Goal: Information Seeking & Learning: Learn about a topic

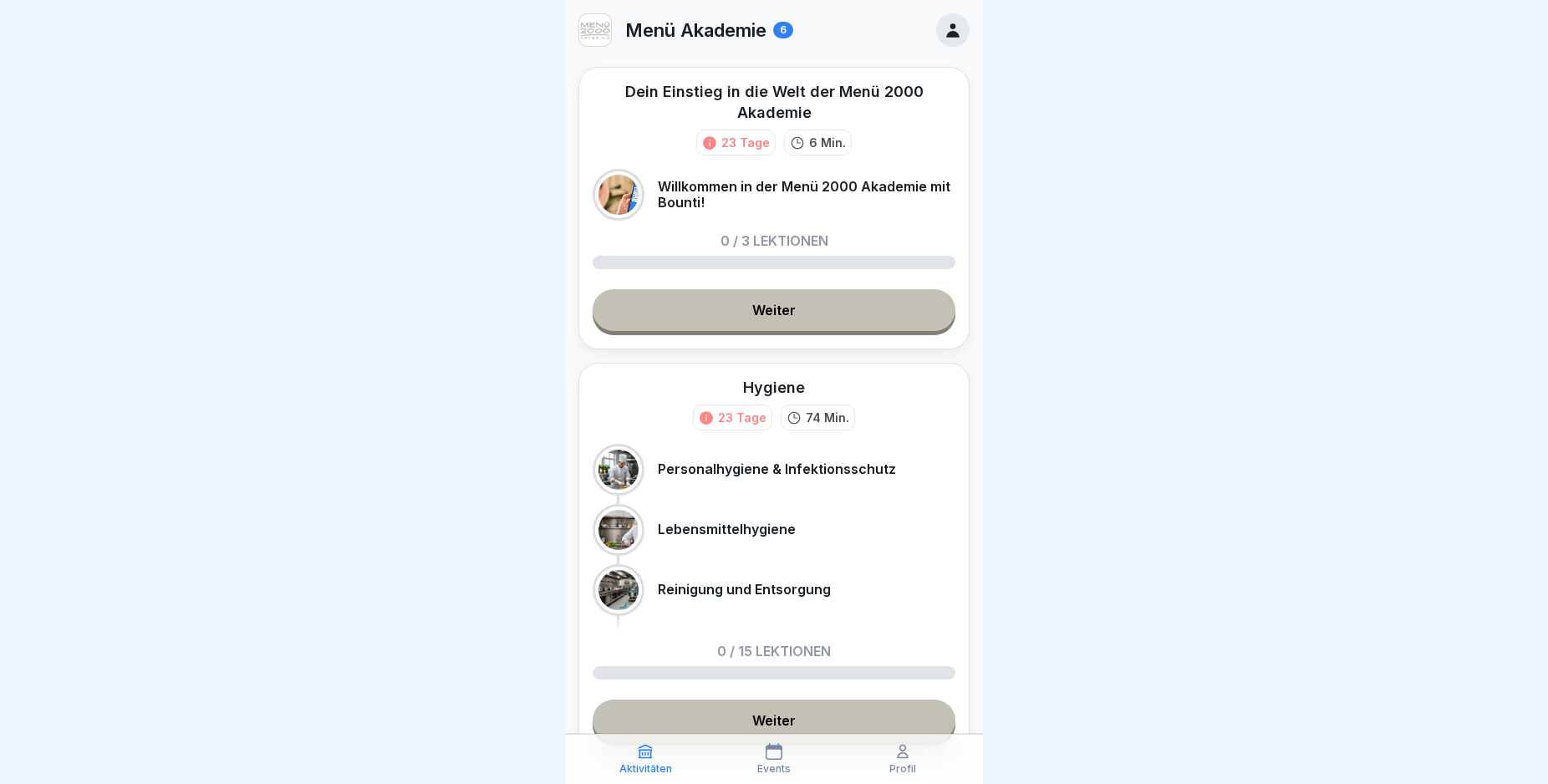
click at [788, 313] on link "Weiter" at bounding box center [773, 310] width 363 height 41
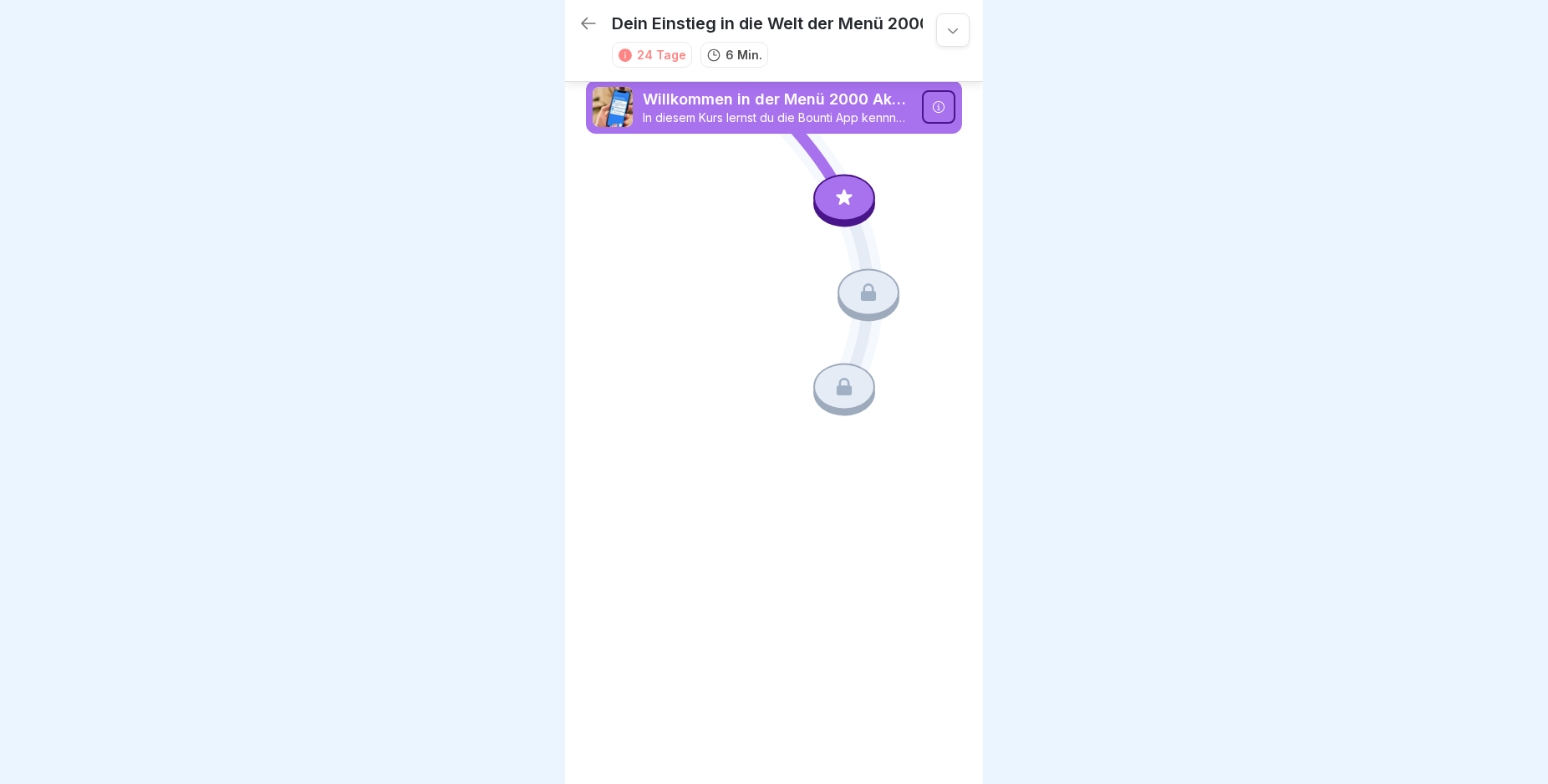
click at [849, 204] on icon at bounding box center [845, 198] width 16 height 16
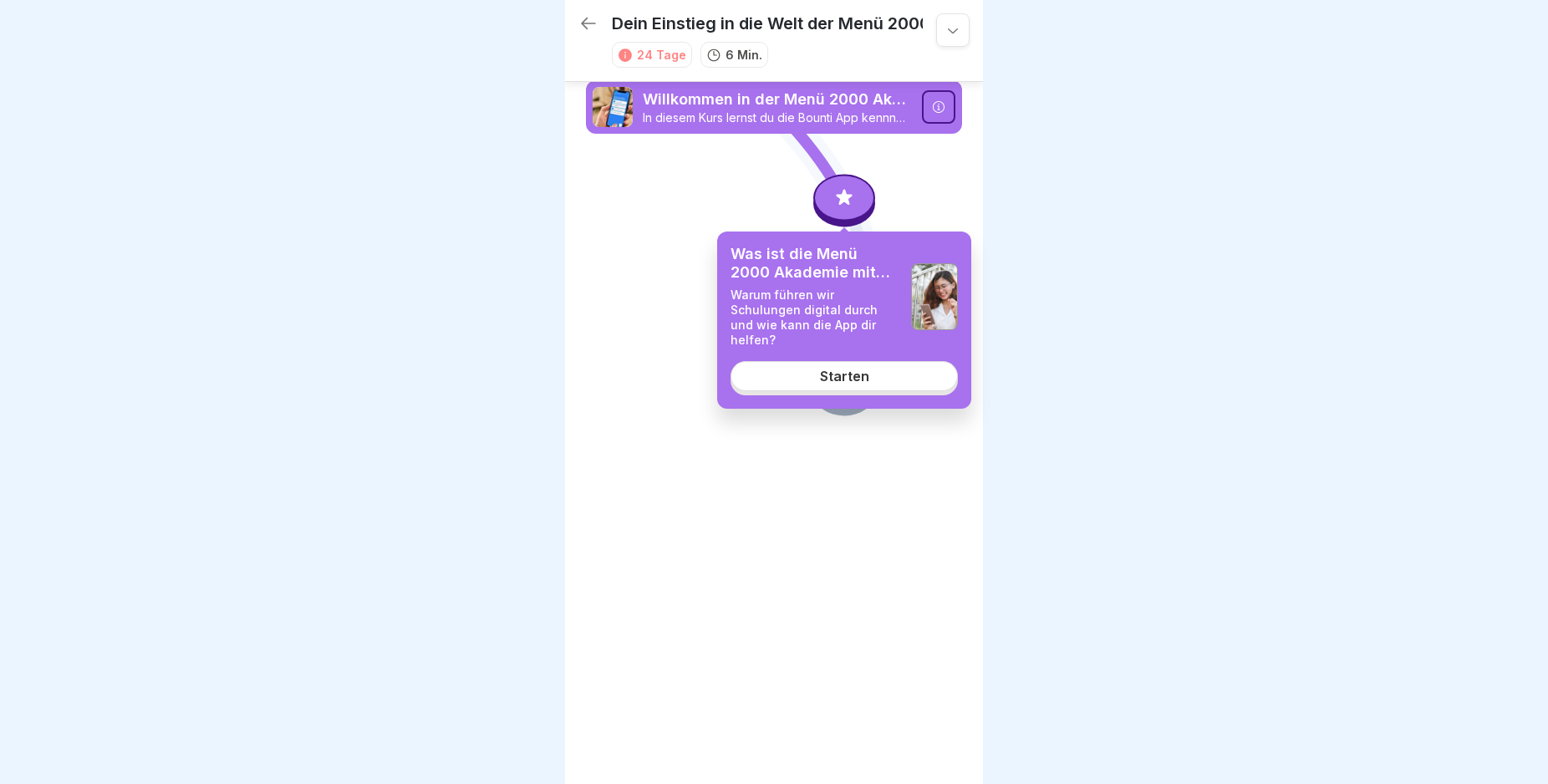
click at [864, 371] on link "Starten" at bounding box center [844, 376] width 227 height 30
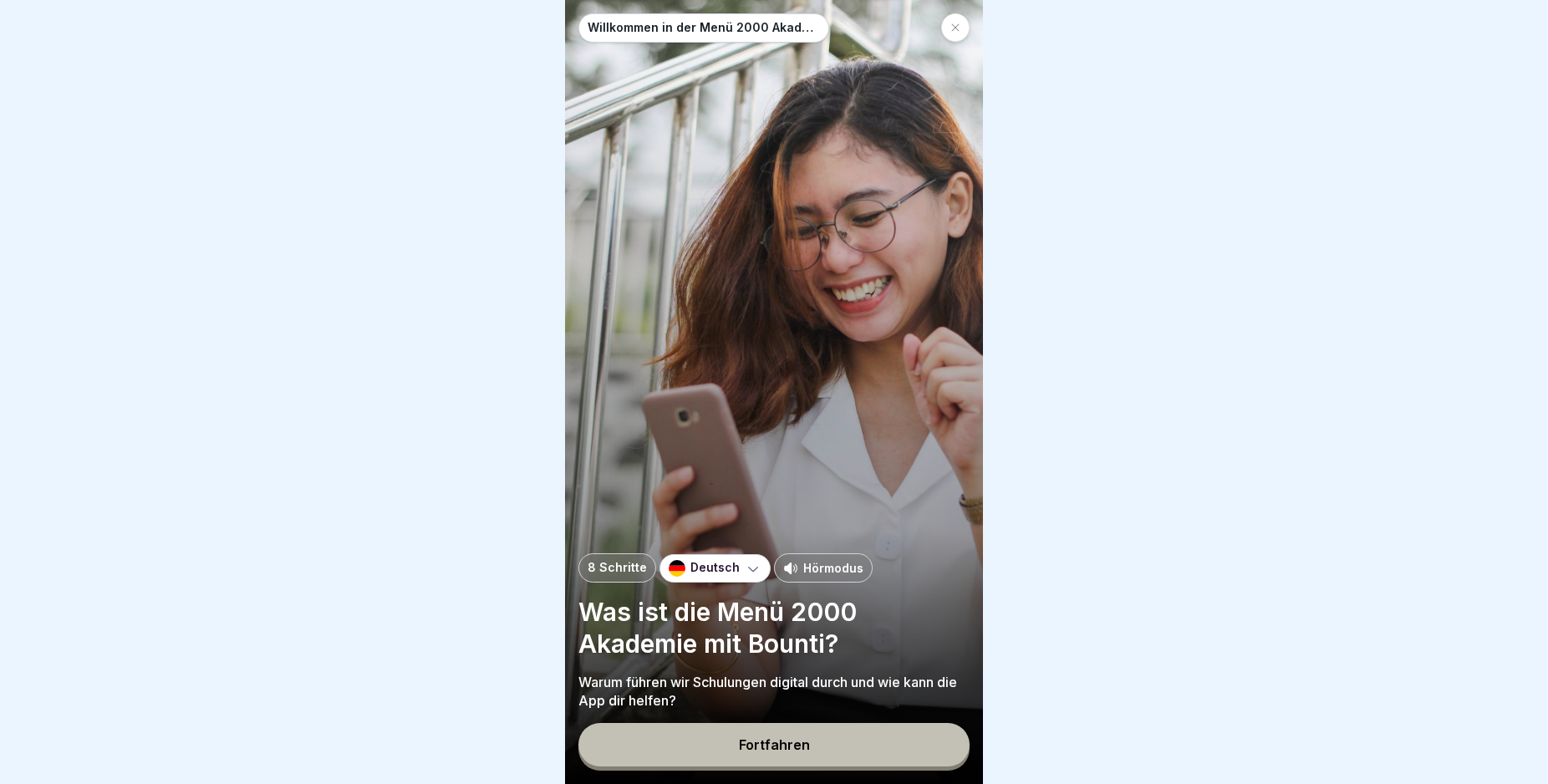
scroll to position [14, 0]
click at [812, 744] on button "Fortfahren" at bounding box center [773, 744] width 391 height 43
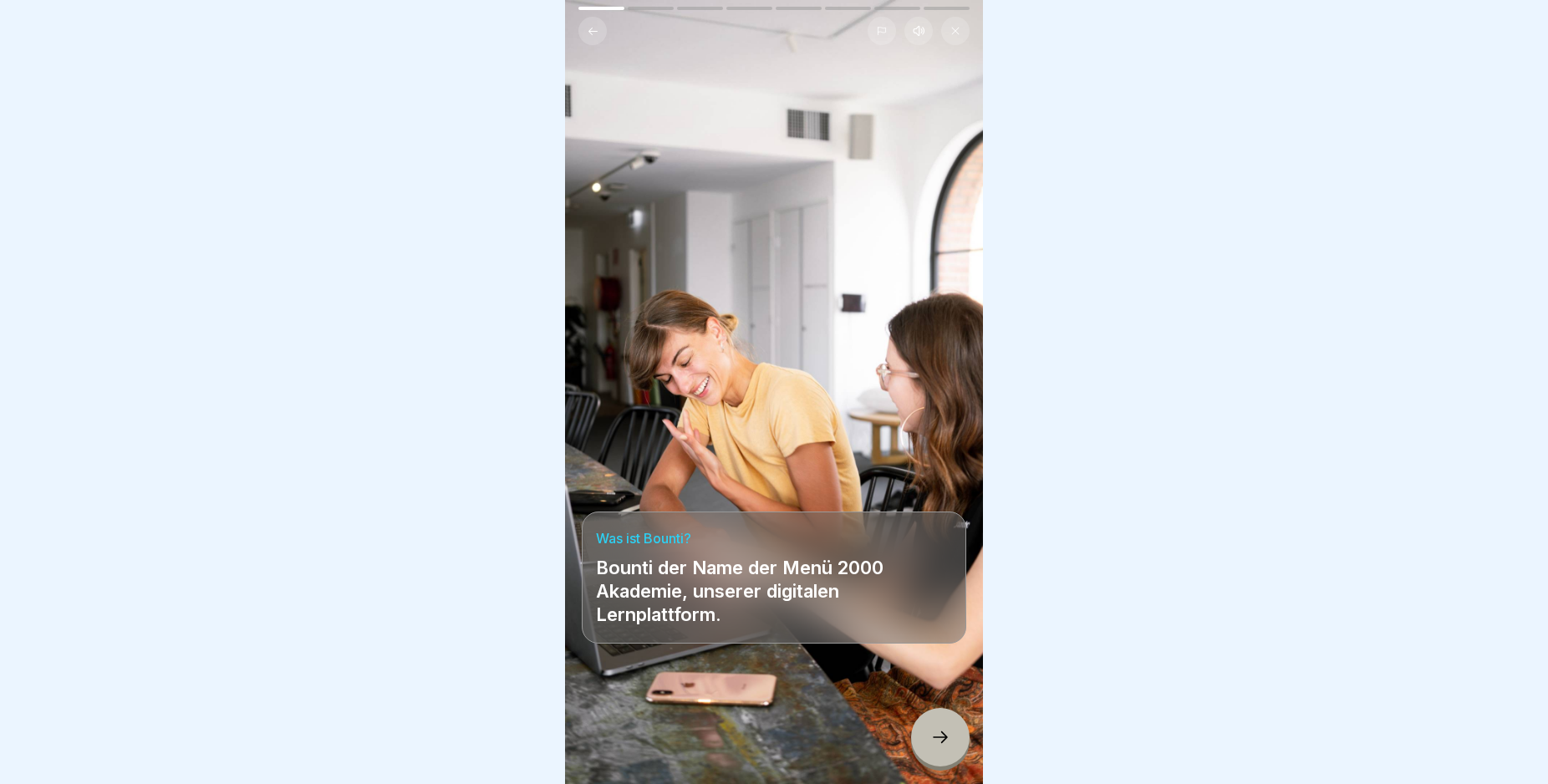
click at [932, 734] on icon at bounding box center [940, 736] width 20 height 20
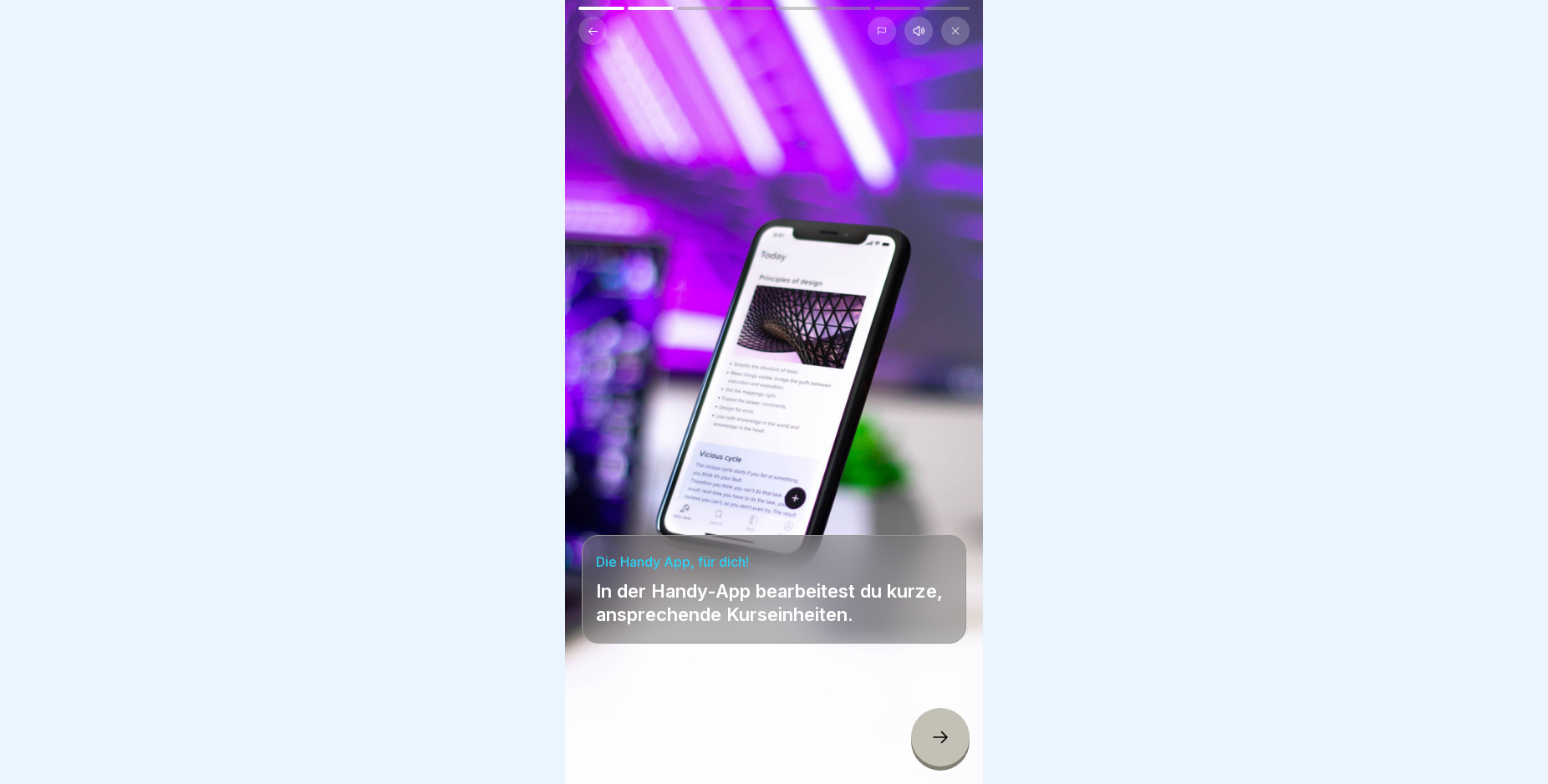
click at [943, 738] on icon at bounding box center [940, 736] width 20 height 20
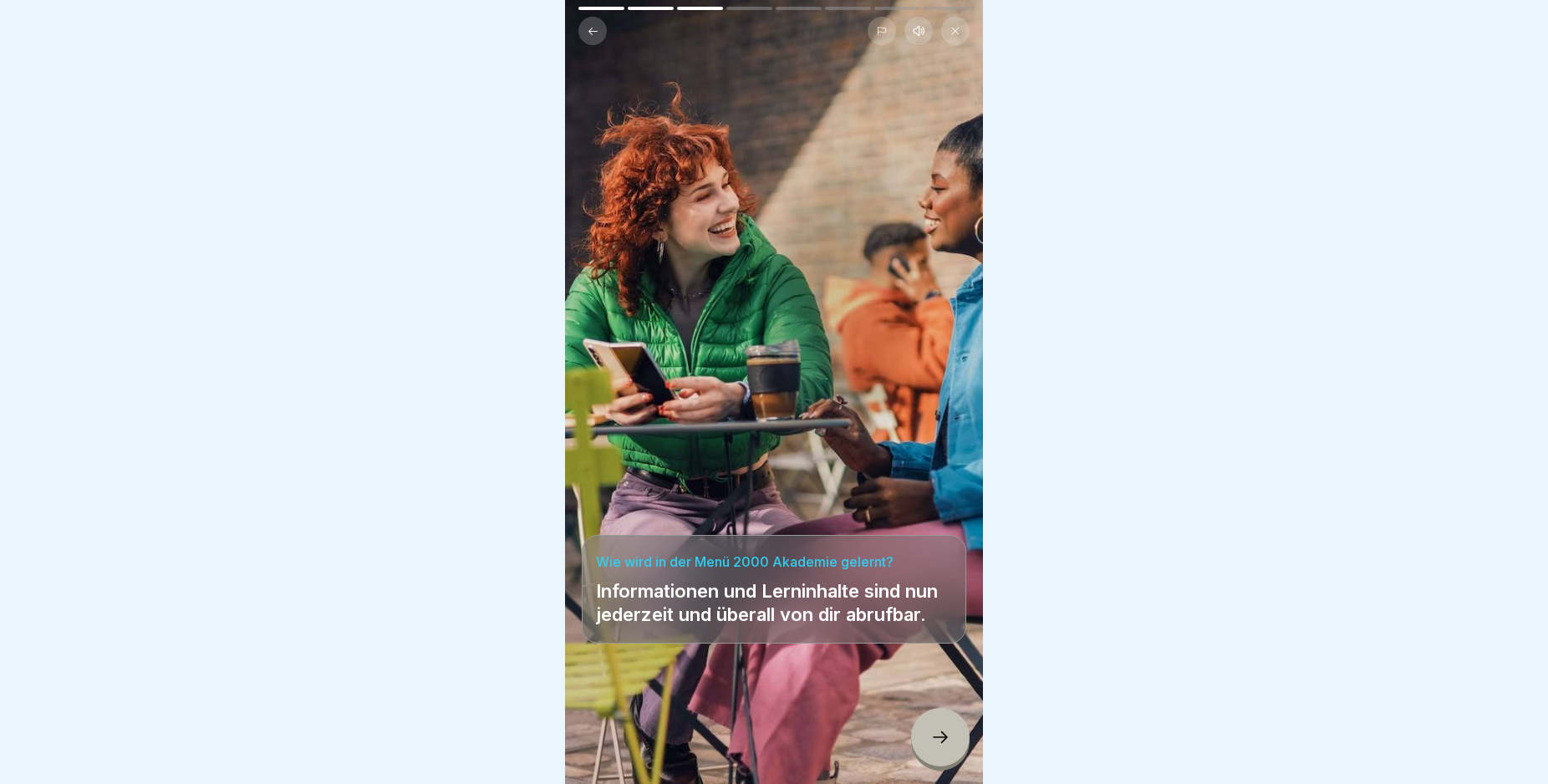
click at [943, 738] on icon at bounding box center [940, 736] width 20 height 20
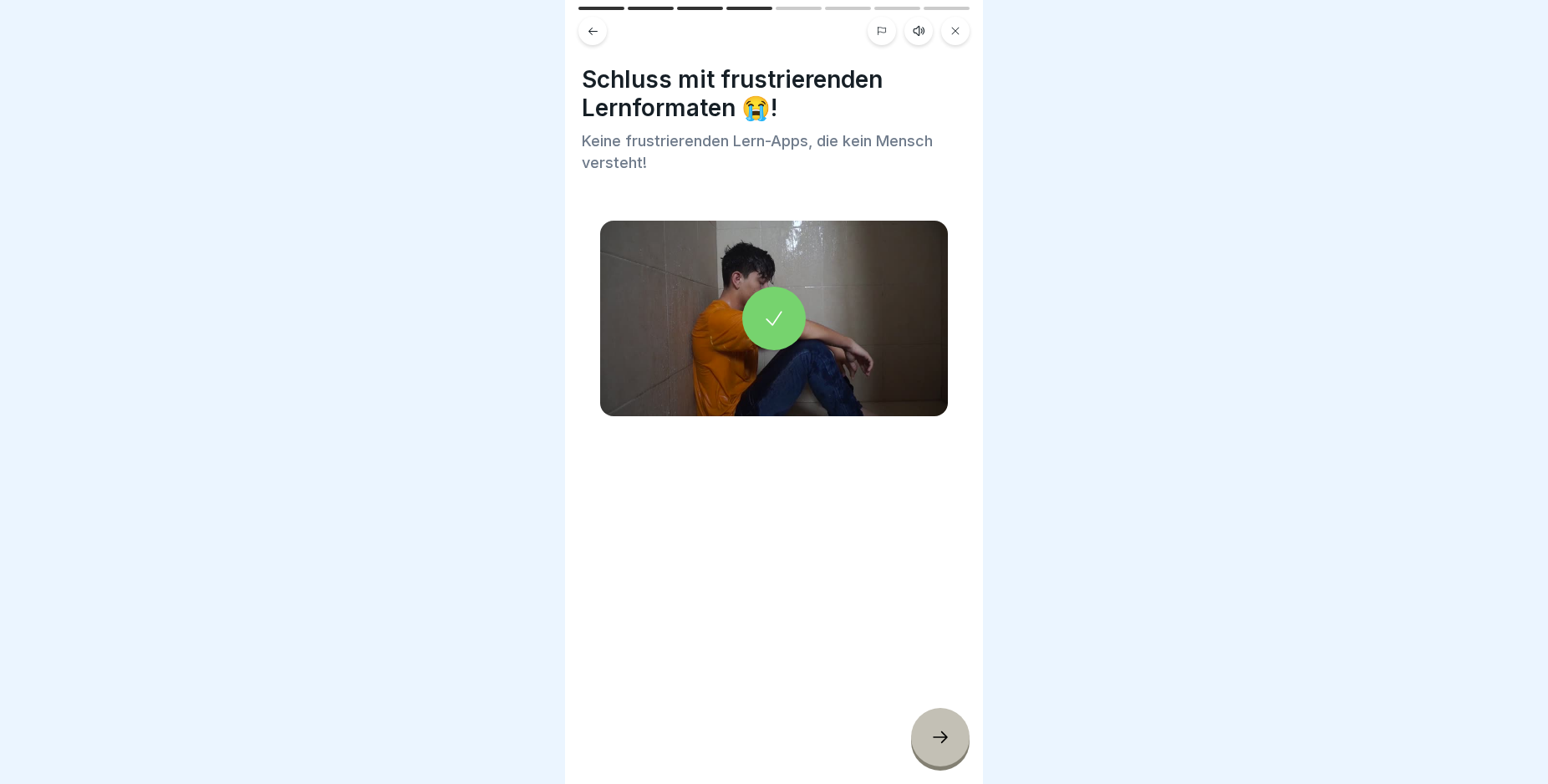
click at [943, 738] on icon at bounding box center [940, 736] width 20 height 20
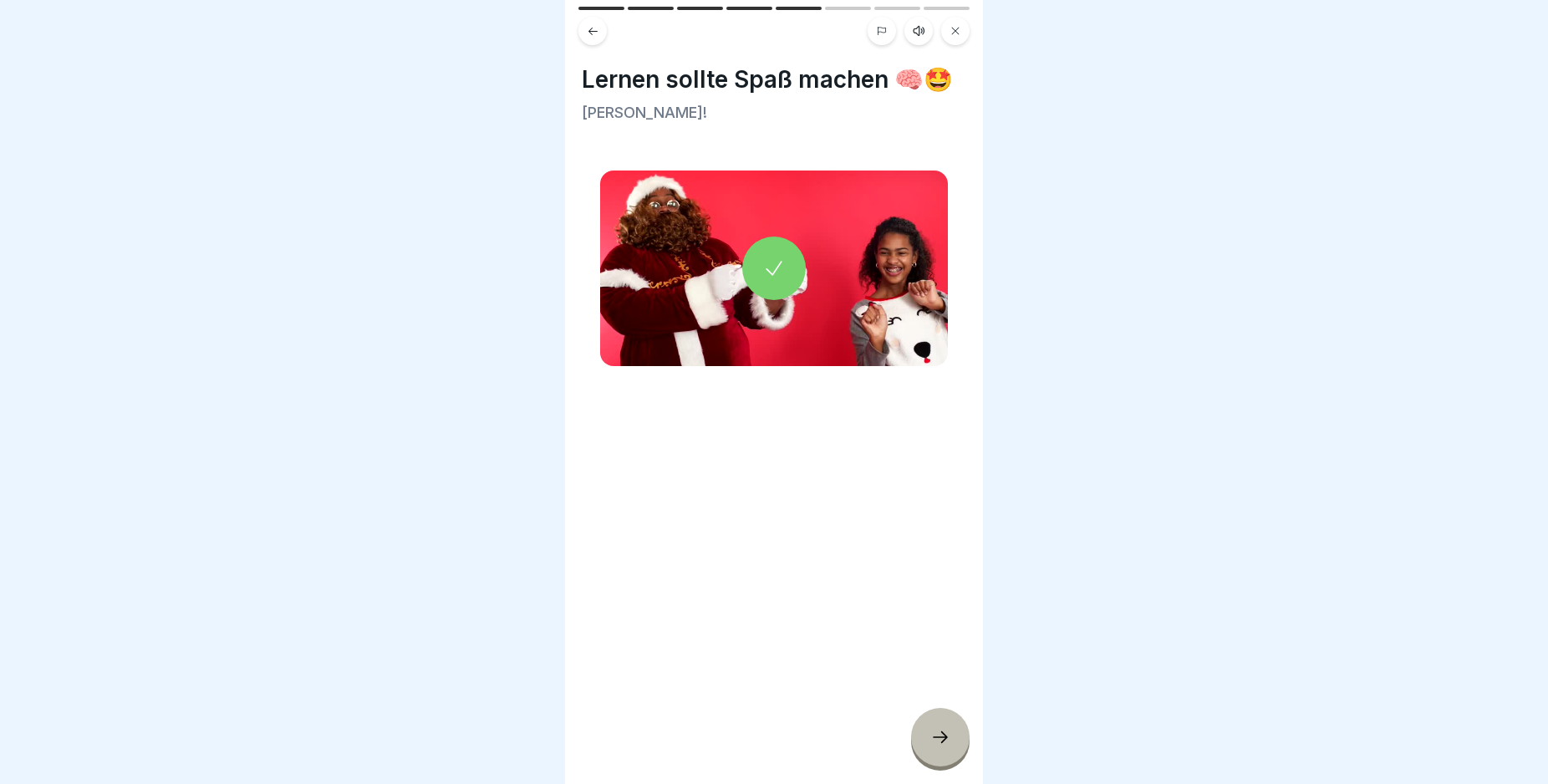
click at [943, 738] on icon at bounding box center [940, 736] width 20 height 20
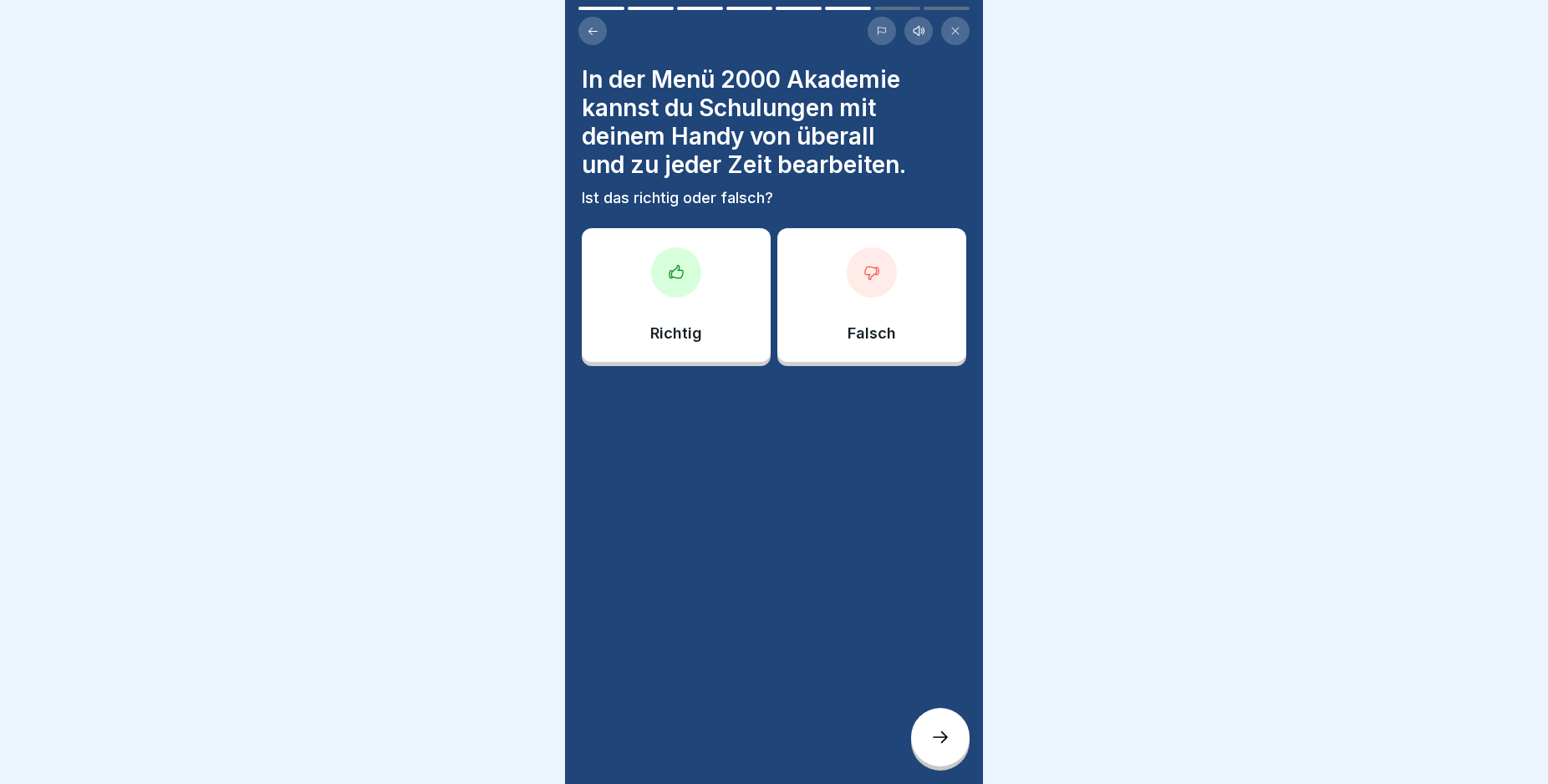
click at [664, 266] on div at bounding box center [676, 272] width 50 height 50
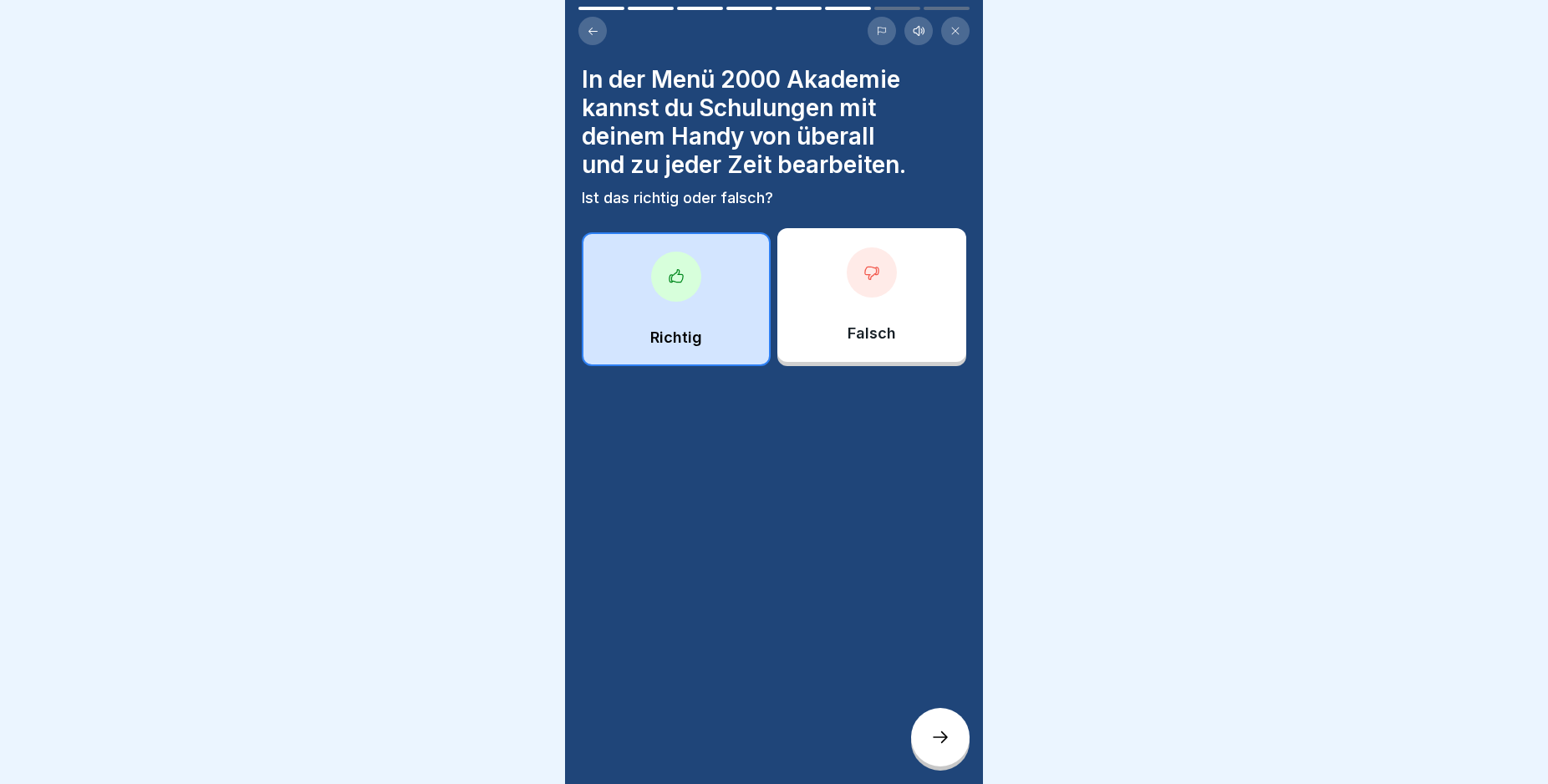
click at [943, 745] on icon at bounding box center [940, 736] width 20 height 20
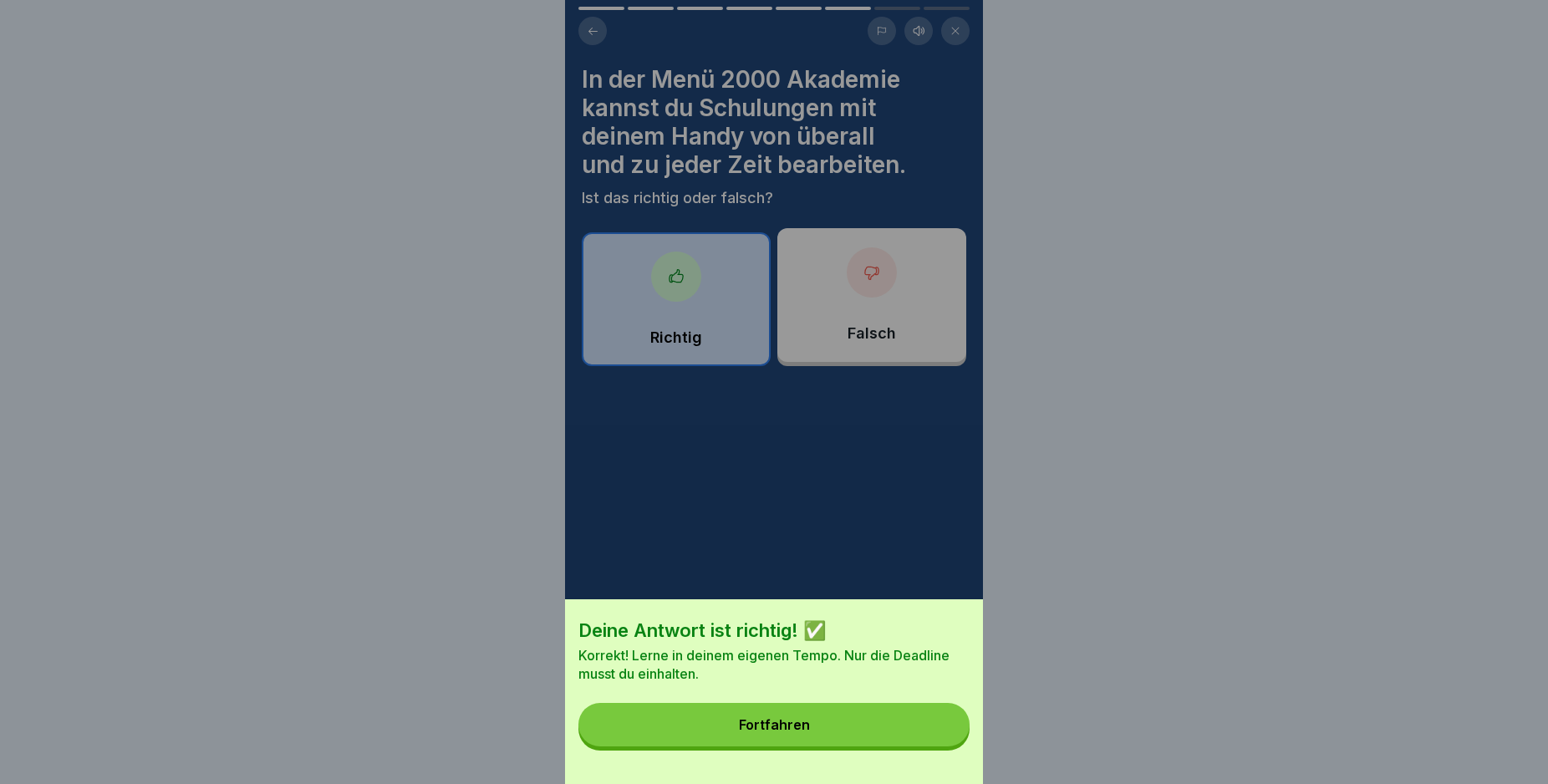
click at [868, 734] on button "Fortfahren" at bounding box center [773, 725] width 391 height 43
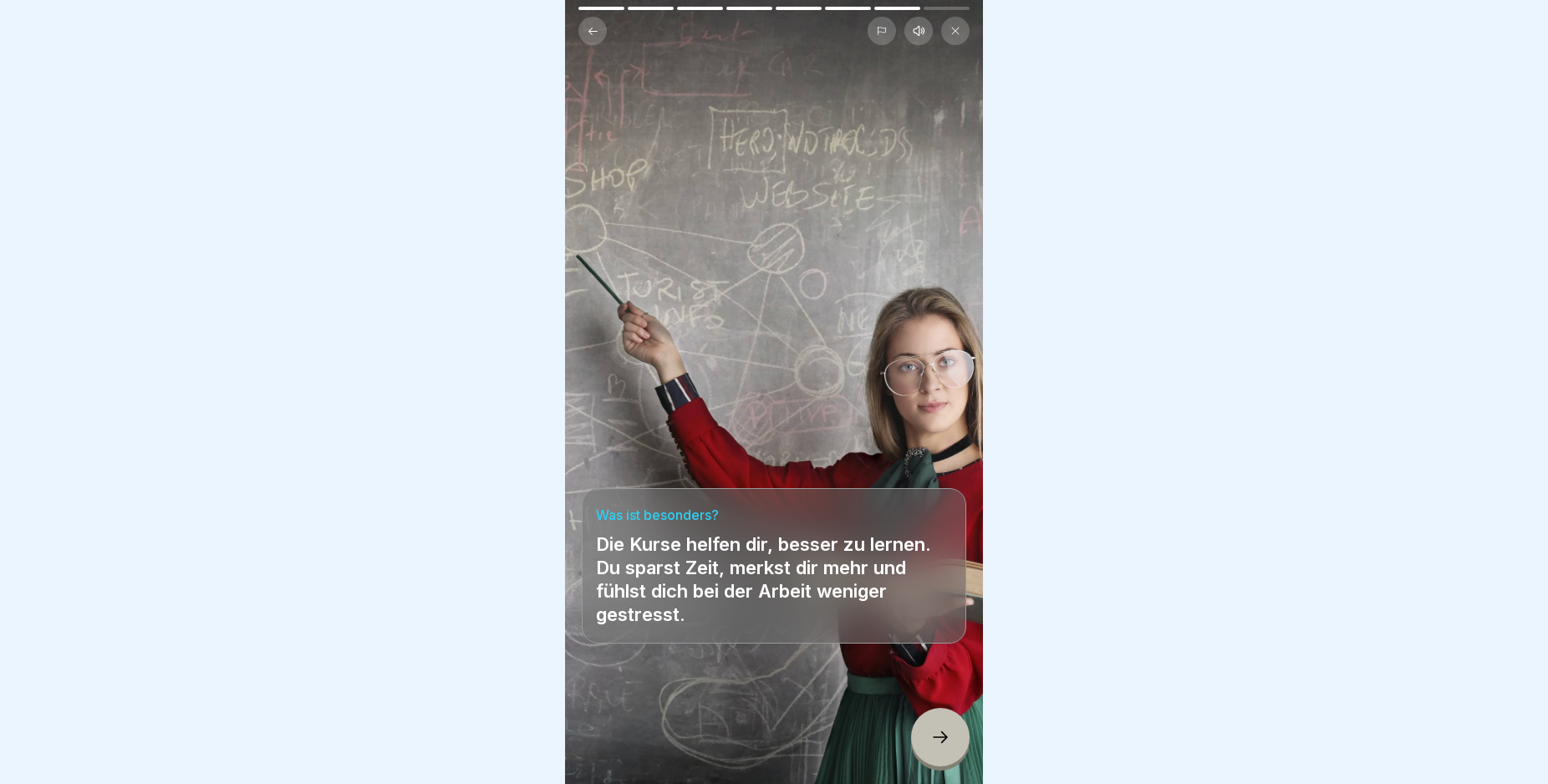
click at [946, 734] on icon at bounding box center [940, 736] width 20 height 20
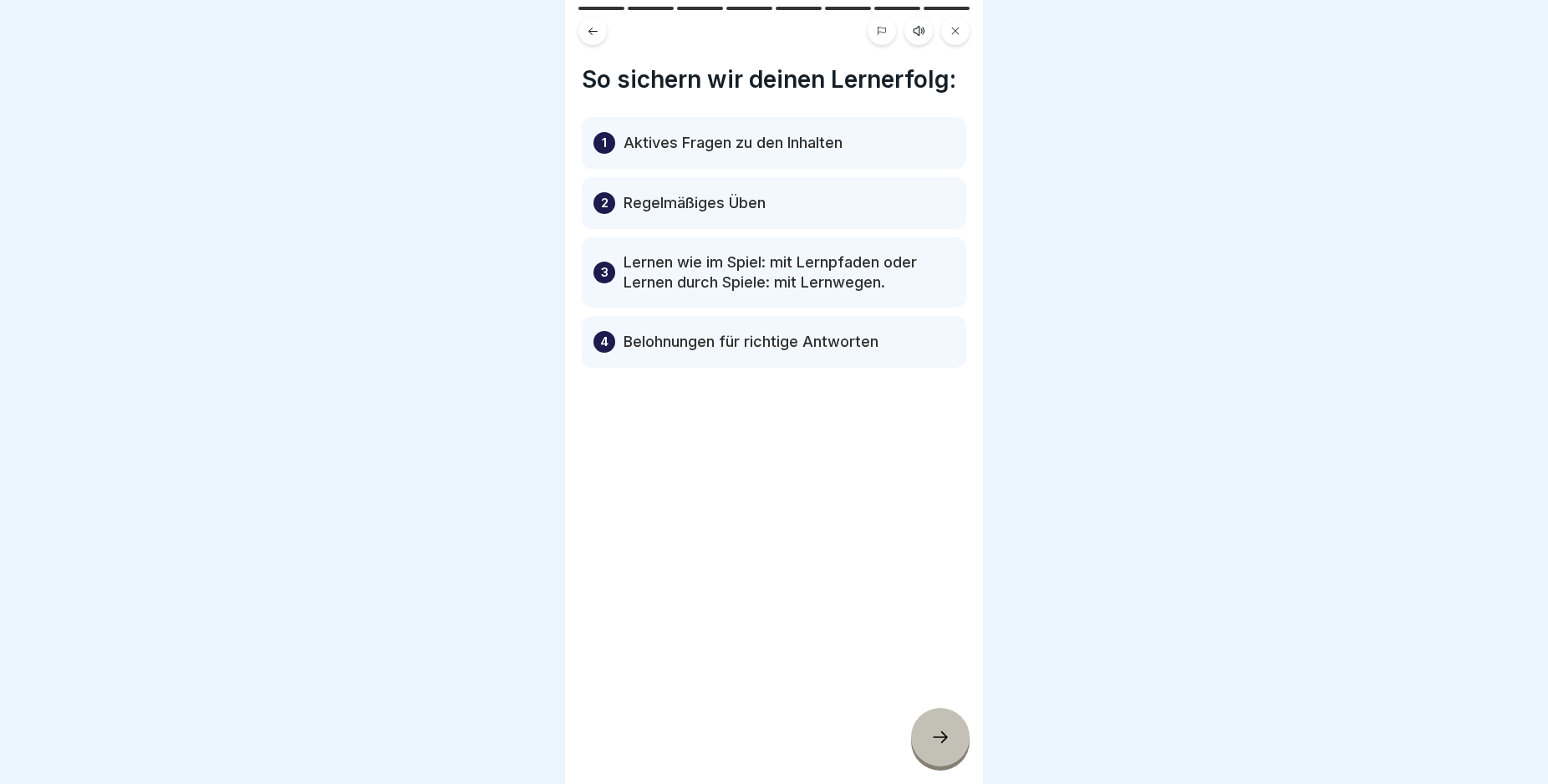
click at [946, 734] on icon at bounding box center [940, 736] width 20 height 20
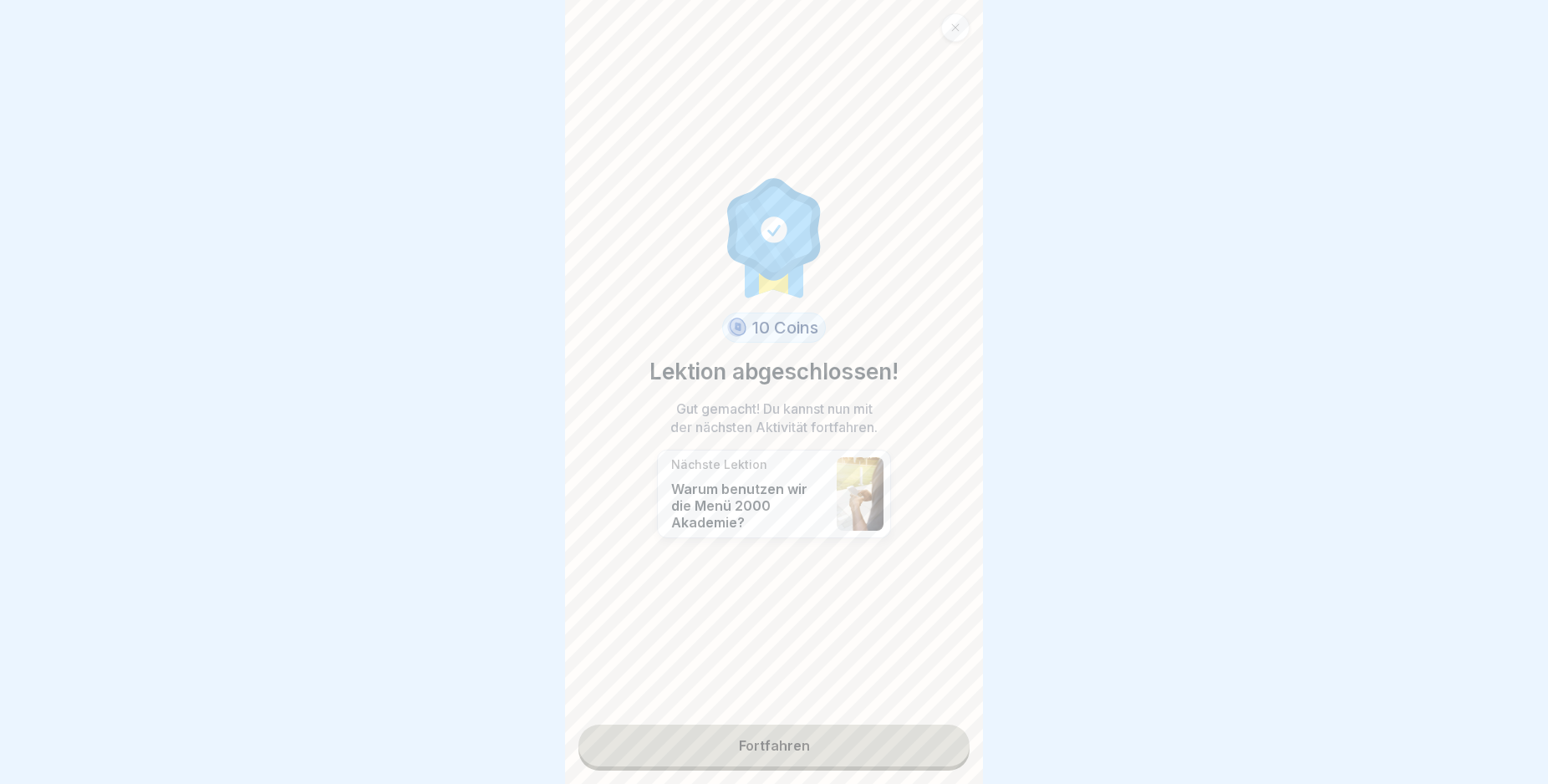
click at [868, 733] on link "Fortfahren" at bounding box center [773, 745] width 391 height 41
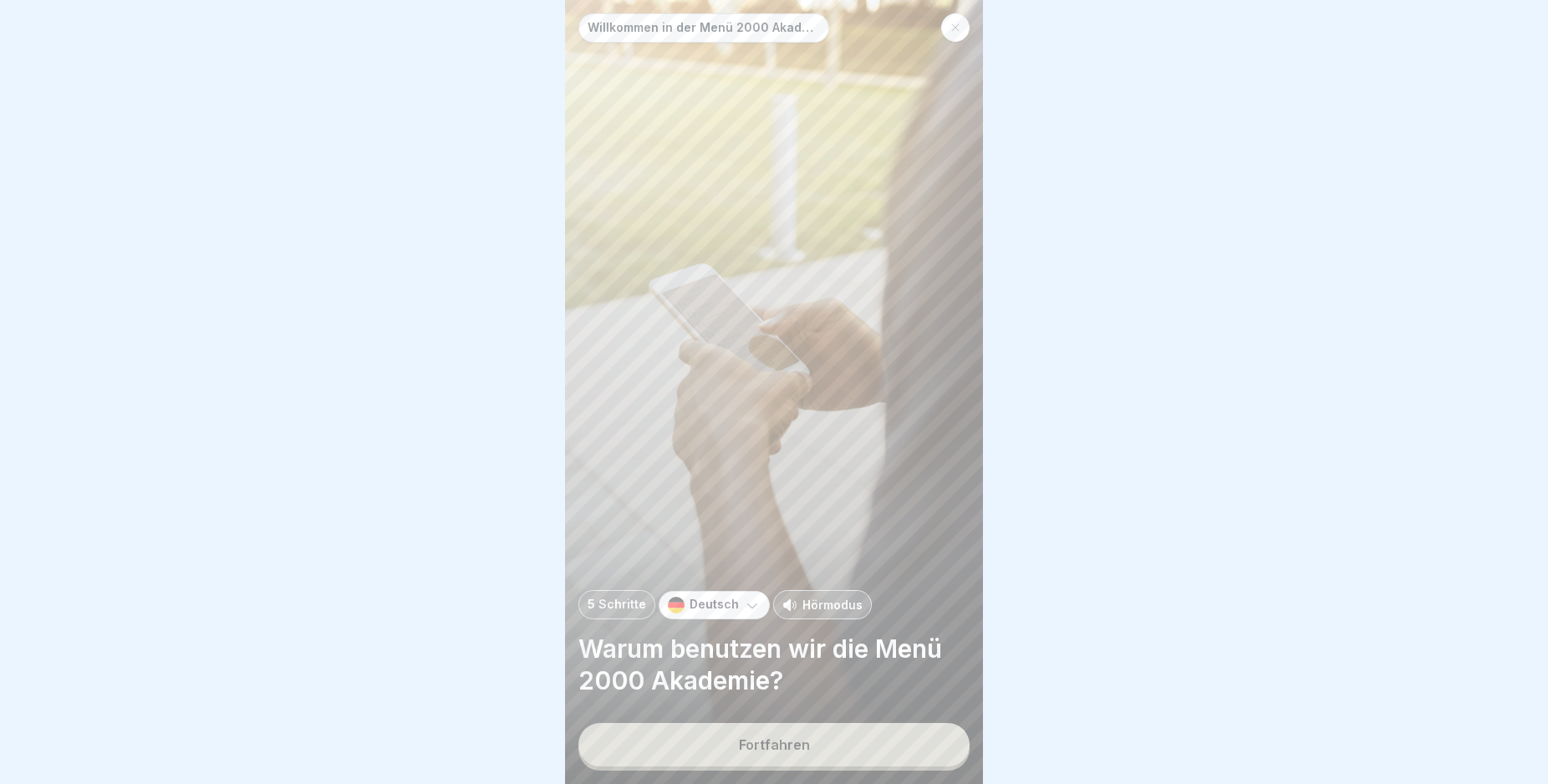
click at [869, 744] on button "Fortfahren" at bounding box center [773, 744] width 391 height 43
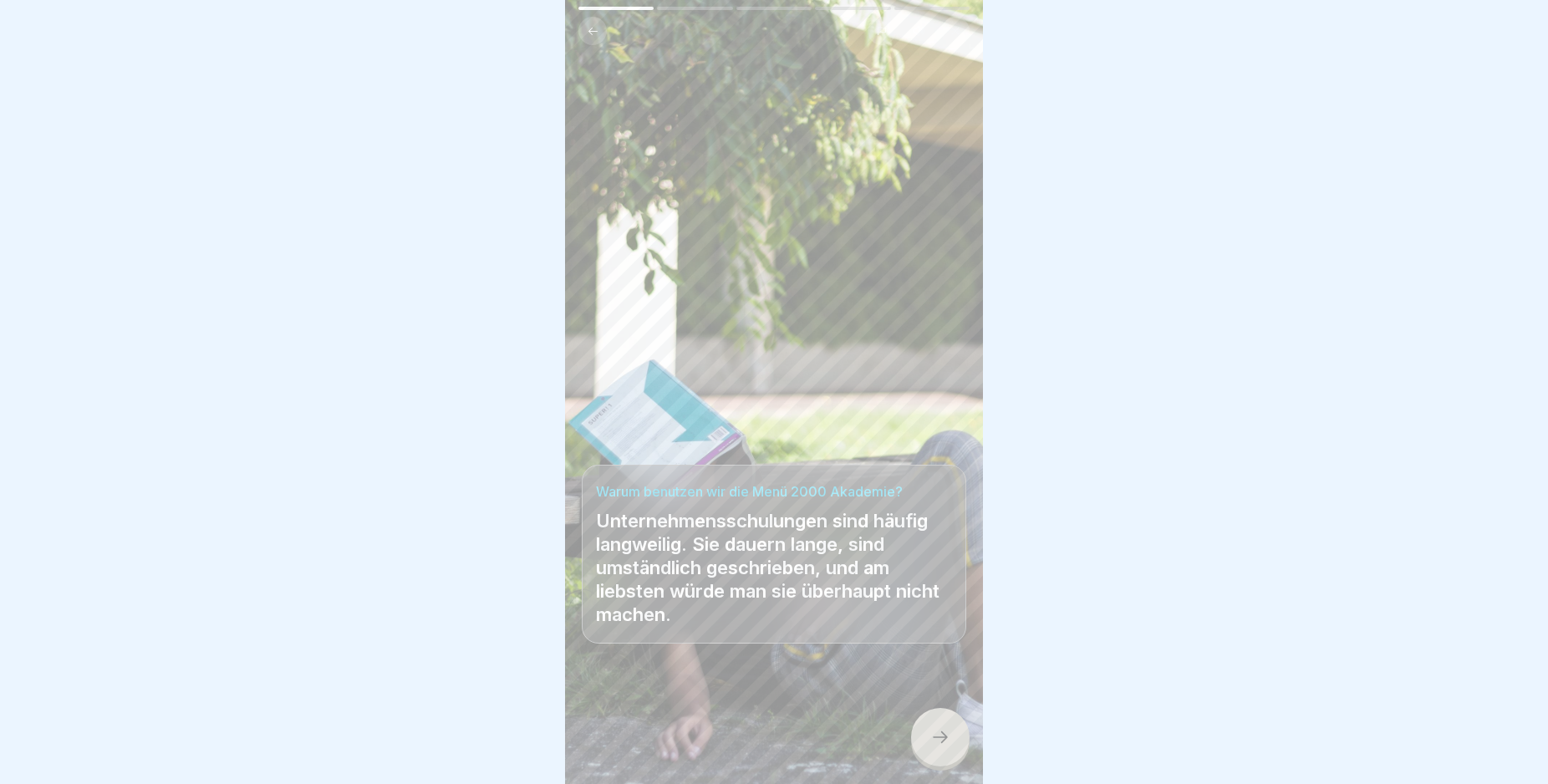
click at [943, 733] on icon at bounding box center [940, 736] width 20 height 20
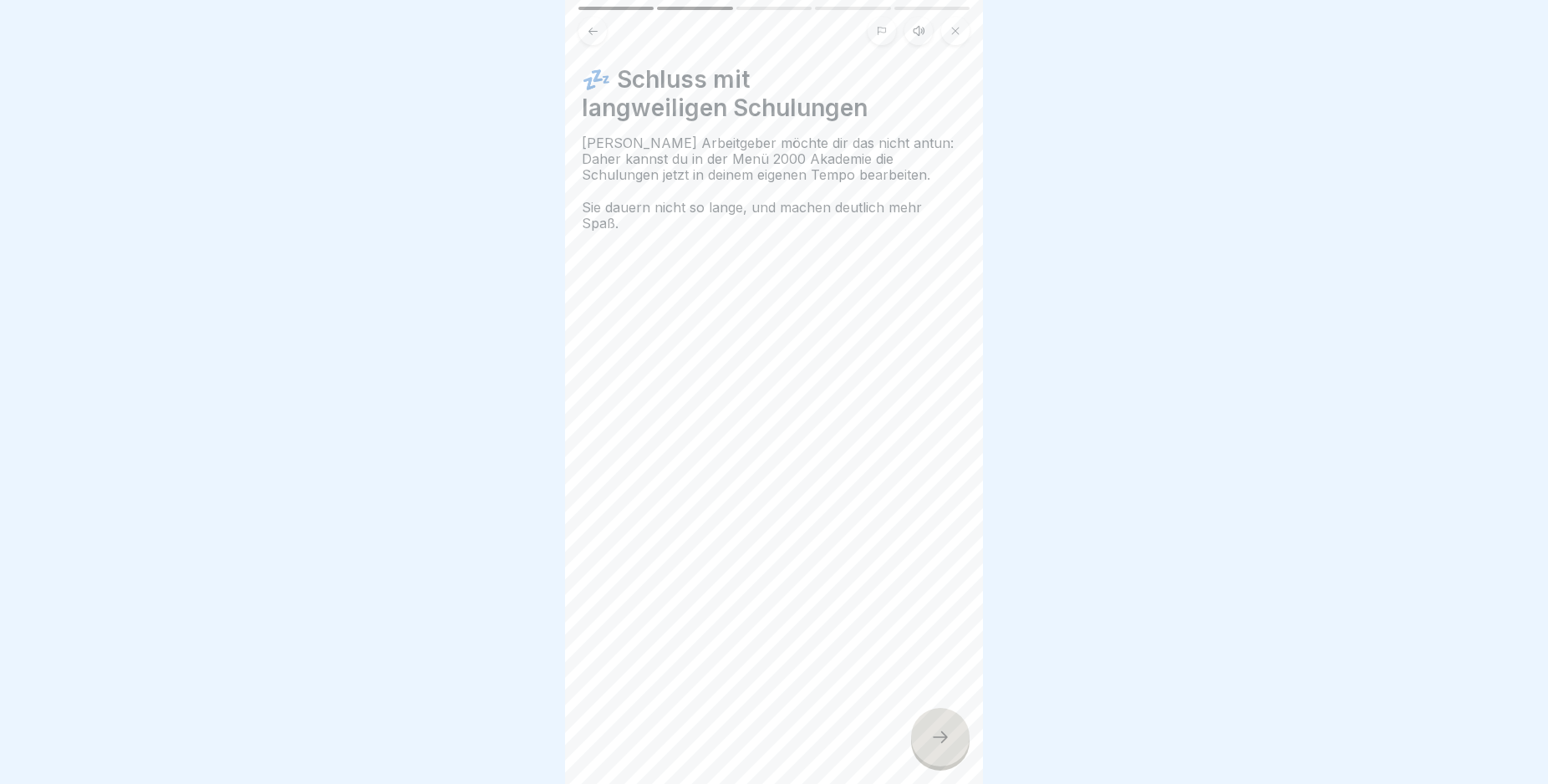
click at [941, 733] on icon at bounding box center [940, 736] width 20 height 20
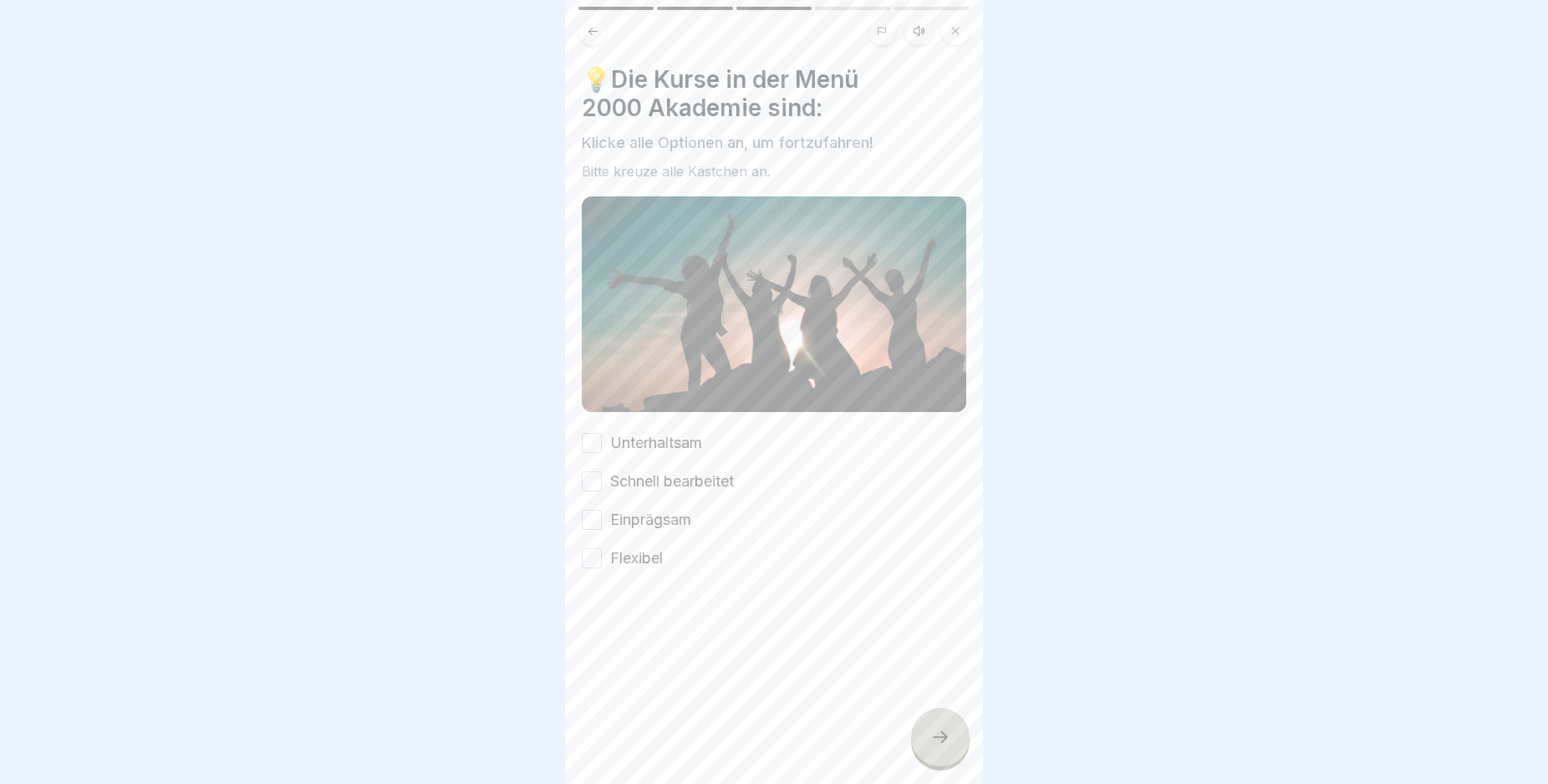
click at [596, 510] on button "Einprägsam" at bounding box center [591, 520] width 20 height 20
click at [589, 472] on button "Schnell bearbeitet" at bounding box center [591, 481] width 20 height 20
click at [955, 725] on div at bounding box center [941, 737] width 58 height 58
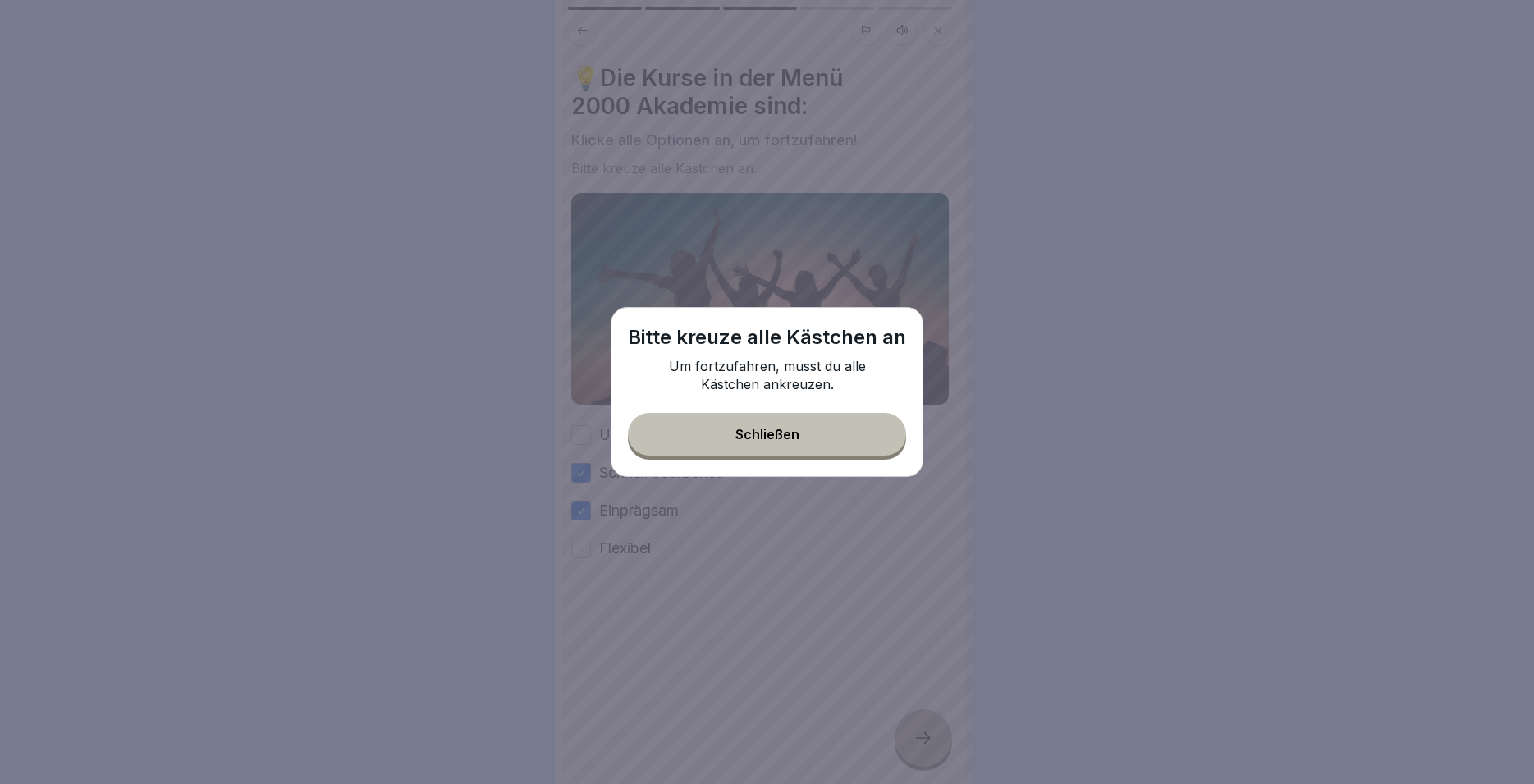
click at [751, 438] on div "Schließen" at bounding box center [767, 435] width 64 height 15
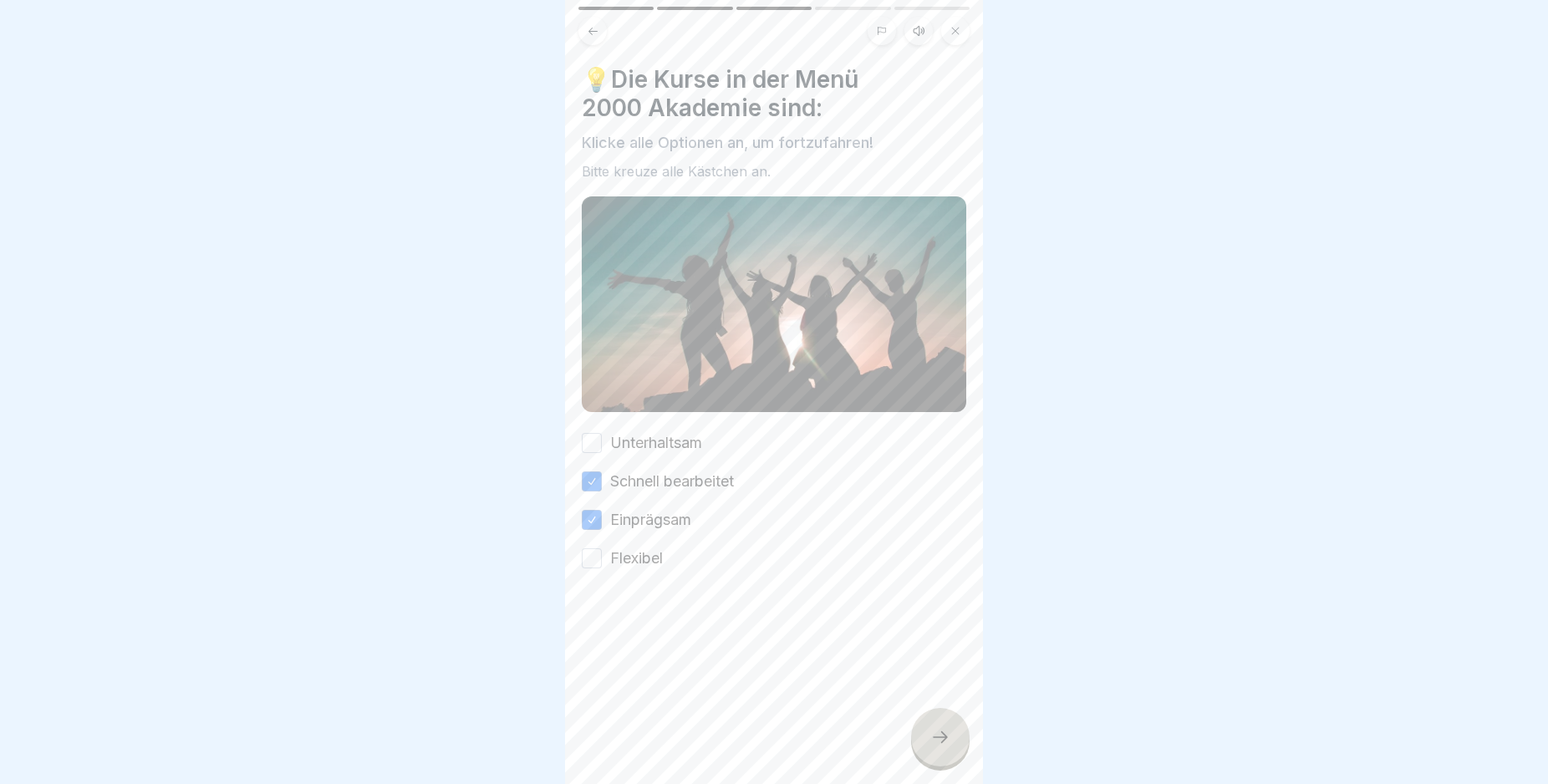
click at [588, 433] on button "Unterhaltsam" at bounding box center [591, 442] width 20 height 20
click at [586, 548] on button "Flexibel" at bounding box center [591, 557] width 20 height 20
click at [940, 747] on icon at bounding box center [940, 736] width 20 height 20
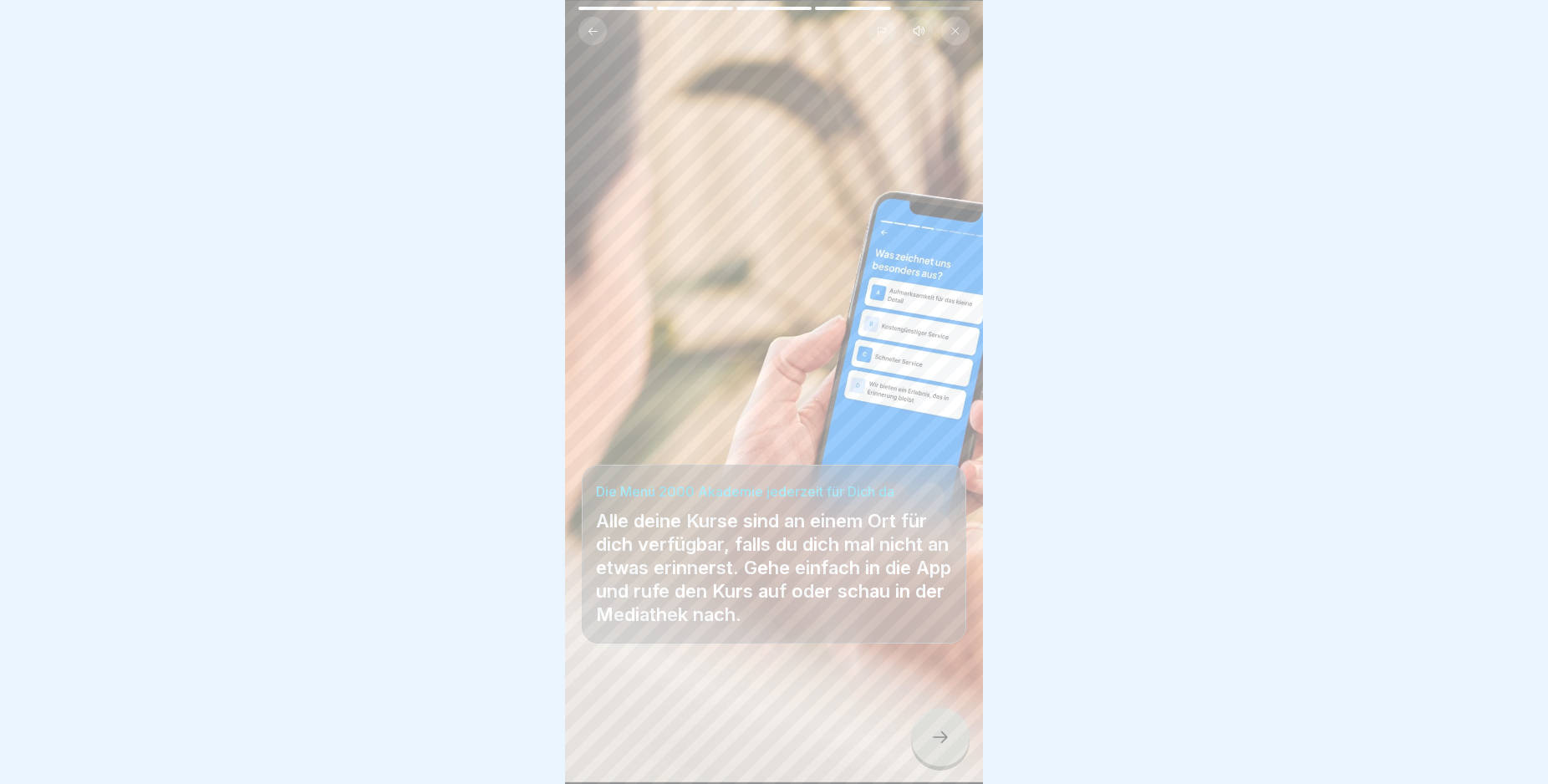
click at [940, 747] on icon at bounding box center [940, 736] width 20 height 20
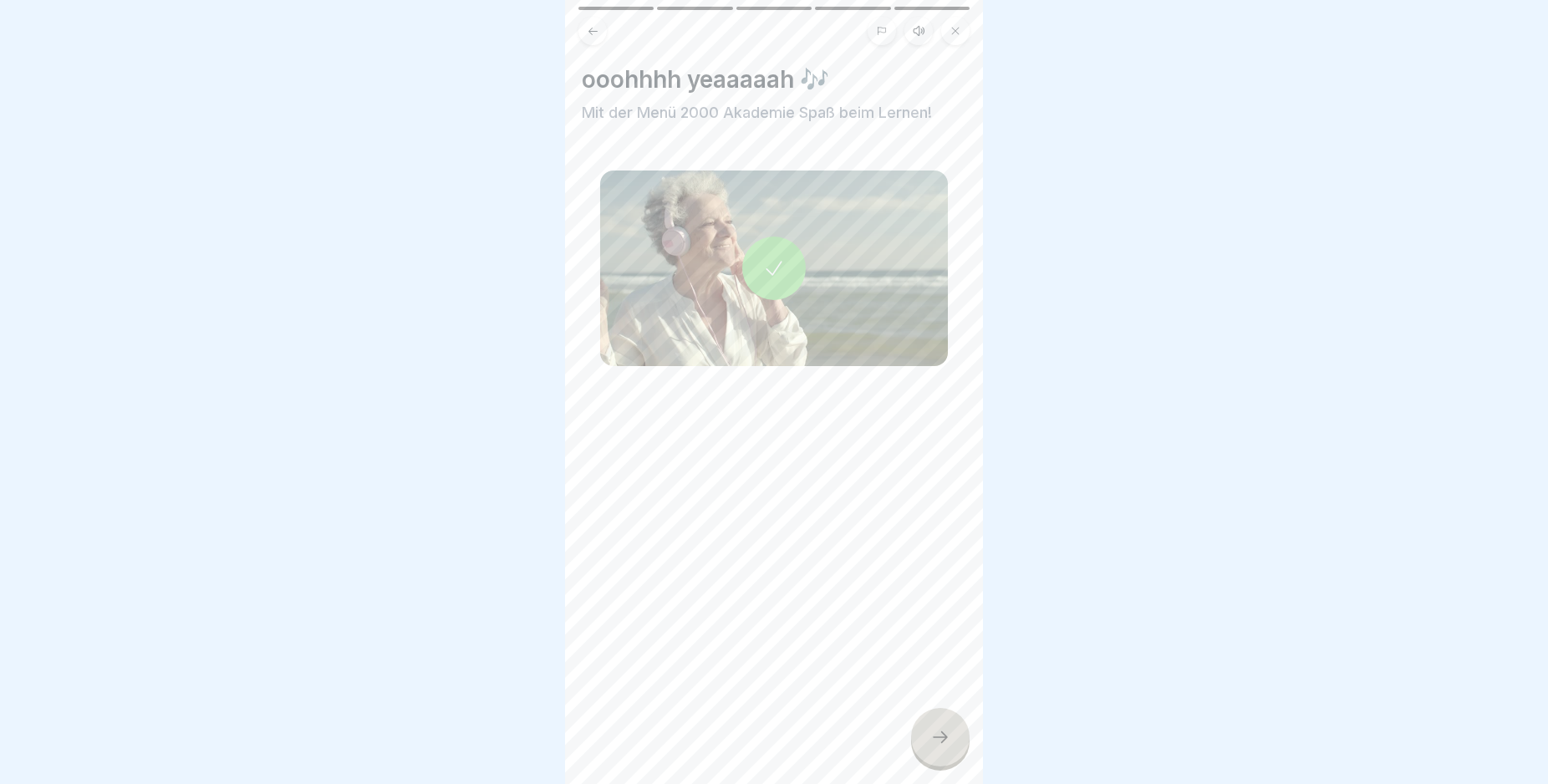
click at [940, 747] on icon at bounding box center [940, 736] width 20 height 20
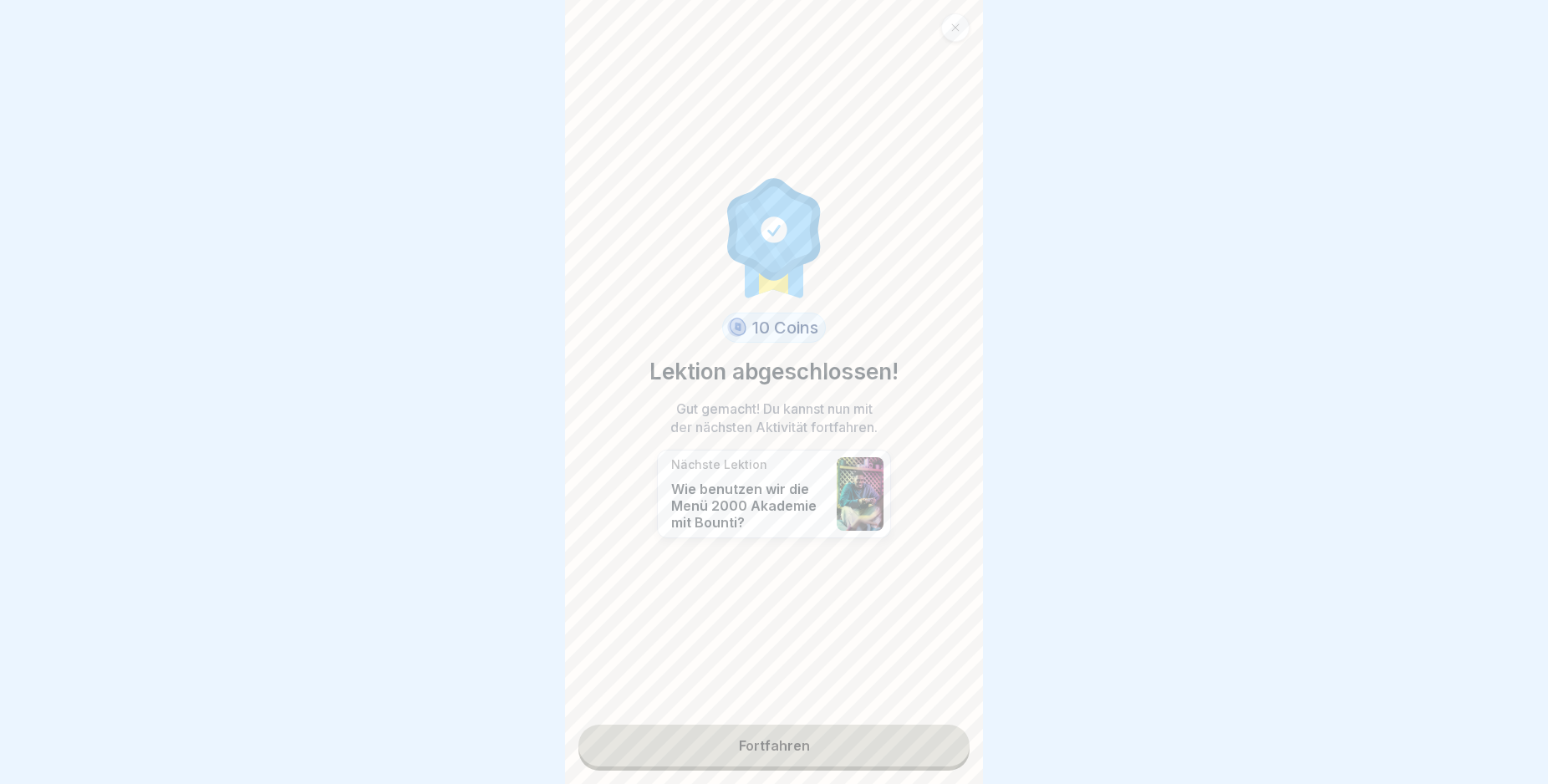
click at [874, 744] on link "Fortfahren" at bounding box center [773, 745] width 391 height 41
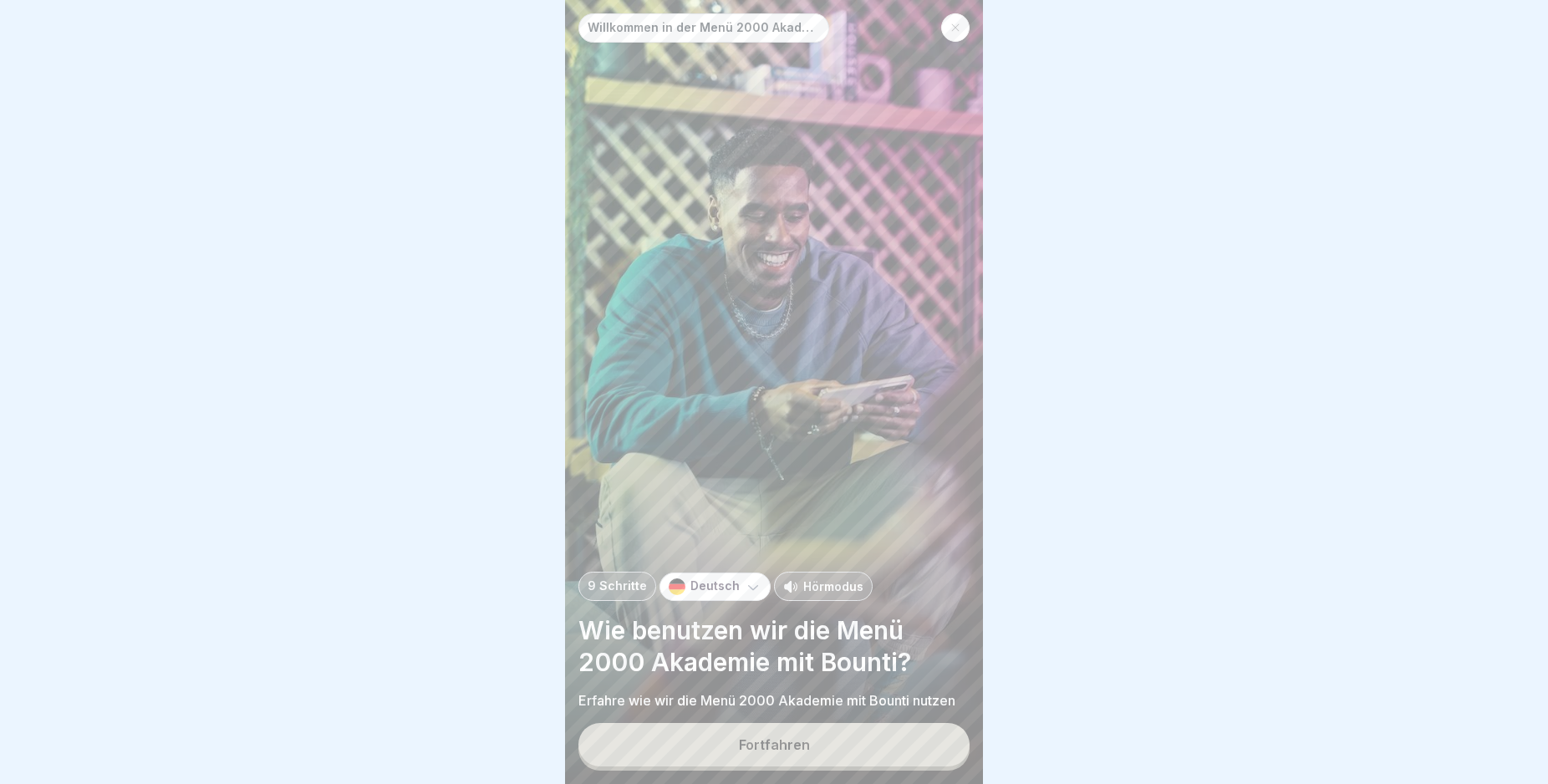
click at [876, 765] on button "Fortfahren" at bounding box center [773, 744] width 391 height 43
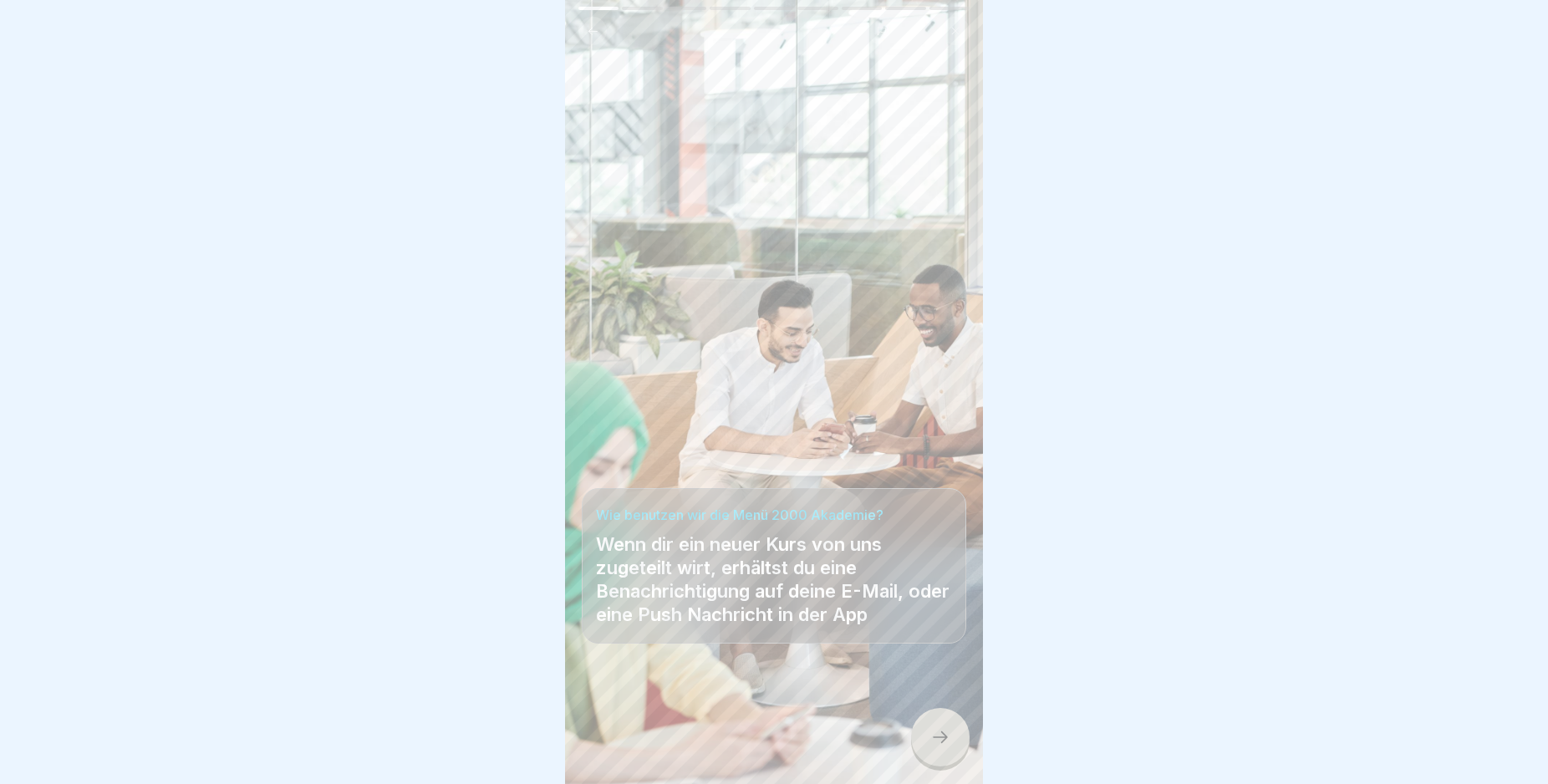
click at [943, 747] on icon at bounding box center [940, 736] width 20 height 20
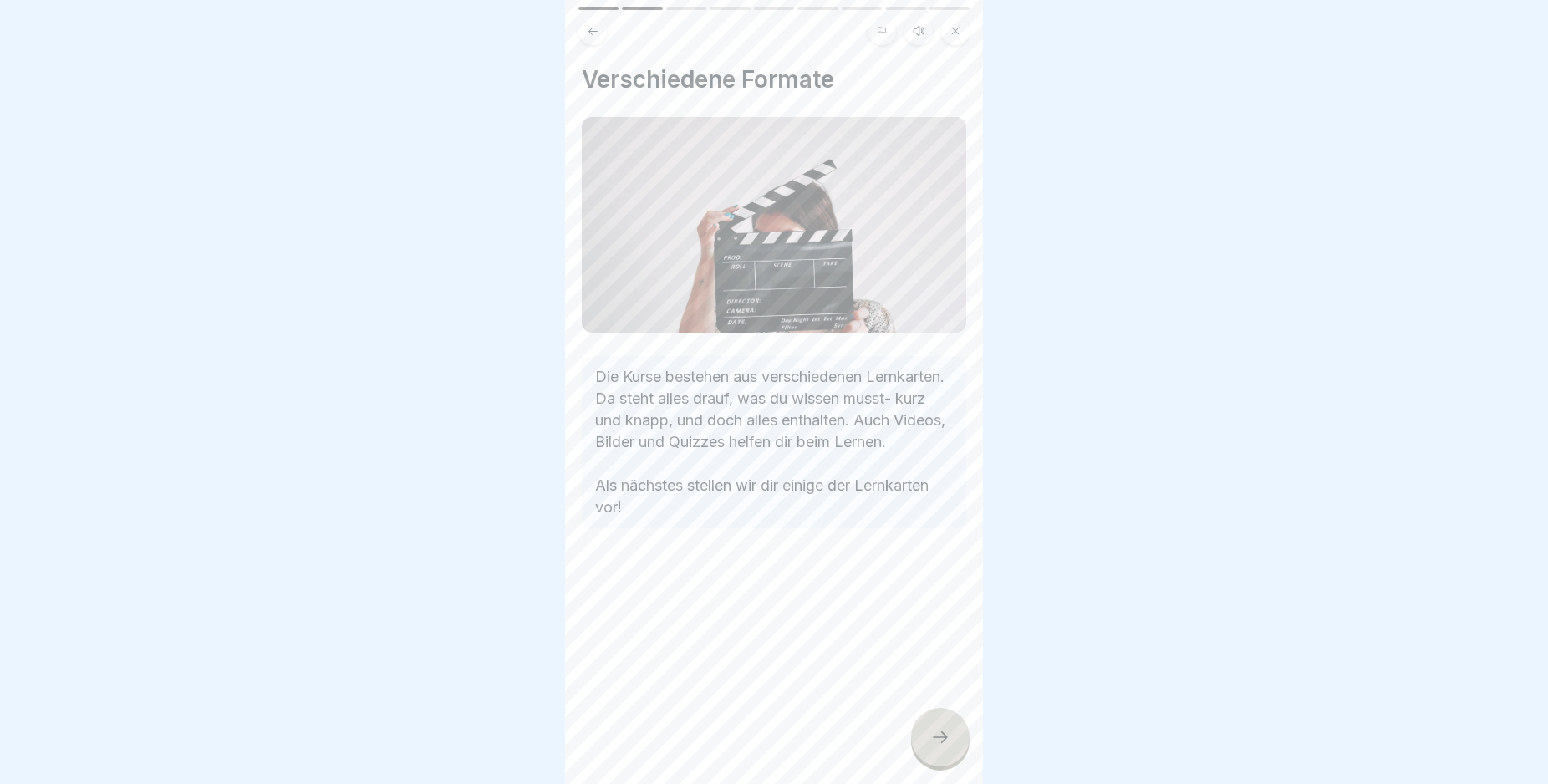
click at [943, 747] on icon at bounding box center [940, 736] width 20 height 20
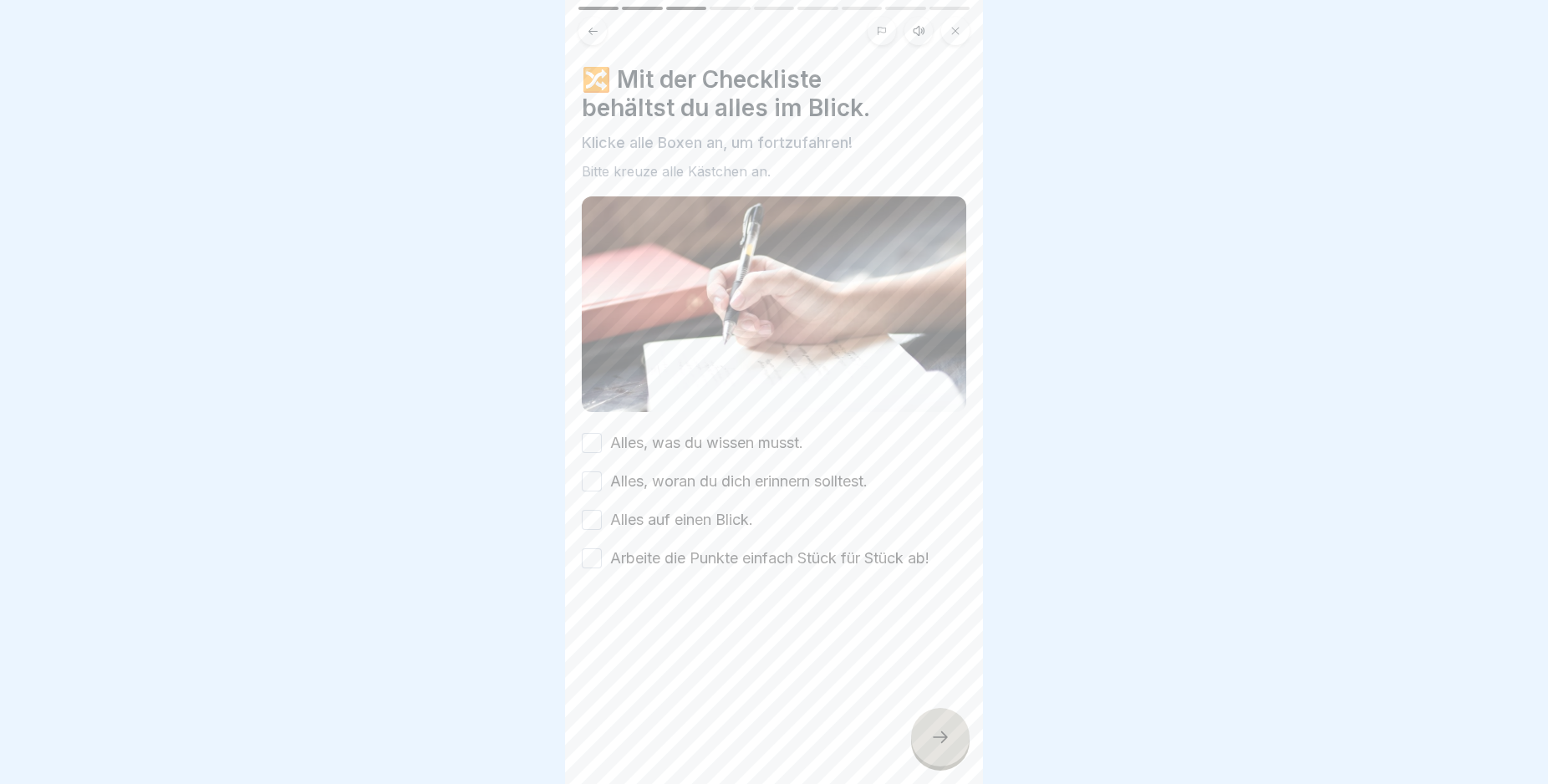
click at [943, 747] on icon at bounding box center [940, 736] width 20 height 20
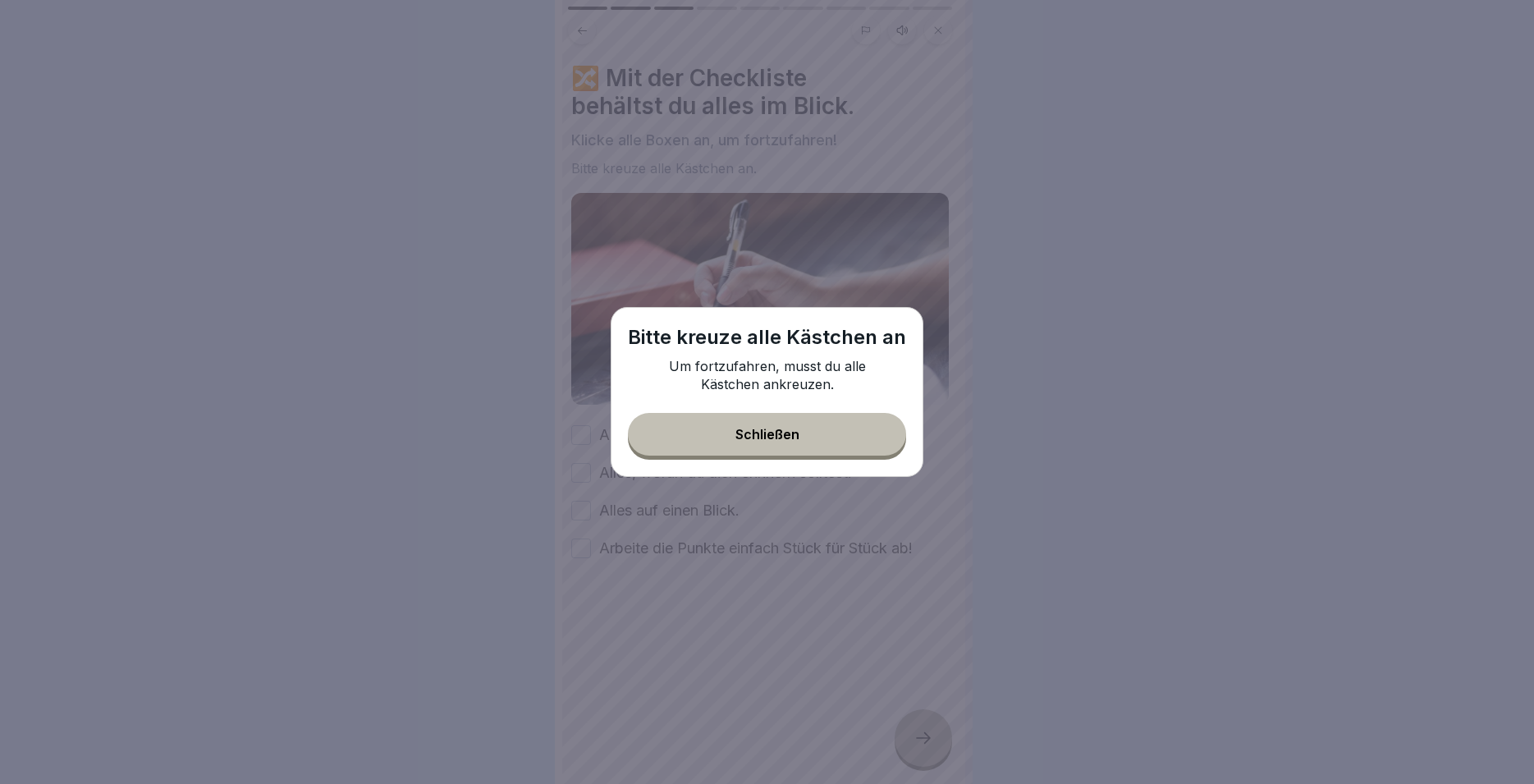
click at [779, 443] on button "Schließen" at bounding box center [767, 435] width 278 height 43
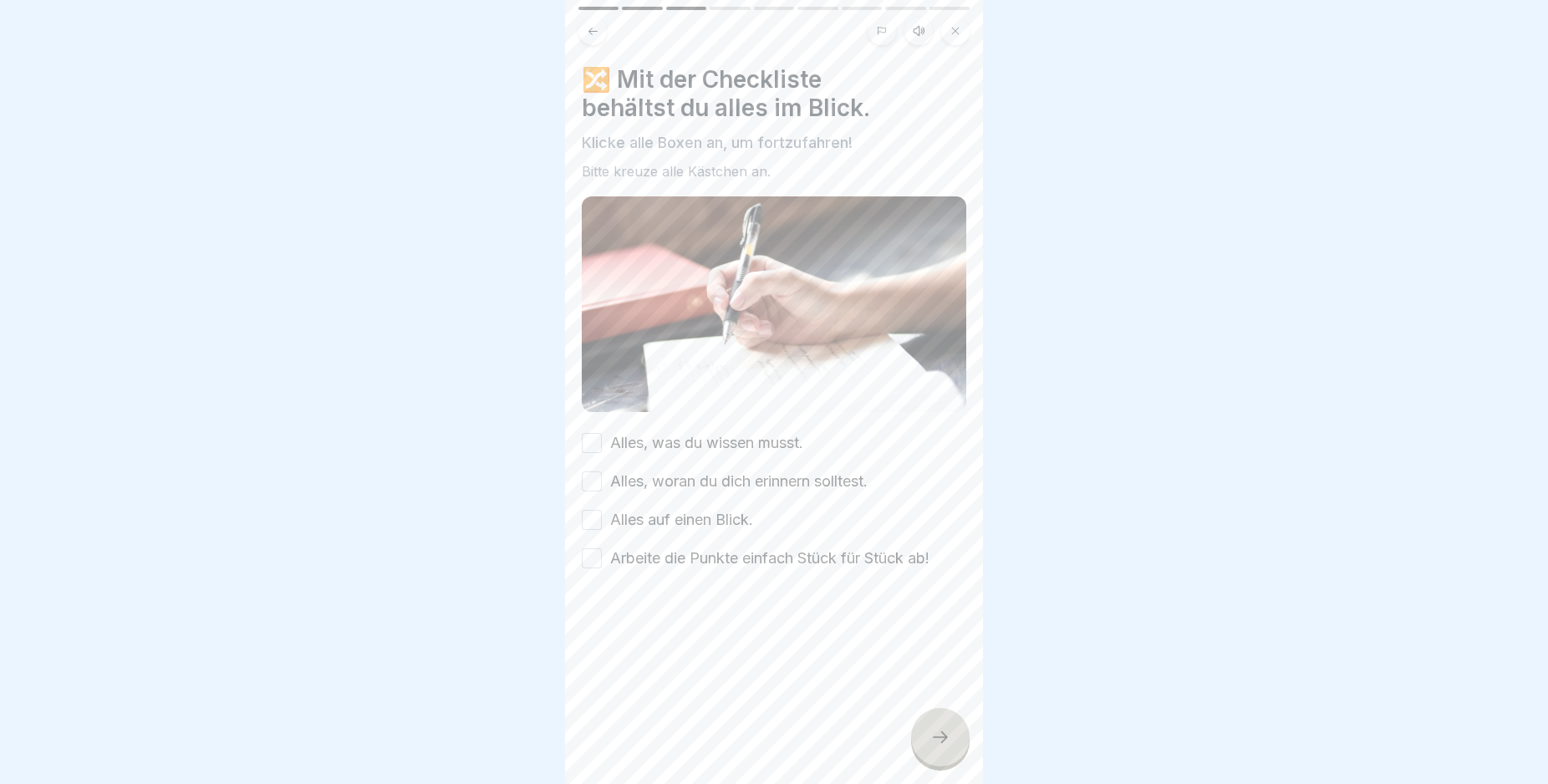
click at [594, 434] on button "Alles, was du wissen musst." at bounding box center [591, 442] width 20 height 20
click at [592, 474] on button "Alles, woran du dich erinnern solltest." at bounding box center [591, 481] width 20 height 20
click at [597, 518] on button "Alles auf einen Blick." at bounding box center [591, 520] width 20 height 20
click at [589, 554] on button "Arbeite die Punkte einfach Stück für Stück ab!" at bounding box center [591, 557] width 20 height 20
click at [926, 752] on div at bounding box center [941, 737] width 58 height 58
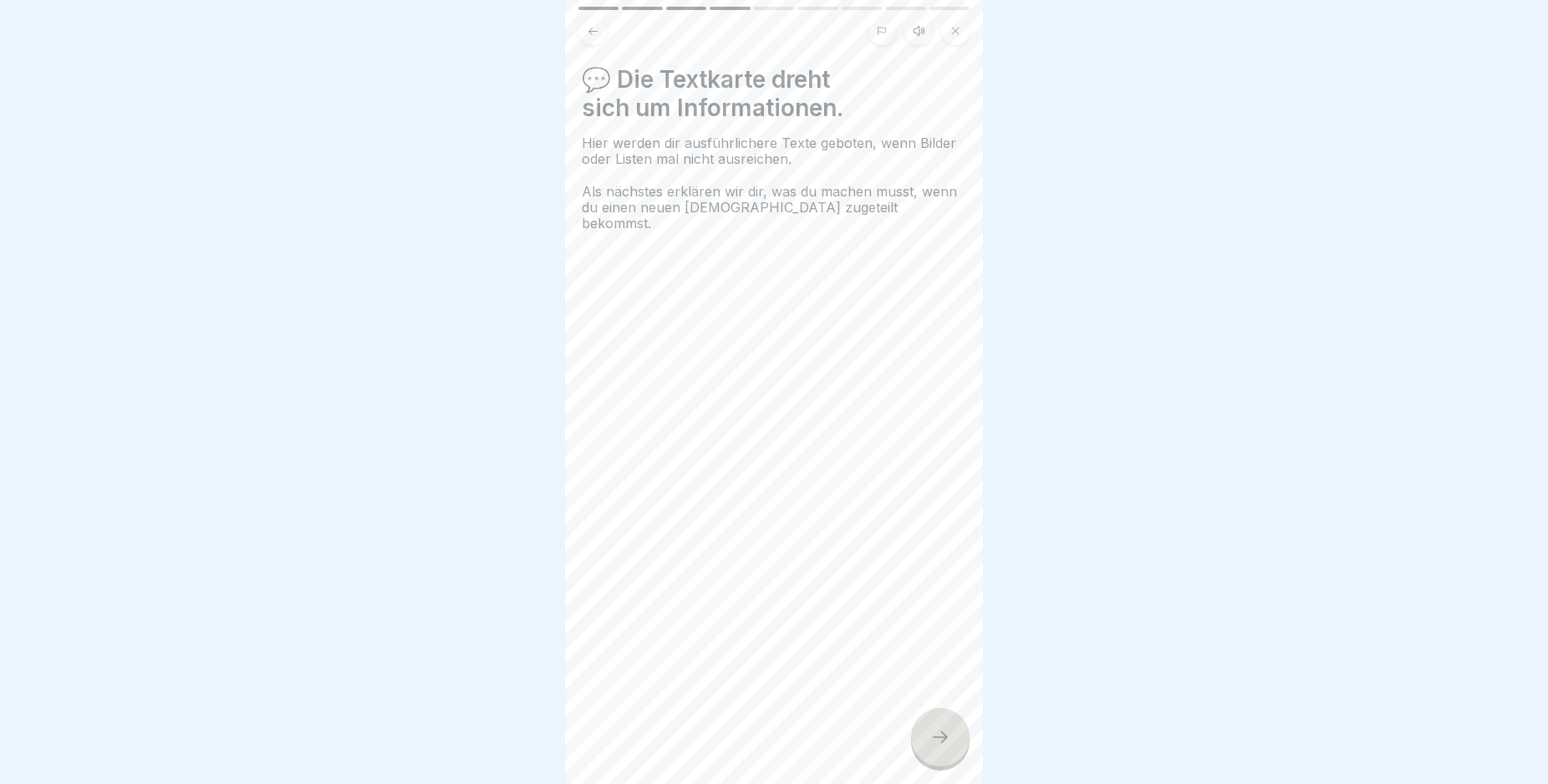
click at [935, 747] on icon at bounding box center [940, 736] width 20 height 20
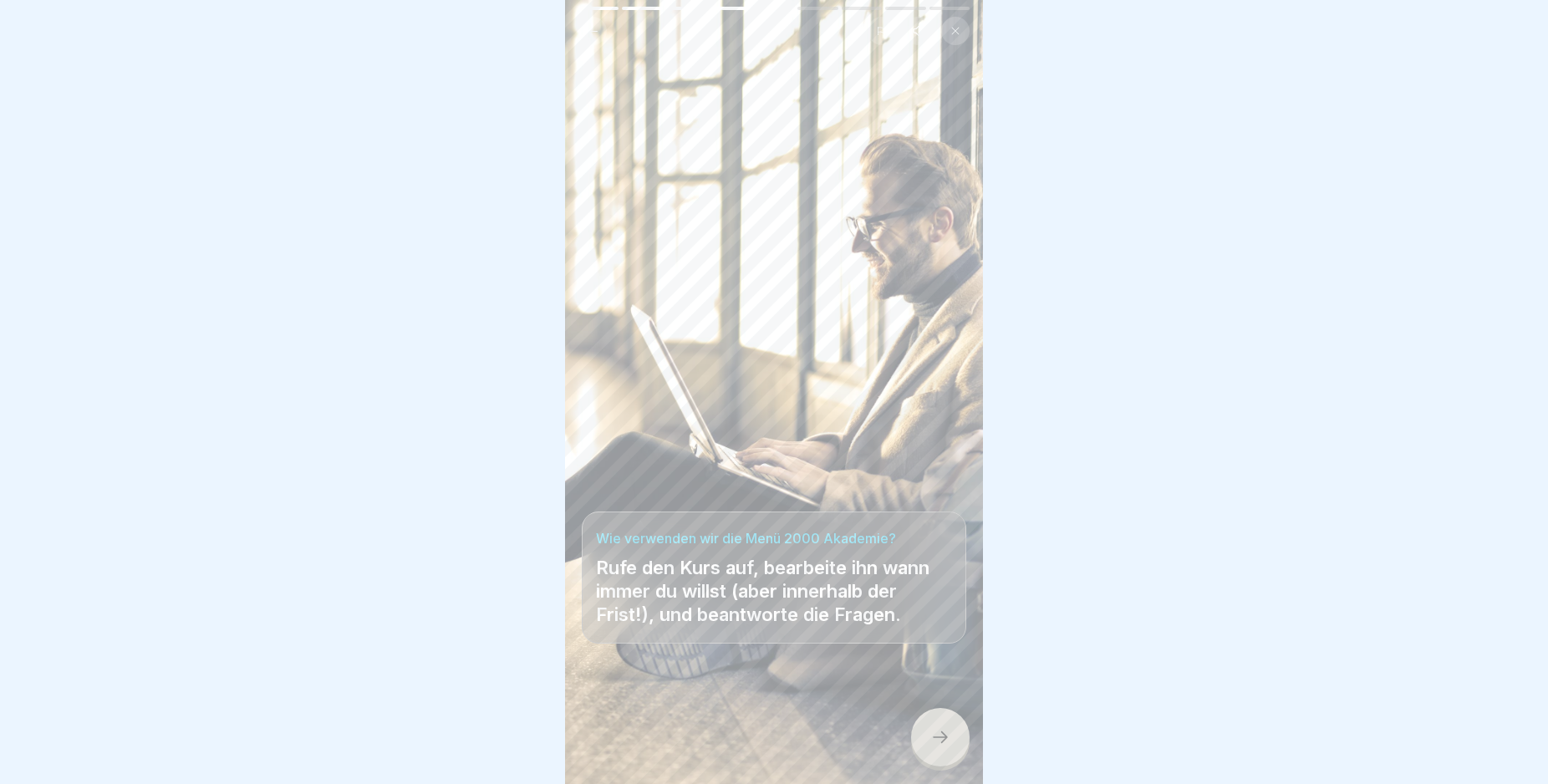
click at [935, 747] on icon at bounding box center [940, 736] width 20 height 20
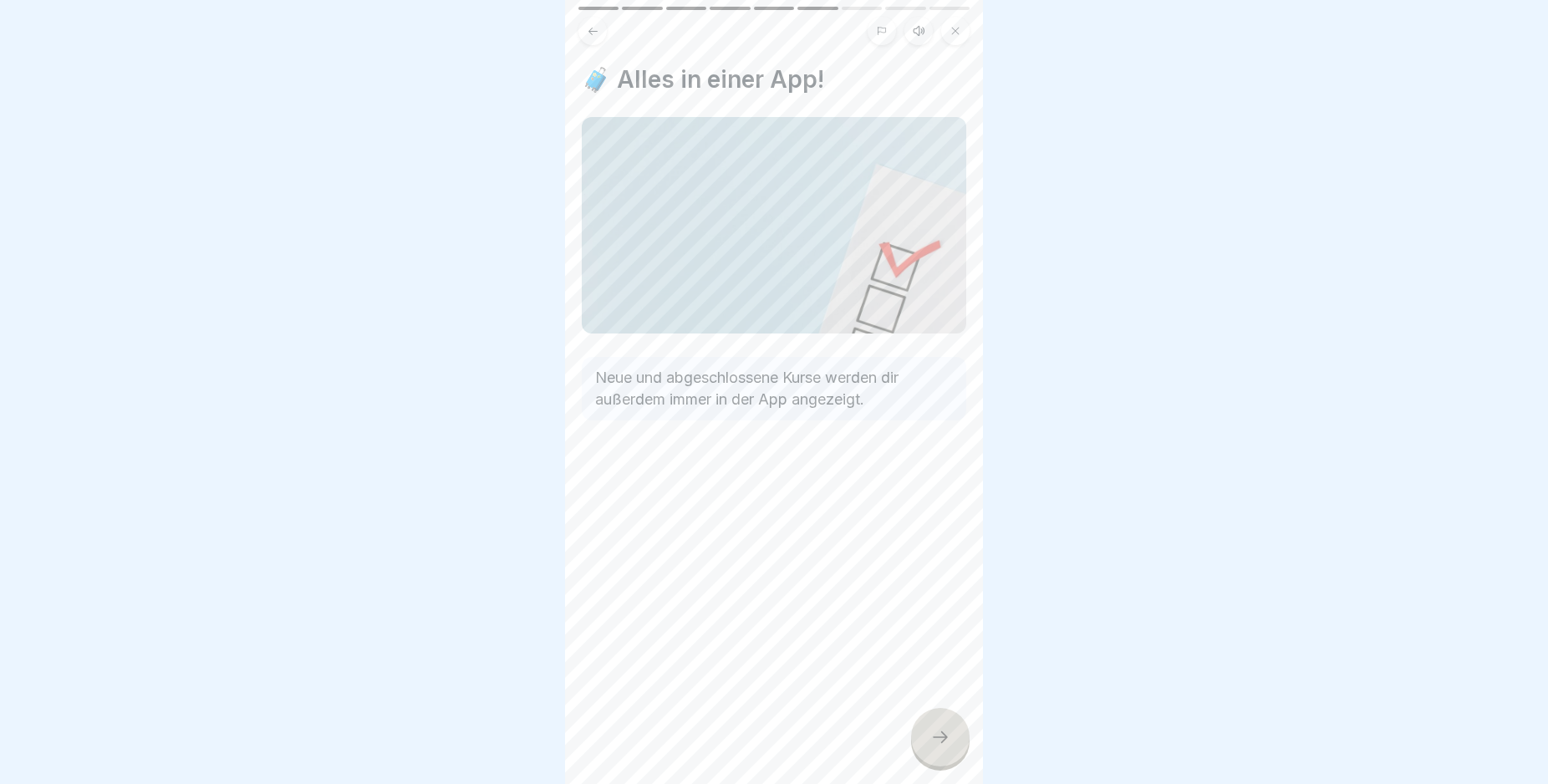
click at [935, 747] on icon at bounding box center [940, 736] width 20 height 20
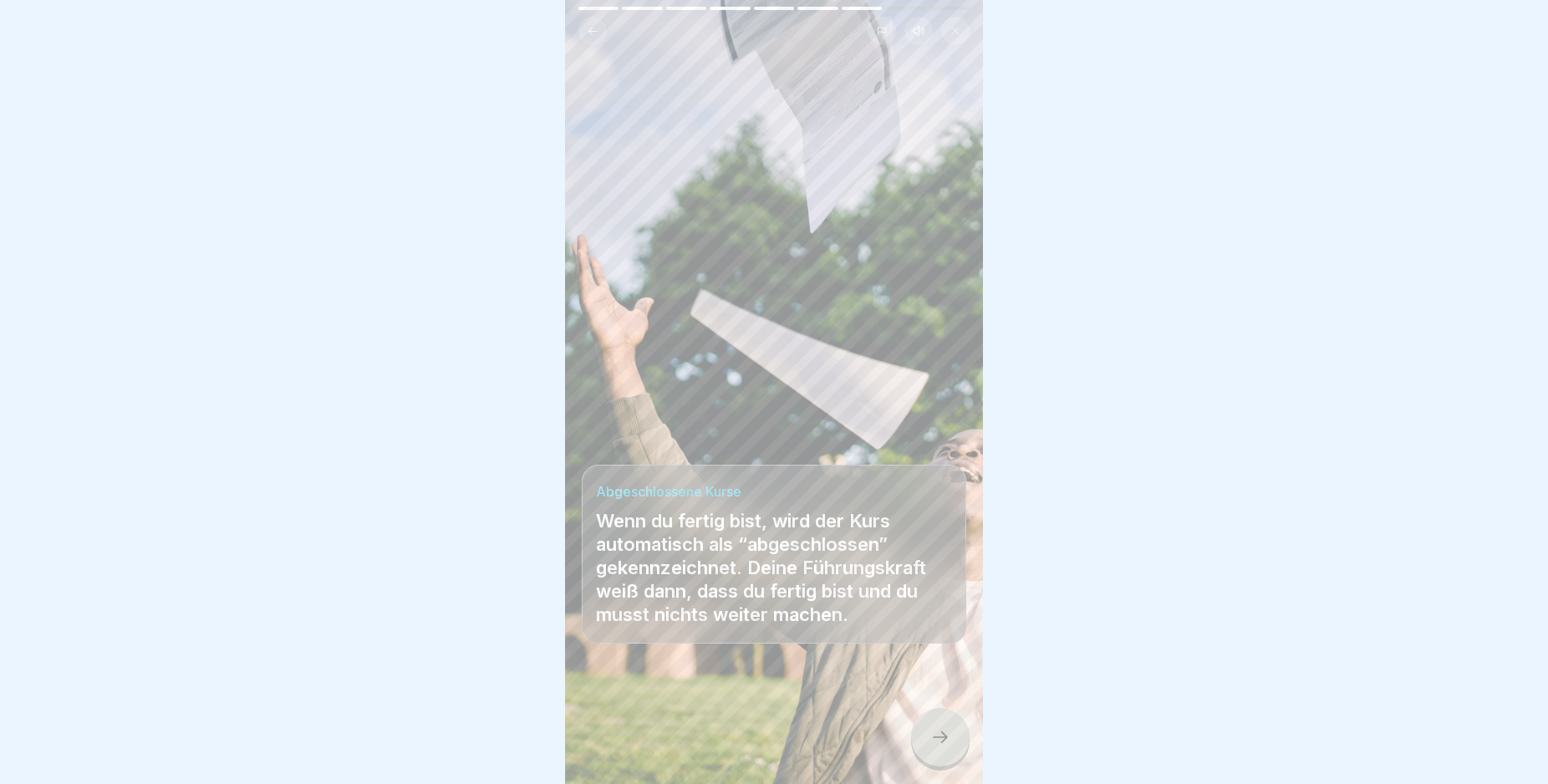
click at [935, 747] on icon at bounding box center [940, 736] width 20 height 20
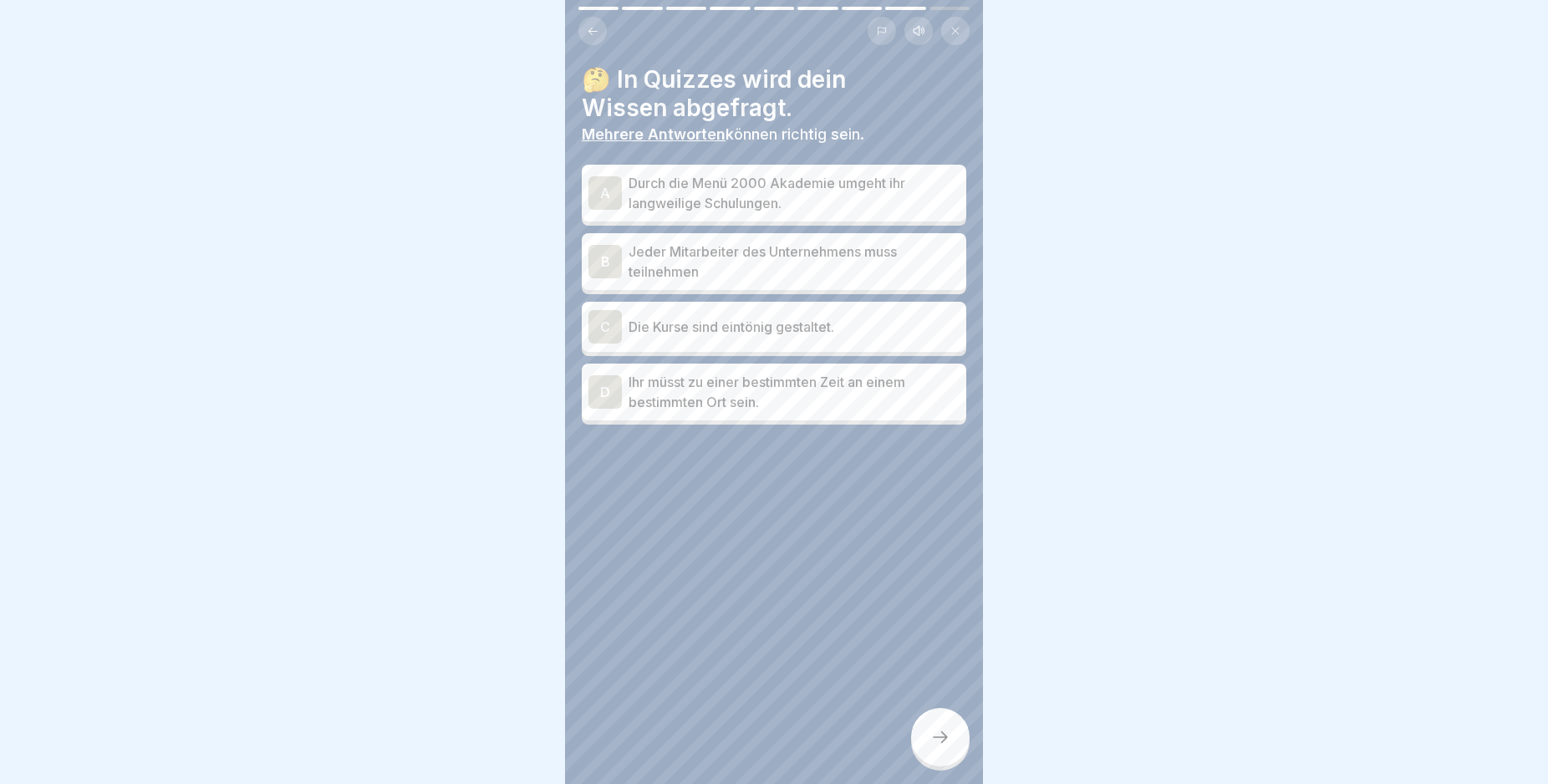
click at [935, 747] on icon at bounding box center [940, 736] width 20 height 20
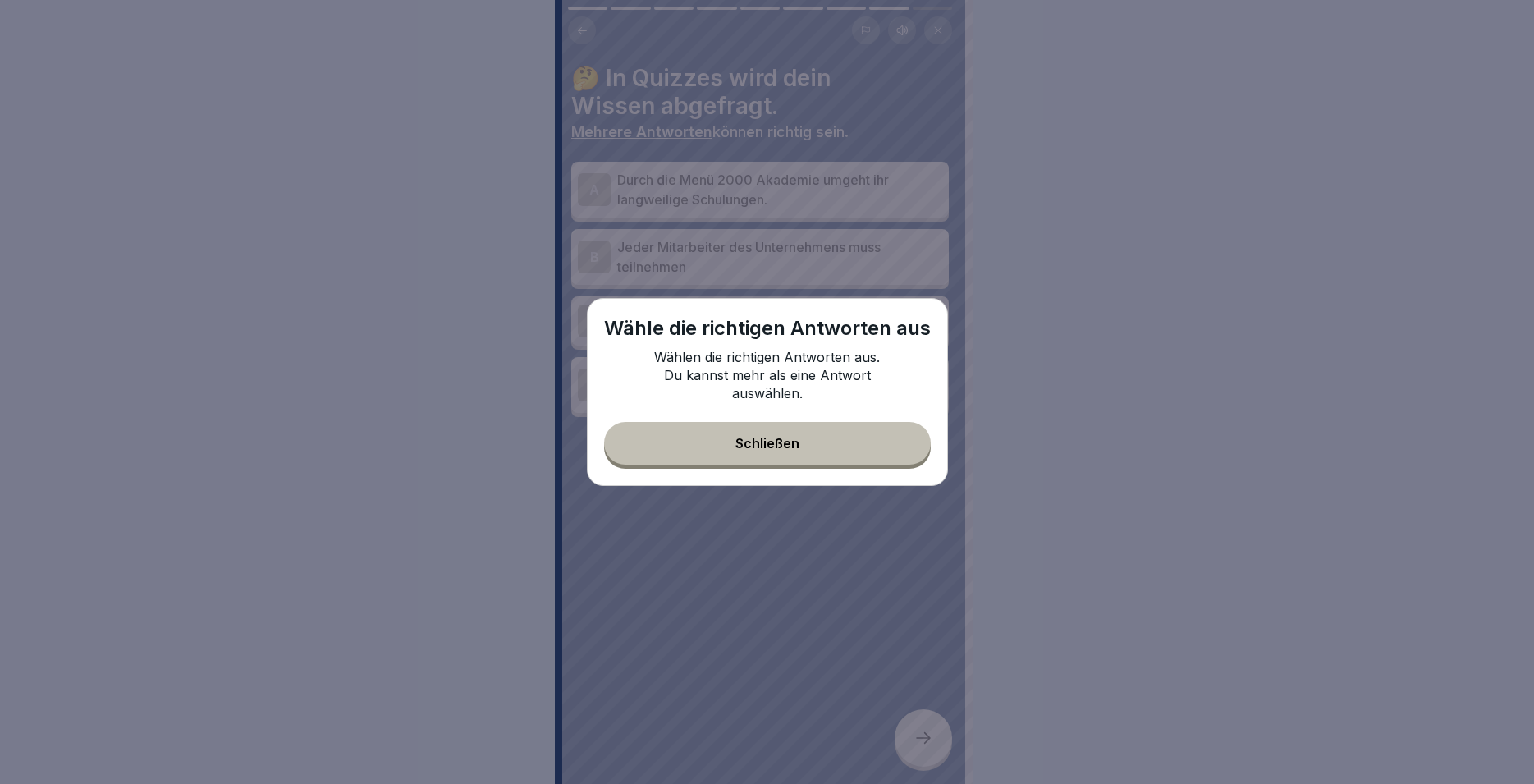
click at [781, 428] on button "Schließen" at bounding box center [767, 443] width 326 height 43
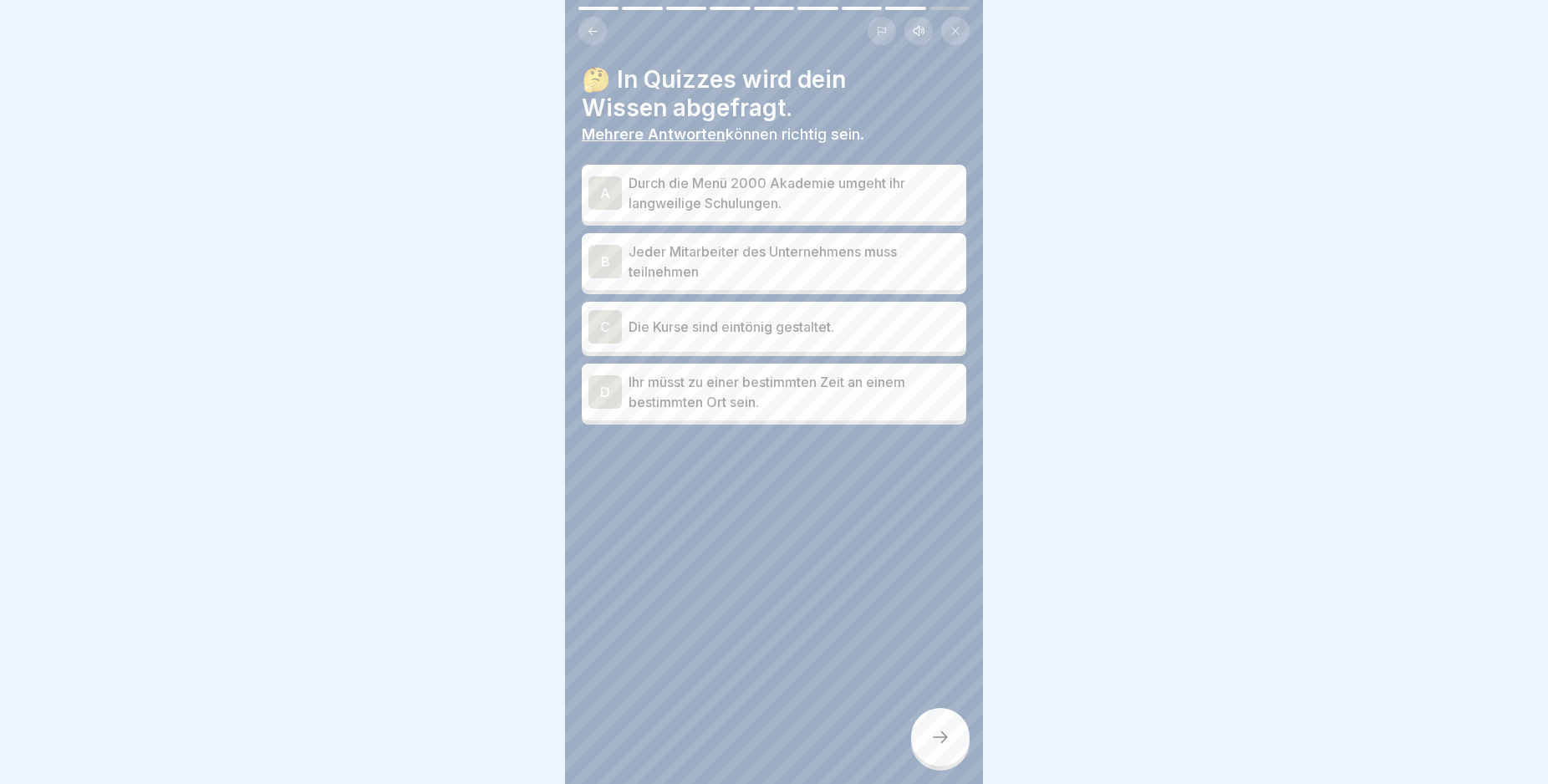
click at [600, 199] on div "A" at bounding box center [605, 193] width 34 height 34
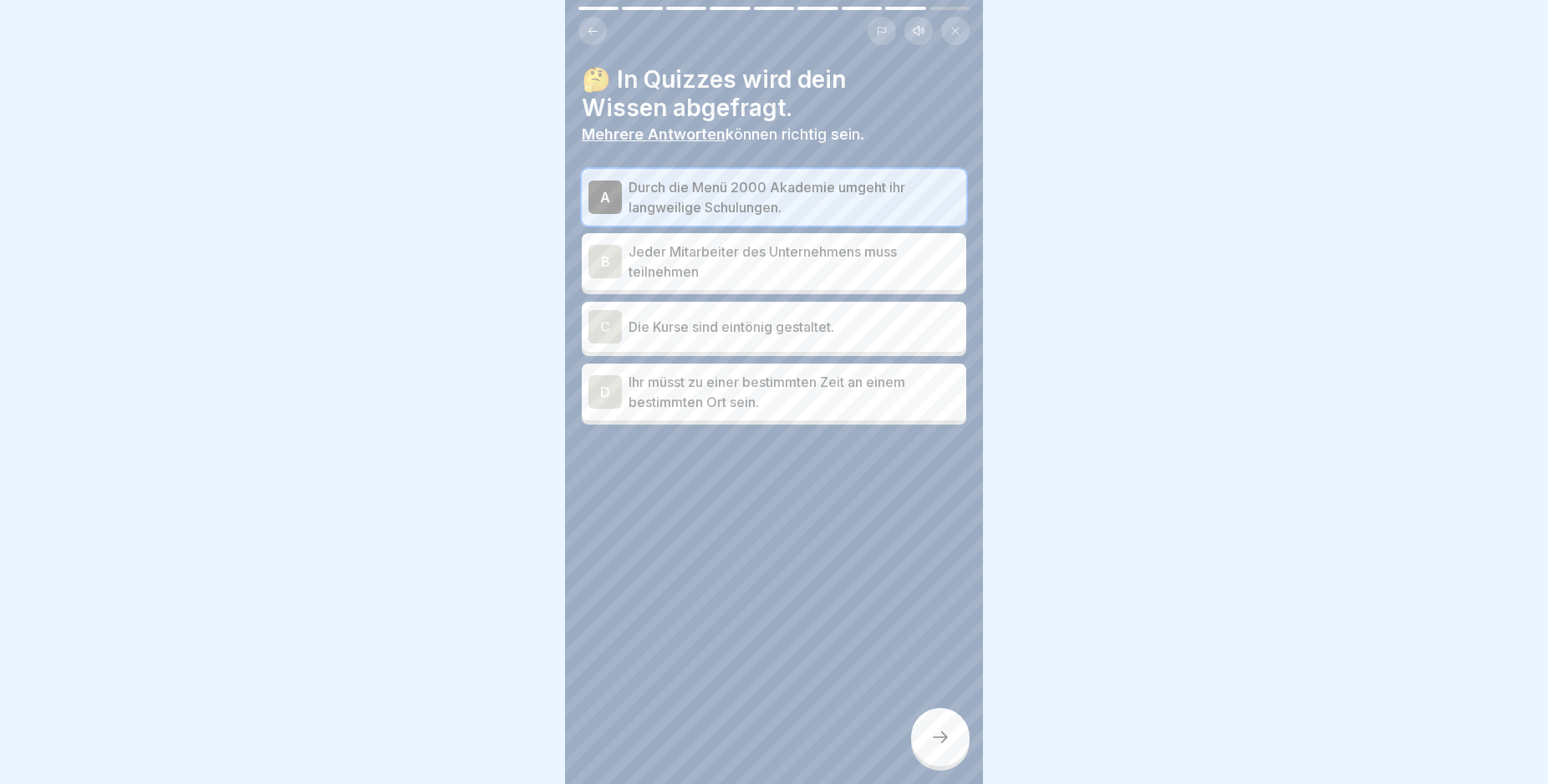
click at [599, 262] on div "B" at bounding box center [605, 262] width 34 height 34
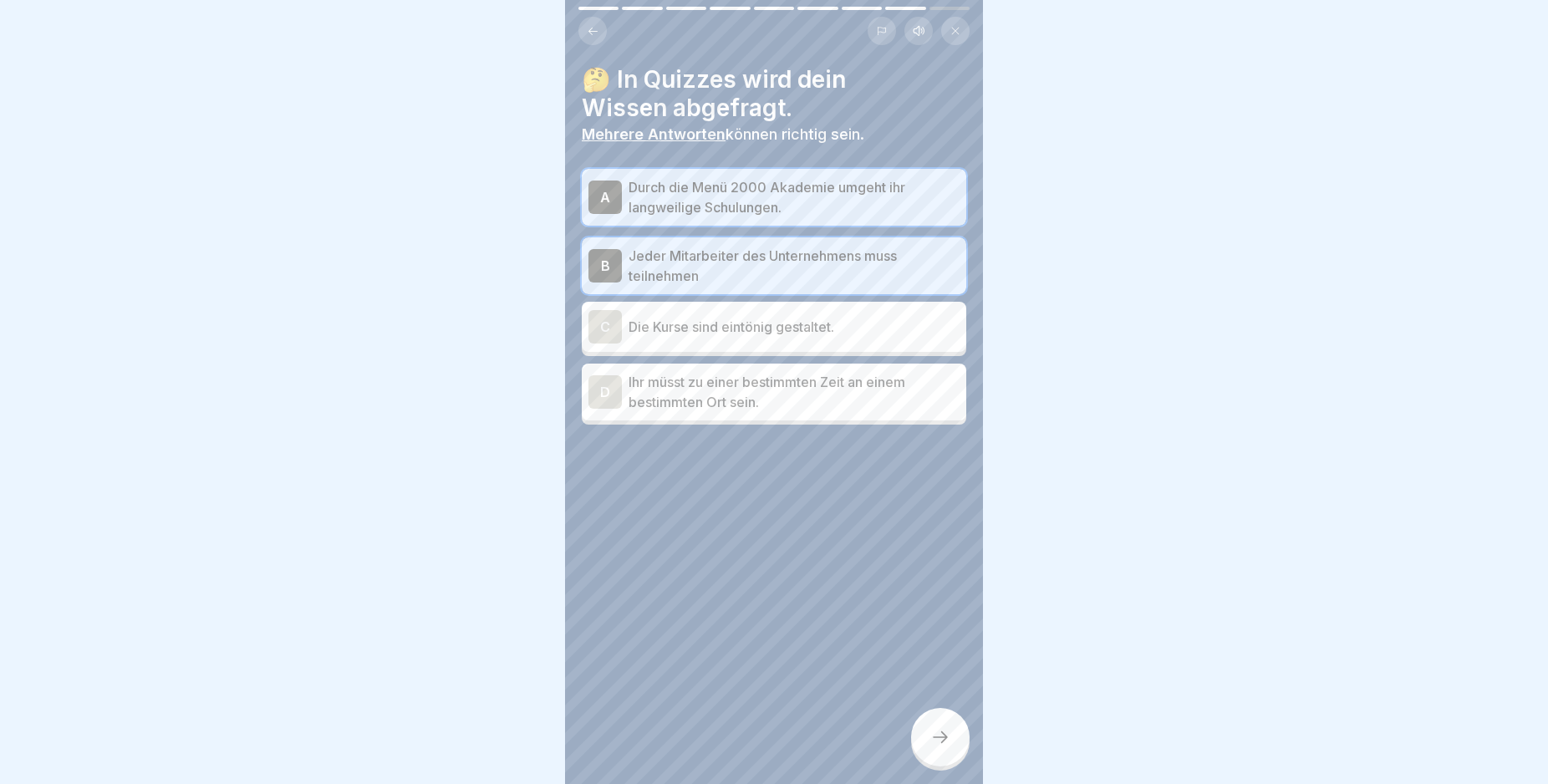
click at [950, 746] on icon at bounding box center [940, 736] width 20 height 20
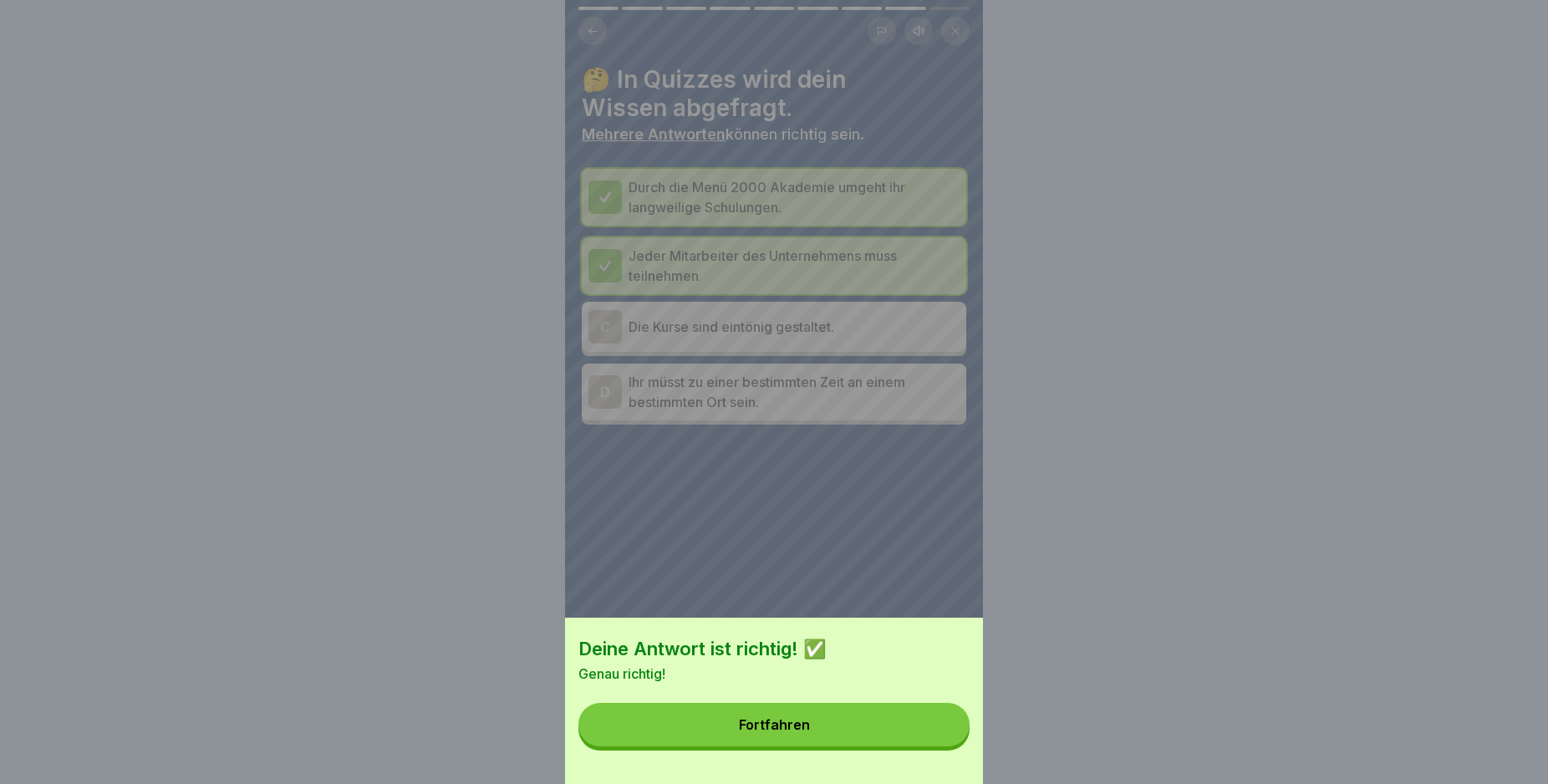
click at [869, 725] on button "Fortfahren" at bounding box center [773, 725] width 391 height 43
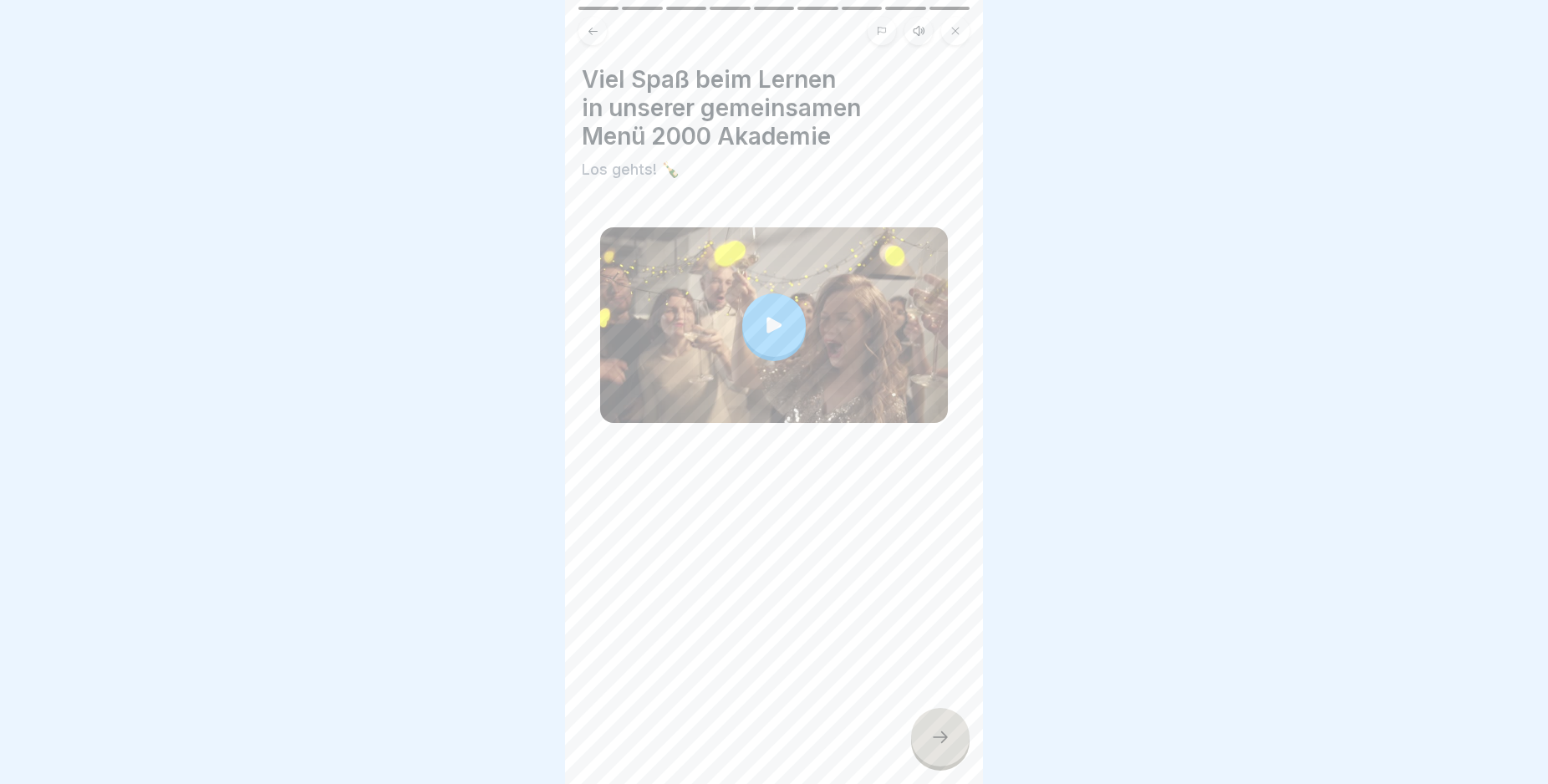
click at [948, 746] on icon at bounding box center [940, 736] width 20 height 20
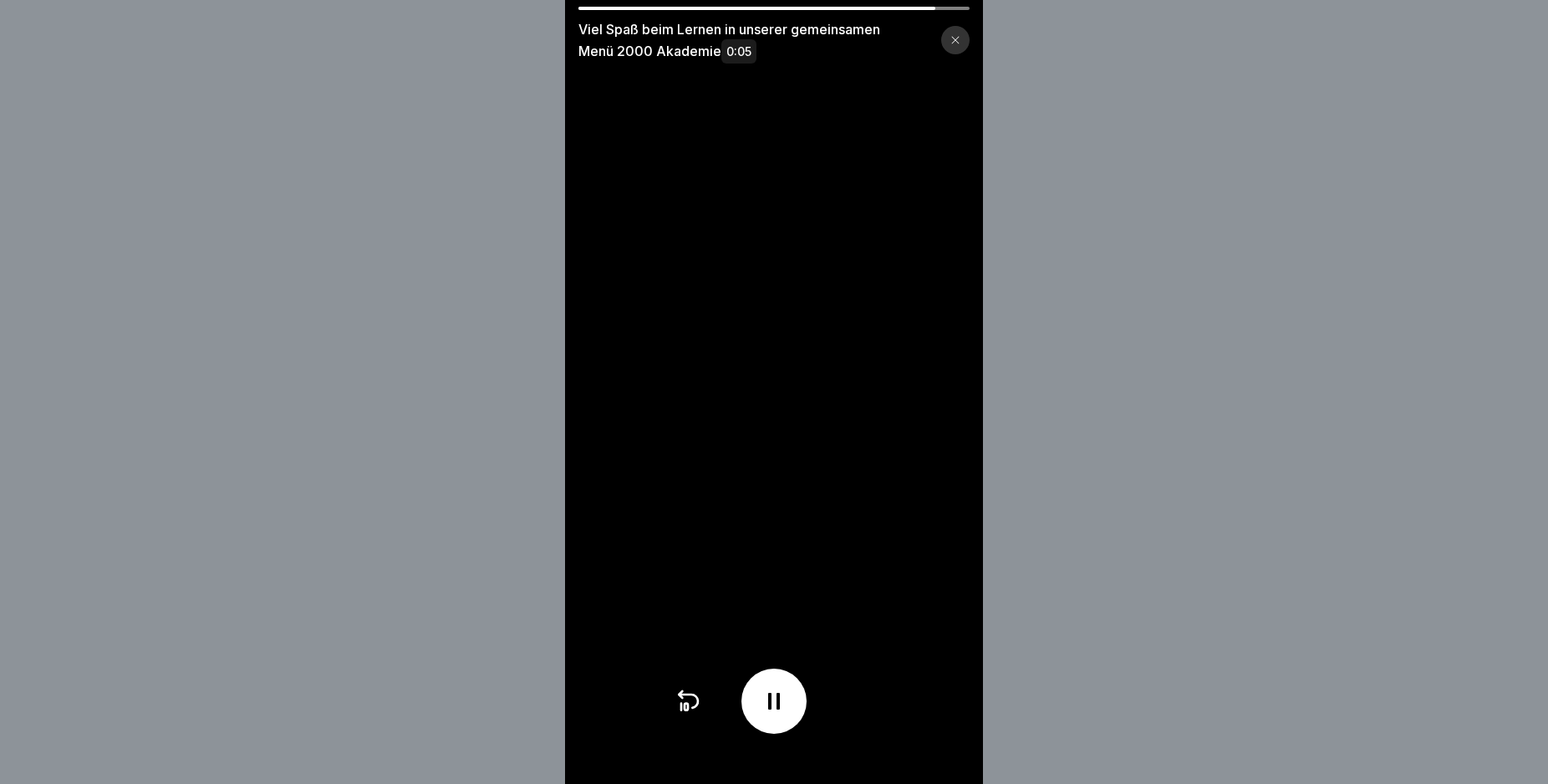
click at [960, 38] on icon at bounding box center [955, 40] width 10 height 10
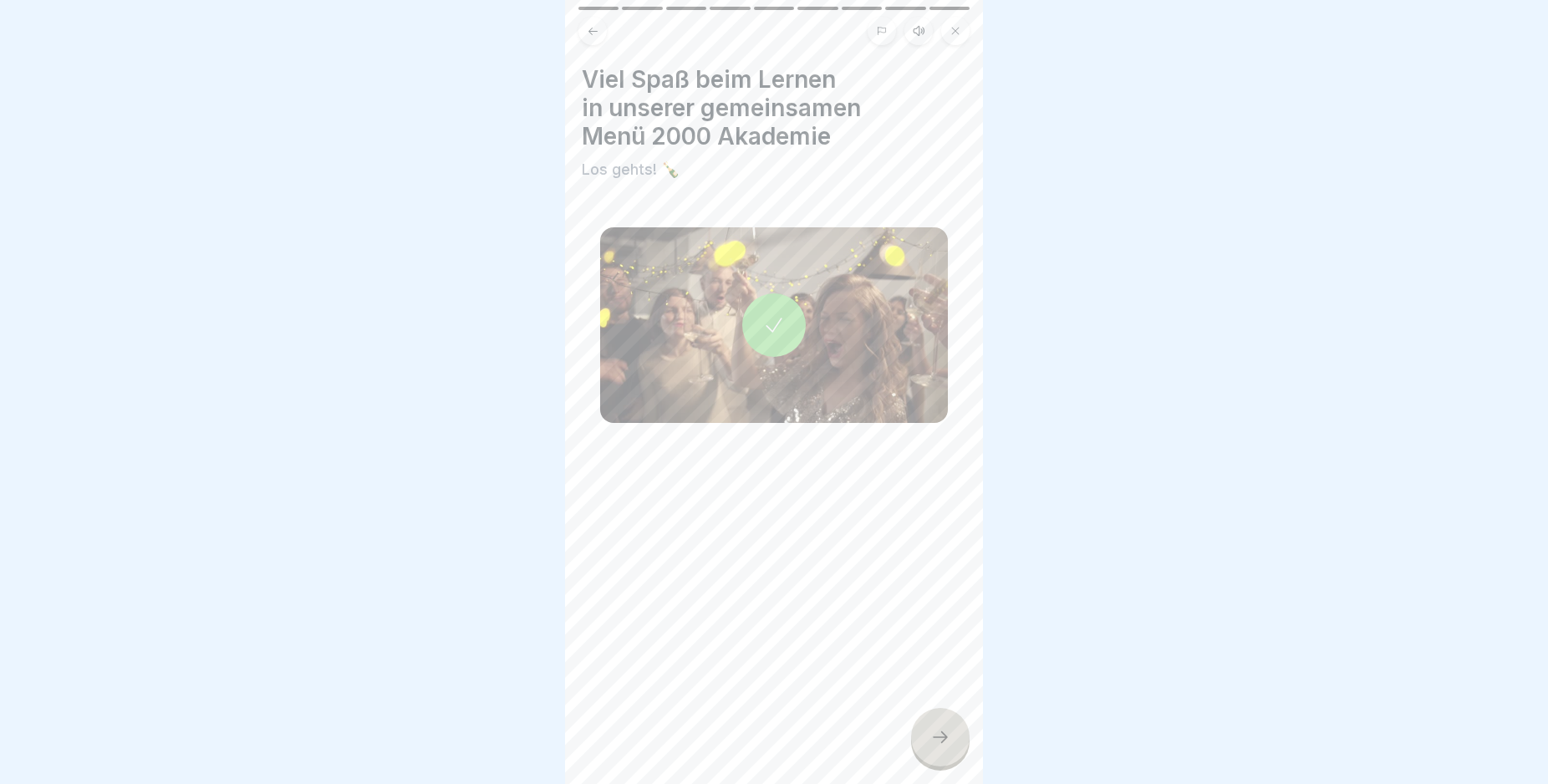
click at [939, 747] on icon at bounding box center [940, 736] width 20 height 20
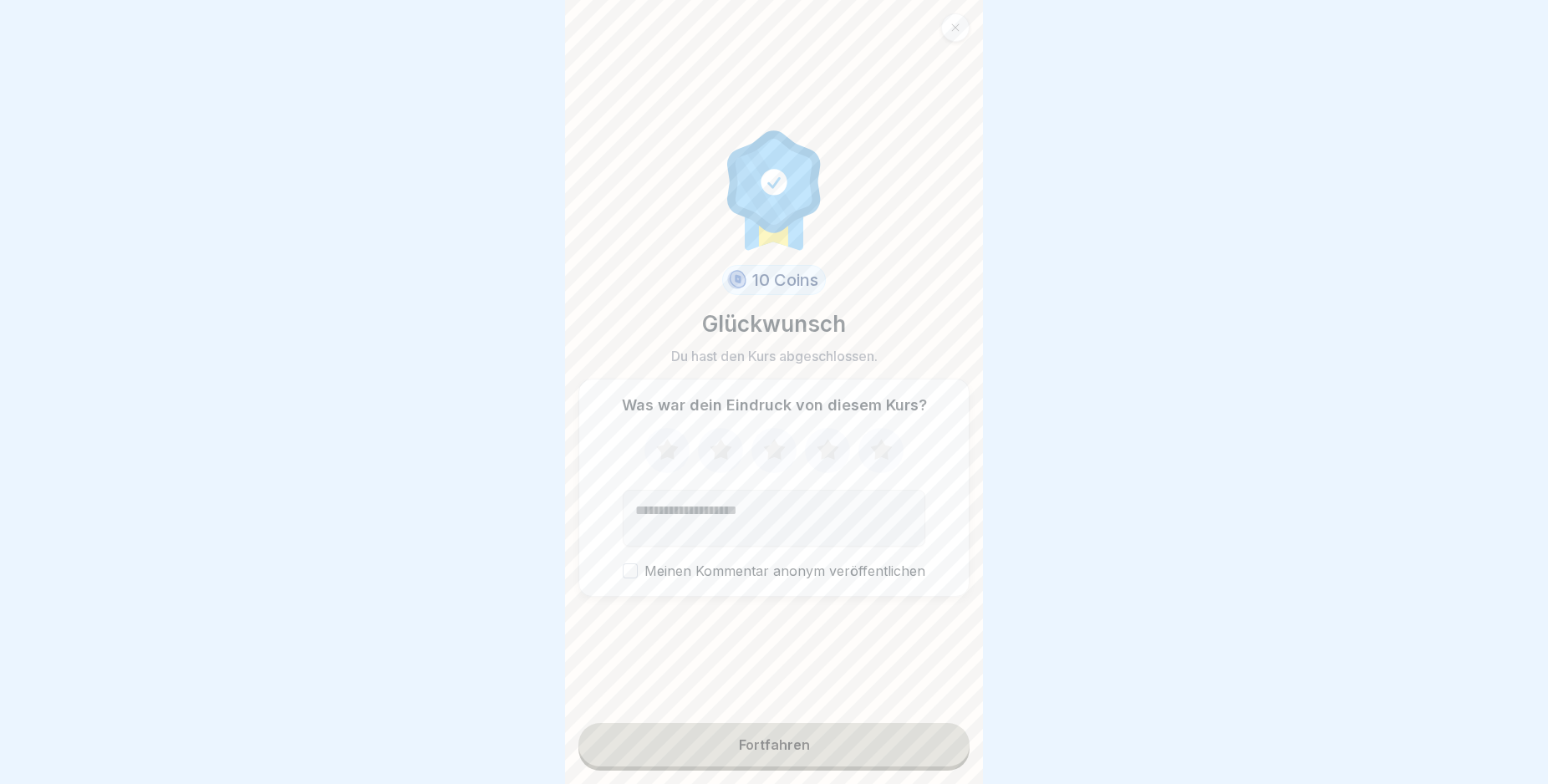
click at [863, 763] on button "Fortfahren" at bounding box center [773, 744] width 391 height 43
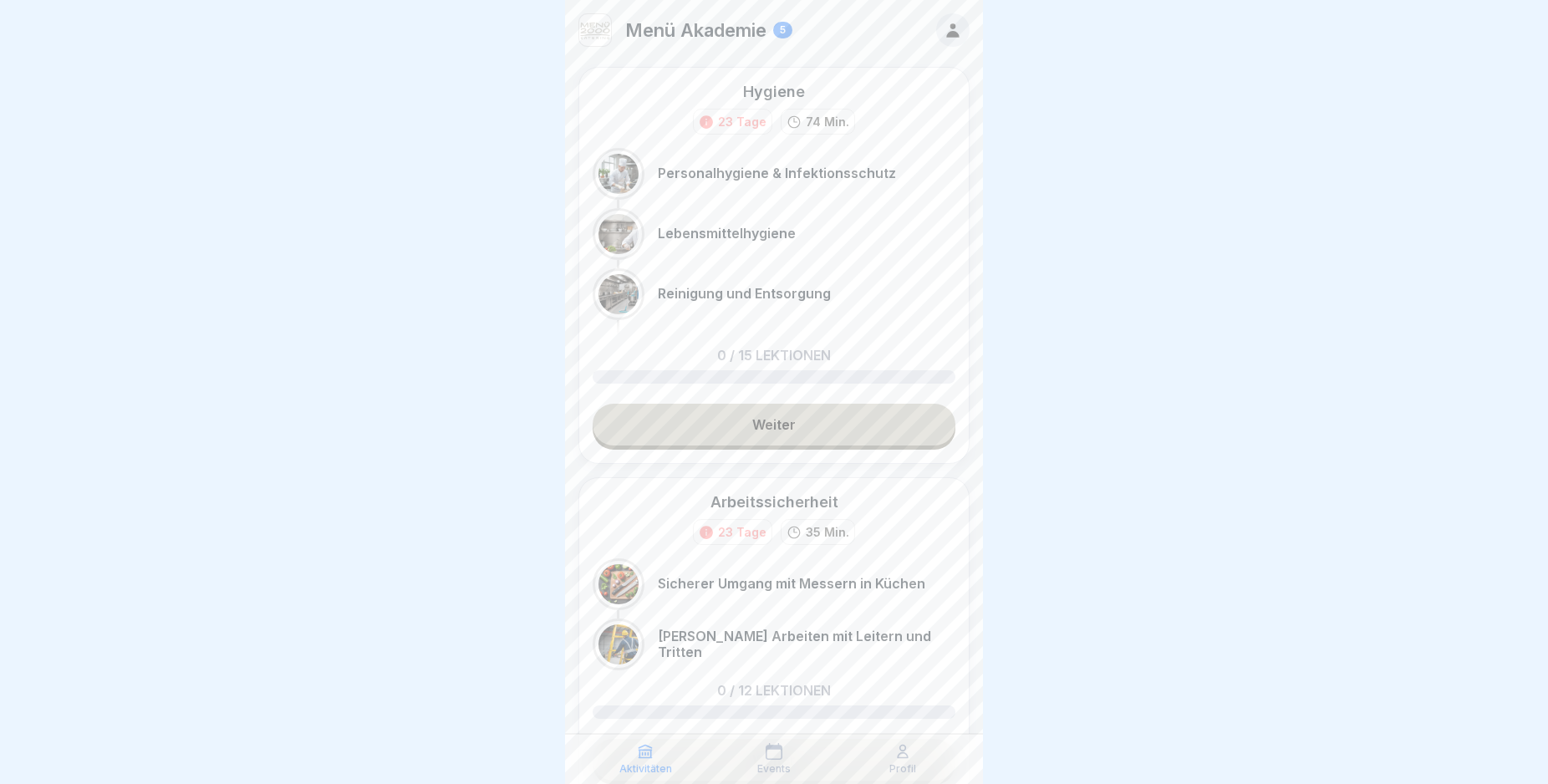
click at [782, 421] on link "Weiter" at bounding box center [773, 424] width 363 height 41
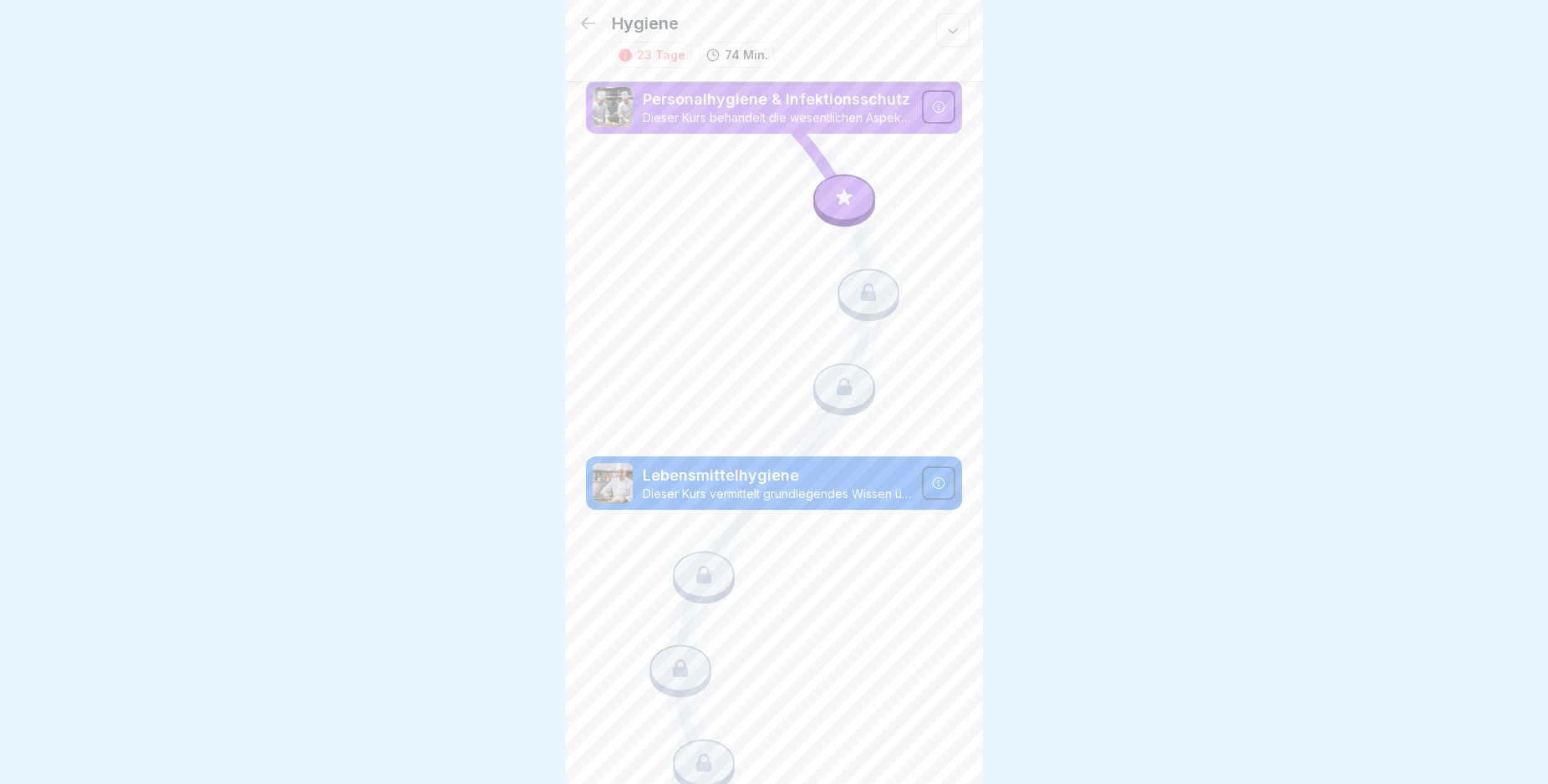
click at [869, 487] on p "Dieser Kurs vermittelt grundlegendes Wissen über die Hygiene und Handhabung von…" at bounding box center [778, 494] width 269 height 15
click at [932, 476] on icon at bounding box center [939, 483] width 13 height 13
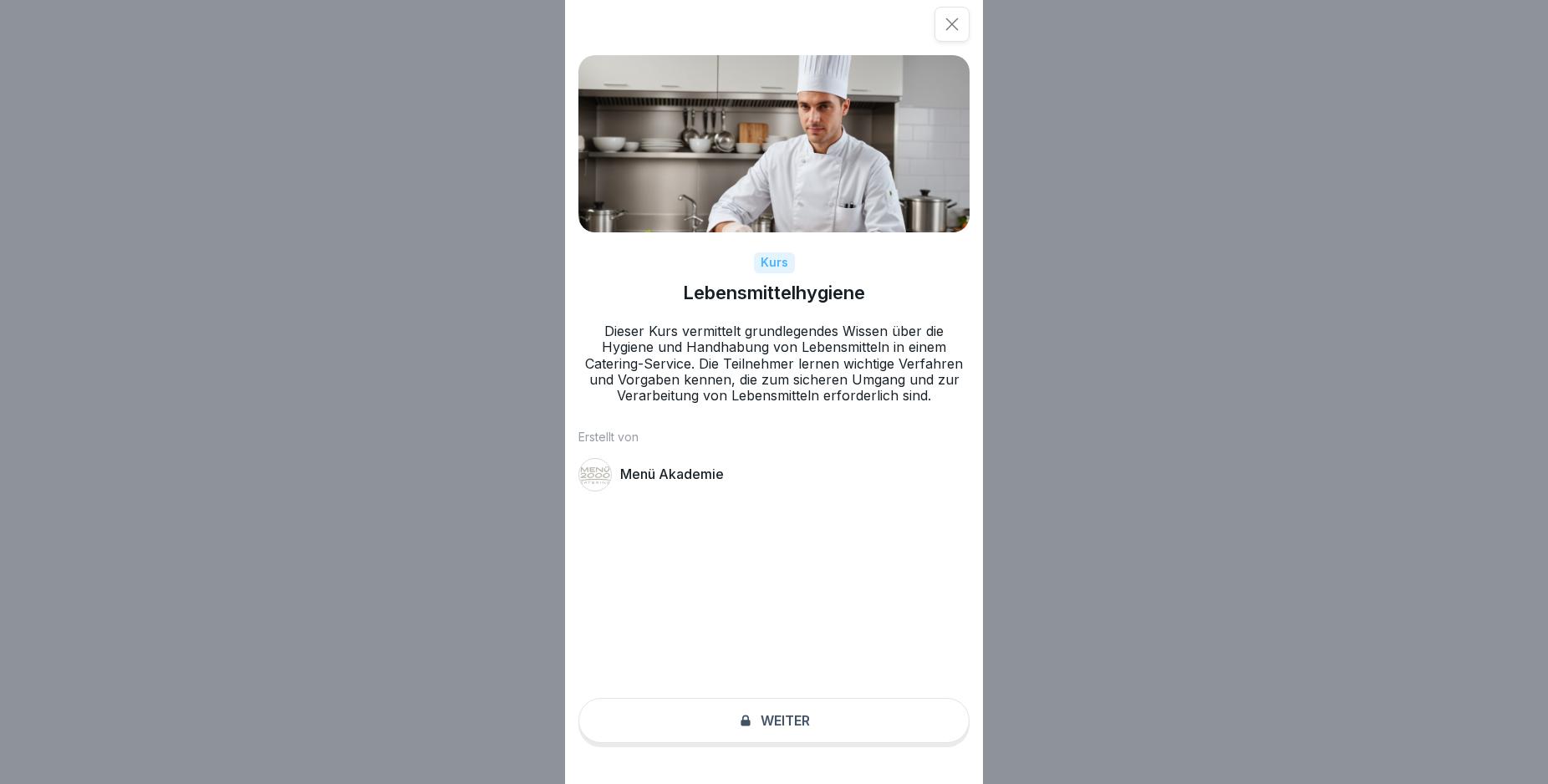
click at [852, 722] on div "Kurs Lebensmittelhygiene Dieser Kurs vermittelt grundlegendes Wissen über die H…" at bounding box center [774, 392] width 418 height 784
click at [959, 19] on icon at bounding box center [952, 24] width 12 height 12
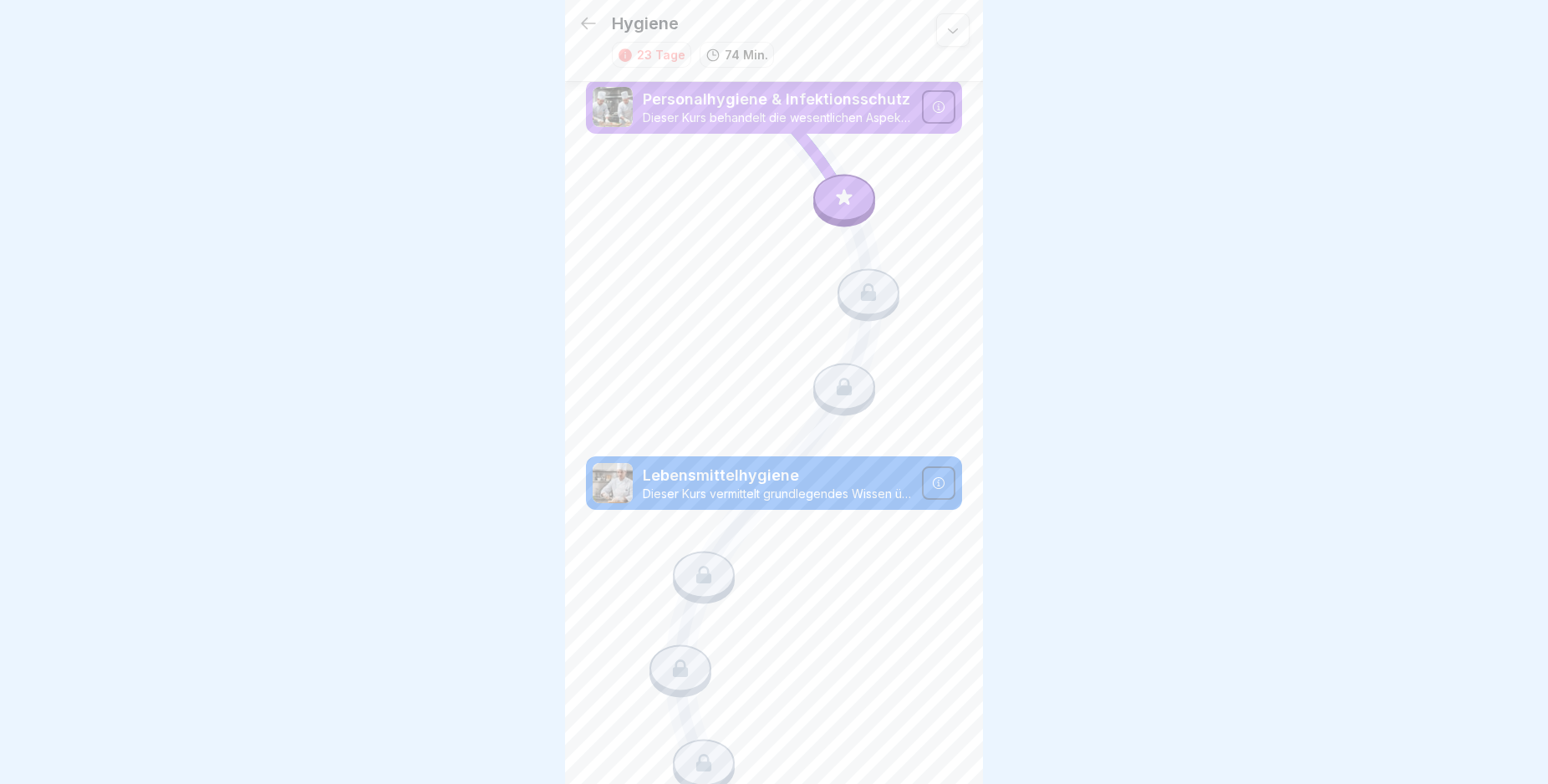
click at [948, 30] on icon at bounding box center [953, 30] width 10 height 5
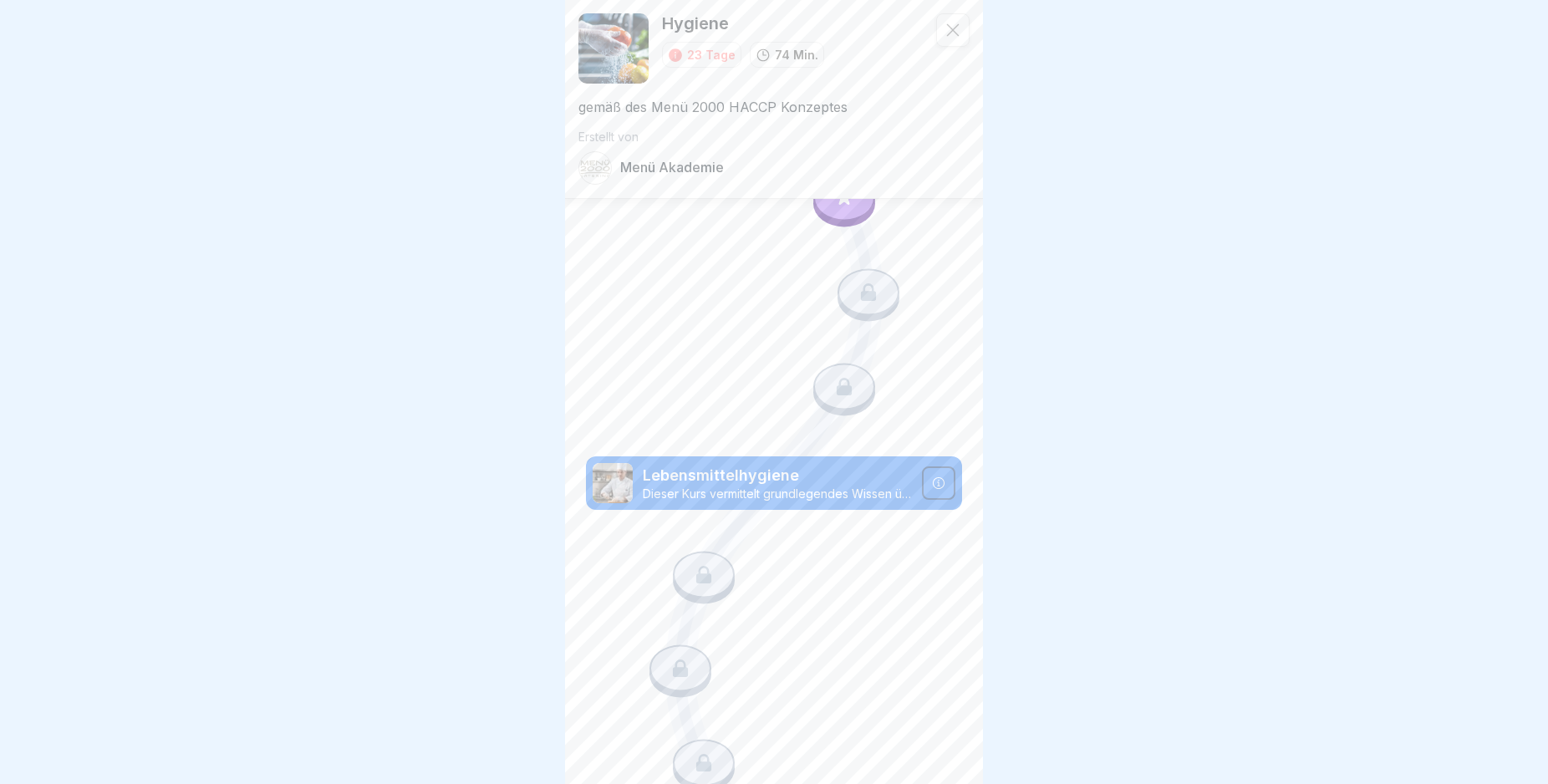
click at [1088, 111] on div at bounding box center [774, 392] width 1548 height 784
click at [944, 32] on icon at bounding box center [953, 30] width 17 height 17
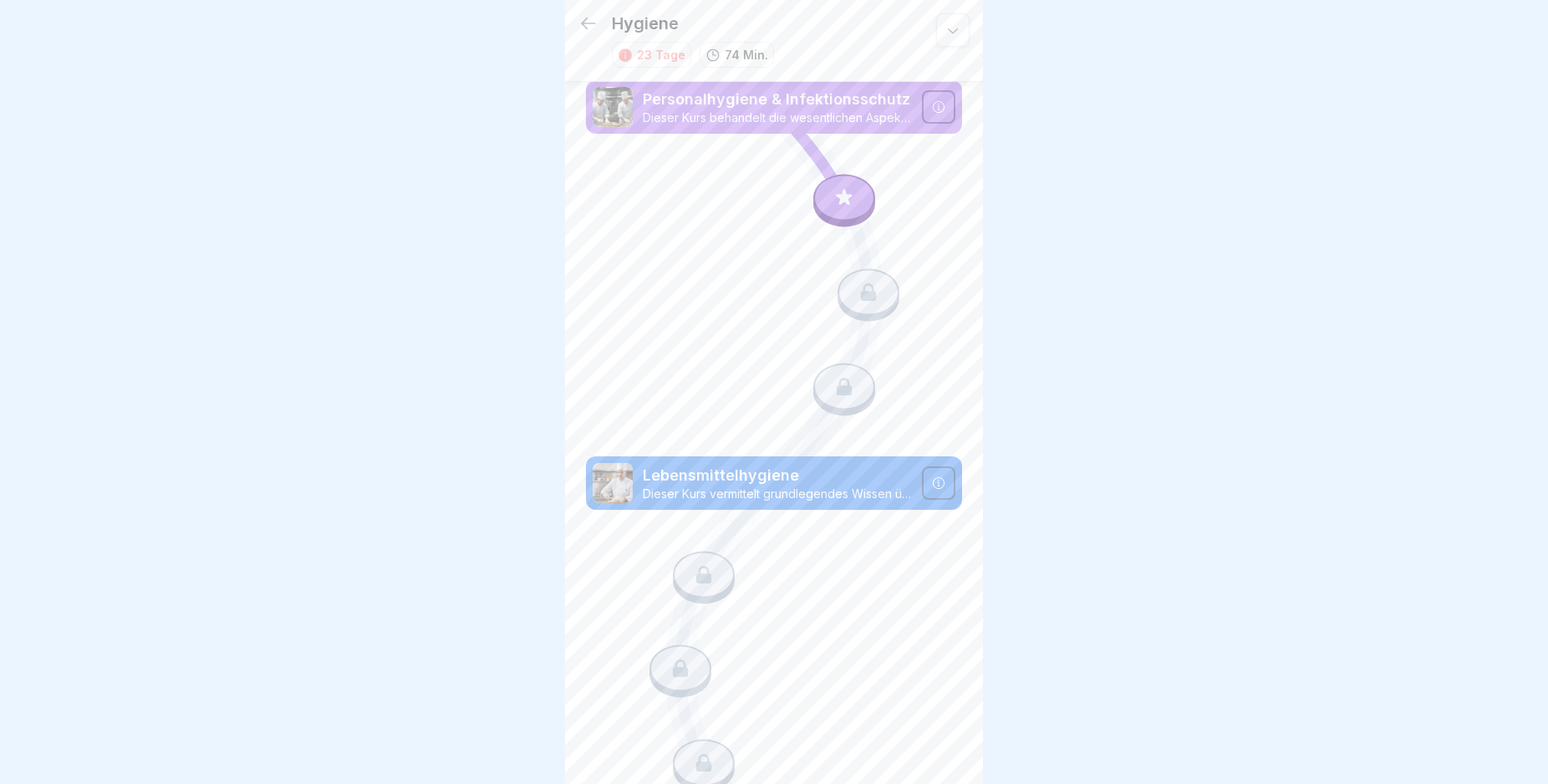
click at [858, 287] on icon at bounding box center [868, 292] width 22 height 22
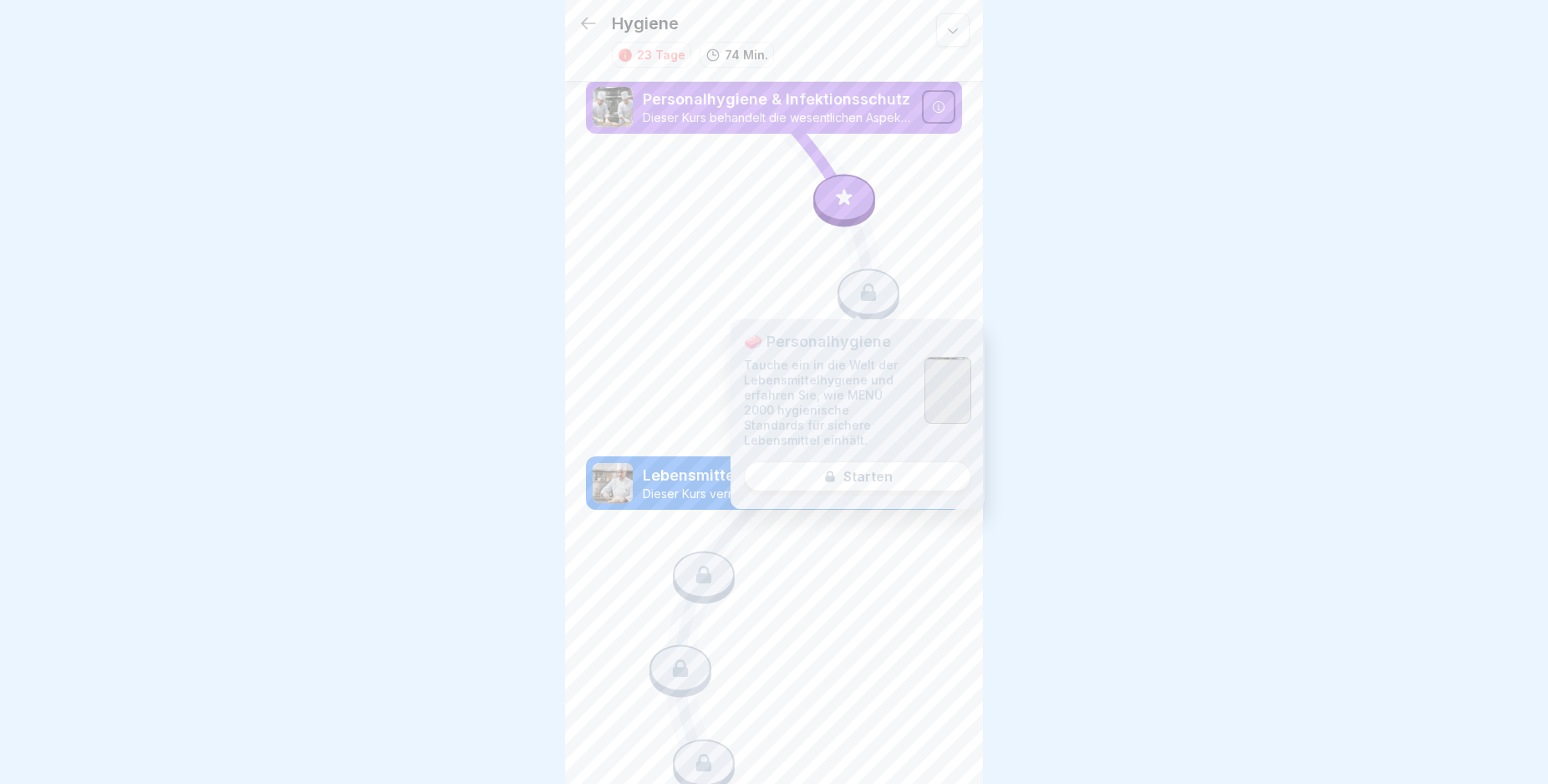
click at [1199, 311] on div at bounding box center [774, 392] width 1548 height 784
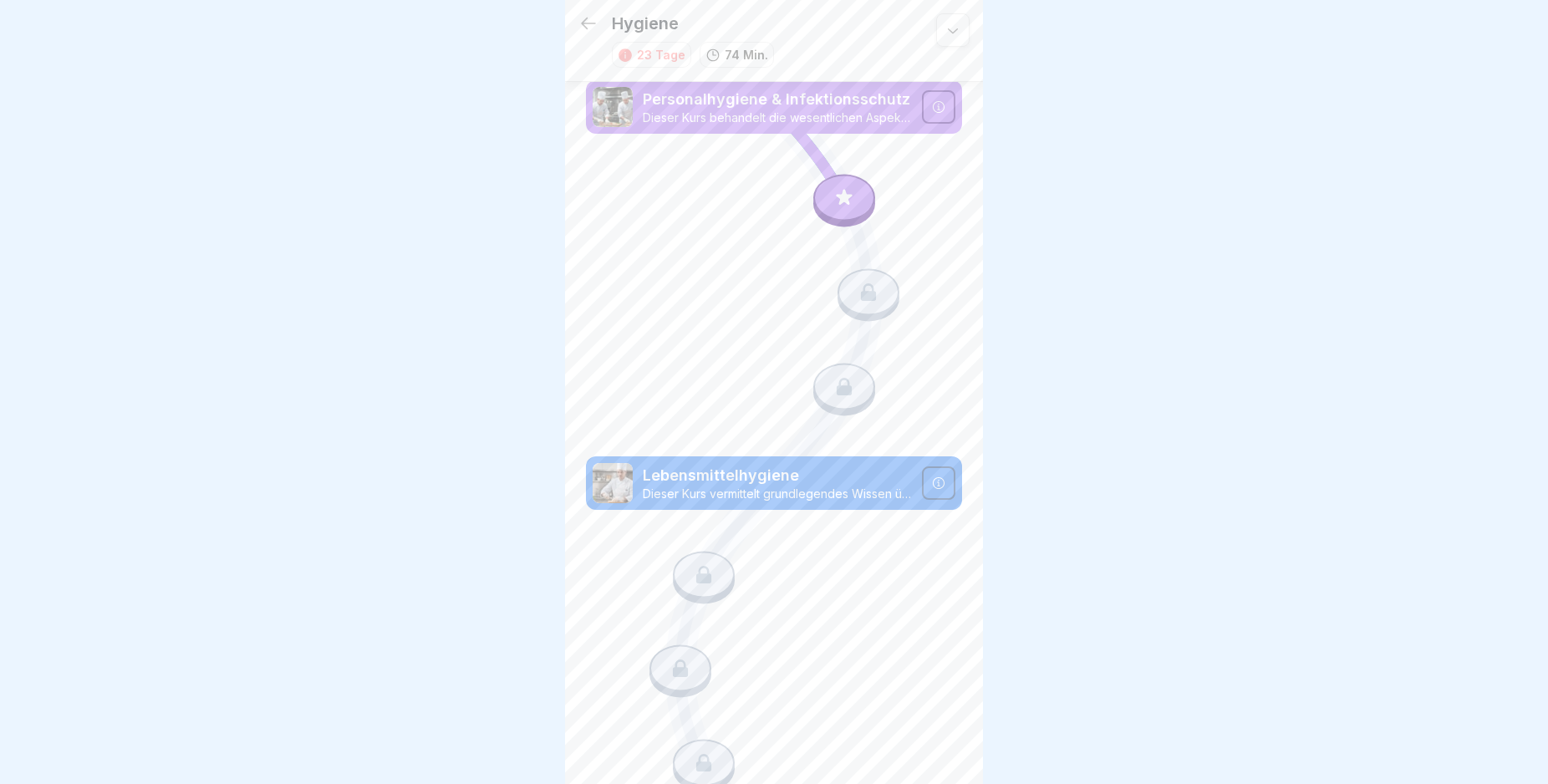
click at [711, 552] on div at bounding box center [704, 574] width 62 height 47
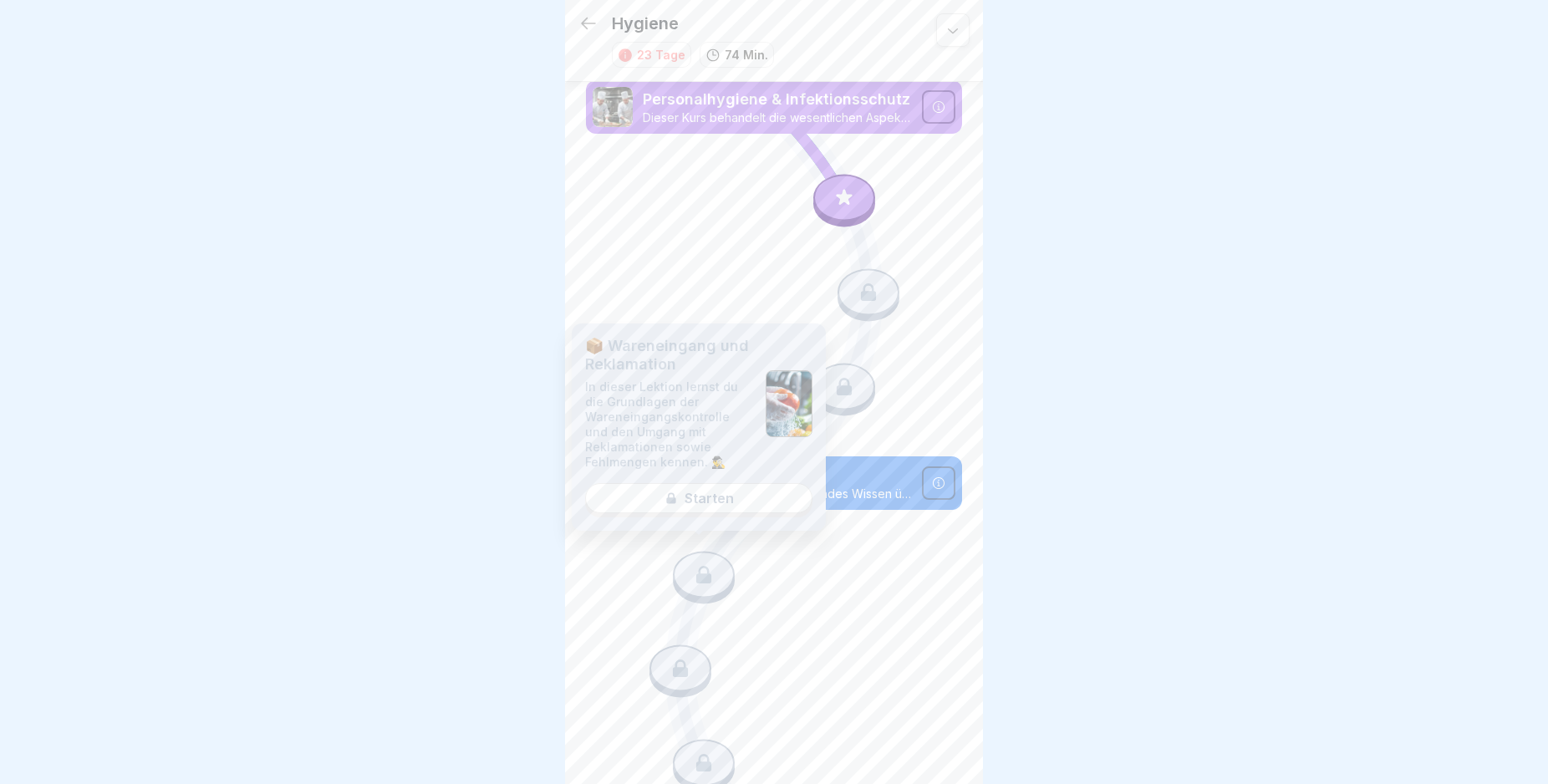
click at [718, 497] on div "📦 Wareneingang und Reklamation In dieser Lektion lernst du die Grundlagen der W…" at bounding box center [699, 427] width 254 height 207
click at [1166, 491] on div at bounding box center [774, 392] width 1548 height 784
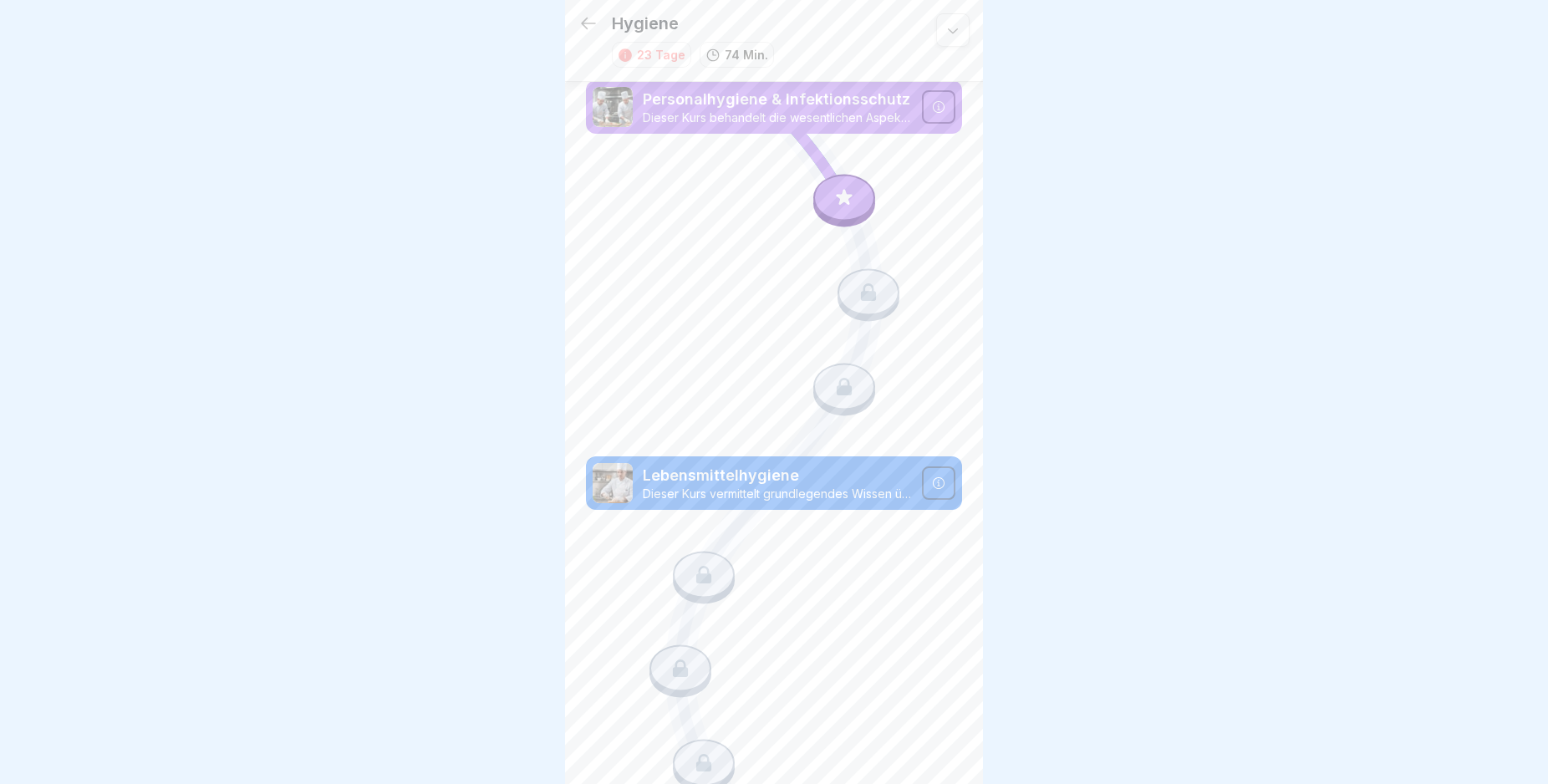
click at [858, 287] on icon at bounding box center [868, 292] width 22 height 22
click at [1201, 527] on div at bounding box center [774, 392] width 1548 height 784
click at [847, 189] on div at bounding box center [845, 199] width 62 height 47
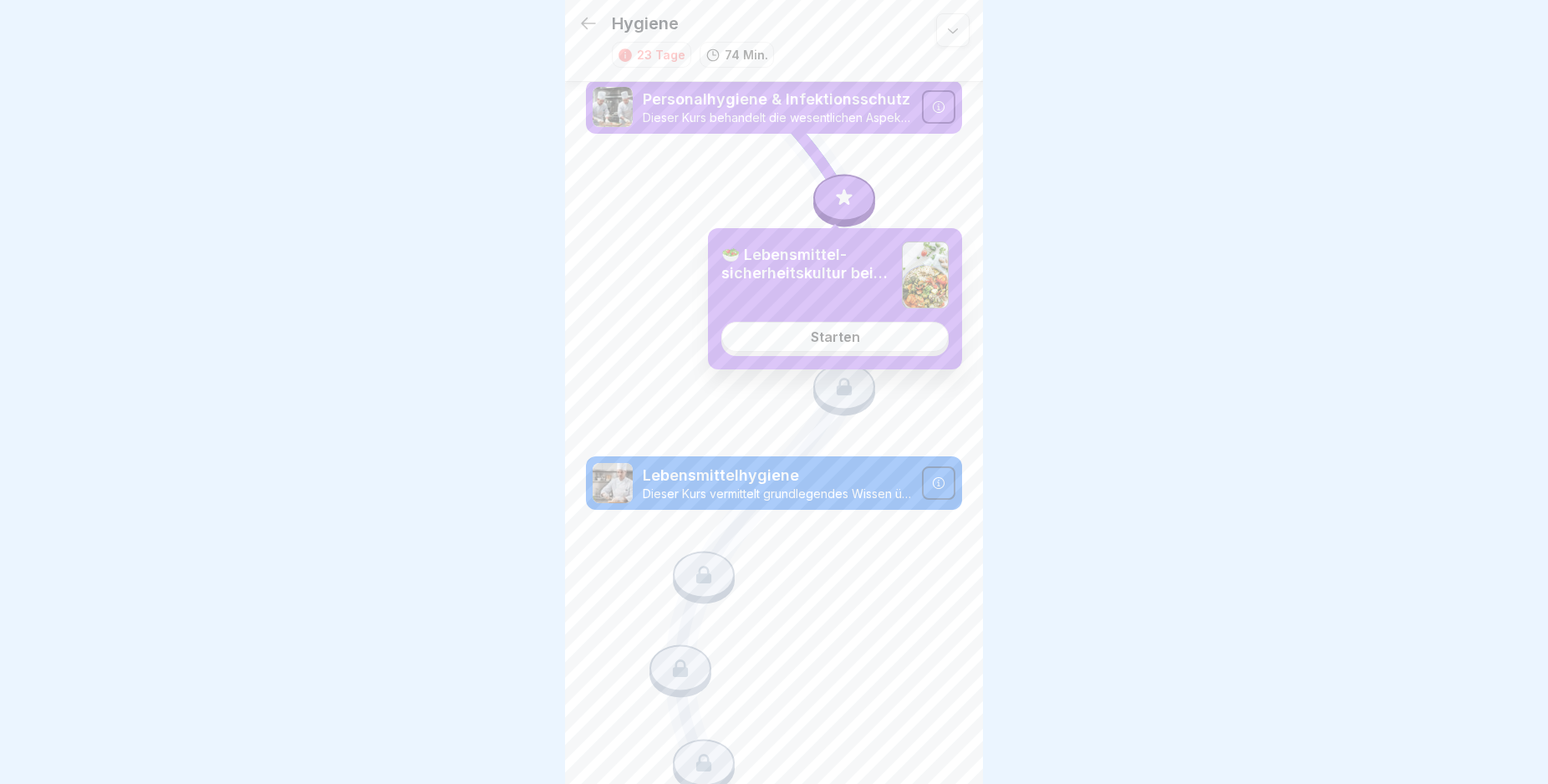
click at [850, 339] on div "Starten" at bounding box center [835, 337] width 49 height 15
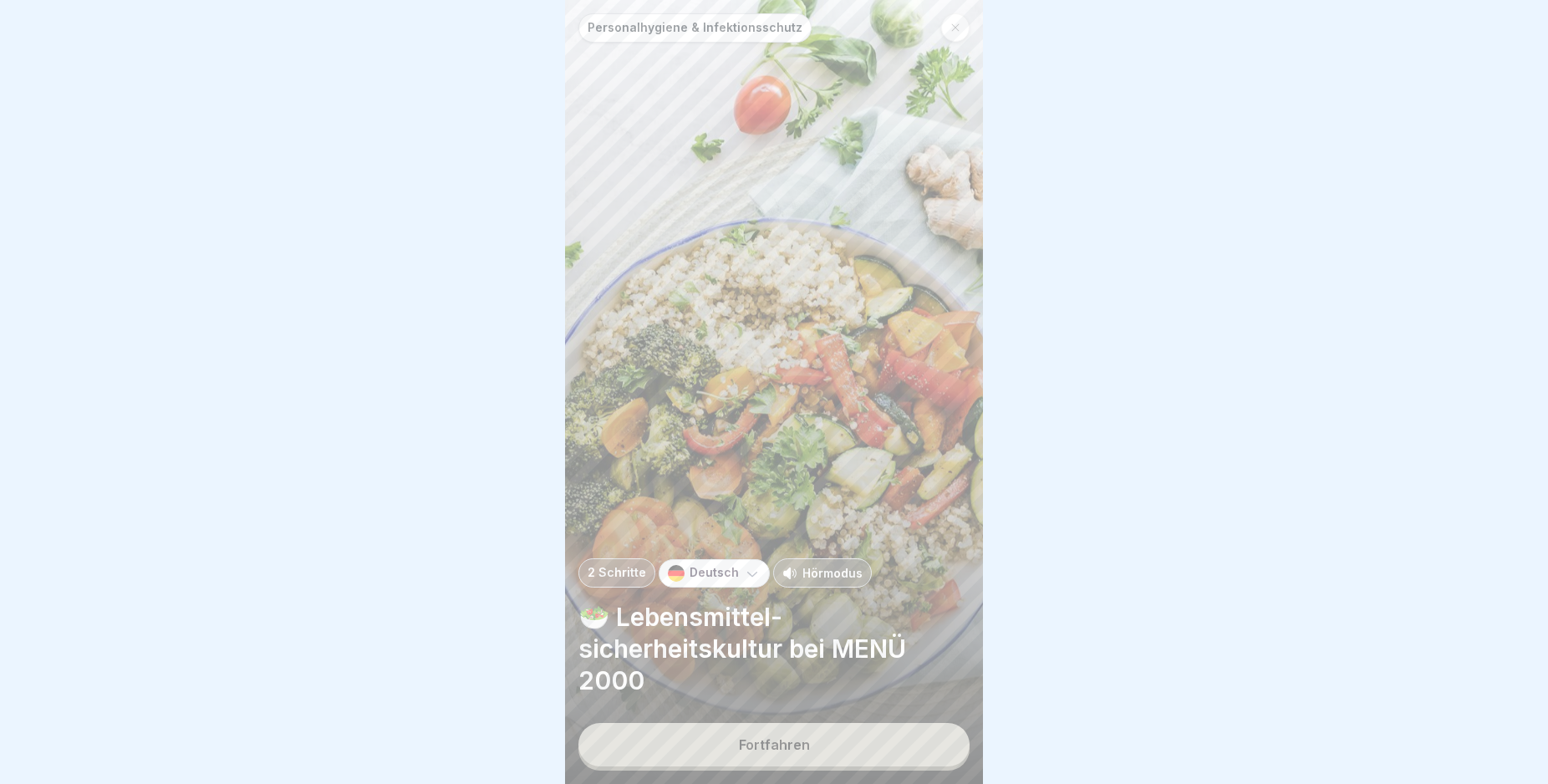
click at [847, 763] on button "Fortfahren" at bounding box center [773, 744] width 391 height 43
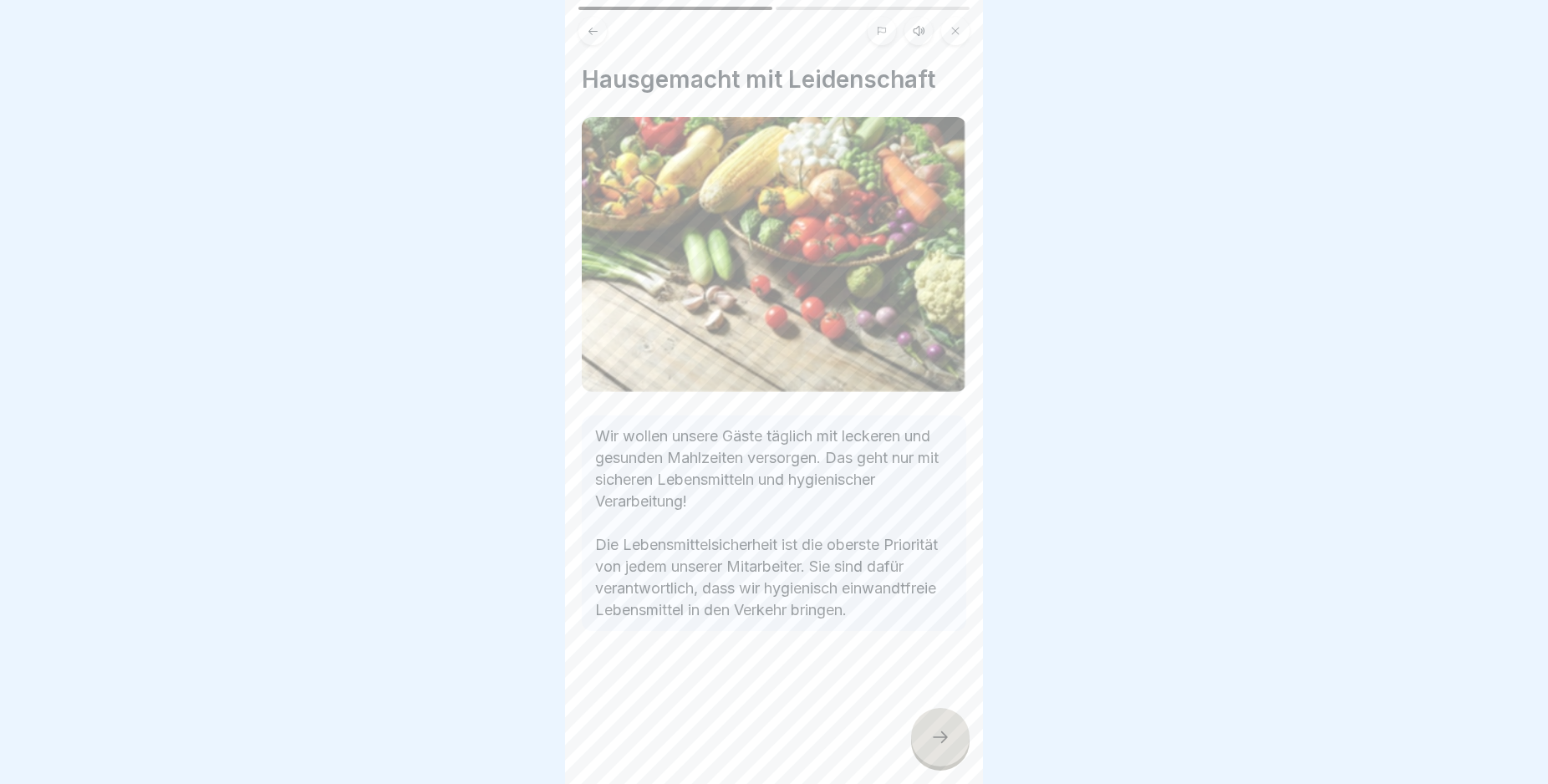
click at [948, 747] on icon at bounding box center [940, 736] width 20 height 20
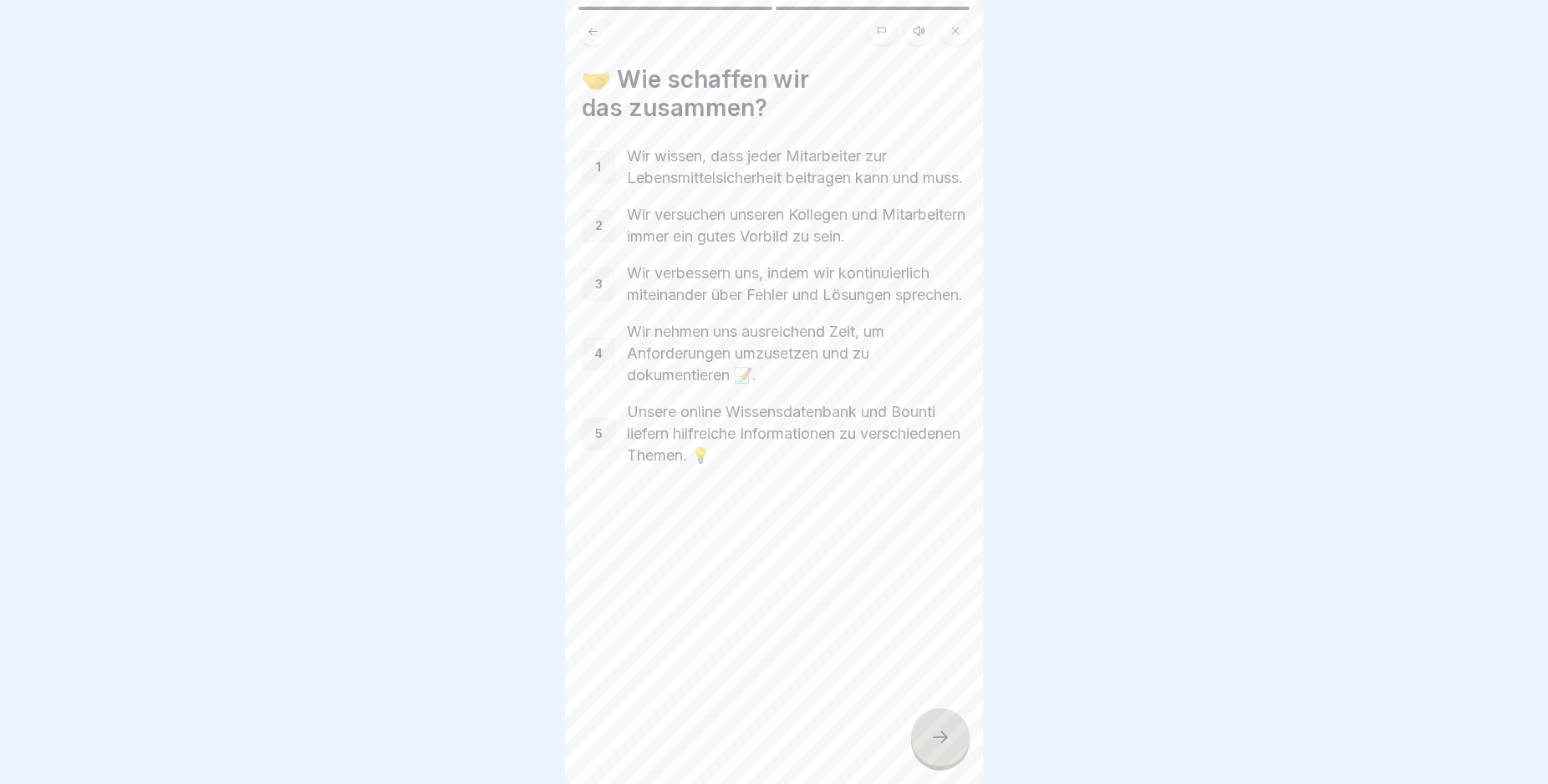
click at [948, 747] on icon at bounding box center [940, 736] width 20 height 20
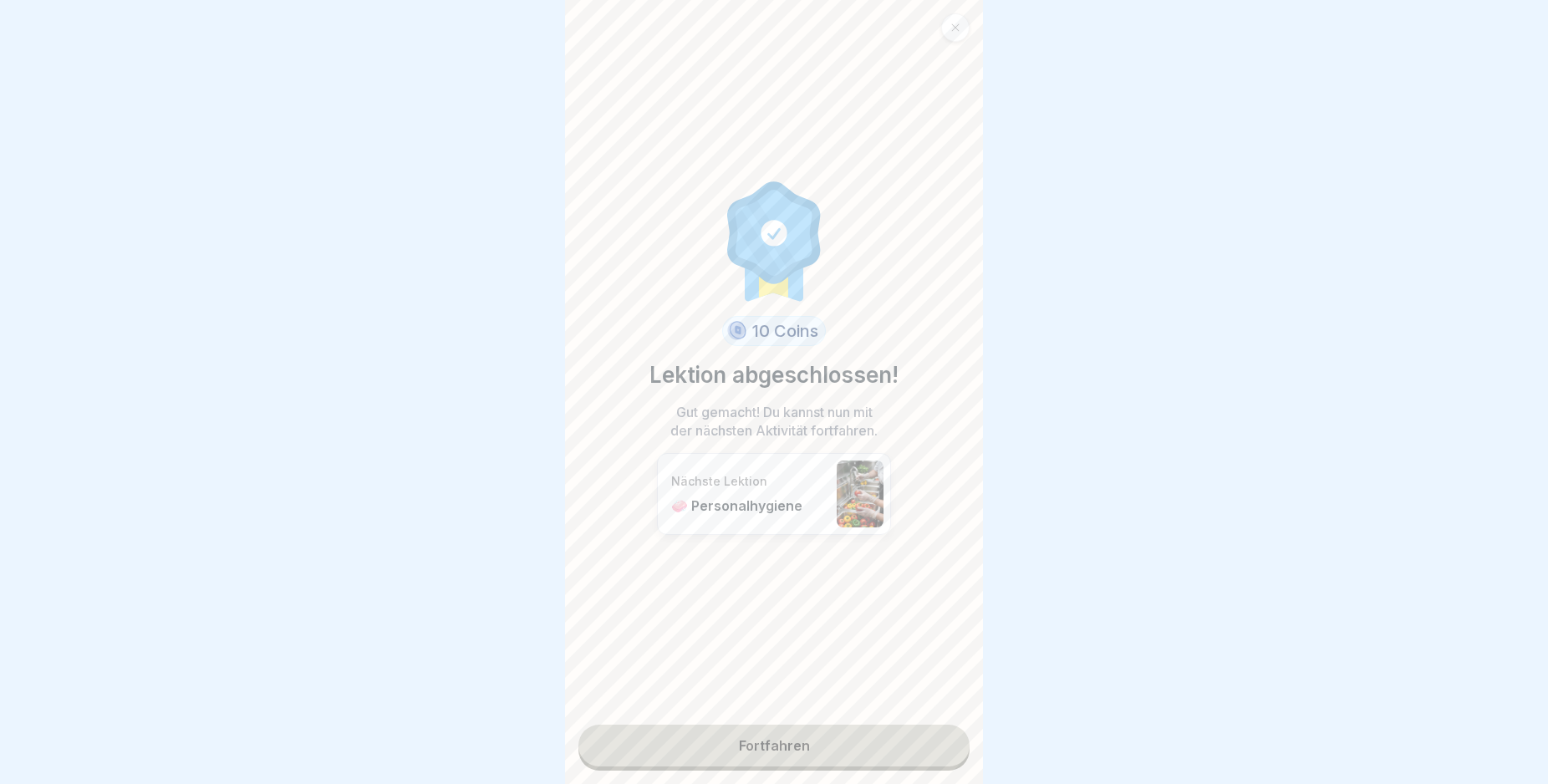
click at [857, 748] on link "Fortfahren" at bounding box center [773, 745] width 391 height 41
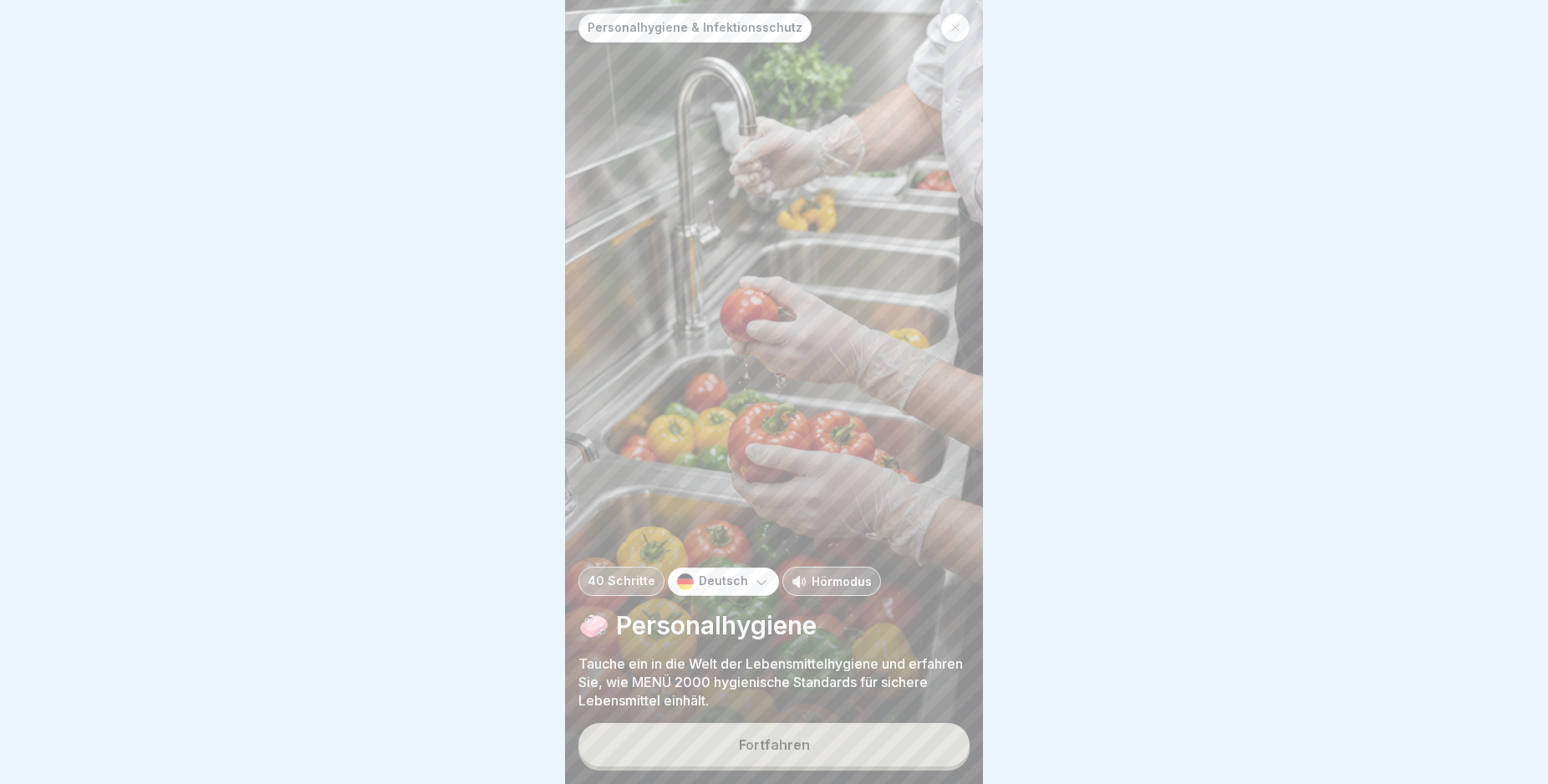
click at [830, 757] on button "Fortfahren" at bounding box center [773, 744] width 391 height 43
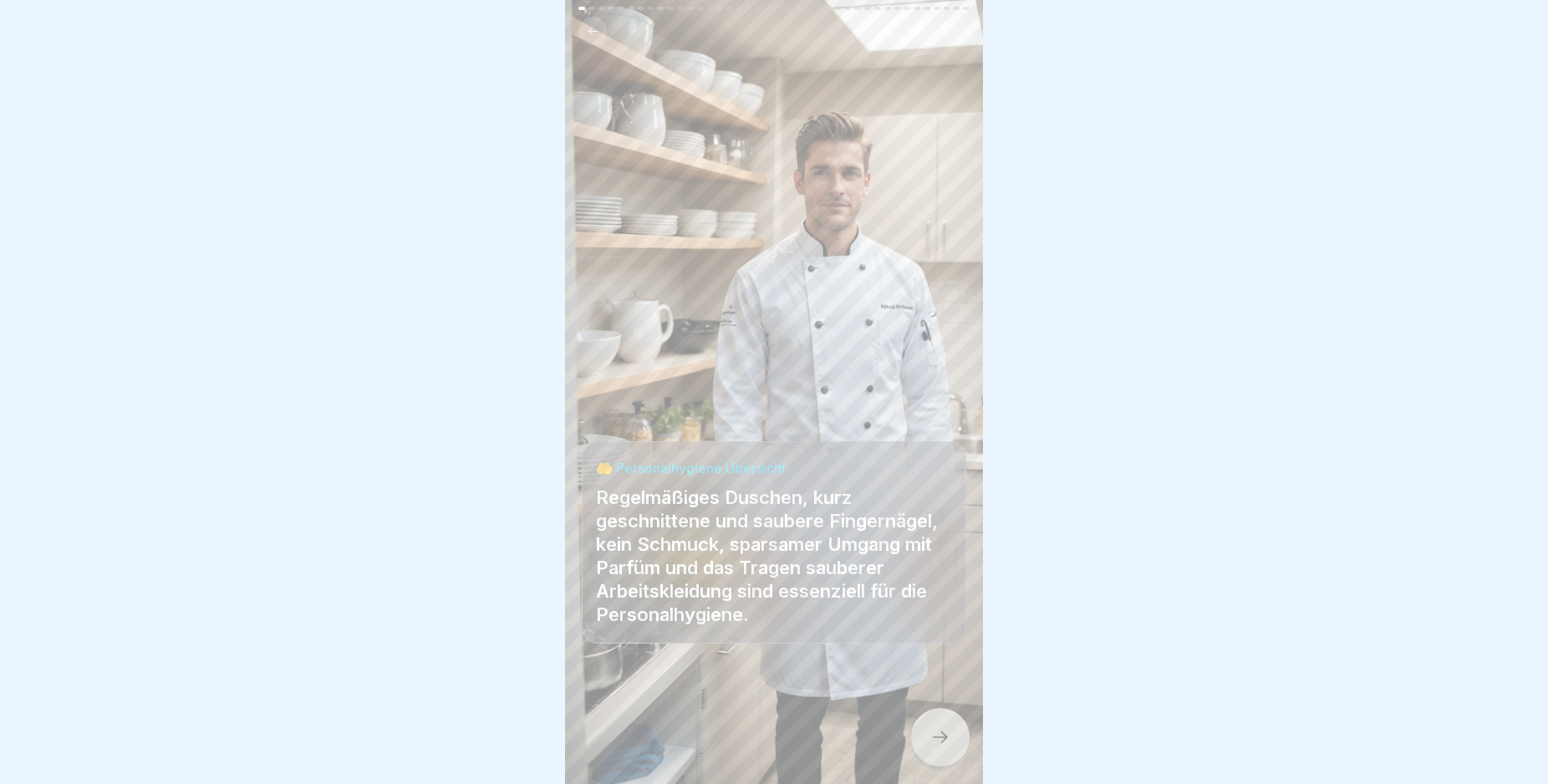
click at [942, 747] on icon at bounding box center [940, 736] width 20 height 20
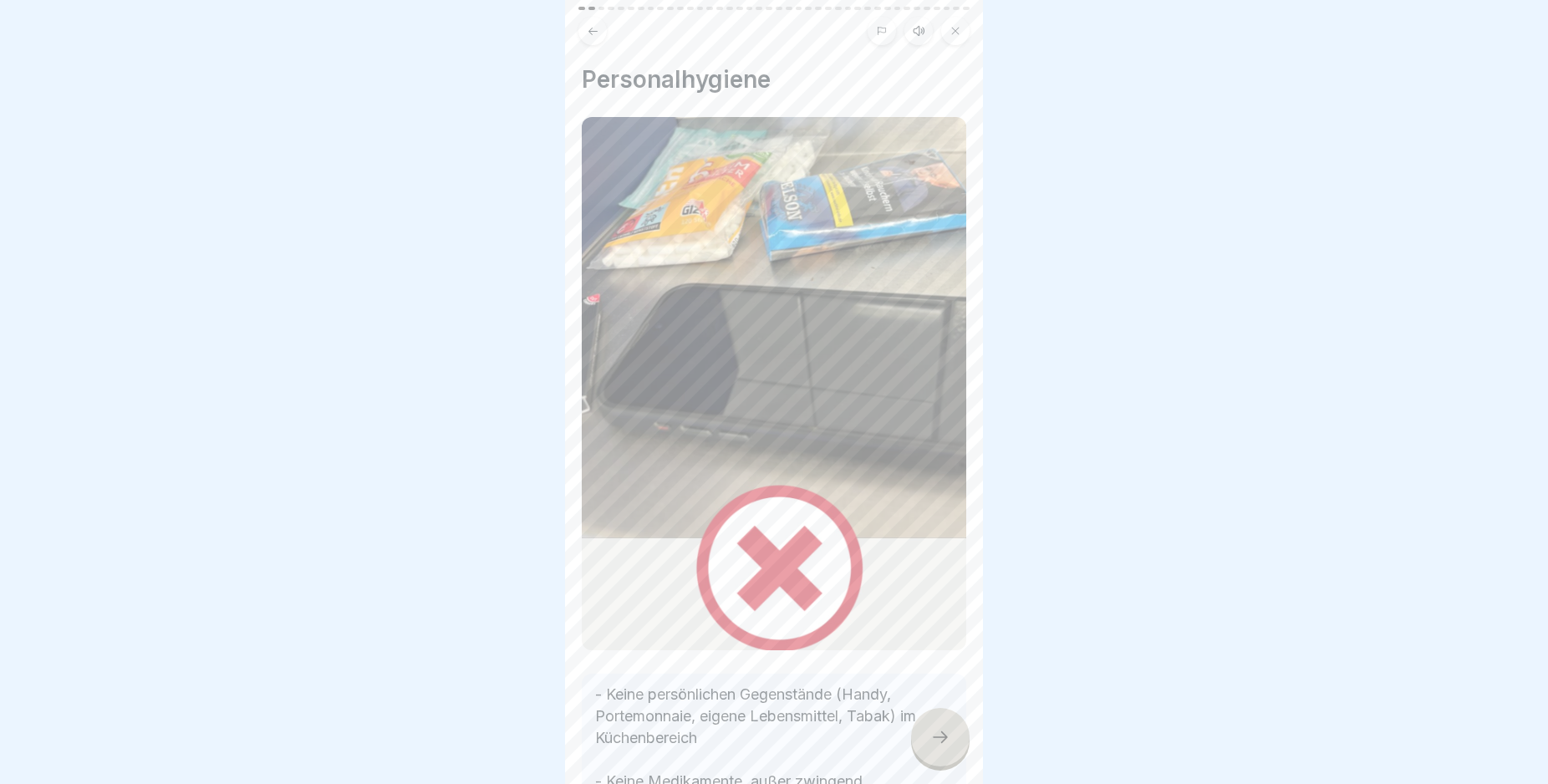
click at [942, 747] on icon at bounding box center [940, 736] width 20 height 20
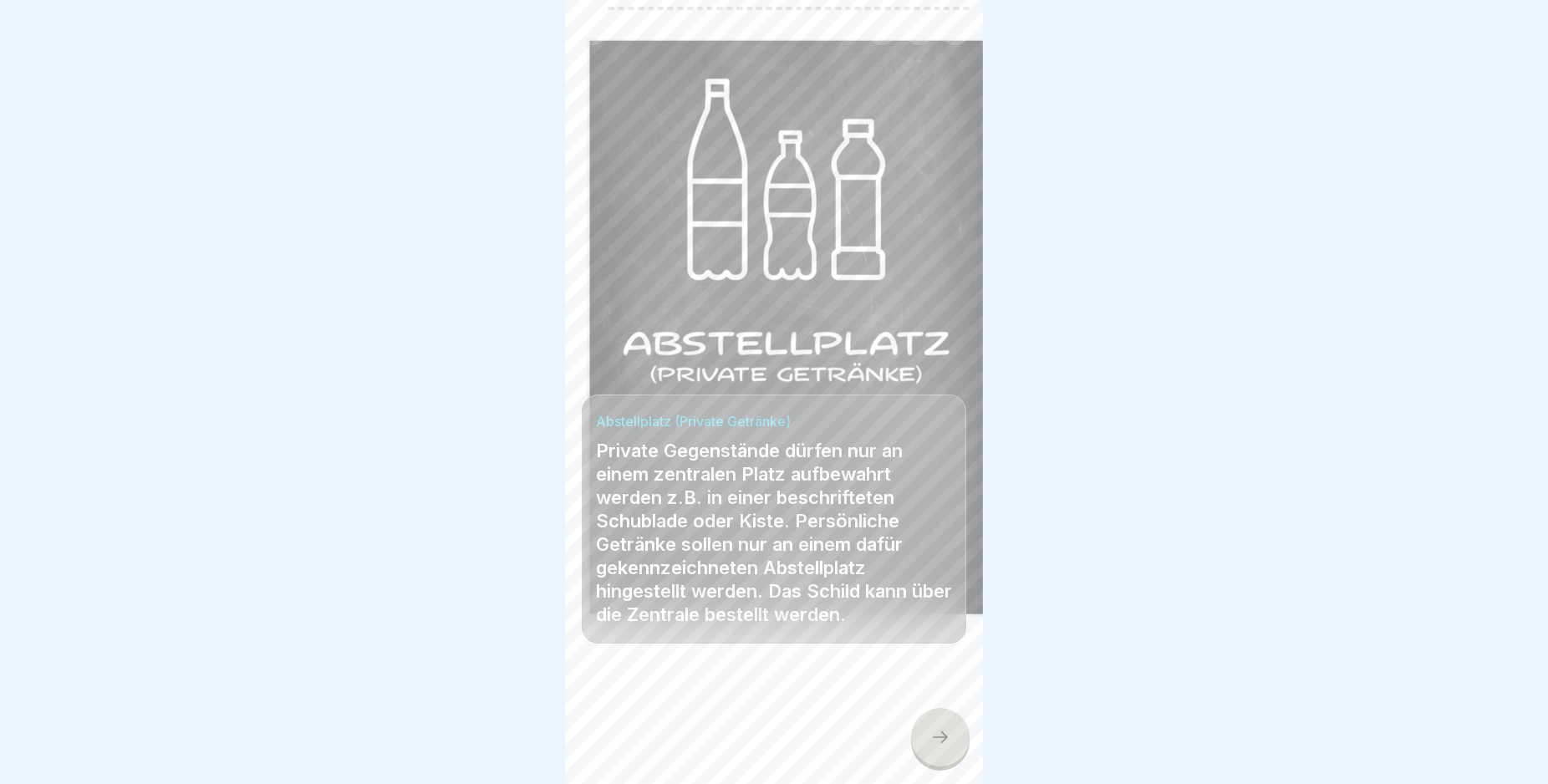
click at [942, 747] on icon at bounding box center [940, 736] width 20 height 20
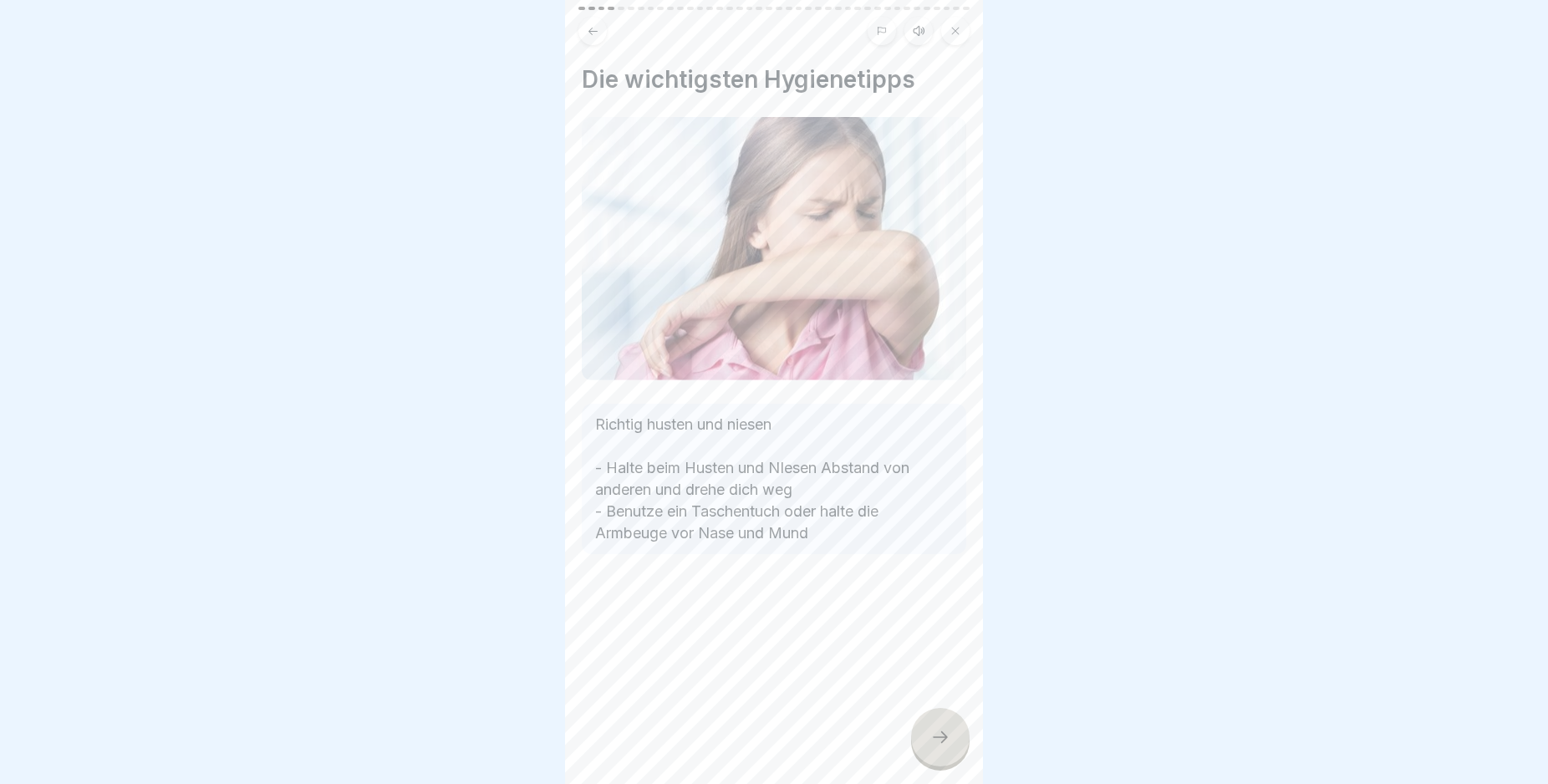
click at [942, 747] on icon at bounding box center [940, 736] width 20 height 20
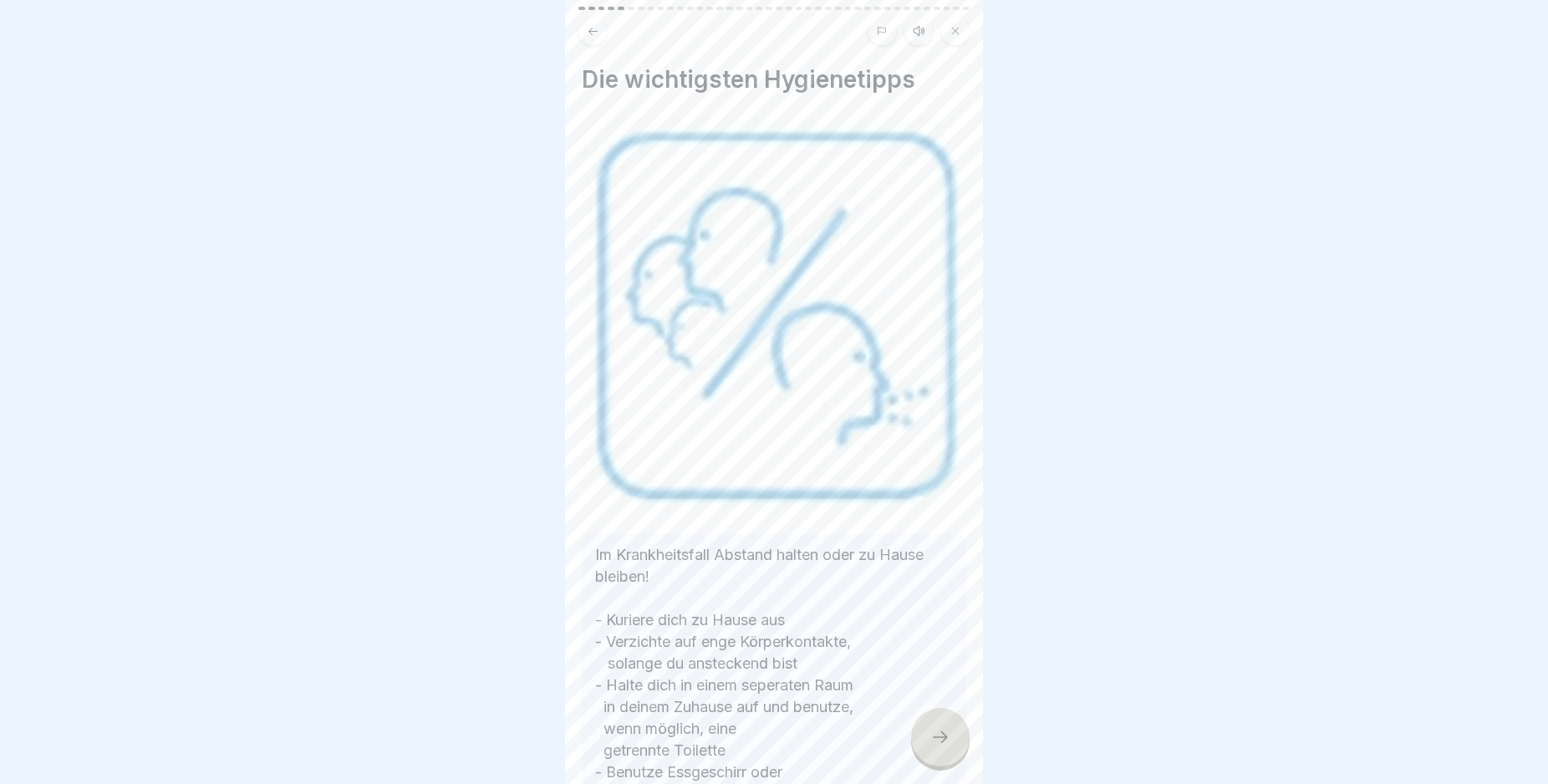
click at [942, 747] on icon at bounding box center [940, 736] width 20 height 20
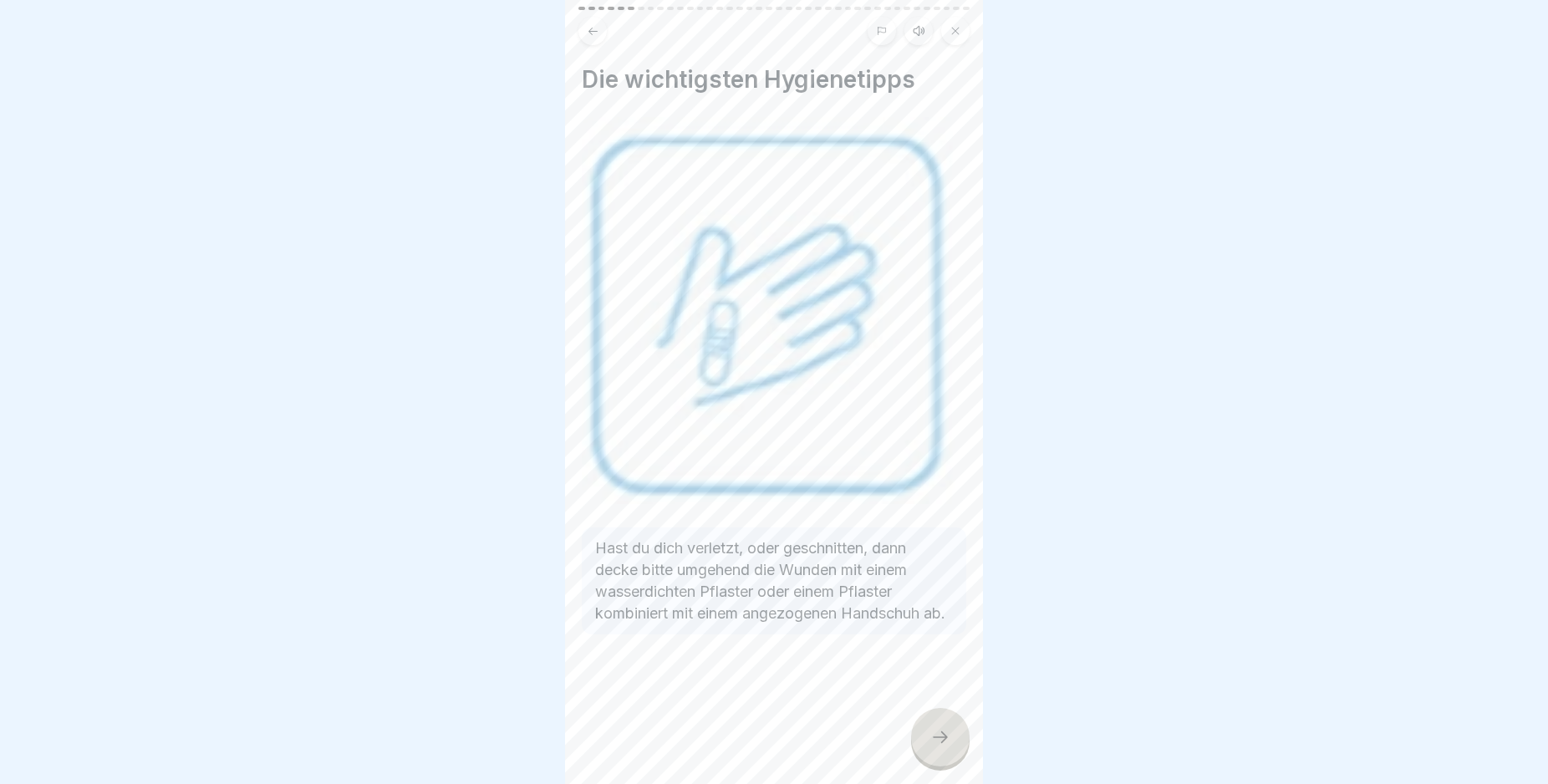
click at [942, 747] on icon at bounding box center [940, 736] width 20 height 20
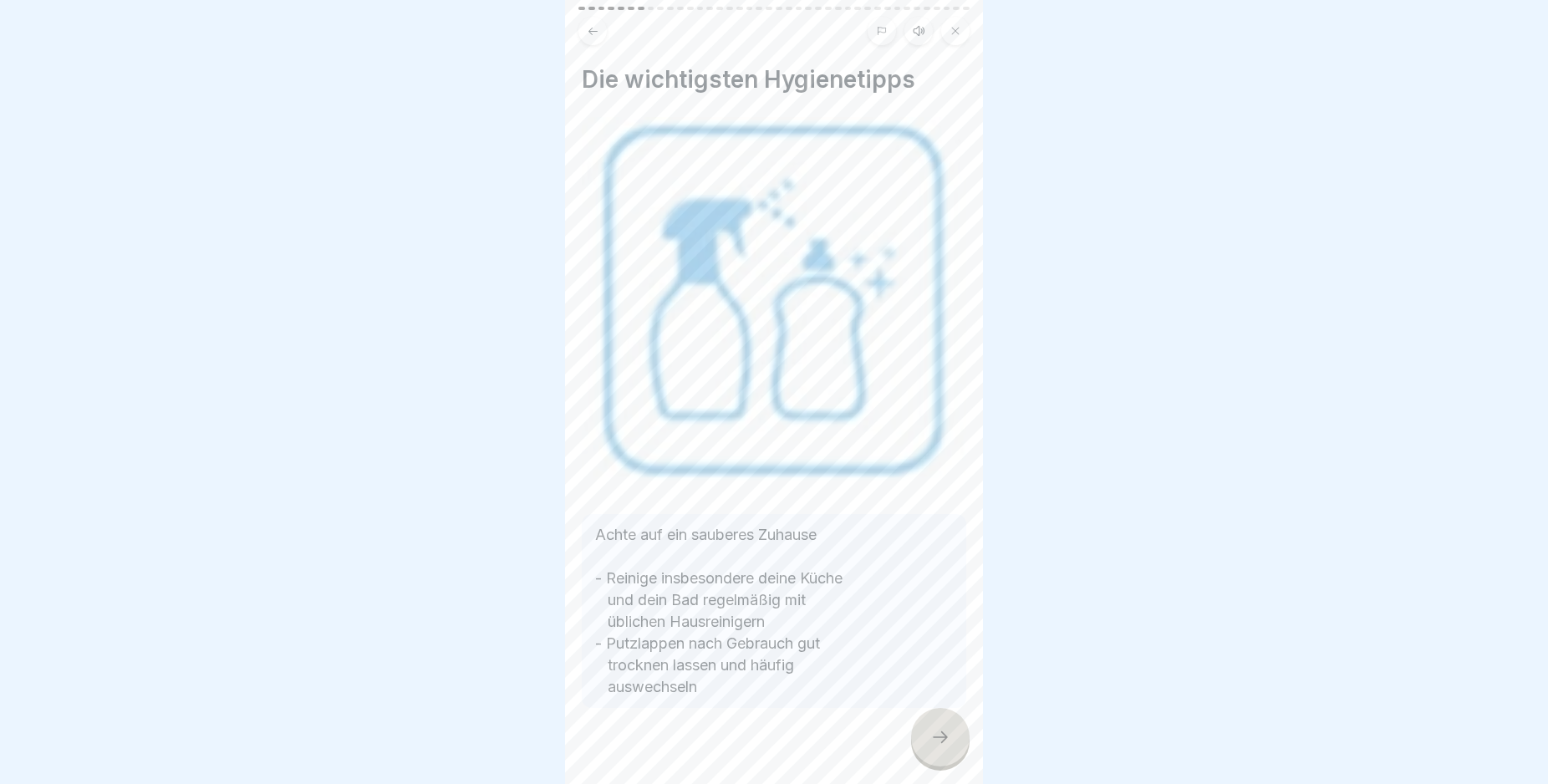
click at [942, 747] on icon at bounding box center [940, 736] width 20 height 20
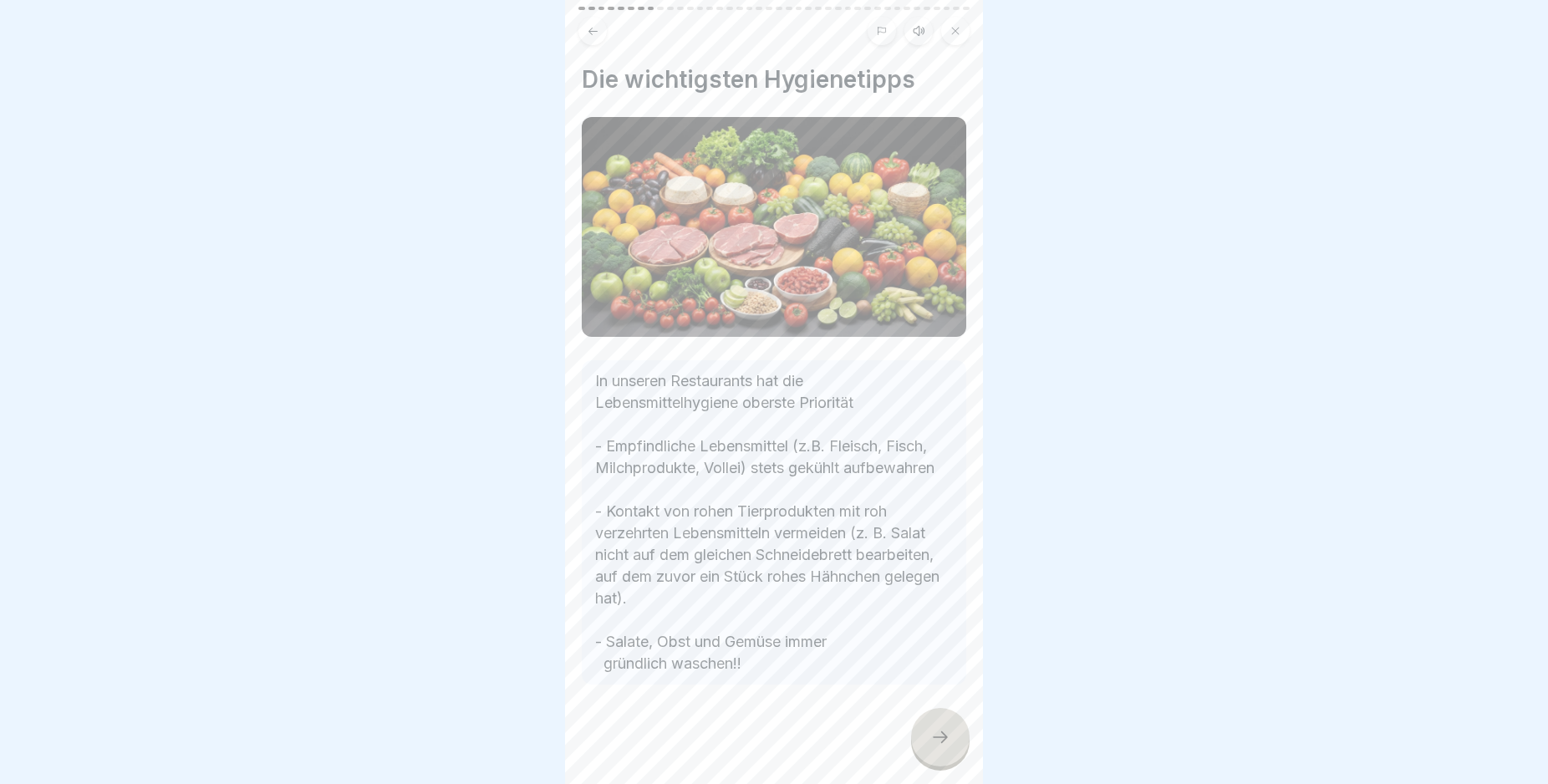
click at [942, 747] on icon at bounding box center [940, 736] width 20 height 20
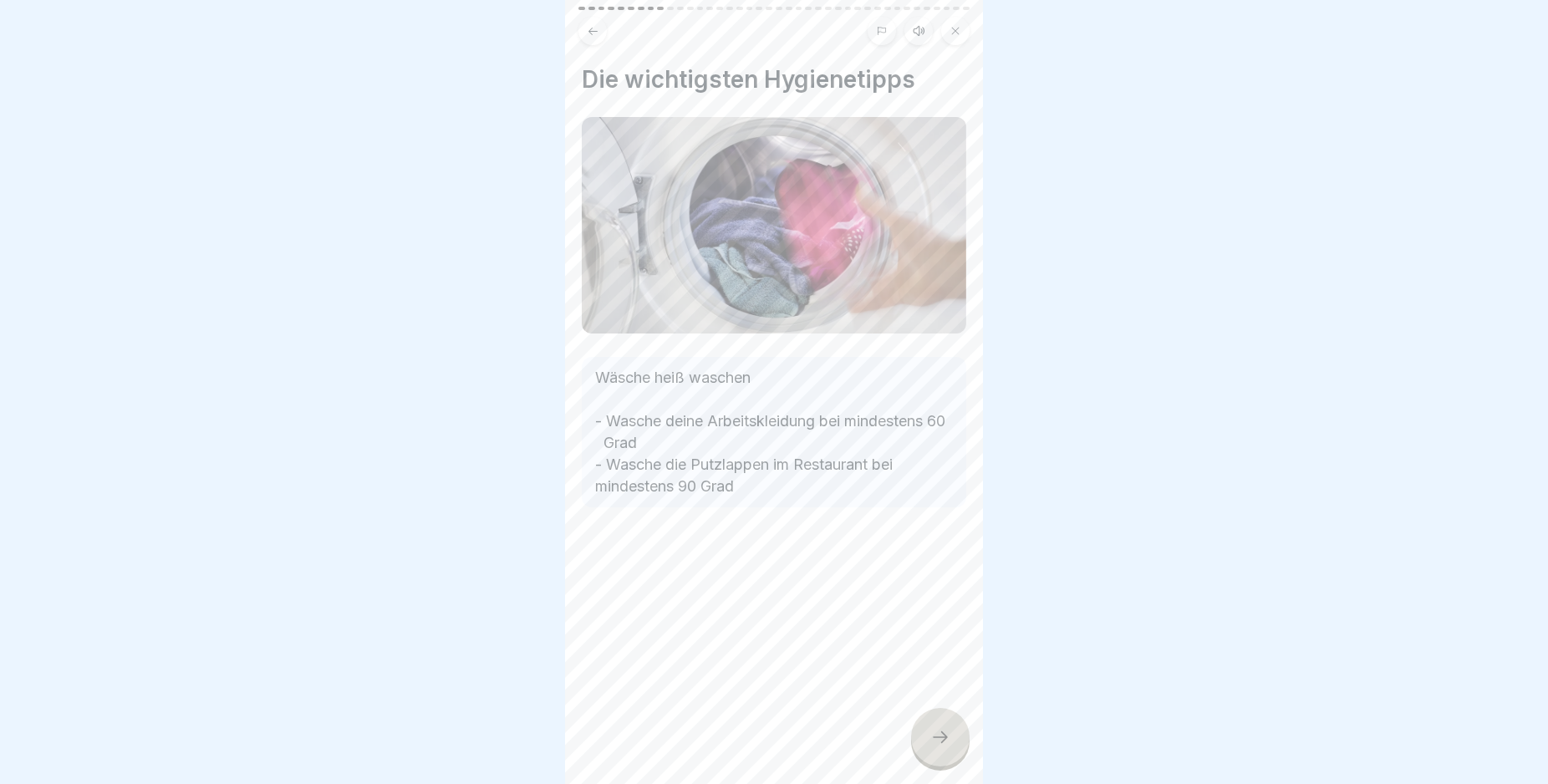
click at [942, 747] on icon at bounding box center [940, 736] width 20 height 20
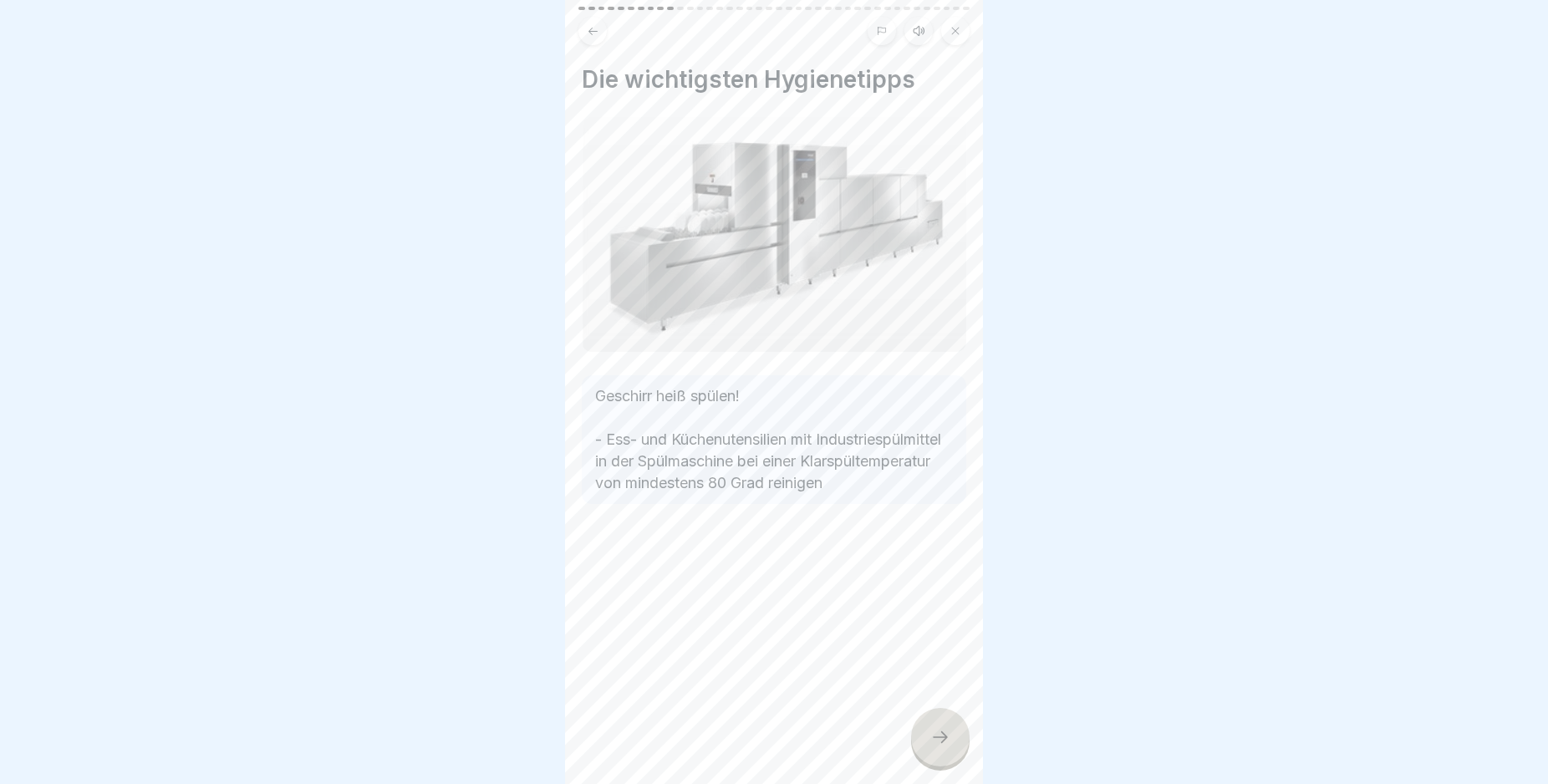
click at [942, 747] on icon at bounding box center [940, 736] width 20 height 20
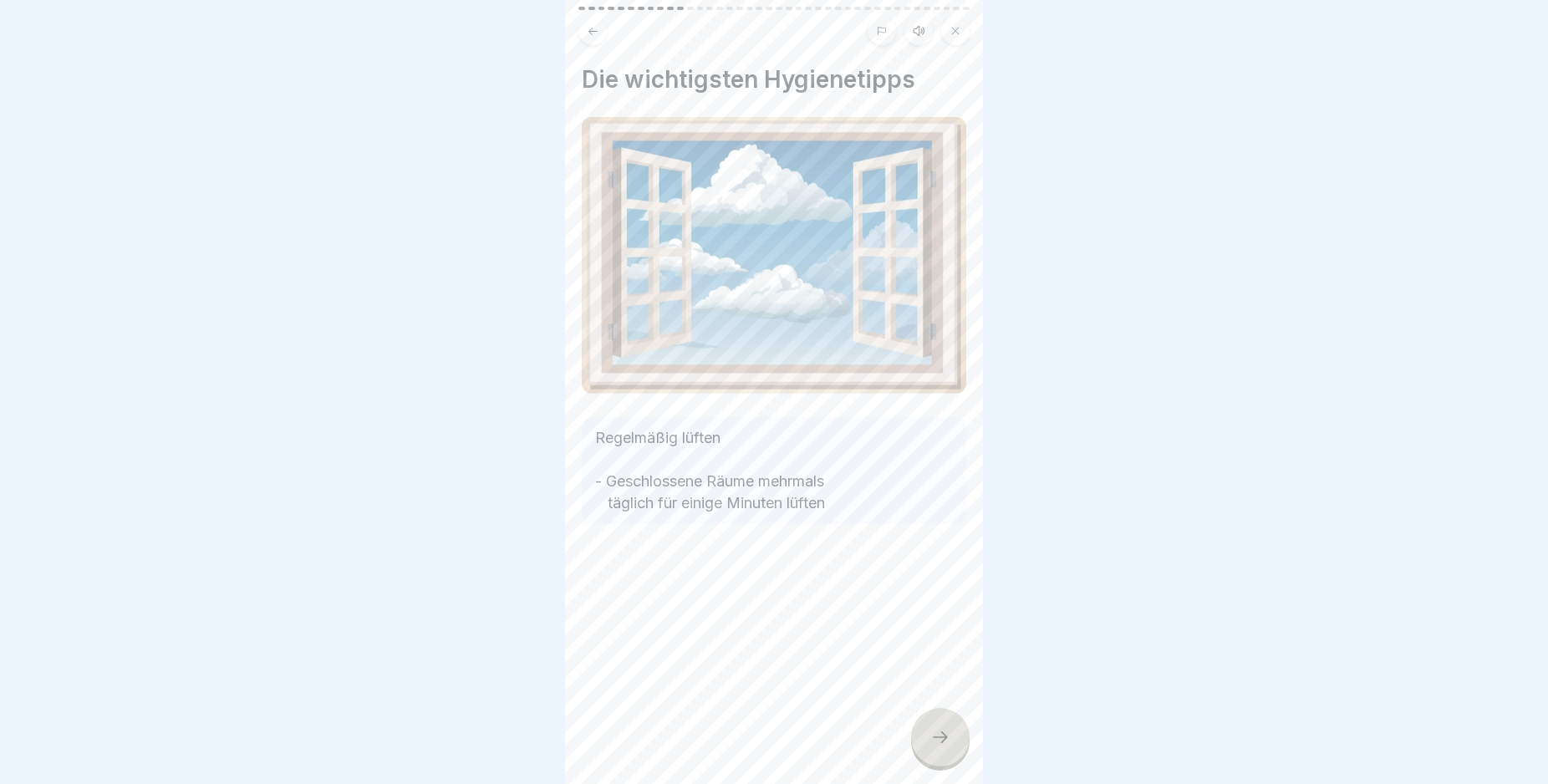
click at [942, 747] on icon at bounding box center [940, 736] width 20 height 20
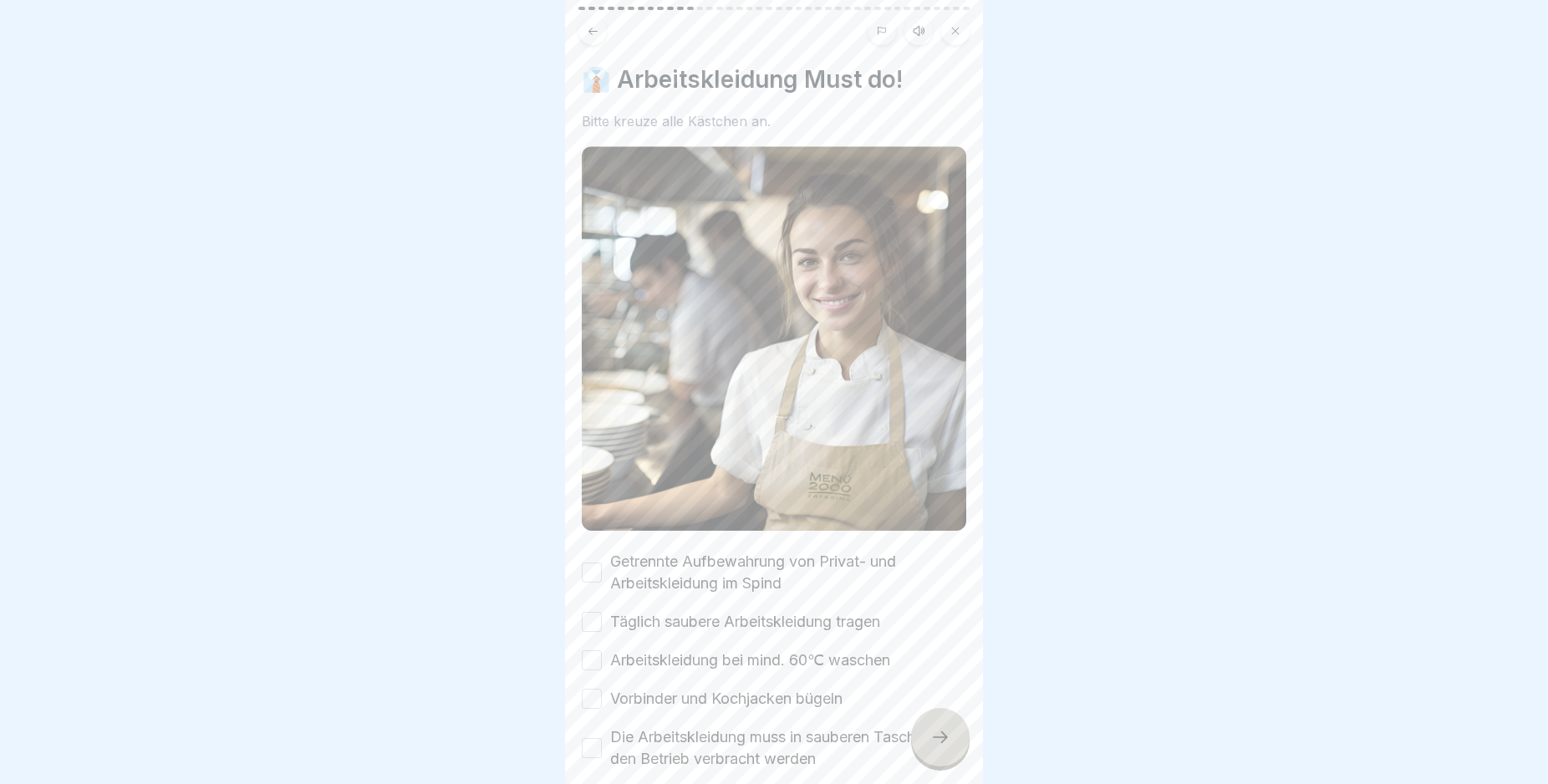
click at [942, 747] on icon at bounding box center [940, 736] width 20 height 20
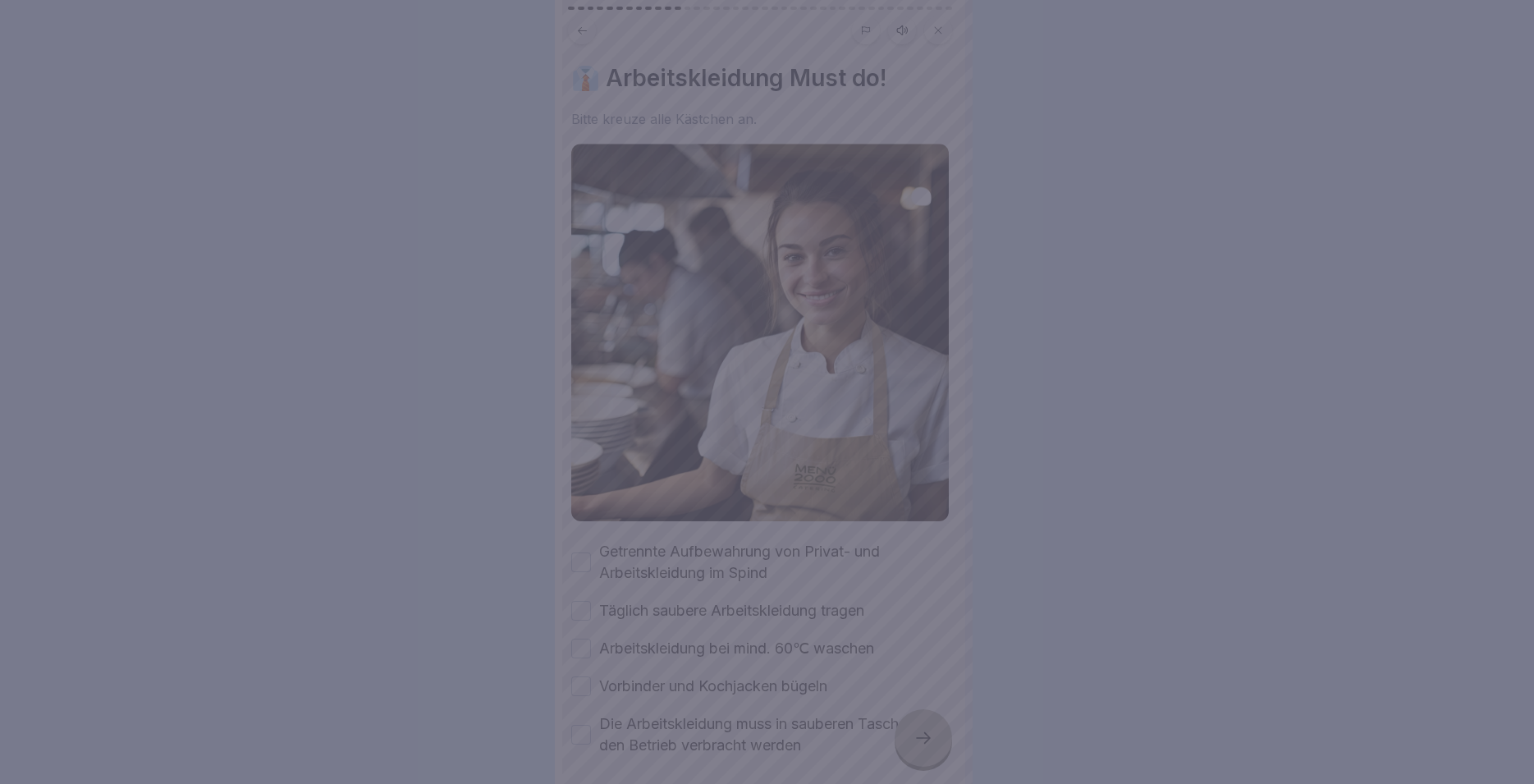
click at [1049, 682] on div at bounding box center [767, 392] width 1534 height 784
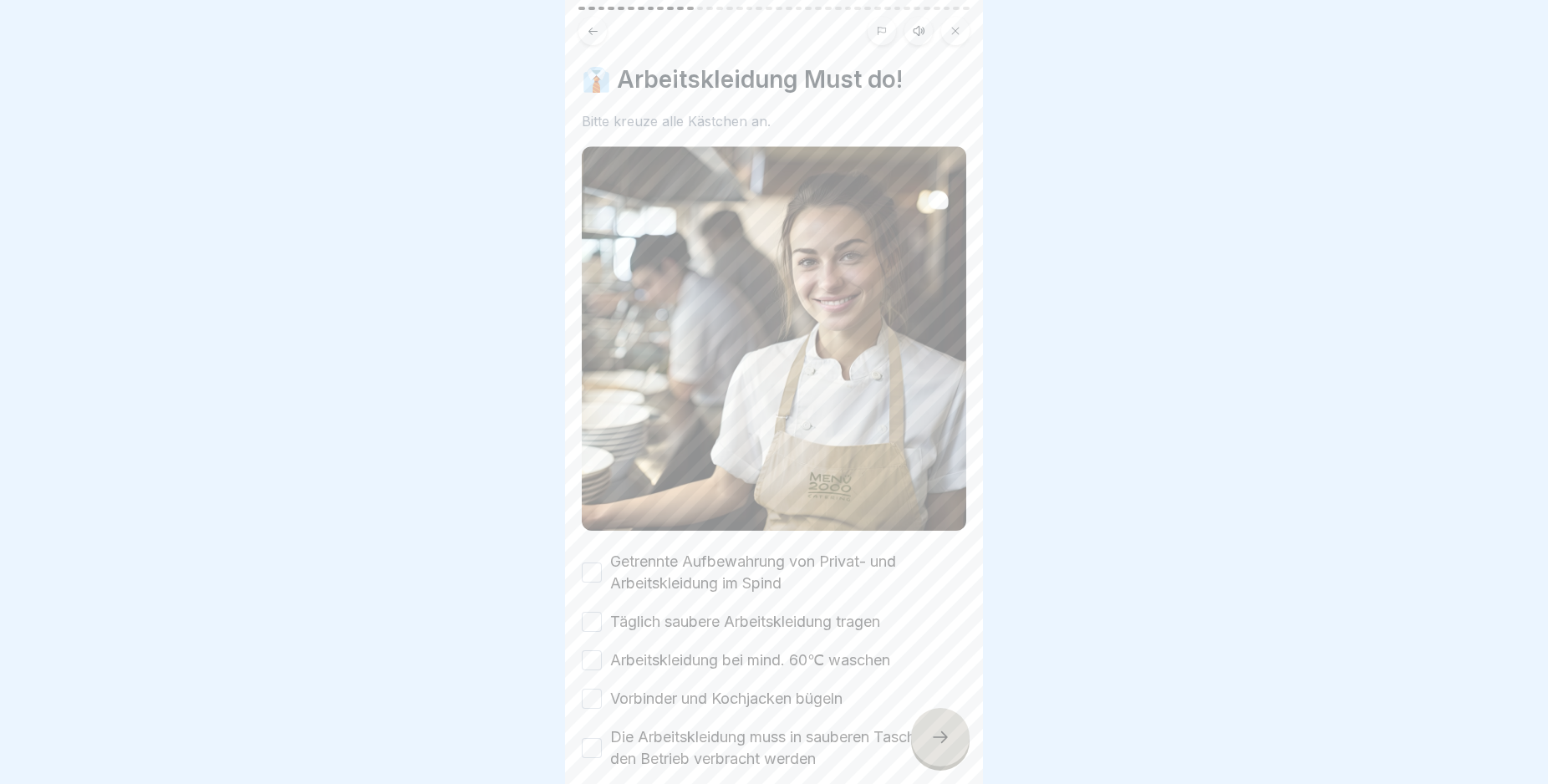
click at [590, 562] on button "Getrennte Aufbewahrung von Privat- und Arbeitskleidung im Spind" at bounding box center [591, 571] width 20 height 20
click at [592, 612] on button "Täglich saubere Arbeitskleidung tragen" at bounding box center [591, 621] width 20 height 20
click at [592, 650] on button "Arbeitskleidung bei mind. 60℃ waschen" at bounding box center [591, 660] width 20 height 20
click at [589, 689] on button "Vorbinder und Kochjacken bügeln" at bounding box center [591, 698] width 20 height 20
click at [592, 738] on button "Die Arbeitskleidung muss in sauberen Taschen in den Betrieb verbracht werden" at bounding box center [591, 747] width 20 height 20
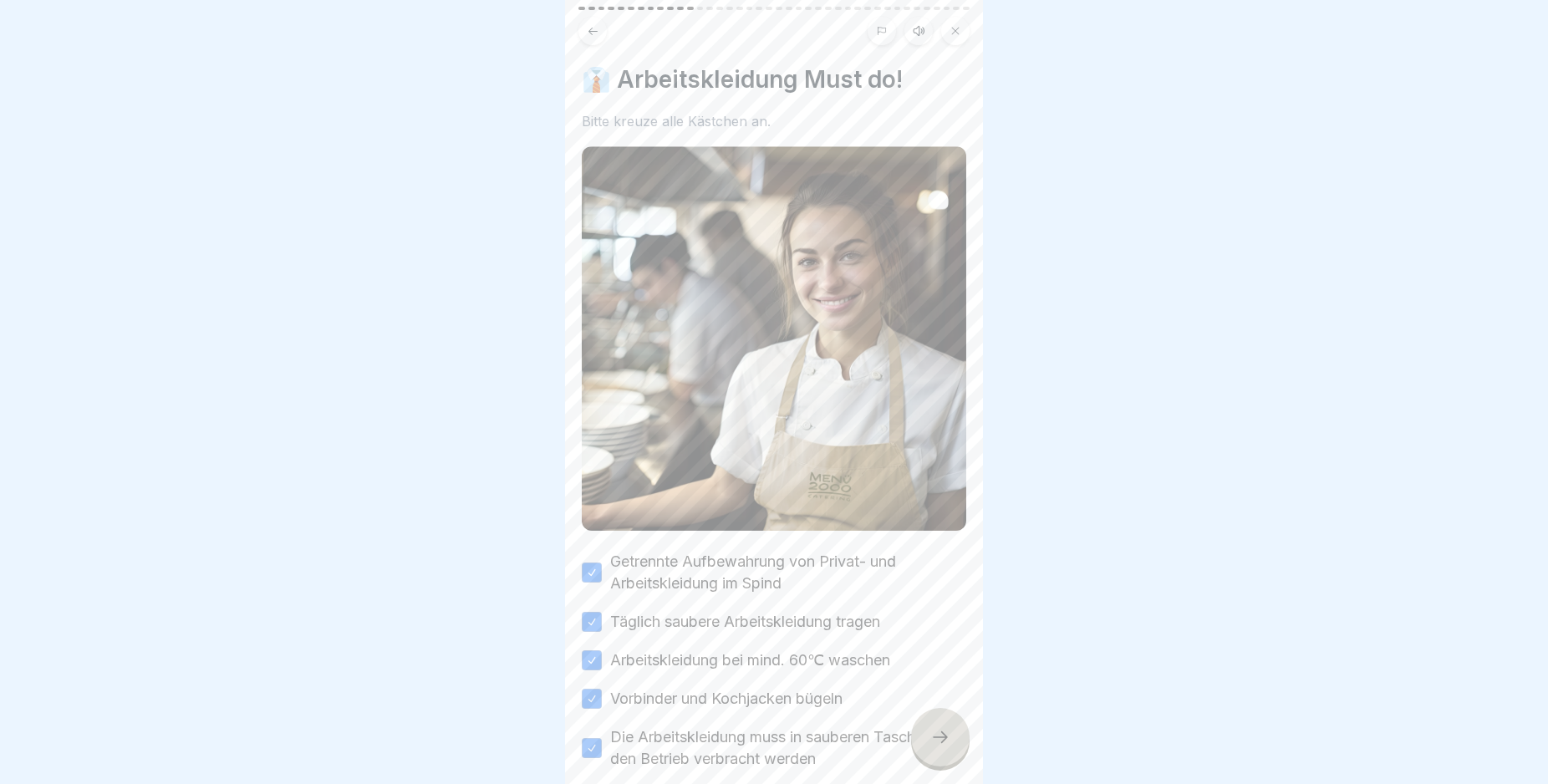
click at [932, 743] on div at bounding box center [941, 737] width 58 height 58
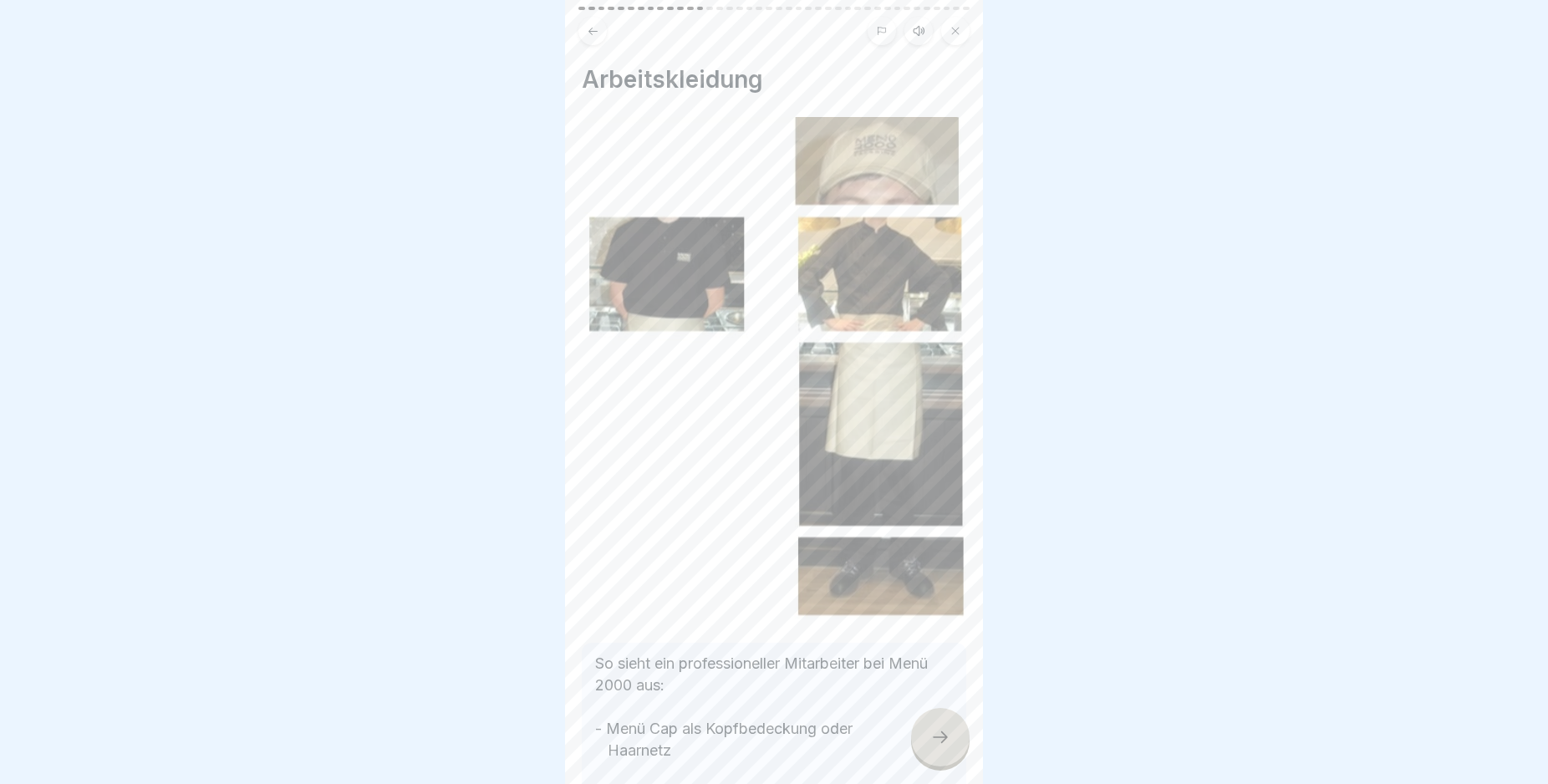
click at [950, 747] on icon at bounding box center [940, 736] width 20 height 20
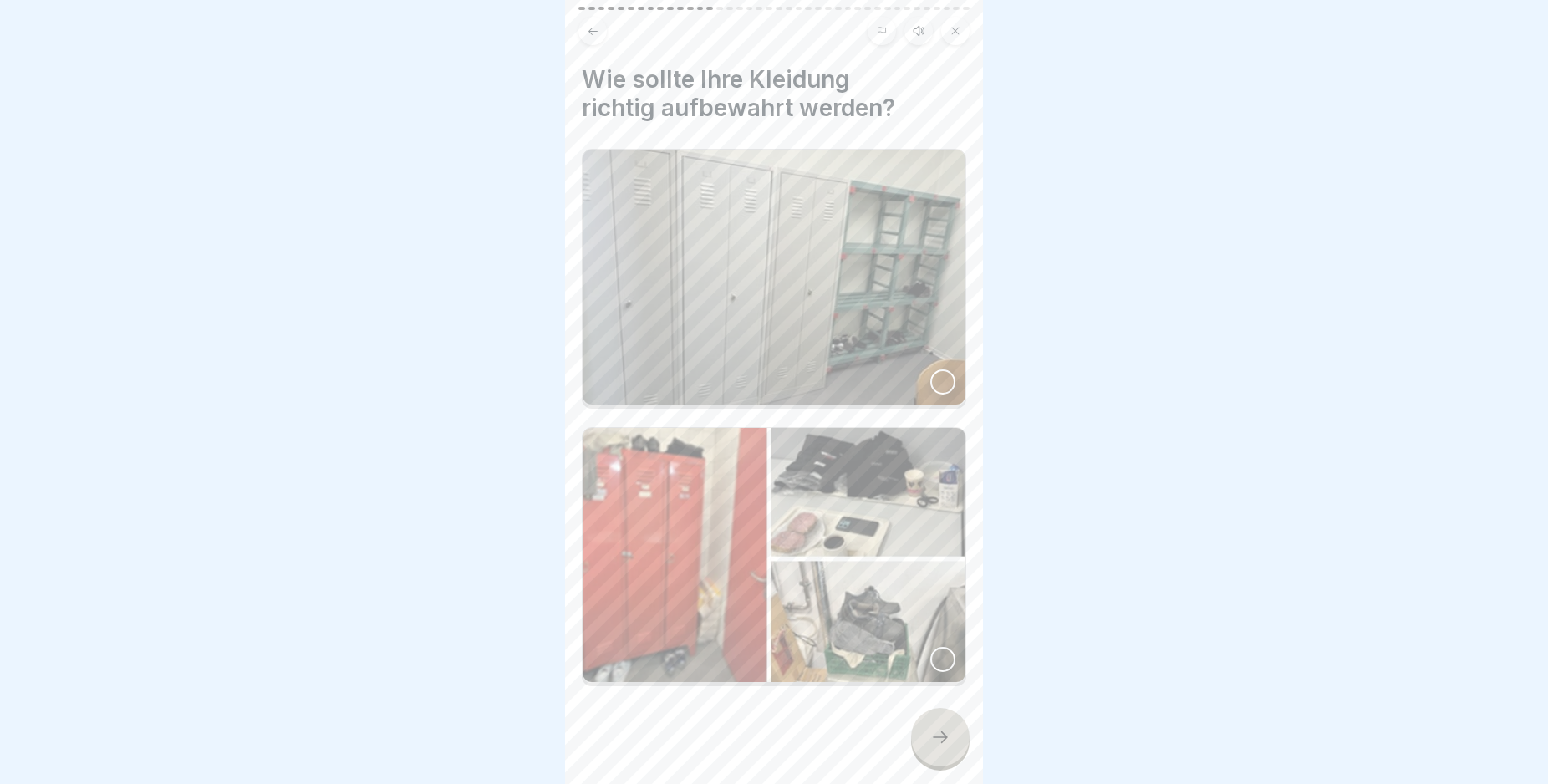
click at [930, 376] on div at bounding box center [943, 381] width 25 height 25
click at [938, 747] on icon at bounding box center [940, 736] width 20 height 20
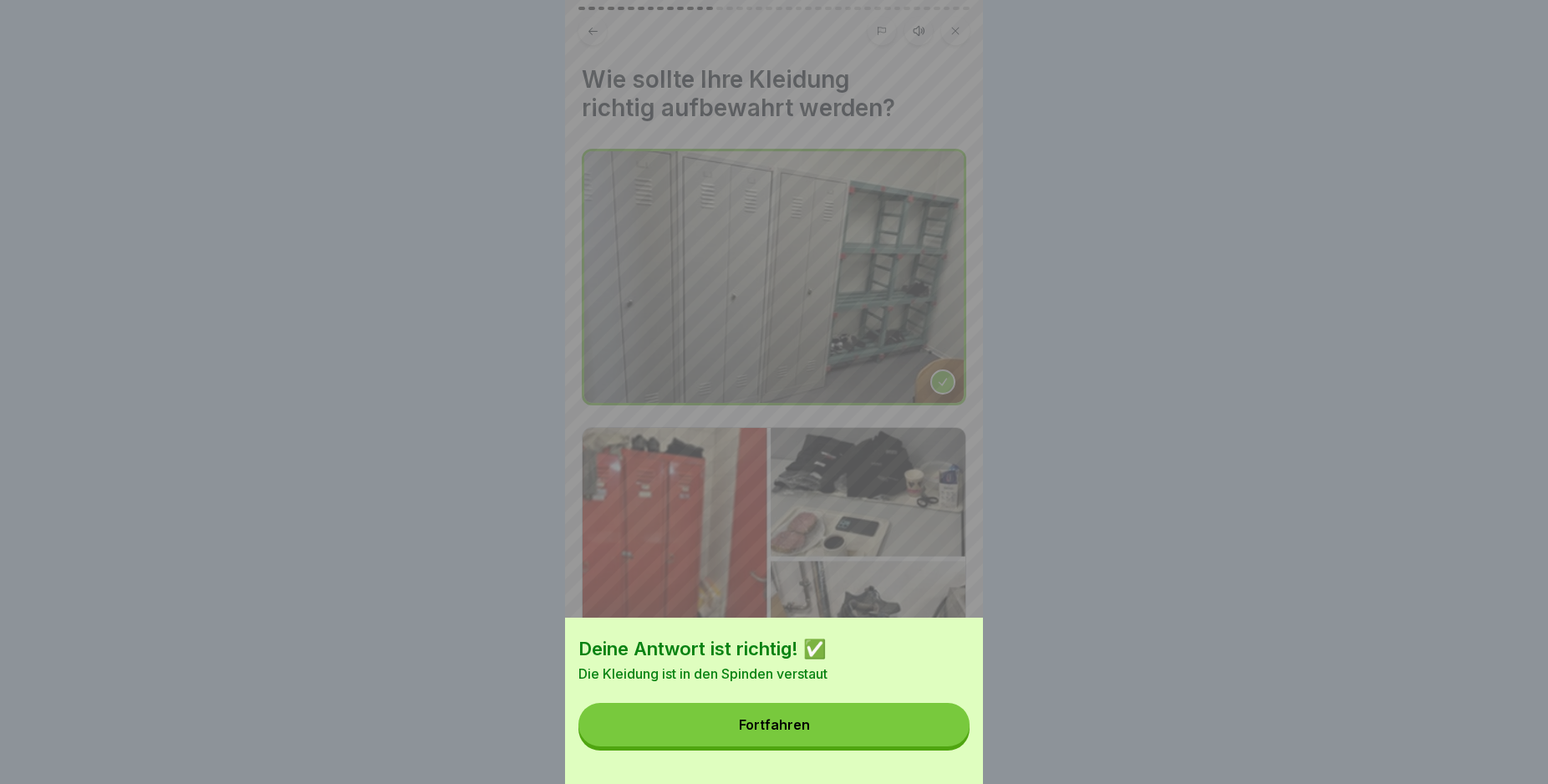
click at [871, 733] on button "Fortfahren" at bounding box center [773, 725] width 391 height 43
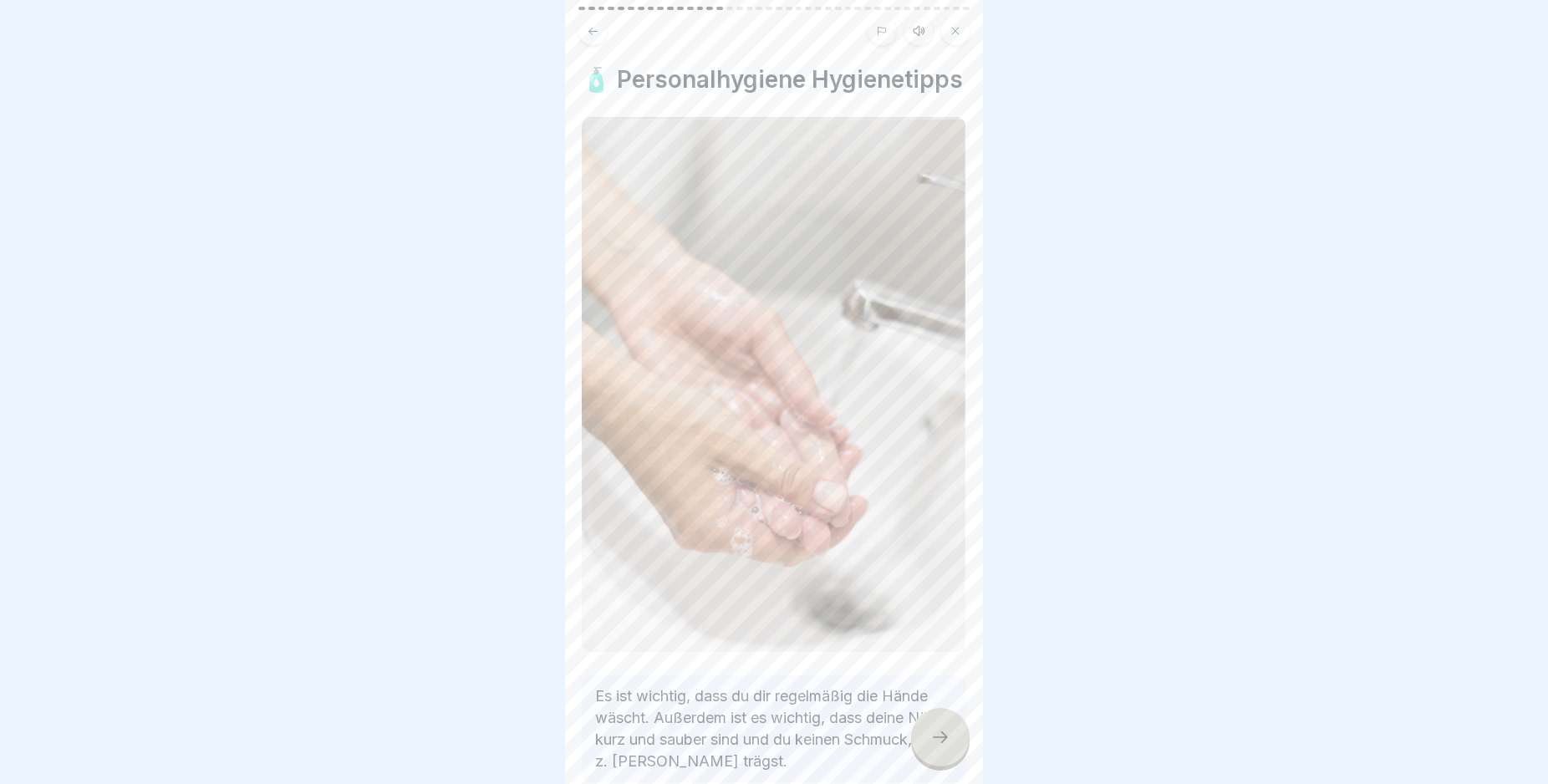
click at [934, 747] on icon at bounding box center [940, 736] width 20 height 20
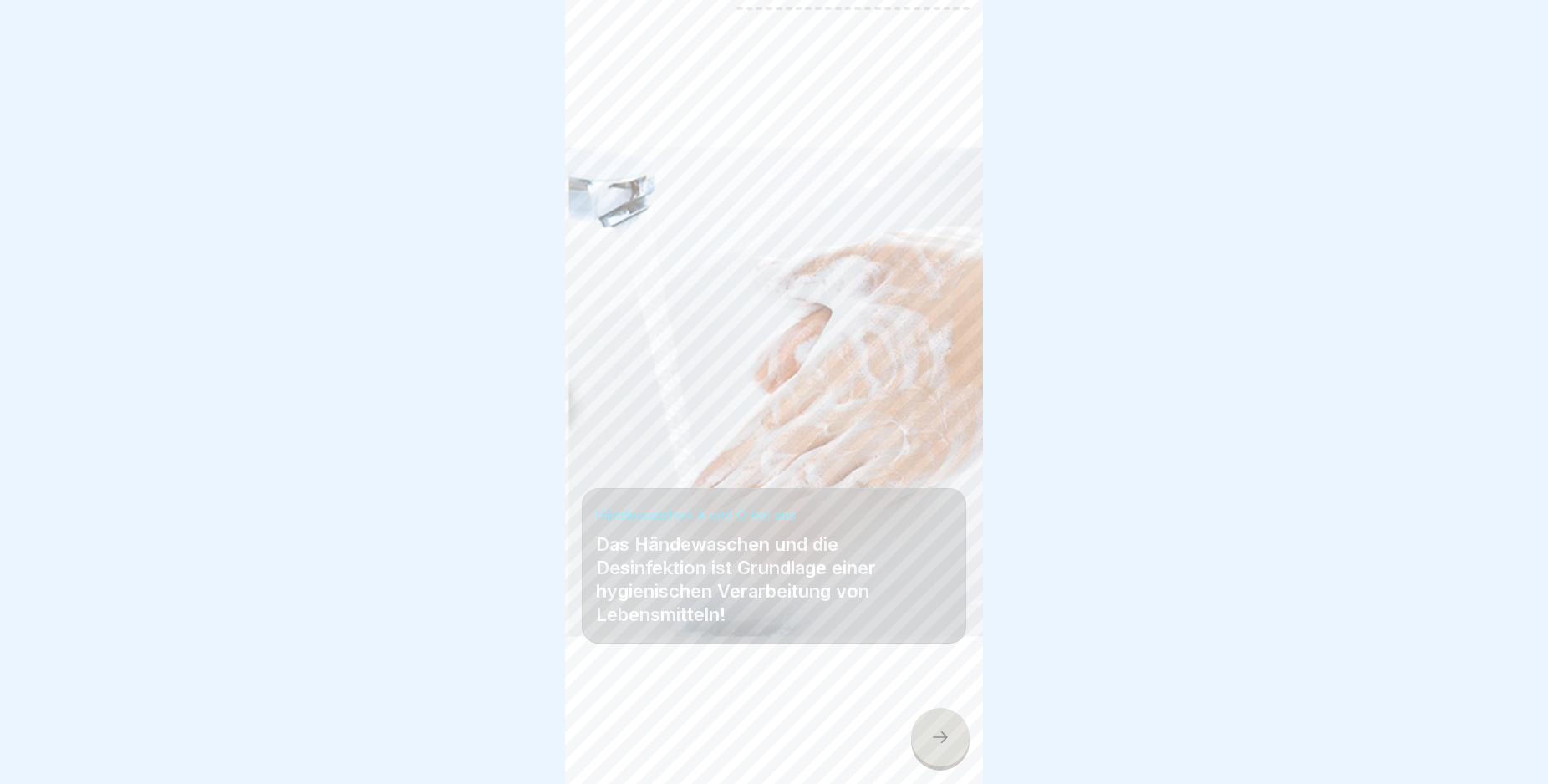
click at [944, 747] on icon at bounding box center [940, 736] width 20 height 20
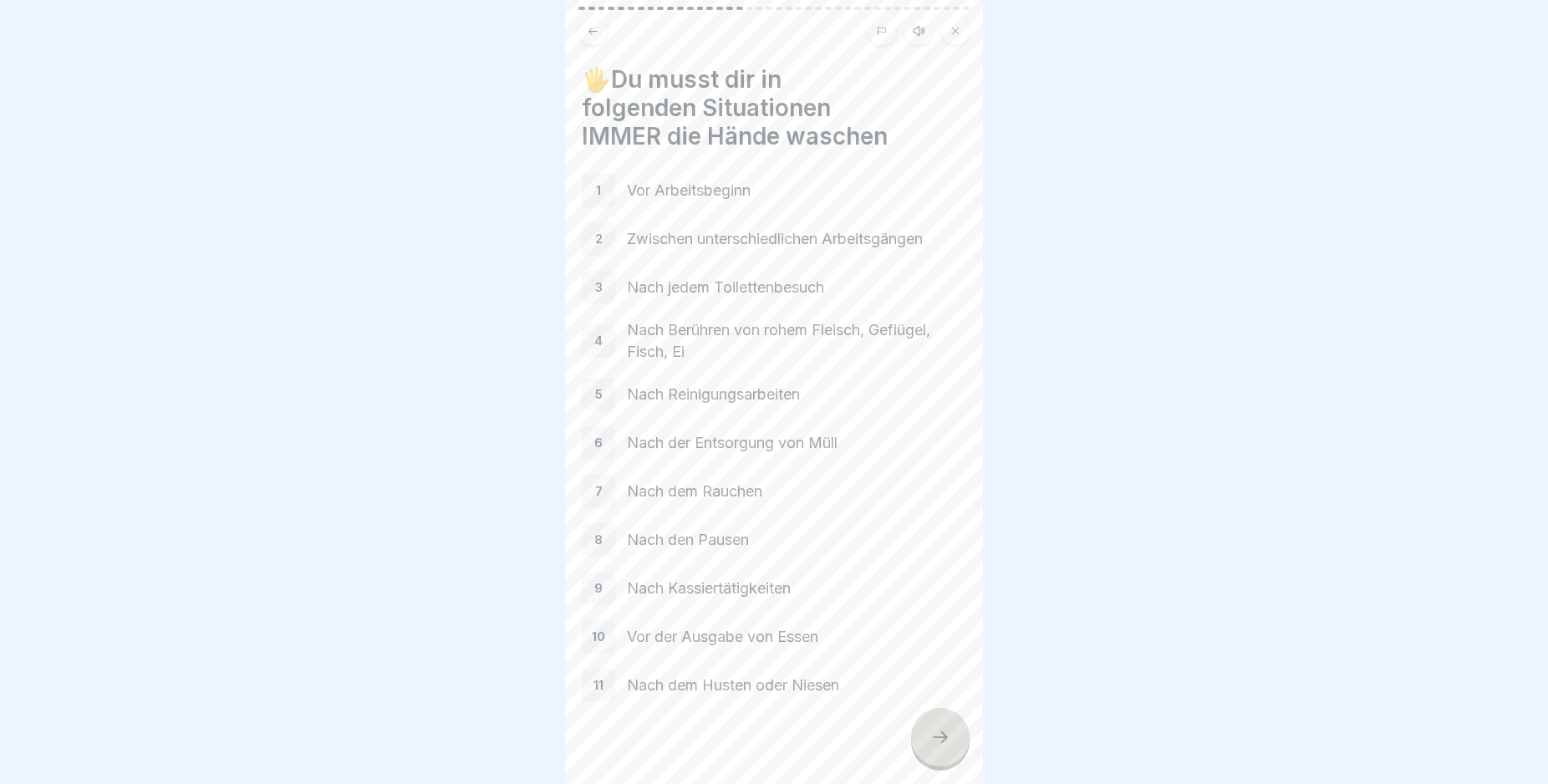
click at [944, 747] on icon at bounding box center [940, 736] width 20 height 20
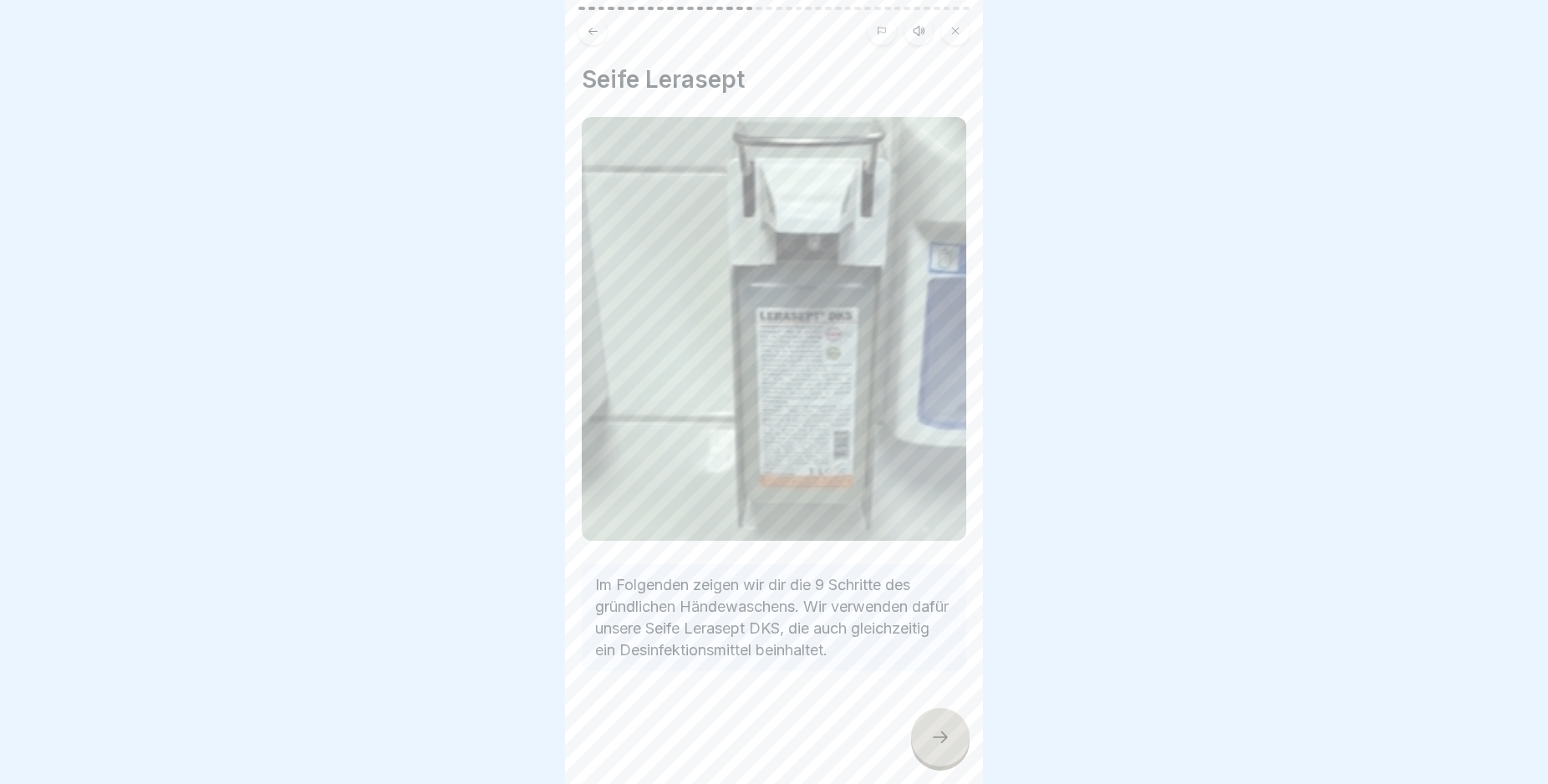
click at [944, 747] on icon at bounding box center [940, 736] width 20 height 20
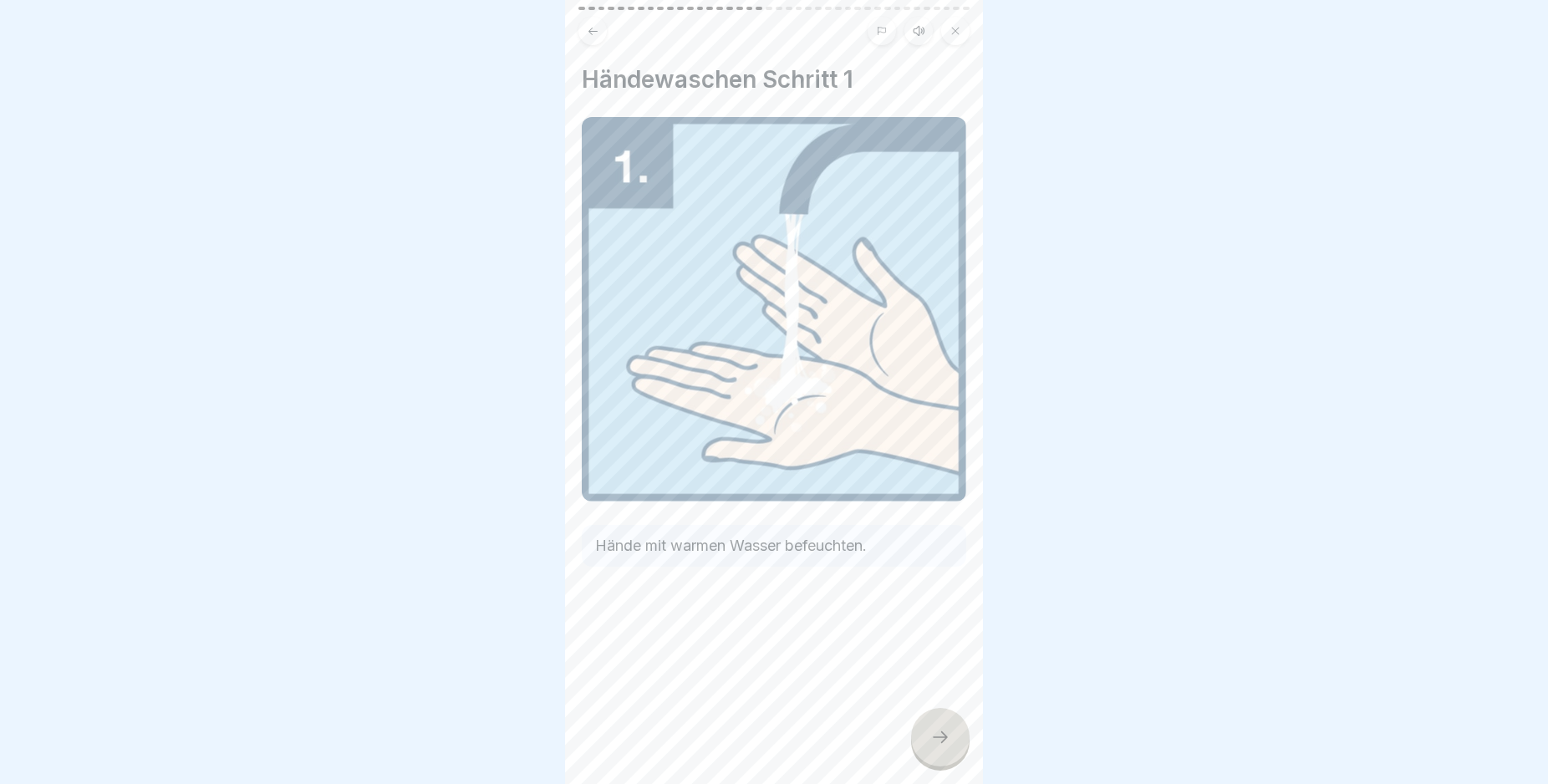
click at [944, 747] on icon at bounding box center [940, 736] width 20 height 20
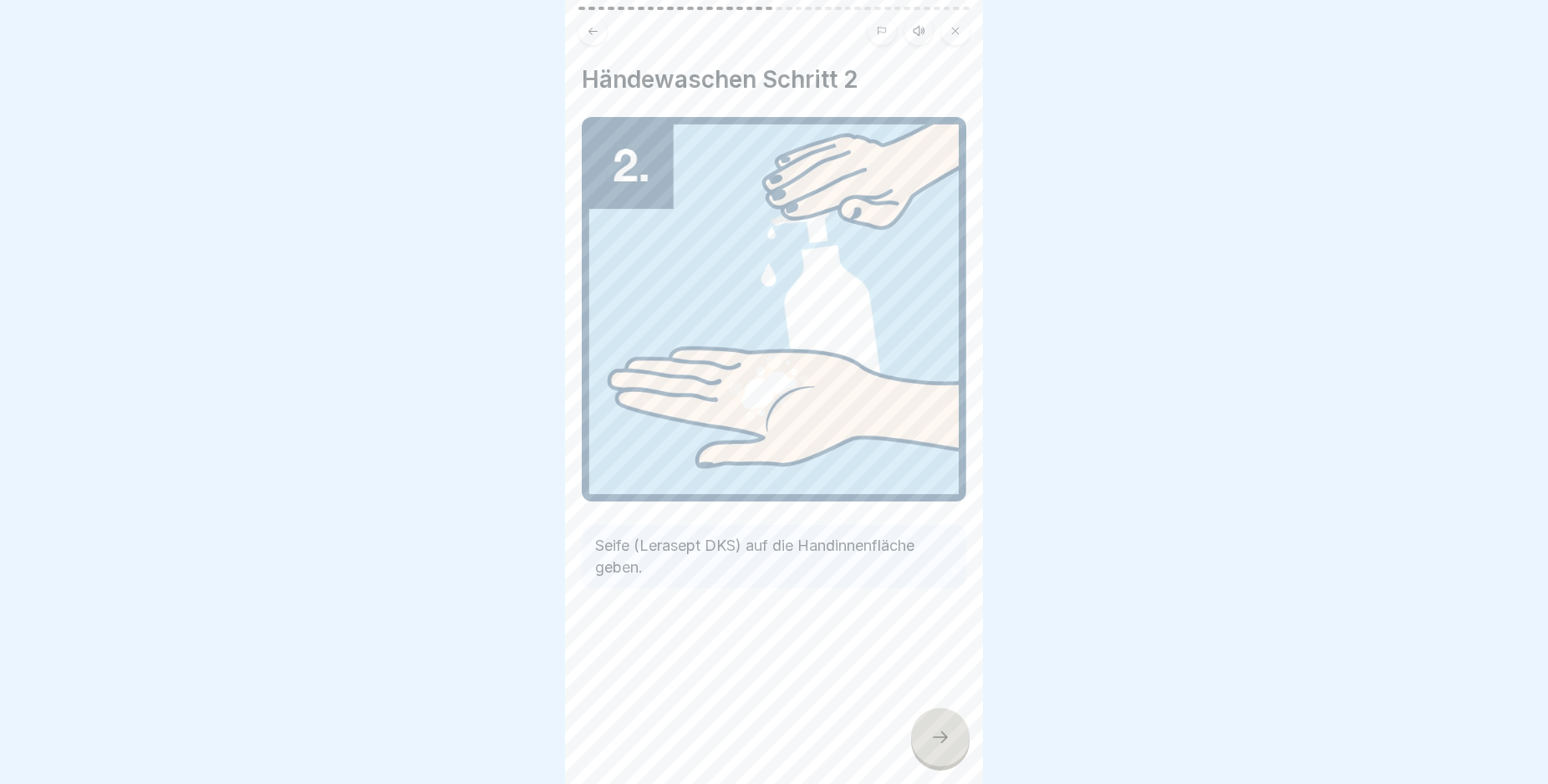
click at [944, 747] on icon at bounding box center [940, 736] width 20 height 20
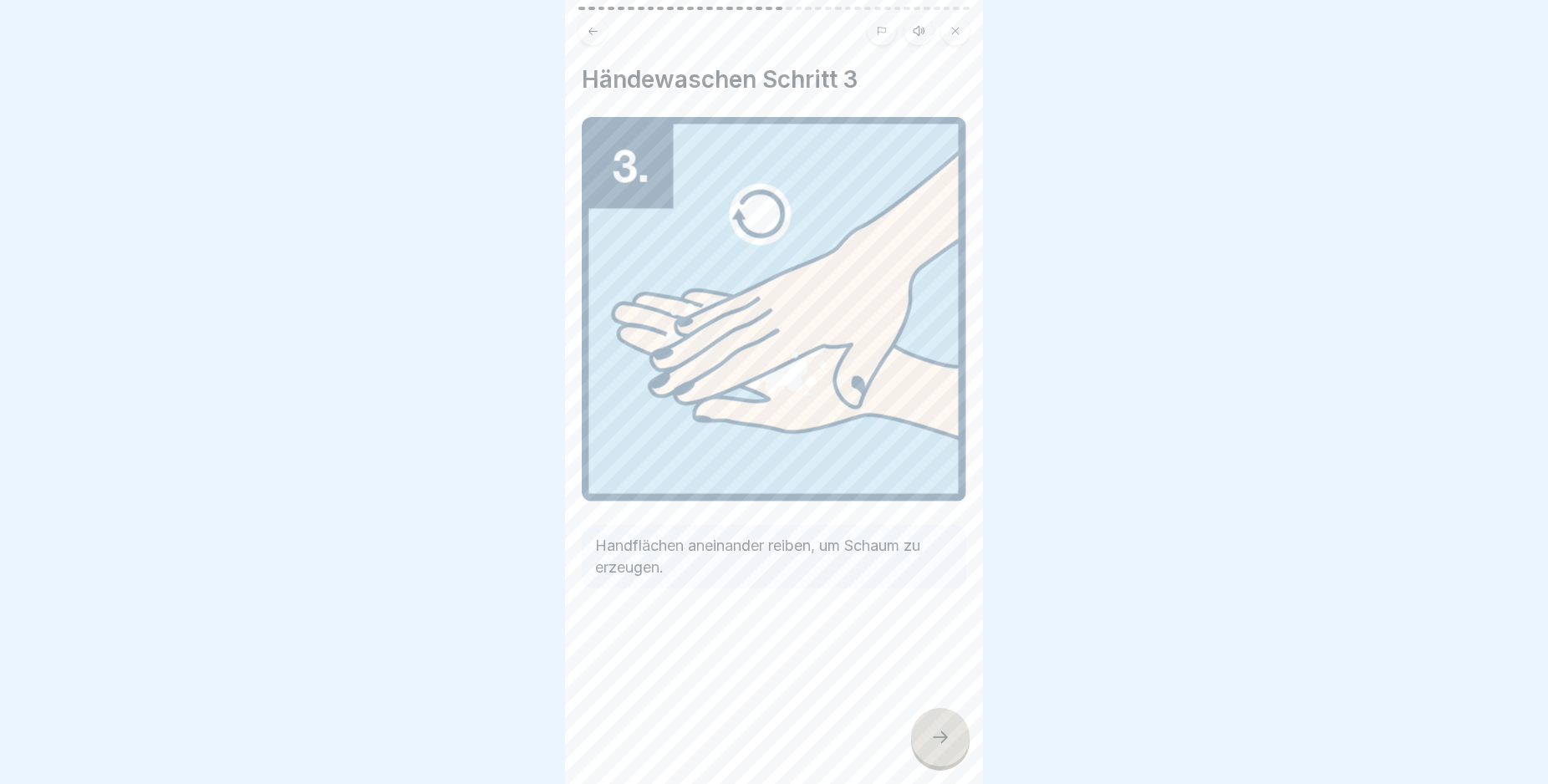
click at [944, 747] on icon at bounding box center [940, 736] width 20 height 20
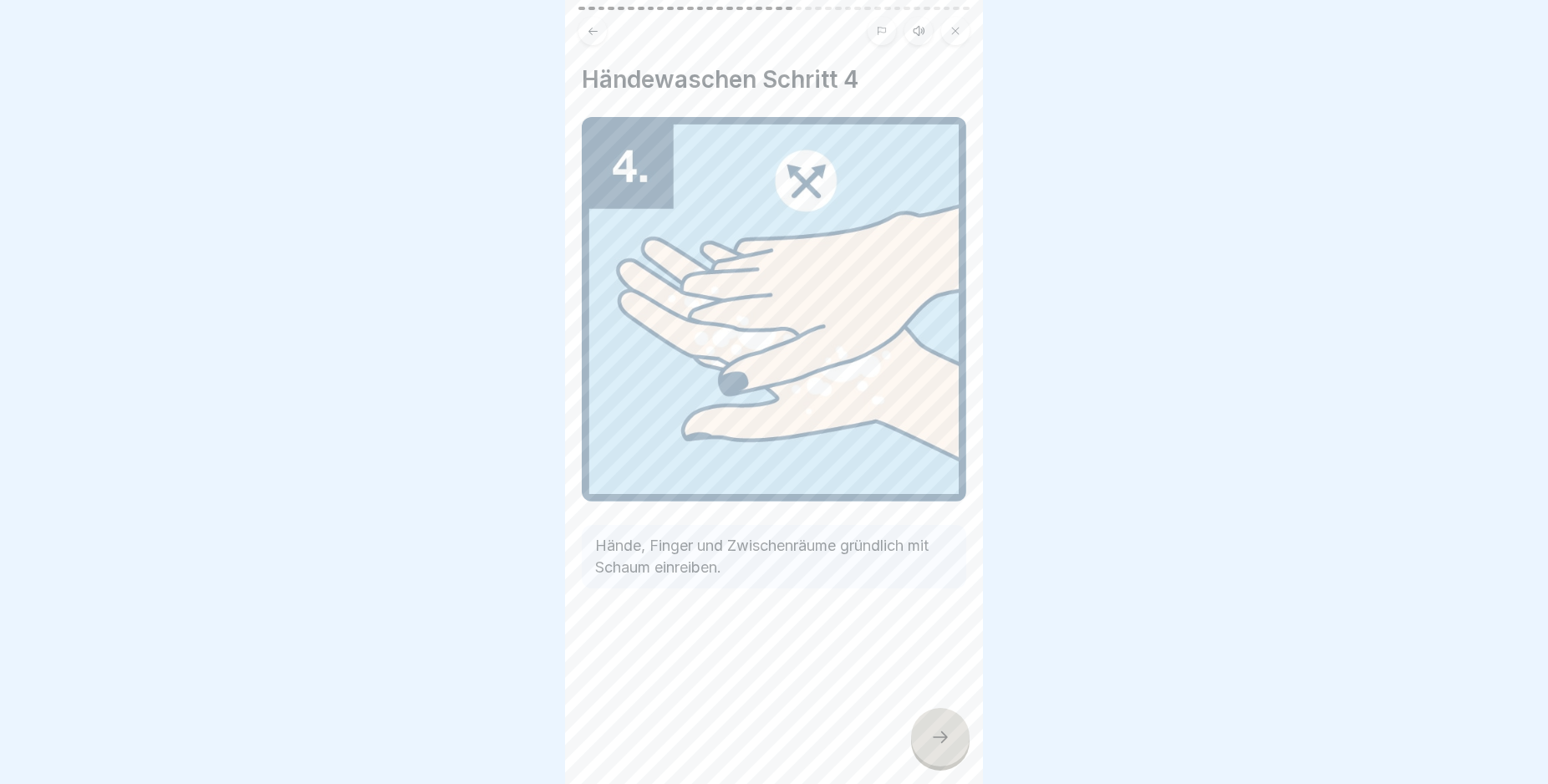
click at [944, 747] on icon at bounding box center [940, 736] width 20 height 20
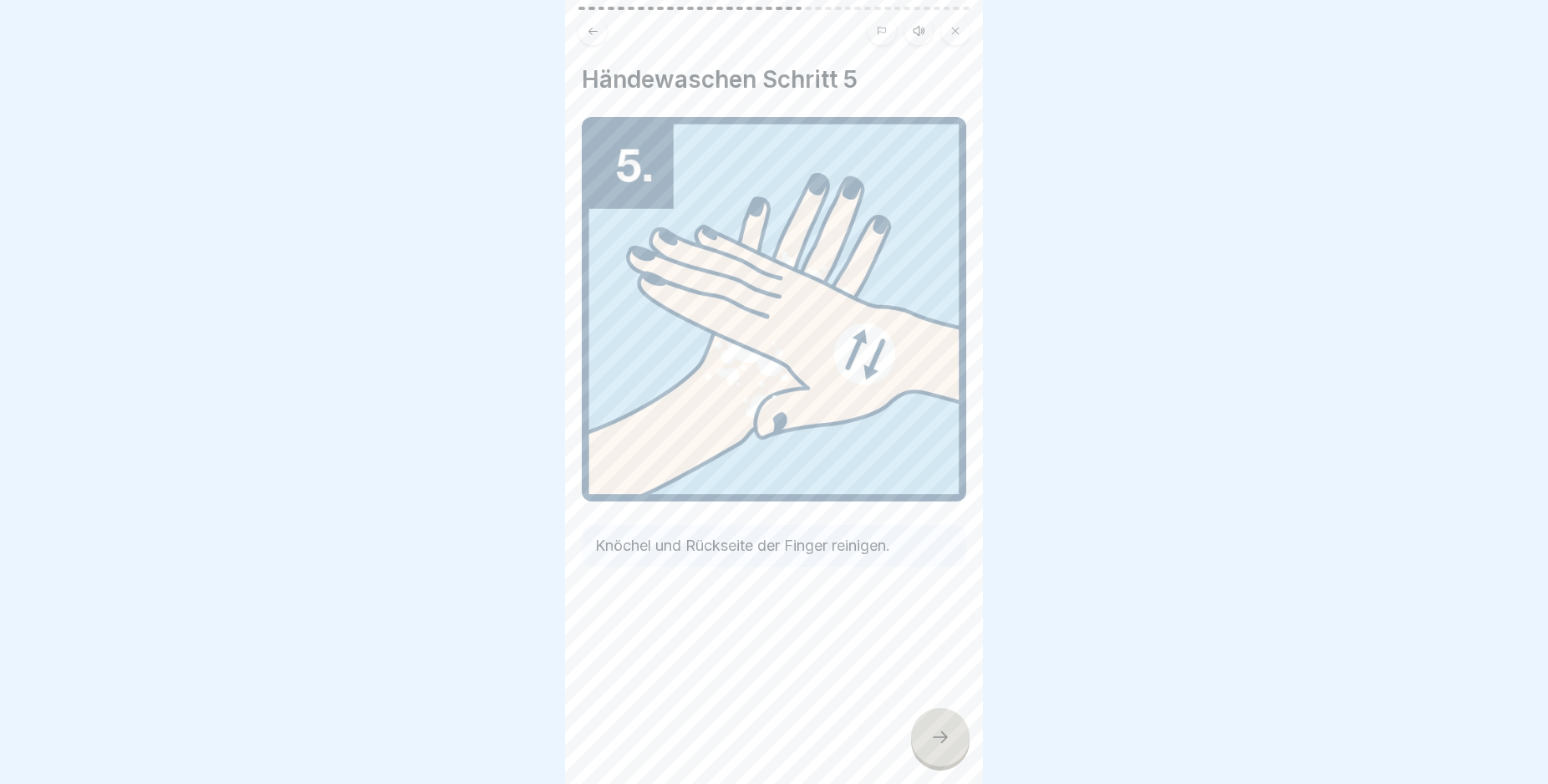
click at [944, 747] on icon at bounding box center [940, 736] width 20 height 20
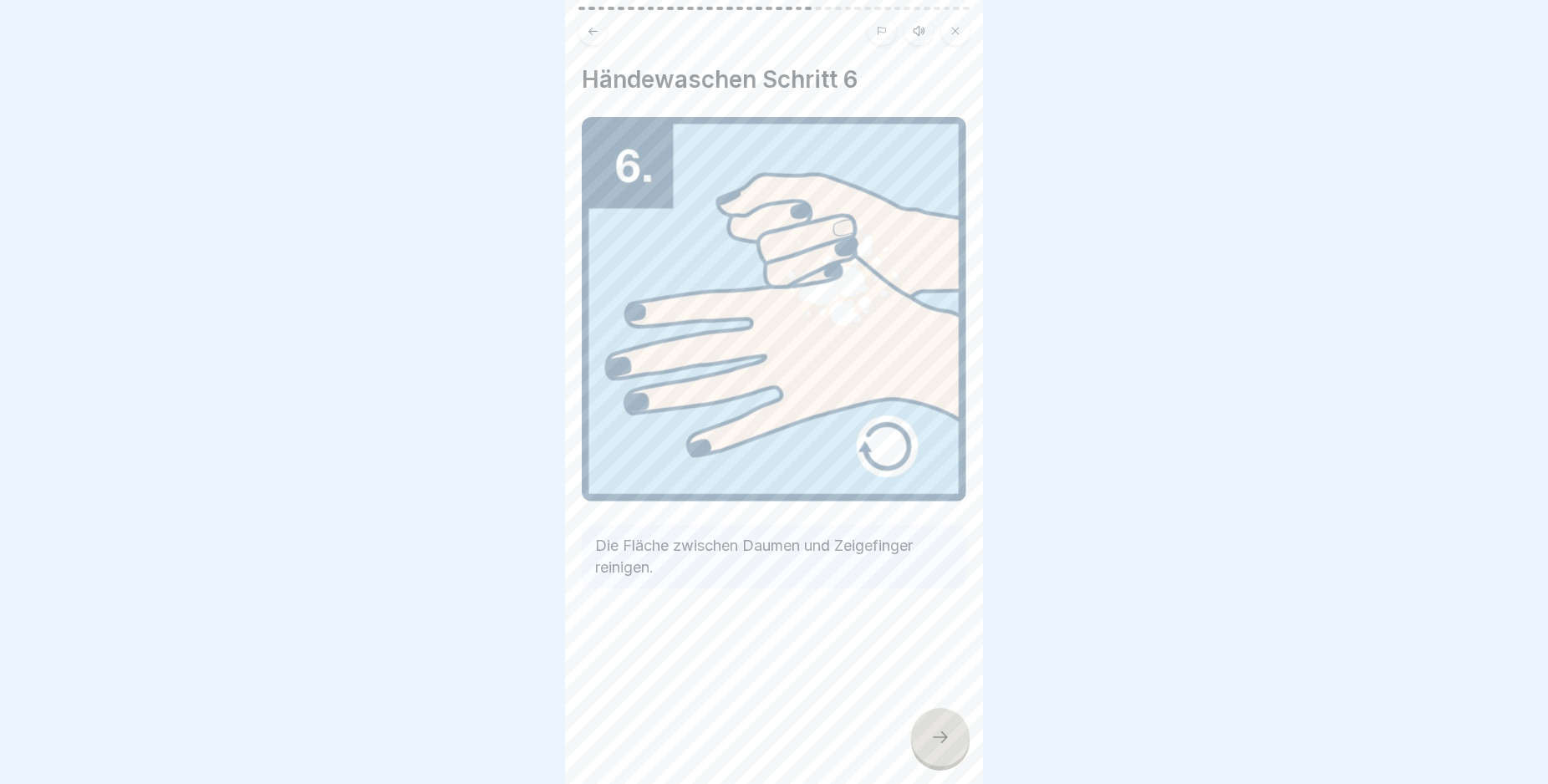
click at [944, 747] on icon at bounding box center [940, 736] width 20 height 20
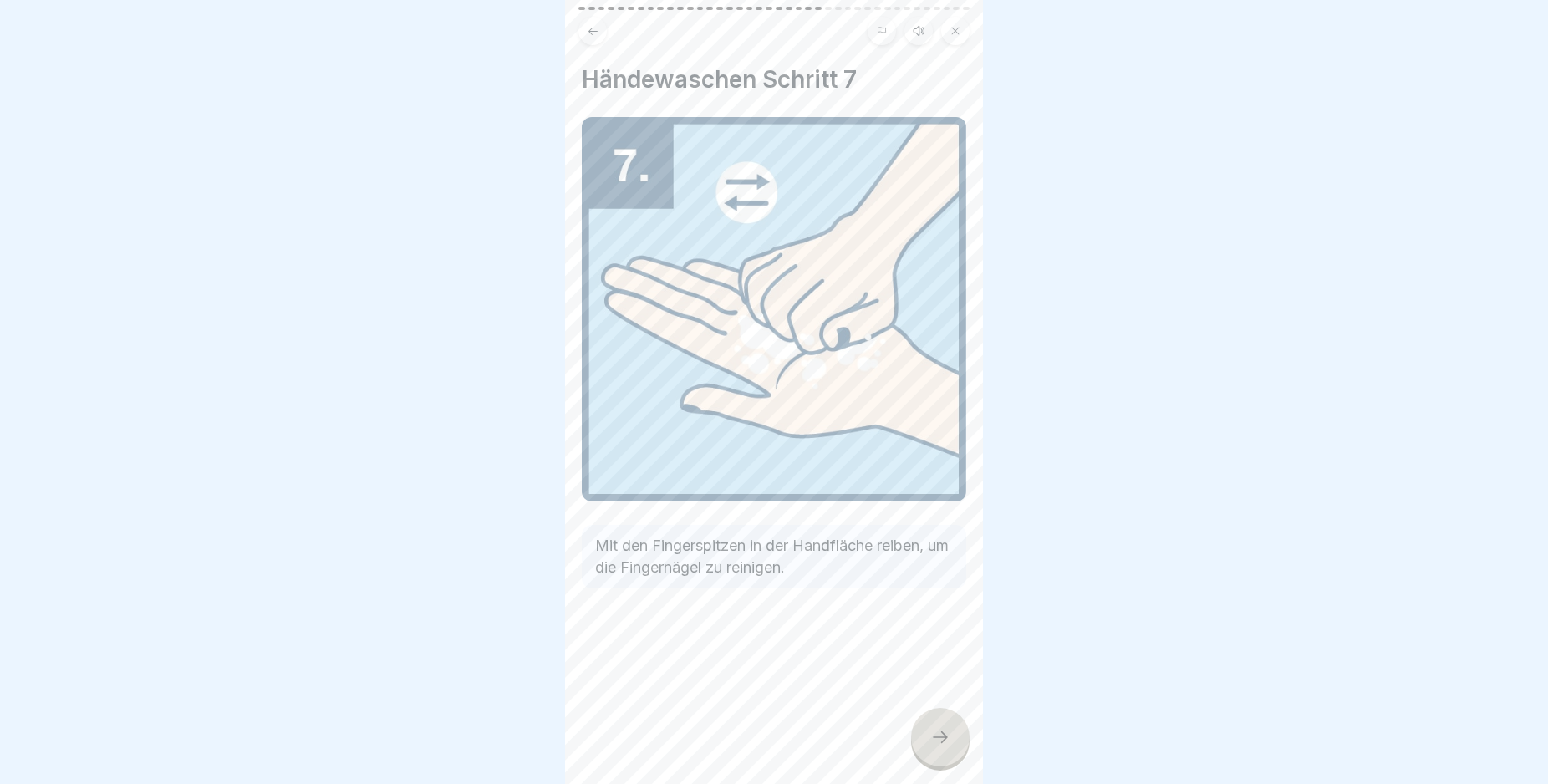
click at [944, 747] on icon at bounding box center [940, 736] width 20 height 20
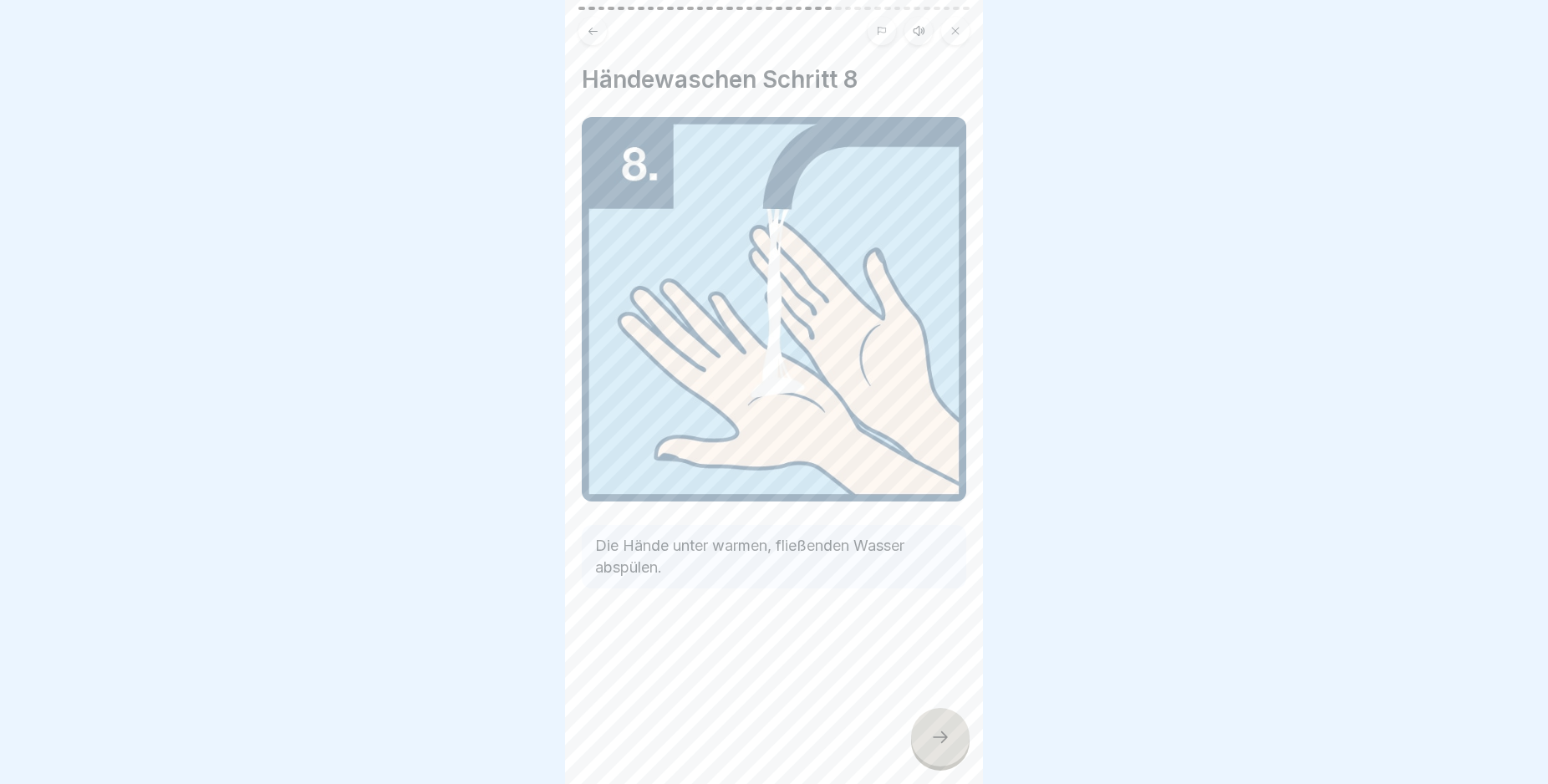
click at [944, 747] on icon at bounding box center [940, 736] width 20 height 20
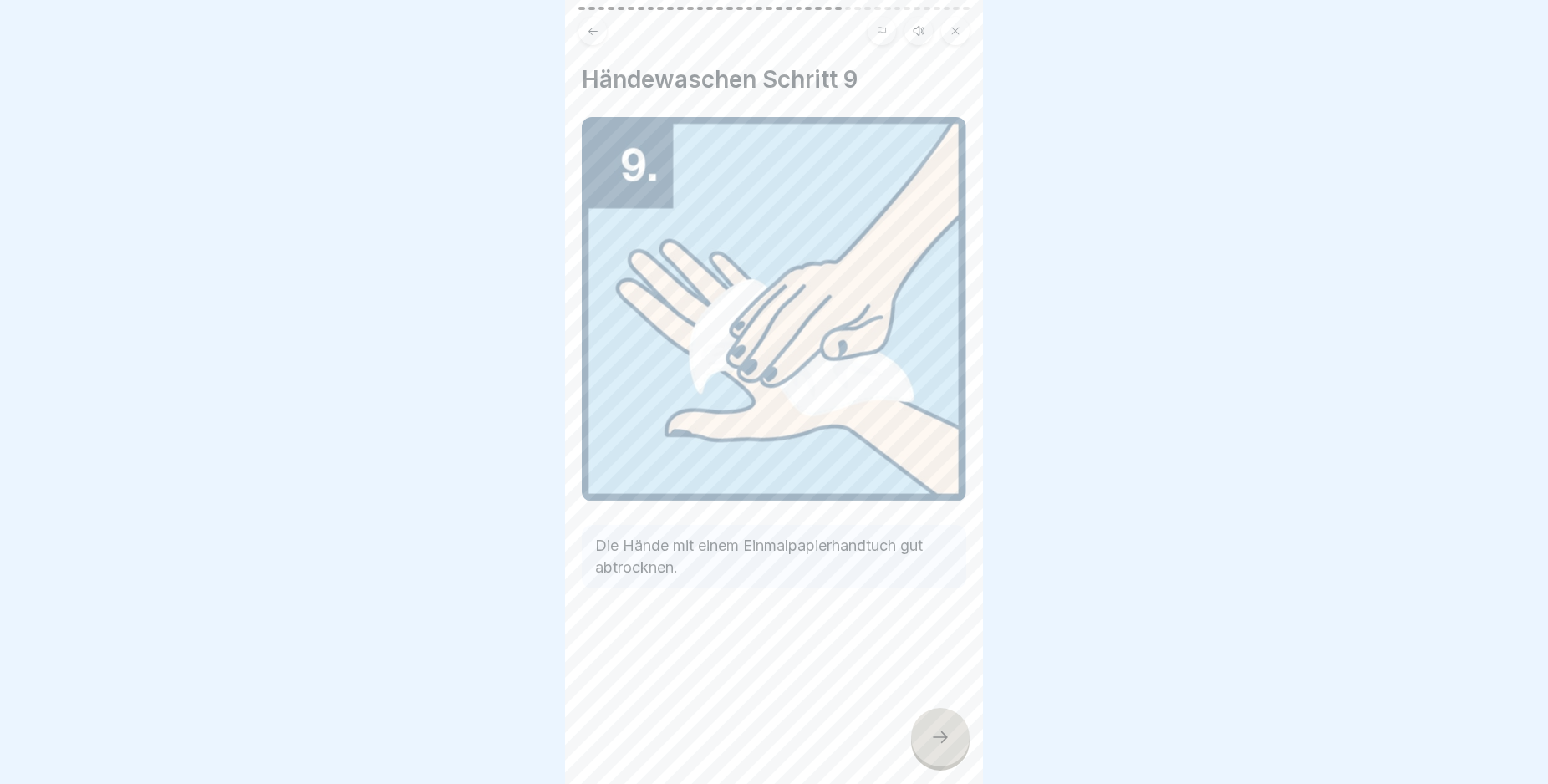
click at [944, 747] on icon at bounding box center [940, 736] width 20 height 20
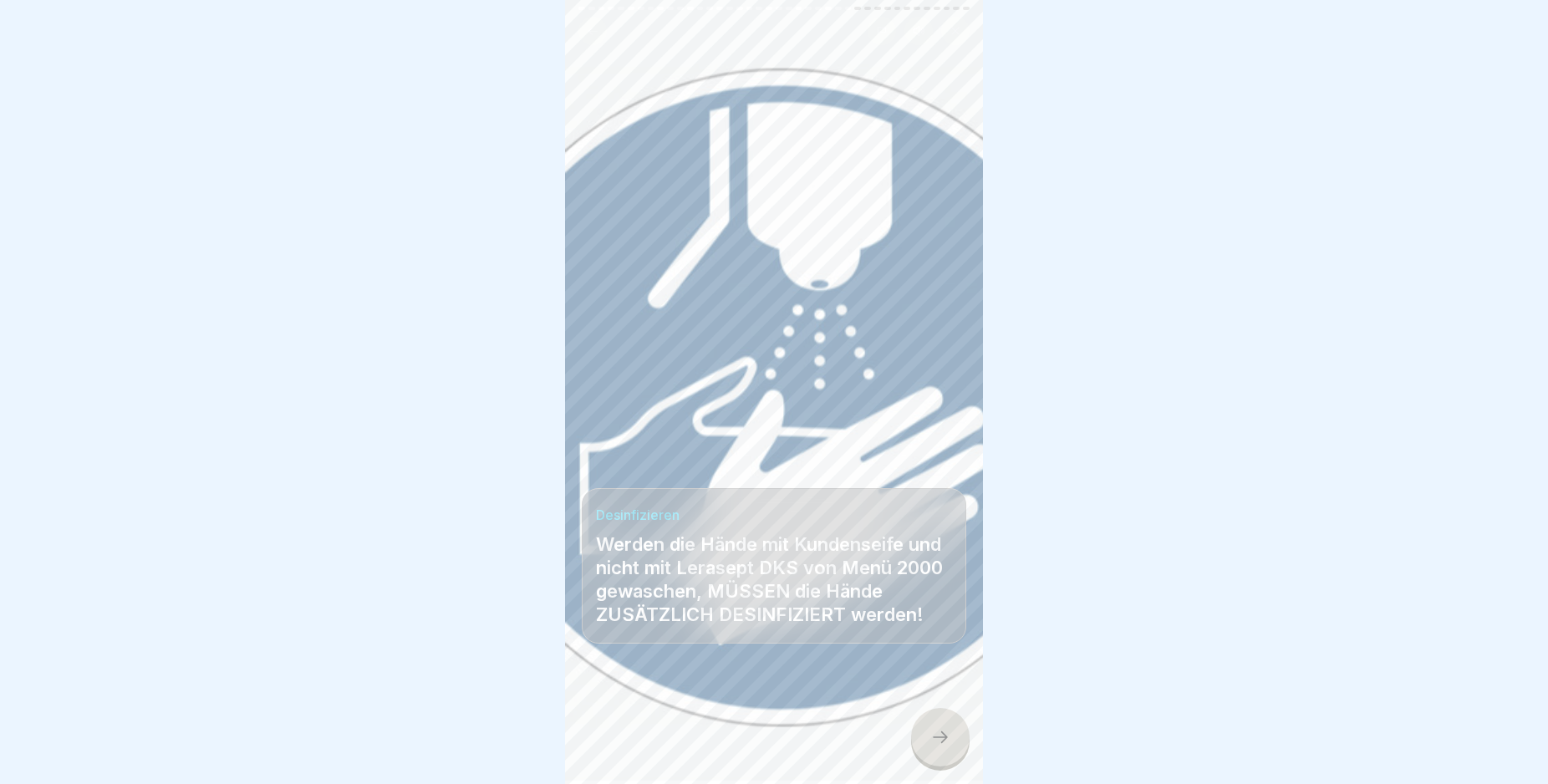
click at [944, 747] on icon at bounding box center [940, 736] width 20 height 20
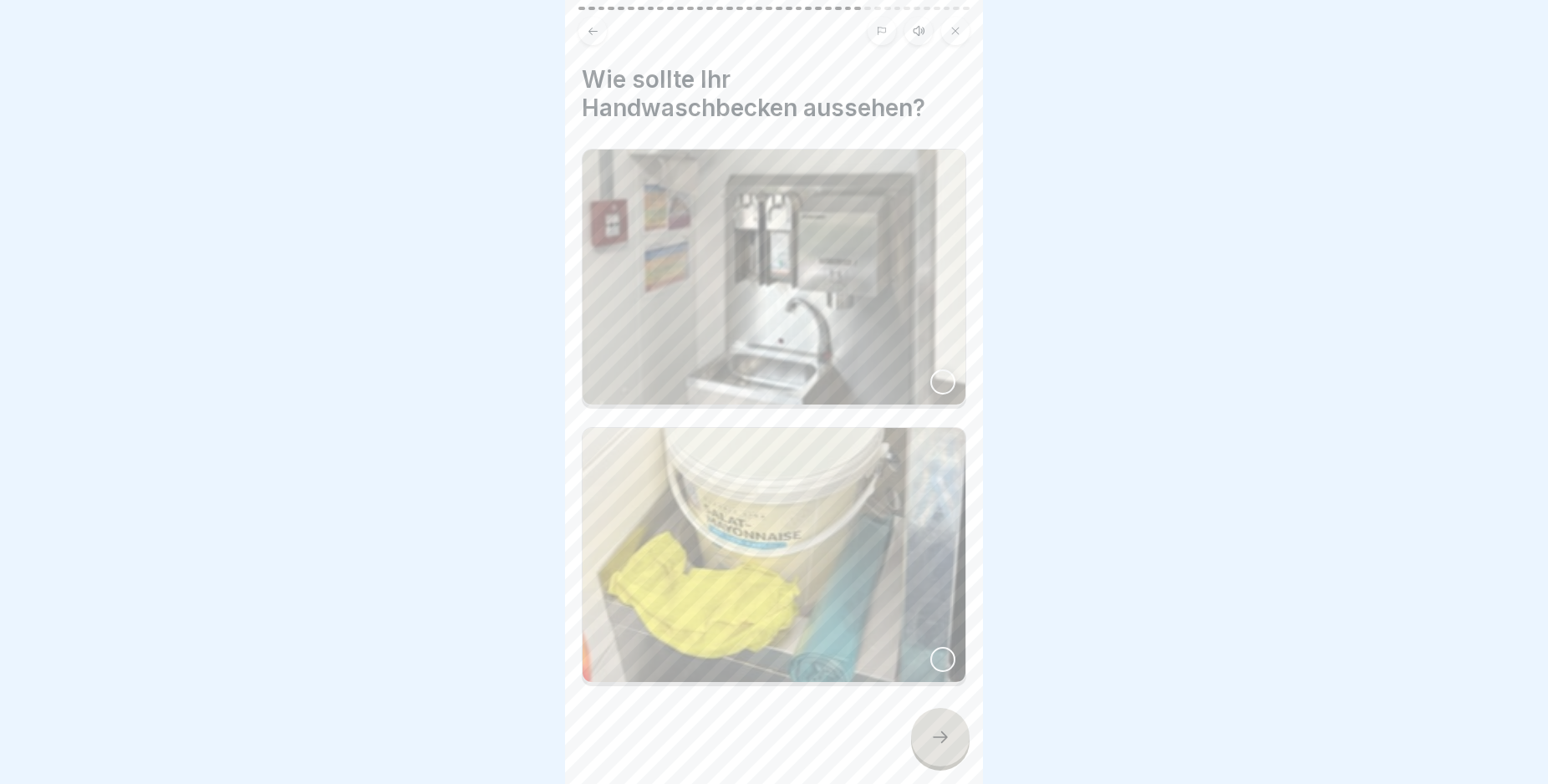
click at [930, 369] on div at bounding box center [943, 381] width 25 height 25
click at [933, 746] on icon at bounding box center [940, 736] width 20 height 20
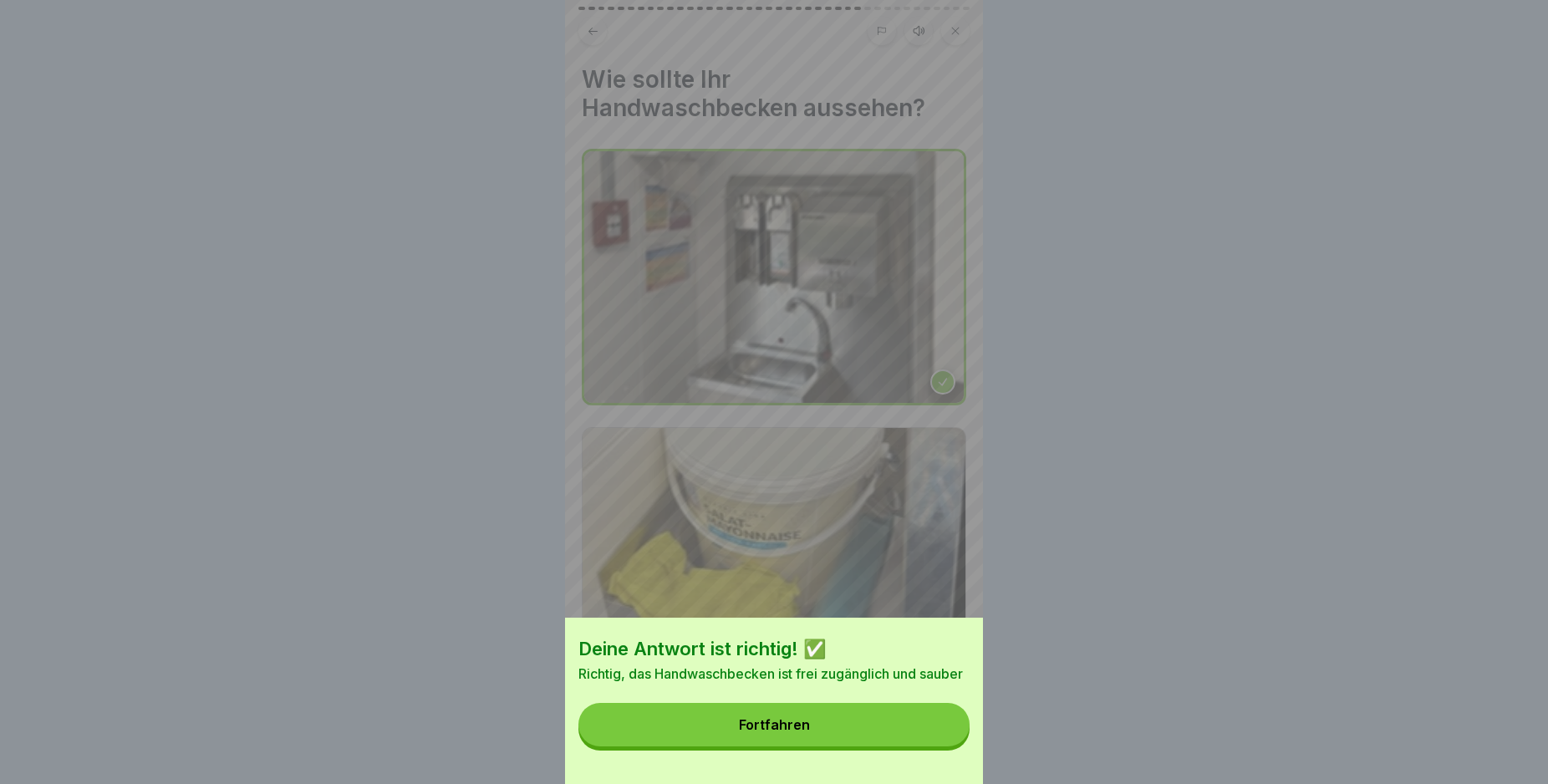
click at [900, 729] on button "Fortfahren" at bounding box center [773, 725] width 391 height 43
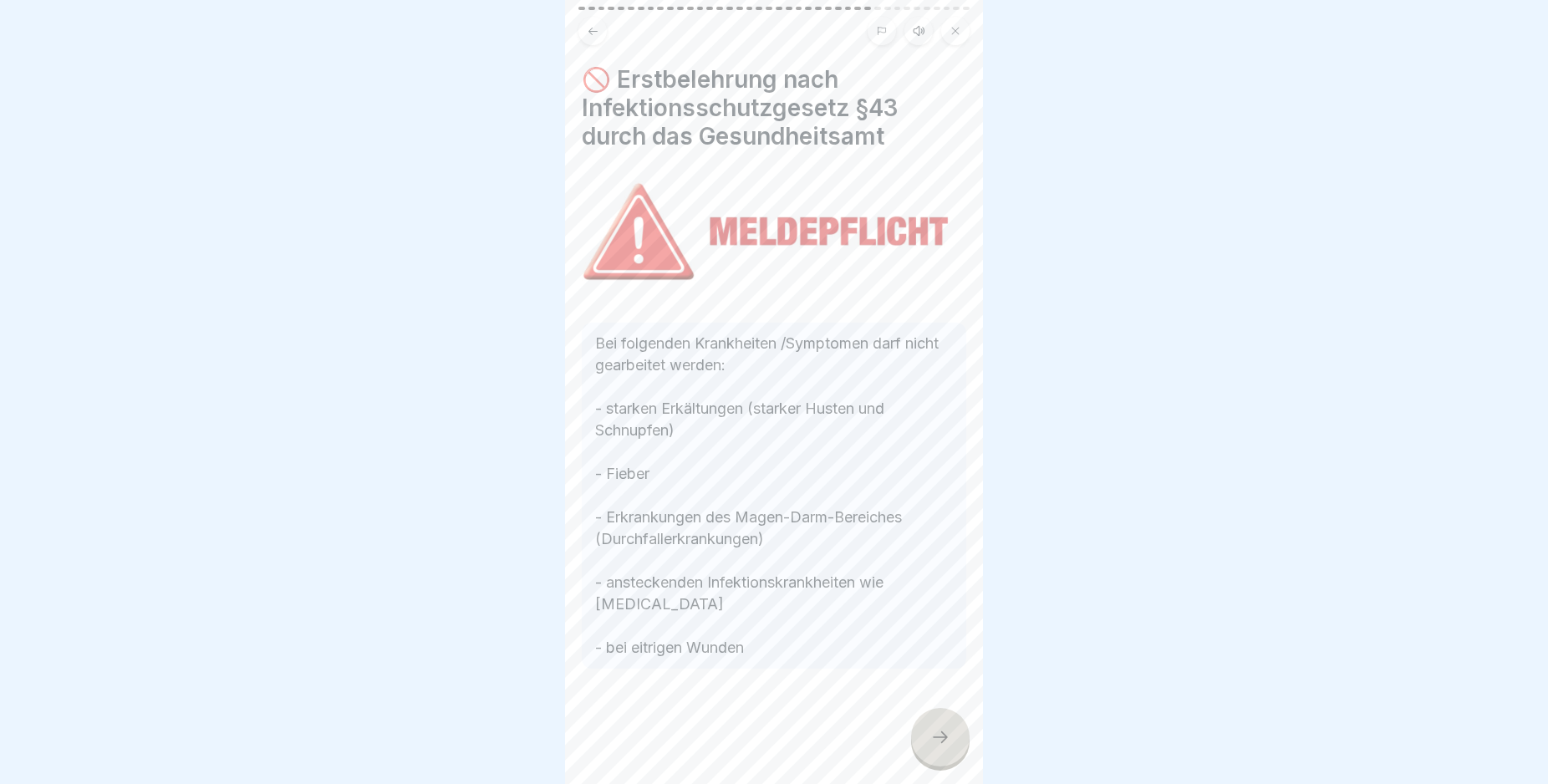
click at [940, 747] on icon at bounding box center [940, 736] width 20 height 20
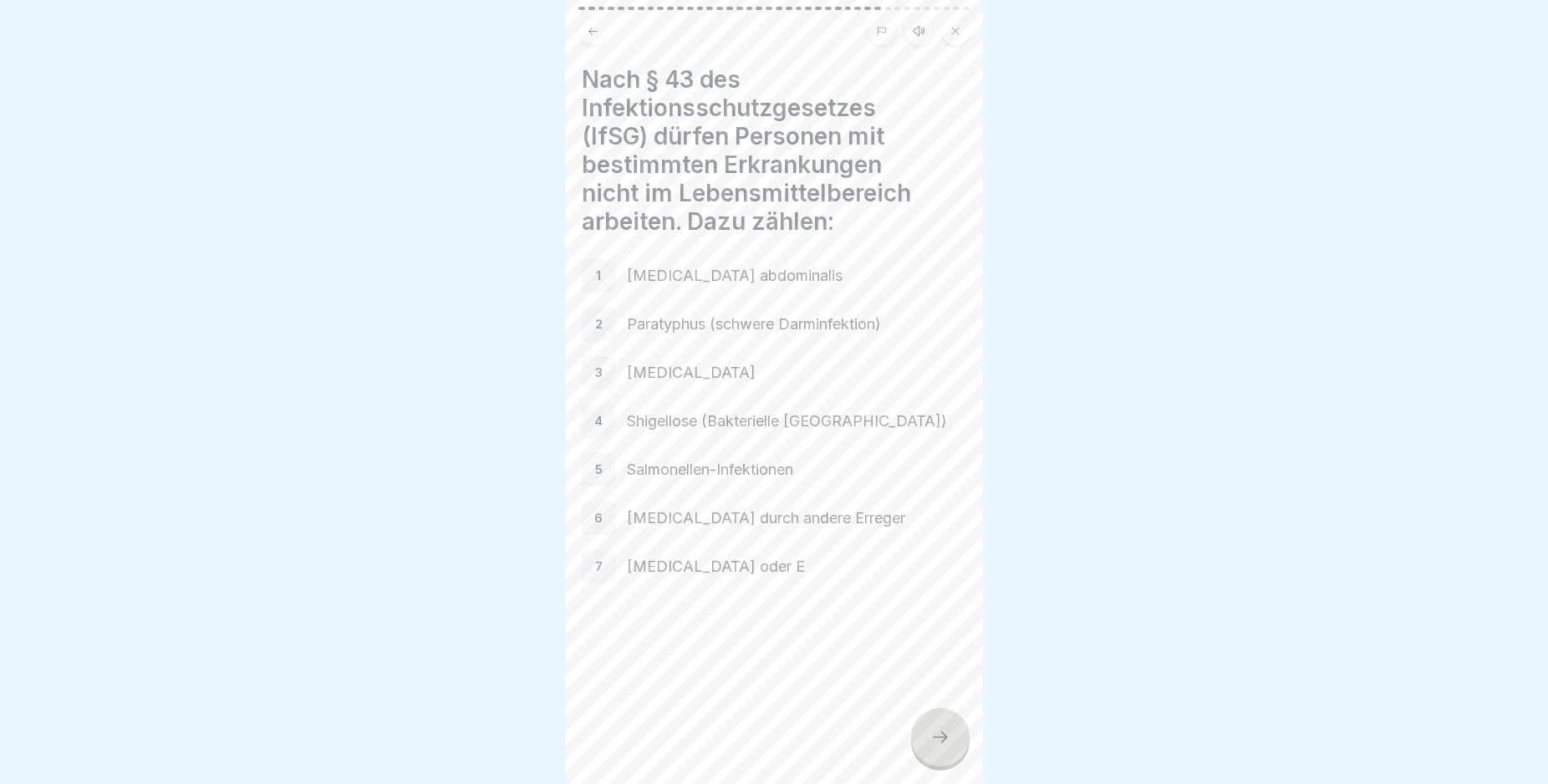
click at [940, 747] on icon at bounding box center [940, 736] width 20 height 20
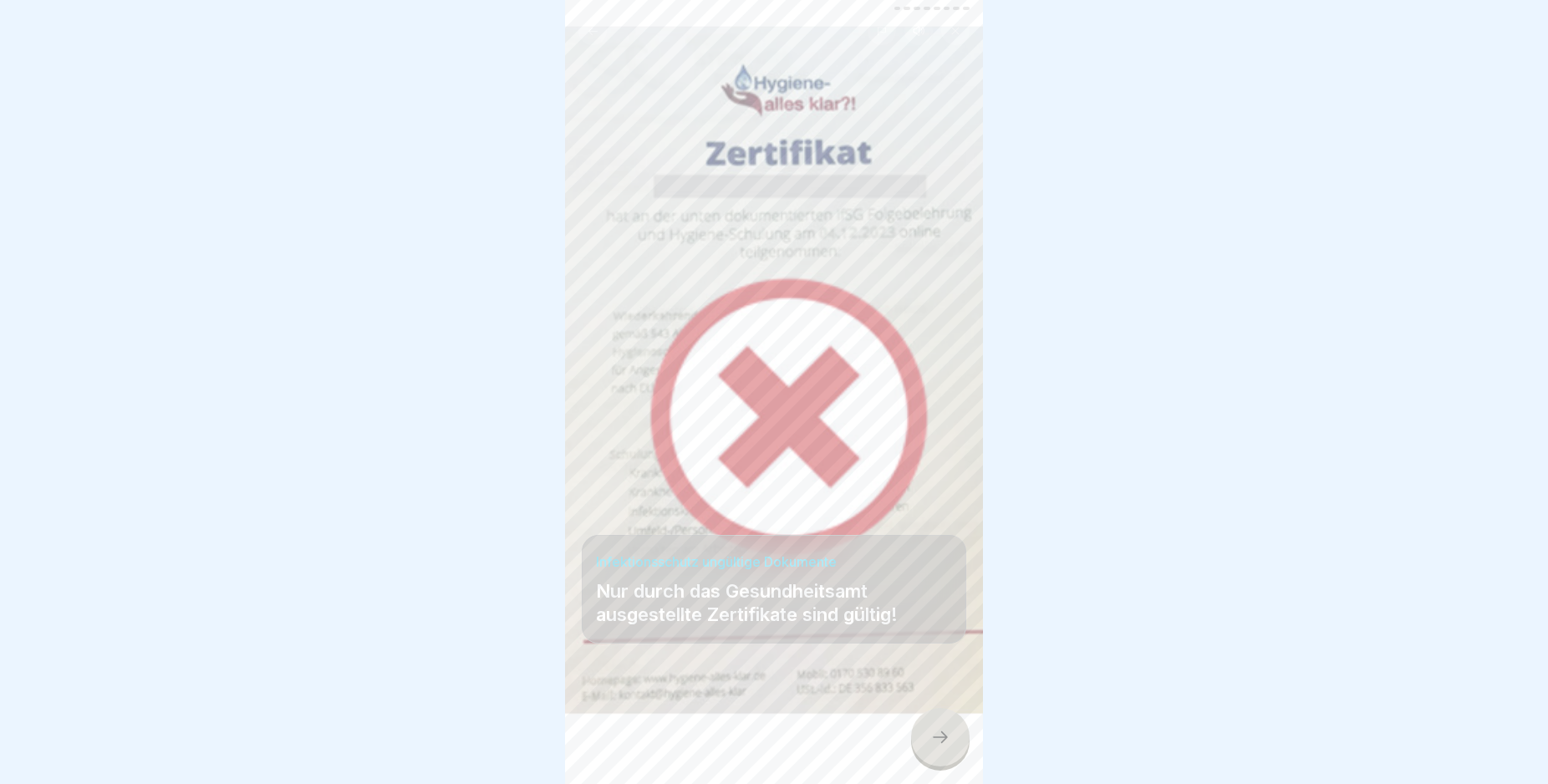
click at [940, 747] on icon at bounding box center [940, 736] width 20 height 20
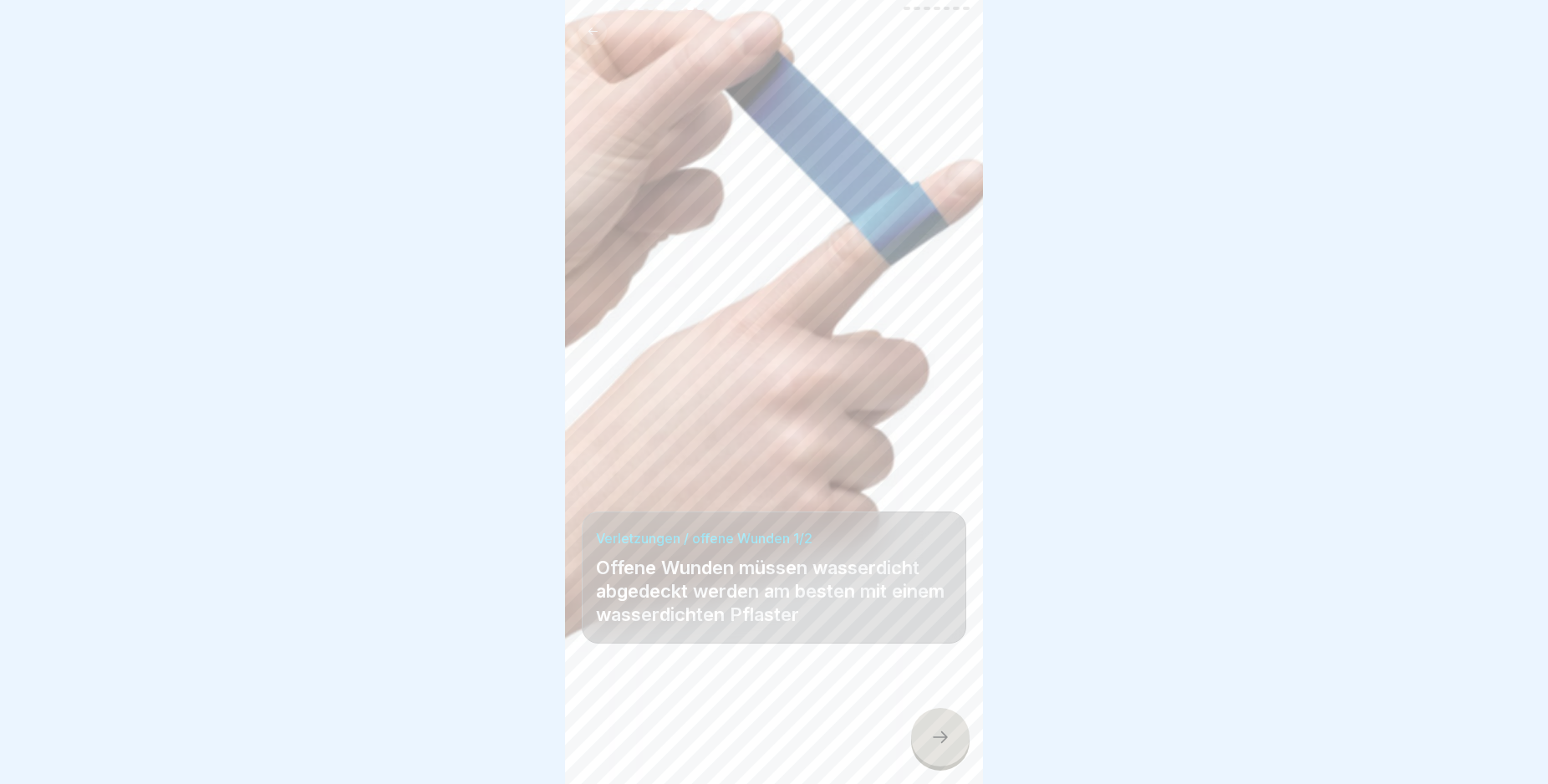
click at [940, 747] on icon at bounding box center [940, 736] width 20 height 20
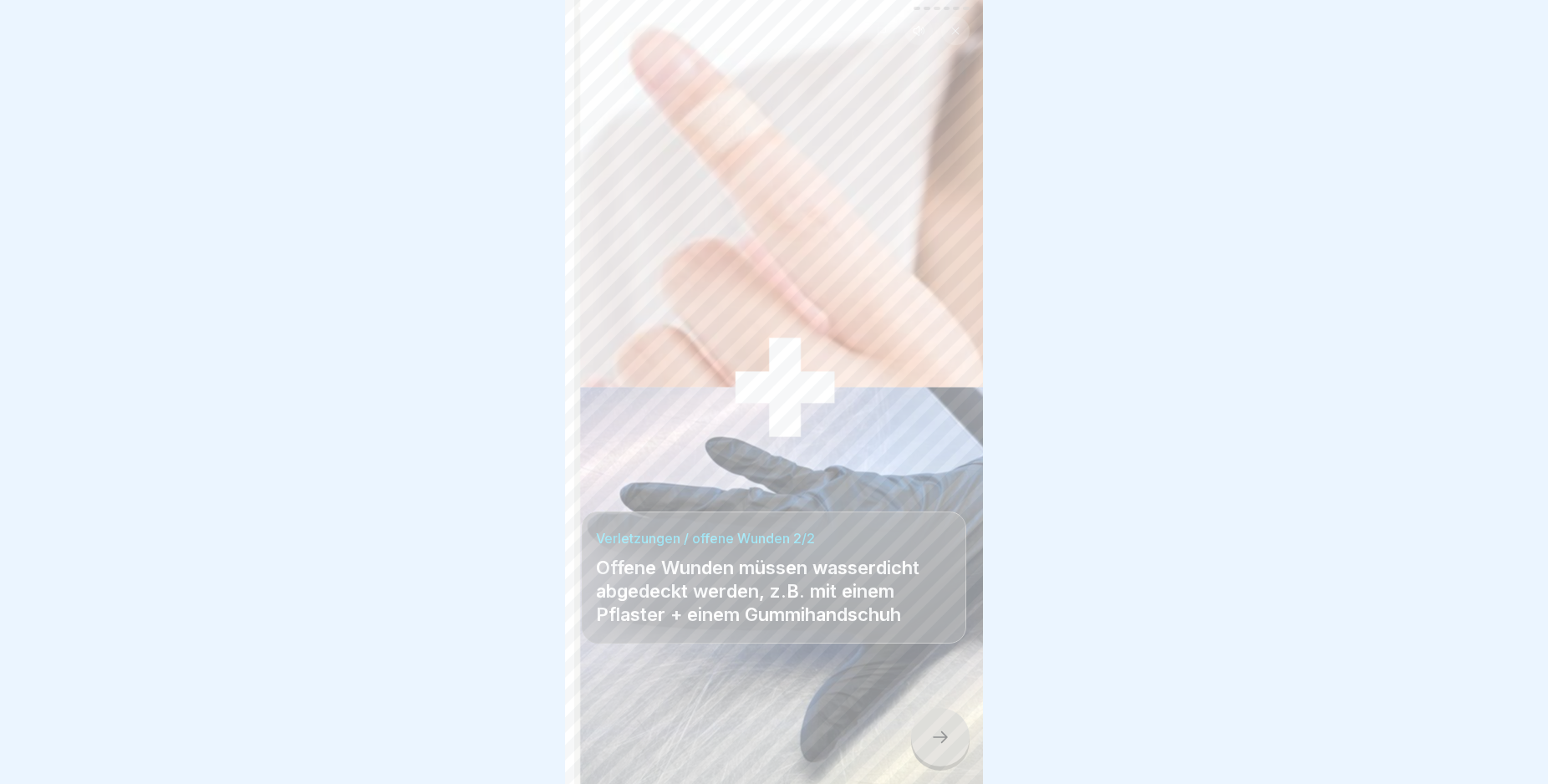
click at [940, 747] on icon at bounding box center [940, 736] width 20 height 20
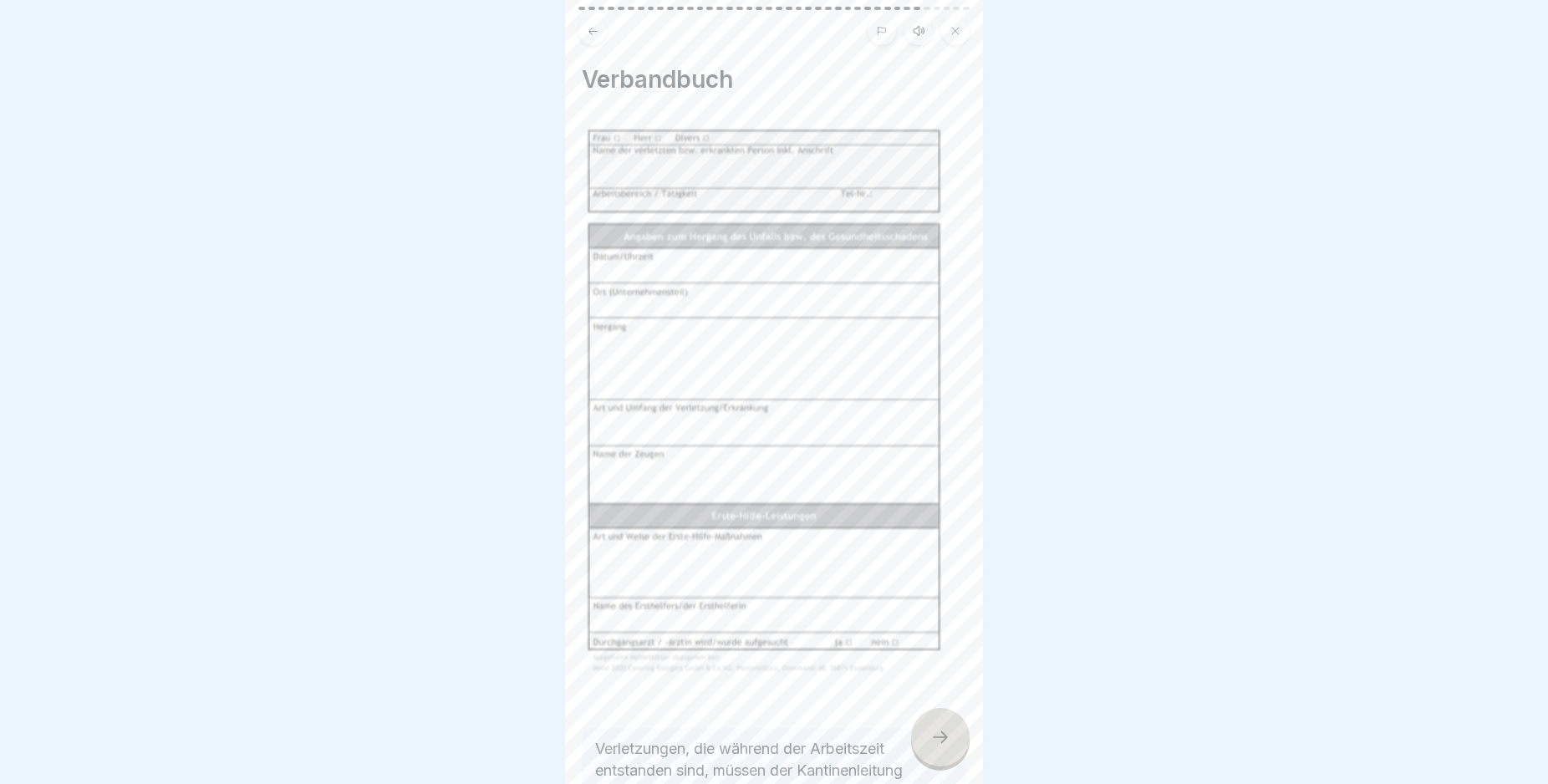
click at [940, 747] on icon at bounding box center [940, 736] width 20 height 20
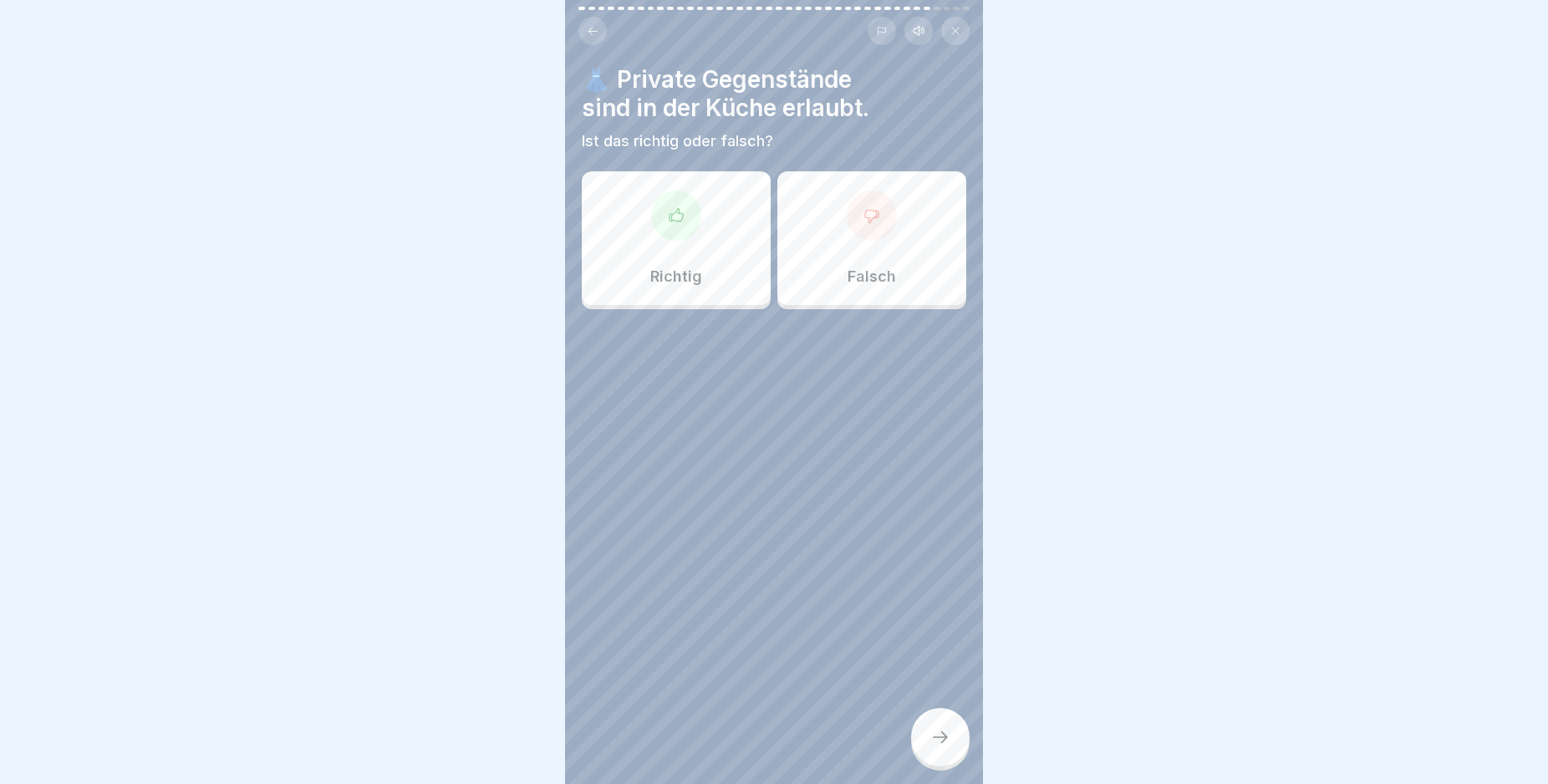
click at [864, 214] on icon at bounding box center [872, 216] width 17 height 17
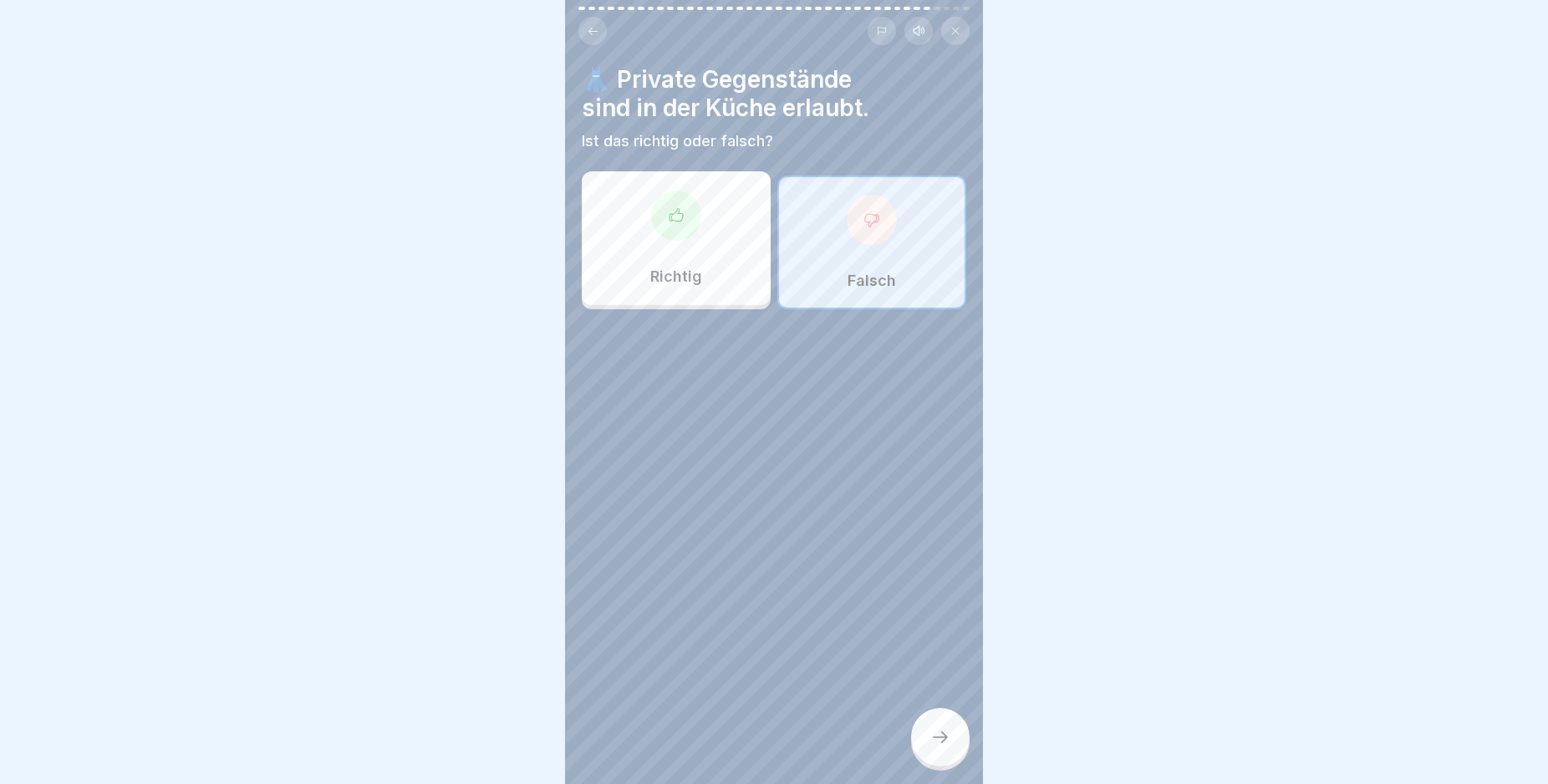
click at [943, 747] on icon at bounding box center [940, 736] width 20 height 20
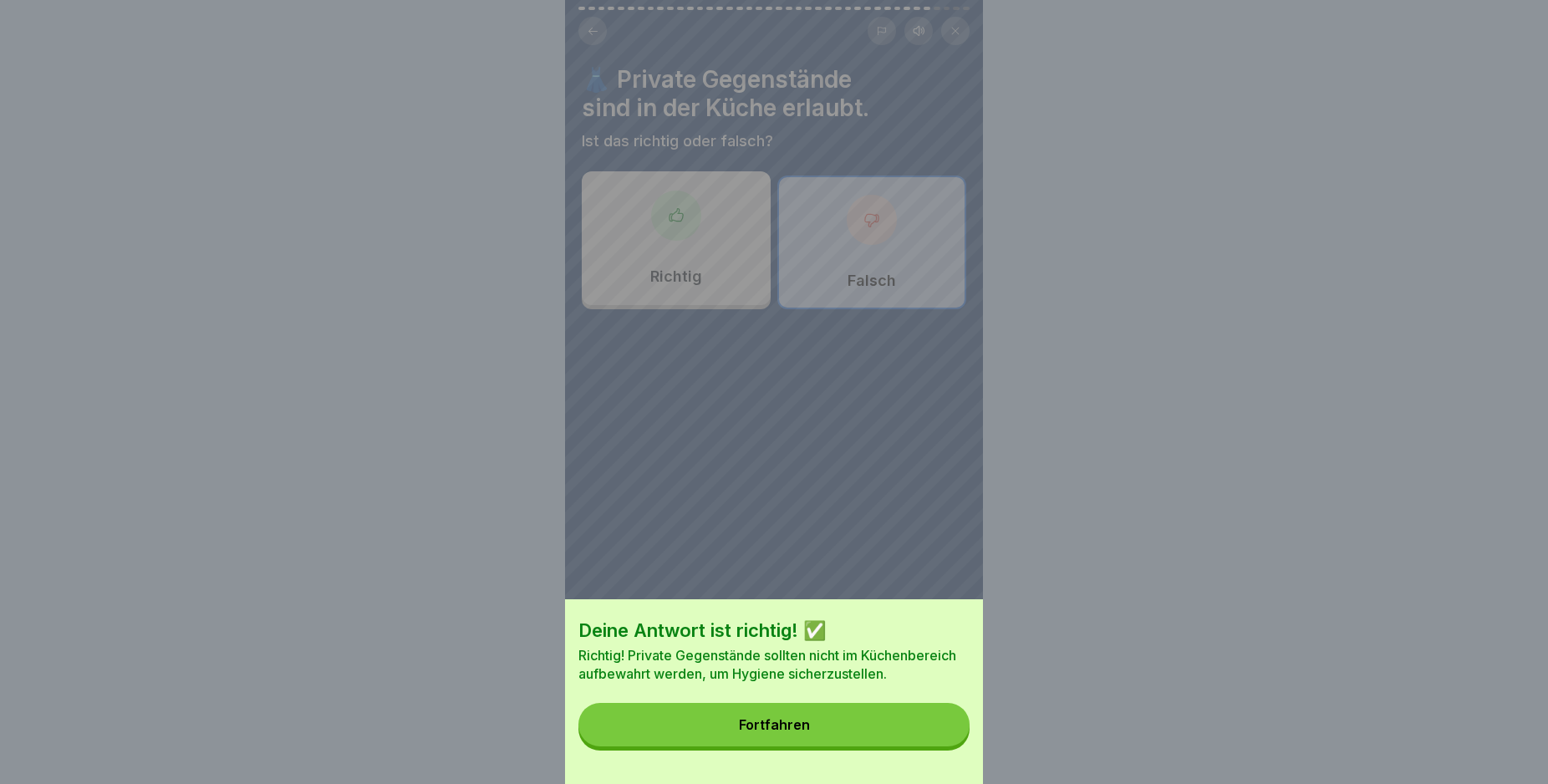
click at [870, 744] on button "Fortfahren" at bounding box center [773, 725] width 391 height 43
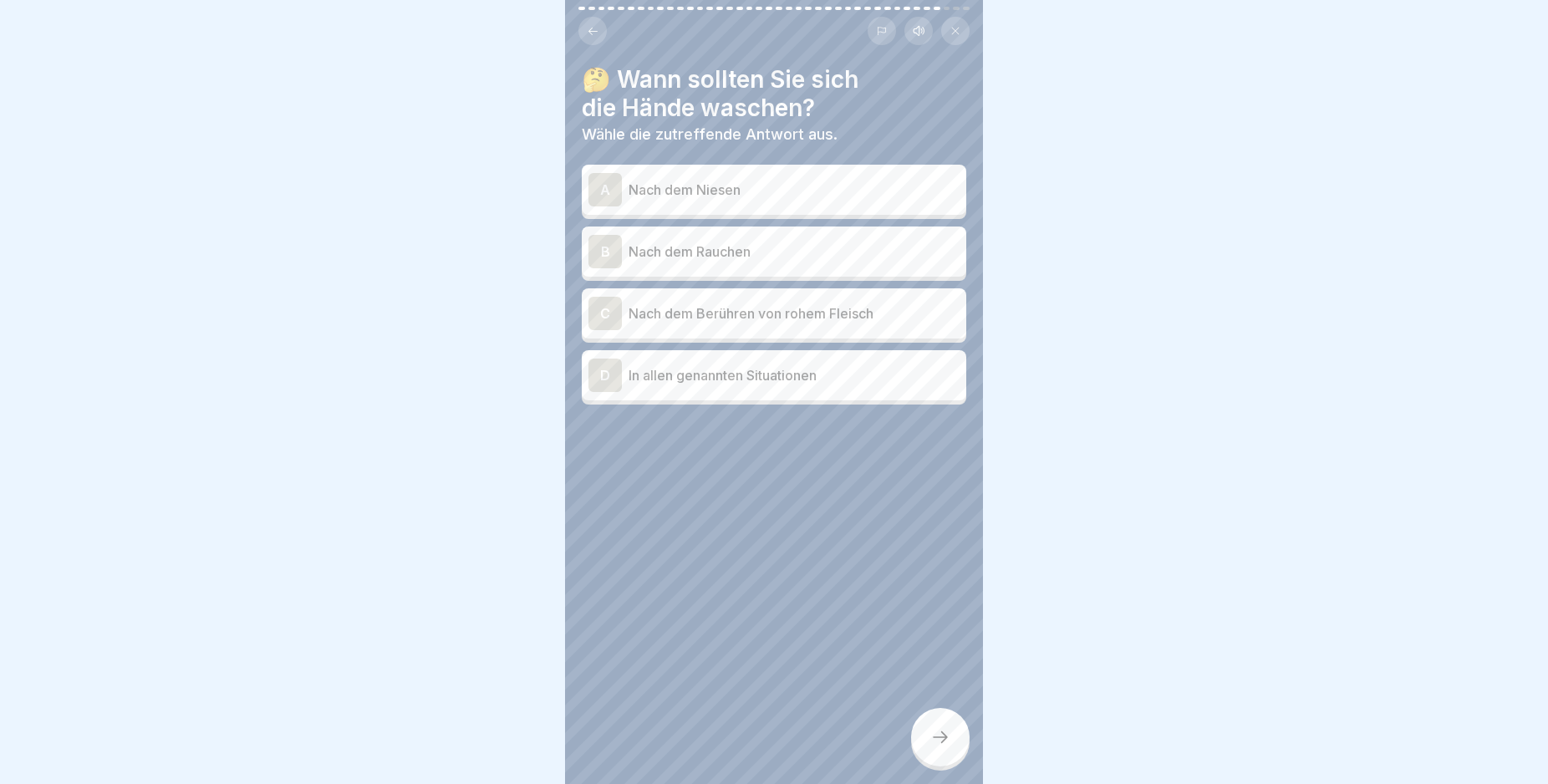
click at [603, 182] on div "A" at bounding box center [605, 190] width 34 height 34
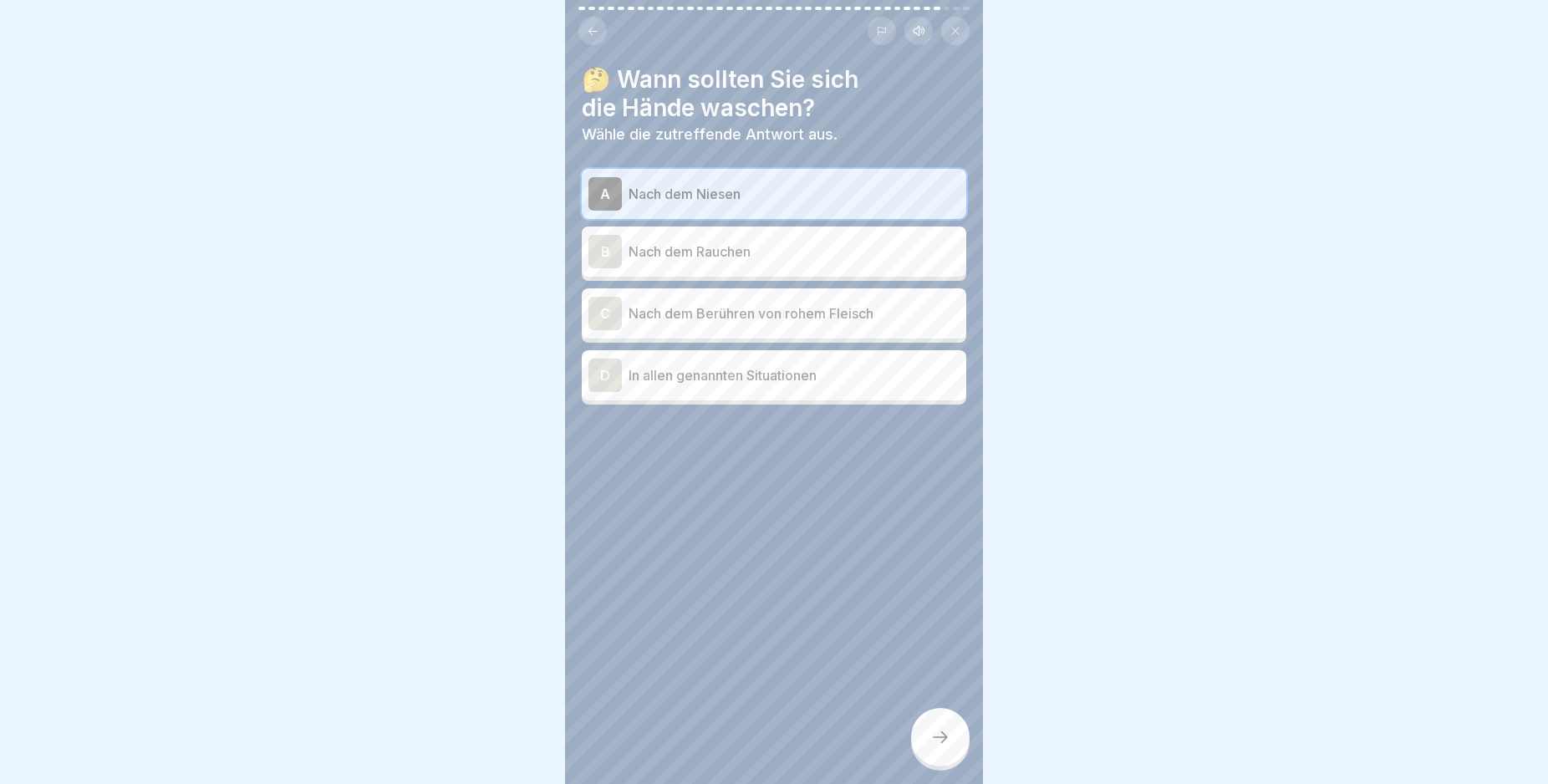
click at [597, 248] on div "B" at bounding box center [605, 251] width 34 height 34
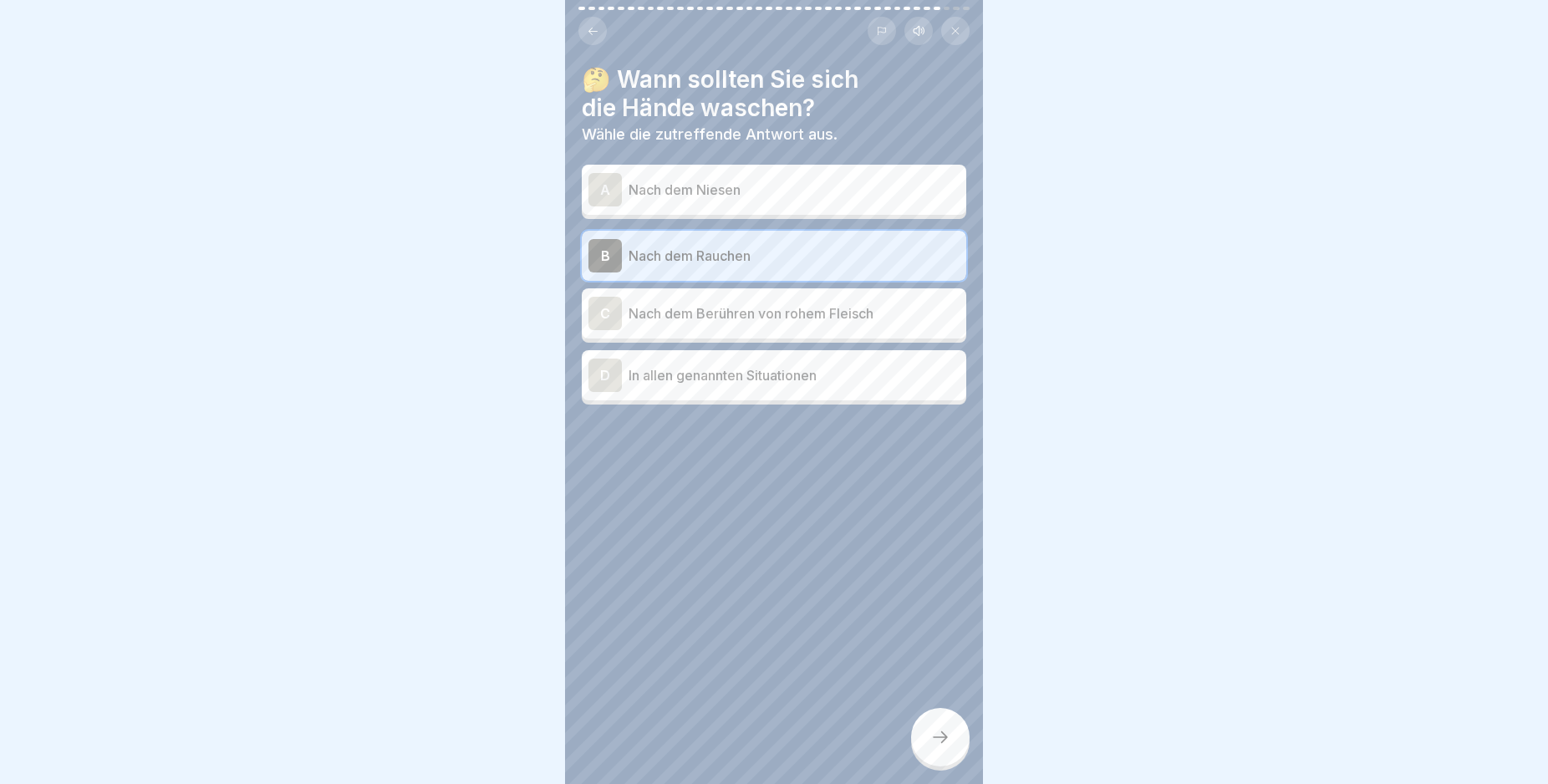
click at [606, 302] on div "C" at bounding box center [605, 313] width 34 height 34
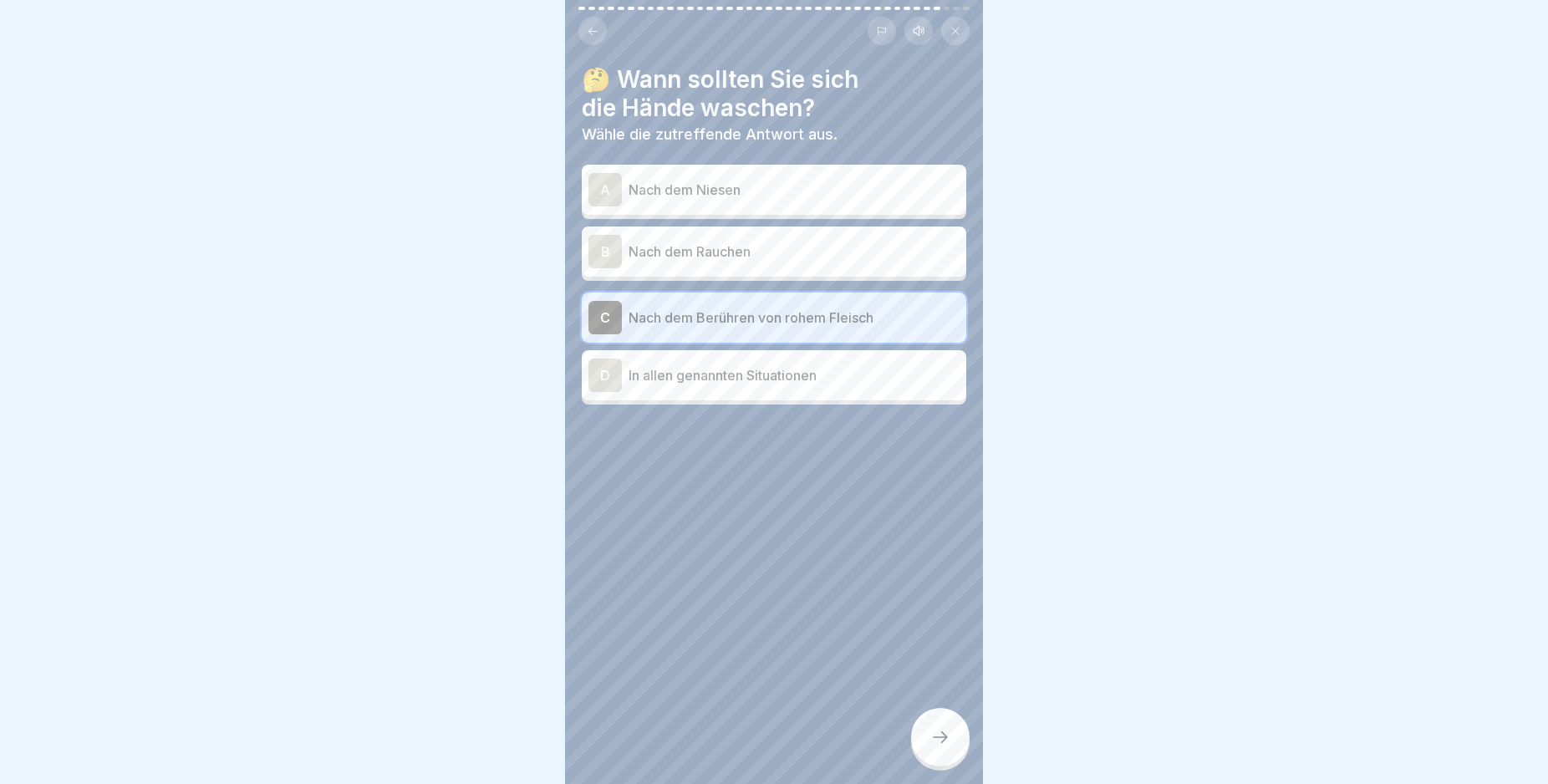
click at [605, 309] on div "C" at bounding box center [605, 318] width 34 height 34
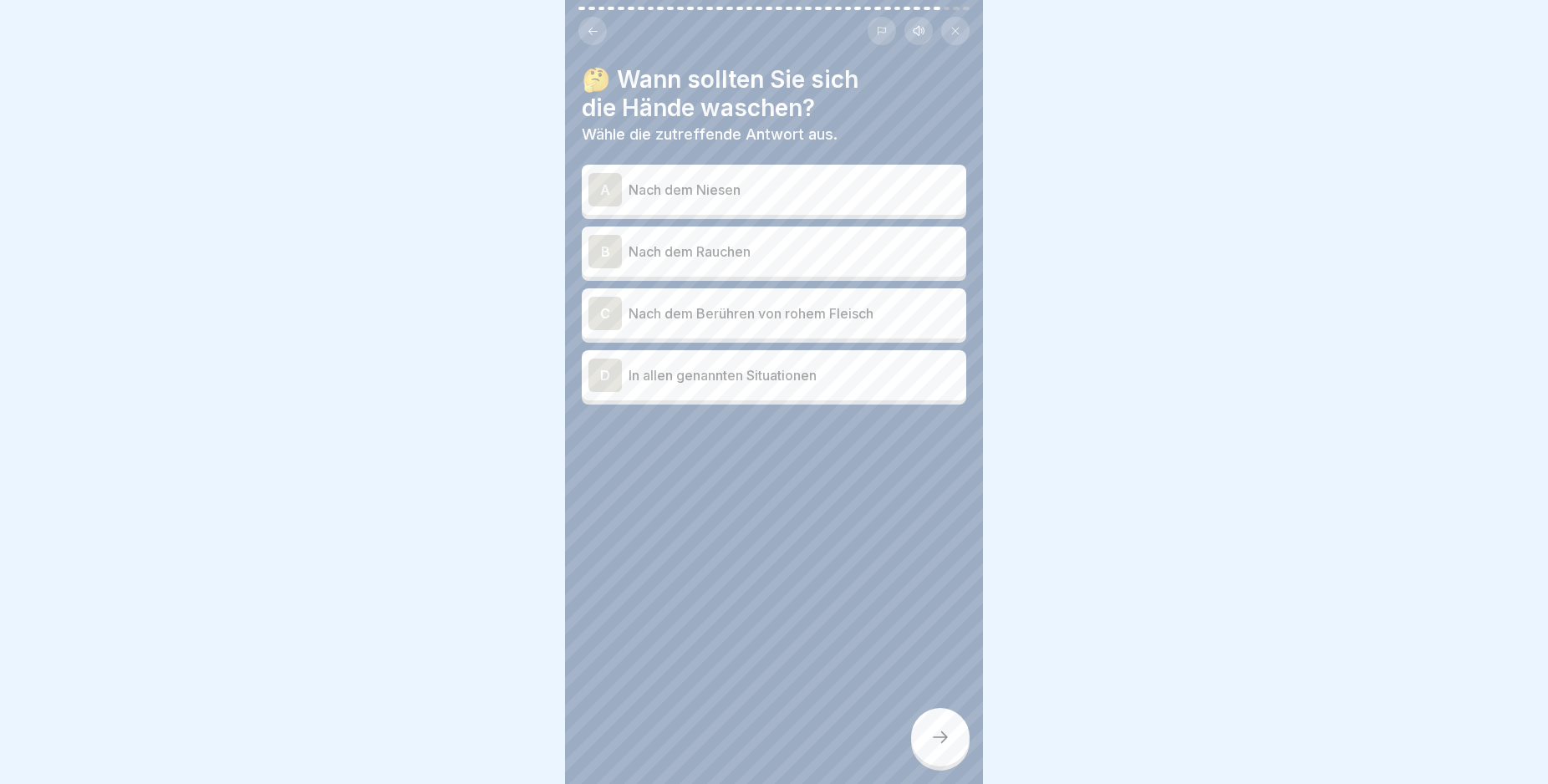
click at [605, 372] on div "D" at bounding box center [605, 376] width 34 height 34
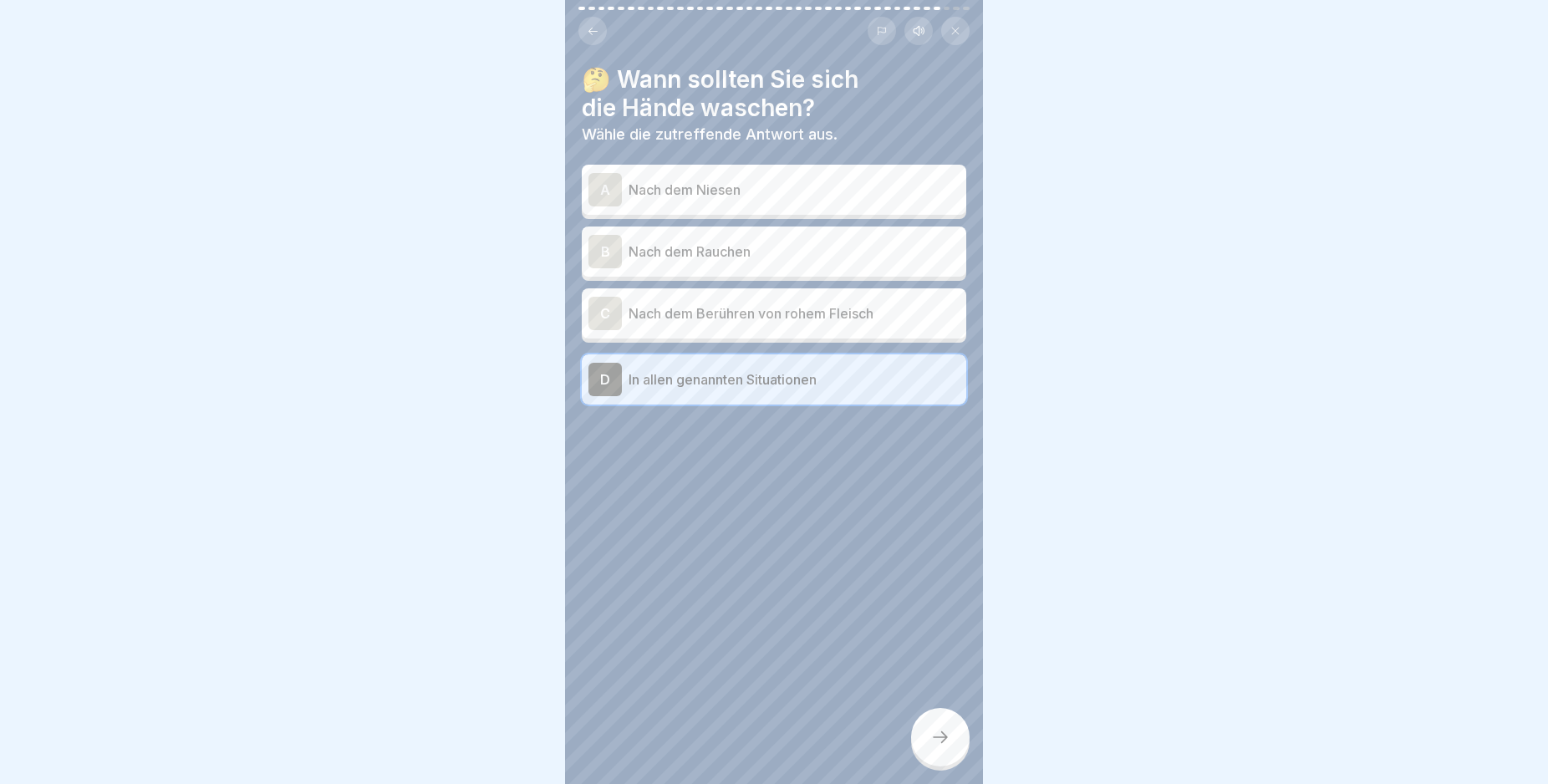
click at [940, 747] on icon at bounding box center [940, 736] width 20 height 20
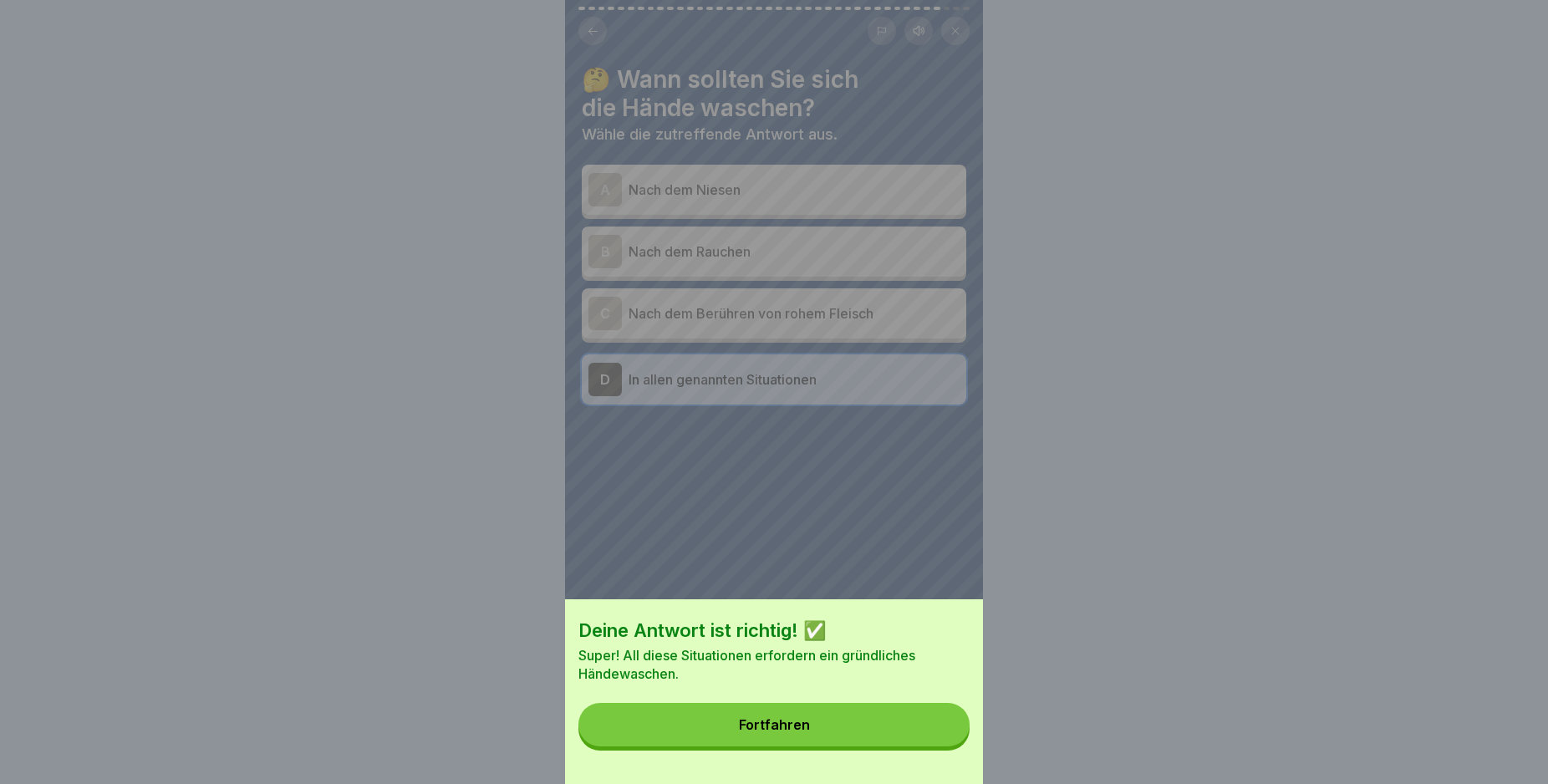
click at [934, 744] on button "Fortfahren" at bounding box center [773, 725] width 391 height 43
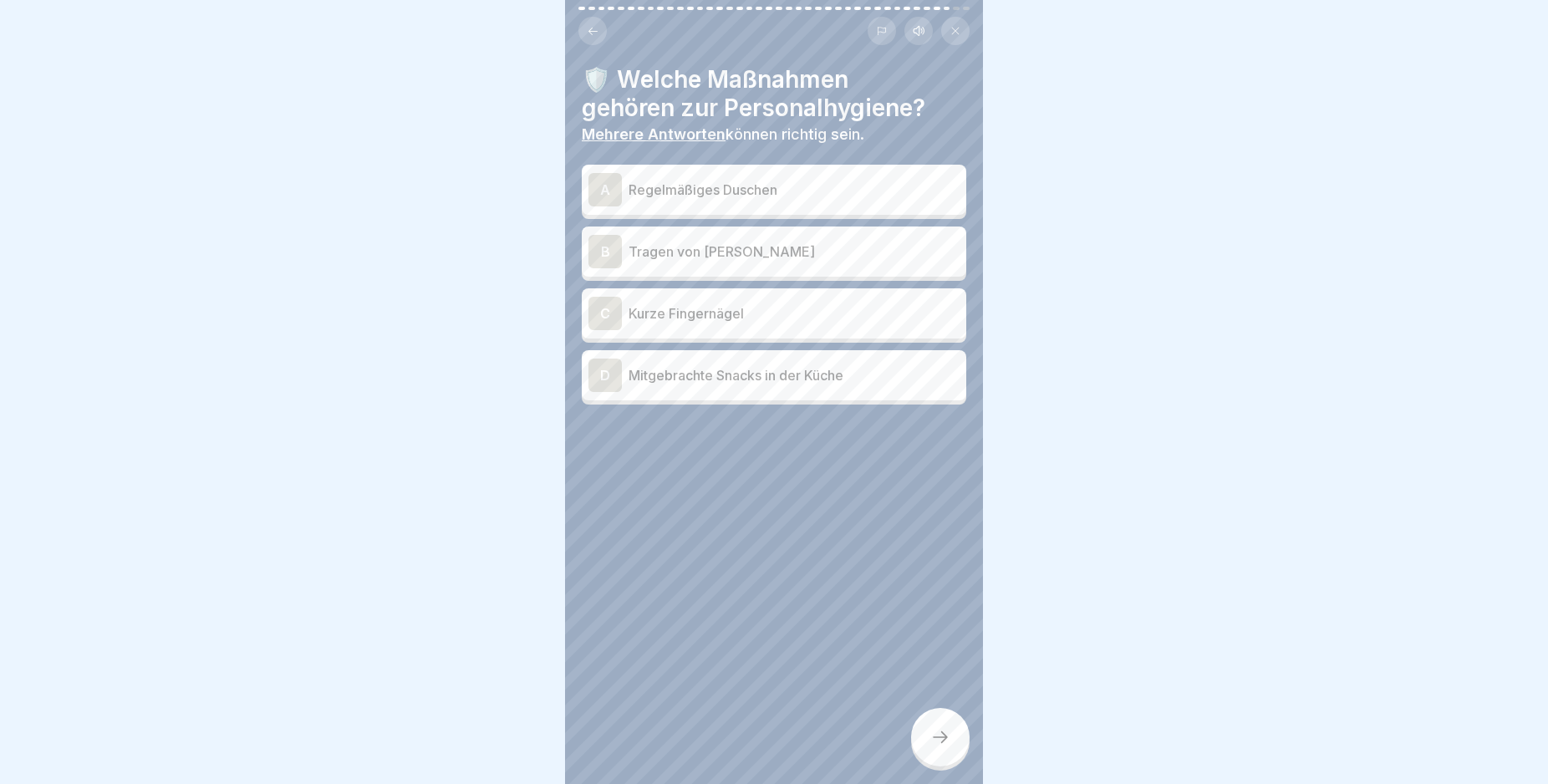
click at [602, 186] on div "A" at bounding box center [605, 190] width 34 height 34
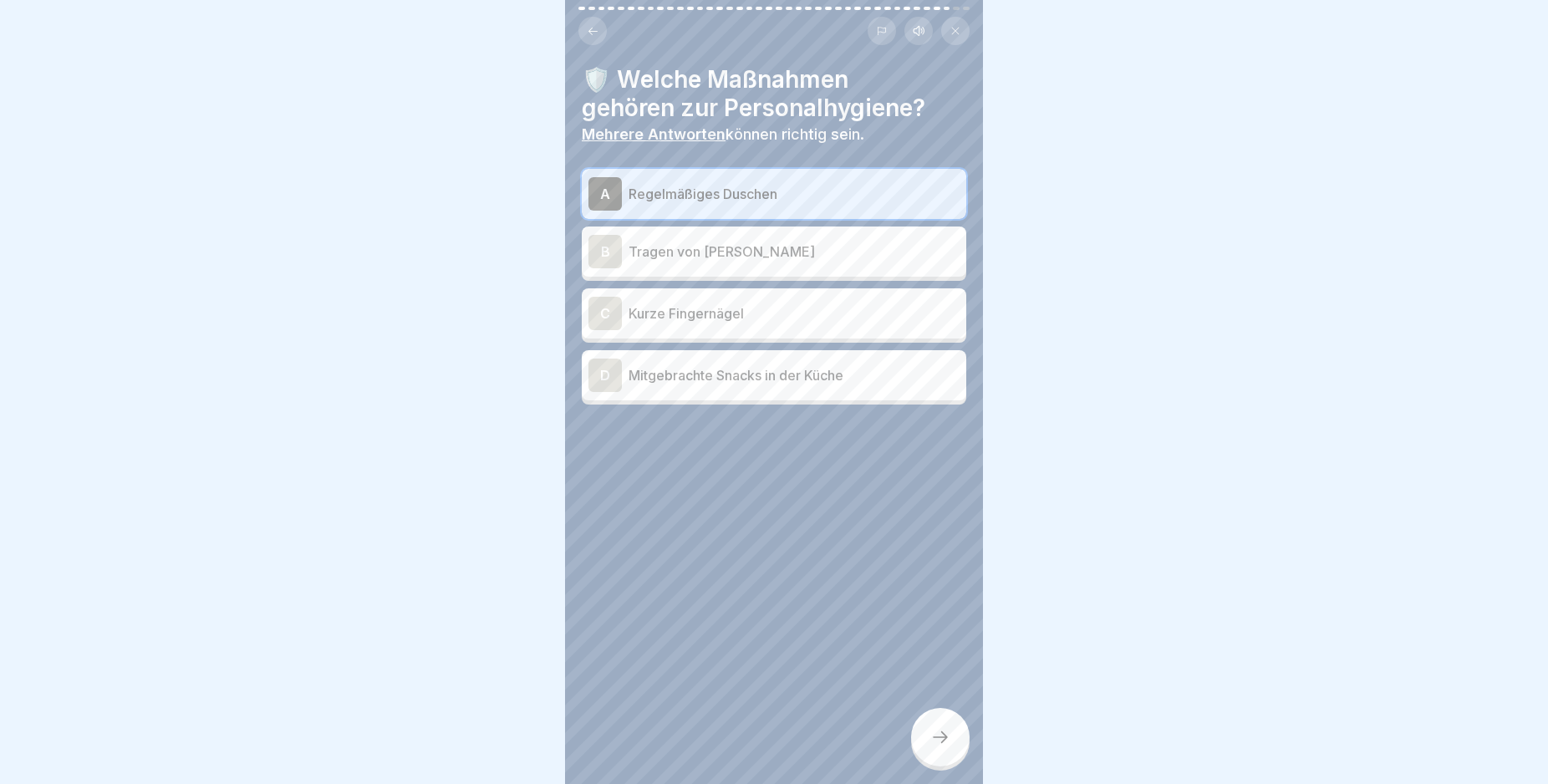
click at [605, 311] on div "C" at bounding box center [605, 313] width 34 height 34
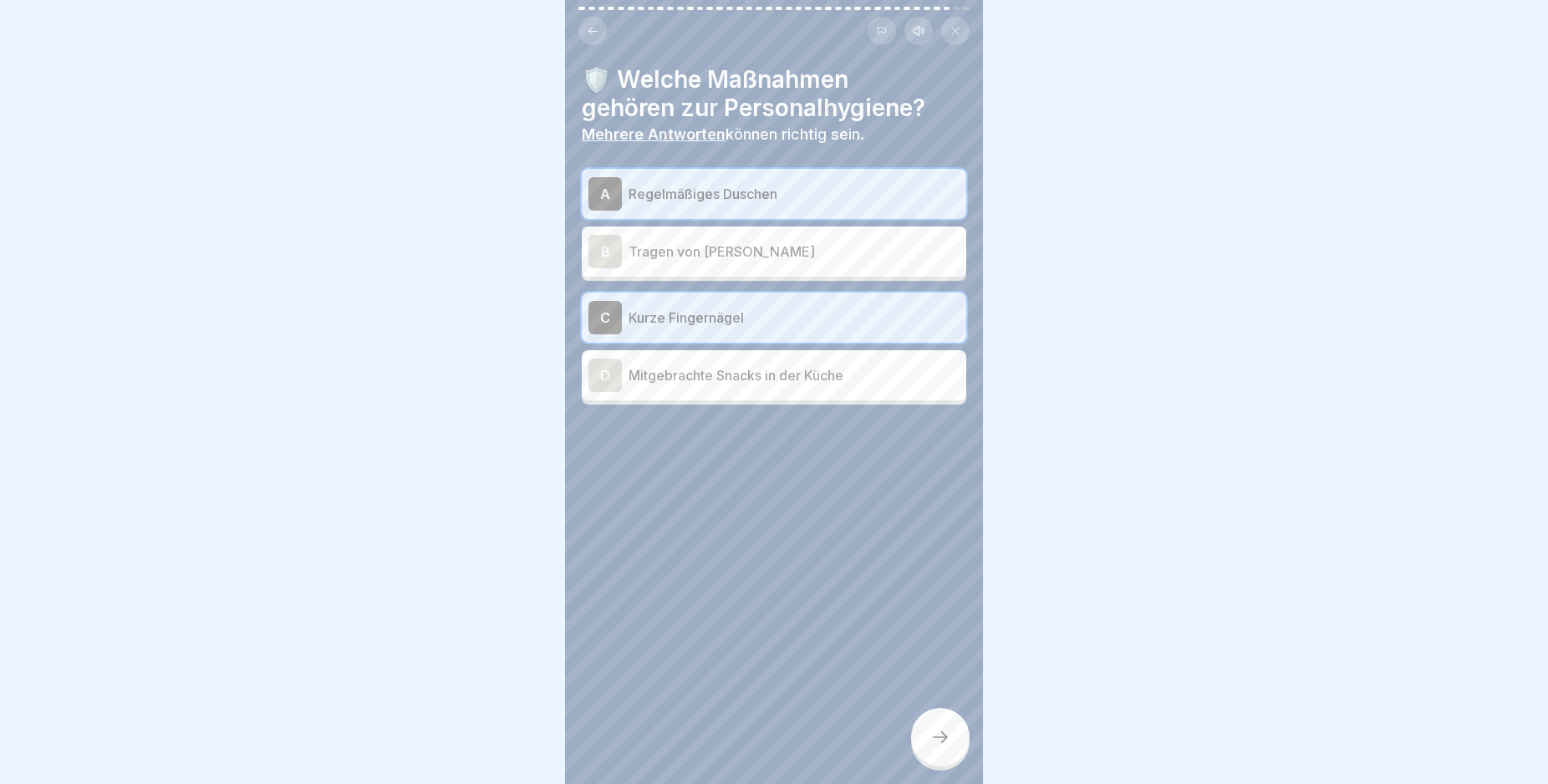
click at [941, 747] on icon at bounding box center [940, 736] width 20 height 20
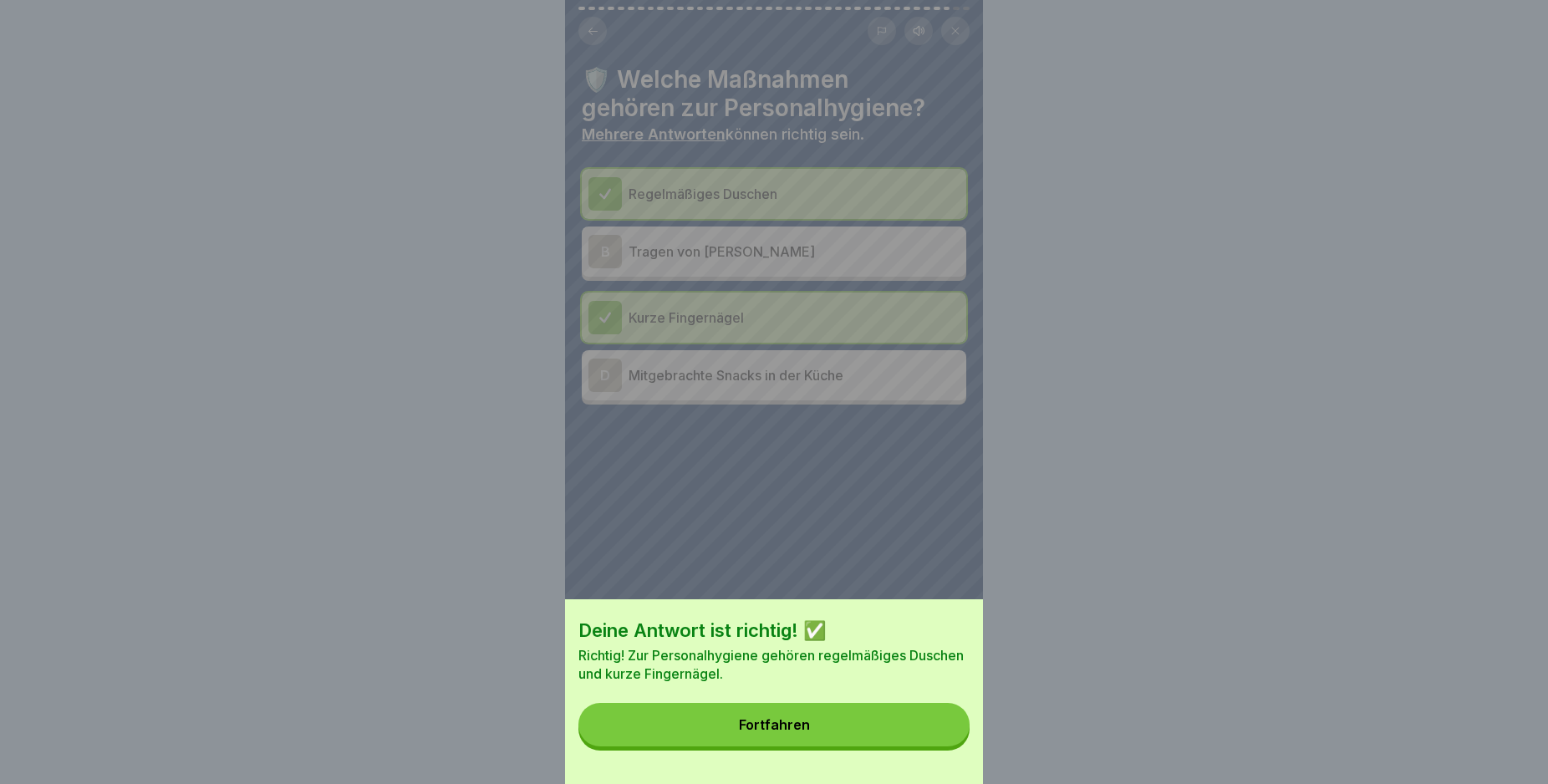
click at [864, 733] on button "Fortfahren" at bounding box center [773, 725] width 391 height 43
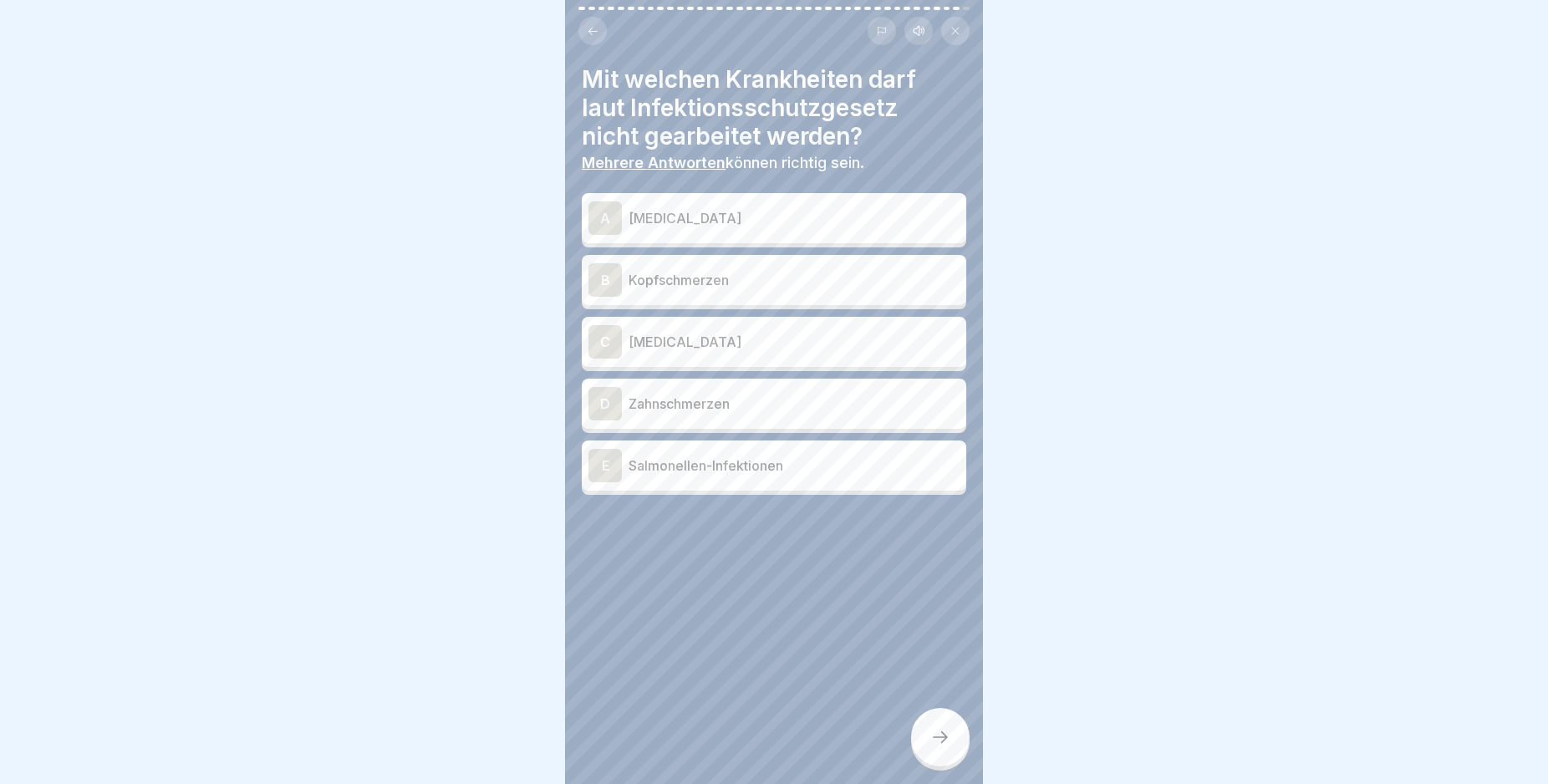
click at [607, 215] on div "A" at bounding box center [605, 218] width 34 height 34
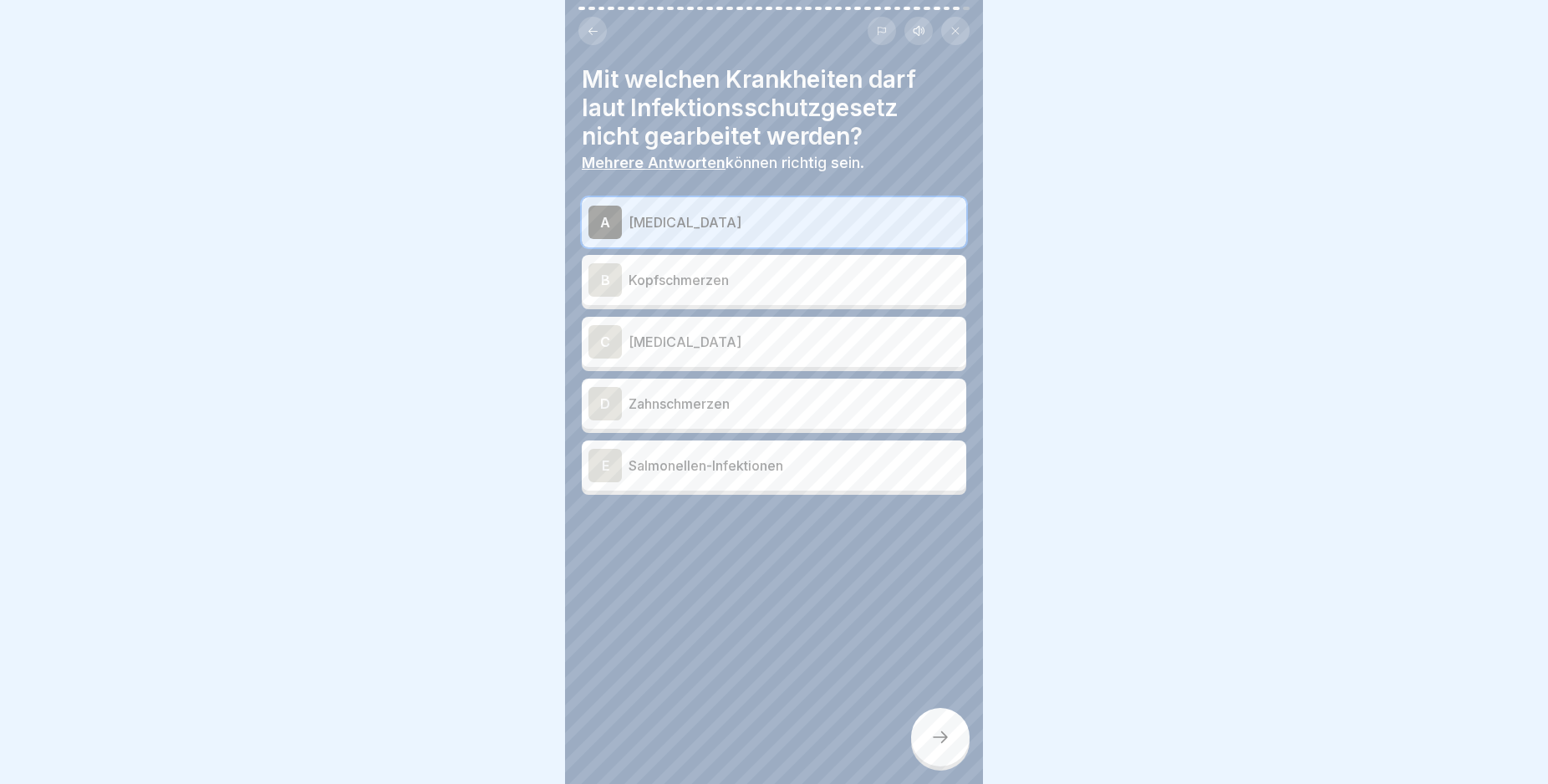
click at [607, 339] on div "C" at bounding box center [605, 342] width 34 height 34
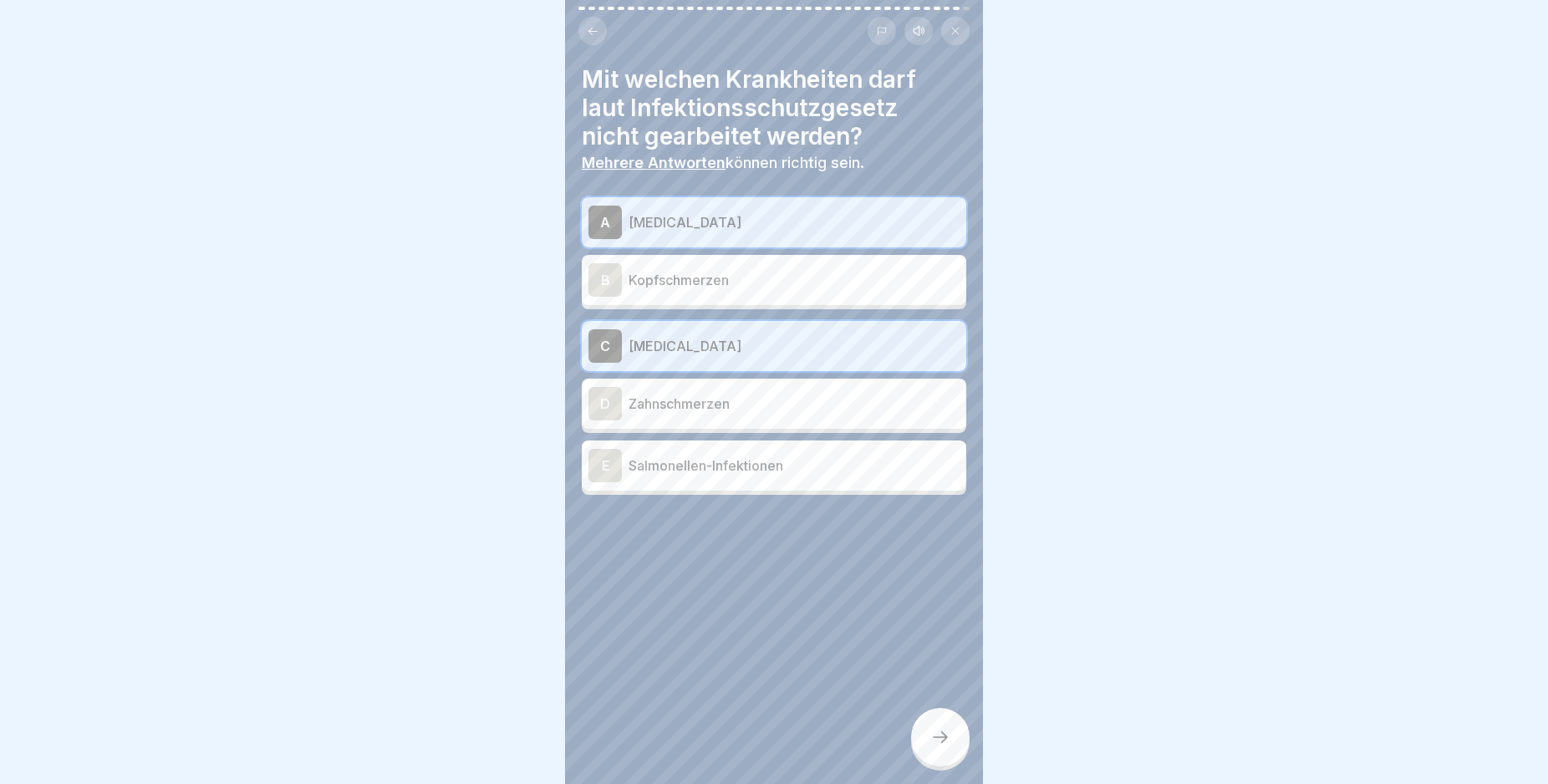
click at [606, 467] on div "E" at bounding box center [605, 466] width 34 height 34
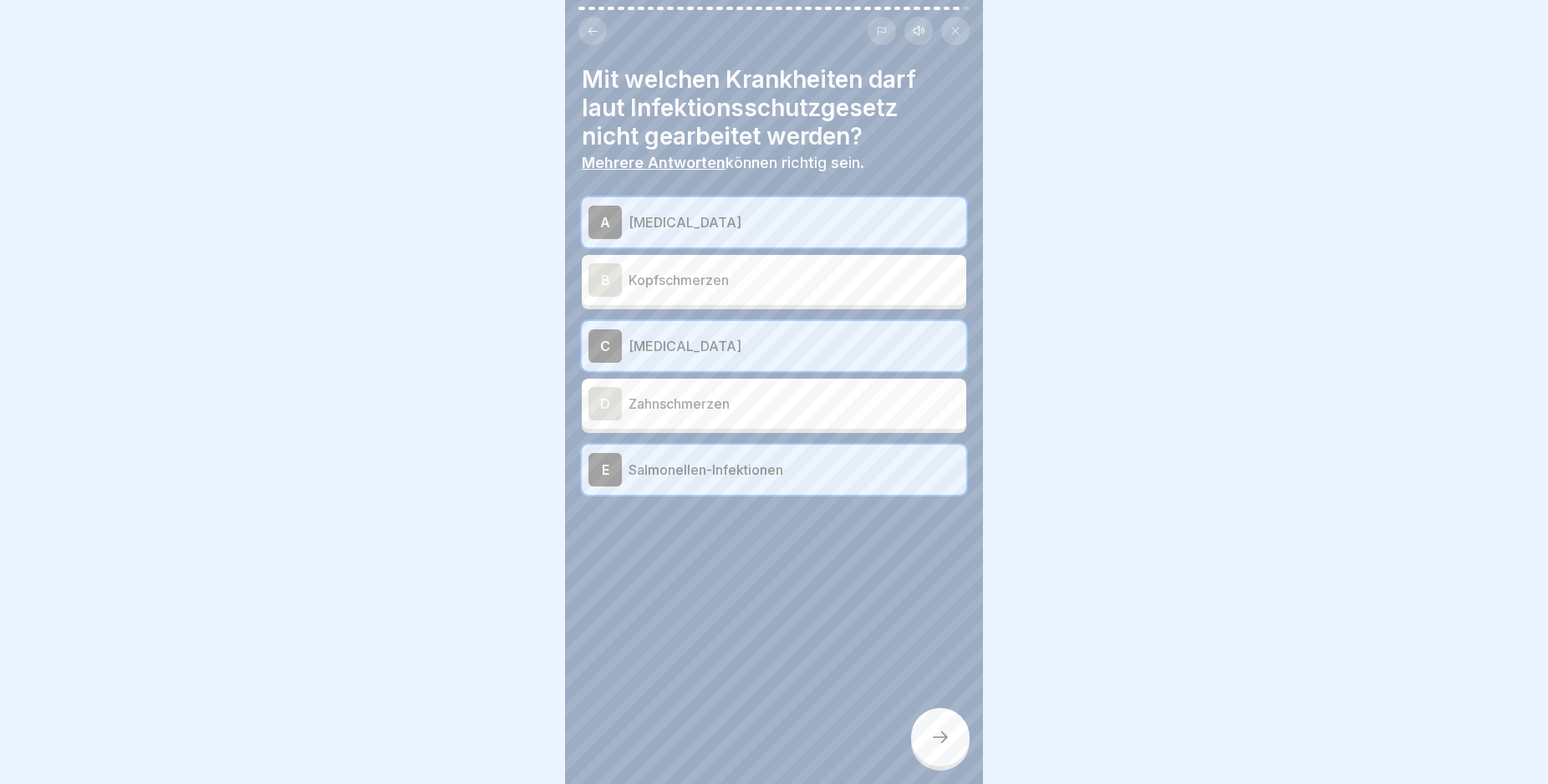
click at [941, 747] on icon at bounding box center [940, 736] width 20 height 20
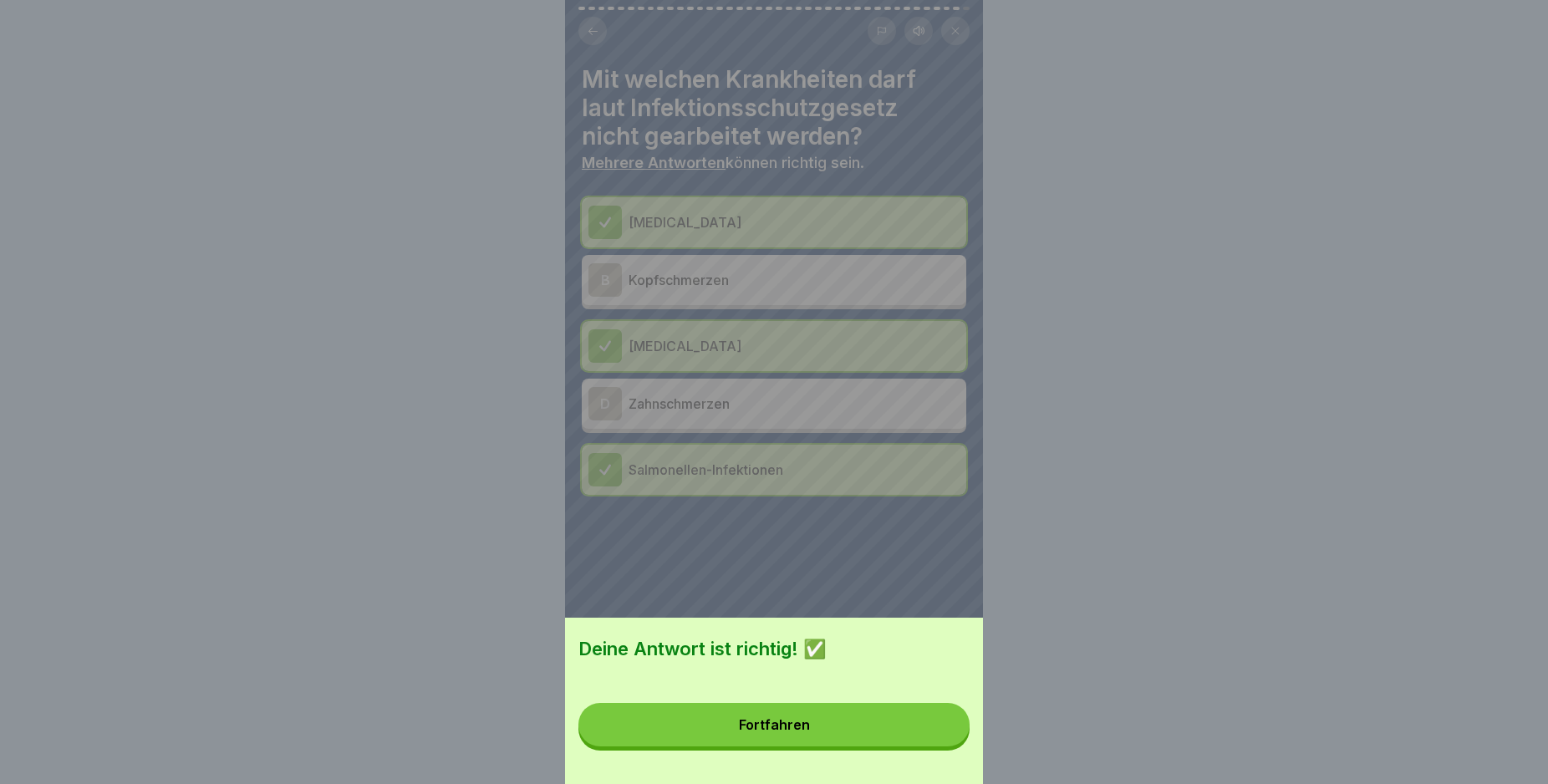
click at [863, 740] on button "Fortfahren" at bounding box center [773, 725] width 391 height 43
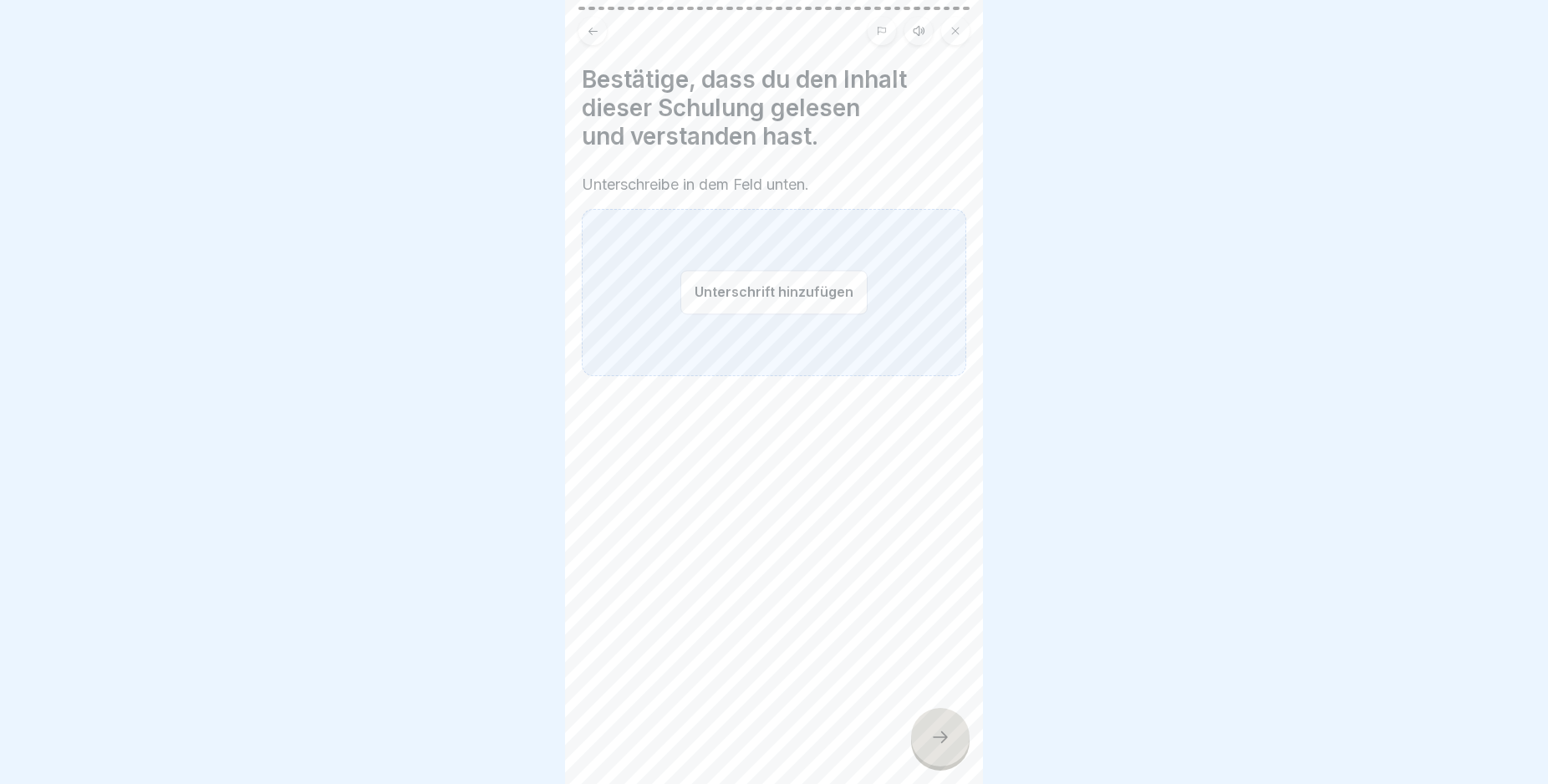
click at [747, 291] on button "Unterschrift hinzufügen" at bounding box center [774, 292] width 187 height 44
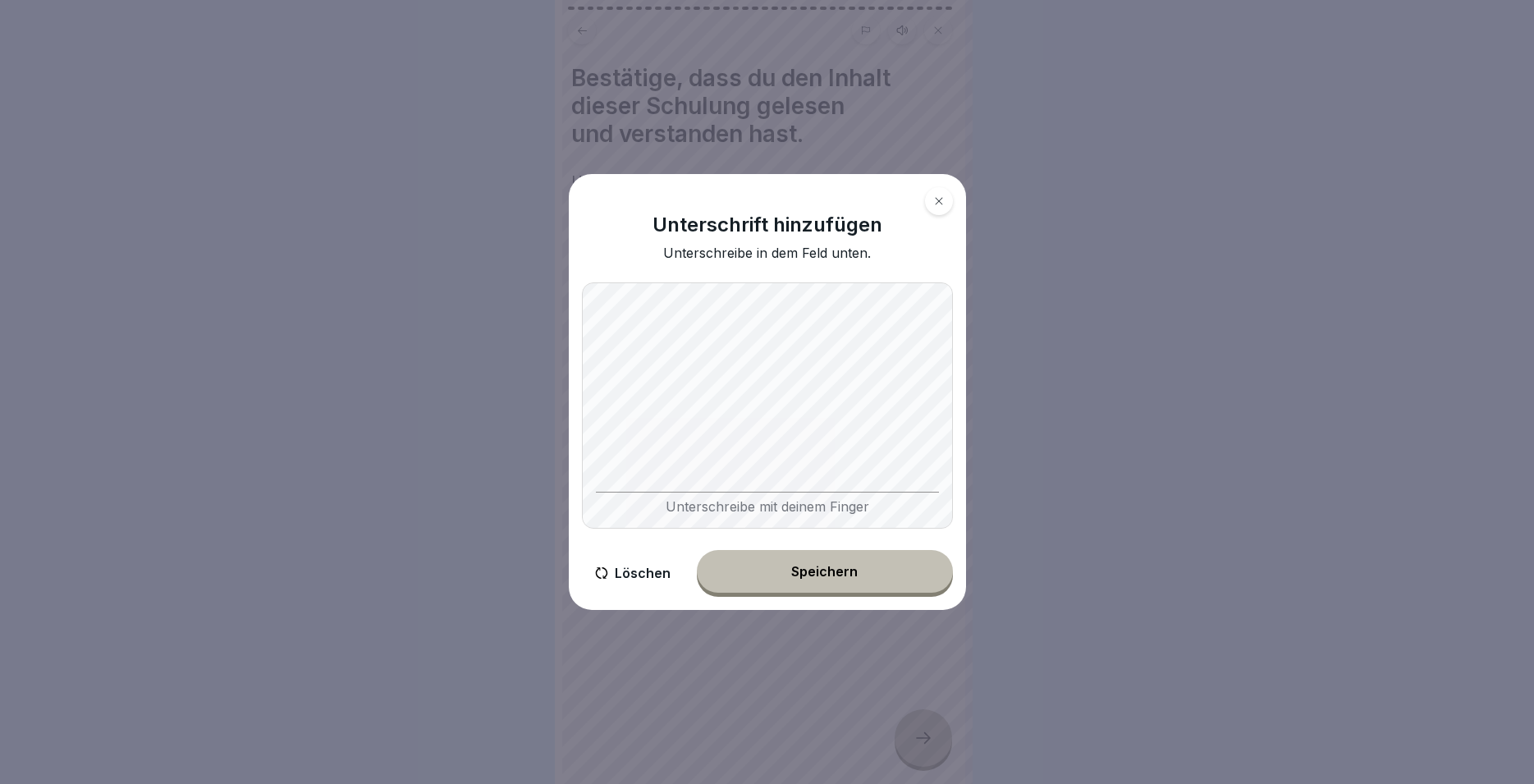
click at [833, 570] on div "Speichern" at bounding box center [825, 571] width 67 height 15
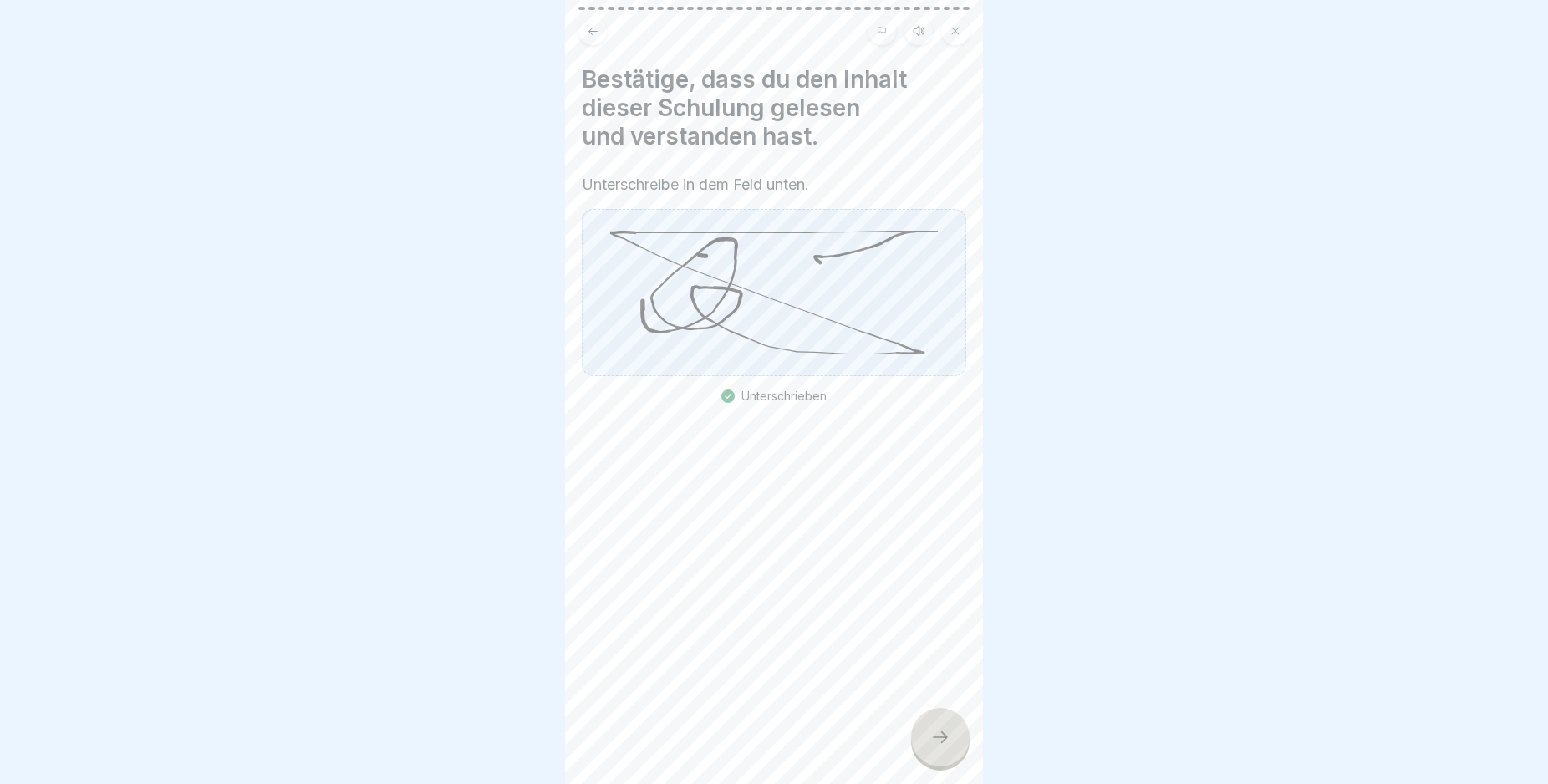
click at [941, 747] on icon at bounding box center [940, 736] width 20 height 20
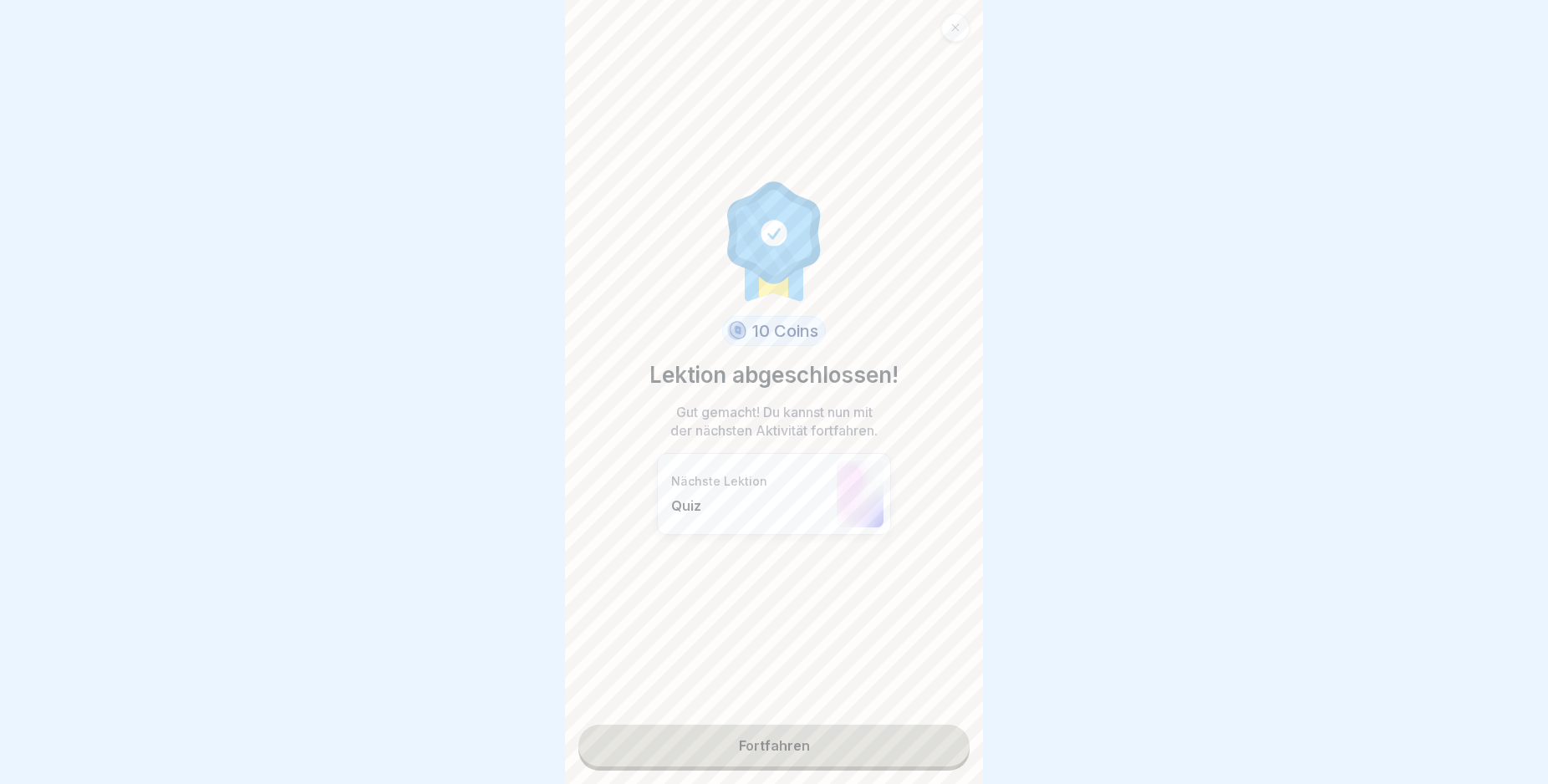
click at [886, 745] on link "Fortfahren" at bounding box center [773, 745] width 391 height 41
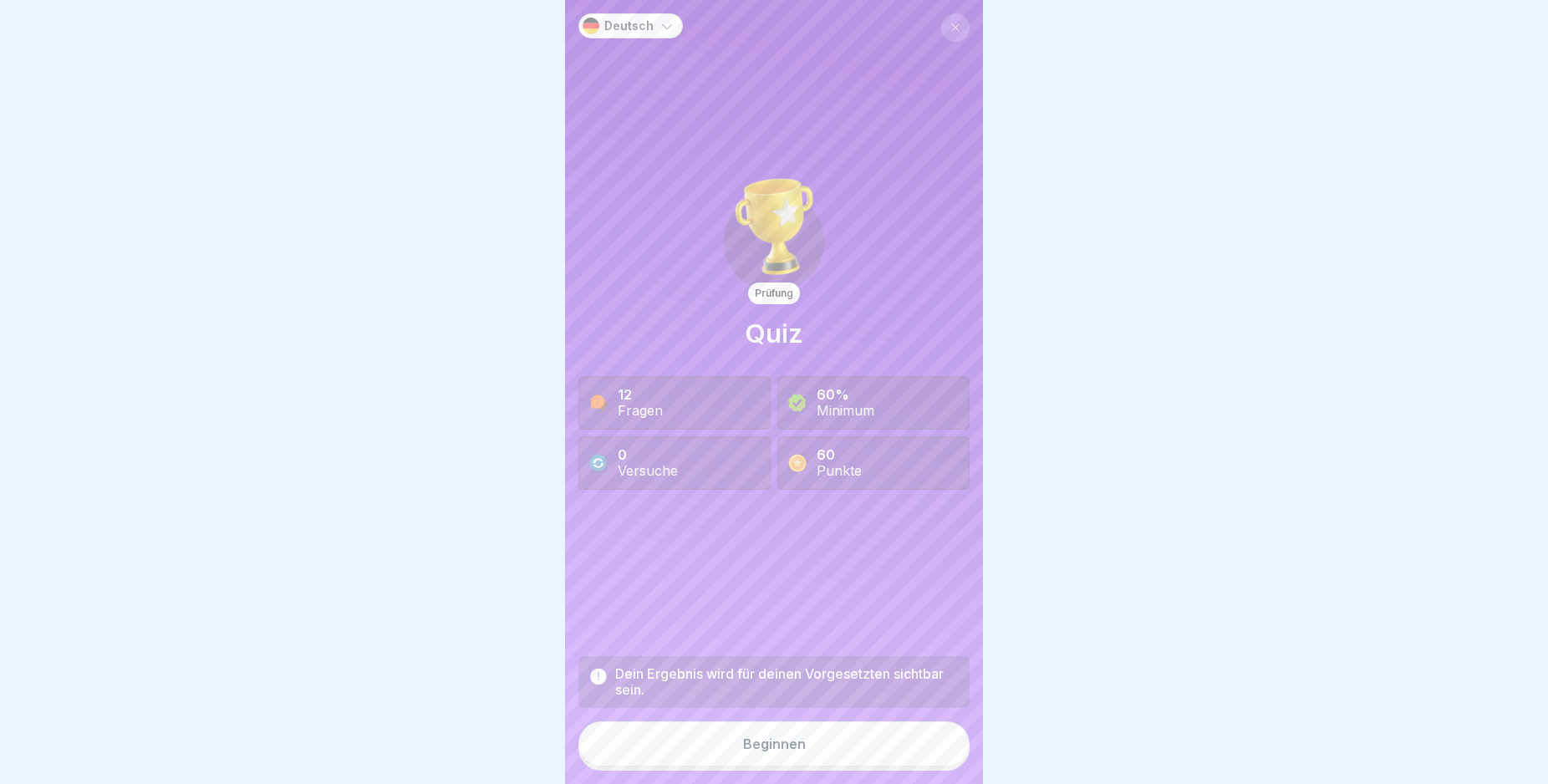
click at [885, 752] on button "Beginnen" at bounding box center [773, 744] width 391 height 45
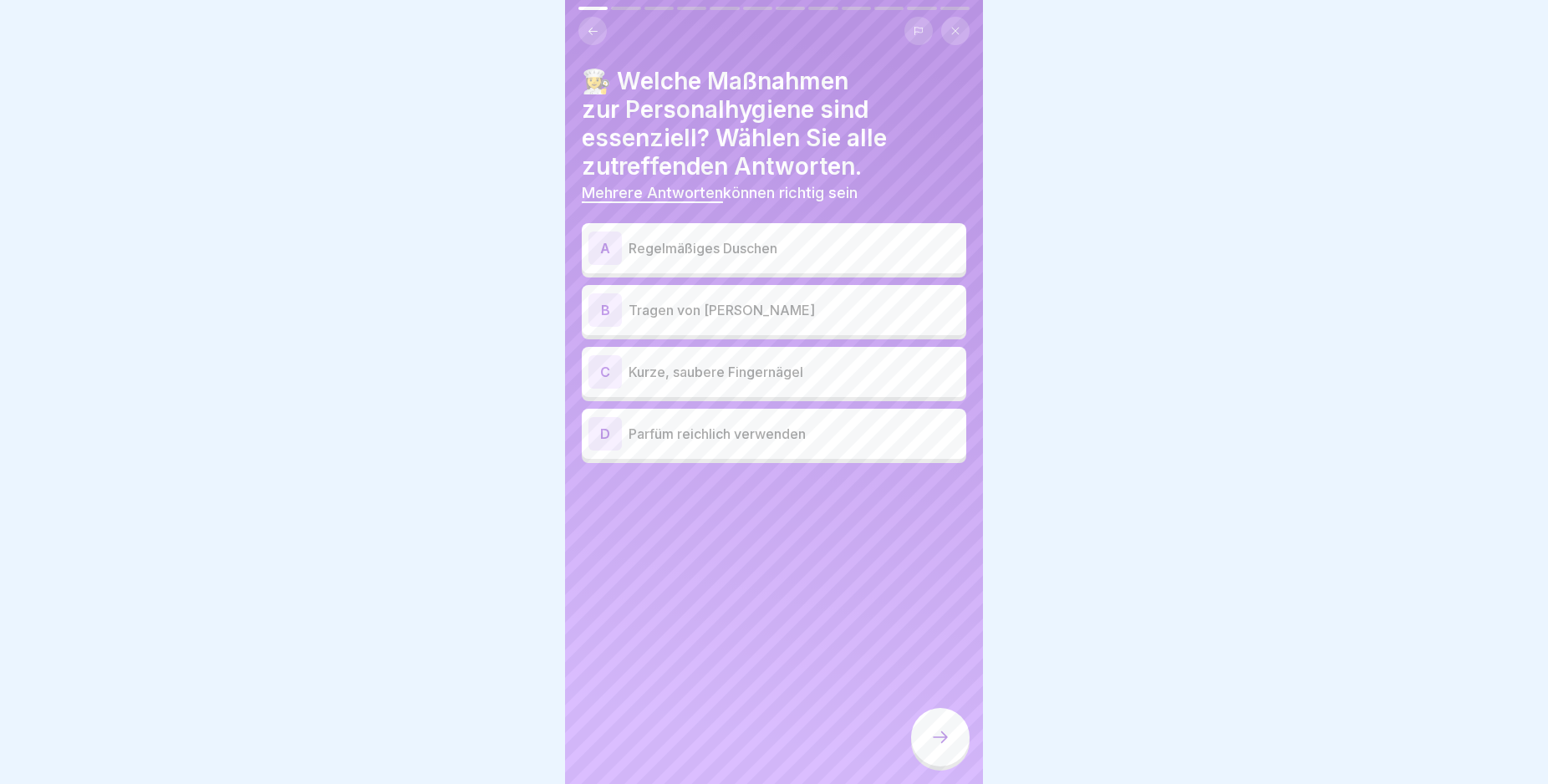
click at [605, 249] on div "A" at bounding box center [605, 248] width 34 height 34
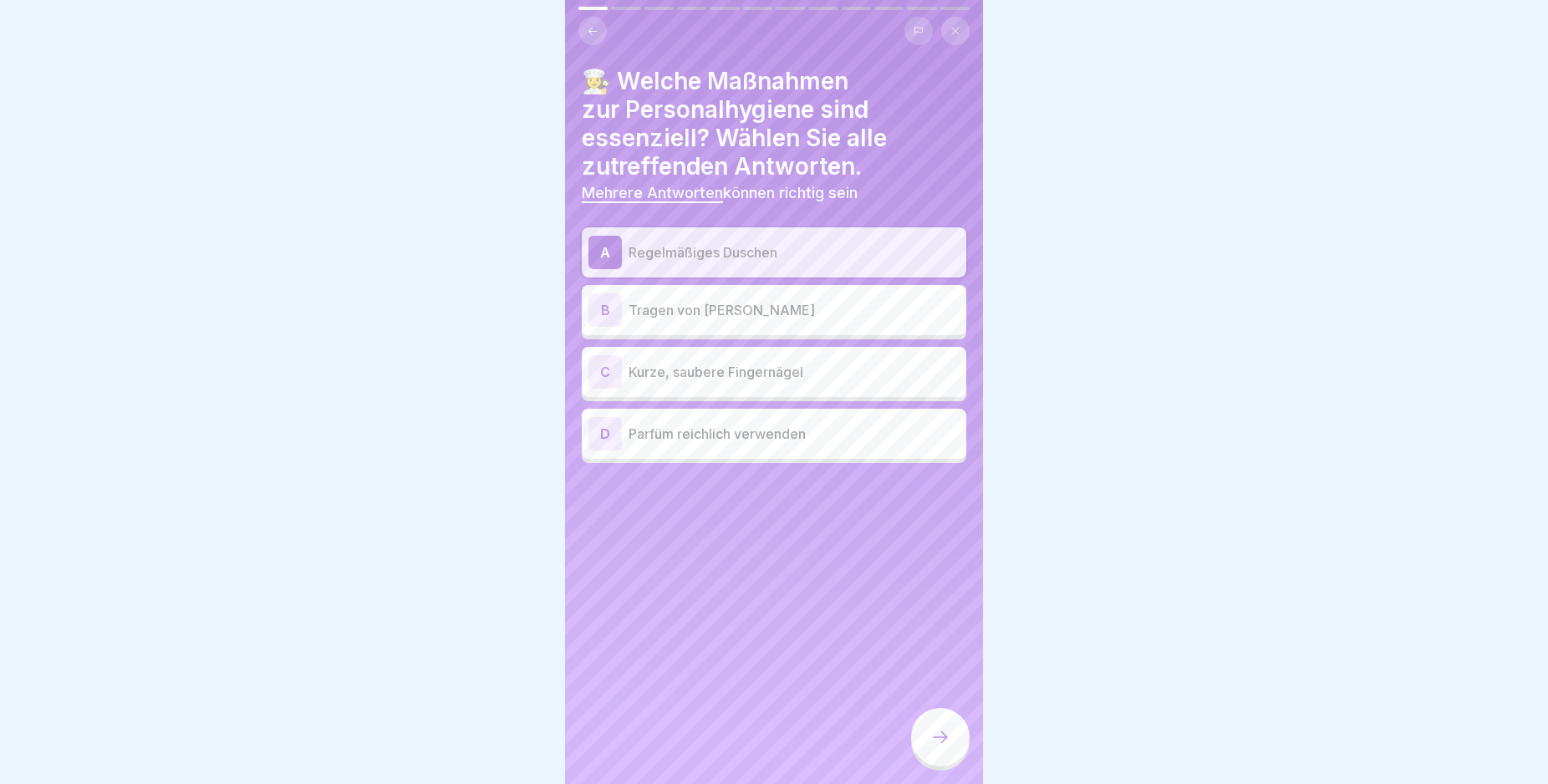
click at [600, 367] on div "C" at bounding box center [605, 372] width 34 height 34
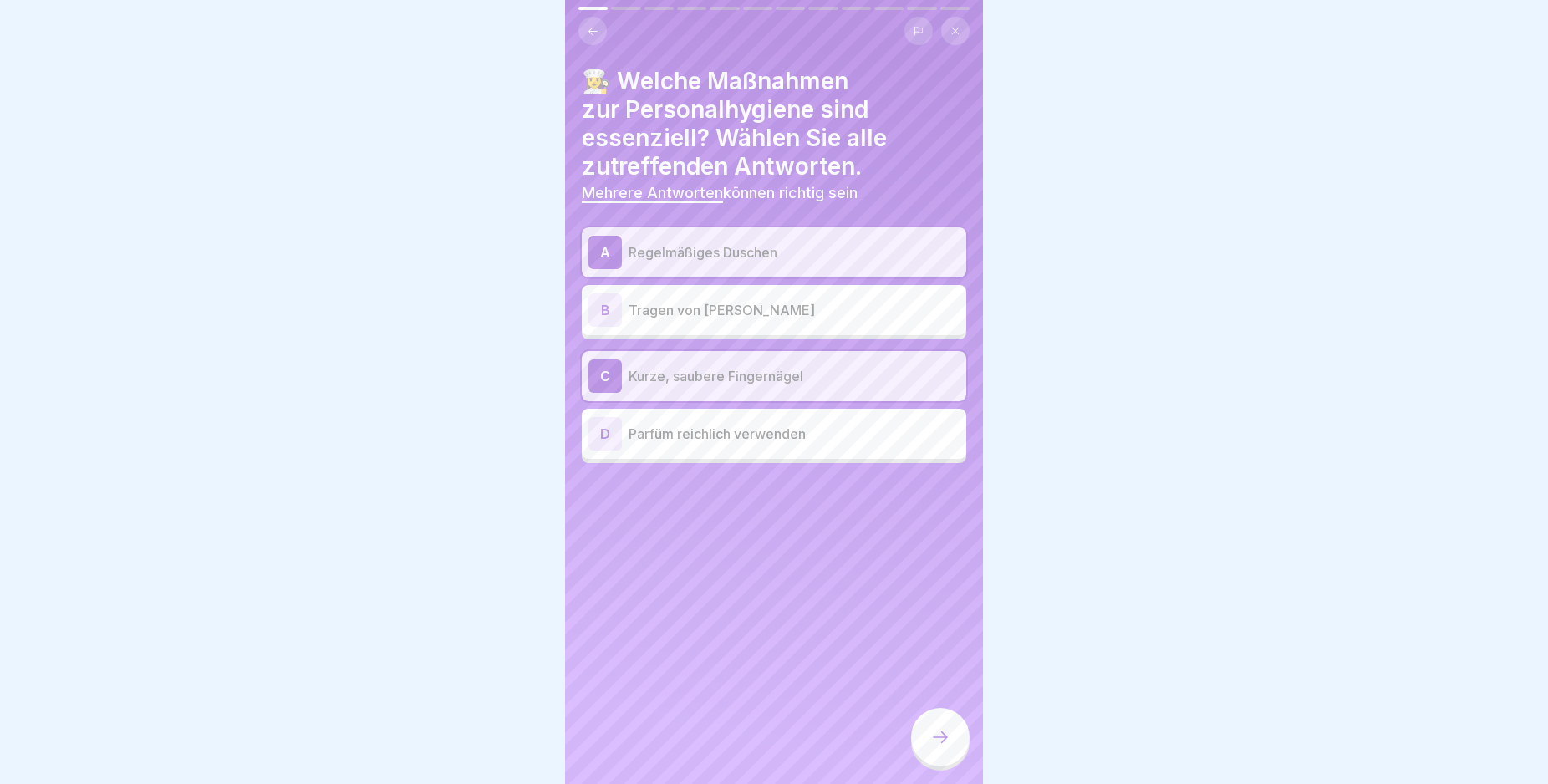
click at [944, 747] on icon at bounding box center [940, 736] width 20 height 20
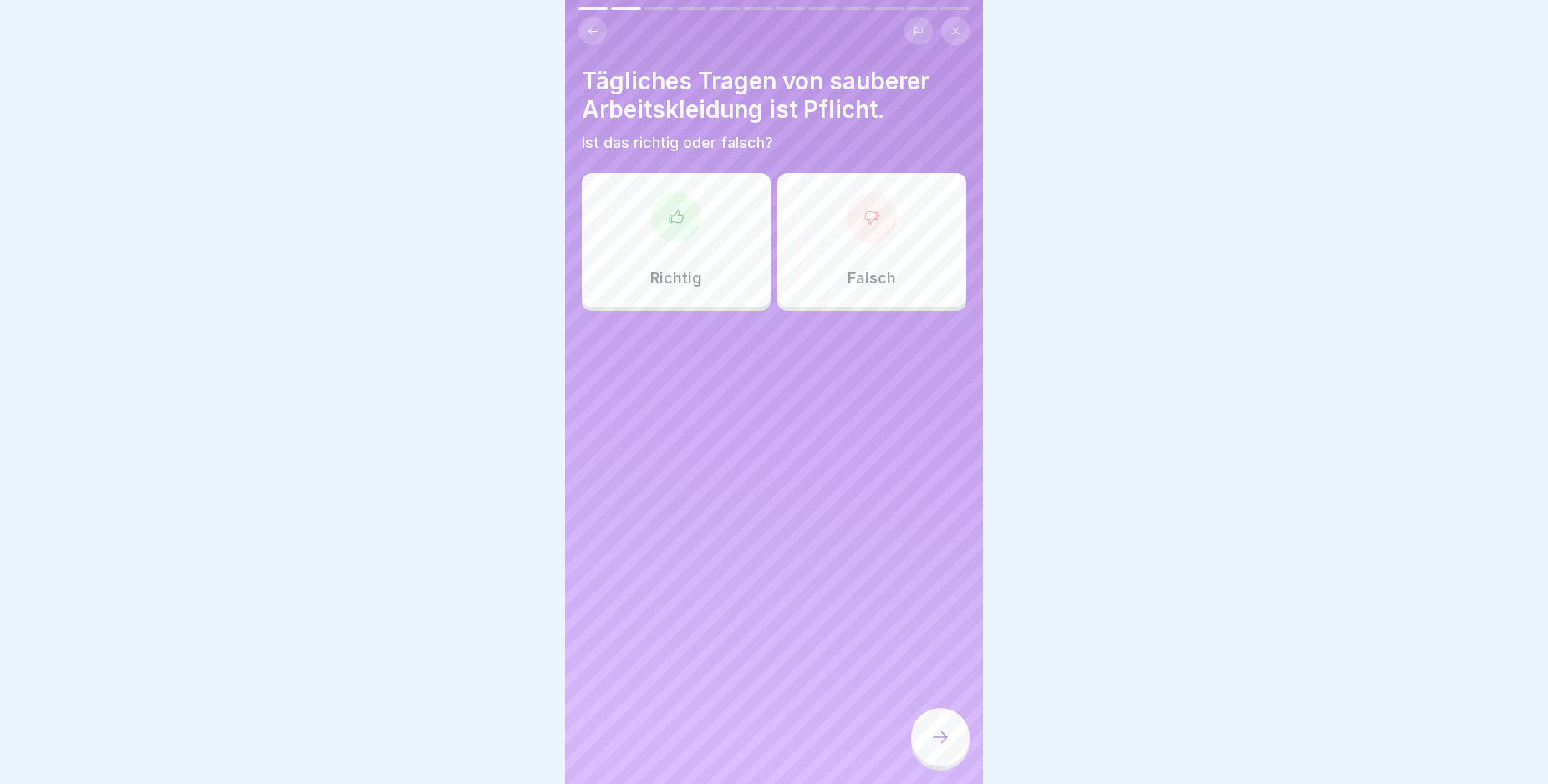
click at [668, 213] on icon at bounding box center [676, 217] width 17 height 17
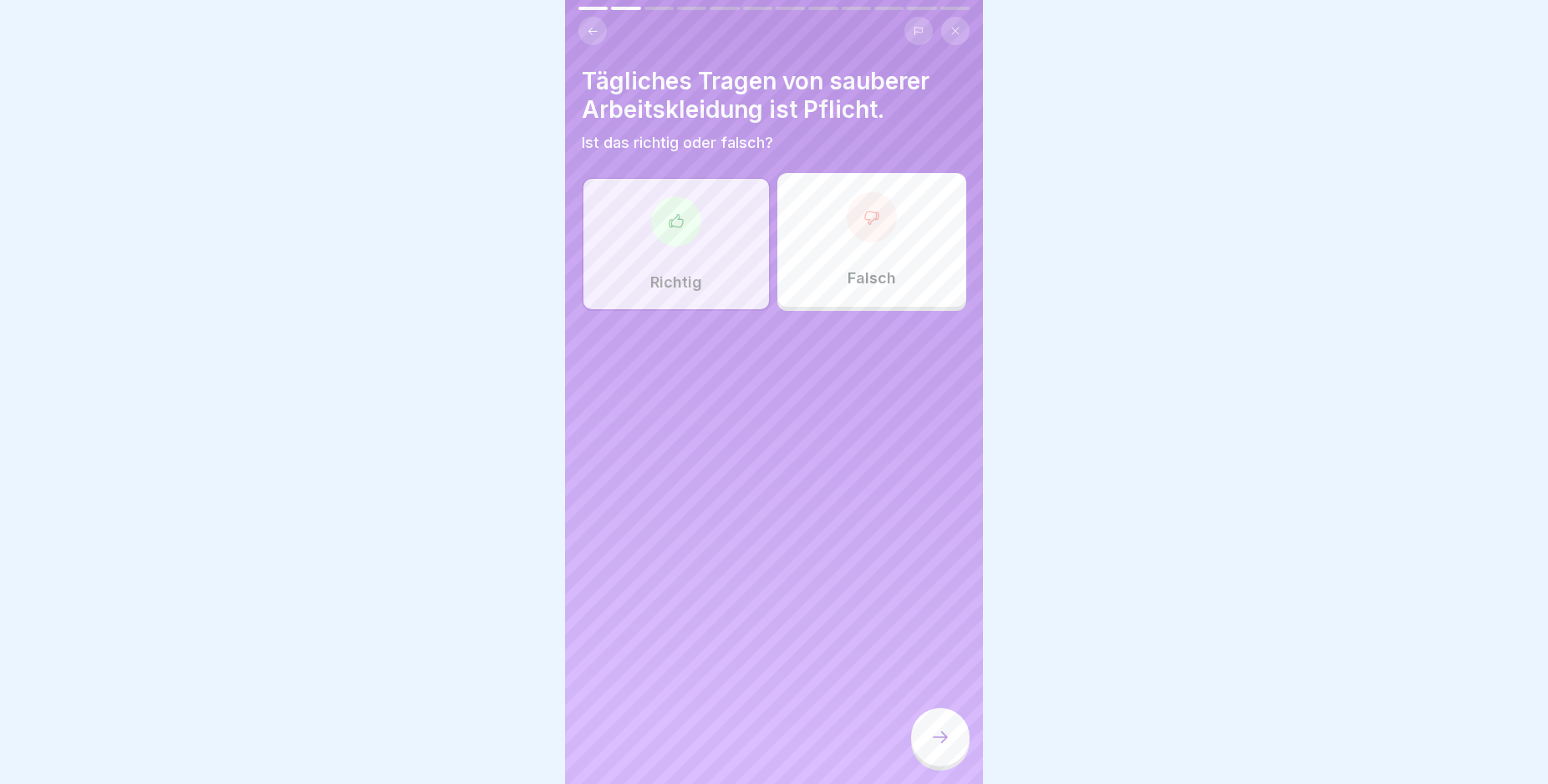
click at [940, 747] on icon at bounding box center [940, 736] width 20 height 20
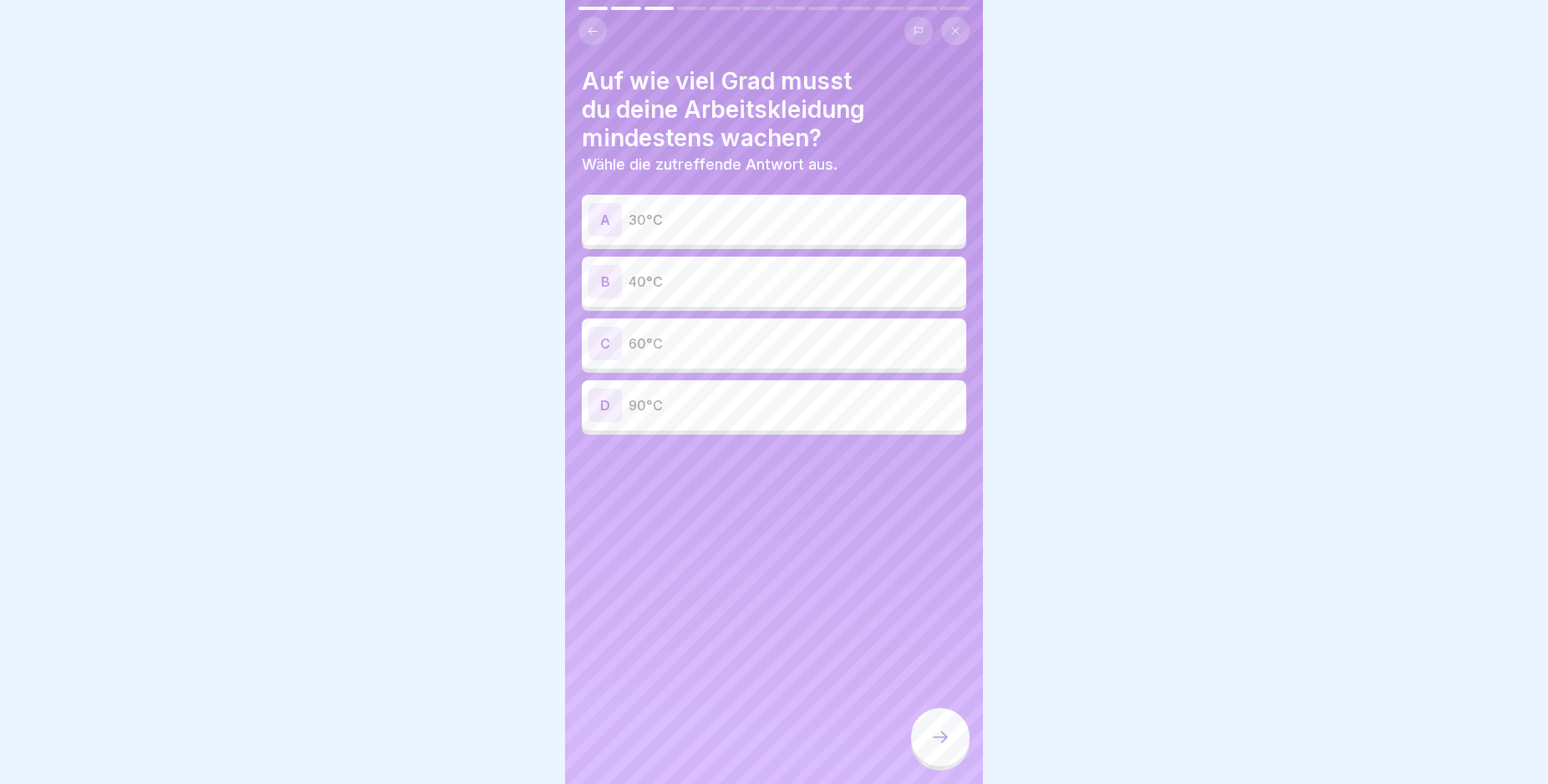
click at [606, 334] on div "C" at bounding box center [605, 344] width 34 height 34
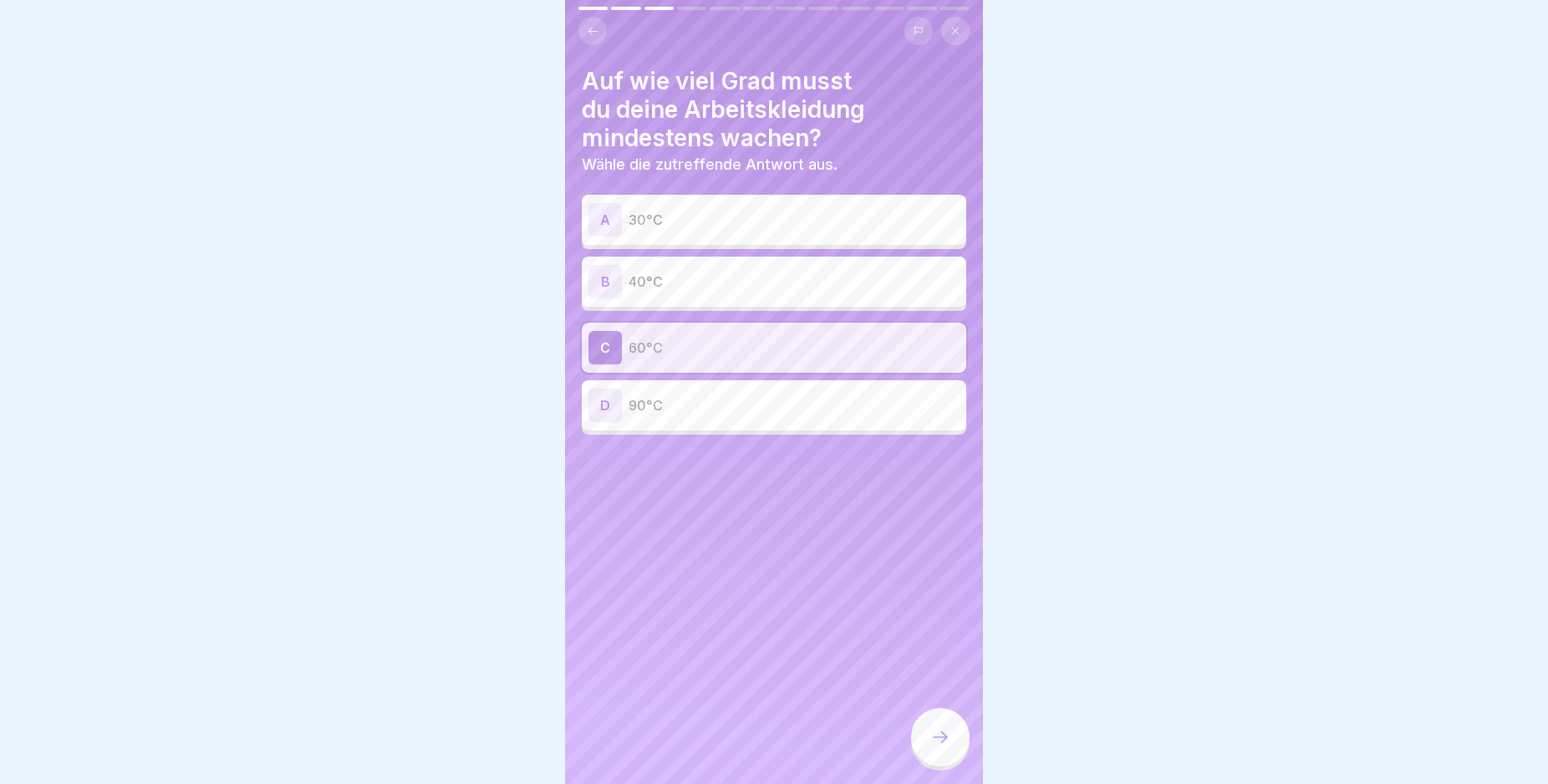
click at [947, 747] on icon at bounding box center [940, 736] width 20 height 20
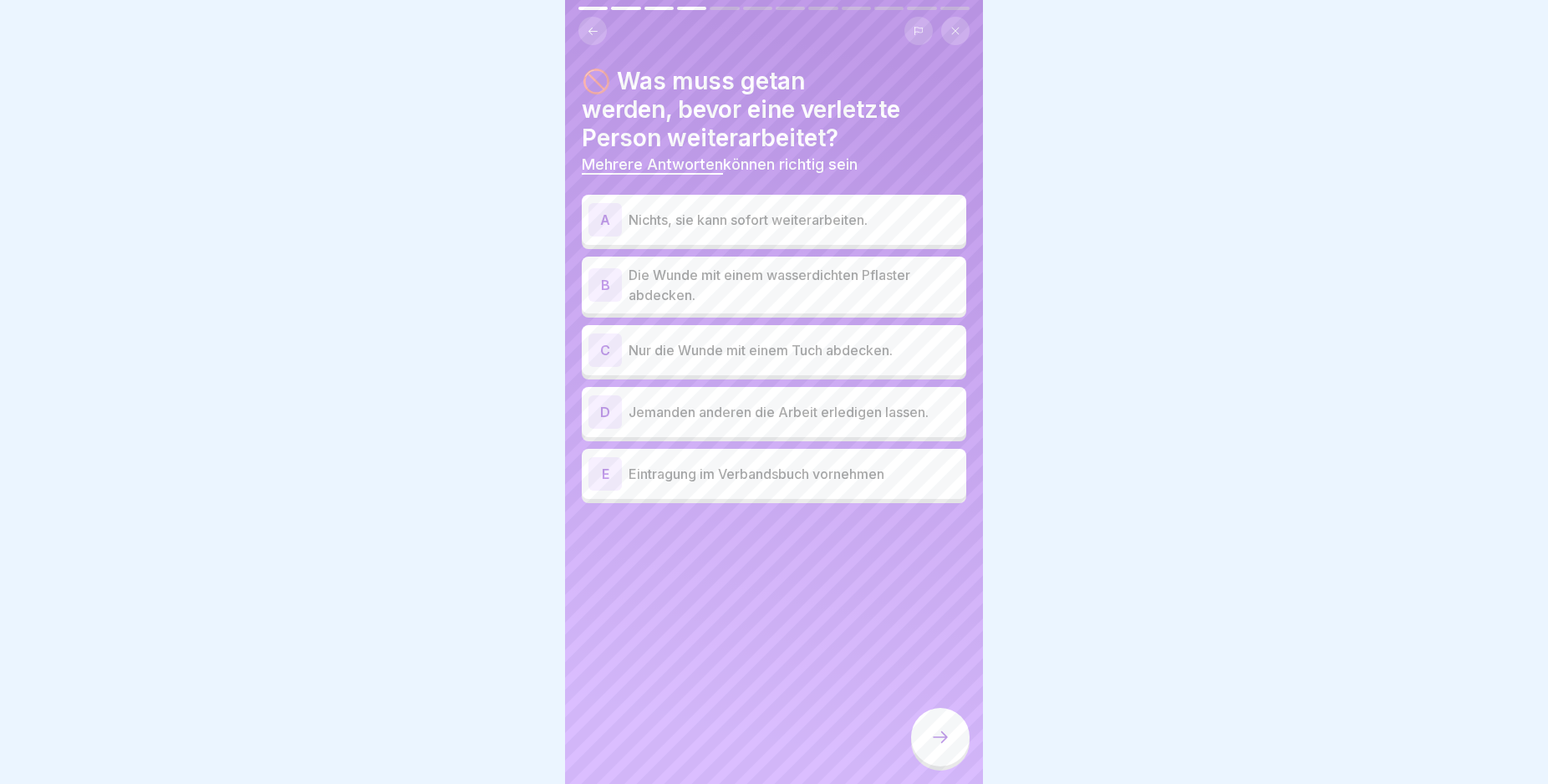
click at [598, 283] on div "B" at bounding box center [605, 285] width 34 height 34
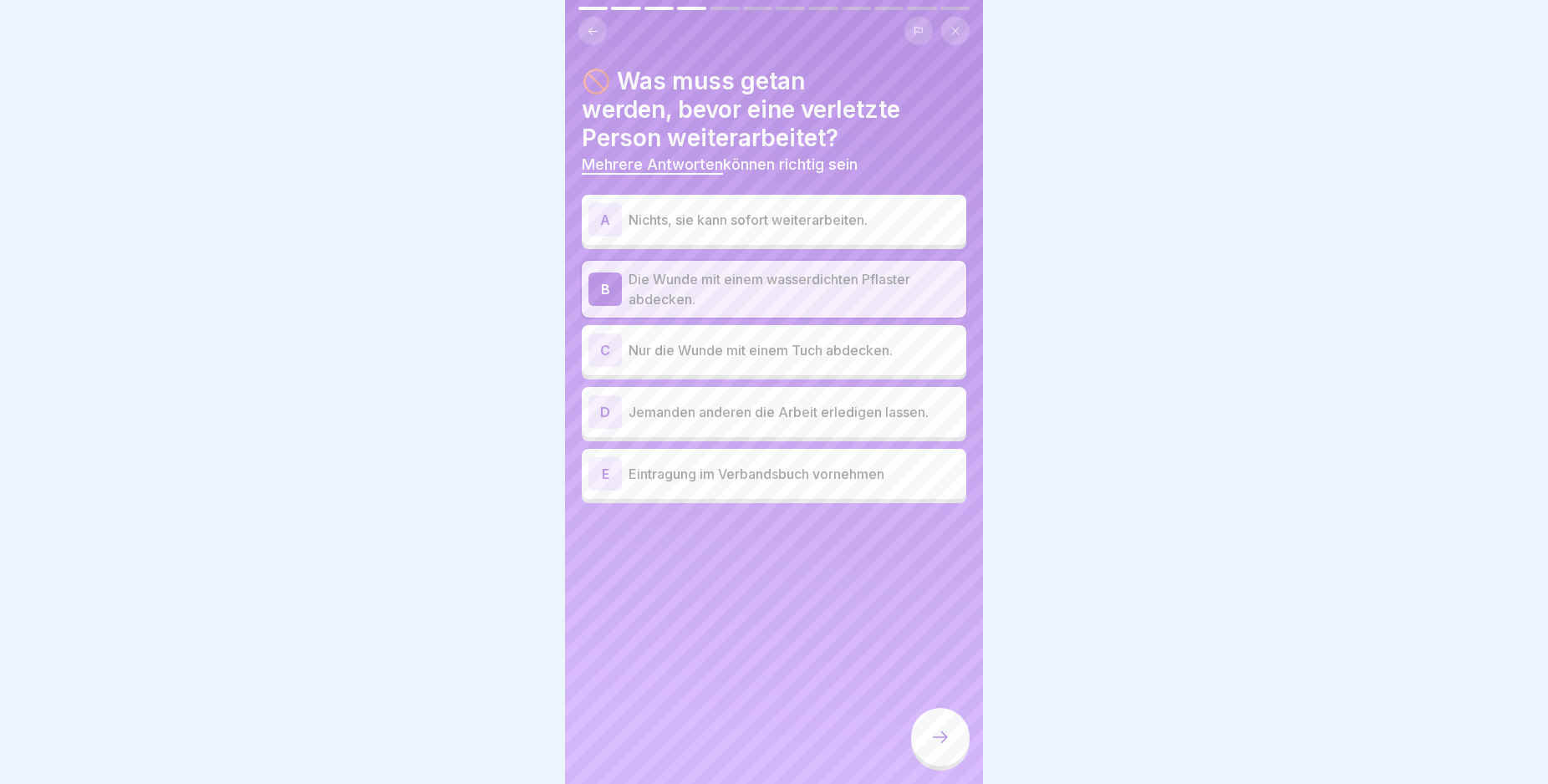
click at [605, 475] on div "E" at bounding box center [605, 474] width 34 height 34
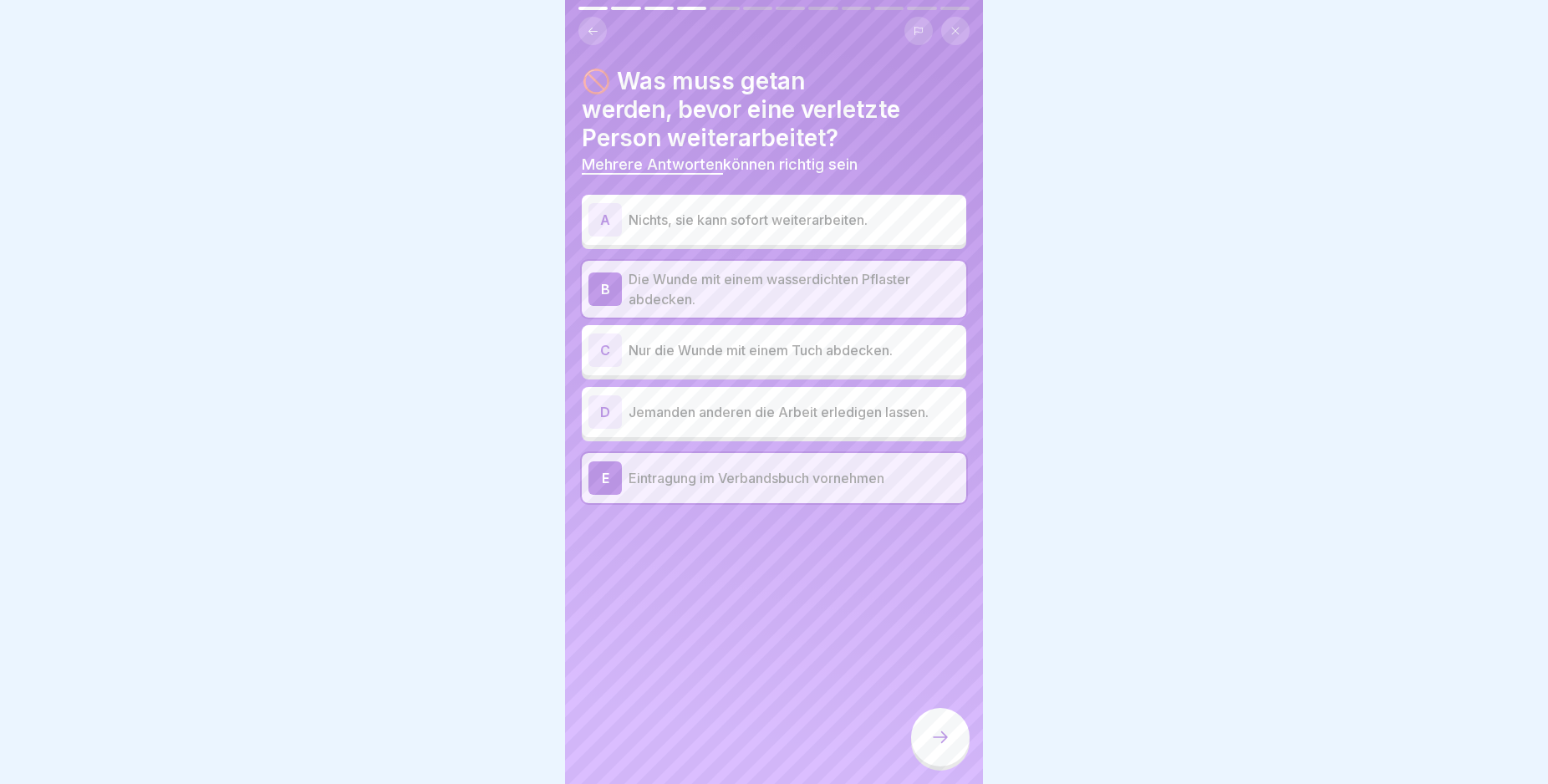
click at [951, 747] on div at bounding box center [941, 737] width 58 height 58
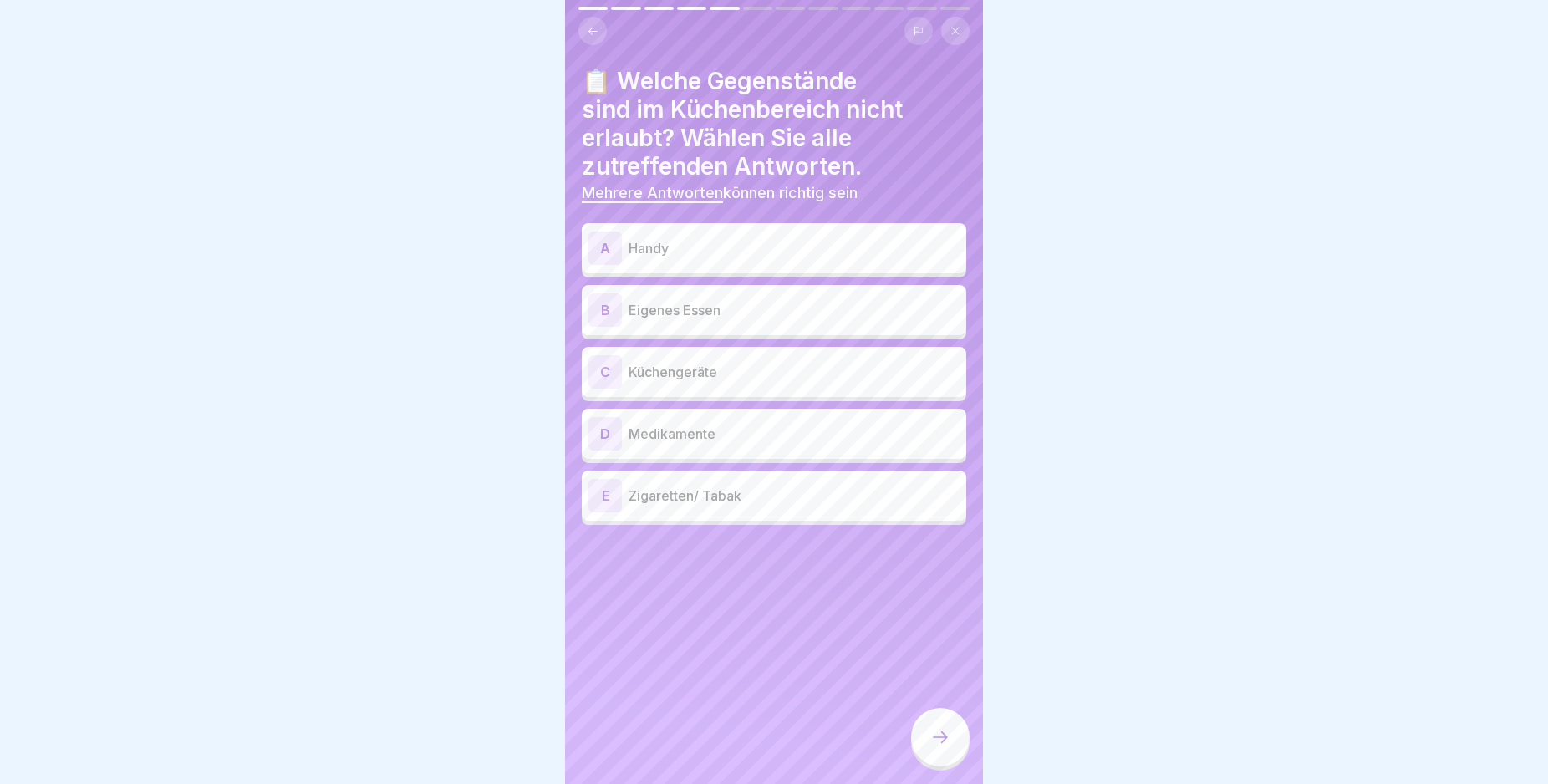
click at [607, 248] on div "A" at bounding box center [605, 248] width 34 height 34
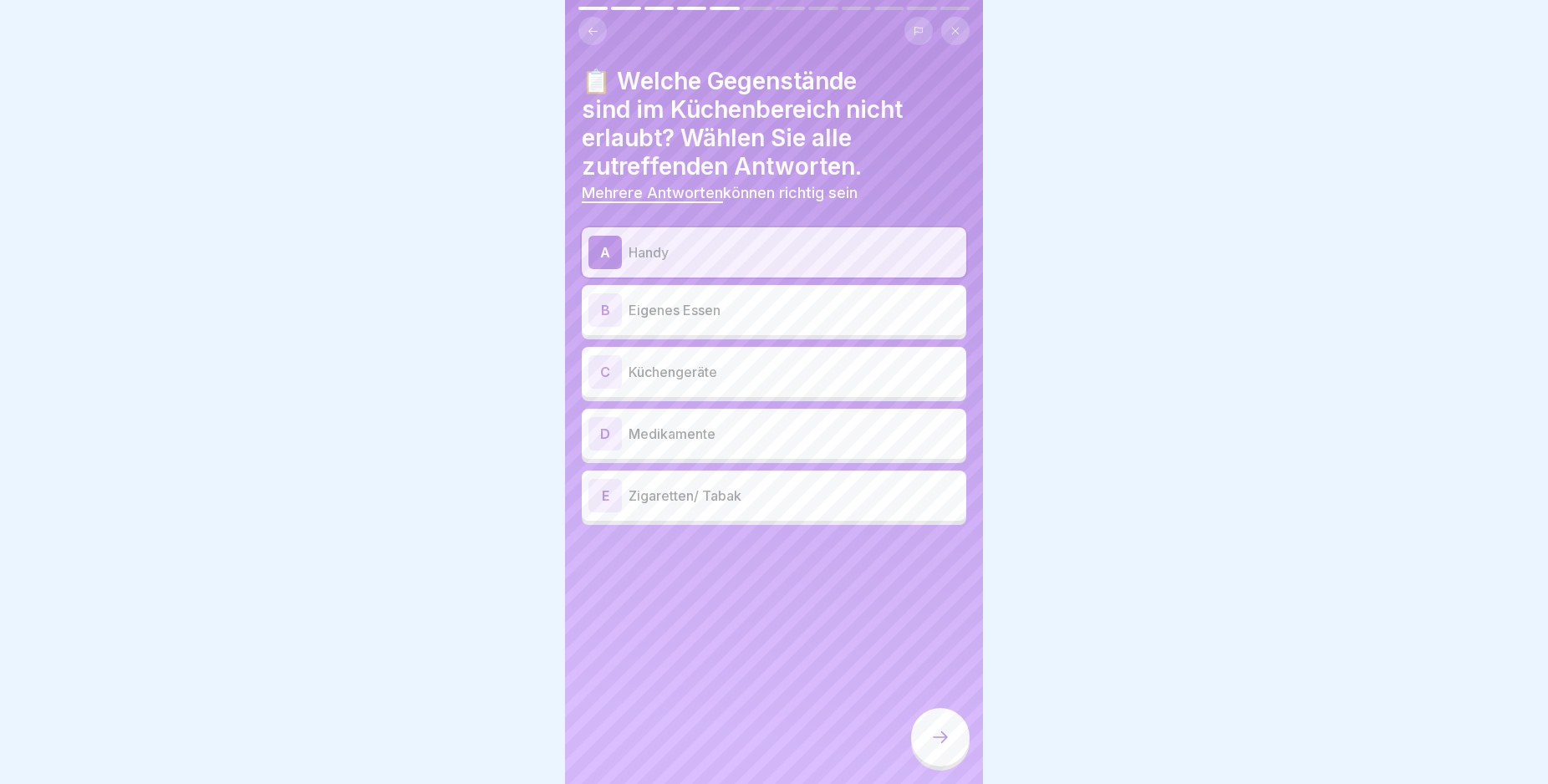
click at [601, 309] on div "B" at bounding box center [605, 311] width 34 height 34
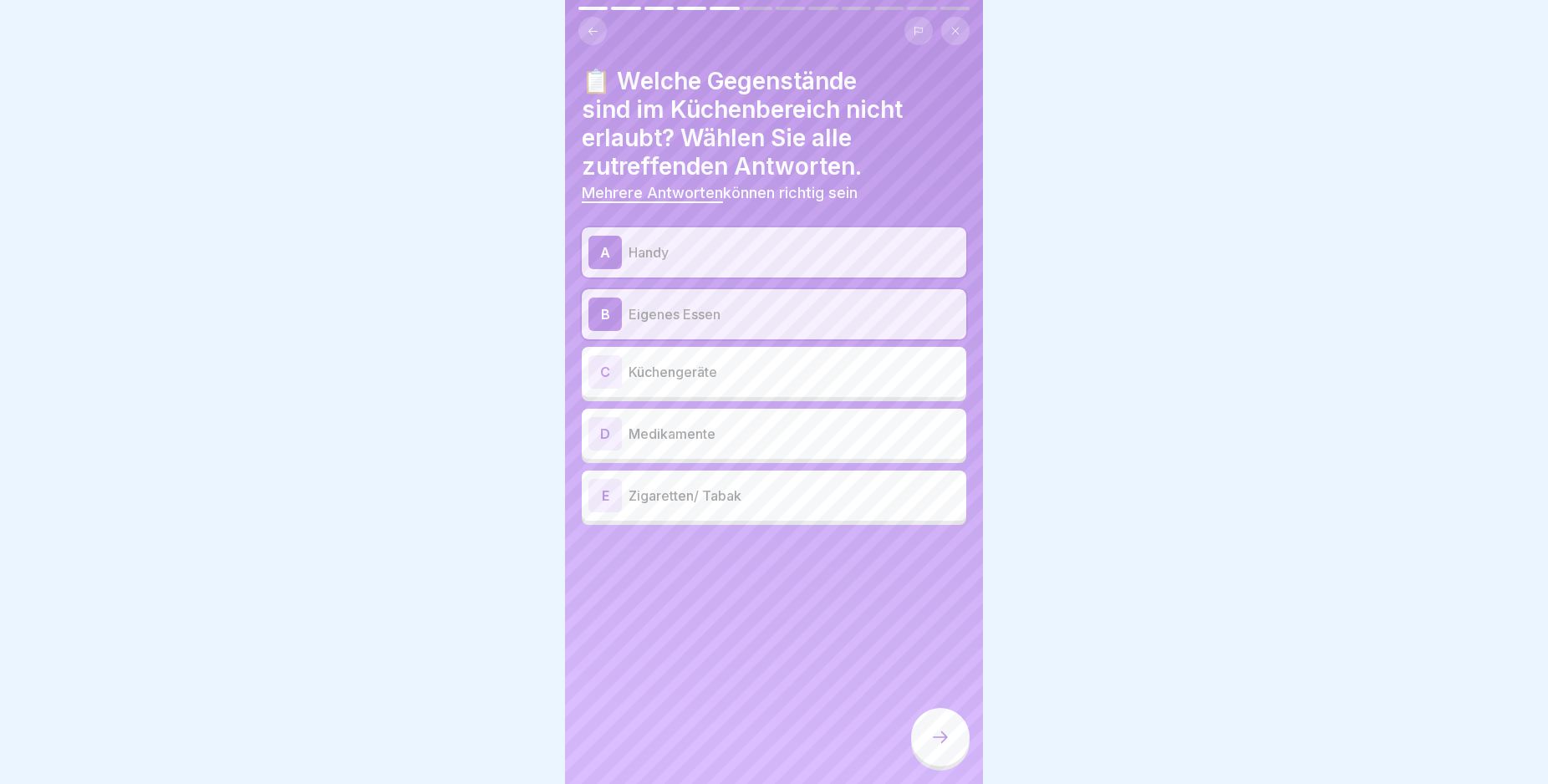
click at [604, 431] on div "D" at bounding box center [605, 434] width 34 height 34
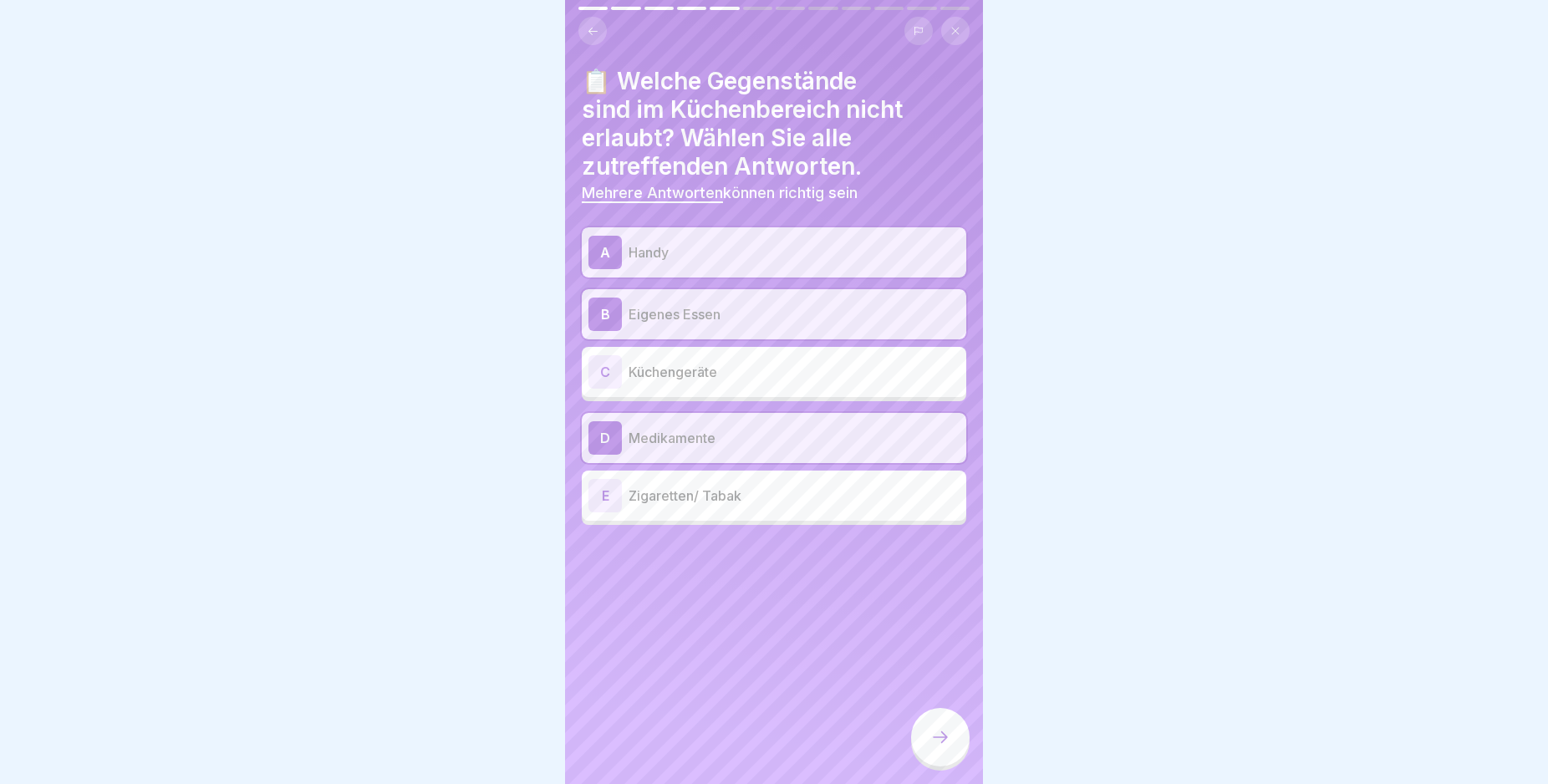
click at [607, 489] on div "E" at bounding box center [605, 496] width 34 height 34
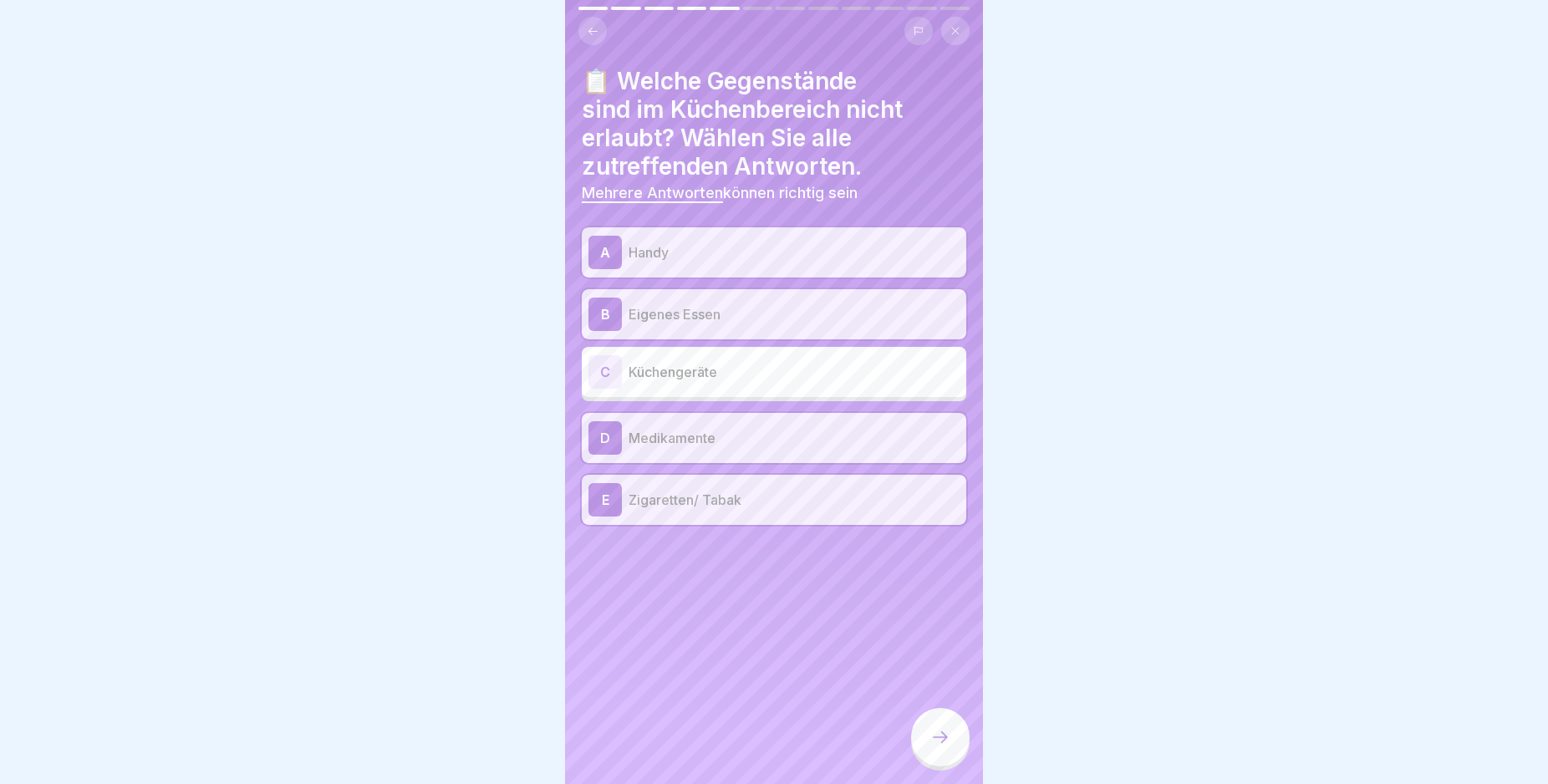
click at [950, 747] on icon at bounding box center [940, 736] width 20 height 20
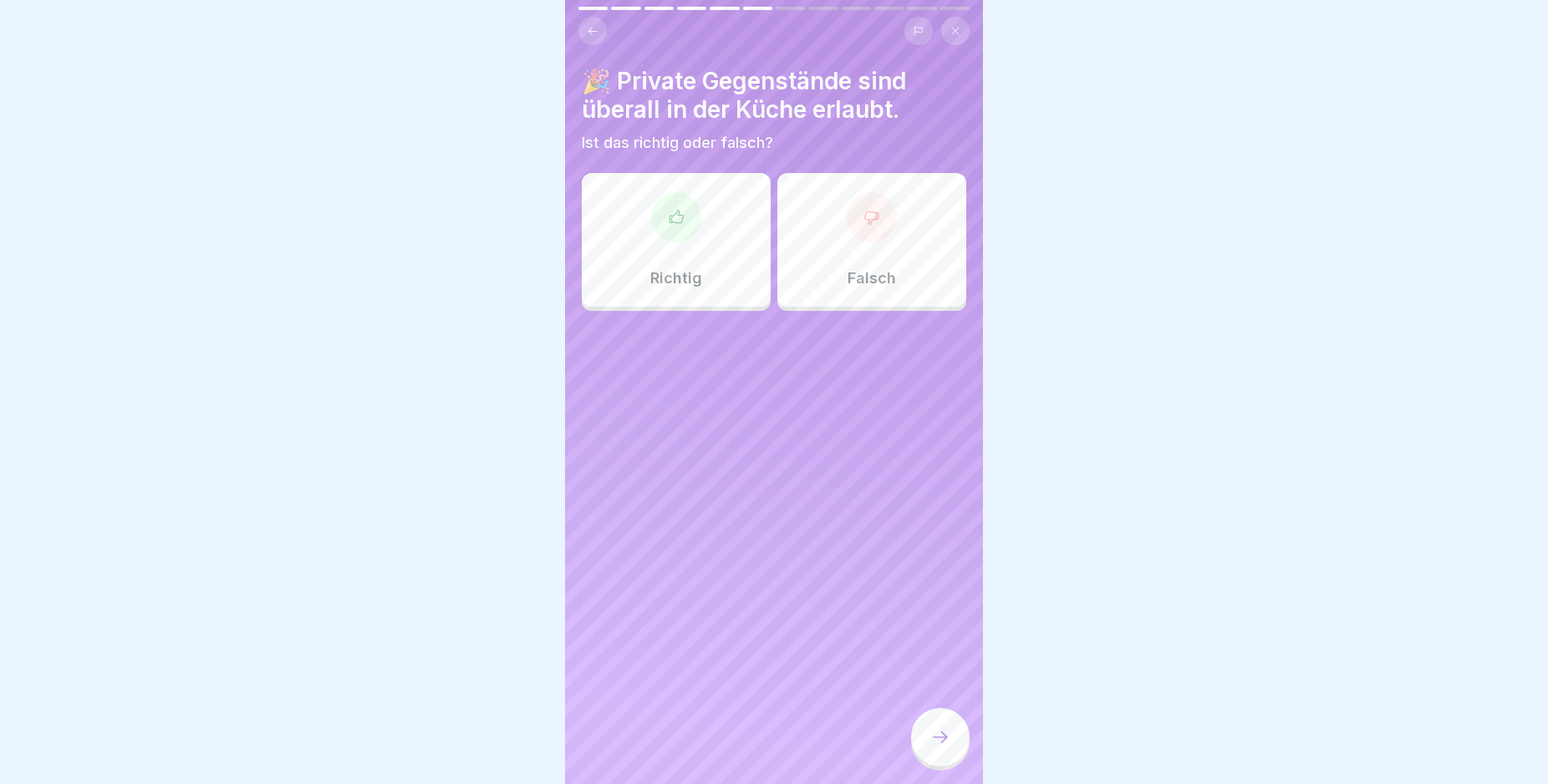
click at [868, 222] on icon at bounding box center [872, 217] width 17 height 17
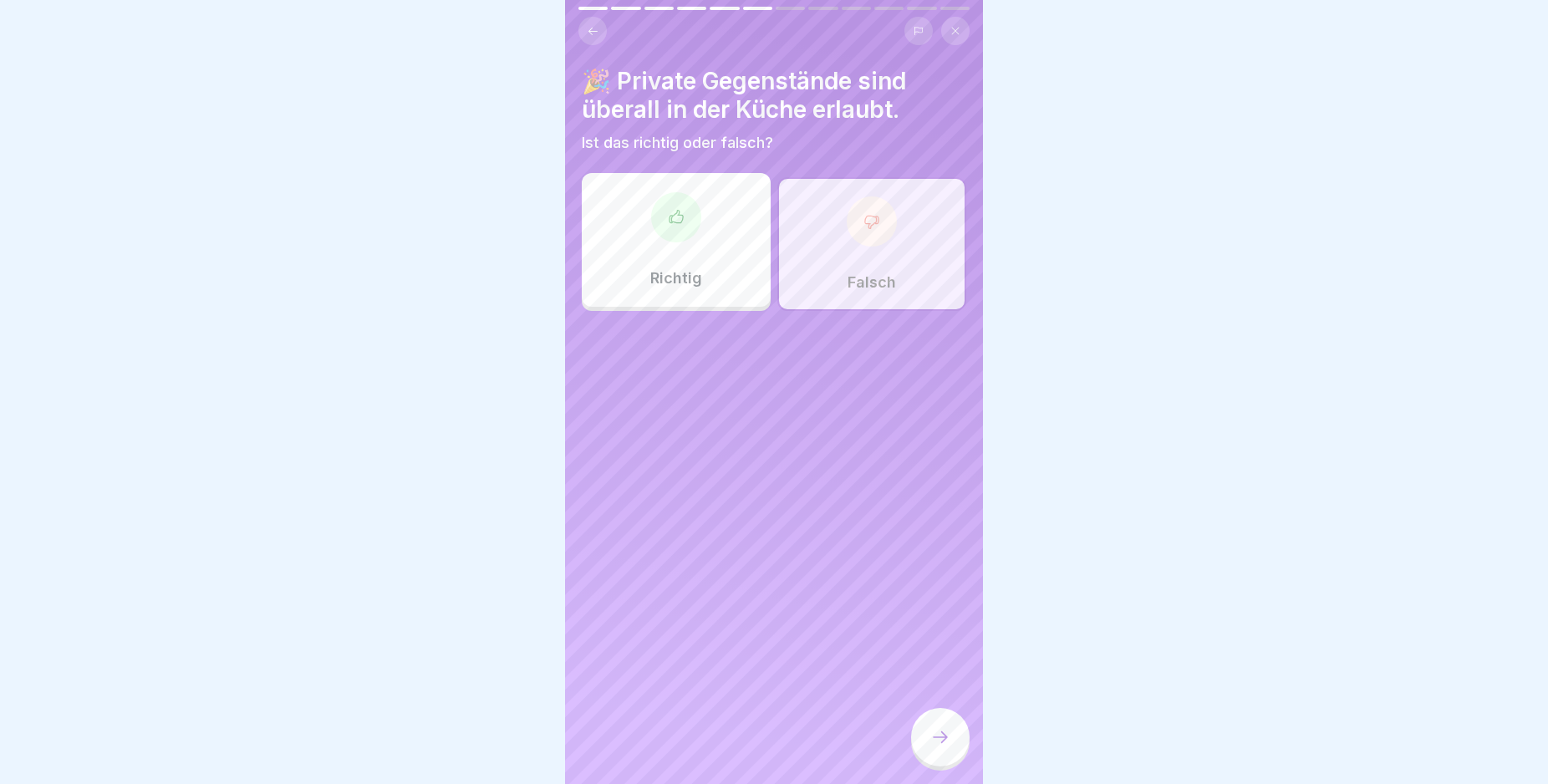
click at [943, 743] on div at bounding box center [941, 737] width 58 height 58
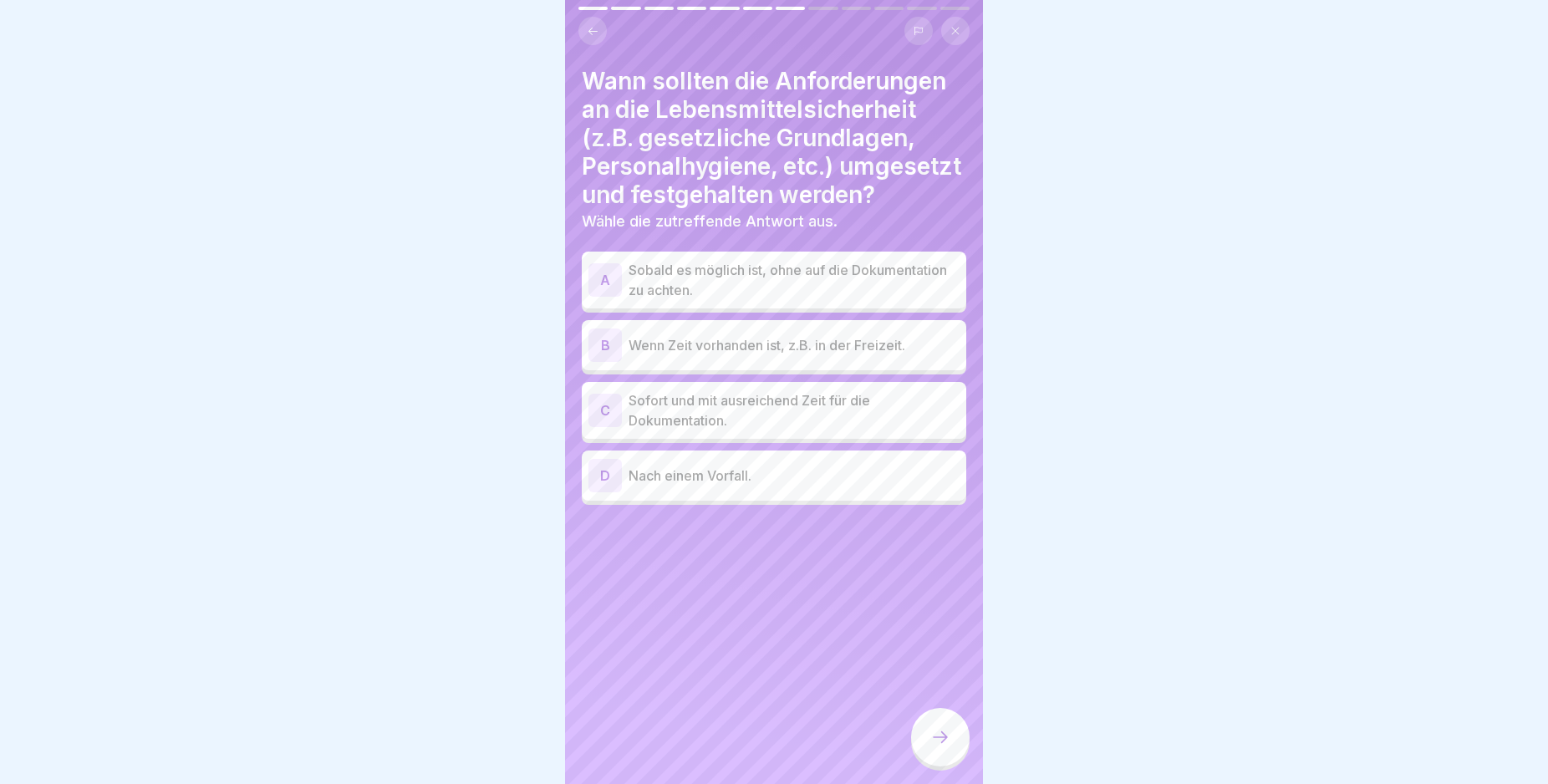
click at [605, 427] on div "C" at bounding box center [605, 410] width 34 height 34
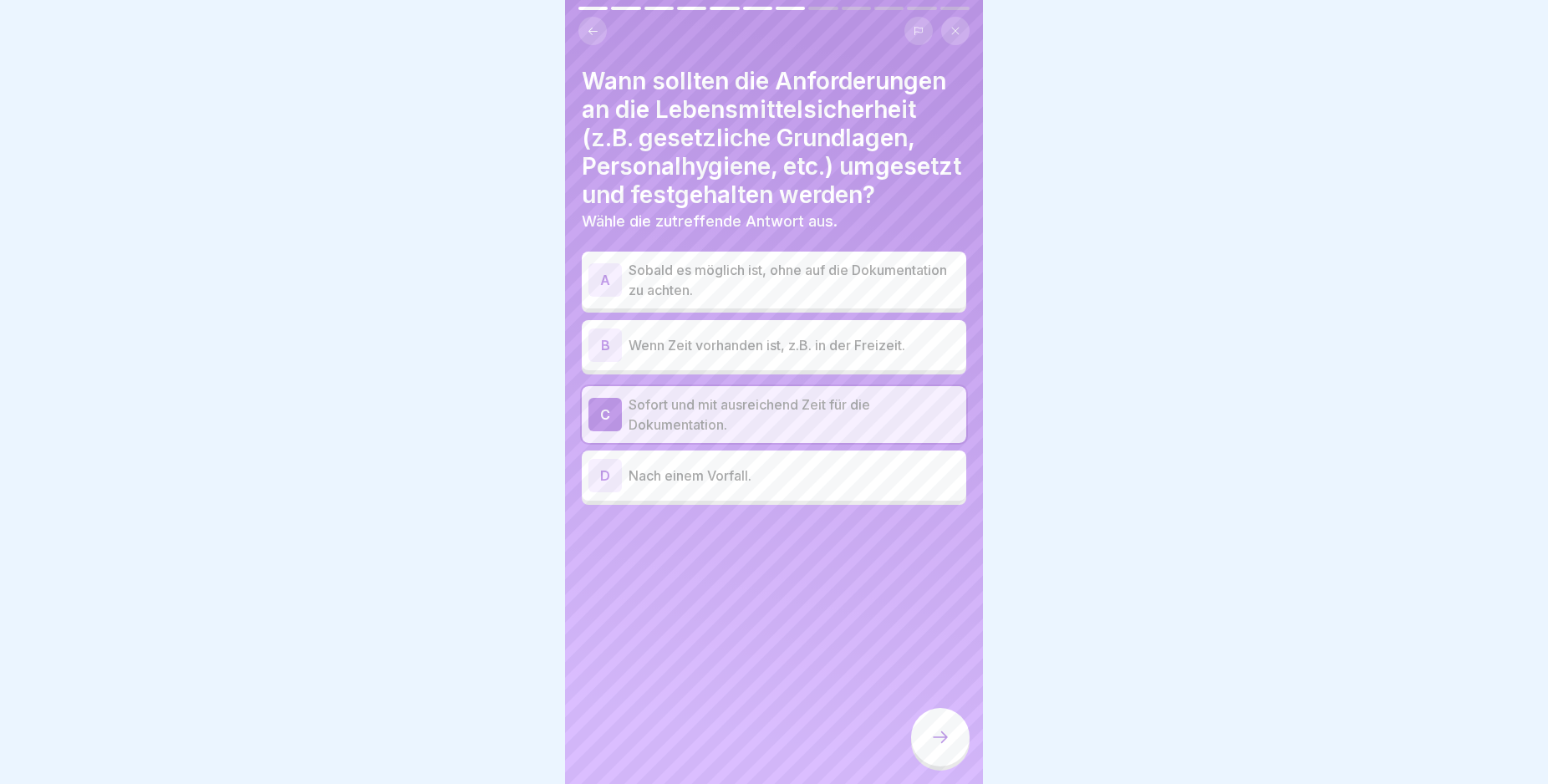
click at [934, 747] on icon at bounding box center [940, 736] width 20 height 20
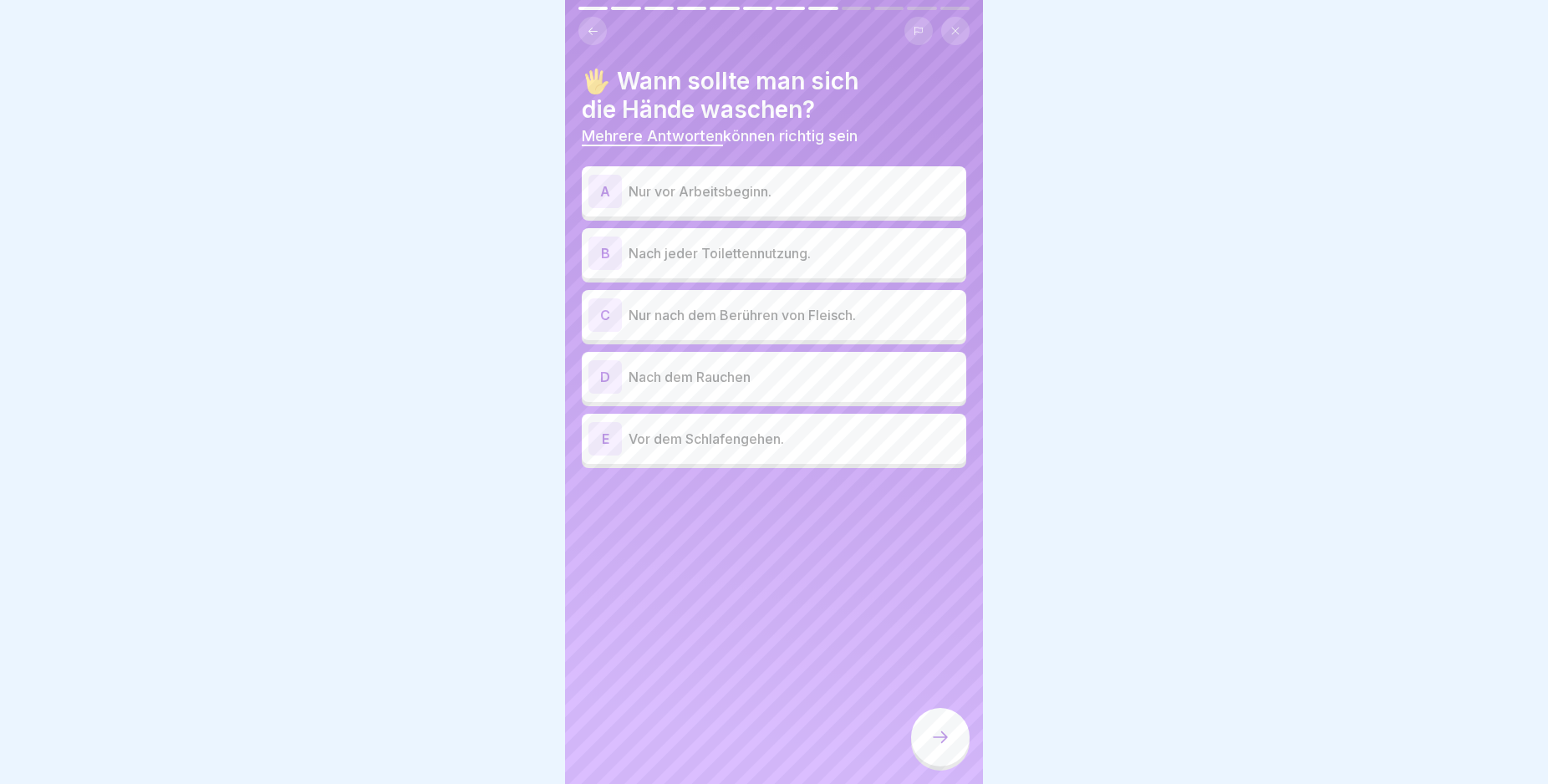
click at [603, 258] on div "B" at bounding box center [605, 253] width 34 height 34
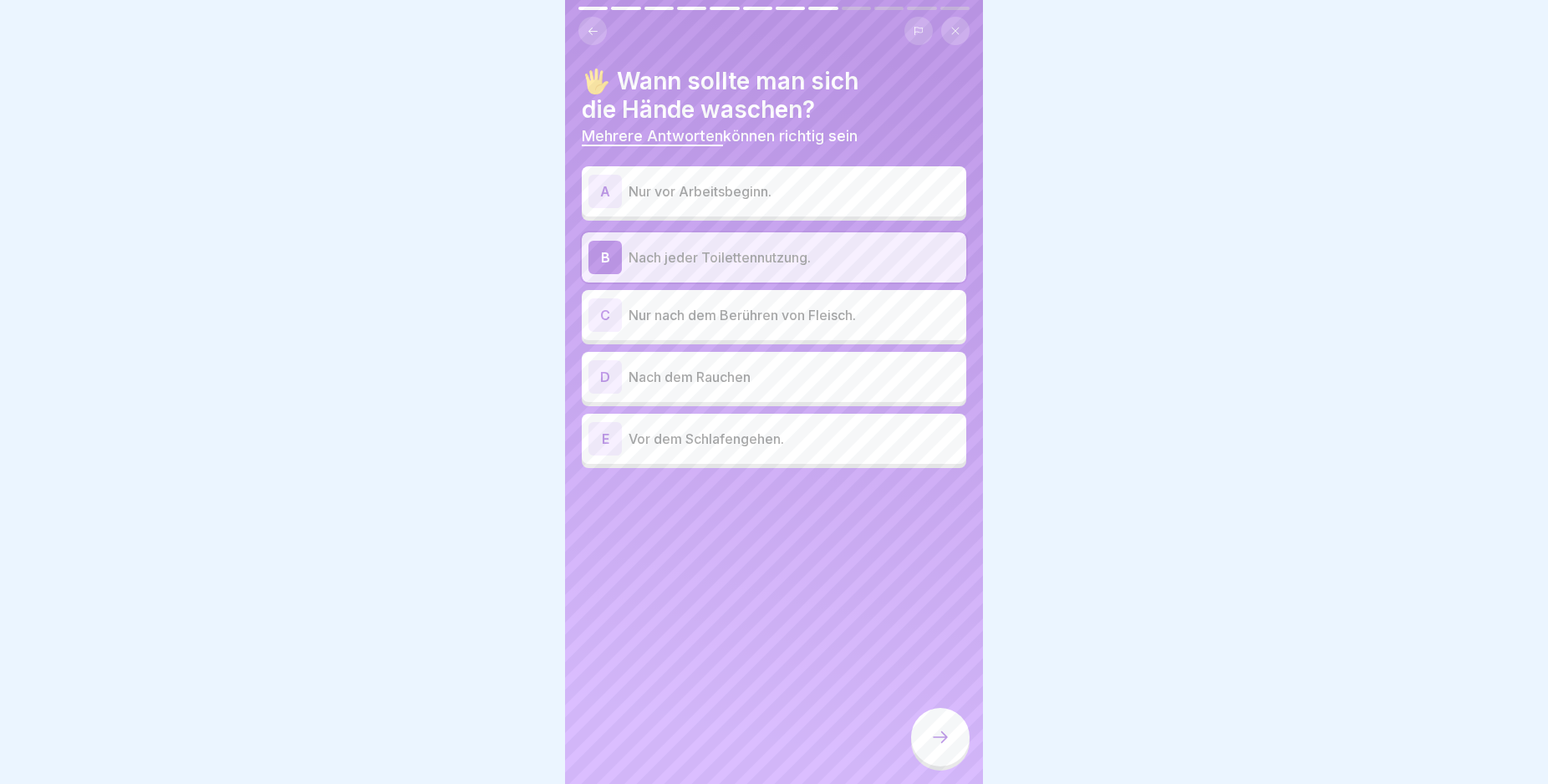
click at [603, 369] on div "D" at bounding box center [605, 377] width 34 height 34
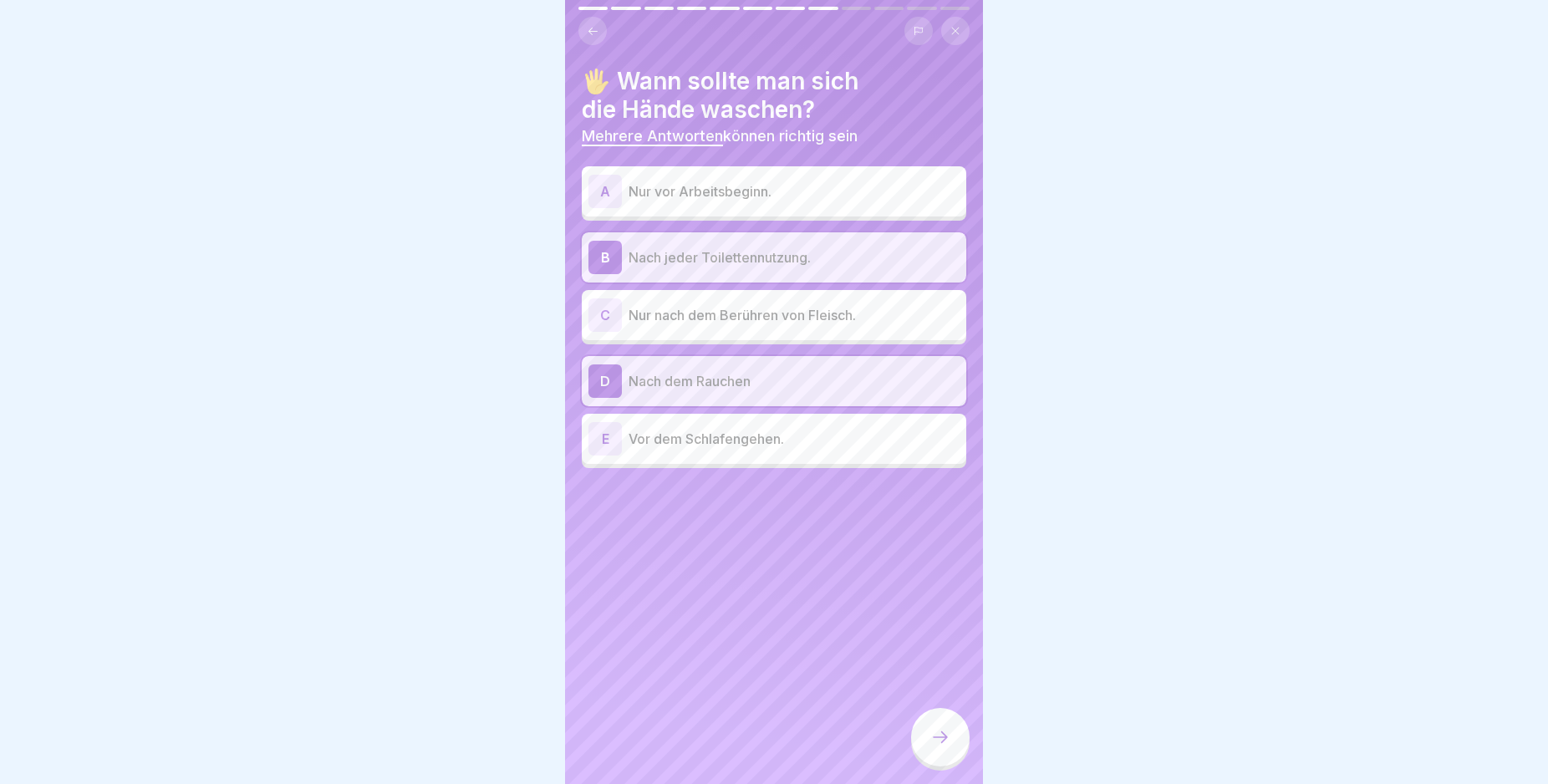
click at [938, 746] on icon at bounding box center [940, 736] width 20 height 20
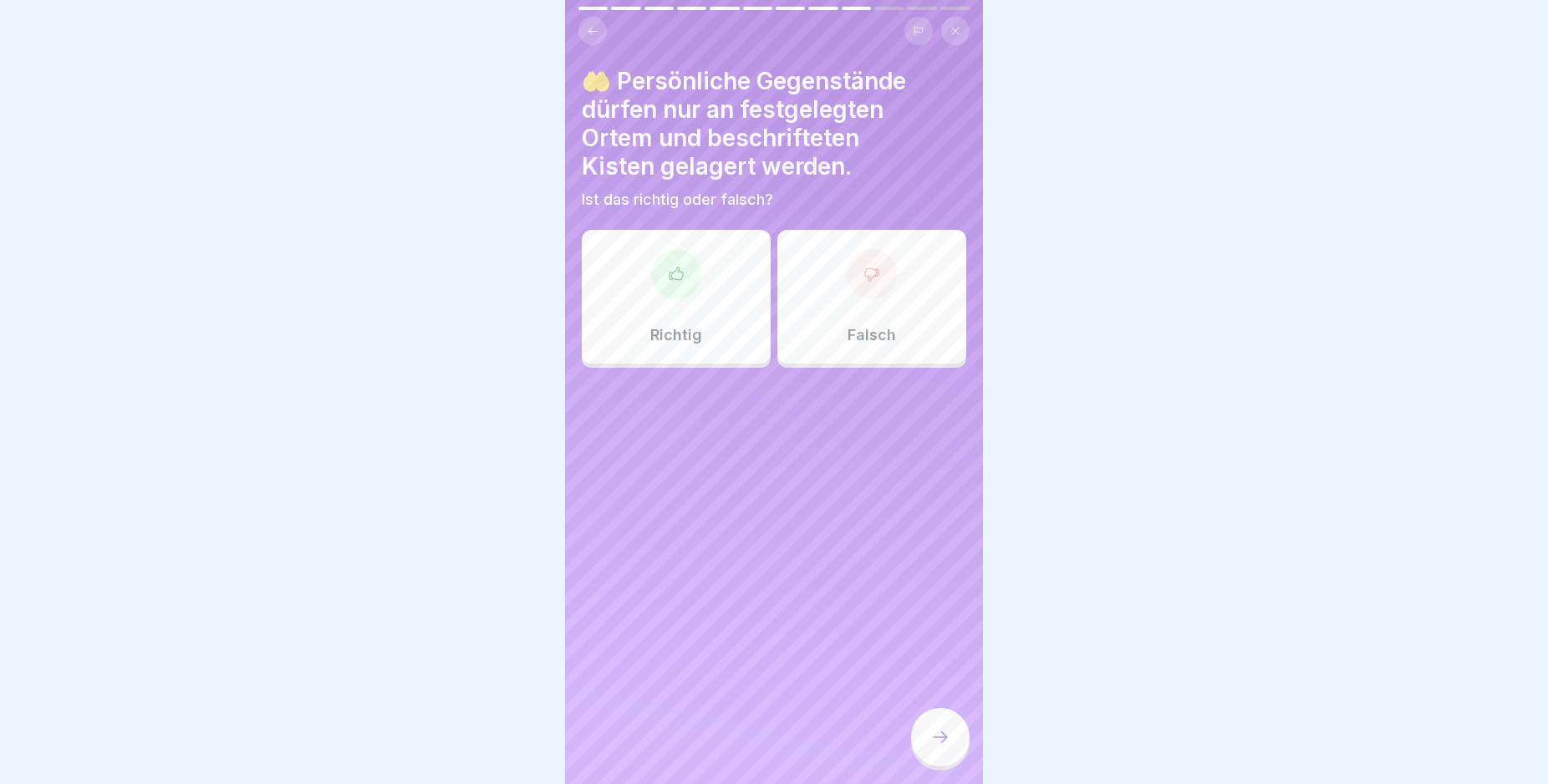
click at [672, 272] on icon at bounding box center [676, 274] width 17 height 17
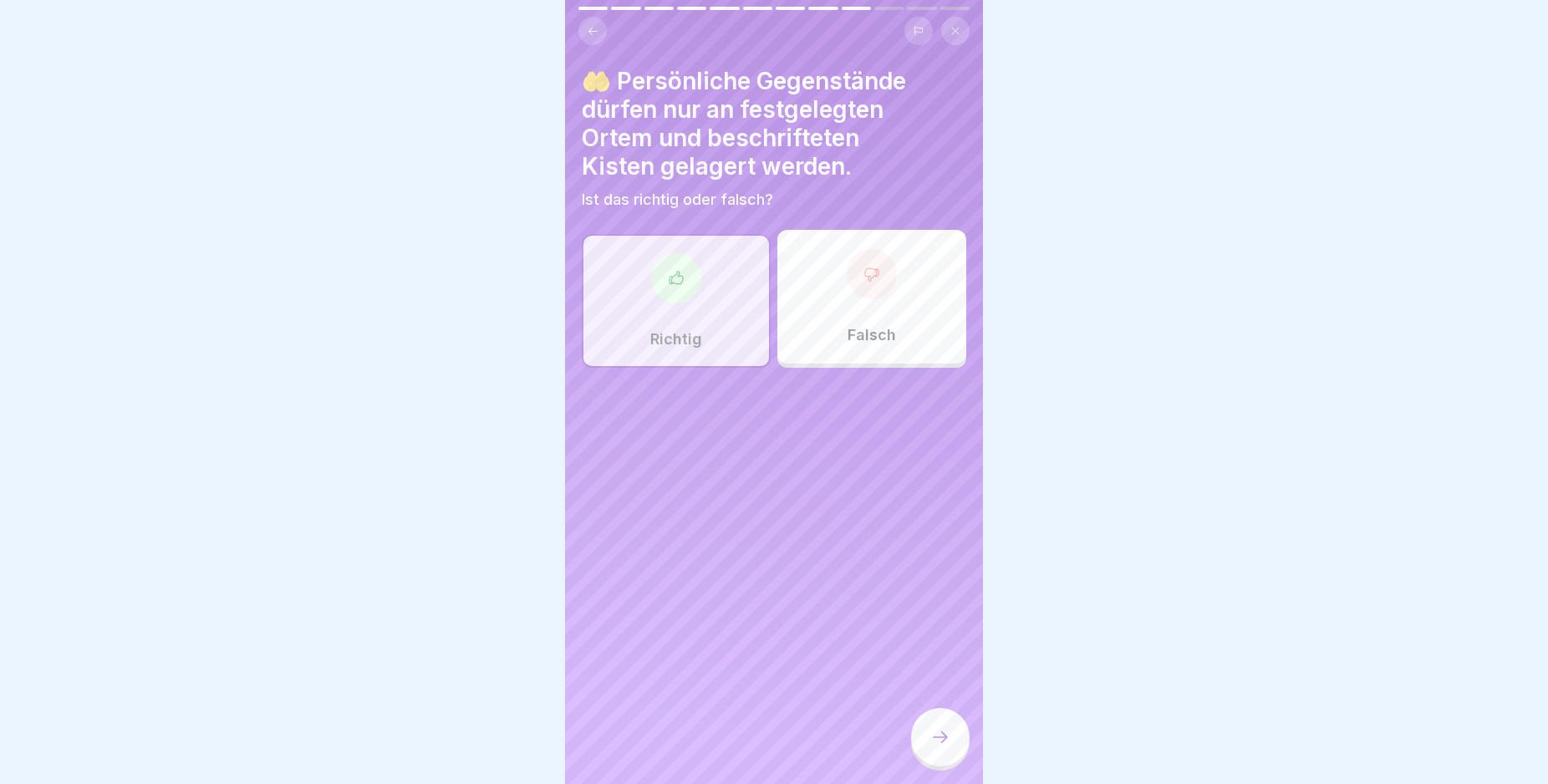
click at [946, 747] on icon at bounding box center [940, 736] width 20 height 20
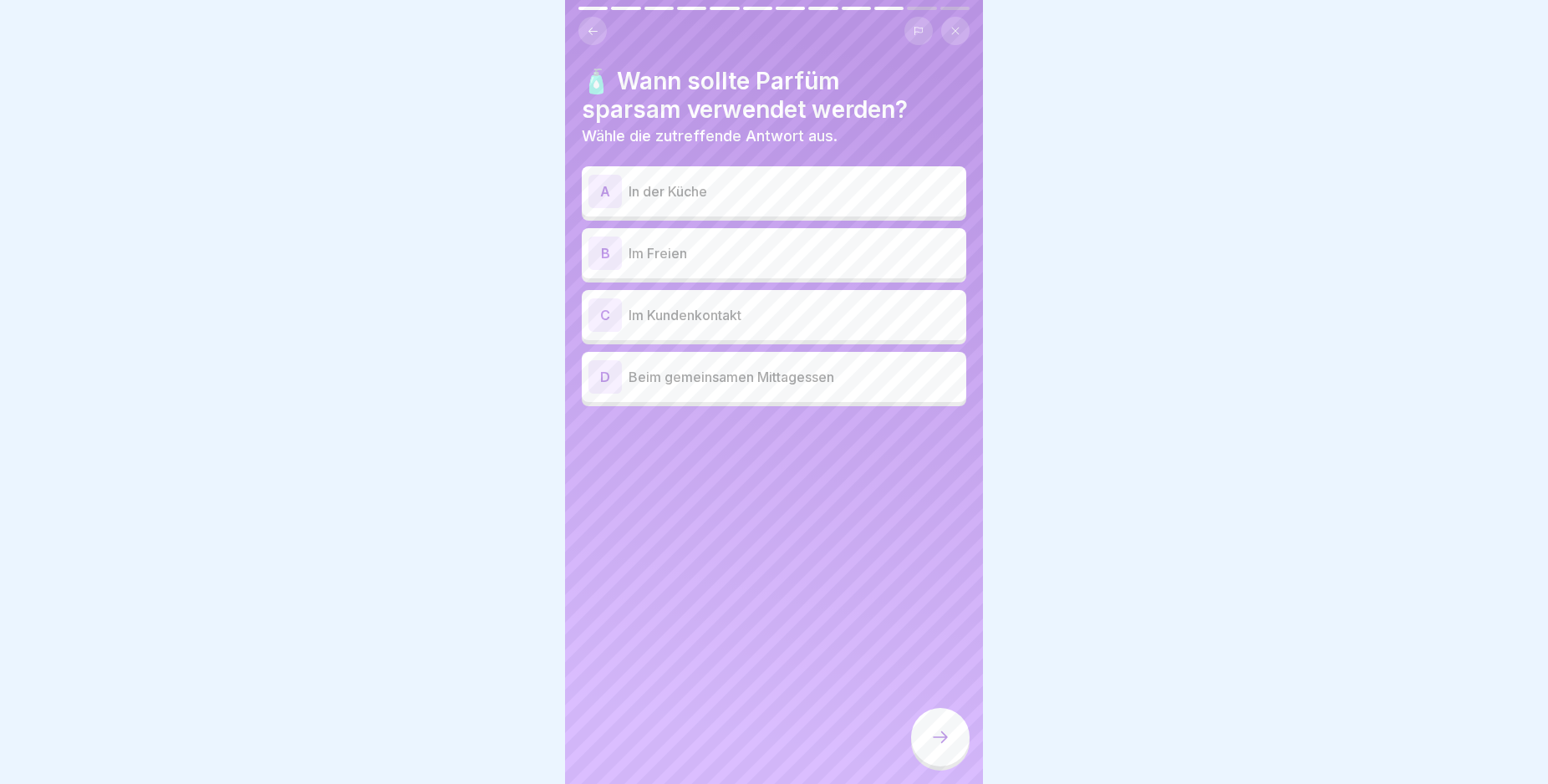
click at [608, 190] on div "A" at bounding box center [605, 192] width 34 height 34
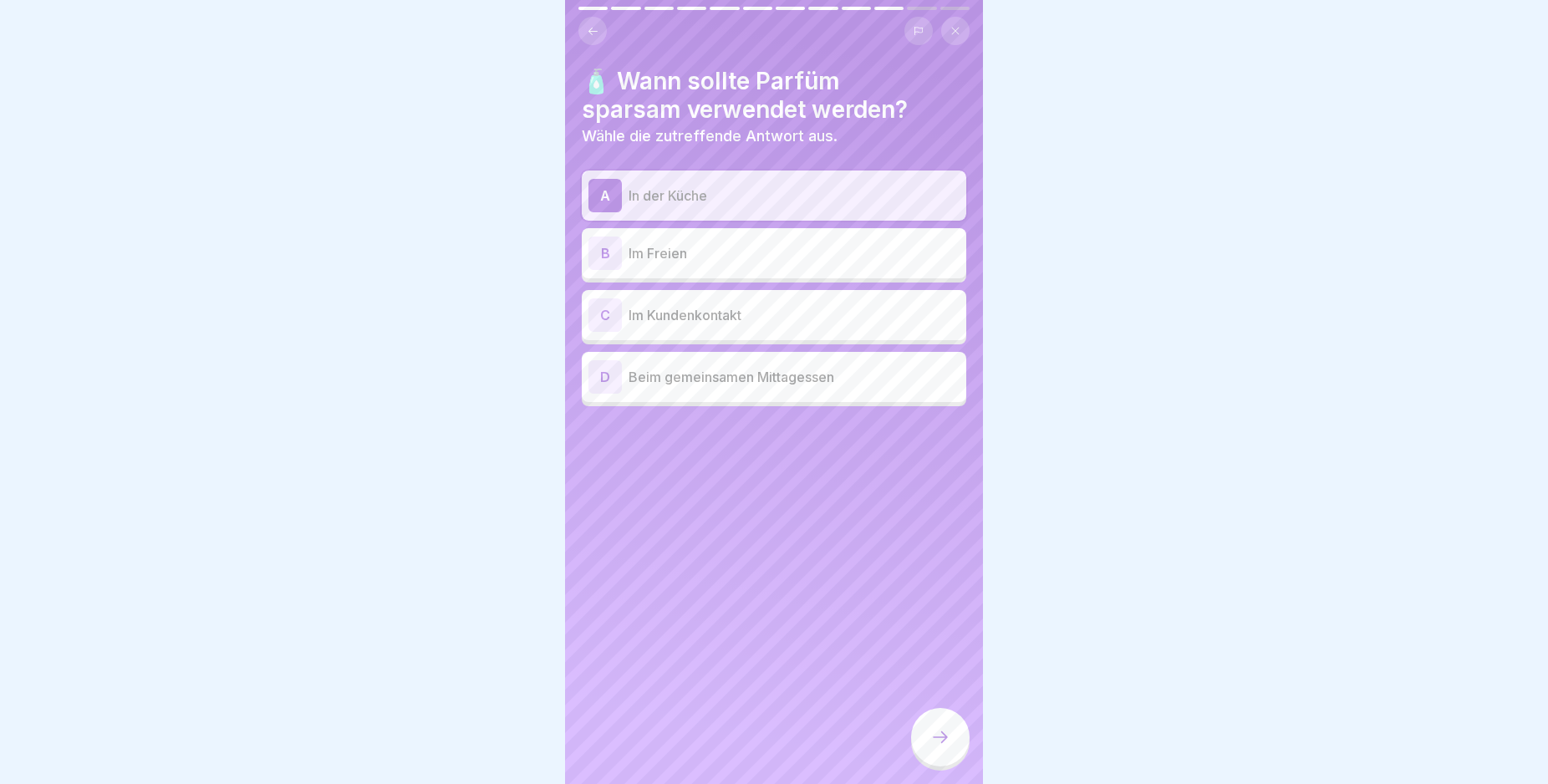
click at [612, 312] on div "C" at bounding box center [605, 315] width 34 height 34
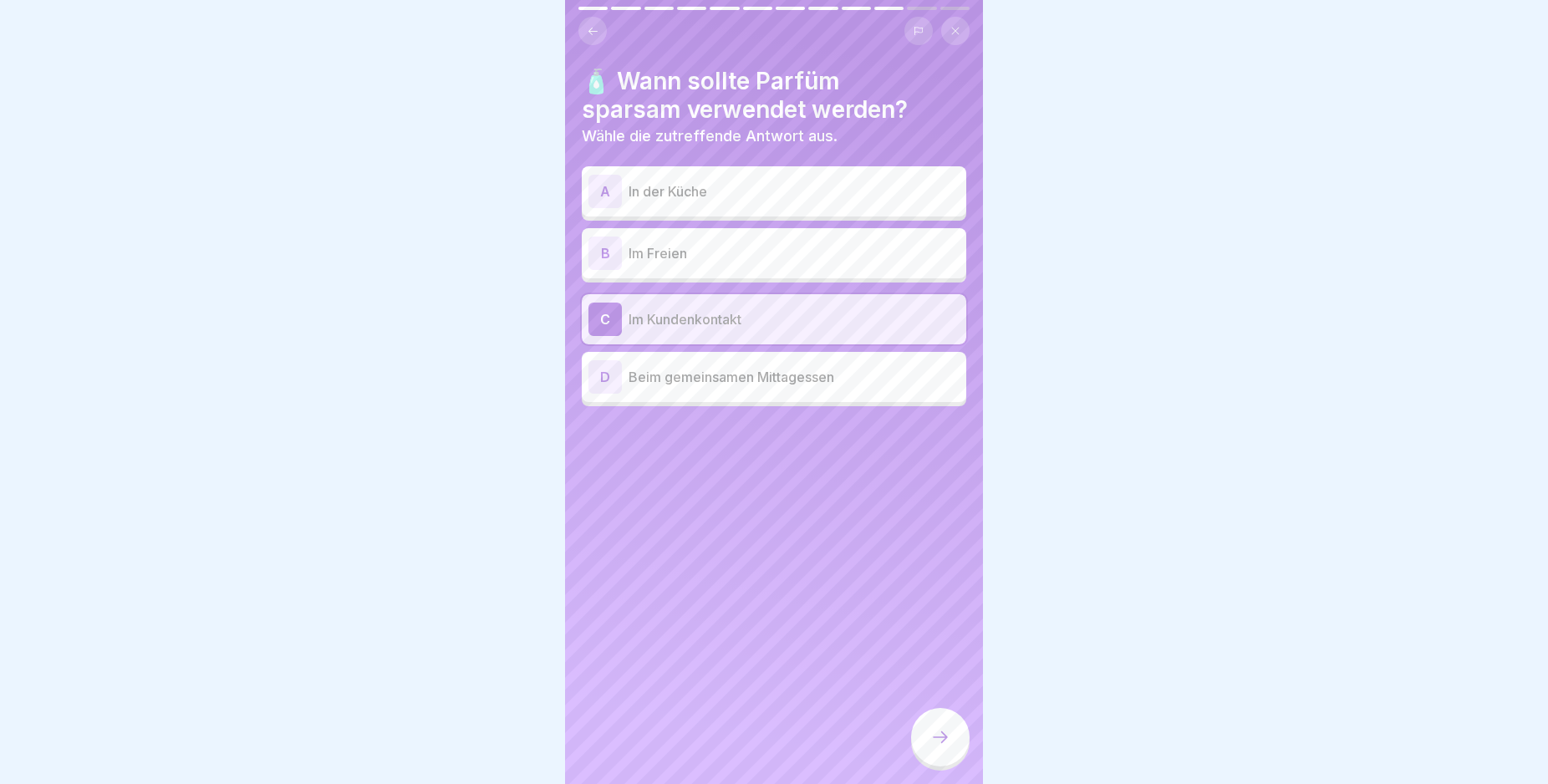
click at [604, 185] on div "A" at bounding box center [605, 192] width 34 height 34
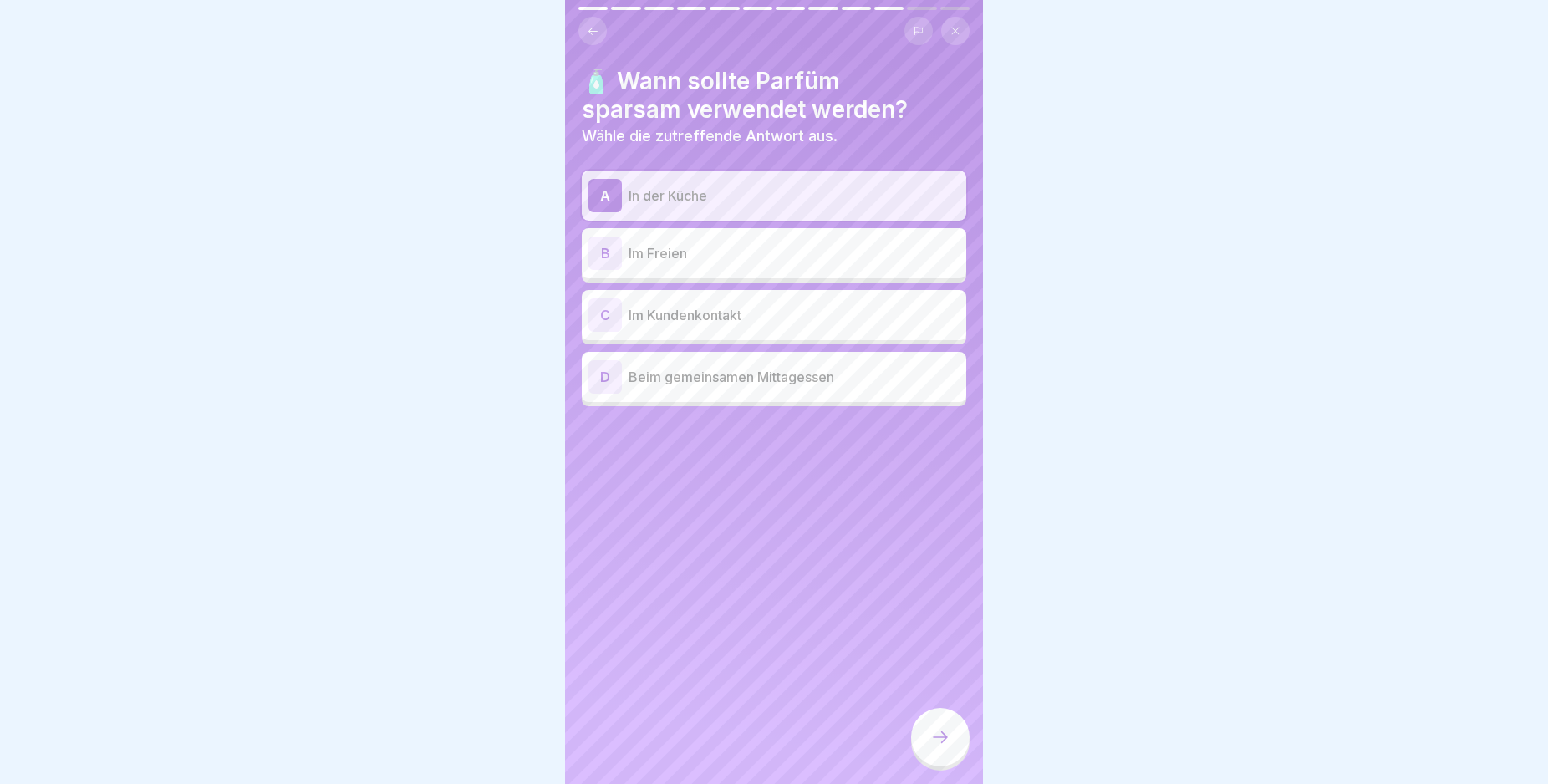
click at [929, 753] on div at bounding box center [941, 737] width 58 height 58
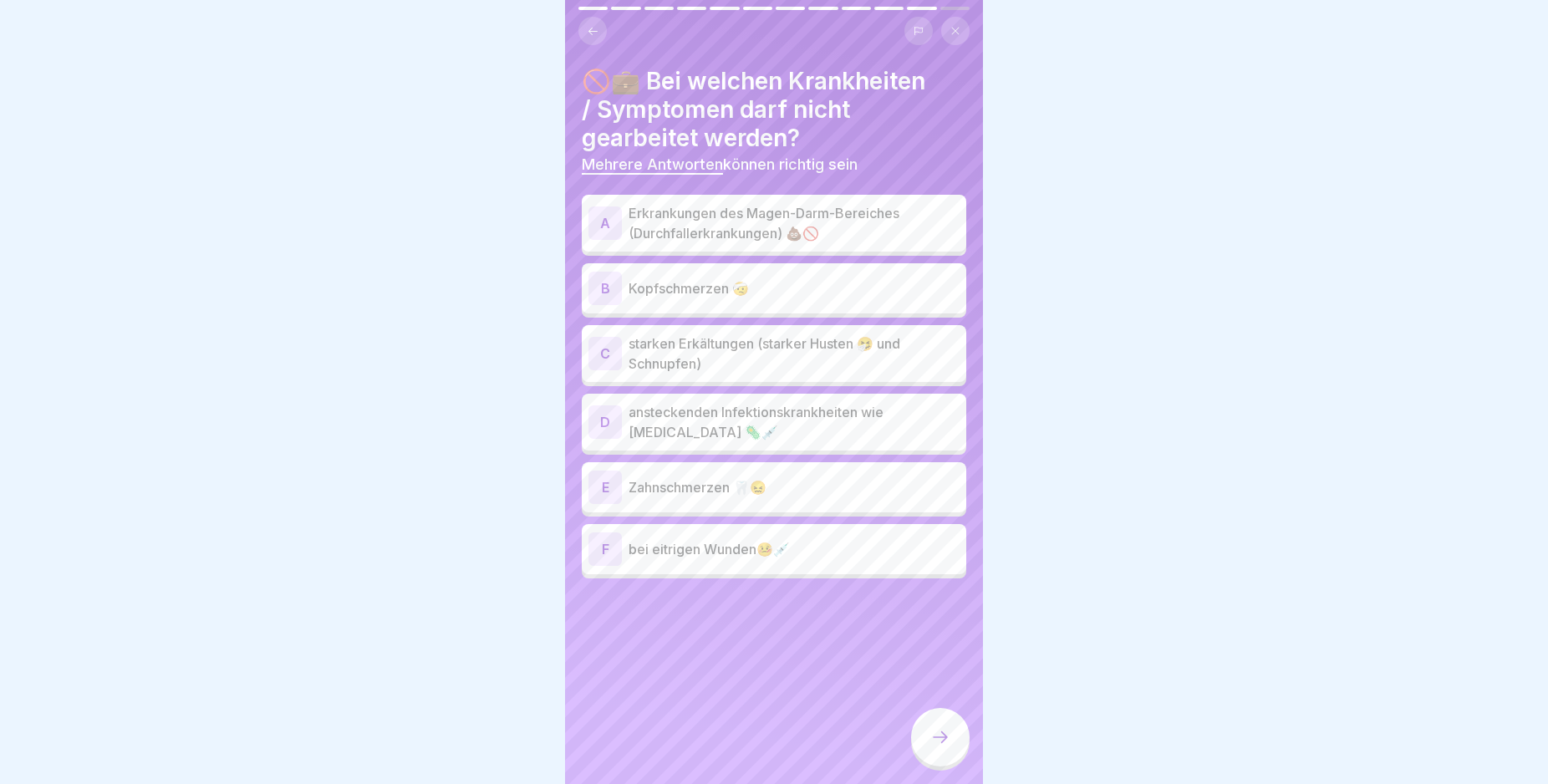
click at [607, 218] on div "A" at bounding box center [605, 223] width 34 height 34
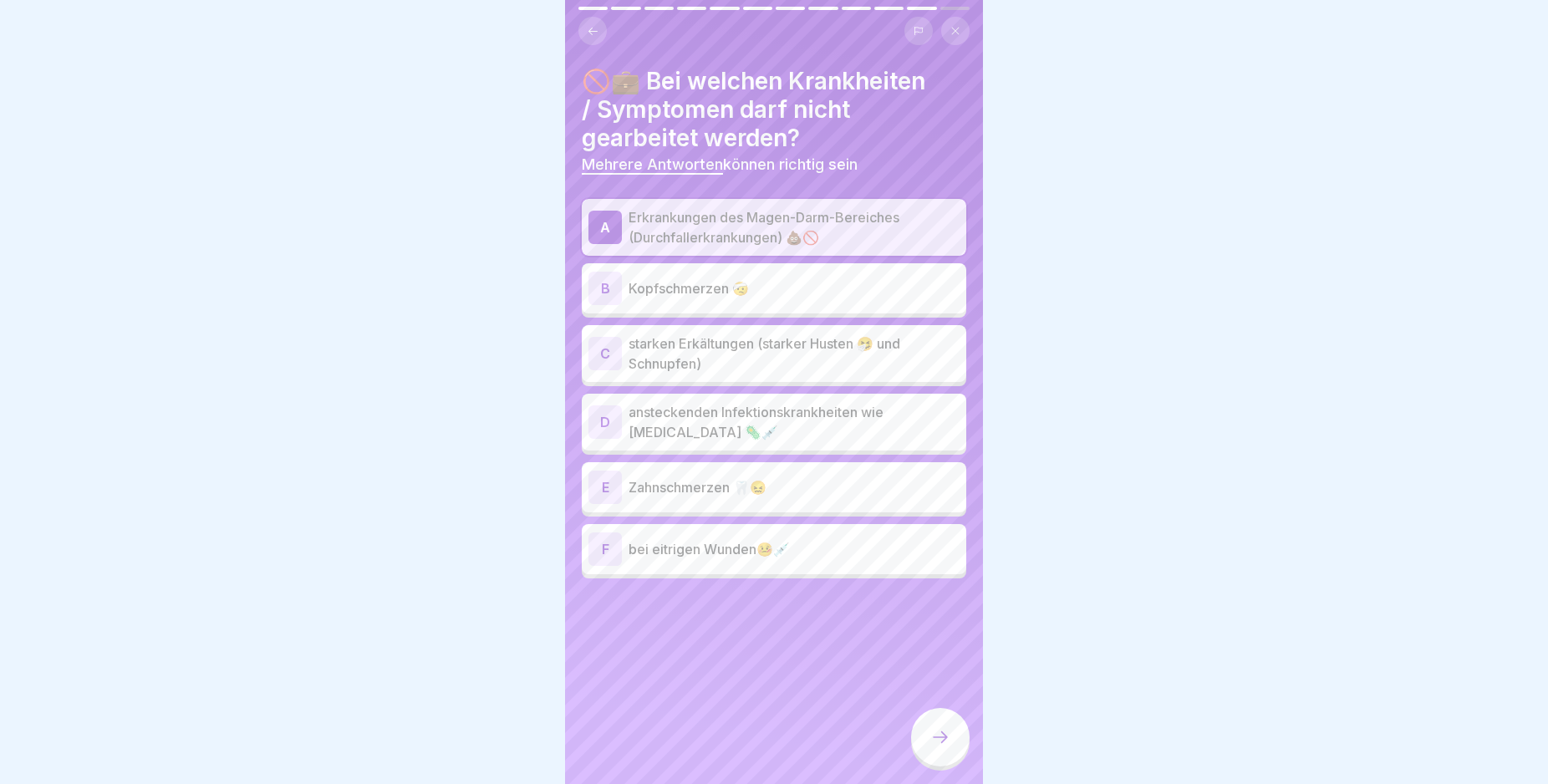
click at [599, 350] on div "C" at bounding box center [605, 354] width 34 height 34
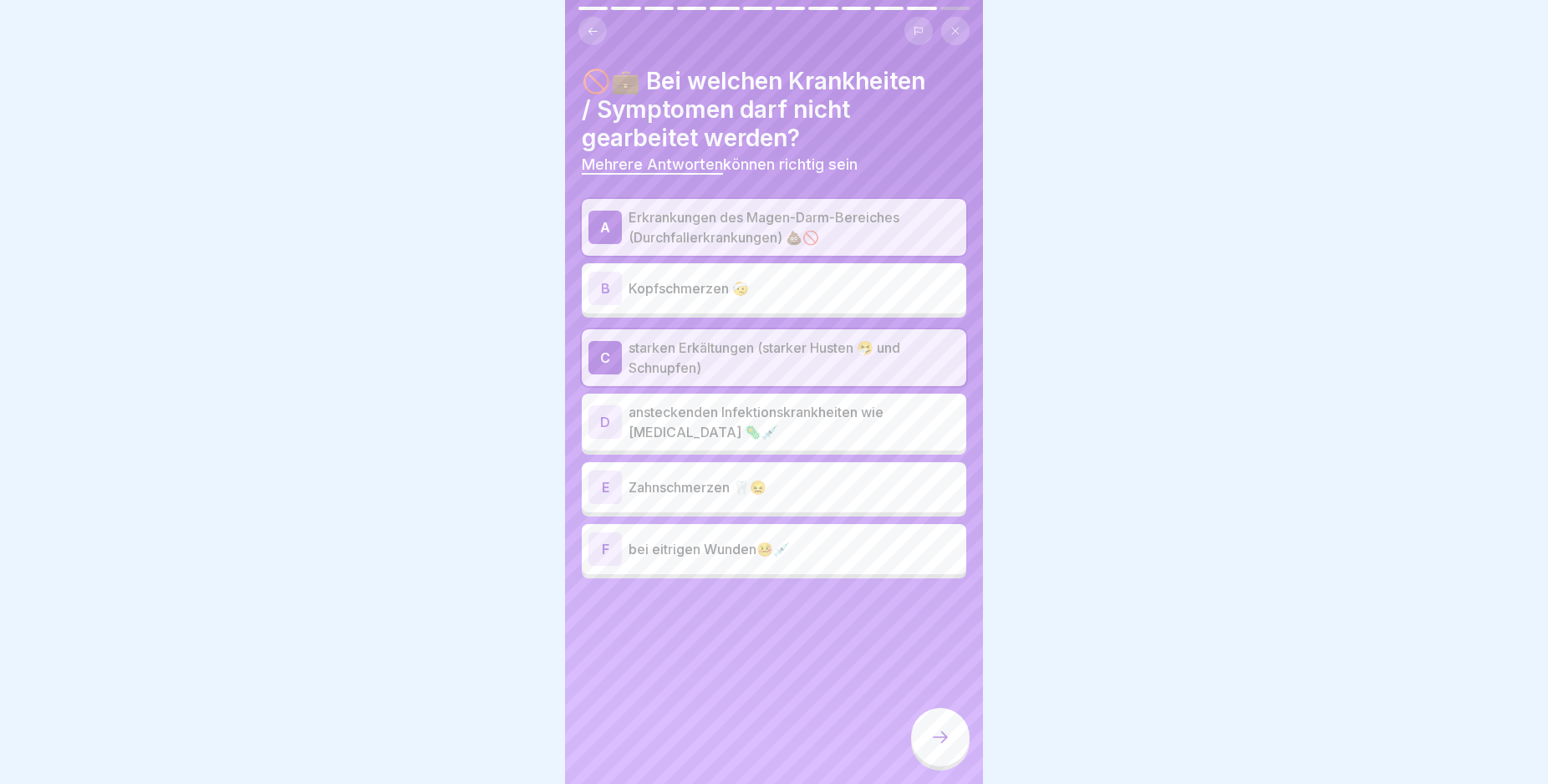
click at [602, 421] on div "D" at bounding box center [605, 423] width 34 height 34
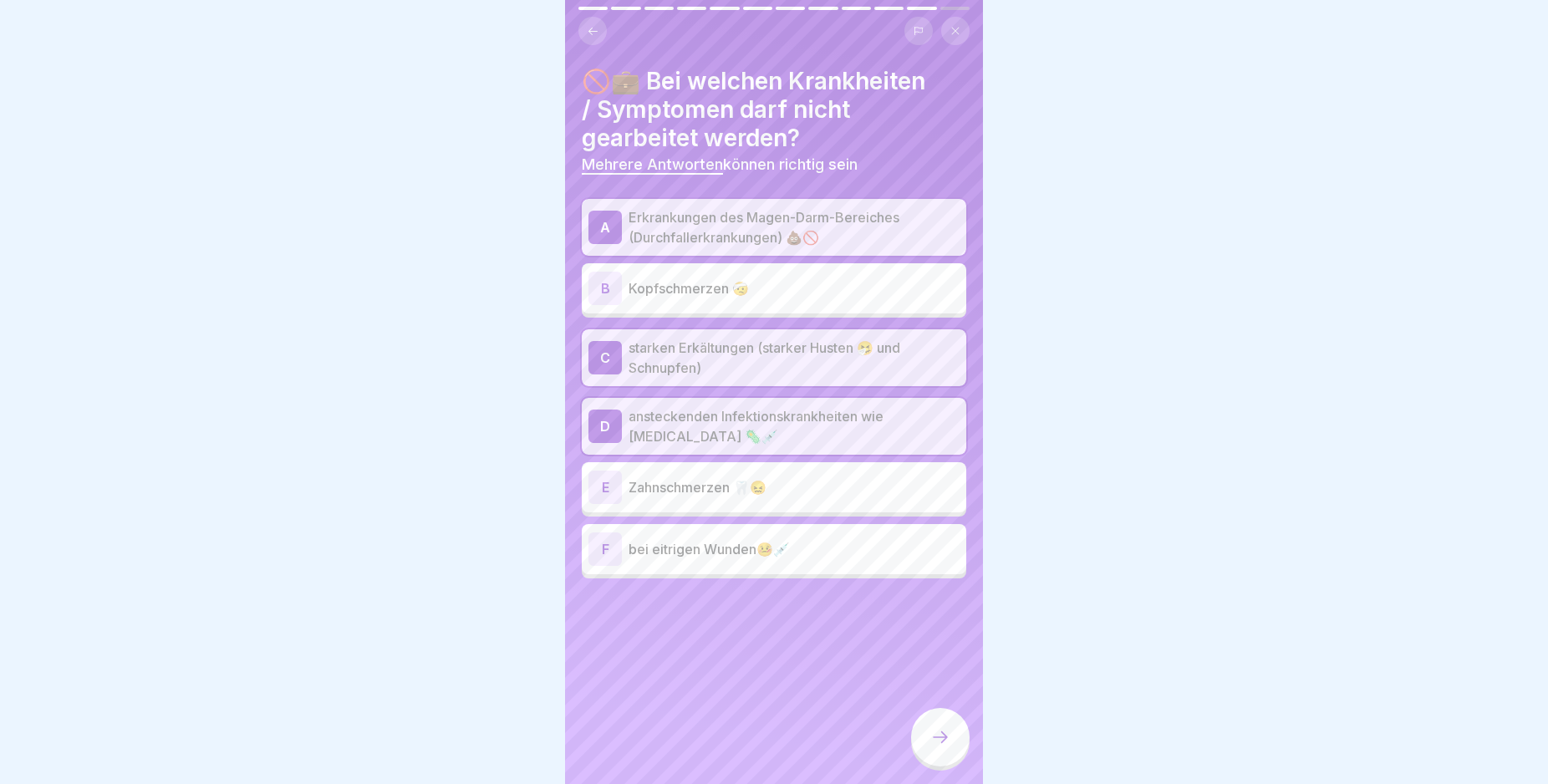
click at [608, 544] on div "F" at bounding box center [605, 550] width 34 height 34
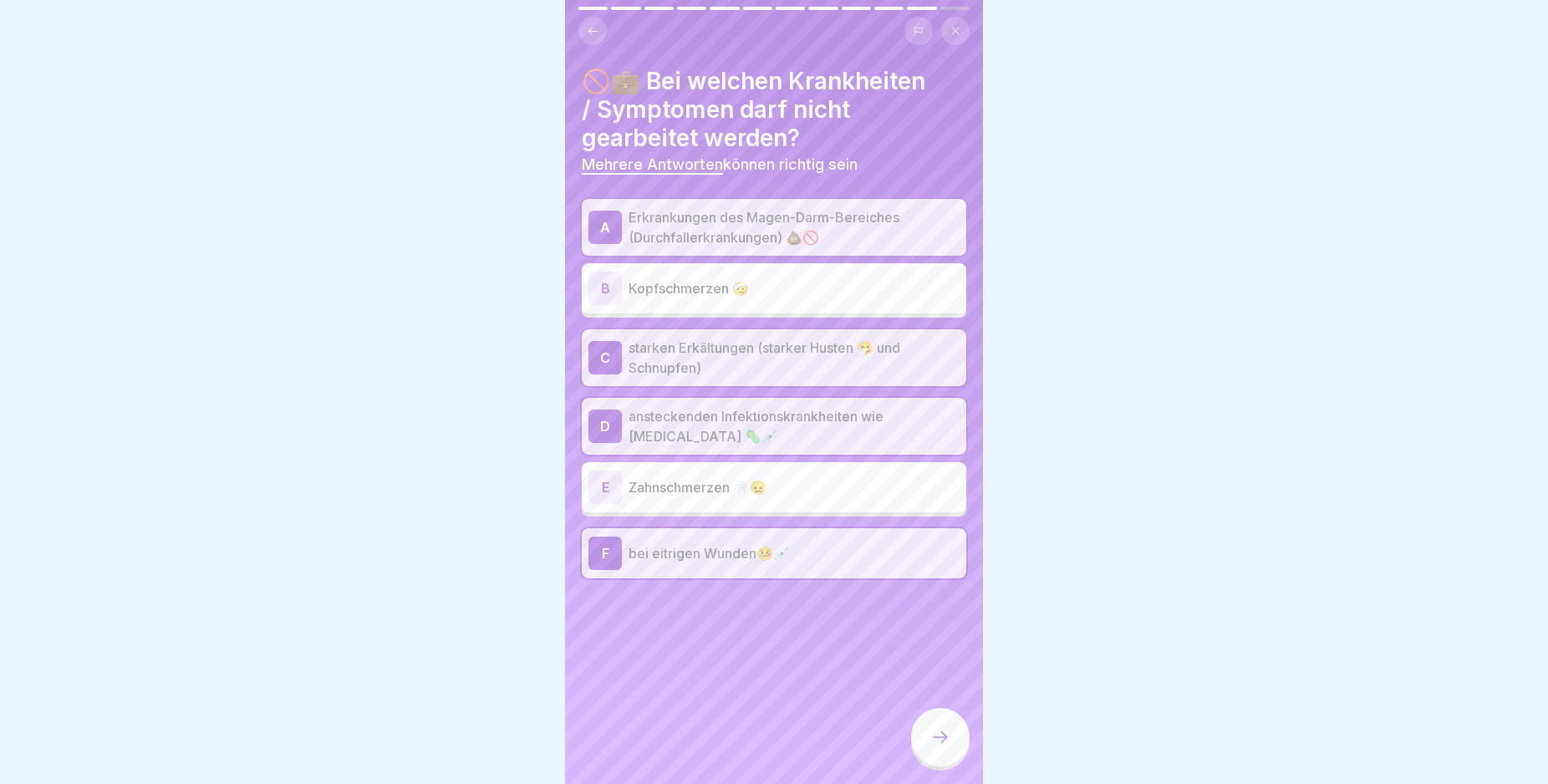
click at [944, 746] on icon at bounding box center [940, 736] width 20 height 20
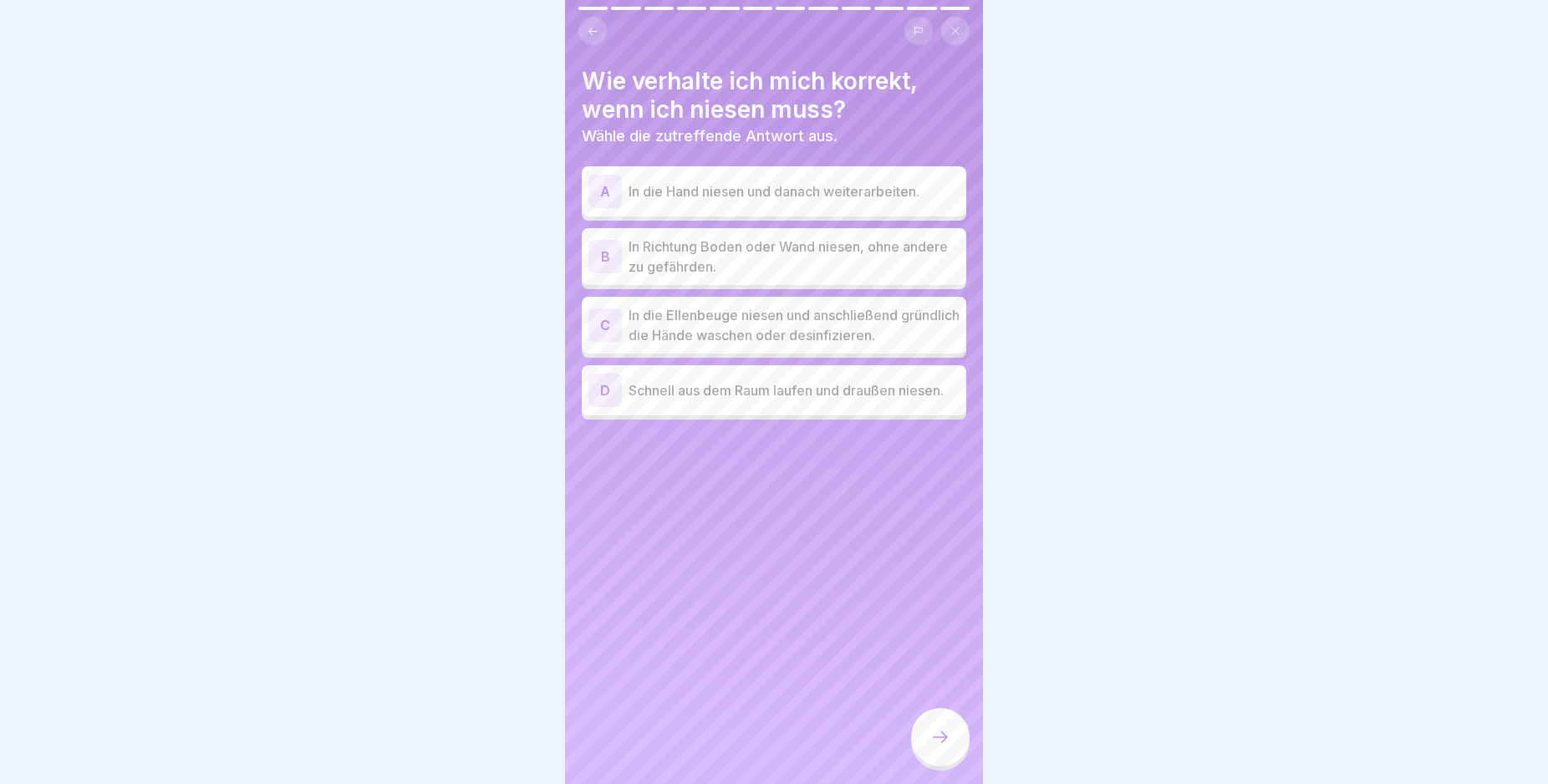
click at [606, 324] on div "C" at bounding box center [605, 326] width 34 height 34
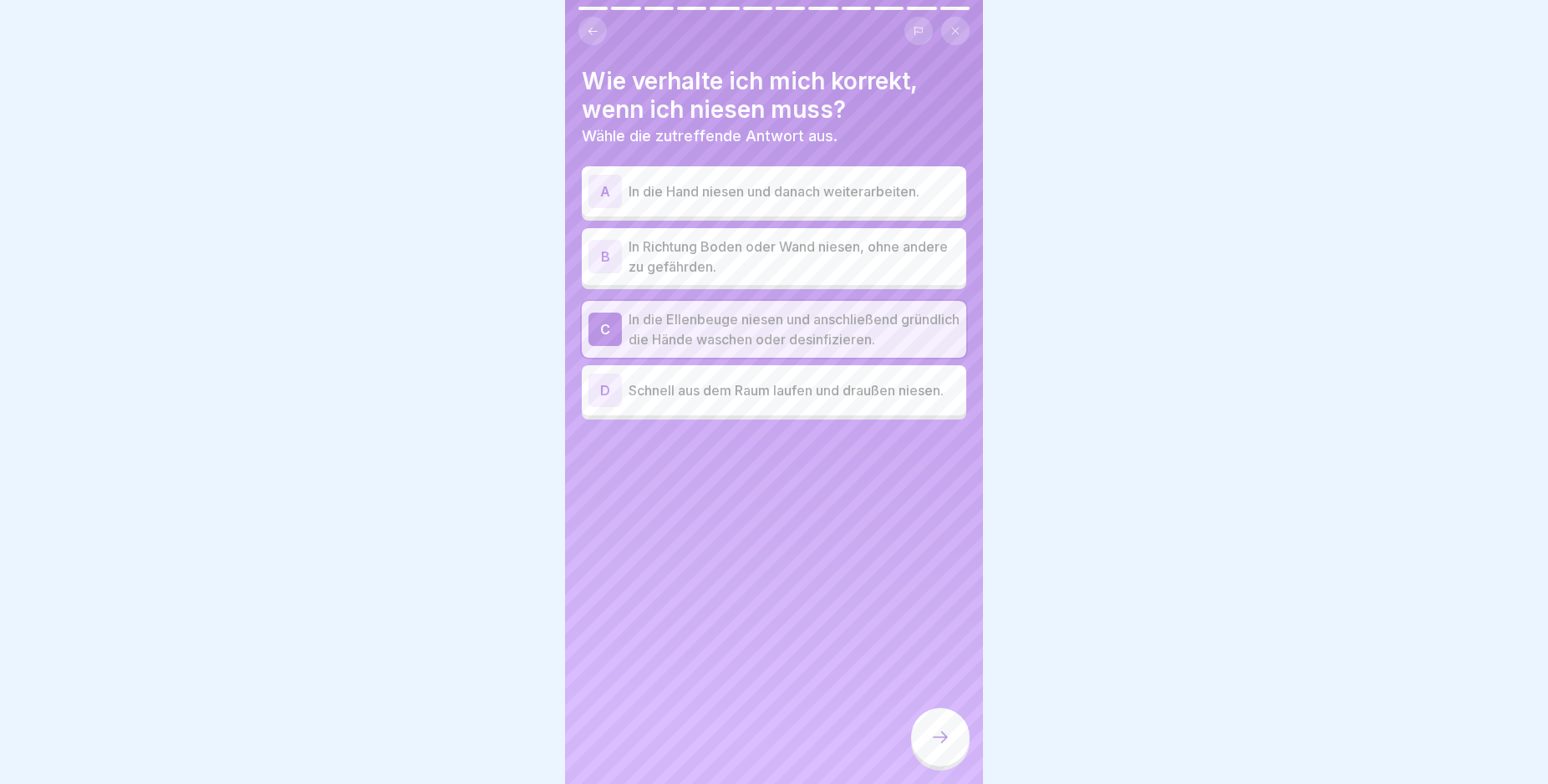
click at [941, 746] on icon at bounding box center [940, 736] width 20 height 20
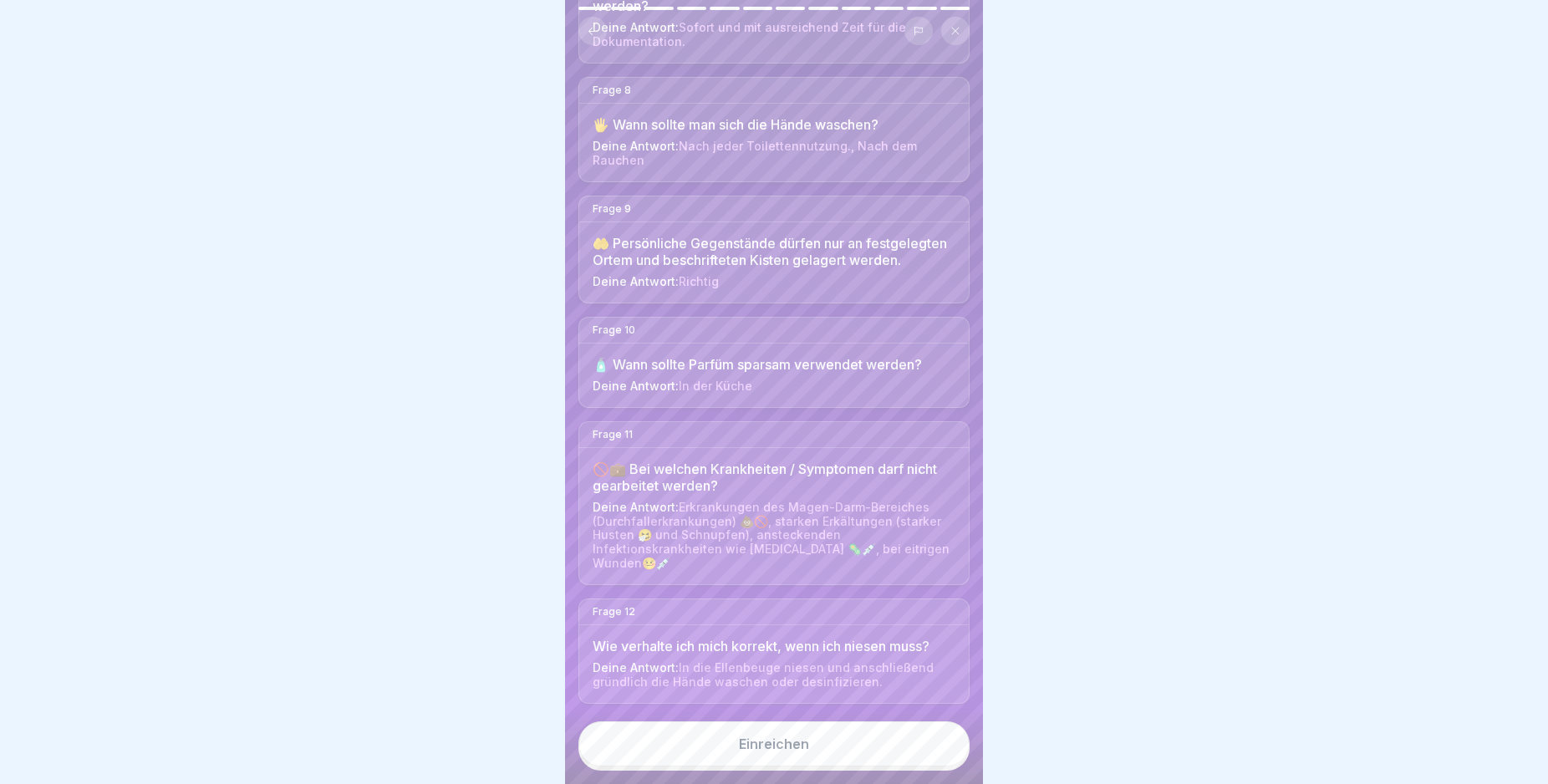
scroll to position [1038, 0]
click at [780, 751] on div "Einreichen" at bounding box center [774, 744] width 71 height 15
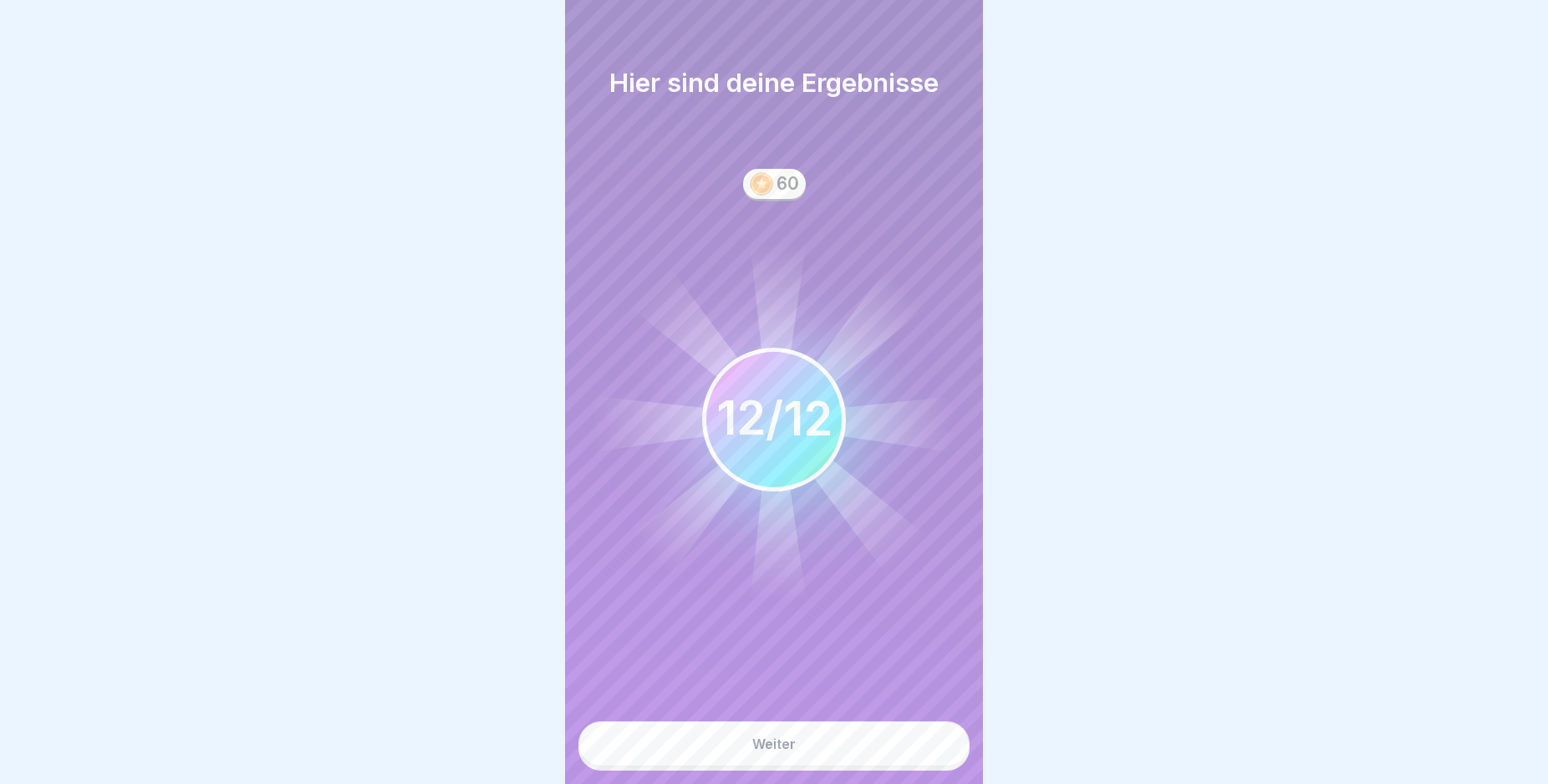
click at [780, 751] on div "Weiter" at bounding box center [774, 744] width 43 height 15
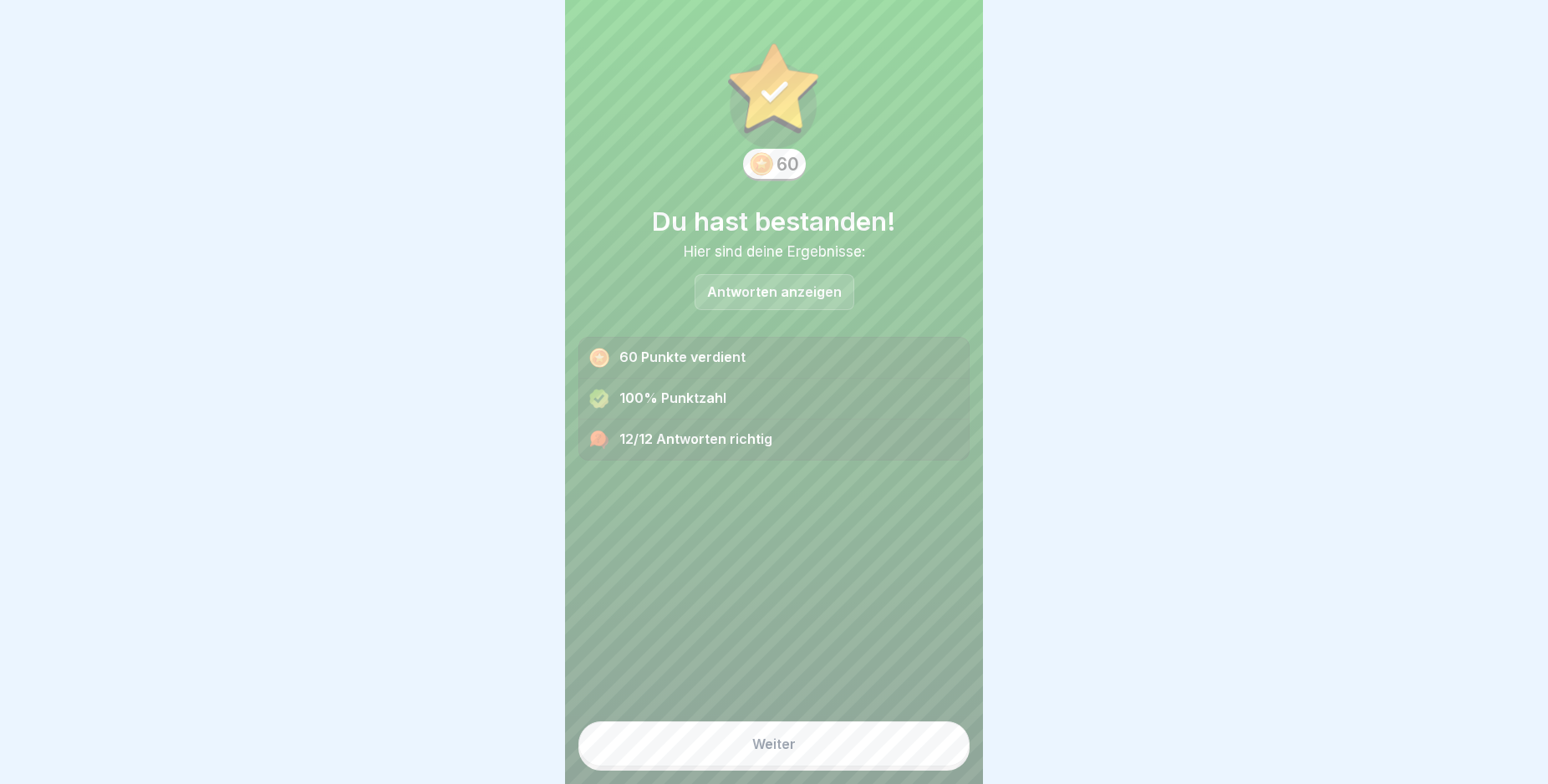
click at [780, 751] on div "Weiter" at bounding box center [774, 744] width 43 height 15
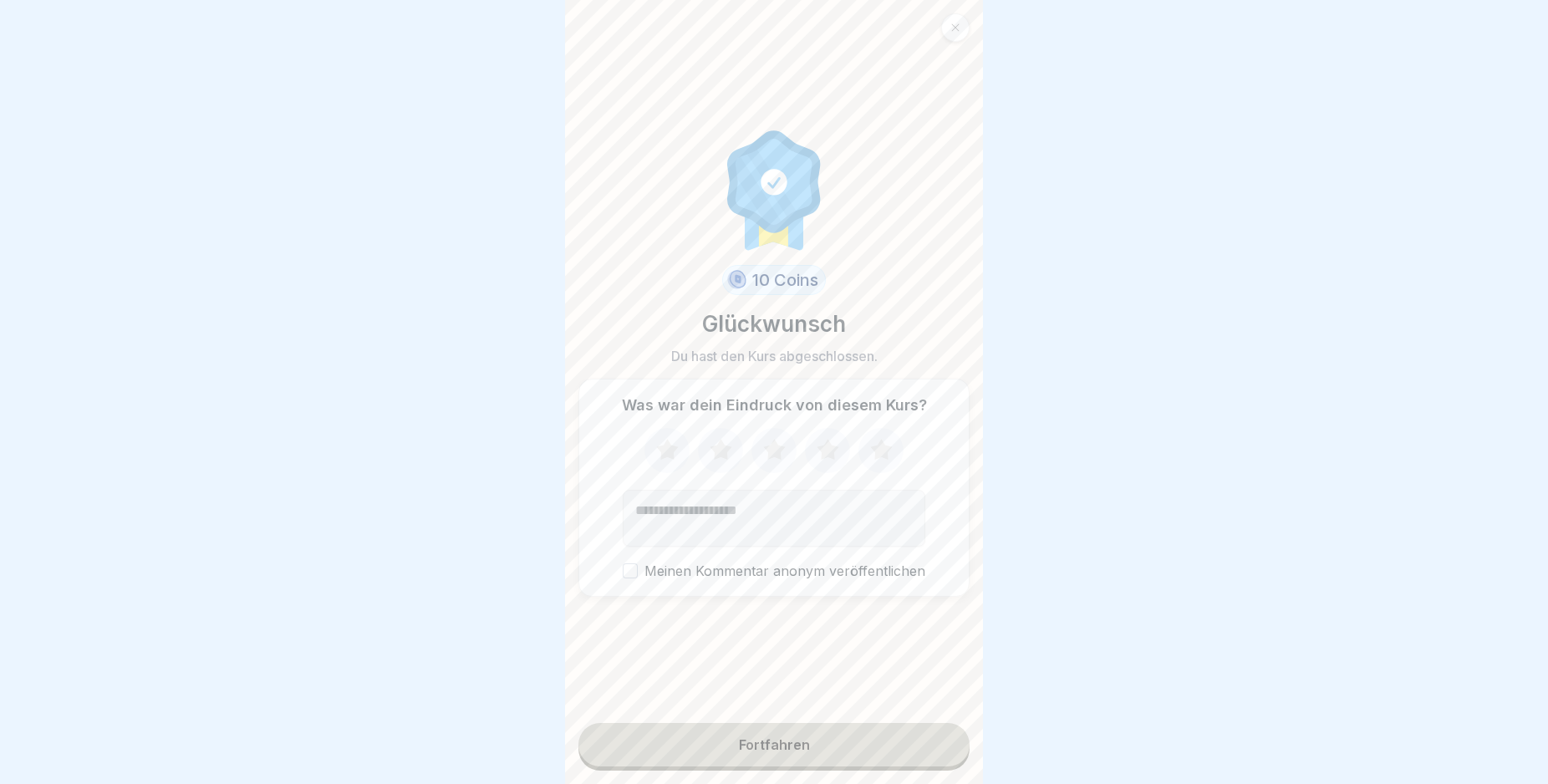
click at [780, 752] on div "Fortfahren" at bounding box center [774, 744] width 71 height 15
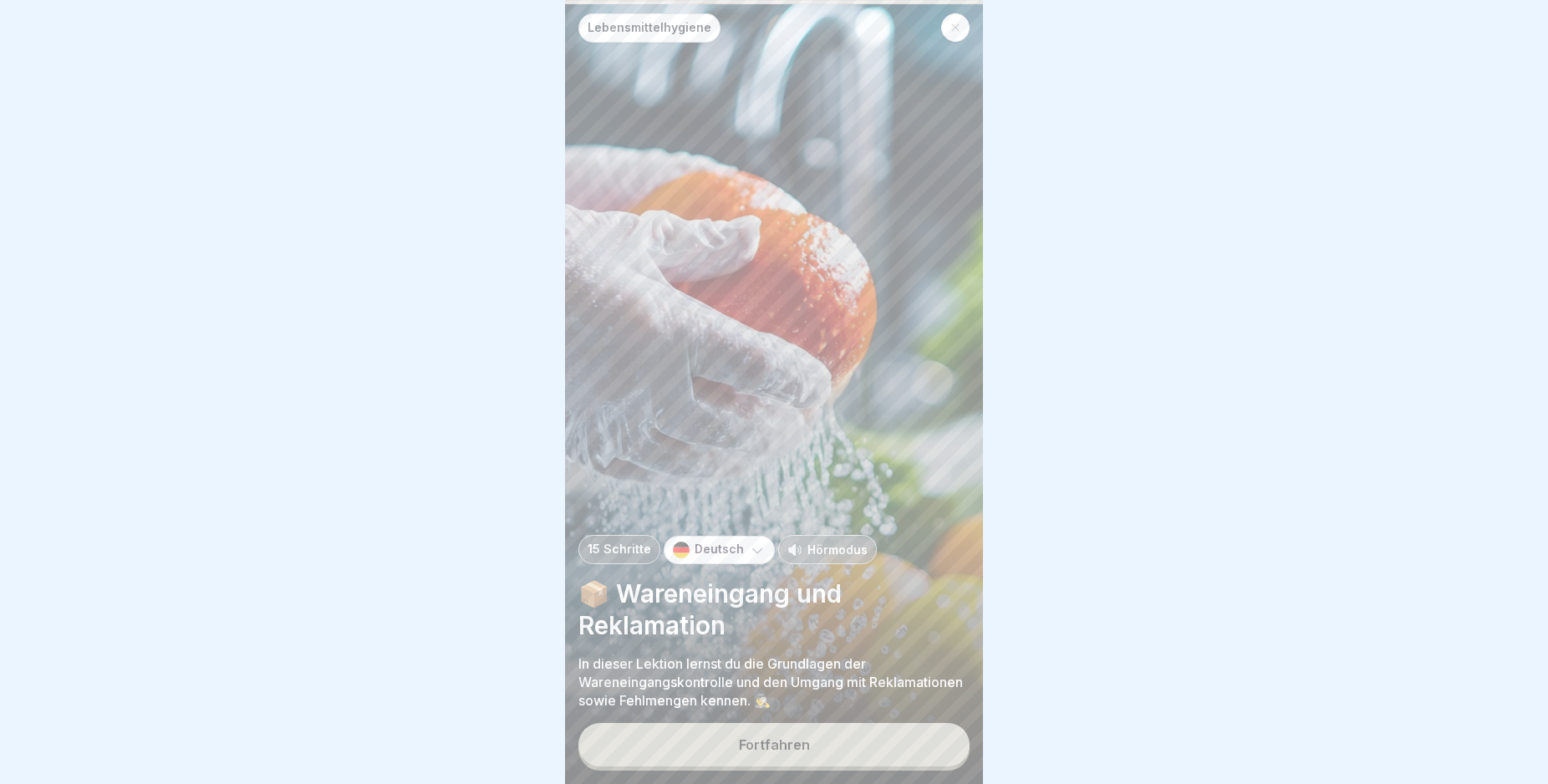
click at [780, 752] on div "Fortfahren" at bounding box center [774, 744] width 71 height 15
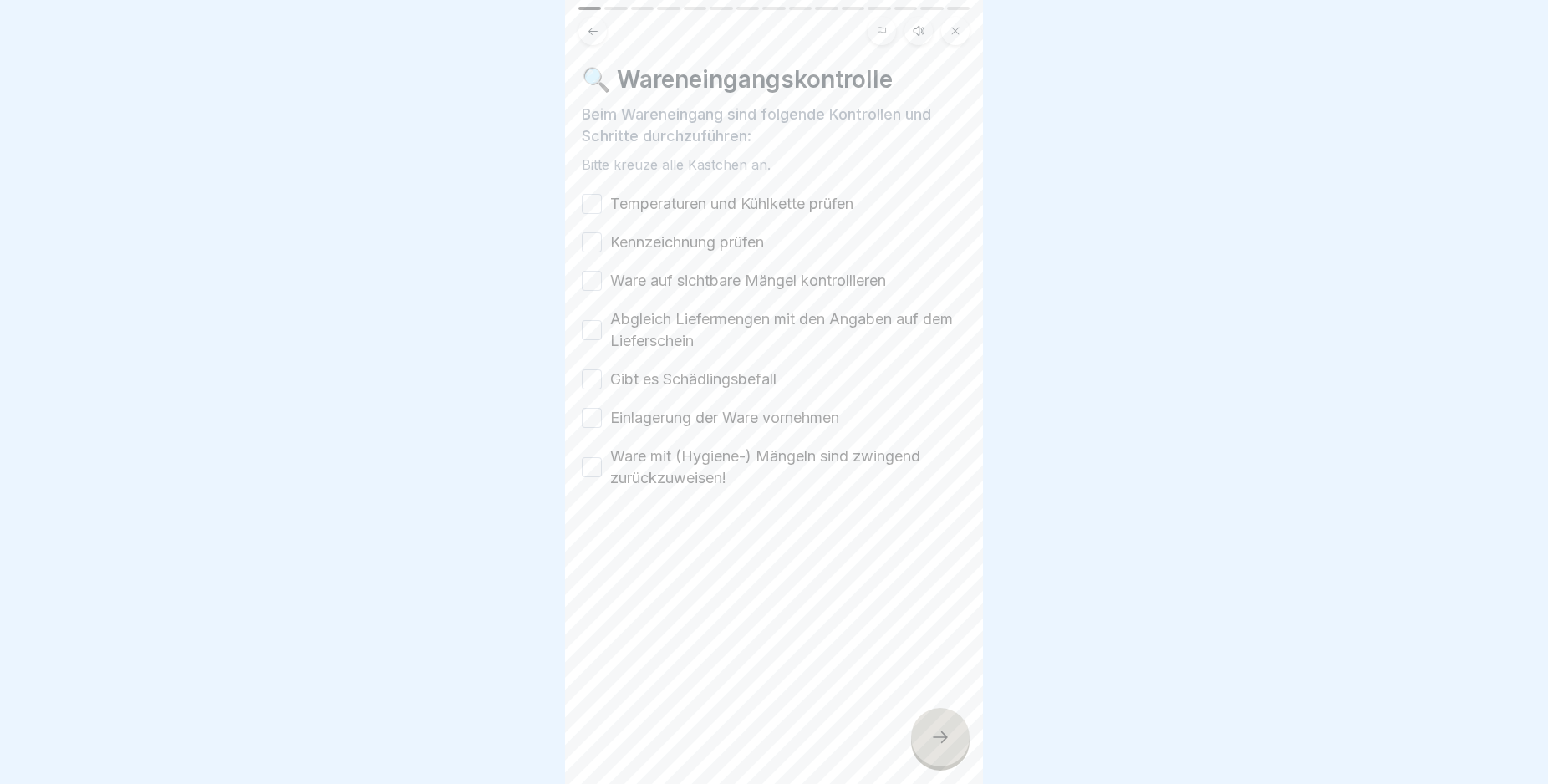
click at [591, 200] on button "Temperaturen und Kühlkette prüfen" at bounding box center [591, 203] width 20 height 20
click at [592, 244] on button "Kennzeichnung prüfen" at bounding box center [591, 242] width 20 height 20
click at [589, 280] on button "Ware auf sichtbare Mängel kontrollieren" at bounding box center [591, 280] width 20 height 20
click at [589, 331] on button "Abgleich Liefermengen mit den Angaben auf dem Lieferschein" at bounding box center [591, 329] width 20 height 20
click at [589, 381] on button "Gibt es Schädlingsbefall" at bounding box center [591, 378] width 20 height 20
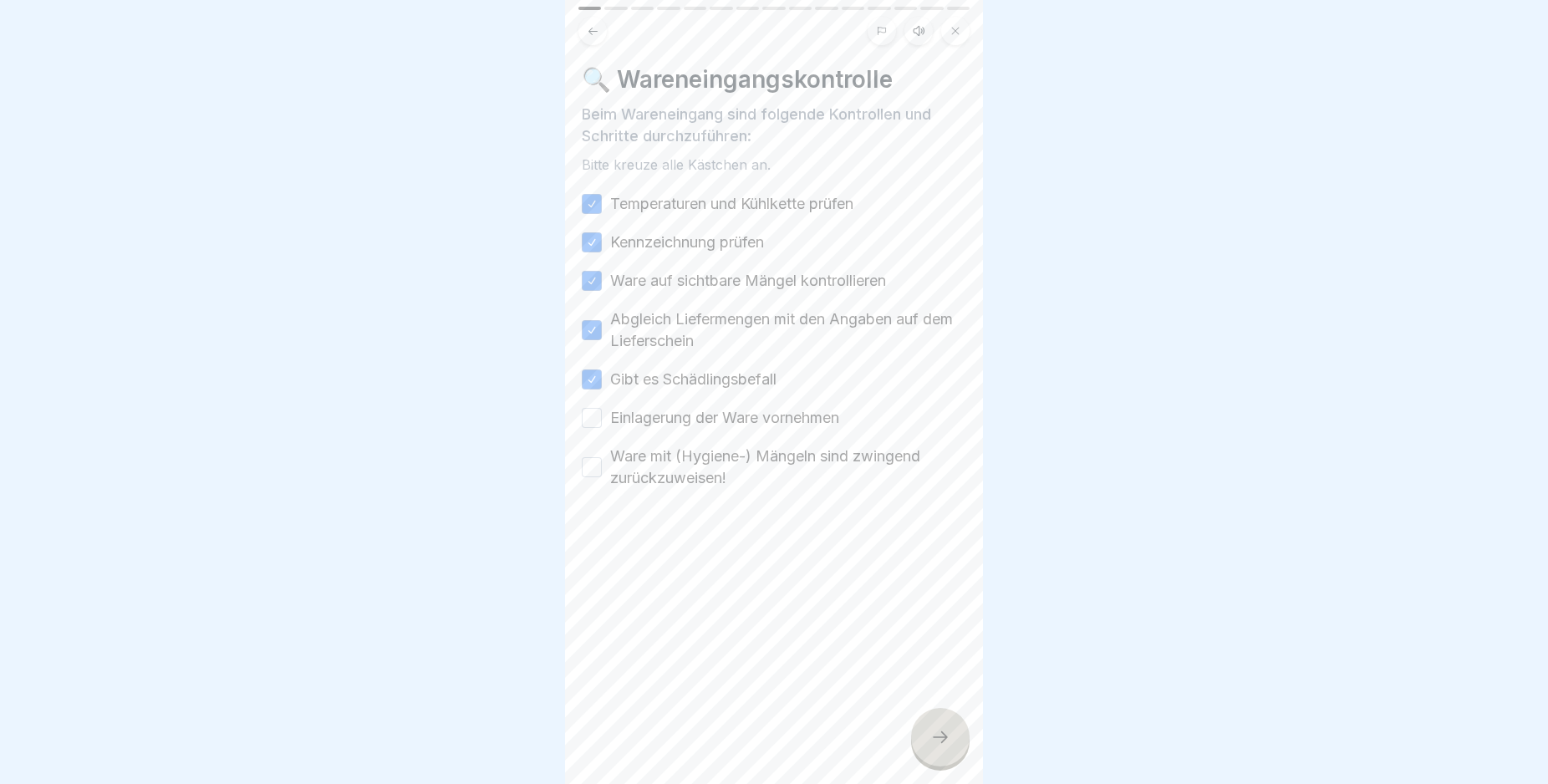
click at [597, 415] on button "Einlagerung der Ware vornehmen" at bounding box center [591, 417] width 20 height 20
click at [592, 468] on button "Ware mit (Hygiene-) Mängeln sind zwingend zurückzuweisen!" at bounding box center [591, 467] width 20 height 20
click at [941, 741] on div at bounding box center [941, 737] width 58 height 58
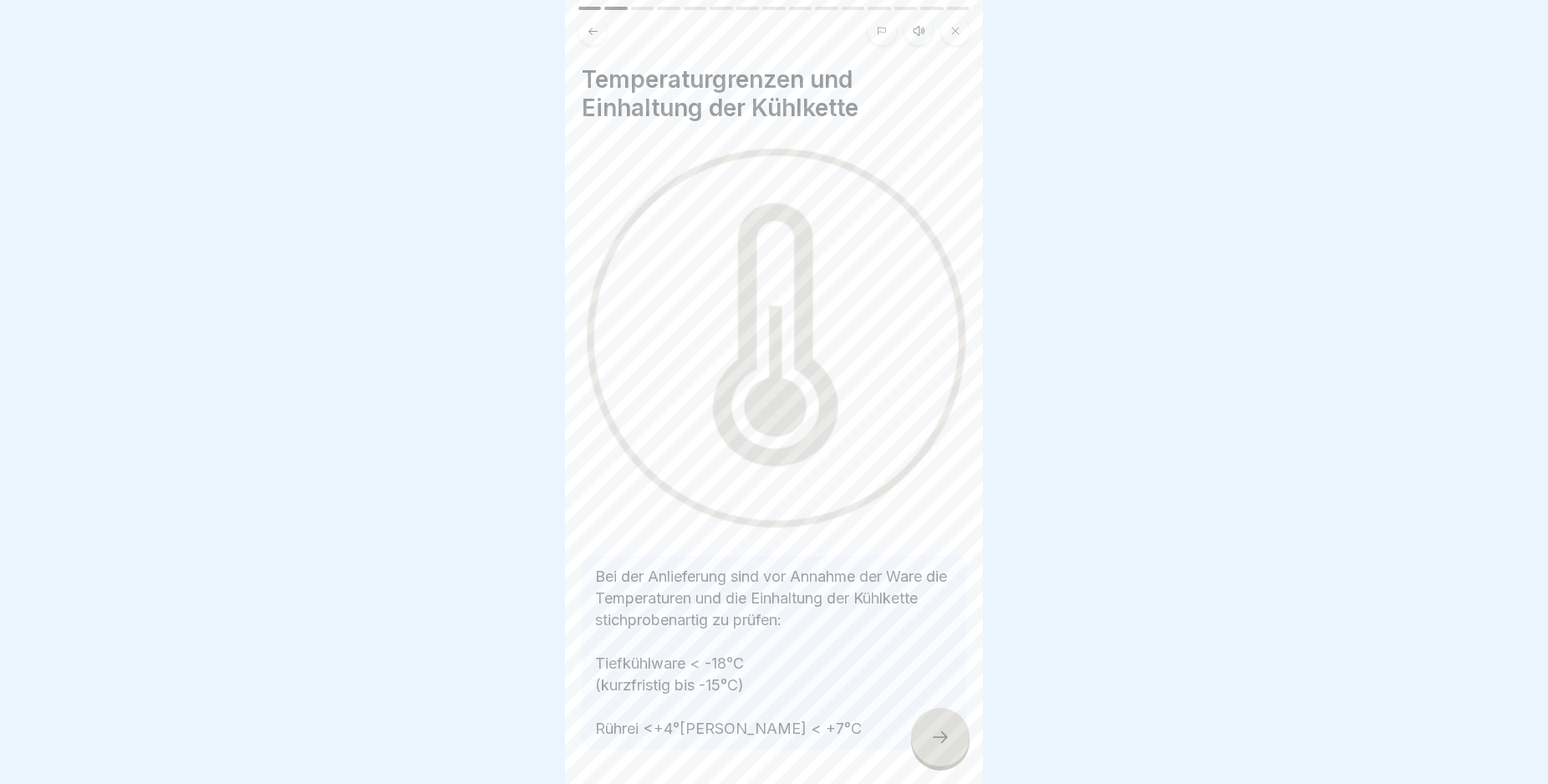
click at [937, 747] on icon at bounding box center [940, 736] width 20 height 20
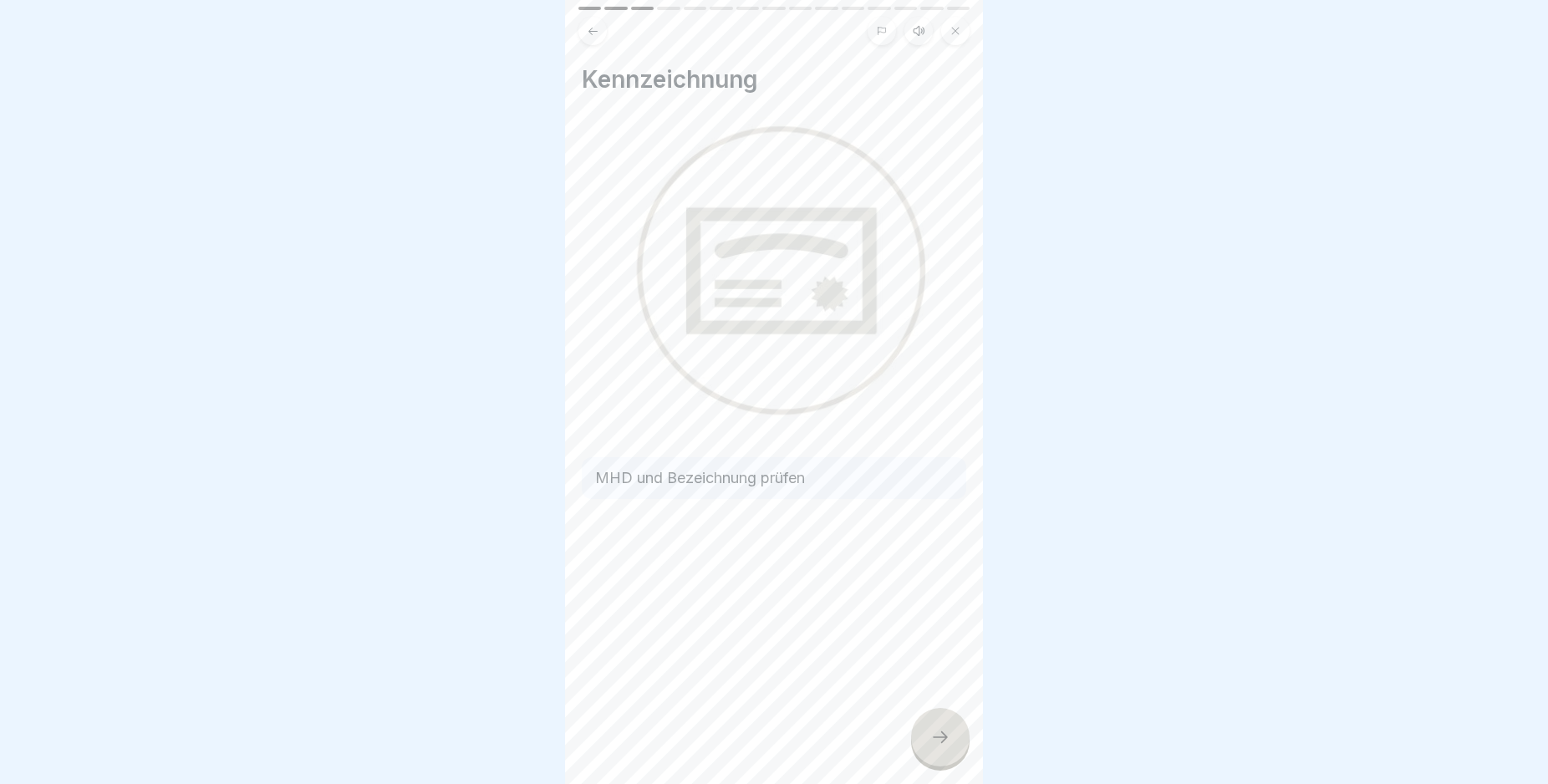
click at [937, 747] on icon at bounding box center [940, 736] width 20 height 20
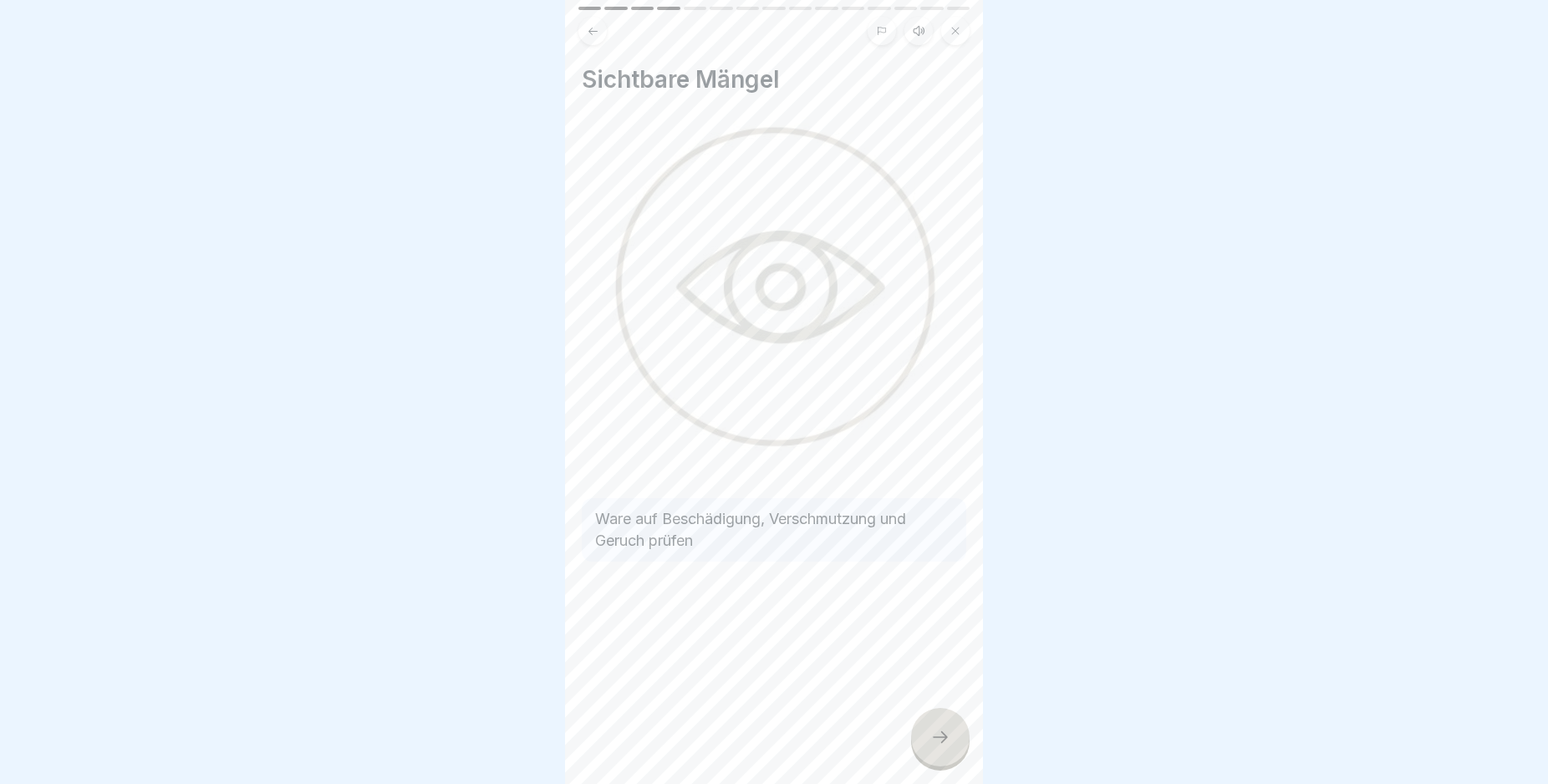
click at [937, 747] on icon at bounding box center [940, 736] width 20 height 20
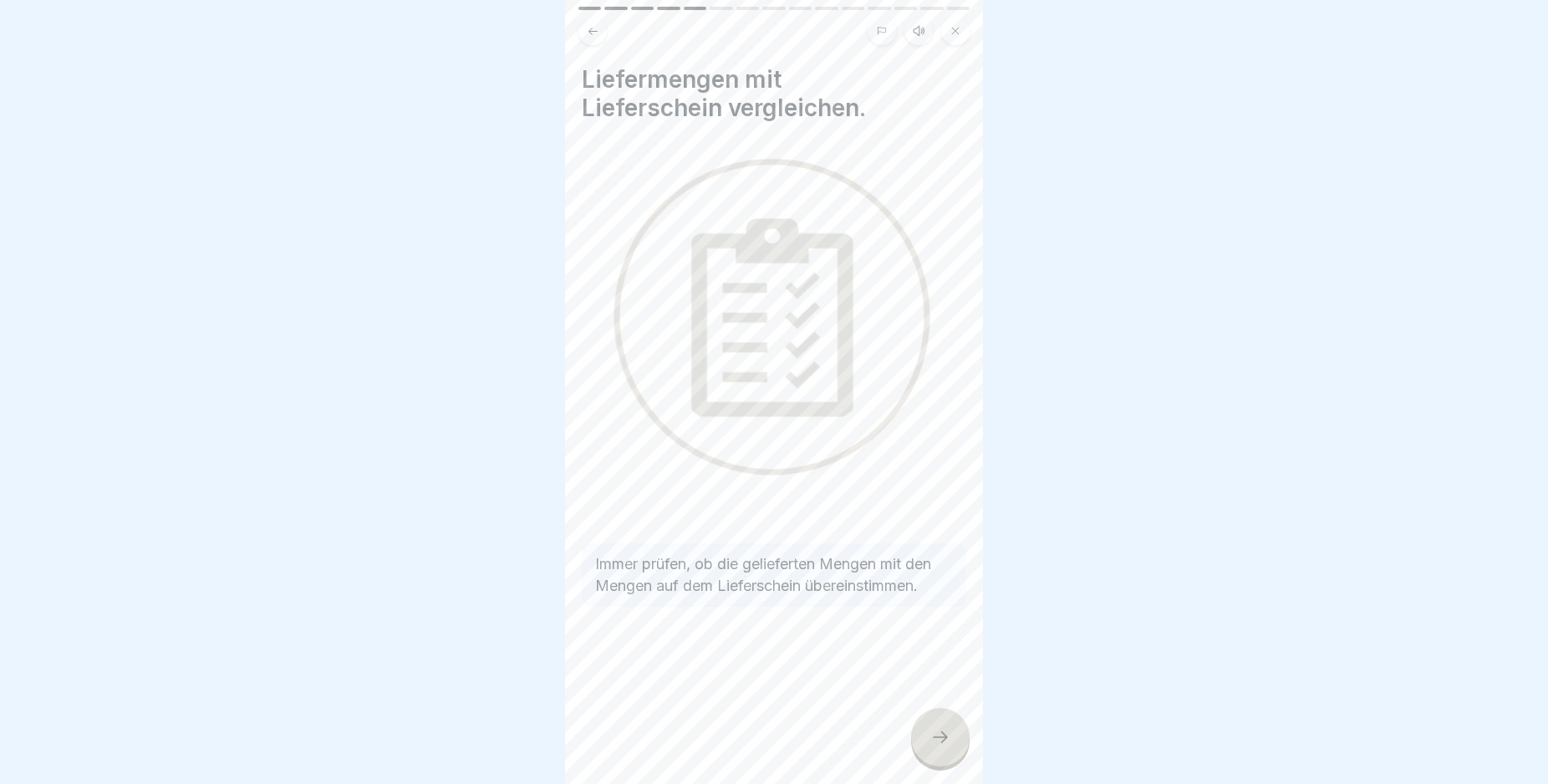
click at [937, 747] on icon at bounding box center [940, 736] width 20 height 20
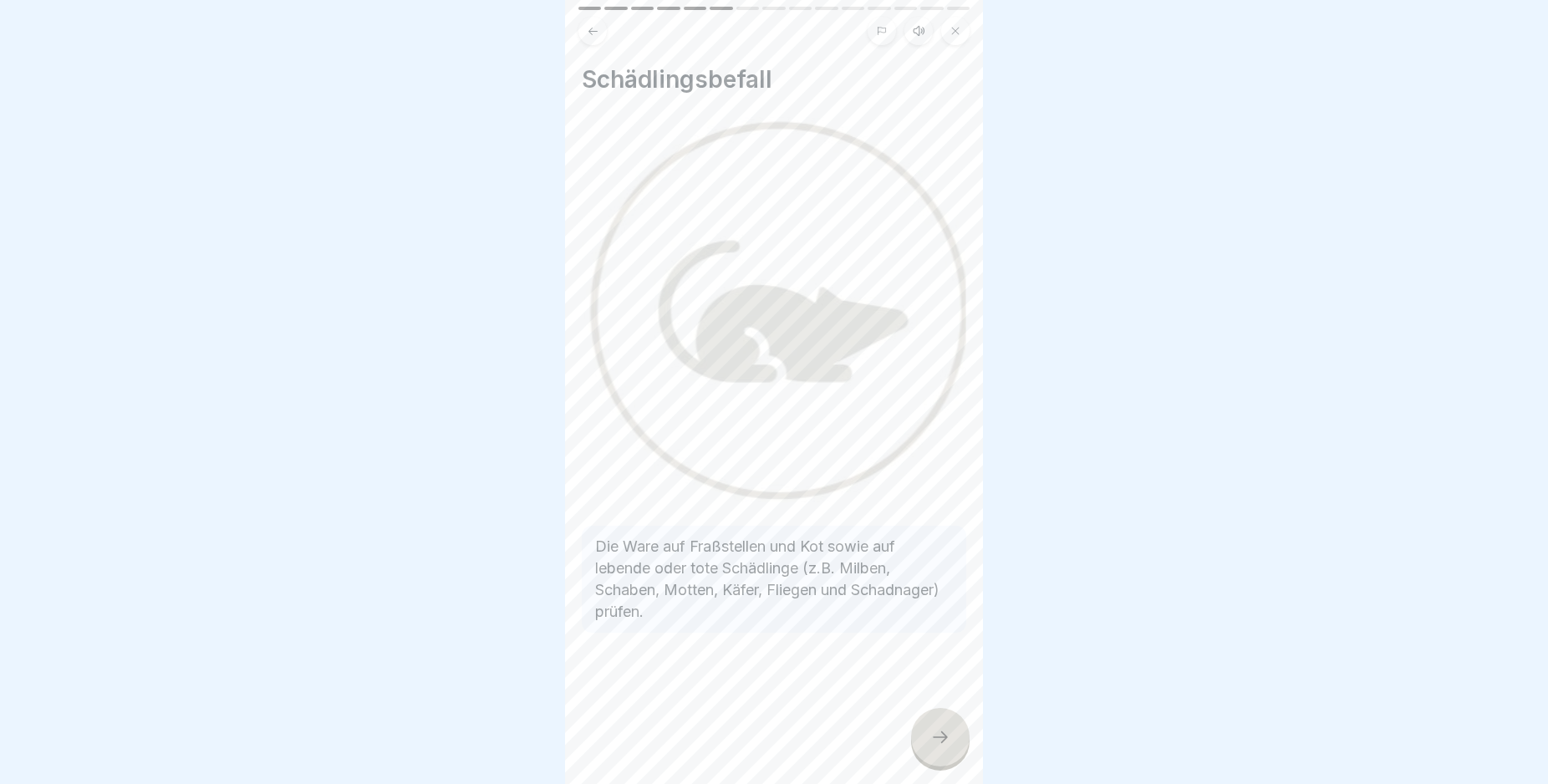
click at [937, 747] on icon at bounding box center [940, 736] width 20 height 20
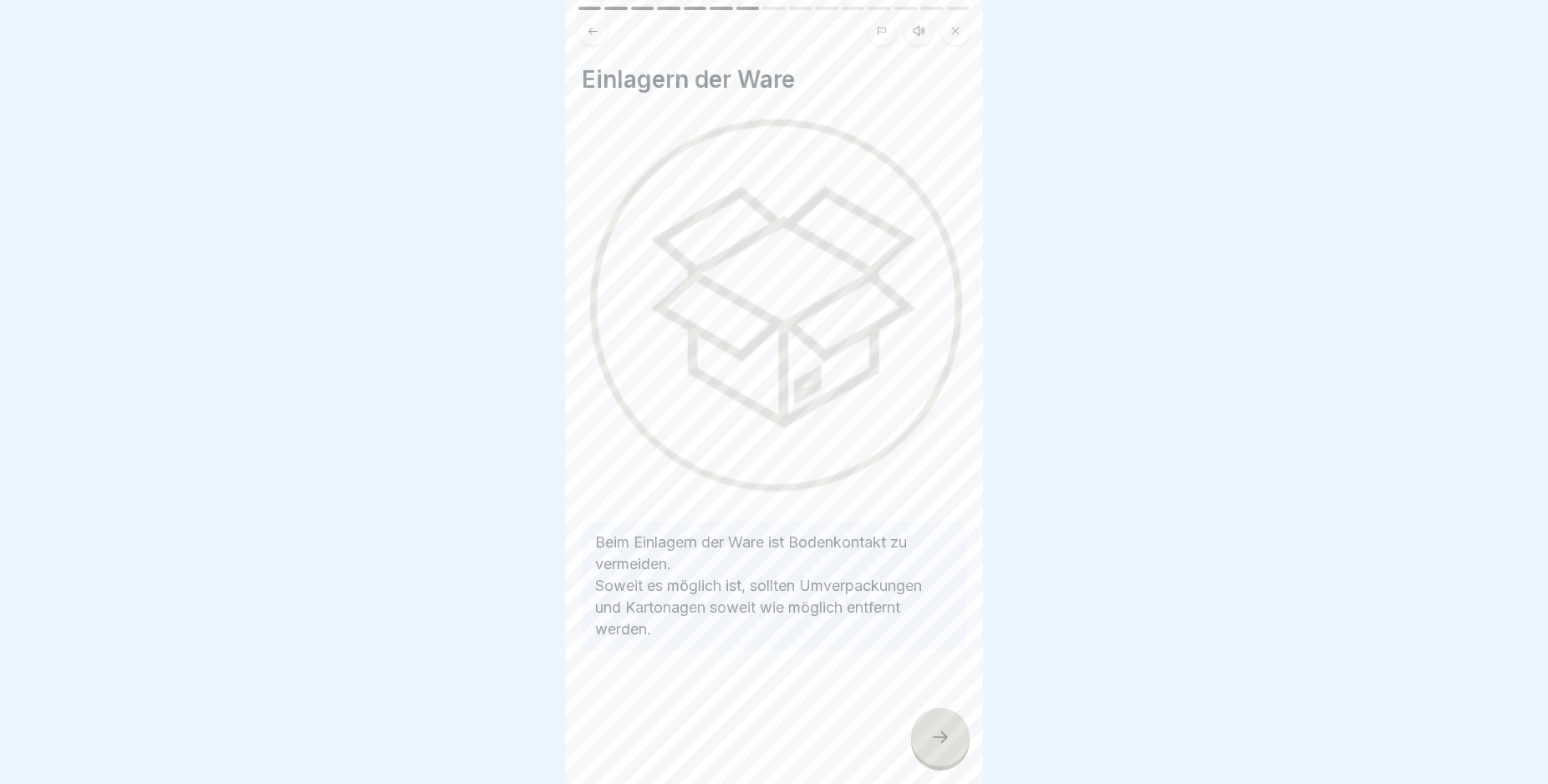
click at [937, 747] on icon at bounding box center [940, 736] width 20 height 20
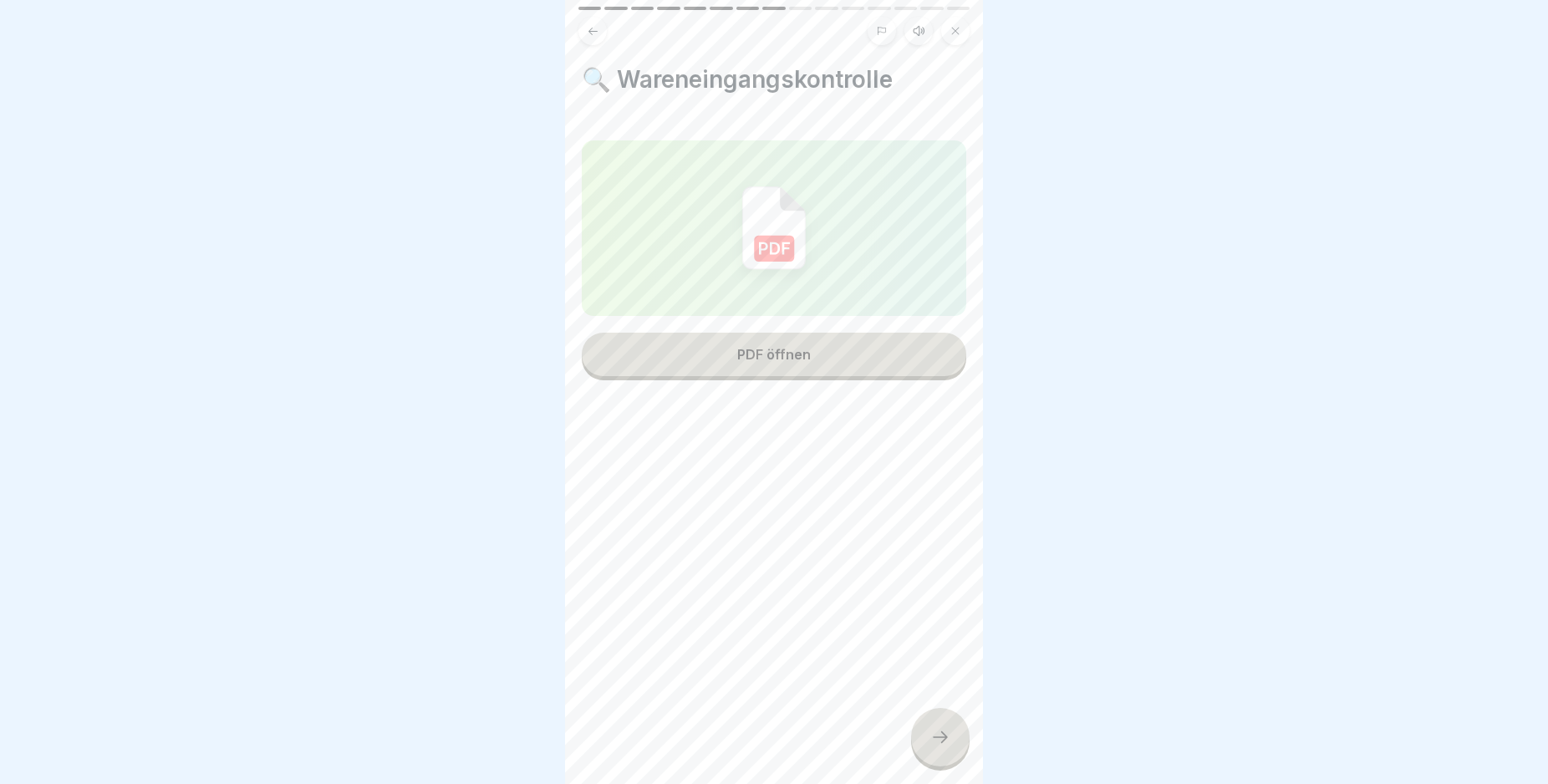
click at [937, 747] on icon at bounding box center [940, 736] width 20 height 20
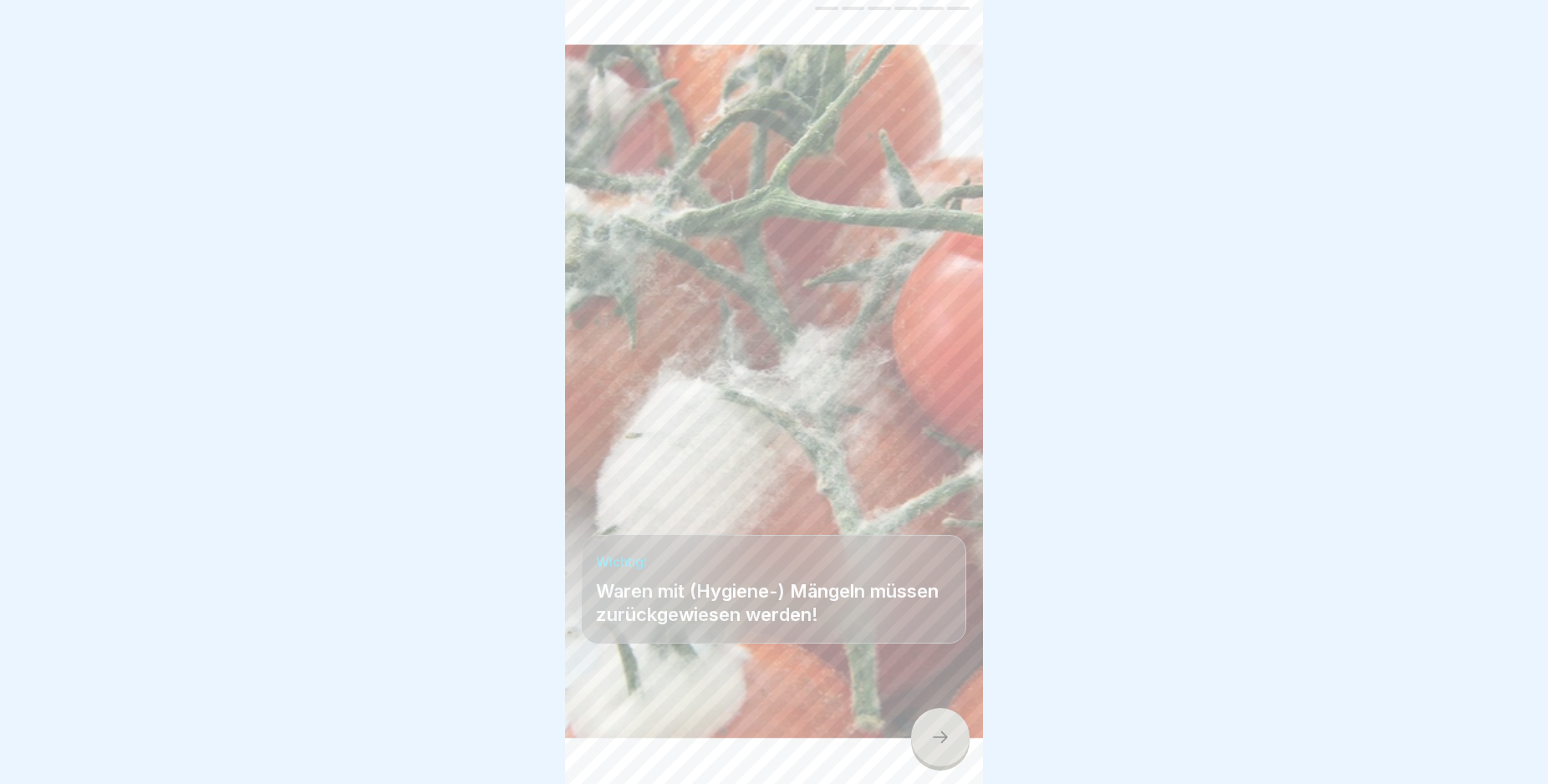
click at [937, 747] on icon at bounding box center [940, 736] width 20 height 20
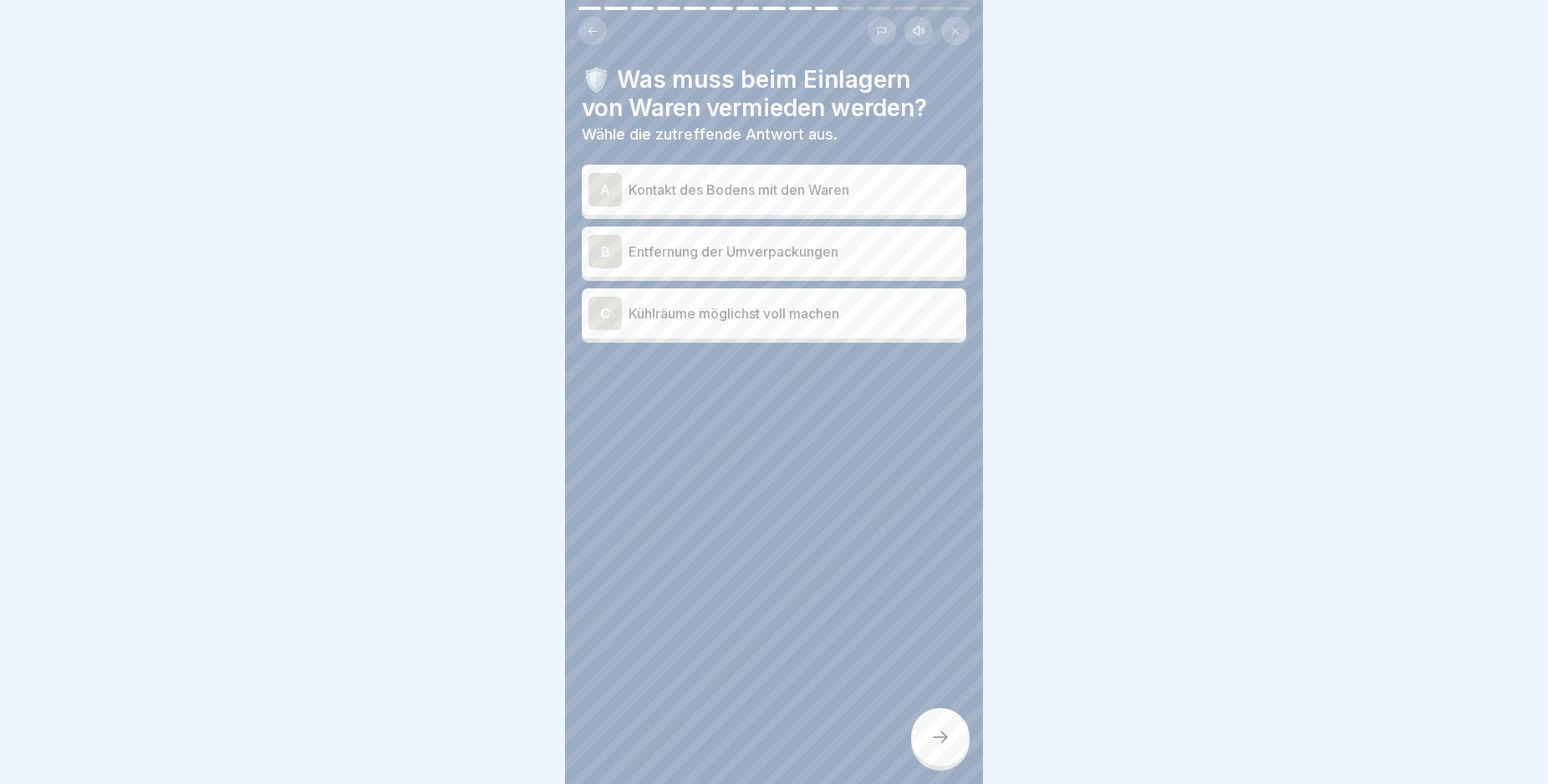
click at [601, 184] on div "A" at bounding box center [605, 190] width 34 height 34
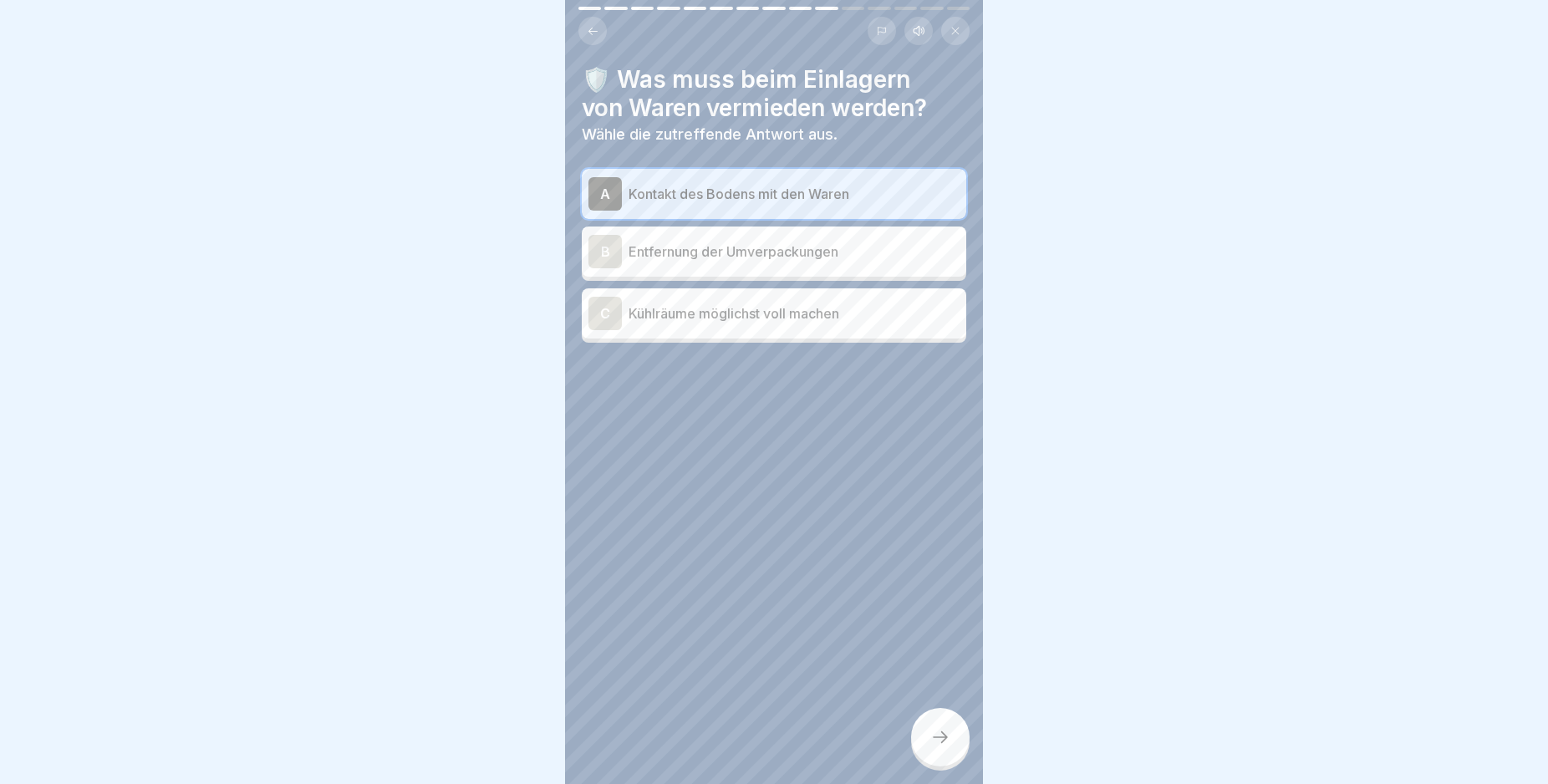
click at [605, 249] on div "B" at bounding box center [605, 251] width 34 height 34
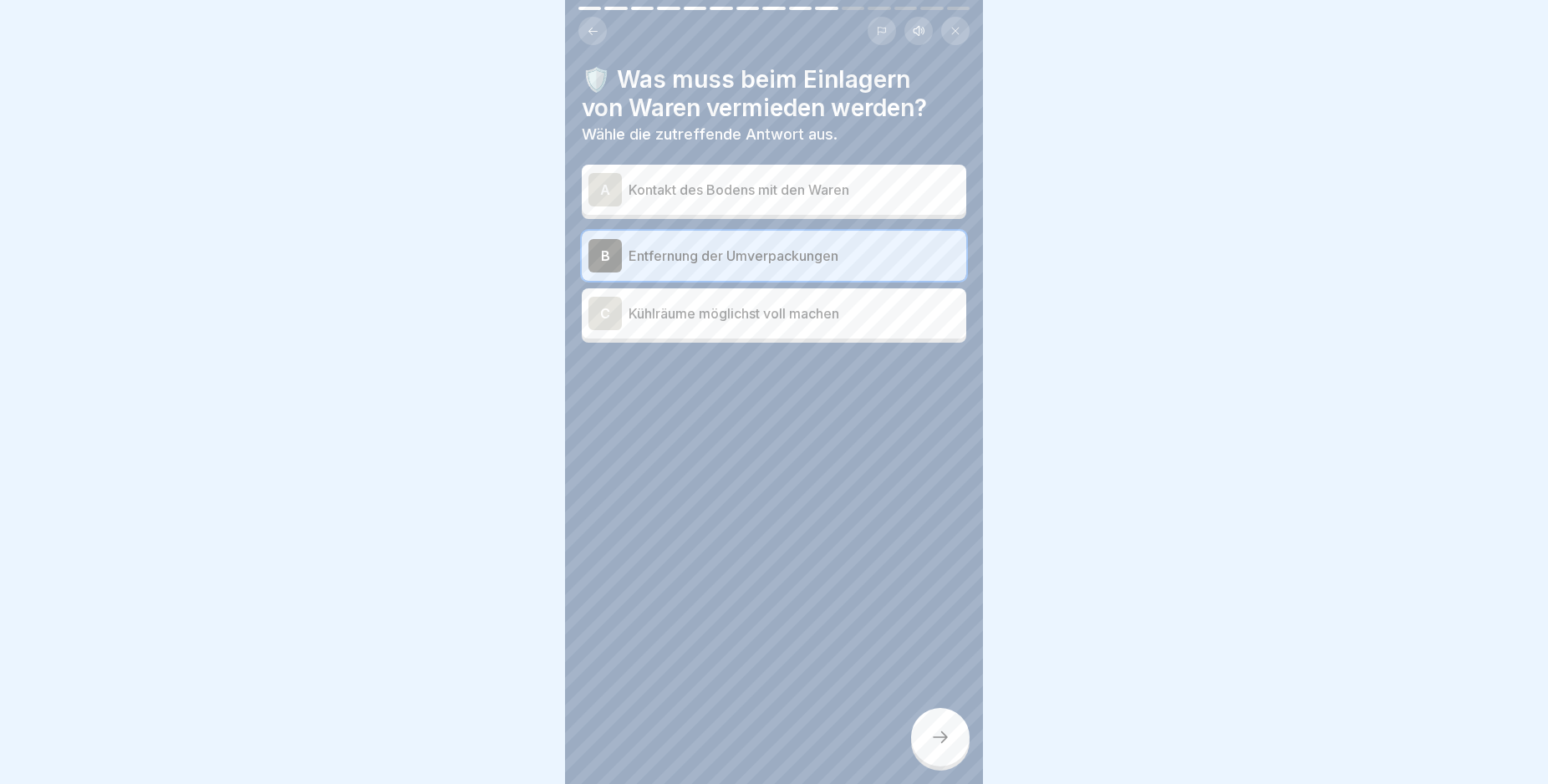
click at [605, 186] on div "A" at bounding box center [605, 190] width 34 height 34
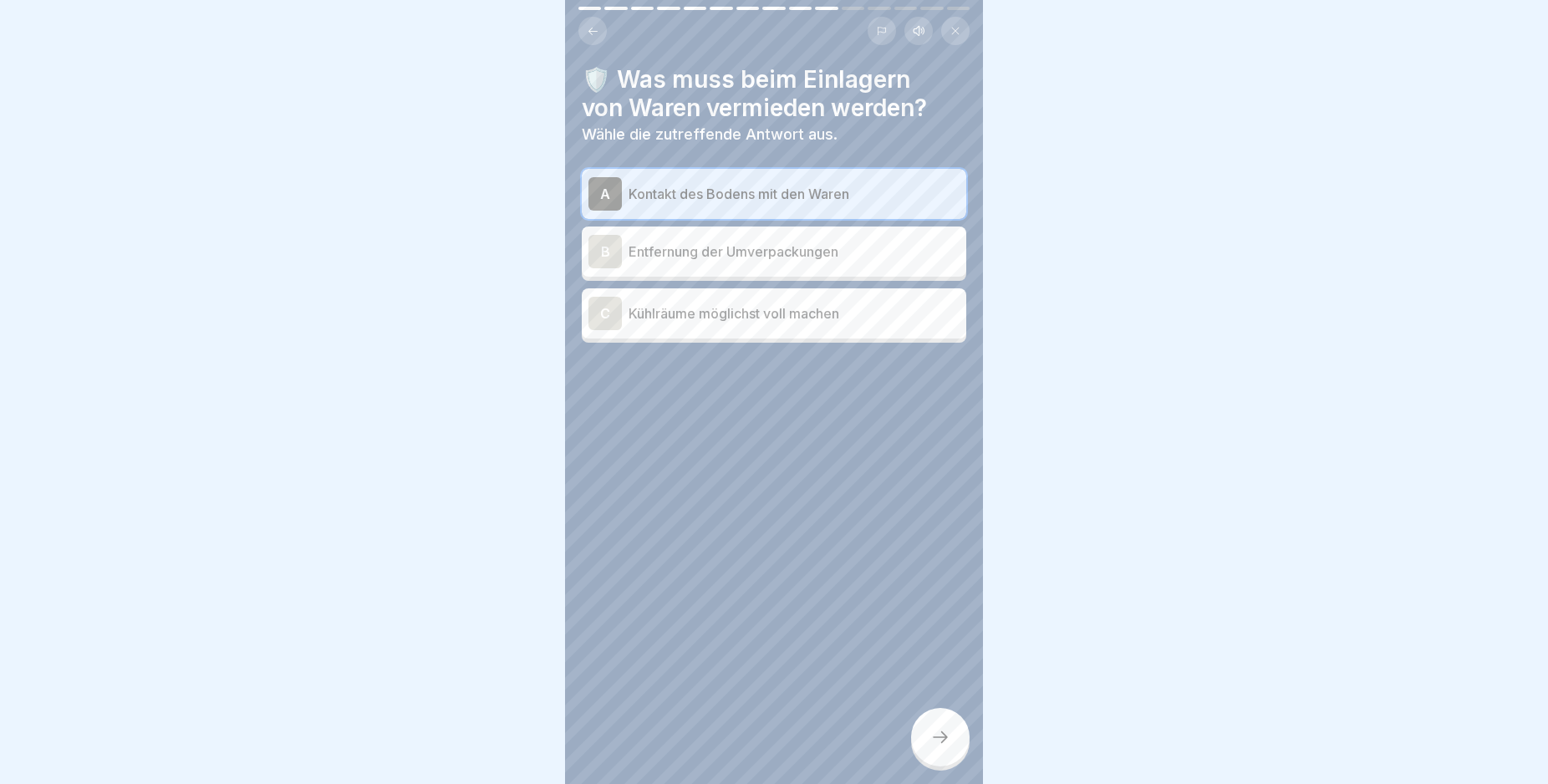
click at [943, 747] on icon at bounding box center [940, 736] width 20 height 20
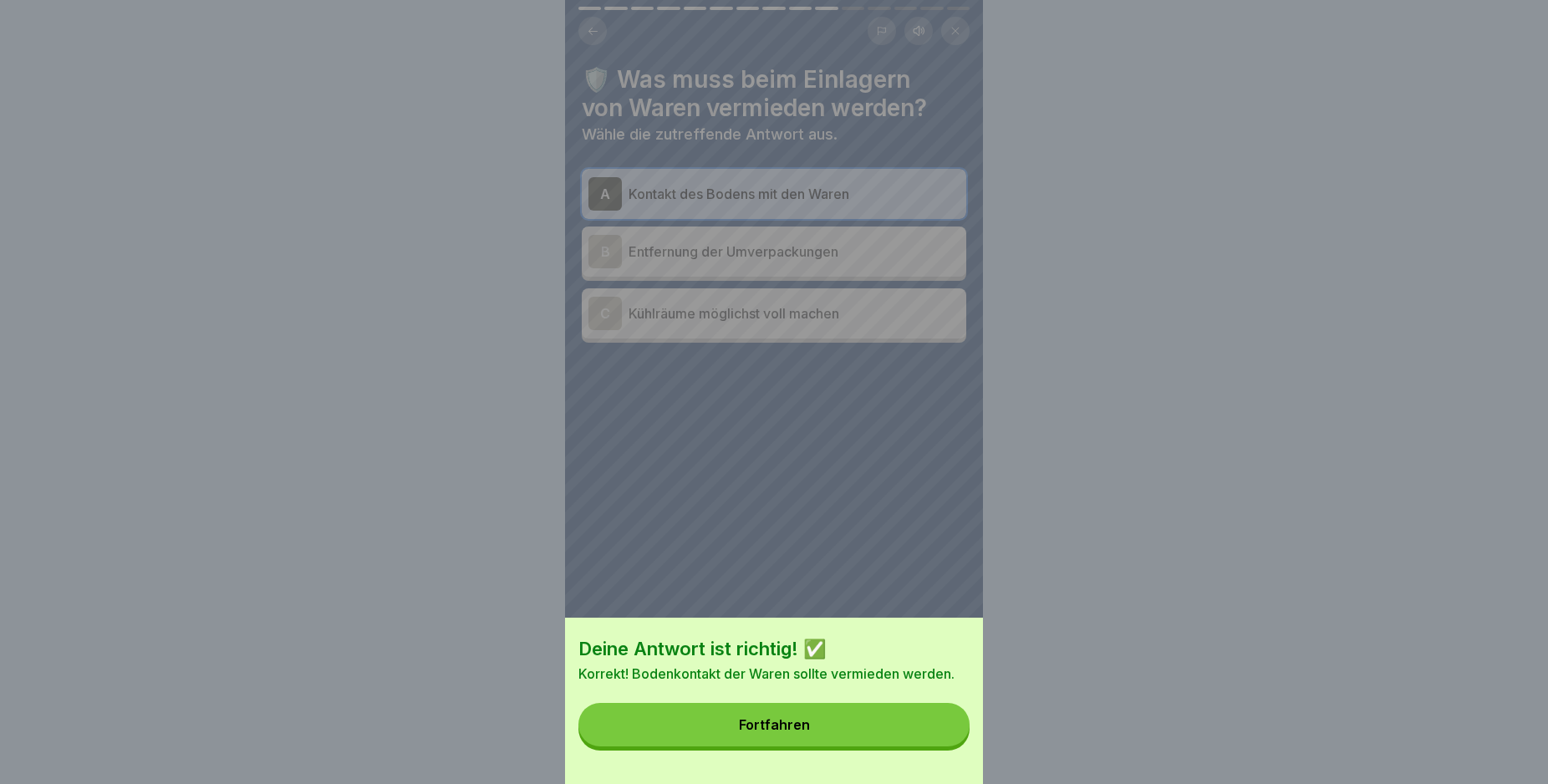
click at [895, 740] on button "Fortfahren" at bounding box center [773, 725] width 391 height 43
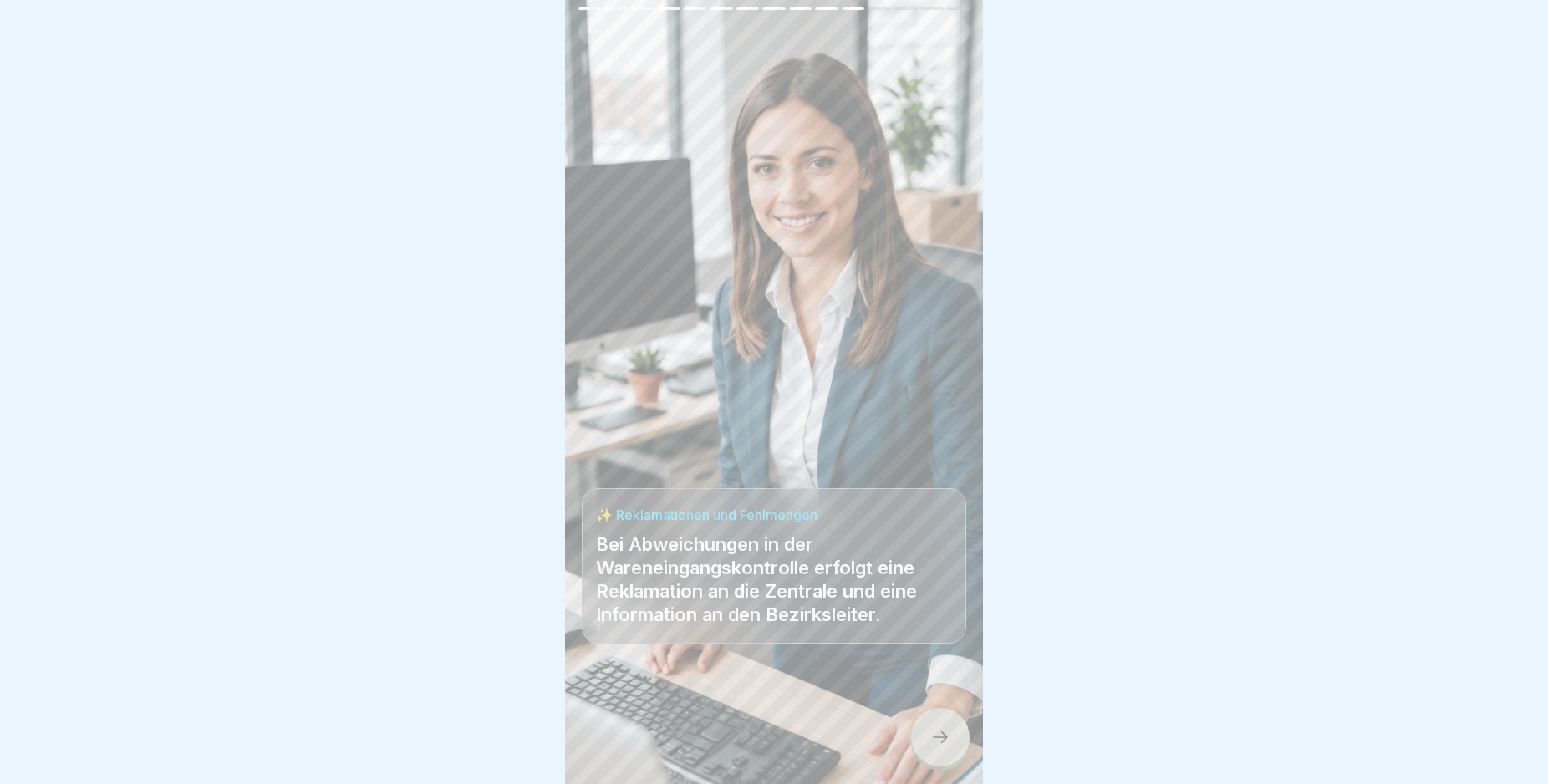
click at [945, 747] on icon at bounding box center [940, 736] width 20 height 20
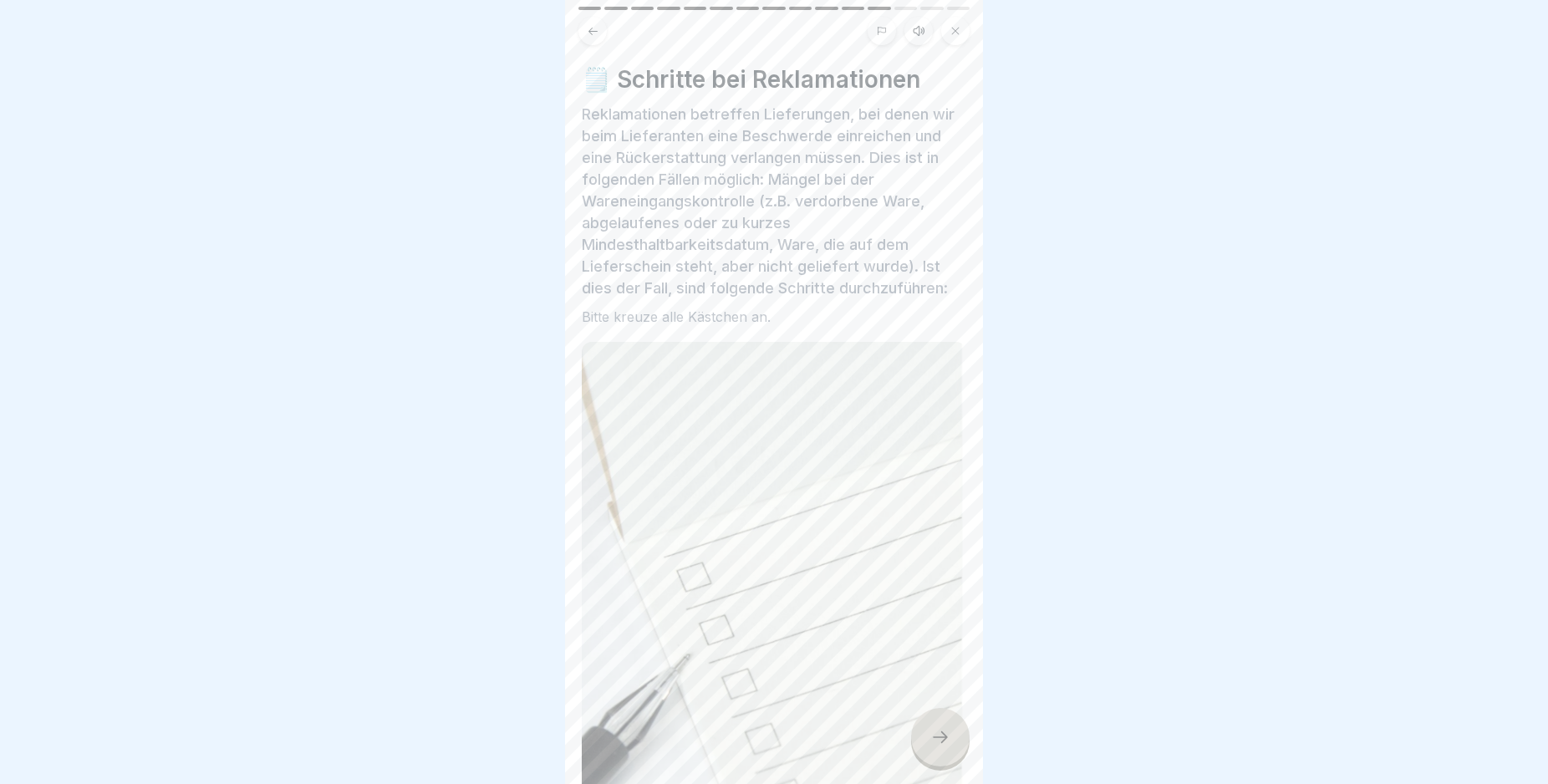
click at [945, 747] on icon at bounding box center [940, 736] width 20 height 20
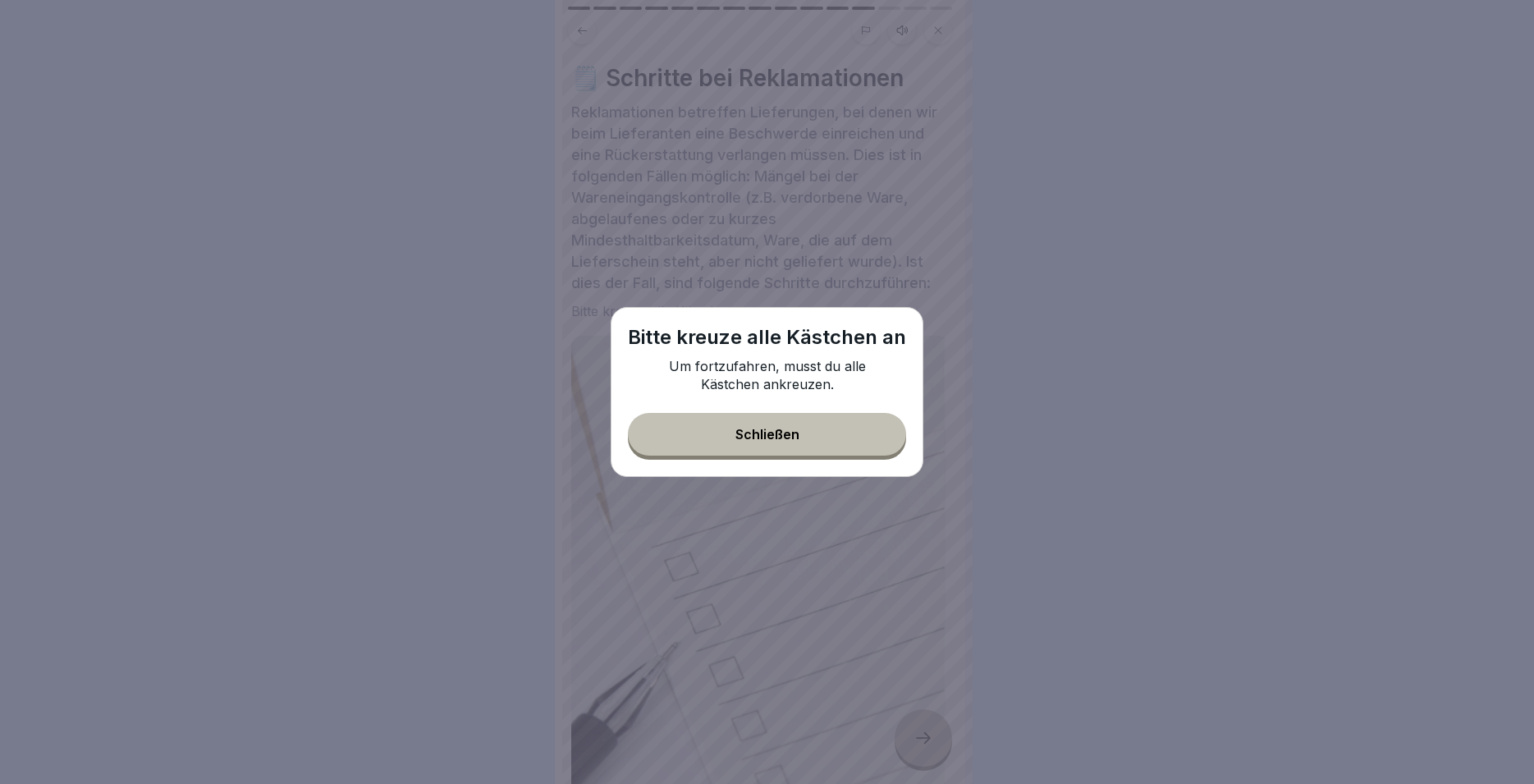
click at [801, 436] on button "Schließen" at bounding box center [767, 435] width 278 height 43
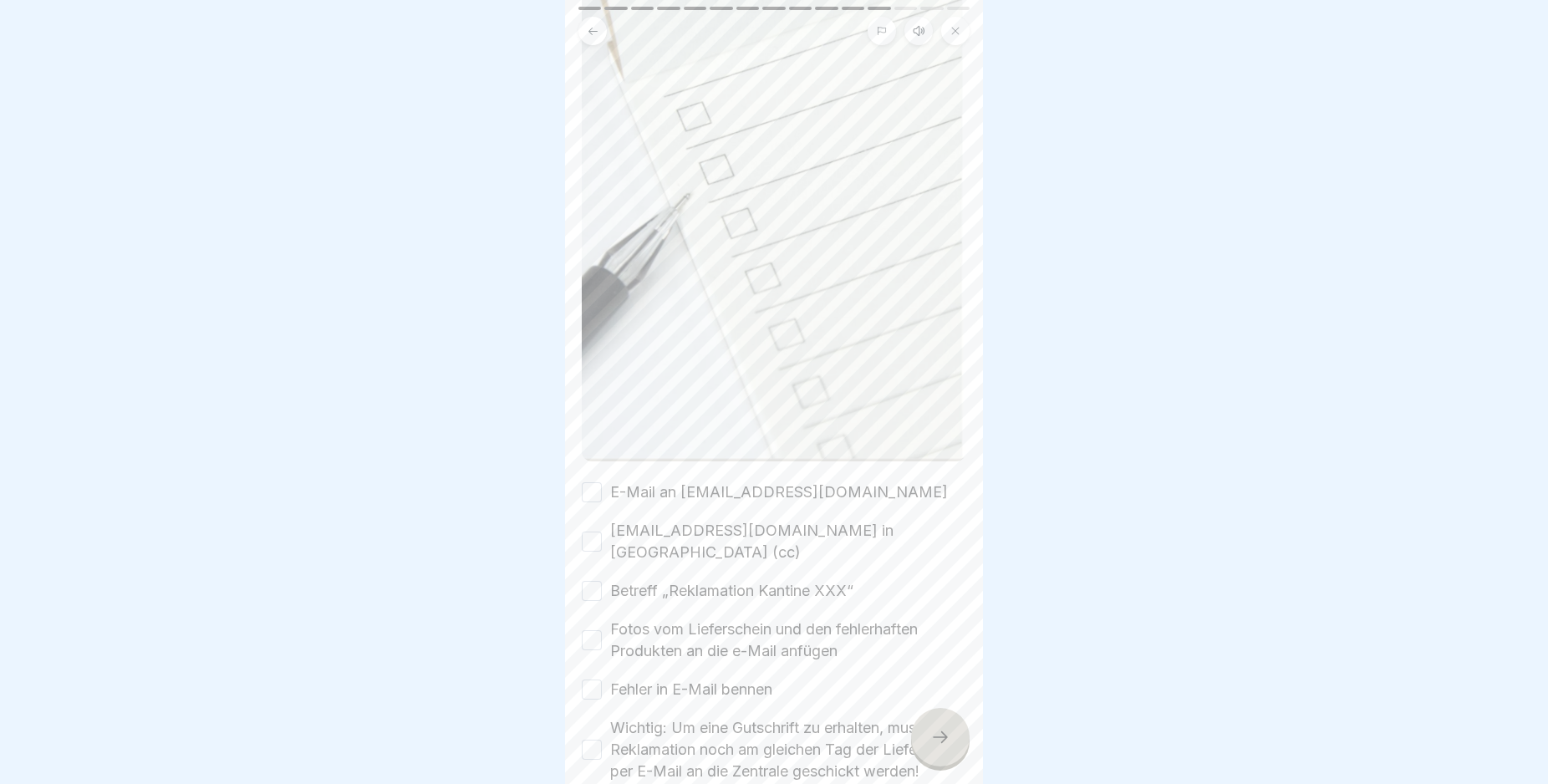
scroll to position [537, 0]
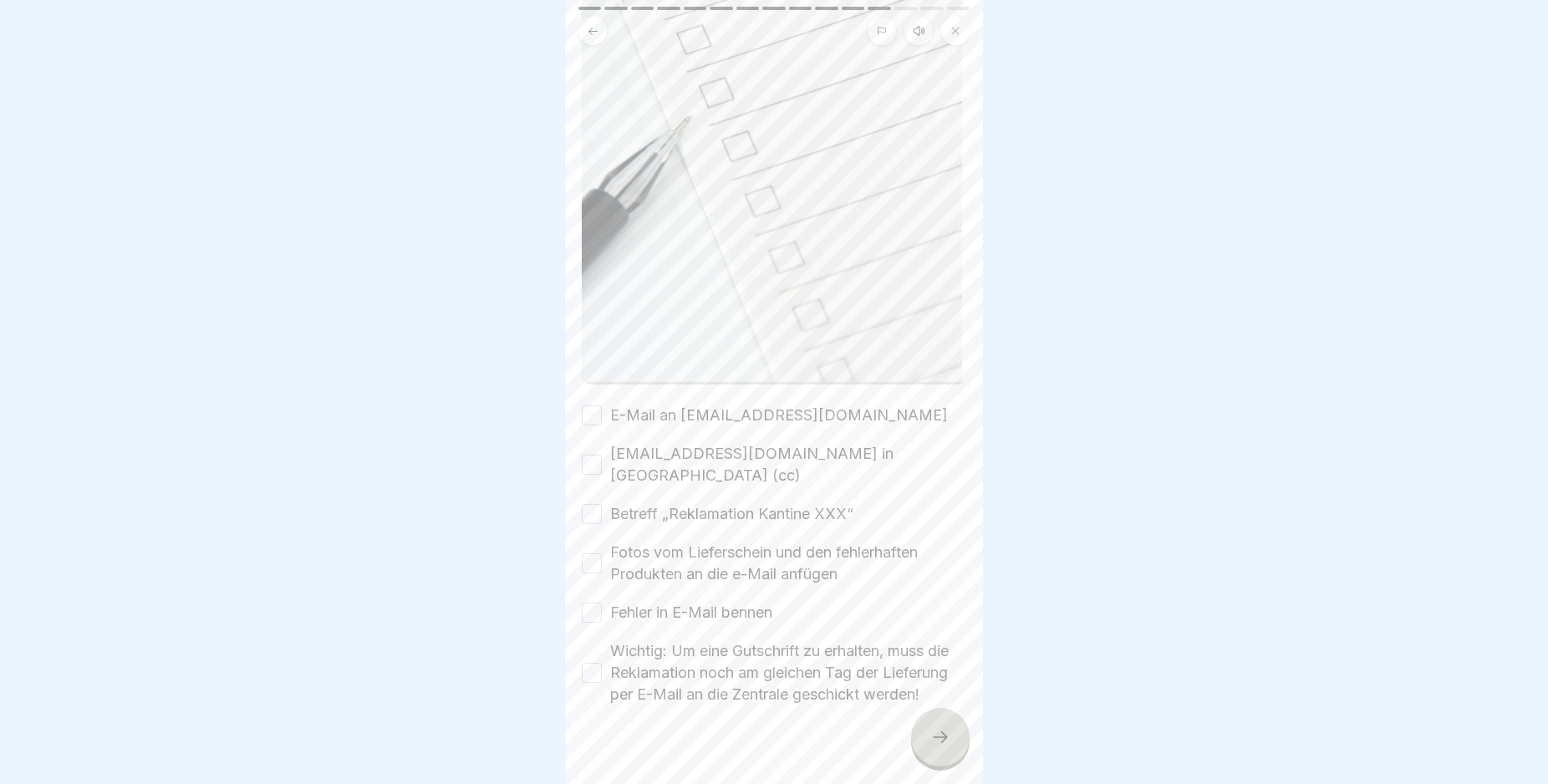
click at [592, 406] on button "E-Mail an [EMAIL_ADDRESS][DOMAIN_NAME]" at bounding box center [591, 415] width 20 height 20
click at [588, 455] on button "[EMAIL_ADDRESS][DOMAIN_NAME] in [GEOGRAPHIC_DATA] (cc)" at bounding box center [591, 464] width 20 height 20
click at [592, 504] on button "Betreff „Reklamation Kantine XXX“" at bounding box center [591, 513] width 20 height 20
click at [597, 553] on button "Fotos vom Lieferschein und den fehlerhaften Produkten an die e-Mail anfügen" at bounding box center [591, 563] width 20 height 20
click at [592, 602] on button "Fehler in E-Mail bennen" at bounding box center [591, 612] width 20 height 20
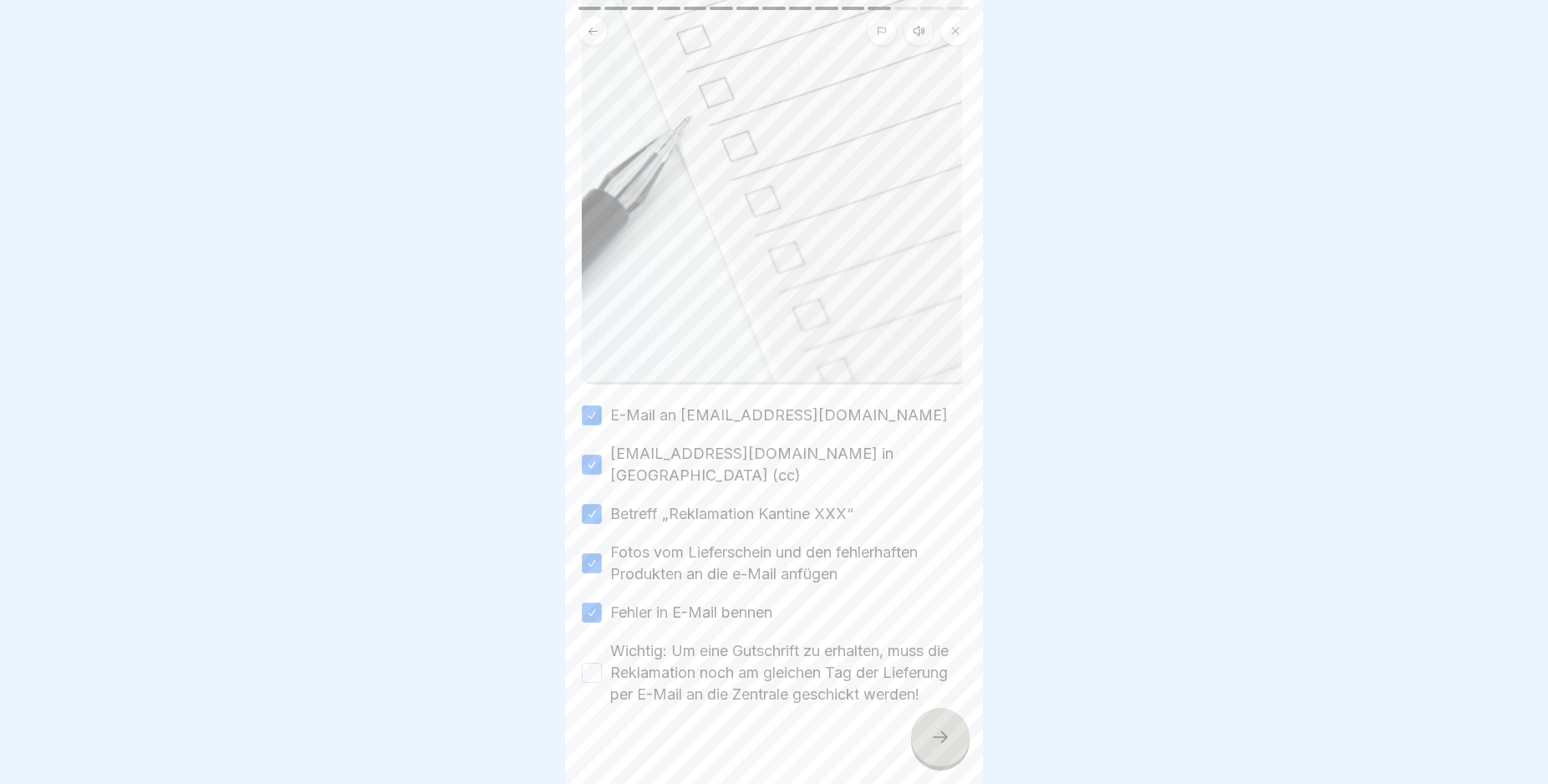
click at [589, 663] on button "Wichtig: Um eine Gutschrift zu erhalten, muss die Reklamation noch am gleichen …" at bounding box center [591, 672] width 20 height 20
click at [929, 757] on div at bounding box center [941, 737] width 58 height 58
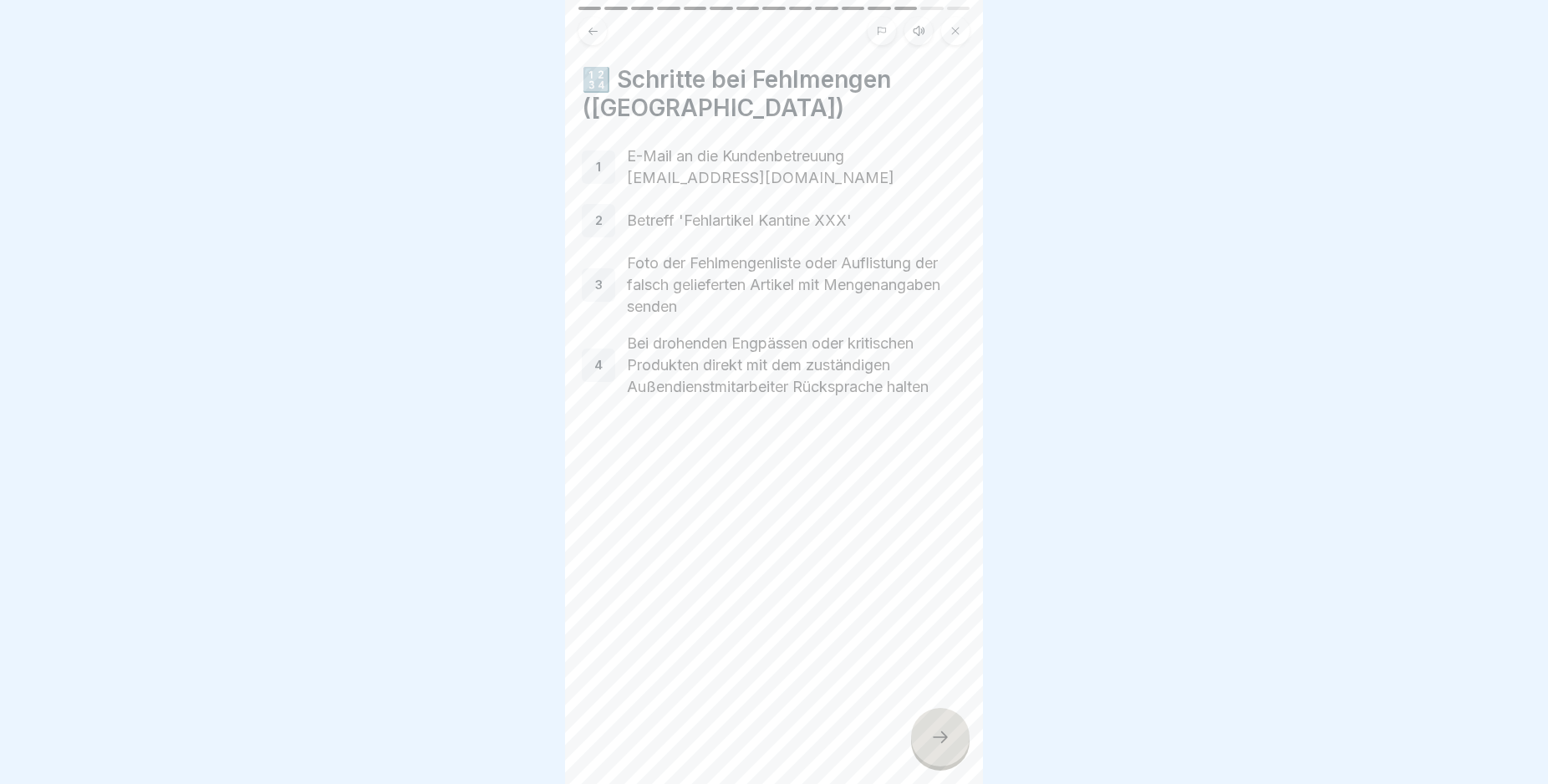
click at [934, 747] on icon at bounding box center [940, 736] width 20 height 20
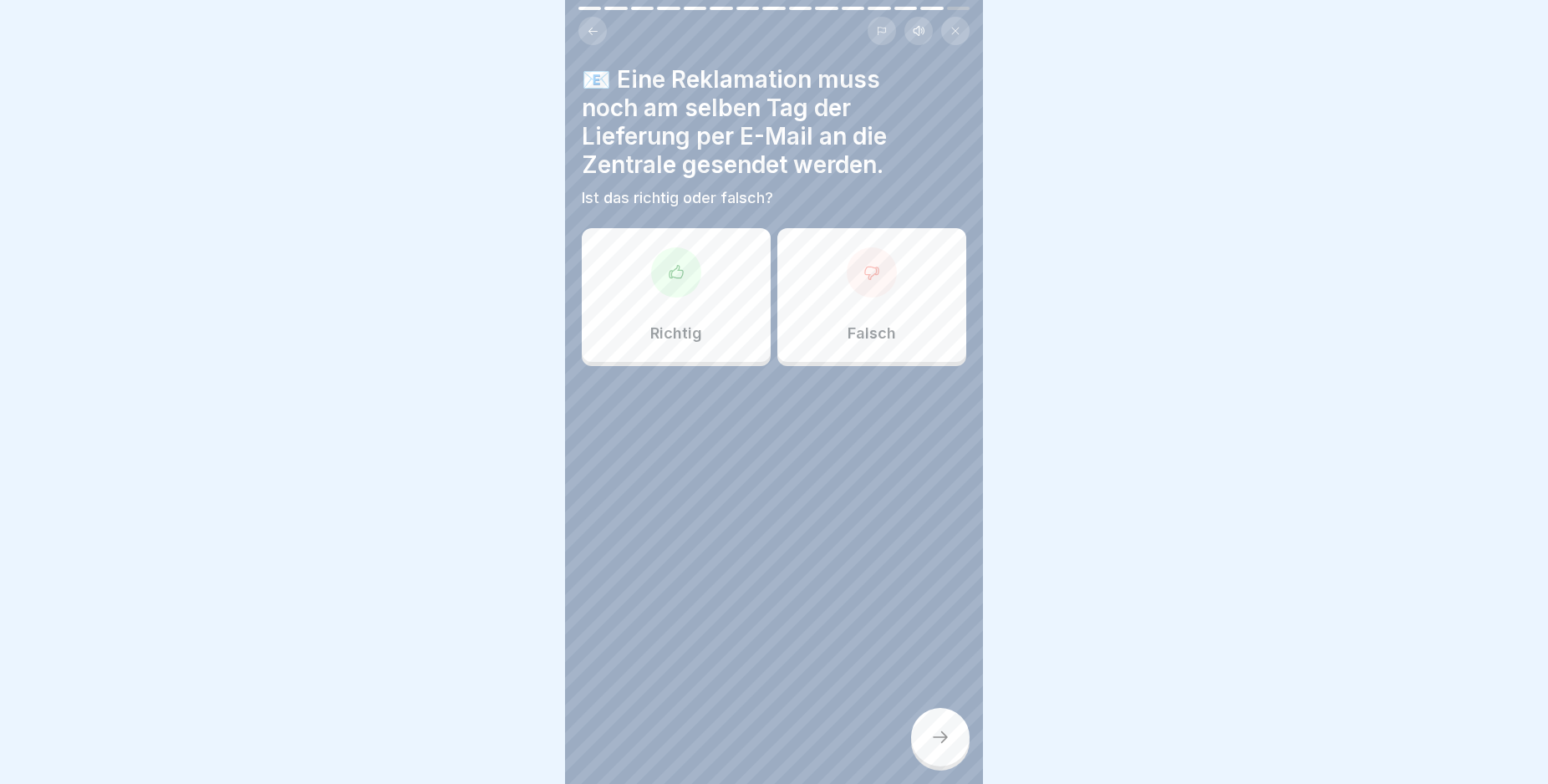
click at [674, 280] on icon at bounding box center [676, 273] width 17 height 17
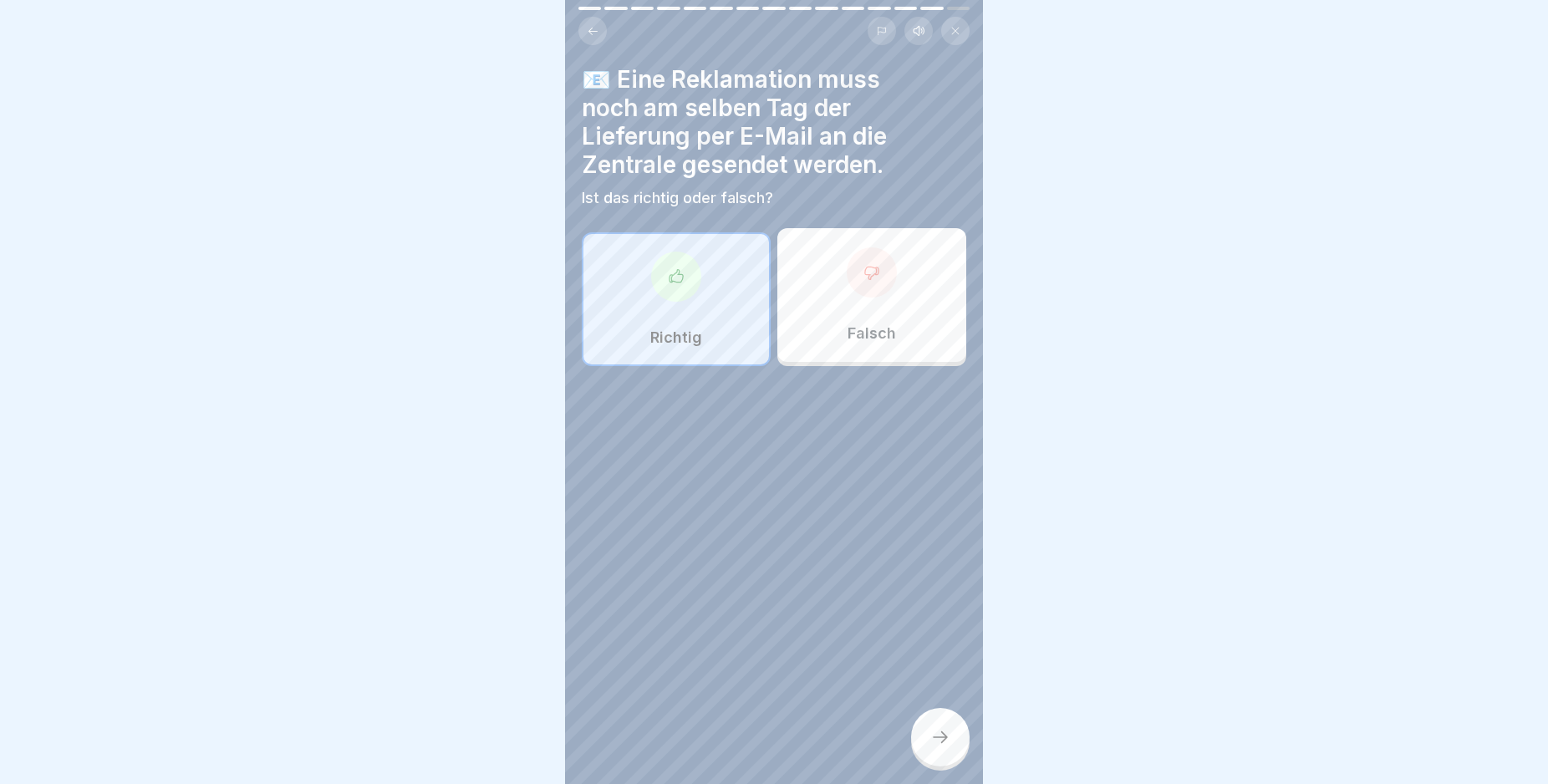
click at [943, 746] on icon at bounding box center [940, 736] width 20 height 20
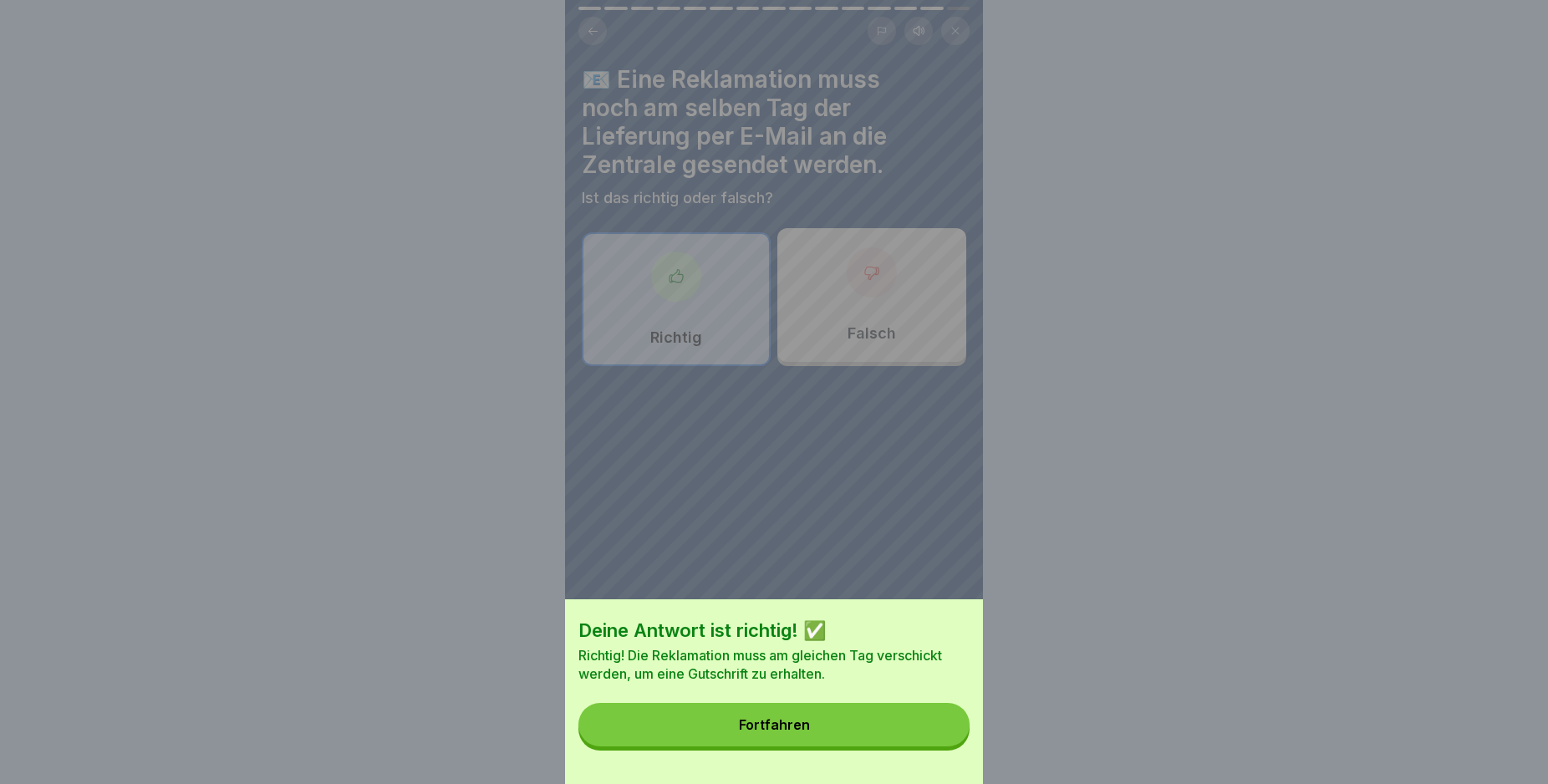
click at [880, 742] on button "Fortfahren" at bounding box center [773, 725] width 391 height 43
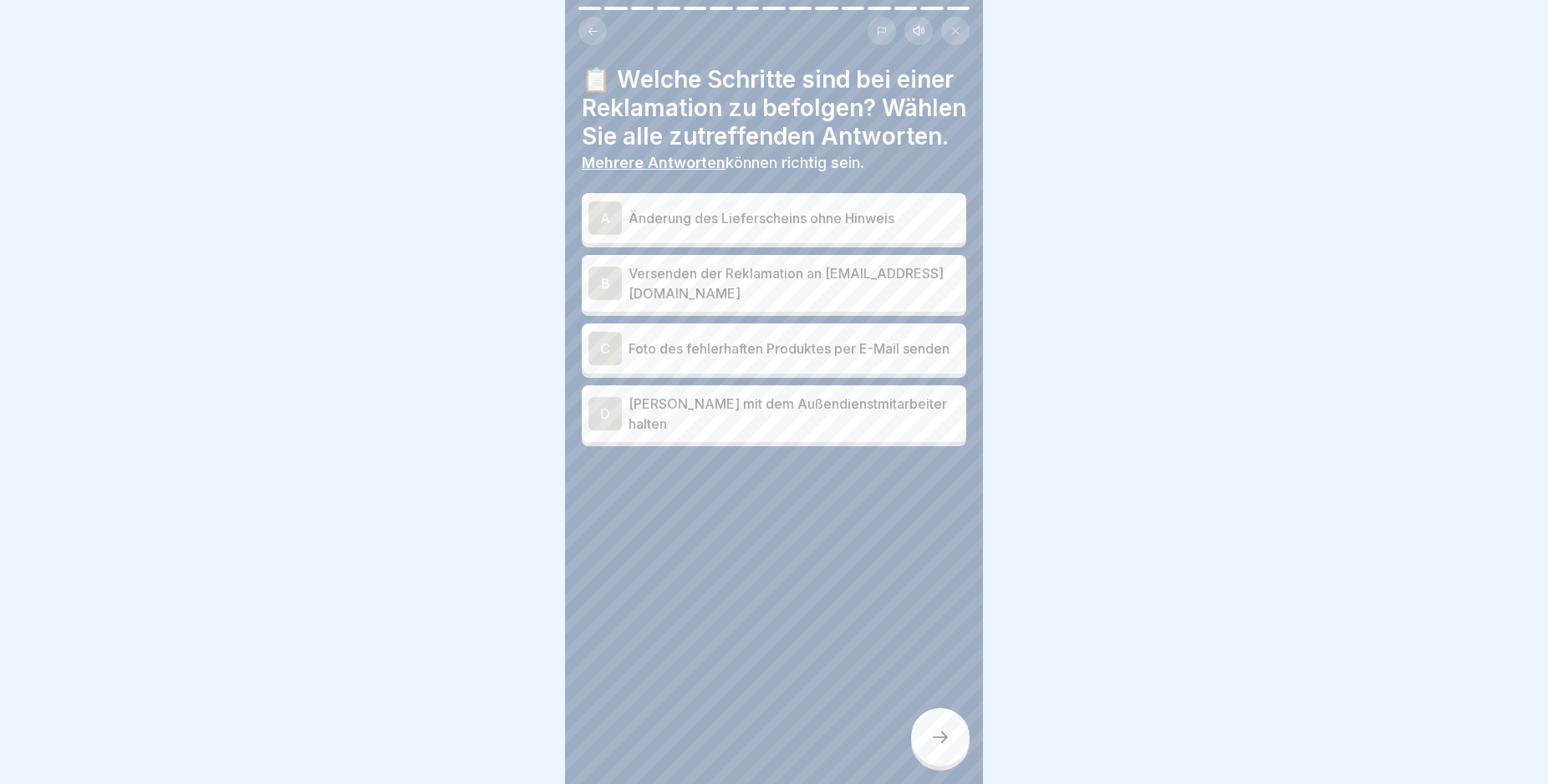
click at [610, 300] on div "B" at bounding box center [605, 283] width 34 height 34
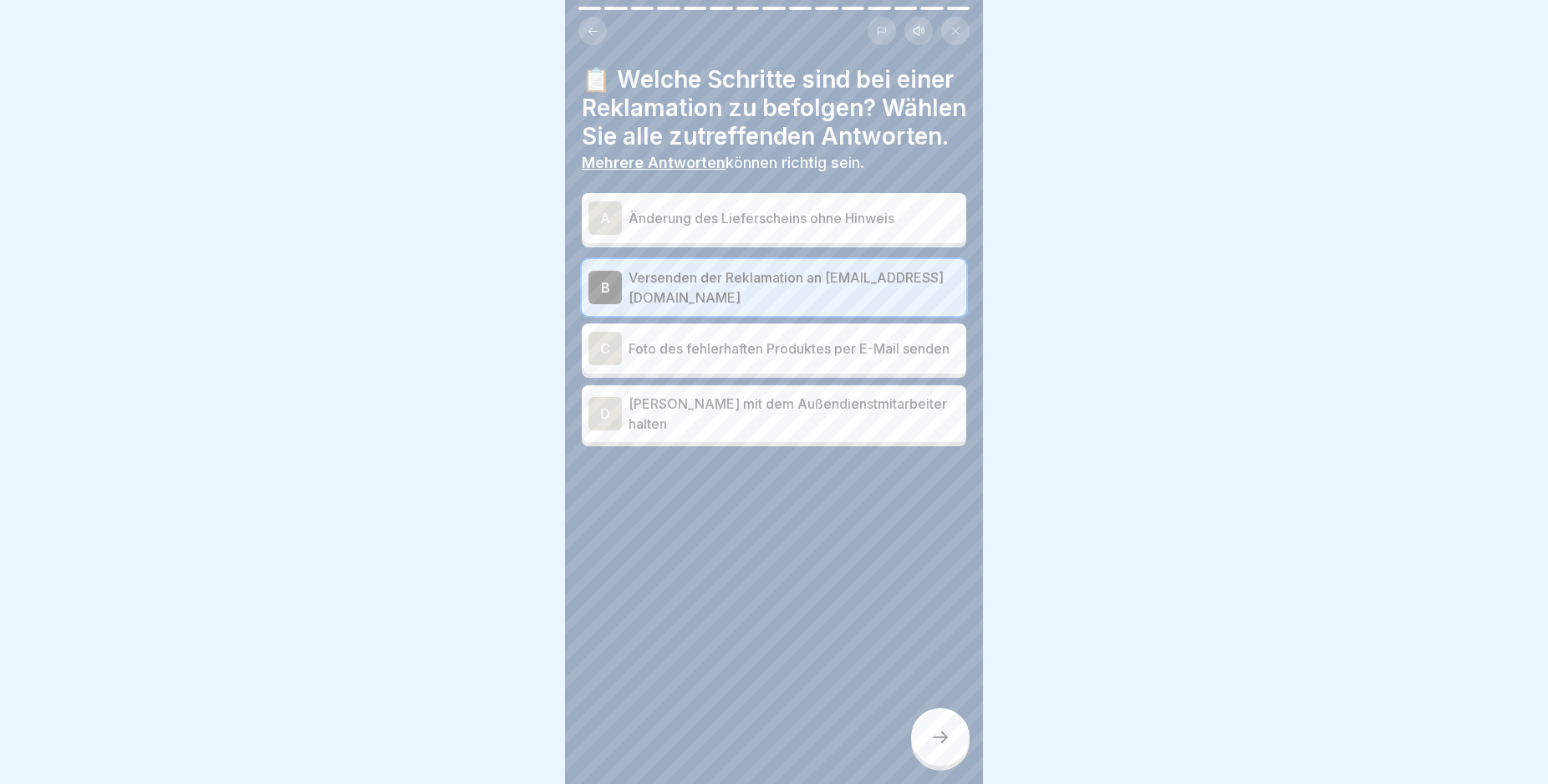
click at [600, 365] on div "C" at bounding box center [605, 348] width 34 height 34
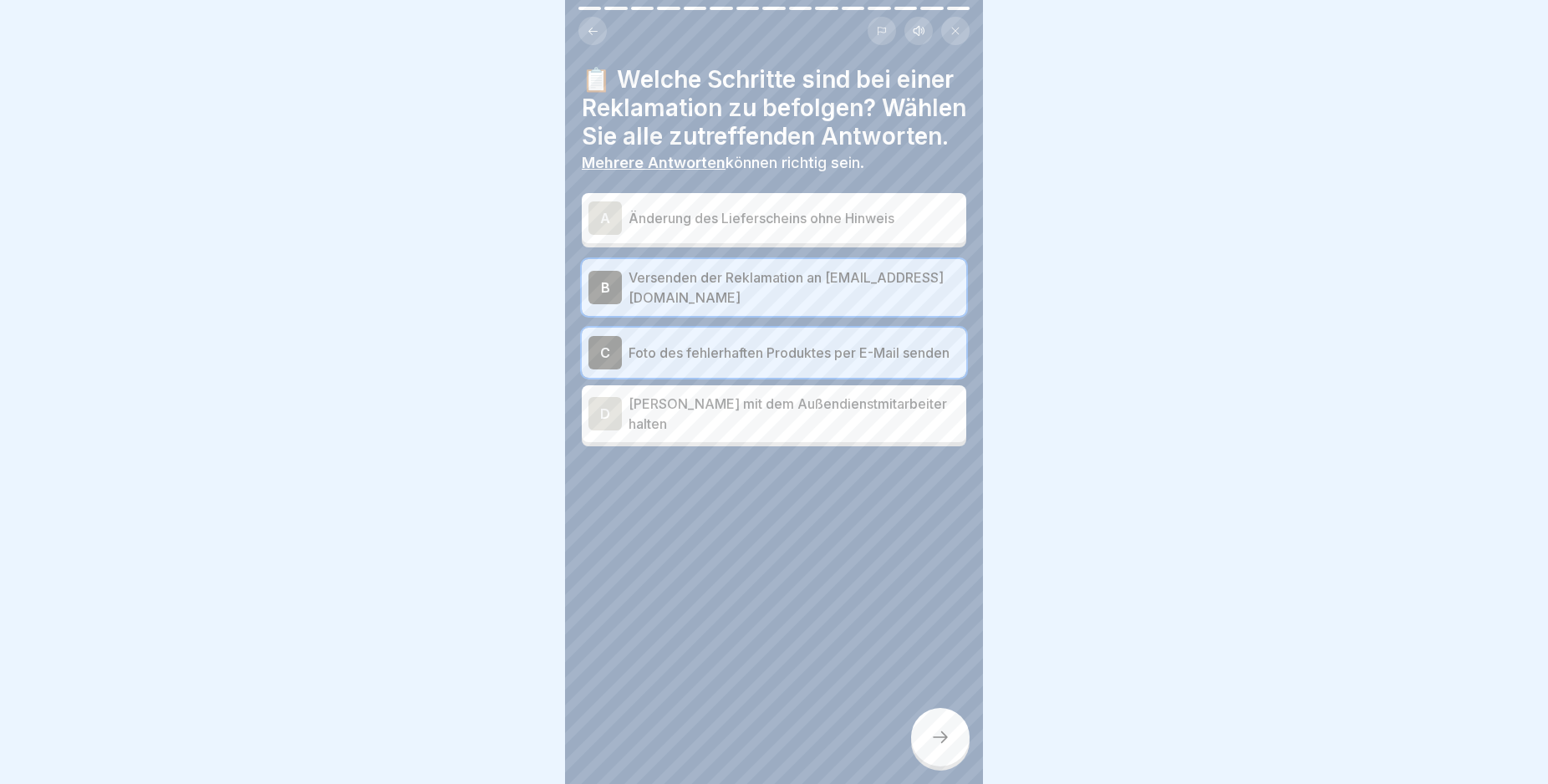
click at [941, 747] on icon at bounding box center [940, 736] width 20 height 20
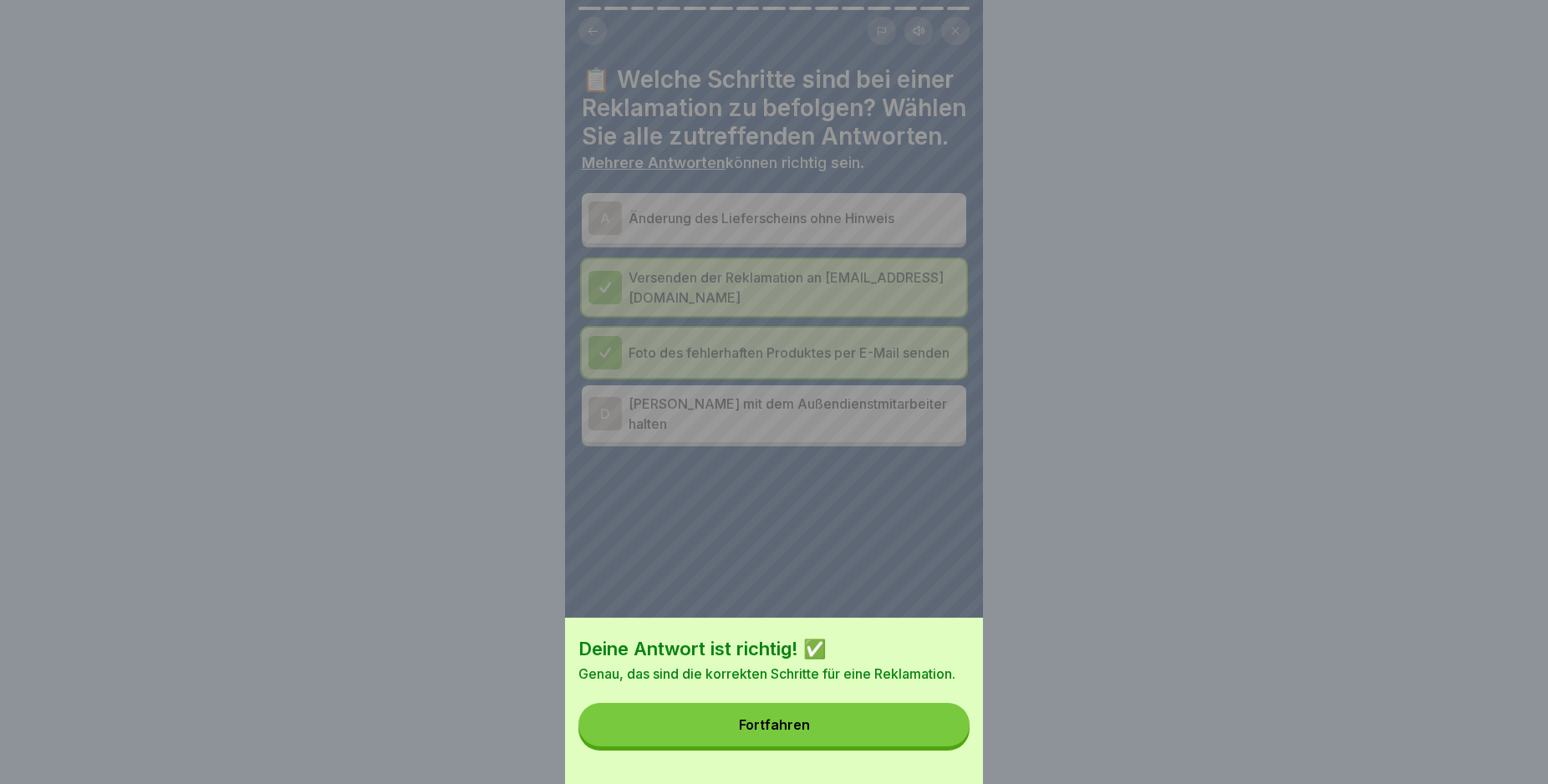
click at [930, 746] on button "Fortfahren" at bounding box center [773, 725] width 391 height 43
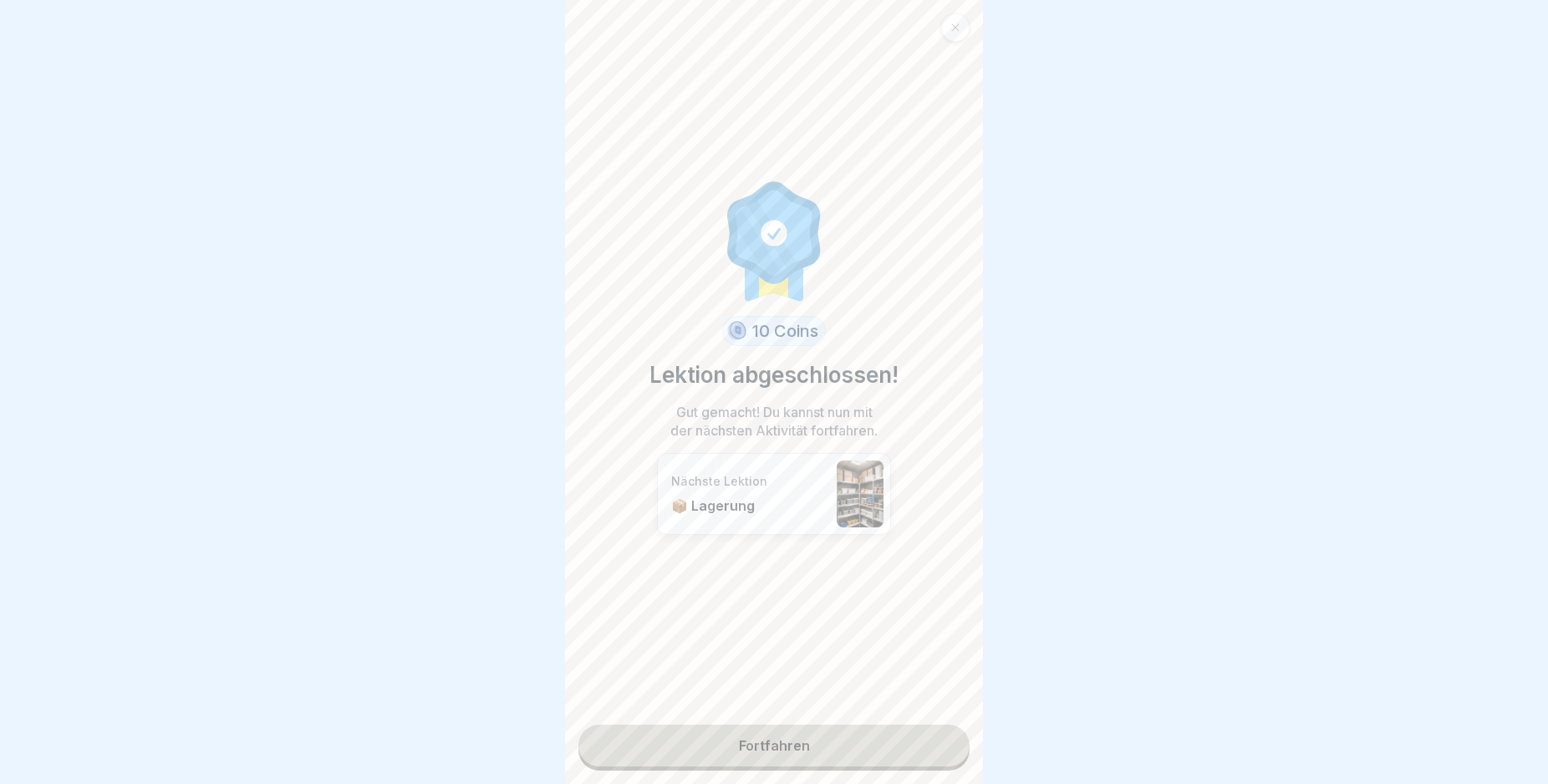
click at [861, 744] on link "Fortfahren" at bounding box center [773, 745] width 391 height 41
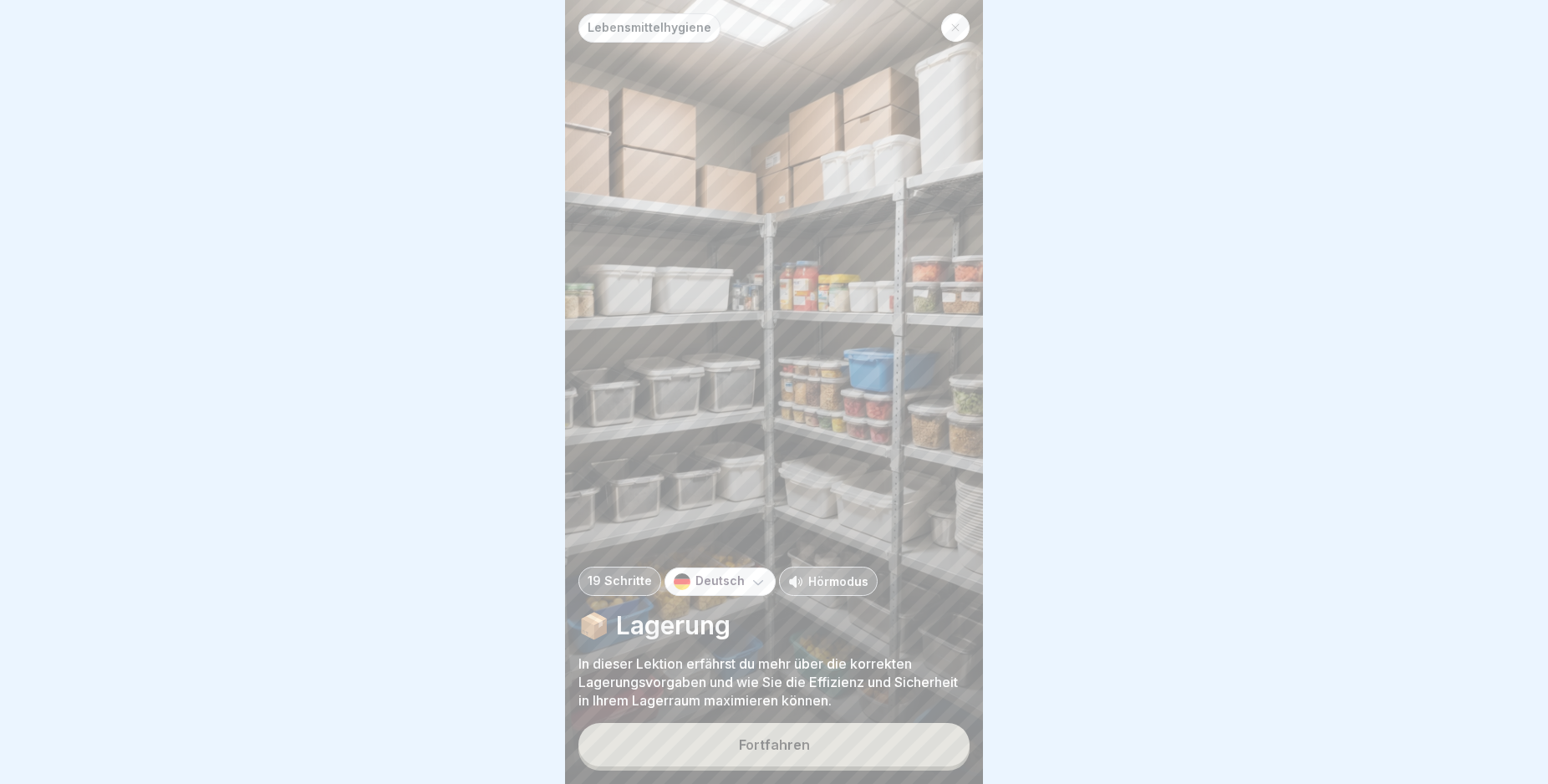
click at [867, 760] on button "Fortfahren" at bounding box center [773, 744] width 391 height 43
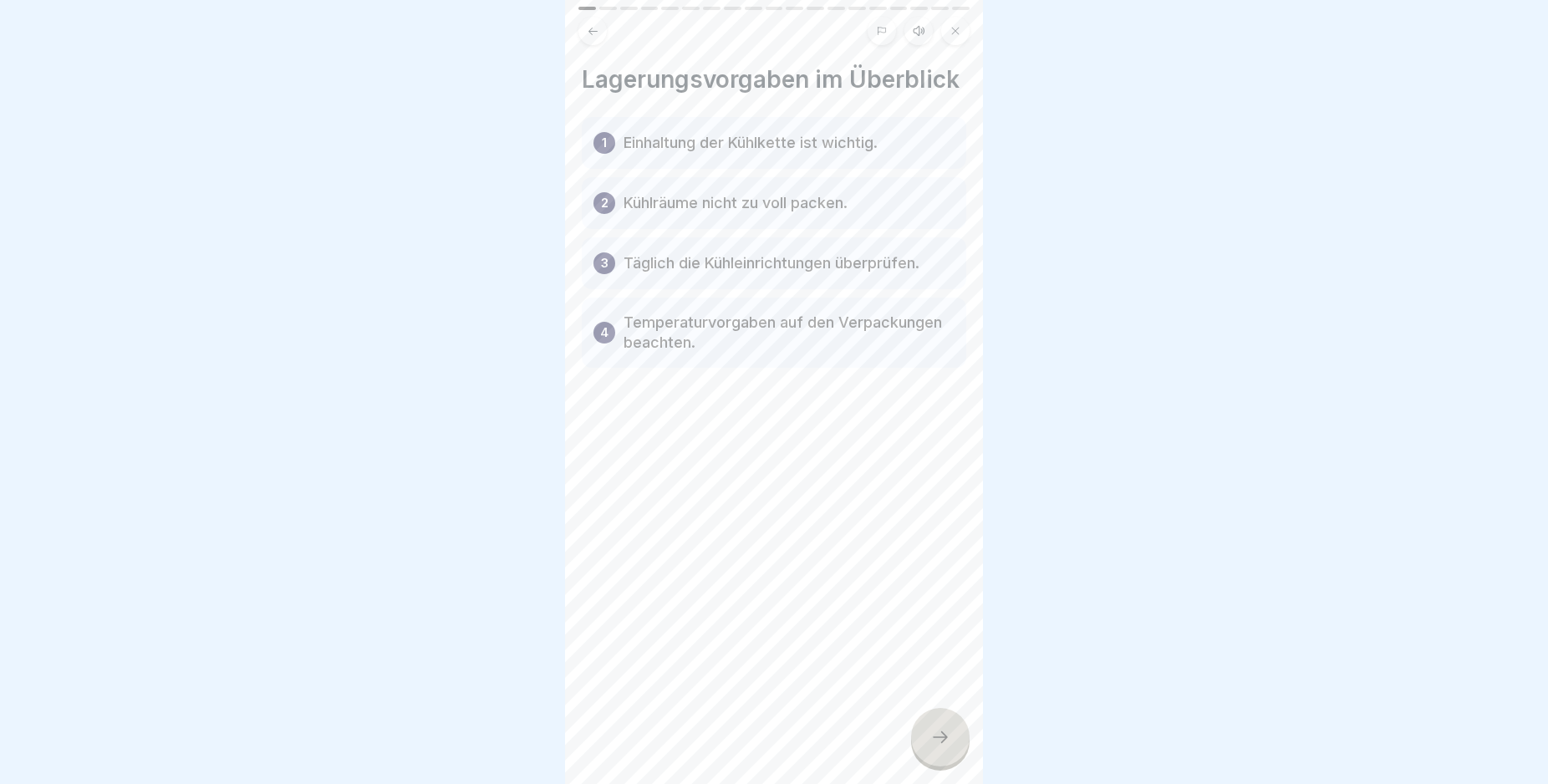
click at [952, 756] on div at bounding box center [941, 737] width 58 height 58
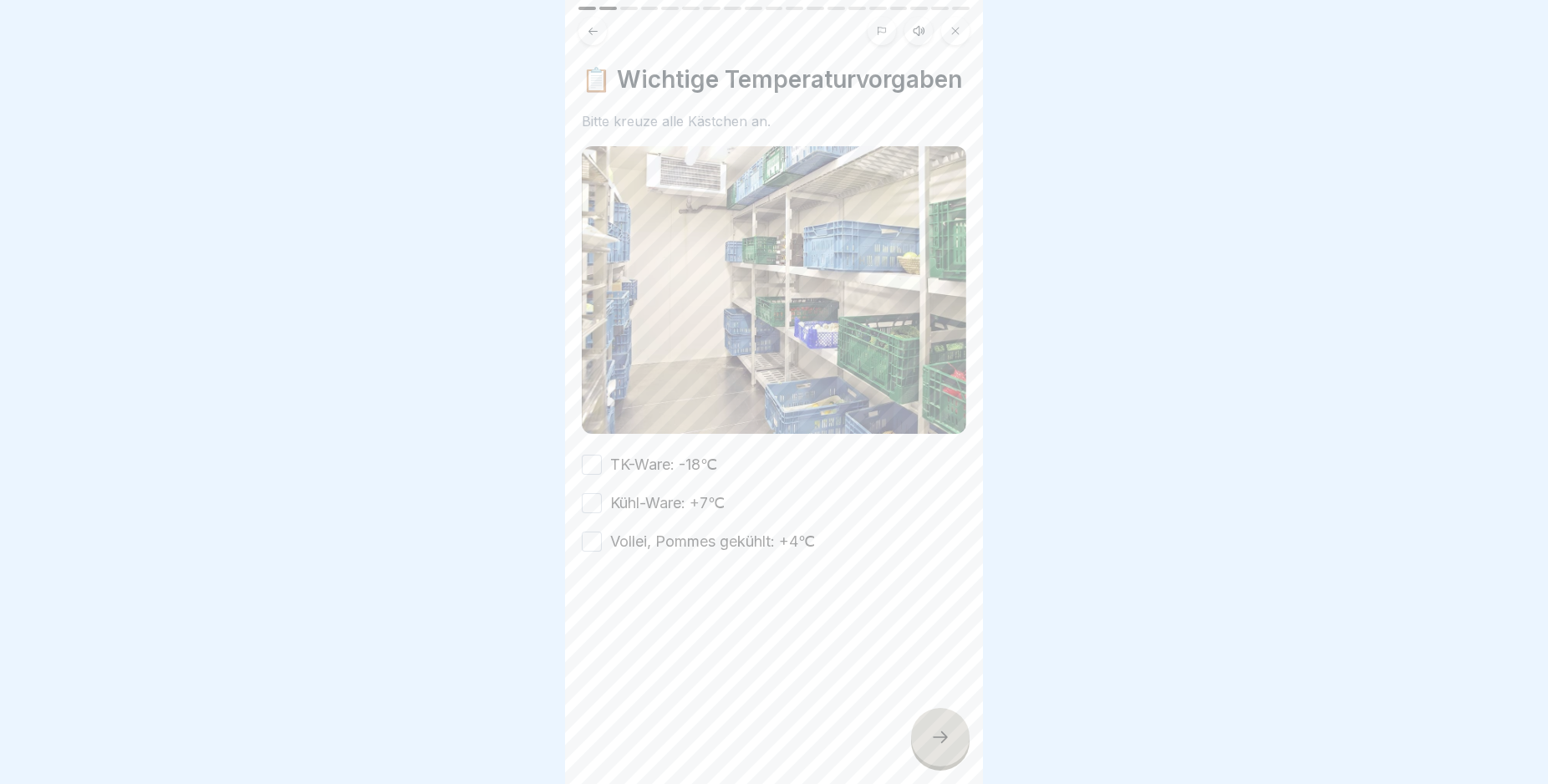
click at [589, 474] on button "TK-Ware: -18℃" at bounding box center [591, 464] width 20 height 20
click at [588, 513] on button "Kühl-Ware: +7℃" at bounding box center [591, 503] width 20 height 20
click at [593, 552] on button "Vollei, Pommes gekühlt: +4℃" at bounding box center [591, 541] width 20 height 20
click at [949, 747] on icon at bounding box center [940, 736] width 20 height 20
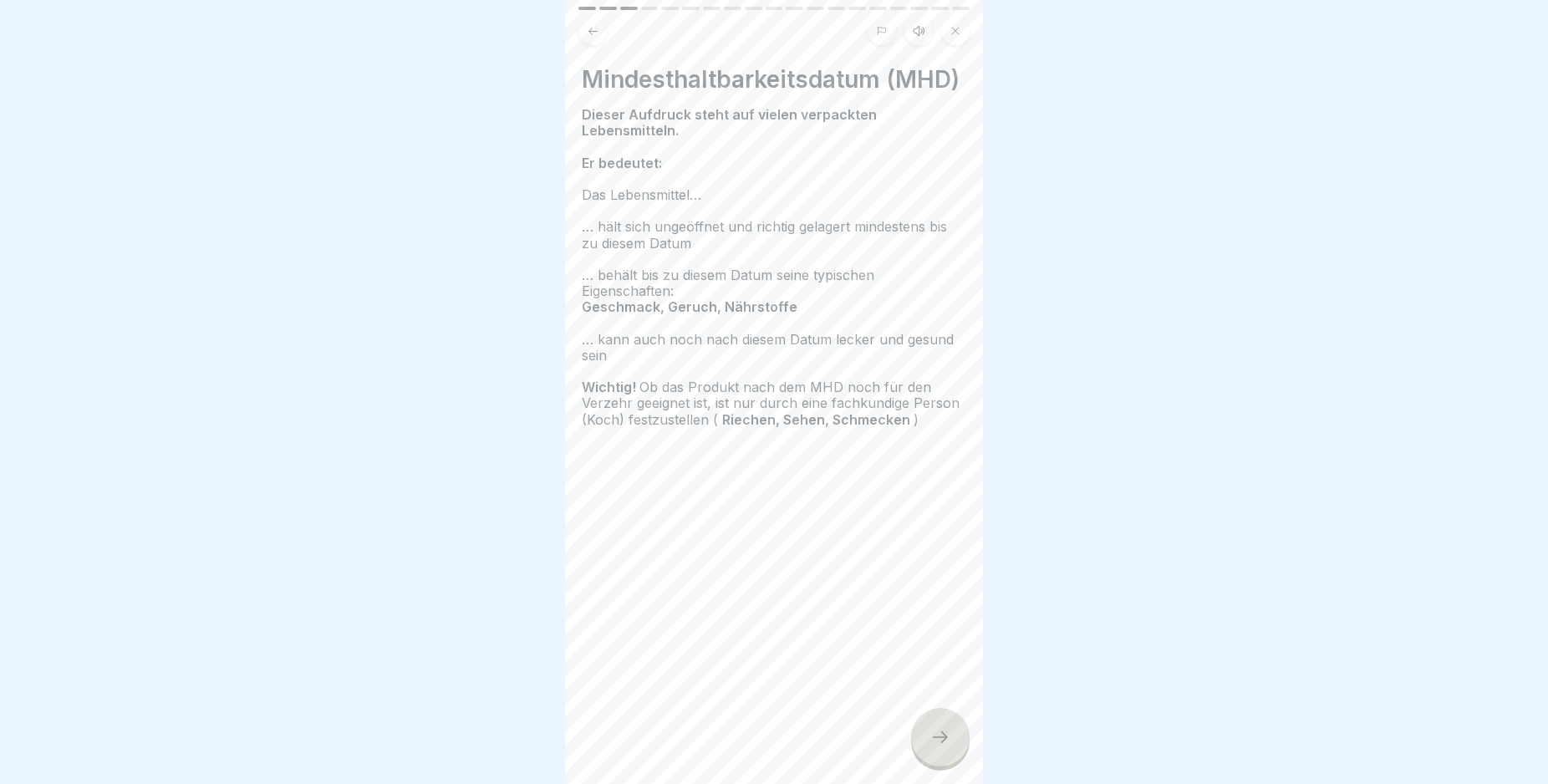
click at [937, 747] on icon at bounding box center [940, 736] width 20 height 20
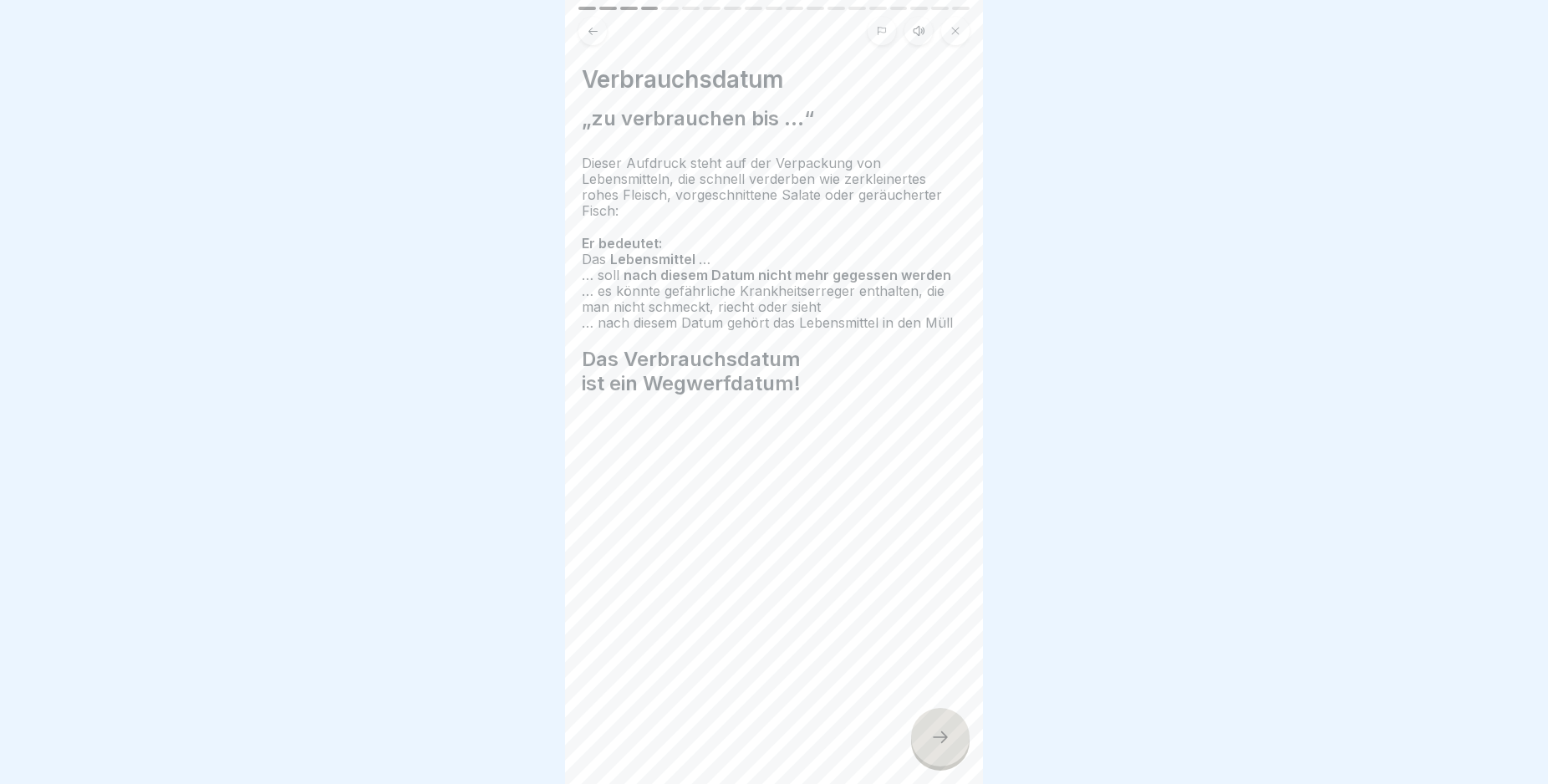
click at [937, 747] on icon at bounding box center [940, 736] width 20 height 20
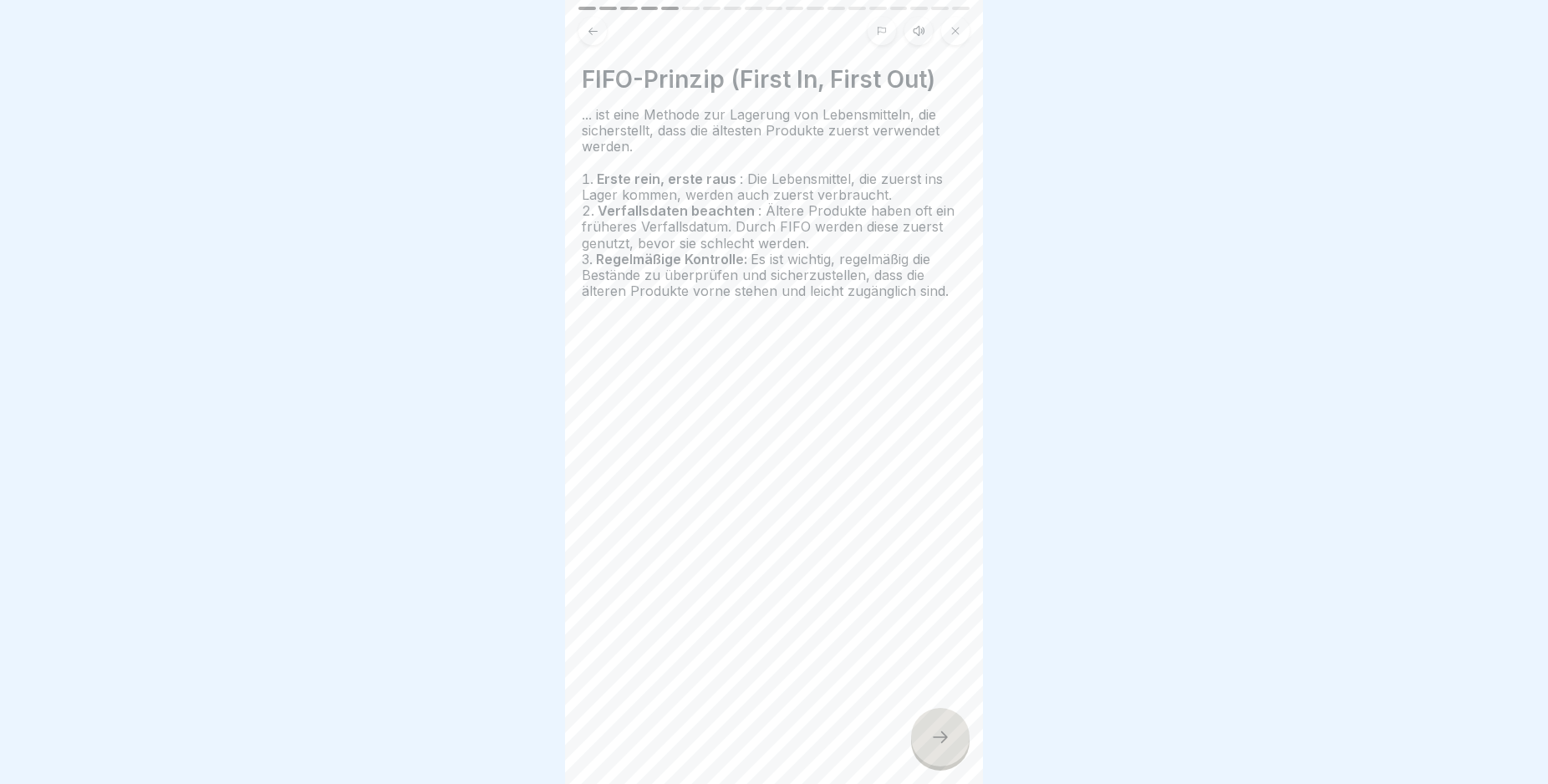
click at [937, 747] on icon at bounding box center [940, 736] width 20 height 20
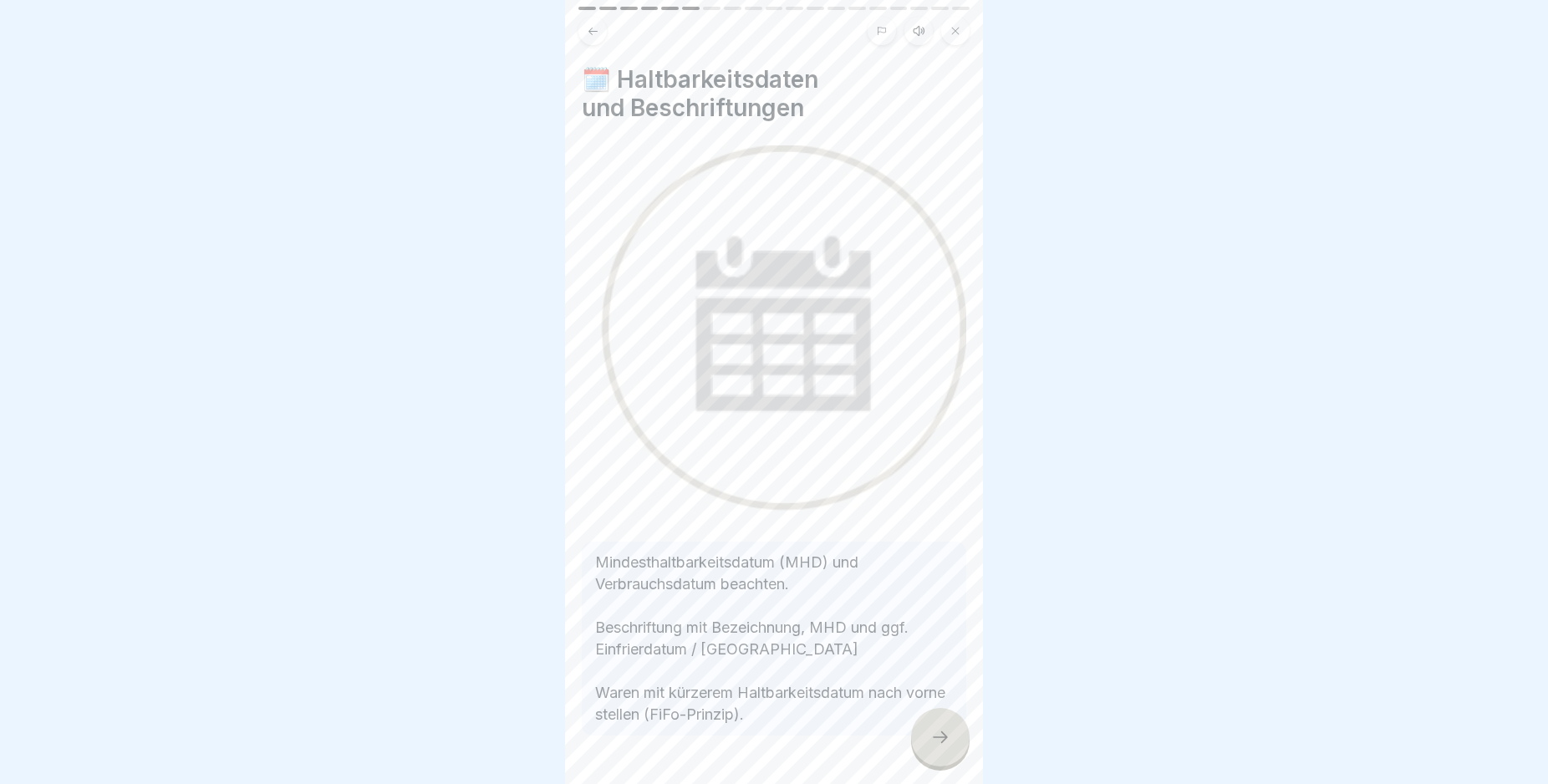
click at [937, 747] on icon at bounding box center [940, 736] width 20 height 20
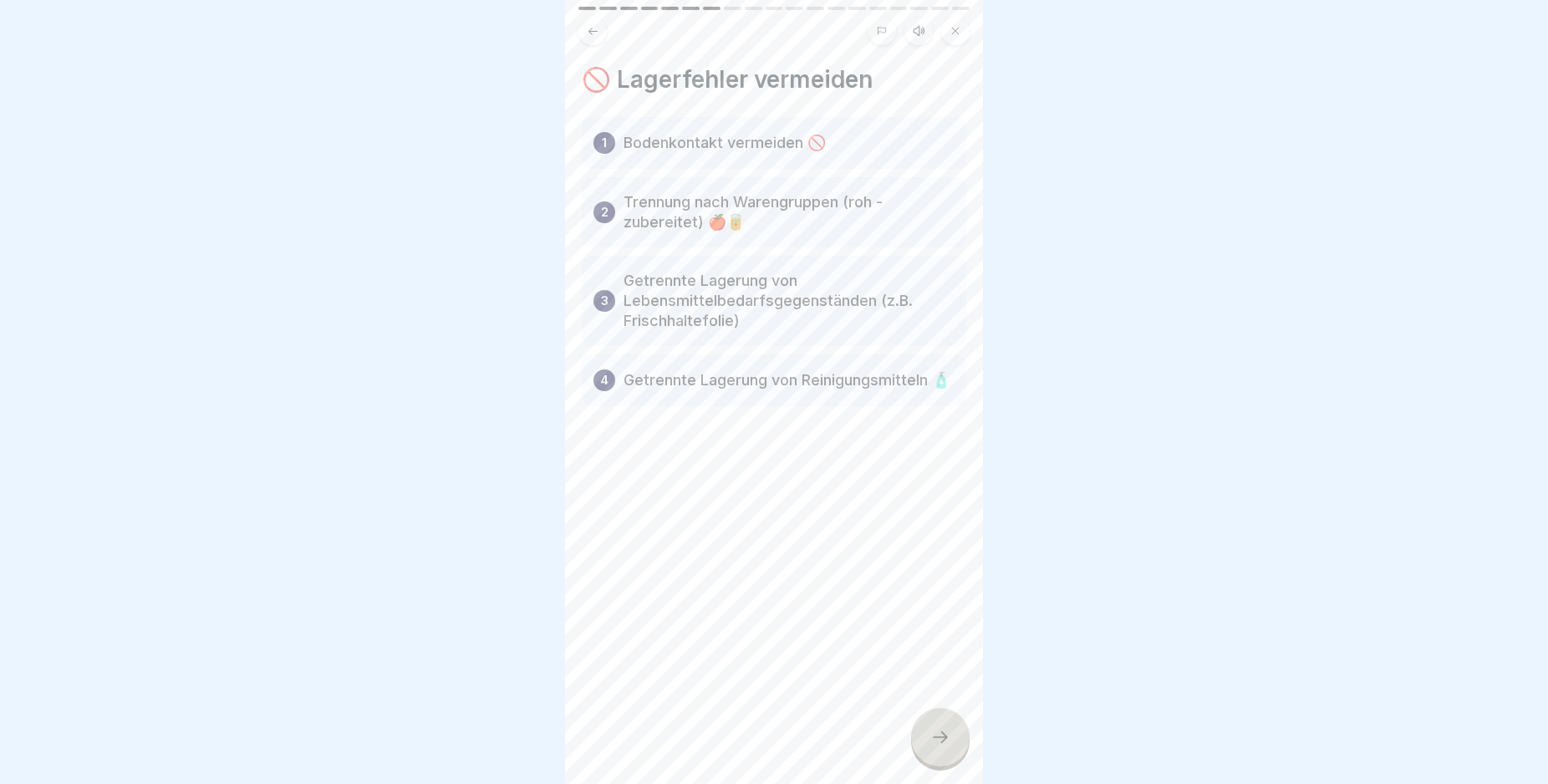
click at [937, 747] on icon at bounding box center [940, 736] width 20 height 20
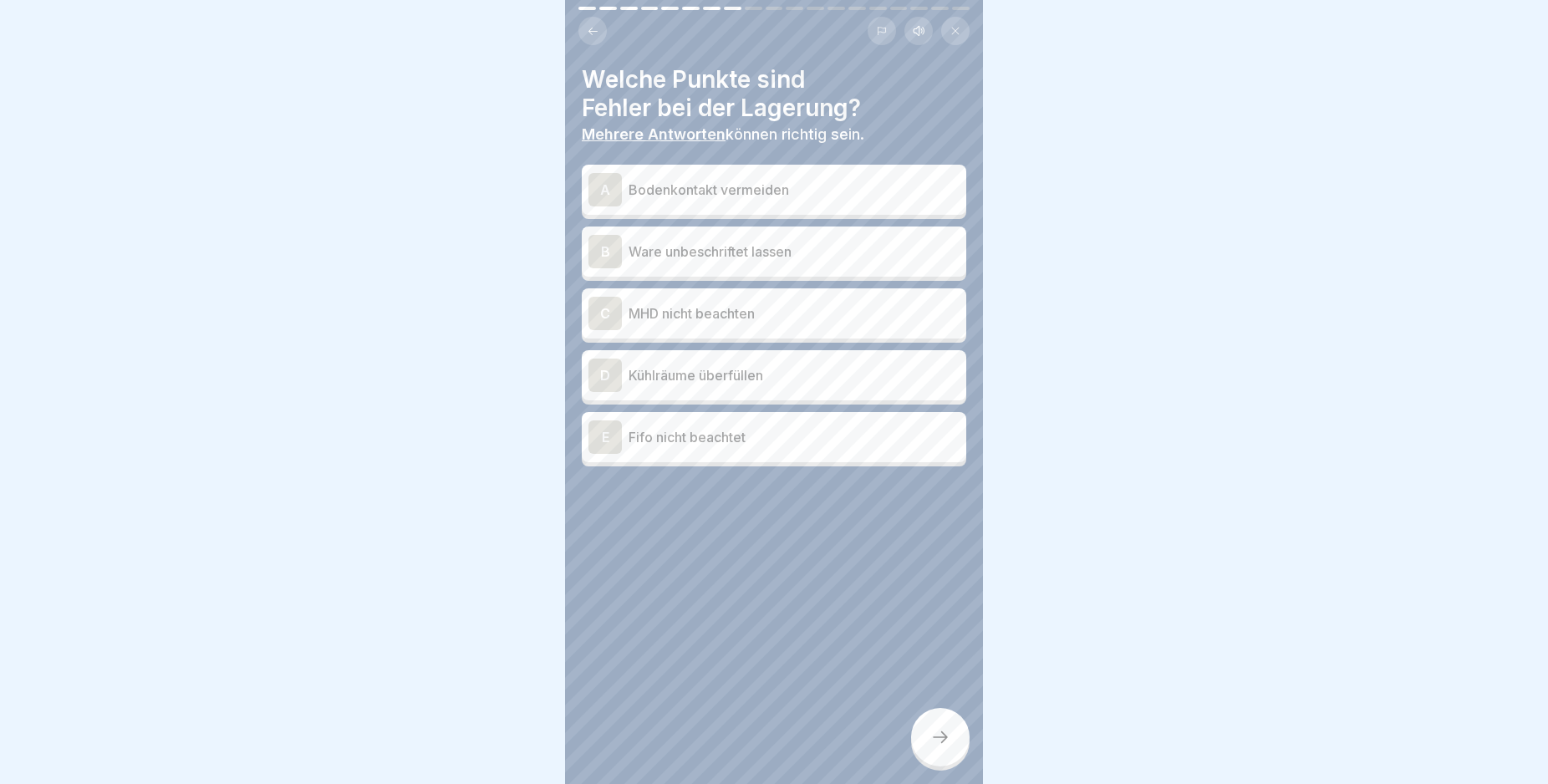
click at [604, 249] on div "B" at bounding box center [605, 251] width 34 height 34
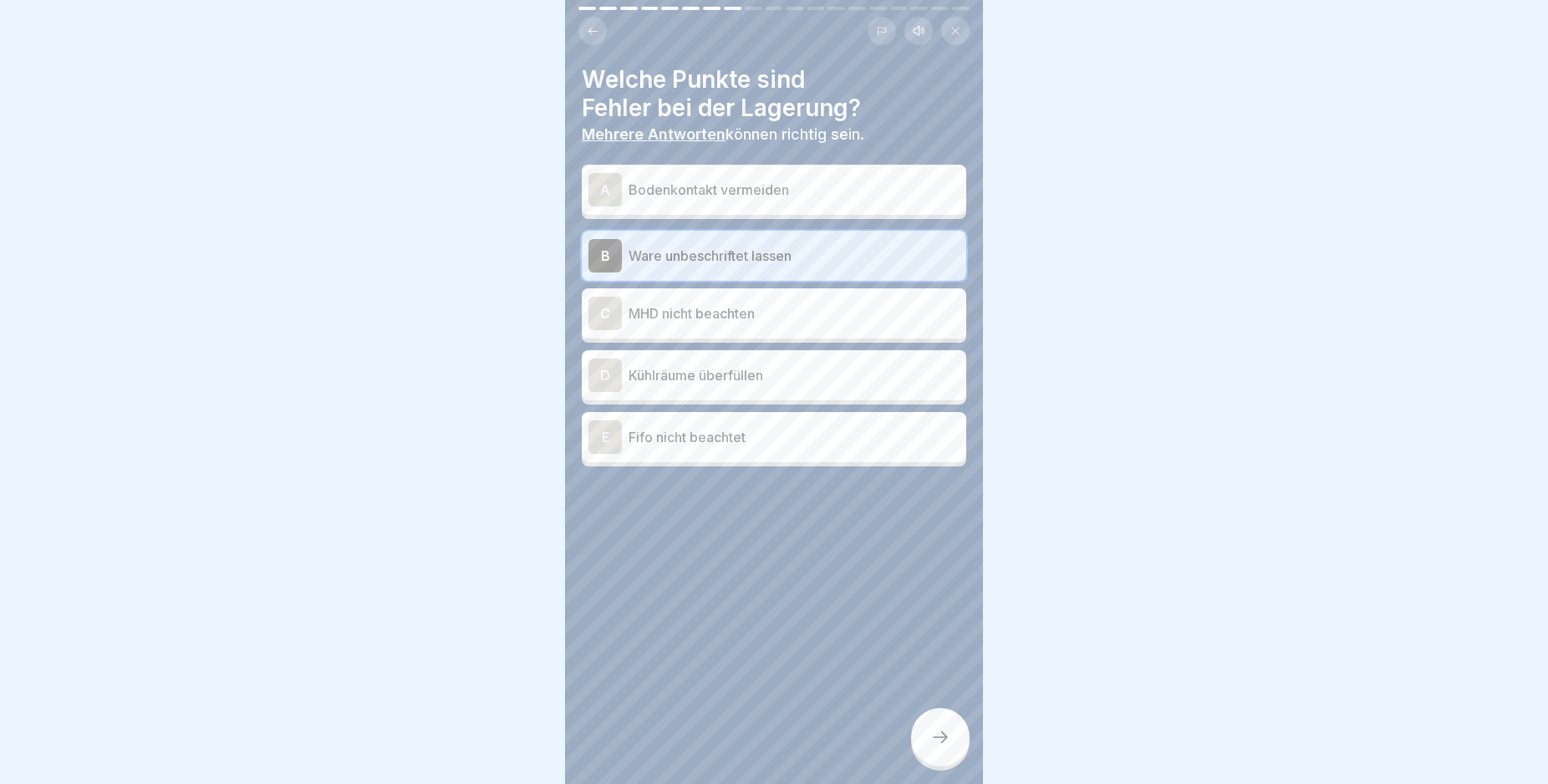
click at [614, 312] on div "C" at bounding box center [605, 313] width 34 height 34
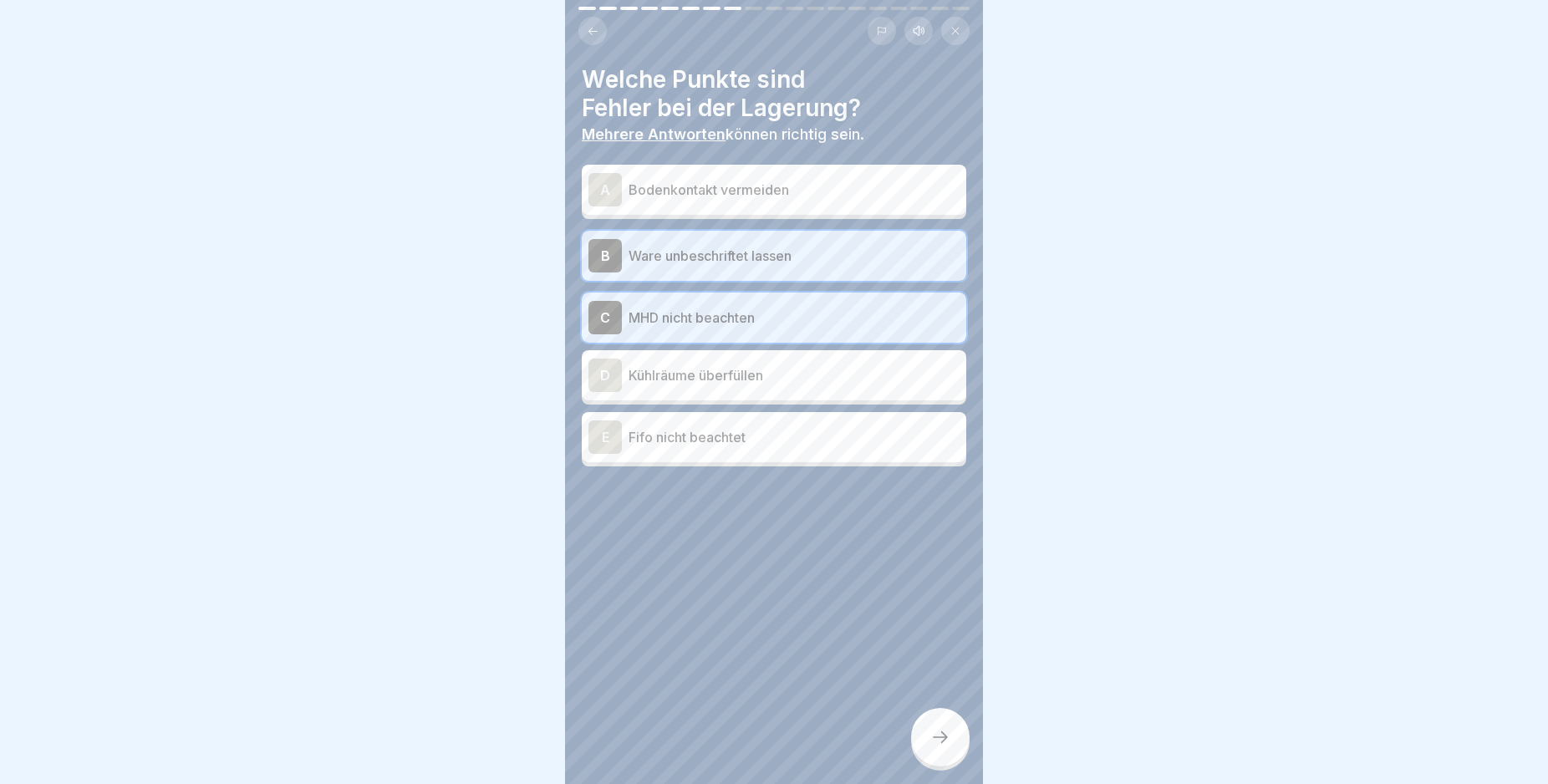
click at [605, 376] on div "D" at bounding box center [605, 376] width 34 height 34
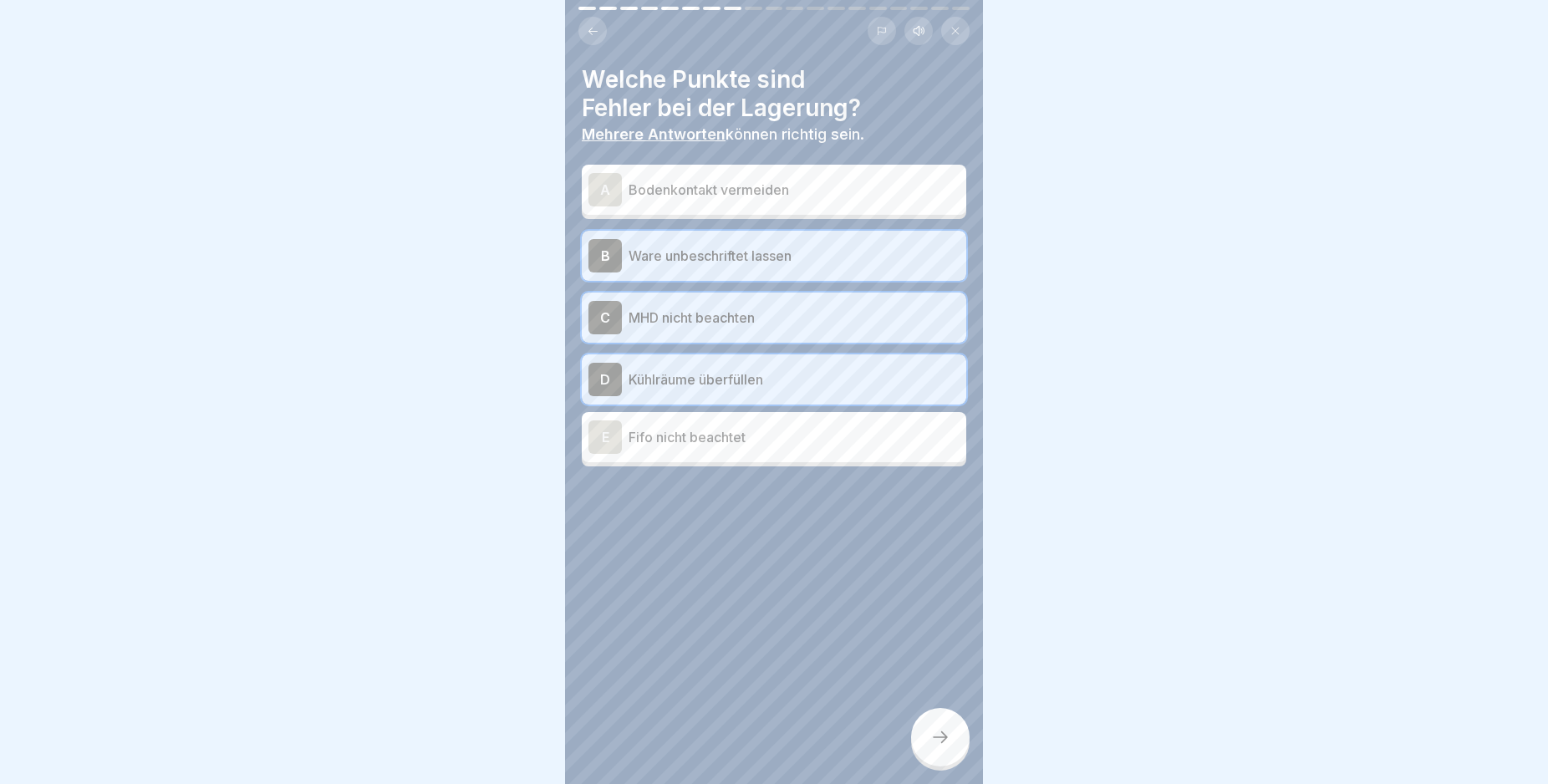
click at [603, 440] on div "E" at bounding box center [605, 438] width 34 height 34
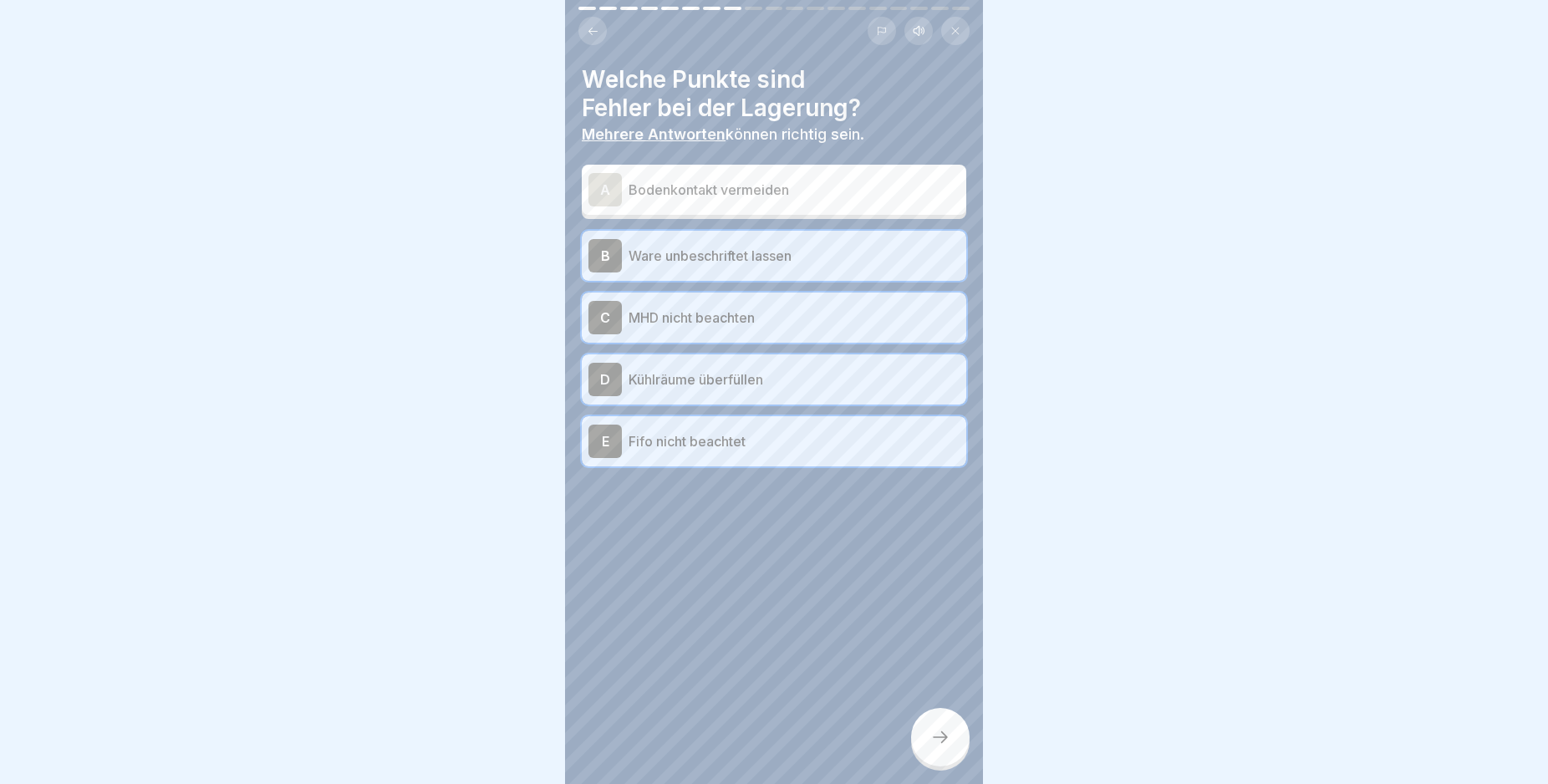
click at [935, 747] on icon at bounding box center [940, 736] width 20 height 20
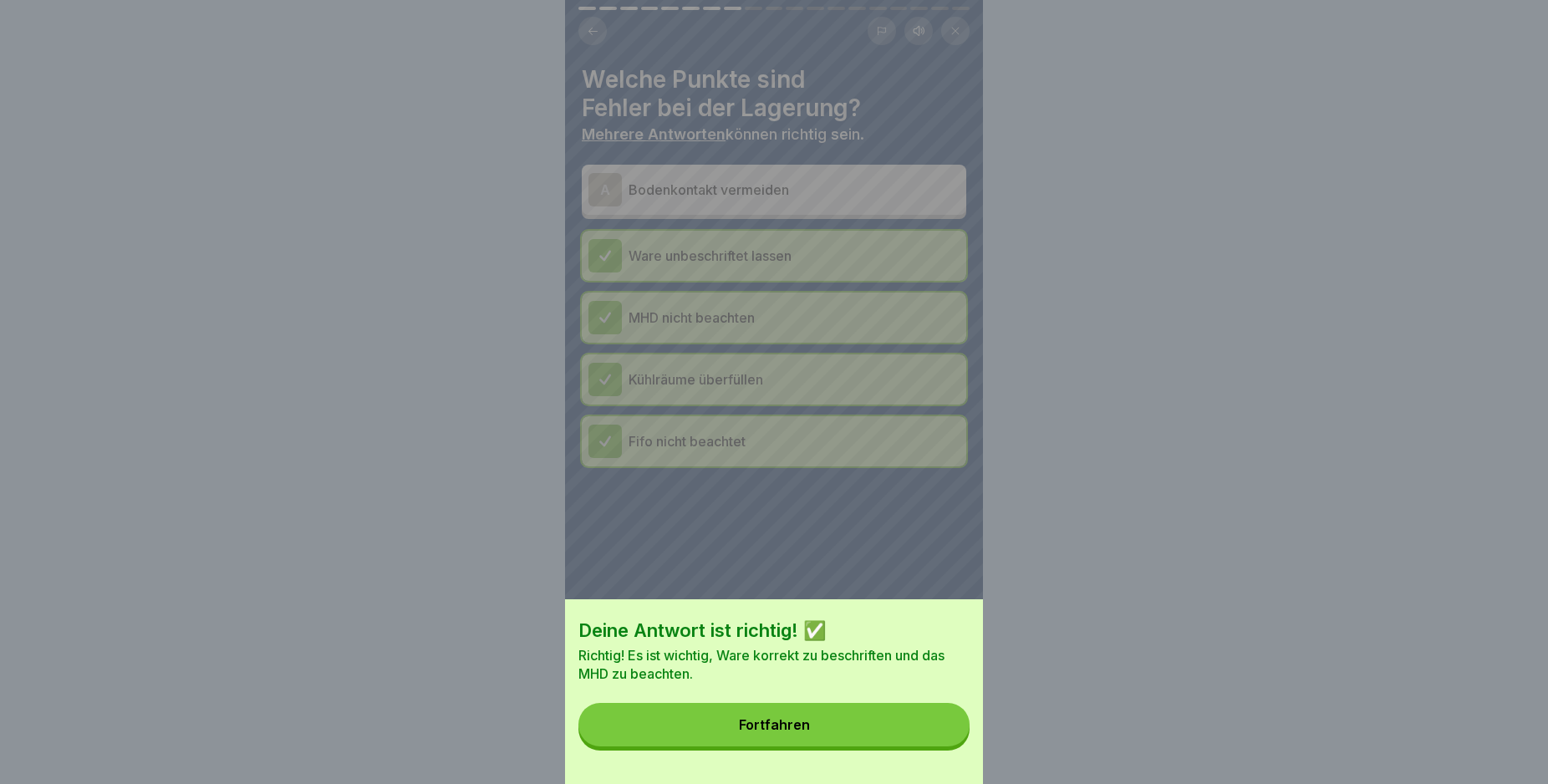
click at [935, 746] on button "Fortfahren" at bounding box center [773, 725] width 391 height 43
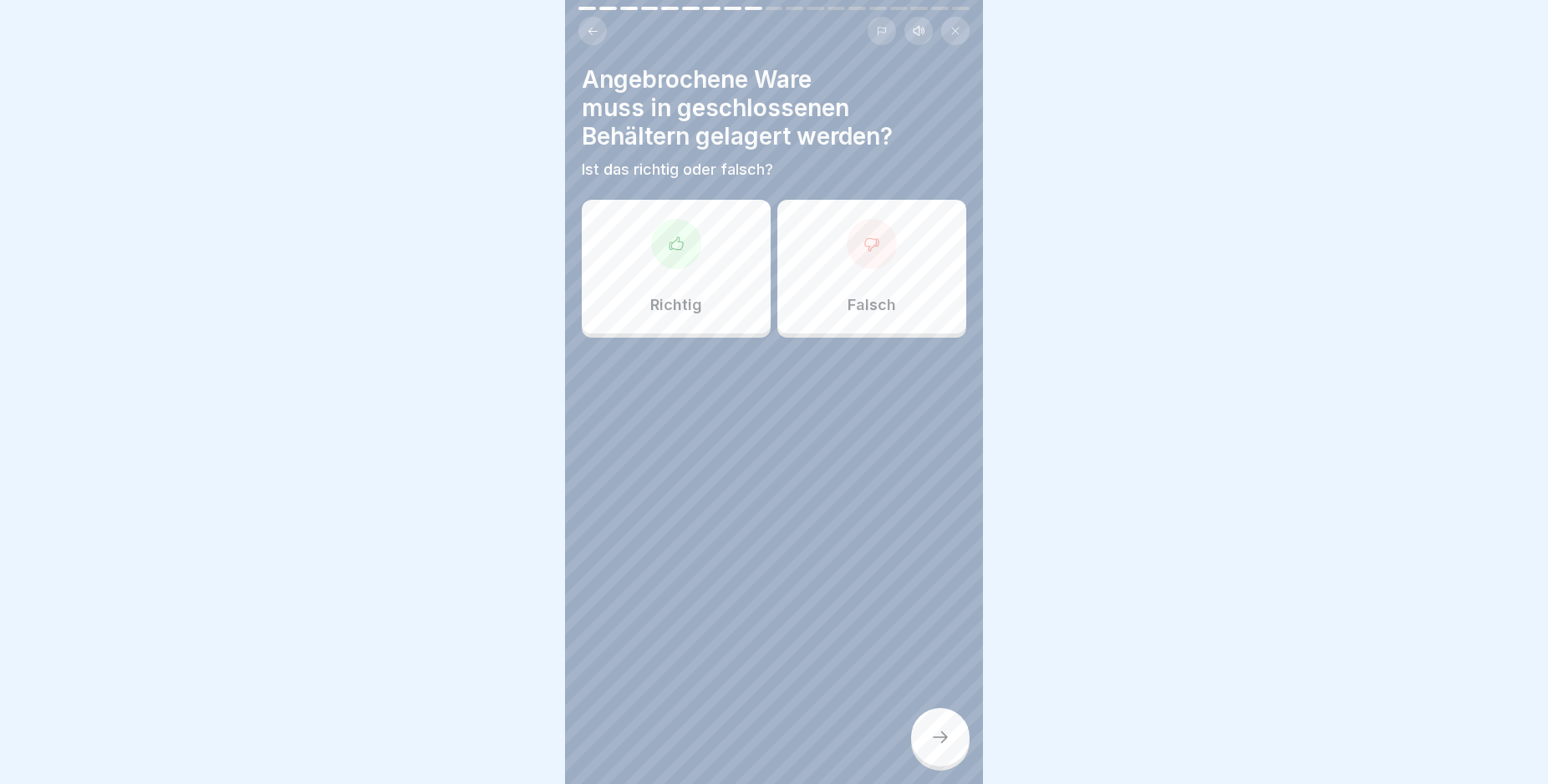
click at [669, 247] on icon at bounding box center [676, 242] width 13 height 12
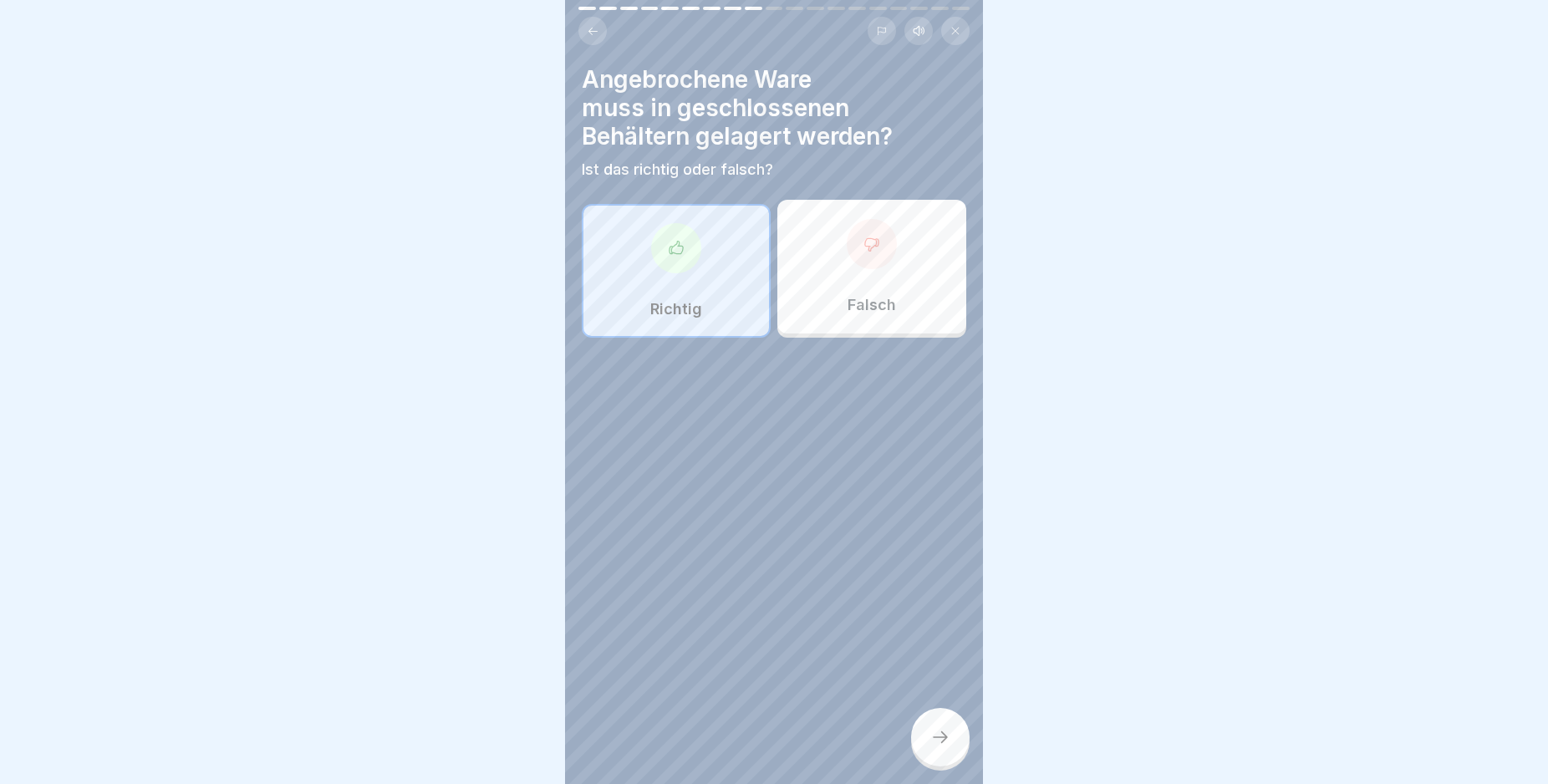
click at [931, 747] on icon at bounding box center [940, 736] width 20 height 20
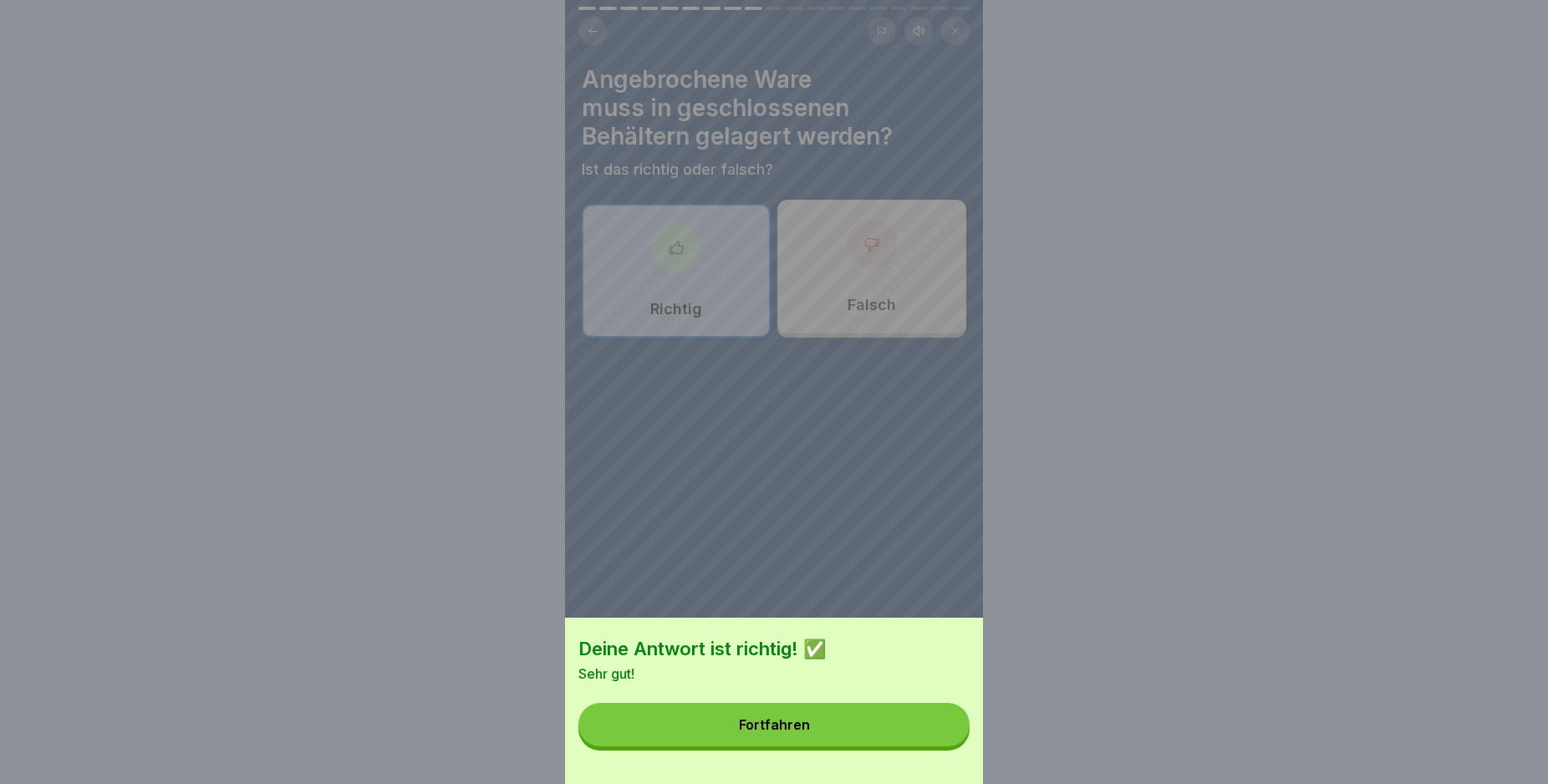
click at [931, 746] on button "Fortfahren" at bounding box center [773, 725] width 391 height 43
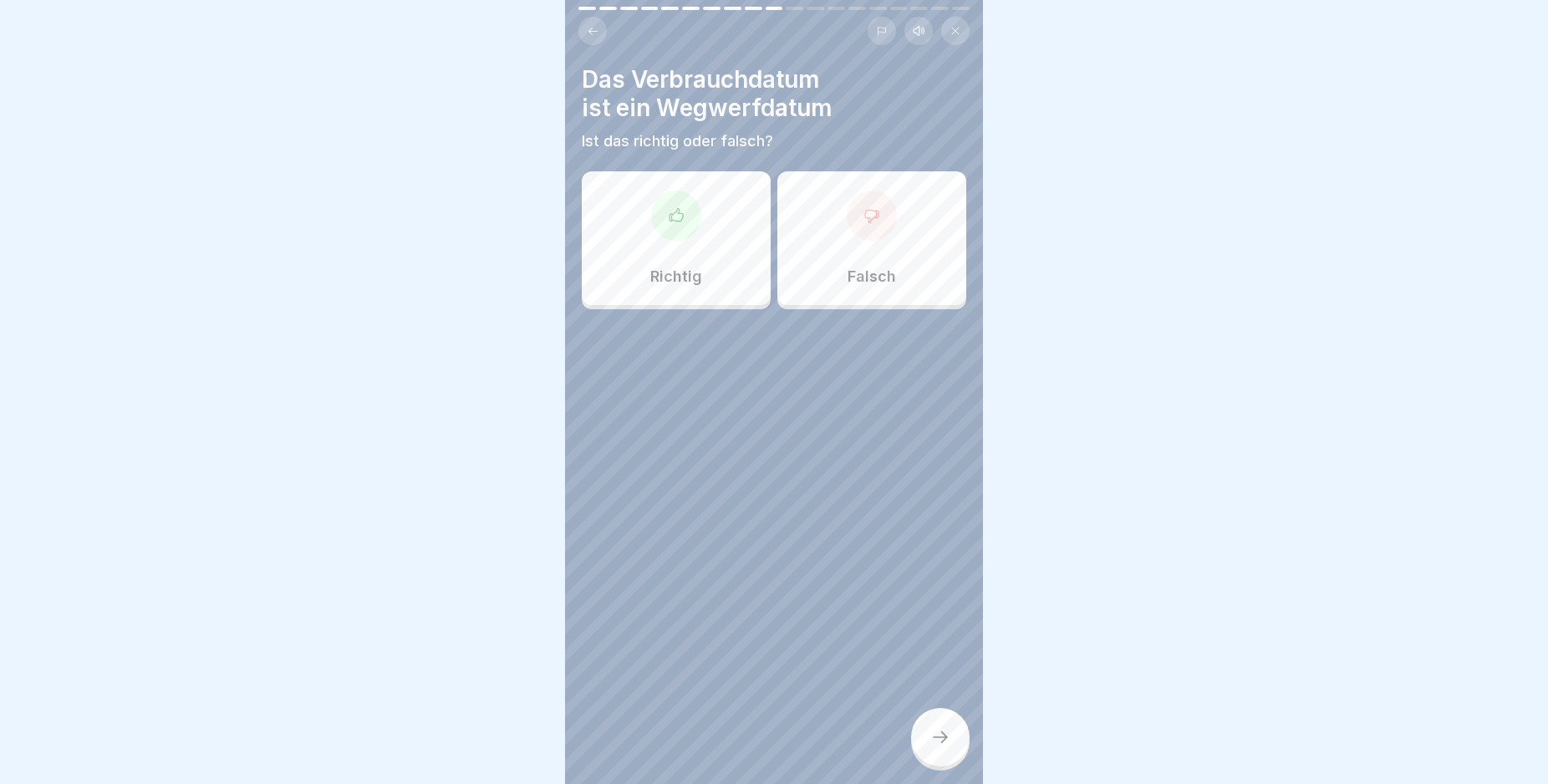
click at [675, 226] on div at bounding box center [676, 215] width 50 height 50
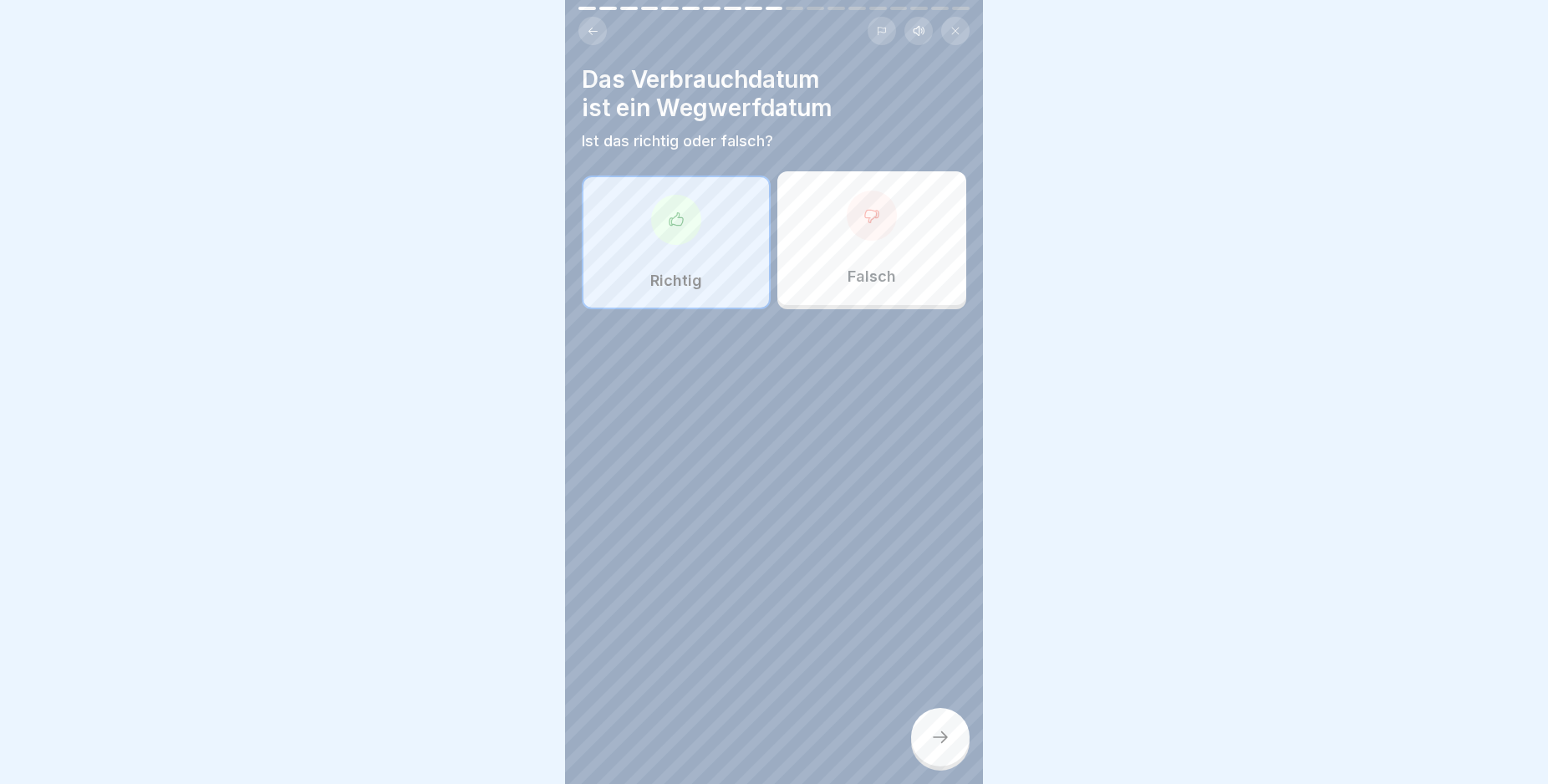
click at [940, 747] on icon at bounding box center [940, 736] width 20 height 20
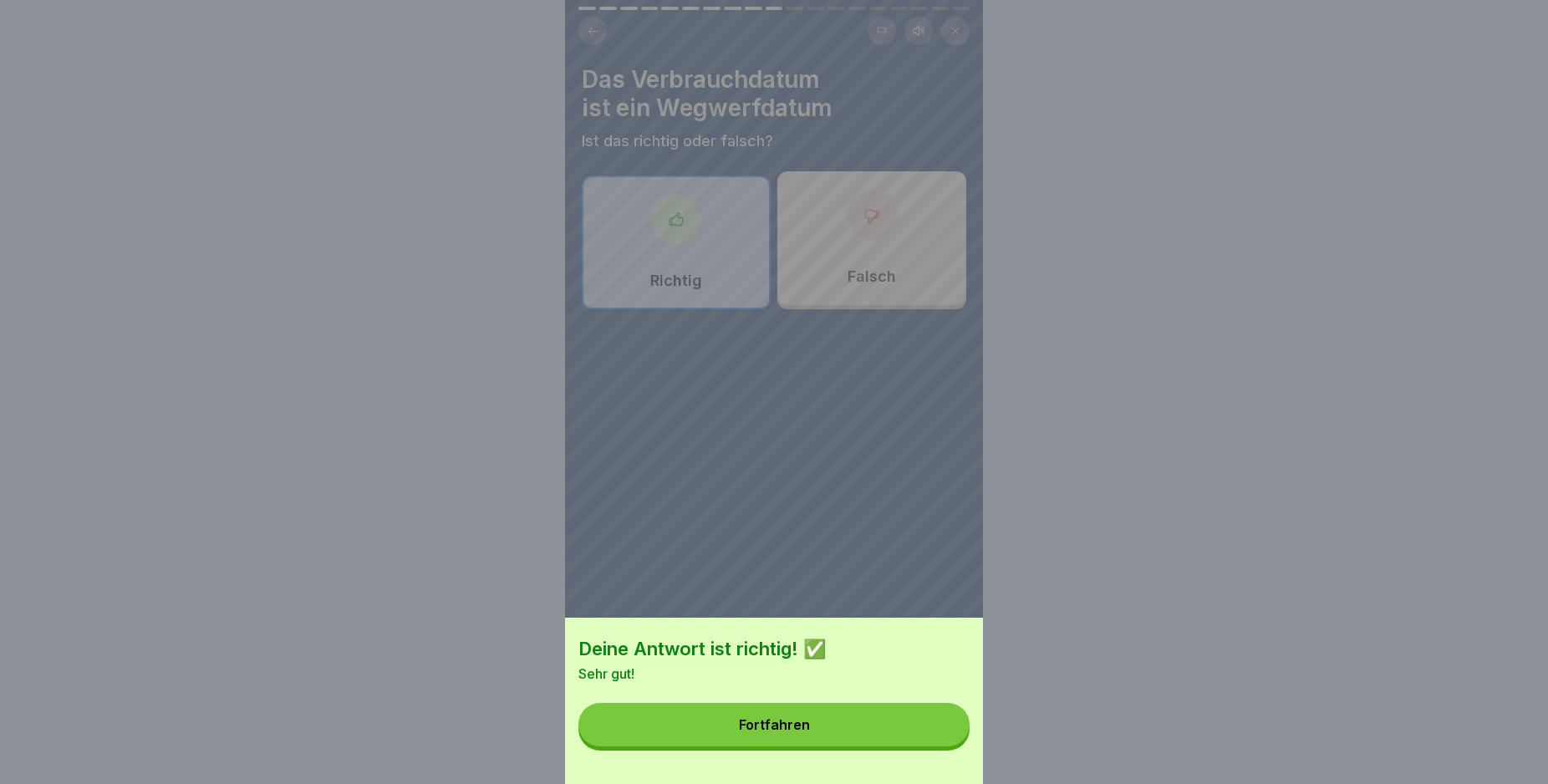
click at [926, 746] on button "Fortfahren" at bounding box center [773, 725] width 391 height 43
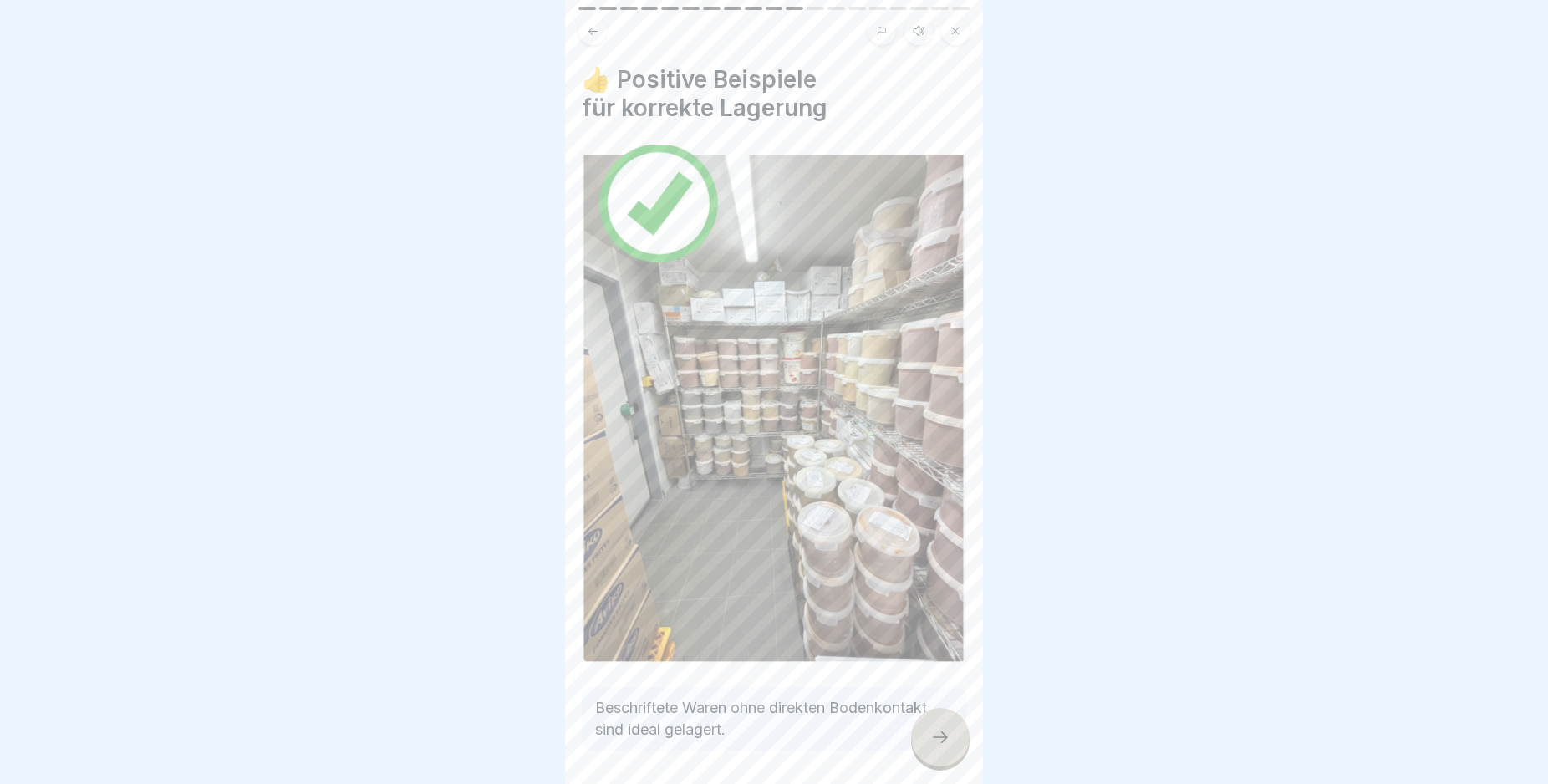
click at [926, 748] on div at bounding box center [941, 737] width 58 height 58
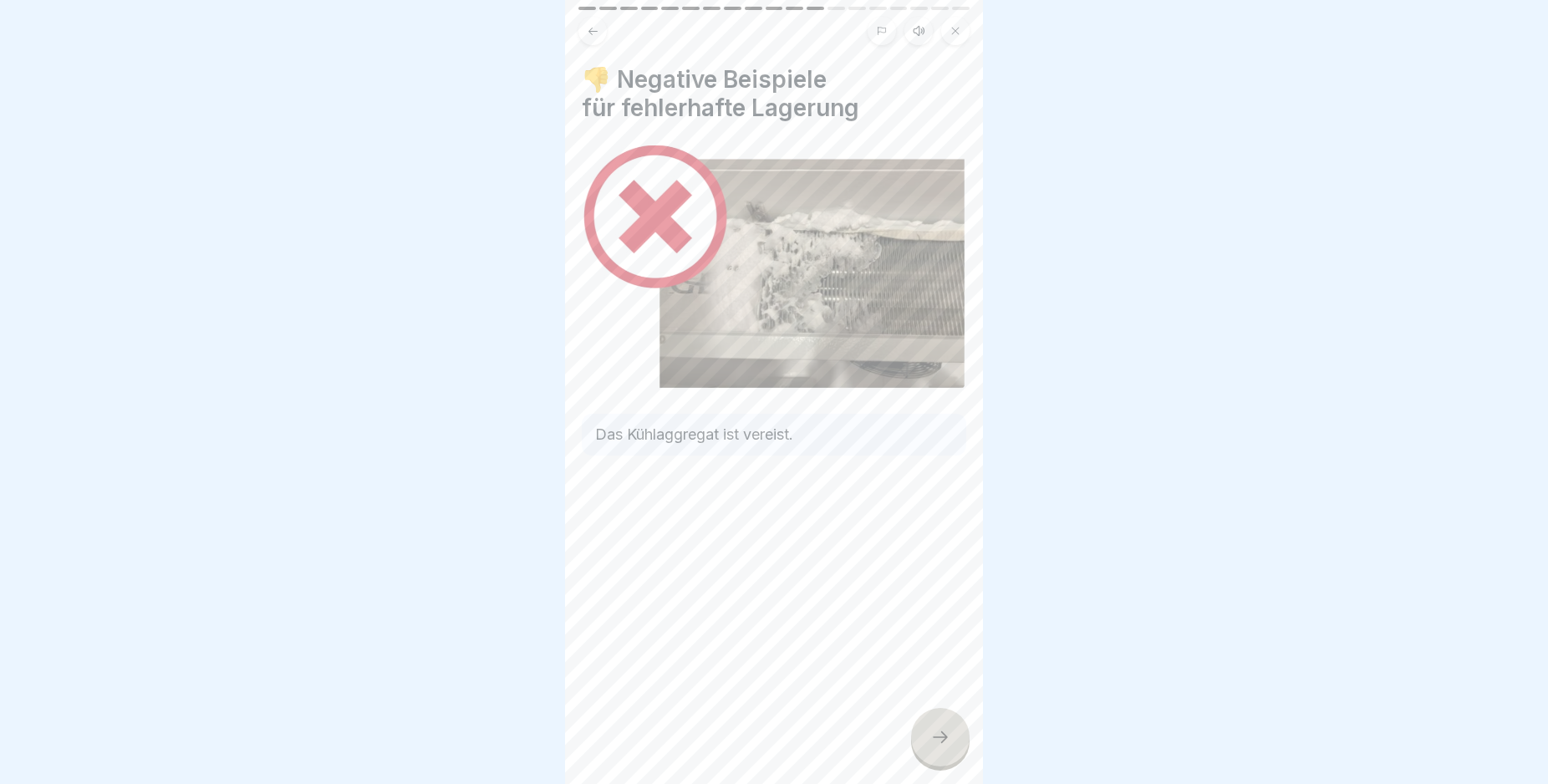
click at [947, 747] on icon at bounding box center [940, 736] width 20 height 20
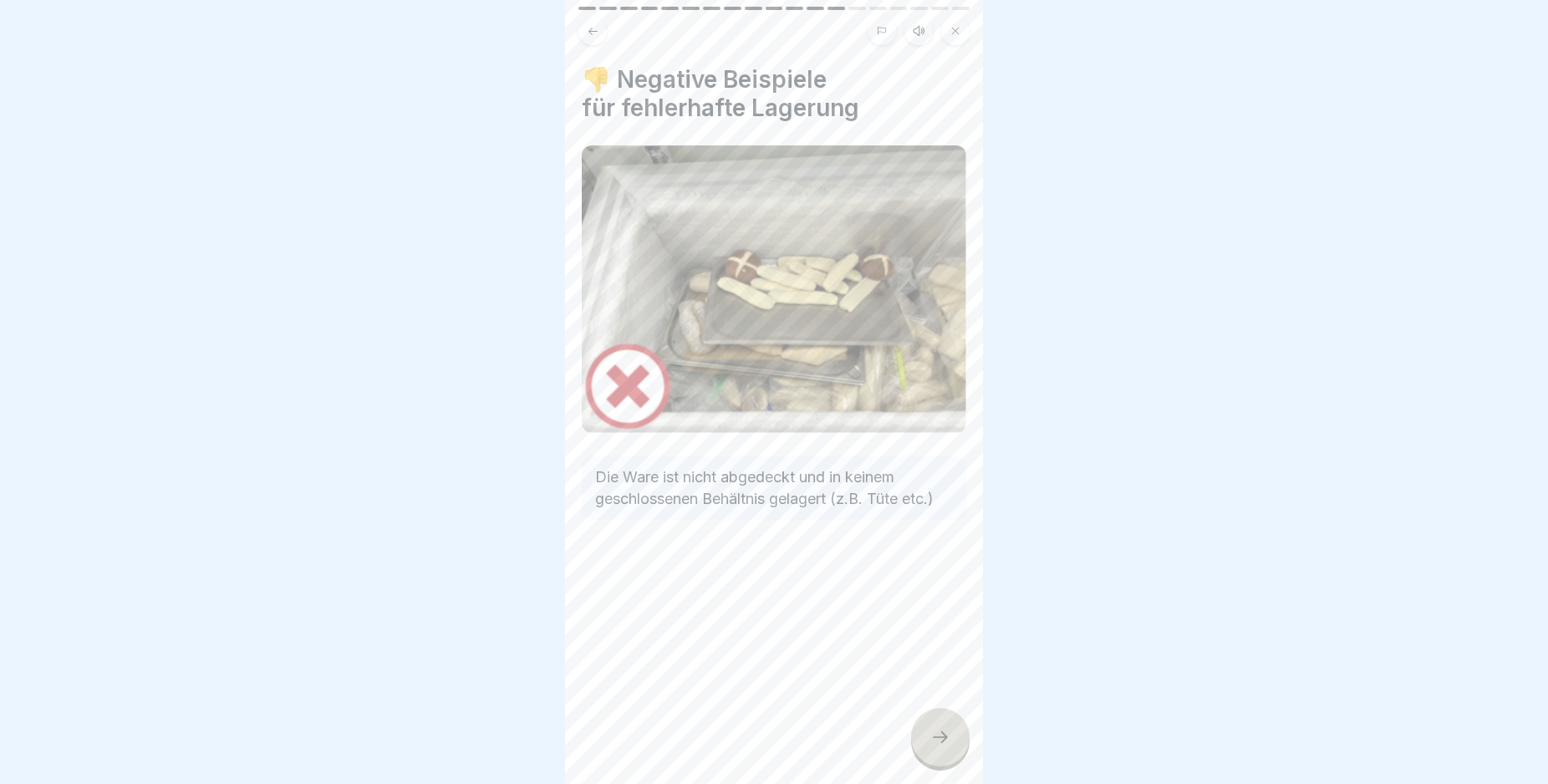
click at [947, 747] on icon at bounding box center [940, 736] width 20 height 20
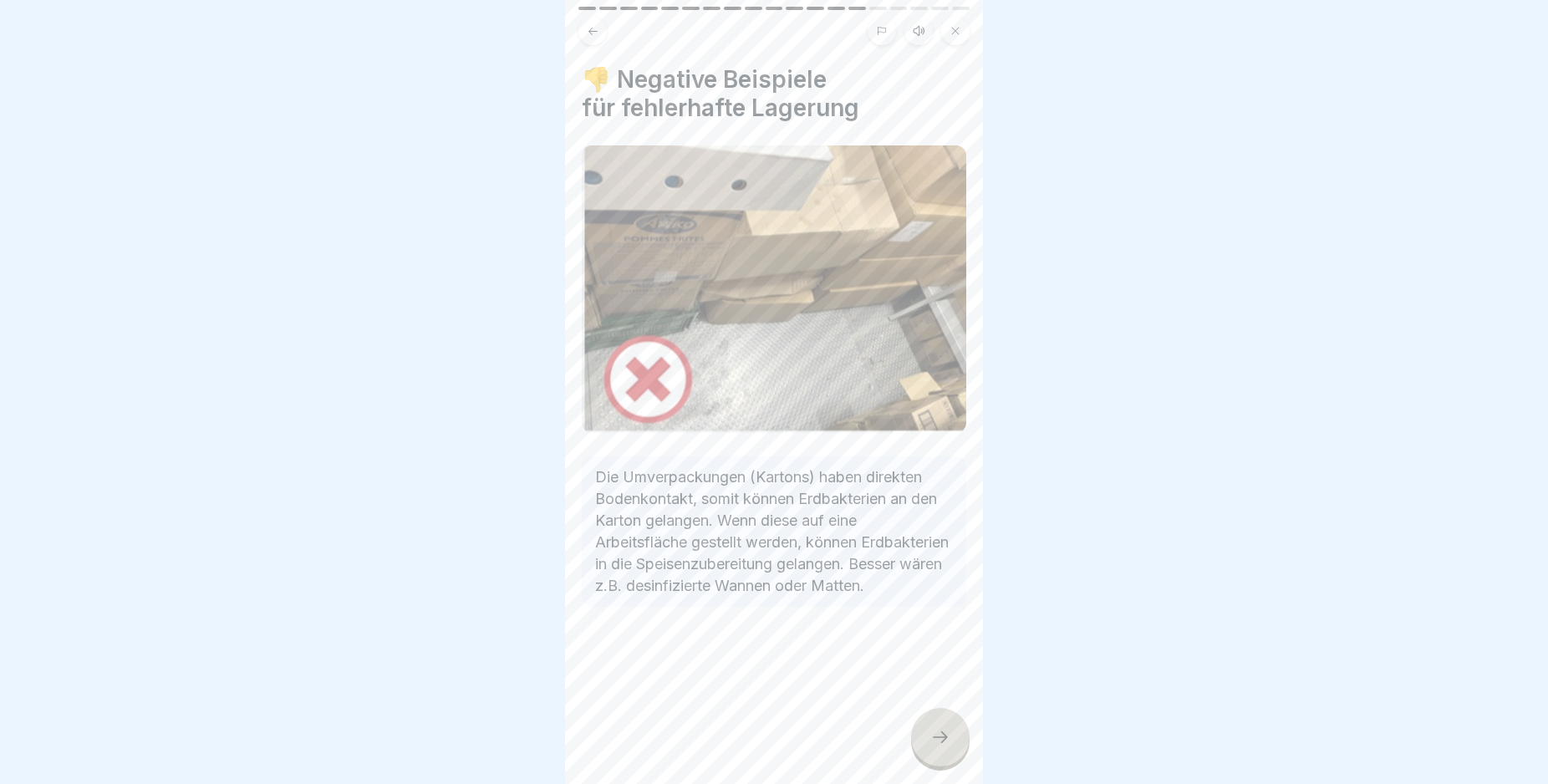
click at [947, 747] on icon at bounding box center [940, 736] width 20 height 20
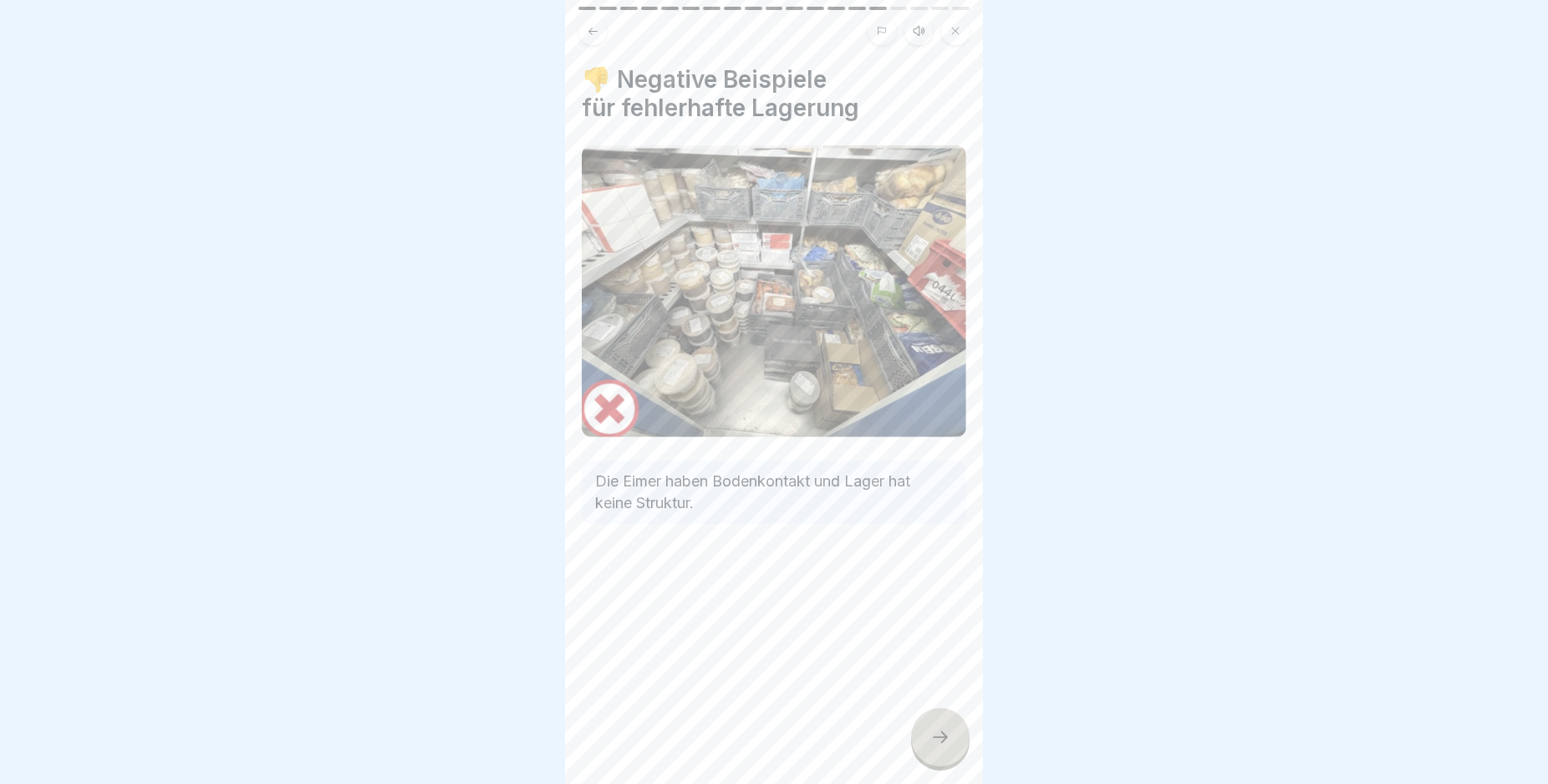
click at [947, 747] on icon at bounding box center [940, 736] width 20 height 20
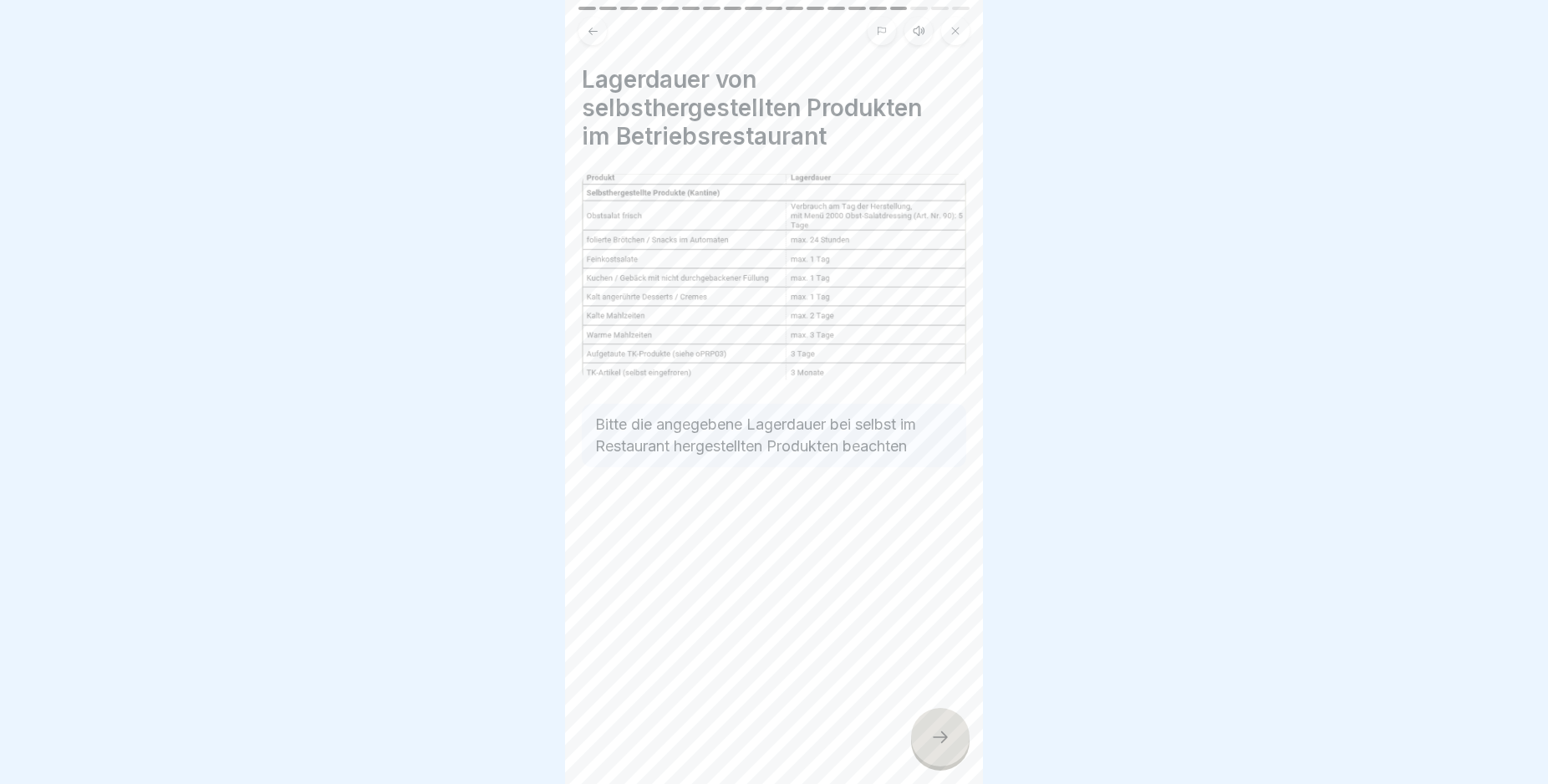
click at [947, 747] on icon at bounding box center [940, 736] width 20 height 20
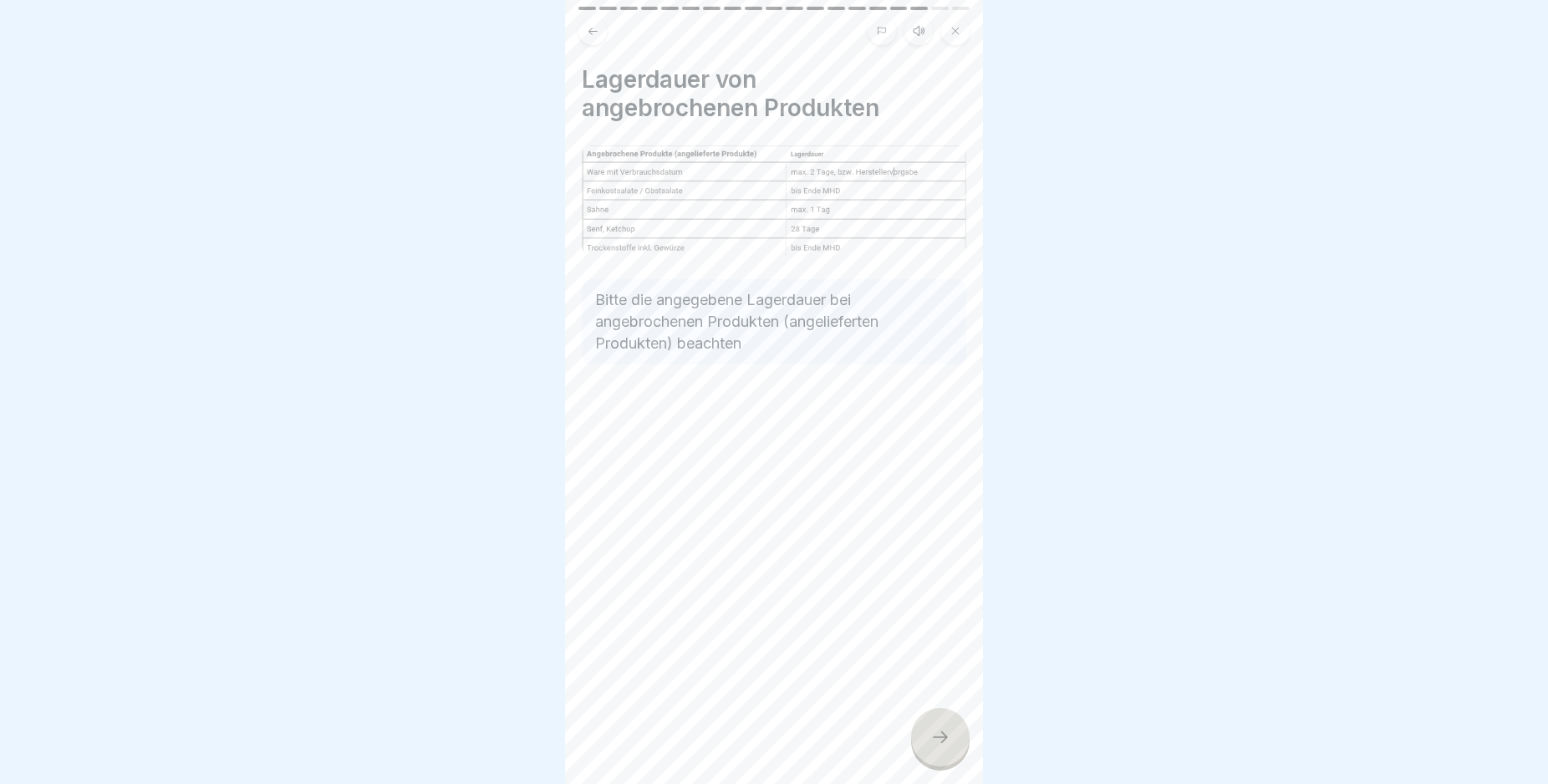
click at [947, 747] on icon at bounding box center [940, 736] width 20 height 20
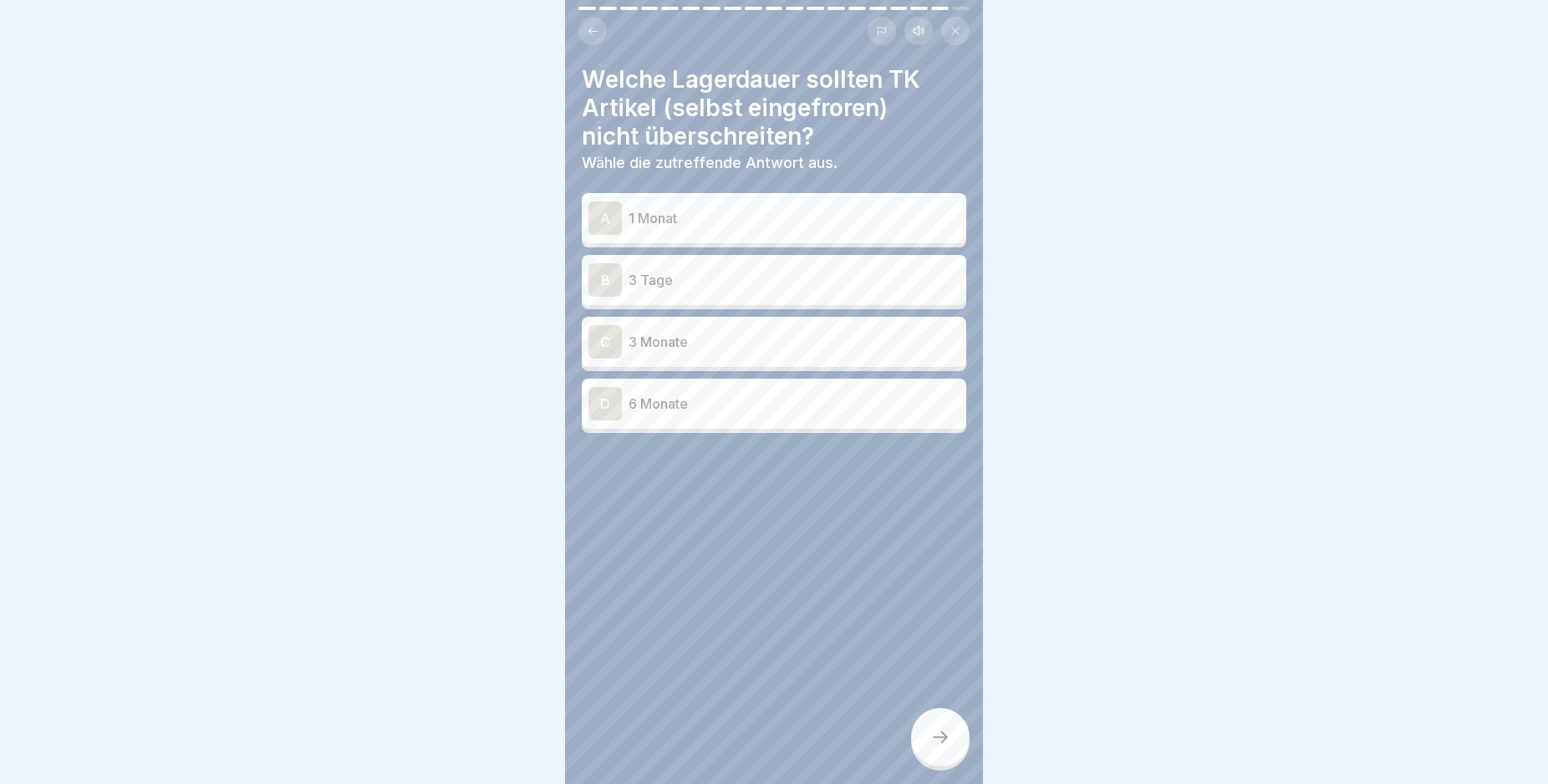
click at [602, 332] on div "C" at bounding box center [605, 342] width 34 height 34
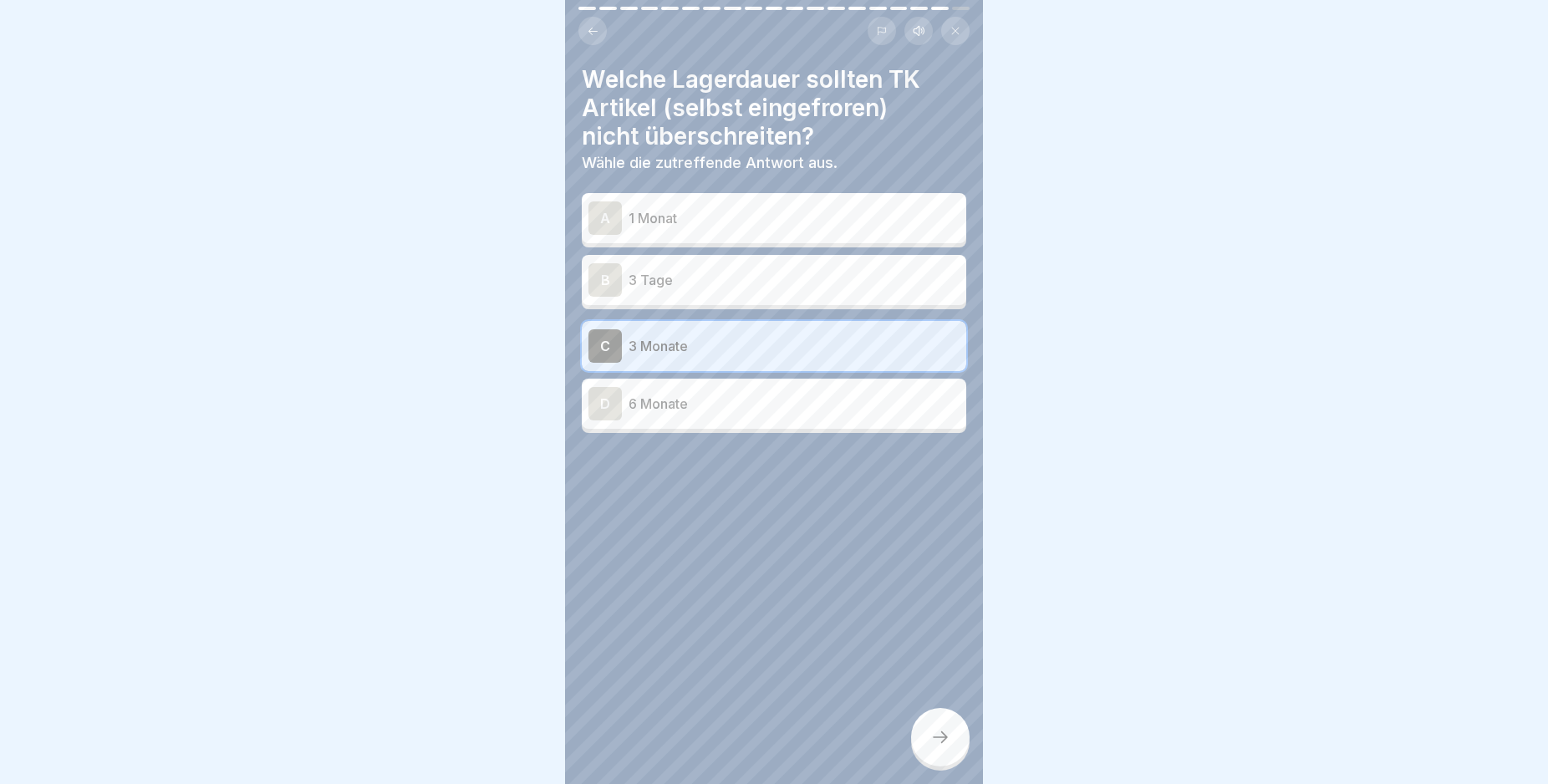
click at [948, 747] on icon at bounding box center [940, 736] width 20 height 20
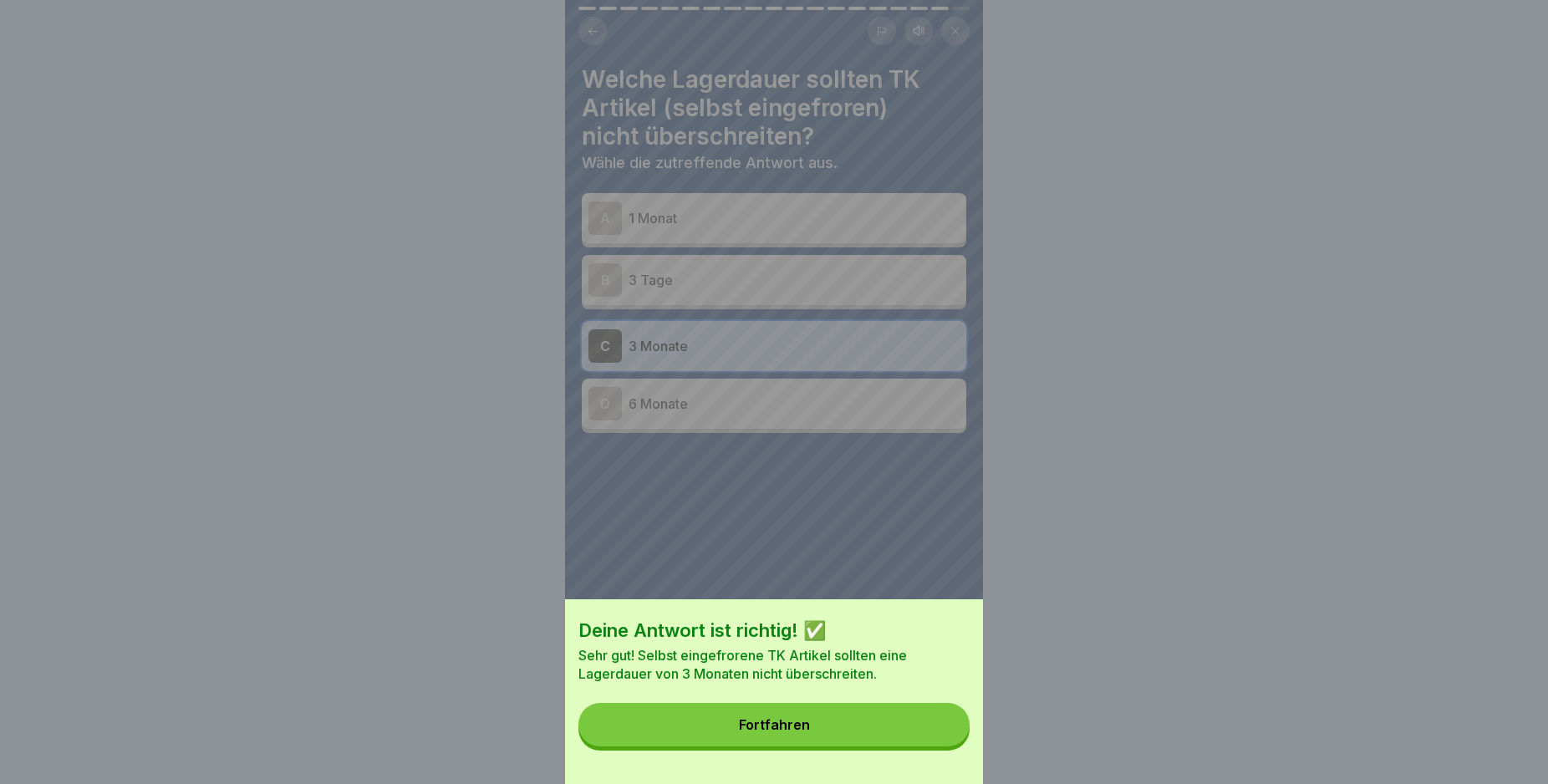
click at [948, 746] on button "Fortfahren" at bounding box center [773, 725] width 391 height 43
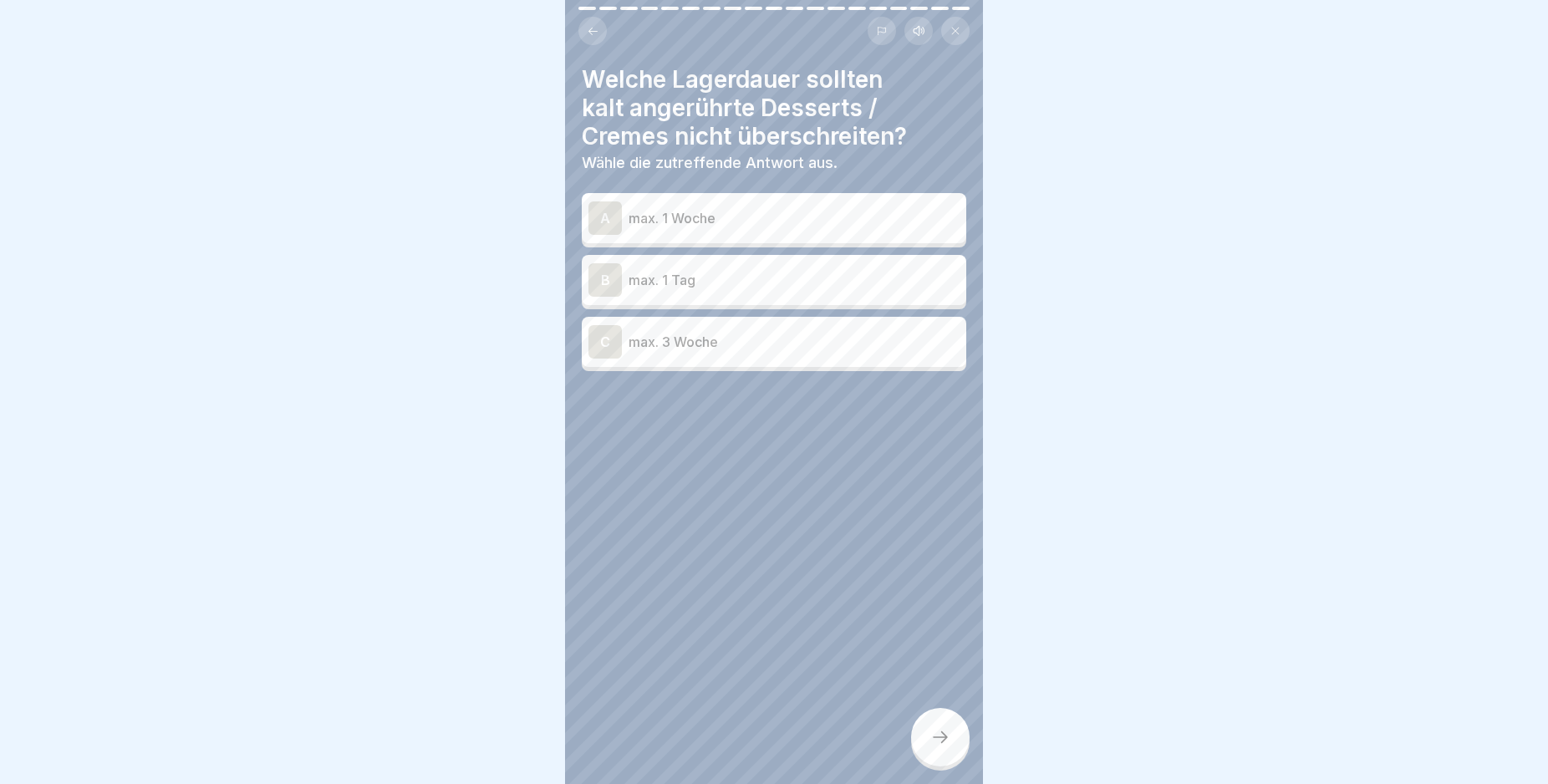
click at [604, 214] on div "A" at bounding box center [605, 218] width 34 height 34
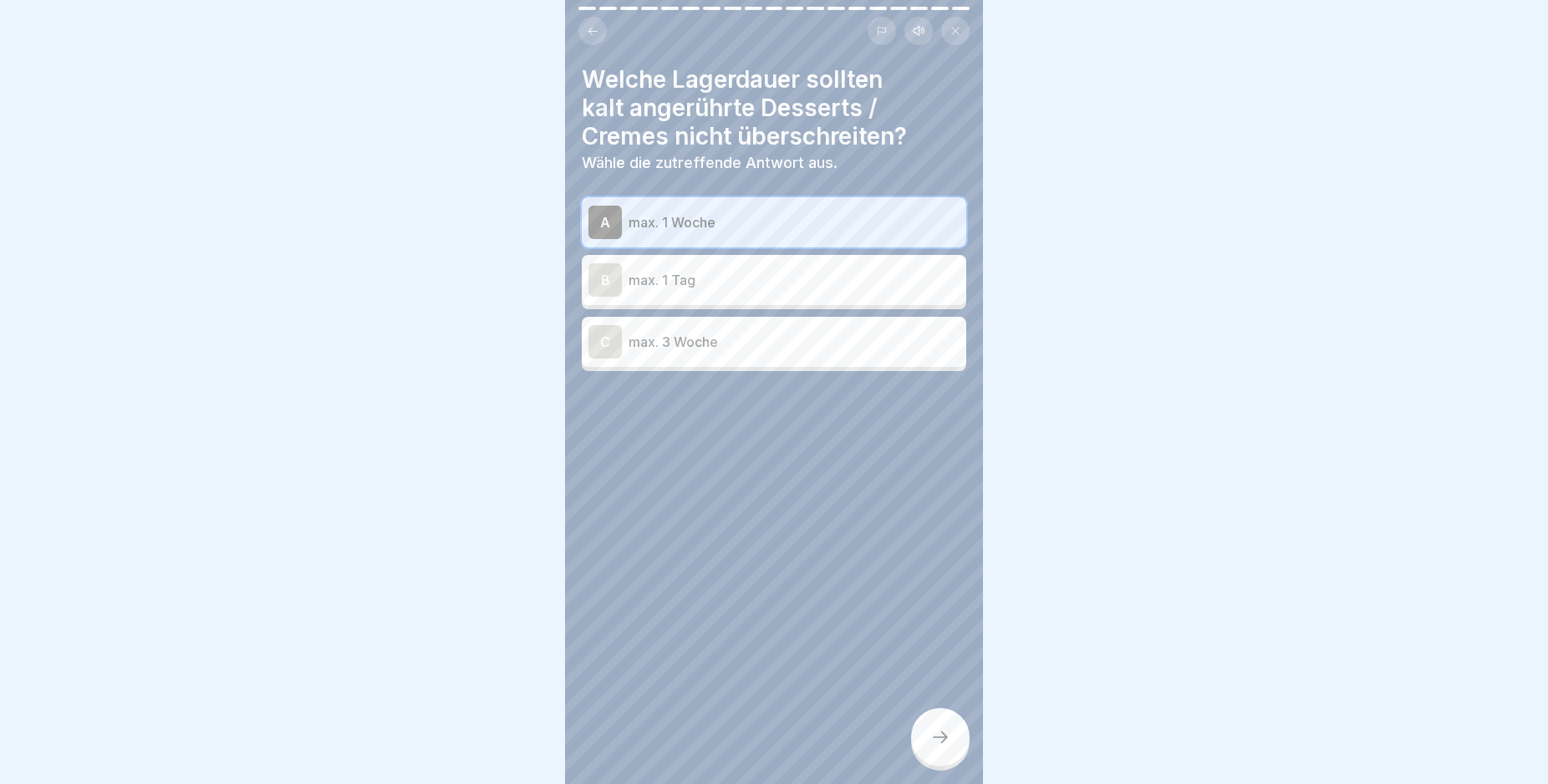
click at [950, 747] on icon at bounding box center [940, 736] width 20 height 20
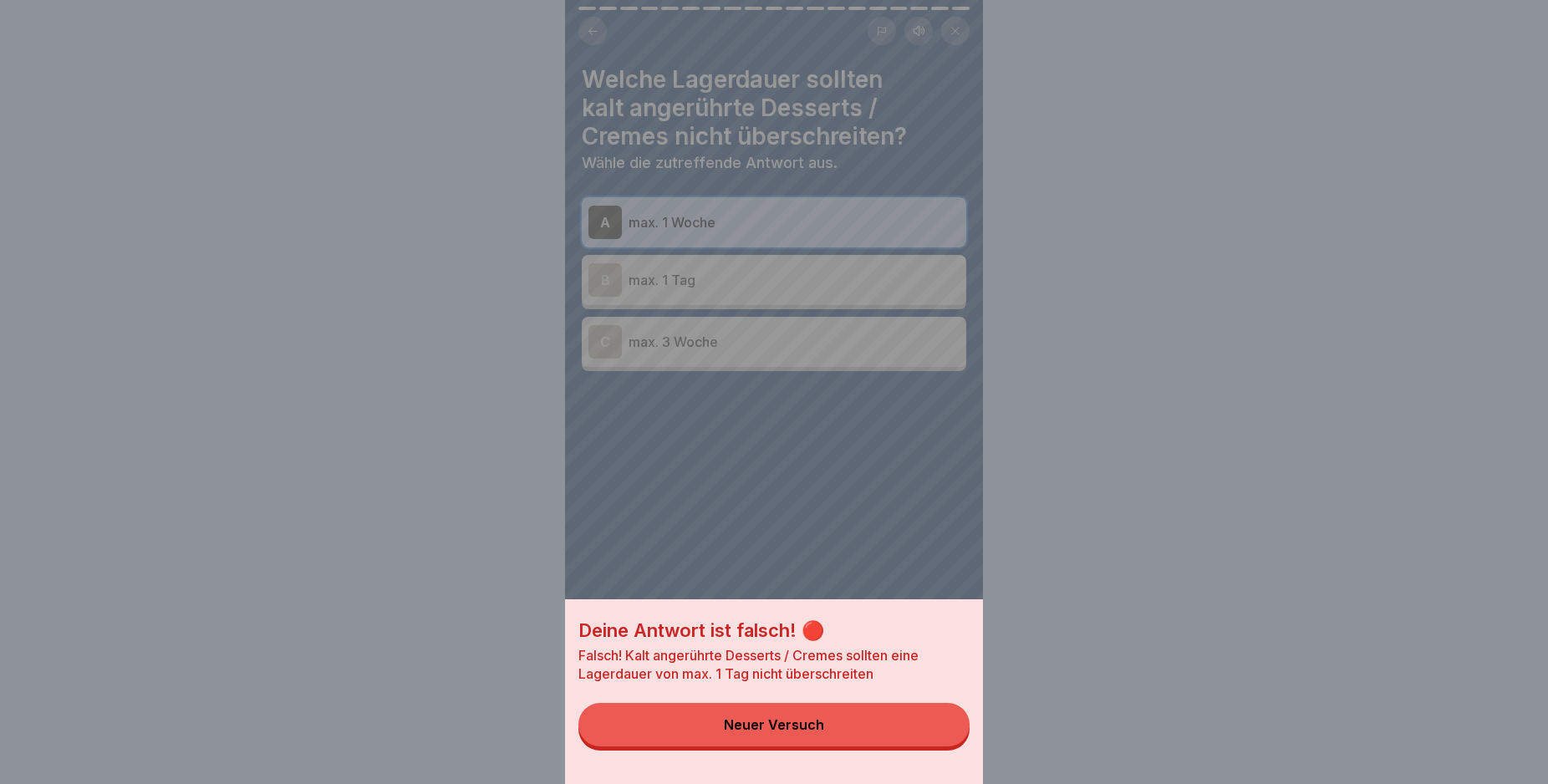
click at [862, 743] on button "Neuer Versuch" at bounding box center [773, 725] width 391 height 43
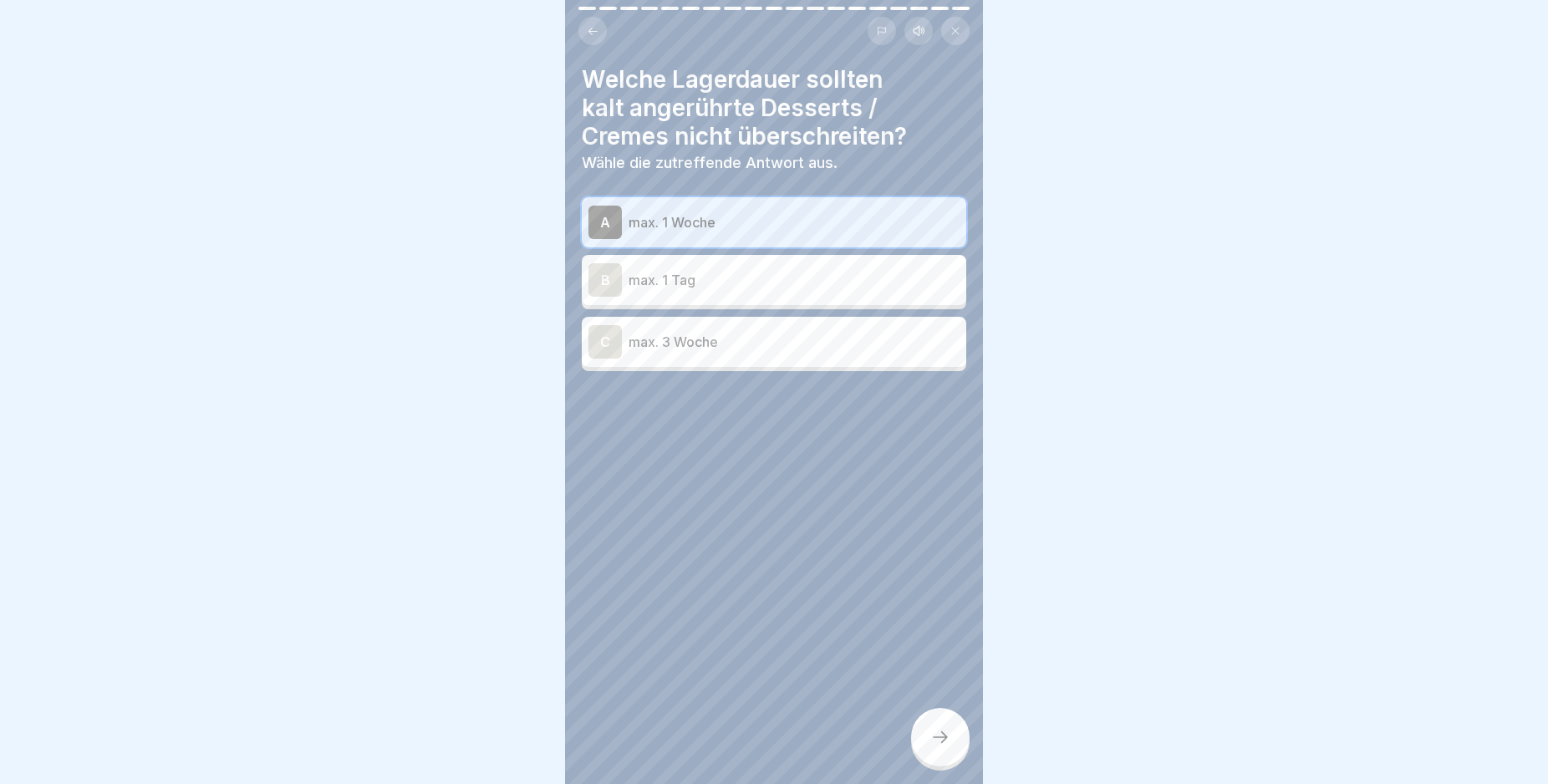
click at [605, 283] on div "B" at bounding box center [605, 280] width 34 height 34
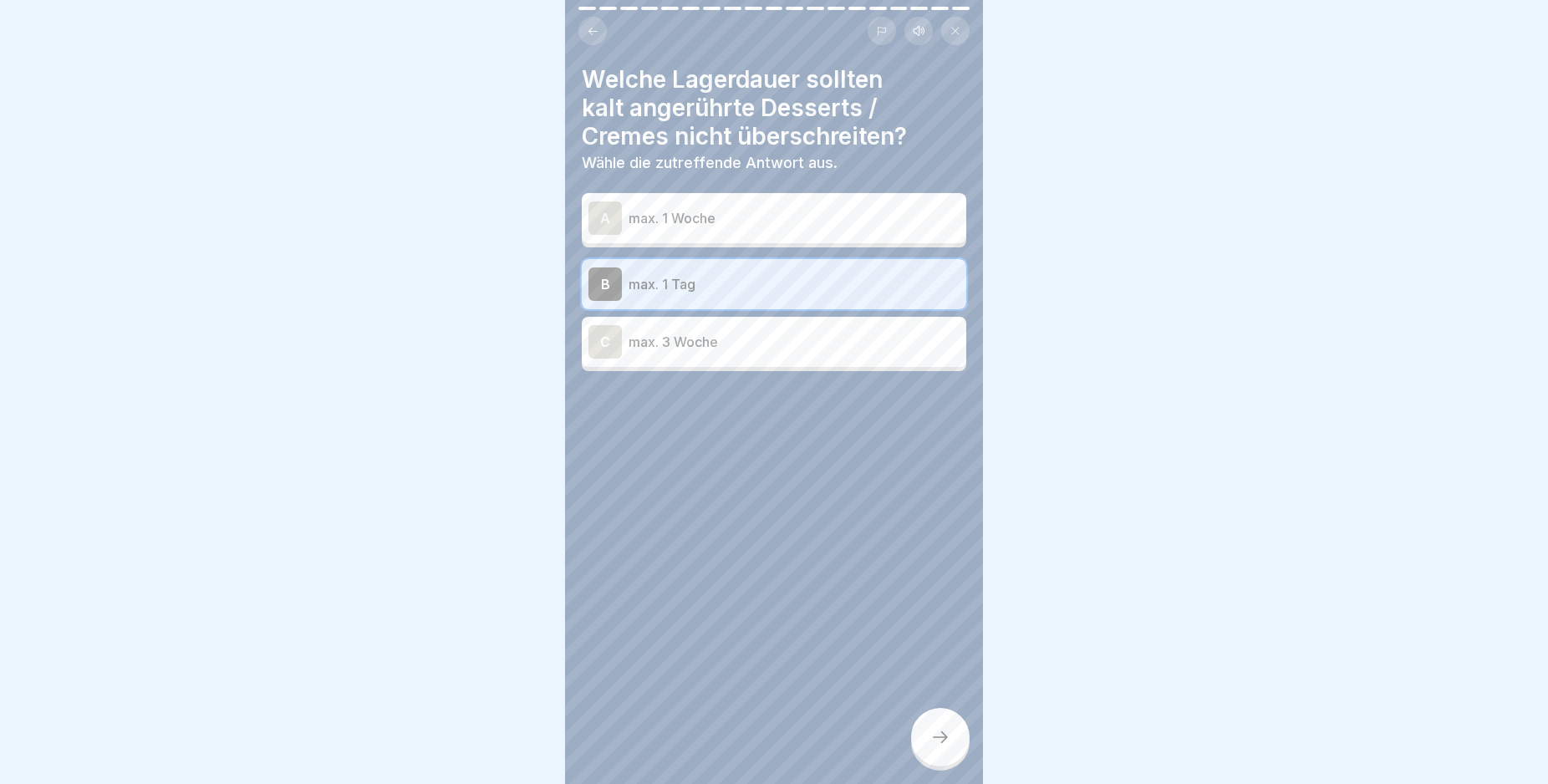
click at [934, 747] on icon at bounding box center [940, 736] width 20 height 20
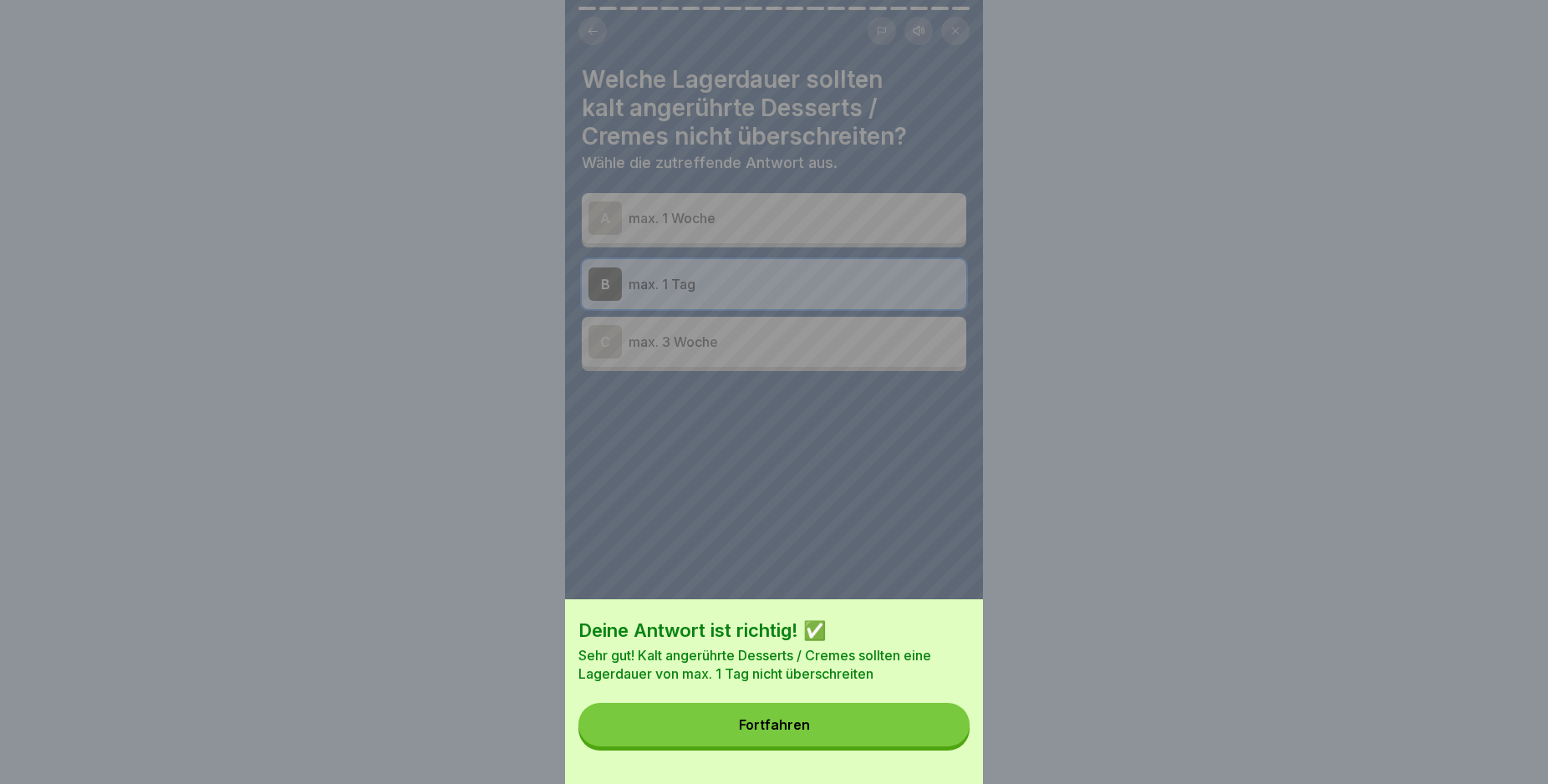
click at [931, 746] on button "Fortfahren" at bounding box center [773, 725] width 391 height 43
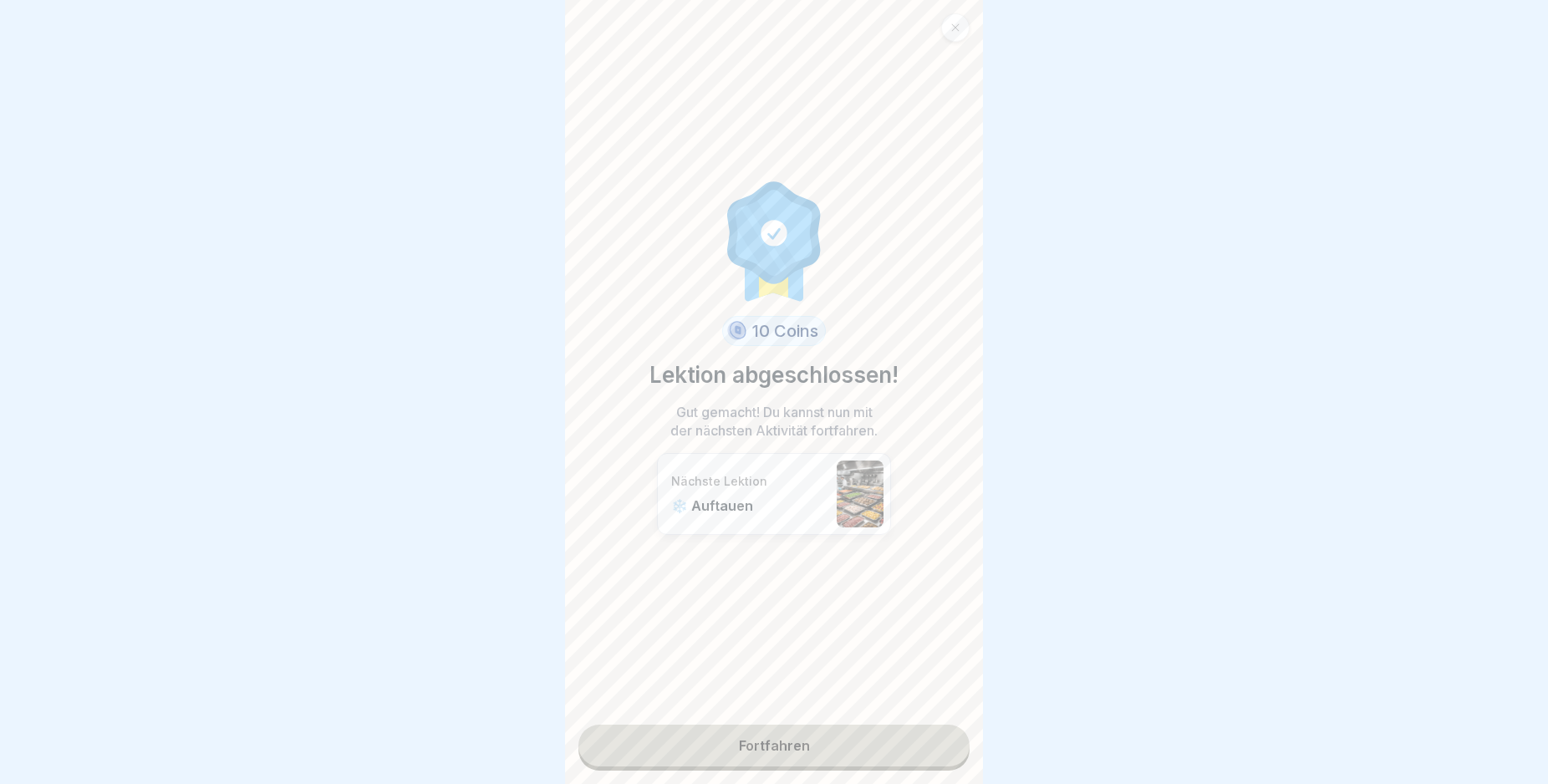
click at [883, 744] on link "Fortfahren" at bounding box center [773, 745] width 391 height 41
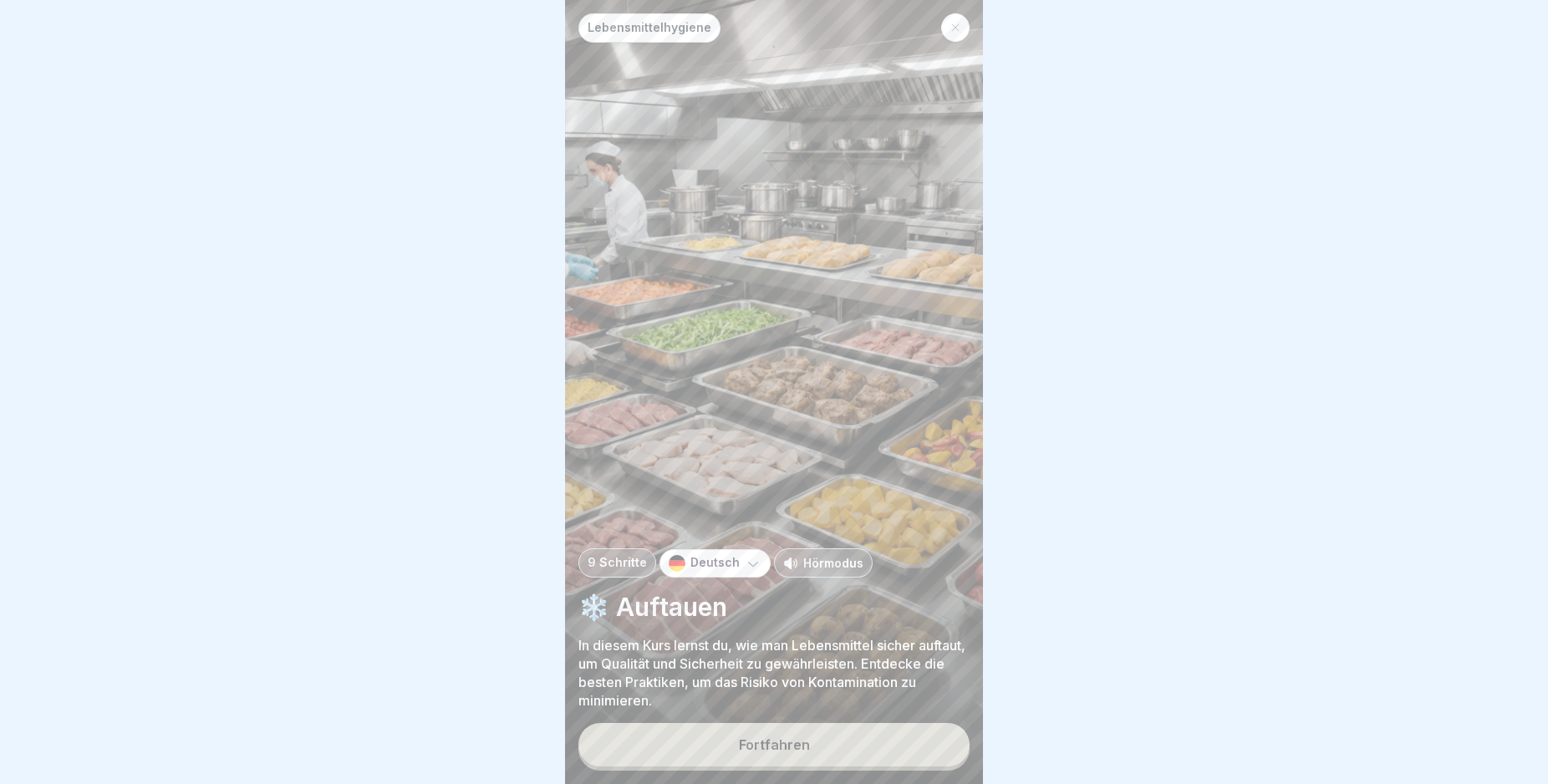
click at [884, 755] on button "Fortfahren" at bounding box center [773, 744] width 391 height 43
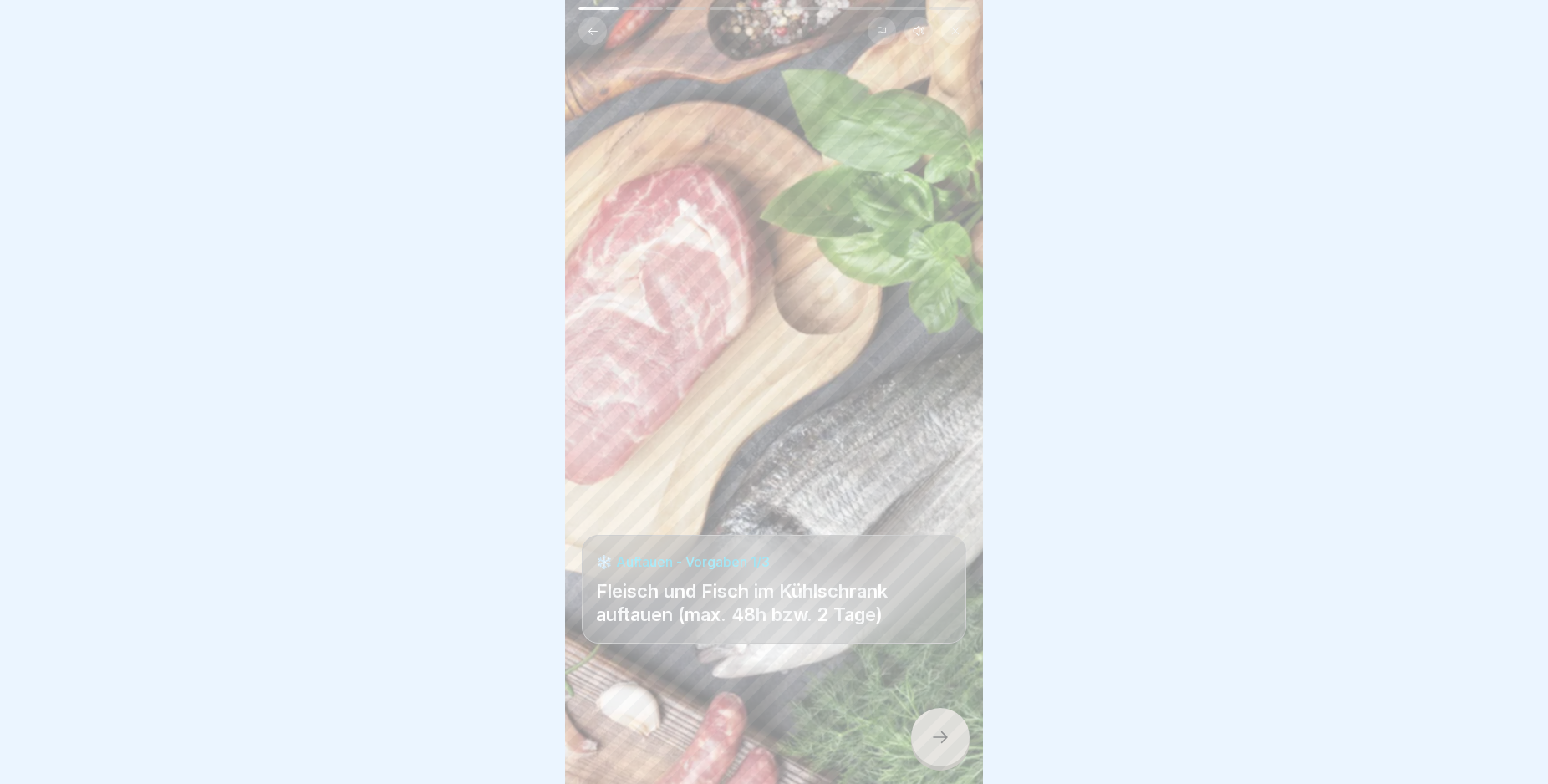
click at [943, 747] on icon at bounding box center [940, 736] width 20 height 20
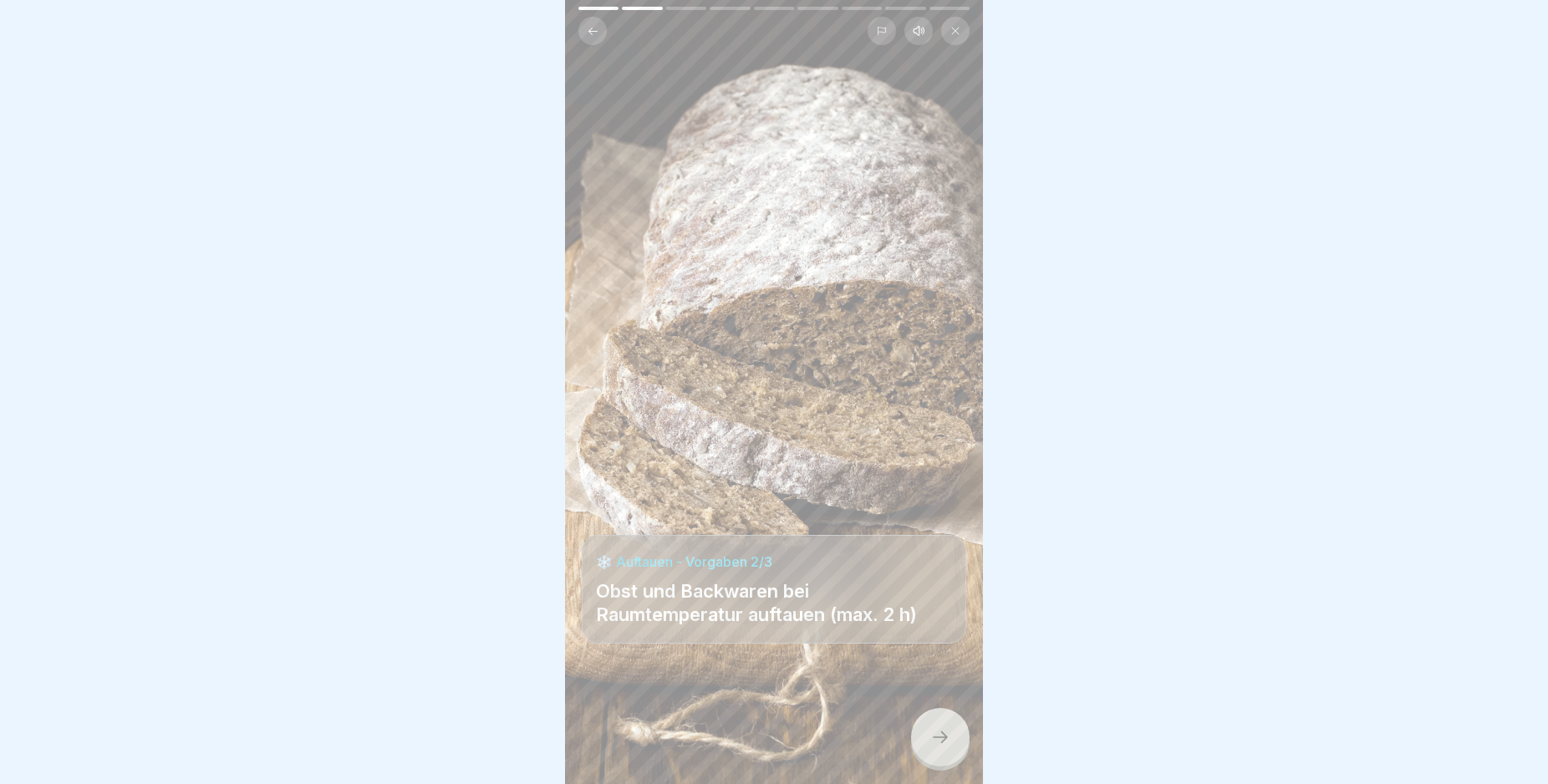
click at [943, 747] on icon at bounding box center [940, 736] width 20 height 20
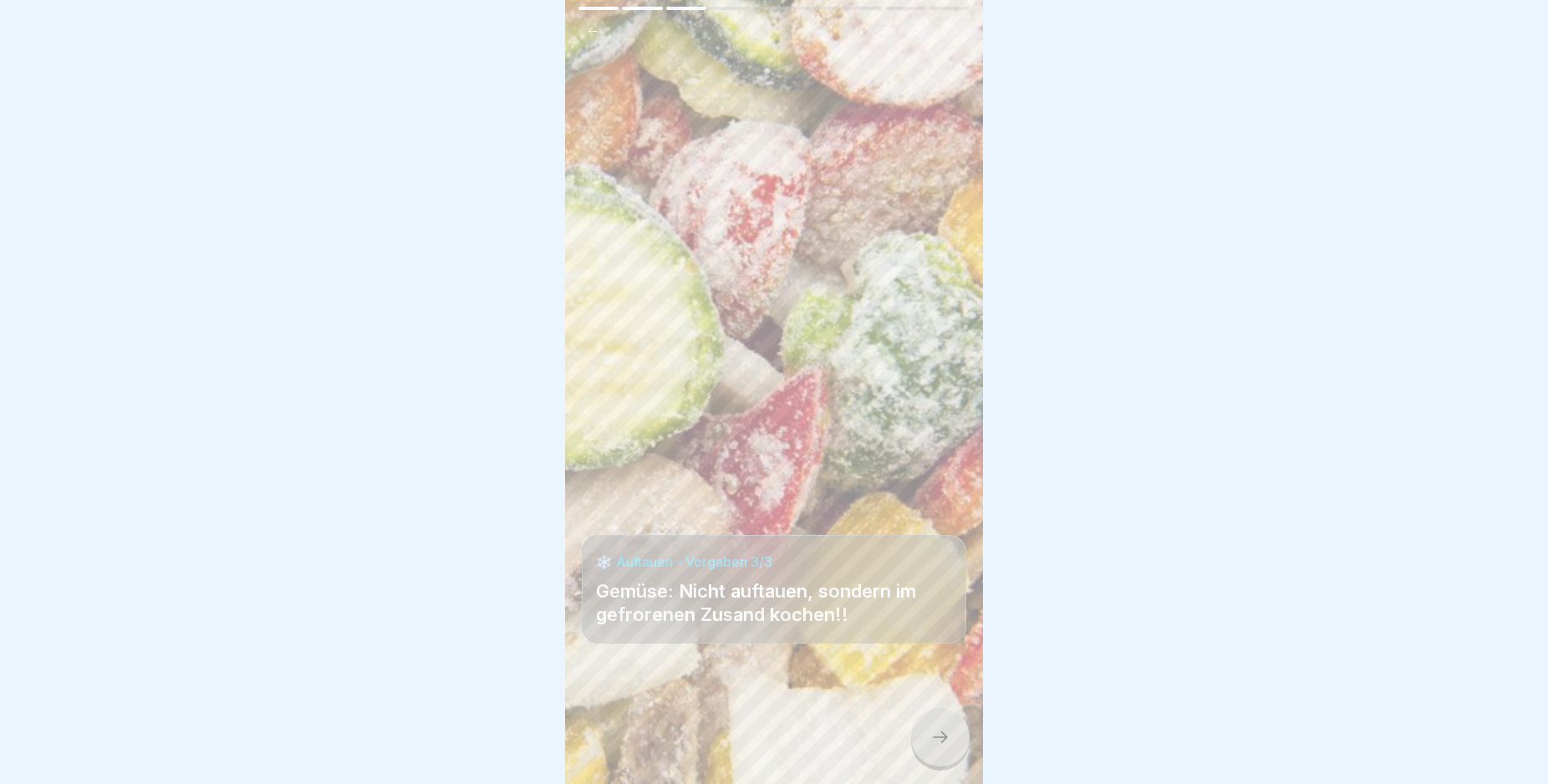
click at [943, 747] on icon at bounding box center [940, 736] width 20 height 20
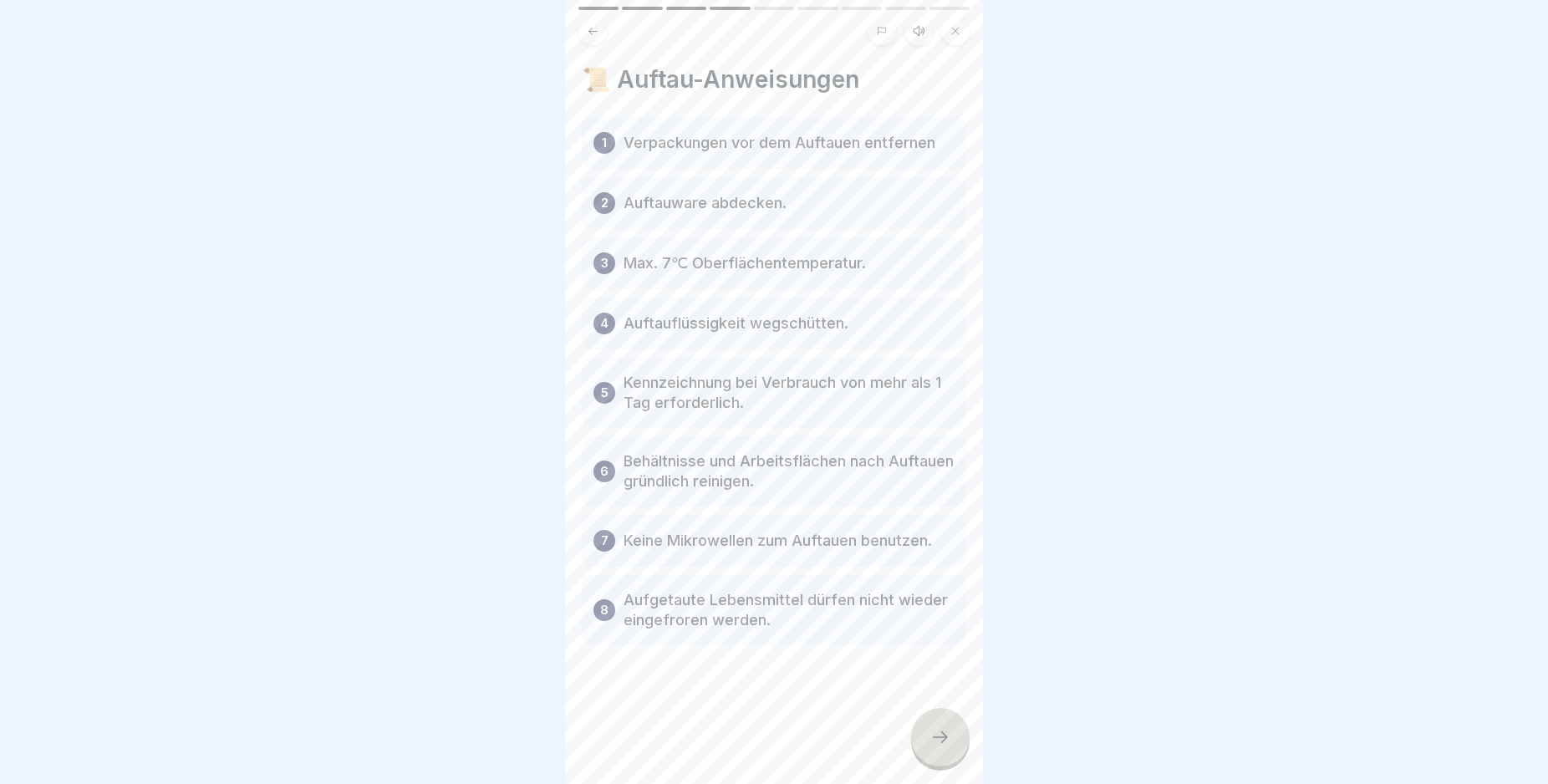
click at [943, 747] on icon at bounding box center [940, 736] width 20 height 20
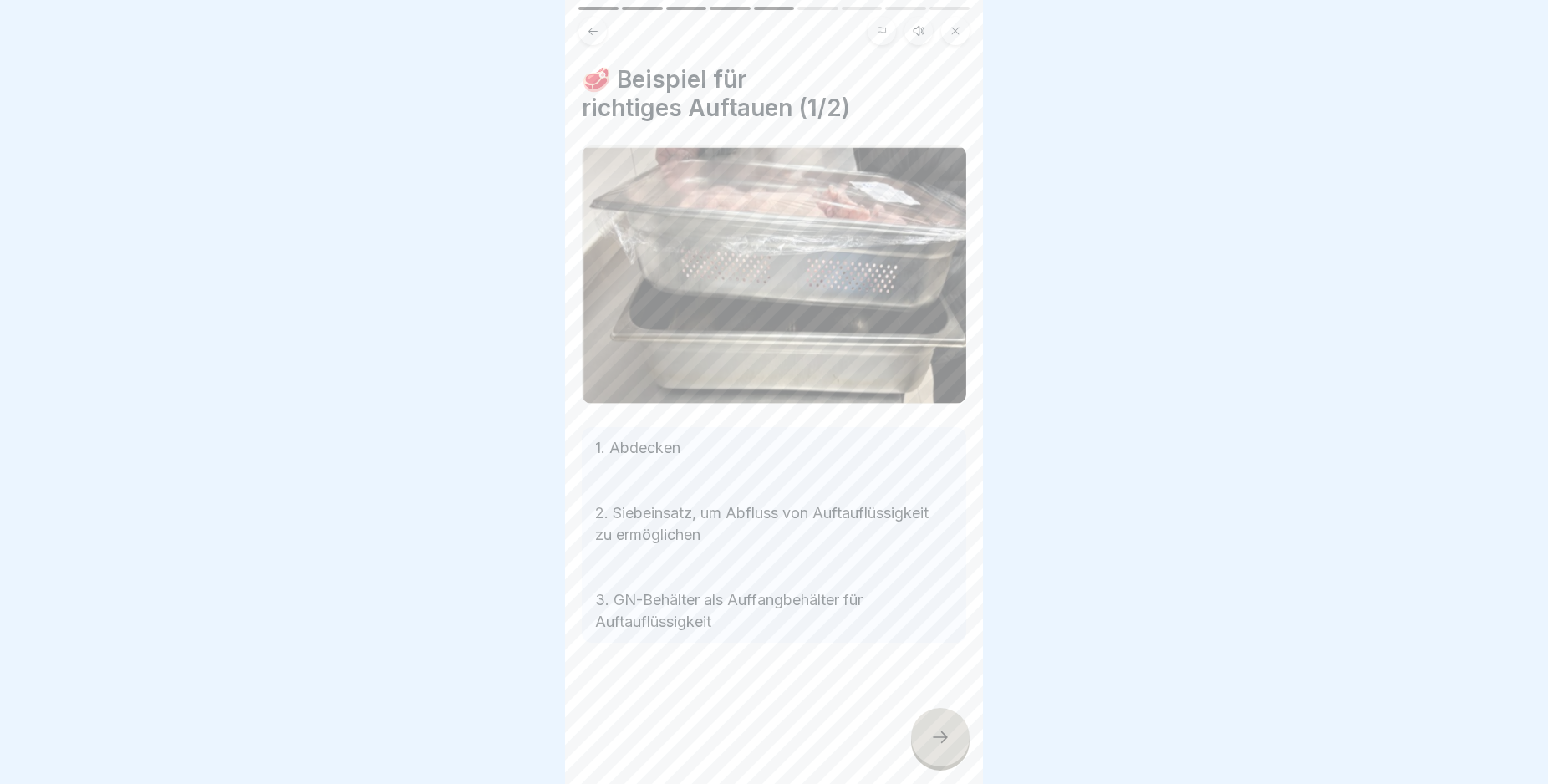
click at [943, 747] on icon at bounding box center [940, 736] width 20 height 20
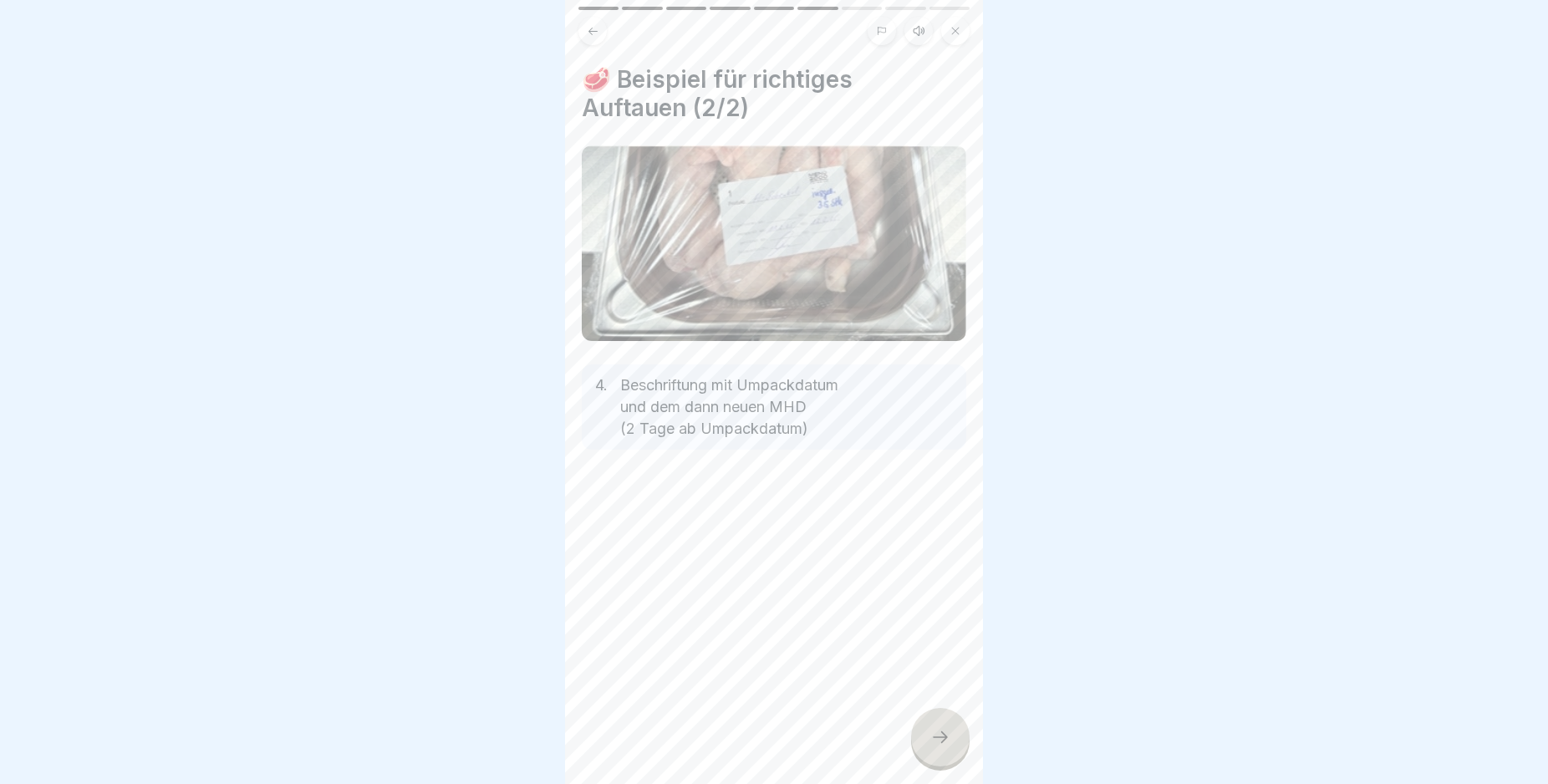
click at [943, 747] on icon at bounding box center [940, 736] width 20 height 20
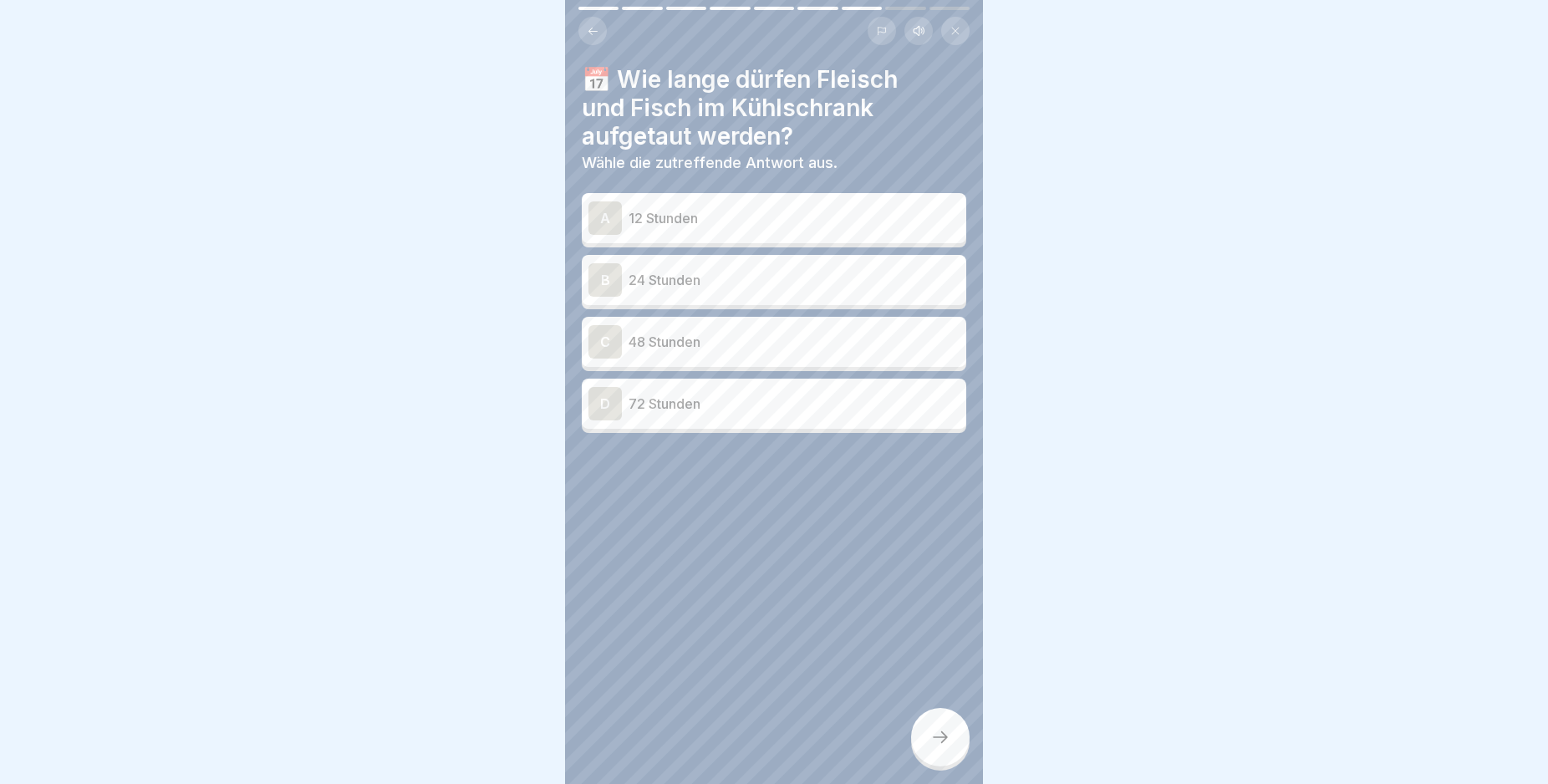
click at [605, 283] on div "B" at bounding box center [605, 280] width 34 height 34
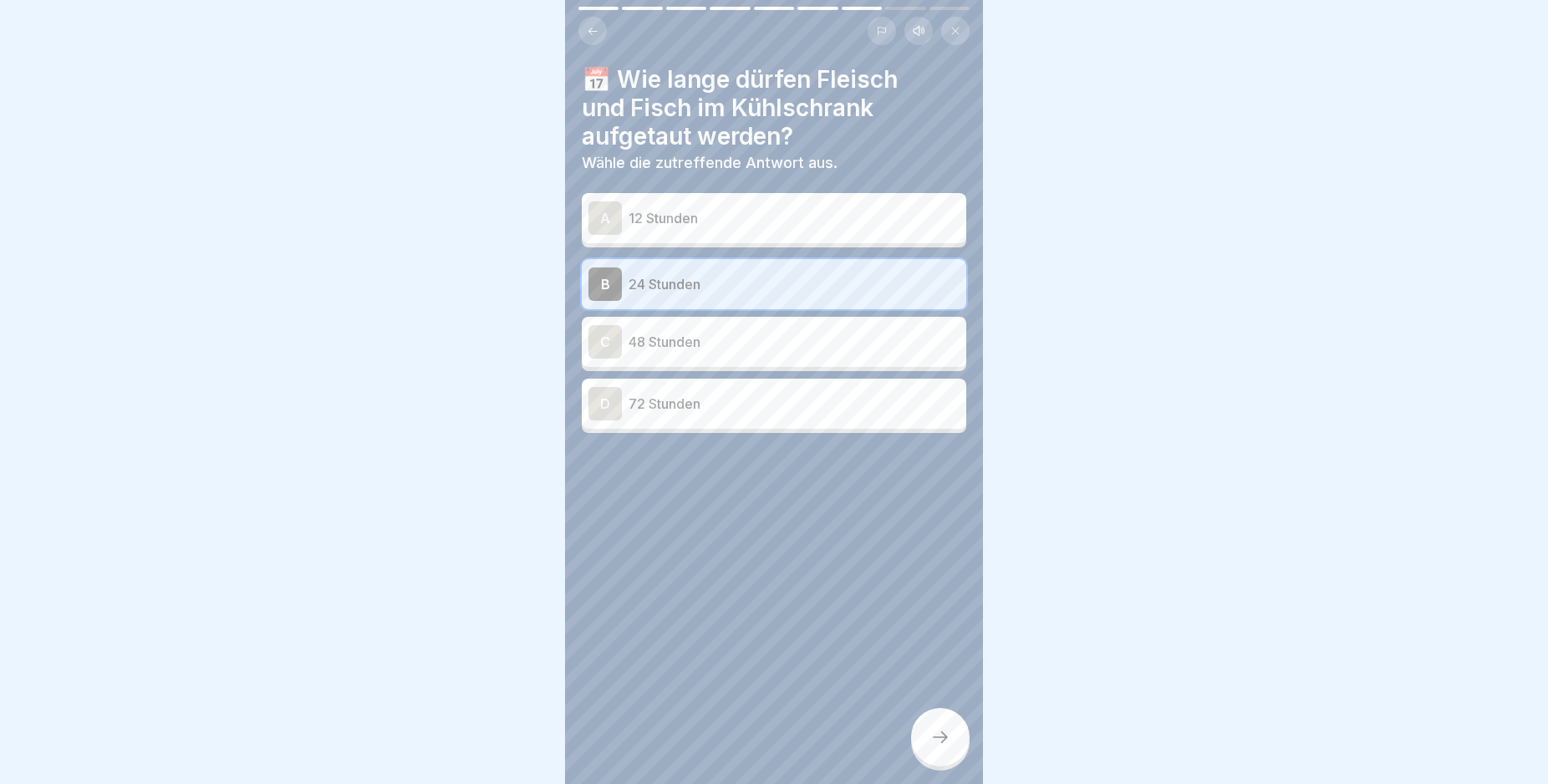
click at [933, 747] on icon at bounding box center [940, 736] width 20 height 20
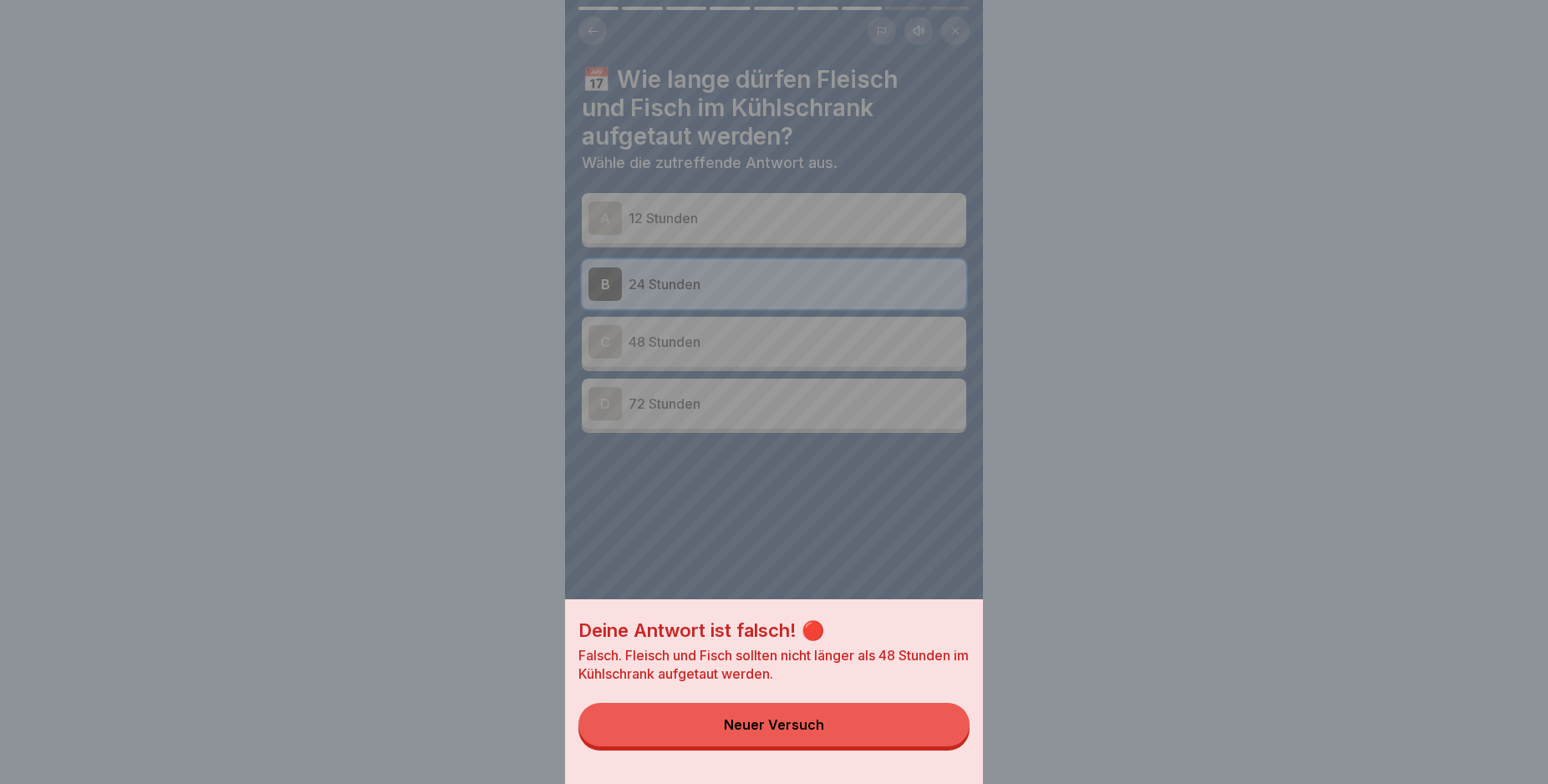
click at [906, 741] on button "Neuer Versuch" at bounding box center [773, 725] width 391 height 43
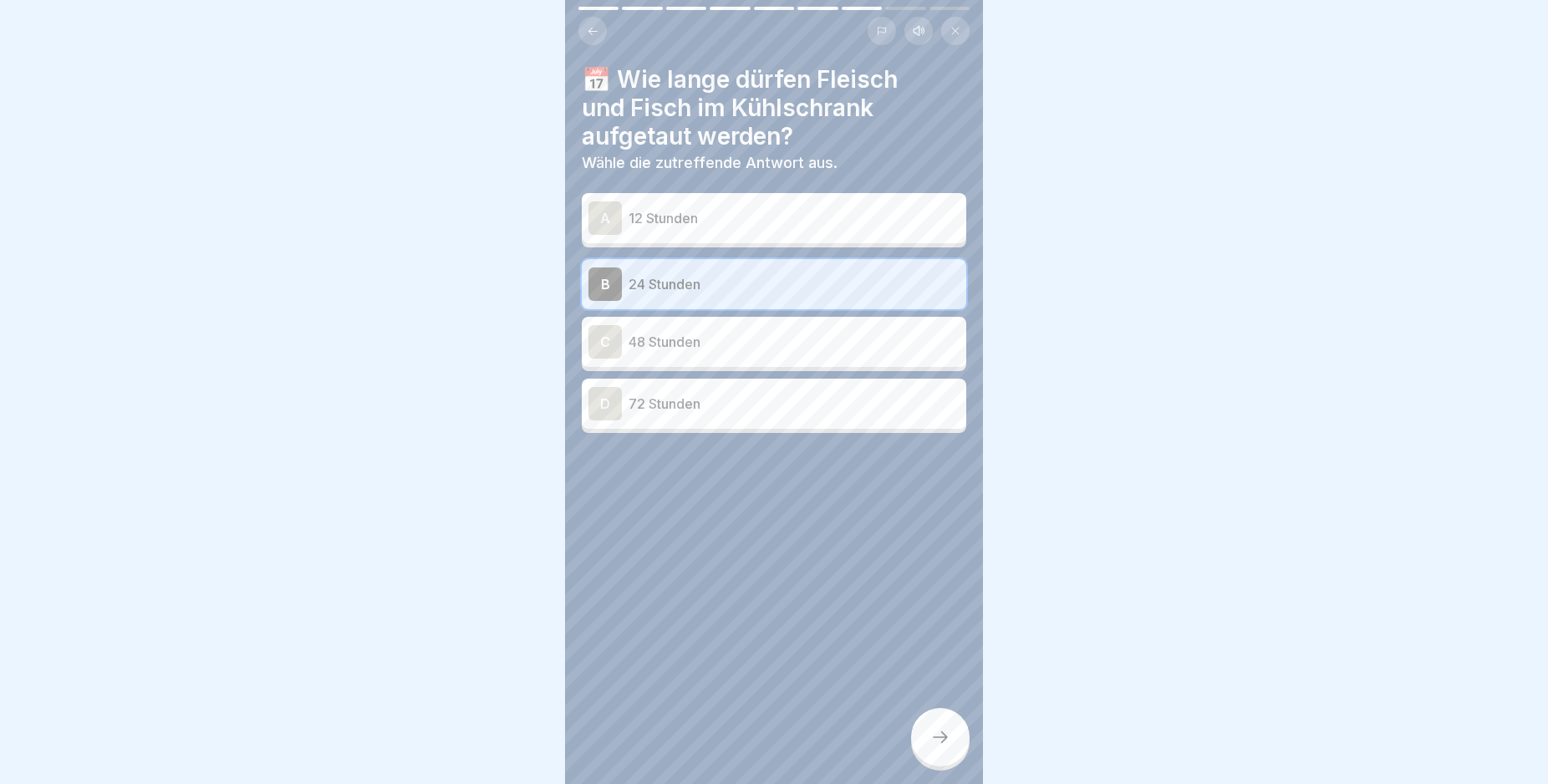
click at [610, 216] on div "A" at bounding box center [605, 218] width 34 height 34
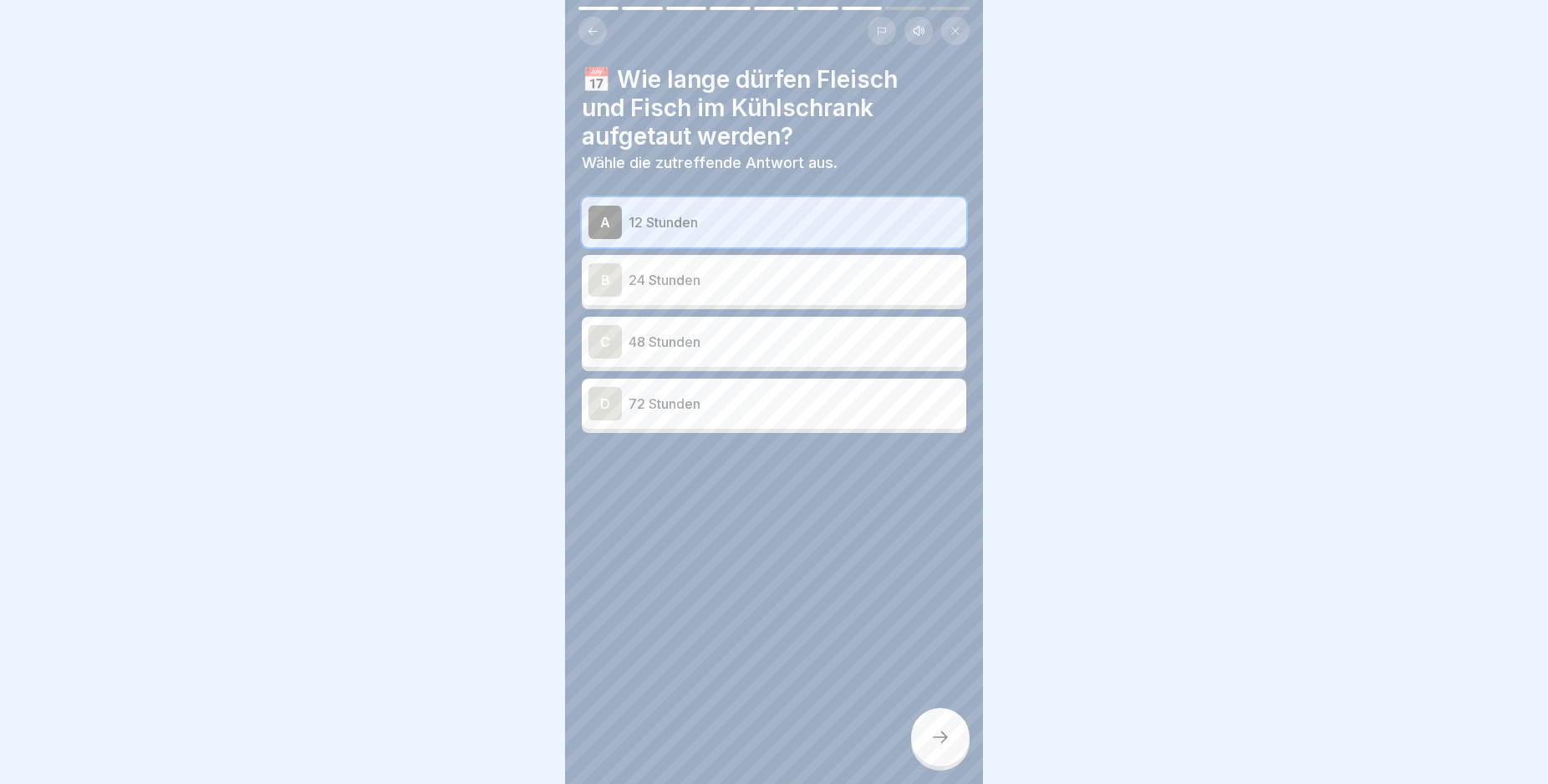
click at [945, 747] on icon at bounding box center [940, 736] width 20 height 20
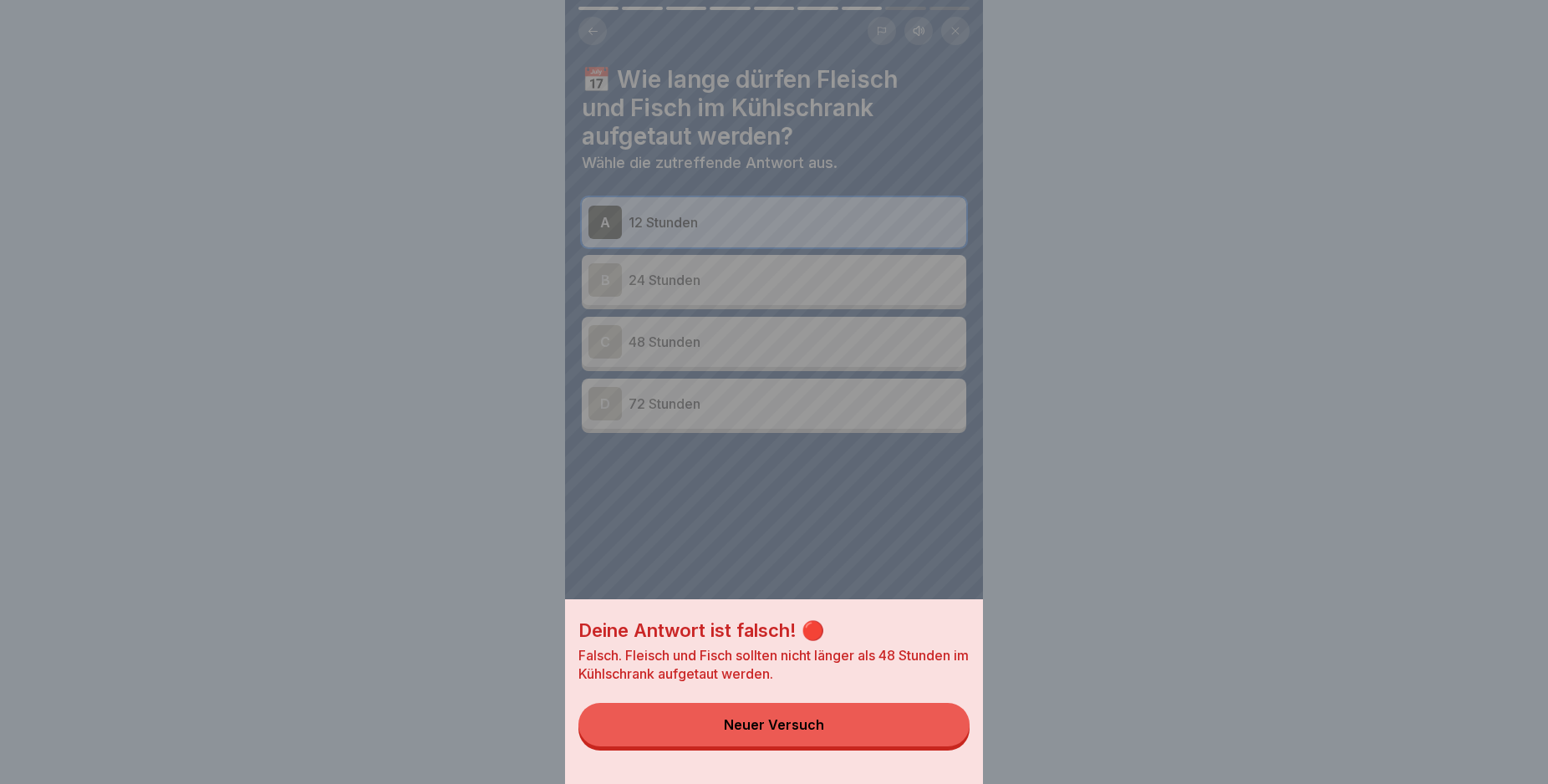
click at [909, 746] on button "Neuer Versuch" at bounding box center [773, 725] width 391 height 43
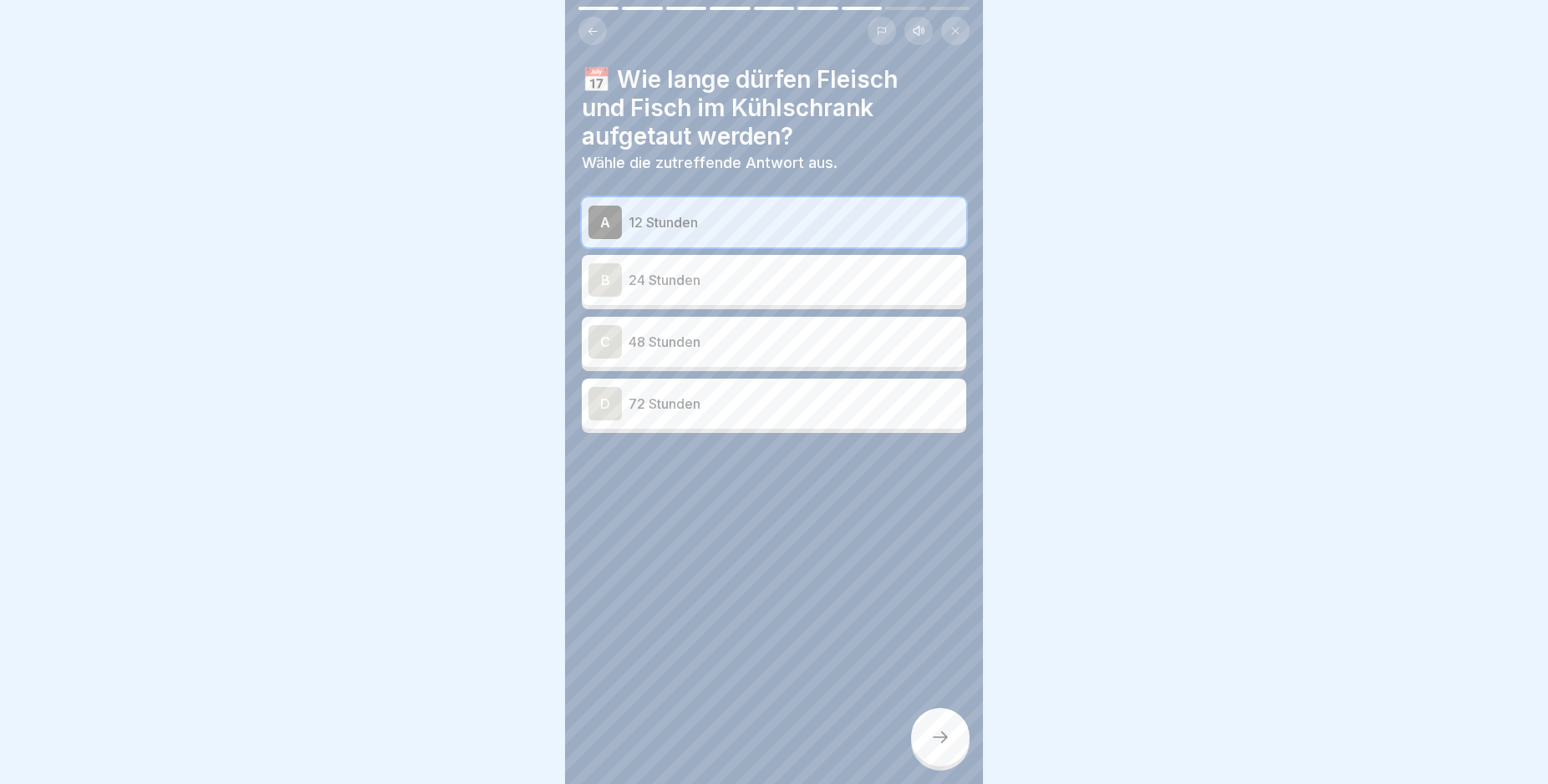
click at [602, 338] on div "C" at bounding box center [605, 342] width 34 height 34
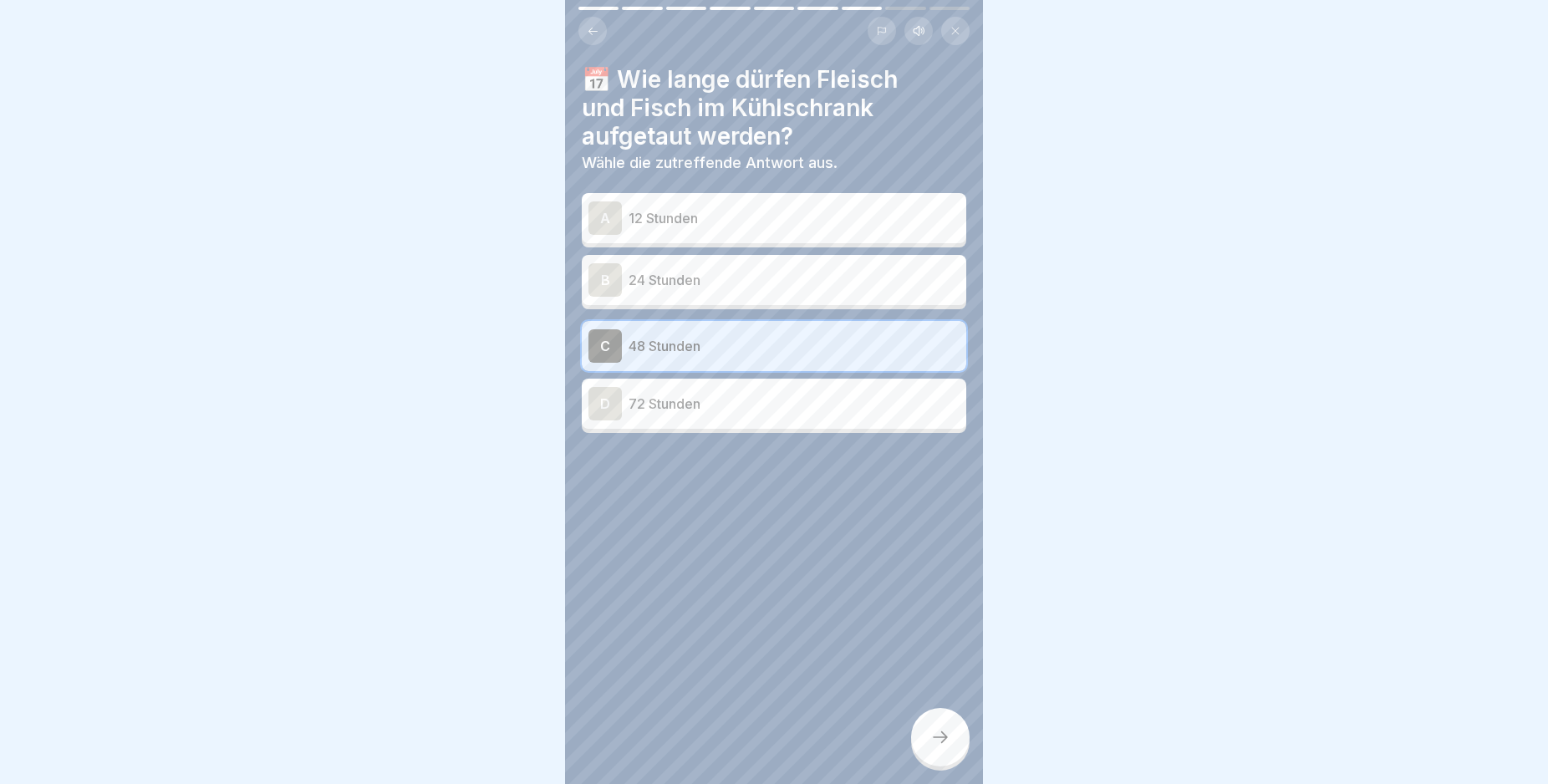
click at [950, 745] on div at bounding box center [941, 737] width 58 height 58
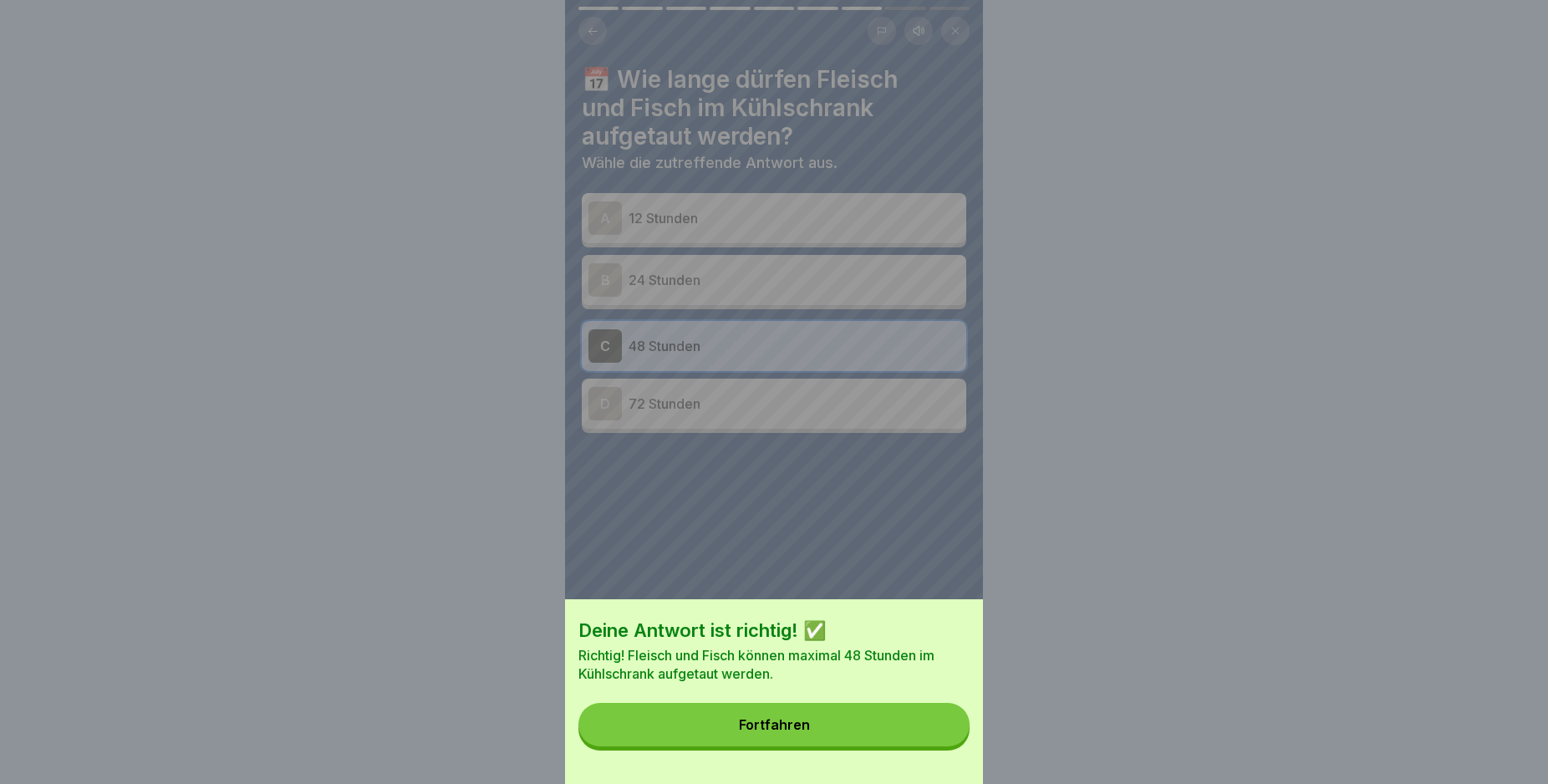
click at [916, 734] on button "Fortfahren" at bounding box center [773, 725] width 391 height 43
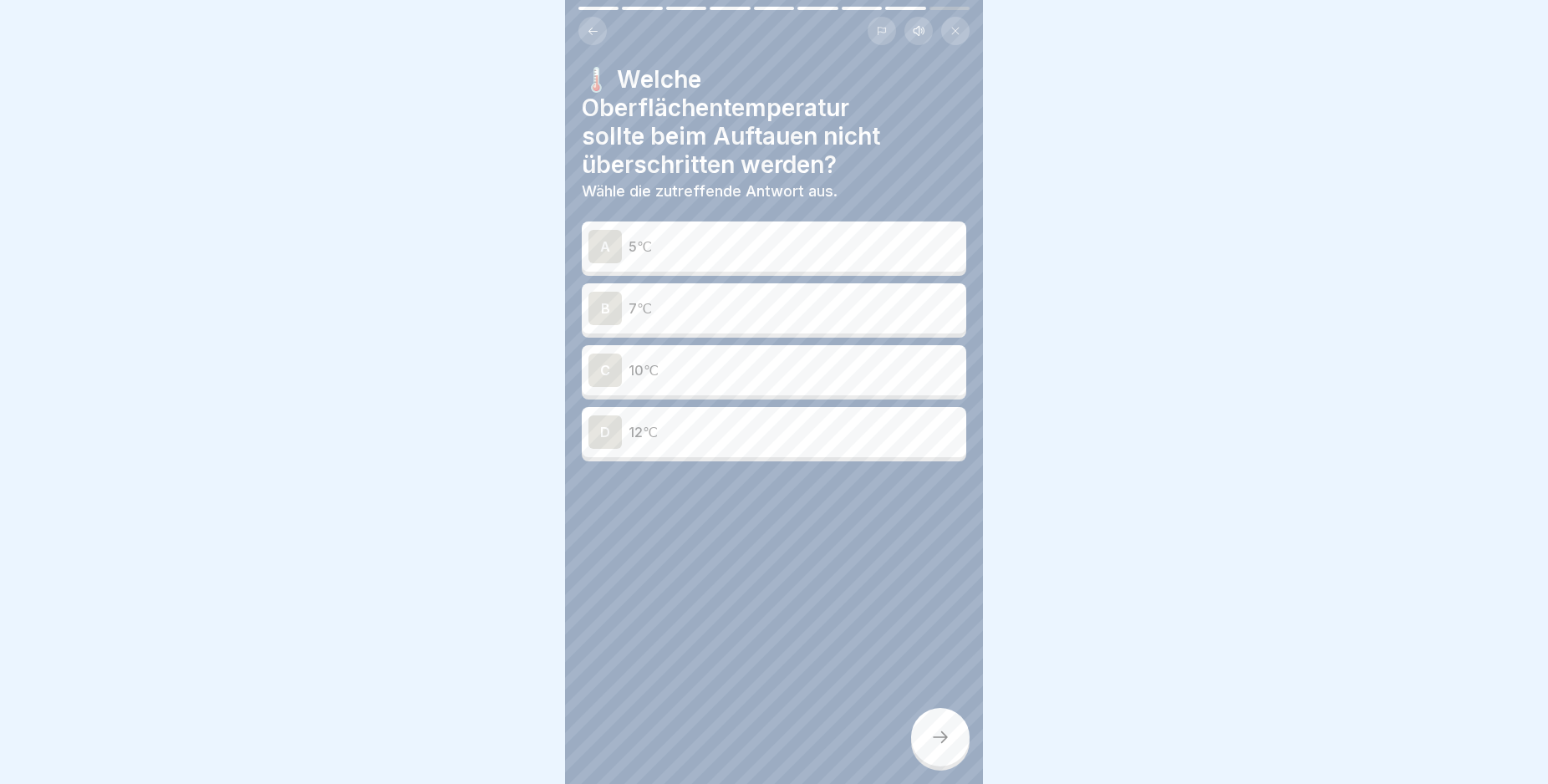
click at [601, 308] on div "B" at bounding box center [605, 309] width 34 height 34
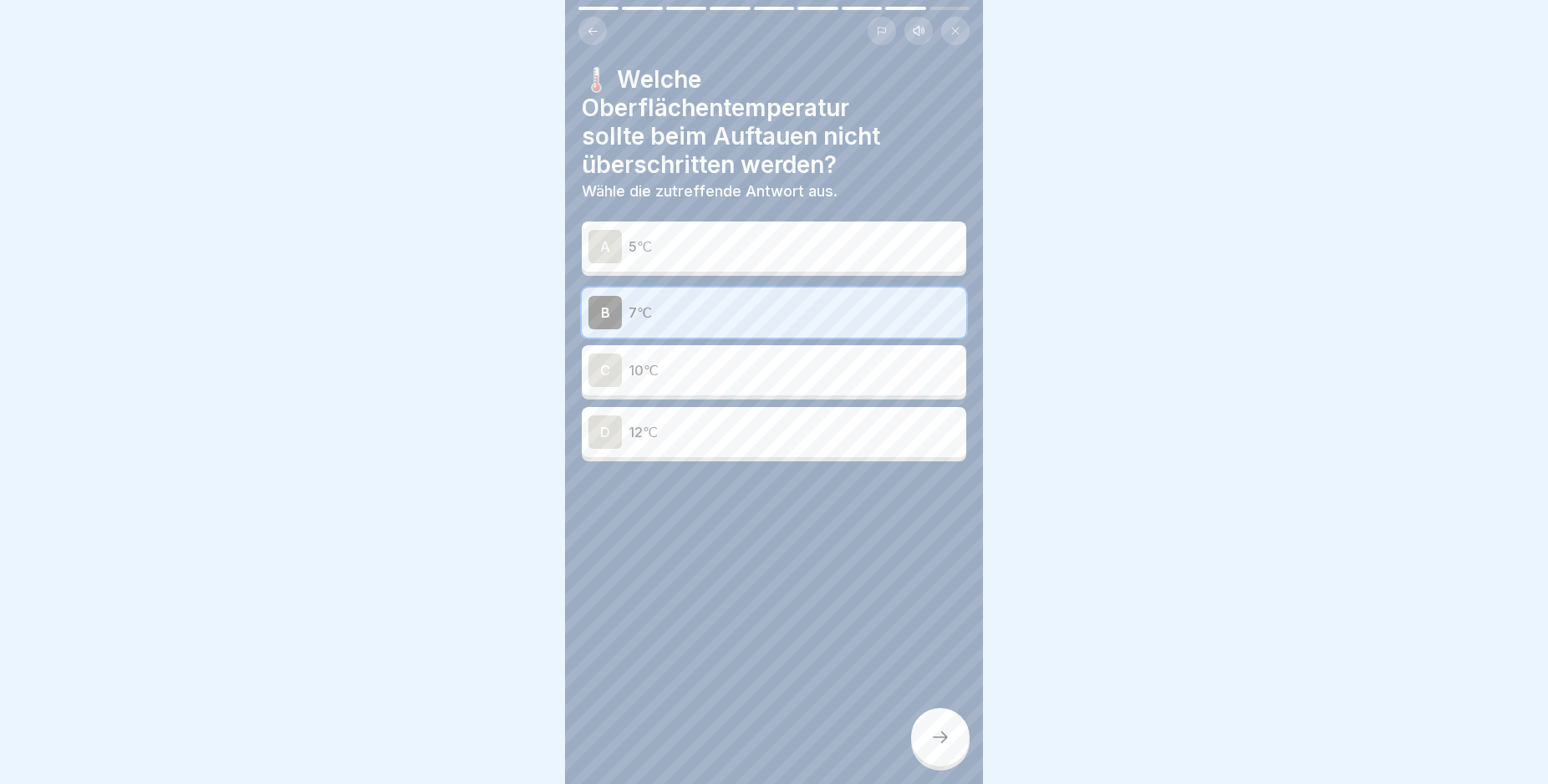
click at [944, 747] on icon at bounding box center [940, 736] width 20 height 20
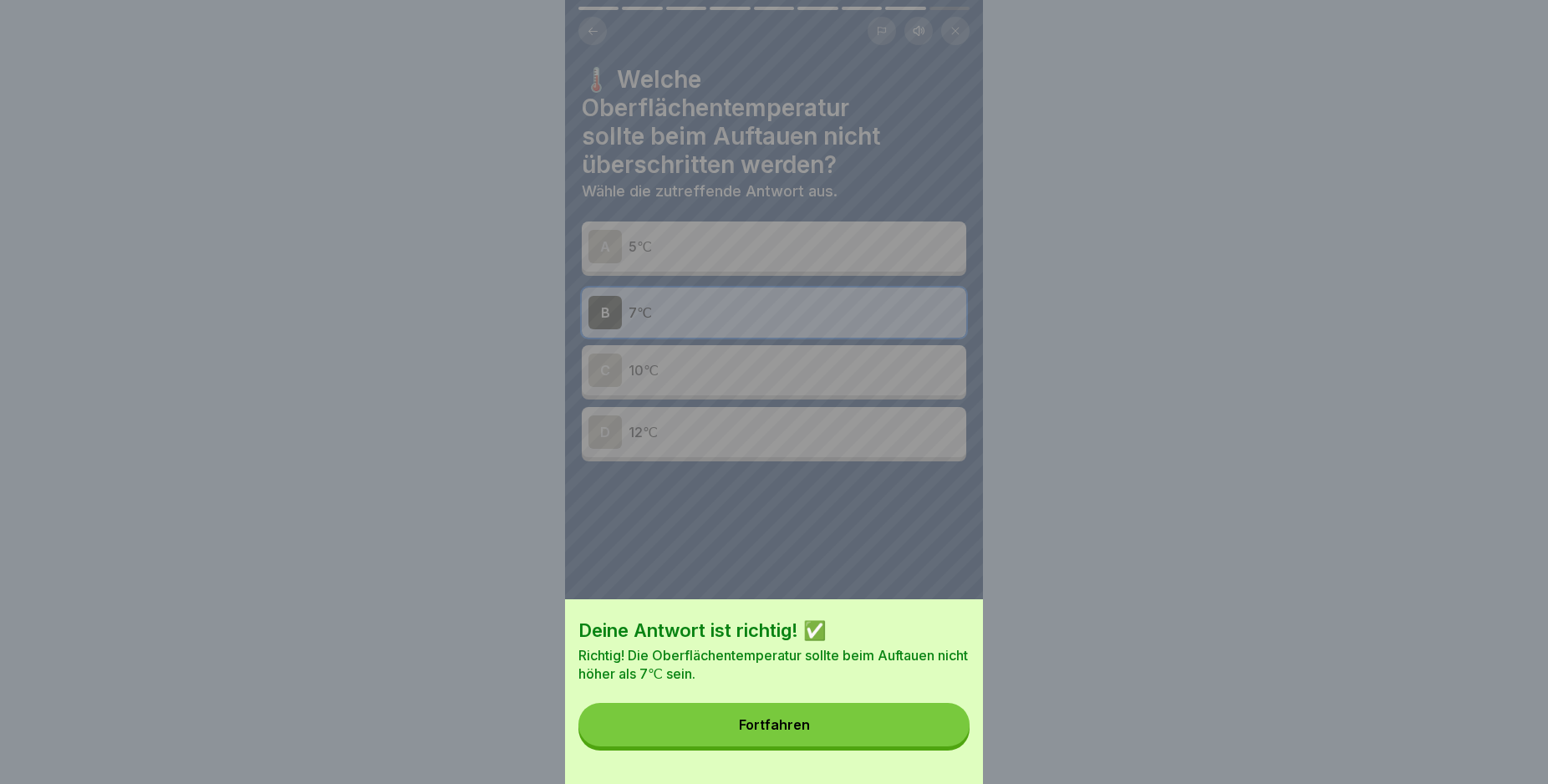
click at [939, 741] on button "Fortfahren" at bounding box center [773, 725] width 391 height 43
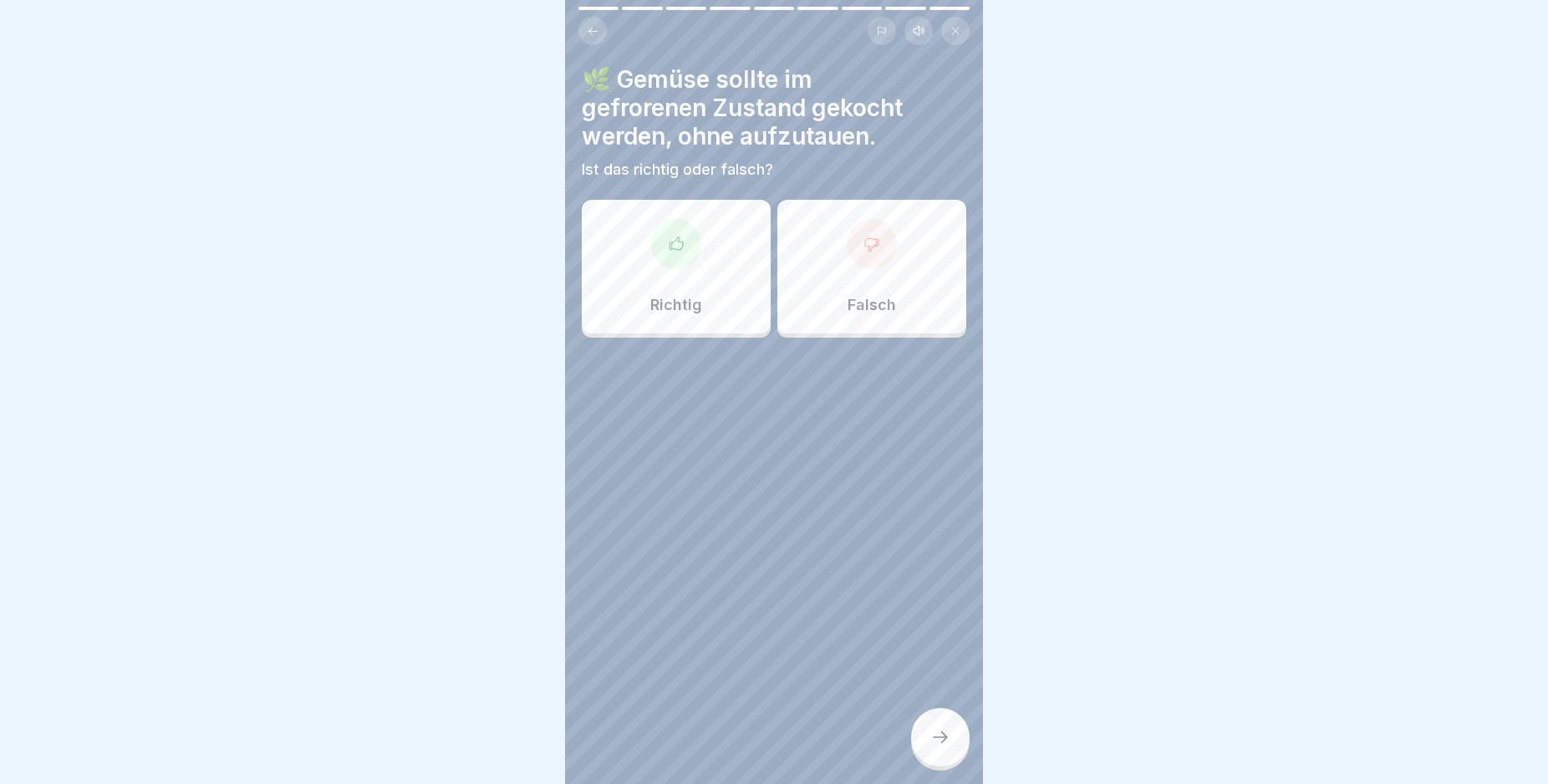
click at [661, 235] on div at bounding box center [676, 244] width 50 height 50
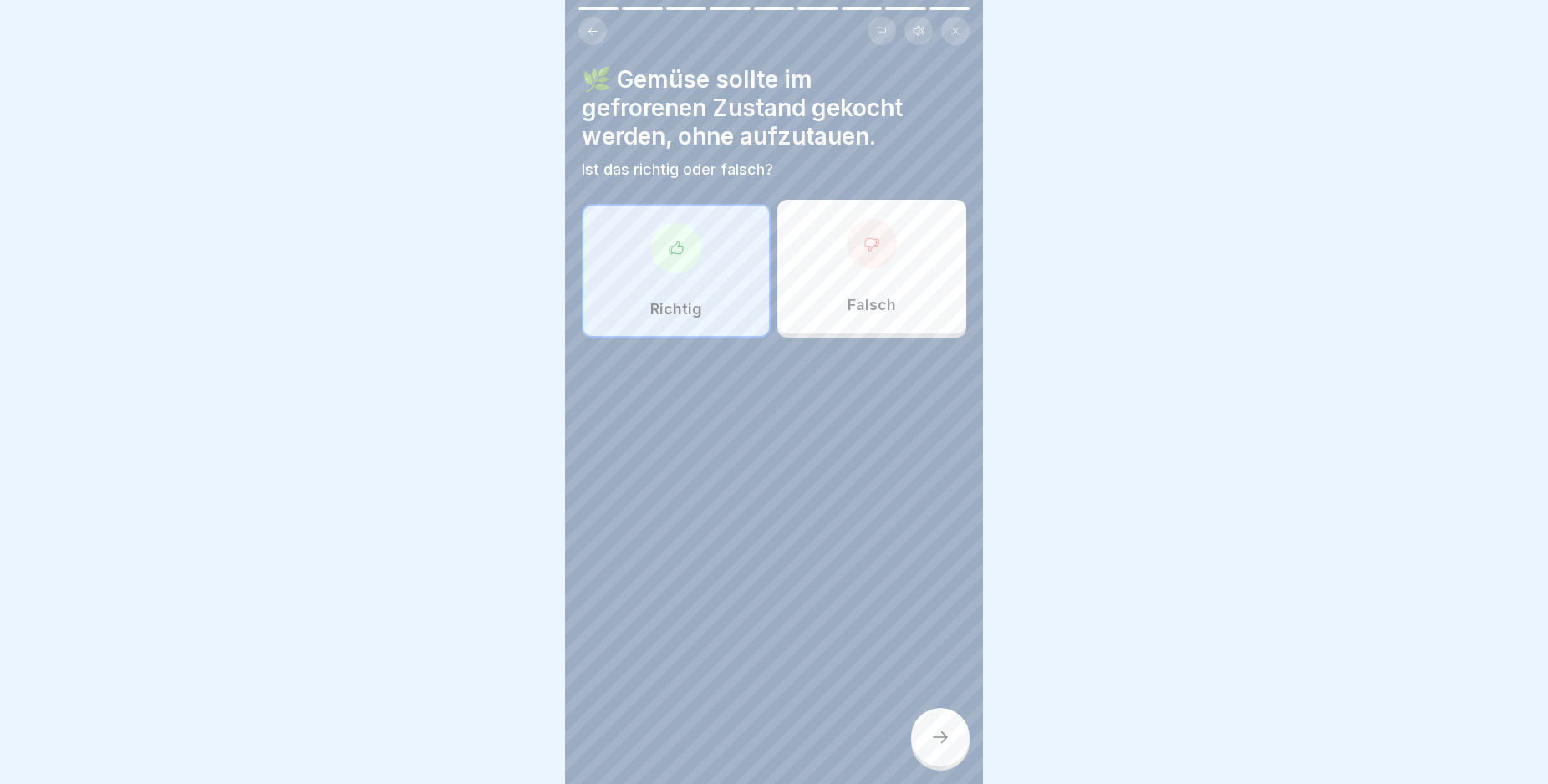
click at [943, 744] on icon at bounding box center [940, 736] width 20 height 20
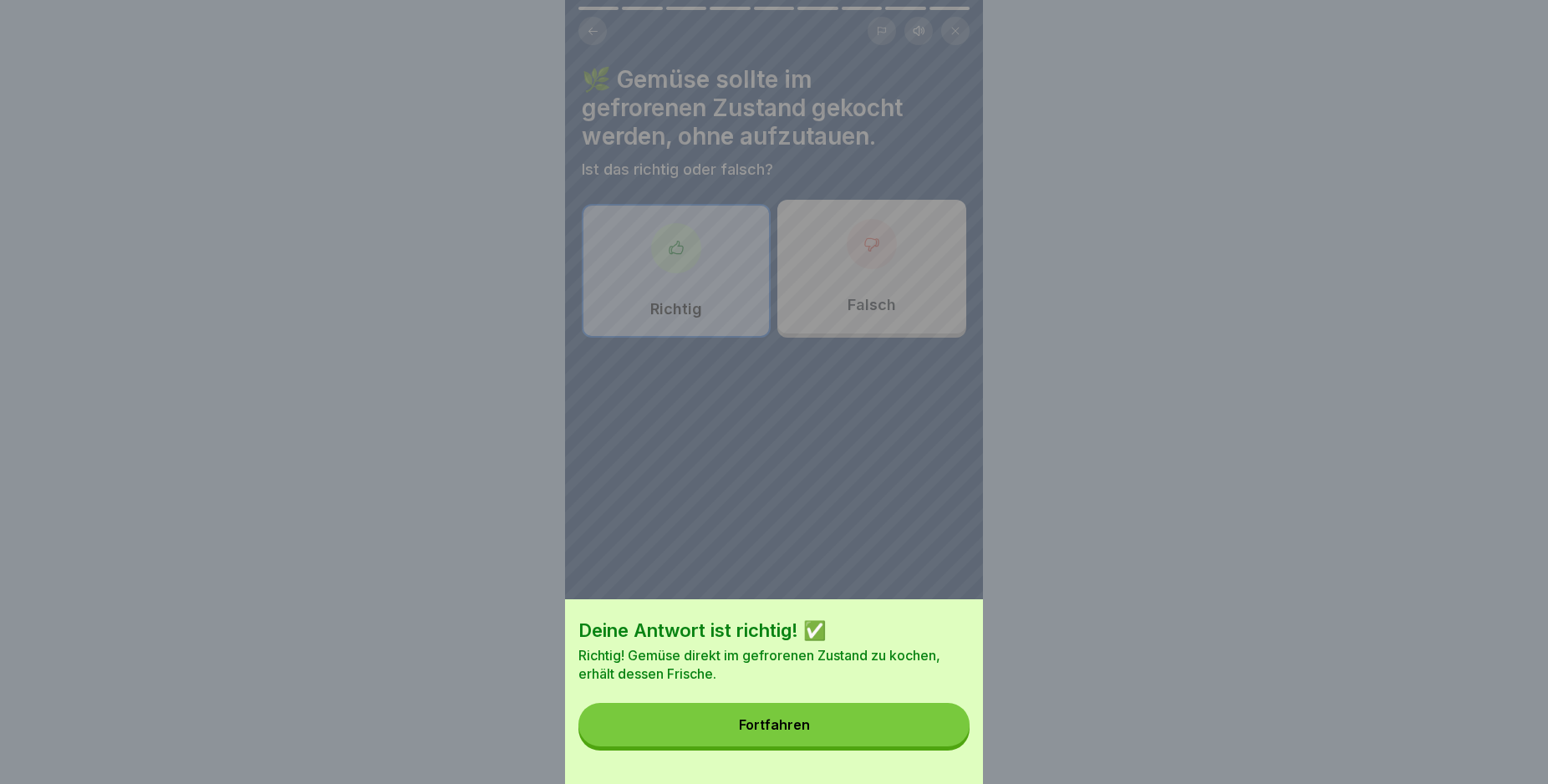
click at [924, 744] on button "Fortfahren" at bounding box center [773, 725] width 391 height 43
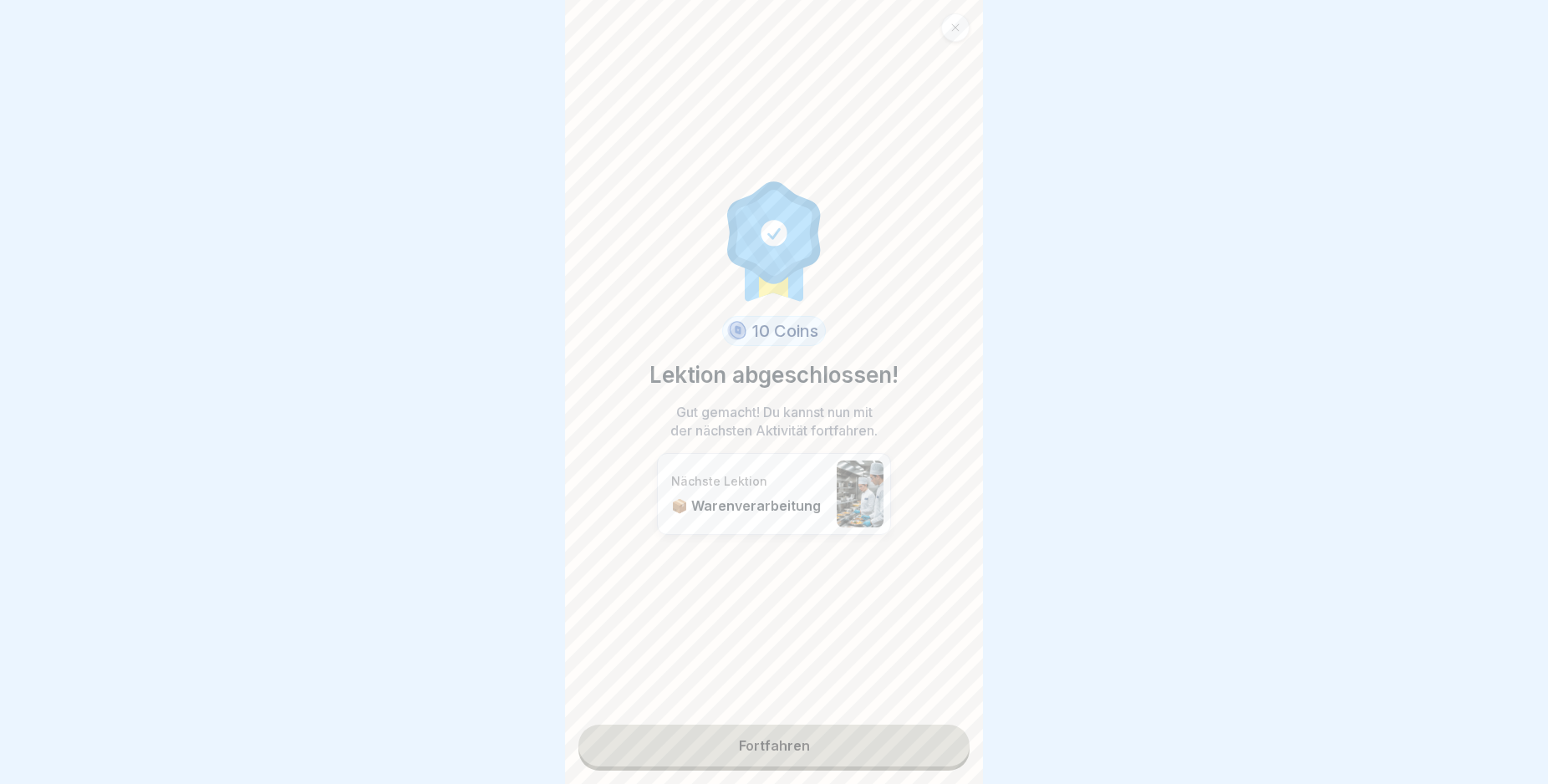
click at [895, 744] on link "Fortfahren" at bounding box center [773, 745] width 391 height 41
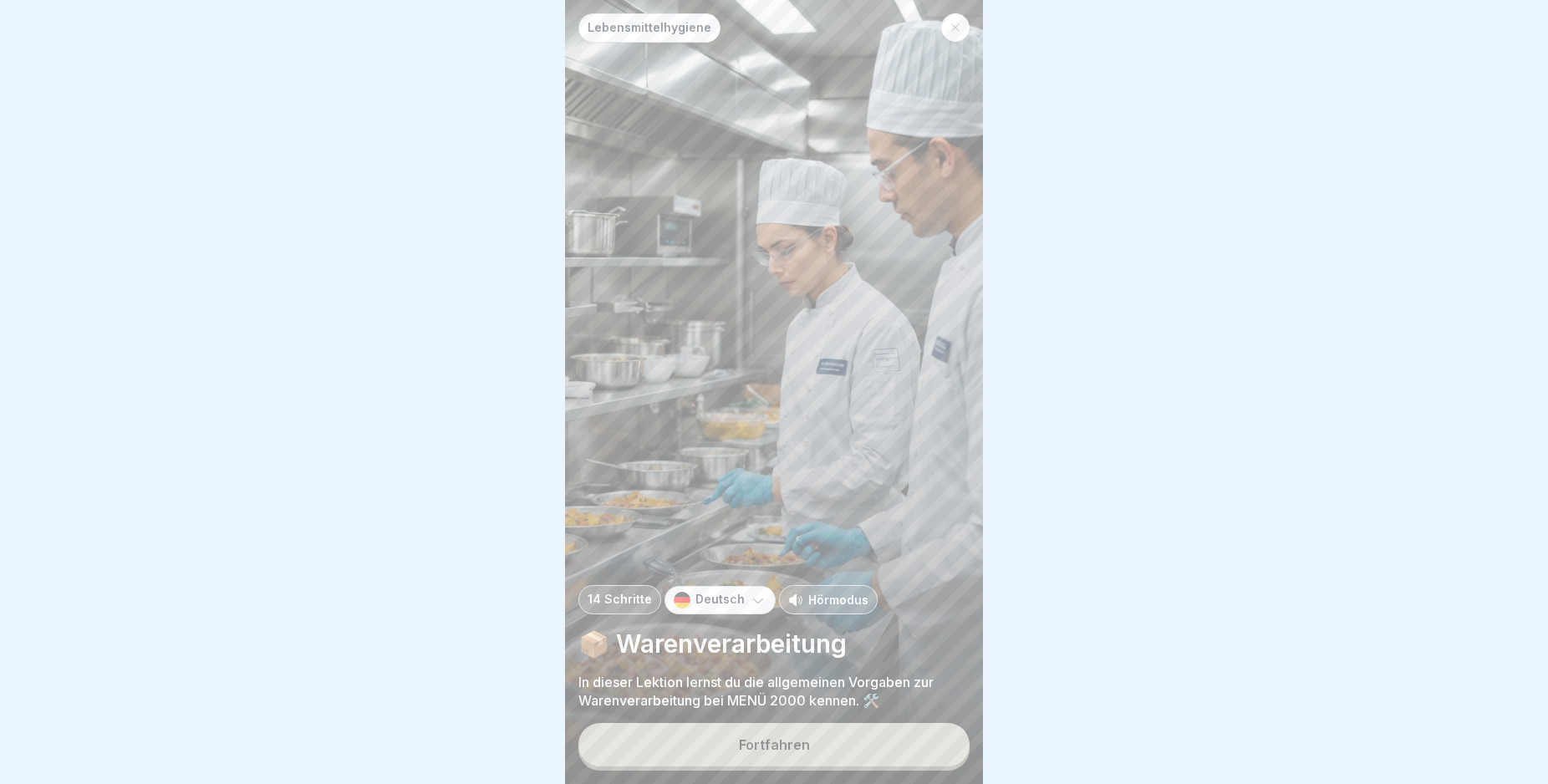
click at [897, 758] on button "Fortfahren" at bounding box center [773, 744] width 391 height 43
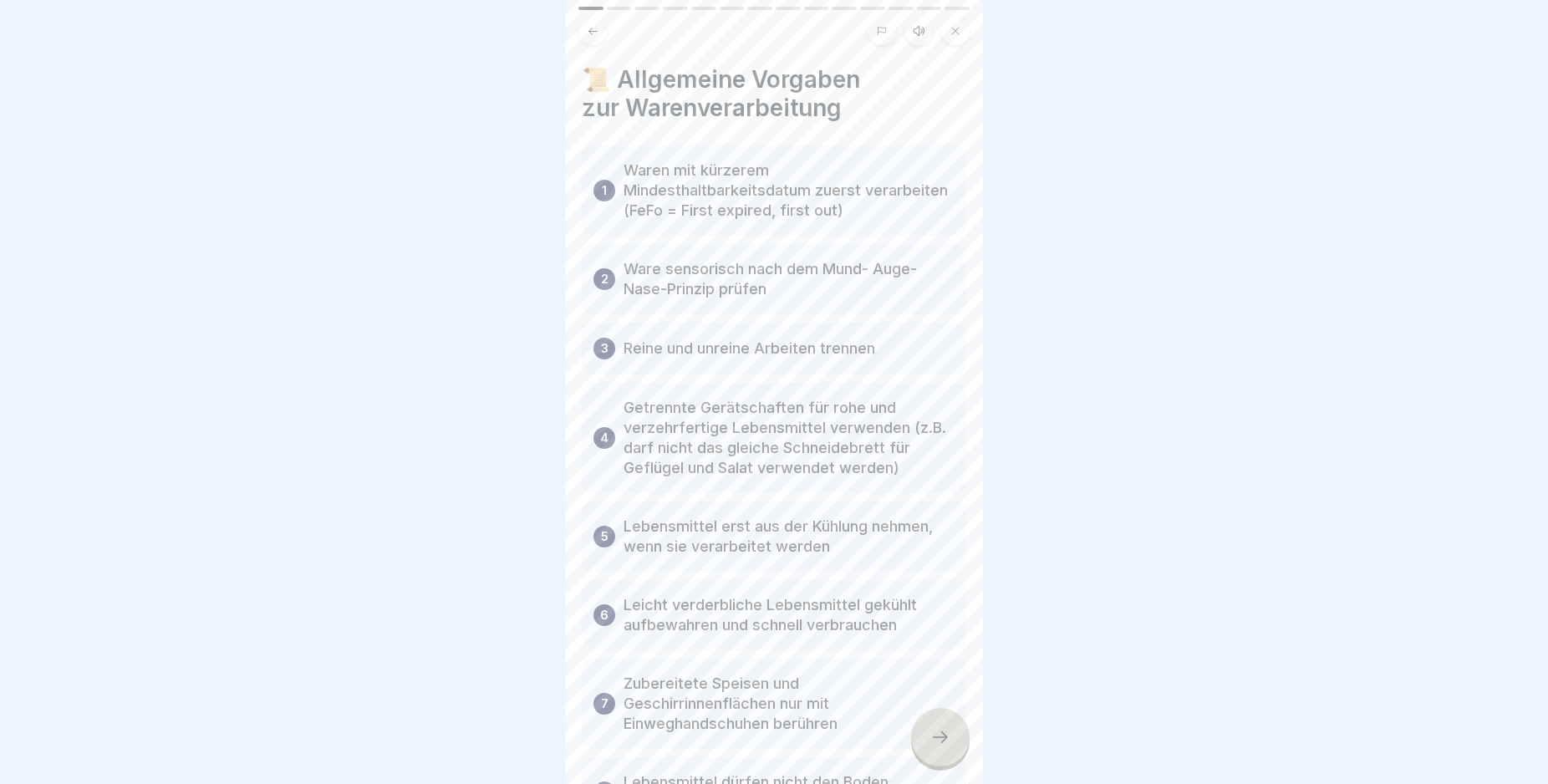
click at [939, 747] on icon at bounding box center [940, 736] width 20 height 20
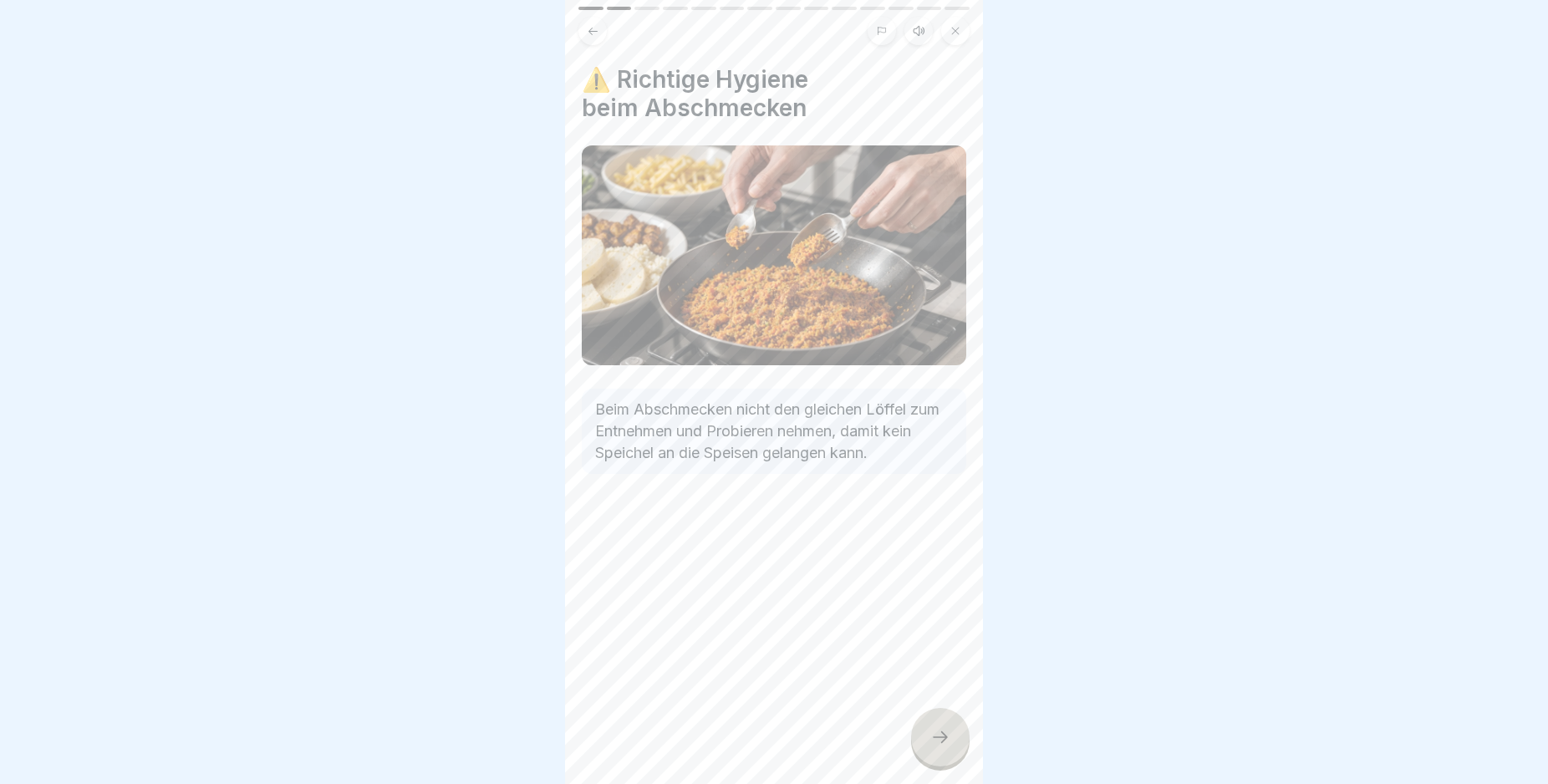
click at [939, 747] on icon at bounding box center [940, 736] width 20 height 20
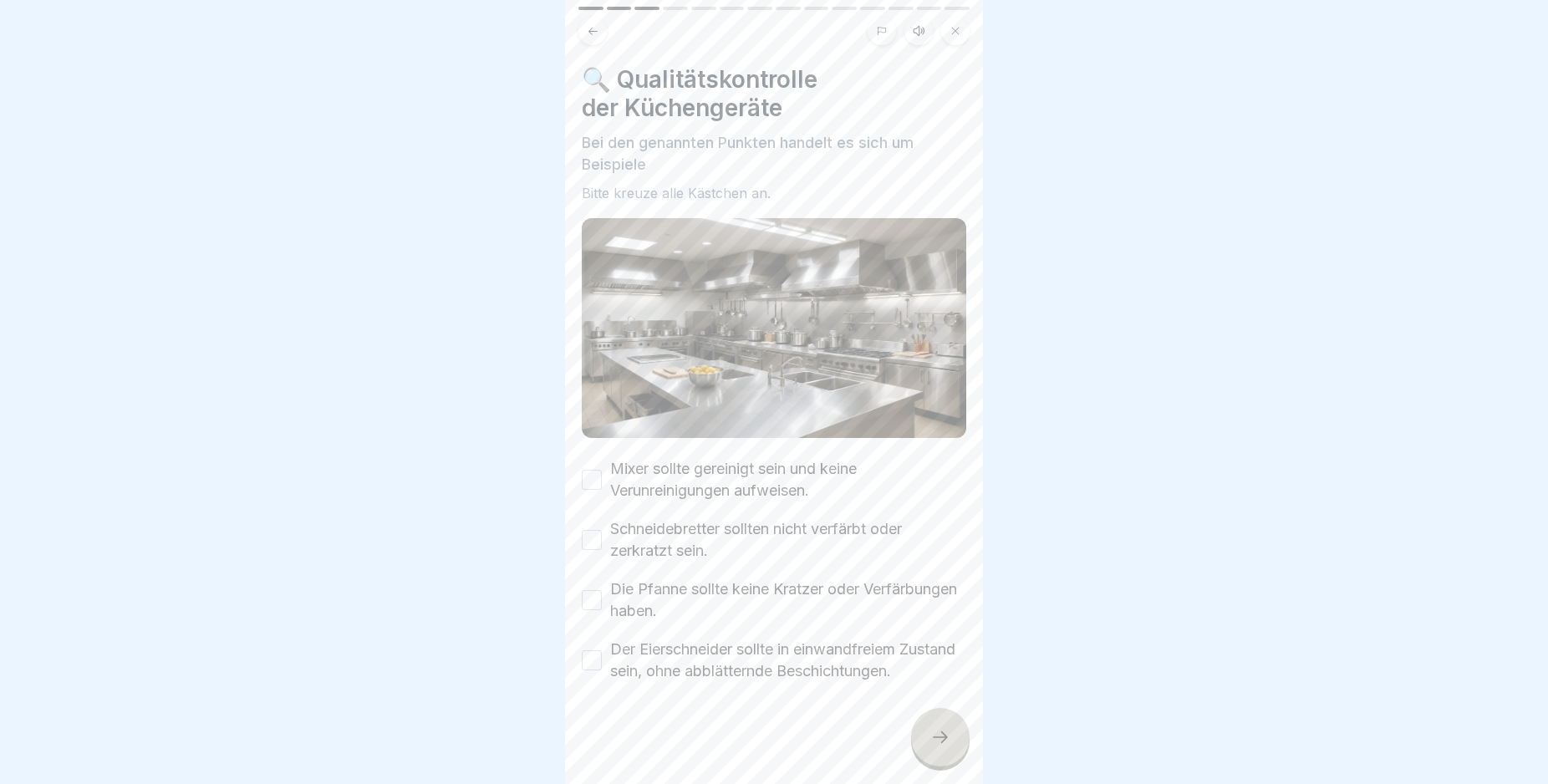
click at [939, 747] on icon at bounding box center [940, 736] width 20 height 20
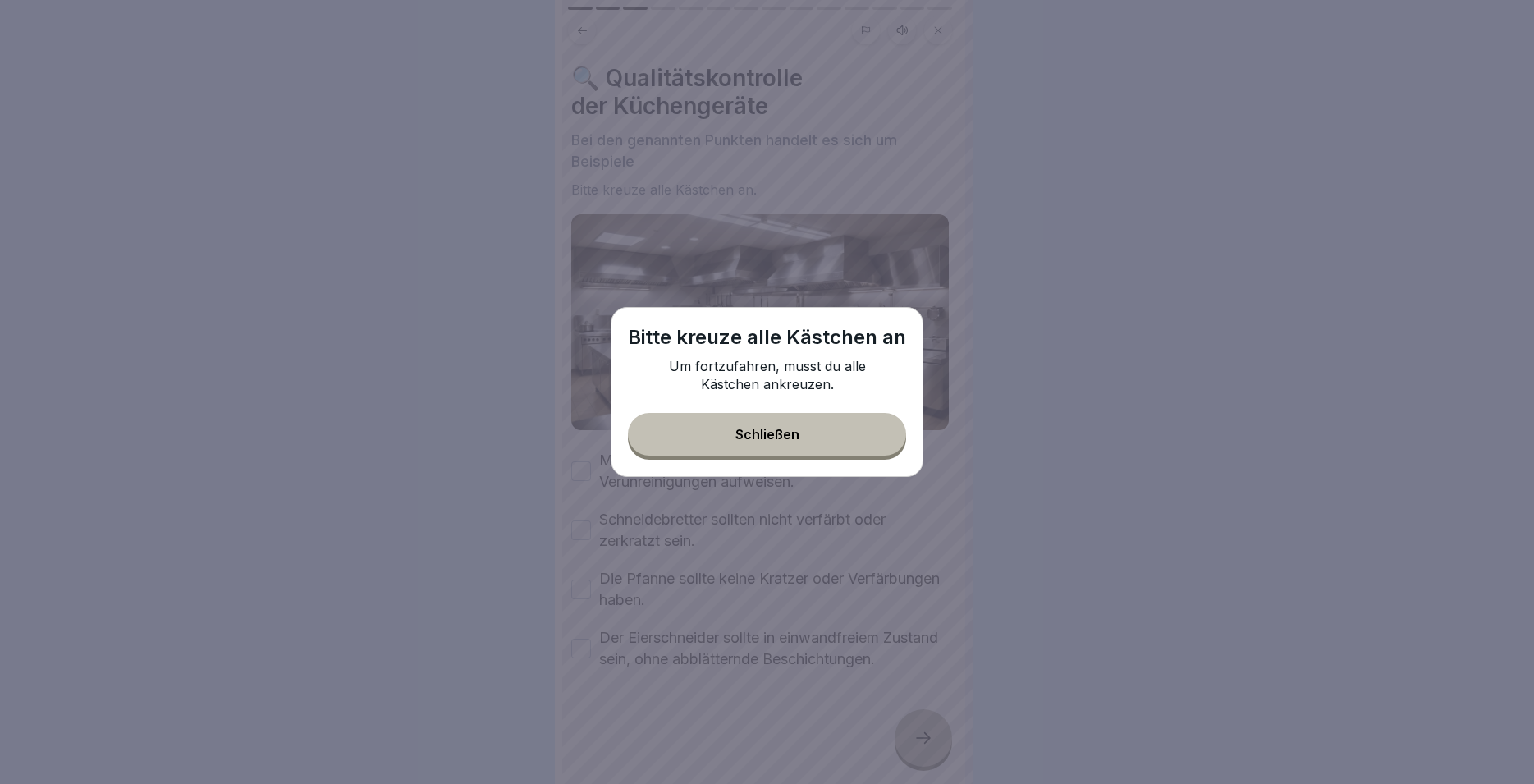
click at [864, 448] on button "Schließen" at bounding box center [767, 435] width 278 height 43
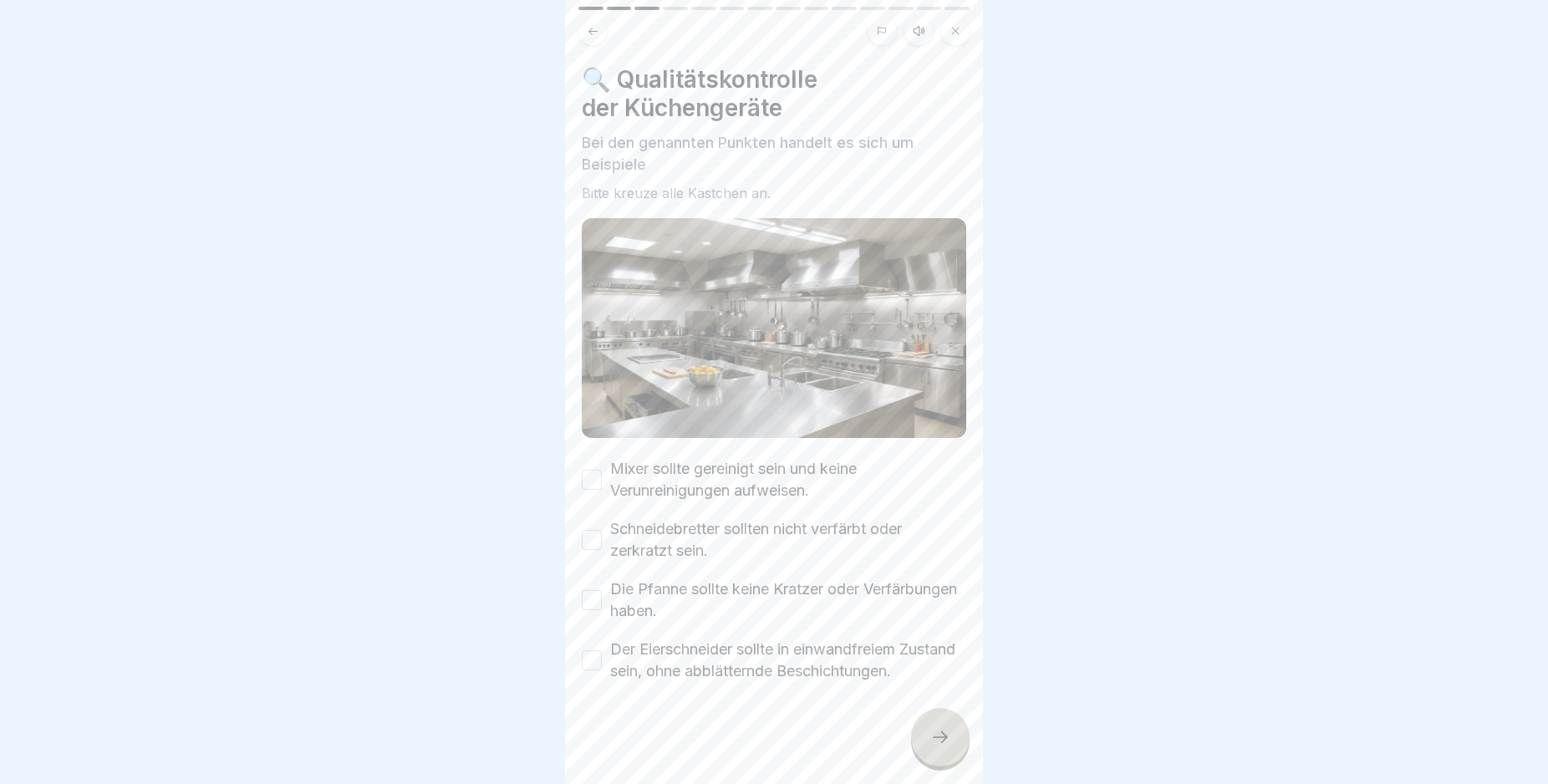
click at [589, 477] on button "Mixer sollte gereinigt sein und keine Verunreinigungen aufweisen." at bounding box center [591, 479] width 20 height 20
click at [592, 532] on button "Schneidebretter sollten nicht verfärbt oder zerkratzt sein." at bounding box center [591, 539] width 20 height 20
click at [592, 594] on button "Die Pfanne sollte keine Kratzer oder Verfärbungen haben." at bounding box center [591, 600] width 20 height 20
click at [590, 651] on button "Der Eierschneider sollte in einwandfreiem Zustand sein, ohne abblätternde Besch…" at bounding box center [591, 660] width 20 height 20
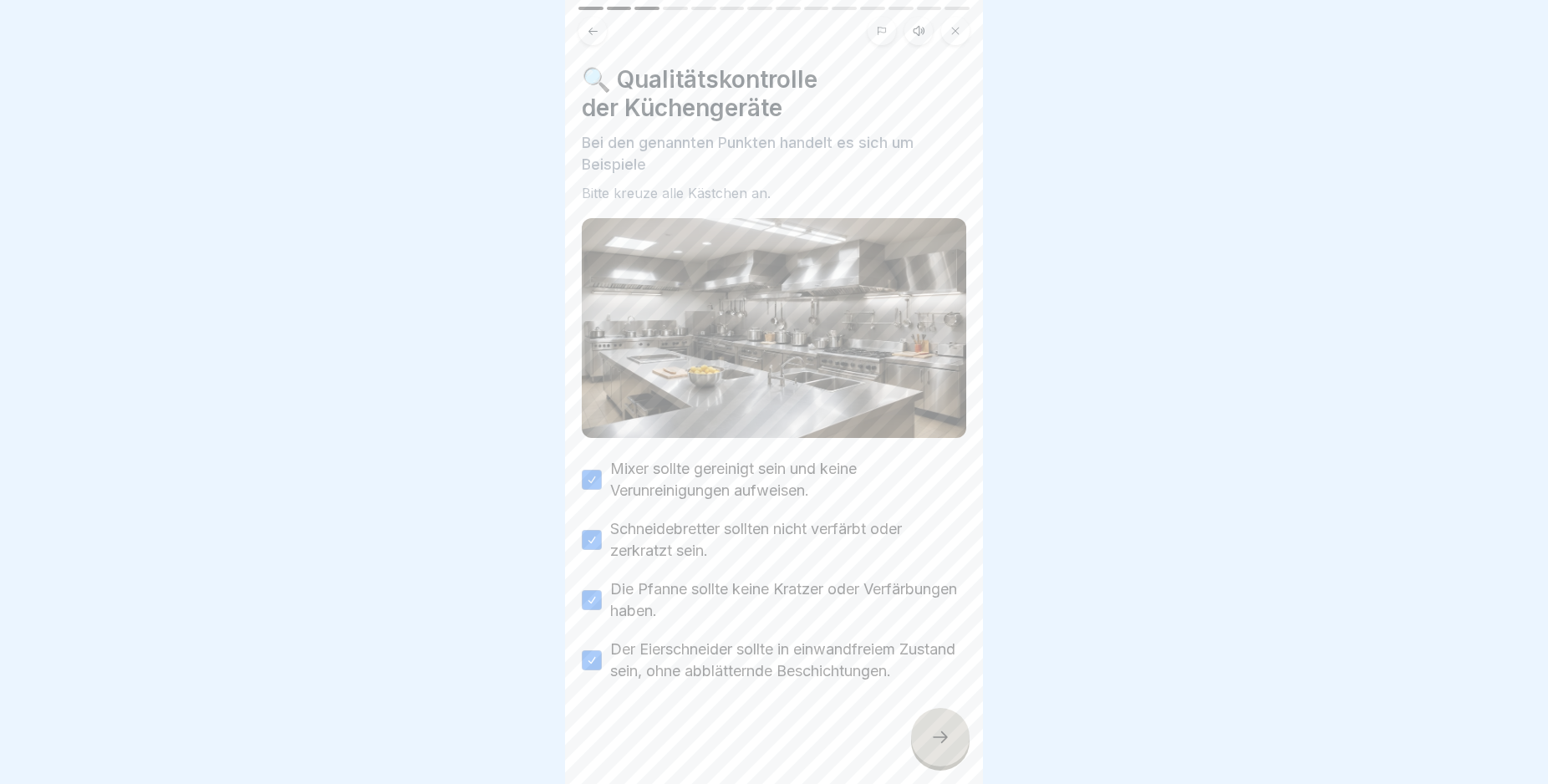
click at [937, 747] on icon at bounding box center [940, 736] width 20 height 20
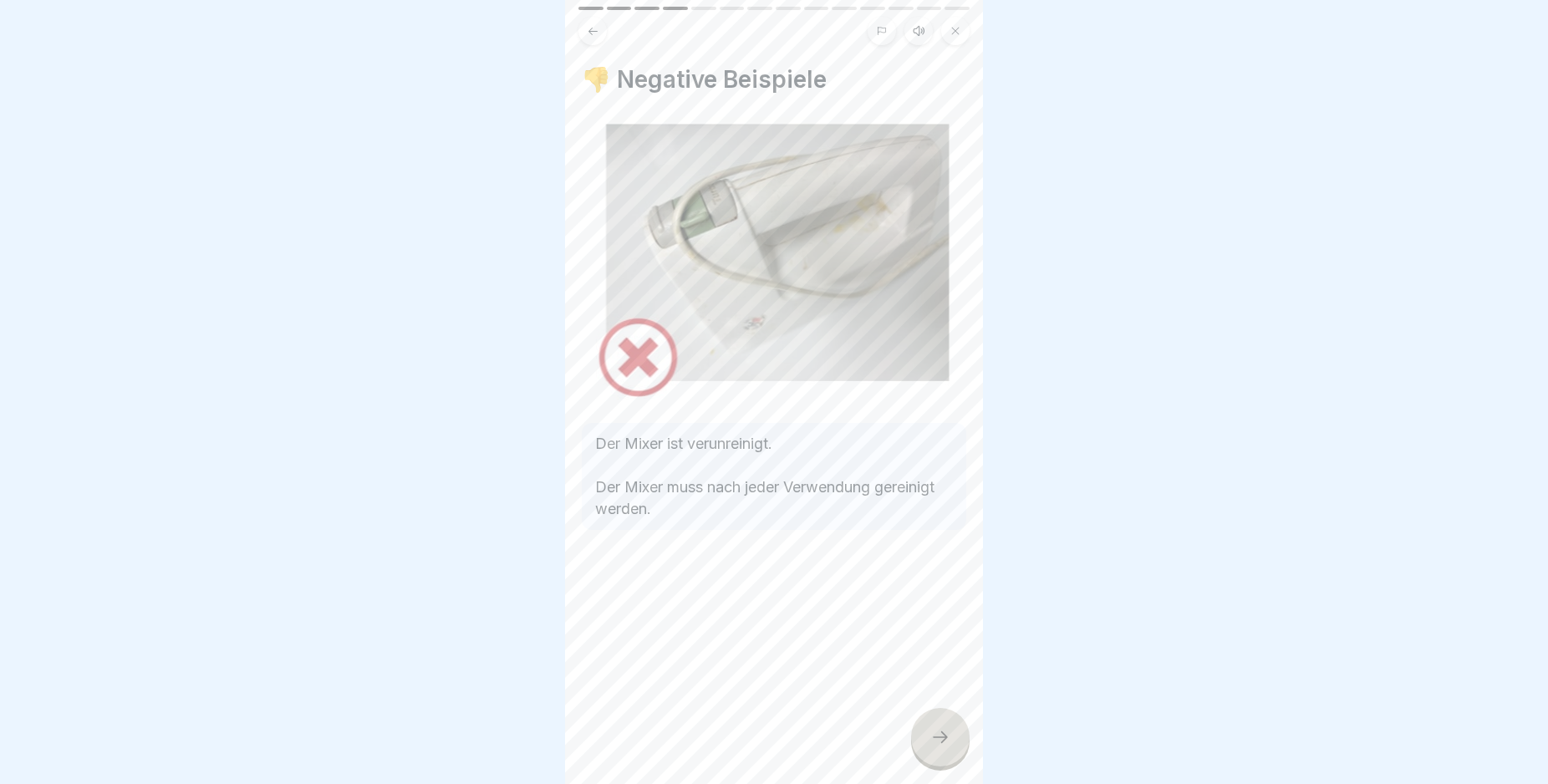
click at [937, 747] on icon at bounding box center [940, 736] width 20 height 20
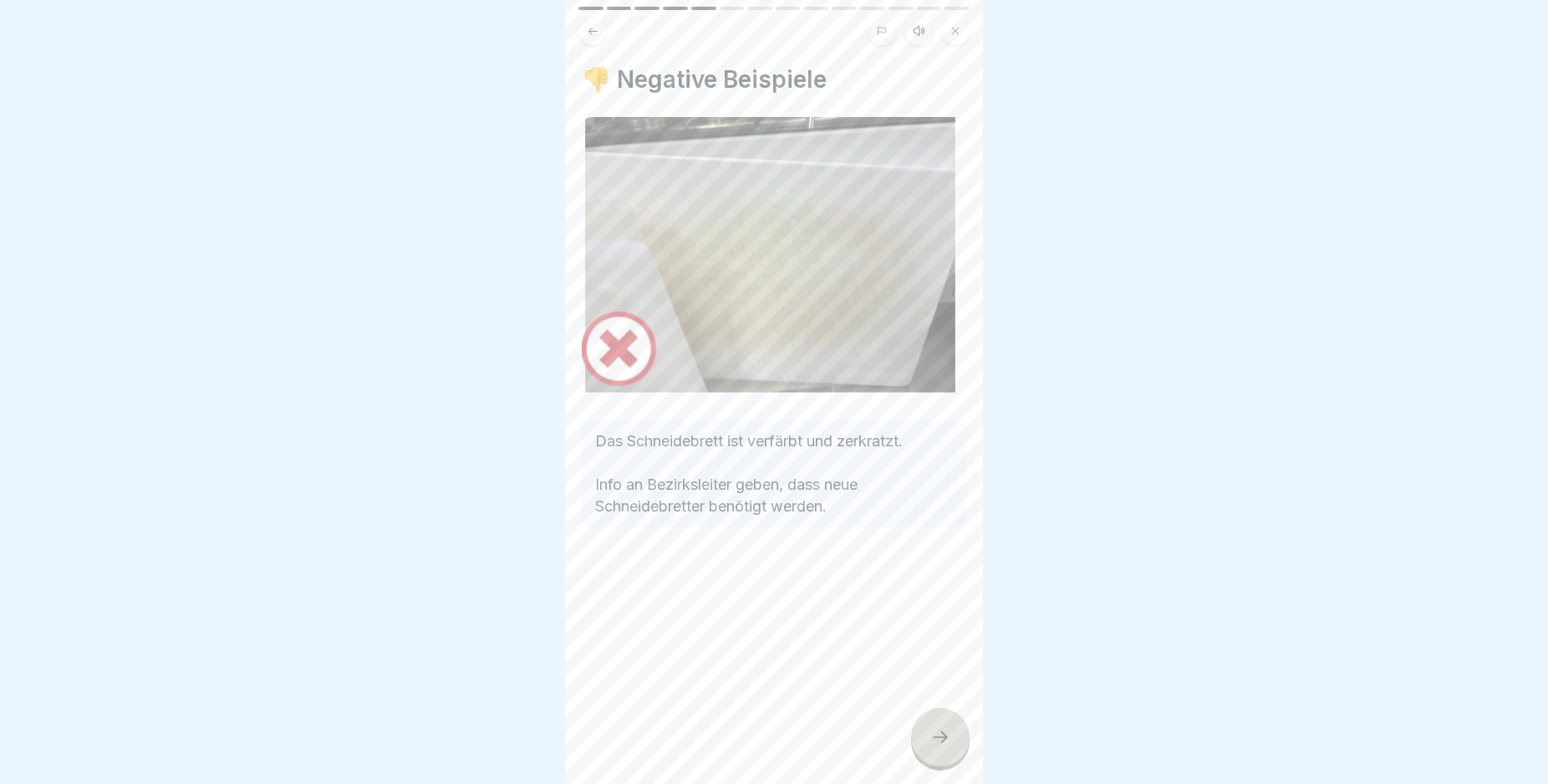
click at [937, 747] on icon at bounding box center [940, 736] width 20 height 20
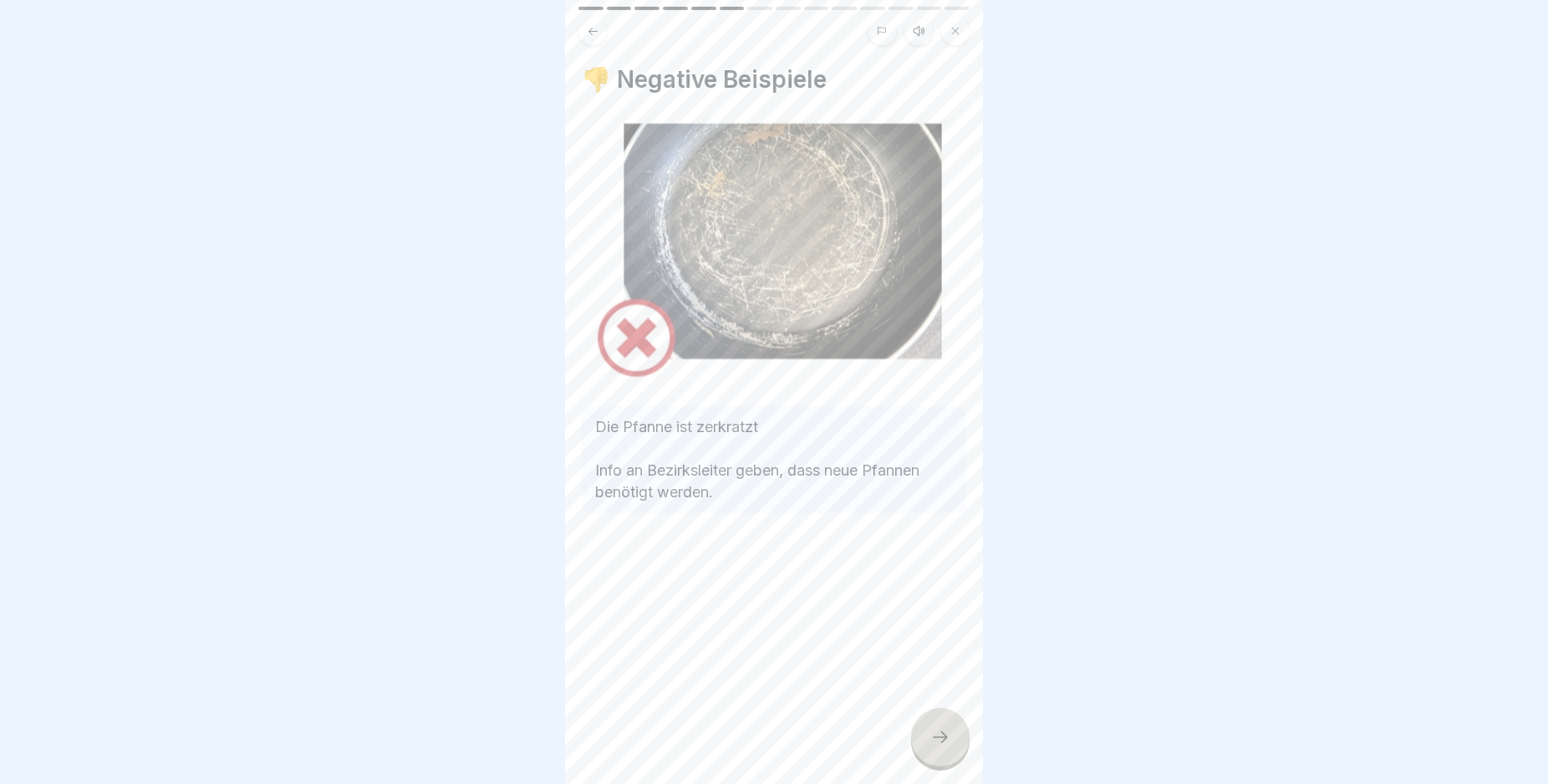
click at [937, 747] on icon at bounding box center [940, 736] width 20 height 20
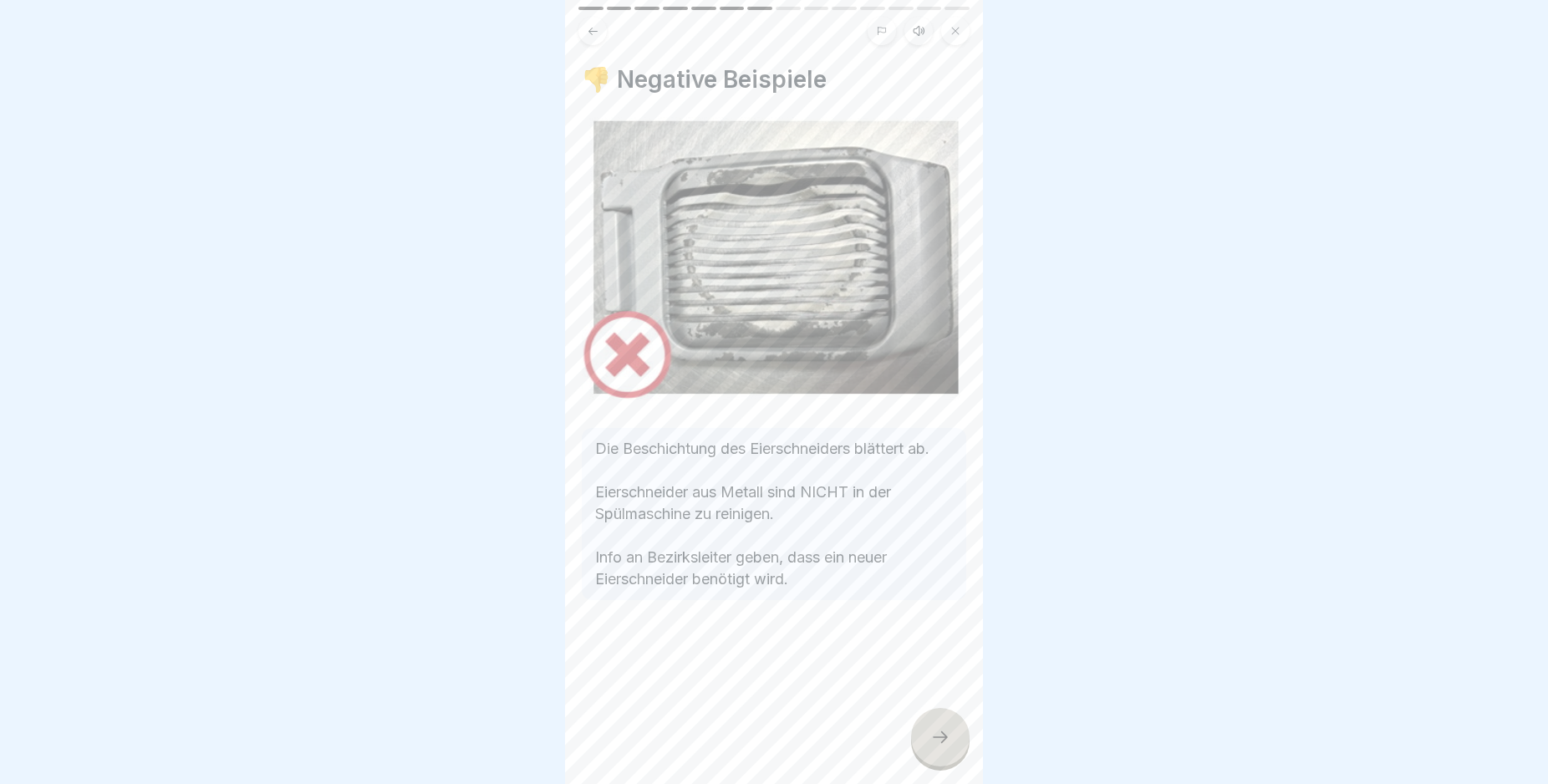
click at [937, 747] on icon at bounding box center [940, 736] width 20 height 20
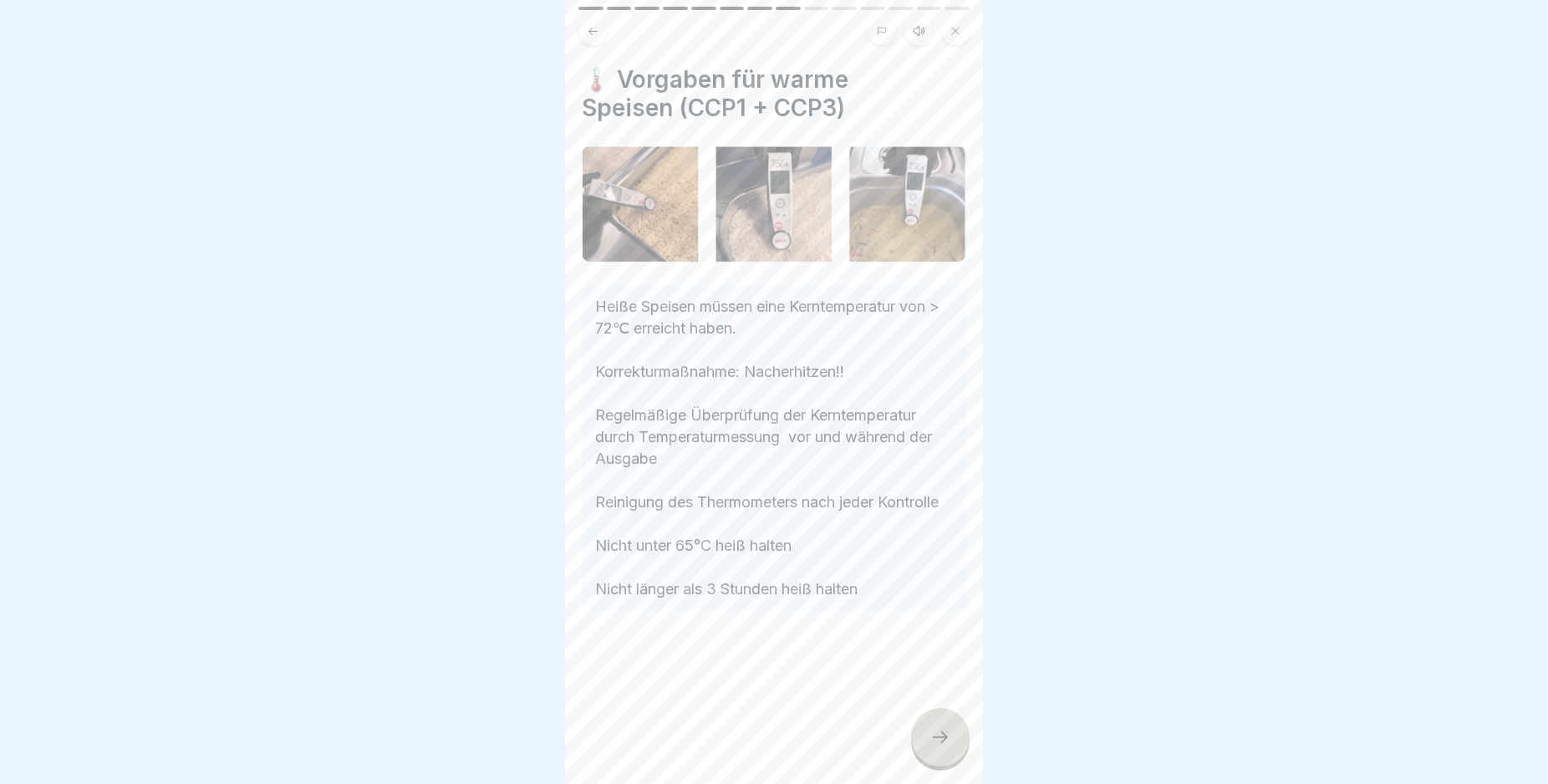
click at [937, 747] on icon at bounding box center [940, 736] width 20 height 20
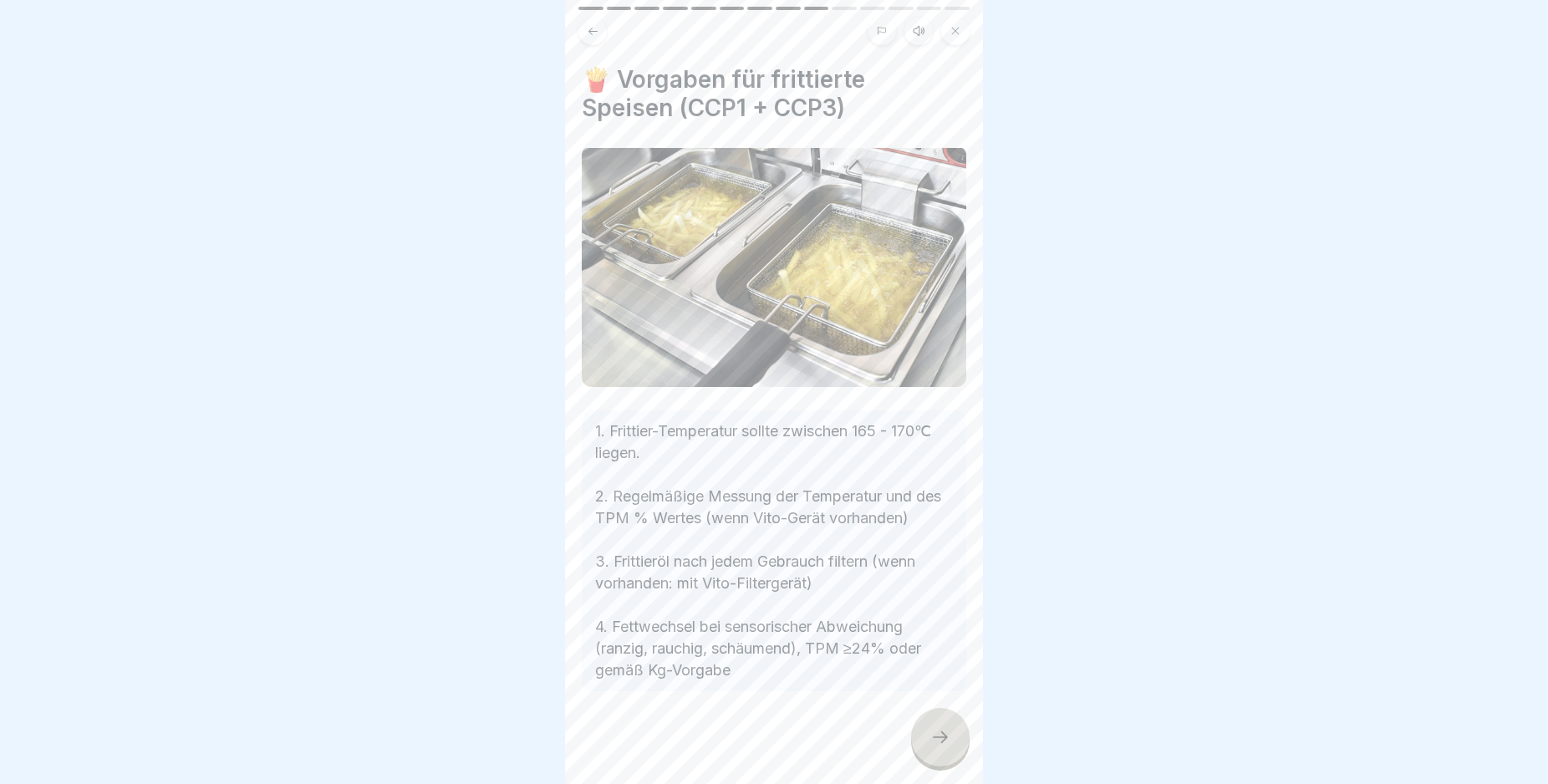
click at [937, 747] on icon at bounding box center [940, 736] width 20 height 20
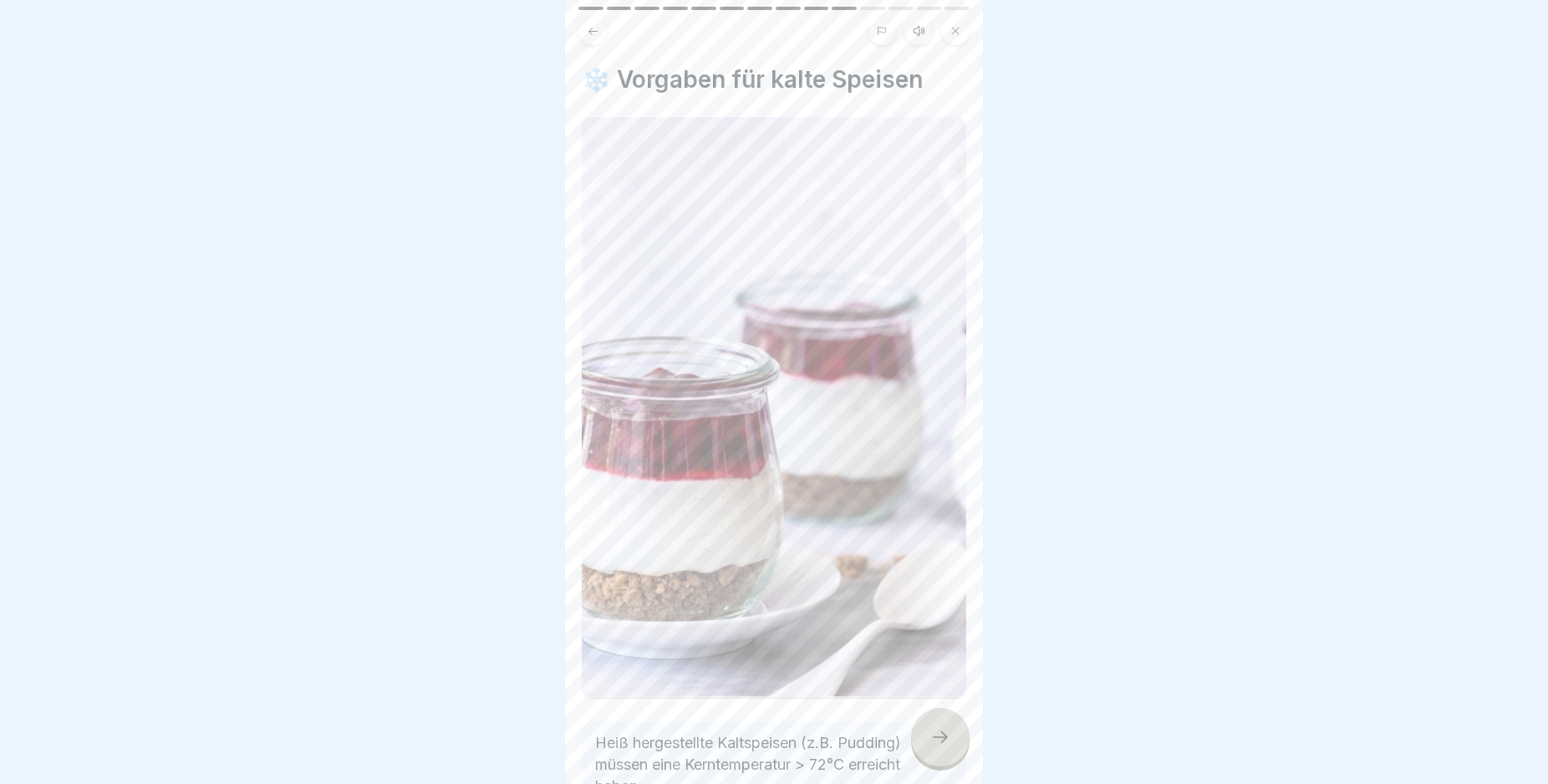
click at [937, 747] on icon at bounding box center [940, 736] width 20 height 20
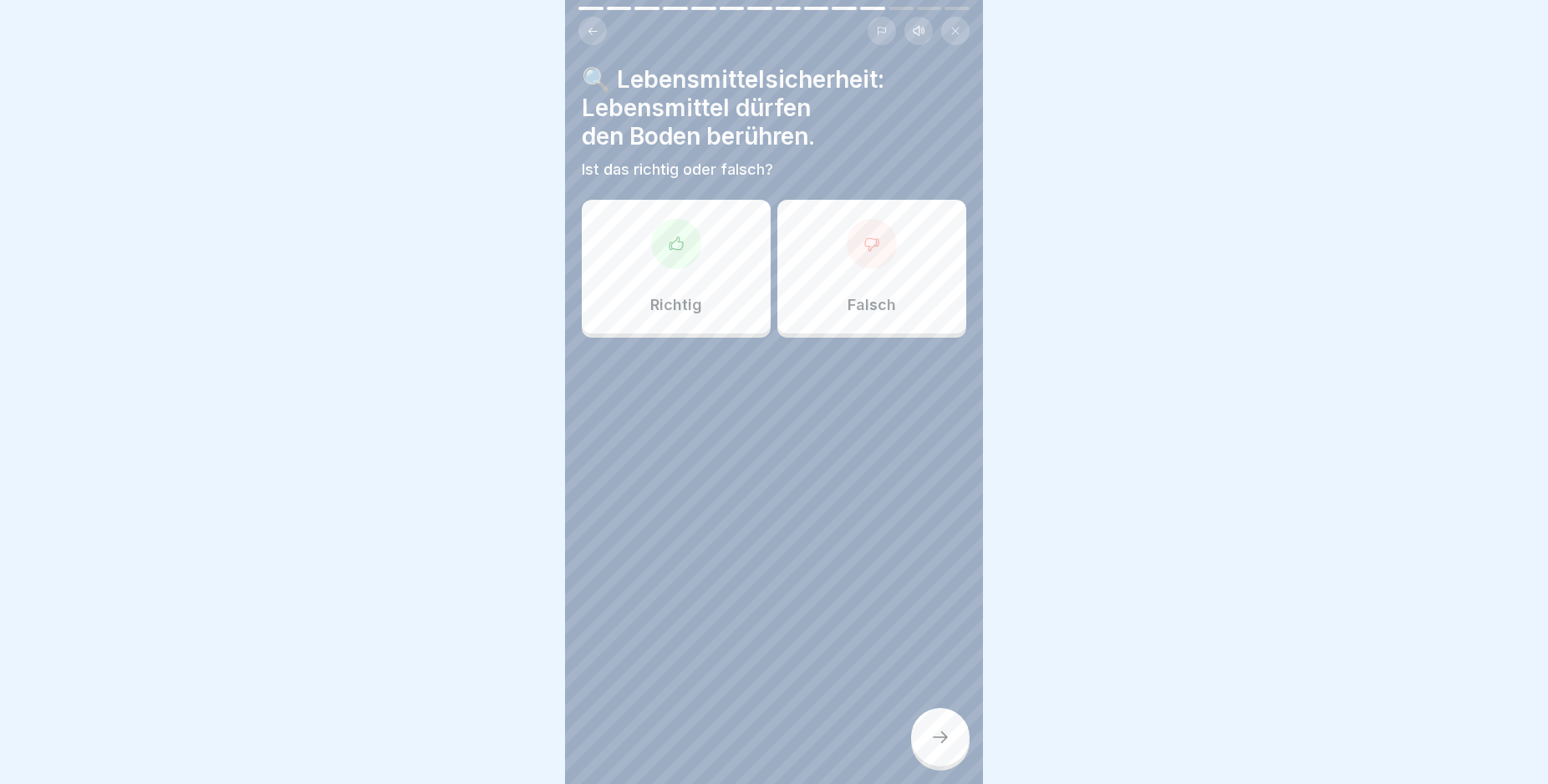
click at [868, 258] on div at bounding box center [871, 244] width 50 height 50
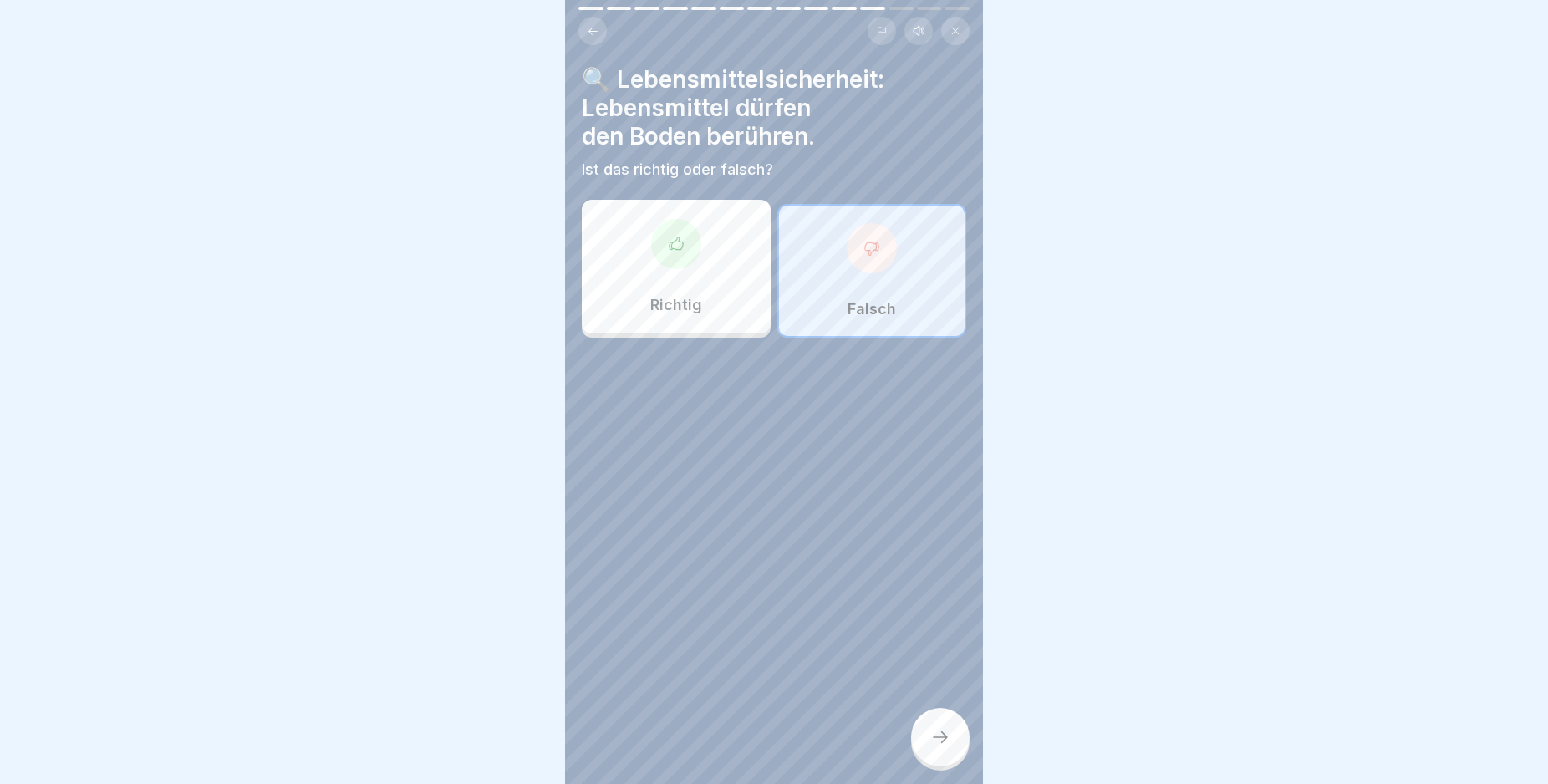
click at [943, 747] on icon at bounding box center [940, 736] width 20 height 20
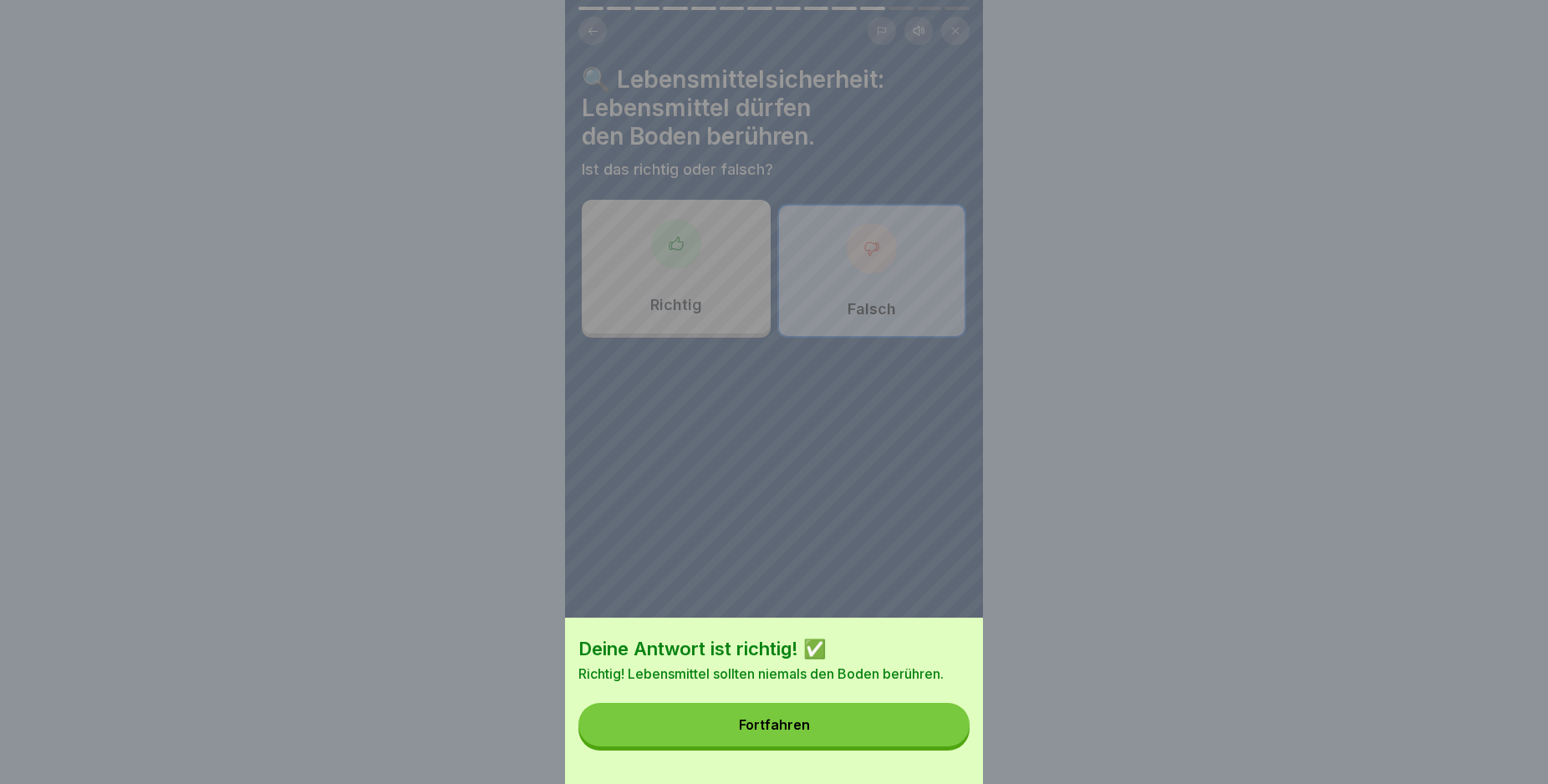
click at [893, 744] on button "Fortfahren" at bounding box center [773, 725] width 391 height 43
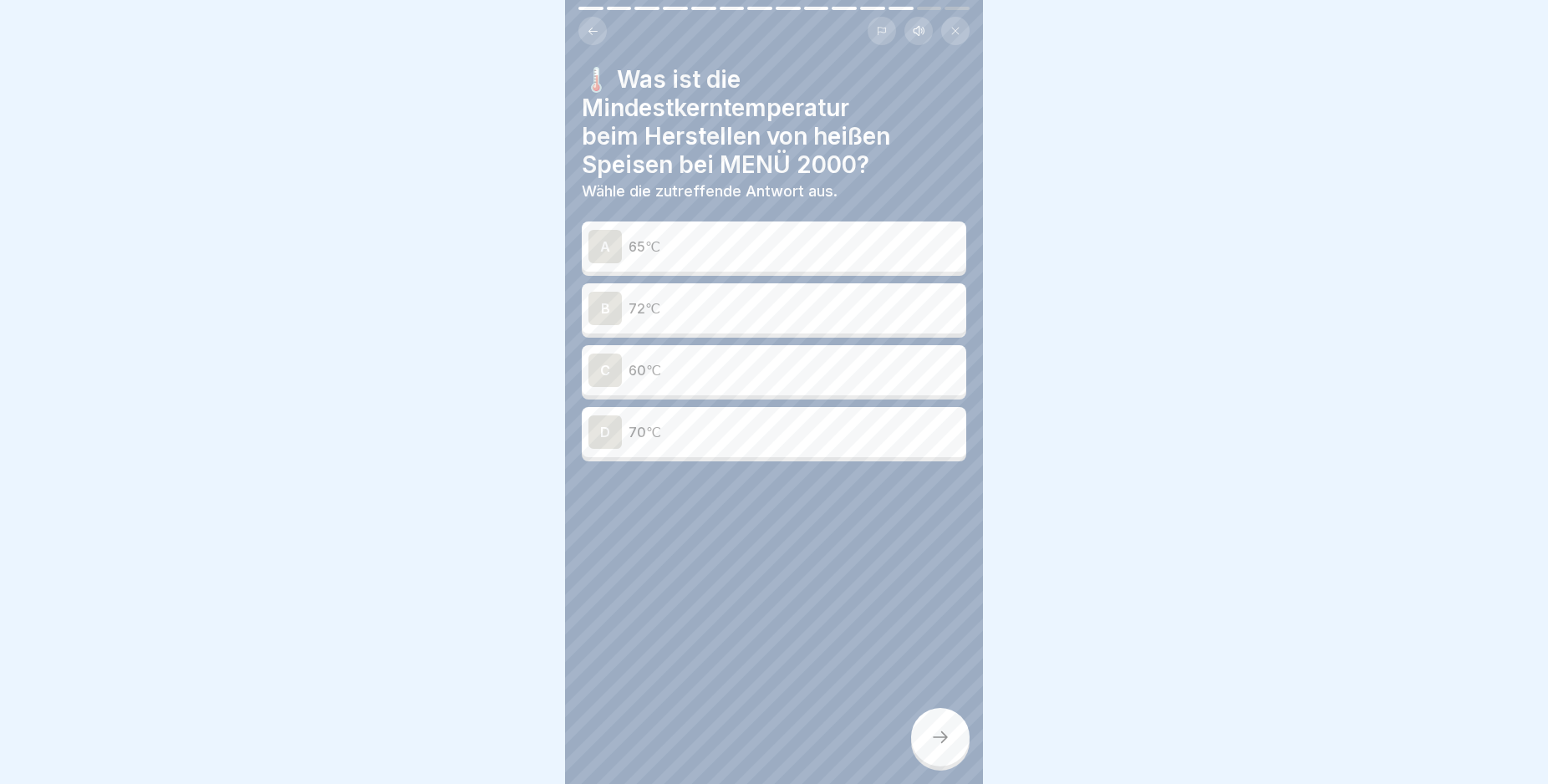
click at [599, 309] on div "B" at bounding box center [605, 309] width 34 height 34
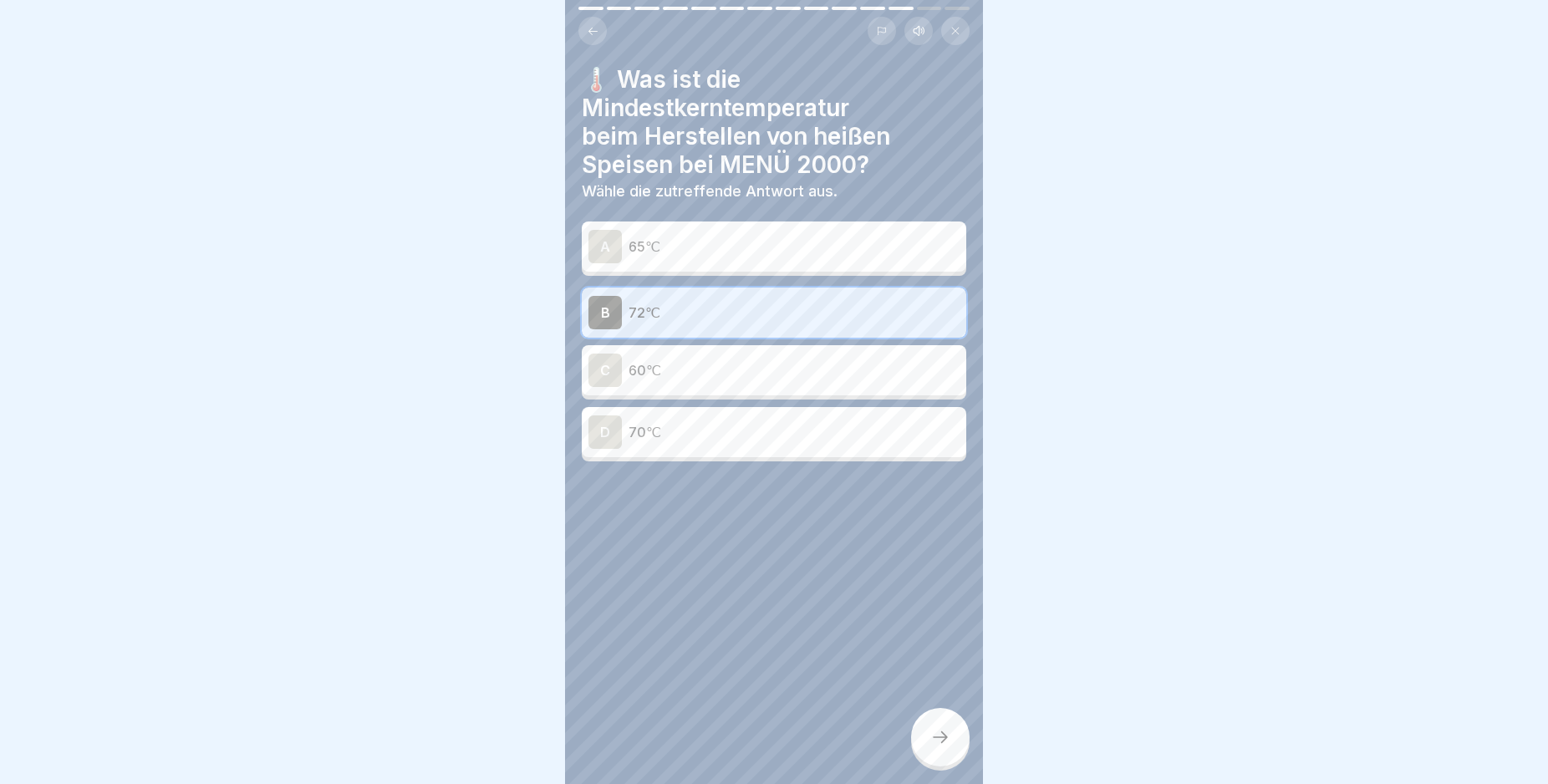
click at [936, 747] on icon at bounding box center [940, 736] width 20 height 20
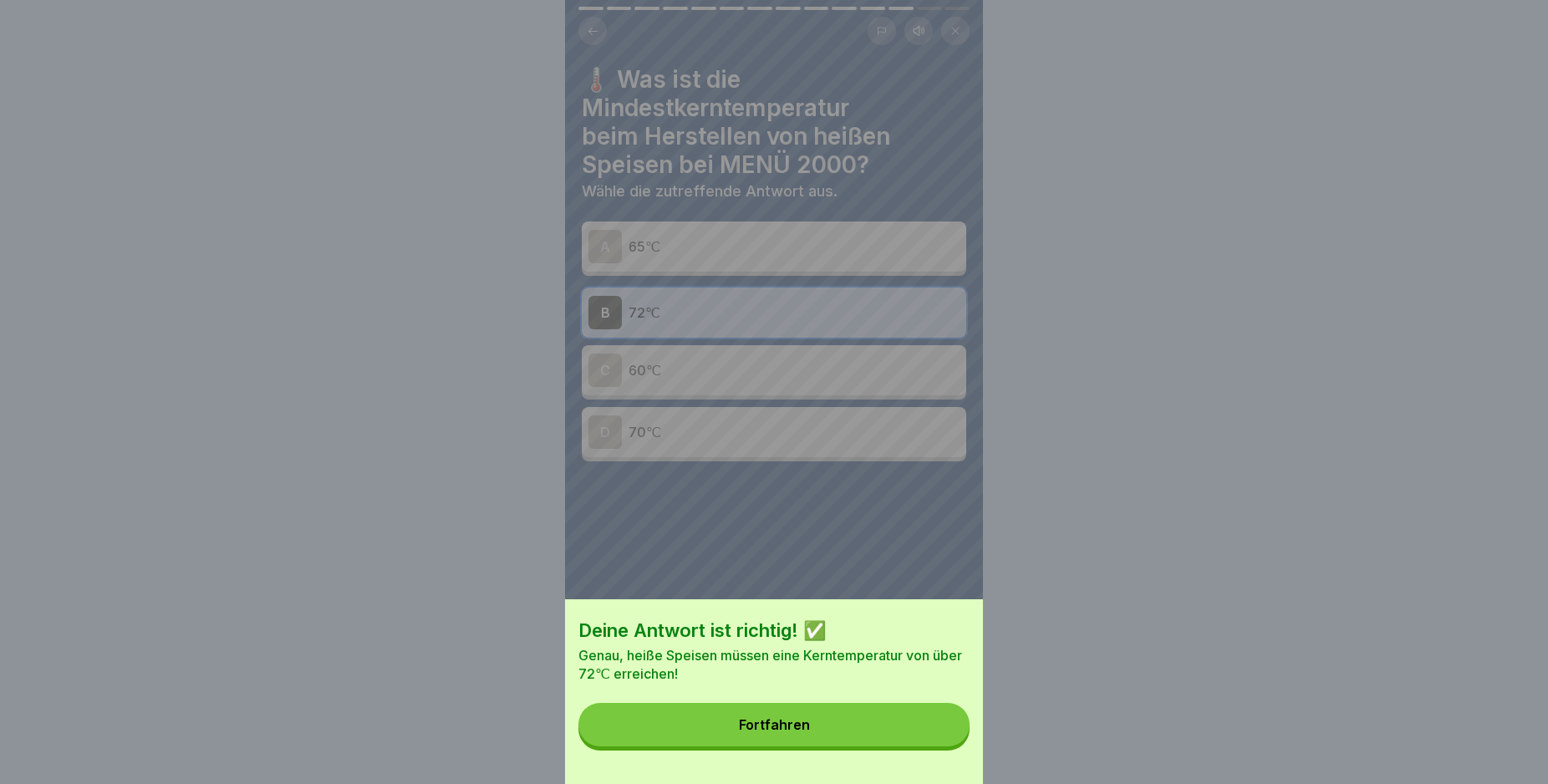
click at [926, 746] on button "Fortfahren" at bounding box center [773, 725] width 391 height 43
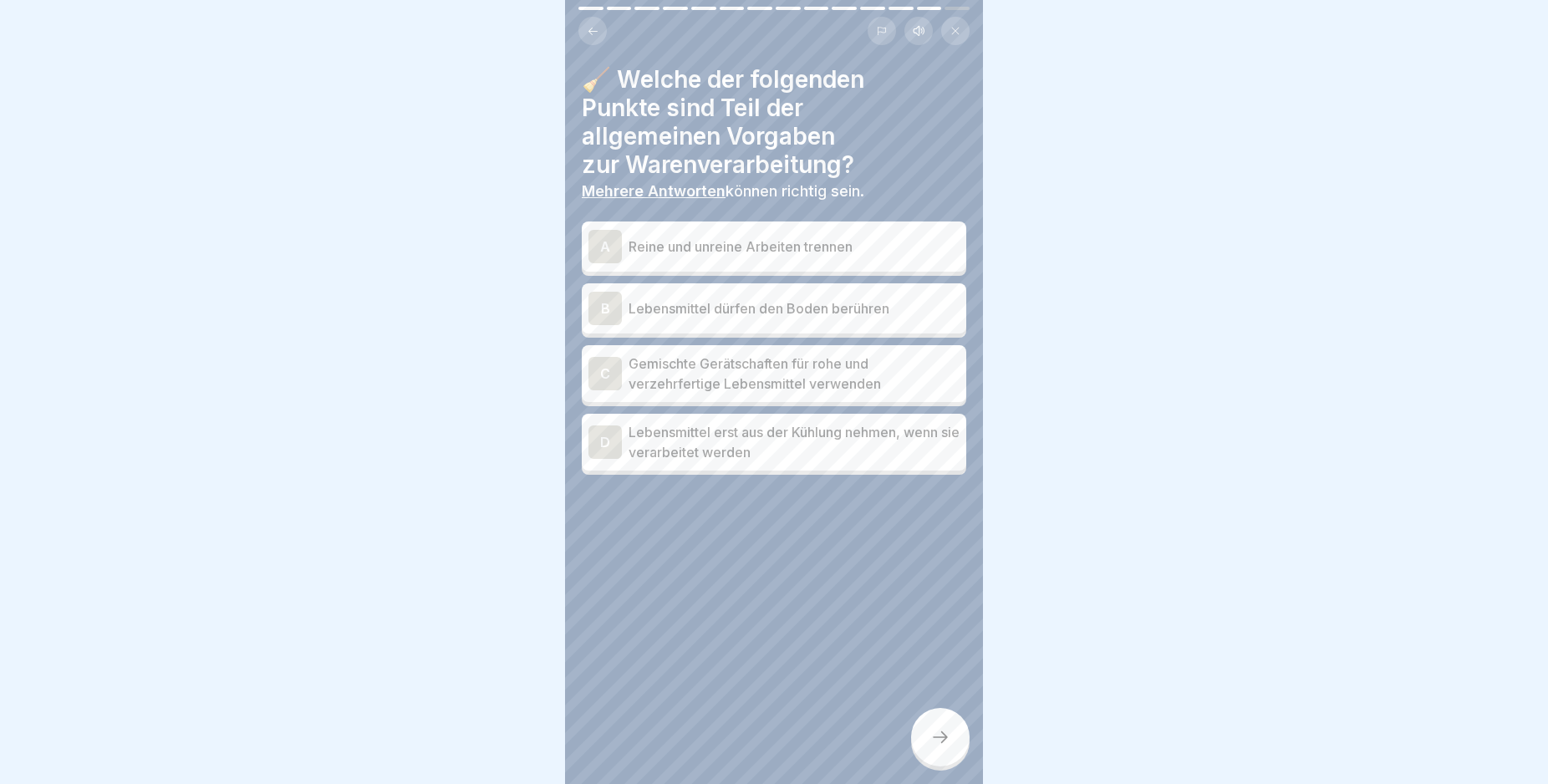
click at [609, 243] on div "A" at bounding box center [605, 247] width 34 height 34
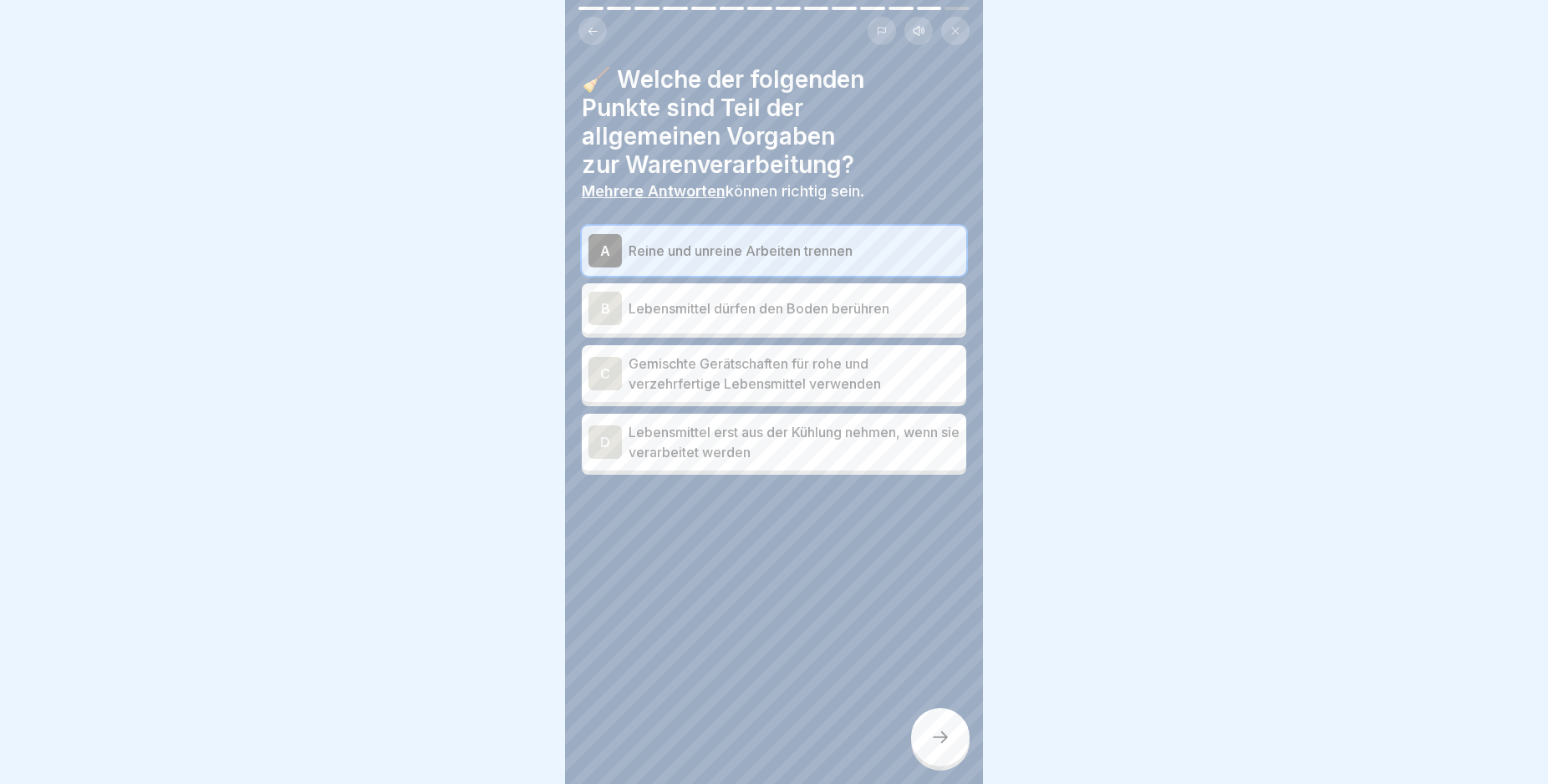
click at [608, 442] on div "D" at bounding box center [605, 442] width 34 height 34
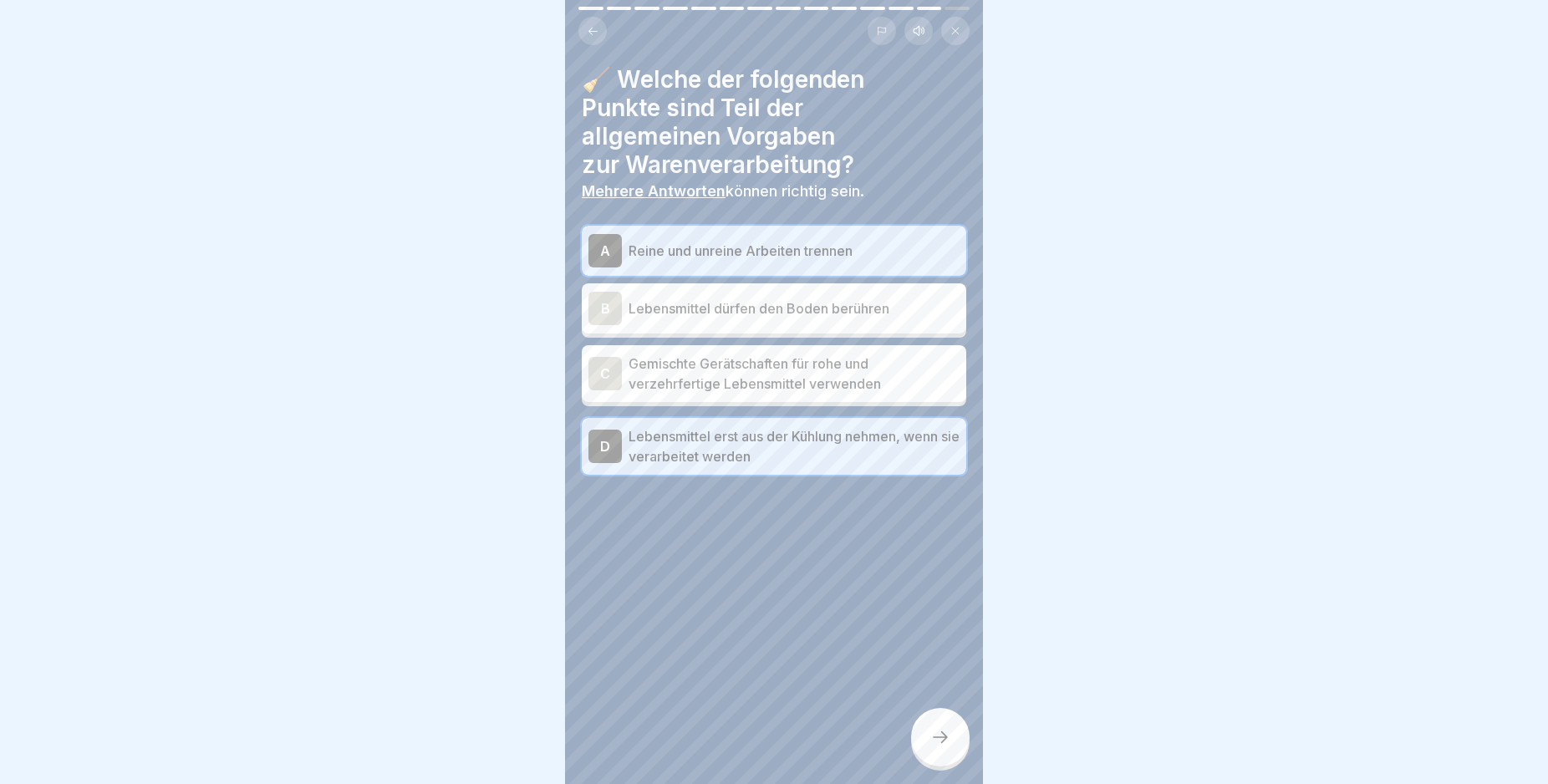
click at [931, 747] on icon at bounding box center [940, 736] width 20 height 20
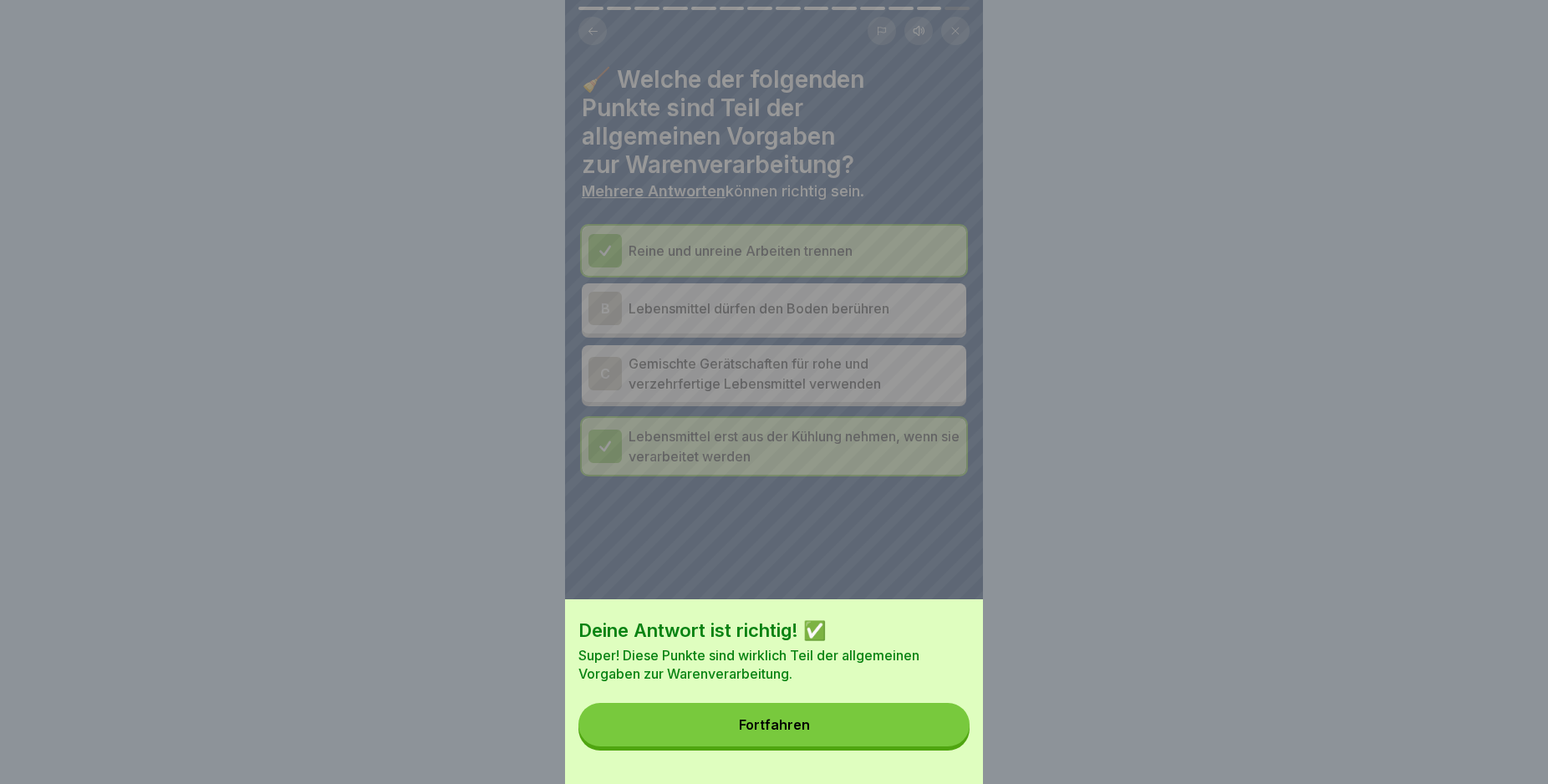
click at [931, 746] on button "Fortfahren" at bounding box center [773, 725] width 391 height 43
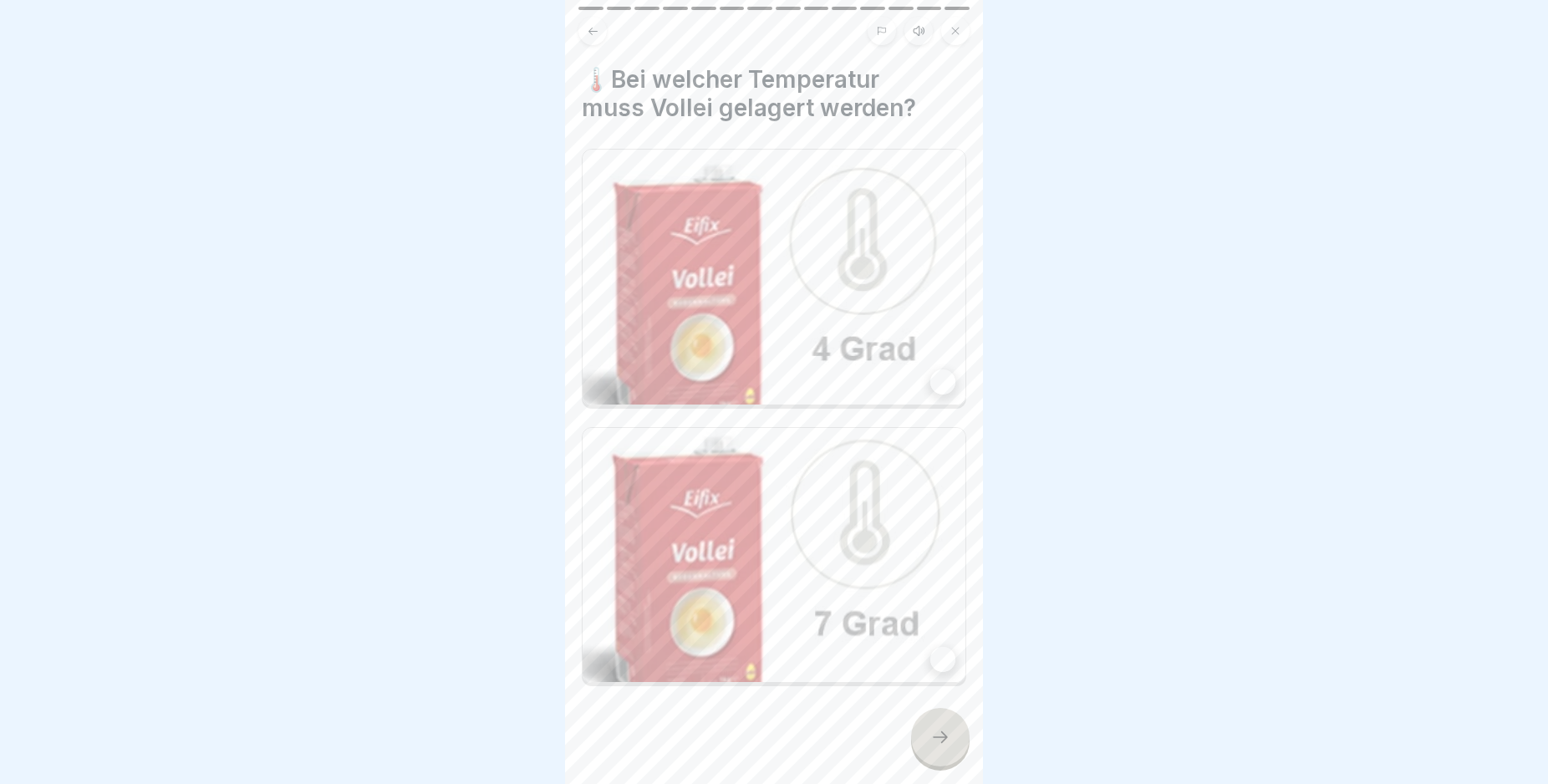
click at [930, 369] on div at bounding box center [943, 381] width 25 height 25
click at [935, 747] on icon at bounding box center [940, 736] width 20 height 20
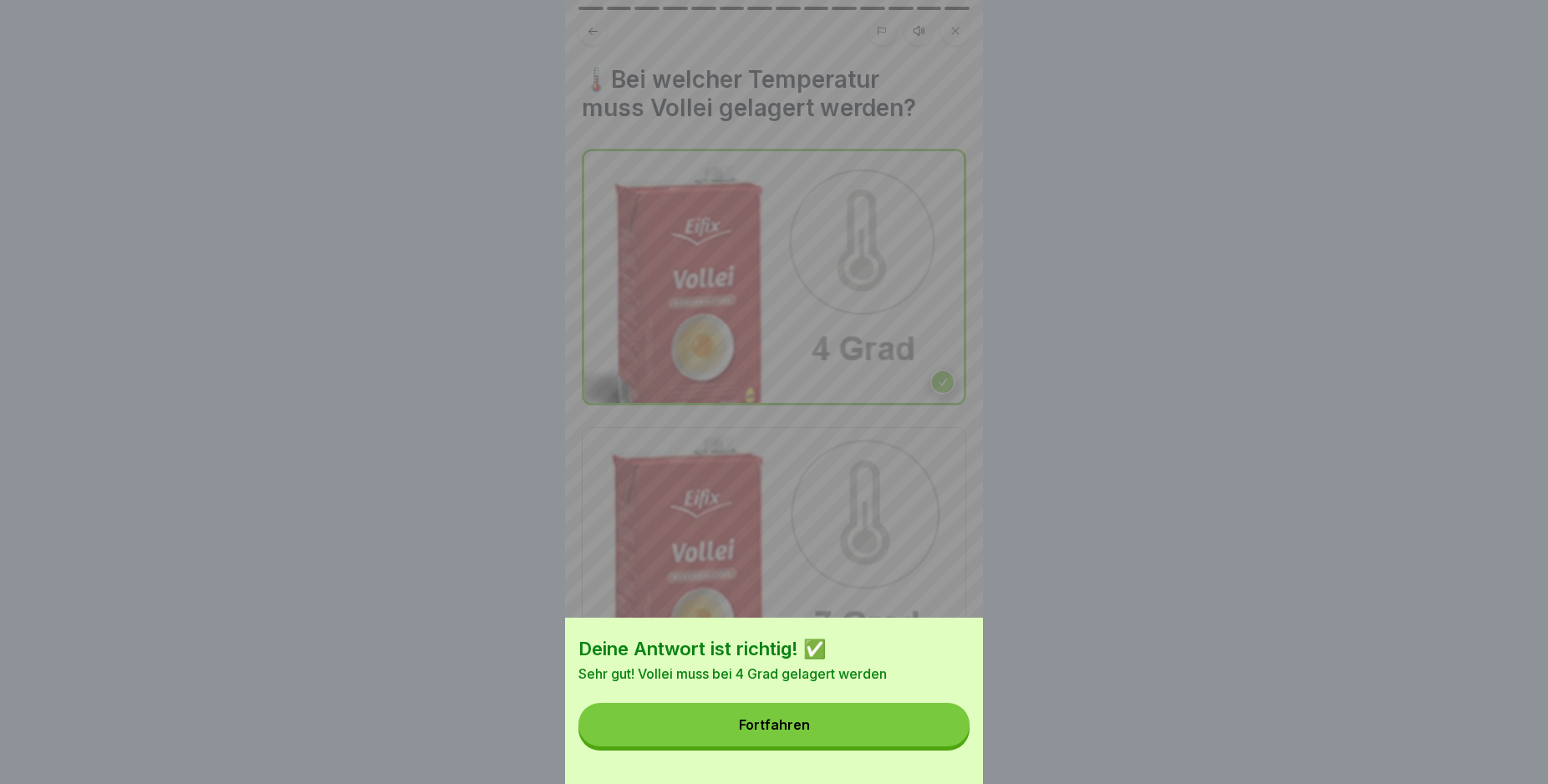
click at [886, 736] on button "Fortfahren" at bounding box center [773, 725] width 391 height 43
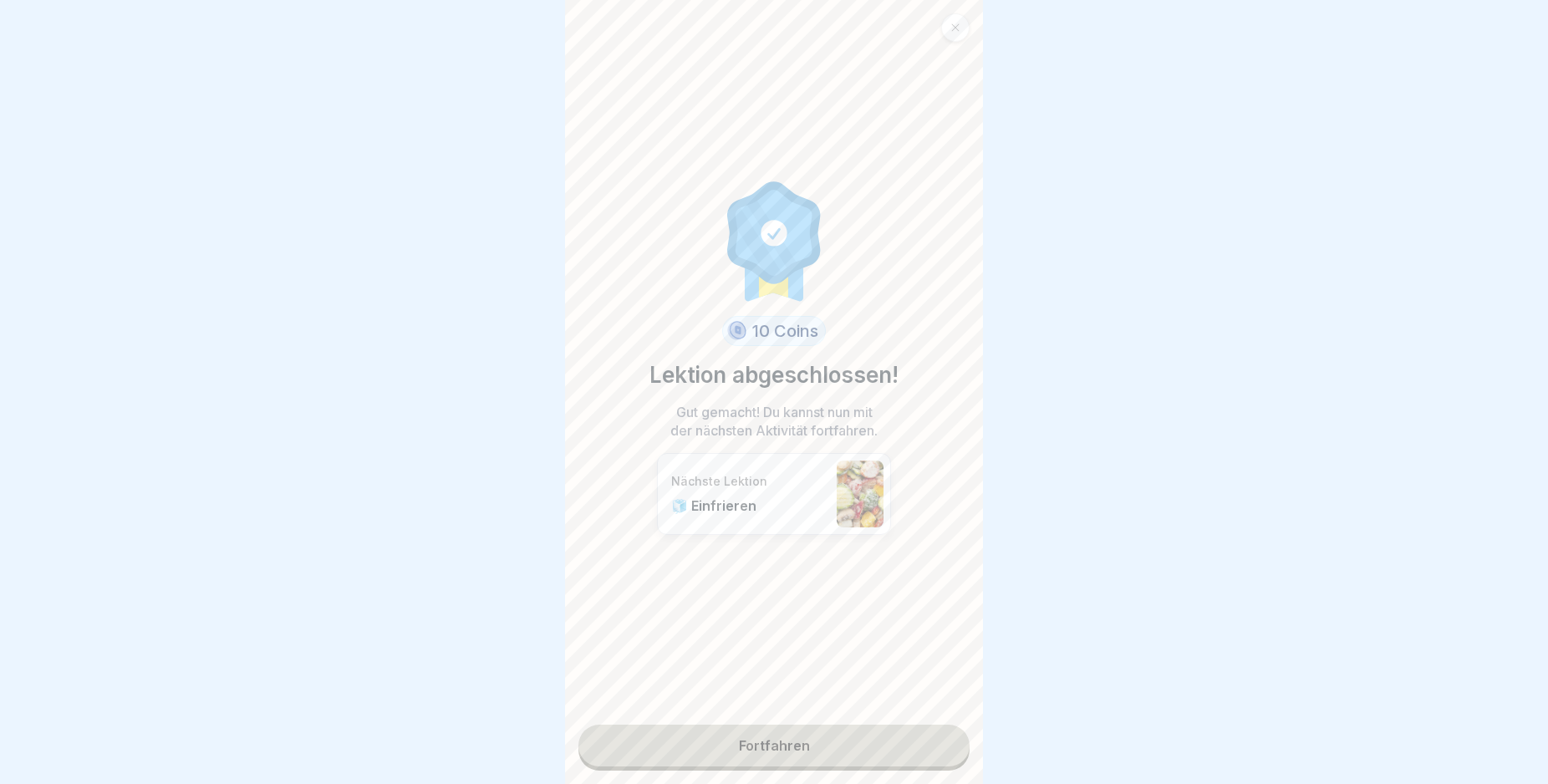
click at [886, 736] on link "Fortfahren" at bounding box center [773, 745] width 391 height 41
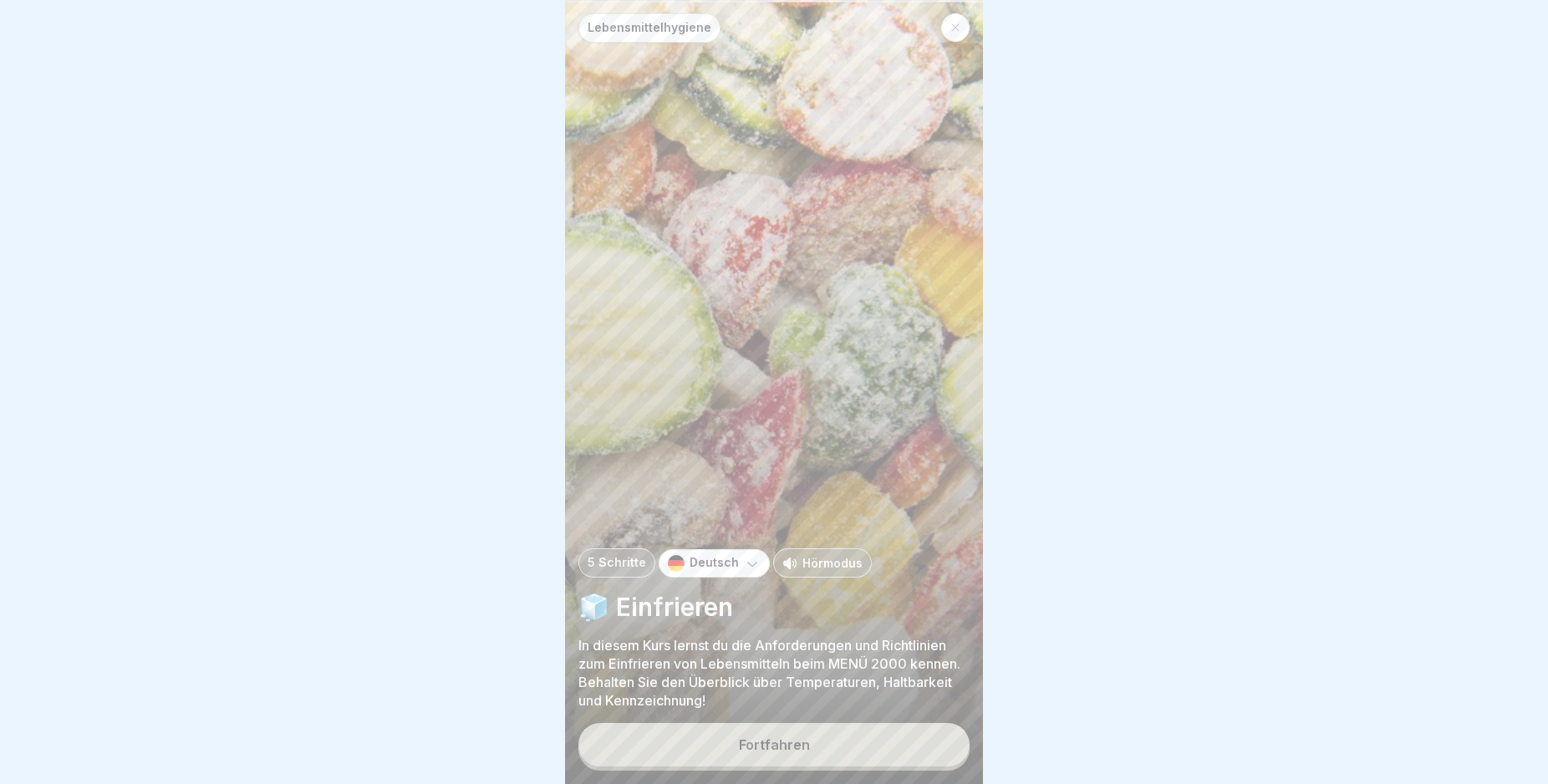
click at [900, 764] on button "Fortfahren" at bounding box center [773, 744] width 391 height 43
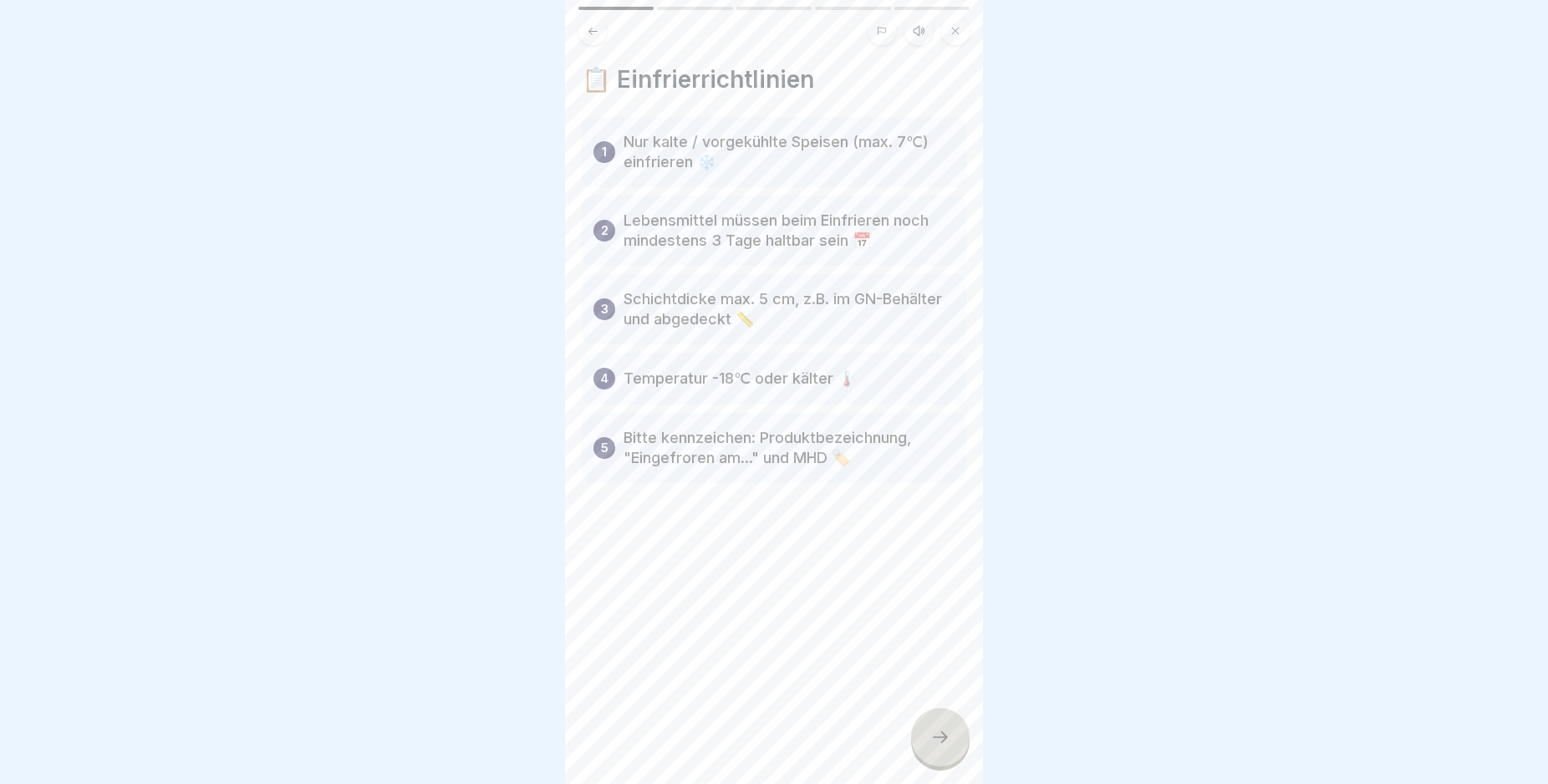
click at [947, 747] on icon at bounding box center [940, 736] width 20 height 20
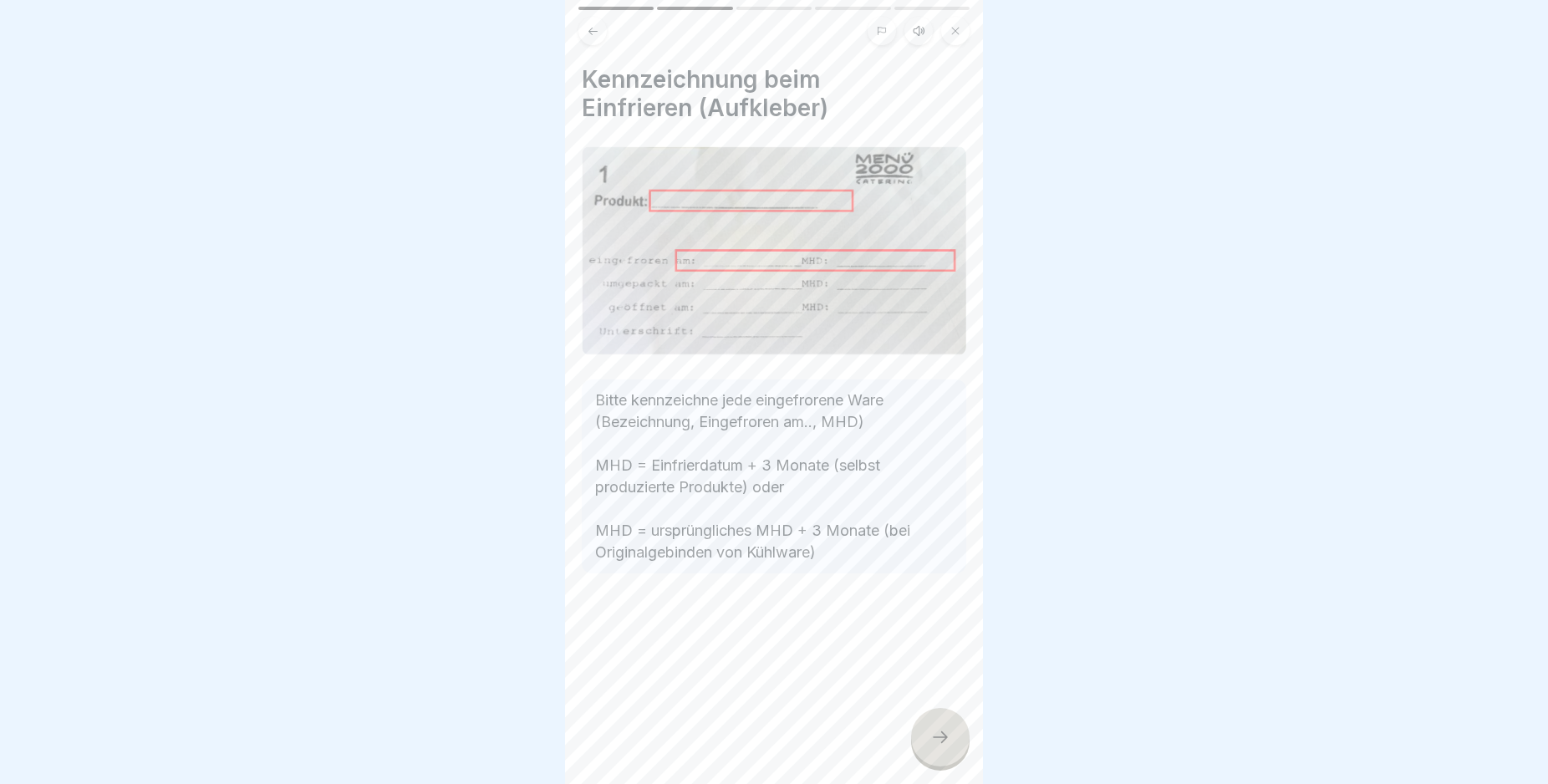
click at [947, 747] on icon at bounding box center [940, 736] width 20 height 20
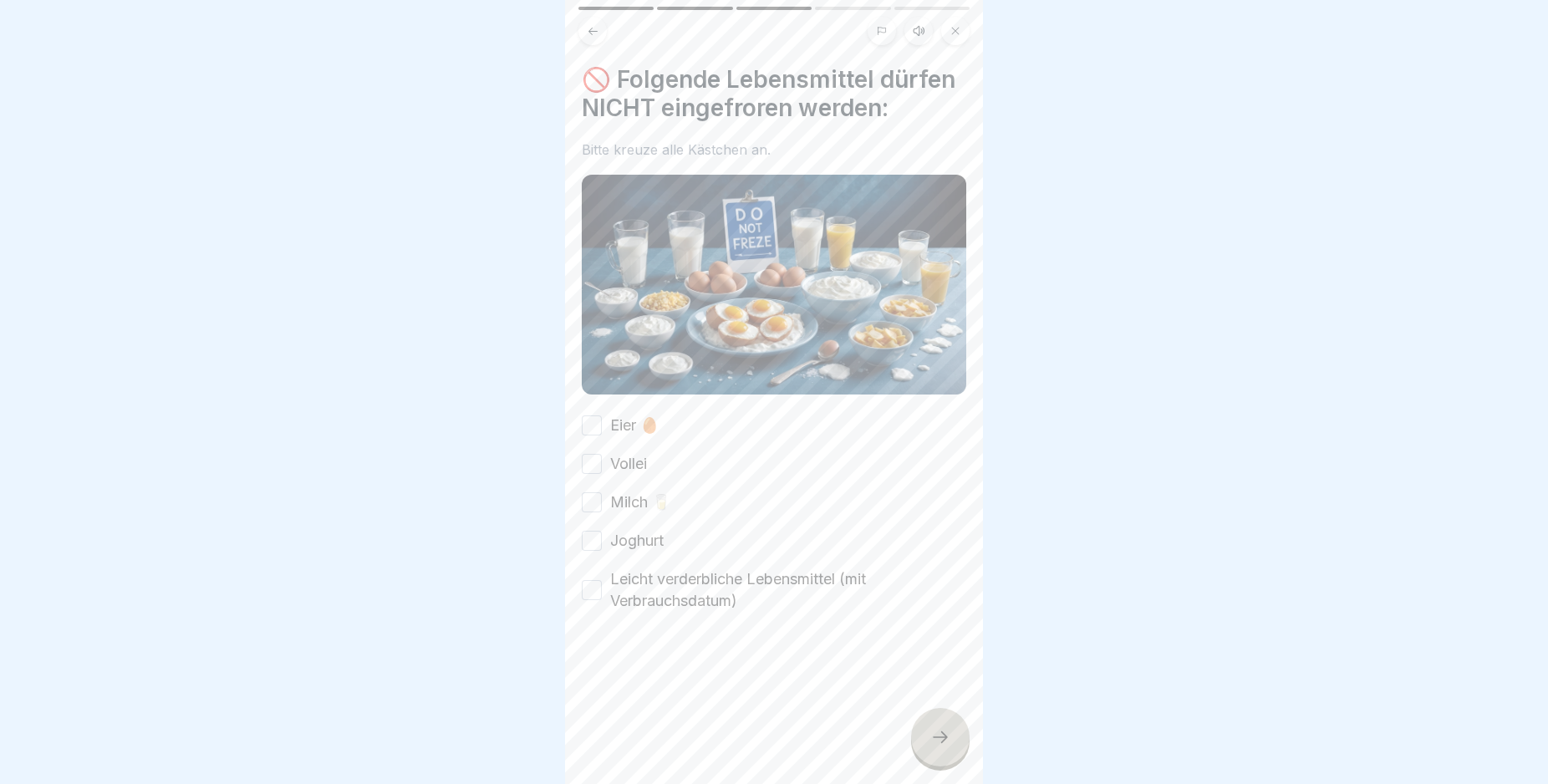
click at [587, 436] on button "Eier 🥚" at bounding box center [591, 424] width 20 height 20
click at [589, 473] on button "Vollei" at bounding box center [591, 463] width 20 height 20
click at [589, 512] on button "Milch 🥛" at bounding box center [591, 502] width 20 height 20
click at [591, 551] on button "Joghurt" at bounding box center [591, 540] width 20 height 20
click at [592, 600] on button "Leicht verderbliche Lebensmittel (mit Verbrauchsdatum)" at bounding box center [591, 589] width 20 height 20
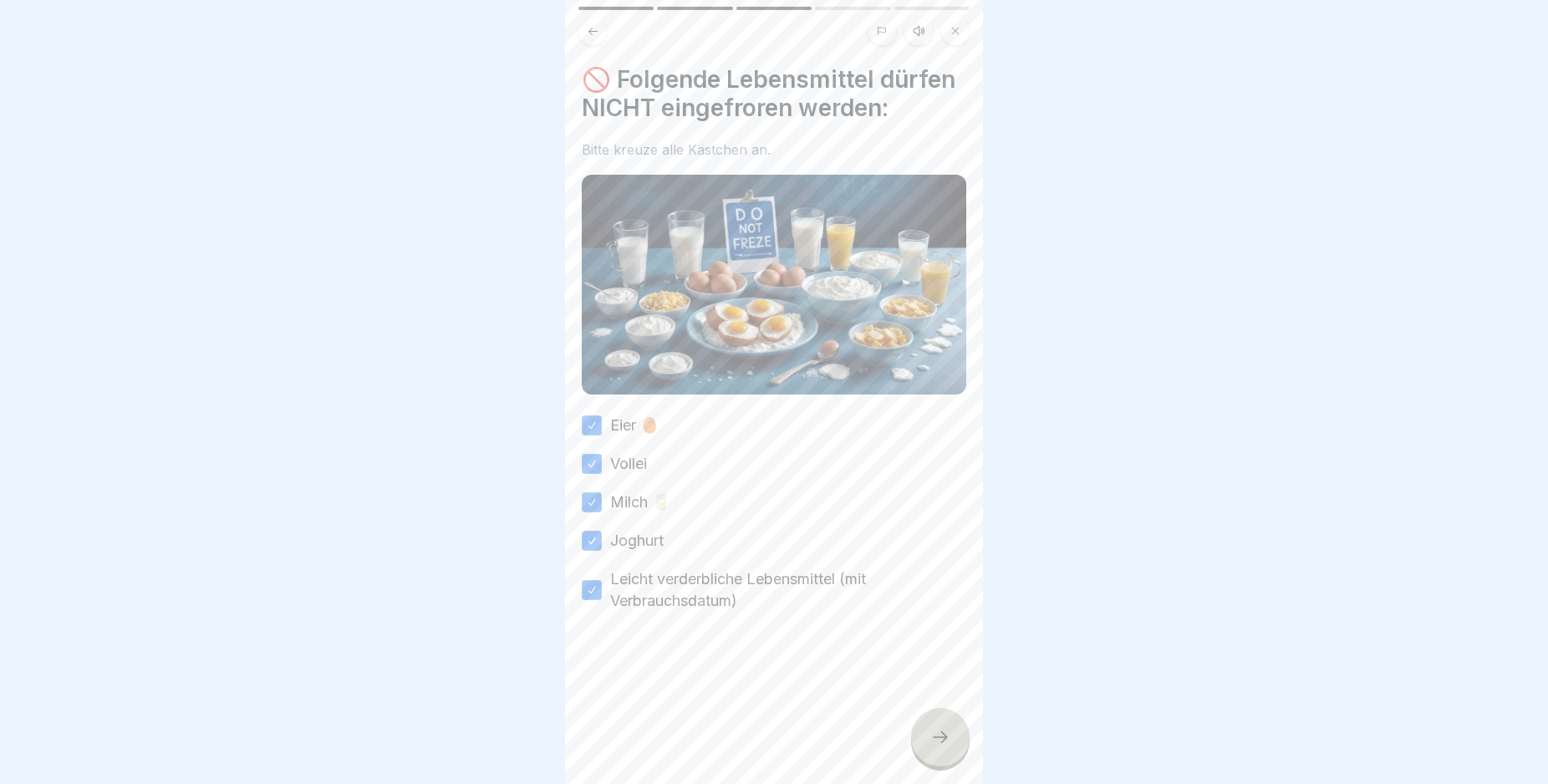
click at [937, 747] on icon at bounding box center [940, 736] width 20 height 20
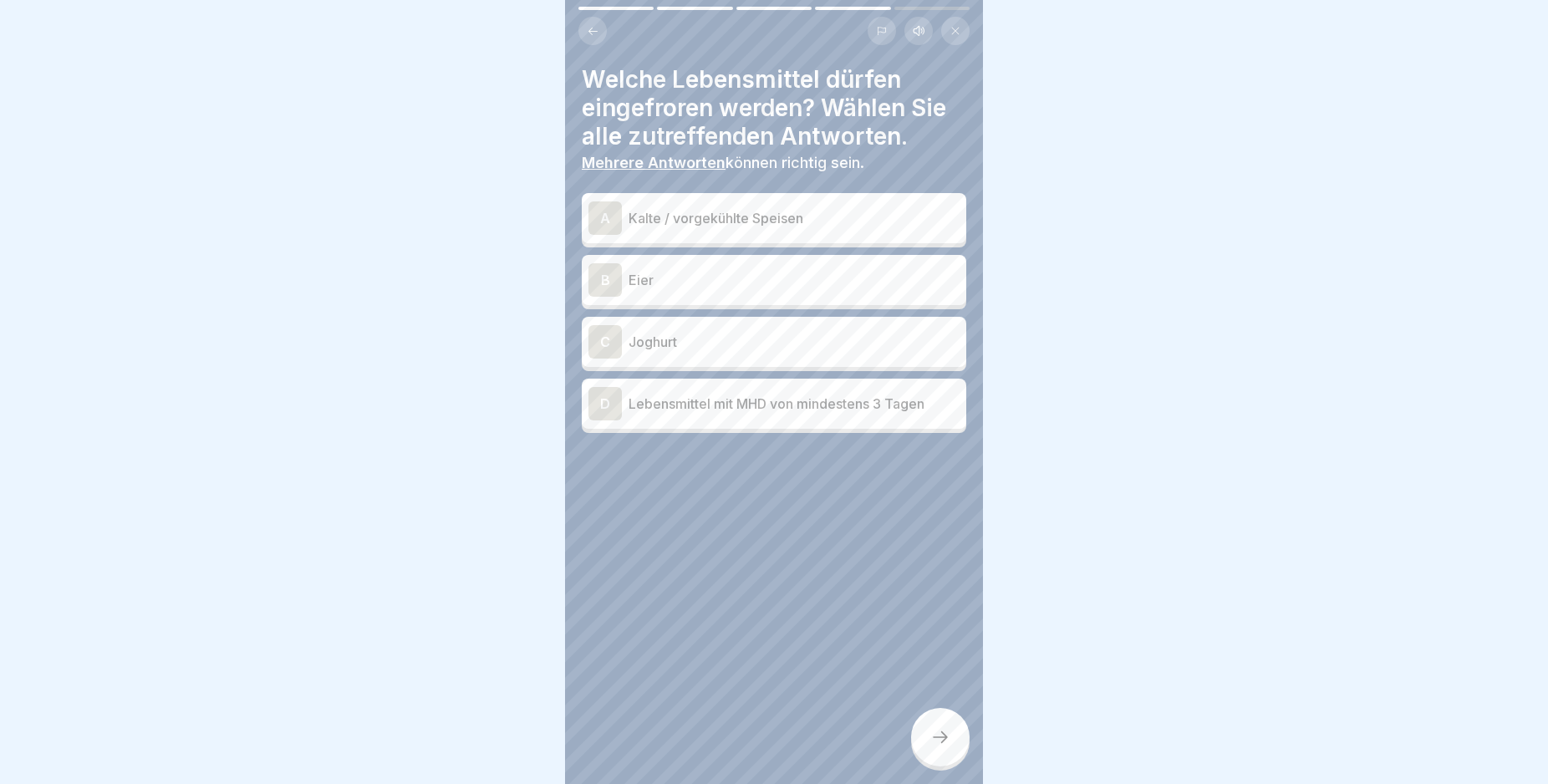
click at [607, 406] on div "D" at bounding box center [605, 404] width 34 height 34
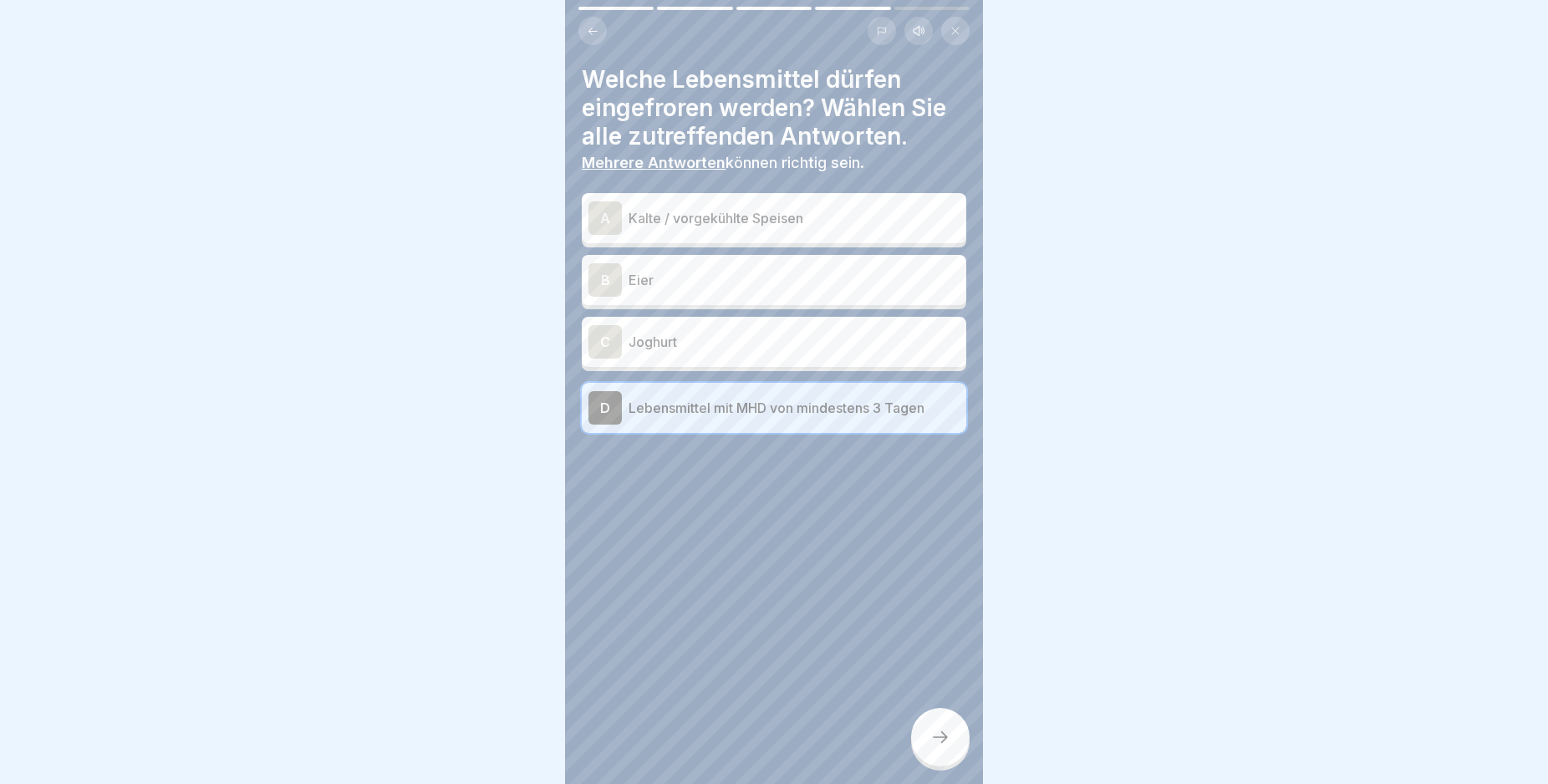
click at [607, 213] on div "A" at bounding box center [605, 218] width 34 height 34
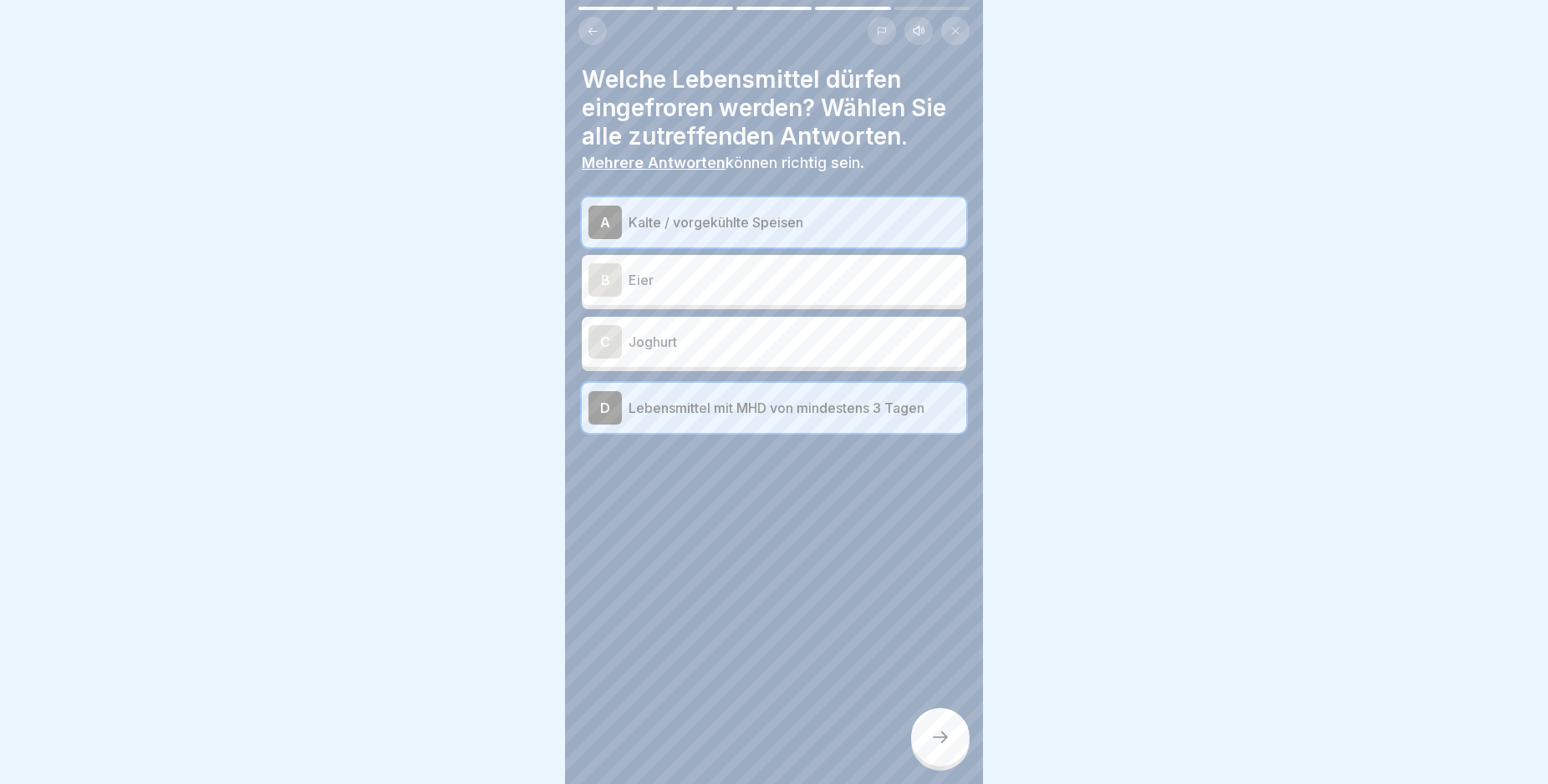
click at [938, 747] on icon at bounding box center [940, 736] width 20 height 20
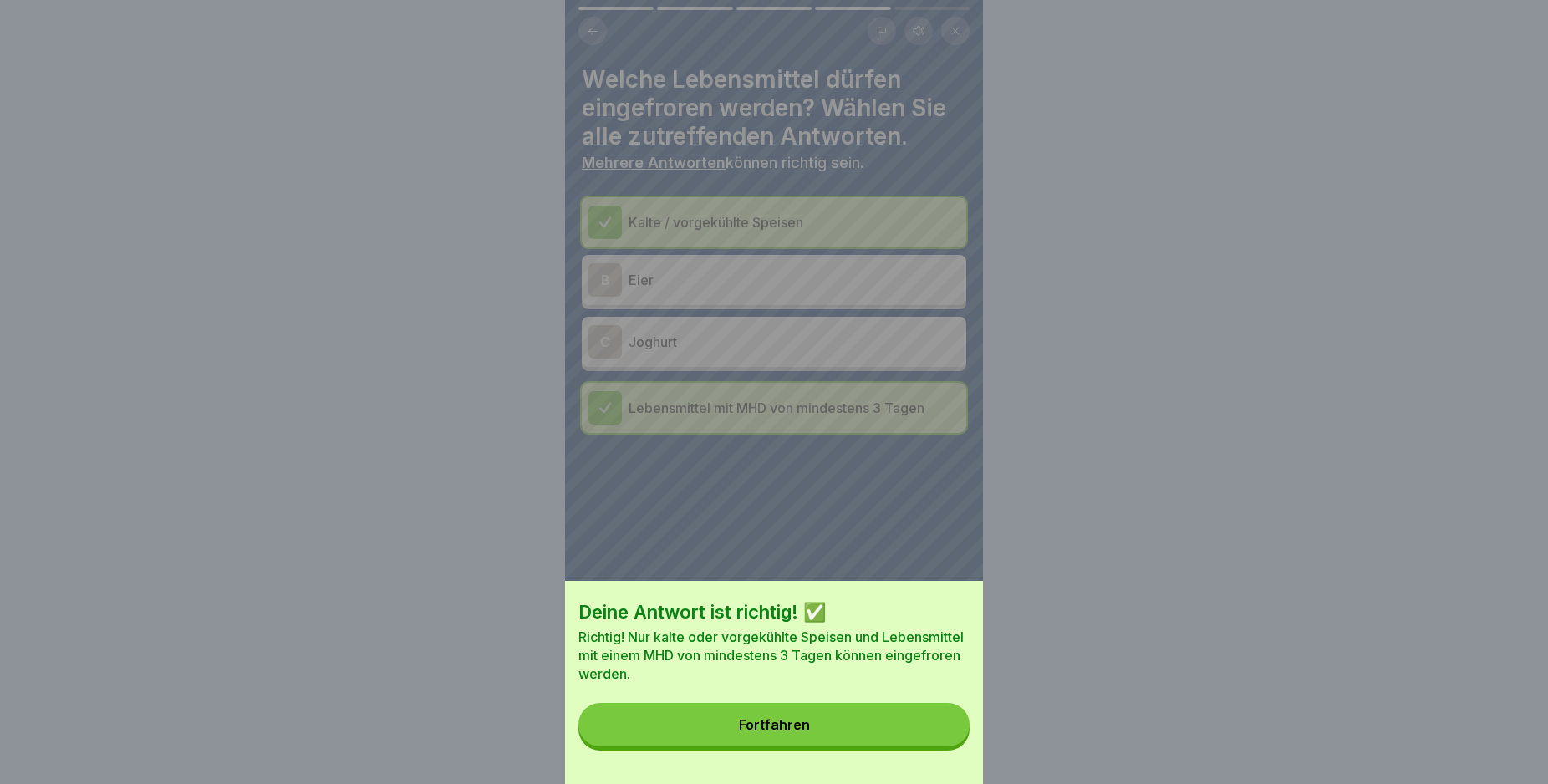
click at [927, 746] on button "Fortfahren" at bounding box center [773, 725] width 391 height 43
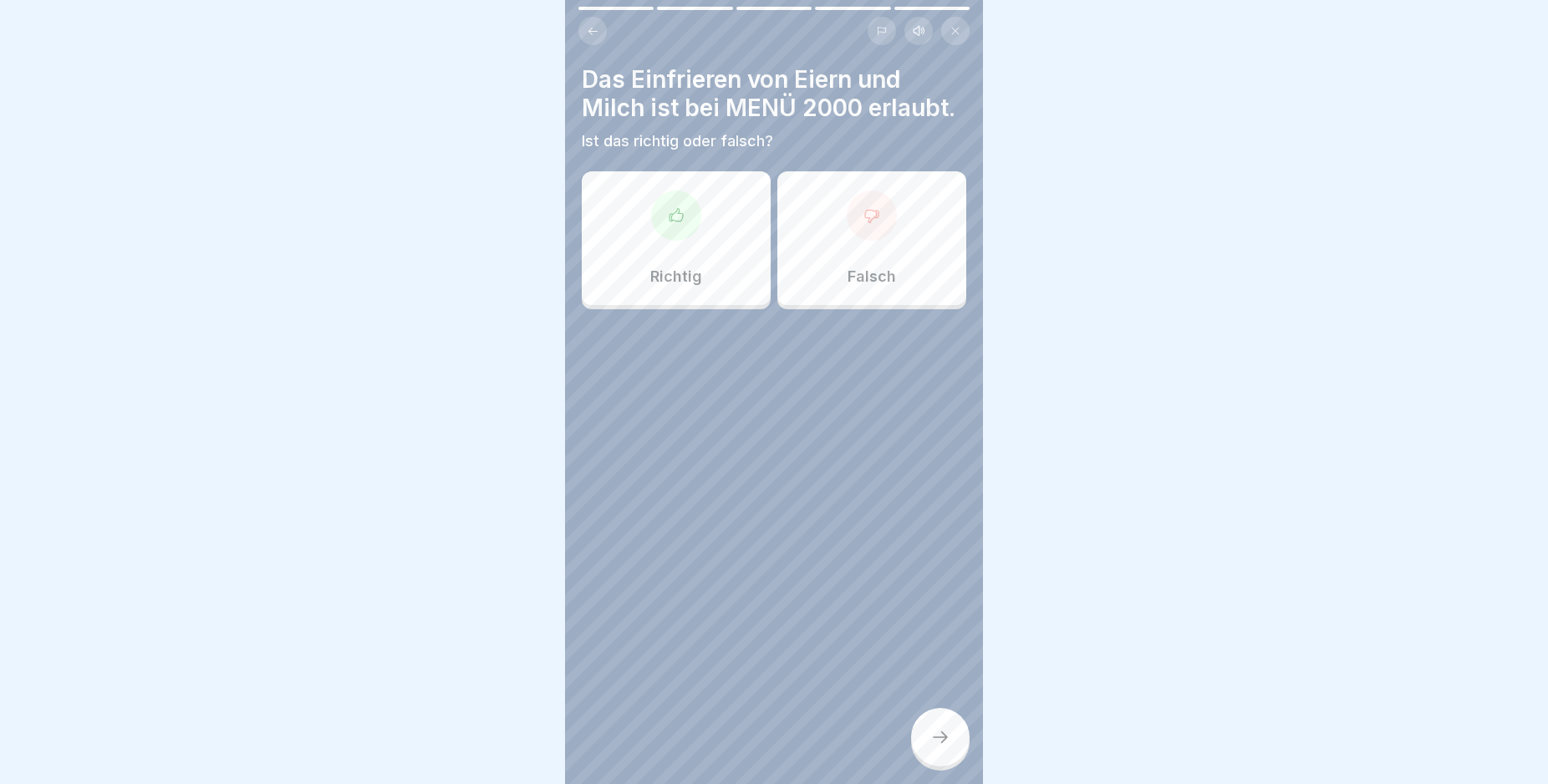
click at [868, 222] on icon at bounding box center [872, 216] width 13 height 12
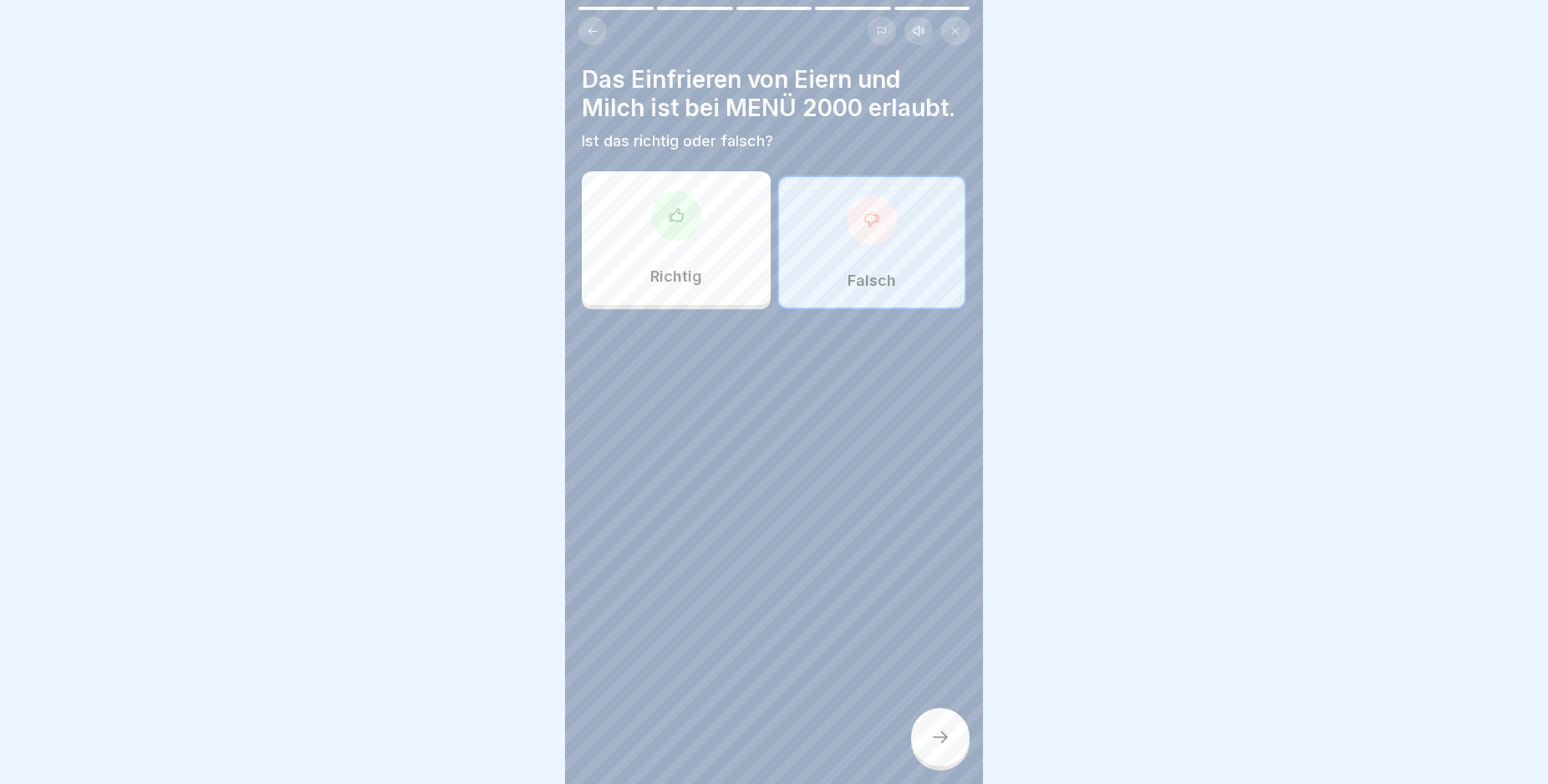
click at [958, 741] on div at bounding box center [941, 737] width 58 height 58
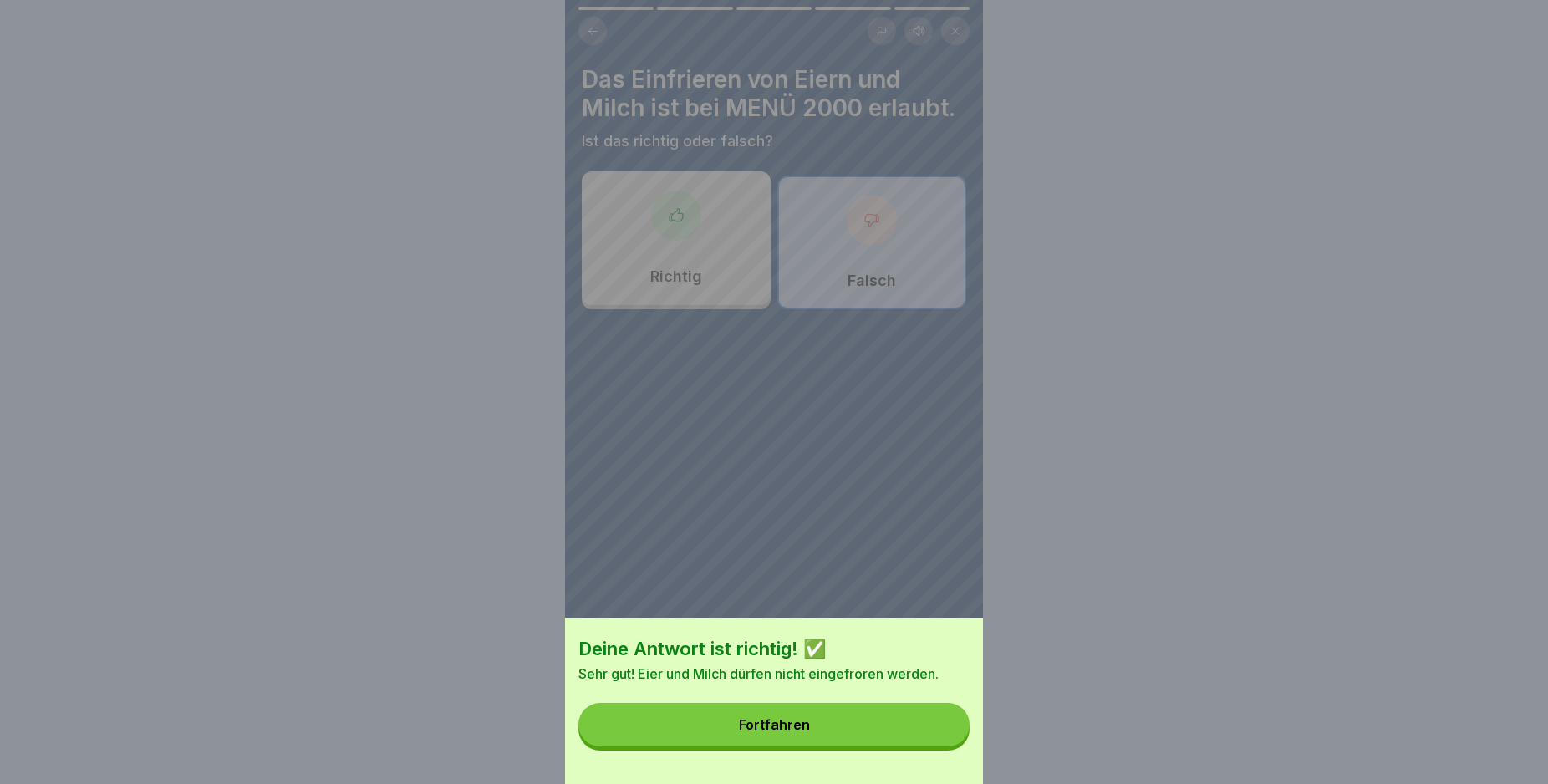
click at [779, 732] on div "Fortfahren" at bounding box center [774, 725] width 71 height 15
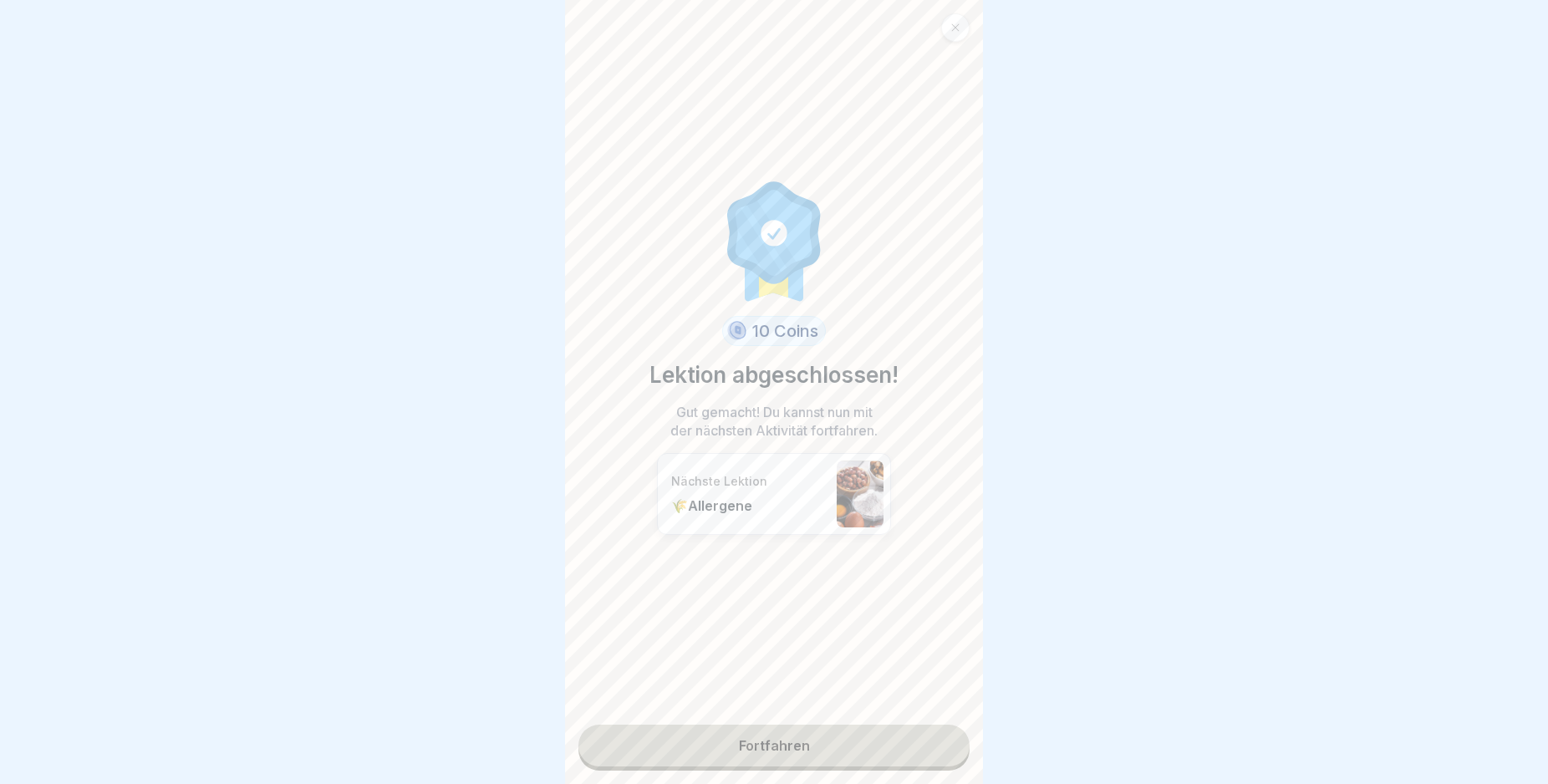
click at [798, 750] on link "Fortfahren" at bounding box center [773, 745] width 391 height 41
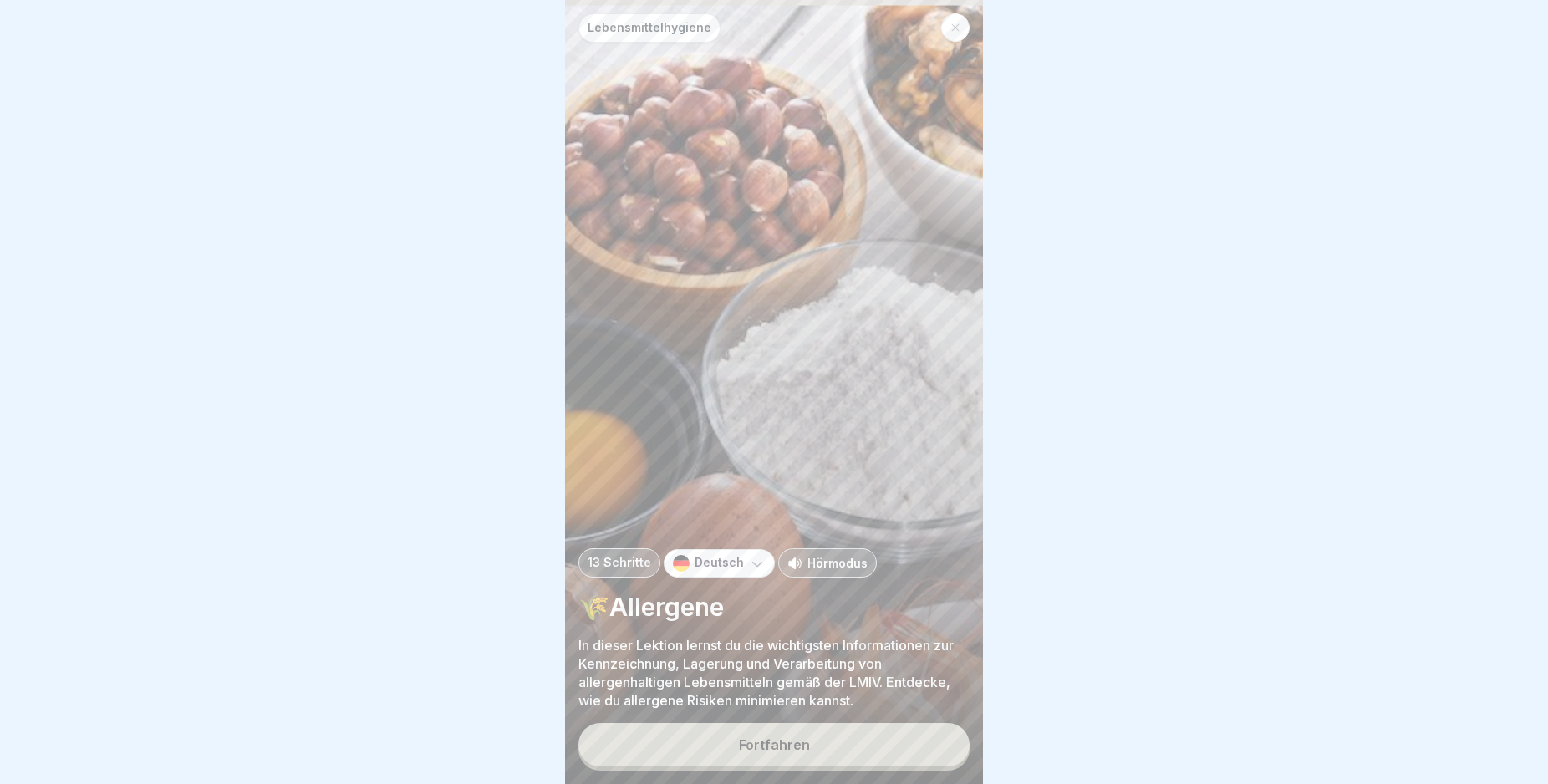
click at [800, 752] on div "Fortfahren" at bounding box center [774, 744] width 71 height 15
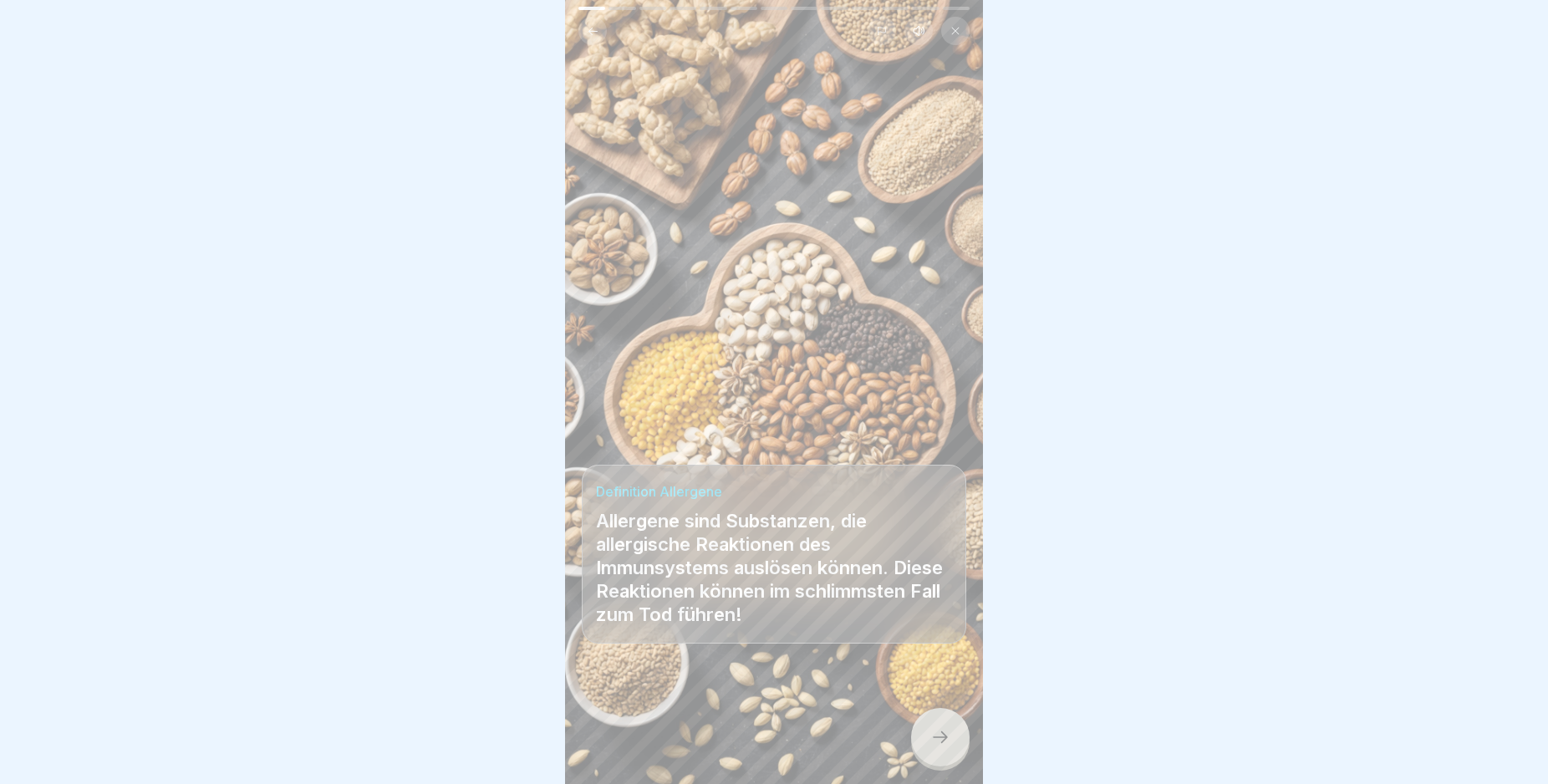
click at [943, 747] on icon at bounding box center [940, 736] width 20 height 20
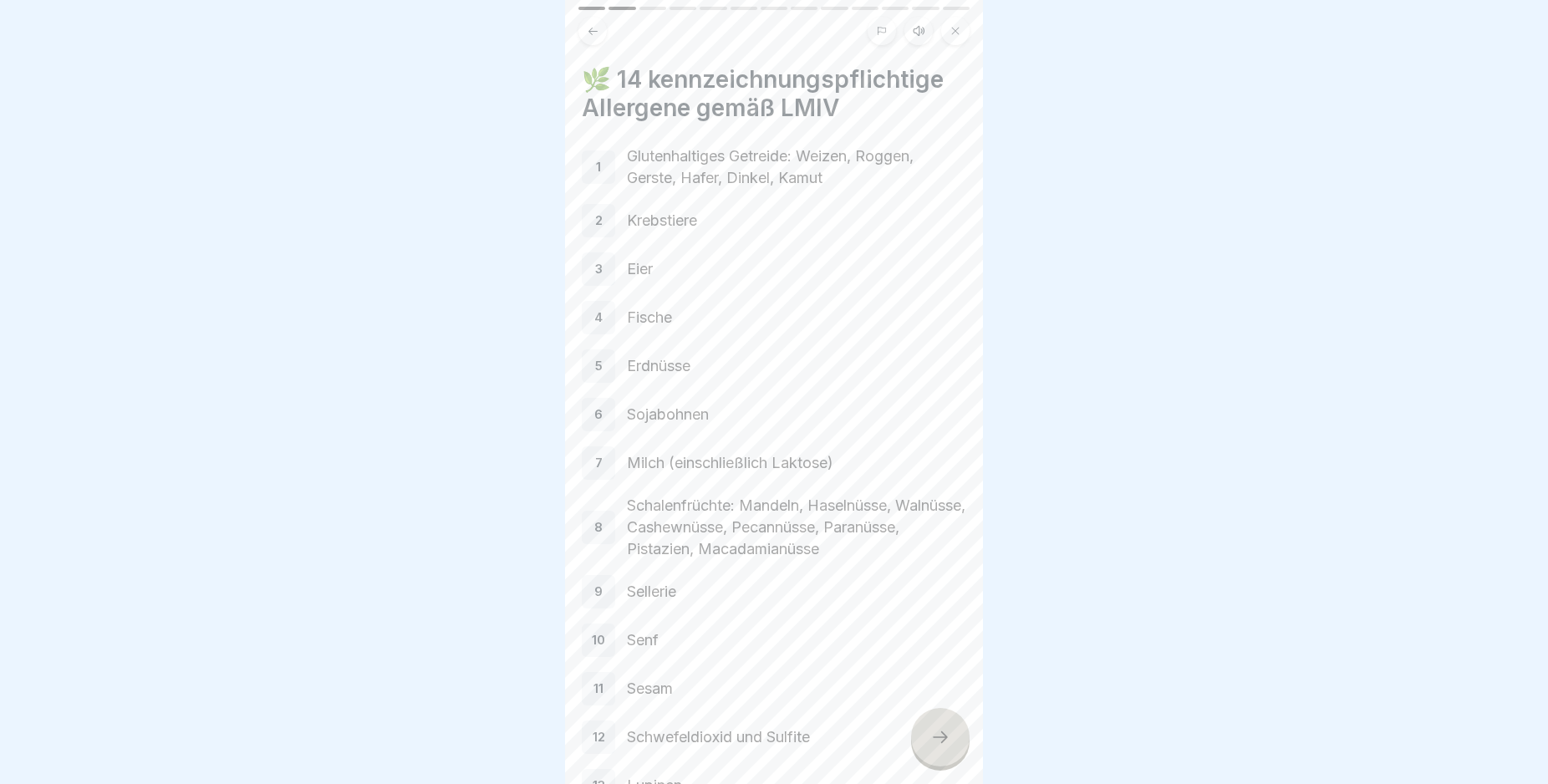
click at [943, 747] on icon at bounding box center [940, 736] width 20 height 20
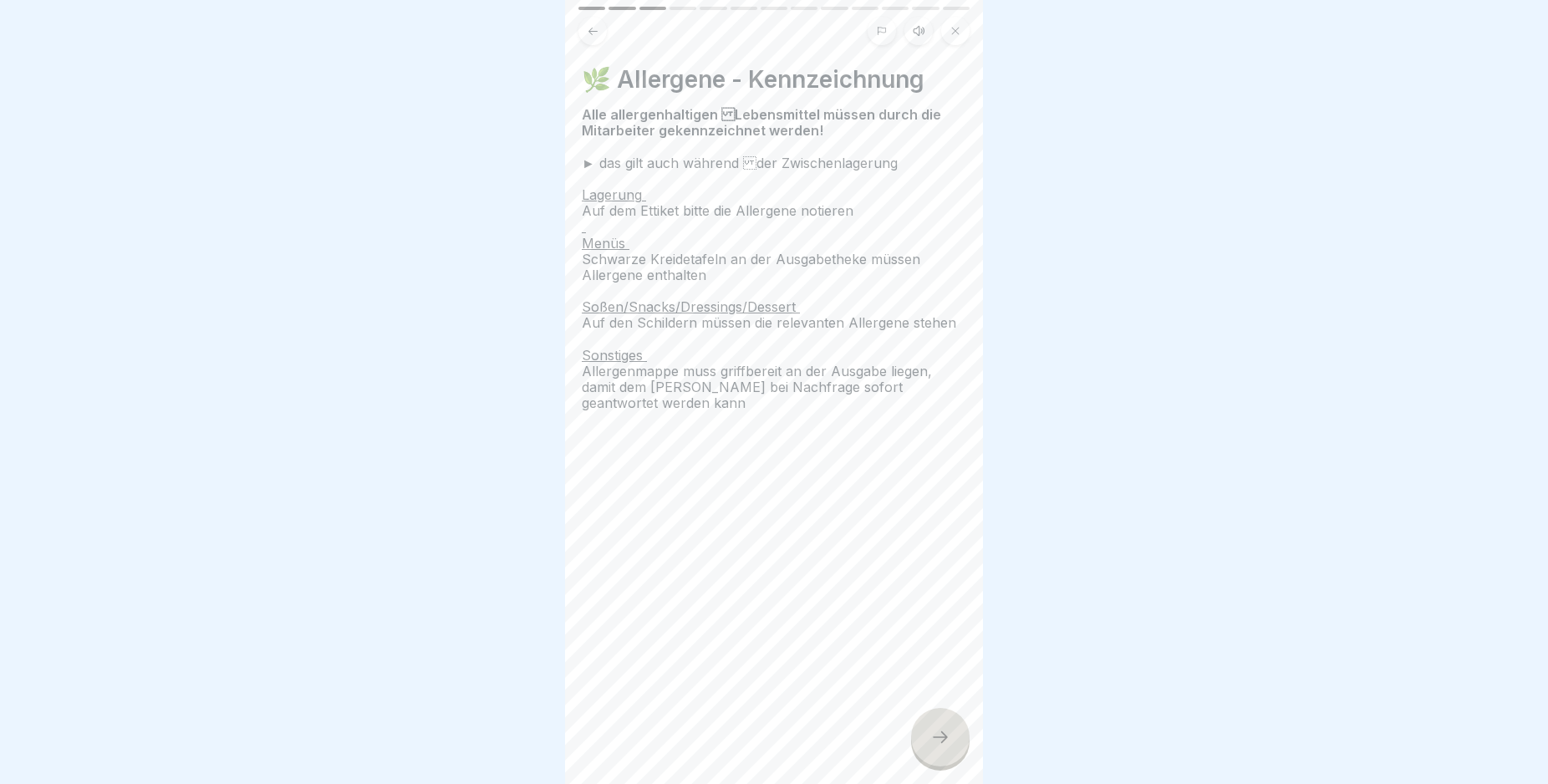
click at [943, 747] on icon at bounding box center [940, 736] width 20 height 20
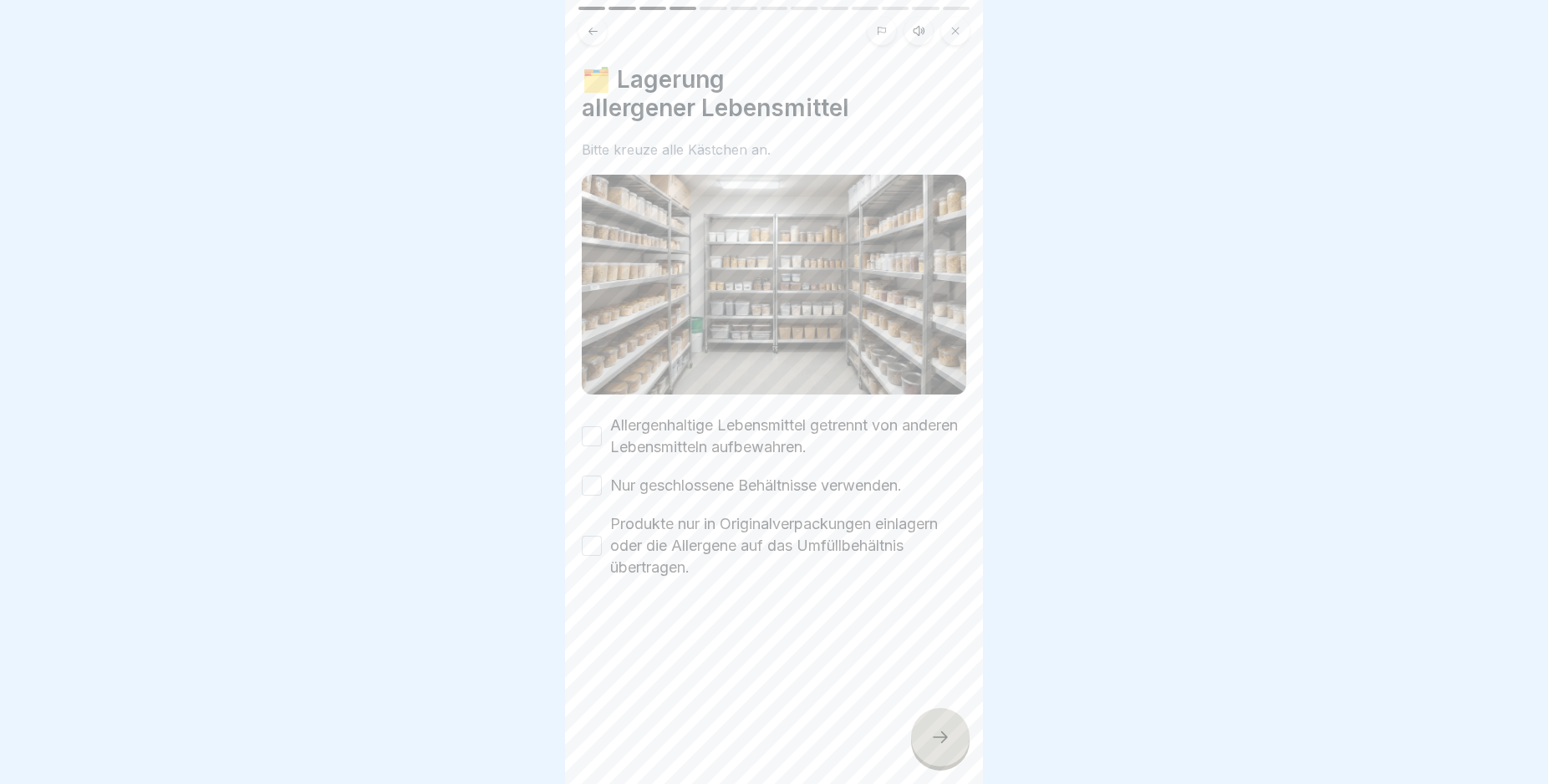
click at [590, 427] on button "Allergenhaltige Lebensmittel getrennt von anderen Lebensmitteln aufbewahren." at bounding box center [591, 436] width 20 height 20
click at [588, 475] on button "Nur geschlossene Behältnisse verwenden." at bounding box center [591, 485] width 20 height 20
click at [597, 537] on button "Produkte nur in Originalverpackungen einlagern oder die Allergene auf das Umfül…" at bounding box center [591, 545] width 20 height 20
click at [943, 744] on icon at bounding box center [940, 736] width 20 height 20
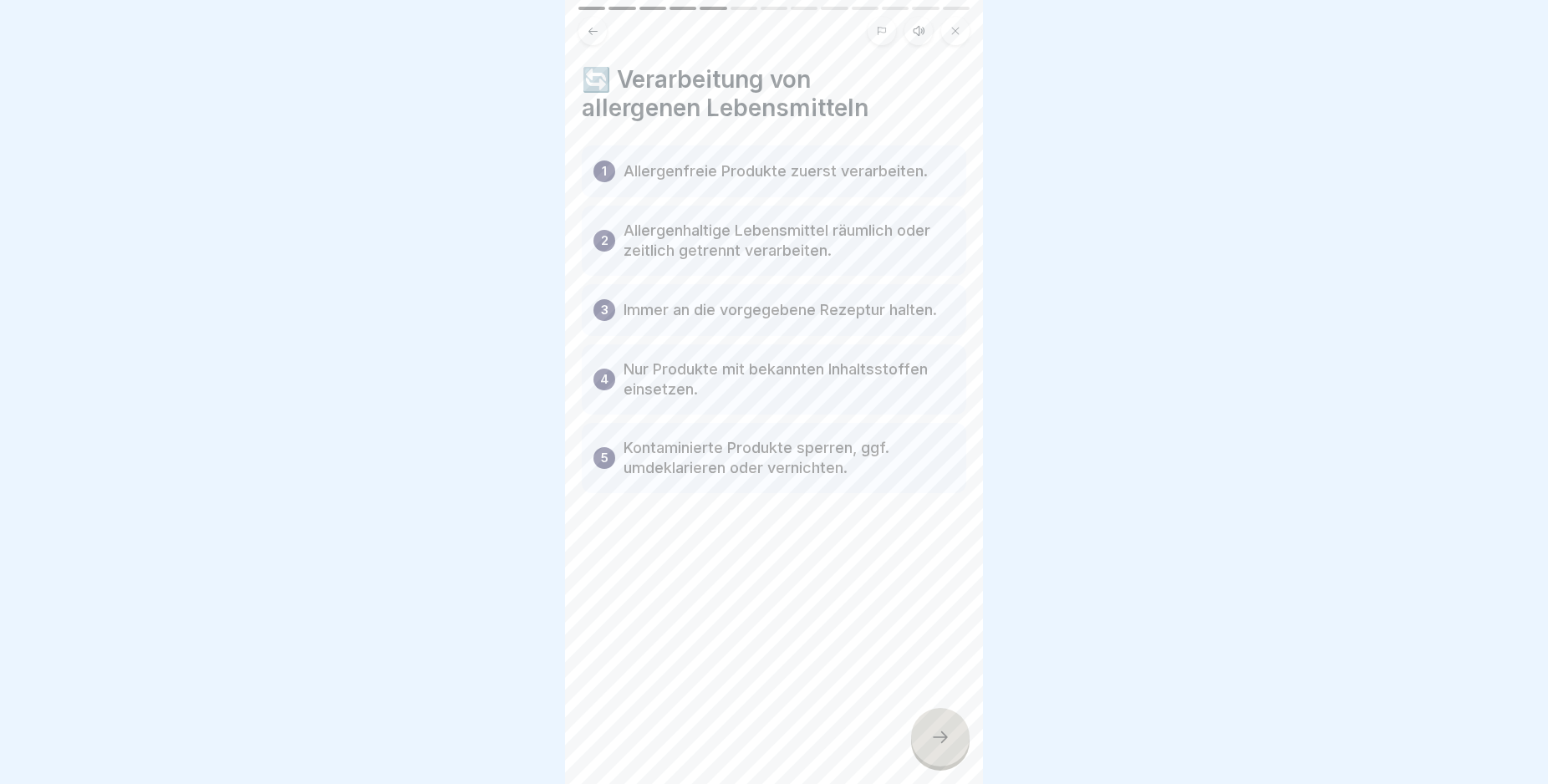
click at [943, 744] on icon at bounding box center [940, 736] width 20 height 20
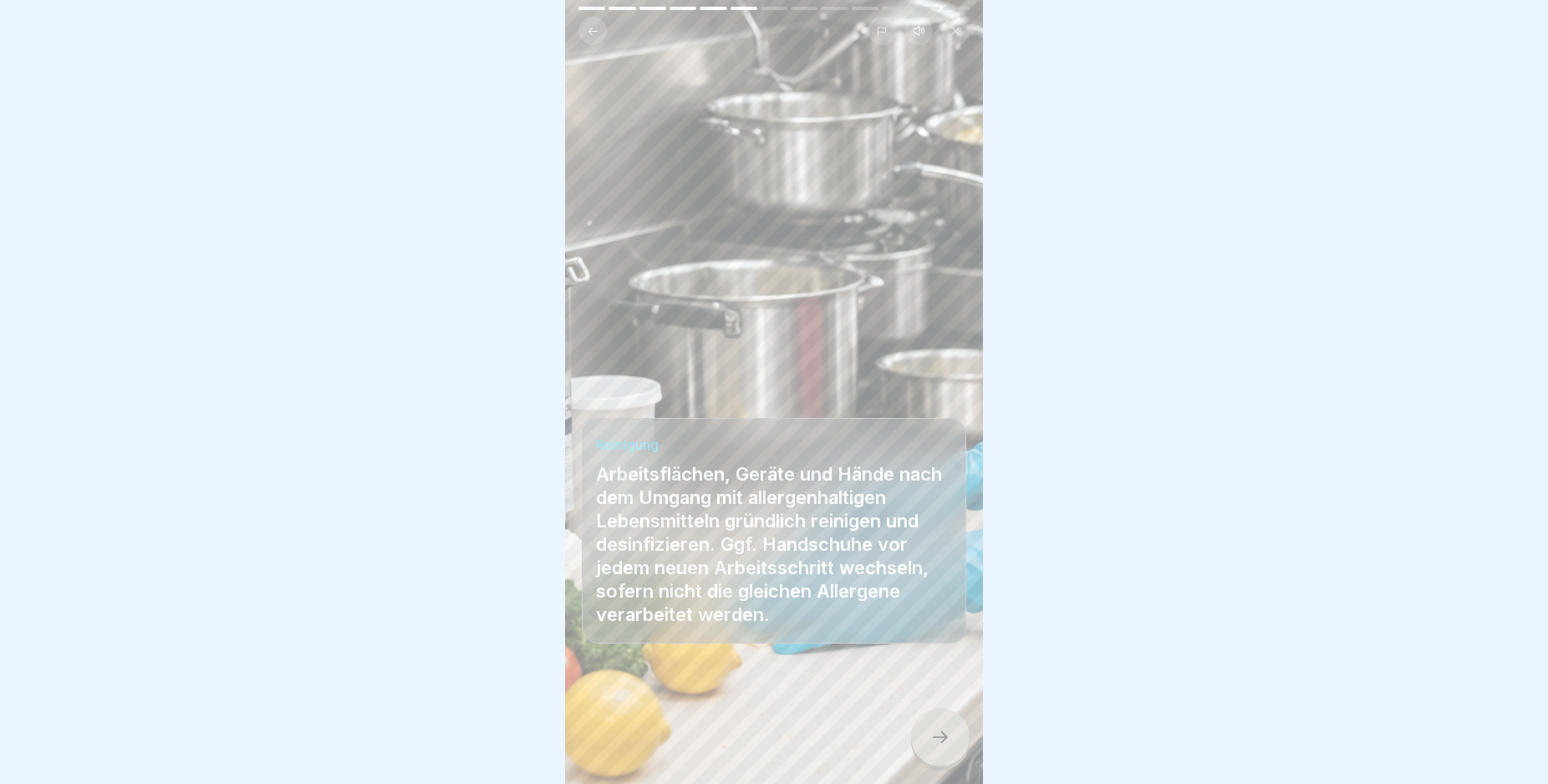
click at [943, 744] on icon at bounding box center [940, 736] width 20 height 20
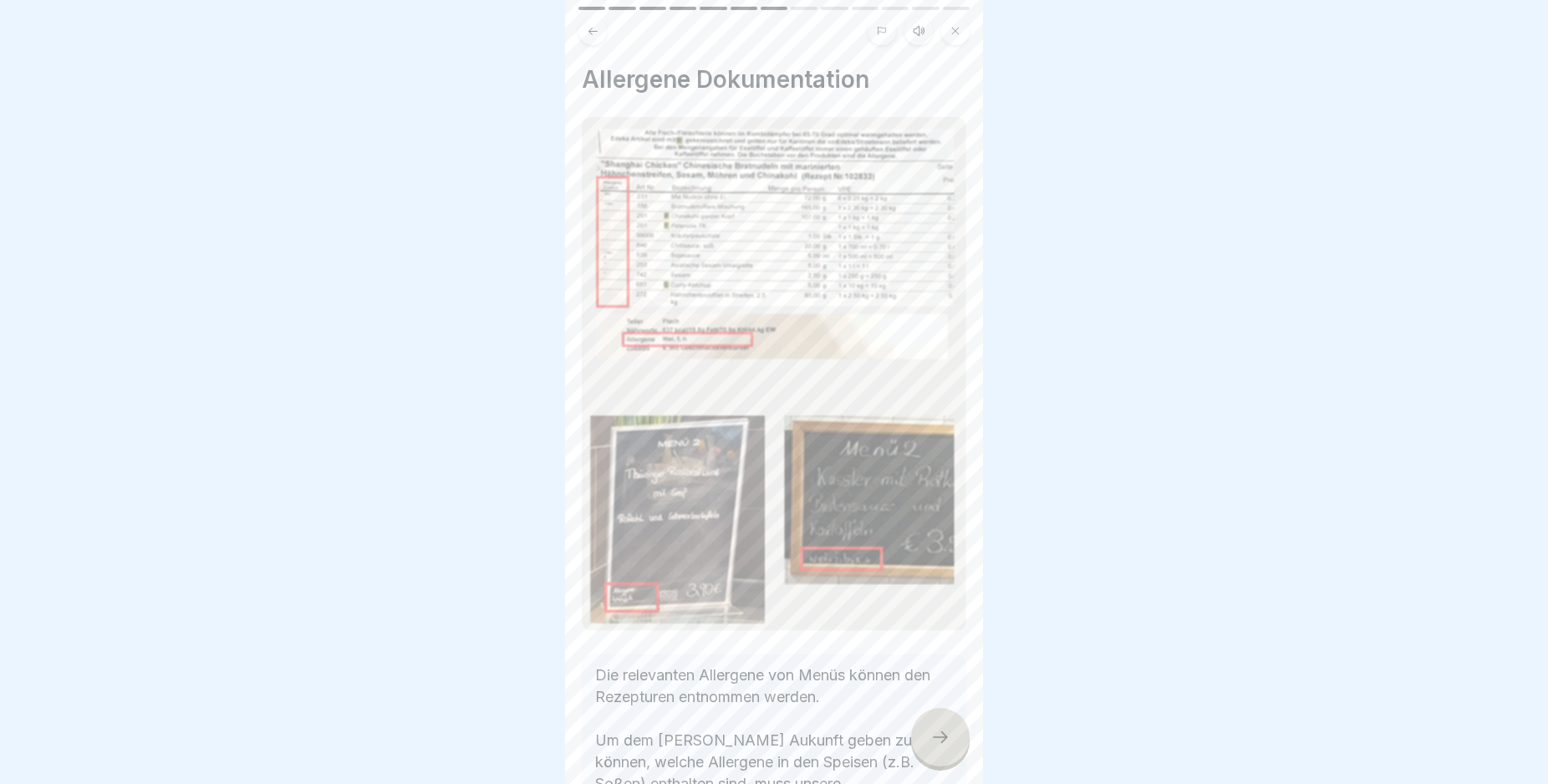
click at [943, 744] on icon at bounding box center [940, 736] width 20 height 20
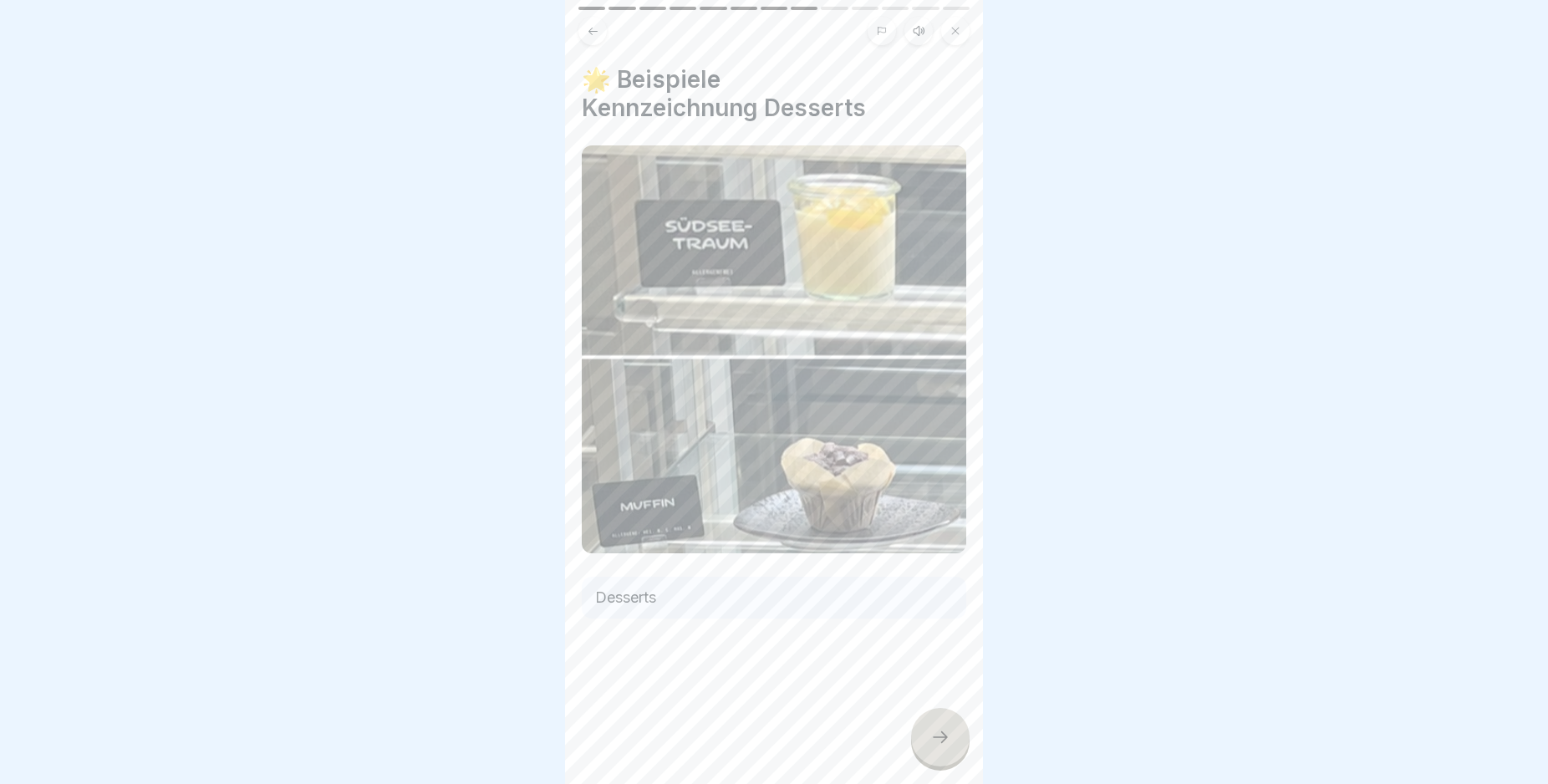
click at [943, 744] on icon at bounding box center [940, 736] width 20 height 20
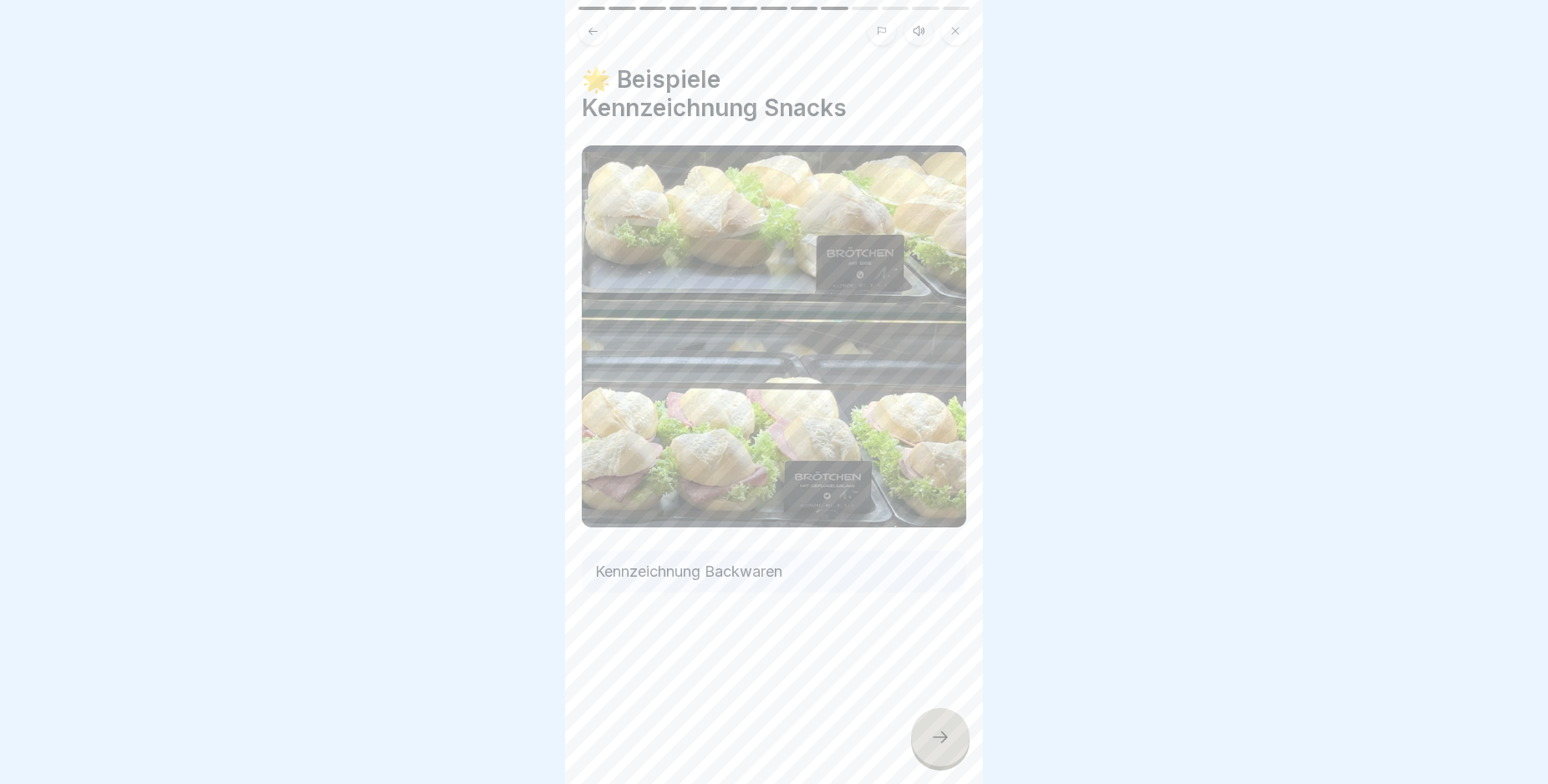
click at [943, 744] on icon at bounding box center [940, 736] width 20 height 20
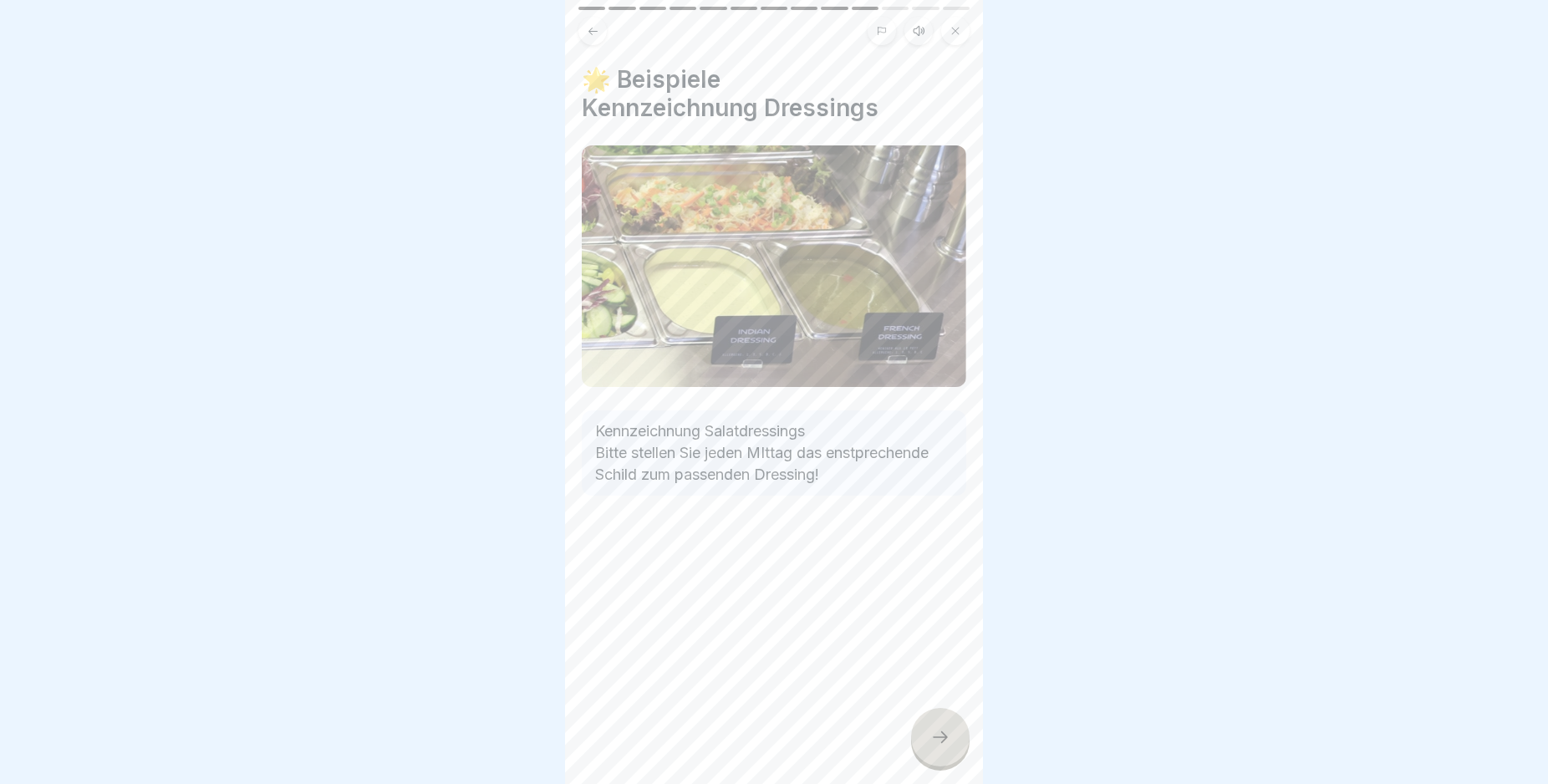
click at [943, 744] on icon at bounding box center [940, 736] width 20 height 20
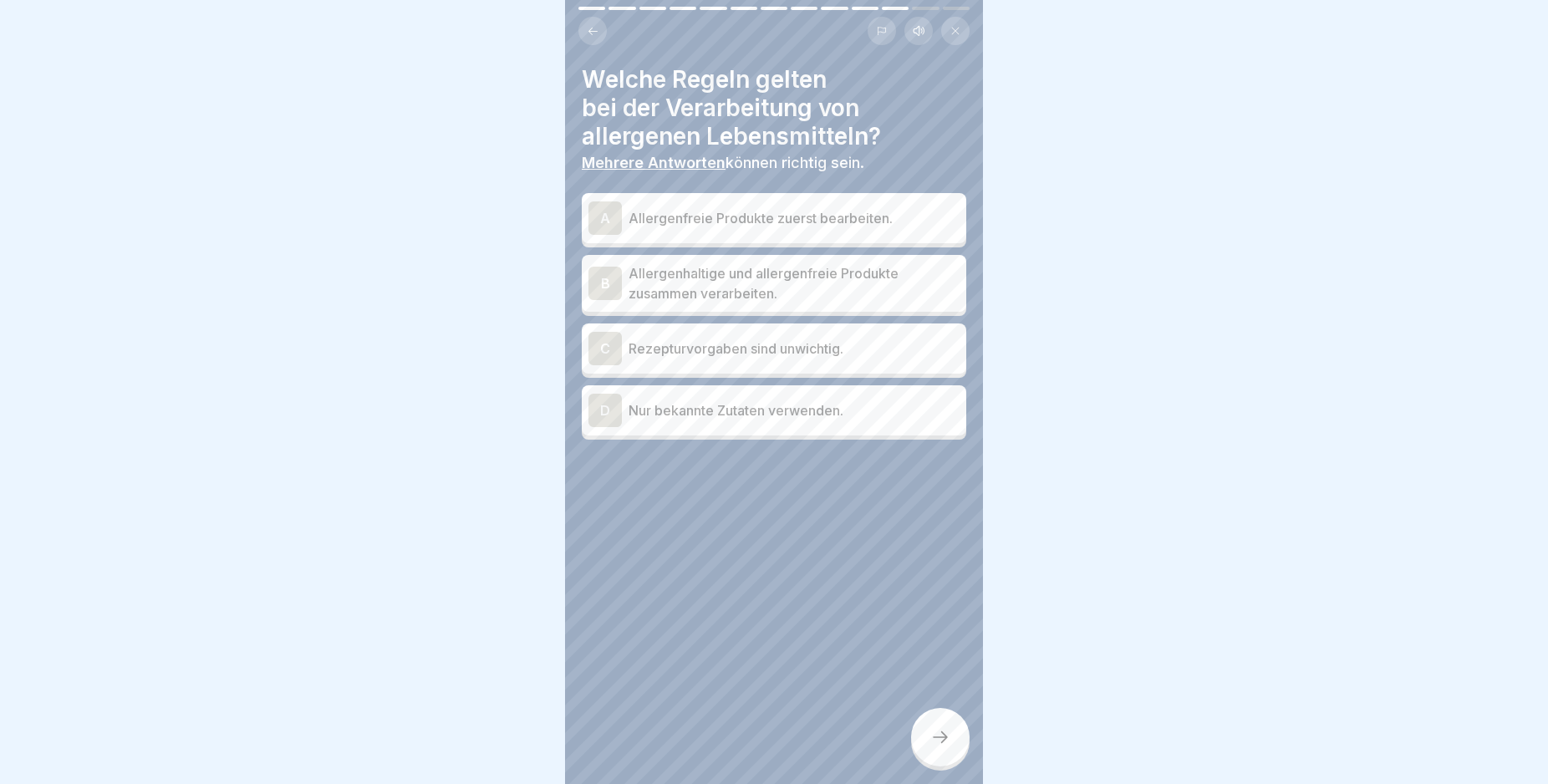
click at [600, 220] on div "A" at bounding box center [605, 218] width 34 height 34
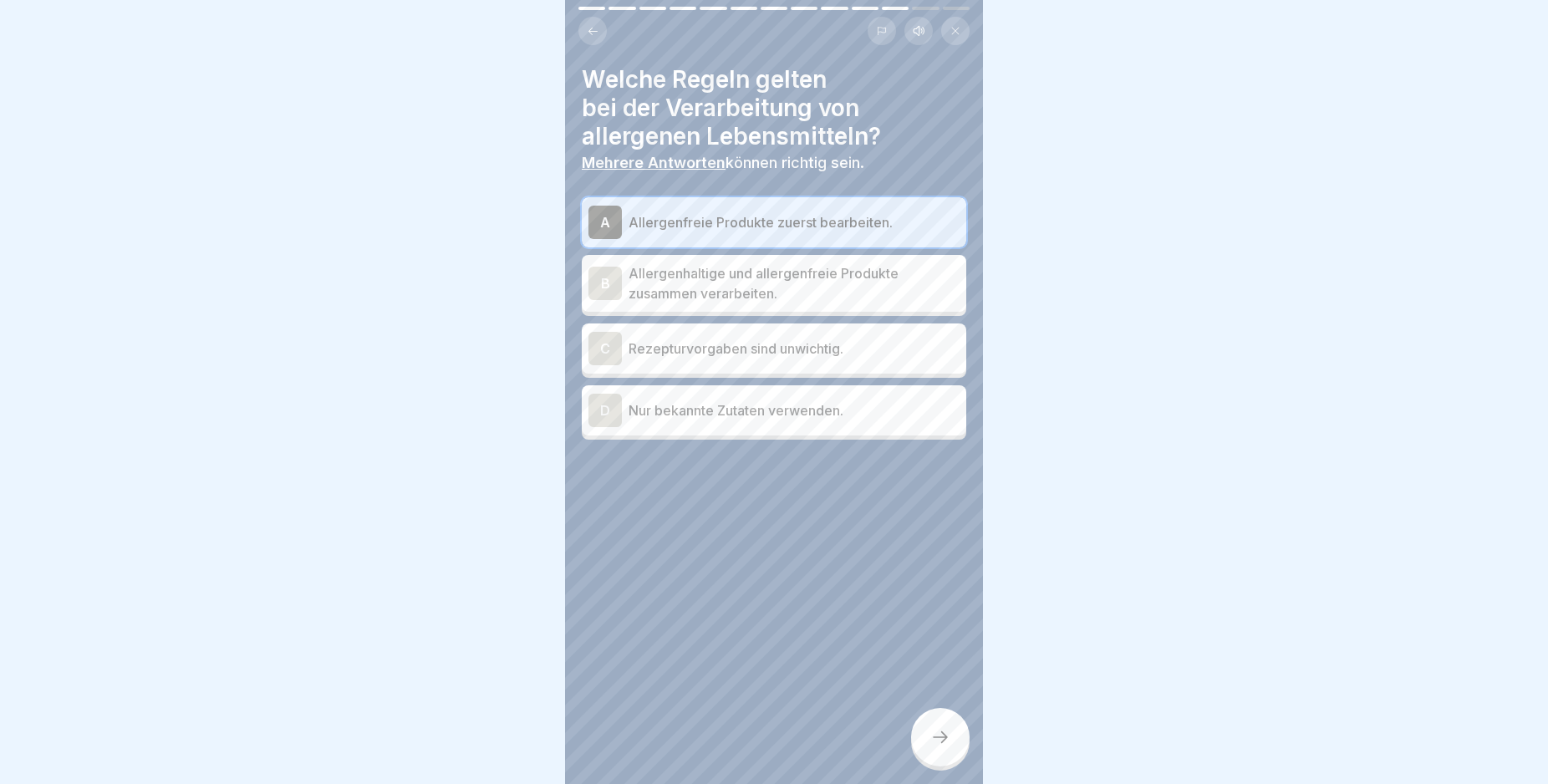
click at [600, 408] on div "D" at bounding box center [605, 410] width 34 height 34
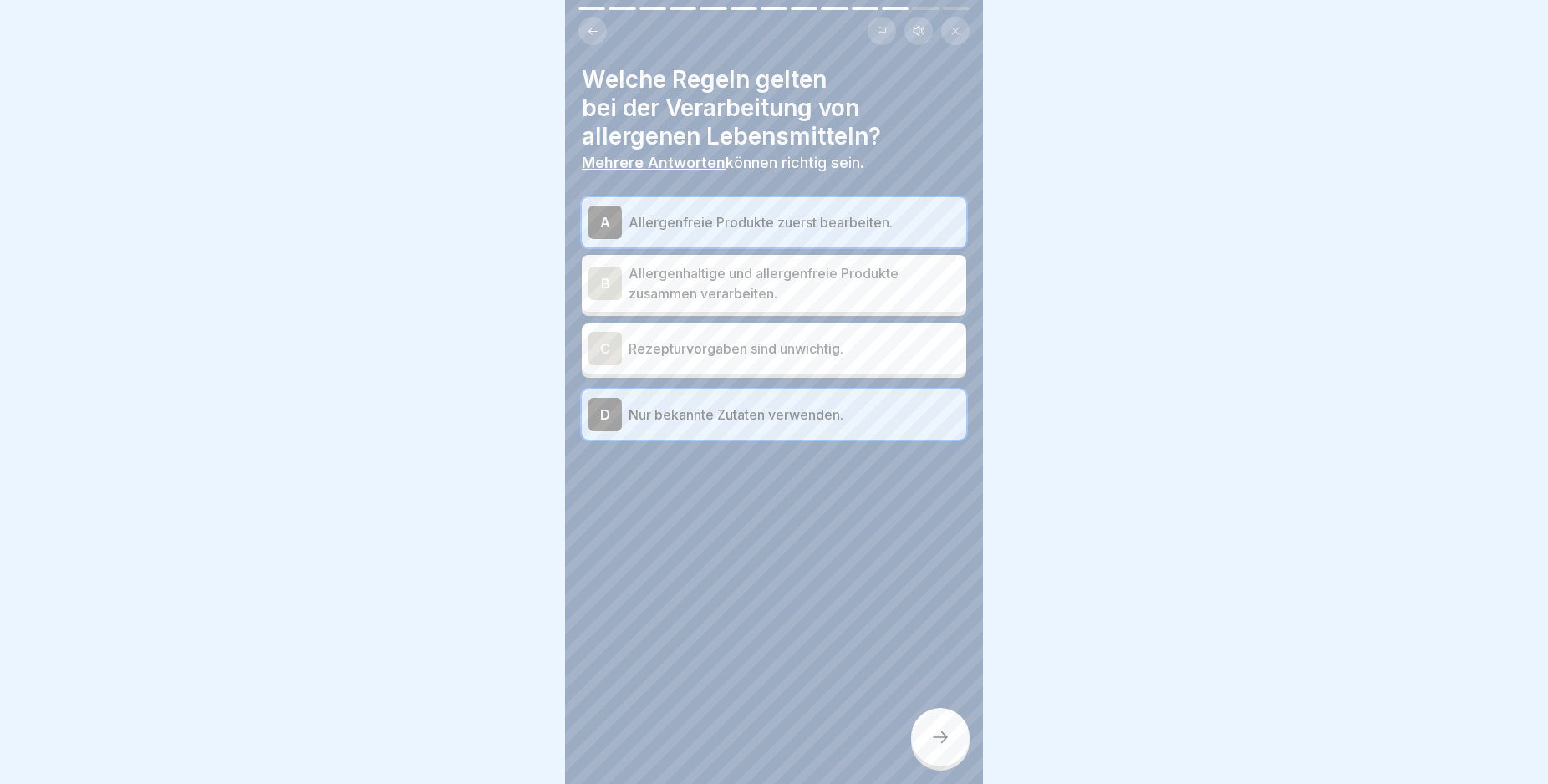
click at [946, 747] on icon at bounding box center [940, 736] width 20 height 20
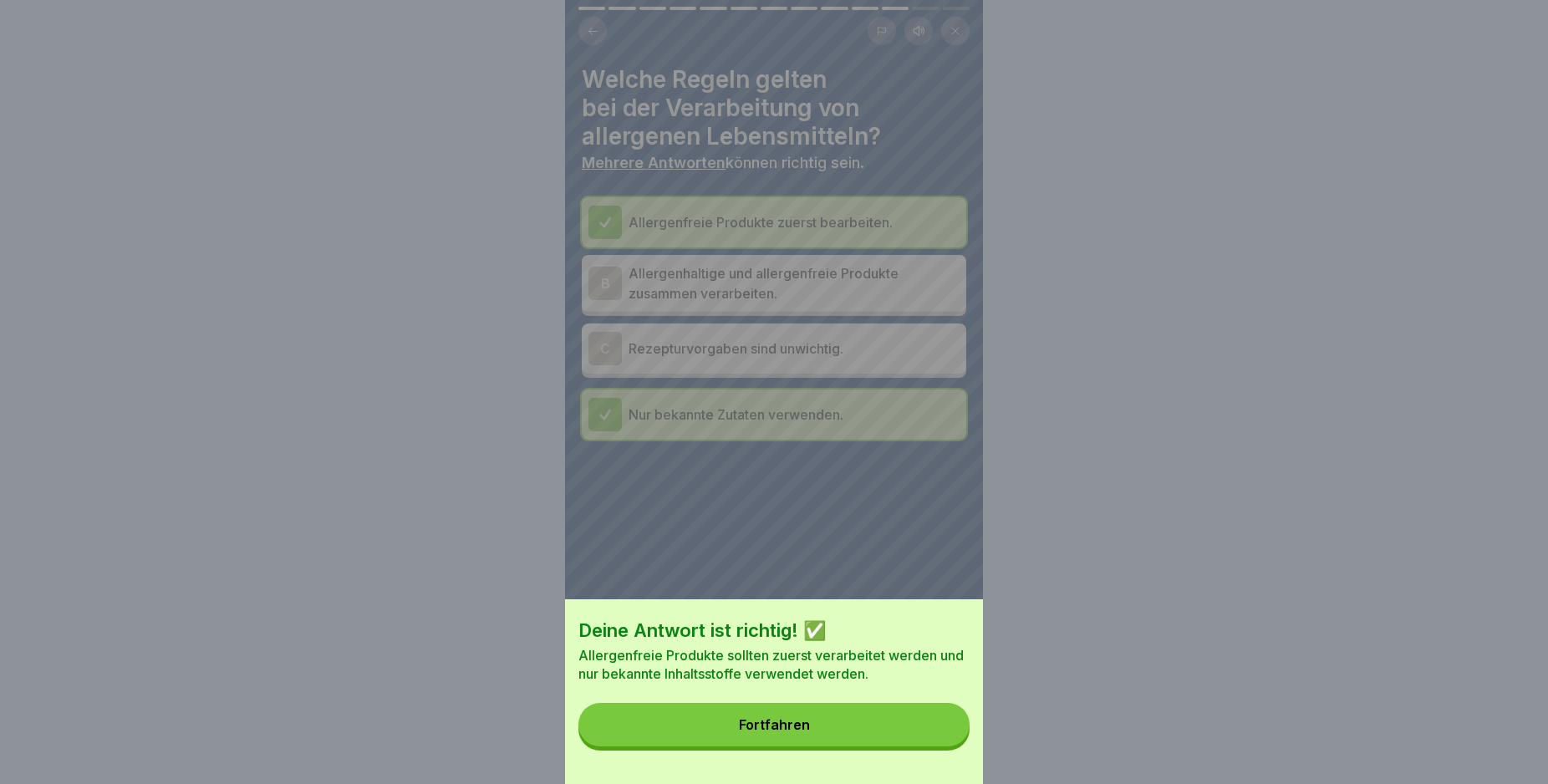
click at [922, 738] on button "Fortfahren" at bounding box center [773, 725] width 391 height 43
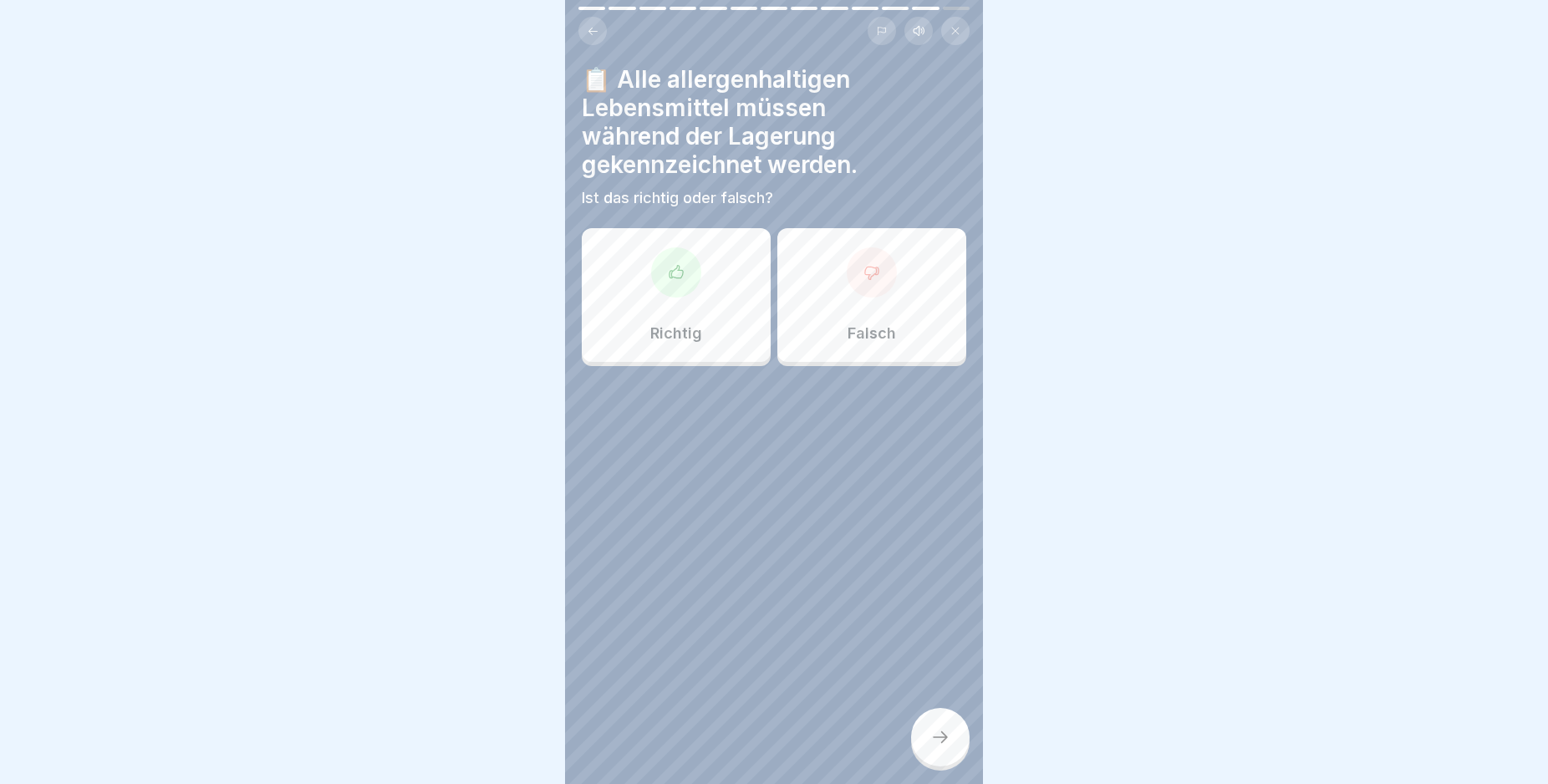
click at [682, 277] on div at bounding box center [676, 272] width 50 height 50
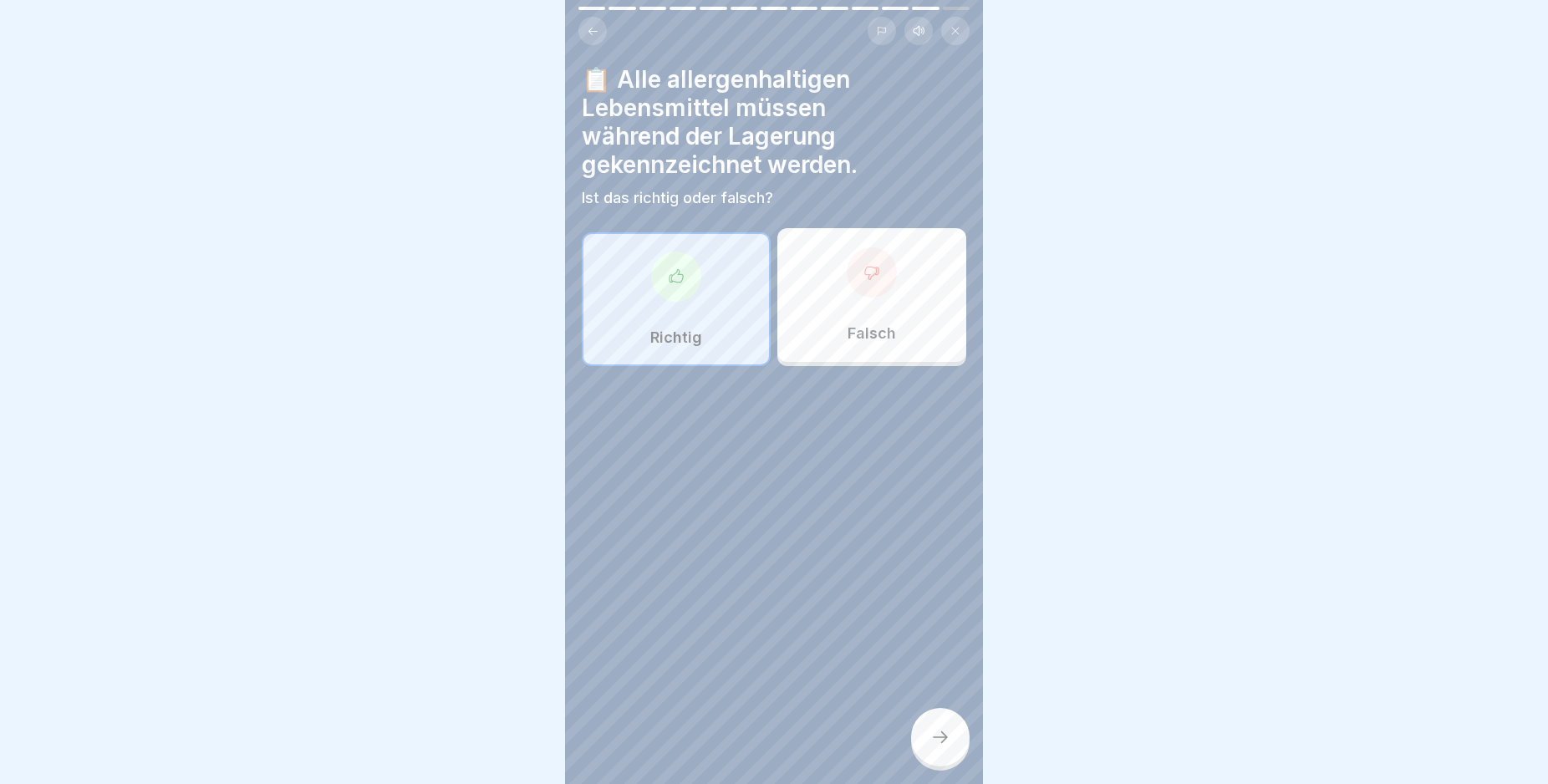
click at [934, 747] on icon at bounding box center [940, 736] width 20 height 20
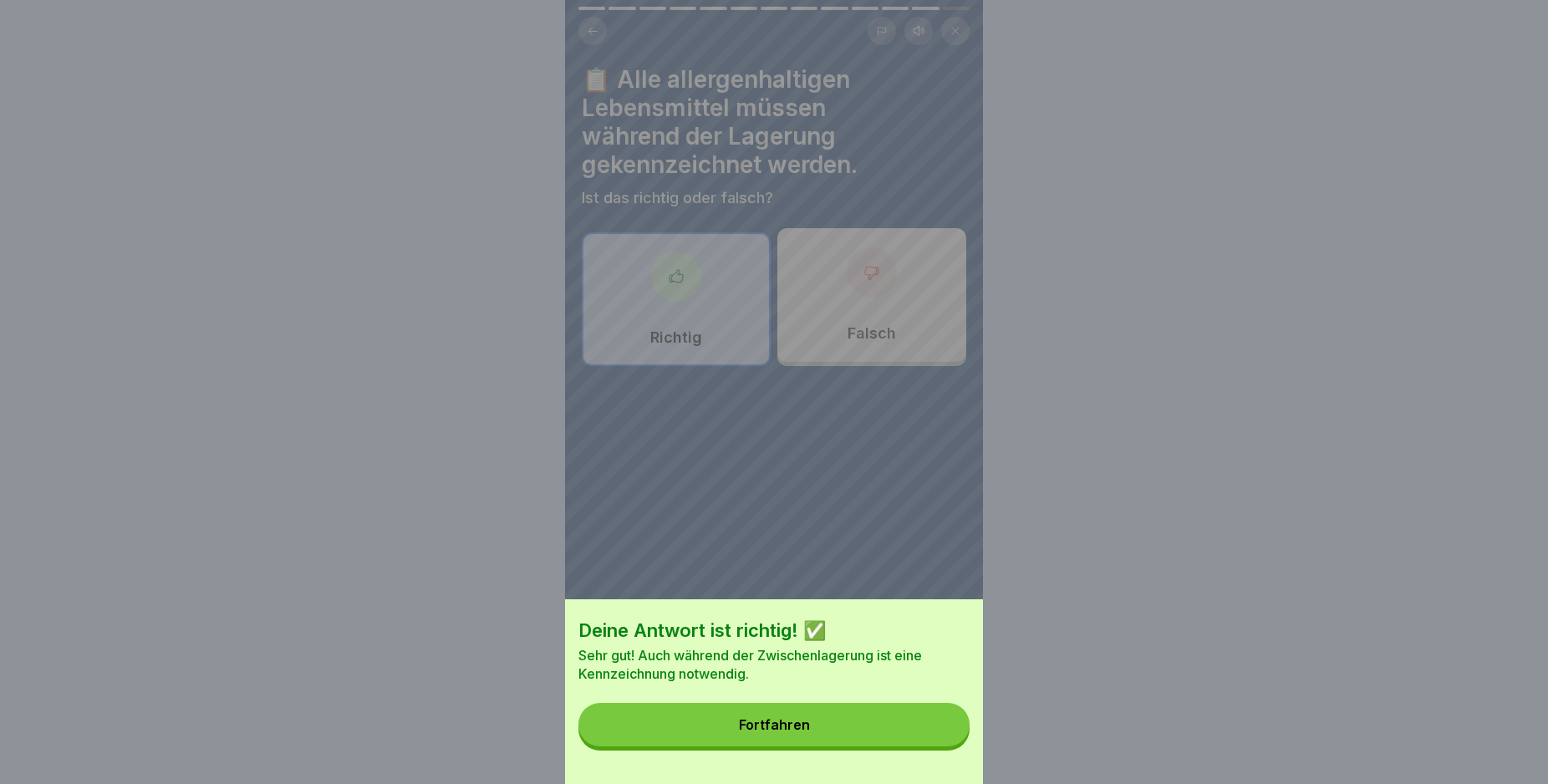
click at [934, 746] on button "Fortfahren" at bounding box center [773, 725] width 391 height 43
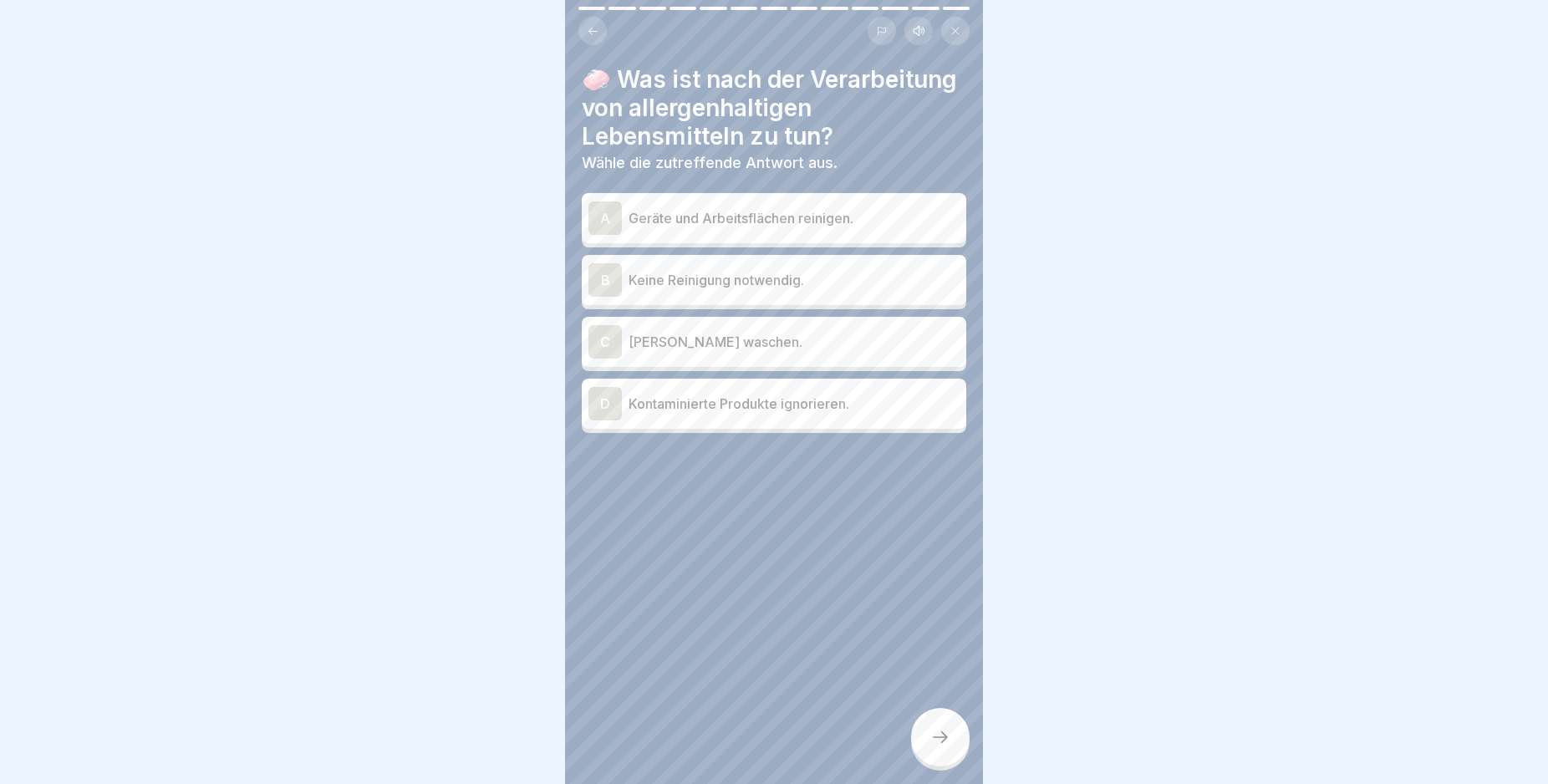
click at [610, 234] on div "A" at bounding box center [605, 218] width 34 height 34
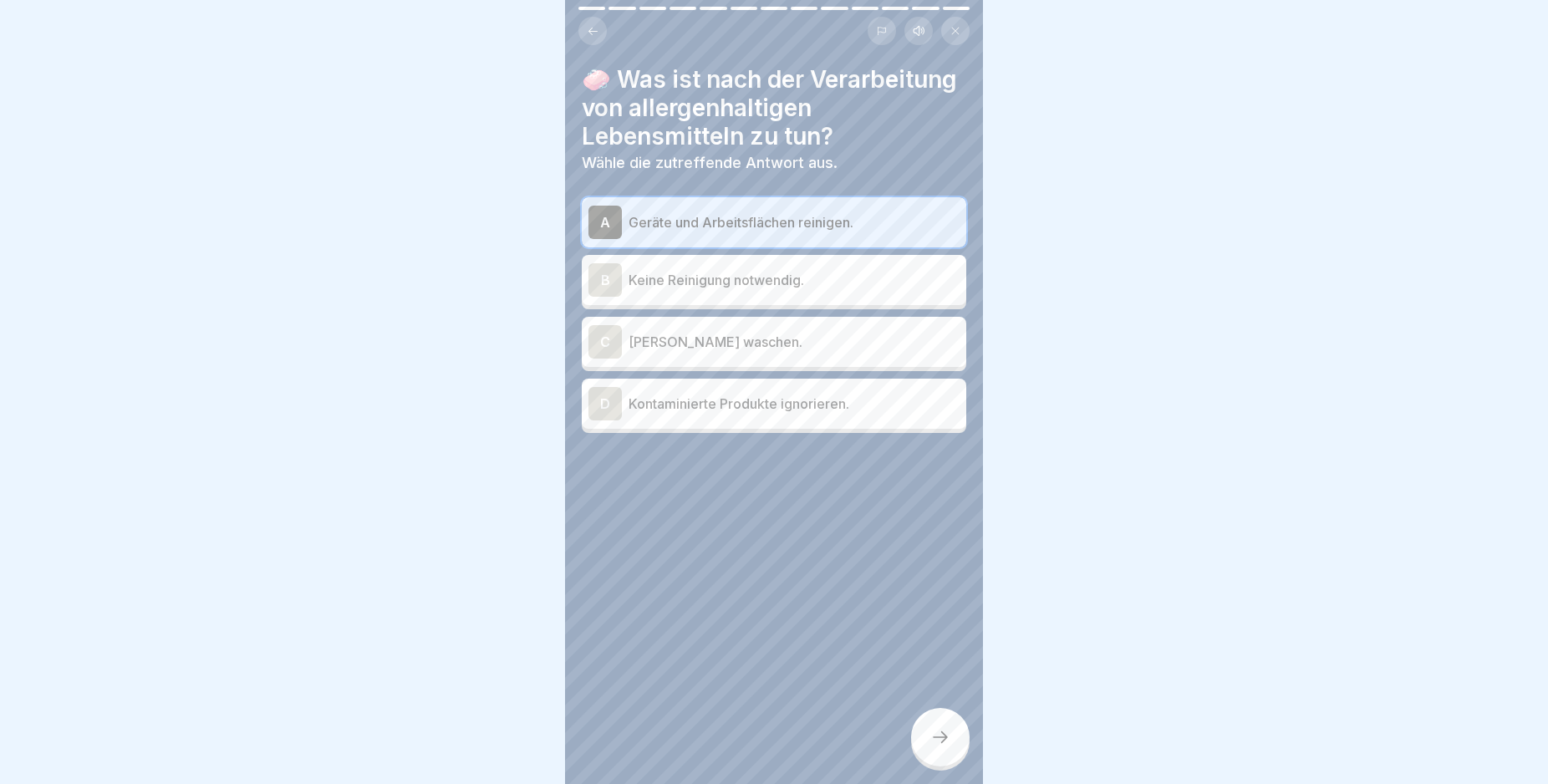
click at [950, 765] on div at bounding box center [941, 737] width 58 height 58
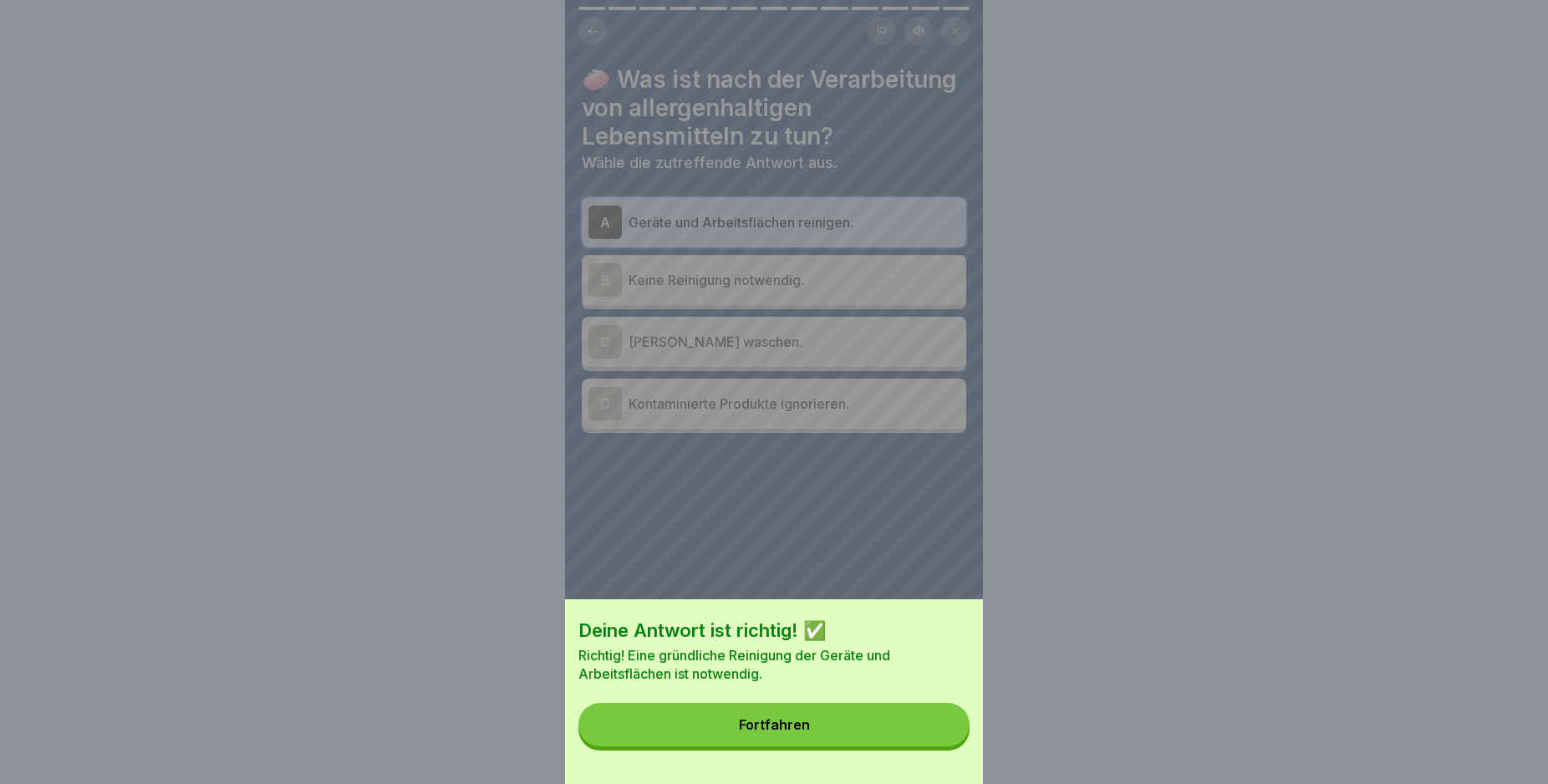
click at [908, 743] on button "Fortfahren" at bounding box center [773, 725] width 391 height 43
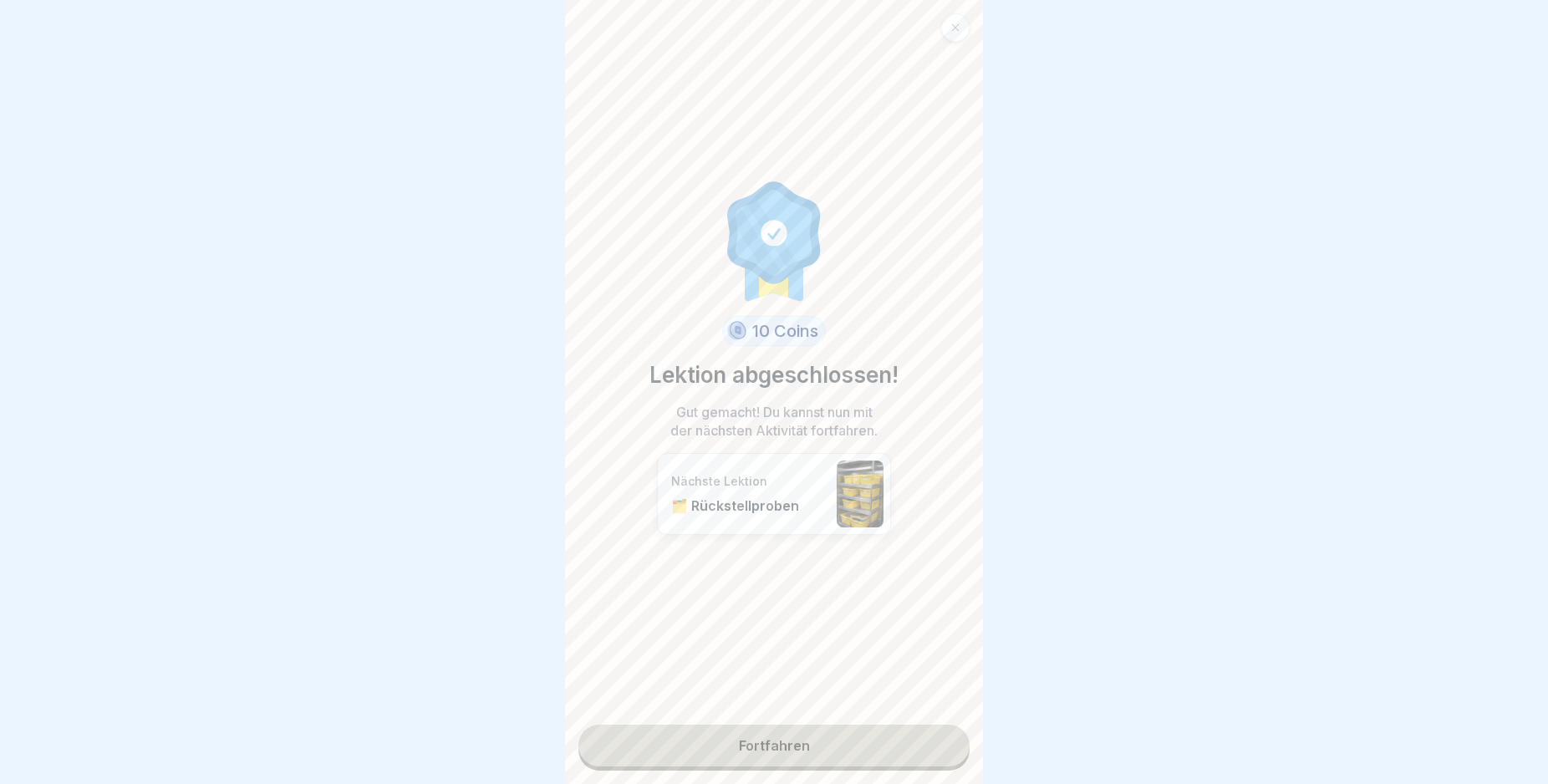
click at [804, 743] on link "Fortfahren" at bounding box center [773, 745] width 391 height 41
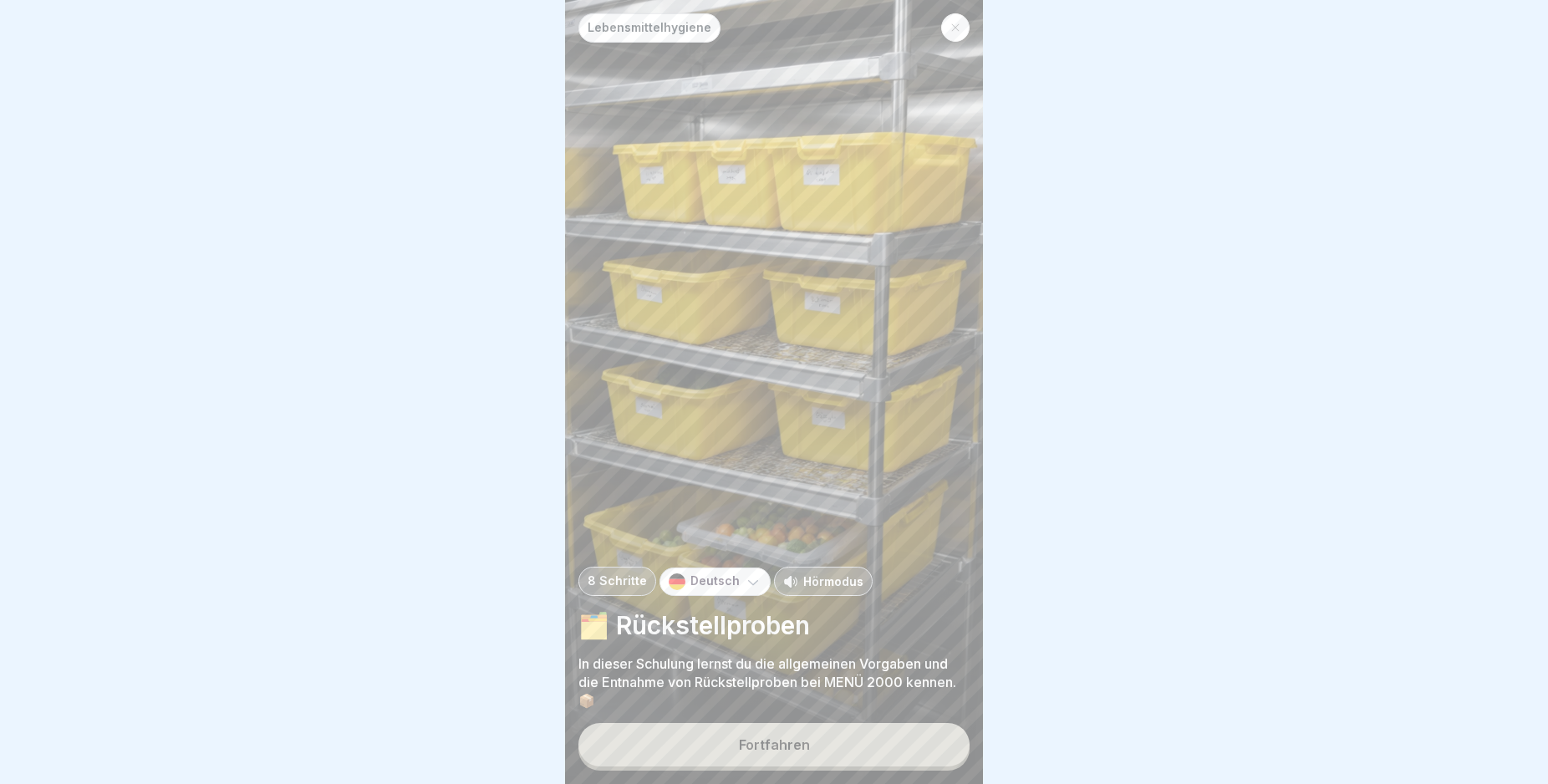
click at [816, 766] on button "Fortfahren" at bounding box center [773, 744] width 391 height 43
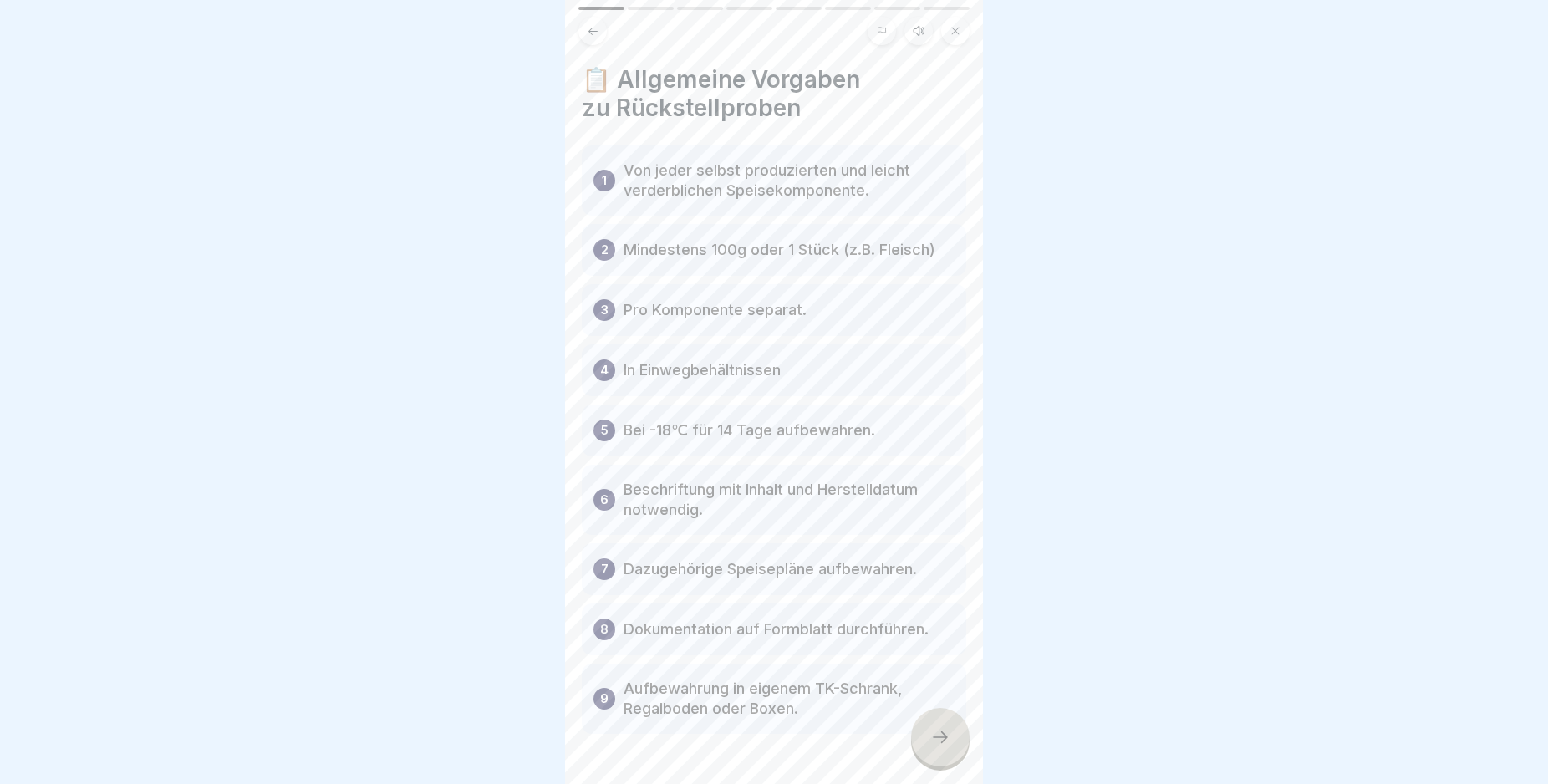
click at [944, 747] on icon at bounding box center [940, 736] width 20 height 20
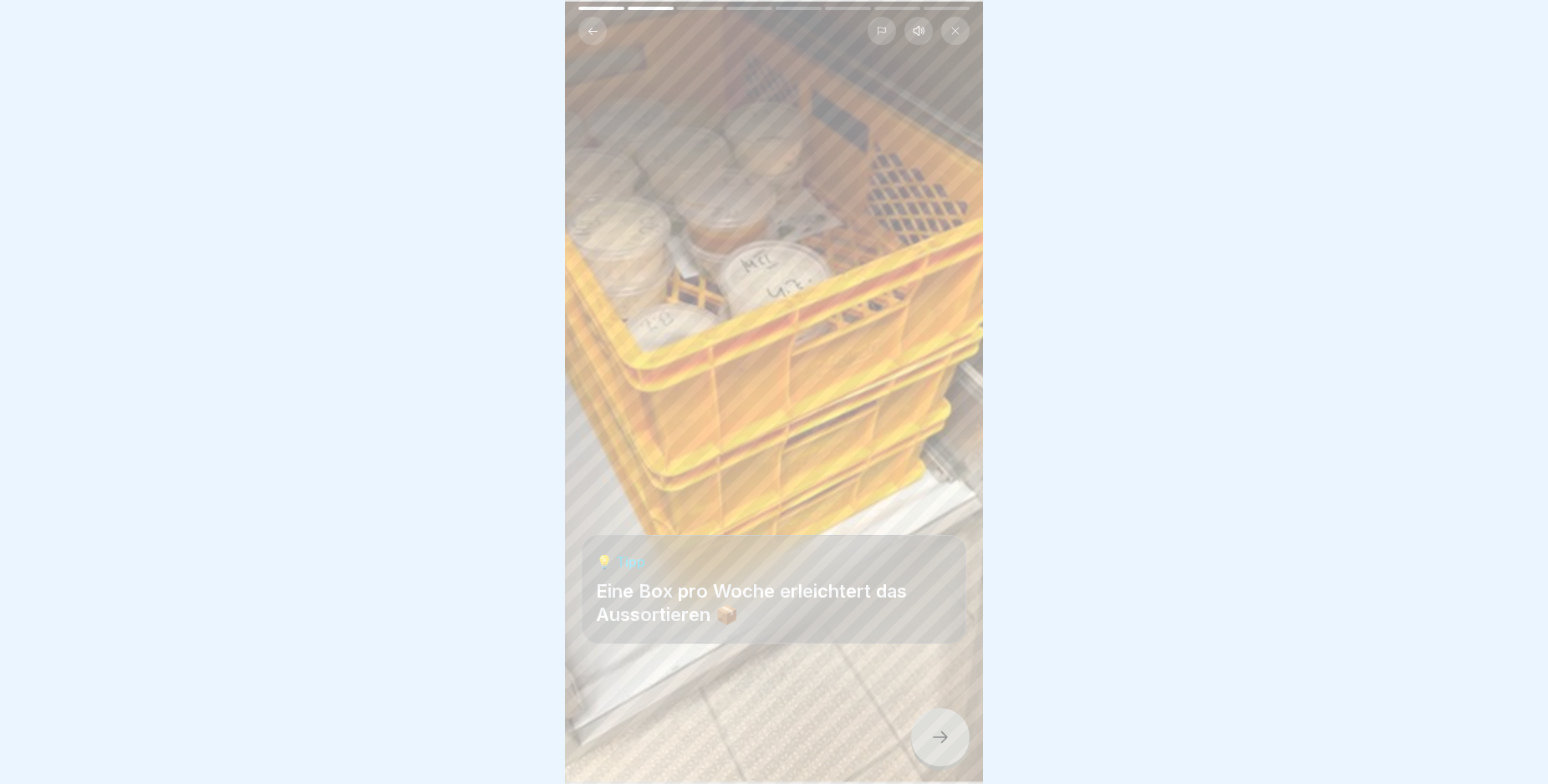
click at [944, 747] on icon at bounding box center [940, 736] width 20 height 20
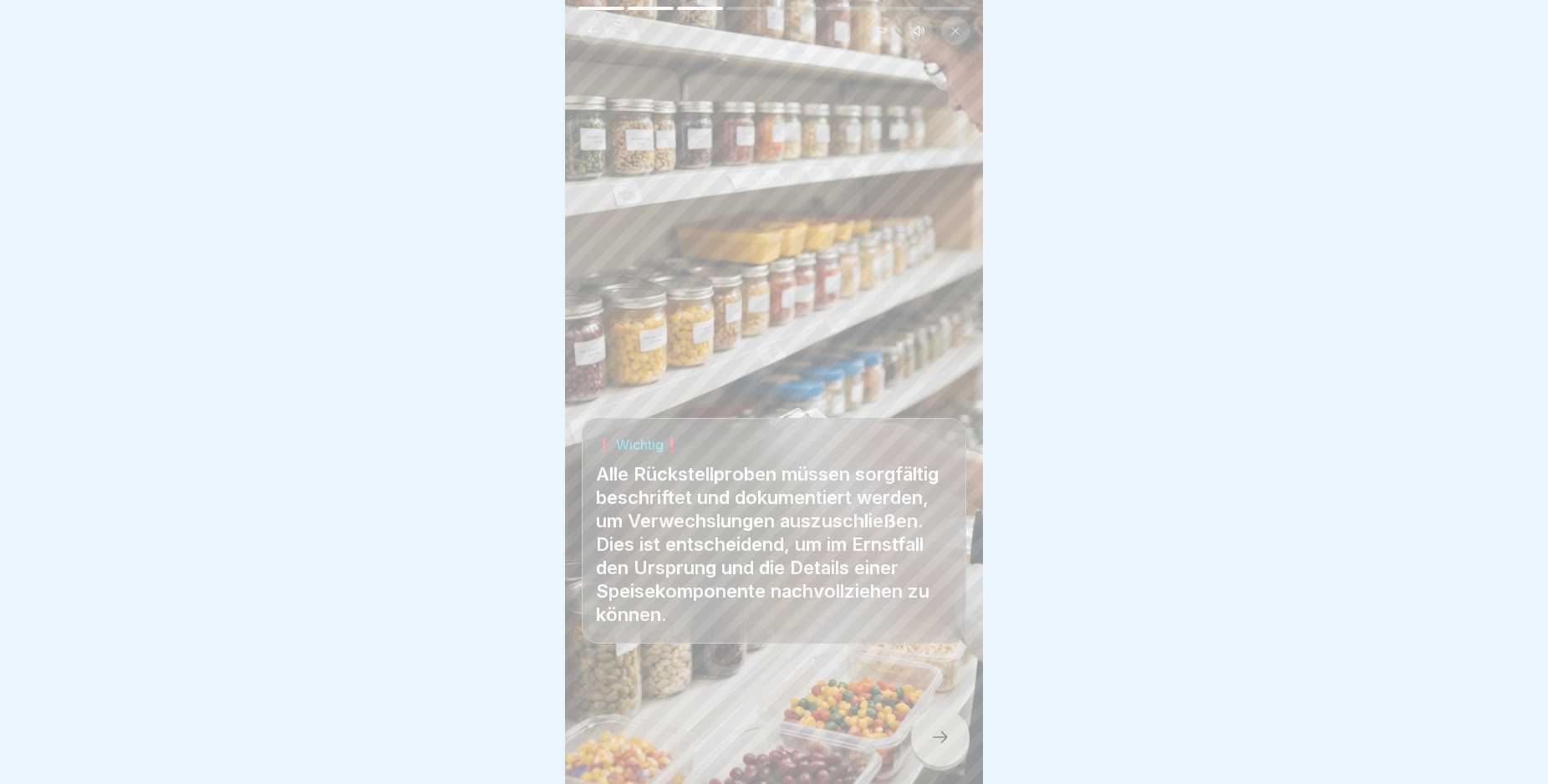
click at [944, 747] on icon at bounding box center [940, 736] width 20 height 20
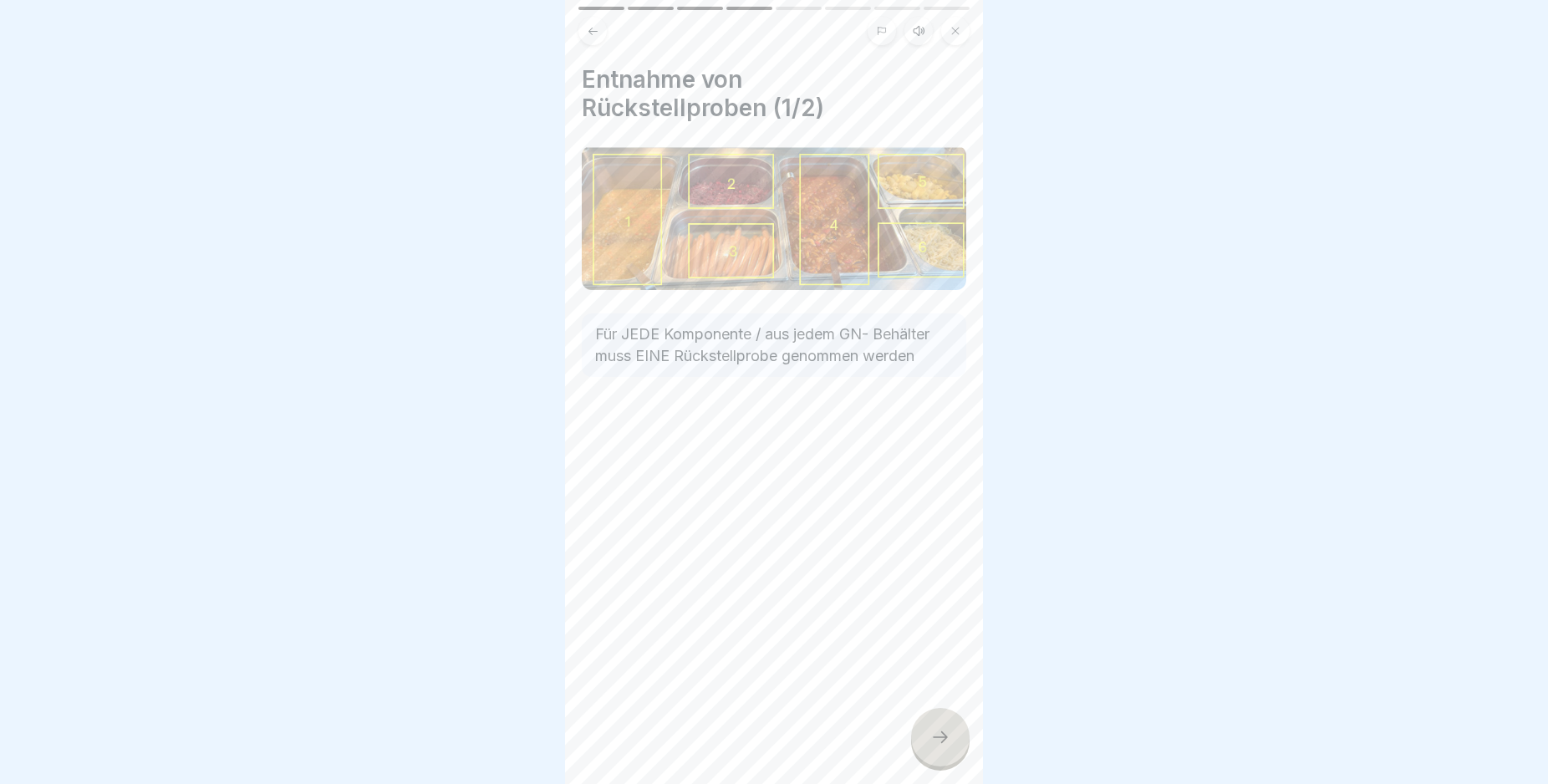
click at [944, 747] on icon at bounding box center [940, 736] width 20 height 20
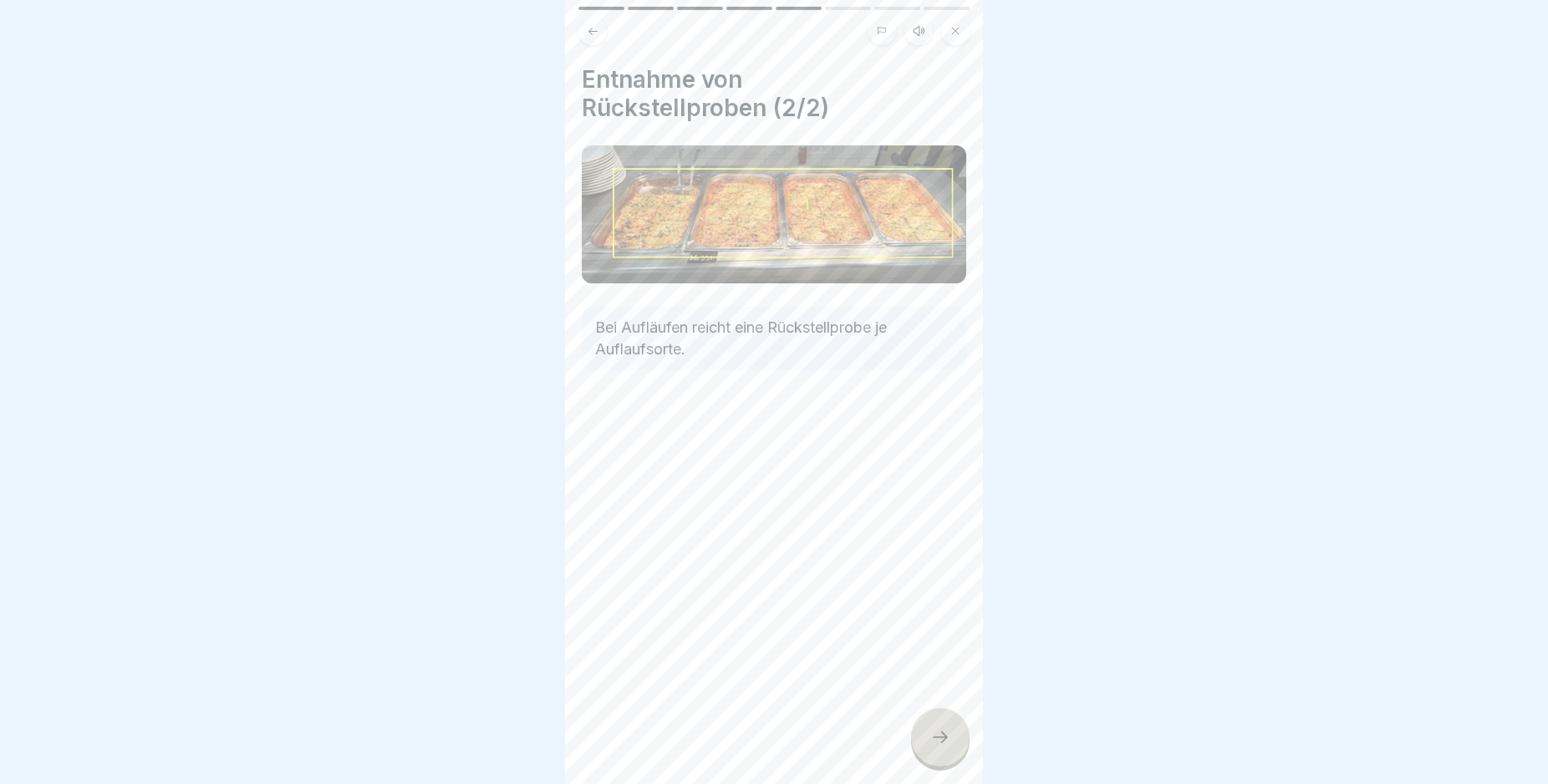
click at [944, 747] on icon at bounding box center [940, 736] width 20 height 20
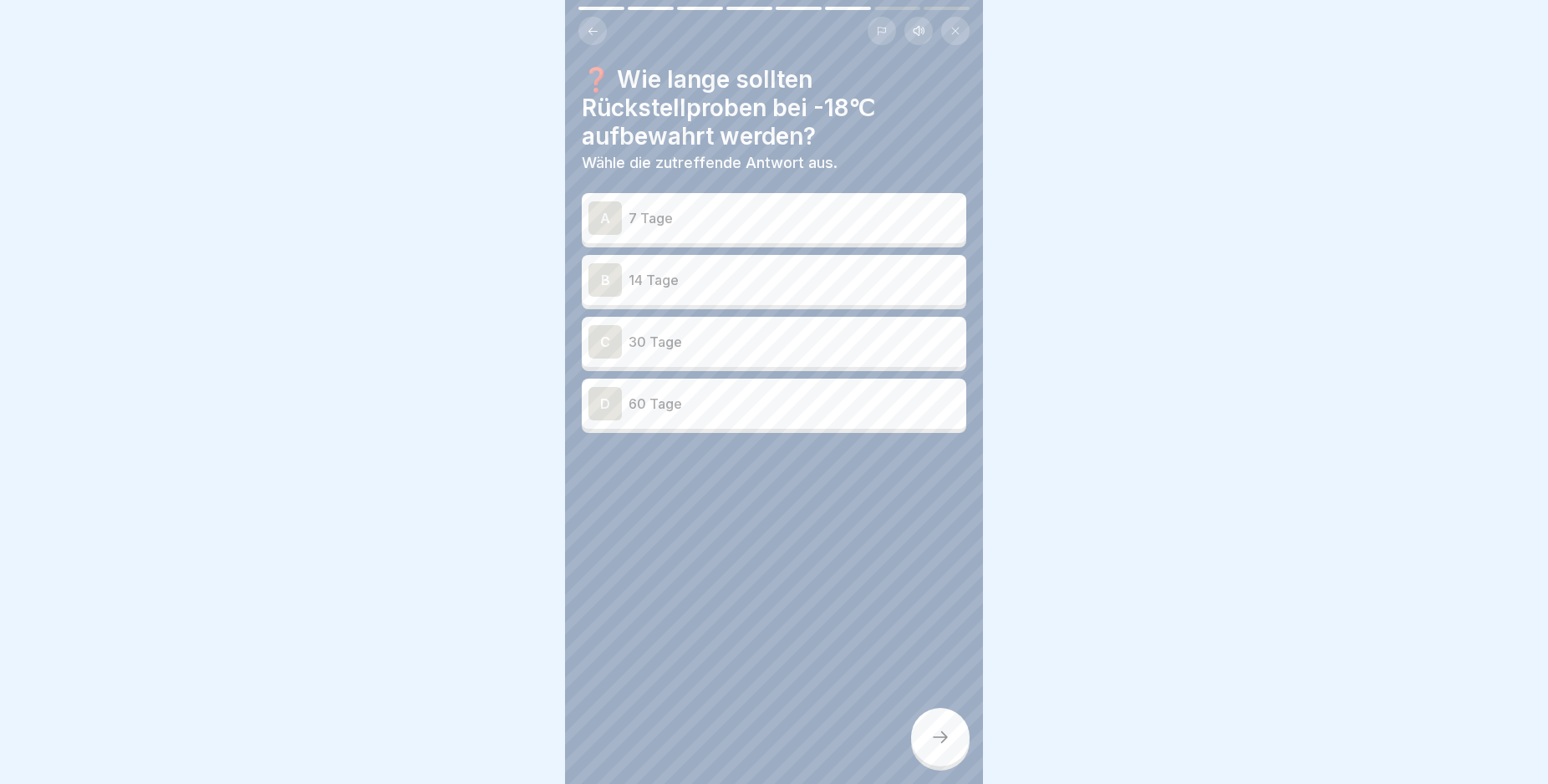
click at [600, 276] on div "B" at bounding box center [605, 280] width 34 height 34
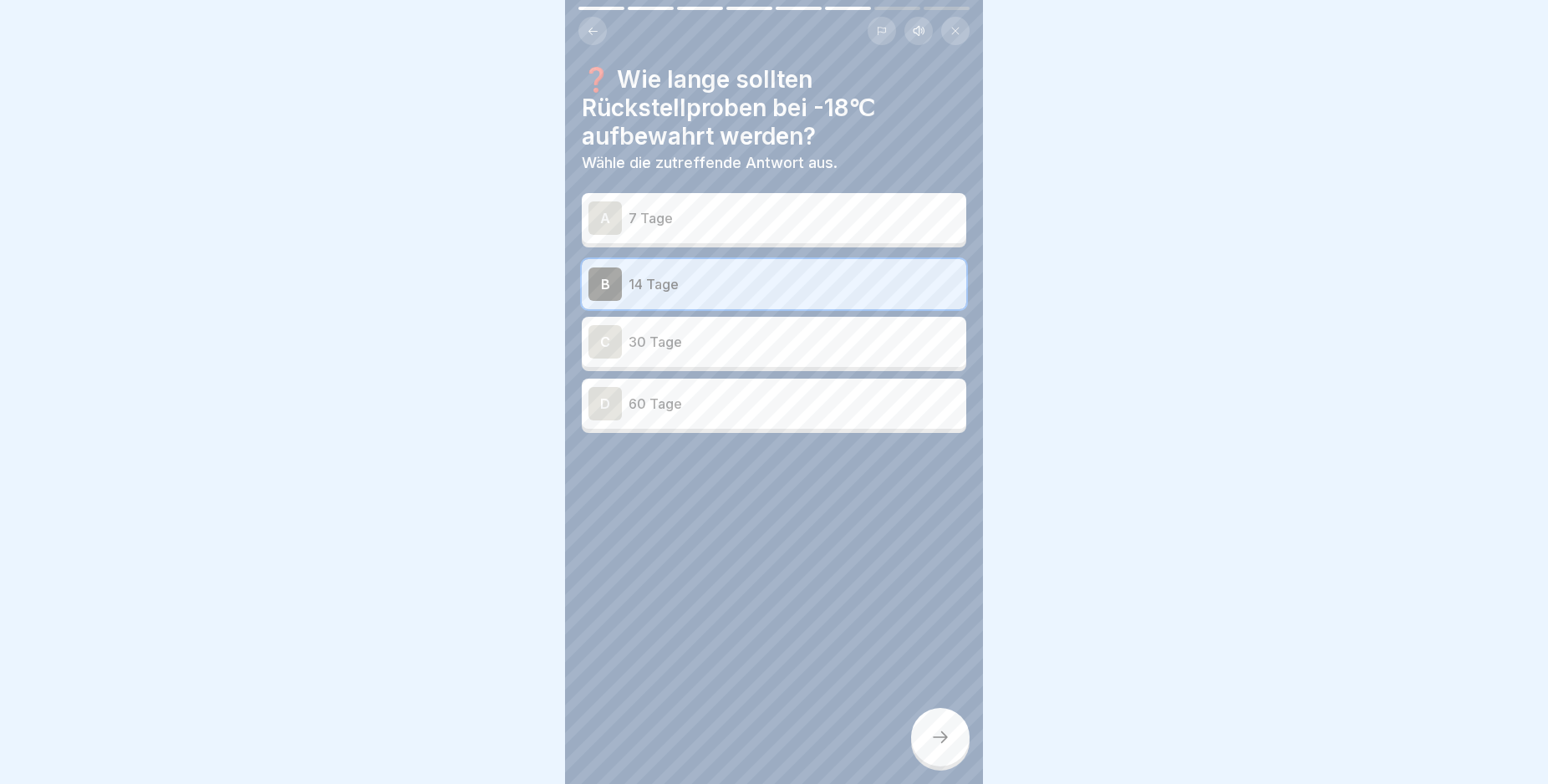
click at [950, 747] on icon at bounding box center [940, 736] width 20 height 20
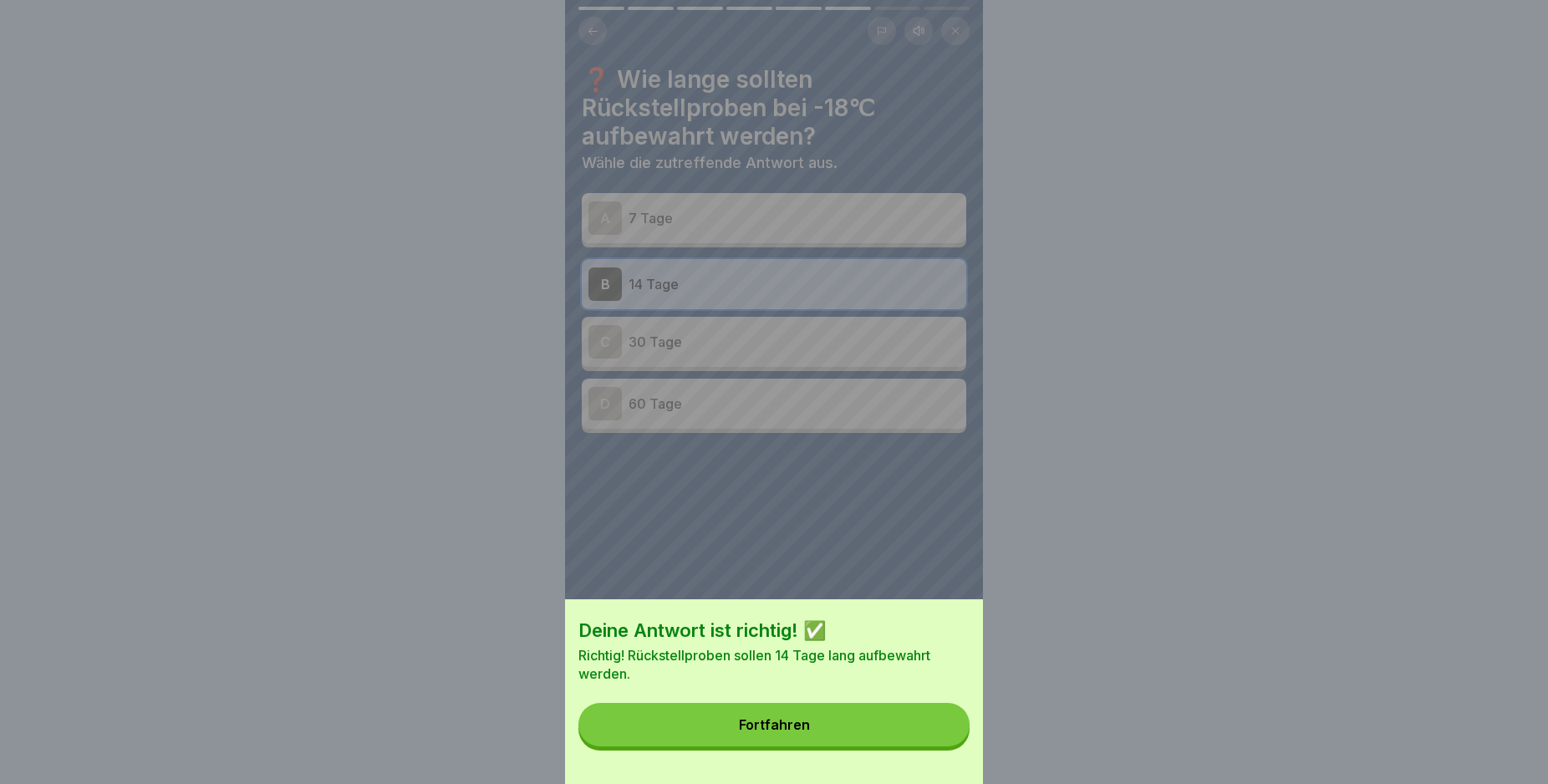
click at [943, 741] on button "Fortfahren" at bounding box center [773, 725] width 391 height 43
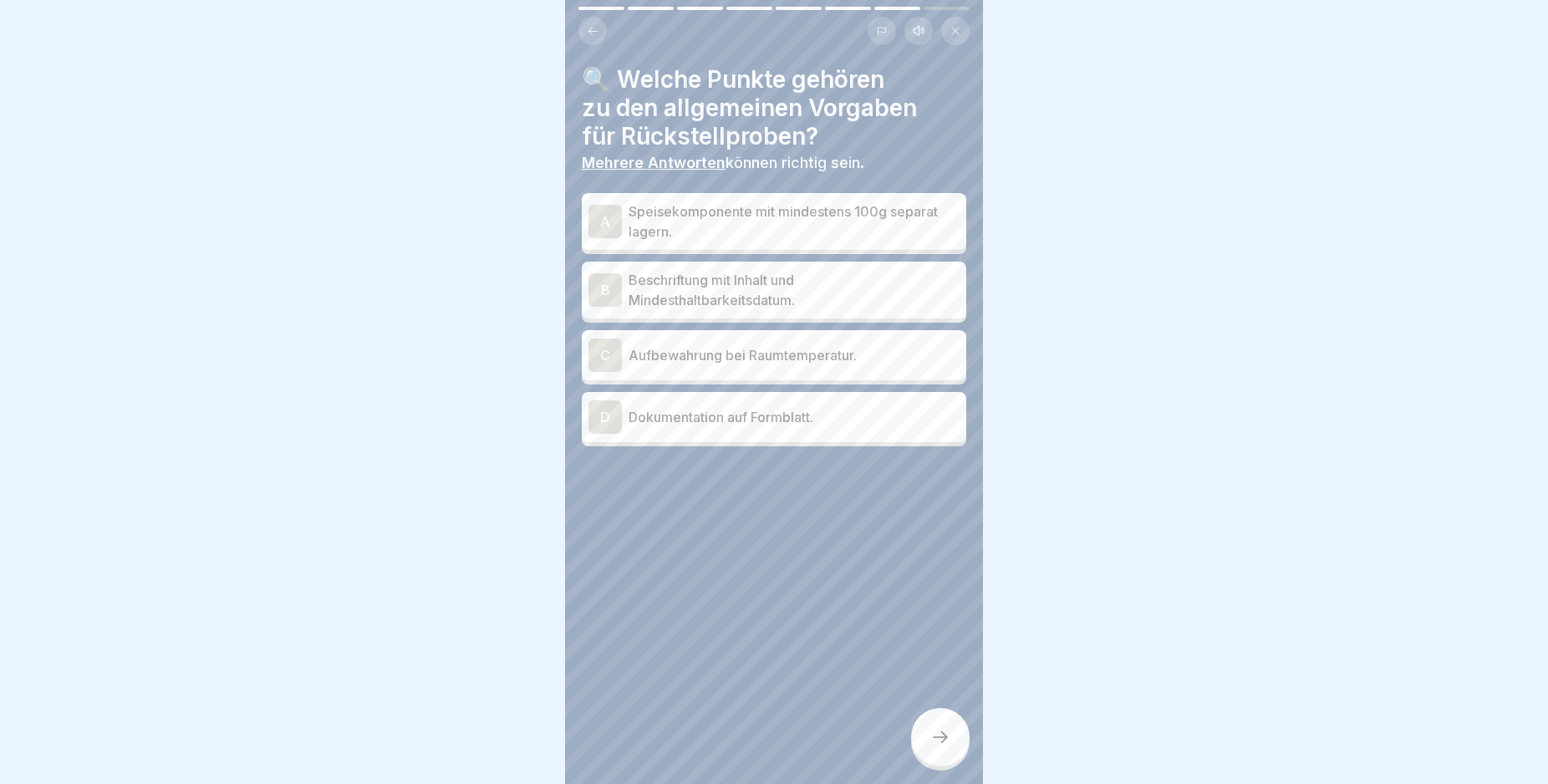
click at [605, 223] on div "A" at bounding box center [605, 222] width 34 height 34
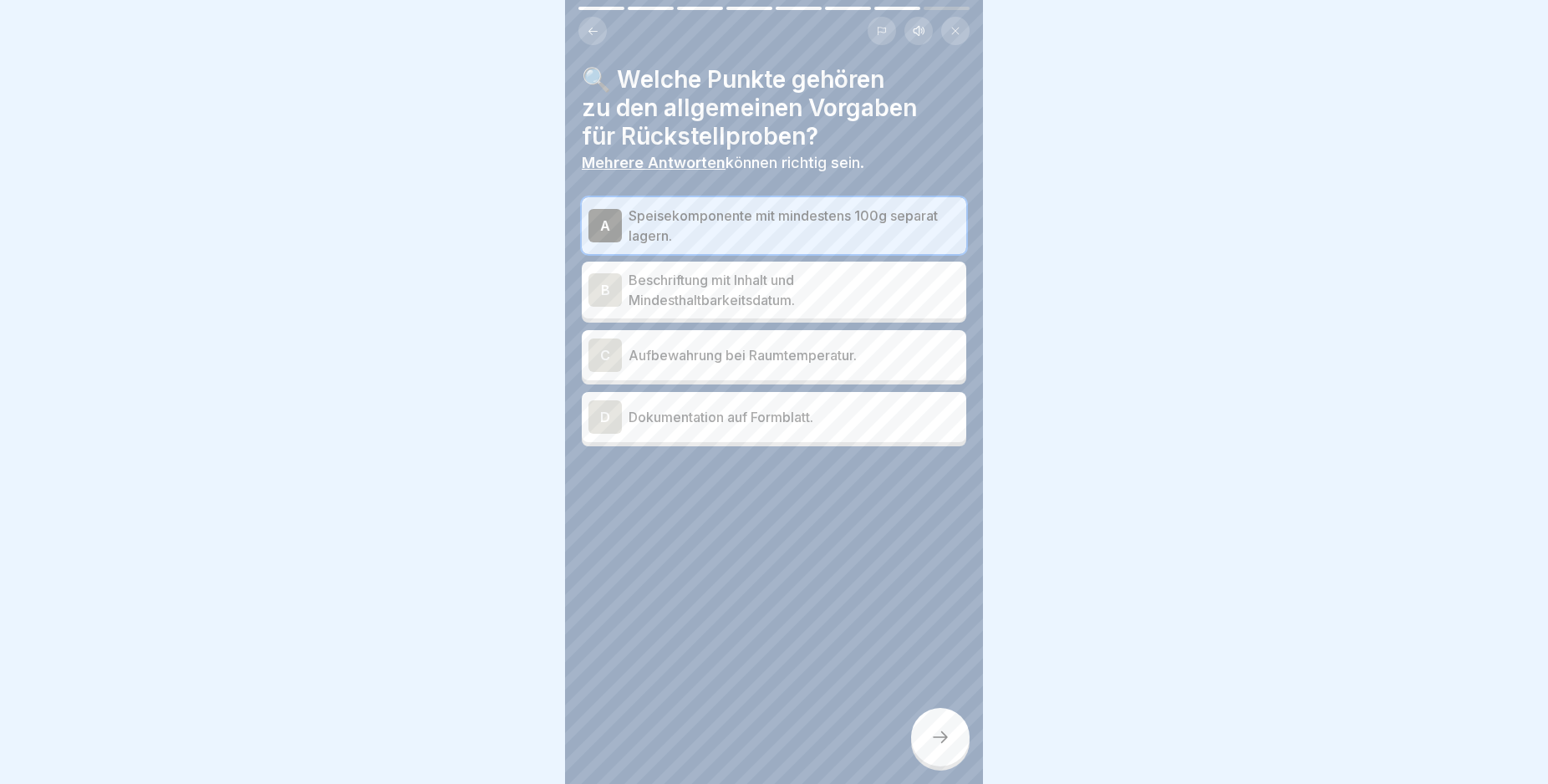
click at [598, 287] on div "B" at bounding box center [605, 290] width 34 height 34
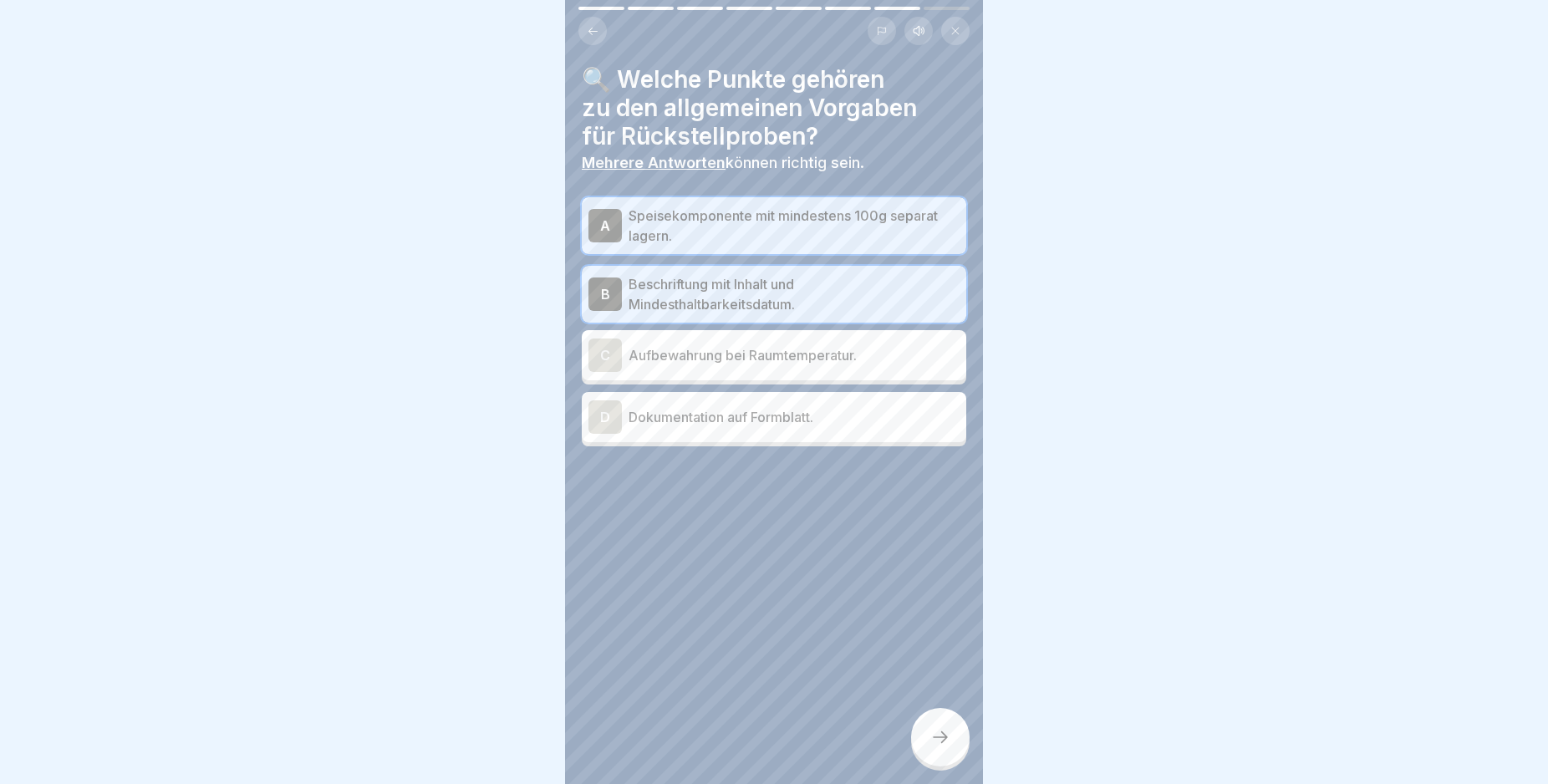
click at [607, 411] on div "D" at bounding box center [605, 417] width 34 height 34
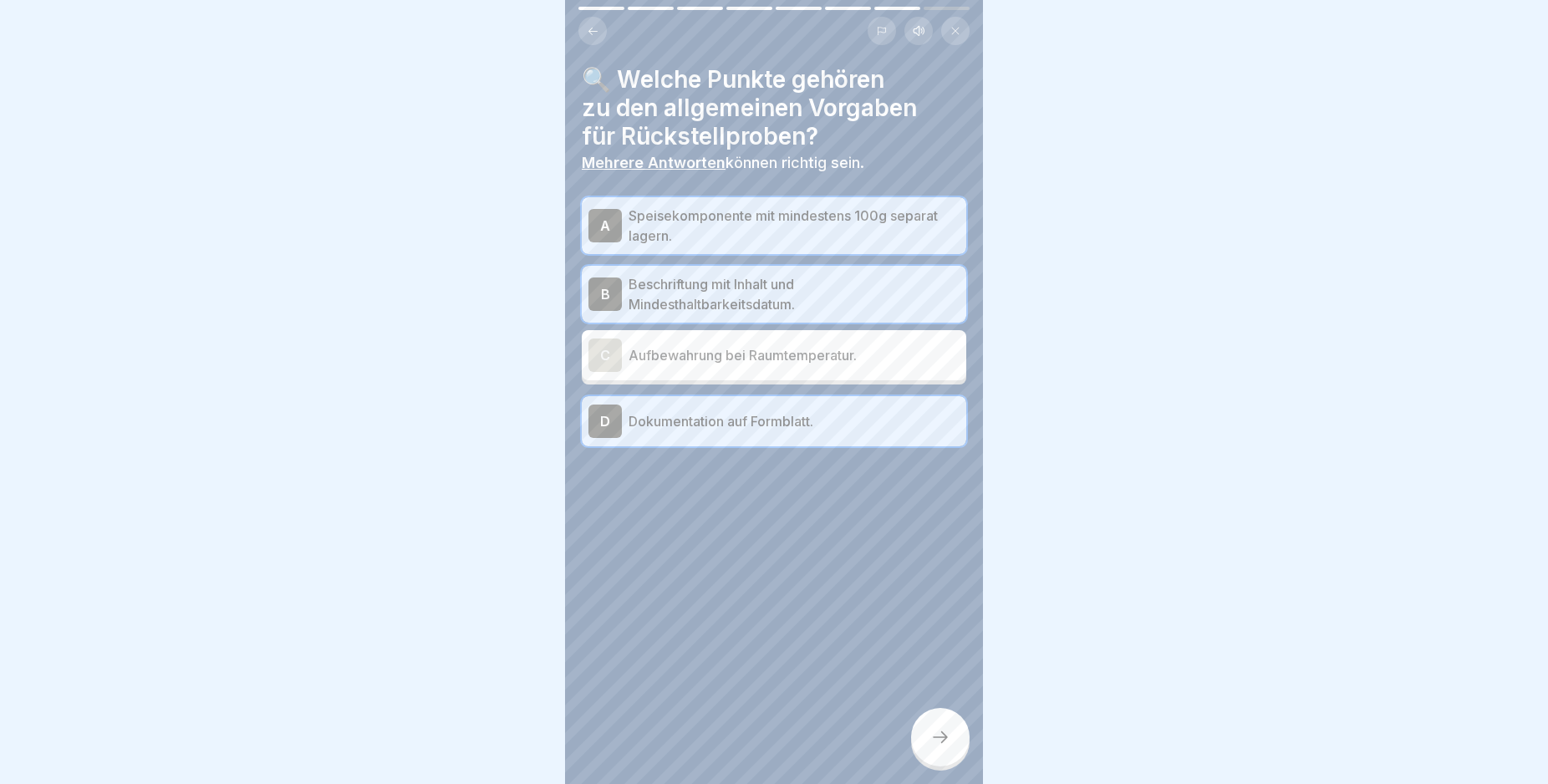
click at [937, 763] on div at bounding box center [941, 737] width 58 height 58
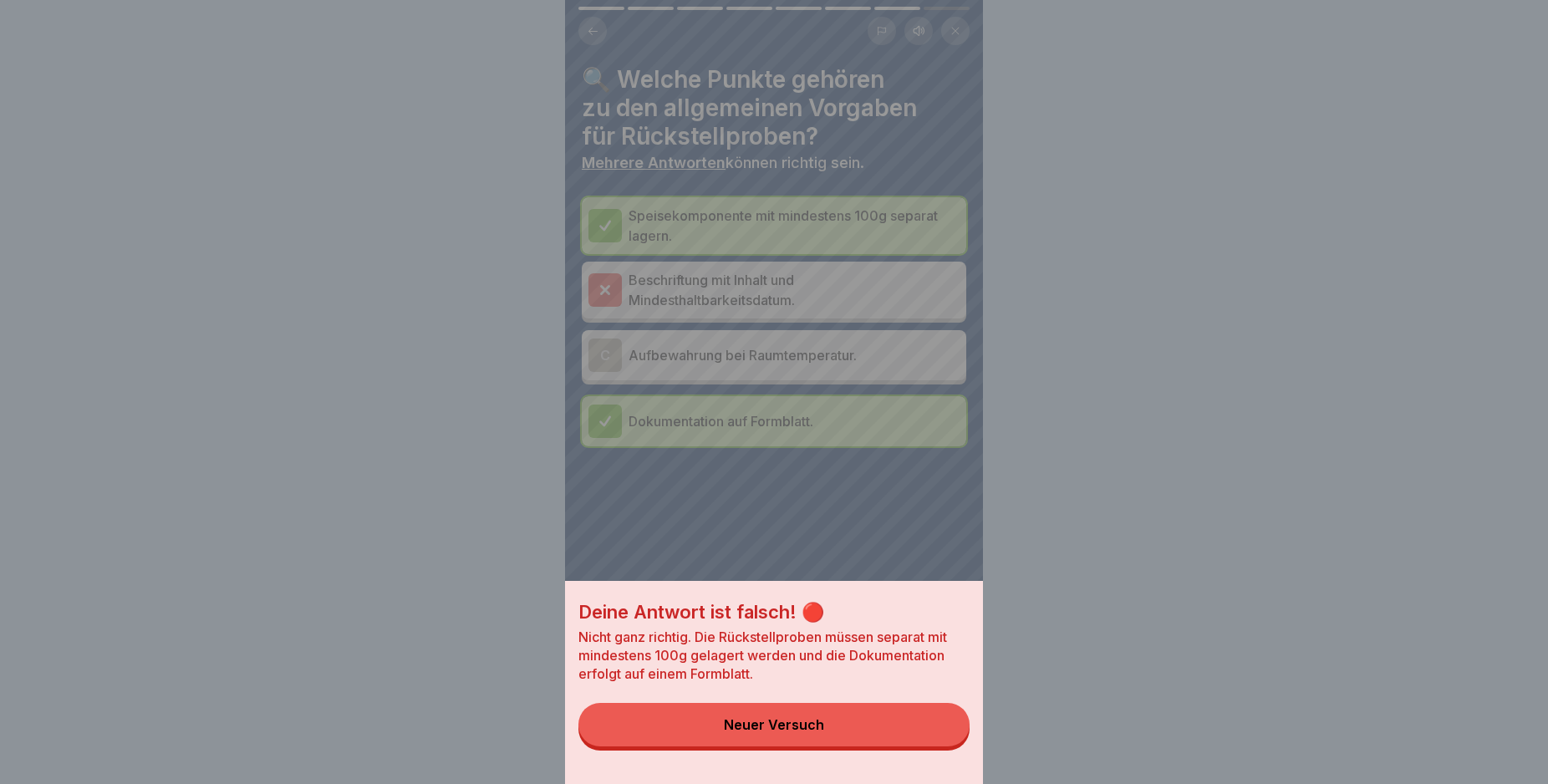
click at [858, 734] on button "Neuer Versuch" at bounding box center [773, 725] width 391 height 43
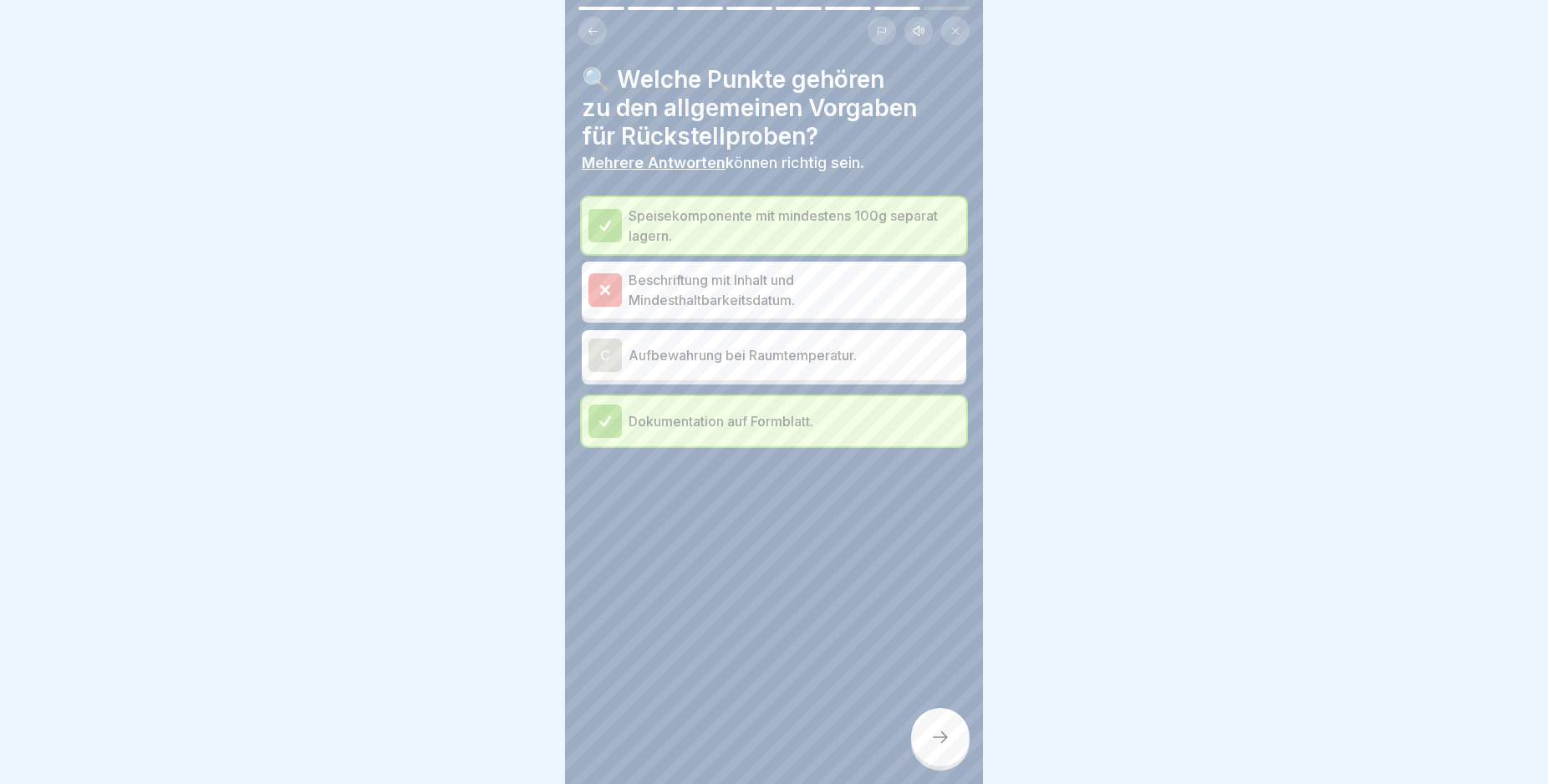
click at [605, 288] on icon at bounding box center [605, 290] width 8 height 8
click at [610, 219] on icon at bounding box center [605, 226] width 15 height 15
click at [605, 279] on div at bounding box center [605, 290] width 34 height 34
click at [605, 292] on icon at bounding box center [605, 290] width 8 height 8
click at [593, 28] on icon at bounding box center [592, 31] width 12 height 12
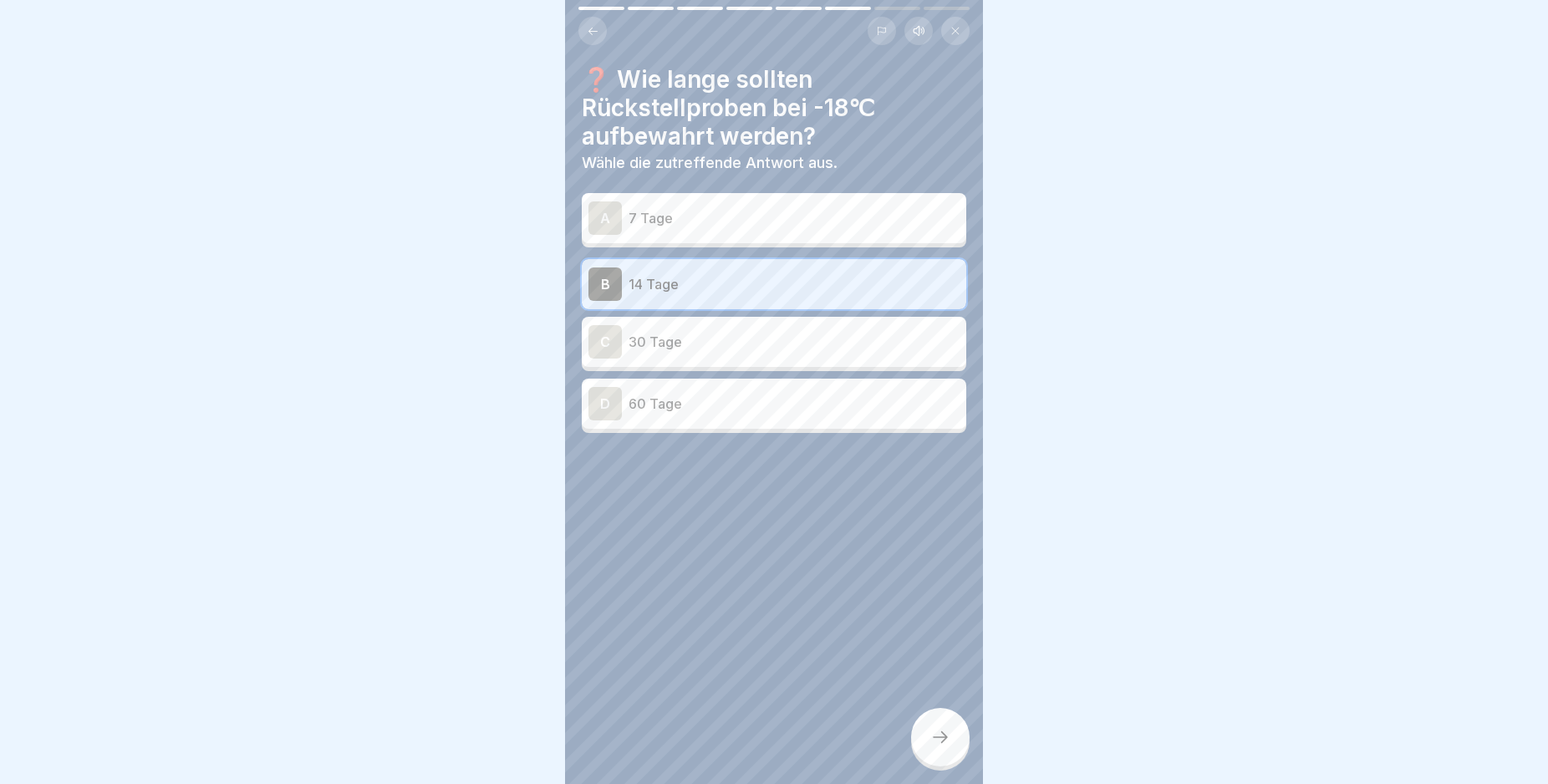
click at [939, 747] on icon at bounding box center [940, 736] width 20 height 20
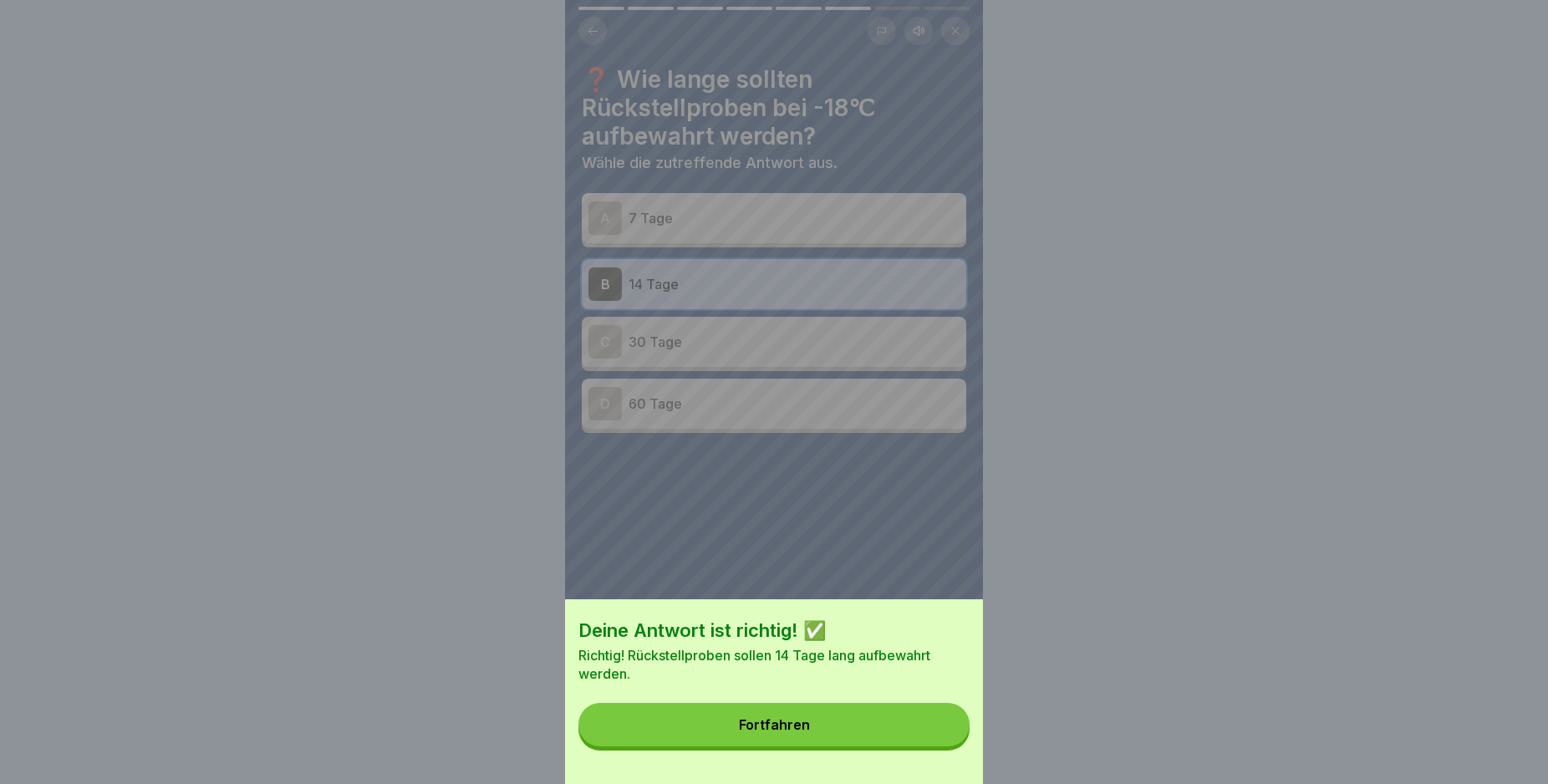
click at [893, 745] on button "Fortfahren" at bounding box center [773, 725] width 391 height 43
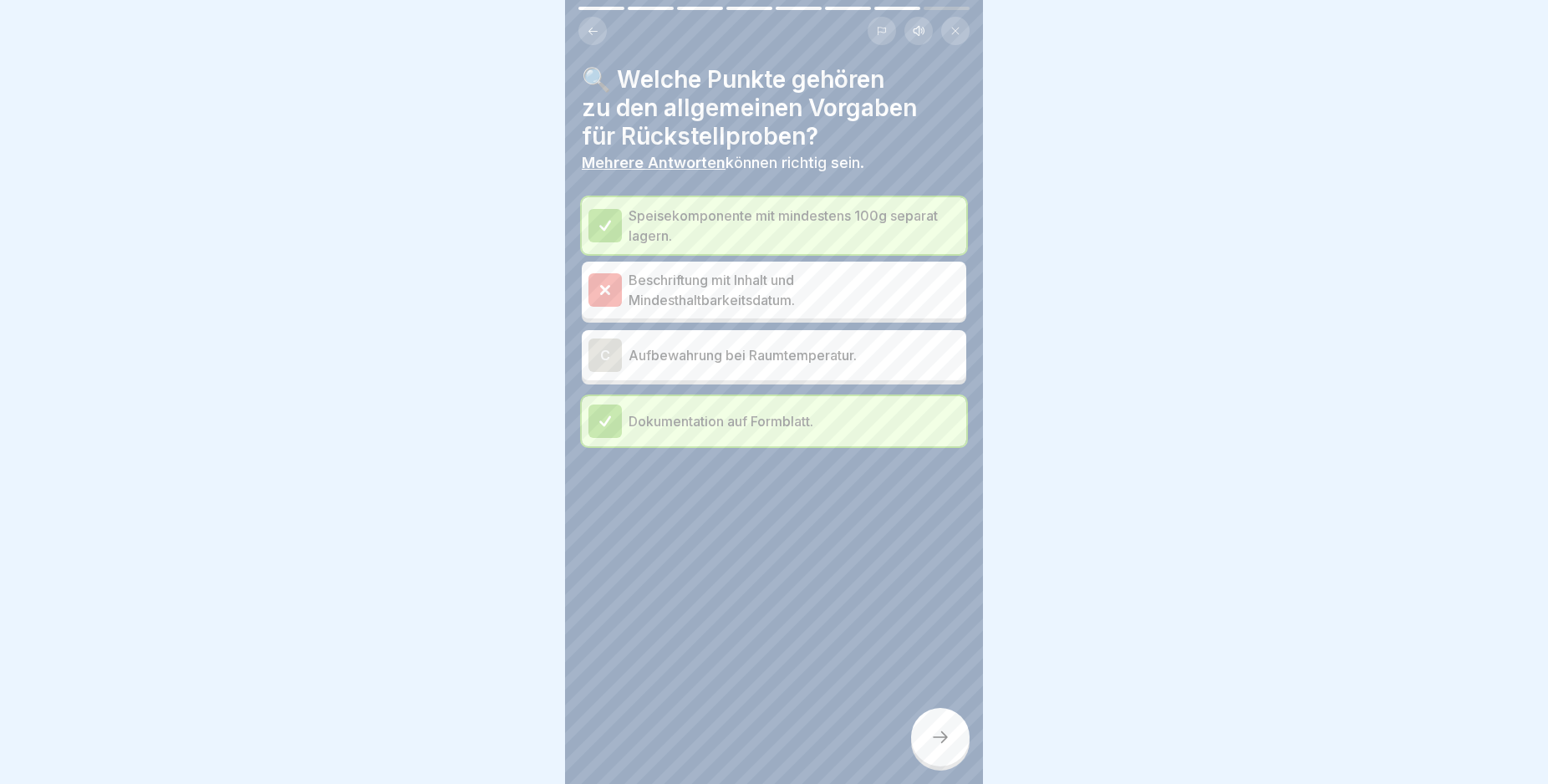
click at [766, 535] on div at bounding box center [774, 496] width 384 height 101
click at [615, 295] on div at bounding box center [605, 290] width 34 height 34
click at [605, 290] on icon at bounding box center [605, 290] width 8 height 8
click at [961, 709] on div "🔍 Welche Punkte gehören zu den allgemeinen Vorgaben für Rückstellproben? Mehrer…" at bounding box center [774, 392] width 418 height 784
click at [942, 747] on icon at bounding box center [940, 736] width 20 height 20
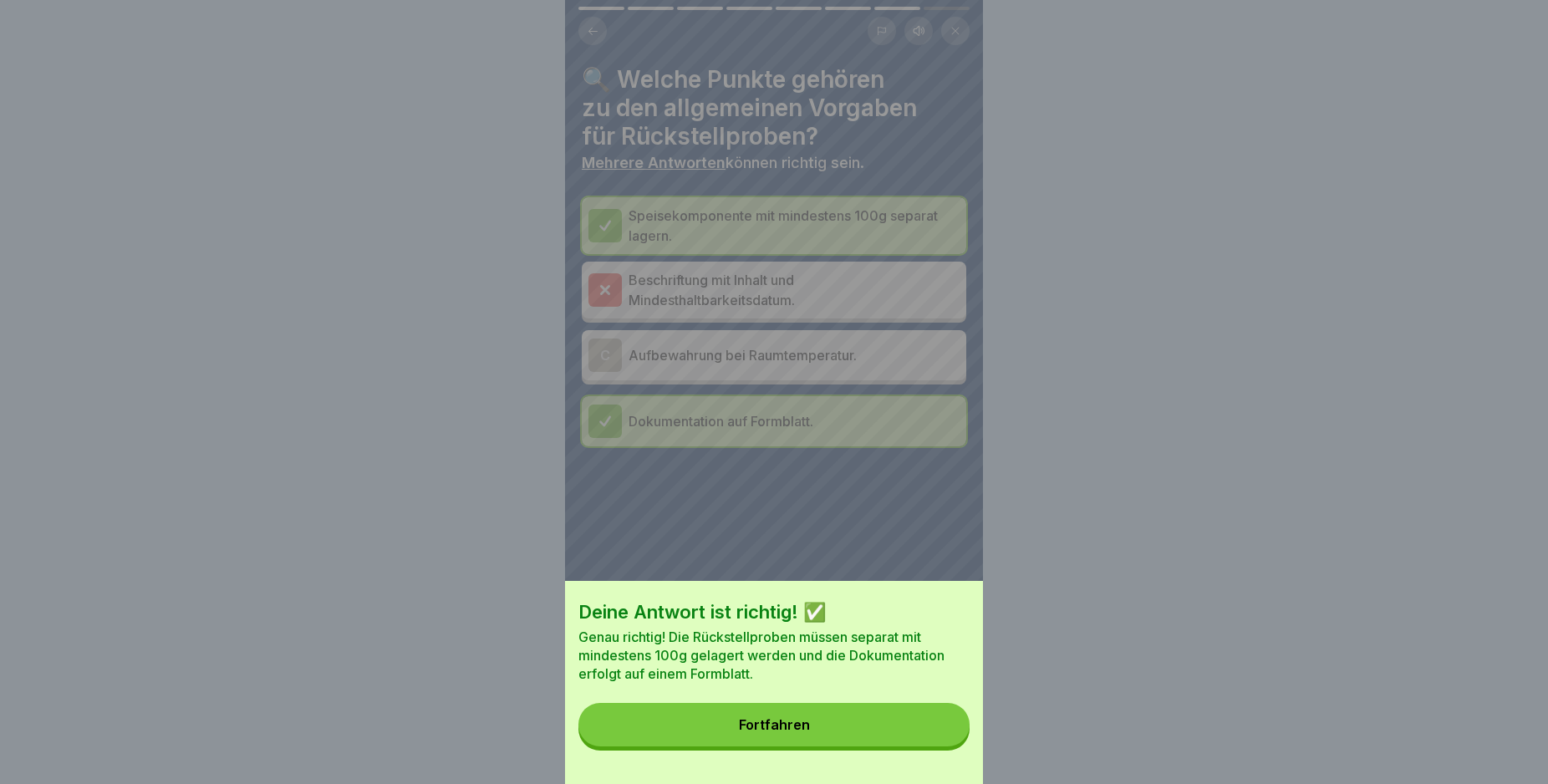
click at [895, 733] on button "Fortfahren" at bounding box center [773, 725] width 391 height 43
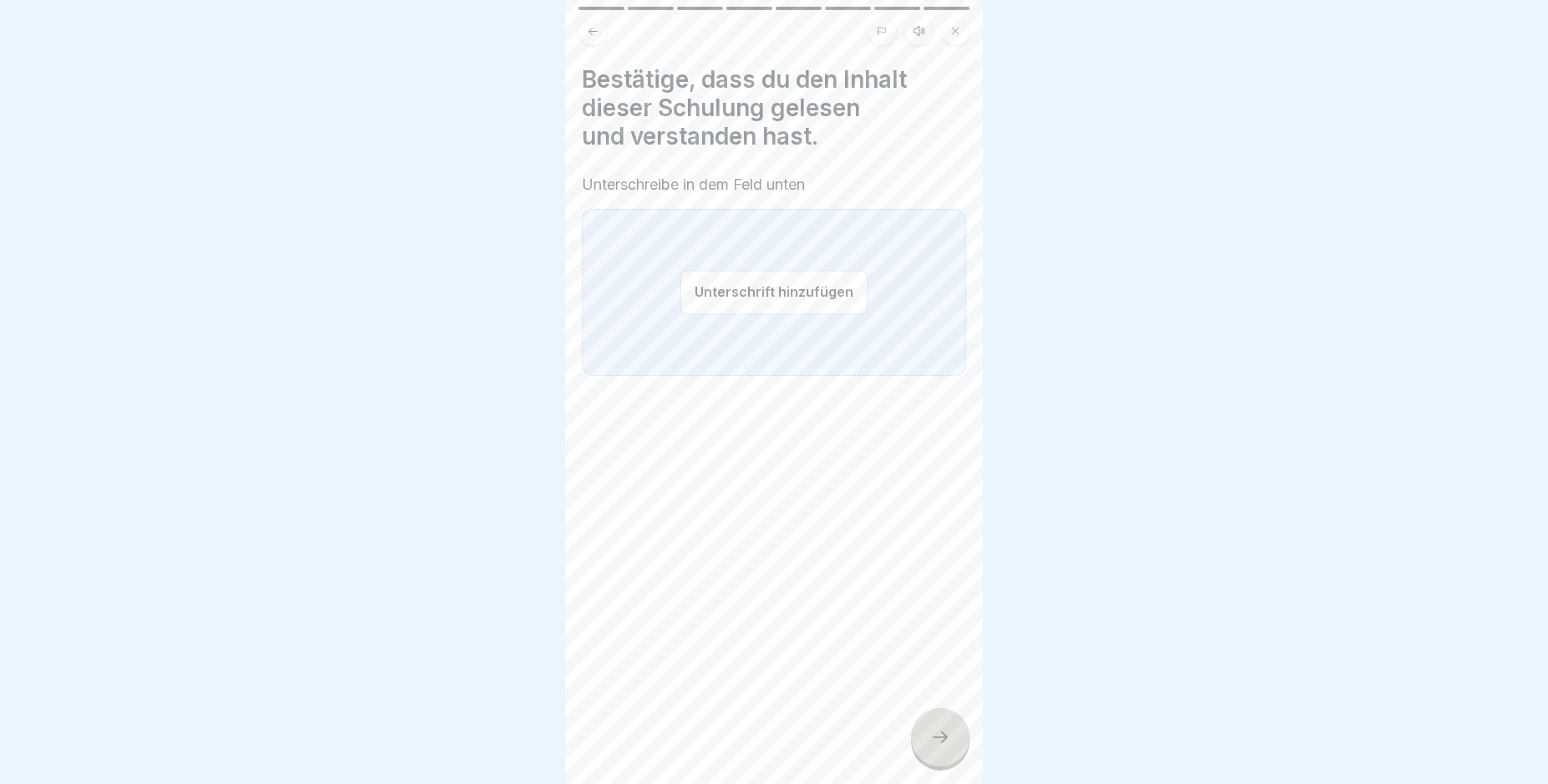
click at [750, 296] on button "Unterschrift hinzufügen" at bounding box center [774, 292] width 187 height 44
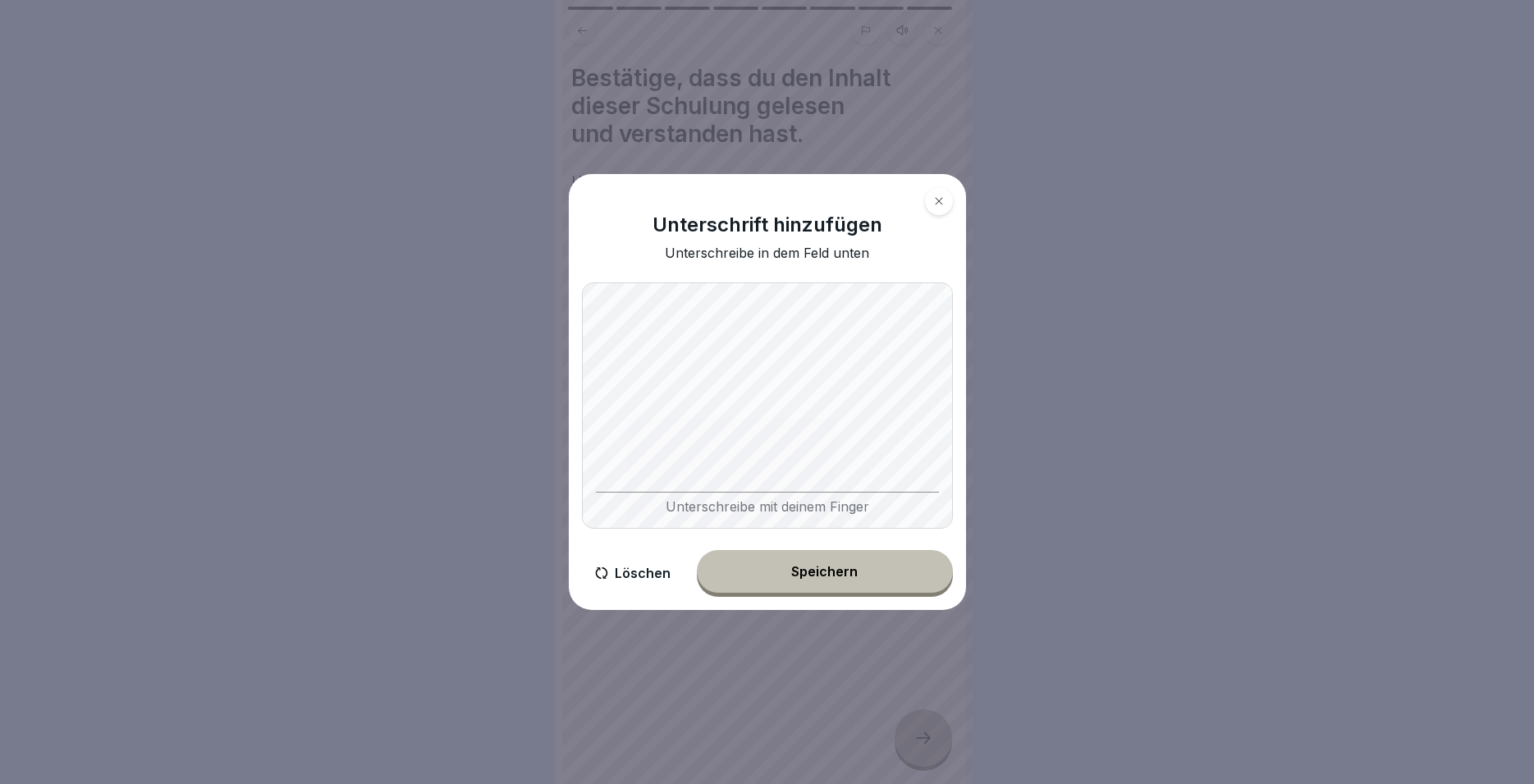
click at [860, 582] on button "Speichern" at bounding box center [825, 571] width 256 height 43
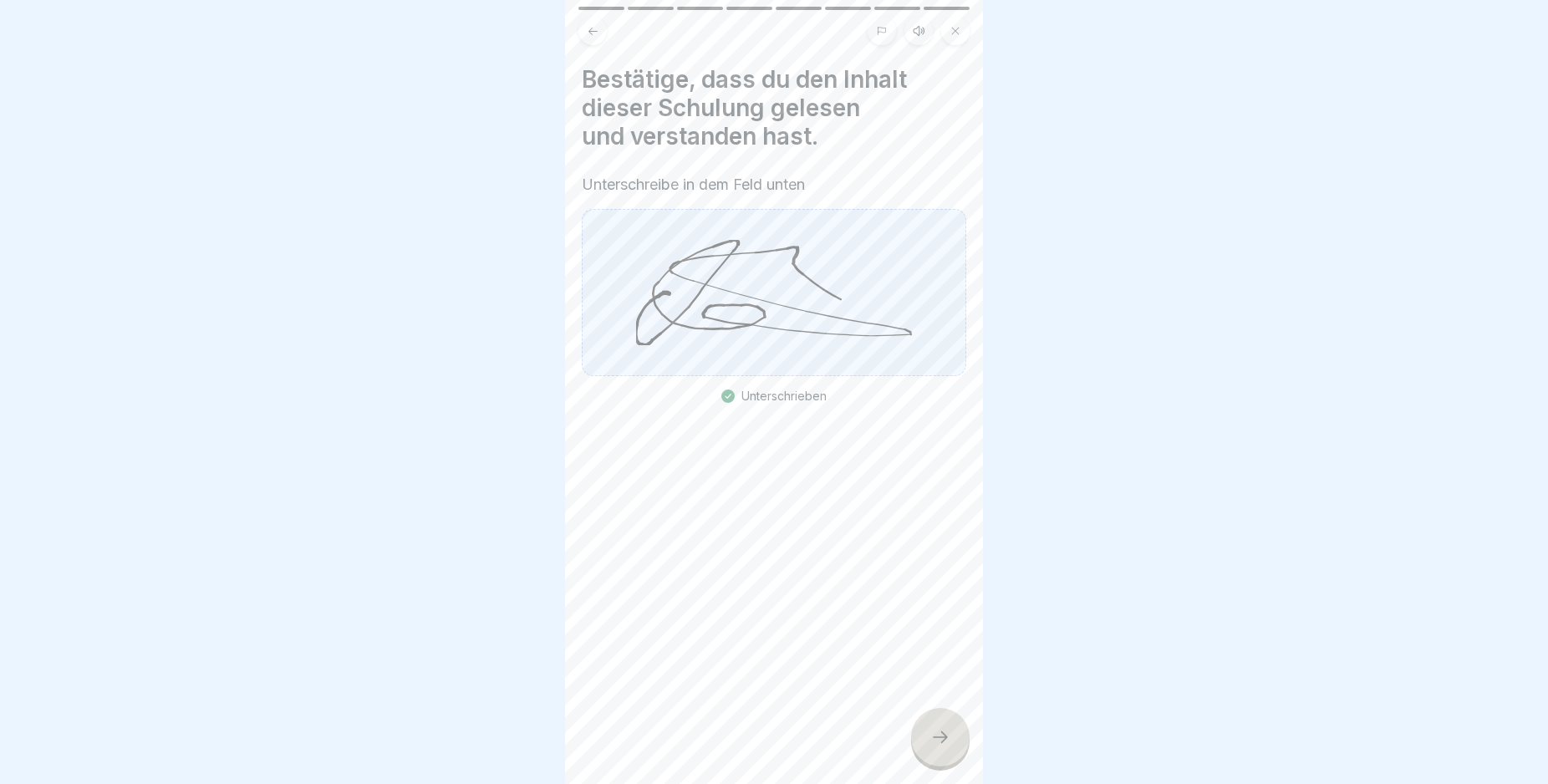
click at [944, 747] on icon at bounding box center [940, 736] width 20 height 20
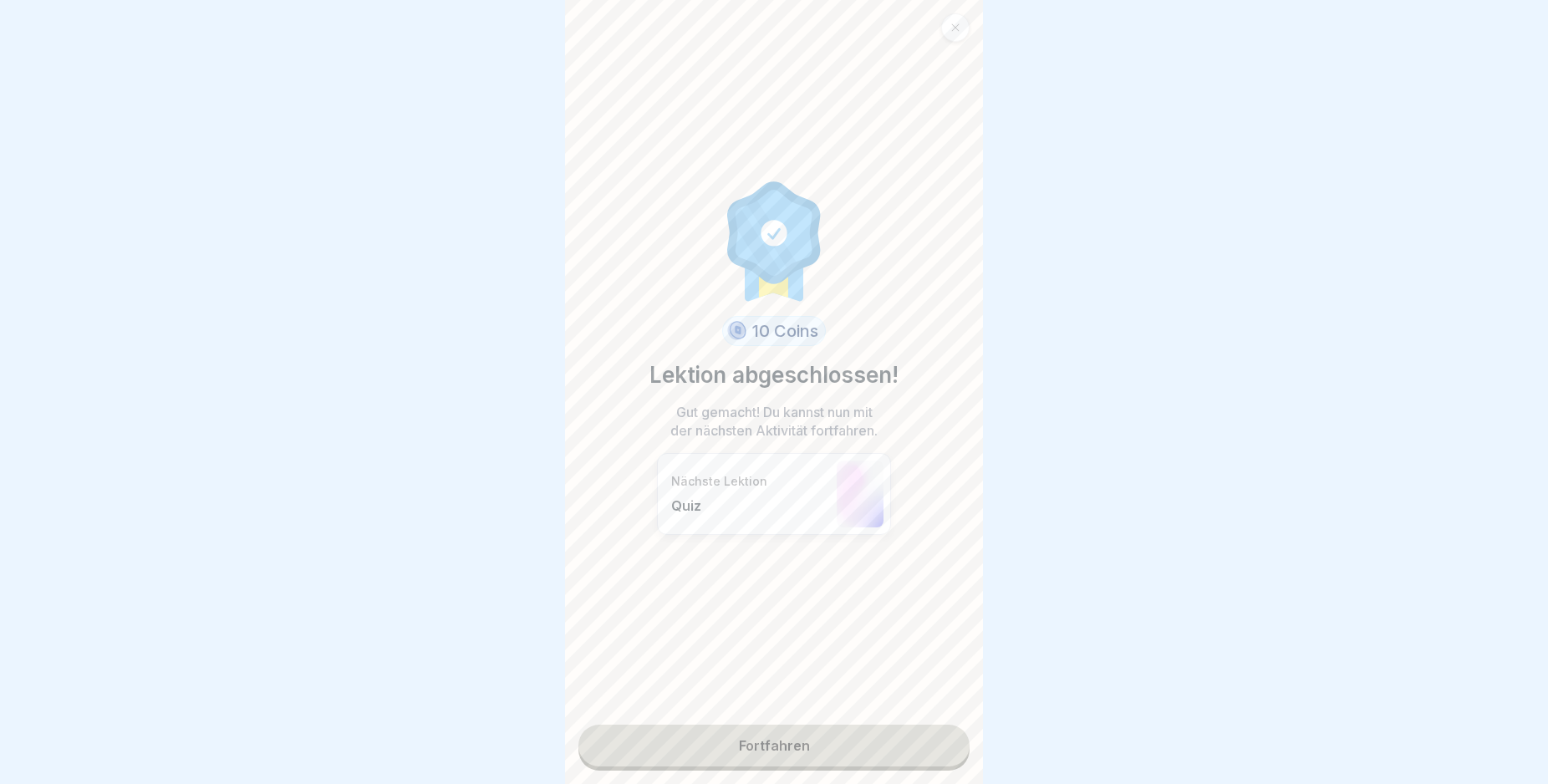
click at [879, 748] on link "Fortfahren" at bounding box center [773, 745] width 391 height 41
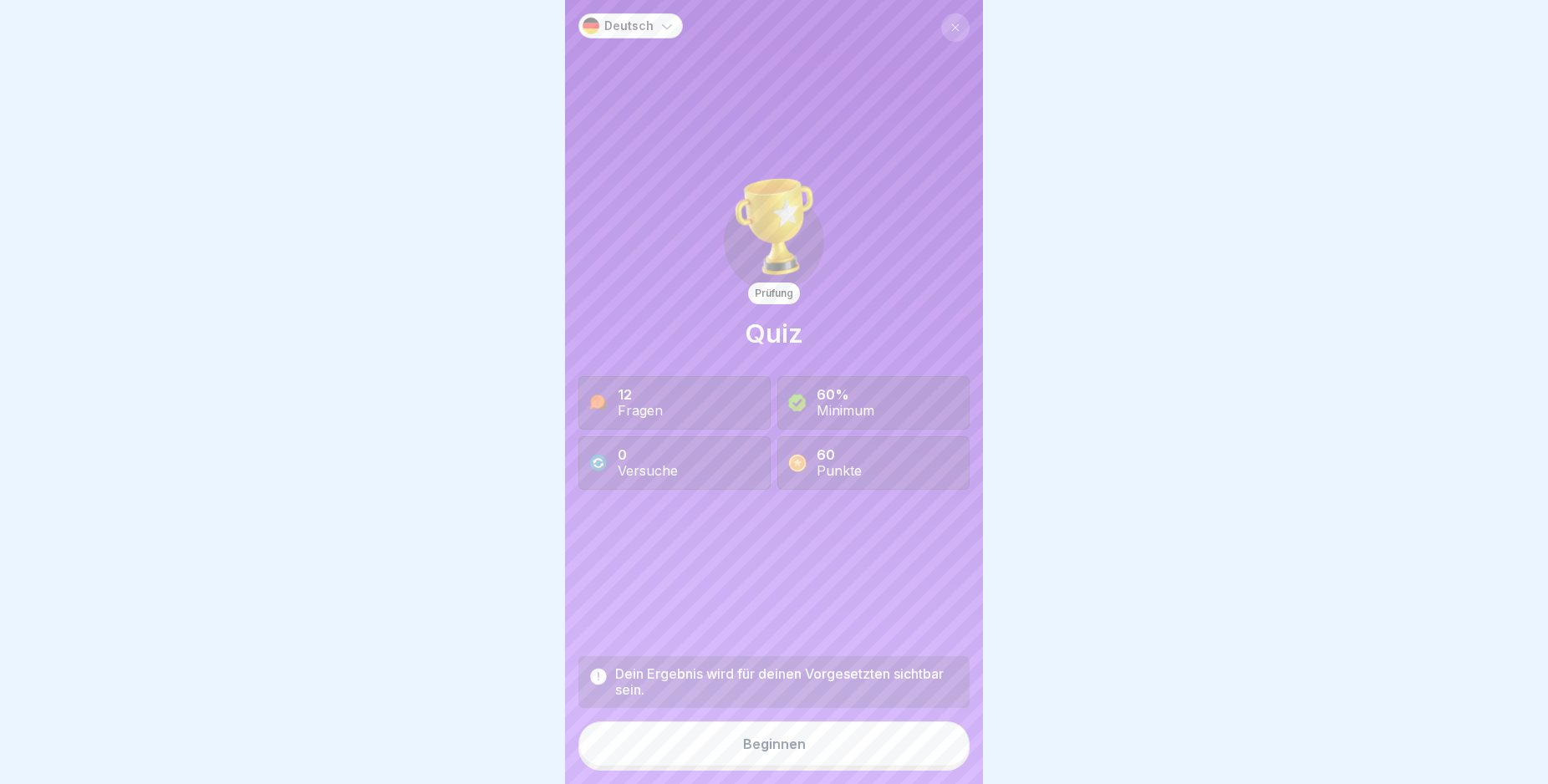
click at [866, 760] on button "Beginnen" at bounding box center [773, 744] width 391 height 45
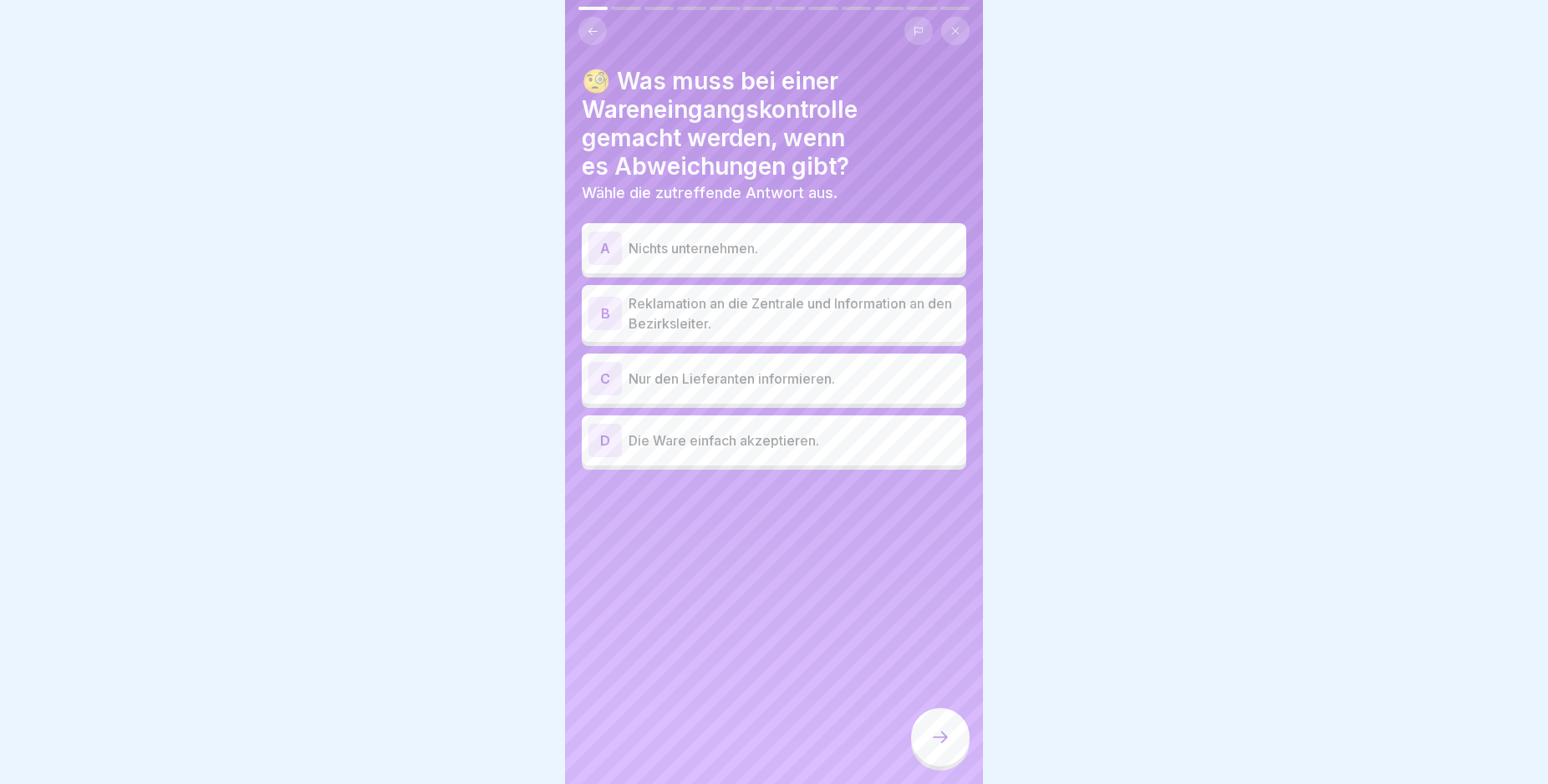
click at [610, 310] on div "B" at bounding box center [605, 313] width 34 height 34
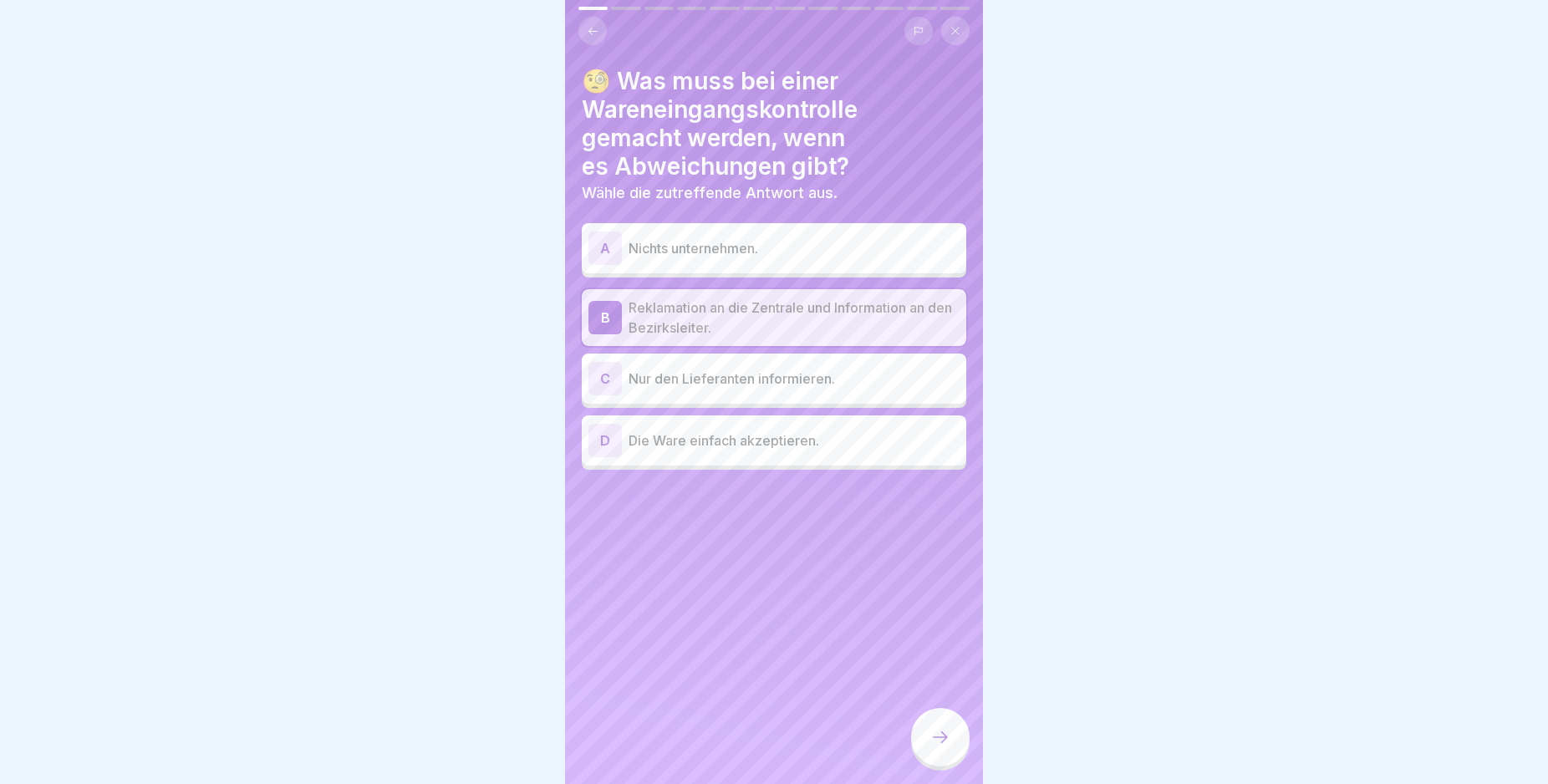
click at [943, 747] on icon at bounding box center [940, 736] width 20 height 20
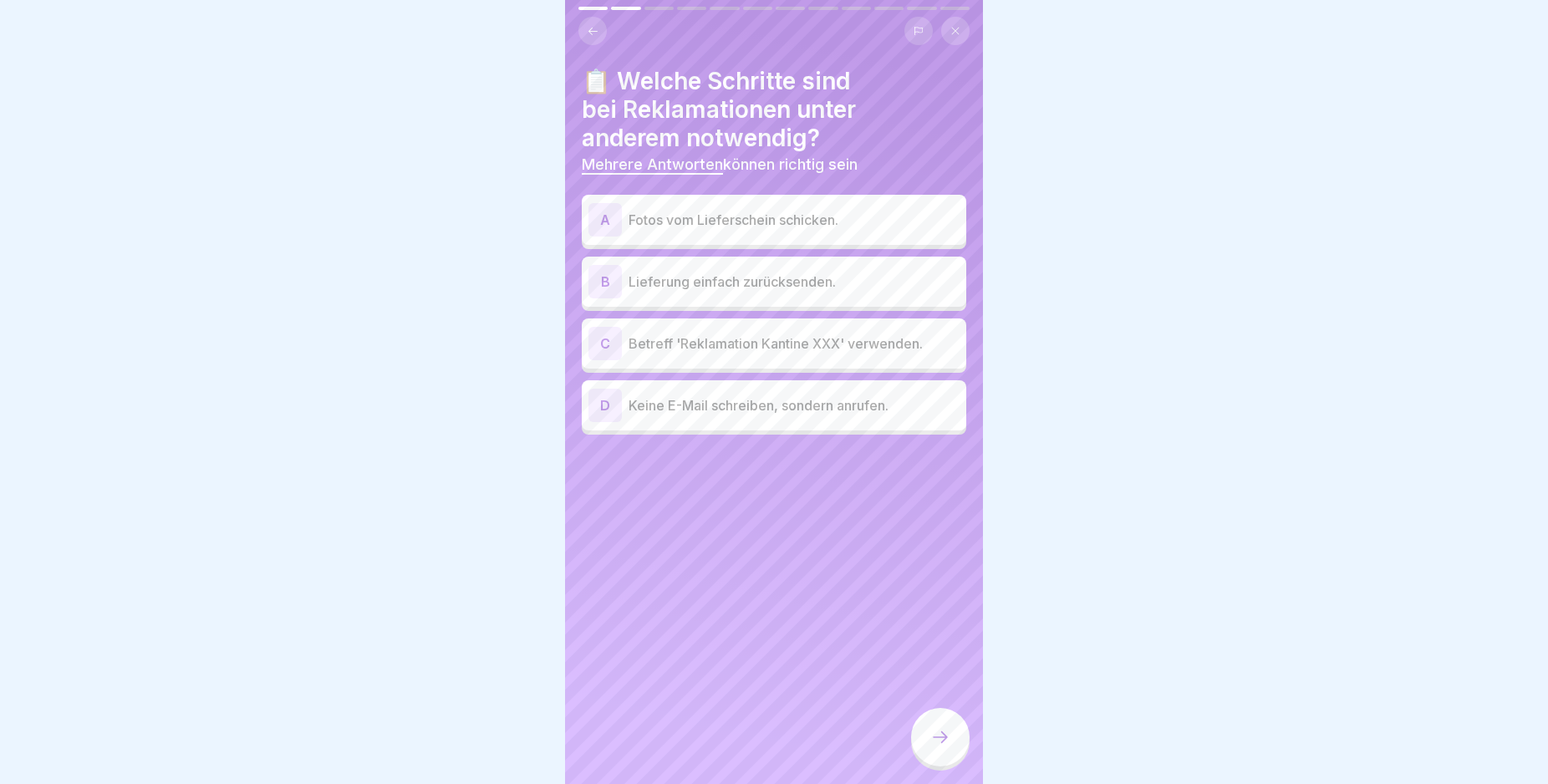
click at [606, 215] on div "A" at bounding box center [605, 220] width 34 height 34
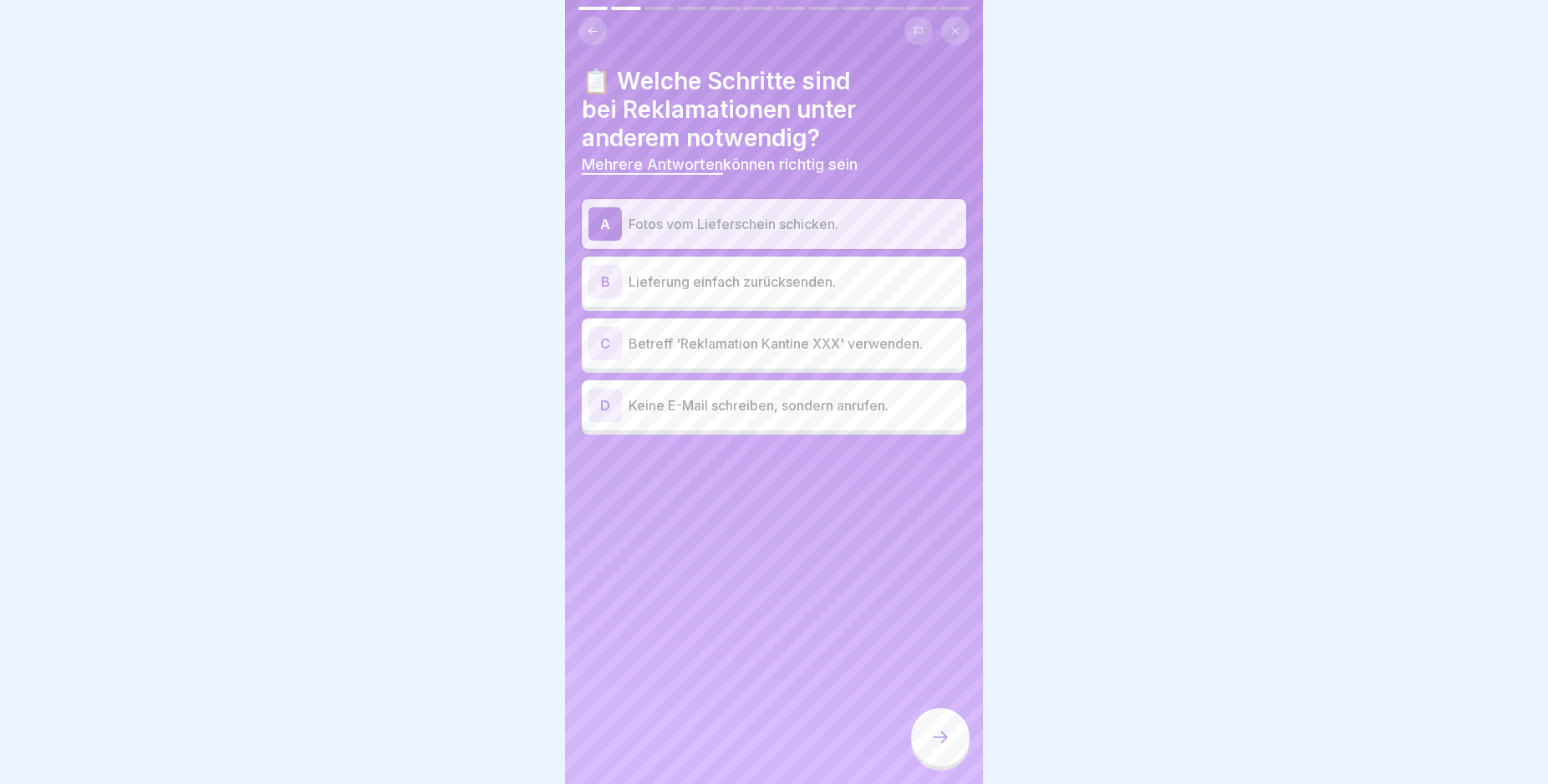
click at [605, 340] on div "C" at bounding box center [605, 344] width 34 height 34
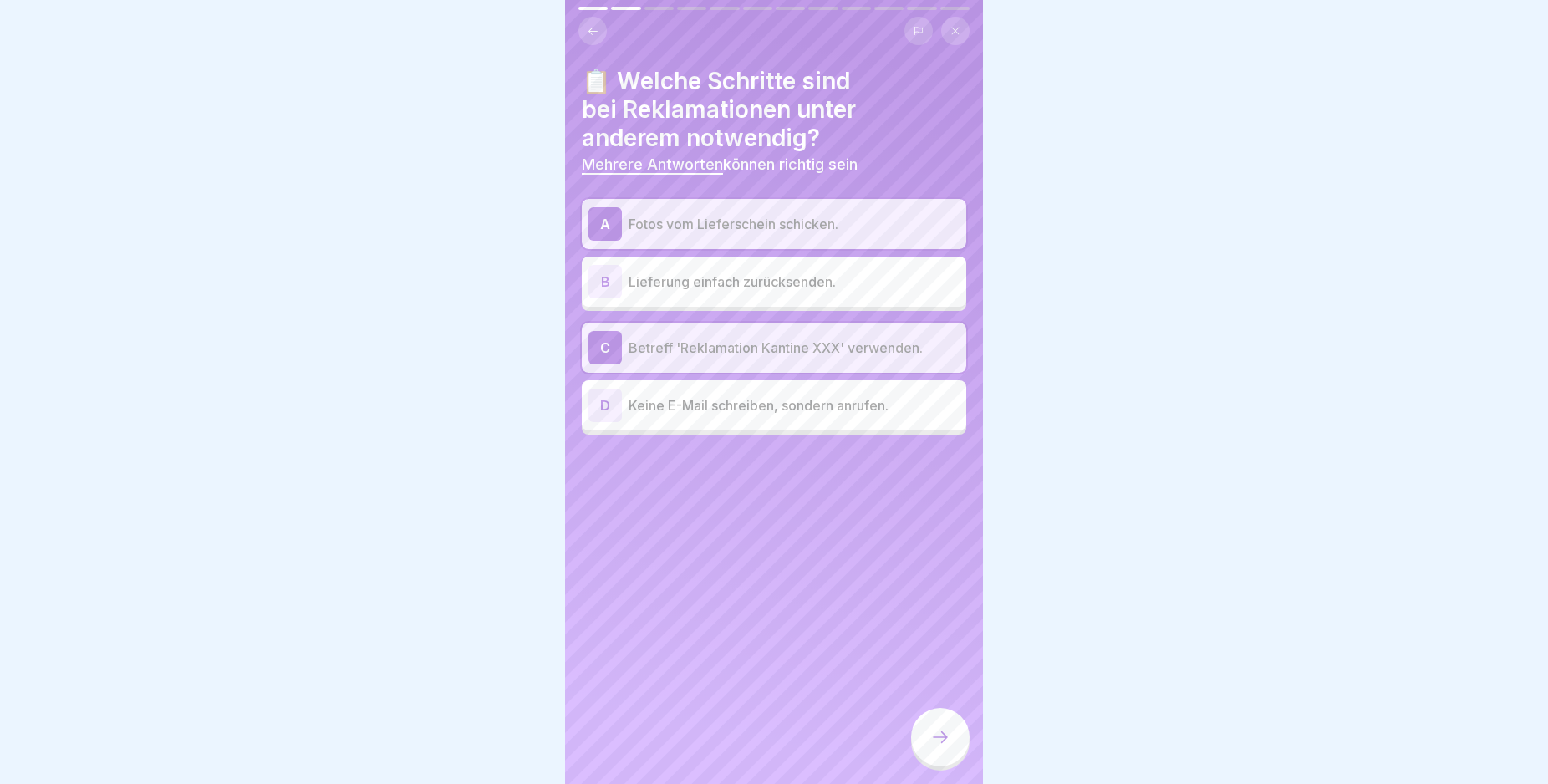
click at [943, 747] on icon at bounding box center [940, 736] width 20 height 20
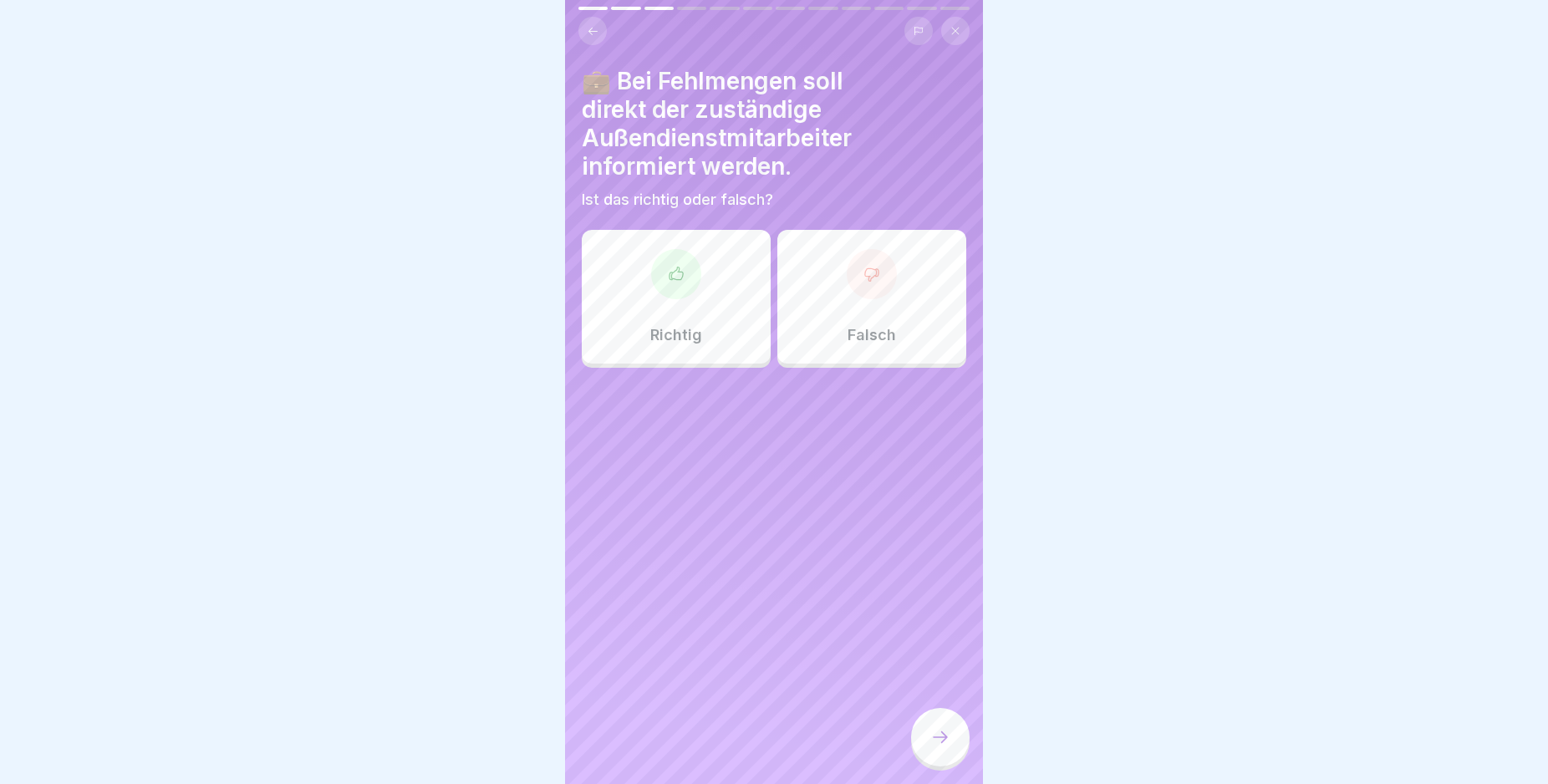
click at [669, 279] on icon at bounding box center [676, 272] width 13 height 12
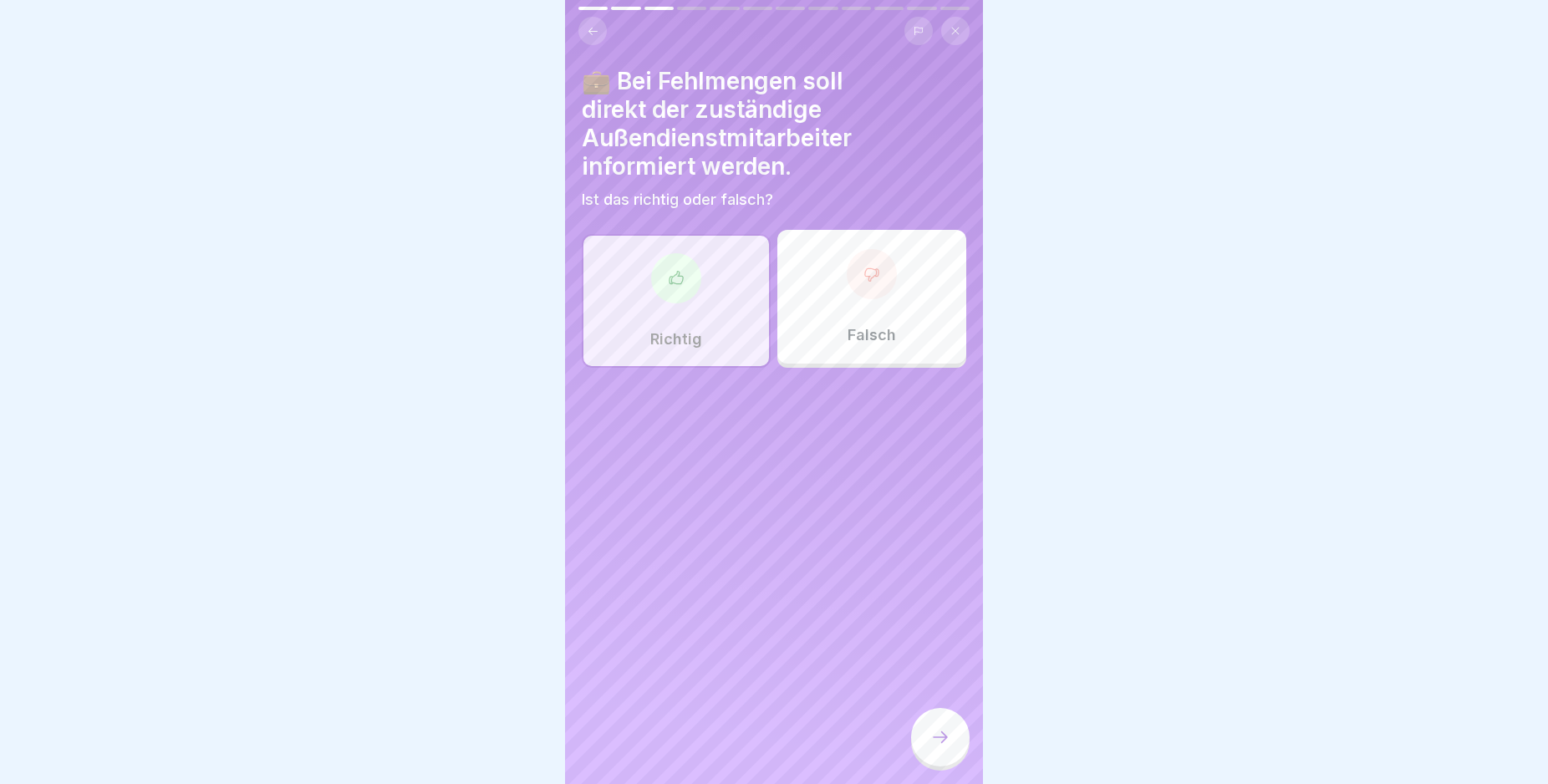
click at [940, 740] on div at bounding box center [941, 737] width 58 height 58
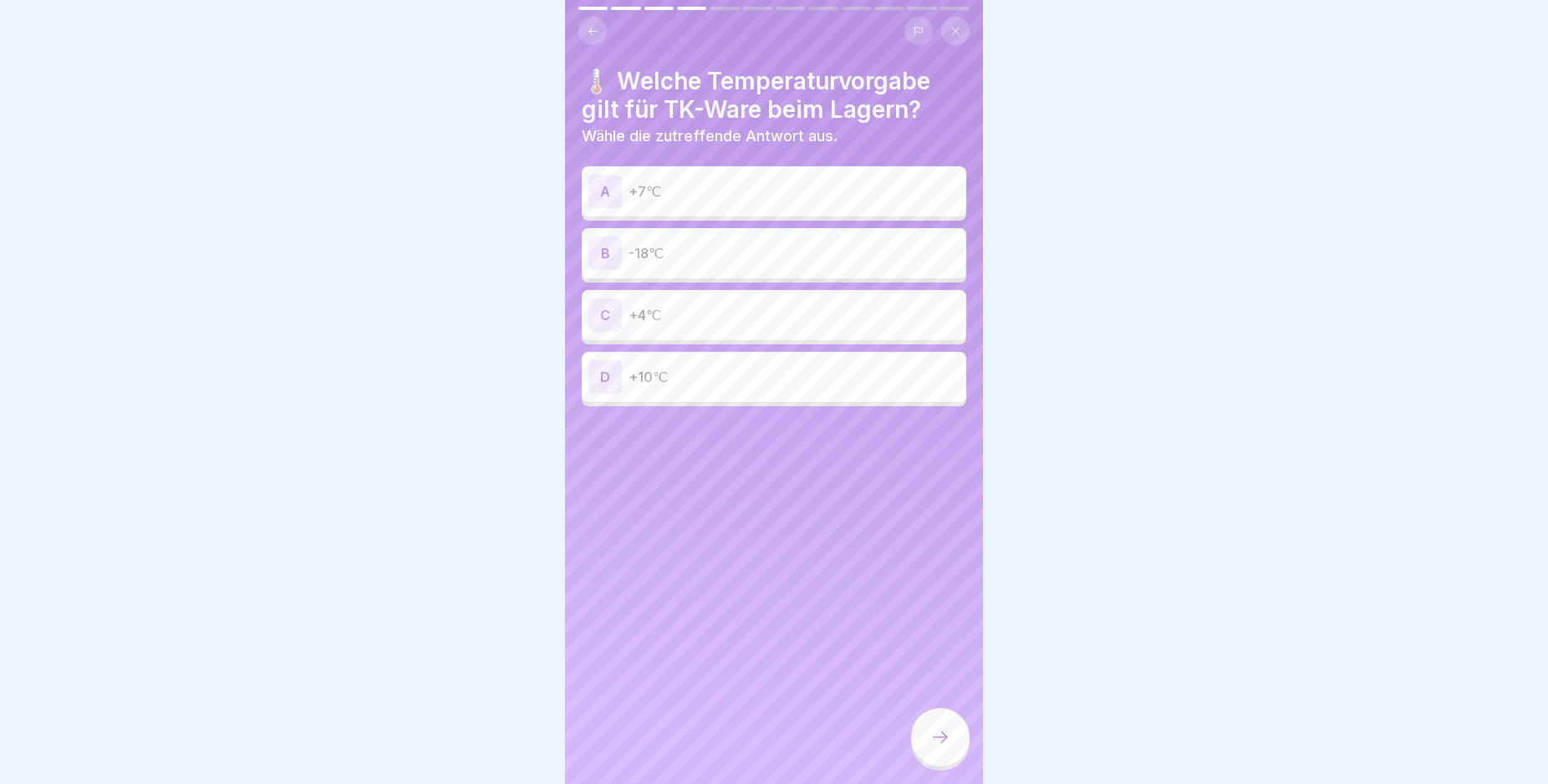
click at [603, 256] on div "B" at bounding box center [605, 253] width 34 height 34
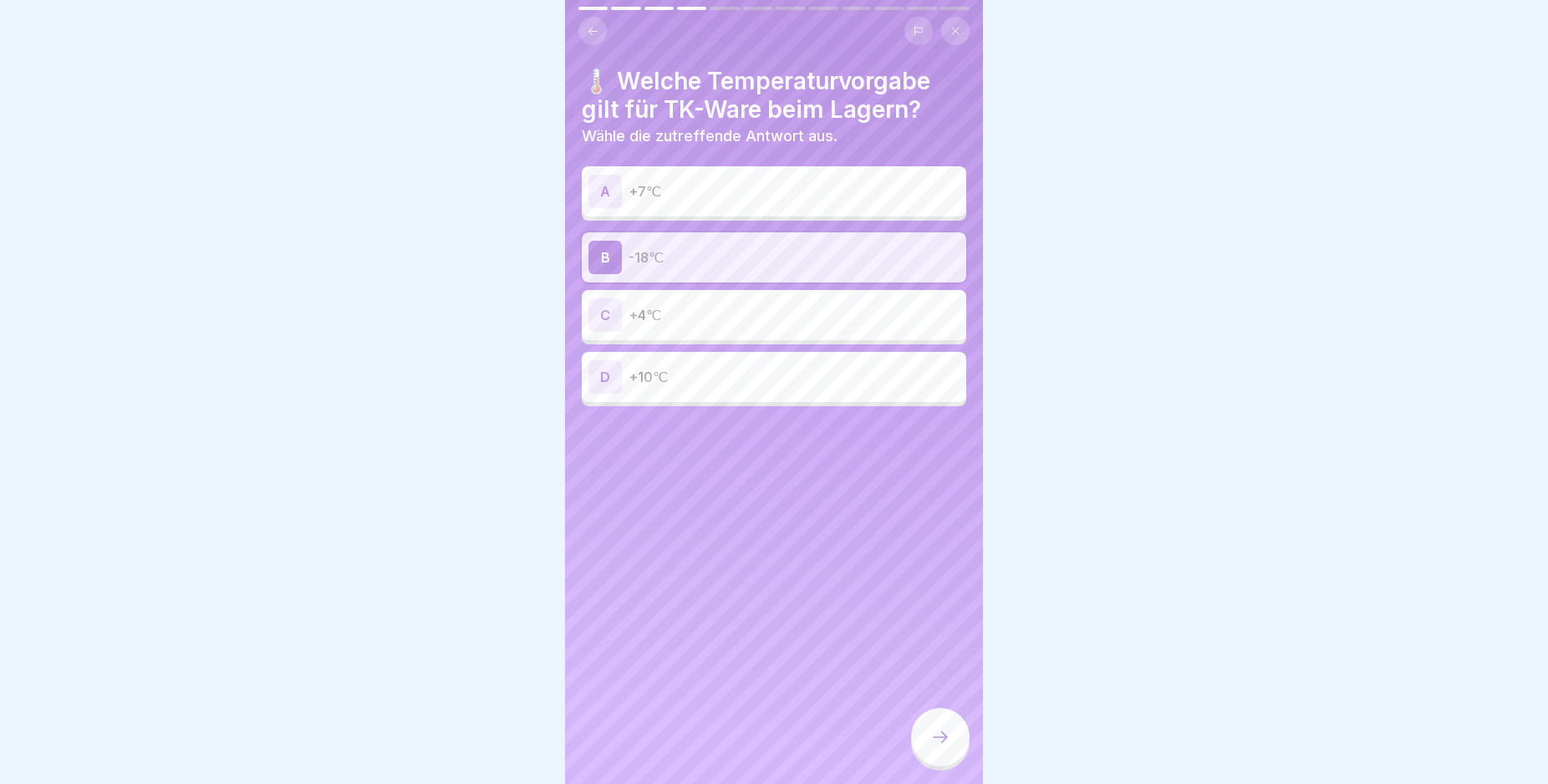
click at [947, 747] on icon at bounding box center [940, 736] width 20 height 20
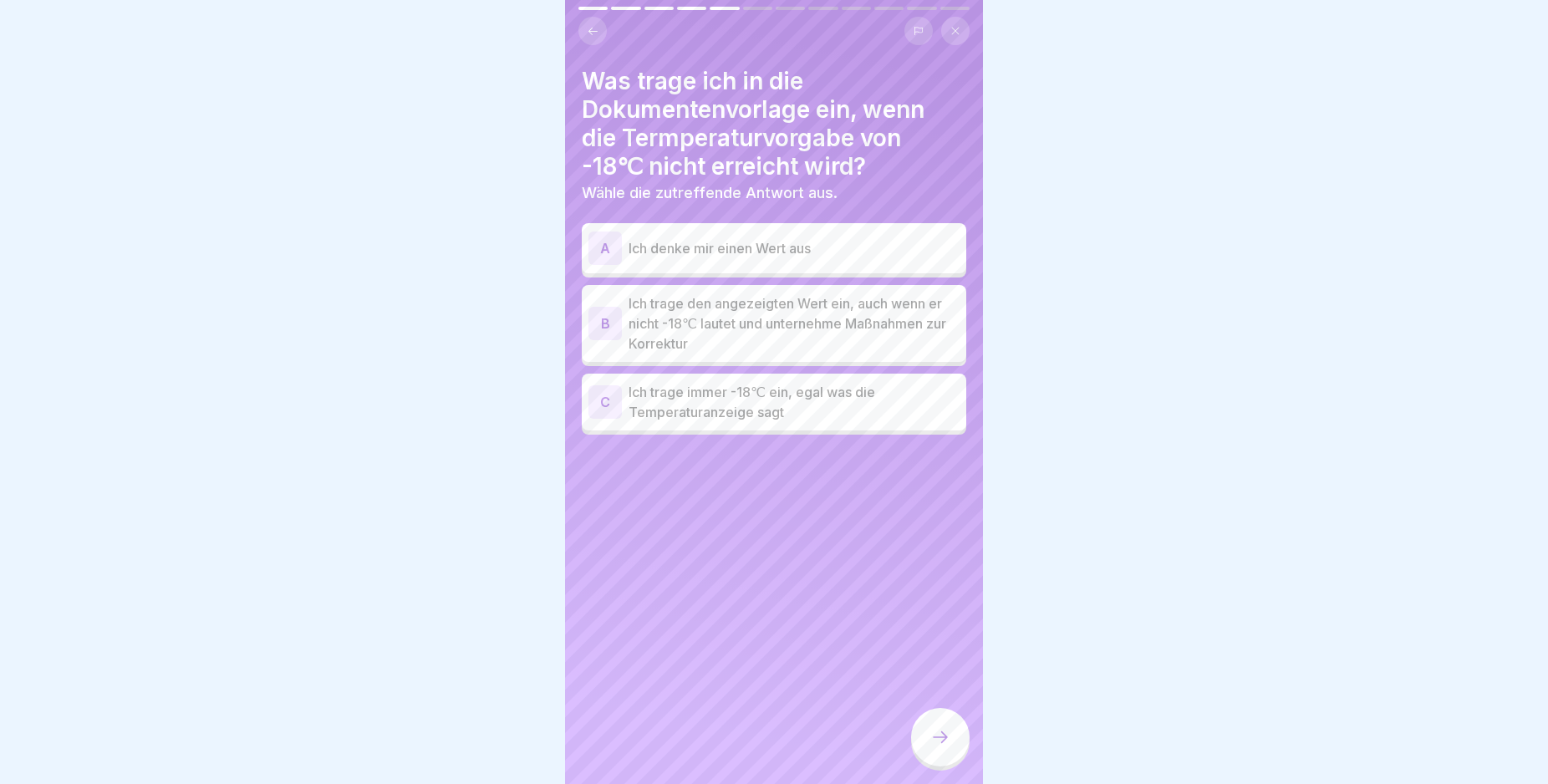
click at [607, 325] on div "B" at bounding box center [605, 324] width 34 height 34
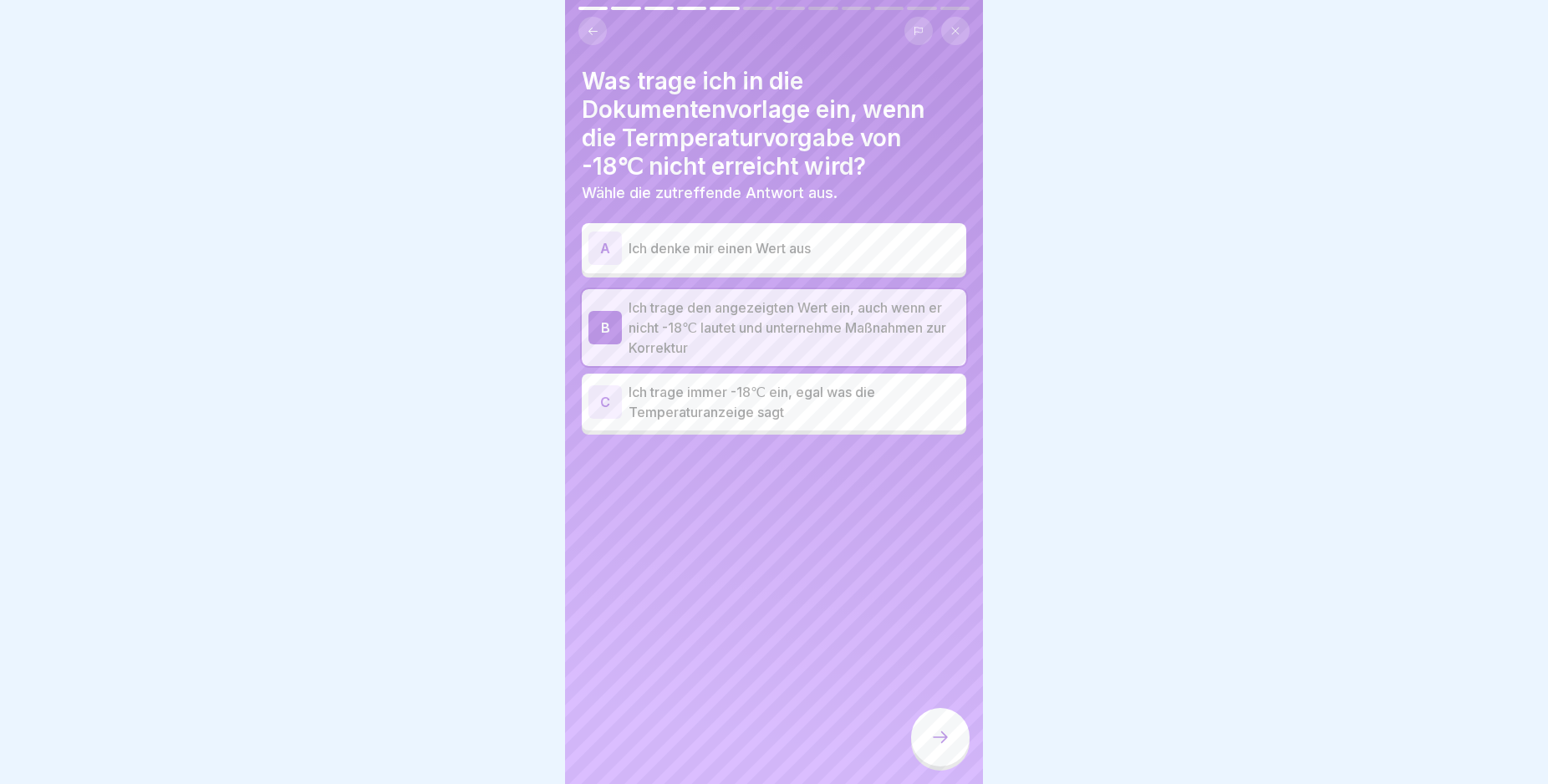
click at [943, 747] on icon at bounding box center [940, 736] width 20 height 20
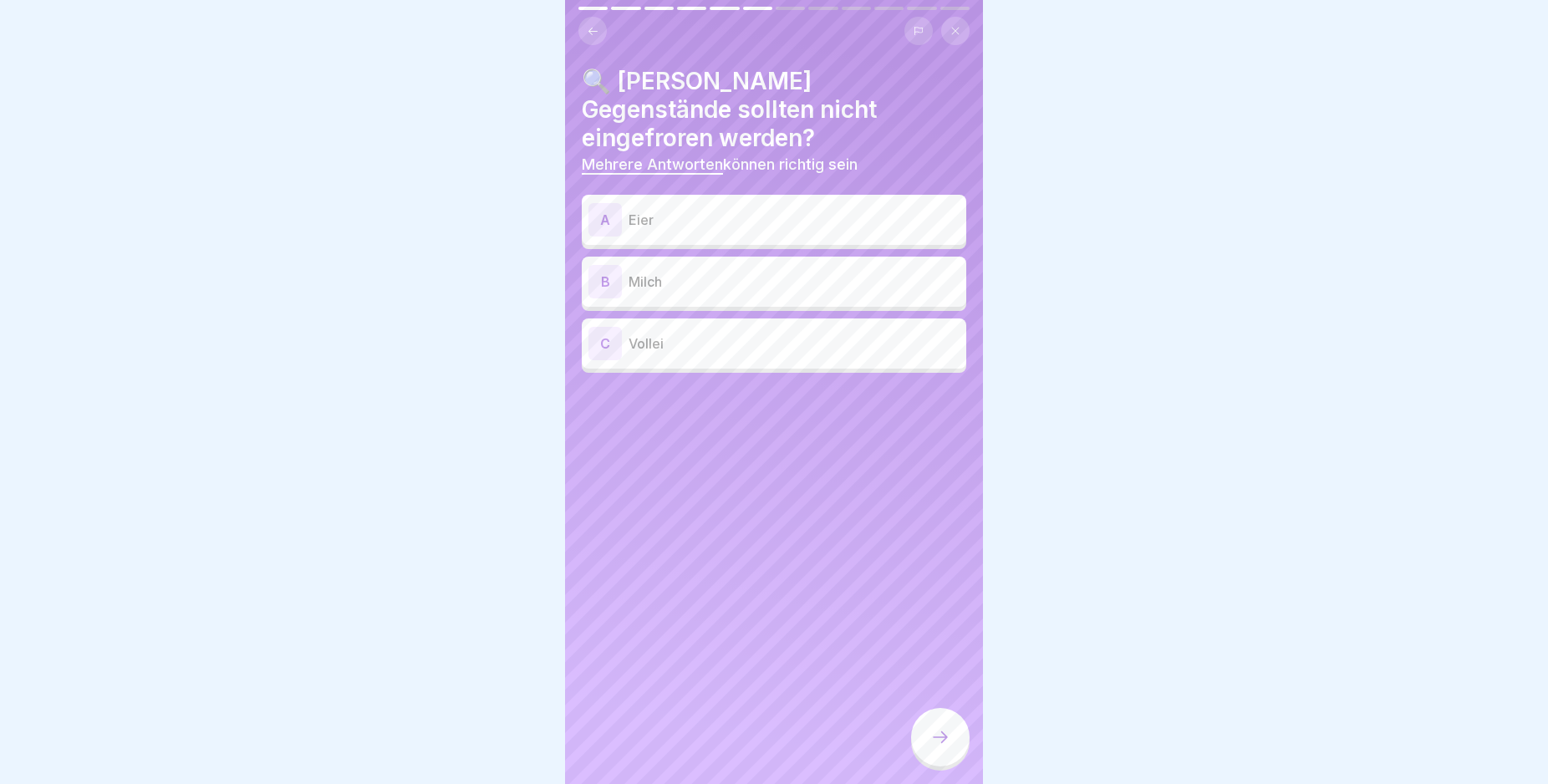
click at [601, 203] on div "A" at bounding box center [605, 220] width 34 height 34
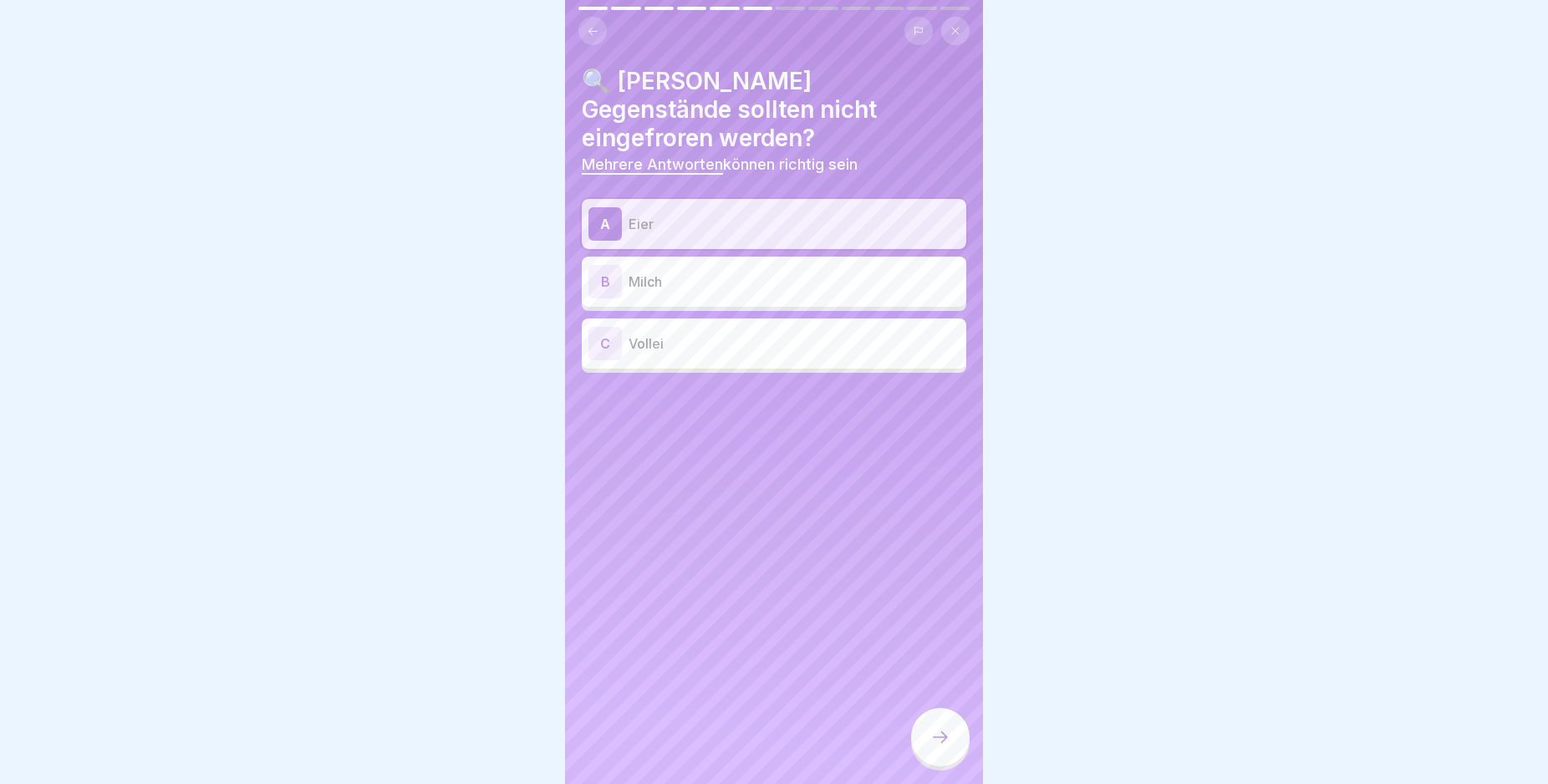
click at [604, 264] on div "B" at bounding box center [605, 281] width 34 height 34
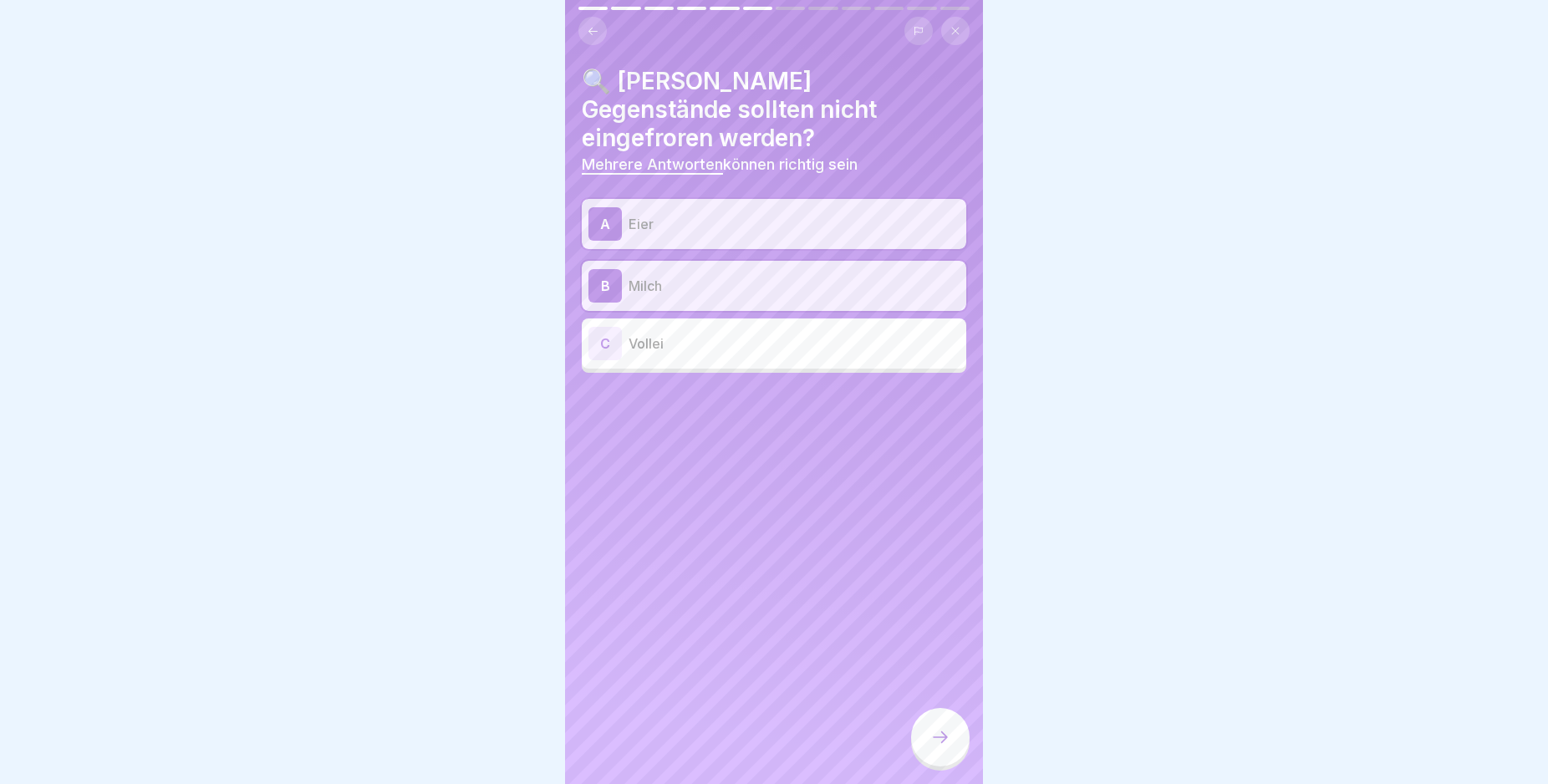
click at [604, 327] on div "C" at bounding box center [605, 344] width 34 height 34
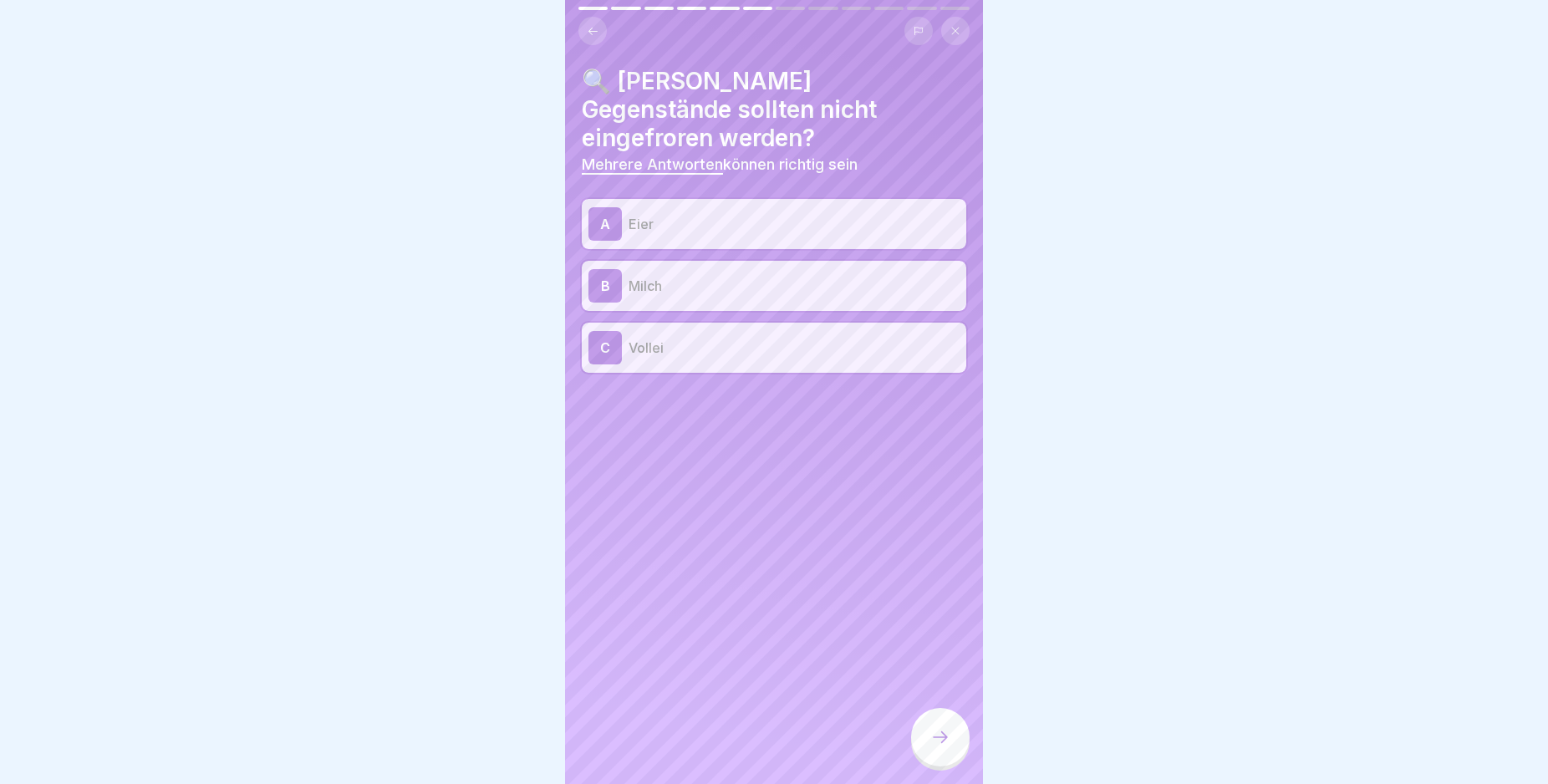
click at [938, 746] on icon at bounding box center [940, 736] width 20 height 20
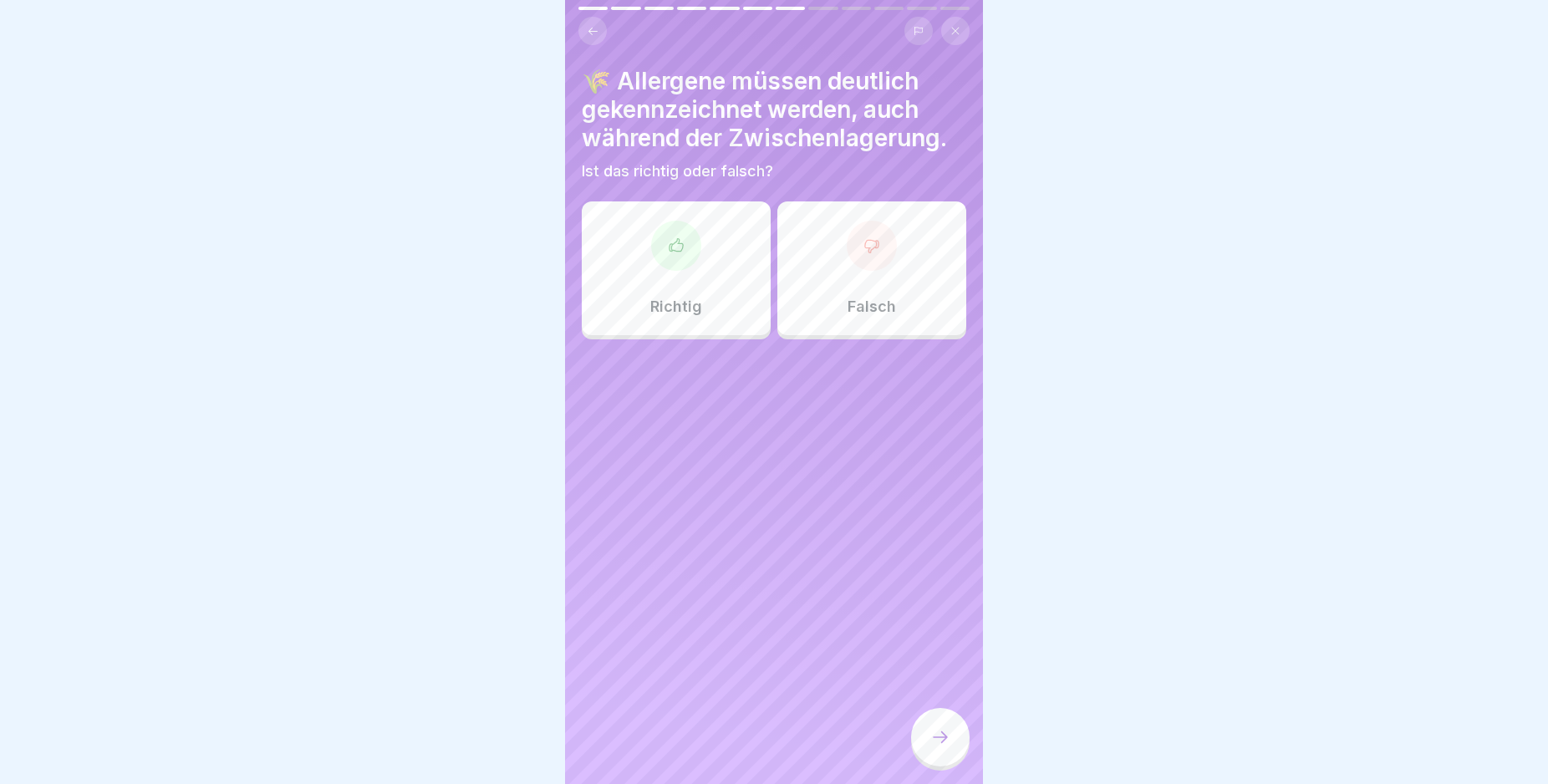
click at [677, 248] on icon at bounding box center [676, 246] width 17 height 17
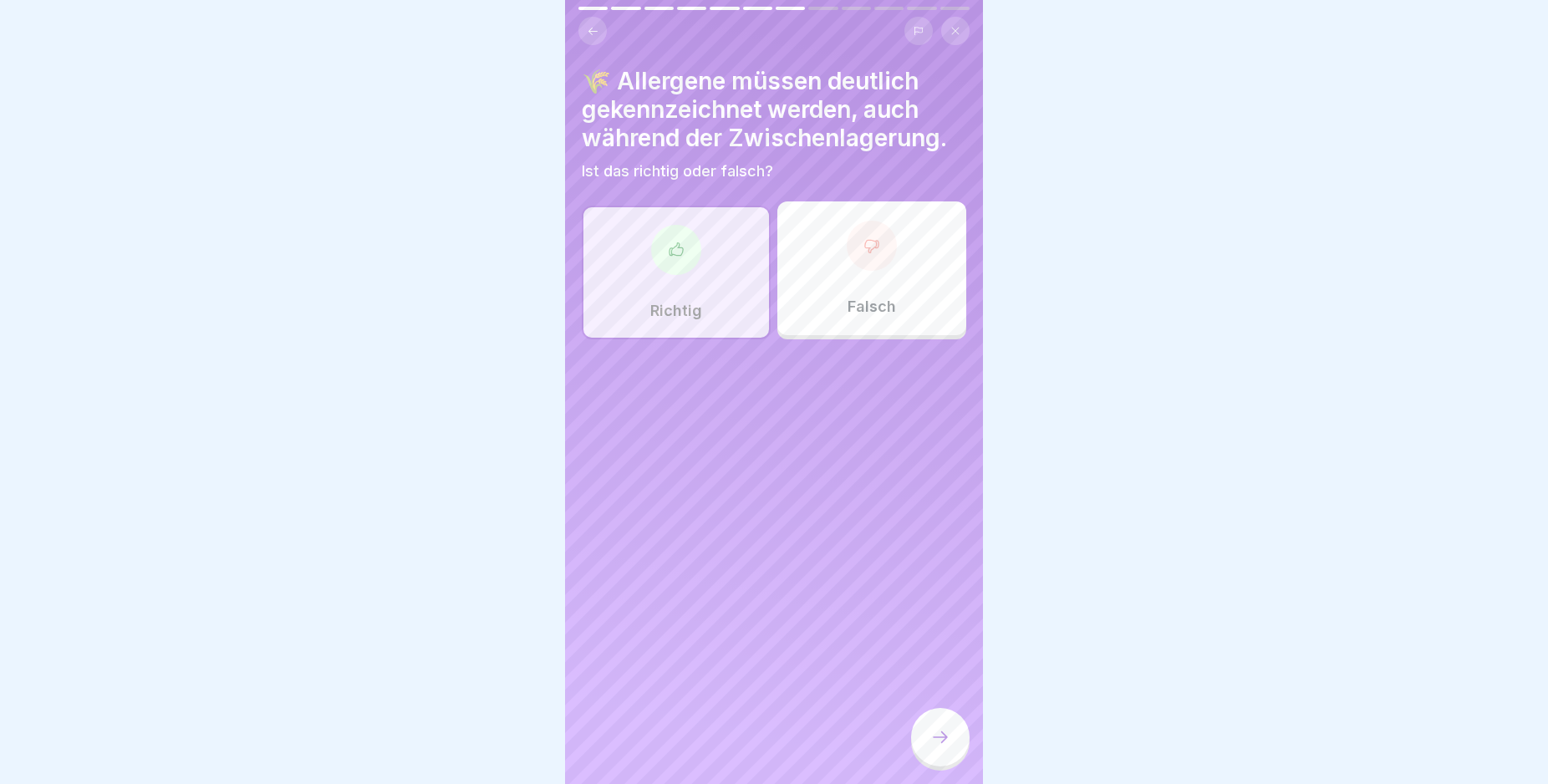
click at [943, 747] on icon at bounding box center [940, 736] width 20 height 20
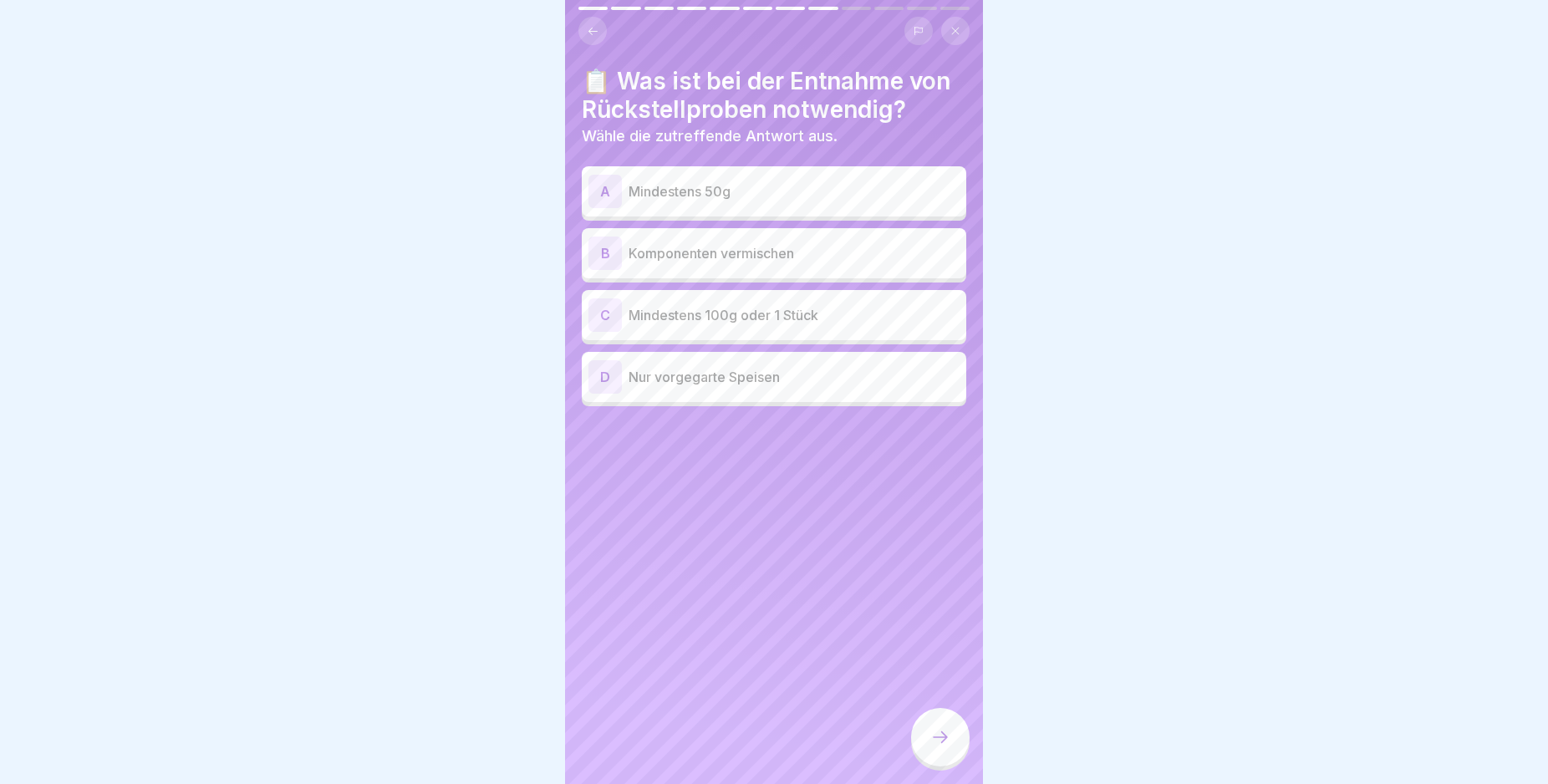
click at [603, 312] on div "C" at bounding box center [605, 315] width 34 height 34
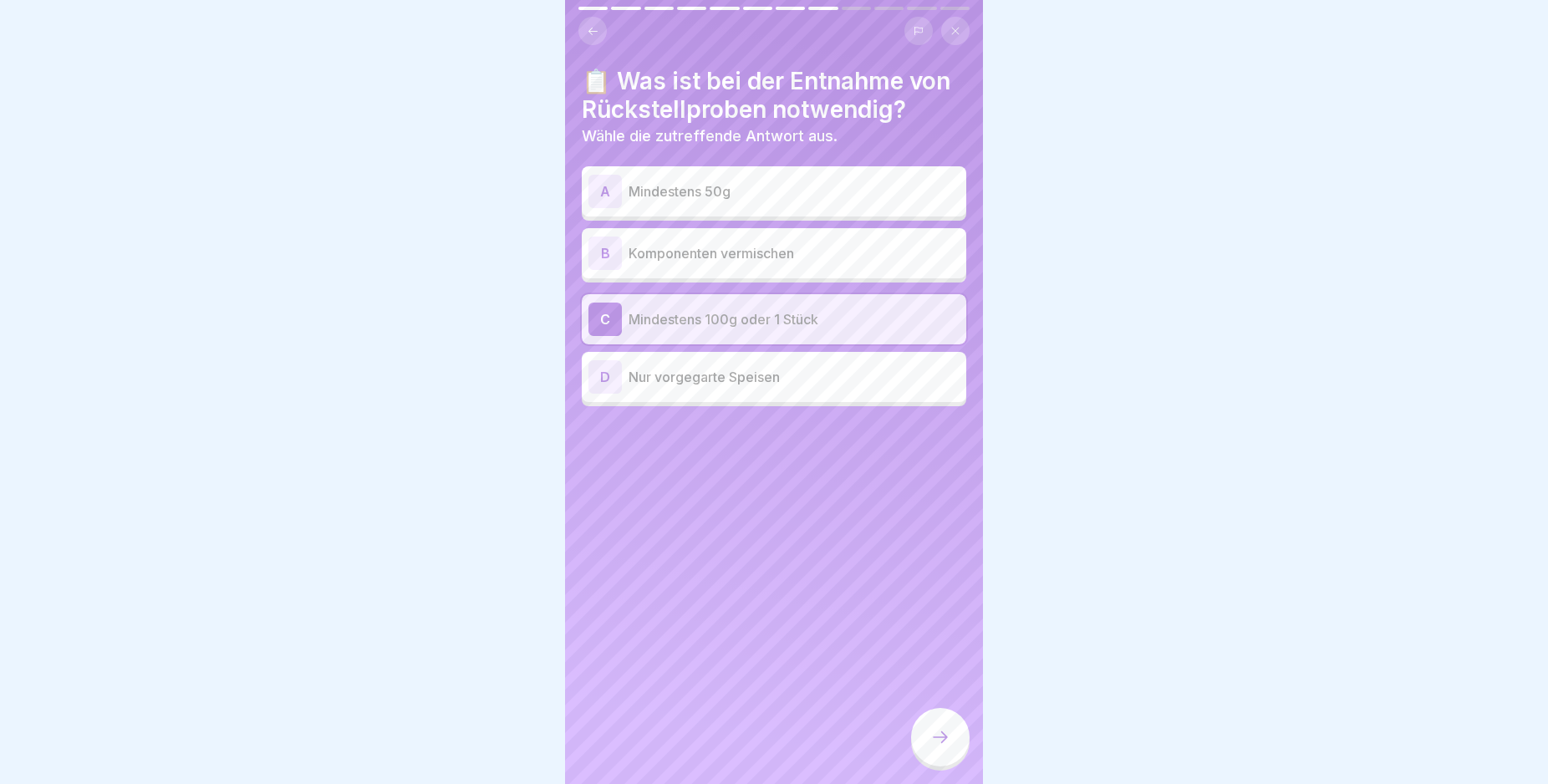
click at [941, 747] on icon at bounding box center [940, 736] width 20 height 20
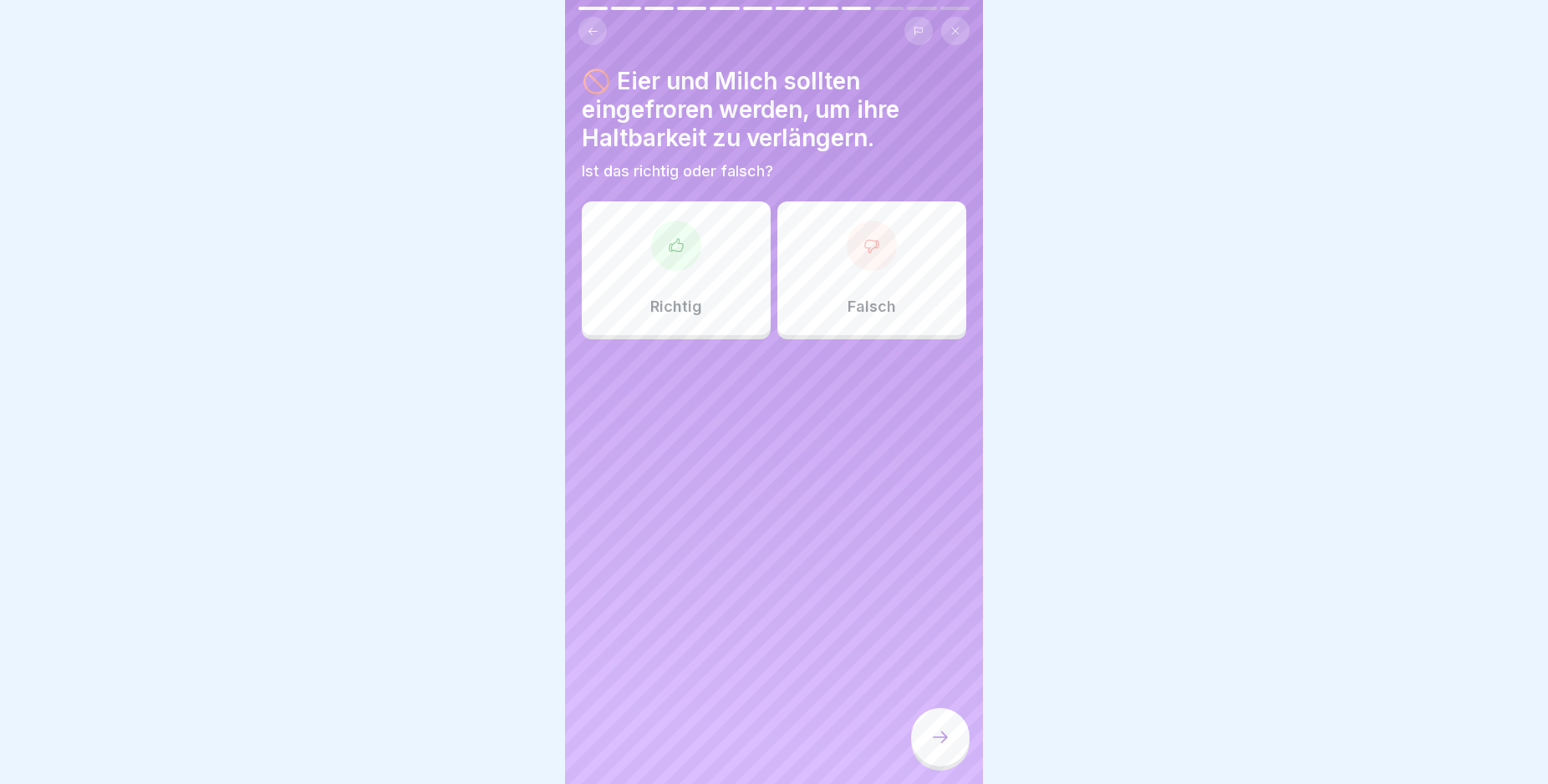
click at [854, 258] on div at bounding box center [871, 245] width 50 height 50
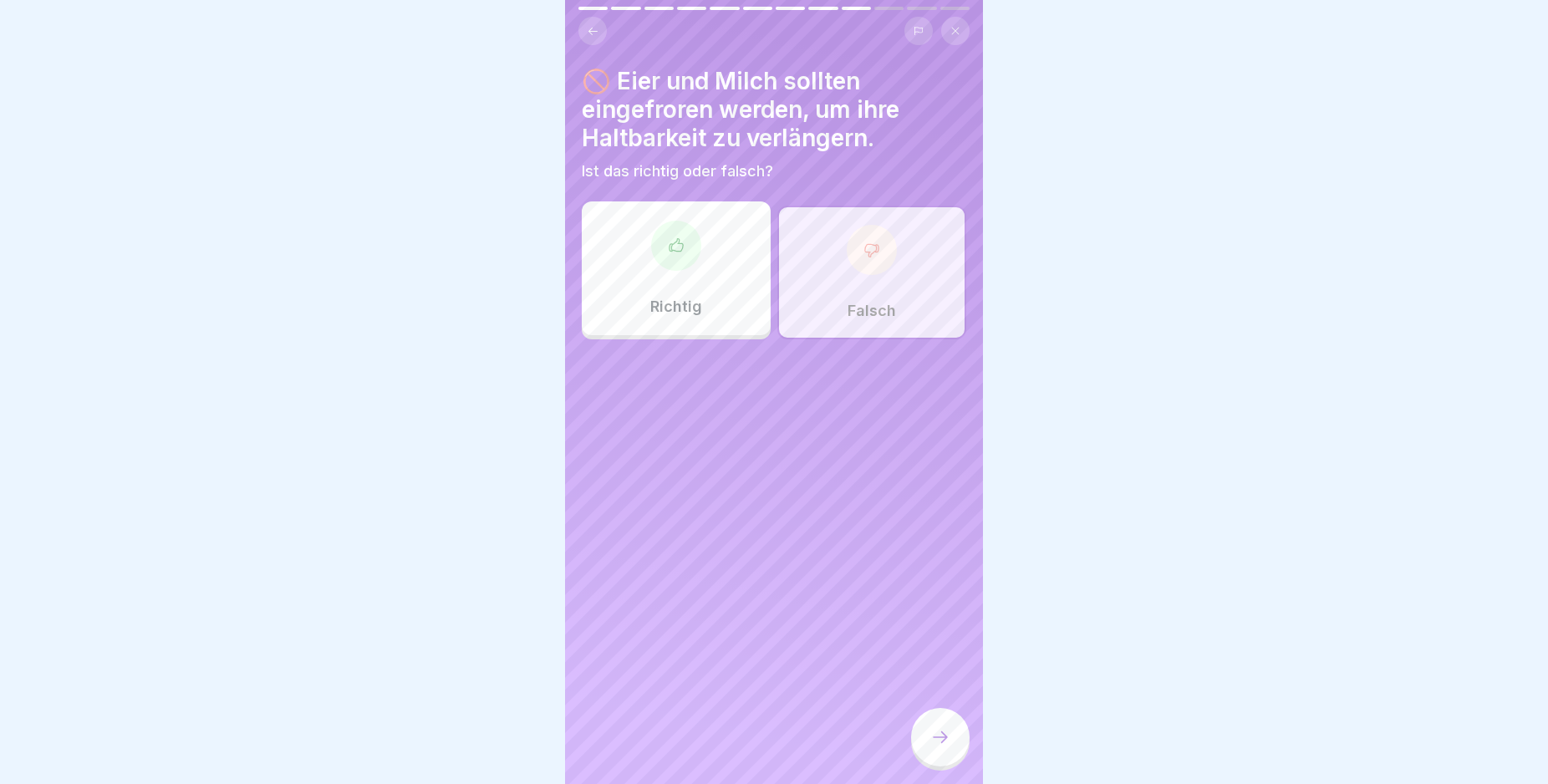
click at [950, 747] on icon at bounding box center [940, 736] width 20 height 20
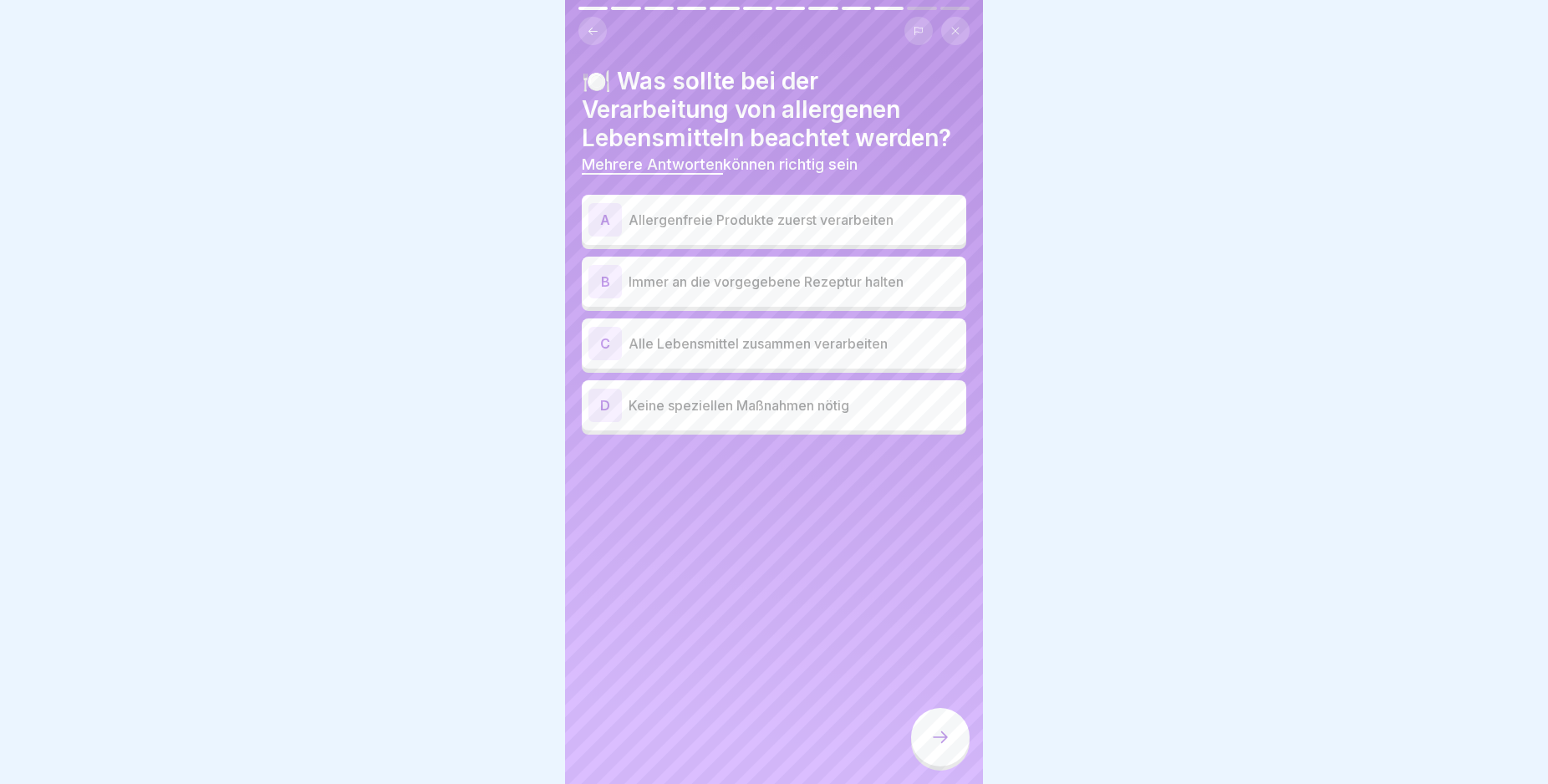
click at [605, 218] on div "A" at bounding box center [605, 220] width 34 height 34
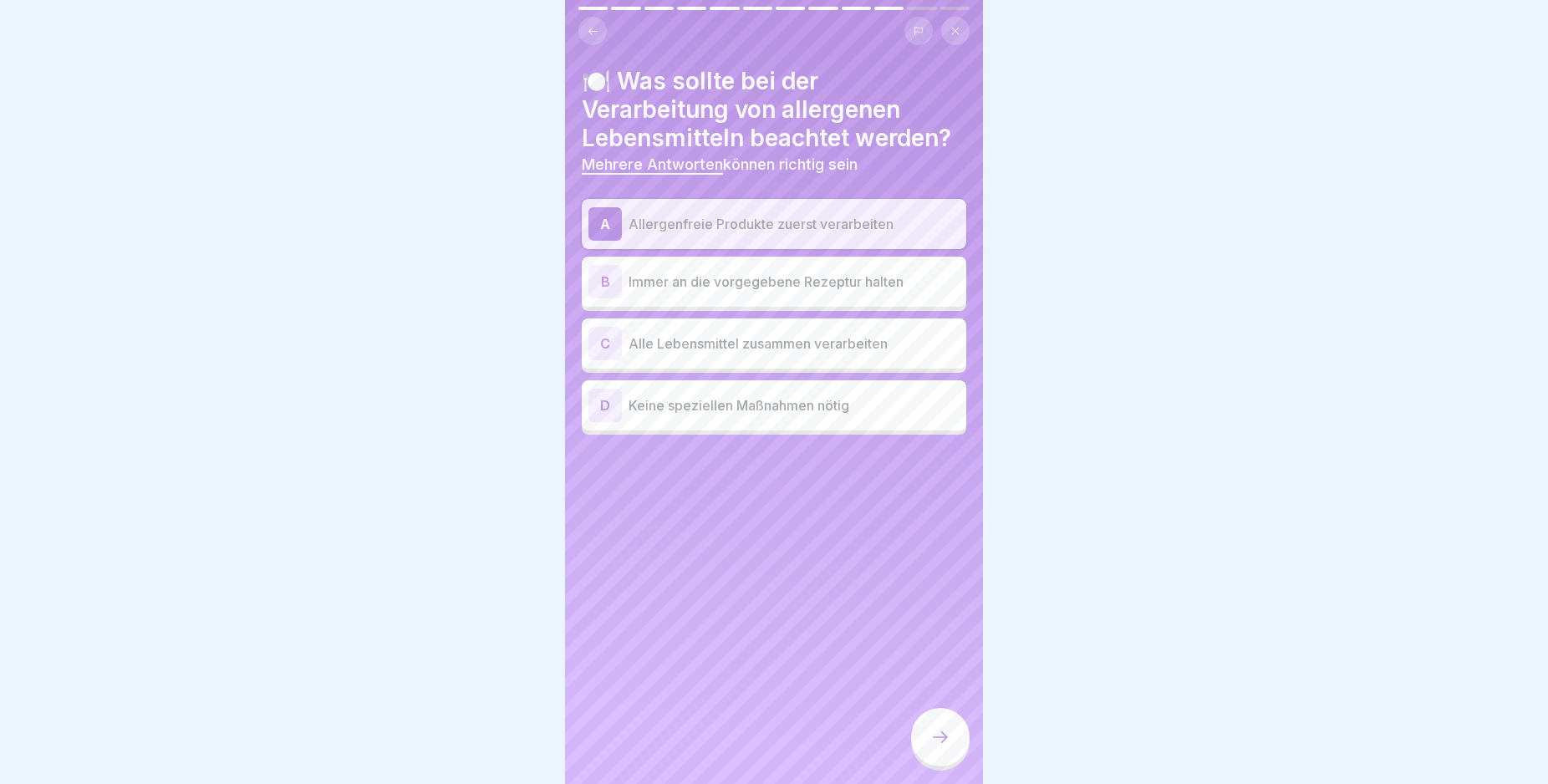
click at [600, 278] on div "B" at bounding box center [605, 281] width 34 height 34
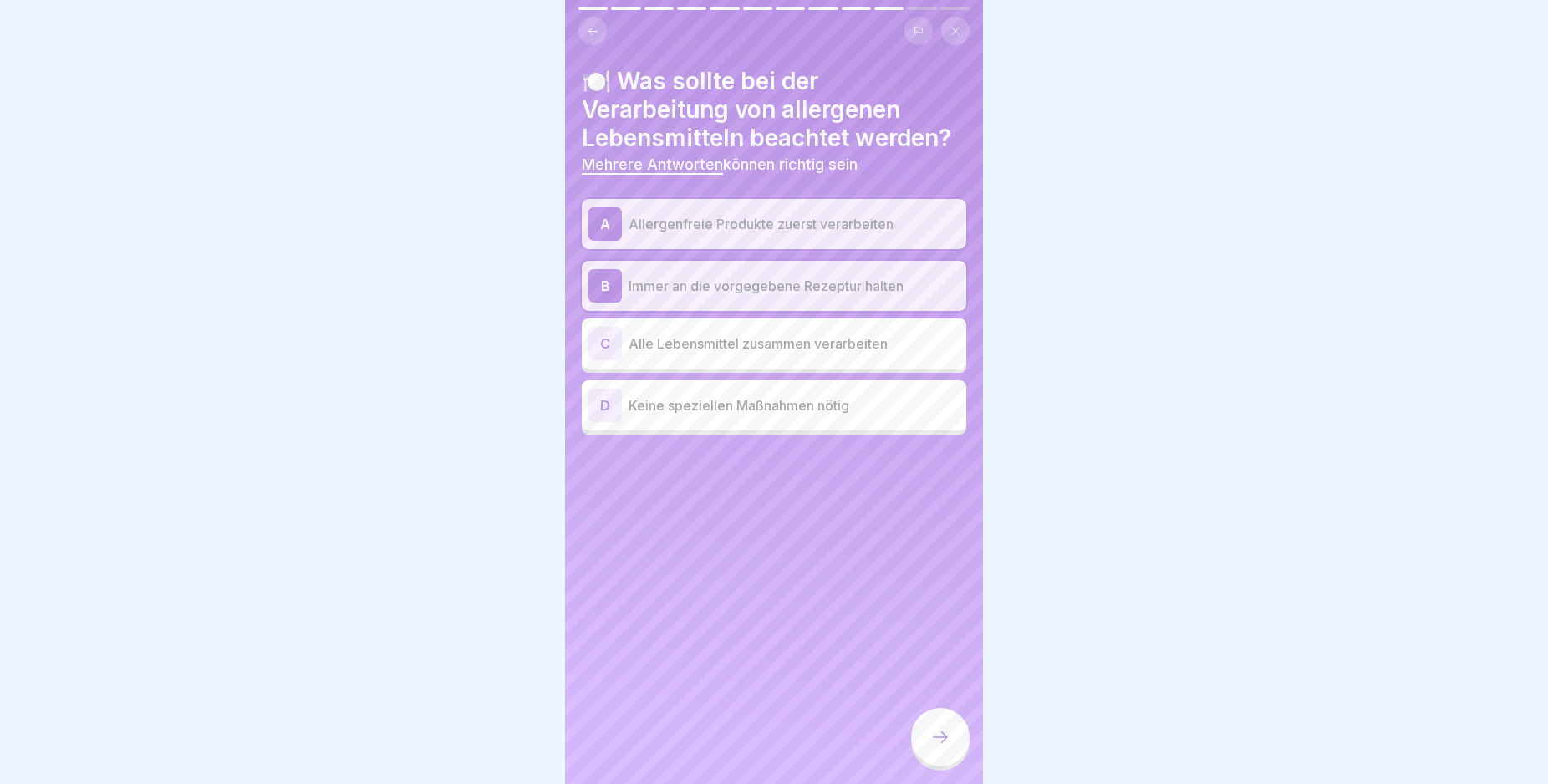
click at [938, 744] on icon at bounding box center [940, 736] width 20 height 20
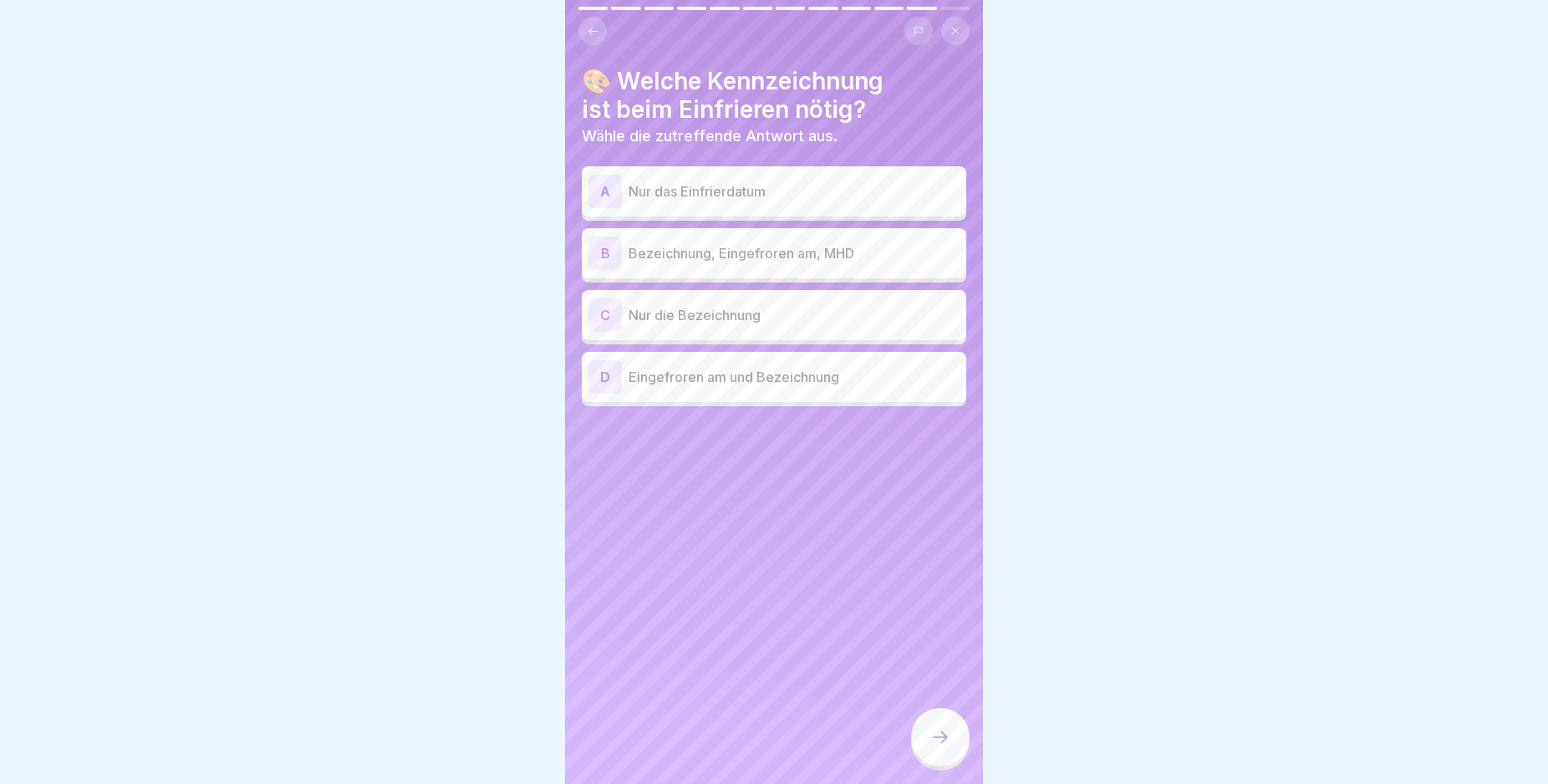
click at [606, 254] on div "B" at bounding box center [605, 253] width 34 height 34
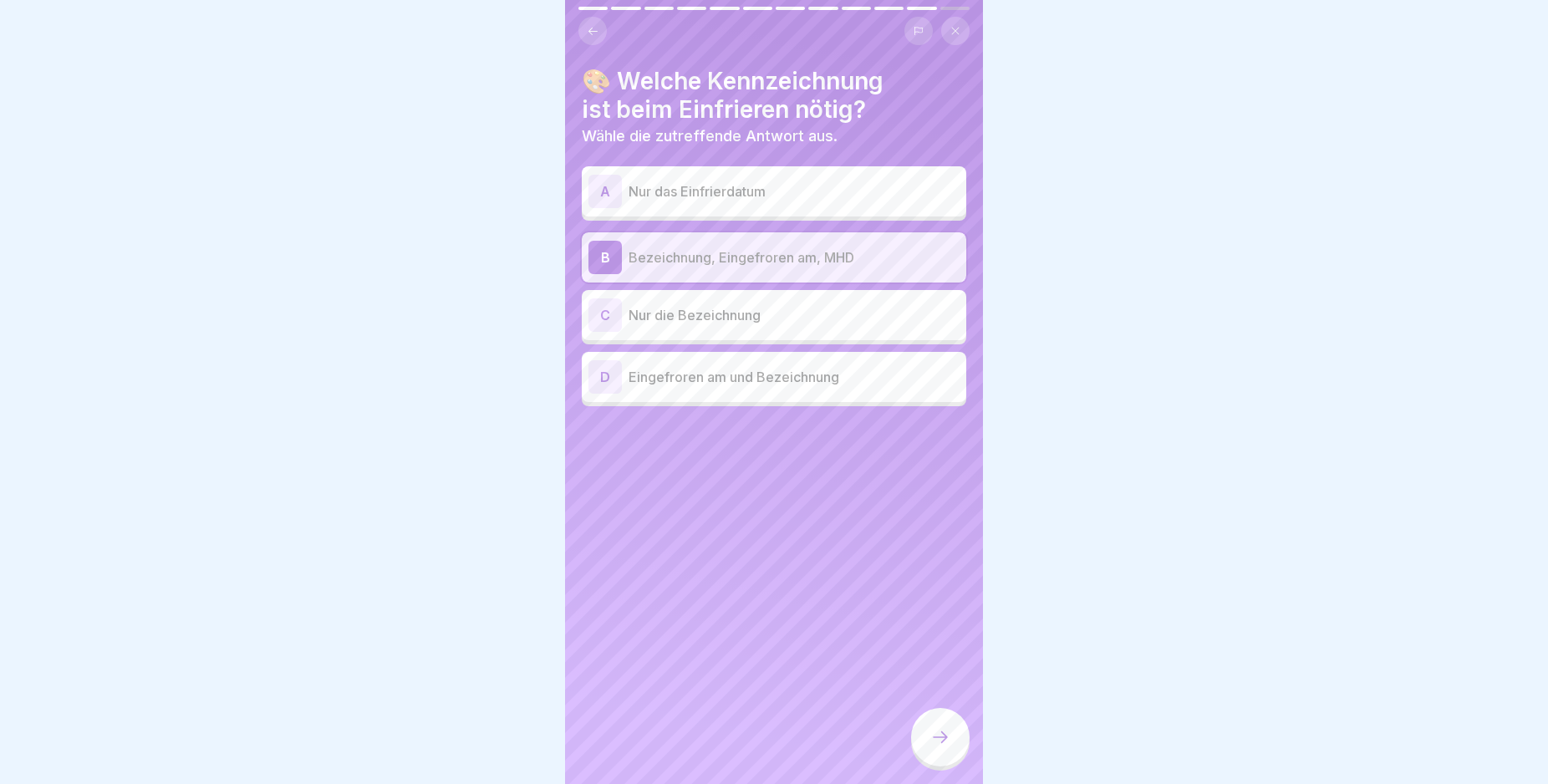
click at [604, 255] on div "B" at bounding box center [605, 258] width 34 height 34
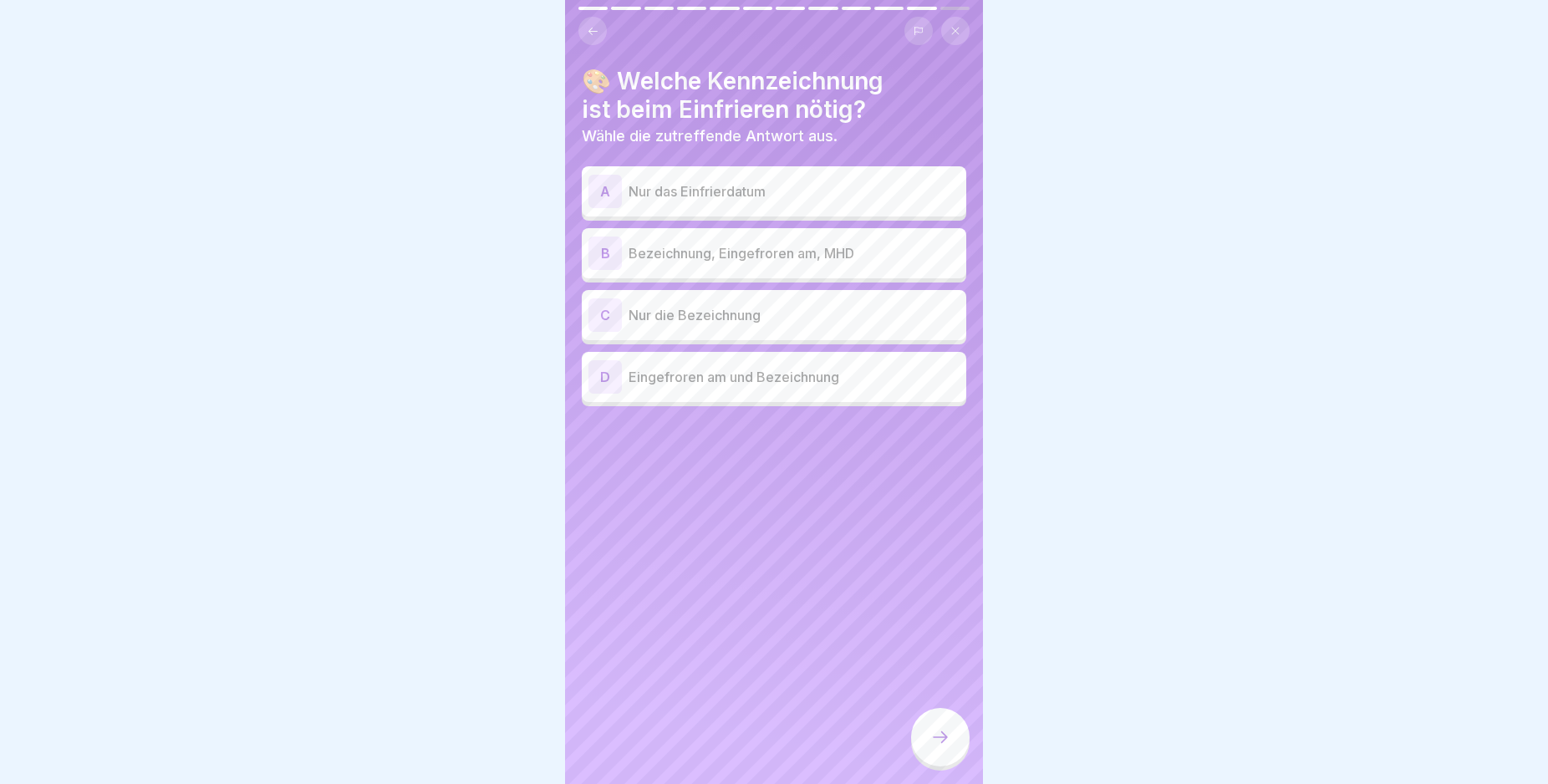
click at [606, 376] on div "D" at bounding box center [605, 377] width 34 height 34
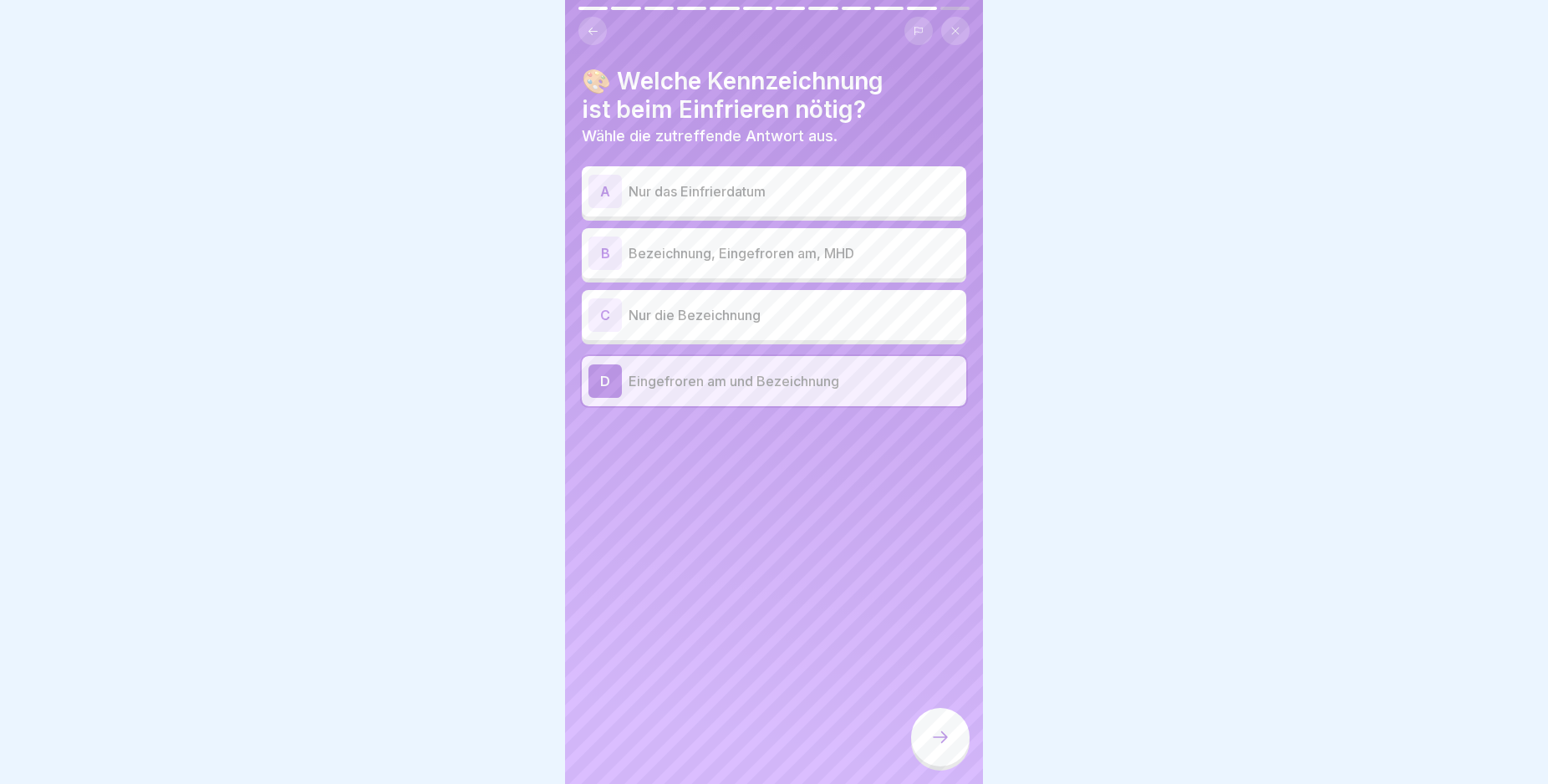
click at [945, 747] on icon at bounding box center [940, 736] width 20 height 20
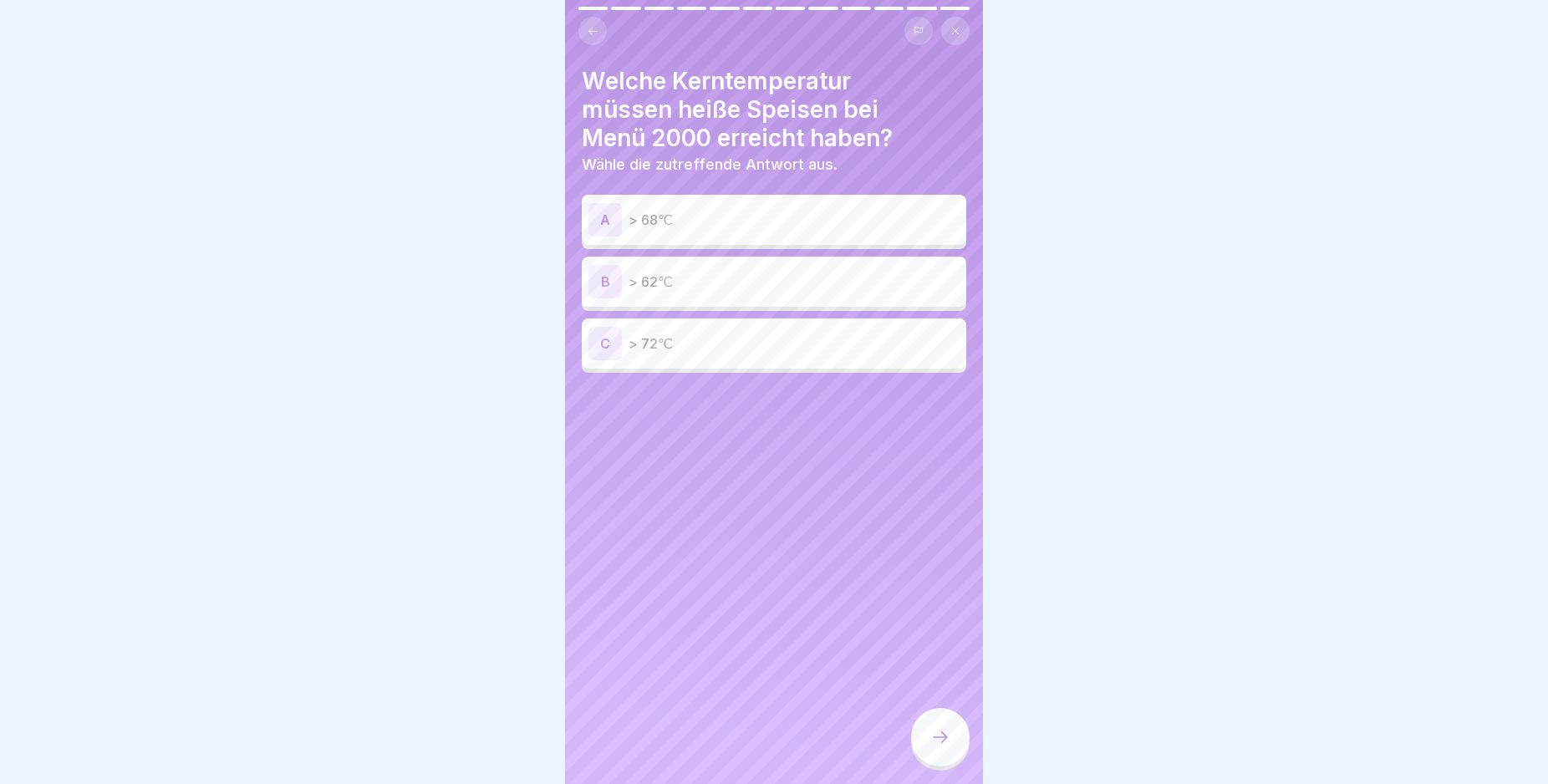
click at [607, 346] on div "C" at bounding box center [605, 344] width 34 height 34
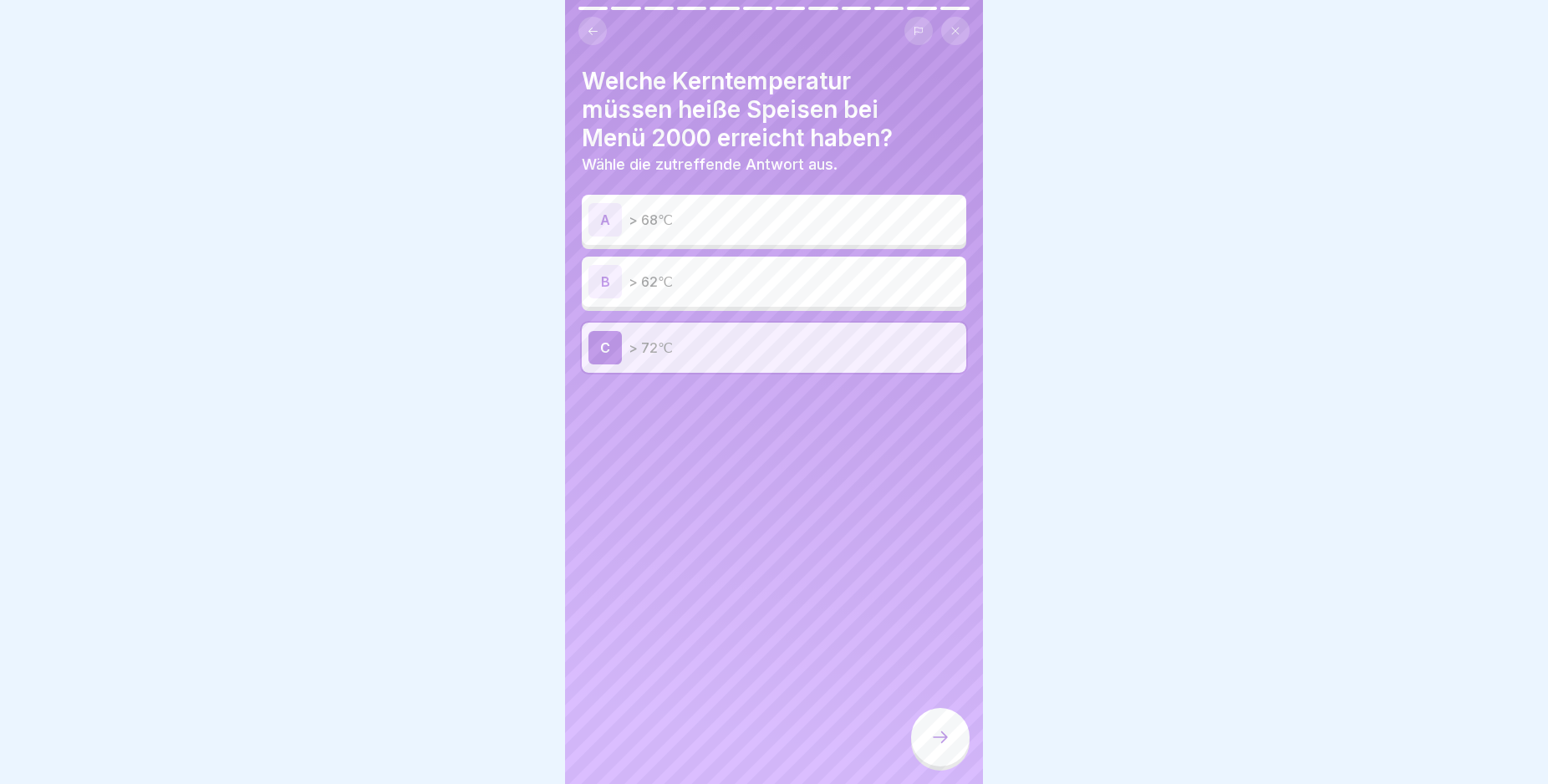
click at [942, 747] on icon at bounding box center [940, 736] width 20 height 20
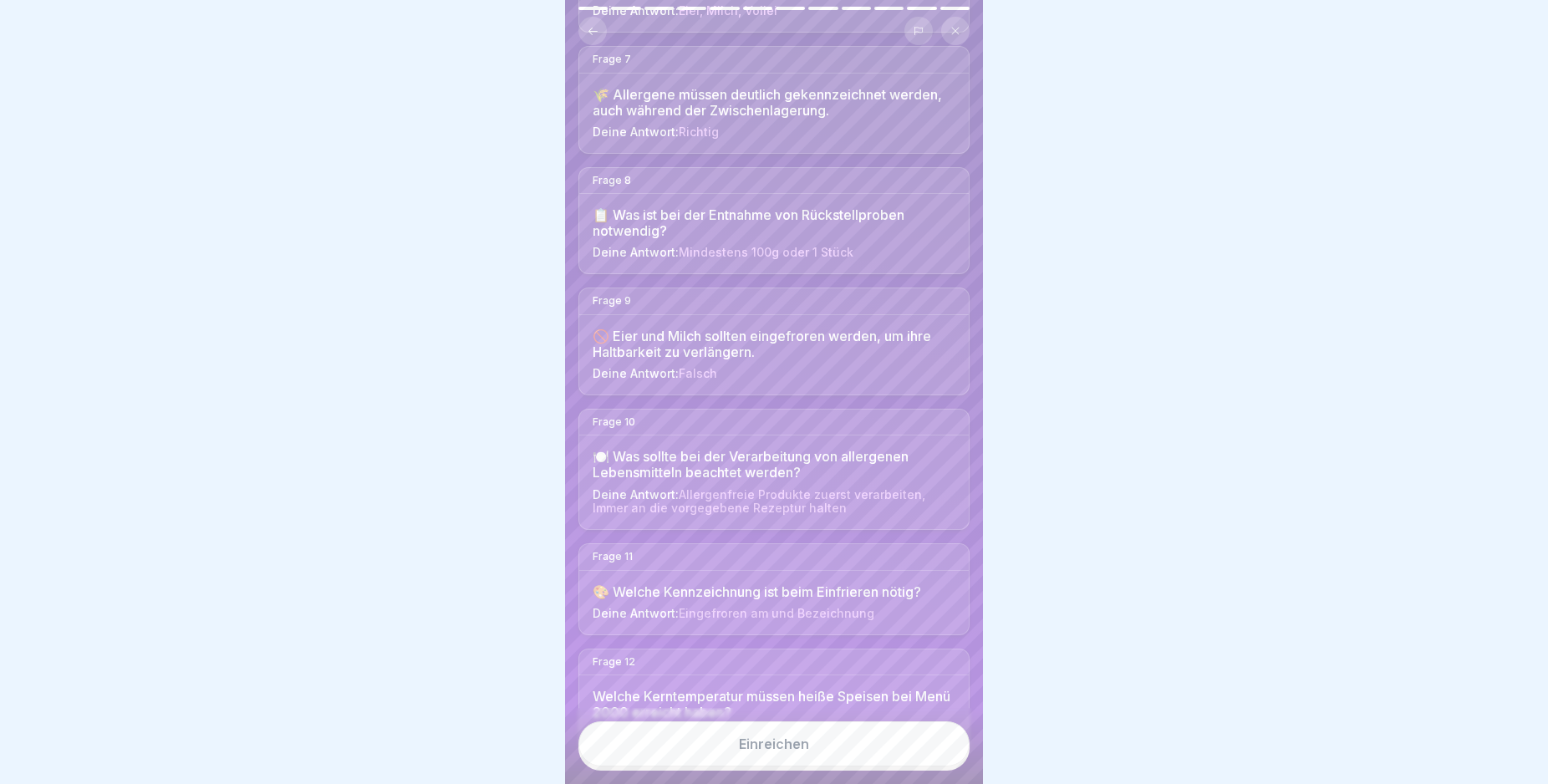
scroll to position [952, 0]
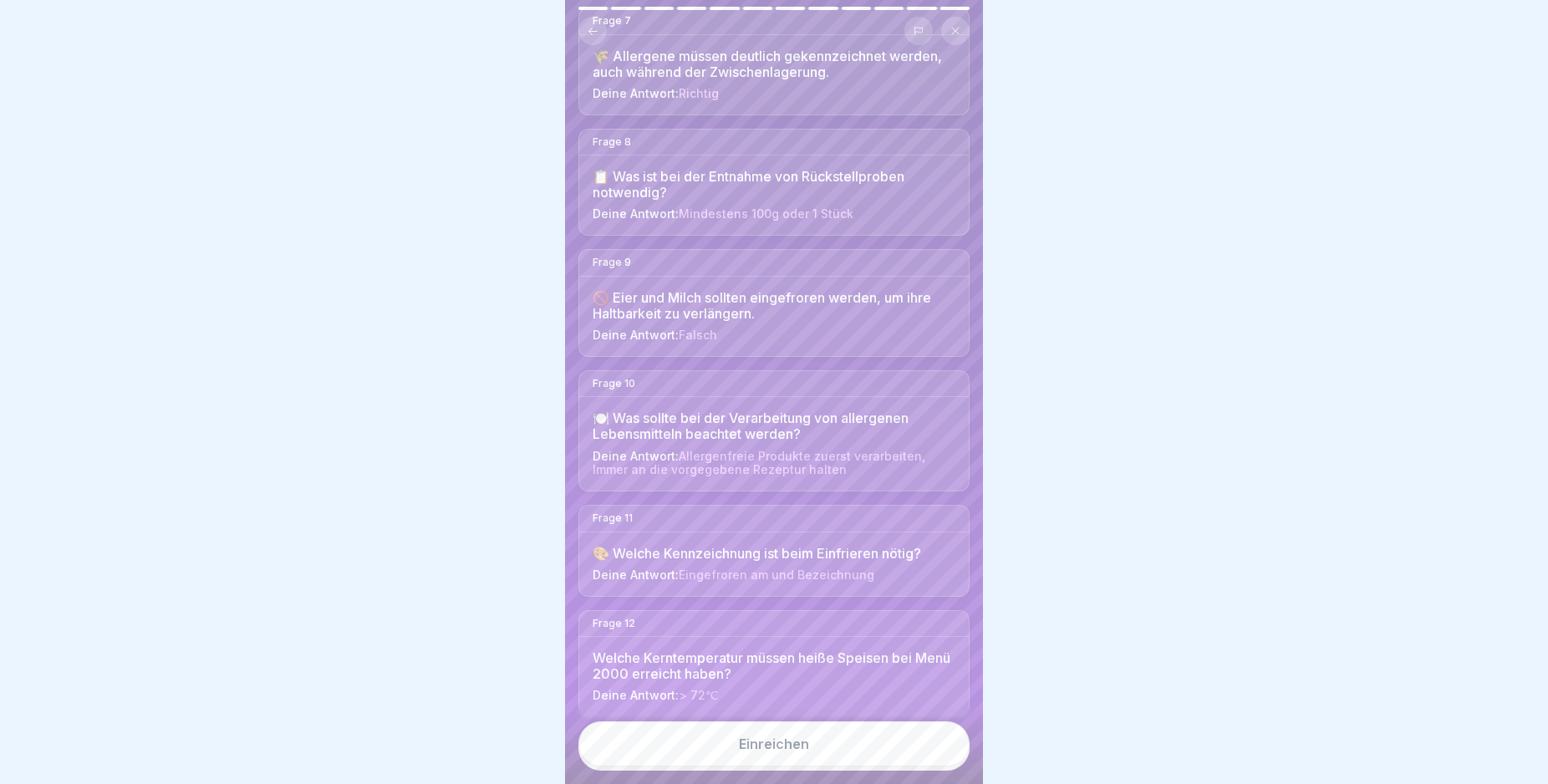
click at [881, 763] on button "Einreichen" at bounding box center [773, 744] width 391 height 45
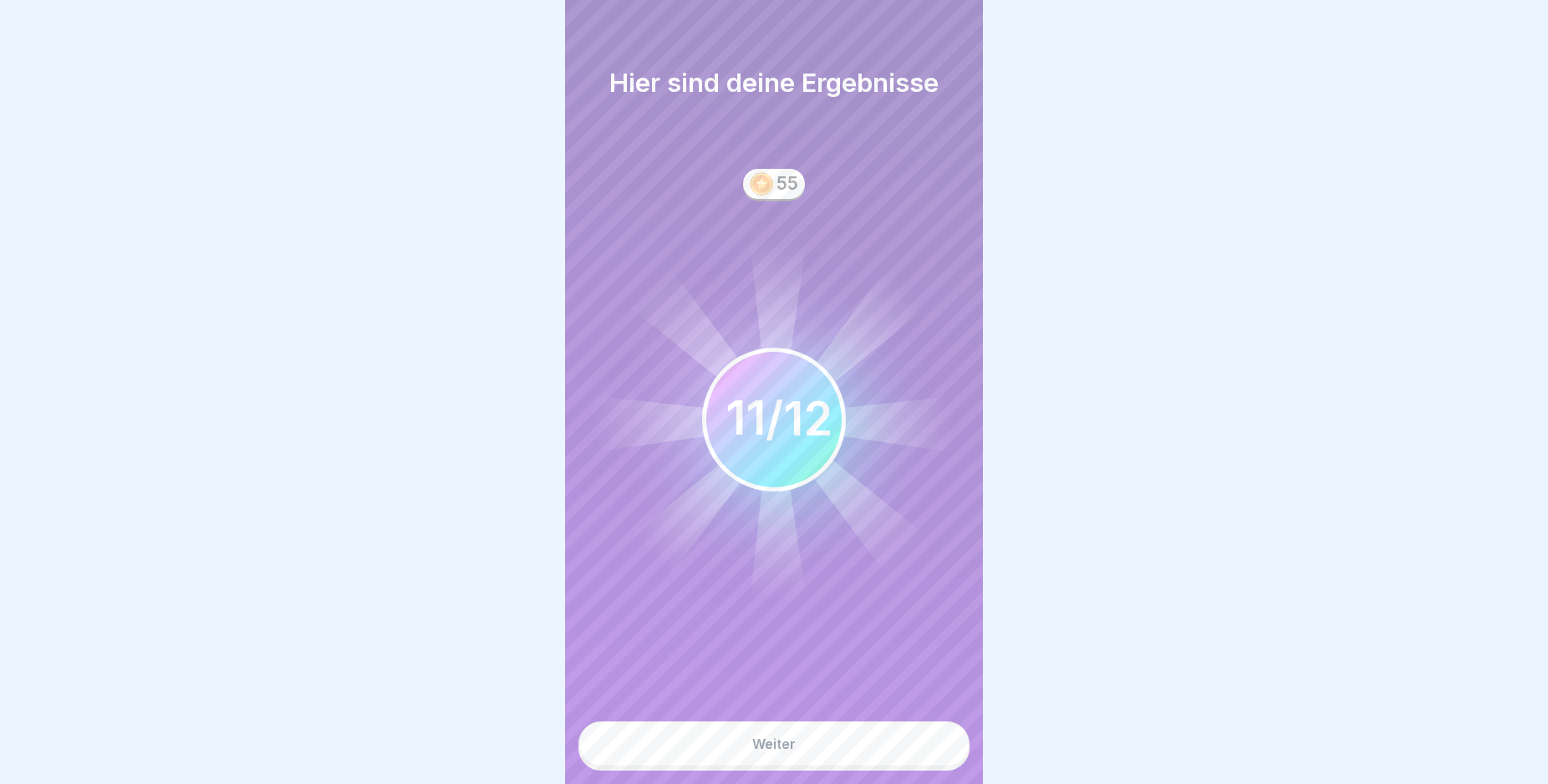
click at [879, 762] on button "Weiter" at bounding box center [773, 744] width 391 height 45
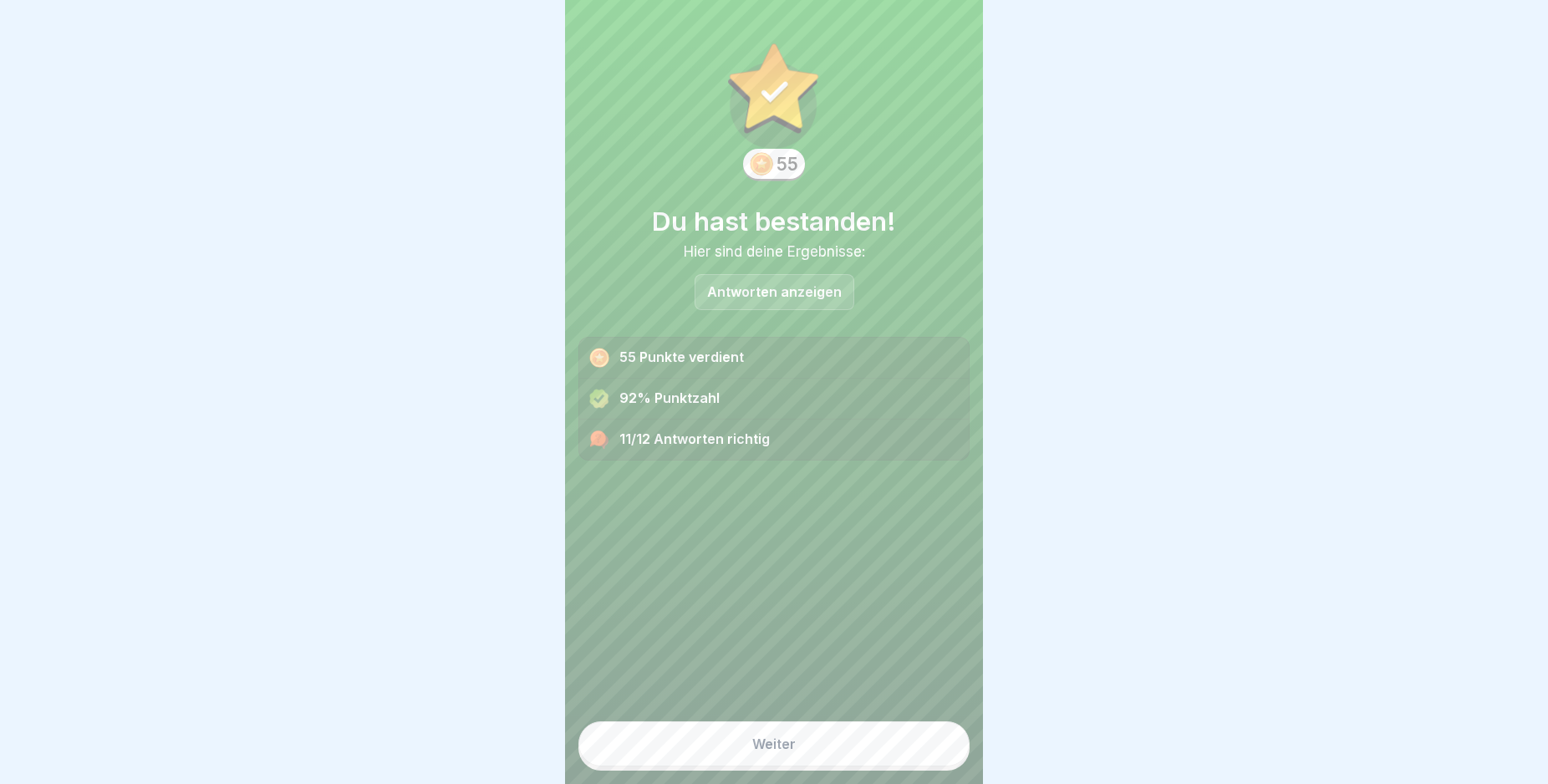
click at [879, 762] on button "Weiter" at bounding box center [773, 744] width 391 height 45
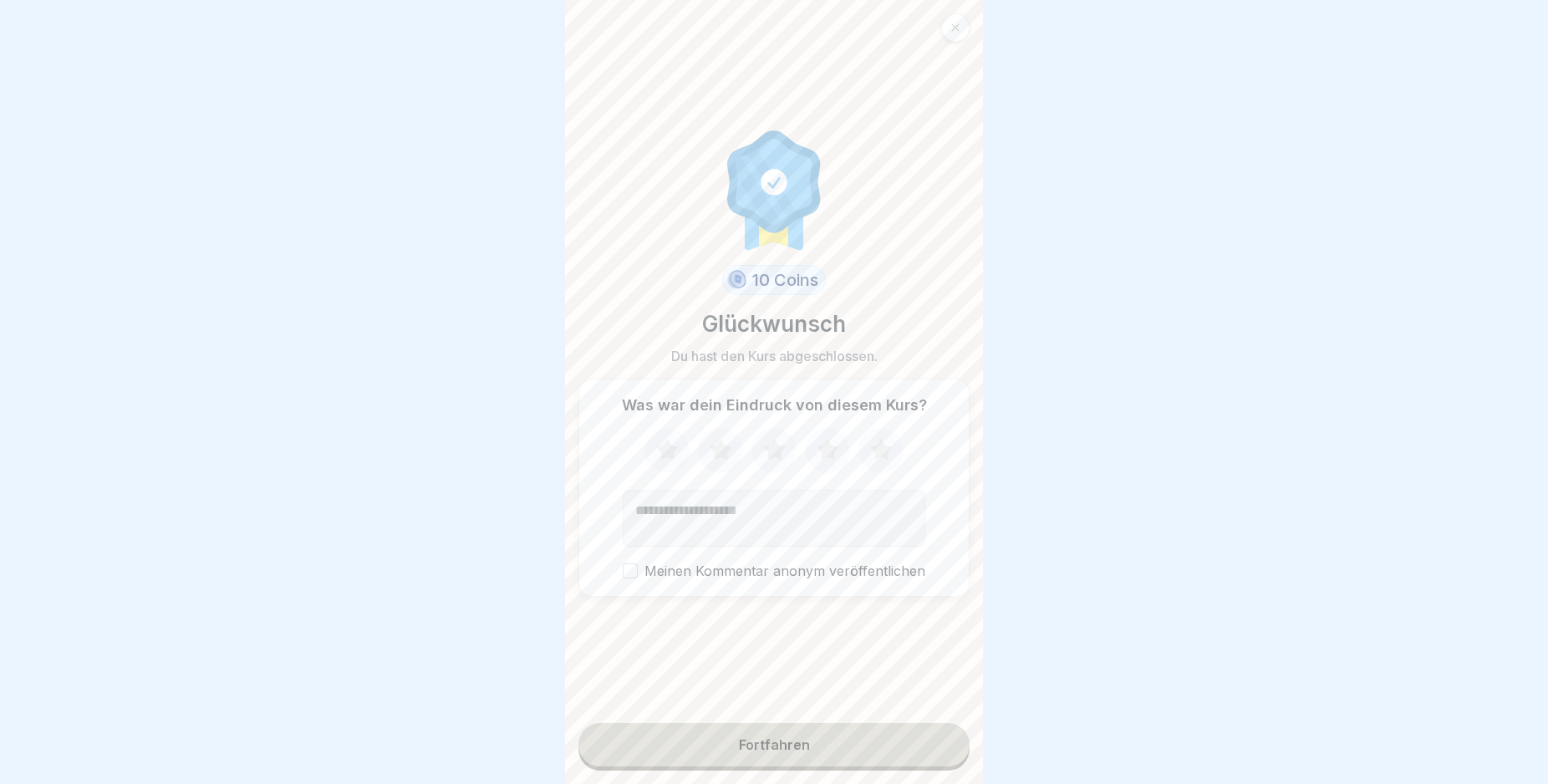
click at [879, 762] on button "Fortfahren" at bounding box center [773, 744] width 391 height 43
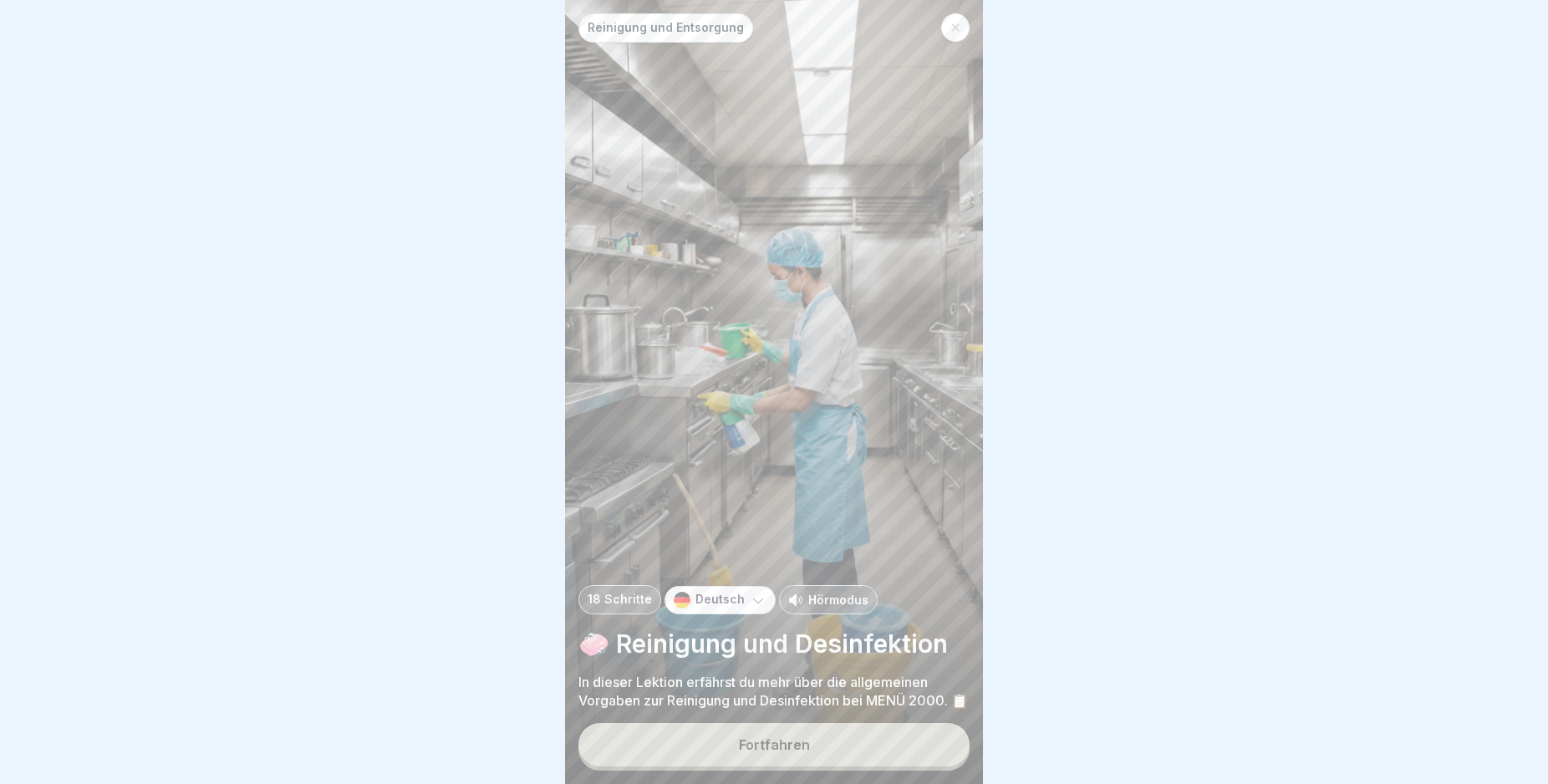
click at [879, 762] on button "Fortfahren" at bounding box center [773, 744] width 391 height 43
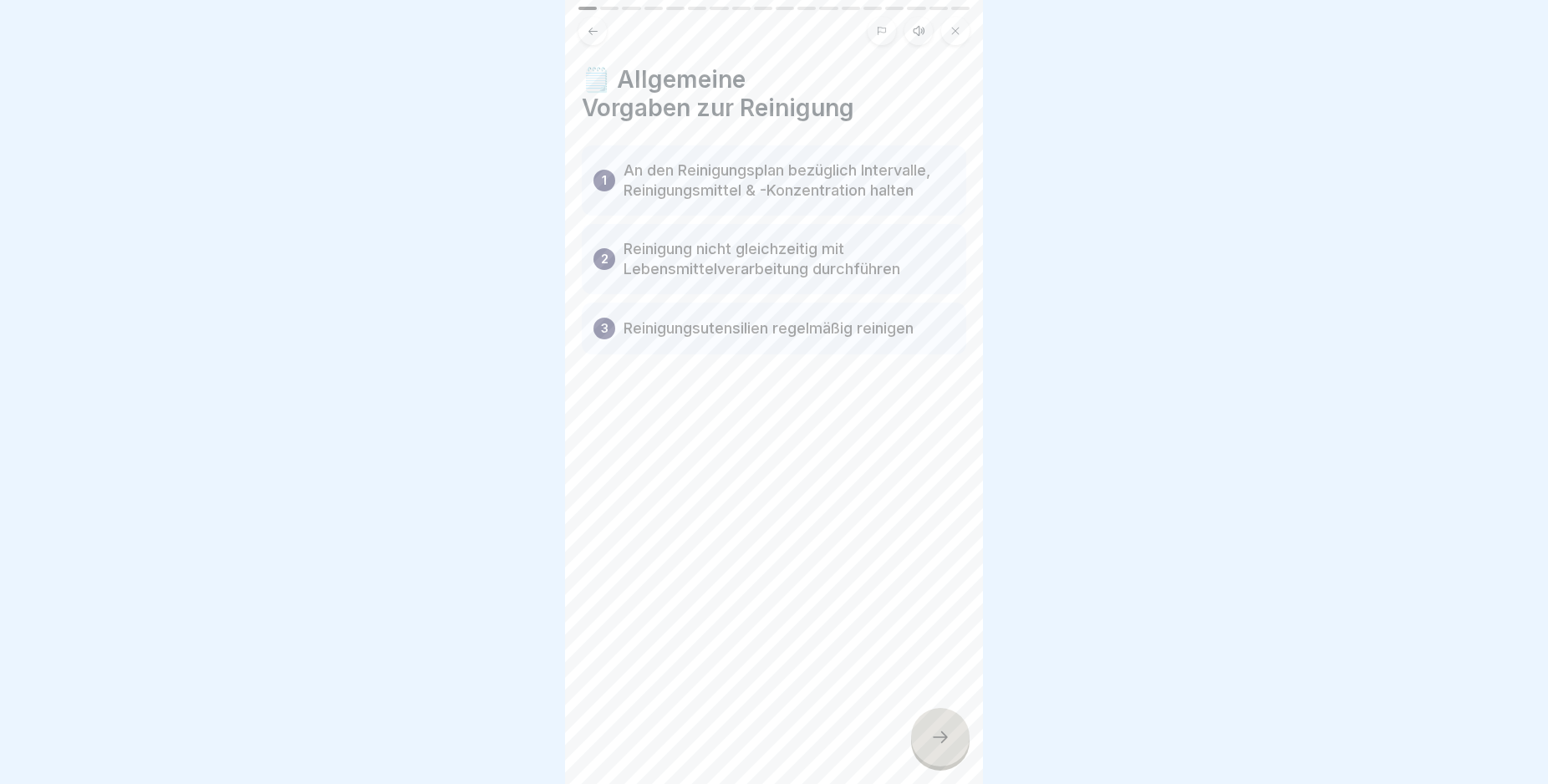
click at [944, 747] on icon at bounding box center [940, 736] width 20 height 20
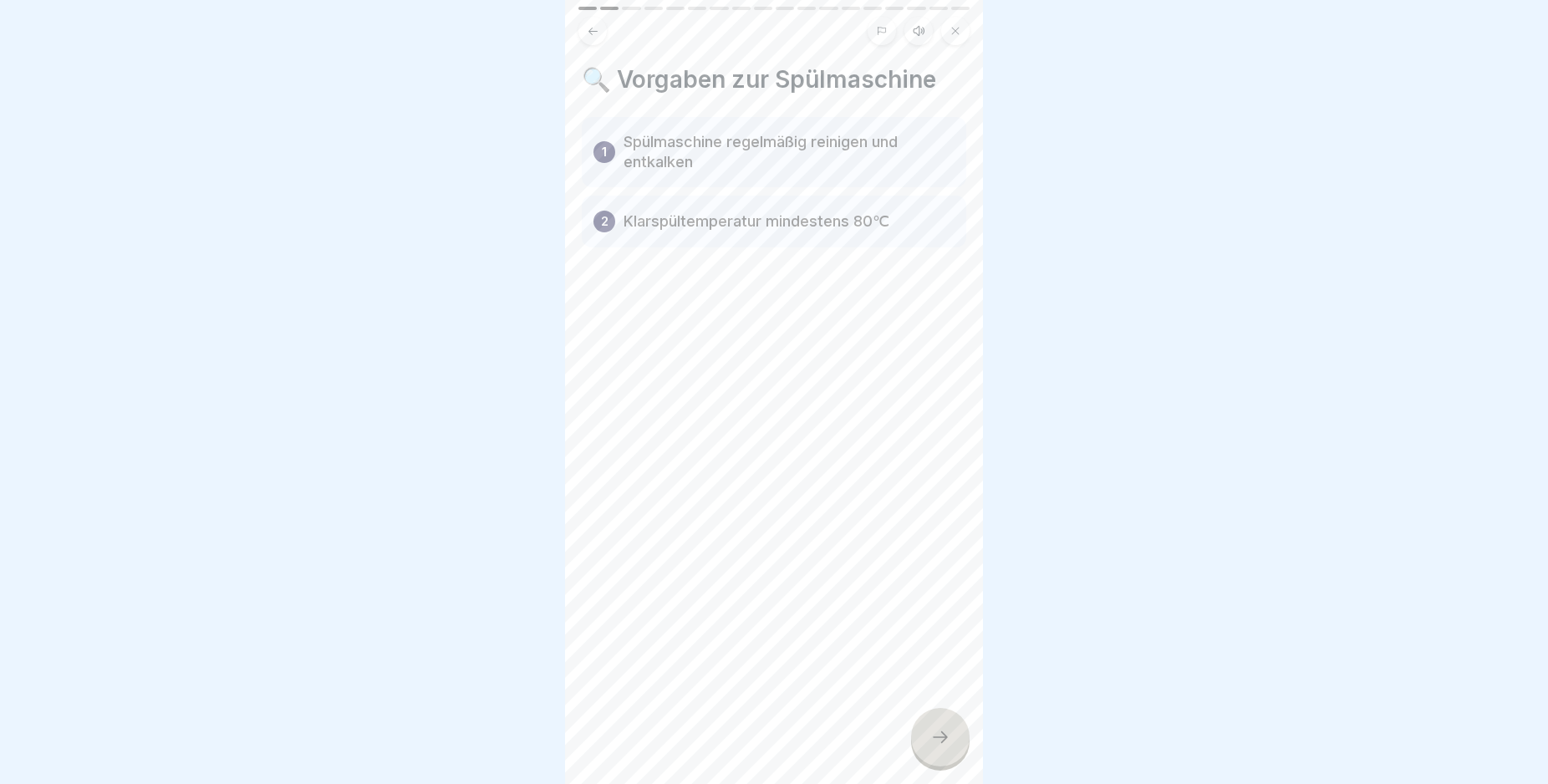
click at [944, 747] on icon at bounding box center [940, 736] width 20 height 20
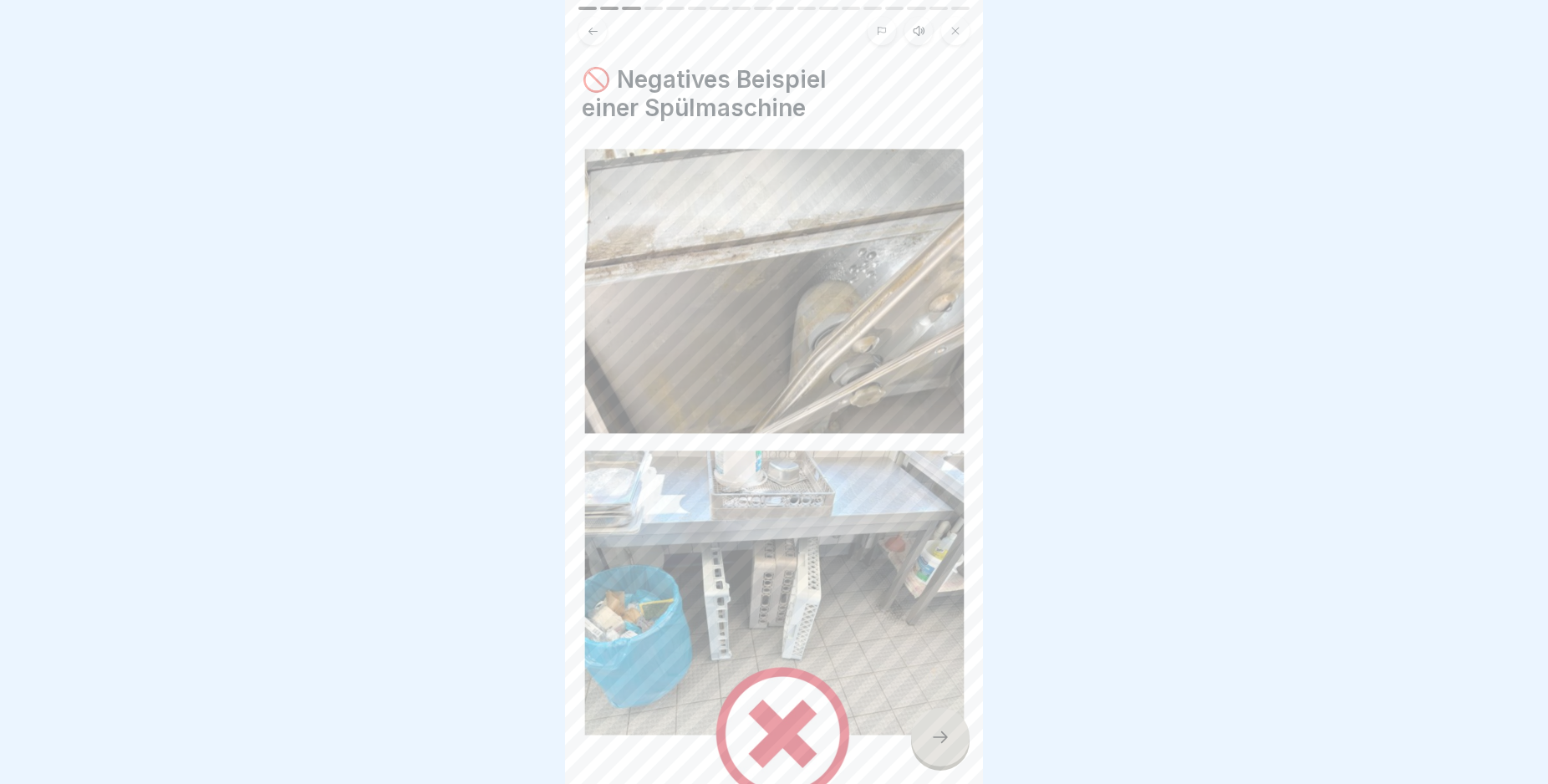
click at [944, 747] on icon at bounding box center [940, 736] width 20 height 20
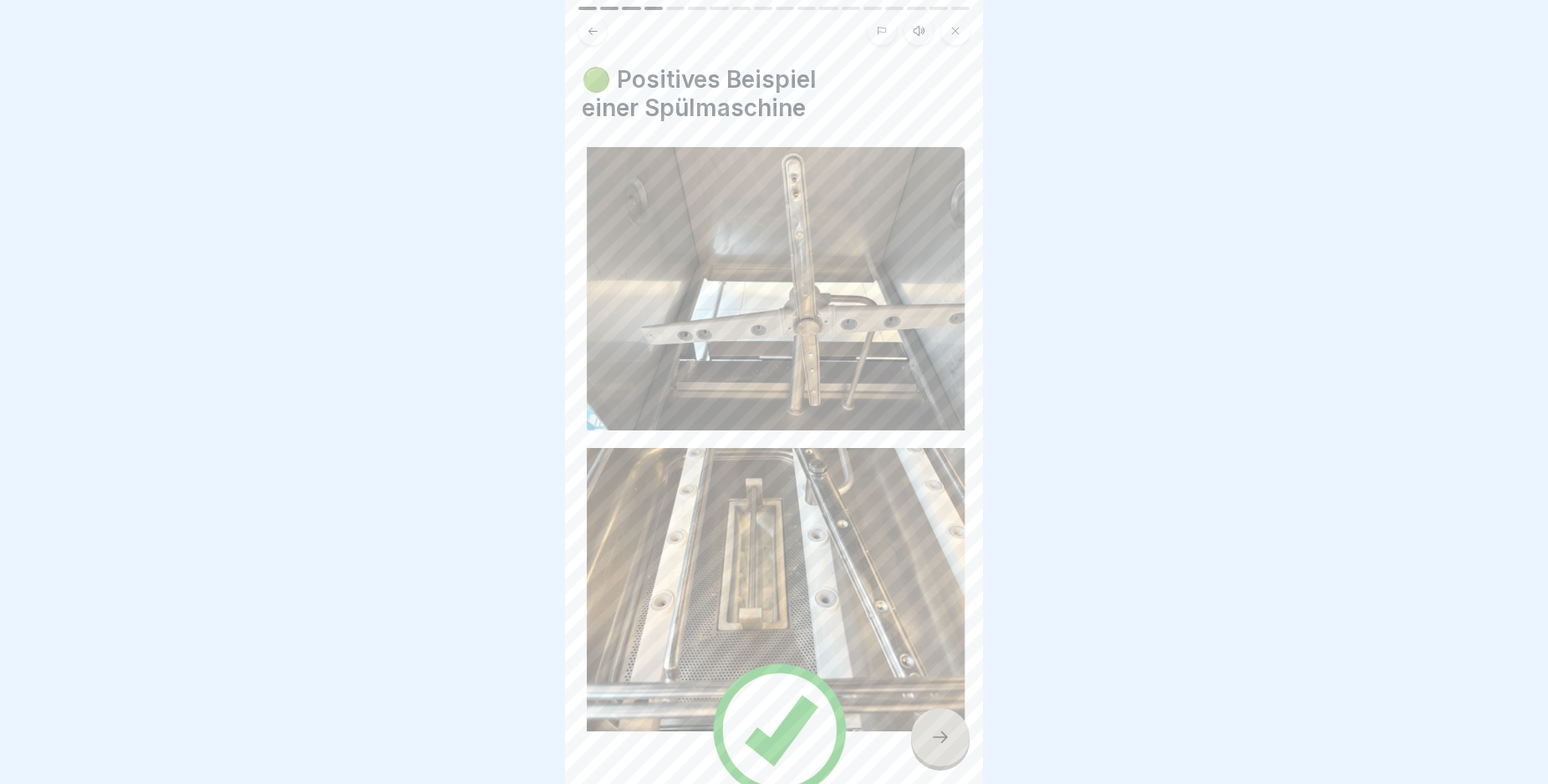
click at [944, 747] on icon at bounding box center [940, 736] width 20 height 20
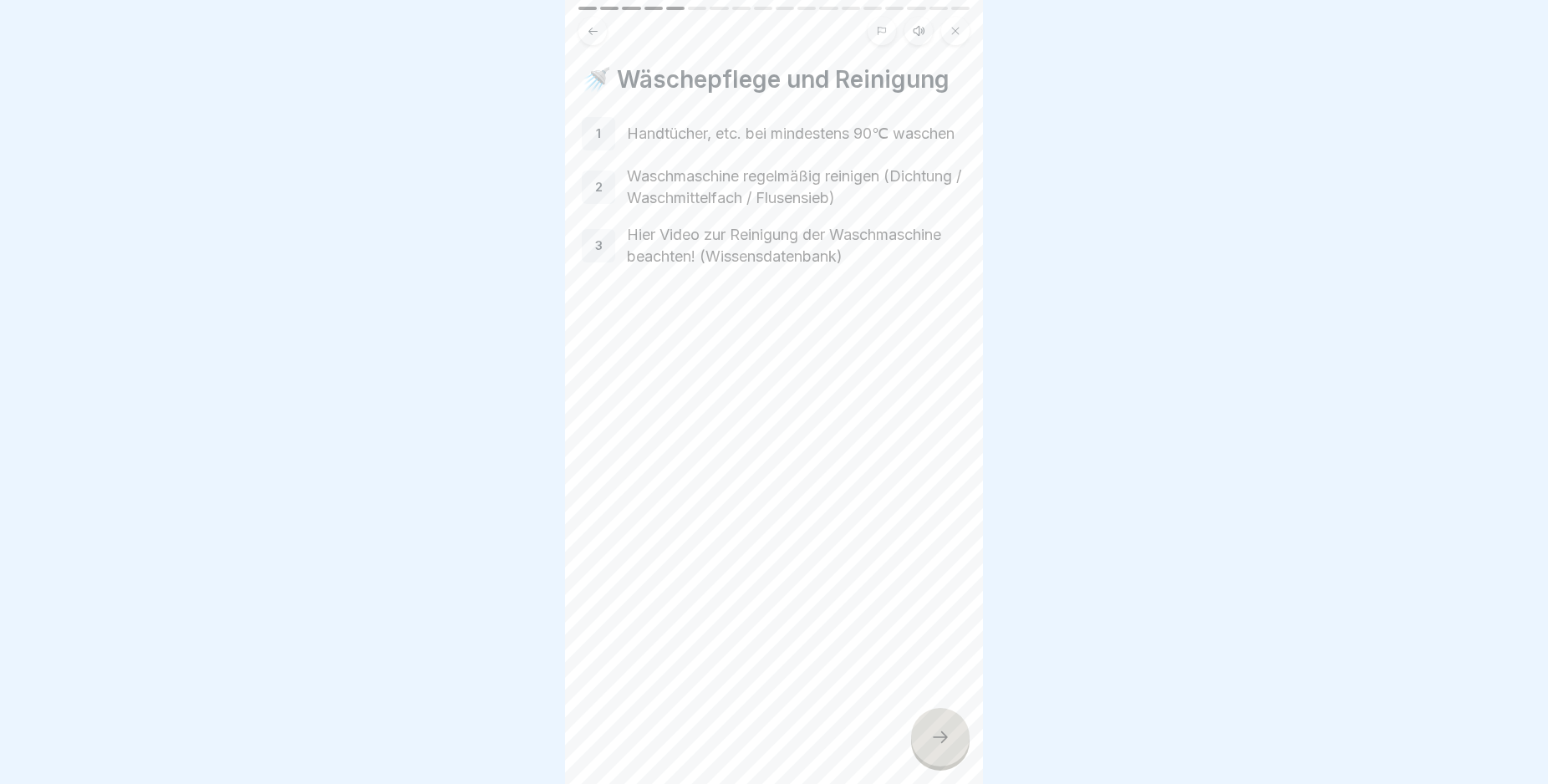
click at [944, 747] on icon at bounding box center [940, 736] width 20 height 20
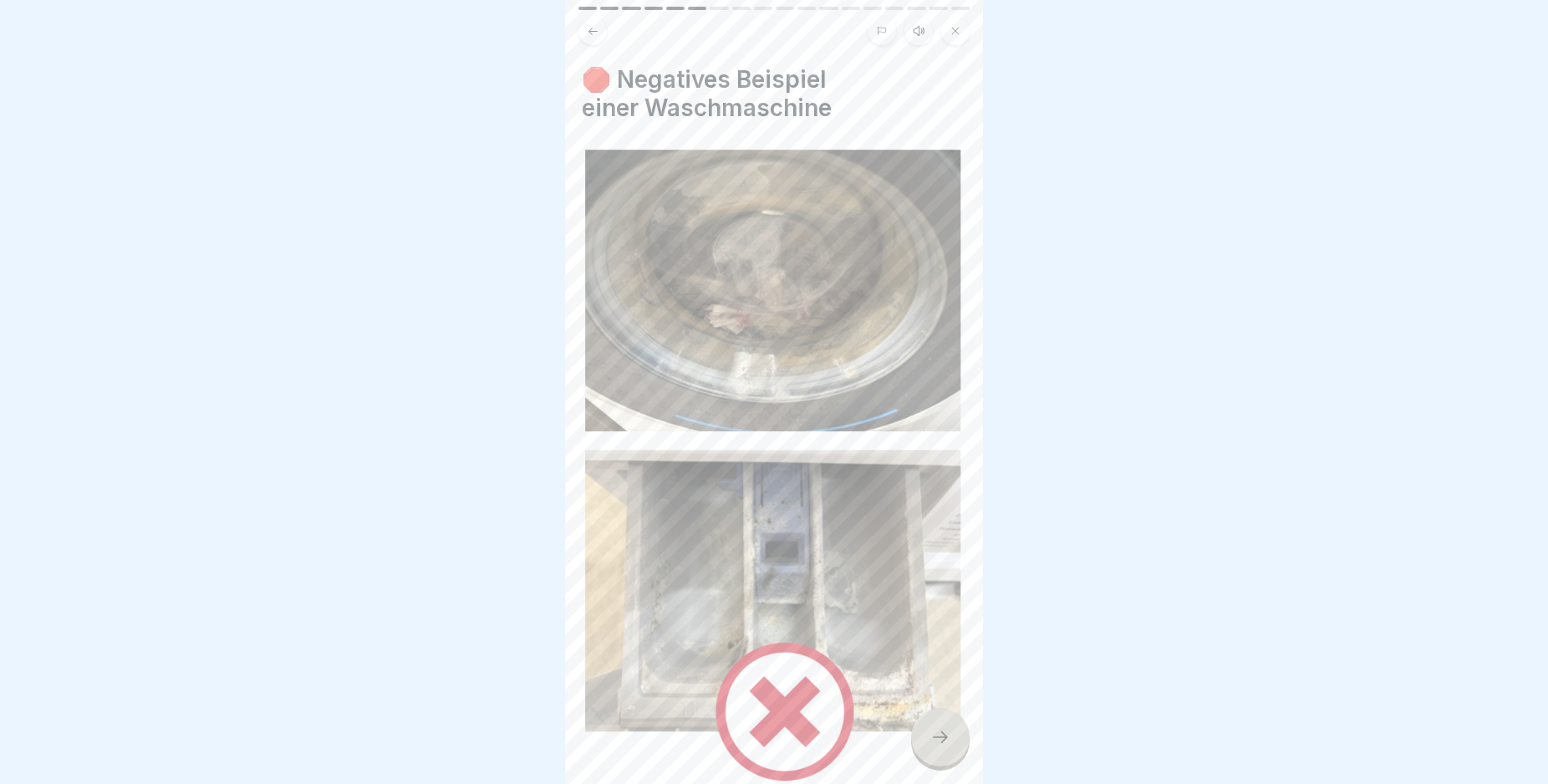
click at [944, 747] on icon at bounding box center [940, 736] width 20 height 20
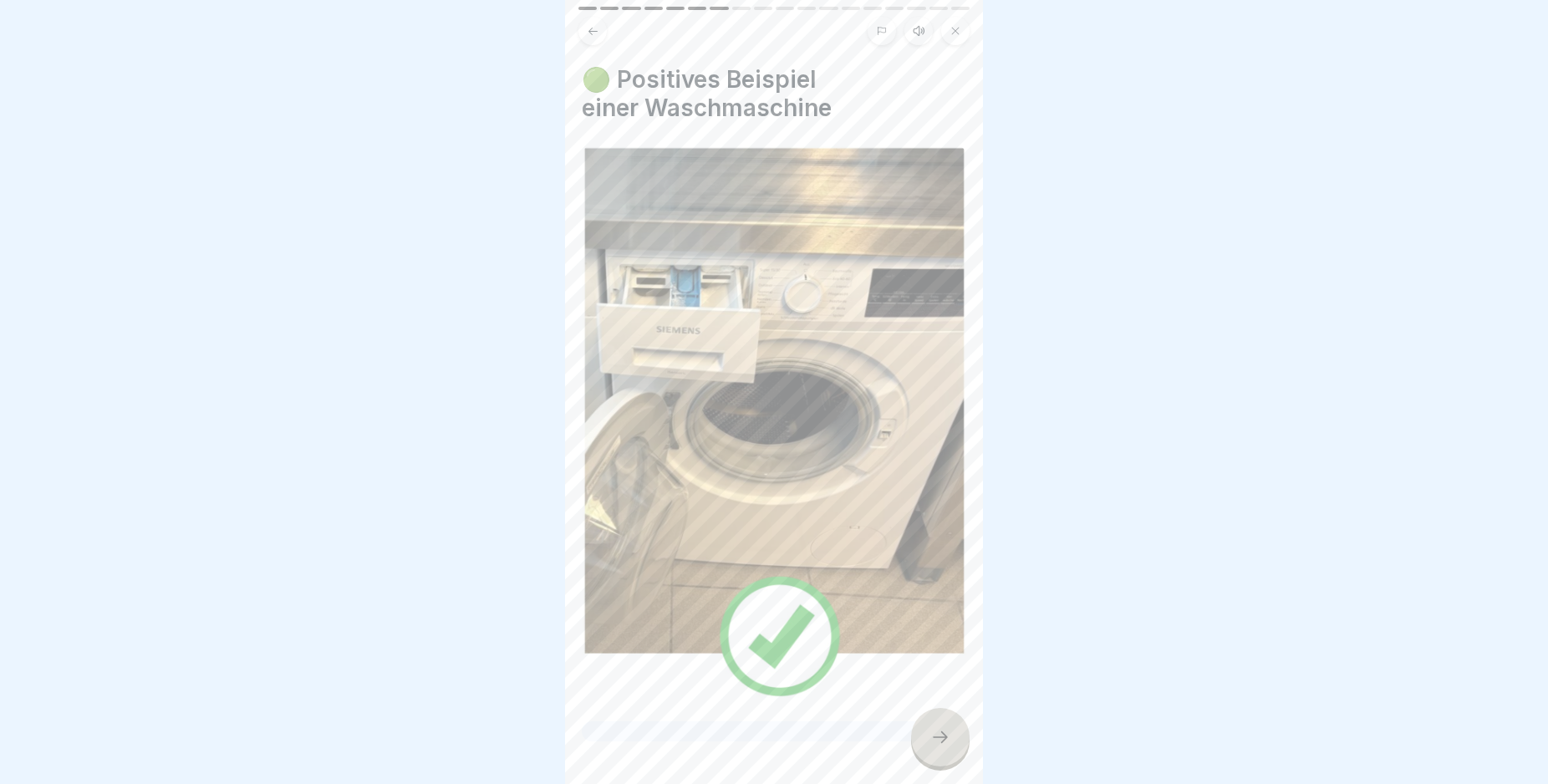
click at [944, 747] on icon at bounding box center [940, 736] width 20 height 20
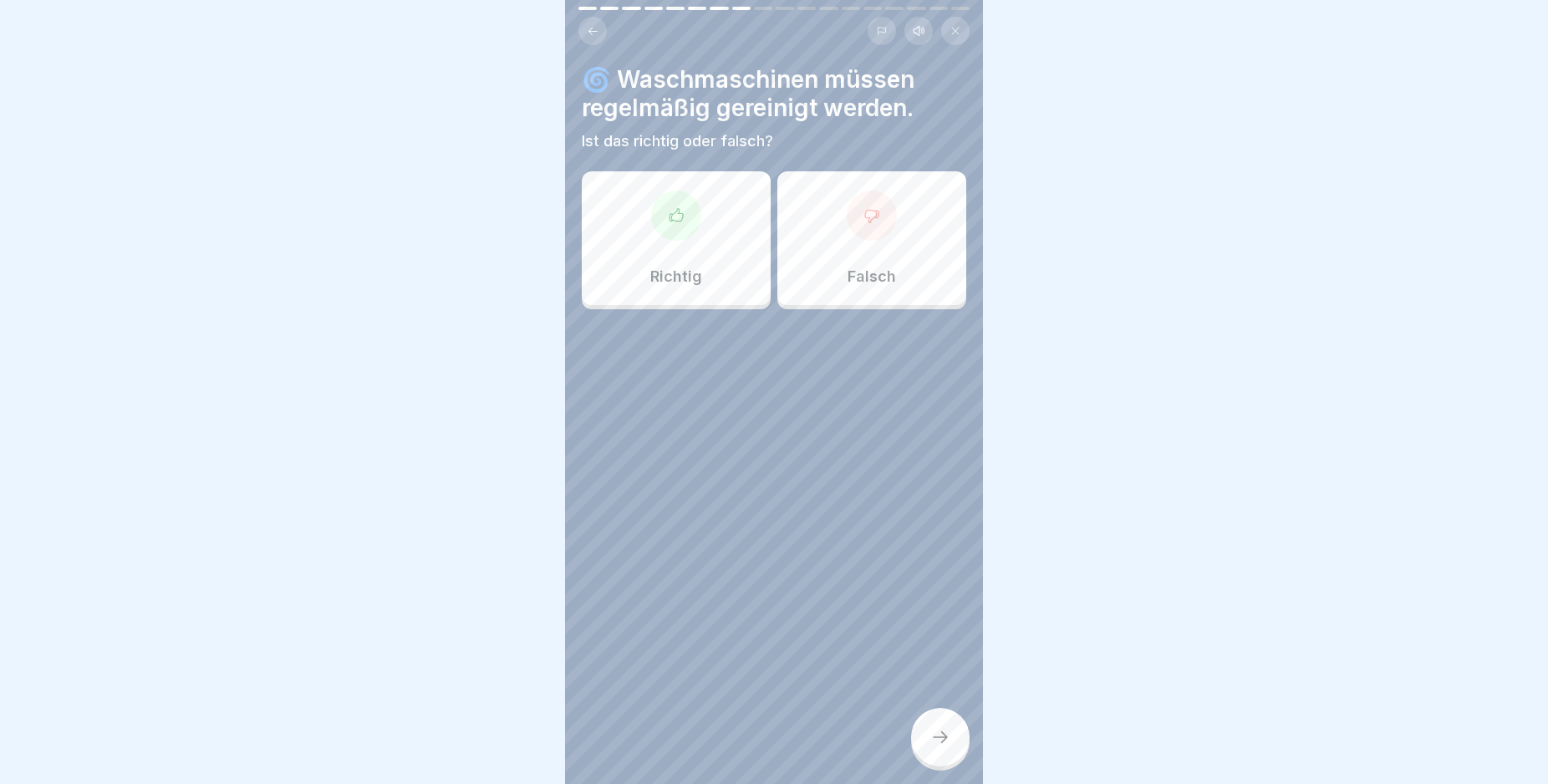
click at [669, 224] on div at bounding box center [676, 215] width 50 height 50
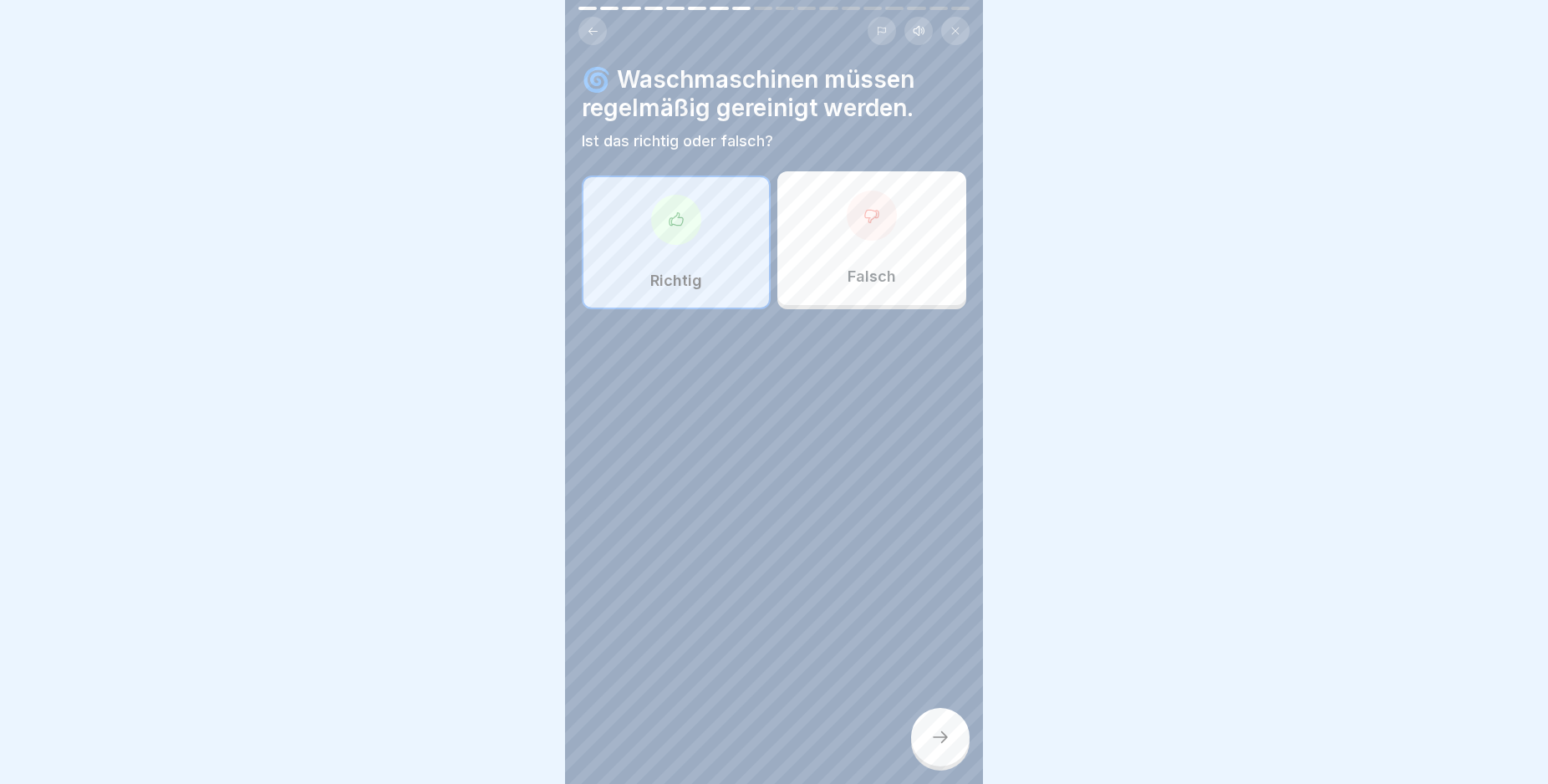
click at [936, 747] on icon at bounding box center [940, 736] width 20 height 20
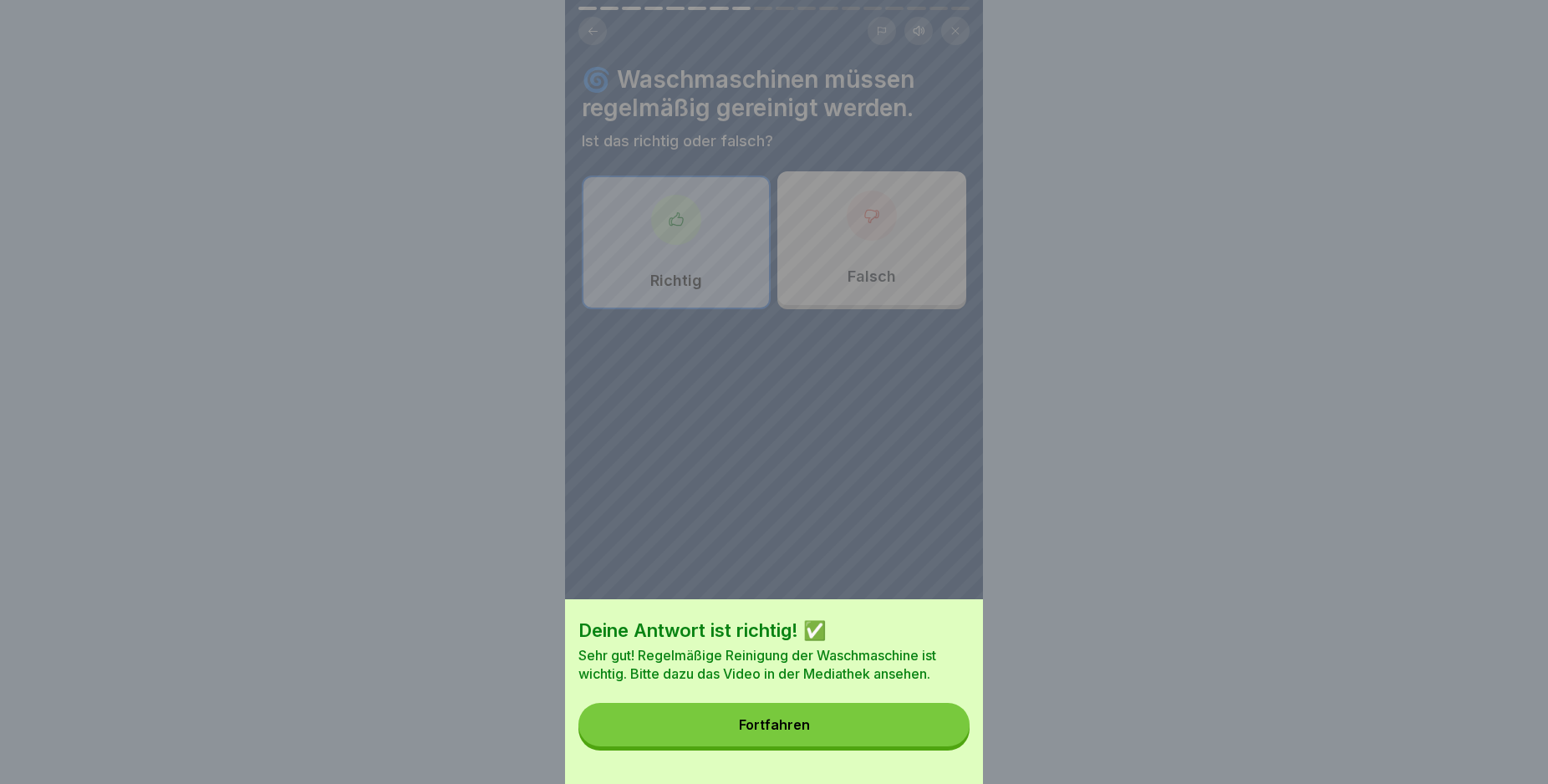
click at [929, 746] on button "Fortfahren" at bounding box center [773, 725] width 391 height 43
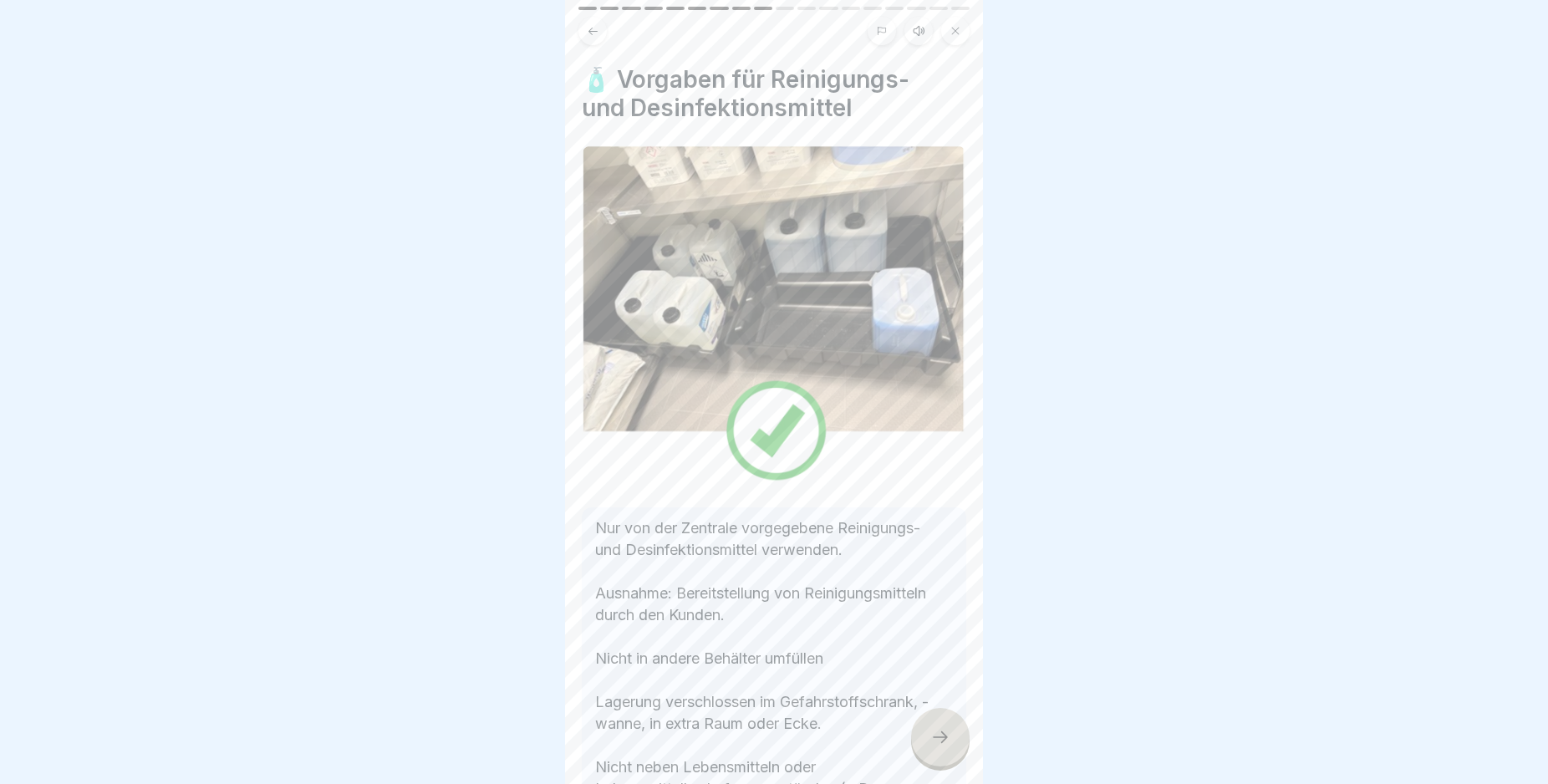
click at [929, 746] on div at bounding box center [941, 737] width 58 height 58
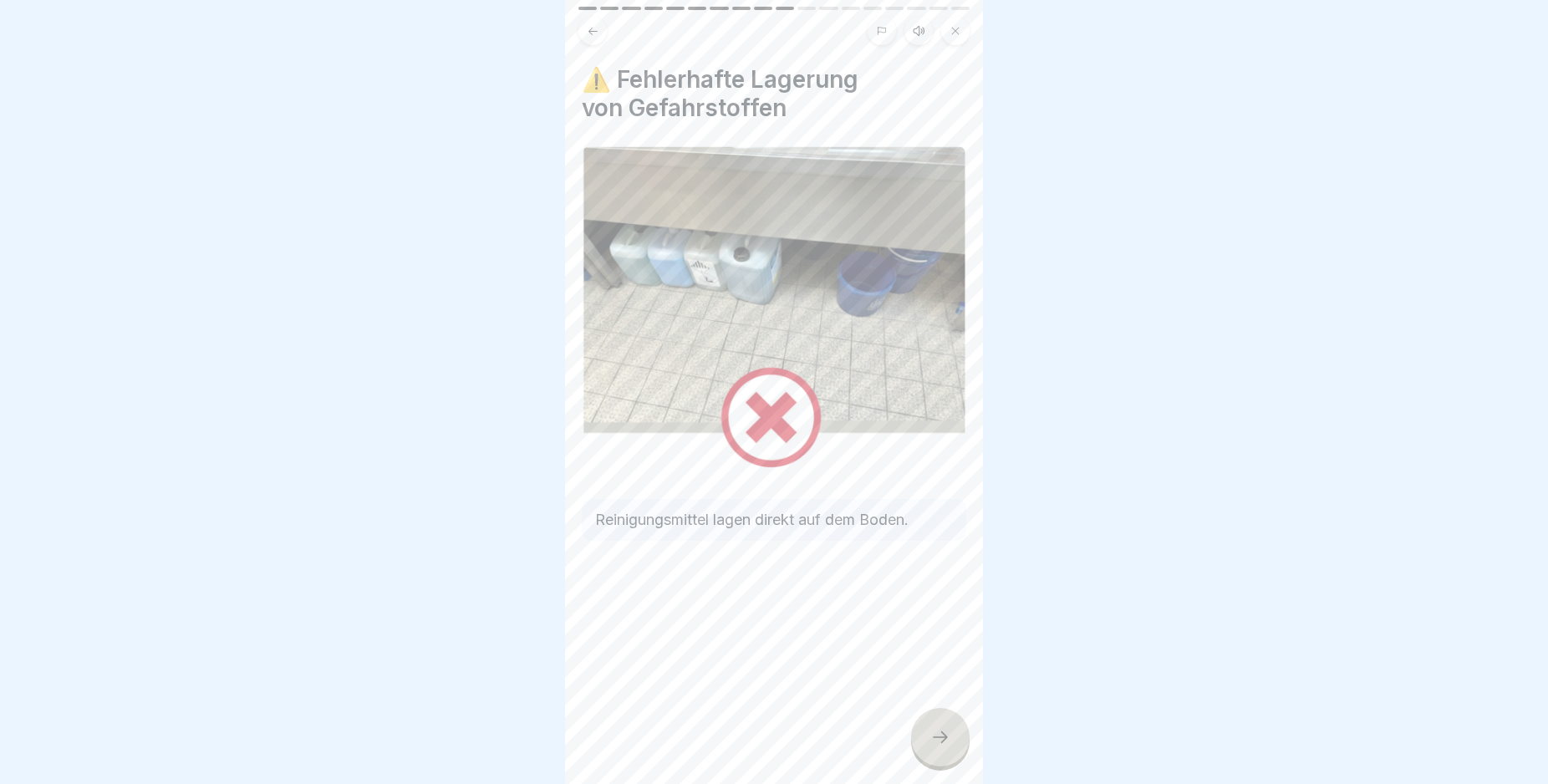
click at [929, 746] on div at bounding box center [941, 737] width 58 height 58
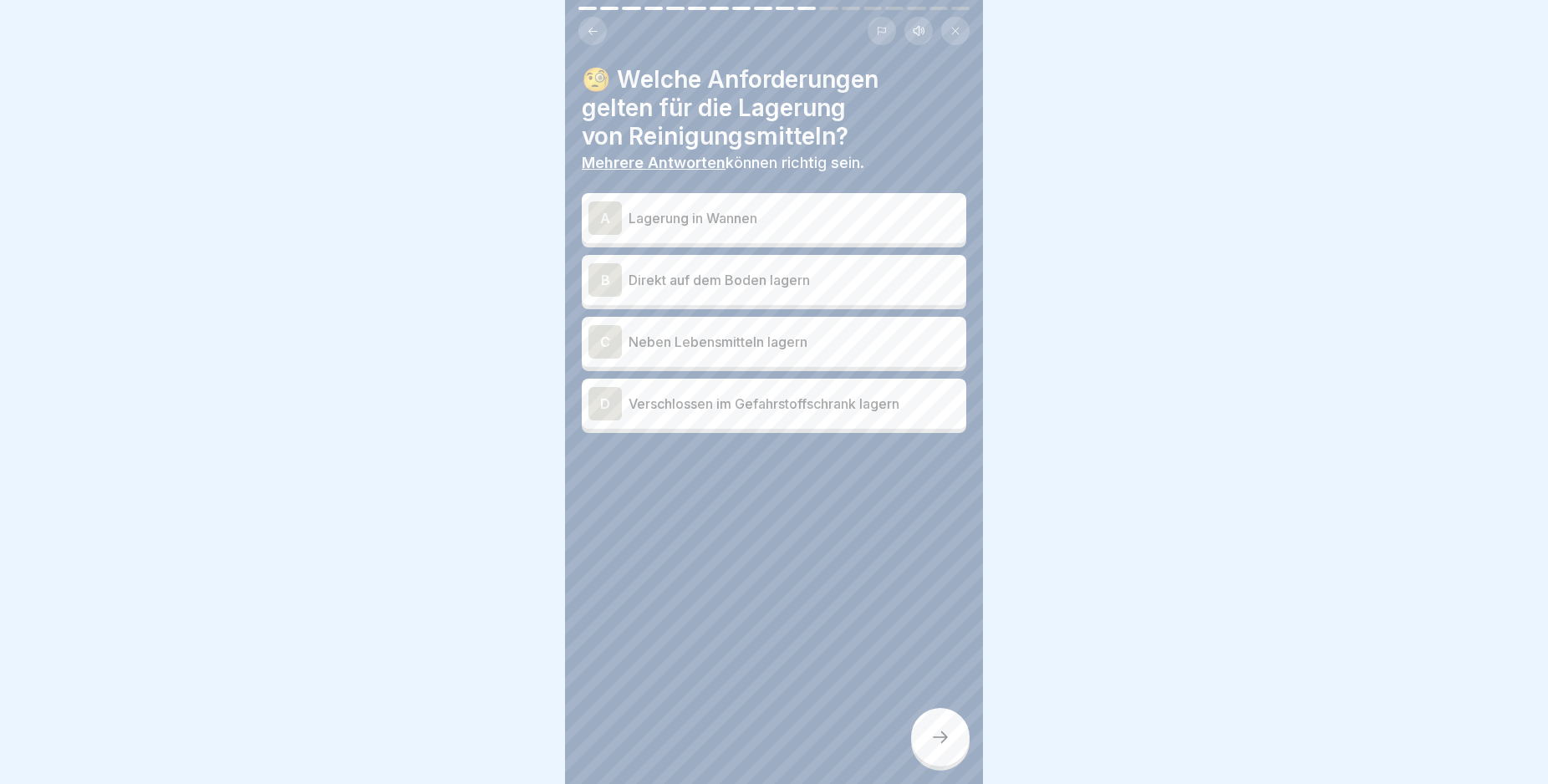
click at [610, 403] on div "D" at bounding box center [605, 404] width 34 height 34
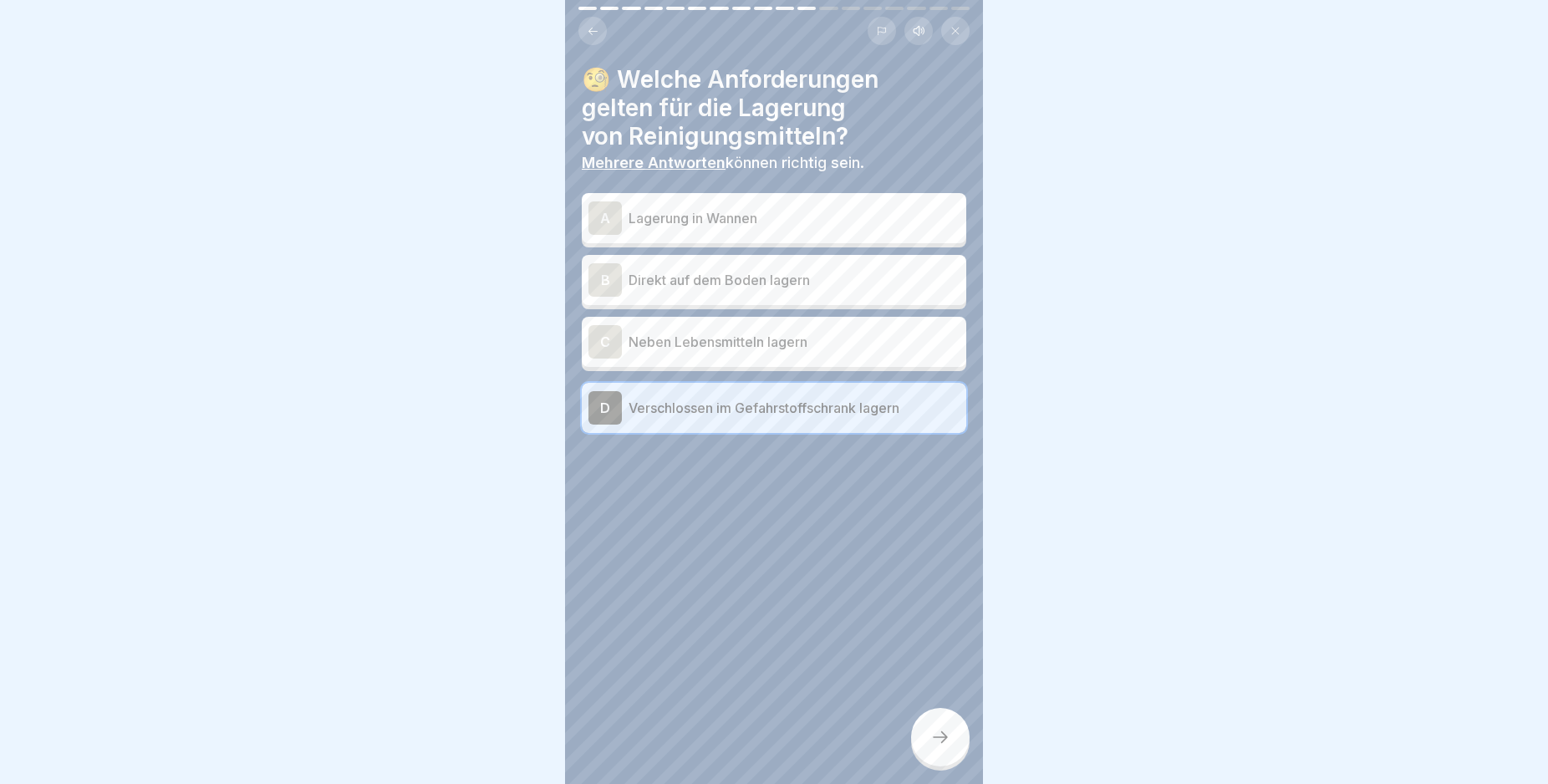
click at [944, 738] on div at bounding box center [941, 737] width 58 height 58
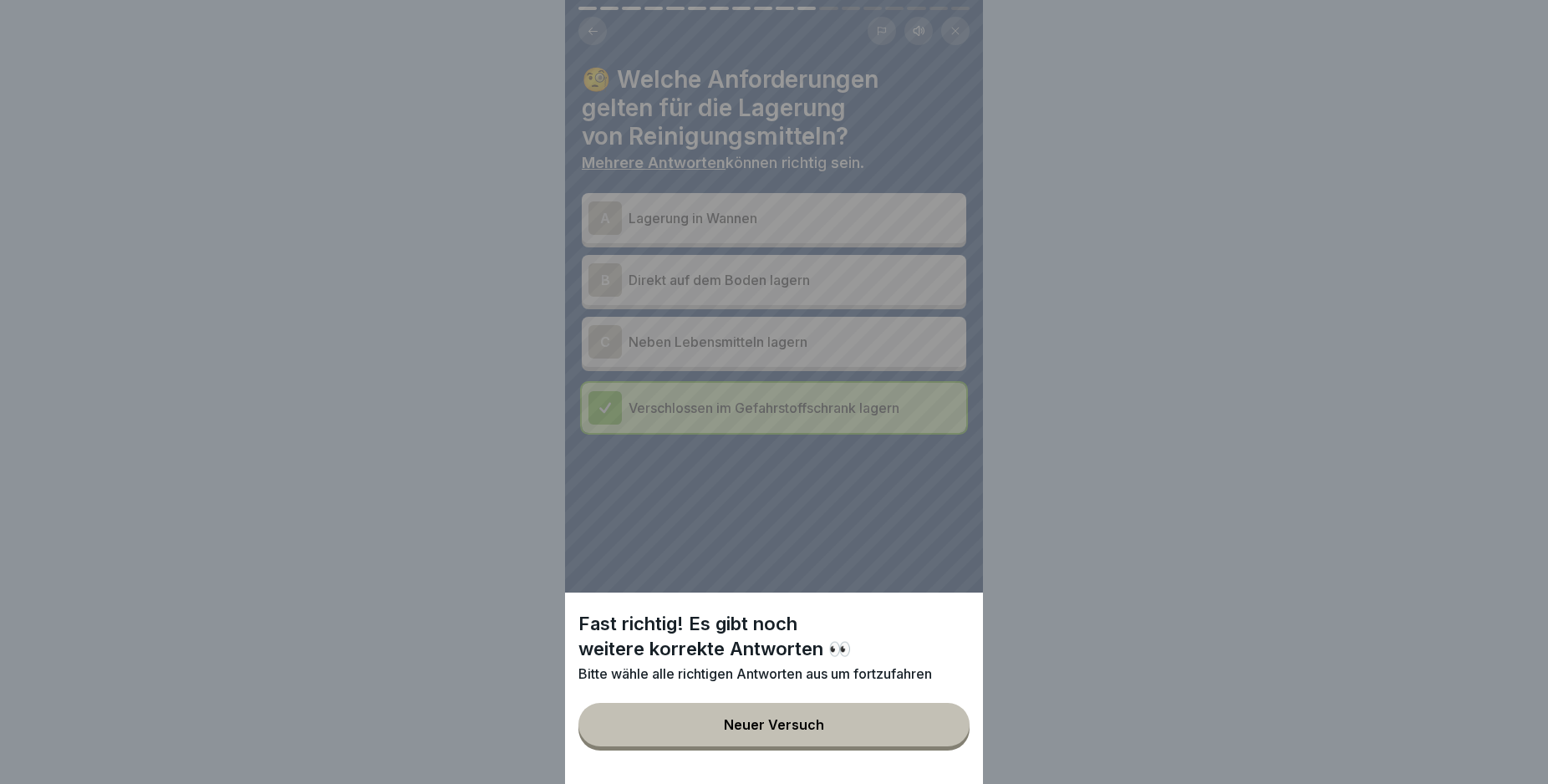
click at [883, 733] on button "Neuer Versuch" at bounding box center [773, 725] width 391 height 43
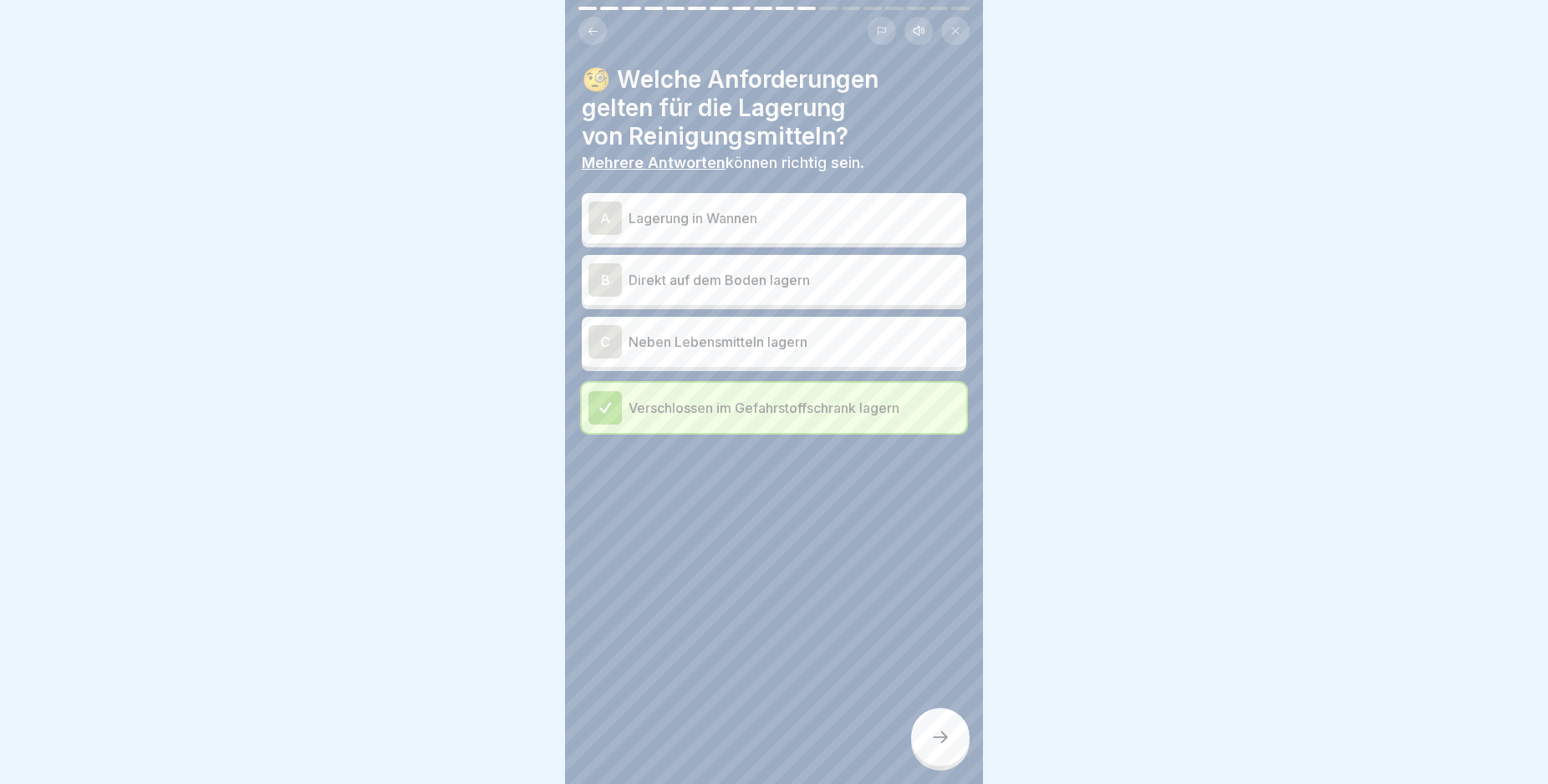
click at [603, 213] on div "A" at bounding box center [605, 218] width 34 height 34
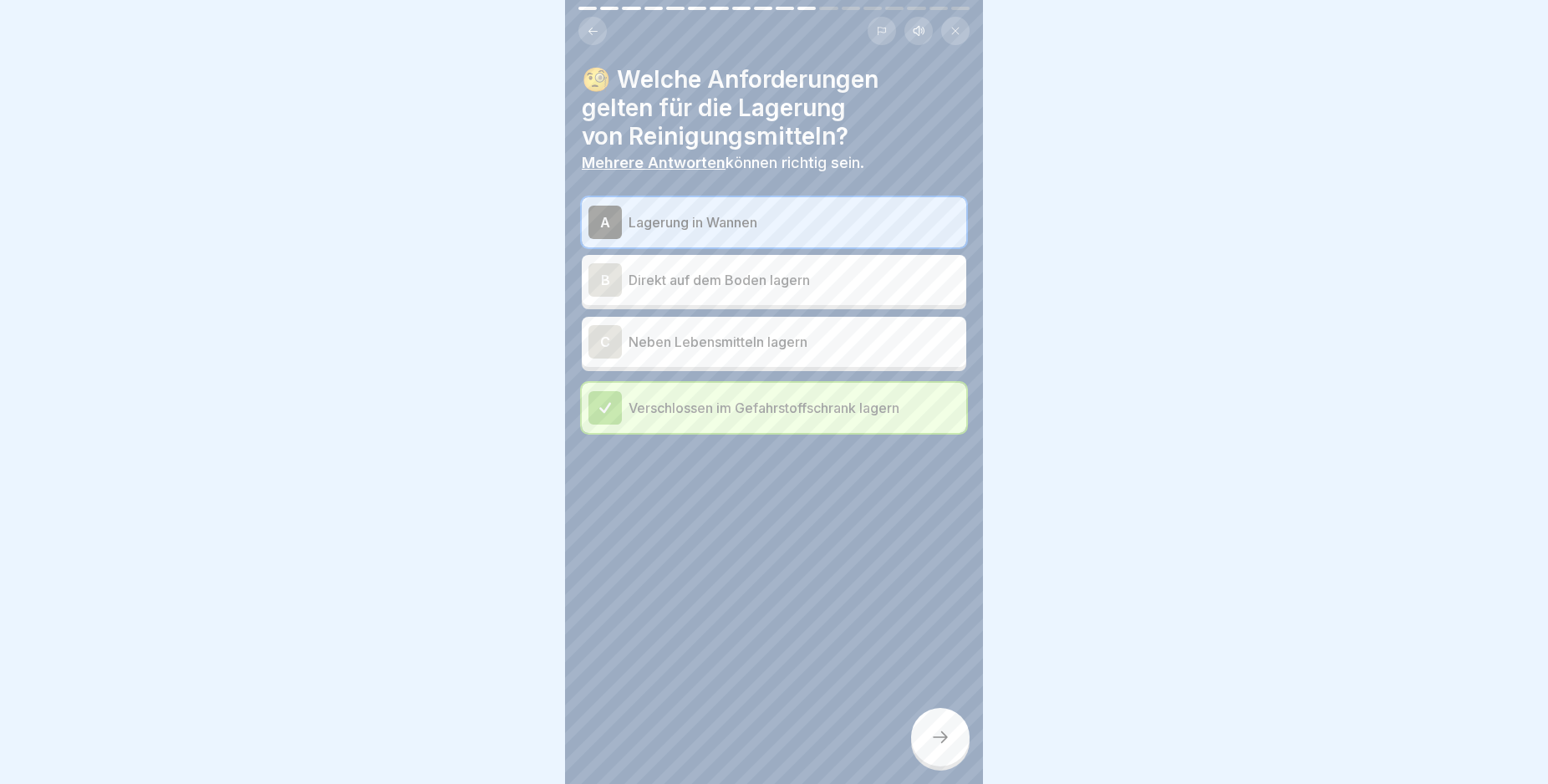
click at [606, 412] on icon at bounding box center [605, 408] width 15 height 15
click at [949, 747] on icon at bounding box center [940, 736] width 20 height 20
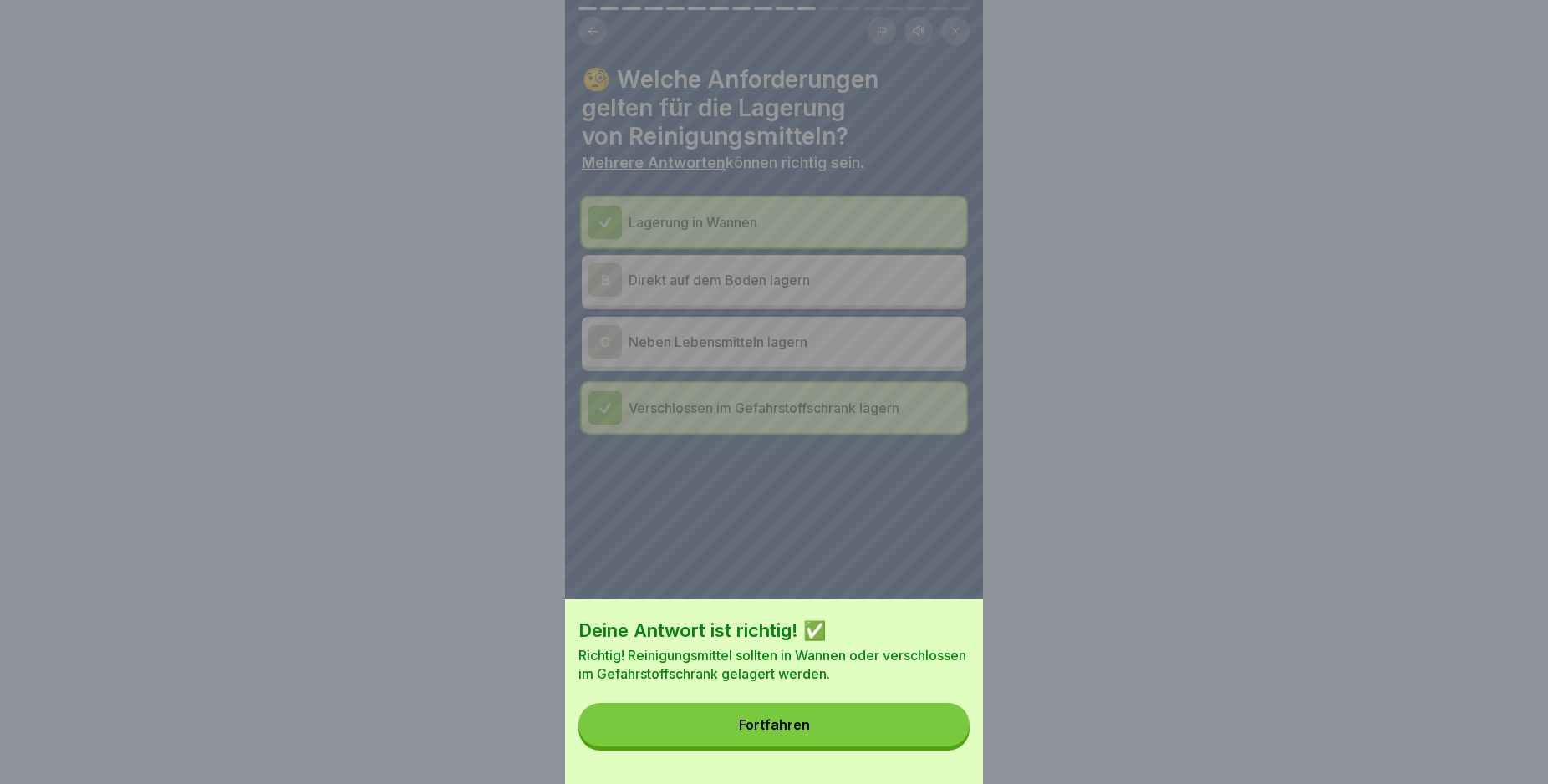
click at [948, 746] on button "Fortfahren" at bounding box center [773, 725] width 391 height 43
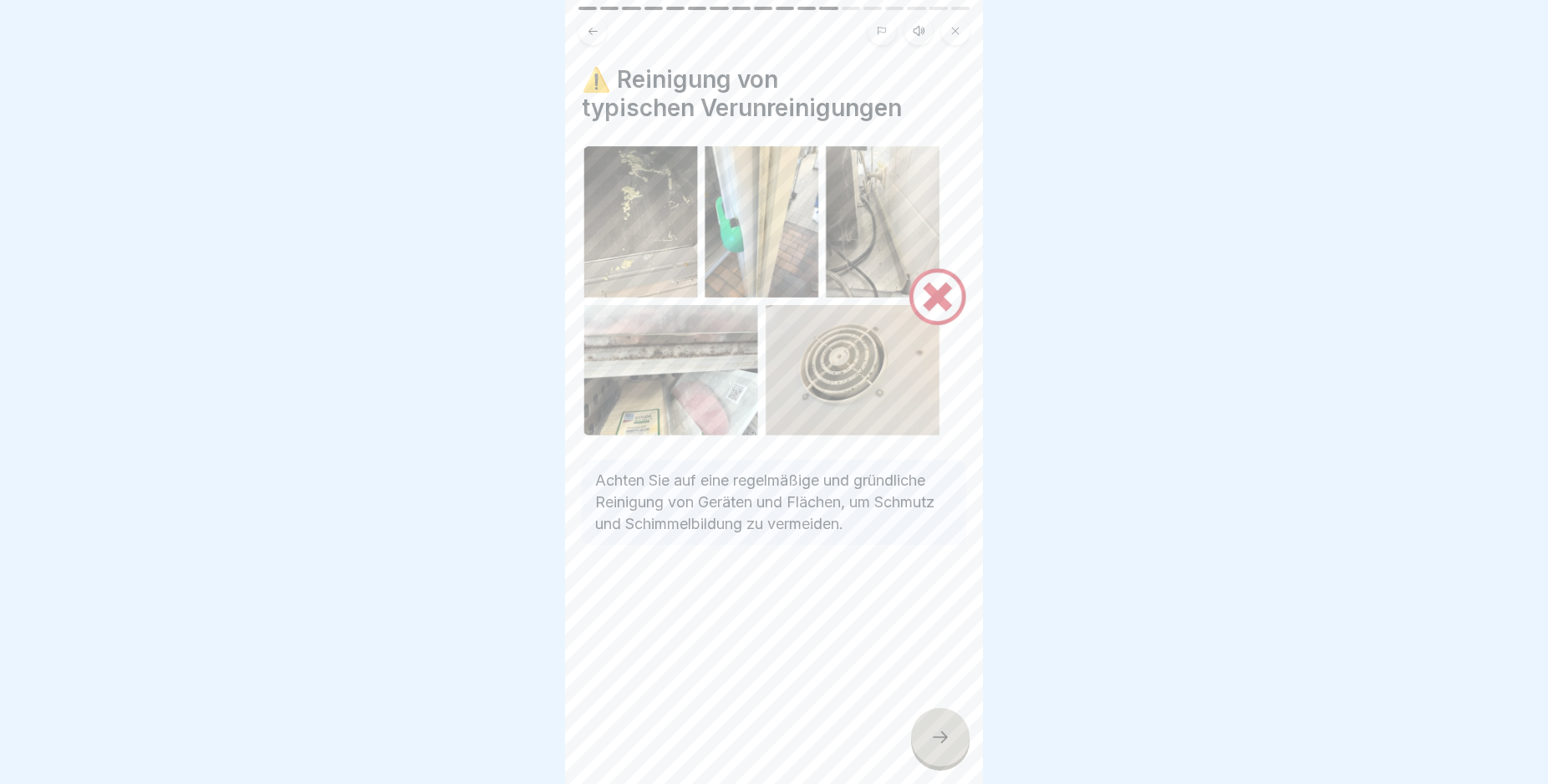
click at [948, 747] on icon at bounding box center [940, 736] width 20 height 20
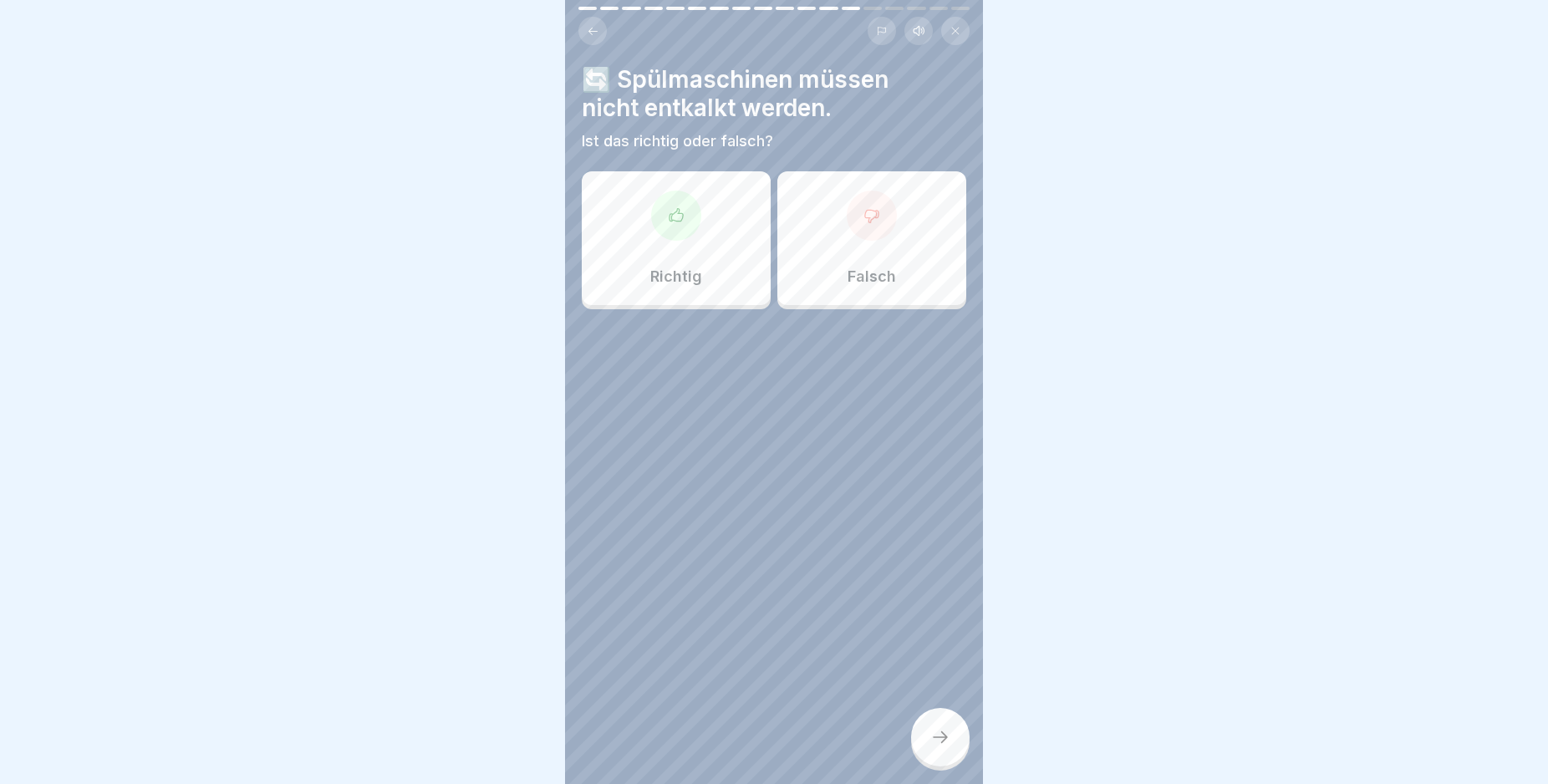
click at [862, 227] on div at bounding box center [871, 215] width 50 height 50
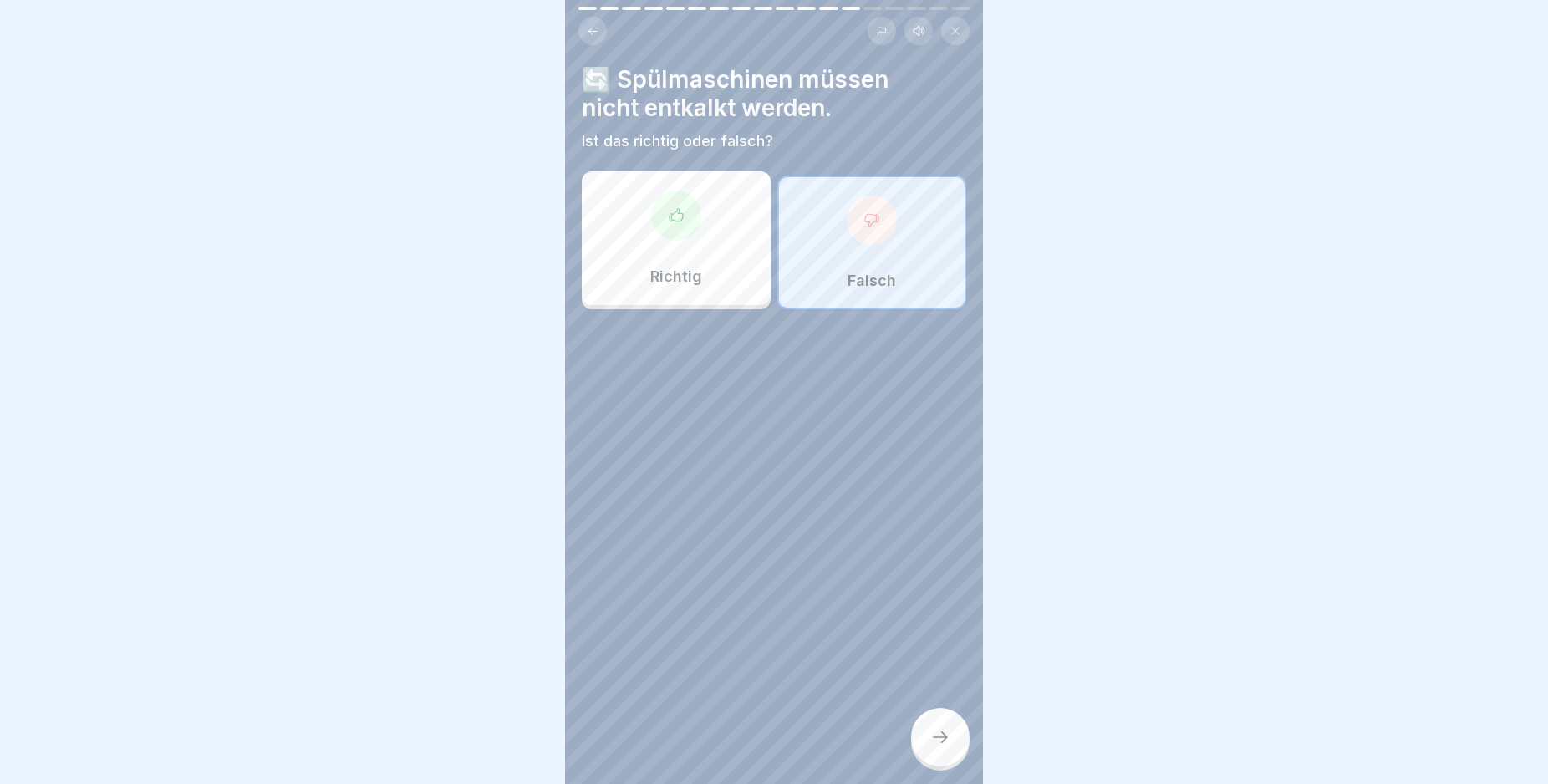
click at [932, 747] on icon at bounding box center [940, 736] width 20 height 20
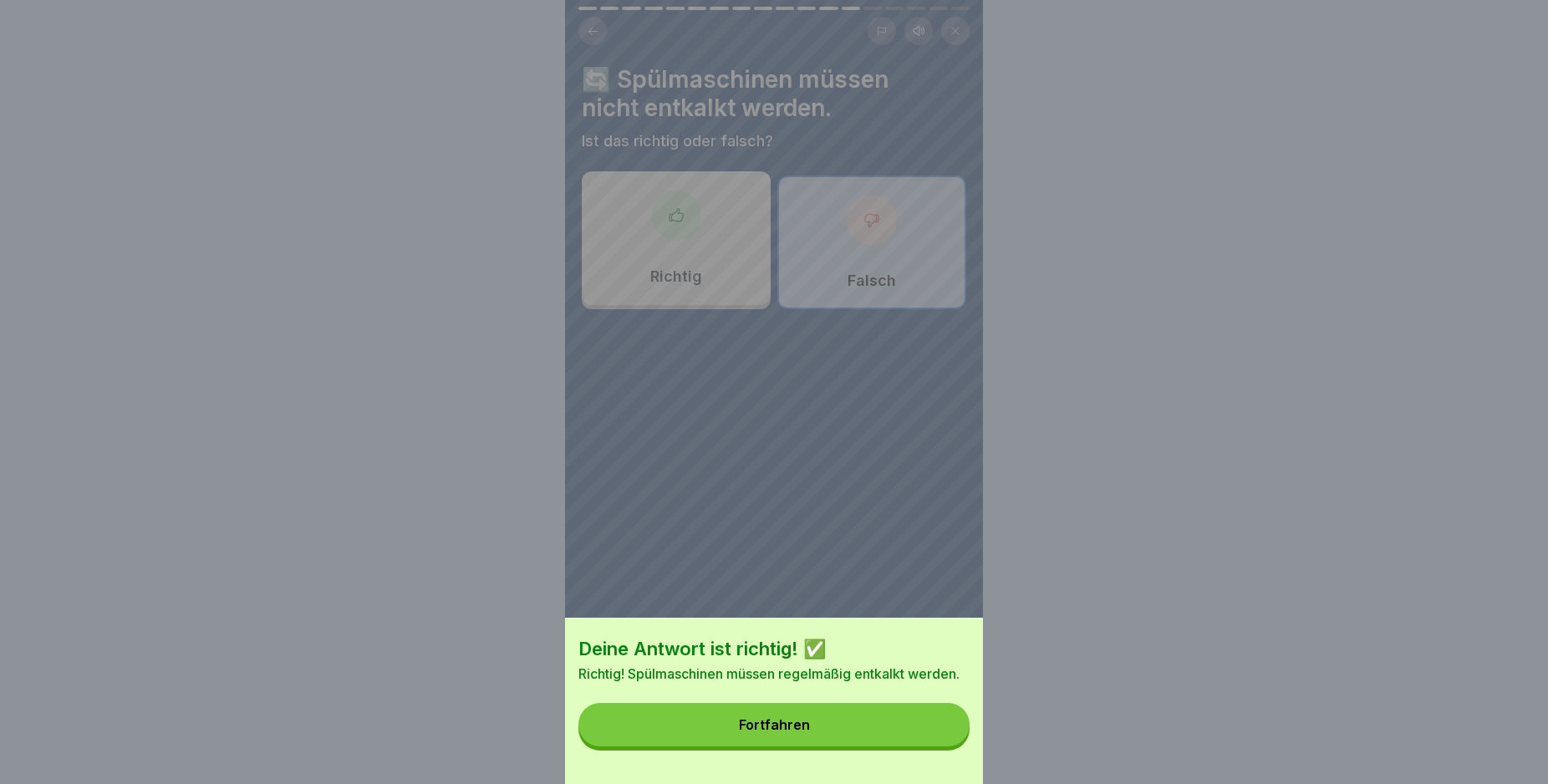
click at [932, 746] on button "Fortfahren" at bounding box center [773, 725] width 391 height 43
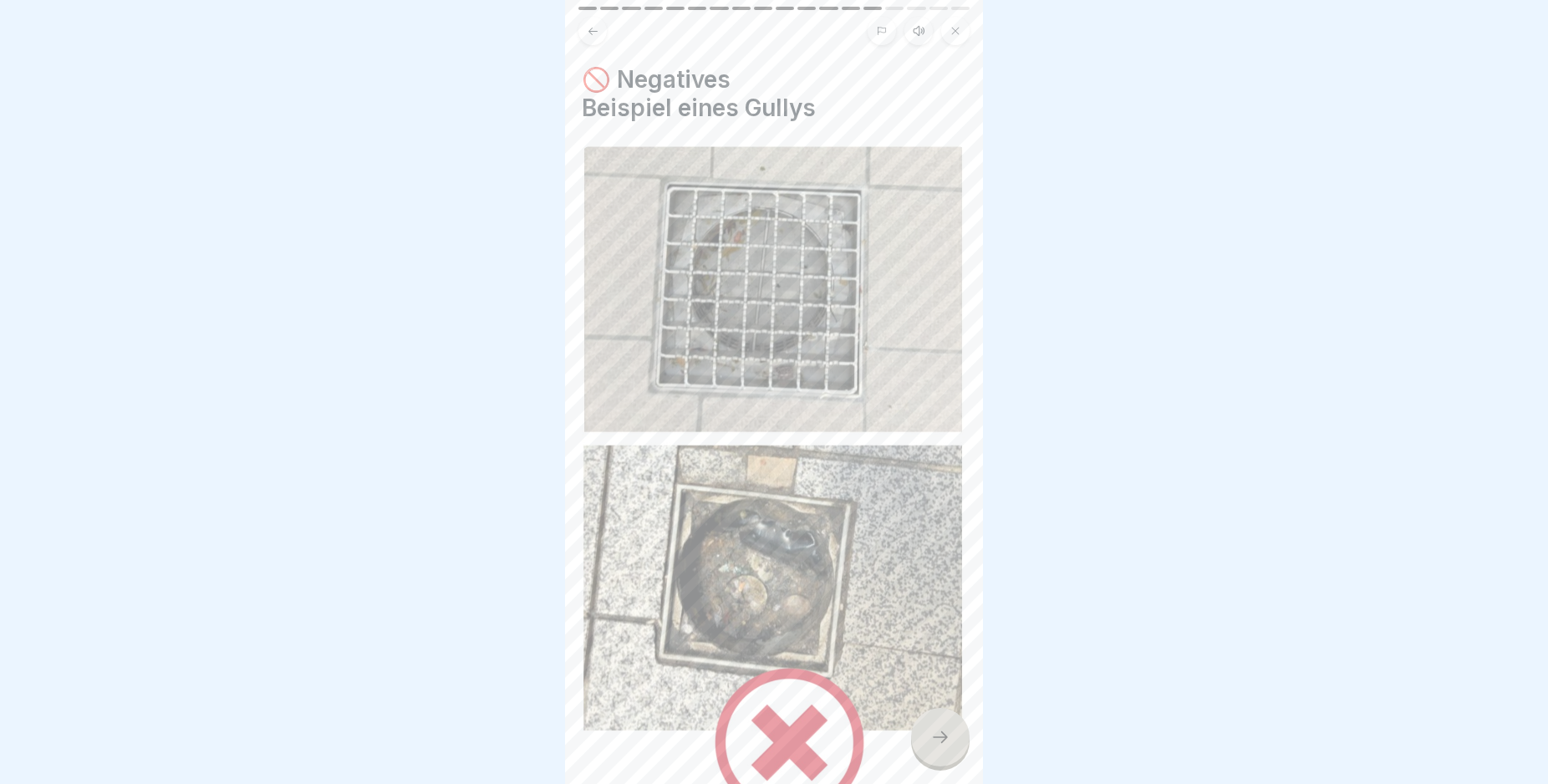
click at [932, 747] on icon at bounding box center [940, 736] width 20 height 20
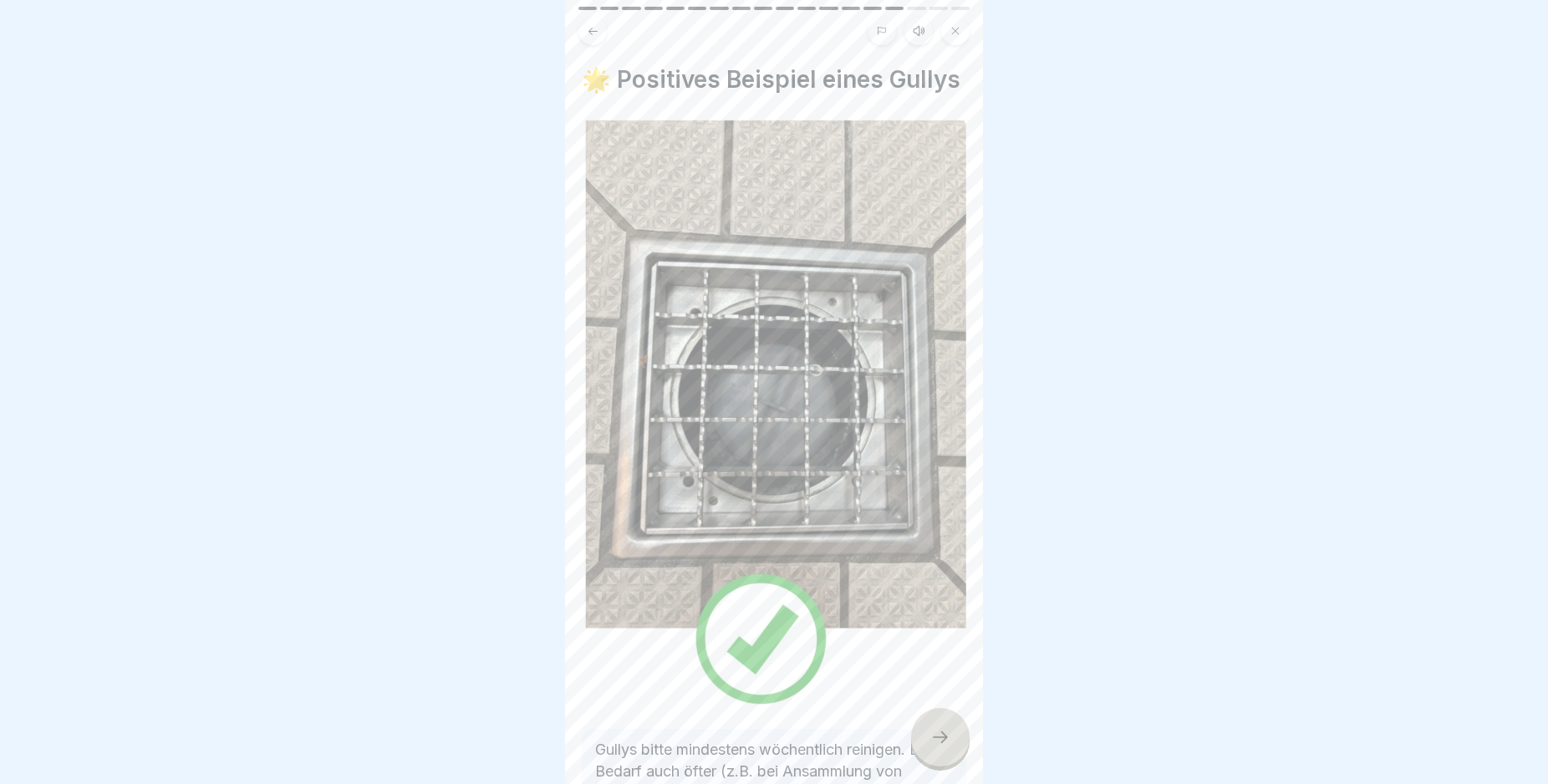
click at [932, 747] on icon at bounding box center [940, 736] width 20 height 20
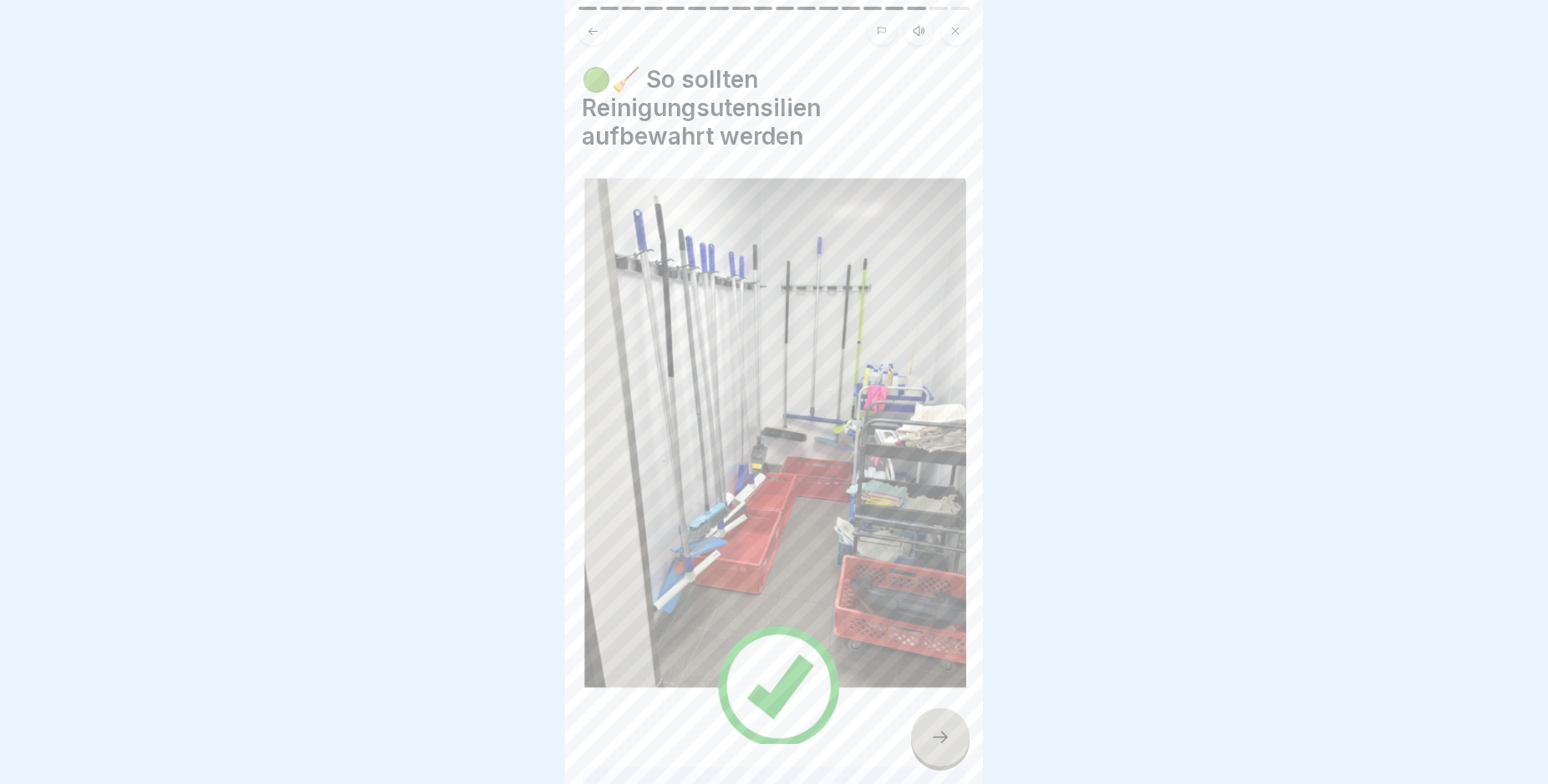
click at [932, 747] on icon at bounding box center [940, 736] width 20 height 20
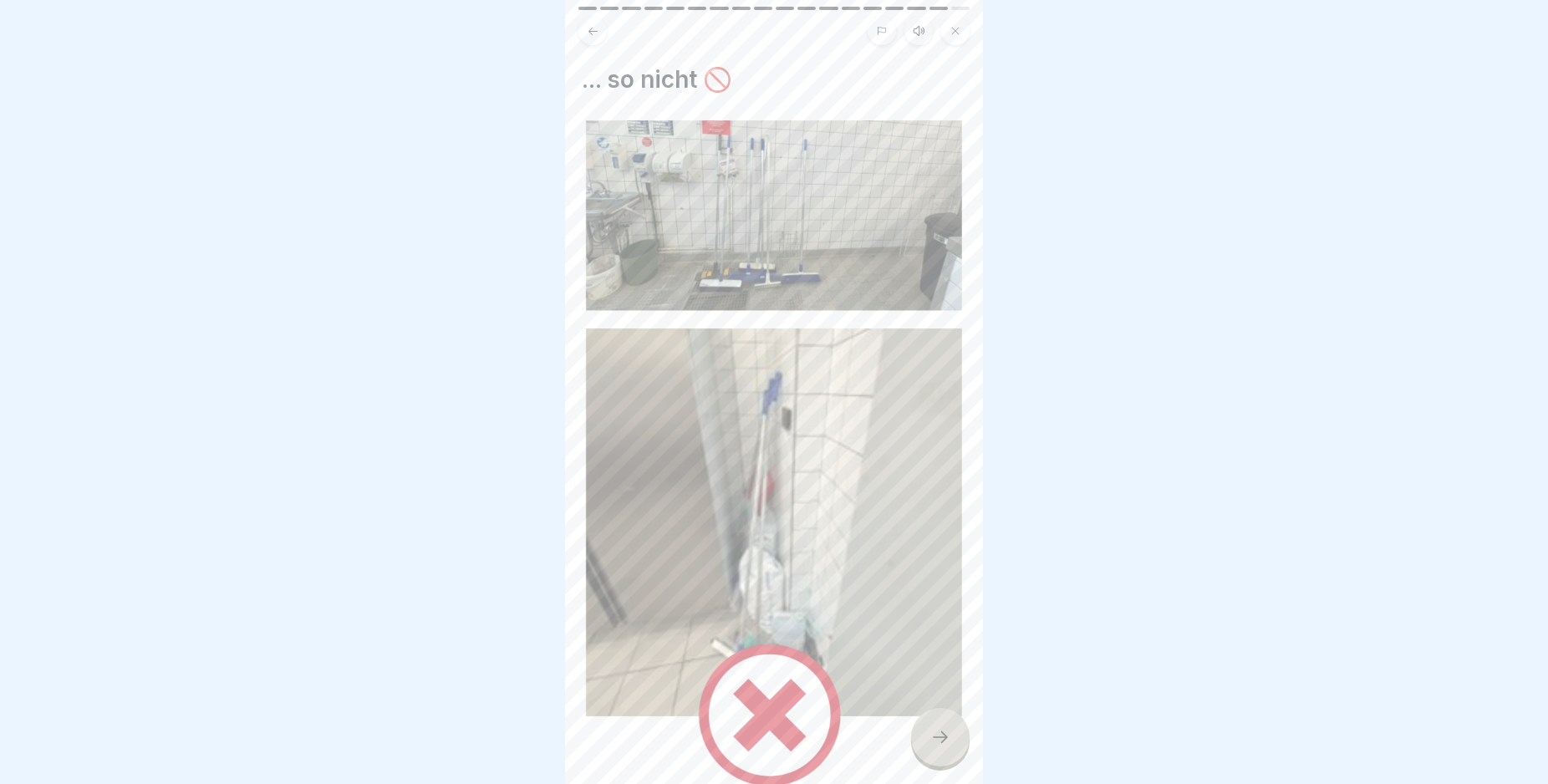
click at [932, 747] on icon at bounding box center [940, 736] width 20 height 20
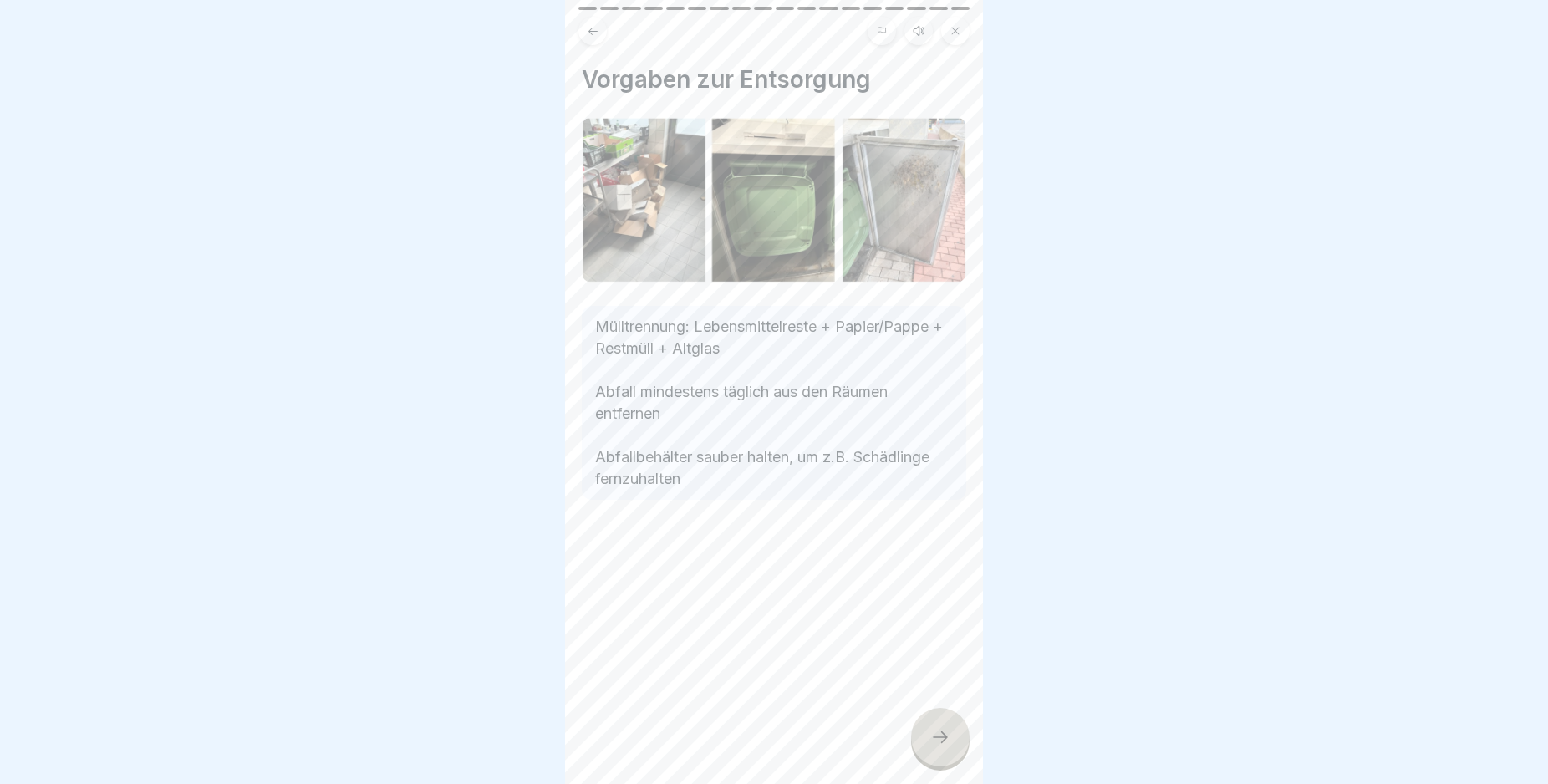
click at [932, 747] on icon at bounding box center [940, 736] width 20 height 20
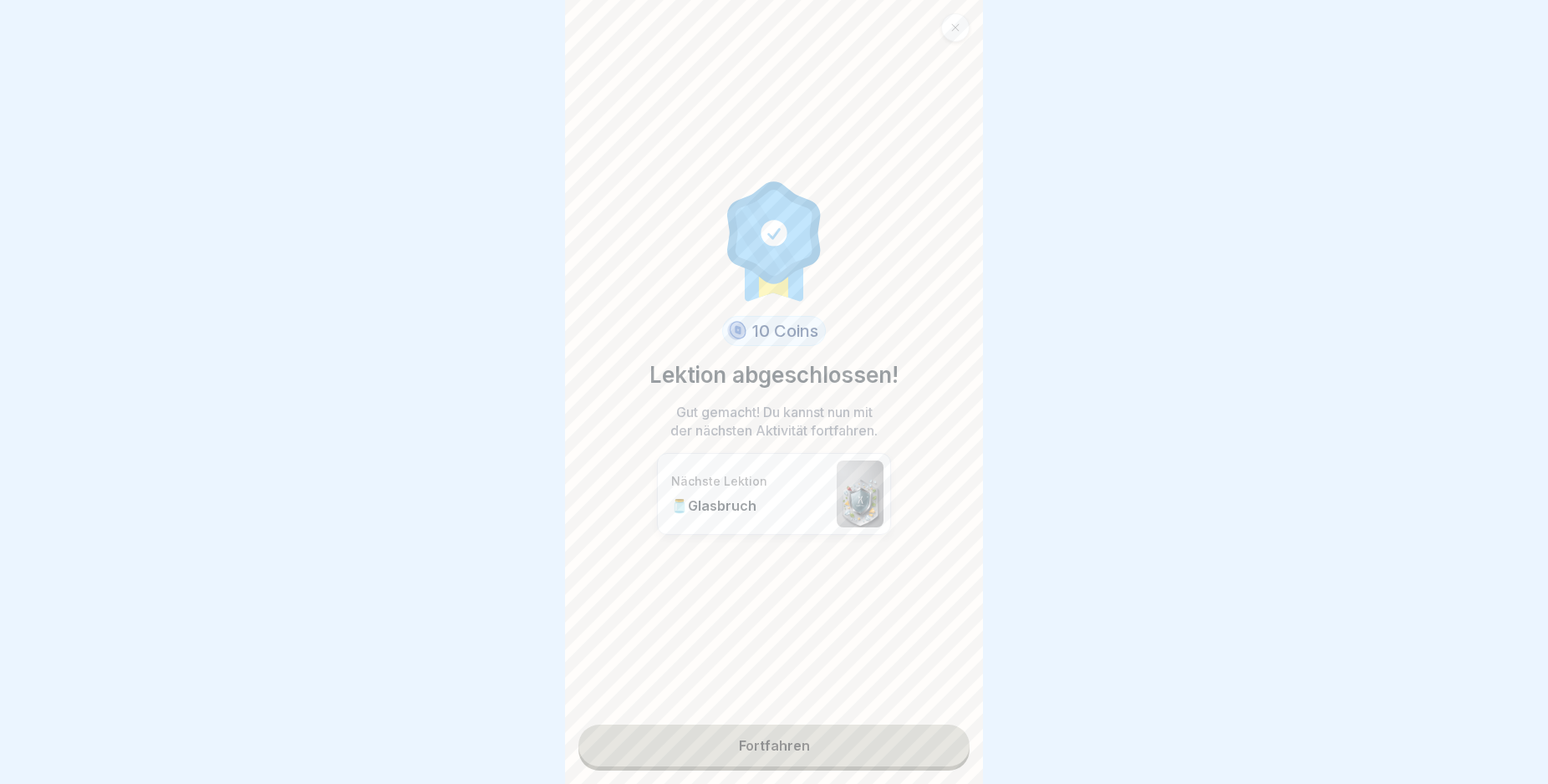
click at [932, 747] on link "Fortfahren" at bounding box center [773, 745] width 391 height 41
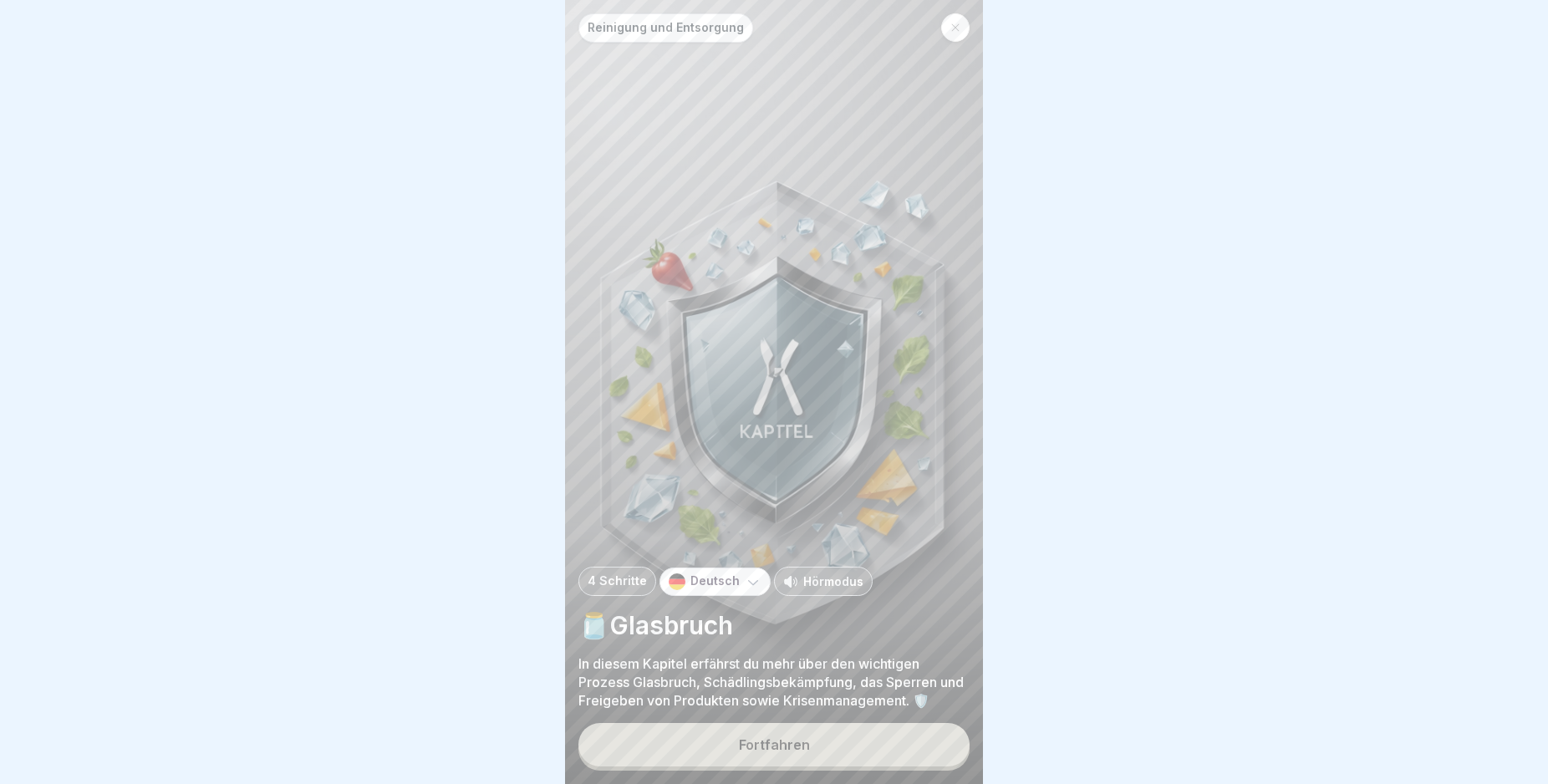
click at [932, 747] on button "Fortfahren" at bounding box center [773, 744] width 391 height 43
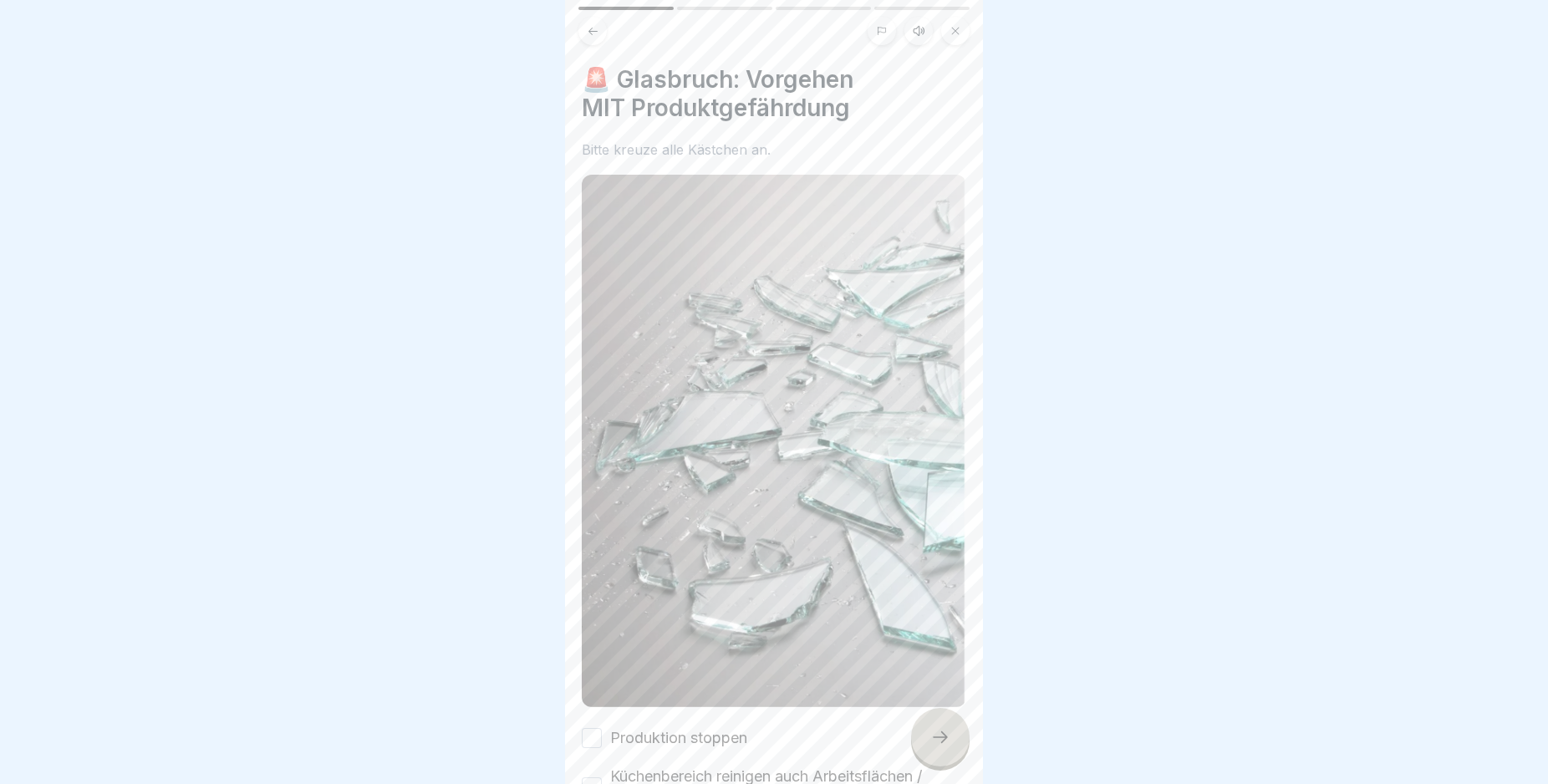
click at [932, 747] on icon at bounding box center [940, 736] width 20 height 20
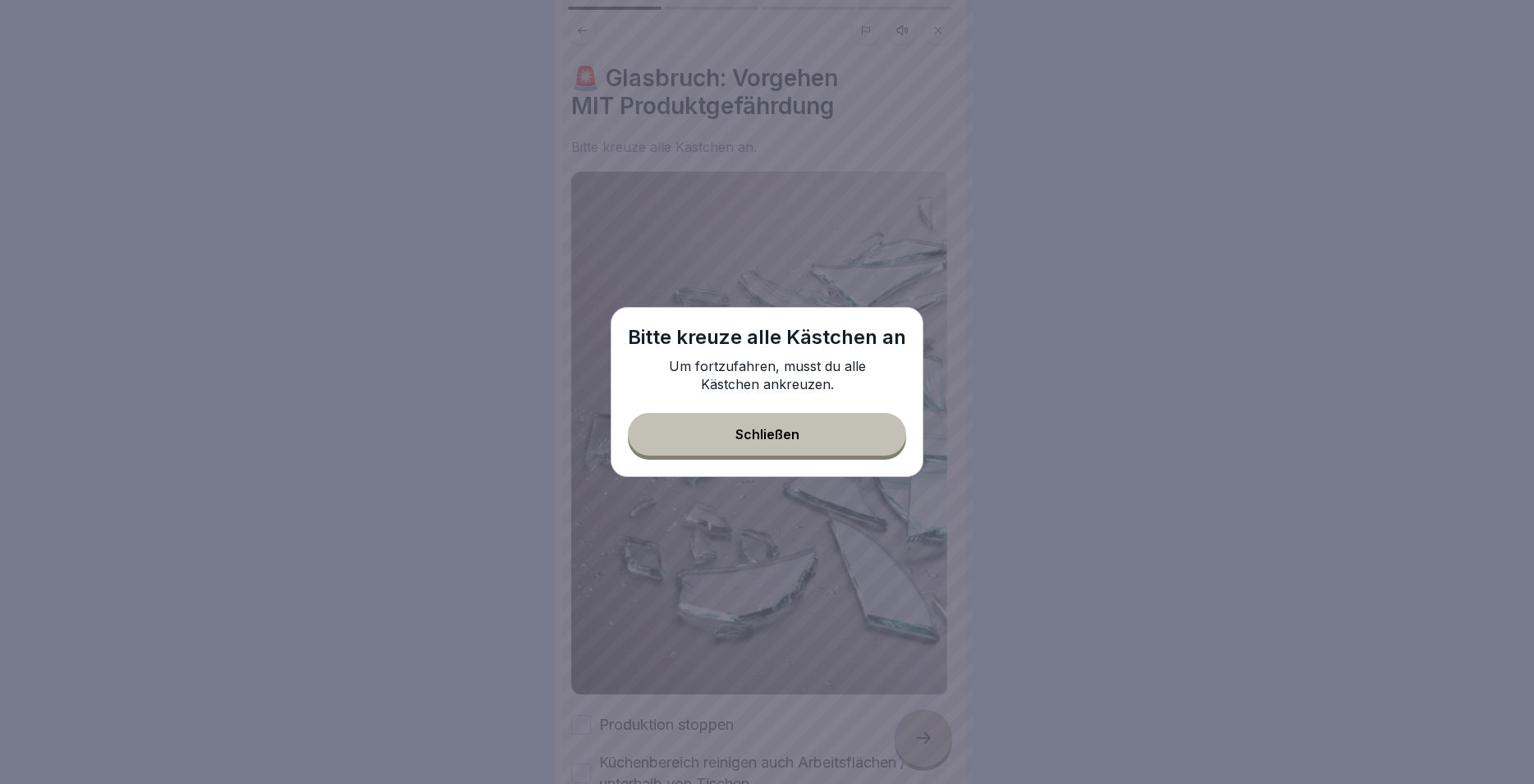
click at [838, 436] on button "Schließen" at bounding box center [767, 435] width 278 height 43
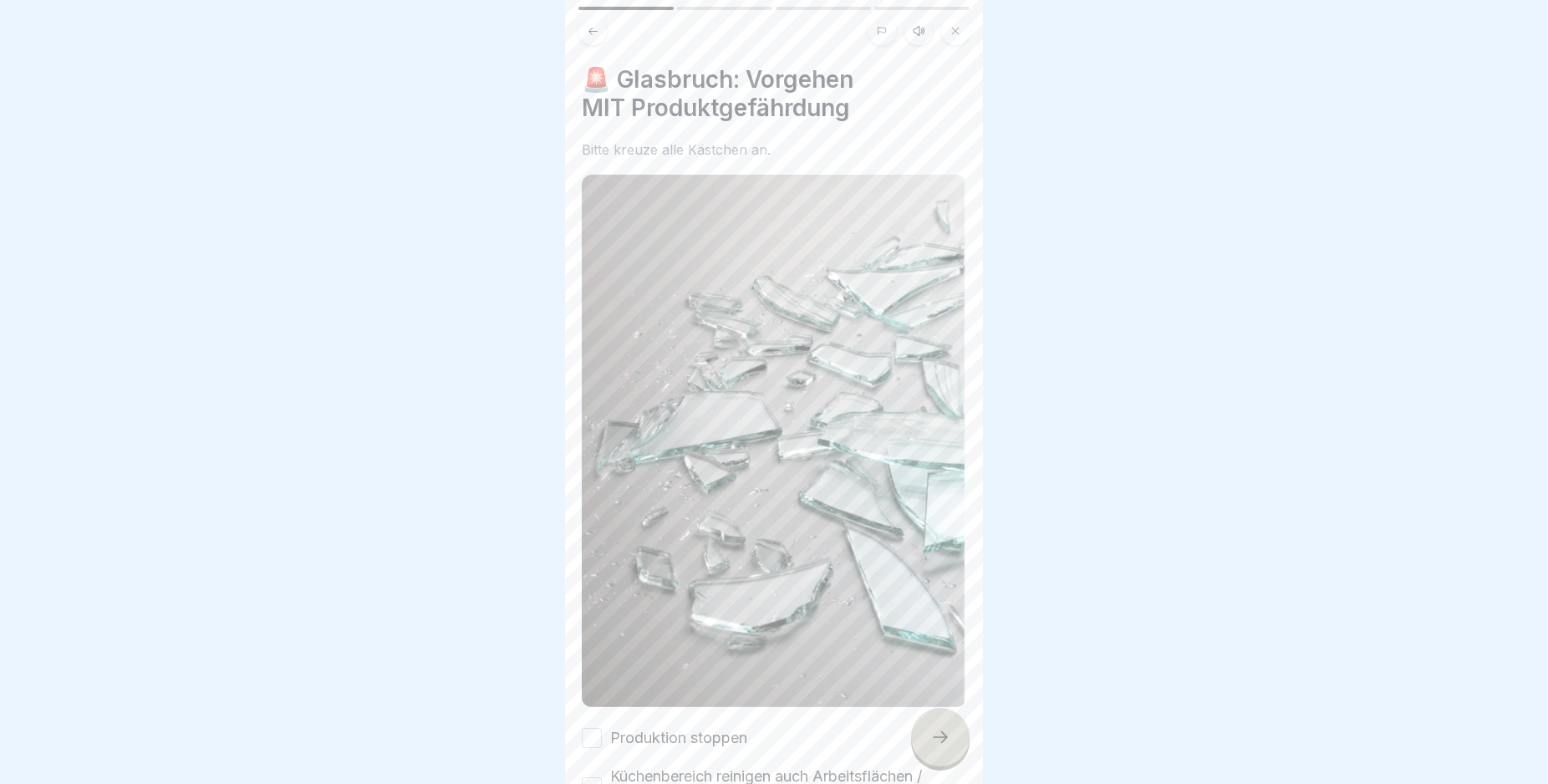
scroll to position [342, 0]
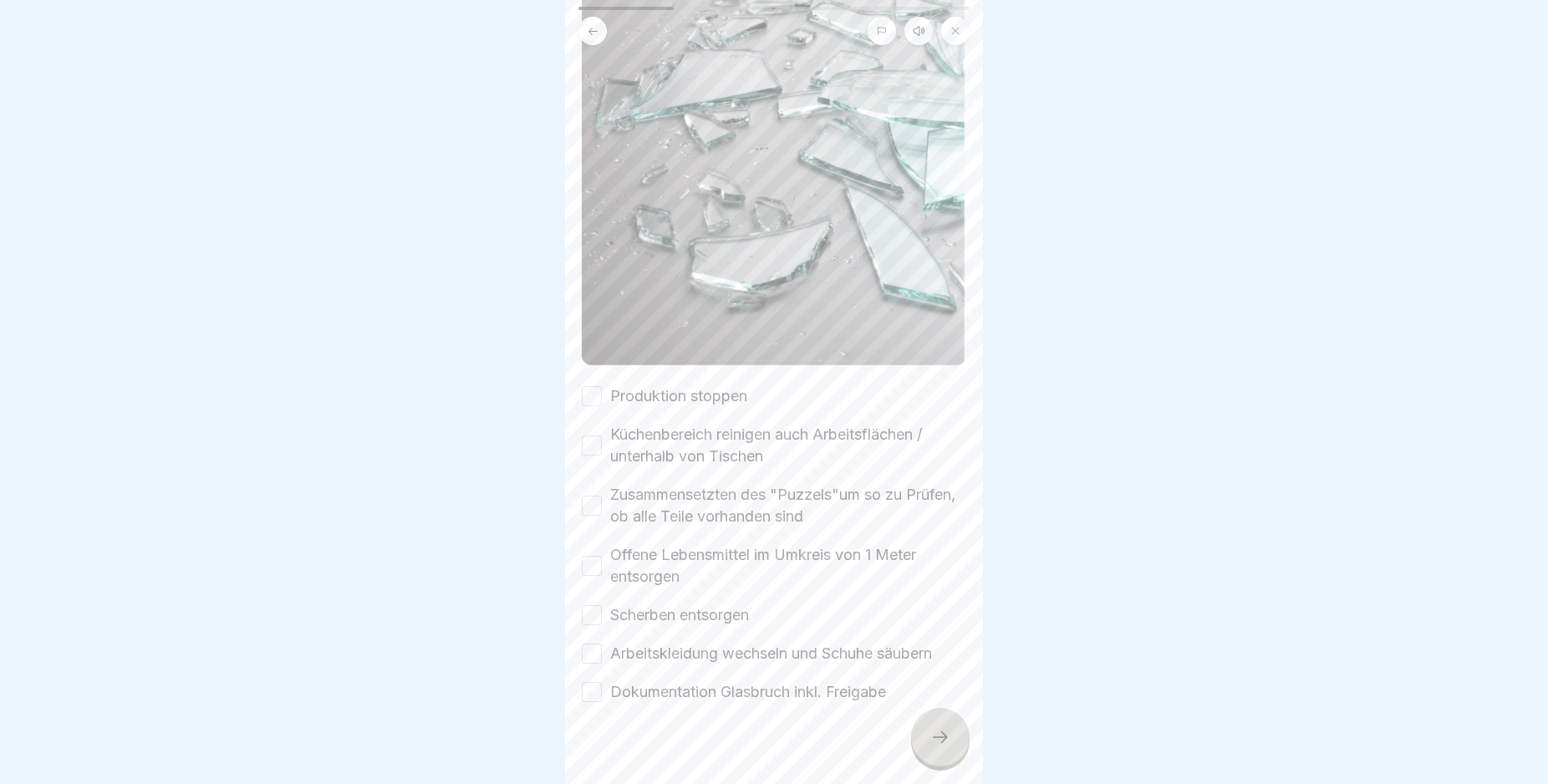
click at [591, 386] on button "Produktion stoppen" at bounding box center [591, 395] width 20 height 20
click at [590, 436] on button "Küchenbereich reinigen auch Arbeitsflächen / unterhalb von Tischen" at bounding box center [591, 445] width 20 height 20
click at [589, 495] on button "Zusammensetzten des "Puzzels"um so zu Prüfen, ob alle Teile vorhanden sind" at bounding box center [591, 504] width 20 height 20
click at [591, 555] on button "Offene Lebensmittel im Umkreis von 1 Meter entsorgen" at bounding box center [591, 565] width 20 height 20
click at [600, 605] on button "Scherben entsorgen" at bounding box center [591, 615] width 20 height 20
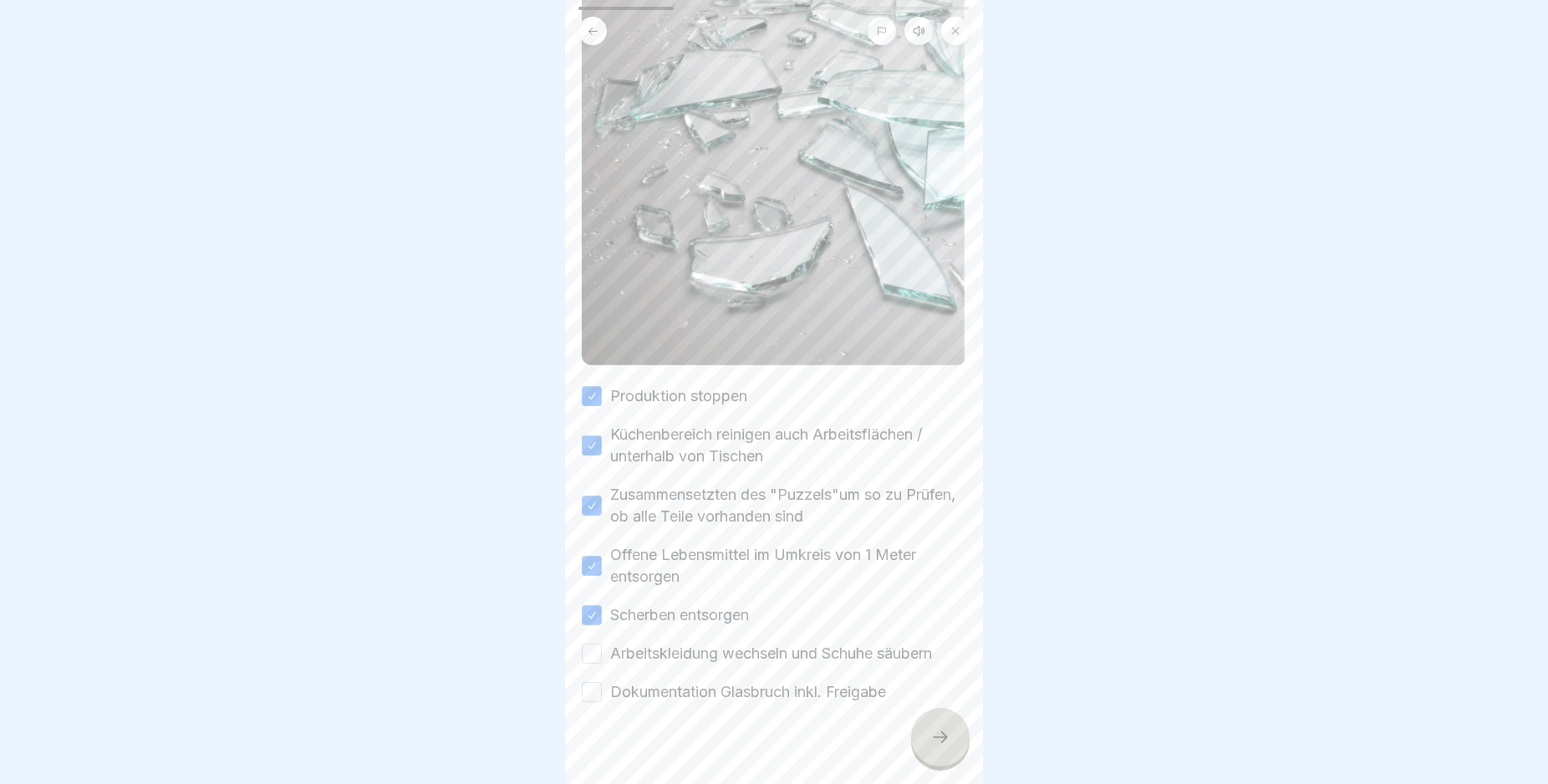
click at [598, 644] on button "Arbeitskleidung wechseln und Schuhe säubern" at bounding box center [591, 653] width 20 height 20
click at [593, 681] on button "Dokumentation Glasbruch inkl. Freigabe" at bounding box center [591, 691] width 20 height 20
click at [925, 759] on div at bounding box center [941, 737] width 58 height 58
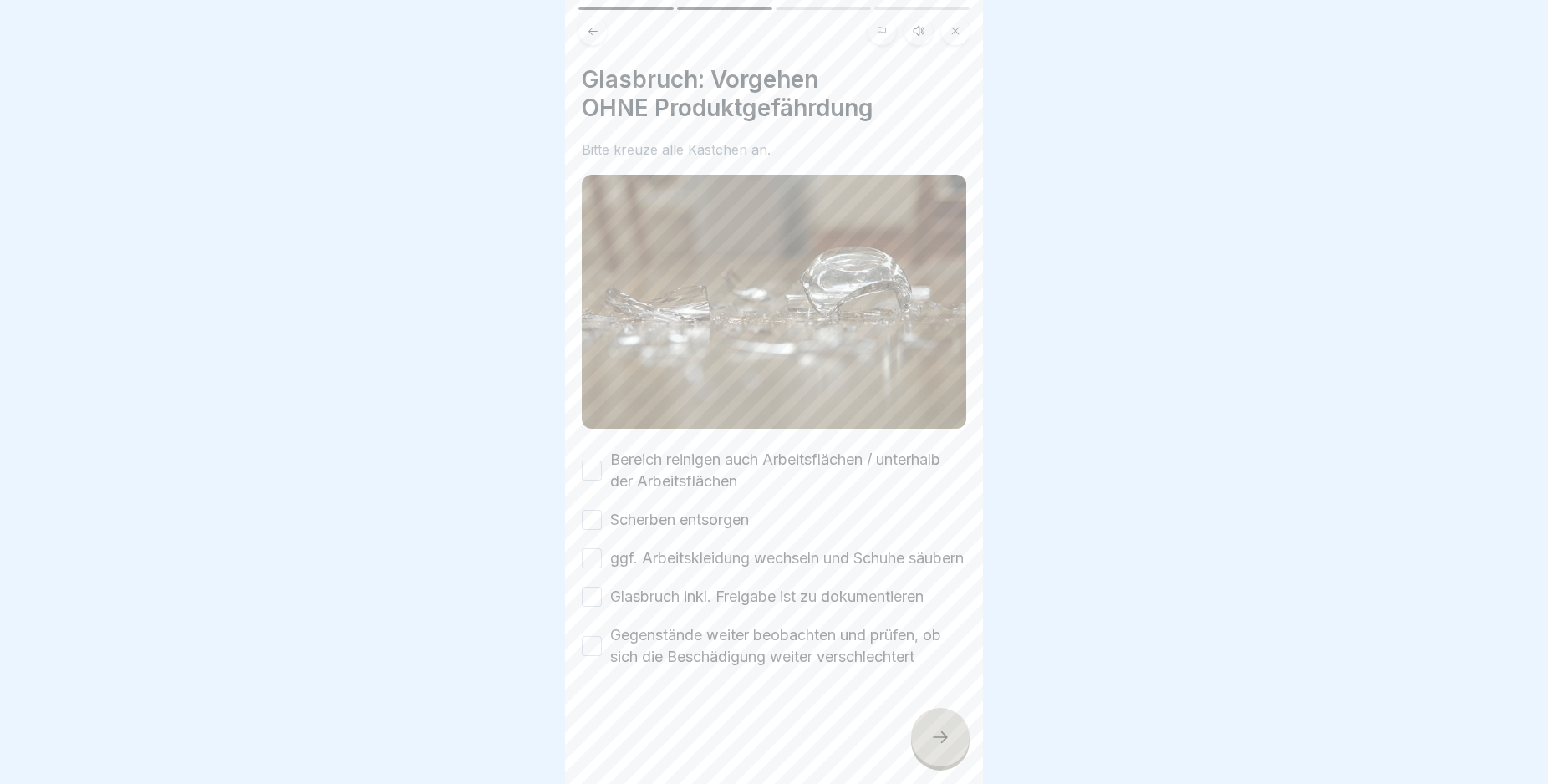
click at [591, 462] on button "Bereich reinigen auch Arbeitsflächen / unterhalb der Arbeitsflächen" at bounding box center [591, 470] width 20 height 20
click at [593, 510] on button "Scherben entsorgen" at bounding box center [591, 520] width 20 height 20
click at [587, 559] on button "ggf. Arbeitskleidung wechseln und Schuhe säubern" at bounding box center [591, 557] width 20 height 20
click at [592, 607] on button "Glasbruch inkl. Freigabe ist zu dokumentieren" at bounding box center [591, 596] width 20 height 20
click at [588, 654] on button "Gegenstände weiter beobachten und prüfen, ob sich die Beschädigung weiter versc…" at bounding box center [591, 646] width 20 height 20
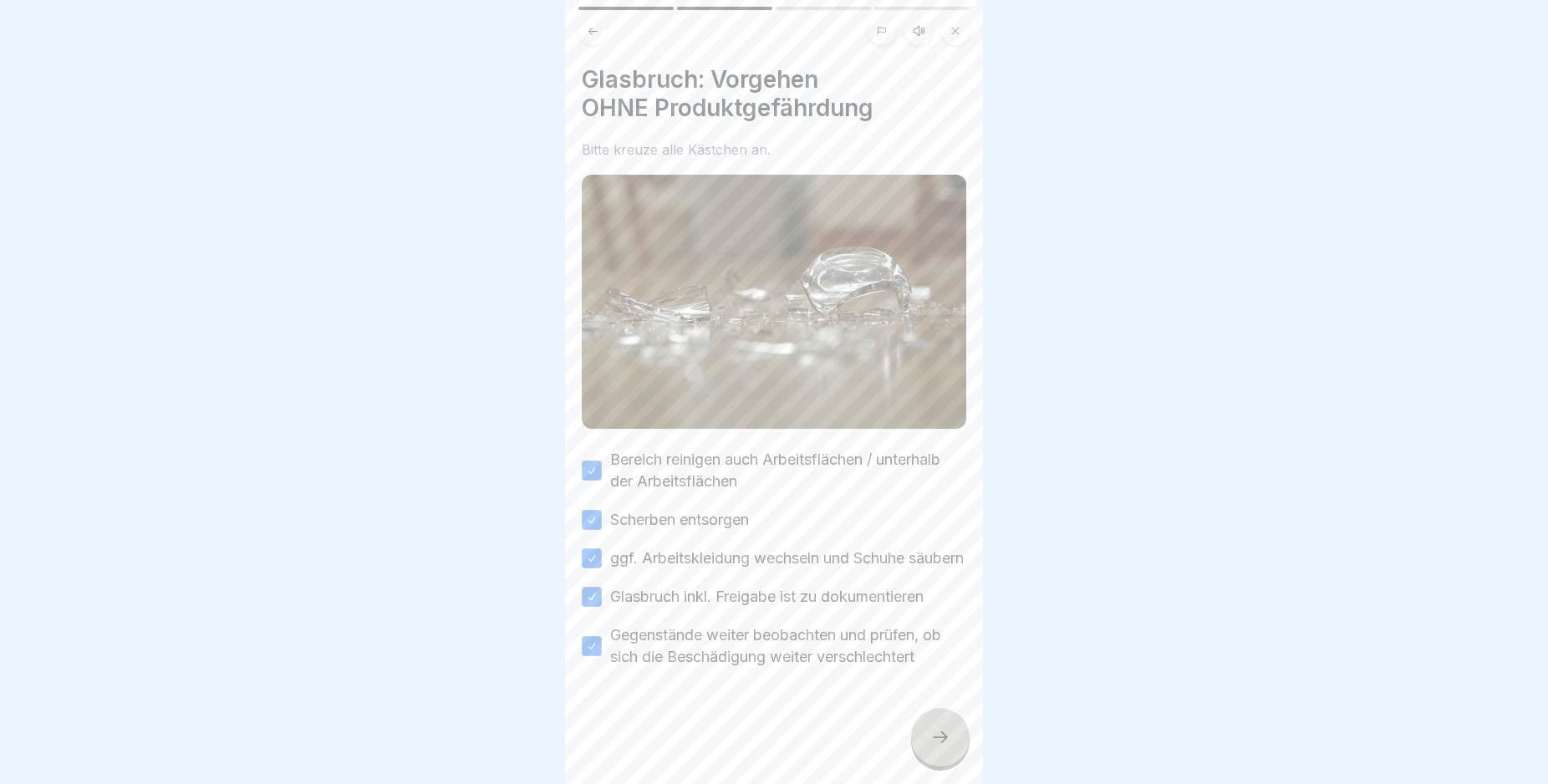
click at [939, 747] on icon at bounding box center [940, 736] width 20 height 20
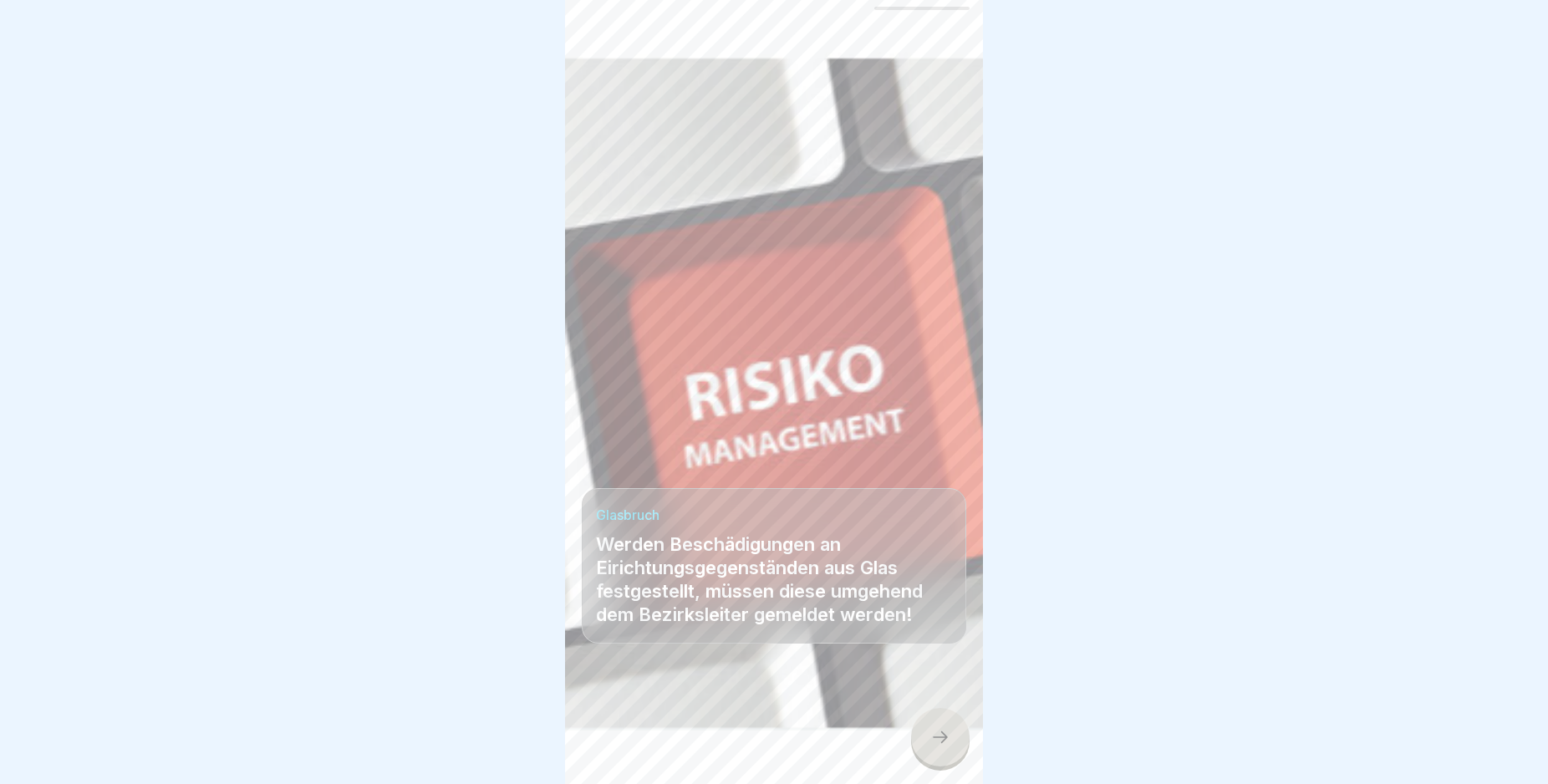
click at [939, 747] on icon at bounding box center [940, 736] width 20 height 20
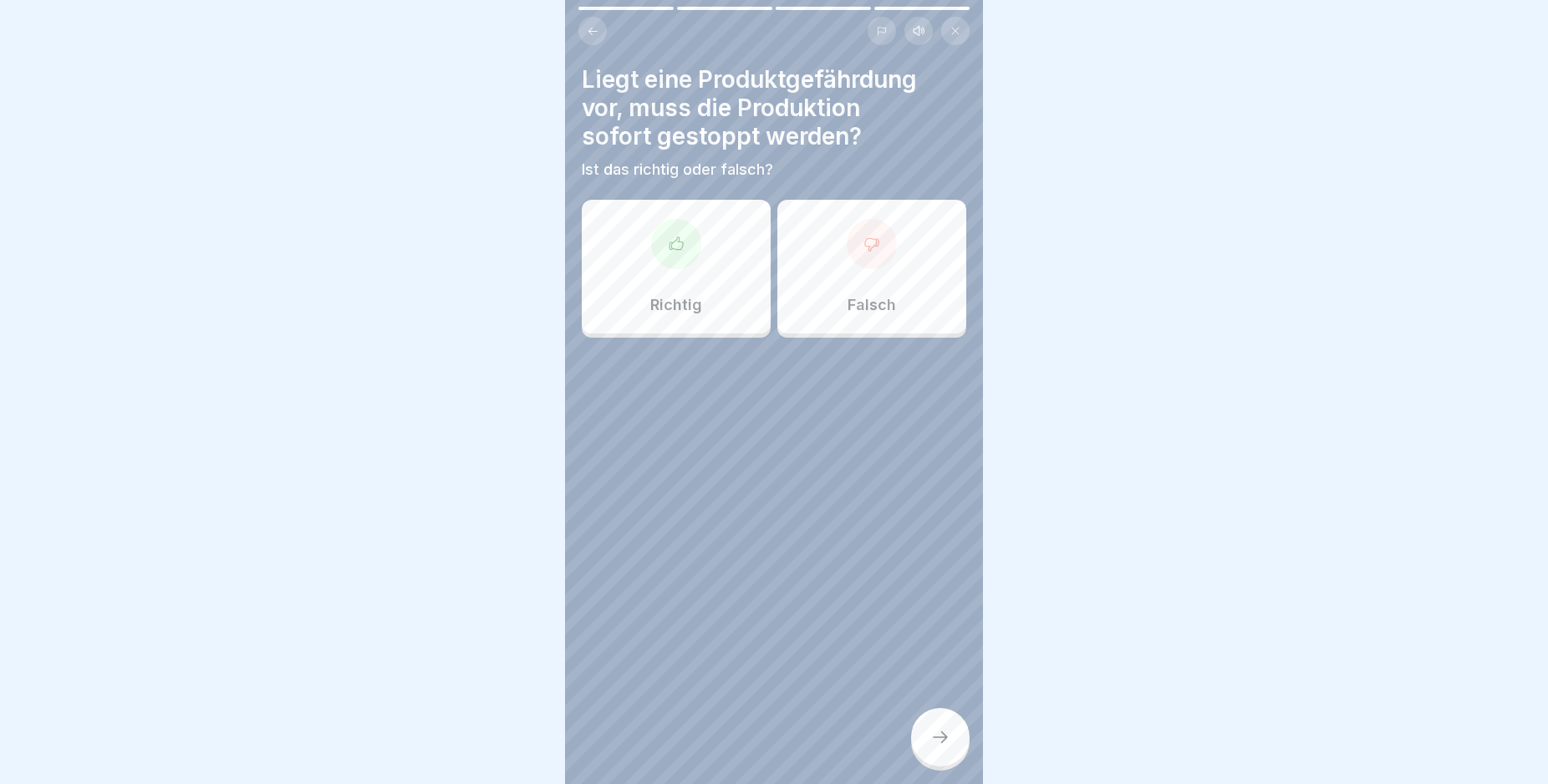
click at [674, 247] on icon at bounding box center [676, 244] width 17 height 17
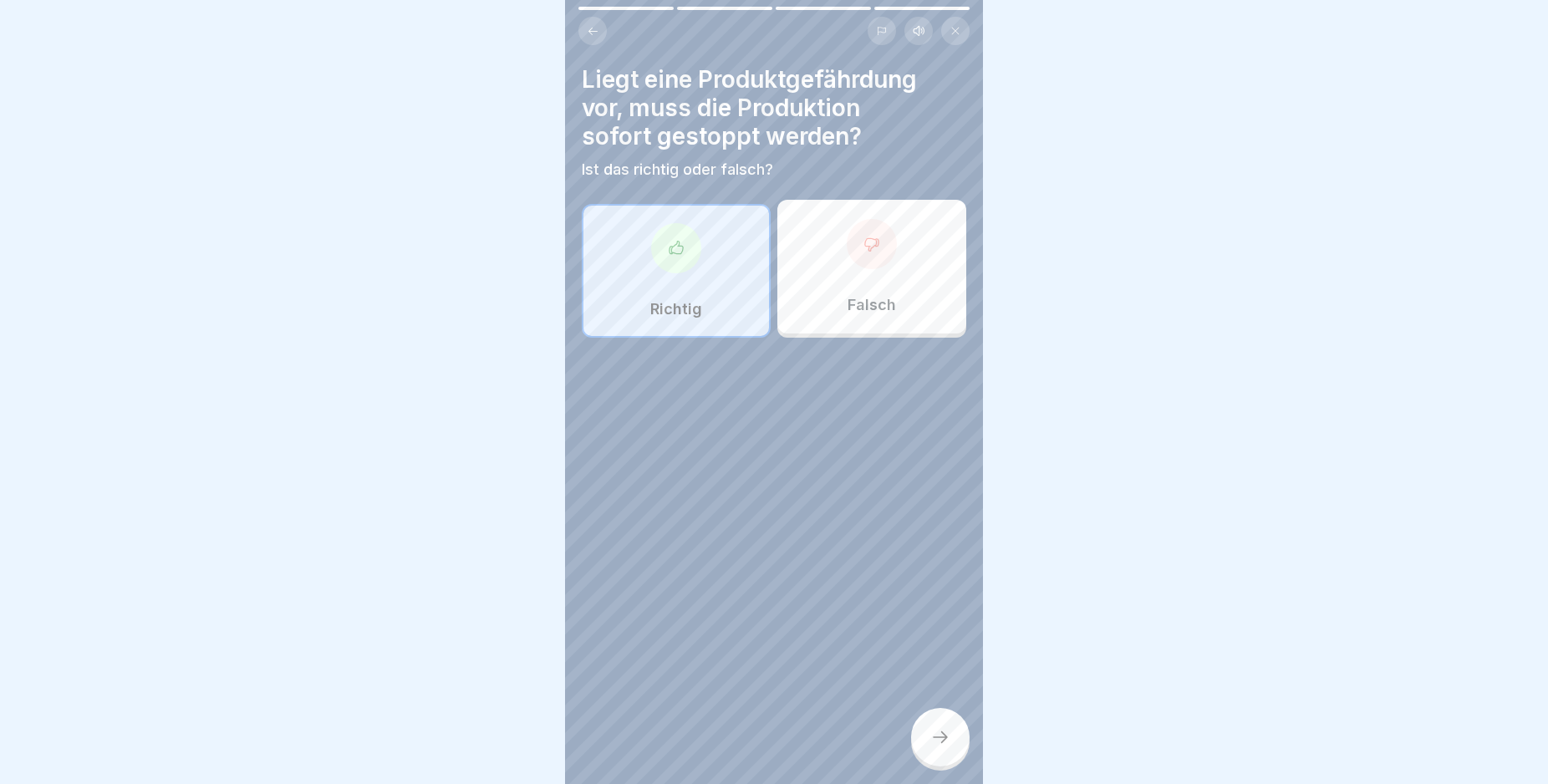
click at [929, 742] on div at bounding box center [941, 737] width 58 height 58
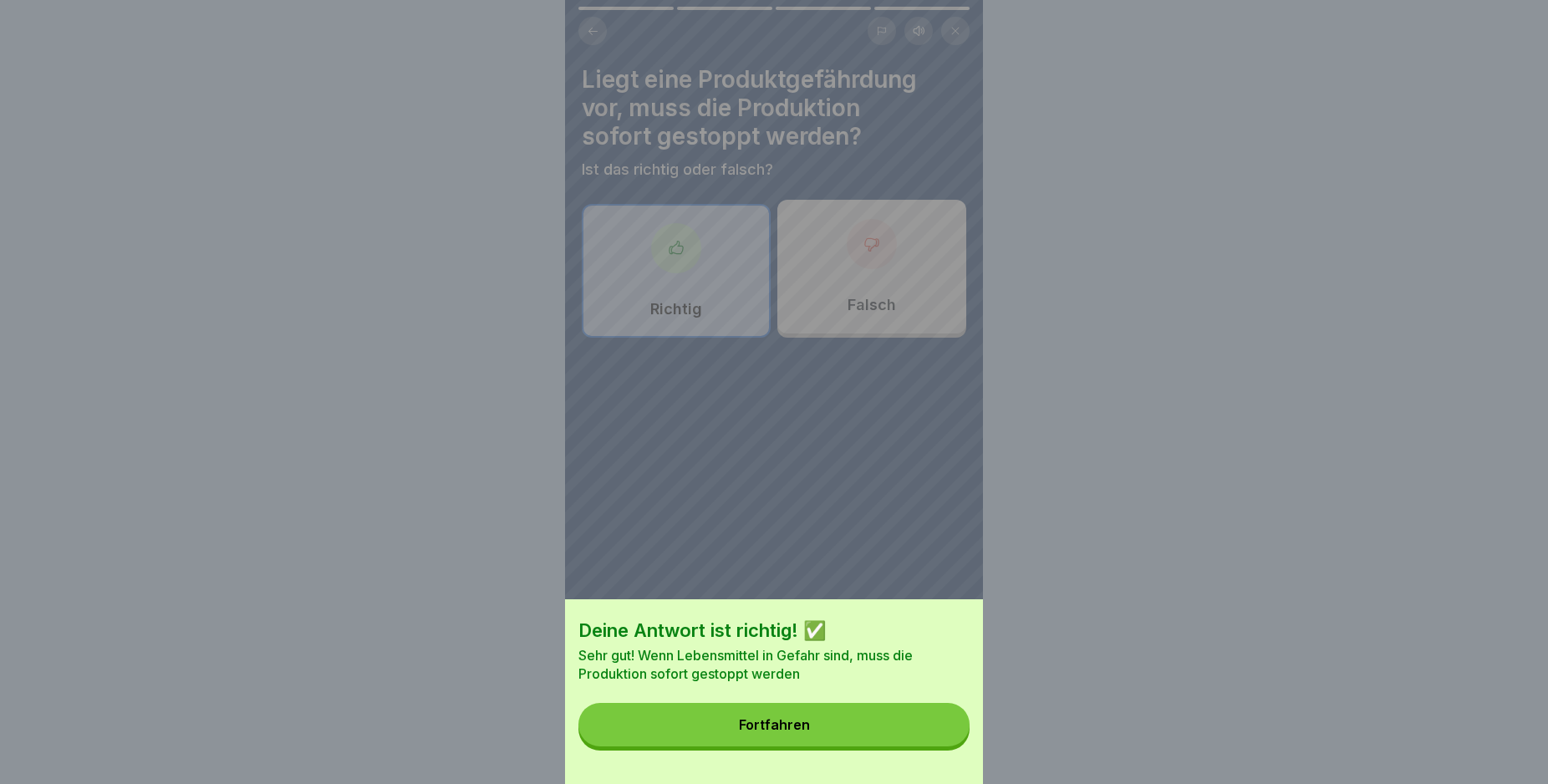
click at [910, 746] on button "Fortfahren" at bounding box center [773, 725] width 391 height 43
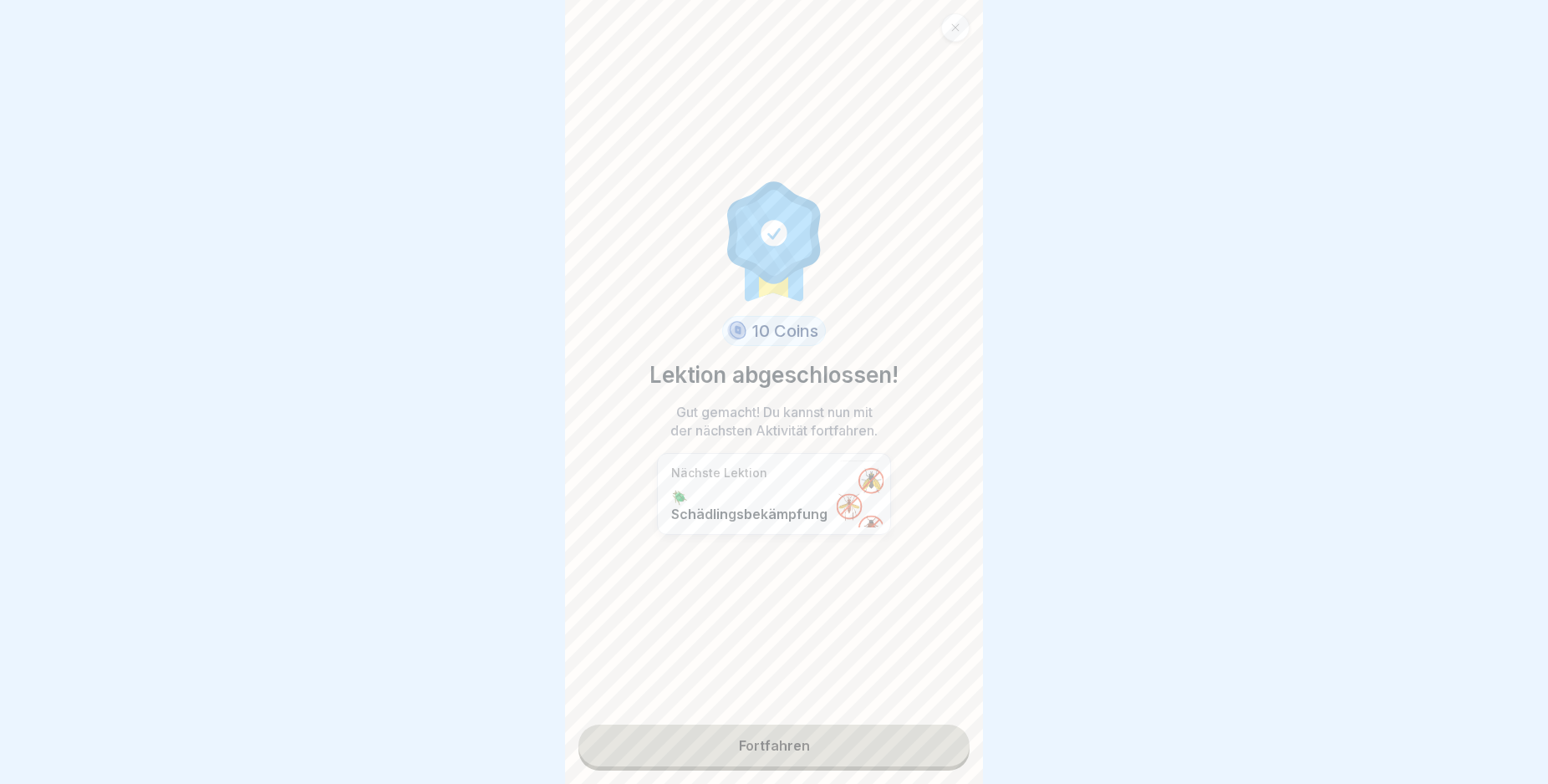
click at [910, 751] on link "Fortfahren" at bounding box center [773, 745] width 391 height 41
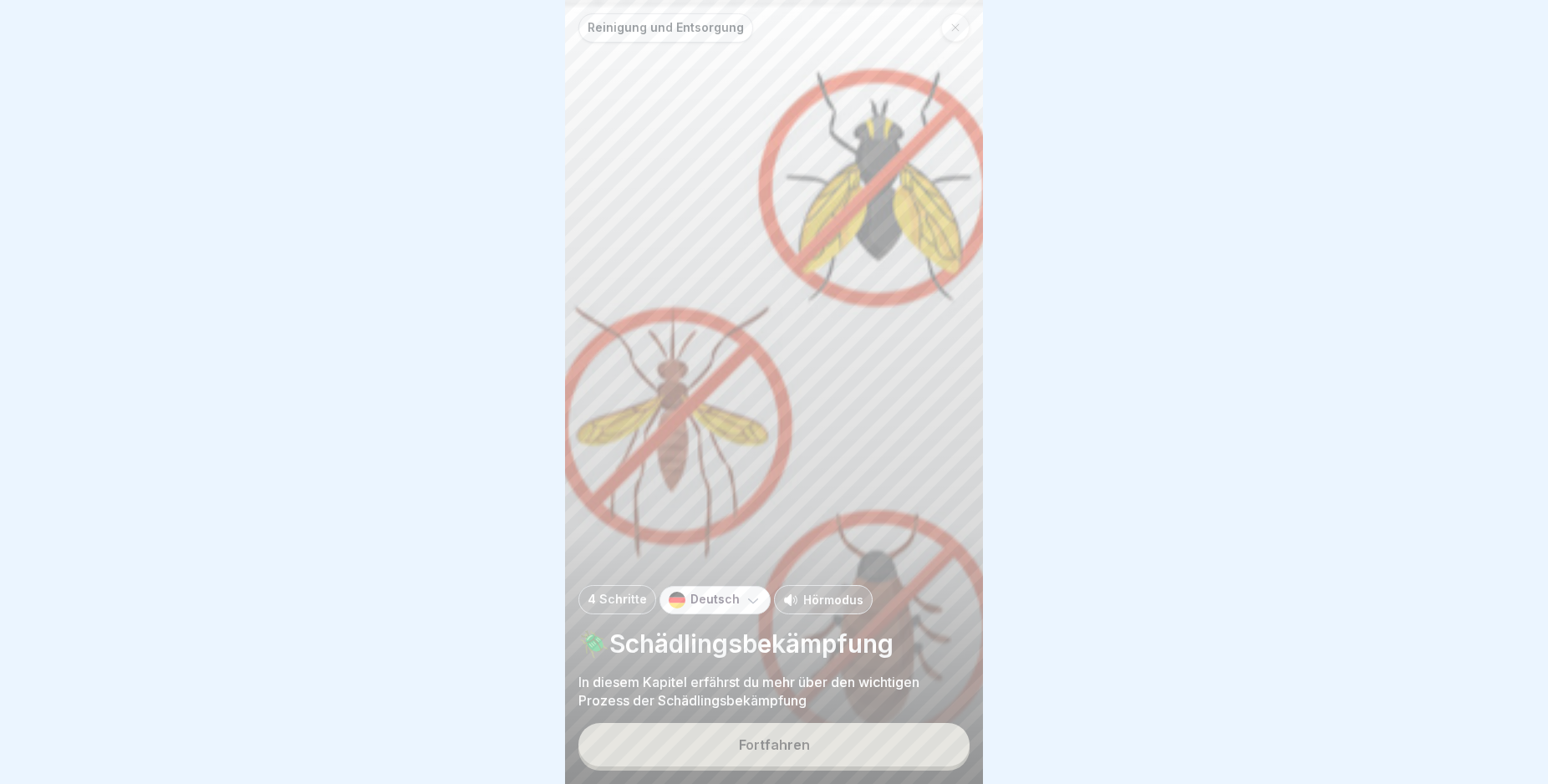
click at [890, 751] on button "Fortfahren" at bounding box center [773, 744] width 391 height 43
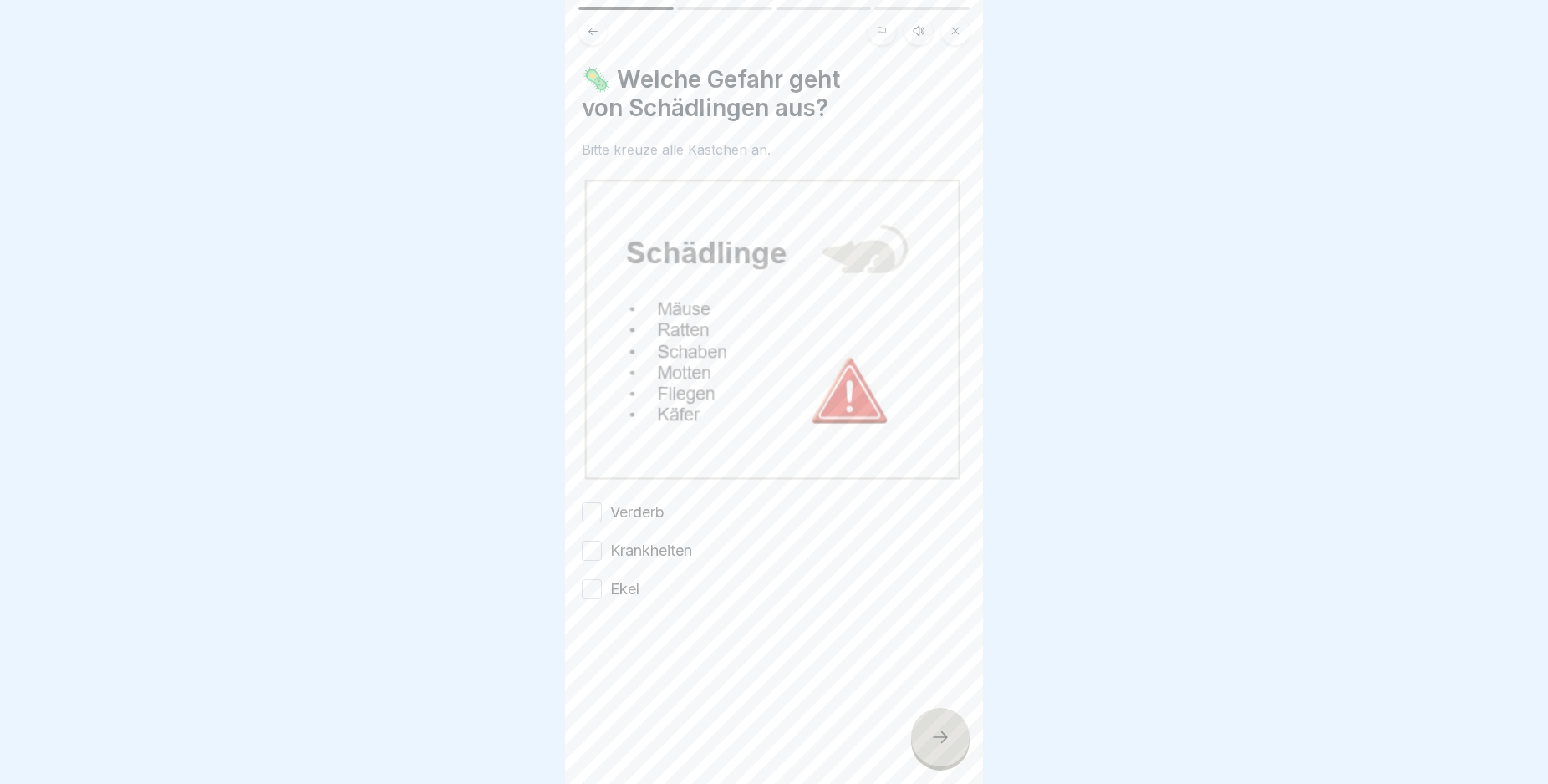
click at [589, 503] on button "Verderb" at bounding box center [591, 512] width 20 height 20
click at [589, 540] on button "Krankheiten" at bounding box center [591, 550] width 20 height 20
click at [594, 581] on button "Ekel" at bounding box center [591, 588] width 20 height 20
click at [943, 747] on icon at bounding box center [940, 736] width 20 height 20
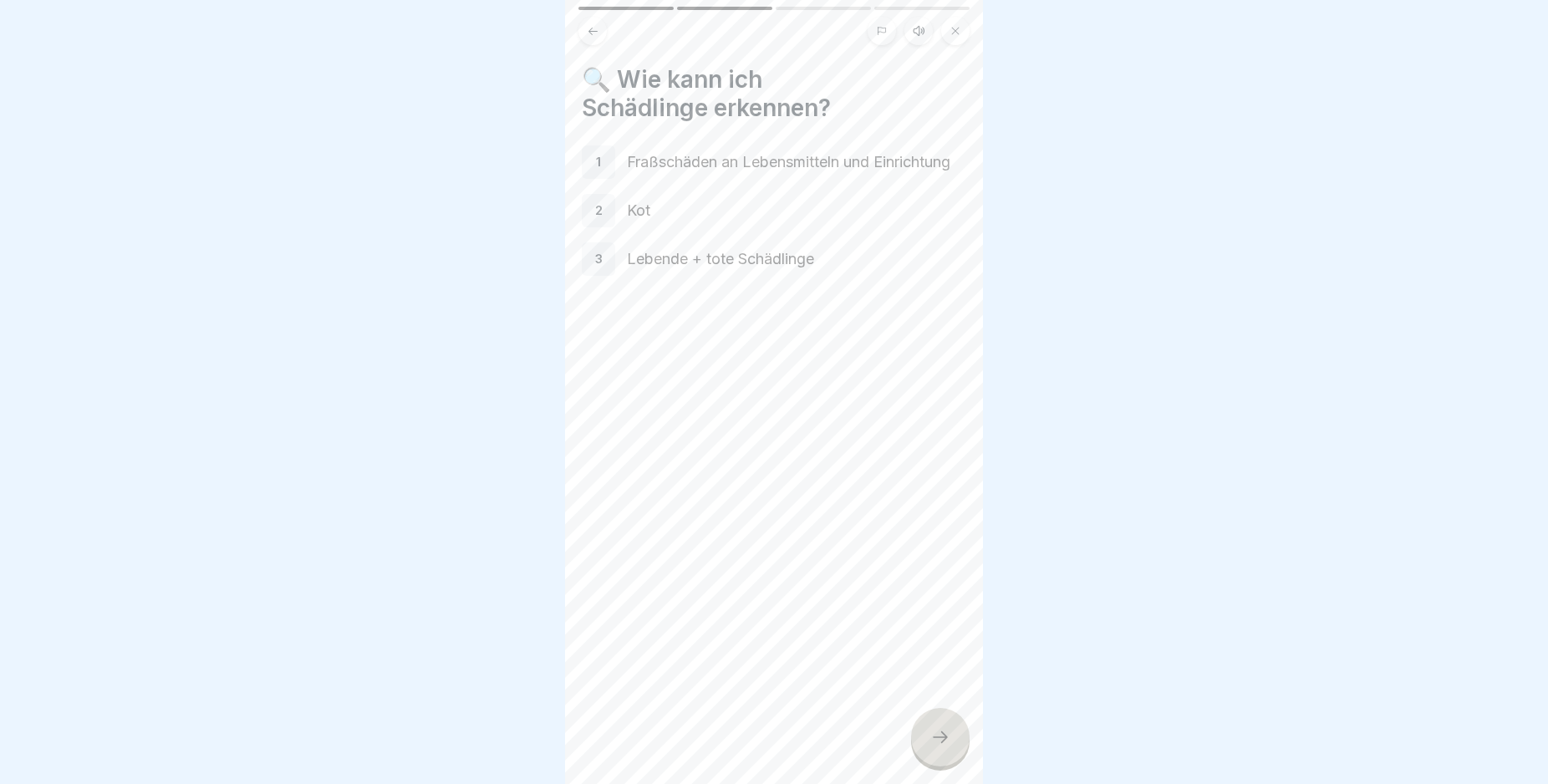
click at [943, 747] on icon at bounding box center [940, 736] width 20 height 20
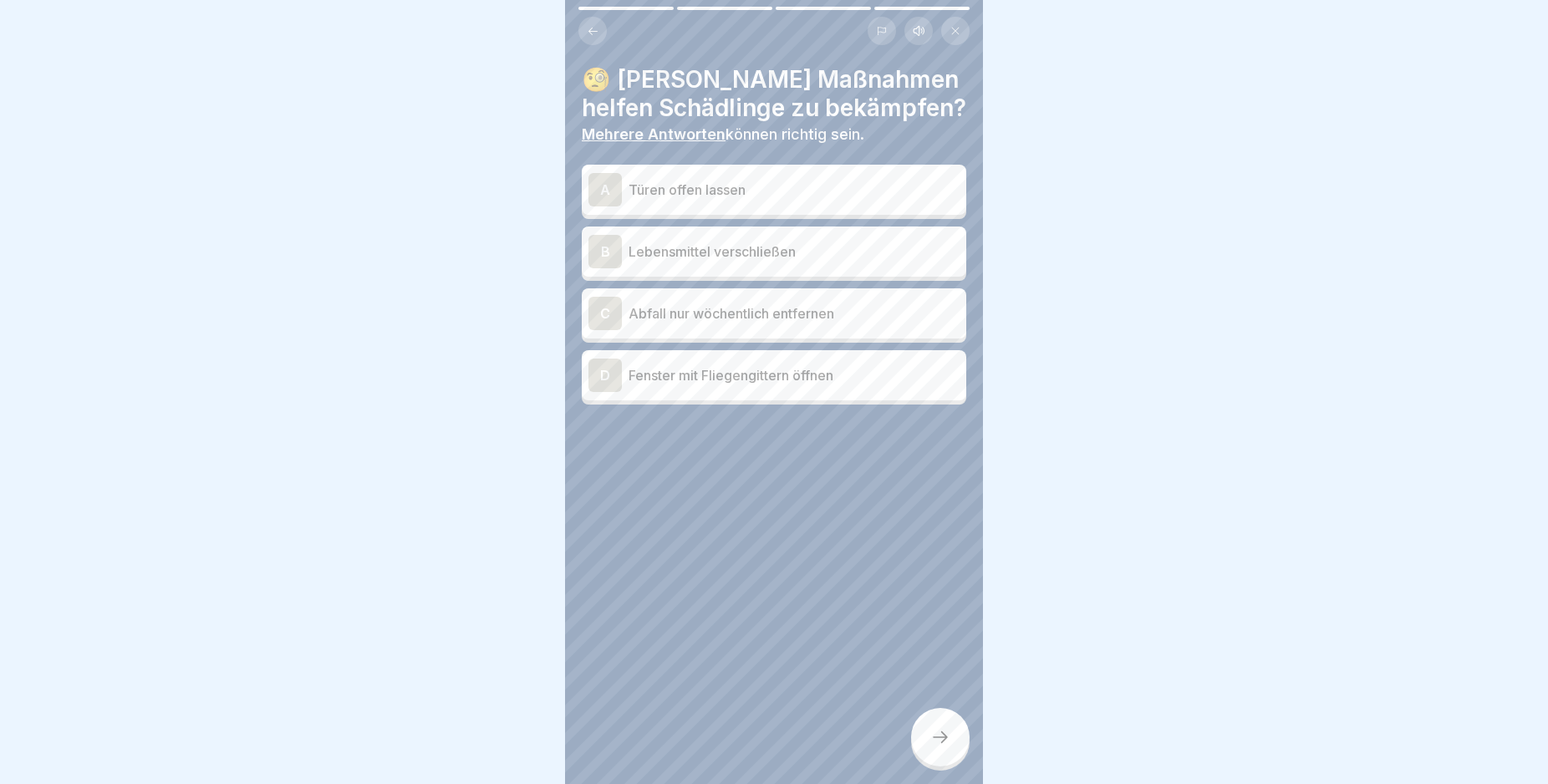
click at [602, 252] on div "B" at bounding box center [605, 251] width 34 height 34
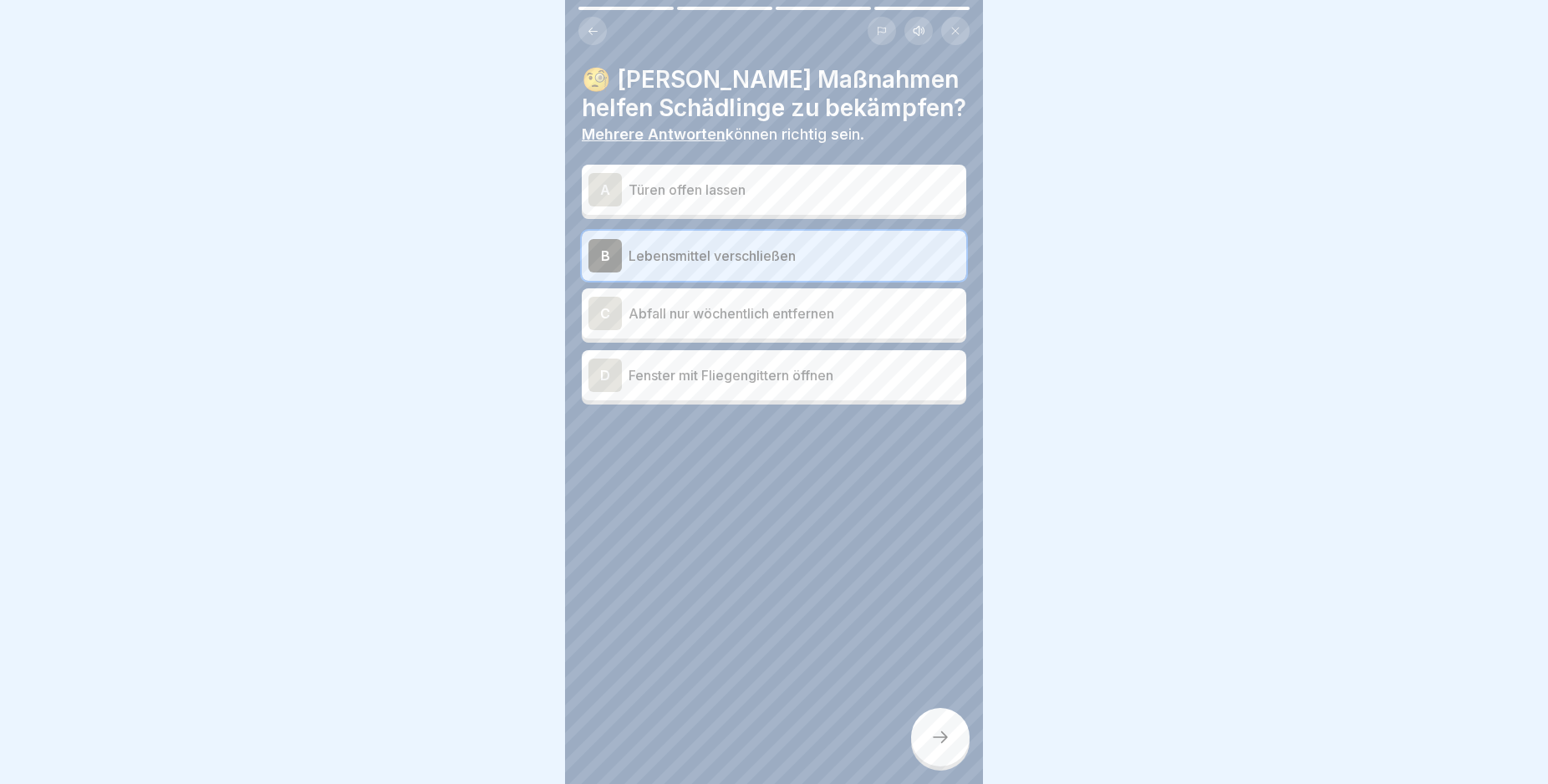
click at [607, 376] on div "D" at bounding box center [605, 376] width 34 height 34
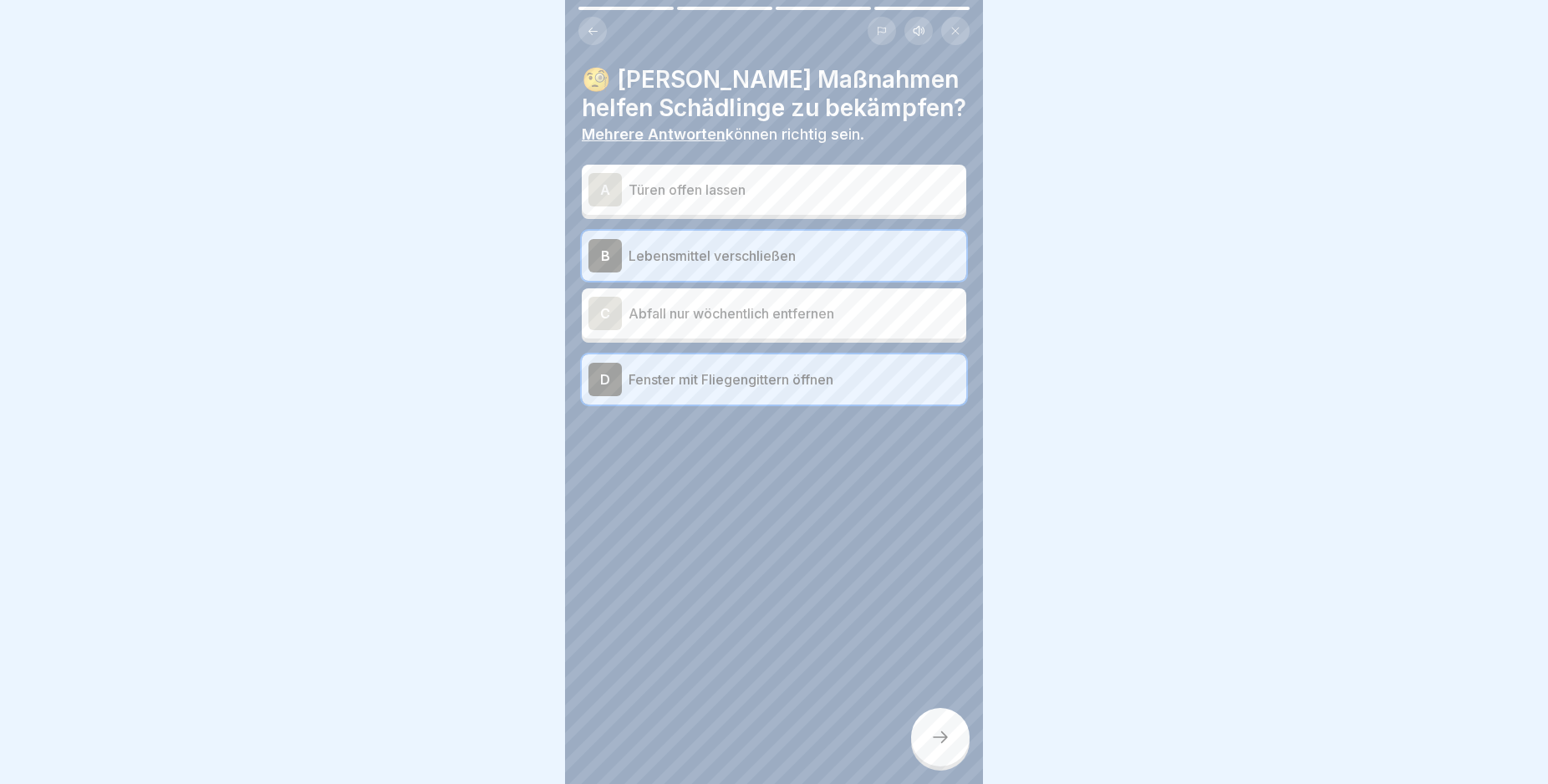
click at [951, 758] on div at bounding box center [941, 737] width 58 height 58
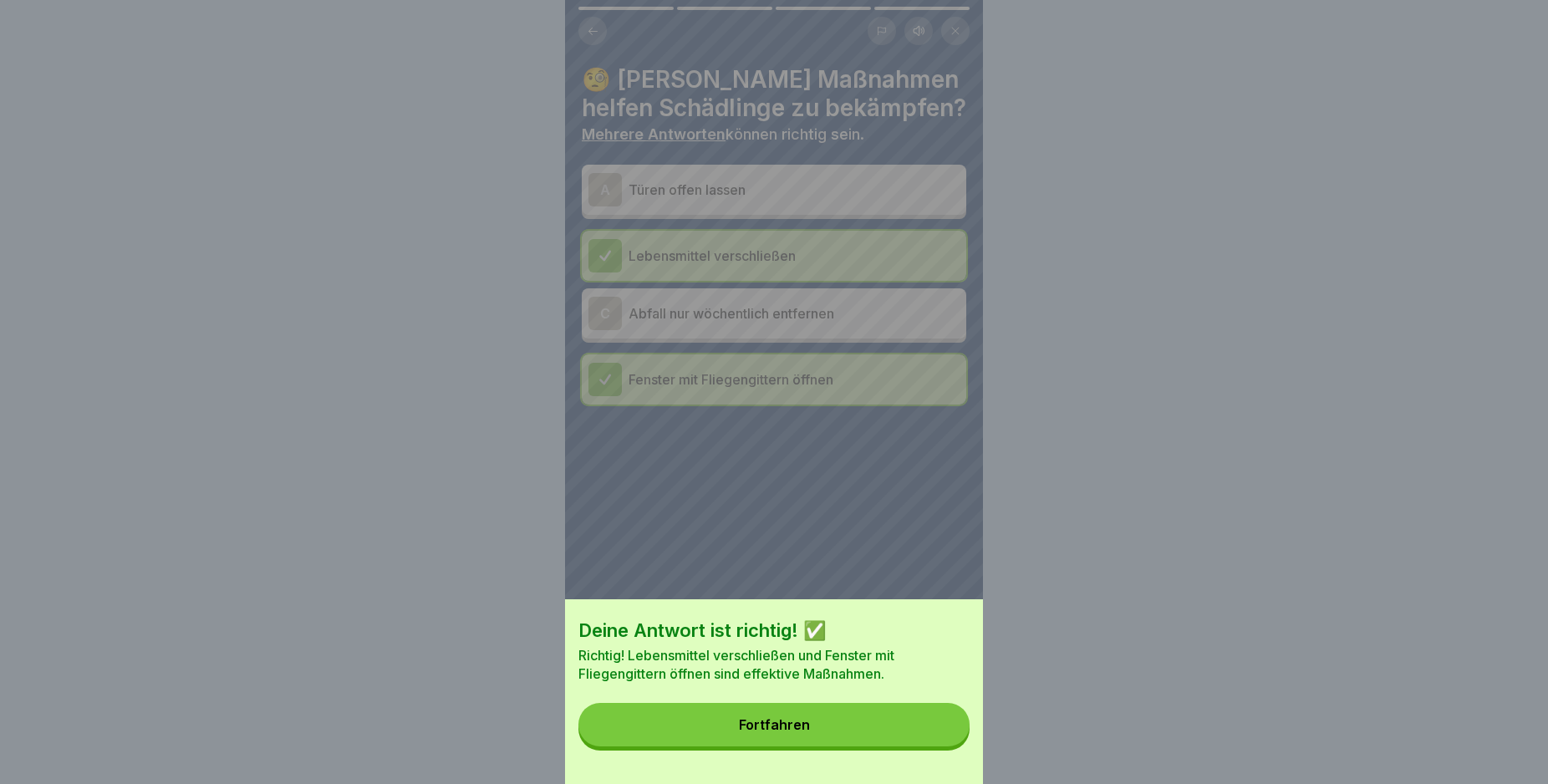
click at [894, 736] on button "Fortfahren" at bounding box center [773, 725] width 391 height 43
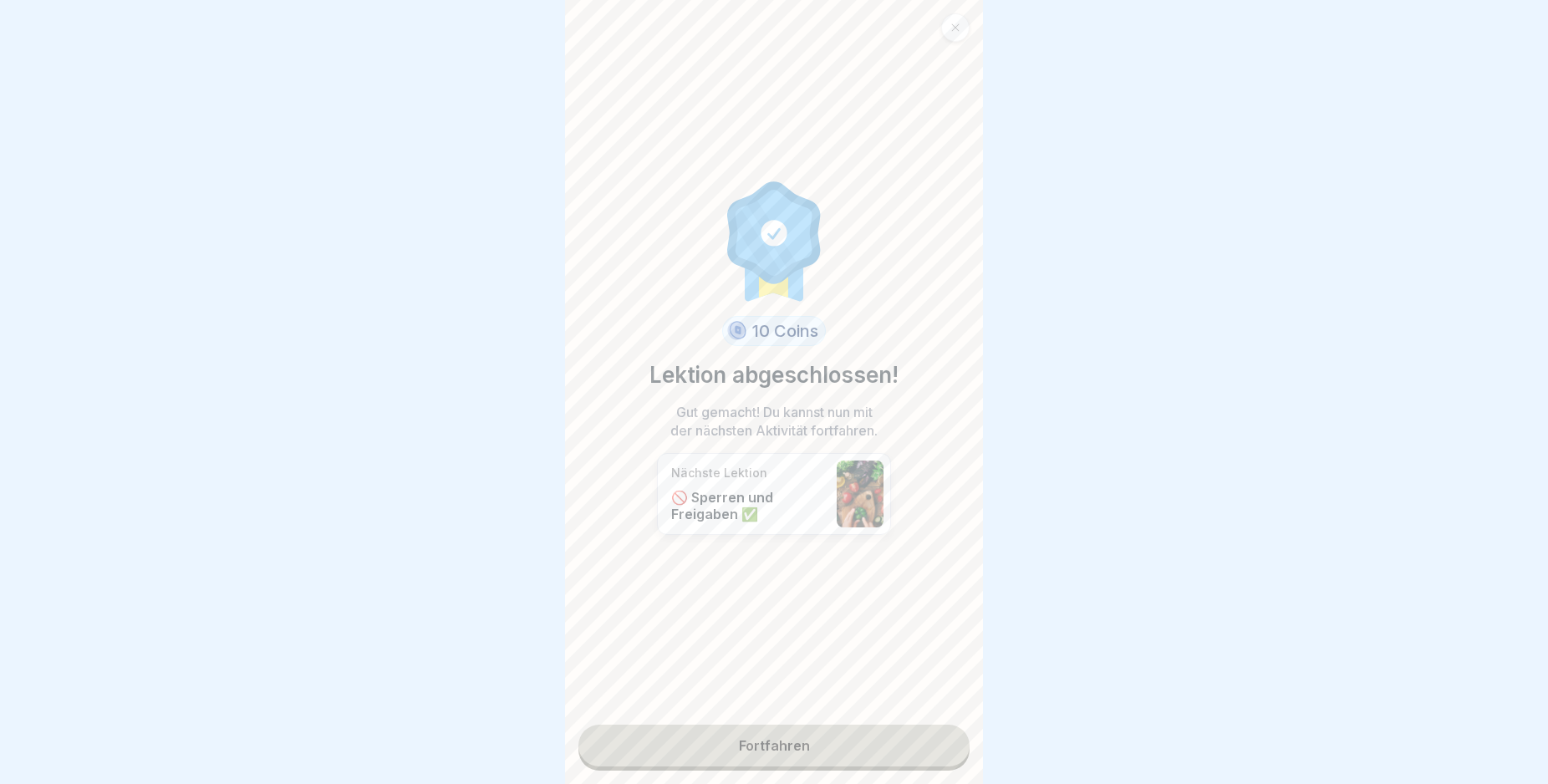
click at [893, 736] on link "Fortfahren" at bounding box center [773, 745] width 391 height 41
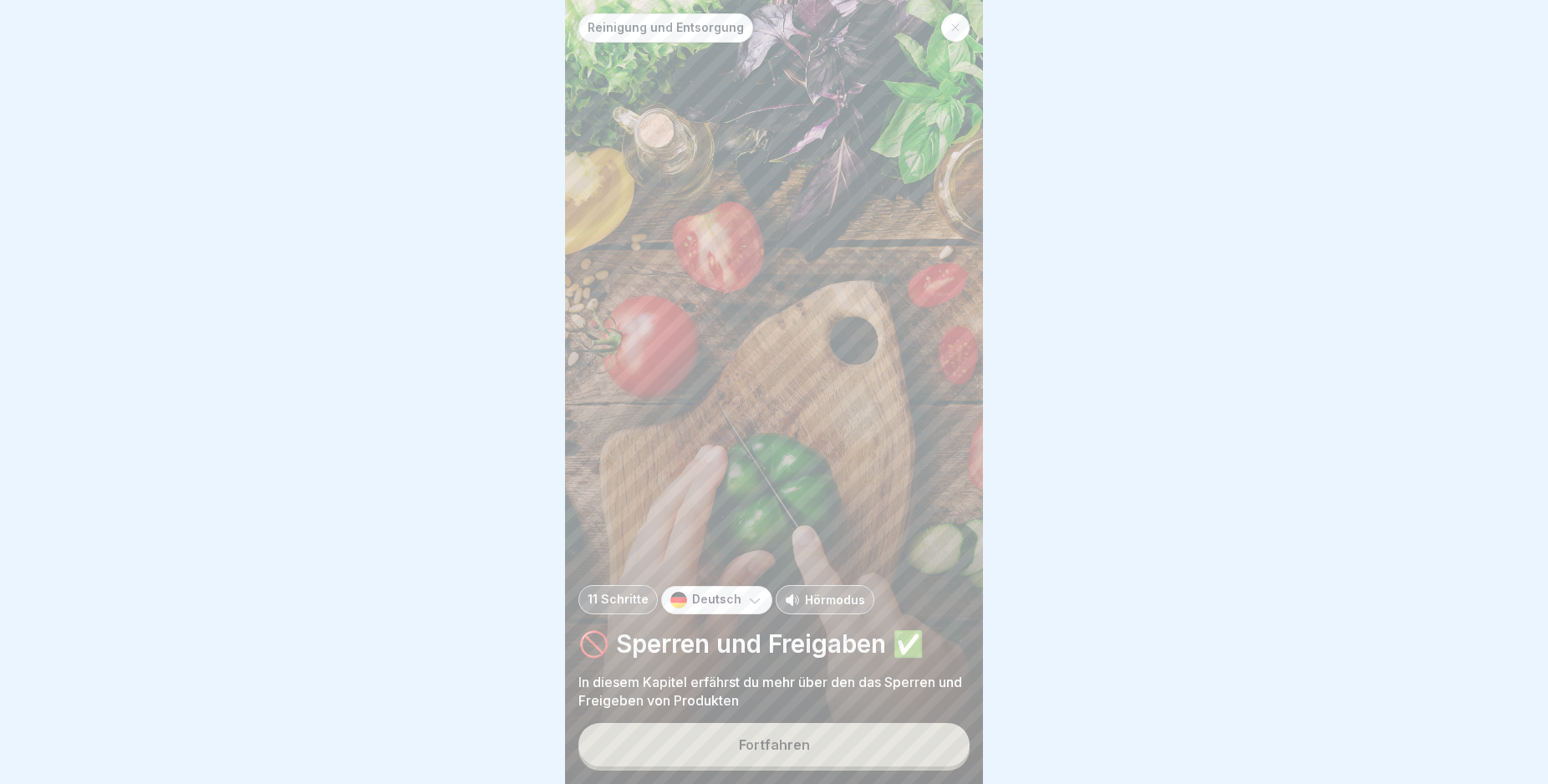
click at [897, 758] on button "Fortfahren" at bounding box center [773, 744] width 391 height 43
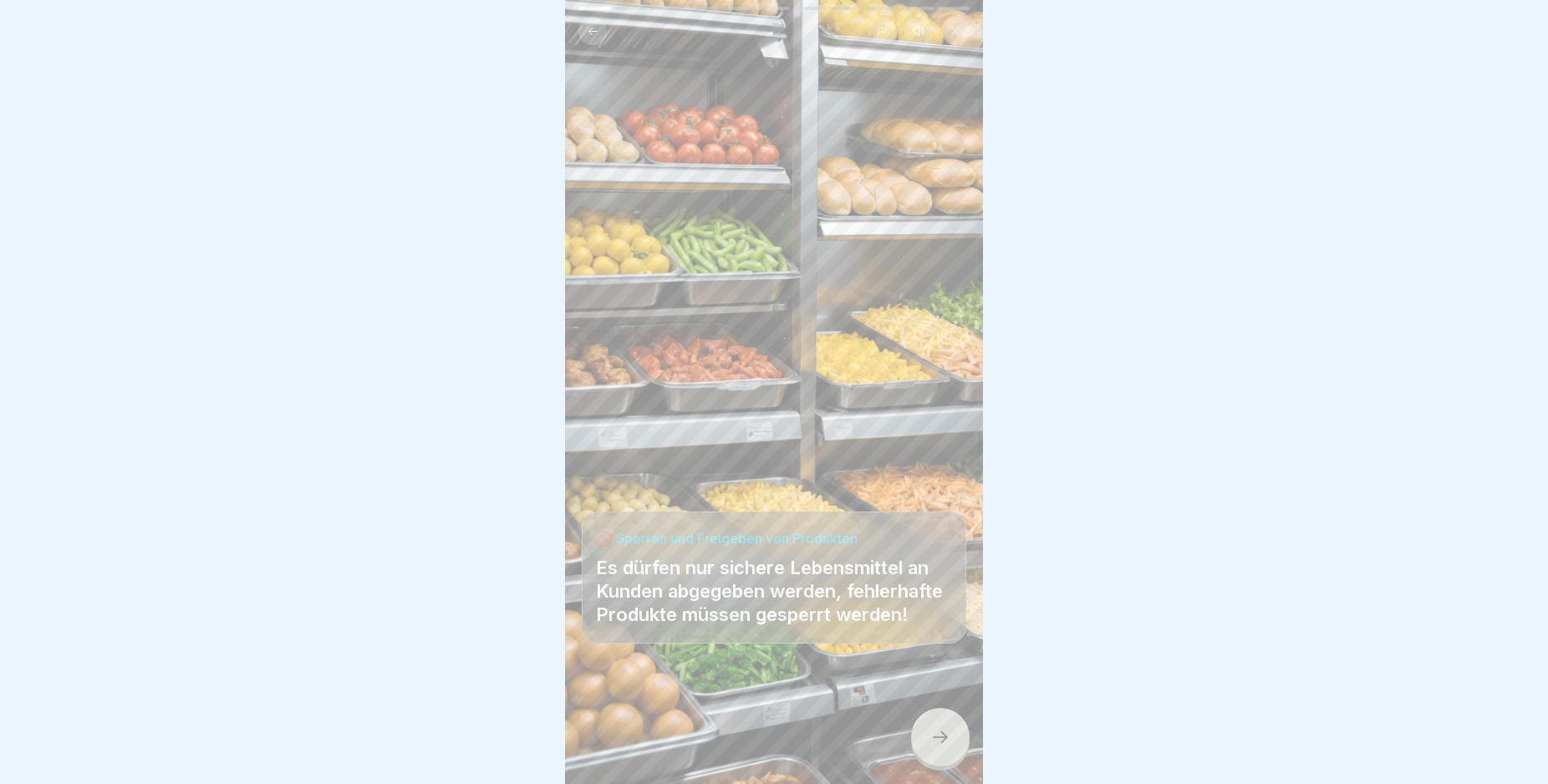
click at [942, 747] on icon at bounding box center [940, 736] width 20 height 20
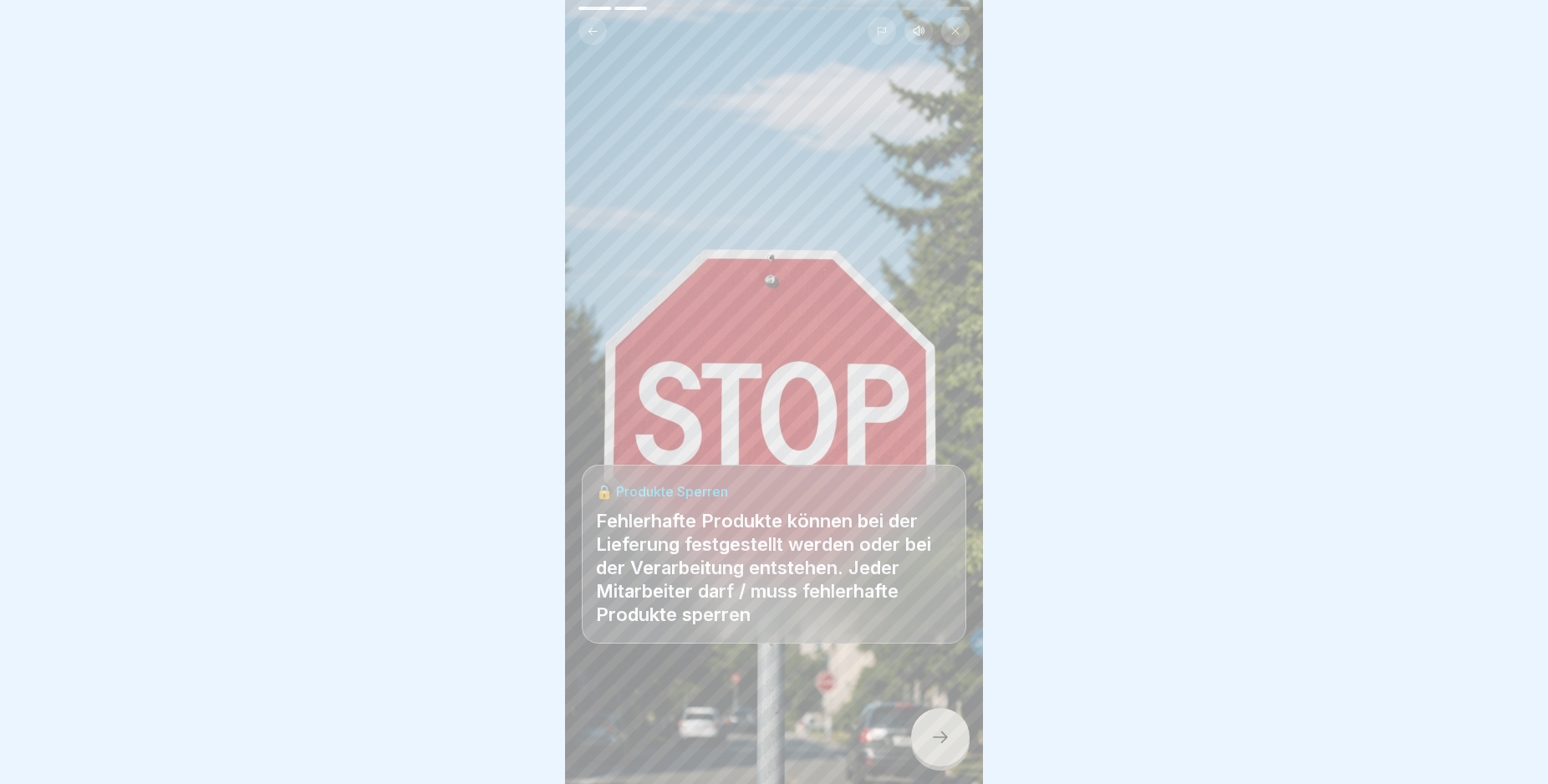
click at [942, 747] on icon at bounding box center [940, 736] width 20 height 20
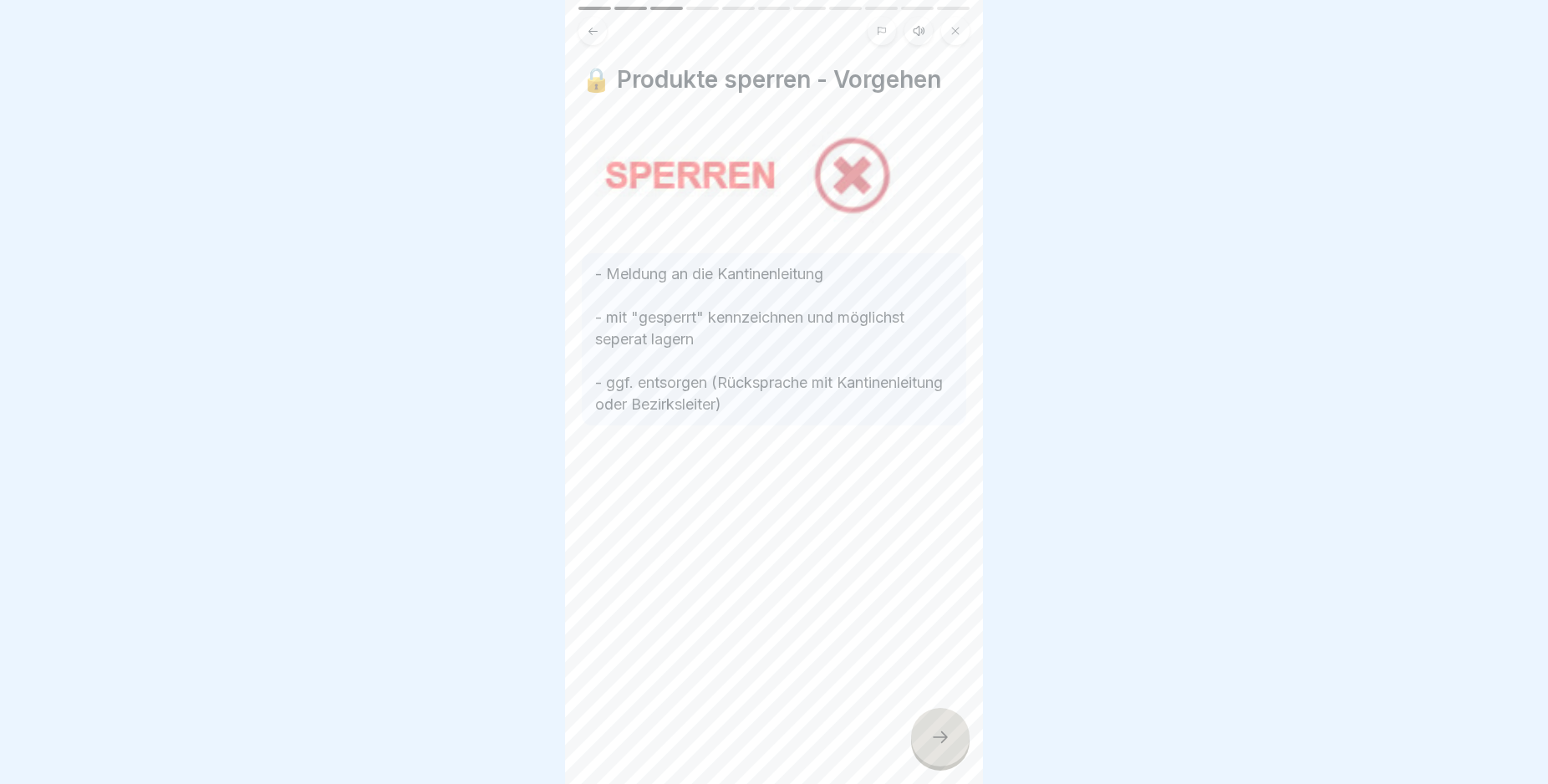
click at [942, 747] on icon at bounding box center [940, 736] width 20 height 20
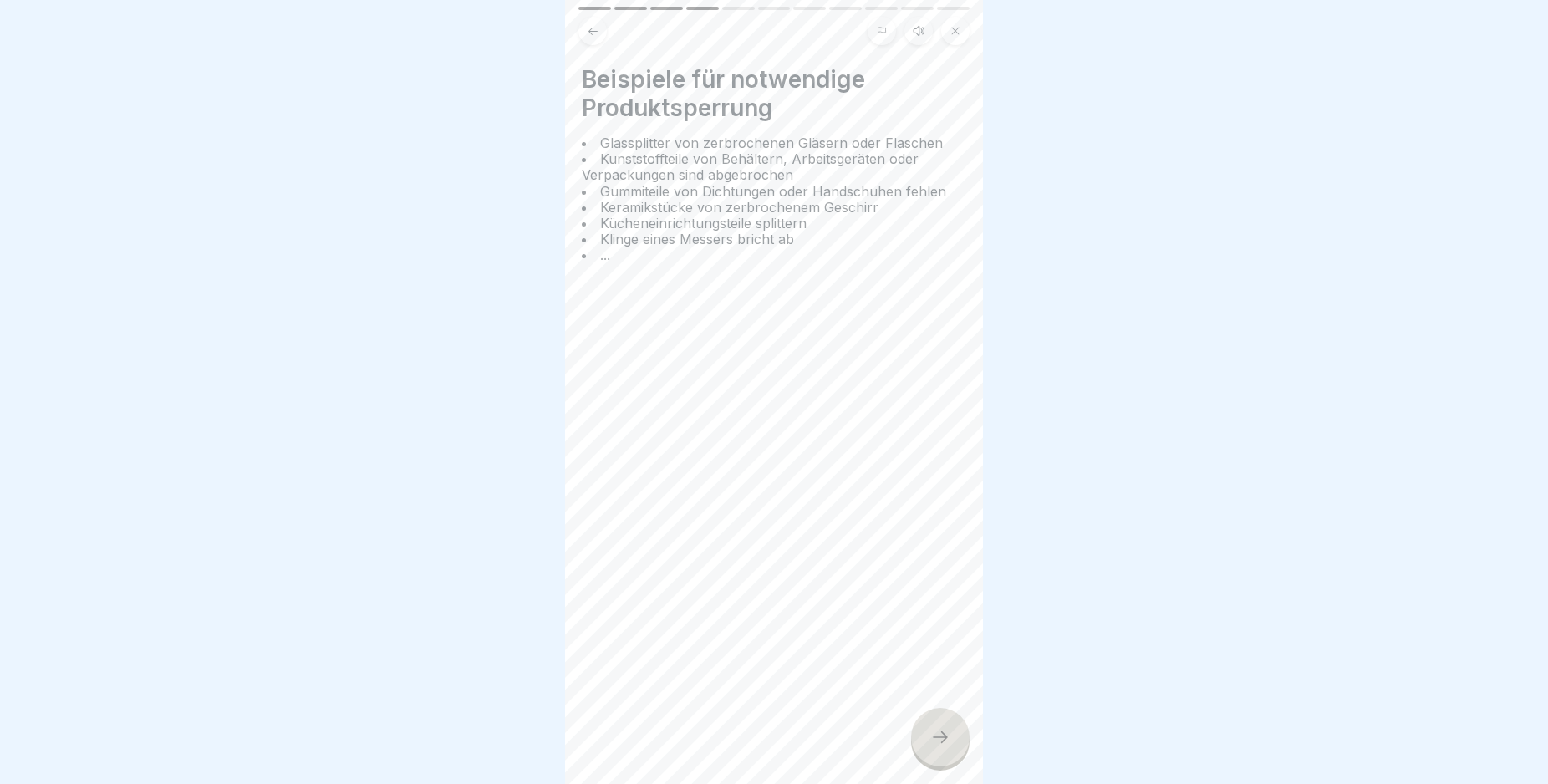
click at [942, 747] on icon at bounding box center [940, 736] width 20 height 20
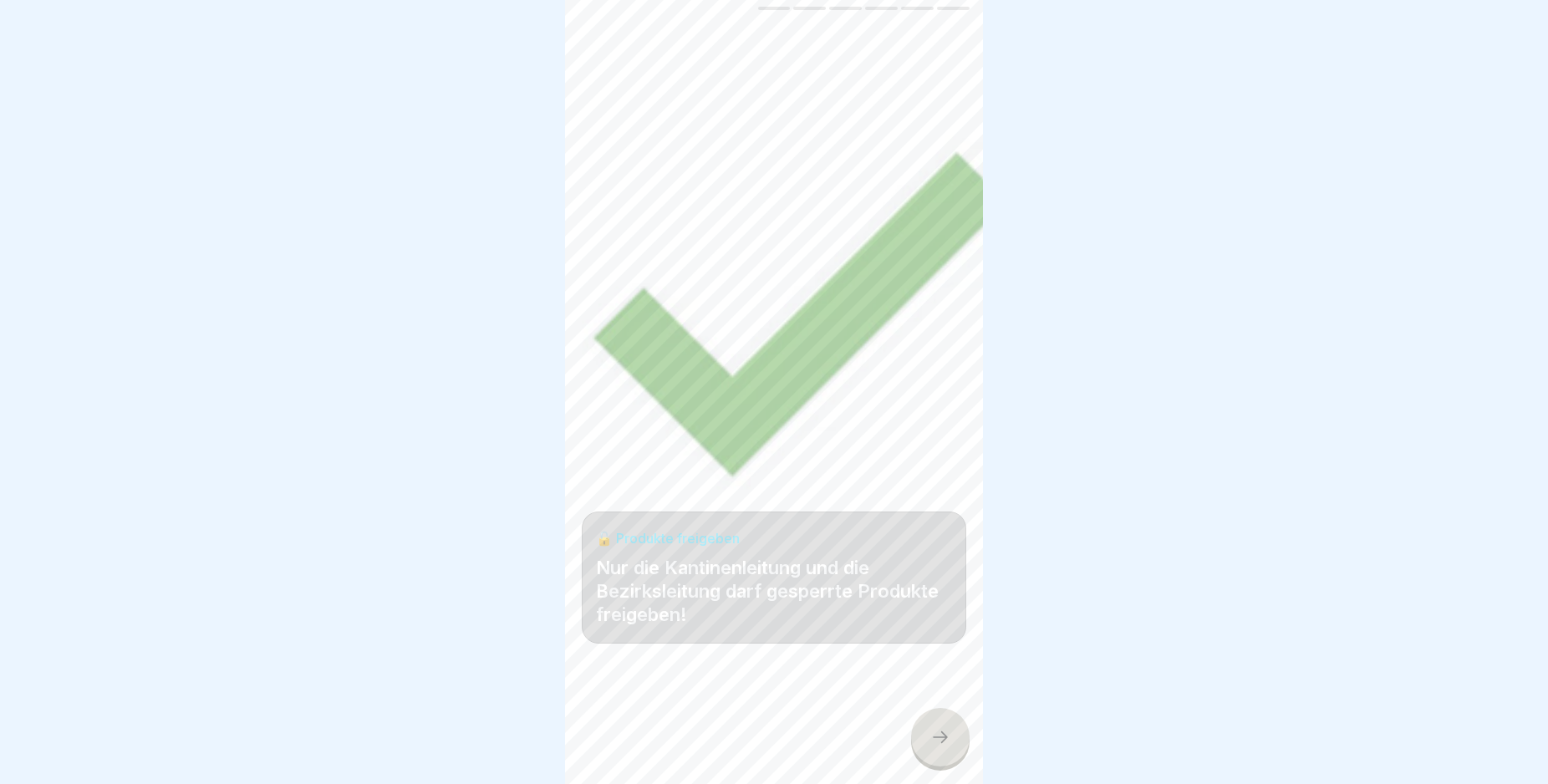
click at [942, 747] on icon at bounding box center [940, 736] width 20 height 20
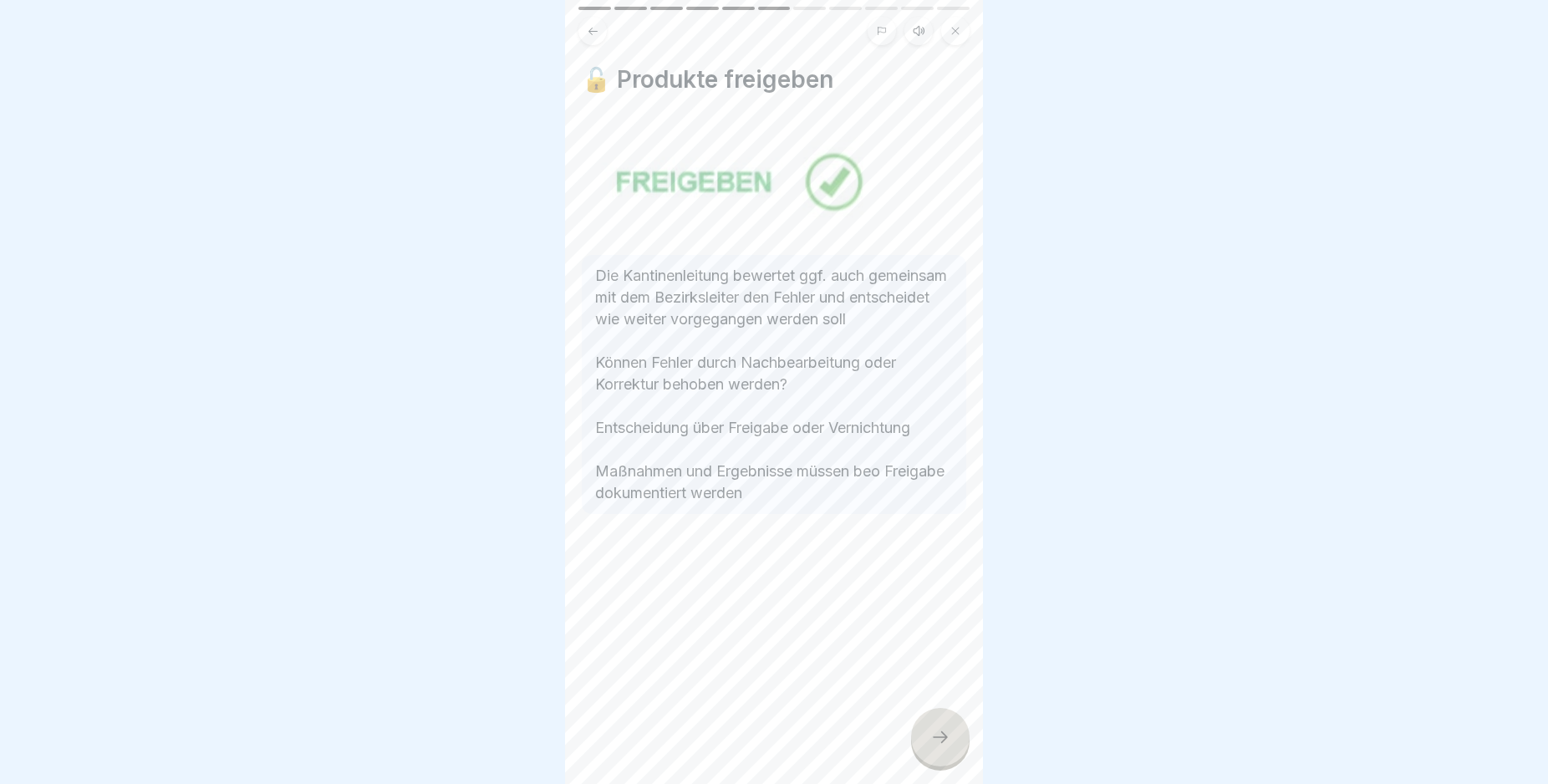
click at [942, 747] on icon at bounding box center [940, 736] width 20 height 20
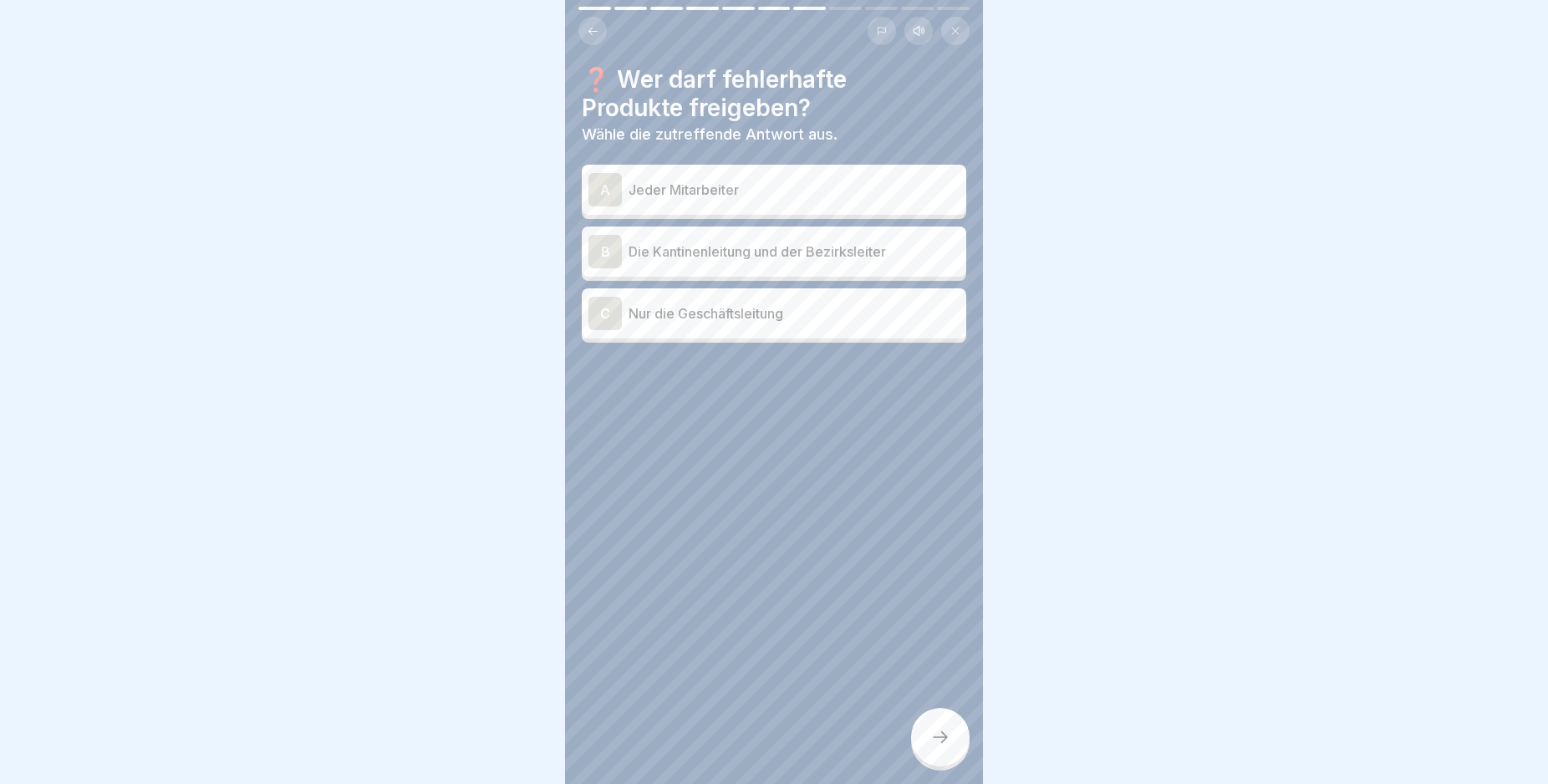
click at [600, 313] on div "C" at bounding box center [605, 313] width 34 height 34
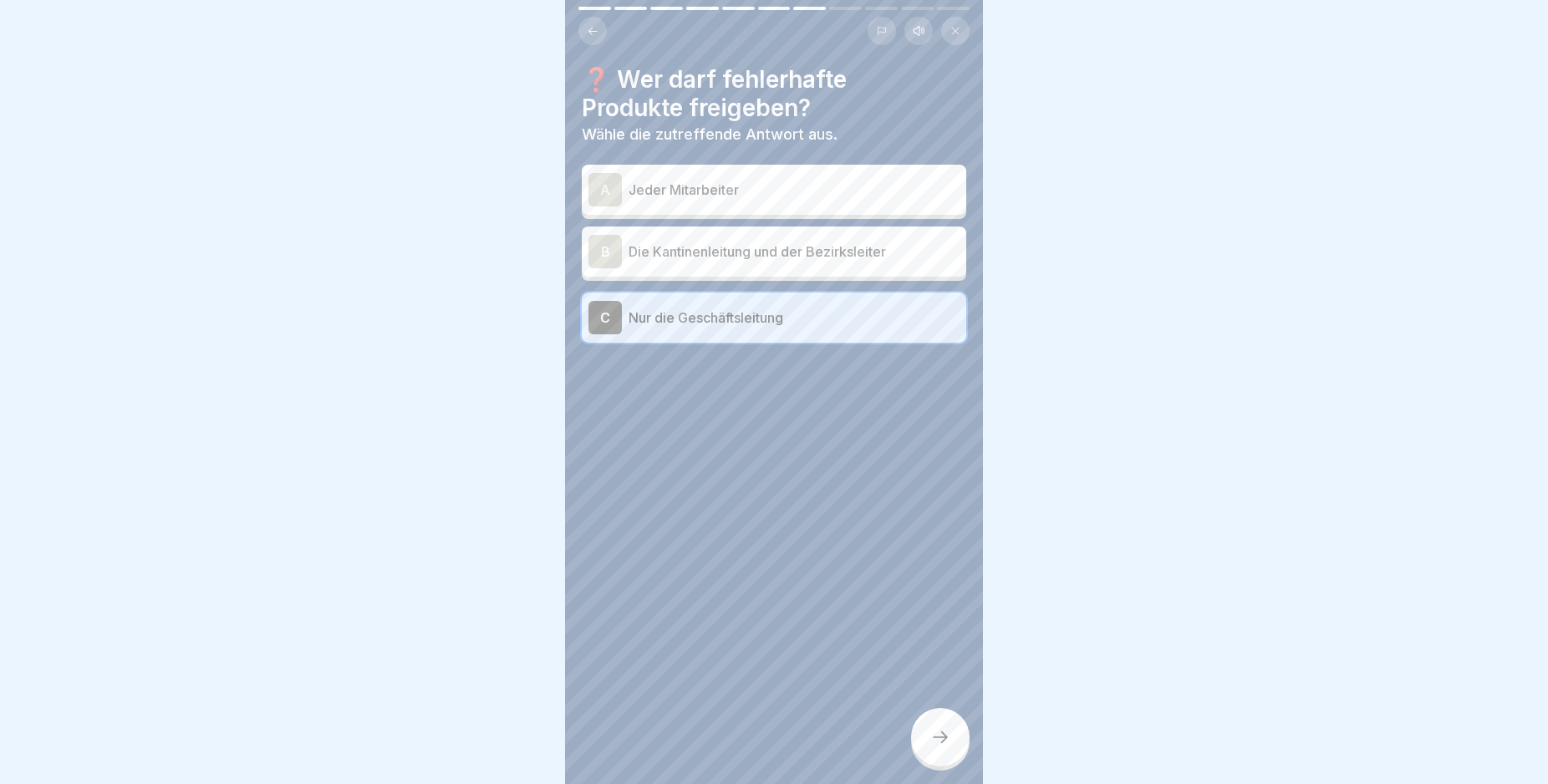
click at [942, 741] on div at bounding box center [941, 737] width 58 height 58
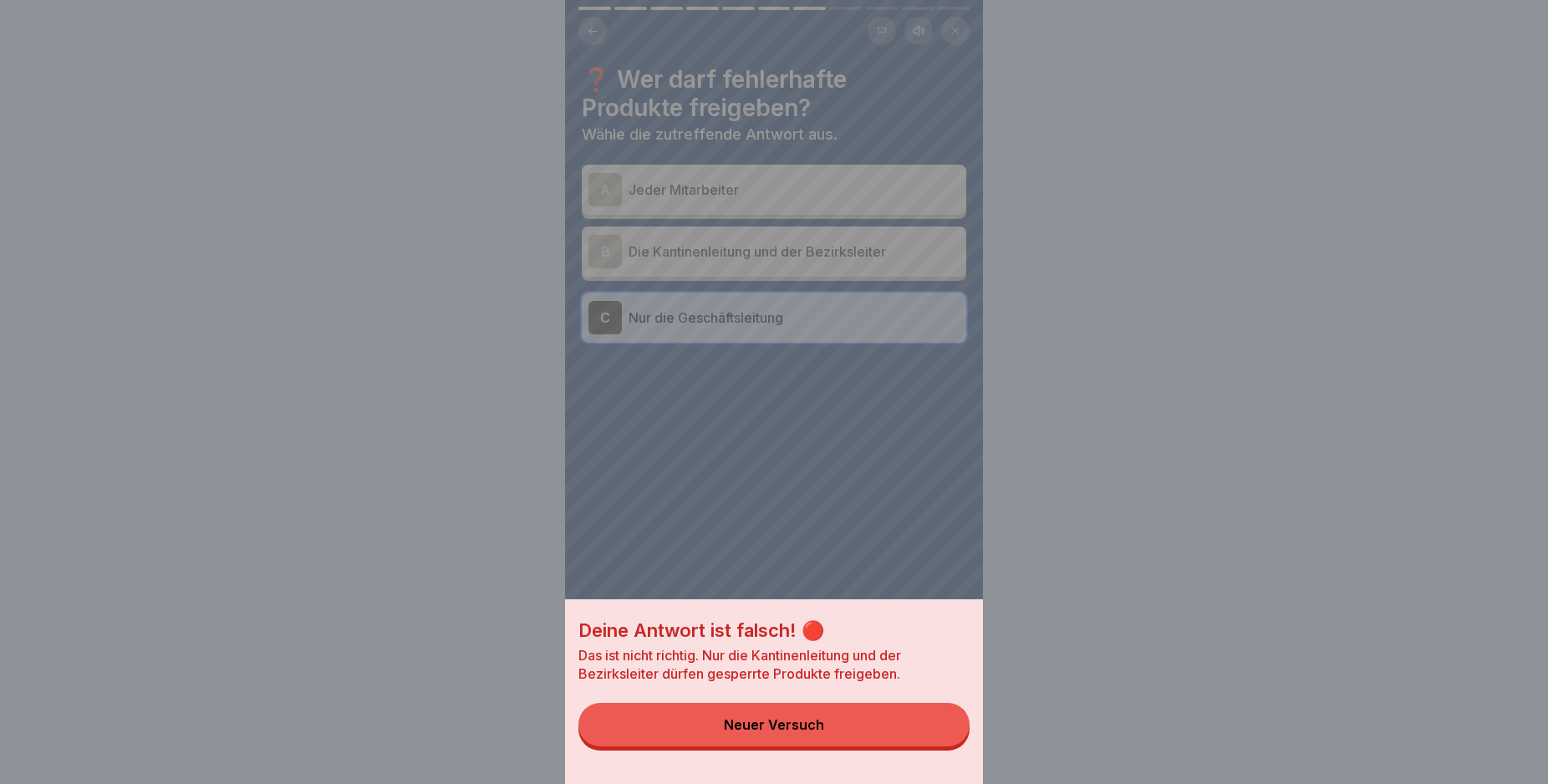
click at [896, 738] on button "Neuer Versuch" at bounding box center [773, 725] width 391 height 43
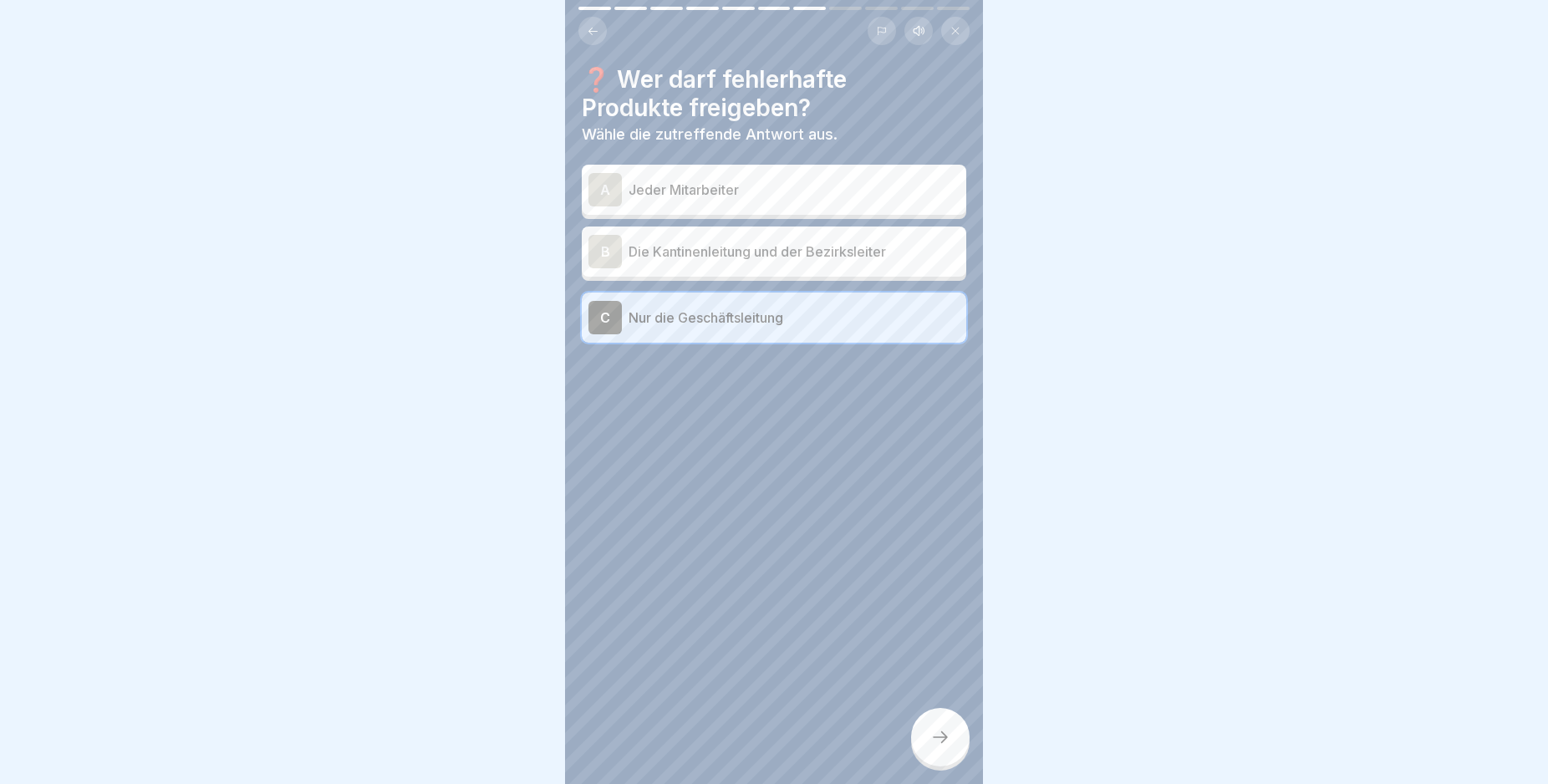
click at [605, 249] on div "B" at bounding box center [605, 251] width 34 height 34
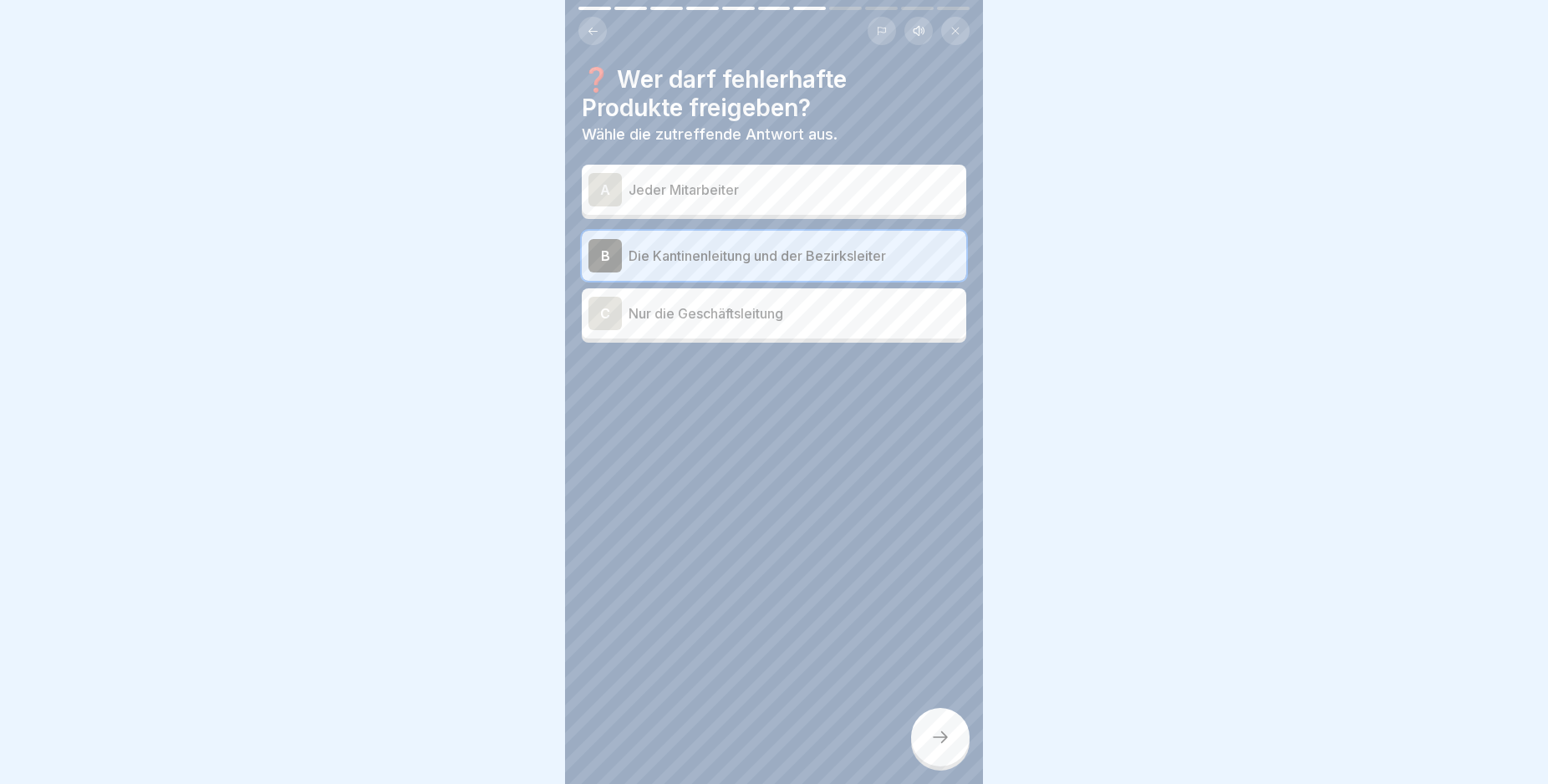
click at [943, 728] on div at bounding box center [941, 737] width 58 height 58
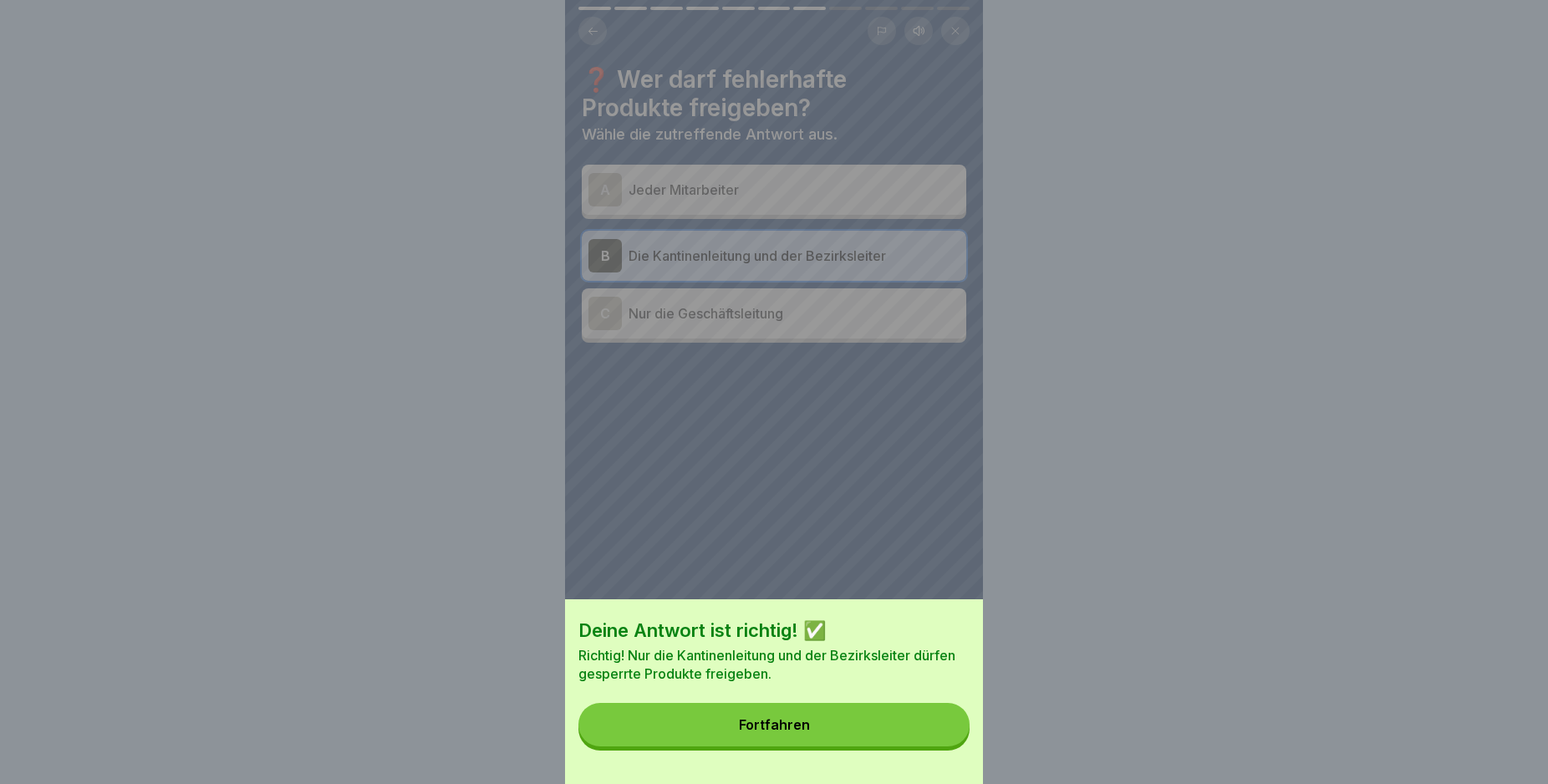
click at [879, 728] on button "Fortfahren" at bounding box center [773, 725] width 391 height 43
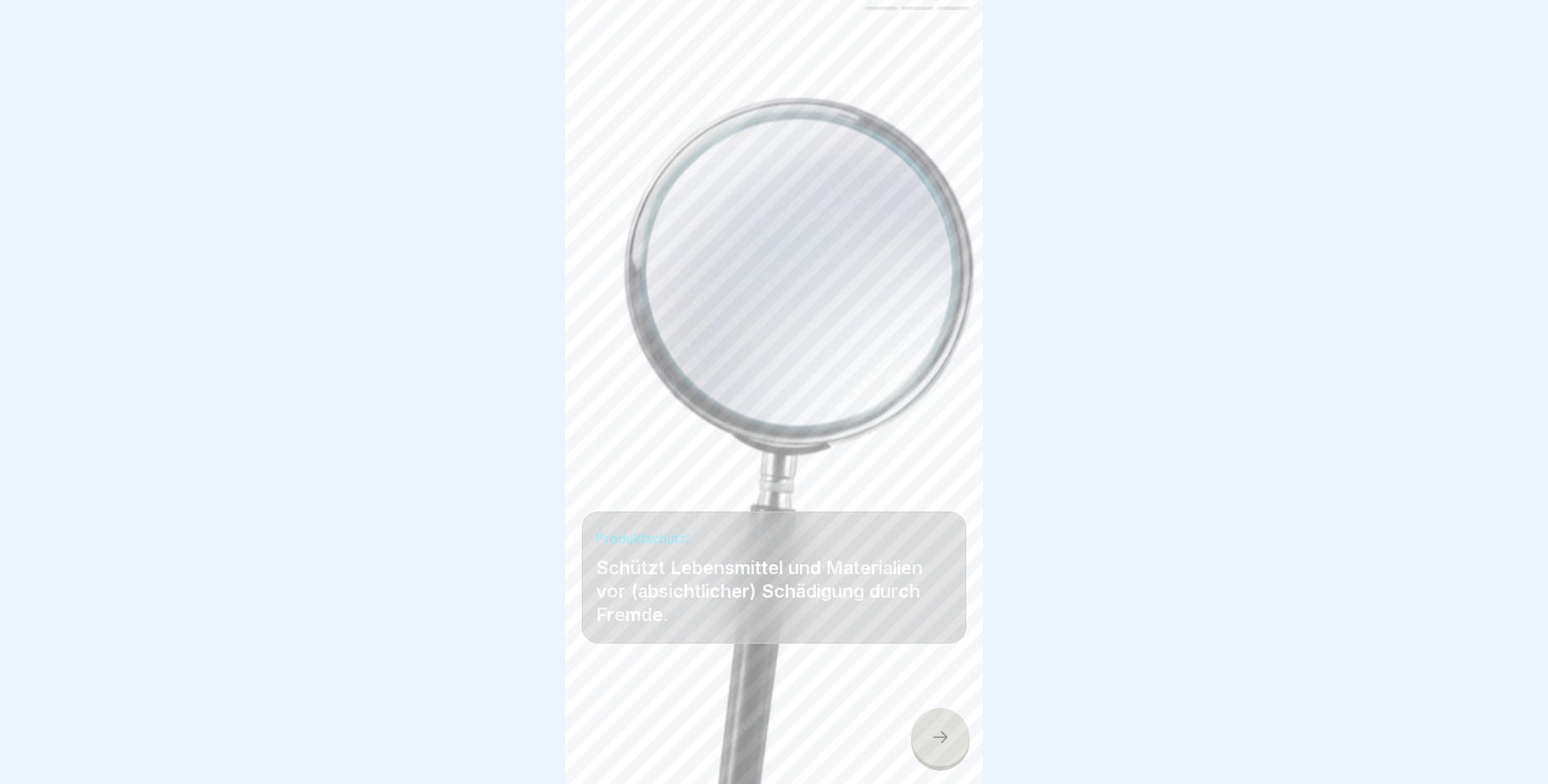
click at [934, 746] on icon at bounding box center [940, 736] width 20 height 20
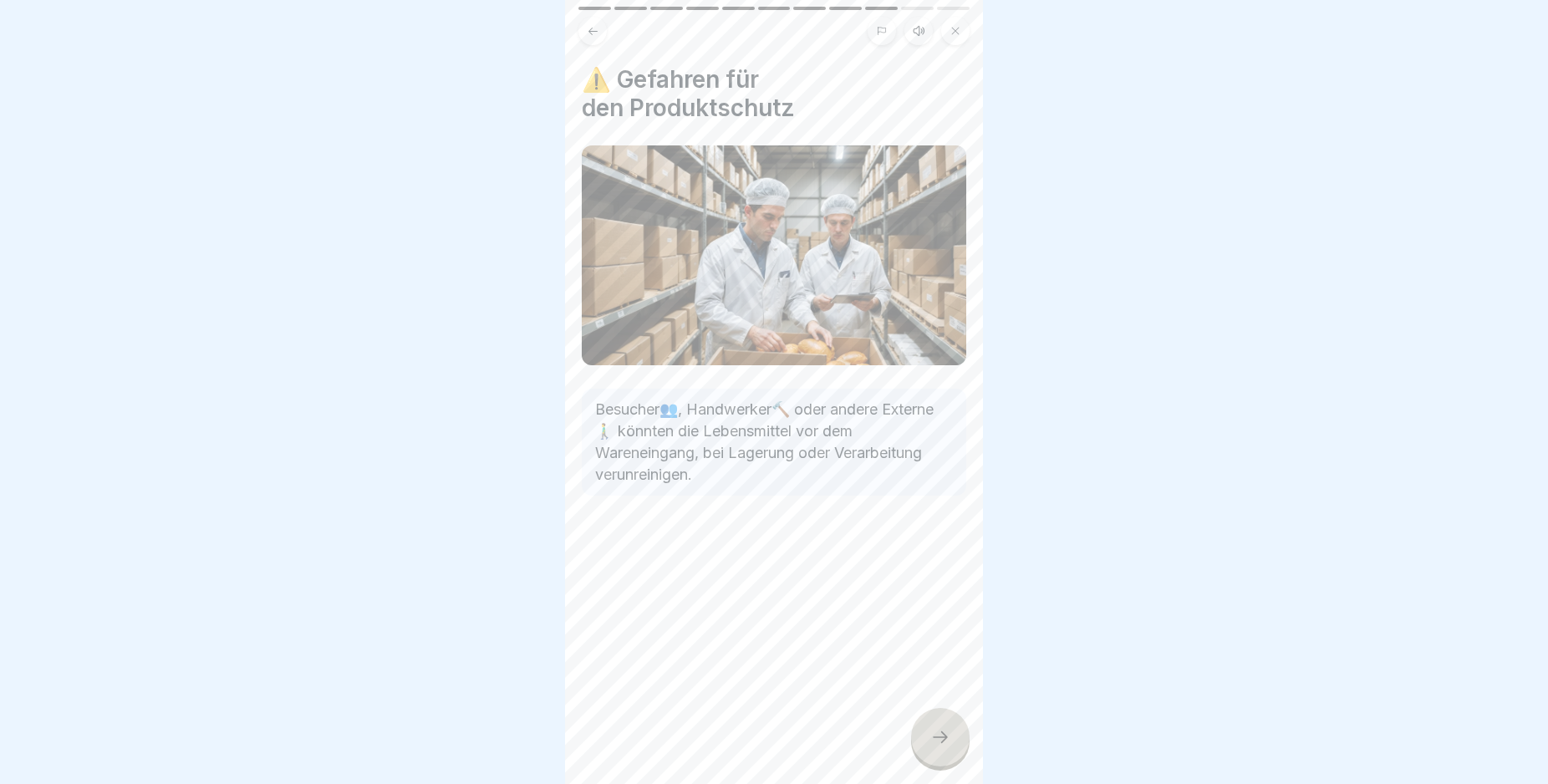
click at [935, 746] on icon at bounding box center [940, 736] width 20 height 20
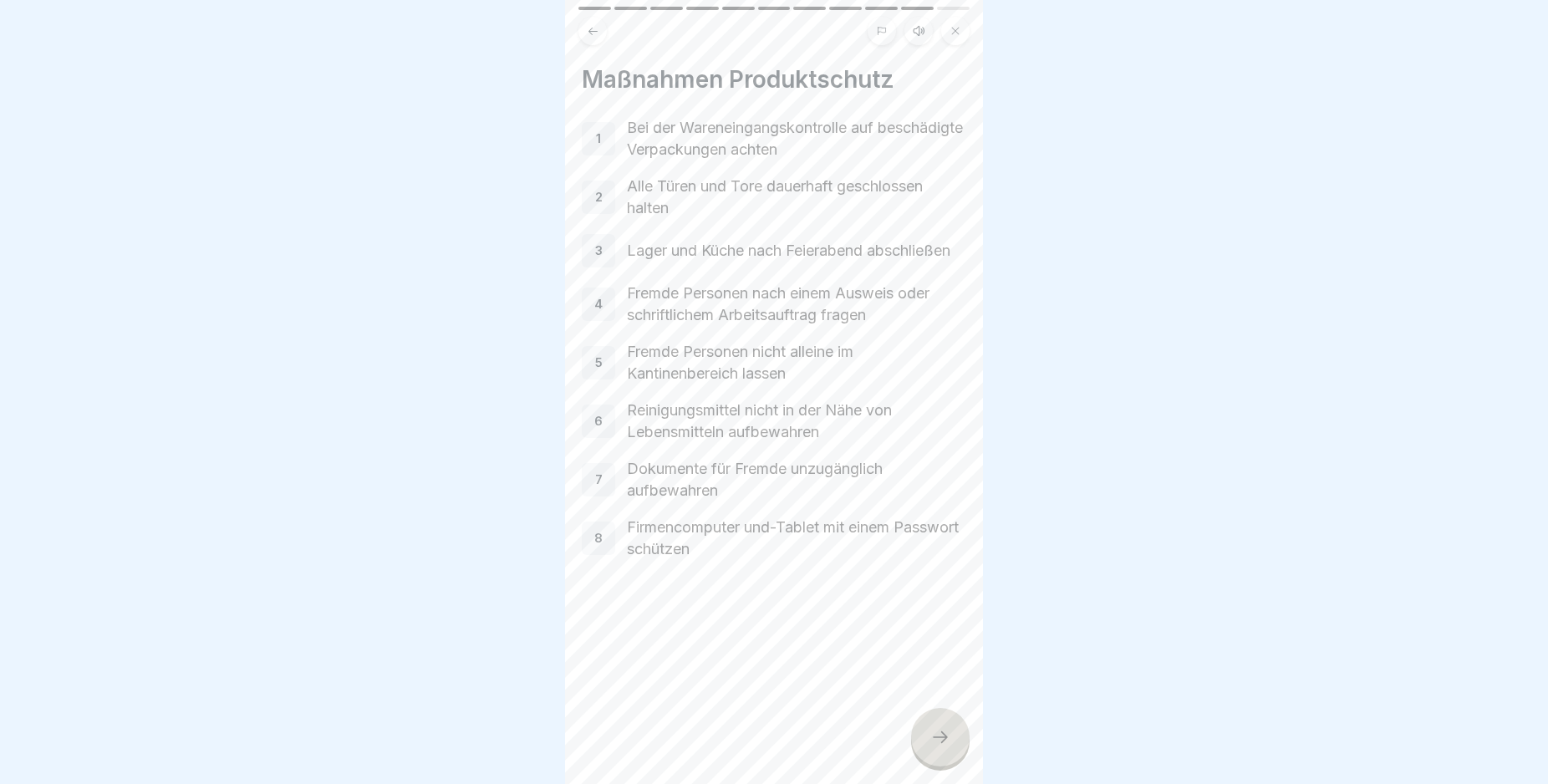
click at [935, 746] on icon at bounding box center [940, 736] width 20 height 20
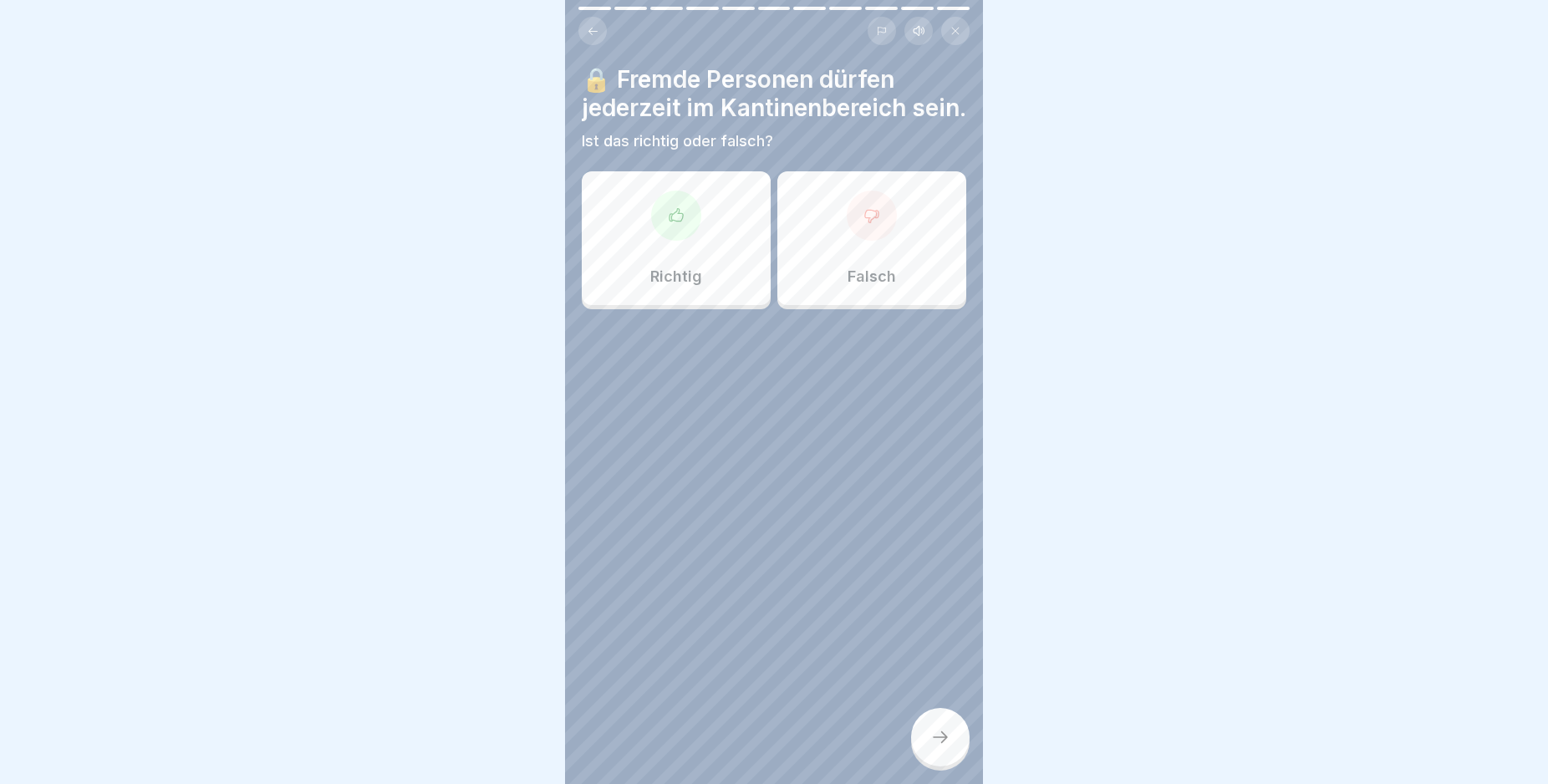
click at [874, 241] on div at bounding box center [871, 215] width 50 height 50
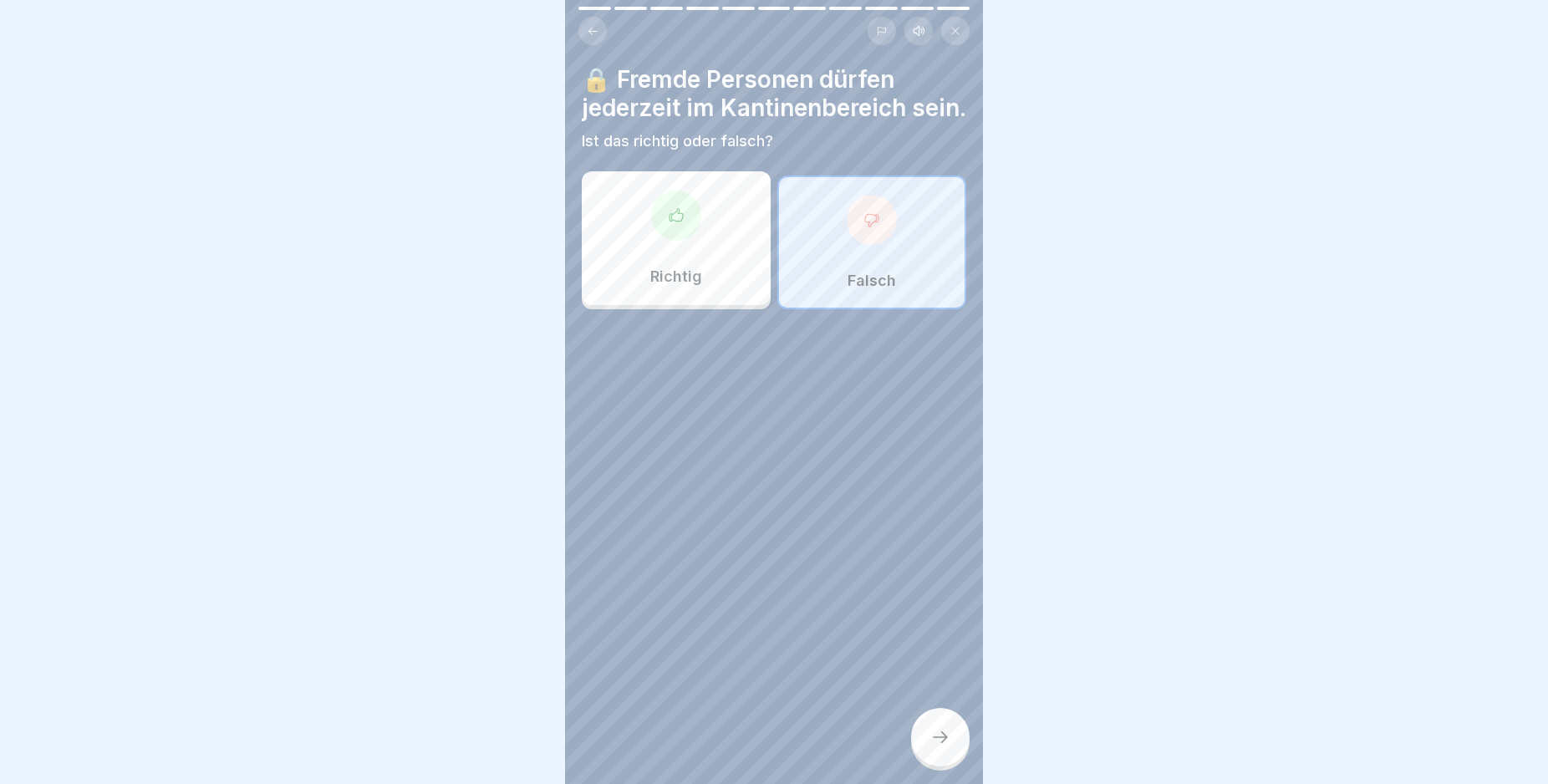
click at [945, 746] on icon at bounding box center [940, 736] width 20 height 20
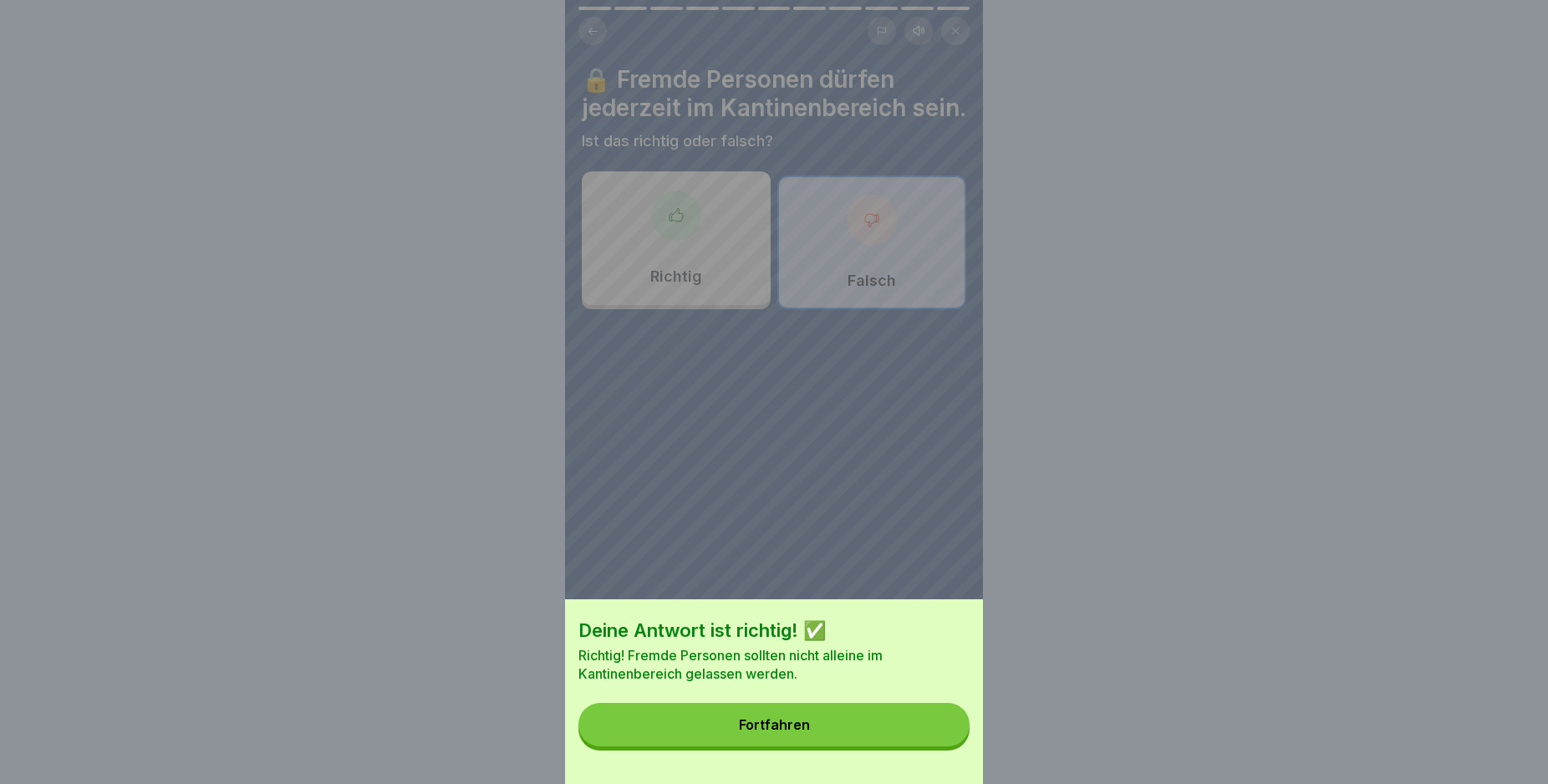
click at [942, 744] on button "Fortfahren" at bounding box center [773, 725] width 391 height 43
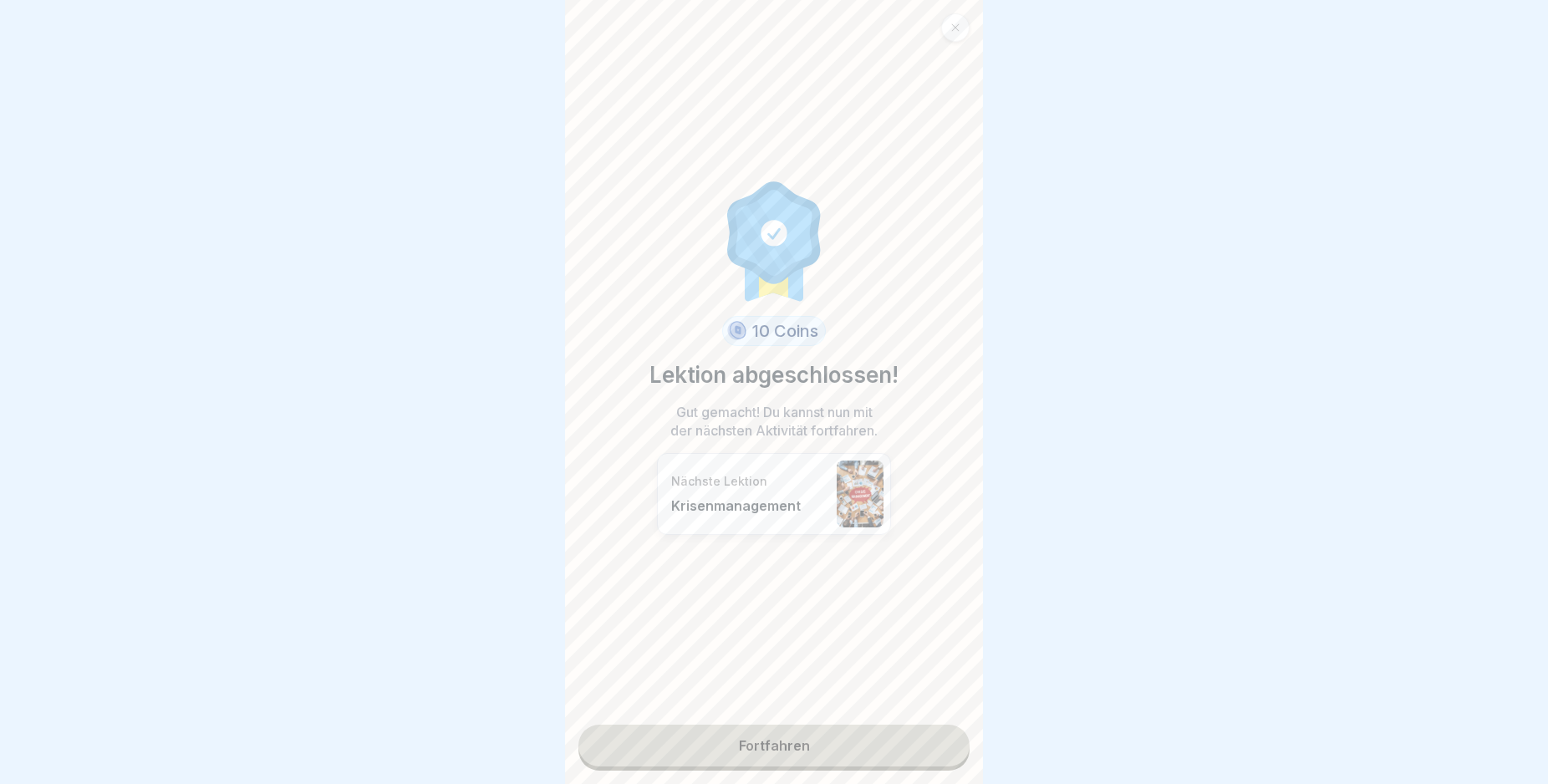
click at [942, 744] on link "Fortfahren" at bounding box center [773, 745] width 391 height 41
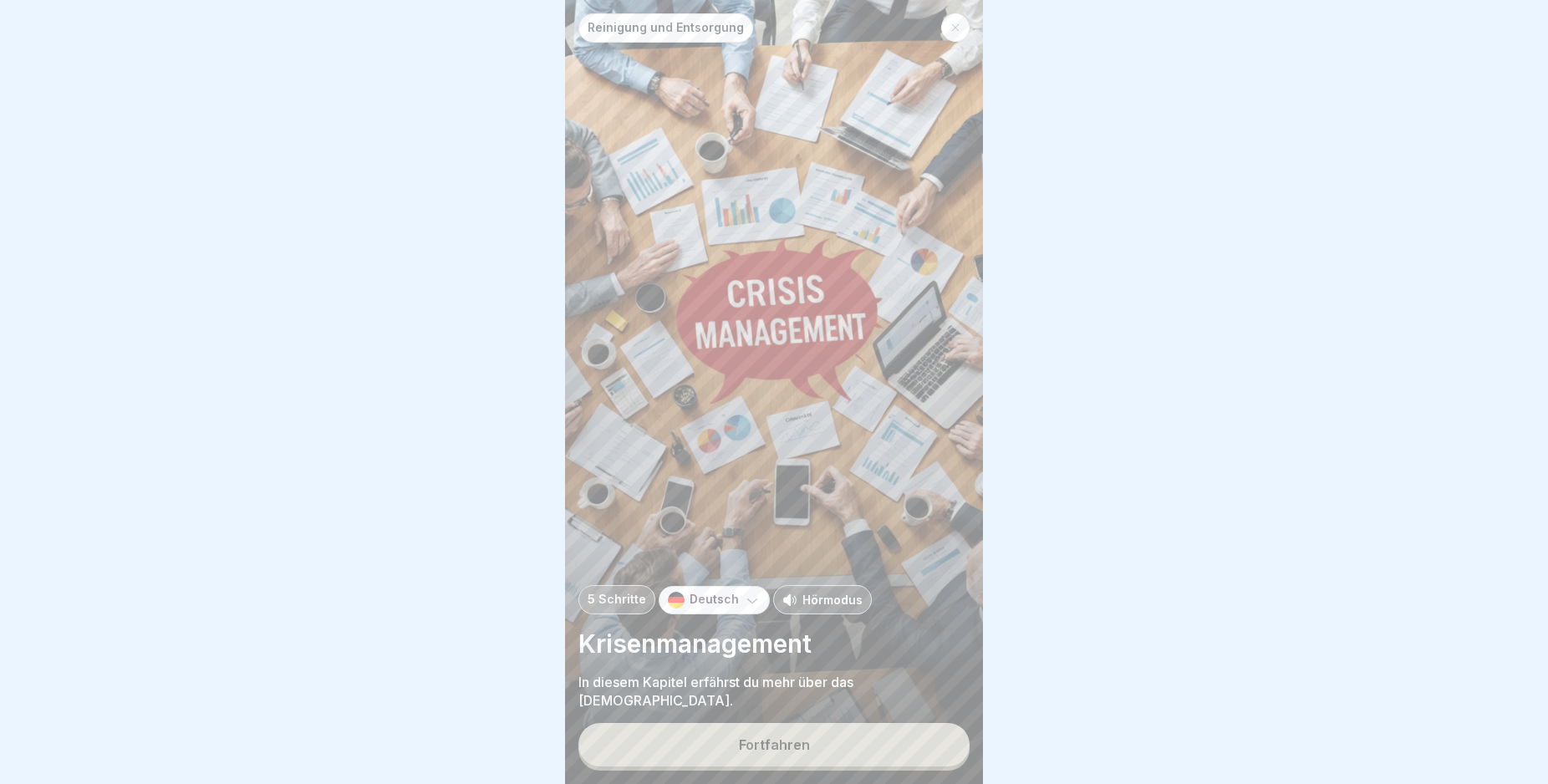
click at [876, 758] on button "Fortfahren" at bounding box center [773, 744] width 391 height 43
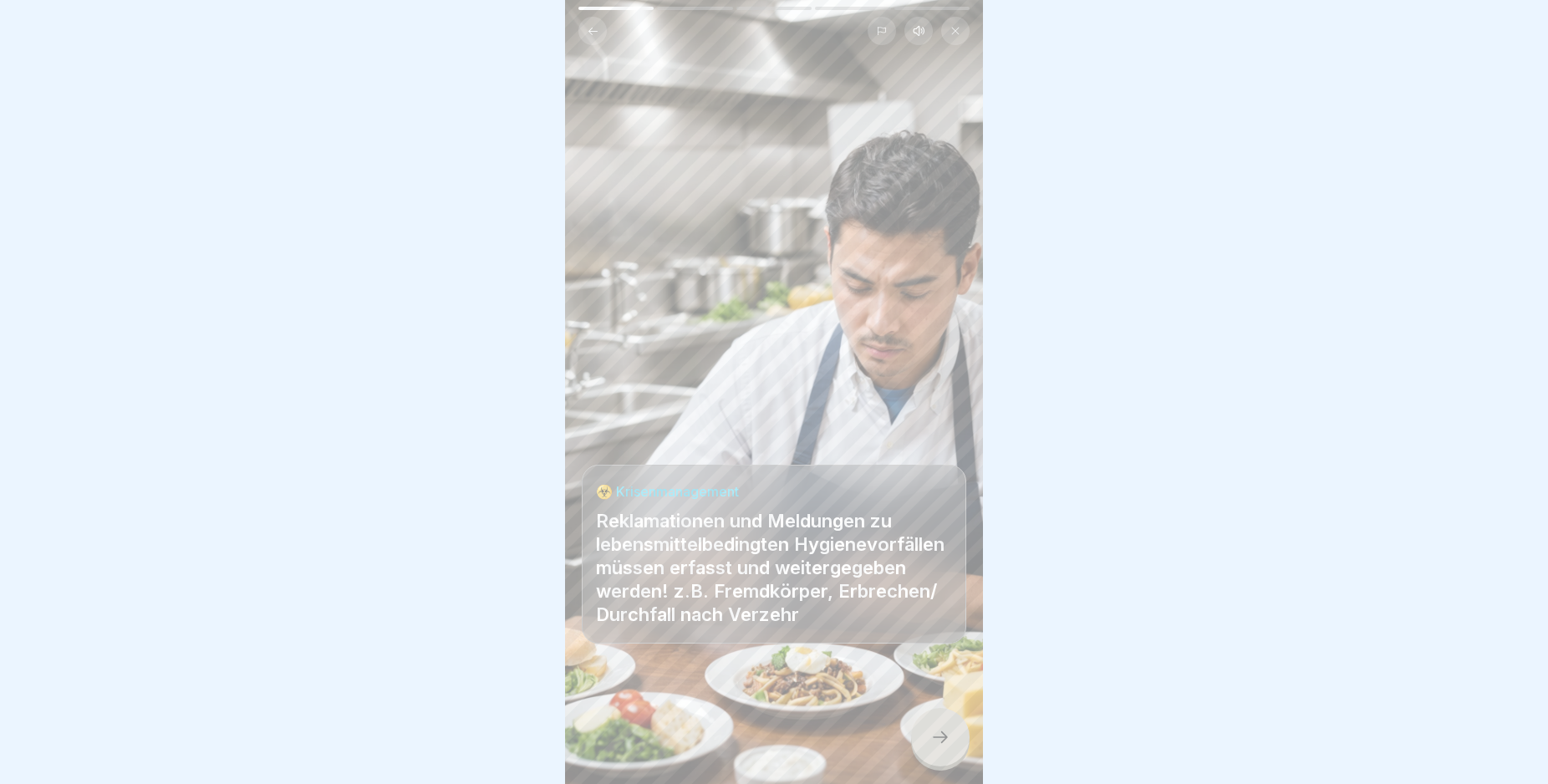
click at [945, 747] on icon at bounding box center [940, 736] width 20 height 20
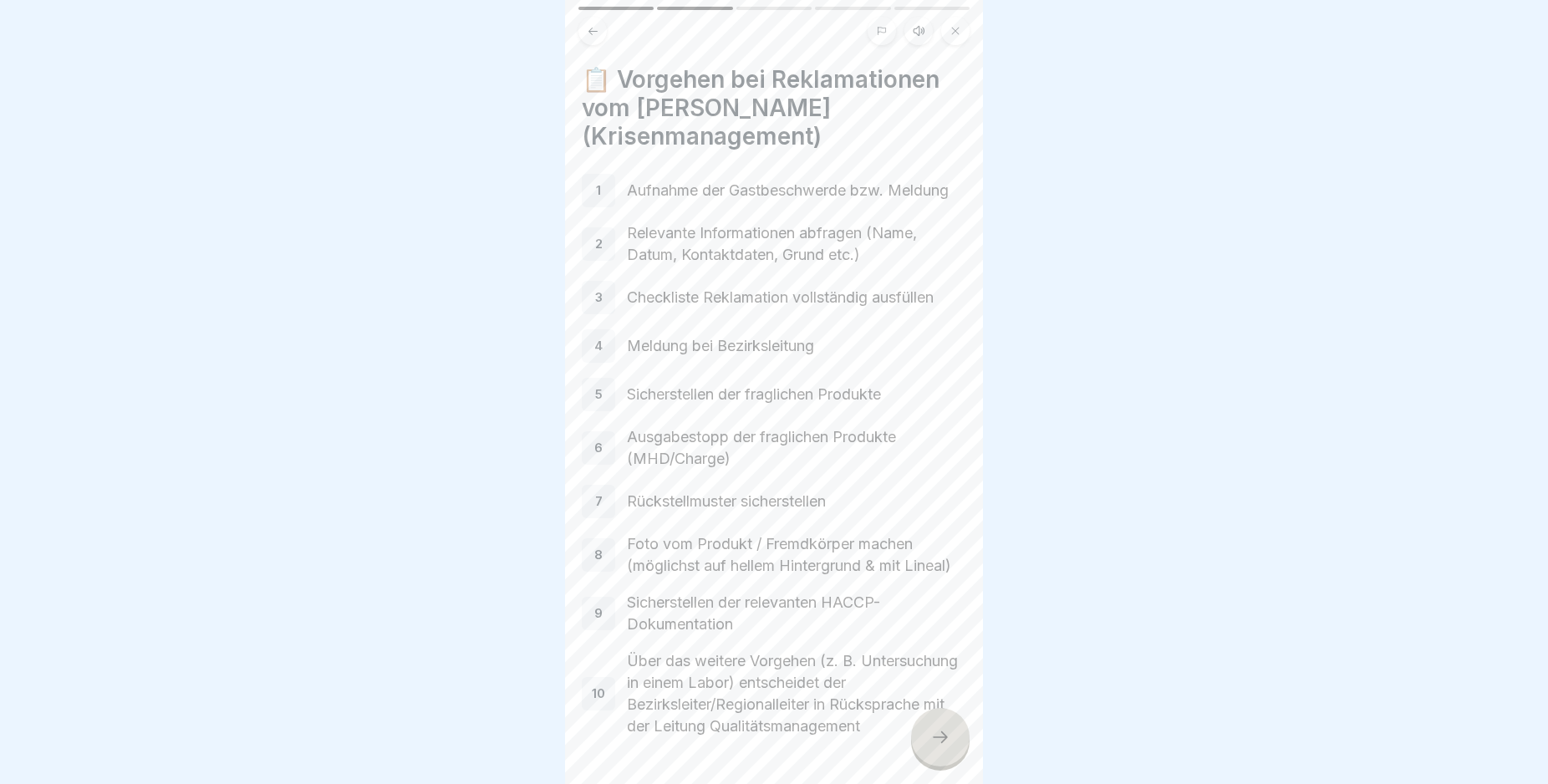
click at [943, 747] on icon at bounding box center [940, 736] width 20 height 20
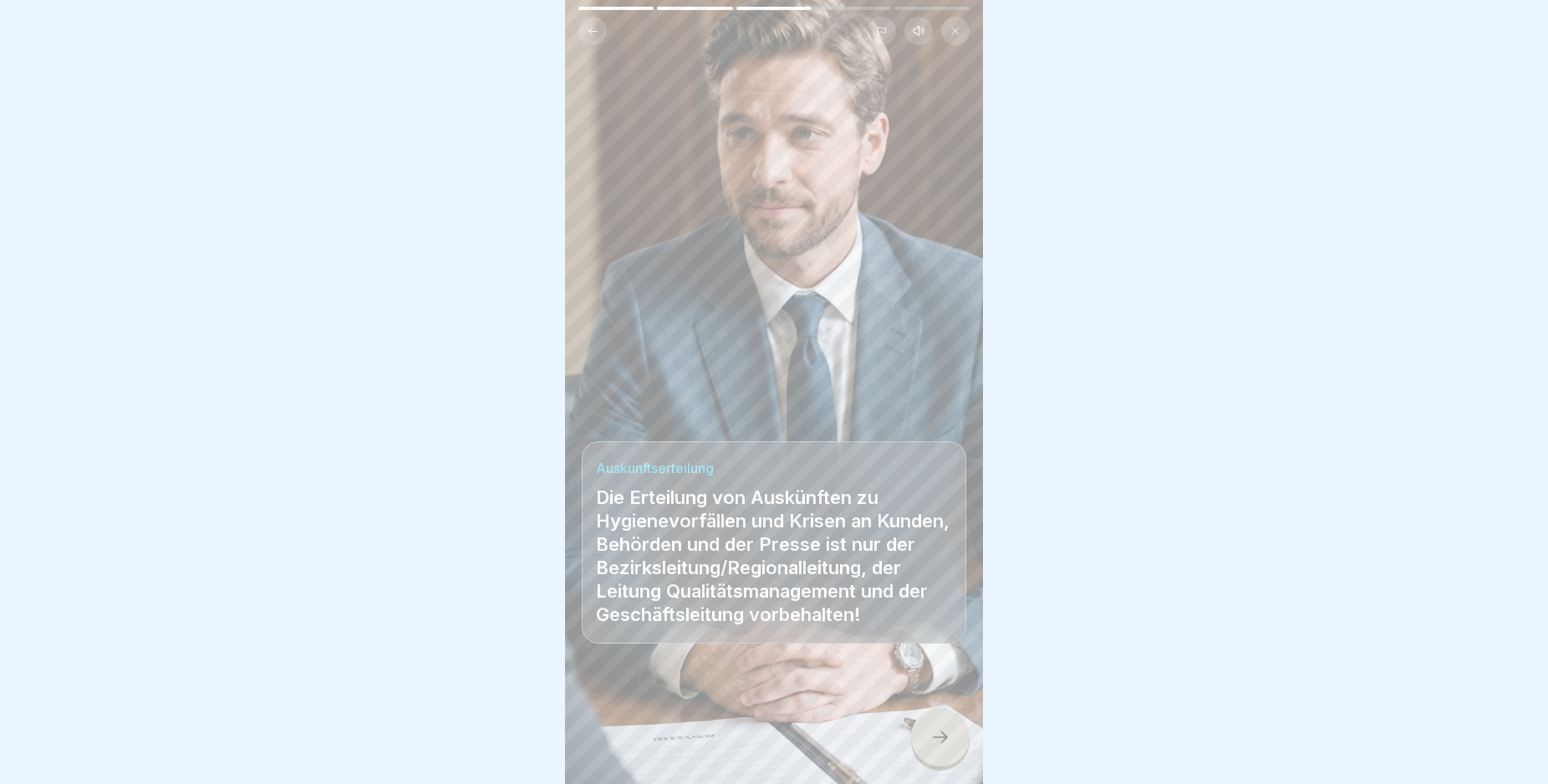
click at [943, 747] on icon at bounding box center [940, 736] width 20 height 20
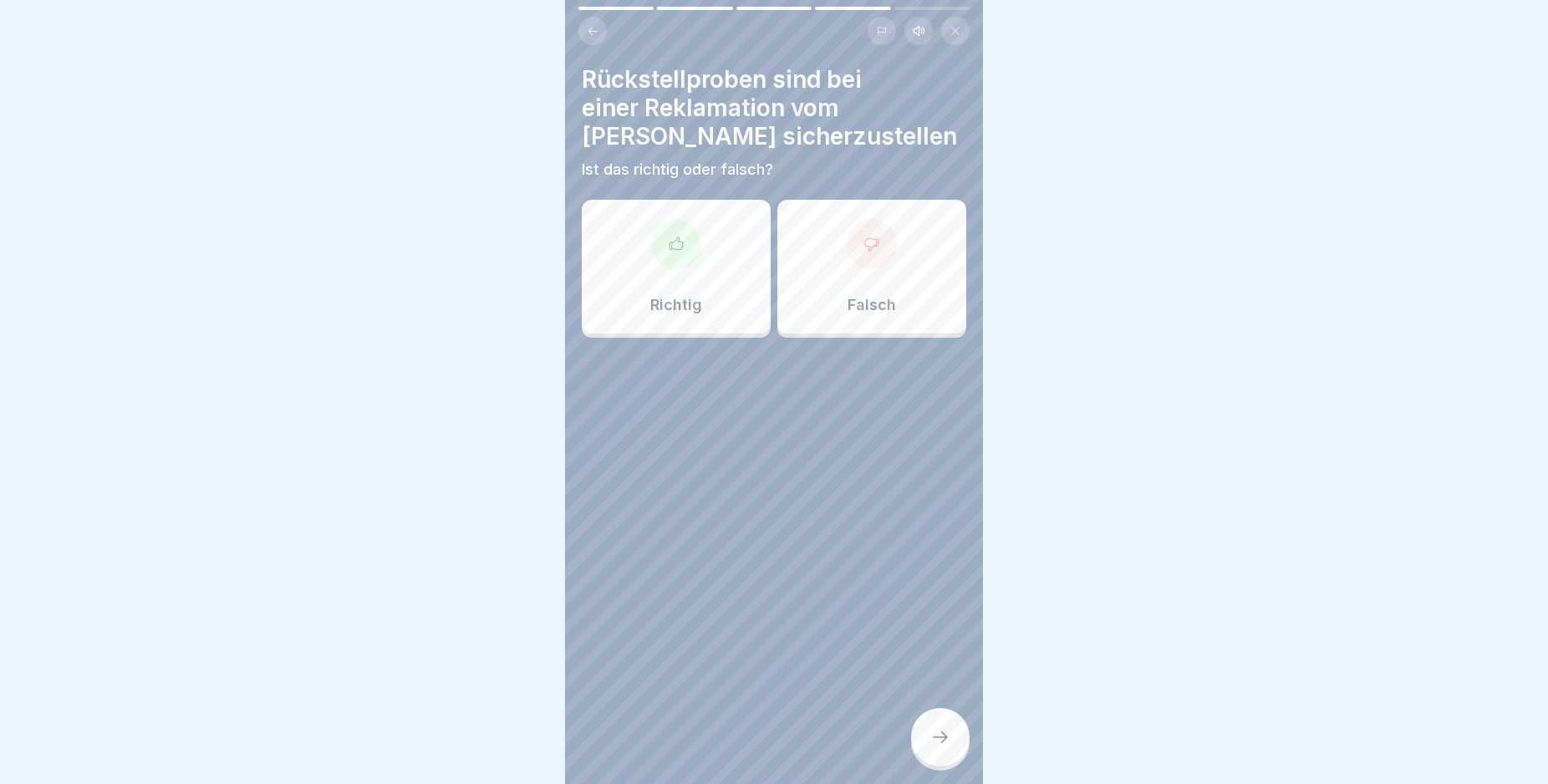
click at [673, 242] on icon at bounding box center [676, 244] width 17 height 17
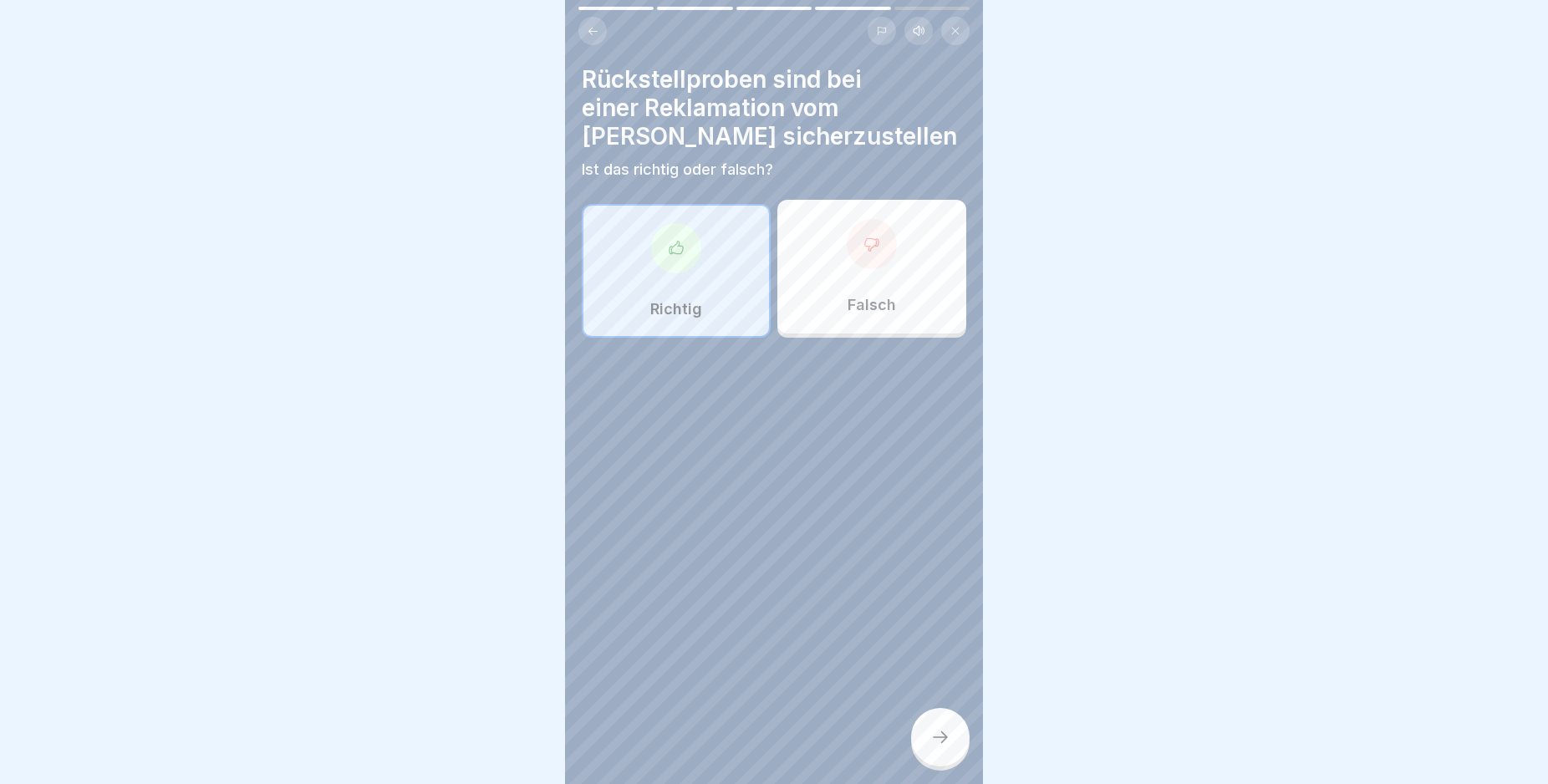
click at [939, 746] on icon at bounding box center [940, 736] width 20 height 20
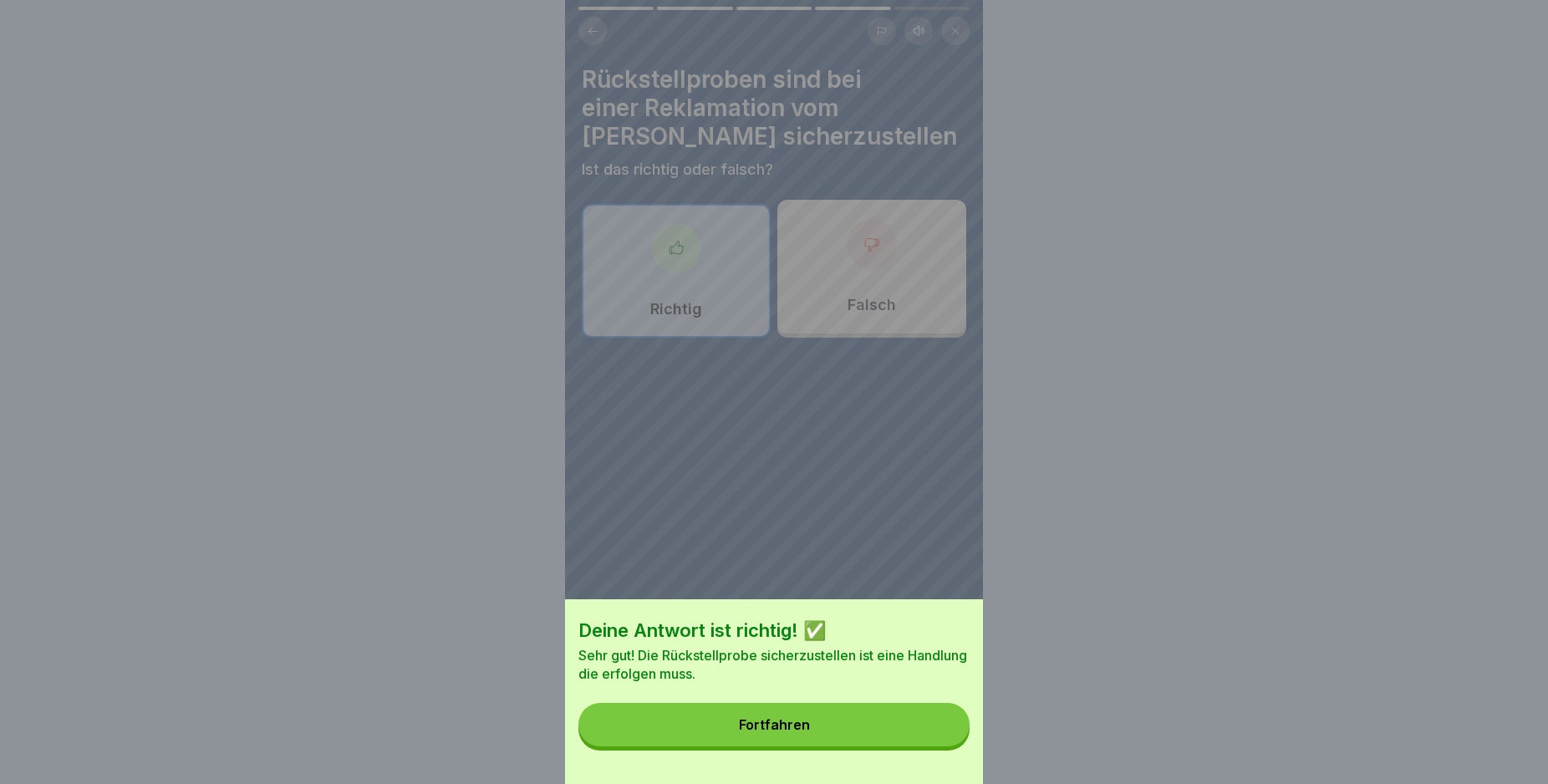
click at [939, 746] on button "Fortfahren" at bounding box center [773, 725] width 391 height 43
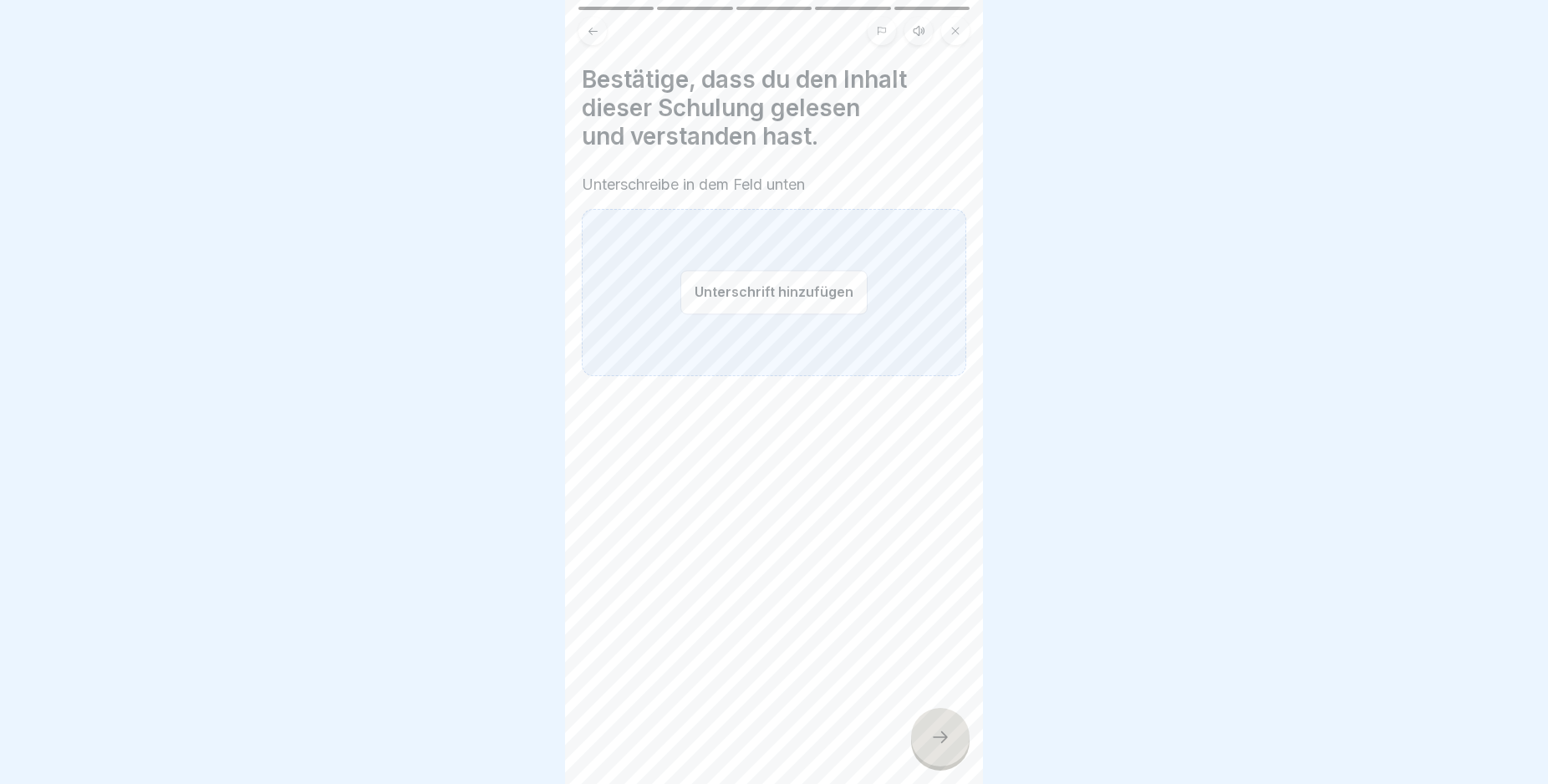
click at [713, 291] on button "Unterschrift hinzufügen" at bounding box center [774, 292] width 187 height 44
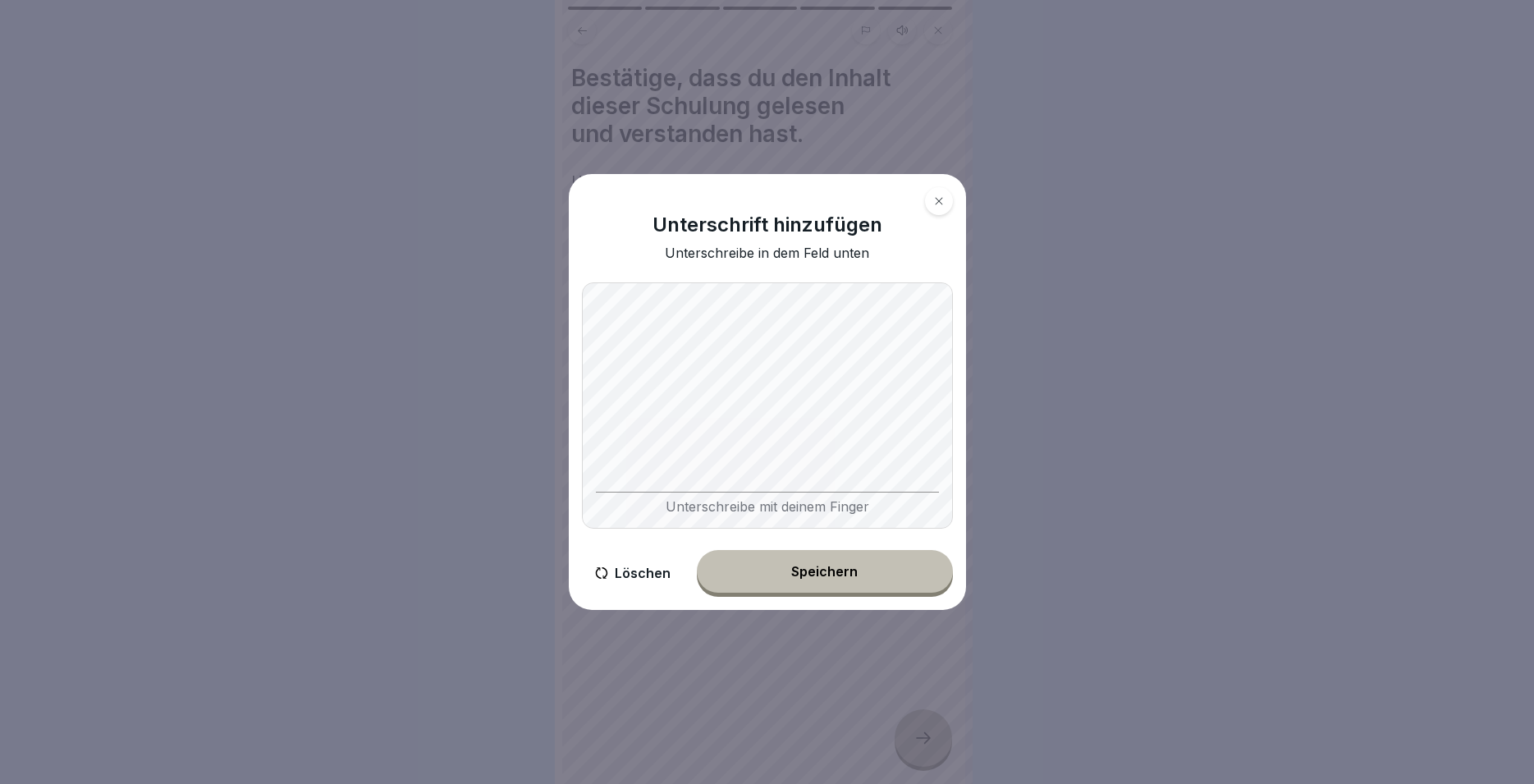
click at [859, 570] on button "Speichern" at bounding box center [825, 571] width 256 height 43
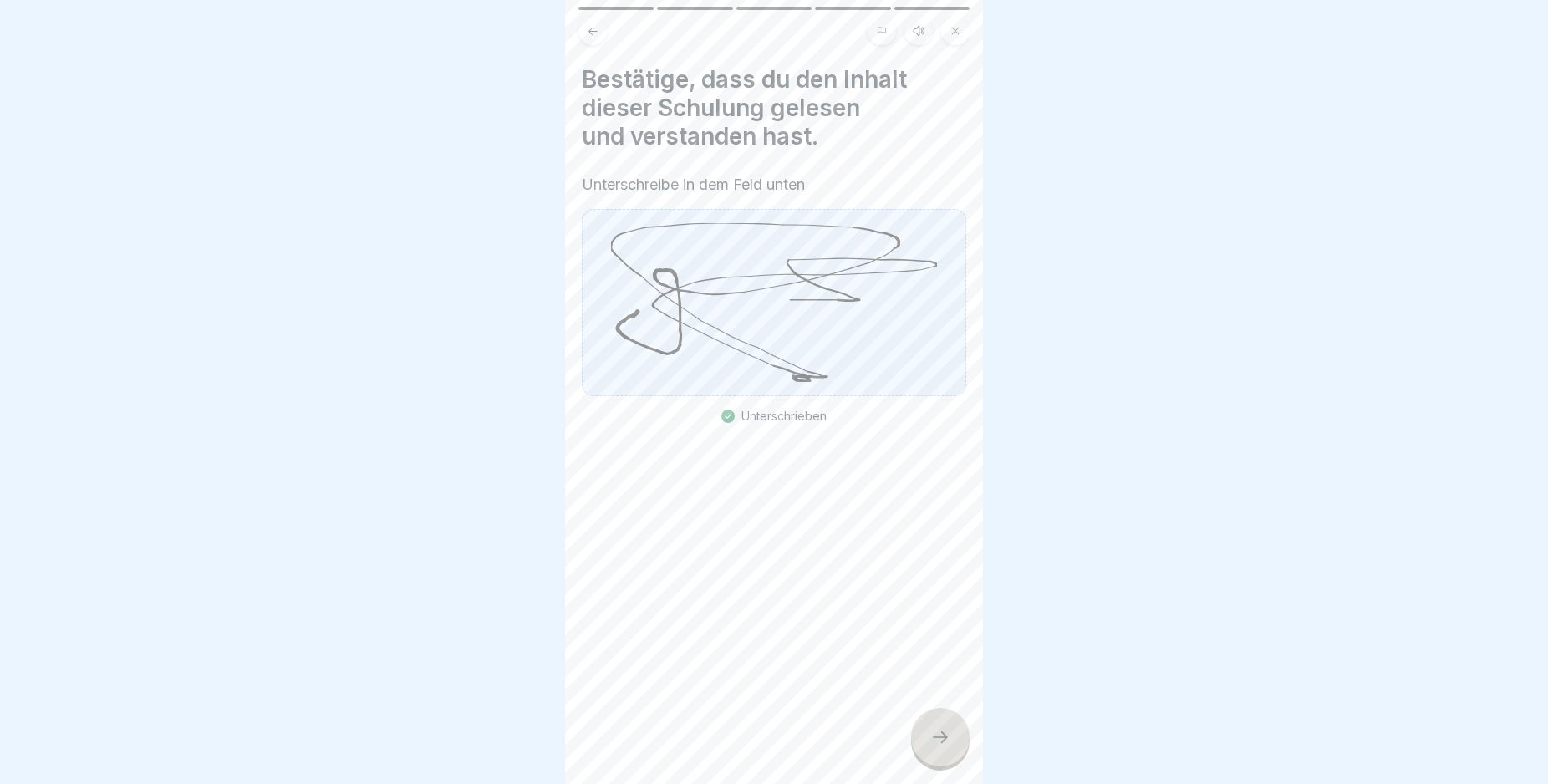
click at [932, 747] on icon at bounding box center [940, 736] width 20 height 20
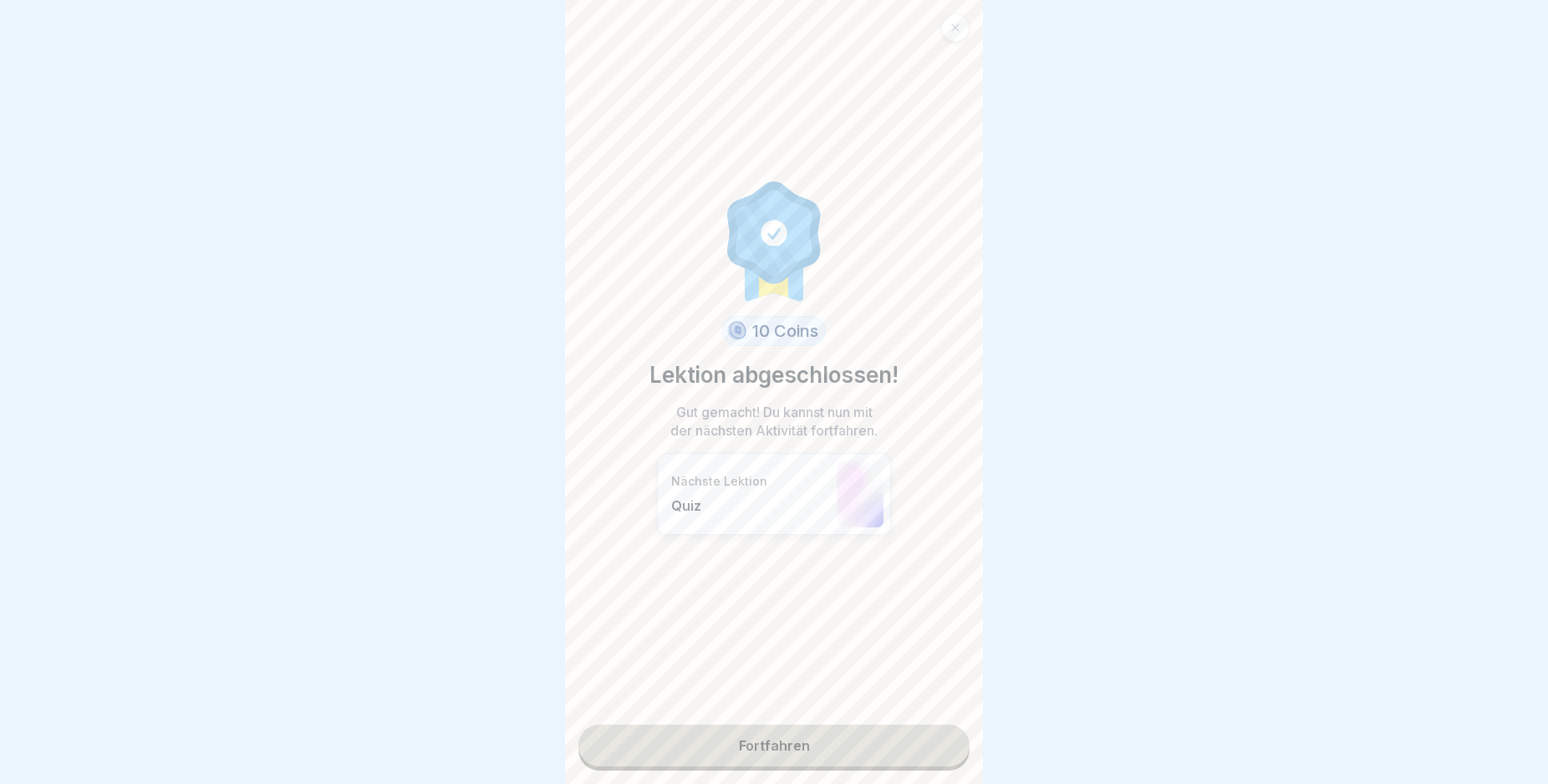
click at [841, 745] on link "Fortfahren" at bounding box center [773, 745] width 391 height 41
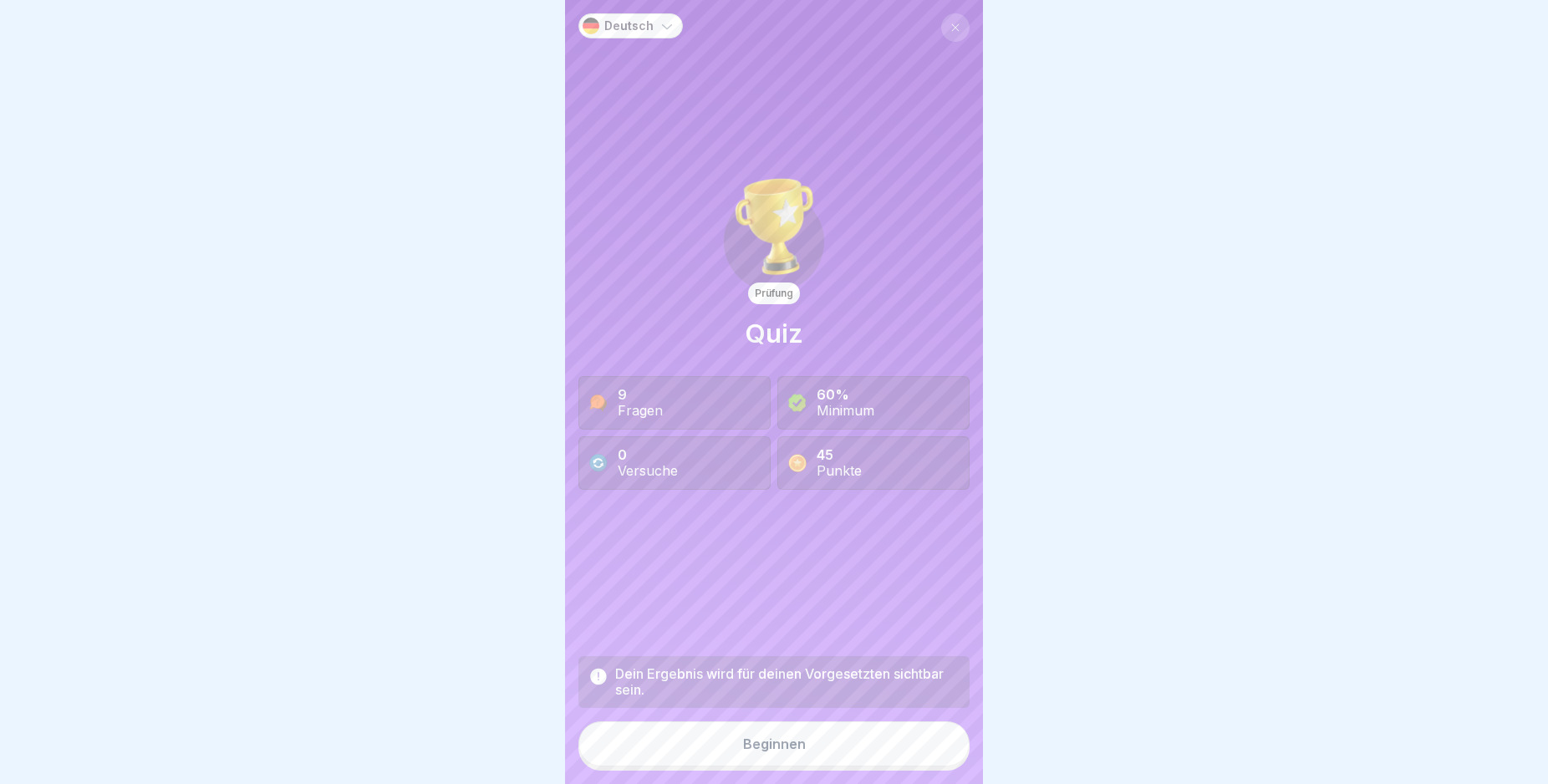
click at [848, 759] on button "Beginnen" at bounding box center [773, 744] width 391 height 45
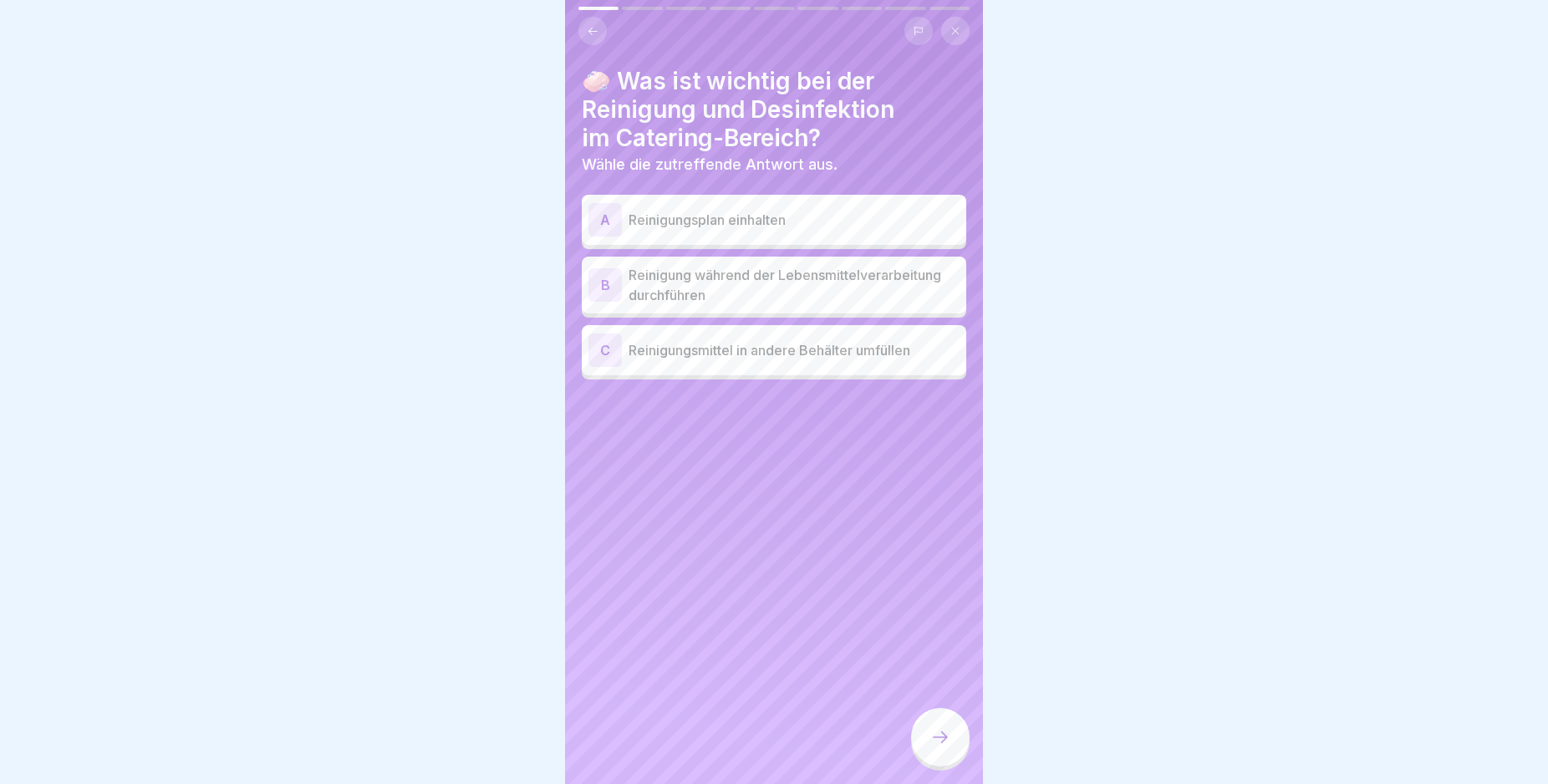
click at [603, 222] on div "A" at bounding box center [605, 220] width 34 height 34
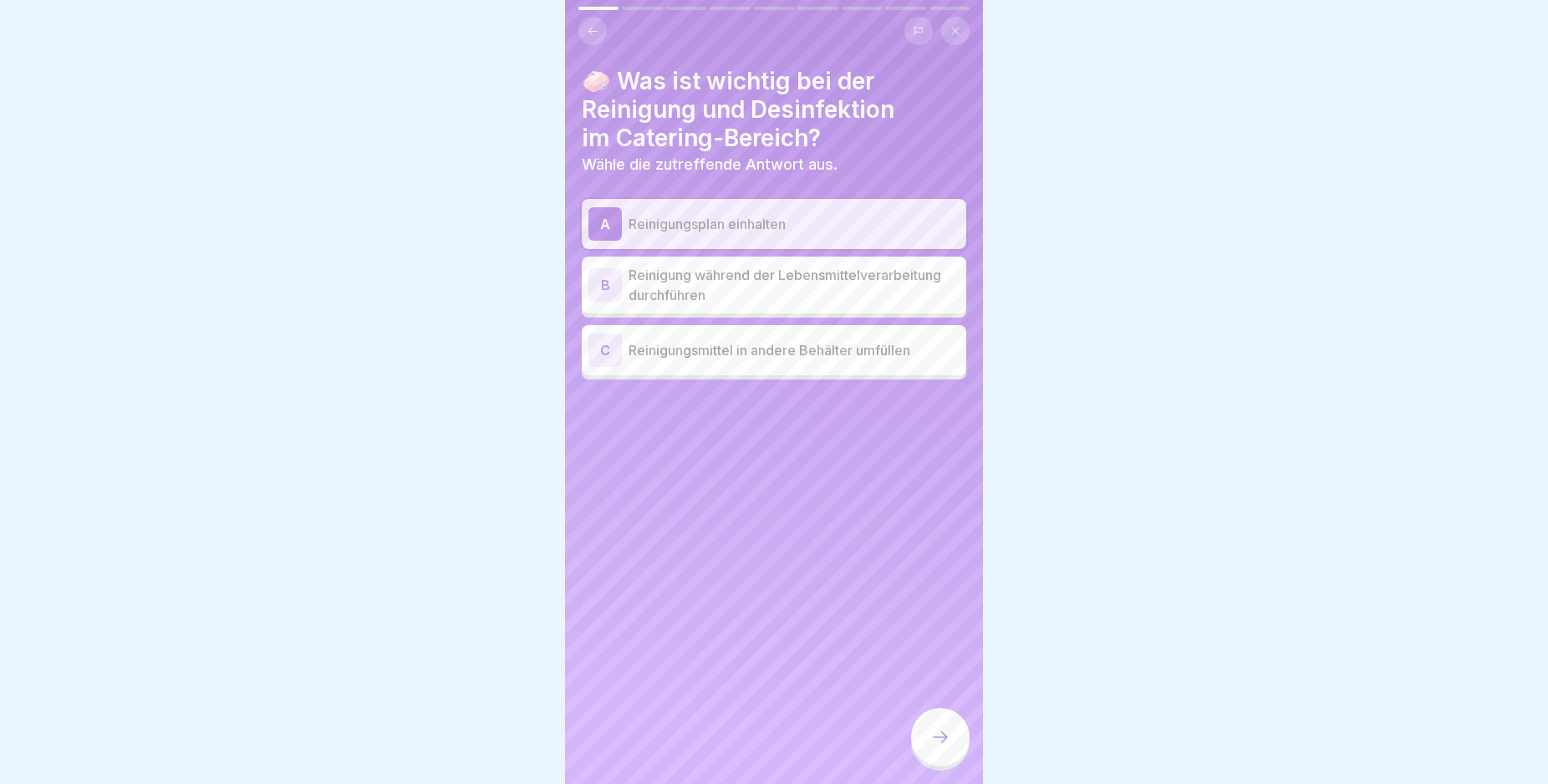
click at [947, 747] on icon at bounding box center [940, 736] width 20 height 20
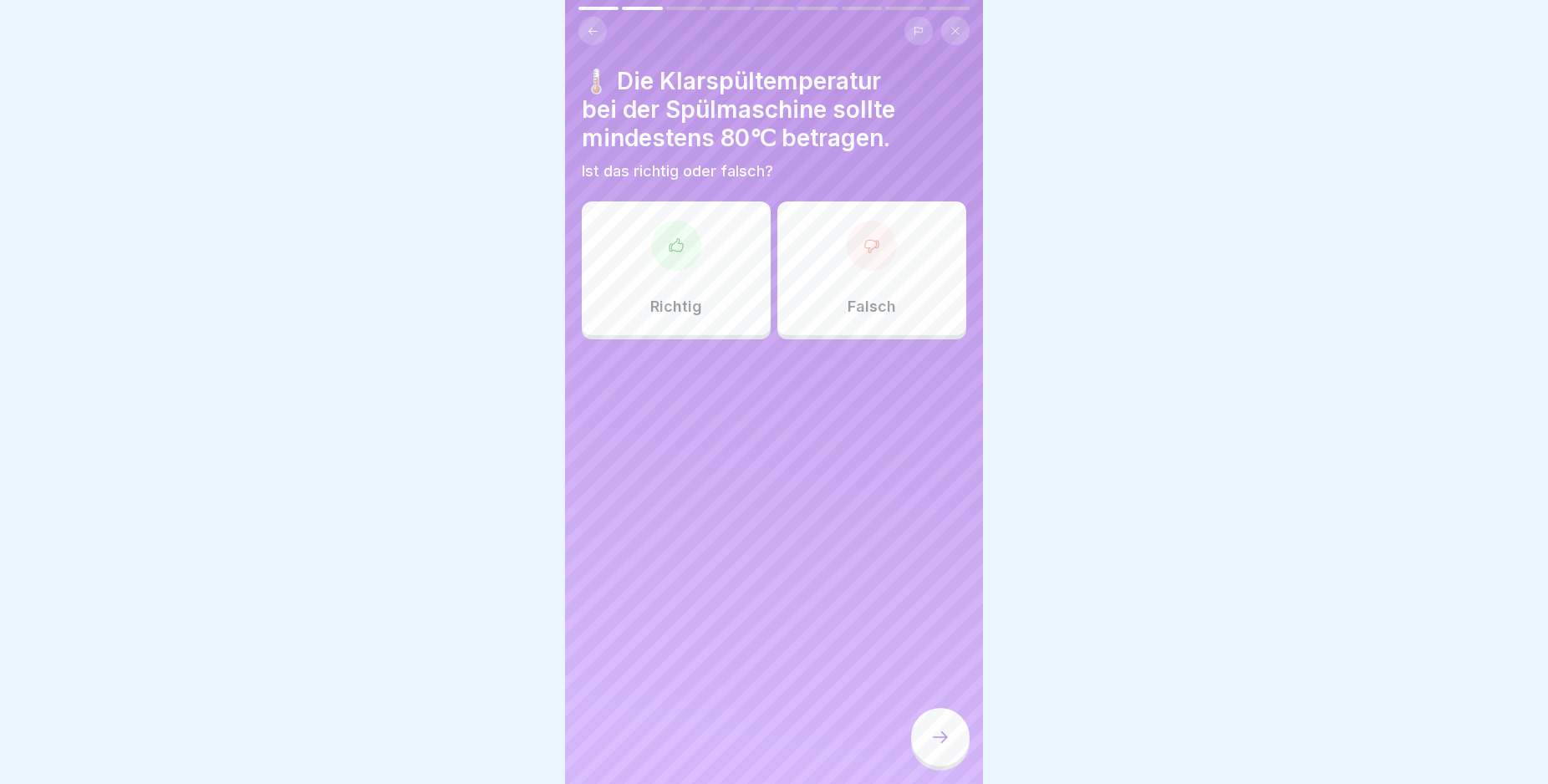
click at [674, 246] on icon at bounding box center [676, 246] width 17 height 17
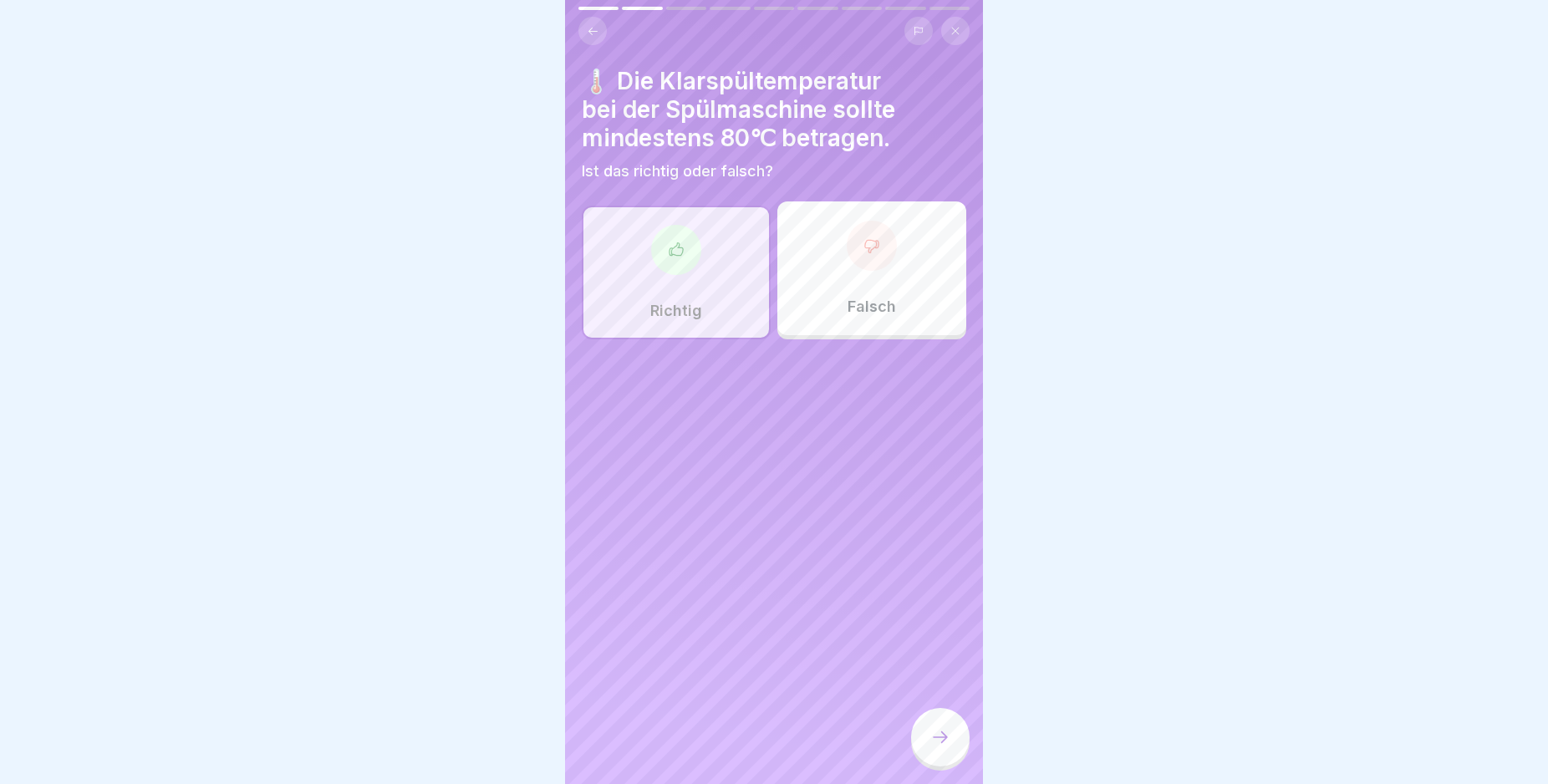
click at [935, 747] on icon at bounding box center [940, 736] width 20 height 20
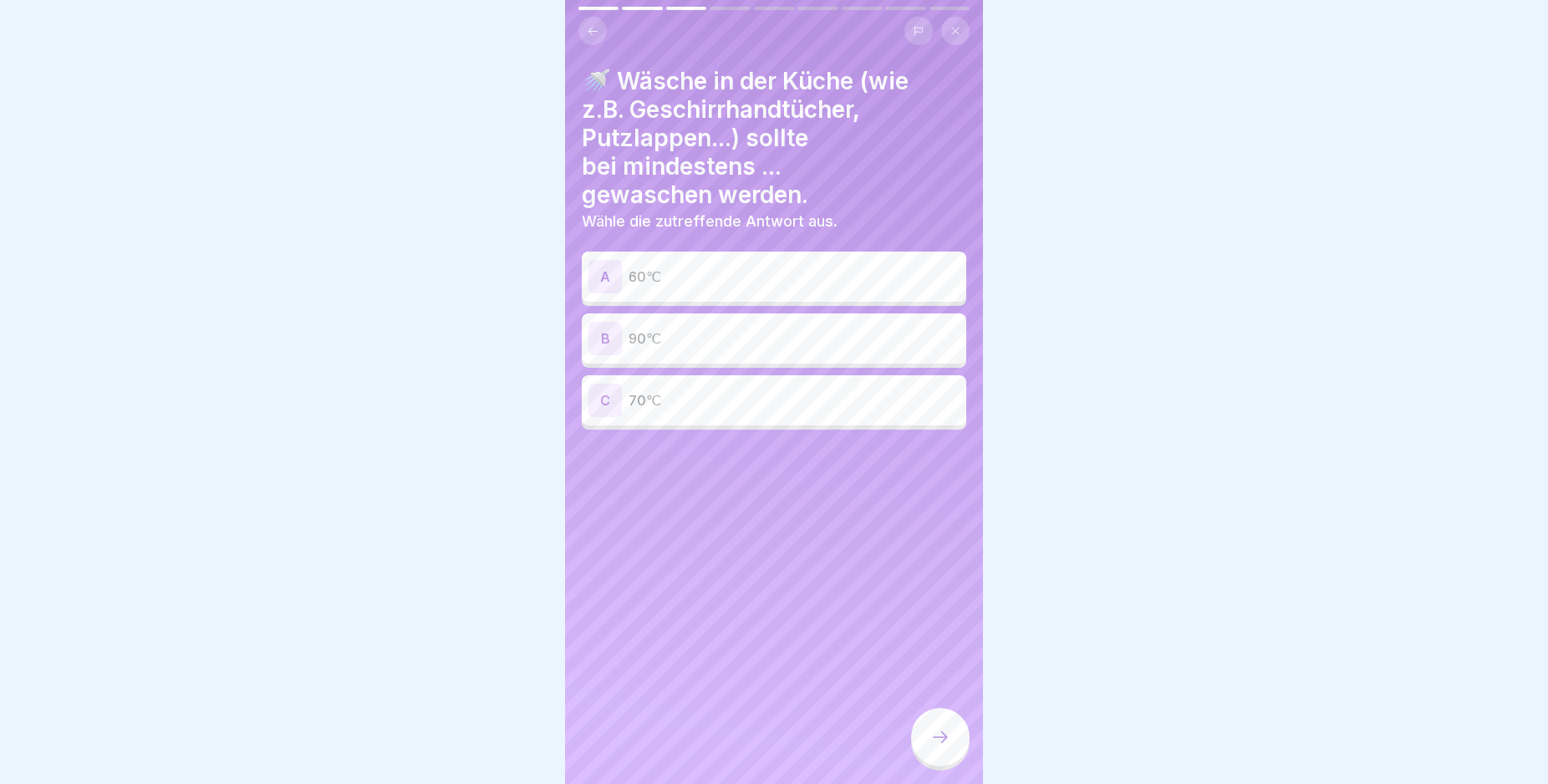
click at [602, 273] on div "A" at bounding box center [605, 277] width 34 height 34
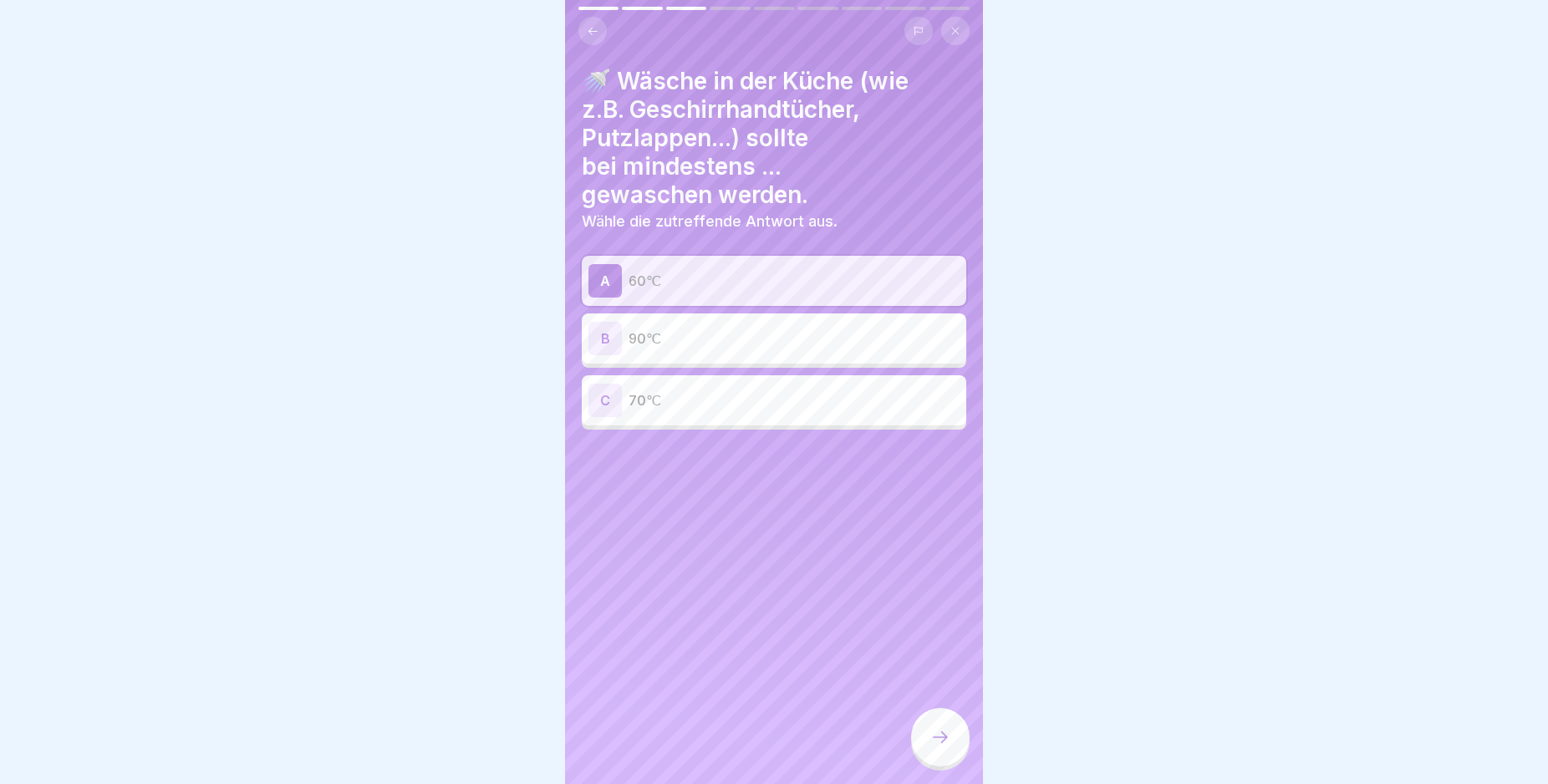
click at [936, 747] on icon at bounding box center [940, 736] width 20 height 20
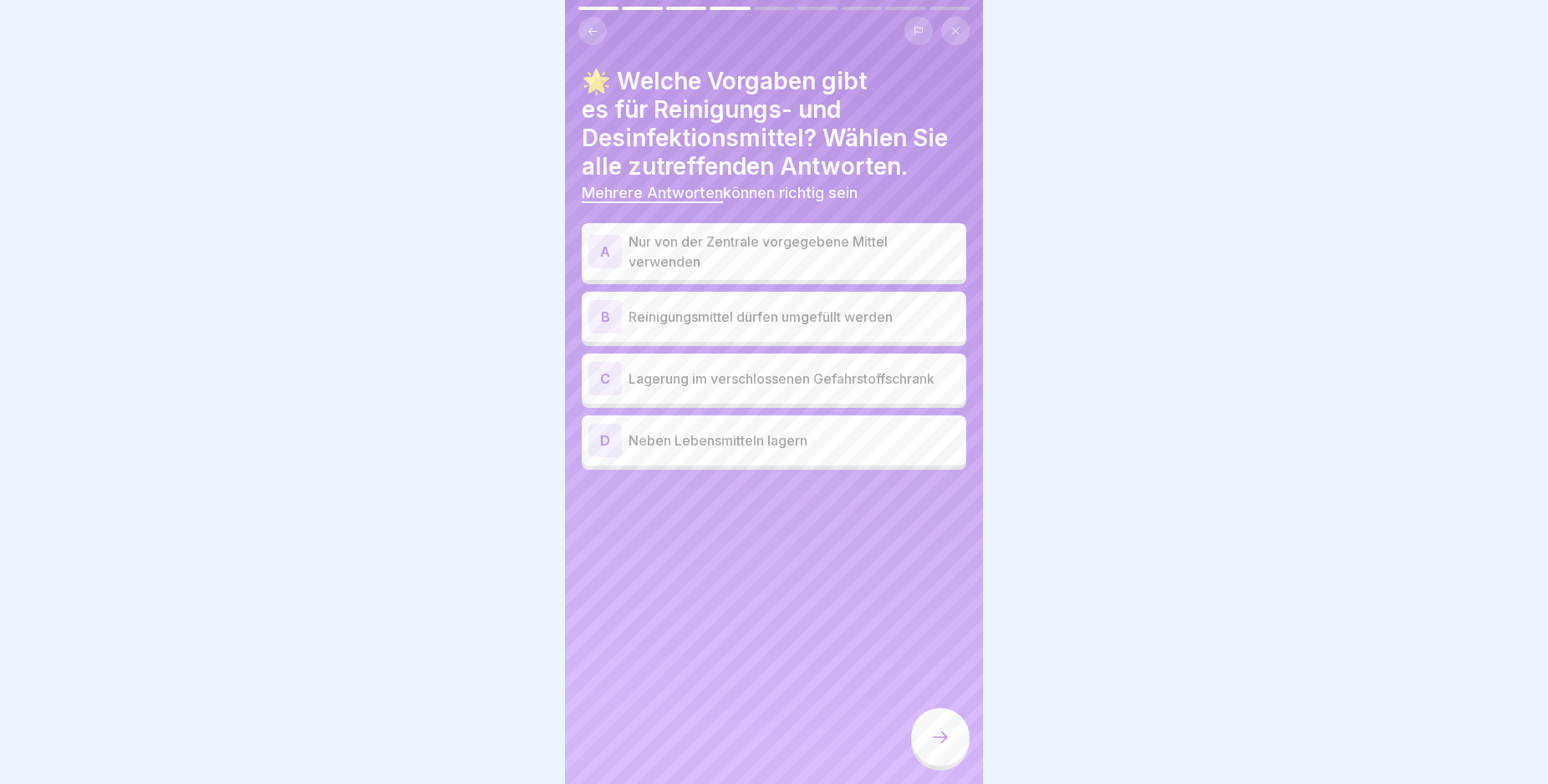
click at [604, 251] on div "A" at bounding box center [605, 251] width 34 height 34
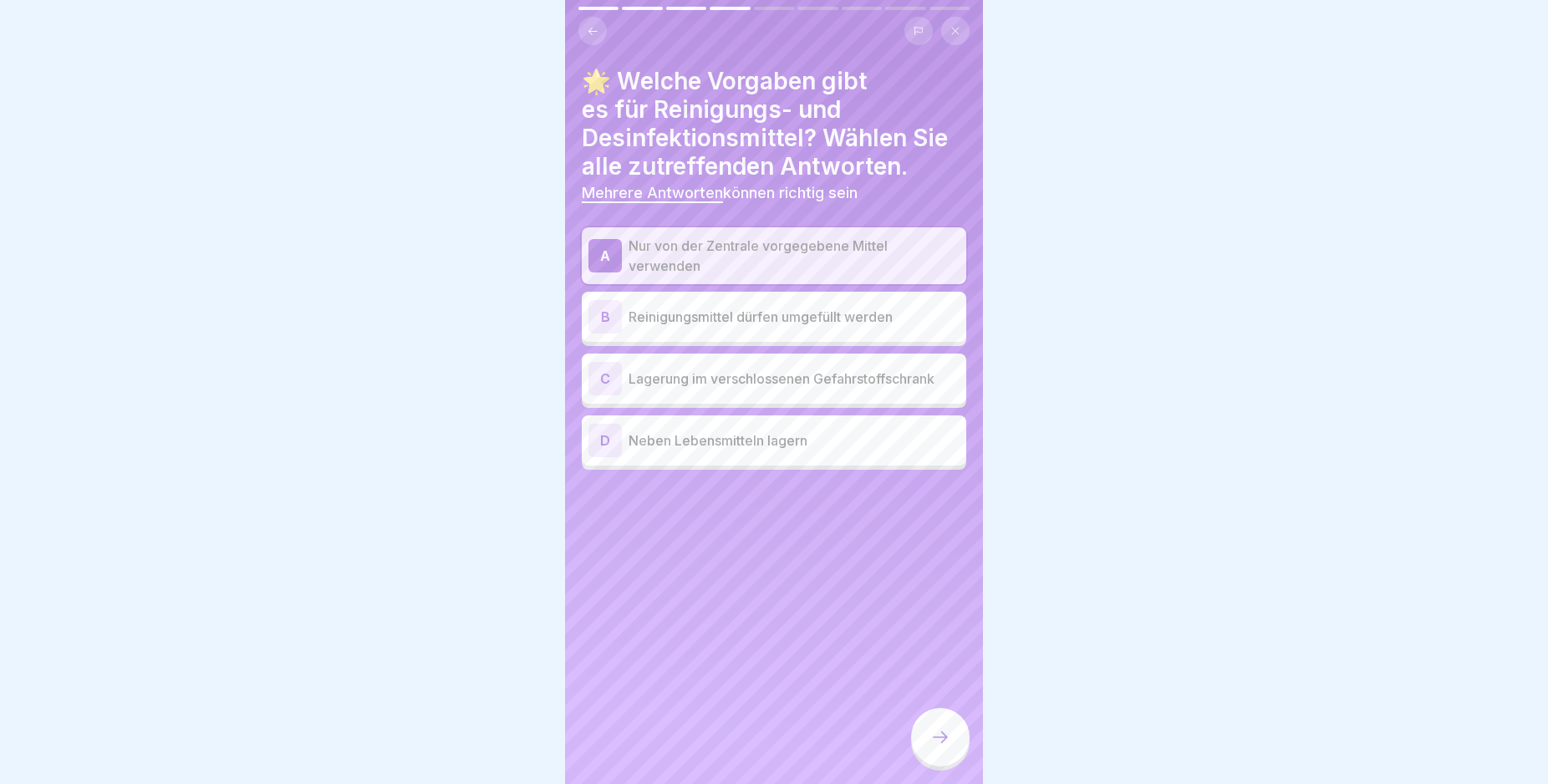
click at [610, 376] on div "C" at bounding box center [605, 378] width 34 height 34
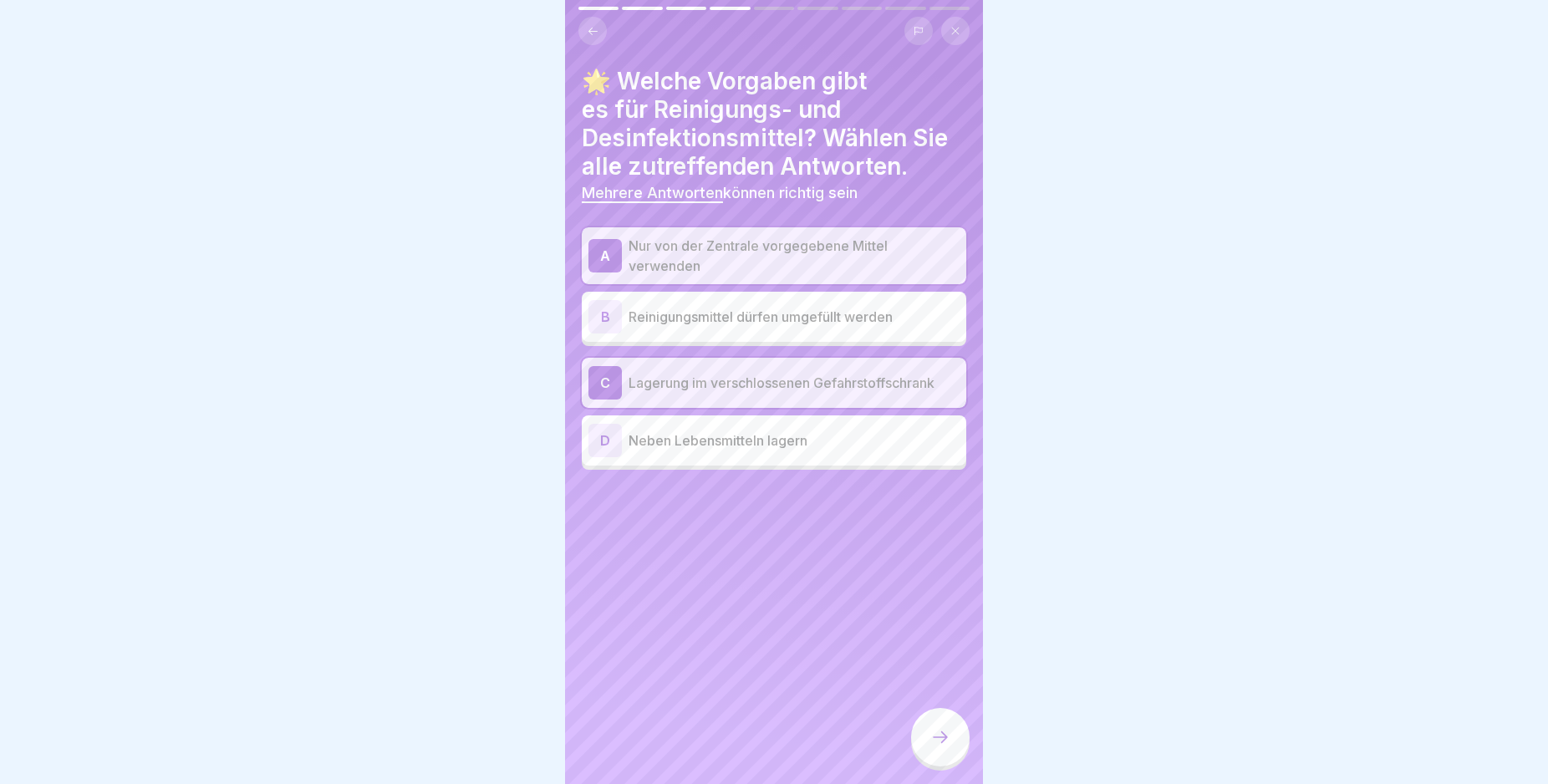
click at [945, 743] on icon at bounding box center [941, 737] width 15 height 11
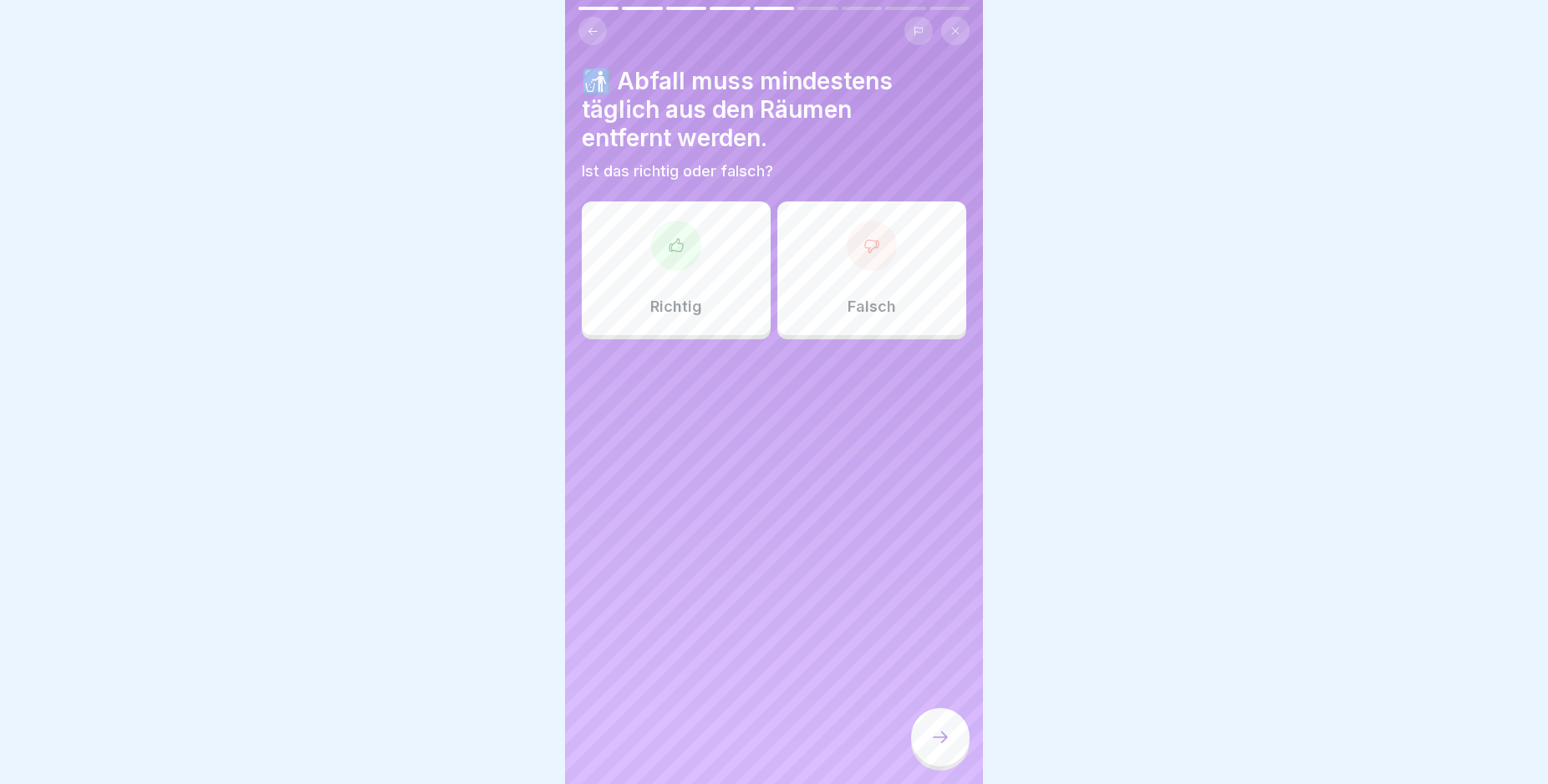
click at [669, 246] on icon at bounding box center [676, 244] width 13 height 12
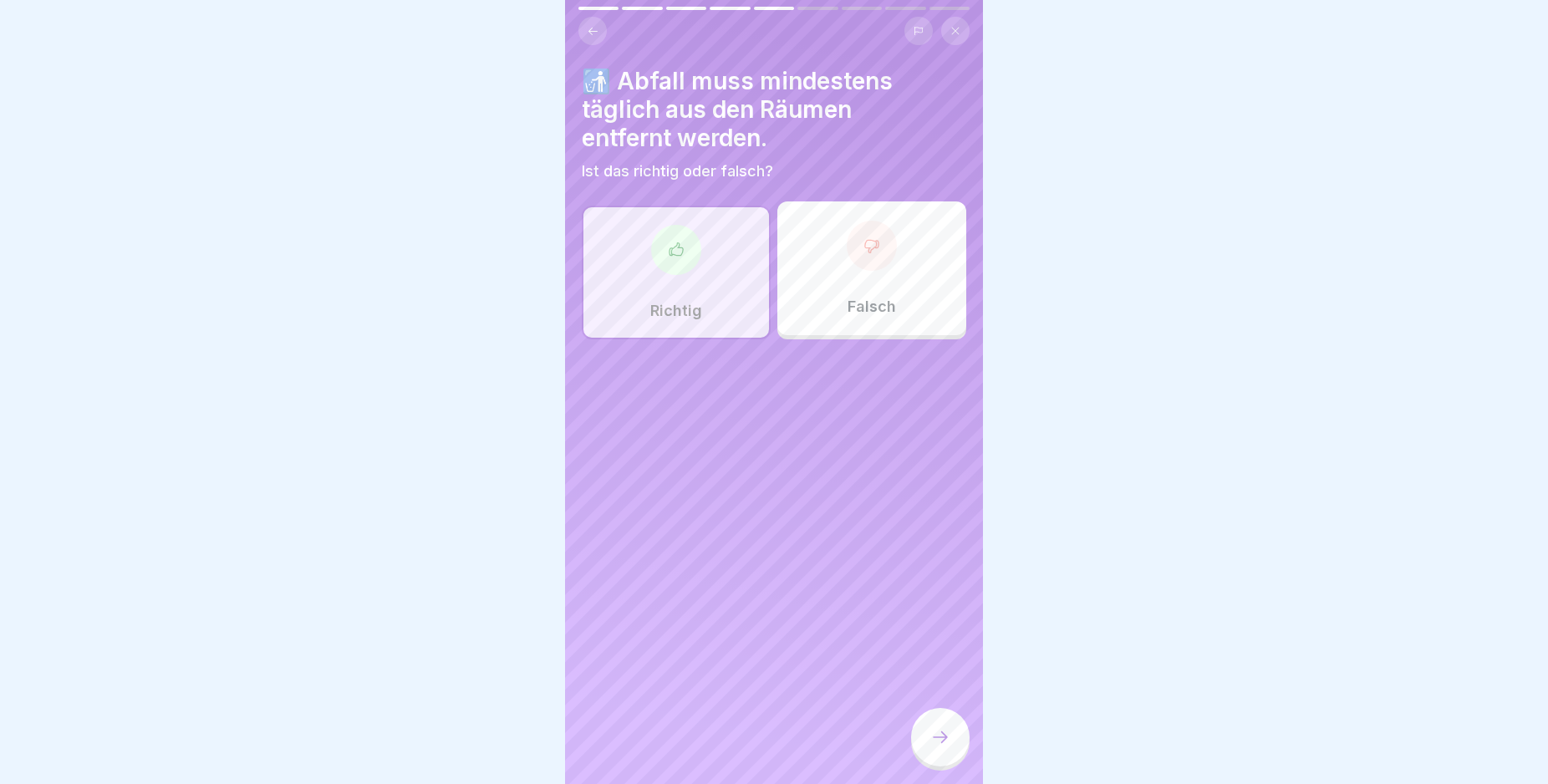
click at [941, 744] on icon at bounding box center [940, 736] width 20 height 20
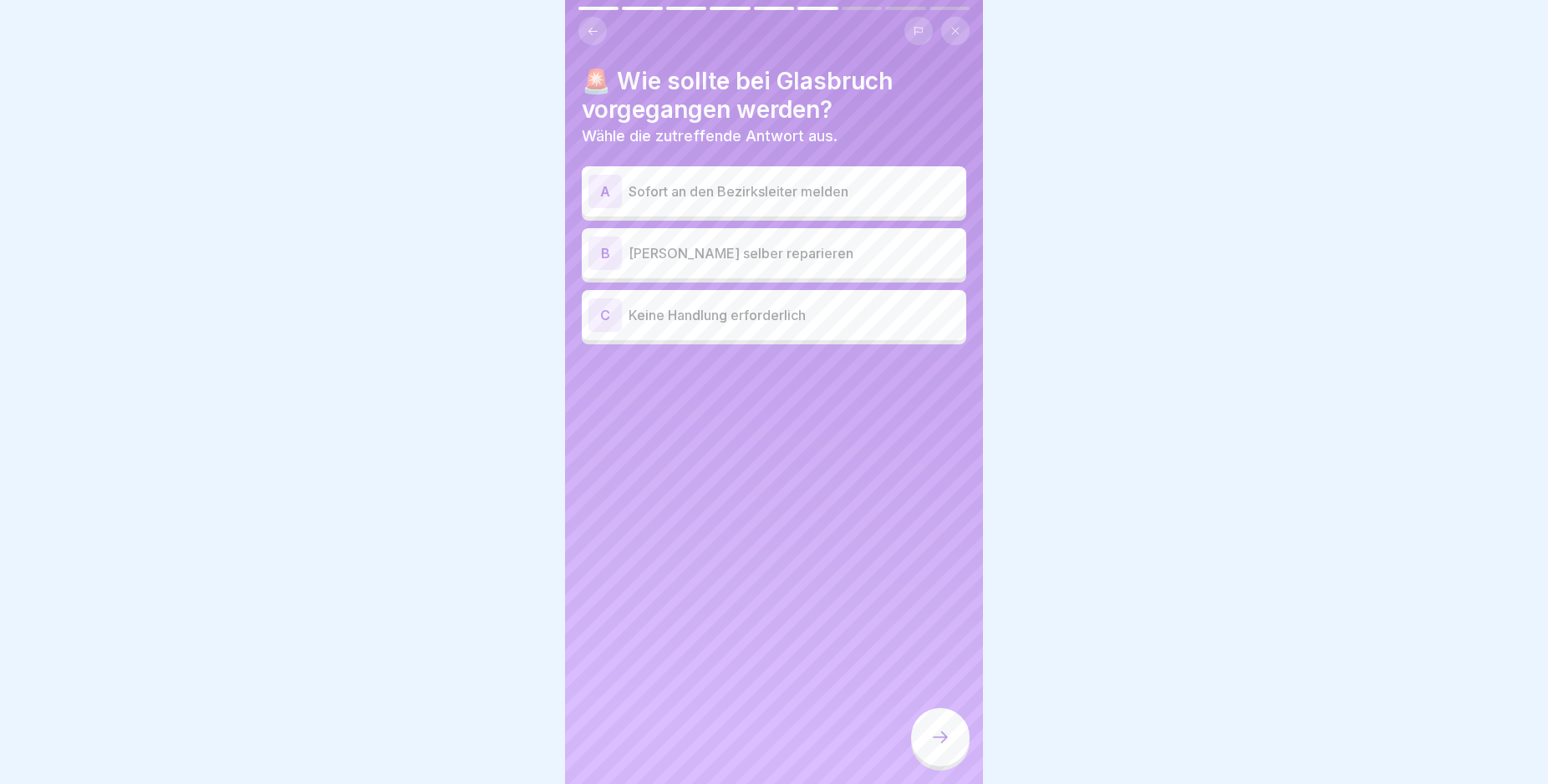
click at [600, 188] on div "A" at bounding box center [605, 192] width 34 height 34
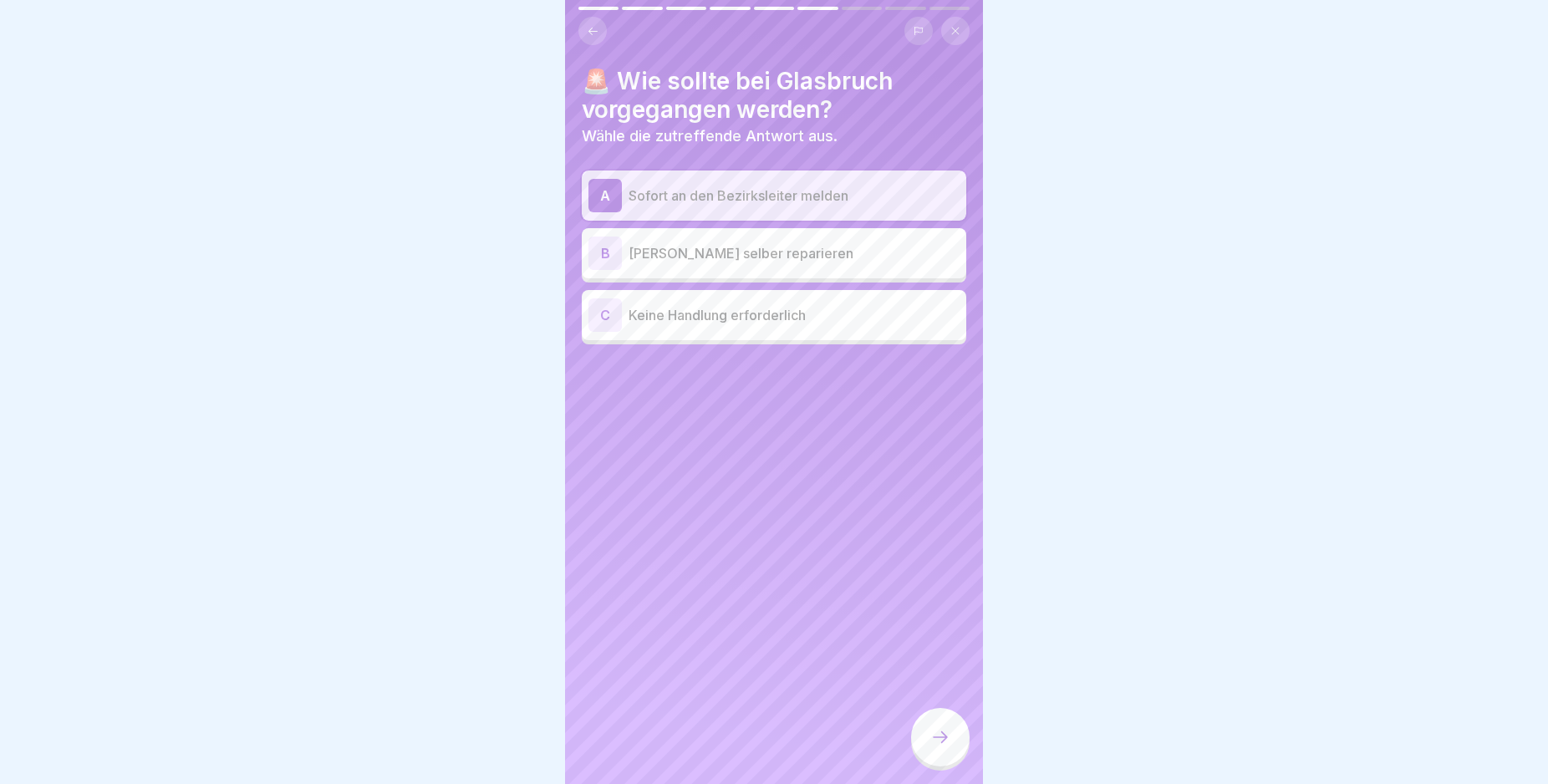
click at [947, 746] on icon at bounding box center [940, 736] width 20 height 20
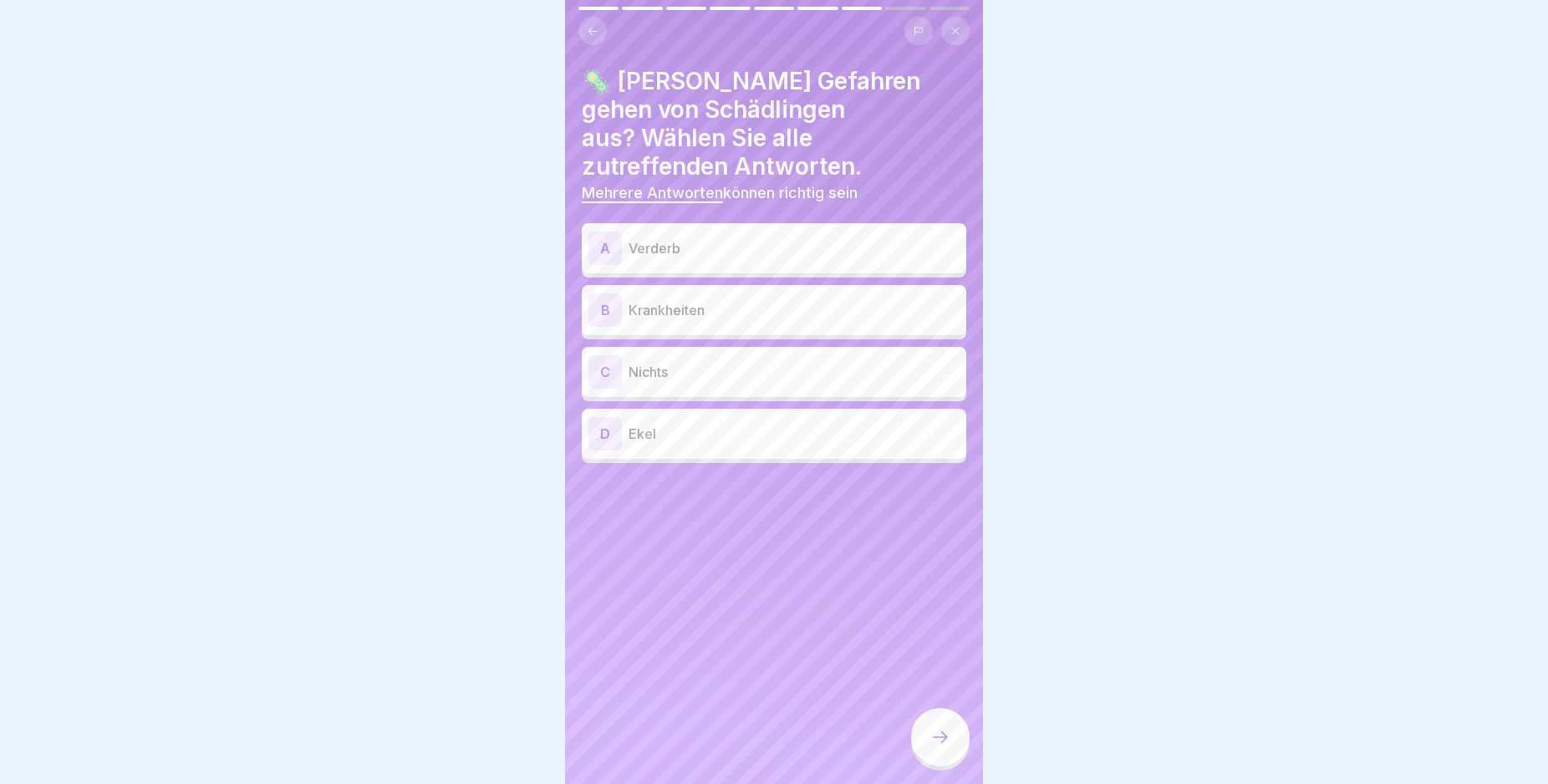
click at [601, 232] on div "A" at bounding box center [605, 248] width 34 height 34
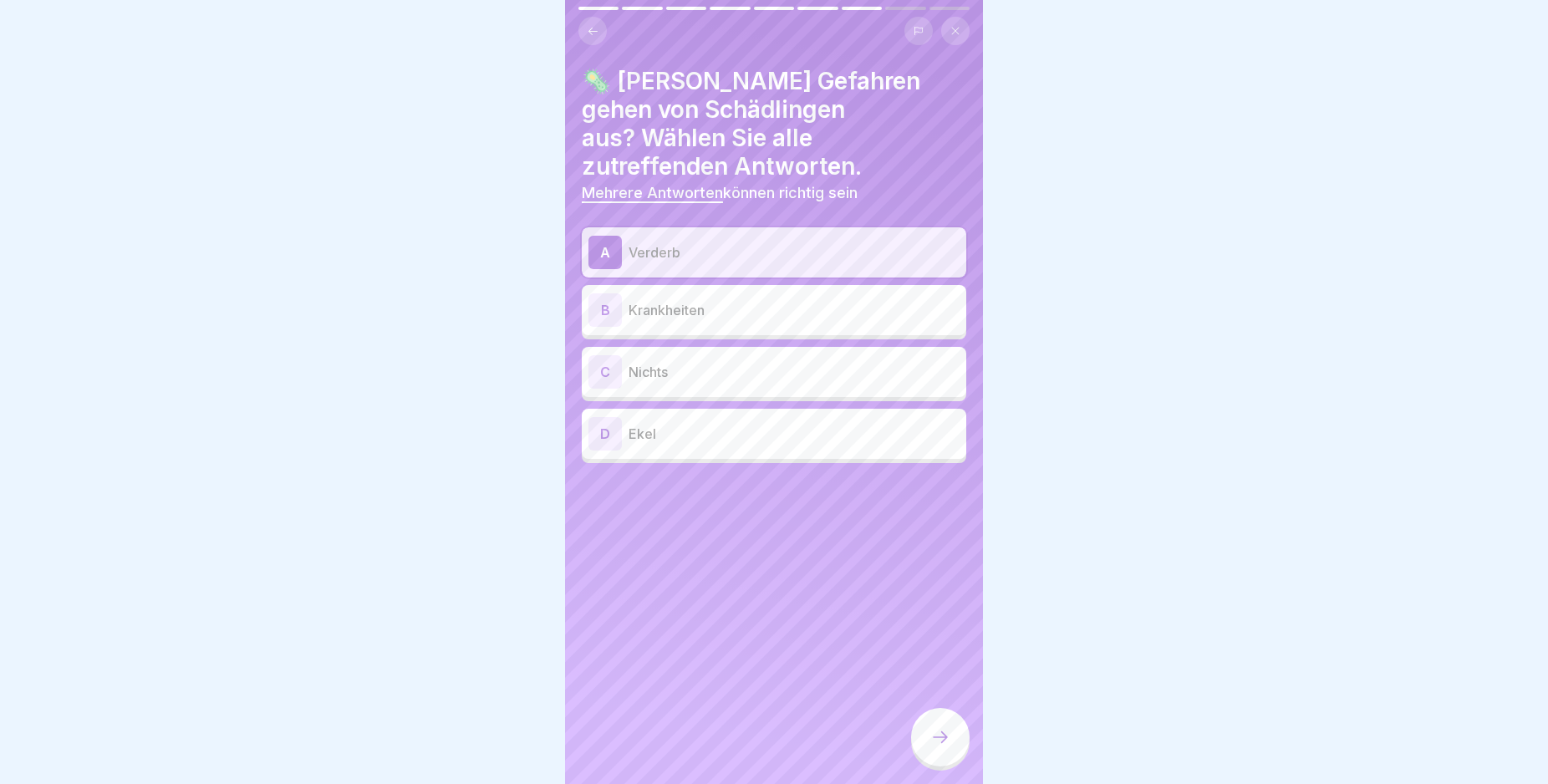
click at [603, 294] on div "B" at bounding box center [605, 311] width 34 height 34
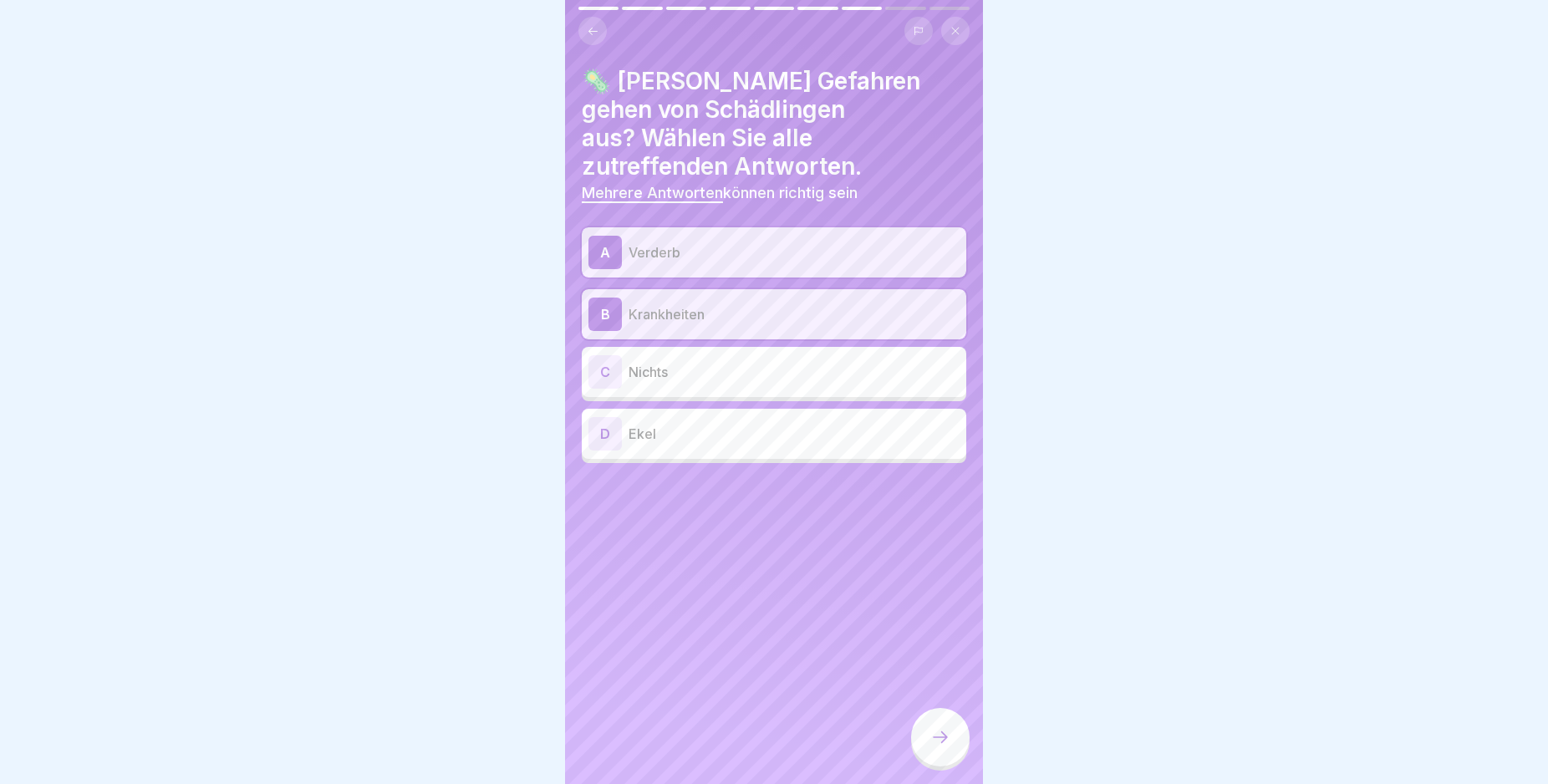
click at [601, 417] on div "D" at bounding box center [605, 434] width 34 height 34
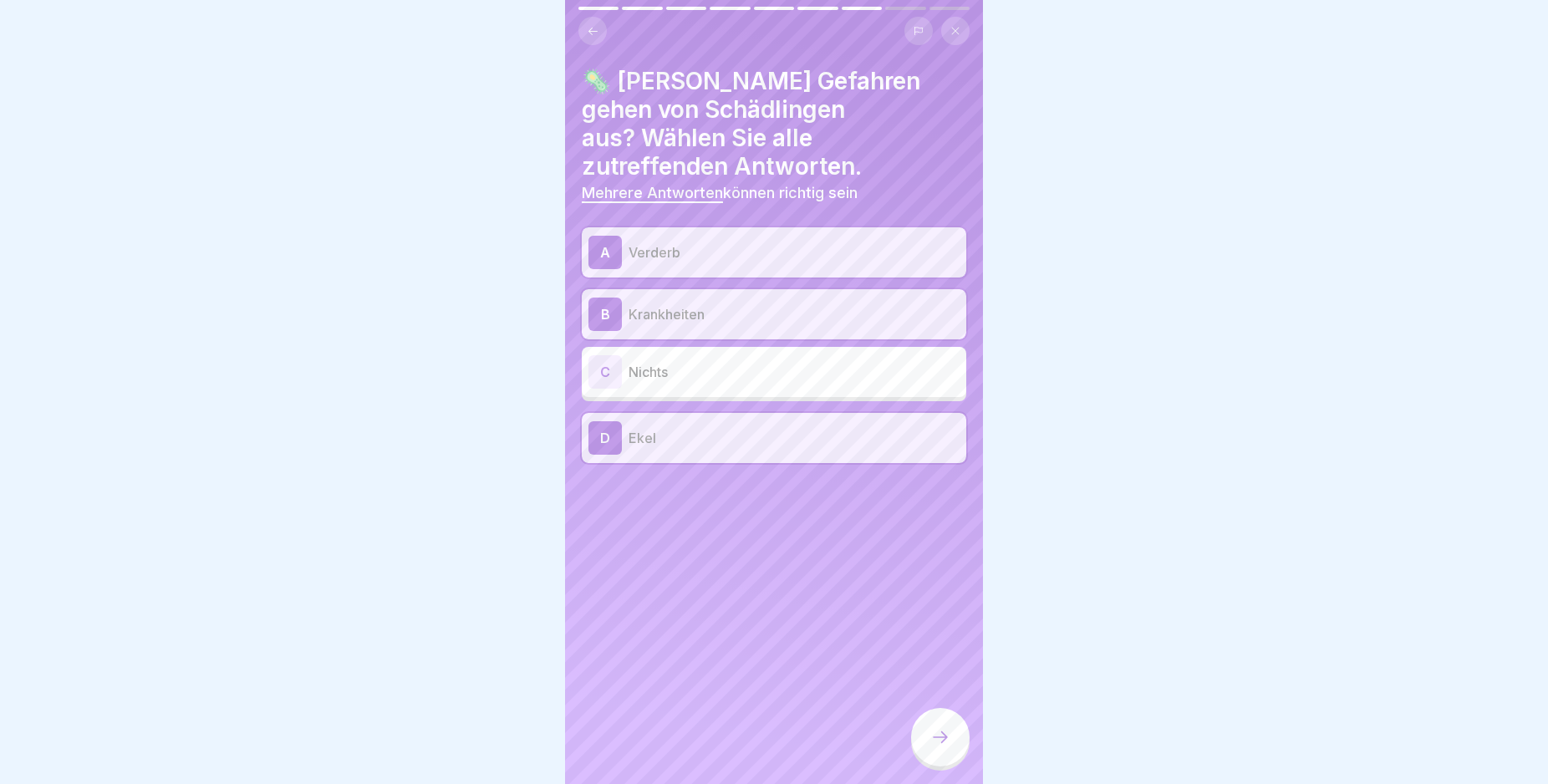
click at [943, 747] on icon at bounding box center [940, 736] width 20 height 20
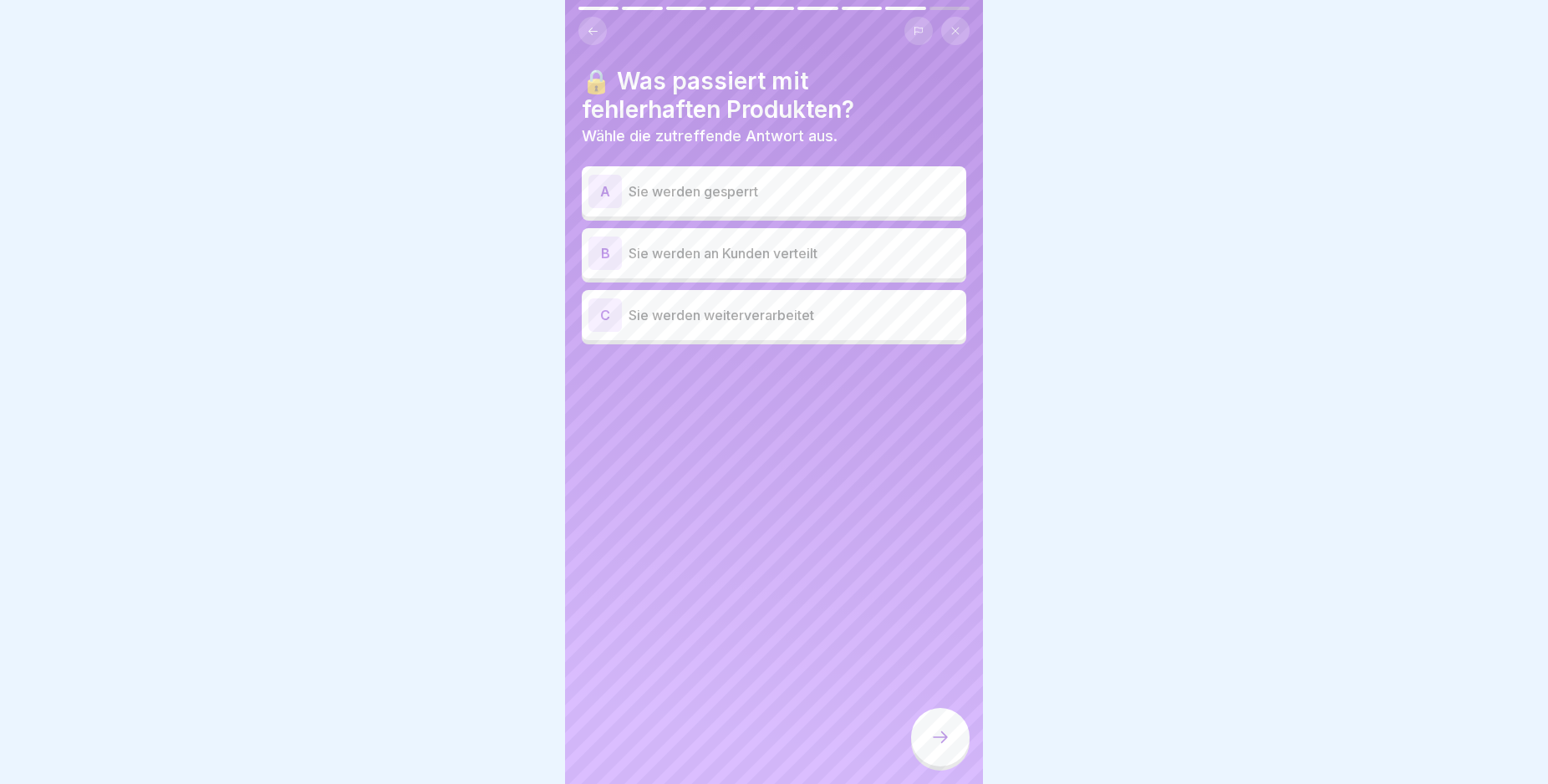
click at [603, 191] on div "A" at bounding box center [605, 192] width 34 height 34
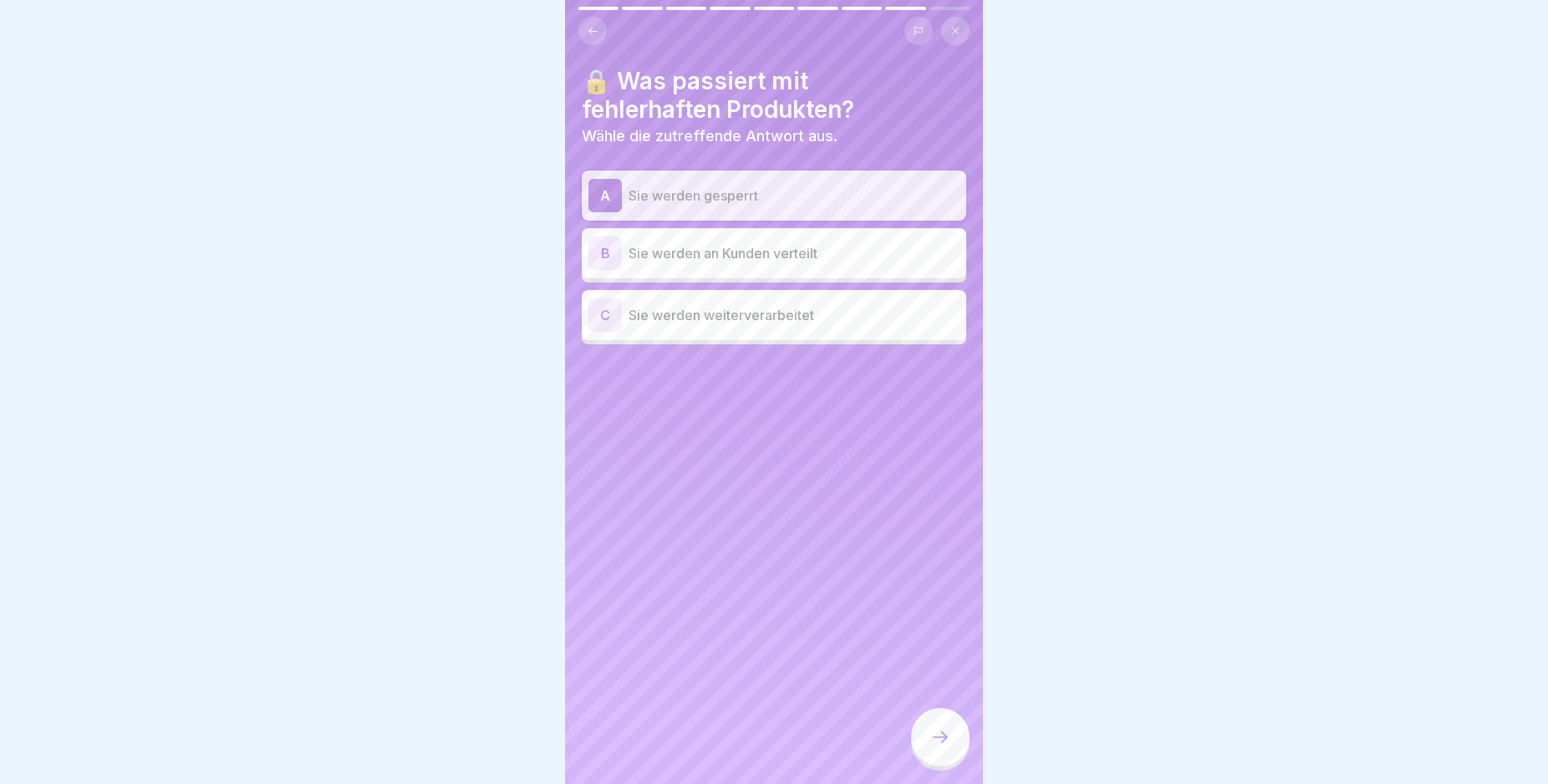
click at [938, 766] on div at bounding box center [941, 737] width 58 height 58
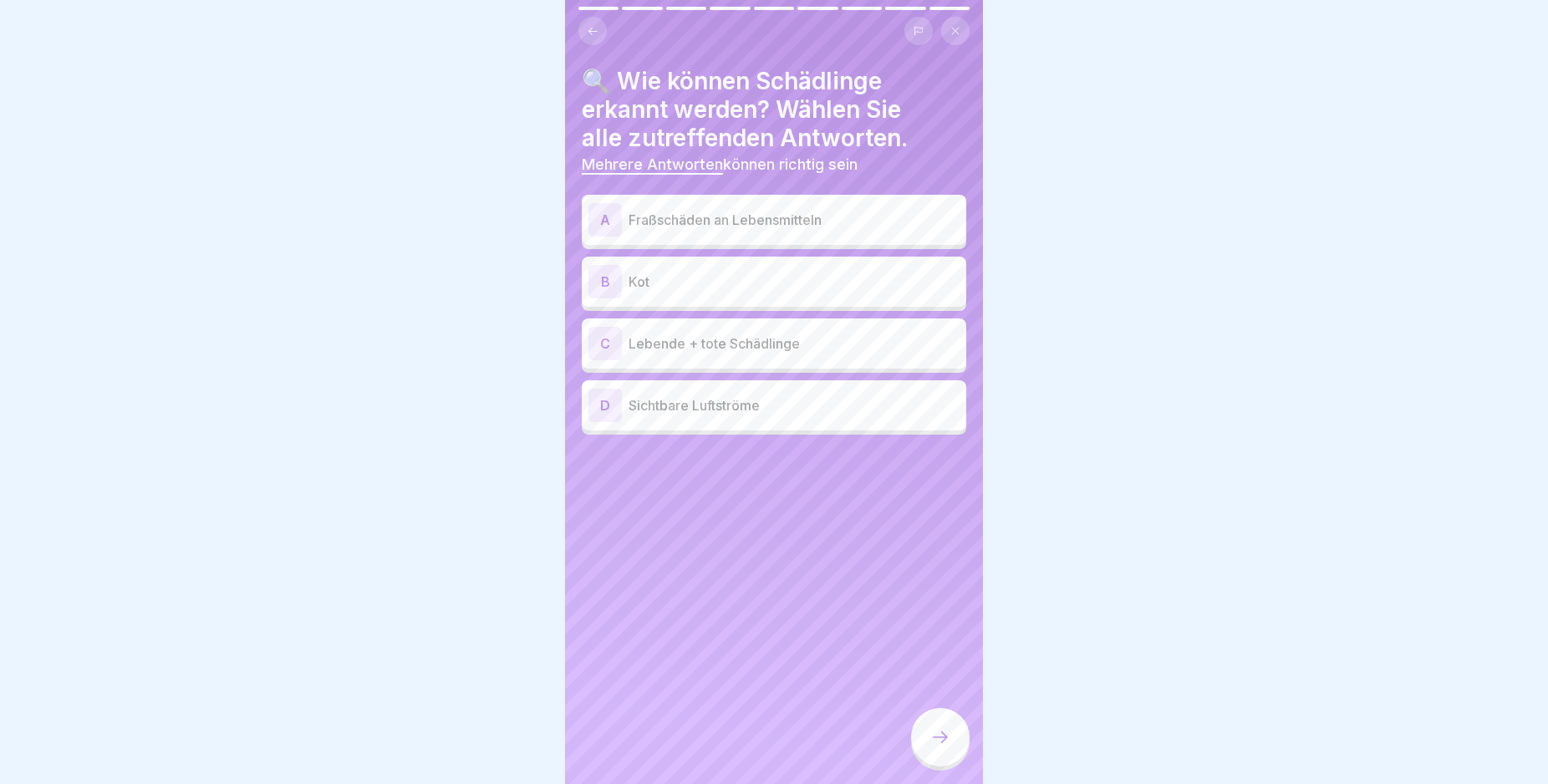
click at [603, 219] on div "A" at bounding box center [605, 220] width 34 height 34
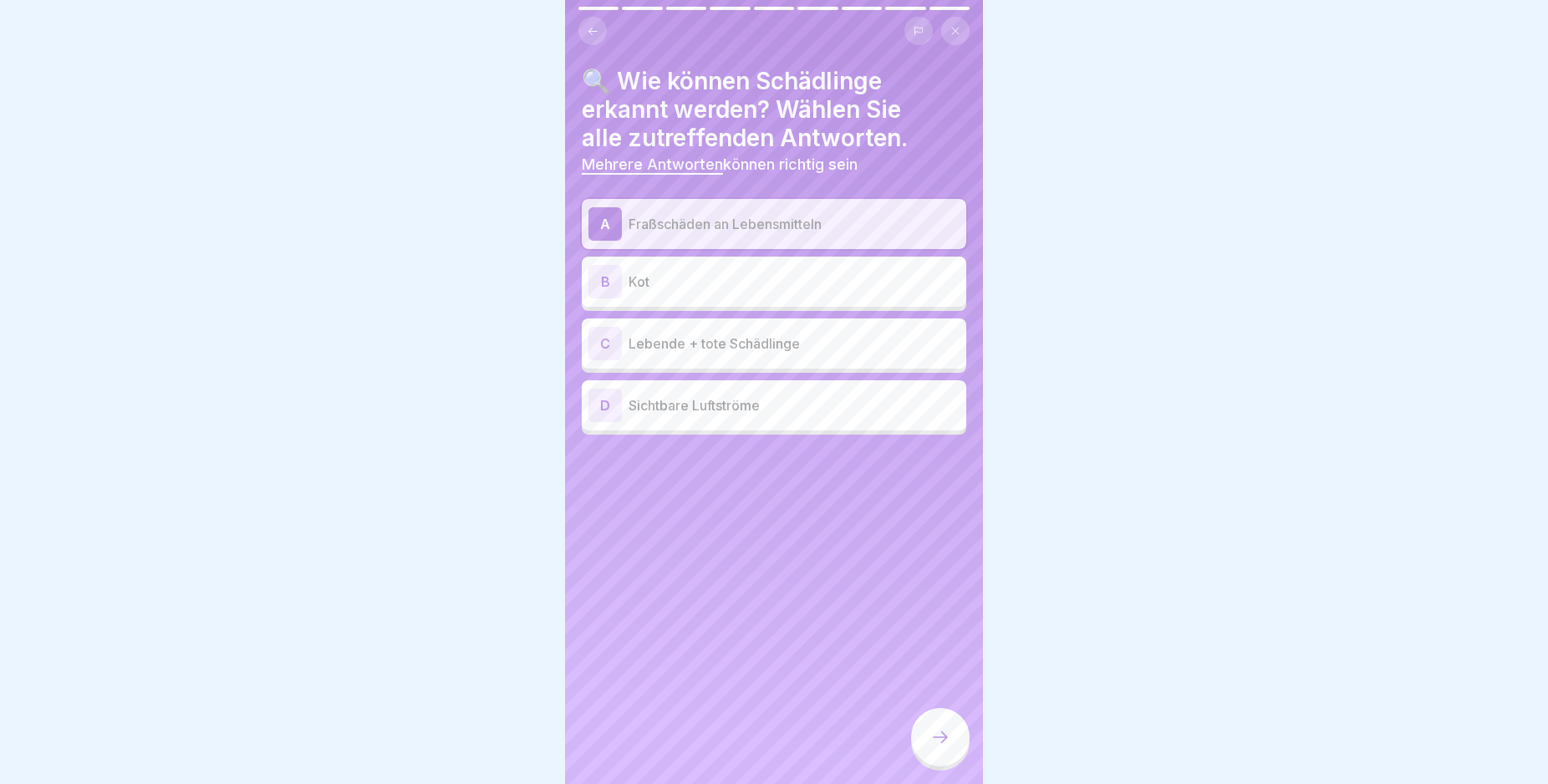
click at [606, 280] on div "B" at bounding box center [605, 281] width 34 height 34
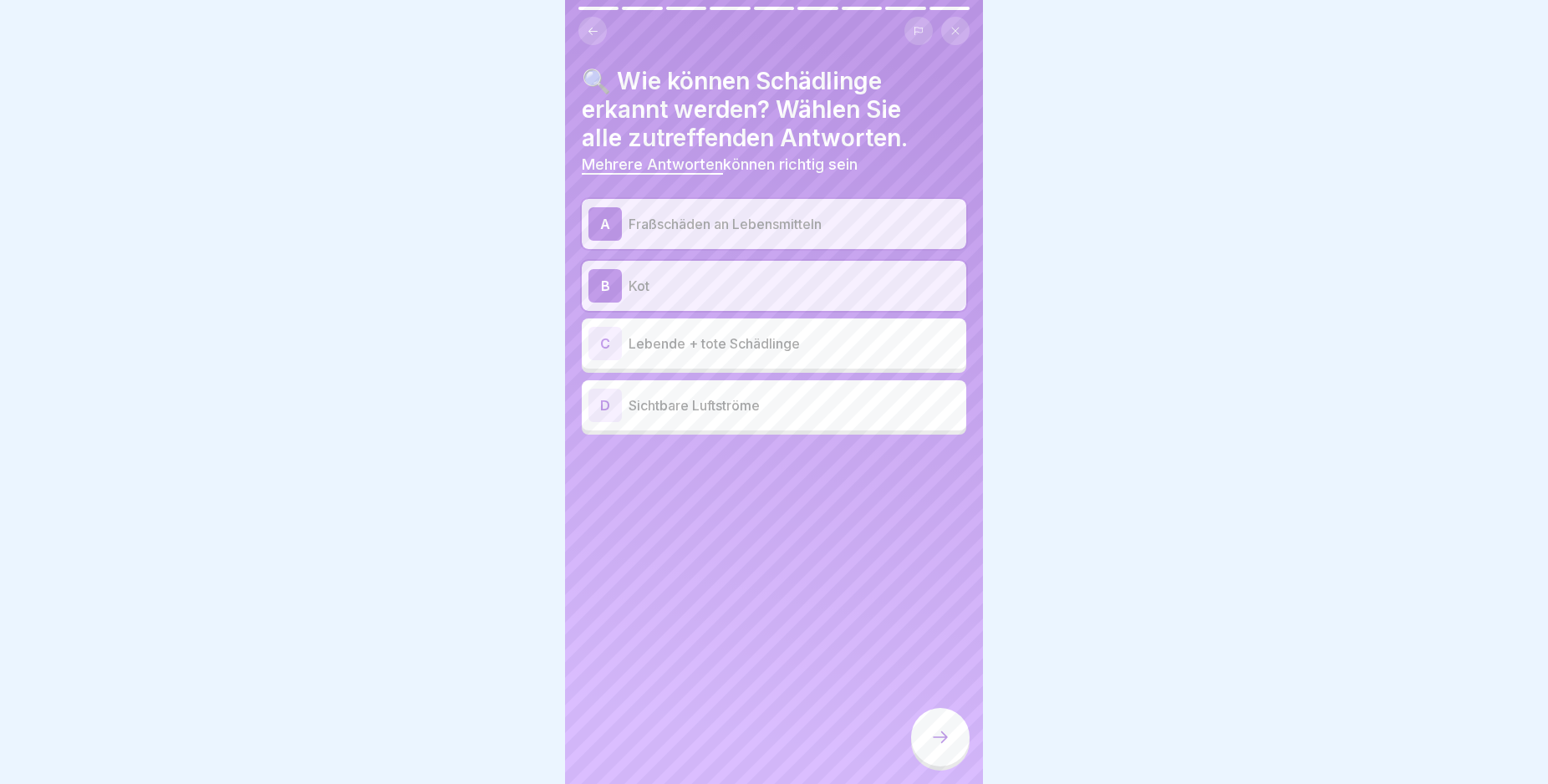
click at [608, 341] on div "C" at bounding box center [605, 344] width 34 height 34
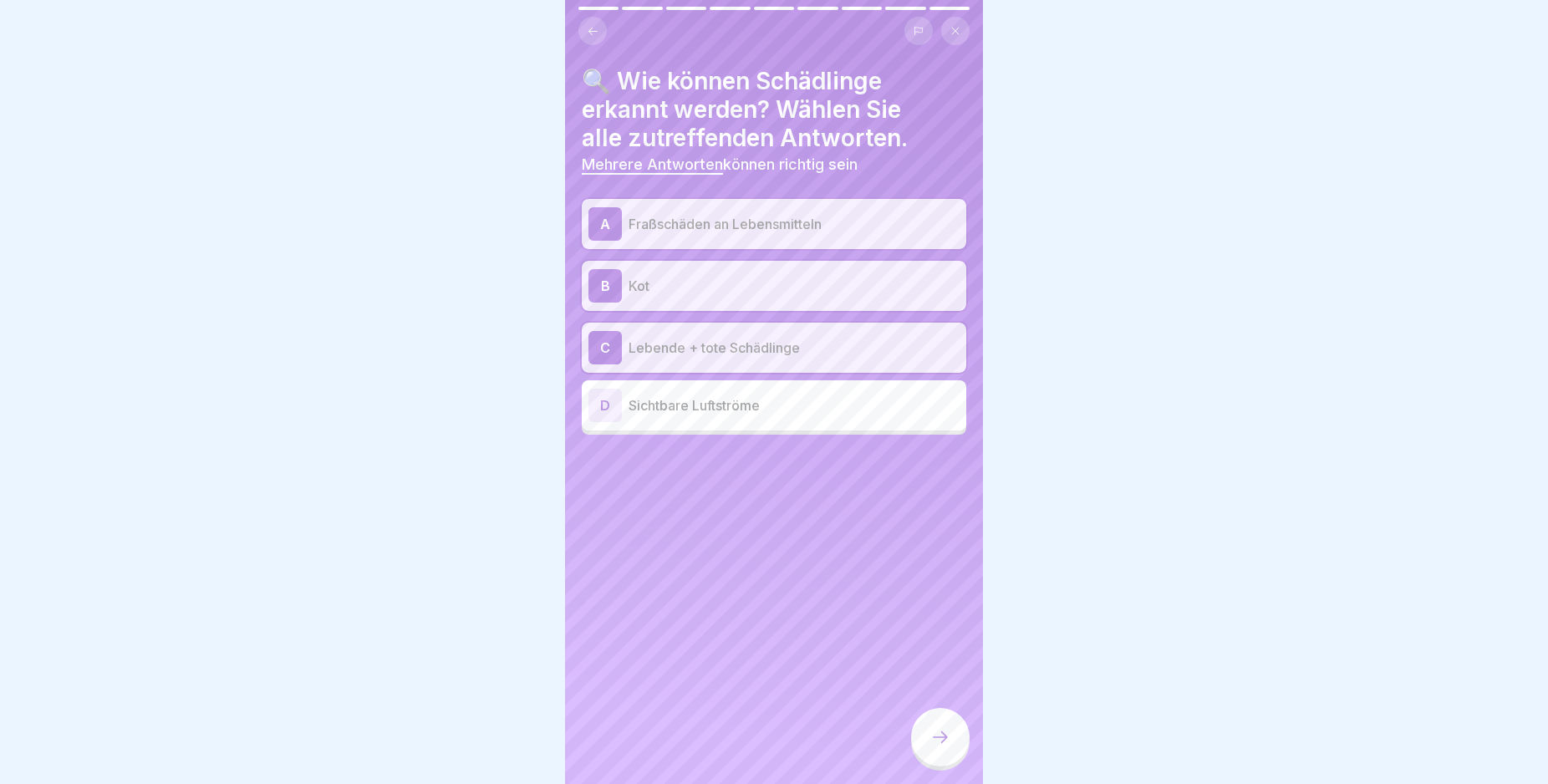
click at [932, 747] on icon at bounding box center [940, 736] width 20 height 20
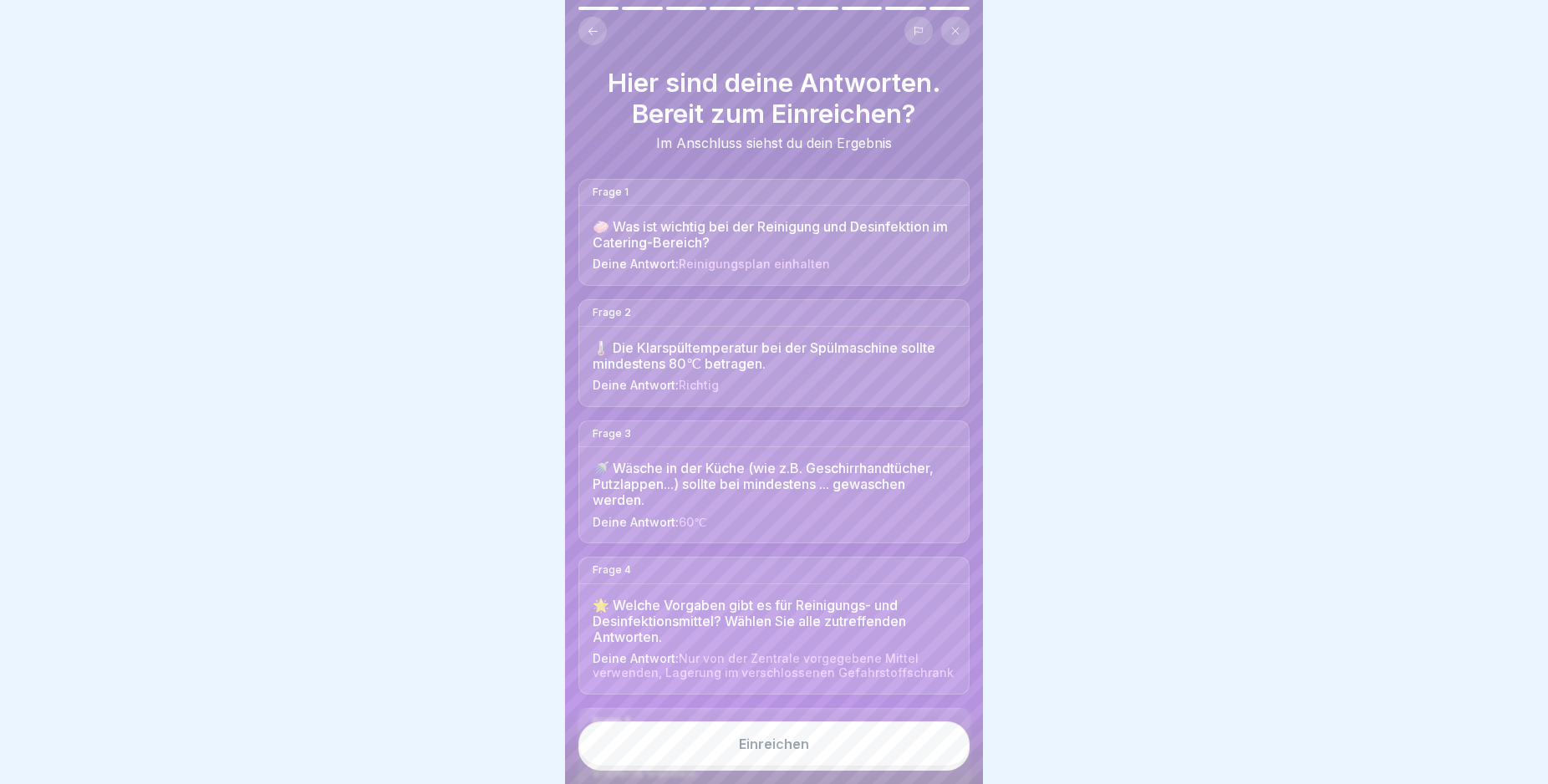
click at [848, 763] on button "Einreichen" at bounding box center [773, 744] width 391 height 45
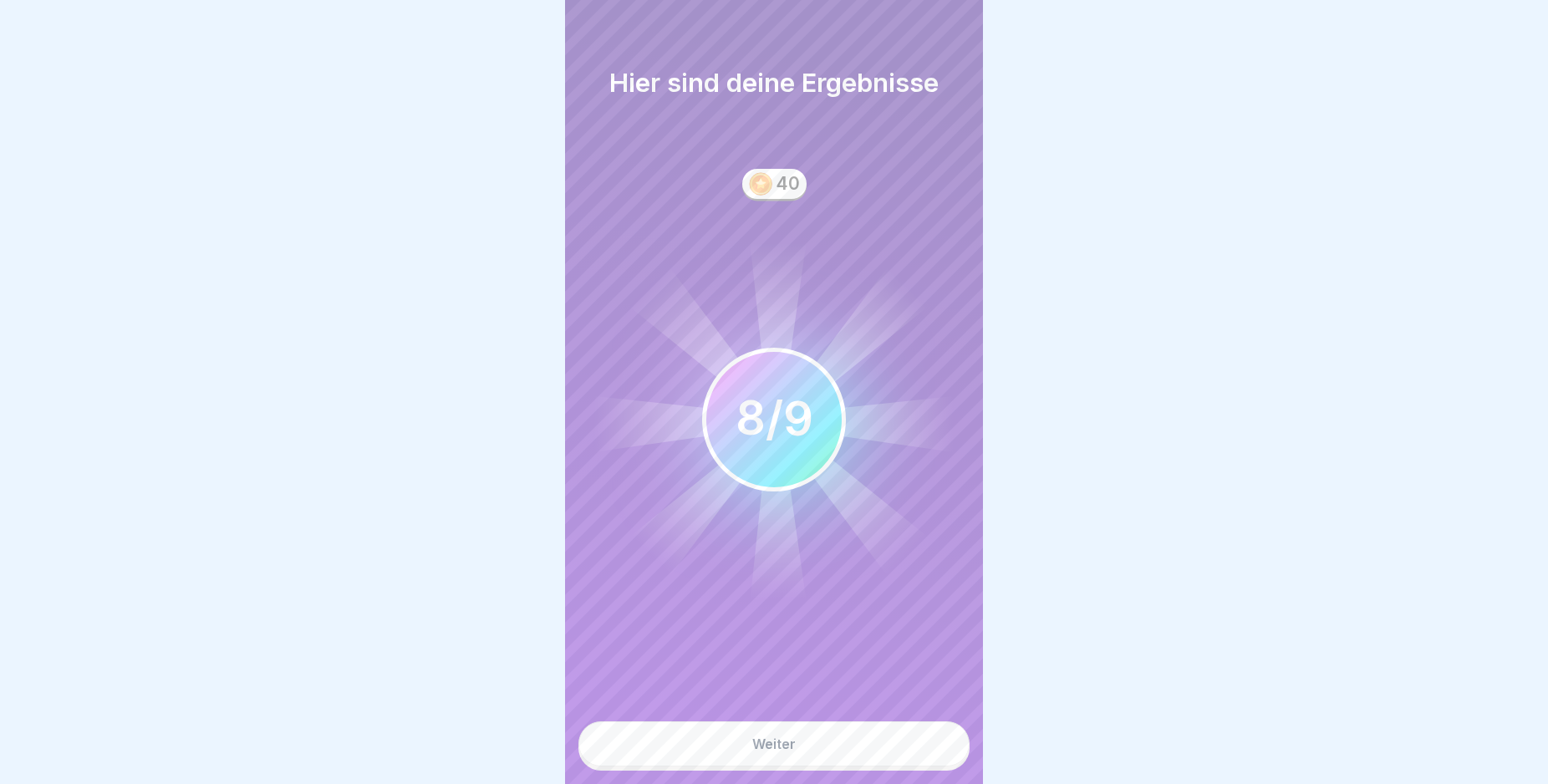
click at [846, 747] on button "Weiter" at bounding box center [773, 744] width 391 height 45
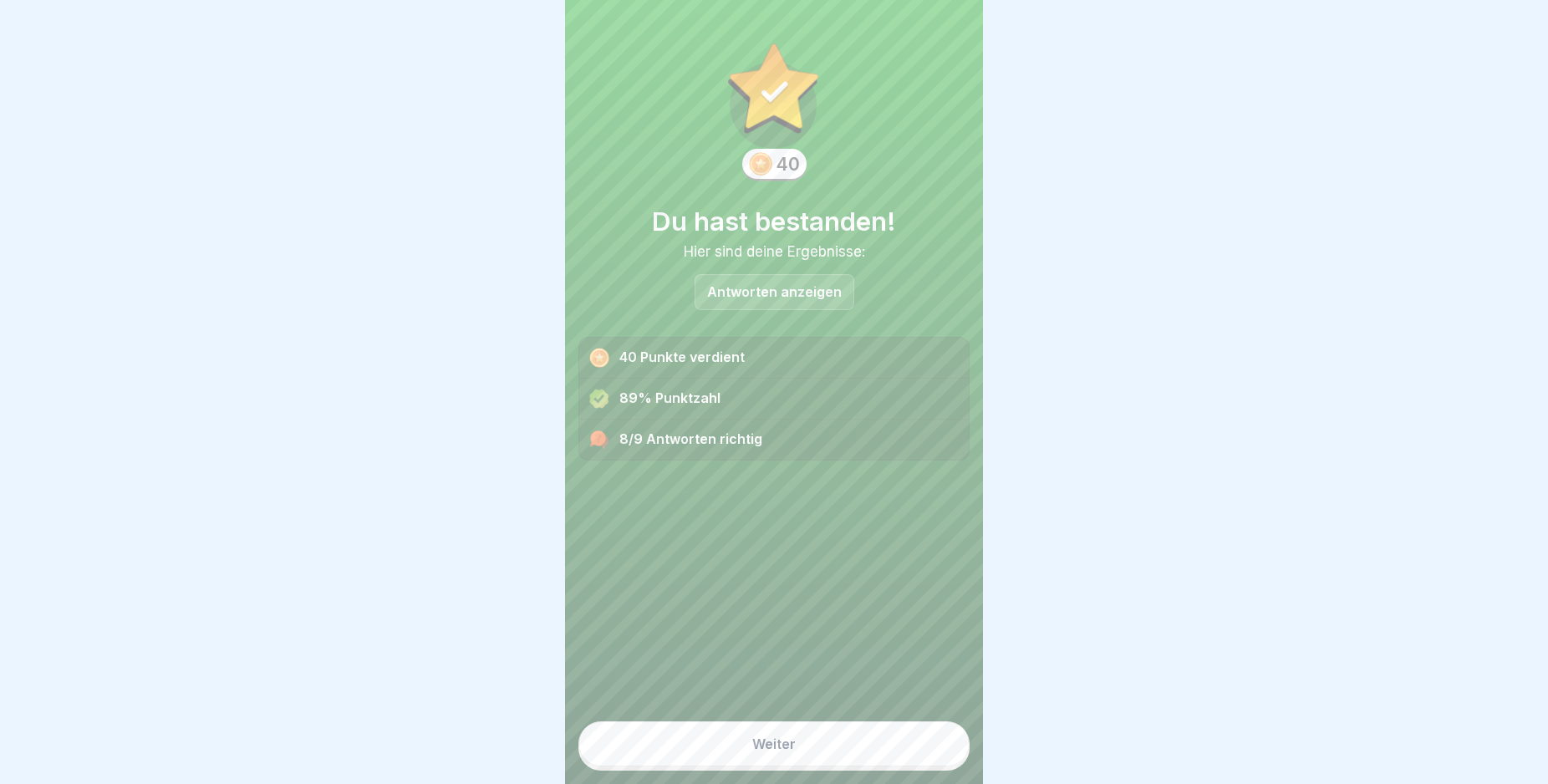
click at [834, 762] on button "Weiter" at bounding box center [773, 744] width 391 height 45
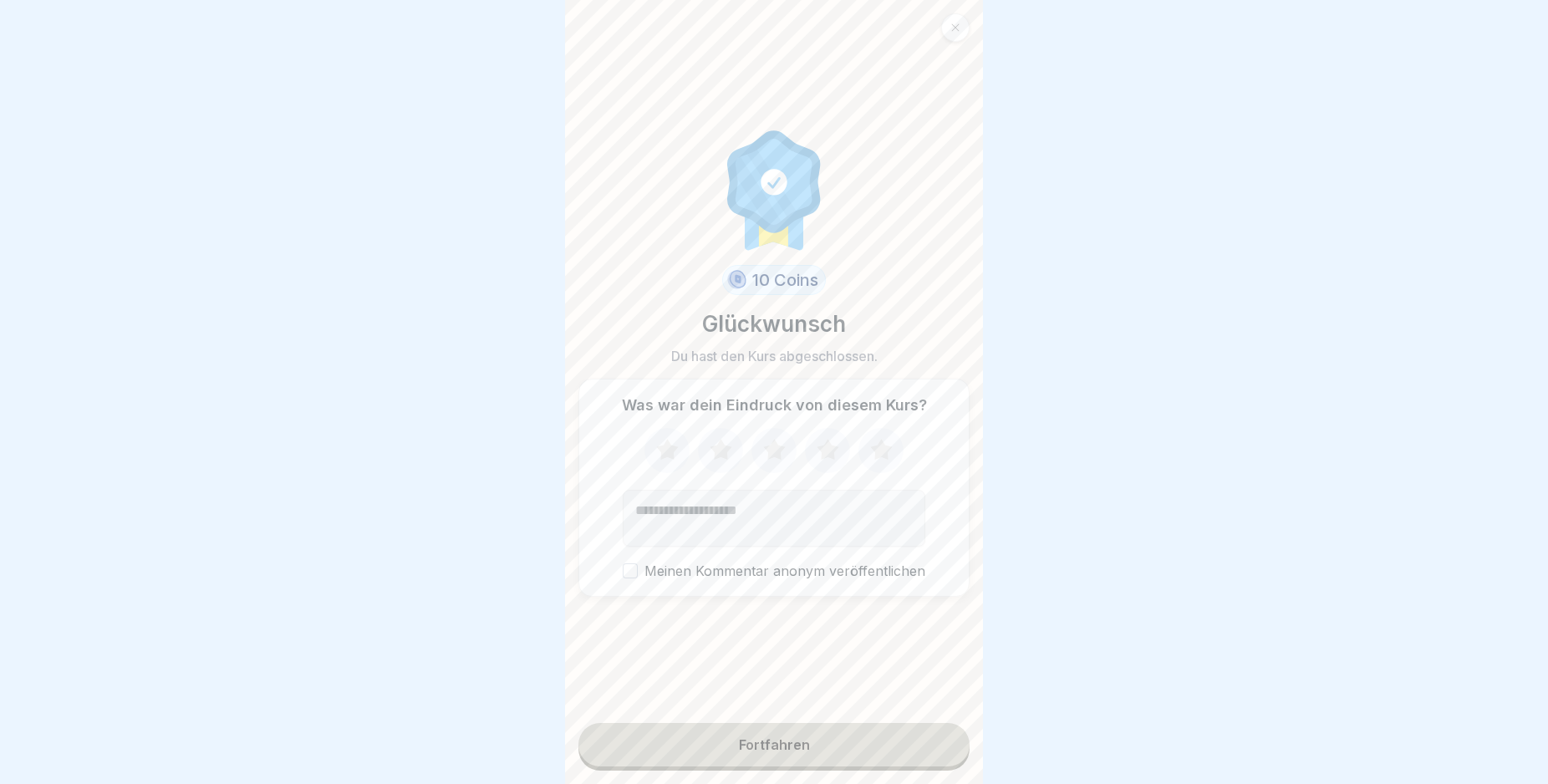
click at [834, 760] on button "Fortfahren" at bounding box center [773, 744] width 391 height 43
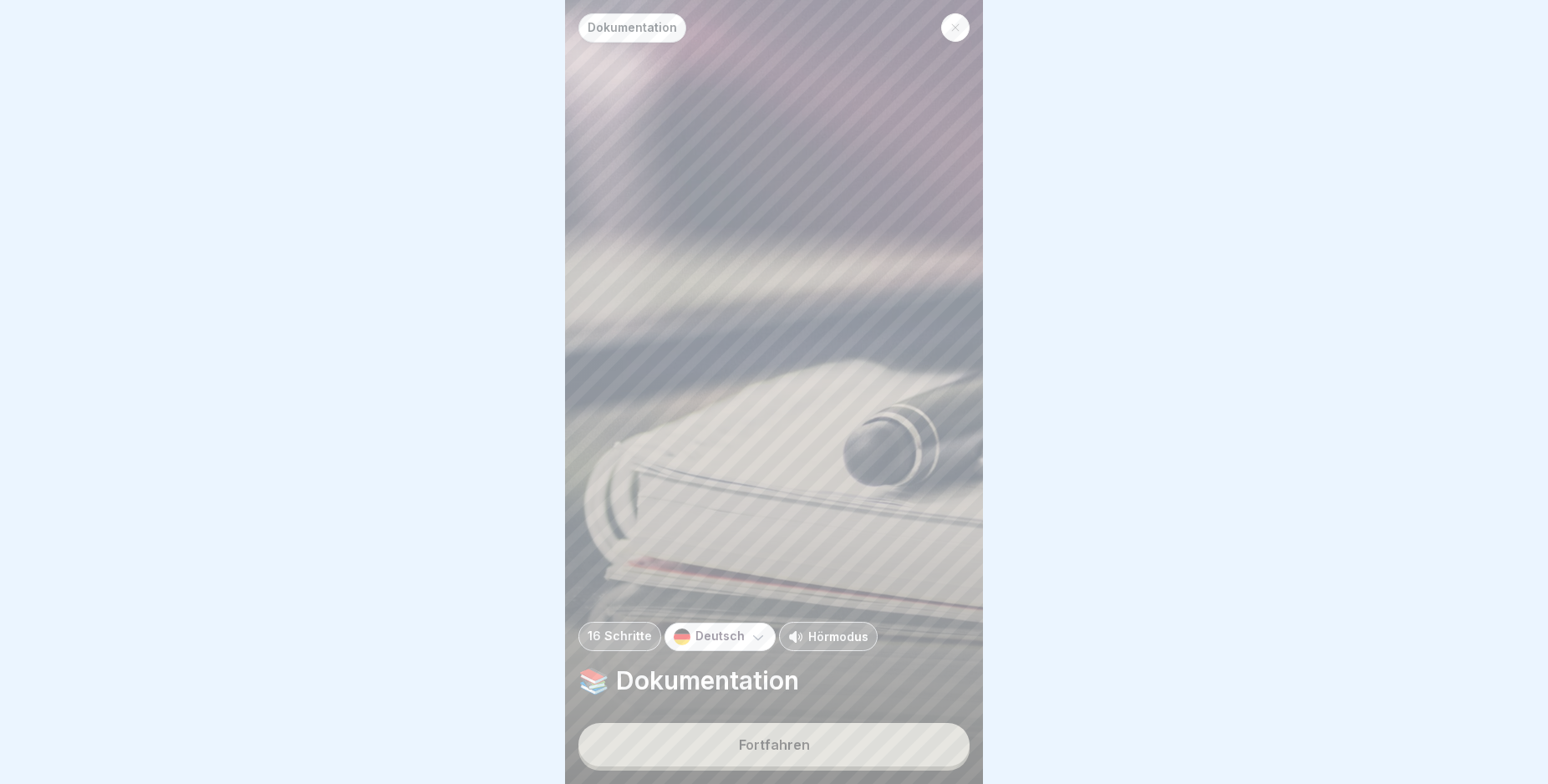
click at [834, 760] on button "Fortfahren" at bounding box center [773, 744] width 391 height 43
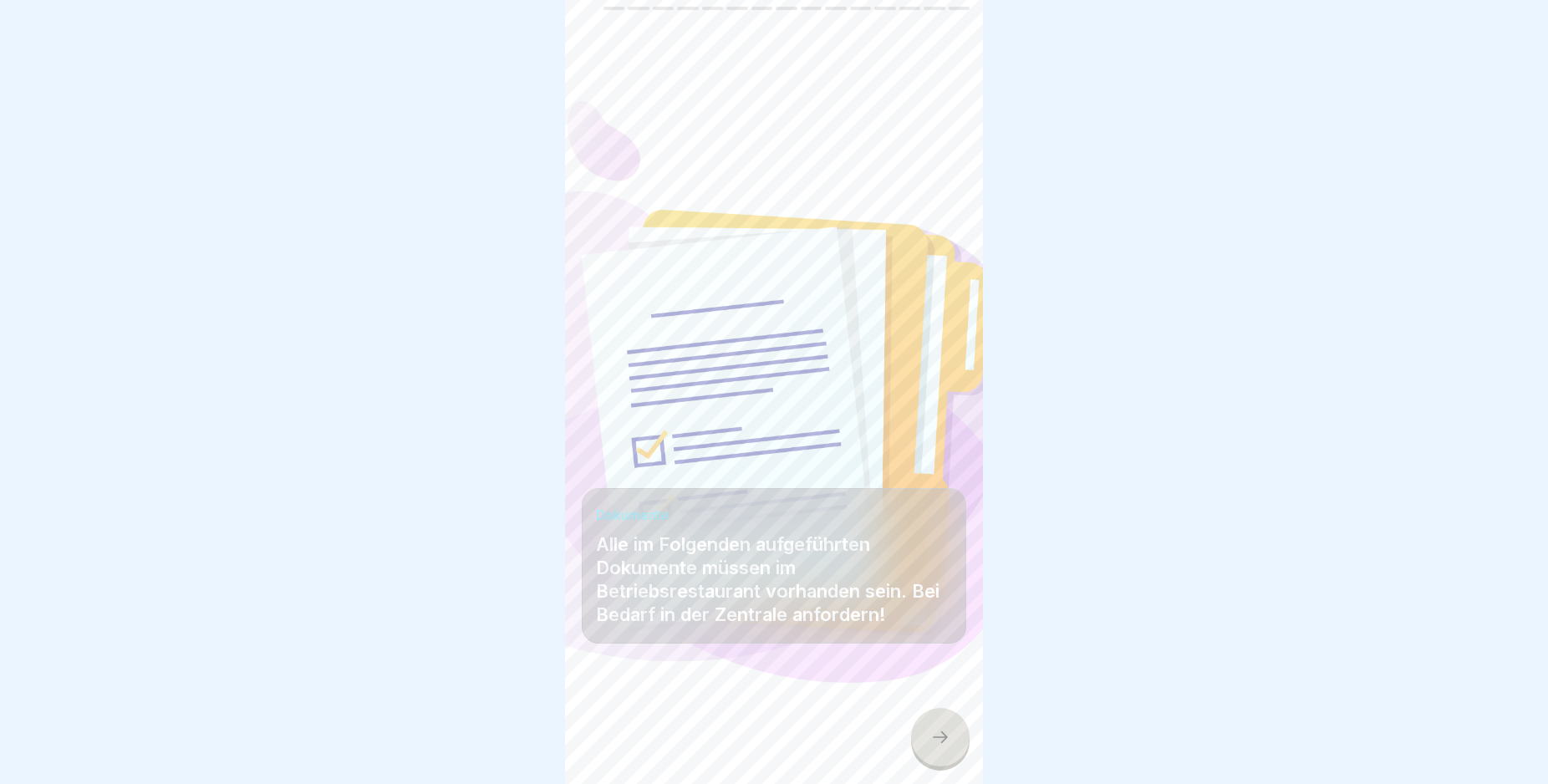
click at [943, 747] on icon at bounding box center [940, 736] width 20 height 20
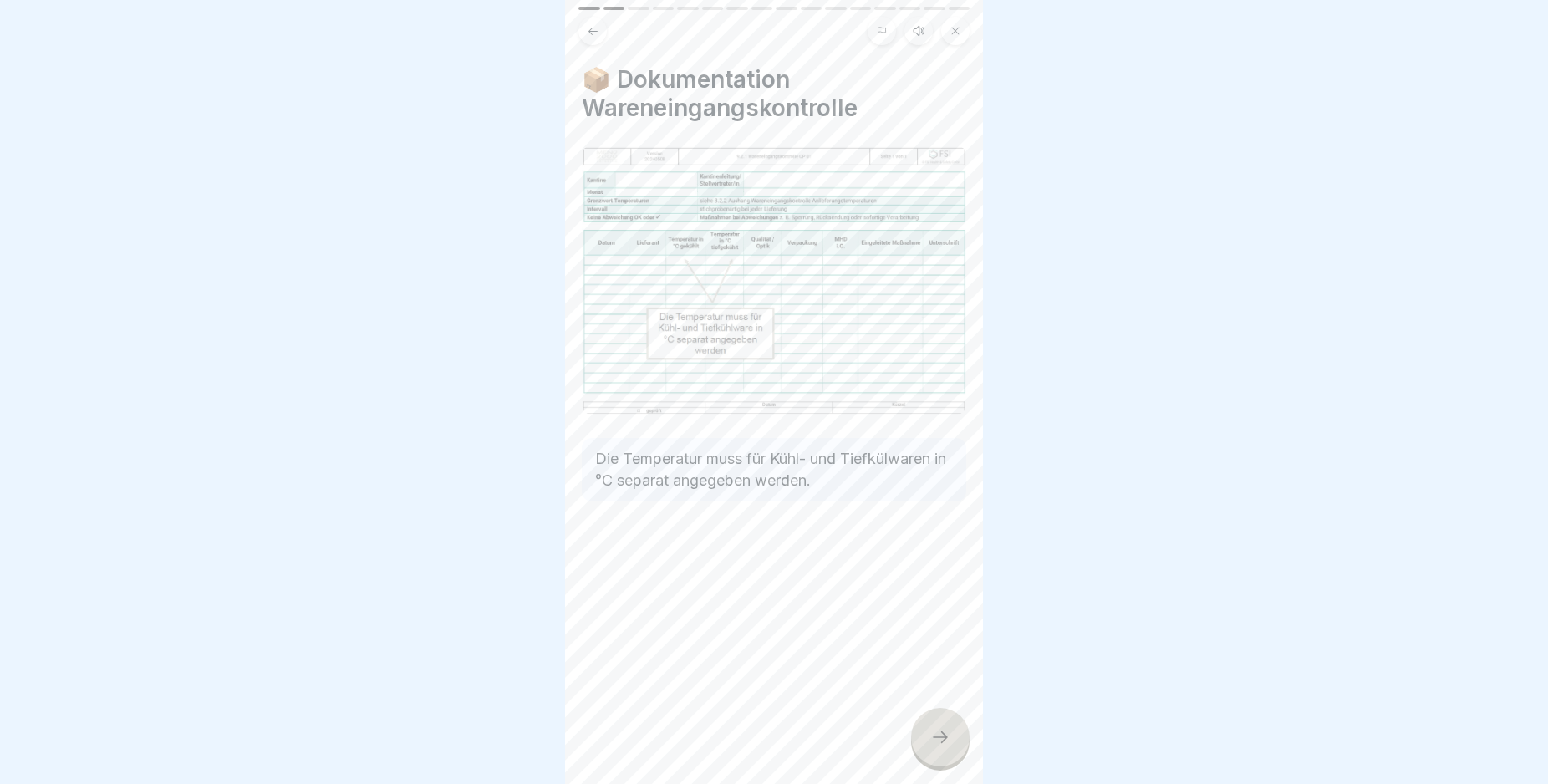
click at [943, 747] on icon at bounding box center [940, 736] width 20 height 20
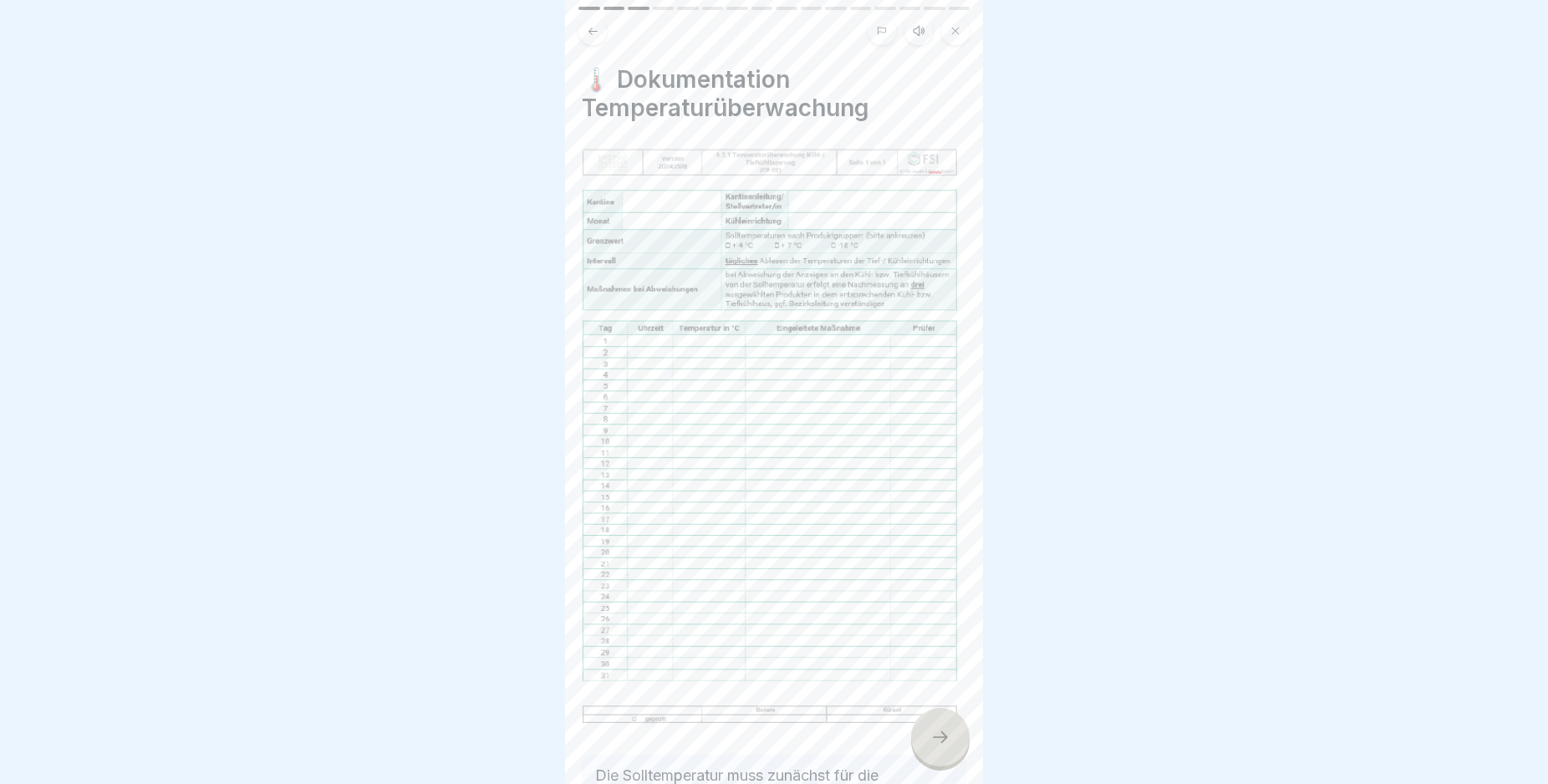
click at [943, 747] on icon at bounding box center [940, 736] width 20 height 20
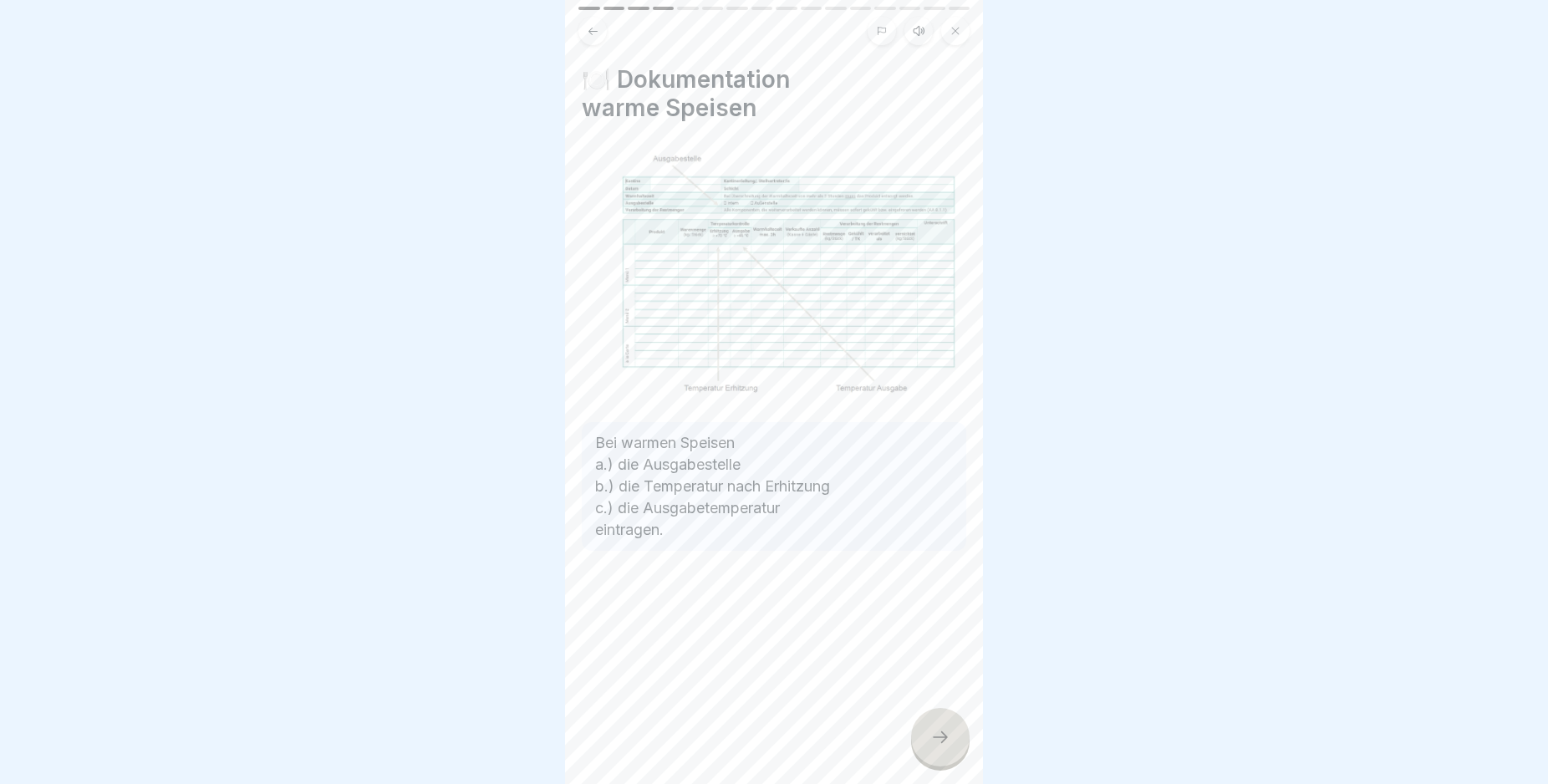
click at [943, 747] on icon at bounding box center [940, 736] width 20 height 20
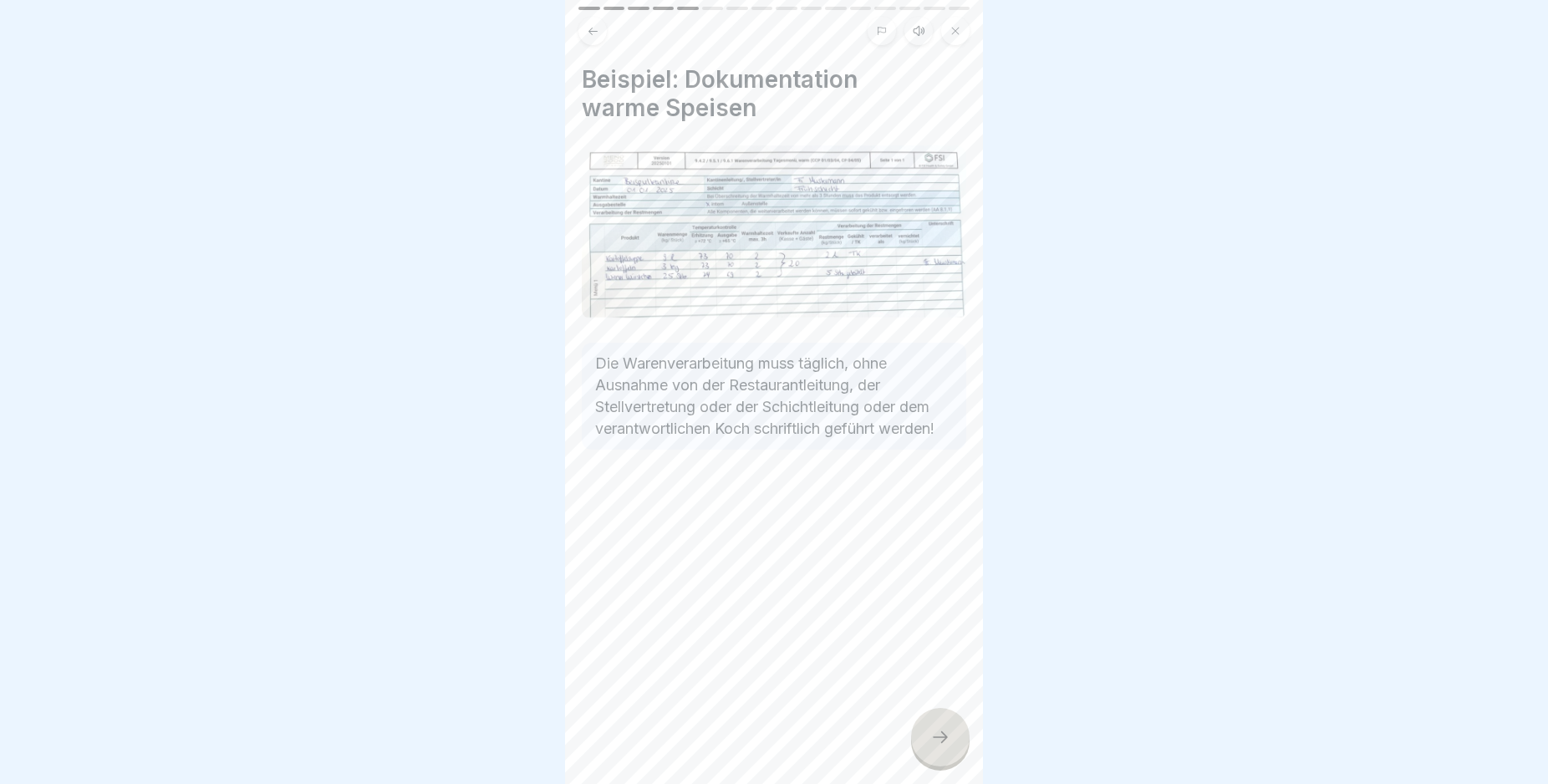
click at [943, 747] on icon at bounding box center [940, 736] width 20 height 20
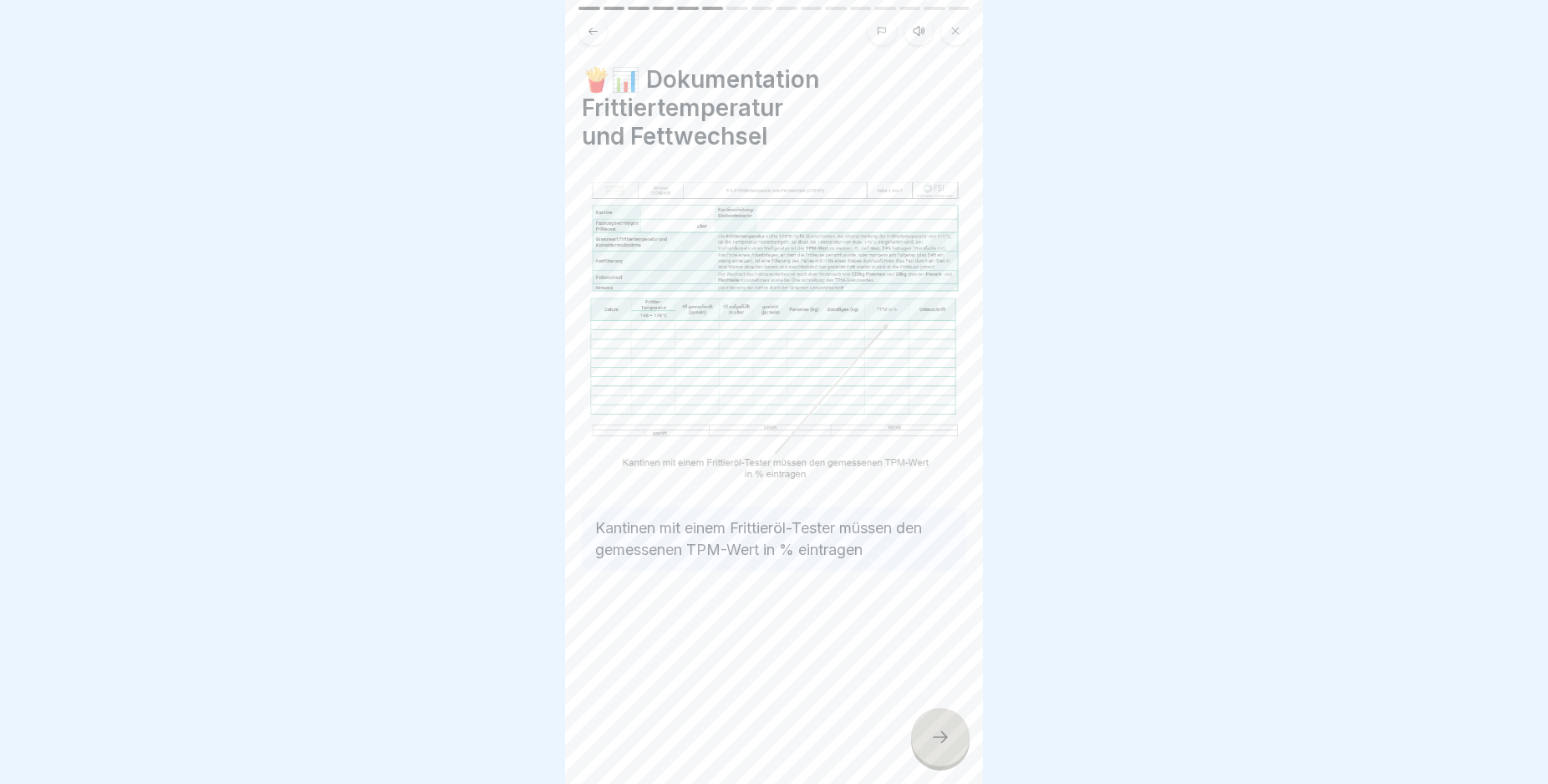
click at [943, 747] on icon at bounding box center [940, 736] width 20 height 20
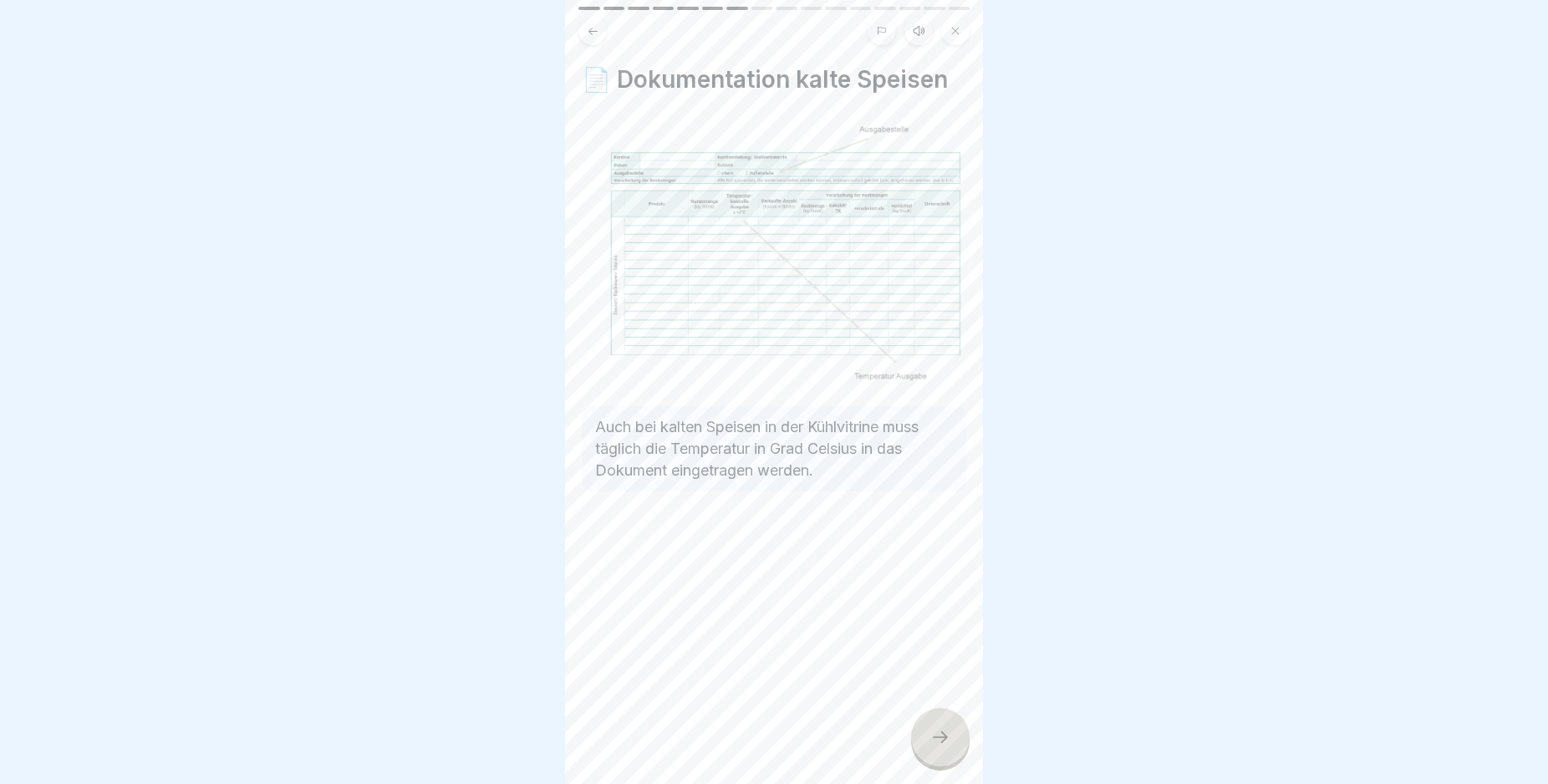
click at [943, 747] on icon at bounding box center [940, 736] width 20 height 20
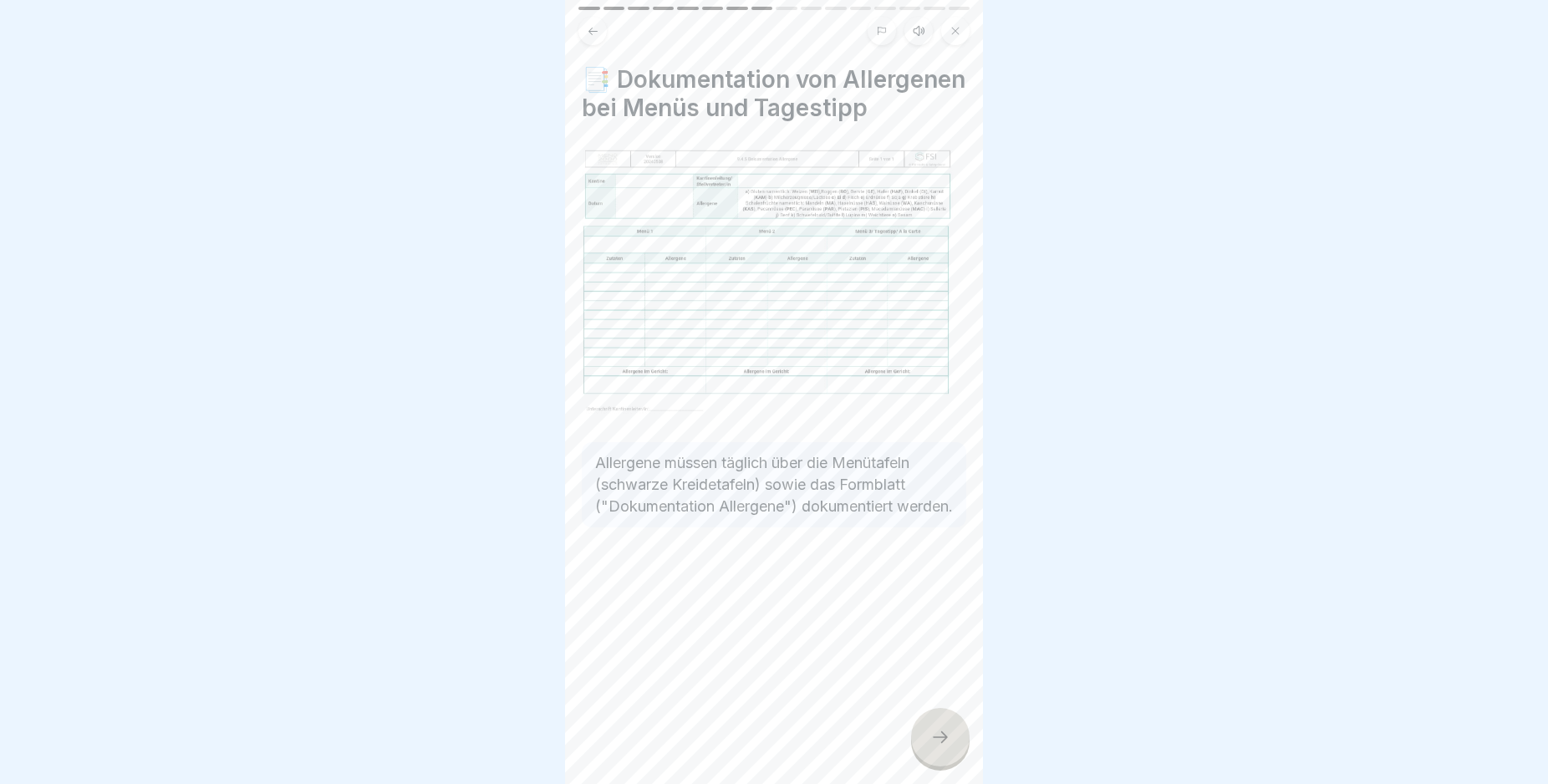
click at [943, 747] on icon at bounding box center [940, 736] width 20 height 20
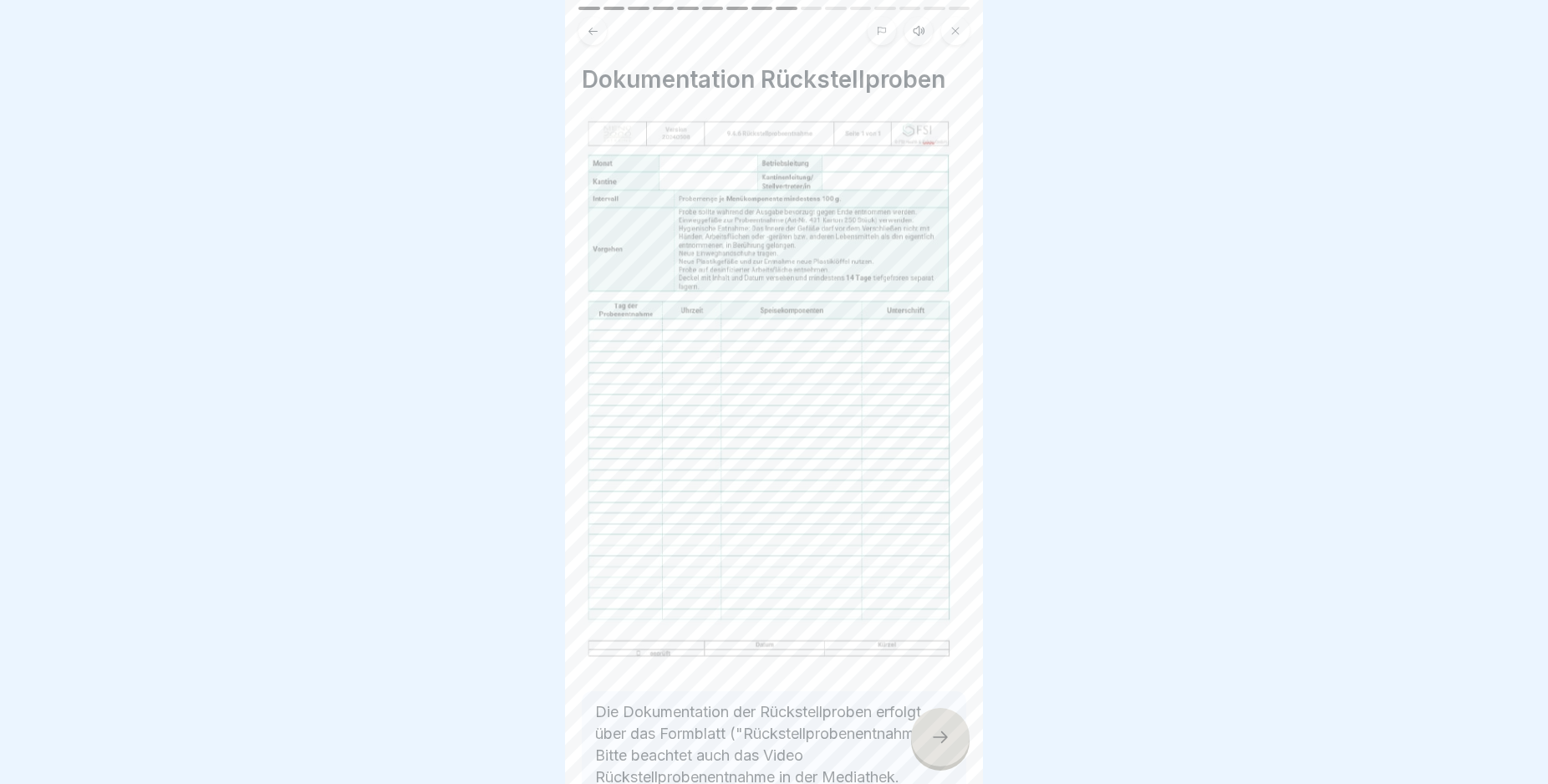
click at [943, 747] on icon at bounding box center [940, 736] width 20 height 20
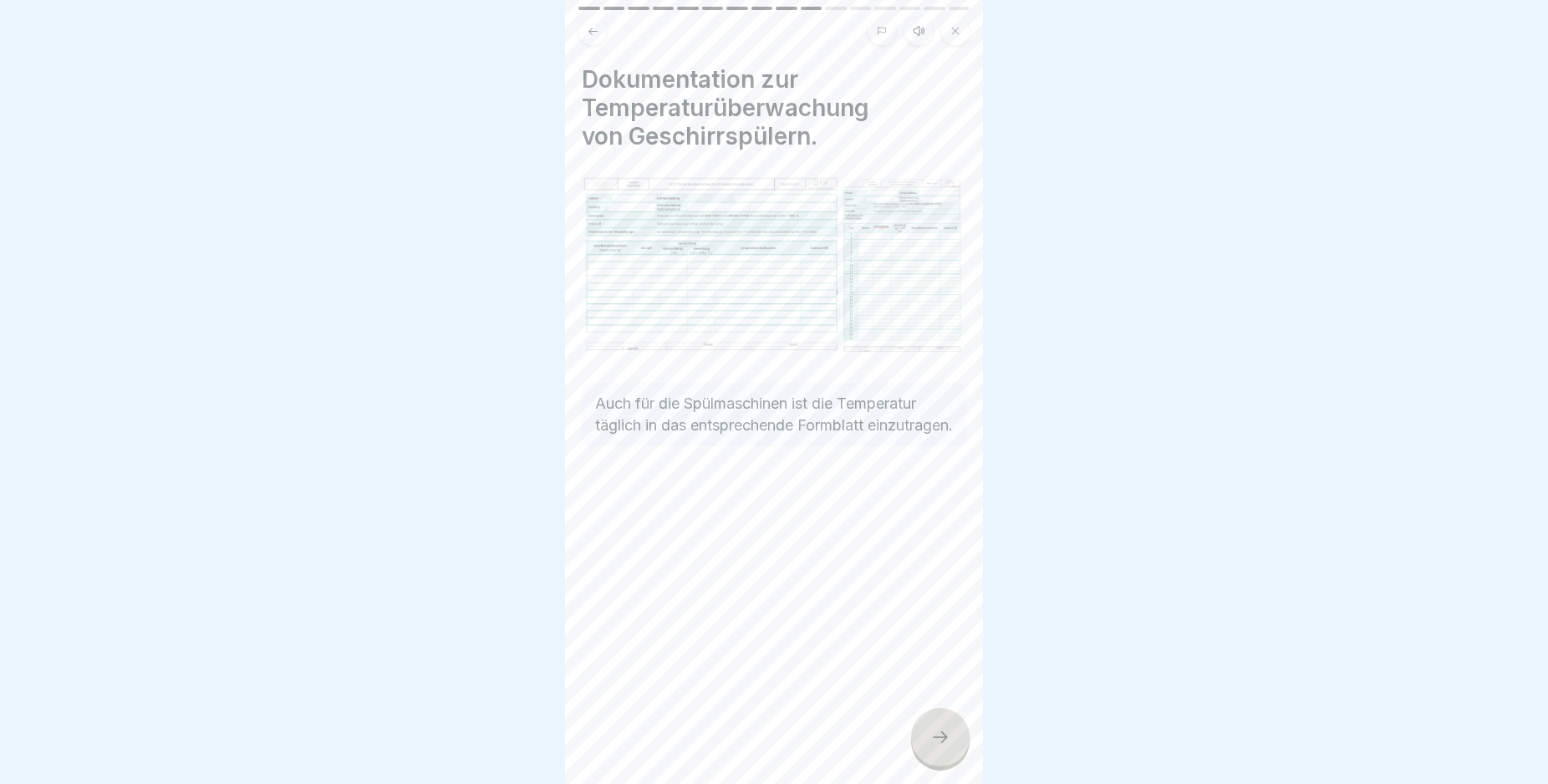
click at [943, 747] on icon at bounding box center [940, 736] width 20 height 20
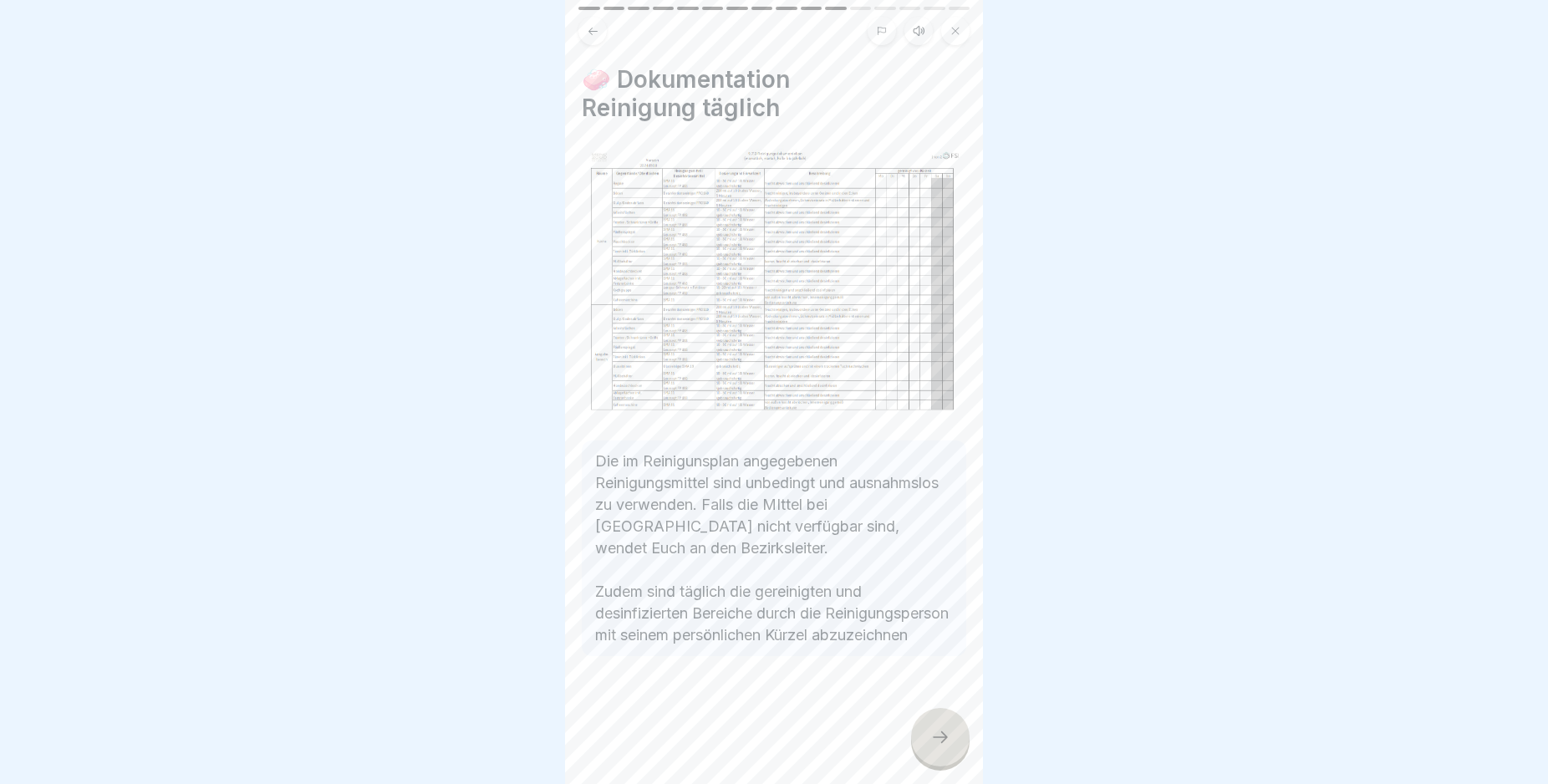
click at [943, 747] on icon at bounding box center [940, 736] width 20 height 20
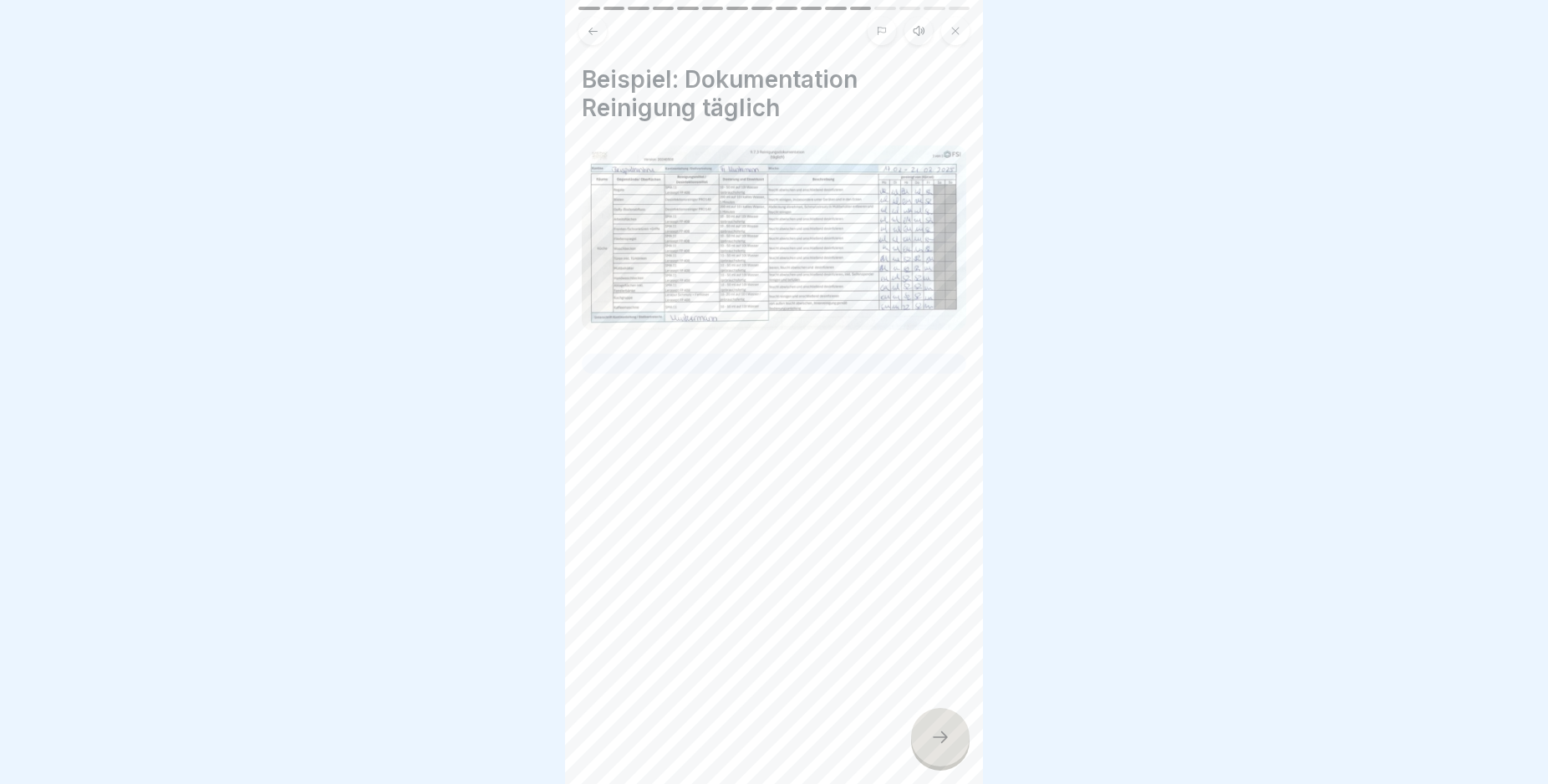
click at [943, 747] on icon at bounding box center [940, 736] width 20 height 20
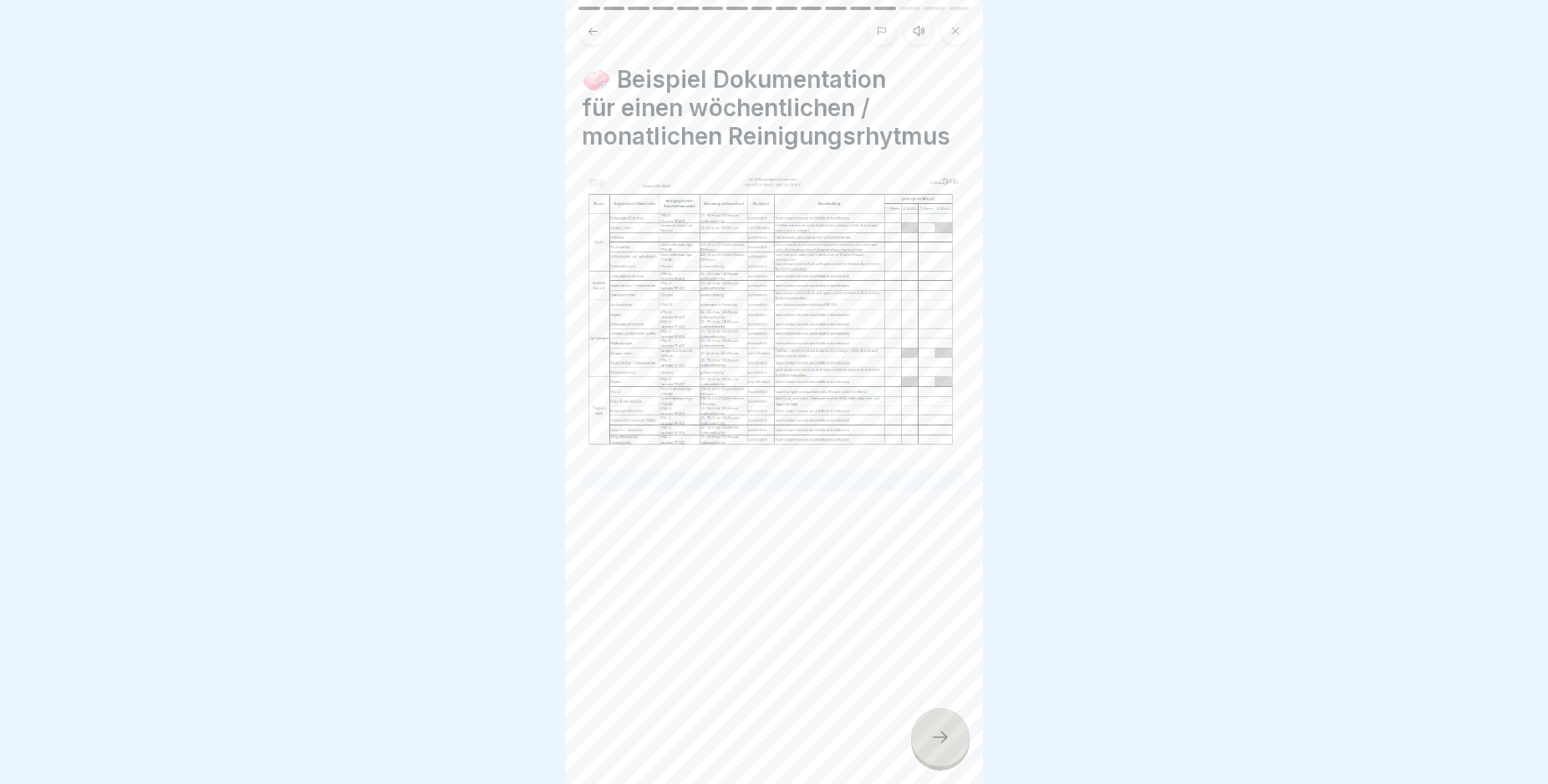
click at [943, 747] on icon at bounding box center [940, 736] width 20 height 20
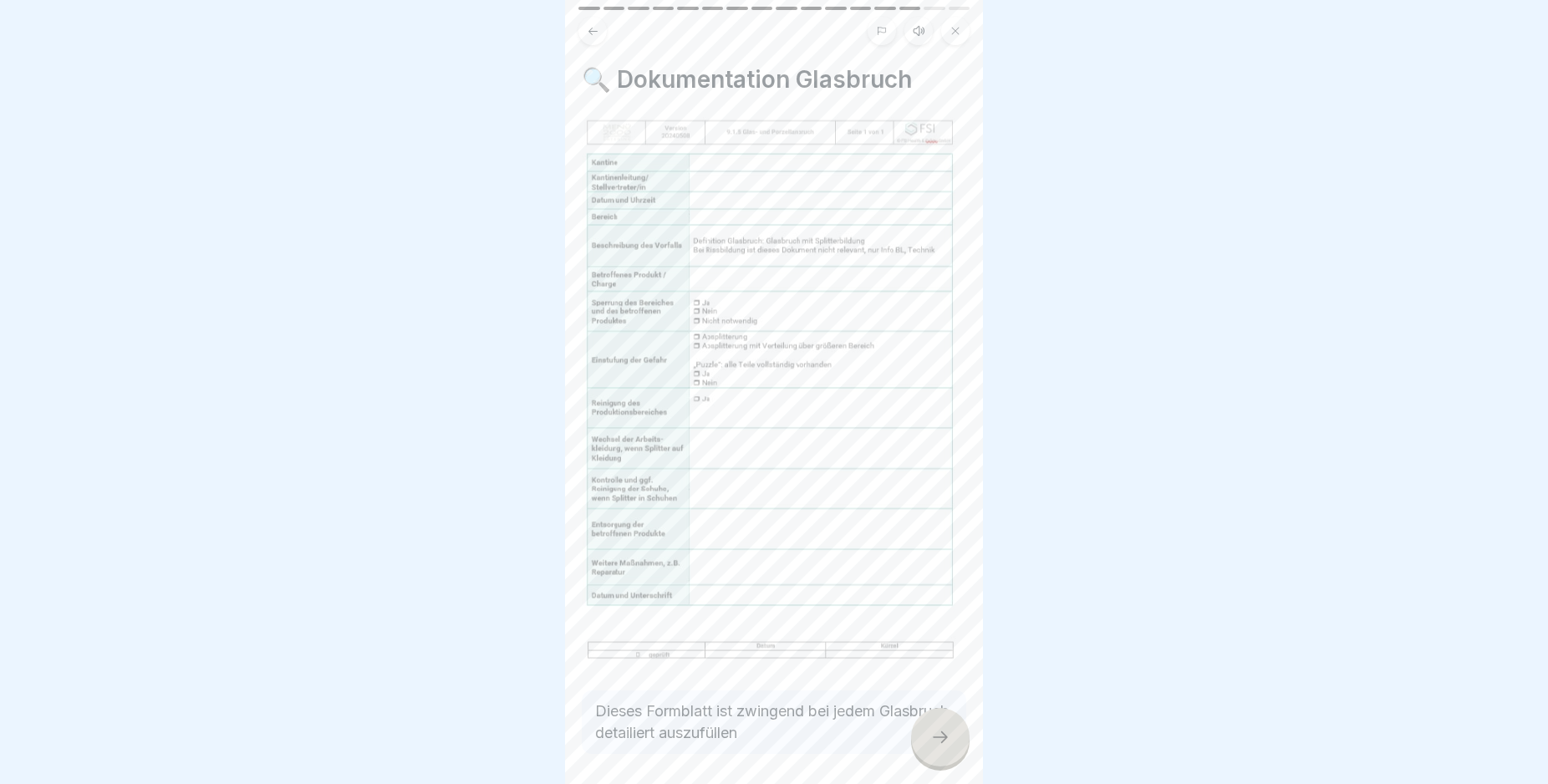
click at [943, 747] on icon at bounding box center [940, 736] width 20 height 20
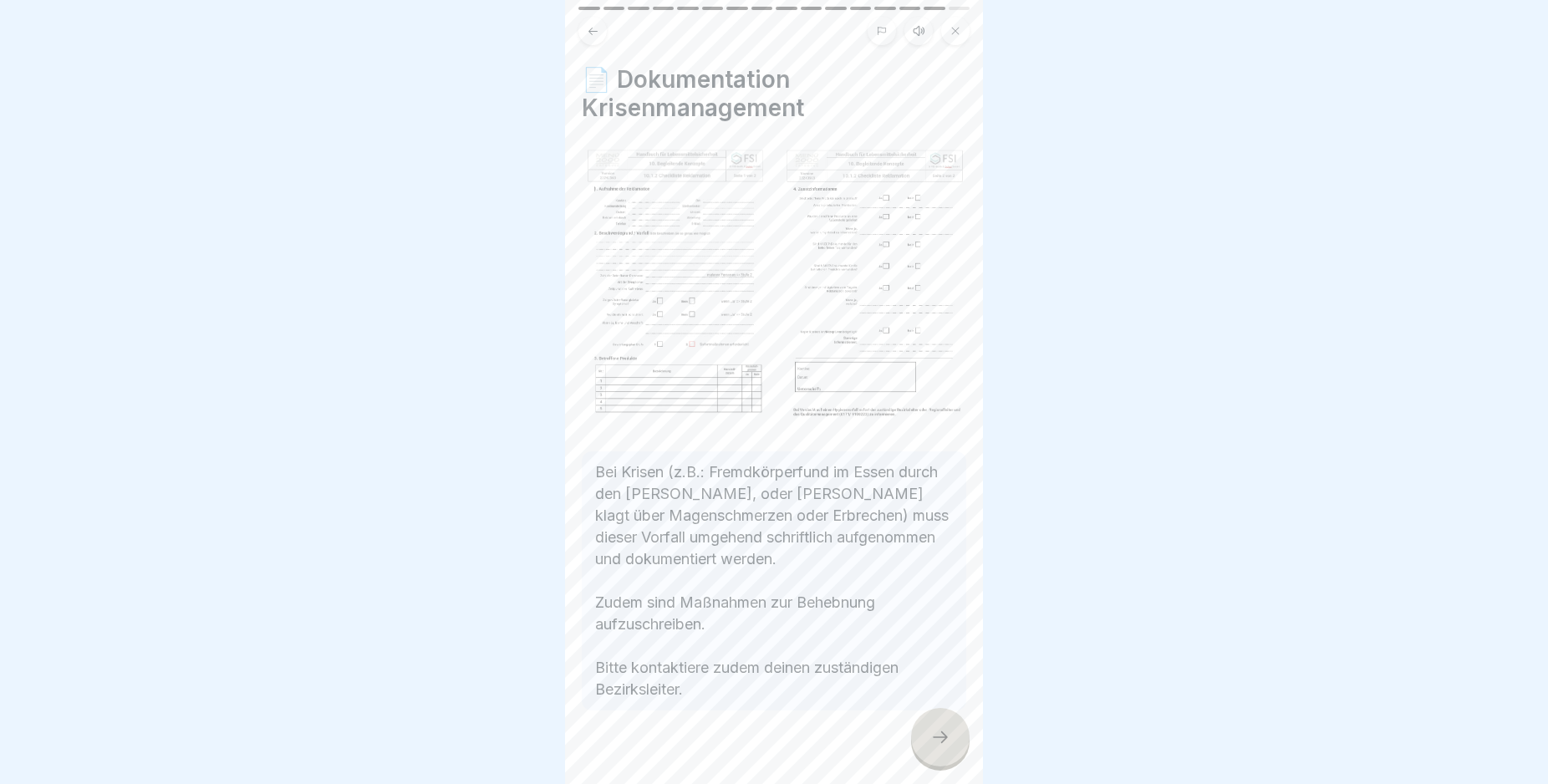
click at [943, 747] on icon at bounding box center [940, 736] width 20 height 20
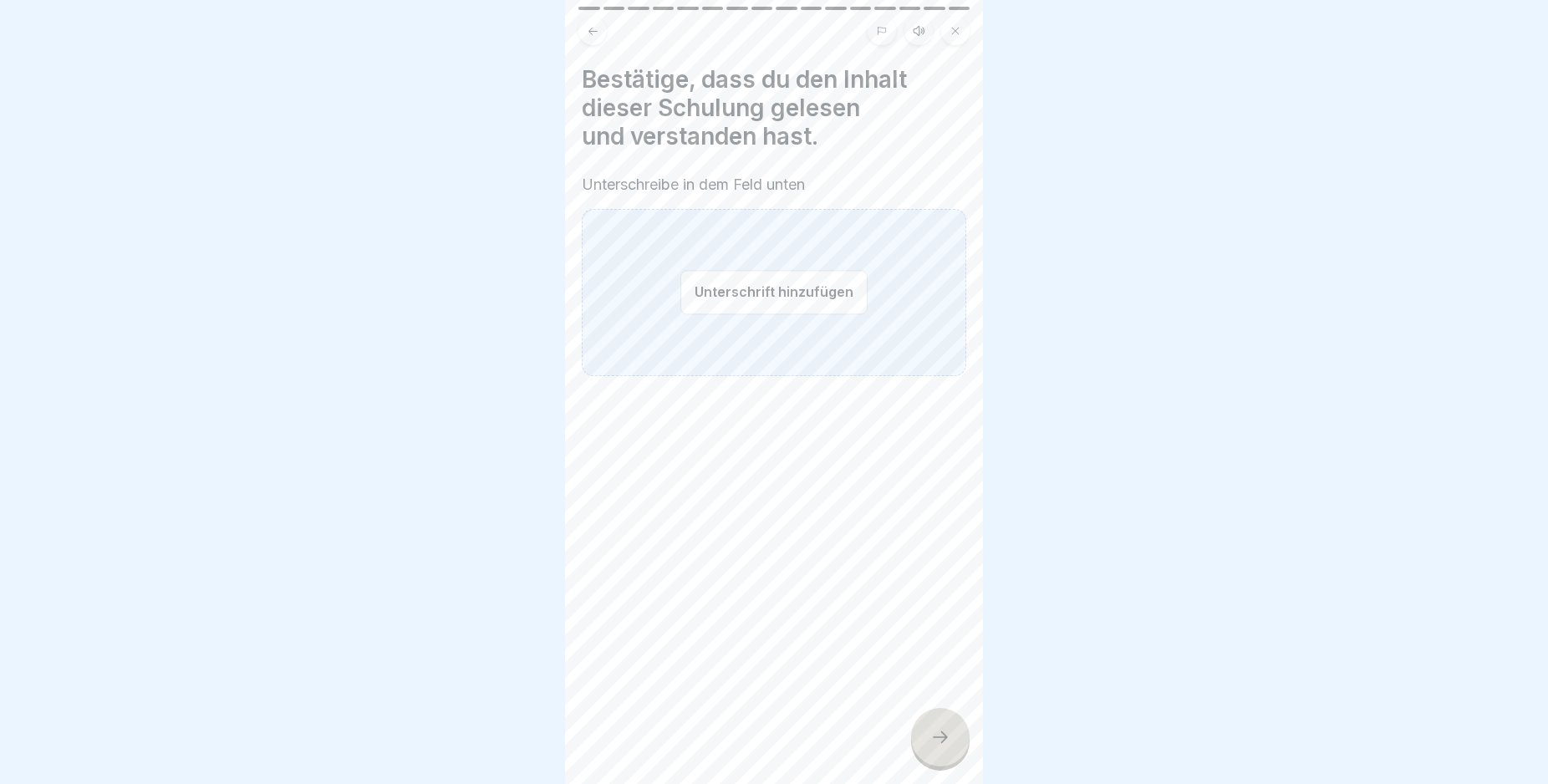
click at [943, 747] on icon at bounding box center [940, 736] width 20 height 20
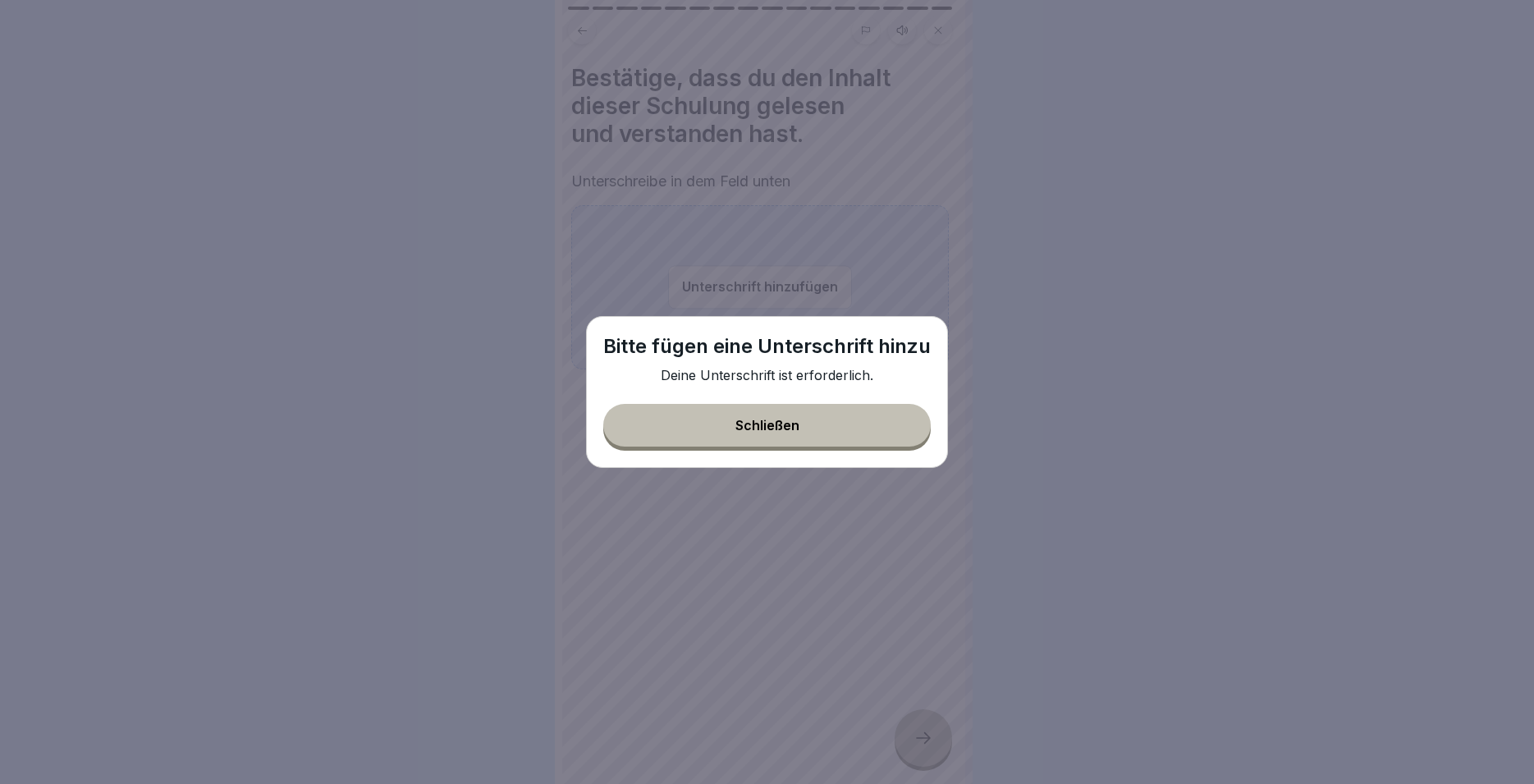
click at [739, 428] on div "Schließen" at bounding box center [767, 425] width 64 height 15
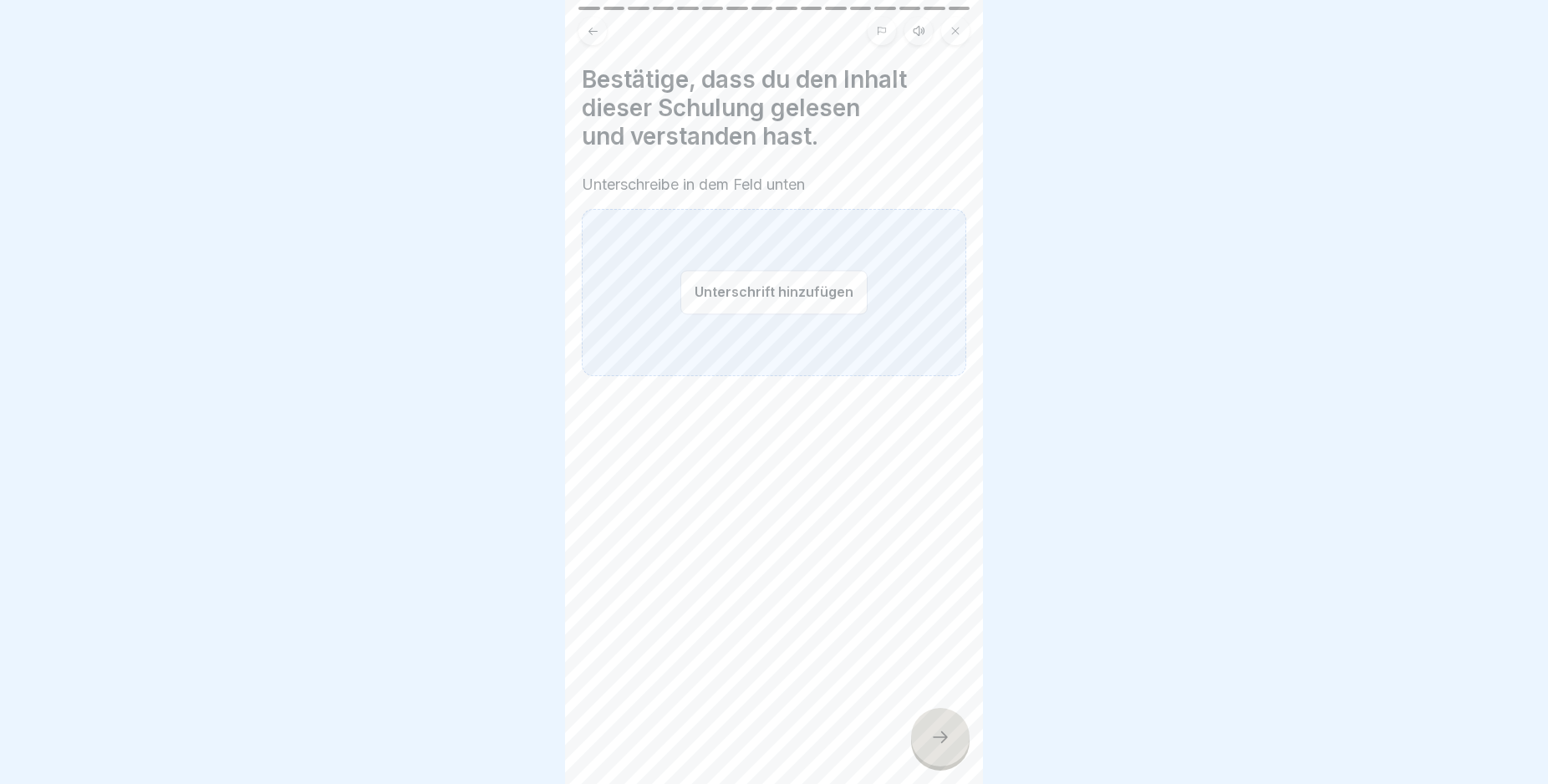
click at [814, 292] on button "Unterschrift hinzufügen" at bounding box center [774, 292] width 187 height 44
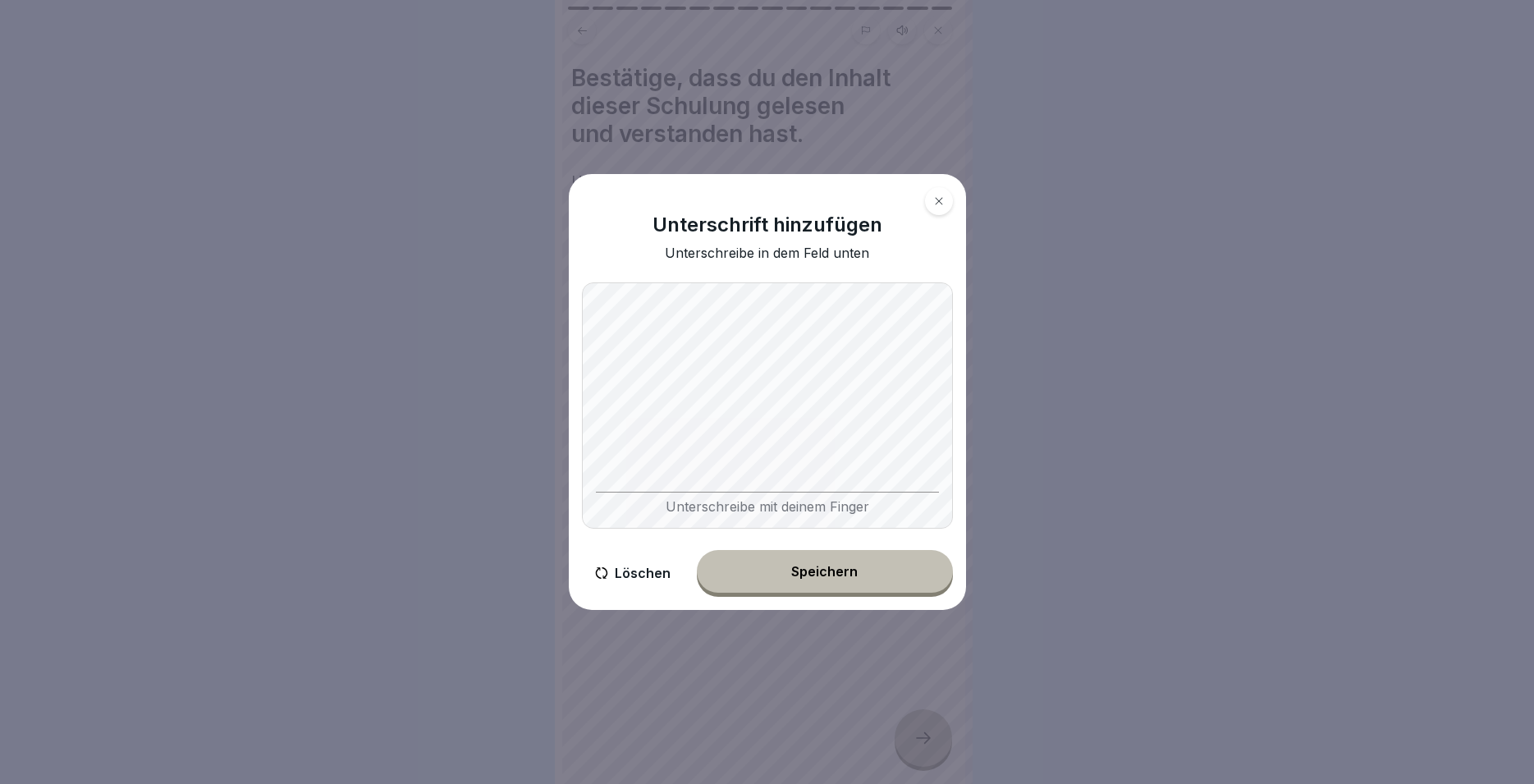
click at [896, 574] on button "Speichern" at bounding box center [825, 571] width 256 height 43
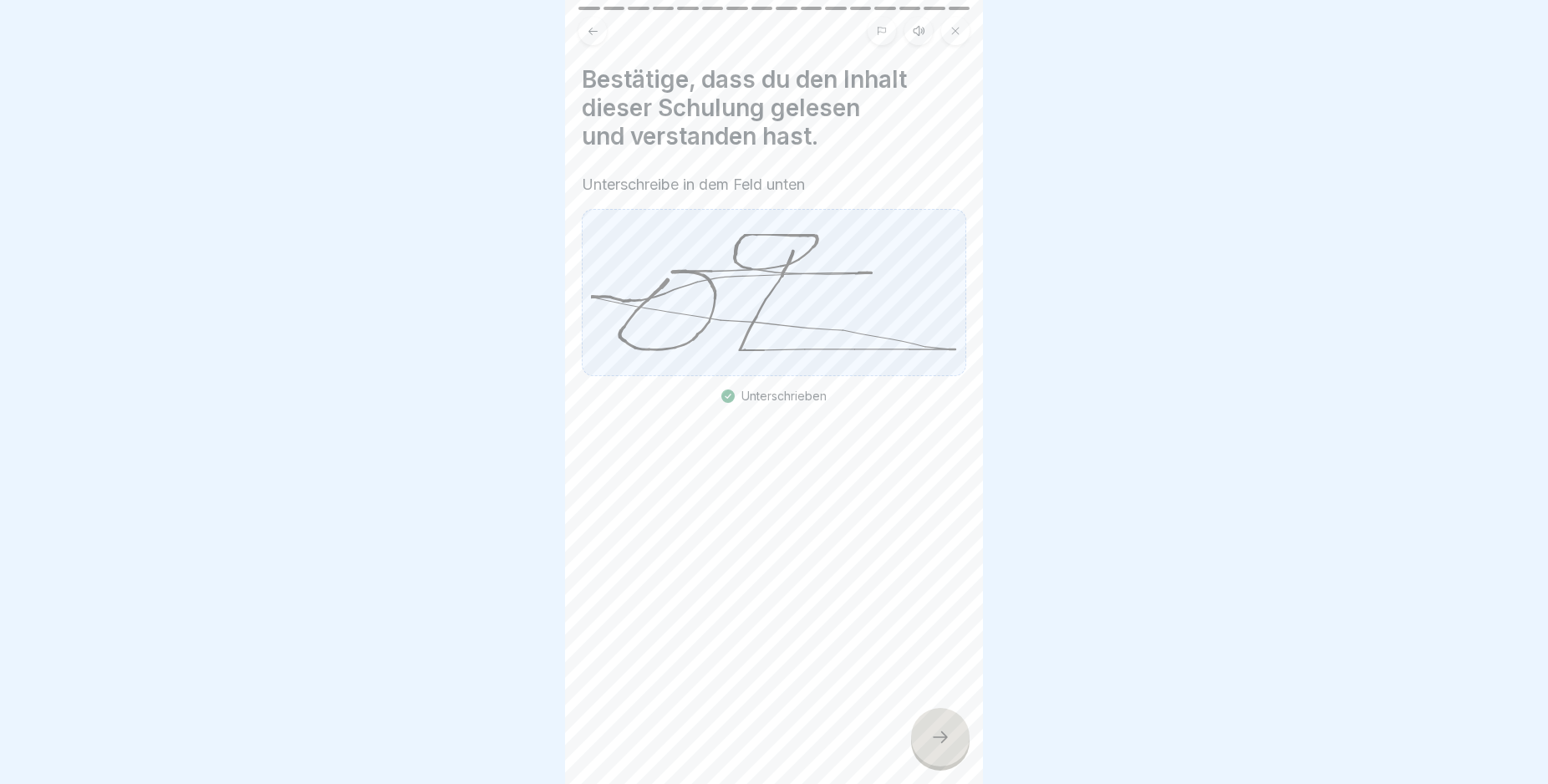
click at [948, 747] on icon at bounding box center [940, 736] width 20 height 20
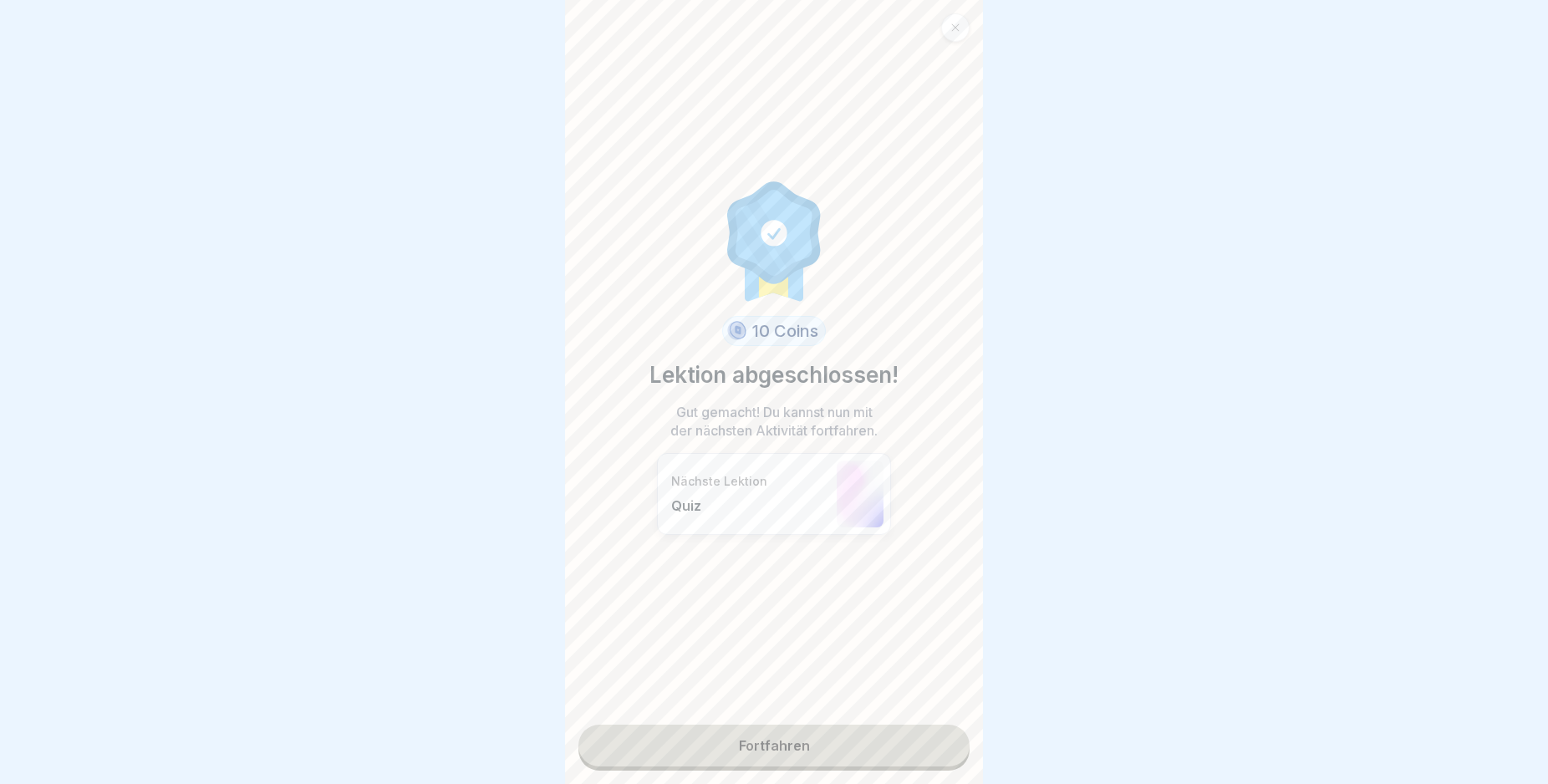
click at [836, 747] on link "Fortfahren" at bounding box center [773, 745] width 391 height 41
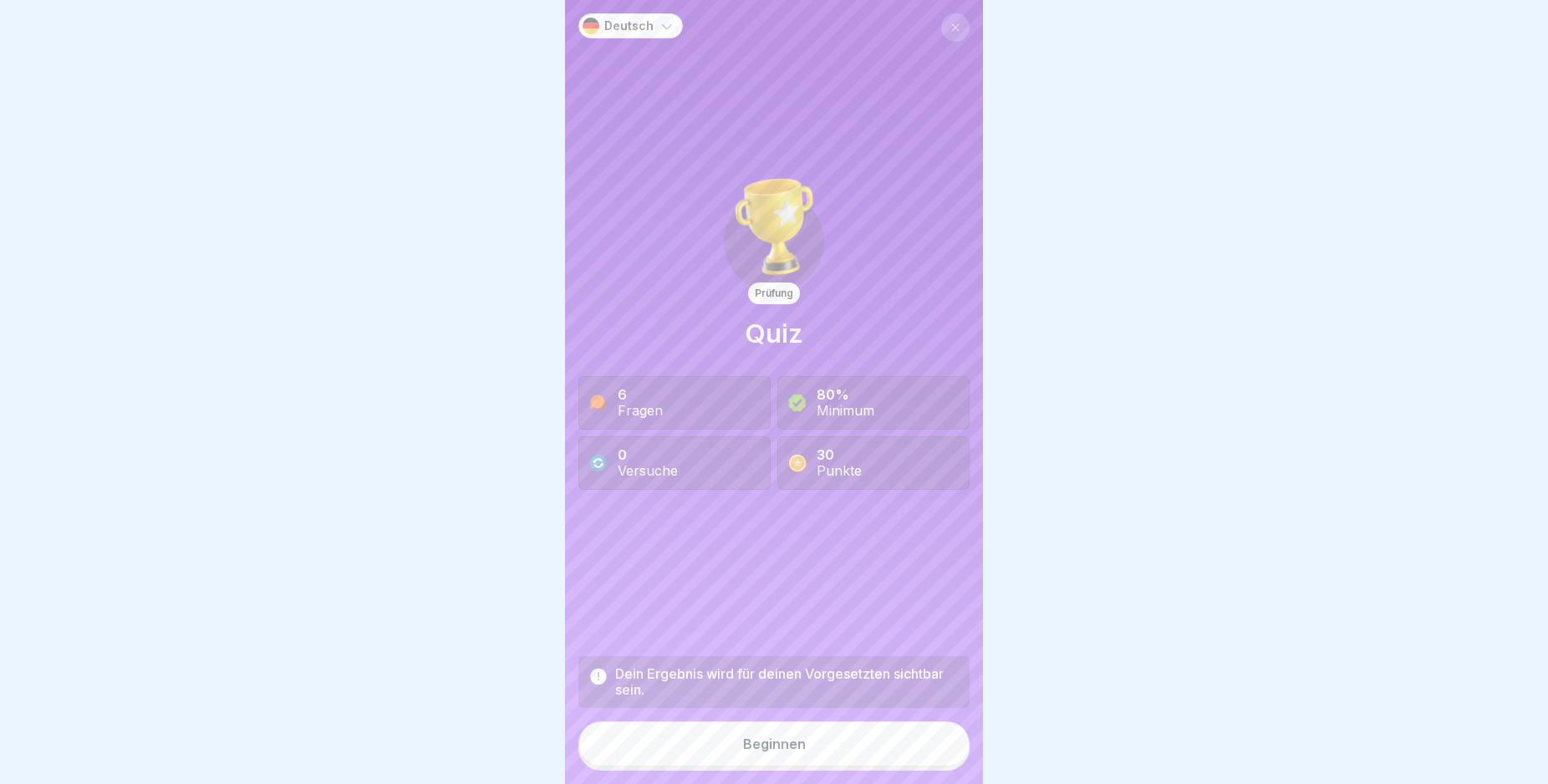
click at [815, 756] on button "Beginnen" at bounding box center [773, 744] width 391 height 45
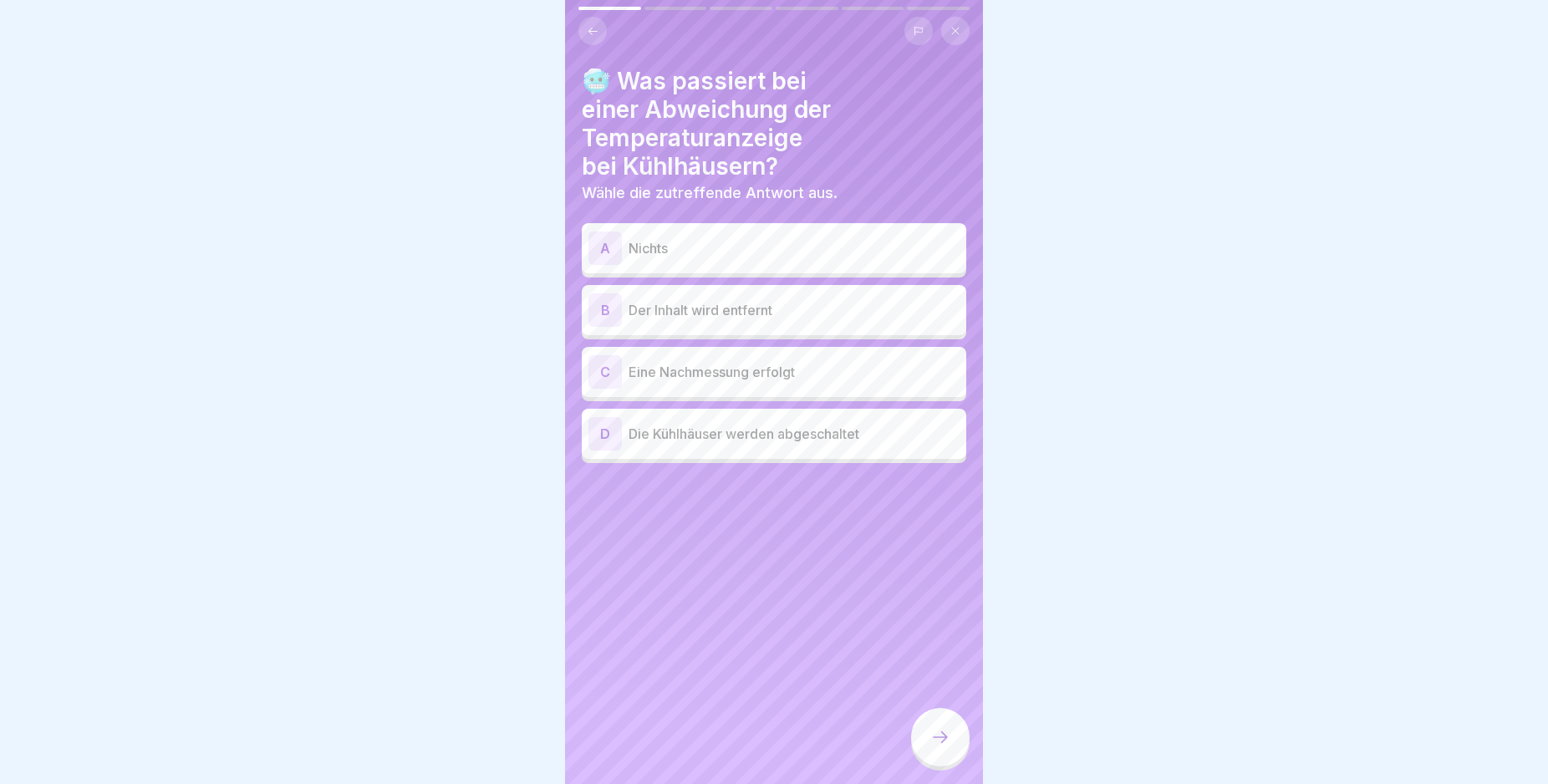
click at [605, 310] on div "B" at bounding box center [605, 311] width 34 height 34
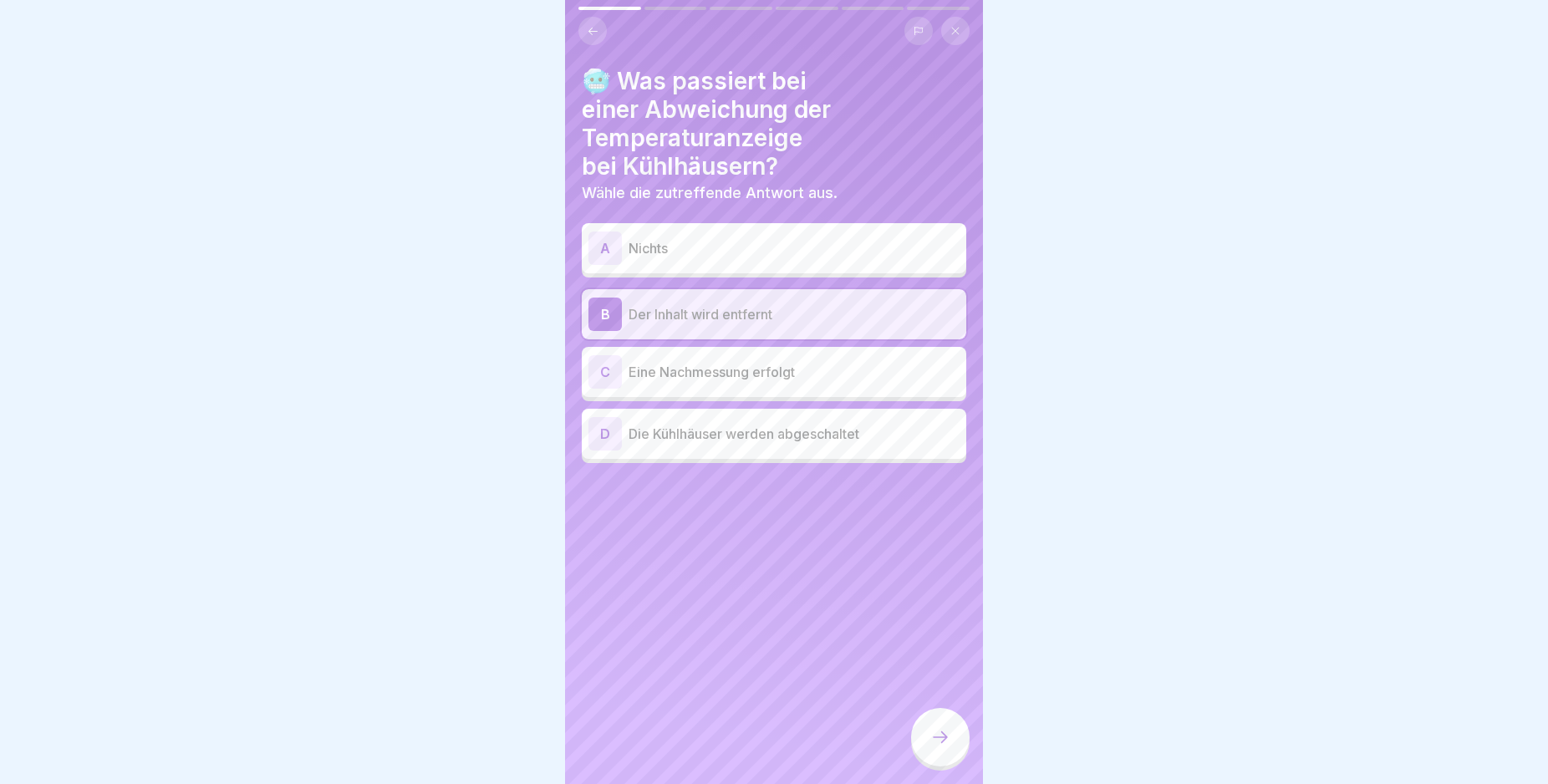
click at [605, 310] on div "B" at bounding box center [605, 314] width 34 height 34
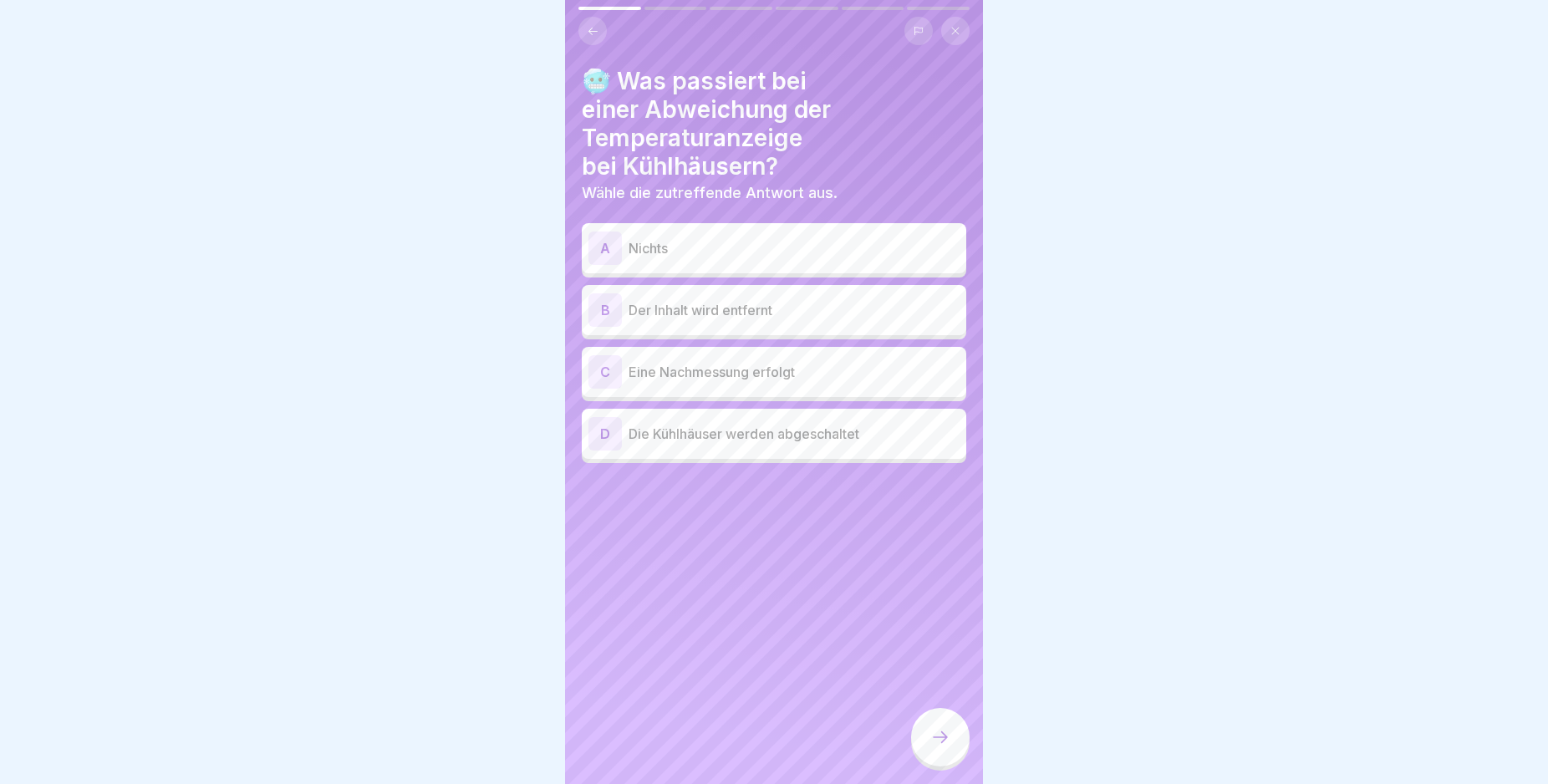
click at [606, 371] on div "C" at bounding box center [605, 372] width 34 height 34
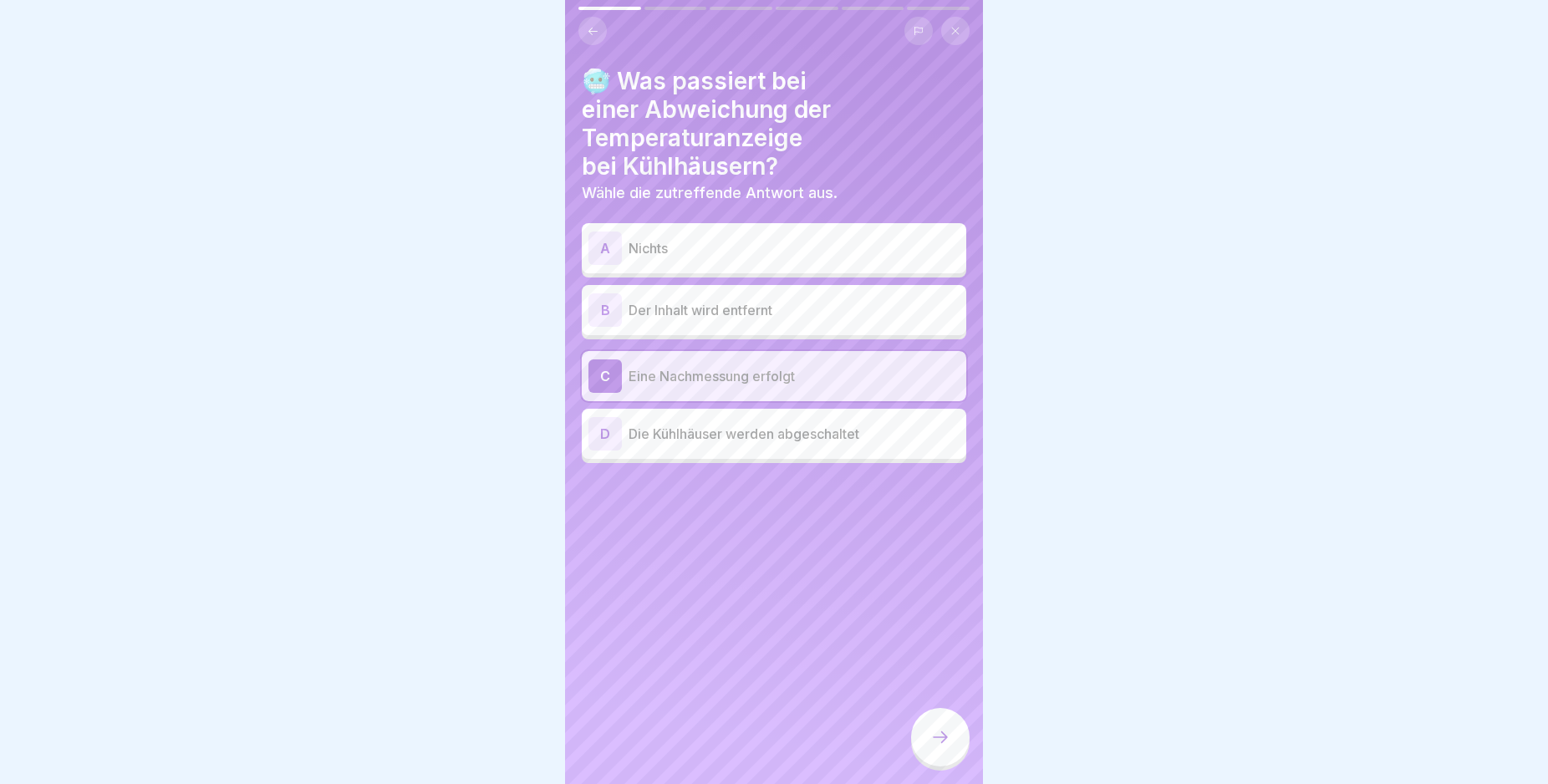
click at [943, 742] on div at bounding box center [941, 737] width 58 height 58
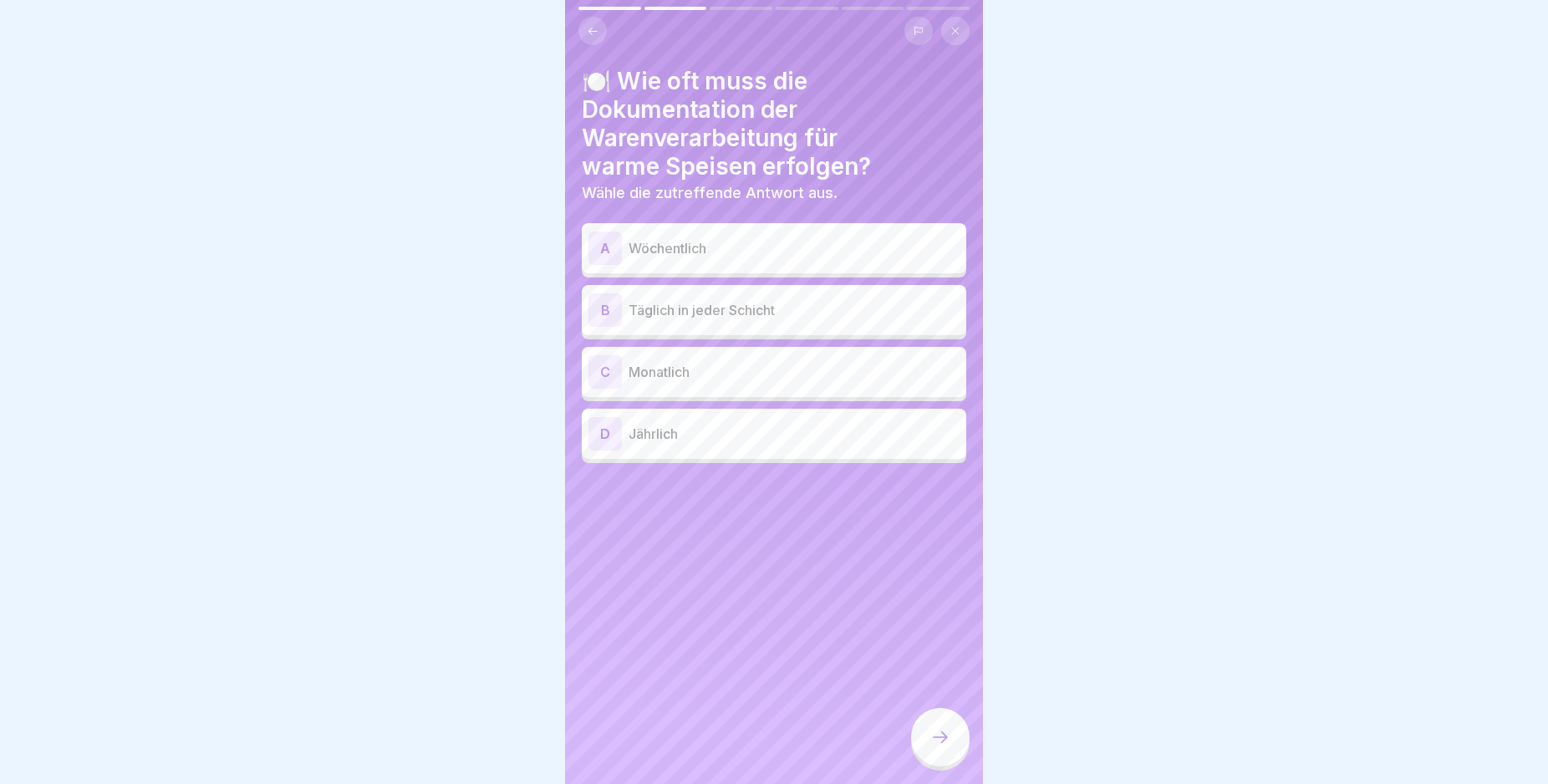
click at [605, 309] on div "B" at bounding box center [605, 311] width 34 height 34
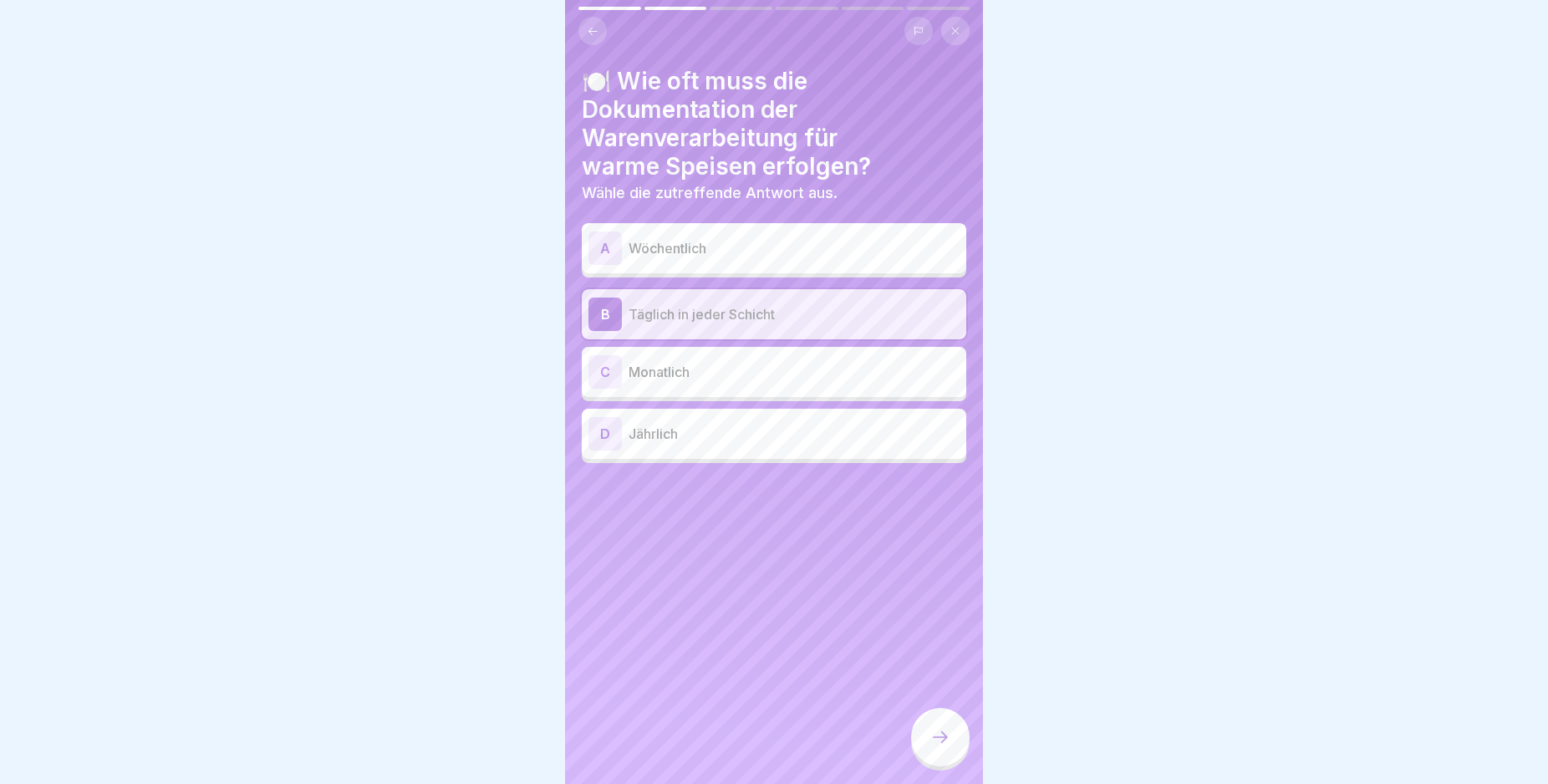
click at [935, 747] on icon at bounding box center [940, 736] width 20 height 20
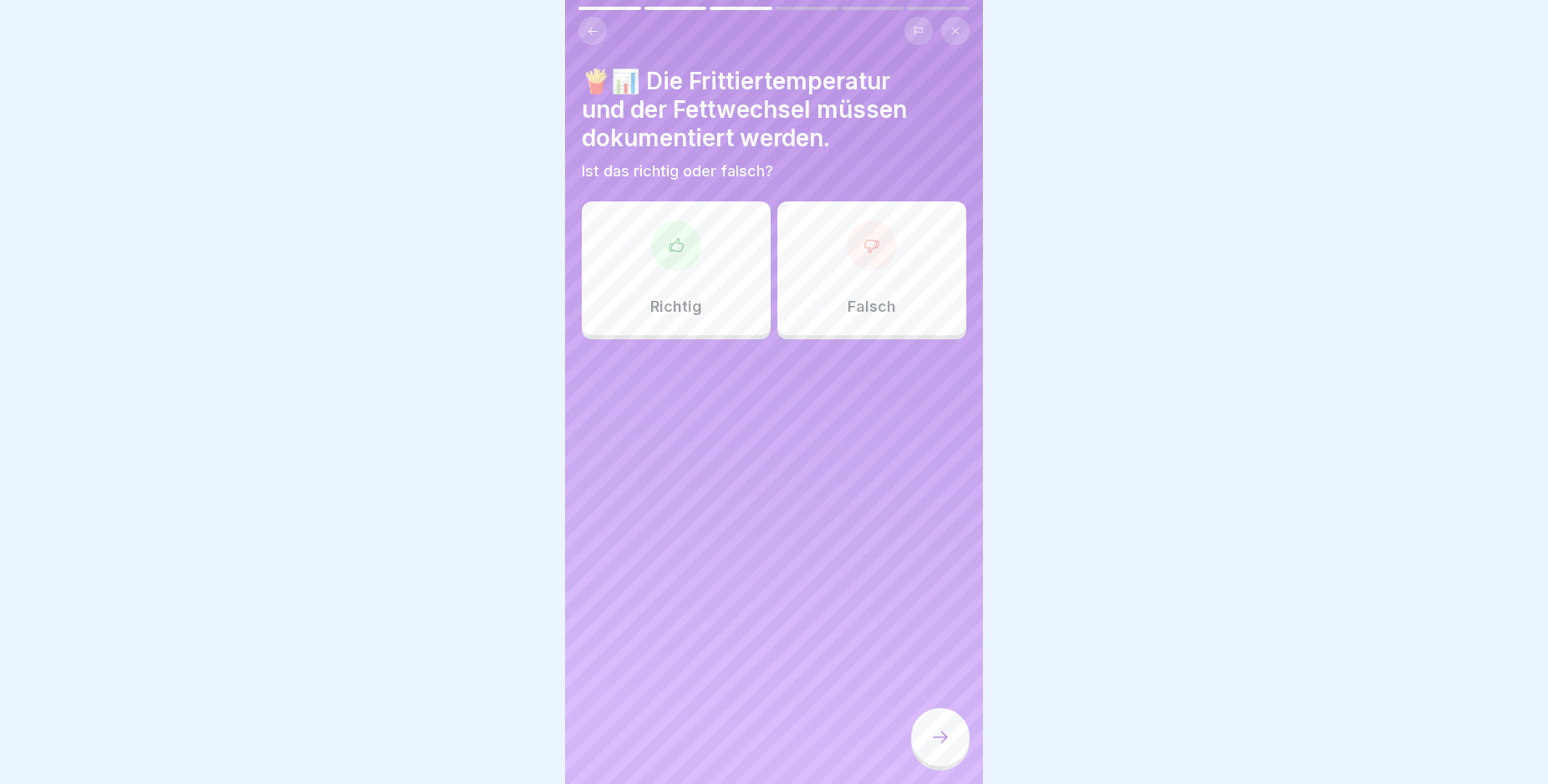
click at [675, 244] on icon at bounding box center [676, 246] width 17 height 17
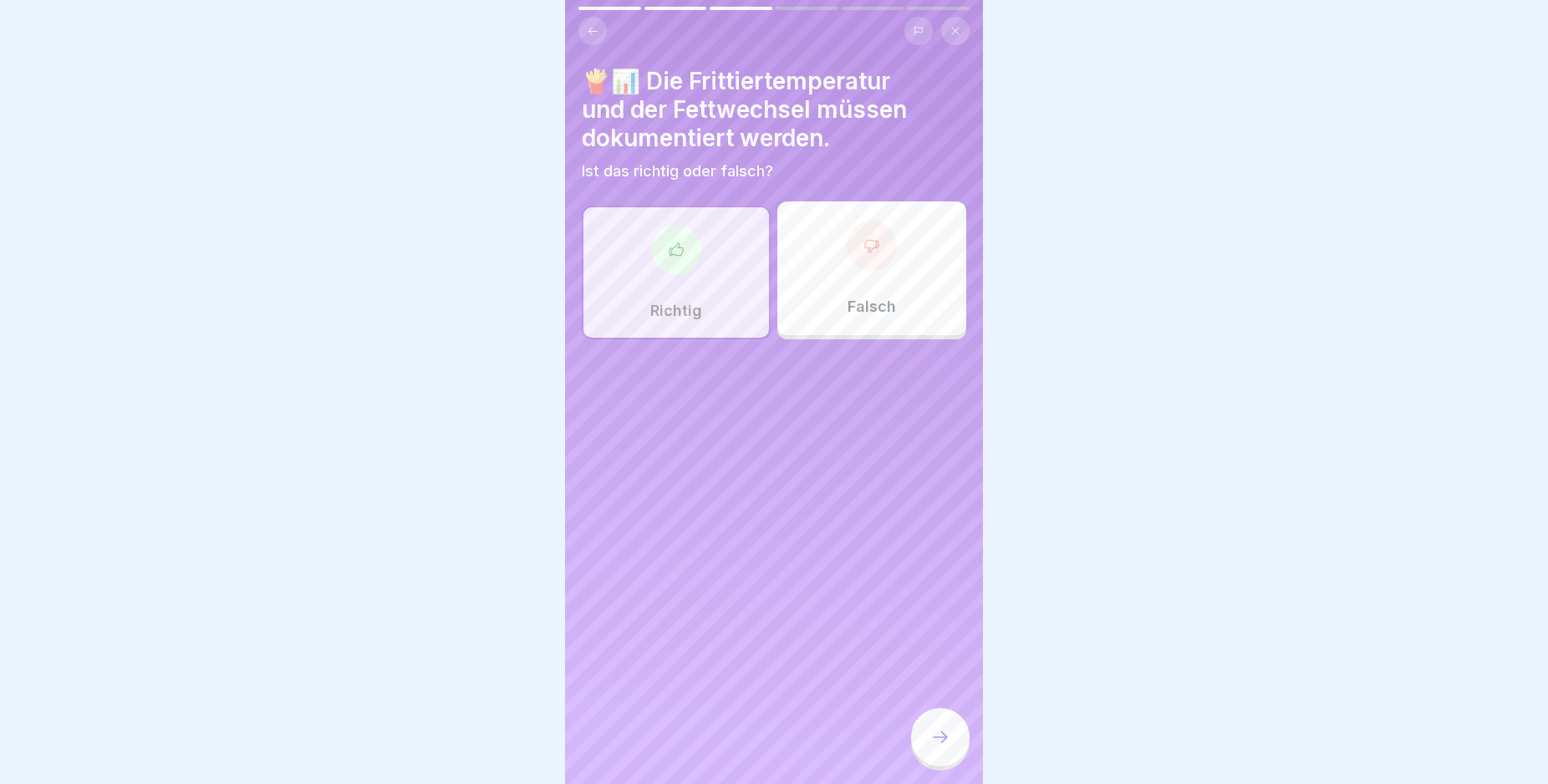
click at [936, 747] on icon at bounding box center [940, 736] width 20 height 20
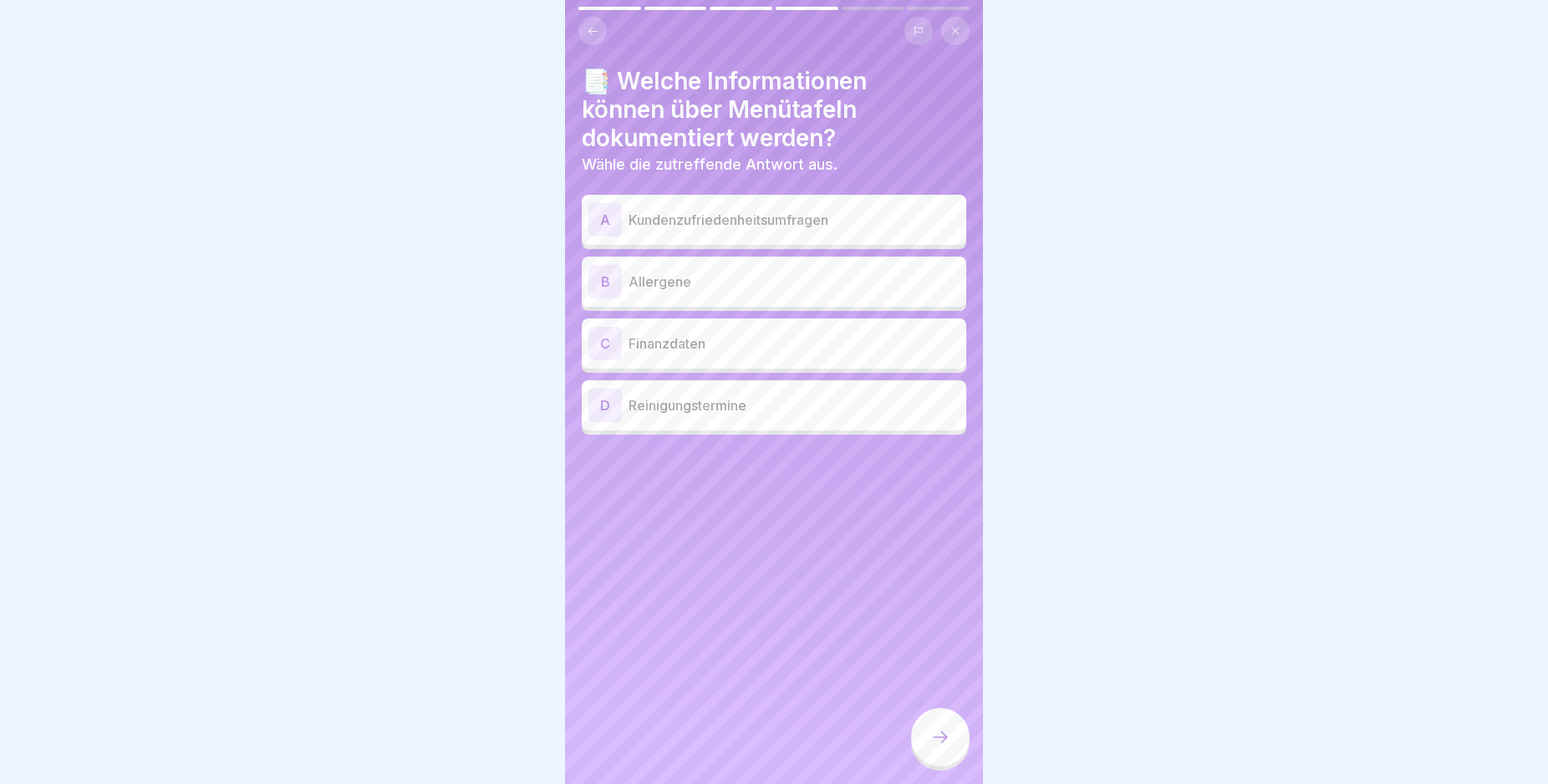
click at [603, 282] on div "B" at bounding box center [605, 281] width 34 height 34
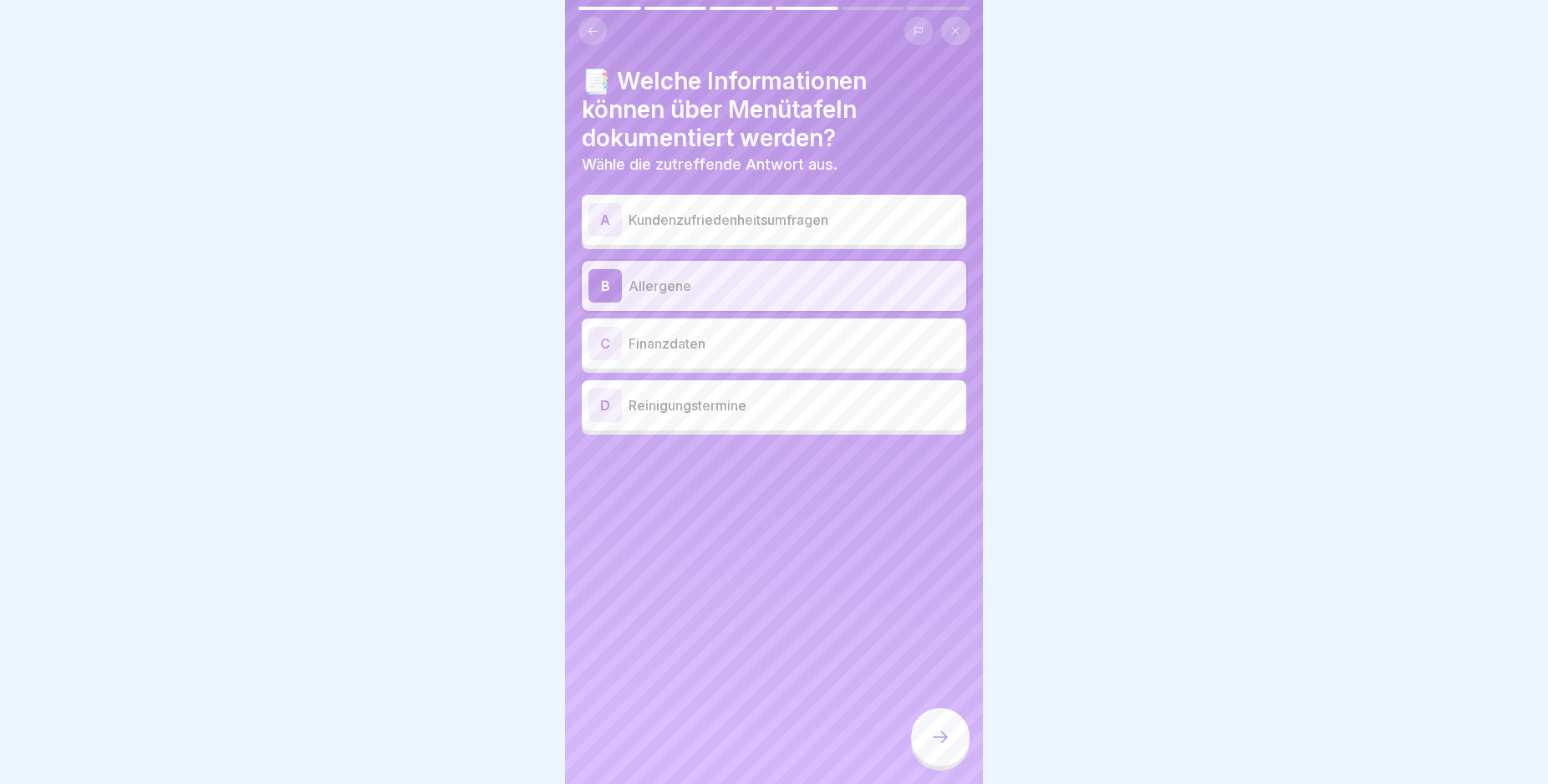
click at [940, 747] on icon at bounding box center [940, 736] width 20 height 20
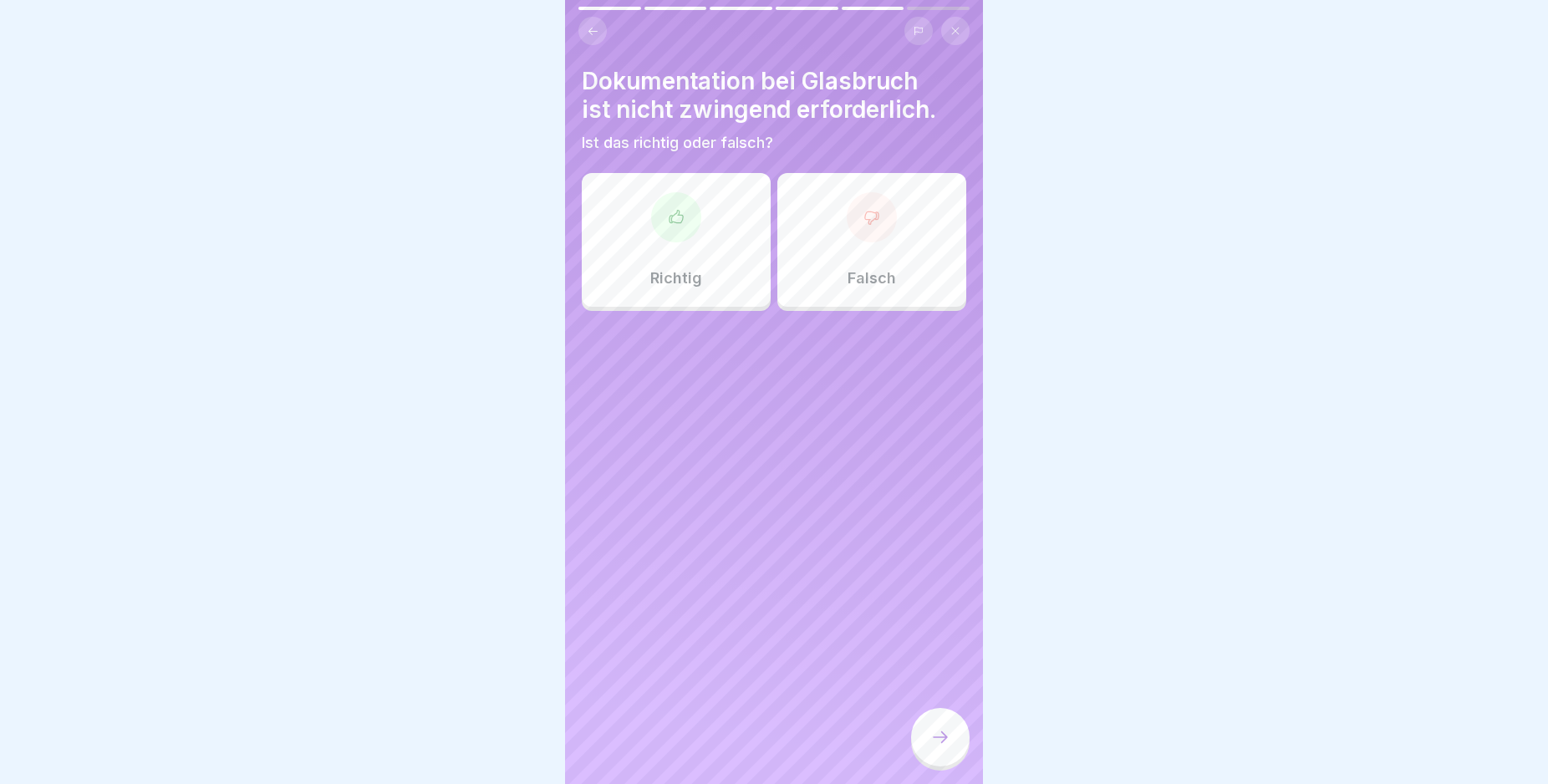
click at [864, 227] on div at bounding box center [871, 216] width 50 height 50
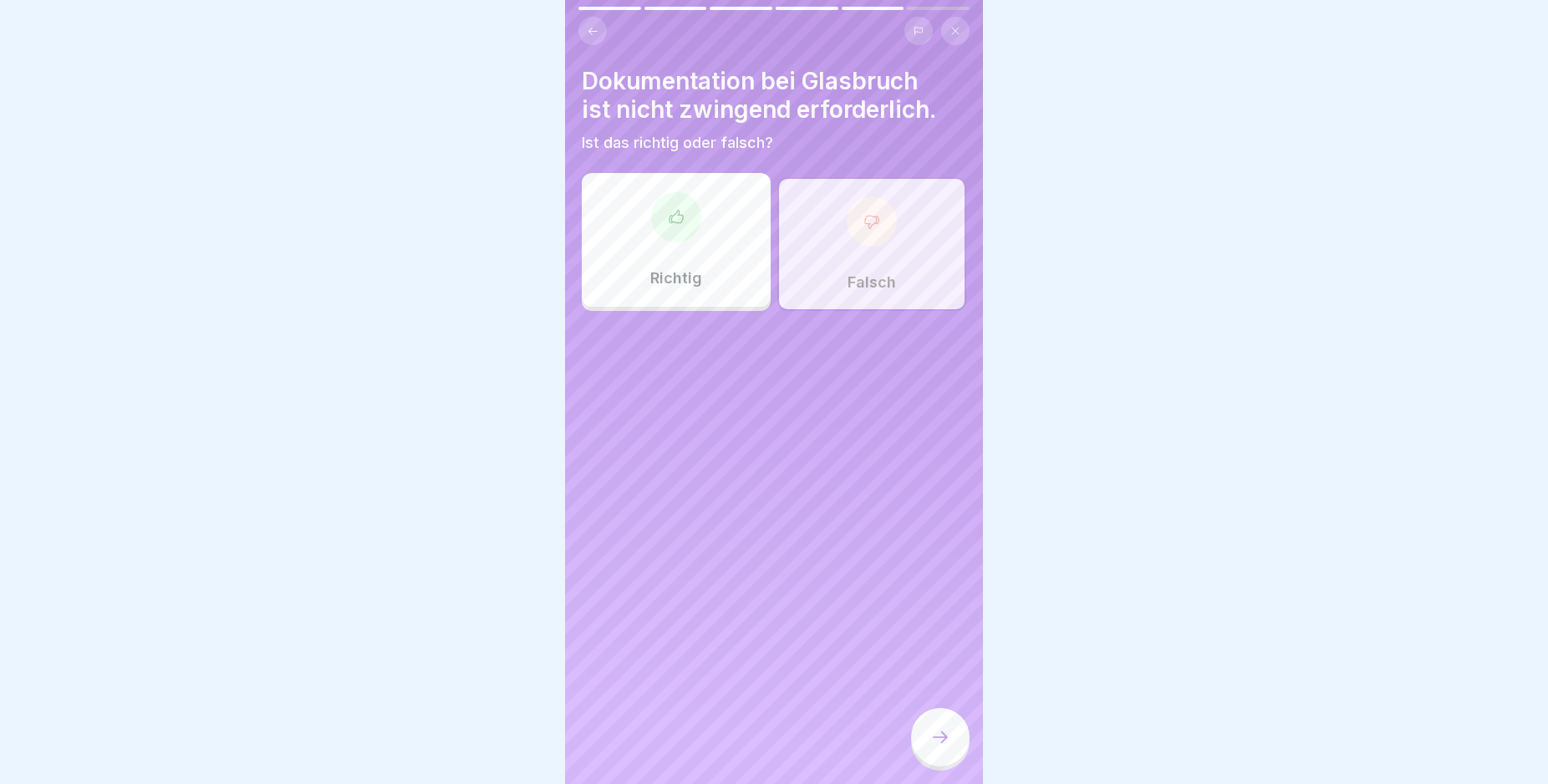
click at [937, 747] on icon at bounding box center [940, 736] width 20 height 20
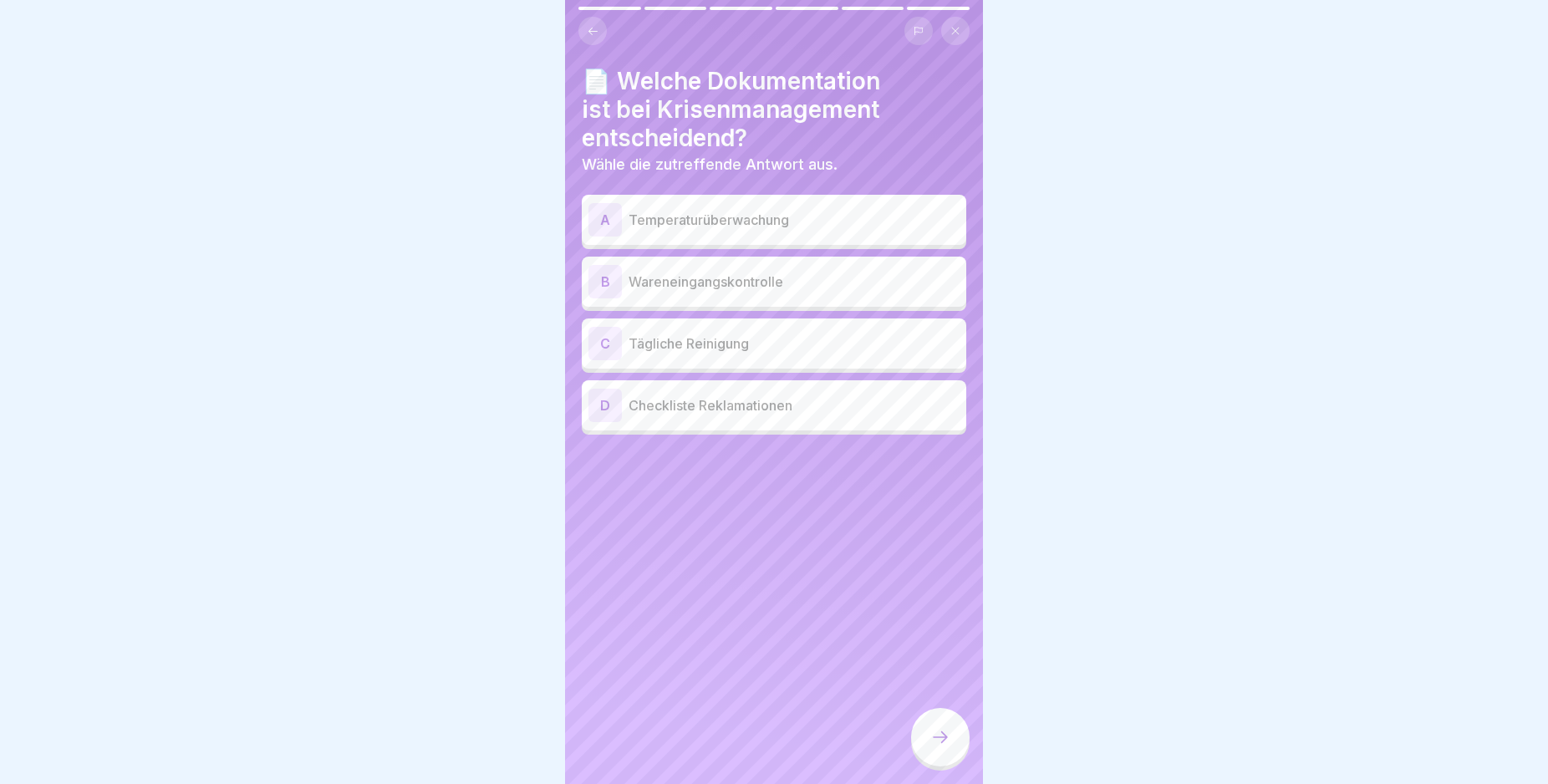
click at [606, 224] on div "A" at bounding box center [605, 220] width 34 height 34
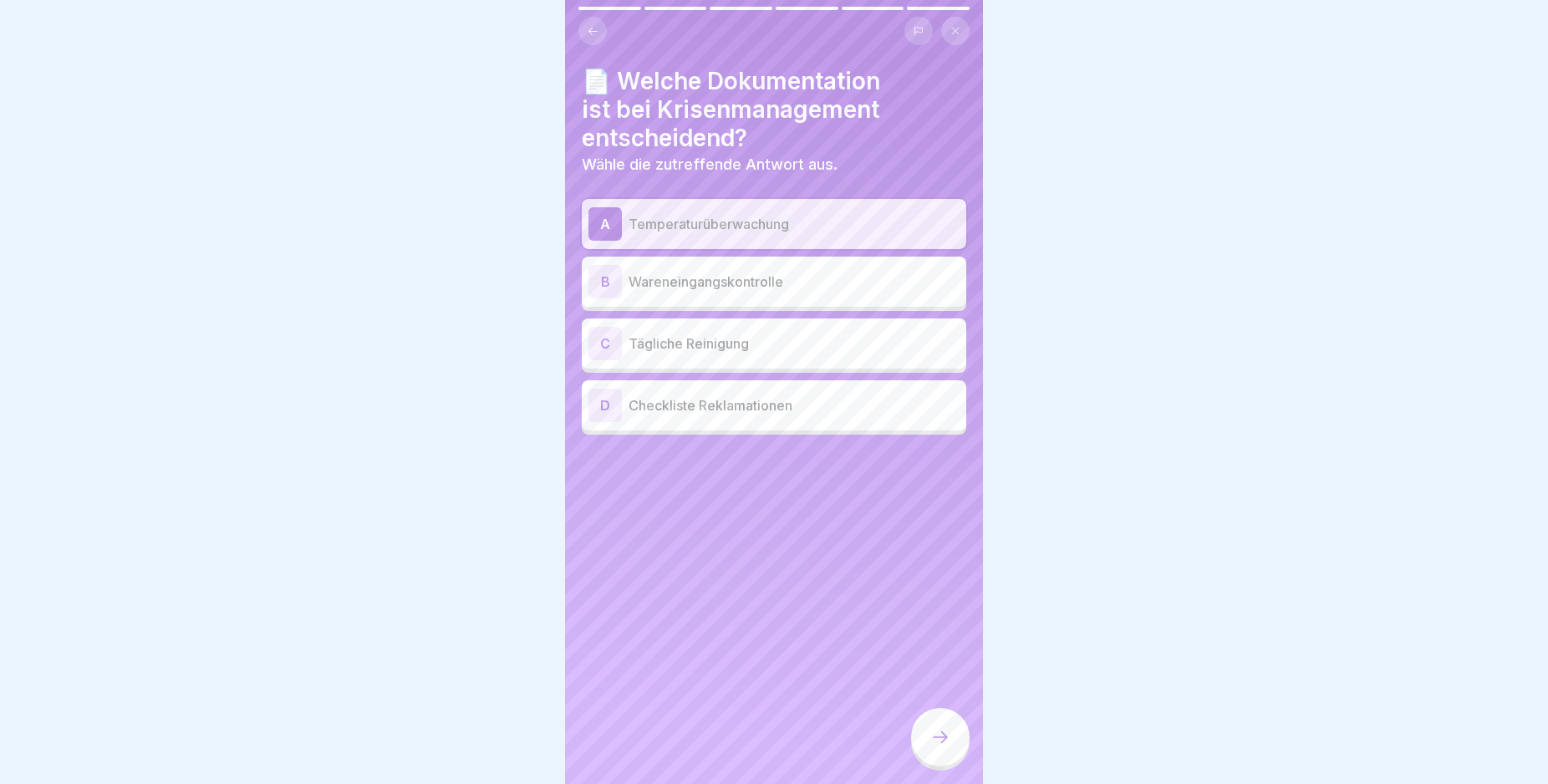
click at [945, 743] on icon at bounding box center [941, 737] width 15 height 11
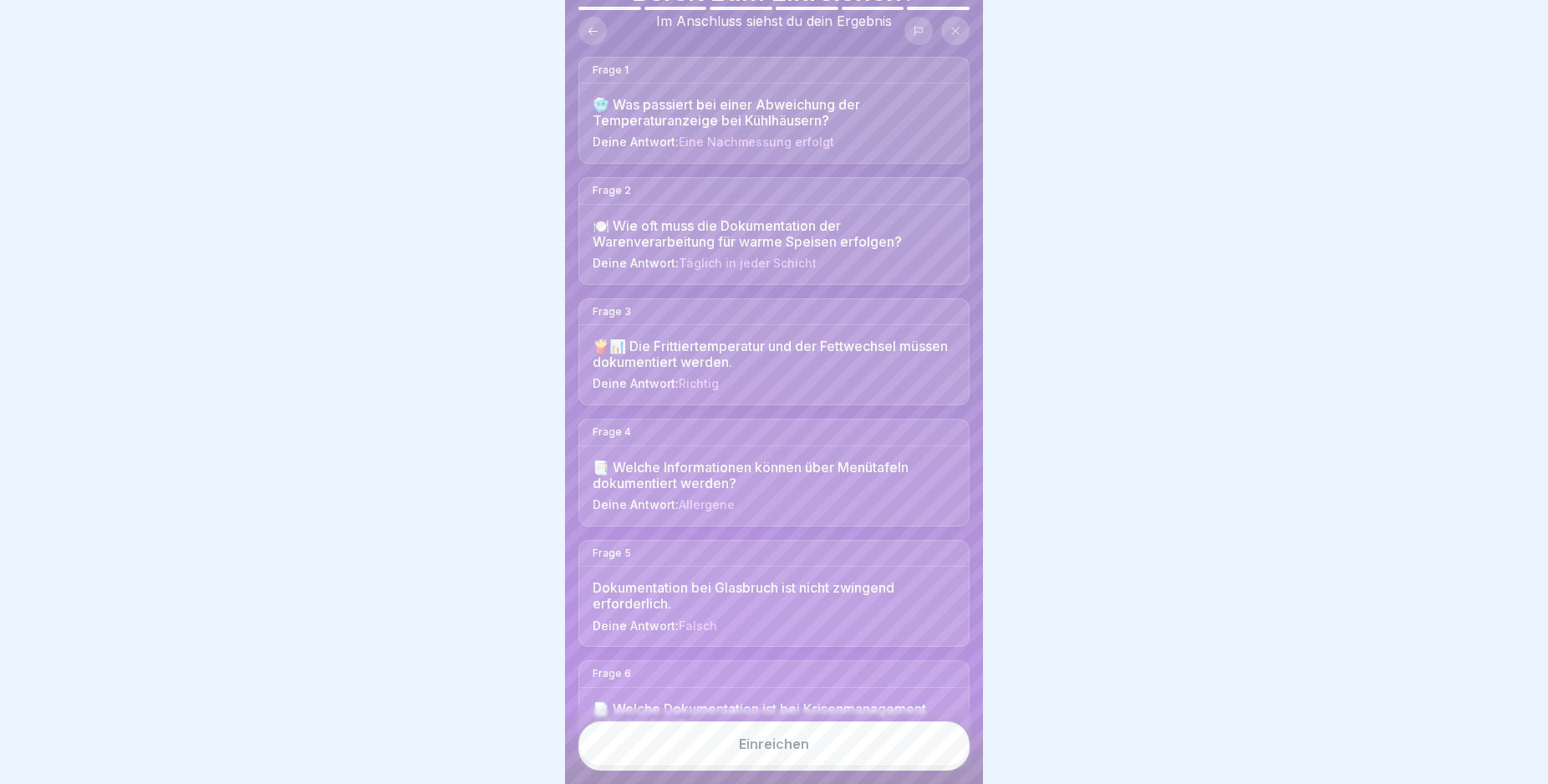
scroll to position [172, 0]
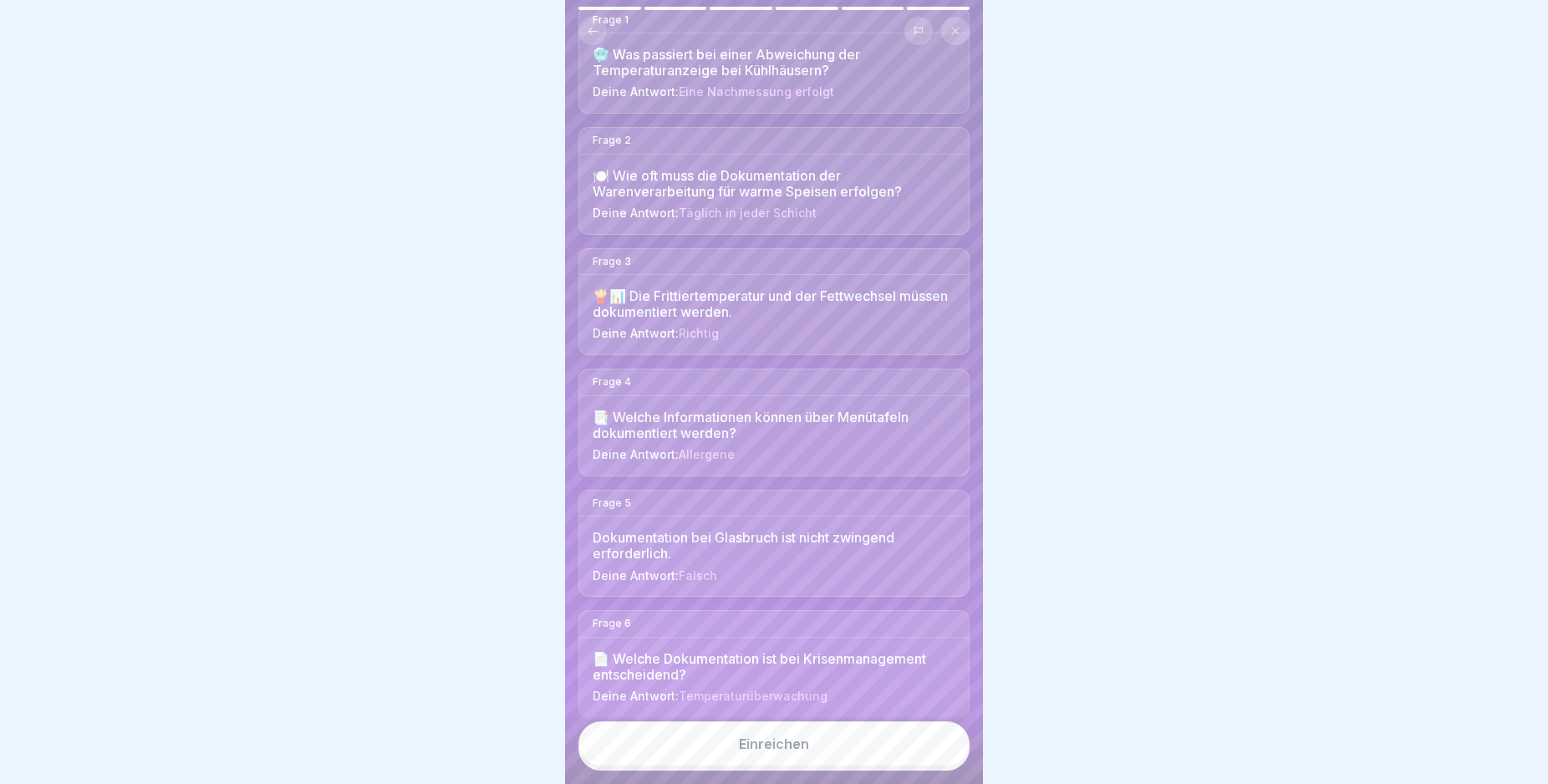
click at [852, 755] on button "Einreichen" at bounding box center [773, 744] width 391 height 45
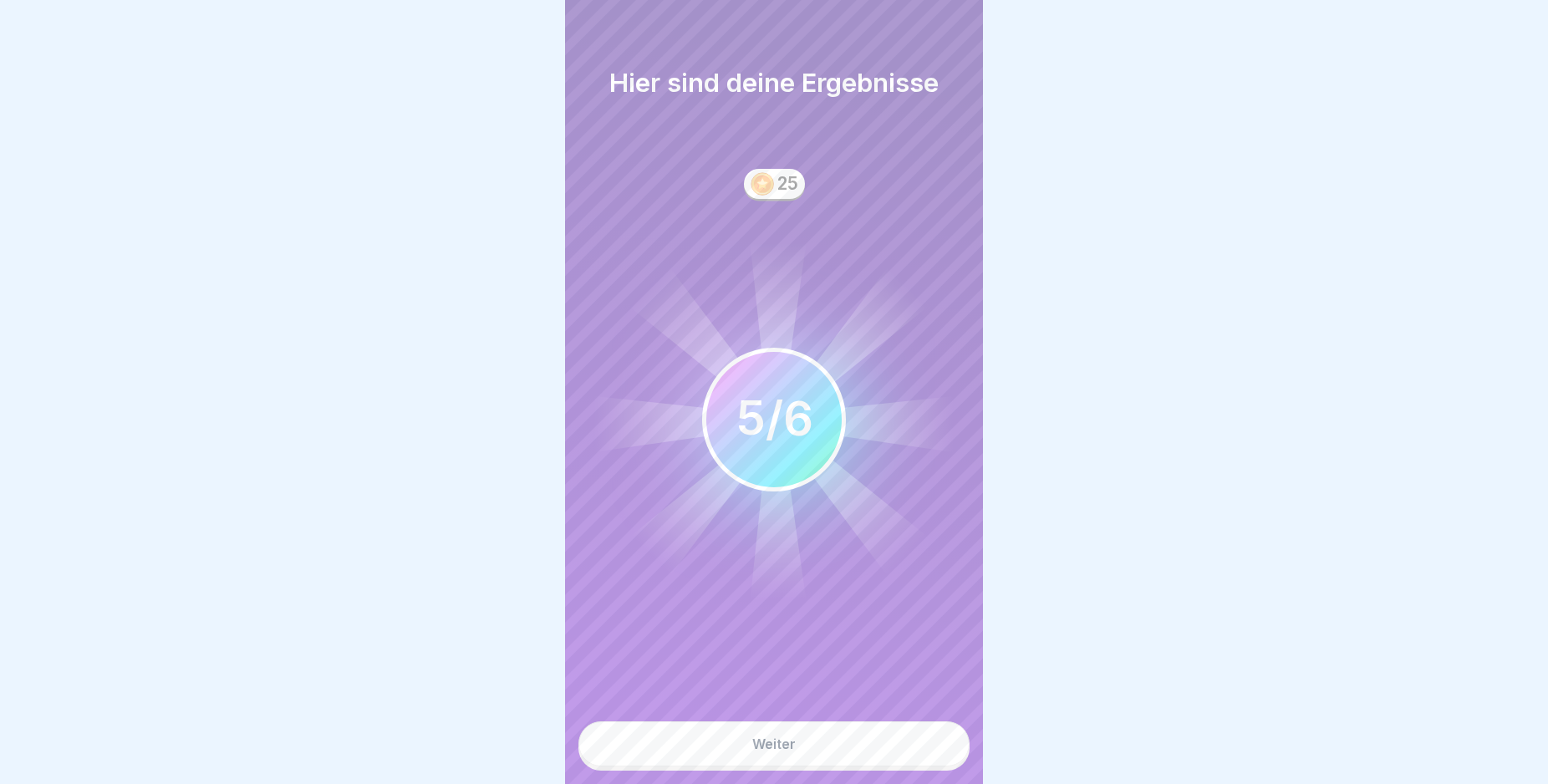
click at [852, 755] on button "Weiter" at bounding box center [773, 744] width 391 height 45
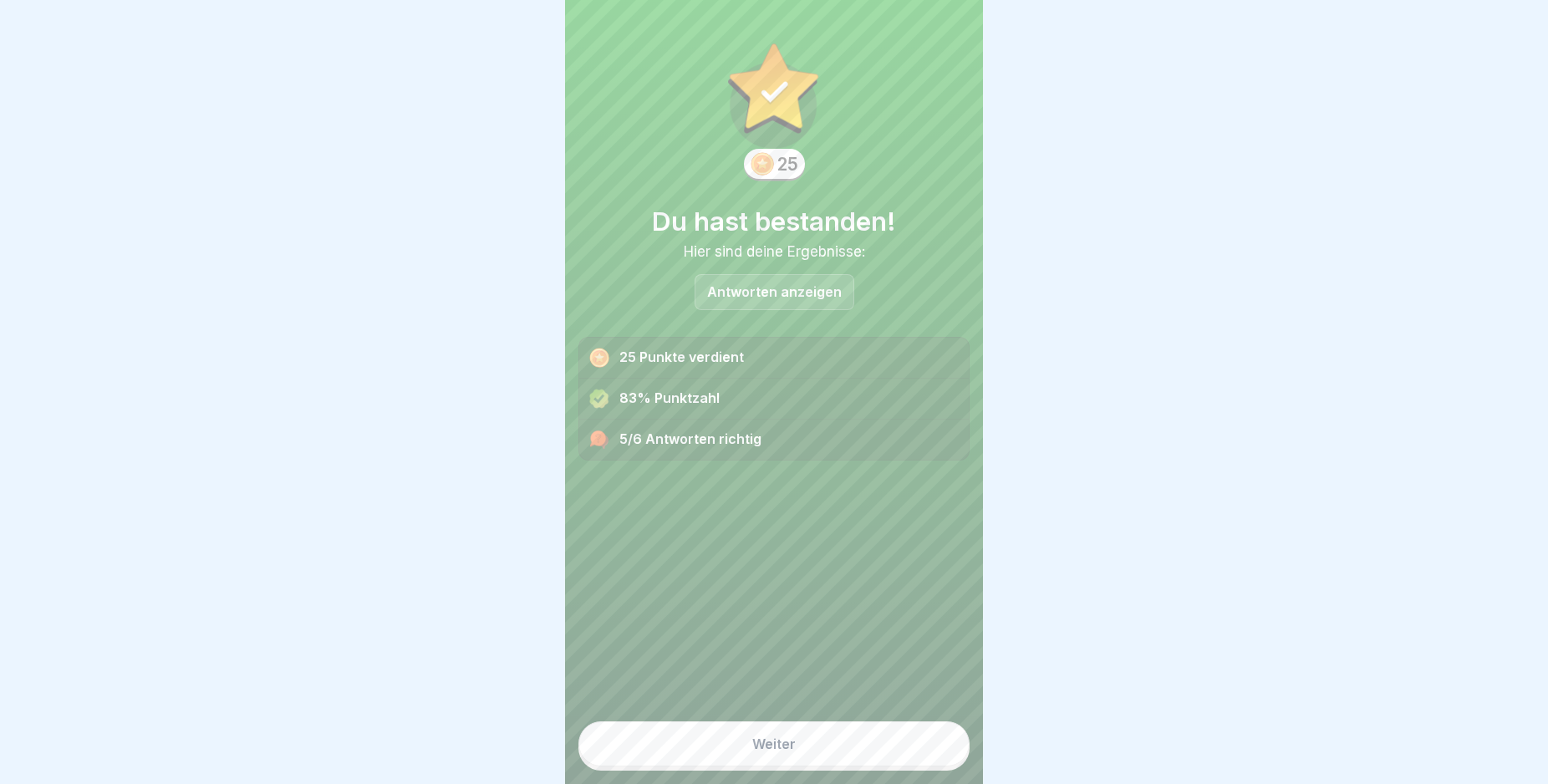
click at [851, 749] on button "Weiter" at bounding box center [773, 744] width 391 height 45
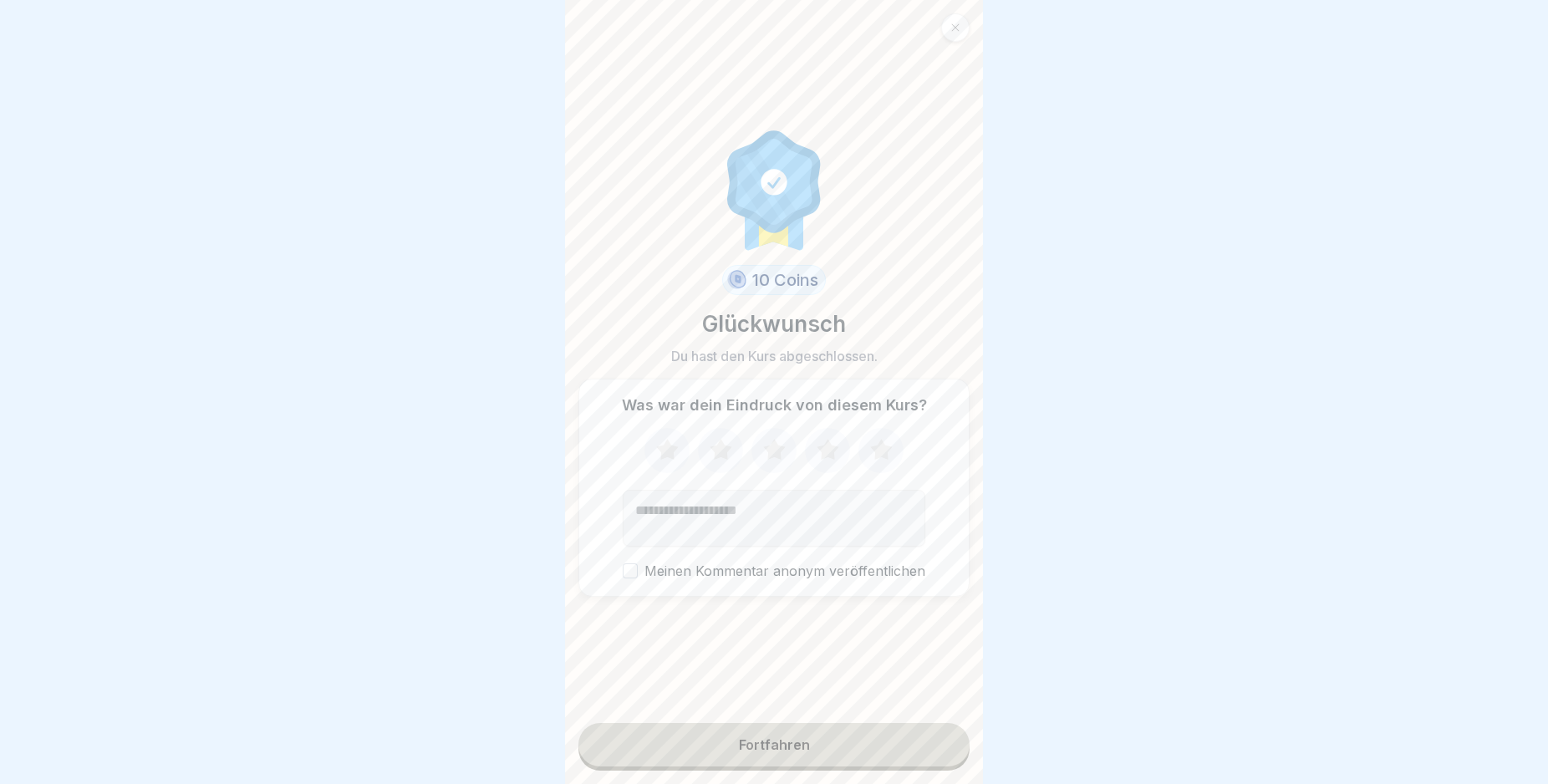
click at [851, 749] on button "Fortfahren" at bounding box center [773, 744] width 391 height 43
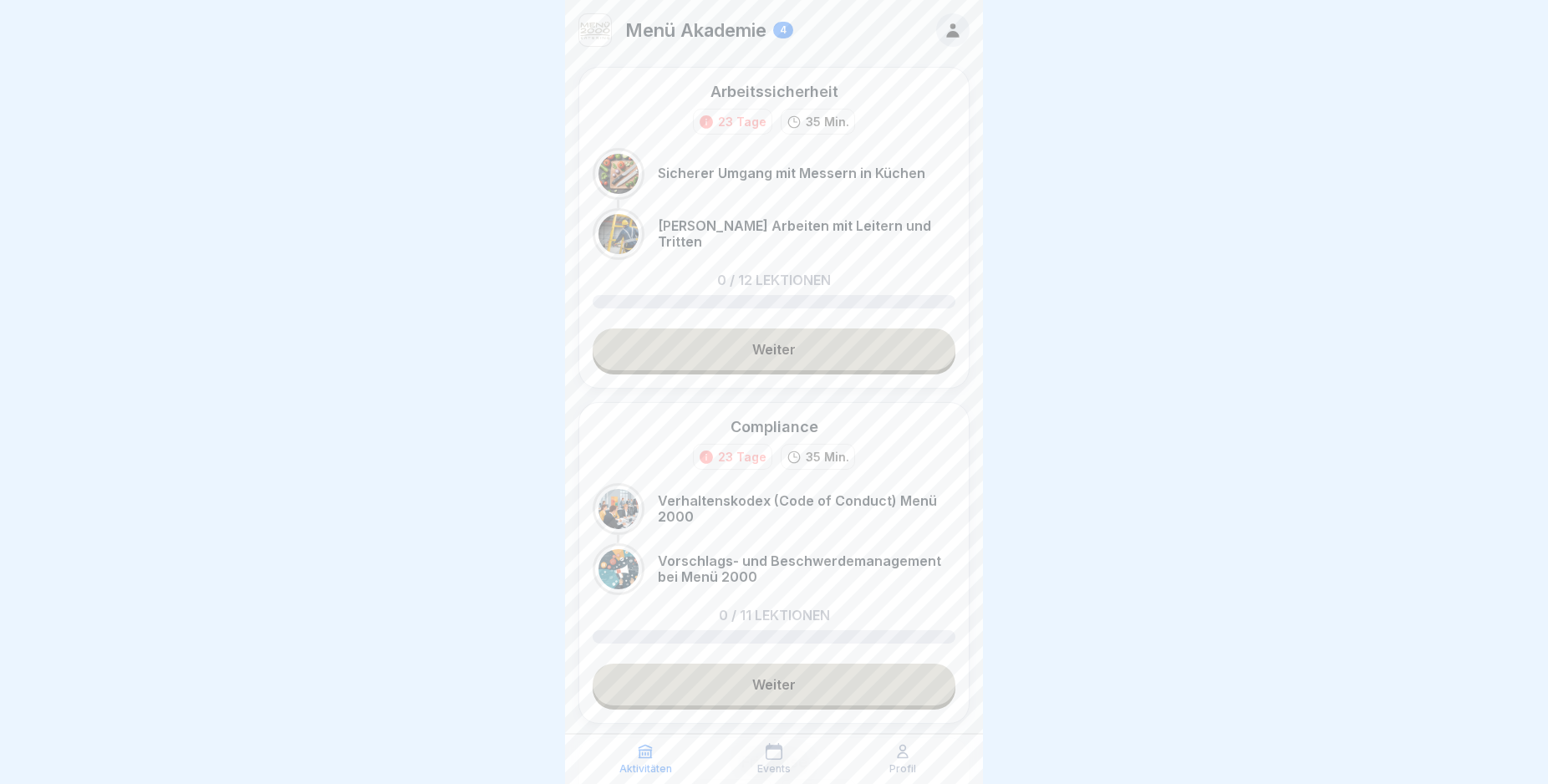
scroll to position [14, 0]
click at [828, 332] on link "Weiter" at bounding box center [773, 349] width 363 height 41
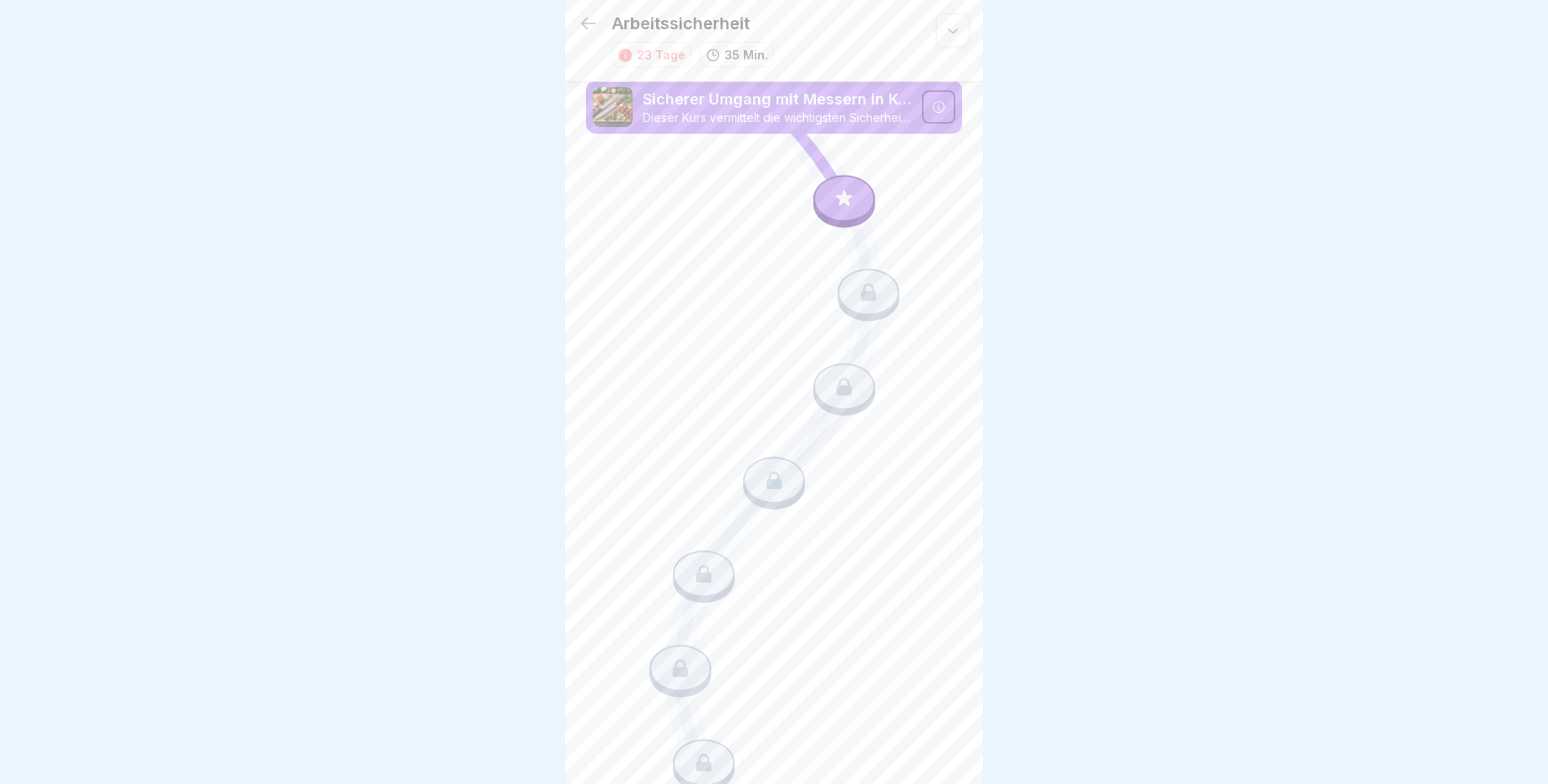
click at [839, 191] on icon at bounding box center [844, 198] width 22 height 22
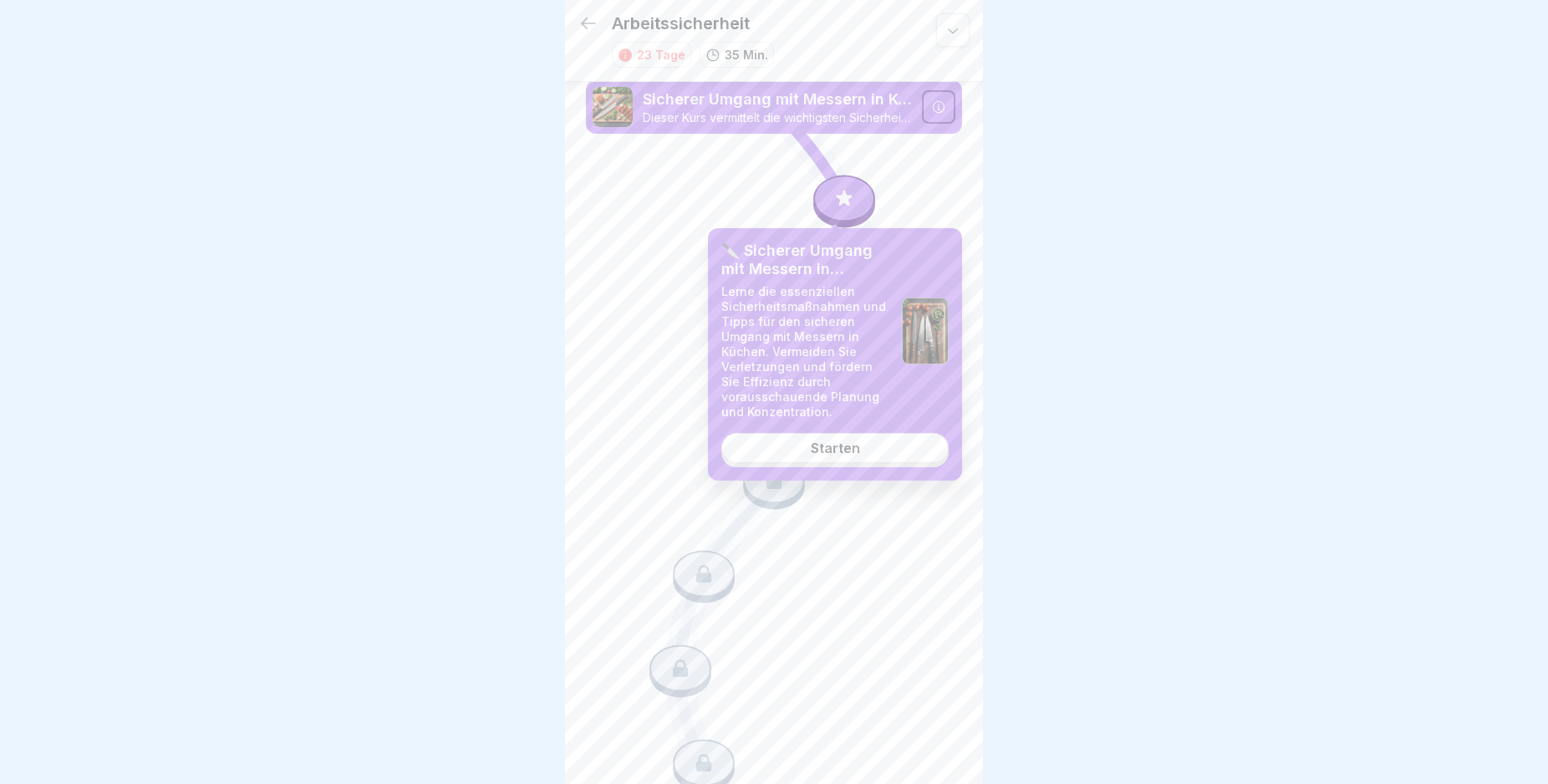
click at [857, 450] on div "Starten" at bounding box center [835, 448] width 49 height 15
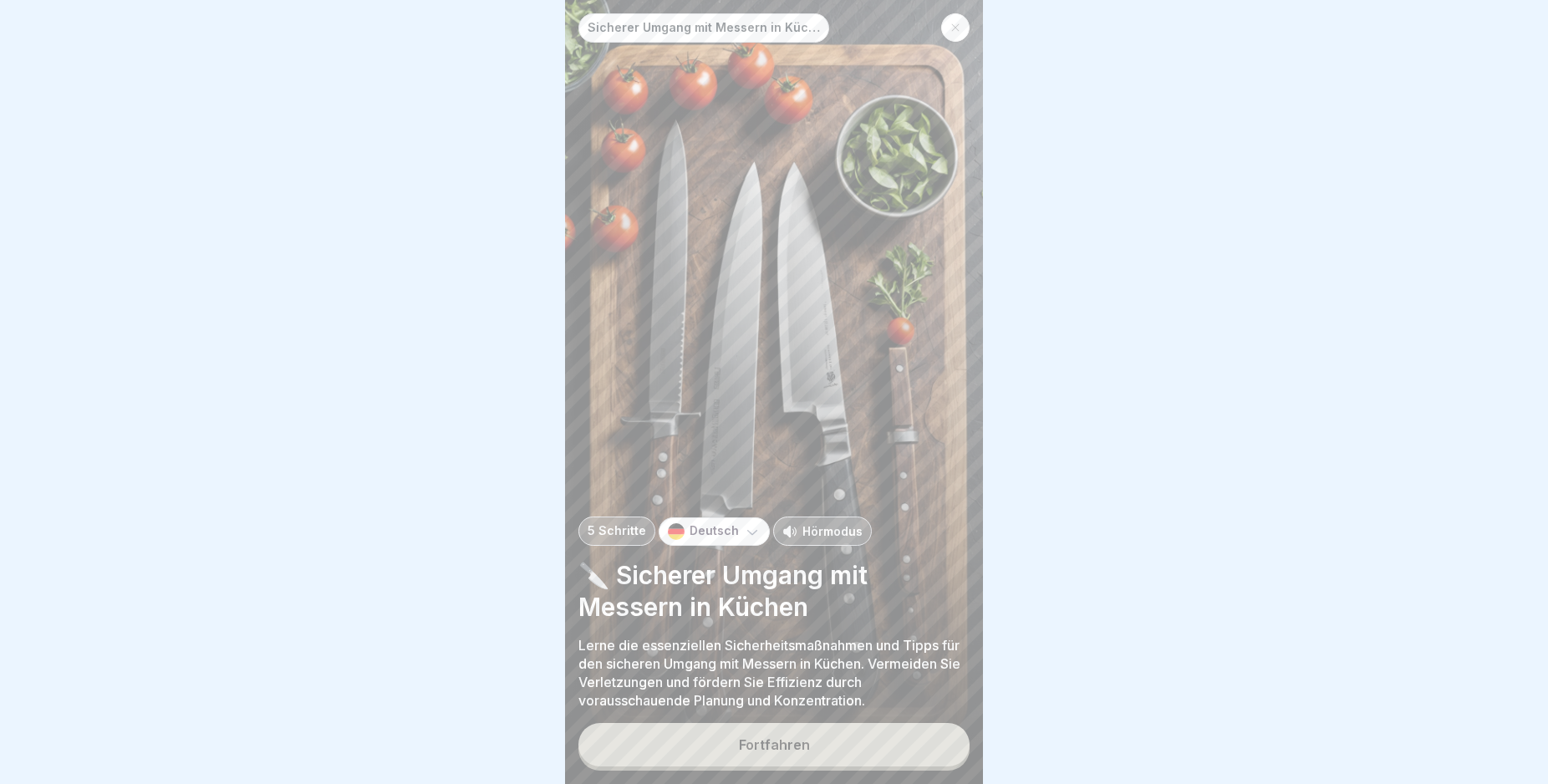
click at [814, 760] on button "Fortfahren" at bounding box center [773, 744] width 391 height 43
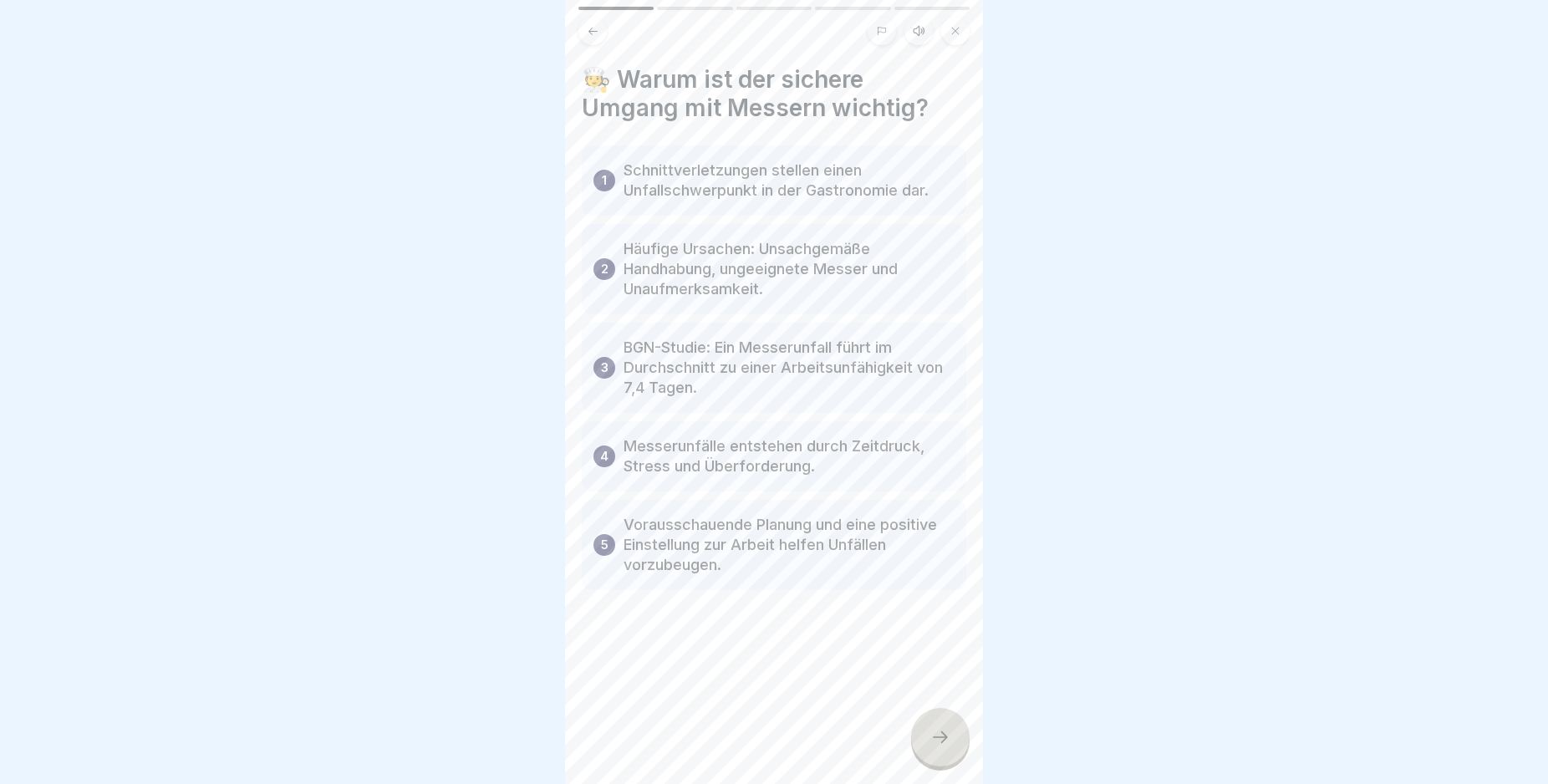
click at [940, 747] on icon at bounding box center [940, 736] width 20 height 20
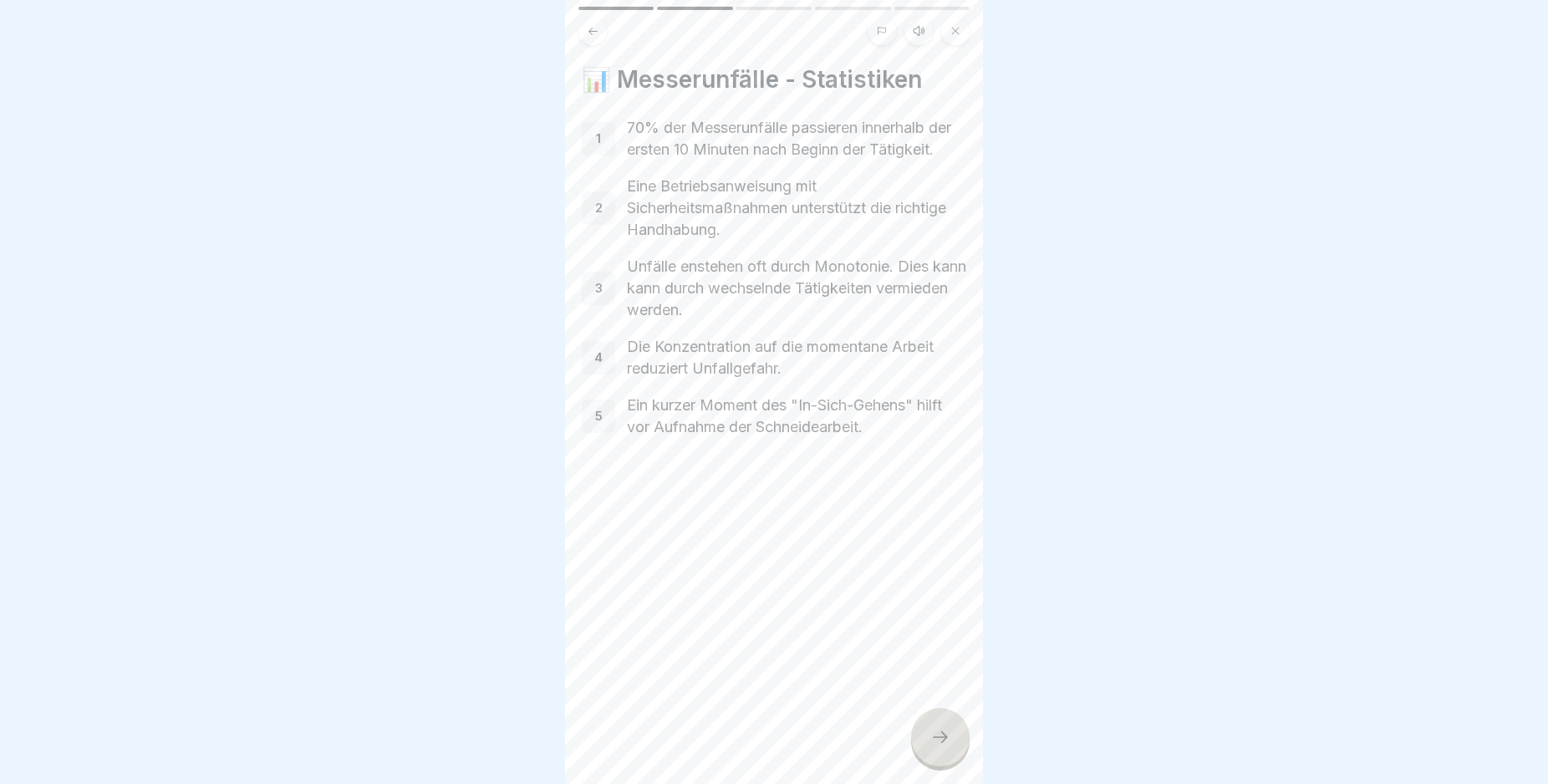
click at [940, 747] on icon at bounding box center [940, 736] width 20 height 20
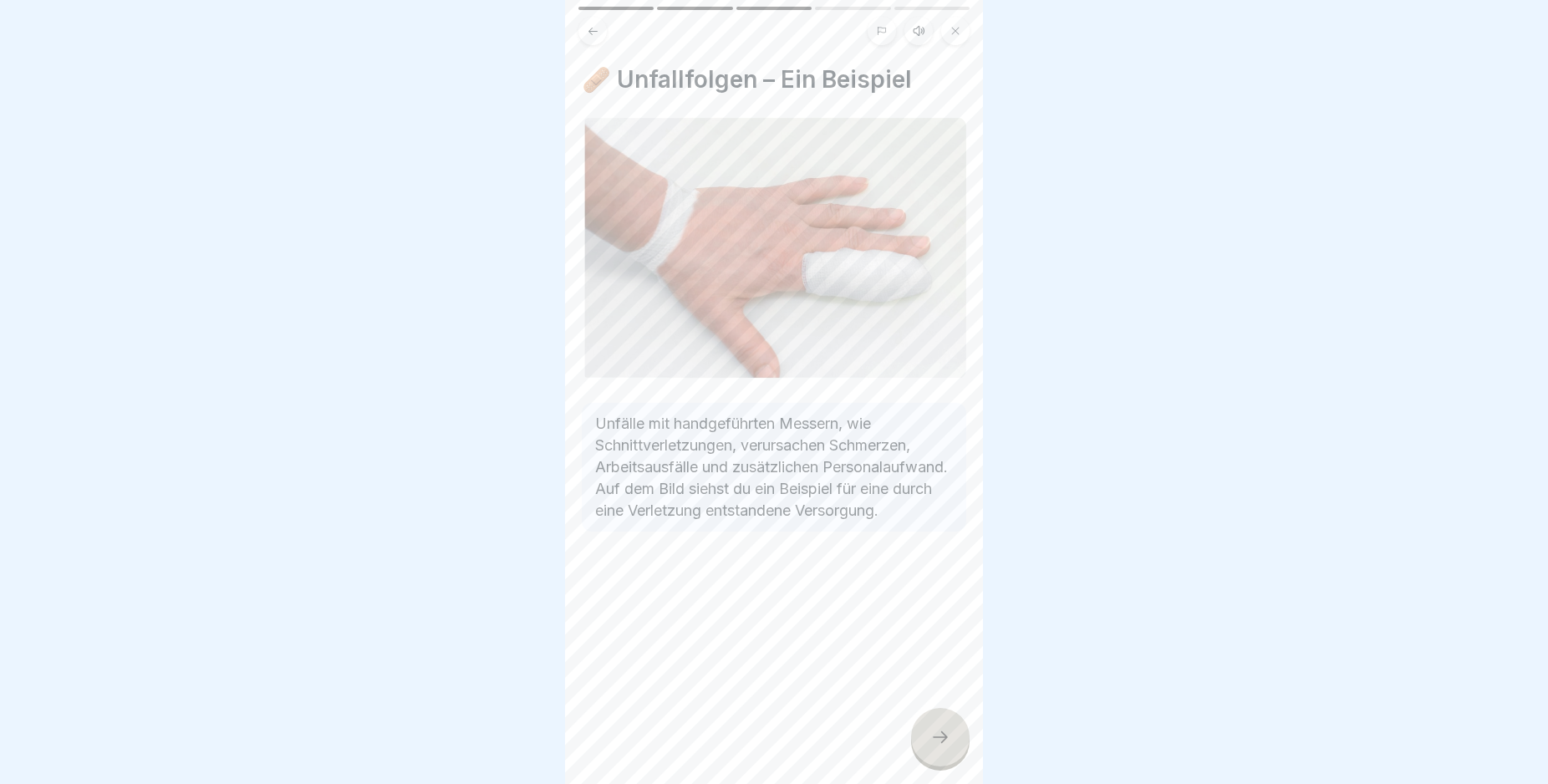
click at [940, 747] on icon at bounding box center [940, 736] width 20 height 20
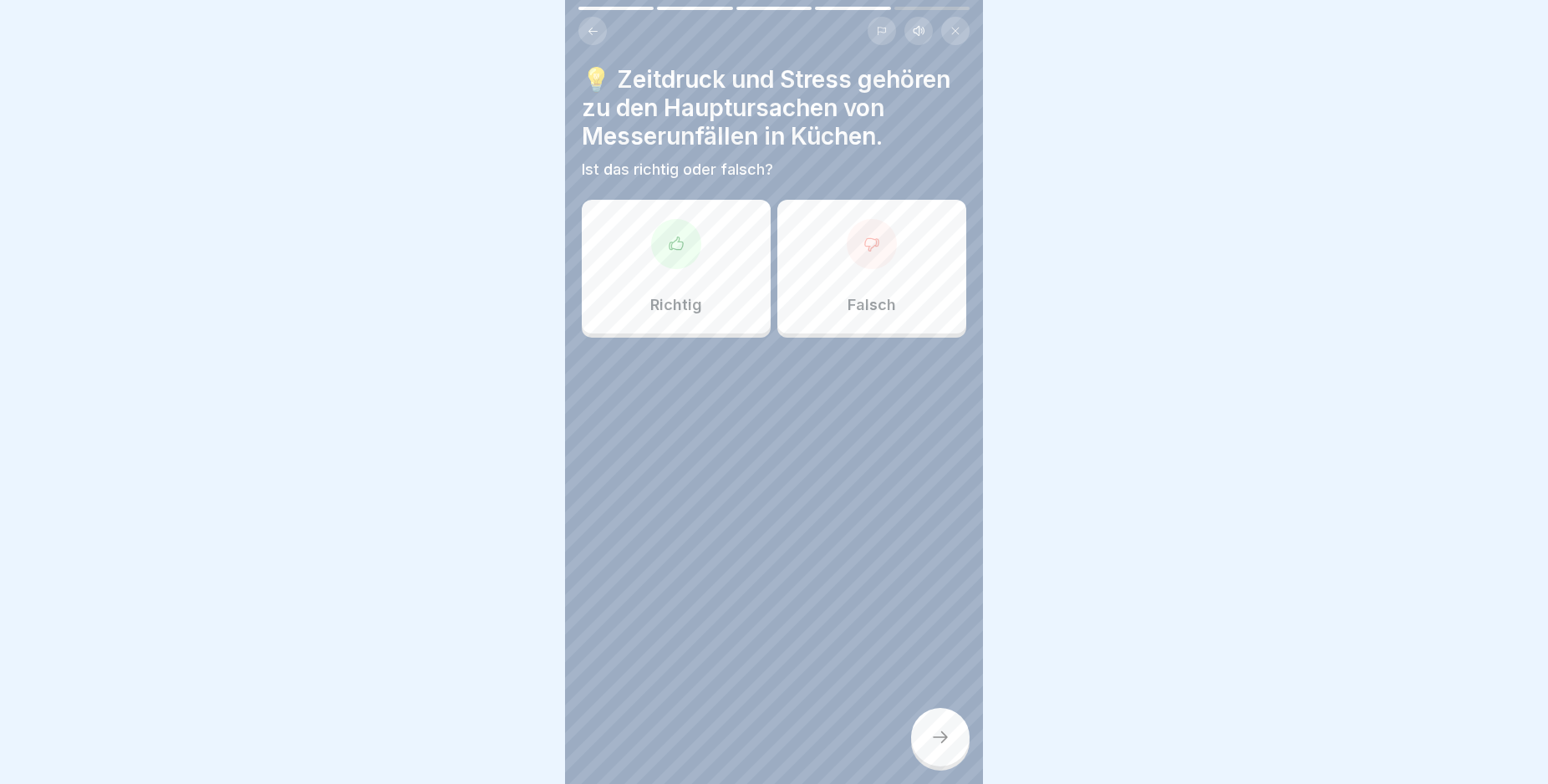
click at [673, 246] on icon at bounding box center [676, 244] width 17 height 17
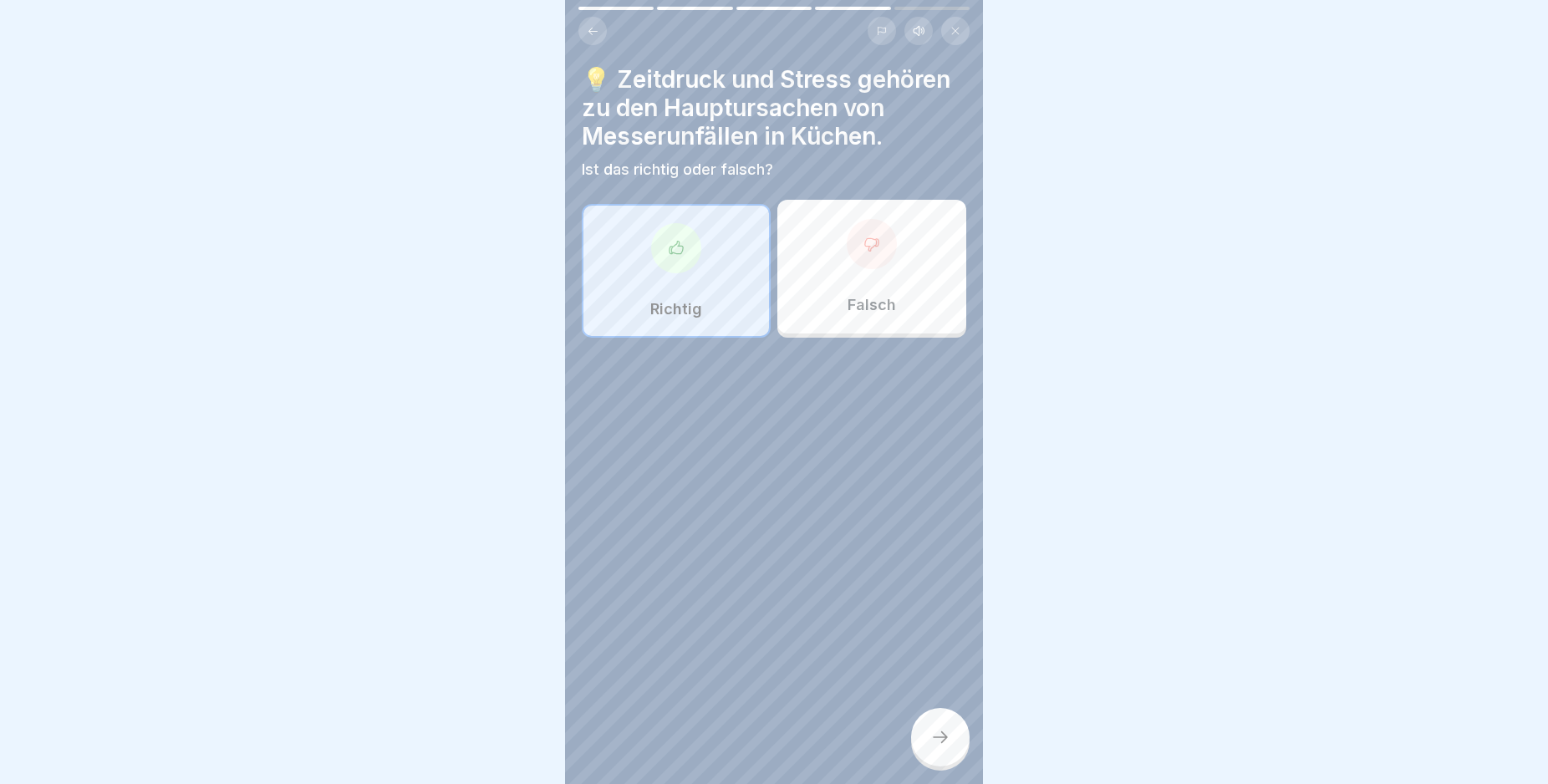
click at [945, 743] on icon at bounding box center [941, 737] width 15 height 11
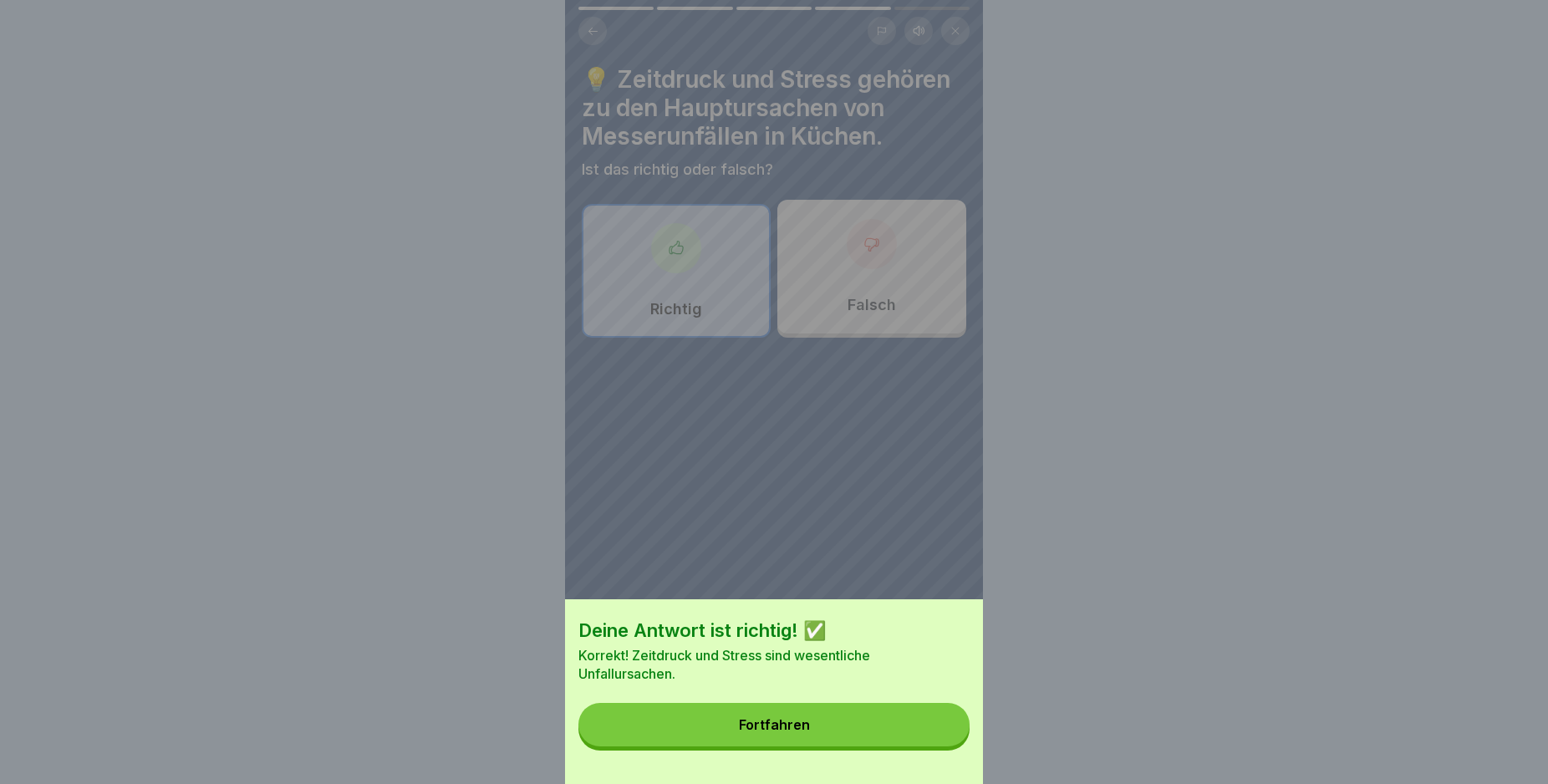
click at [927, 742] on button "Fortfahren" at bounding box center [773, 725] width 391 height 43
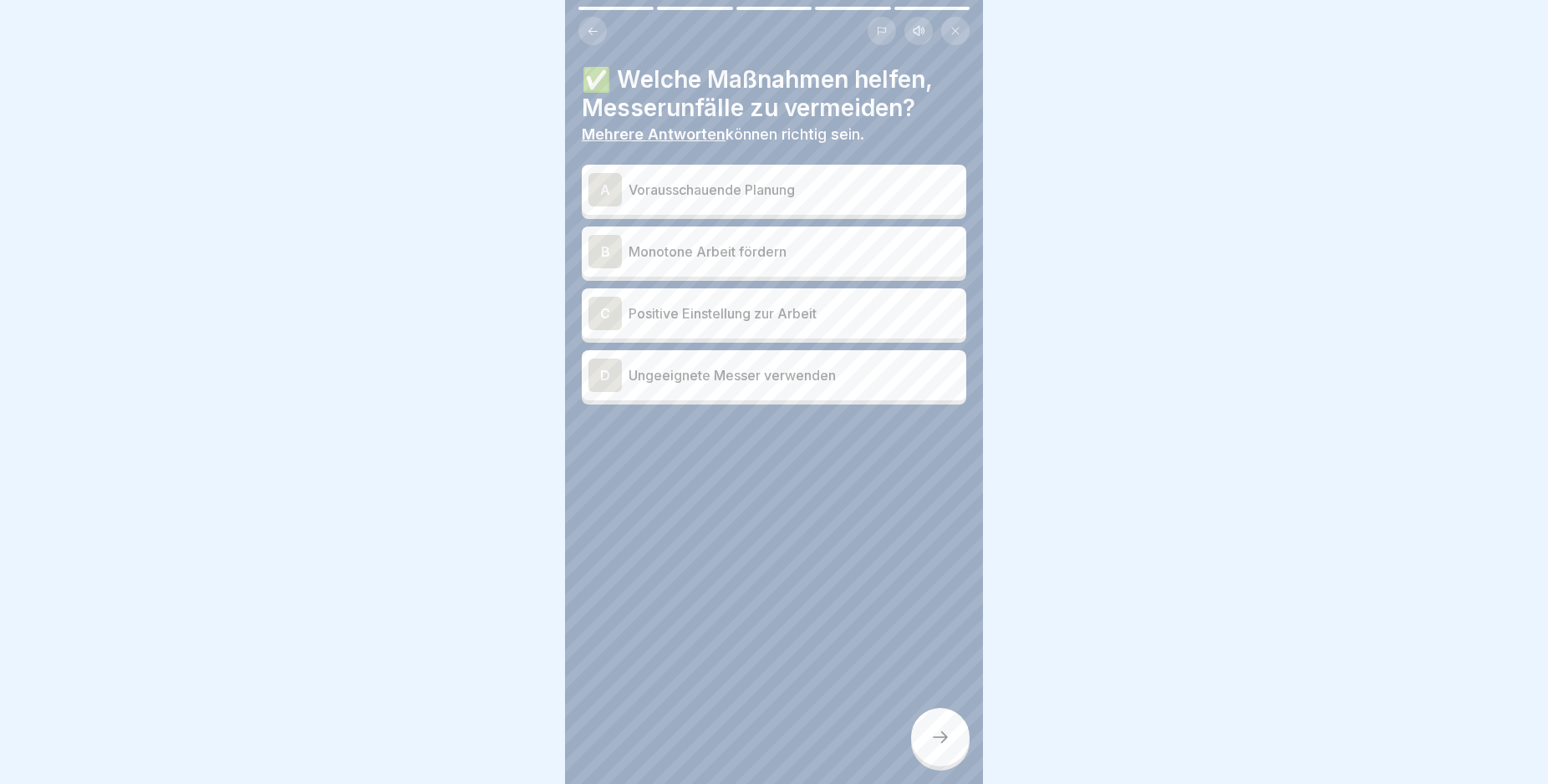
click at [603, 194] on div "A" at bounding box center [605, 190] width 34 height 34
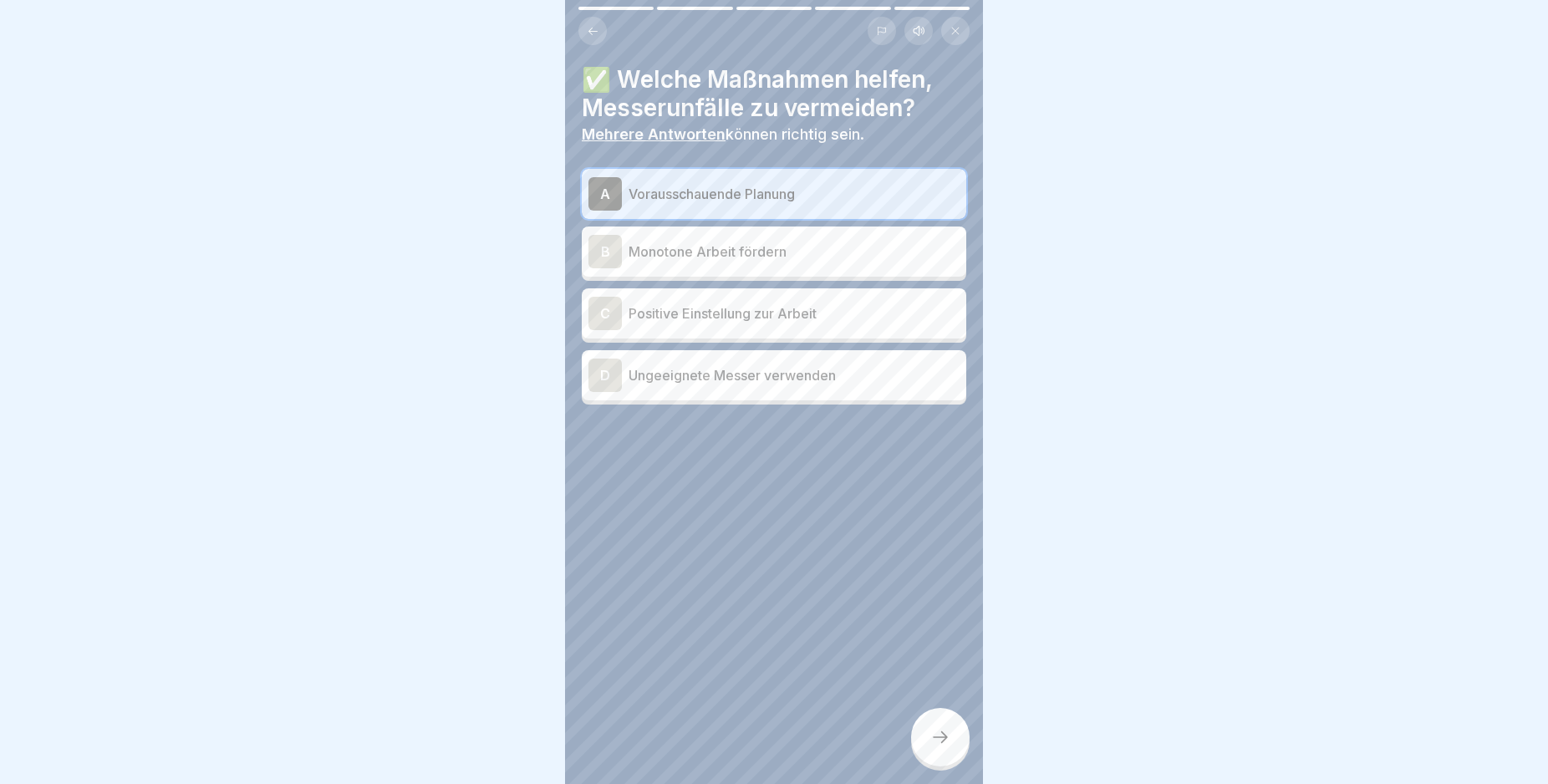
click at [601, 313] on div "C" at bounding box center [605, 313] width 34 height 34
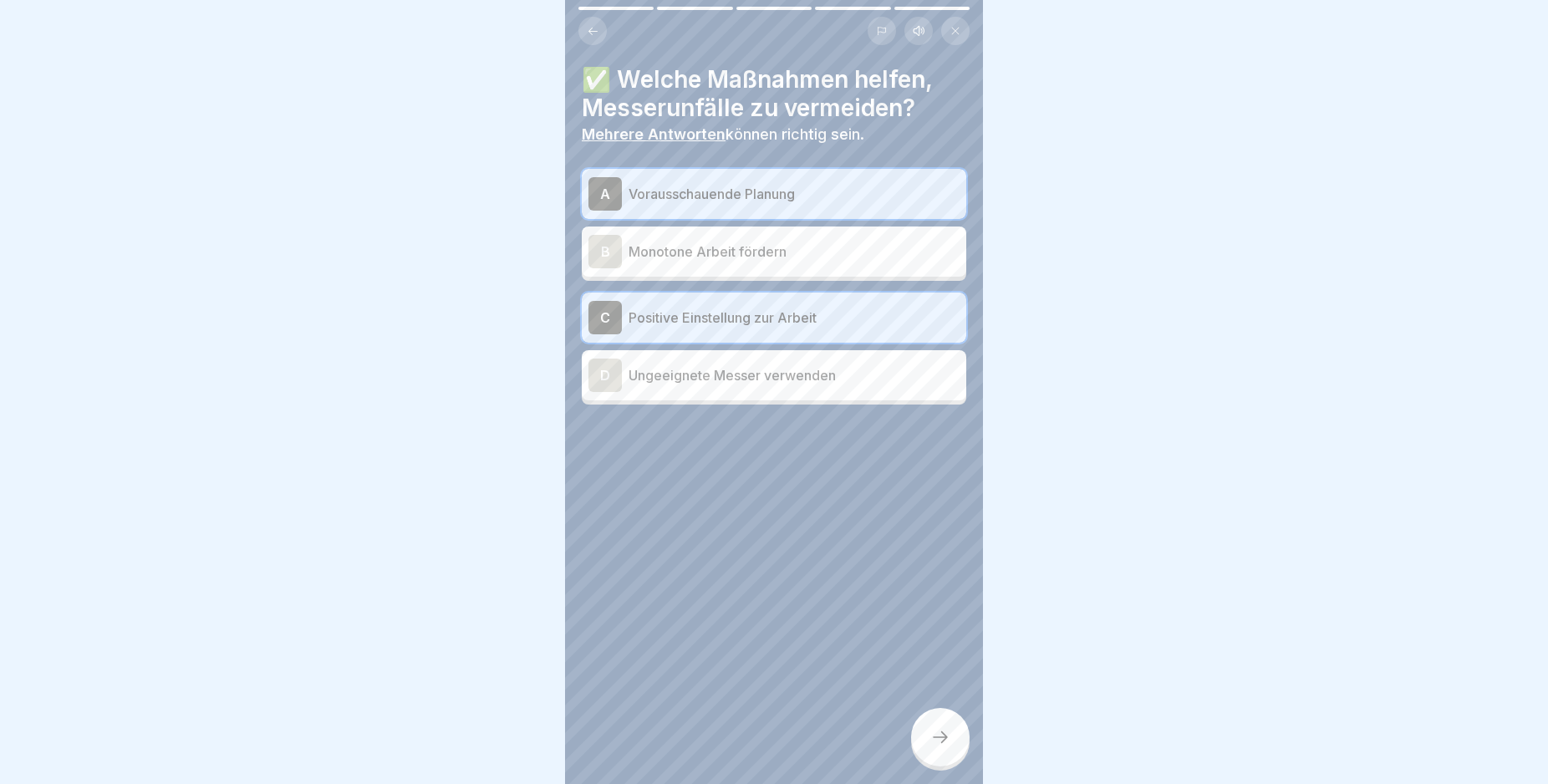
click at [935, 747] on icon at bounding box center [940, 736] width 20 height 20
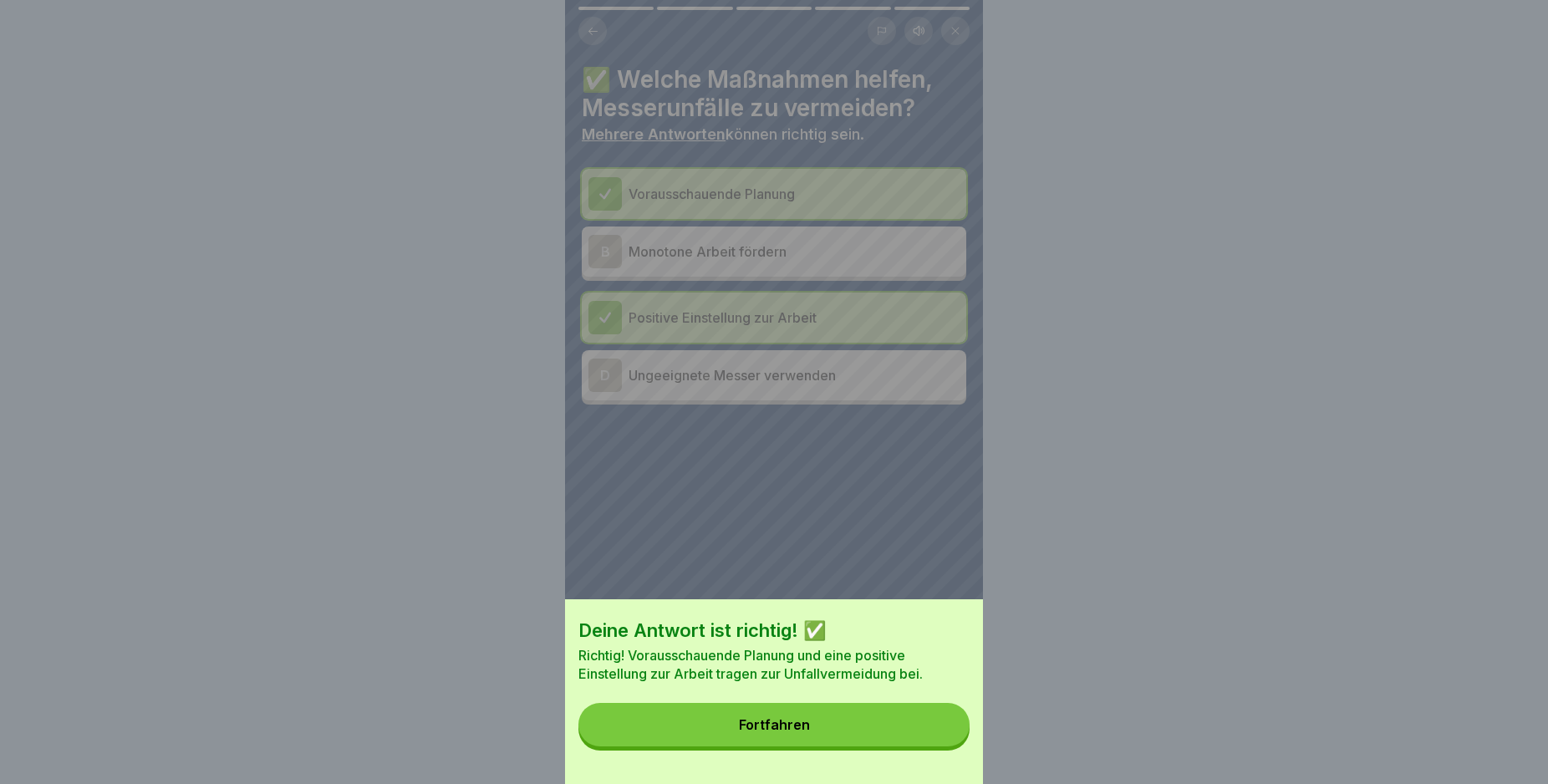
click at [927, 746] on button "Fortfahren" at bounding box center [773, 725] width 391 height 43
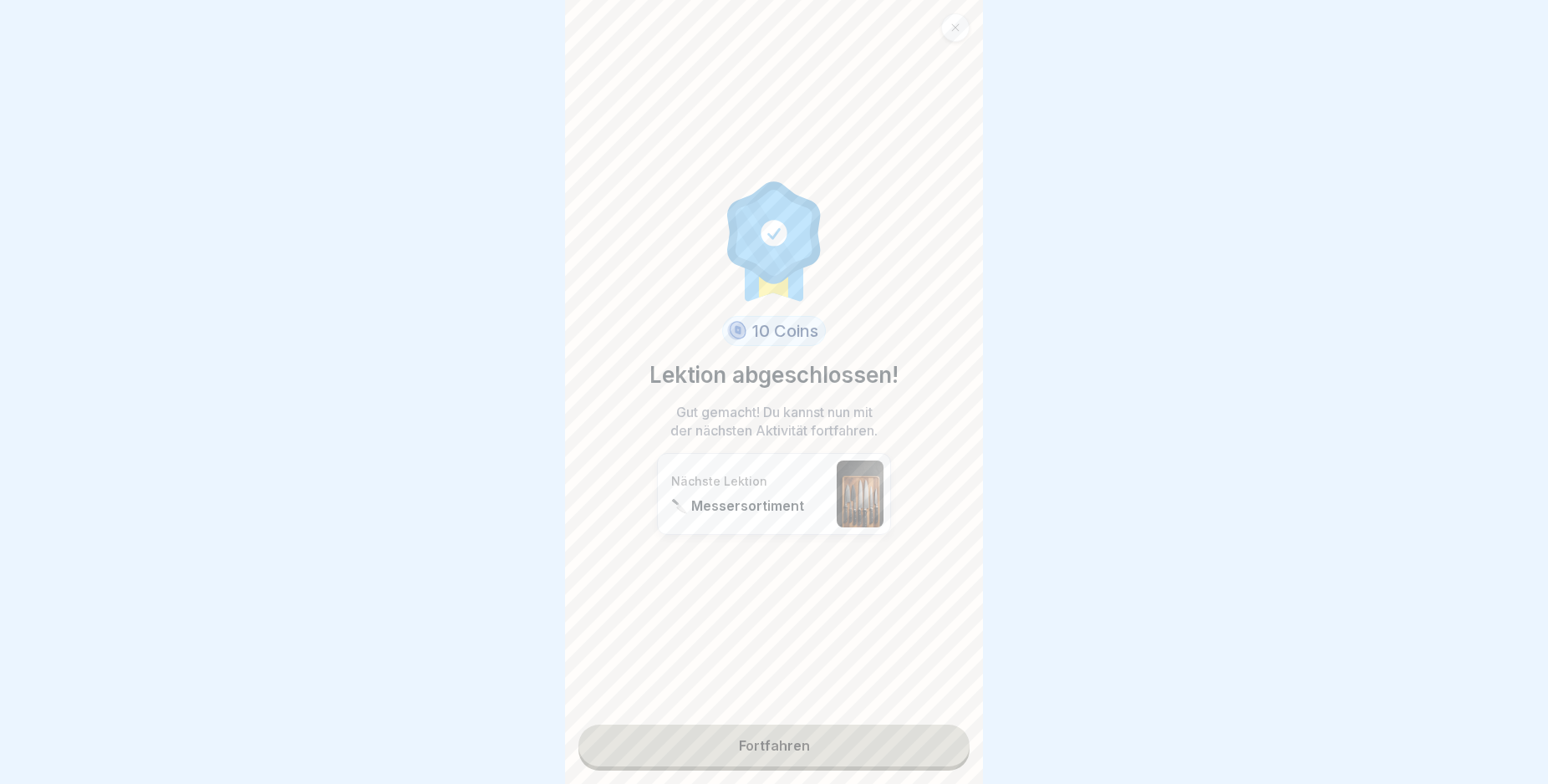
click at [921, 748] on link "Fortfahren" at bounding box center [773, 745] width 391 height 41
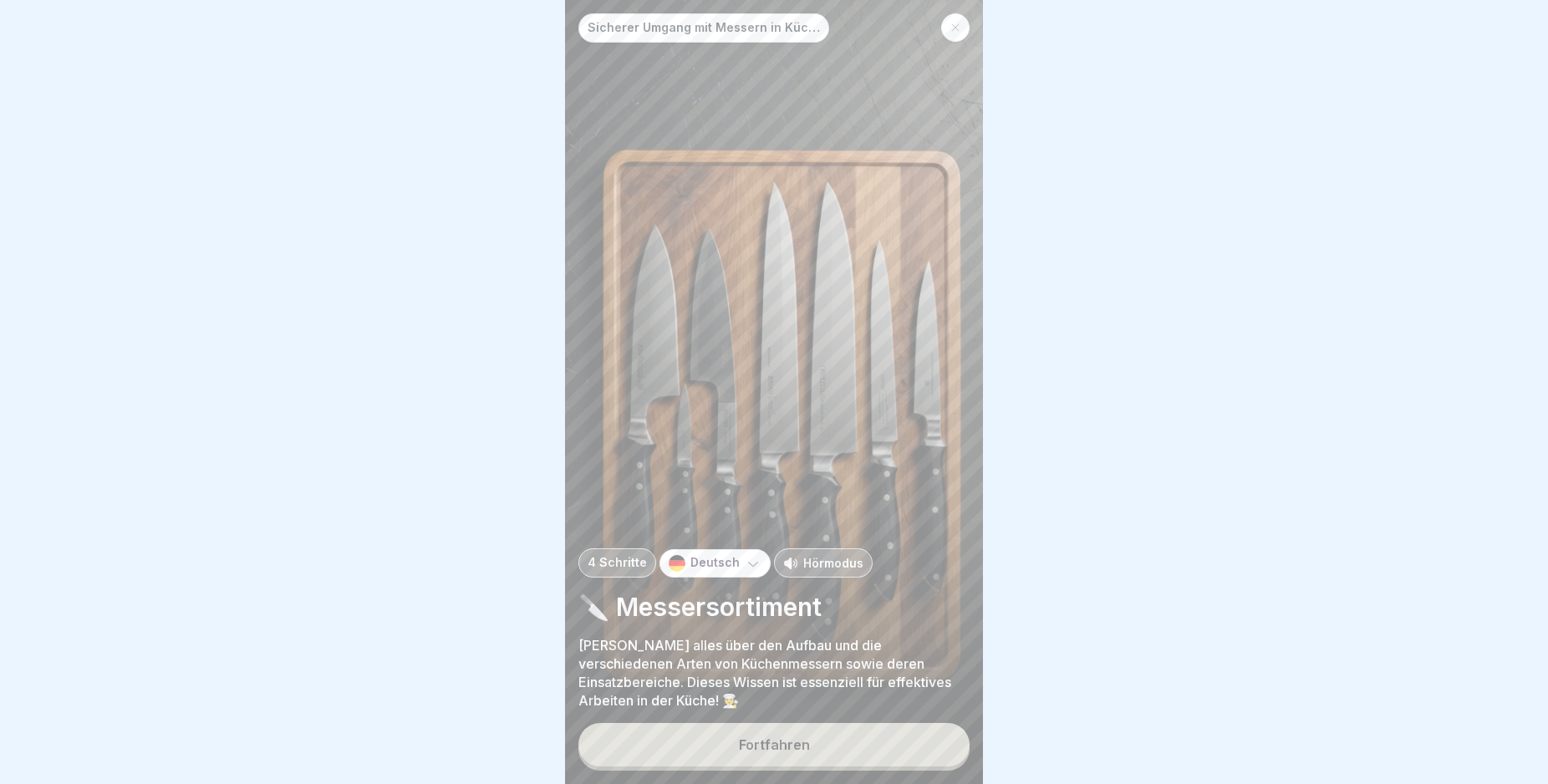
click at [921, 748] on button "Fortfahren" at bounding box center [773, 744] width 391 height 43
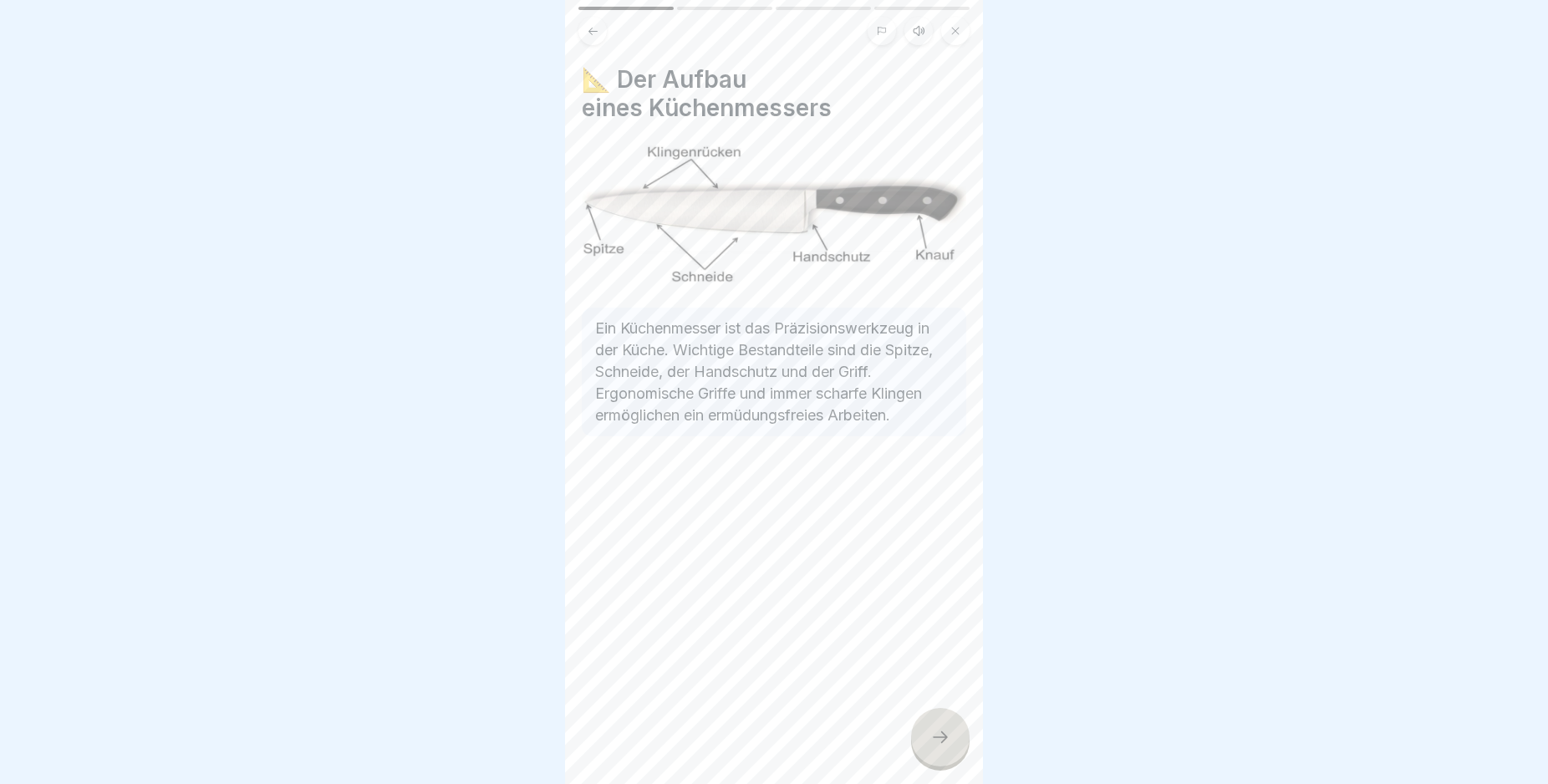
click at [945, 743] on icon at bounding box center [941, 737] width 15 height 11
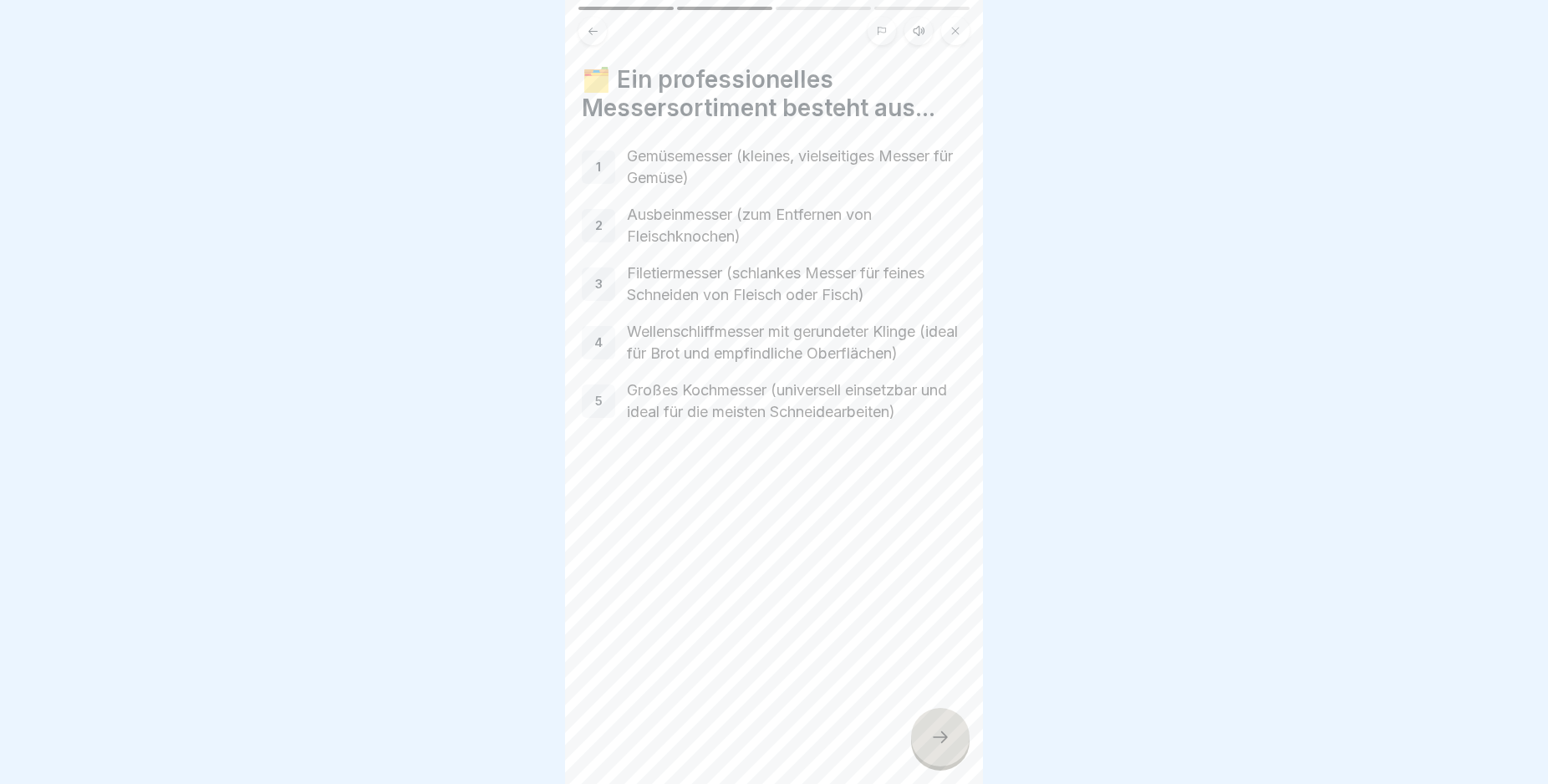
click at [945, 743] on icon at bounding box center [941, 737] width 15 height 11
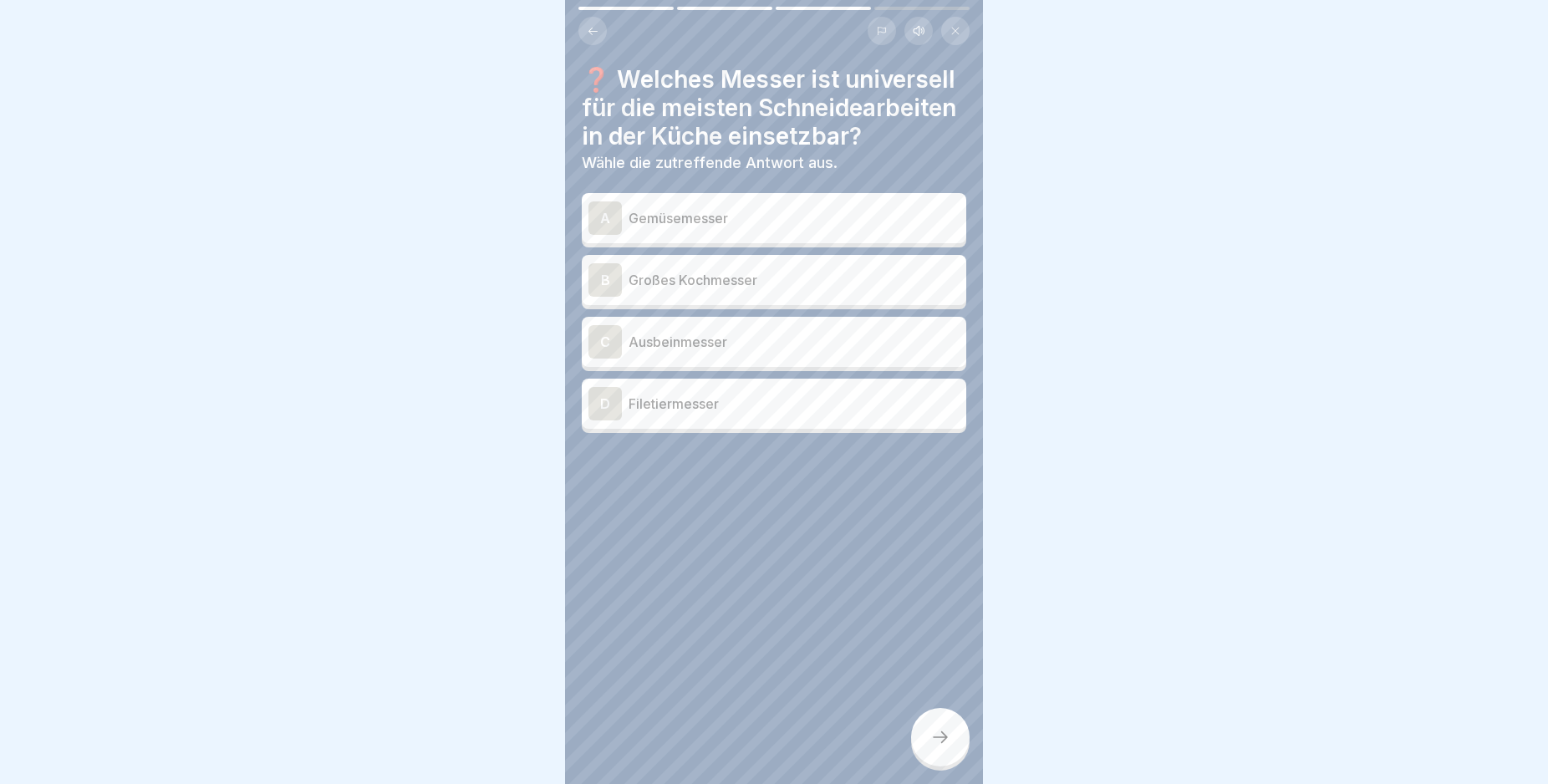
click at [608, 296] on div "B" at bounding box center [605, 280] width 34 height 34
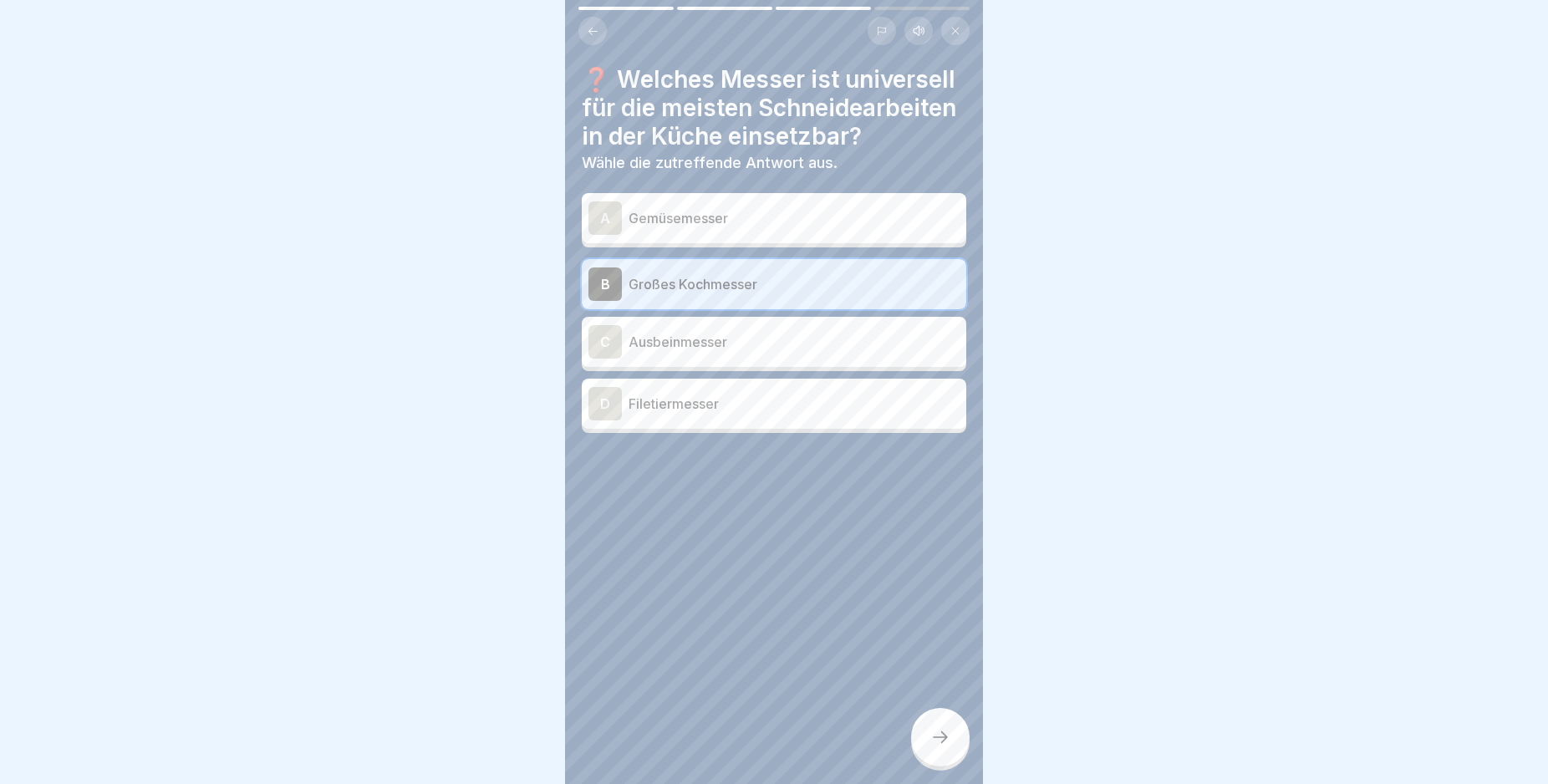
click at [950, 747] on icon at bounding box center [940, 736] width 20 height 20
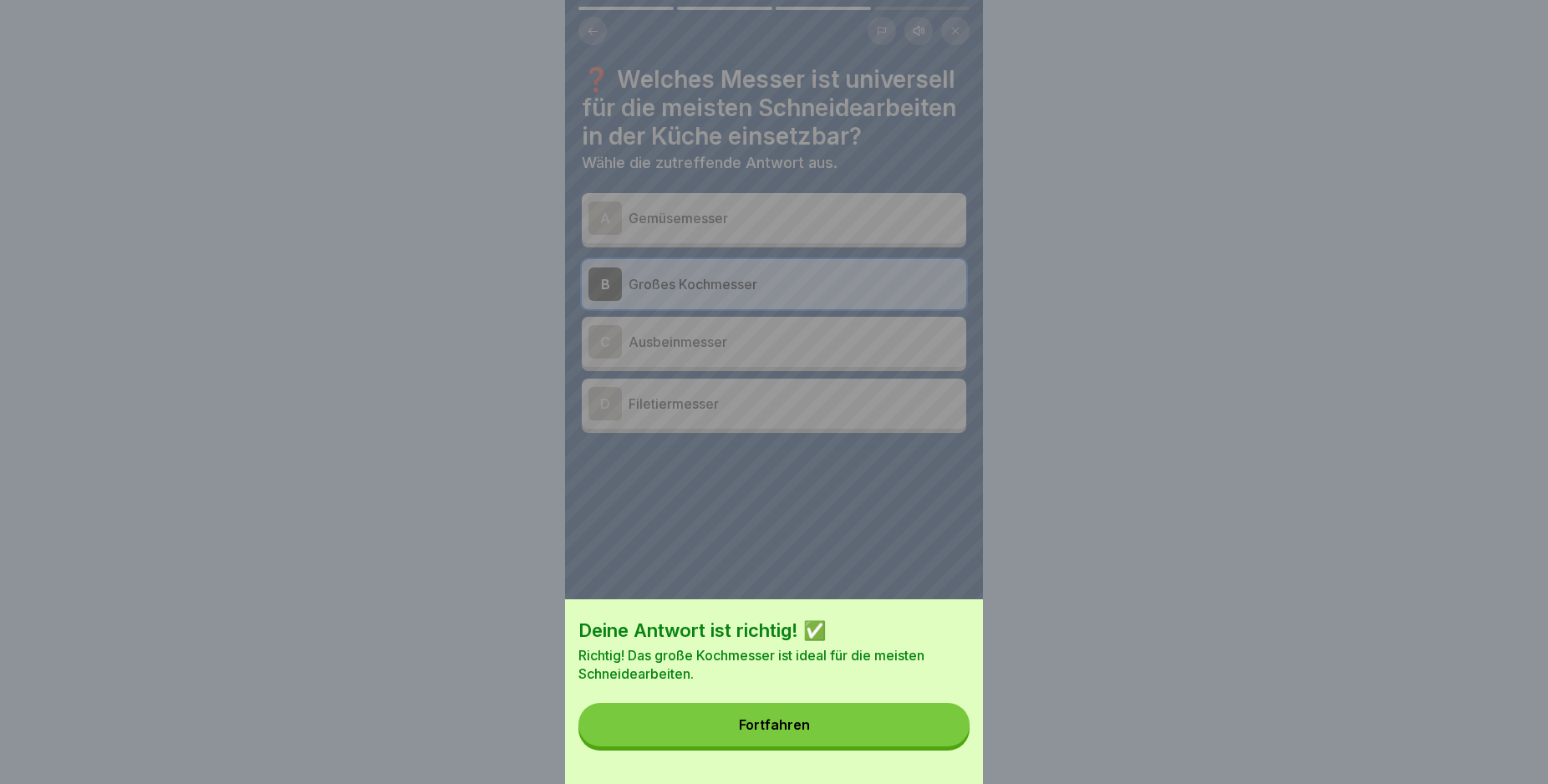
click at [911, 746] on button "Fortfahren" at bounding box center [773, 725] width 391 height 43
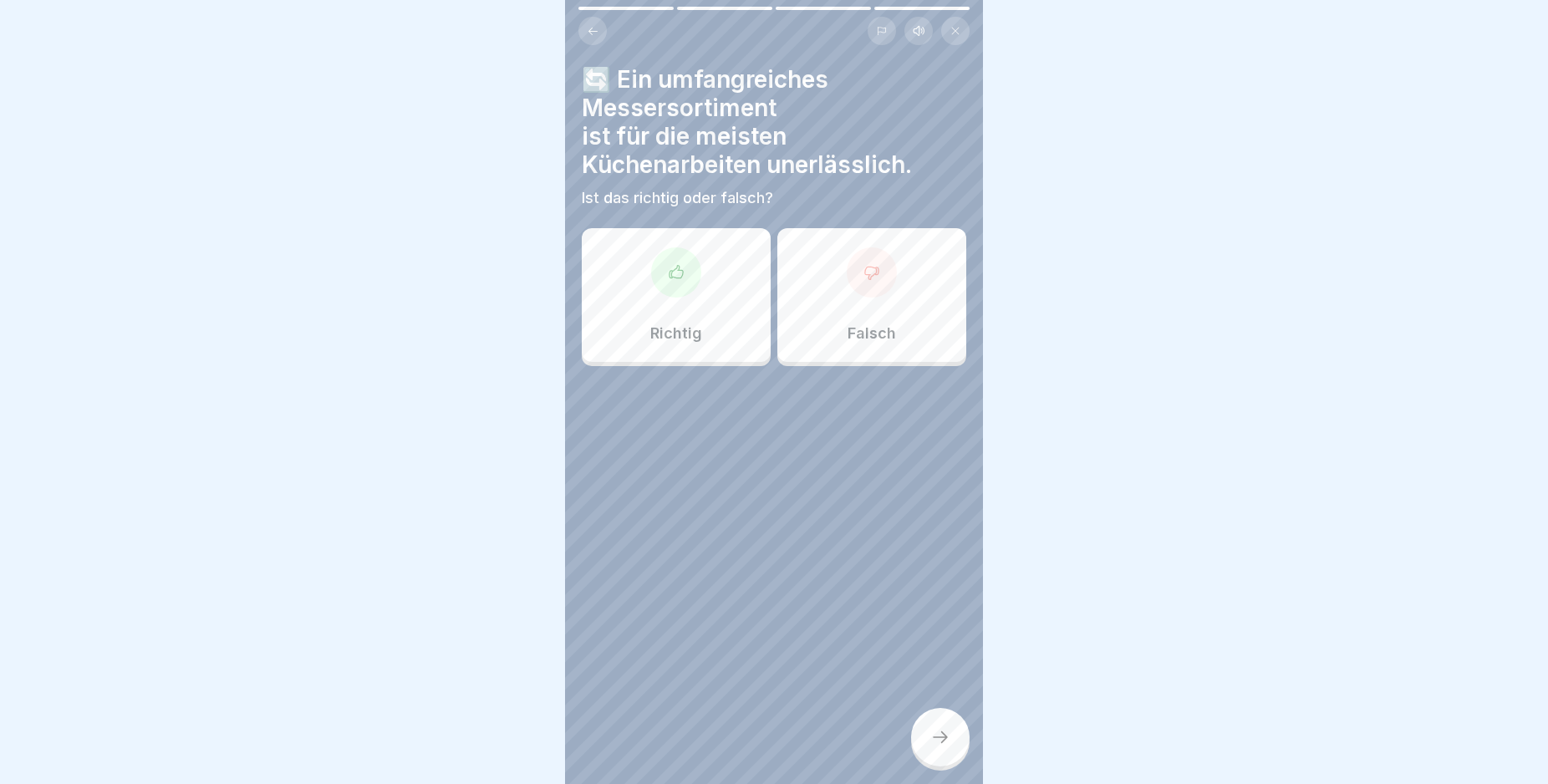
click at [863, 272] on icon at bounding box center [872, 273] width 17 height 17
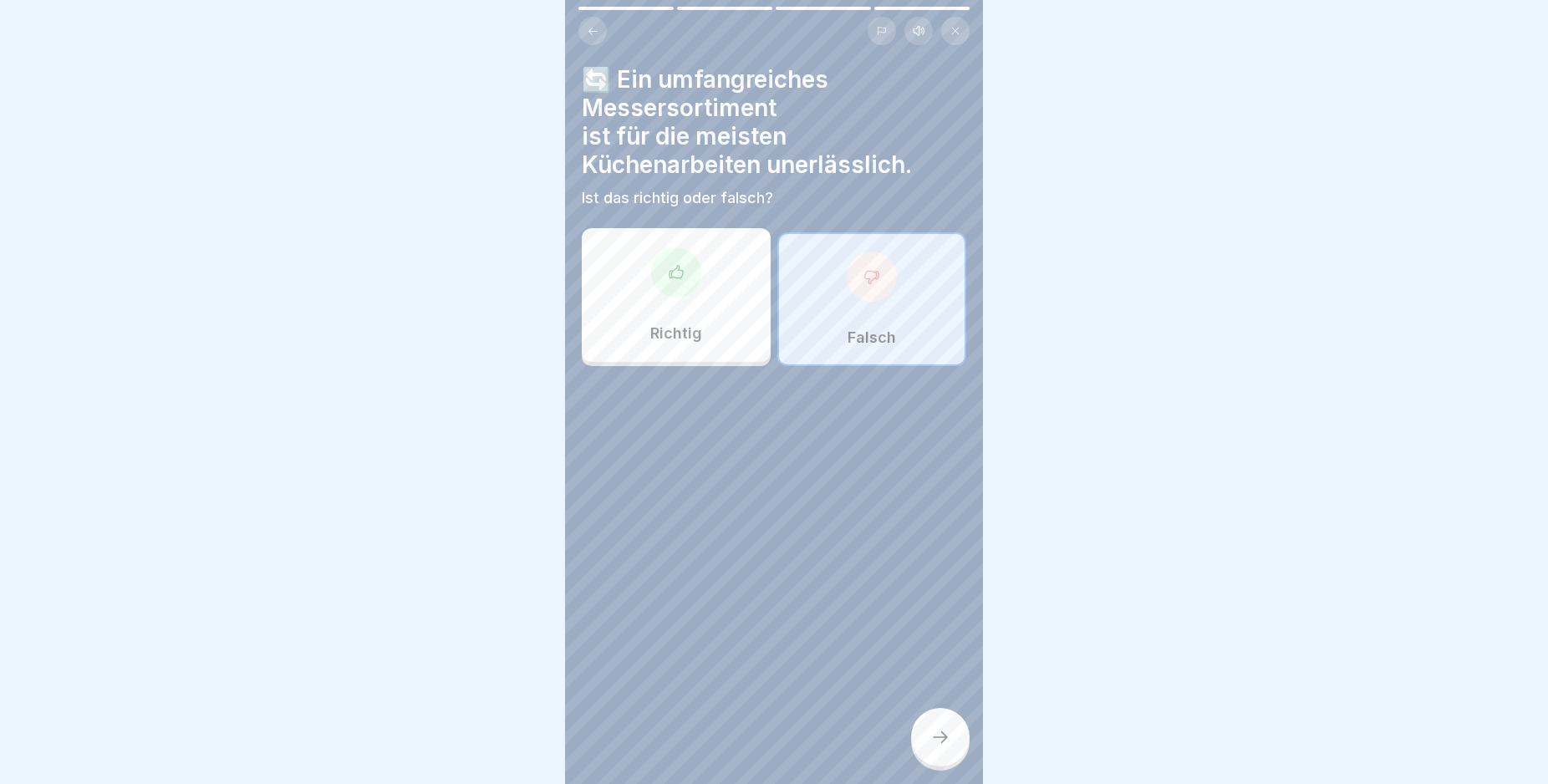
click at [944, 766] on div at bounding box center [941, 737] width 58 height 58
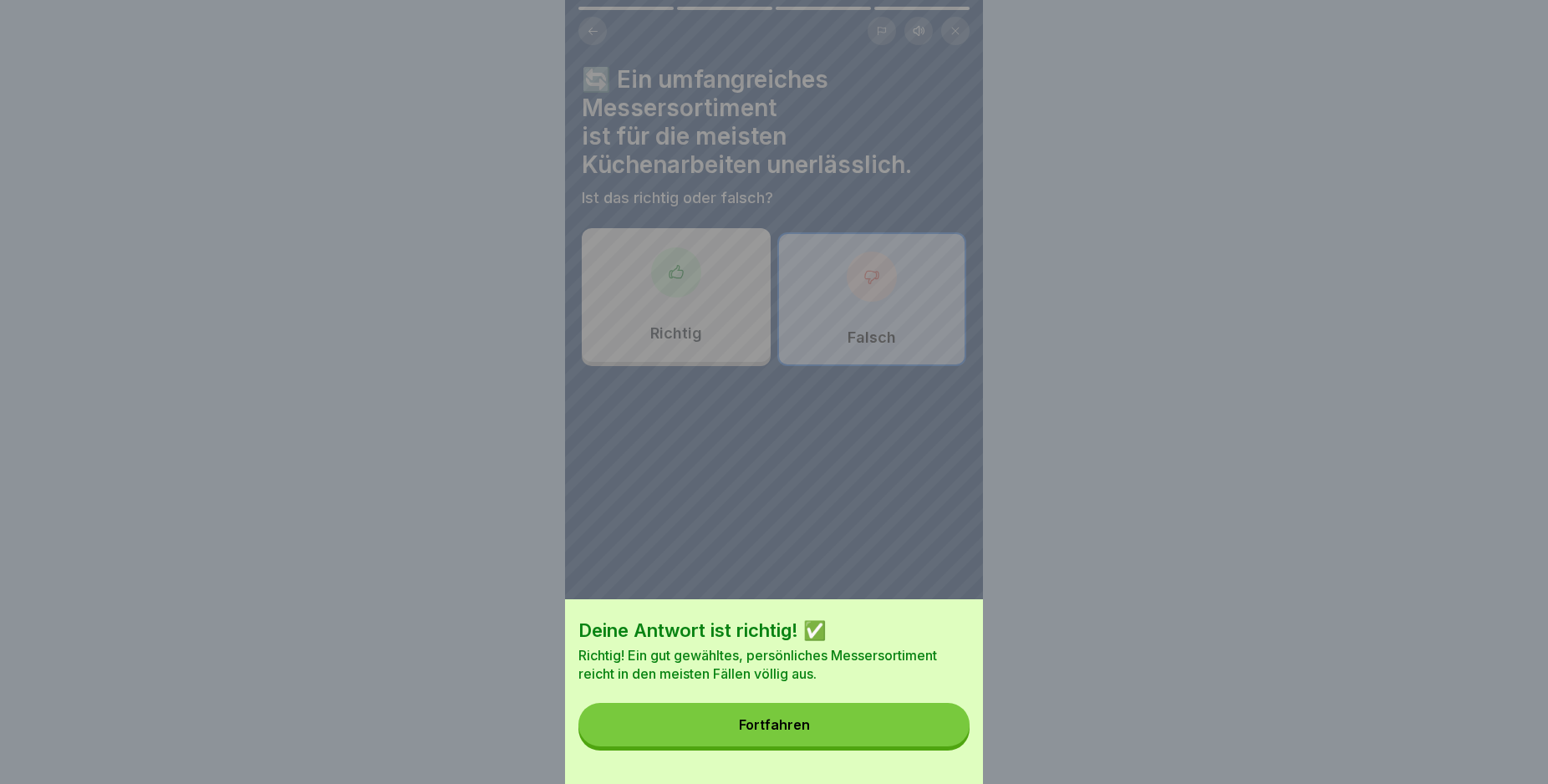
click at [900, 742] on button "Fortfahren" at bounding box center [773, 725] width 391 height 43
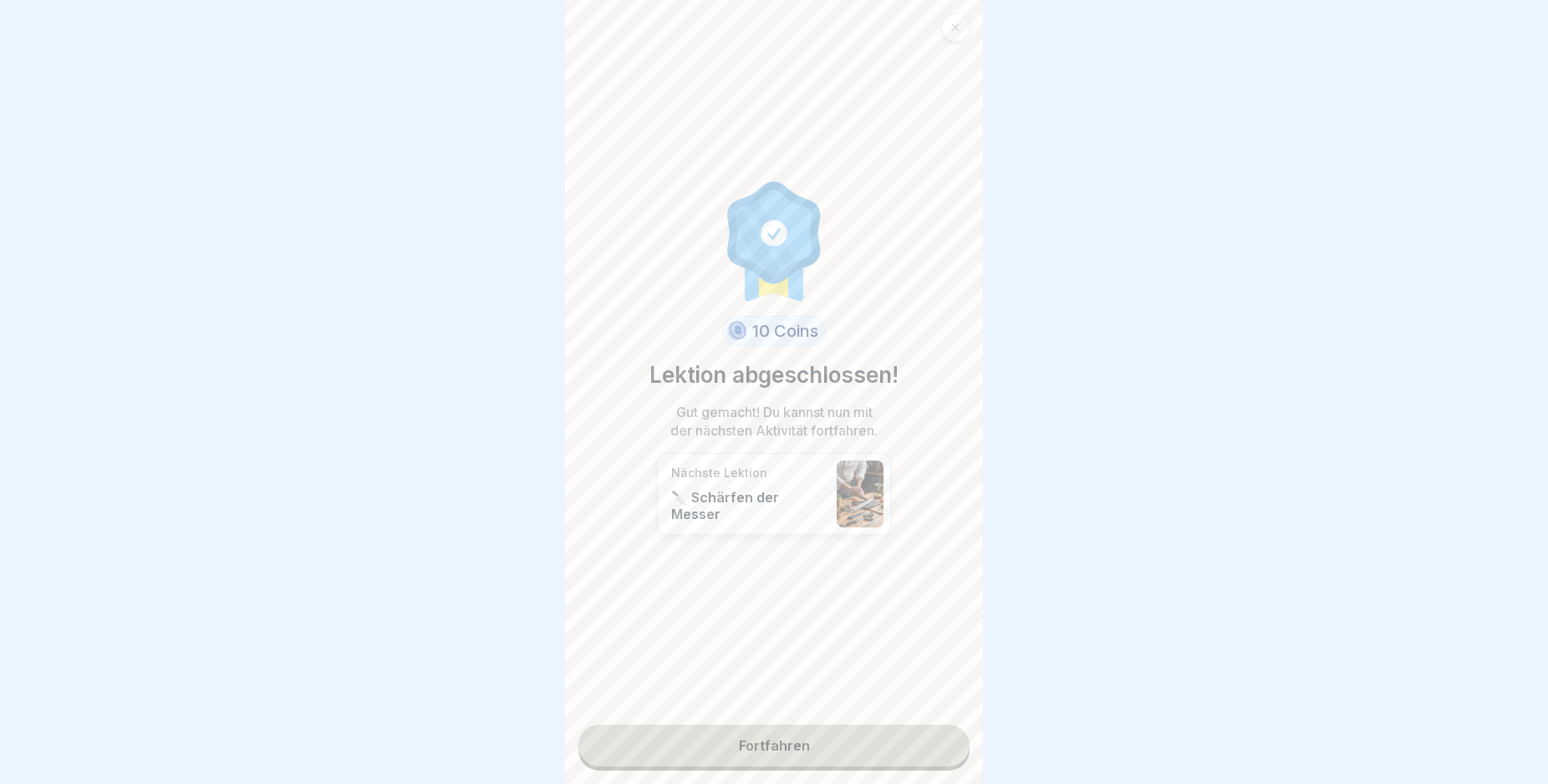
click at [873, 752] on link "Fortfahren" at bounding box center [773, 745] width 391 height 41
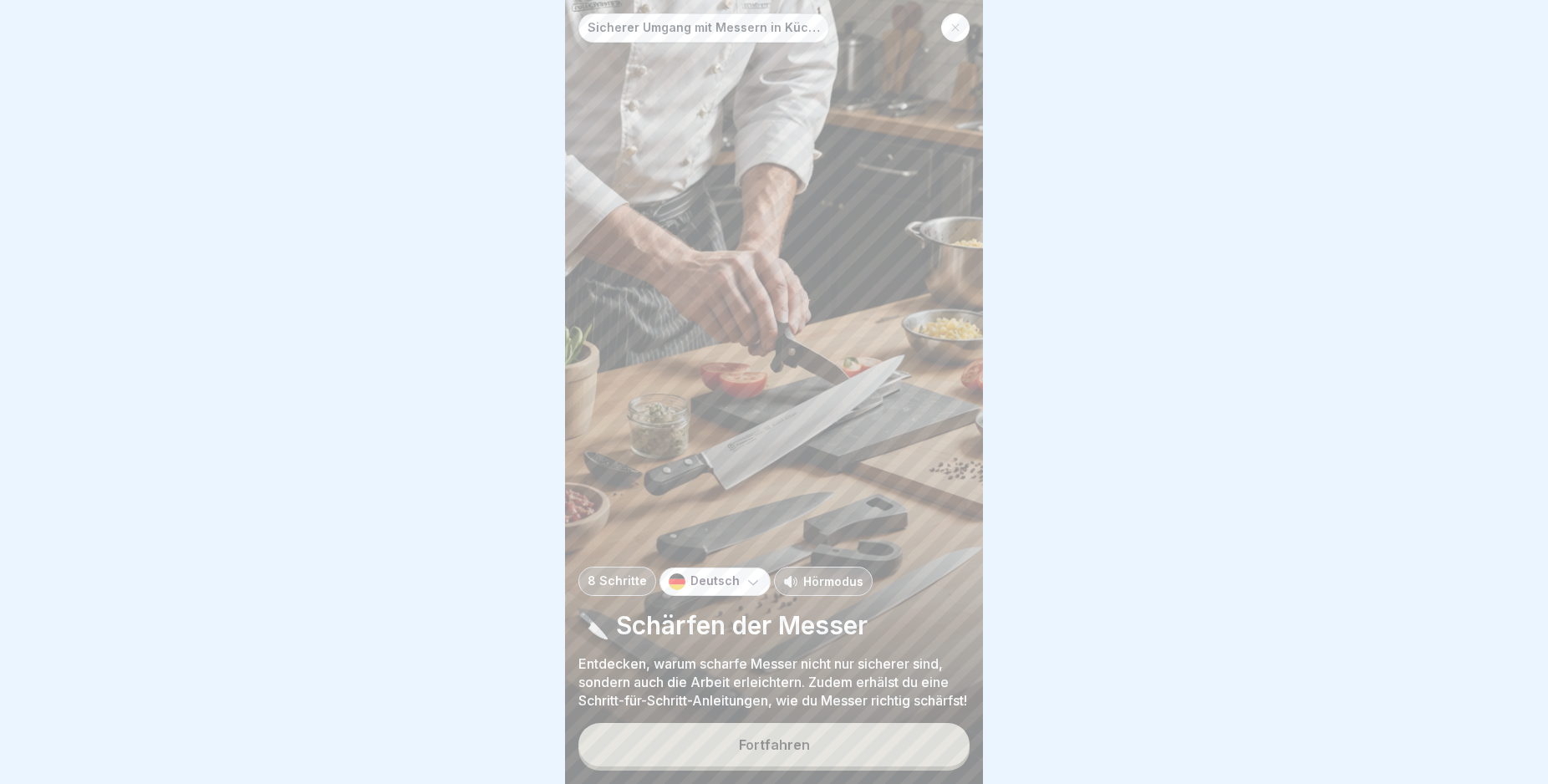
click at [873, 752] on button "Fortfahren" at bounding box center [773, 744] width 391 height 43
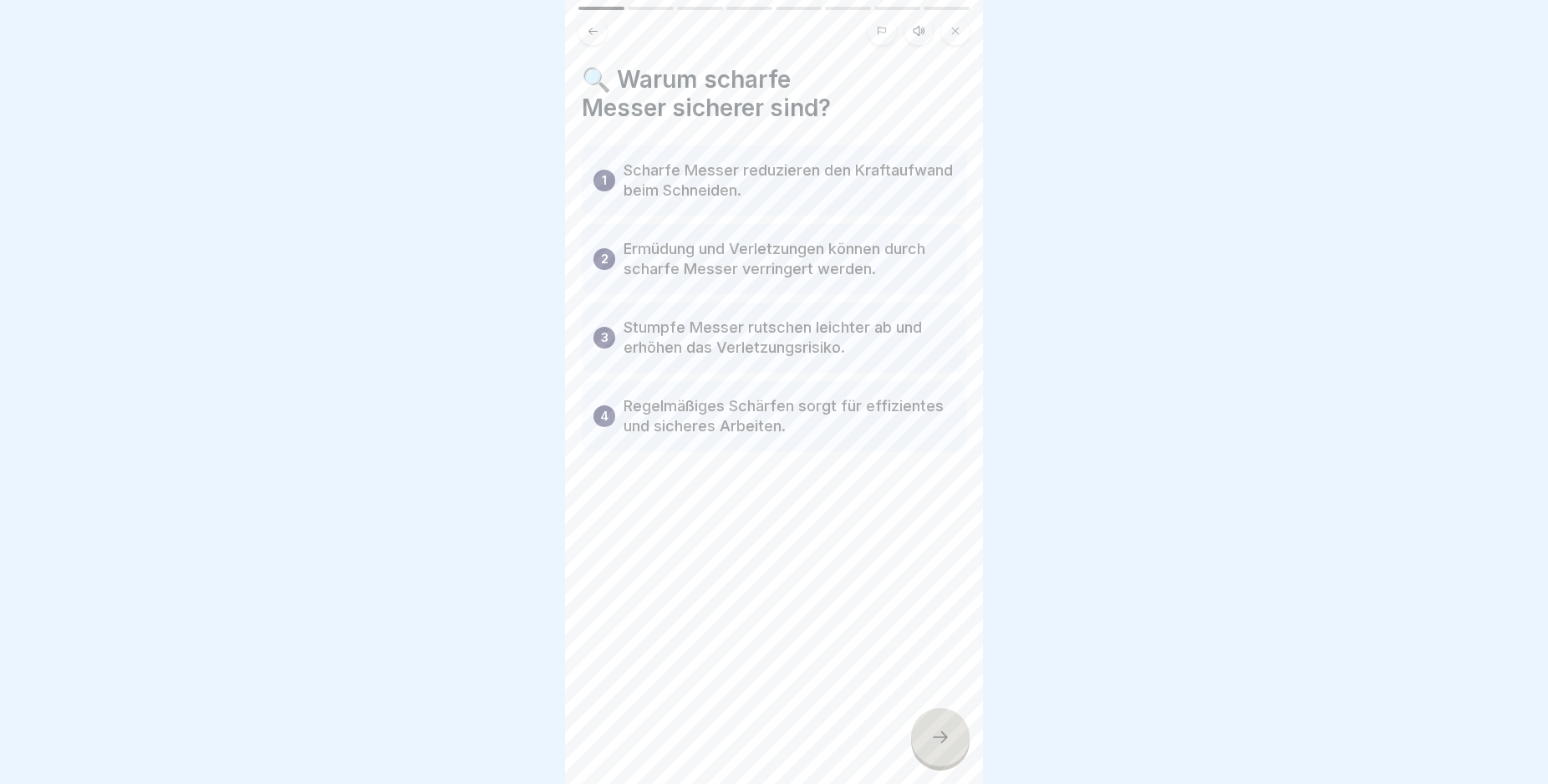
click at [950, 756] on div at bounding box center [941, 737] width 58 height 58
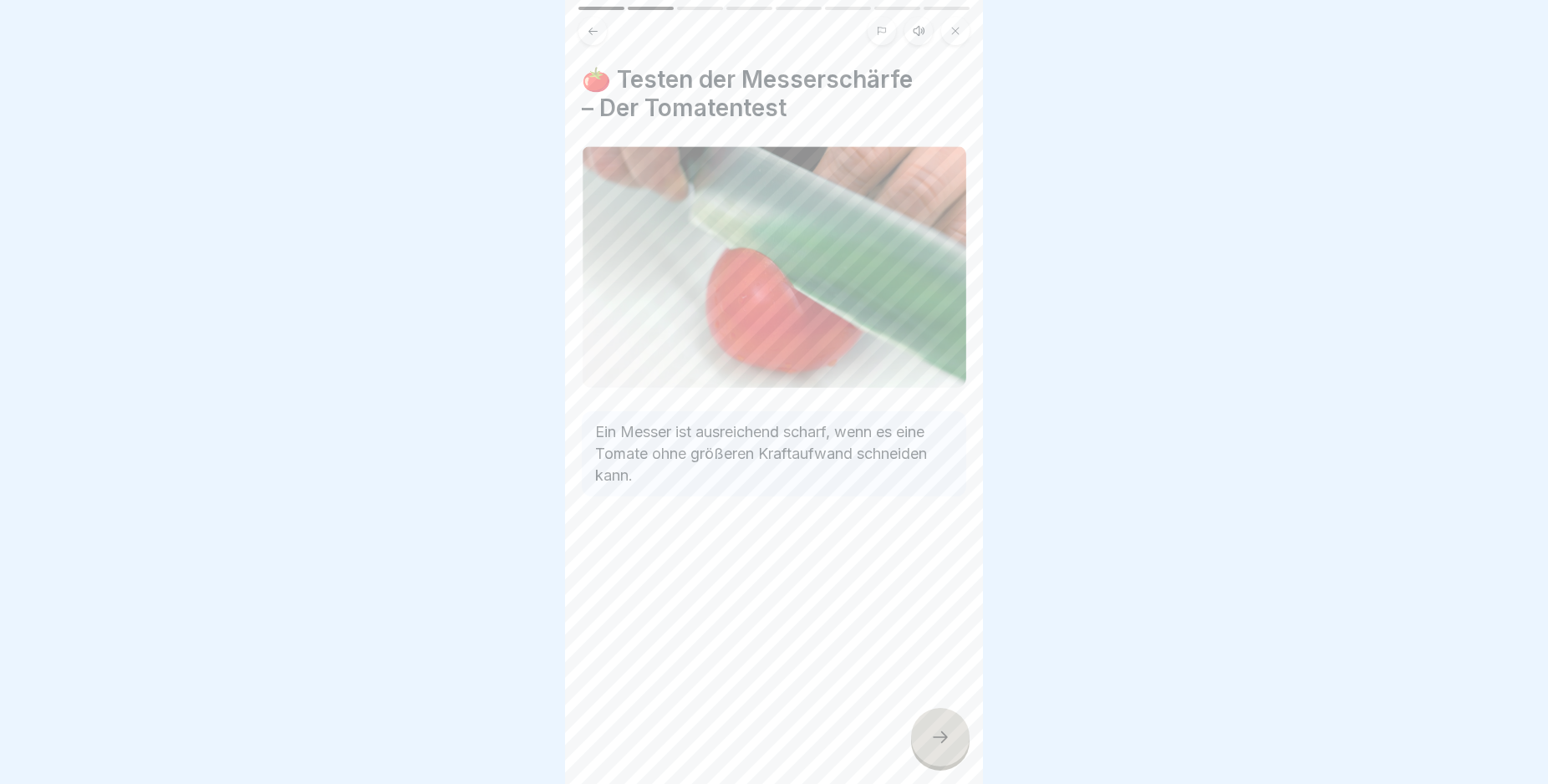
click at [935, 747] on icon at bounding box center [940, 736] width 20 height 20
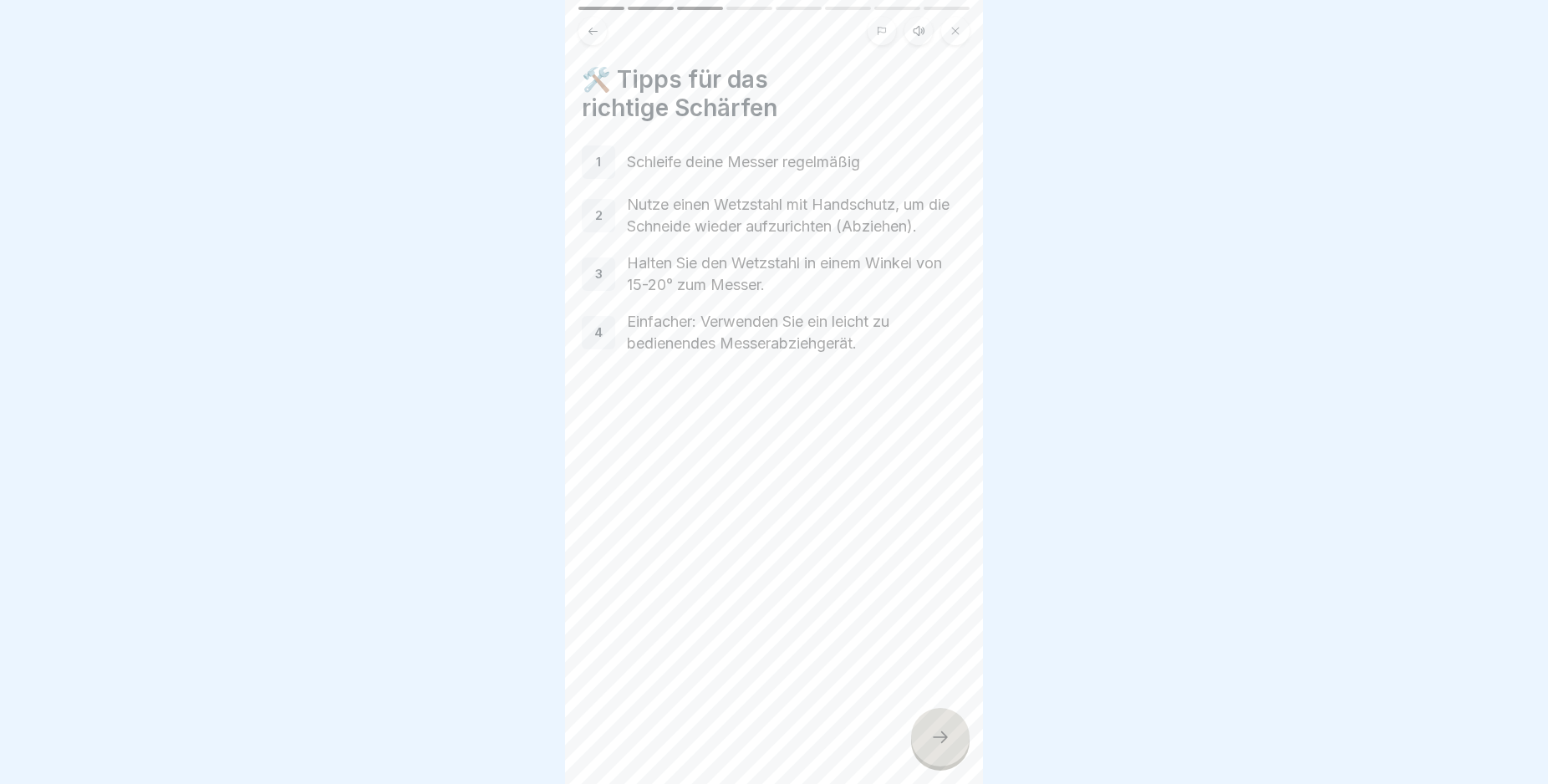
click at [935, 747] on icon at bounding box center [940, 736] width 20 height 20
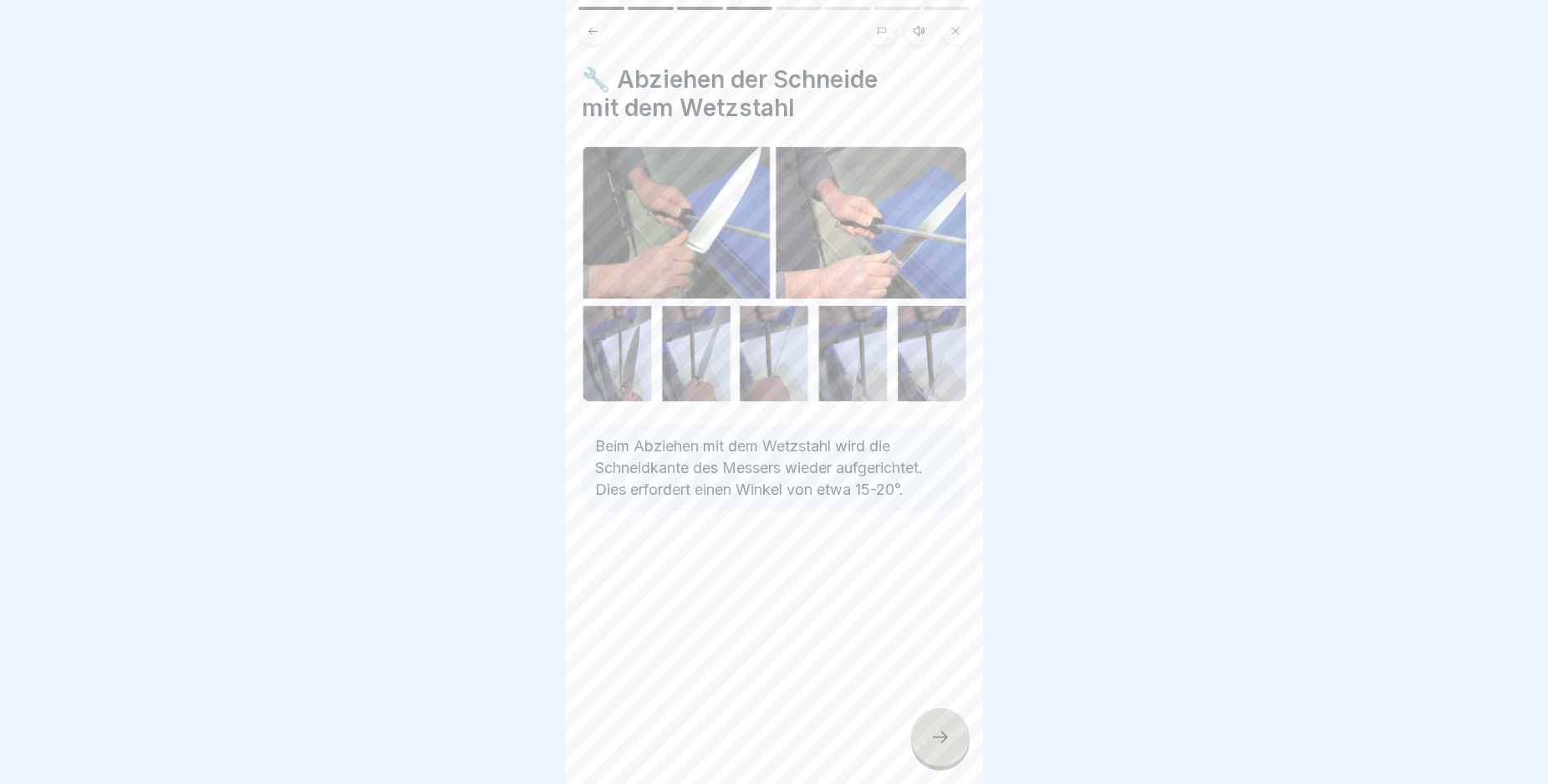
click at [935, 747] on icon at bounding box center [940, 736] width 20 height 20
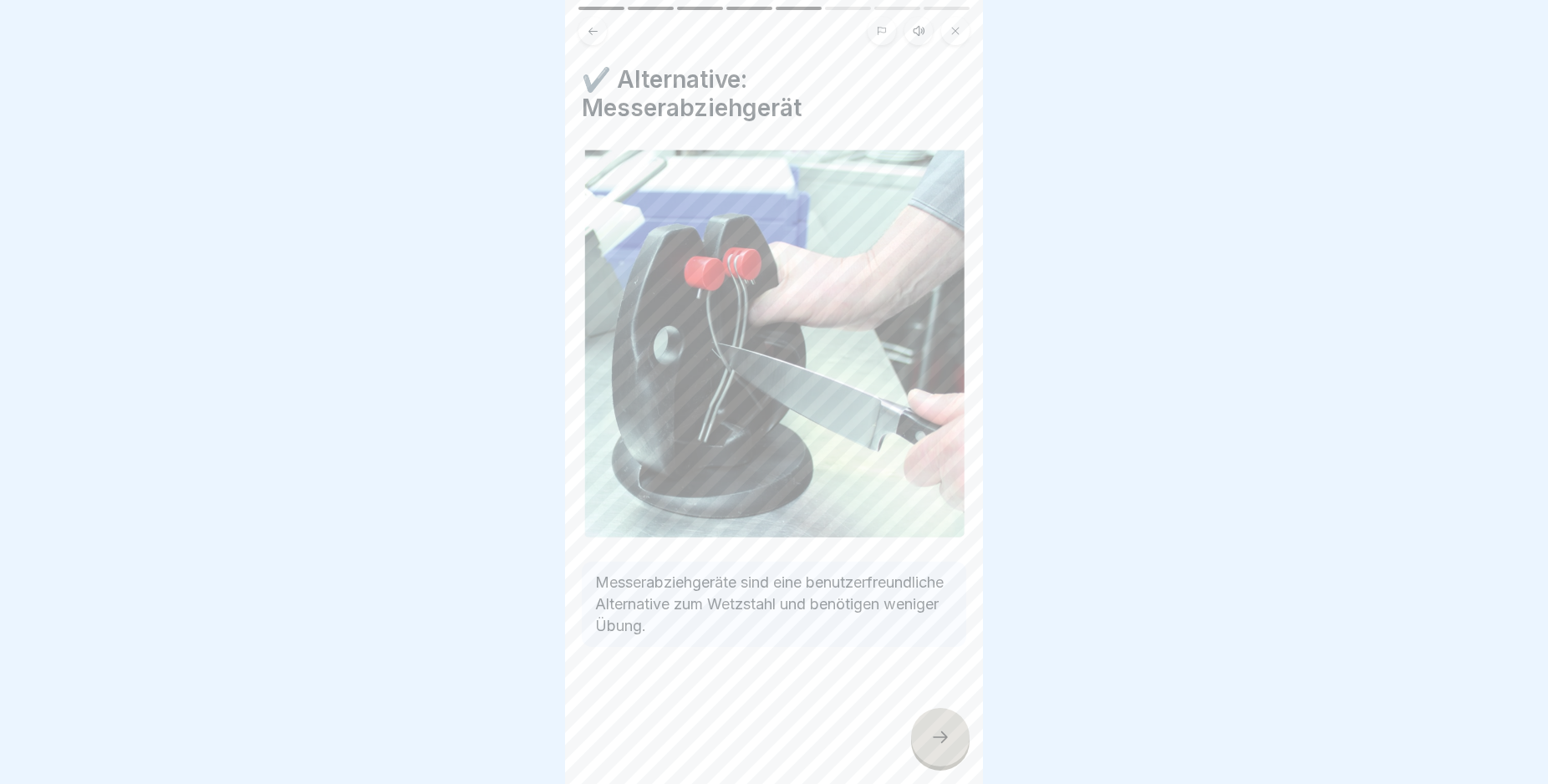
click at [935, 747] on icon at bounding box center [940, 736] width 20 height 20
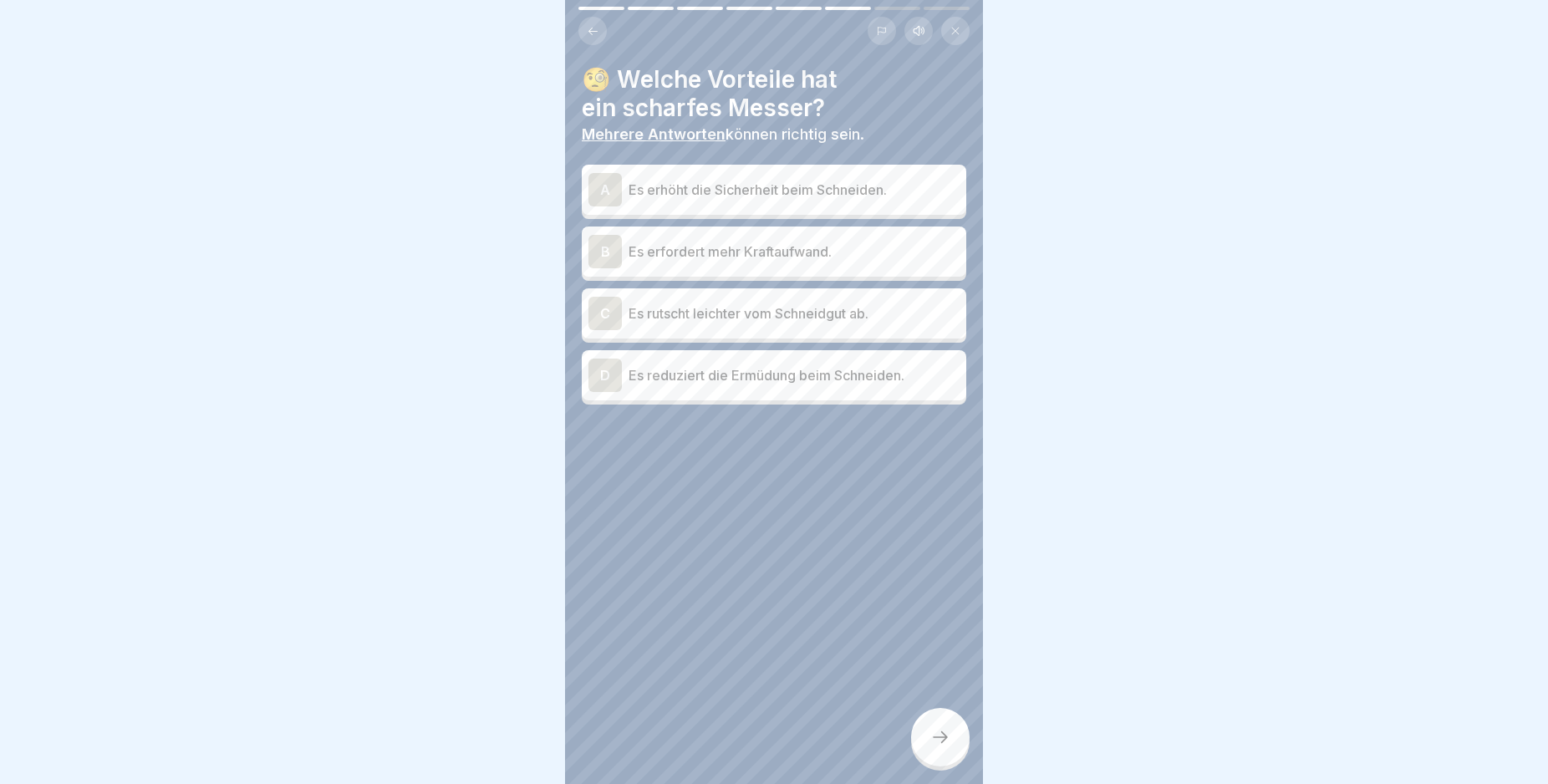
click at [604, 190] on div "A" at bounding box center [605, 190] width 34 height 34
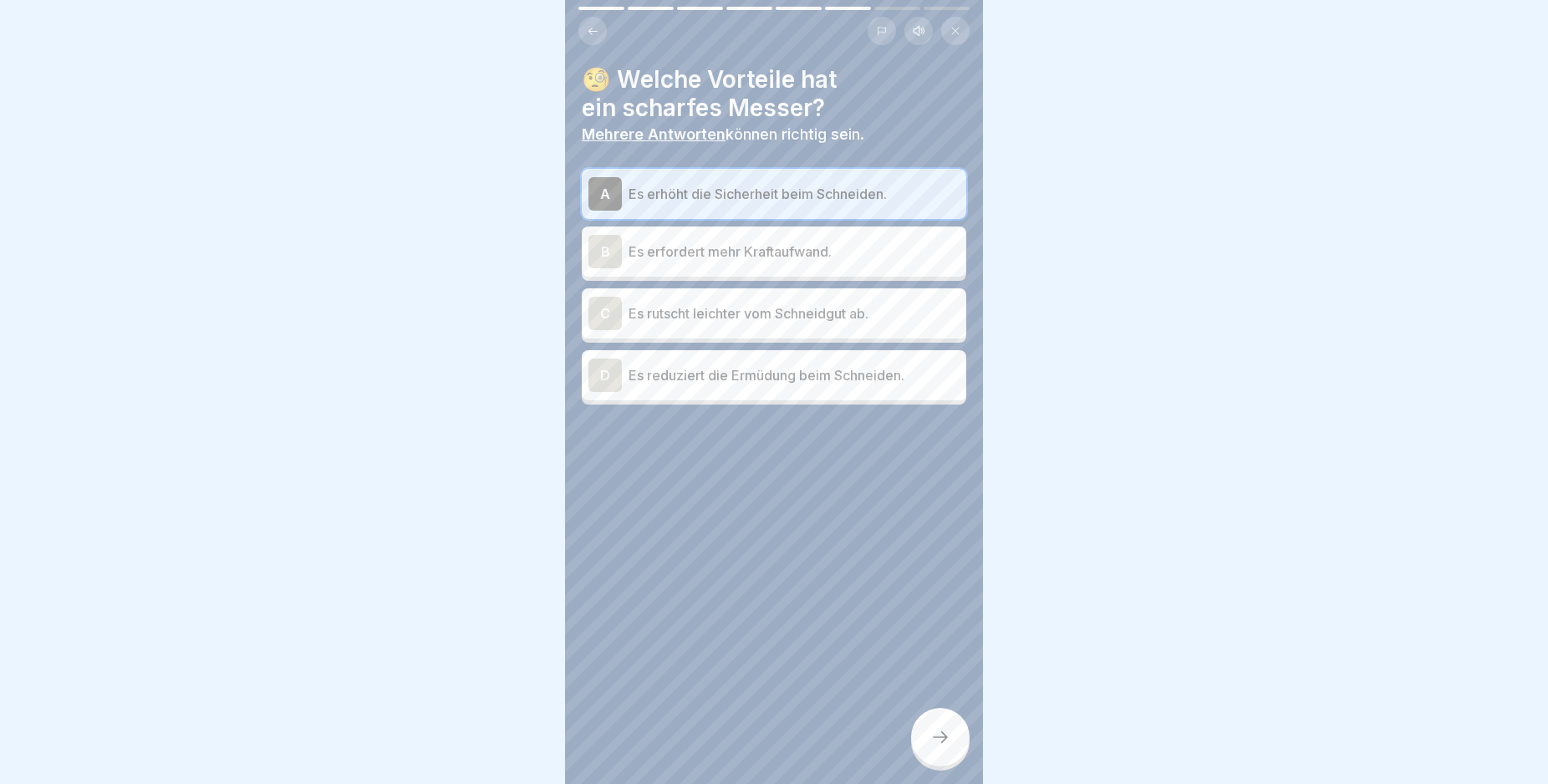
click at [607, 373] on div "D" at bounding box center [605, 376] width 34 height 34
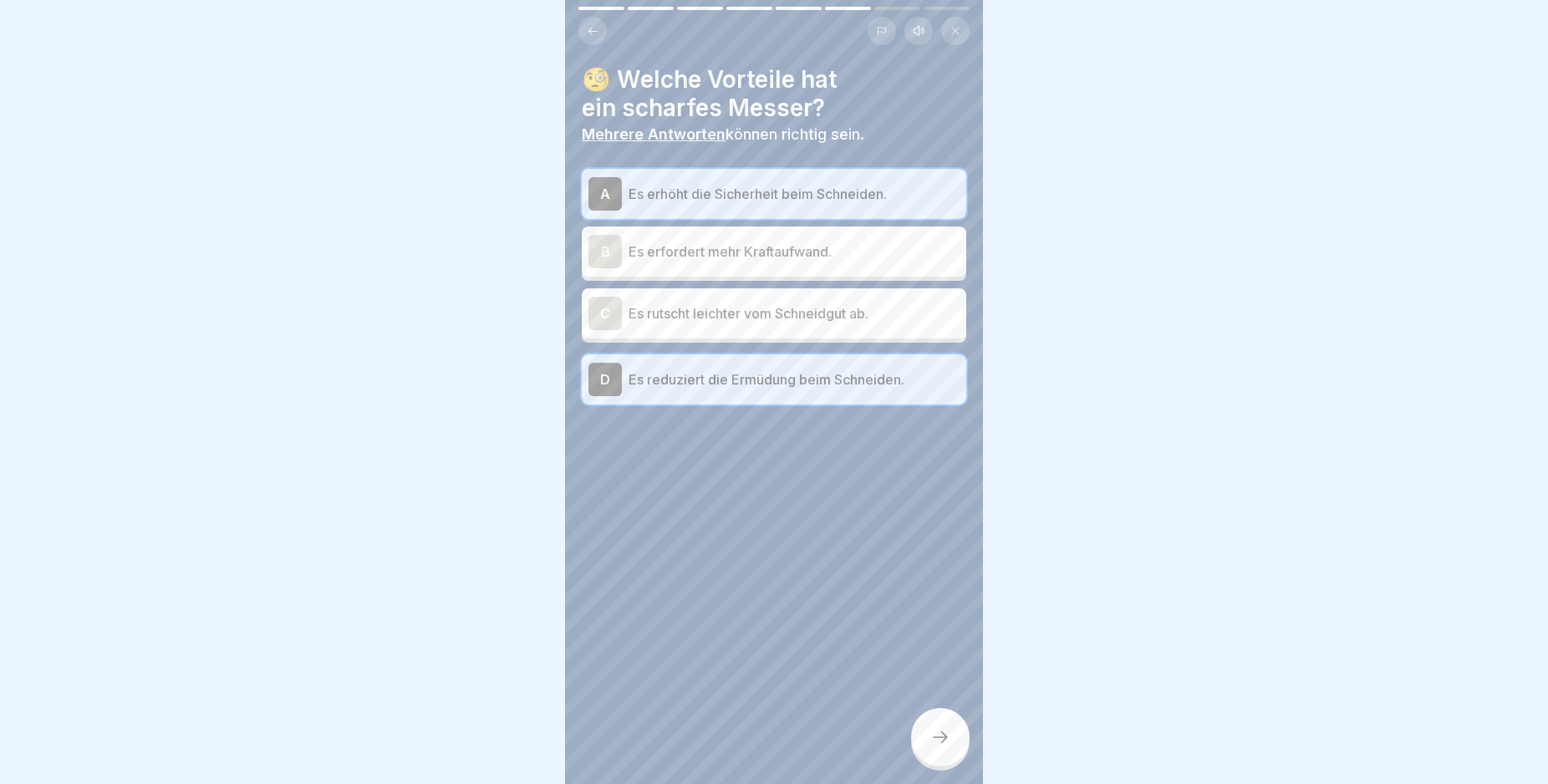
click at [948, 747] on icon at bounding box center [940, 736] width 20 height 20
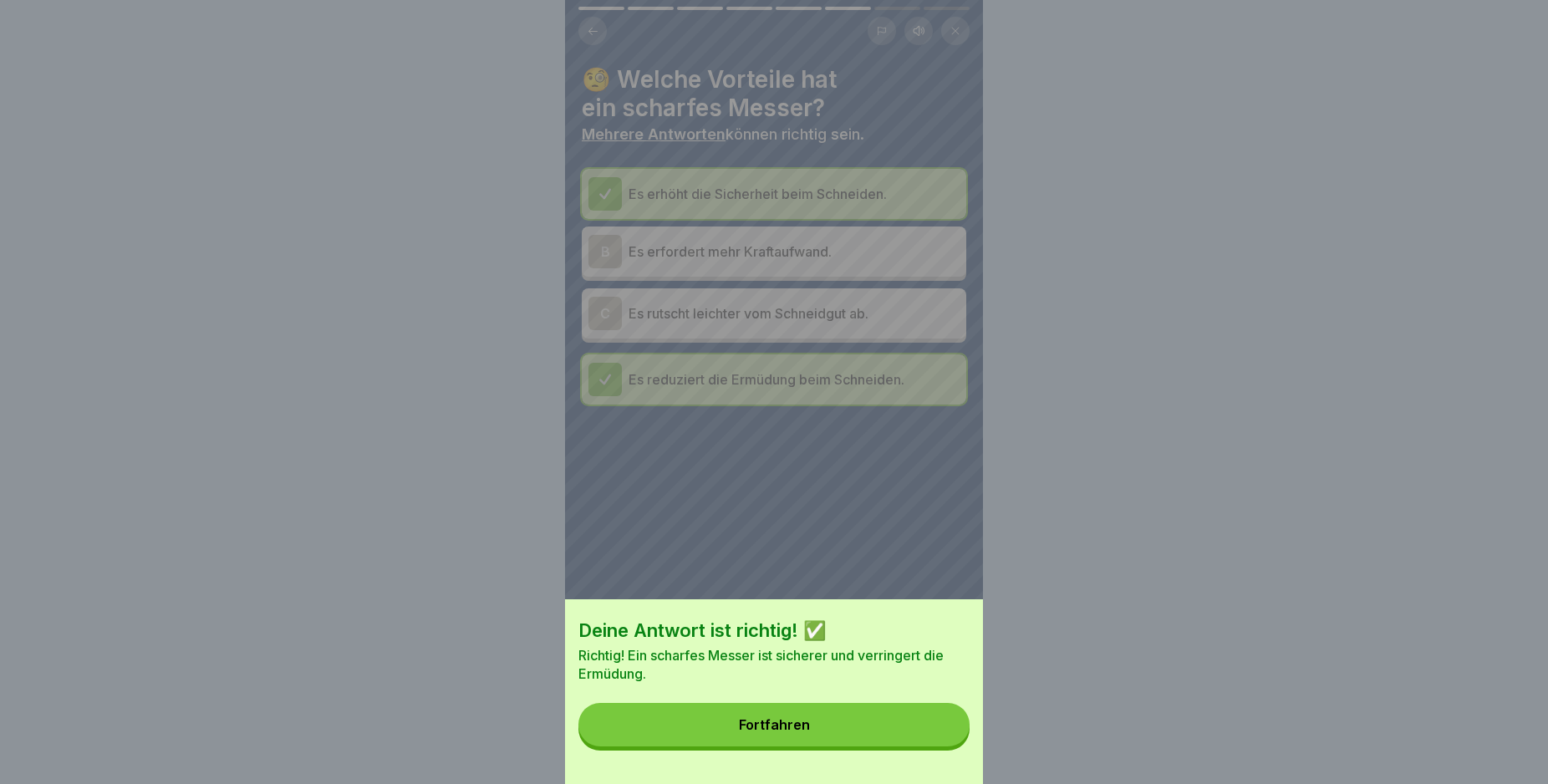
click at [895, 743] on button "Fortfahren" at bounding box center [773, 725] width 391 height 43
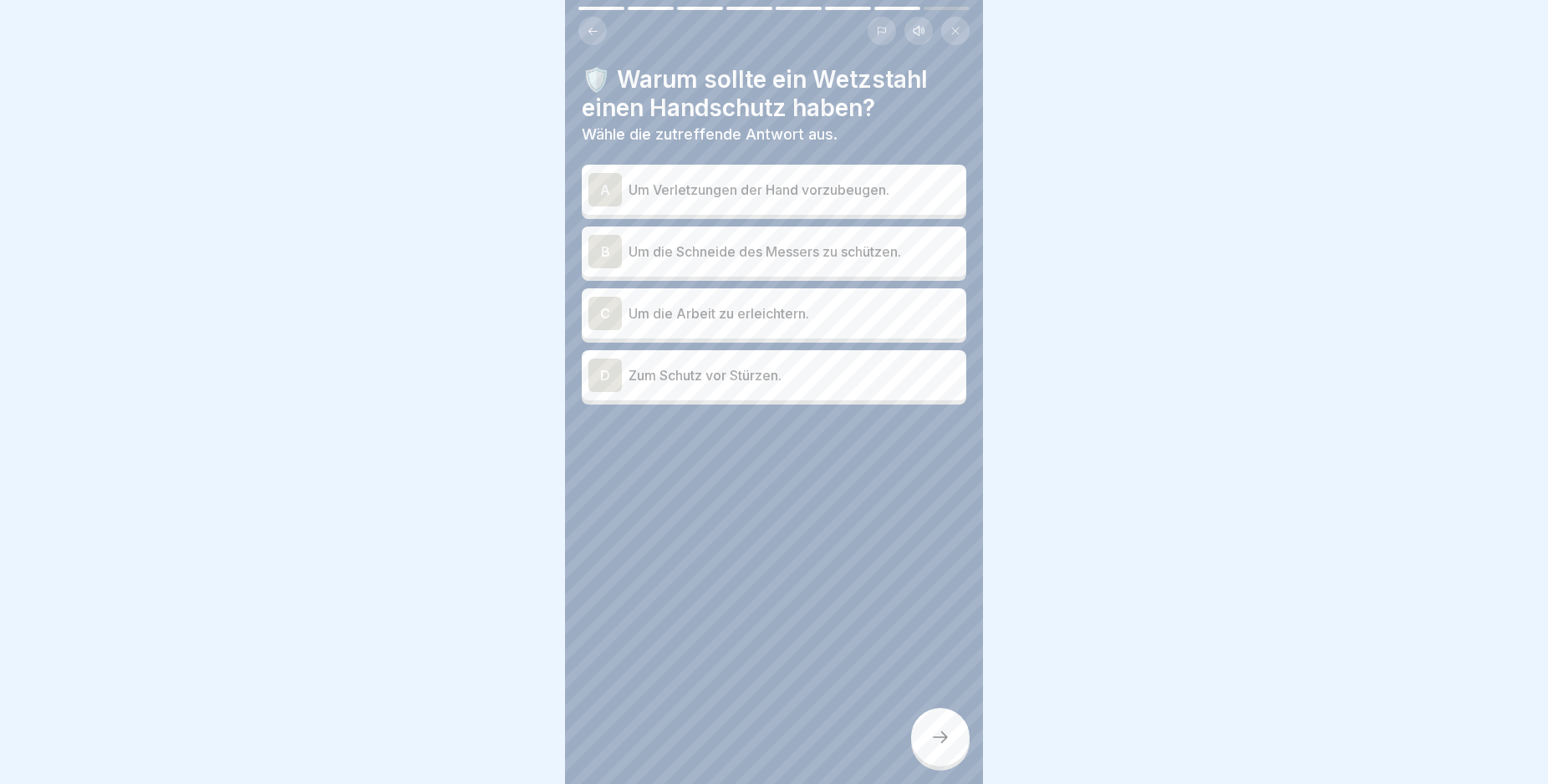
click at [600, 197] on div "A" at bounding box center [605, 190] width 34 height 34
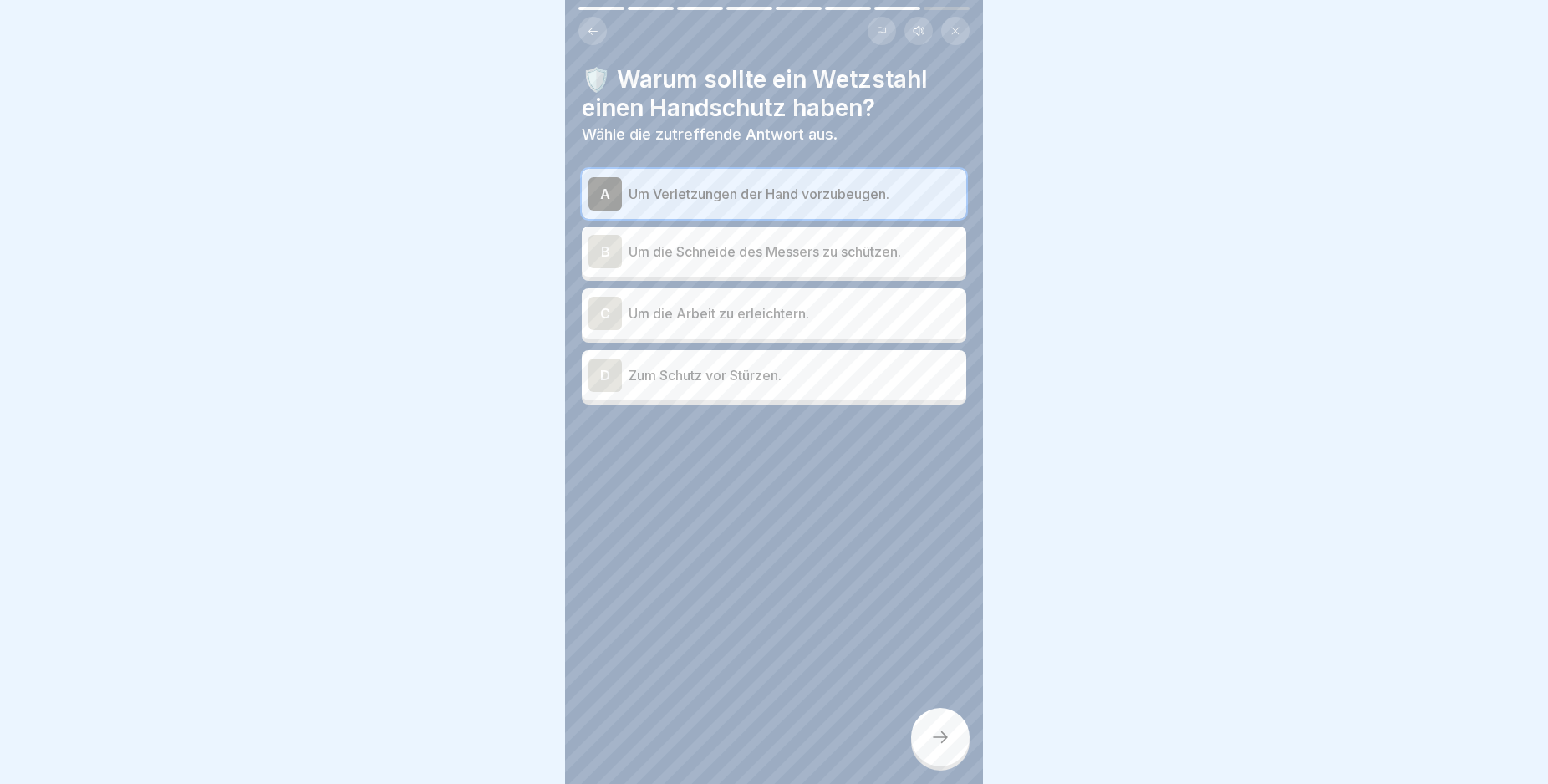
click at [938, 763] on div at bounding box center [941, 737] width 58 height 58
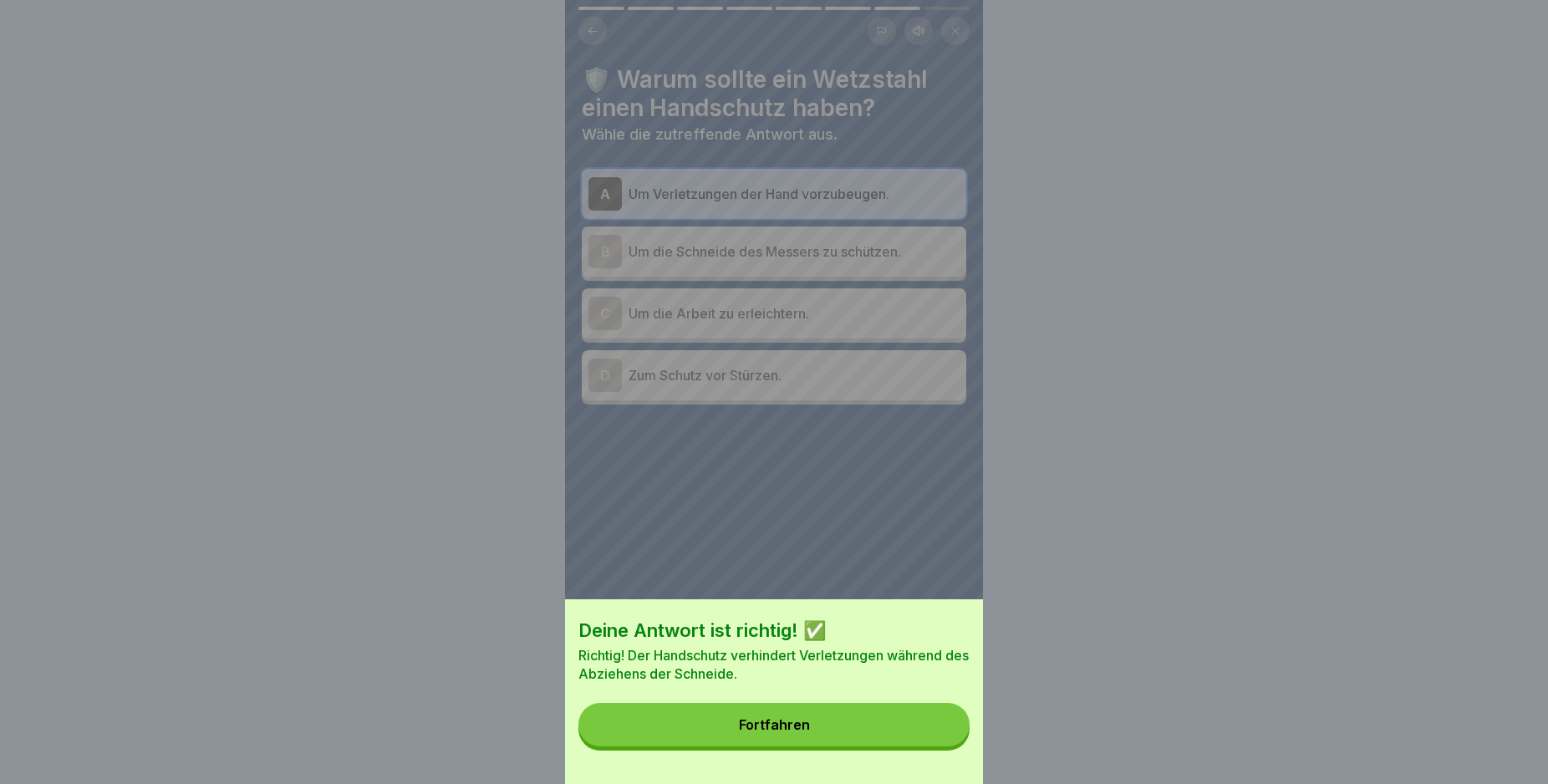
click at [920, 746] on button "Fortfahren" at bounding box center [773, 725] width 391 height 43
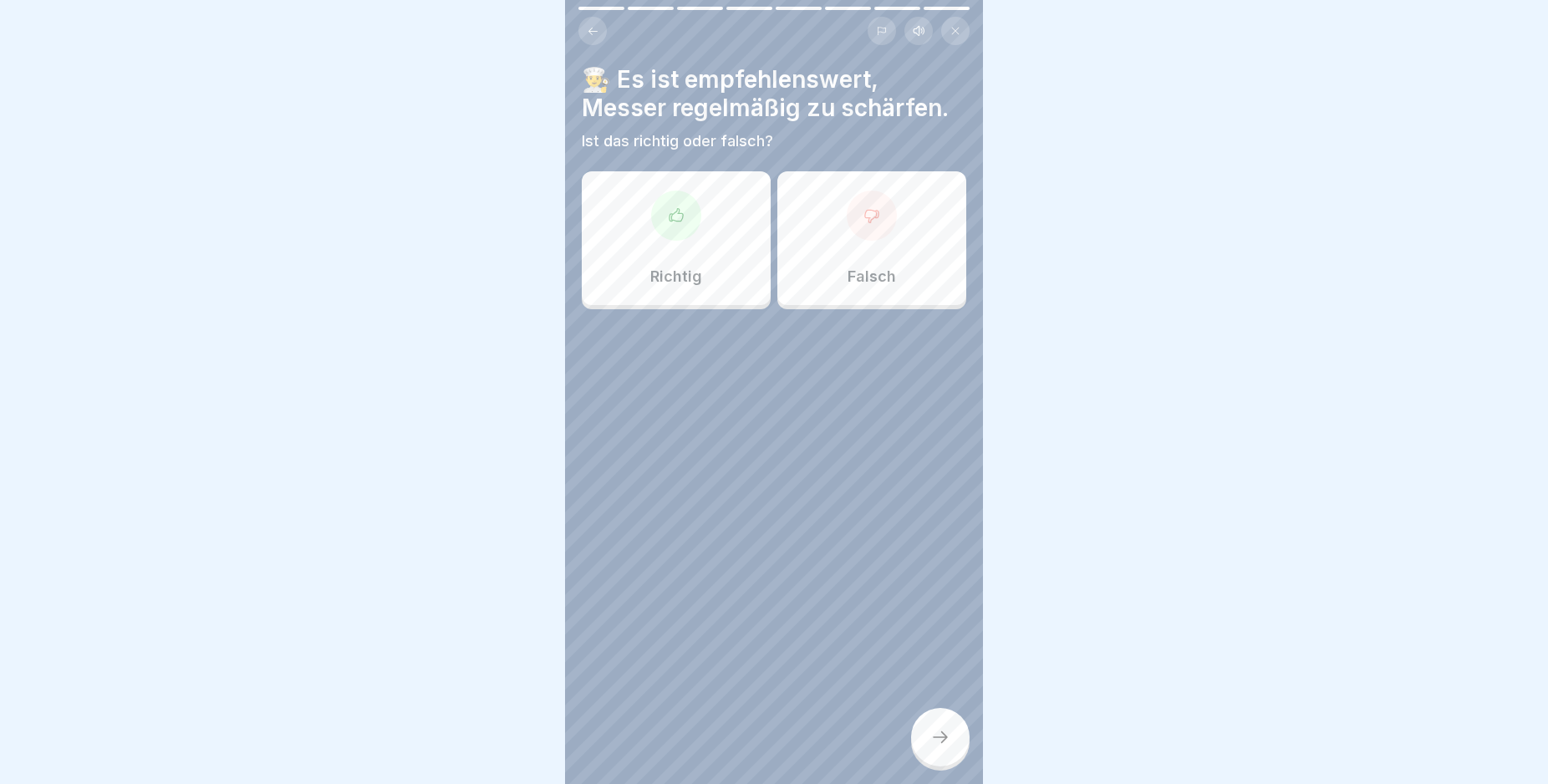
click at [674, 214] on icon at bounding box center [676, 216] width 17 height 17
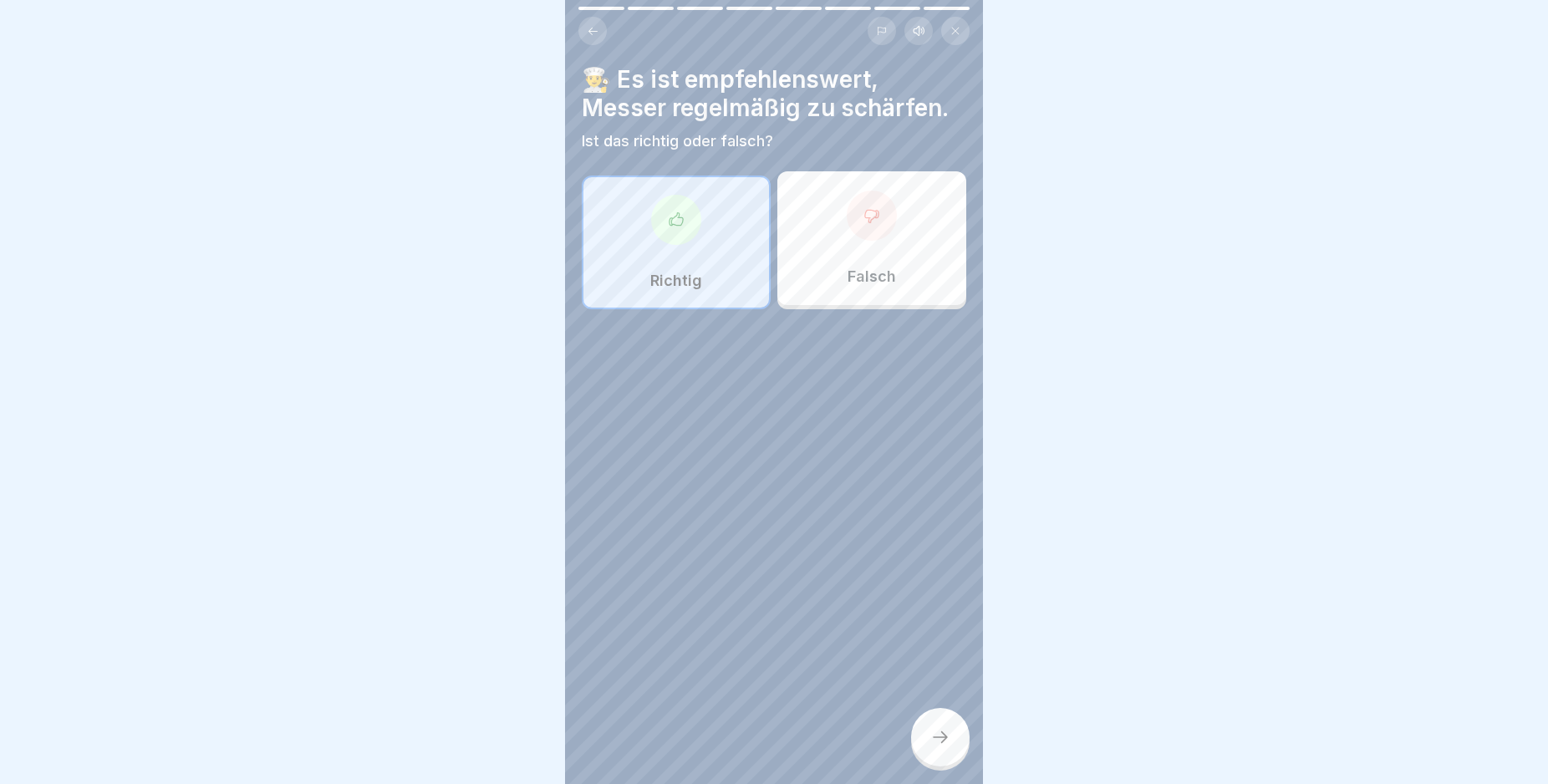
click at [934, 747] on icon at bounding box center [940, 736] width 20 height 20
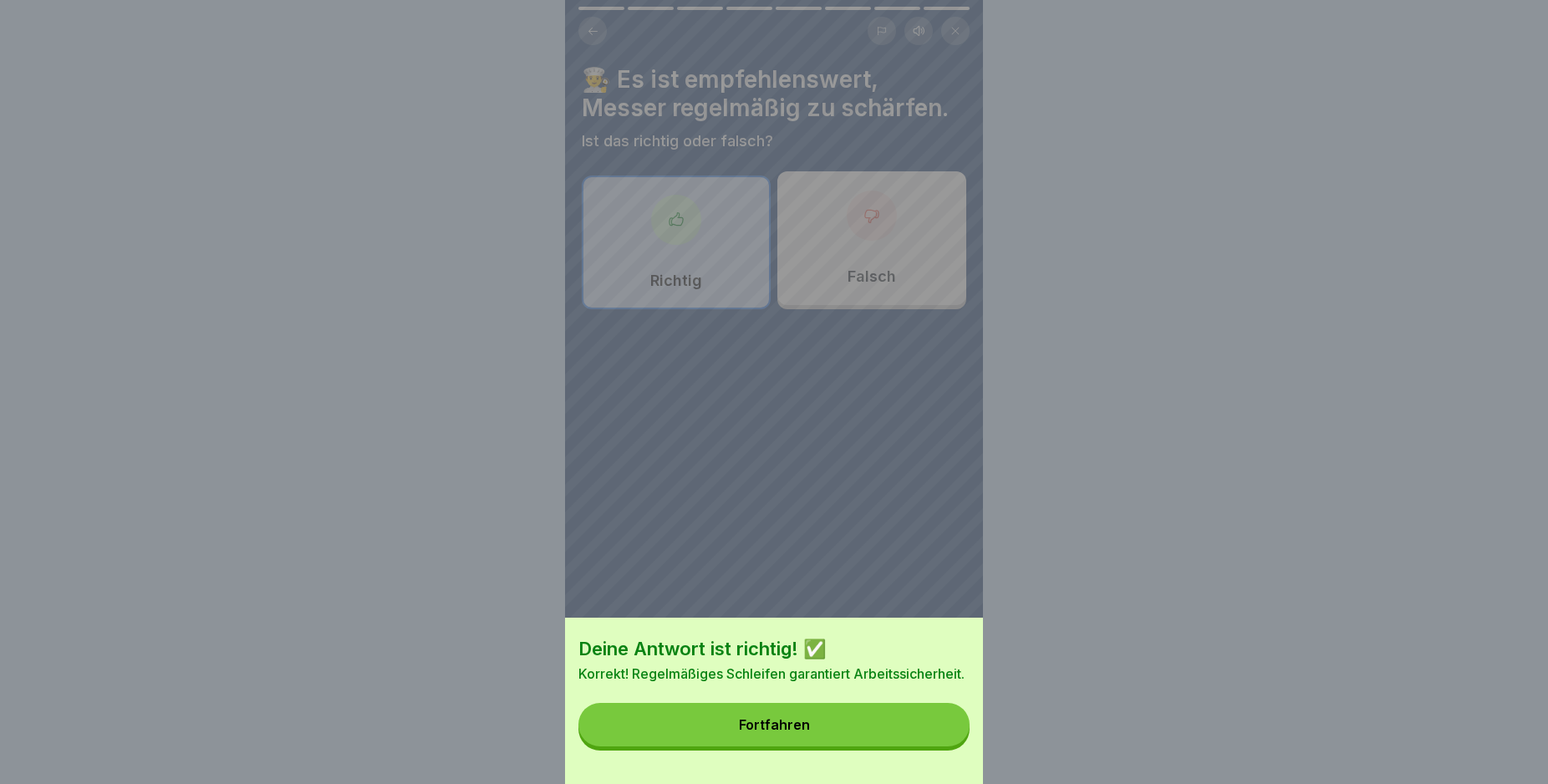
click at [914, 746] on button "Fortfahren" at bounding box center [773, 725] width 391 height 43
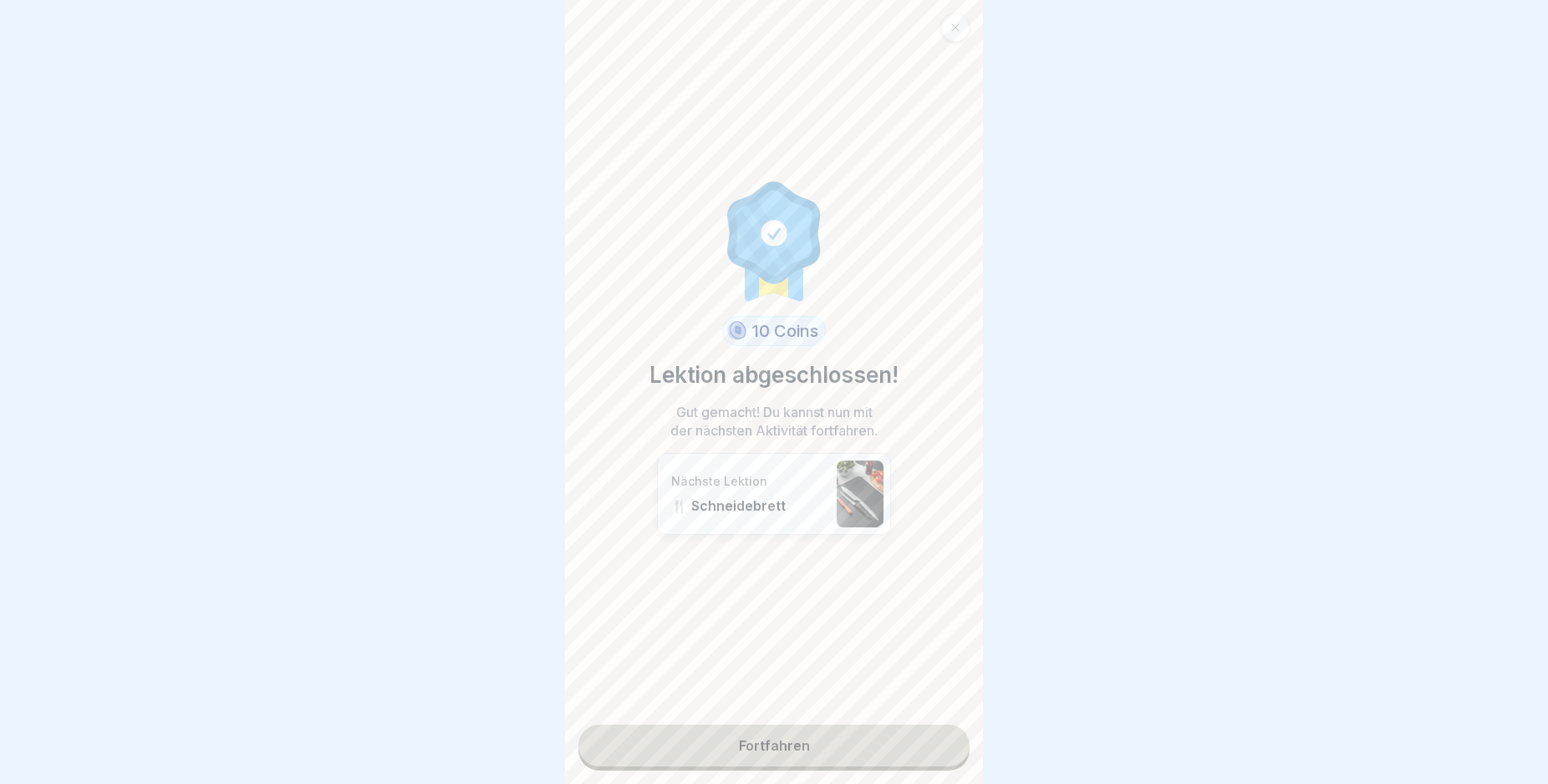
click at [914, 750] on link "Fortfahren" at bounding box center [773, 745] width 391 height 41
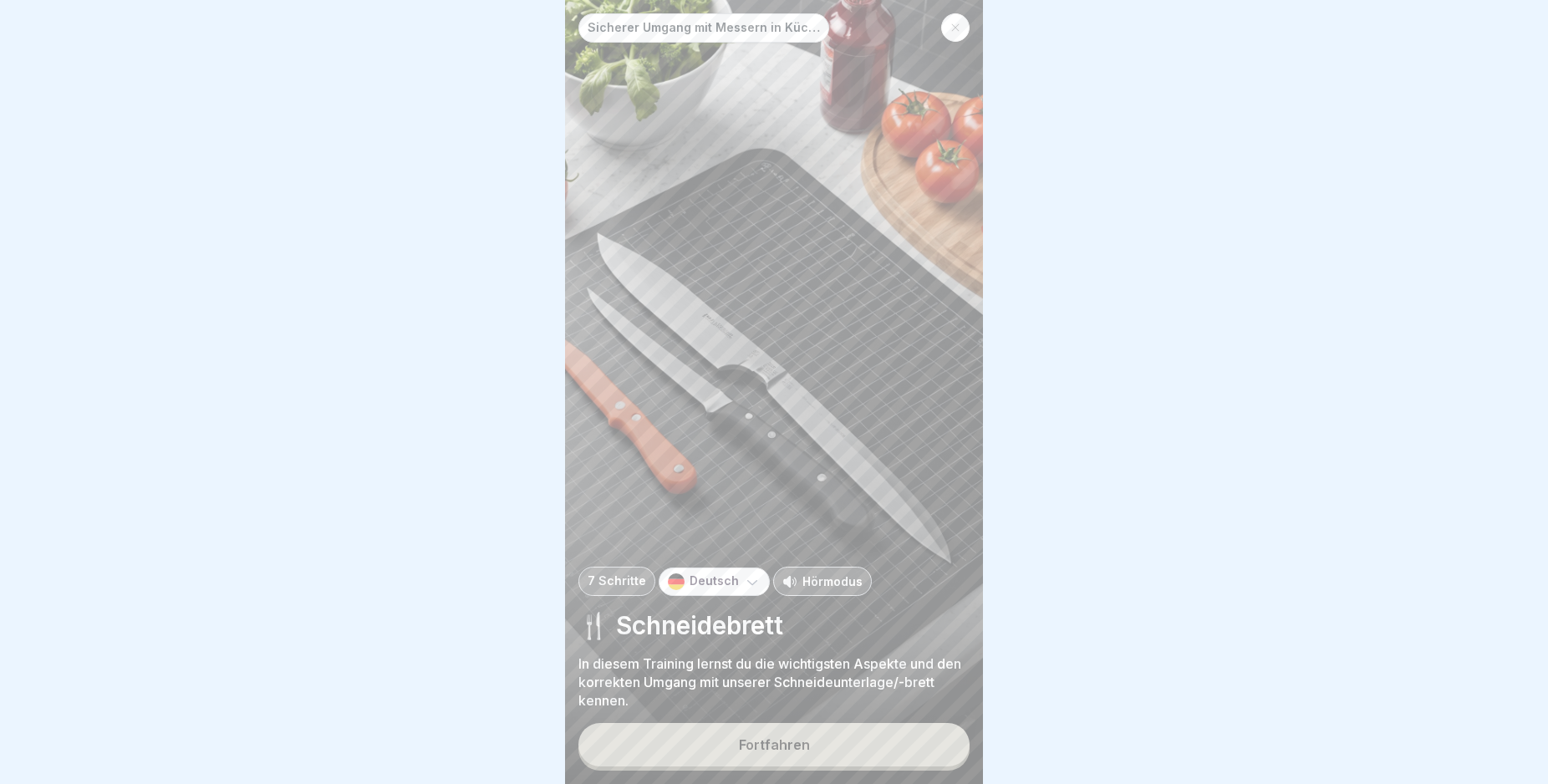
click at [914, 750] on button "Fortfahren" at bounding box center [773, 744] width 391 height 43
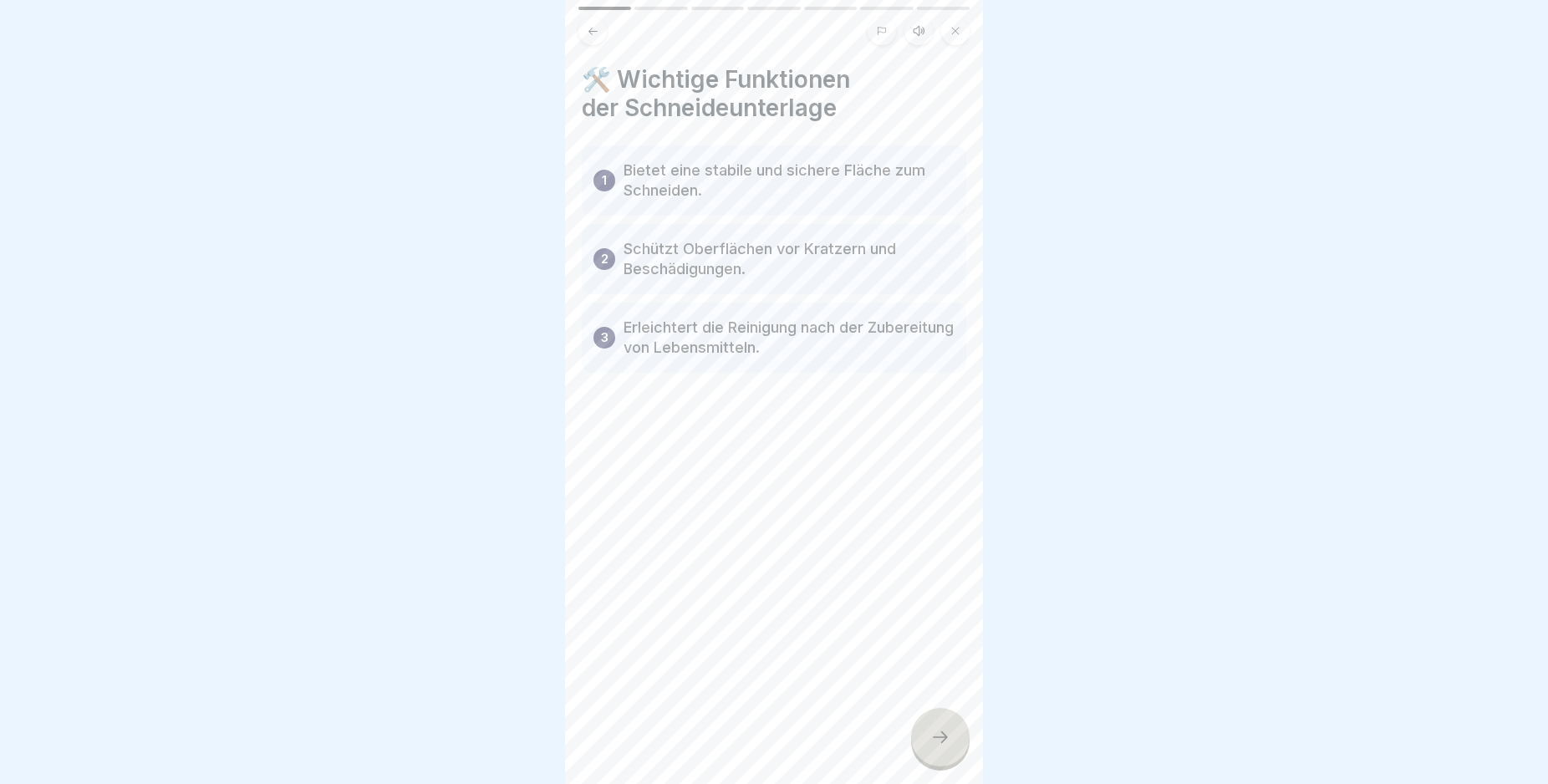
click at [931, 747] on icon at bounding box center [940, 736] width 20 height 20
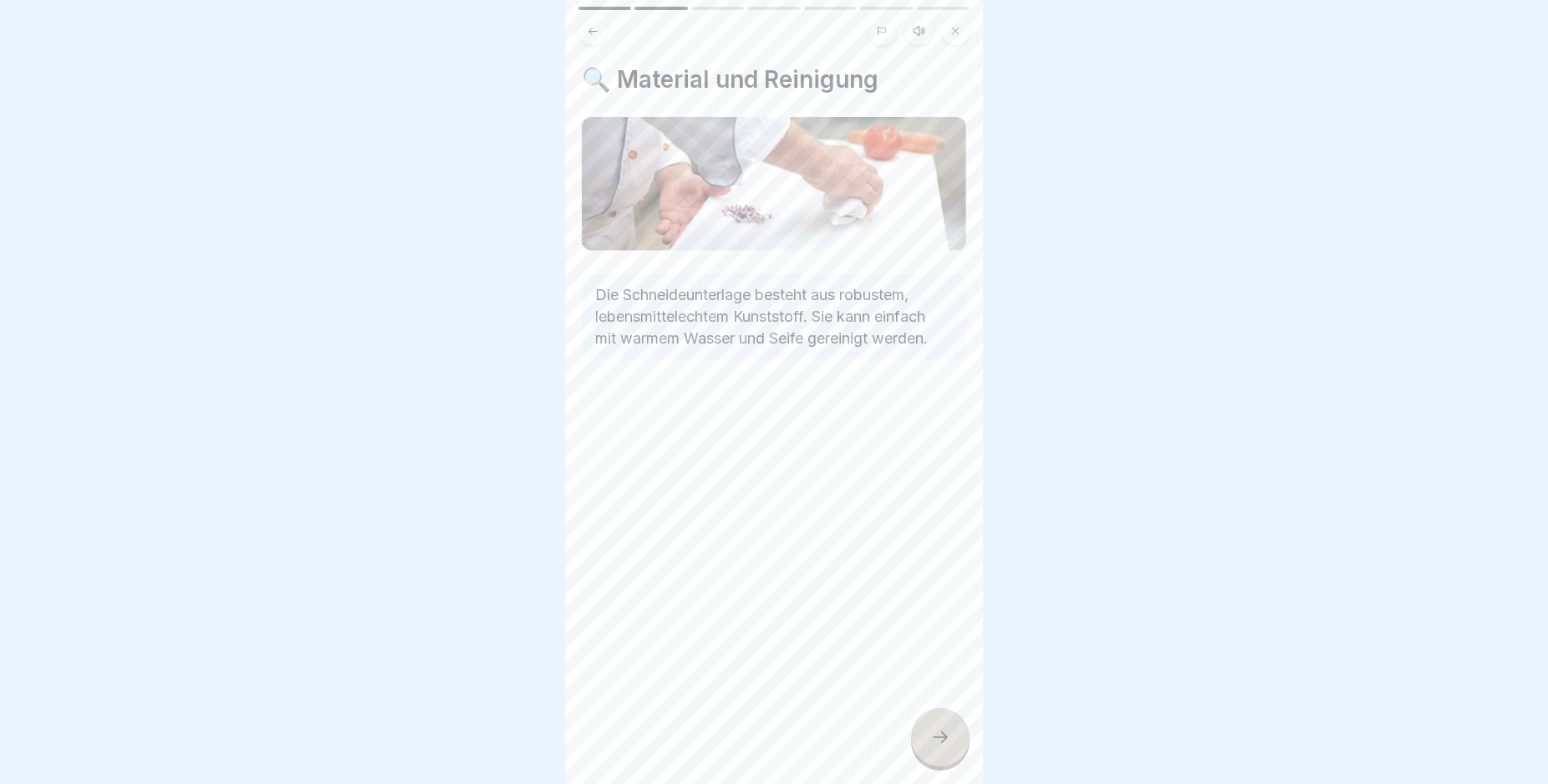
click at [931, 747] on icon at bounding box center [940, 736] width 20 height 20
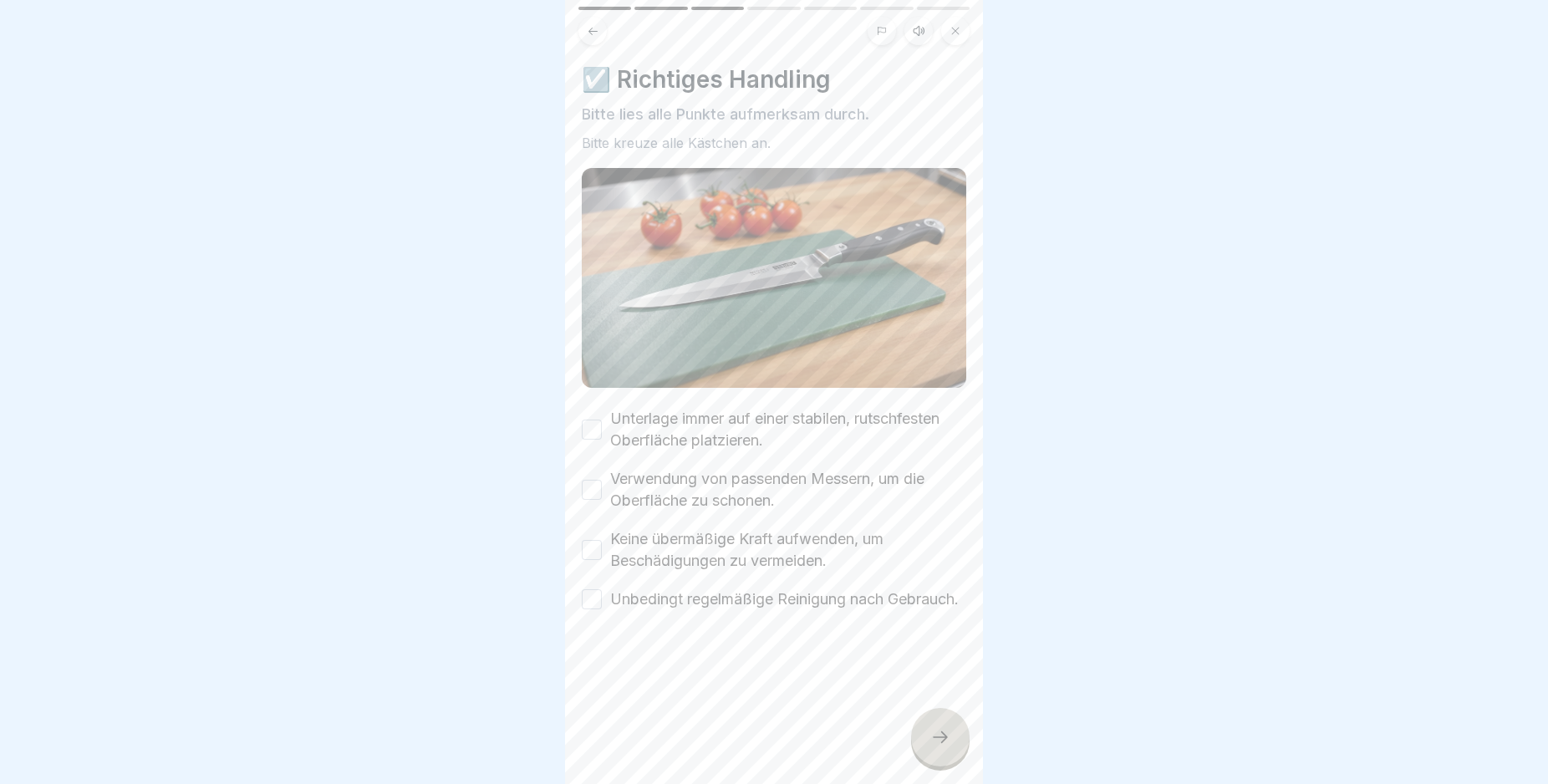
click at [587, 421] on button "Unterlage immer auf einer stabilen, rutschfesten Oberfläche platzieren." at bounding box center [591, 429] width 20 height 20
click at [592, 480] on button "Verwendung von passenden Messern, um die Oberfläche zu schonen." at bounding box center [591, 489] width 20 height 20
click at [589, 540] on button "Keine übermäßige Kraft aufwenden, um Beschädigungen zu vermeiden." at bounding box center [591, 550] width 20 height 20
click at [595, 600] on button "Unbedingt regelmäßige Reinigung nach Gebrauch." at bounding box center [591, 599] width 20 height 20
click at [928, 756] on div at bounding box center [941, 737] width 58 height 58
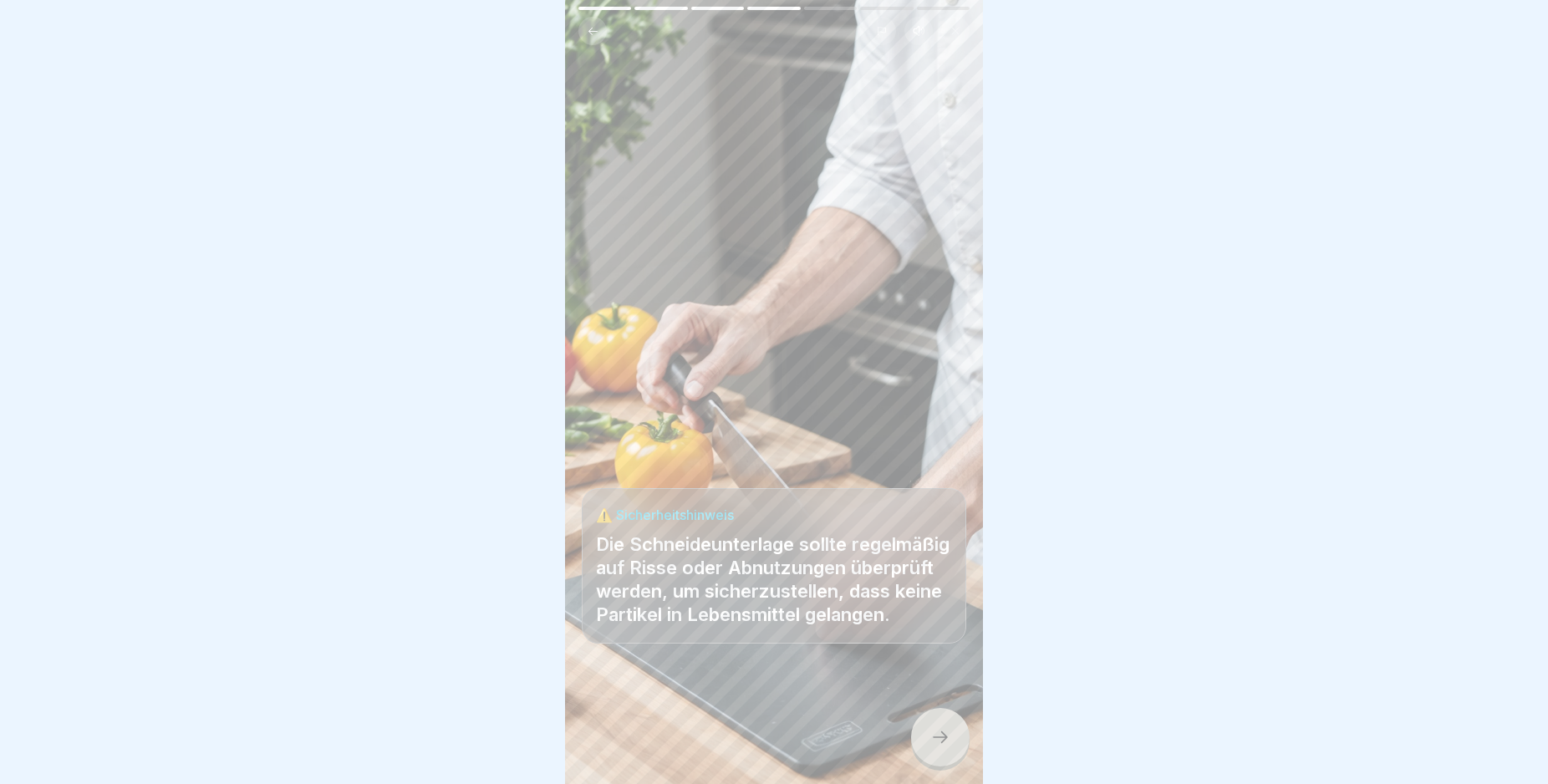
click at [933, 747] on icon at bounding box center [940, 736] width 20 height 20
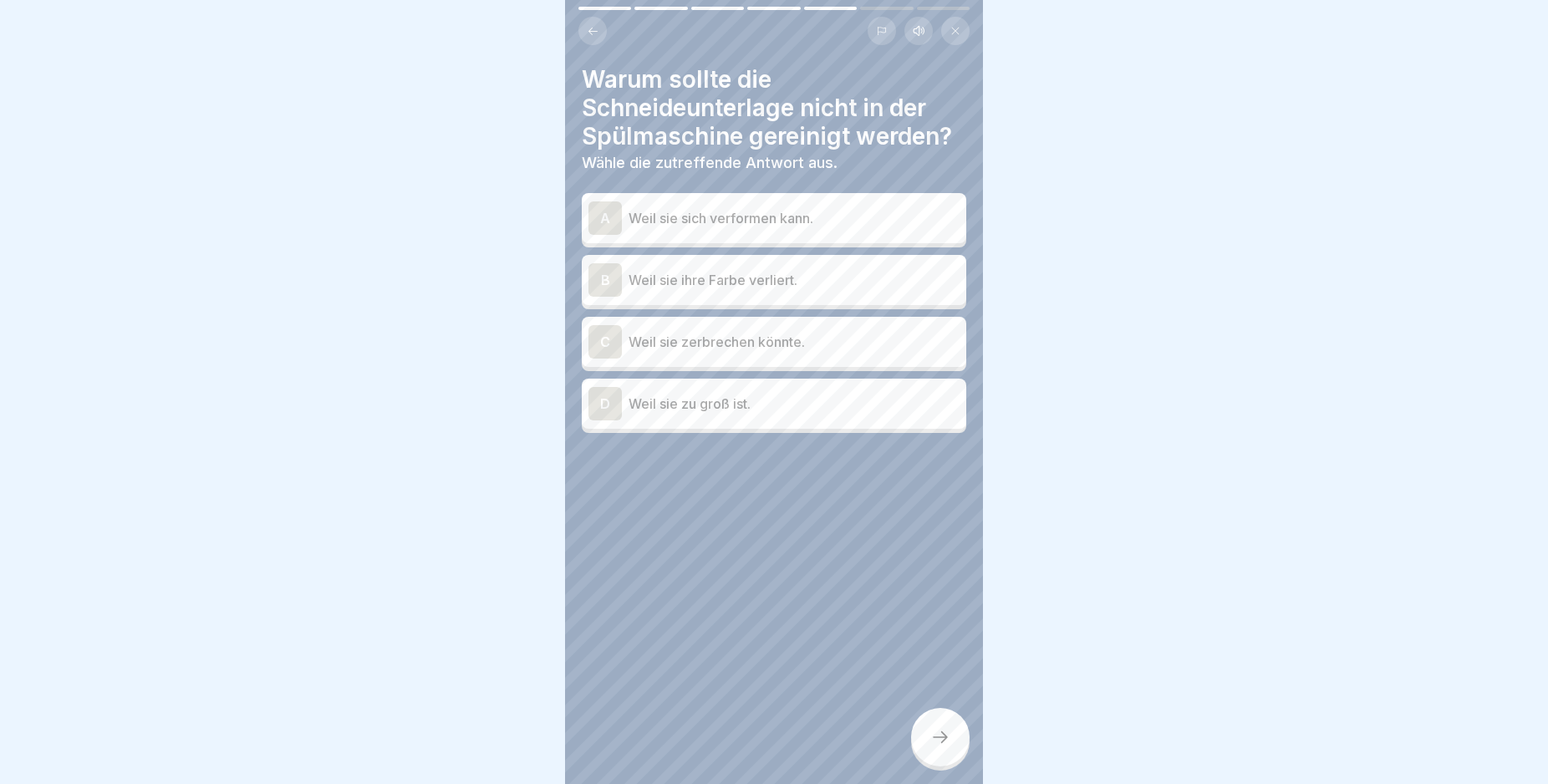
click at [607, 217] on div "A" at bounding box center [605, 218] width 34 height 34
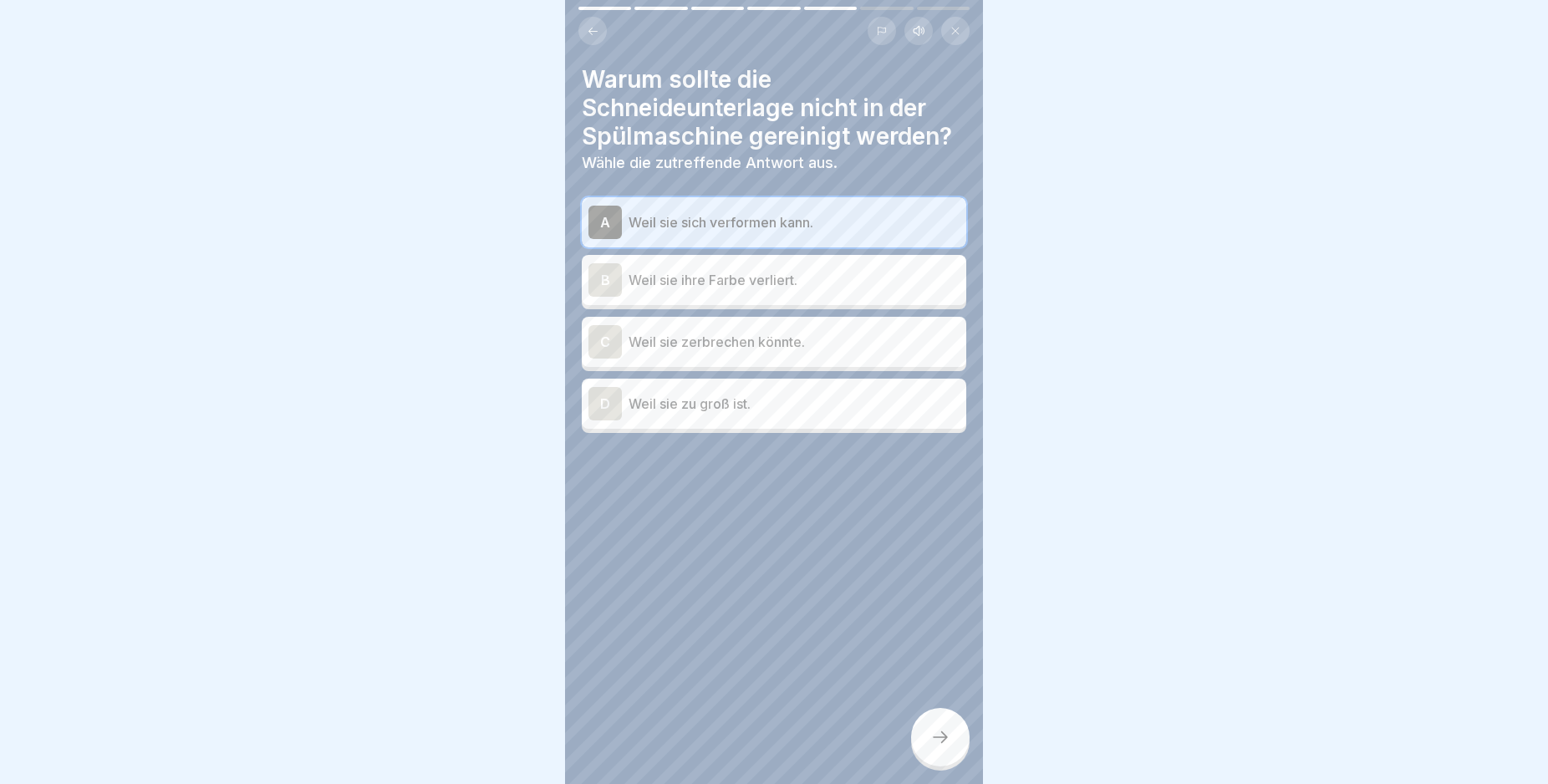
click at [946, 763] on div at bounding box center [941, 737] width 58 height 58
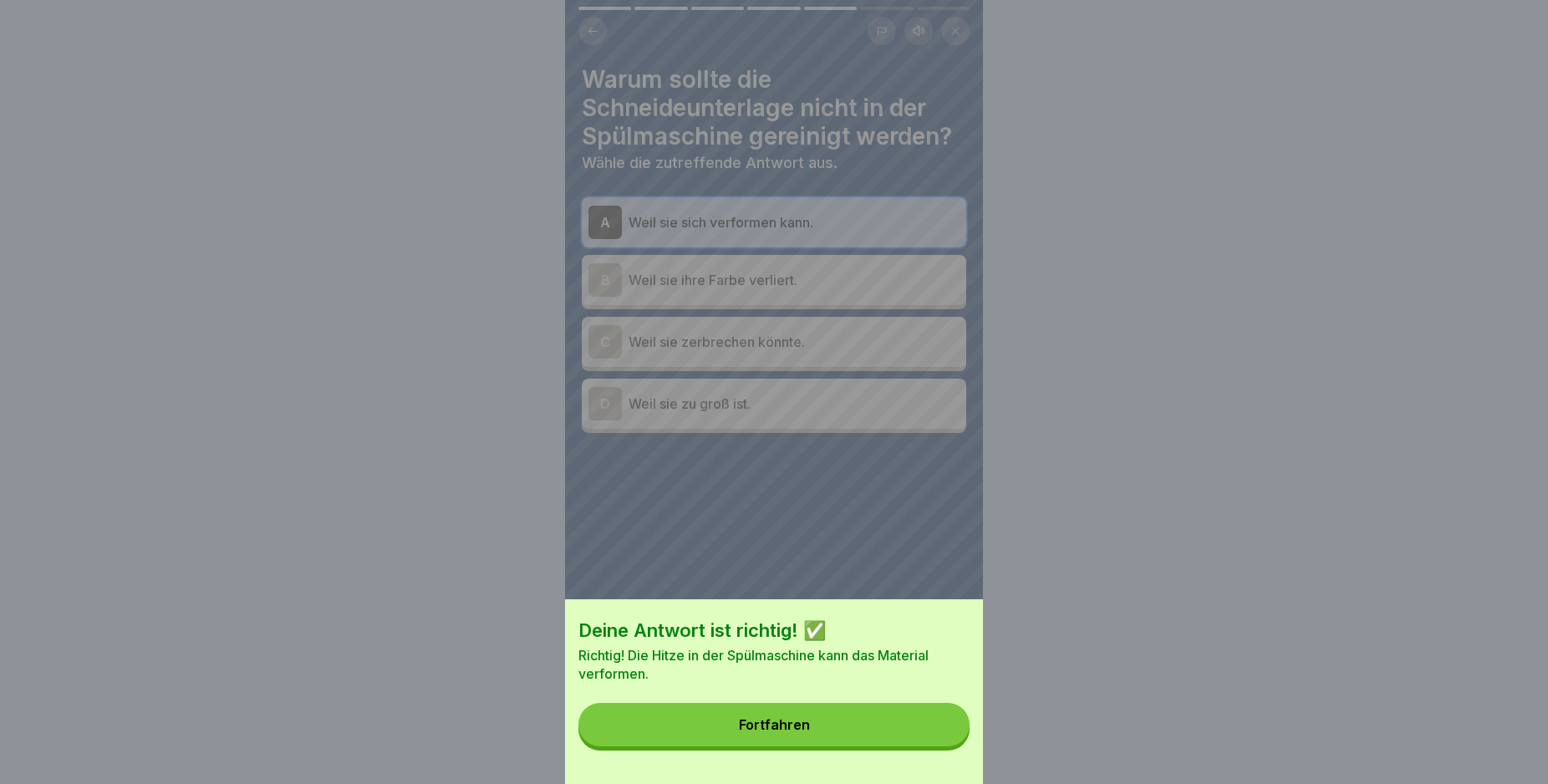
click at [935, 746] on button "Fortfahren" at bounding box center [773, 725] width 391 height 43
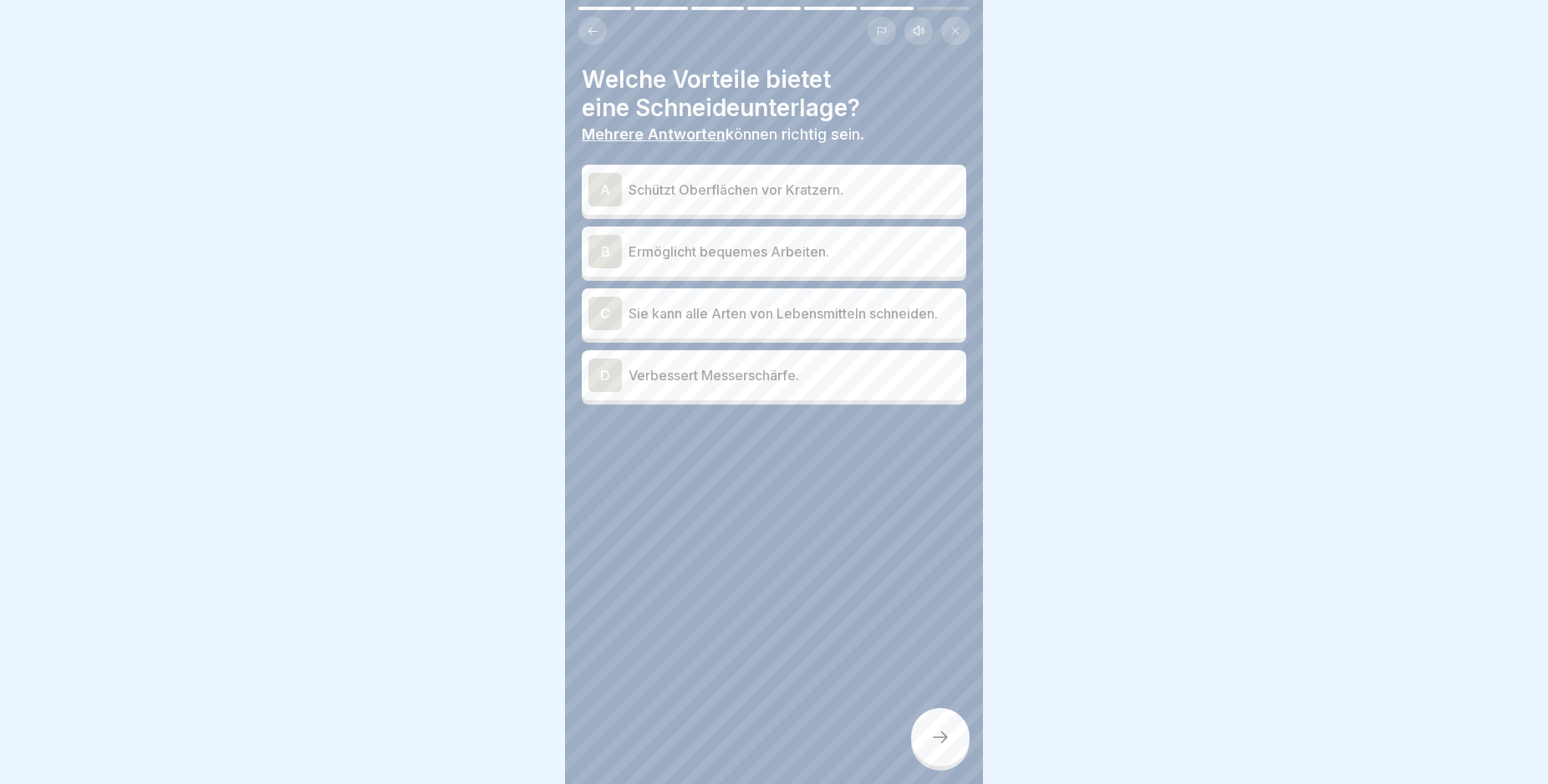
click at [603, 186] on div "A" at bounding box center [605, 190] width 34 height 34
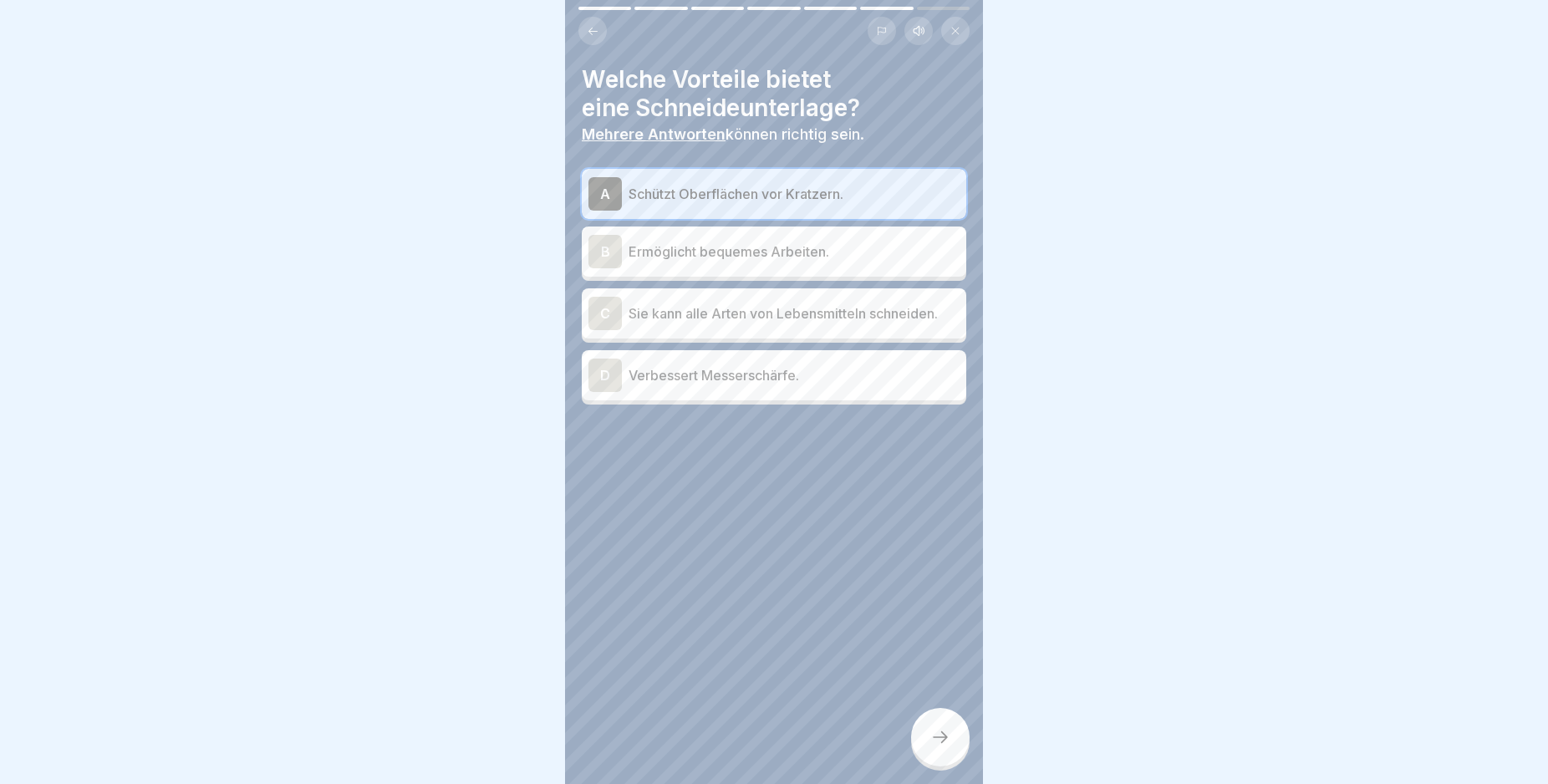
click at [605, 247] on div "B" at bounding box center [605, 251] width 34 height 34
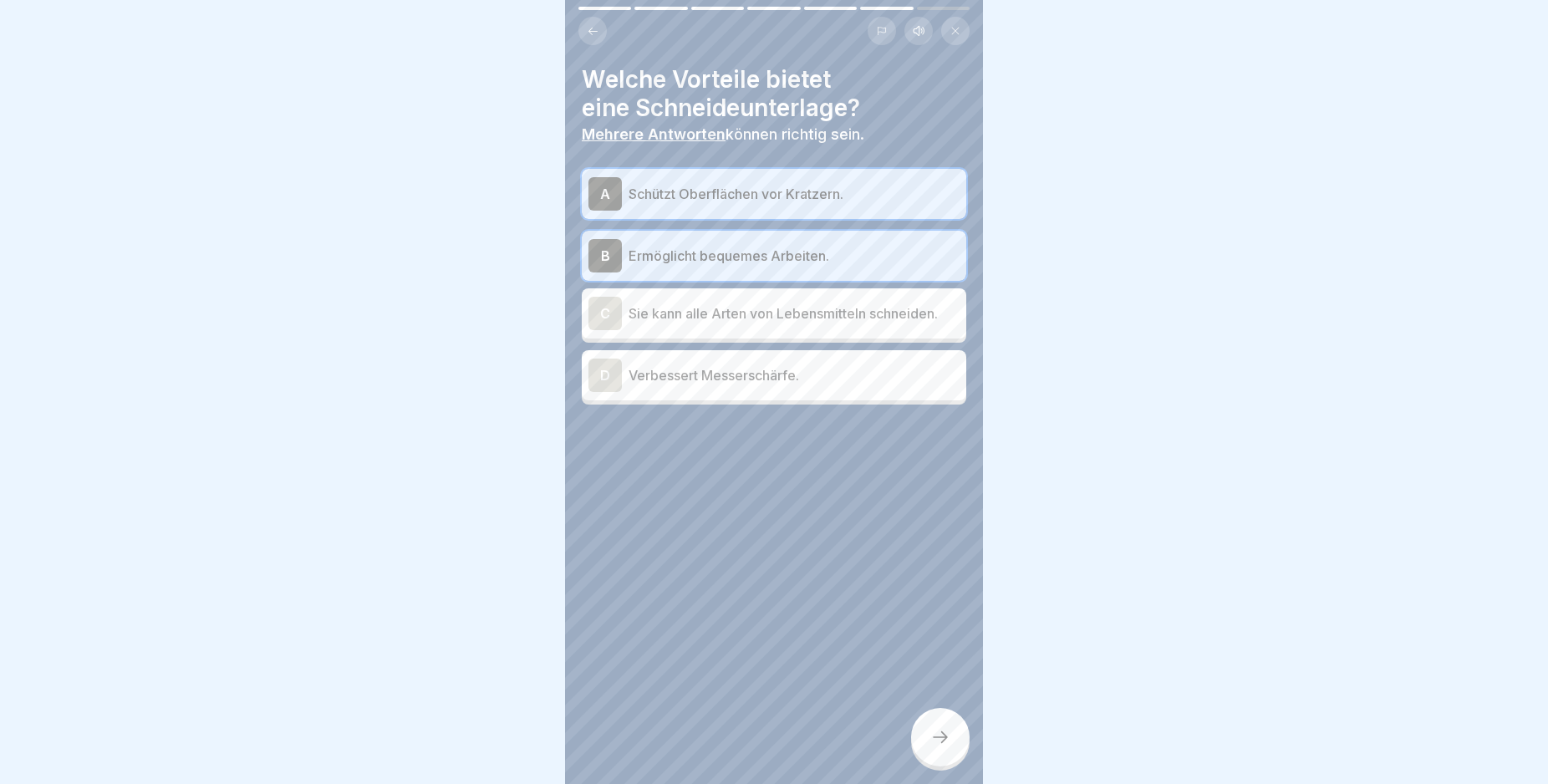
click at [934, 747] on icon at bounding box center [940, 736] width 20 height 20
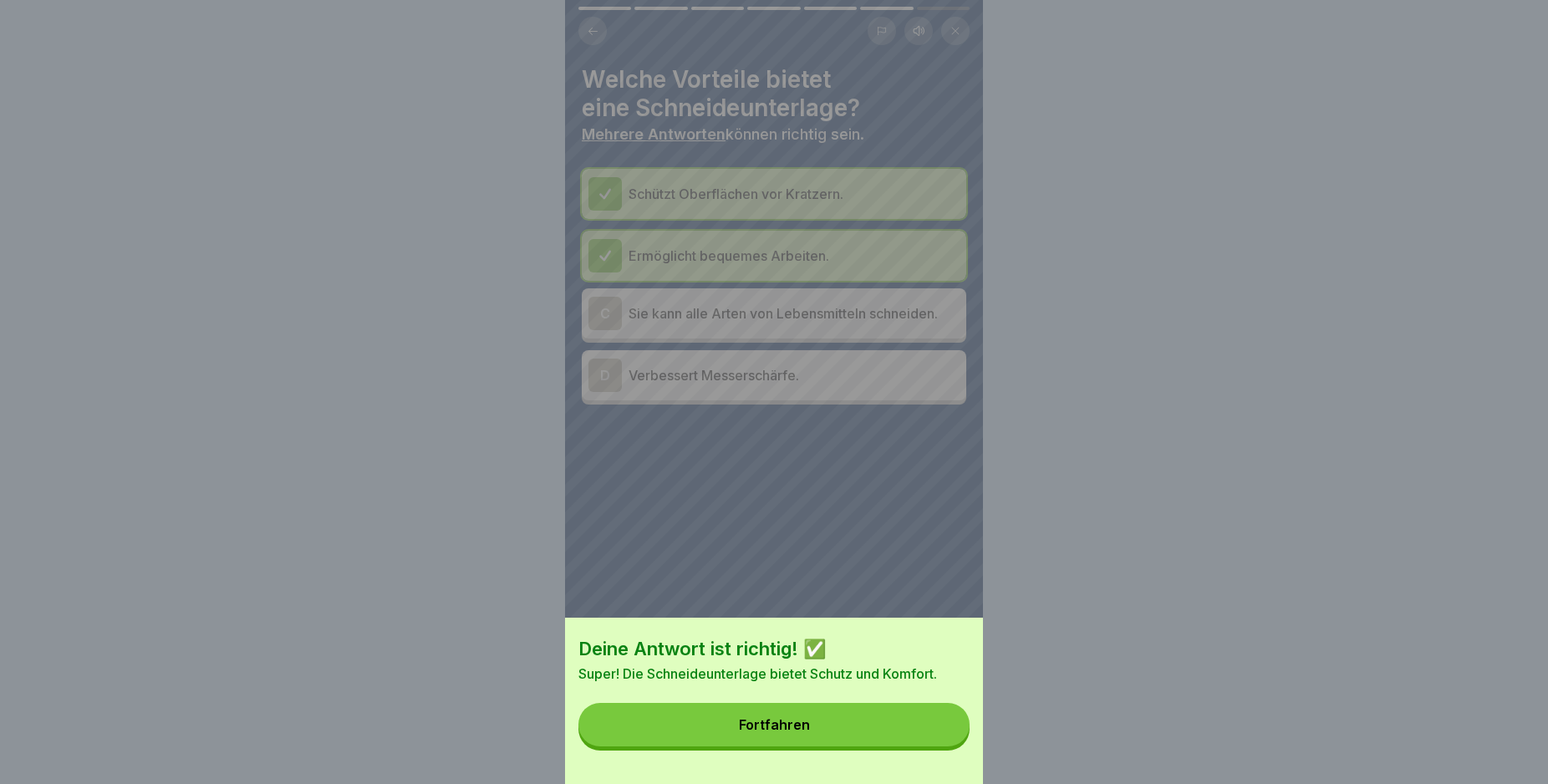
click at [921, 744] on button "Fortfahren" at bounding box center [773, 725] width 391 height 43
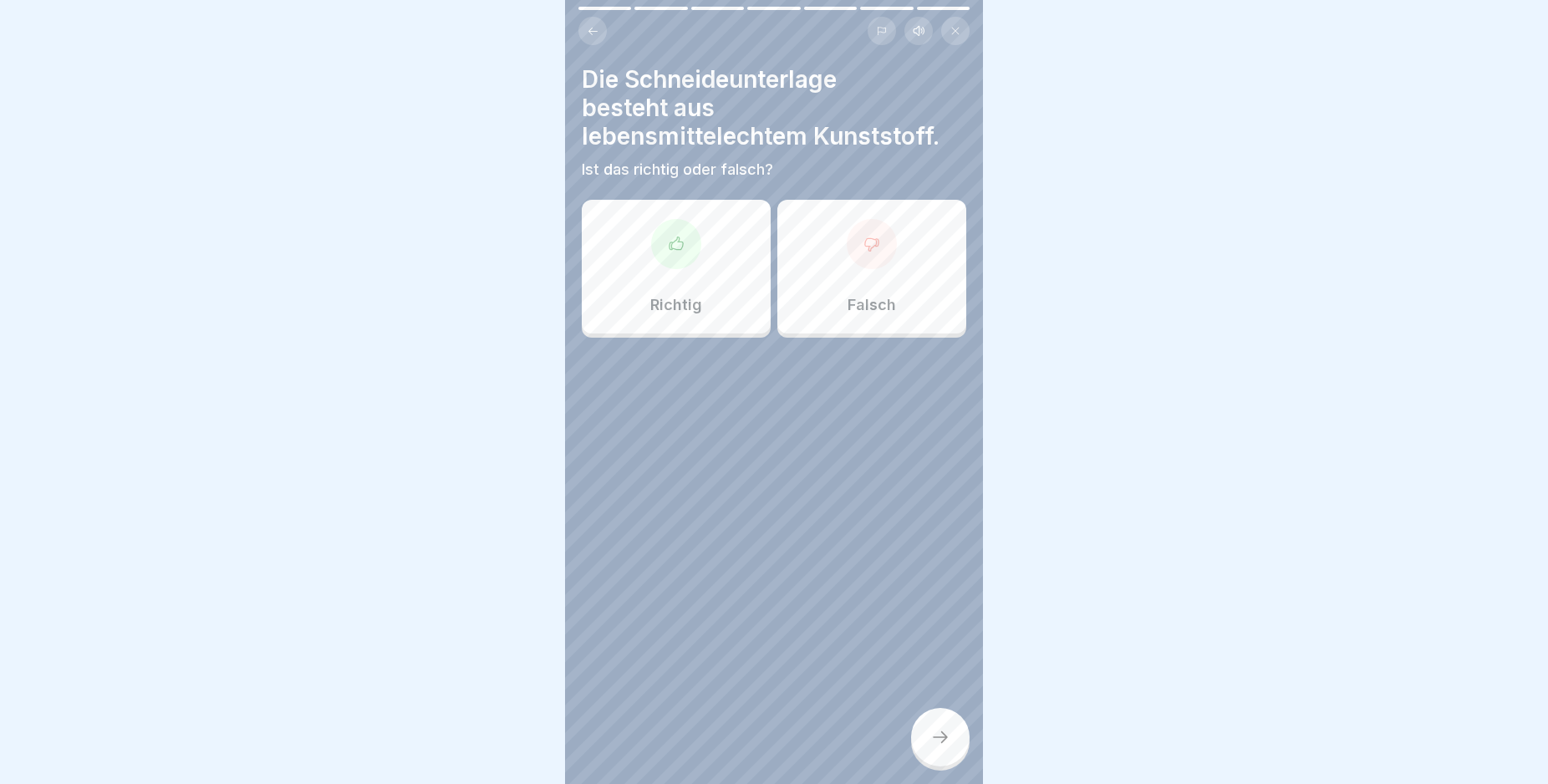
click at [674, 246] on icon at bounding box center [676, 244] width 17 height 17
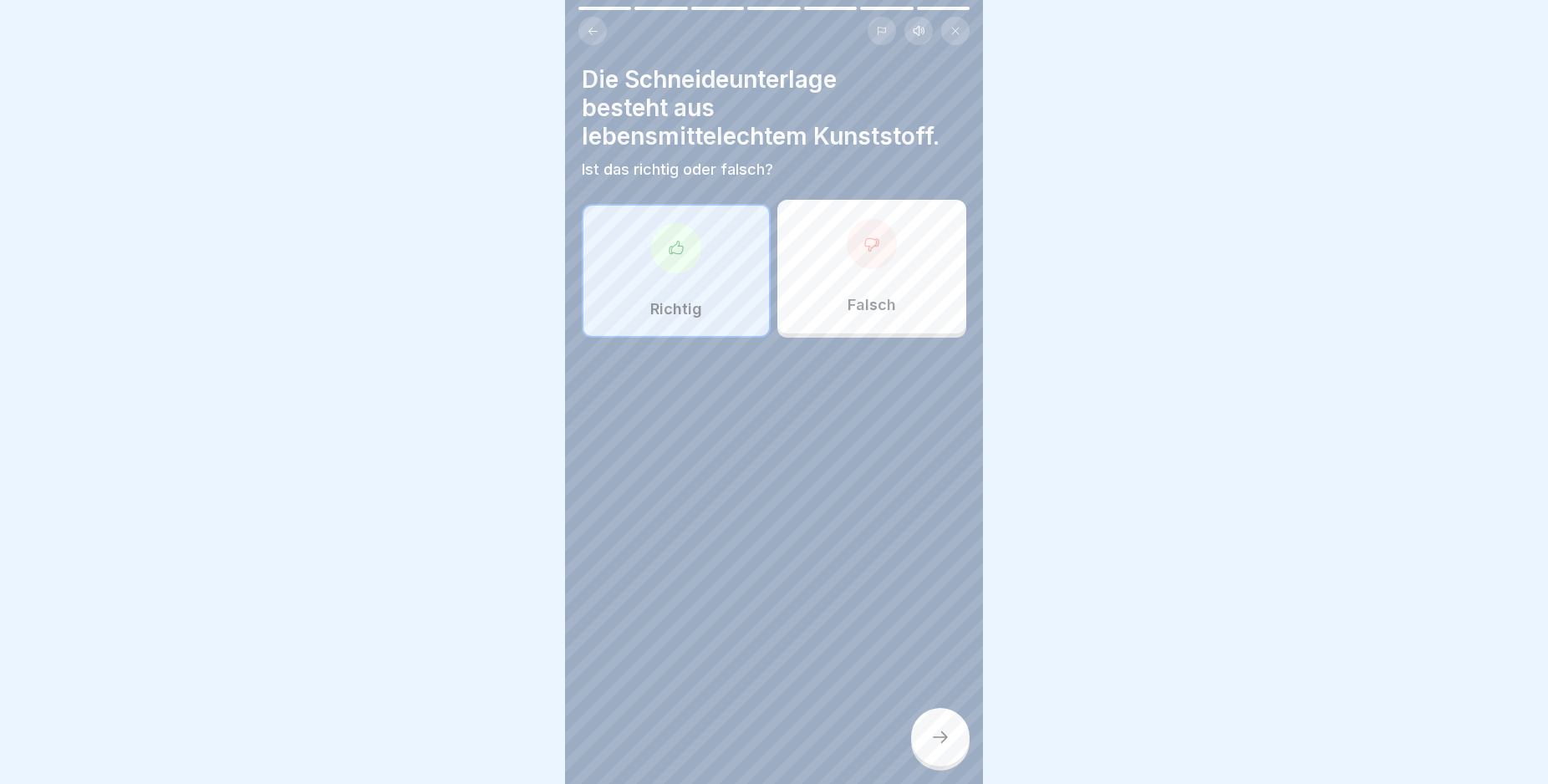
click at [944, 747] on icon at bounding box center [940, 736] width 20 height 20
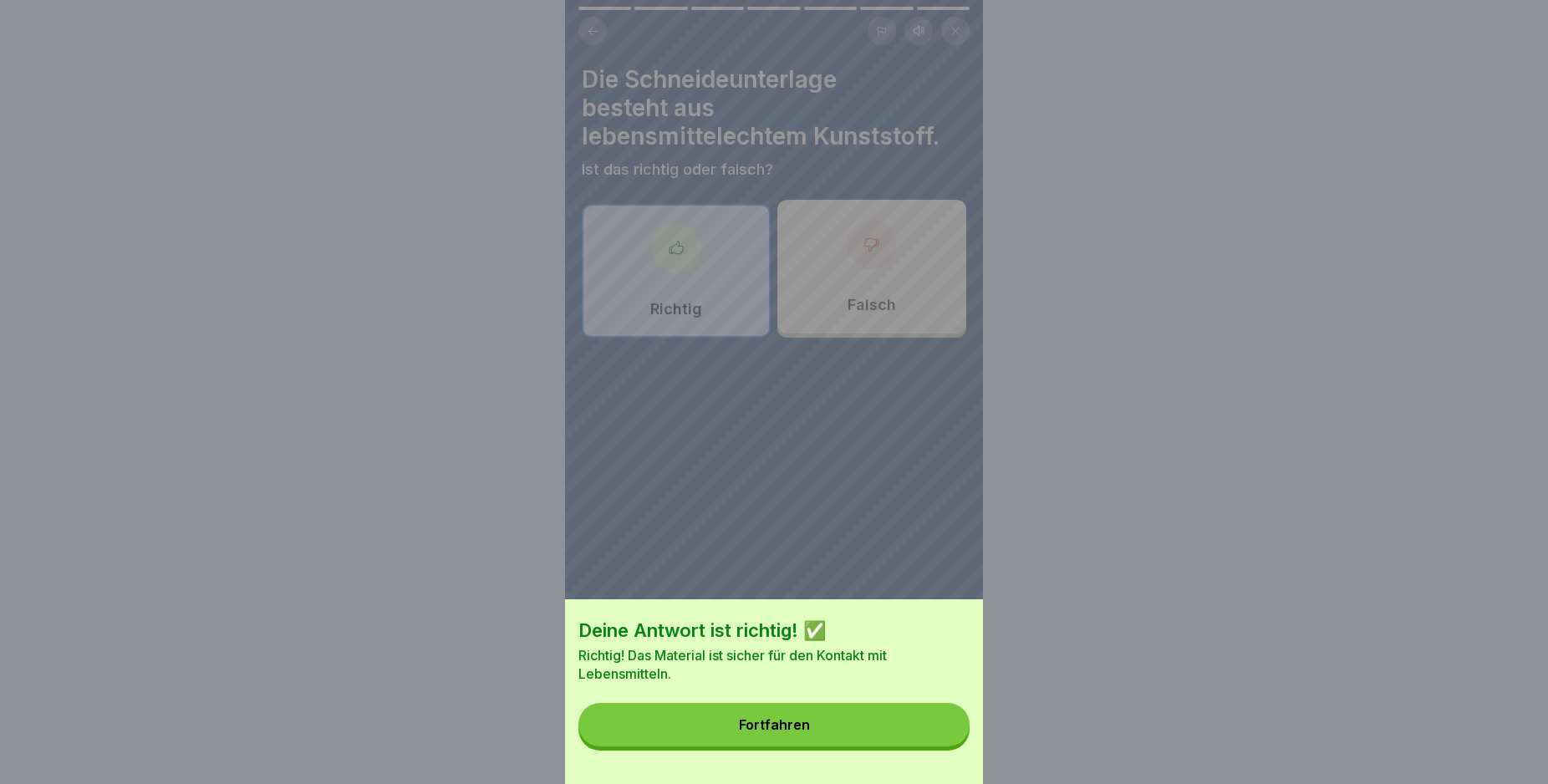
click at [923, 740] on button "Fortfahren" at bounding box center [773, 725] width 391 height 43
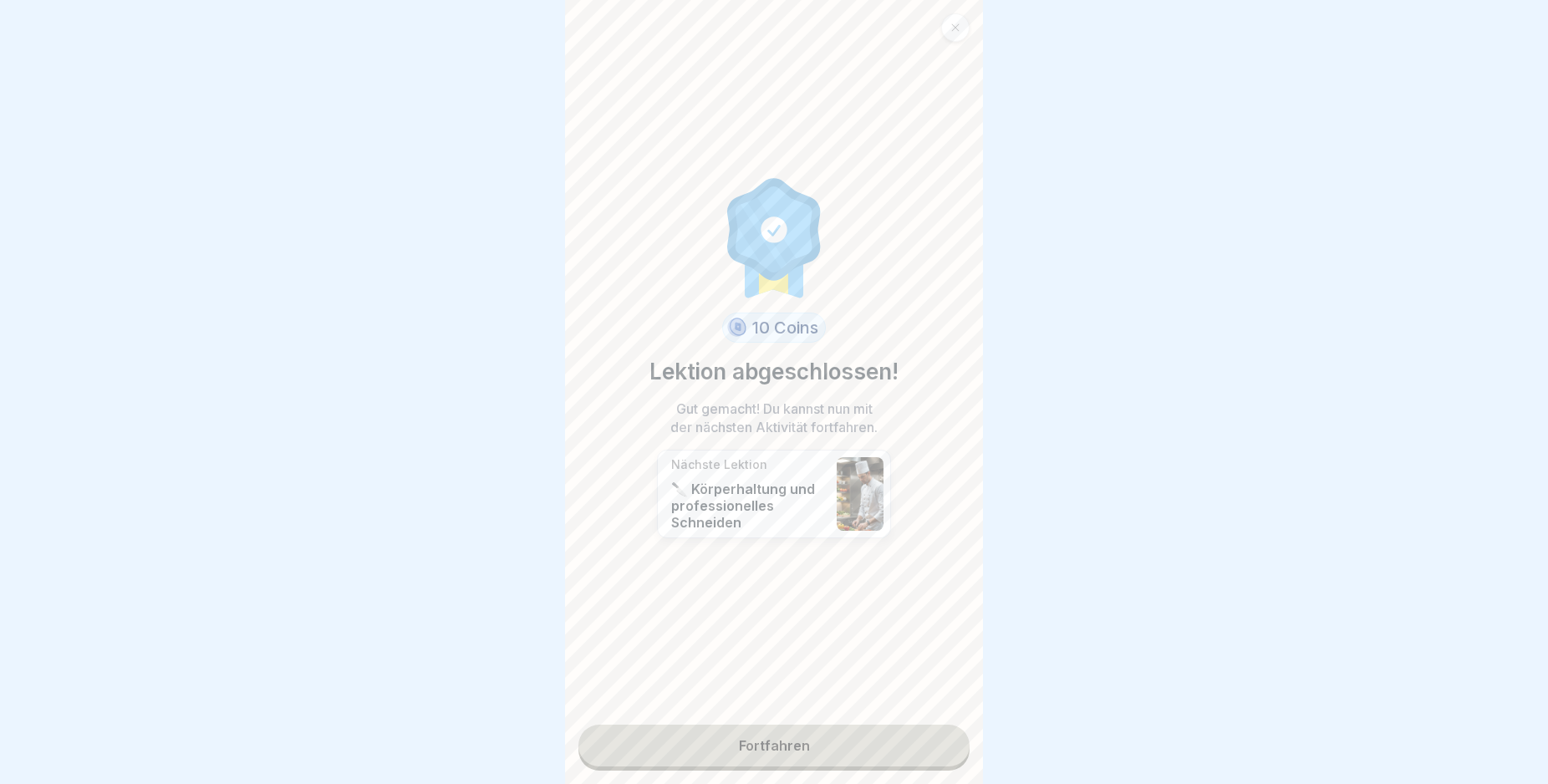
click at [913, 742] on link "Fortfahren" at bounding box center [773, 745] width 391 height 41
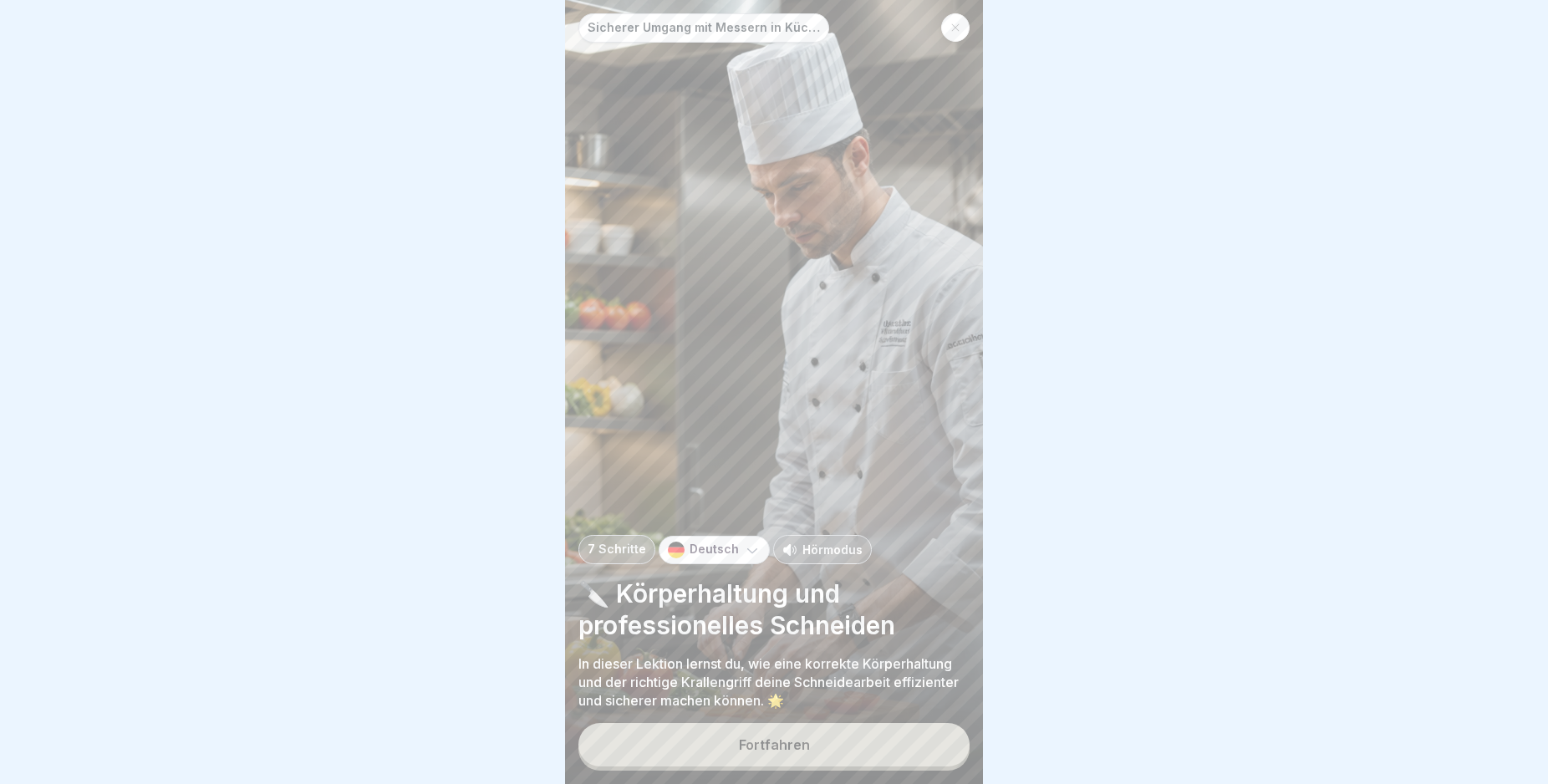
click at [869, 762] on button "Fortfahren" at bounding box center [773, 744] width 391 height 43
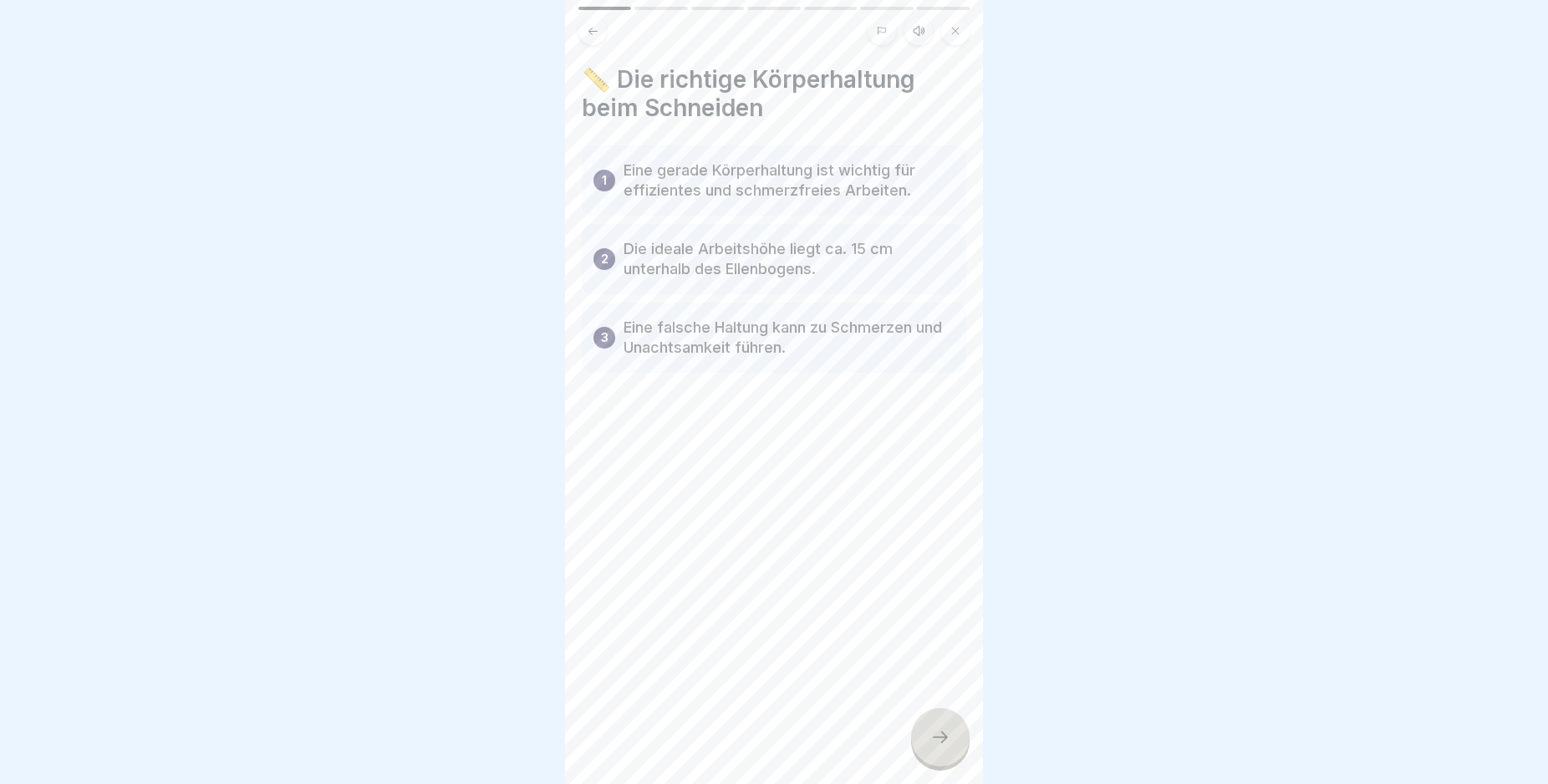
click at [933, 747] on icon at bounding box center [940, 736] width 20 height 20
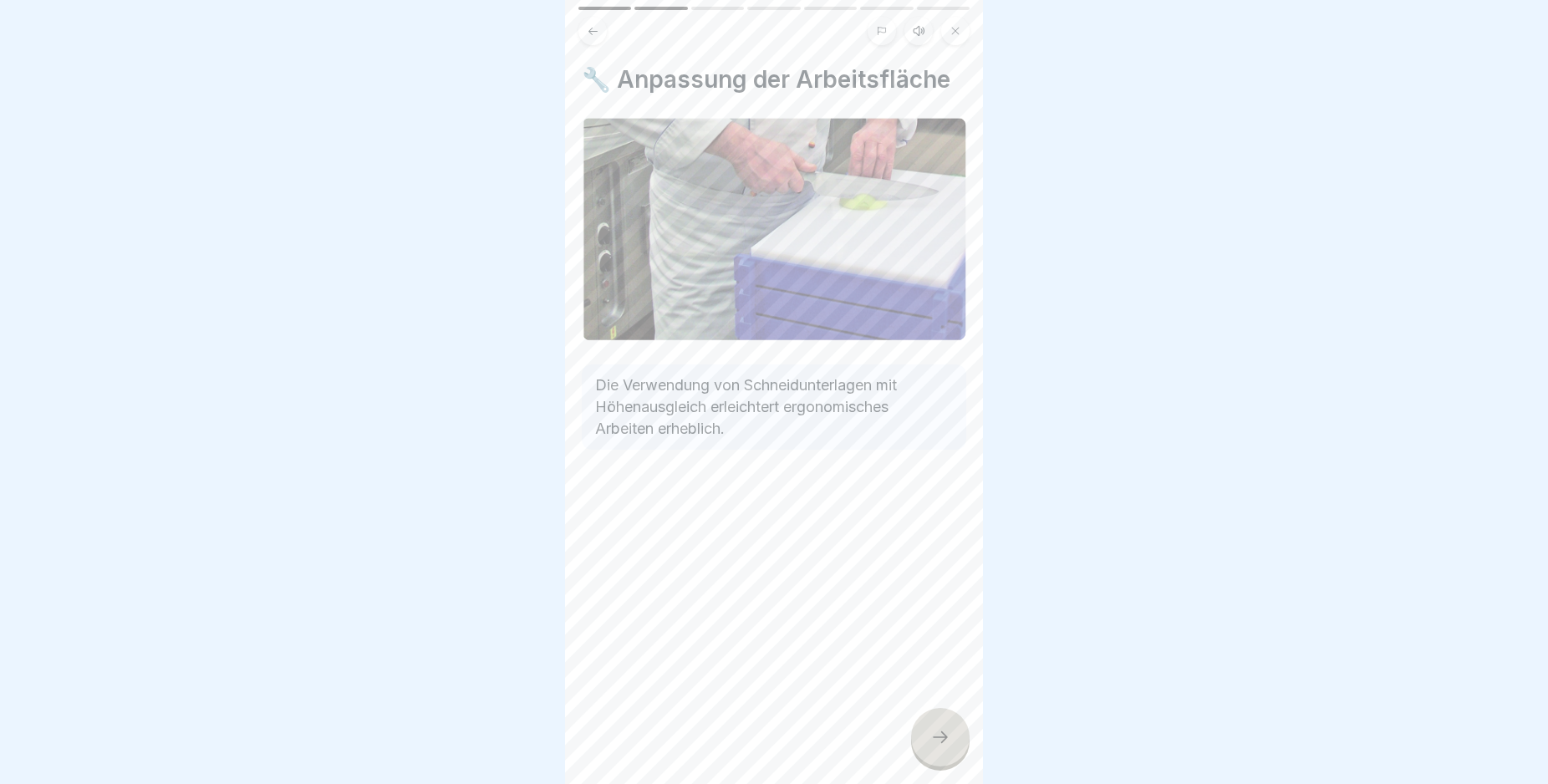
click at [943, 747] on icon at bounding box center [940, 736] width 20 height 20
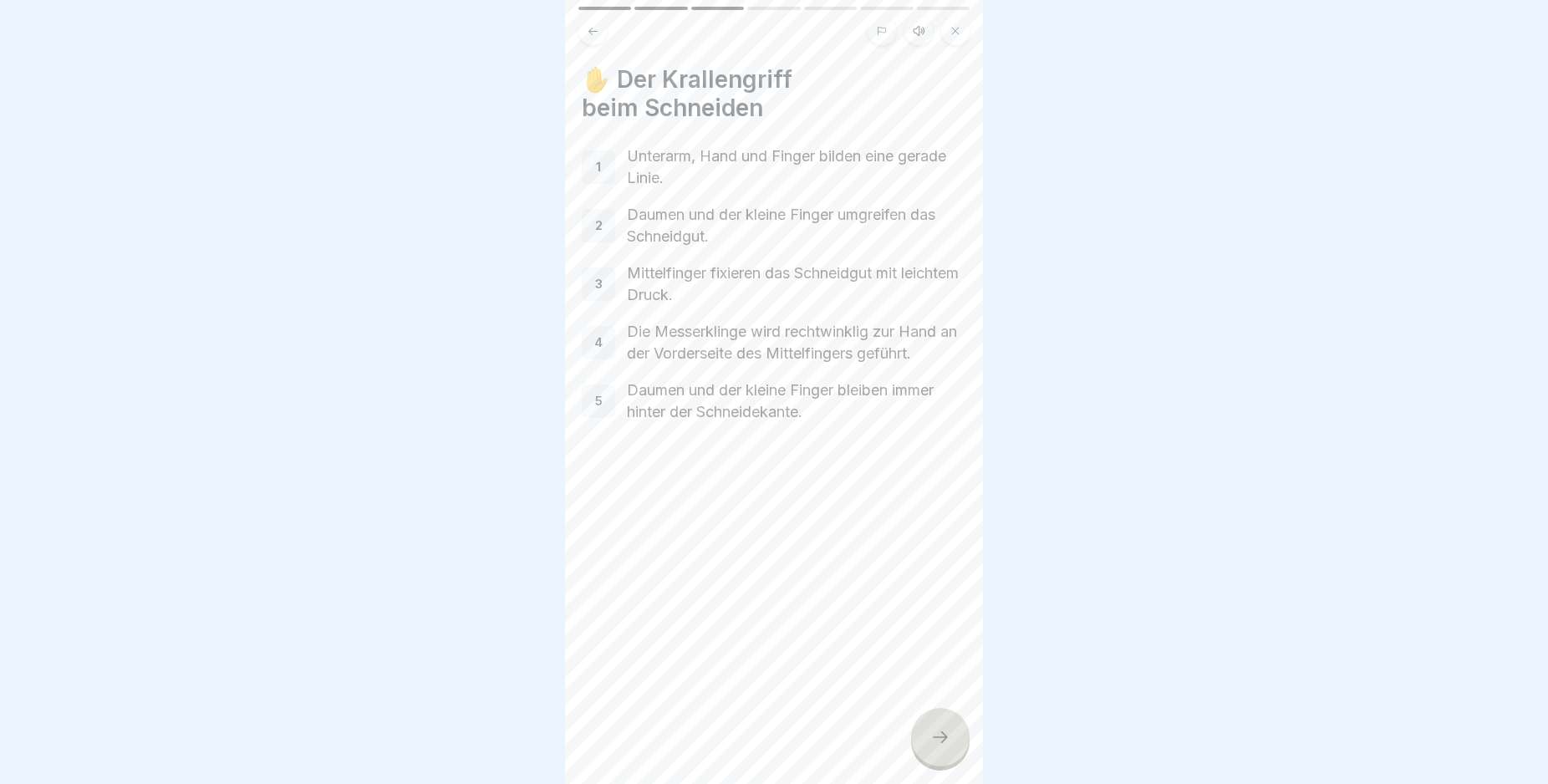
click at [943, 747] on icon at bounding box center [940, 736] width 20 height 20
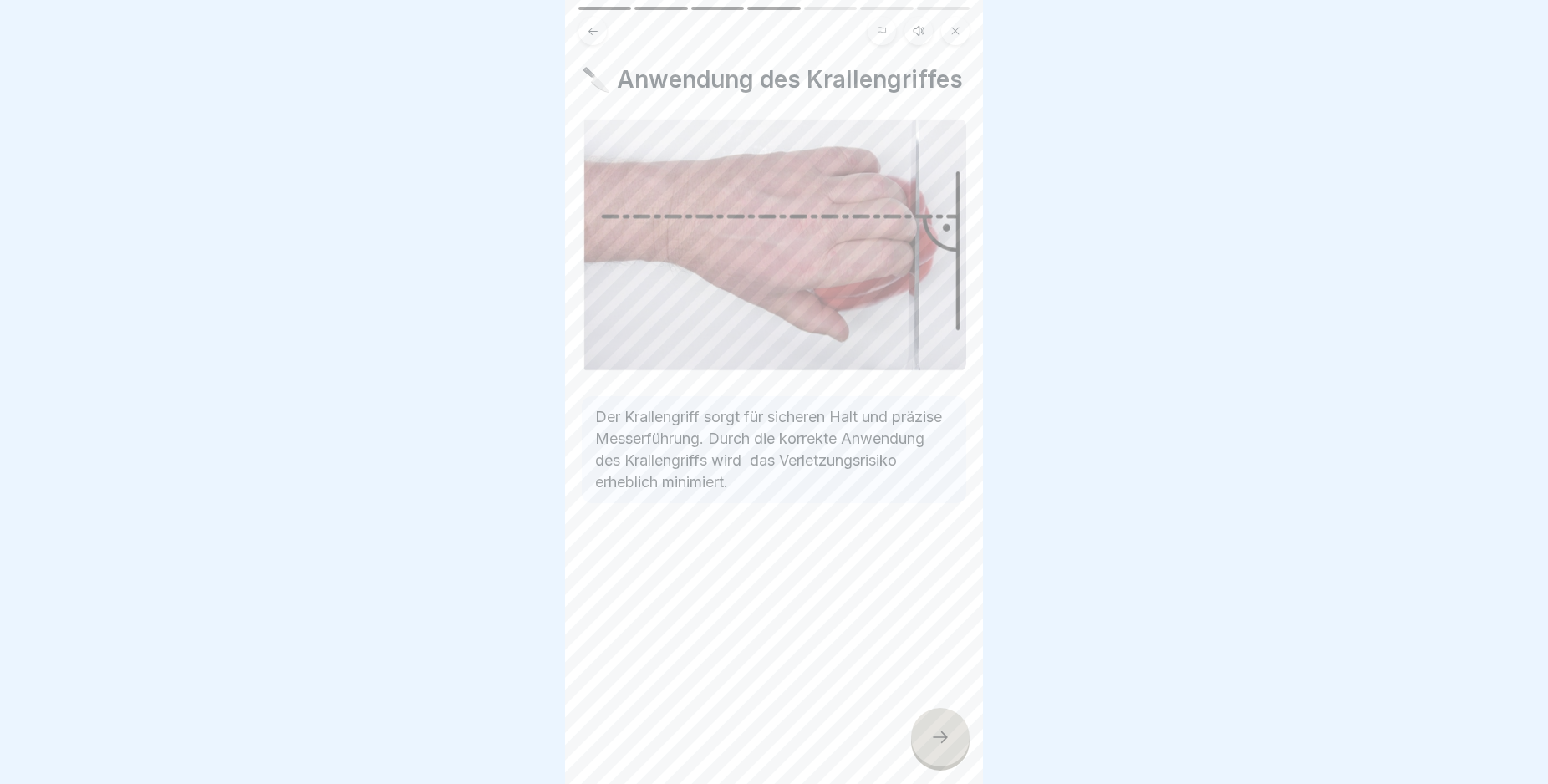
click at [943, 747] on icon at bounding box center [940, 736] width 20 height 20
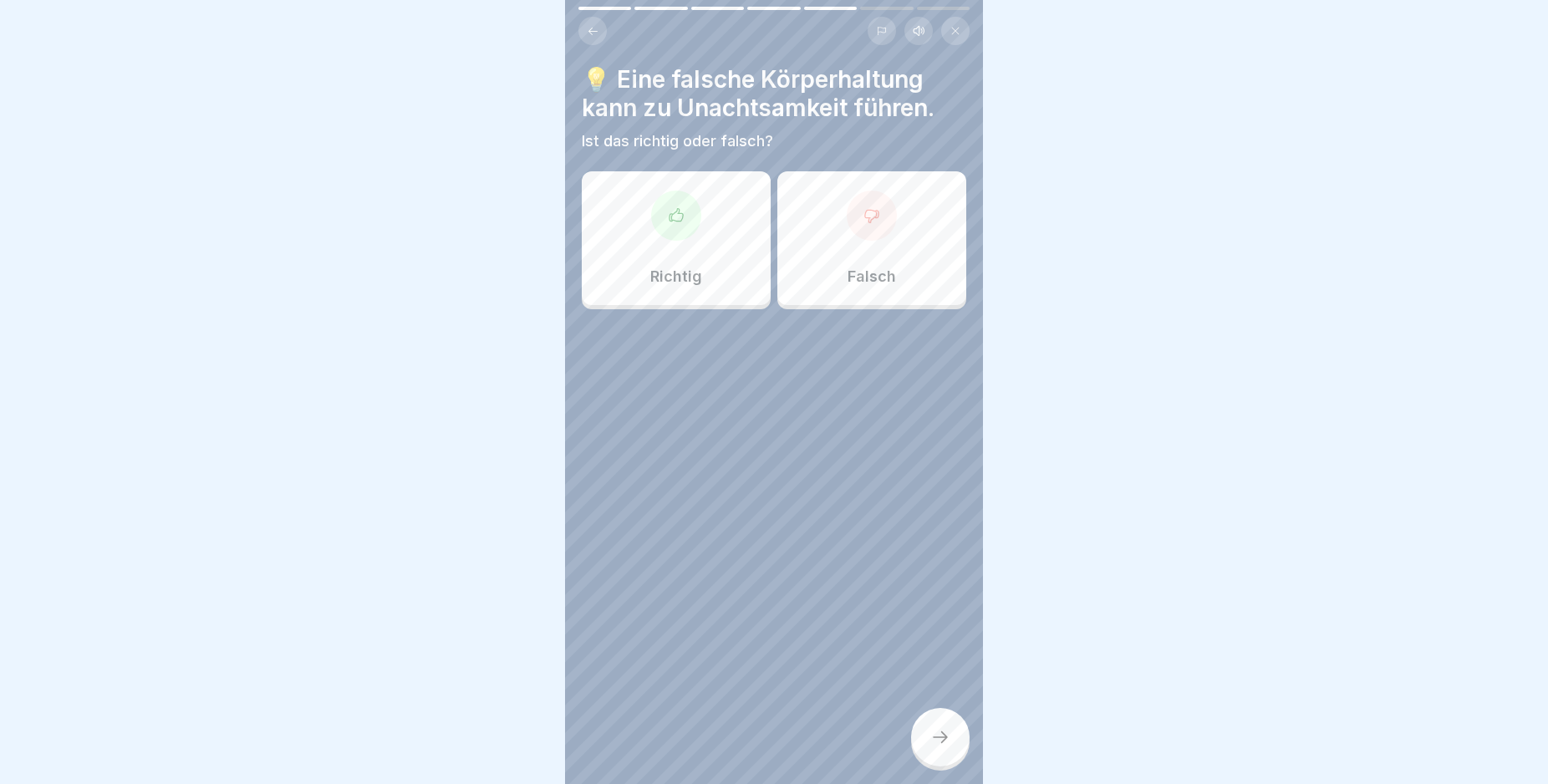
click at [678, 227] on div at bounding box center [676, 215] width 50 height 50
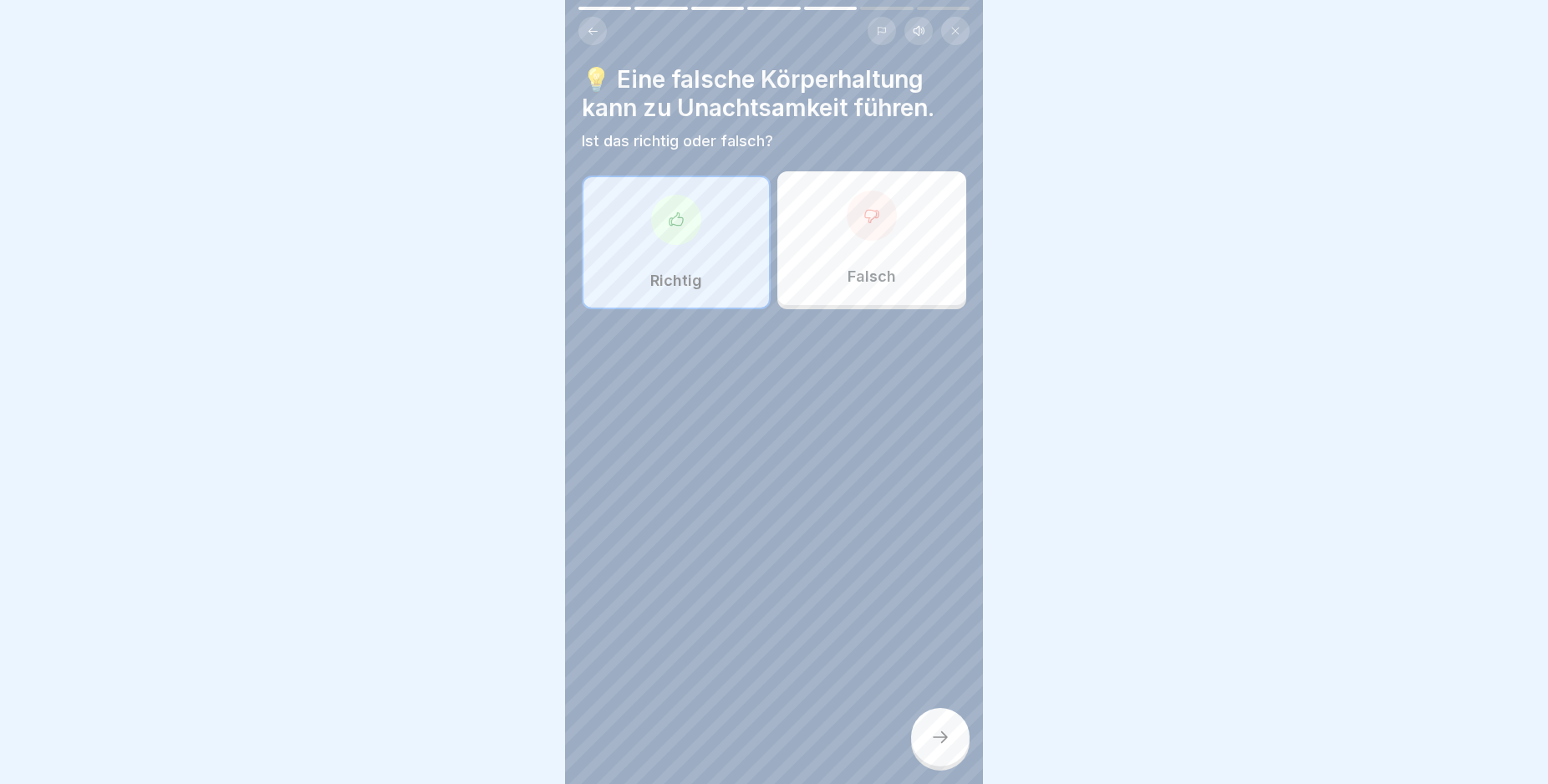
click at [927, 755] on div at bounding box center [941, 737] width 58 height 58
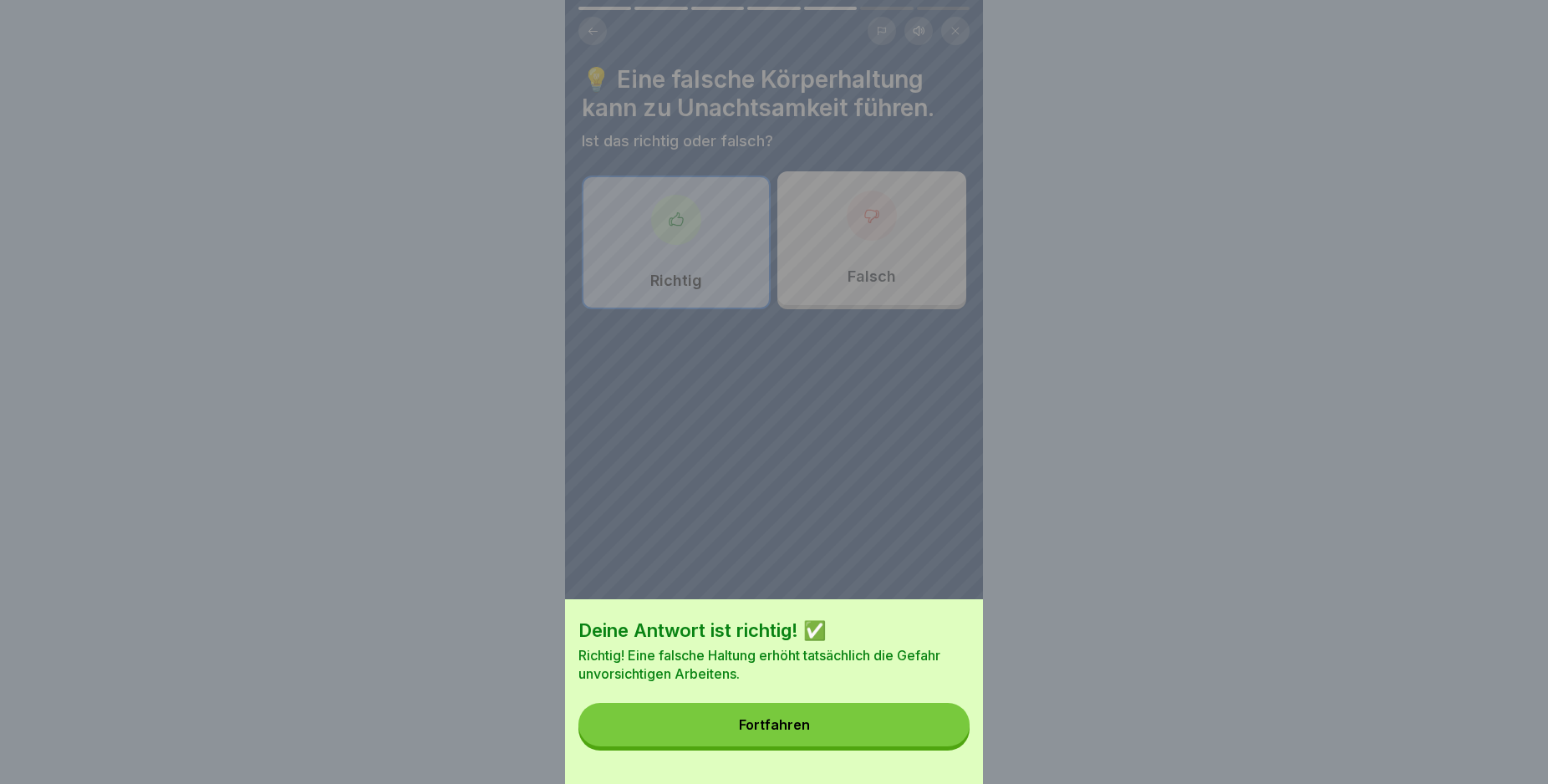
click at [927, 746] on button "Fortfahren" at bounding box center [773, 725] width 391 height 43
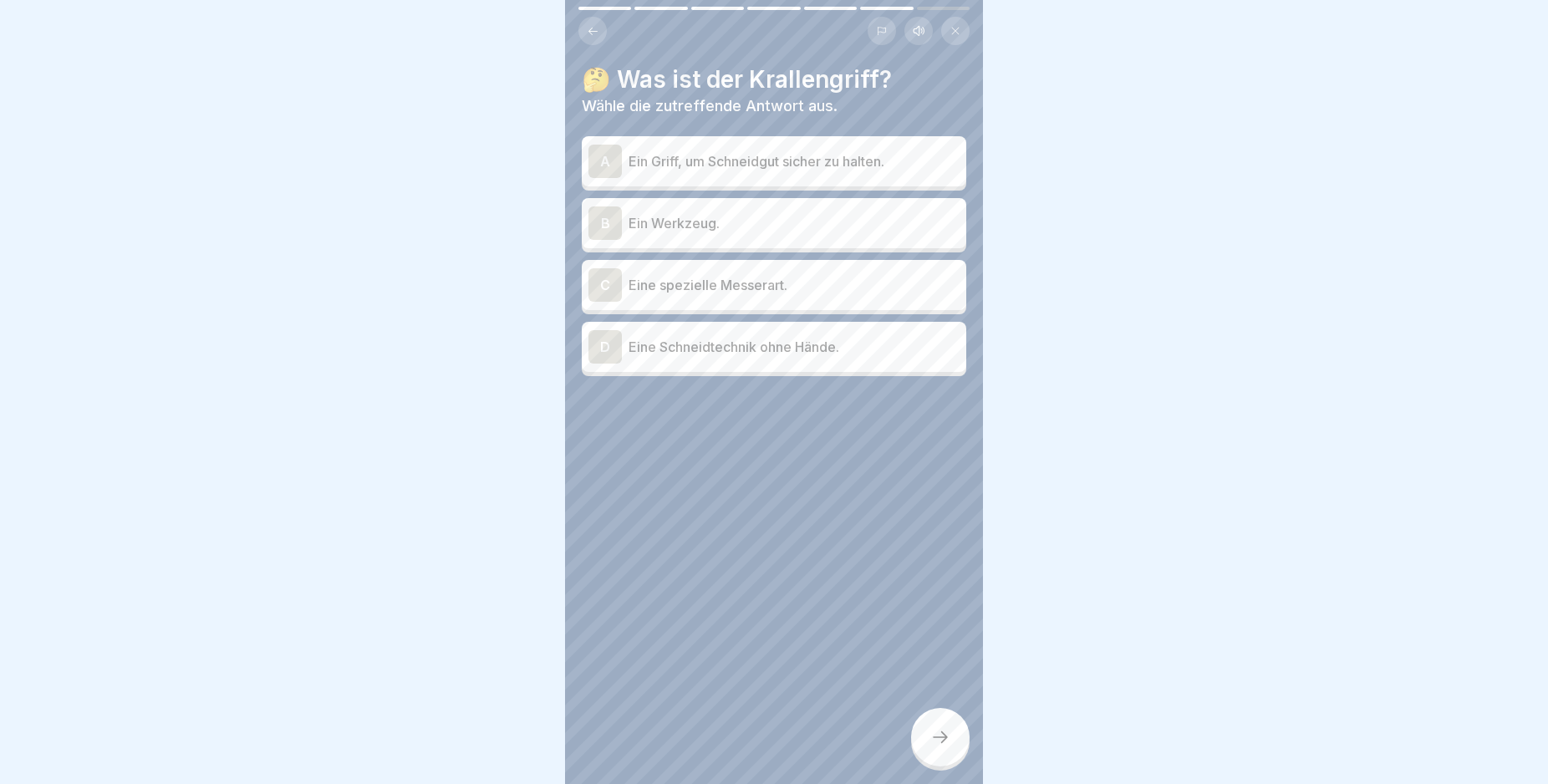
click at [606, 155] on div "A" at bounding box center [605, 162] width 34 height 34
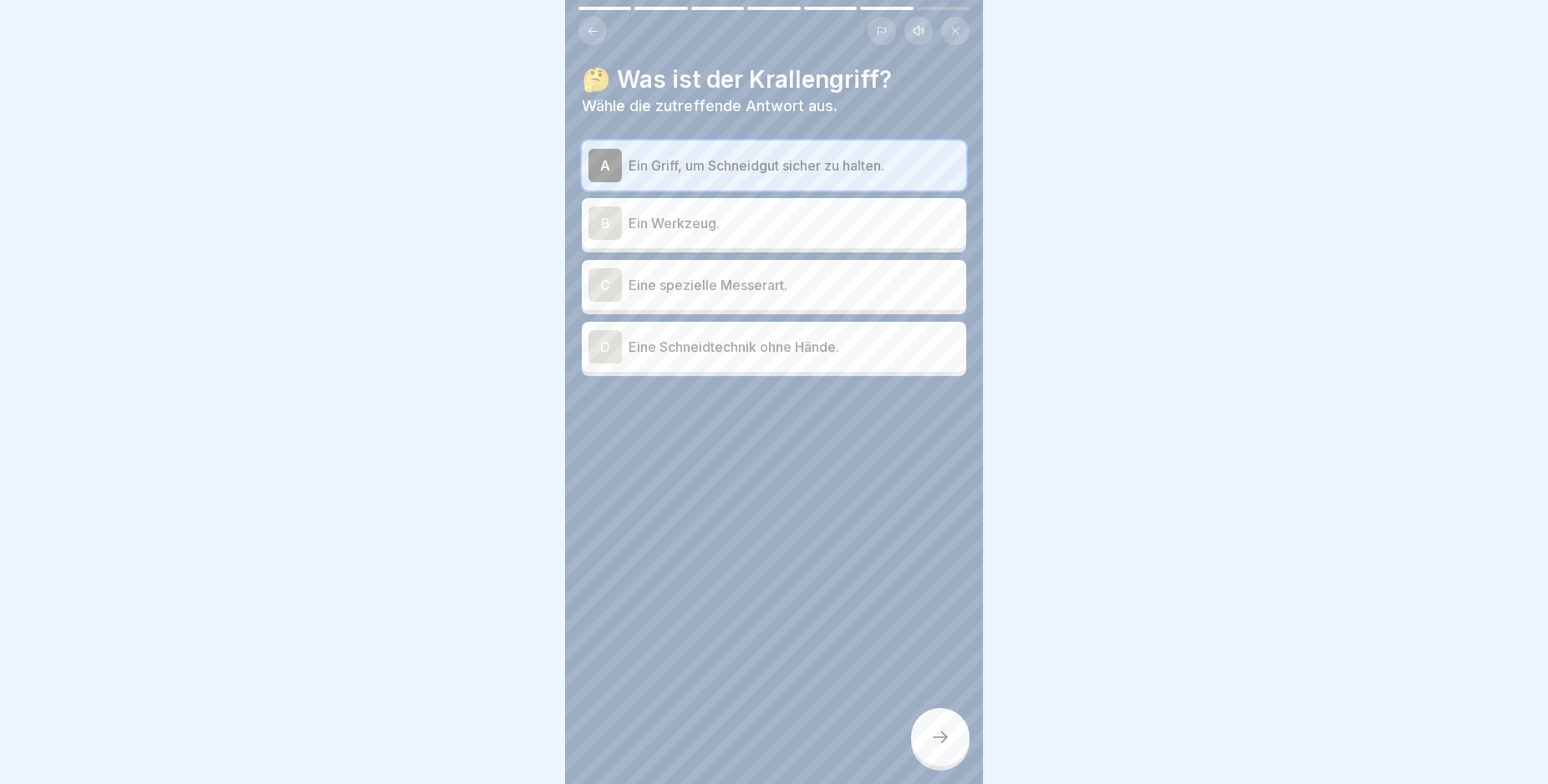
click at [939, 747] on icon at bounding box center [940, 736] width 20 height 20
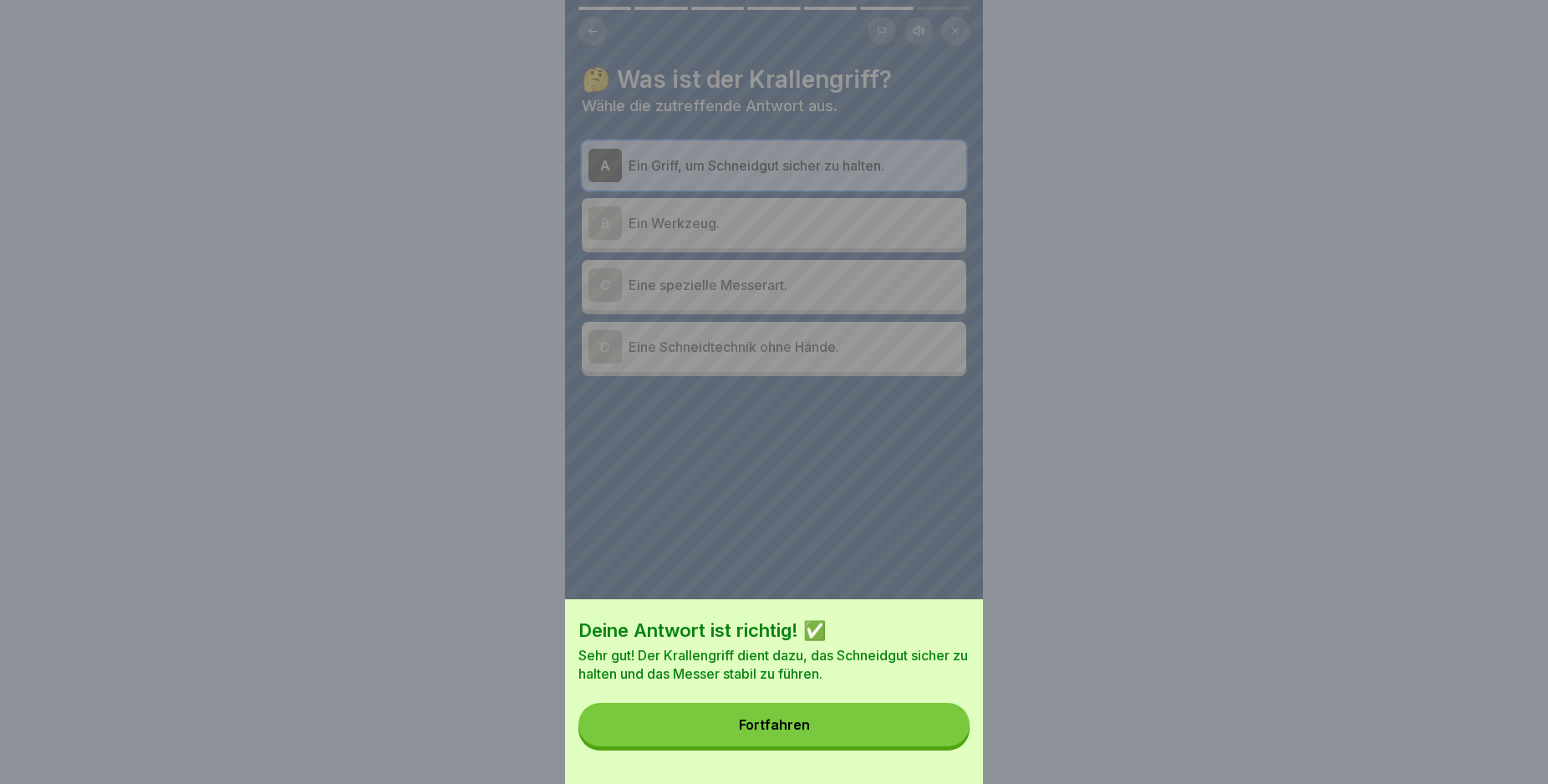
click at [926, 746] on button "Fortfahren" at bounding box center [773, 725] width 391 height 43
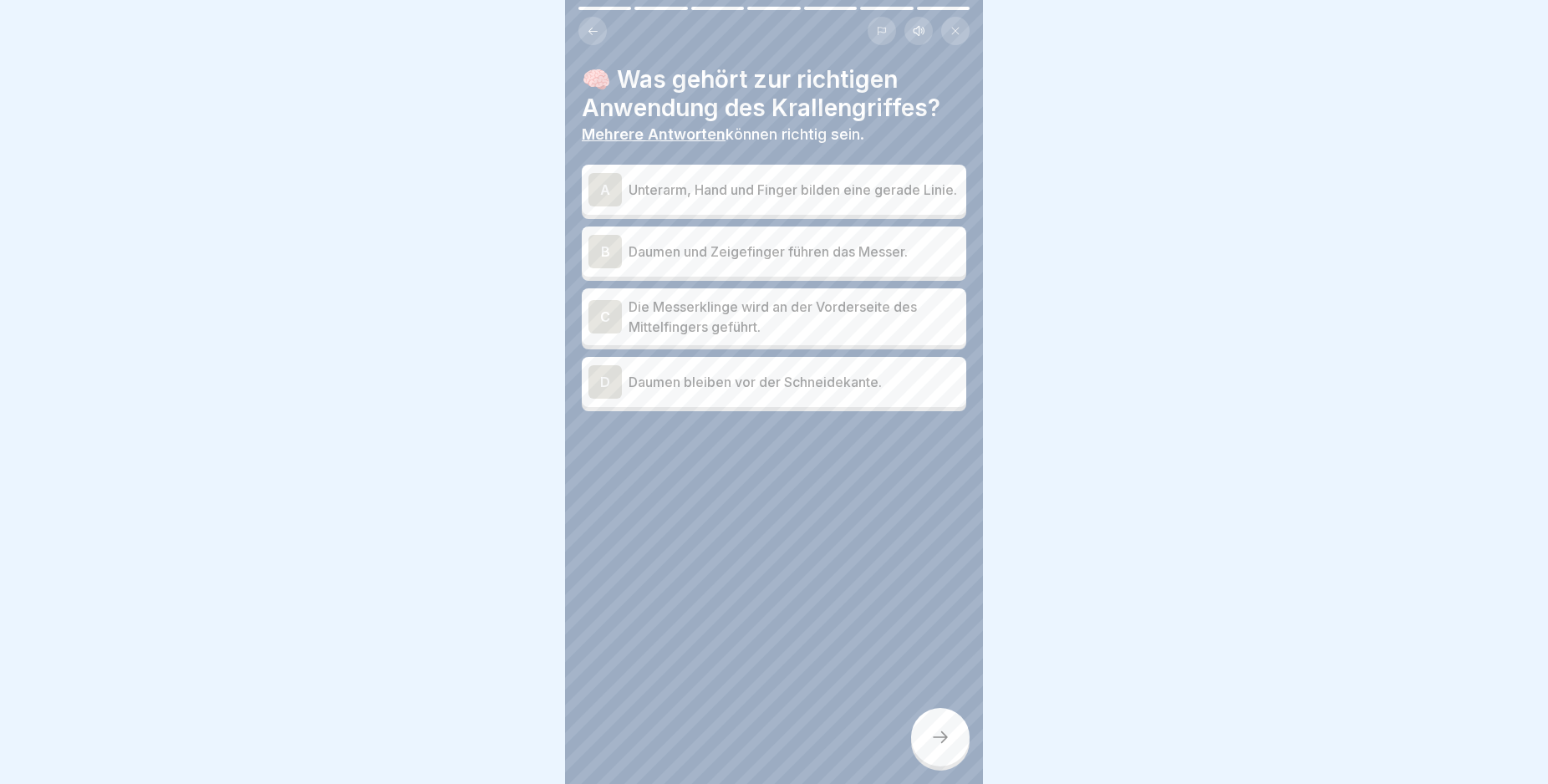
click at [602, 317] on div "C" at bounding box center [605, 317] width 34 height 34
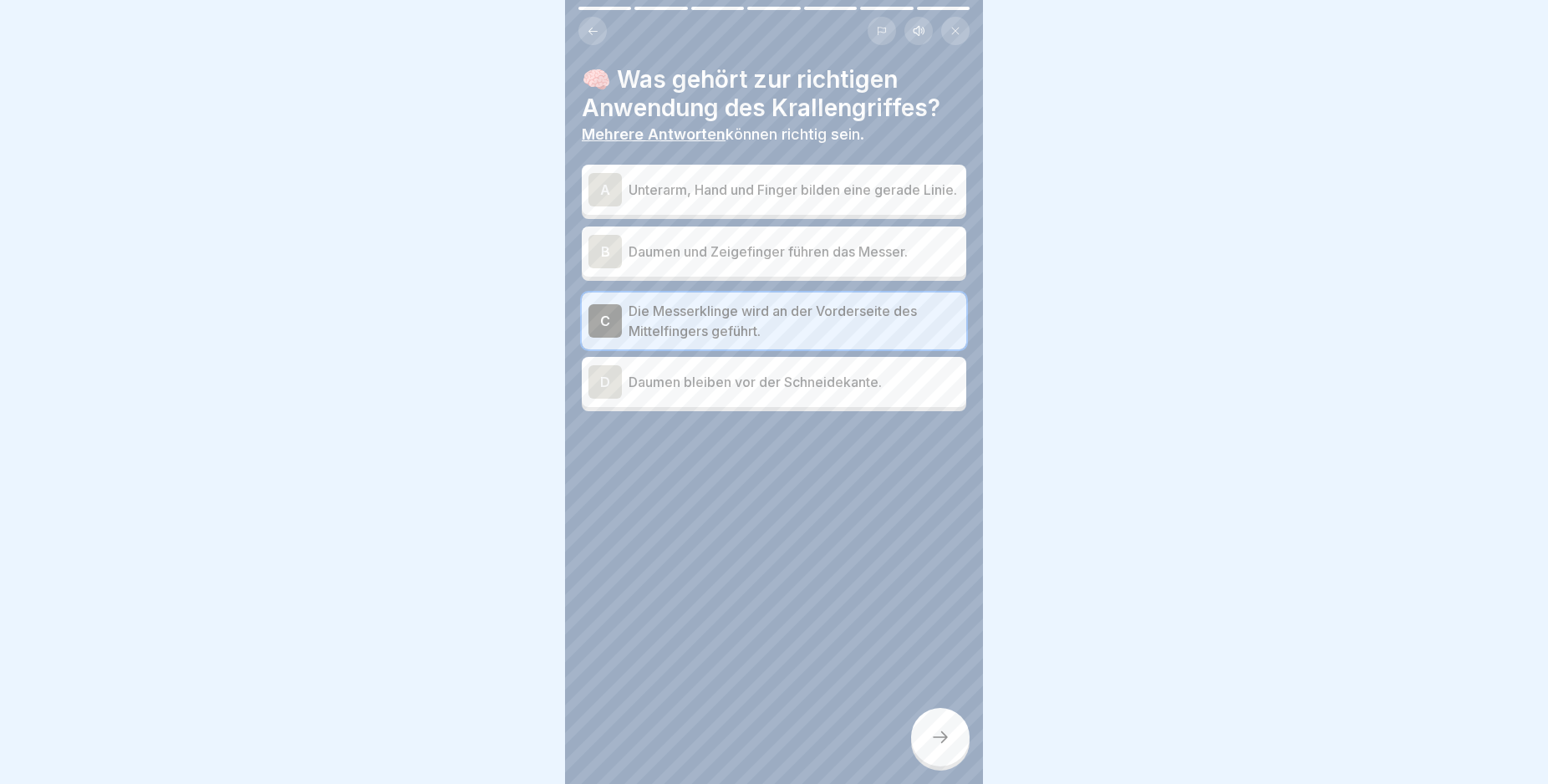
click at [955, 752] on div at bounding box center [941, 737] width 58 height 58
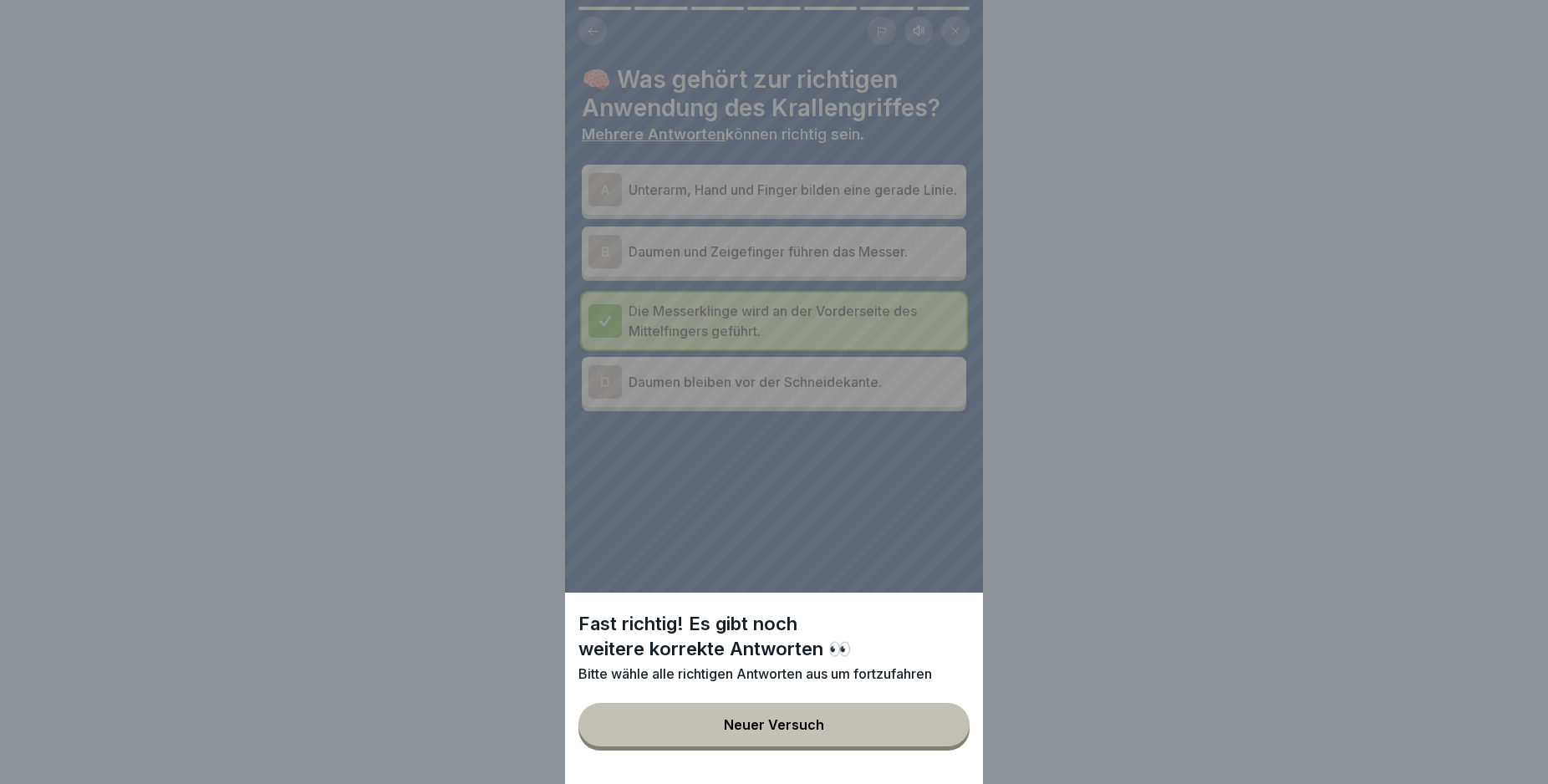
click at [611, 190] on div "Fast richtig! Es gibt noch weitere korrekte Antworten 👀 Bitte wähle alle richti…" at bounding box center [774, 392] width 418 height 784
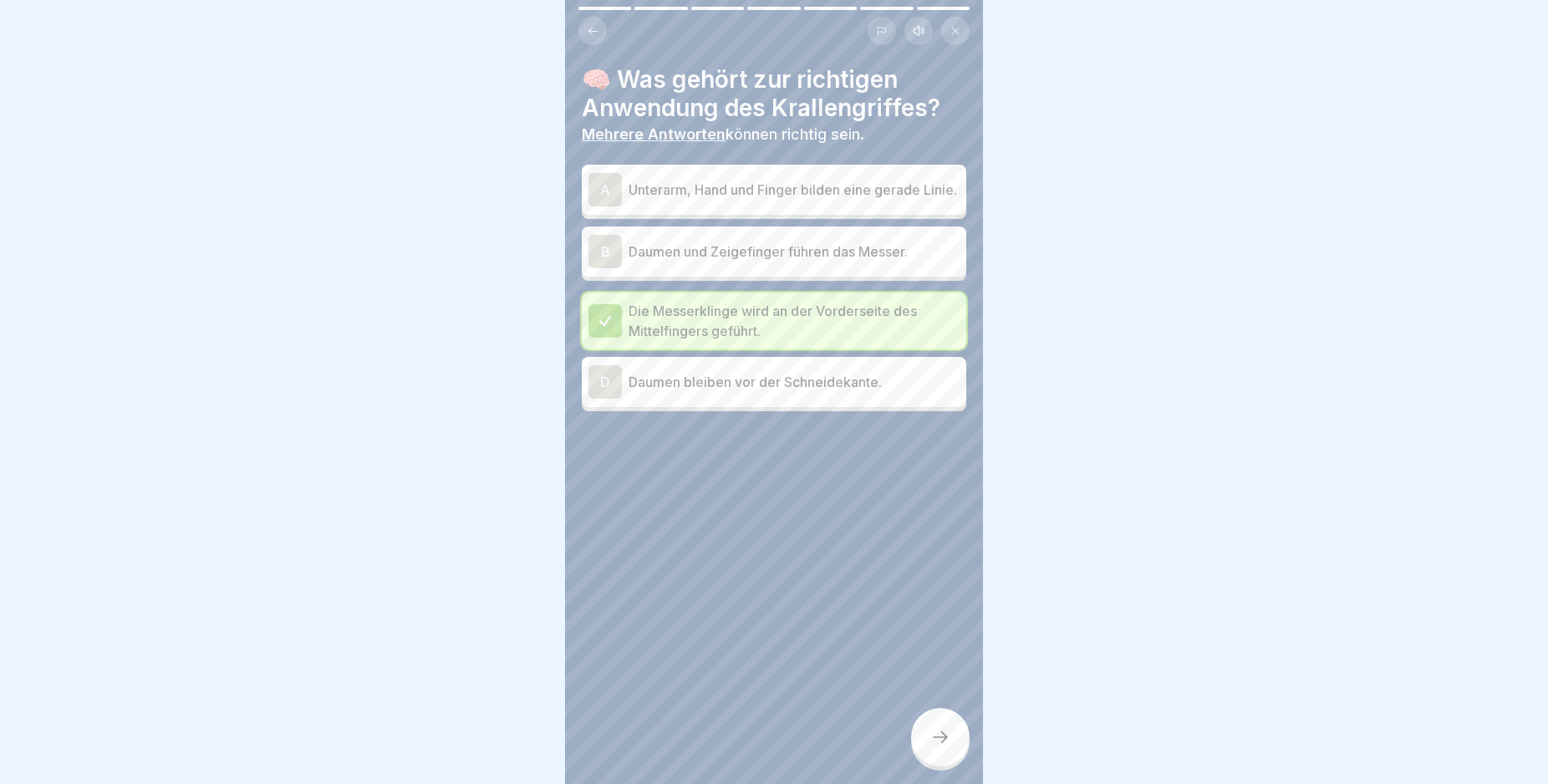
click at [606, 180] on div "A" at bounding box center [605, 190] width 34 height 34
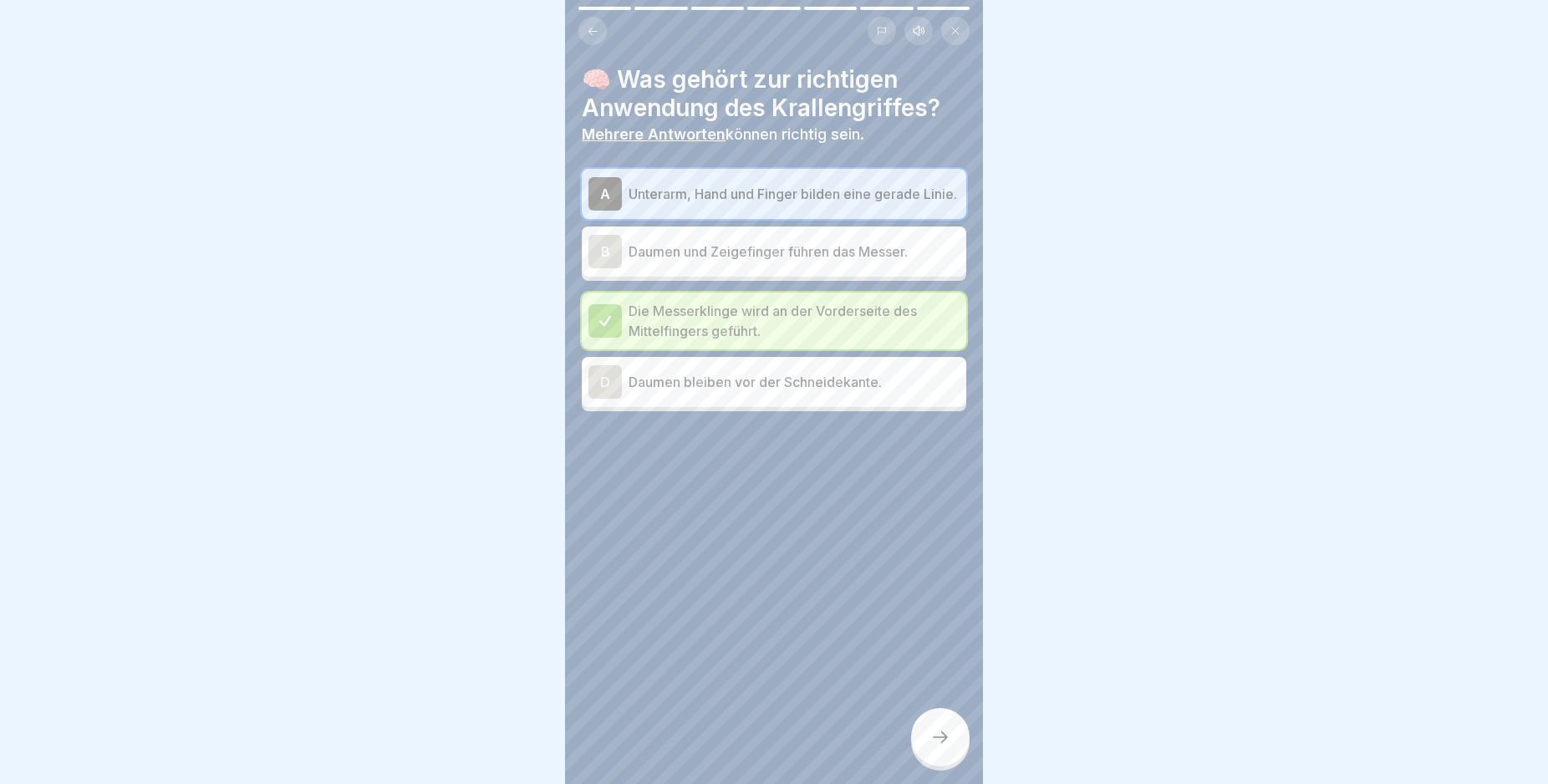
click at [945, 747] on icon at bounding box center [940, 736] width 20 height 20
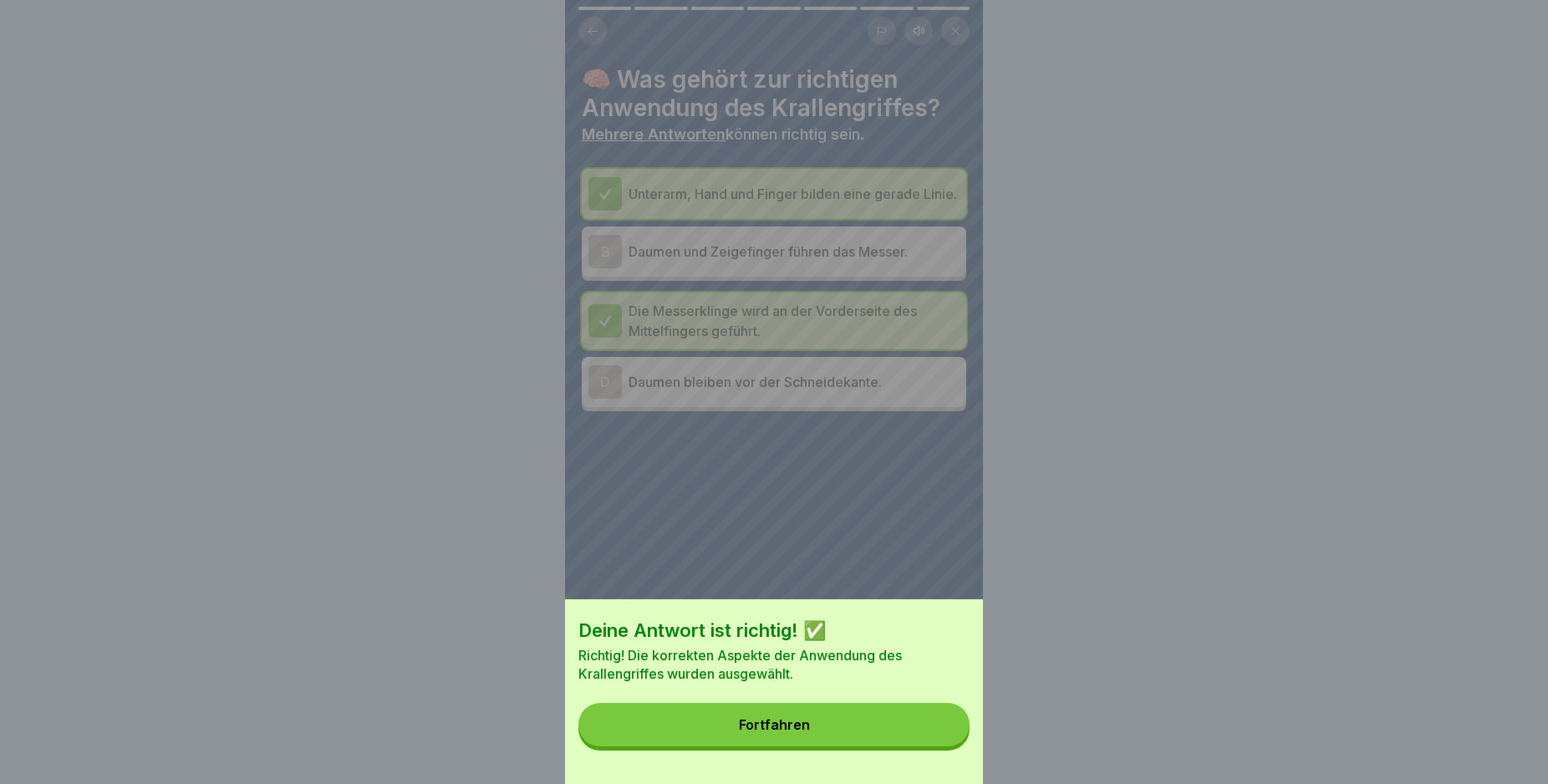
click at [905, 746] on button "Fortfahren" at bounding box center [773, 725] width 391 height 43
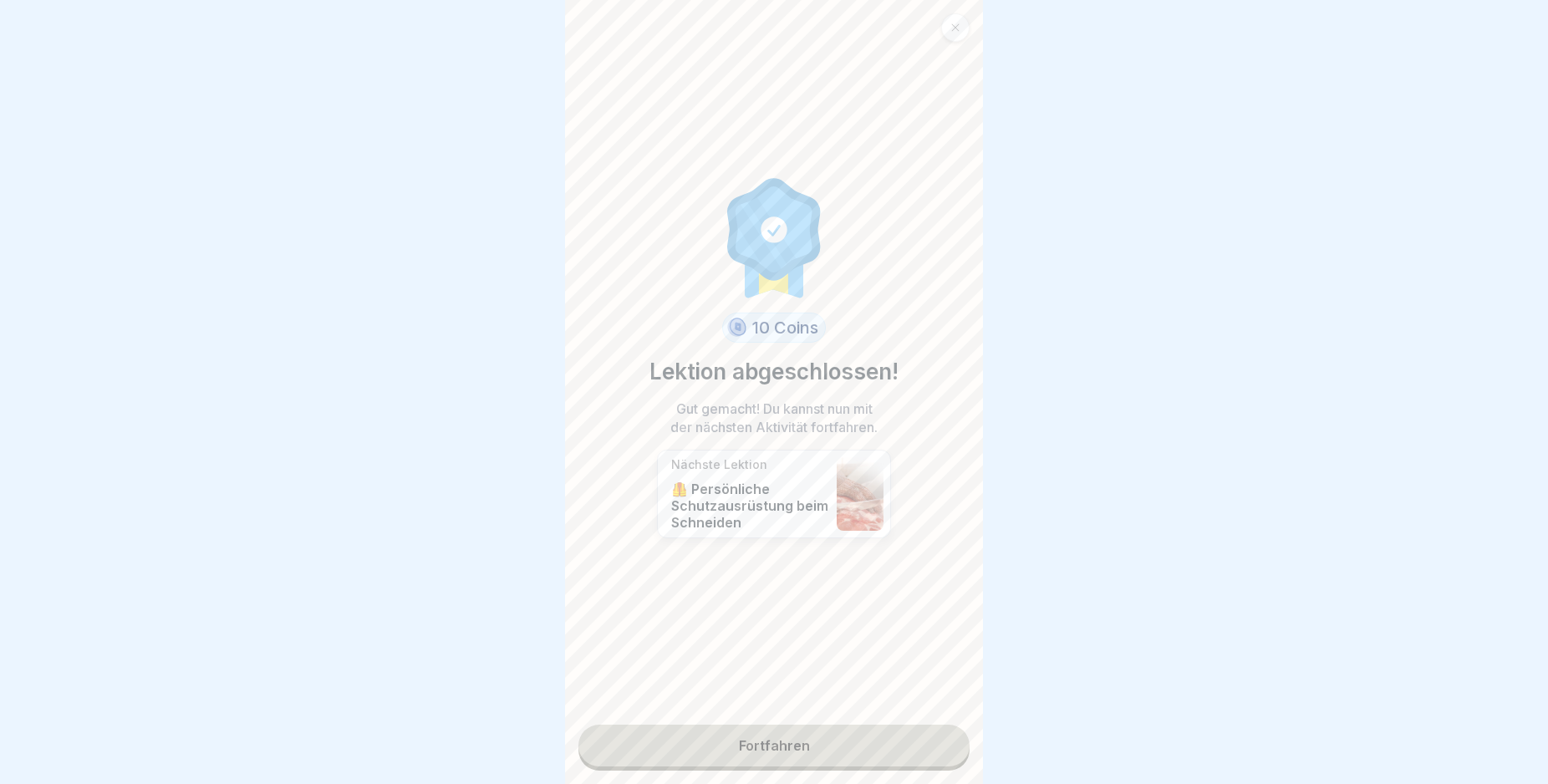
click at [875, 752] on link "Fortfahren" at bounding box center [773, 745] width 391 height 41
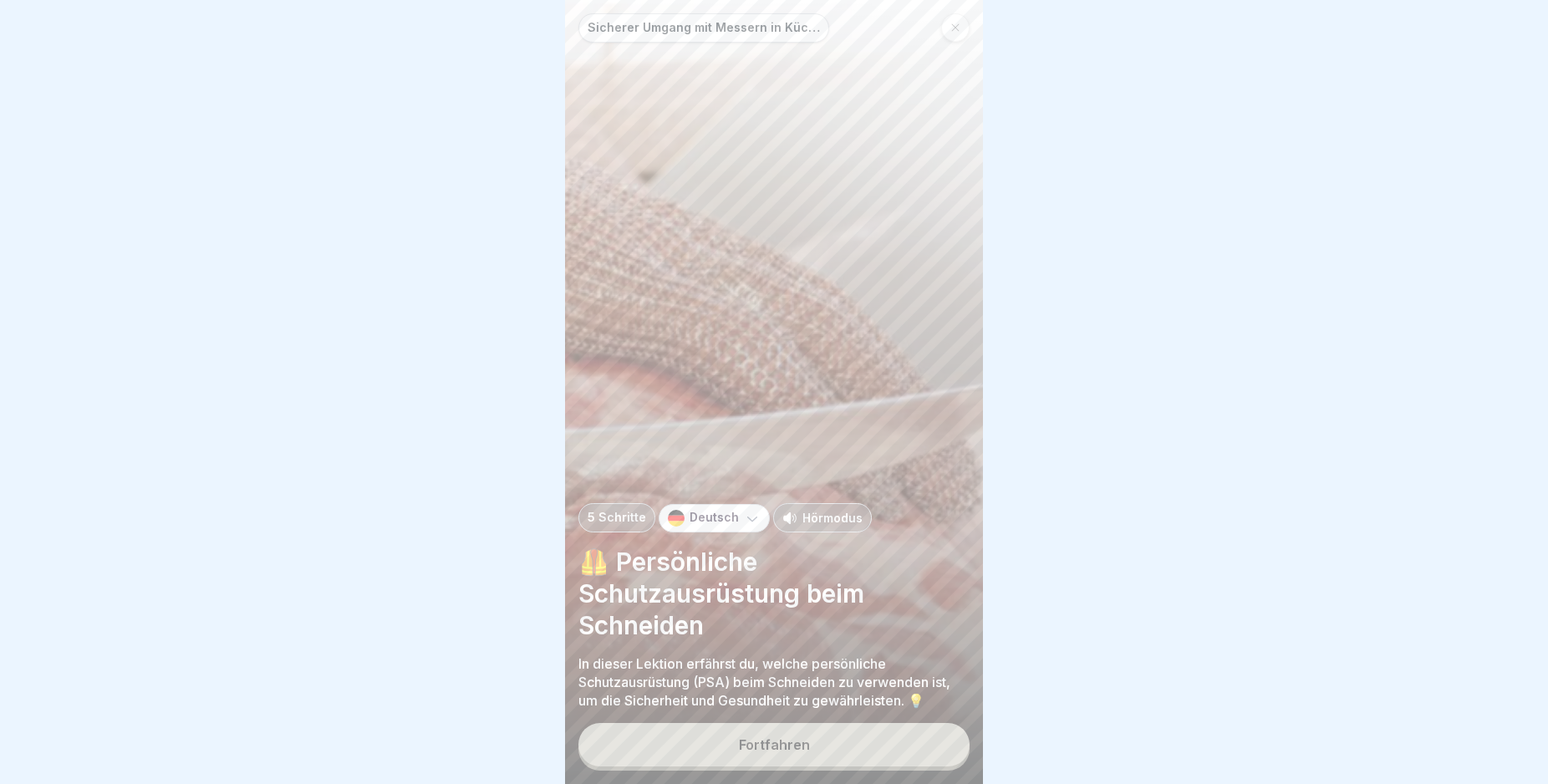
click at [875, 752] on button "Fortfahren" at bounding box center [773, 744] width 391 height 43
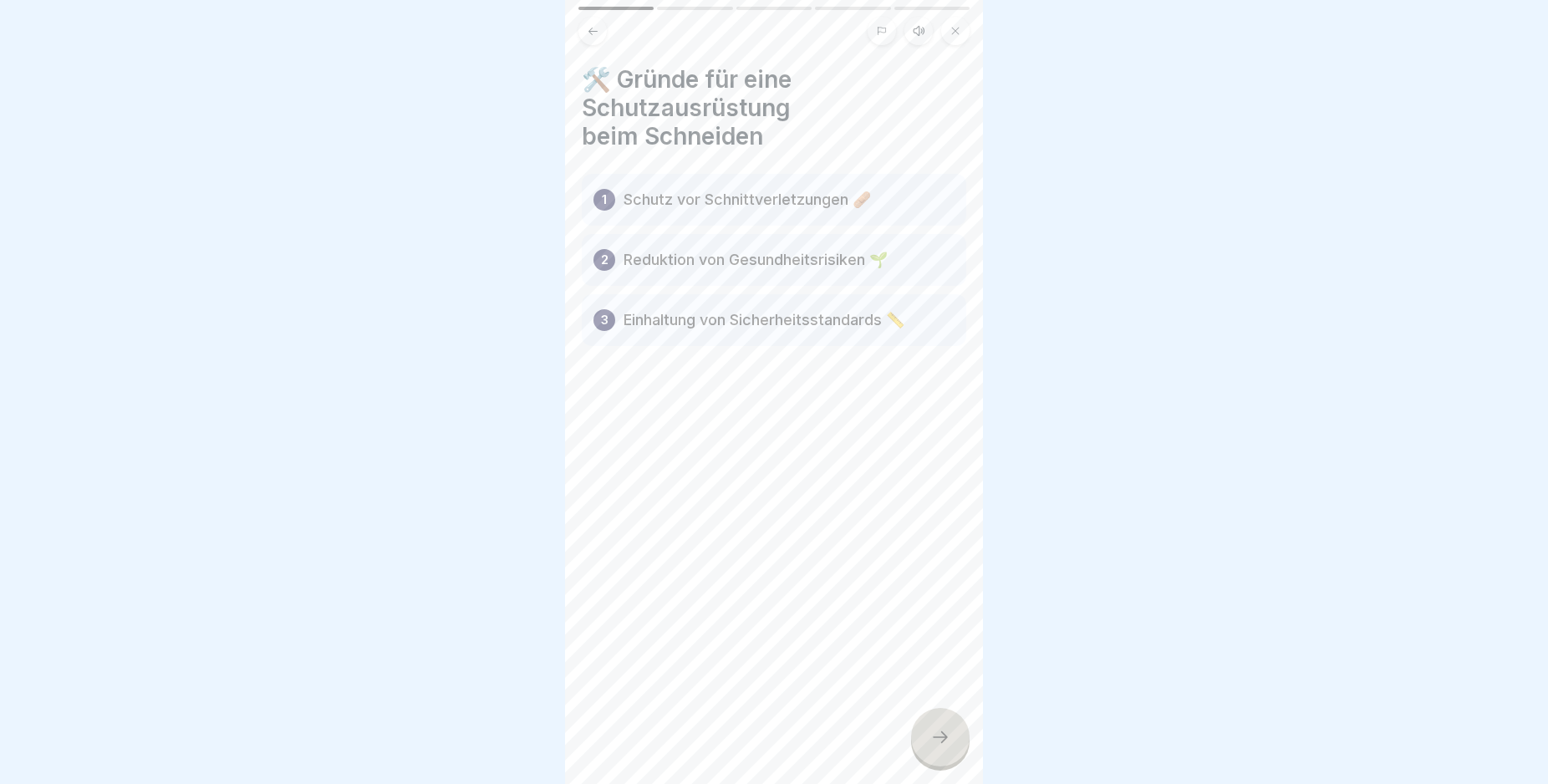
click at [950, 742] on div at bounding box center [941, 737] width 58 height 58
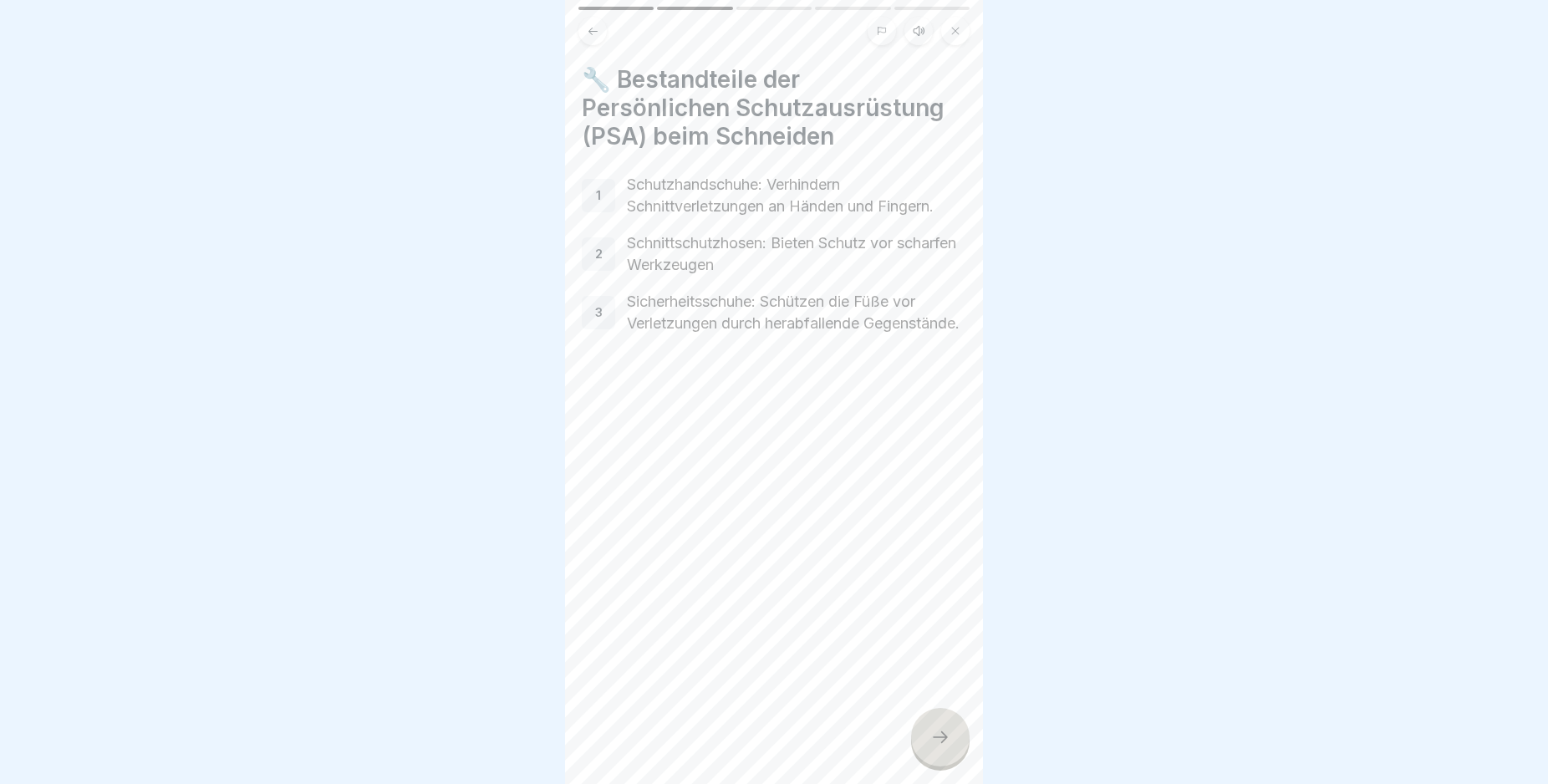
click at [950, 742] on div at bounding box center [941, 737] width 58 height 58
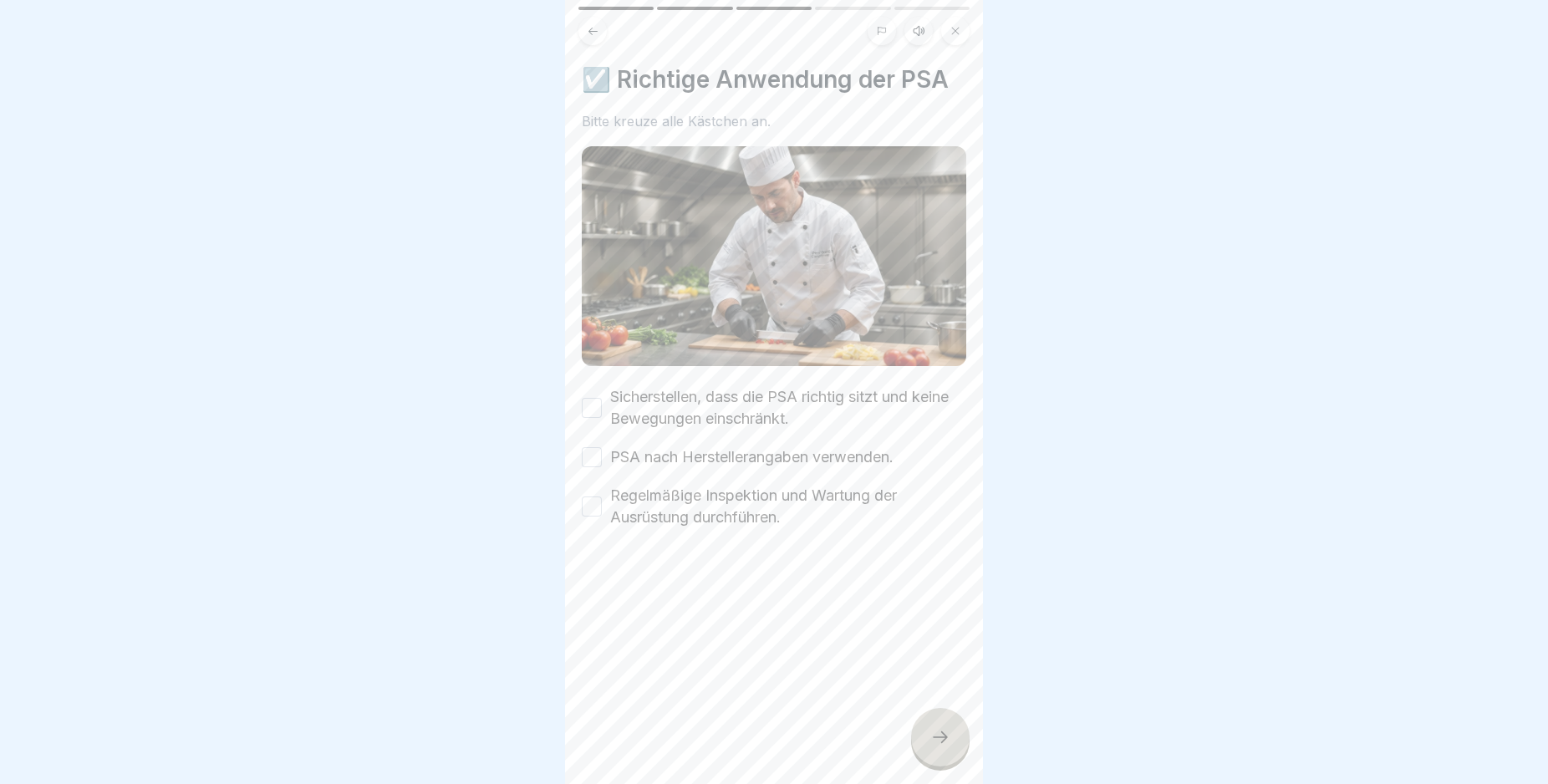
click at [950, 742] on div at bounding box center [941, 737] width 58 height 58
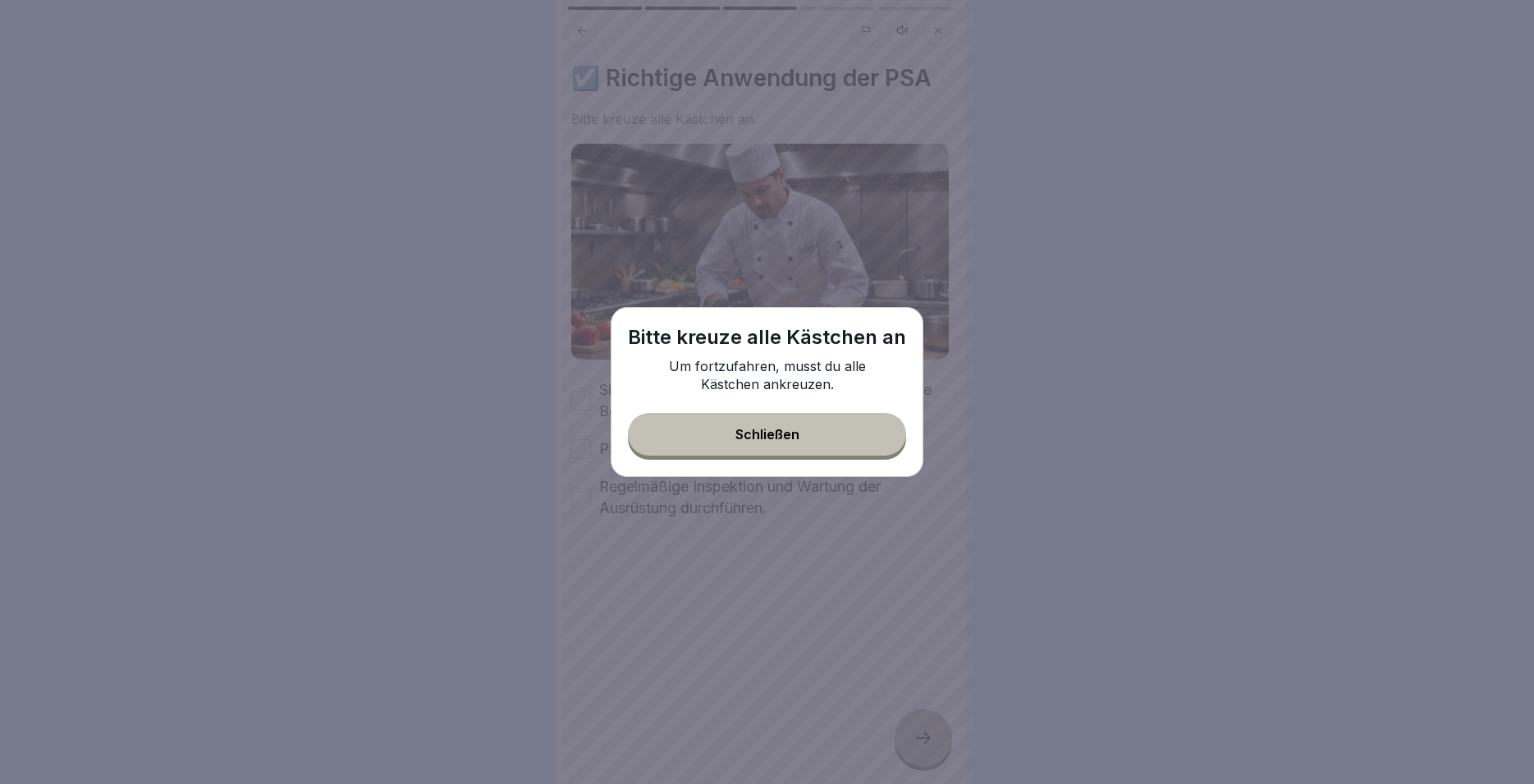
click at [853, 428] on button "Schließen" at bounding box center [767, 435] width 278 height 43
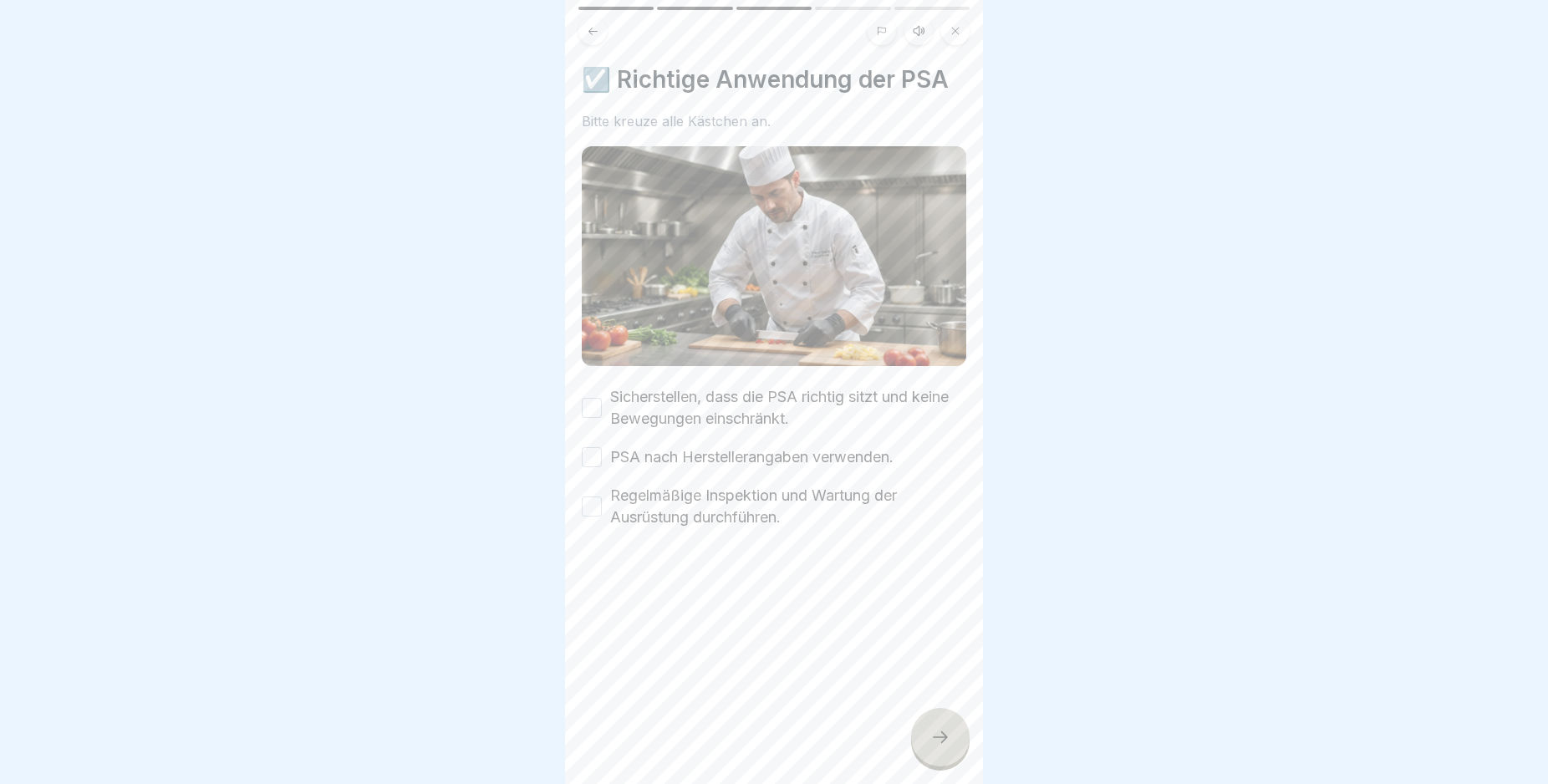
click at [591, 401] on button "Sicherstellen, dass die PSA richtig sitzt und keine Bewegungen einschränkt." at bounding box center [591, 408] width 20 height 20
click at [590, 451] on button "PSA nach Herstellerangaben verwenden." at bounding box center [591, 456] width 20 height 20
click at [591, 496] on button "Regelmäßige Inspektion und Wartung der Ausrüstung durchführen." at bounding box center [591, 505] width 20 height 20
click at [948, 747] on icon at bounding box center [940, 736] width 20 height 20
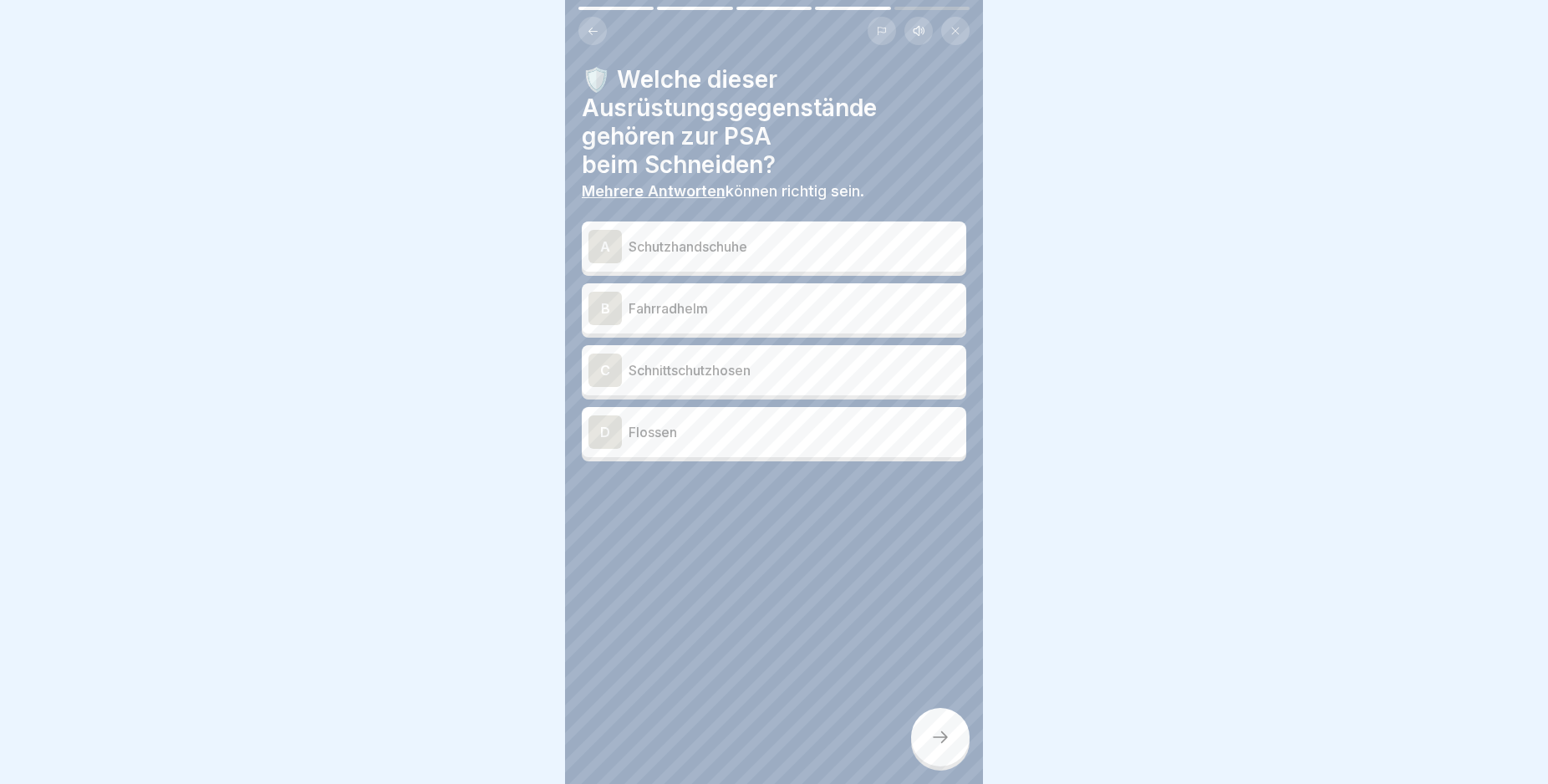
click at [605, 248] on div "A" at bounding box center [605, 247] width 34 height 34
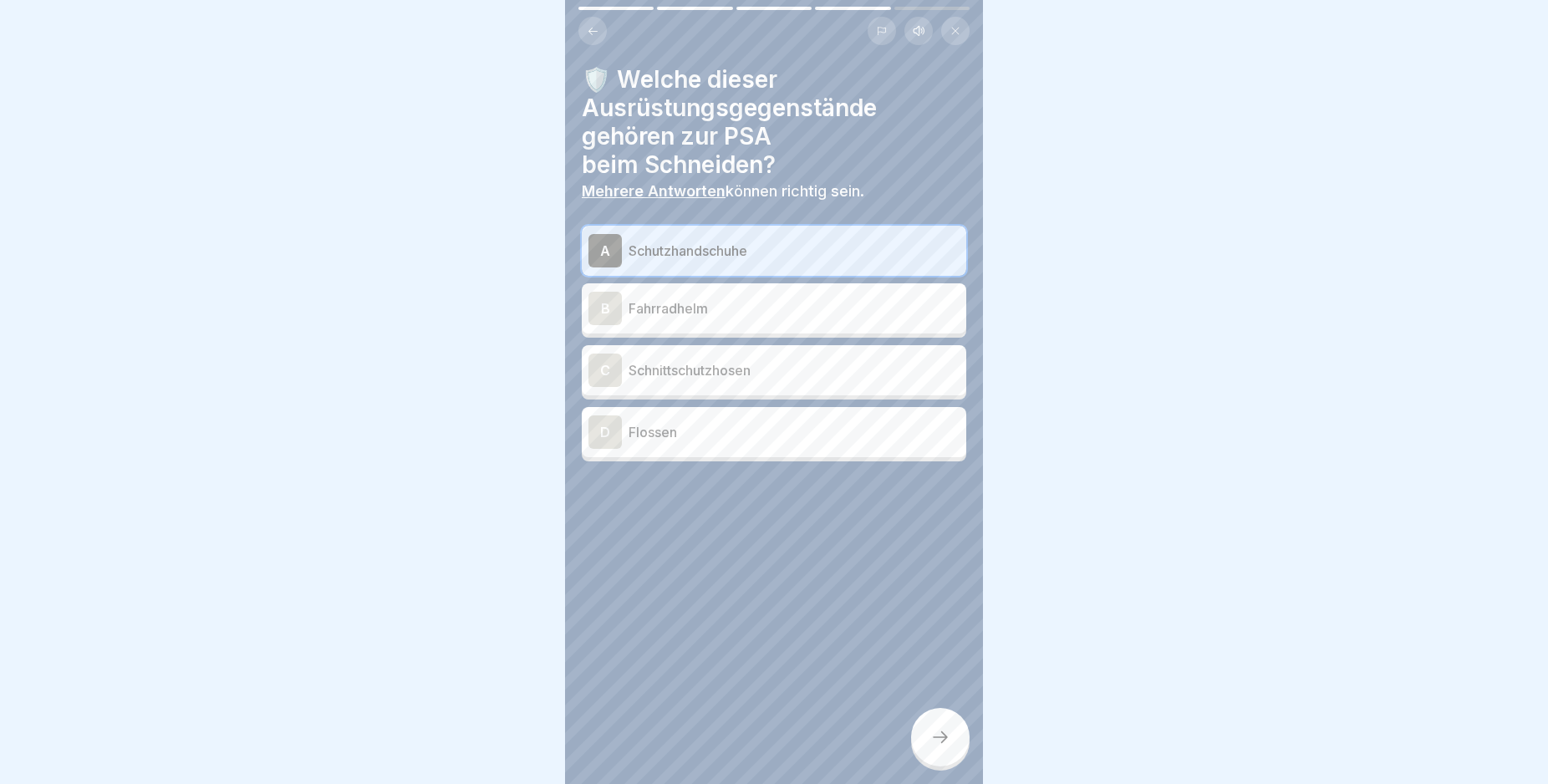
click at [941, 747] on icon at bounding box center [940, 736] width 20 height 20
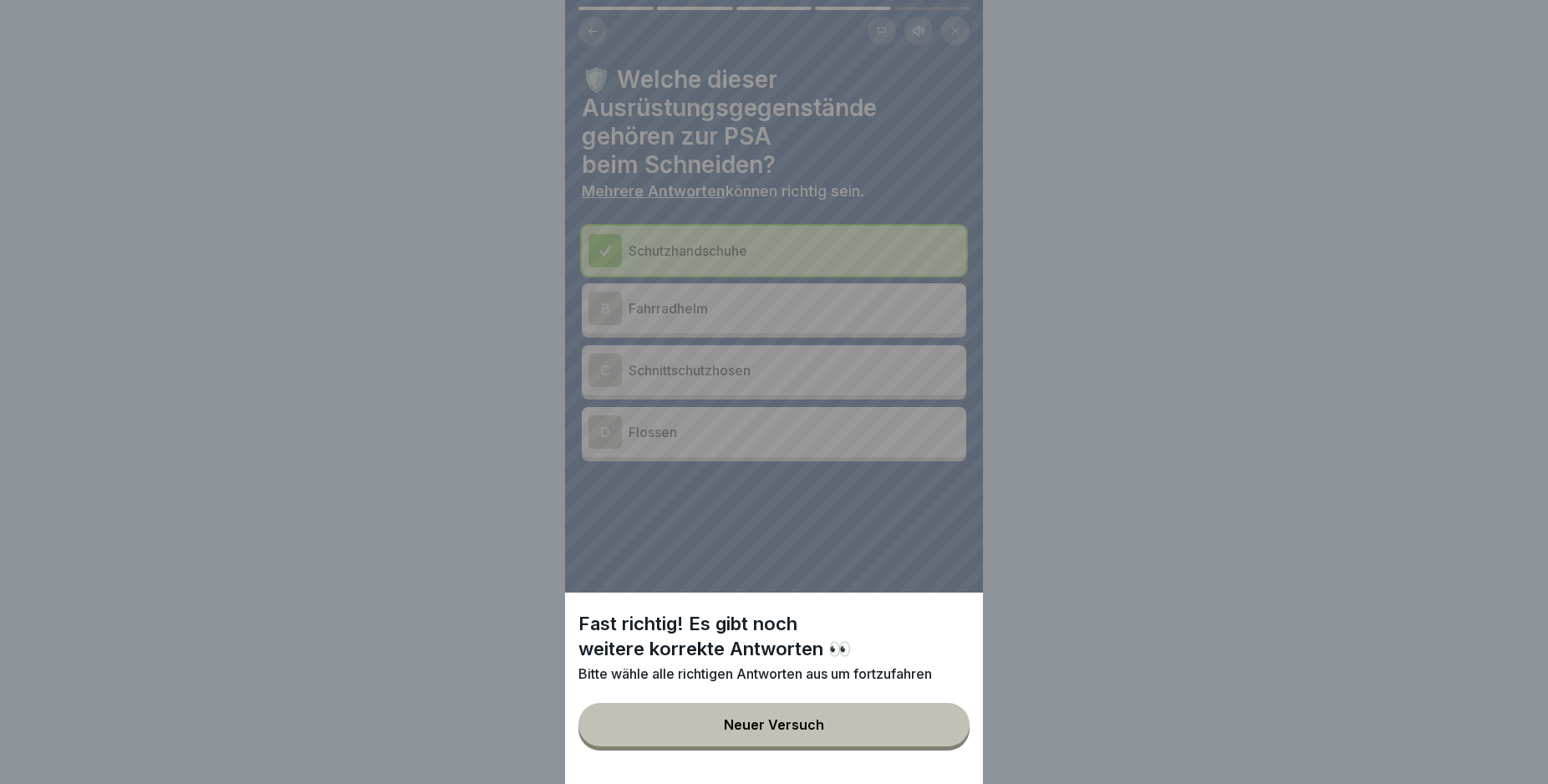
click at [600, 373] on div "Fast richtig! Es gibt noch weitere korrekte Antworten 👀 Bitte wähle alle richti…" at bounding box center [774, 392] width 418 height 784
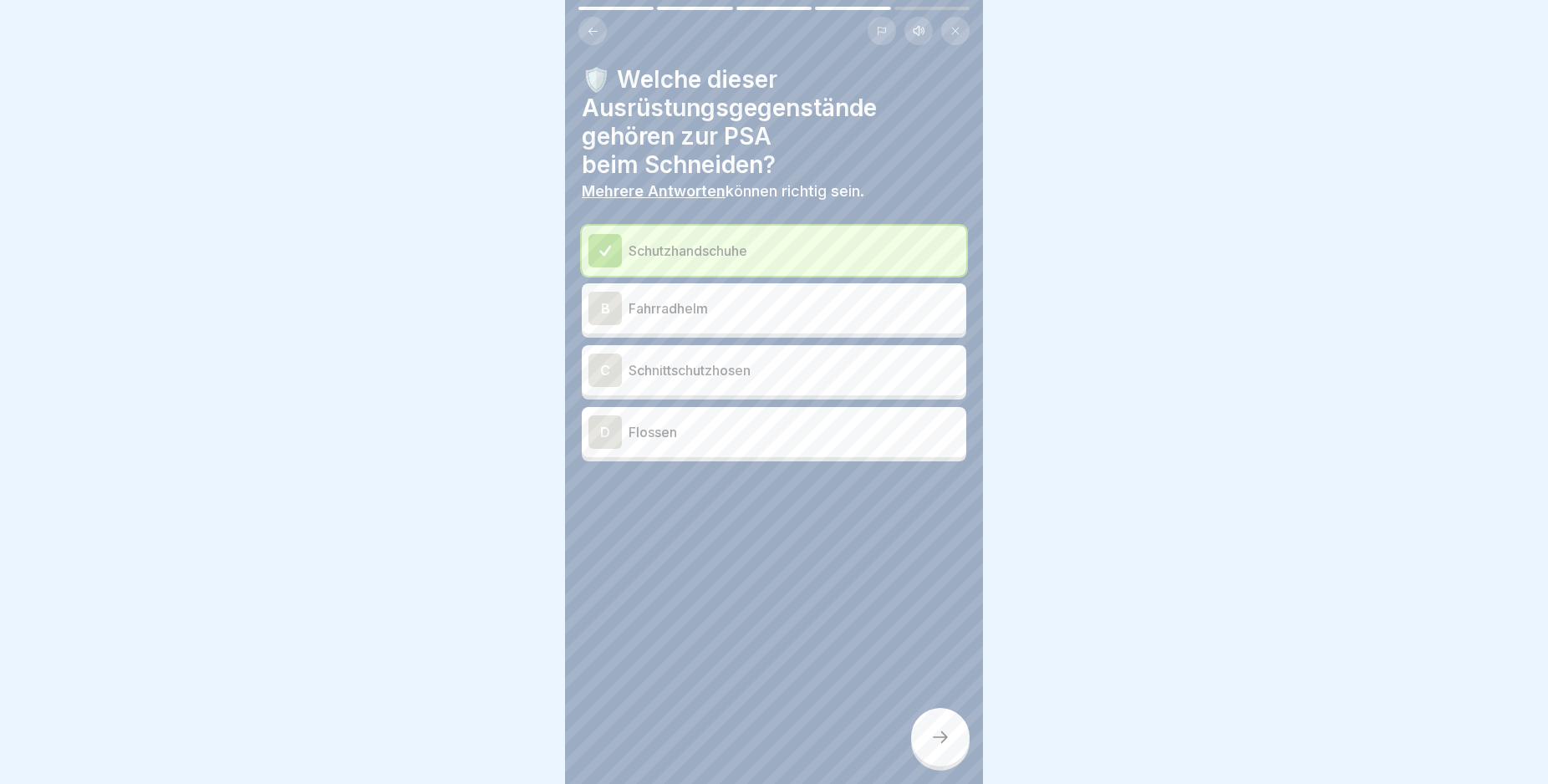
click at [615, 369] on div "C" at bounding box center [605, 371] width 34 height 34
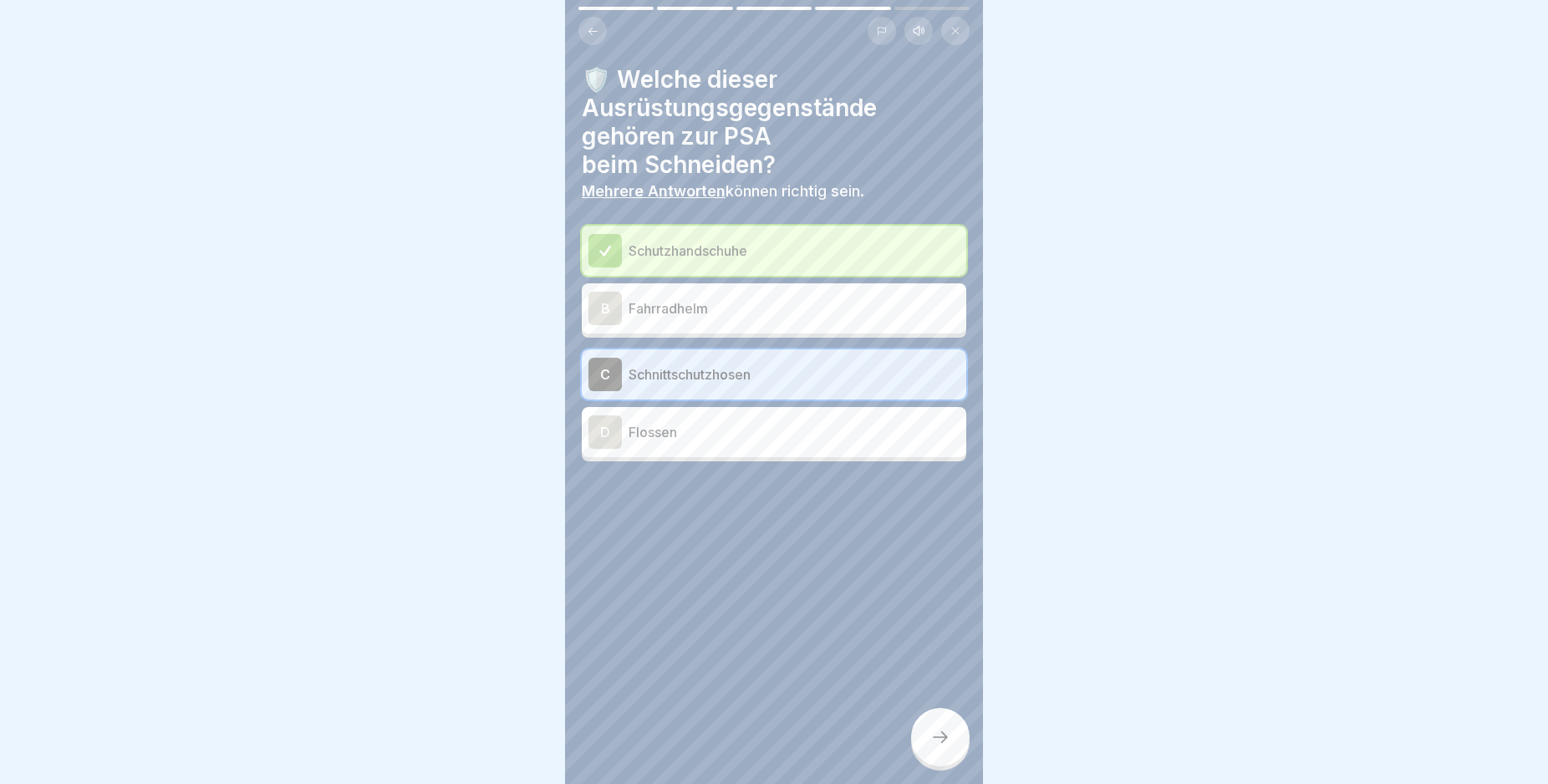
click at [943, 747] on icon at bounding box center [940, 736] width 20 height 20
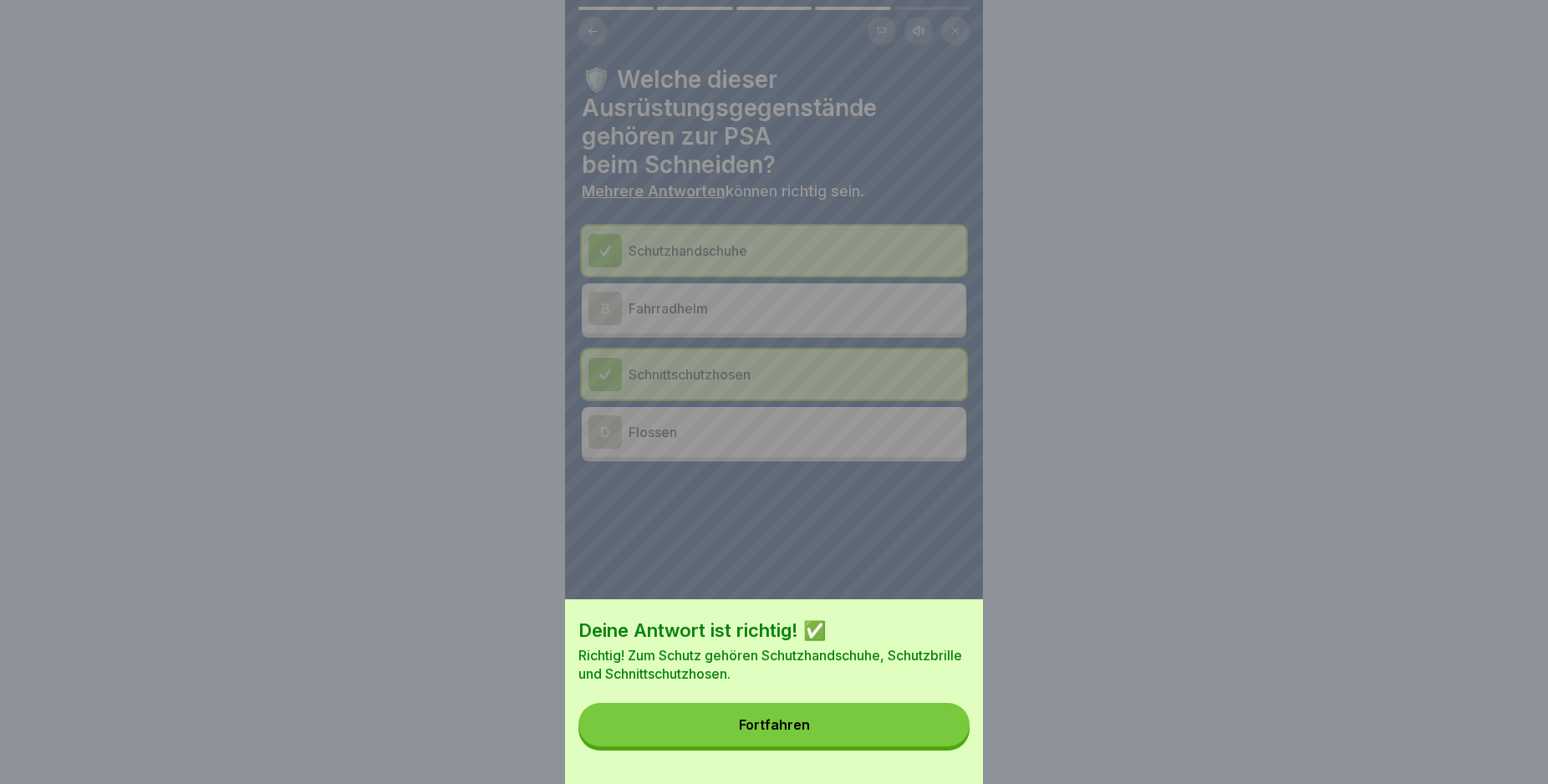
click at [899, 744] on button "Fortfahren" at bounding box center [773, 725] width 391 height 43
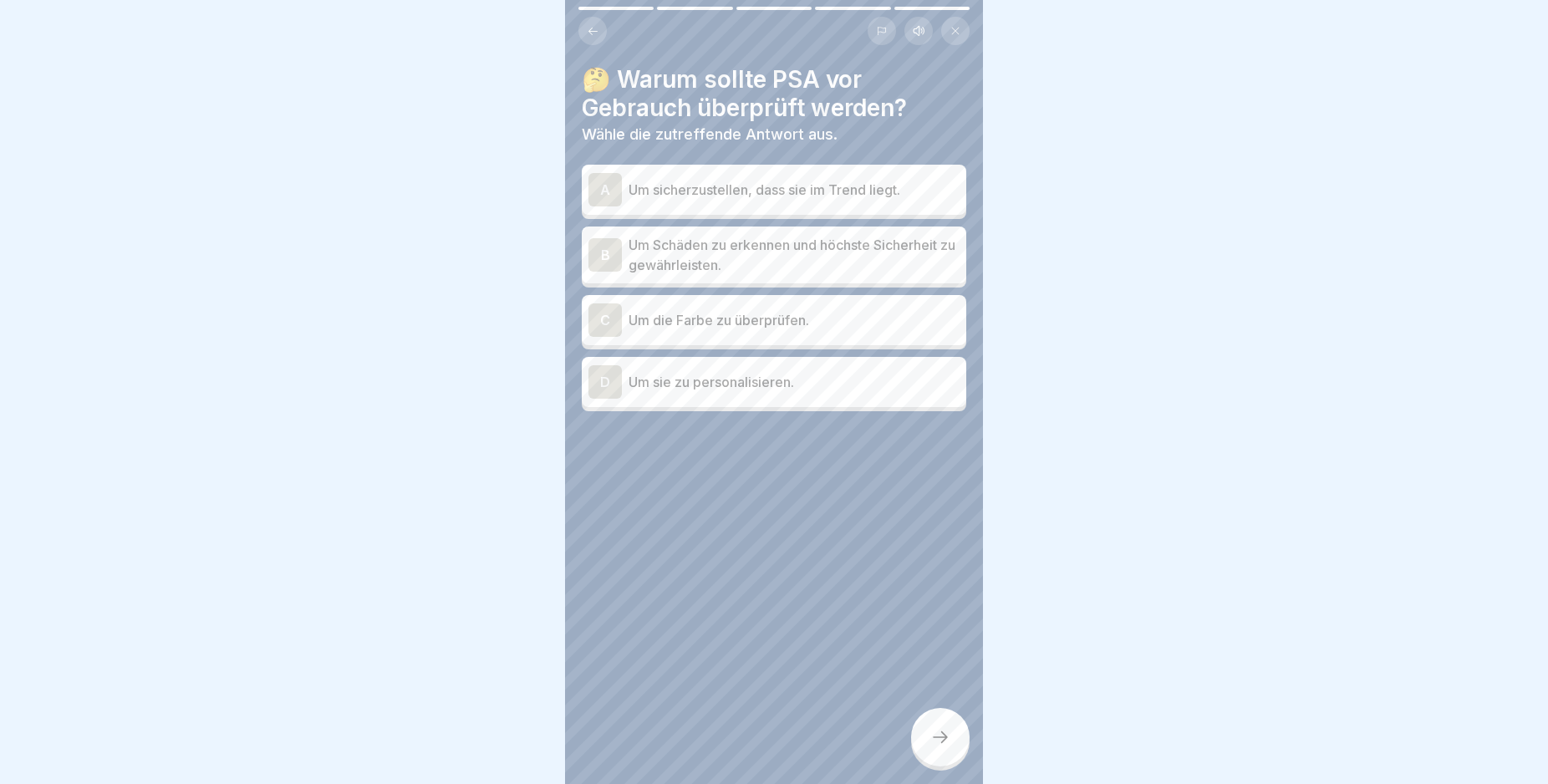
click at [600, 254] on div "B" at bounding box center [605, 255] width 34 height 34
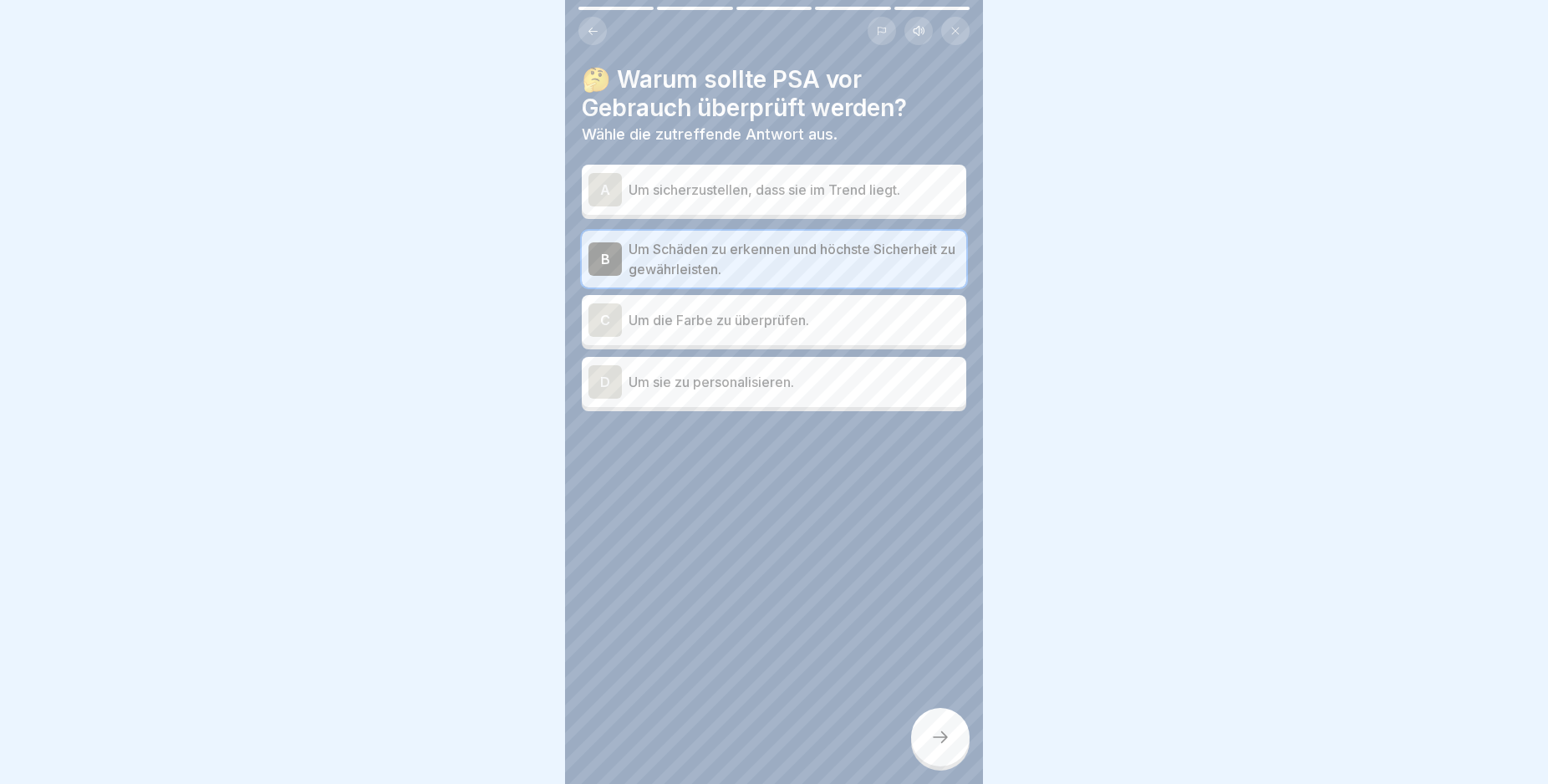
click at [937, 763] on div at bounding box center [941, 737] width 58 height 58
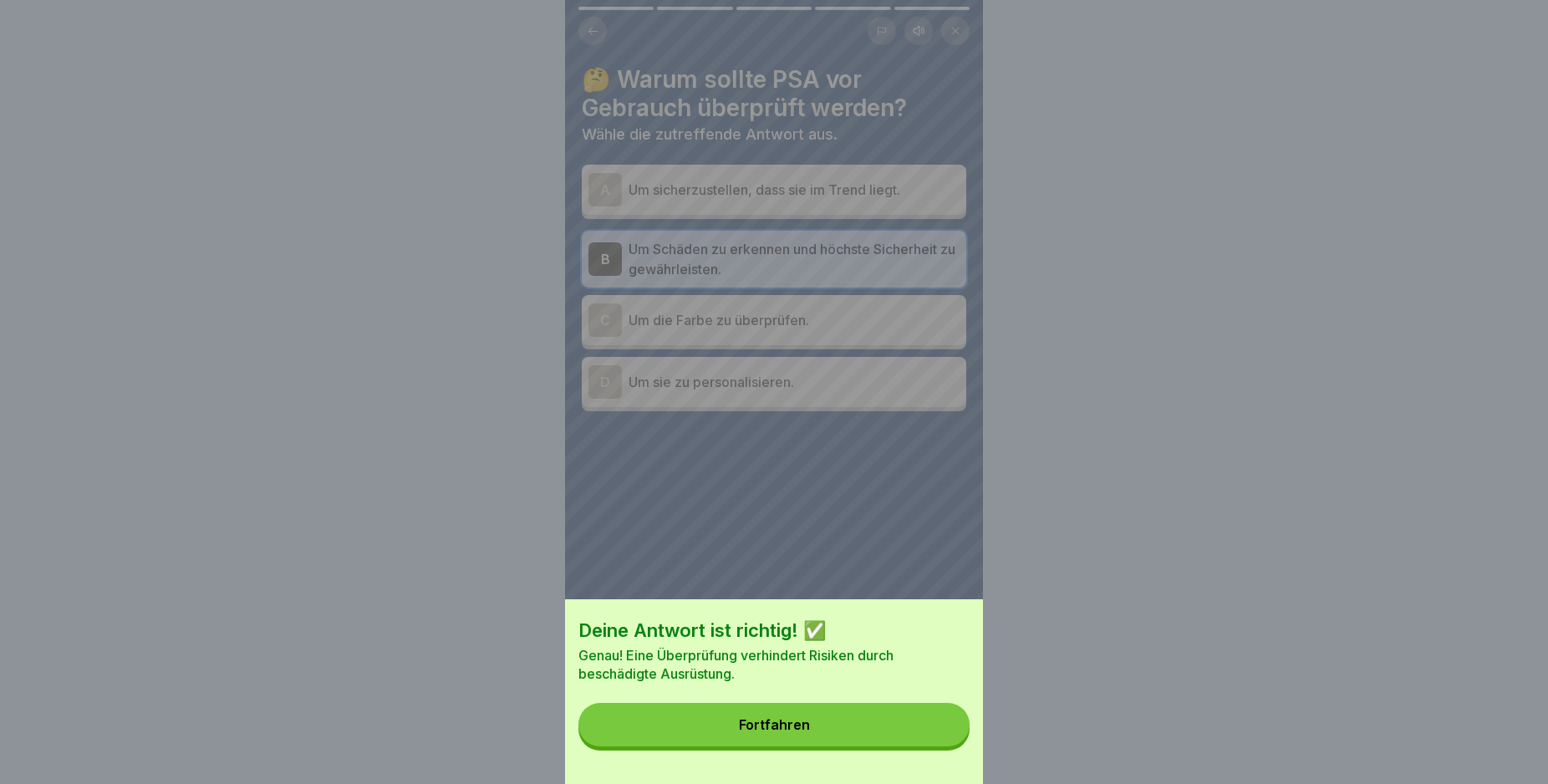
click at [910, 746] on button "Fortfahren" at bounding box center [773, 725] width 391 height 43
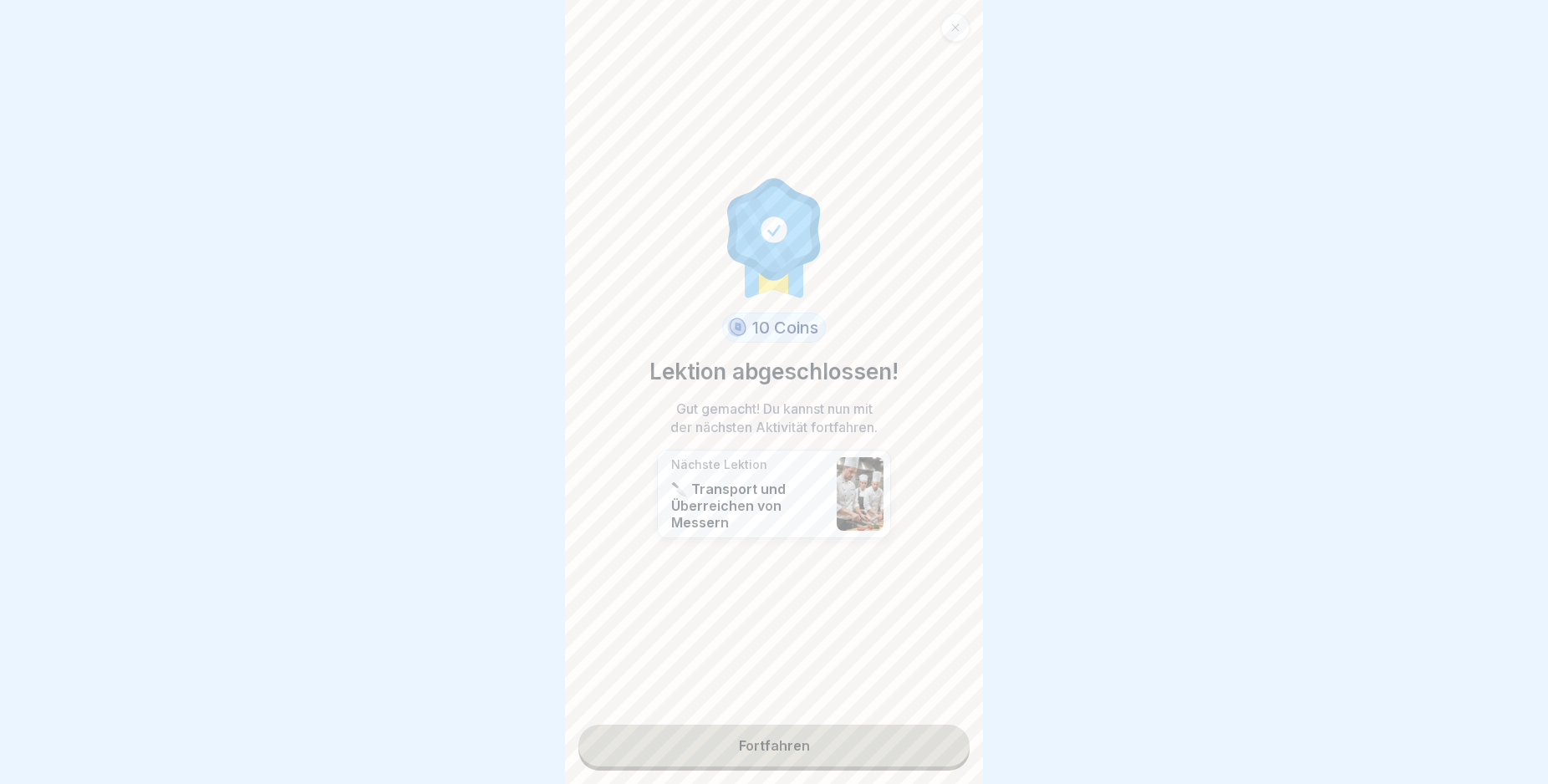
click at [863, 752] on link "Fortfahren" at bounding box center [773, 745] width 391 height 41
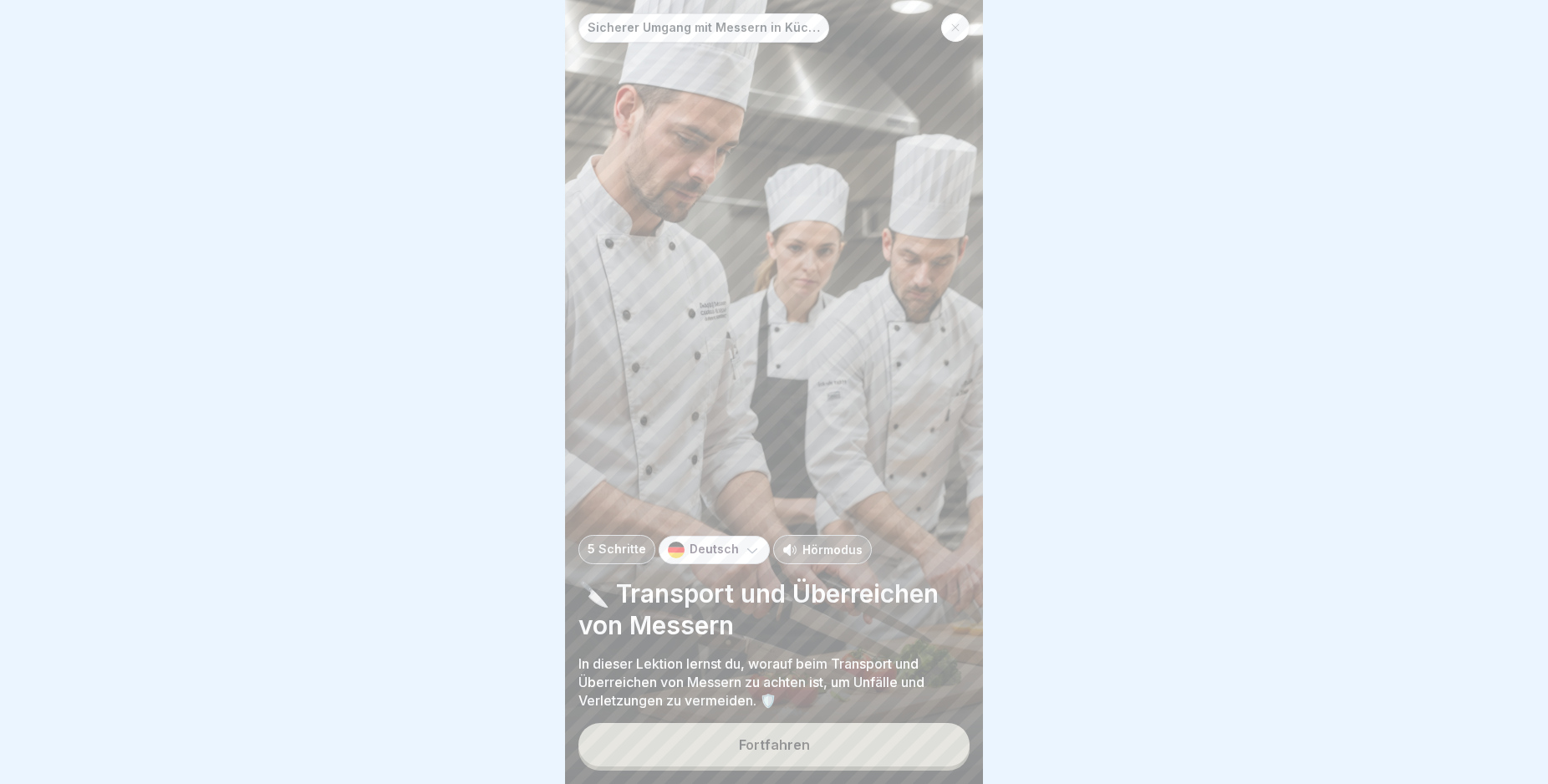
click at [863, 752] on button "Fortfahren" at bounding box center [773, 744] width 391 height 43
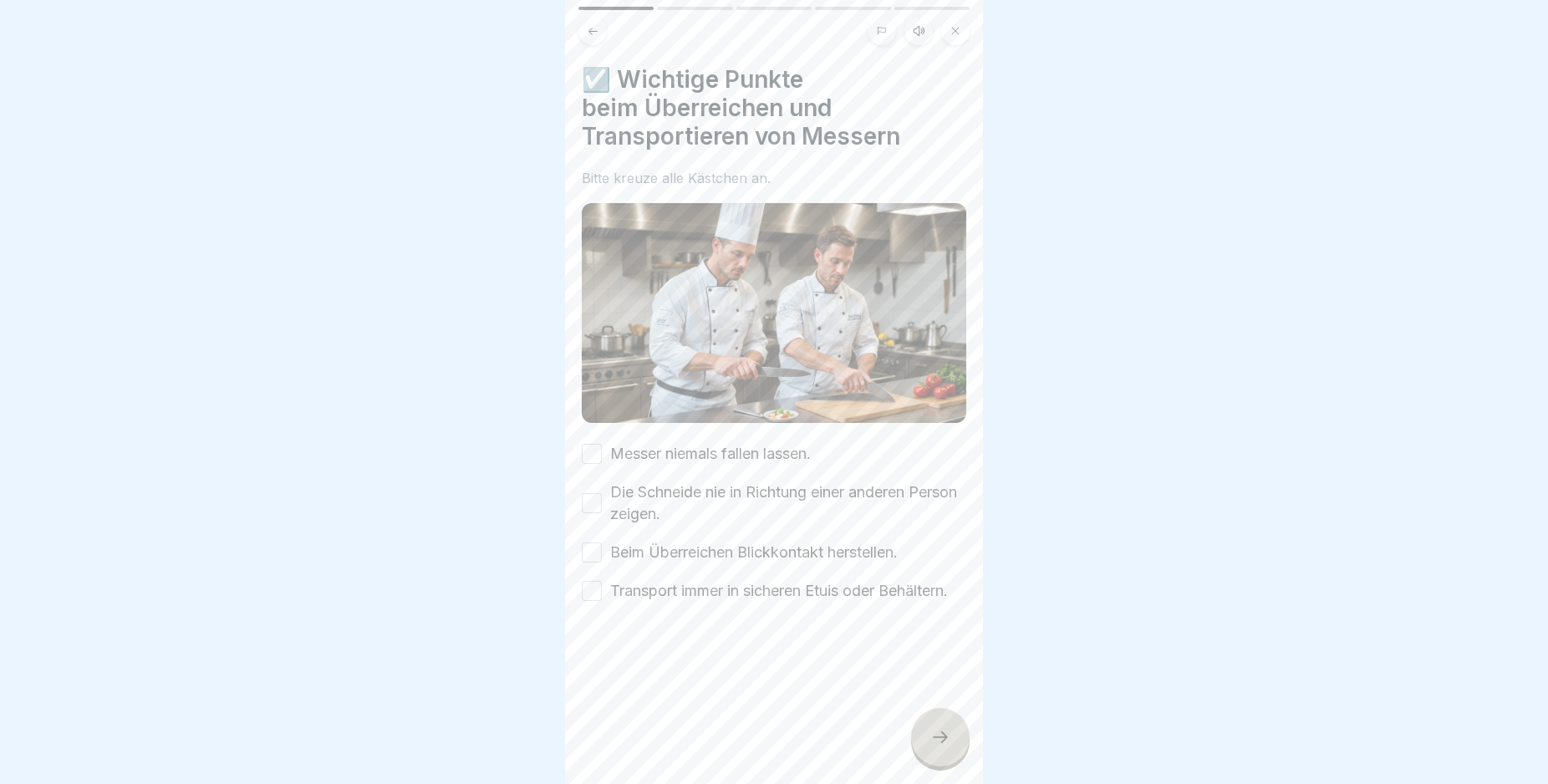
click at [597, 445] on button "Messer niemals fallen lassen." at bounding box center [591, 453] width 20 height 20
click at [590, 499] on button "Die Schneide nie in Richtung einer anderen Person zeigen." at bounding box center [591, 503] width 20 height 20
click at [594, 548] on button "Beim Überreichen Blickkontakt herstellen." at bounding box center [591, 552] width 20 height 20
click at [592, 590] on button "Transport immer in sicheren Etuis oder Behältern." at bounding box center [591, 590] width 20 height 20
click at [932, 763] on div at bounding box center [941, 737] width 58 height 58
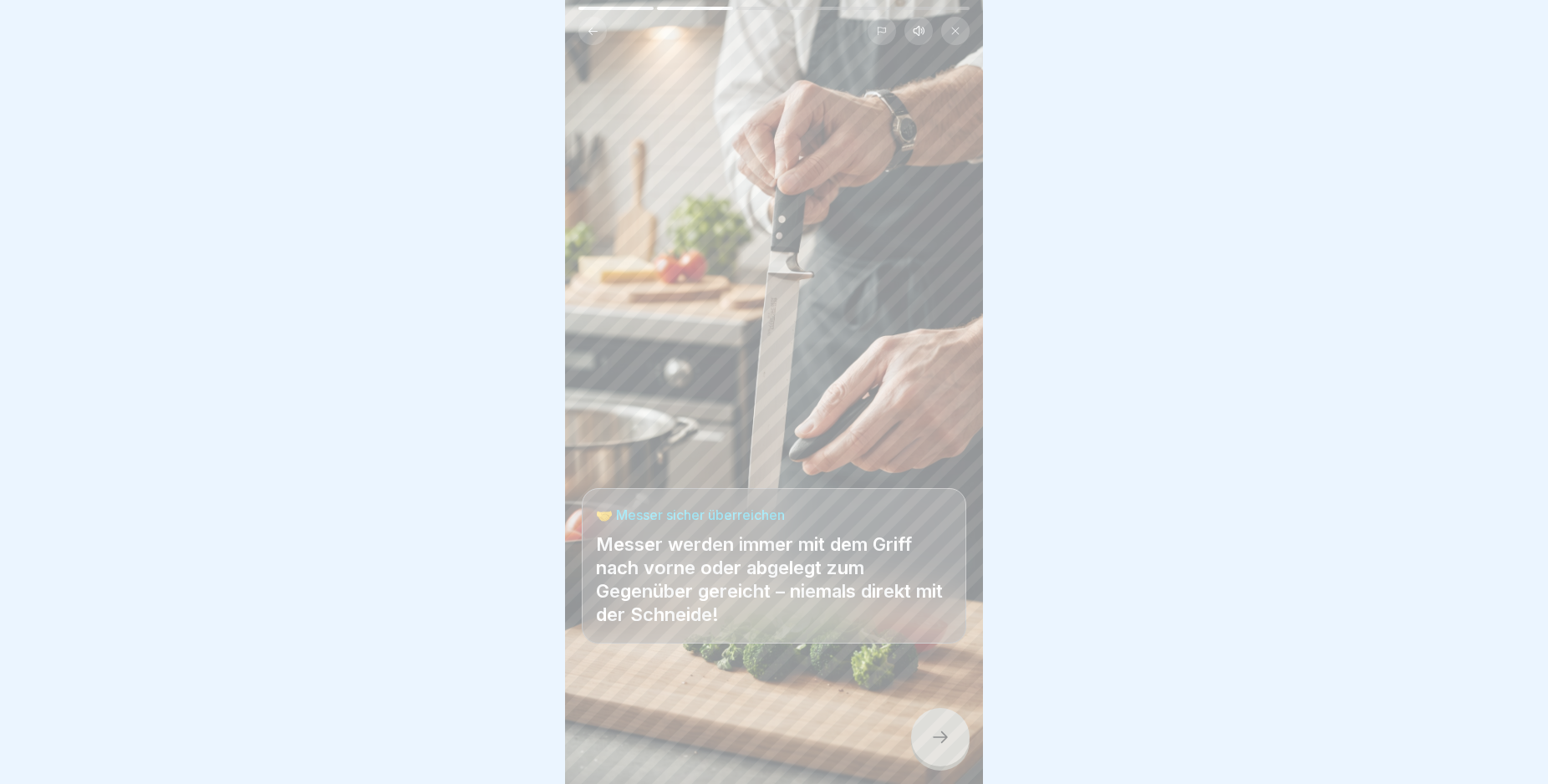
click at [943, 761] on div at bounding box center [941, 737] width 58 height 58
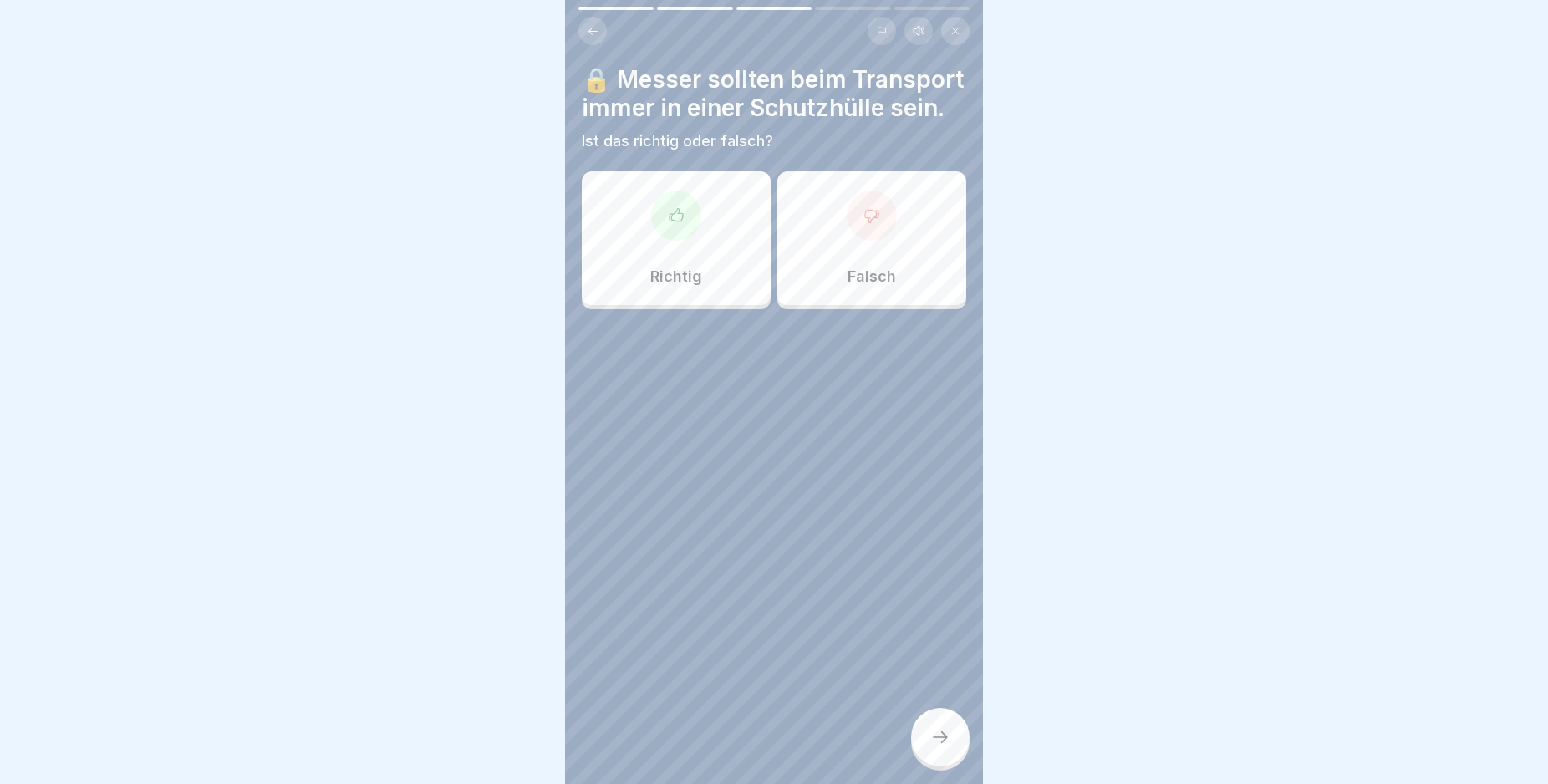
click at [670, 224] on icon at bounding box center [676, 216] width 17 height 17
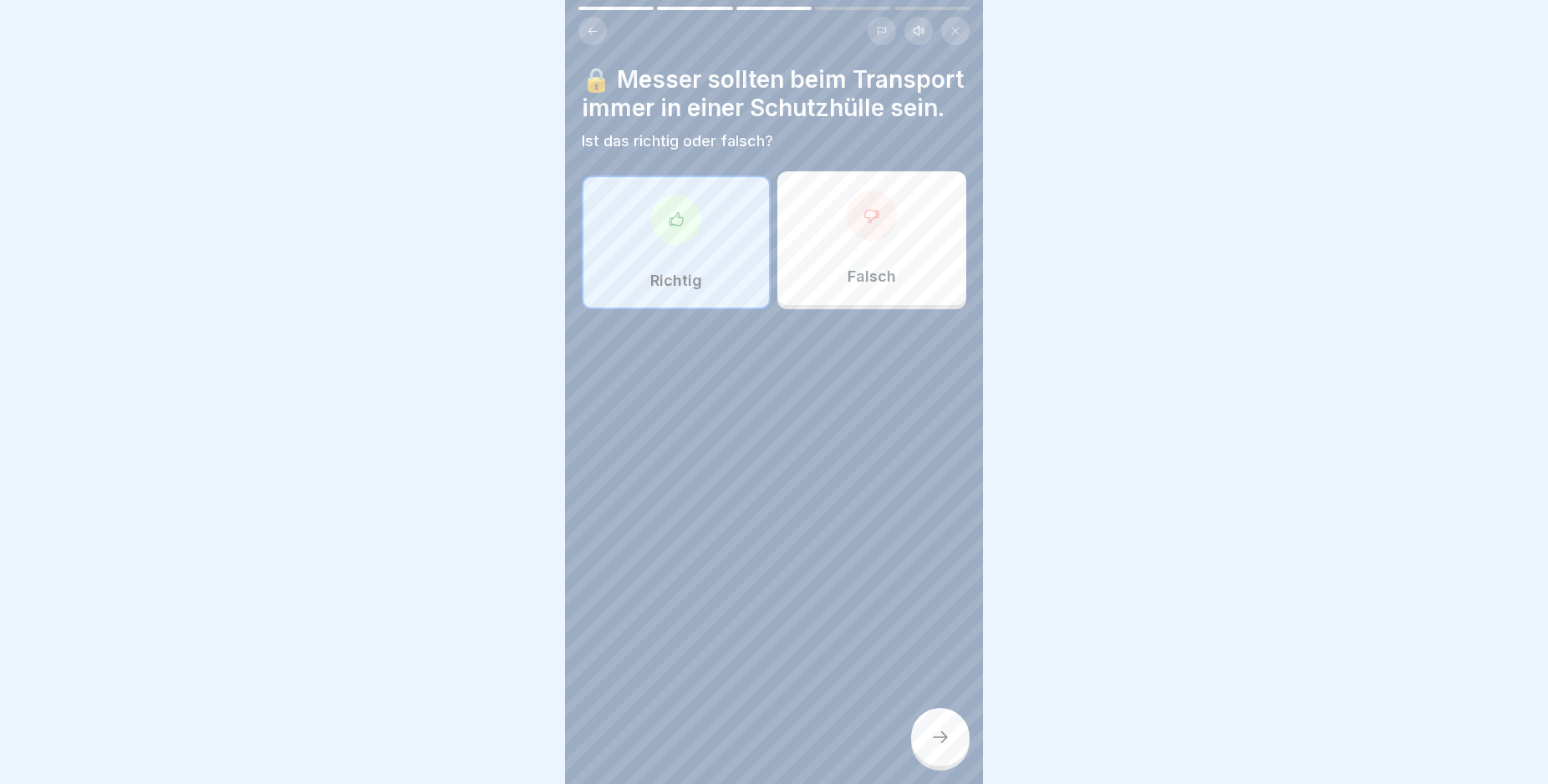
click at [943, 747] on icon at bounding box center [940, 736] width 20 height 20
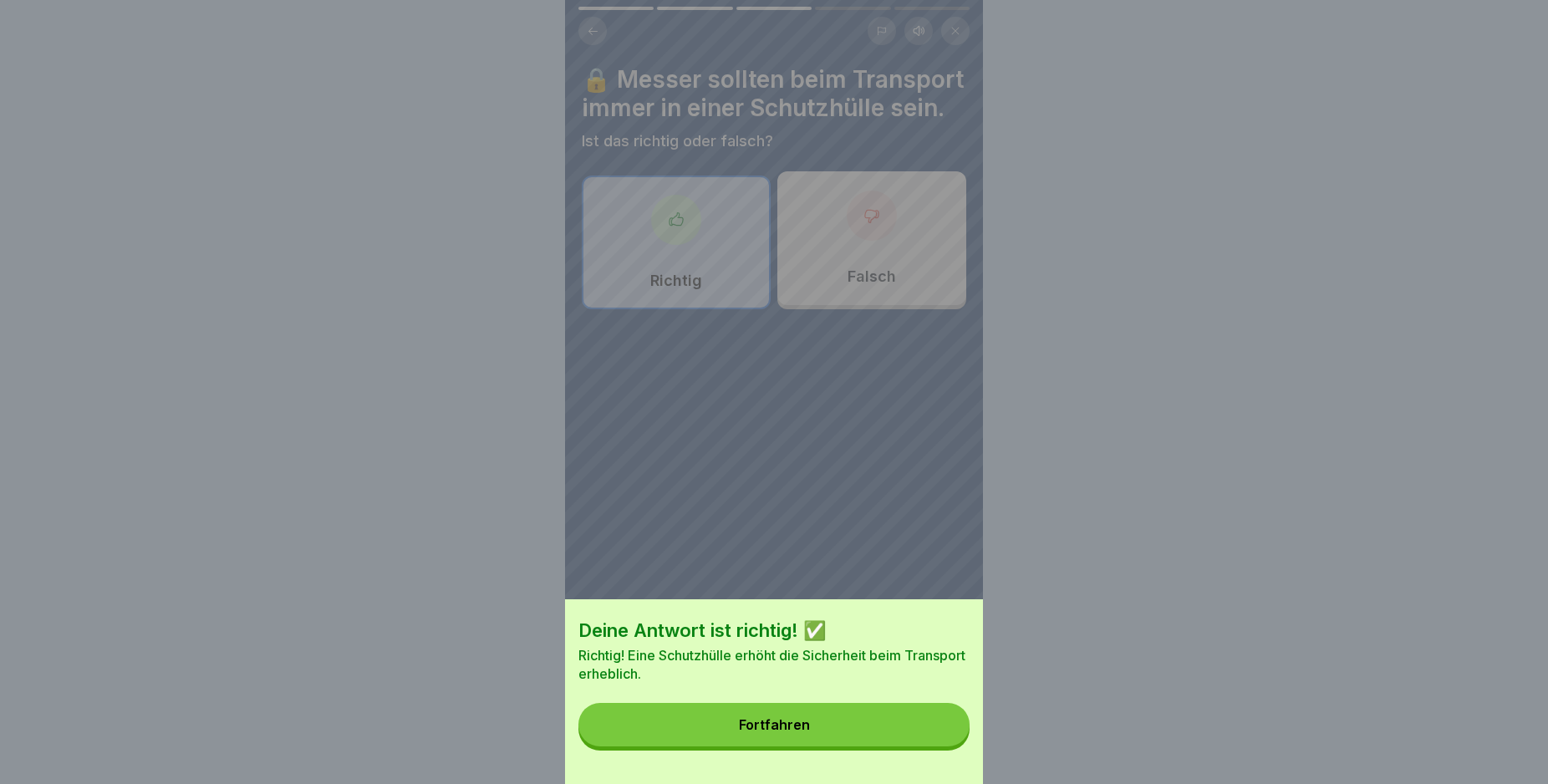
click at [943, 746] on button "Fortfahren" at bounding box center [773, 725] width 391 height 43
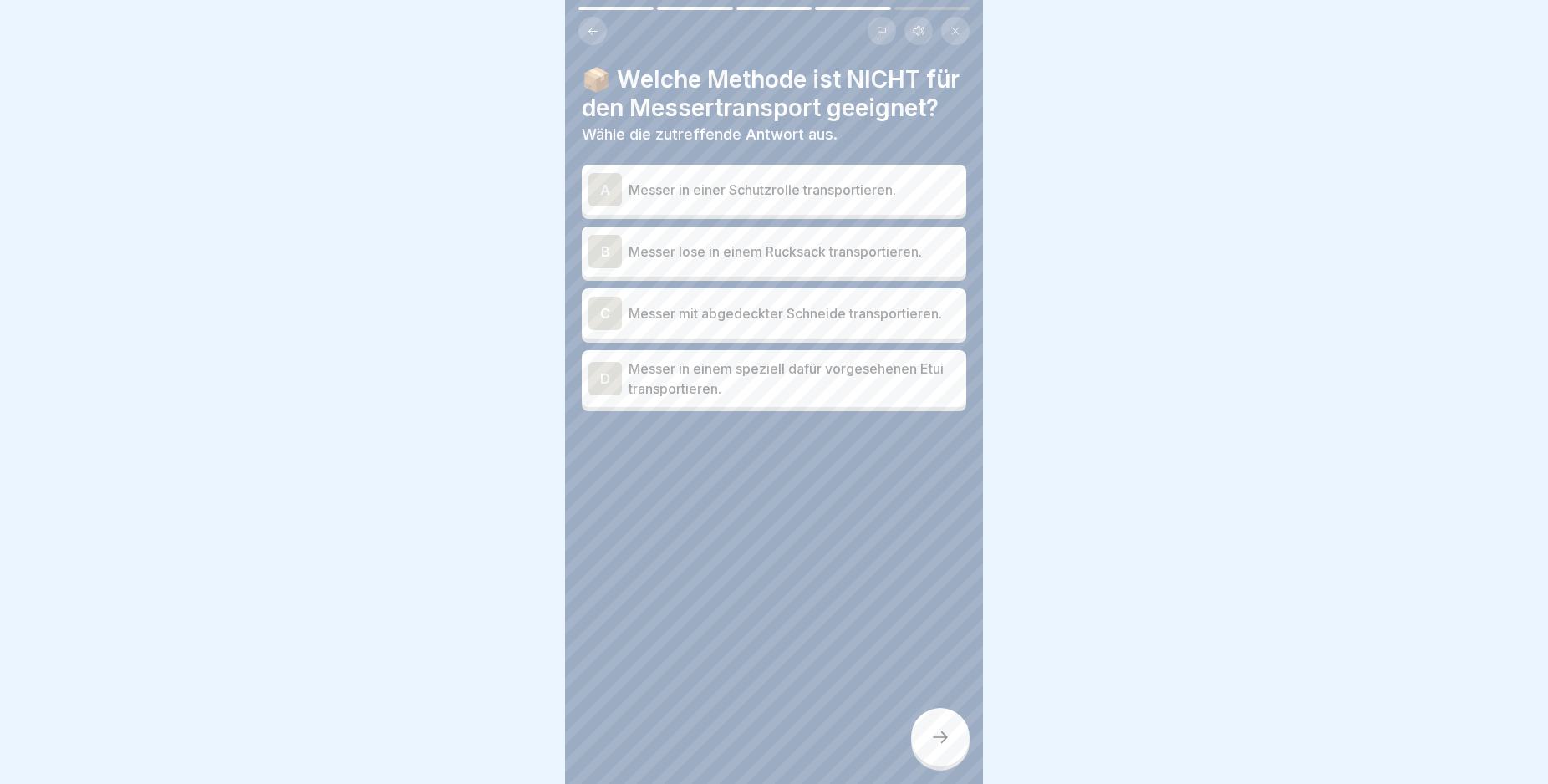
click at [609, 268] on div "B" at bounding box center [605, 251] width 34 height 34
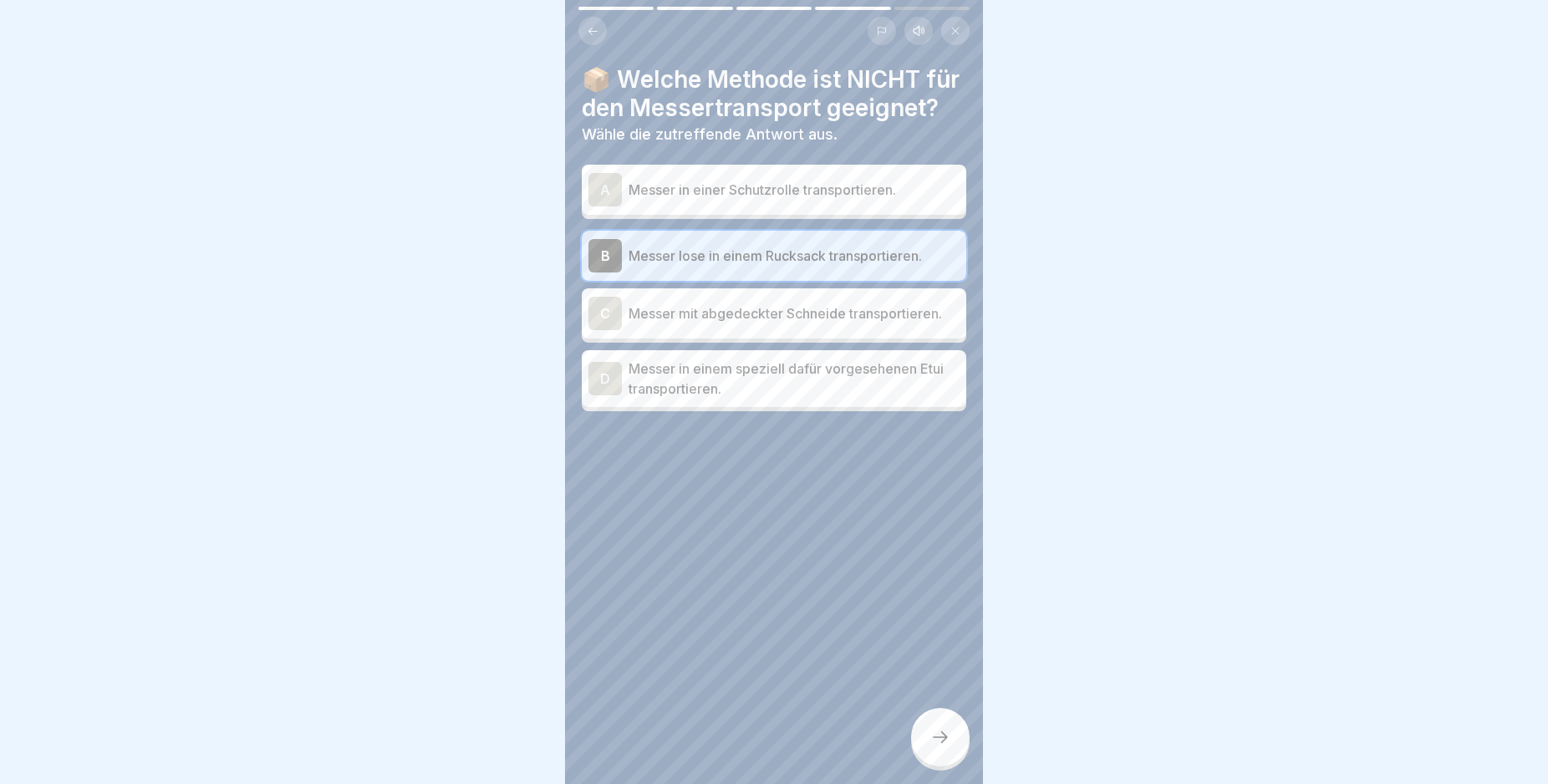
click at [943, 761] on div at bounding box center [941, 737] width 58 height 58
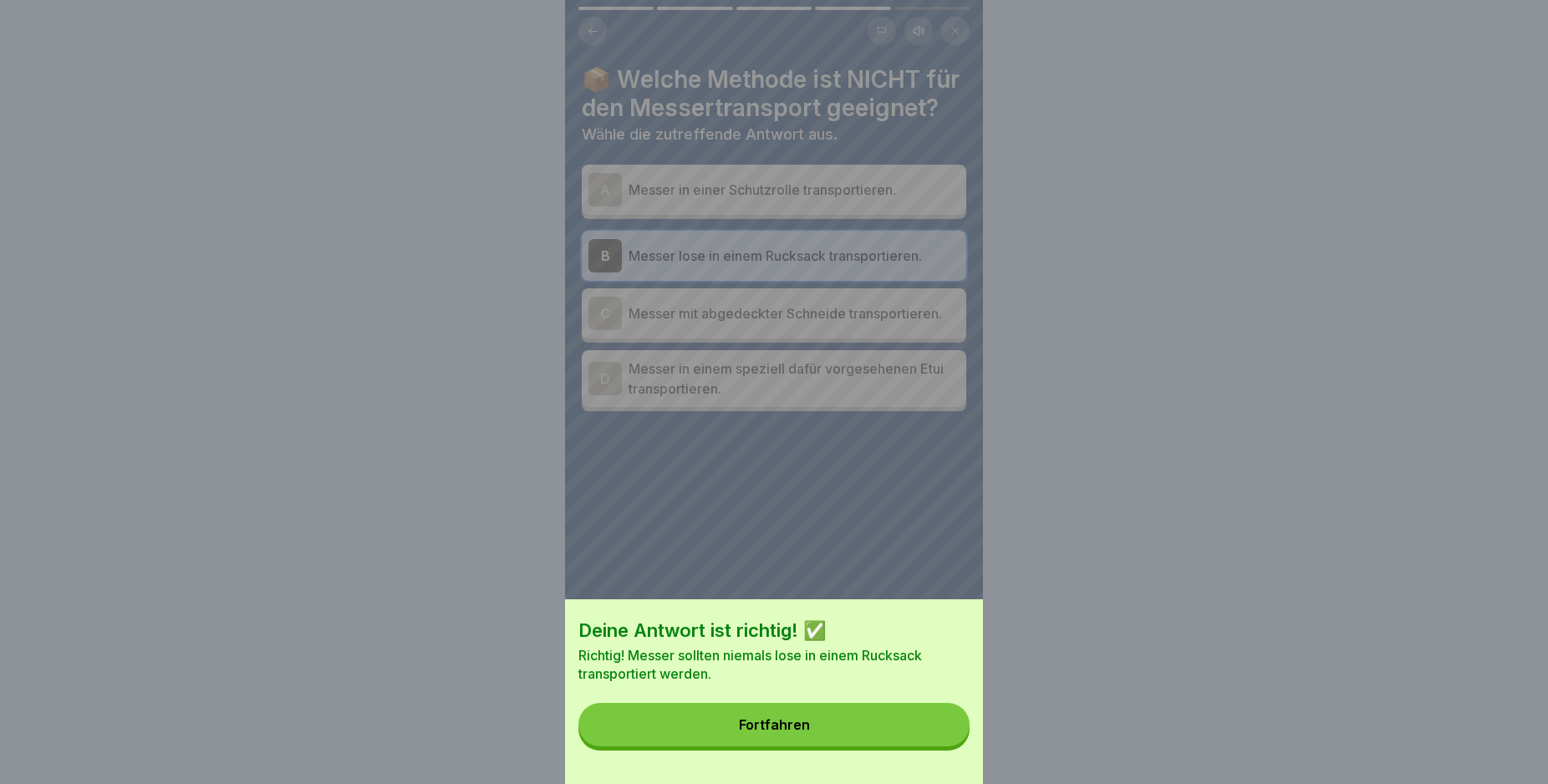
click at [905, 734] on button "Fortfahren" at bounding box center [773, 725] width 391 height 43
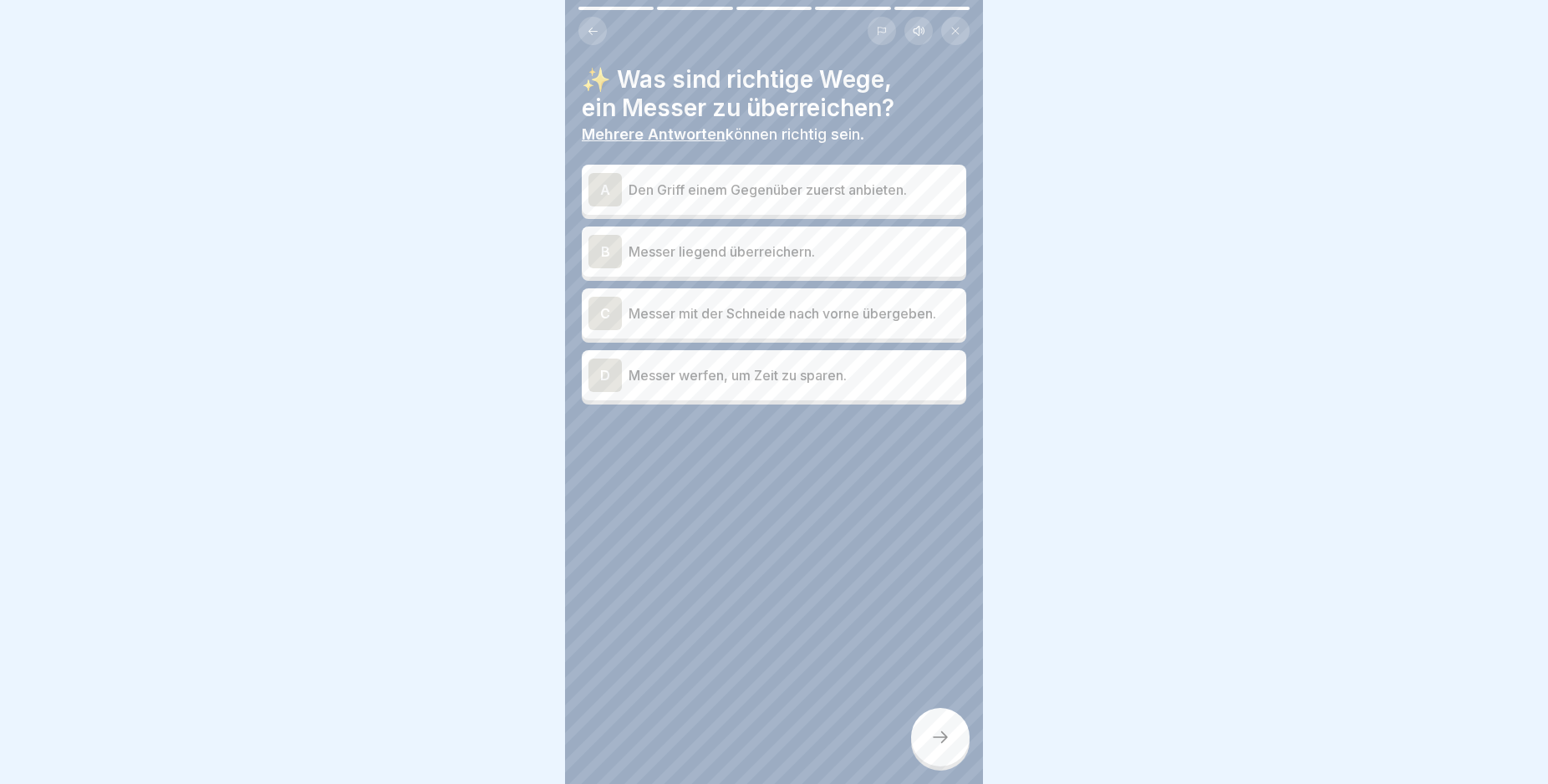
click at [601, 251] on div "B" at bounding box center [605, 251] width 34 height 34
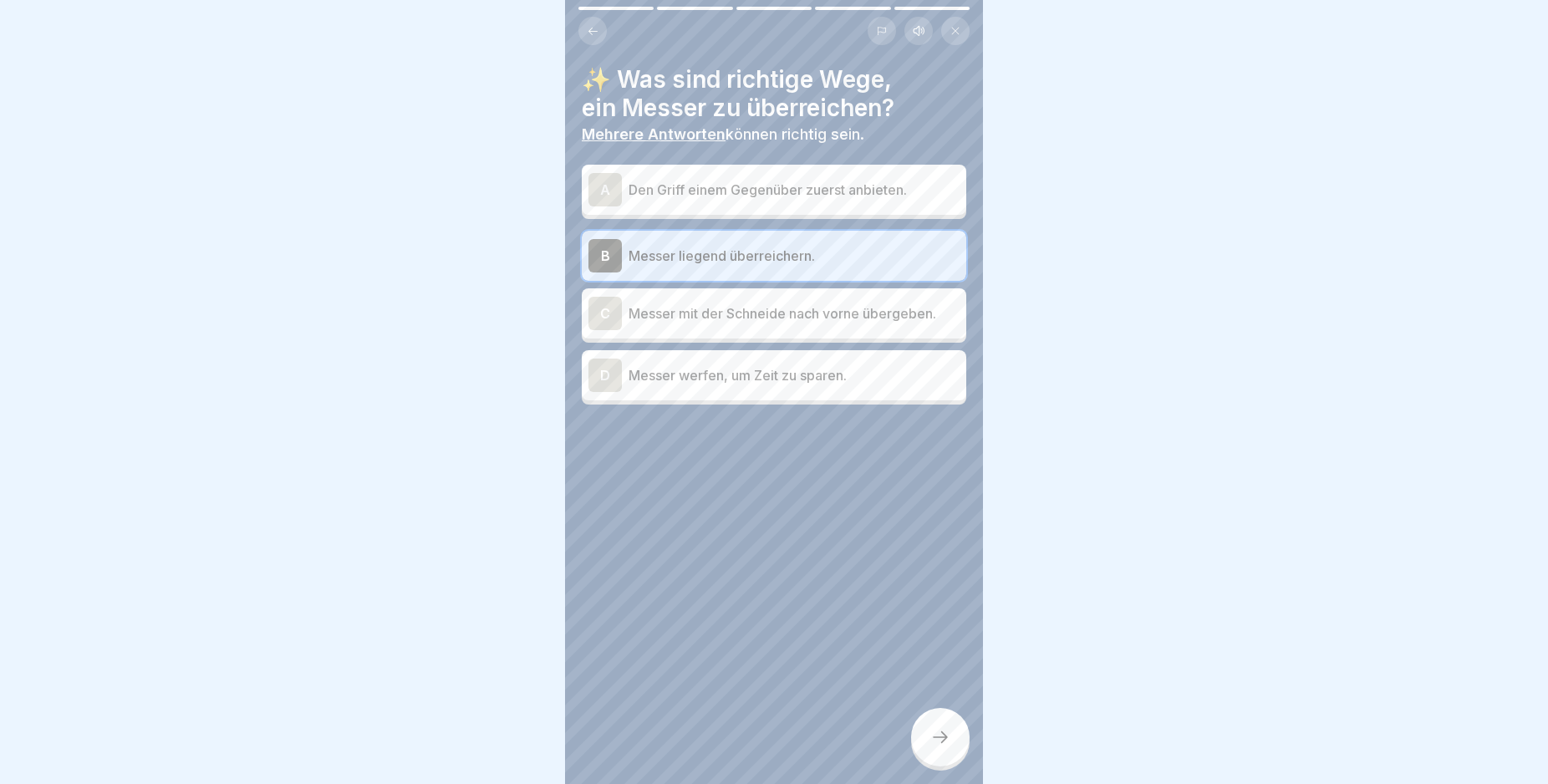
click at [944, 747] on icon at bounding box center [940, 736] width 20 height 20
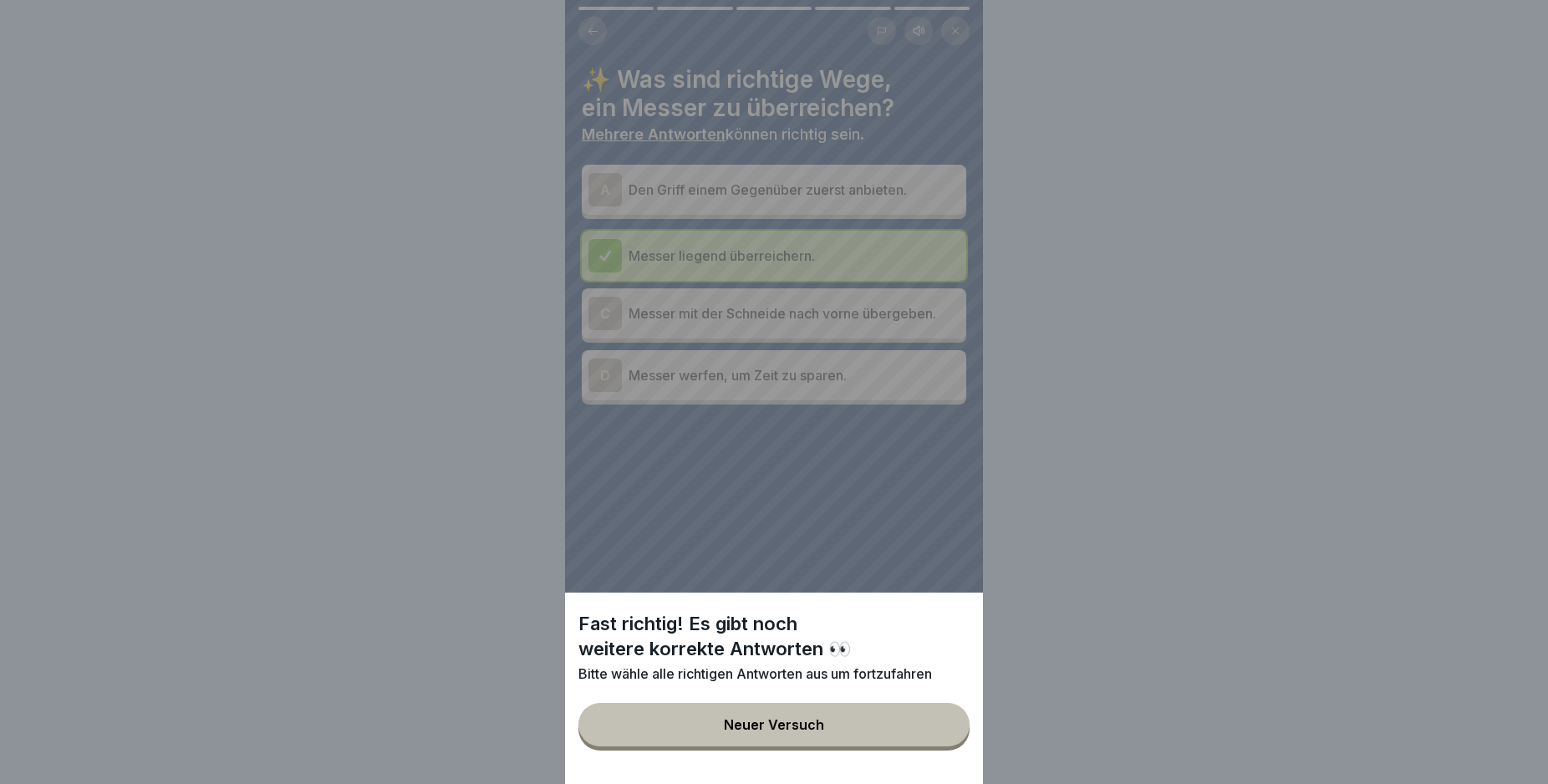
click at [597, 187] on div "Fast richtig! Es gibt noch weitere korrekte Antworten 👀 Bitte wähle alle richti…" at bounding box center [774, 392] width 418 height 784
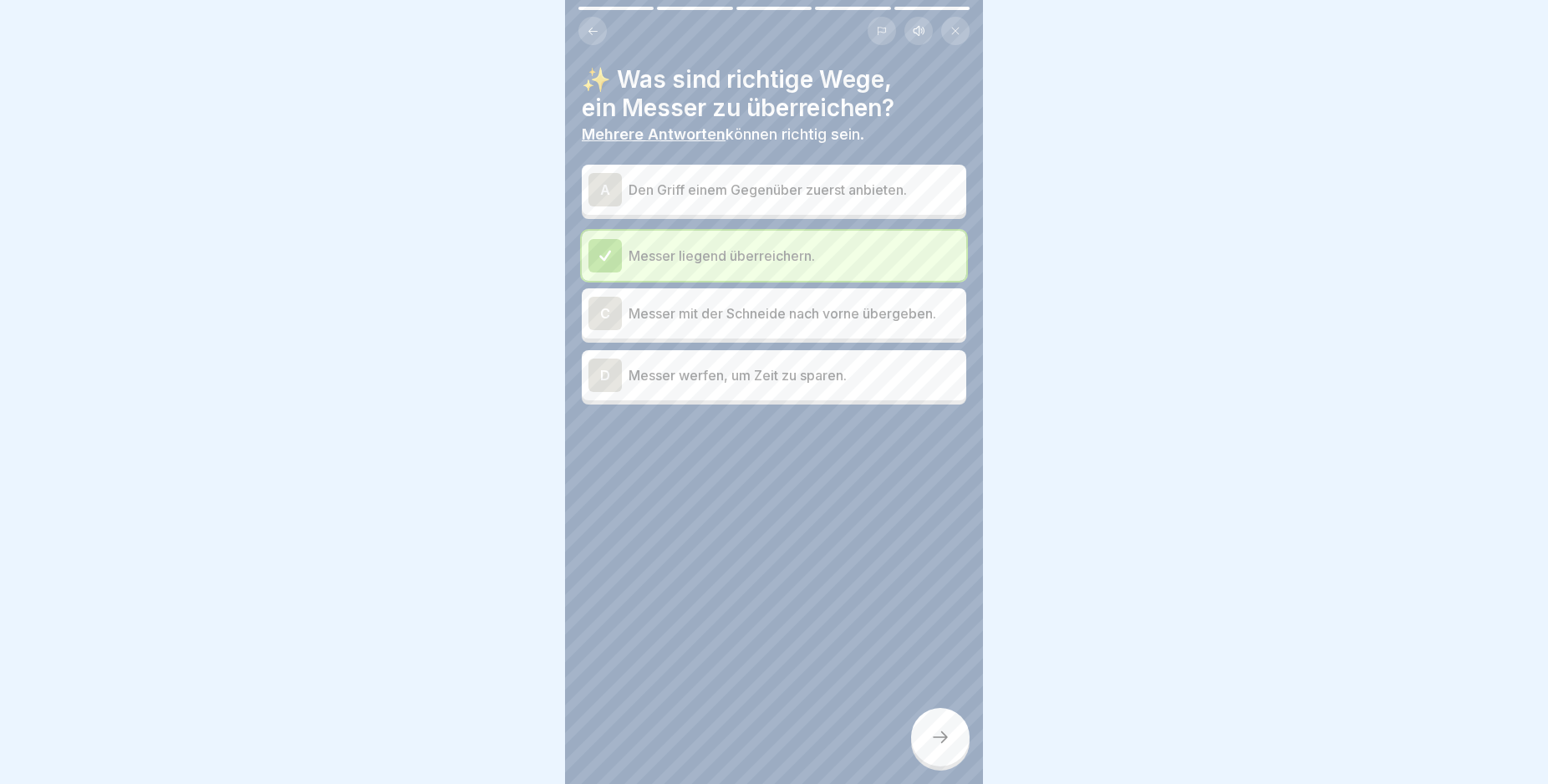
click at [608, 187] on div "A" at bounding box center [605, 190] width 34 height 34
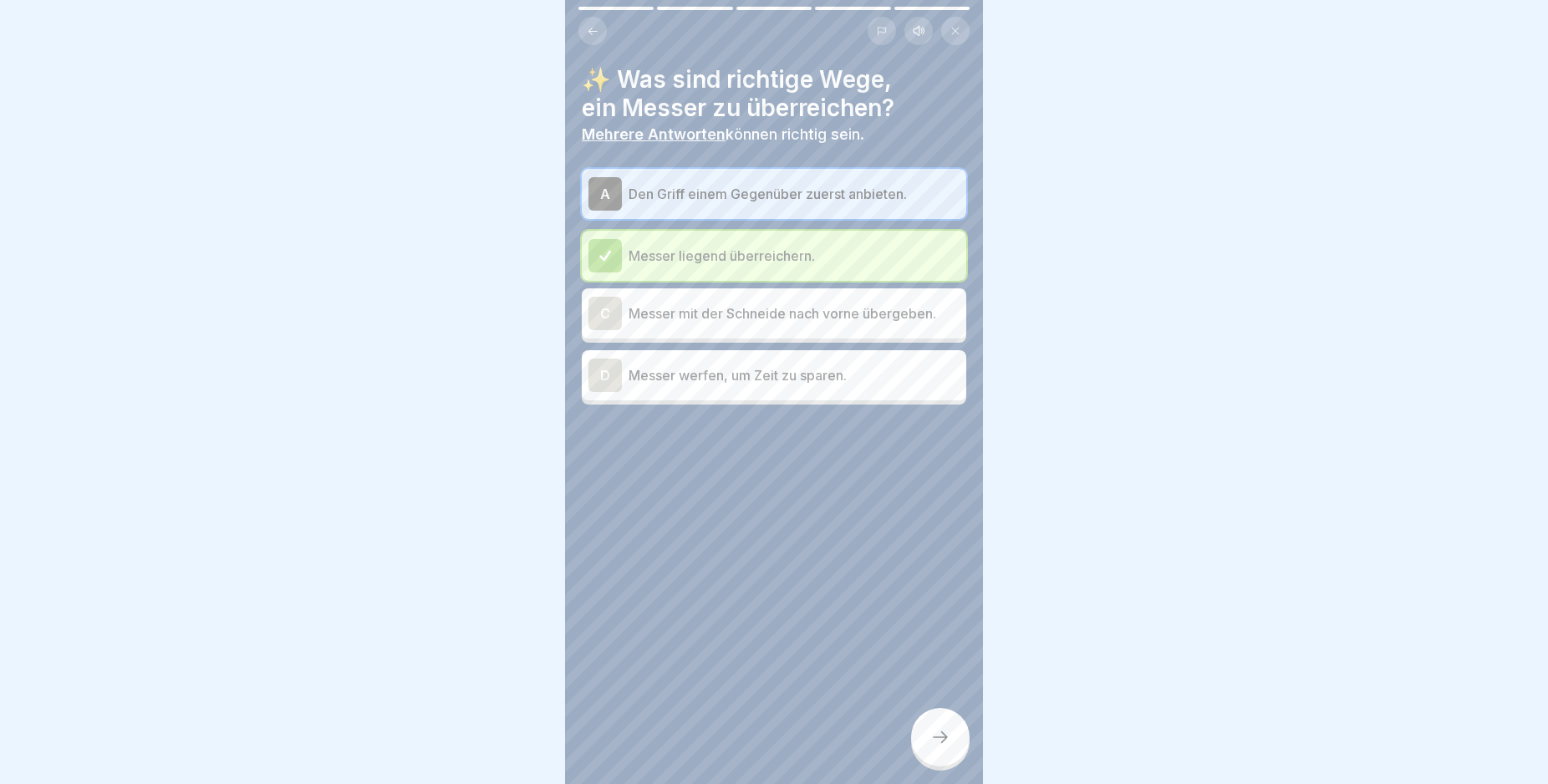
click at [616, 188] on div "A" at bounding box center [605, 194] width 34 height 34
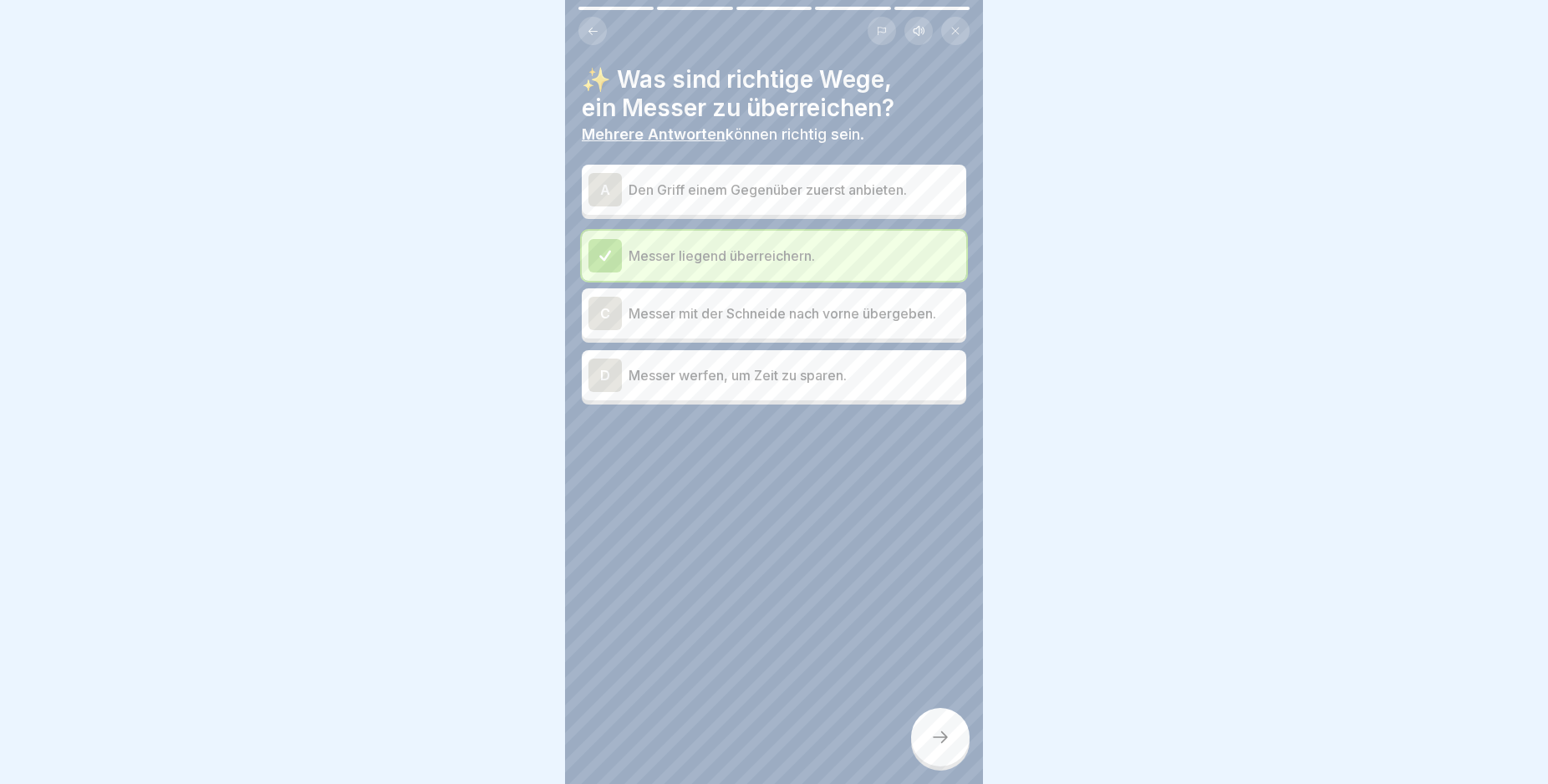
click at [616, 188] on div "A" at bounding box center [605, 190] width 34 height 34
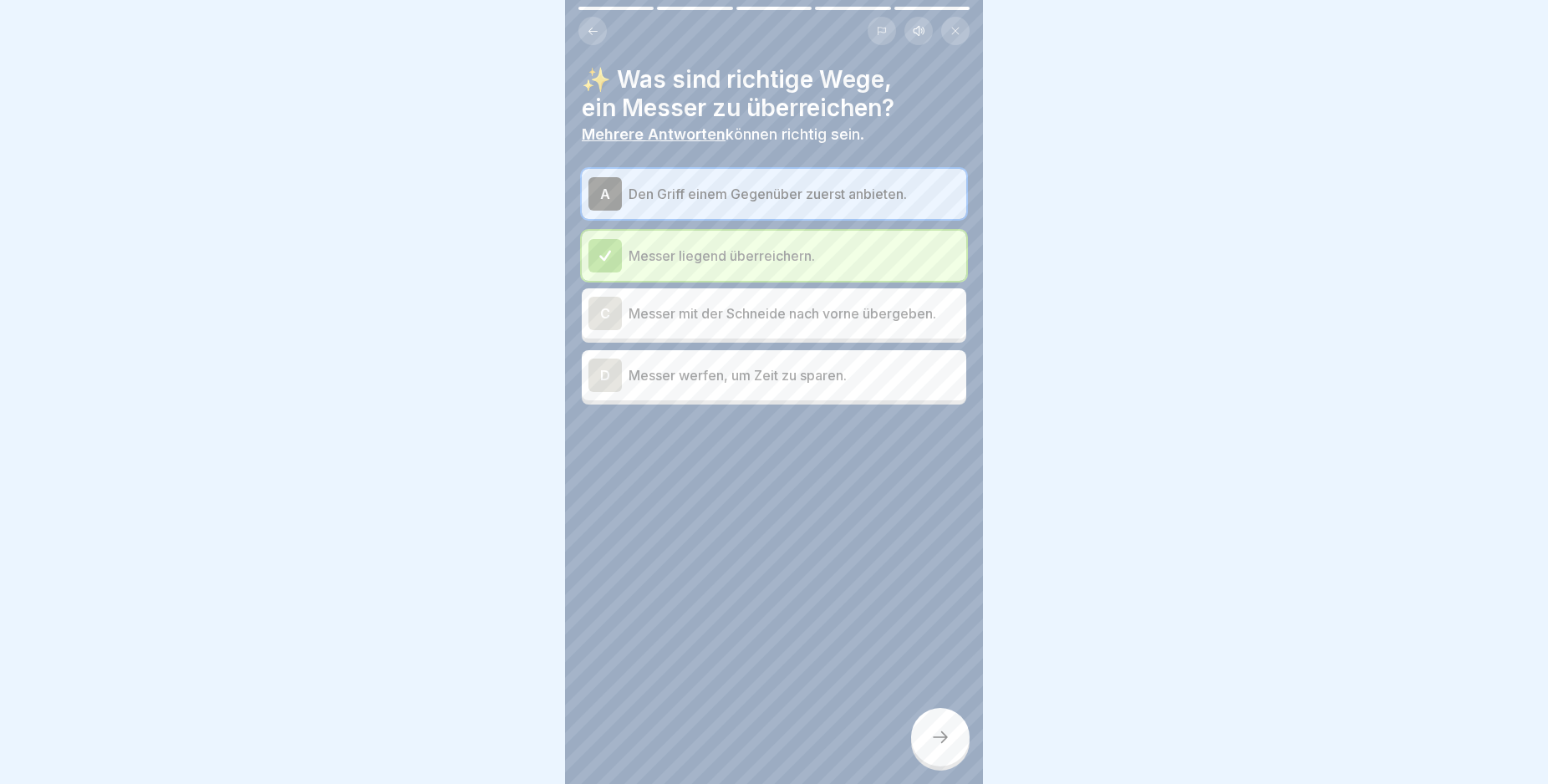
click at [935, 747] on icon at bounding box center [940, 736] width 20 height 20
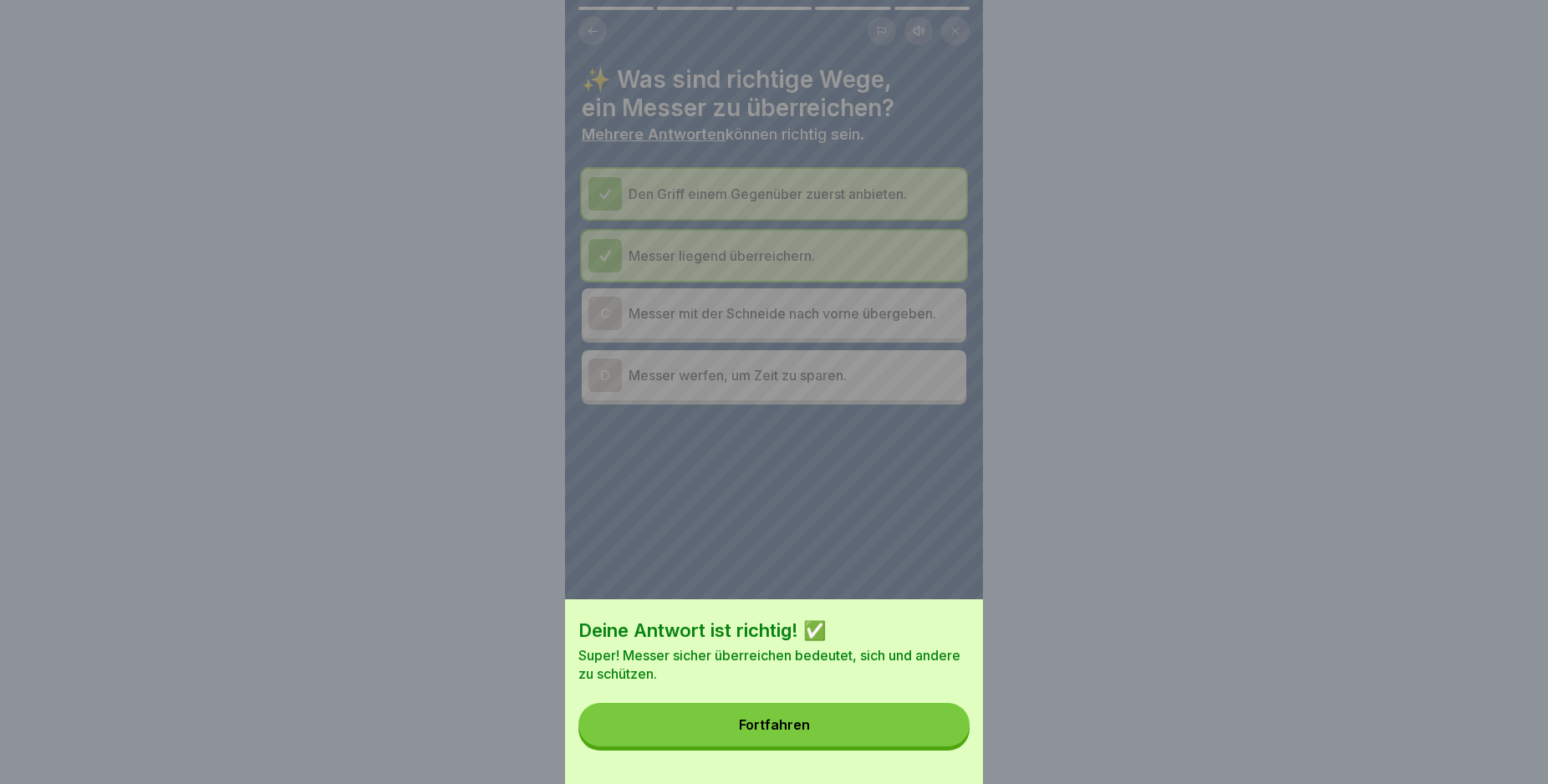
click at [919, 746] on button "Fortfahren" at bounding box center [773, 725] width 391 height 43
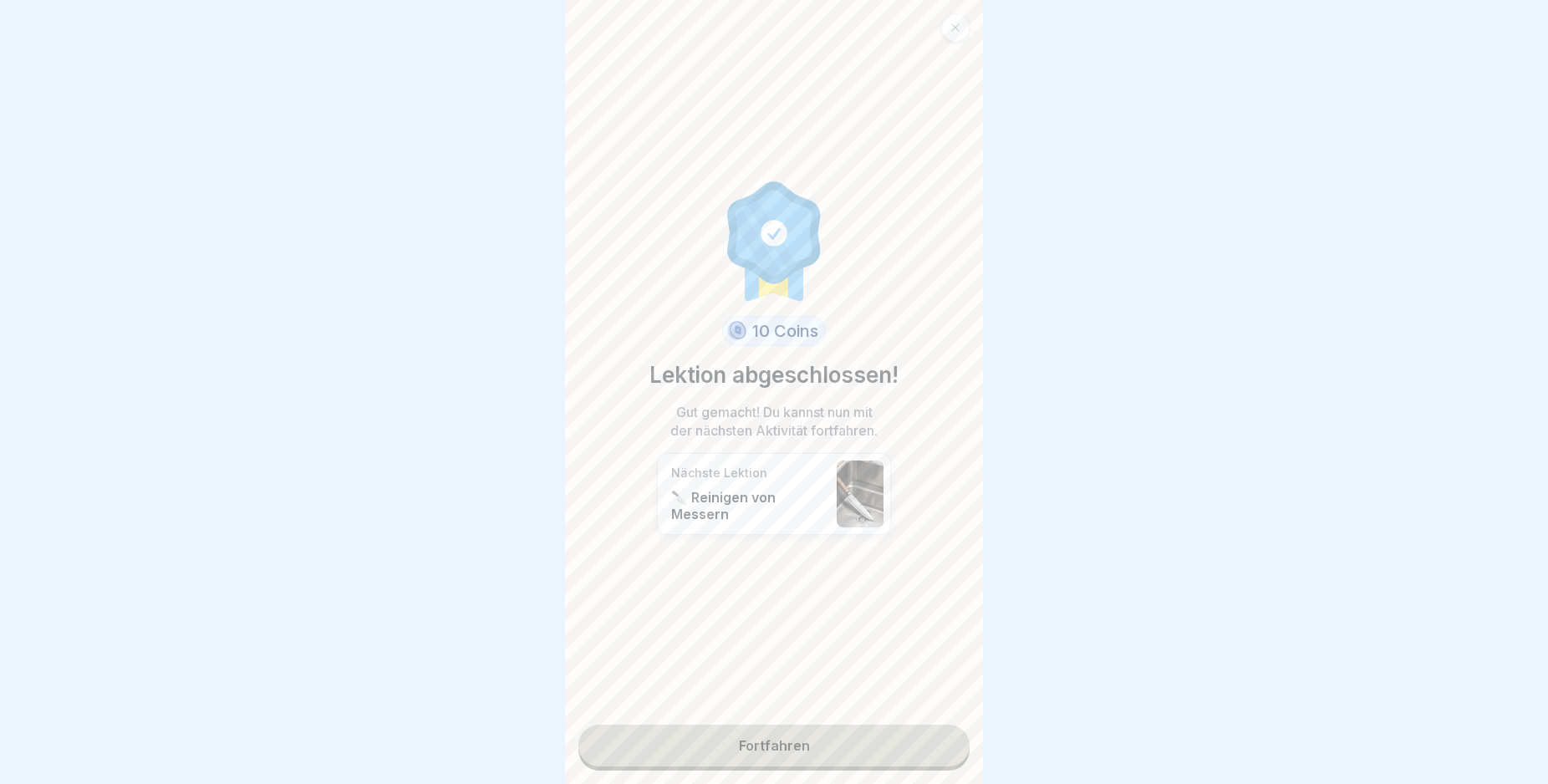
click at [919, 753] on link "Fortfahren" at bounding box center [773, 745] width 391 height 41
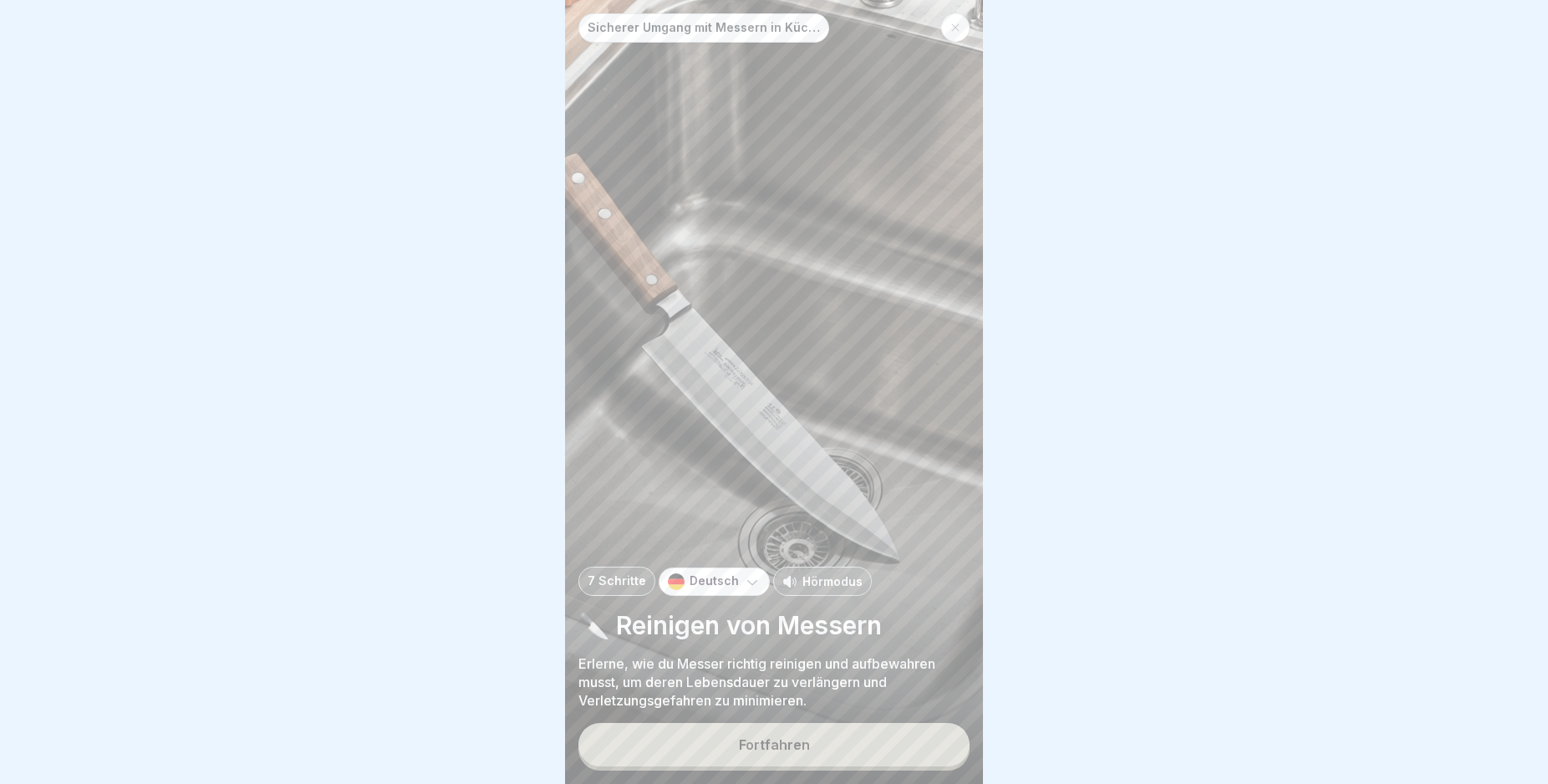
click at [919, 753] on button "Fortfahren" at bounding box center [773, 744] width 391 height 43
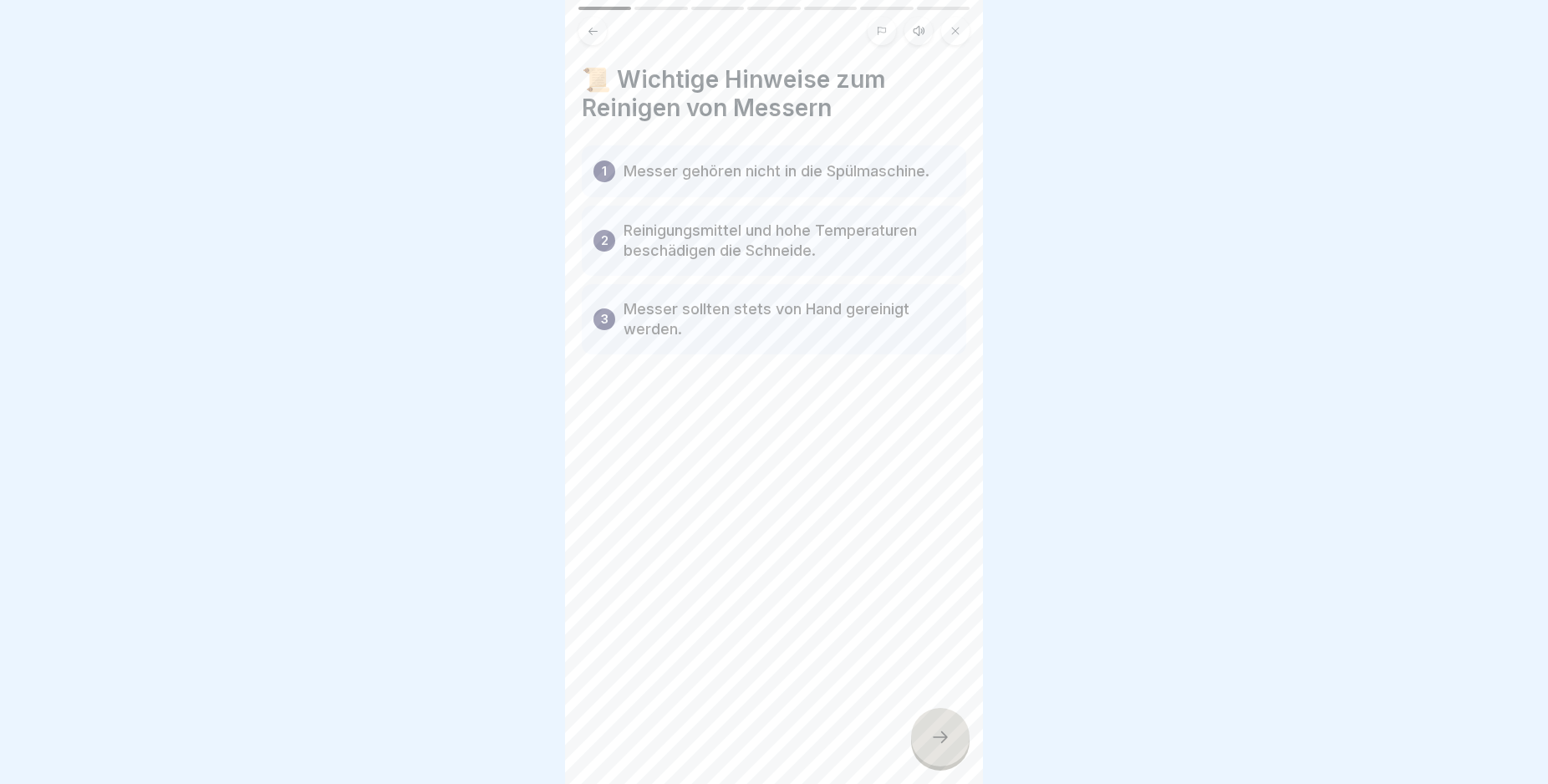
click at [940, 747] on icon at bounding box center [940, 736] width 20 height 20
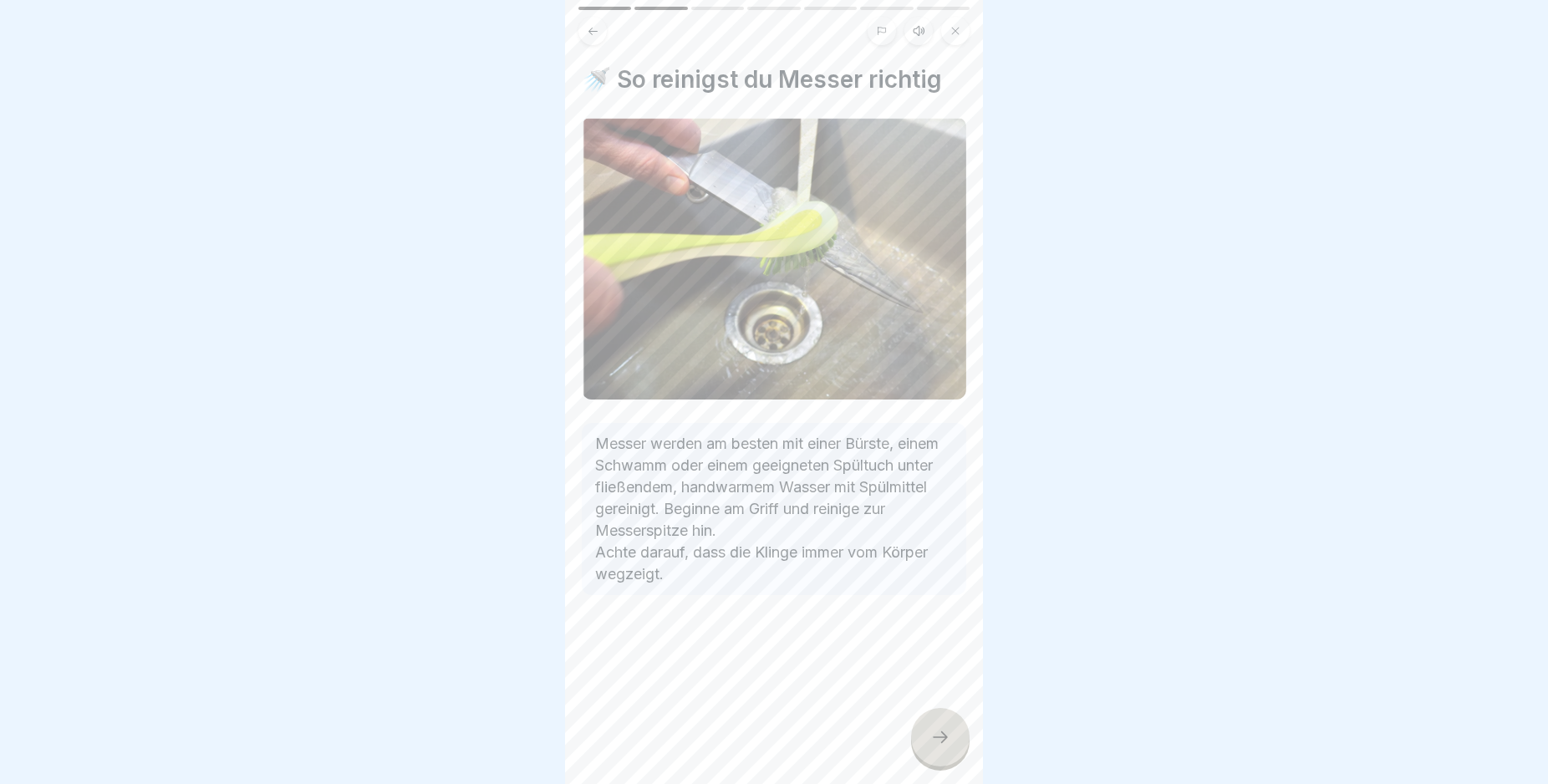
click at [940, 747] on icon at bounding box center [940, 736] width 20 height 20
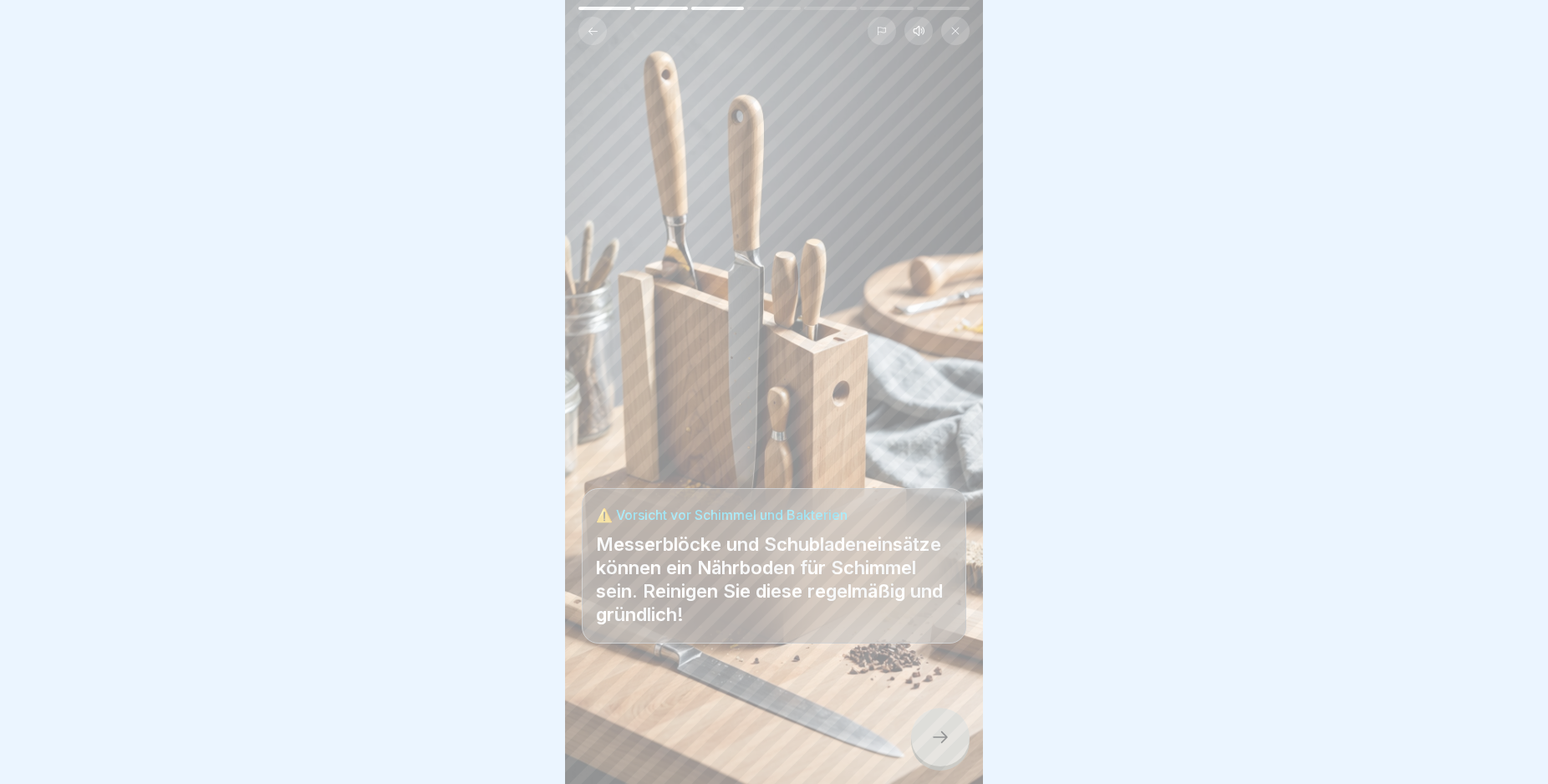
click at [940, 747] on icon at bounding box center [940, 736] width 20 height 20
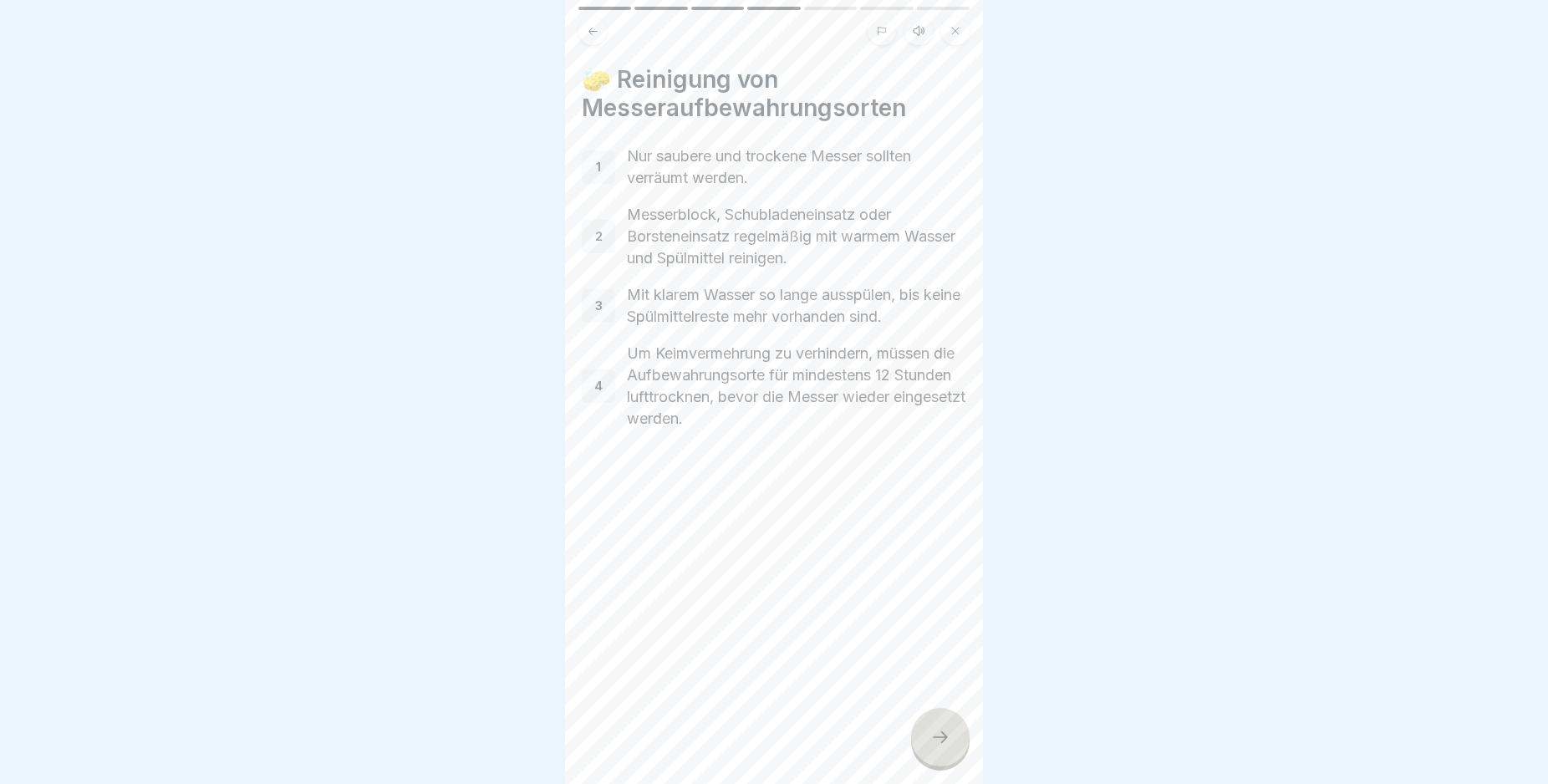
click at [940, 747] on icon at bounding box center [940, 736] width 20 height 20
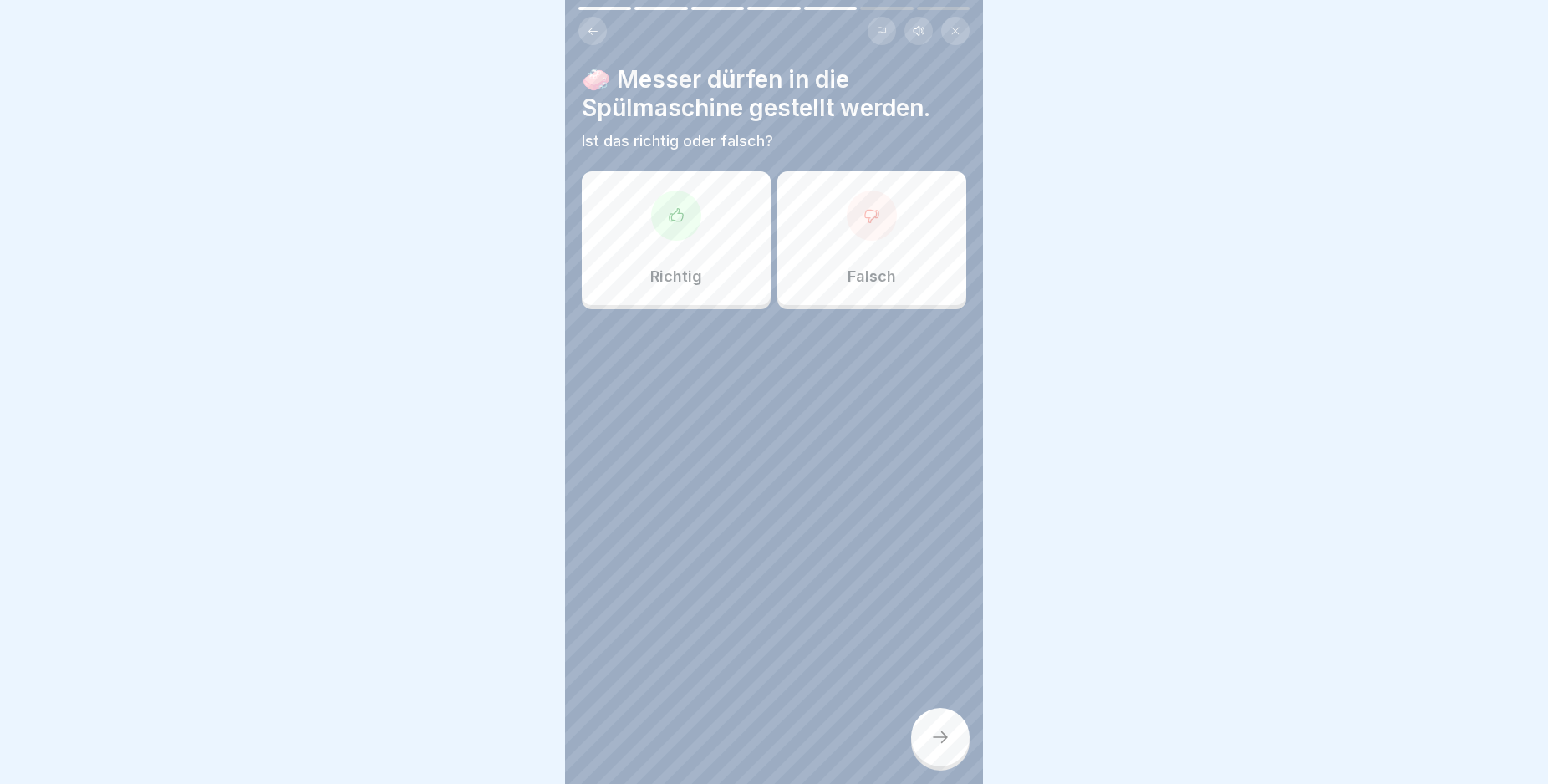
click at [868, 213] on icon at bounding box center [872, 216] width 13 height 12
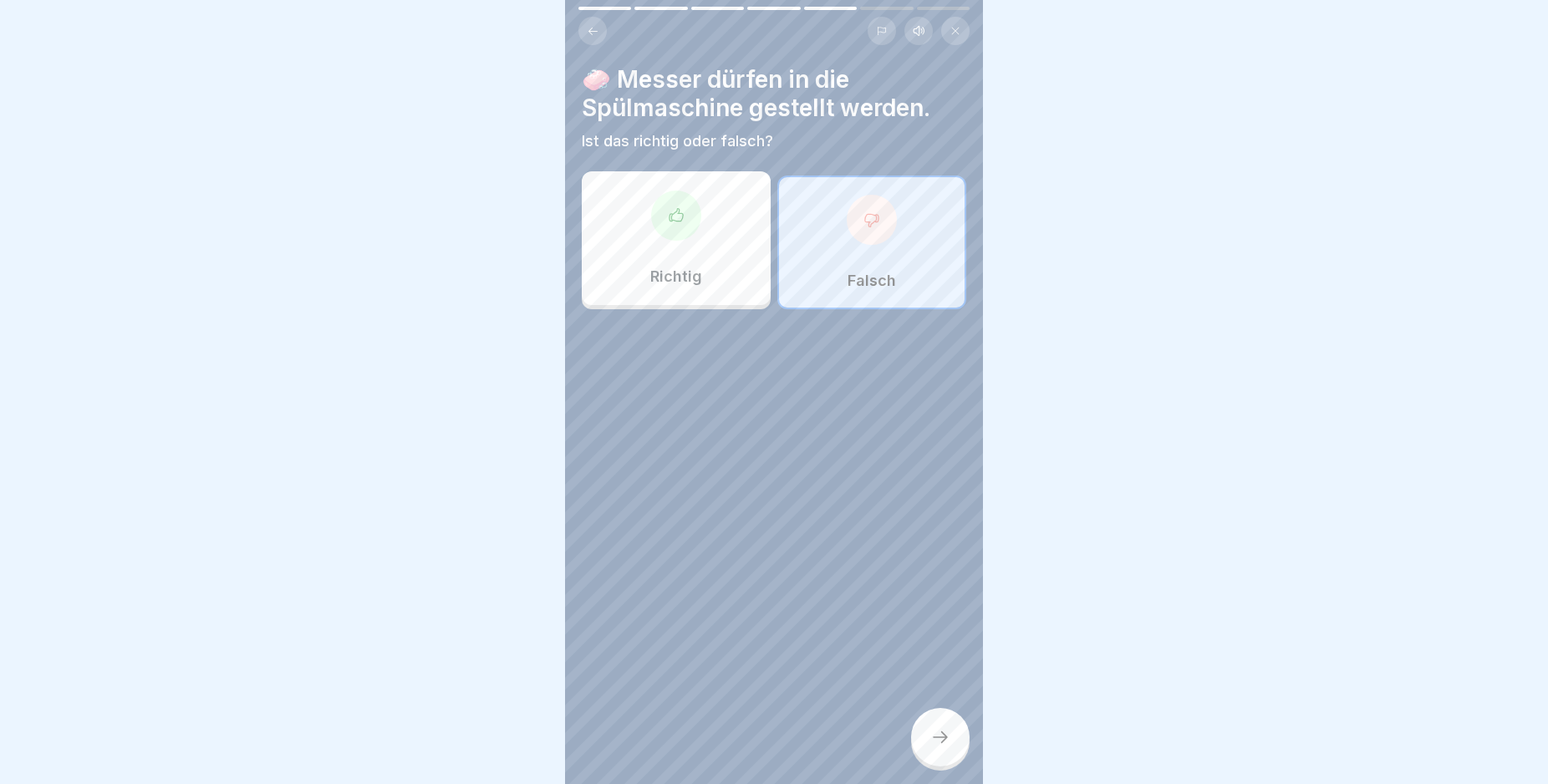
click at [941, 744] on icon at bounding box center [940, 736] width 20 height 20
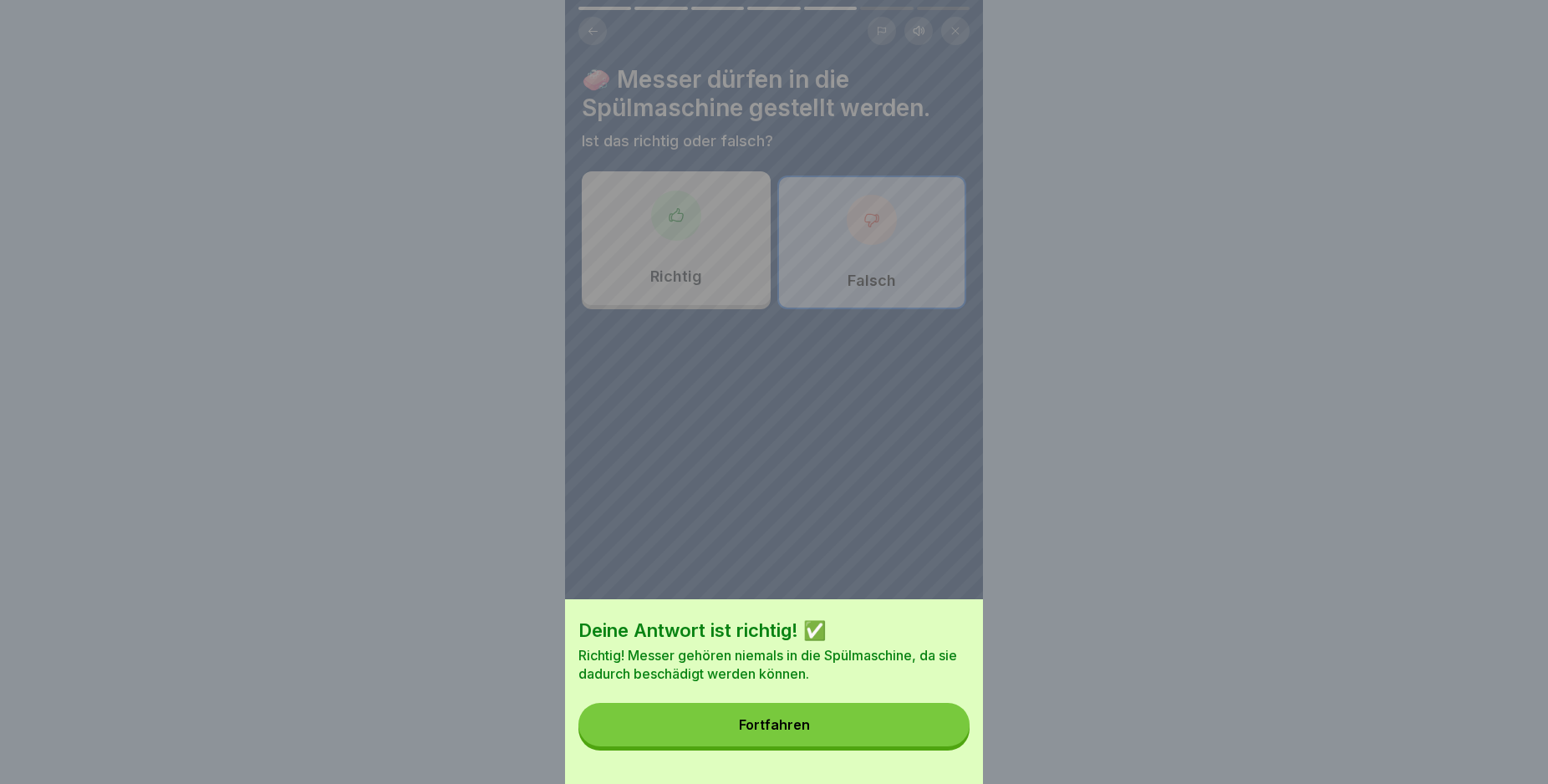
click at [941, 744] on button "Fortfahren" at bounding box center [773, 725] width 391 height 43
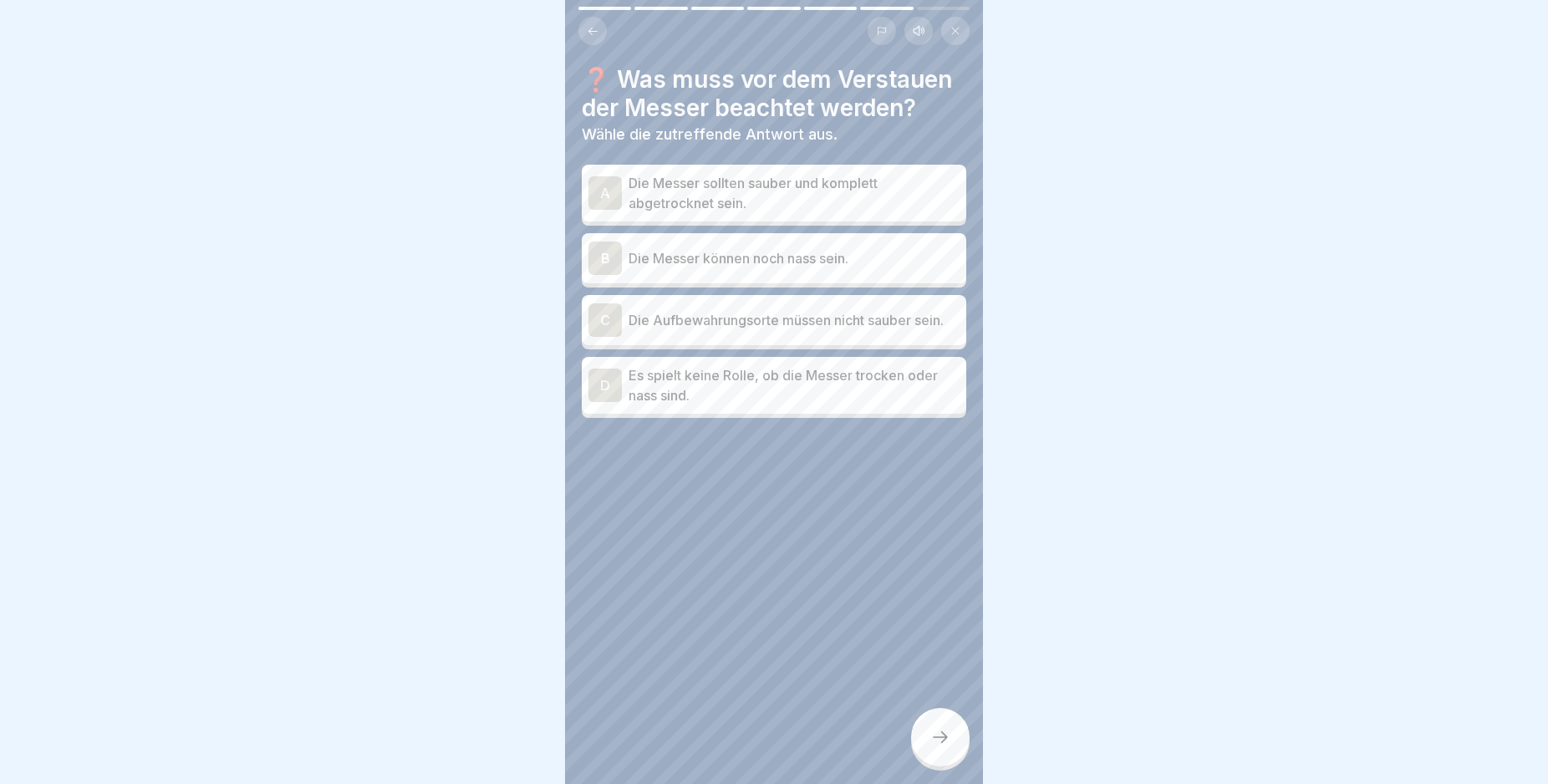
click at [600, 190] on div "A" at bounding box center [605, 193] width 34 height 34
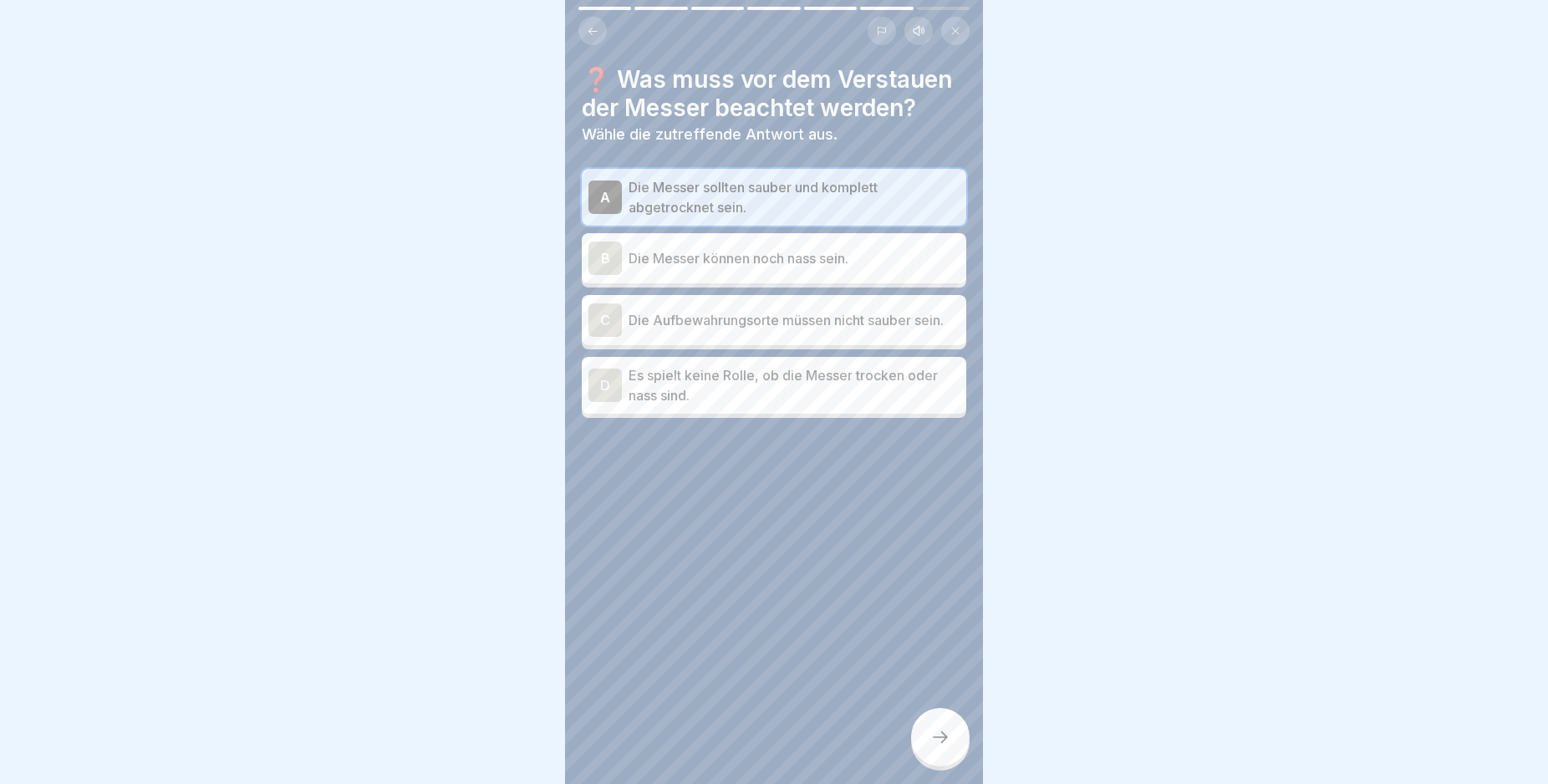
click at [948, 740] on div at bounding box center [941, 737] width 58 height 58
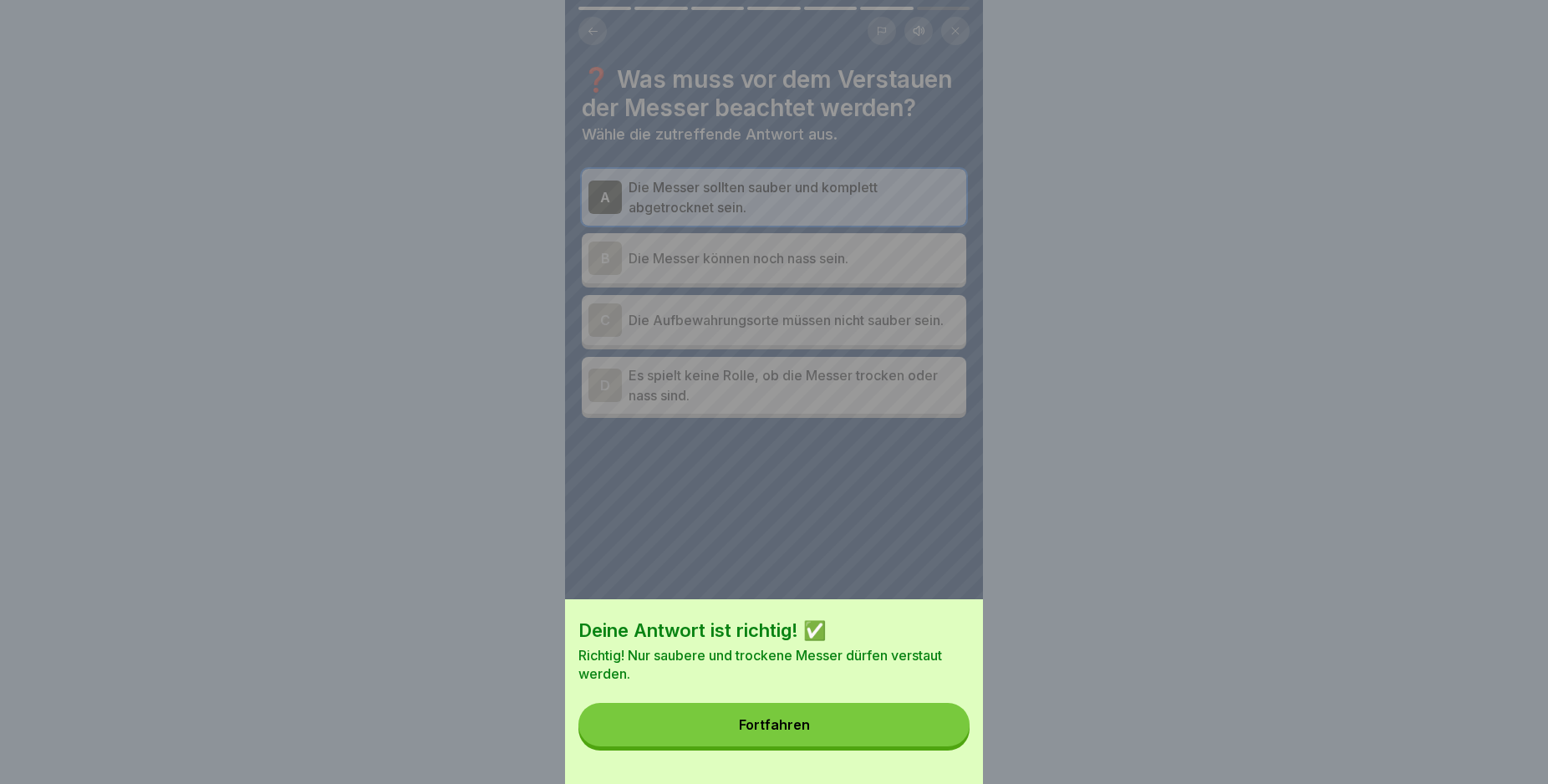
click at [879, 728] on button "Fortfahren" at bounding box center [773, 725] width 391 height 43
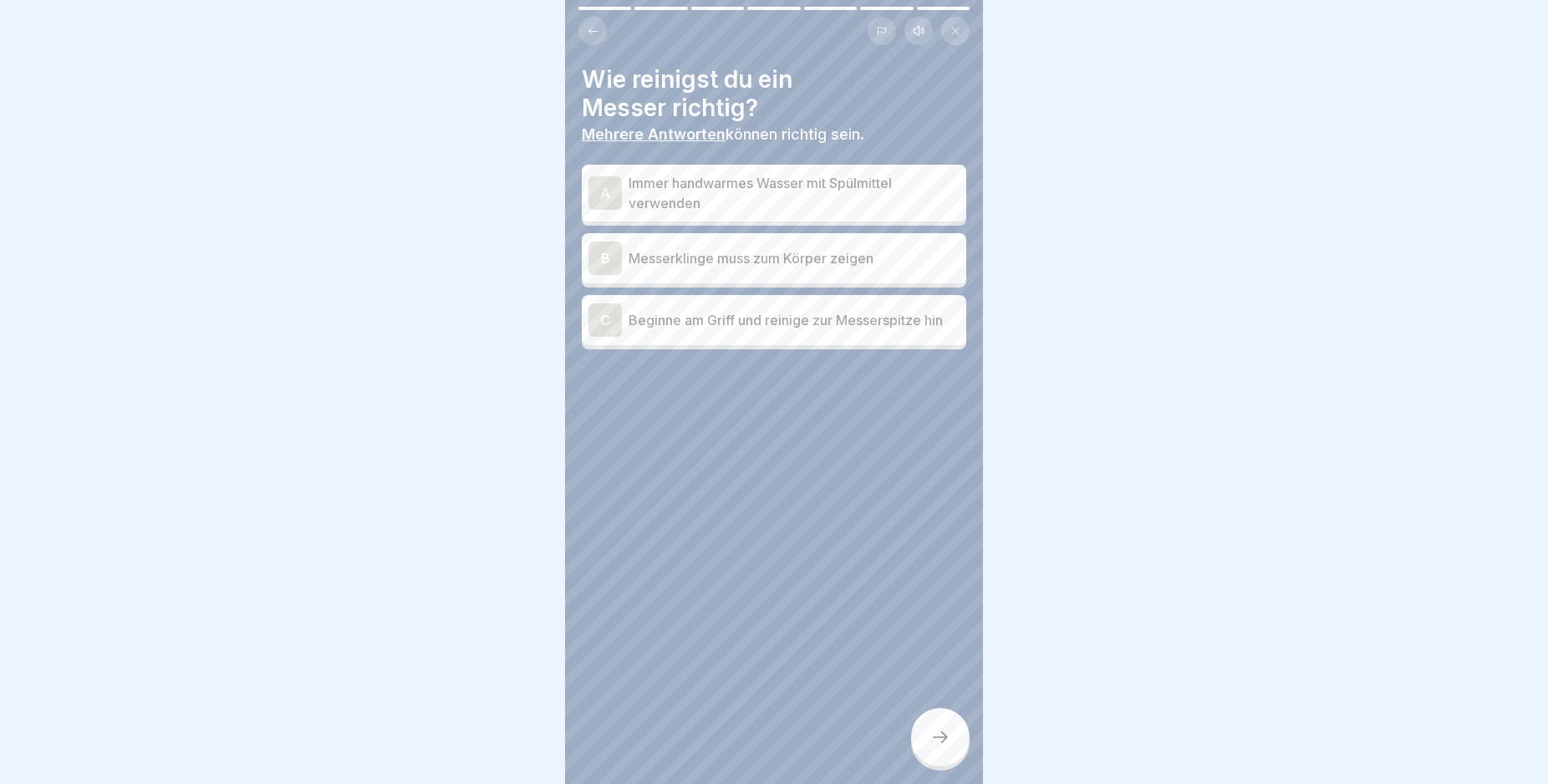
click at [605, 201] on div "A" at bounding box center [605, 193] width 34 height 34
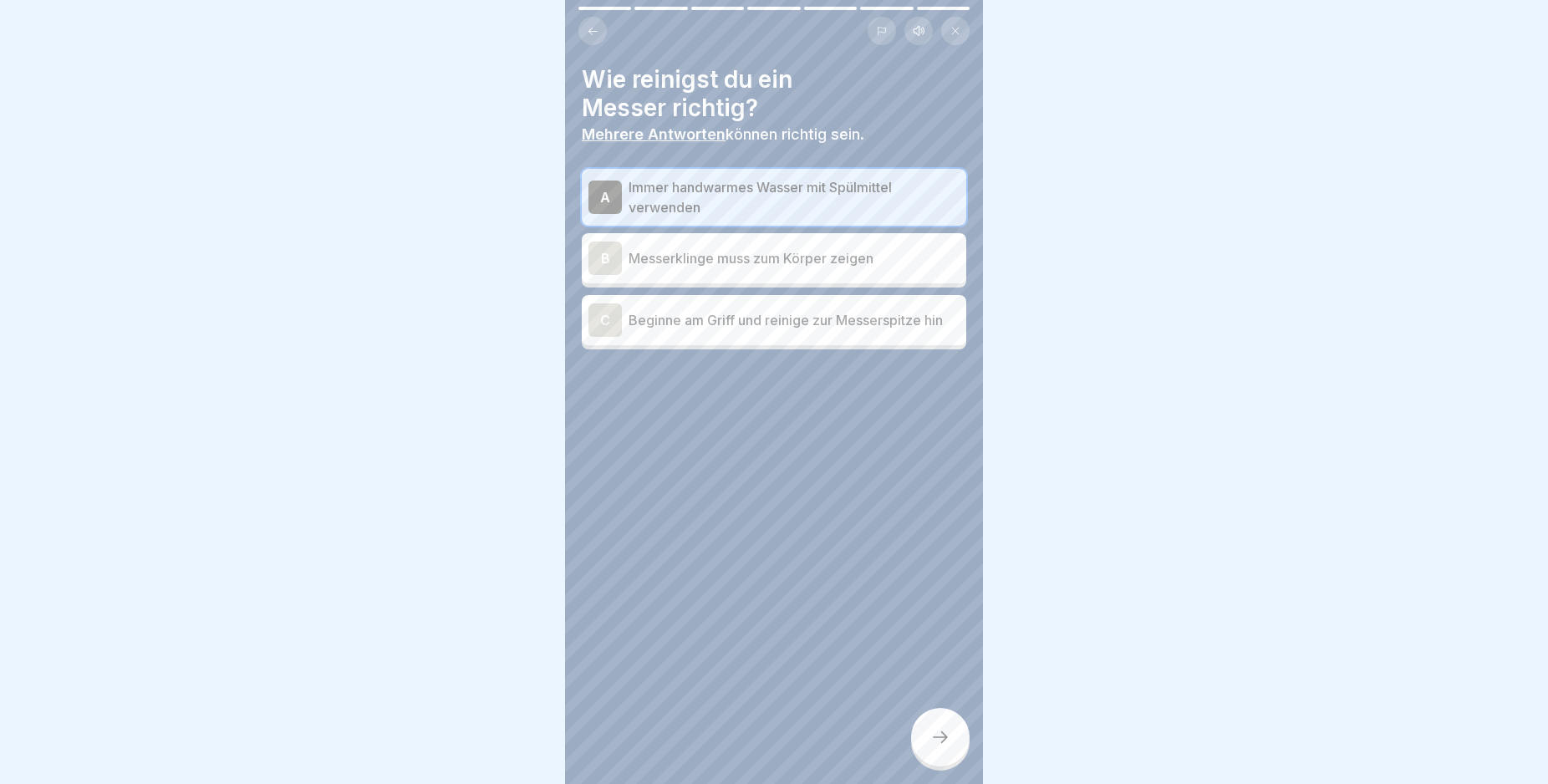
click at [606, 326] on div "C" at bounding box center [605, 320] width 34 height 34
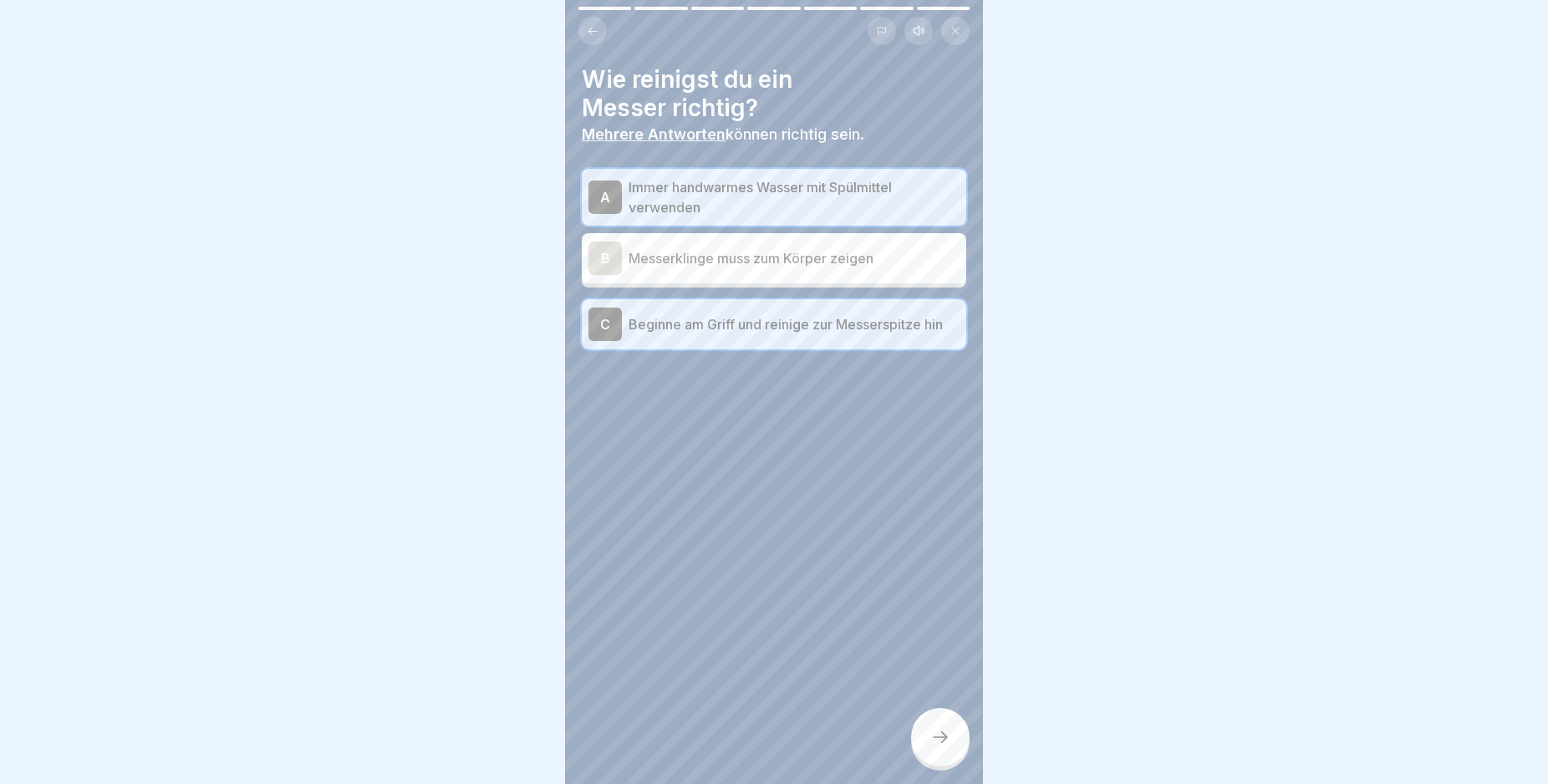
click at [928, 753] on div at bounding box center [941, 737] width 58 height 58
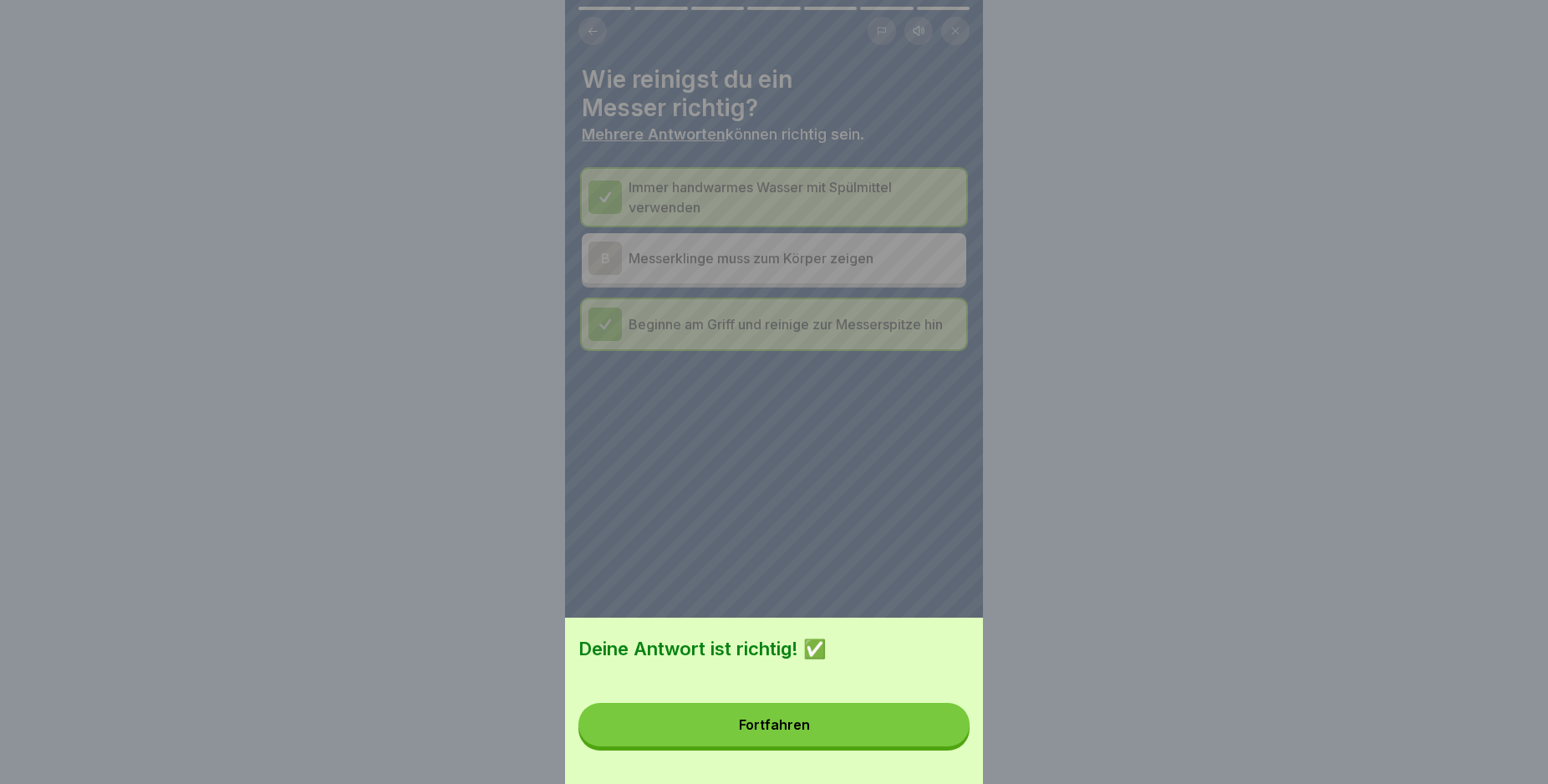
click at [927, 746] on button "Fortfahren" at bounding box center [773, 725] width 391 height 43
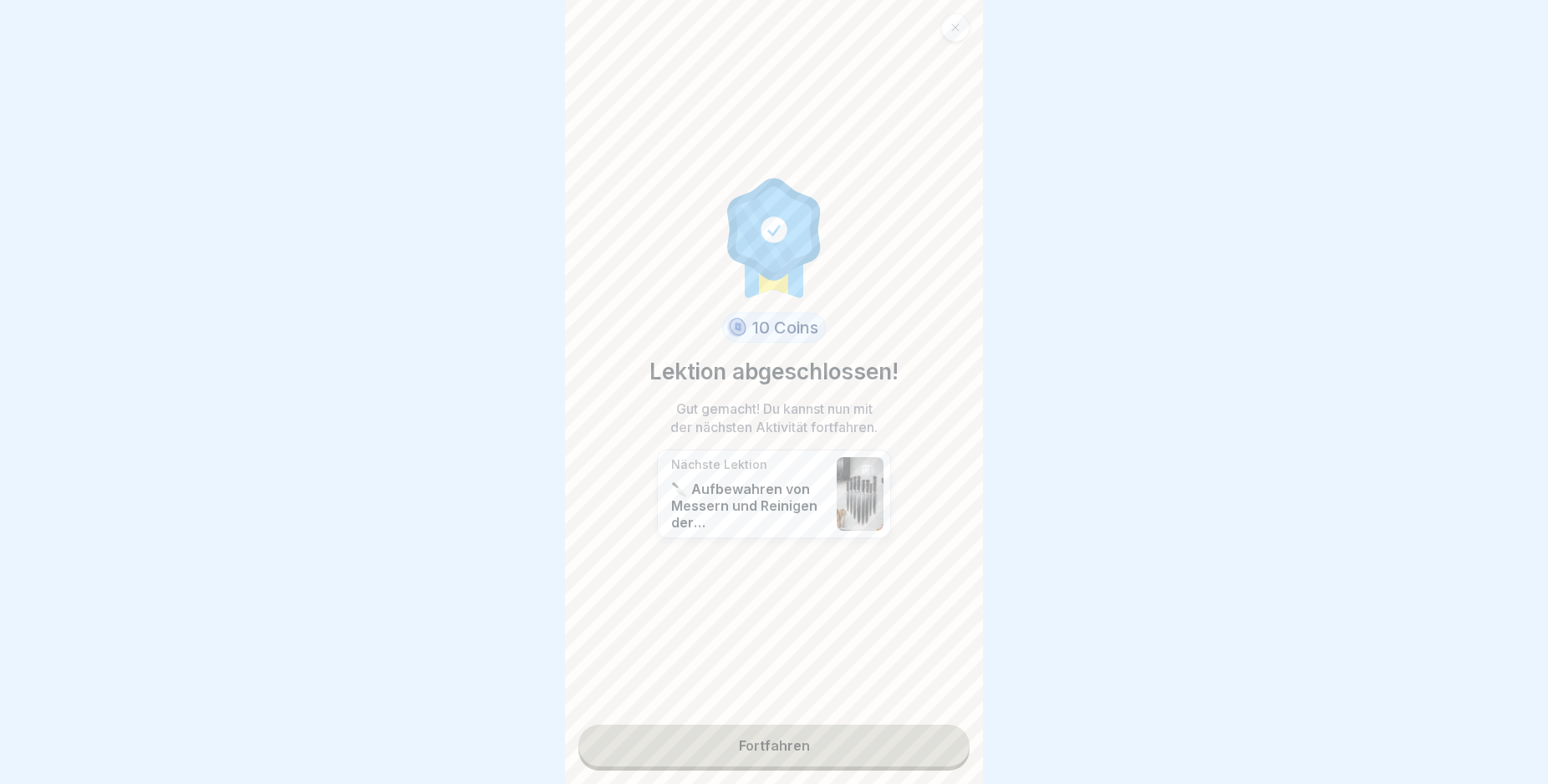
click at [835, 745] on link "Fortfahren" at bounding box center [773, 745] width 391 height 41
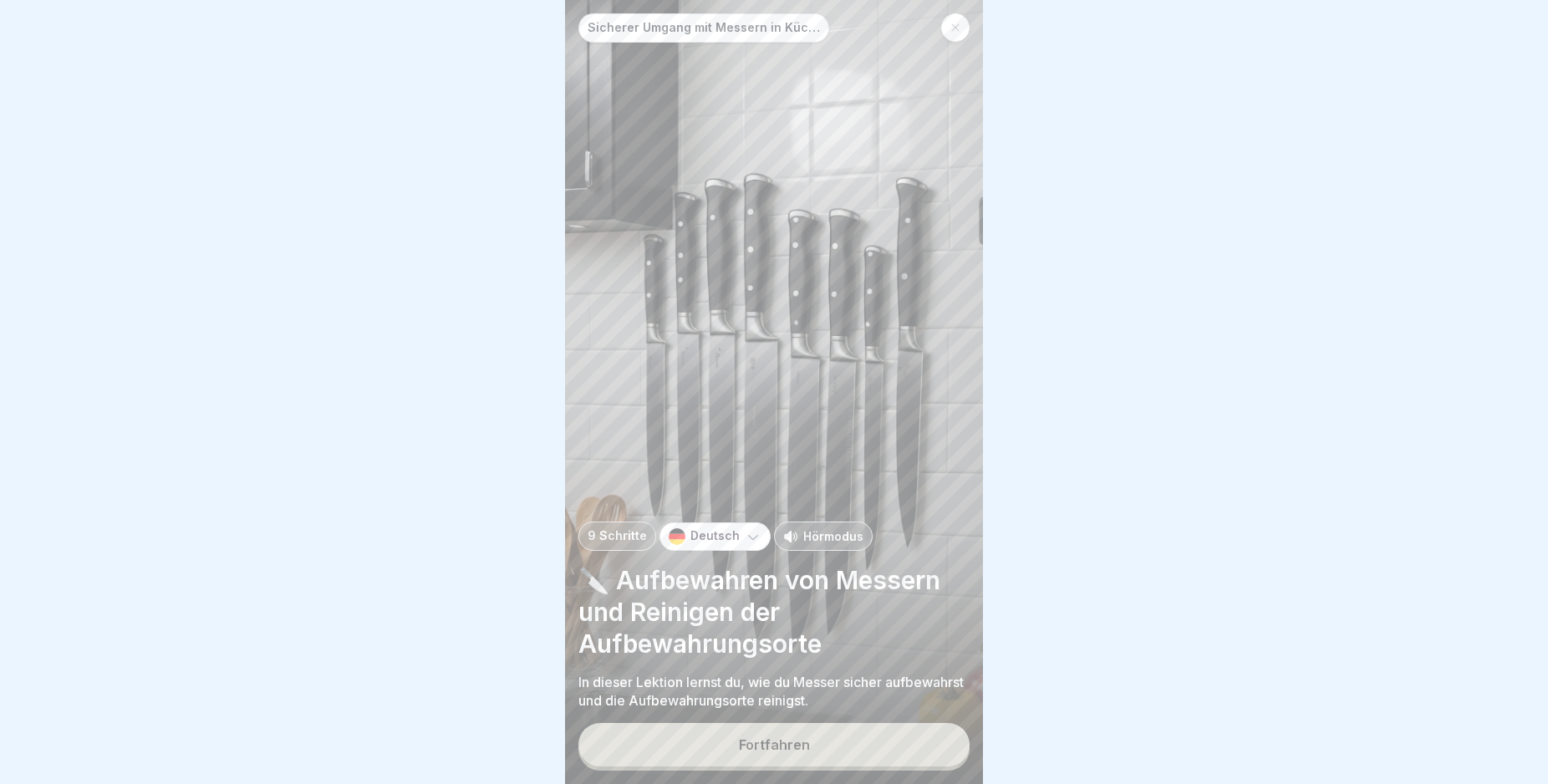
click at [840, 752] on button "Fortfahren" at bounding box center [773, 744] width 391 height 43
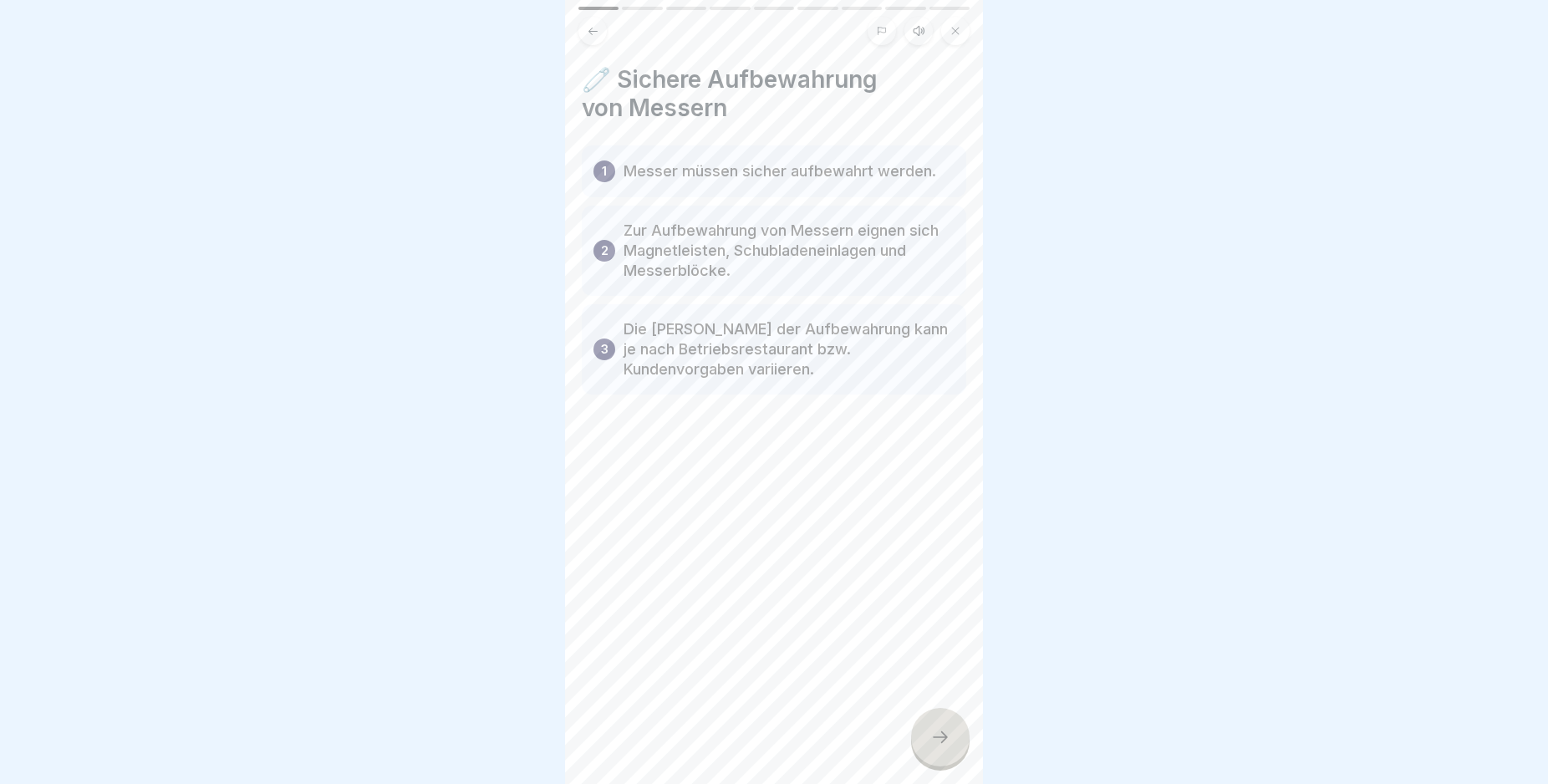
click at [936, 746] on icon at bounding box center [940, 736] width 20 height 20
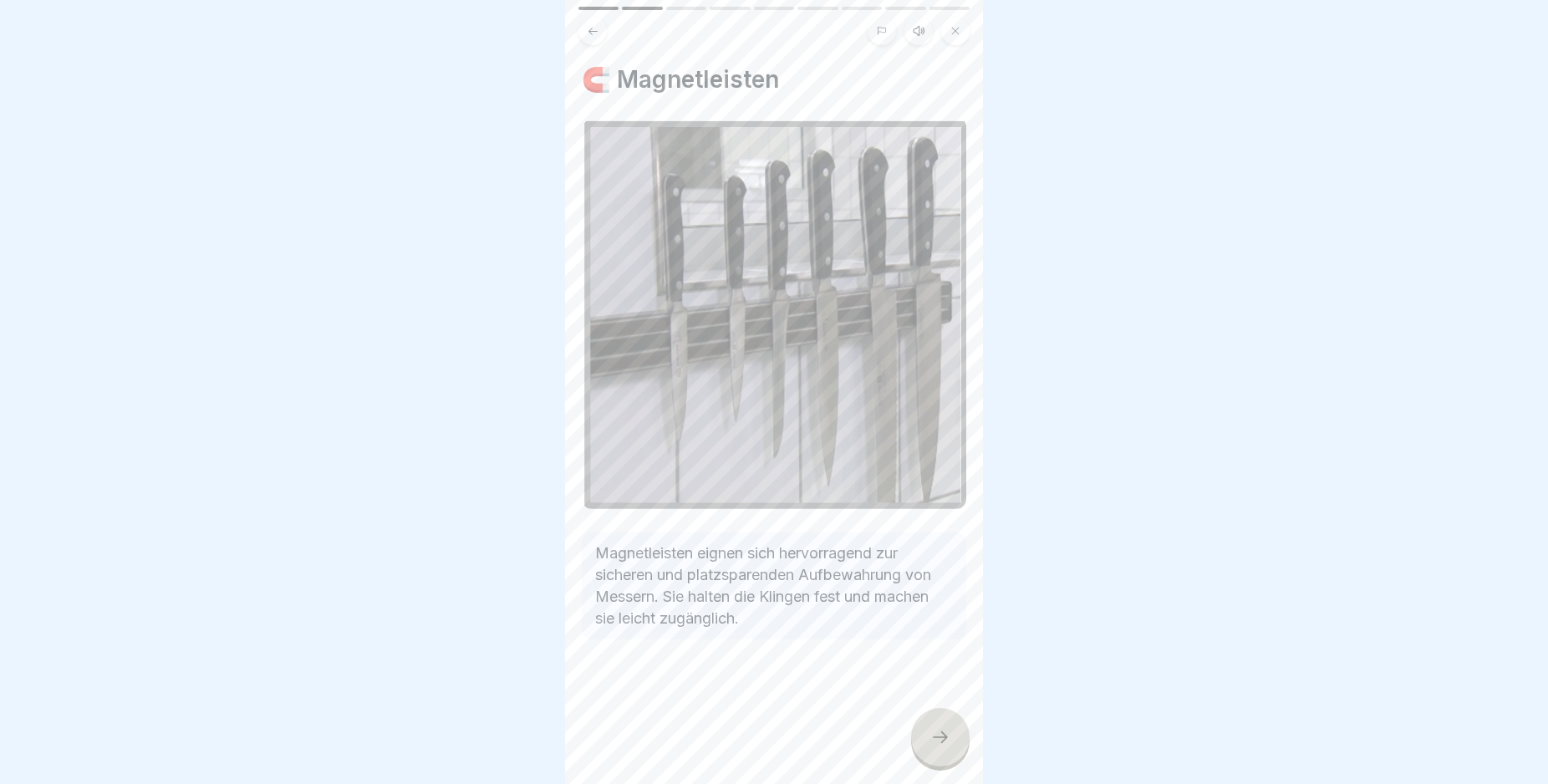
click at [936, 746] on icon at bounding box center [940, 736] width 20 height 20
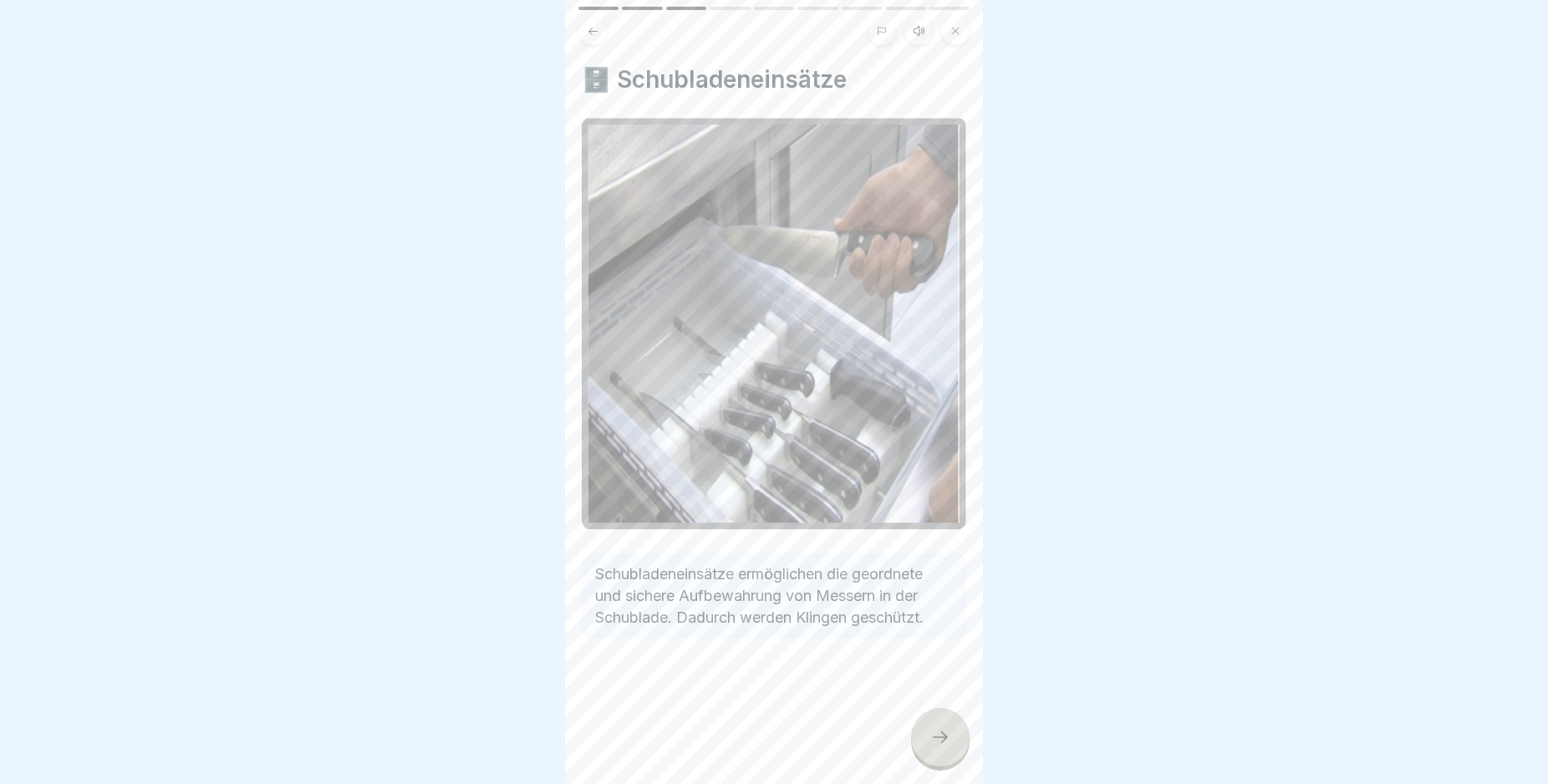
click at [936, 746] on icon at bounding box center [940, 736] width 20 height 20
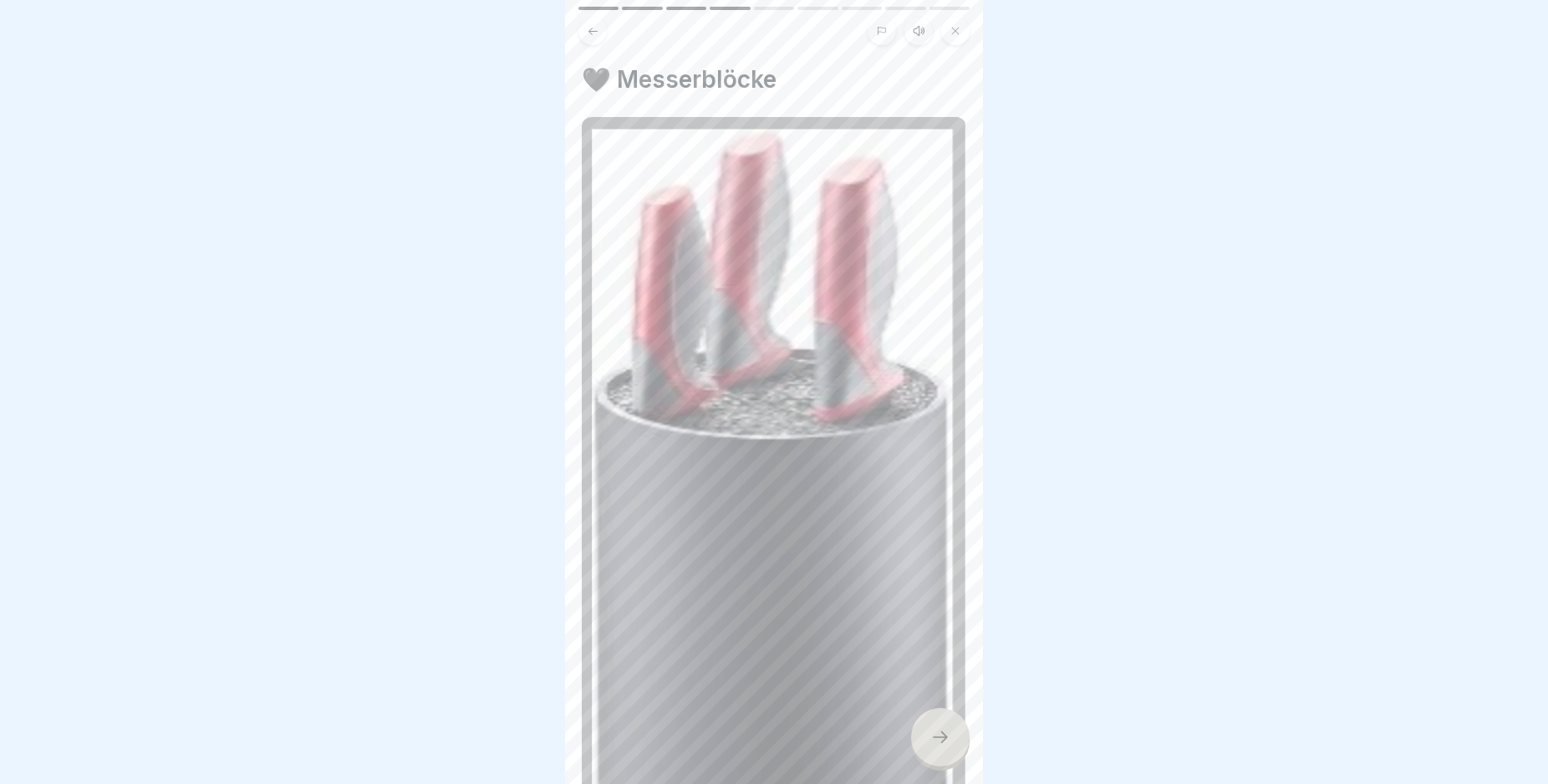
click at [936, 746] on icon at bounding box center [940, 736] width 20 height 20
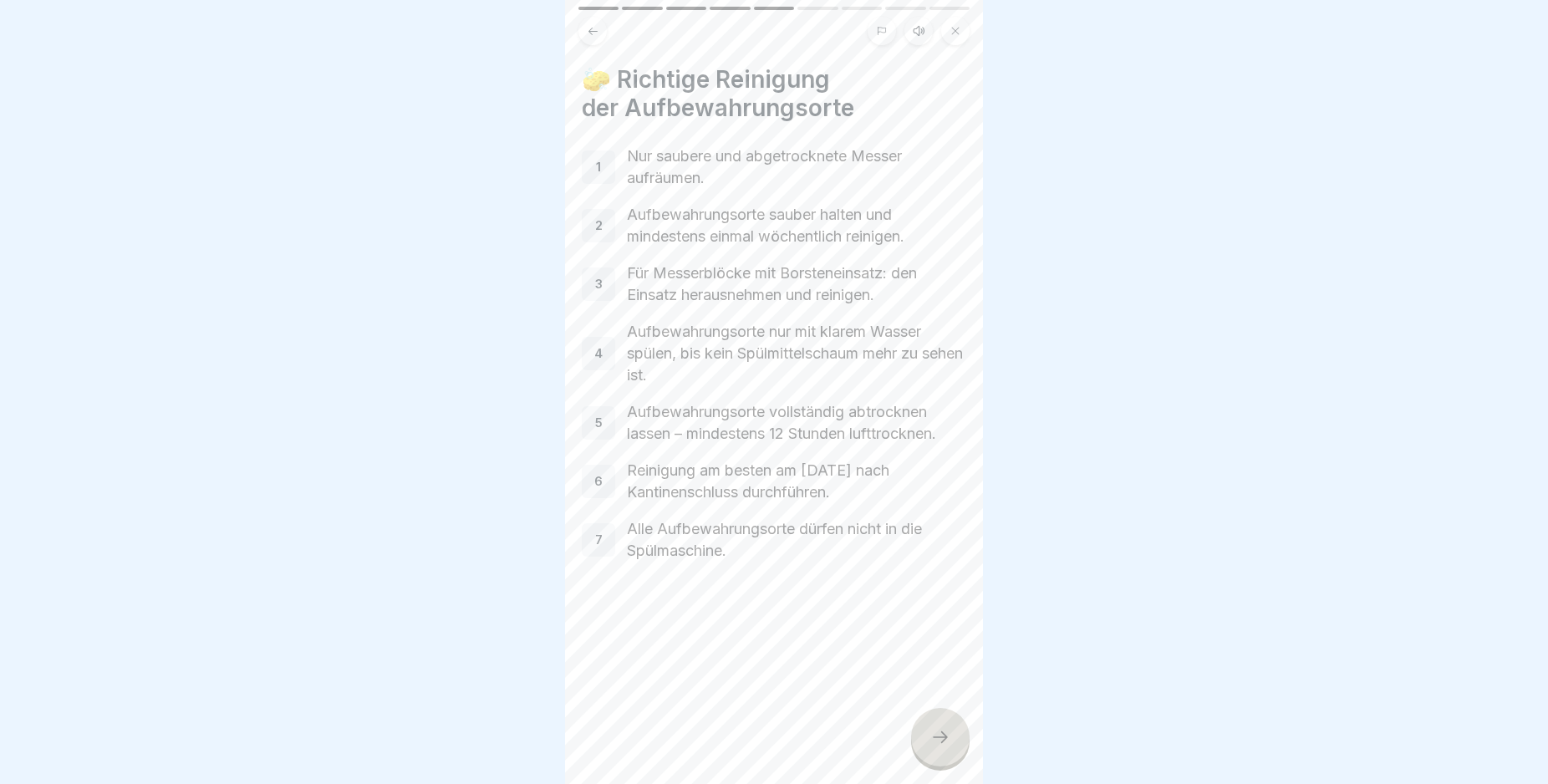
click at [936, 746] on icon at bounding box center [940, 736] width 20 height 20
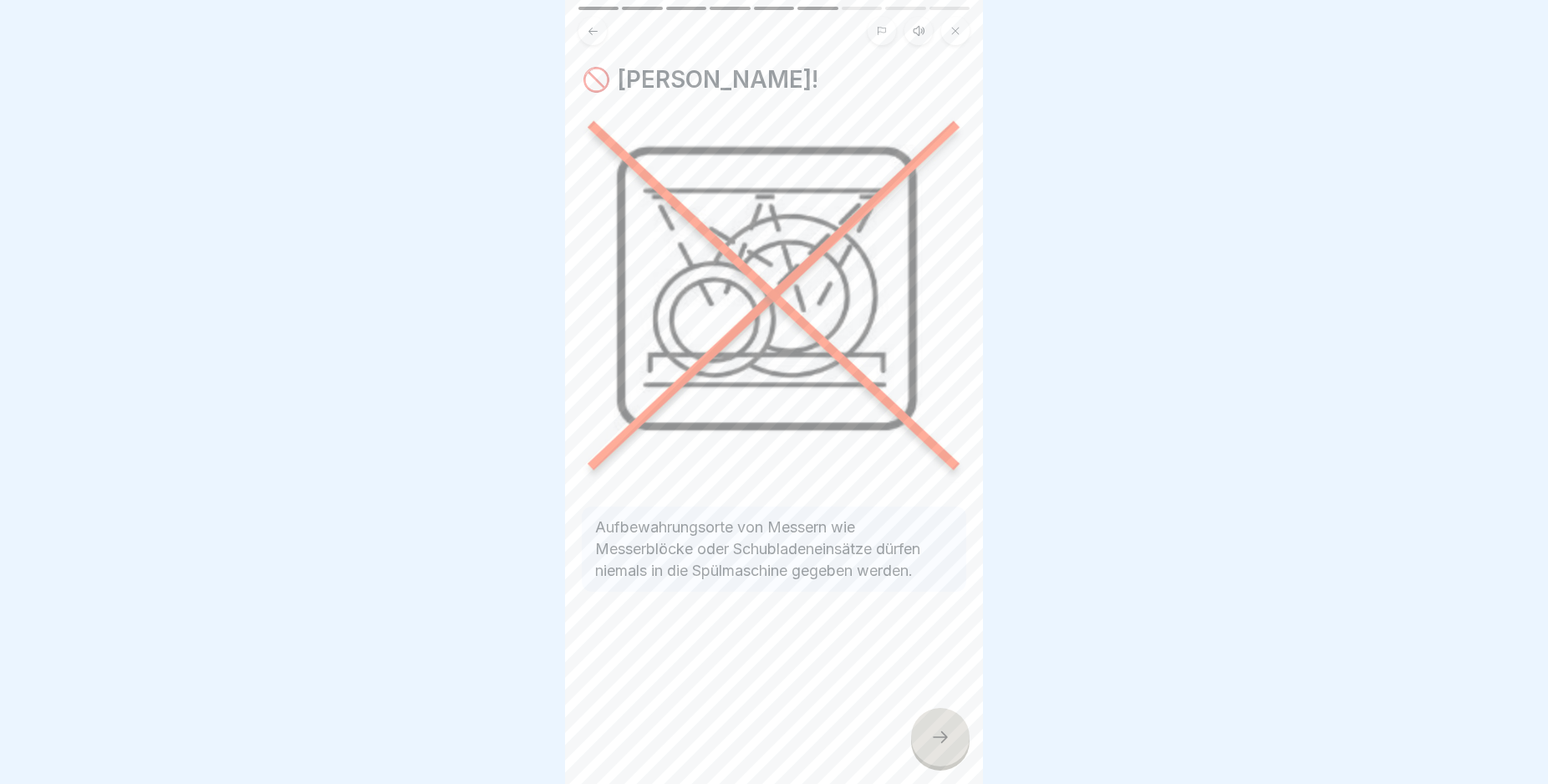
click at [936, 746] on icon at bounding box center [940, 736] width 20 height 20
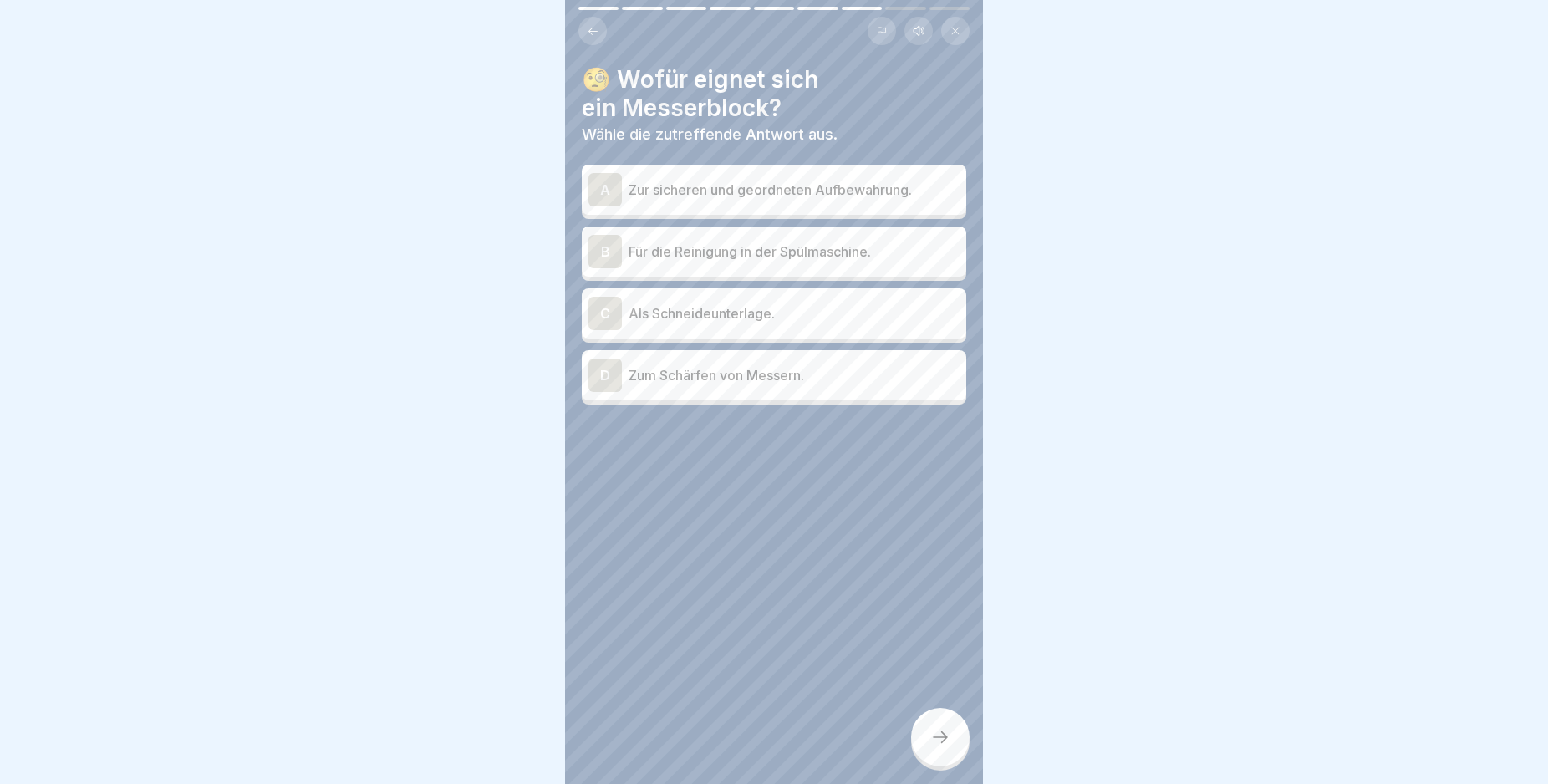
click at [604, 190] on div "A" at bounding box center [605, 190] width 34 height 34
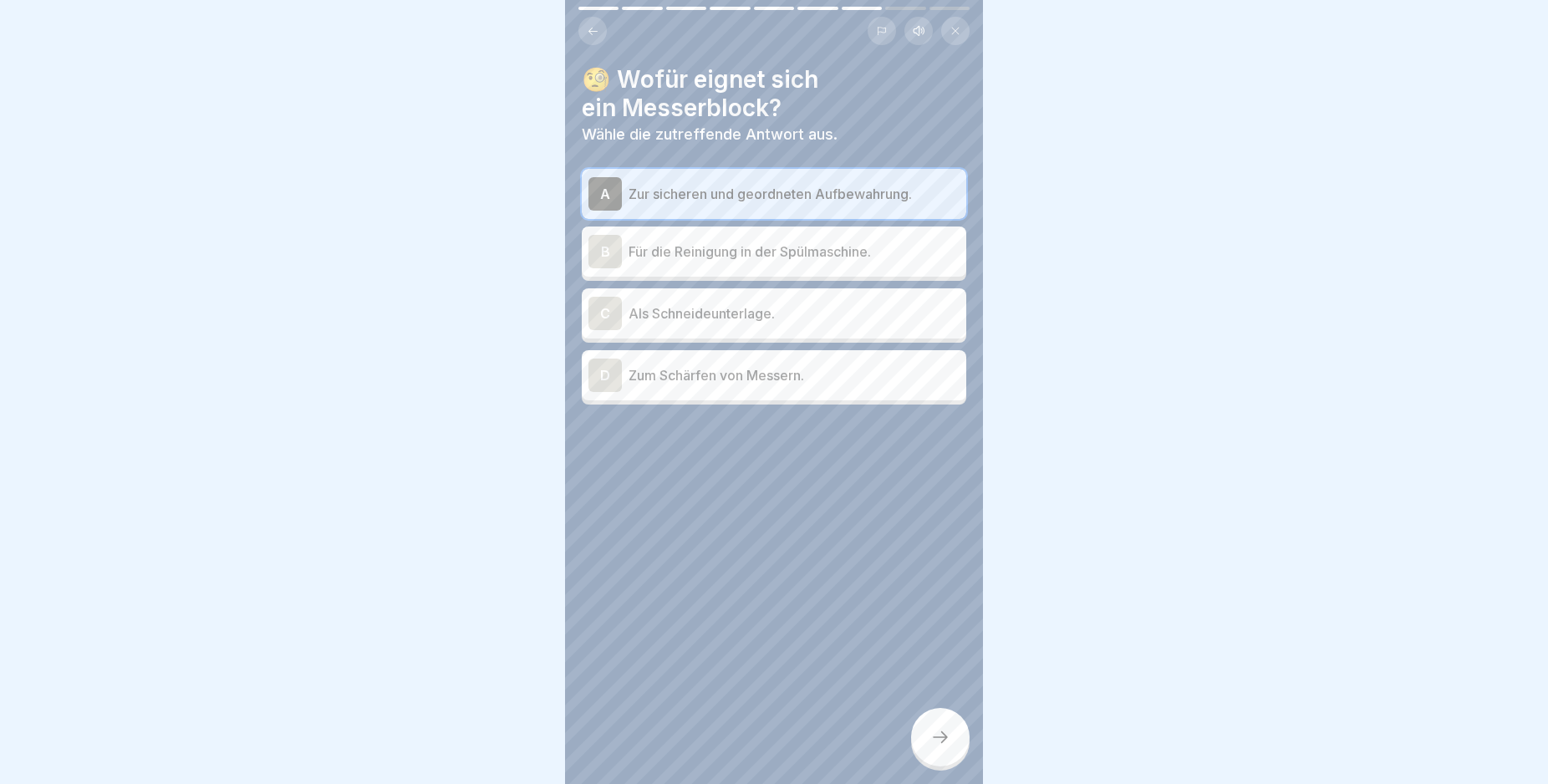
click at [938, 741] on div at bounding box center [941, 737] width 58 height 58
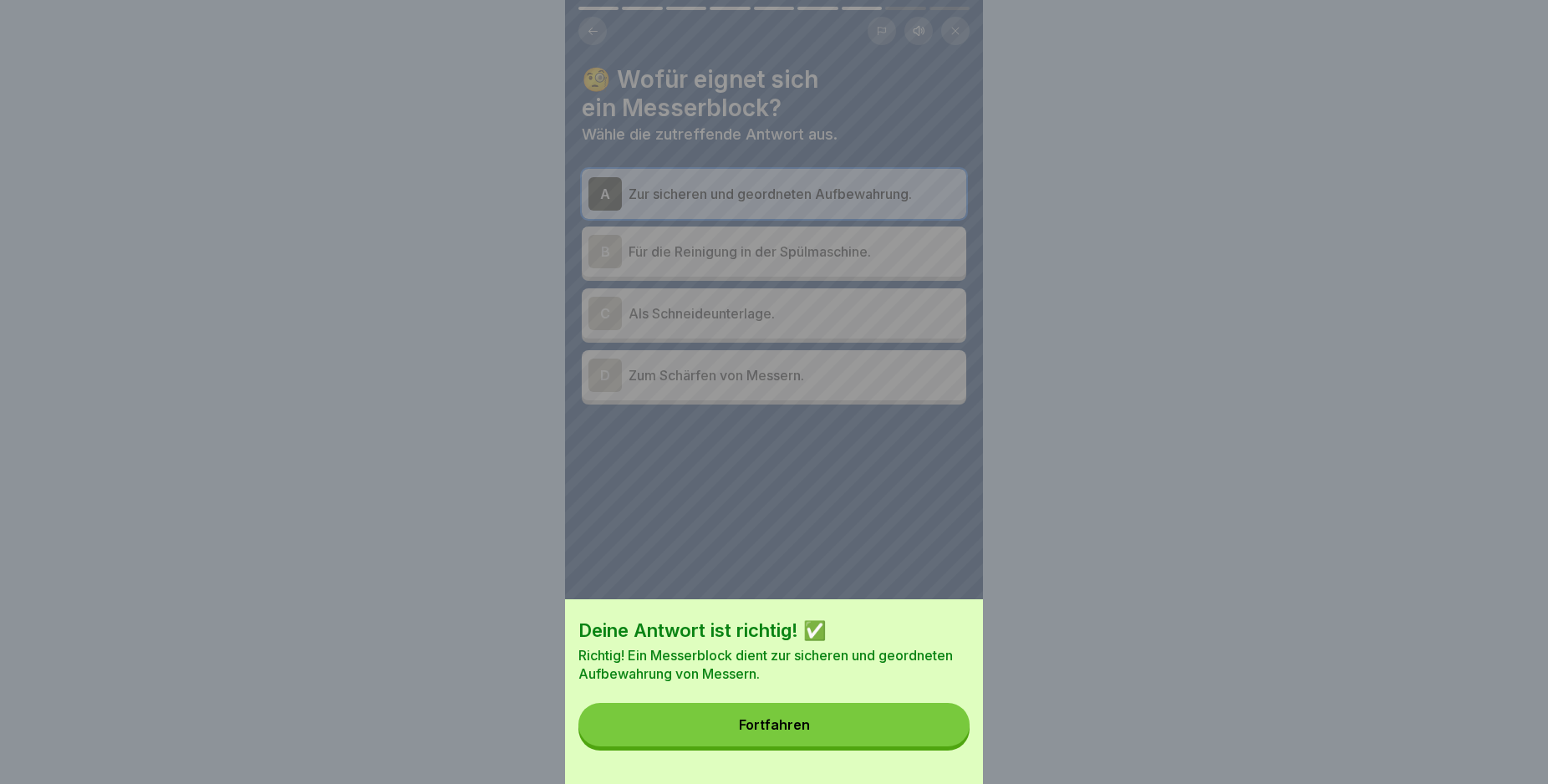
click at [935, 746] on button "Fortfahren" at bounding box center [773, 725] width 391 height 43
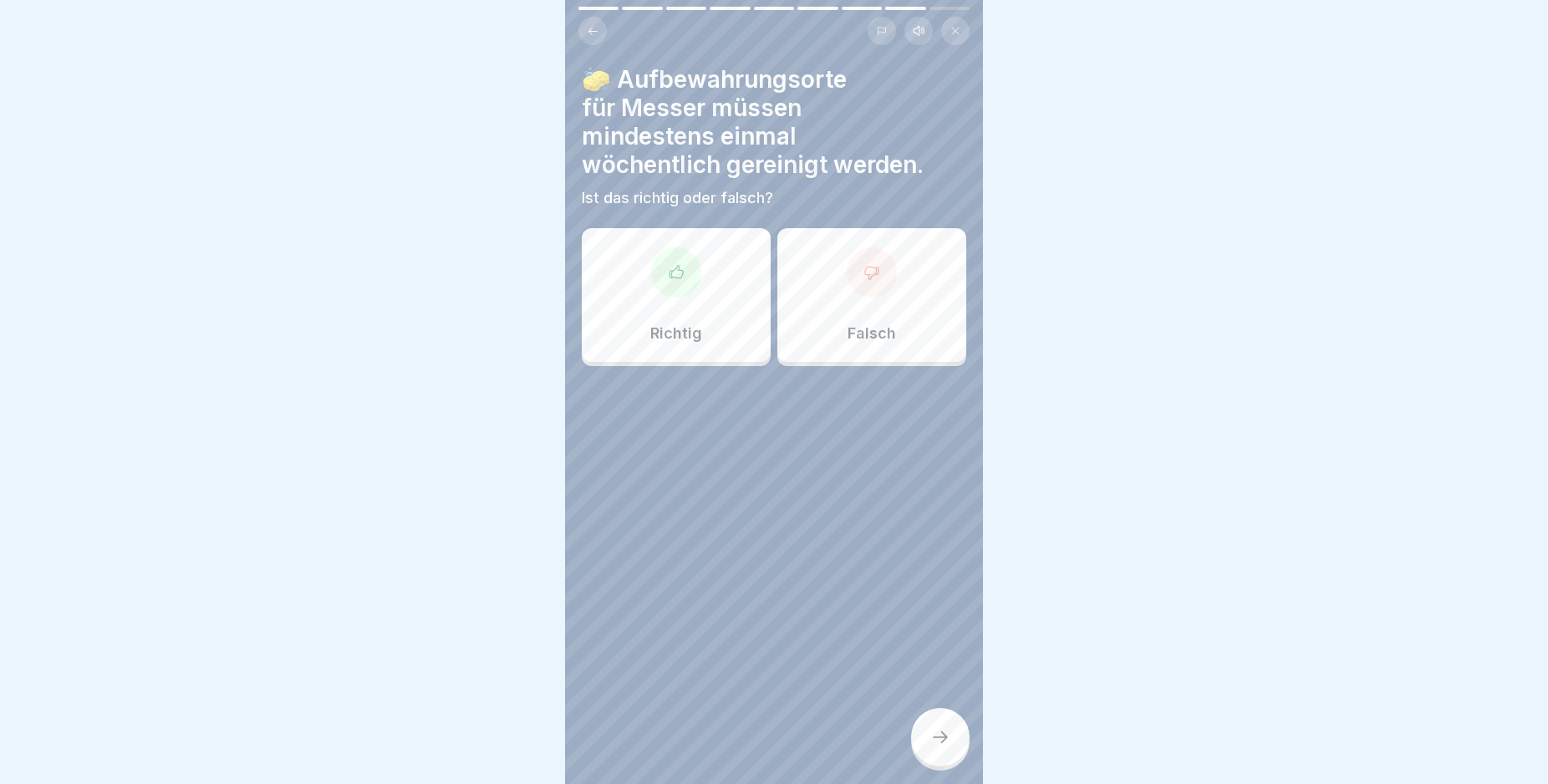
click at [670, 271] on icon at bounding box center [676, 270] width 13 height 12
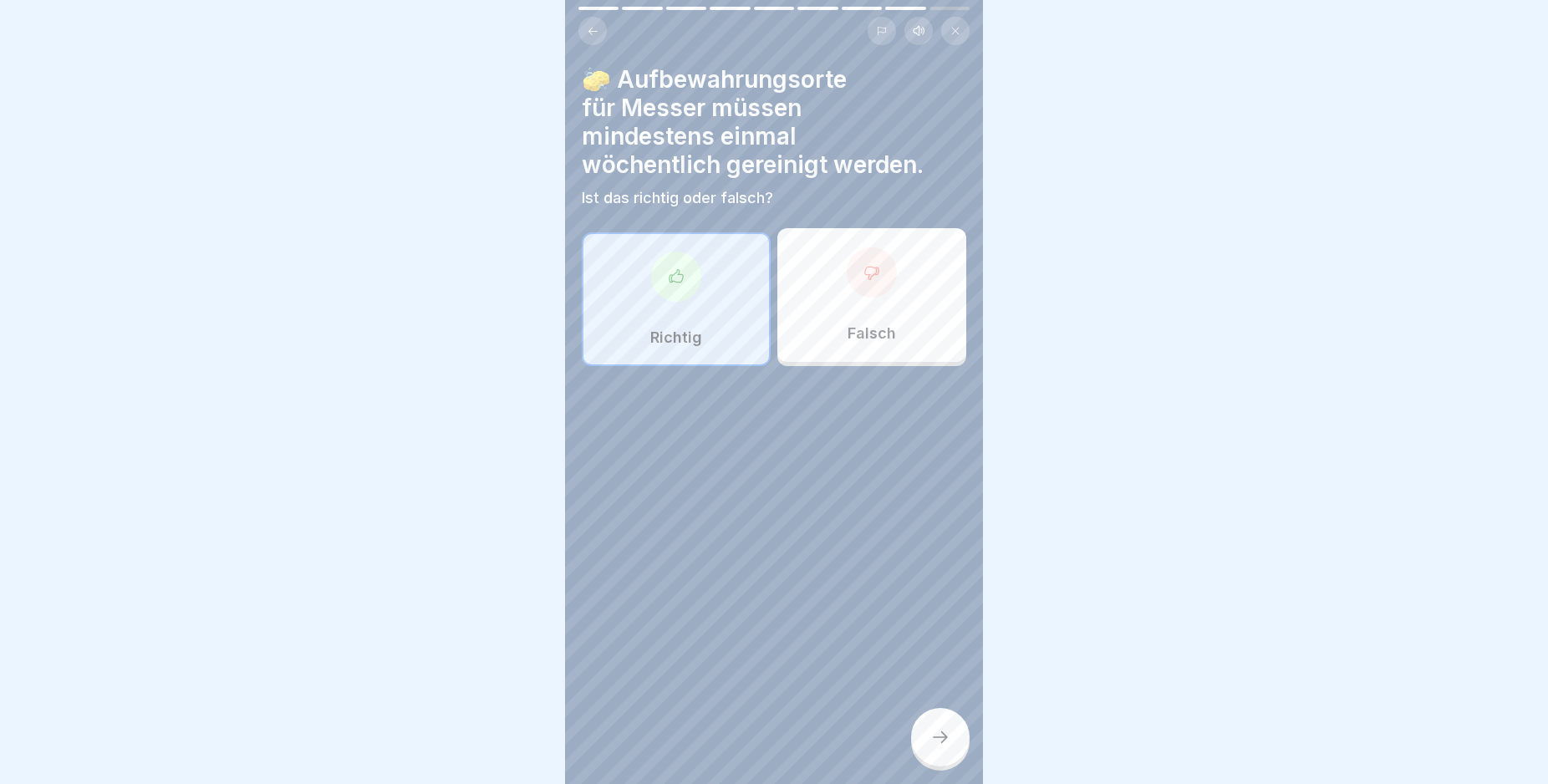
click at [942, 762] on div at bounding box center [941, 737] width 58 height 58
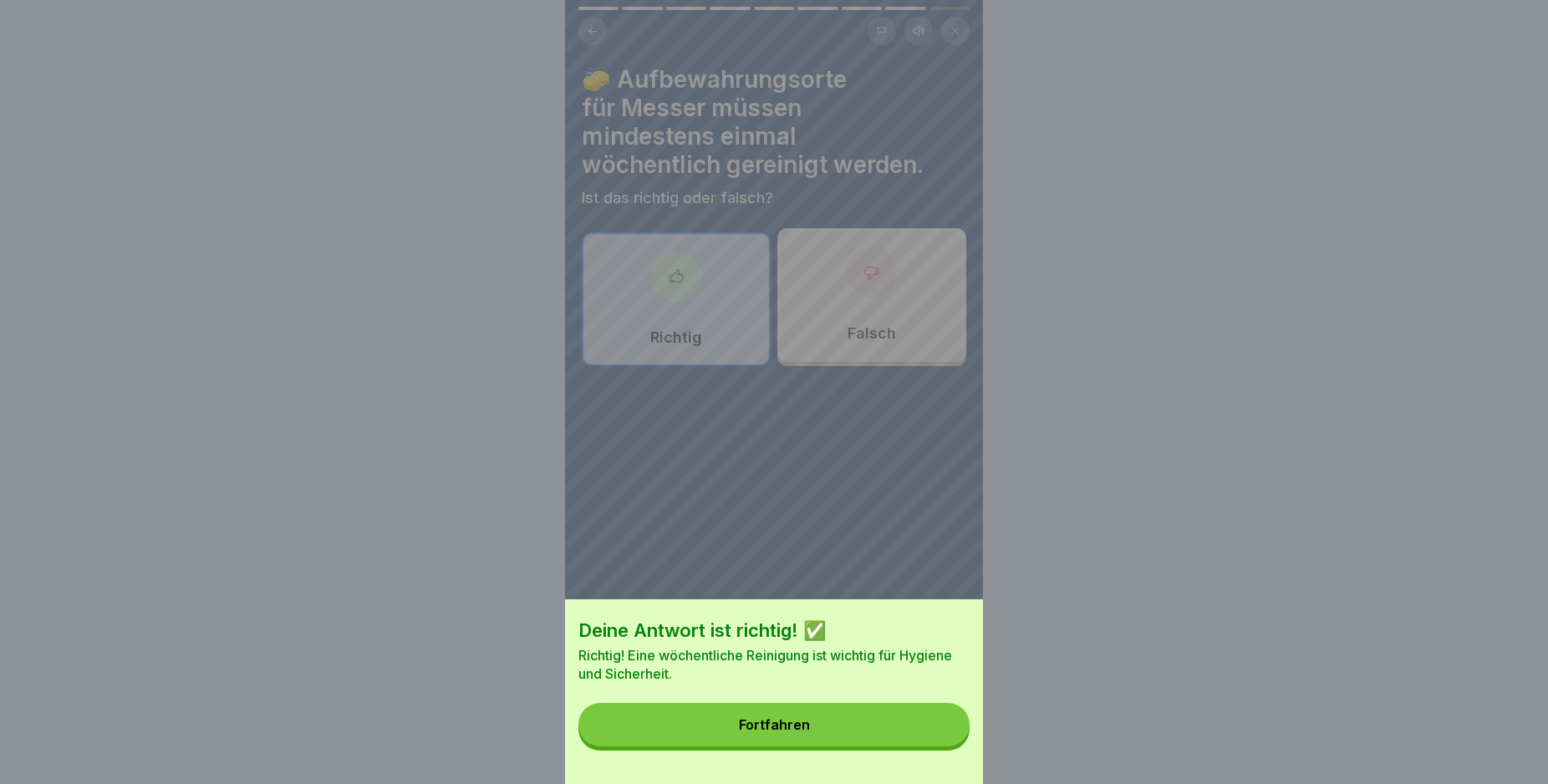
click at [932, 746] on button "Fortfahren" at bounding box center [773, 725] width 391 height 43
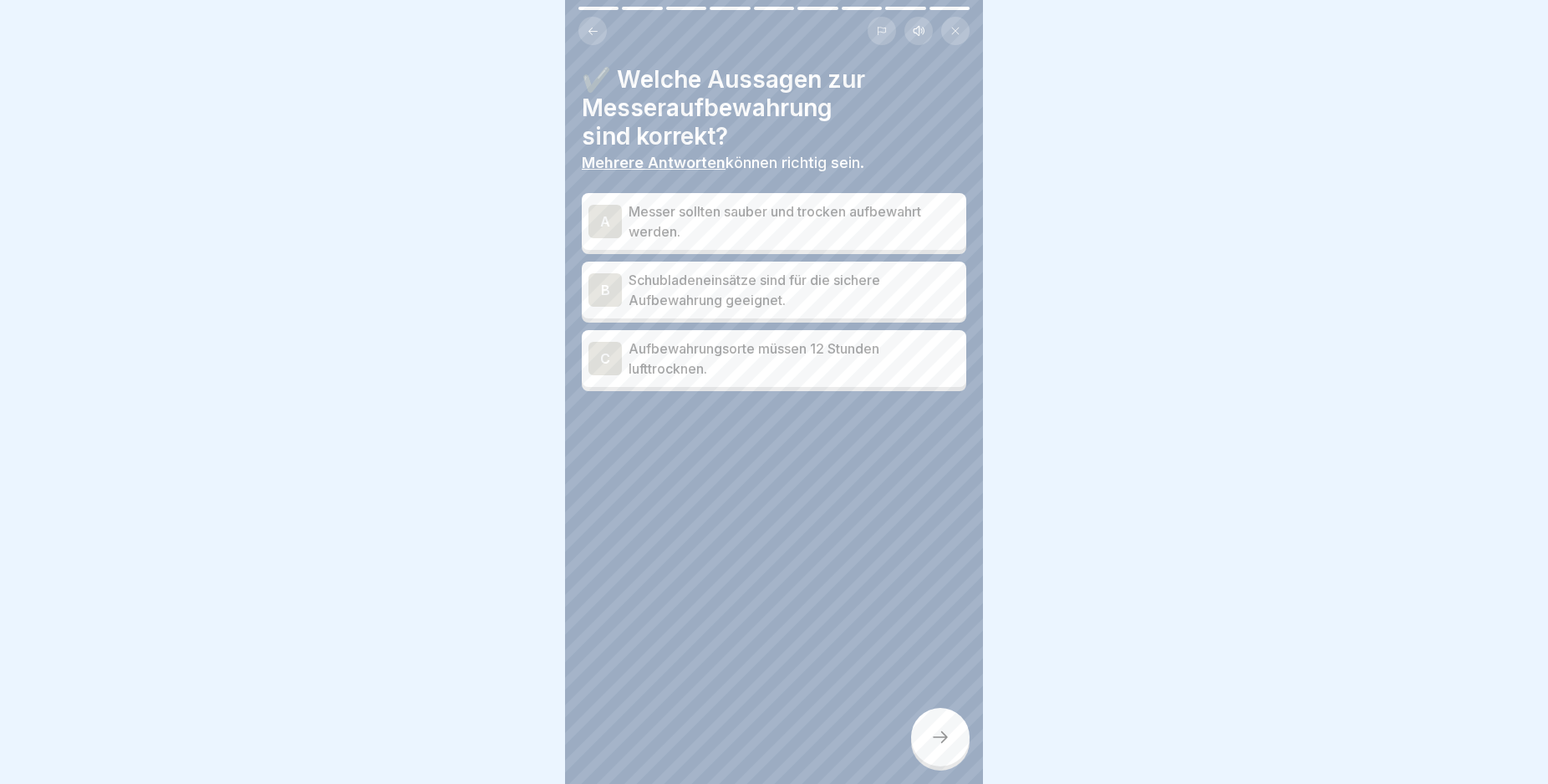
click at [605, 220] on div "A" at bounding box center [605, 222] width 34 height 34
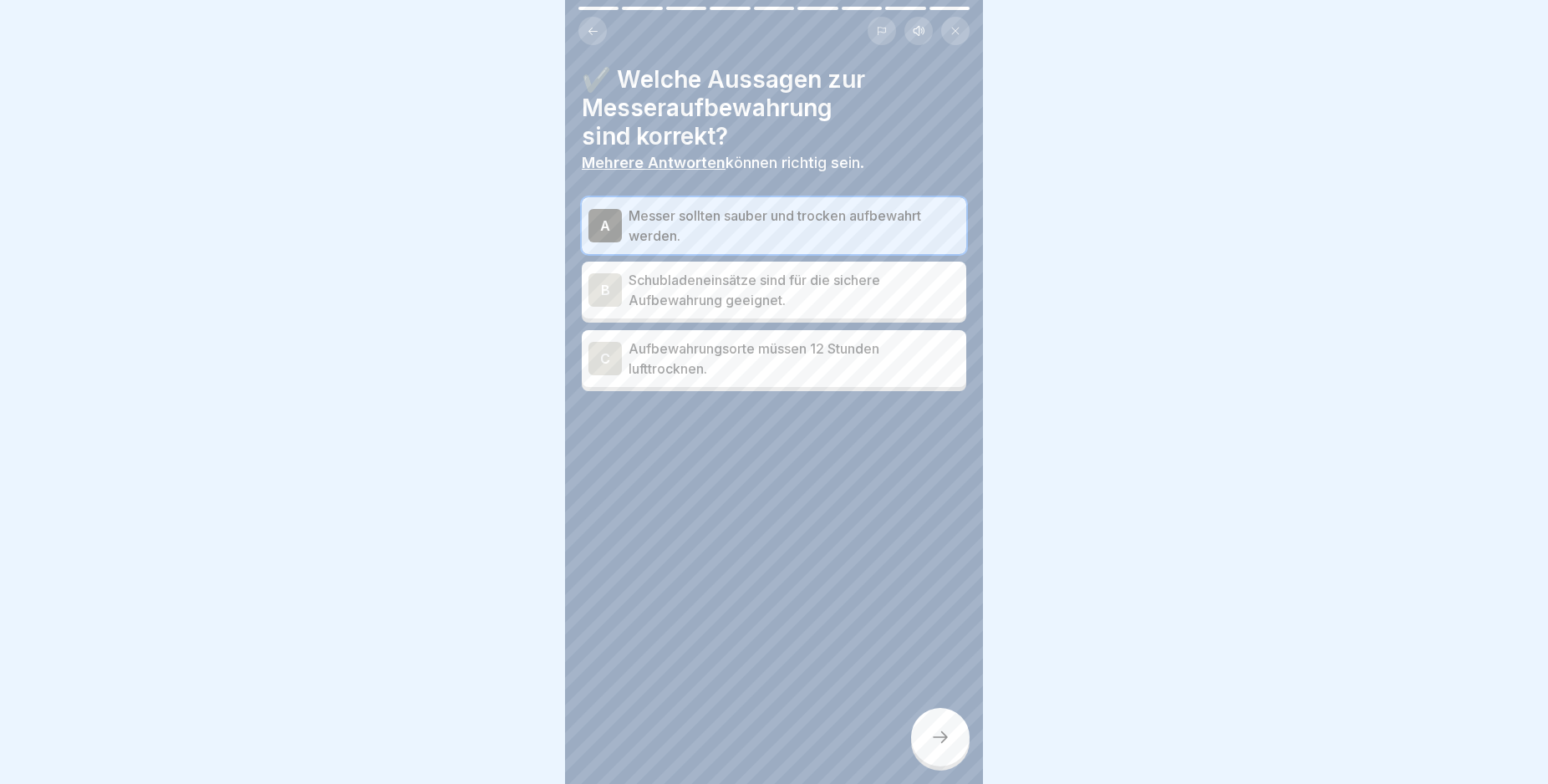
click at [612, 289] on div "B" at bounding box center [605, 290] width 34 height 34
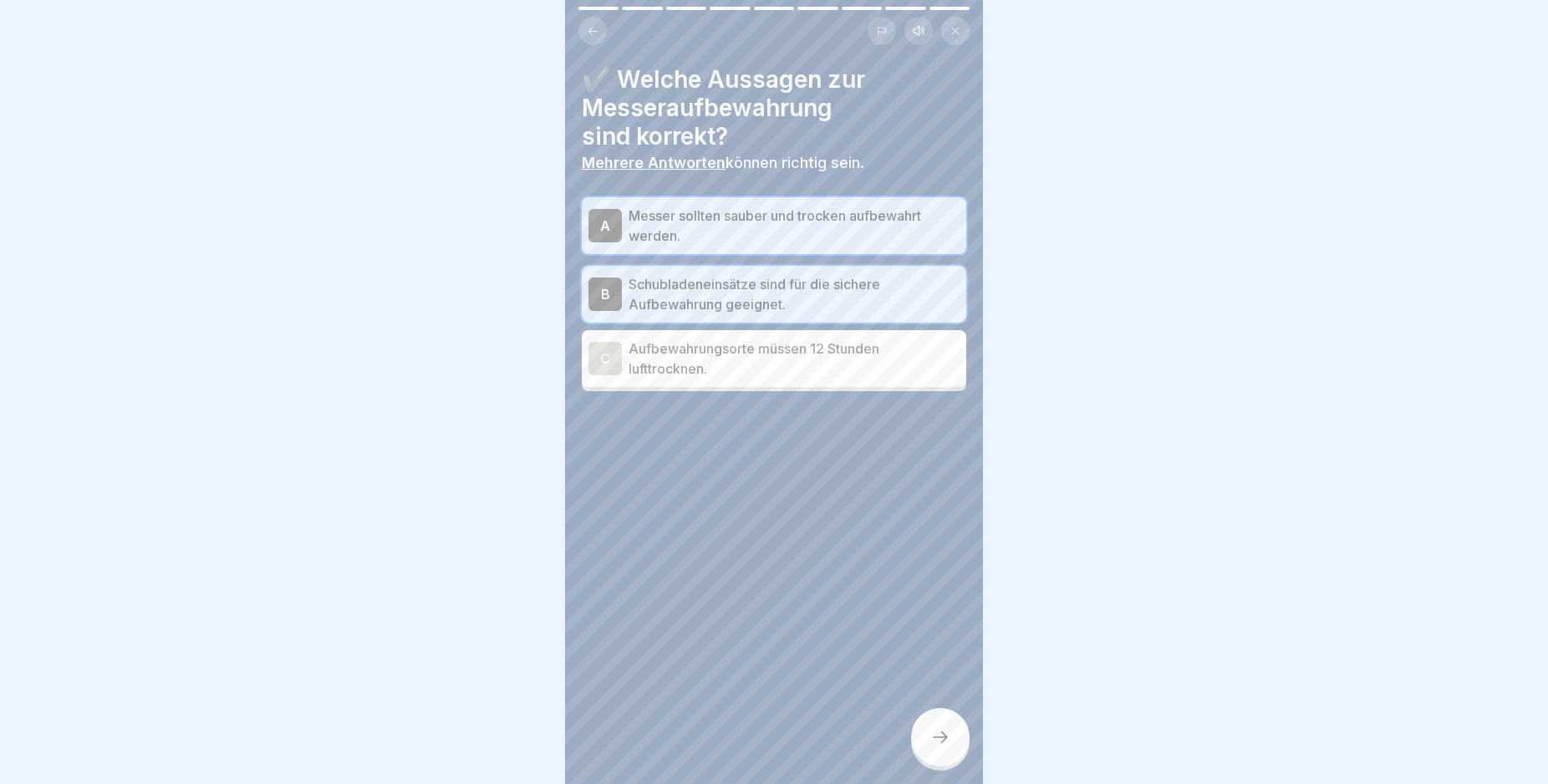
click at [933, 747] on icon at bounding box center [940, 736] width 20 height 20
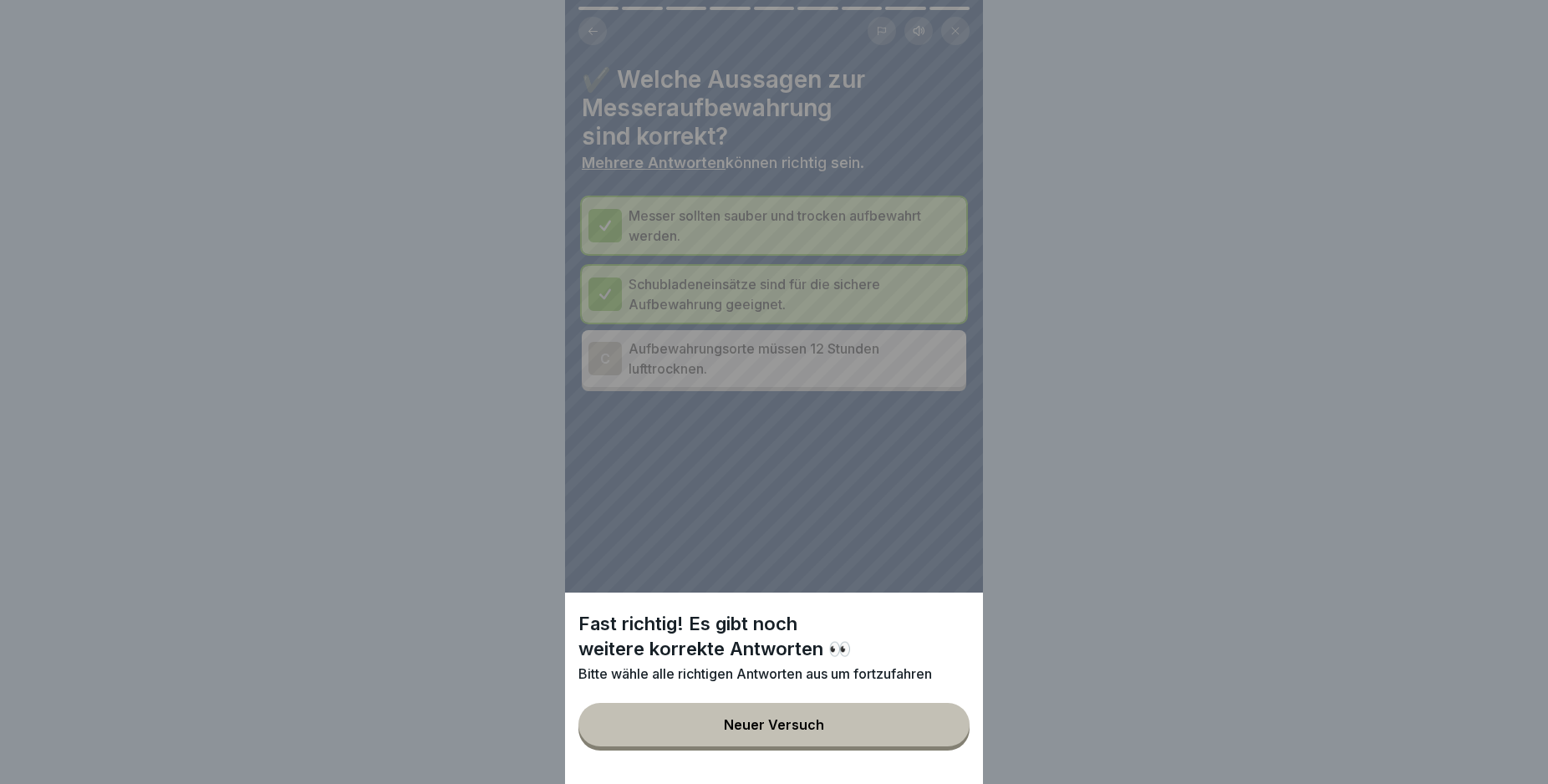
click at [760, 503] on div "Fast richtig! Es gibt noch weitere korrekte Antworten 👀 Bitte wähle alle richti…" at bounding box center [774, 392] width 418 height 784
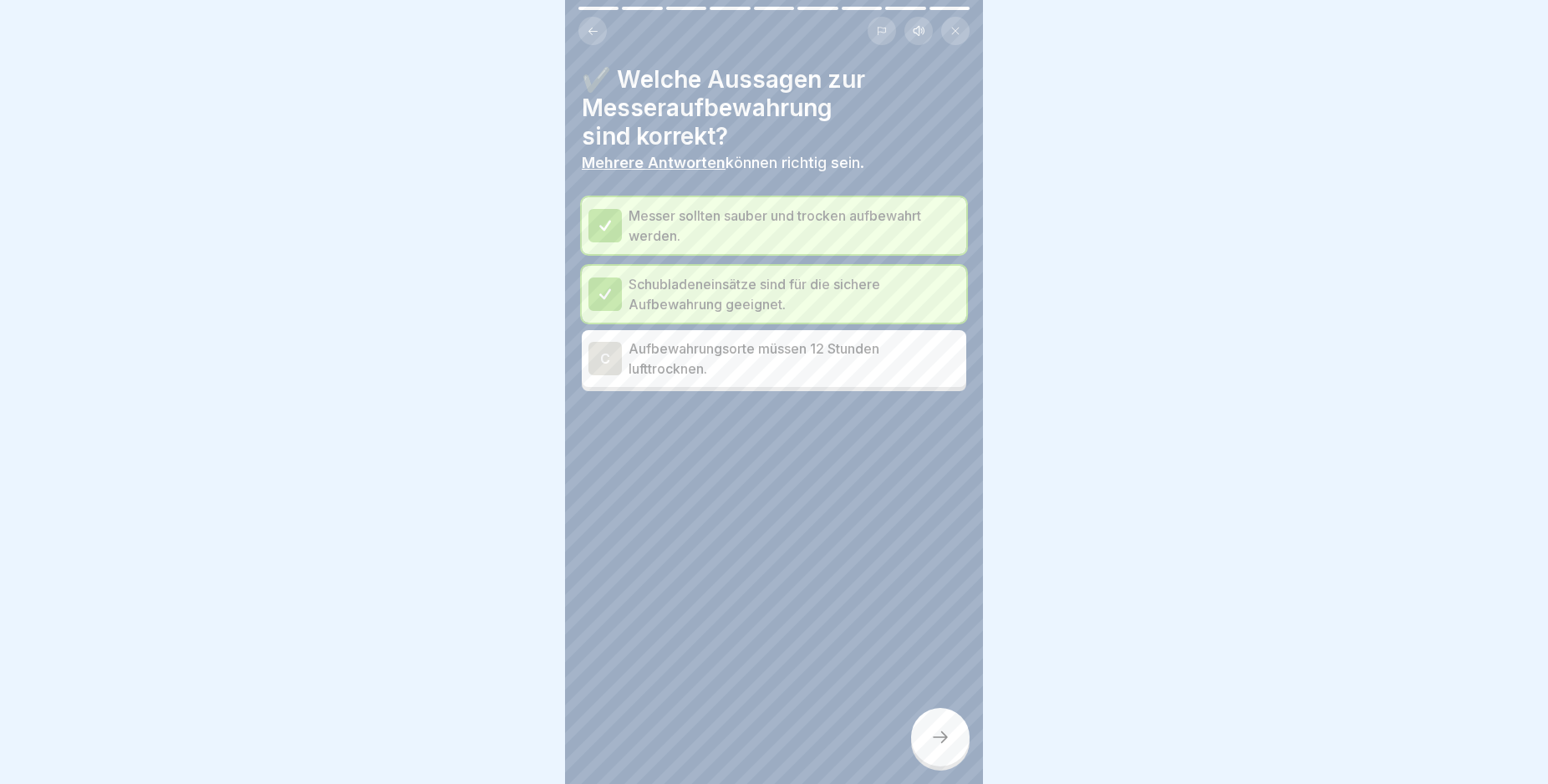
click at [607, 358] on div "C" at bounding box center [605, 359] width 34 height 34
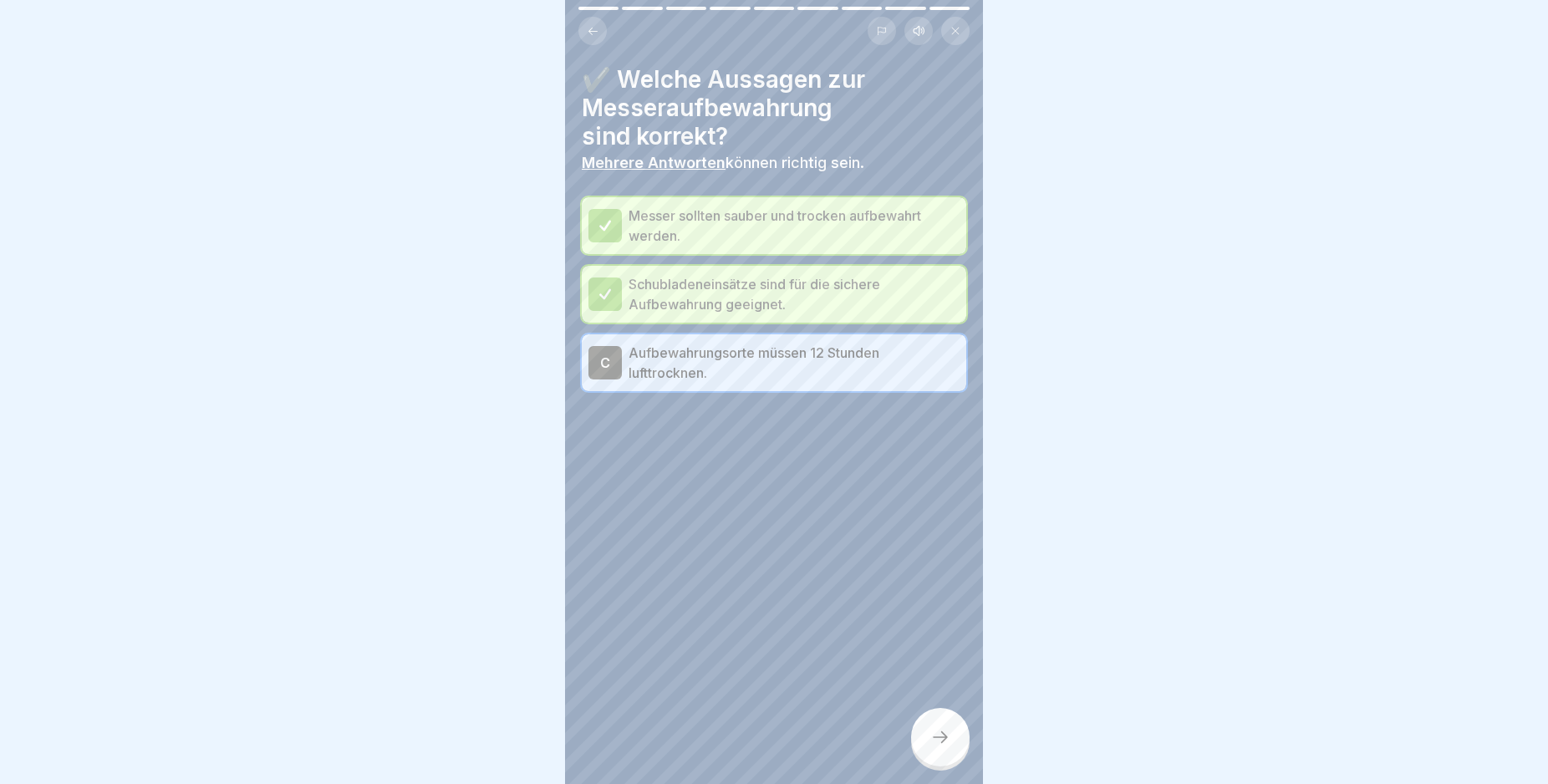
click at [952, 748] on div at bounding box center [941, 737] width 58 height 58
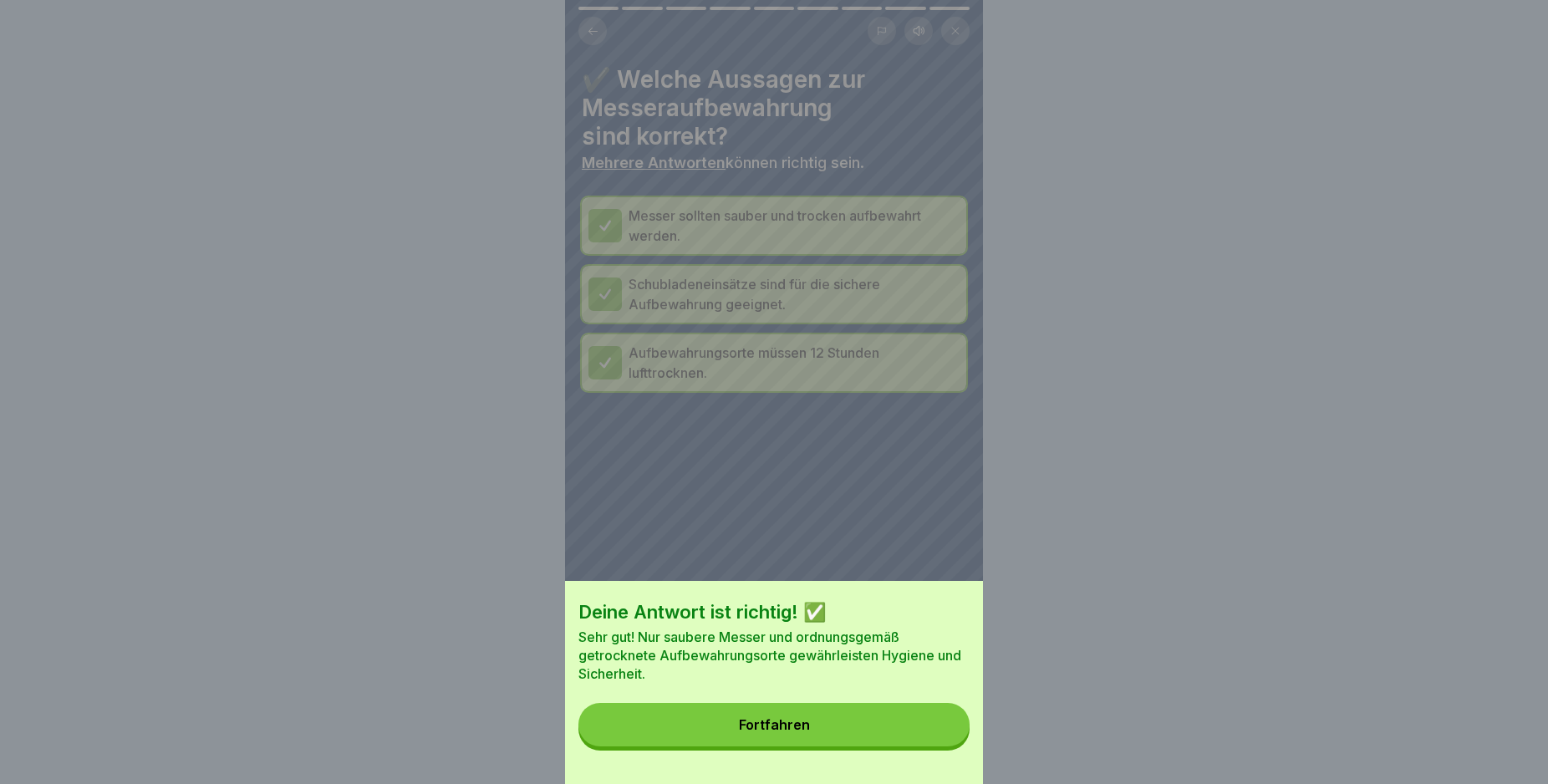
click at [924, 746] on button "Fortfahren" at bounding box center [773, 725] width 391 height 43
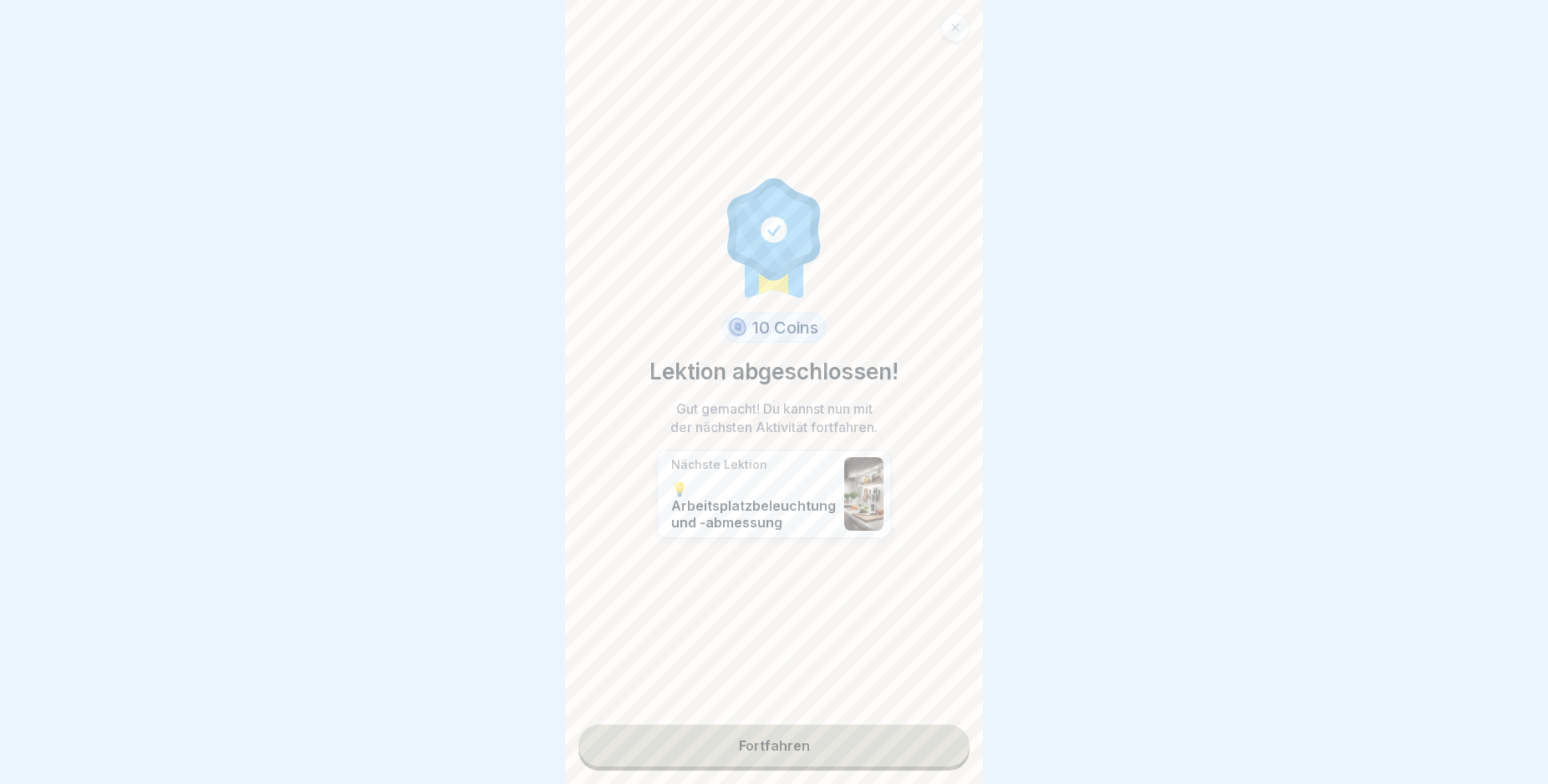
click at [924, 748] on link "Fortfahren" at bounding box center [773, 745] width 391 height 41
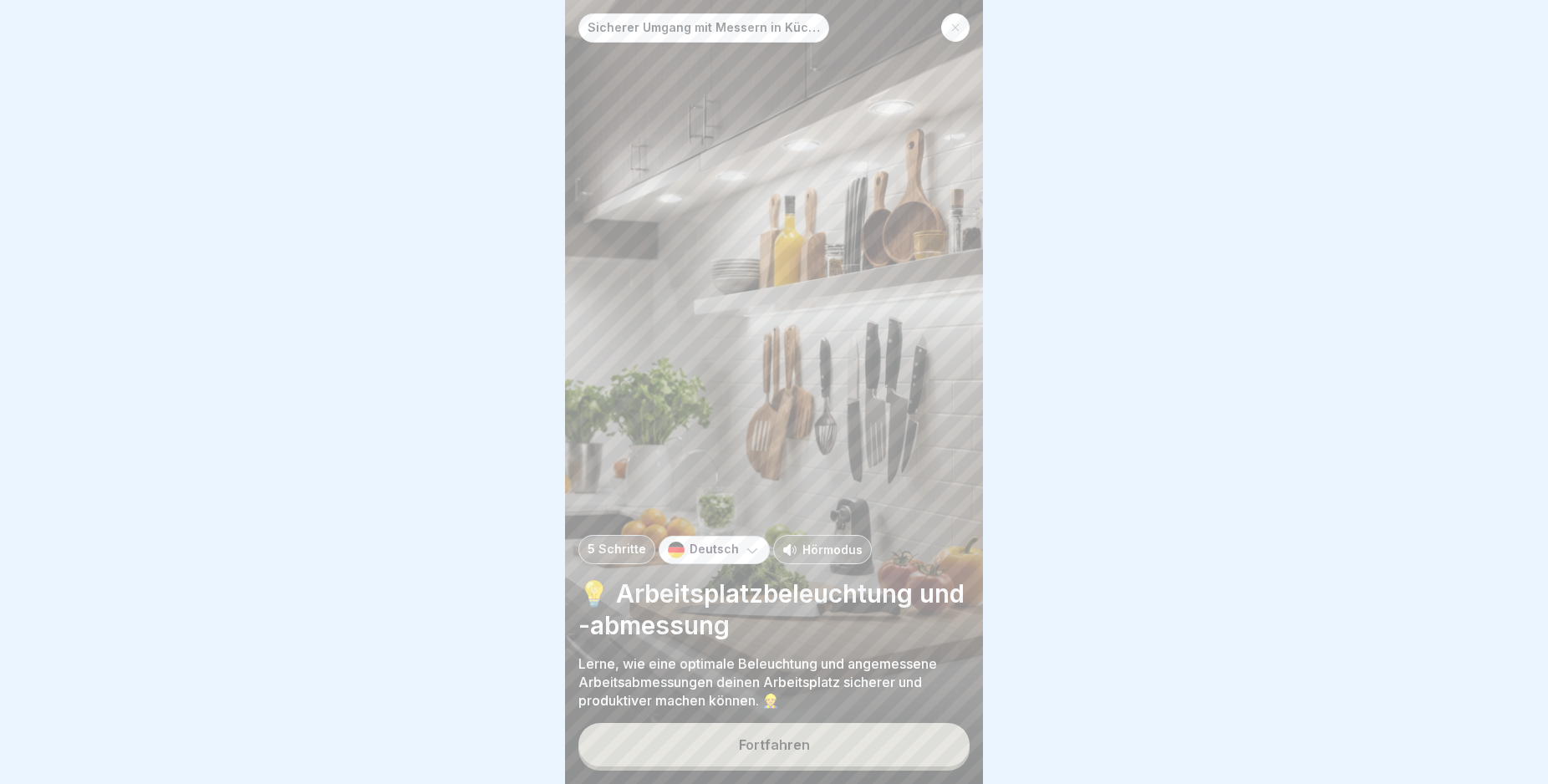
click at [844, 755] on button "Fortfahren" at bounding box center [773, 744] width 391 height 43
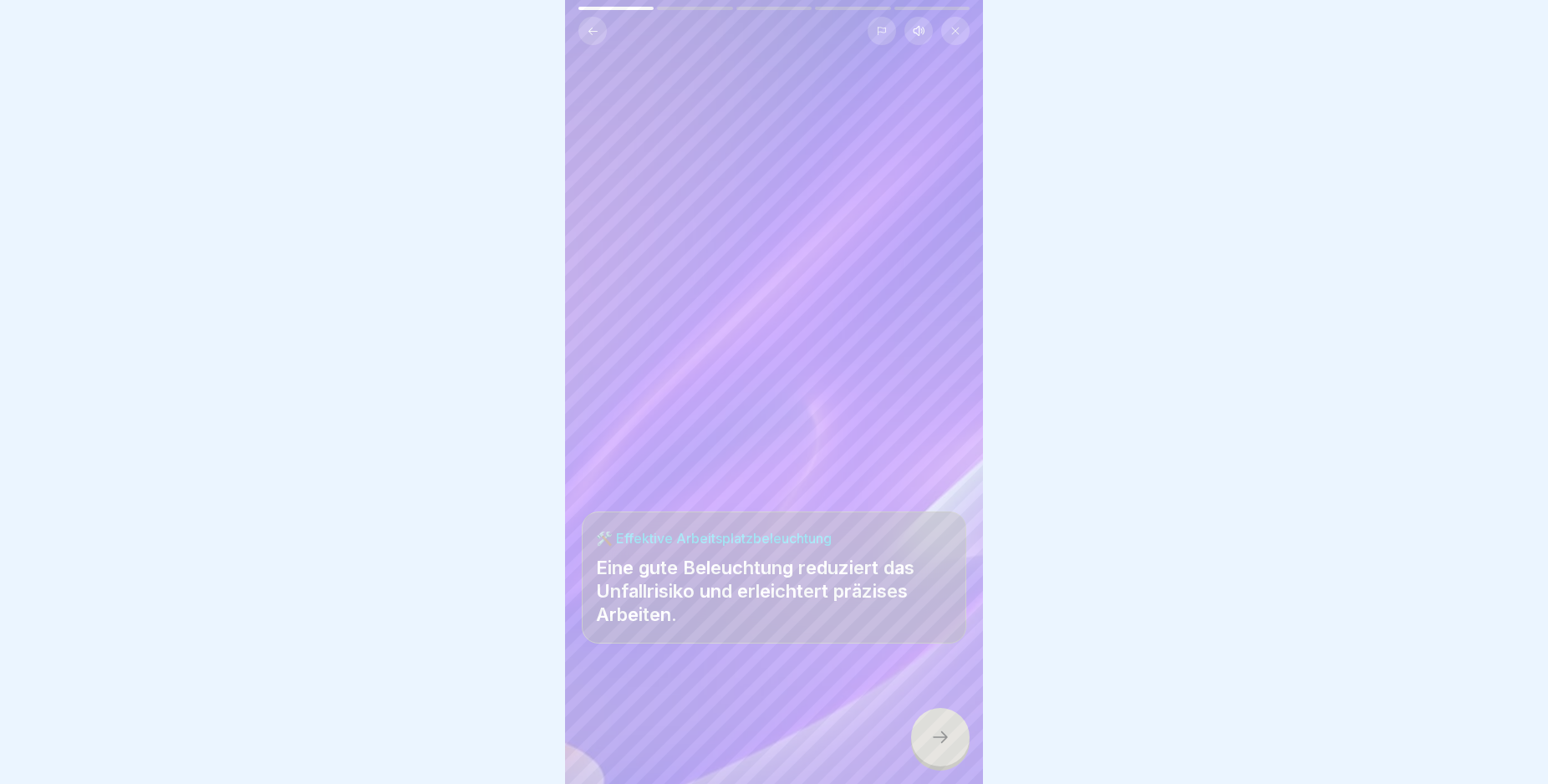
click at [943, 747] on icon at bounding box center [940, 736] width 20 height 20
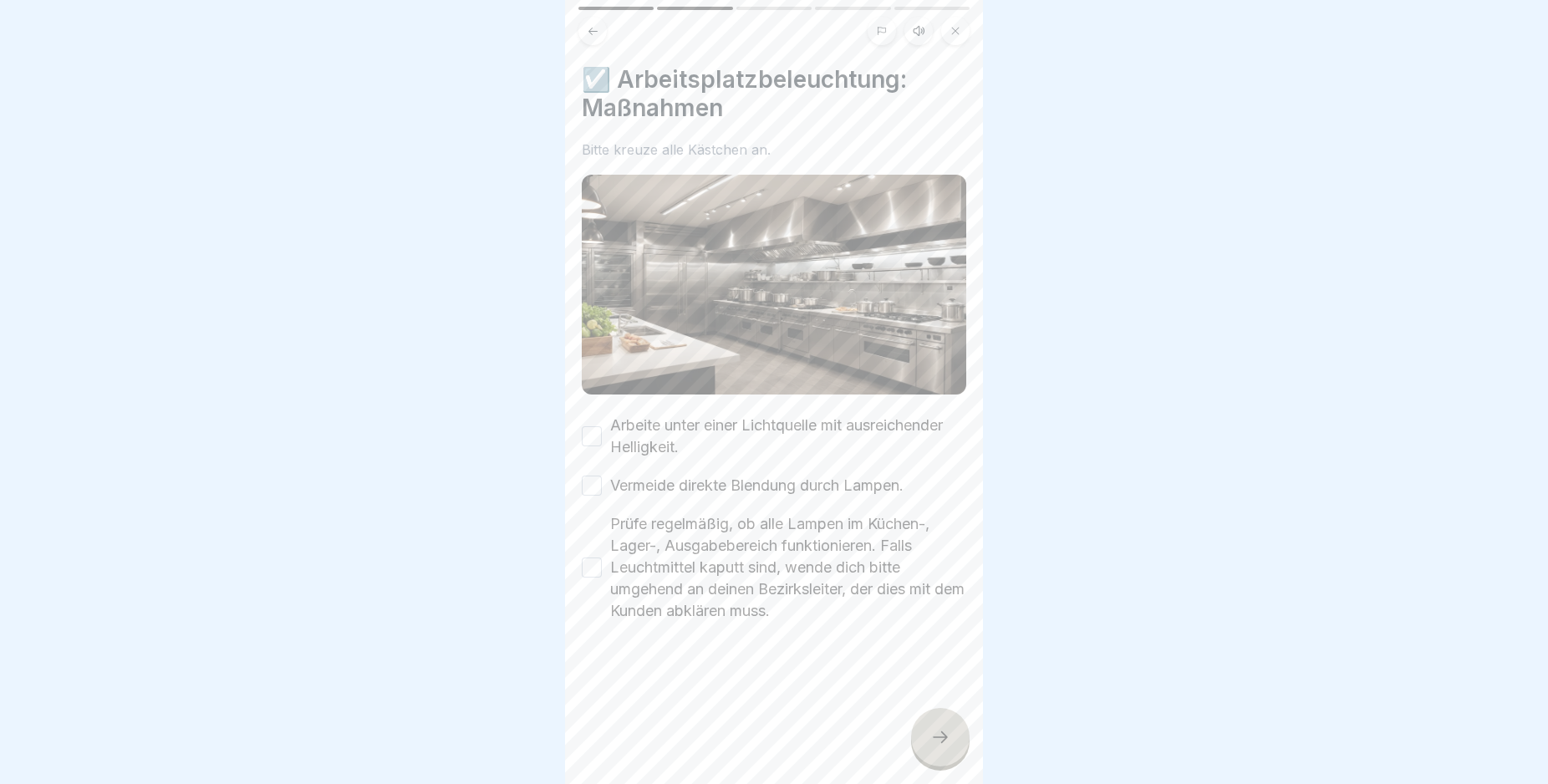
click at [588, 426] on button "Arbeite unter einer Lichtquelle mit ausreichender Helligkeit." at bounding box center [591, 436] width 20 height 20
click at [591, 477] on button "Vermeide direkte Blendung durch Lampen." at bounding box center [591, 485] width 20 height 20
click at [594, 559] on button "Prüfe regelmäßig, ob alle Lampen im Küchen-, Lager-, Ausgabebereich funktionier…" at bounding box center [591, 567] width 20 height 20
click at [930, 744] on icon at bounding box center [940, 736] width 20 height 20
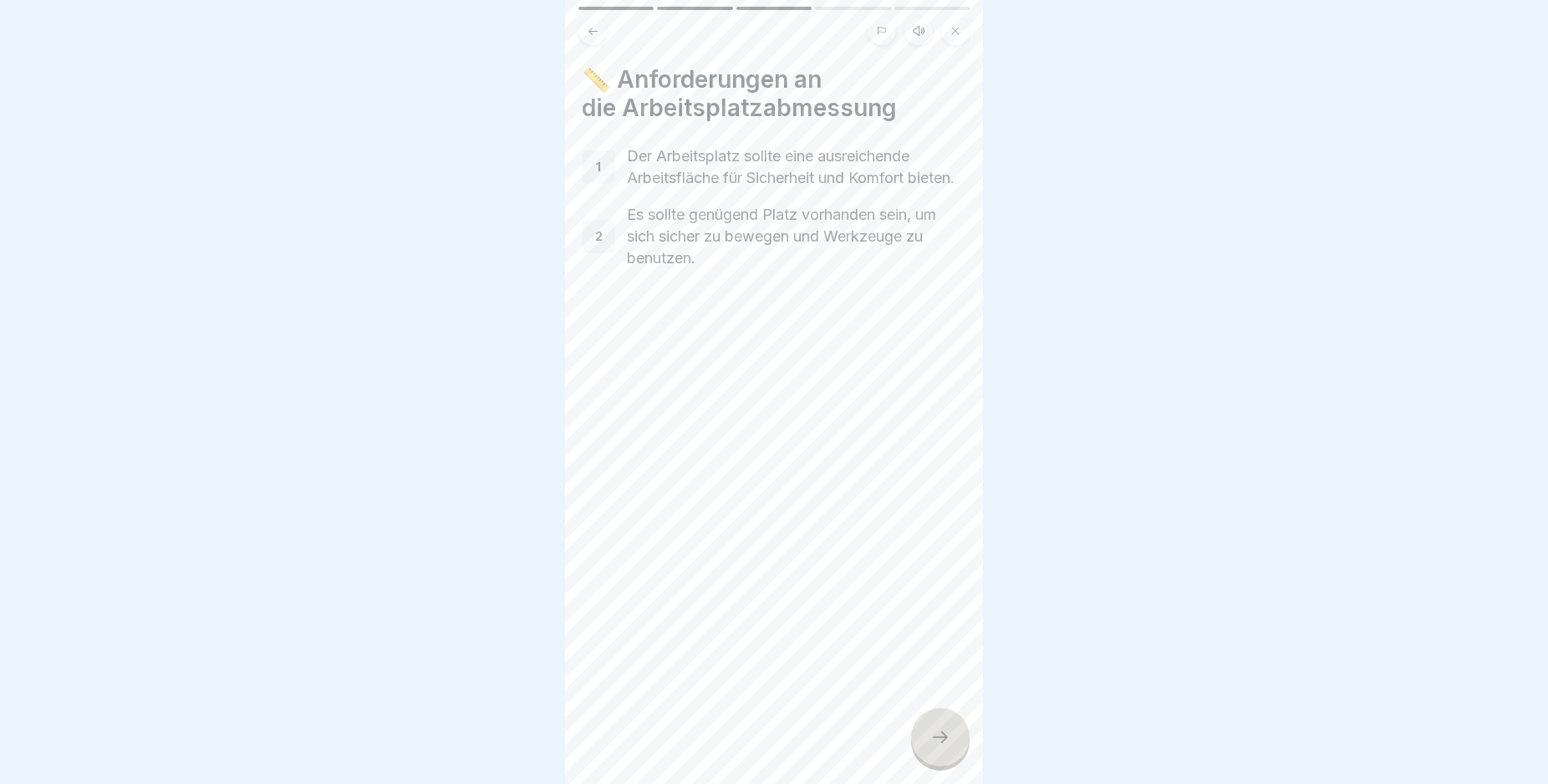
click at [941, 747] on icon at bounding box center [940, 736] width 20 height 20
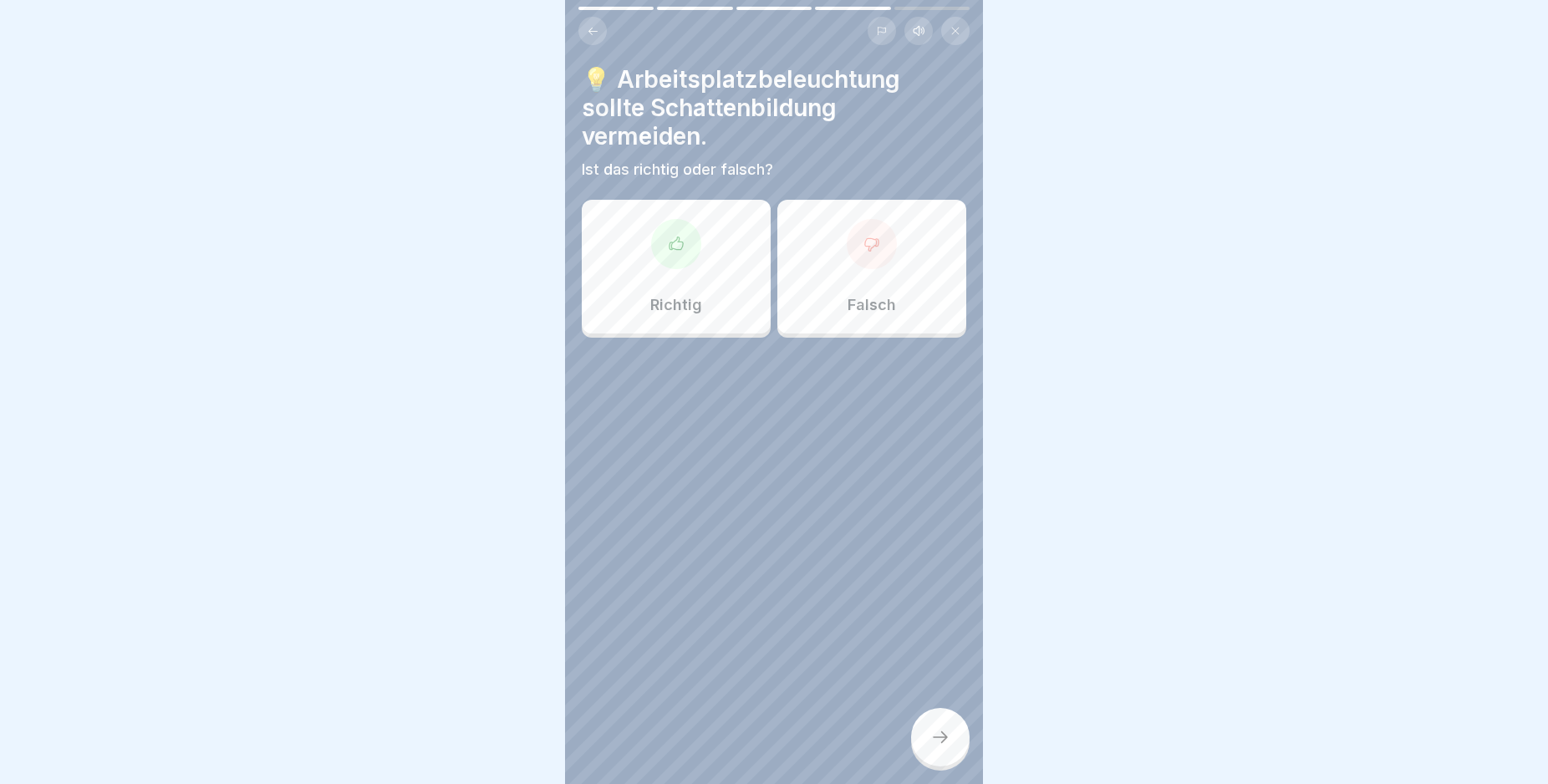
click at [673, 243] on icon at bounding box center [676, 244] width 17 height 17
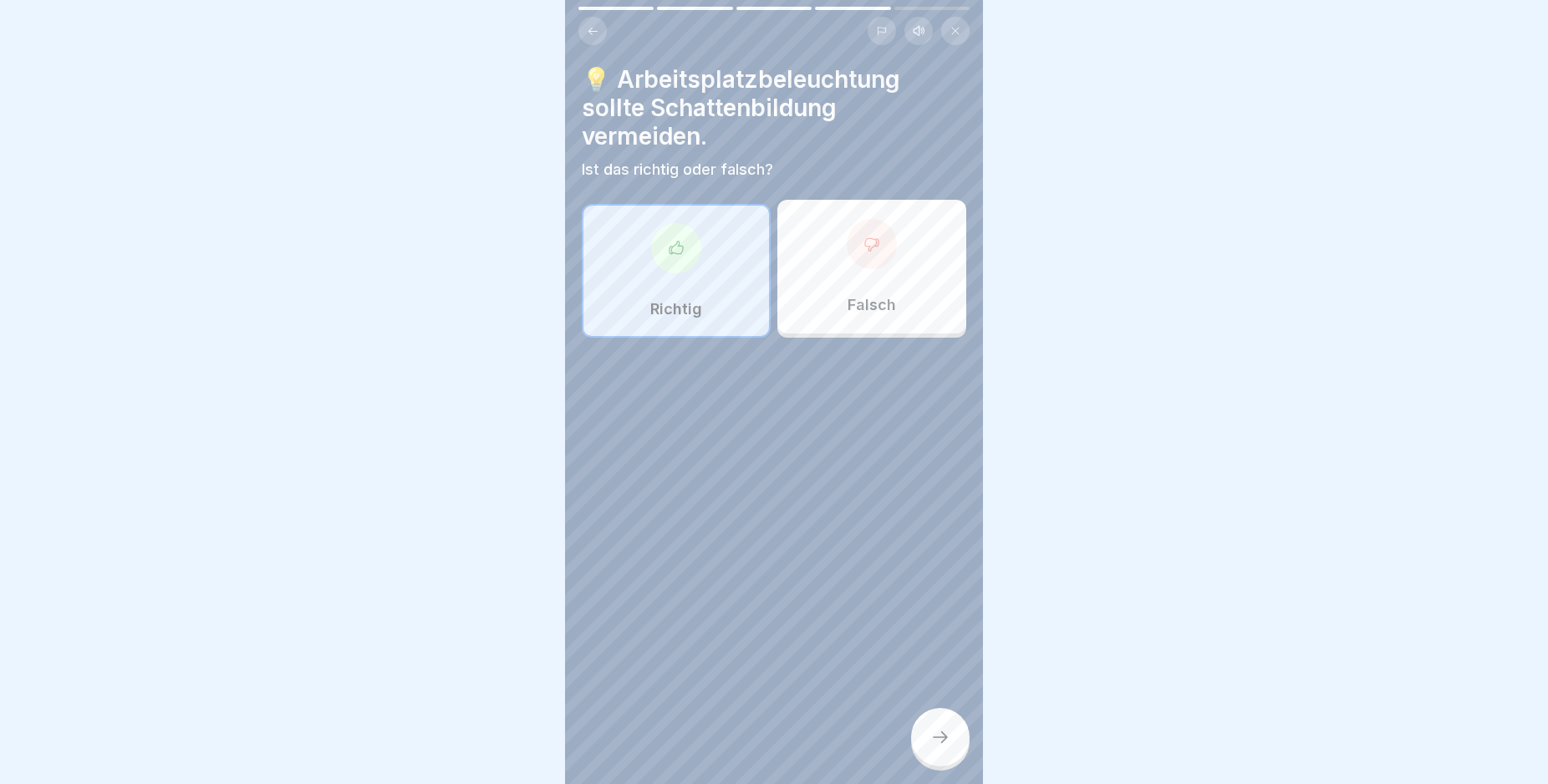
click at [929, 751] on div at bounding box center [941, 737] width 58 height 58
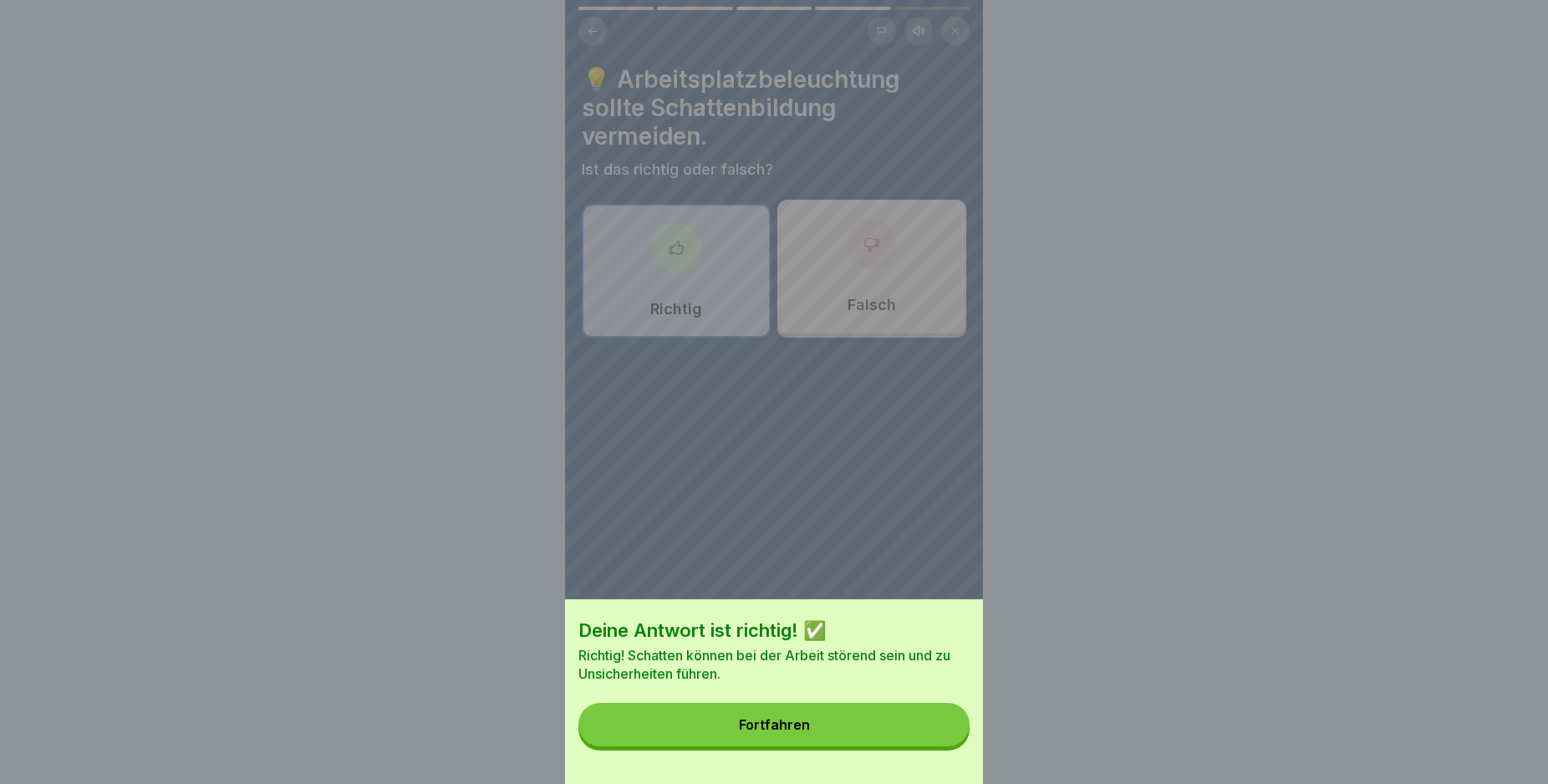
click at [928, 746] on button "Fortfahren" at bounding box center [773, 725] width 391 height 43
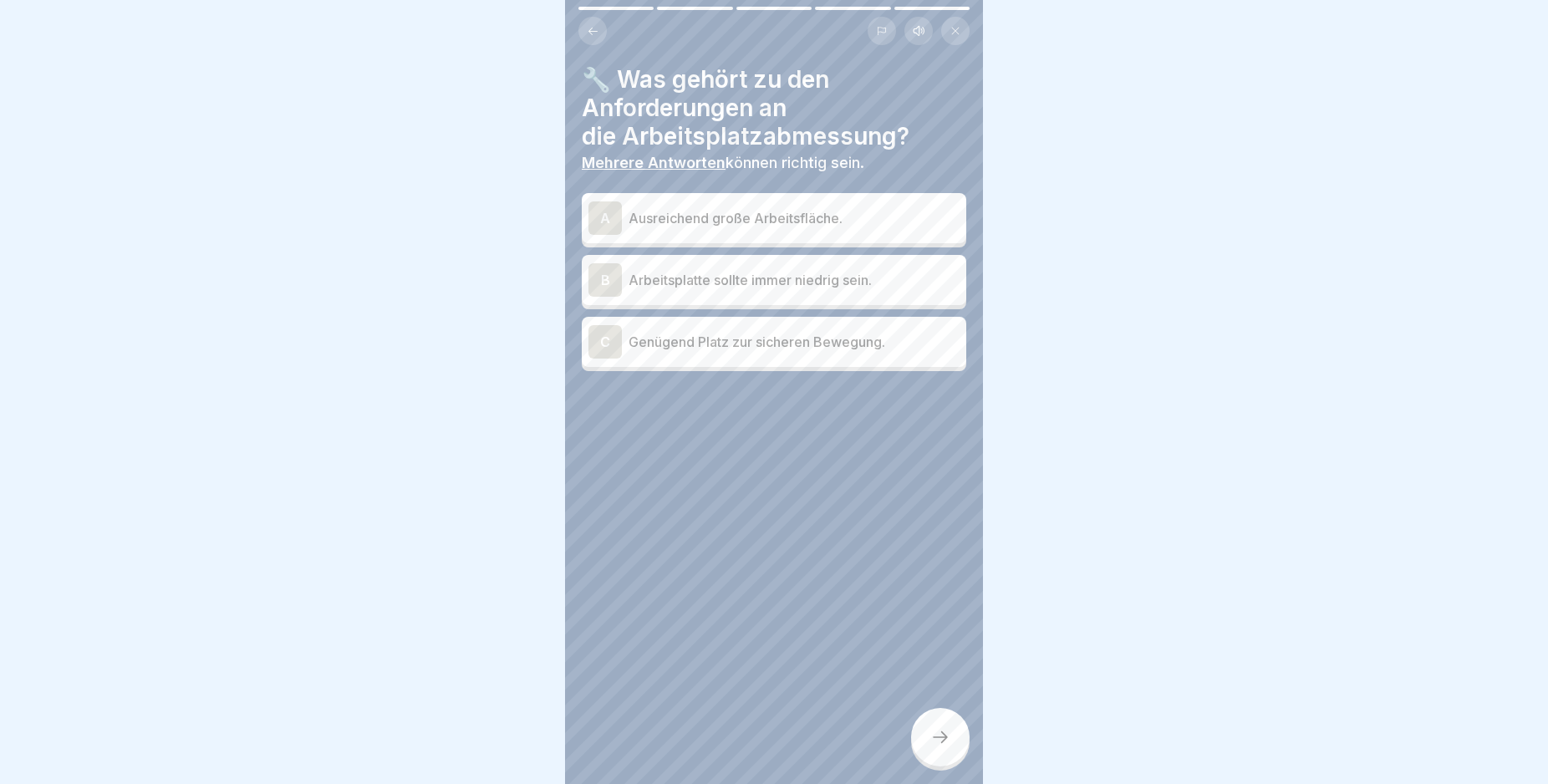
click at [604, 219] on div "A" at bounding box center [605, 218] width 34 height 34
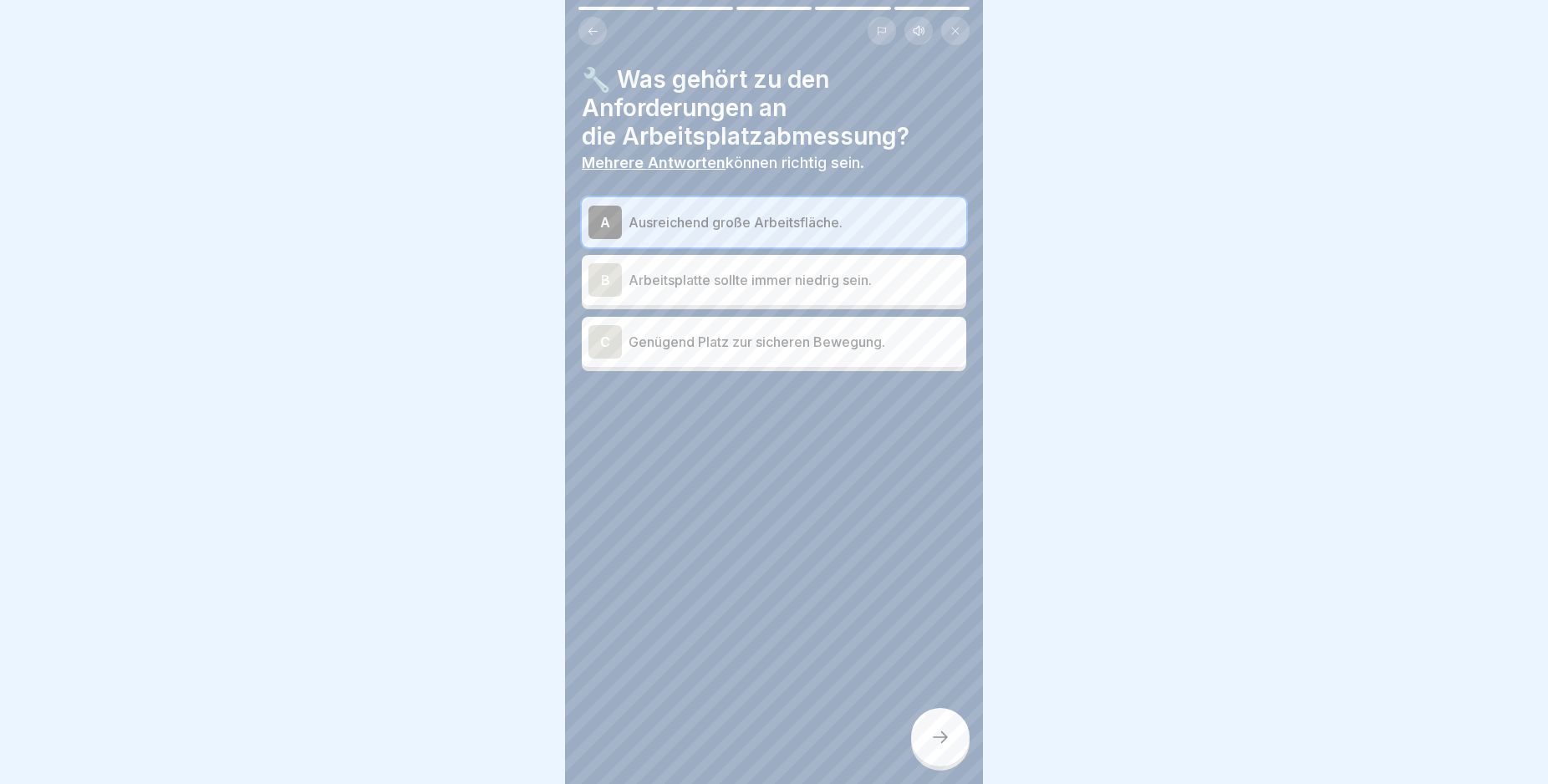
click at [603, 341] on div "C" at bounding box center [605, 342] width 34 height 34
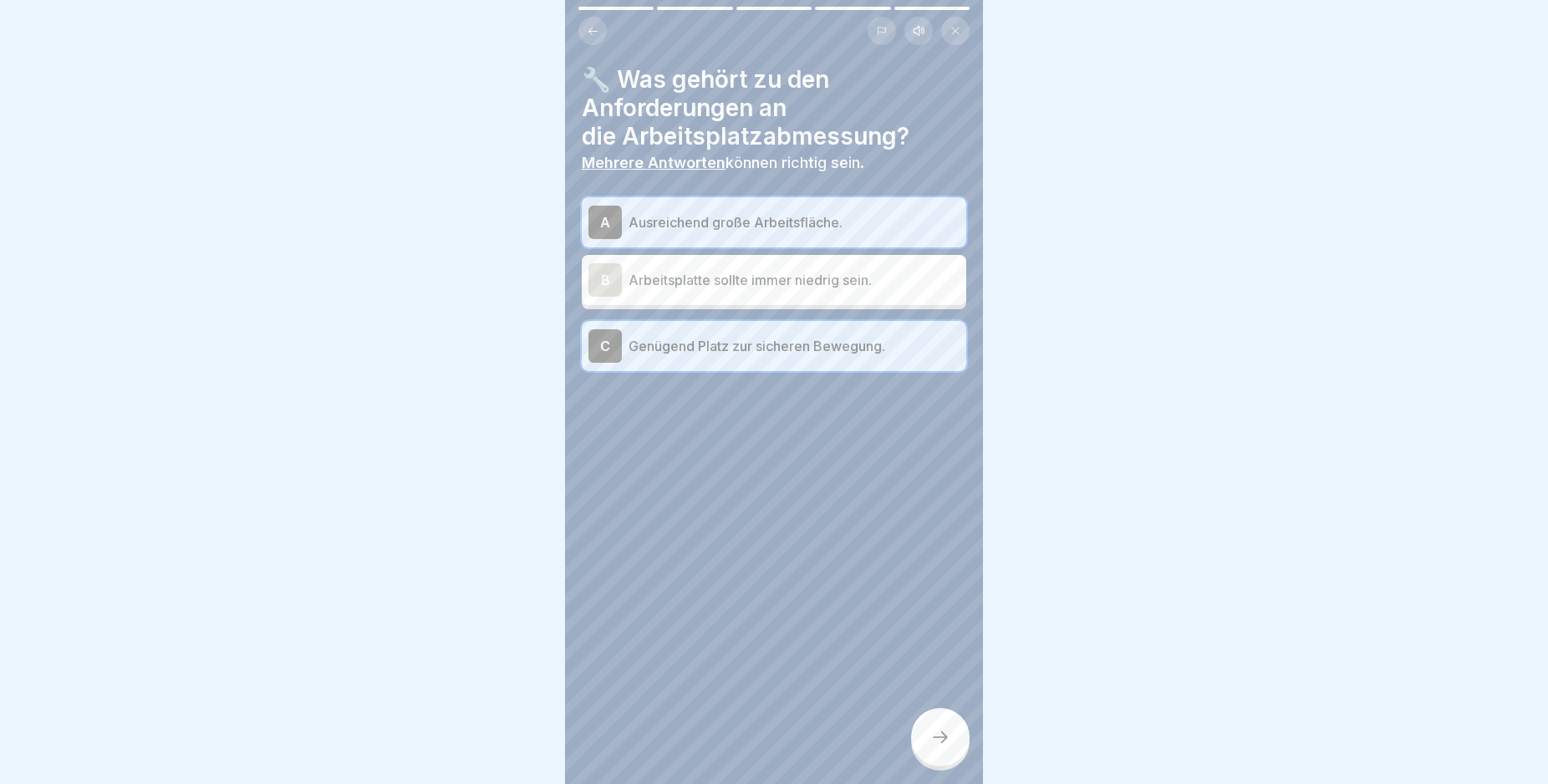
click at [941, 747] on icon at bounding box center [940, 736] width 20 height 20
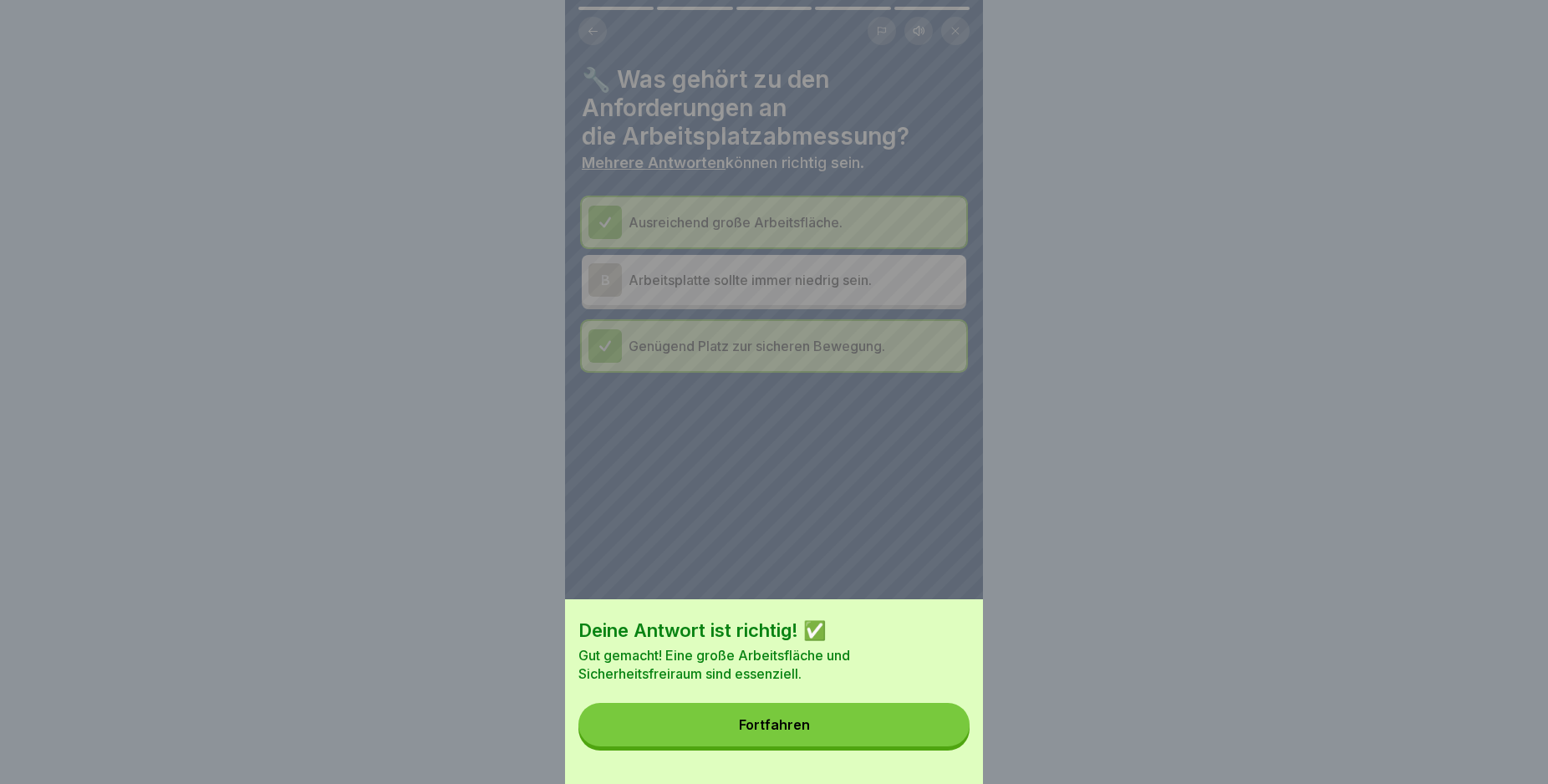
click at [938, 746] on button "Fortfahren" at bounding box center [773, 725] width 391 height 43
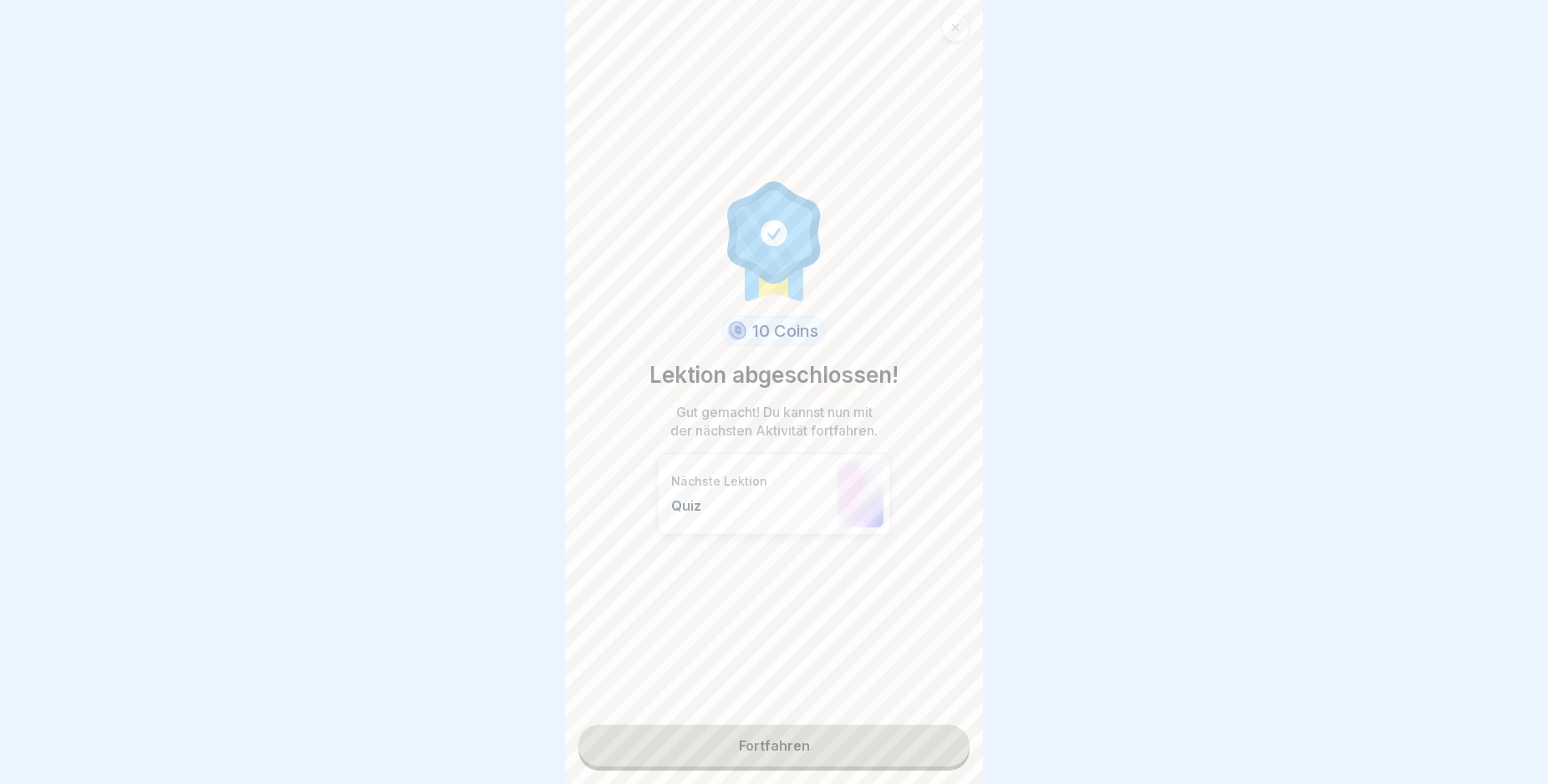
click at [938, 748] on link "Fortfahren" at bounding box center [773, 745] width 391 height 41
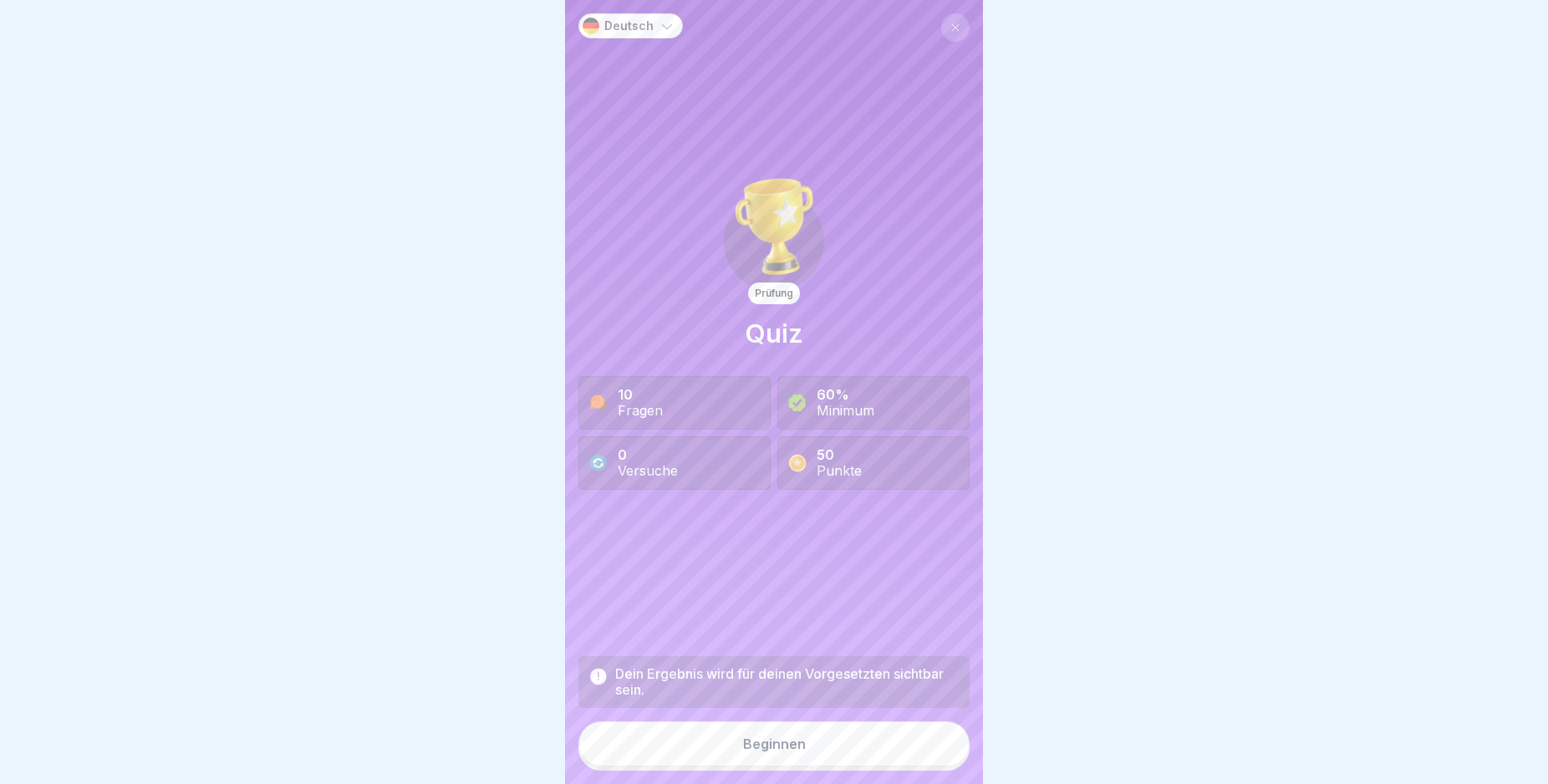
click at [868, 756] on button "Beginnen" at bounding box center [773, 744] width 391 height 45
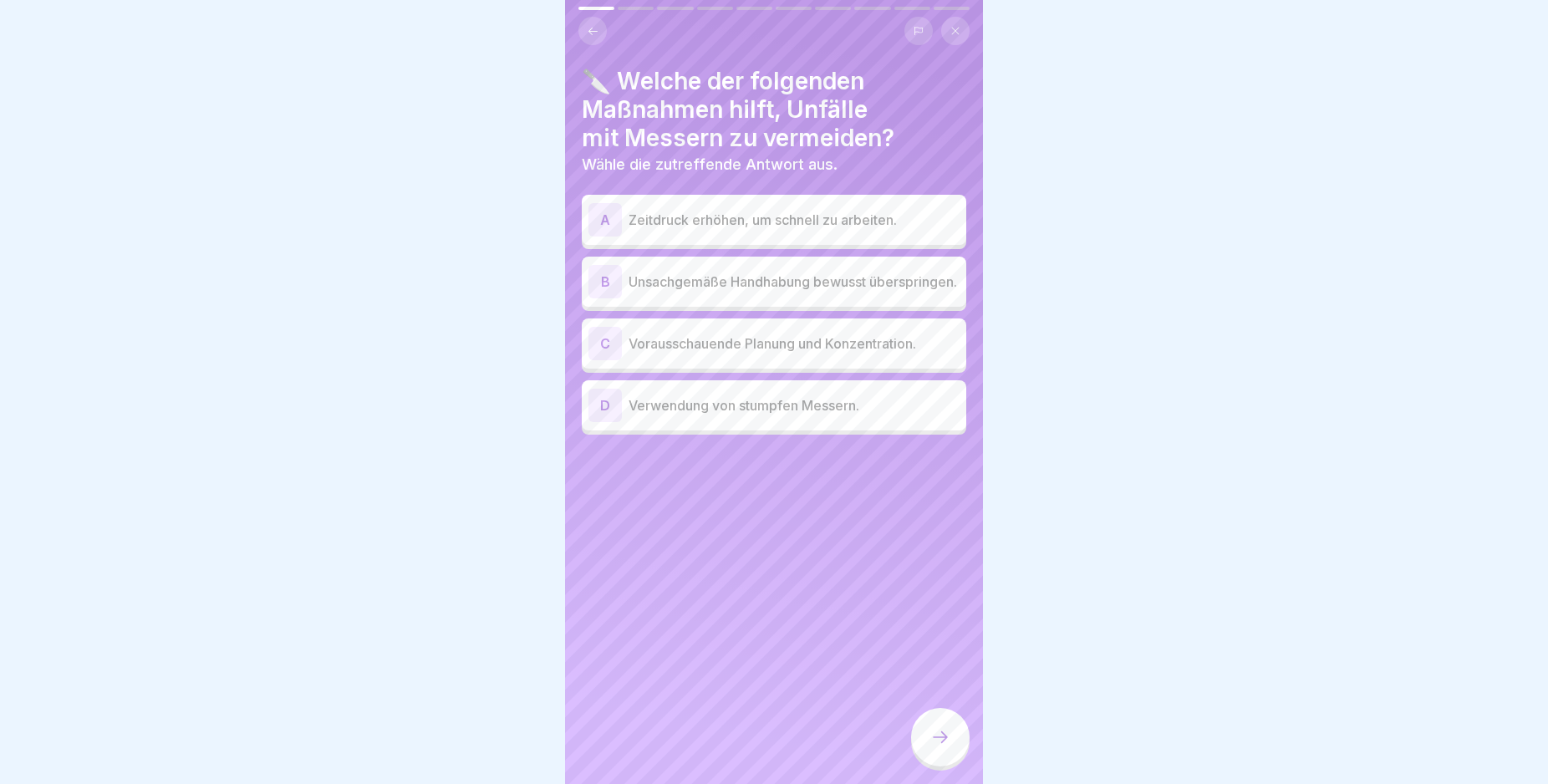
click at [602, 346] on div "C" at bounding box center [605, 344] width 34 height 34
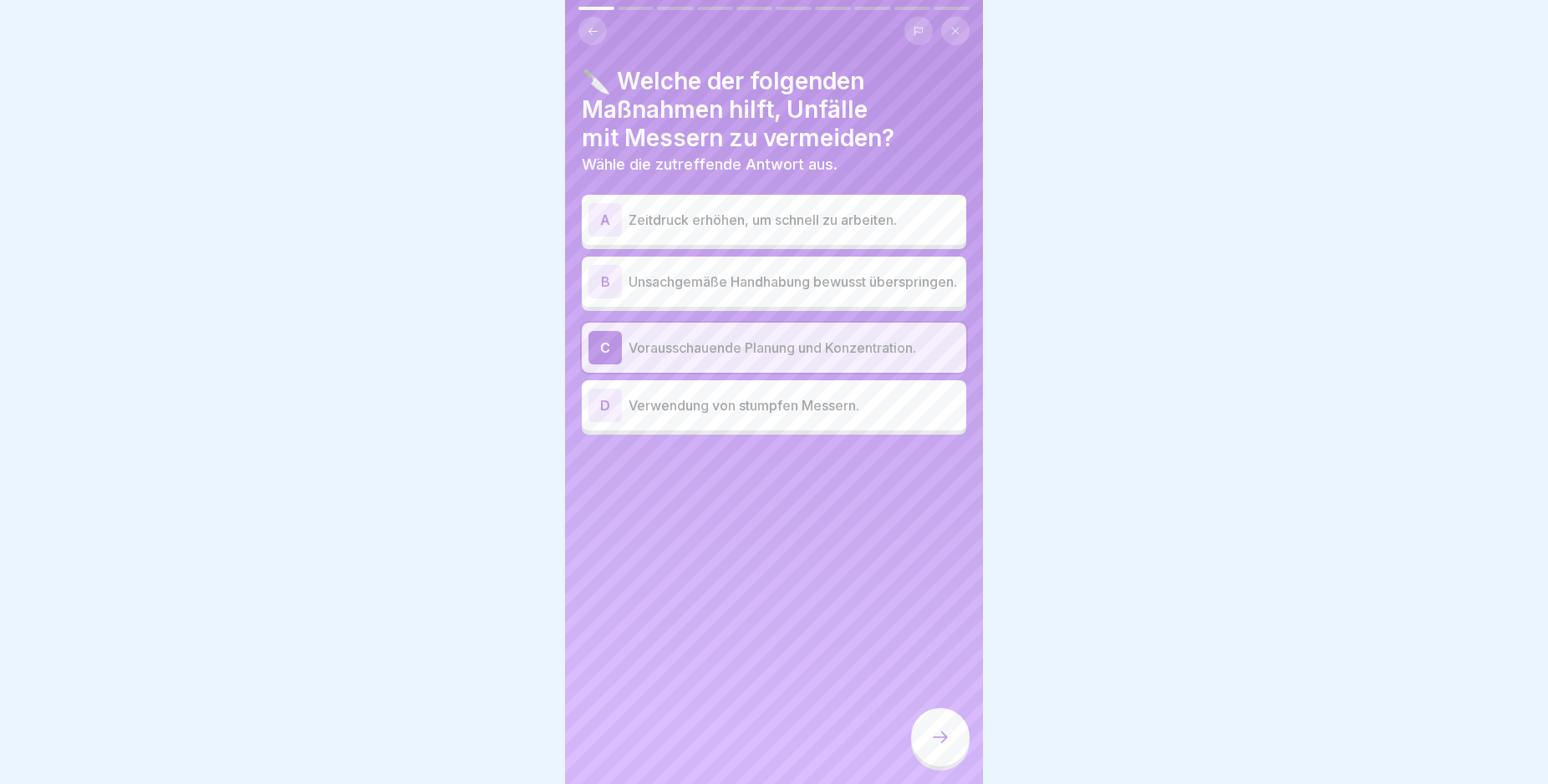
click at [958, 748] on div at bounding box center [941, 737] width 58 height 58
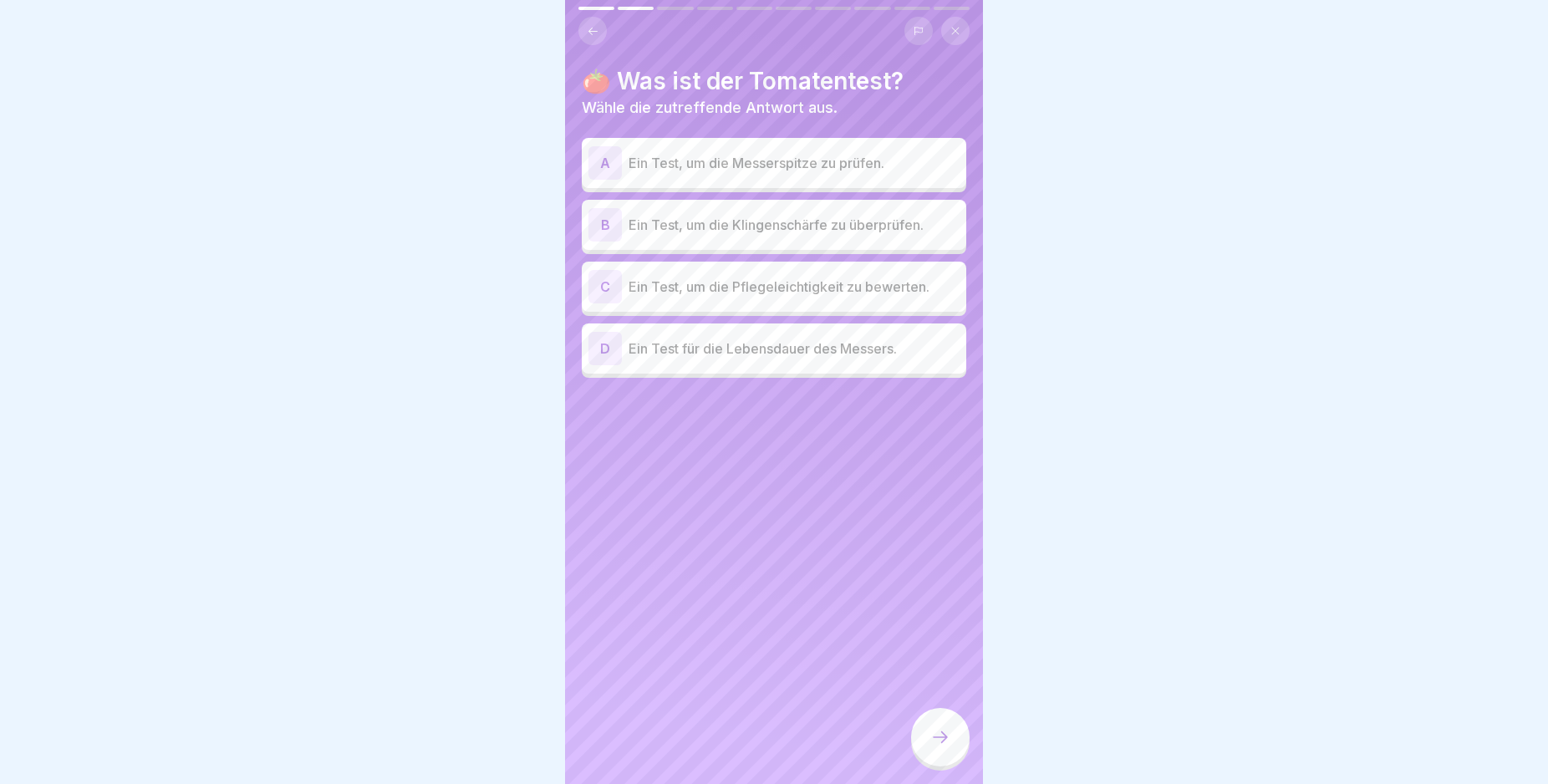
click at [604, 227] on div "B" at bounding box center [605, 225] width 34 height 34
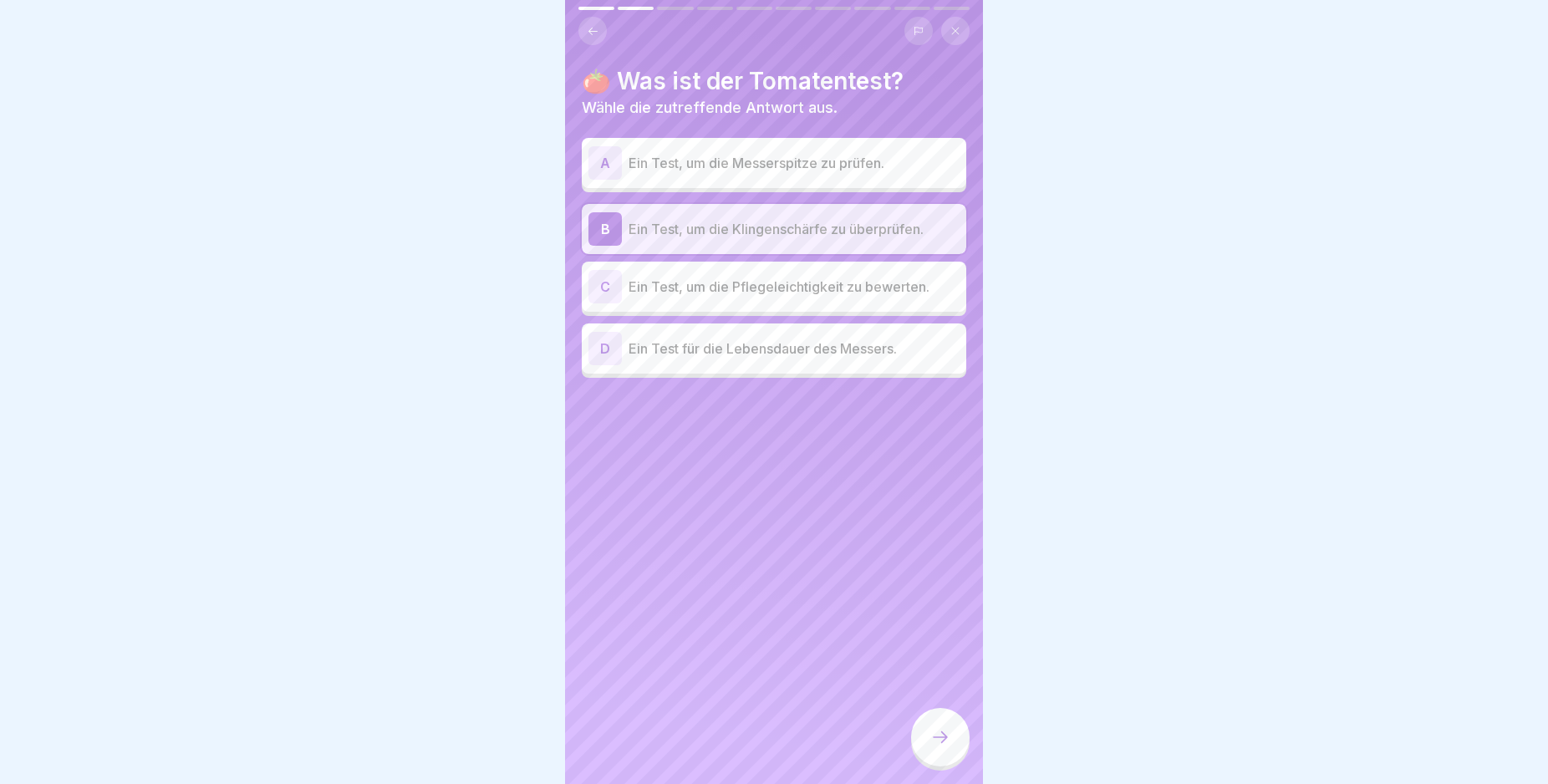
click at [940, 747] on icon at bounding box center [940, 736] width 20 height 20
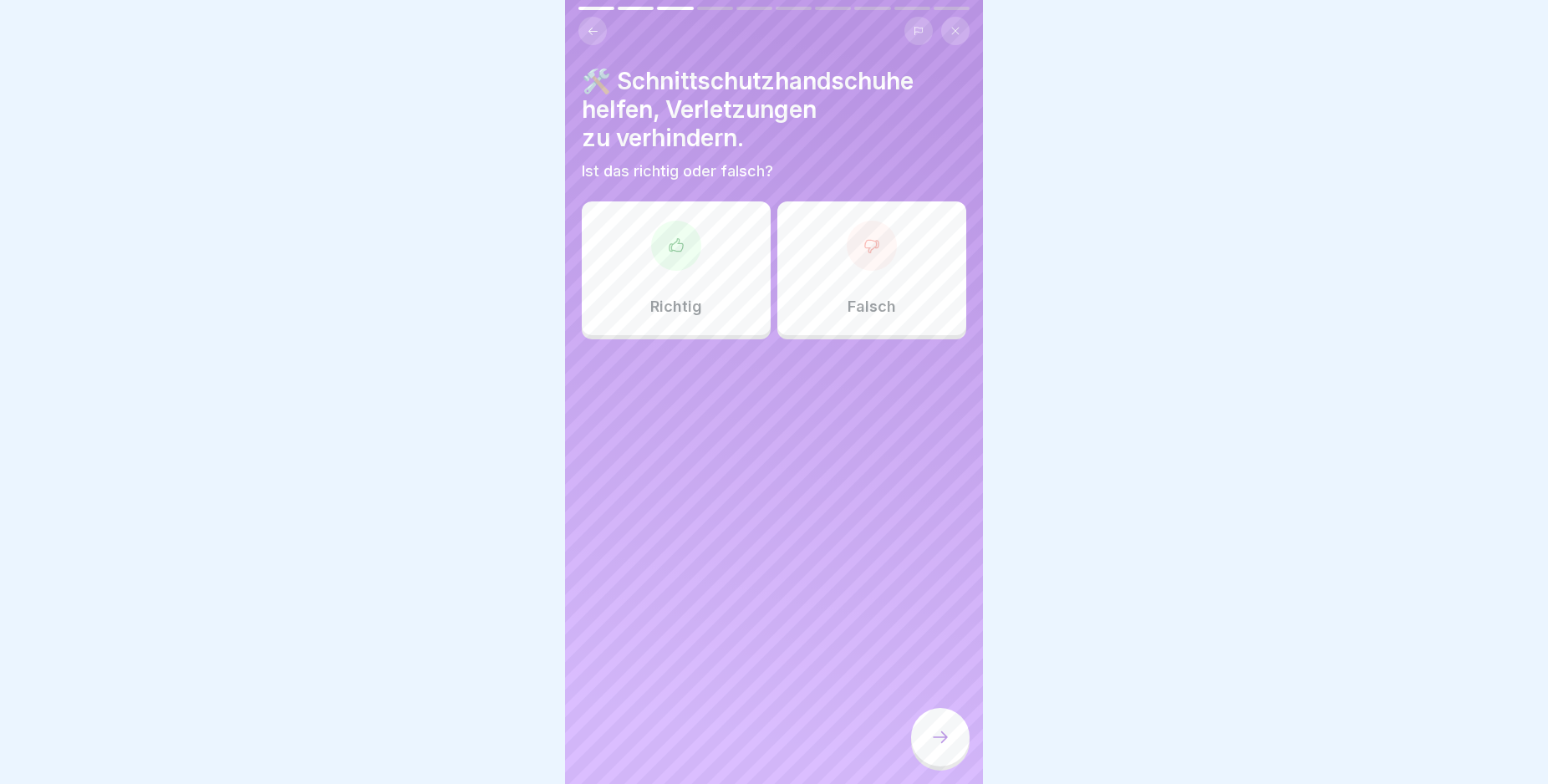
click at [669, 251] on icon at bounding box center [676, 246] width 17 height 17
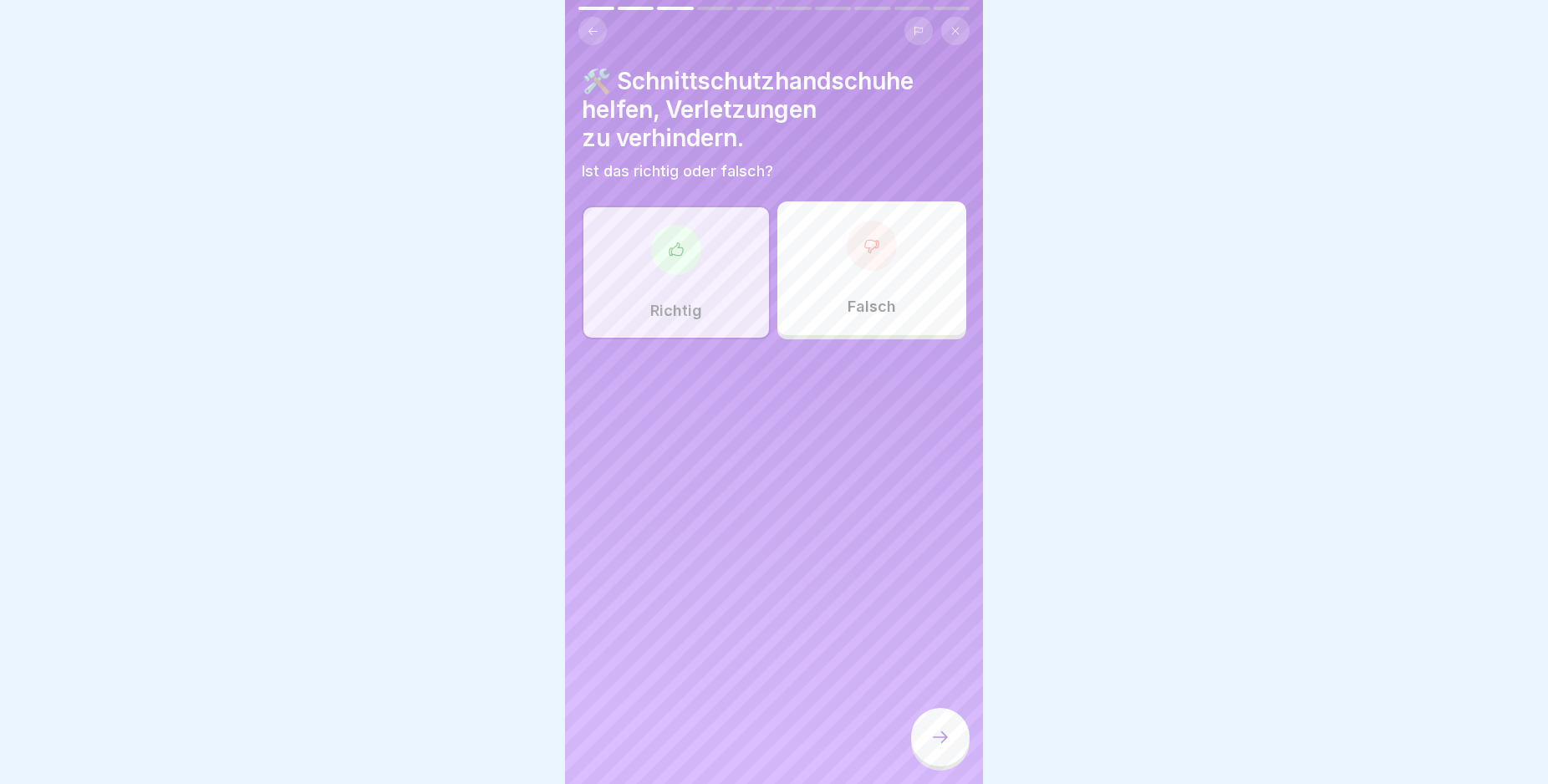
click at [936, 747] on icon at bounding box center [940, 736] width 20 height 20
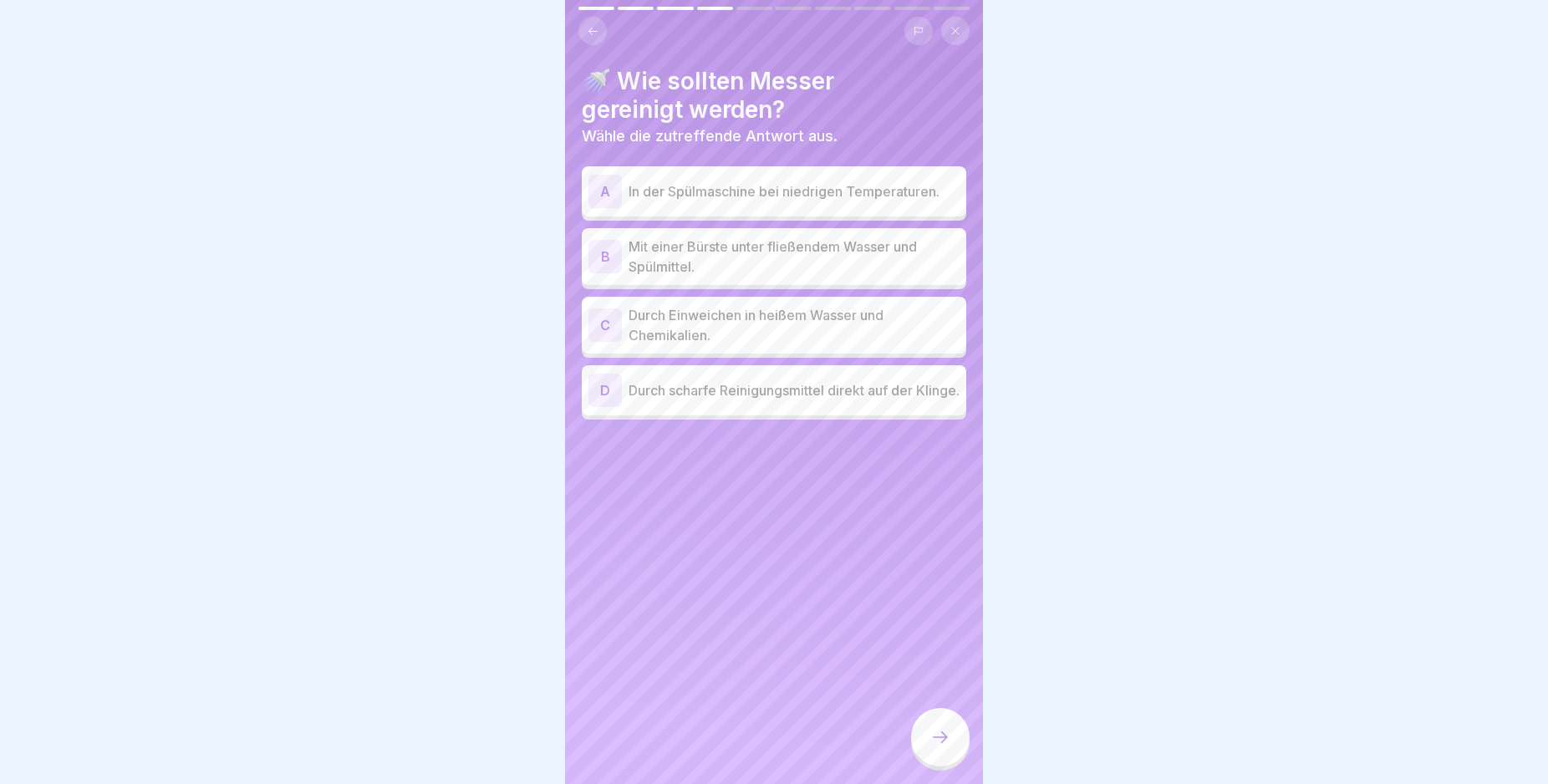
click at [601, 253] on div "B" at bounding box center [605, 257] width 34 height 34
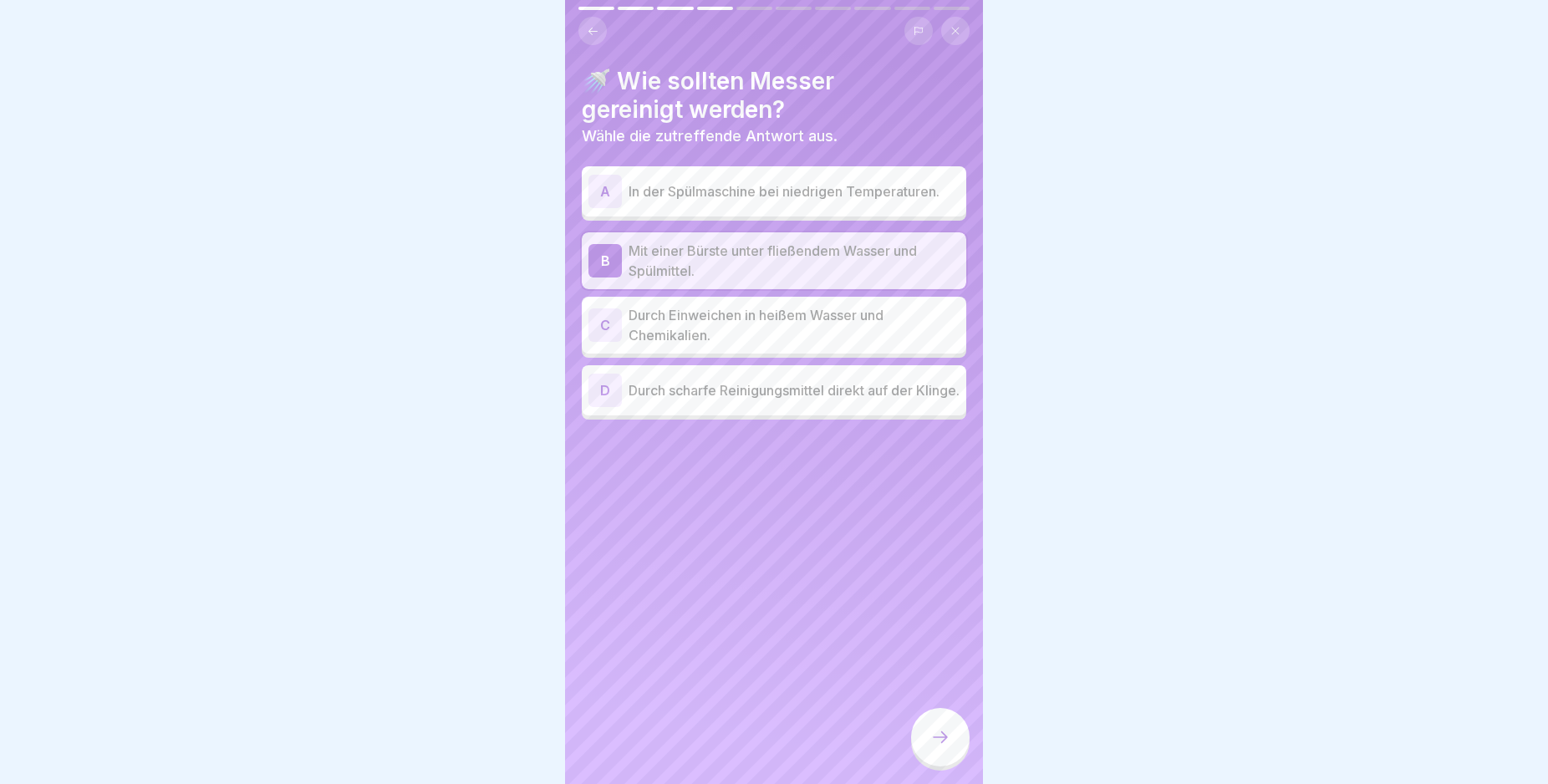
click at [939, 747] on icon at bounding box center [940, 736] width 20 height 20
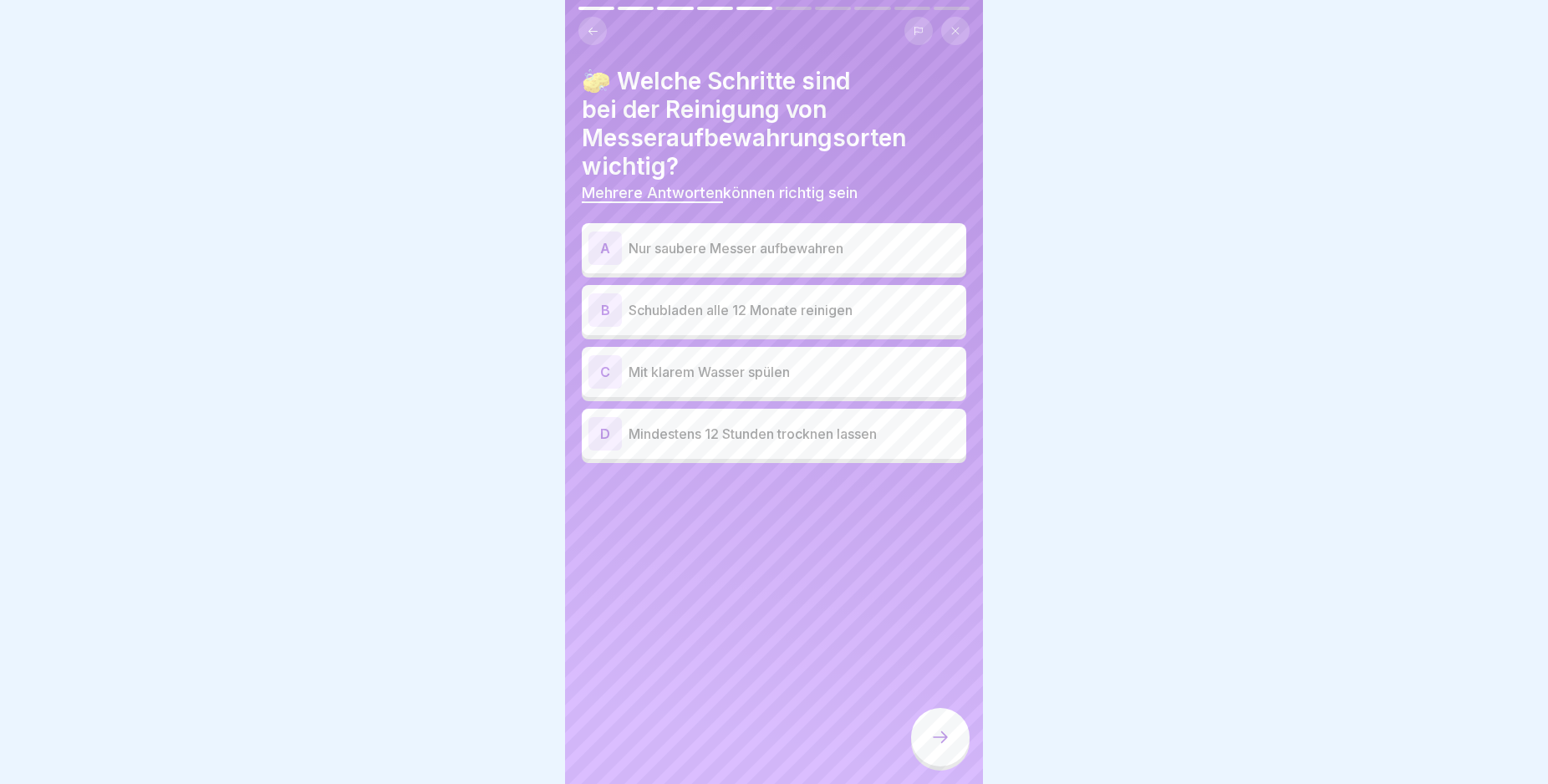
click at [605, 242] on div "A" at bounding box center [605, 248] width 34 height 34
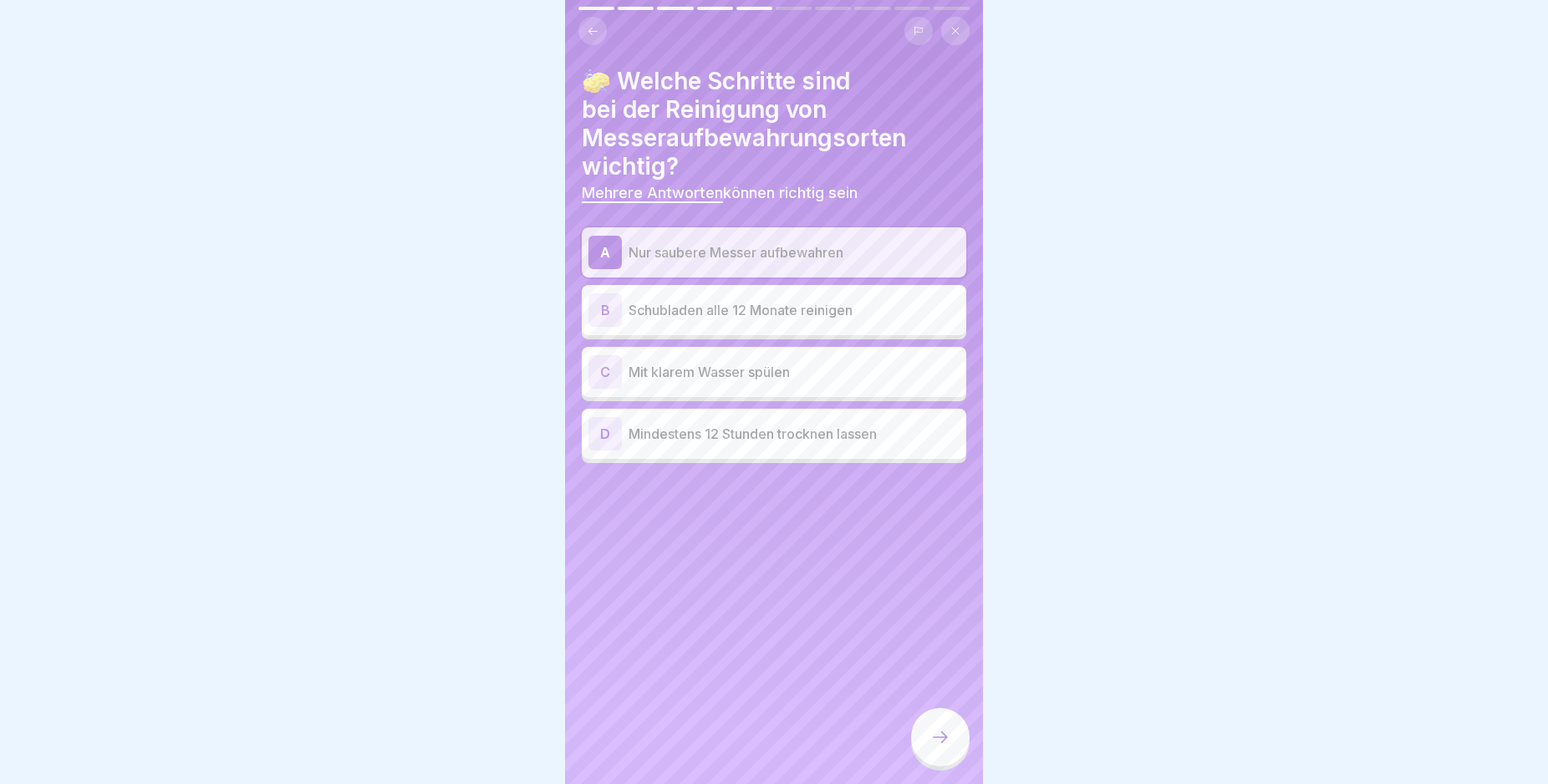
click at [604, 369] on div "C" at bounding box center [605, 372] width 34 height 34
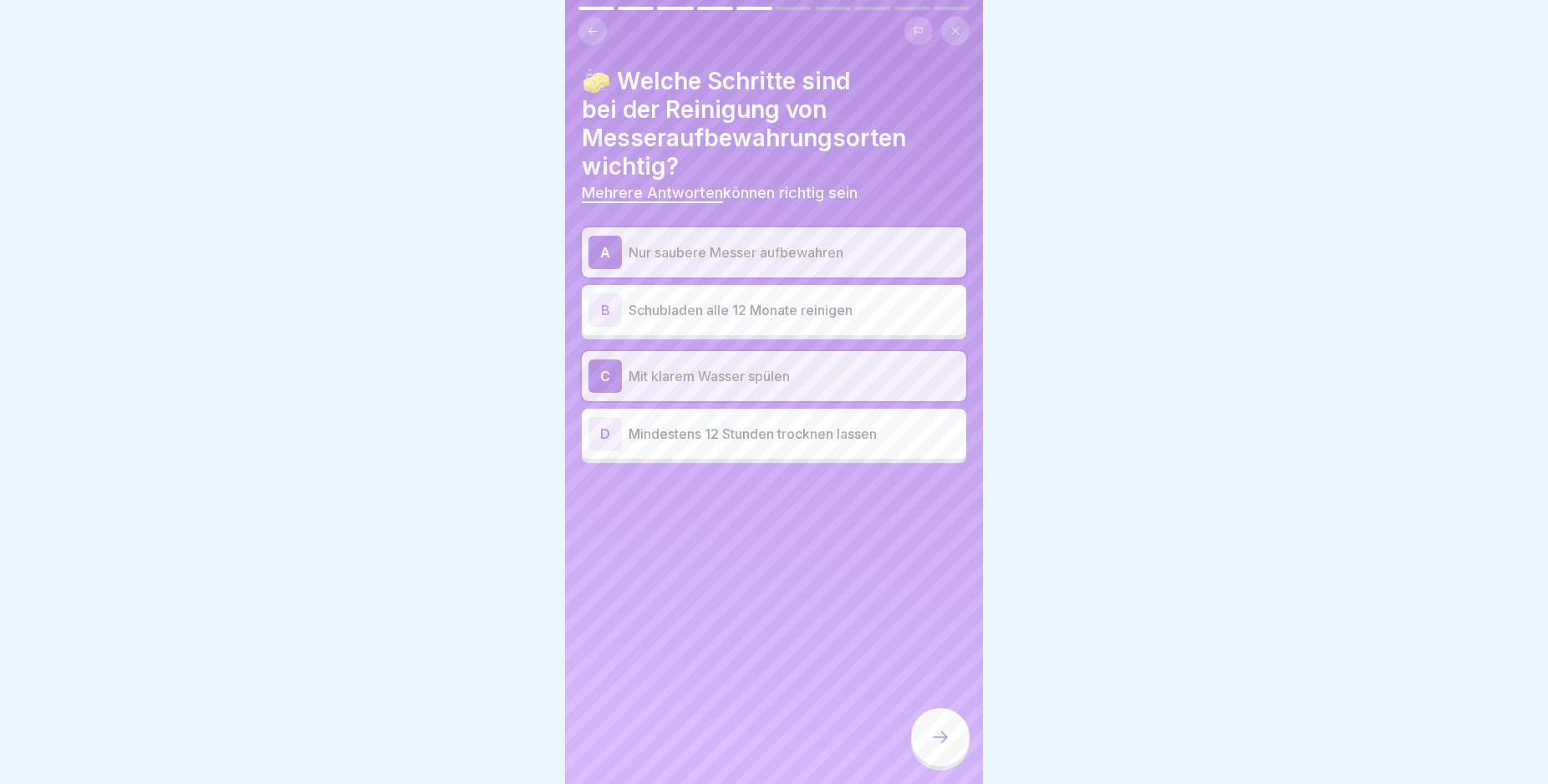
click at [948, 747] on icon at bounding box center [940, 736] width 20 height 20
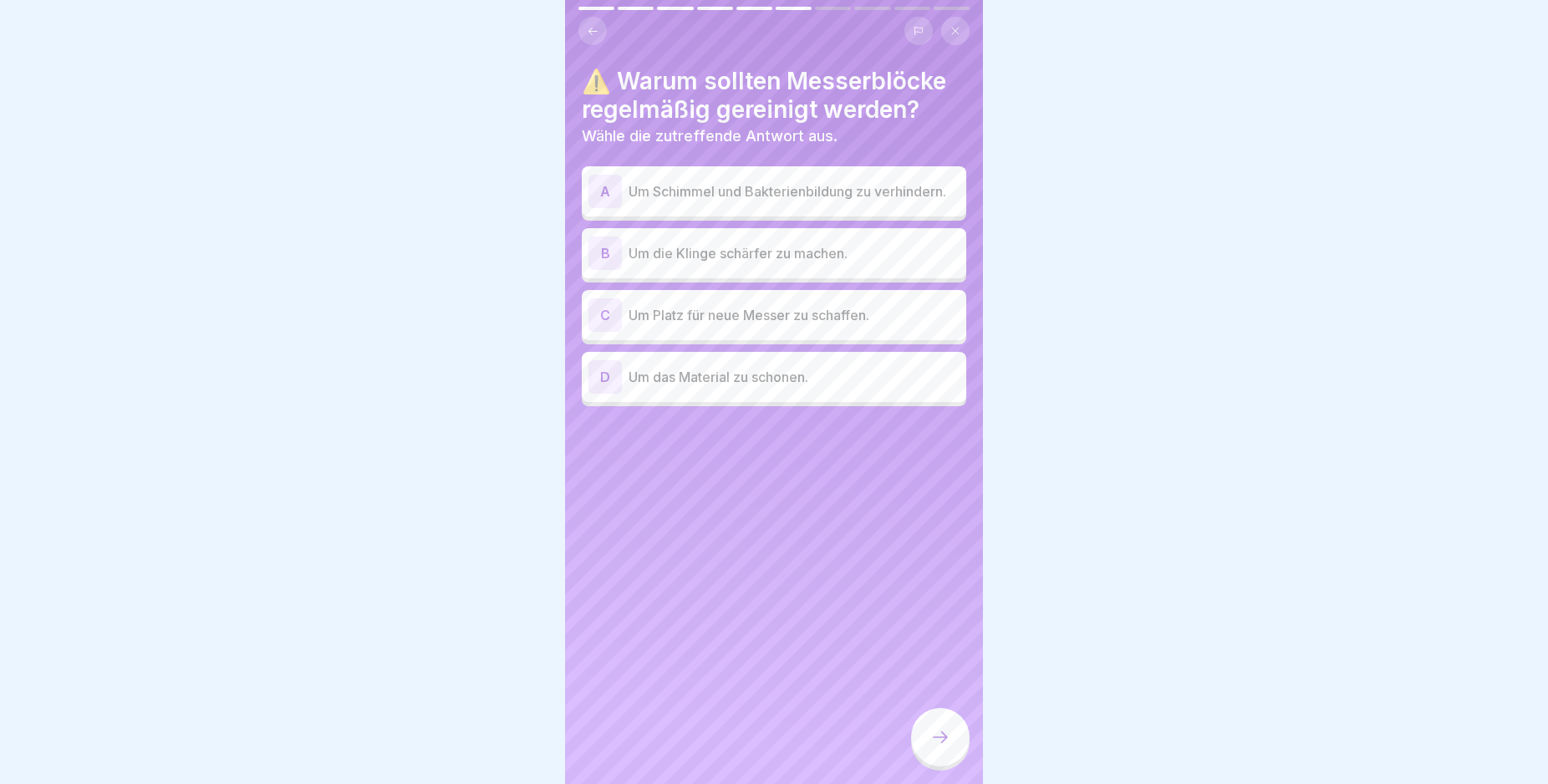
click at [600, 193] on div "A" at bounding box center [605, 192] width 34 height 34
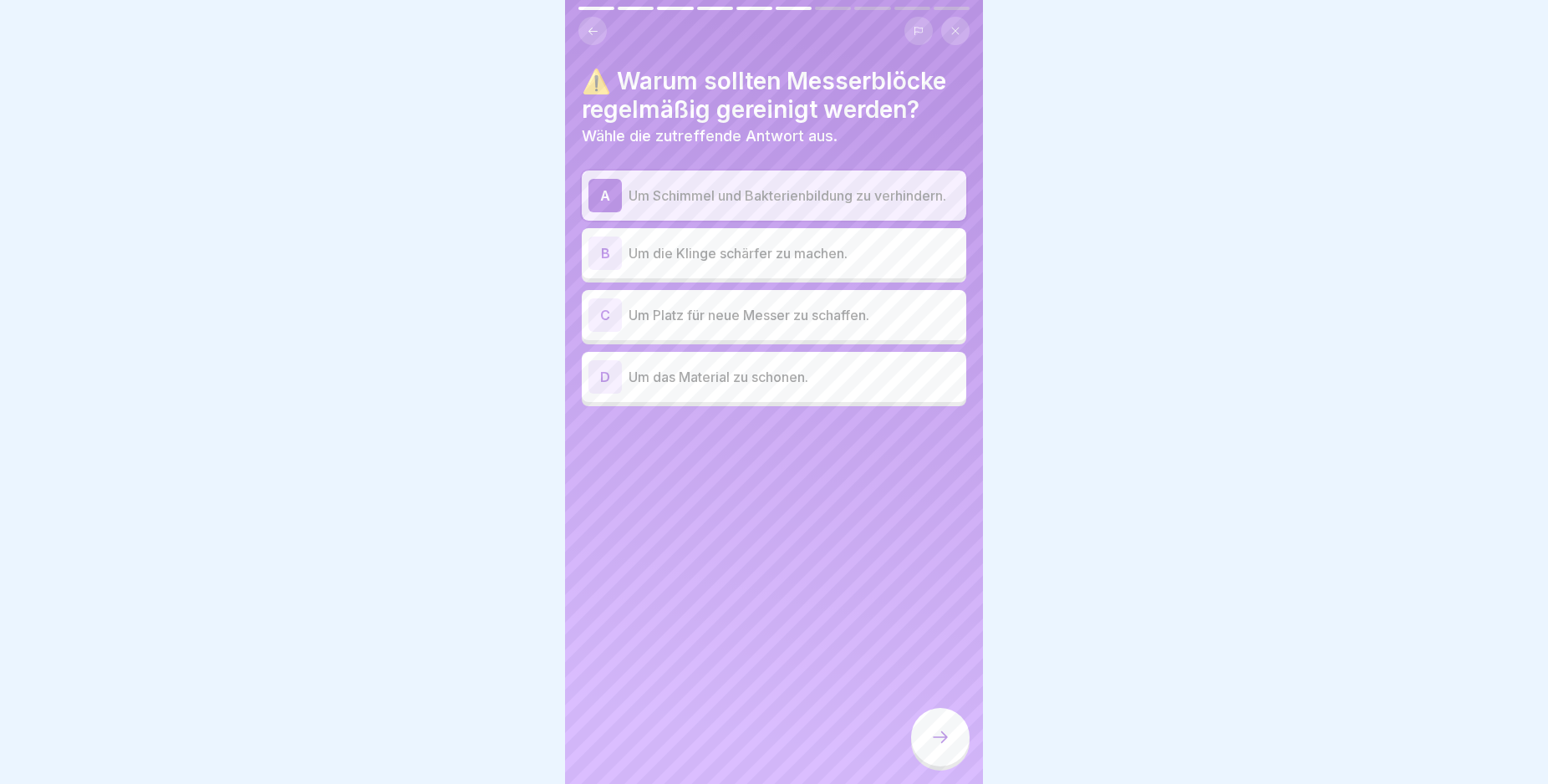
click at [943, 747] on icon at bounding box center [940, 736] width 20 height 20
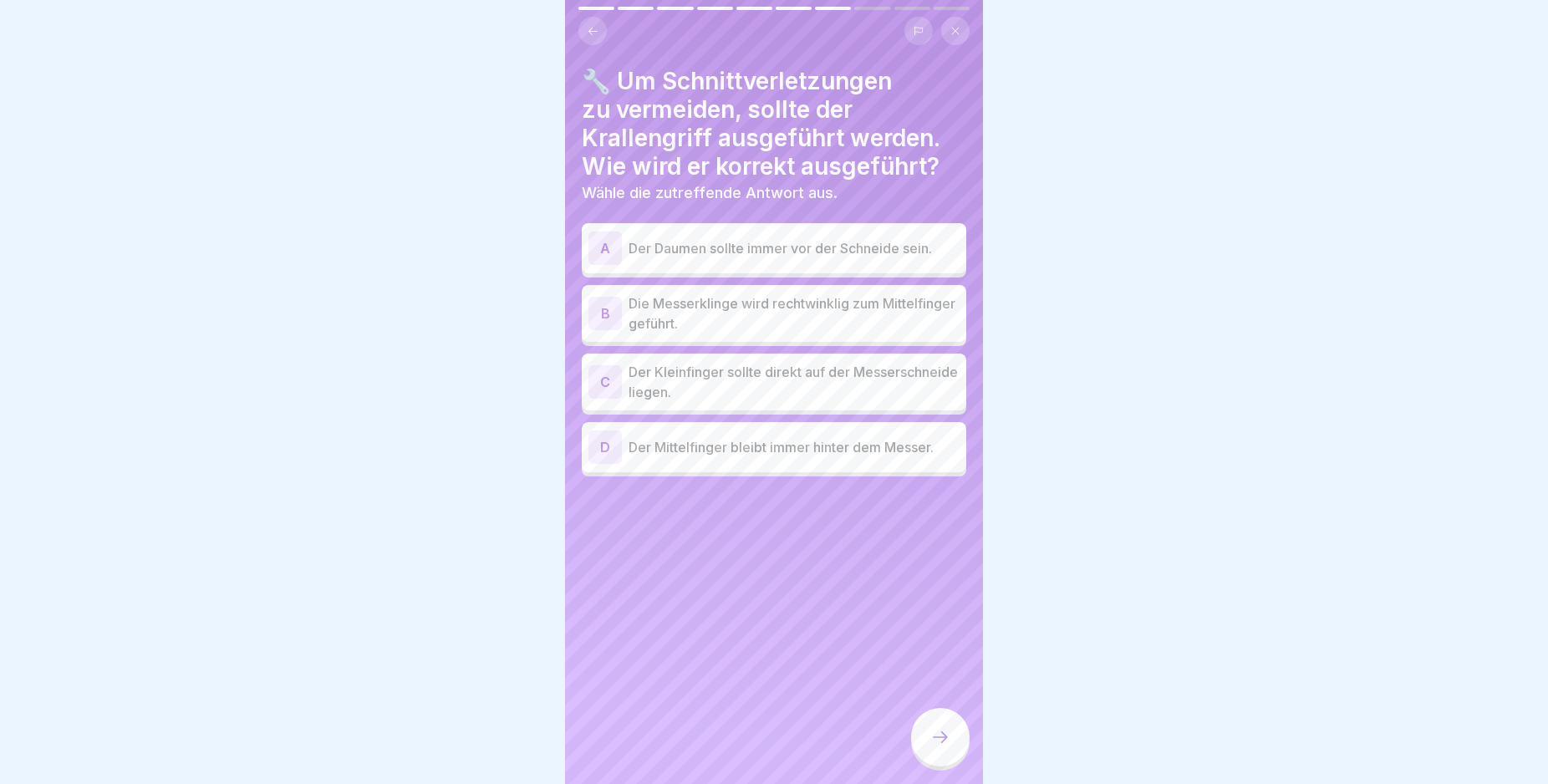
click at [612, 315] on div "B" at bounding box center [605, 313] width 34 height 34
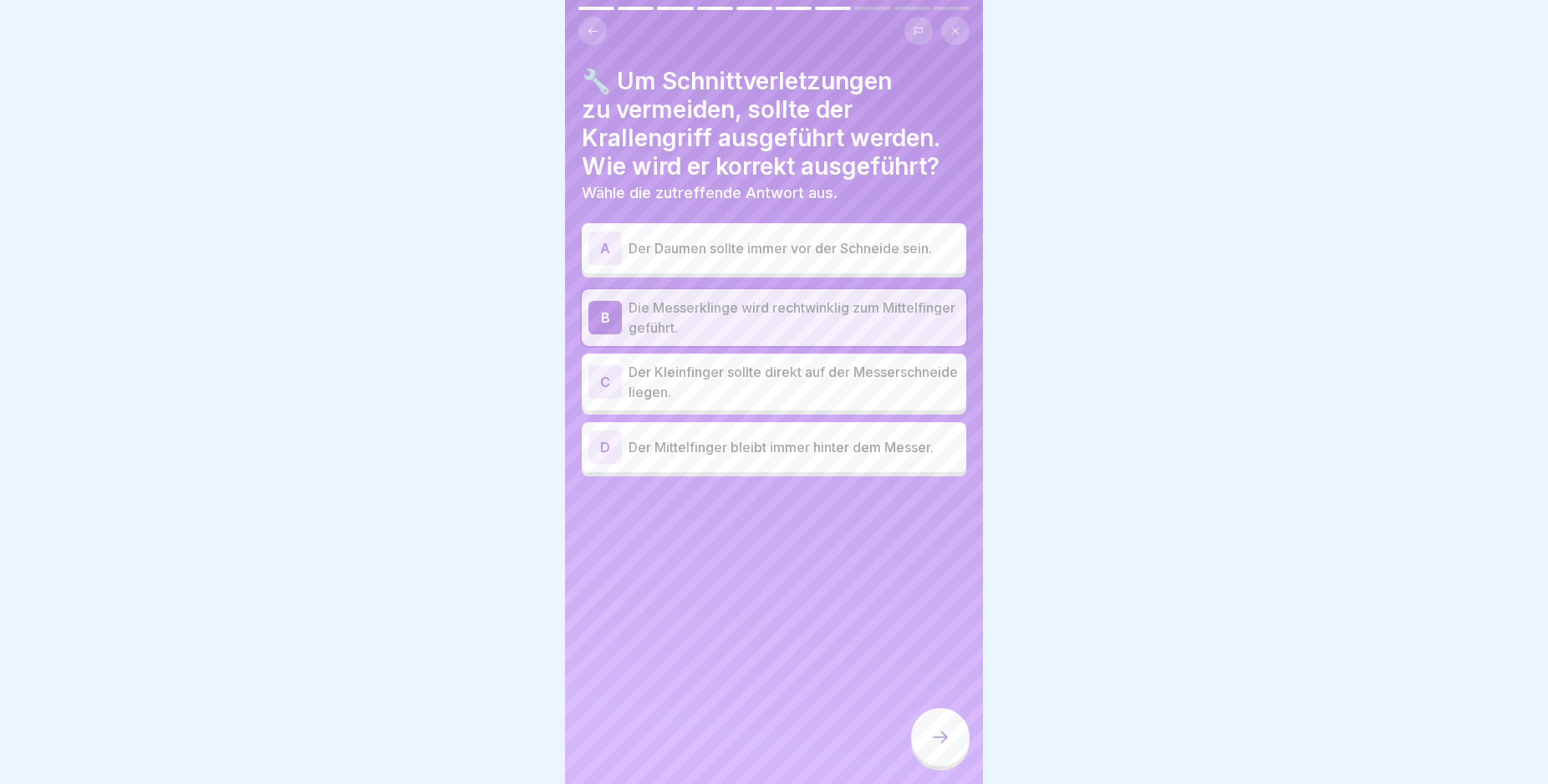
click at [947, 736] on div at bounding box center [941, 737] width 58 height 58
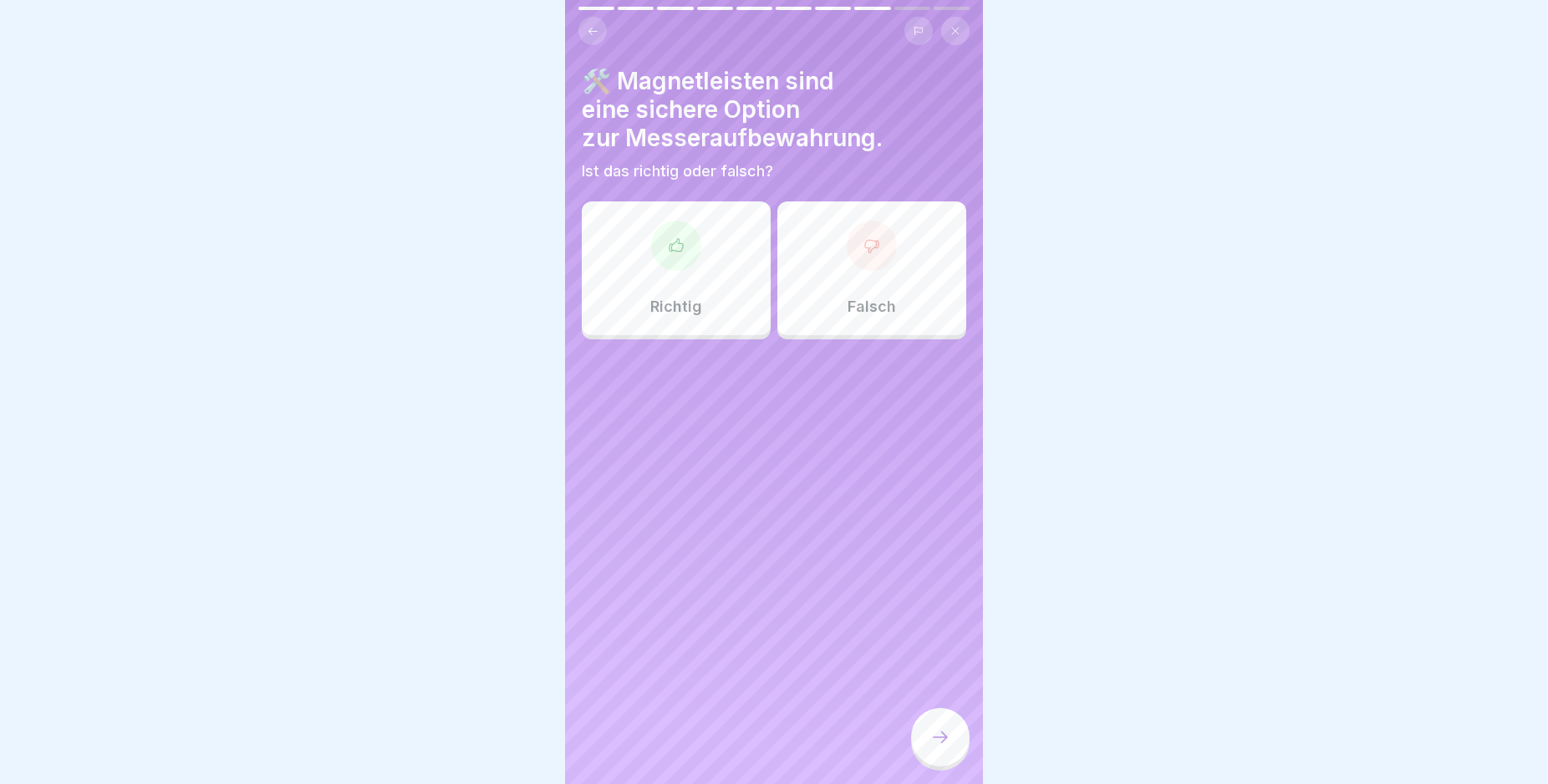
click at [863, 243] on icon at bounding box center [872, 246] width 17 height 17
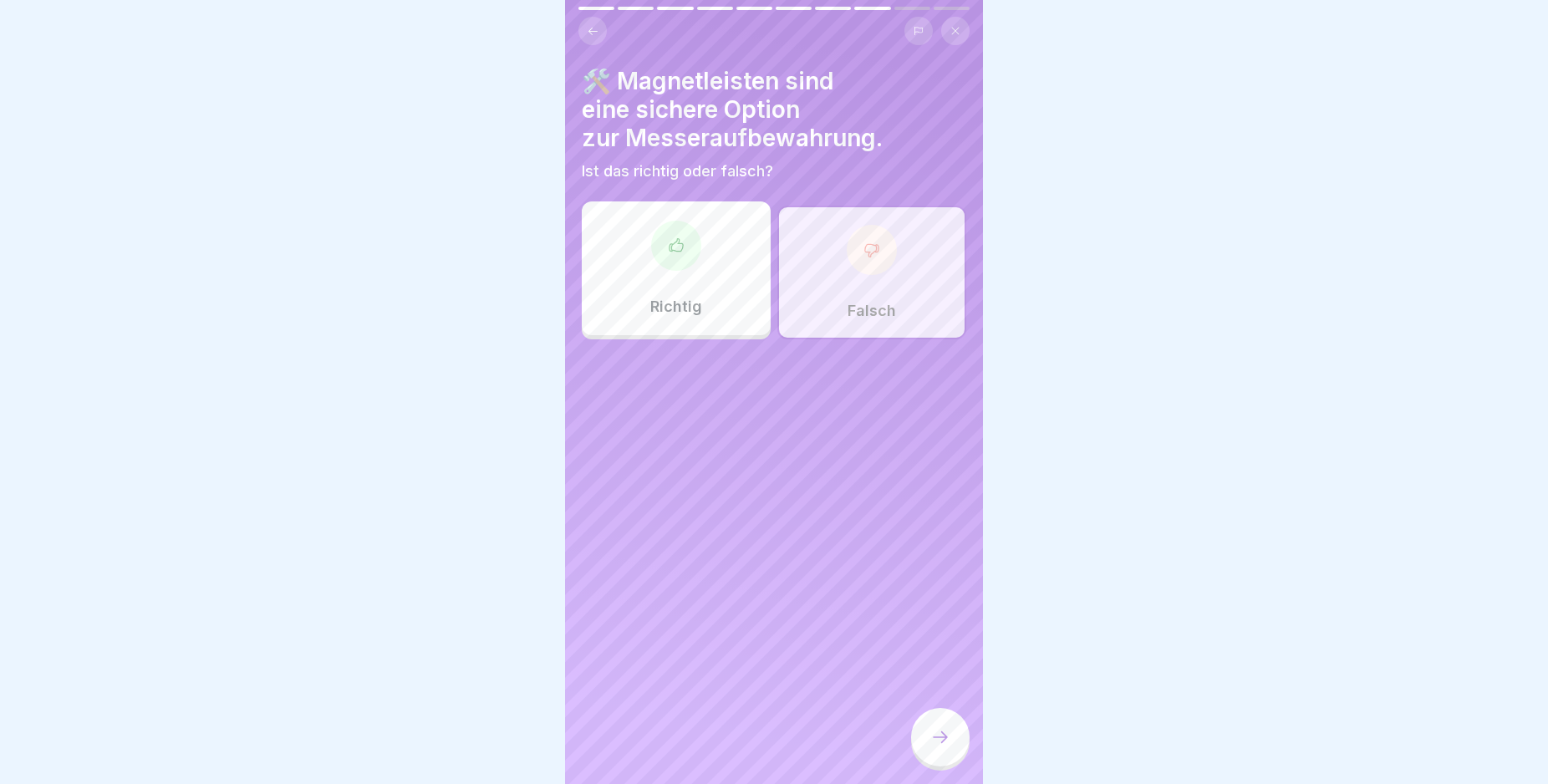
click at [933, 763] on div at bounding box center [941, 737] width 58 height 58
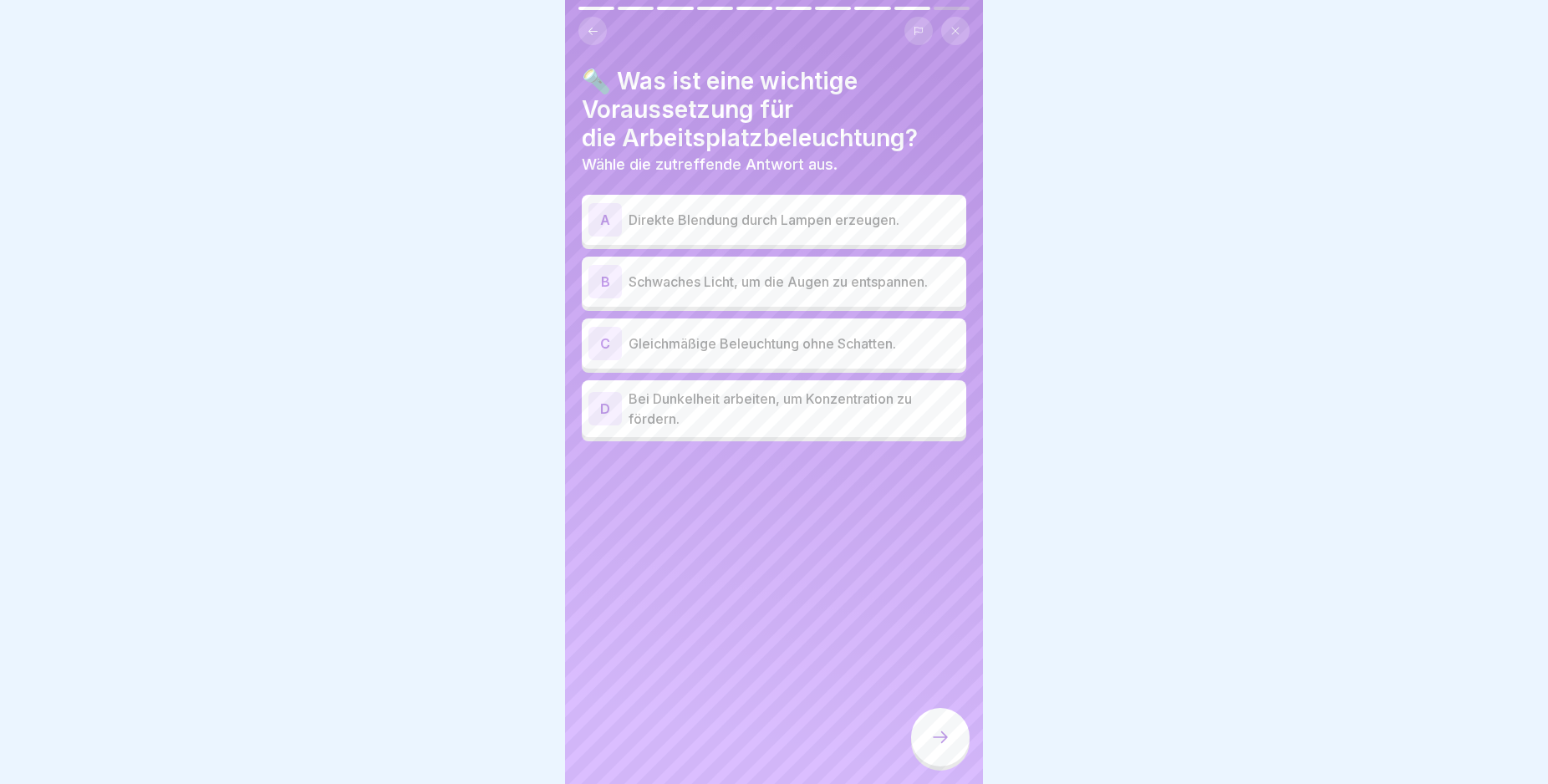
click at [604, 344] on div "C" at bounding box center [605, 344] width 34 height 34
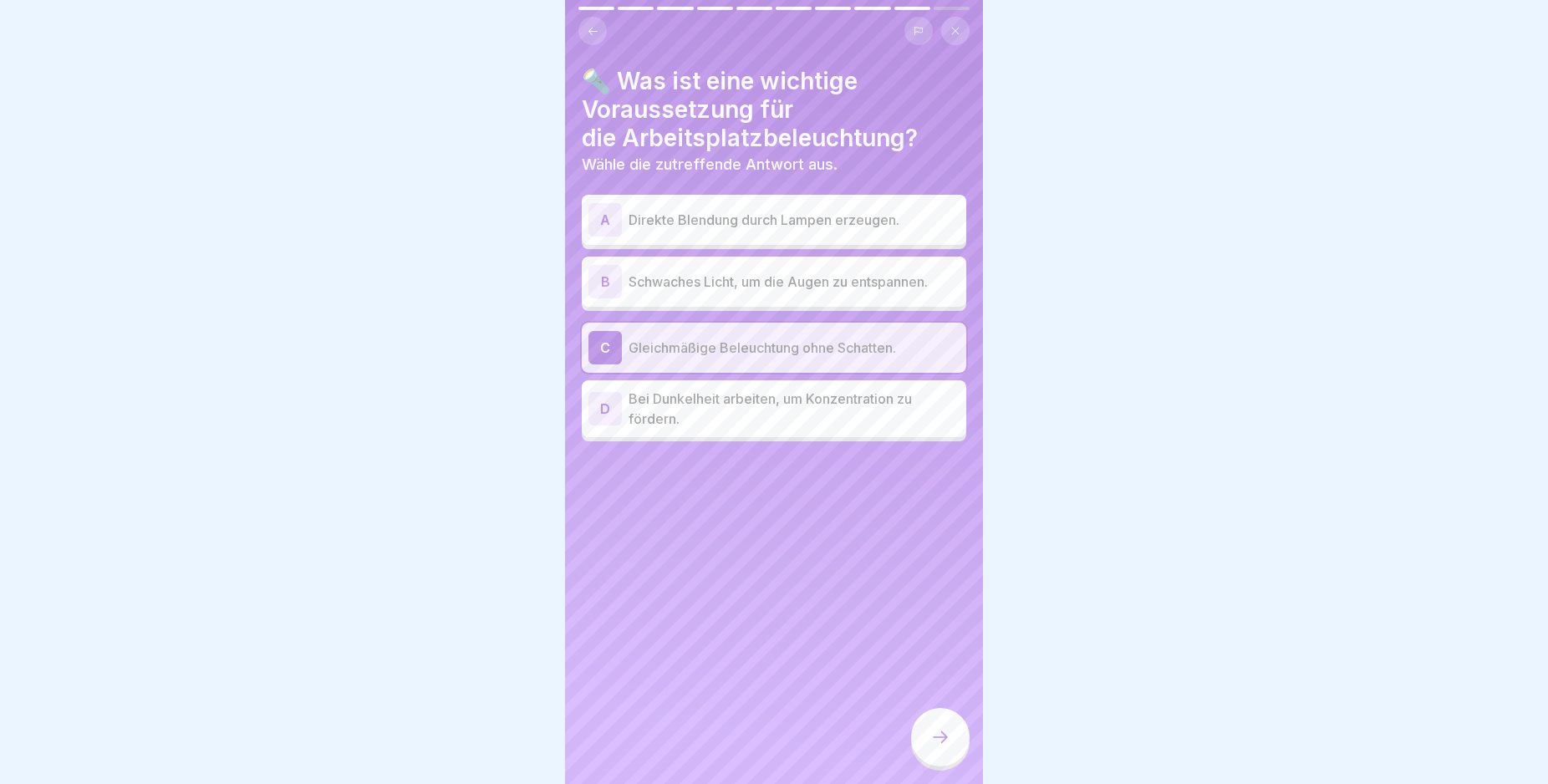
click at [943, 761] on div at bounding box center [941, 737] width 58 height 58
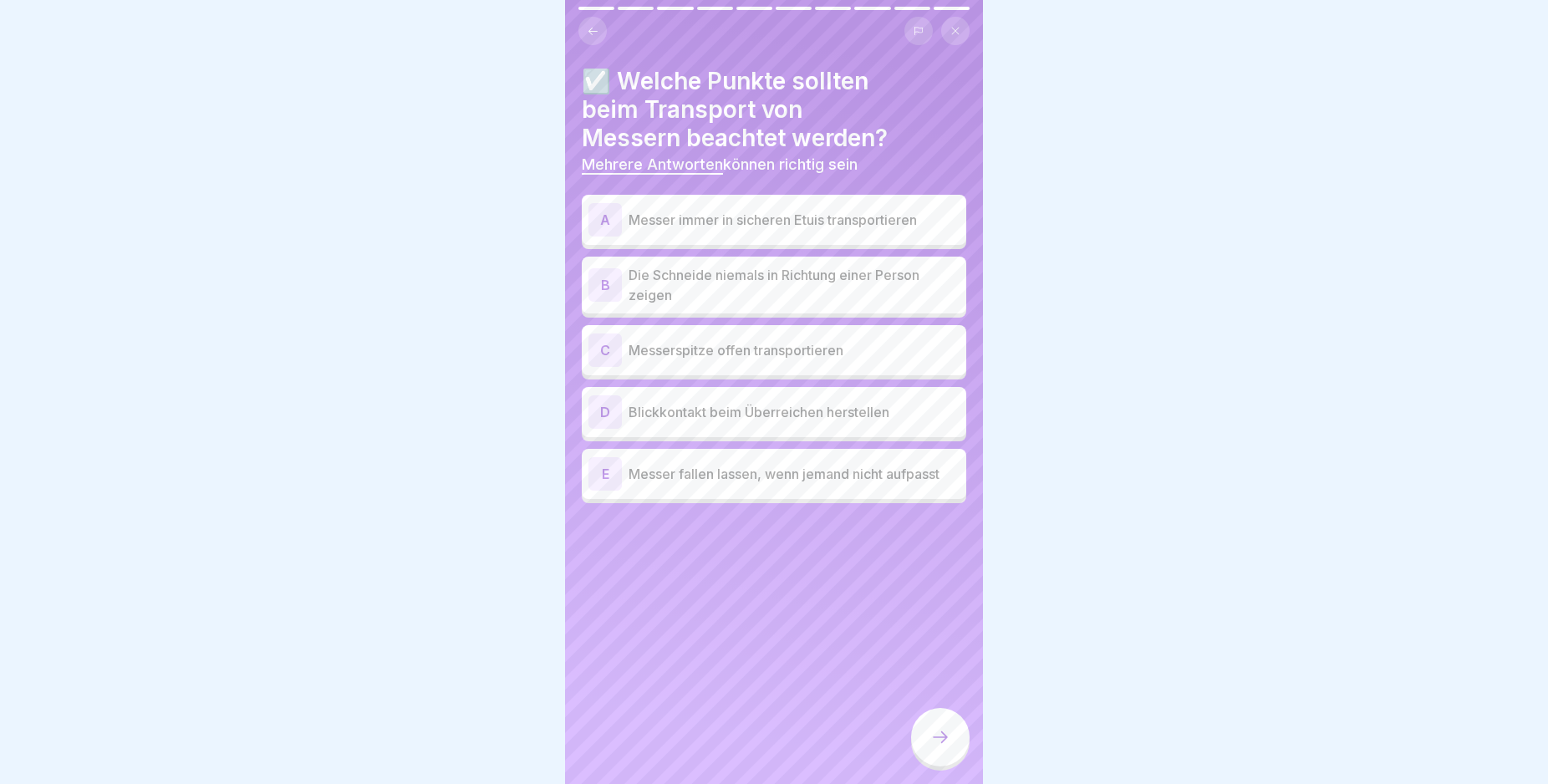
click at [605, 219] on div "A" at bounding box center [605, 220] width 34 height 34
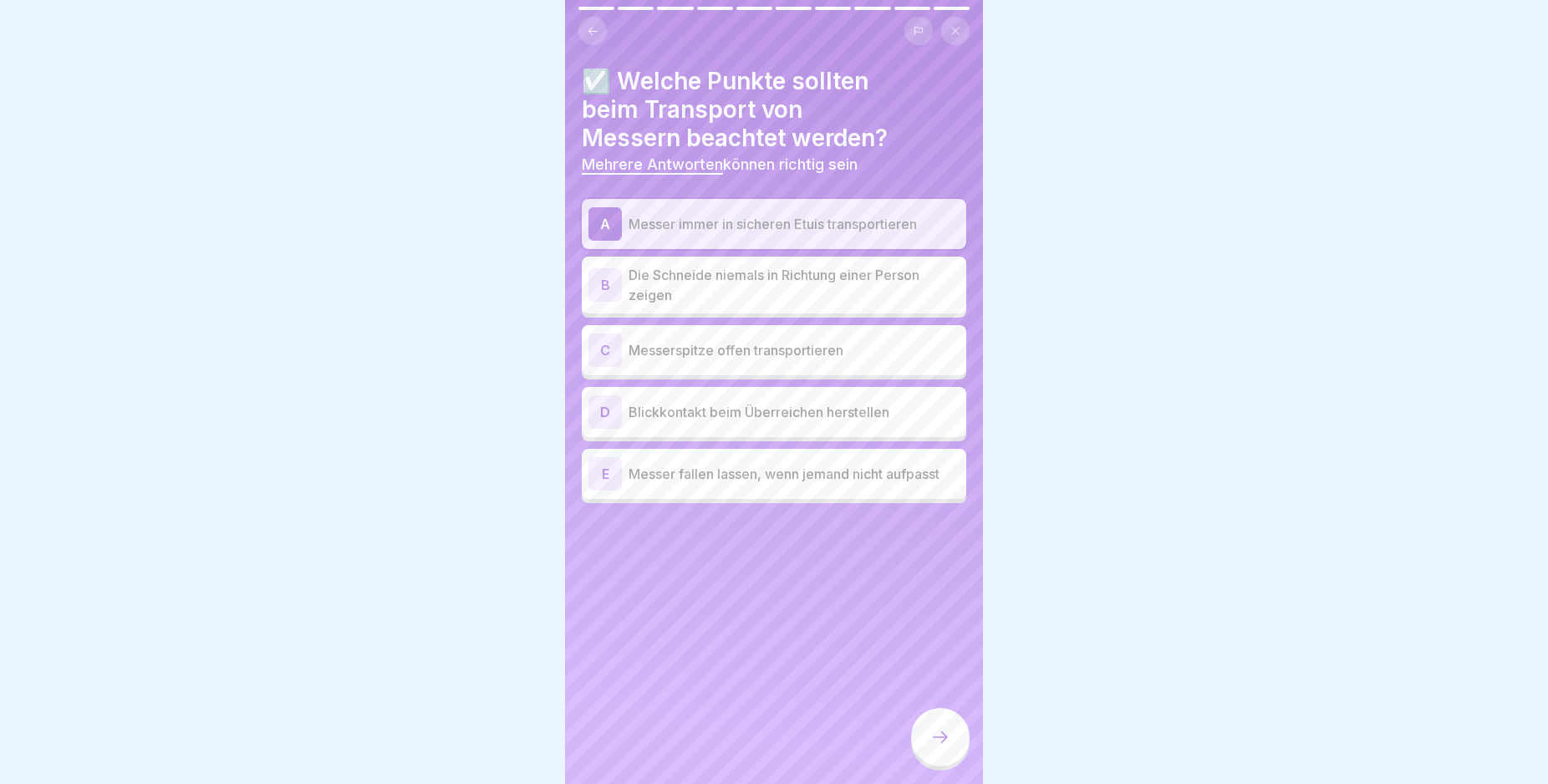
click at [605, 288] on div "B" at bounding box center [605, 285] width 34 height 34
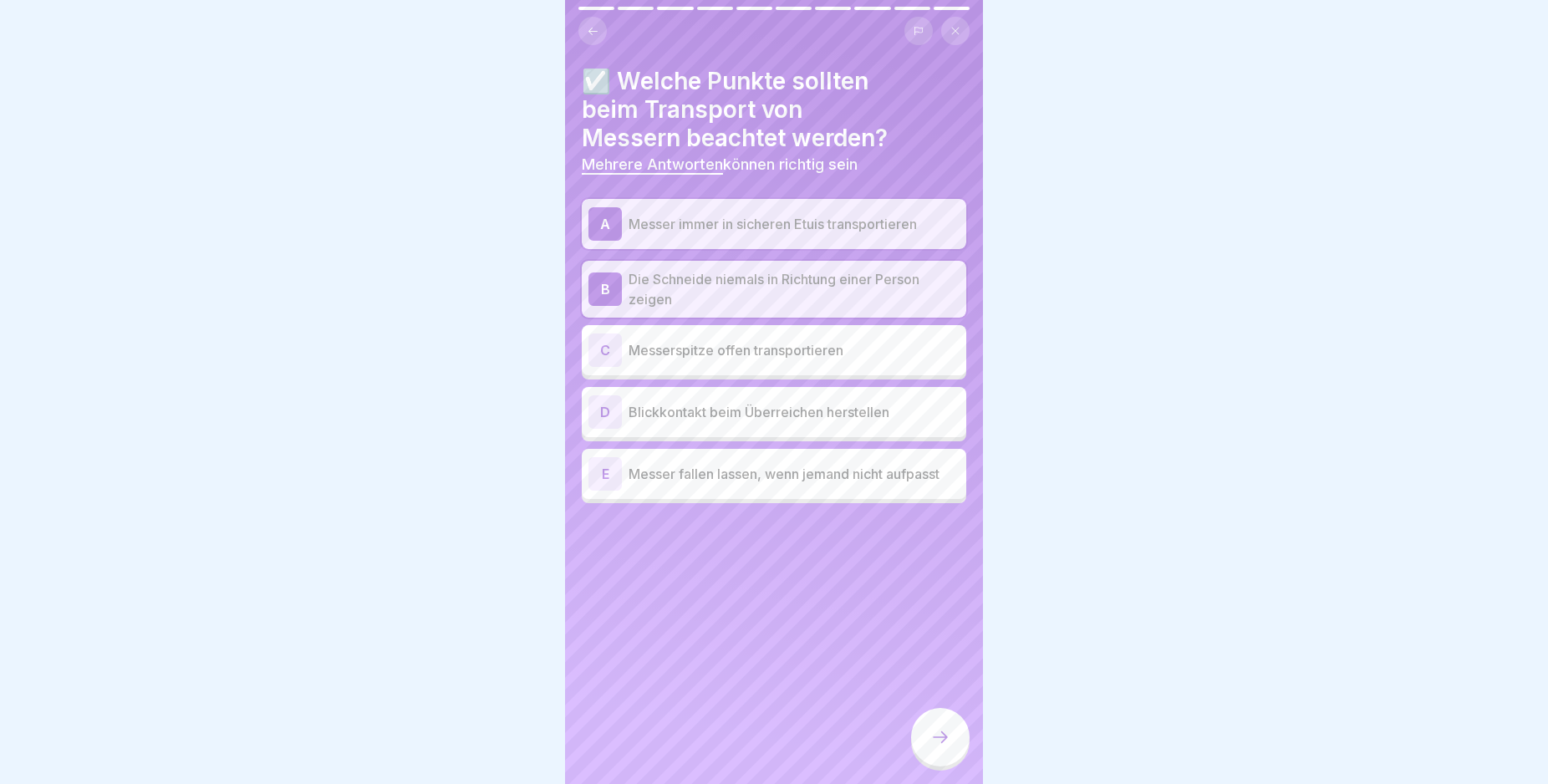
click at [603, 414] on div "D" at bounding box center [605, 412] width 34 height 34
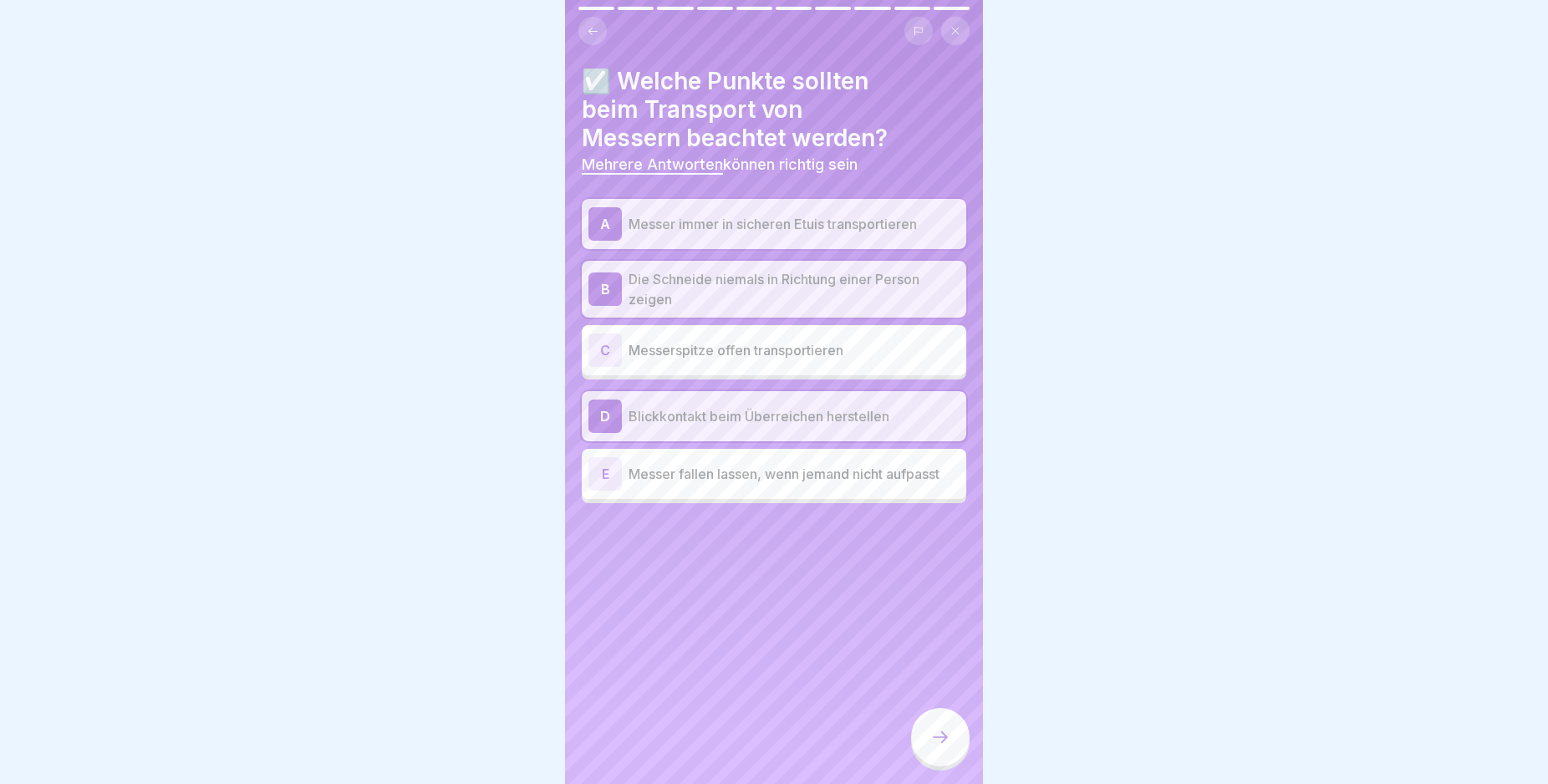
click at [943, 747] on icon at bounding box center [940, 736] width 20 height 20
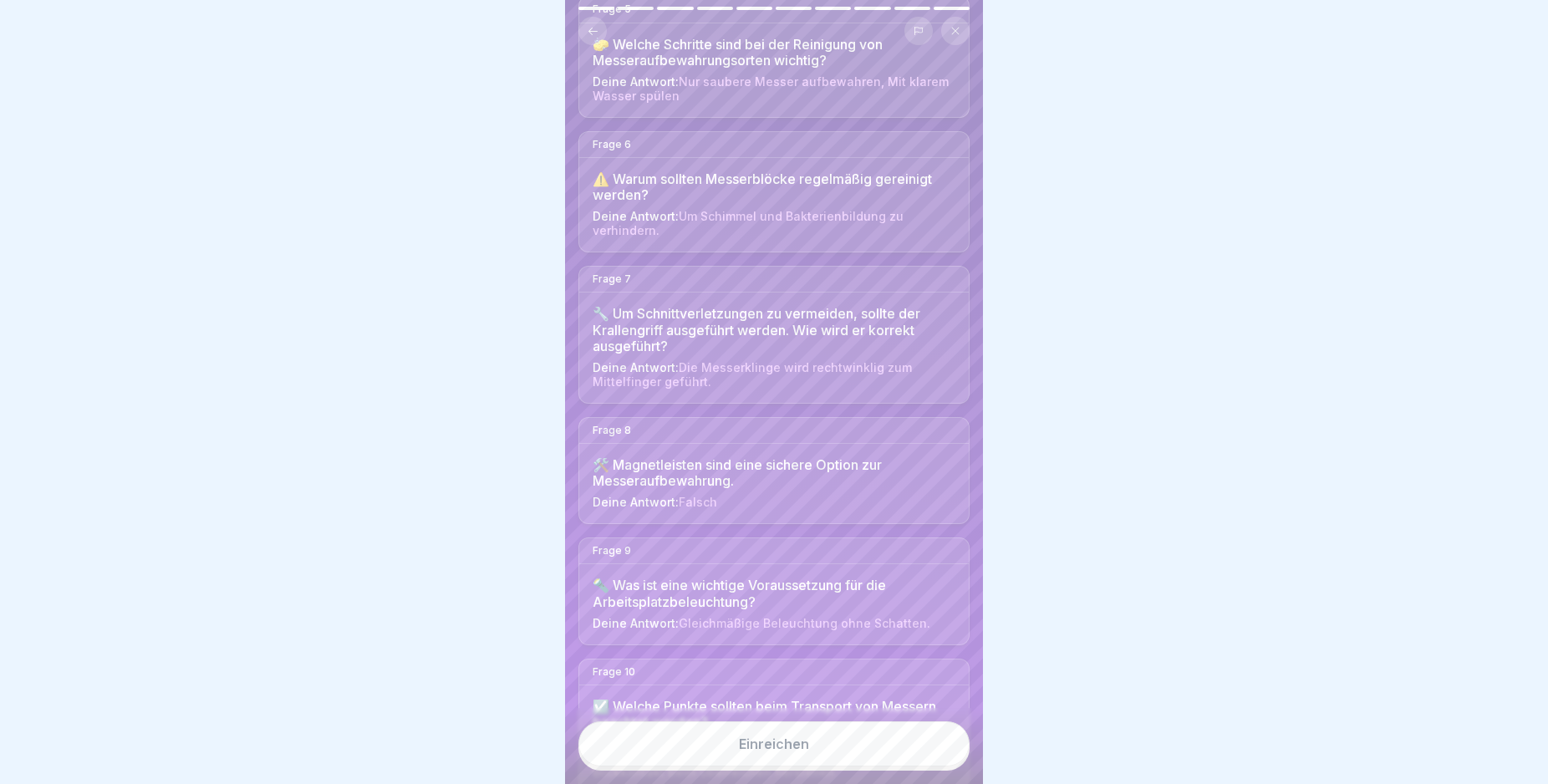
scroll to position [738, 0]
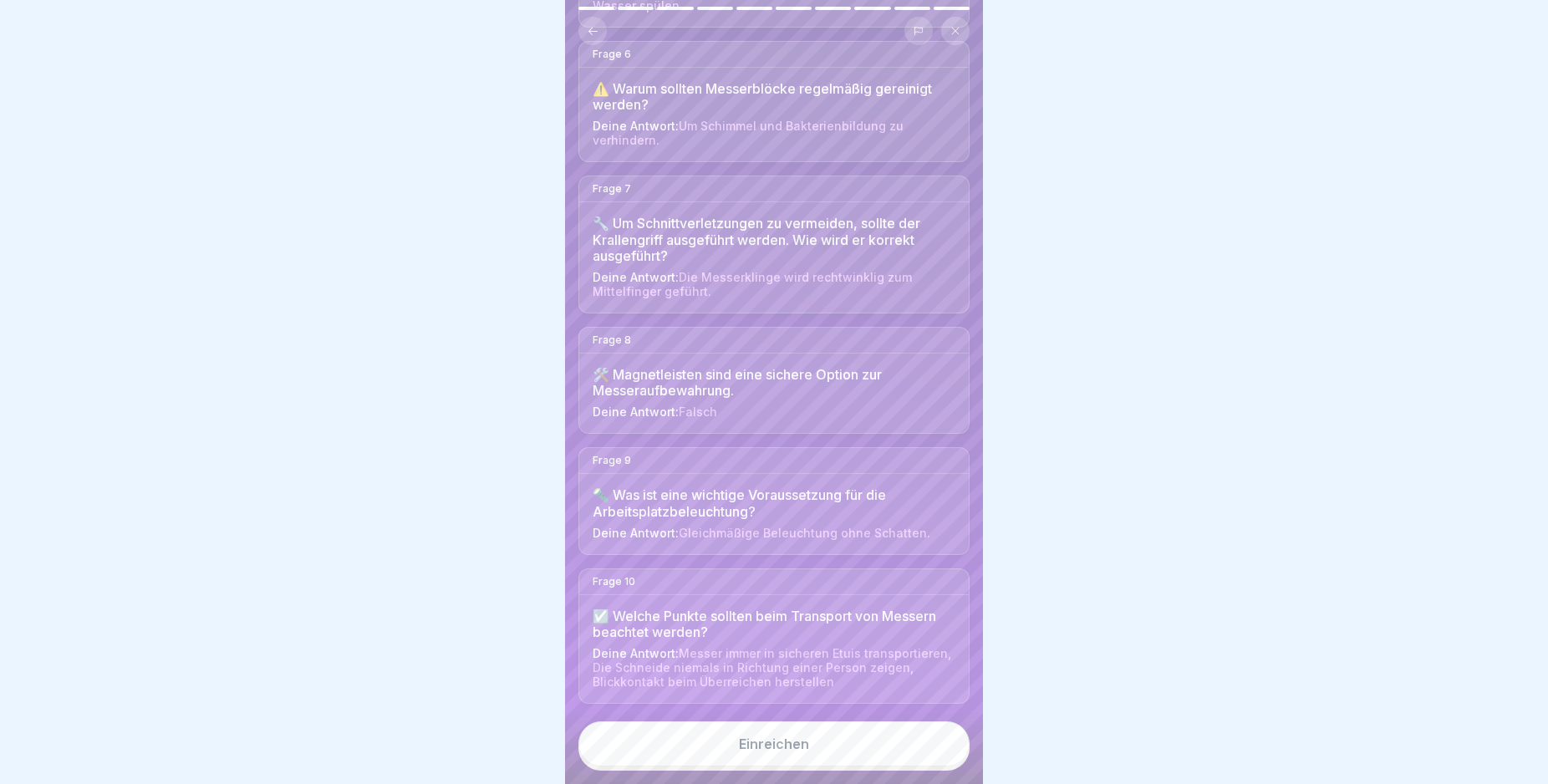
click at [805, 751] on div "Einreichen" at bounding box center [774, 744] width 71 height 15
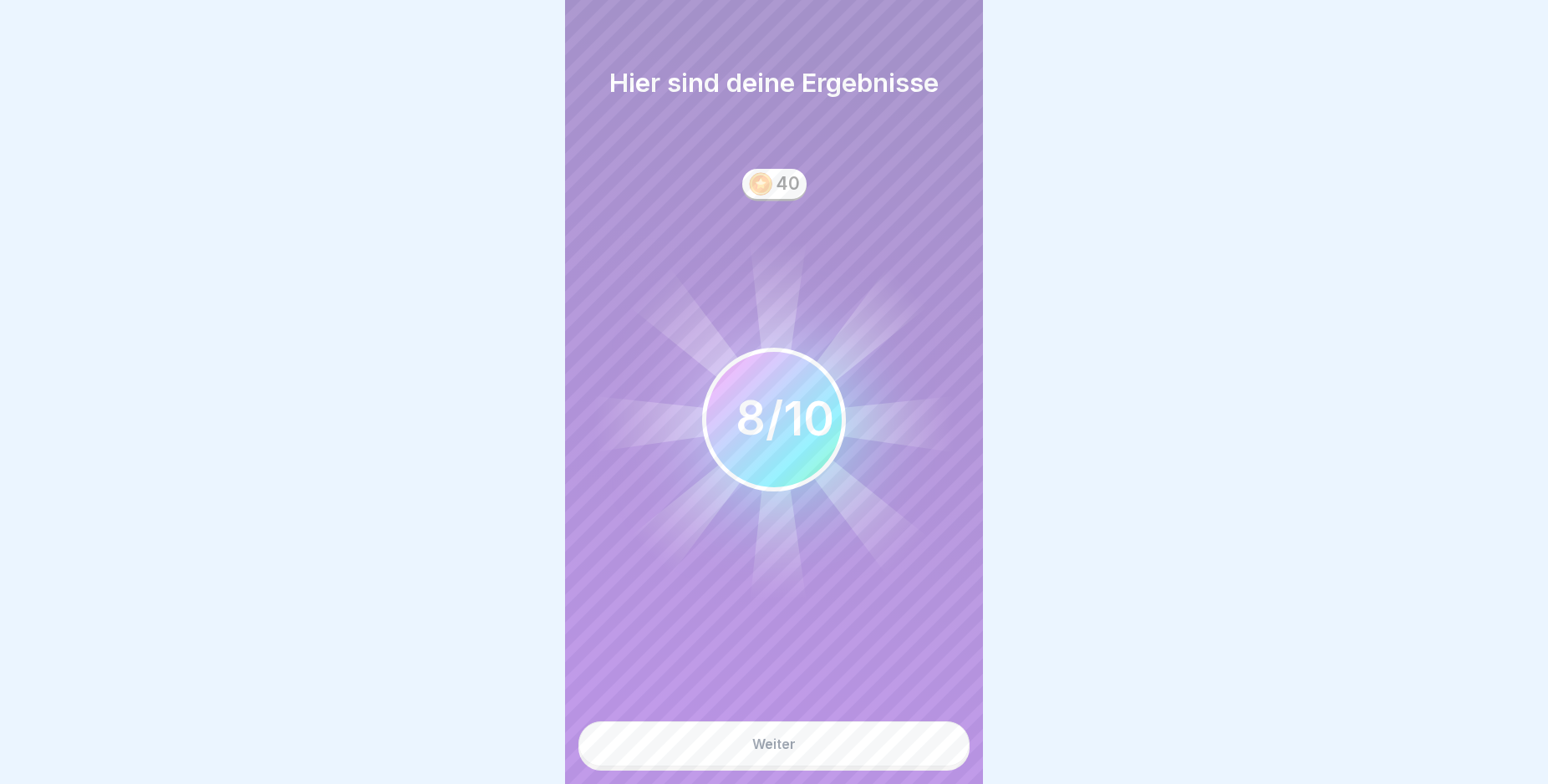
click at [805, 758] on button "Weiter" at bounding box center [773, 744] width 391 height 45
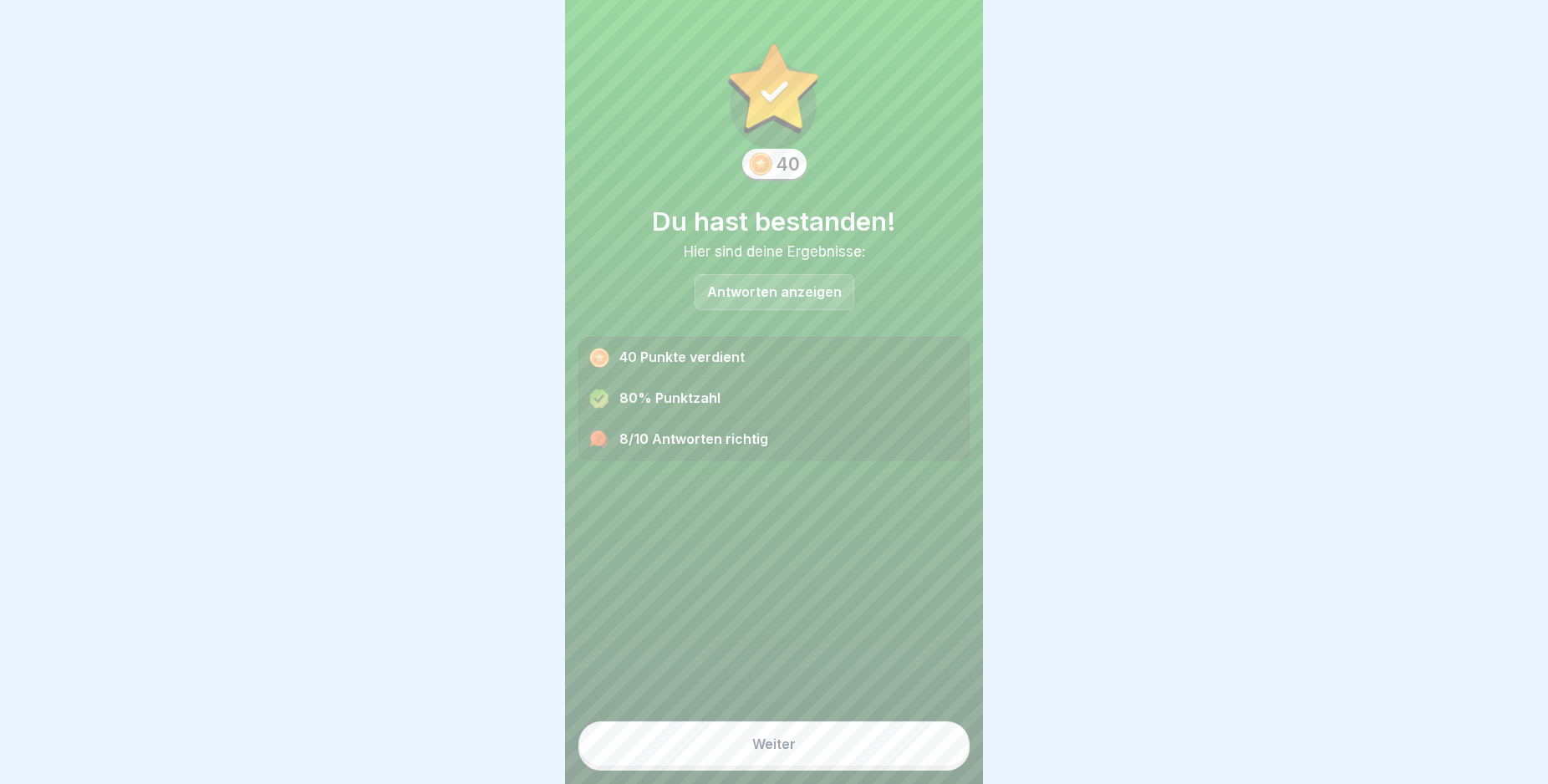
click at [805, 758] on button "Weiter" at bounding box center [773, 744] width 391 height 45
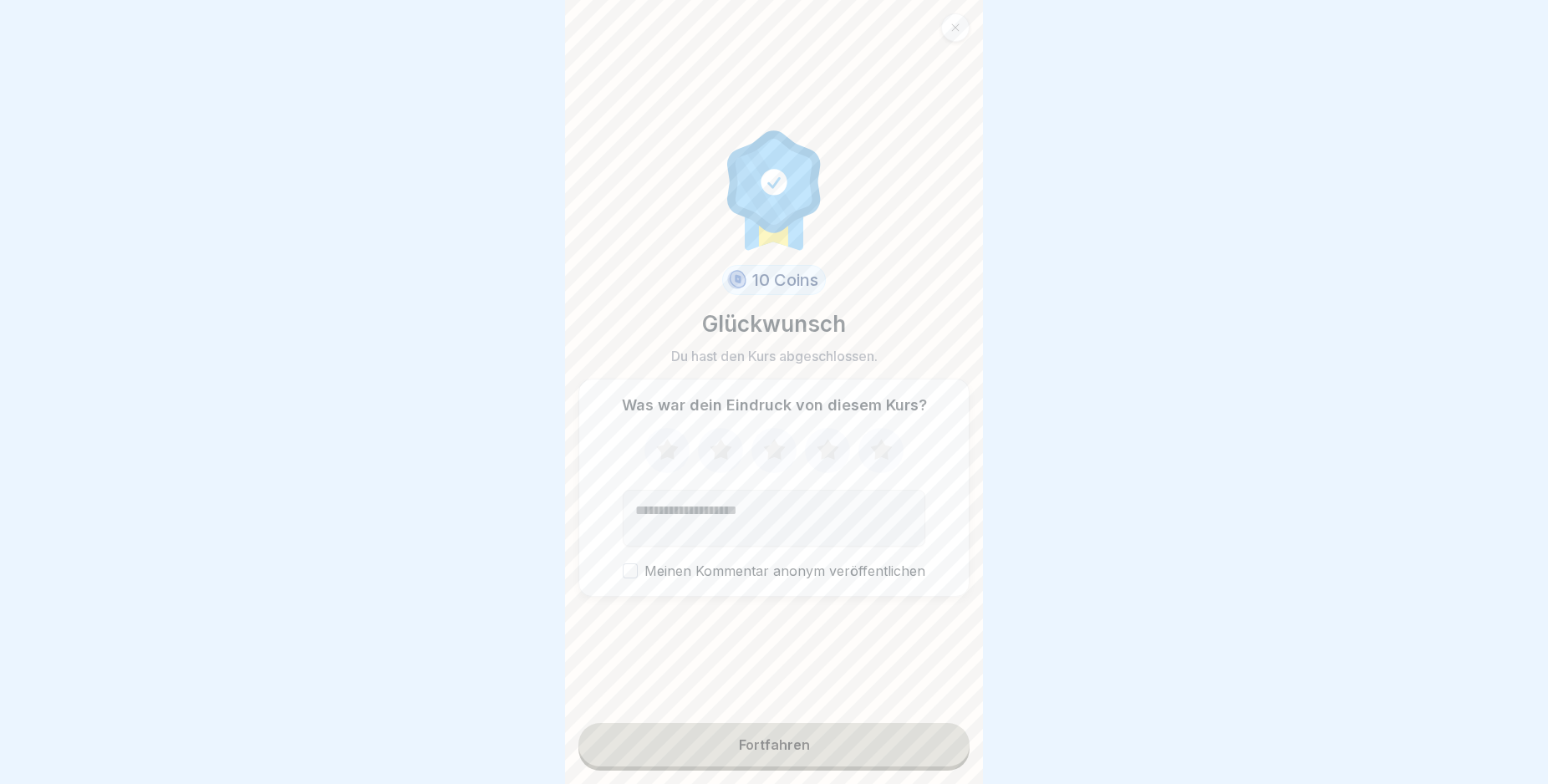
click at [805, 758] on button "Fortfahren" at bounding box center [773, 744] width 391 height 43
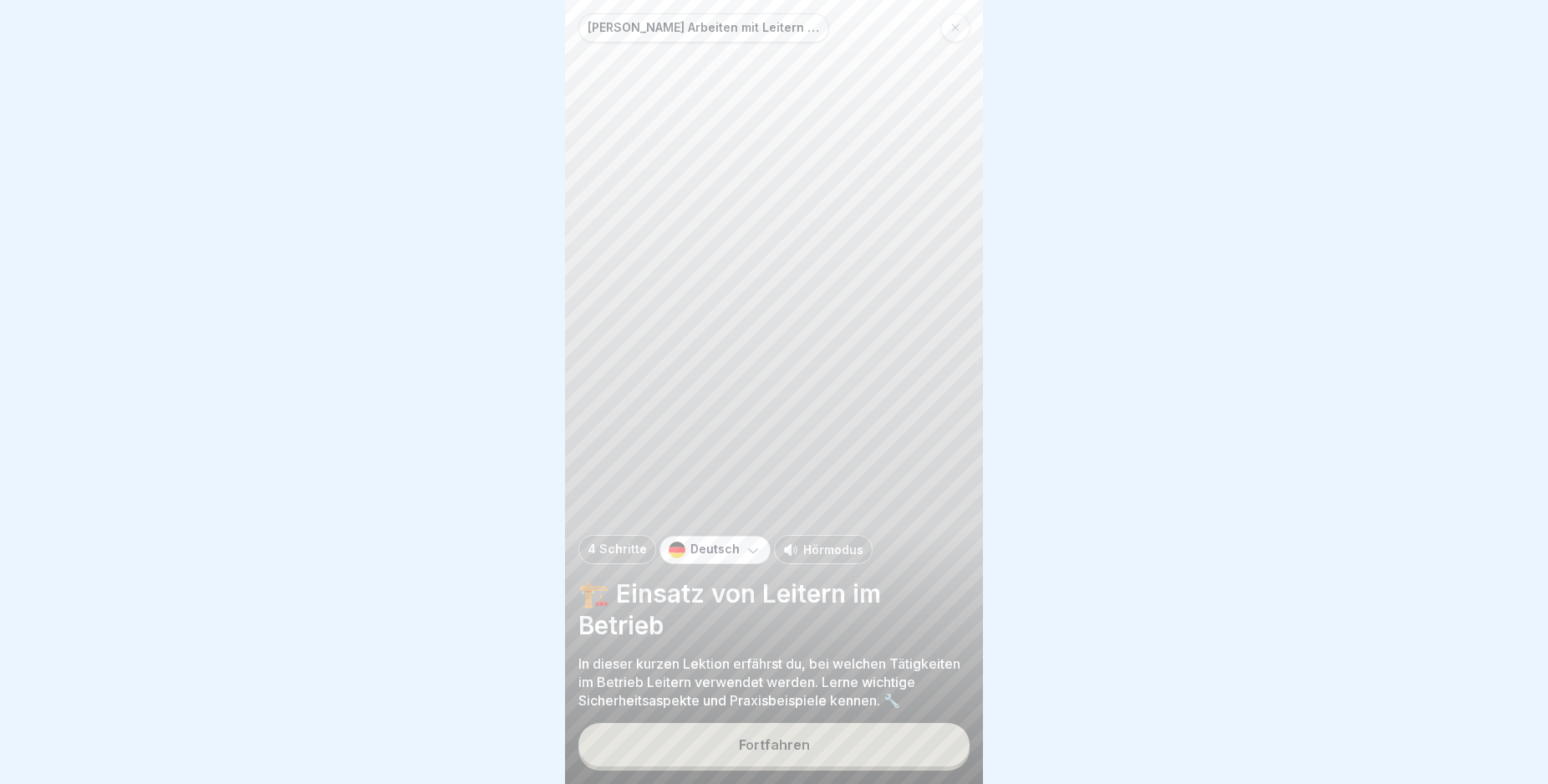
click at [805, 752] on div "Fortfahren" at bounding box center [774, 744] width 71 height 15
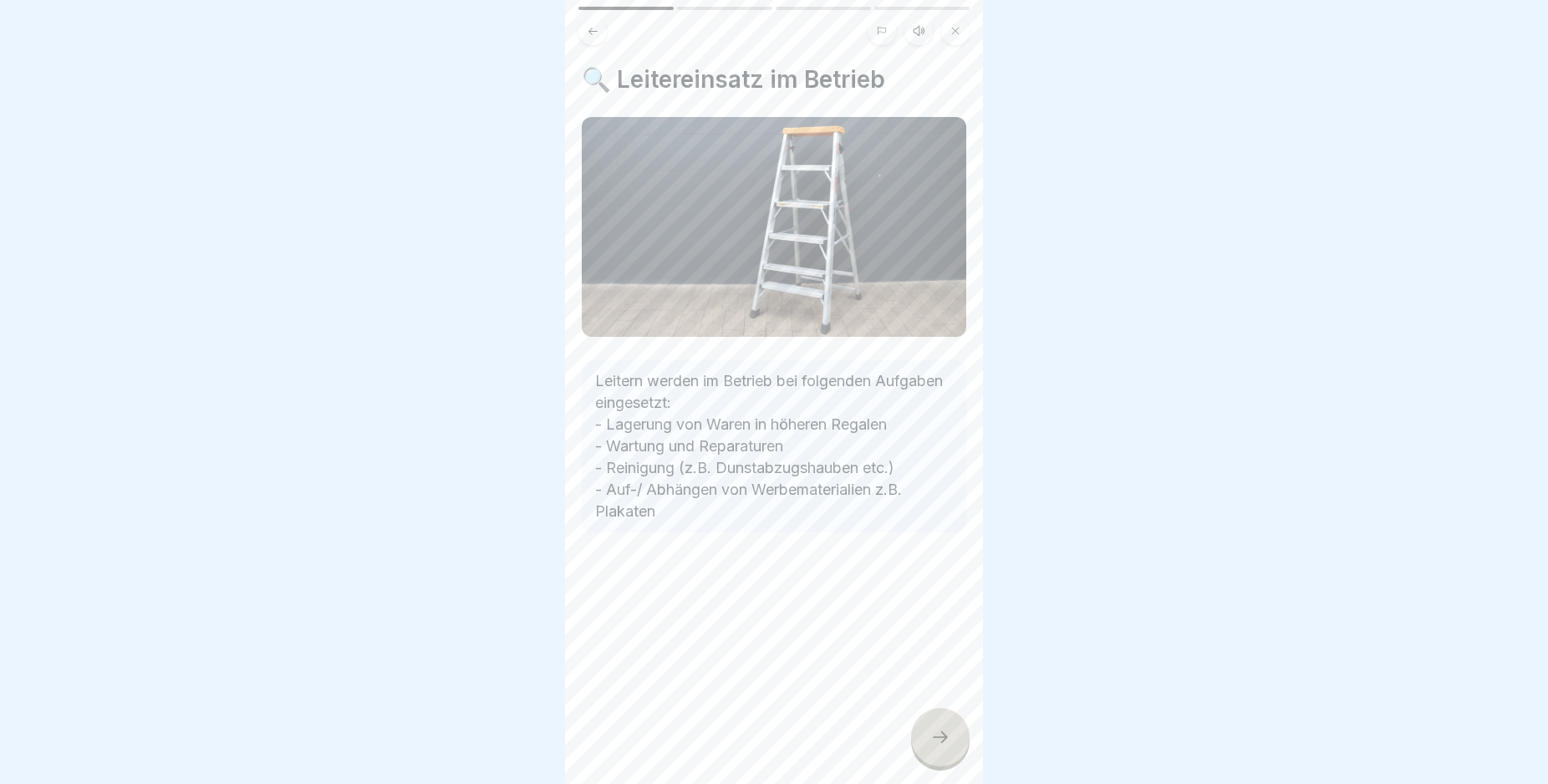
click at [940, 747] on icon at bounding box center [940, 736] width 20 height 20
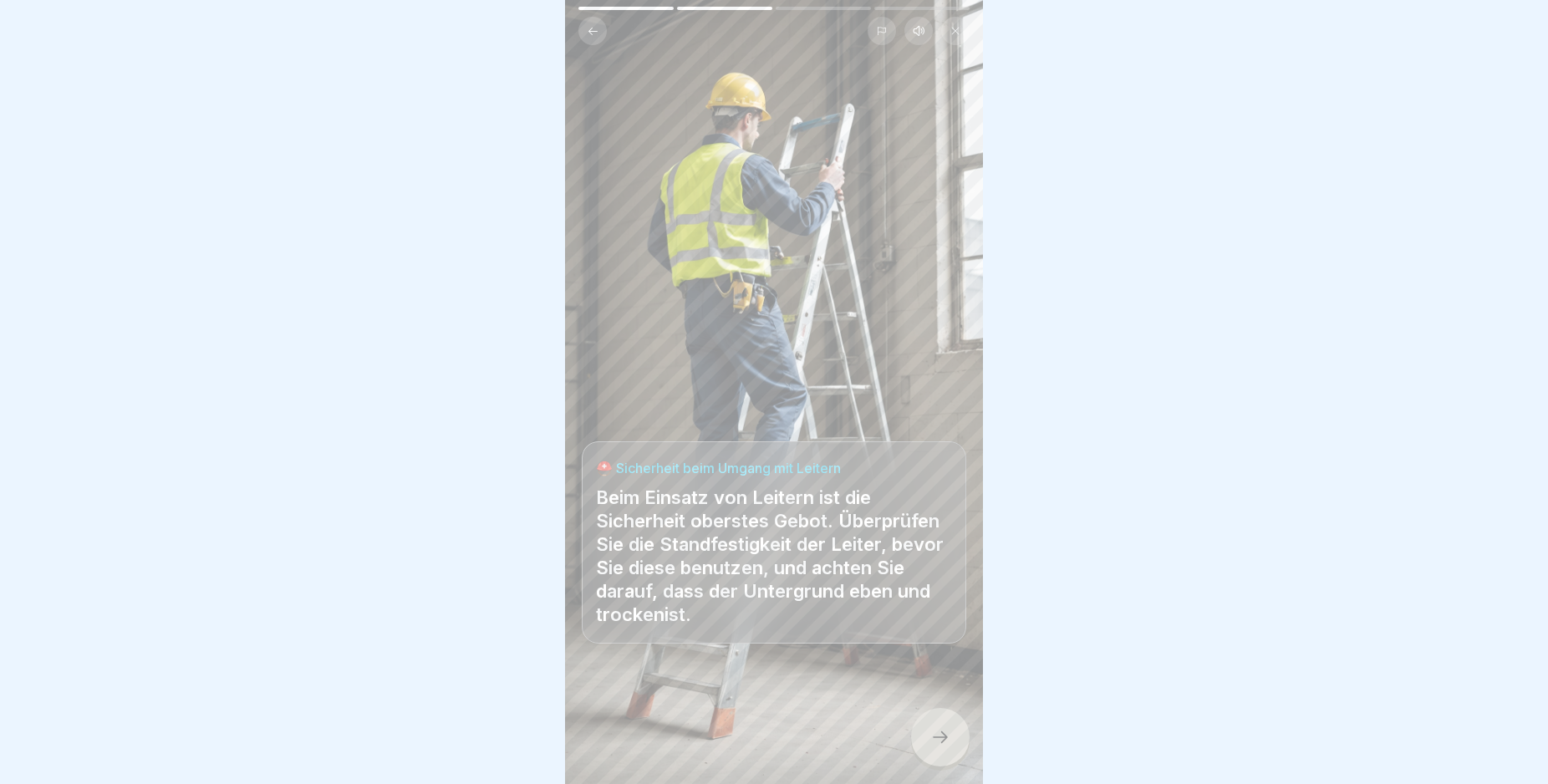
click at [940, 747] on icon at bounding box center [940, 736] width 20 height 20
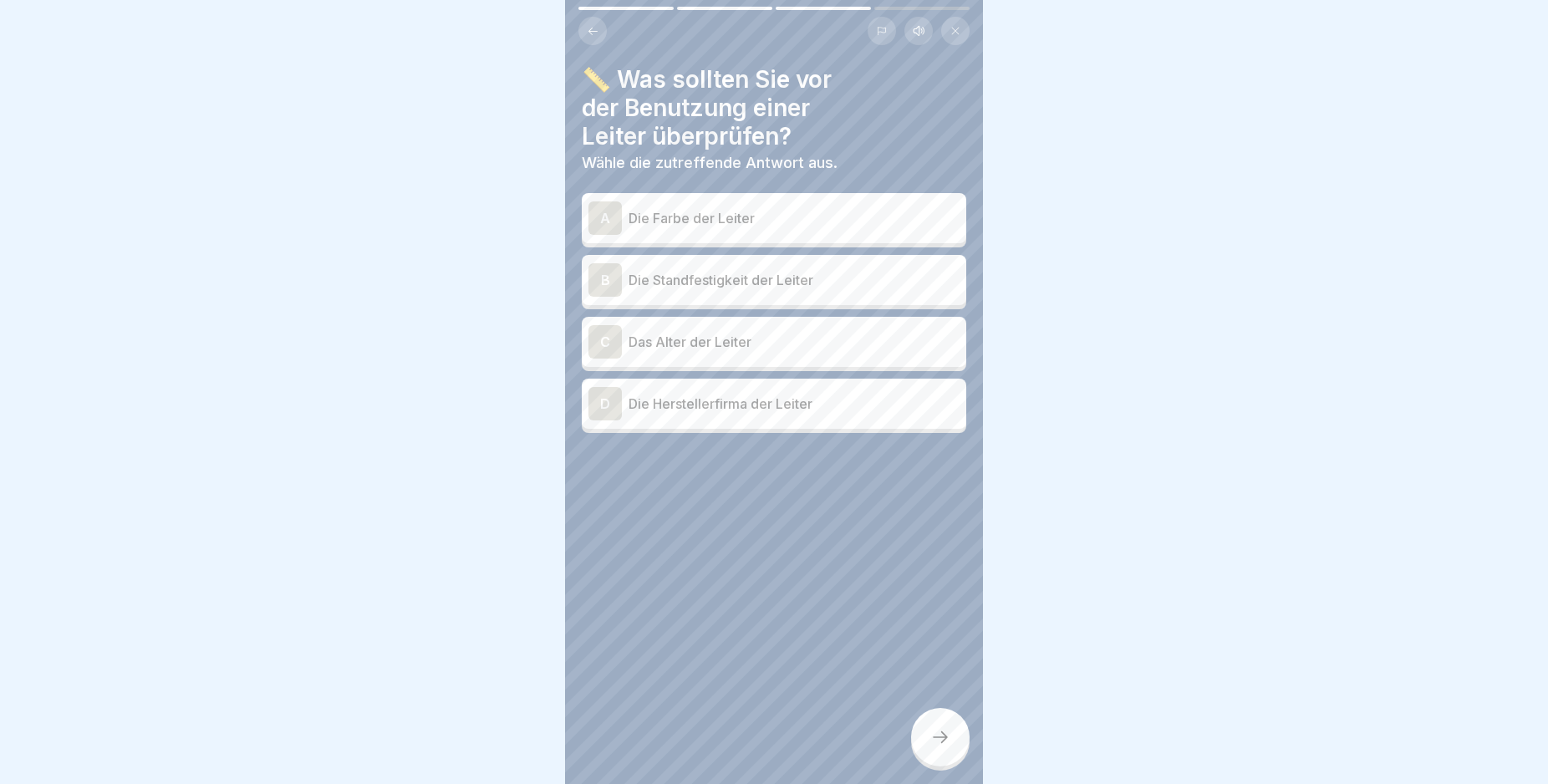
click at [602, 284] on div "B" at bounding box center [605, 280] width 34 height 34
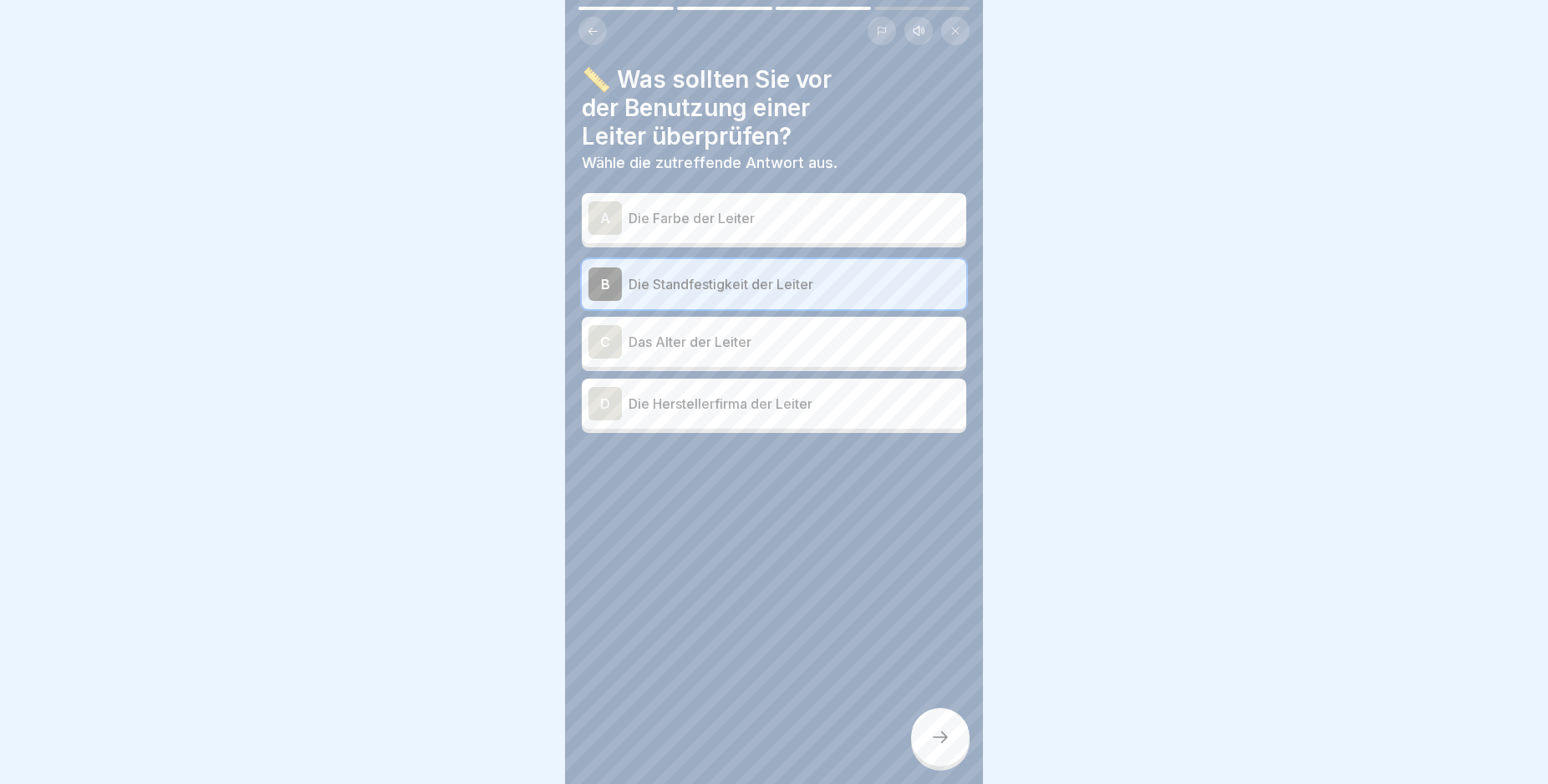
click at [935, 747] on icon at bounding box center [940, 736] width 20 height 20
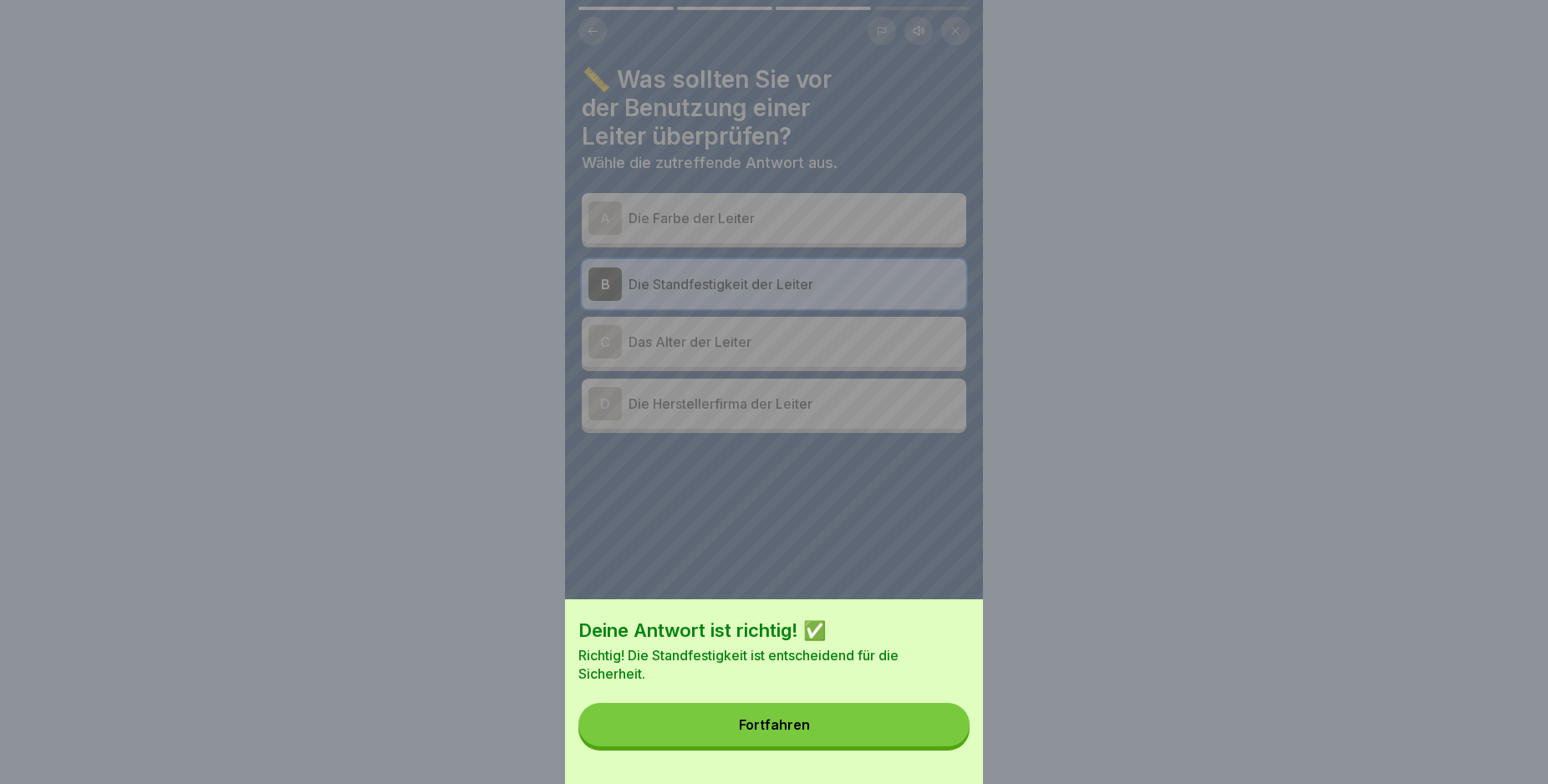
click at [935, 746] on button "Fortfahren" at bounding box center [773, 725] width 391 height 43
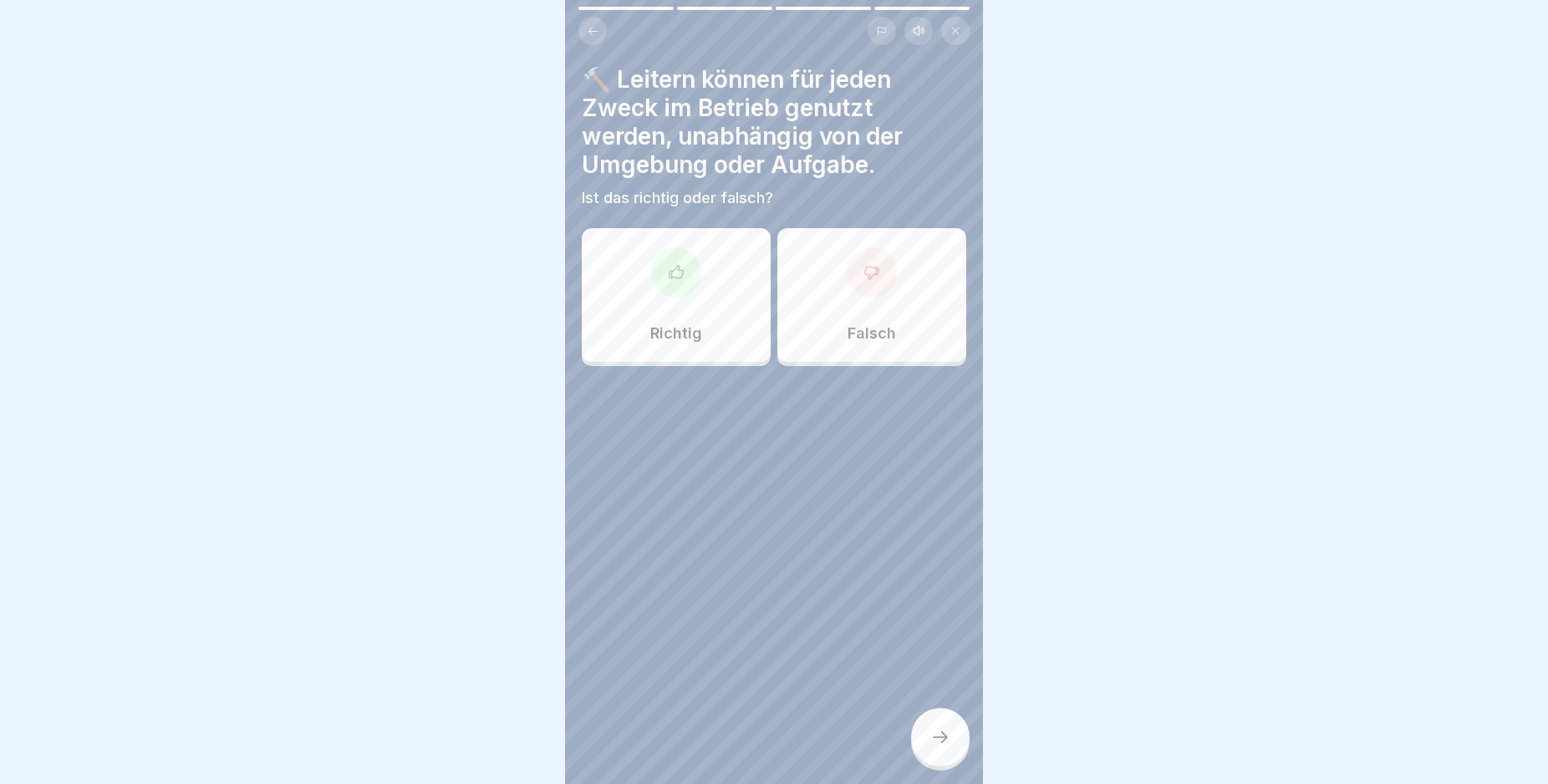
click at [863, 278] on icon at bounding box center [872, 273] width 17 height 17
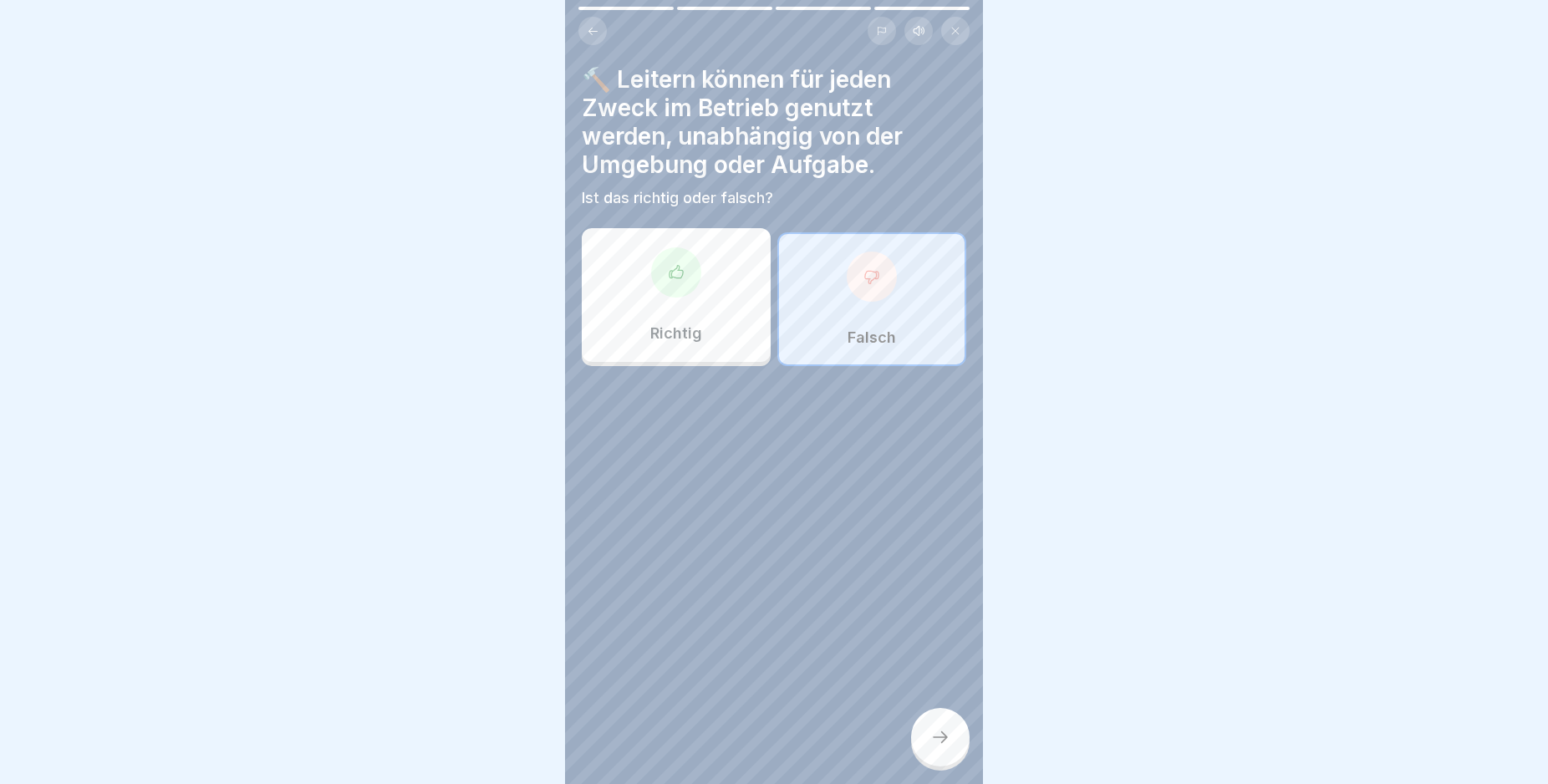
click at [944, 747] on icon at bounding box center [940, 736] width 20 height 20
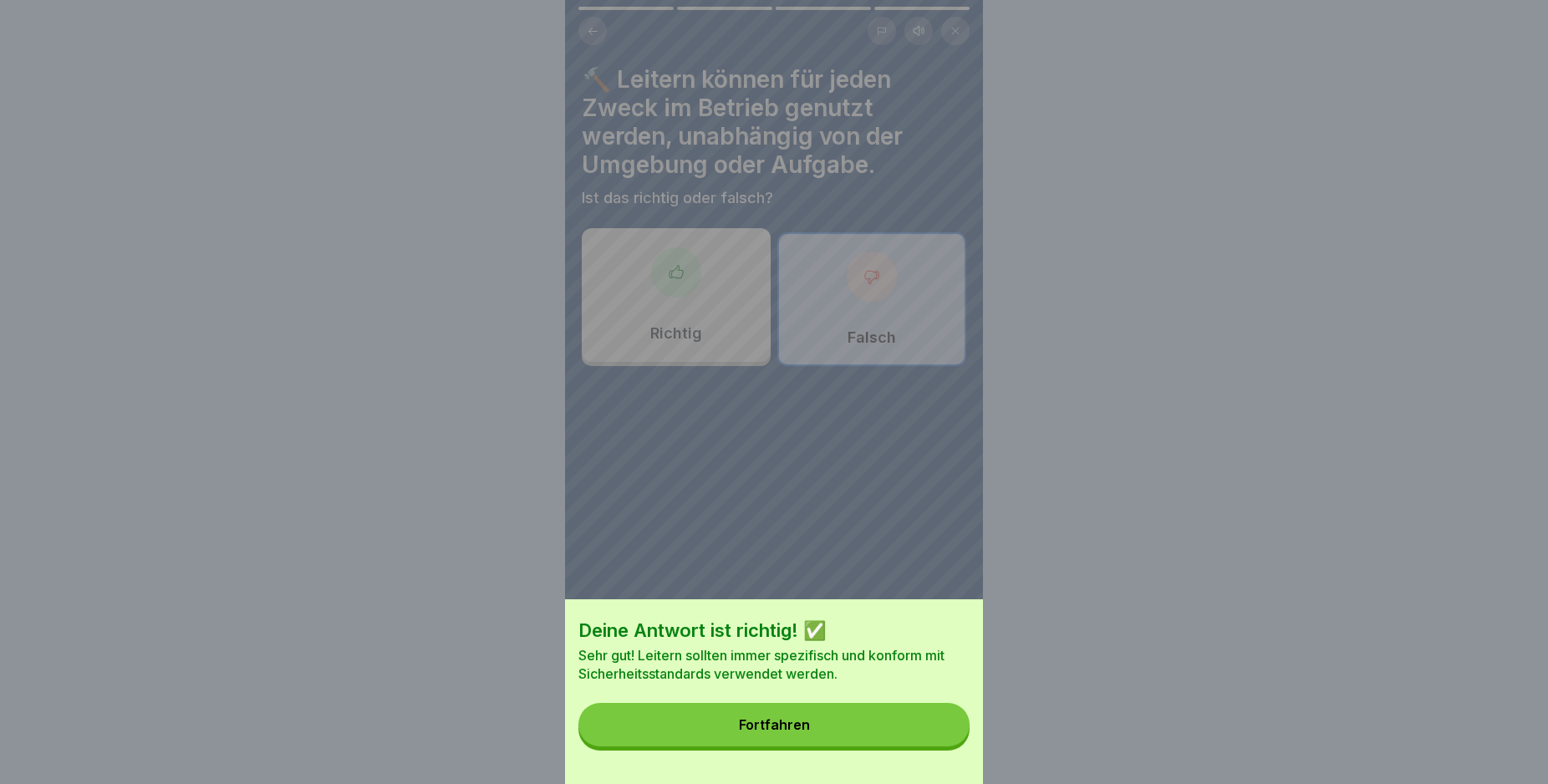
click at [944, 746] on button "Fortfahren" at bounding box center [773, 725] width 391 height 43
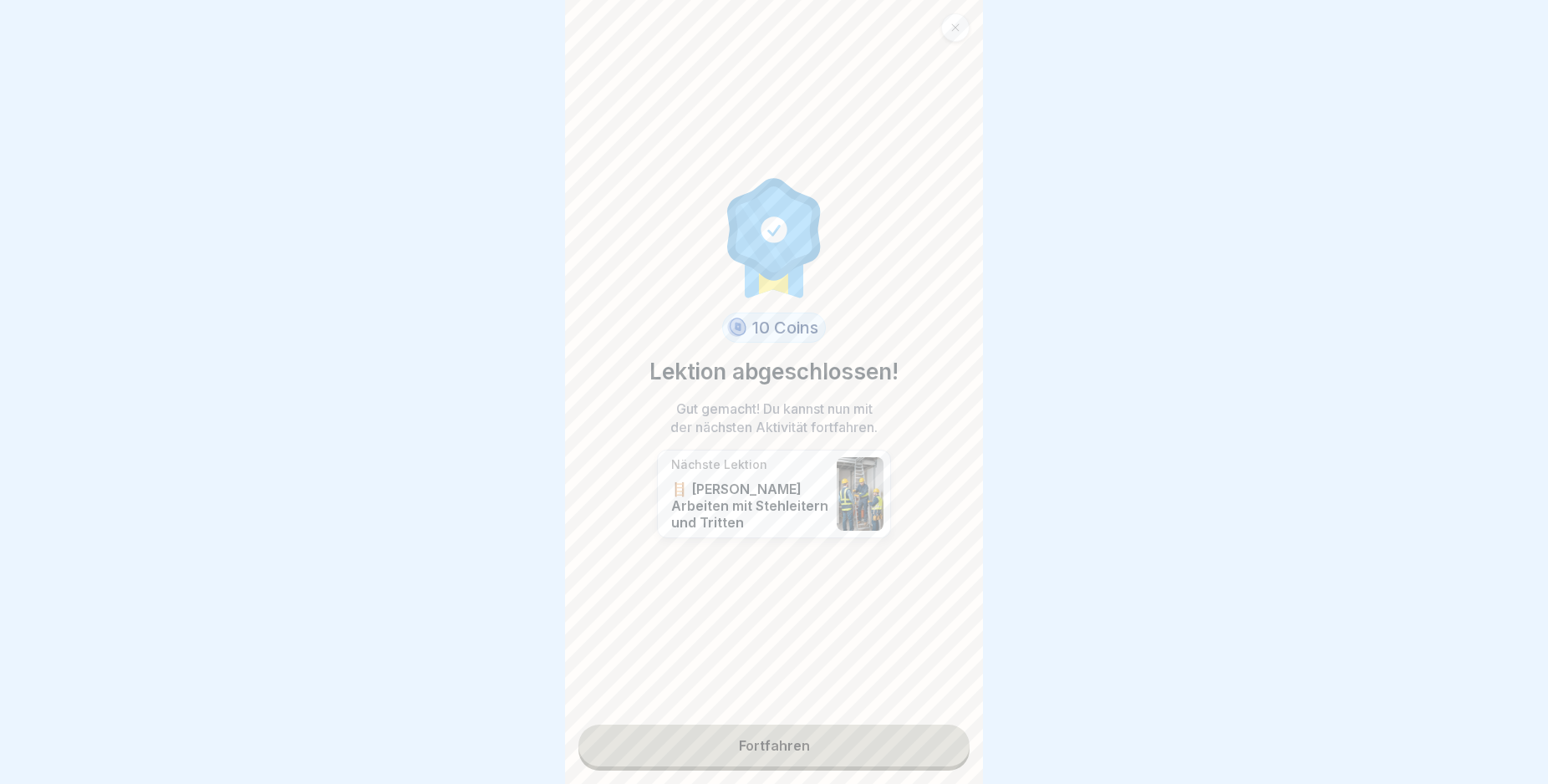
click at [943, 747] on link "Fortfahren" at bounding box center [773, 745] width 391 height 41
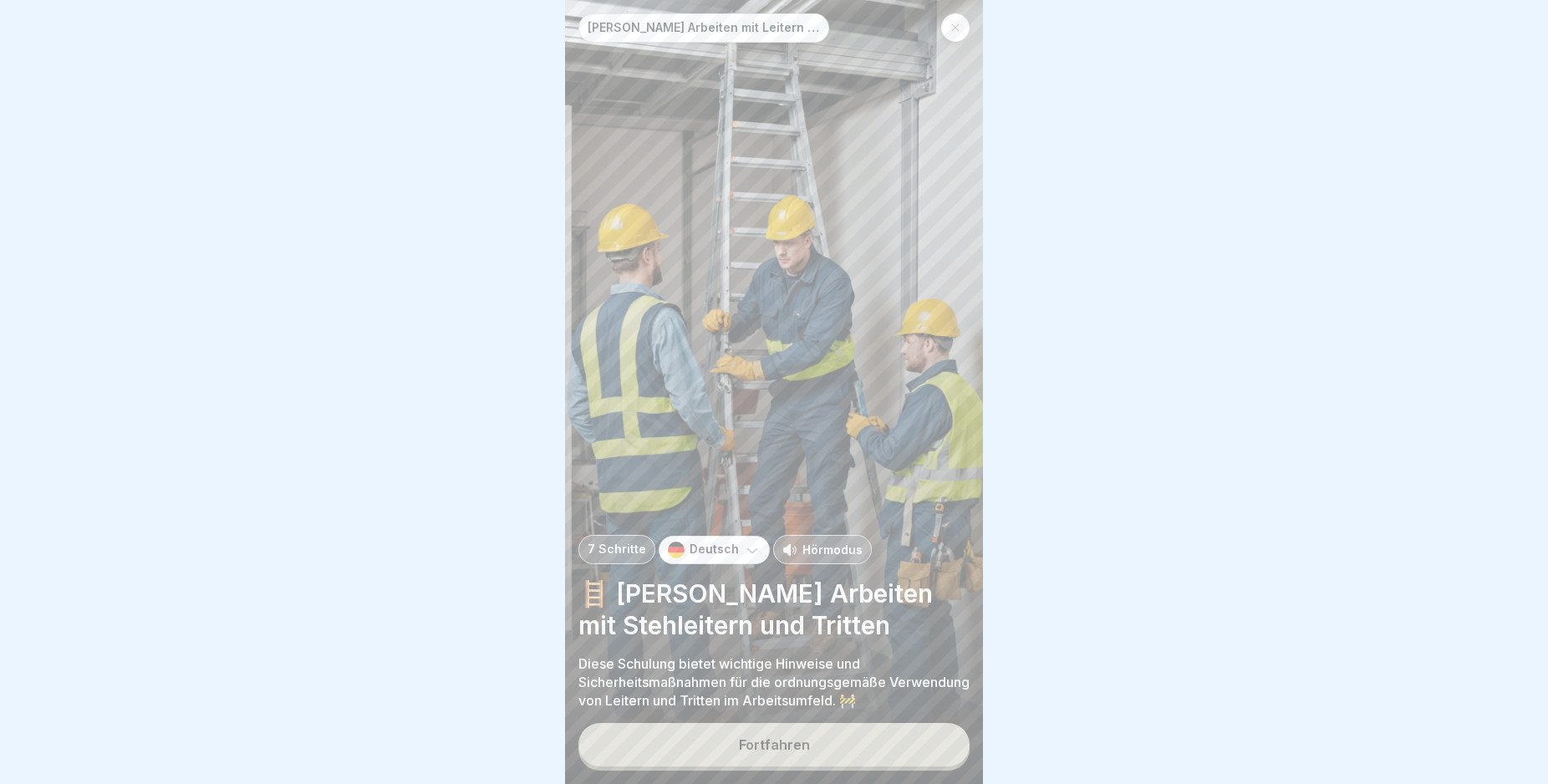
click at [922, 753] on button "Fortfahren" at bounding box center [773, 744] width 391 height 43
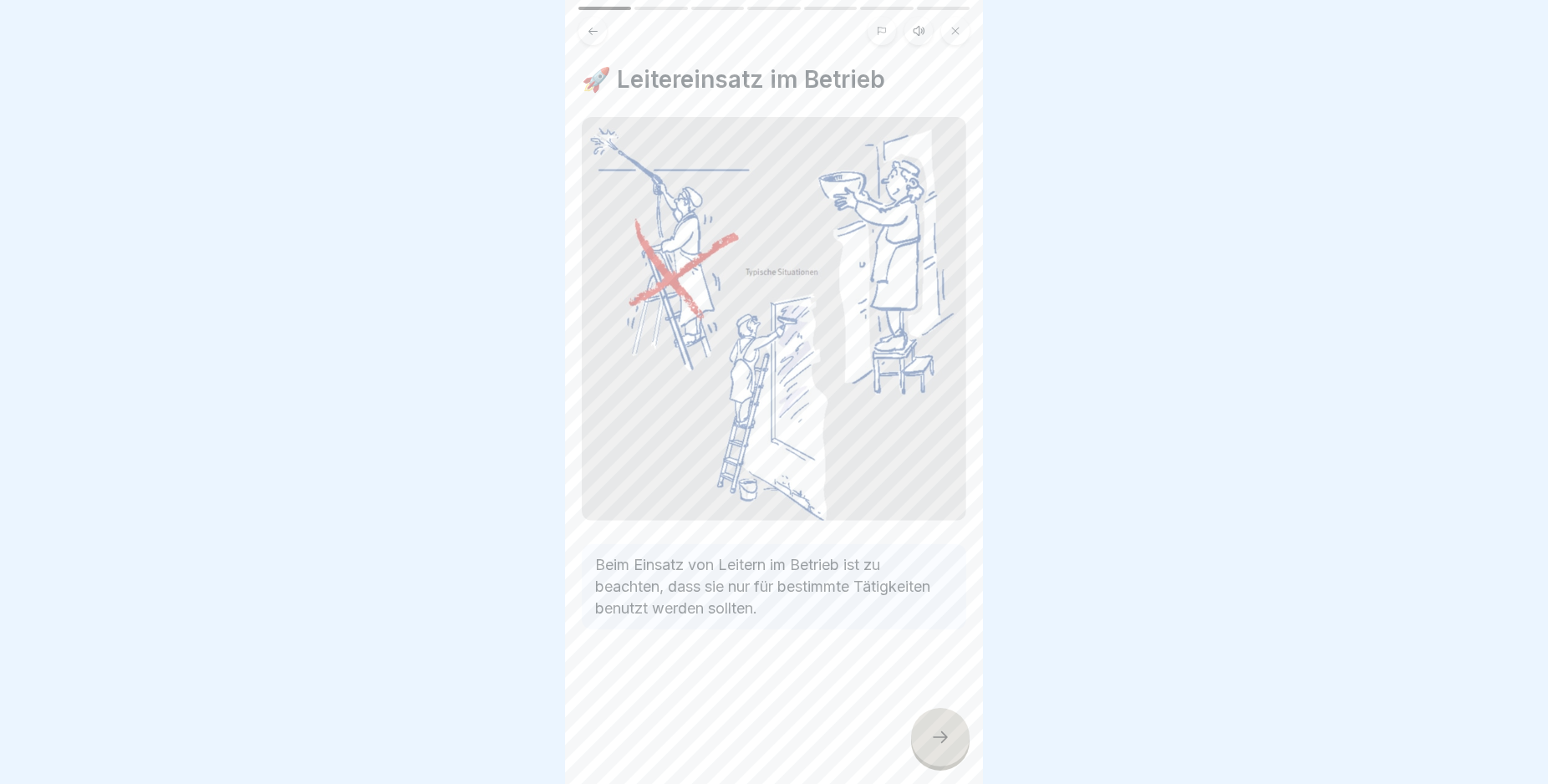
click at [940, 747] on icon at bounding box center [940, 736] width 20 height 20
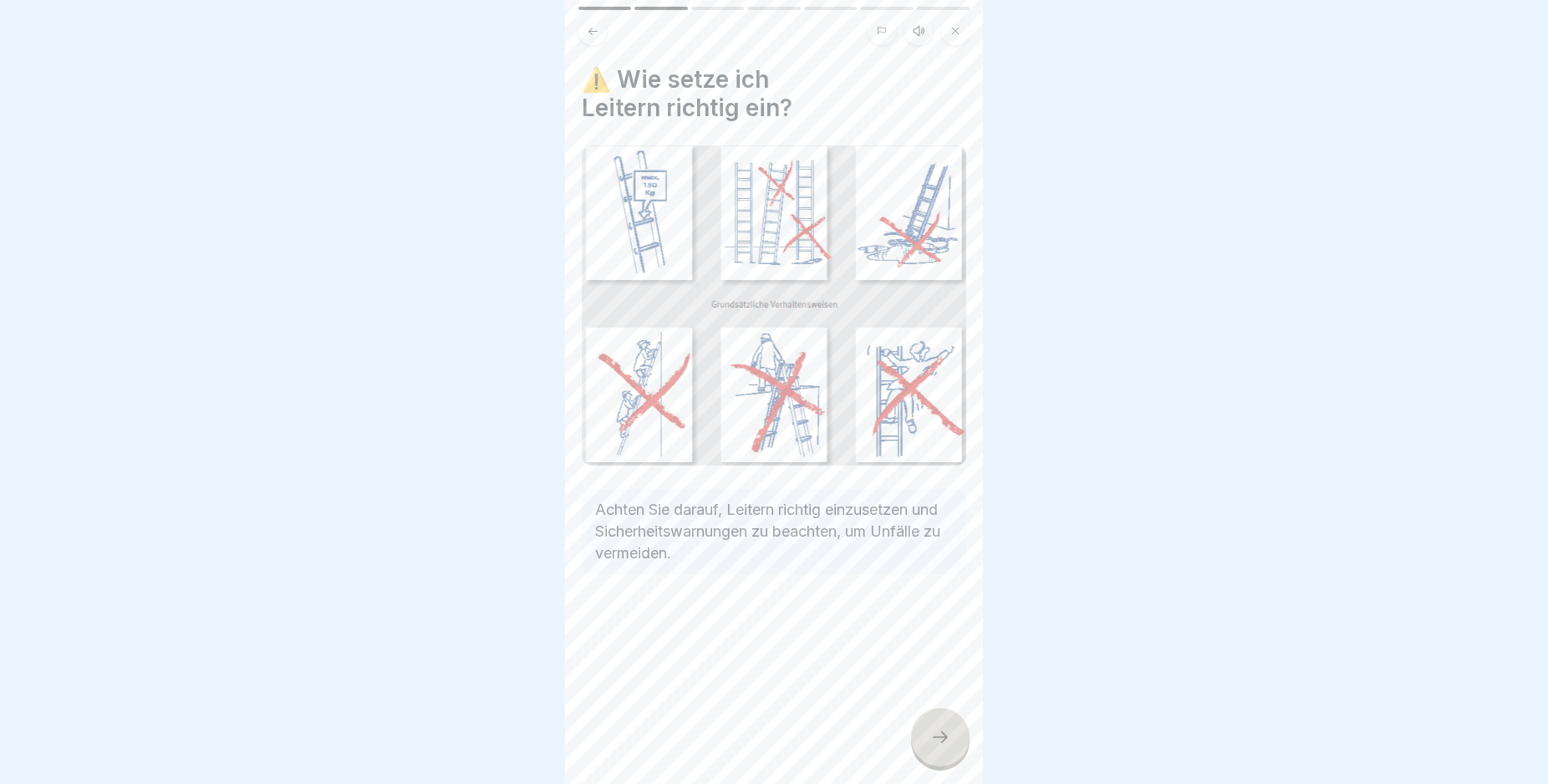
click at [940, 747] on icon at bounding box center [940, 736] width 20 height 20
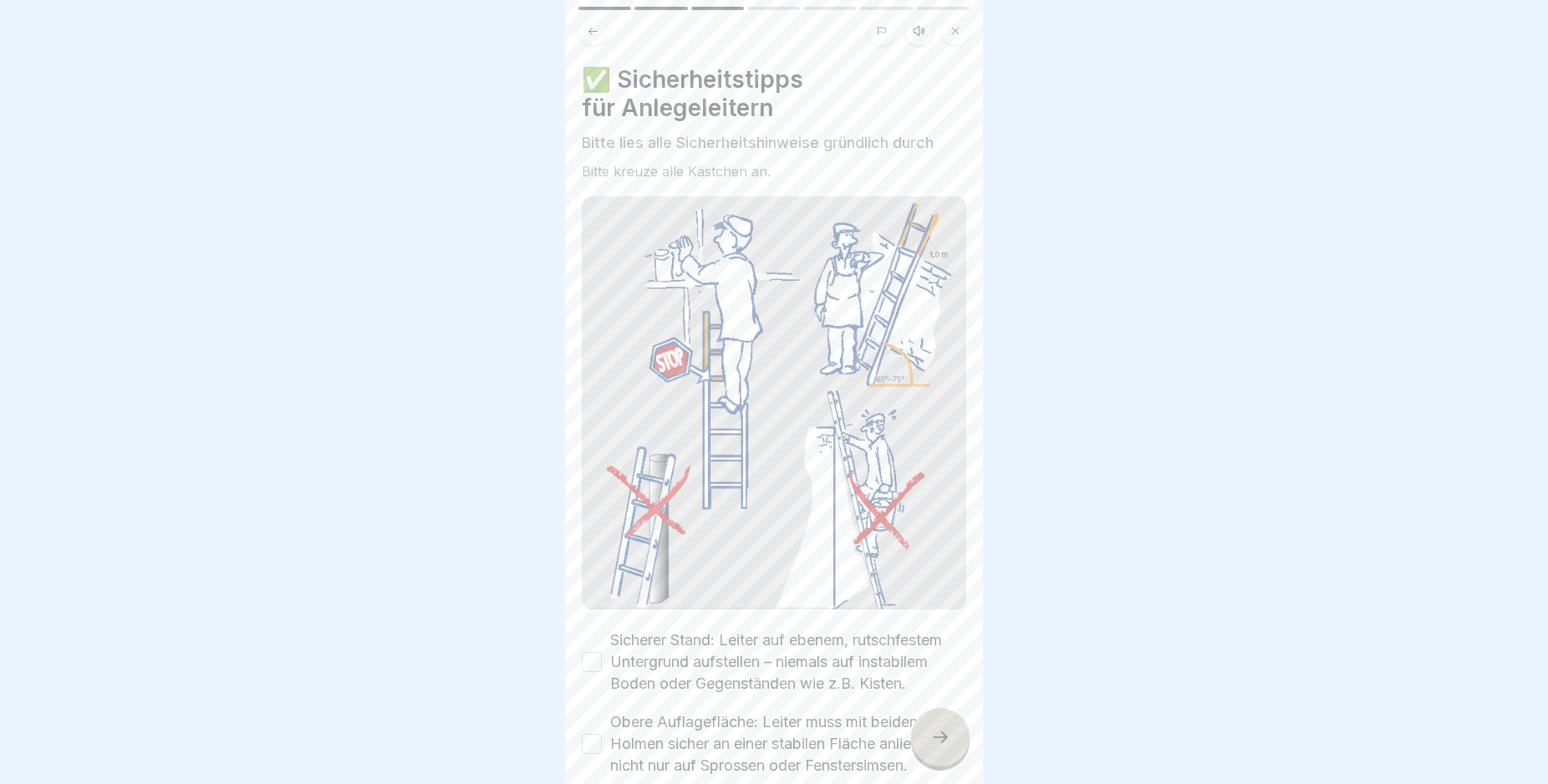
click at [940, 747] on icon at bounding box center [940, 736] width 20 height 20
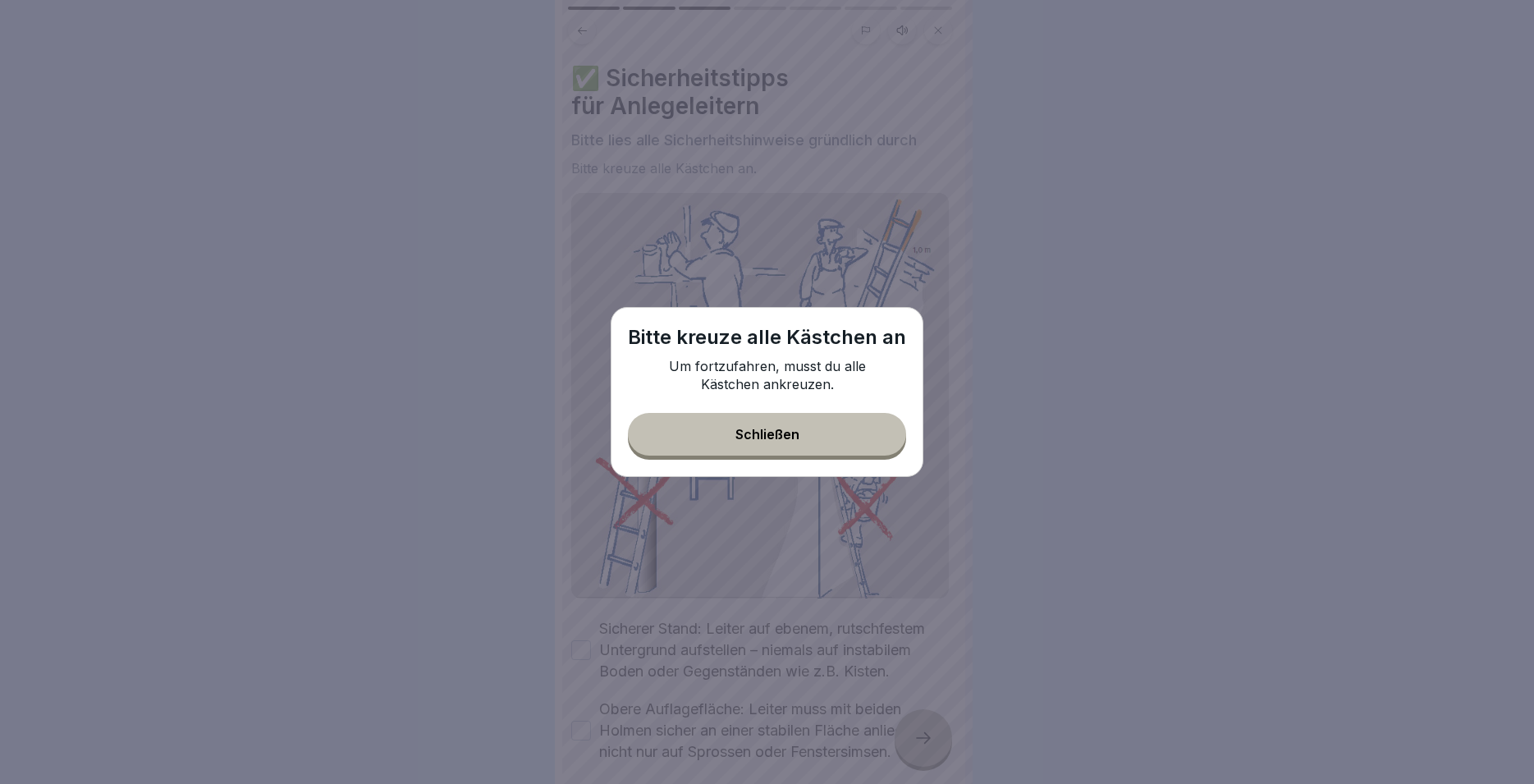
click at [818, 430] on button "Schließen" at bounding box center [767, 435] width 278 height 43
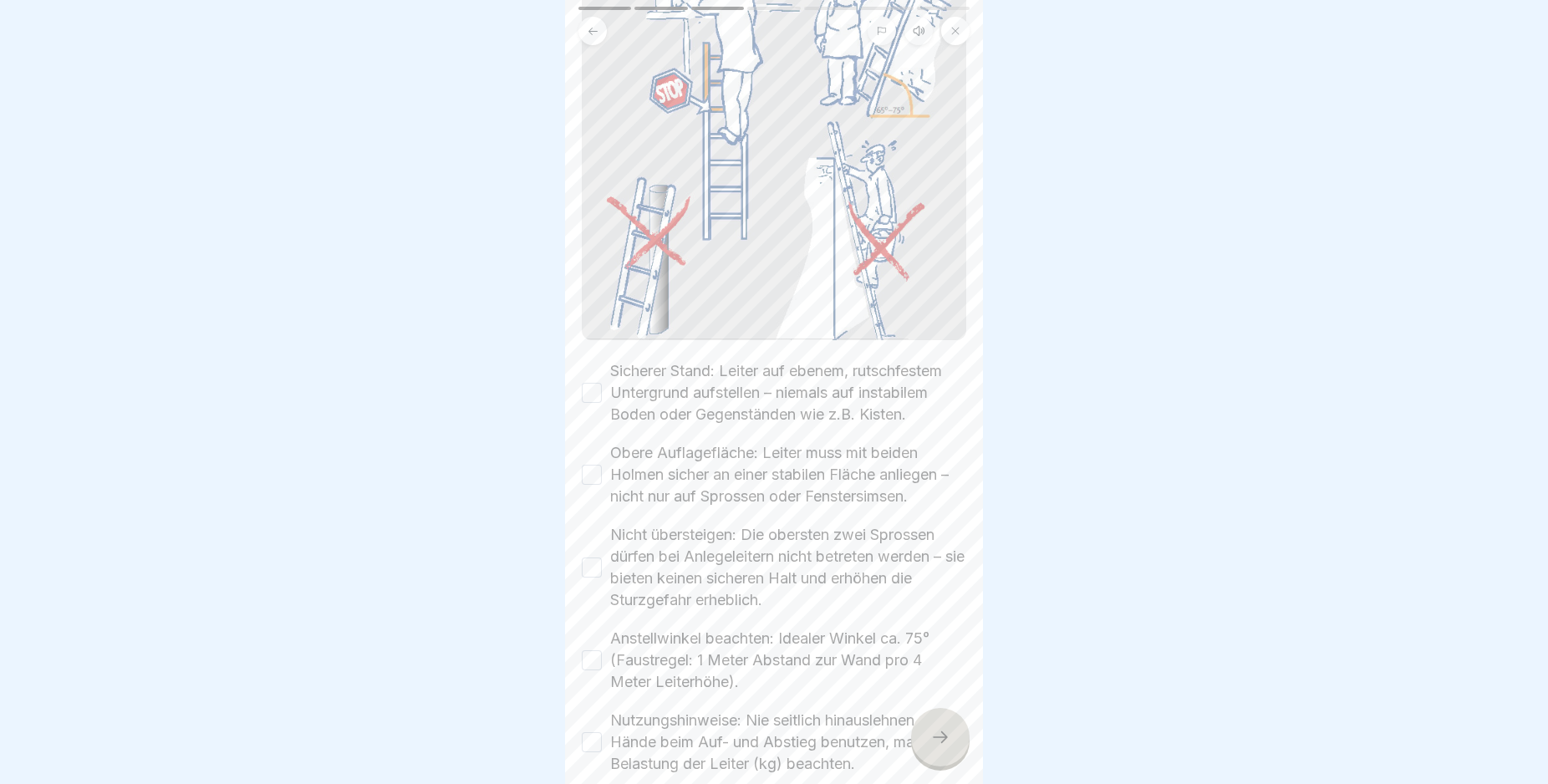
scroll to position [367, 0]
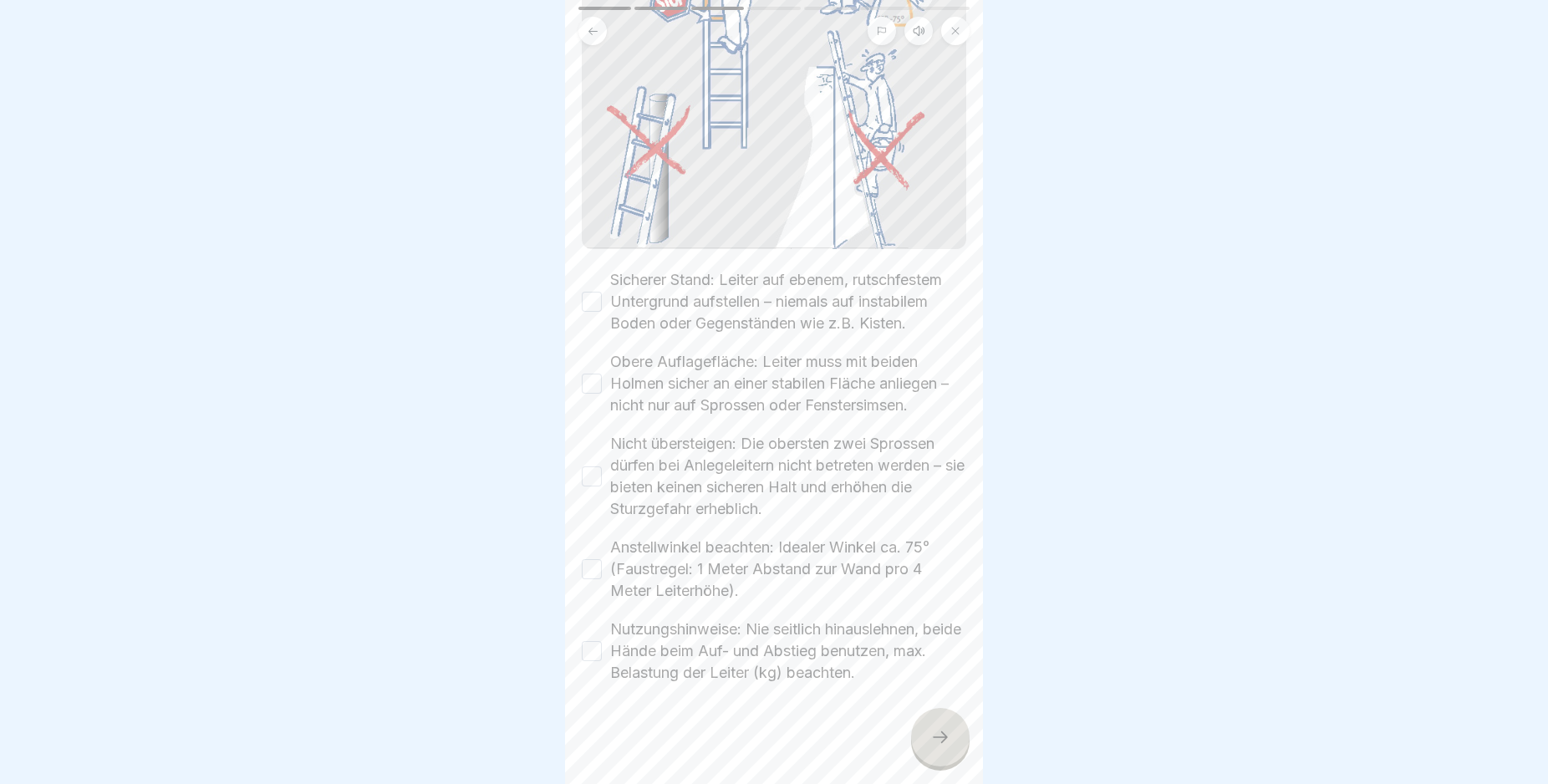
click at [596, 292] on button "Sicherer Stand: Leiter auf ebenem, rutschfestem Untergrund aufstellen – niemals…" at bounding box center [591, 301] width 20 height 20
click at [595, 387] on button "Obere Auflagefläche: Leiter muss mit beiden Holmen sicher an einer stabilen Flä…" at bounding box center [591, 383] width 20 height 20
click at [589, 473] on button "Nicht übersteigen: Die obersten zwei Sprossen dürfen bei Anlegeleitern nicht be…" at bounding box center [591, 475] width 20 height 20
click at [589, 572] on button "Anstellwinkel beachten: Idealer Winkel ca. 75° (Faustregel: 1 Meter Abstand zur…" at bounding box center [591, 568] width 20 height 20
click at [594, 651] on button "Nutzungshinweise: Nie seitlich hinauslehnen, beide Hände beim Auf- und Abstieg …" at bounding box center [591, 650] width 20 height 20
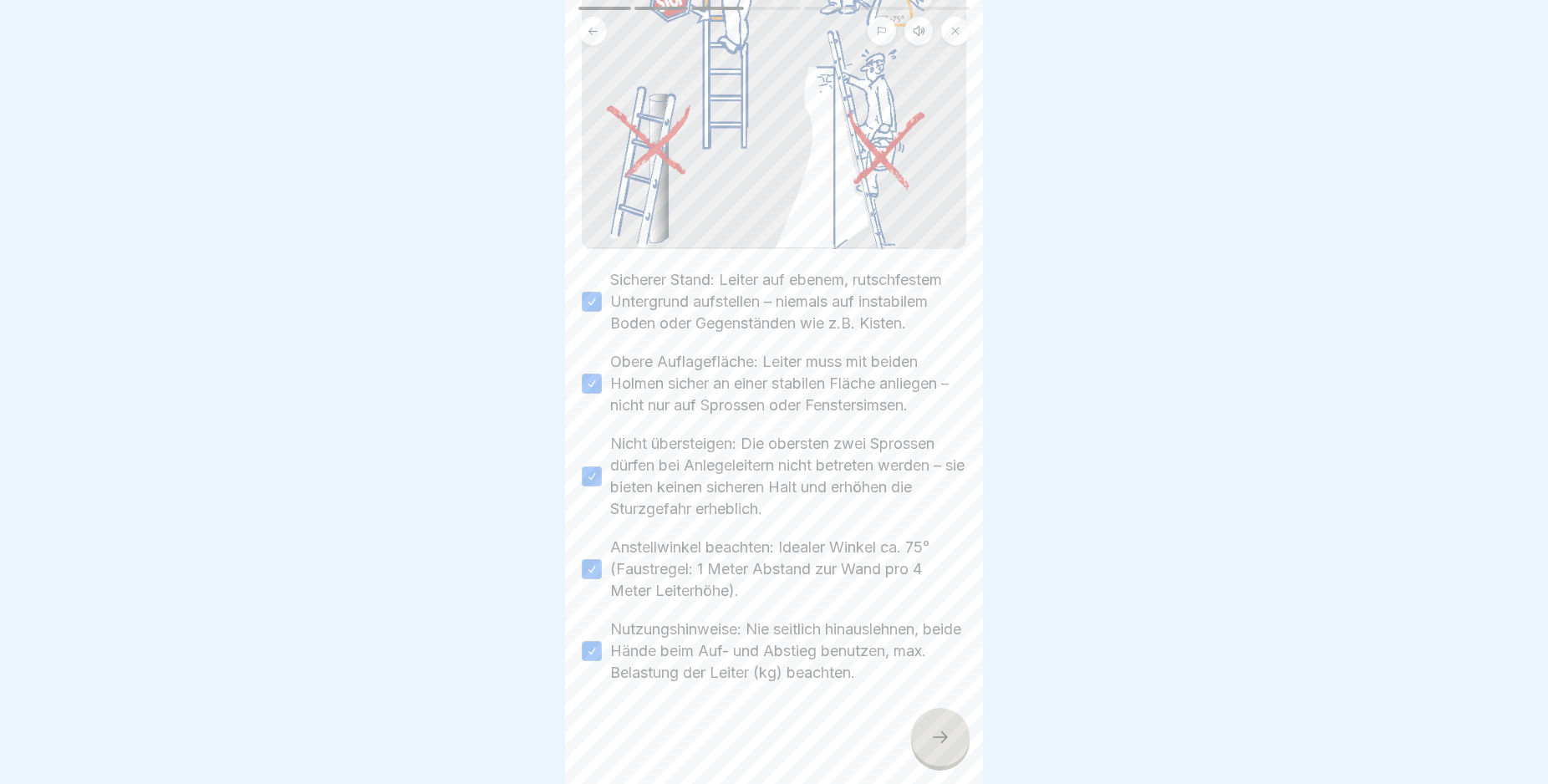
click at [939, 747] on icon at bounding box center [940, 736] width 20 height 20
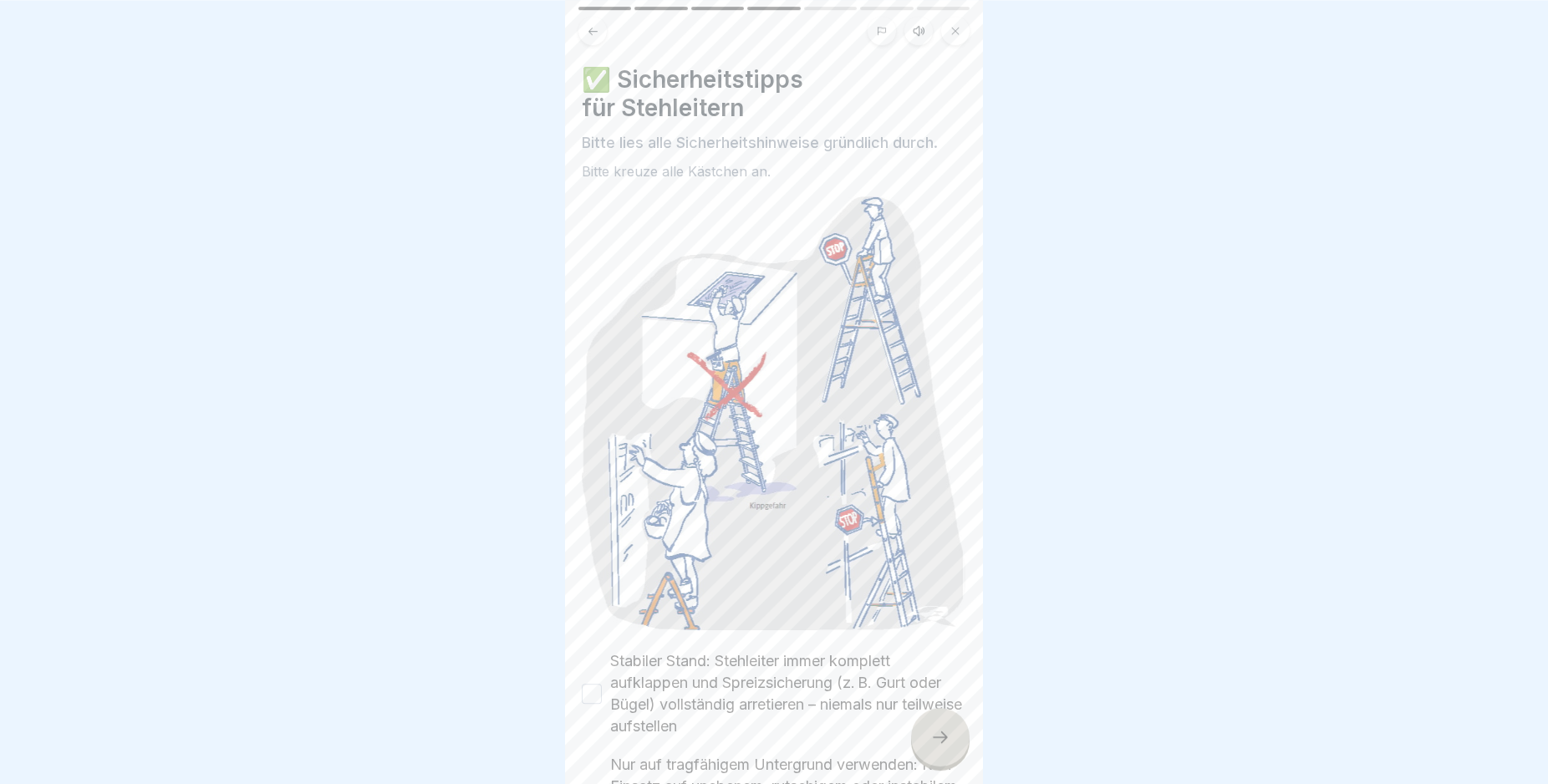
scroll to position [14, 0]
click at [593, 683] on button "Stabiler Stand: Stehleiter immer komplett aufklappen und Spreizsicherung (z. B.…" at bounding box center [591, 693] width 20 height 20
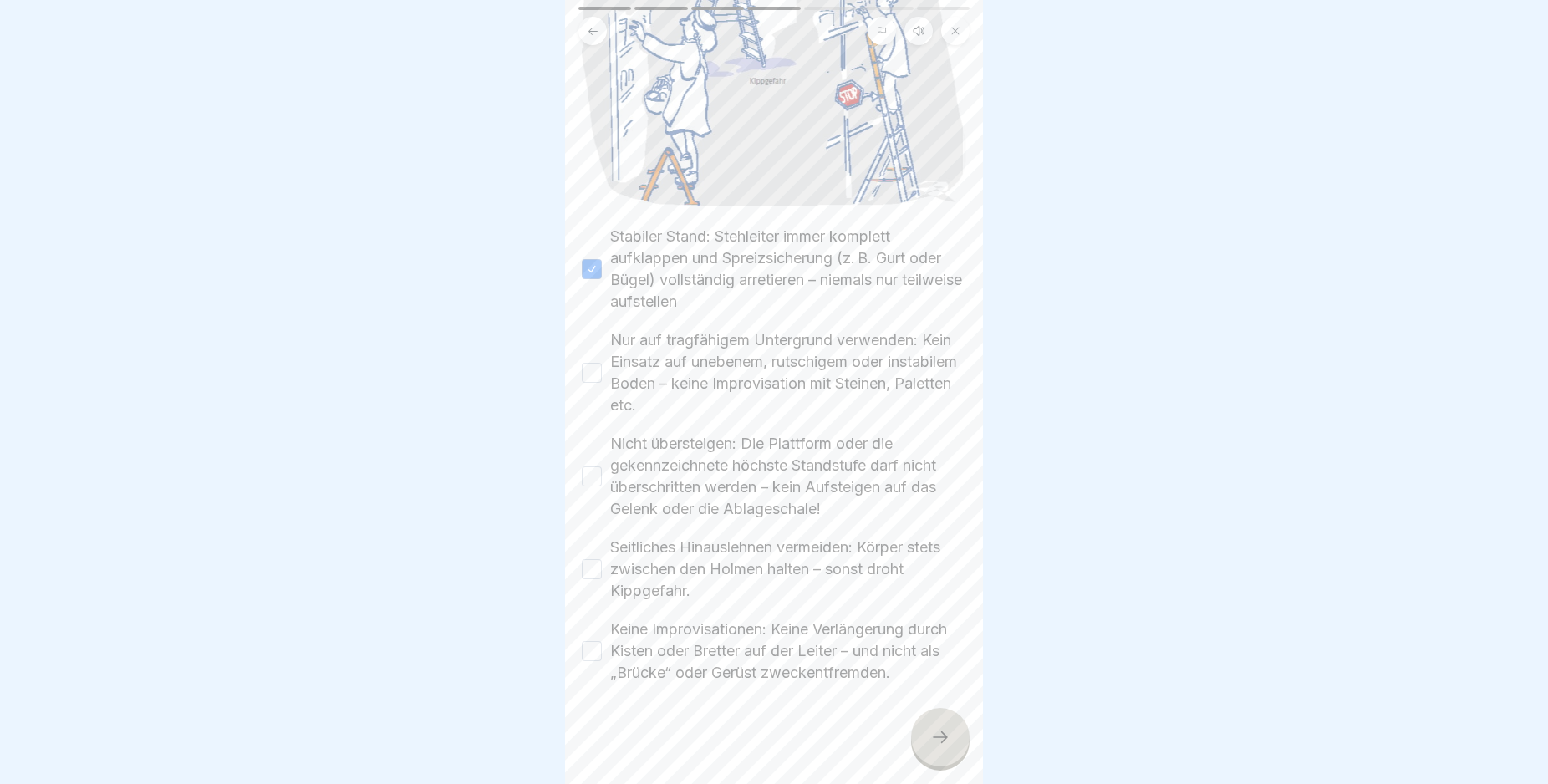
click at [590, 362] on button "Nur auf tragfähigem Untergrund verwenden: Kein Einsatz auf unebenem, rutschigem…" at bounding box center [591, 372] width 20 height 20
click at [589, 466] on button "Nicht übersteigen: Die Plattform oder die gekennzeichnete höchste Standstufe da…" at bounding box center [591, 475] width 20 height 20
click at [599, 559] on button "Seitliches Hinauslehnen vermeiden: Körper stets zwischen den Holmen halten – so…" at bounding box center [591, 568] width 20 height 20
click at [591, 641] on button "Keine Improvisationen: Keine Verlängerung durch Kisten oder Bretter auf der Lei…" at bounding box center [591, 650] width 20 height 20
click at [931, 730] on icon at bounding box center [940, 736] width 20 height 20
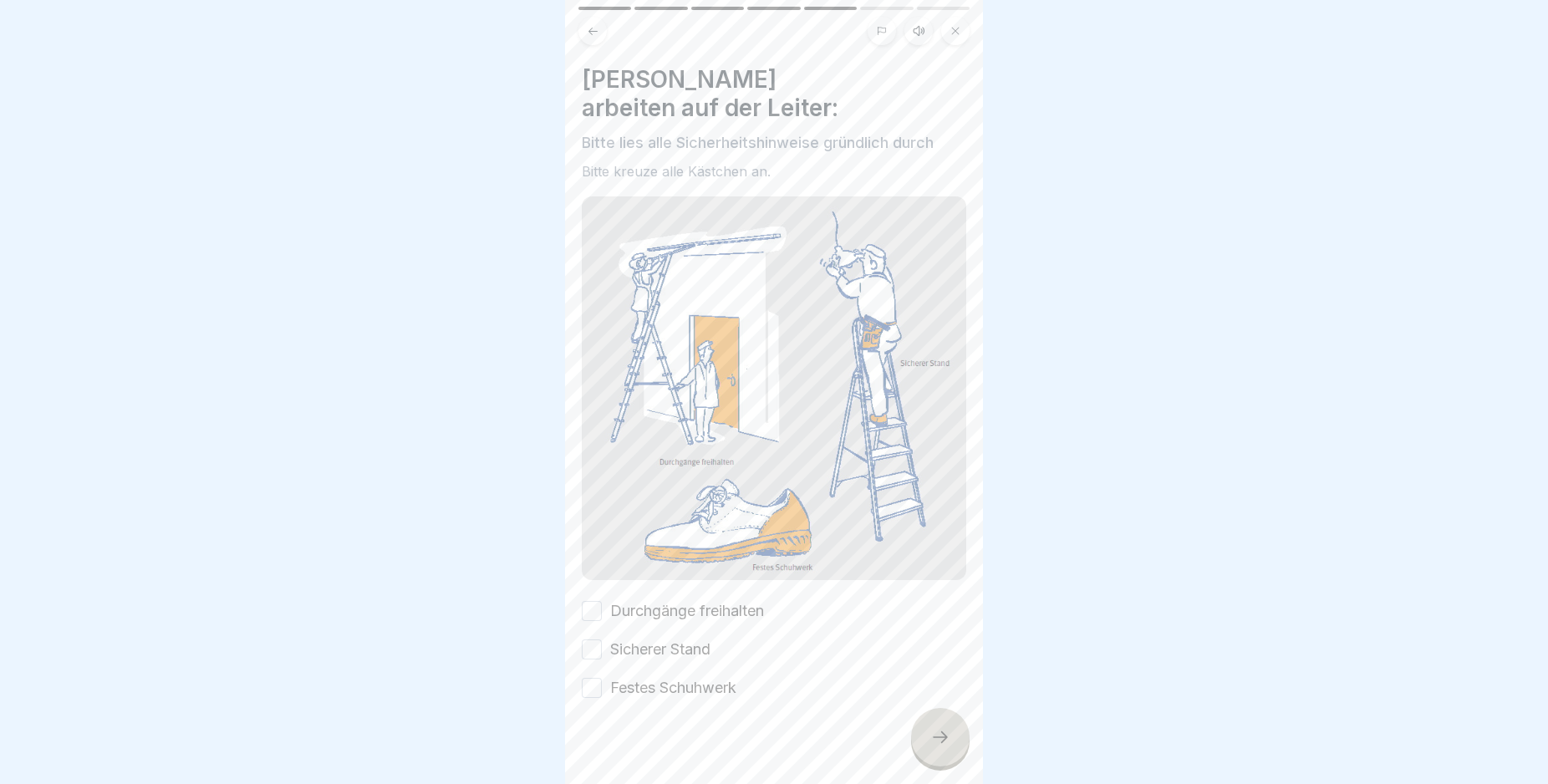
click at [589, 600] on button "Durchgänge freihalten" at bounding box center [591, 610] width 20 height 20
click at [587, 639] on button "Sicherer Stand" at bounding box center [591, 648] width 20 height 20
click at [591, 677] on div "Festes Schuhwerk" at bounding box center [659, 687] width 154 height 22
click at [591, 678] on button "Festes Schuhwerk" at bounding box center [591, 687] width 20 height 20
click at [932, 736] on icon at bounding box center [940, 736] width 20 height 20
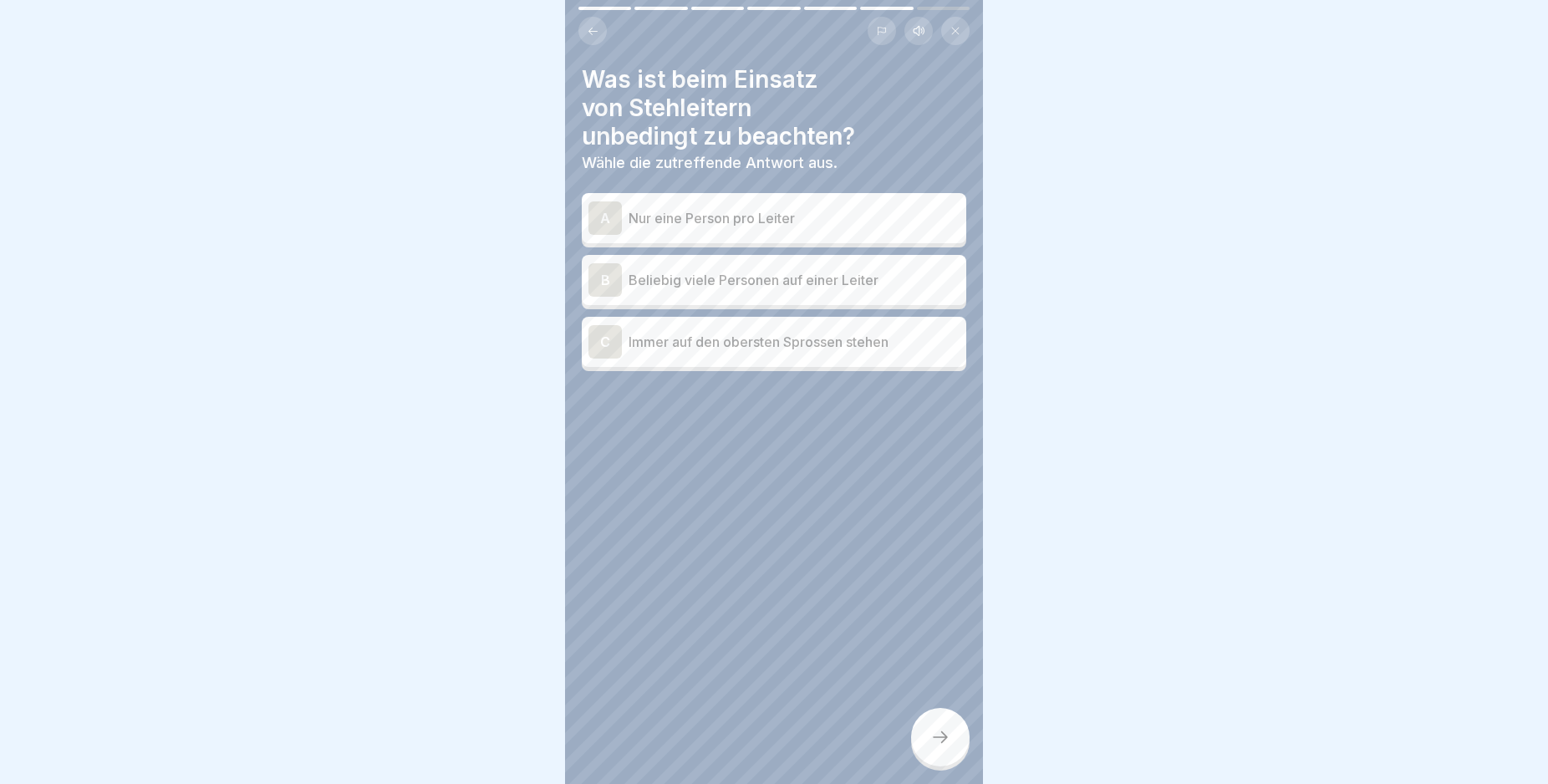
click at [605, 205] on div "A" at bounding box center [605, 218] width 34 height 34
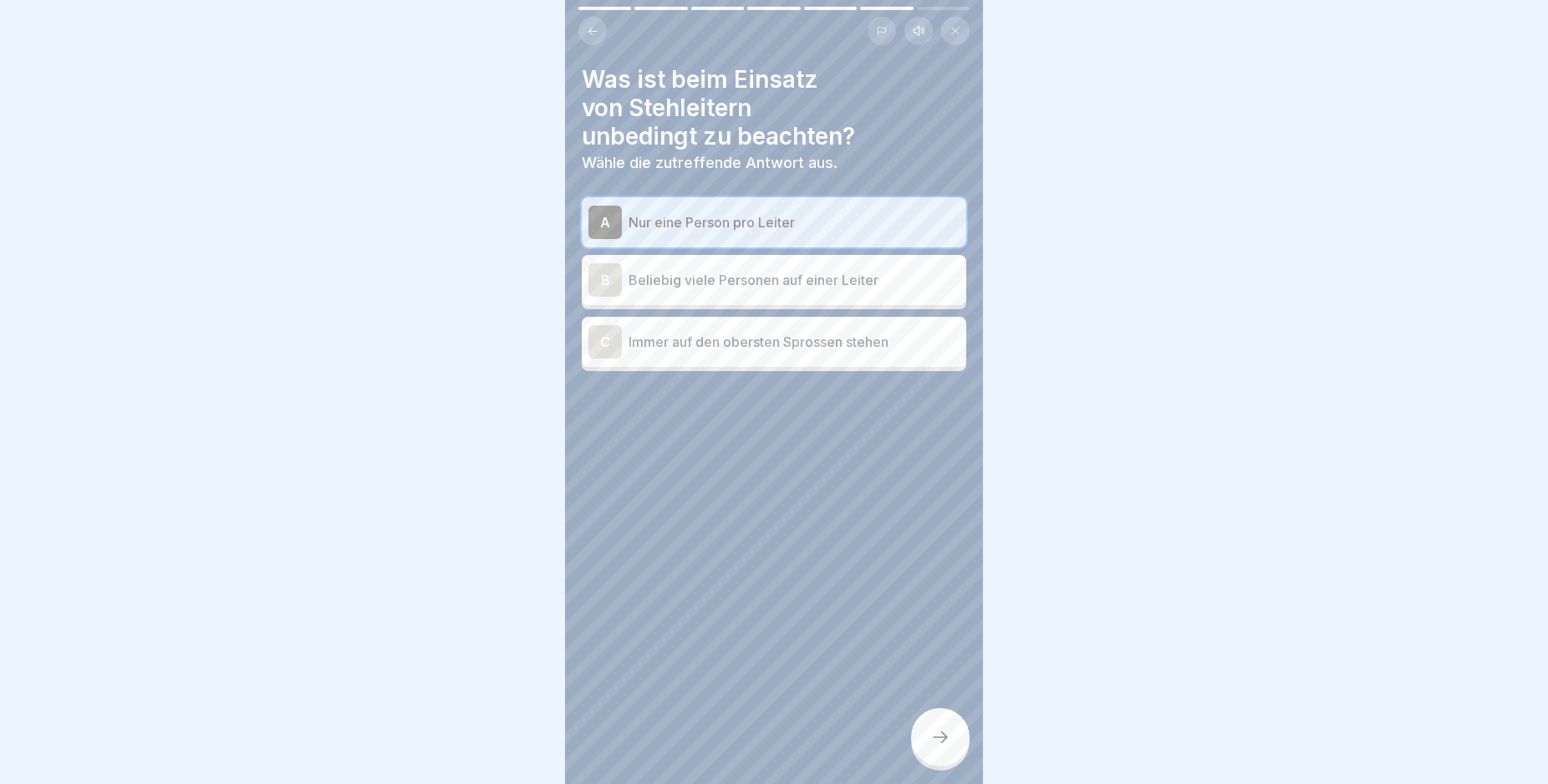
click at [933, 739] on icon at bounding box center [940, 736] width 20 height 20
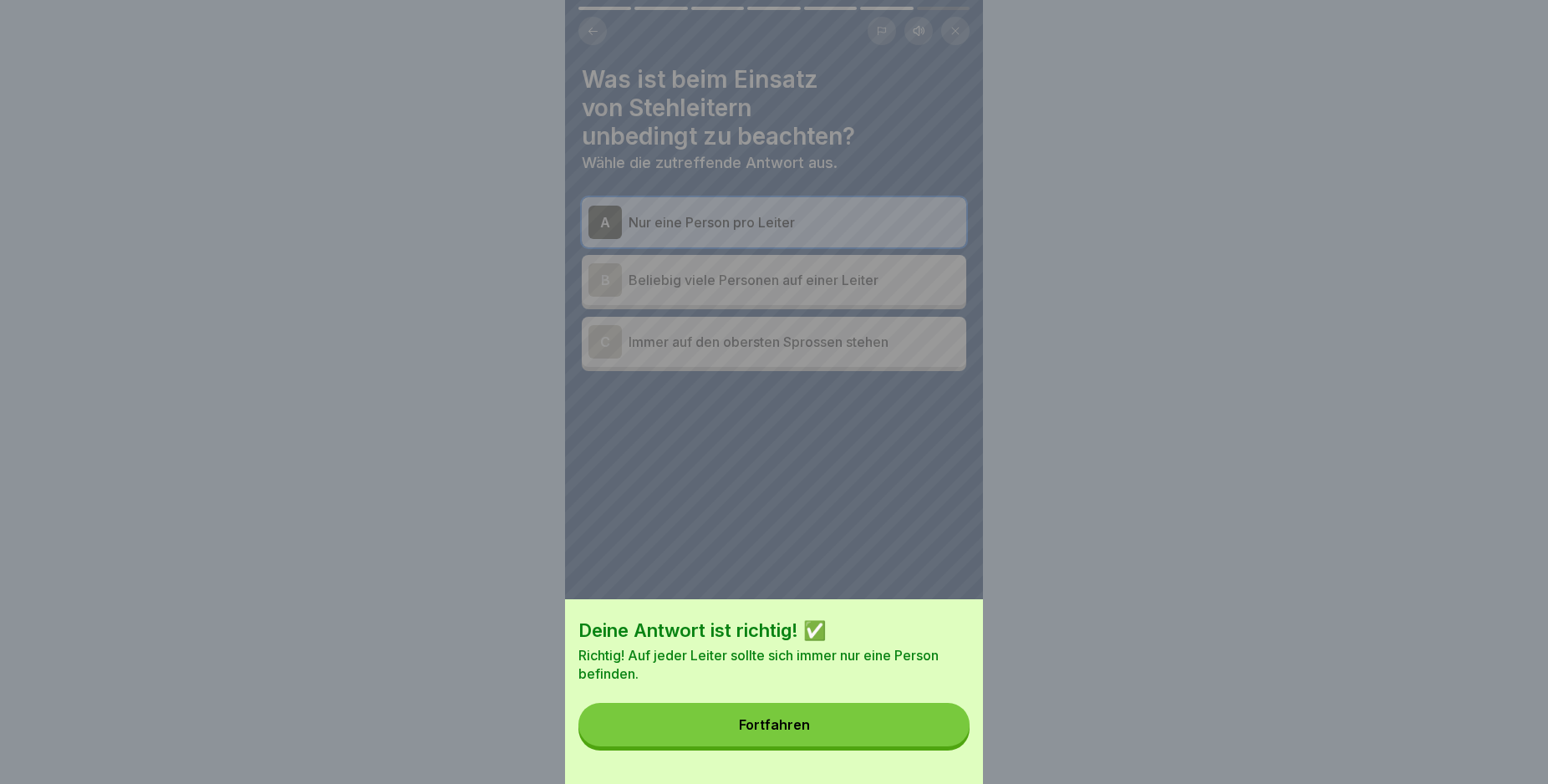
click at [929, 739] on button "Fortfahren" at bounding box center [773, 725] width 391 height 43
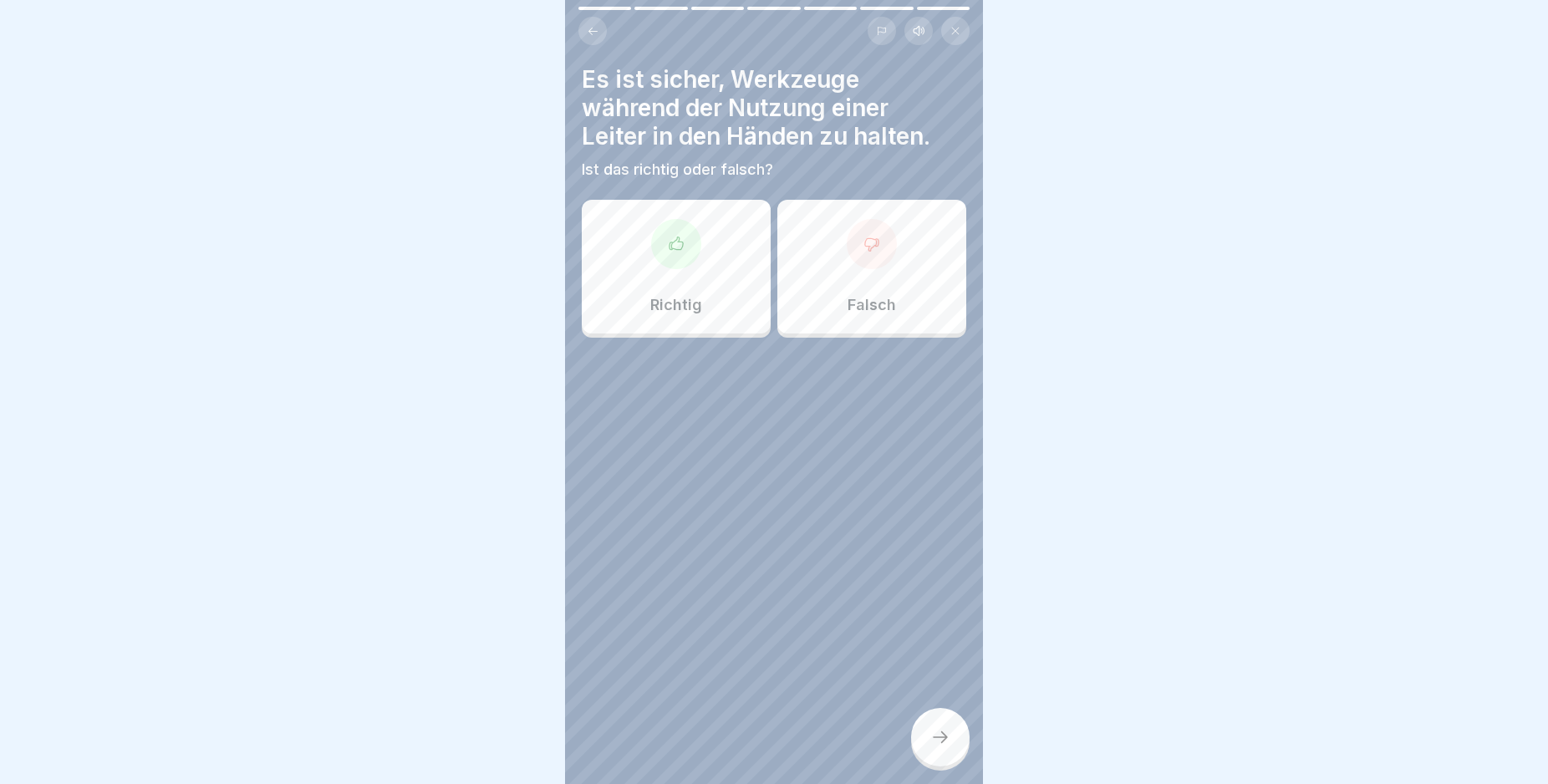
click at [868, 235] on icon at bounding box center [872, 244] width 17 height 17
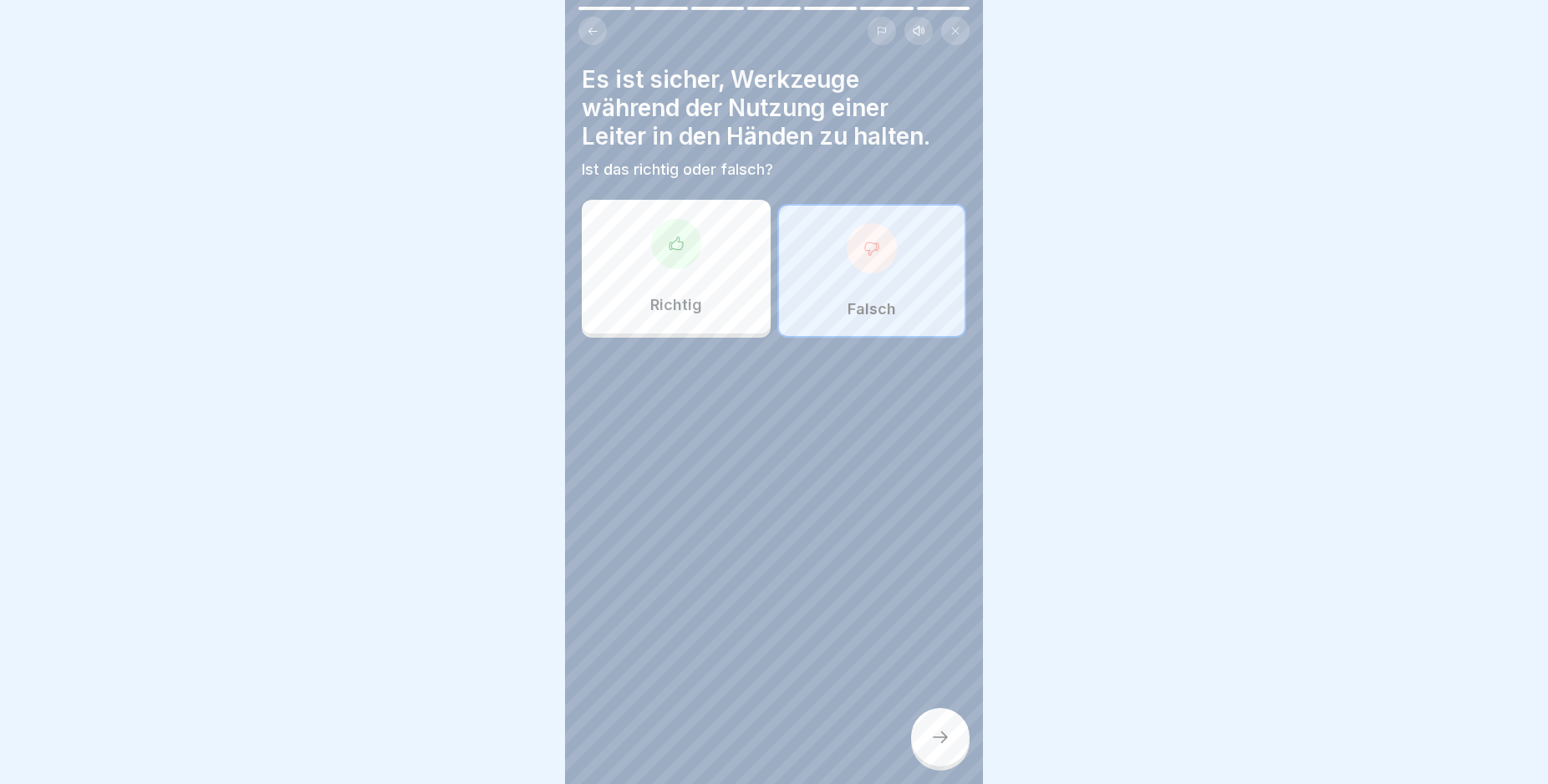
click at [952, 722] on div at bounding box center [941, 737] width 58 height 58
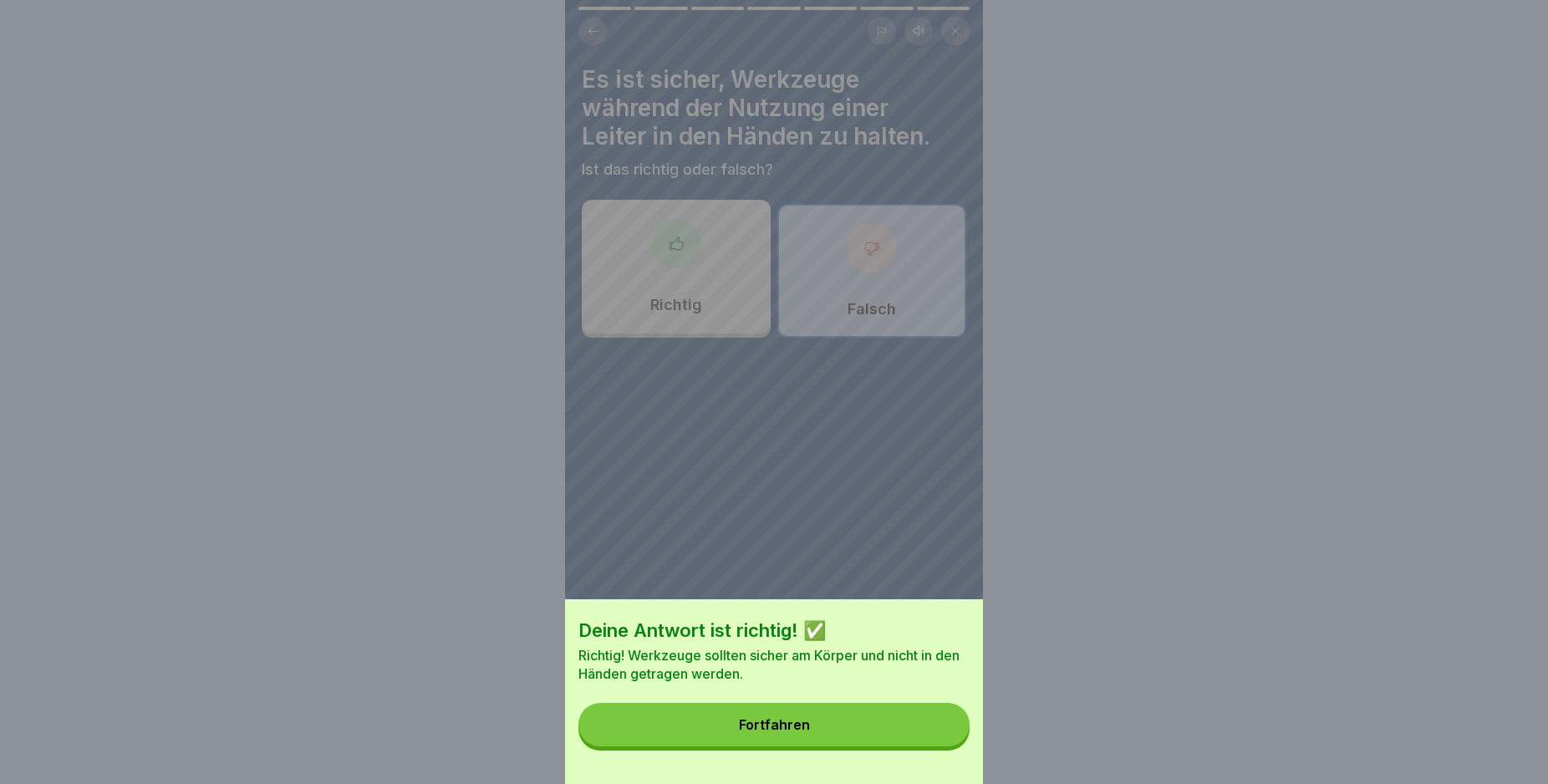
click at [950, 726] on button "Fortfahren" at bounding box center [773, 725] width 391 height 43
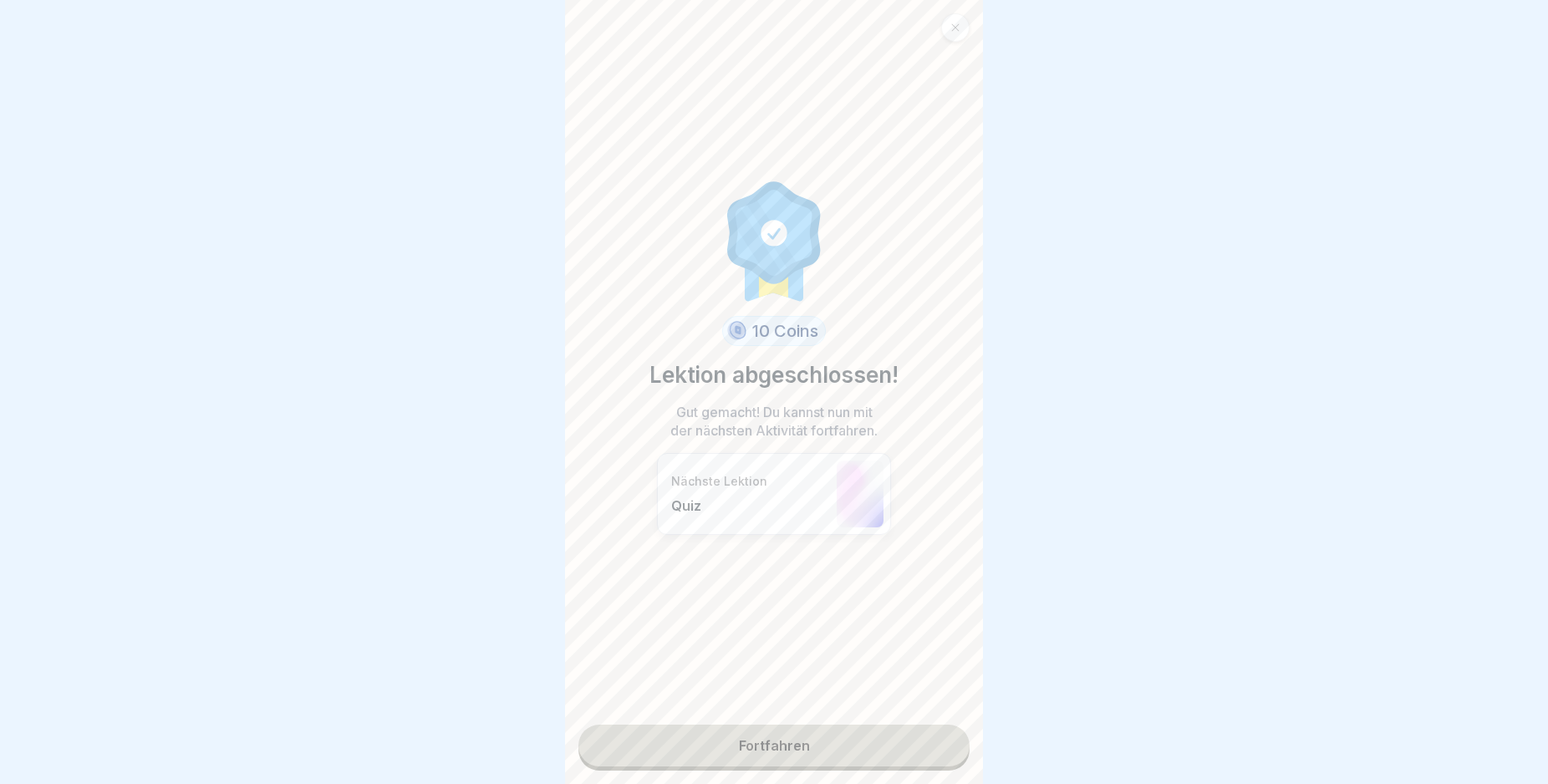
click at [837, 734] on link "Fortfahren" at bounding box center [773, 745] width 391 height 41
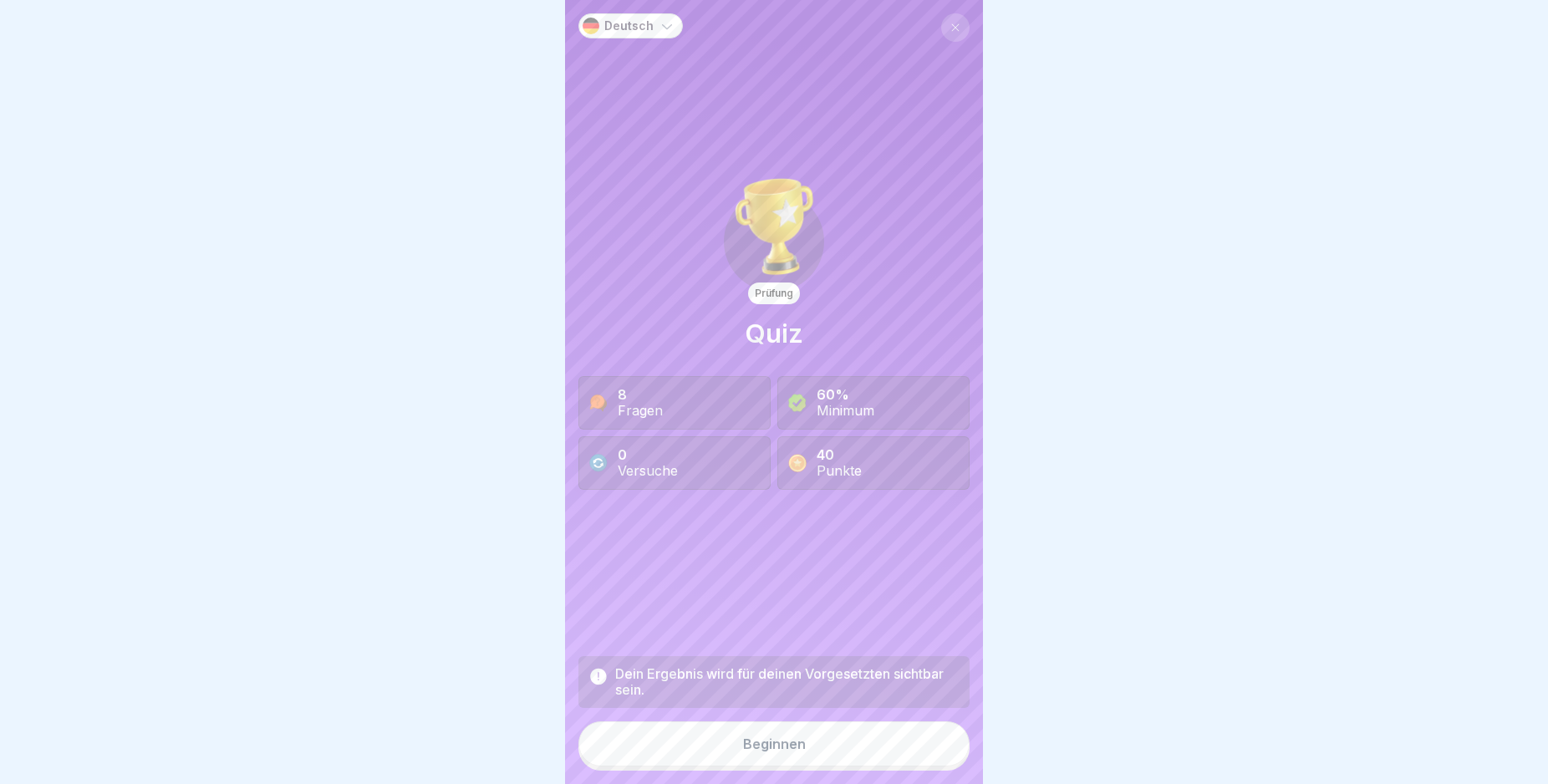
scroll to position [14, 0]
click at [814, 744] on button "Beginnen" at bounding box center [773, 744] width 391 height 45
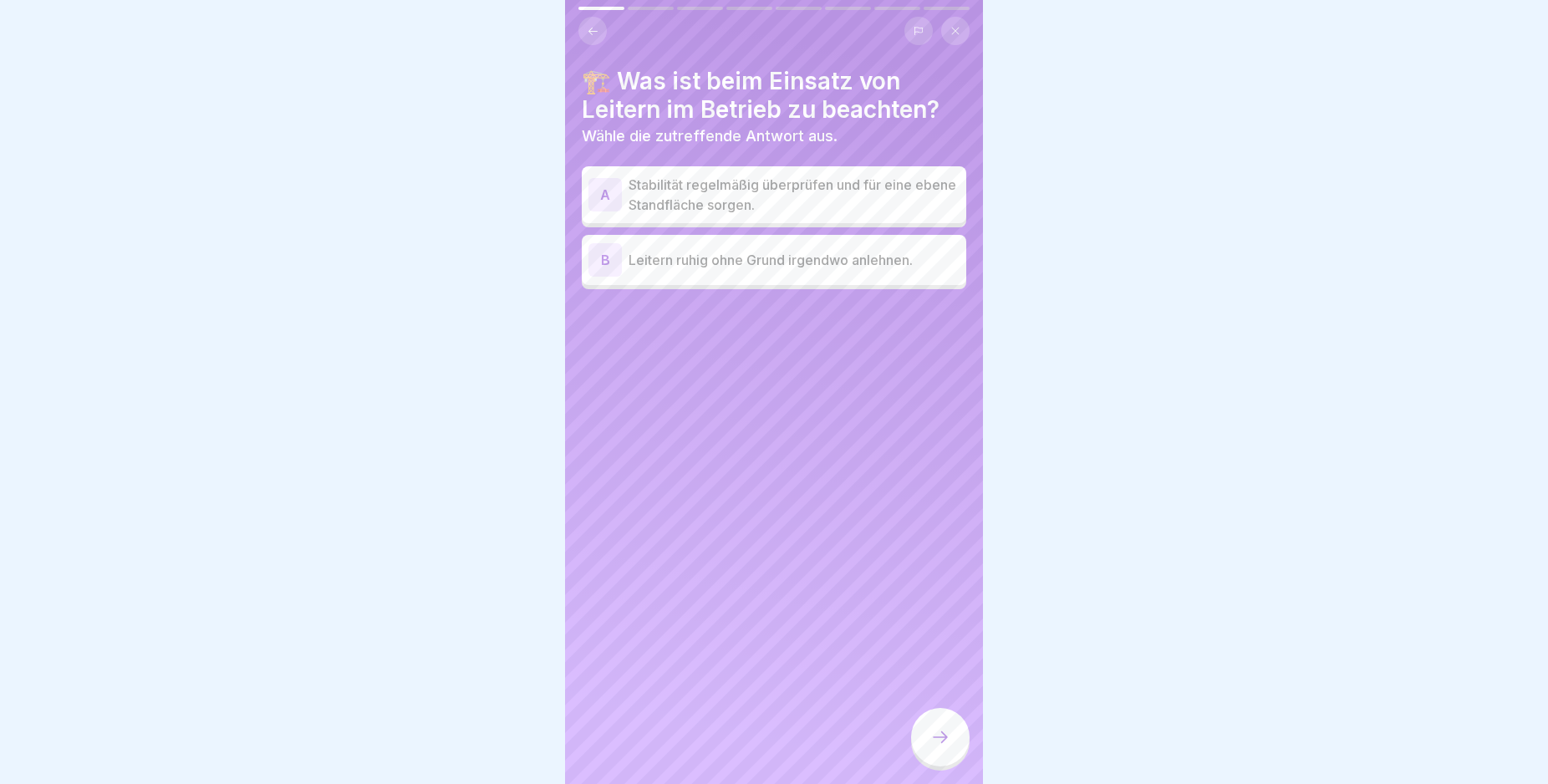
click at [607, 182] on div "A" at bounding box center [605, 195] width 34 height 34
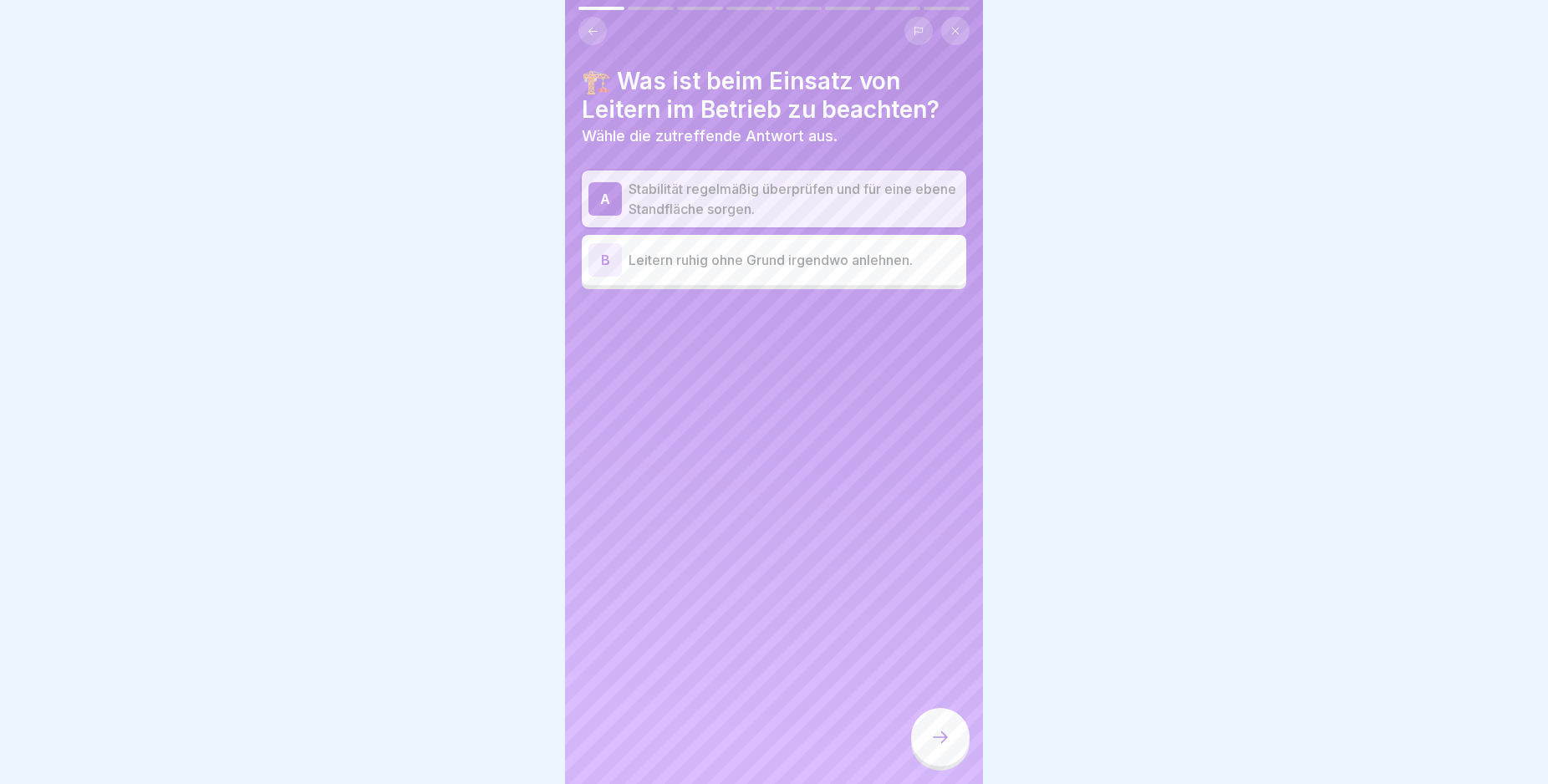
click at [939, 734] on icon at bounding box center [940, 736] width 20 height 20
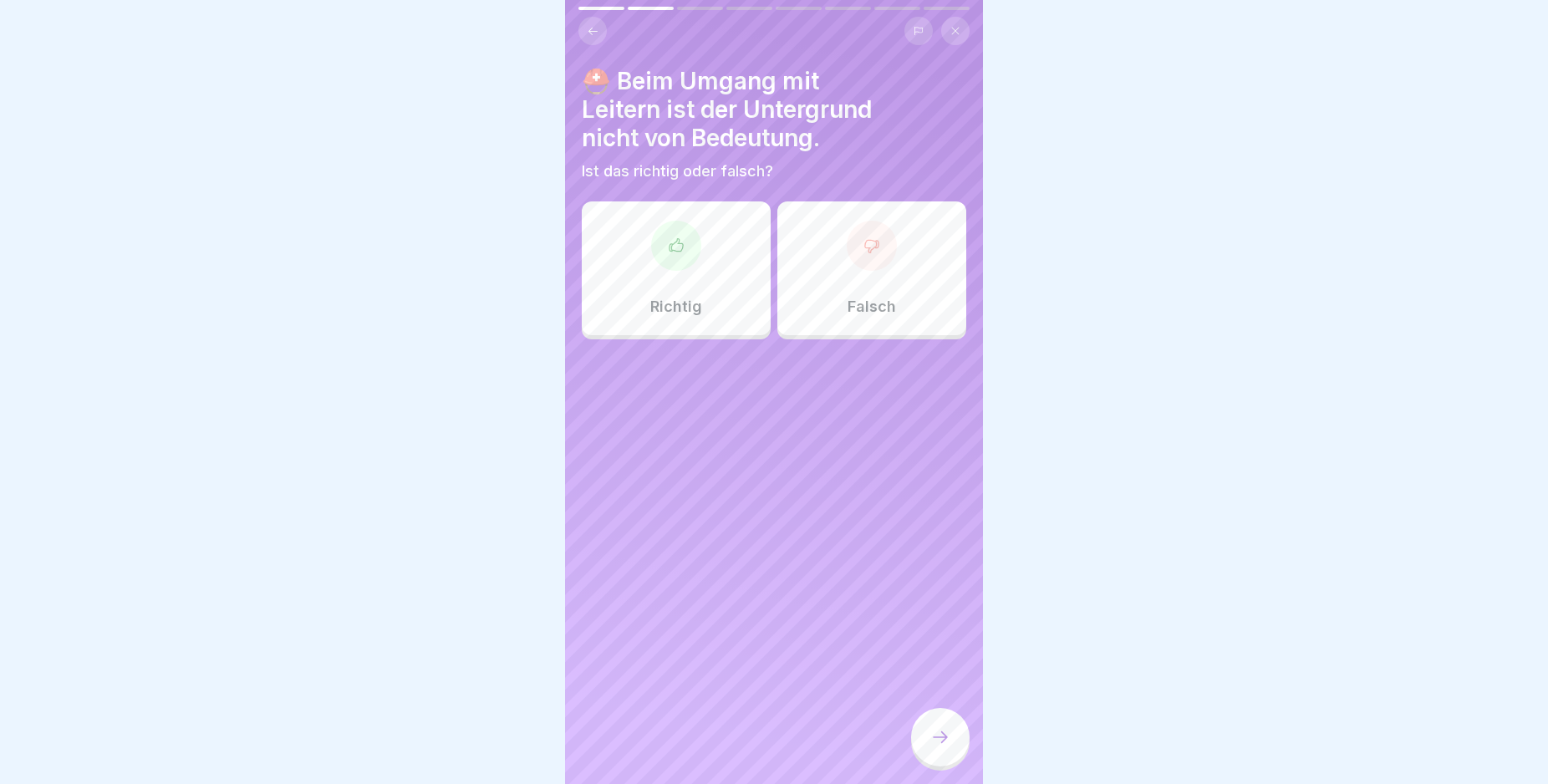
click at [866, 240] on div at bounding box center [871, 245] width 50 height 50
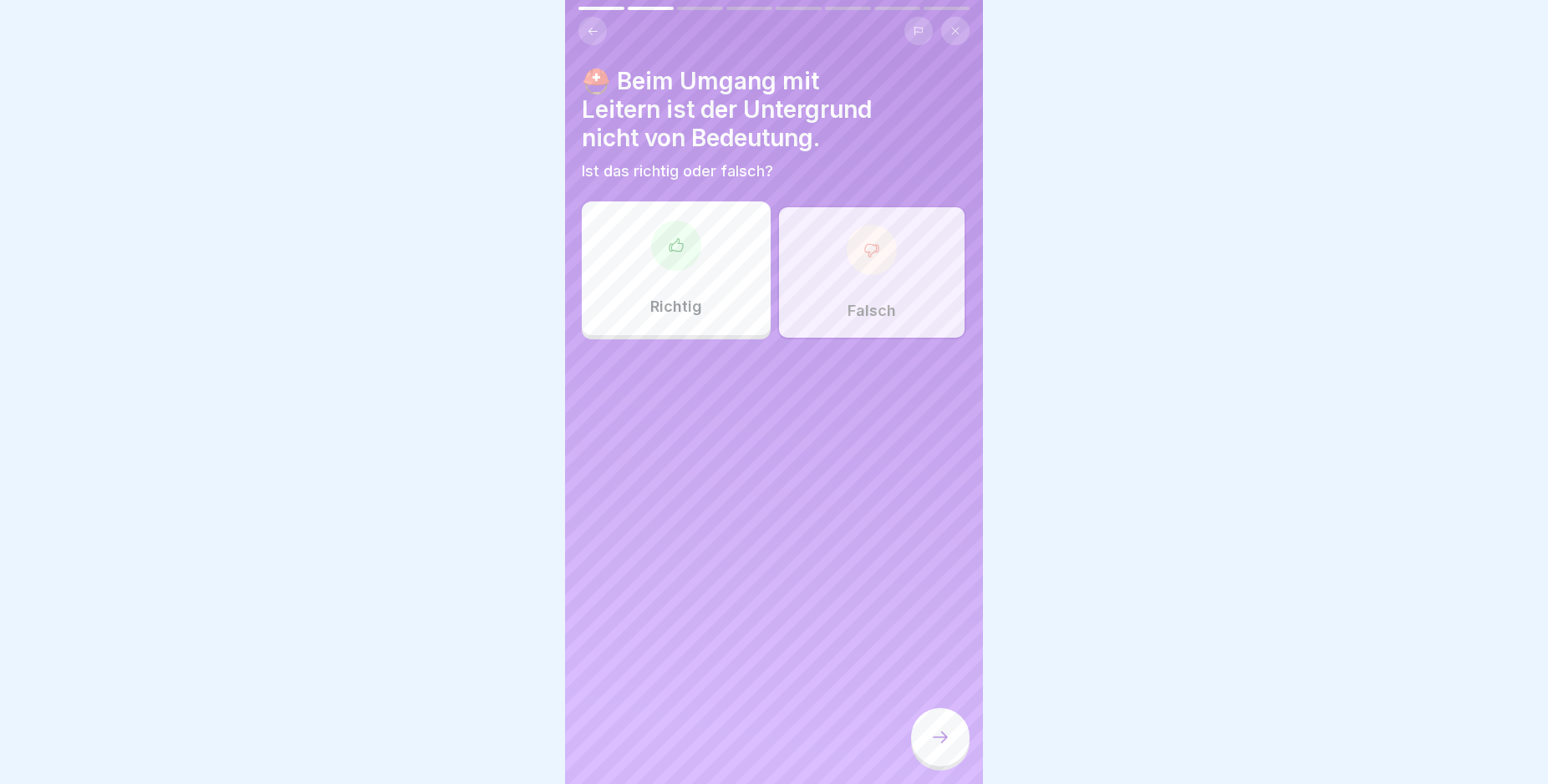
click at [940, 737] on icon at bounding box center [940, 736] width 20 height 20
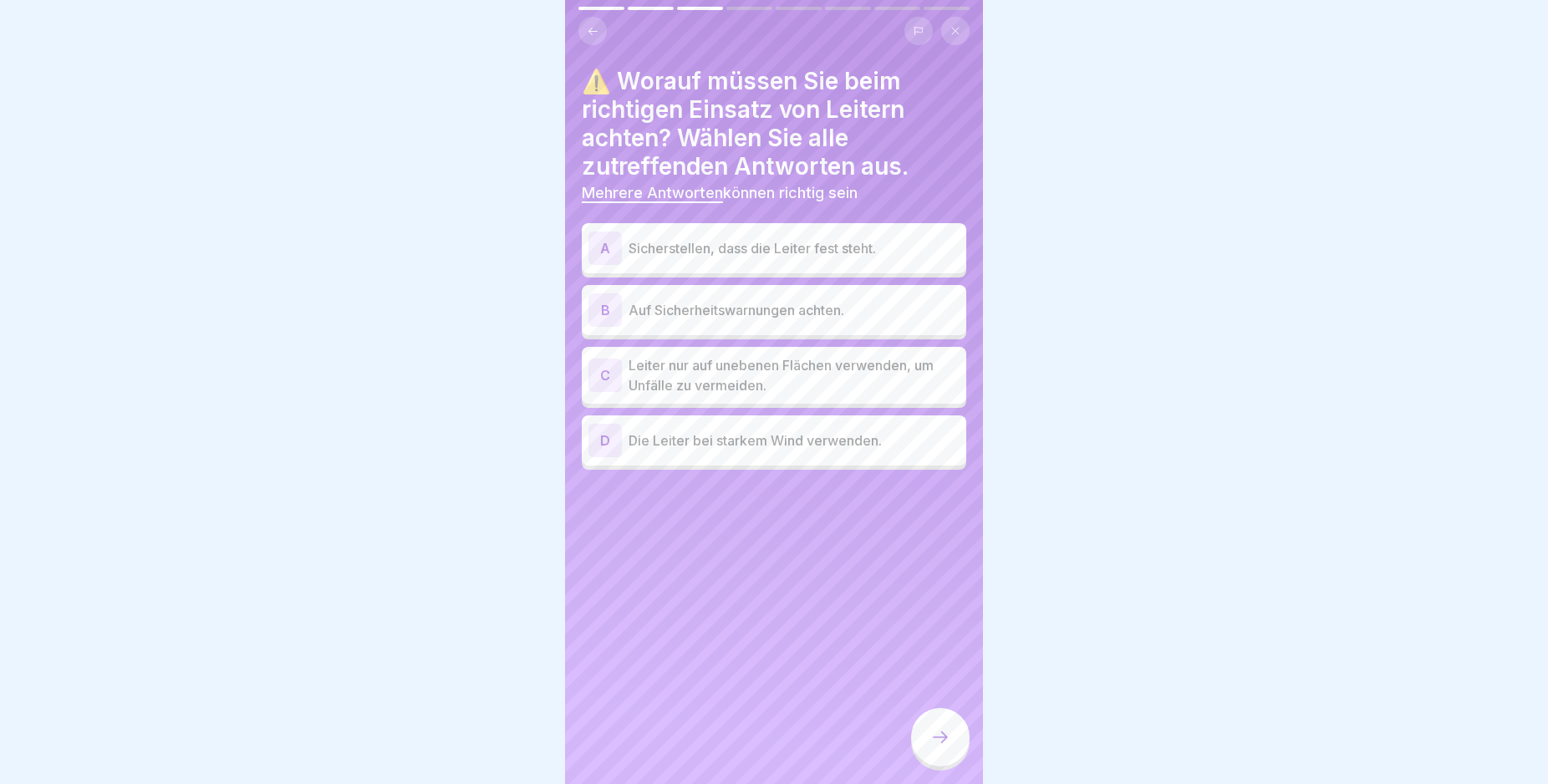
click at [605, 234] on div "A" at bounding box center [605, 248] width 34 height 34
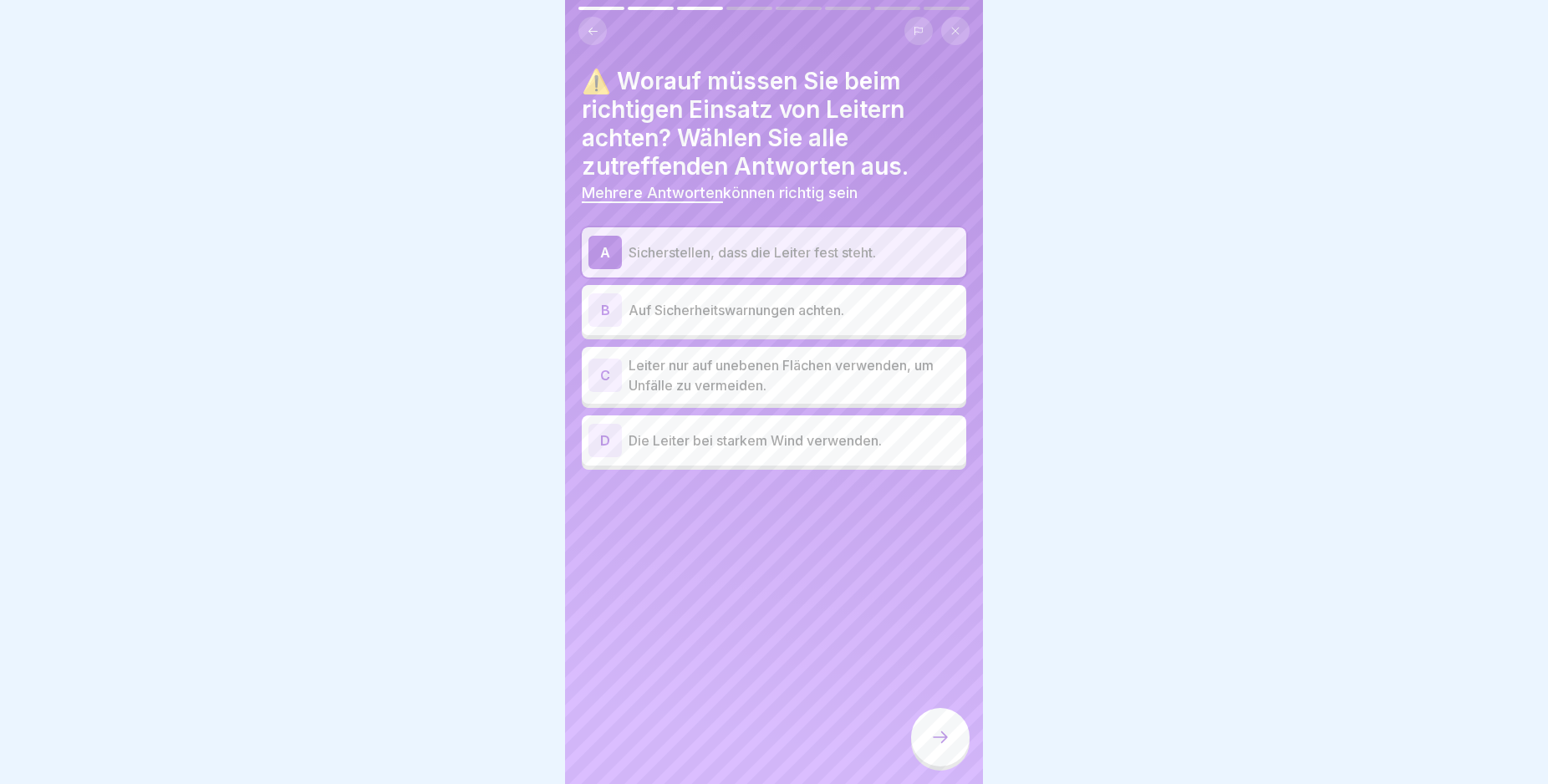
click at [605, 295] on div "B" at bounding box center [605, 311] width 34 height 34
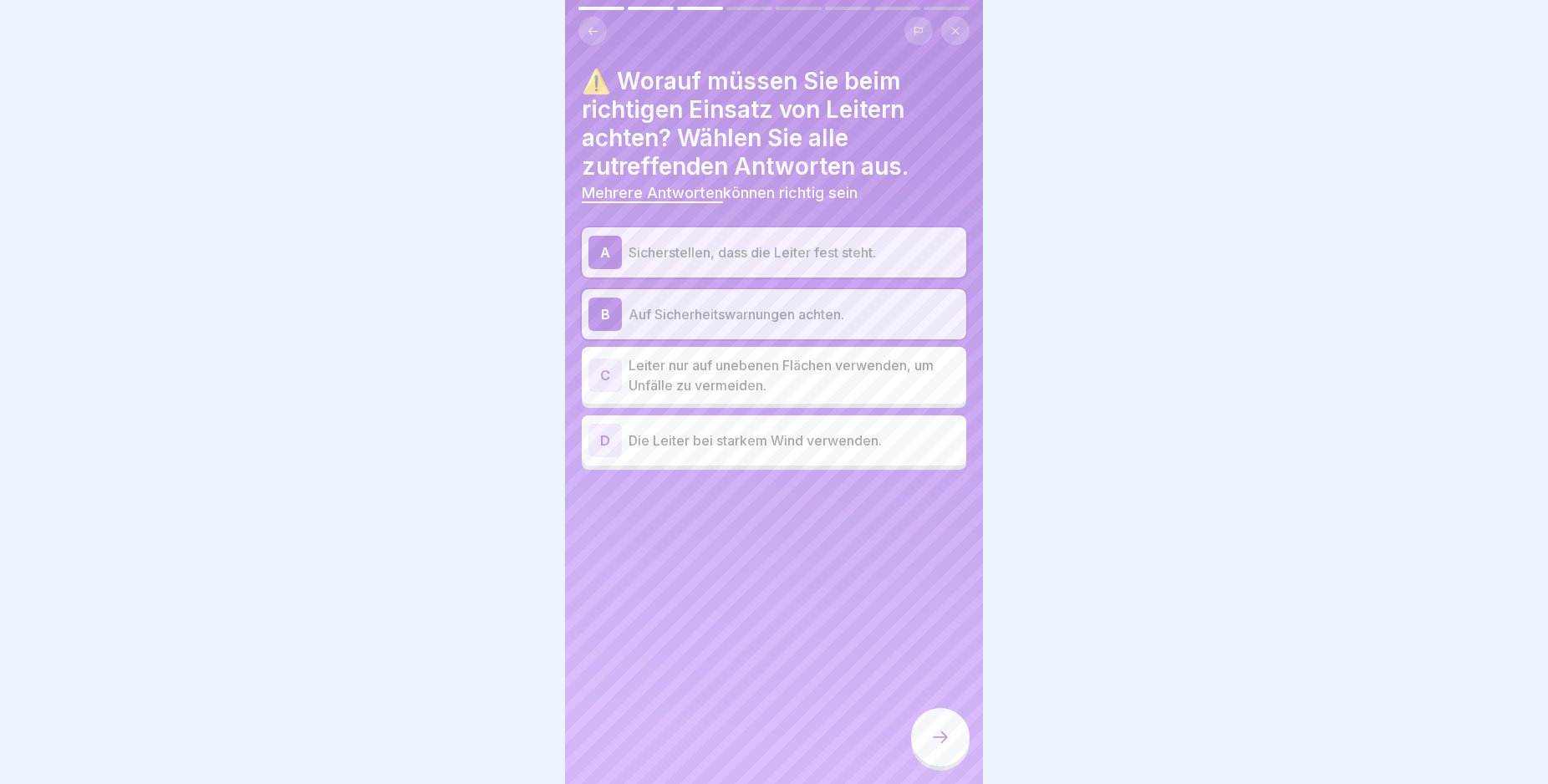
click at [942, 748] on div at bounding box center [941, 737] width 58 height 58
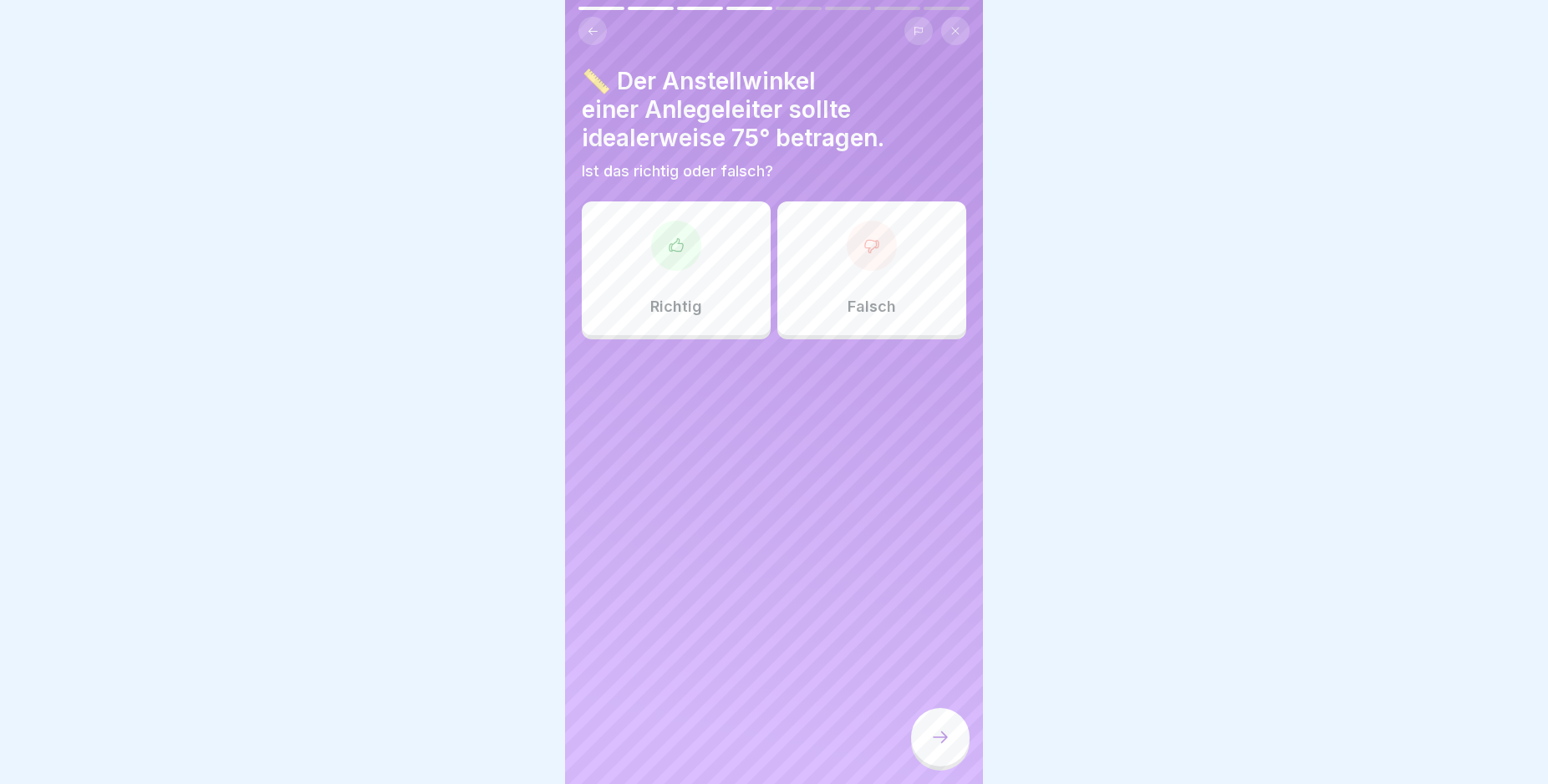
click at [668, 237] on icon at bounding box center [676, 246] width 17 height 17
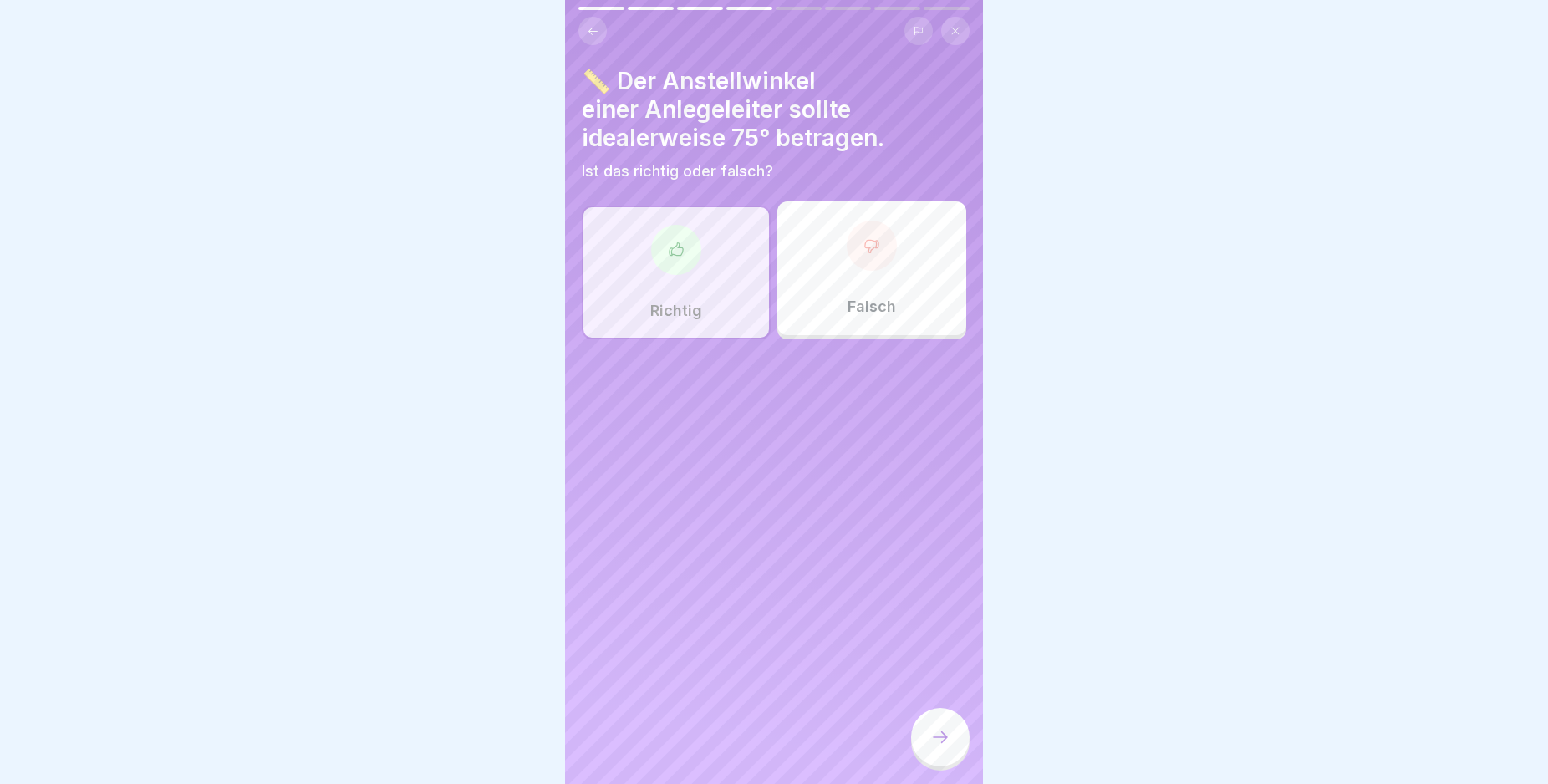
click at [954, 724] on div at bounding box center [941, 737] width 58 height 58
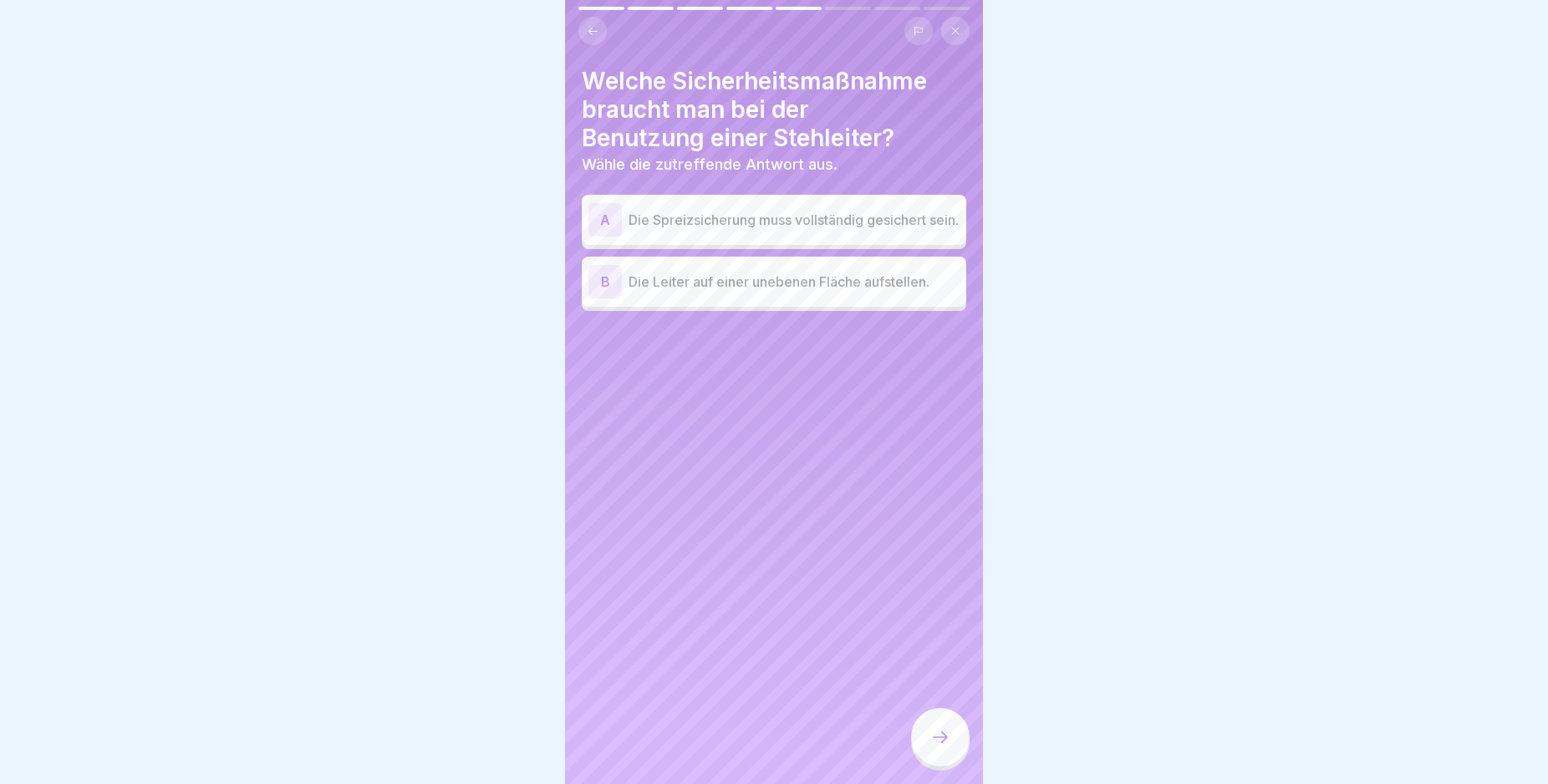
click at [600, 207] on div "A" at bounding box center [605, 220] width 34 height 34
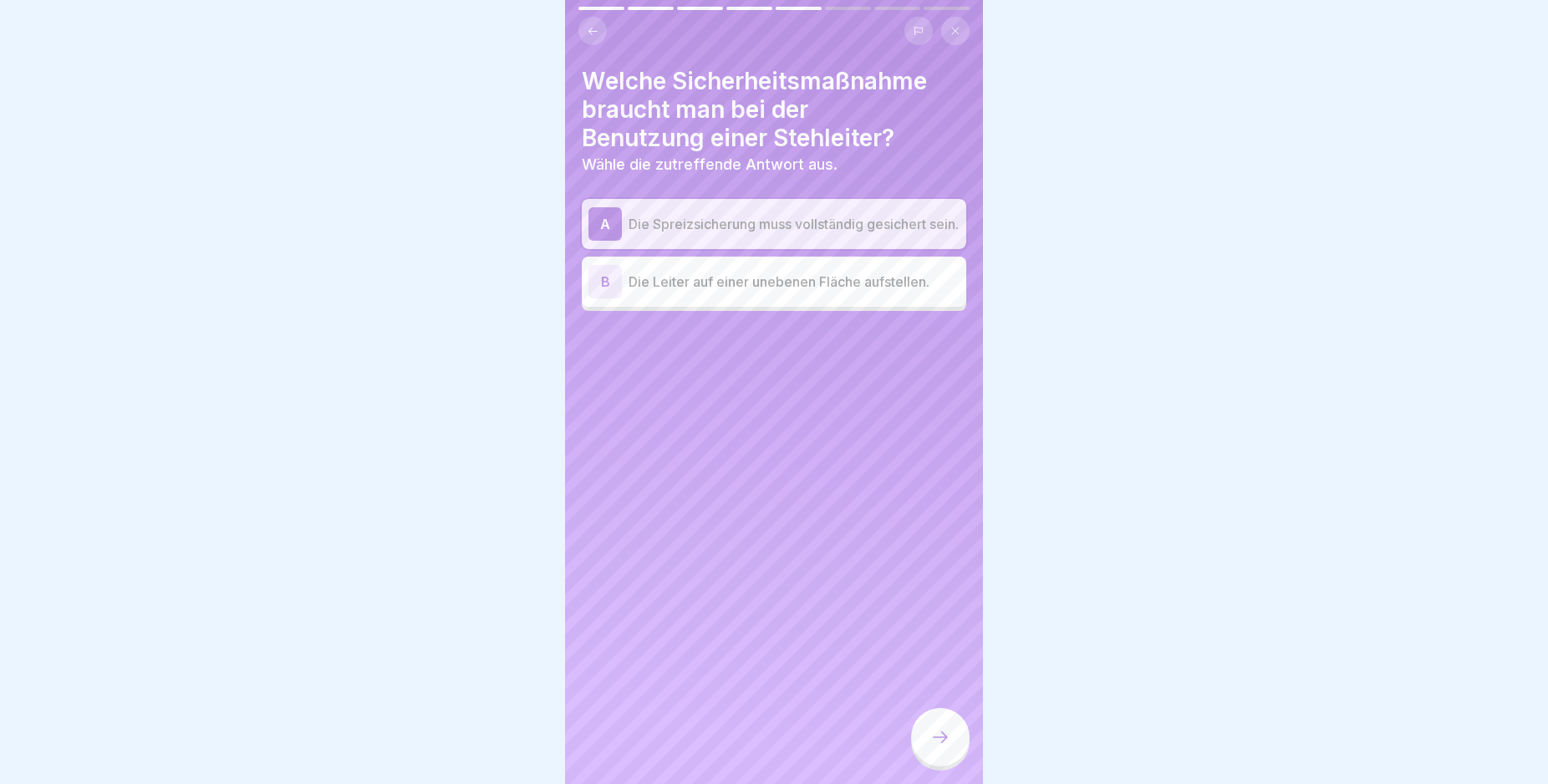
click at [939, 743] on icon at bounding box center [940, 736] width 20 height 20
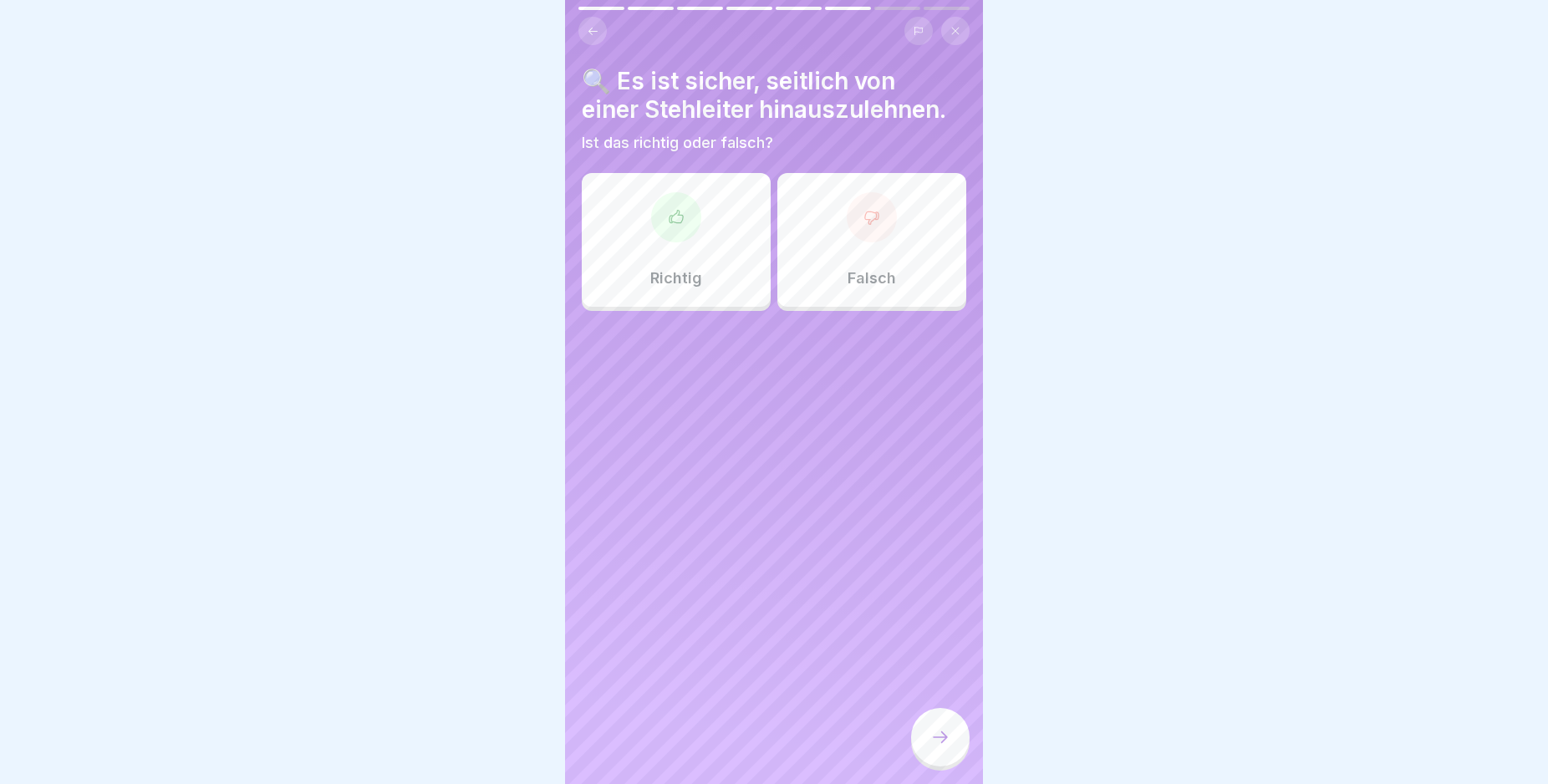
click at [863, 211] on icon at bounding box center [872, 217] width 17 height 17
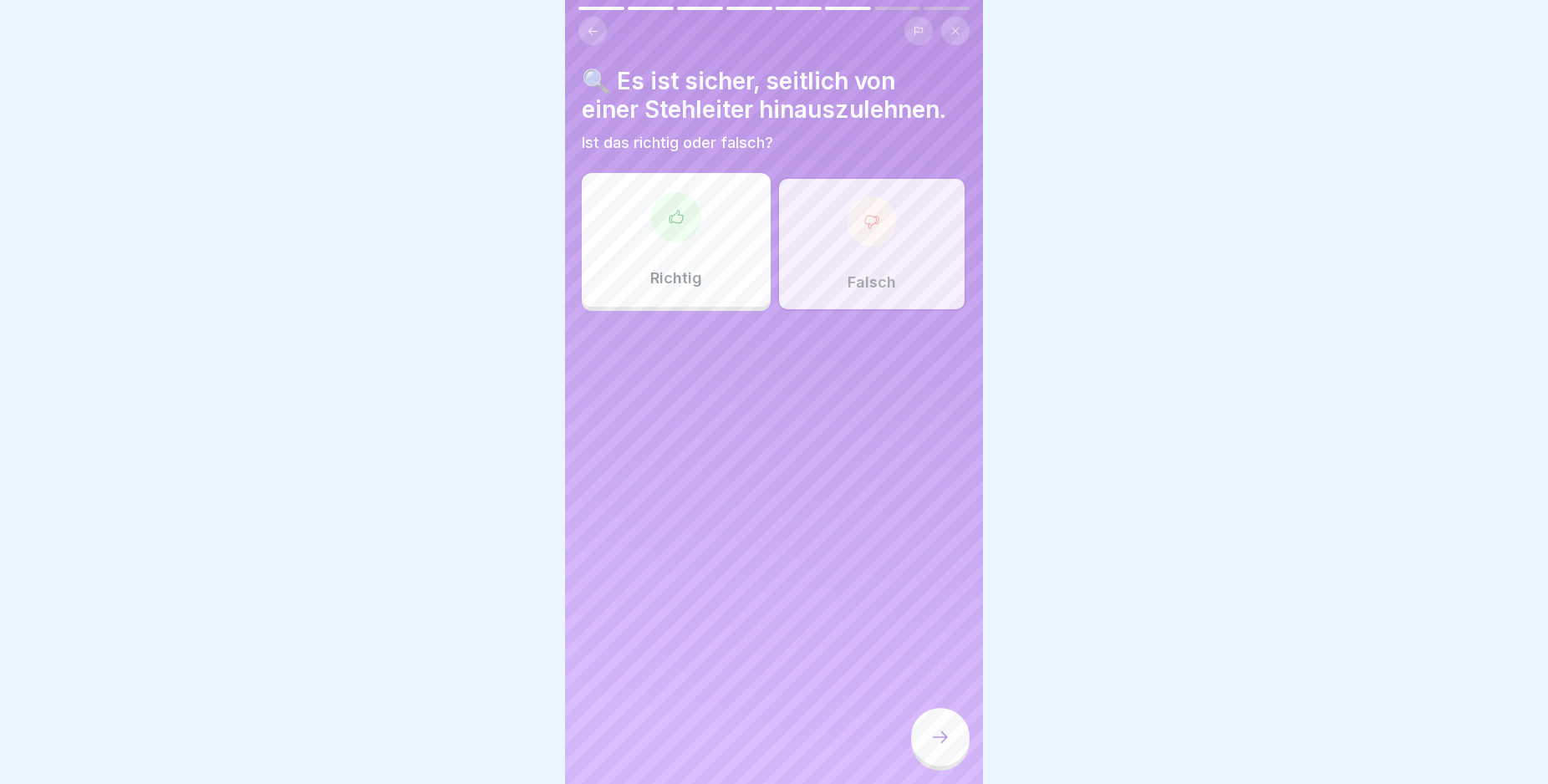
click at [943, 742] on icon at bounding box center [940, 736] width 20 height 20
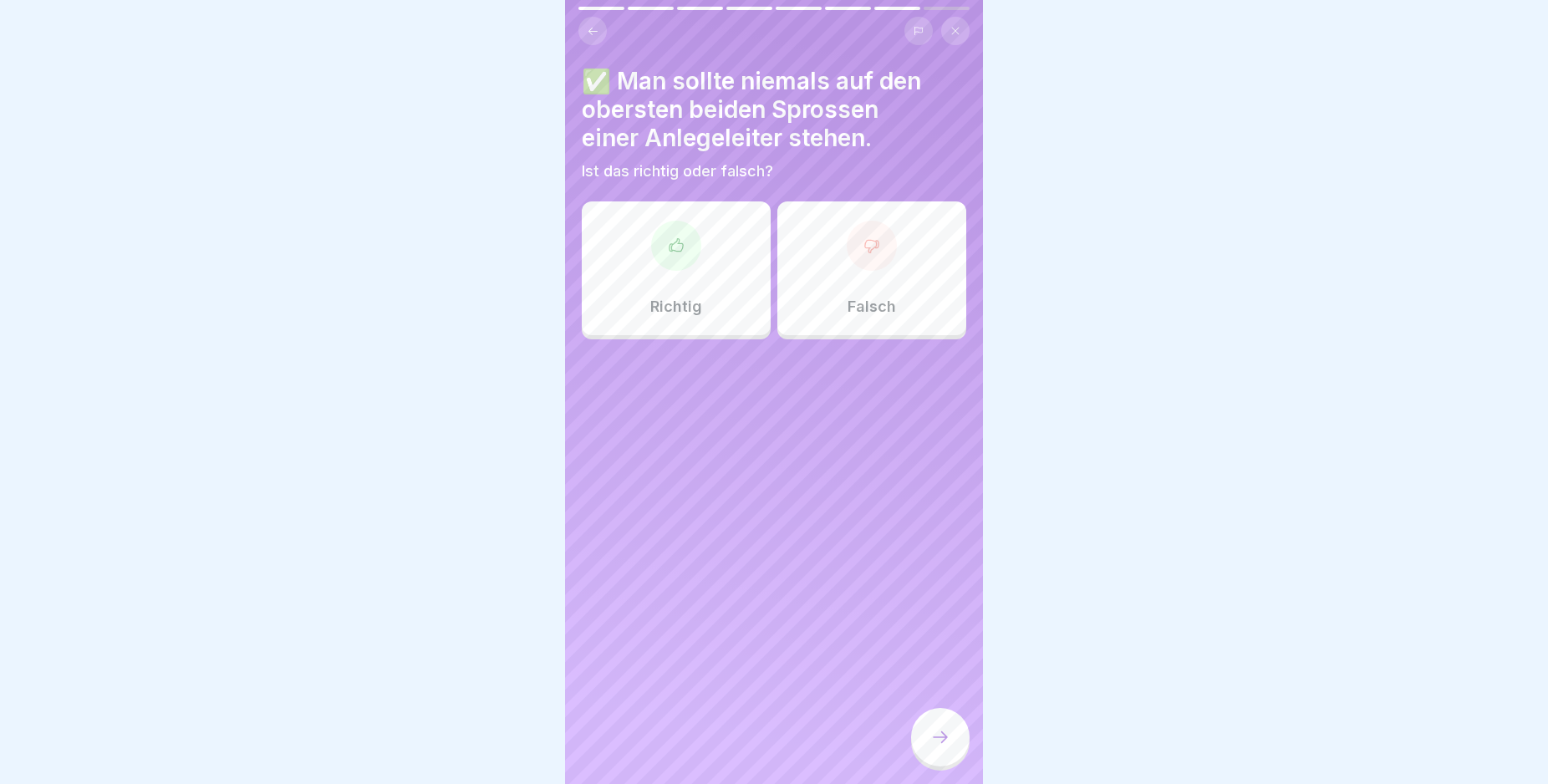
click at [677, 237] on icon at bounding box center [676, 246] width 17 height 17
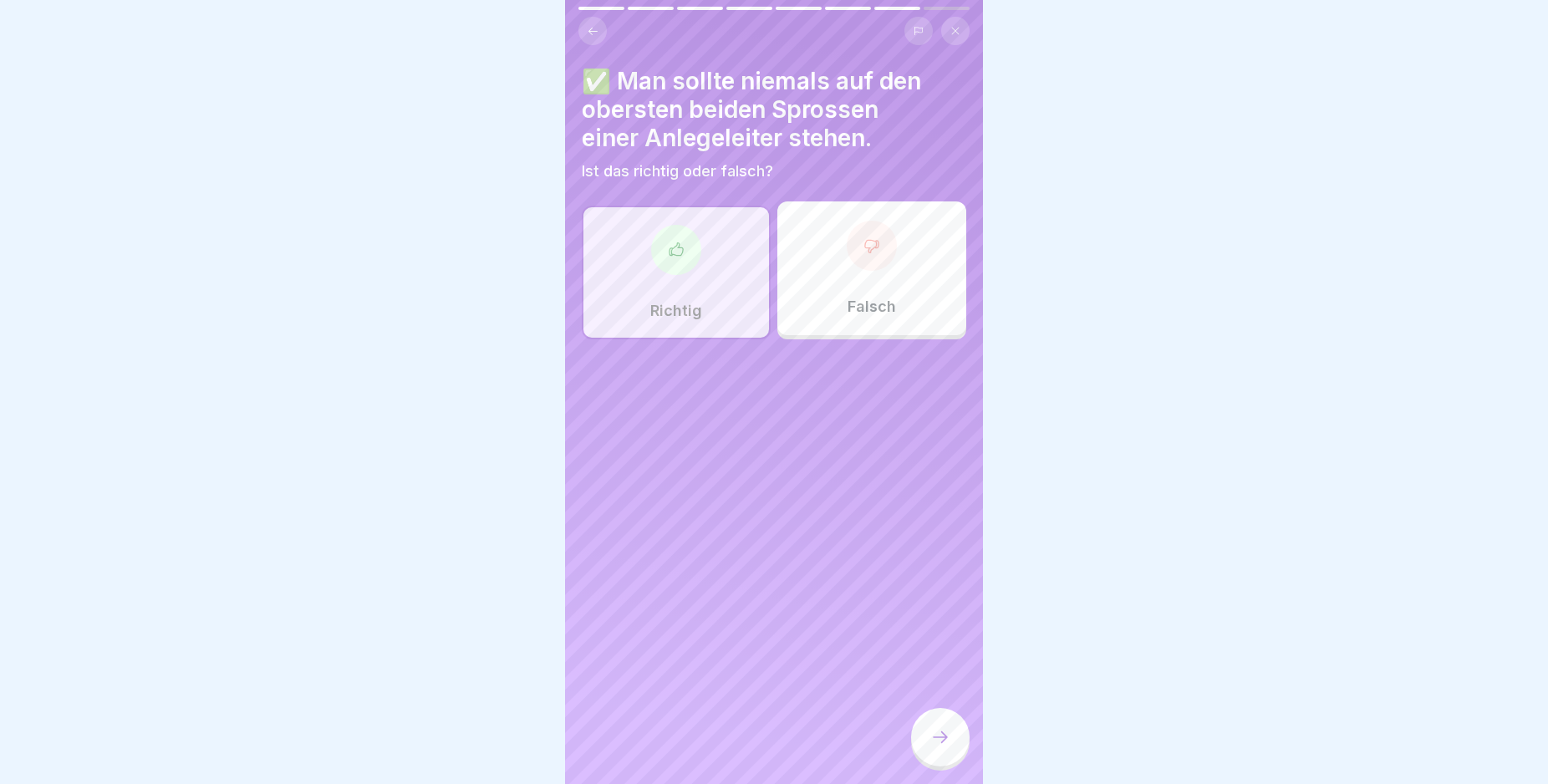
click at [947, 742] on icon at bounding box center [940, 736] width 20 height 20
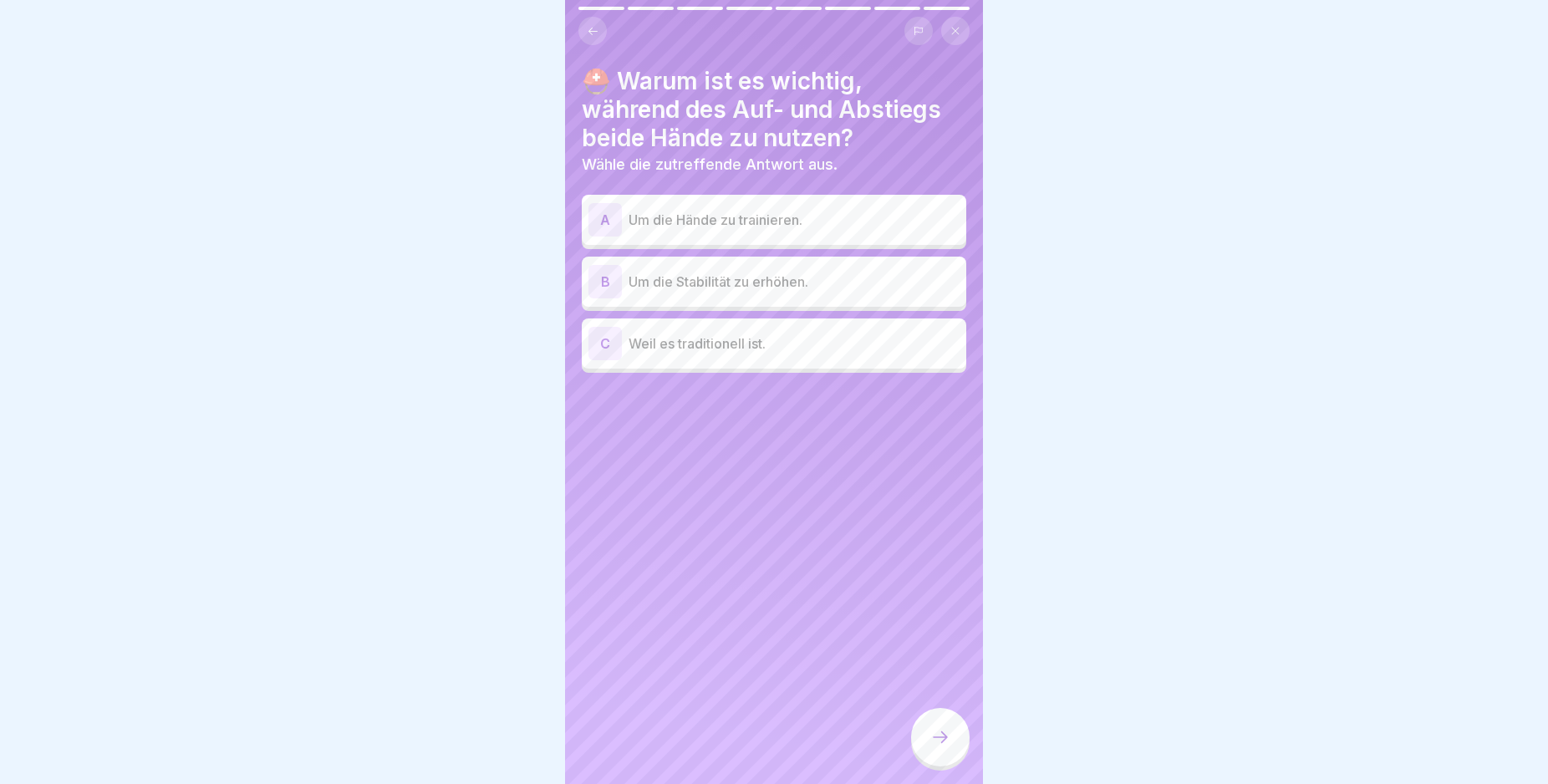
click at [607, 265] on div "B" at bounding box center [605, 281] width 34 height 34
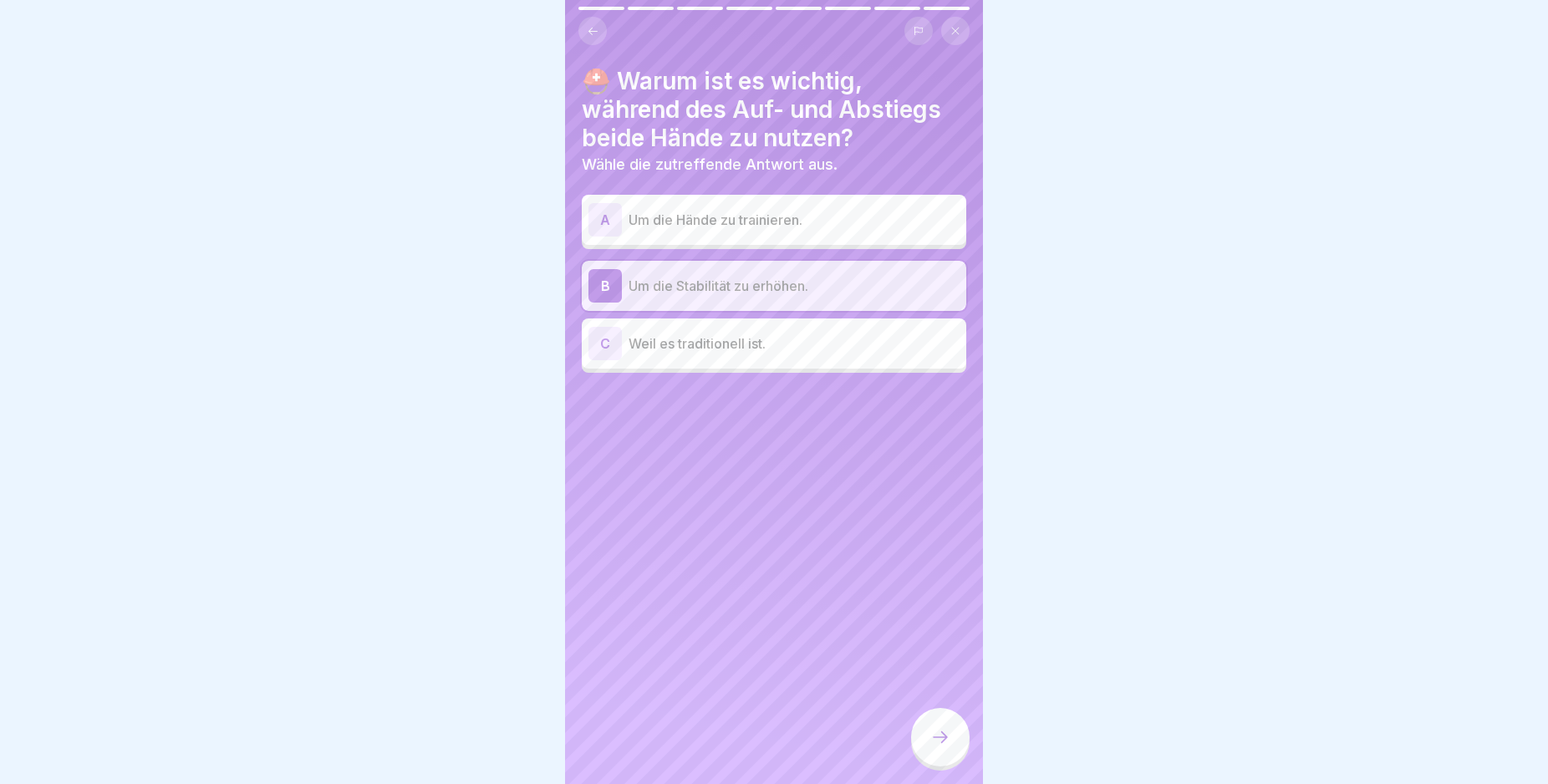
click at [938, 737] on icon at bounding box center [940, 736] width 20 height 20
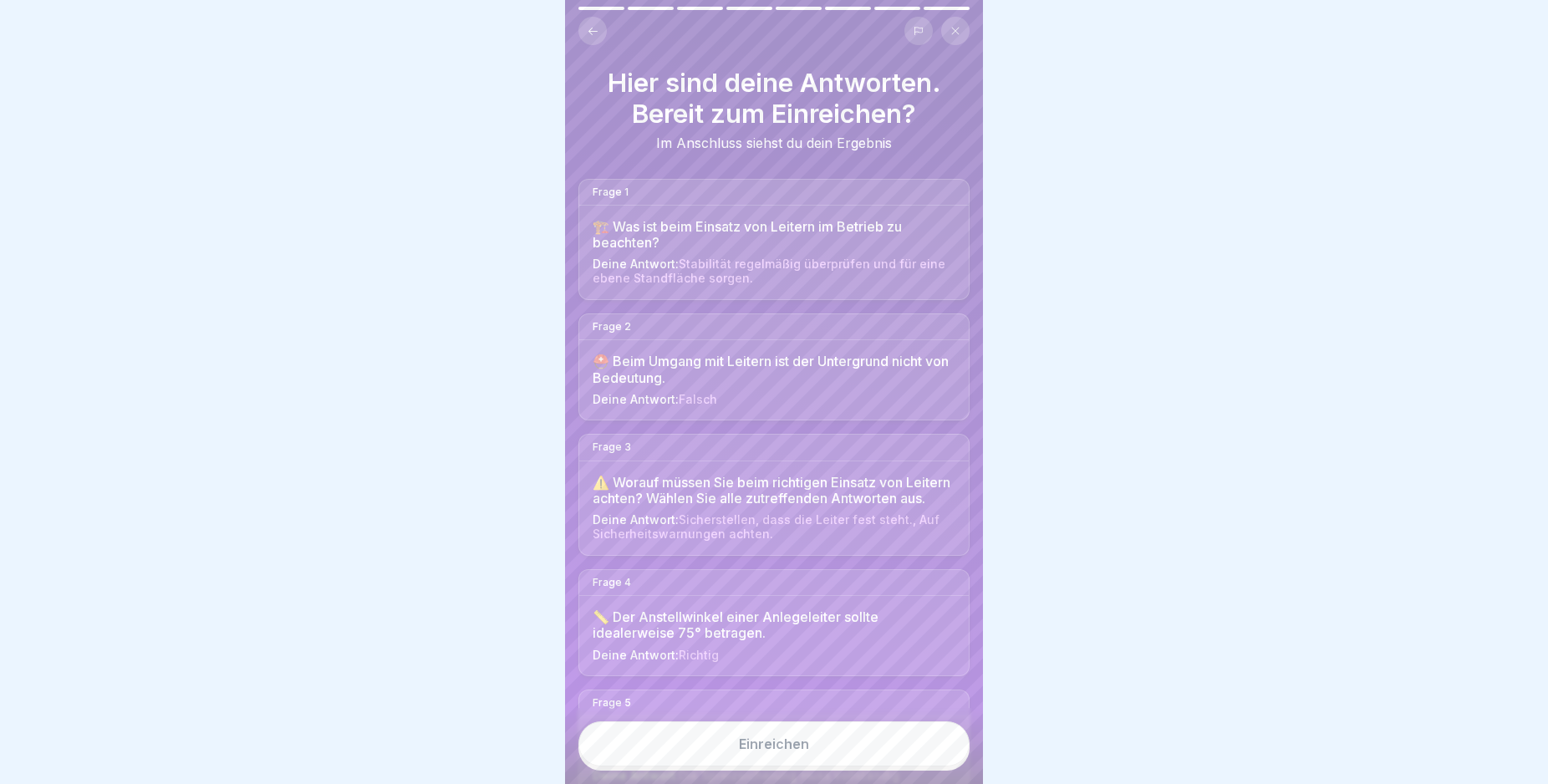
click at [908, 760] on button "Einreichen" at bounding box center [773, 744] width 391 height 45
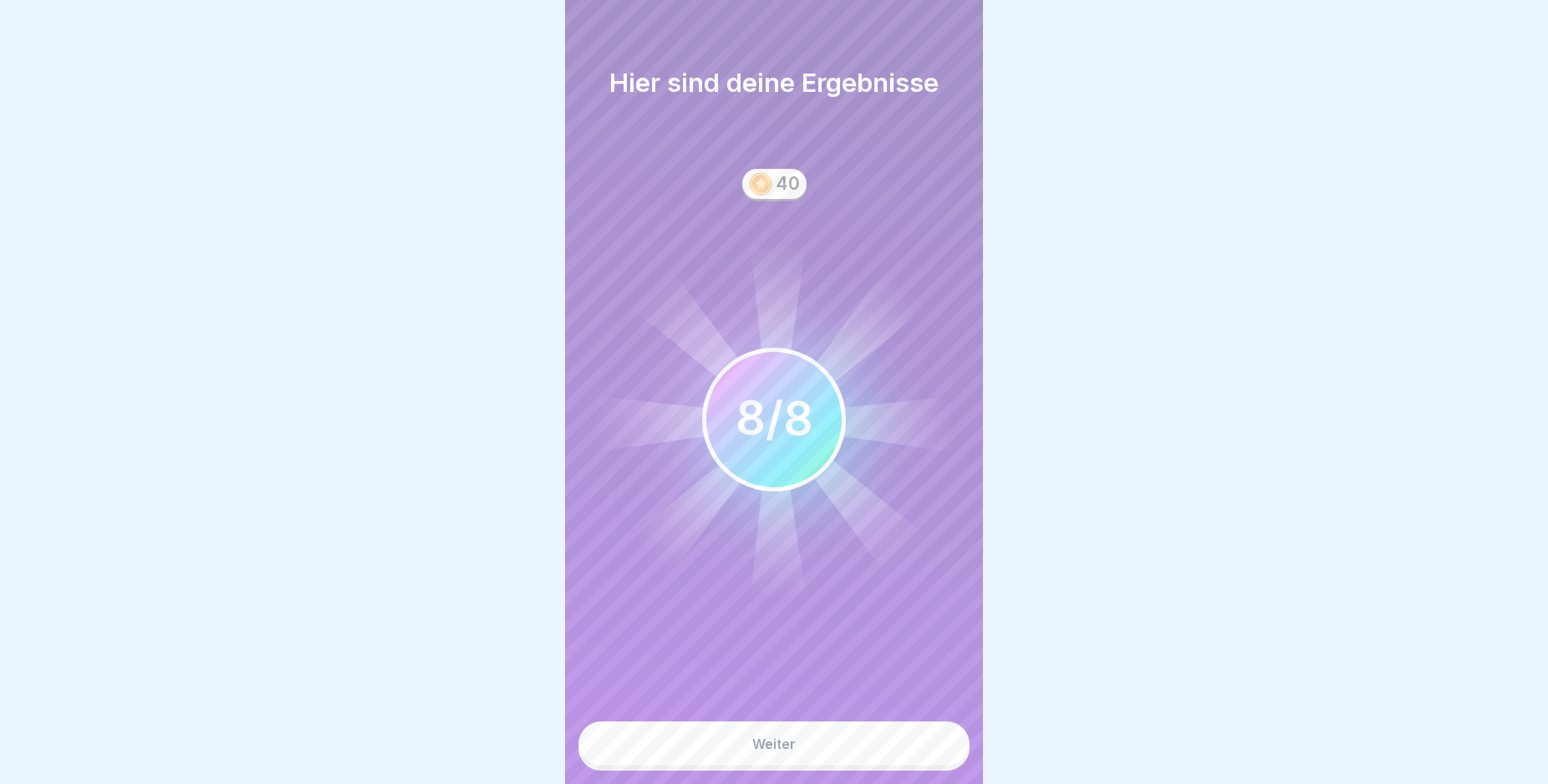
click at [908, 750] on button "Weiter" at bounding box center [773, 744] width 391 height 45
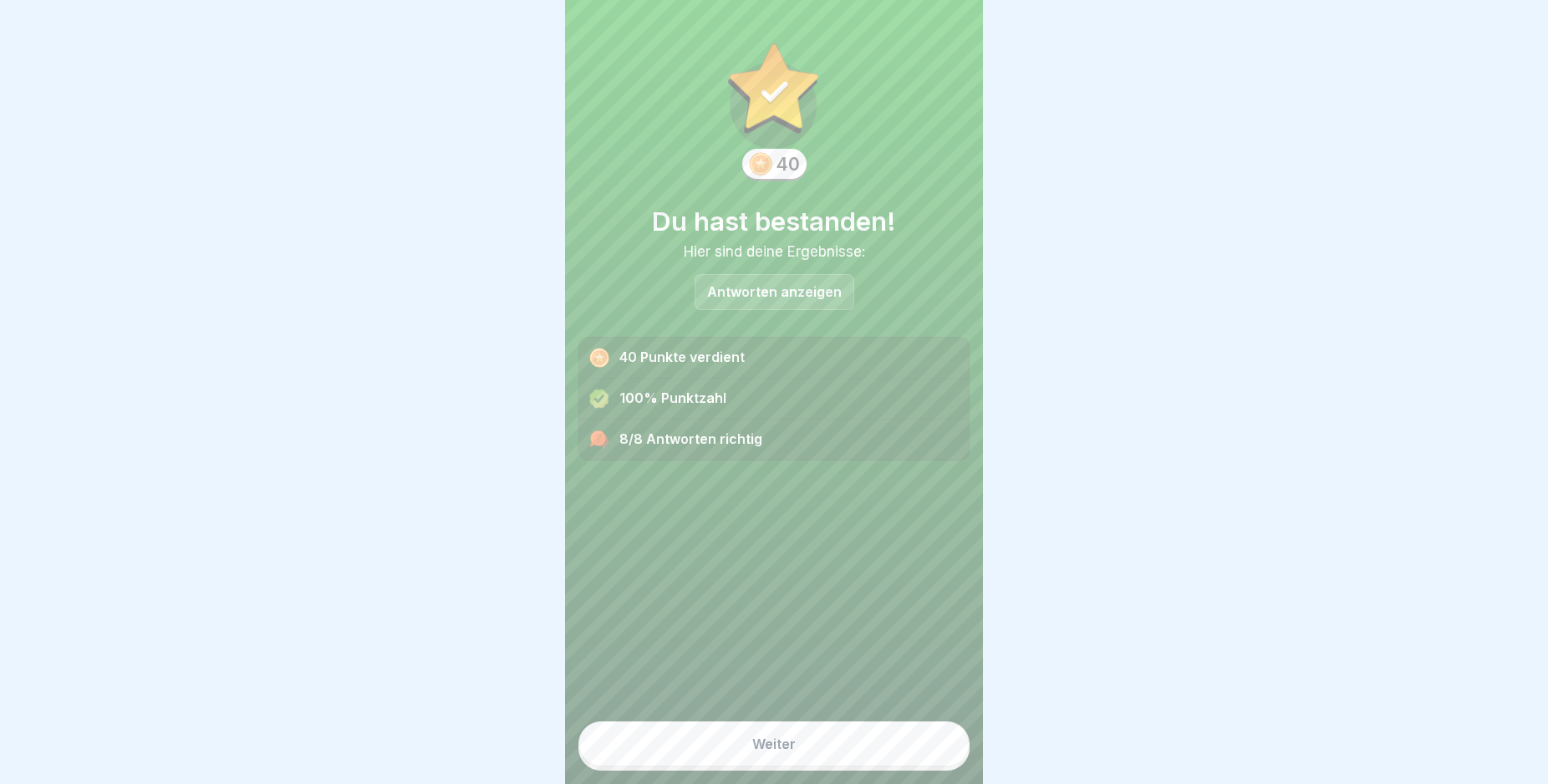
click at [908, 750] on button "Weiter" at bounding box center [773, 744] width 391 height 45
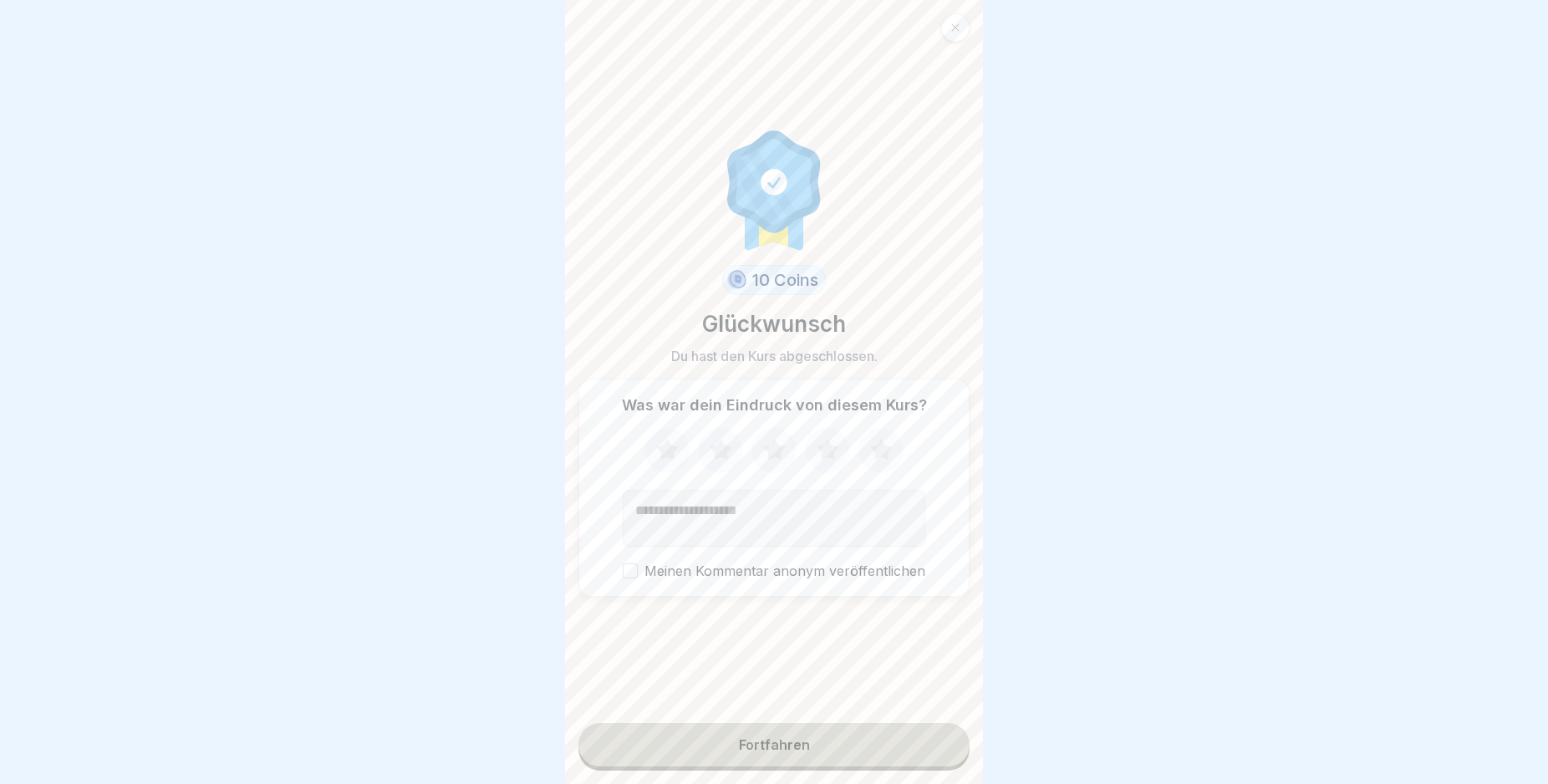
click at [881, 741] on button "Fortfahren" at bounding box center [773, 744] width 391 height 43
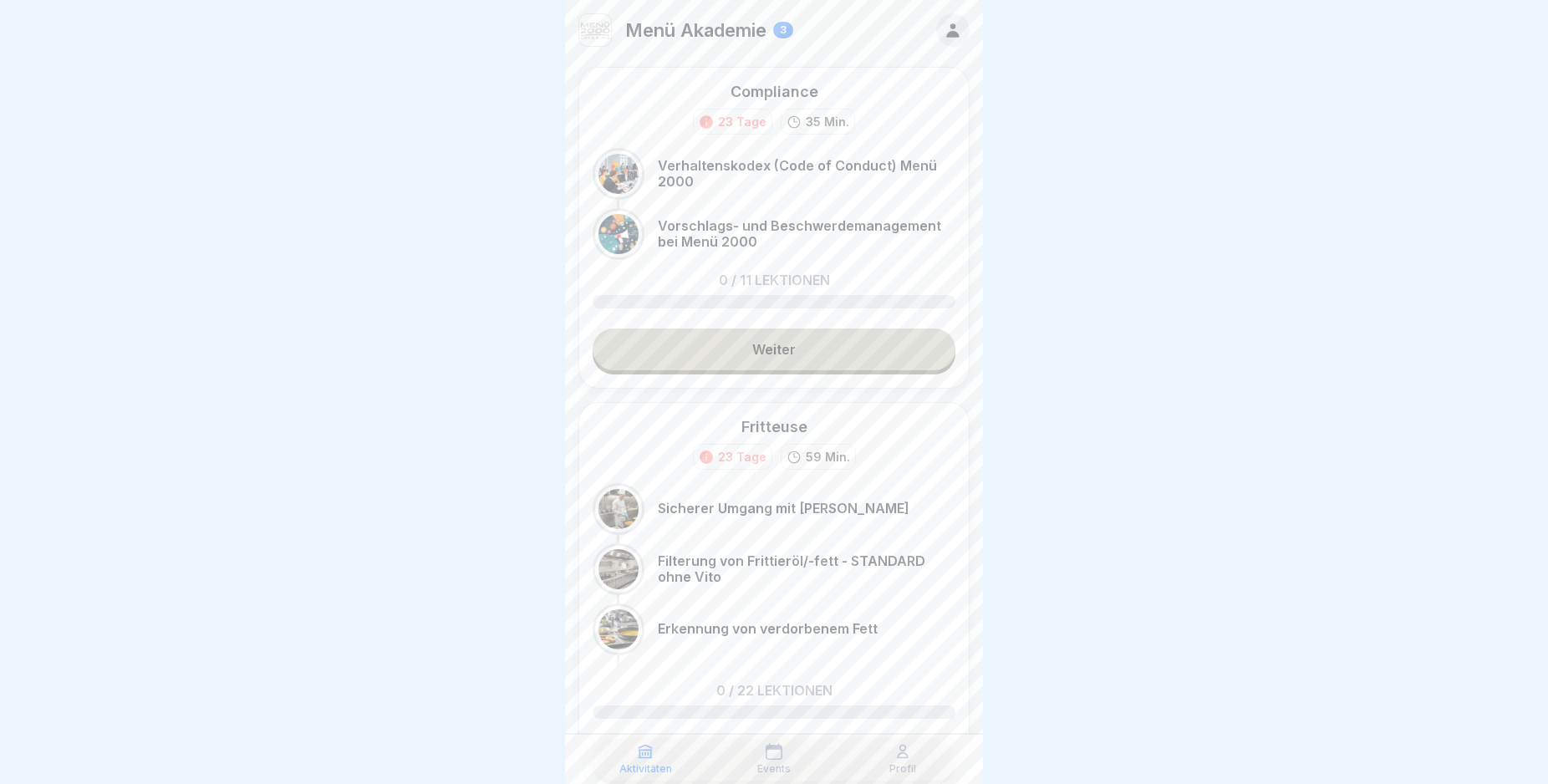
click at [800, 347] on link "Weiter" at bounding box center [773, 349] width 363 height 41
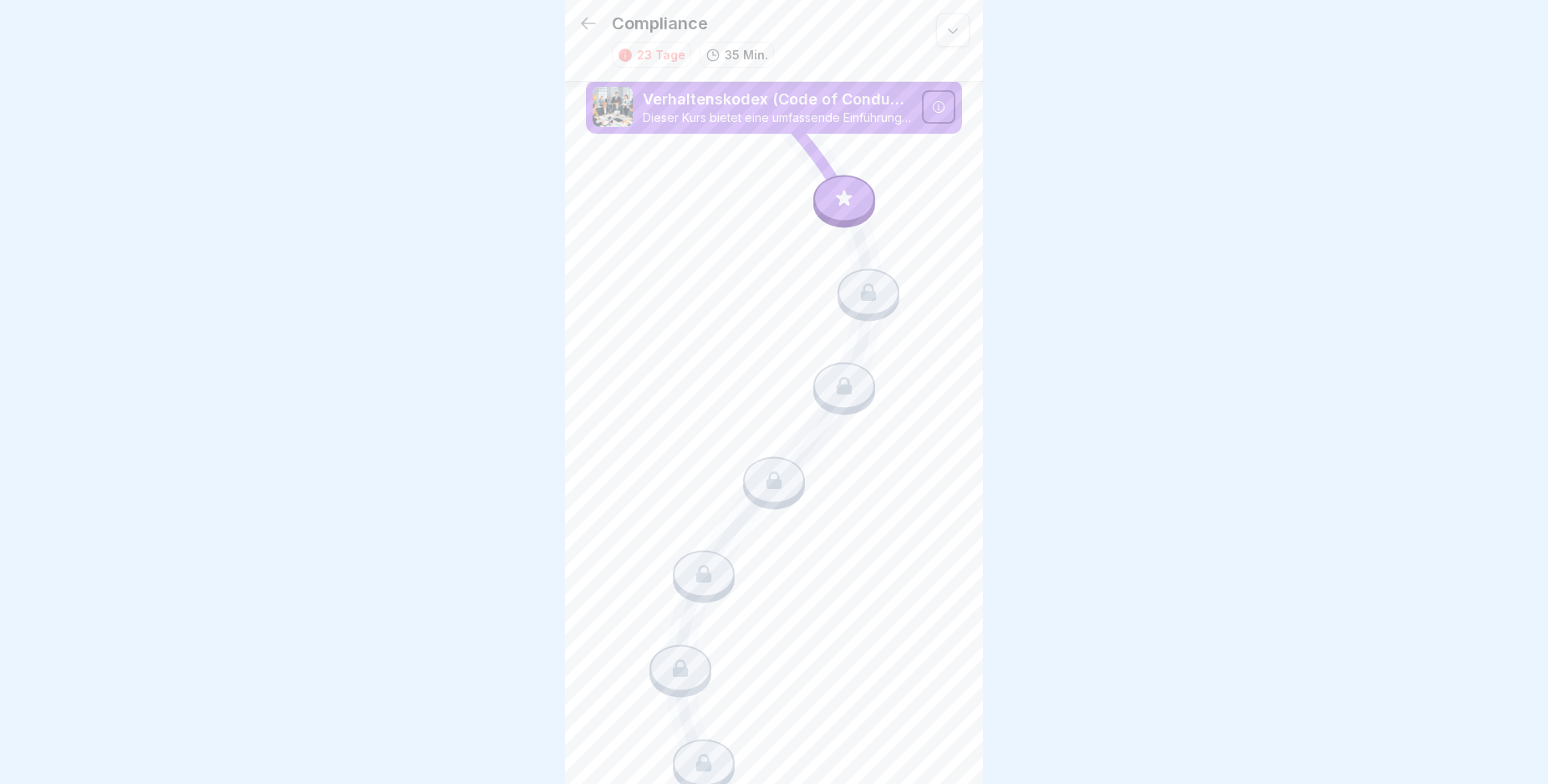
click at [833, 193] on icon at bounding box center [844, 198] width 22 height 22
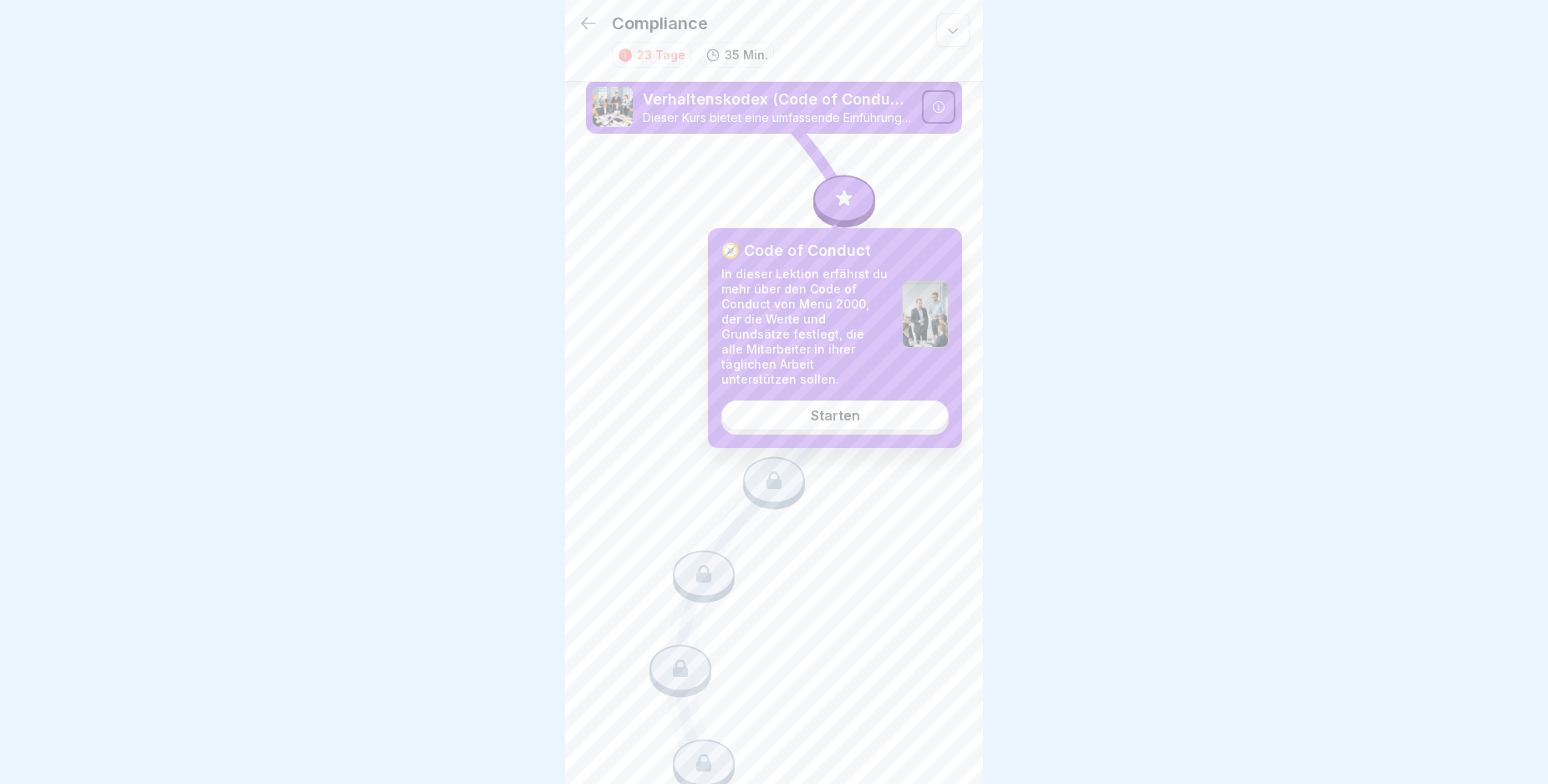
click at [868, 402] on link "Starten" at bounding box center [834, 415] width 227 height 30
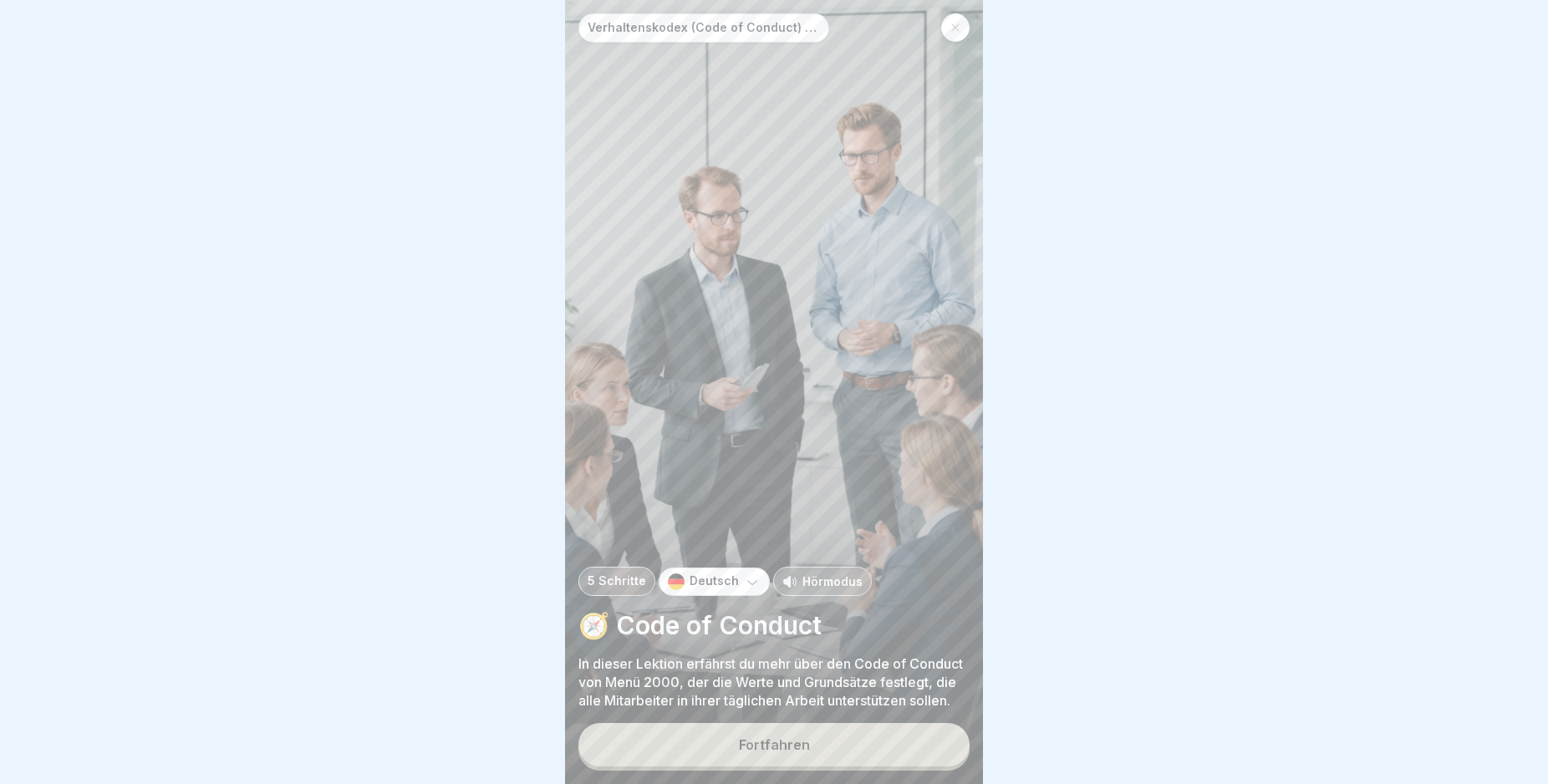
click at [814, 759] on button "Fortfahren" at bounding box center [773, 744] width 391 height 43
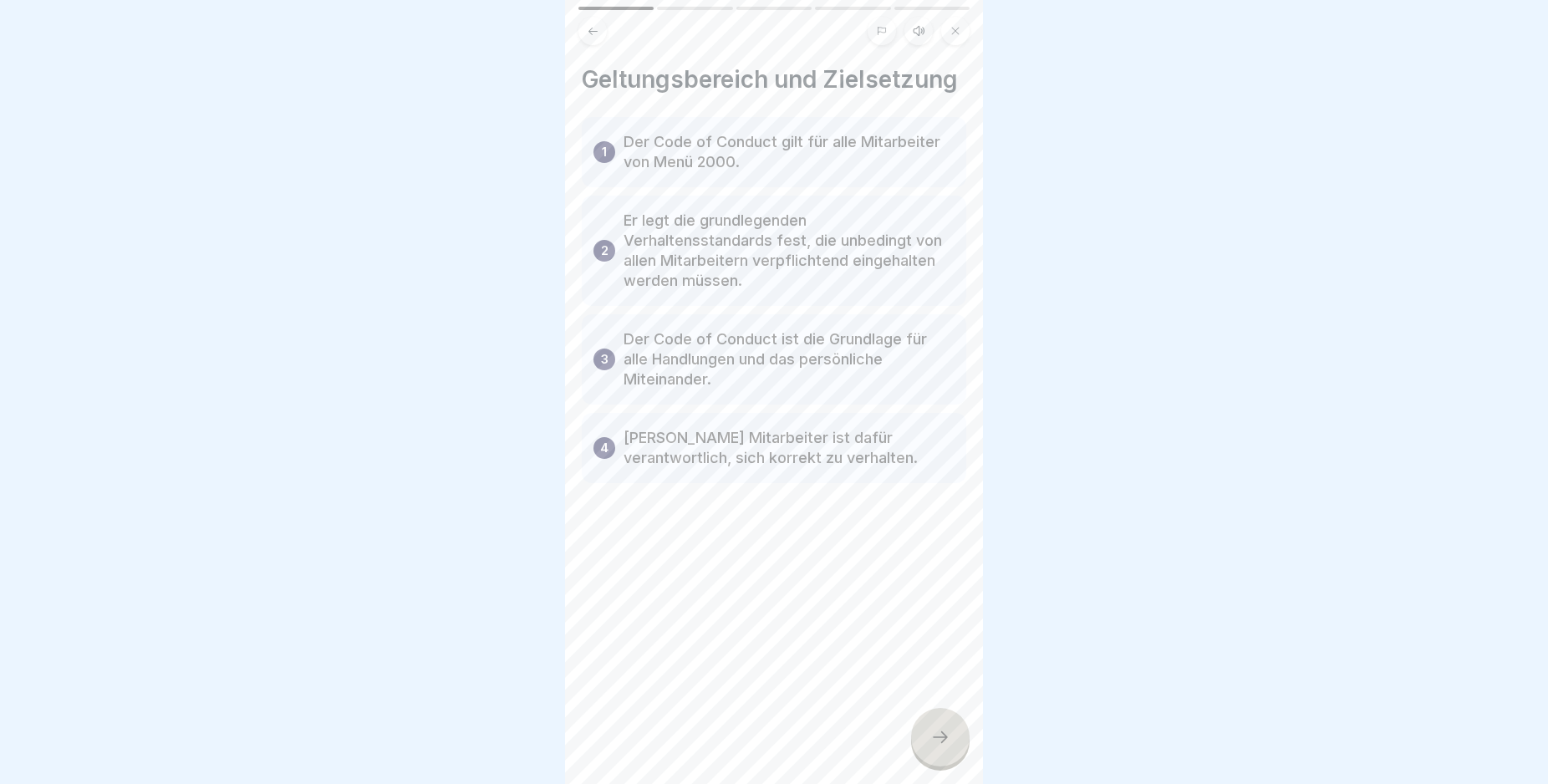
click at [942, 747] on icon at bounding box center [940, 736] width 20 height 20
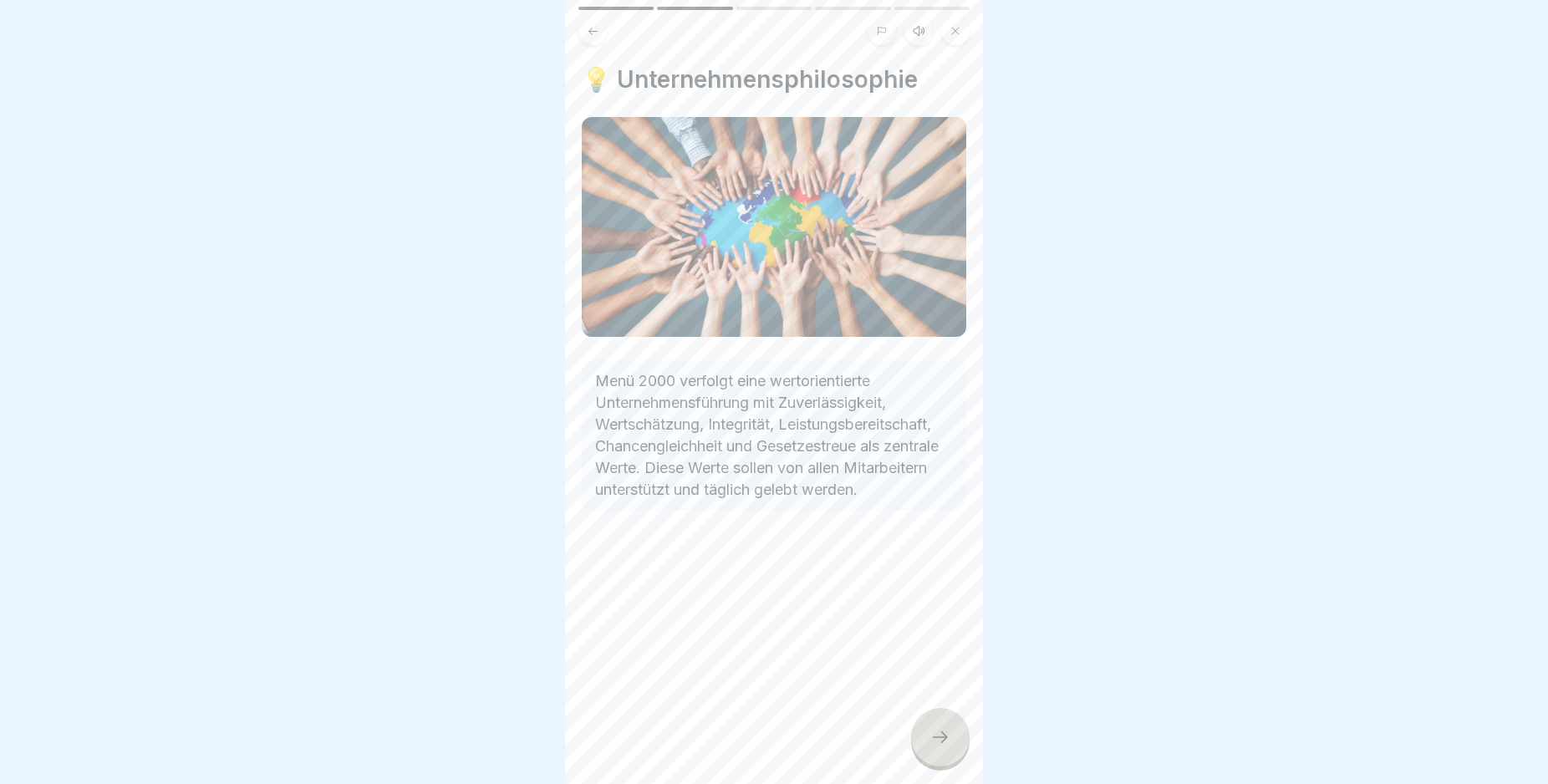
click at [951, 755] on div at bounding box center [941, 737] width 58 height 58
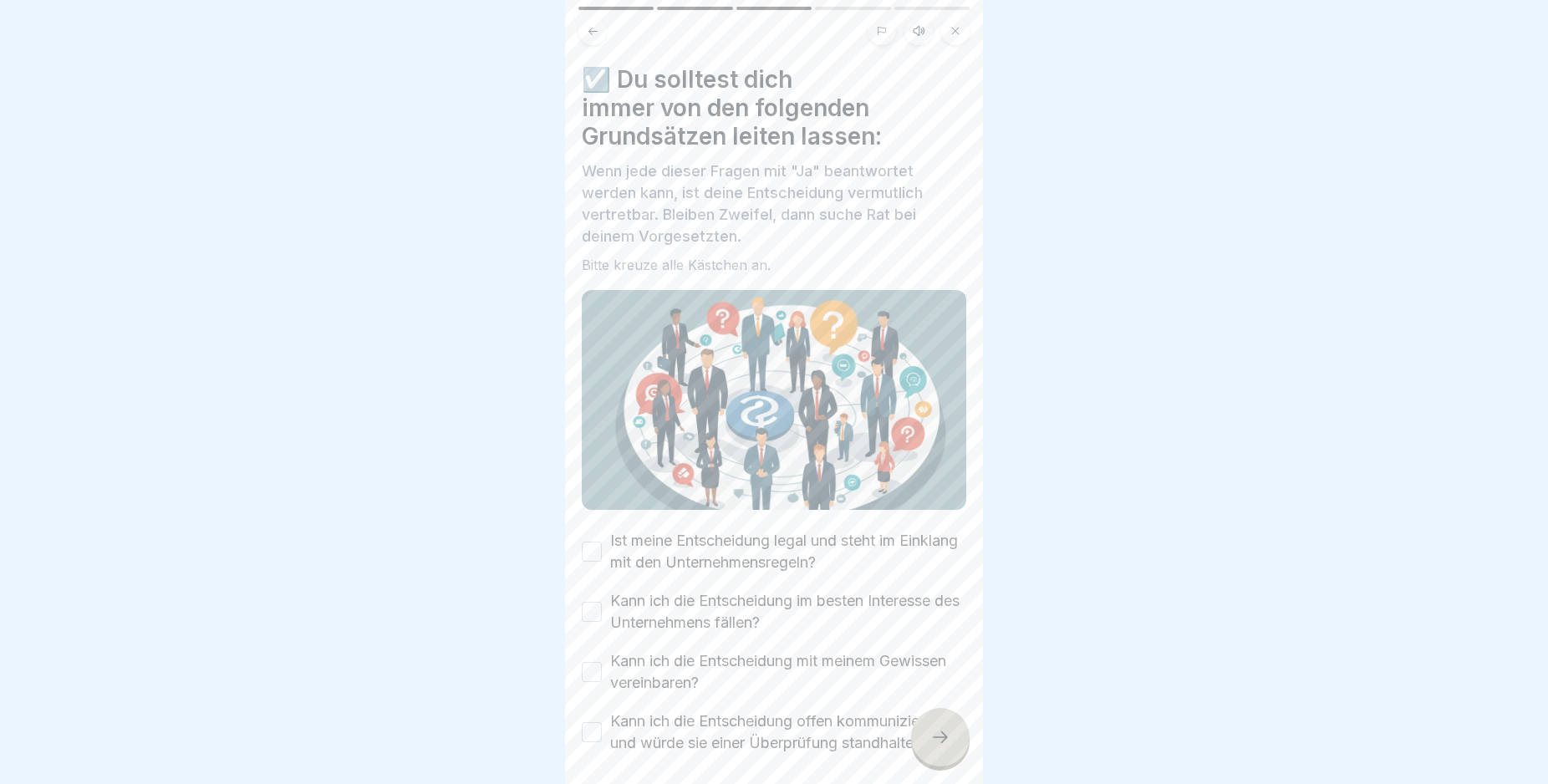
click at [945, 747] on icon at bounding box center [940, 736] width 20 height 20
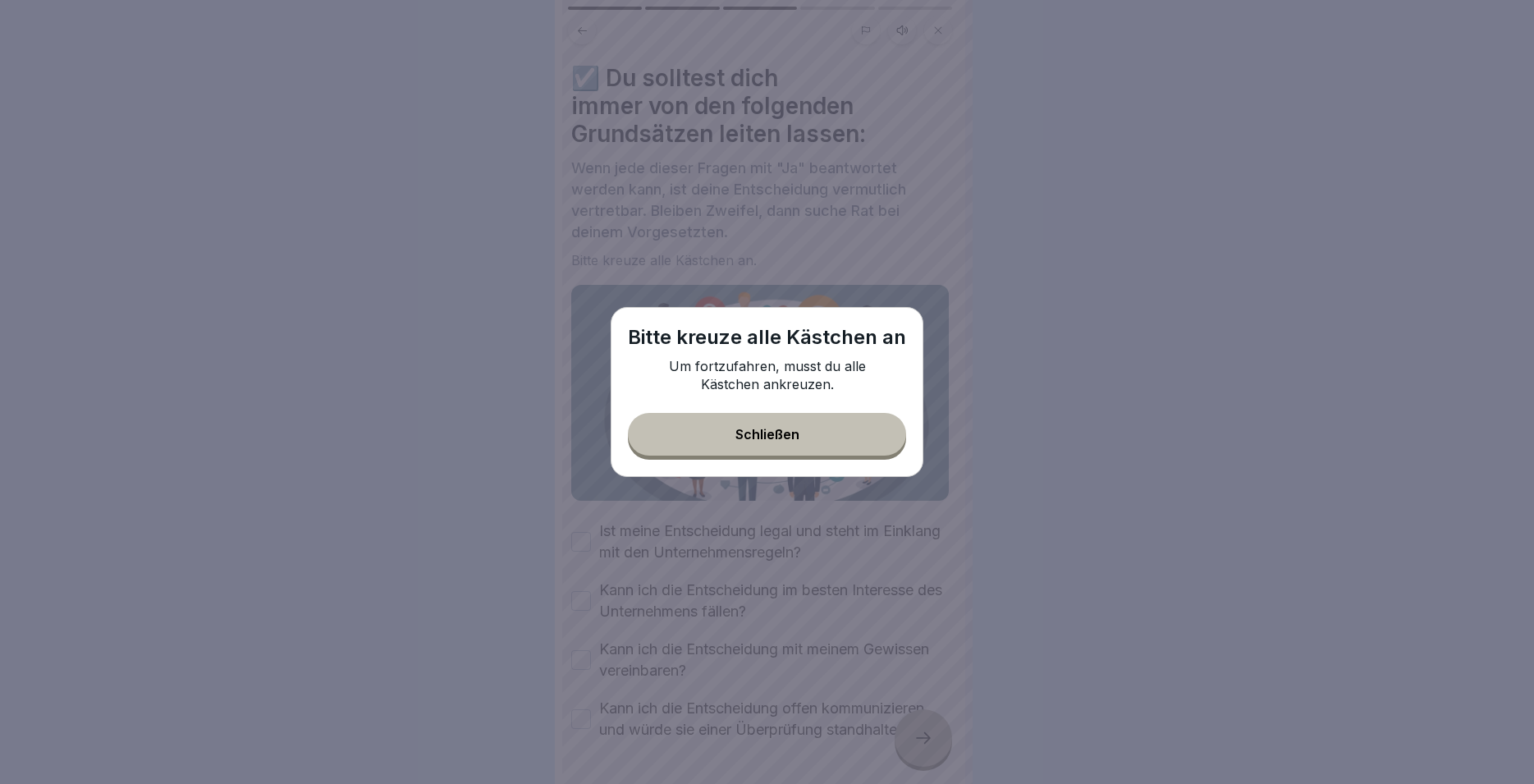
click at [787, 433] on div "Schließen" at bounding box center [767, 435] width 64 height 15
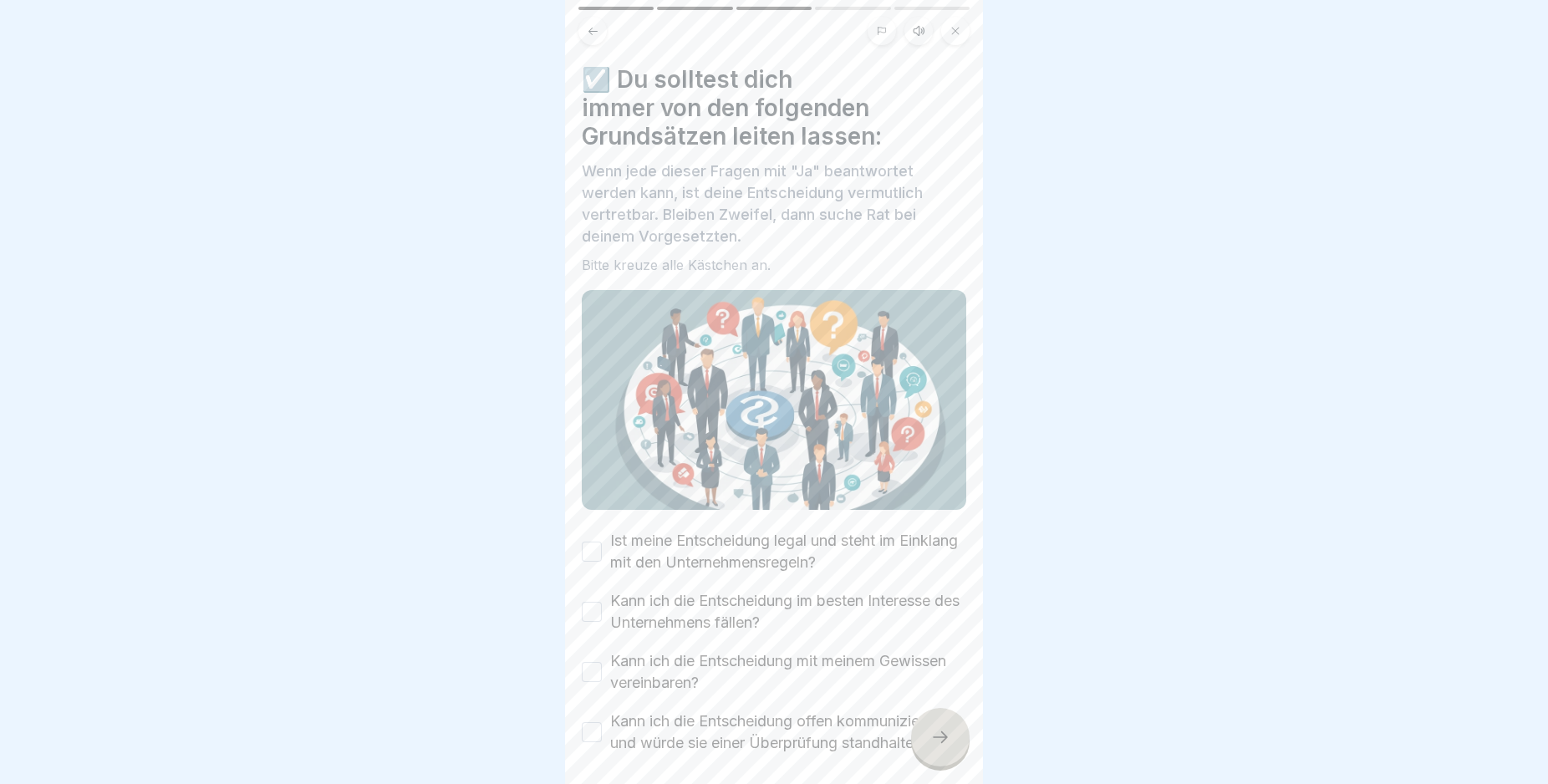
click at [592, 543] on button "Ist meine Entscheidung legal und steht im Einklang mit den Unternehmensregeln?" at bounding box center [591, 551] width 20 height 20
drag, startPoint x: 589, startPoint y: 593, endPoint x: 592, endPoint y: 601, distance: 8.5
click at [592, 601] on div "Kann ich die Entscheidung im besten Interesse des Unternehmens fällen?" at bounding box center [774, 612] width 384 height 43
click at [592, 603] on button "Kann ich die Entscheidung im besten Interesse des Unternehmens fällen?" at bounding box center [591, 611] width 20 height 20
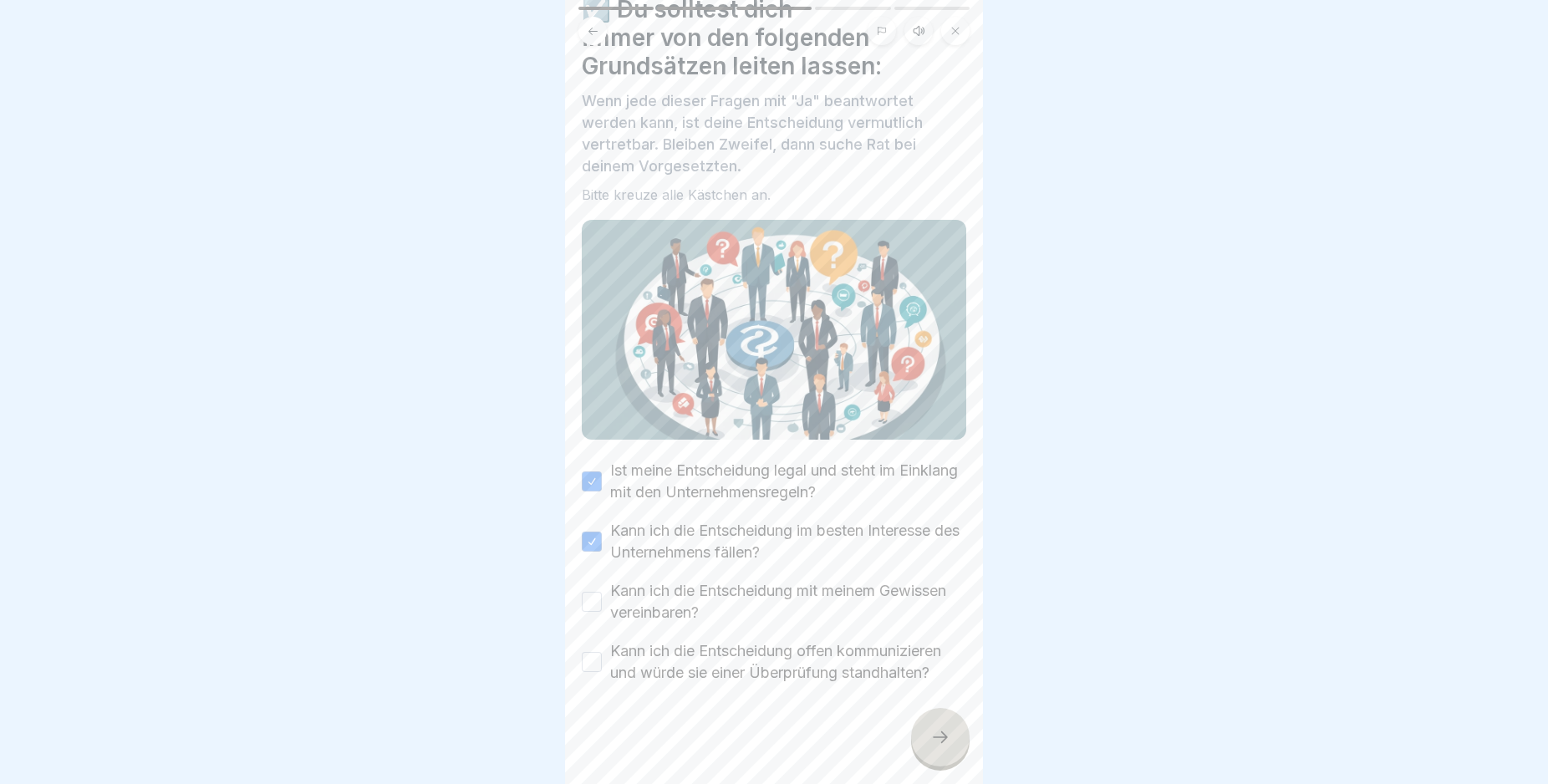
click at [590, 592] on button "Kann ich die Entscheidung mit meinem Gewissen vereinbaren?" at bounding box center [591, 601] width 20 height 20
click at [592, 651] on button "Kann ich die Entscheidung offen kommunizieren und würde sie einer Überprüfung s…" at bounding box center [591, 661] width 20 height 20
click at [939, 747] on icon at bounding box center [940, 736] width 20 height 20
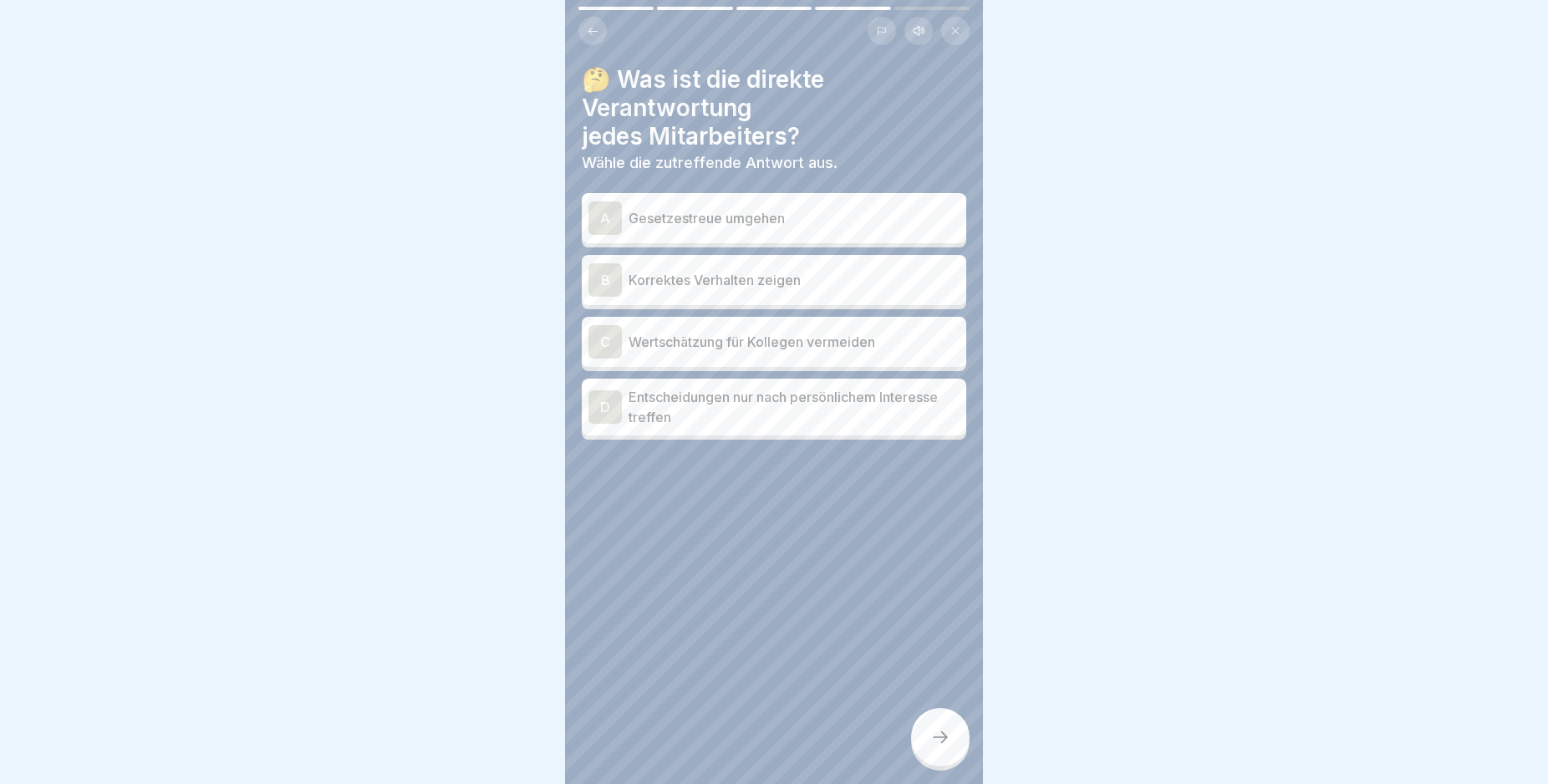
click at [603, 280] on div "B" at bounding box center [605, 280] width 34 height 34
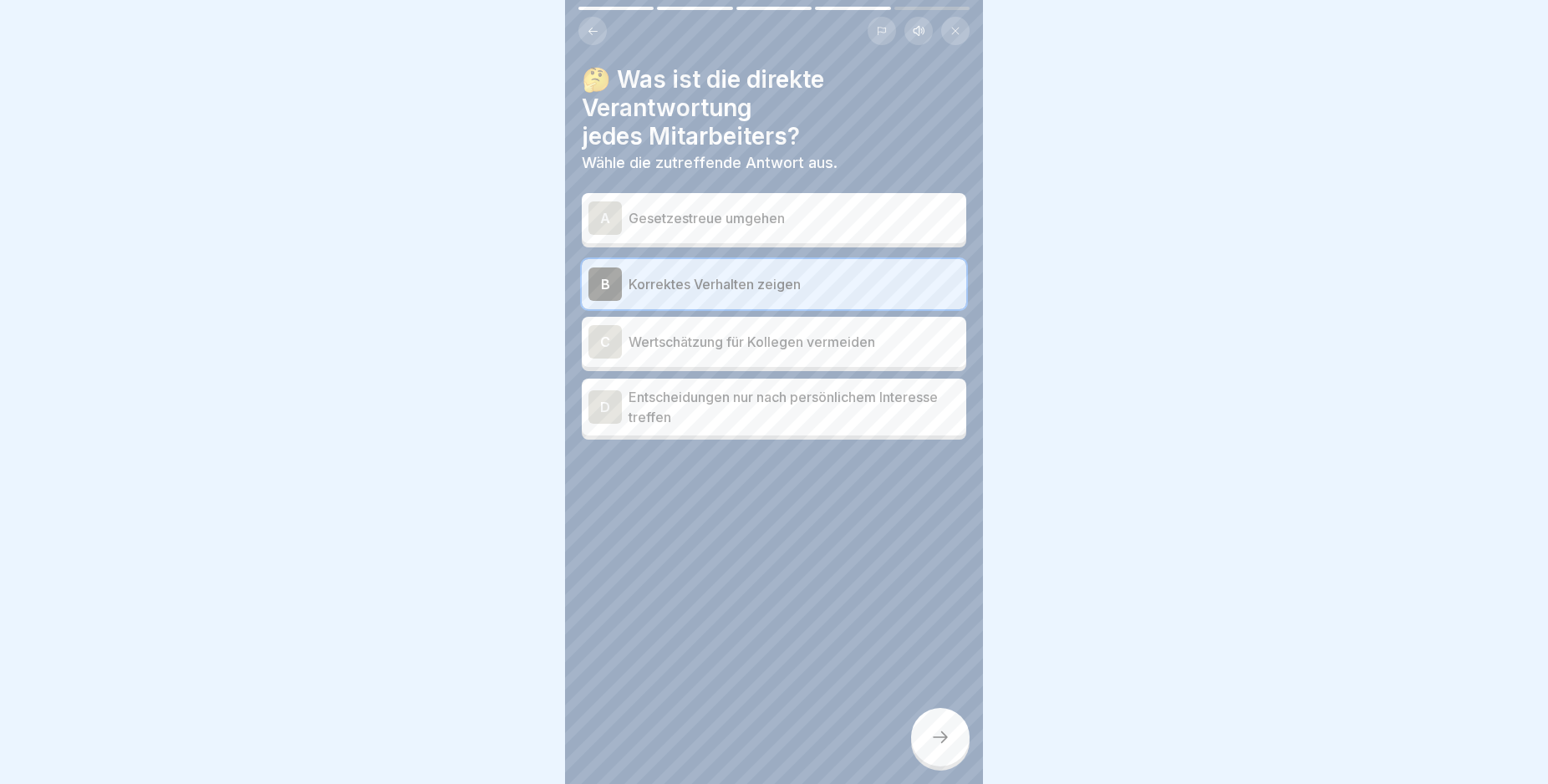
click at [943, 747] on icon at bounding box center [940, 736] width 20 height 20
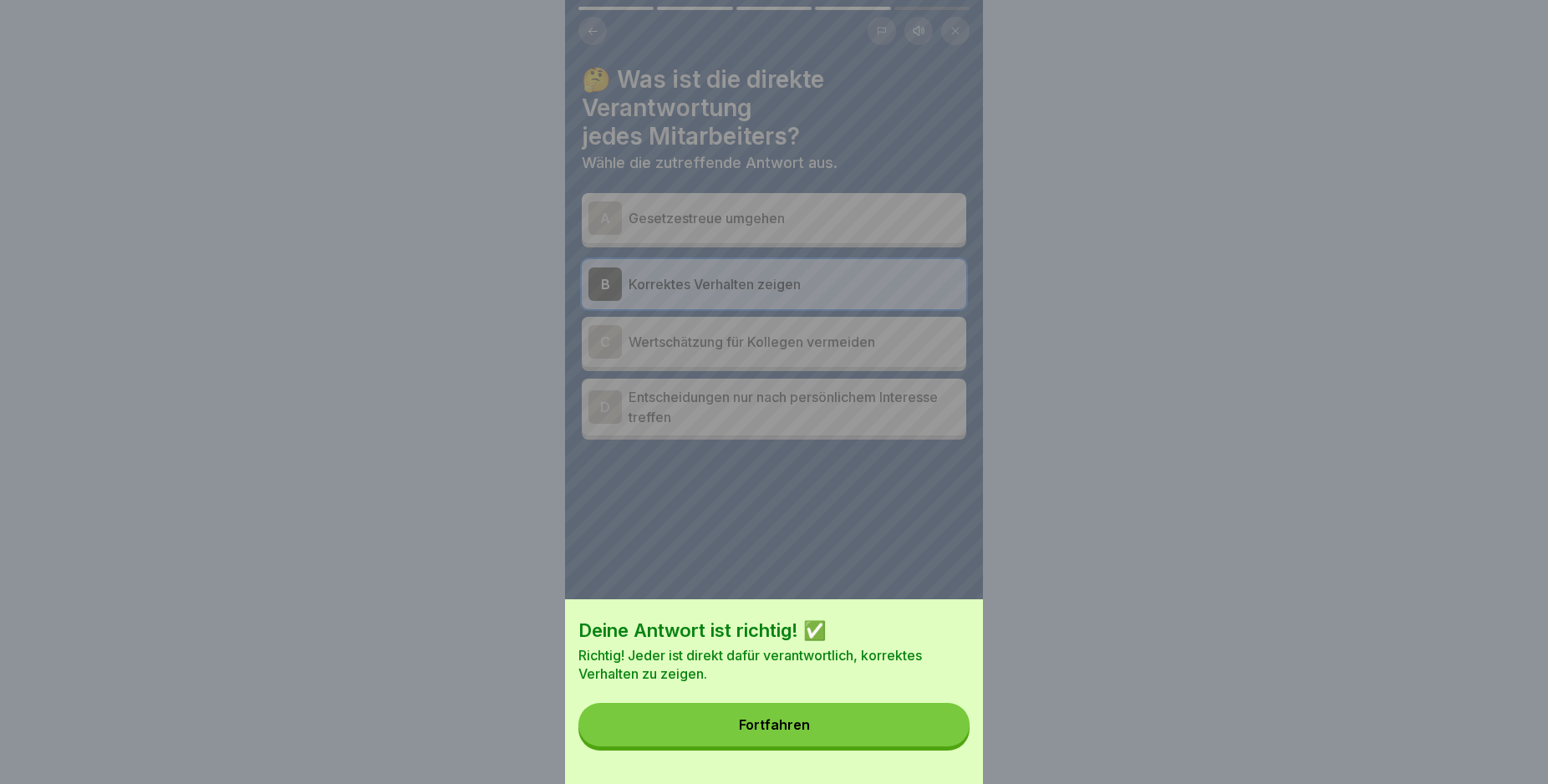
click at [943, 746] on button "Fortfahren" at bounding box center [773, 725] width 391 height 43
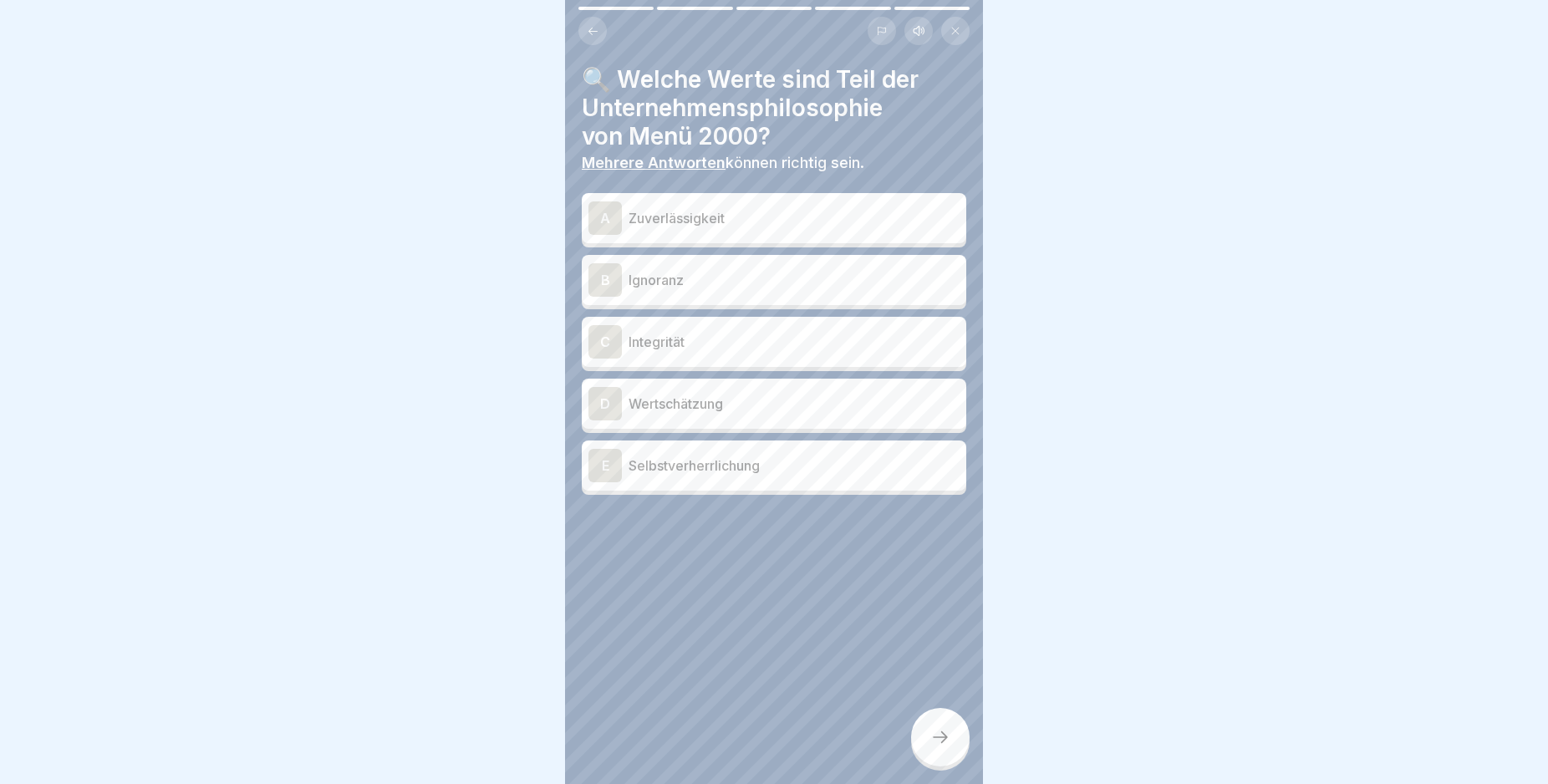
click at [607, 220] on div "A" at bounding box center [605, 218] width 34 height 34
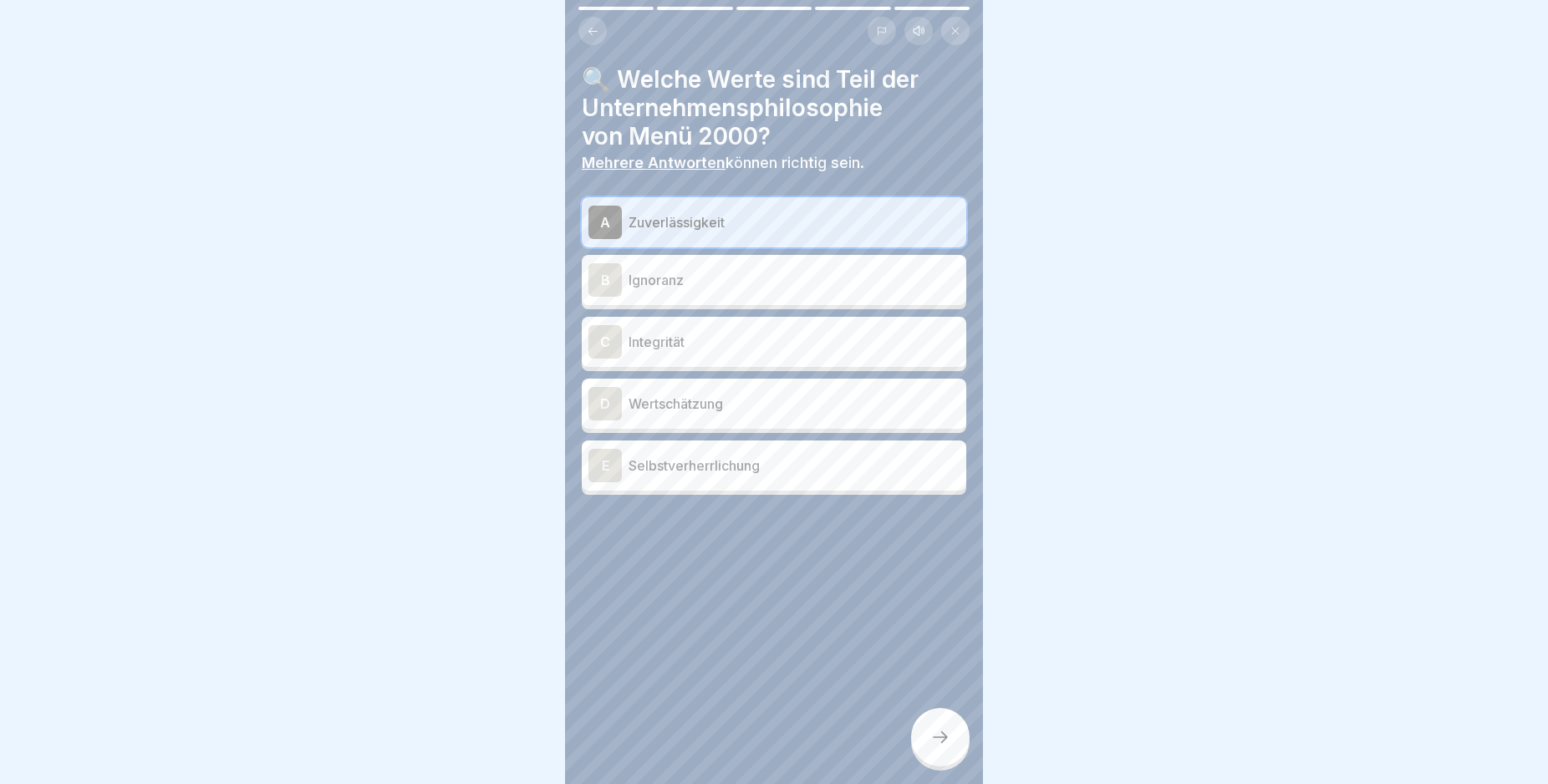
click at [601, 344] on div "C" at bounding box center [605, 342] width 34 height 34
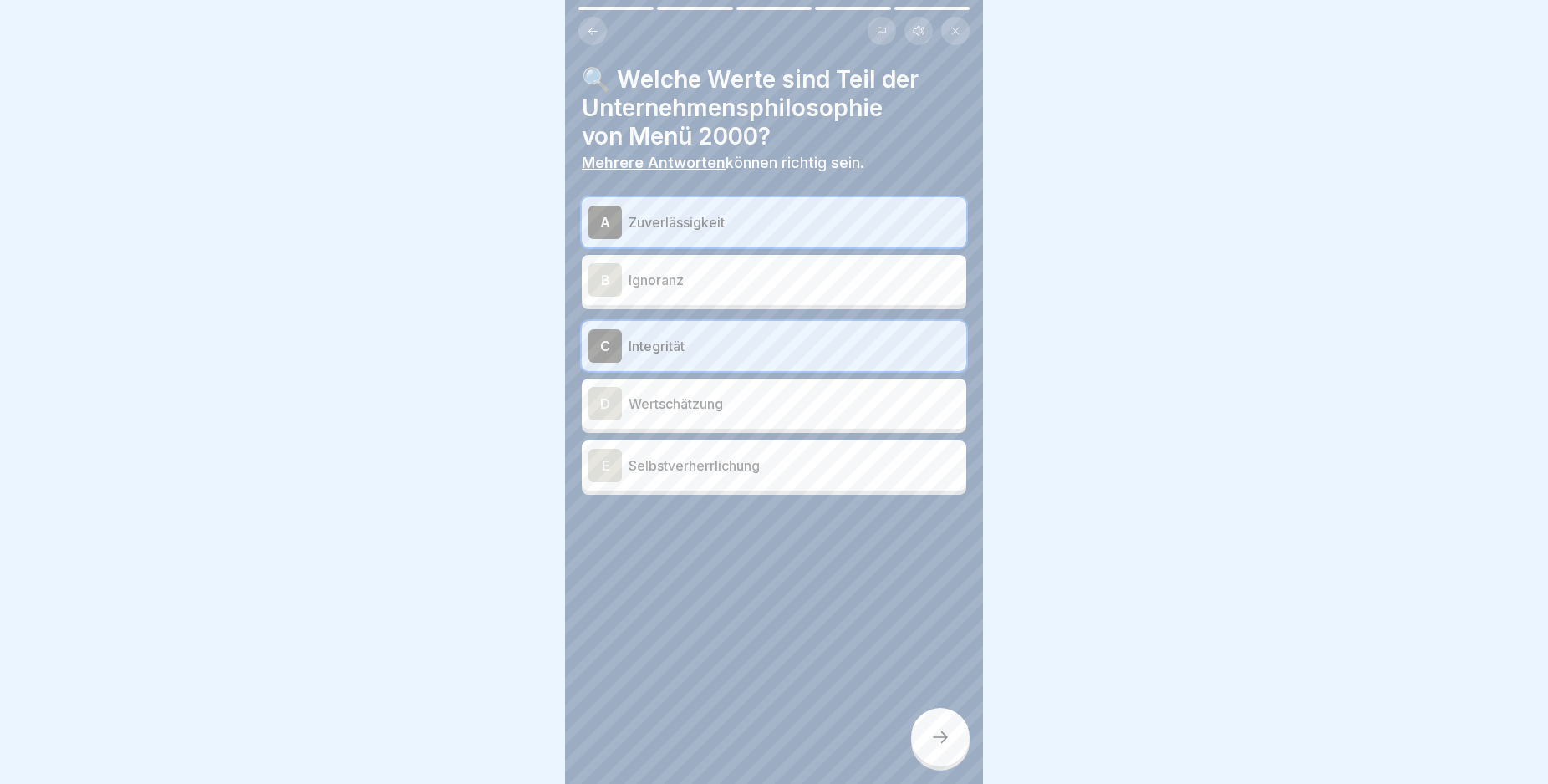
click at [605, 400] on div "D" at bounding box center [605, 404] width 34 height 34
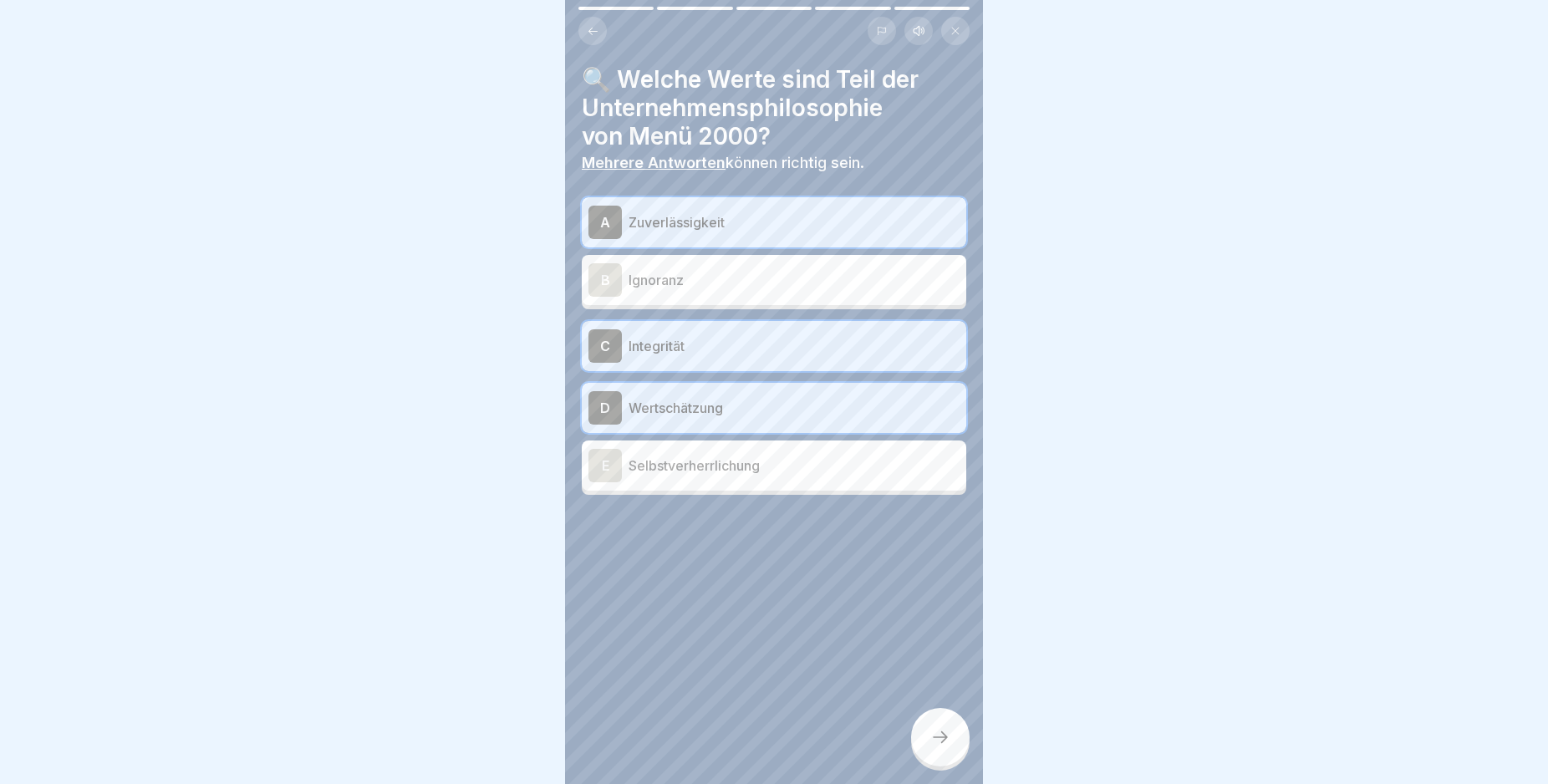
click at [945, 747] on icon at bounding box center [940, 736] width 20 height 20
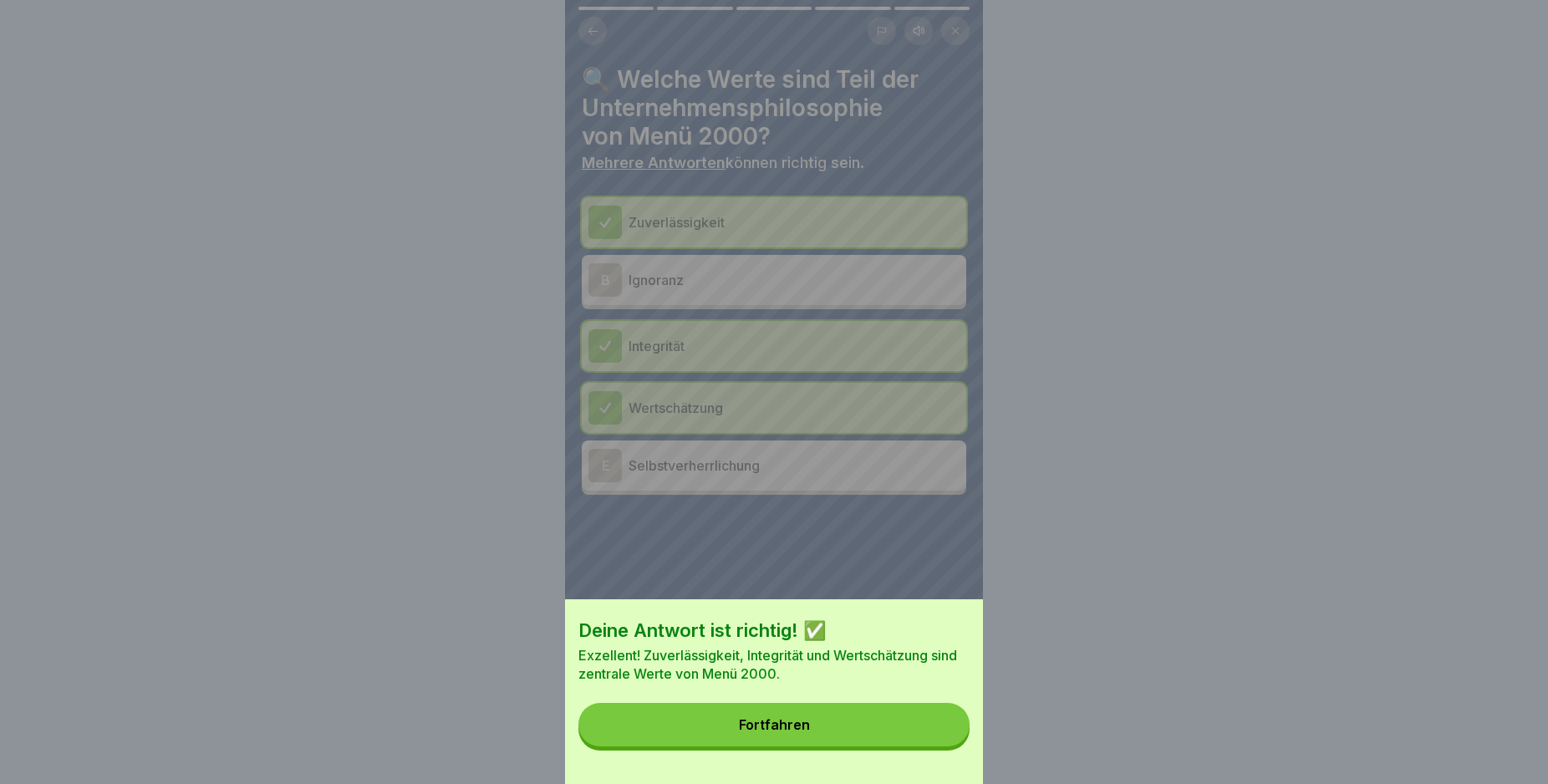
click at [945, 746] on button "Fortfahren" at bounding box center [773, 725] width 391 height 43
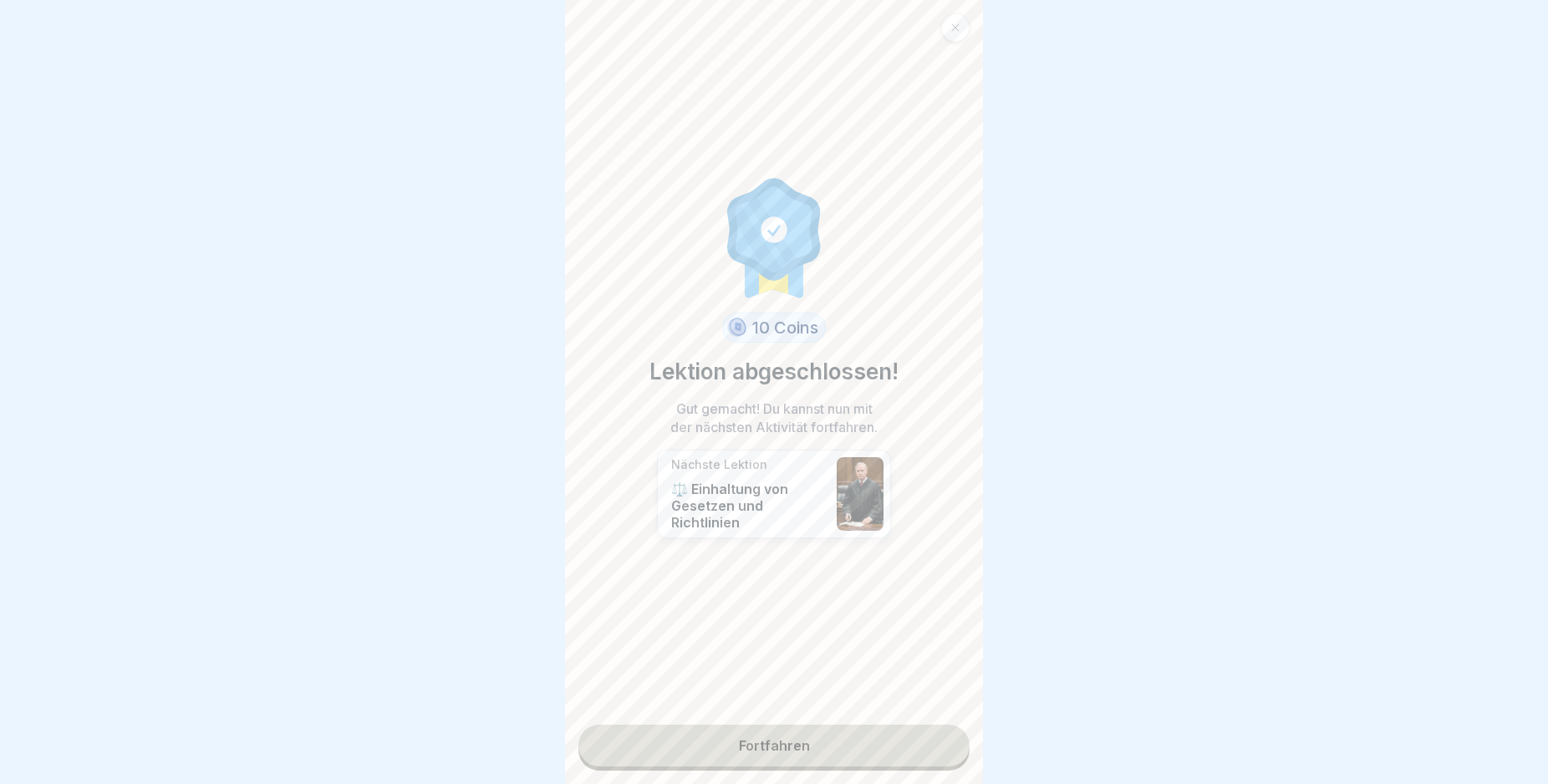
click at [944, 748] on link "Fortfahren" at bounding box center [773, 745] width 391 height 41
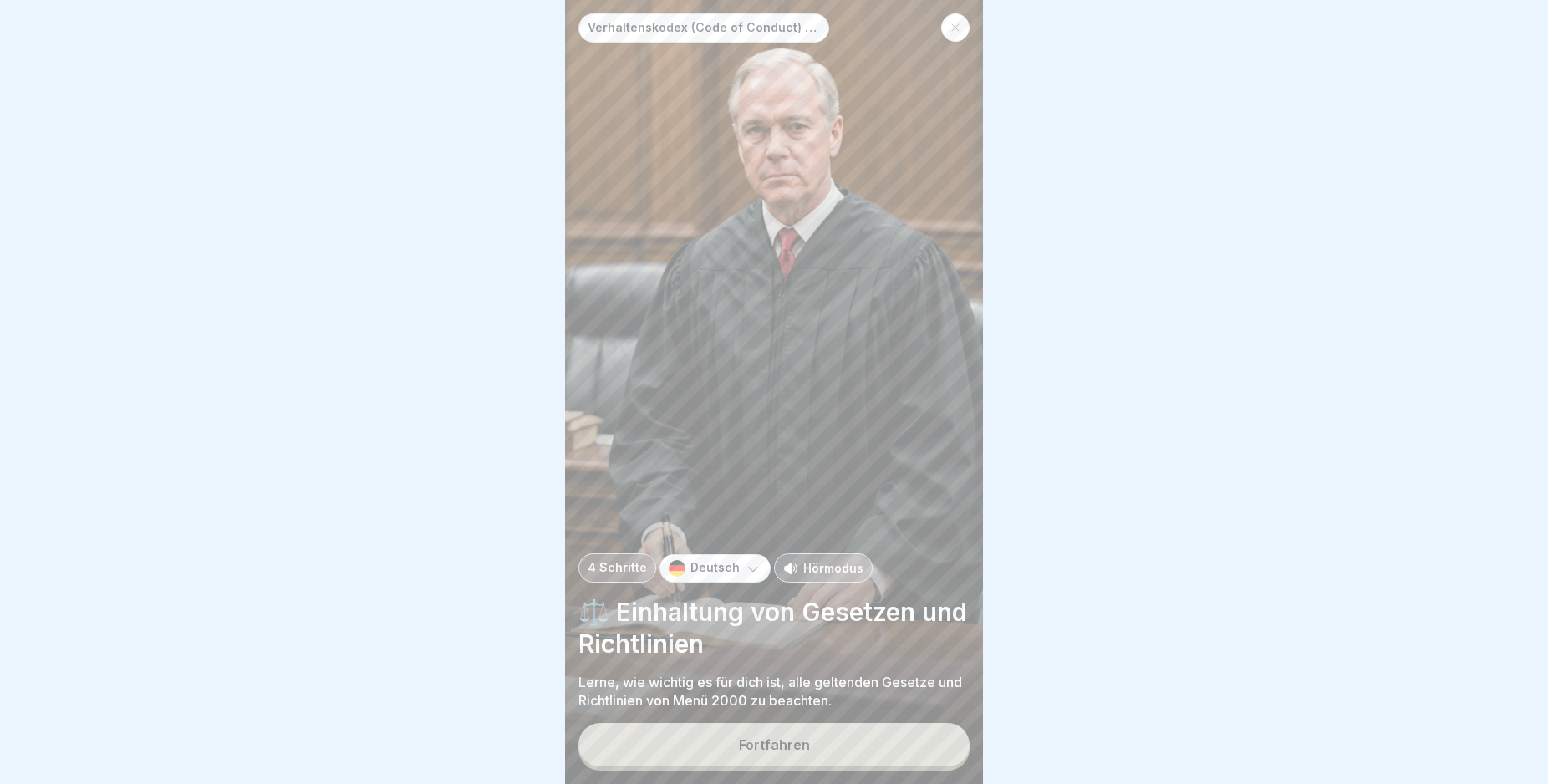
click at [840, 758] on button "Fortfahren" at bounding box center [773, 744] width 391 height 43
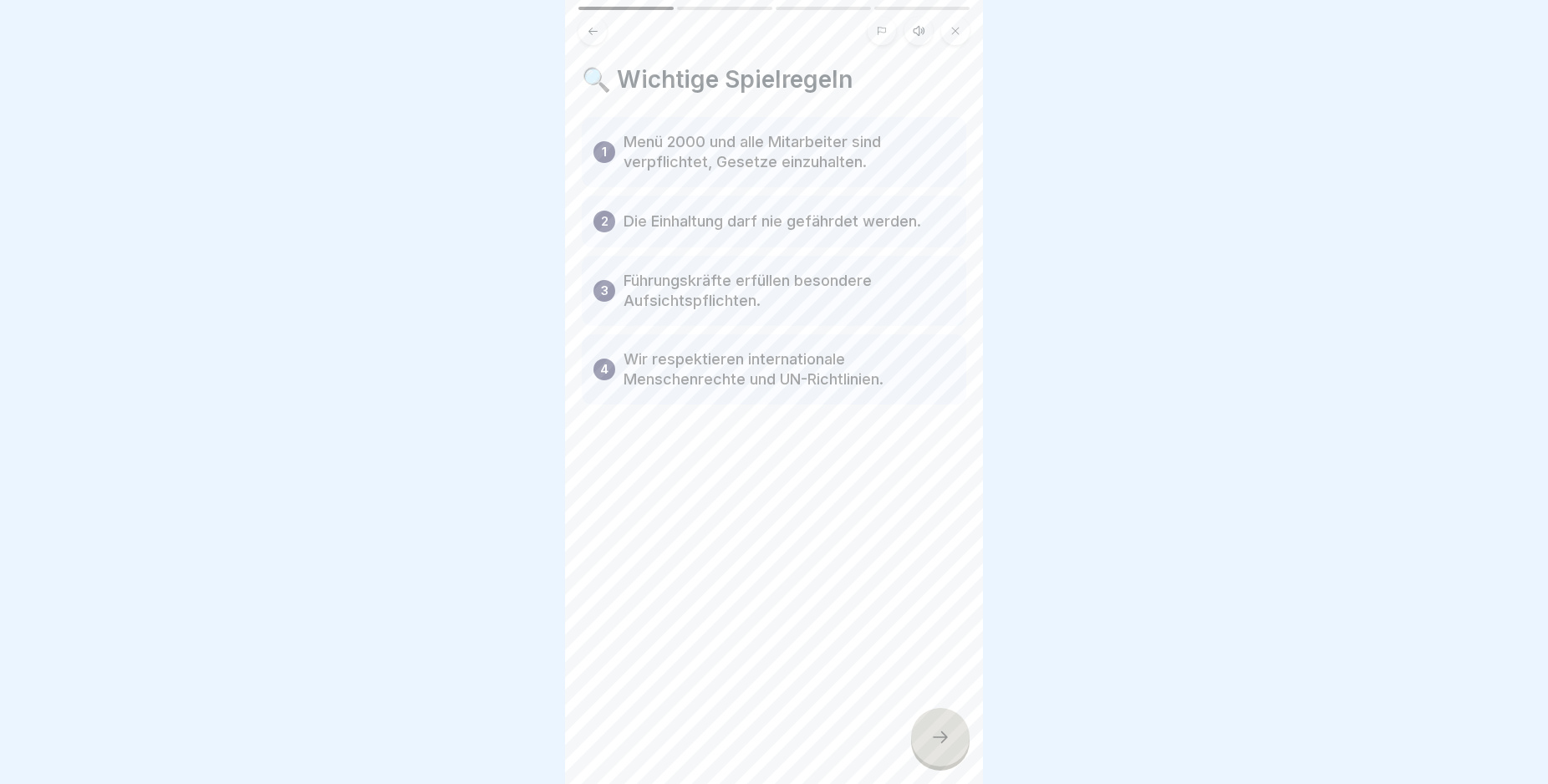
click at [927, 760] on div at bounding box center [941, 737] width 58 height 58
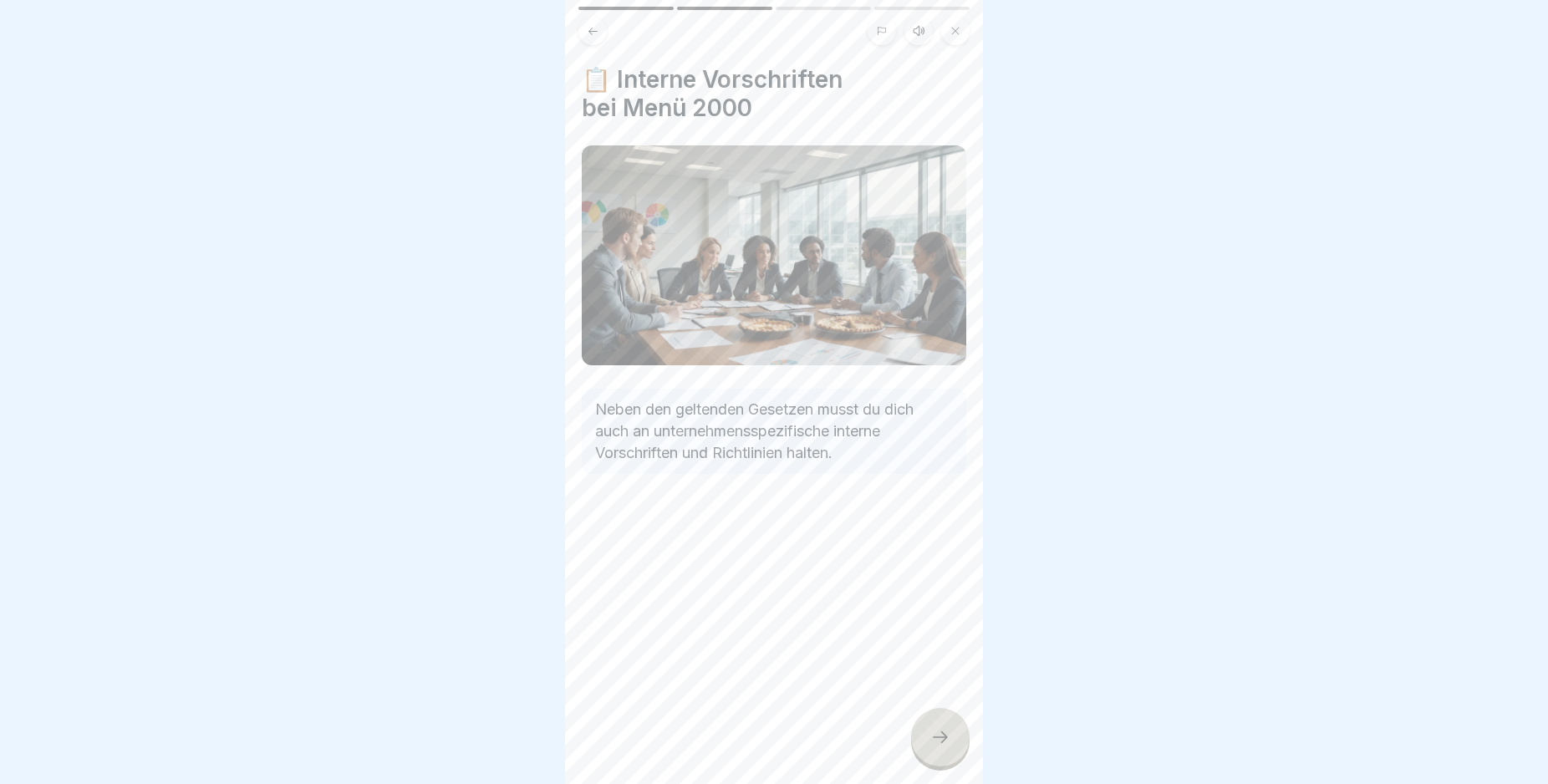
click at [930, 747] on icon at bounding box center [940, 736] width 20 height 20
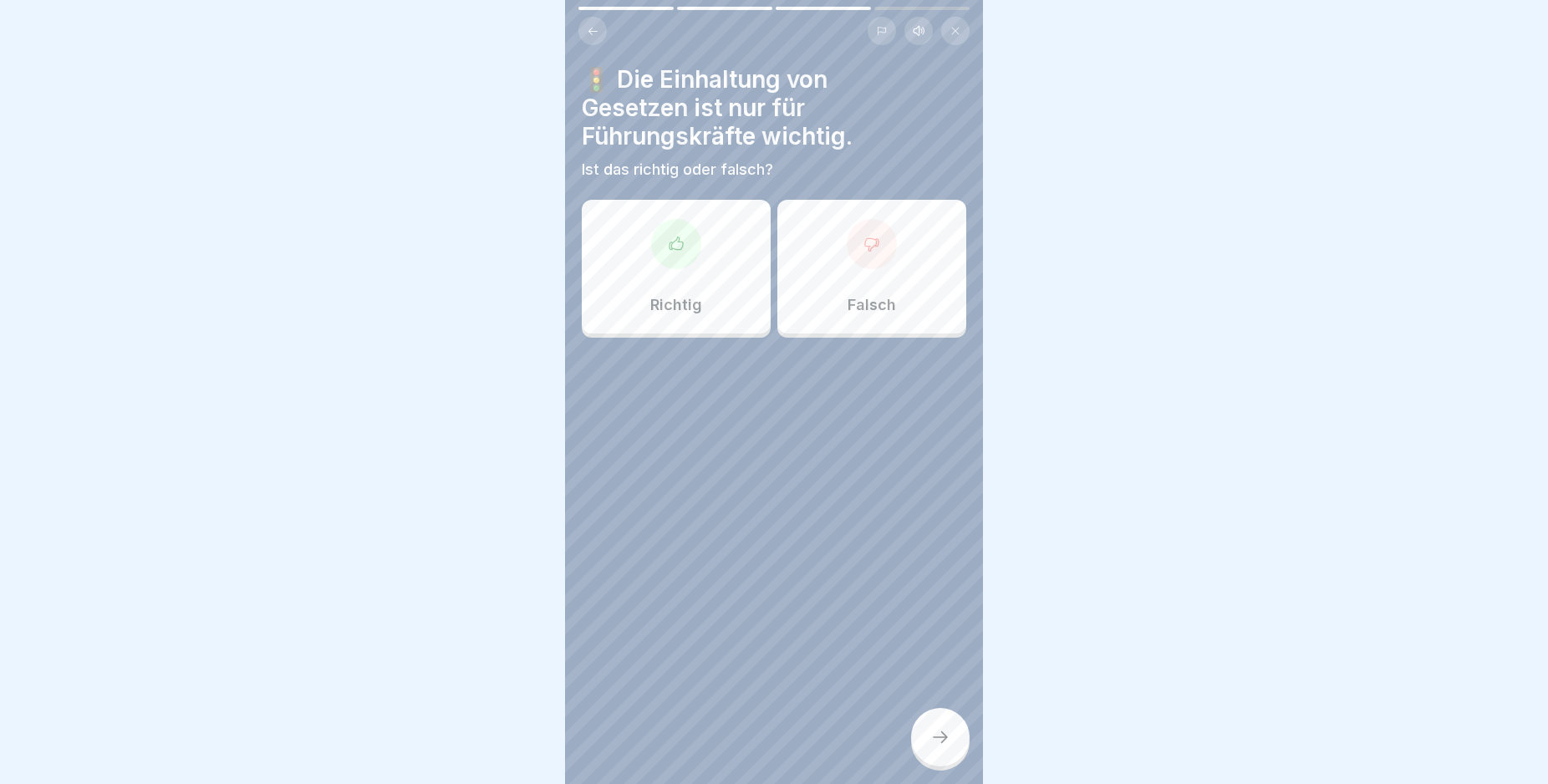
click at [863, 248] on icon at bounding box center [872, 244] width 17 height 17
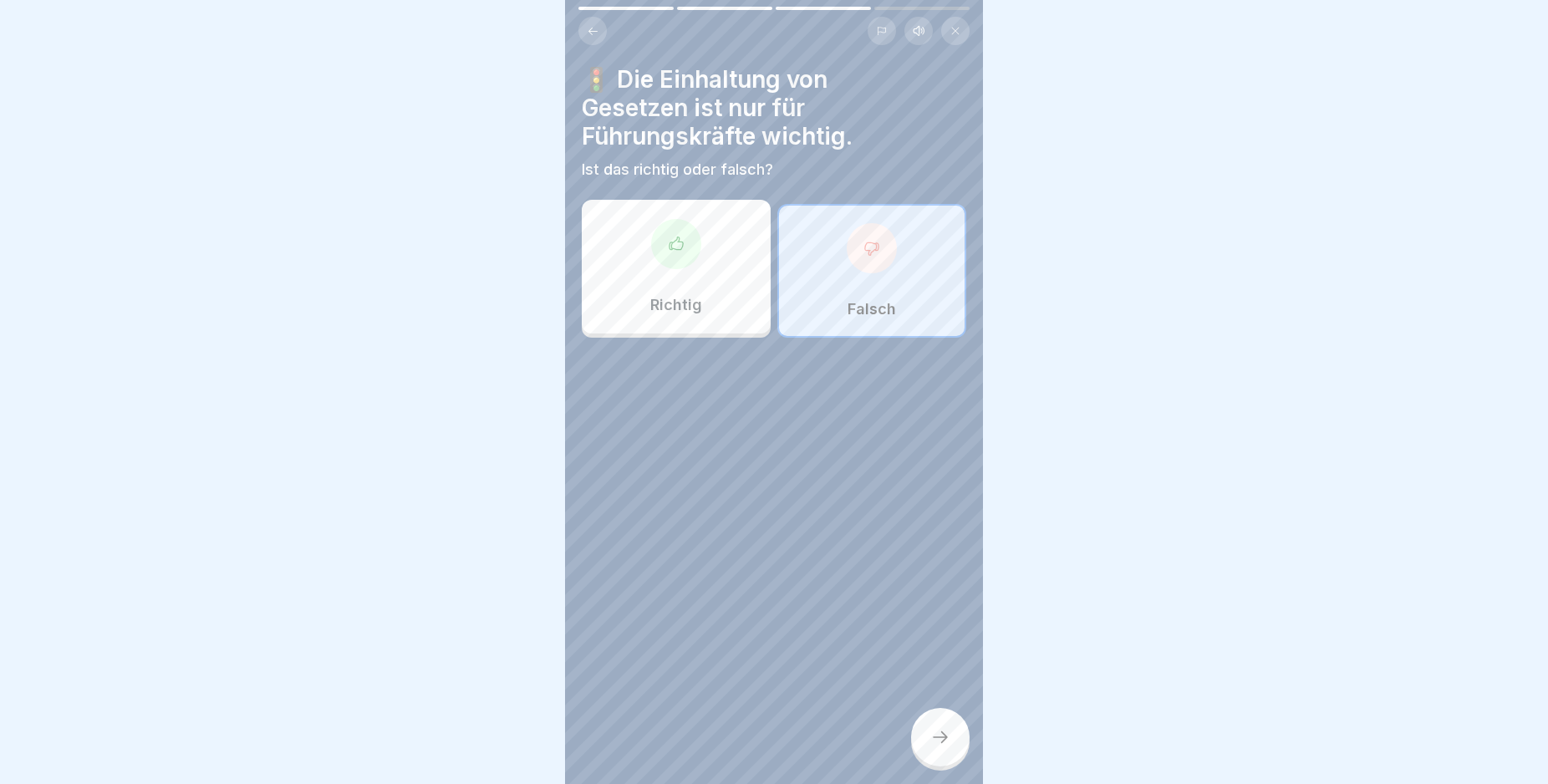
click at [948, 747] on icon at bounding box center [940, 736] width 20 height 20
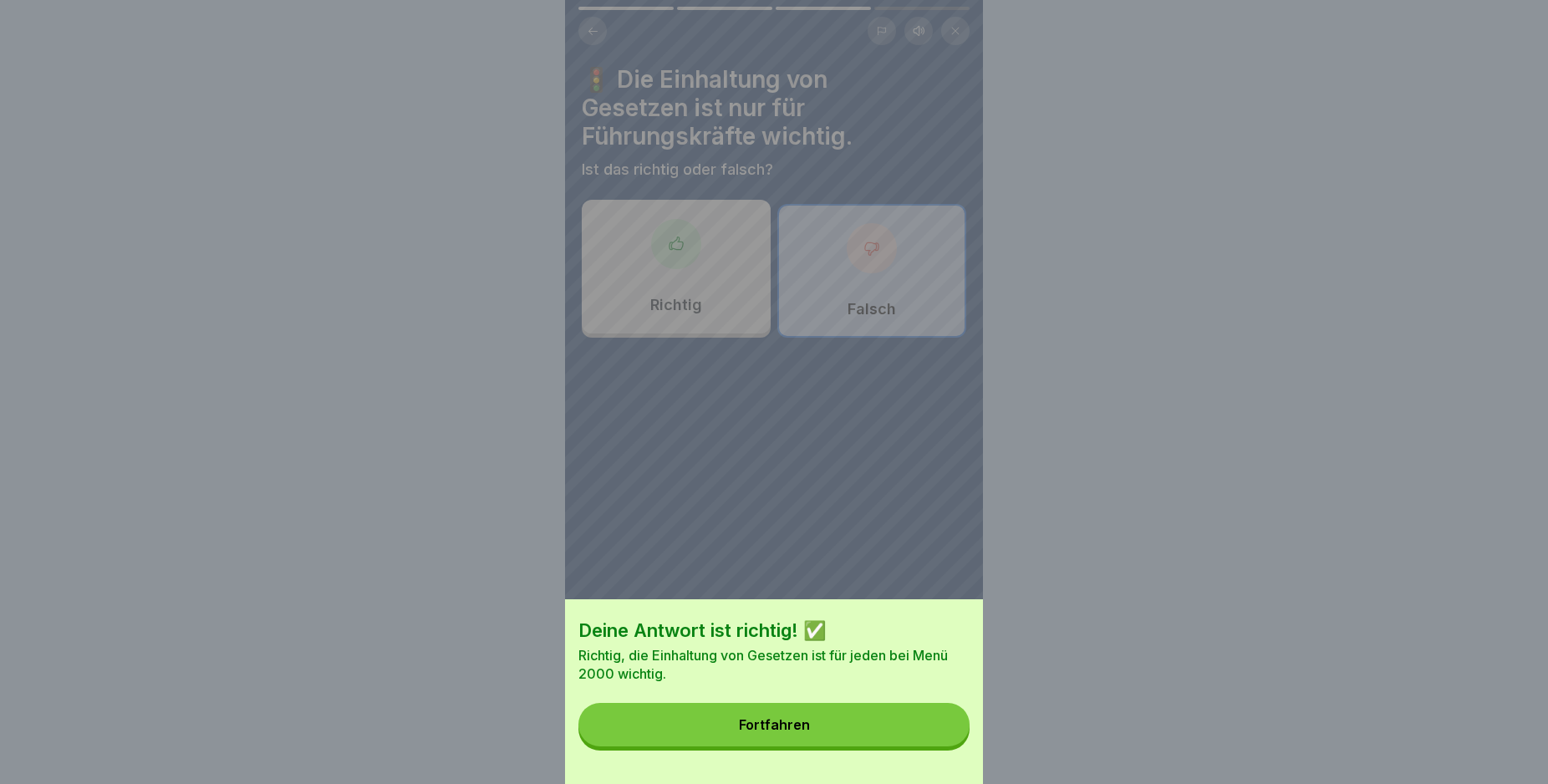
click at [903, 746] on button "Fortfahren" at bounding box center [773, 725] width 391 height 43
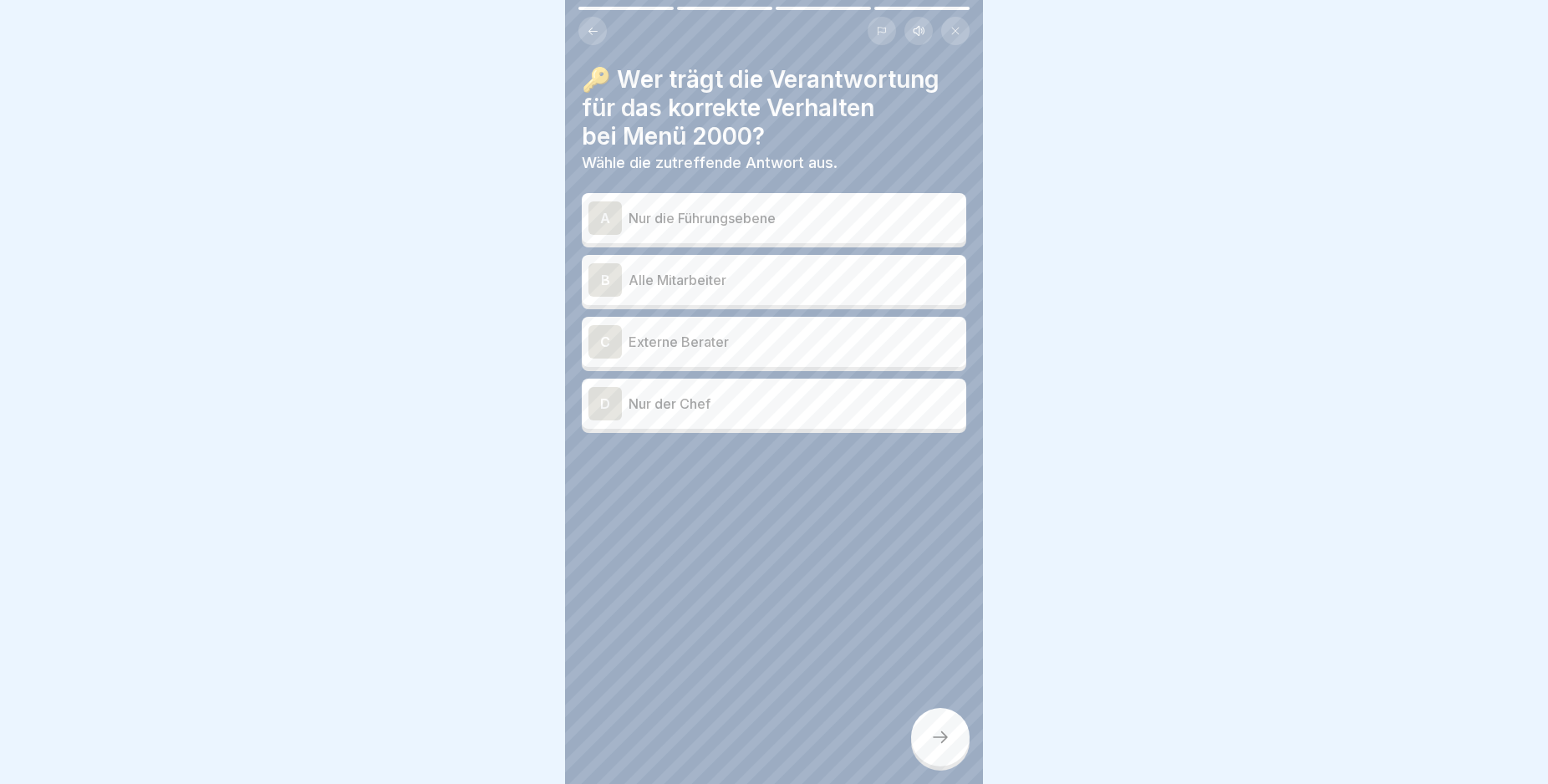
click at [600, 285] on div "B" at bounding box center [605, 280] width 34 height 34
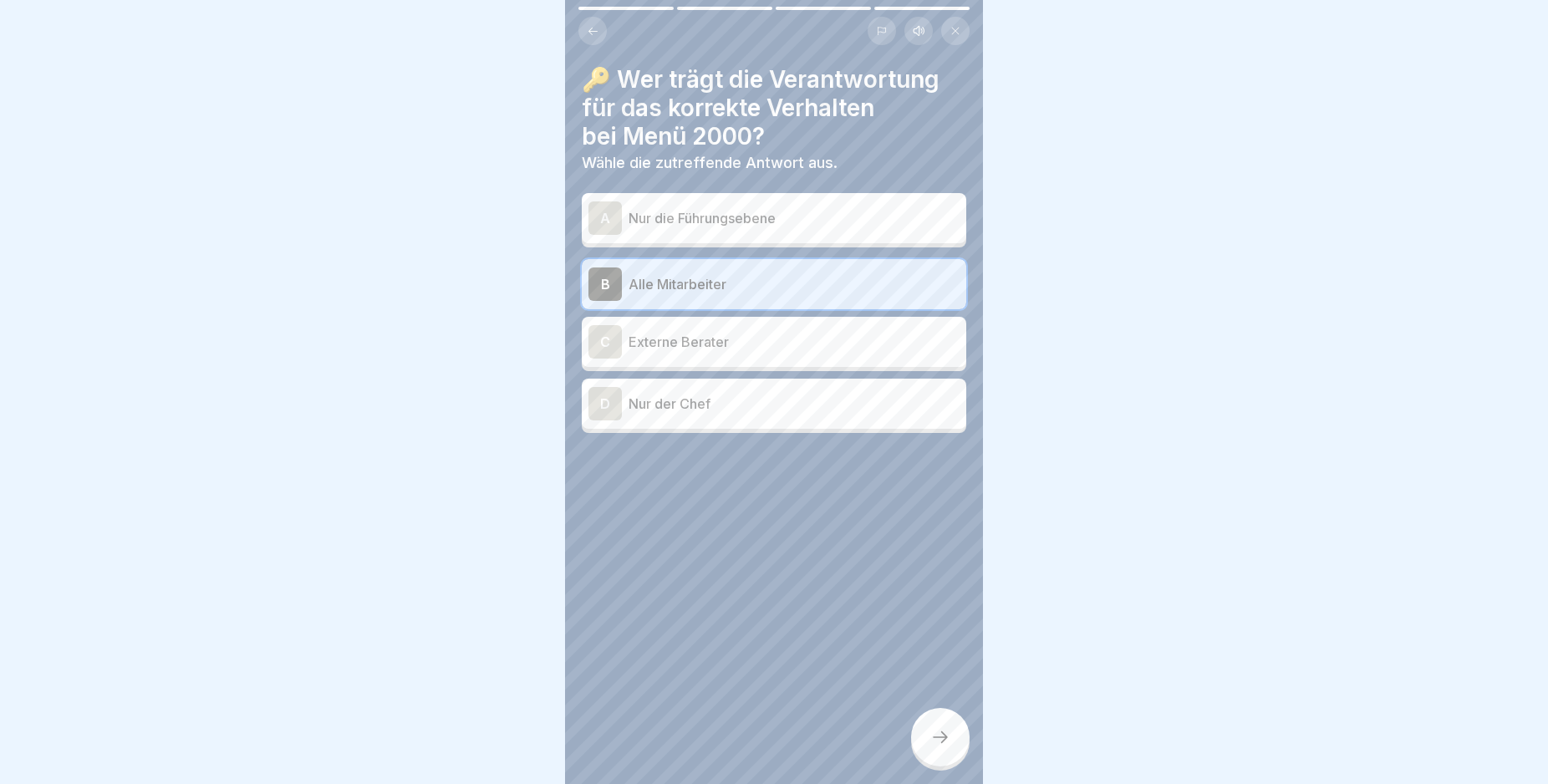
click at [943, 747] on icon at bounding box center [940, 736] width 20 height 20
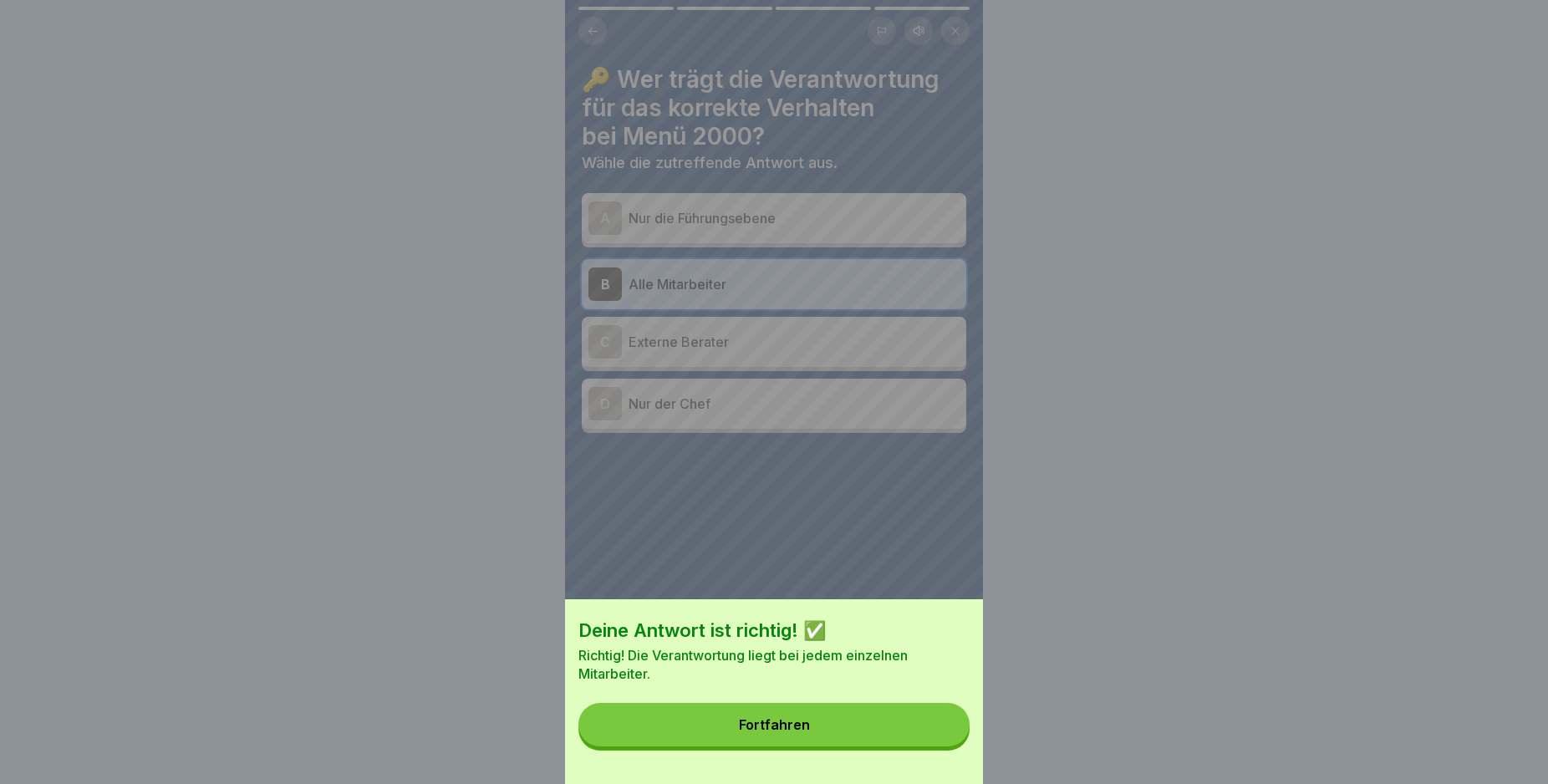
click at [894, 746] on button "Fortfahren" at bounding box center [773, 725] width 391 height 43
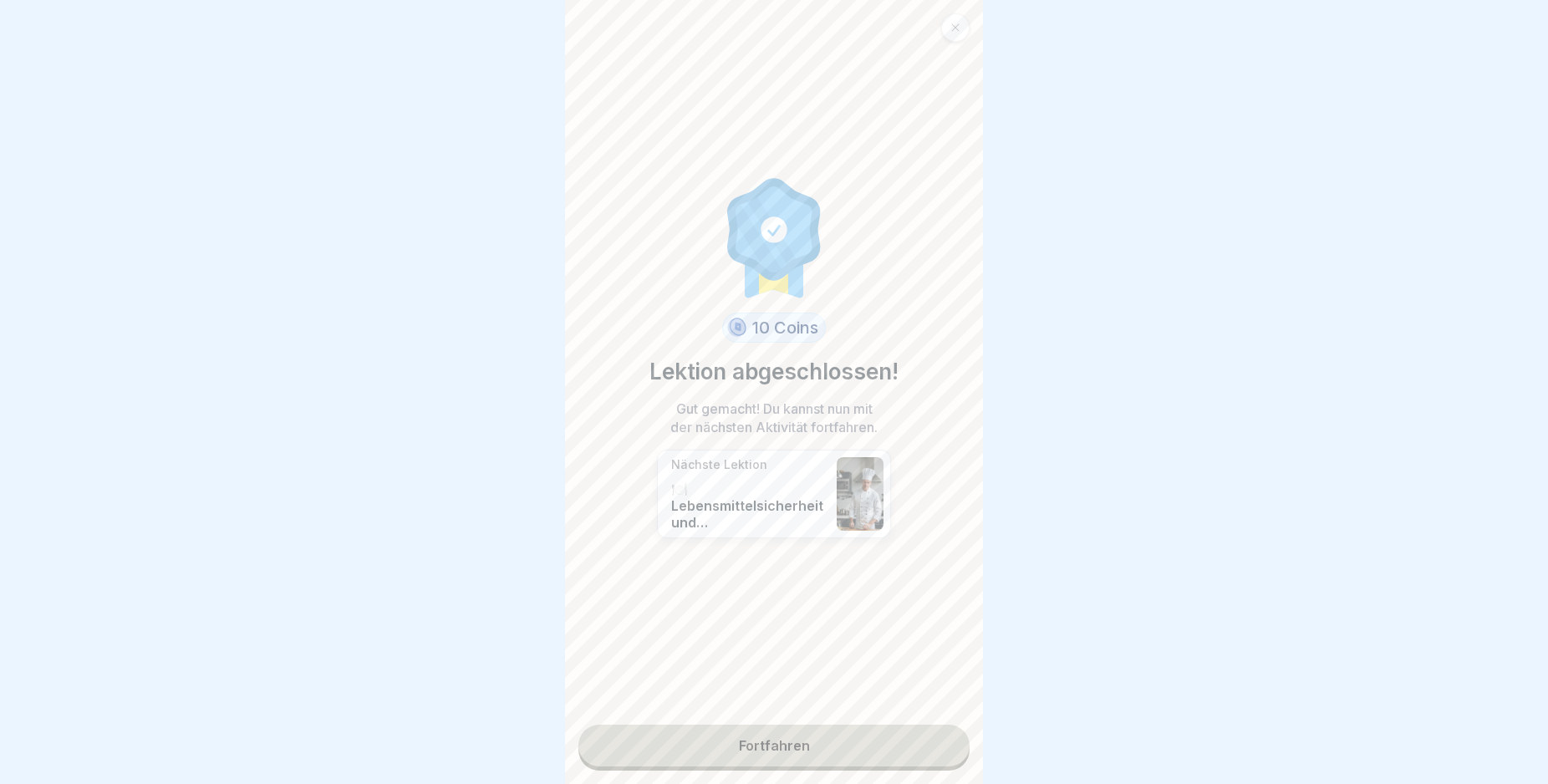
click at [894, 746] on link "Fortfahren" at bounding box center [773, 745] width 391 height 41
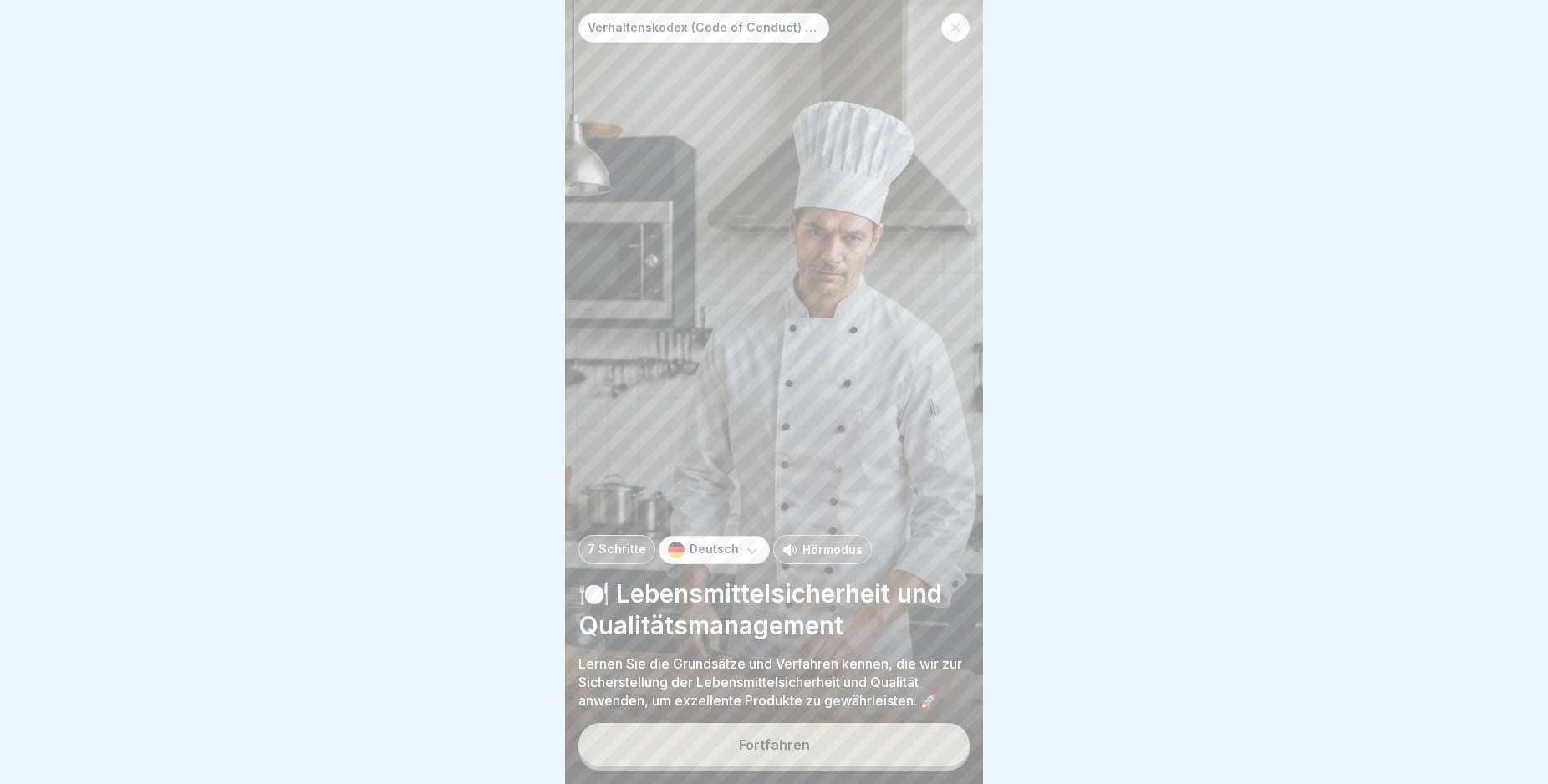
click at [859, 756] on button "Fortfahren" at bounding box center [773, 744] width 391 height 43
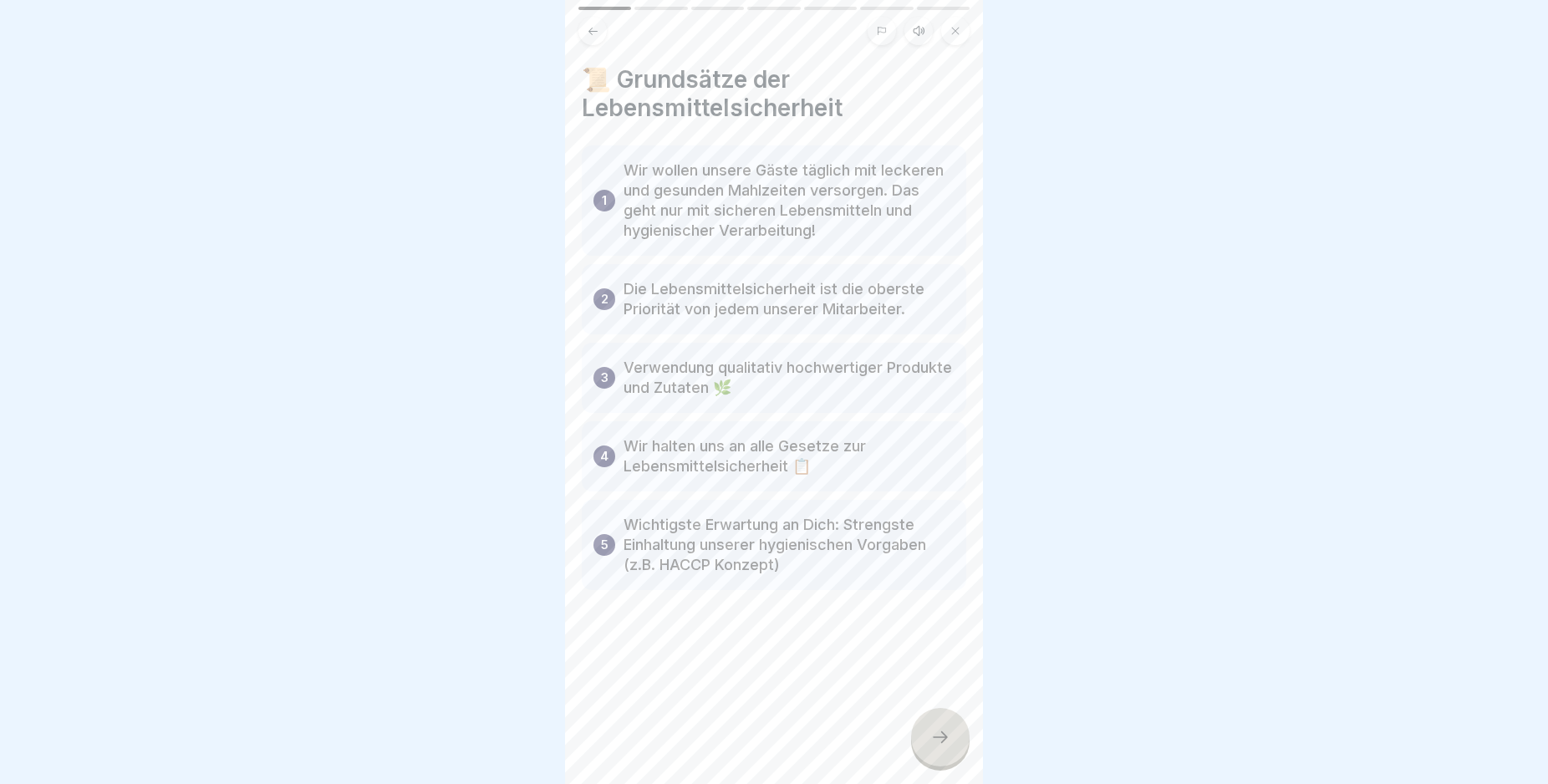
click at [942, 747] on icon at bounding box center [940, 736] width 20 height 20
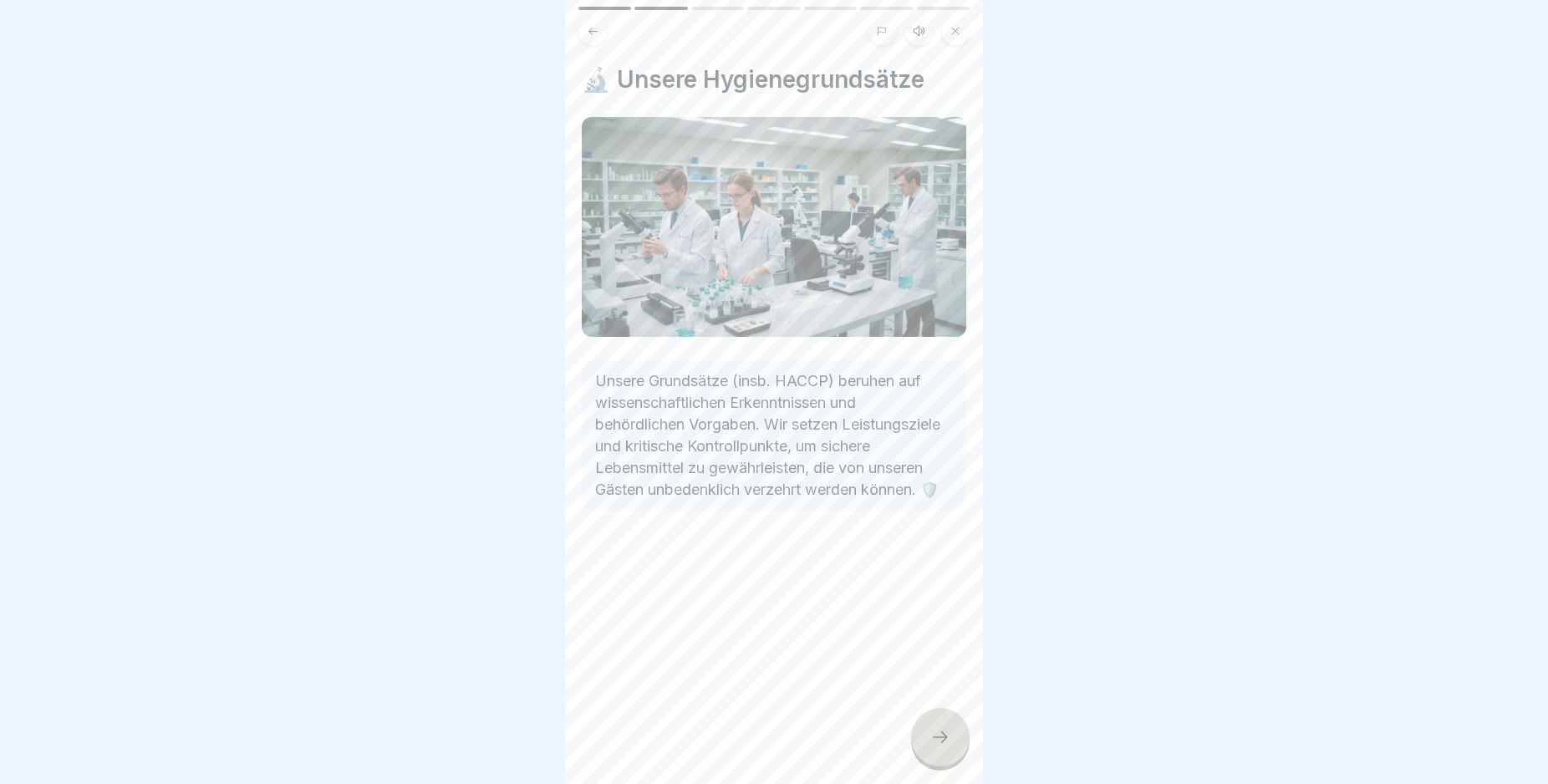
click at [942, 747] on icon at bounding box center [940, 736] width 20 height 20
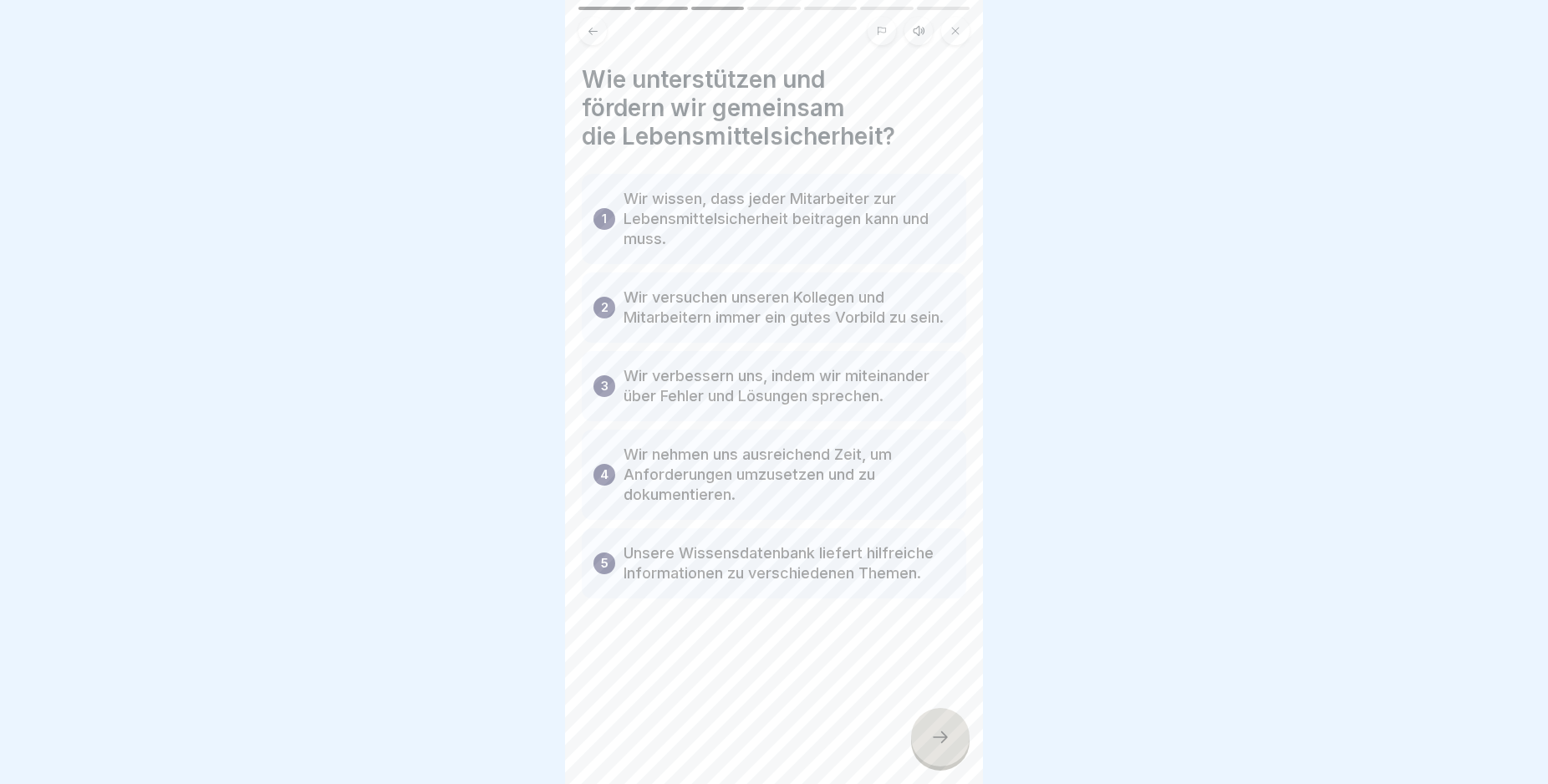
click at [942, 747] on icon at bounding box center [940, 736] width 20 height 20
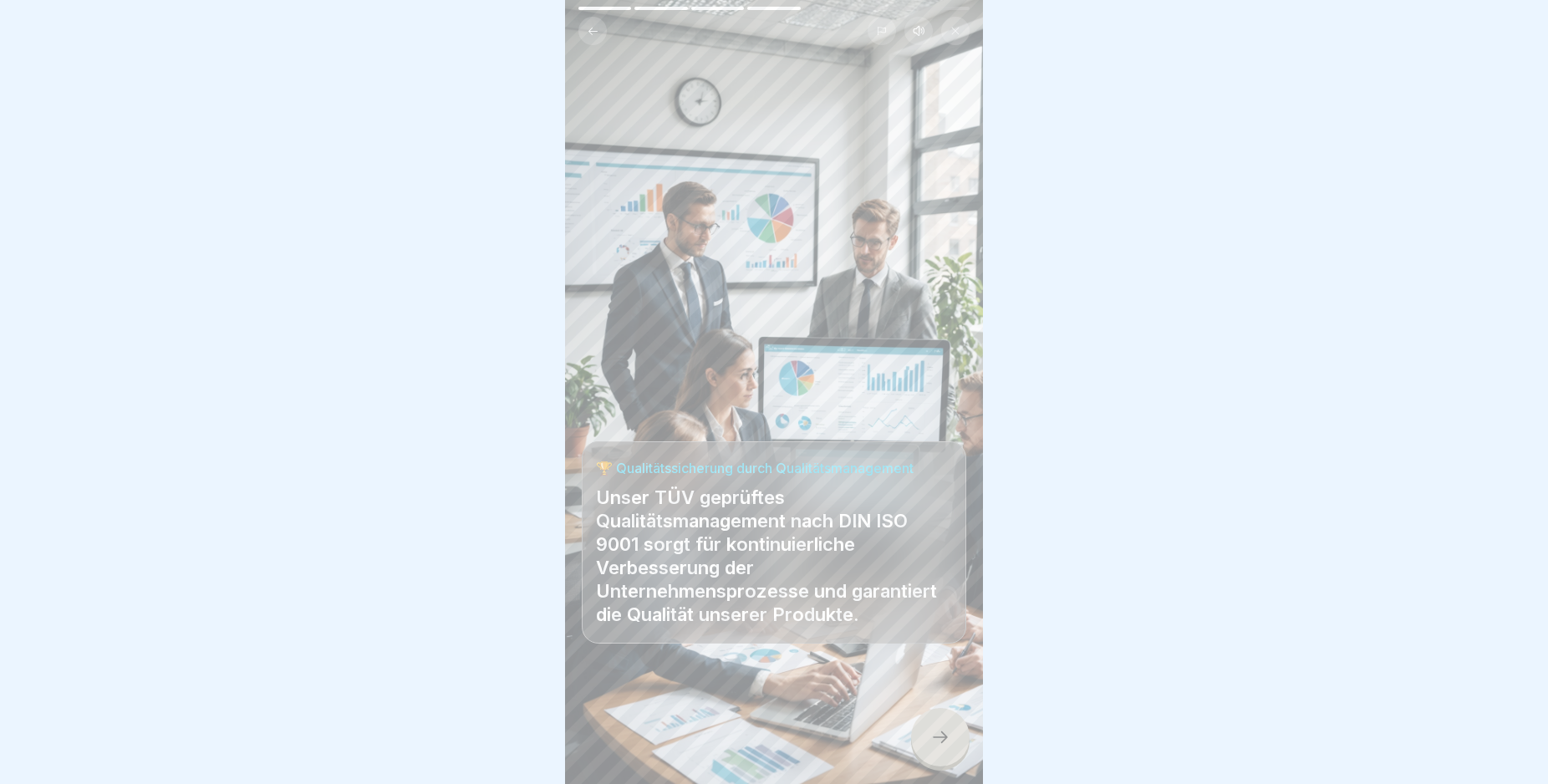
click at [942, 747] on icon at bounding box center [940, 736] width 20 height 20
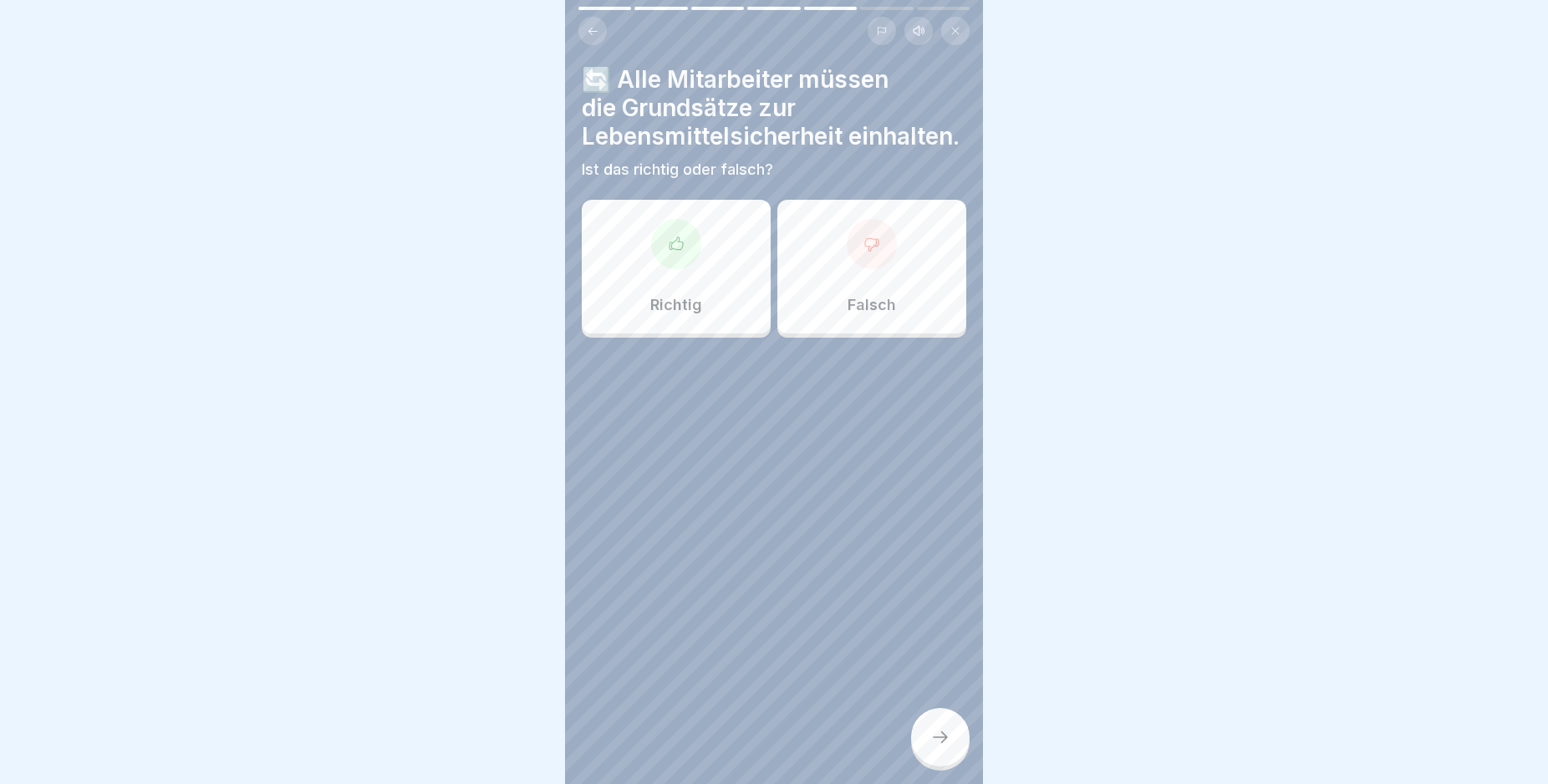
click at [673, 252] on icon at bounding box center [676, 244] width 17 height 17
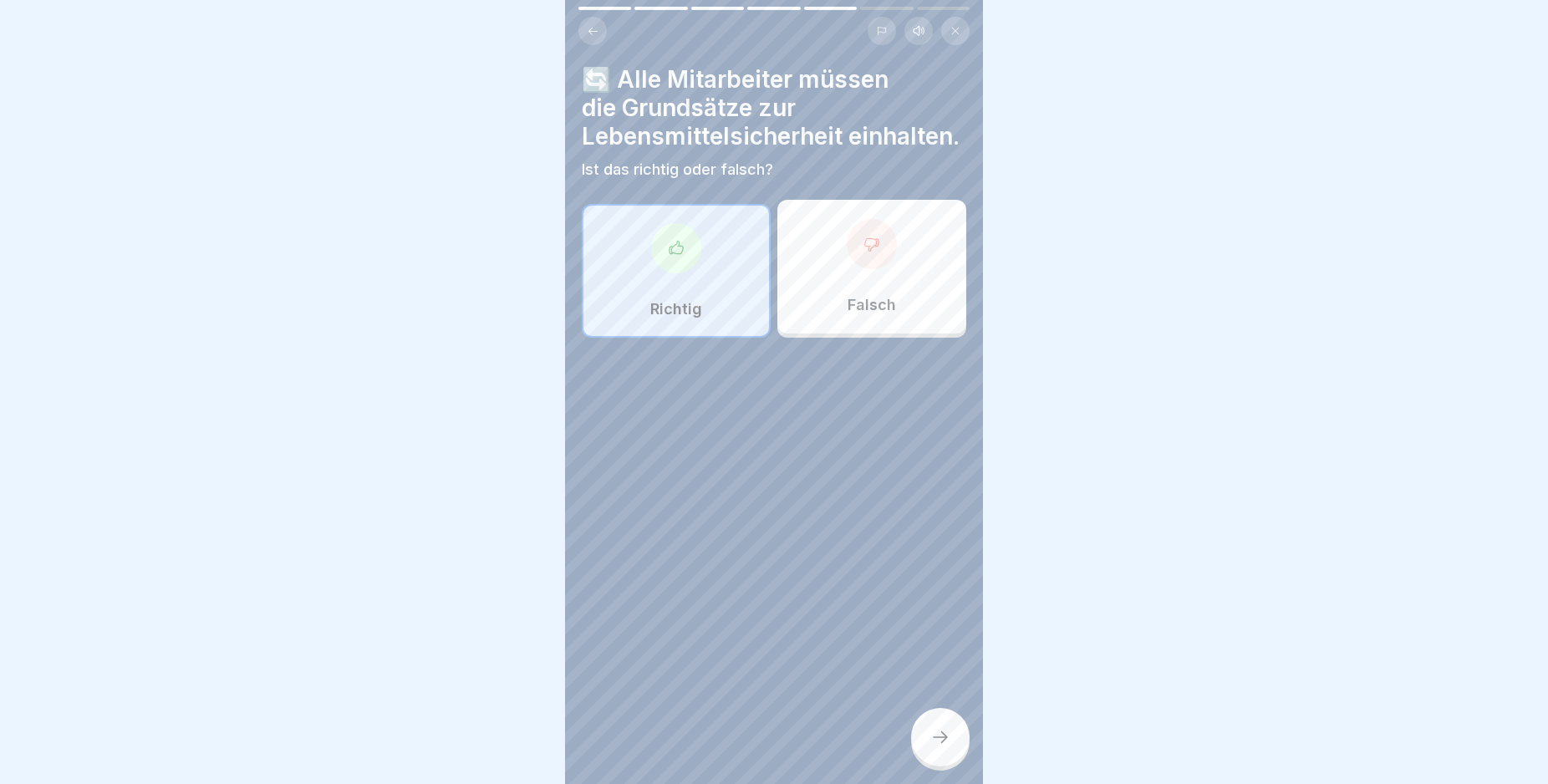
click at [935, 747] on icon at bounding box center [940, 736] width 20 height 20
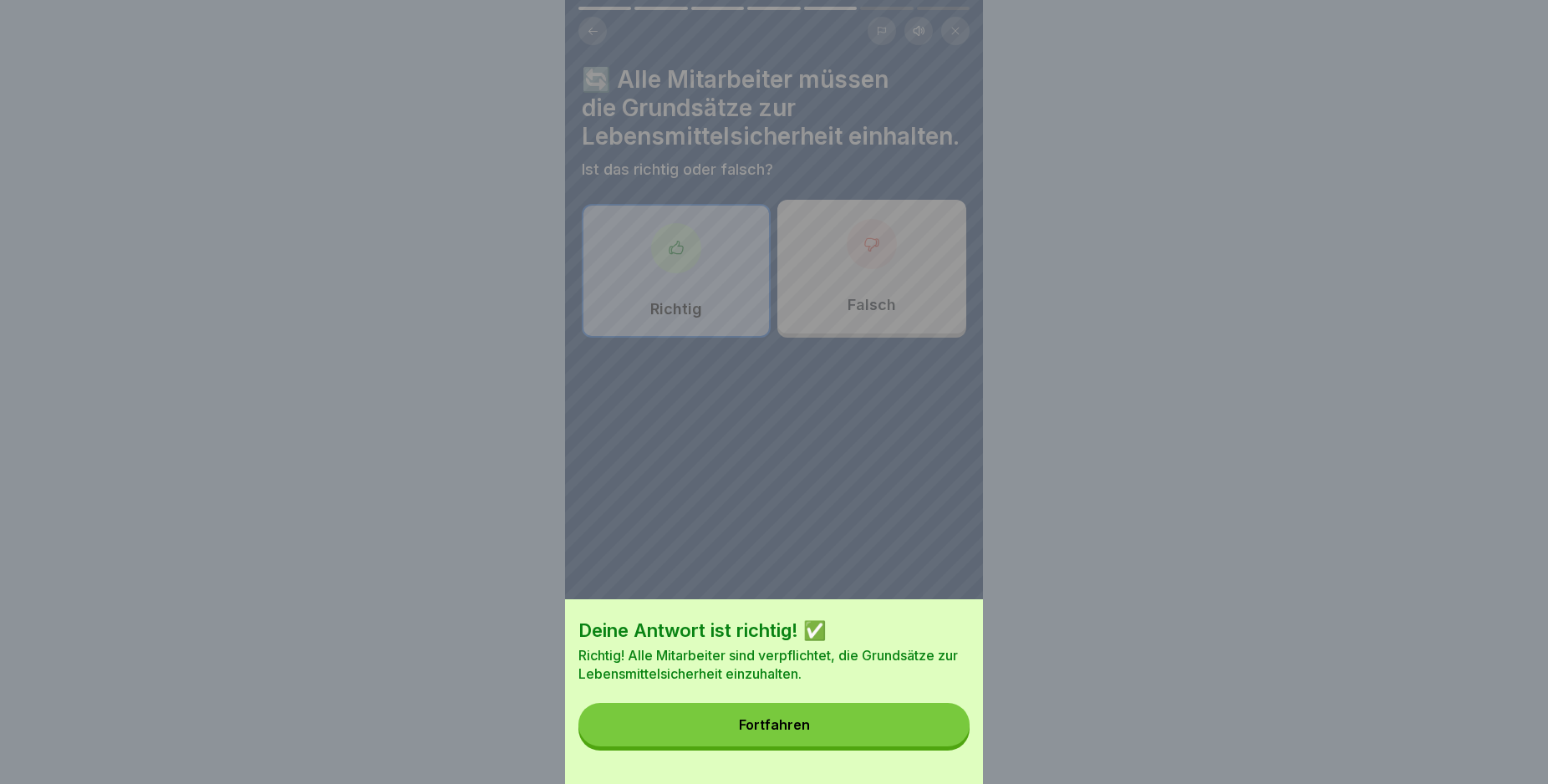
click at [931, 746] on button "Fortfahren" at bounding box center [773, 725] width 391 height 43
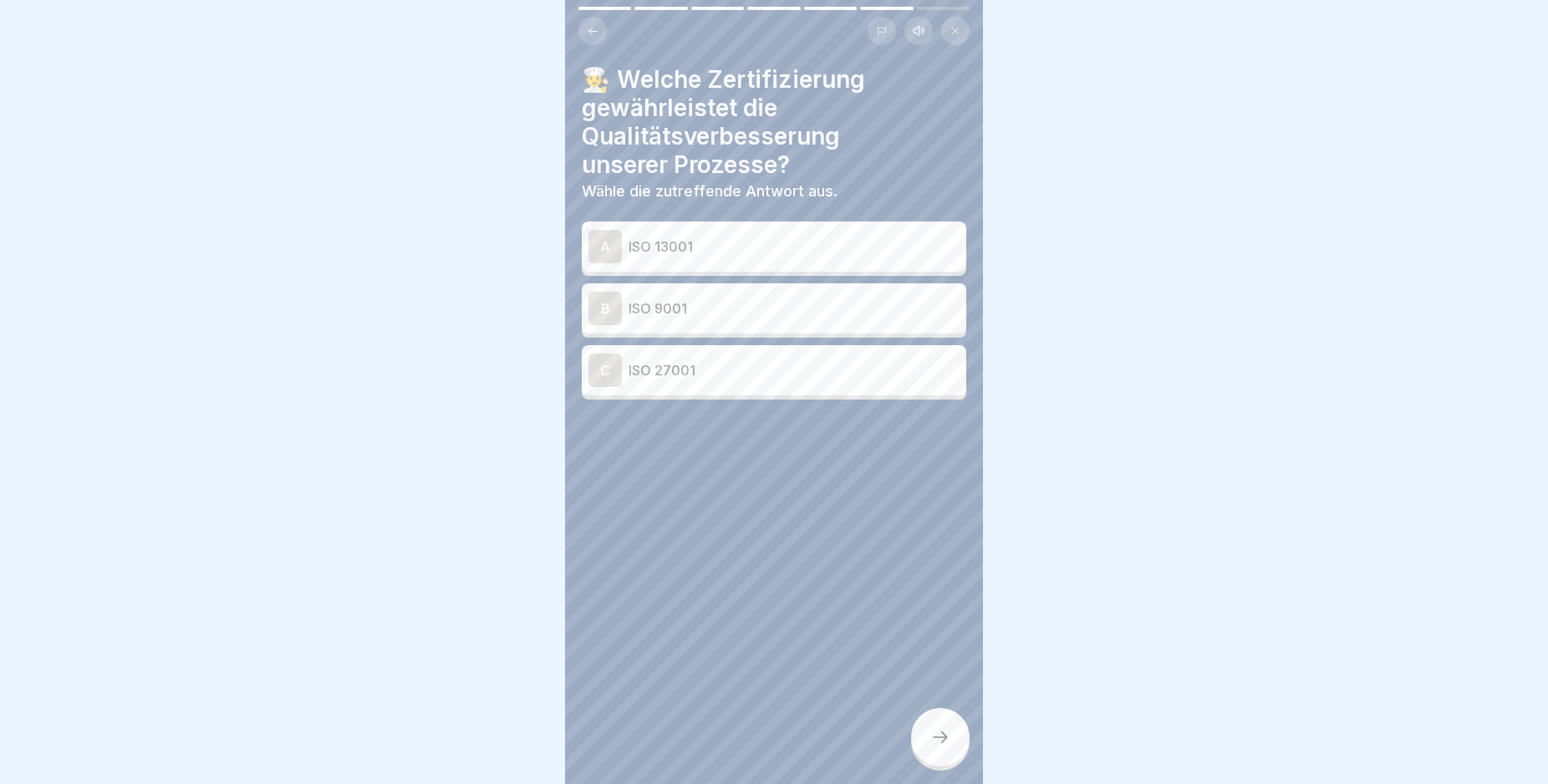
click at [603, 375] on div "C" at bounding box center [605, 371] width 34 height 34
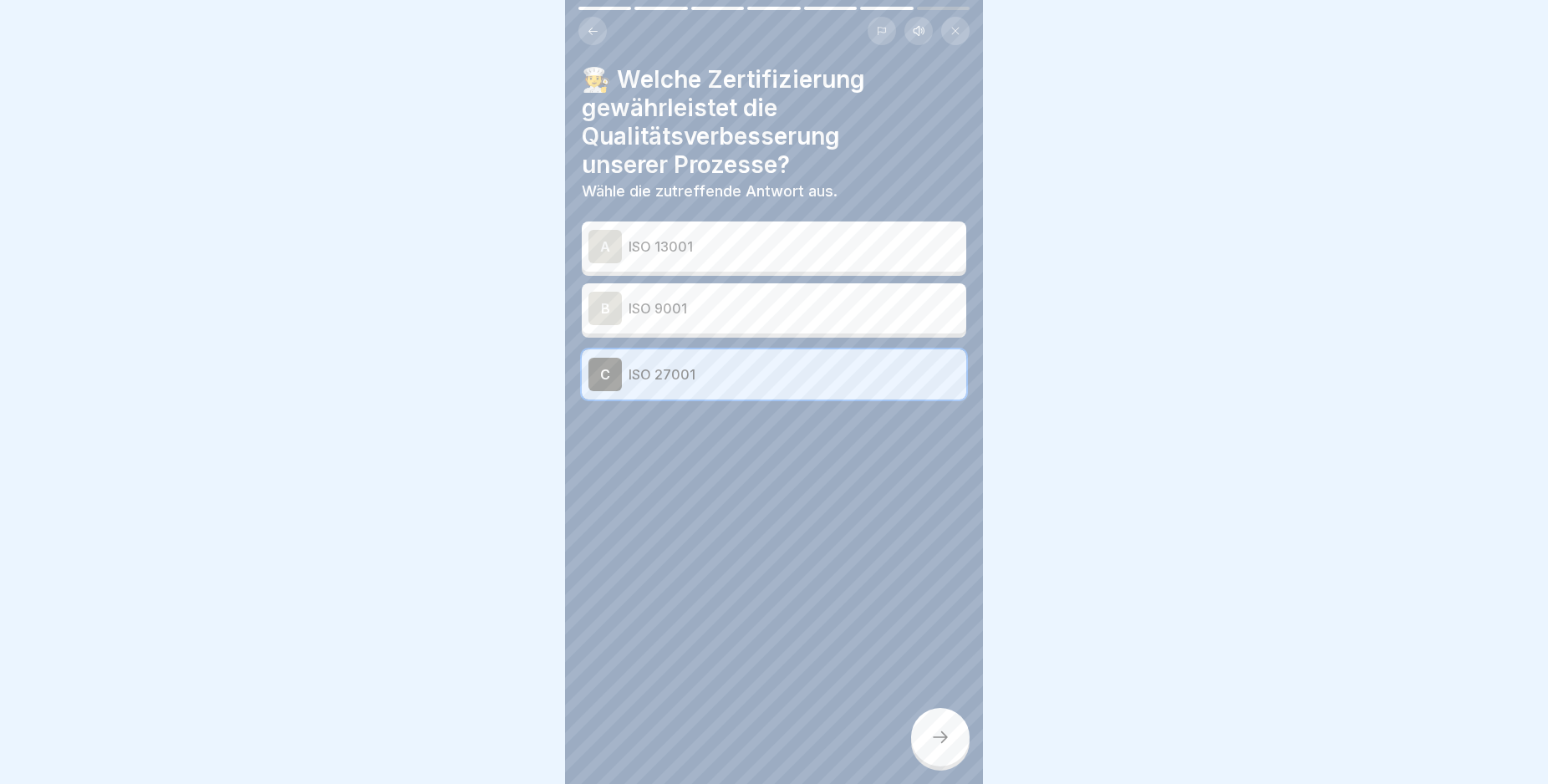
click at [953, 750] on div at bounding box center [941, 737] width 58 height 58
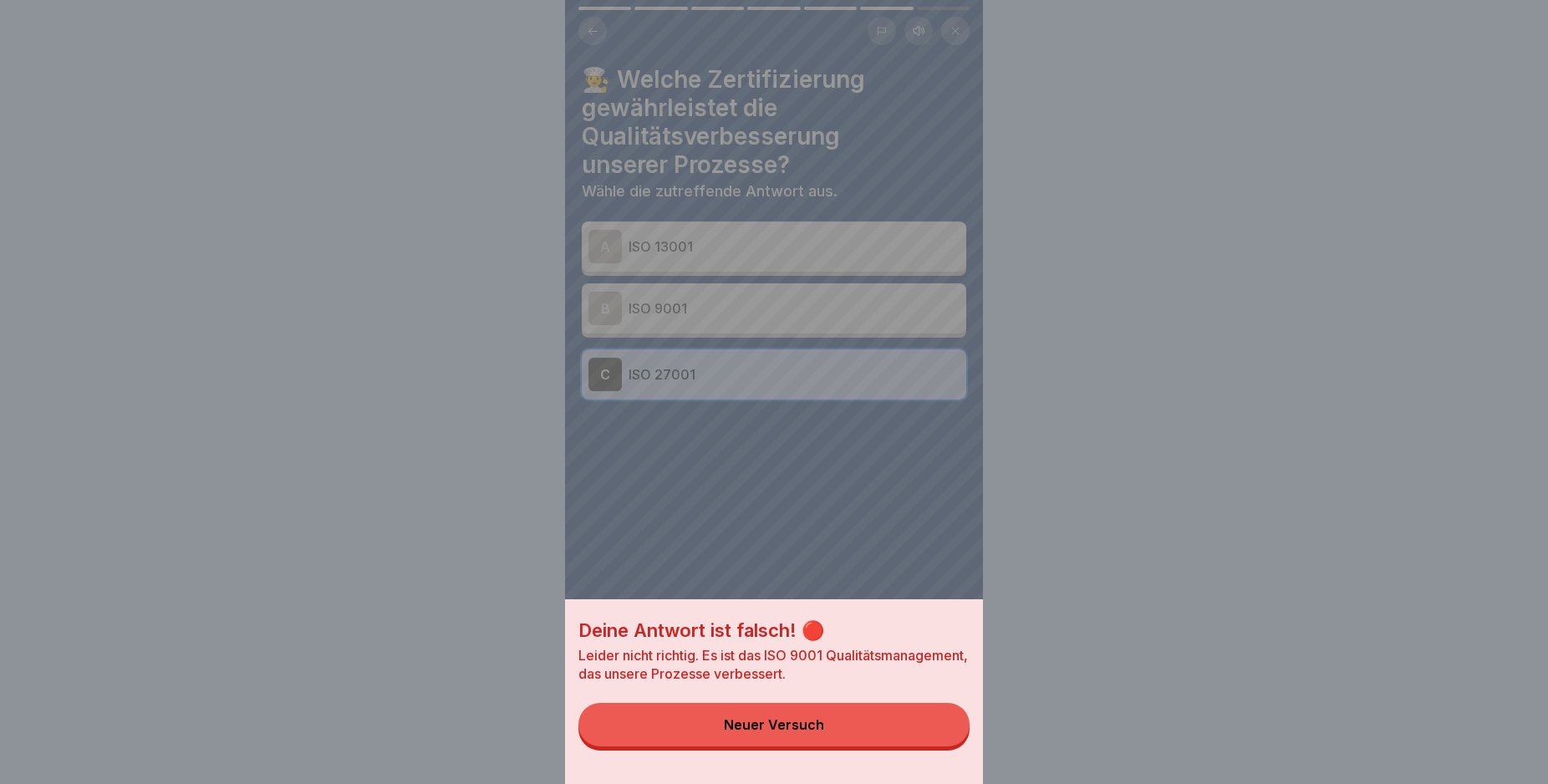
click at [926, 734] on button "Neuer Versuch" at bounding box center [773, 725] width 391 height 43
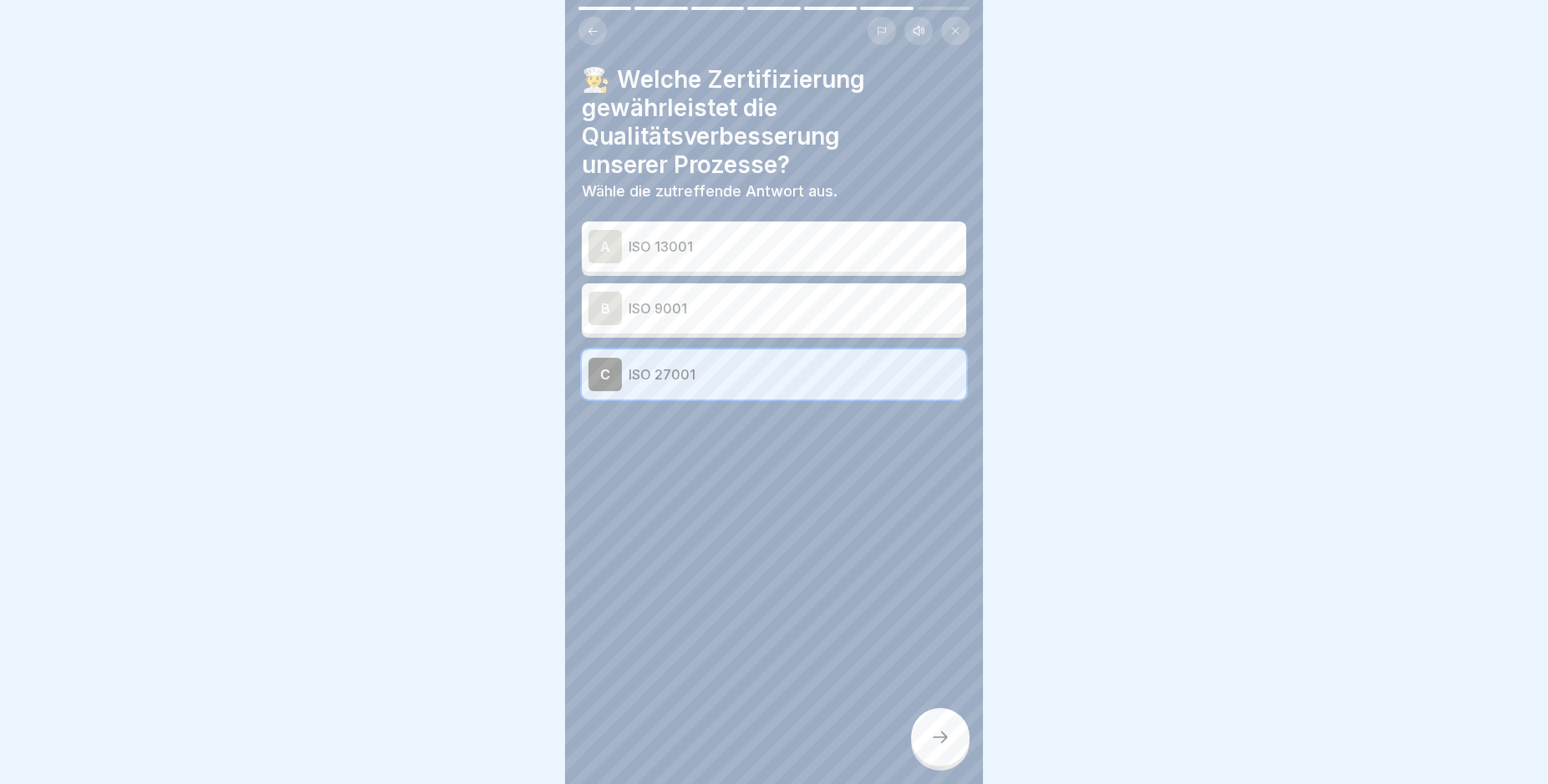
click at [605, 313] on div "B" at bounding box center [605, 309] width 34 height 34
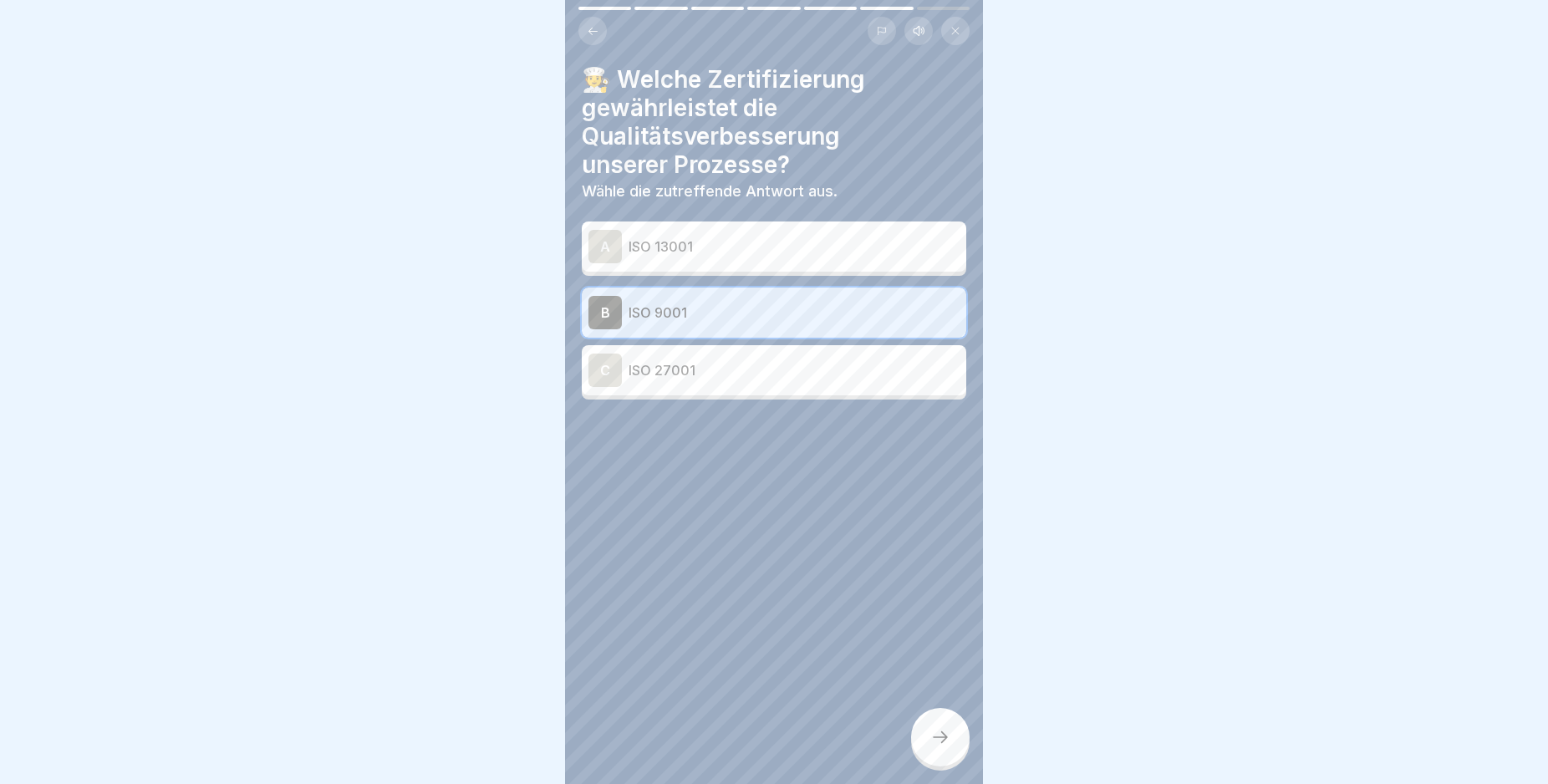
click at [927, 756] on div at bounding box center [941, 737] width 58 height 58
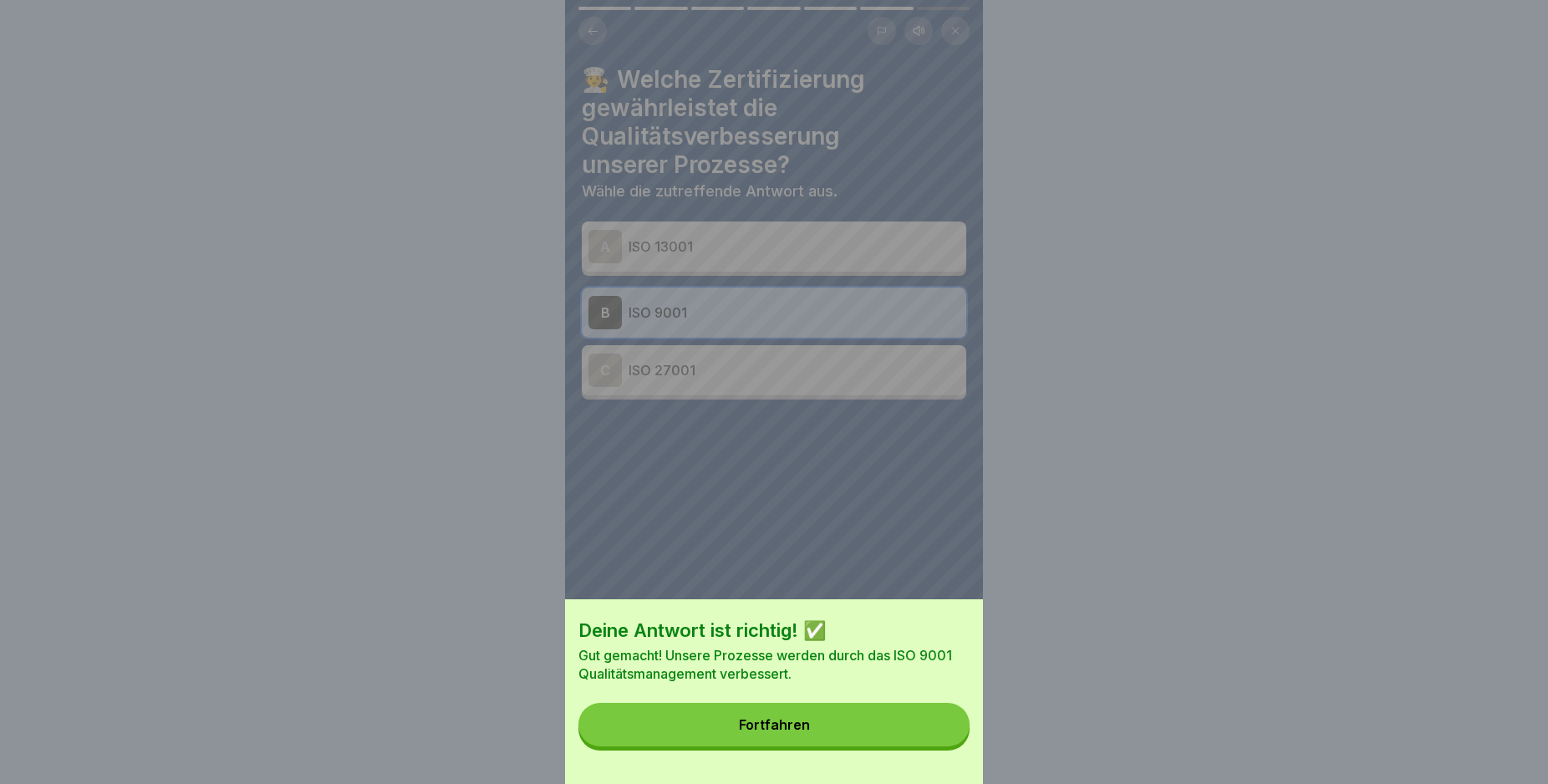
click at [927, 746] on button "Fortfahren" at bounding box center [773, 725] width 391 height 43
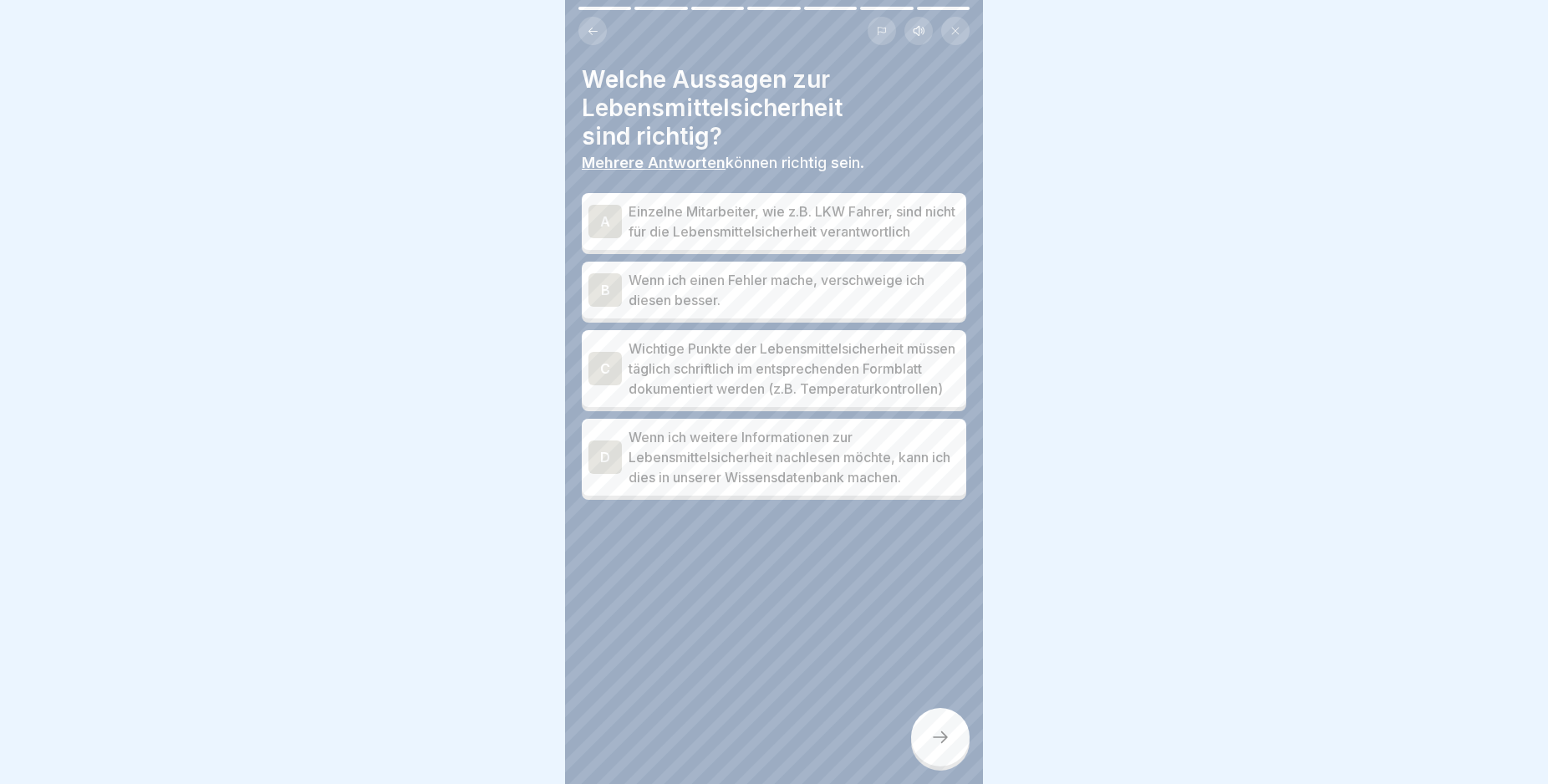
click at [607, 385] on div "C" at bounding box center [605, 369] width 34 height 34
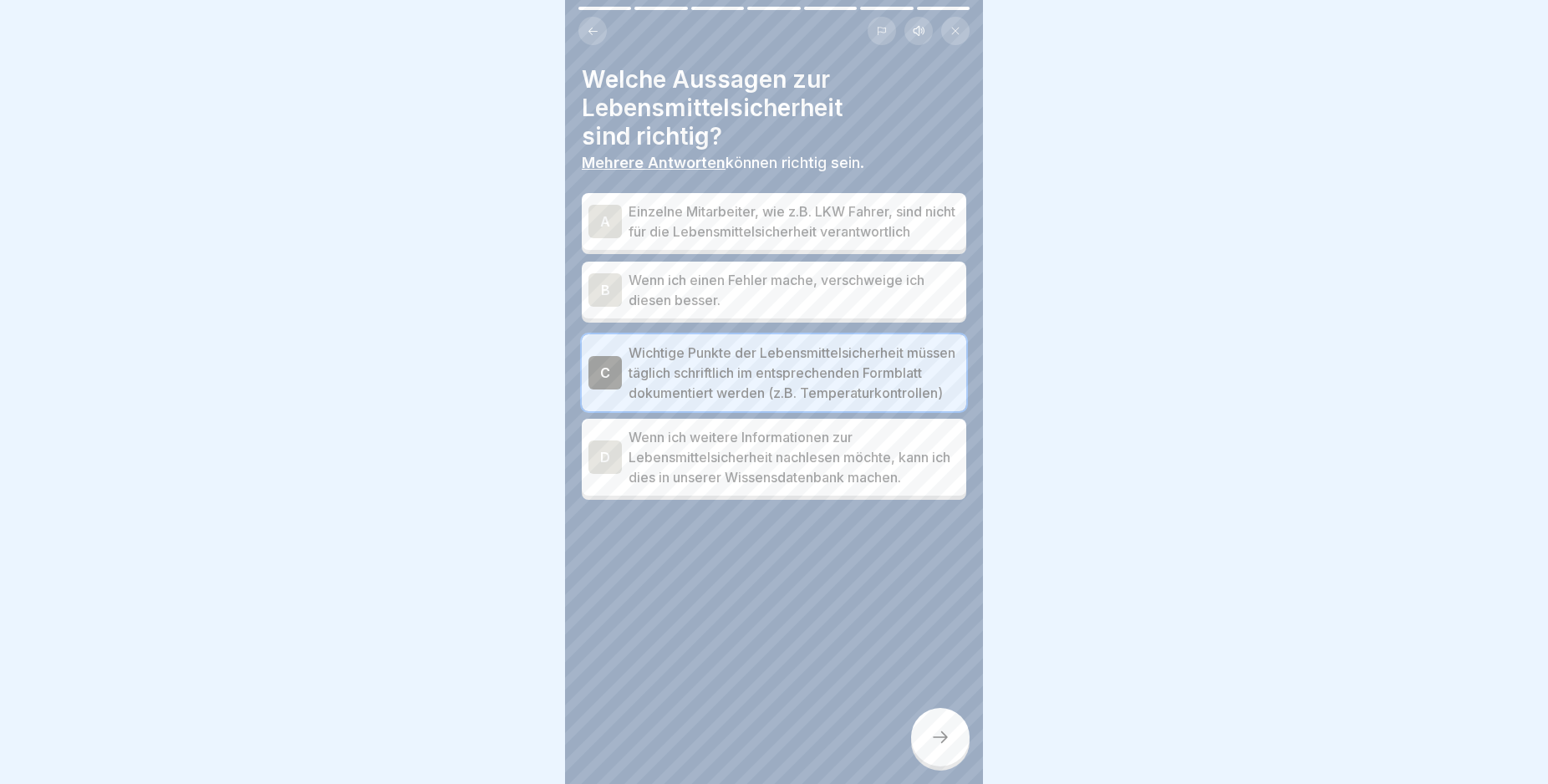
click at [600, 473] on div "D" at bounding box center [605, 457] width 34 height 34
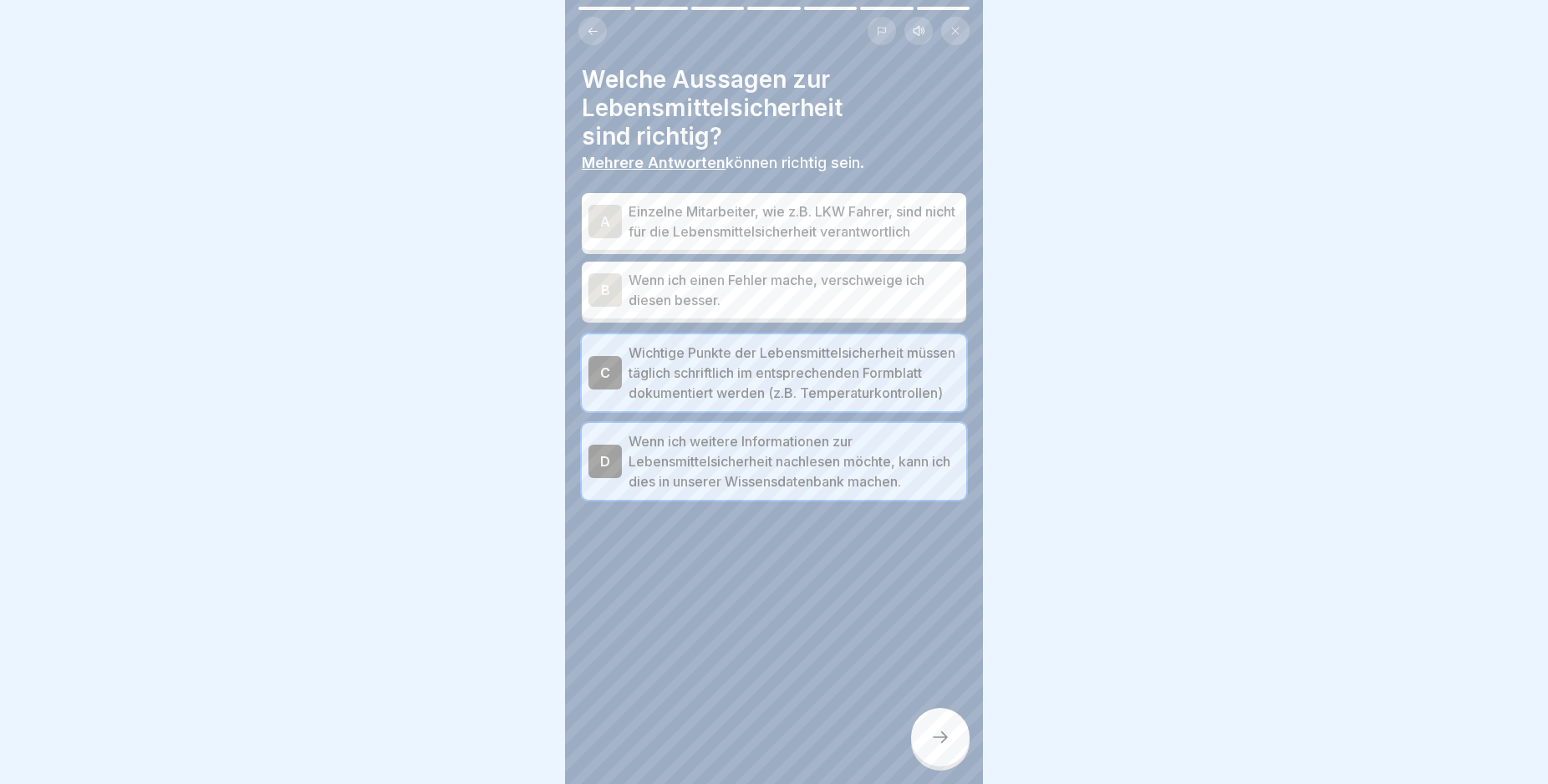
click at [942, 747] on icon at bounding box center [940, 736] width 20 height 20
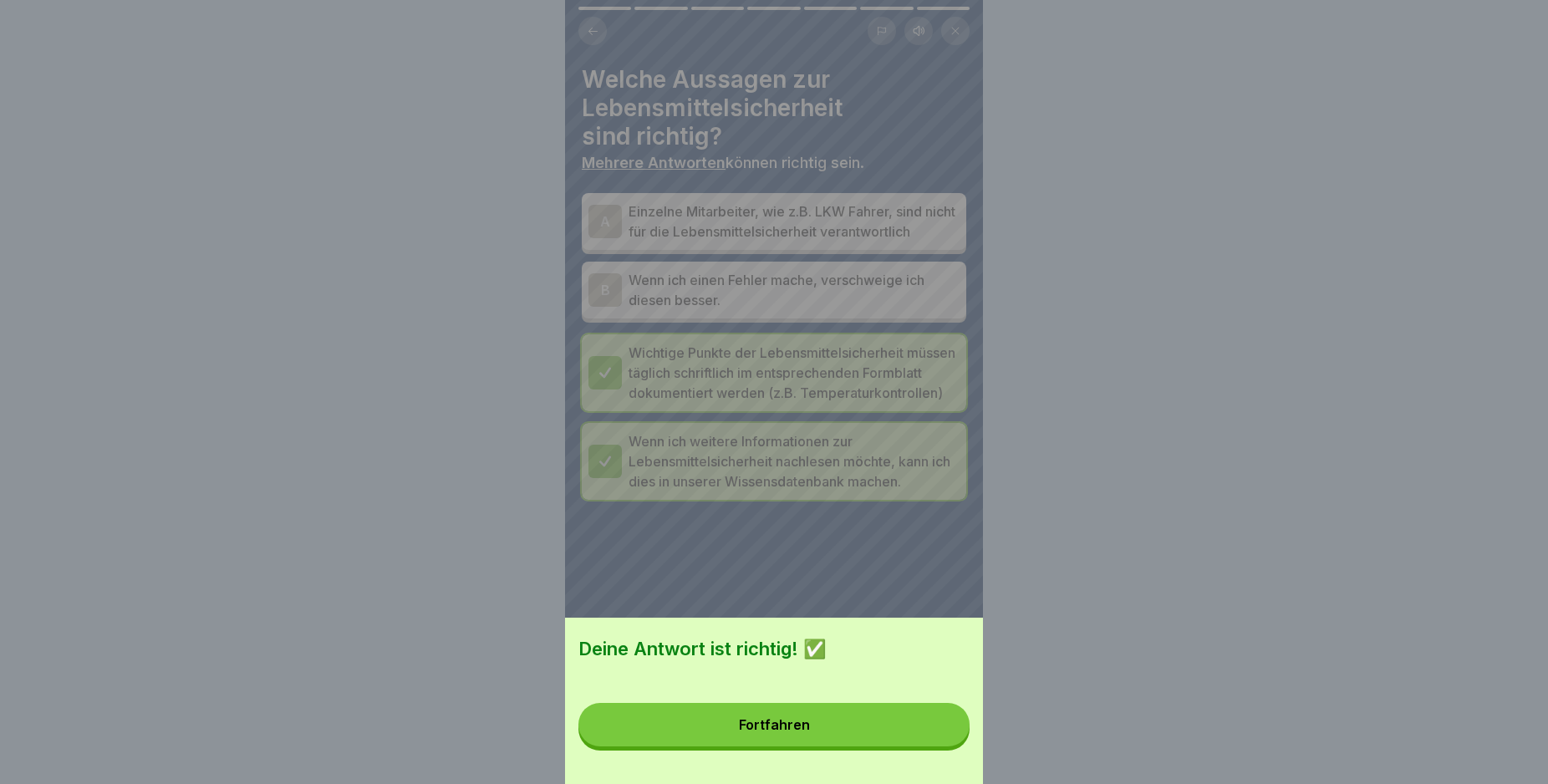
click at [927, 746] on button "Fortfahren" at bounding box center [773, 725] width 391 height 43
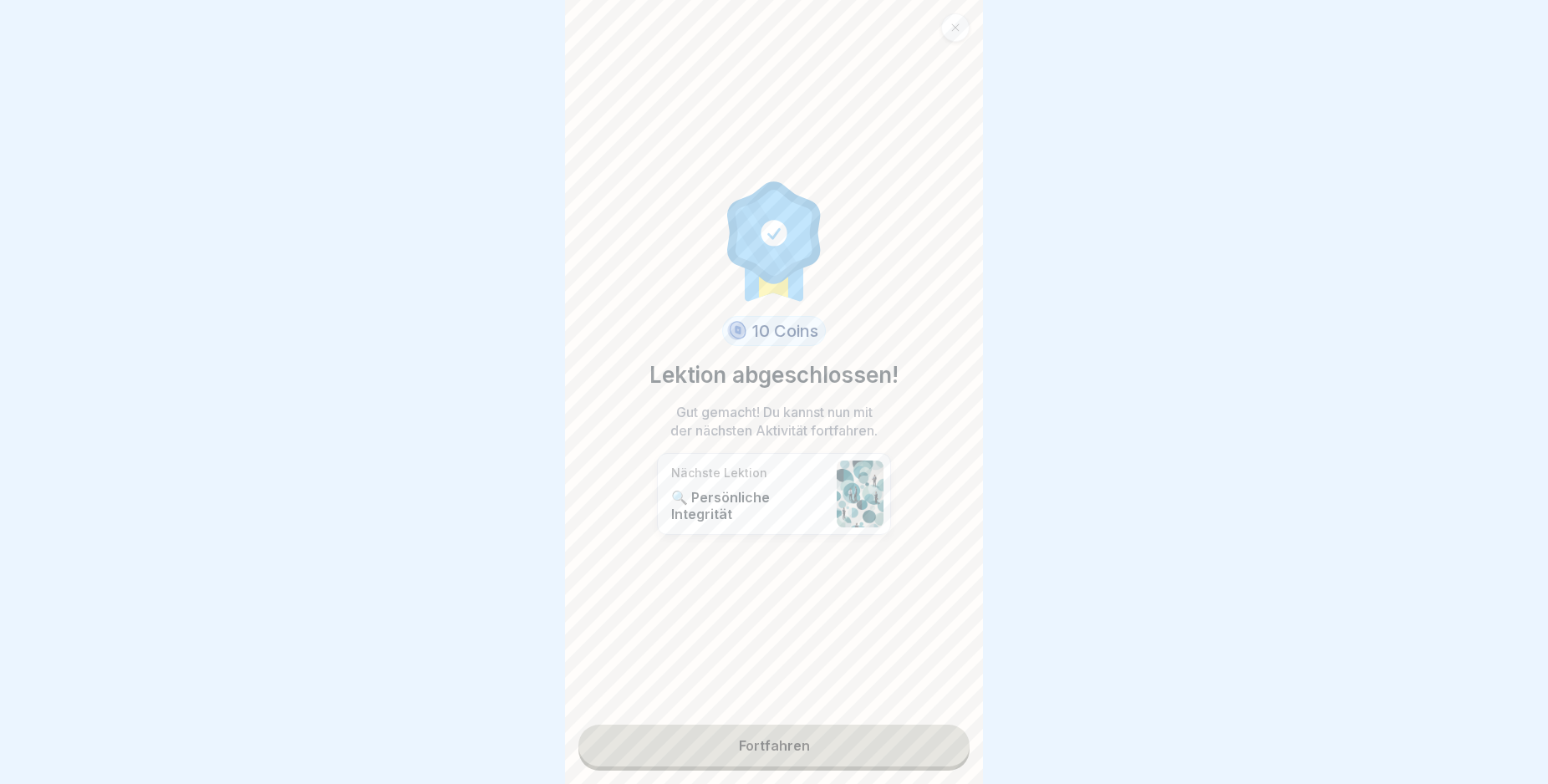
click at [927, 750] on link "Fortfahren" at bounding box center [773, 745] width 391 height 41
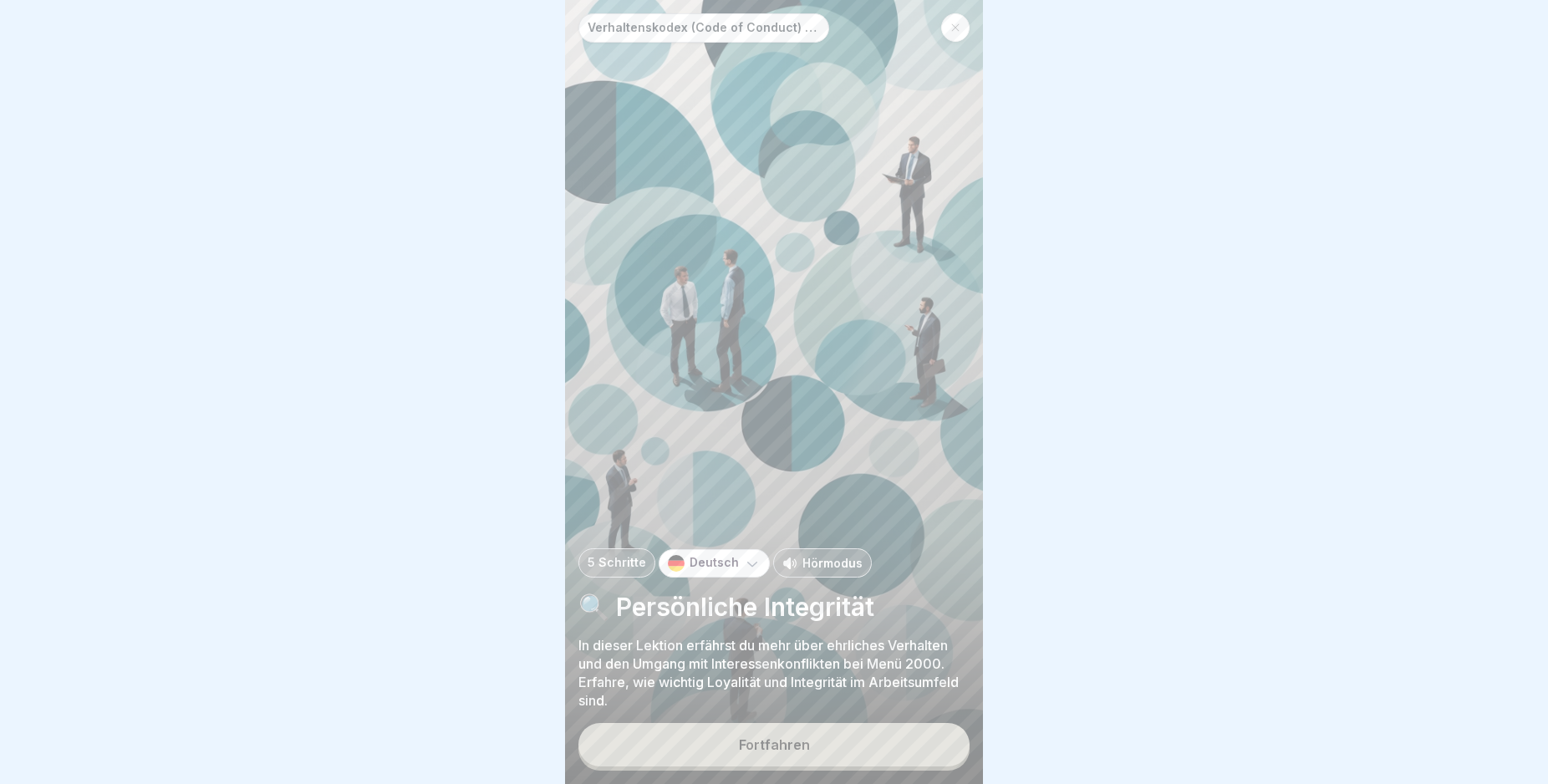
click at [927, 750] on button "Fortfahren" at bounding box center [773, 744] width 391 height 43
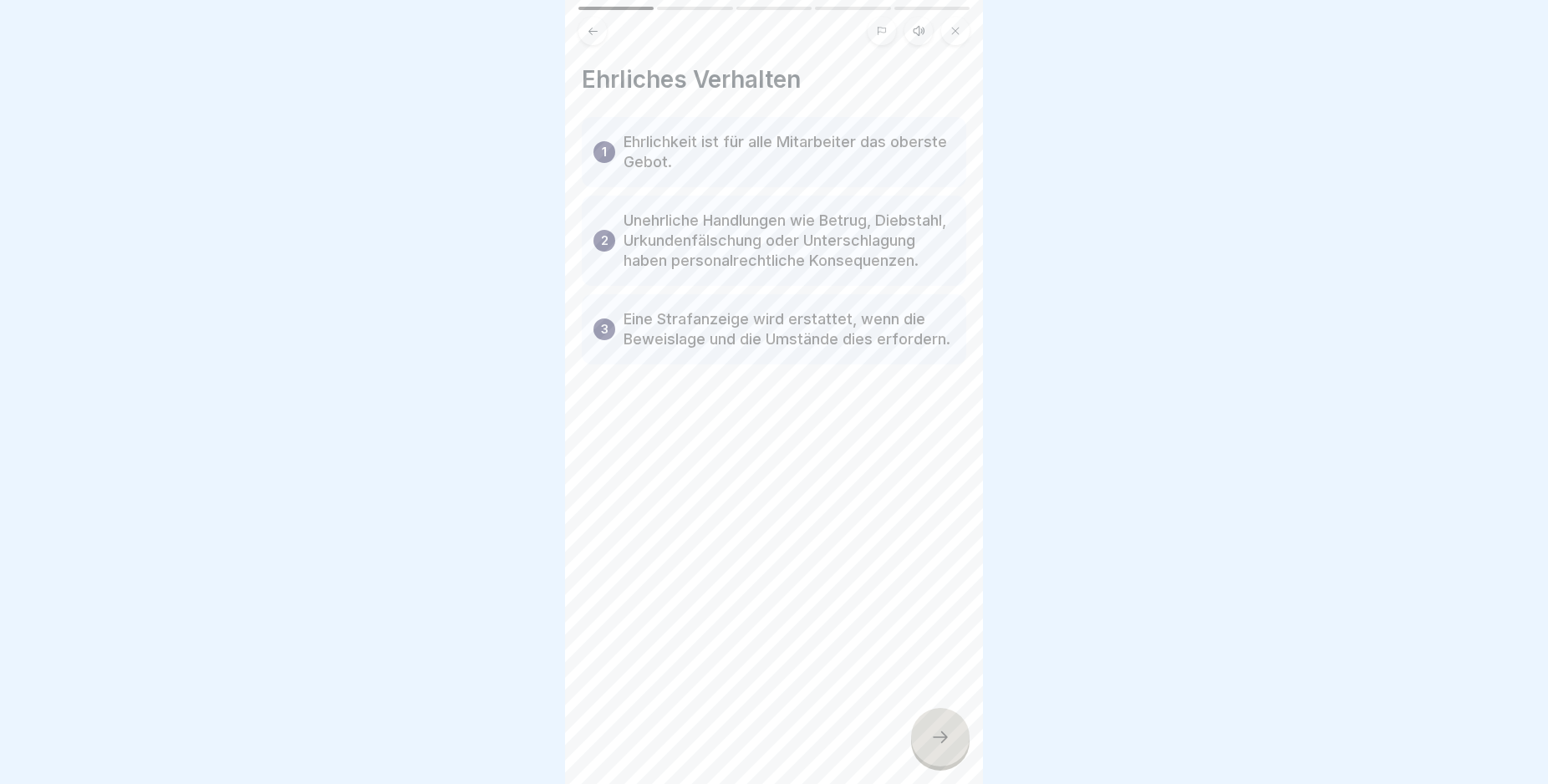
click at [934, 747] on icon at bounding box center [940, 736] width 20 height 20
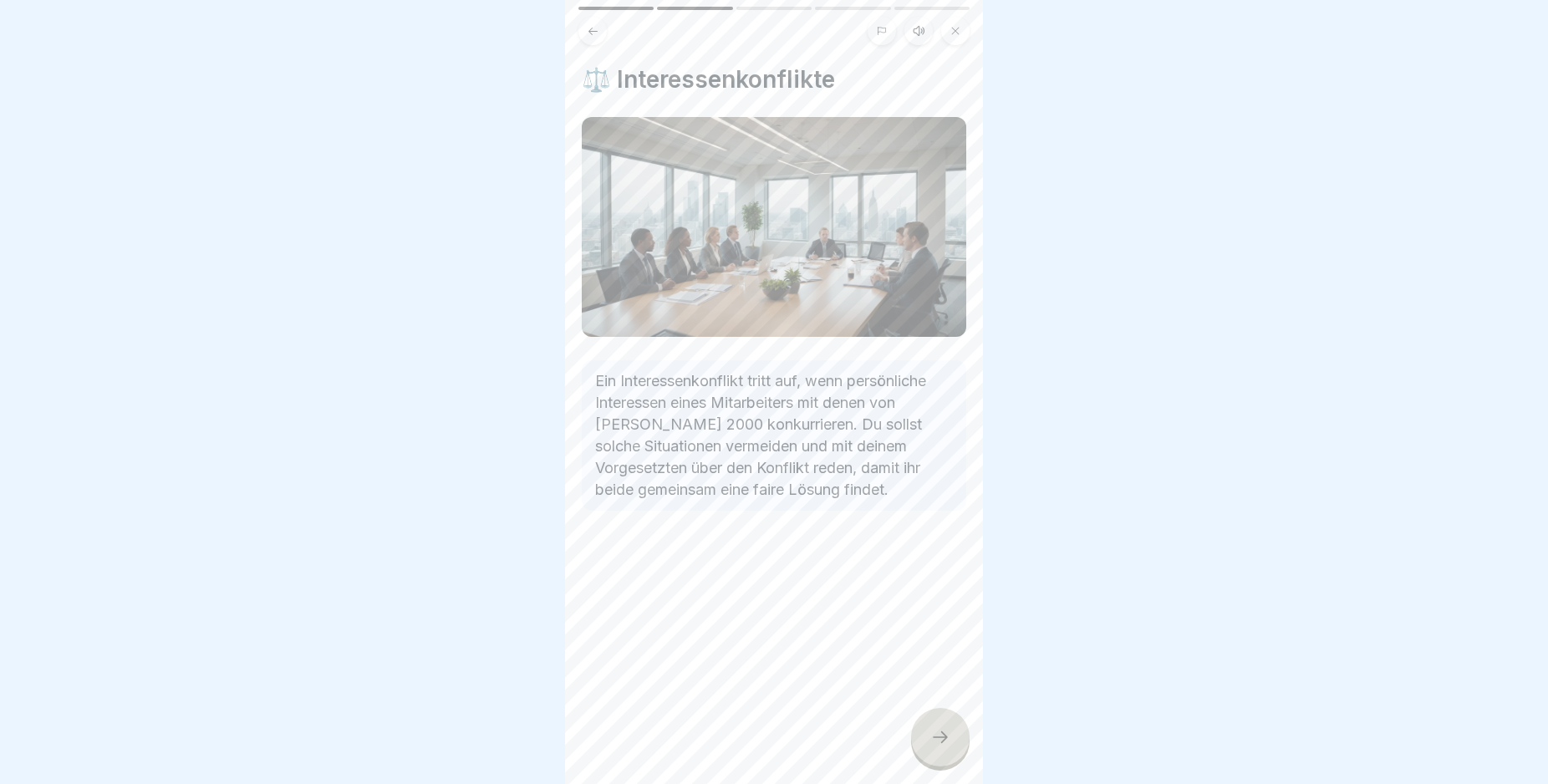
click at [934, 747] on icon at bounding box center [940, 736] width 20 height 20
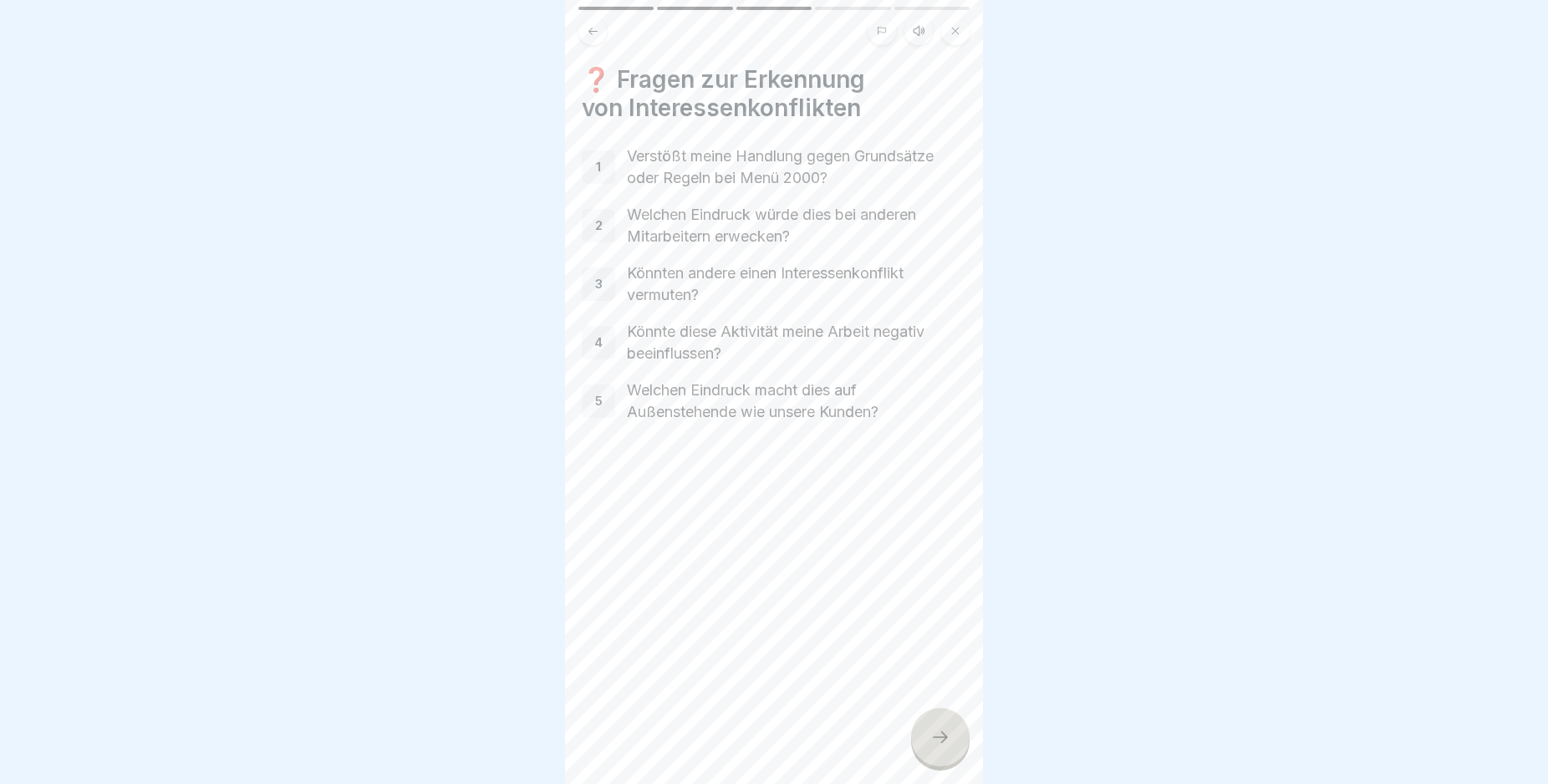
click at [934, 747] on icon at bounding box center [940, 736] width 20 height 20
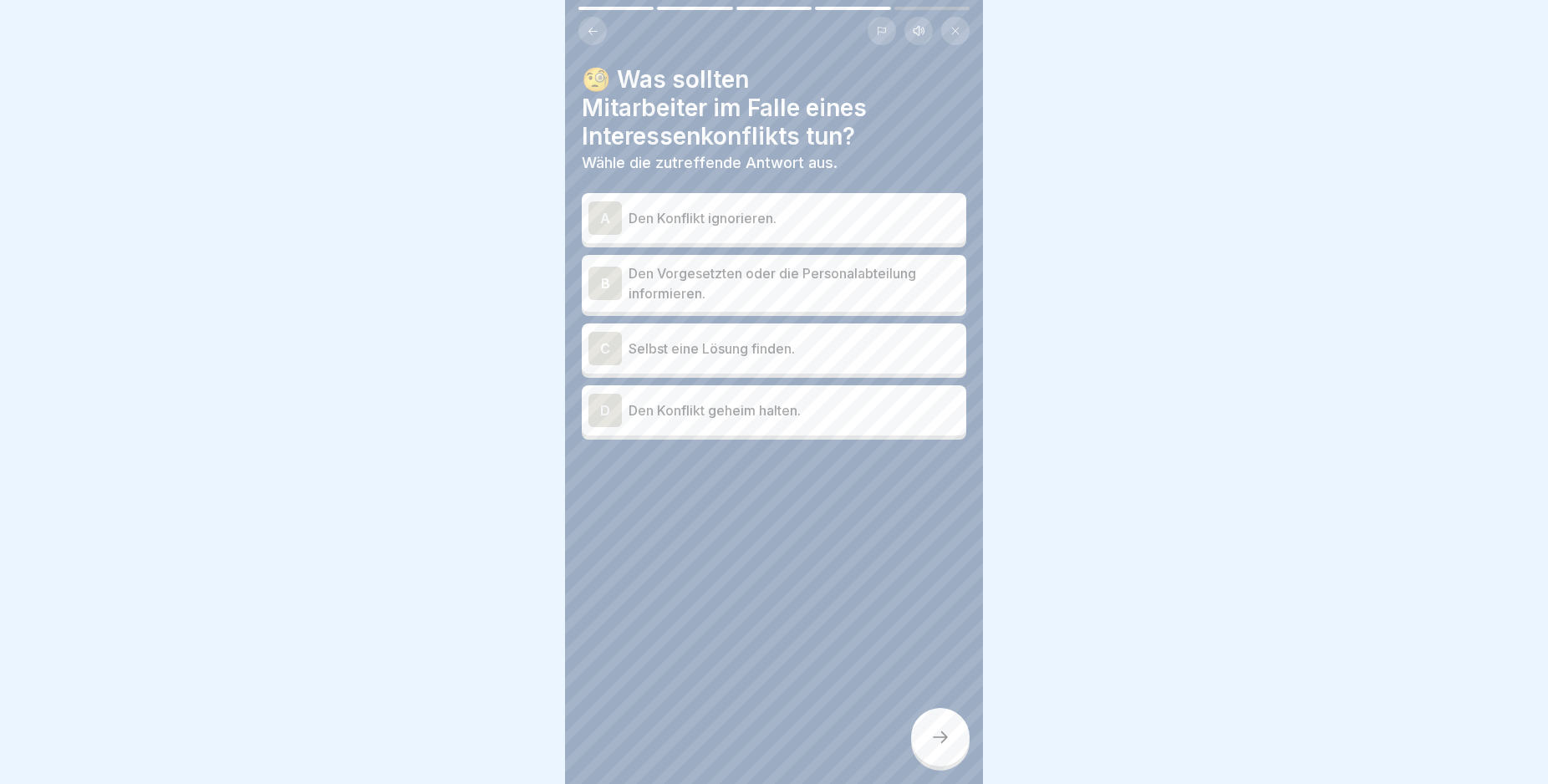
click at [602, 283] on div "B" at bounding box center [605, 283] width 34 height 34
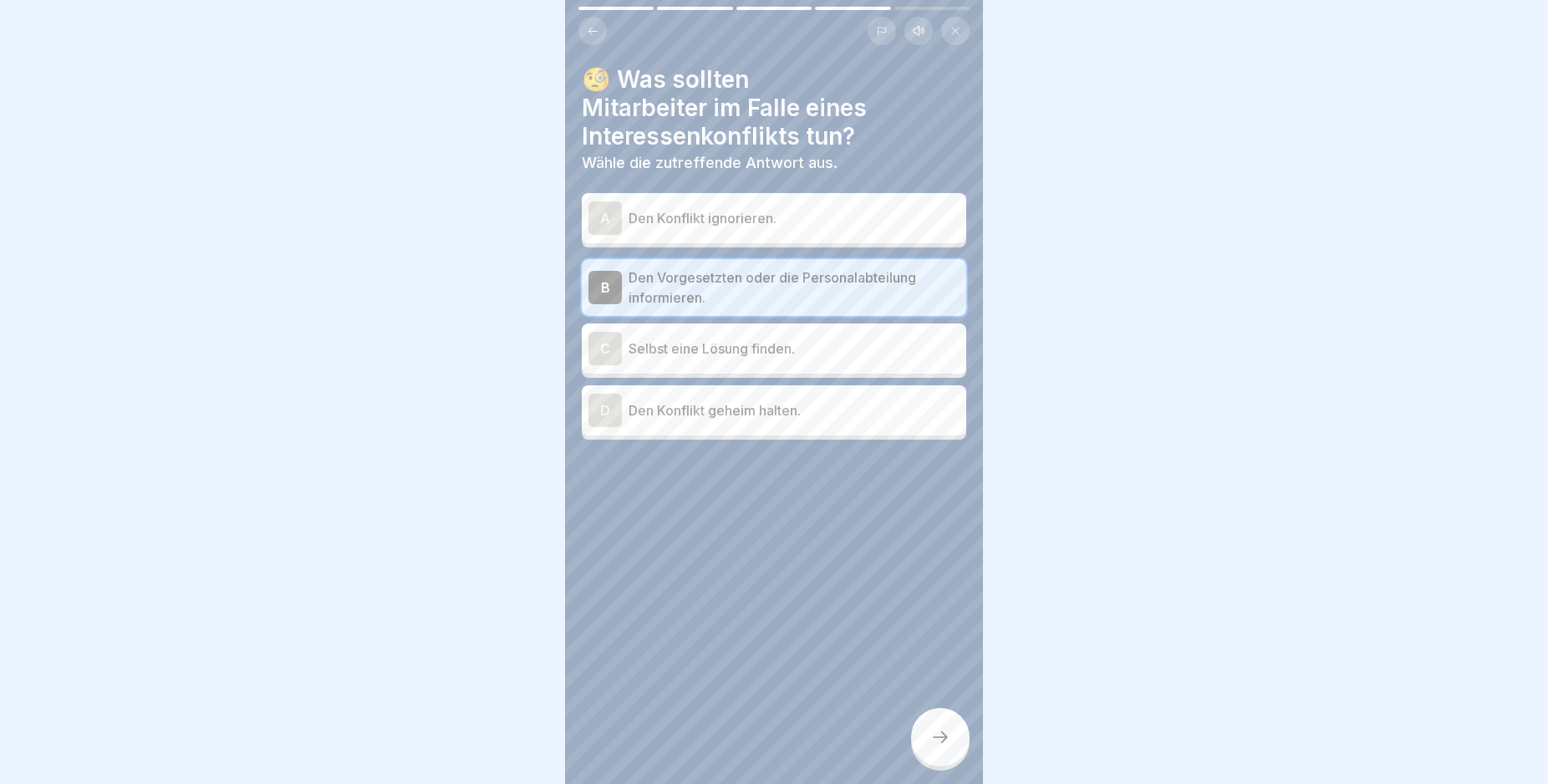
click at [944, 747] on icon at bounding box center [940, 736] width 20 height 20
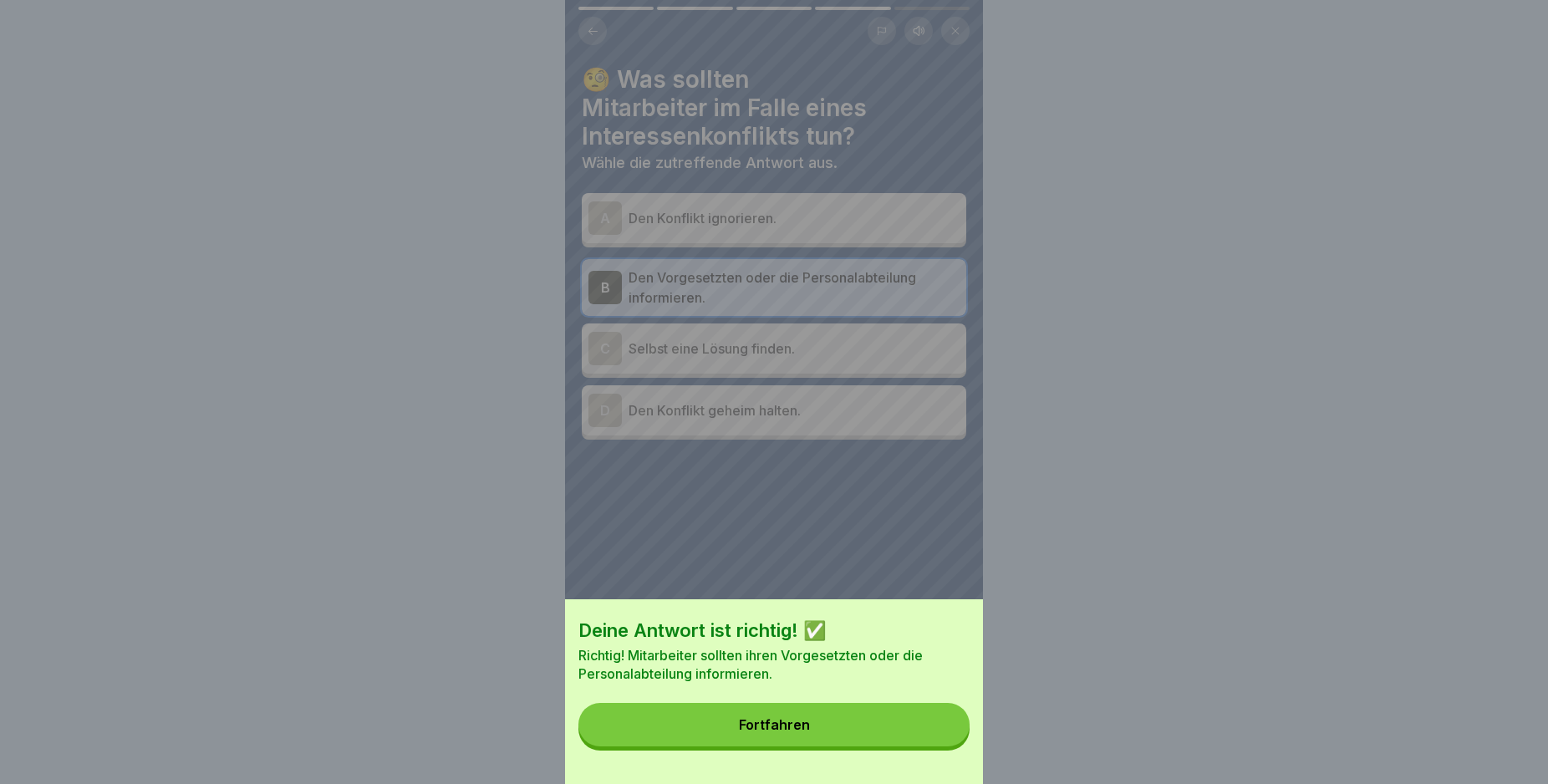
click at [944, 746] on button "Fortfahren" at bounding box center [773, 725] width 391 height 43
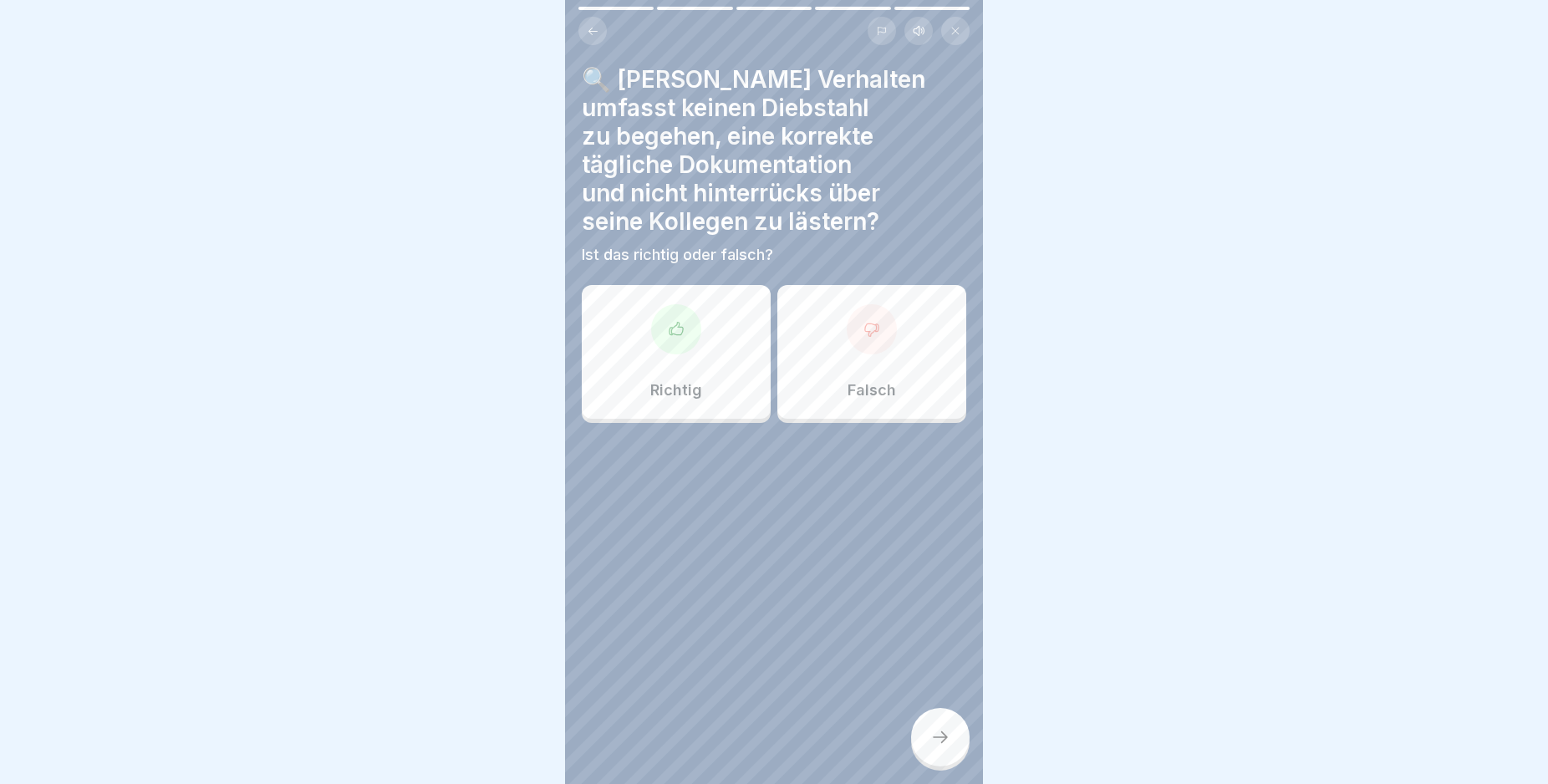
click at [674, 329] on icon at bounding box center [676, 329] width 17 height 17
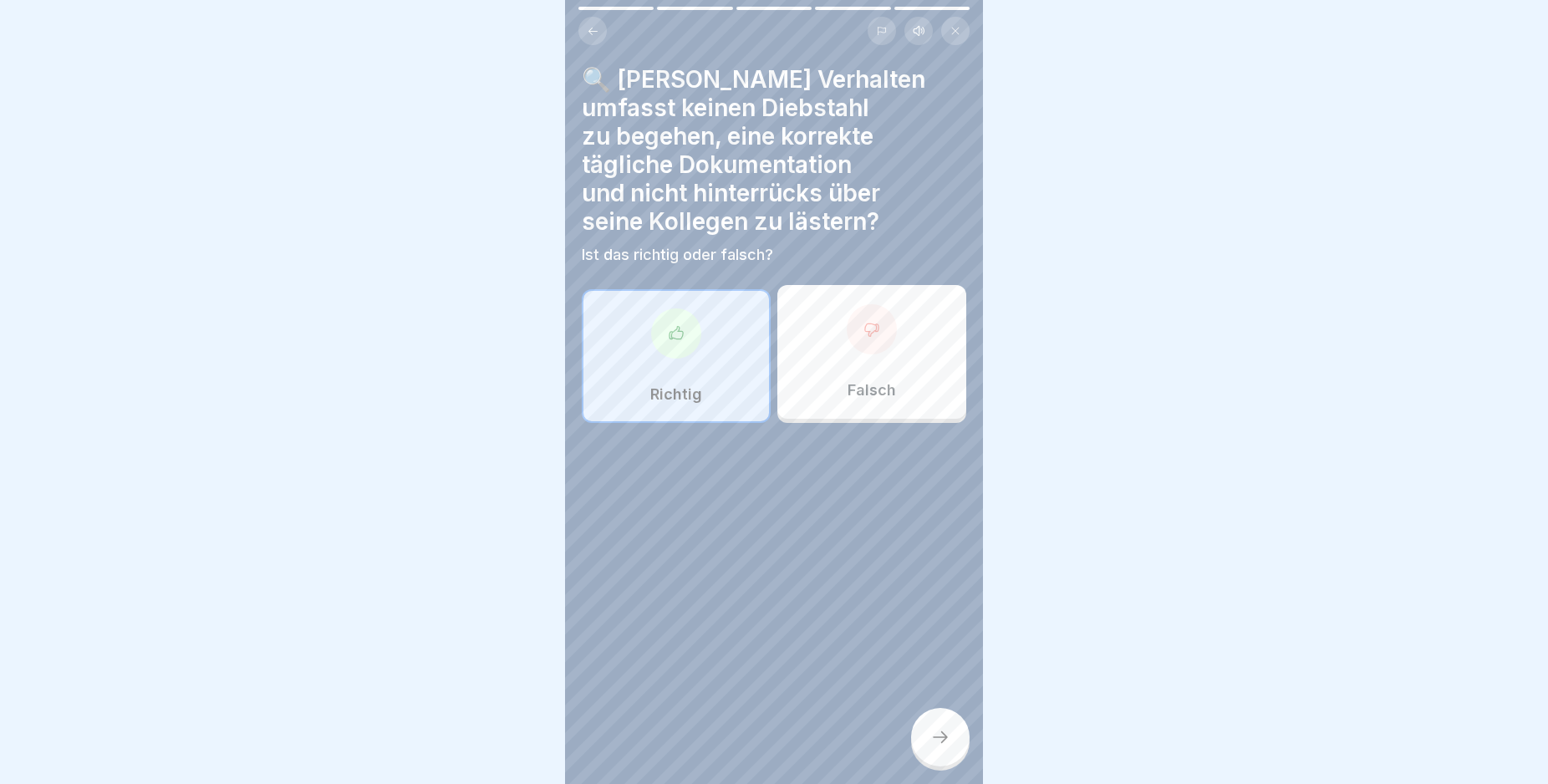
click at [934, 747] on icon at bounding box center [940, 736] width 20 height 20
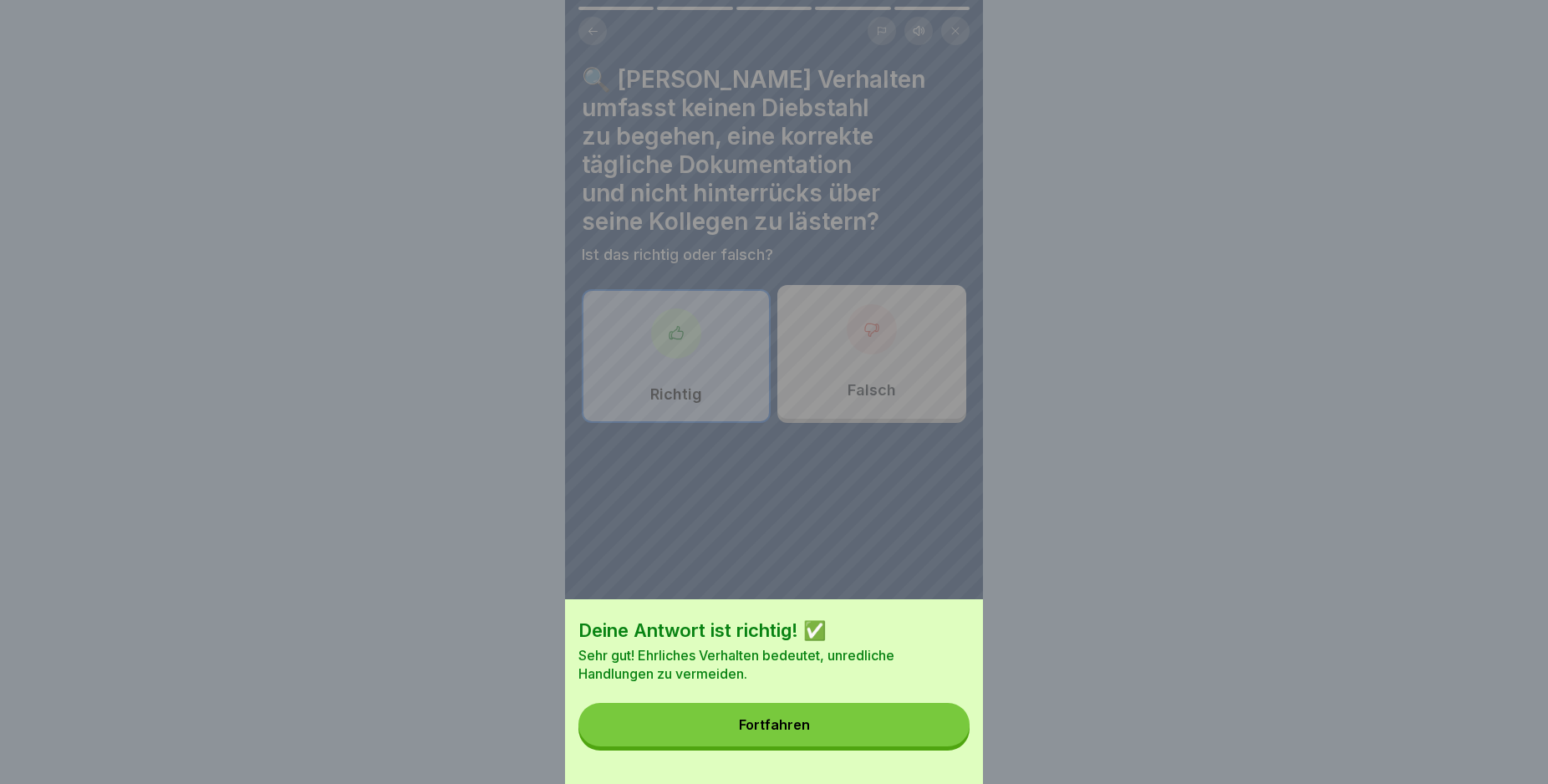
click at [928, 746] on button "Fortfahren" at bounding box center [773, 725] width 391 height 43
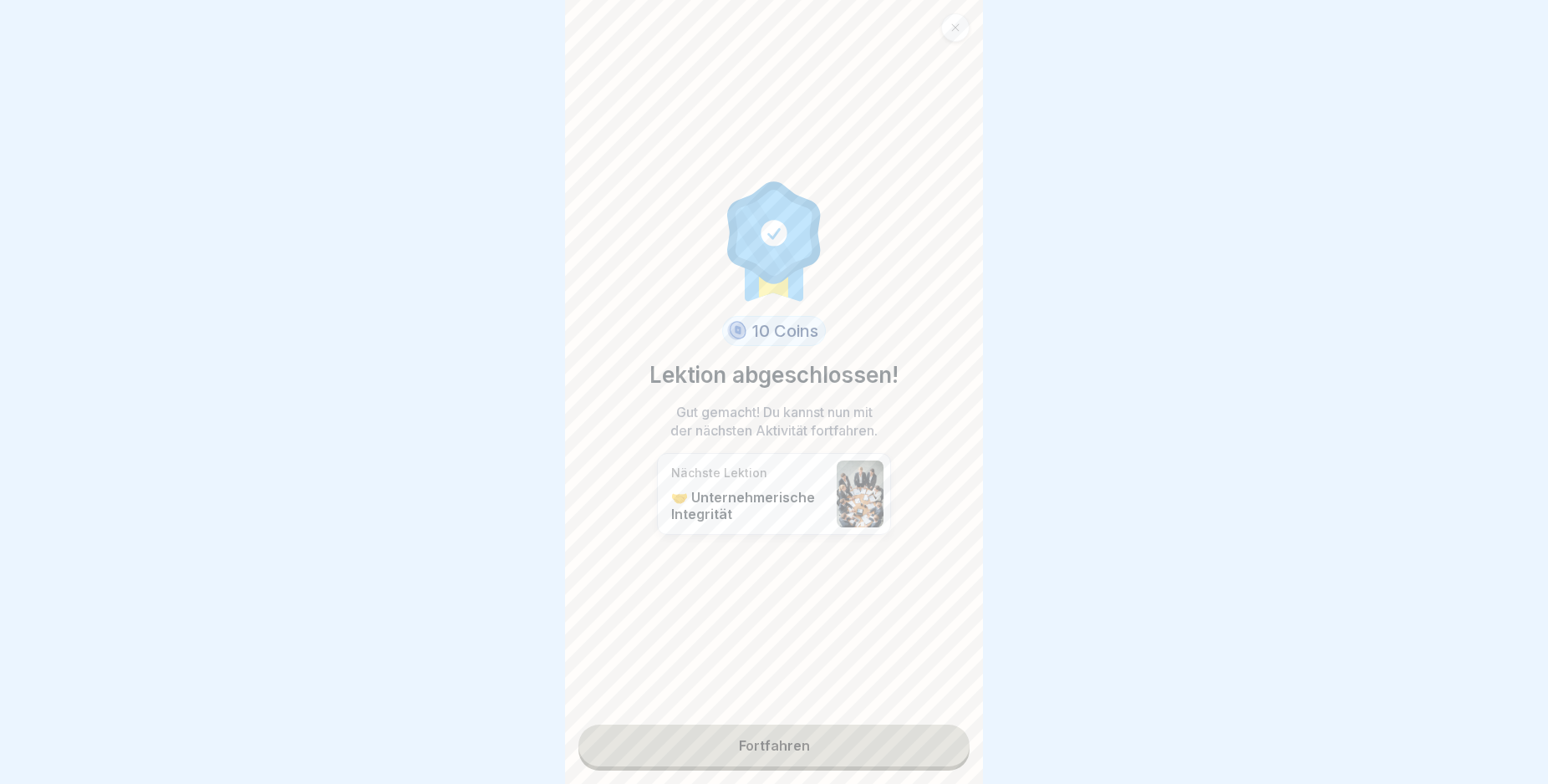
click at [928, 746] on link "Fortfahren" at bounding box center [773, 745] width 391 height 41
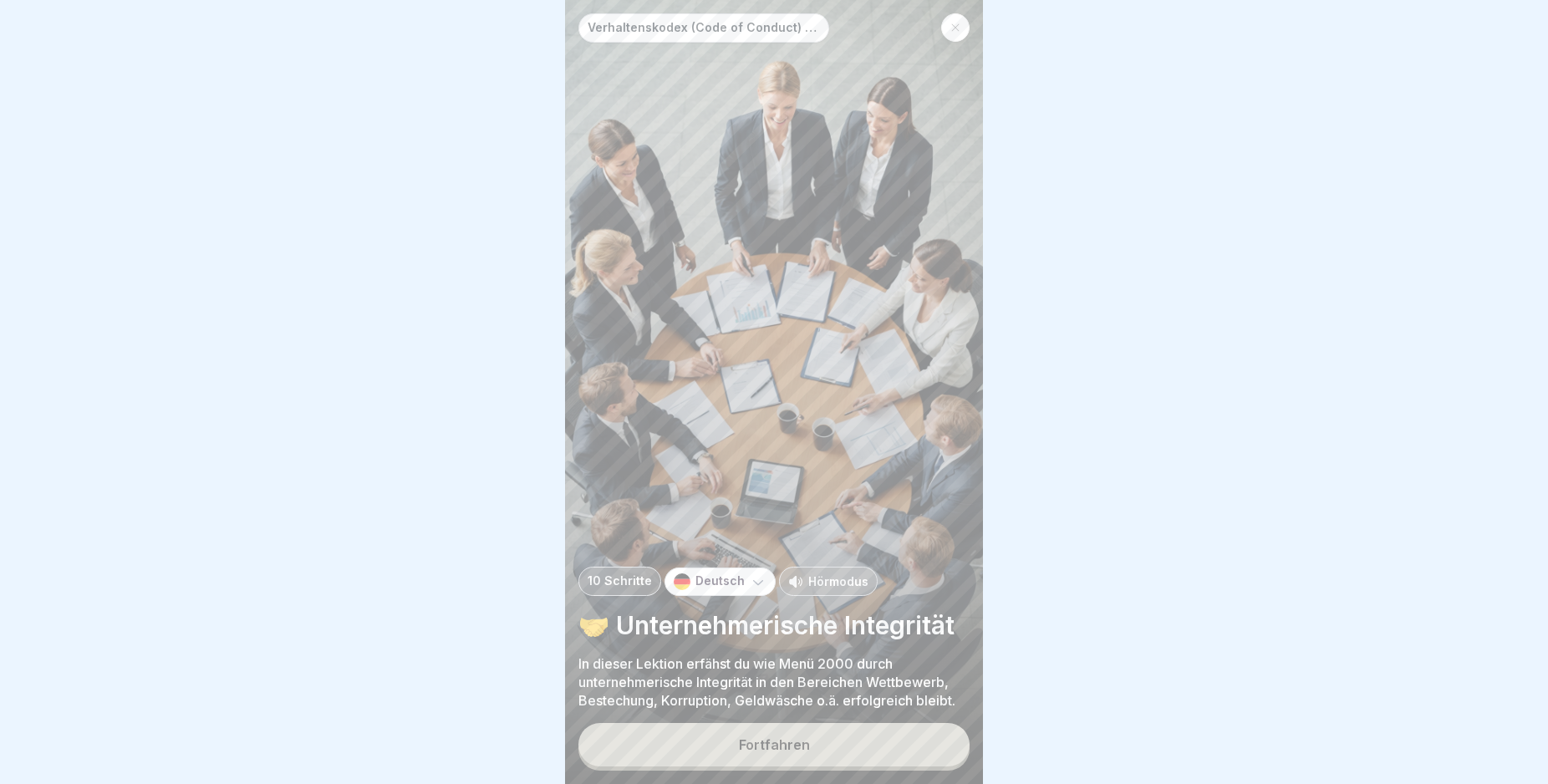
click at [867, 756] on button "Fortfahren" at bounding box center [773, 744] width 391 height 43
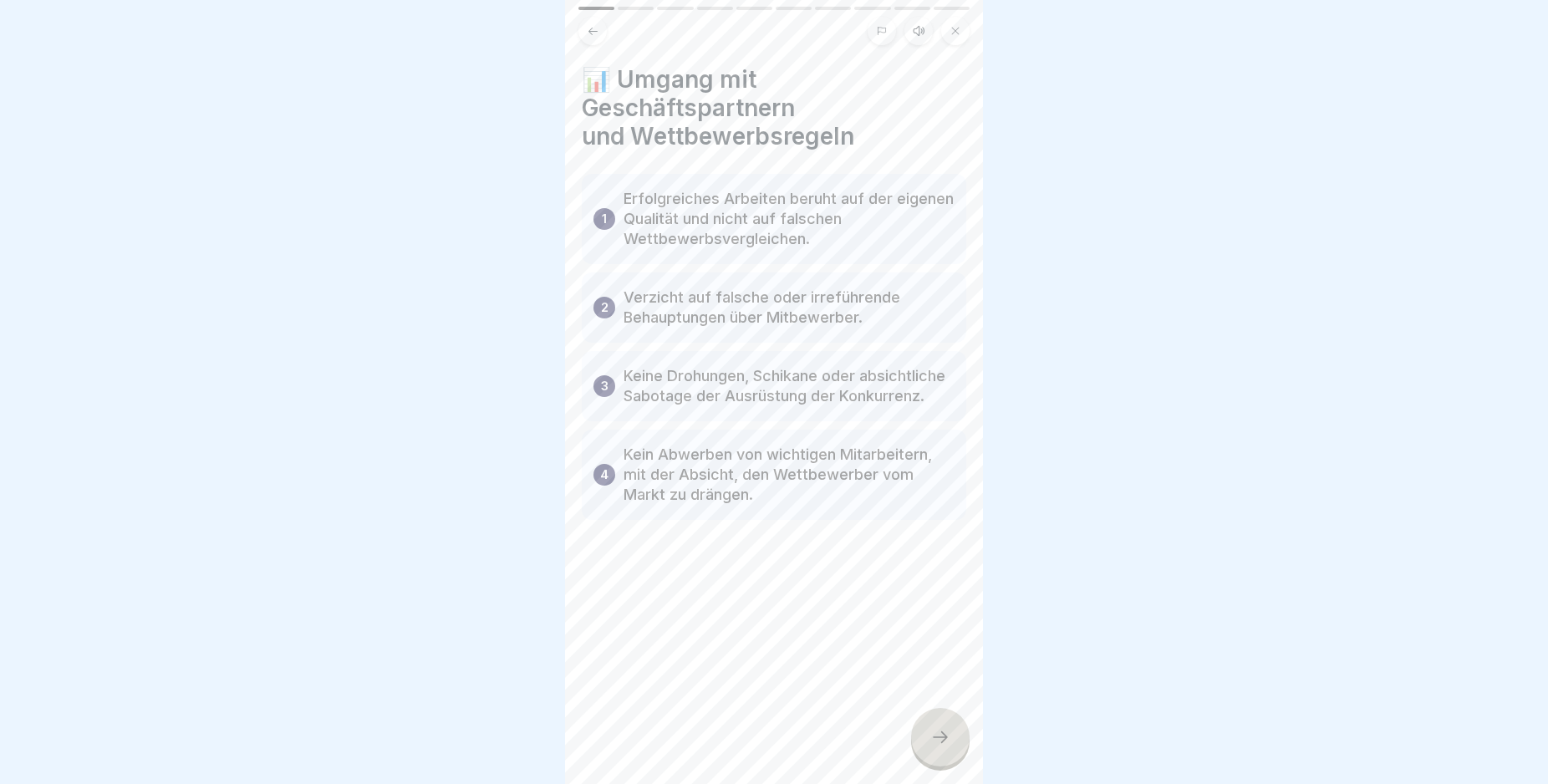
click at [939, 747] on icon at bounding box center [940, 736] width 20 height 20
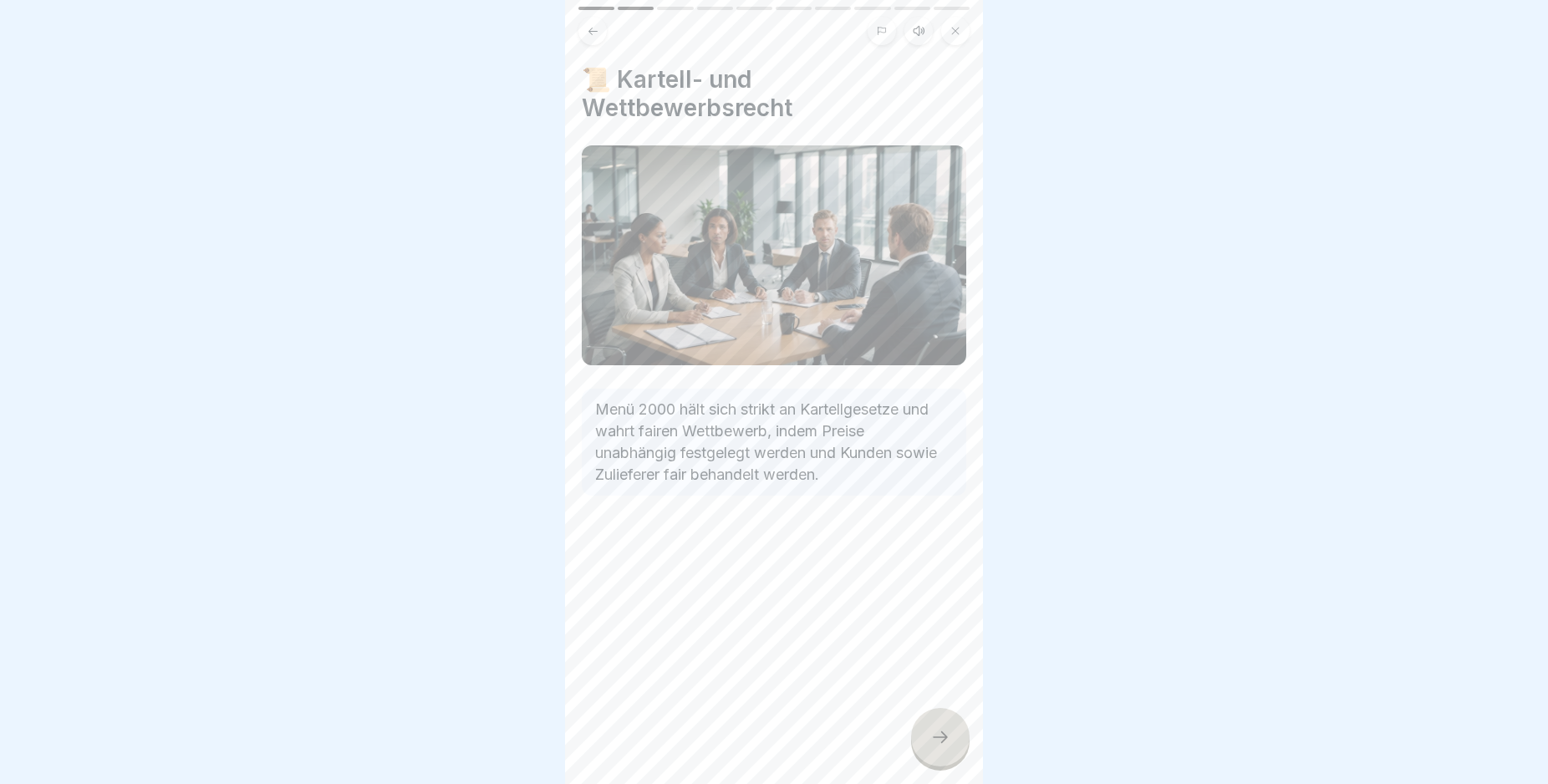
click at [939, 747] on icon at bounding box center [940, 736] width 20 height 20
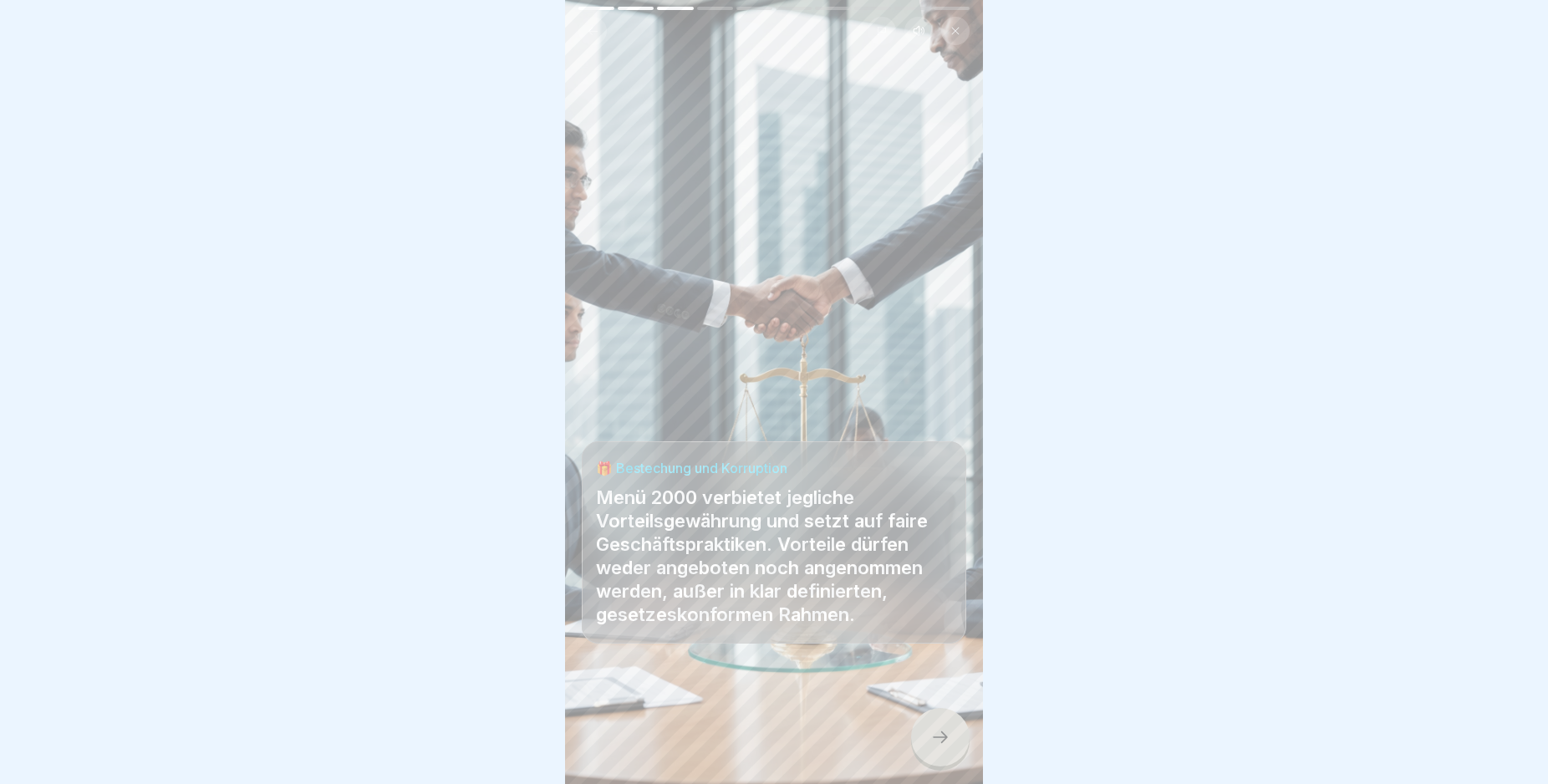
click at [939, 747] on icon at bounding box center [940, 736] width 20 height 20
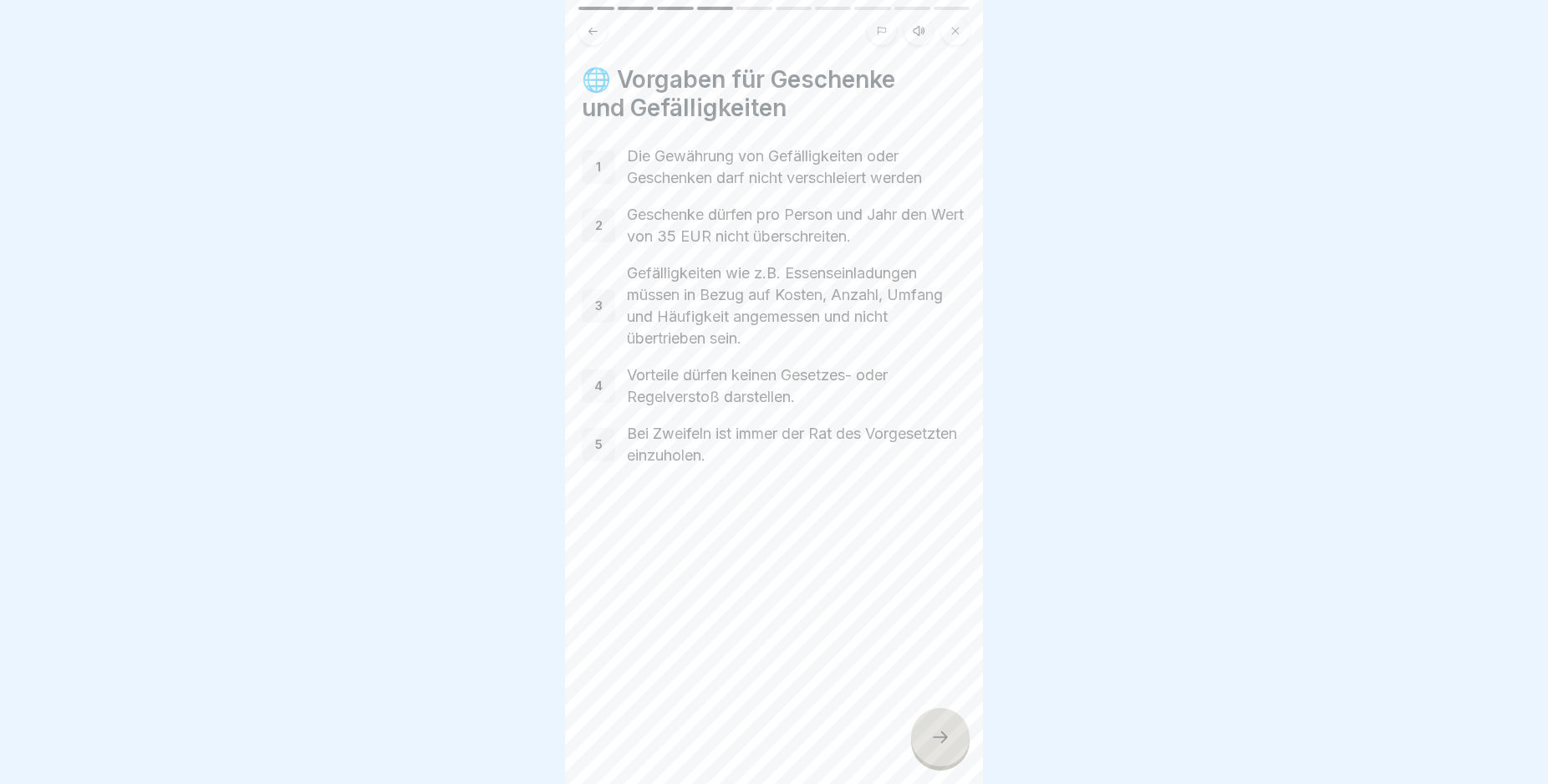
click at [939, 747] on icon at bounding box center [940, 736] width 20 height 20
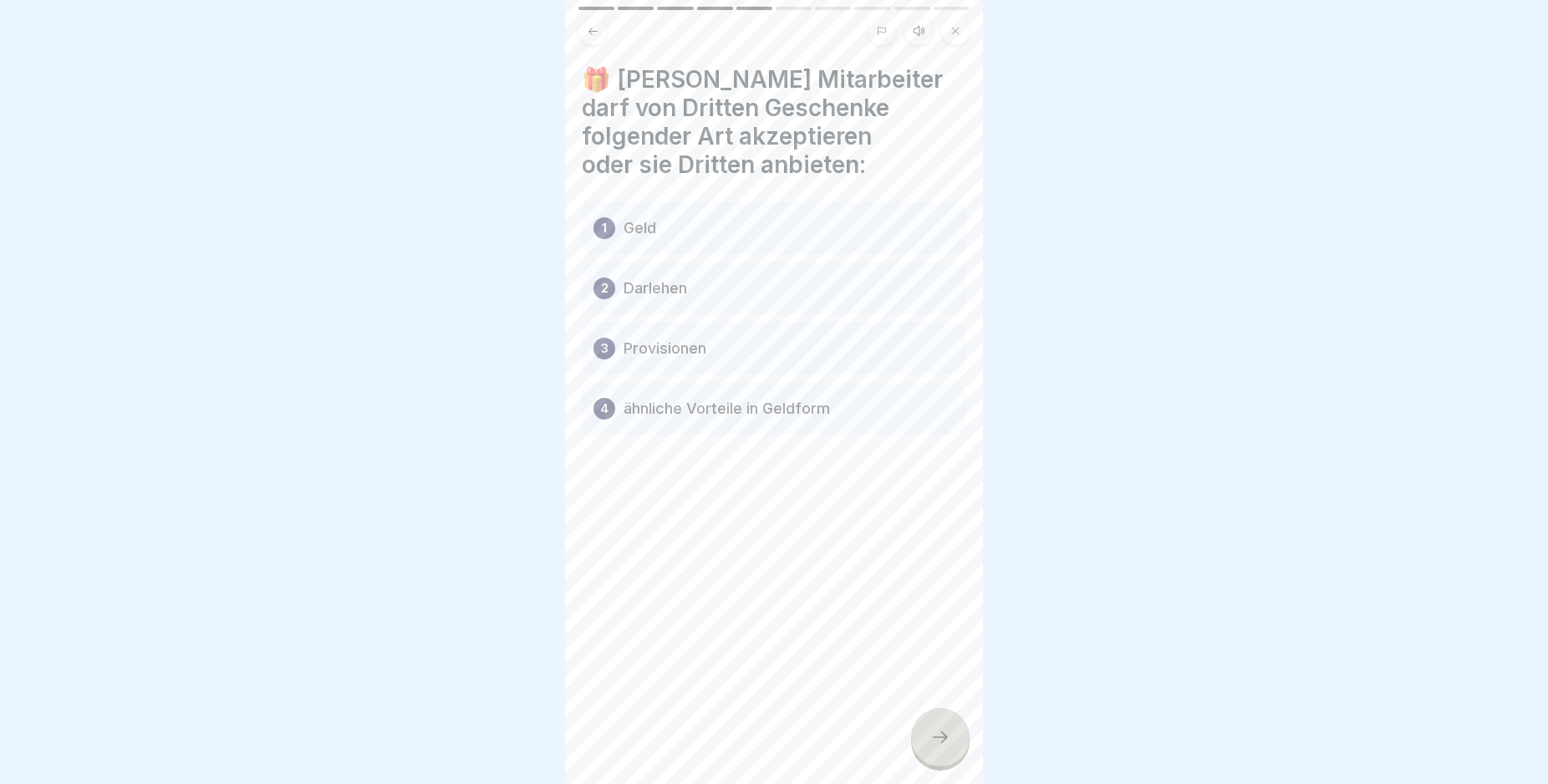
click at [939, 747] on icon at bounding box center [940, 736] width 20 height 20
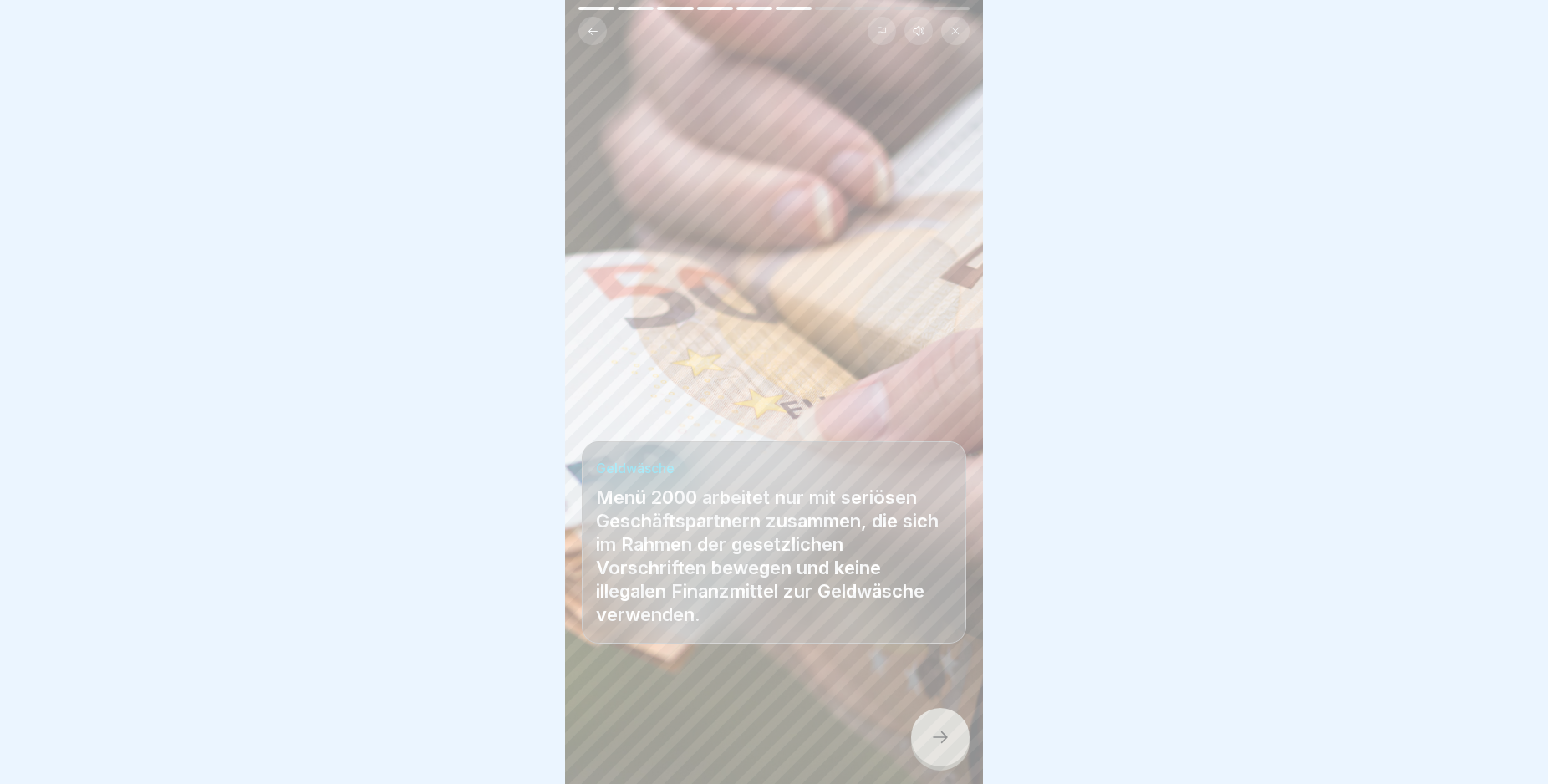
click at [939, 747] on icon at bounding box center [940, 736] width 20 height 20
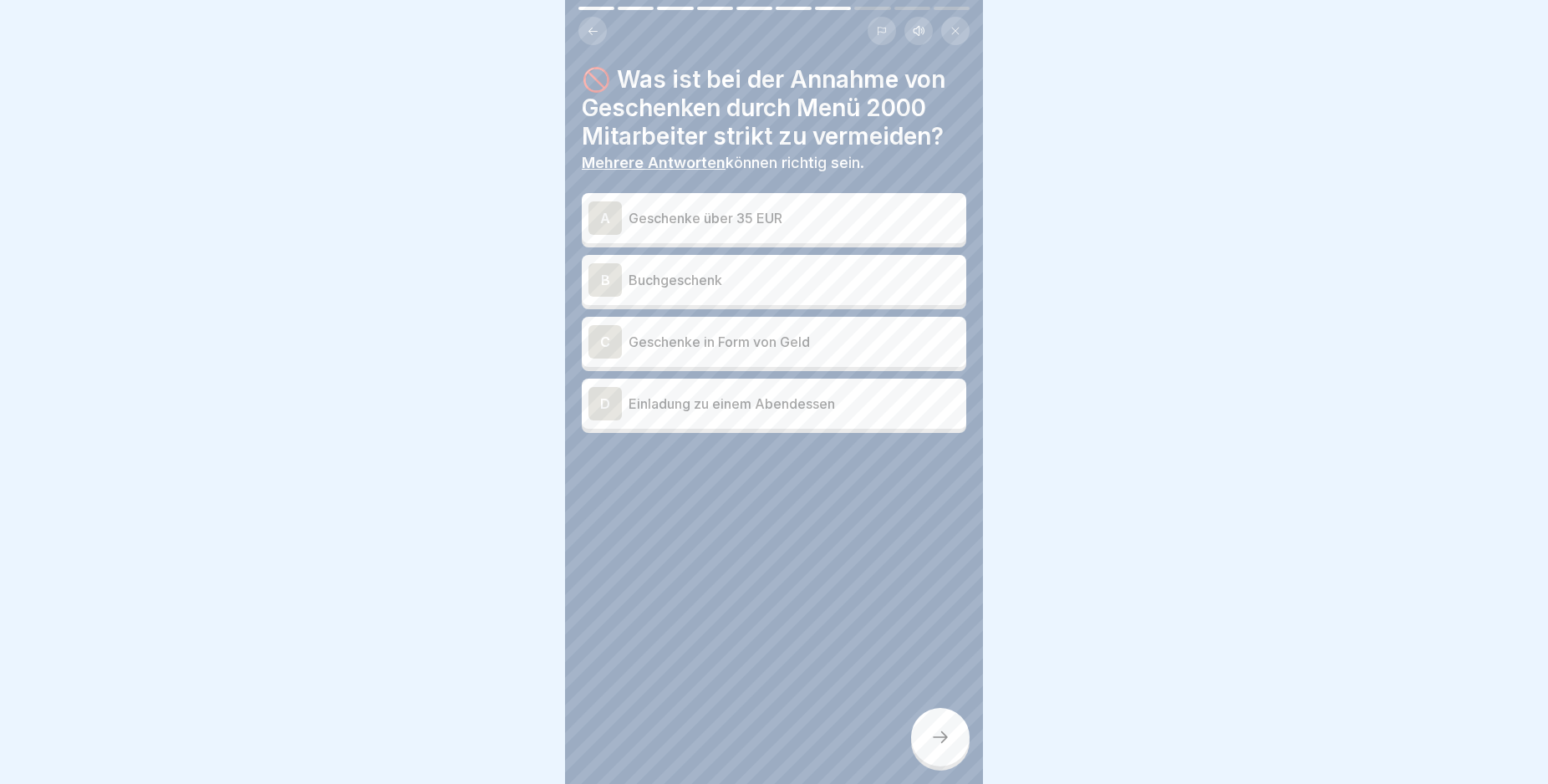
click at [600, 215] on div "A" at bounding box center [605, 218] width 34 height 34
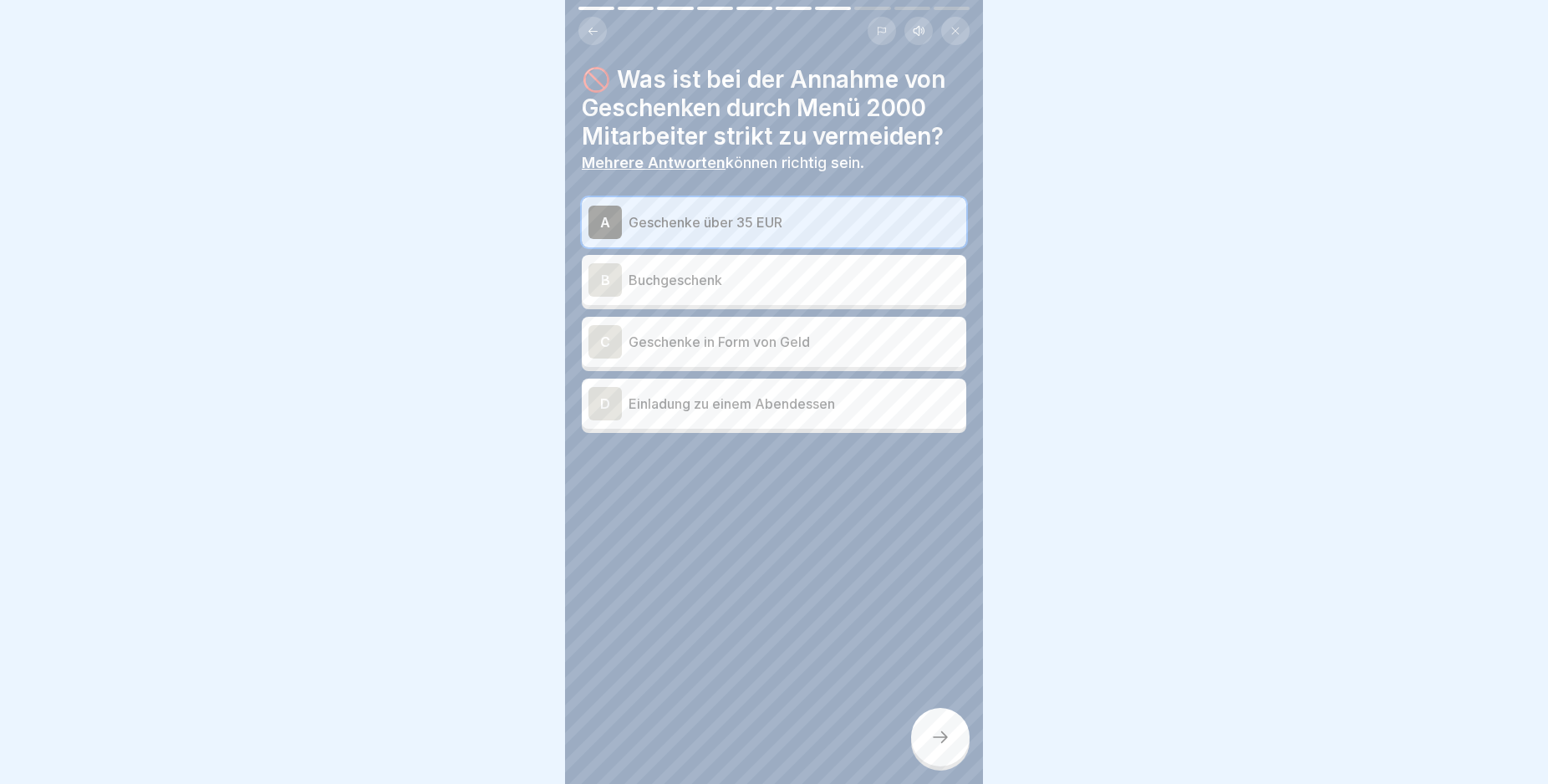
click at [605, 341] on div "C" at bounding box center [605, 342] width 34 height 34
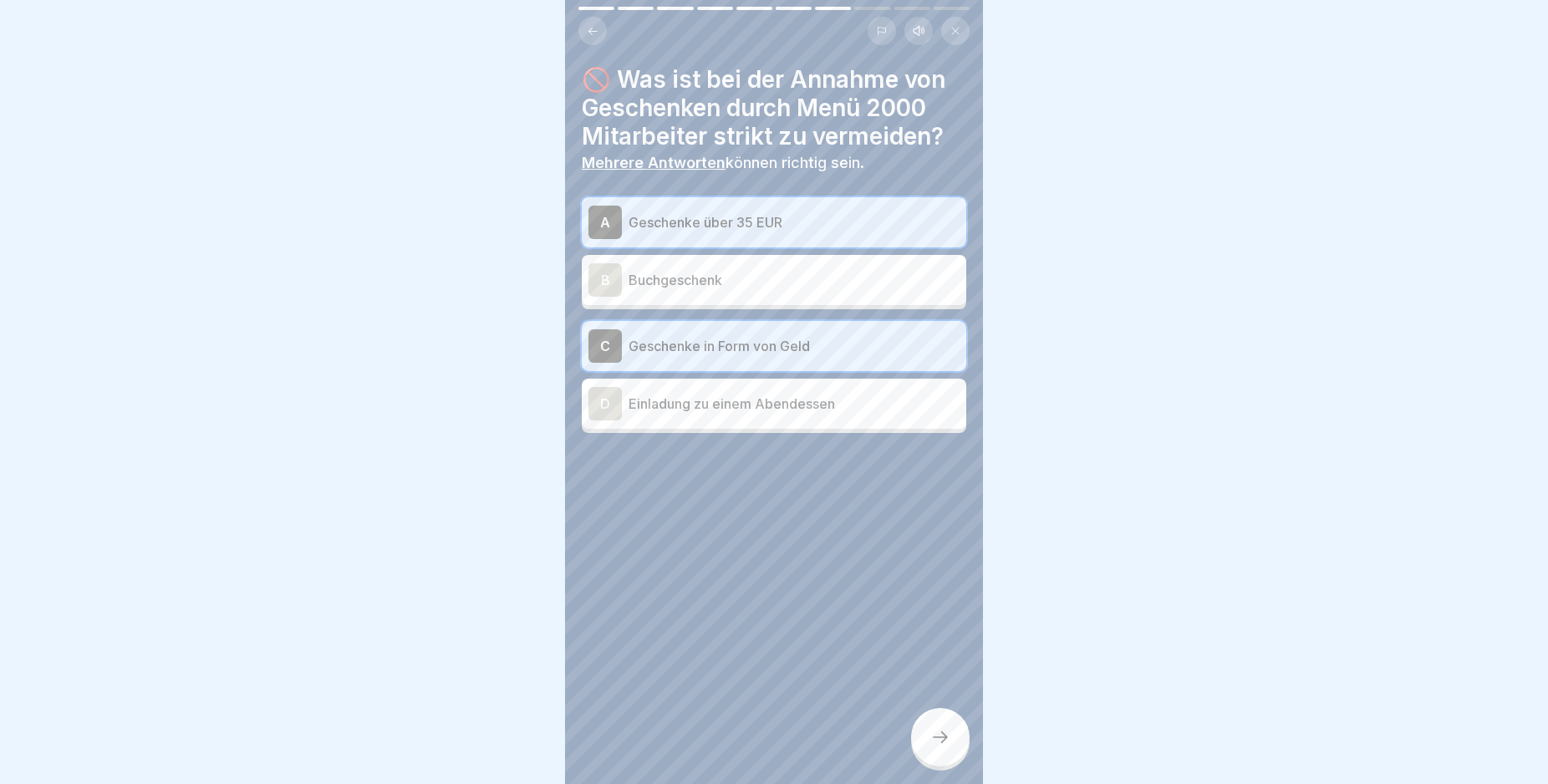
click at [605, 408] on div "D" at bounding box center [605, 404] width 34 height 34
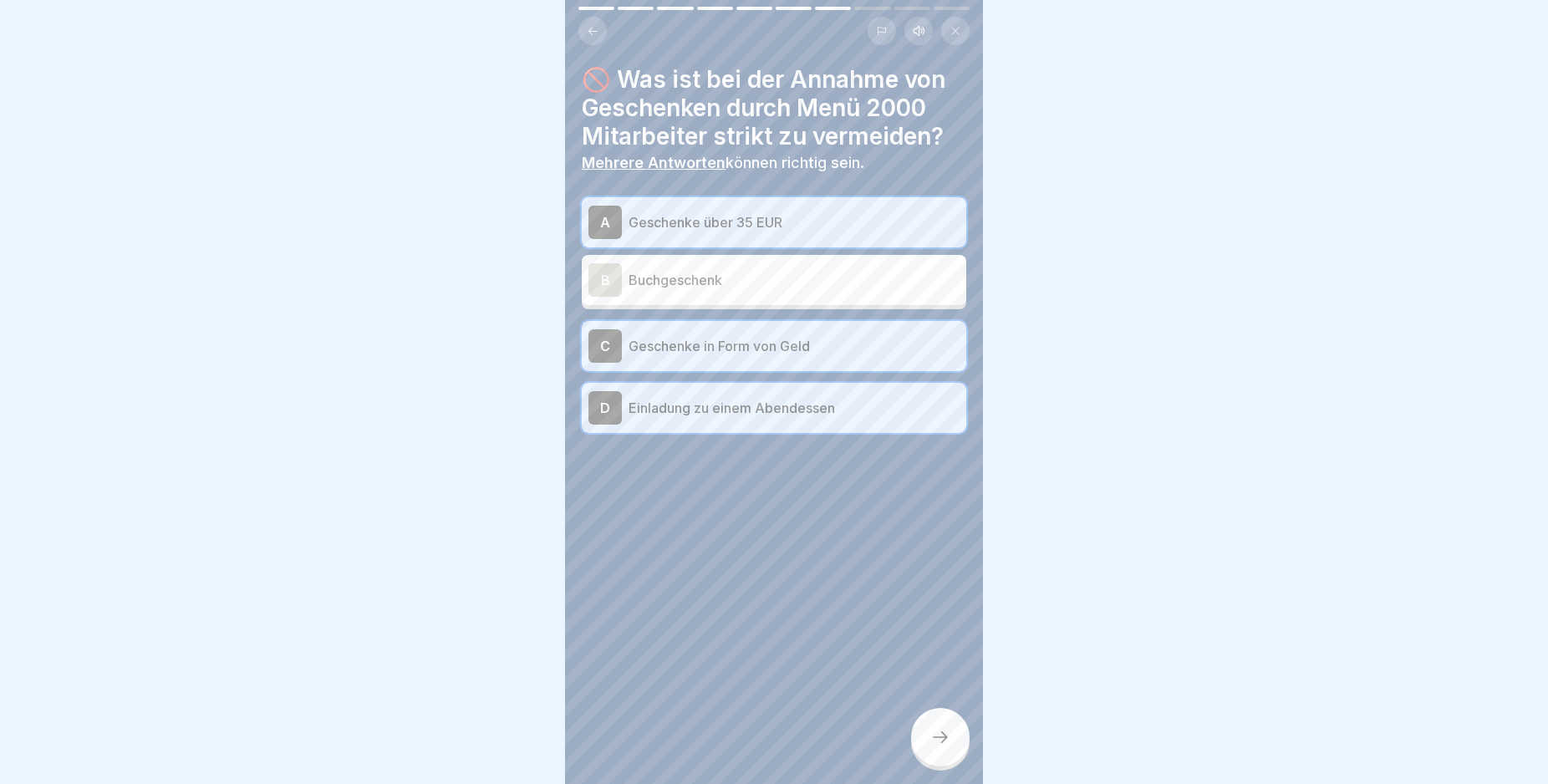
click at [942, 747] on icon at bounding box center [940, 736] width 20 height 20
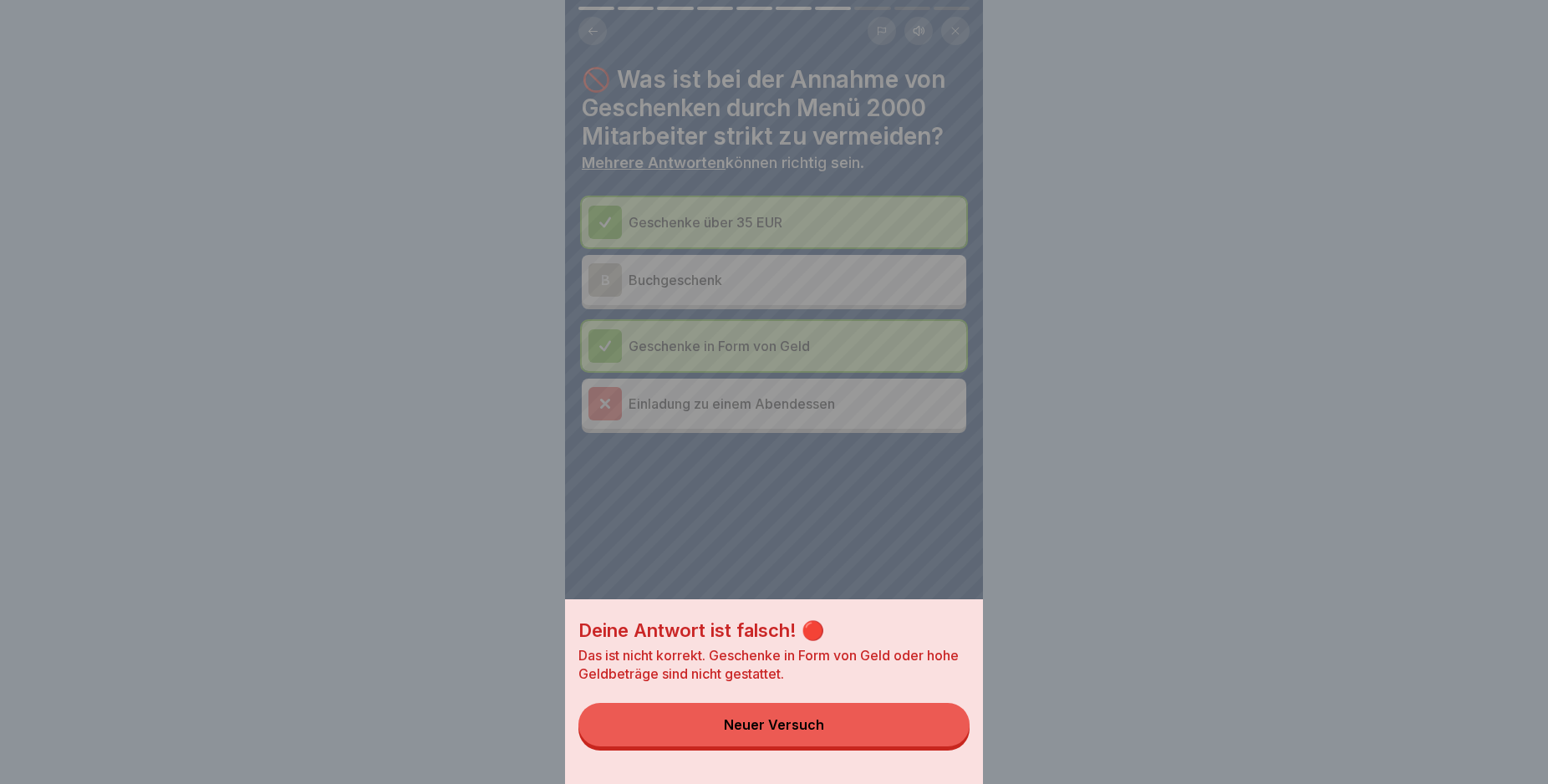
click at [942, 746] on button "Neuer Versuch" at bounding box center [773, 725] width 391 height 43
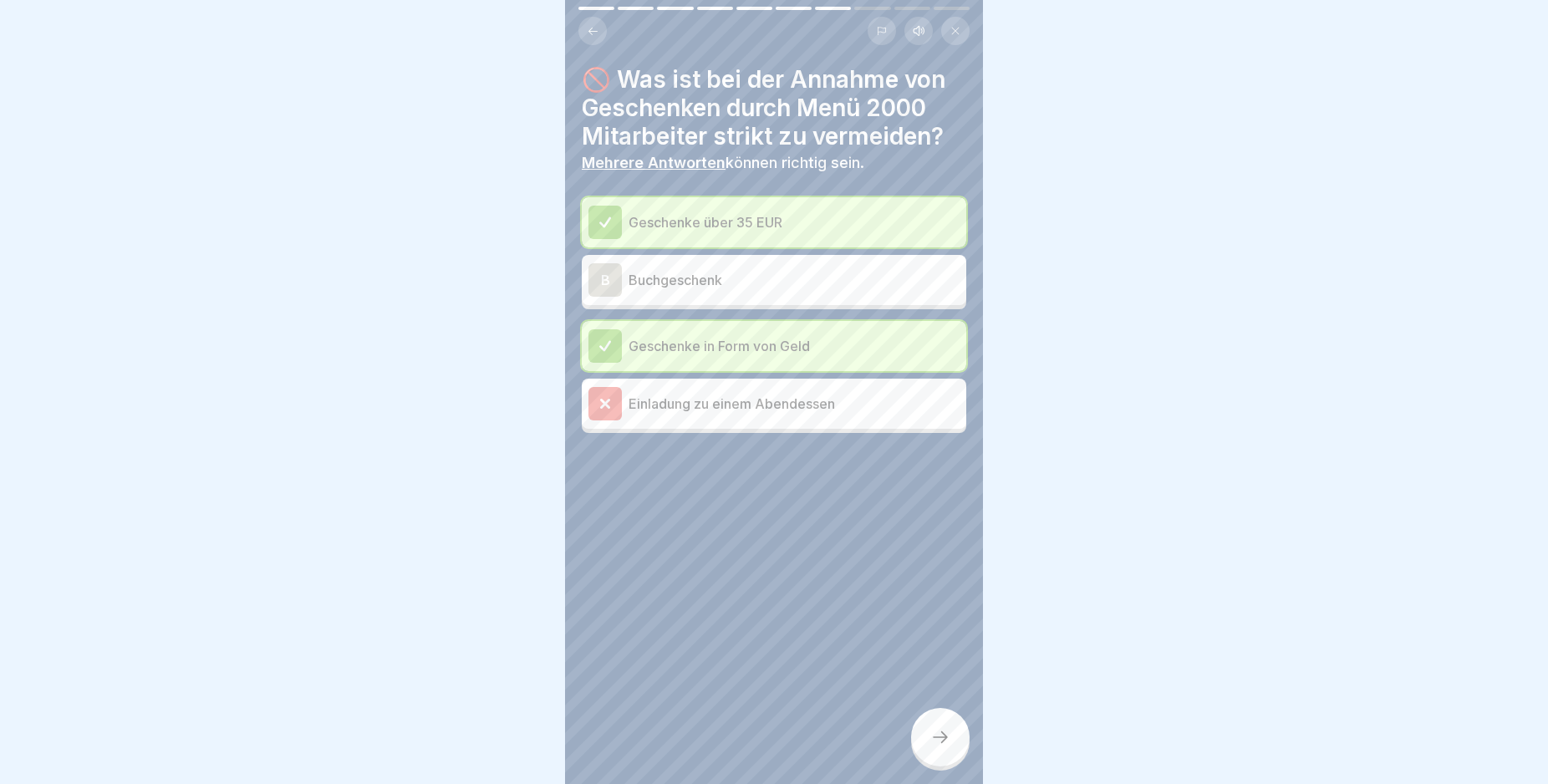
click at [598, 396] on icon at bounding box center [605, 404] width 15 height 15
click at [606, 397] on icon at bounding box center [605, 404] width 15 height 15
click at [943, 743] on icon at bounding box center [941, 737] width 15 height 11
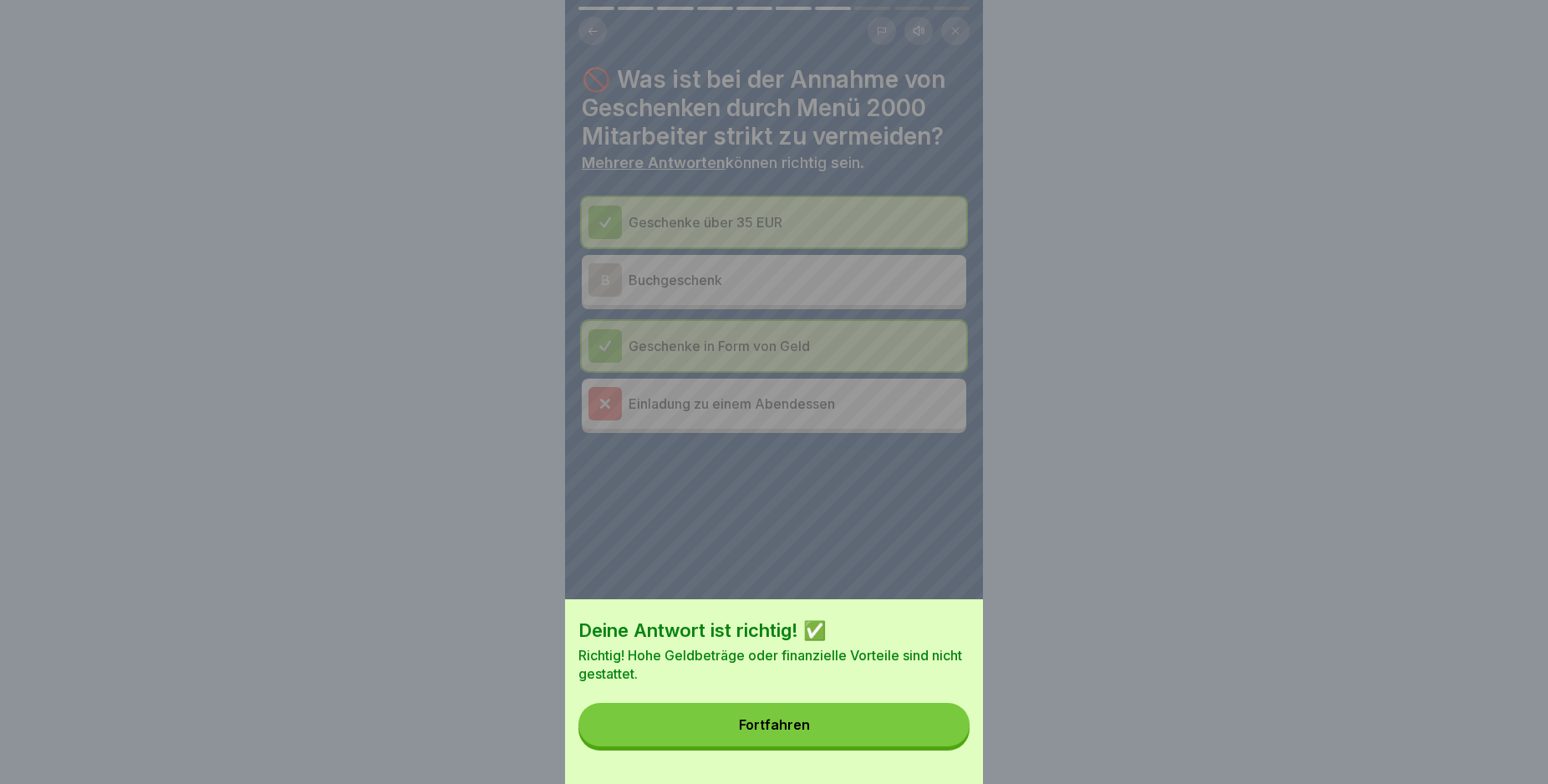
click at [924, 746] on button "Fortfahren" at bounding box center [773, 725] width 391 height 43
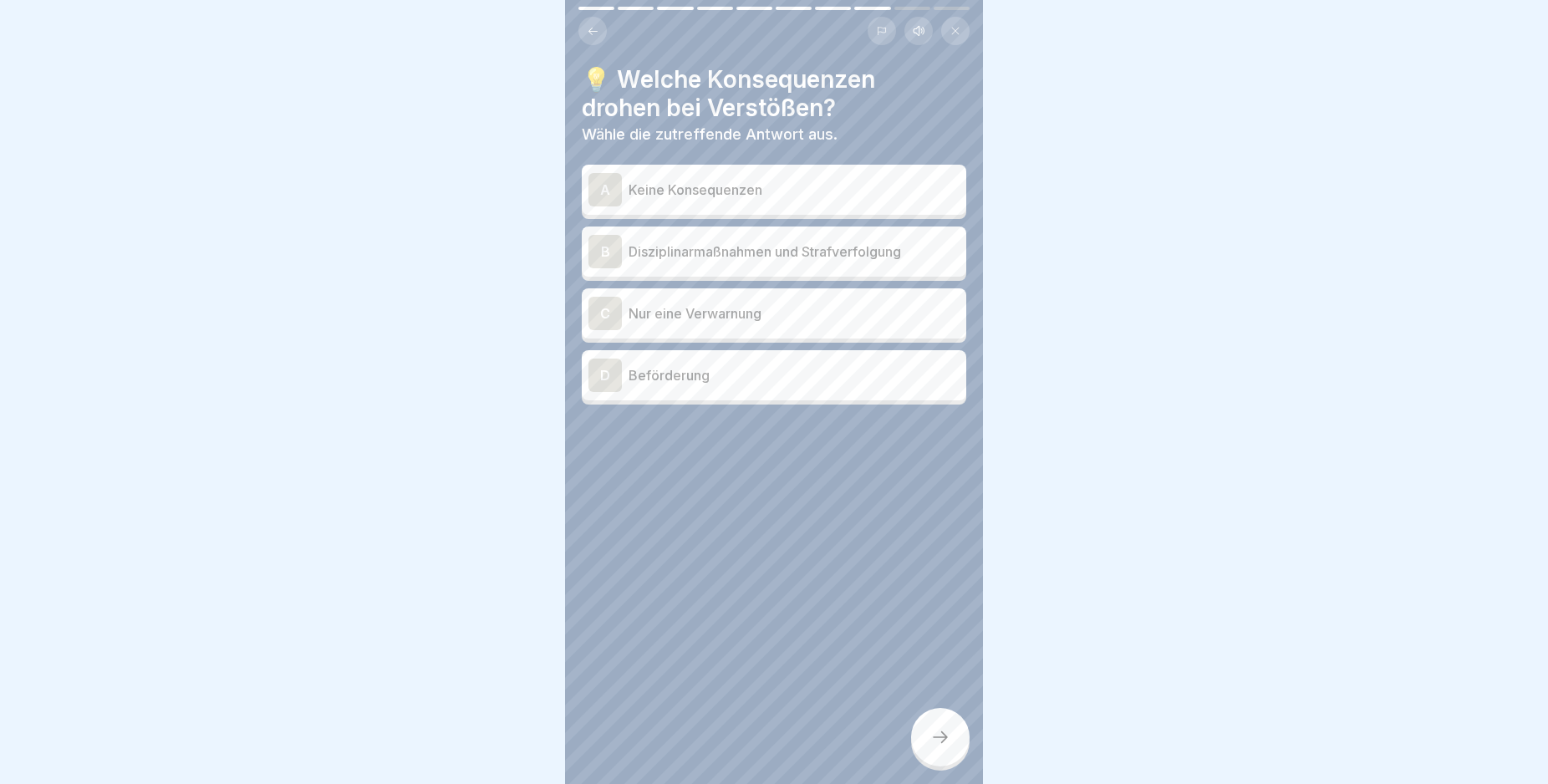
click at [601, 247] on div "B" at bounding box center [605, 251] width 34 height 34
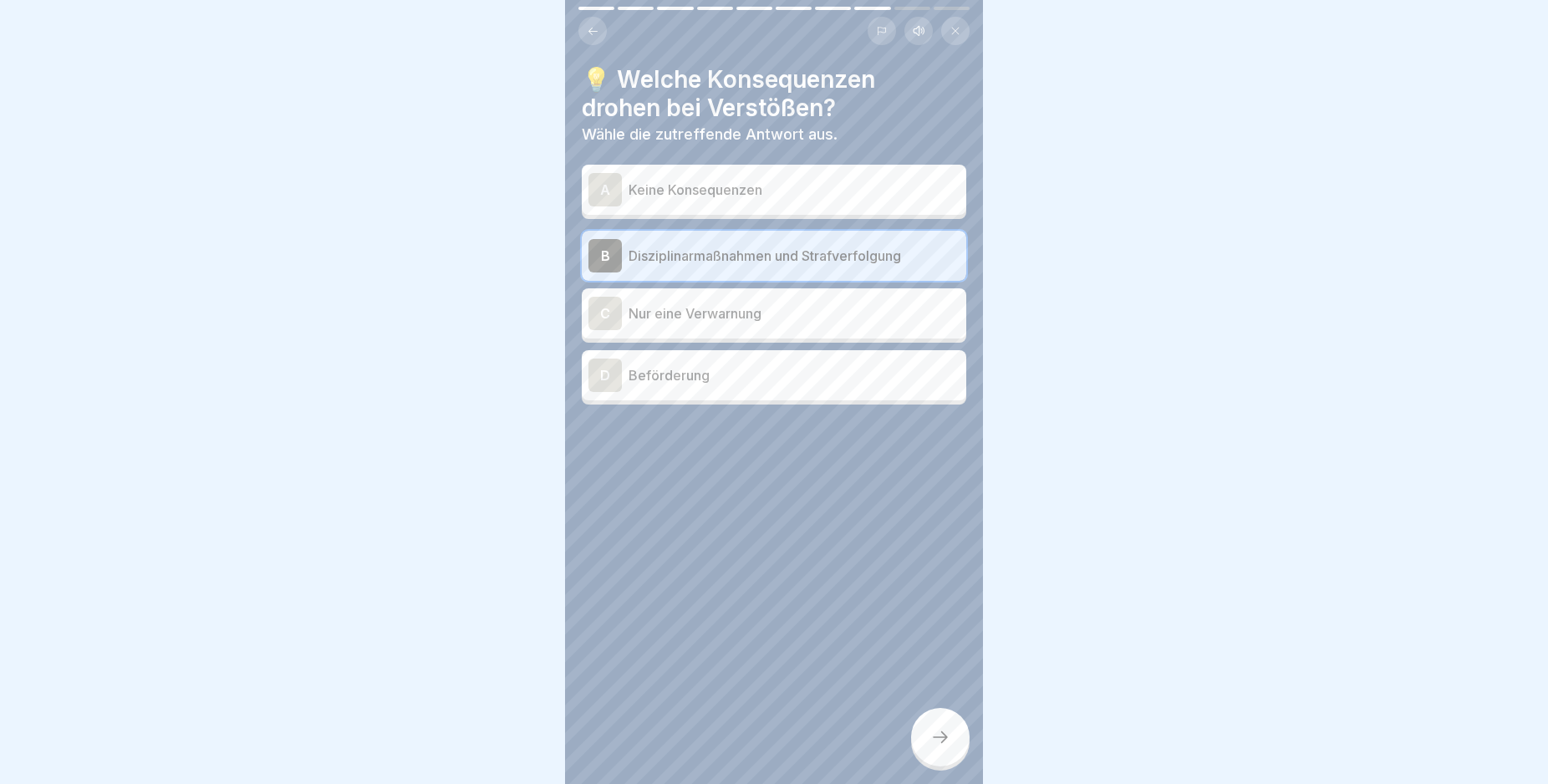
click at [935, 747] on icon at bounding box center [940, 736] width 20 height 20
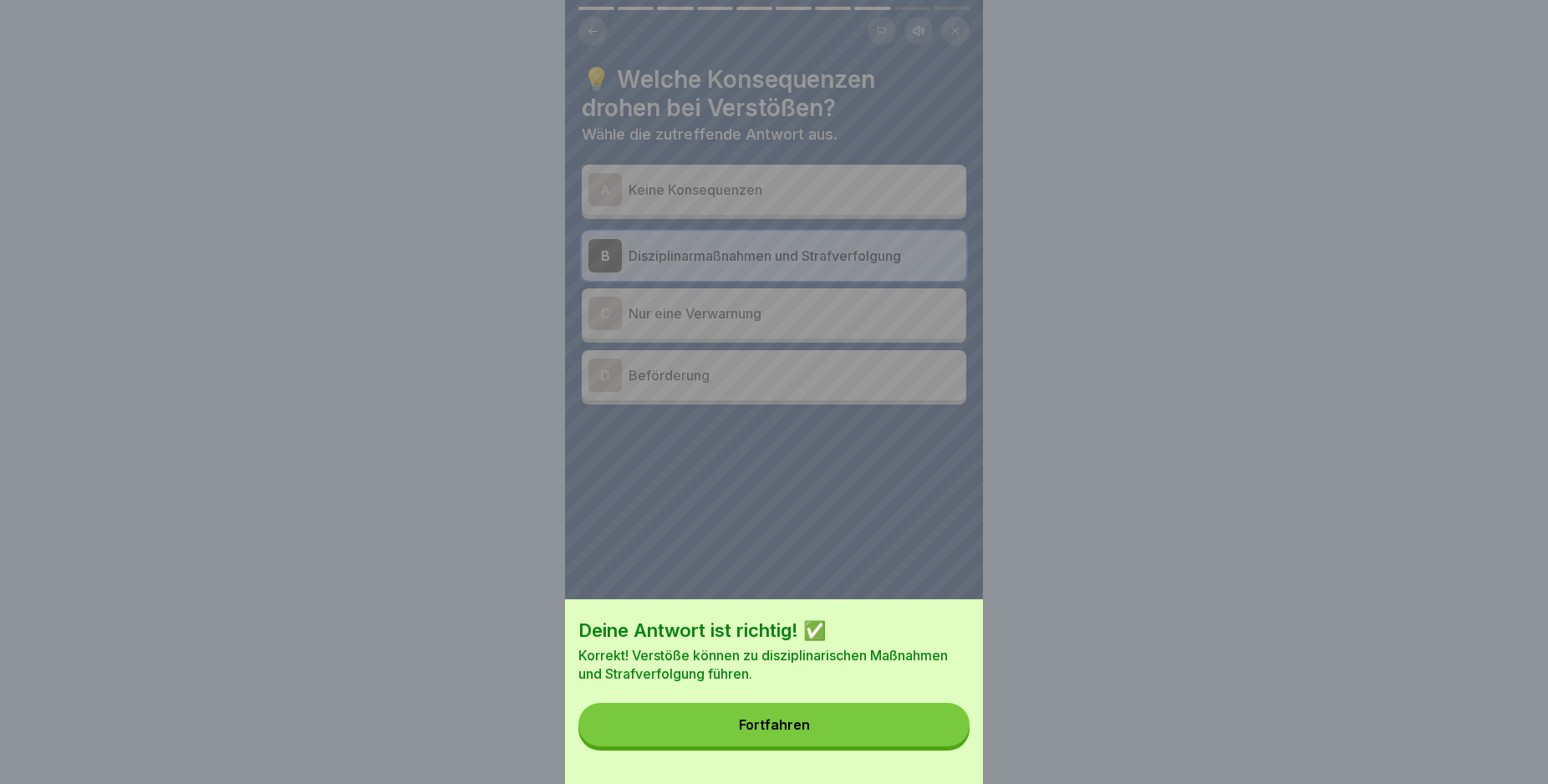
click at [935, 746] on button "Fortfahren" at bounding box center [773, 725] width 391 height 43
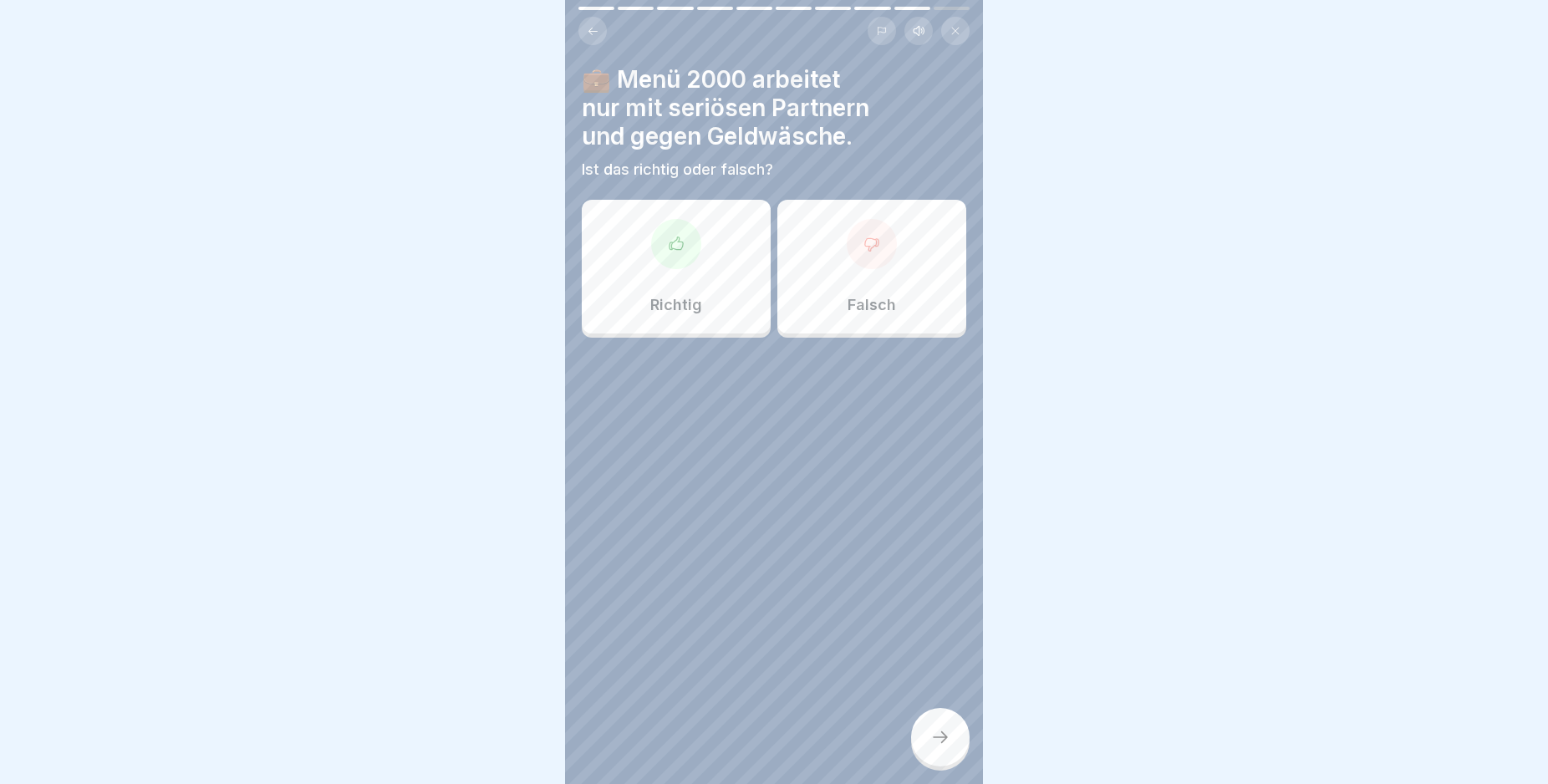
click at [674, 238] on icon at bounding box center [676, 242] width 13 height 12
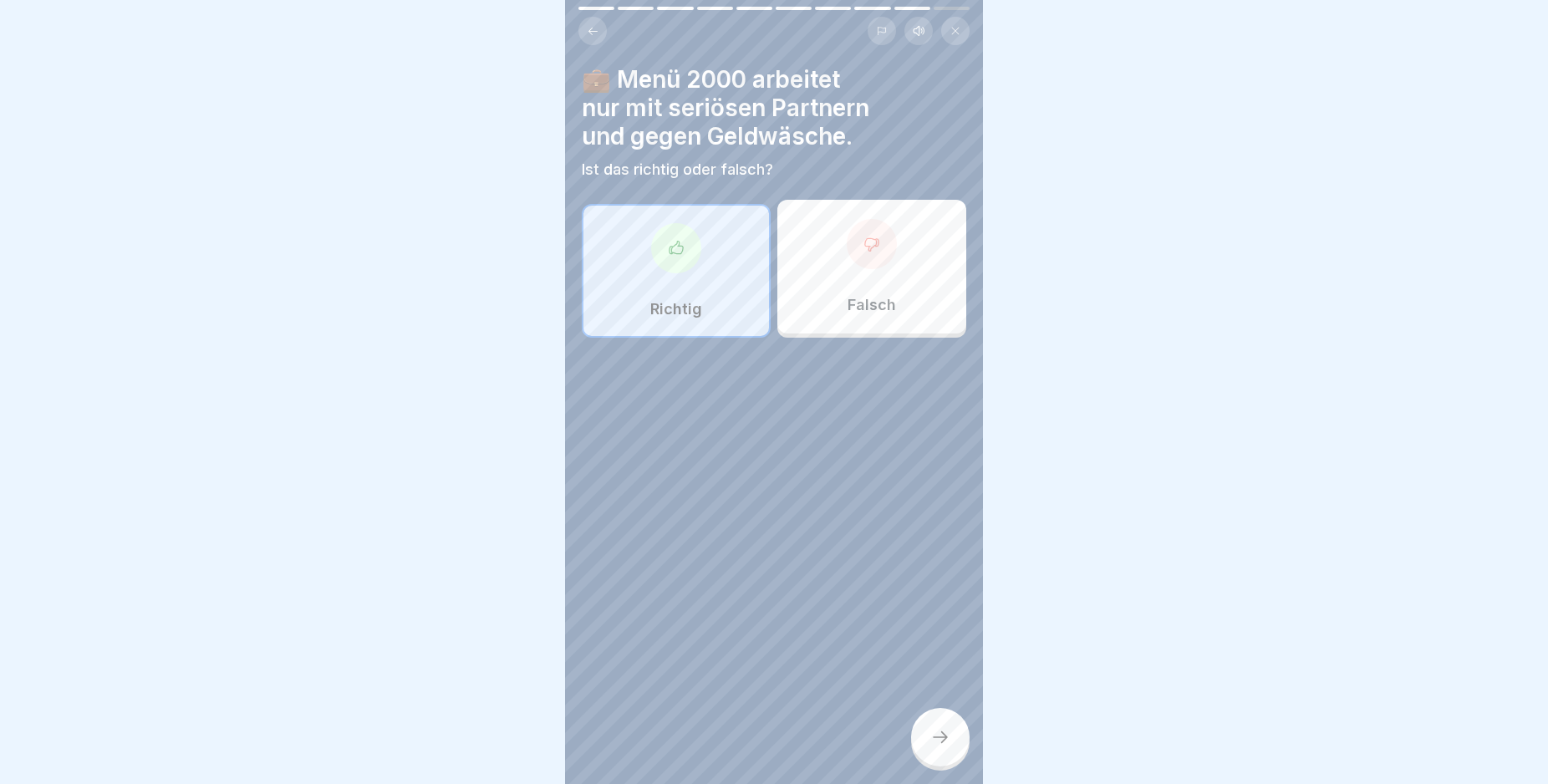
click at [929, 736] on div at bounding box center [941, 737] width 58 height 58
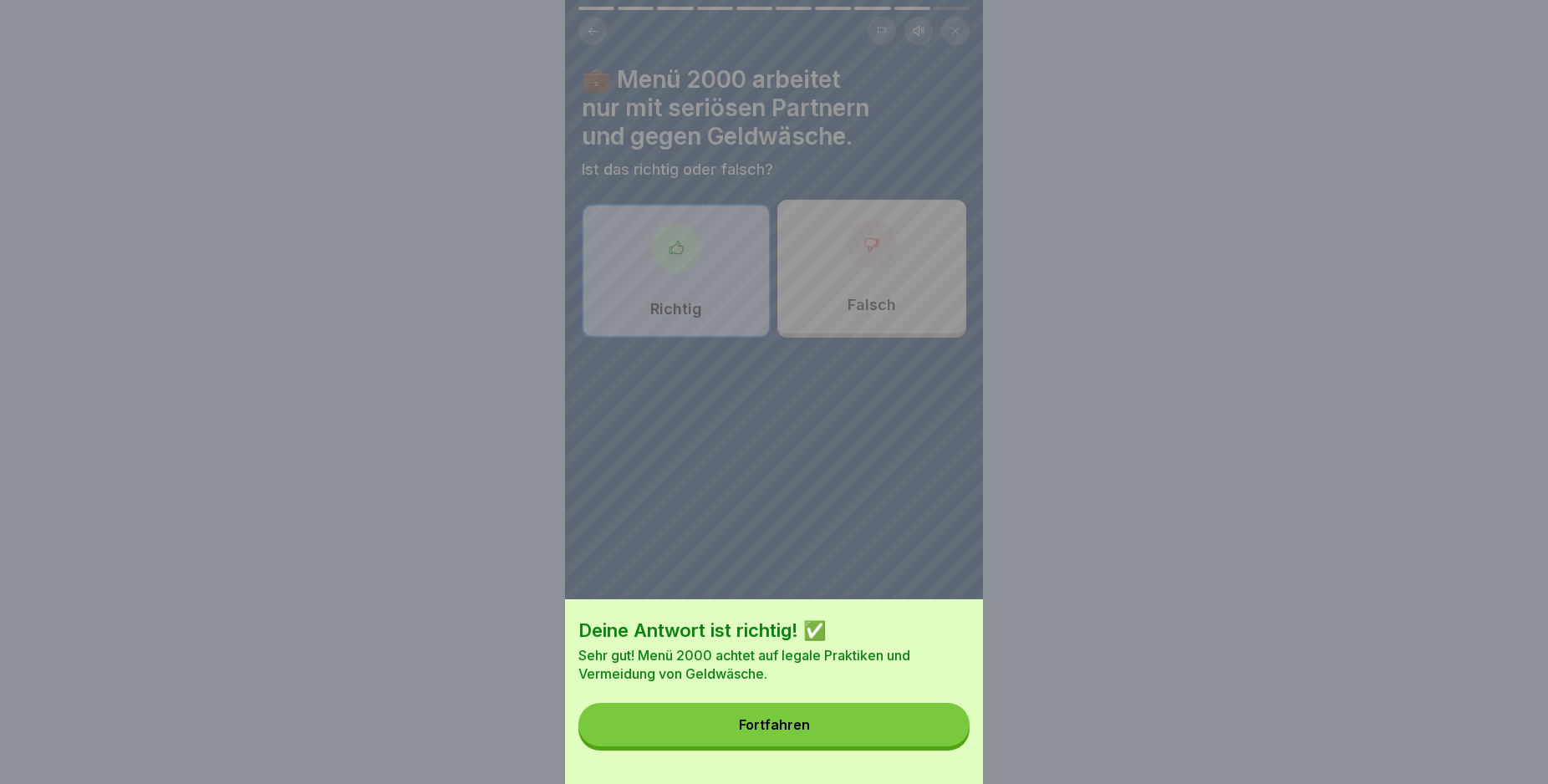
click at [929, 736] on button "Fortfahren" at bounding box center [773, 725] width 391 height 43
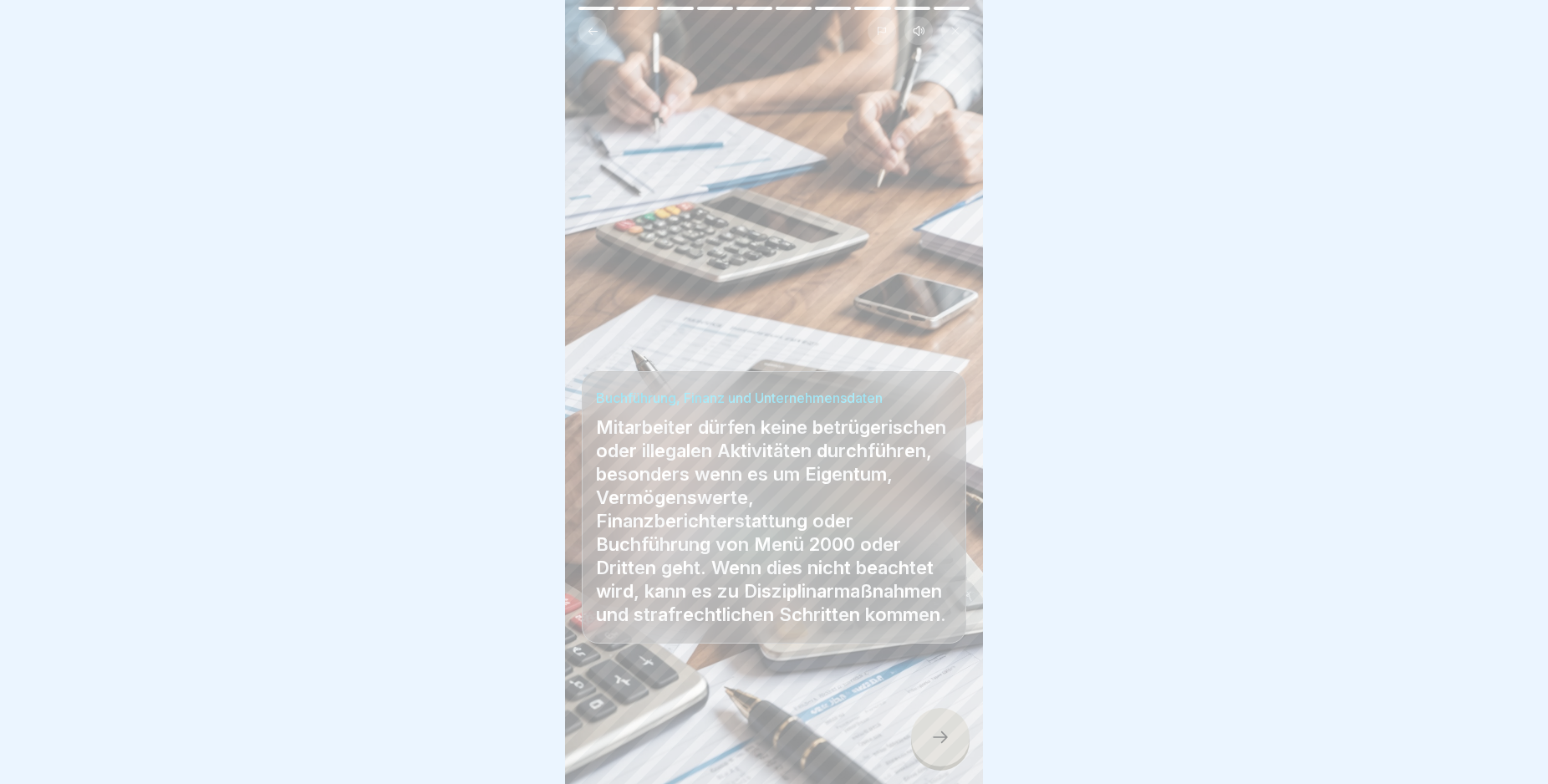
click at [937, 747] on icon at bounding box center [940, 736] width 20 height 20
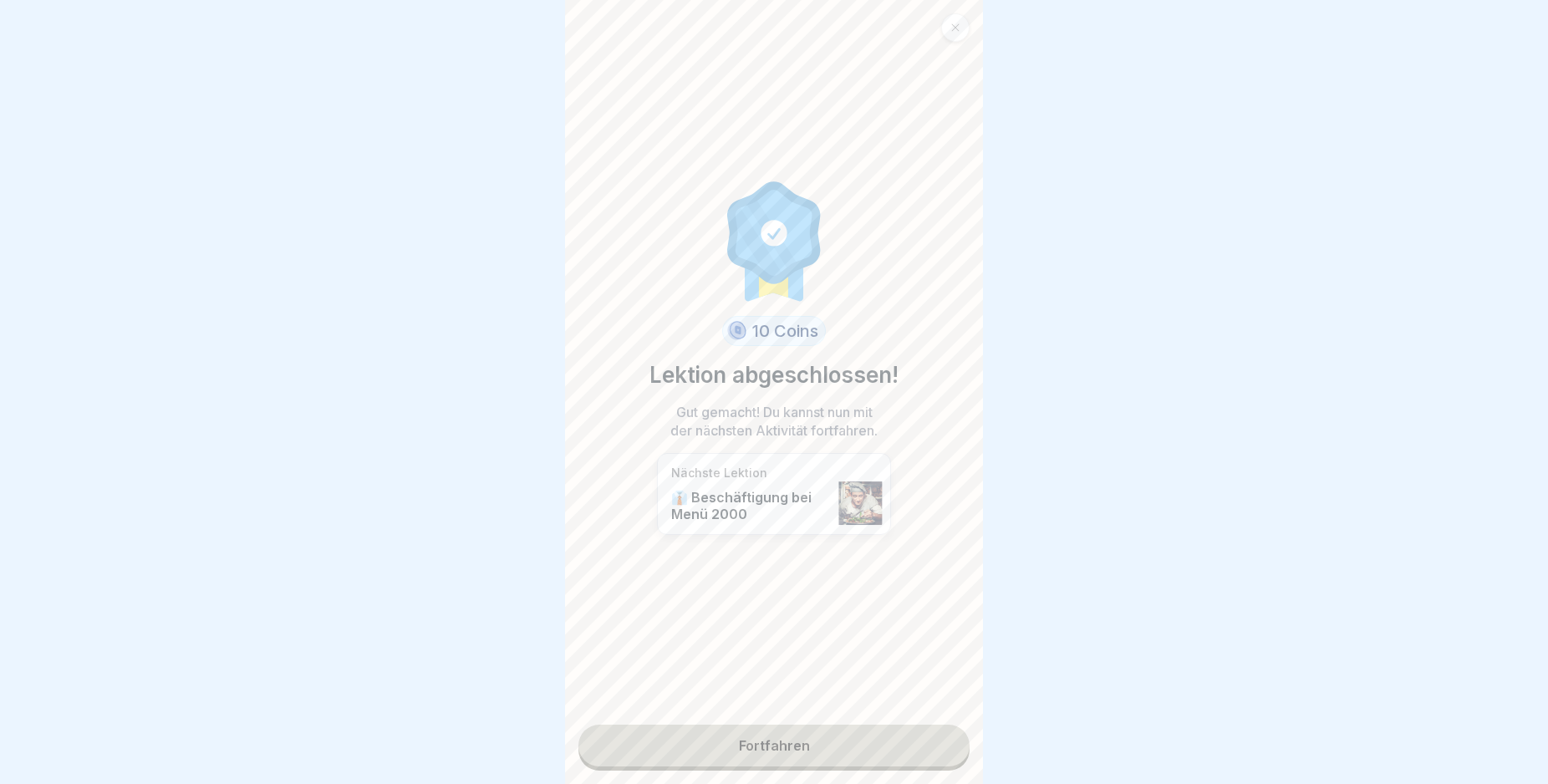
click at [881, 761] on link "Fortfahren" at bounding box center [773, 745] width 391 height 41
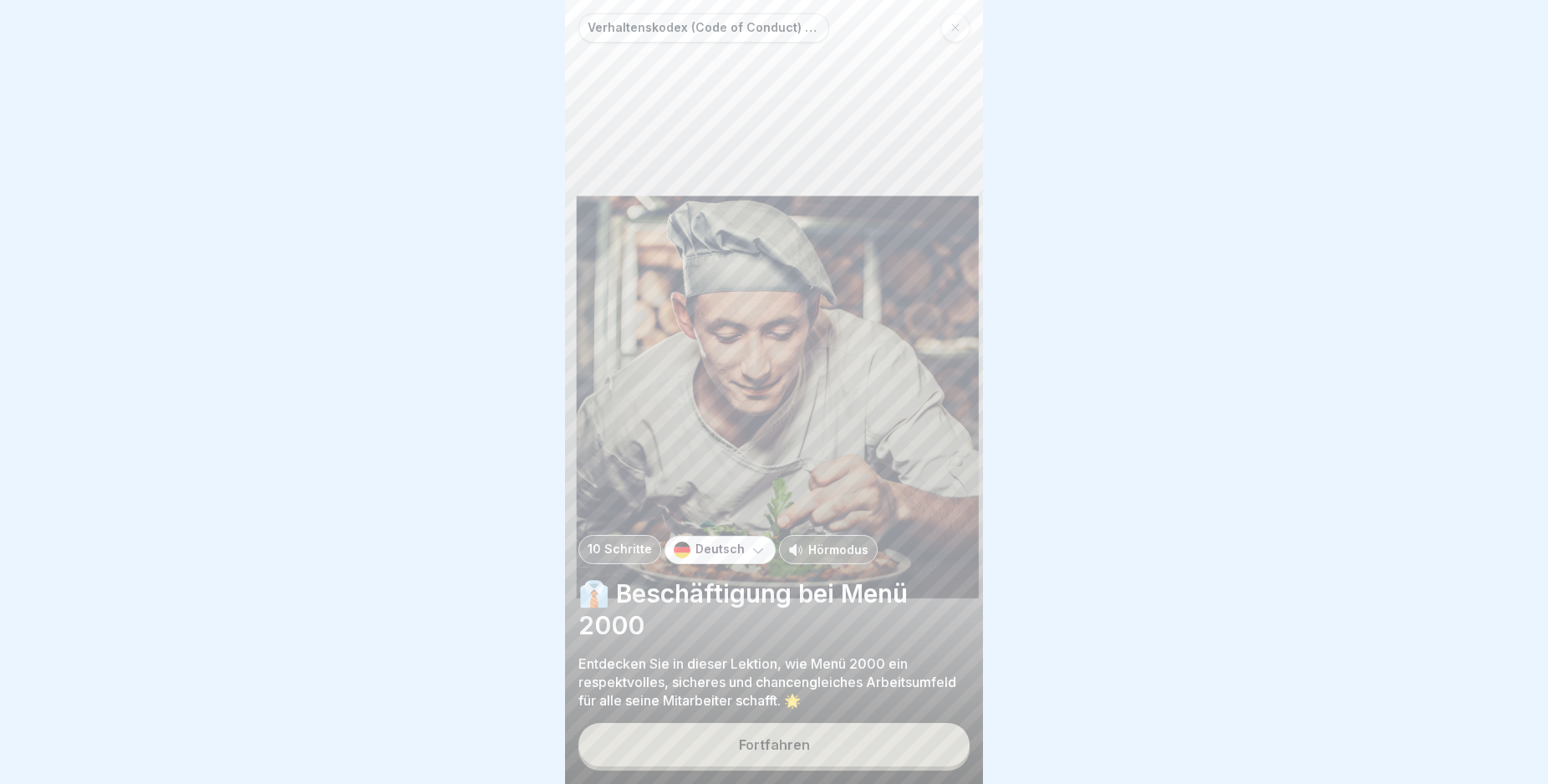
click at [881, 761] on button "Fortfahren" at bounding box center [773, 744] width 391 height 43
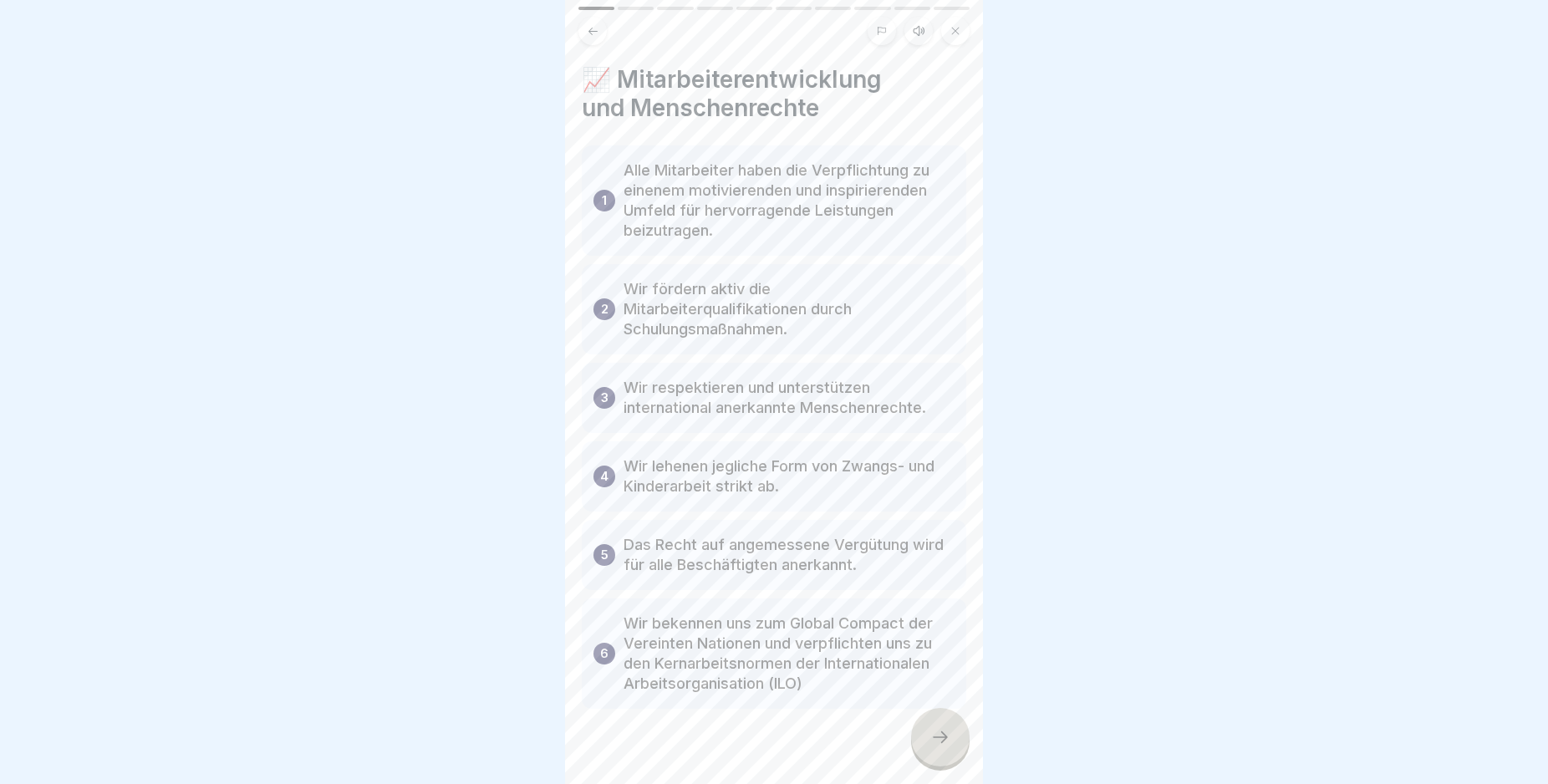
click at [939, 747] on icon at bounding box center [940, 736] width 20 height 20
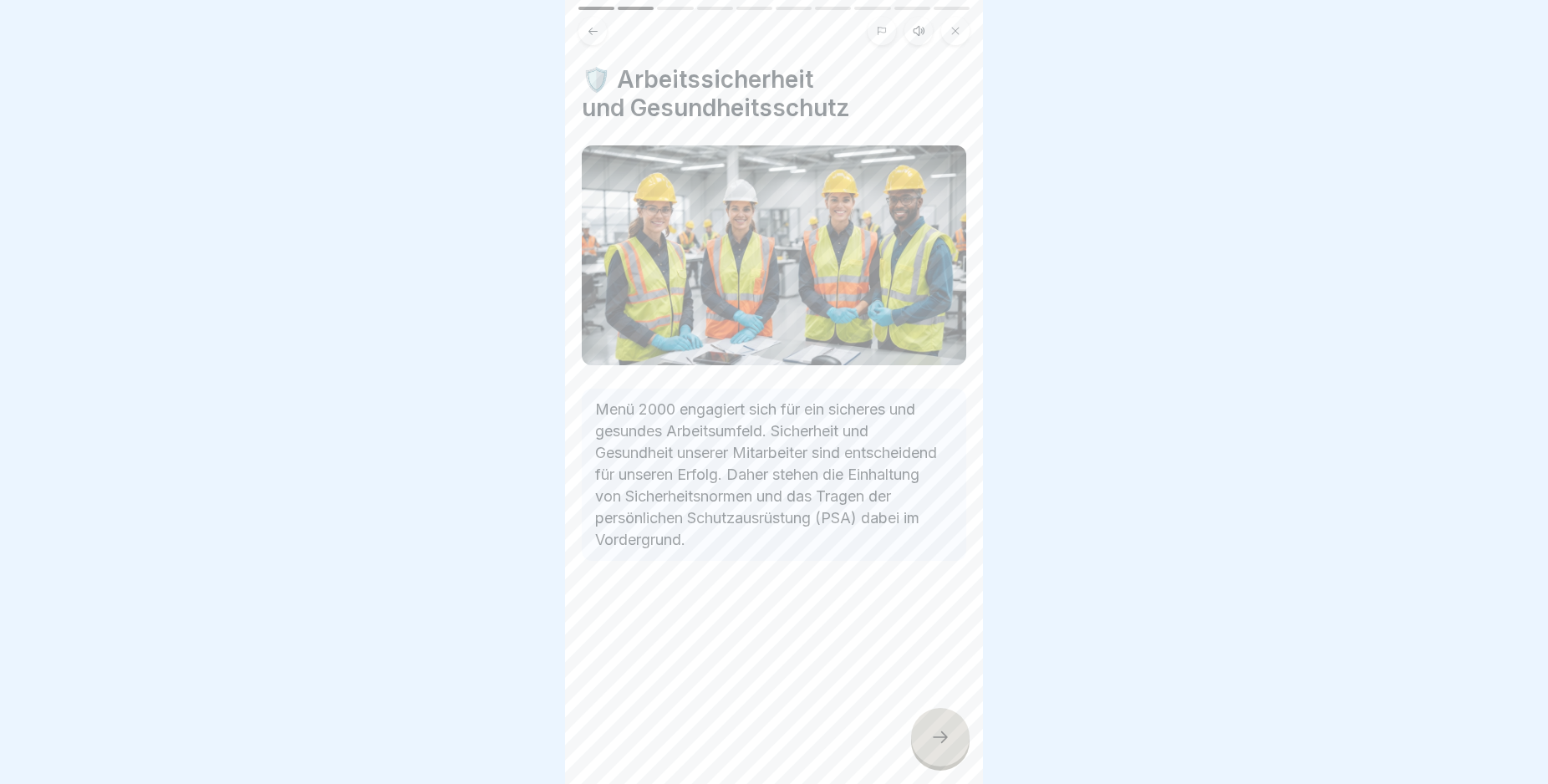
click at [939, 747] on icon at bounding box center [940, 736] width 20 height 20
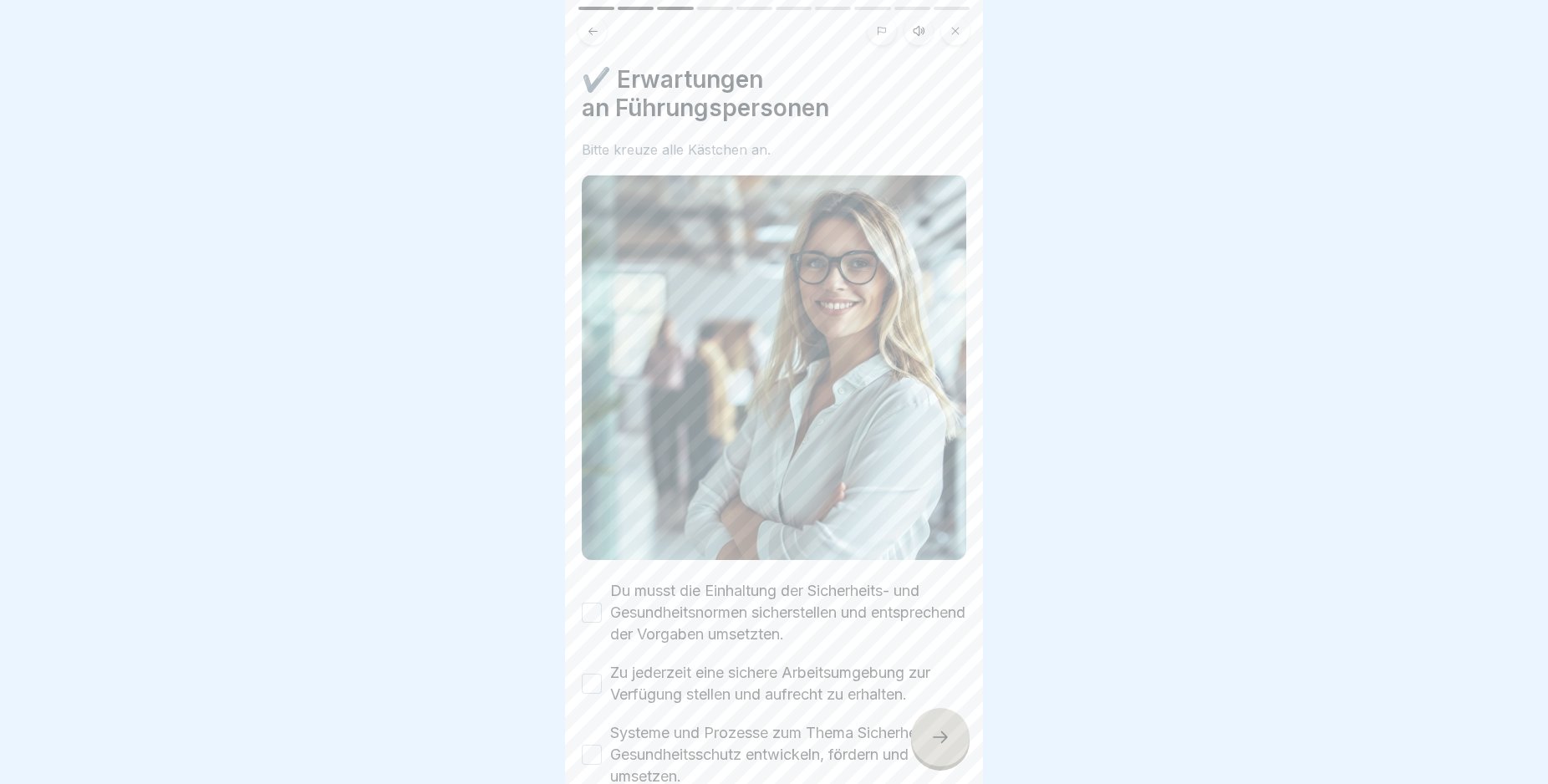
click at [590, 602] on button "Du musst die Einhaltung der Sicherheits- und Gesundheitsnormen sicherstellen un…" at bounding box center [591, 612] width 20 height 20
click at [598, 674] on button "Zu jederzeit eine sichere Arbeitsumgebung zur Verfügung stellen und aufrecht zu…" at bounding box center [591, 683] width 20 height 20
click at [600, 744] on button "Systeme und Prozesse zum Thema Sicherheit und Gesundheitsschutz entwickeln, för…" at bounding box center [591, 754] width 20 height 20
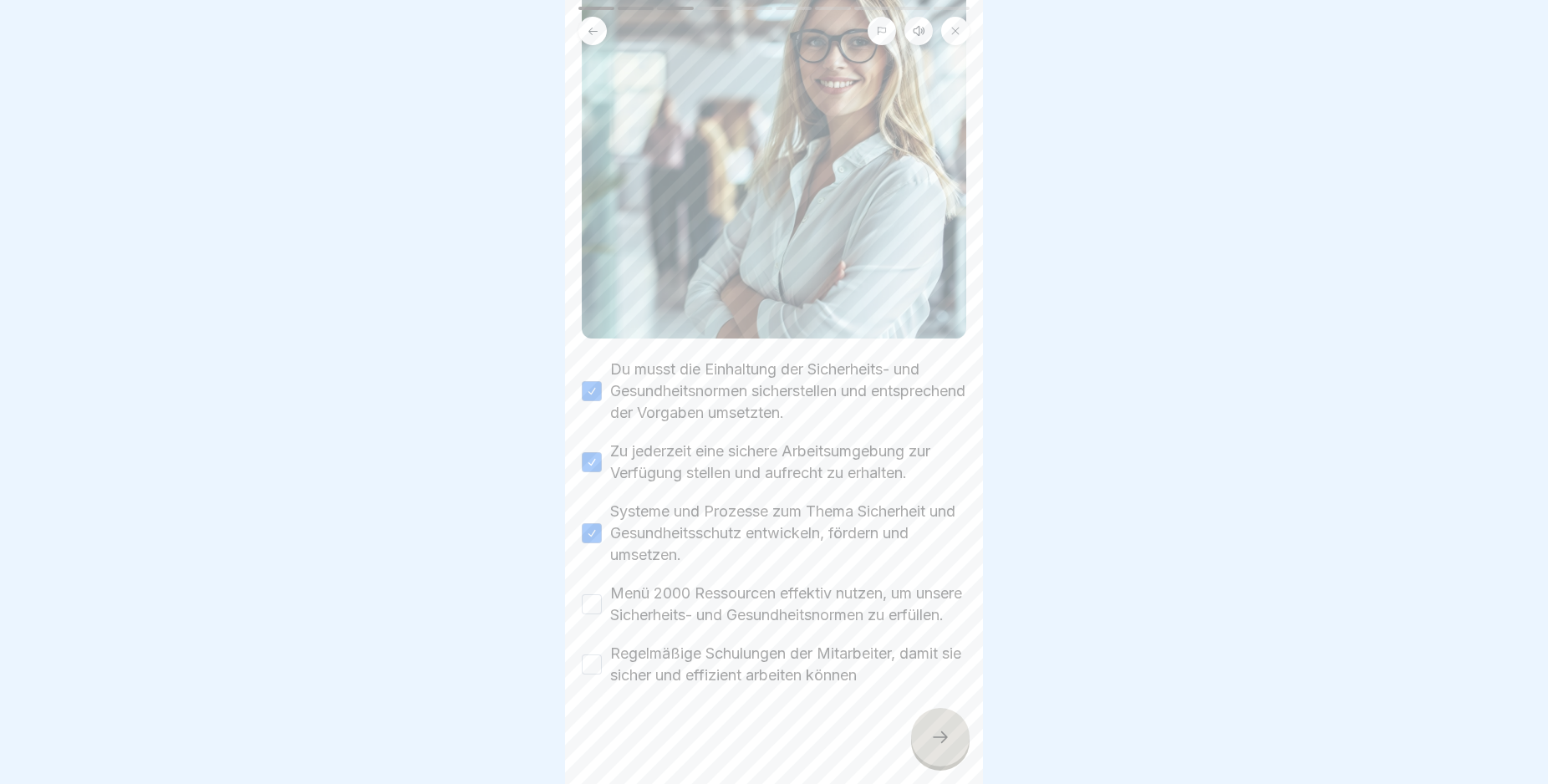
scroll to position [232, 0]
click at [594, 592] on button "Menü 2000 Ressourcen effektiv nutzen, um unsere Sicherheits- und Gesundheitsnor…" at bounding box center [591, 601] width 20 height 20
click at [591, 665] on button "Regelmäßige Schulungen der Mitarbeiter, damit sie sicher und effizient arbeiten…" at bounding box center [591, 661] width 20 height 20
click at [933, 747] on icon at bounding box center [940, 736] width 20 height 20
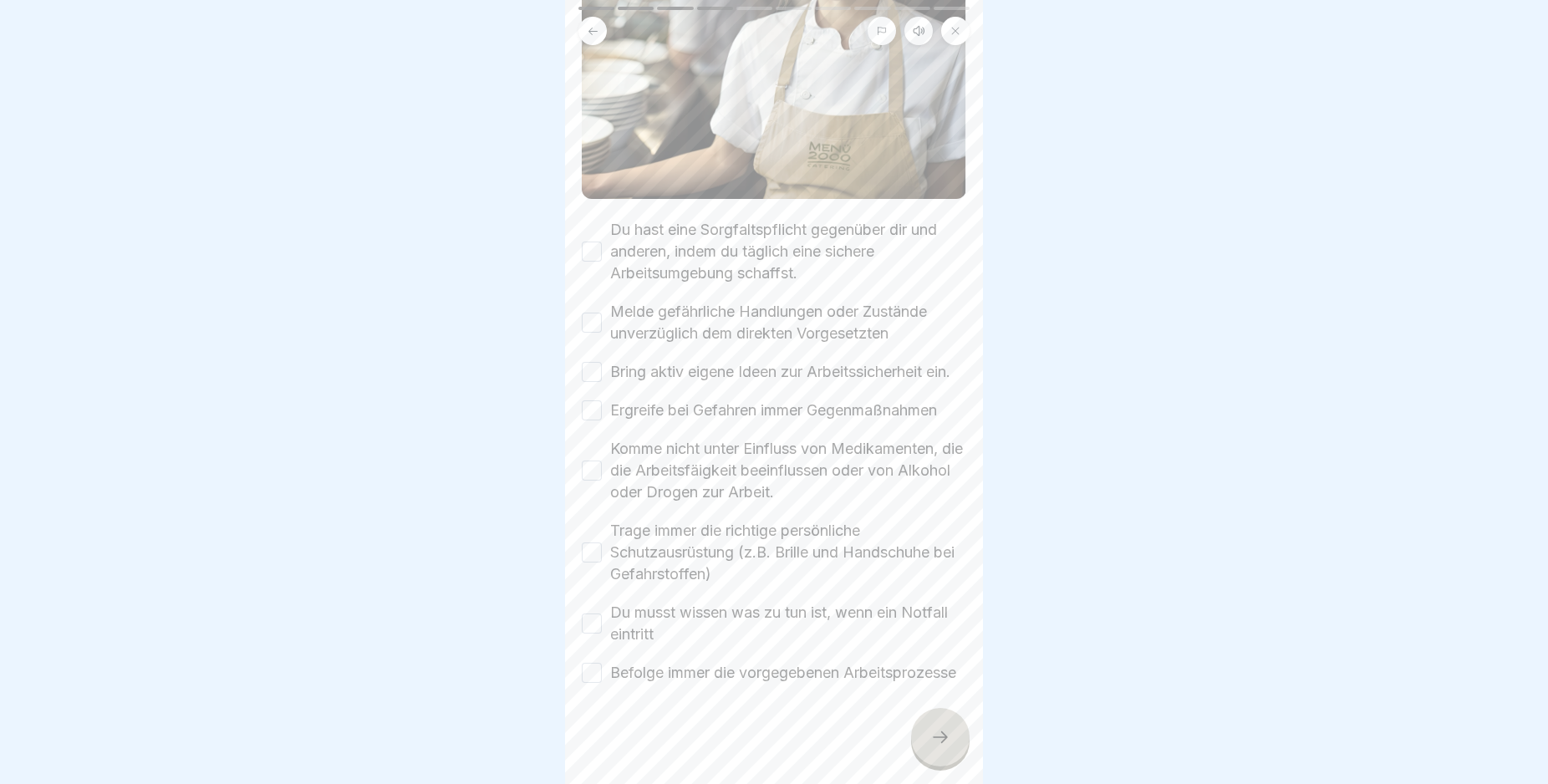
scroll to position [384, 0]
click at [588, 242] on button "Du hast eine Sorgfaltspflicht gegenüber dir und anderen, indem du täglich eine …" at bounding box center [591, 251] width 20 height 20
click at [587, 312] on button "Melde gefährliche Handlungen oder Zustände unverzüglich dem direkten Vorgesetzt…" at bounding box center [591, 322] width 20 height 20
click at [592, 361] on button "Bring aktiv eigene Ideen zur Arbeitssicherheit ein." at bounding box center [591, 371] width 20 height 20
click at [590, 400] on button "Ergreife bei Gefahren immer Gegenmaßnahmen" at bounding box center [591, 409] width 20 height 20
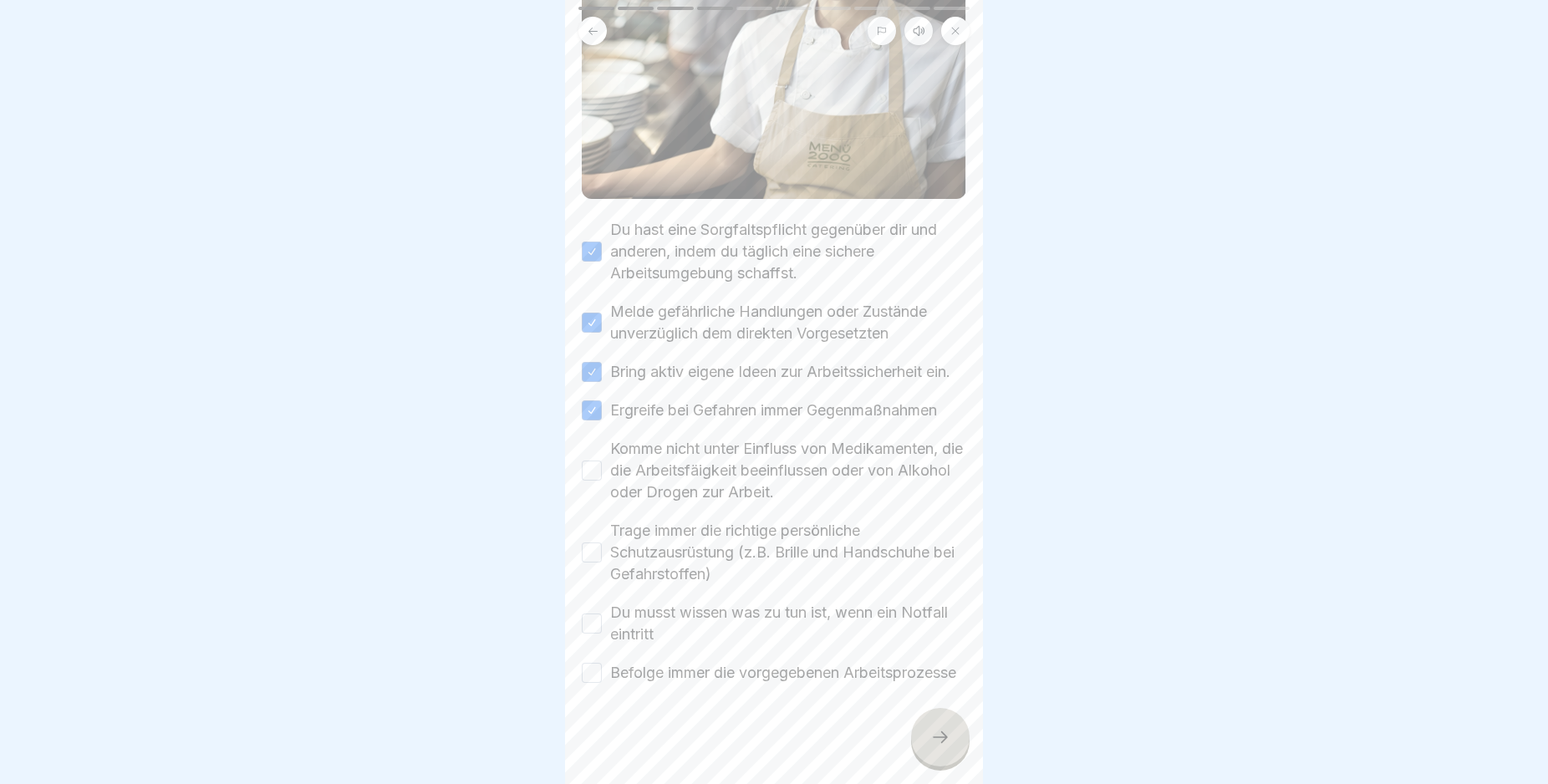
click at [592, 460] on button "Komme nicht unter Einfluss von Medikamenten, die die Arbeitsfäigkeit beeinfluss…" at bounding box center [591, 470] width 20 height 20
click at [589, 542] on button "Trage immer die richtige persönliche Schutzausrüstung (z.B. Brille und Handschu…" at bounding box center [591, 552] width 20 height 20
click at [591, 614] on button "Du musst wissen was zu tun ist, wenn ein Notfall eintritt" at bounding box center [591, 623] width 20 height 20
click at [592, 666] on button "Befolge immer die vorgegebenen Arbeitsprozesse" at bounding box center [591, 672] width 20 height 20
click at [947, 747] on icon at bounding box center [940, 736] width 20 height 20
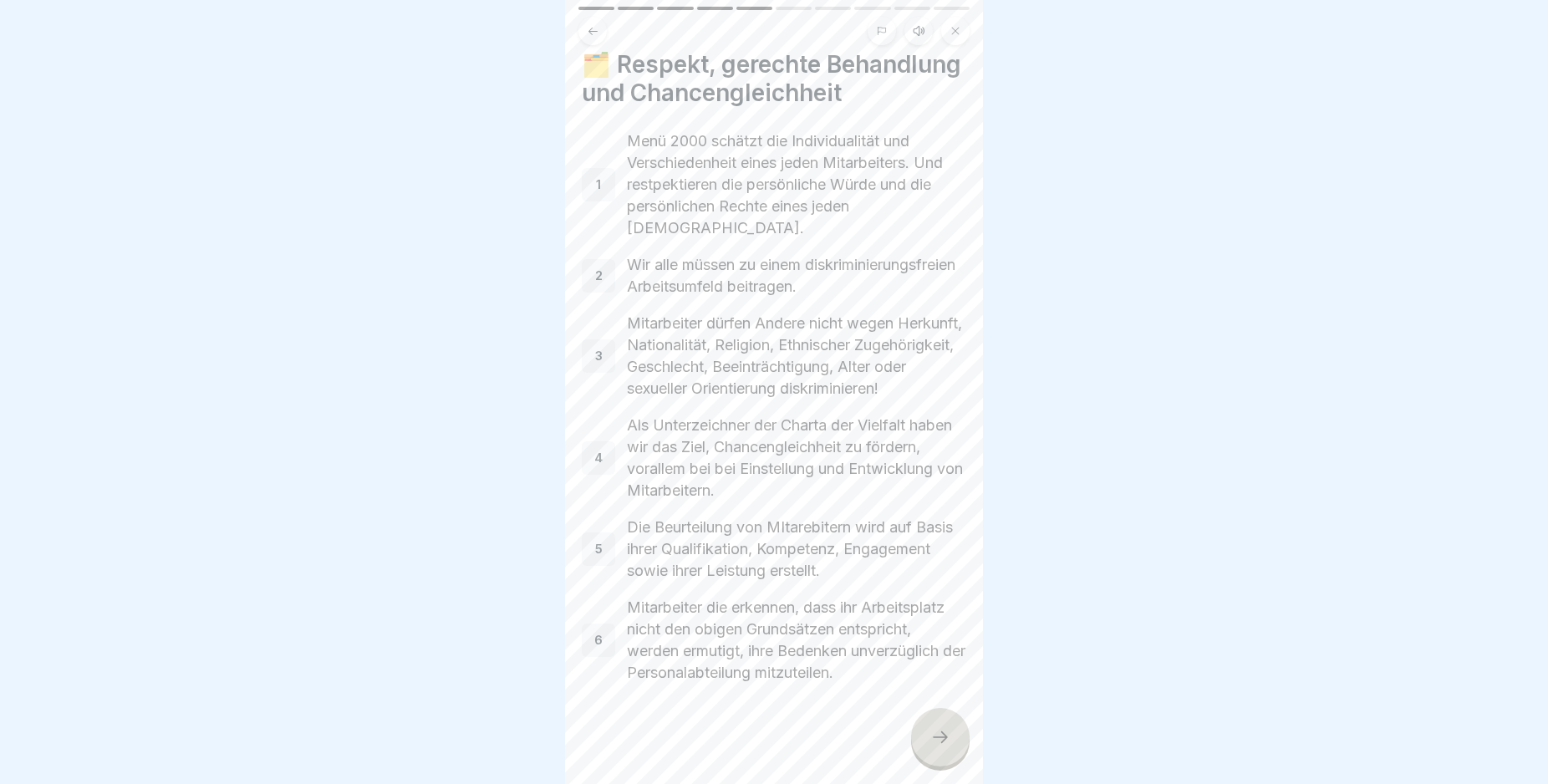
scroll to position [108, 0]
click at [930, 747] on icon at bounding box center [940, 736] width 20 height 20
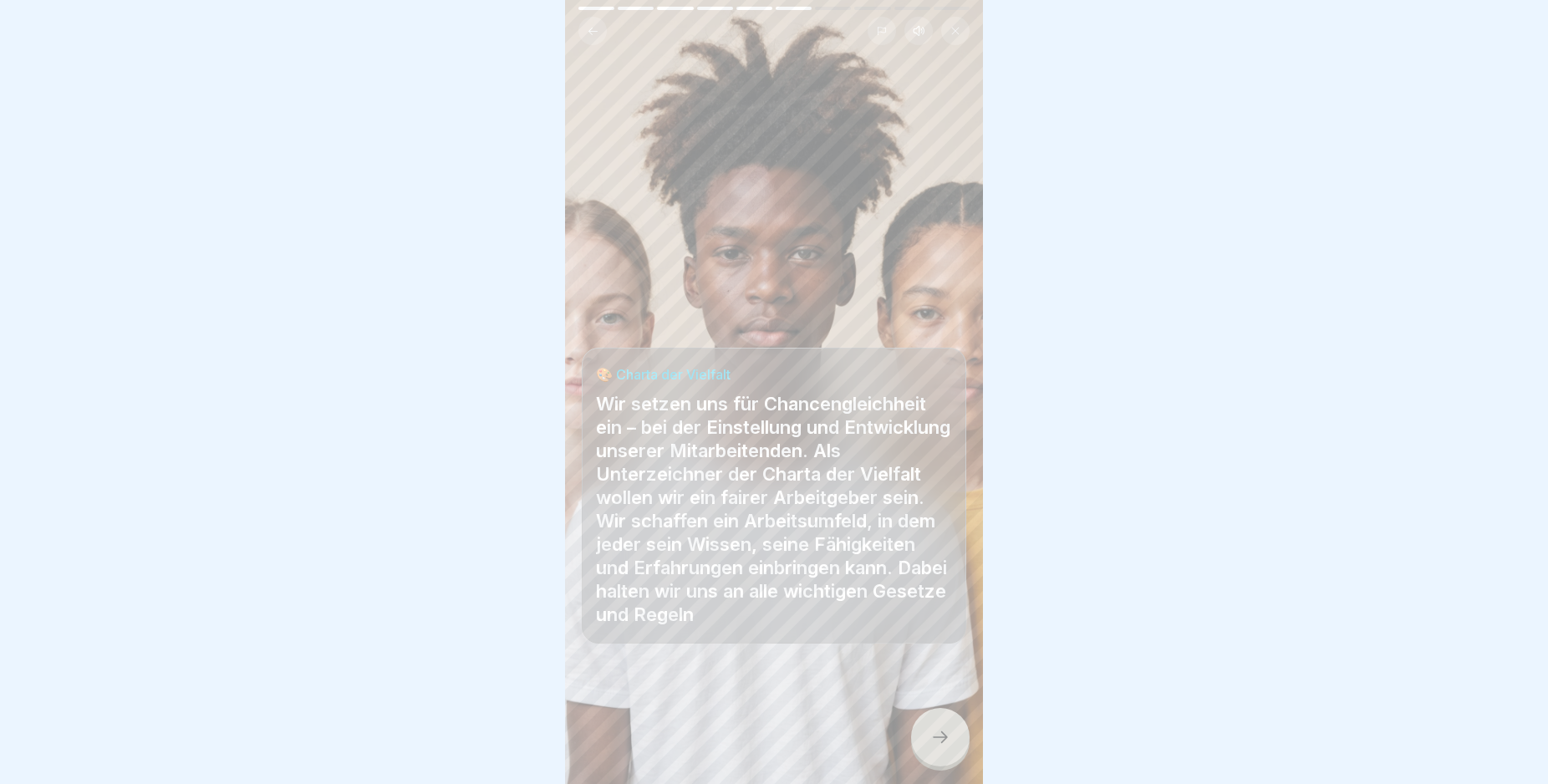
click at [936, 747] on icon at bounding box center [940, 736] width 20 height 20
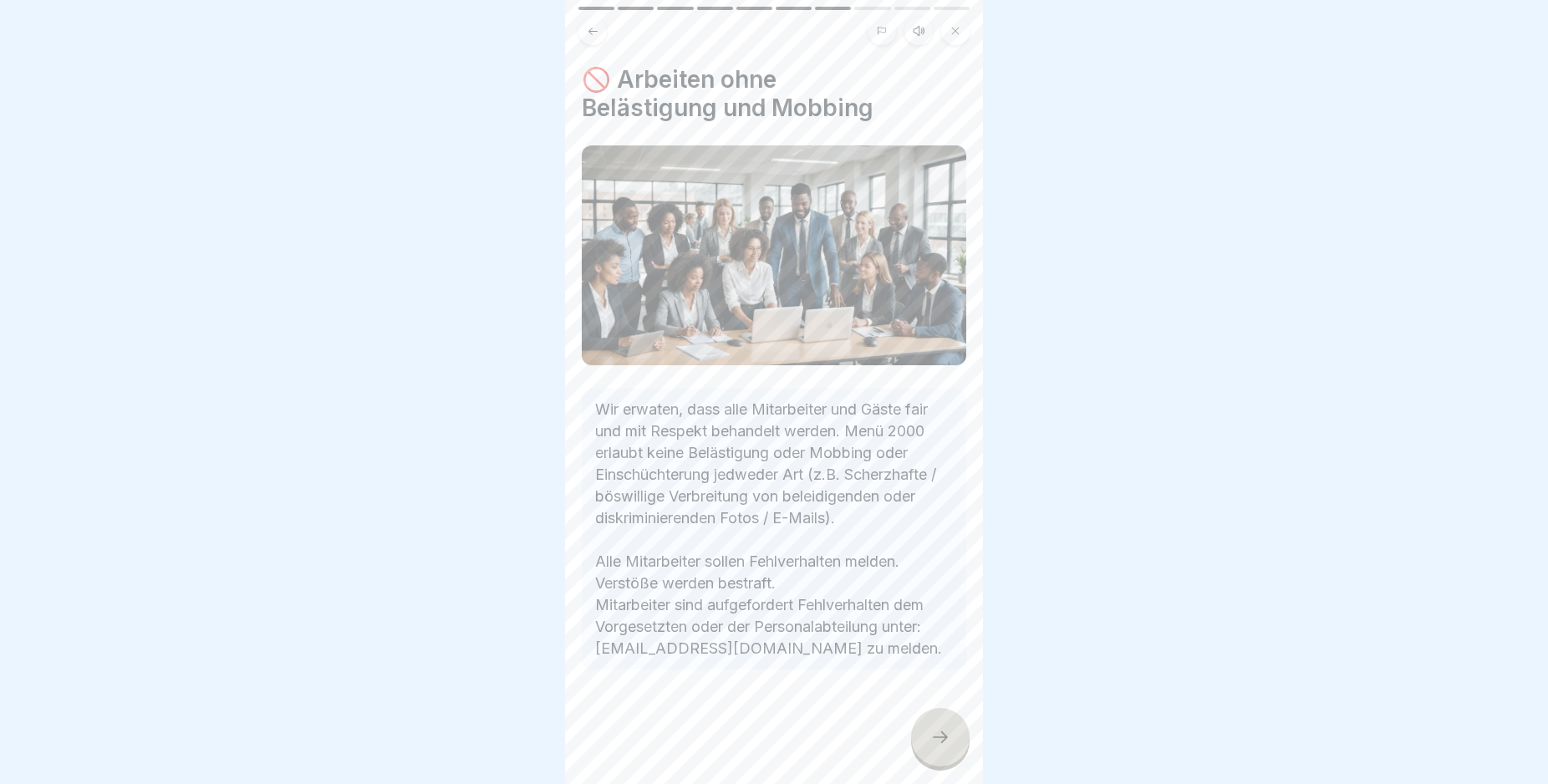
click at [945, 743] on icon at bounding box center [941, 737] width 15 height 11
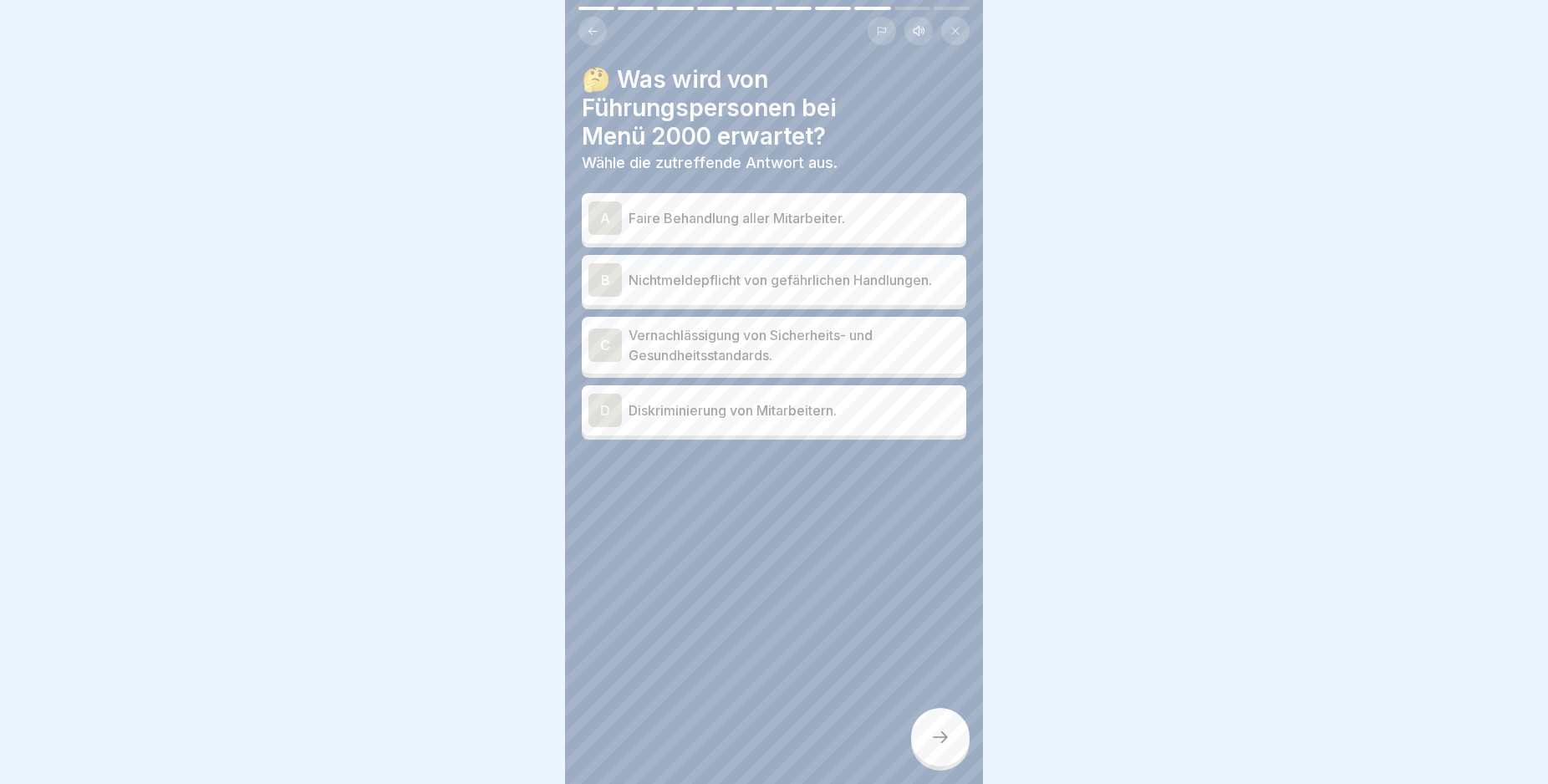
click at [599, 216] on div "A" at bounding box center [605, 218] width 34 height 34
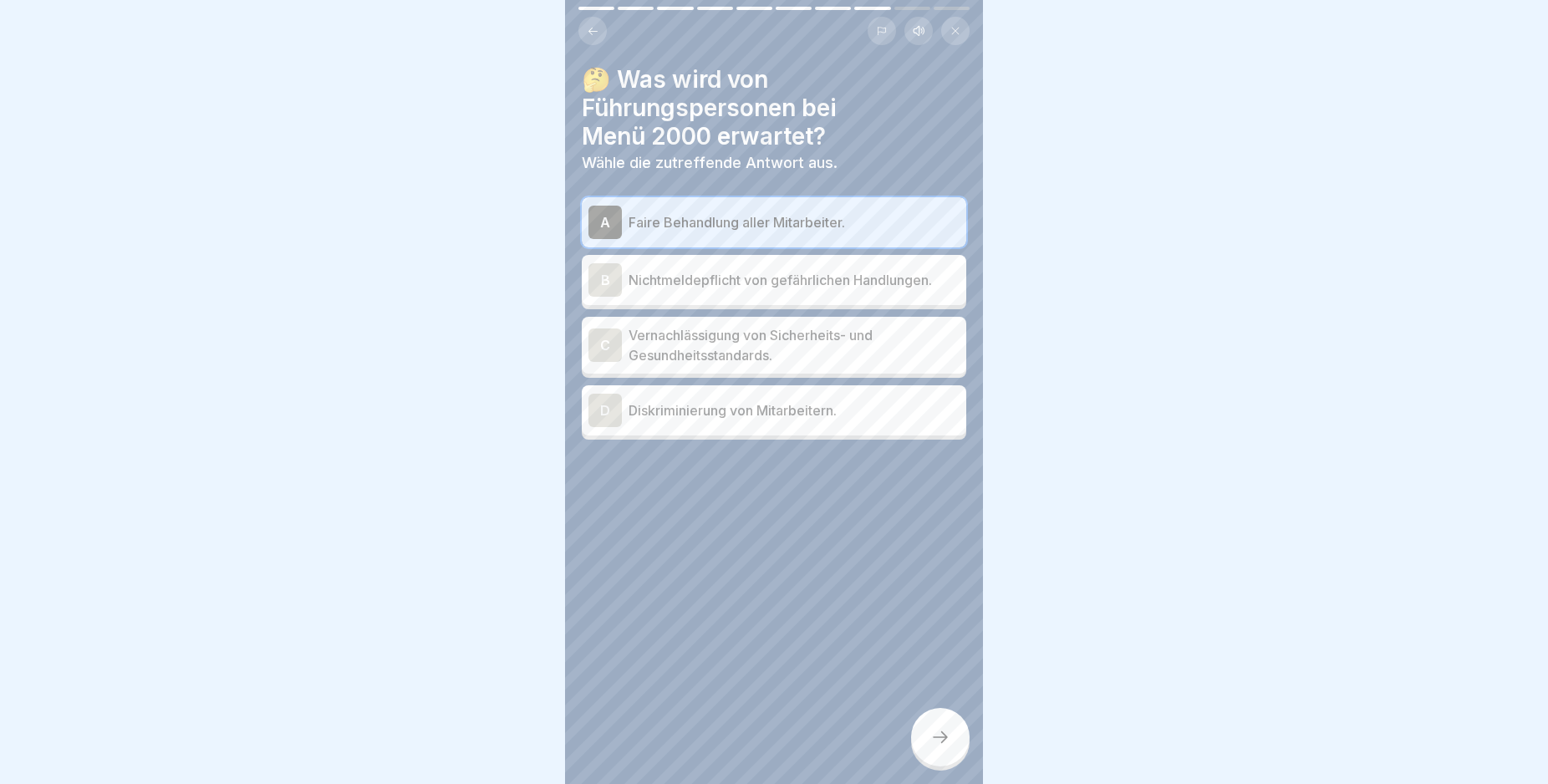
click at [935, 745] on icon at bounding box center [940, 736] width 20 height 20
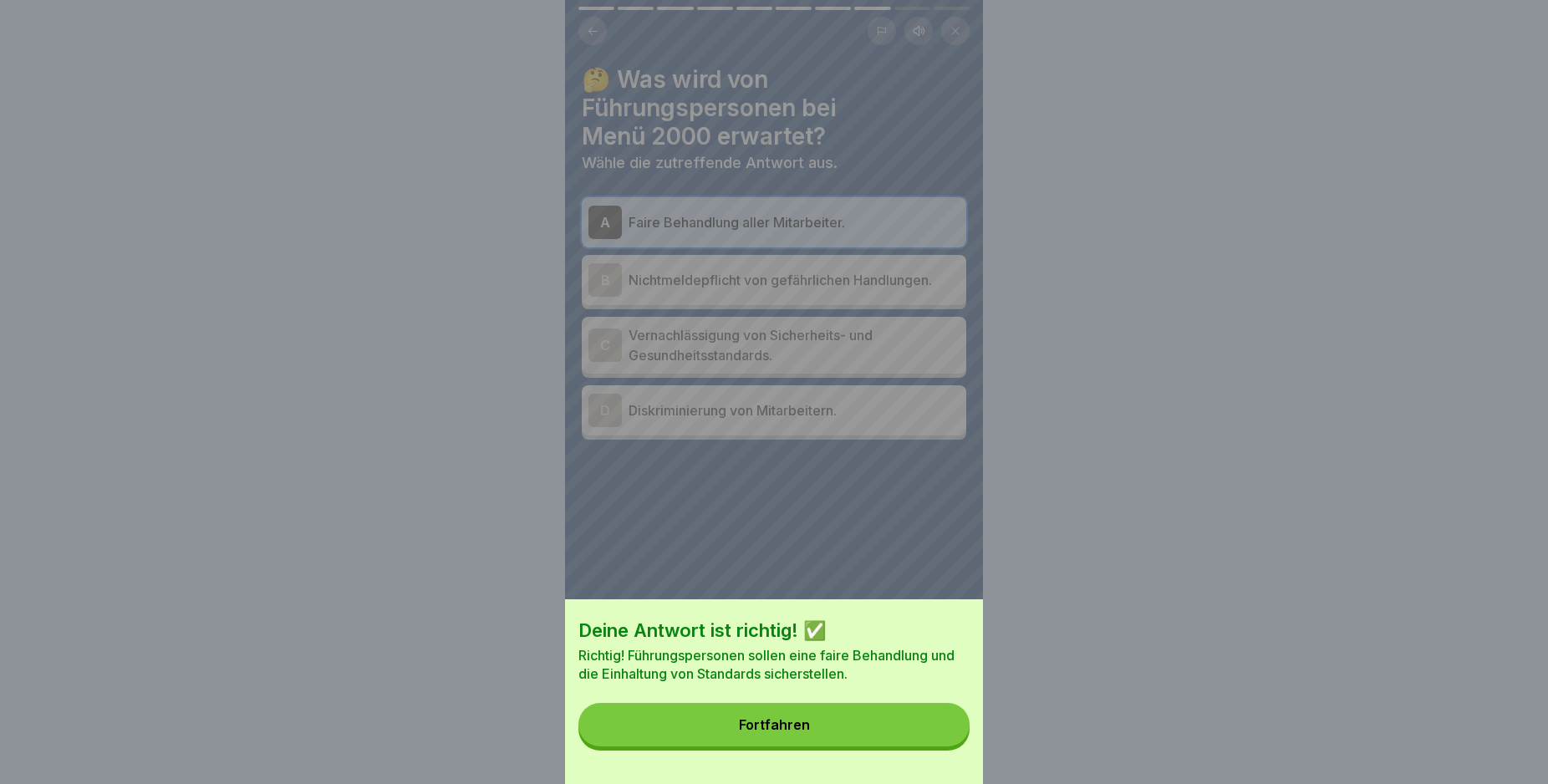
click at [935, 745] on button "Fortfahren" at bounding box center [773, 725] width 391 height 43
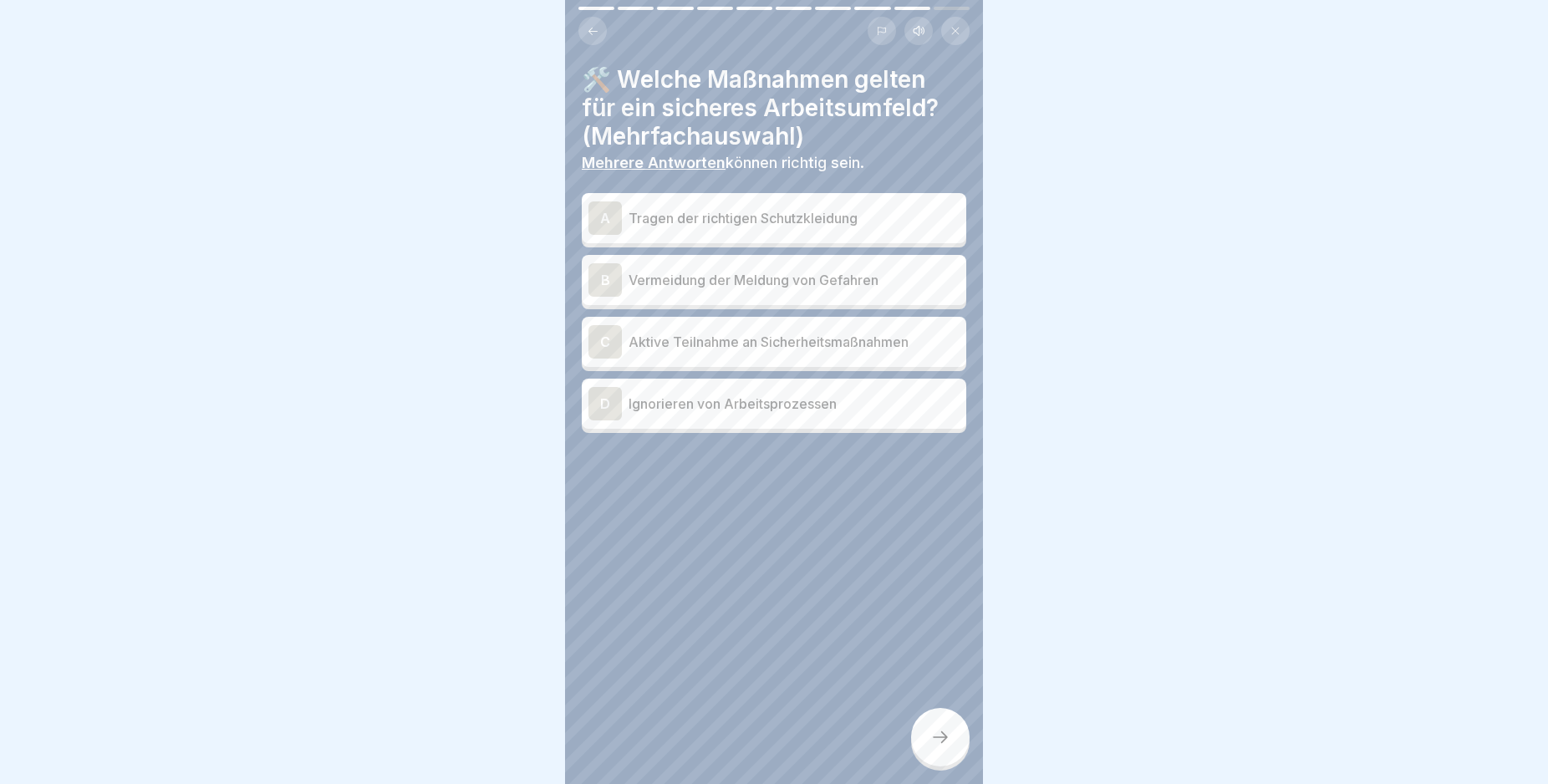
click at [603, 218] on div "A" at bounding box center [605, 218] width 34 height 34
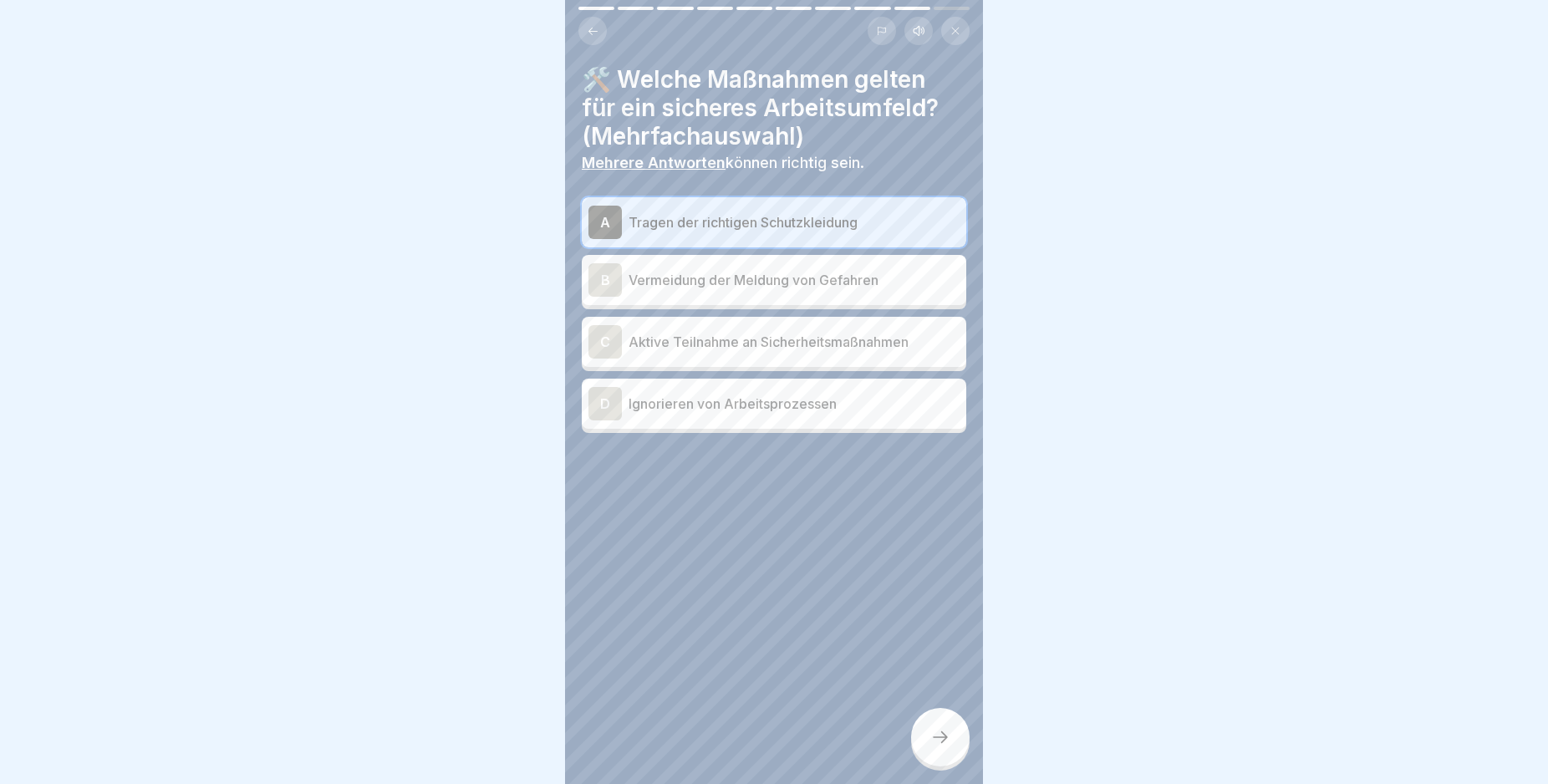
click at [600, 339] on div "C" at bounding box center [605, 342] width 34 height 34
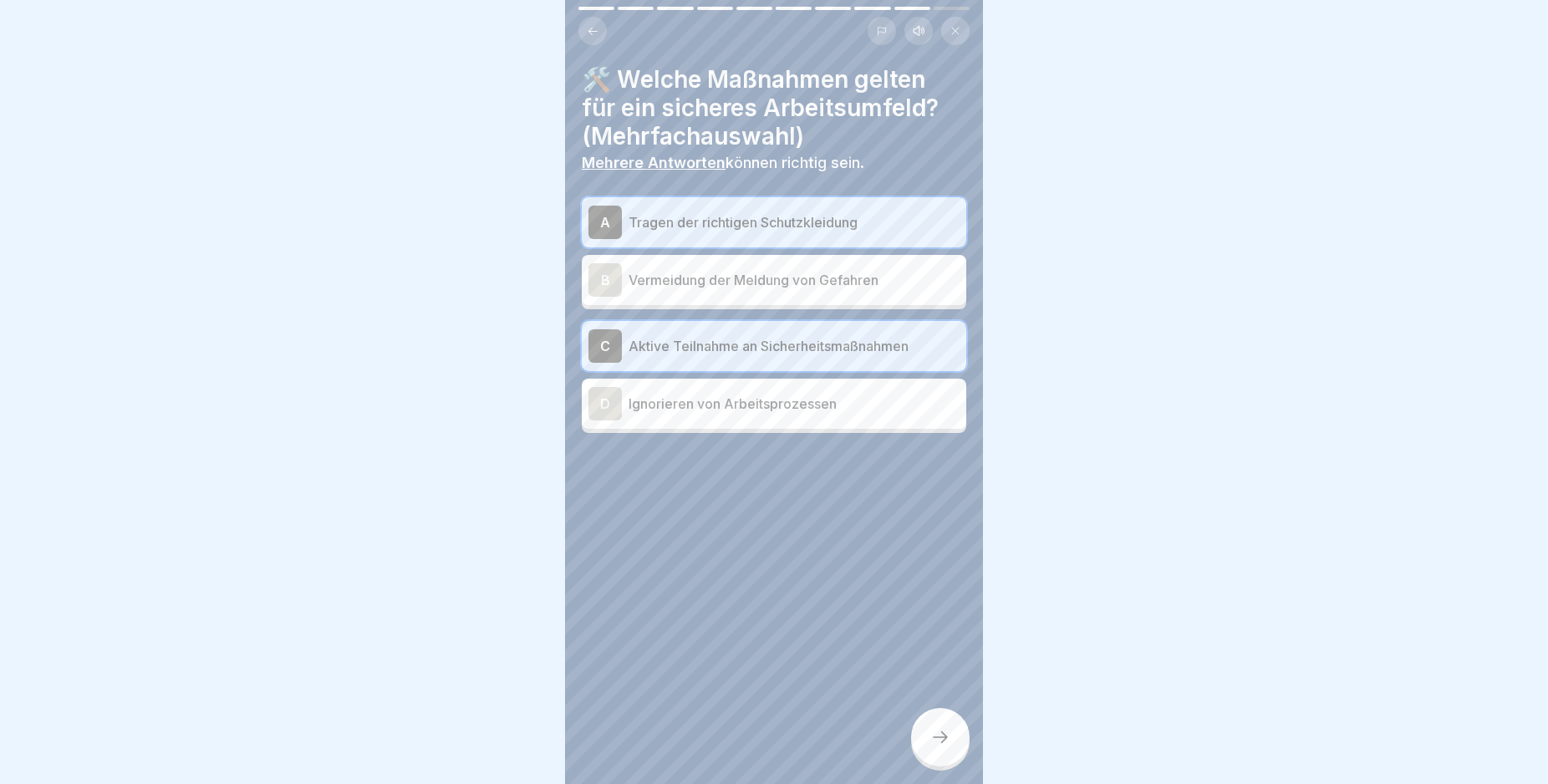
click at [949, 747] on icon at bounding box center [940, 736] width 20 height 20
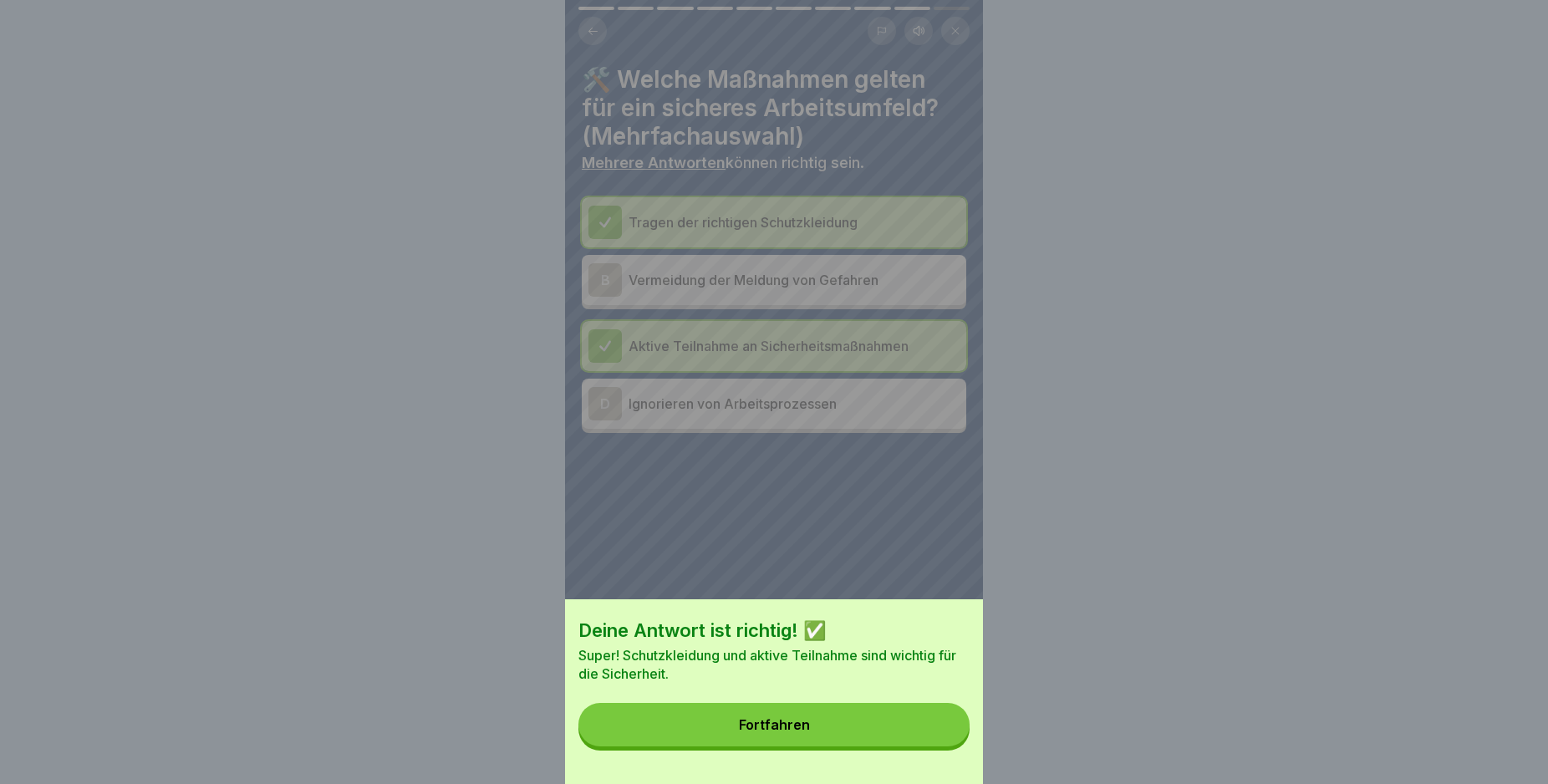
click at [927, 746] on button "Fortfahren" at bounding box center [773, 725] width 391 height 43
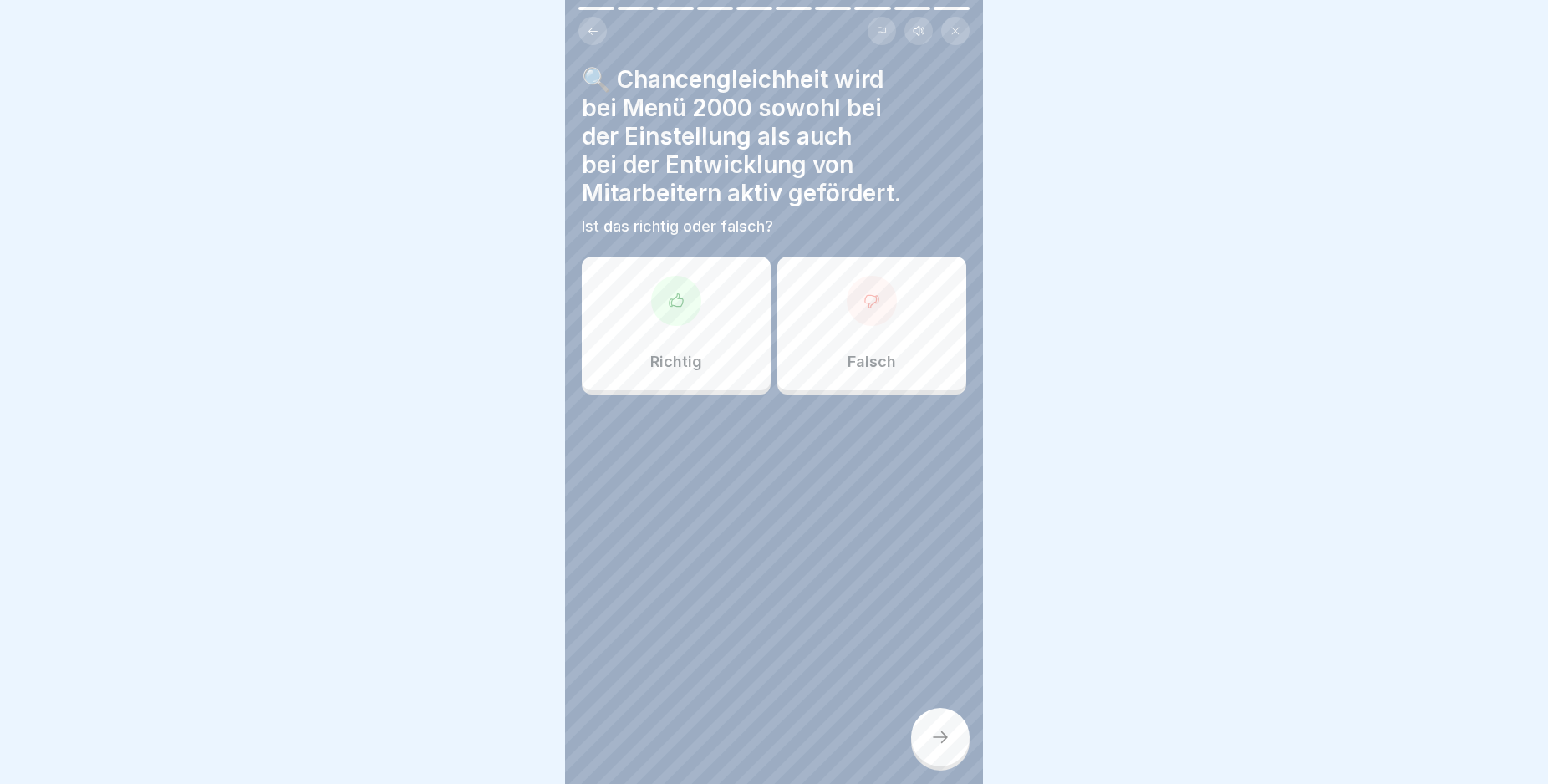
click at [681, 293] on div at bounding box center [676, 300] width 50 height 50
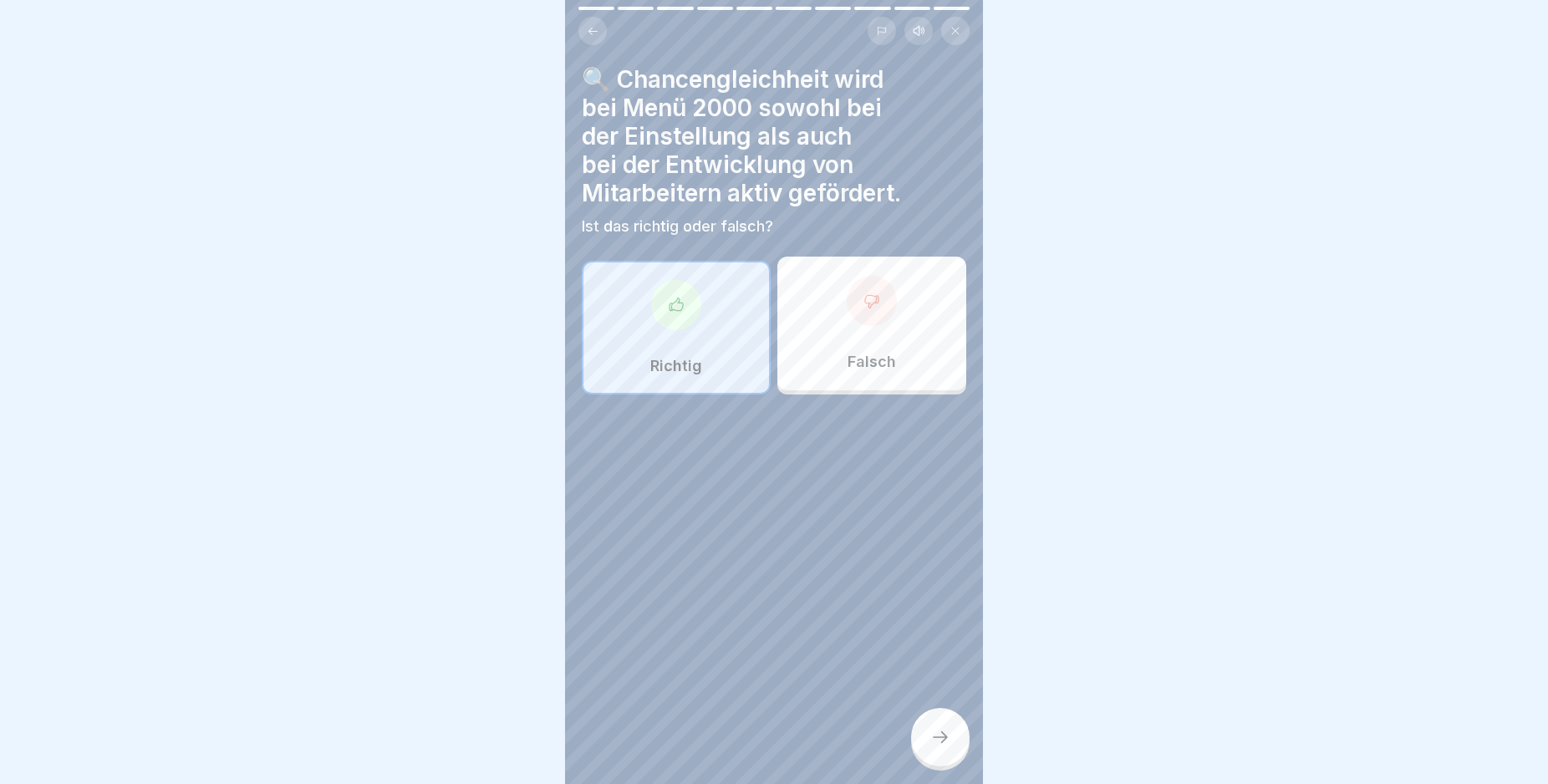
click at [944, 747] on icon at bounding box center [940, 736] width 20 height 20
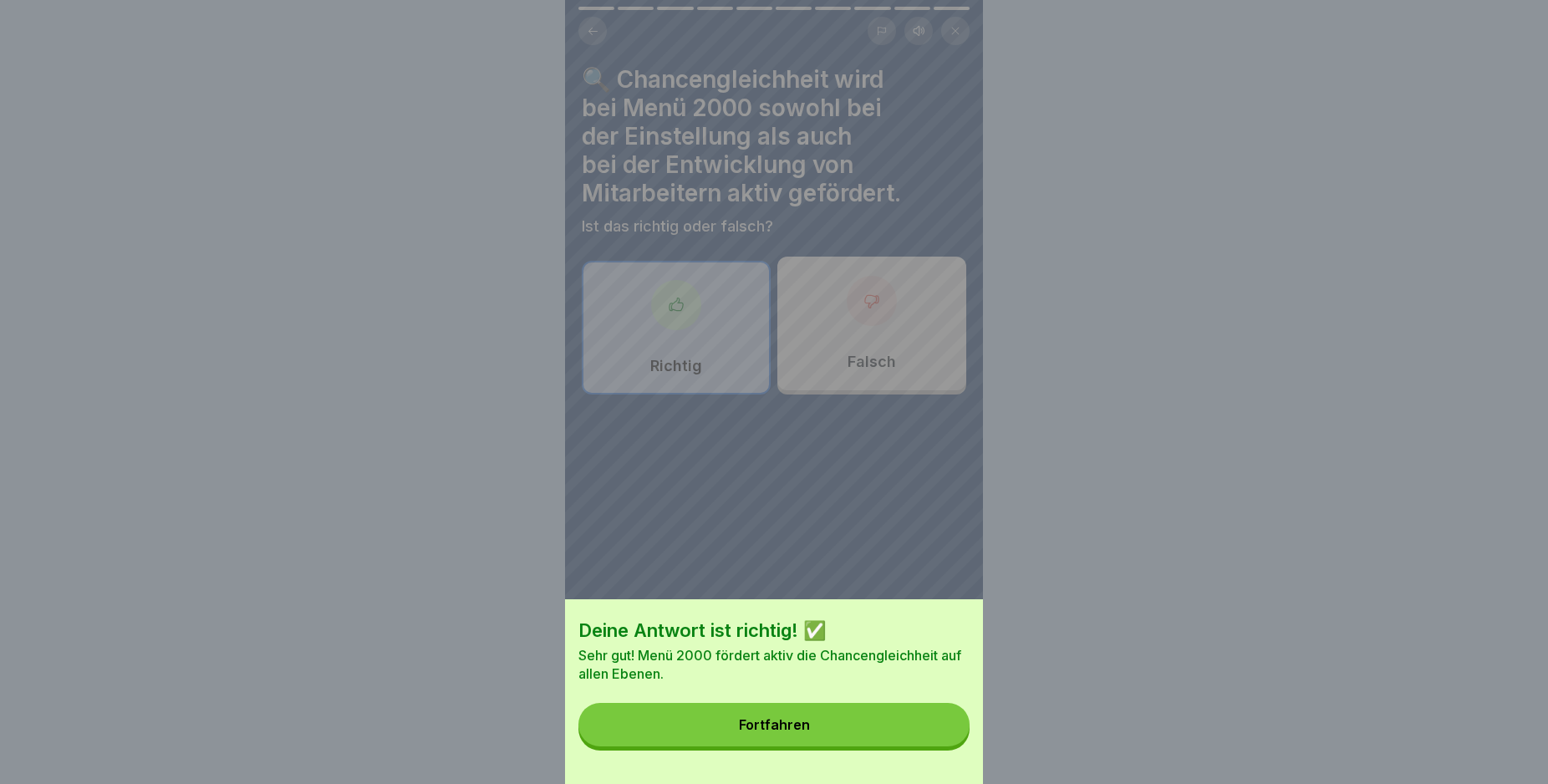
click at [914, 746] on button "Fortfahren" at bounding box center [773, 725] width 391 height 43
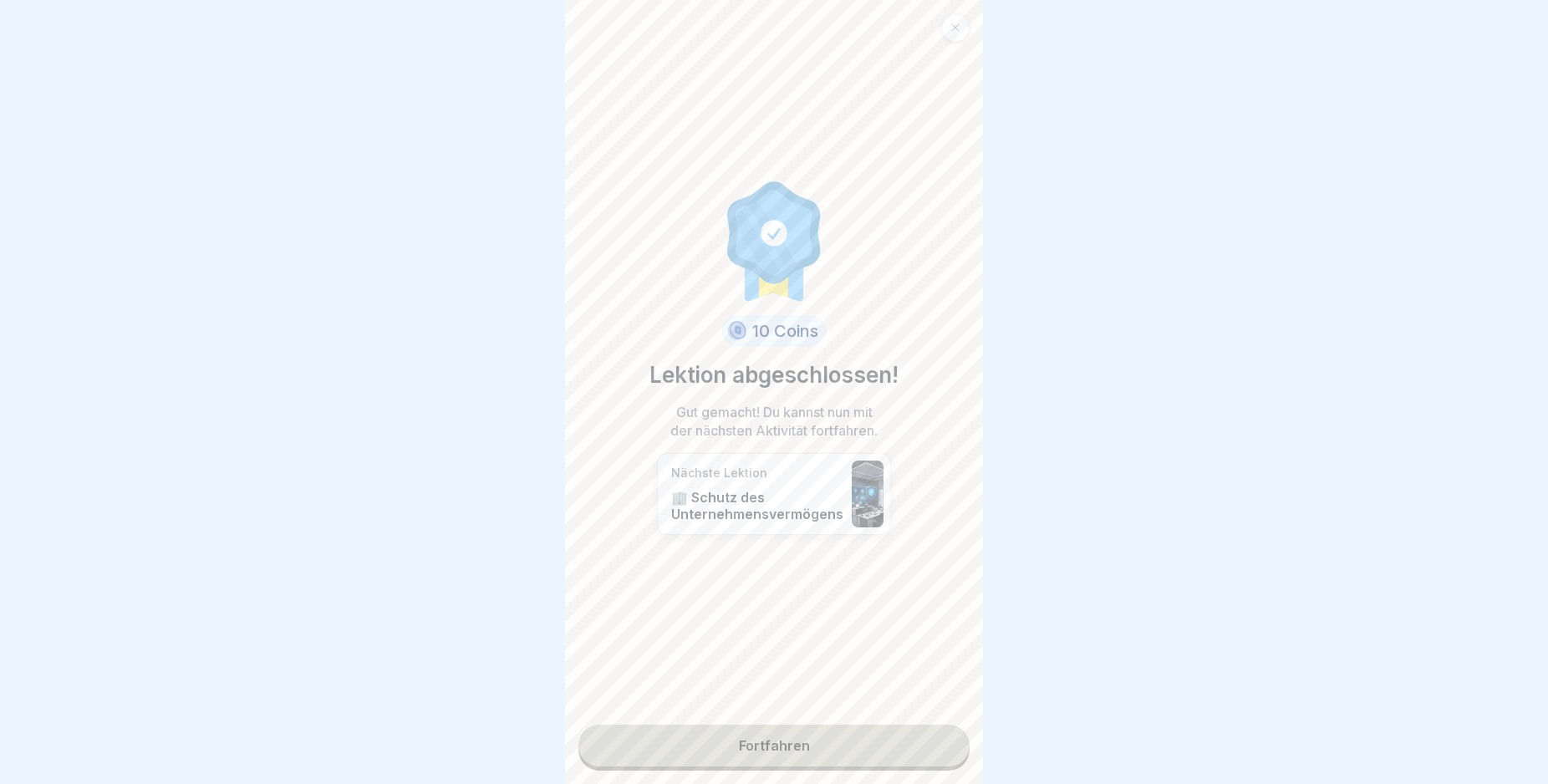
click at [834, 744] on link "Fortfahren" at bounding box center [773, 745] width 391 height 41
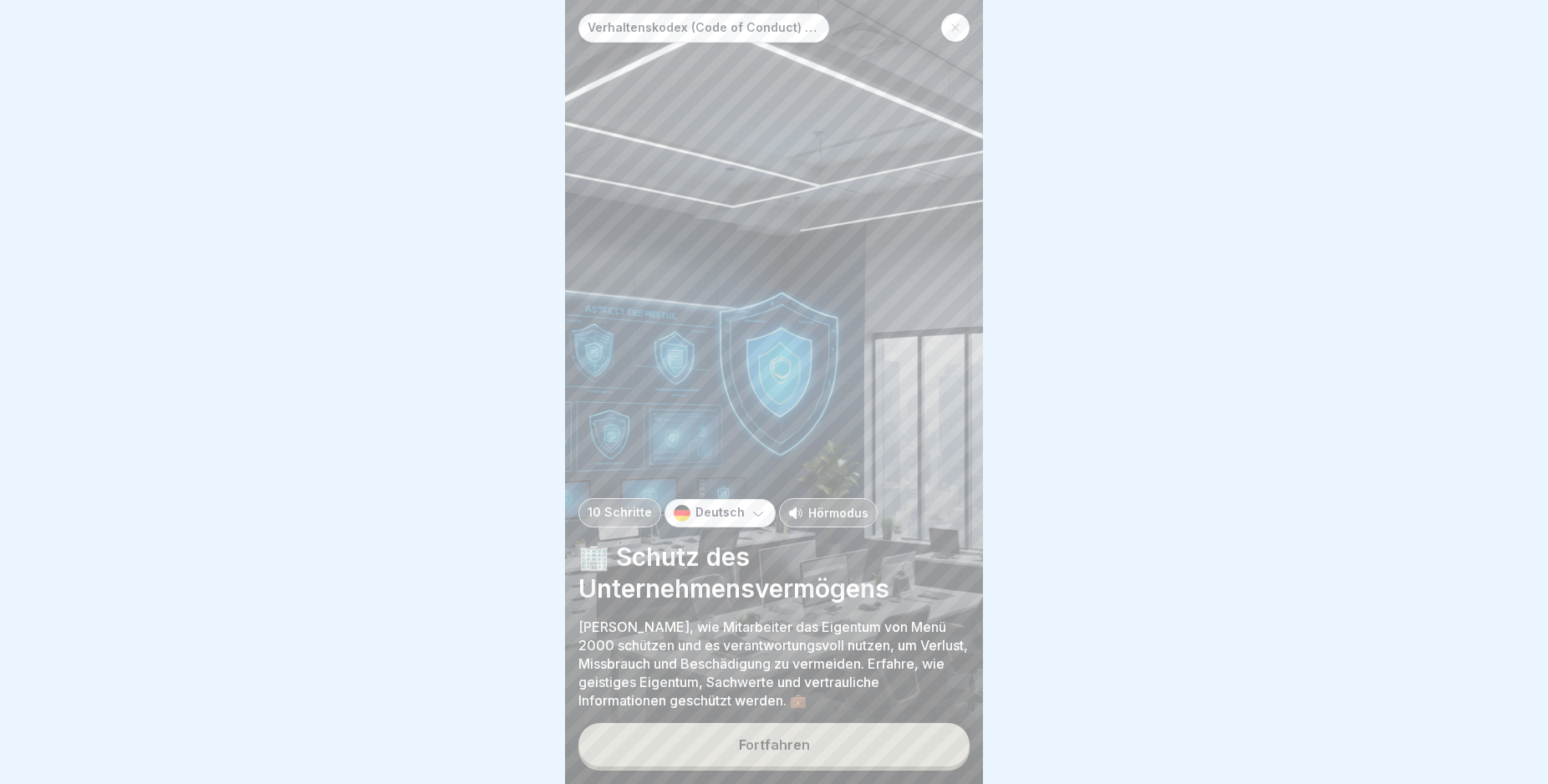
click at [833, 745] on button "Fortfahren" at bounding box center [773, 744] width 391 height 43
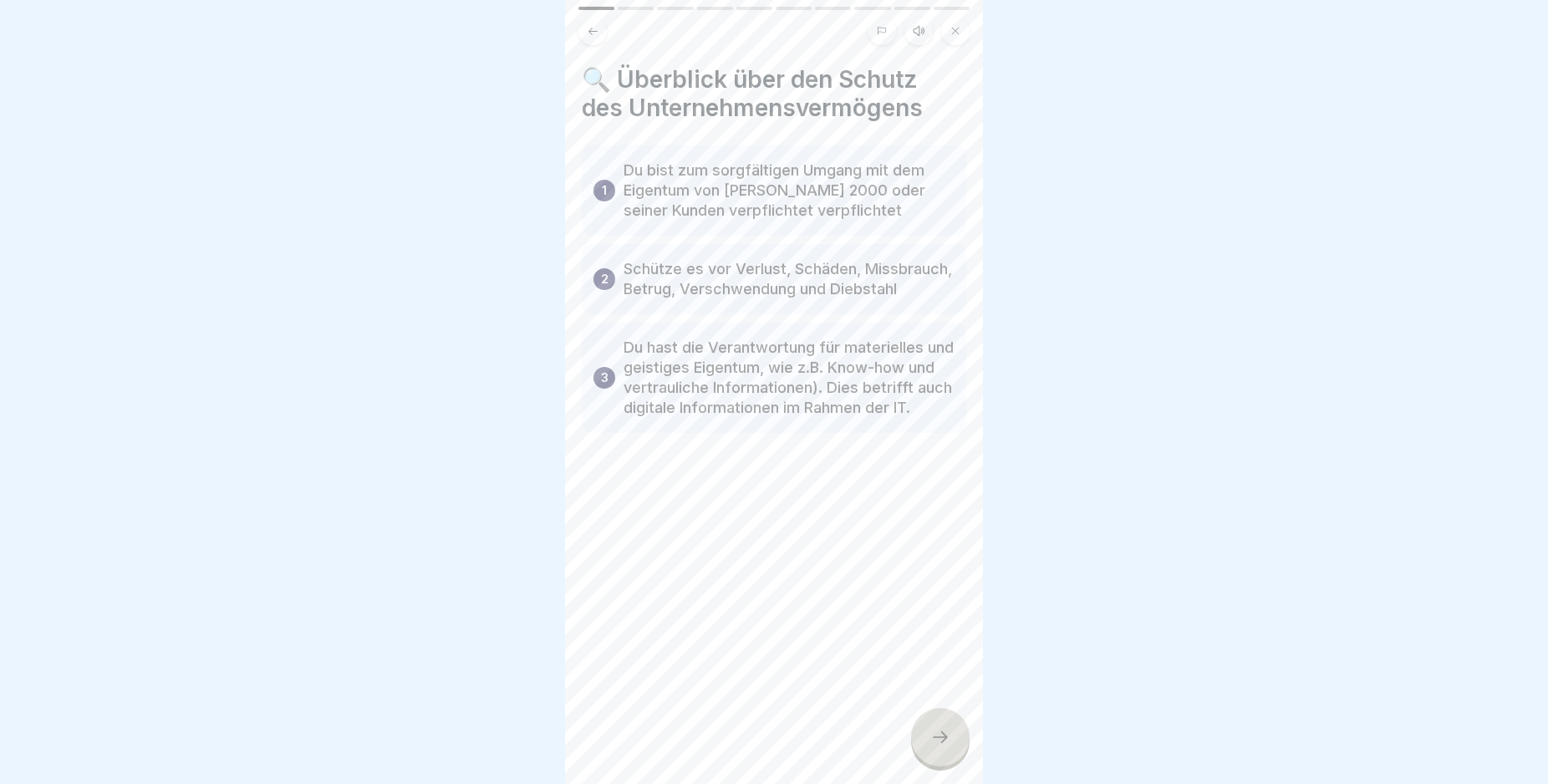
click at [939, 747] on icon at bounding box center [940, 736] width 20 height 20
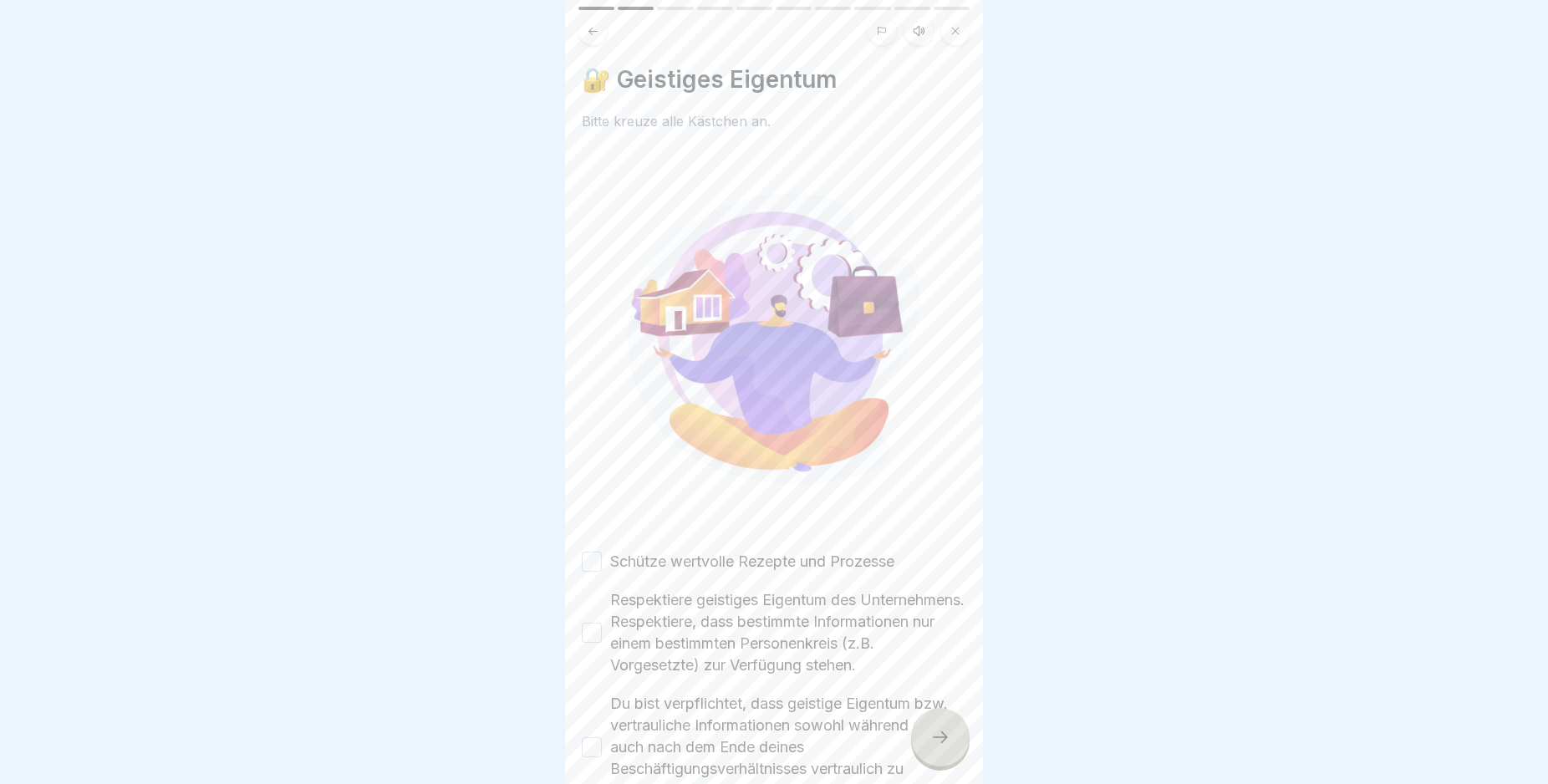
click at [939, 747] on icon at bounding box center [940, 736] width 20 height 20
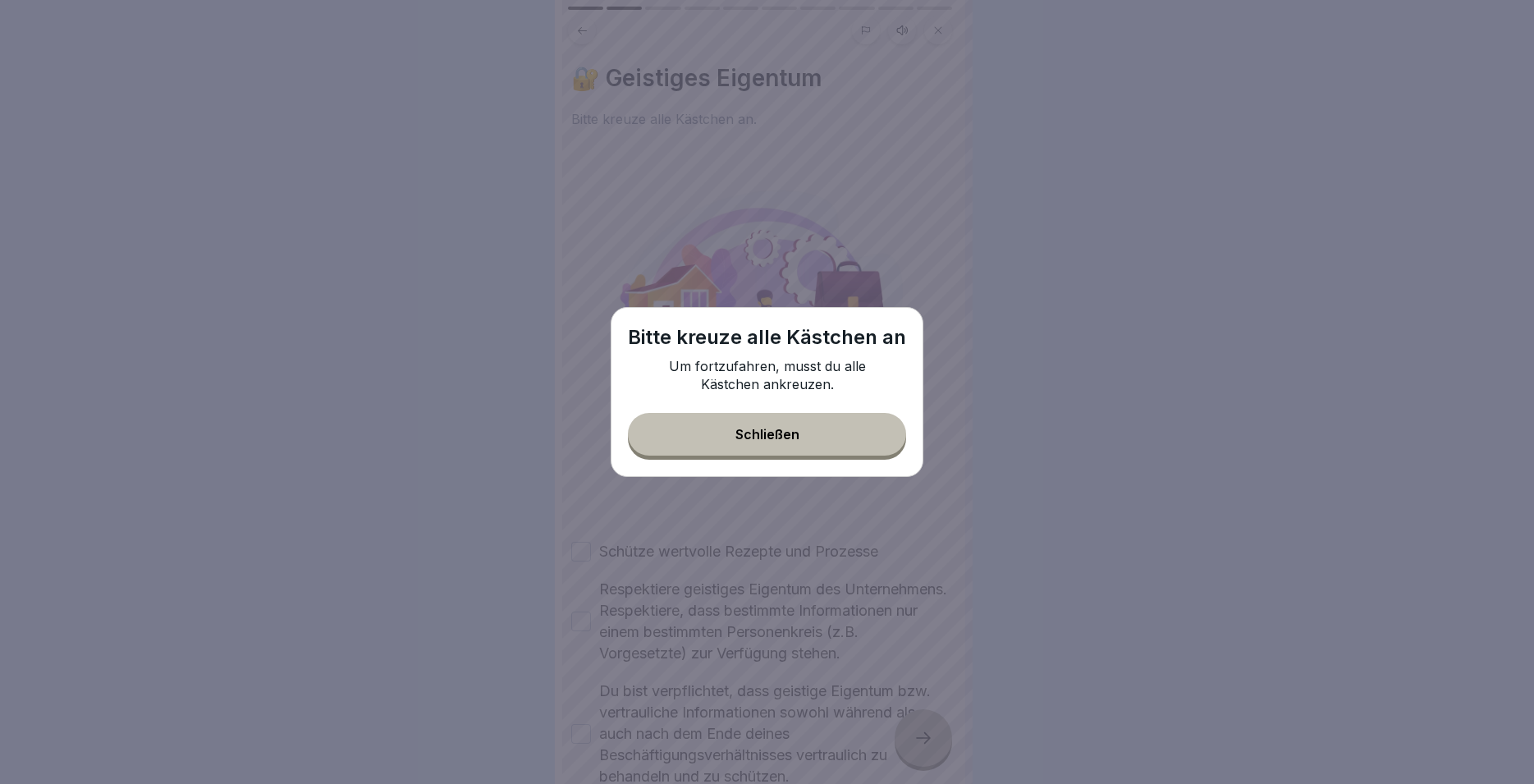
click at [645, 443] on button "Schließen" at bounding box center [767, 435] width 278 height 43
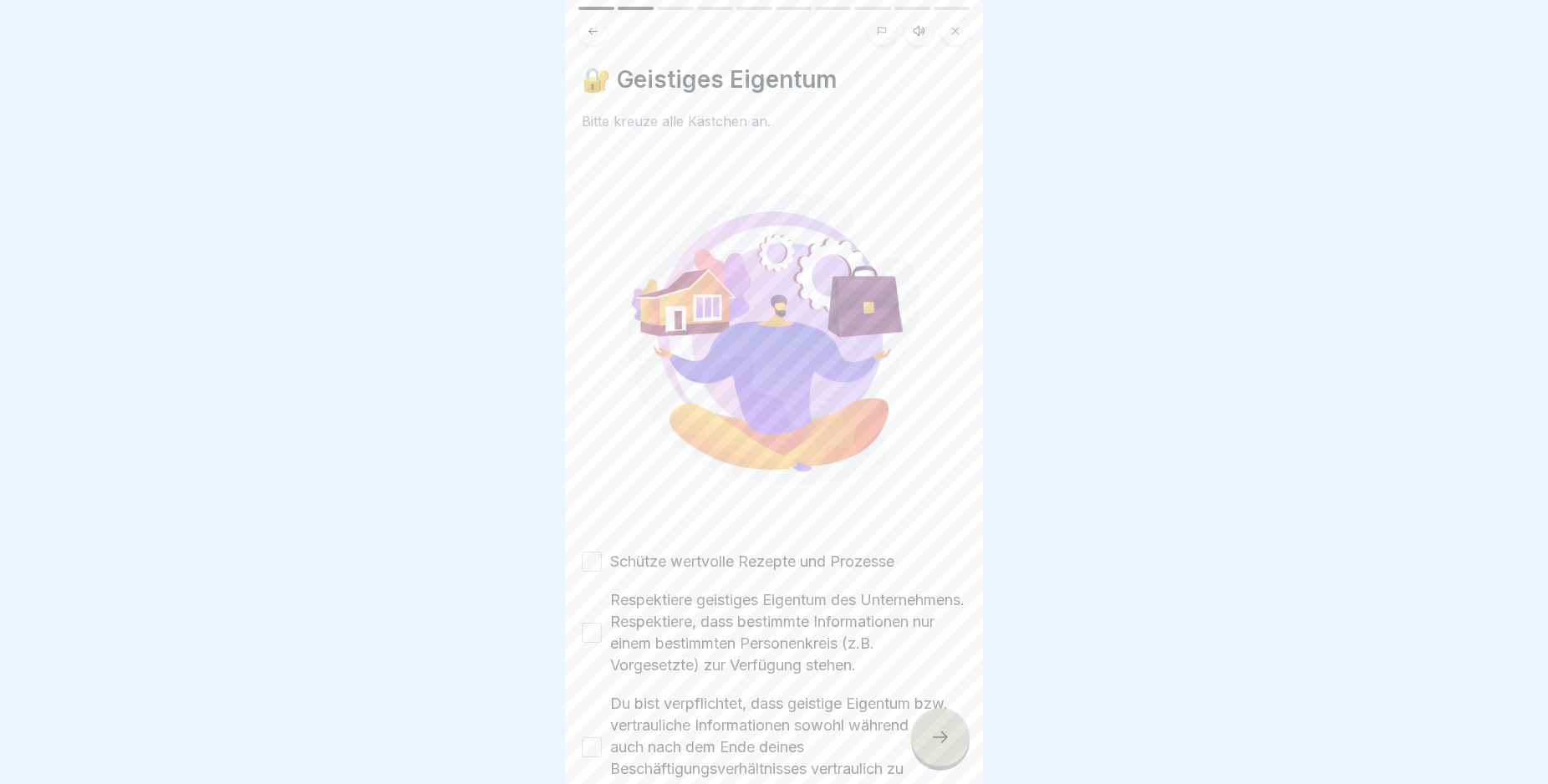
scroll to position [125, 0]
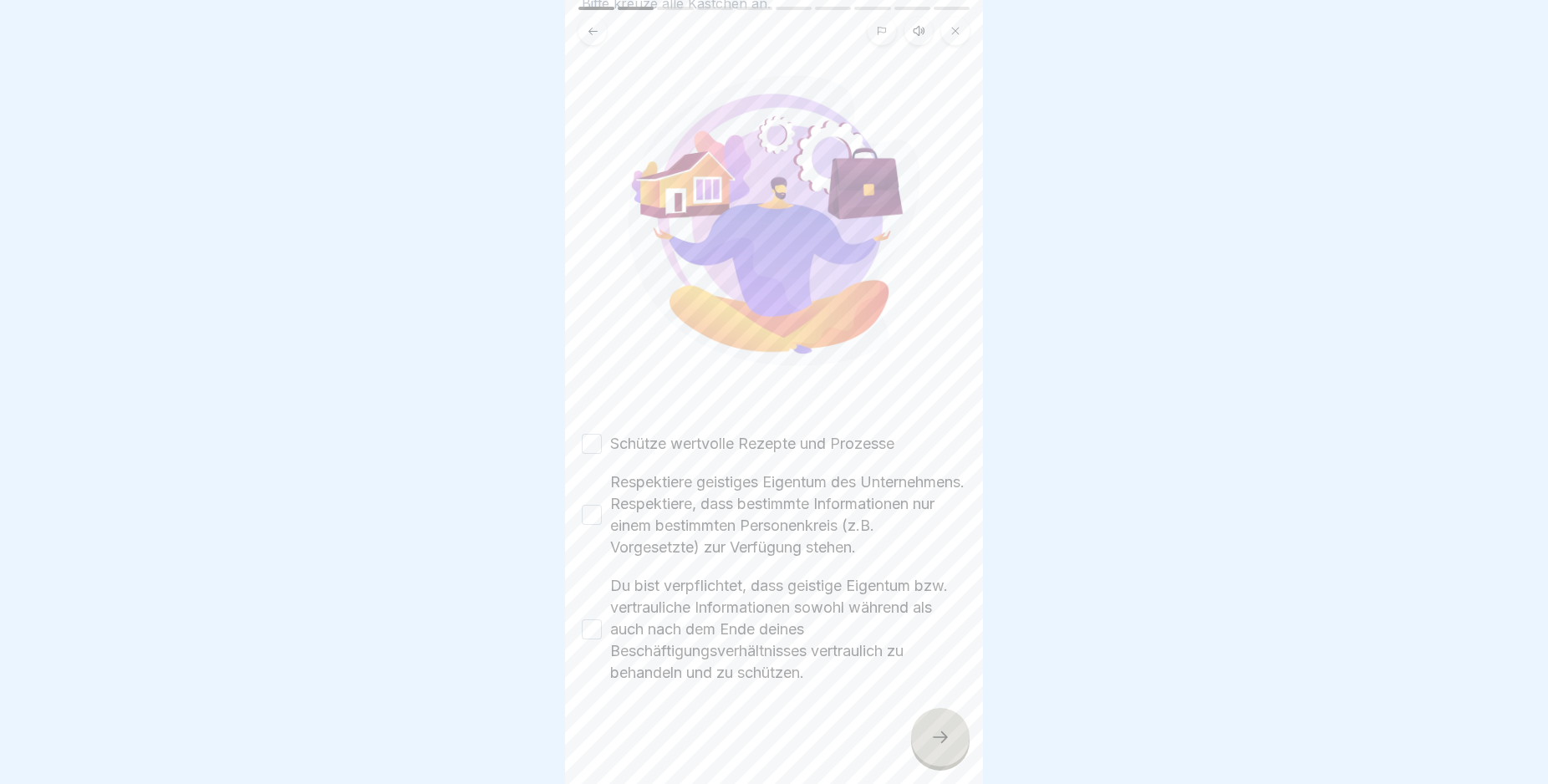
click at [595, 434] on button "Schütze wertvolle Rezepte und Prozesse" at bounding box center [591, 443] width 20 height 20
click at [589, 508] on button "Respektiere geistiges Eigentum des Unternehmens. Respektiere, dass bestimmte In…" at bounding box center [591, 514] width 20 height 20
click at [587, 626] on button "Du bist verpflichtet, dass geistige Eigentum bzw. vertrauliche Informationen so…" at bounding box center [591, 629] width 20 height 20
click at [939, 747] on icon at bounding box center [940, 736] width 20 height 20
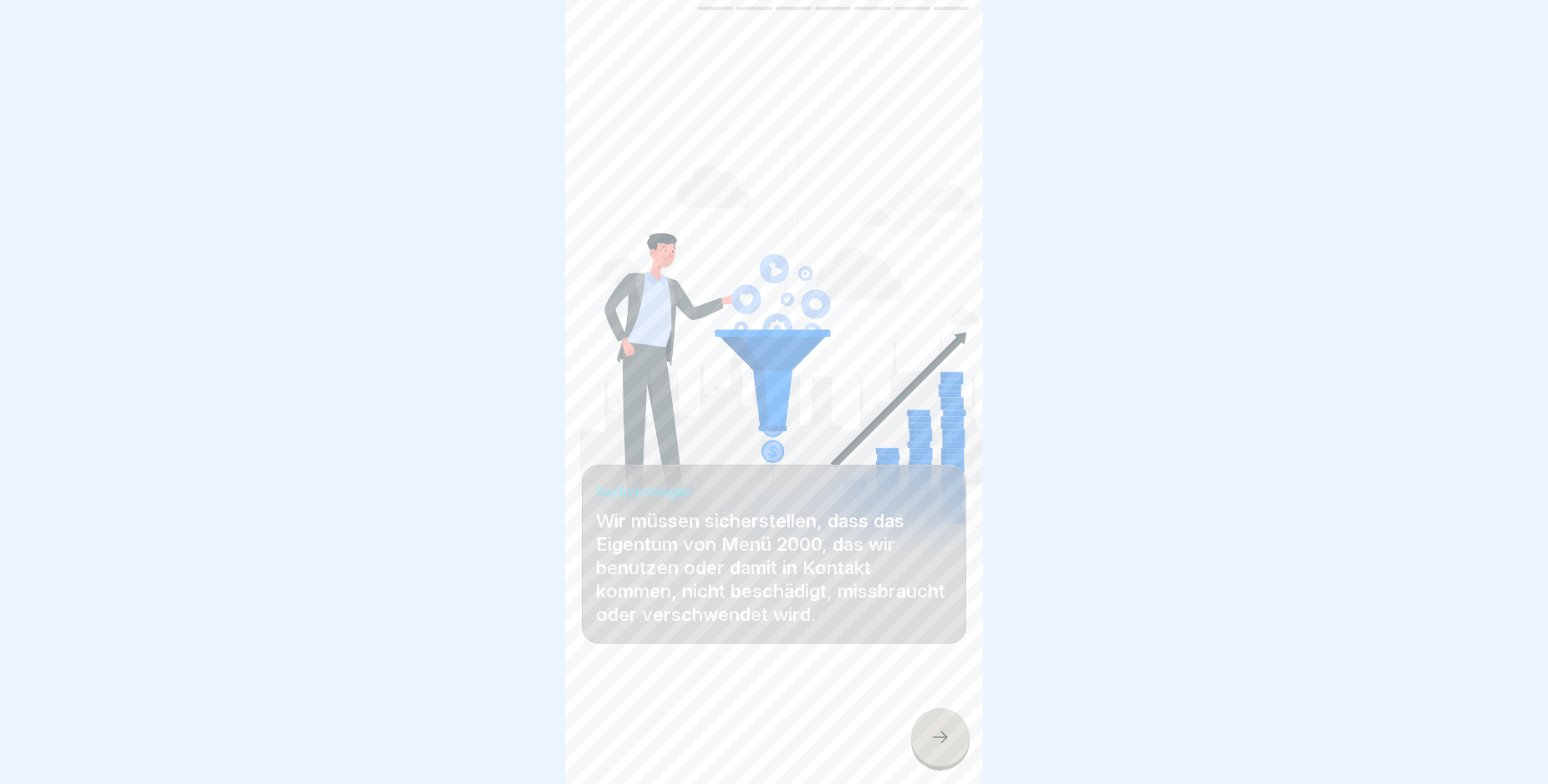
click at [943, 747] on icon at bounding box center [940, 736] width 20 height 20
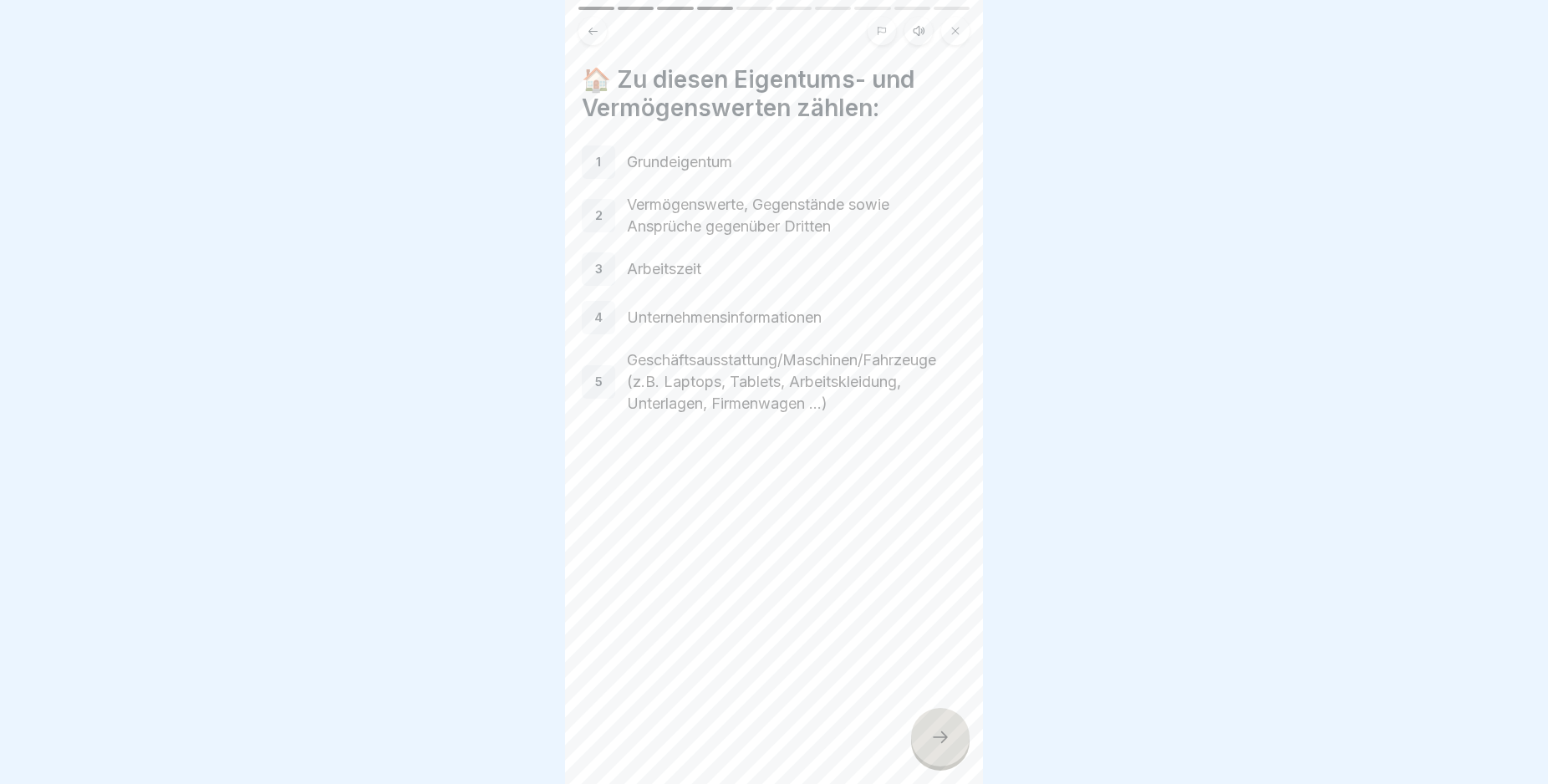
click at [943, 747] on icon at bounding box center [940, 736] width 20 height 20
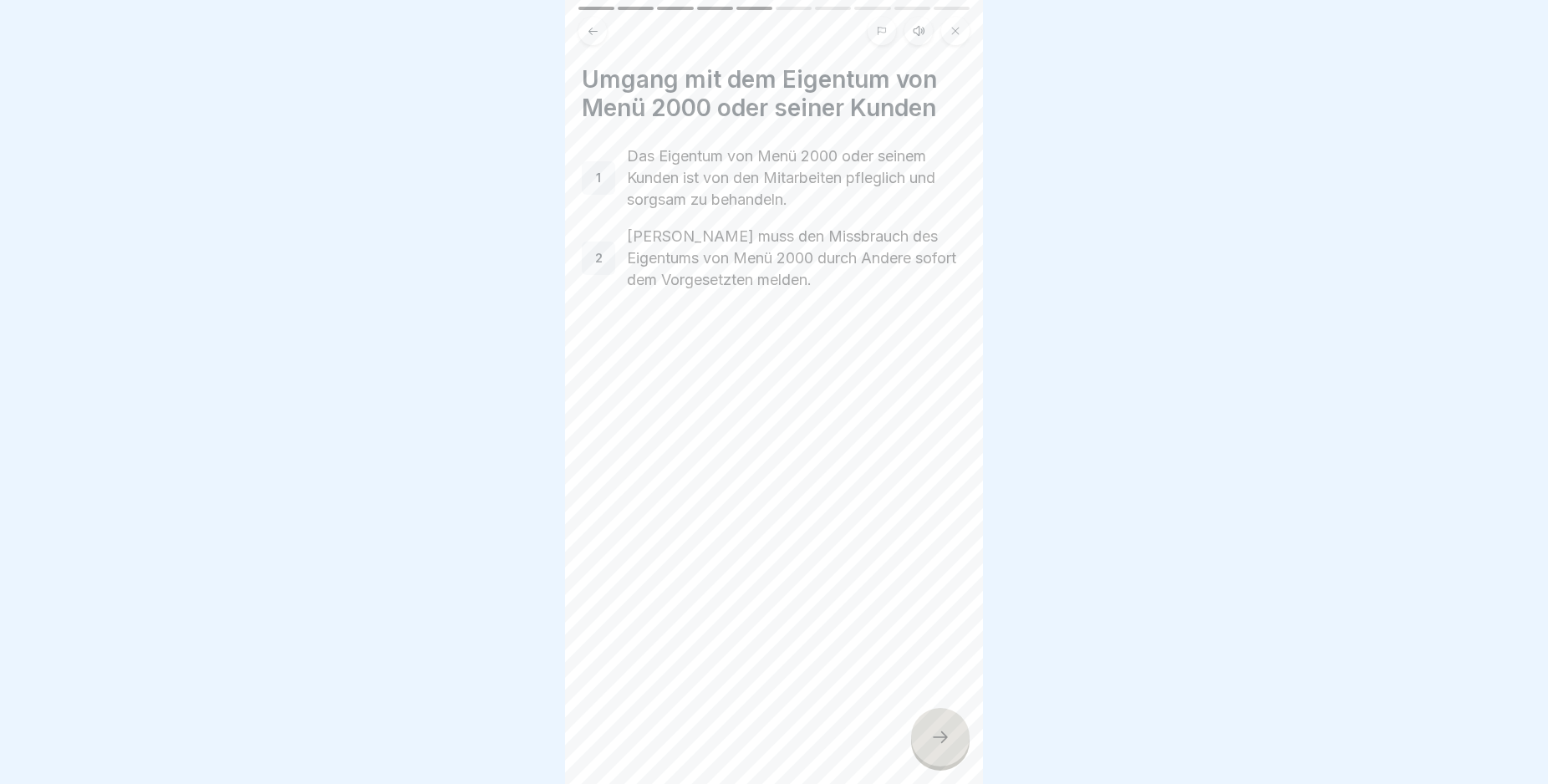
click at [943, 747] on icon at bounding box center [940, 736] width 20 height 20
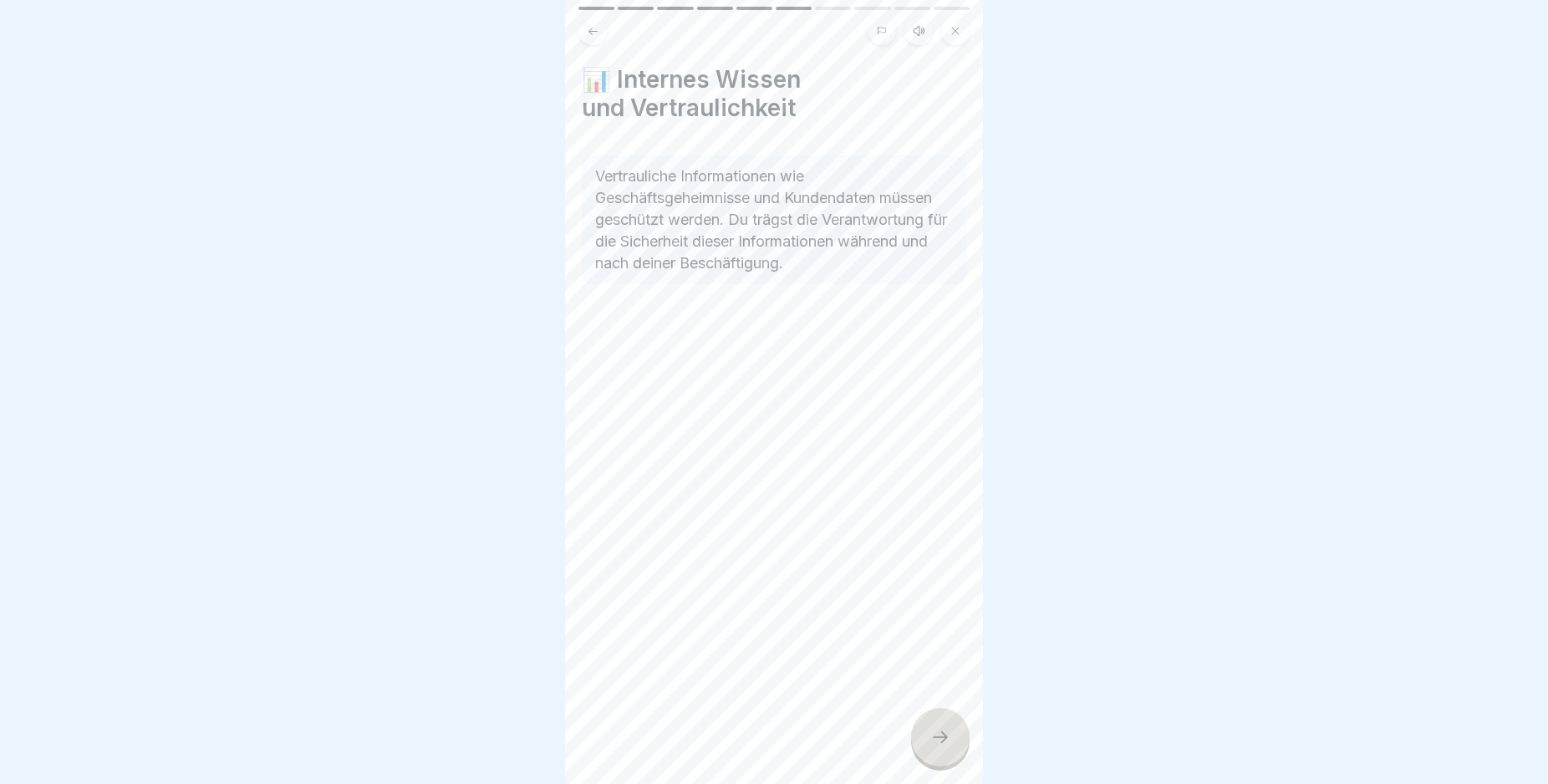
click at [943, 747] on icon at bounding box center [940, 736] width 20 height 20
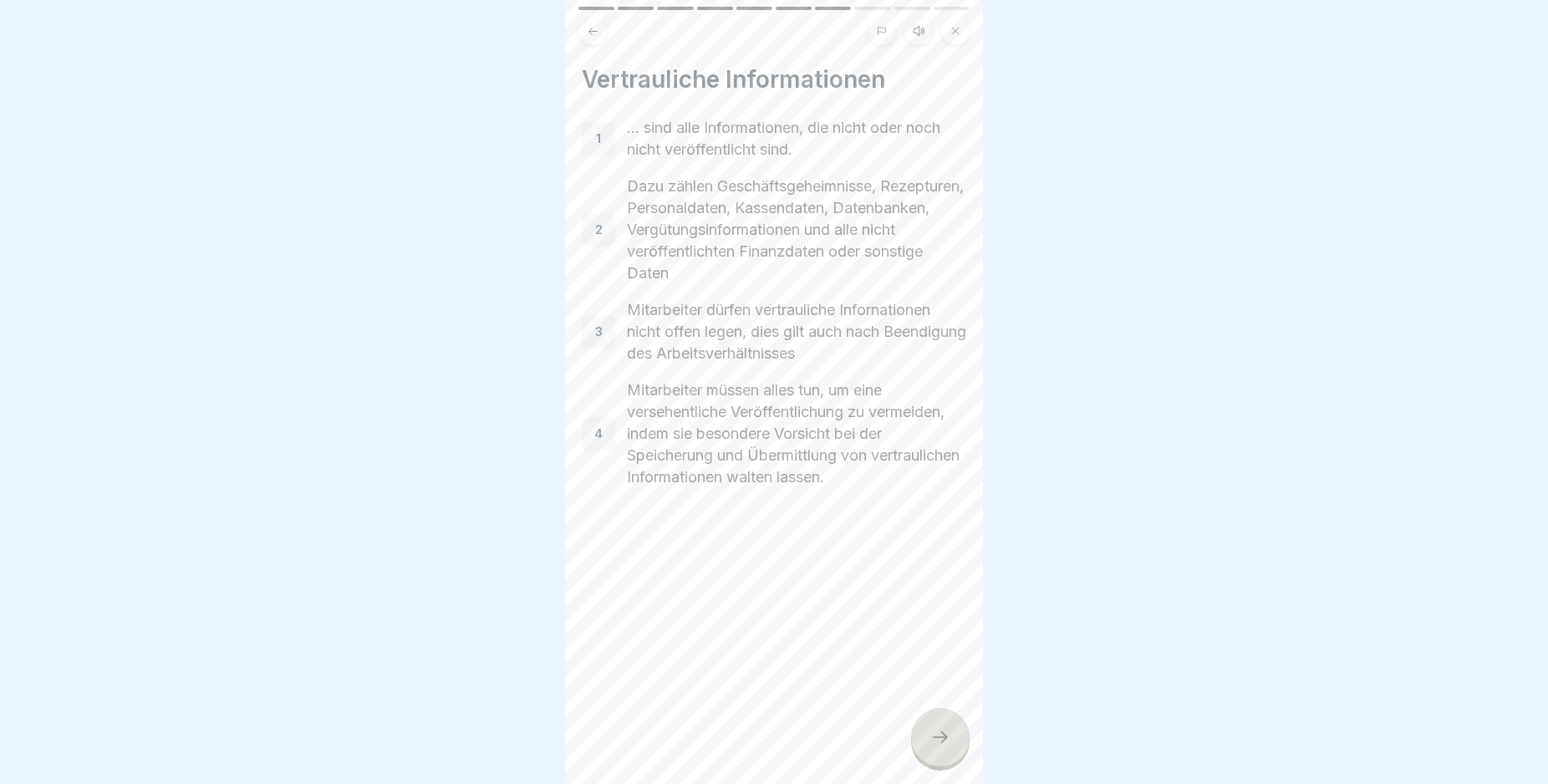
click at [940, 747] on icon at bounding box center [940, 736] width 20 height 20
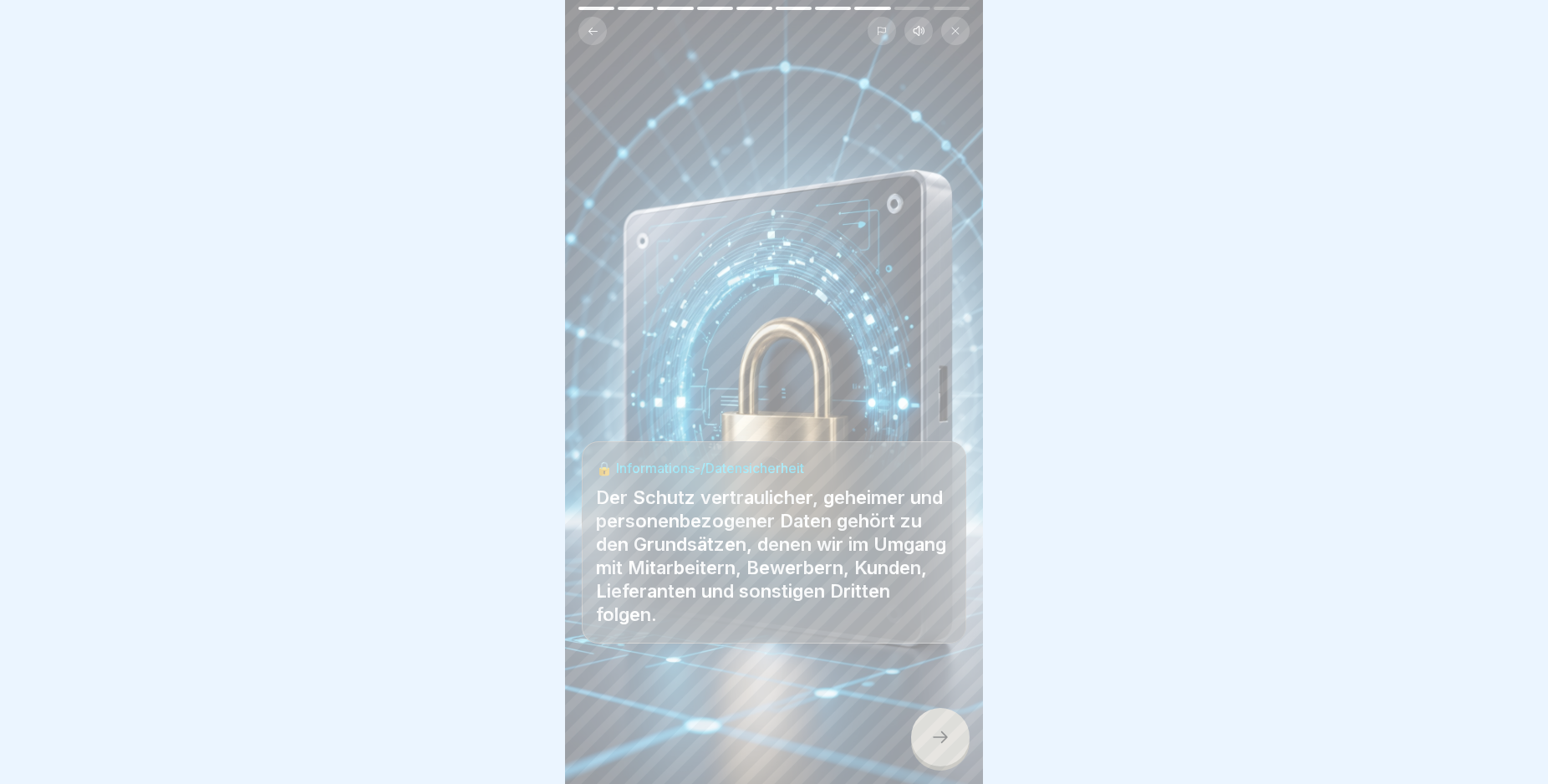
click at [940, 747] on icon at bounding box center [940, 736] width 20 height 20
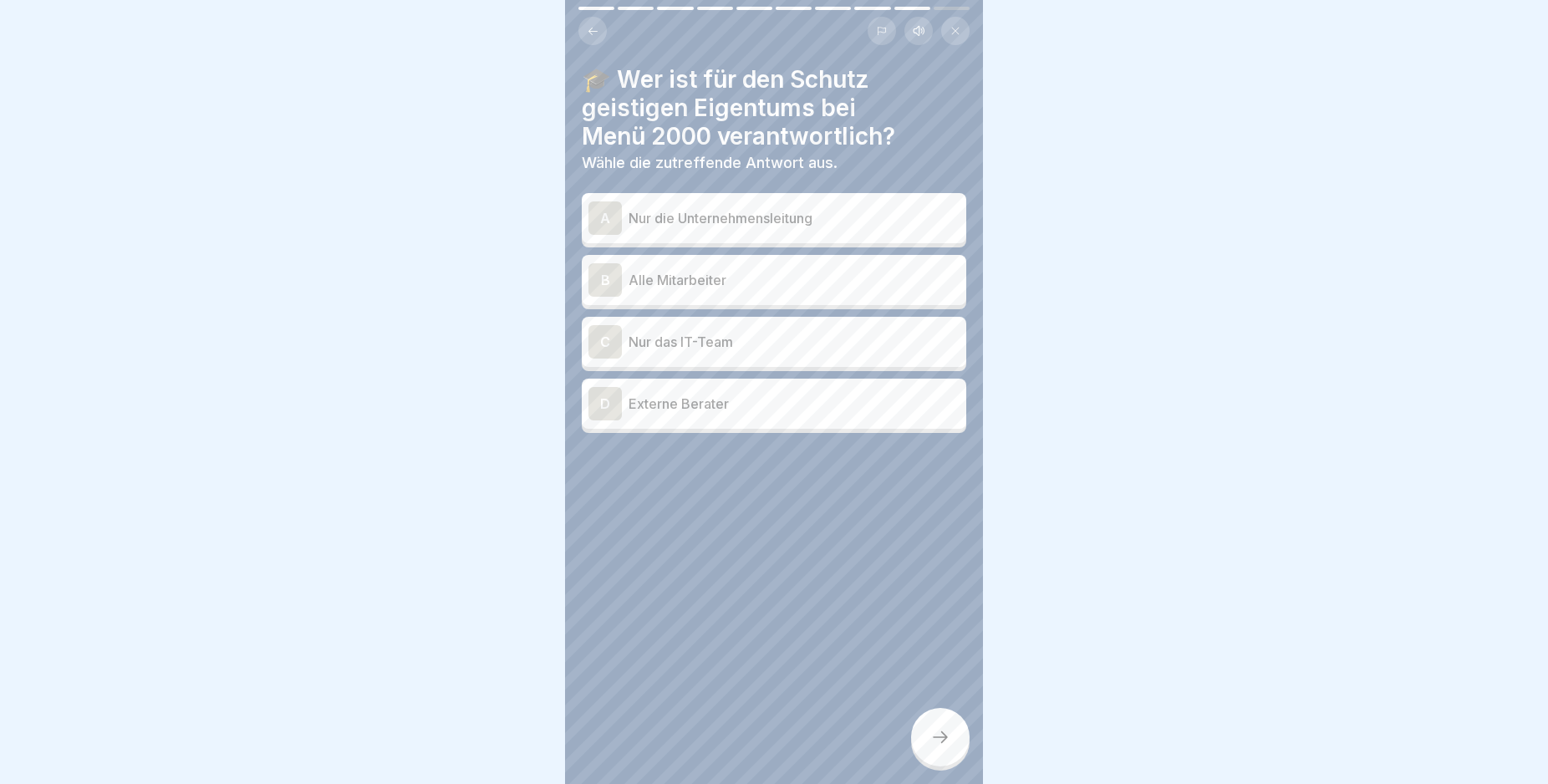
click at [599, 278] on div "B" at bounding box center [605, 280] width 34 height 34
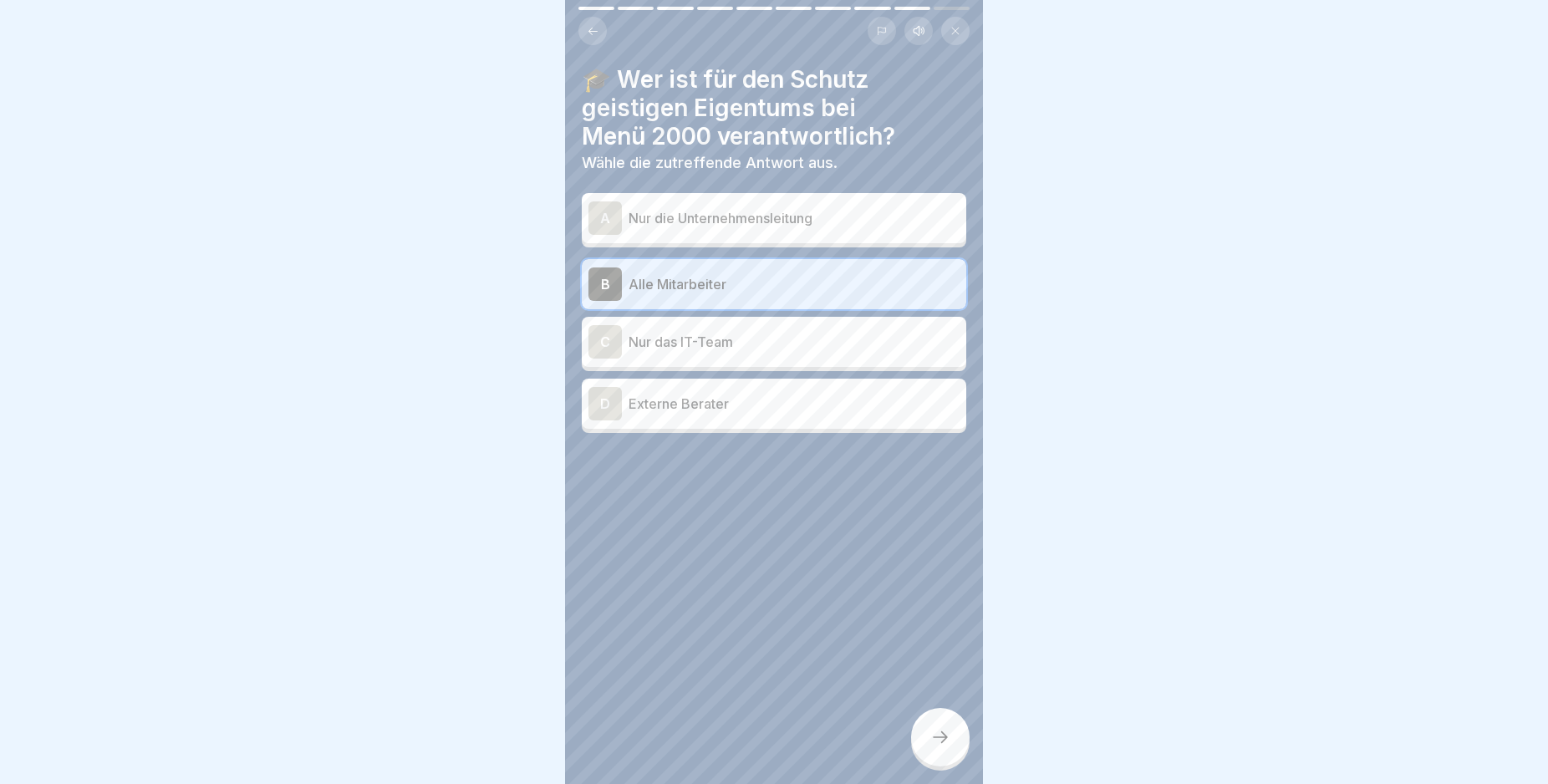
click at [956, 757] on div at bounding box center [941, 737] width 58 height 58
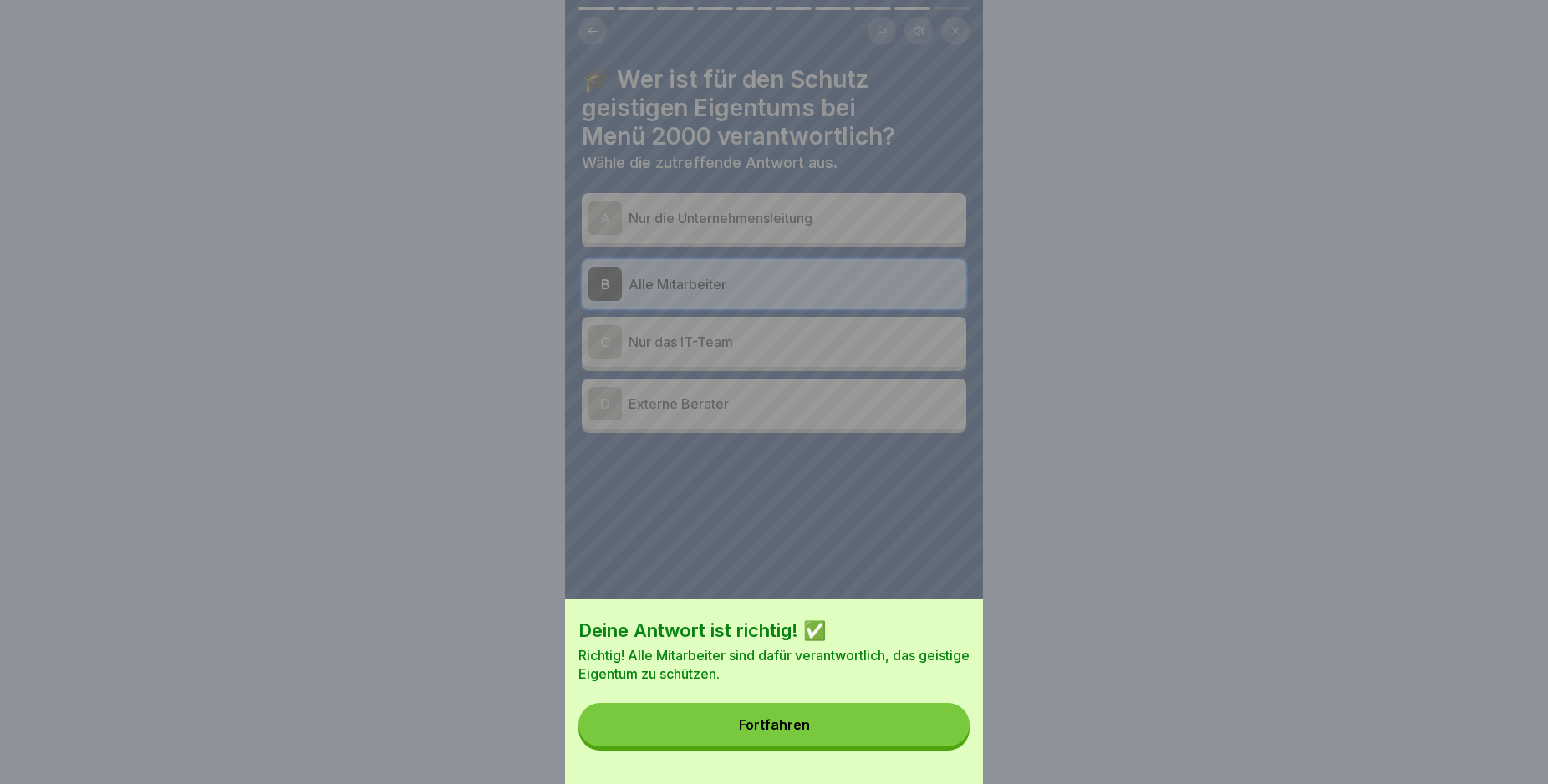
click at [862, 746] on button "Fortfahren" at bounding box center [773, 725] width 391 height 43
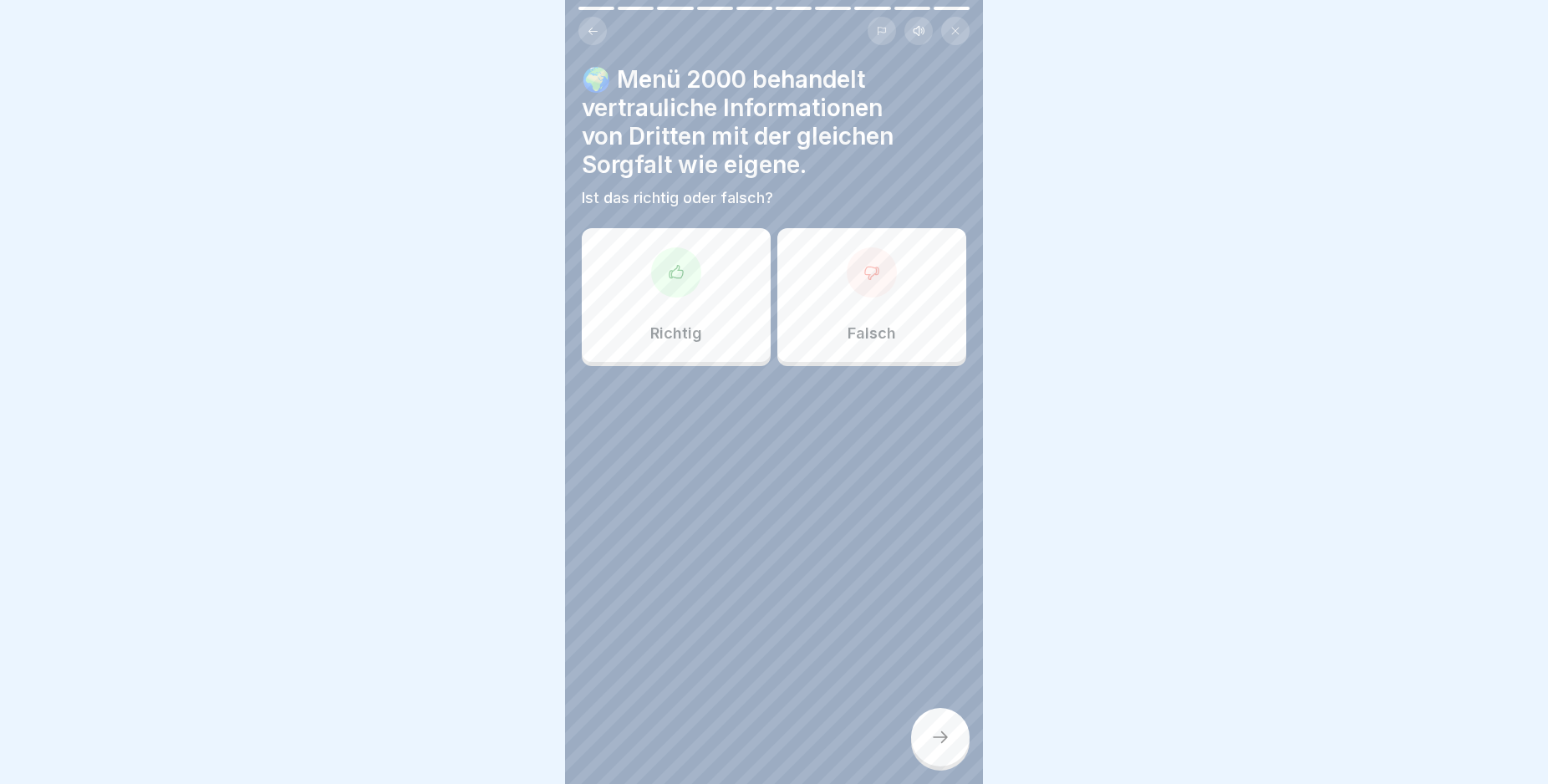
click at [669, 276] on icon at bounding box center [676, 273] width 17 height 17
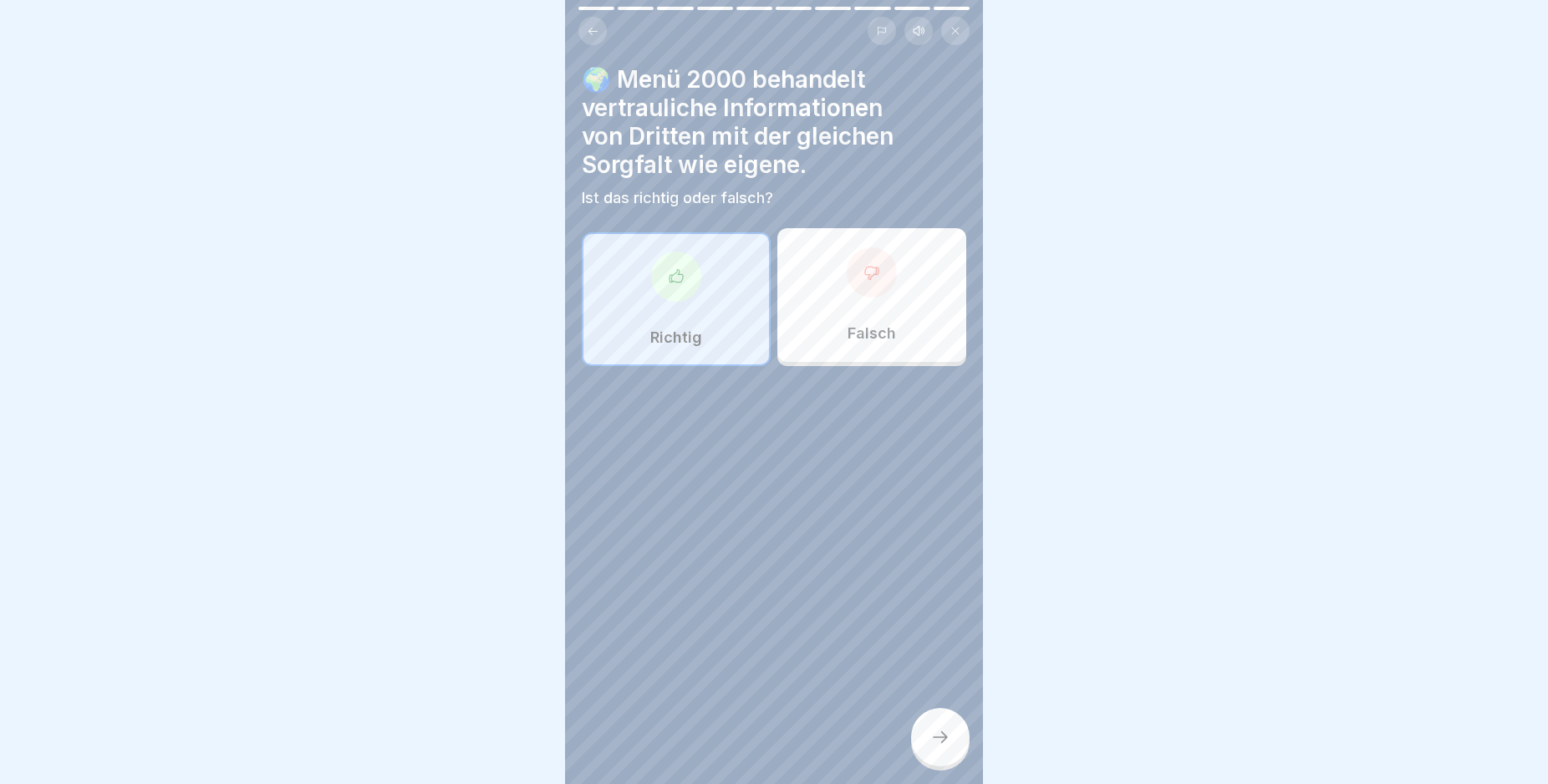
click at [948, 747] on icon at bounding box center [940, 736] width 20 height 20
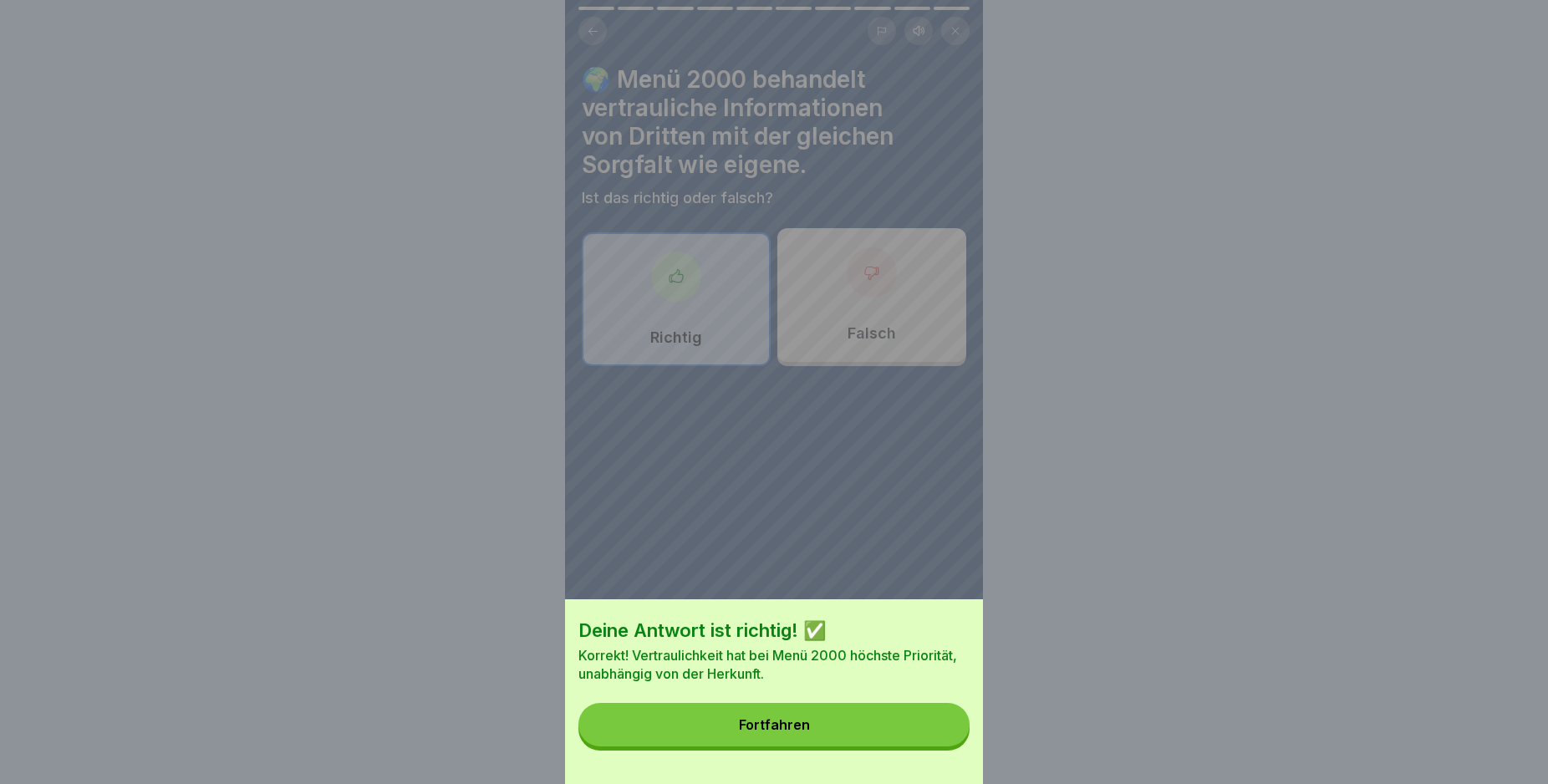
click at [897, 746] on button "Fortfahren" at bounding box center [773, 725] width 391 height 43
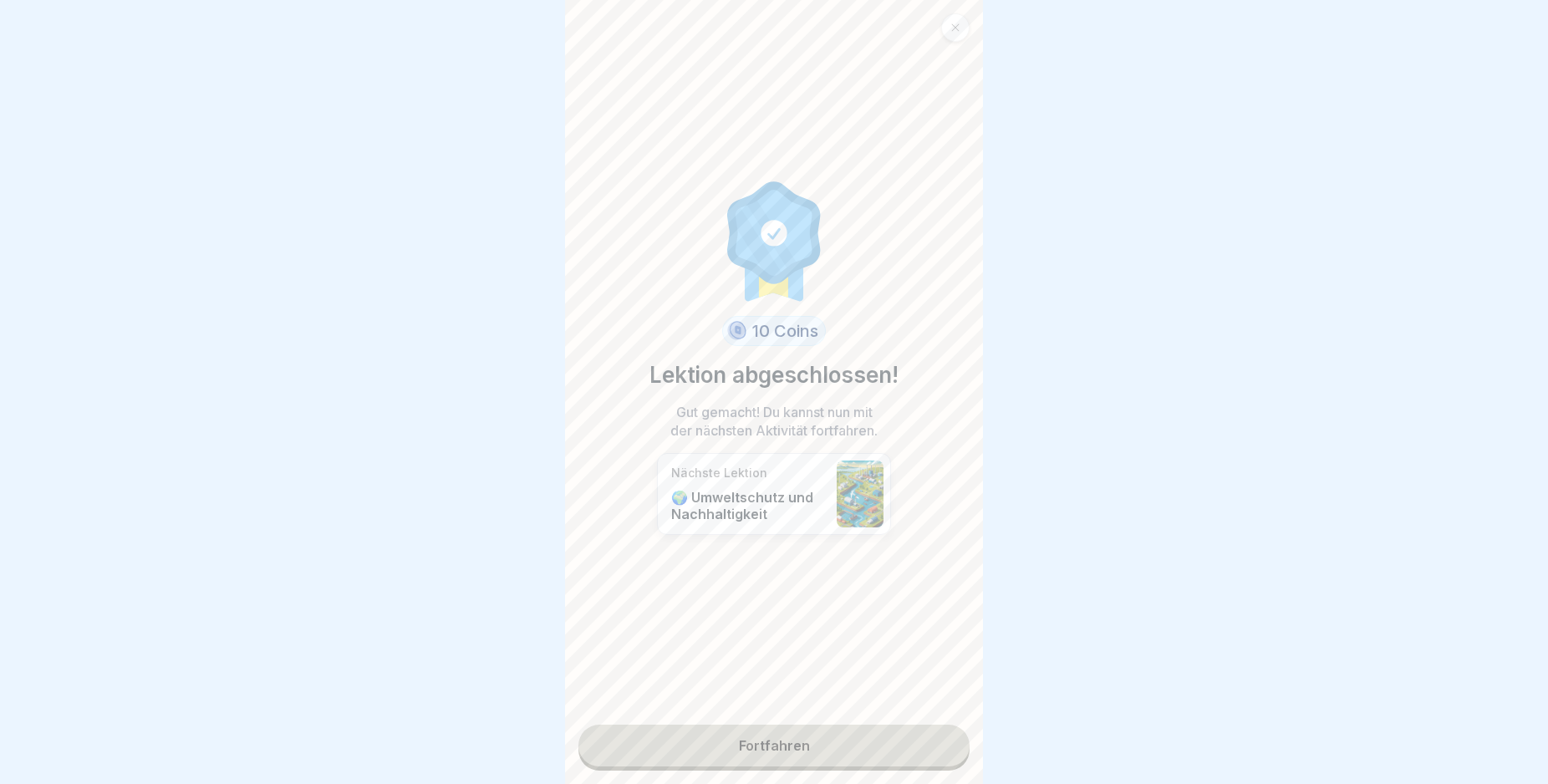
click at [893, 736] on link "Fortfahren" at bounding box center [773, 745] width 391 height 41
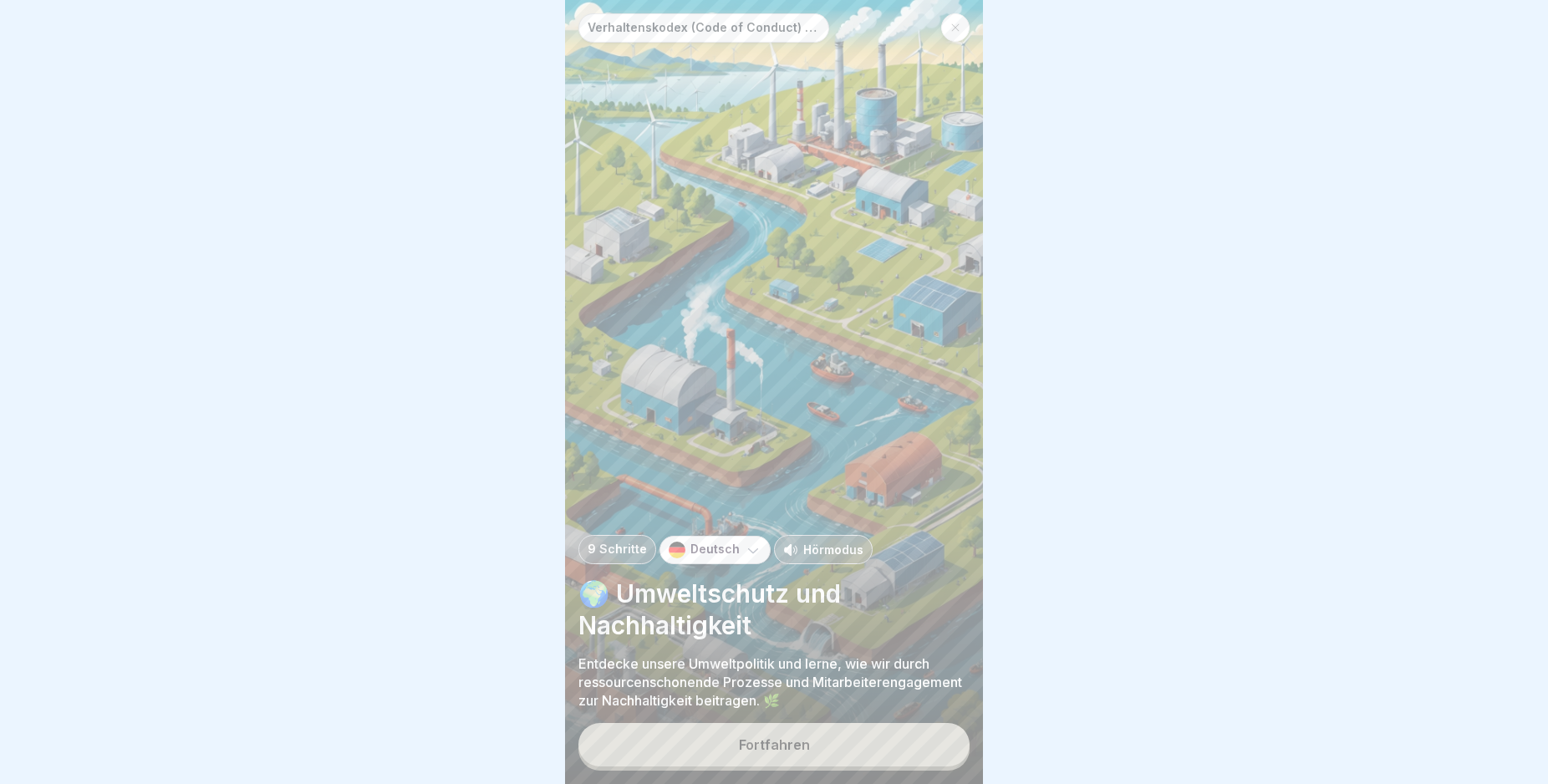
click at [875, 762] on button "Fortfahren" at bounding box center [773, 744] width 391 height 43
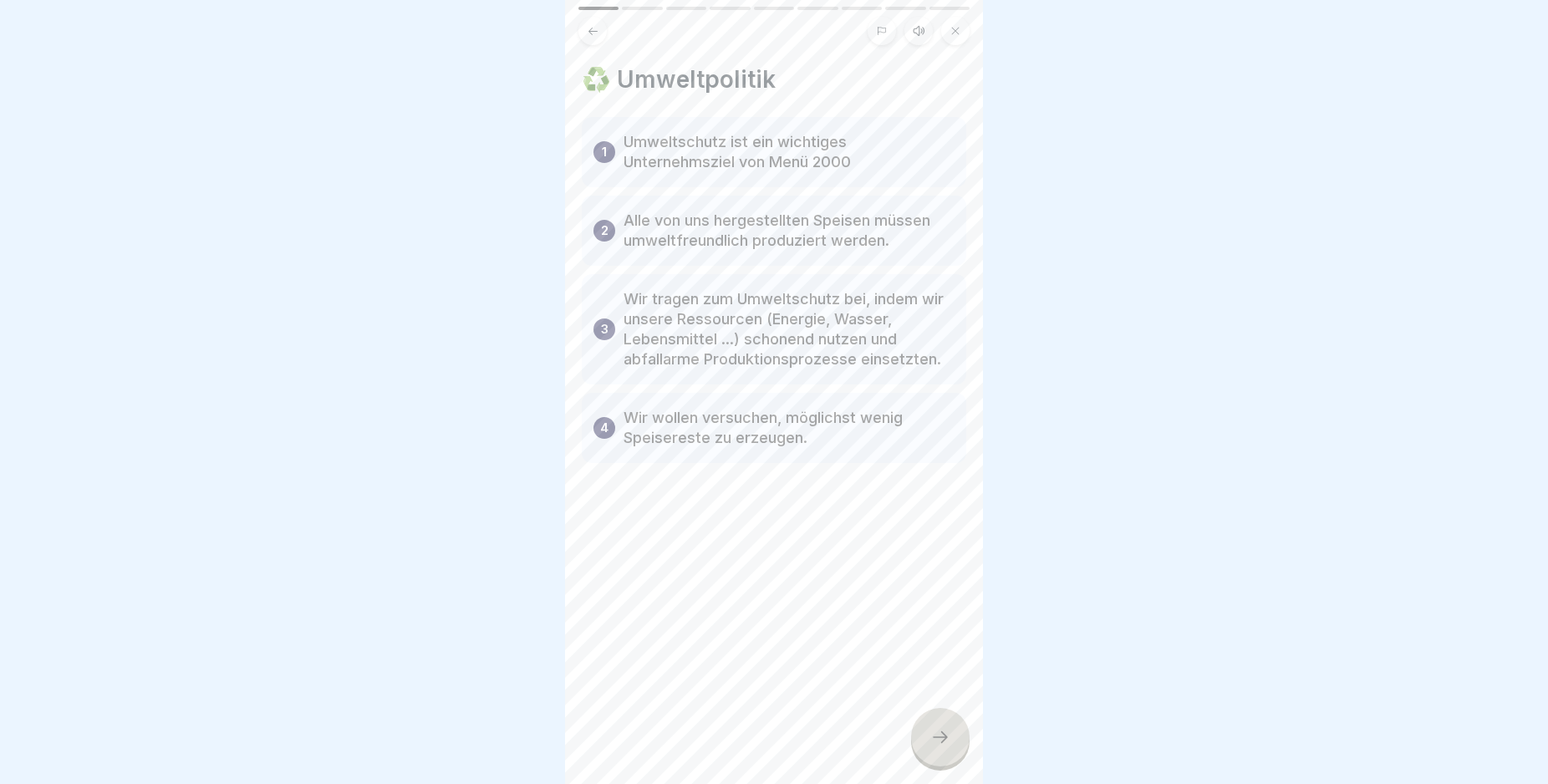
click at [946, 743] on icon at bounding box center [941, 737] width 15 height 11
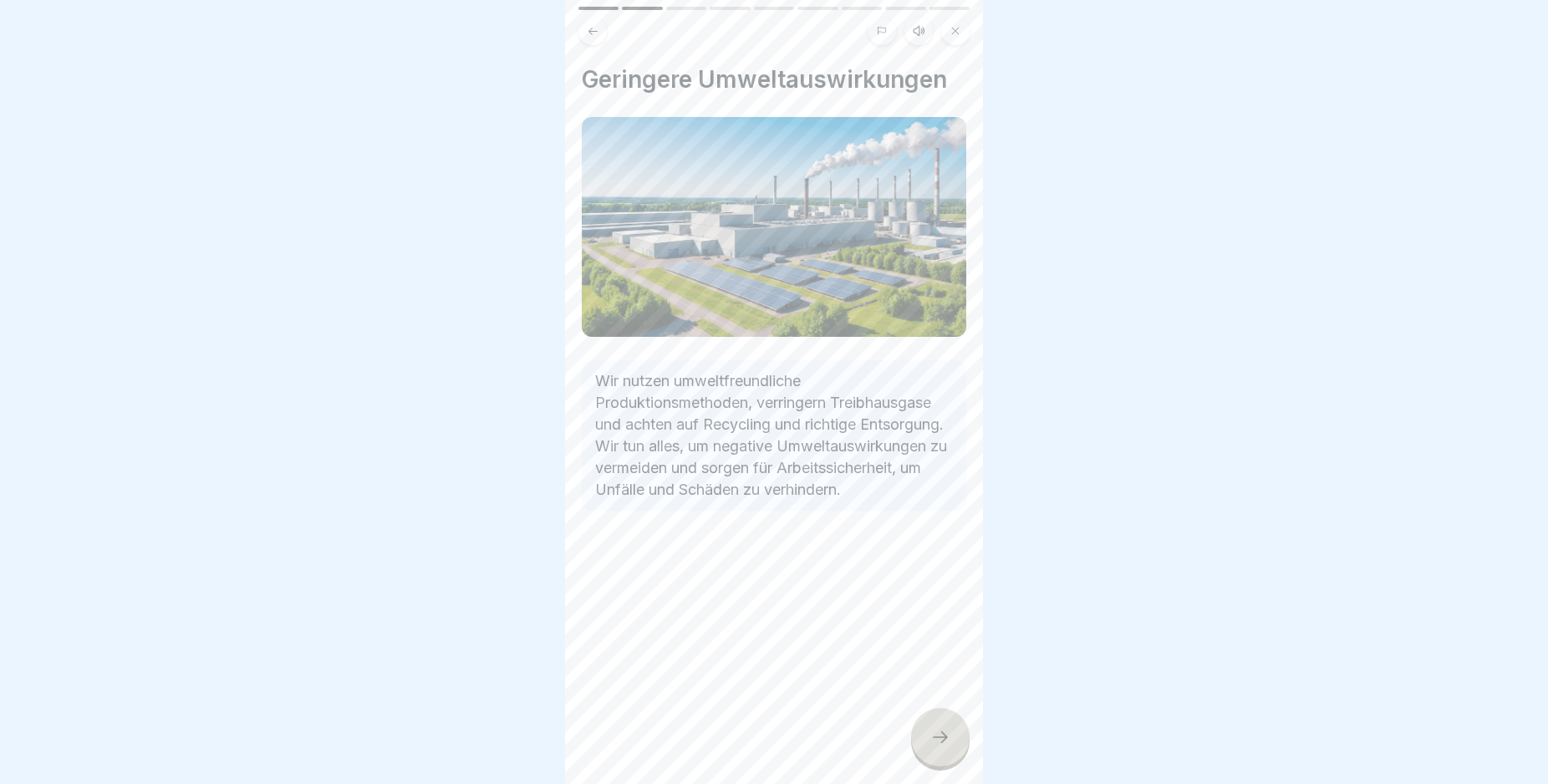
click at [946, 743] on icon at bounding box center [941, 737] width 15 height 11
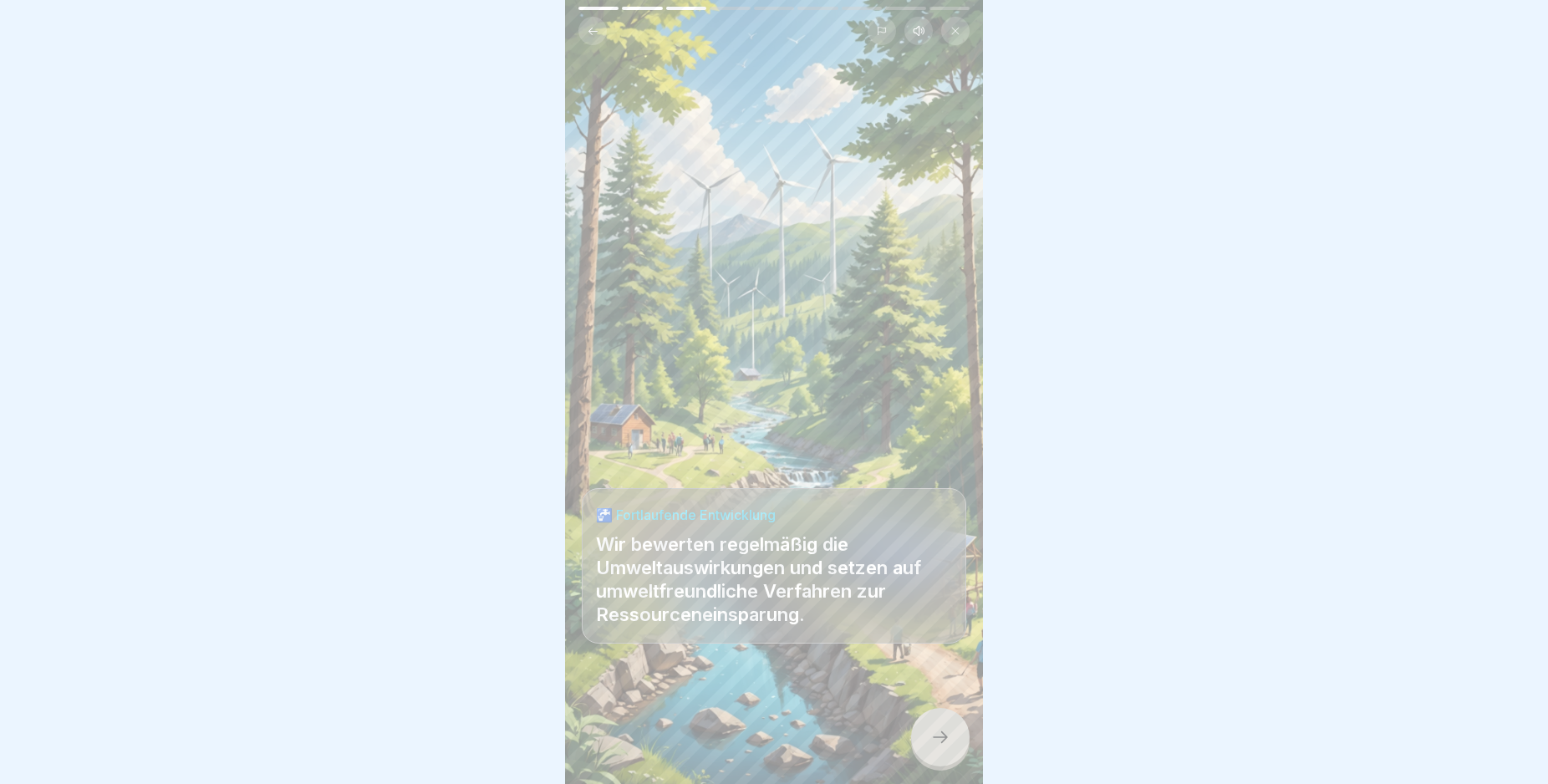
click at [946, 743] on icon at bounding box center [941, 737] width 15 height 11
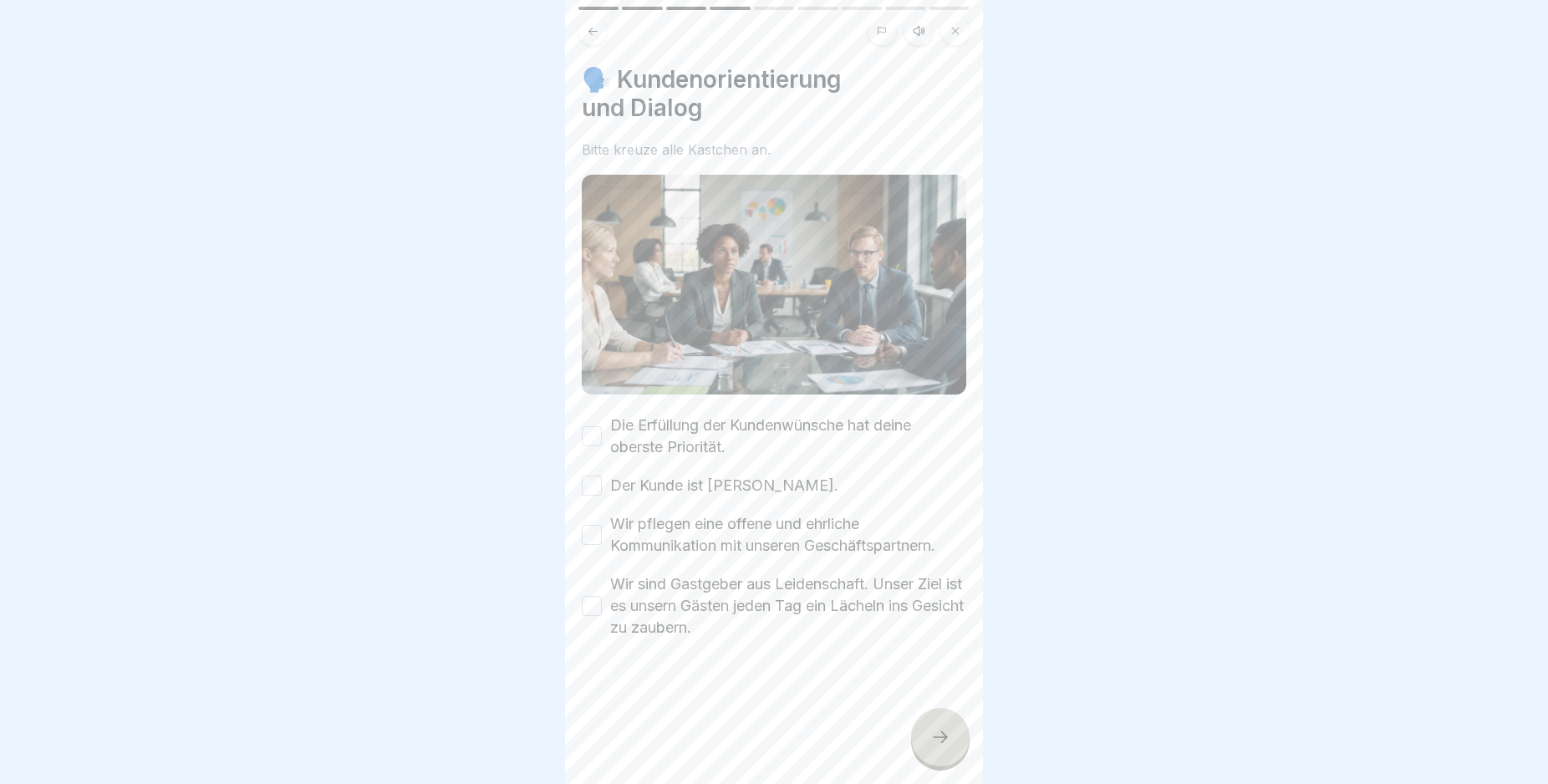
click at [589, 426] on button "Die Erfüllung der Kundenwünsche hat deine oberste Priorität." at bounding box center [591, 436] width 20 height 20
click at [592, 480] on button "Der Kunde ist [PERSON_NAME]." at bounding box center [591, 485] width 20 height 20
click at [589, 526] on button "Wir pflegen eine offene und ehrliche Kommunikation mit unseren Geschäftspartner…" at bounding box center [591, 535] width 20 height 20
click at [590, 596] on button "Wir sind Gastgeber aus Leidenschaft. Unser Ziel ist es unsern Gästen jeden Tag …" at bounding box center [591, 605] width 20 height 20
click at [945, 747] on icon at bounding box center [940, 736] width 20 height 20
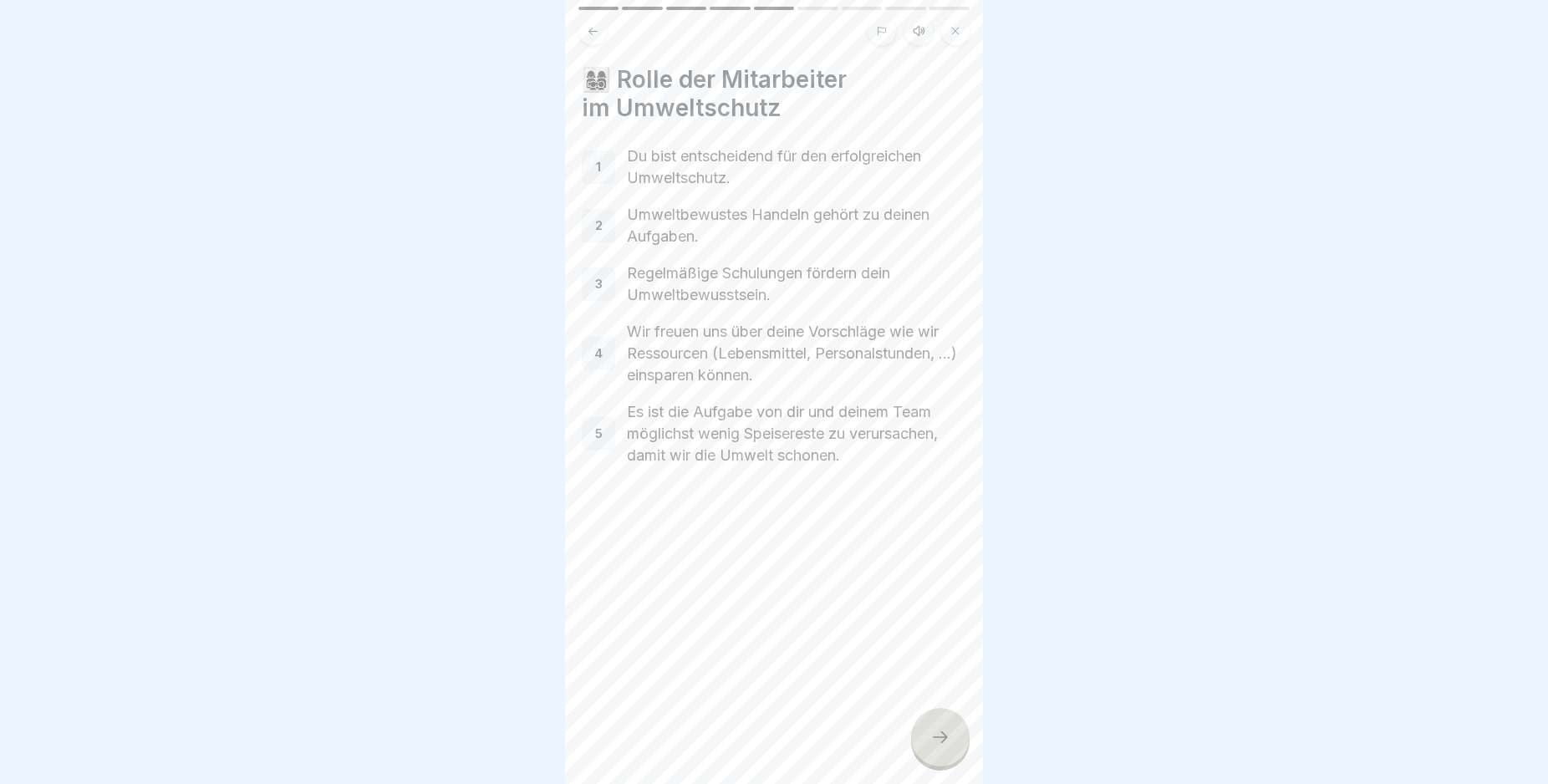
click at [944, 747] on icon at bounding box center [940, 736] width 20 height 20
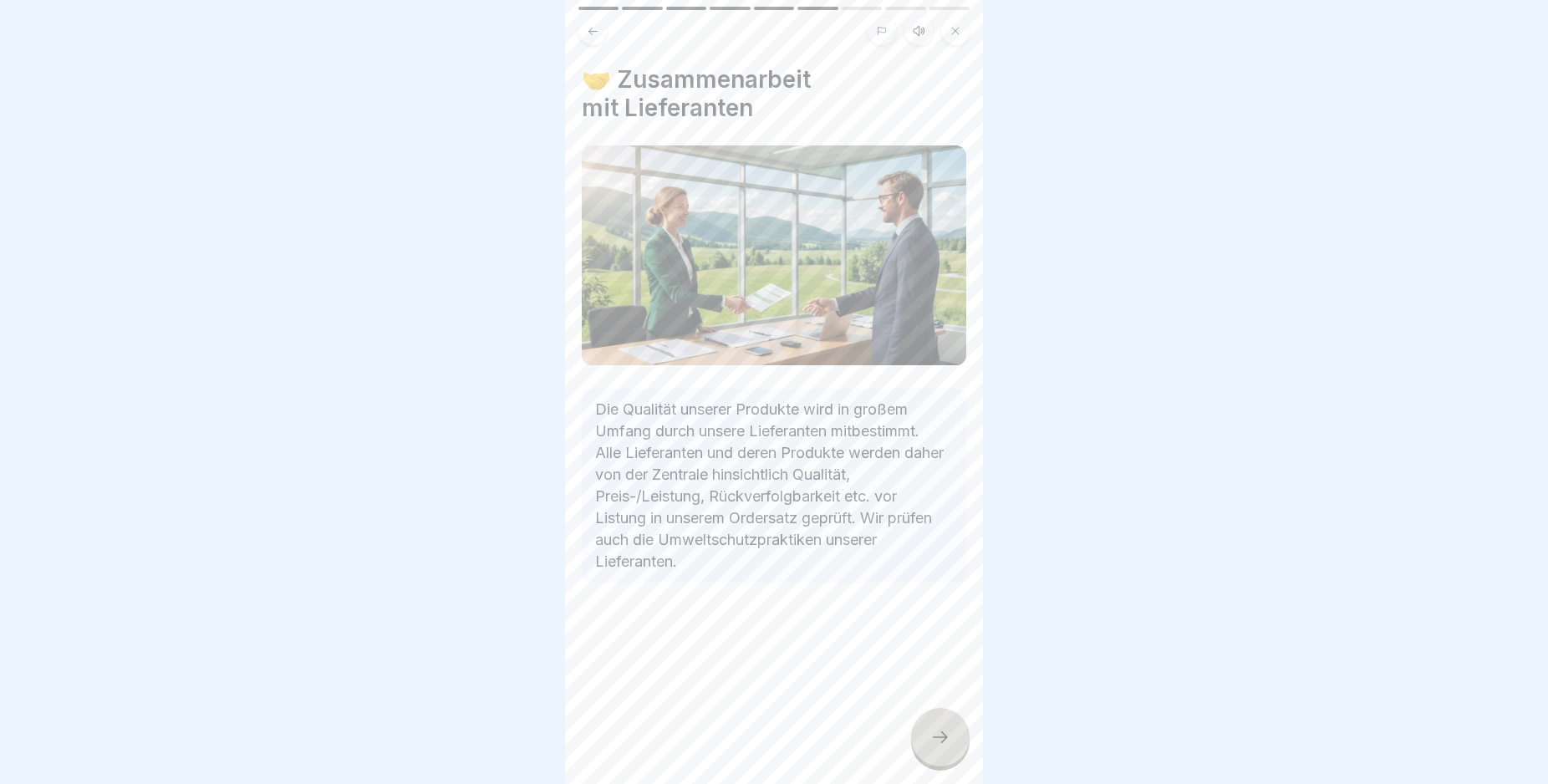
click at [944, 747] on icon at bounding box center [940, 736] width 20 height 20
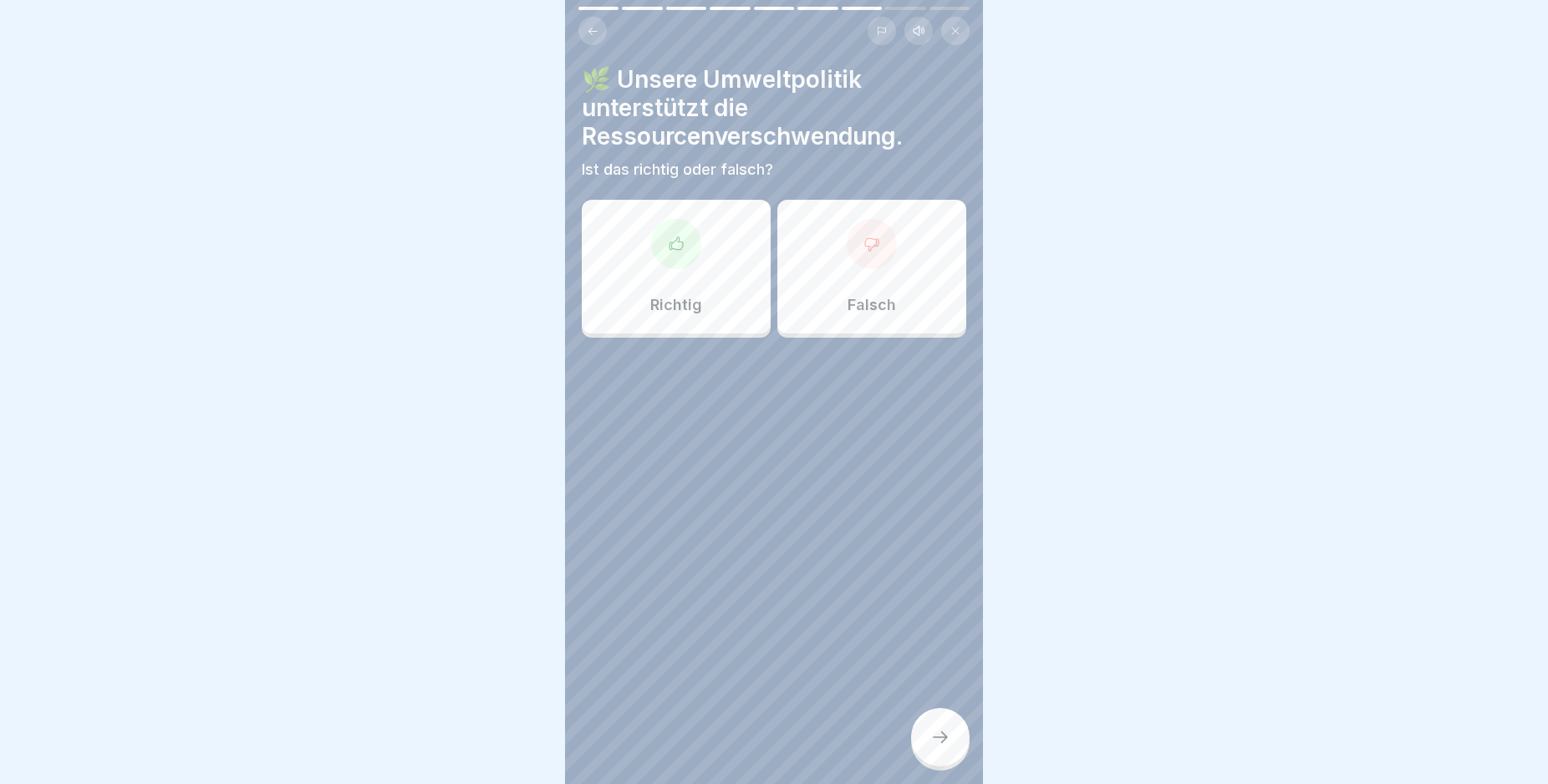
click at [870, 249] on div at bounding box center [871, 244] width 50 height 50
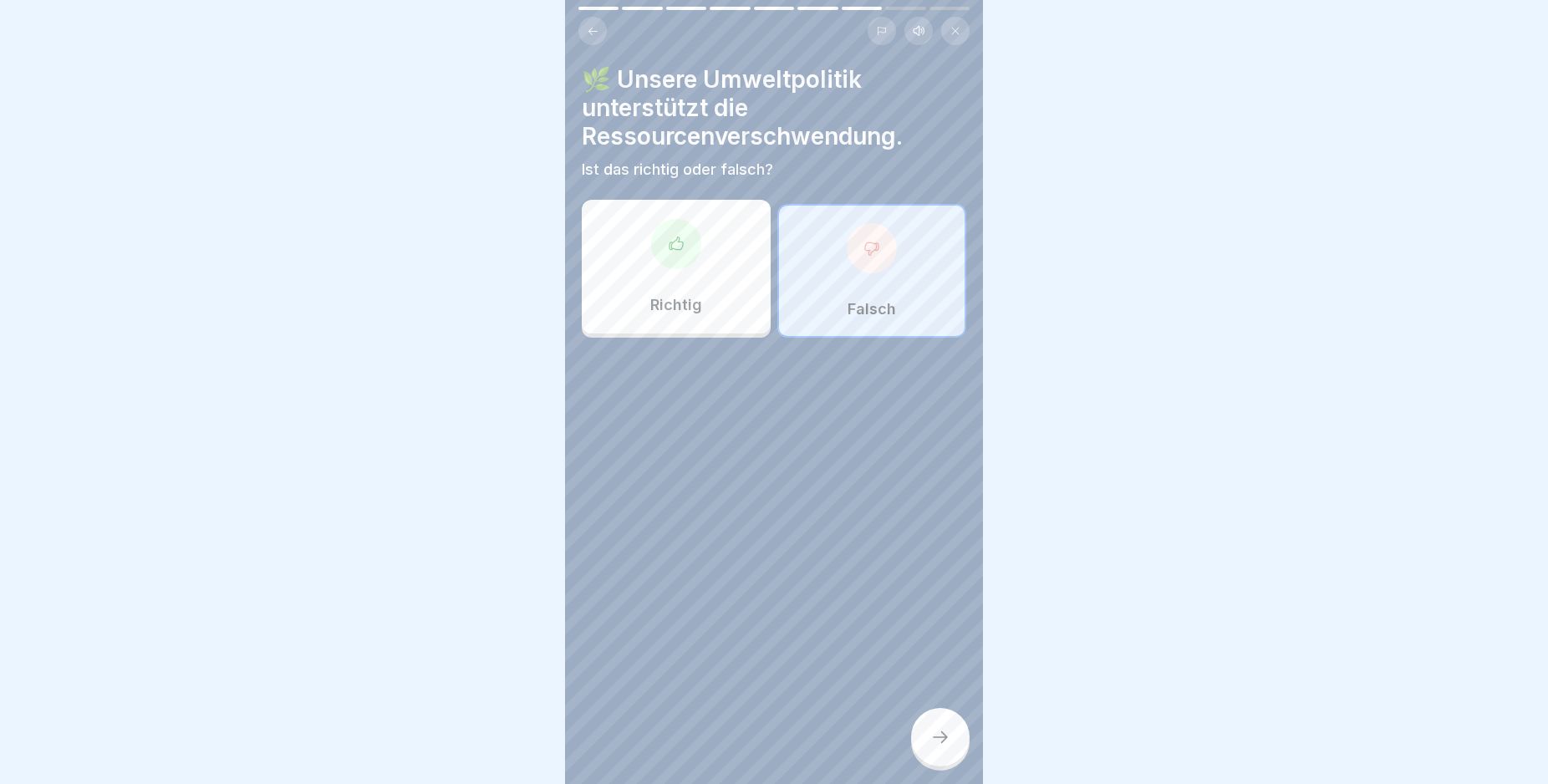
click at [950, 758] on div at bounding box center [941, 737] width 58 height 58
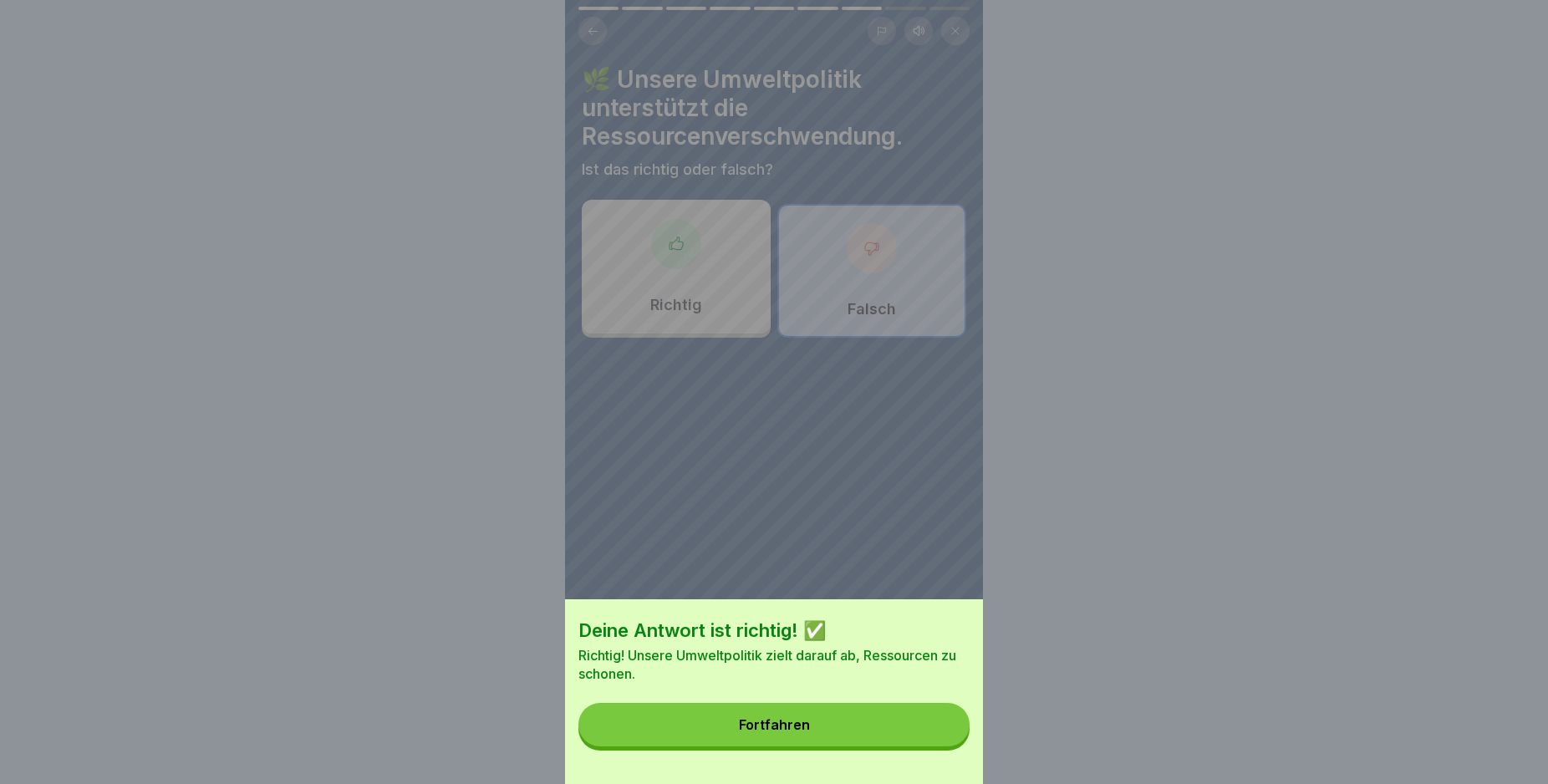
click at [870, 744] on button "Fortfahren" at bounding box center [773, 725] width 391 height 43
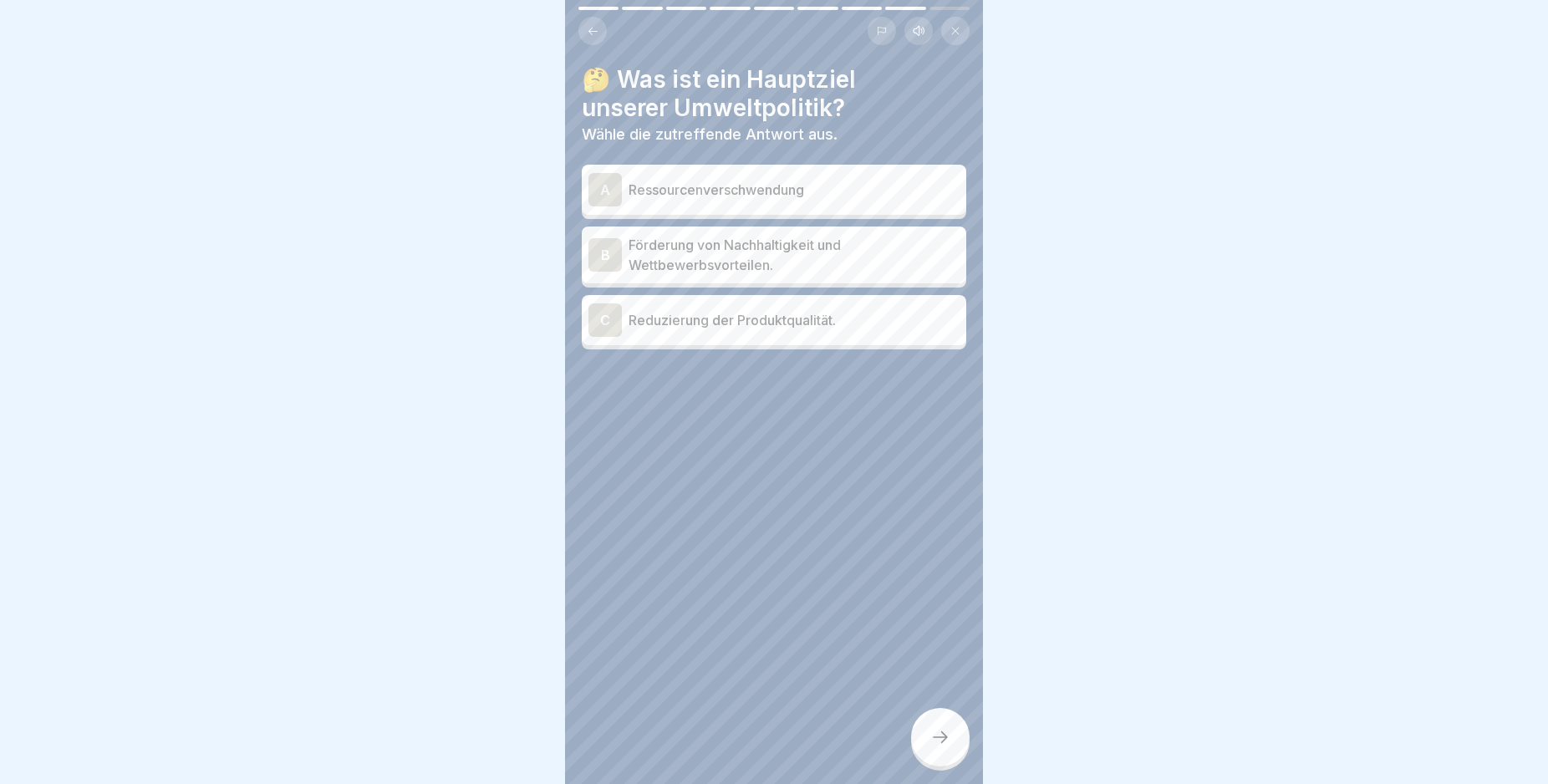
click at [605, 254] on div "B" at bounding box center [605, 255] width 34 height 34
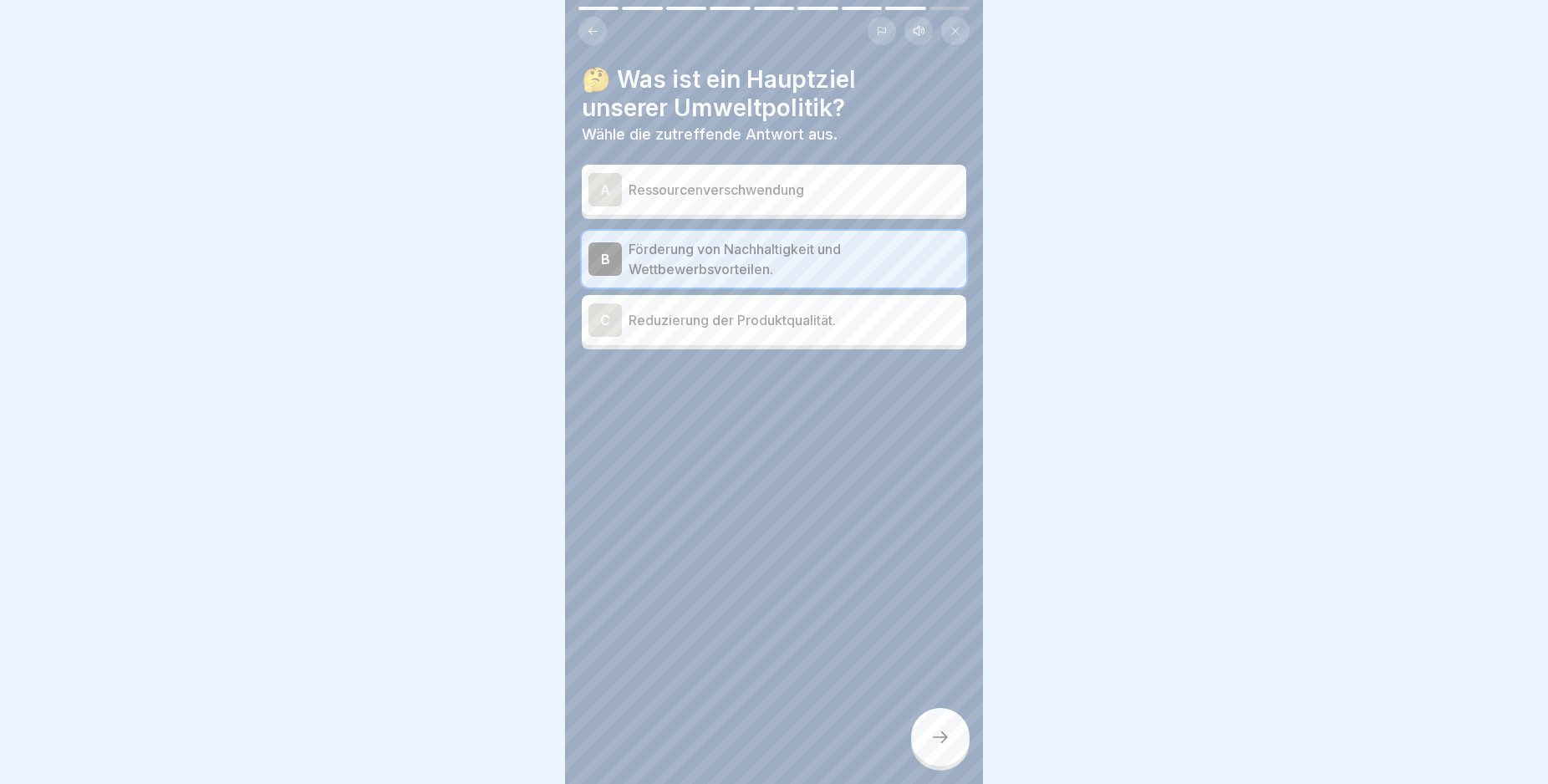
click at [937, 747] on icon at bounding box center [940, 736] width 20 height 20
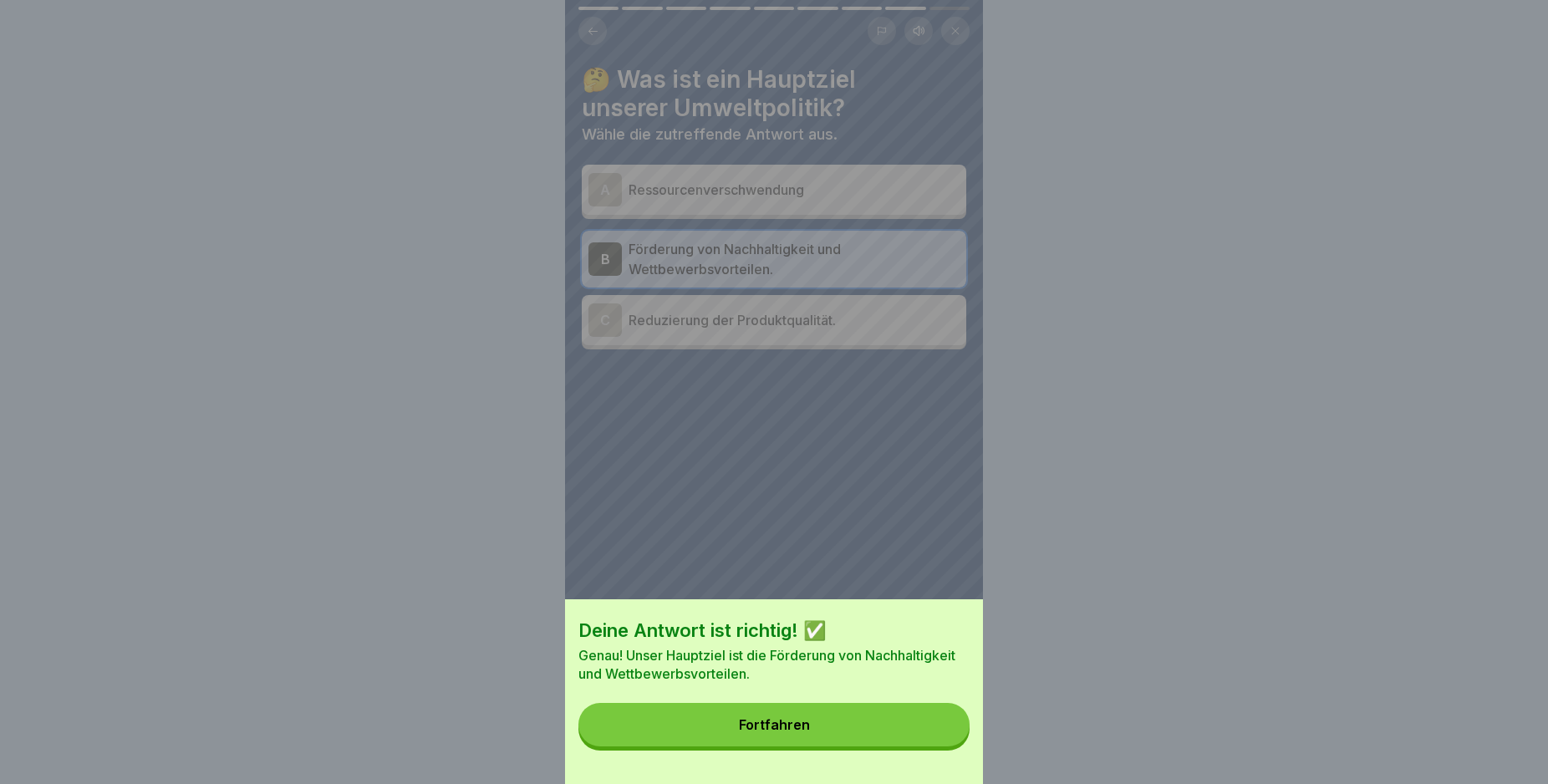
click at [925, 746] on button "Fortfahren" at bounding box center [773, 725] width 391 height 43
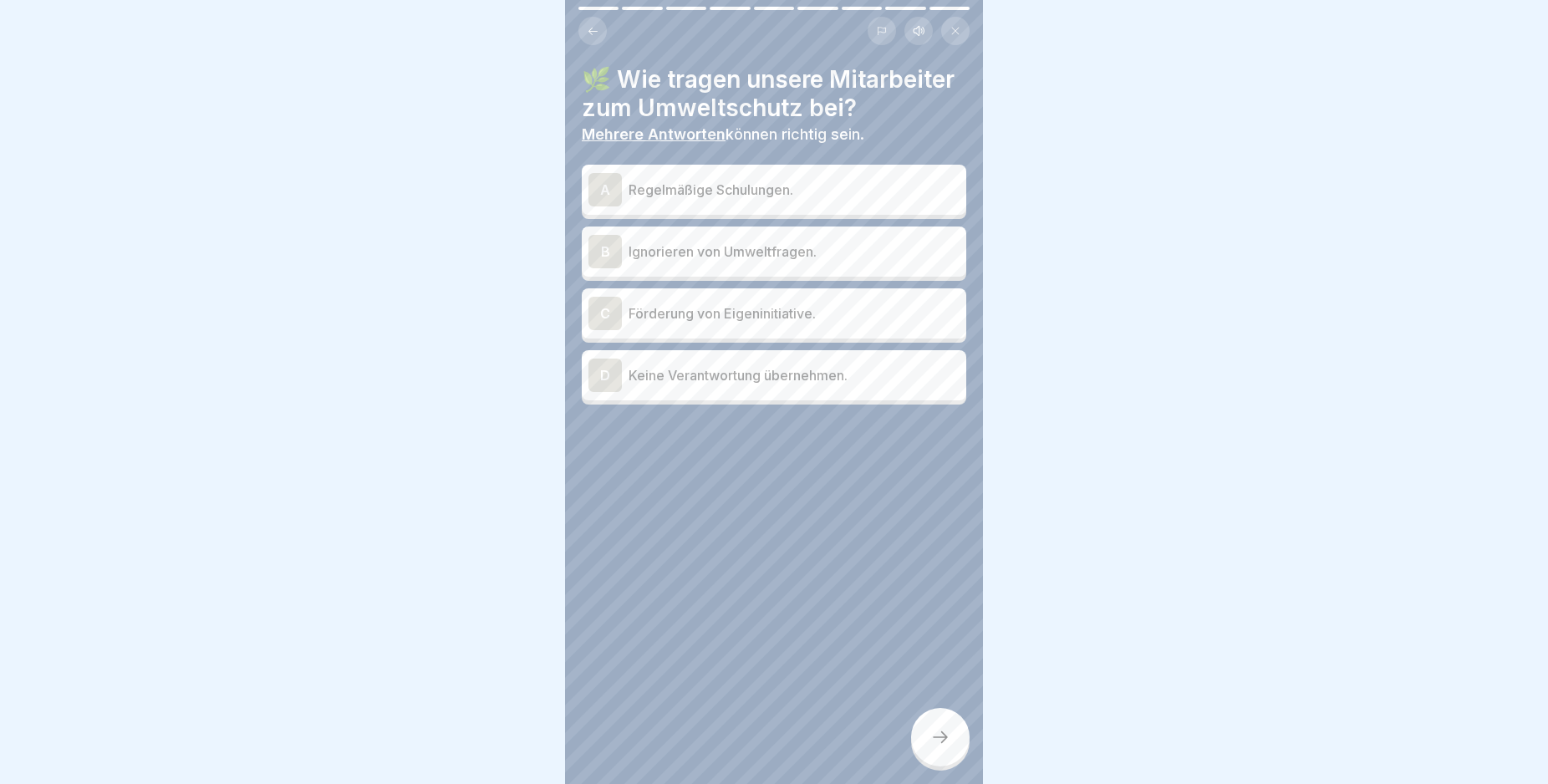
click at [607, 206] on div "A" at bounding box center [605, 190] width 34 height 34
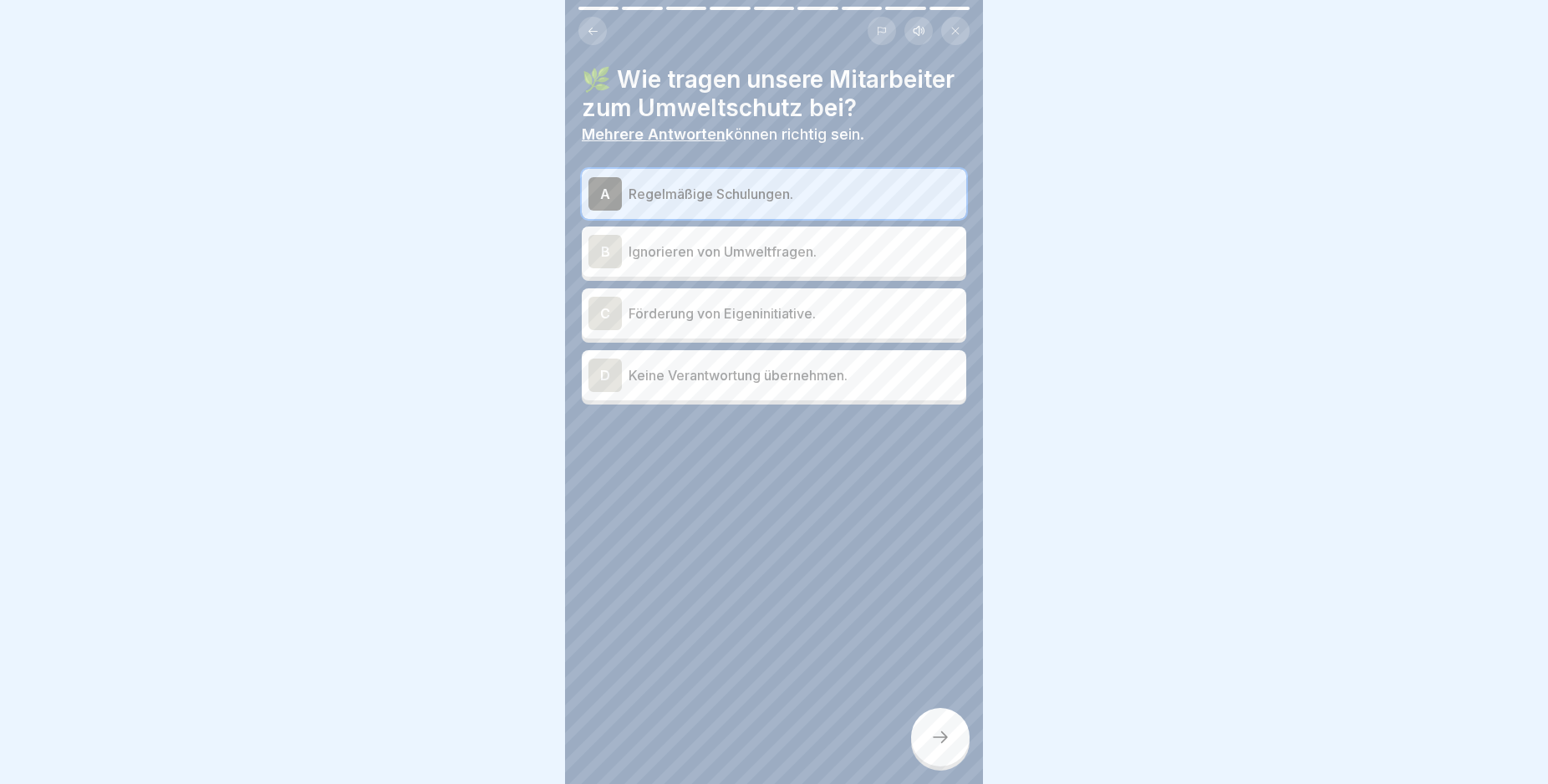
click at [933, 746] on icon at bounding box center [940, 736] width 20 height 20
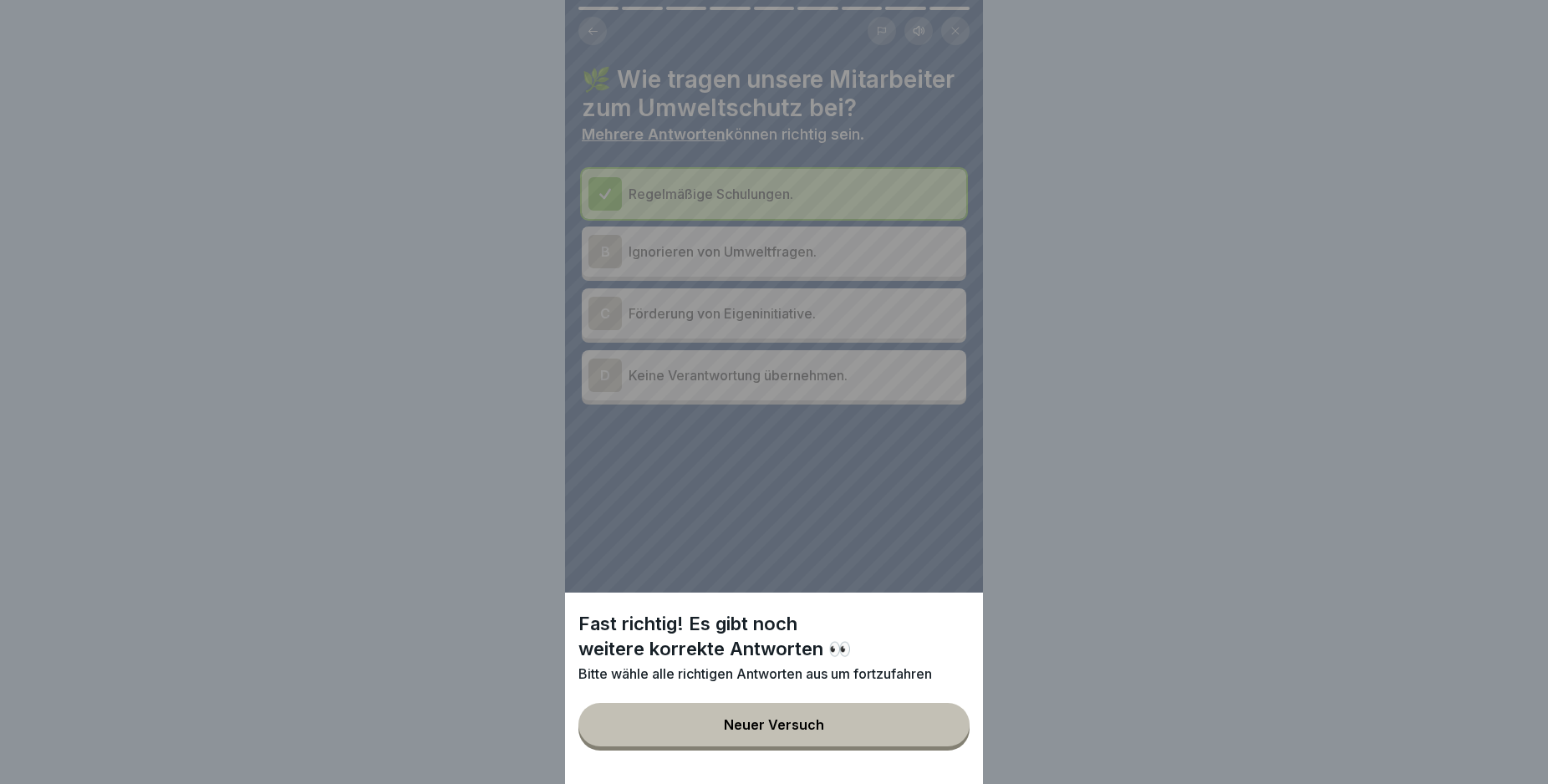
click at [600, 340] on div "Fast richtig! Es gibt noch weitere korrekte Antworten 👀 Bitte wähle alle richti…" at bounding box center [774, 392] width 418 height 784
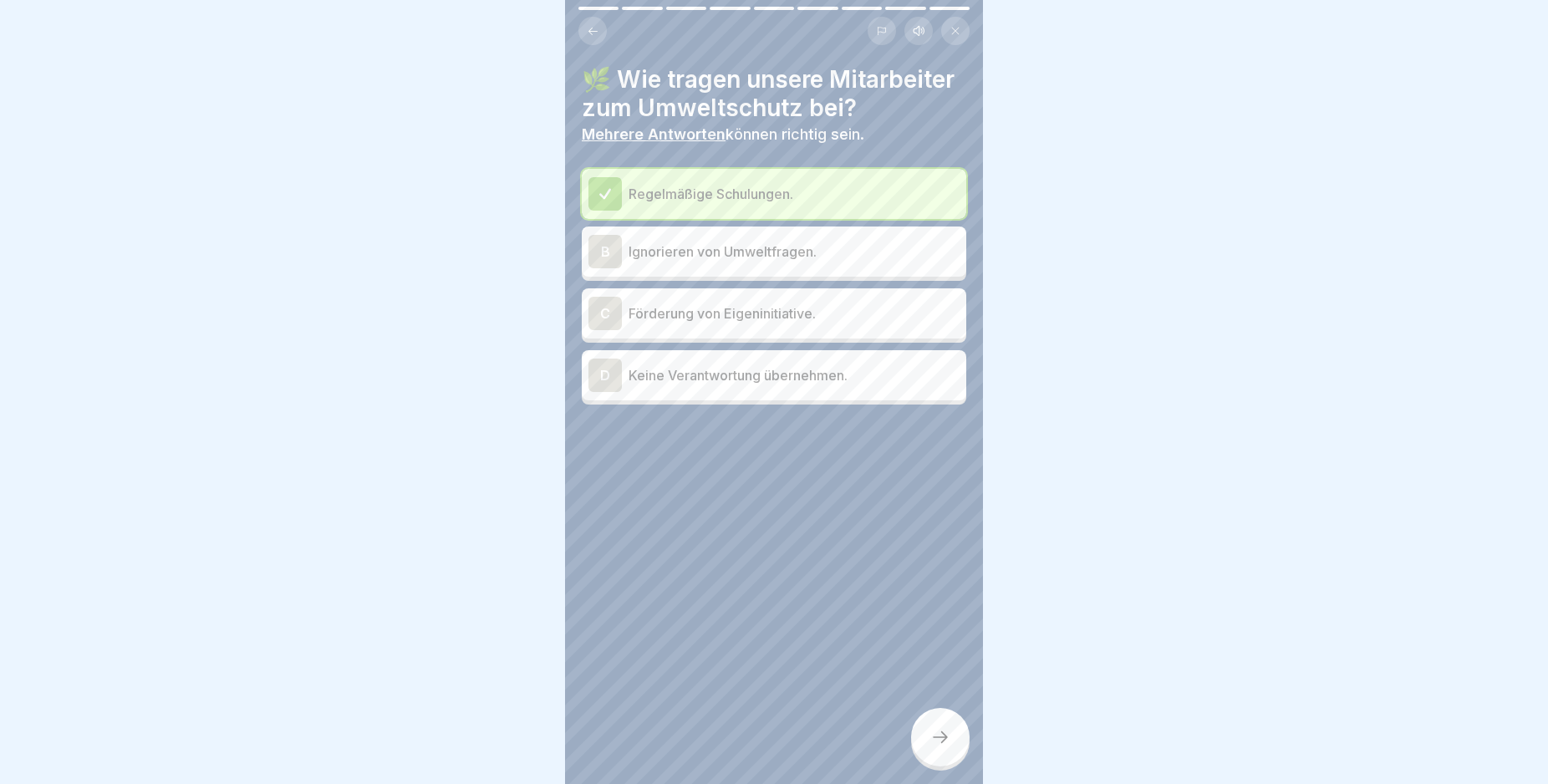
click at [604, 330] on div "C" at bounding box center [605, 313] width 34 height 34
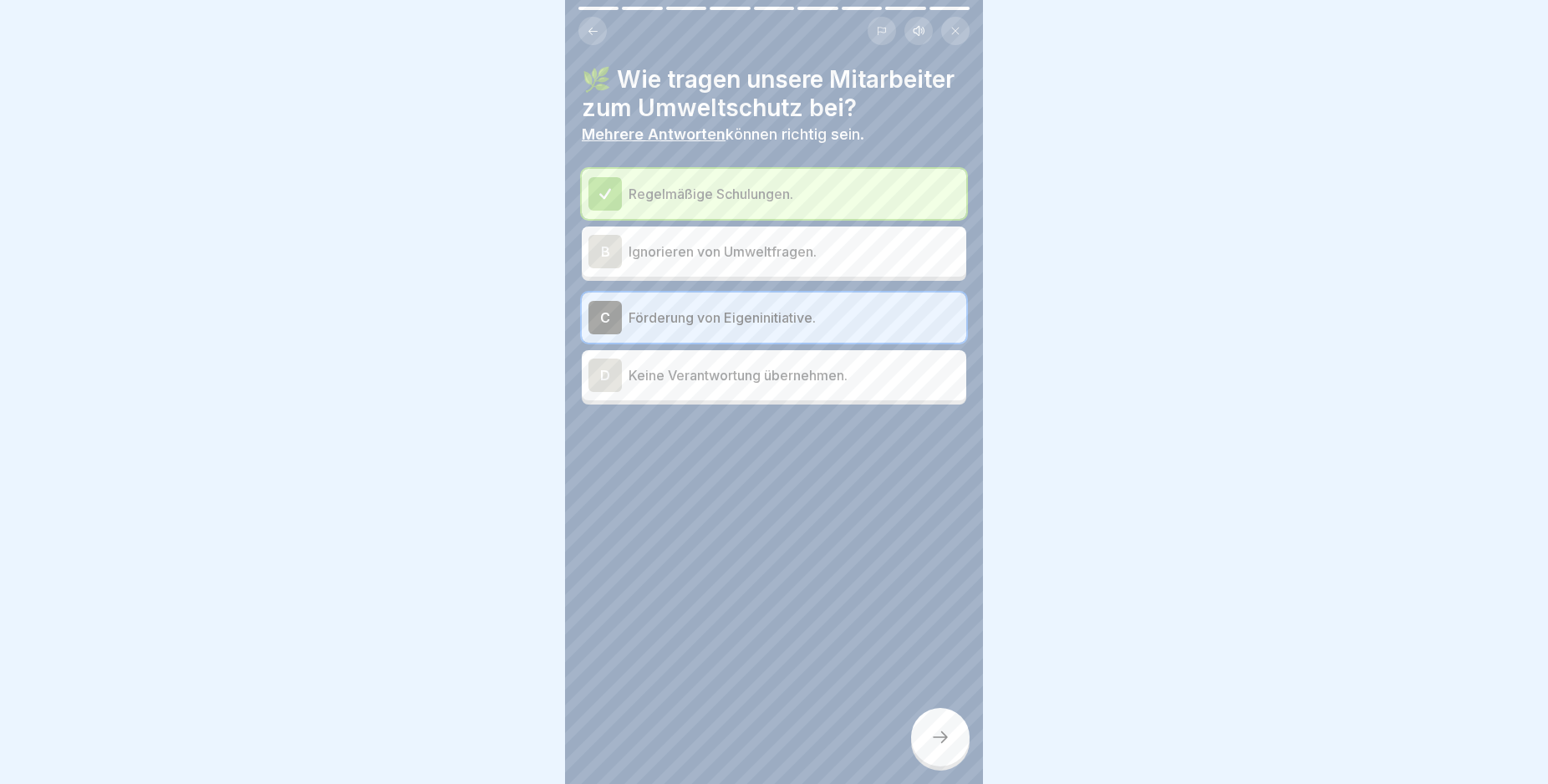
click at [940, 747] on icon at bounding box center [940, 736] width 20 height 20
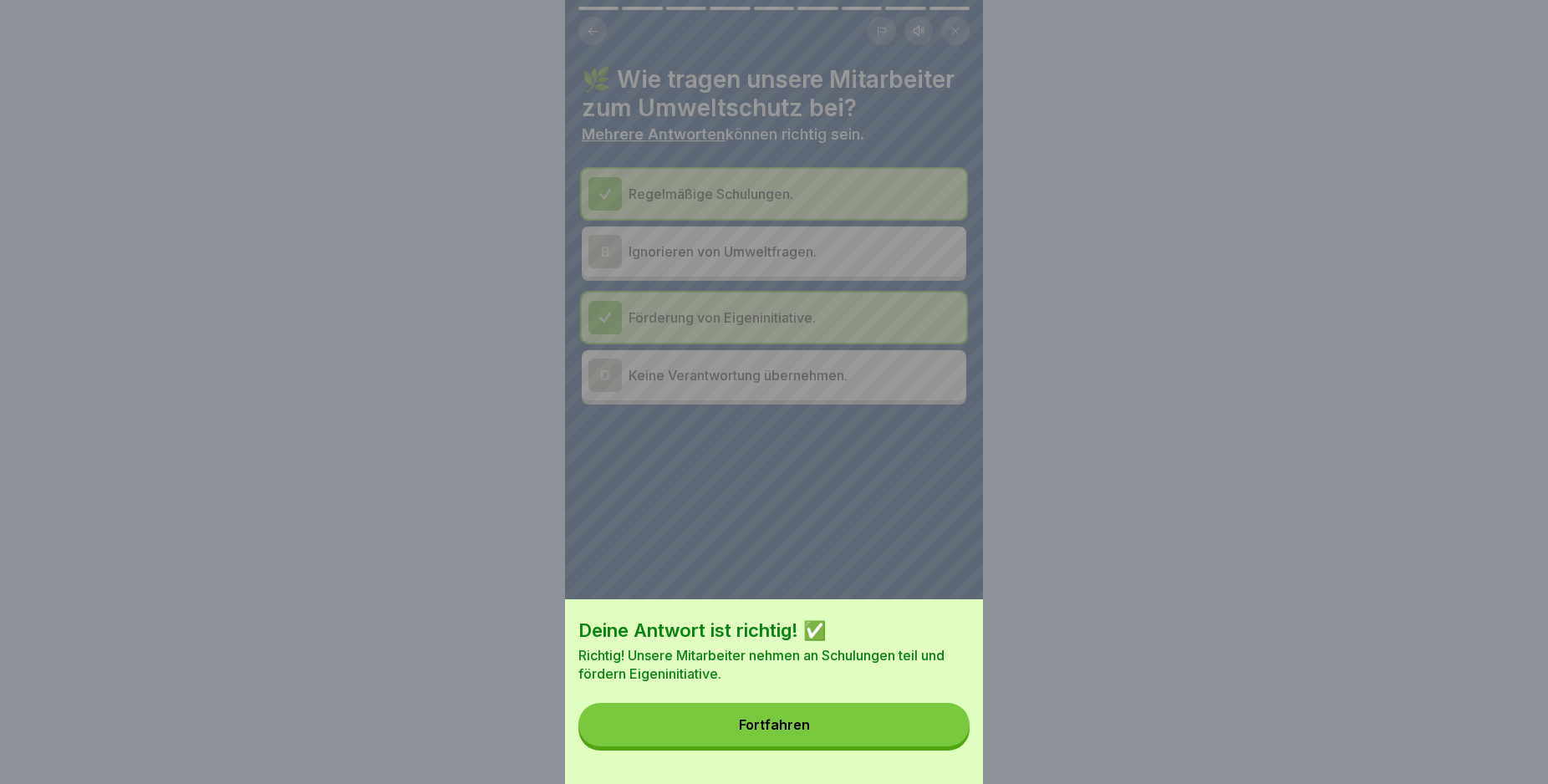
click at [923, 745] on button "Fortfahren" at bounding box center [773, 725] width 391 height 43
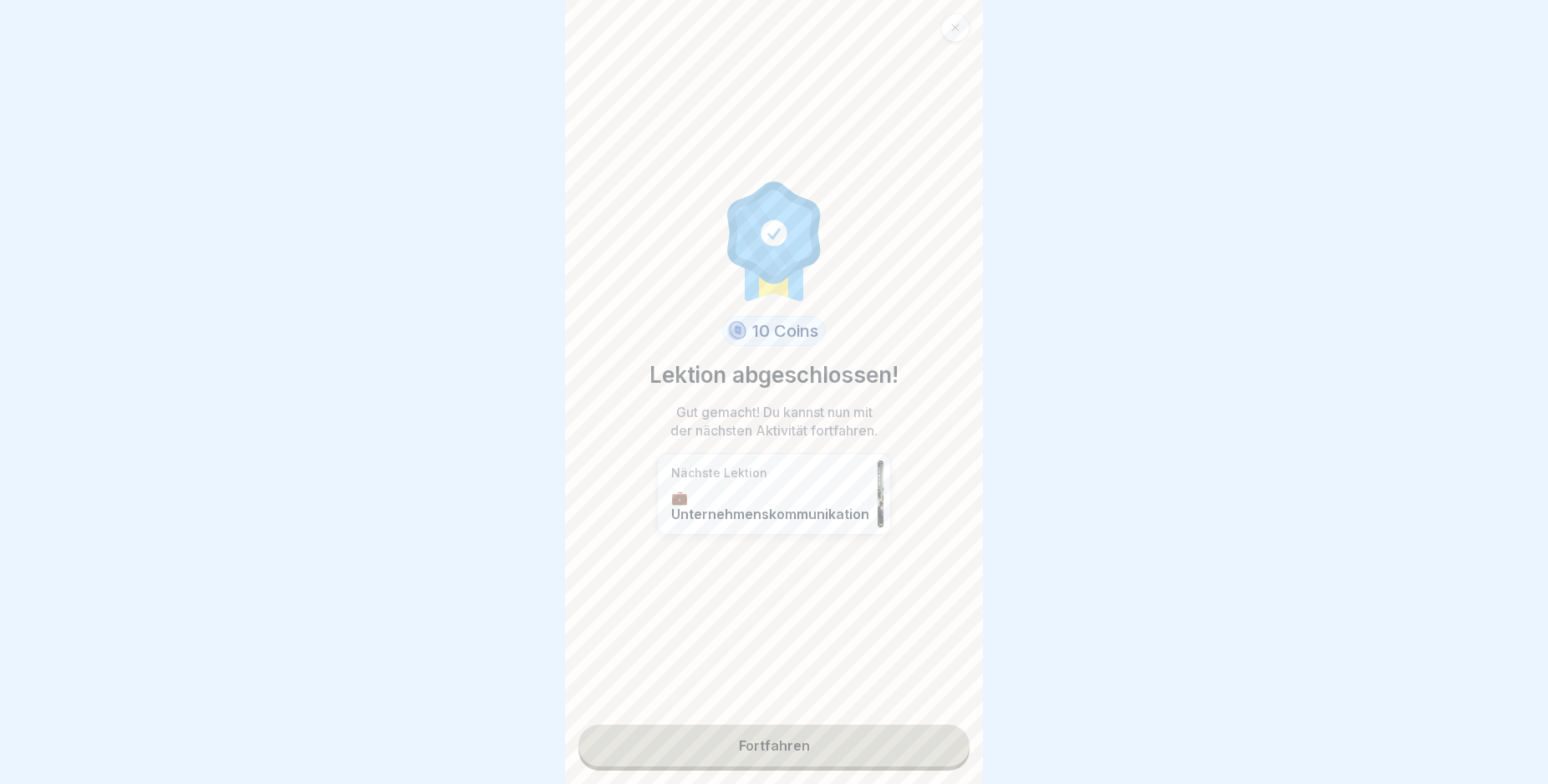
click at [923, 745] on link "Fortfahren" at bounding box center [773, 745] width 391 height 41
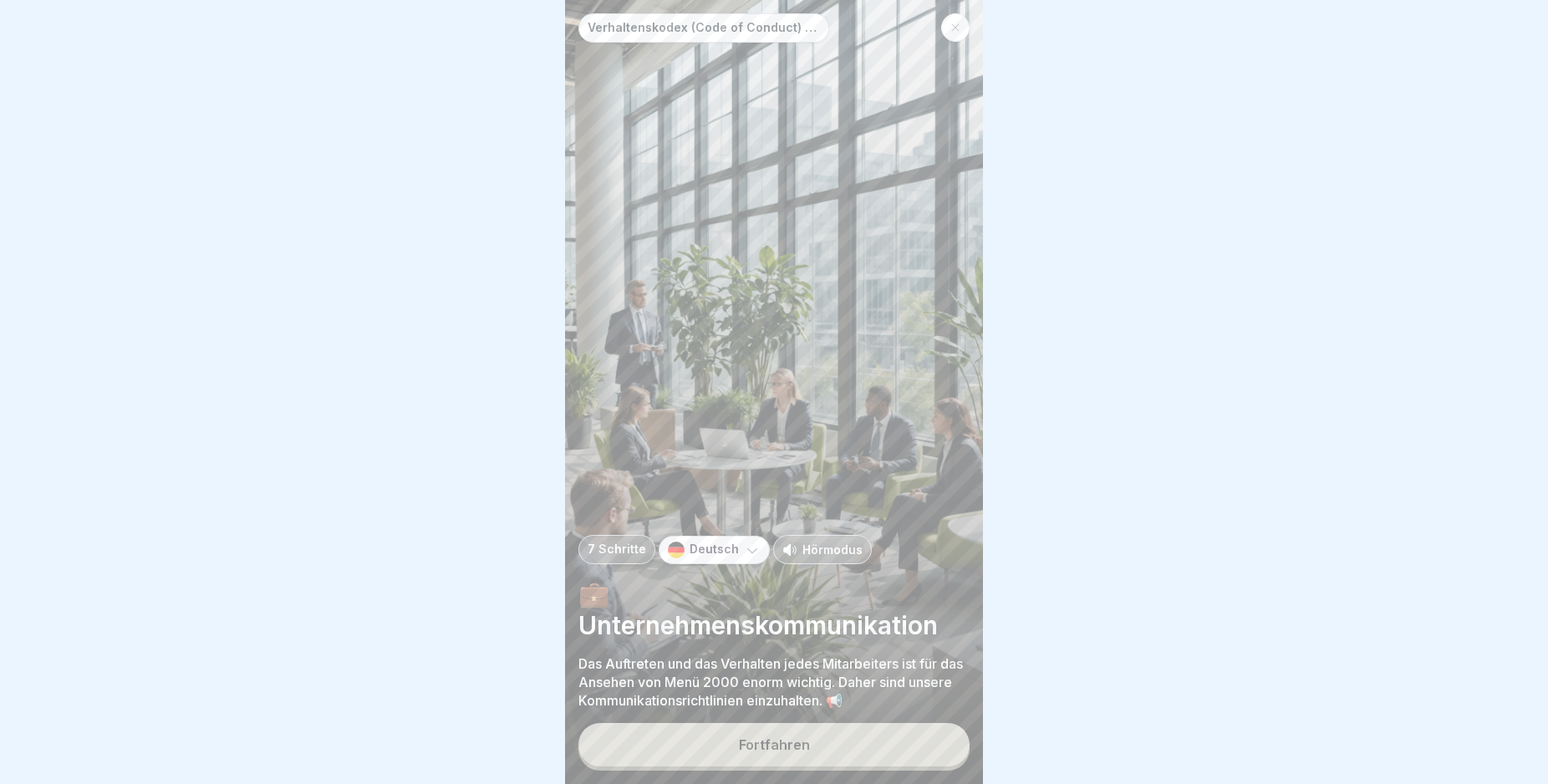
click at [899, 762] on button "Fortfahren" at bounding box center [773, 744] width 391 height 43
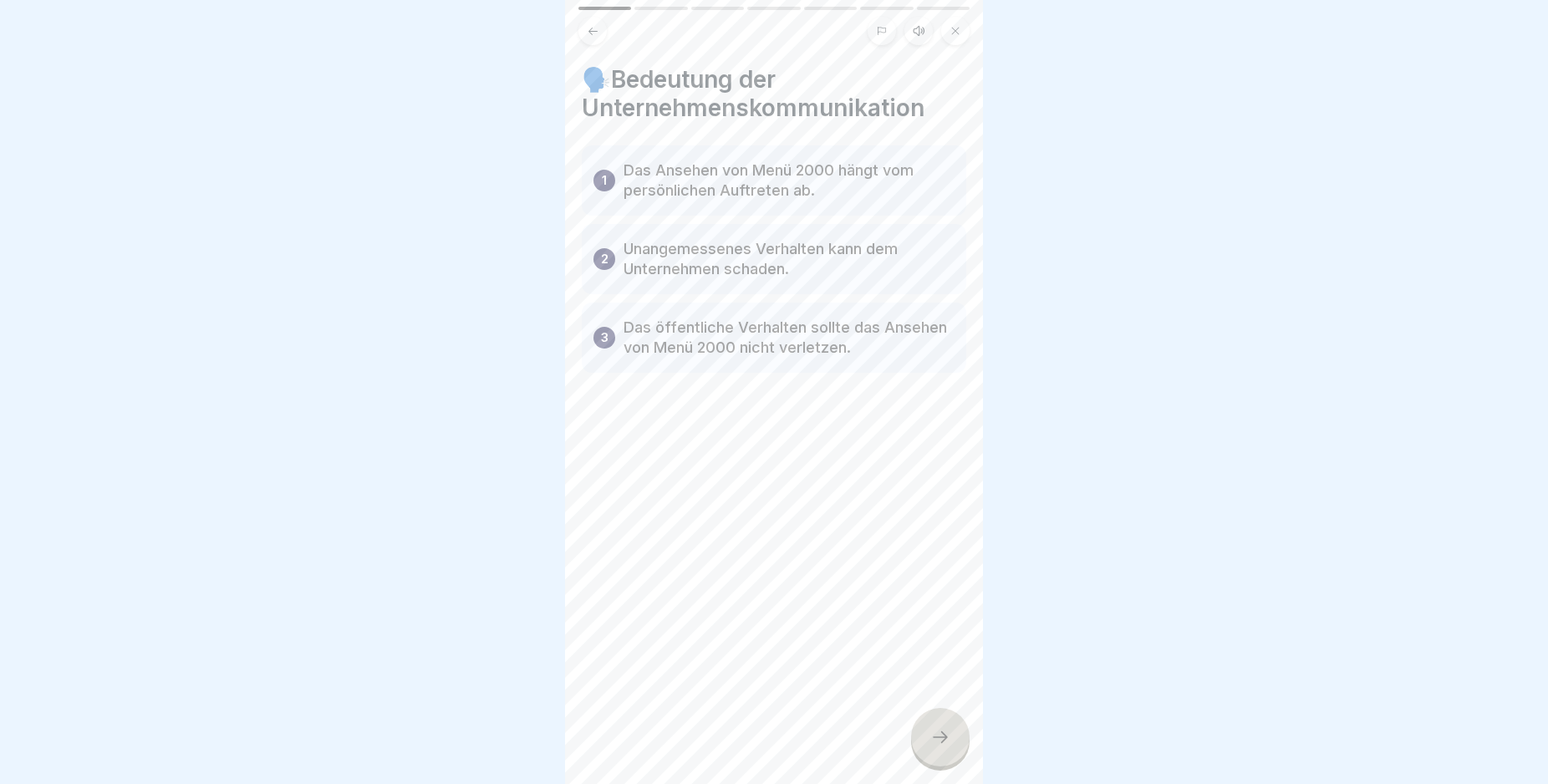
click at [938, 747] on icon at bounding box center [940, 736] width 20 height 20
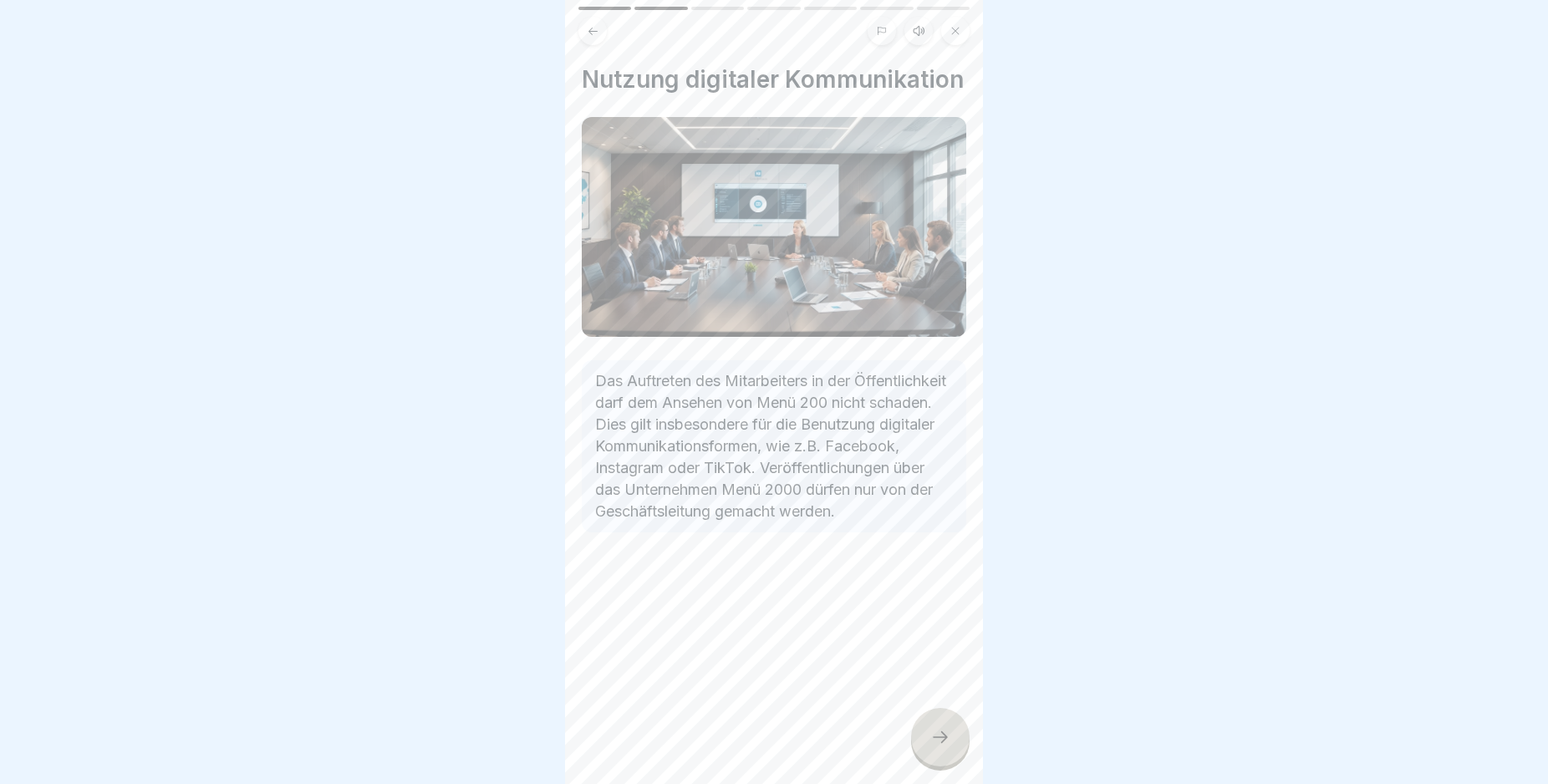
click at [938, 747] on icon at bounding box center [940, 736] width 20 height 20
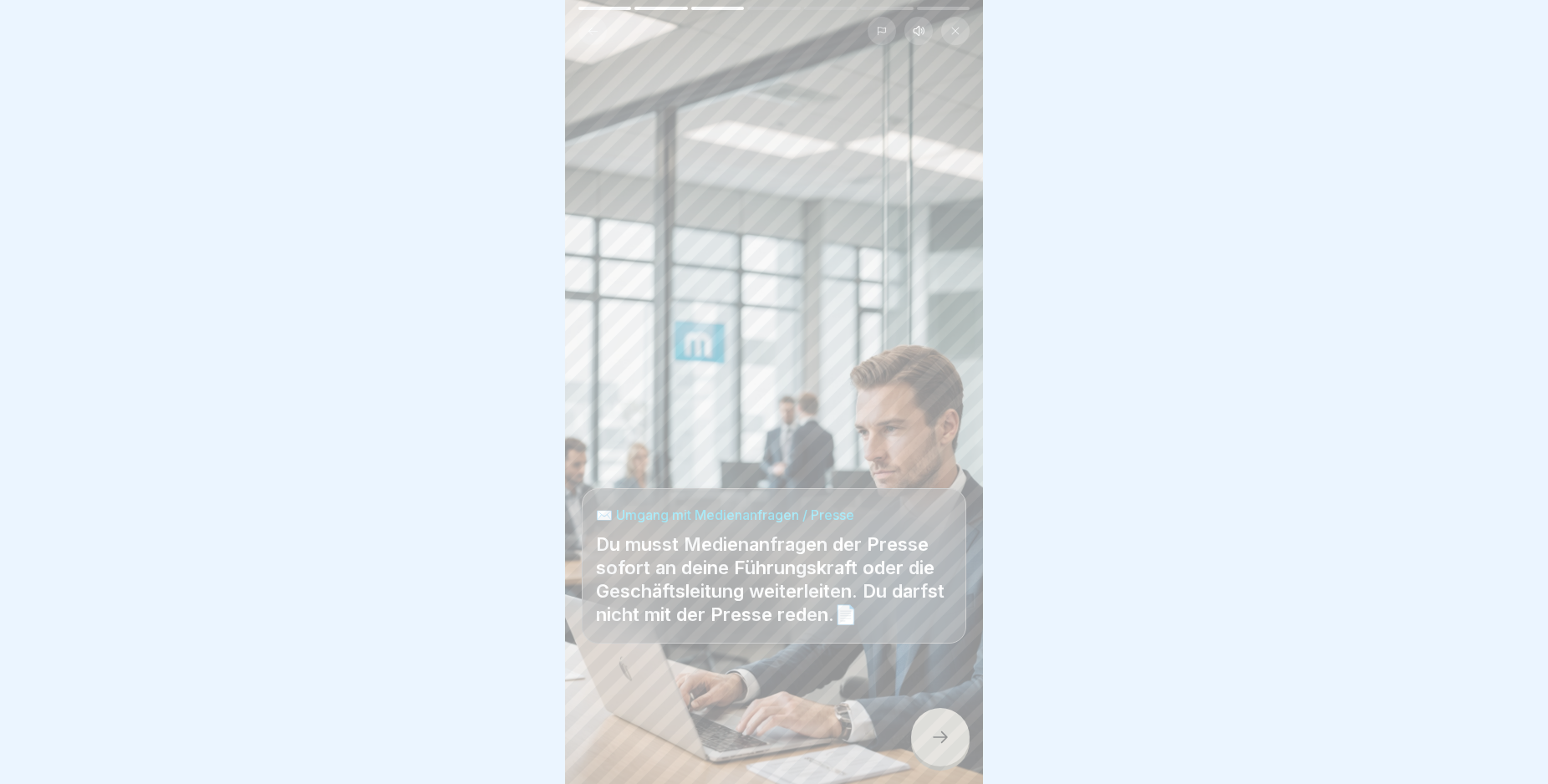
click at [938, 747] on icon at bounding box center [940, 736] width 20 height 20
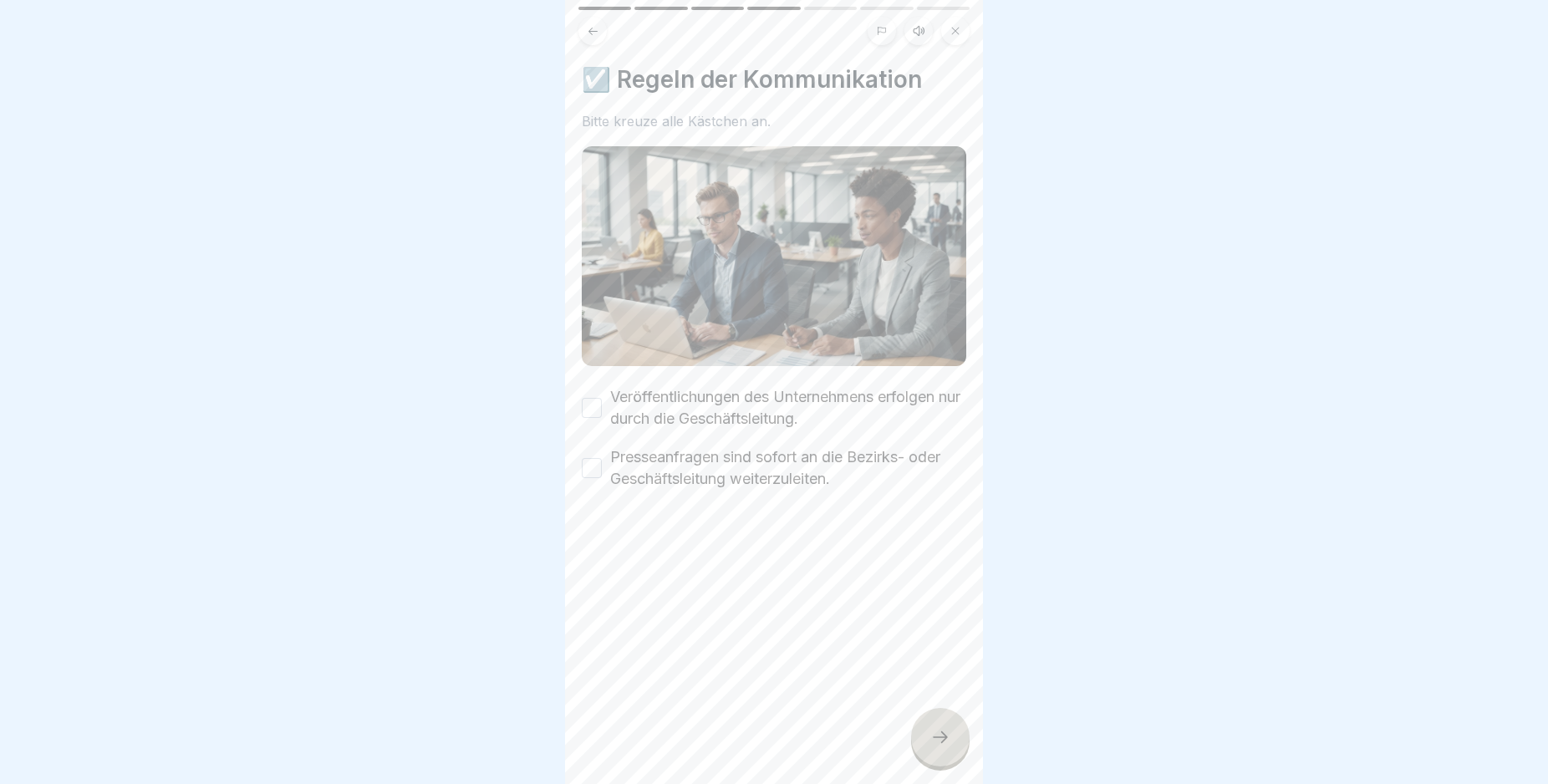
click at [938, 747] on icon at bounding box center [940, 736] width 20 height 20
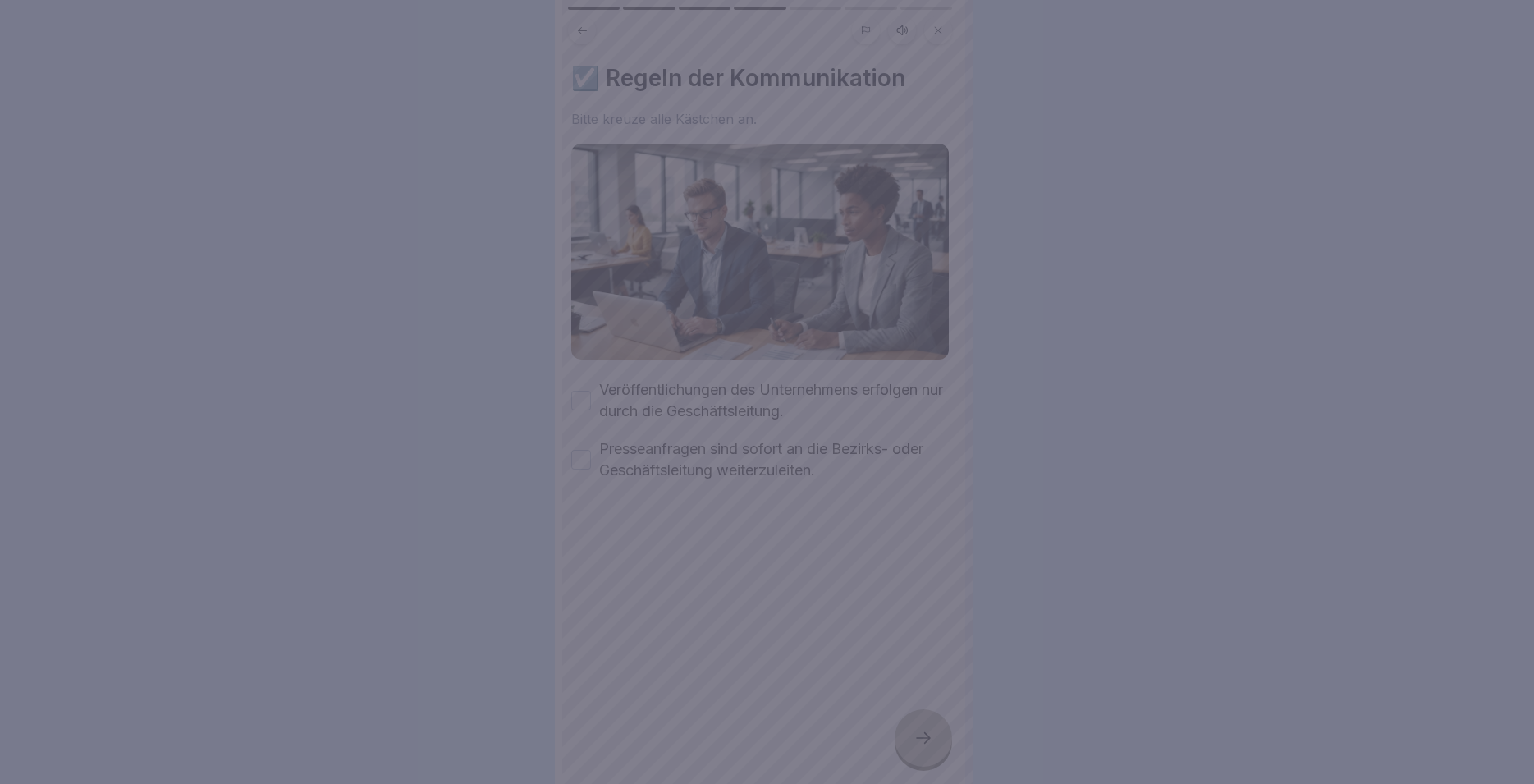
drag, startPoint x: 644, startPoint y: 525, endPoint x: 640, endPoint y: 496, distance: 29.3
click at [644, 521] on div at bounding box center [767, 392] width 1534 height 784
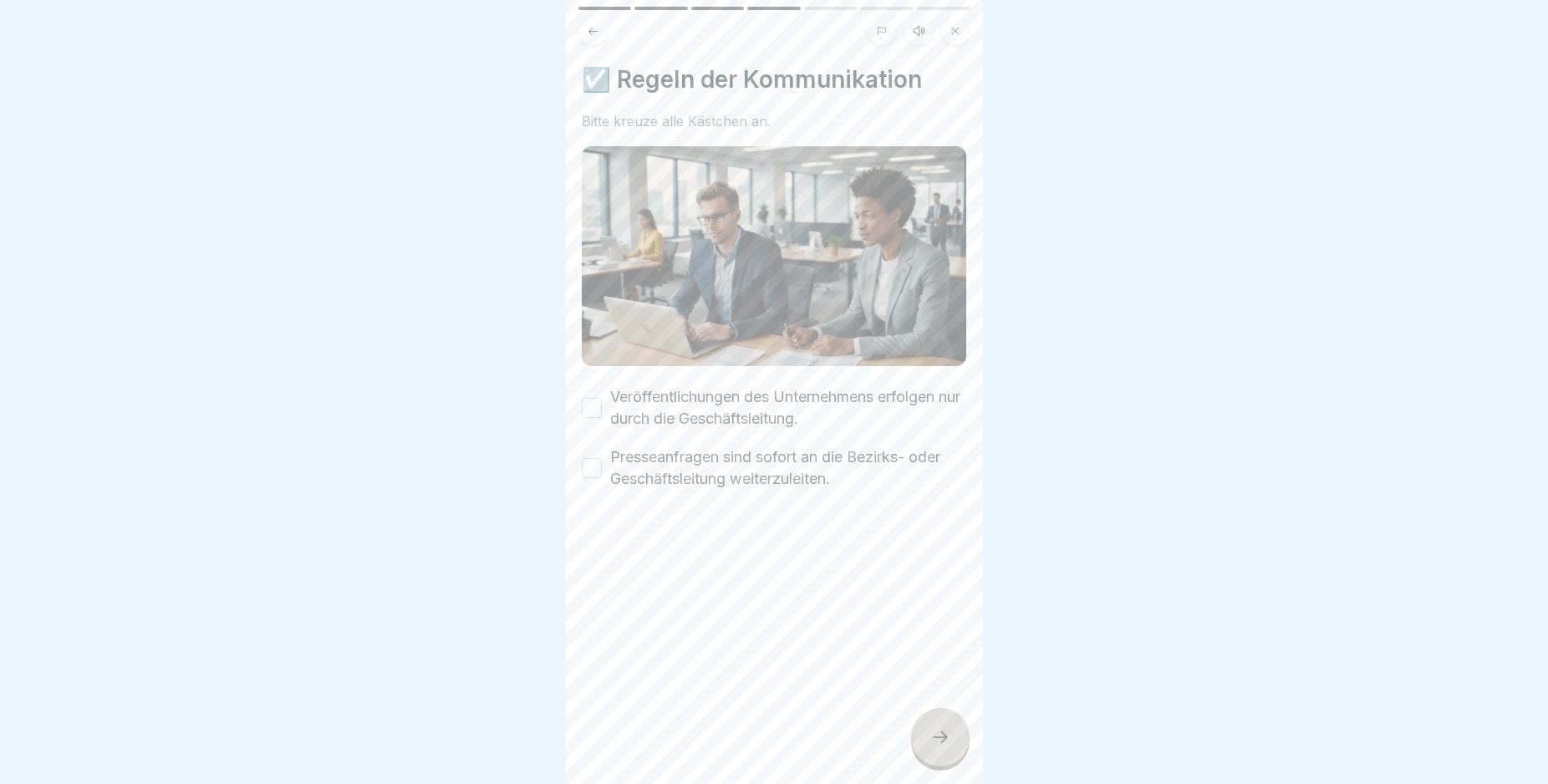
click at [593, 398] on button "Veröffentlichungen des Unternehmens erfolgen nur durch die Geschäftsleitung." at bounding box center [591, 408] width 20 height 20
click at [592, 461] on button "Presseanfragen sind sofort an die Bezirks- oder Geschäftsleitung weiterzuleiten." at bounding box center [591, 468] width 20 height 20
click at [943, 747] on icon at bounding box center [940, 736] width 20 height 20
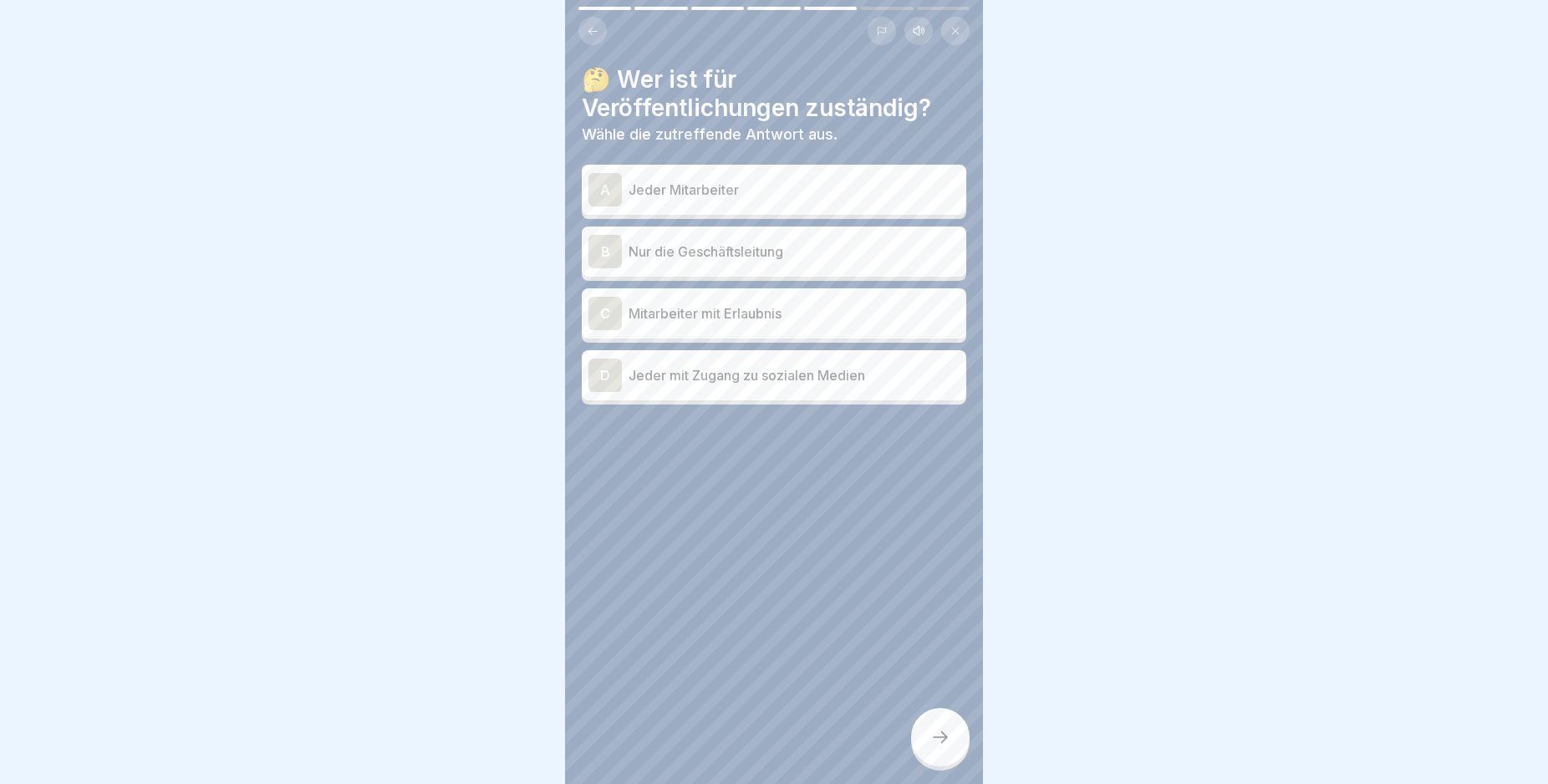
click at [611, 250] on div "B" at bounding box center [605, 251] width 34 height 34
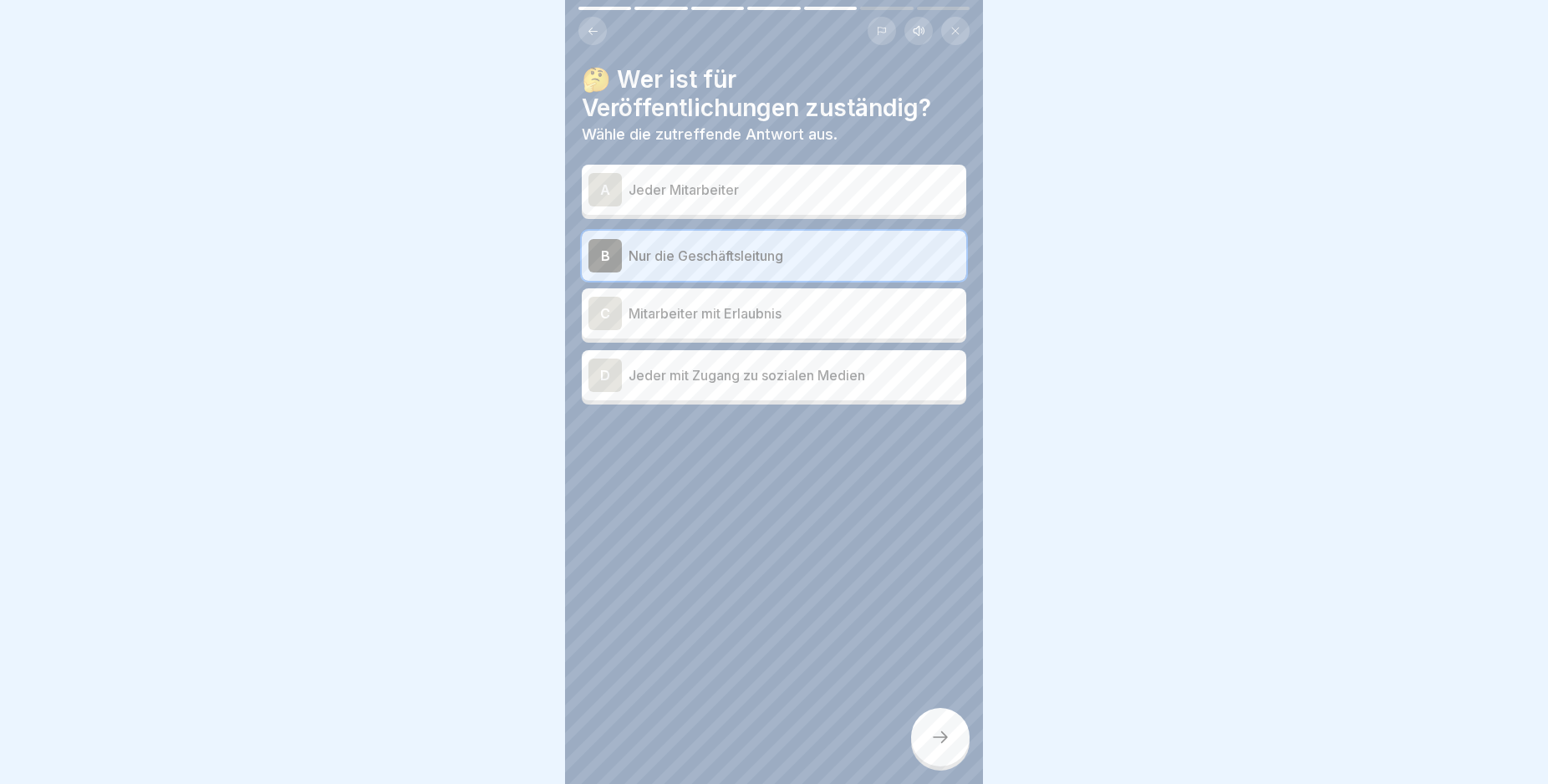
click at [940, 747] on icon at bounding box center [940, 736] width 20 height 20
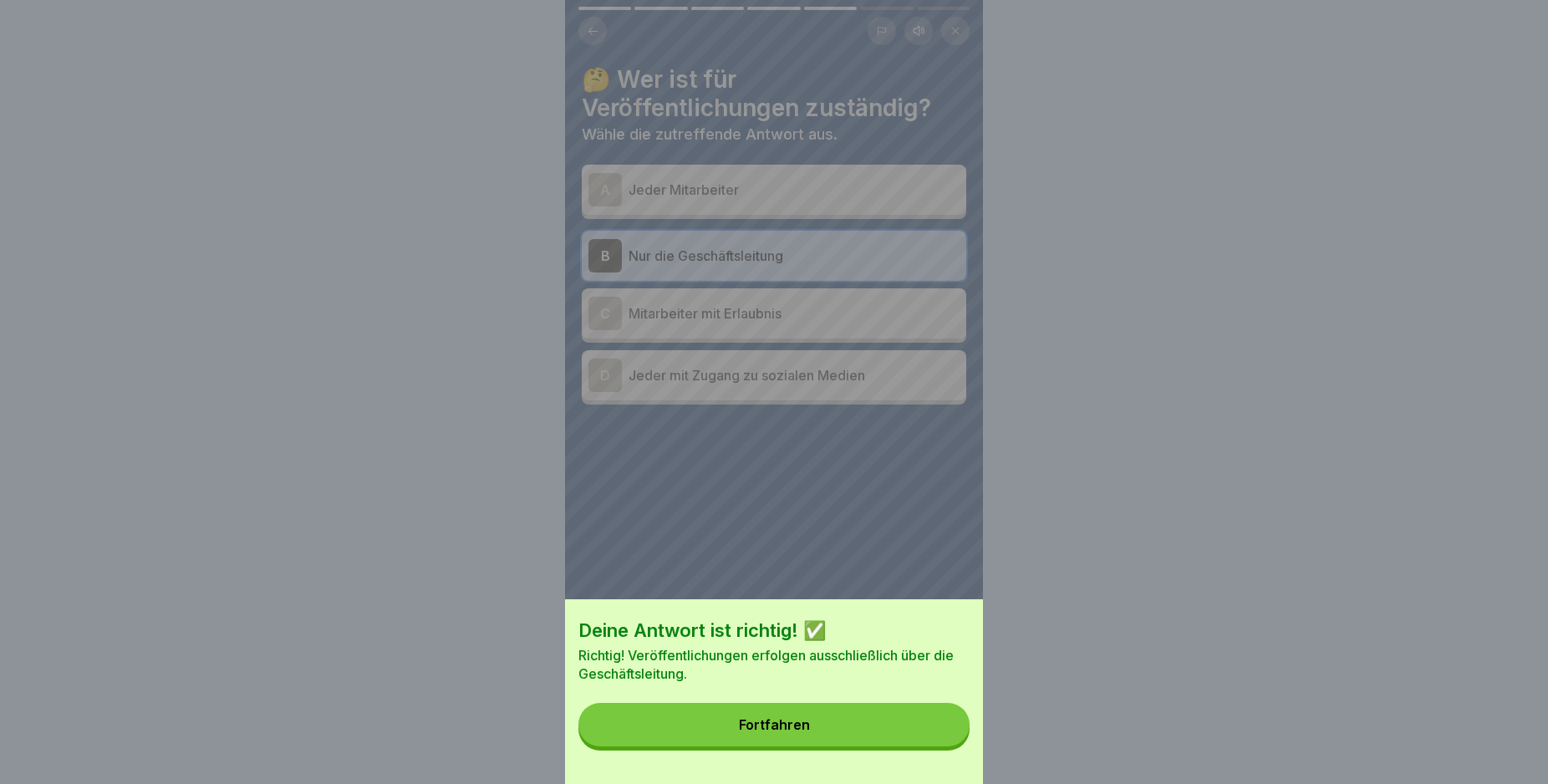
click at [940, 746] on button "Fortfahren" at bounding box center [773, 725] width 391 height 43
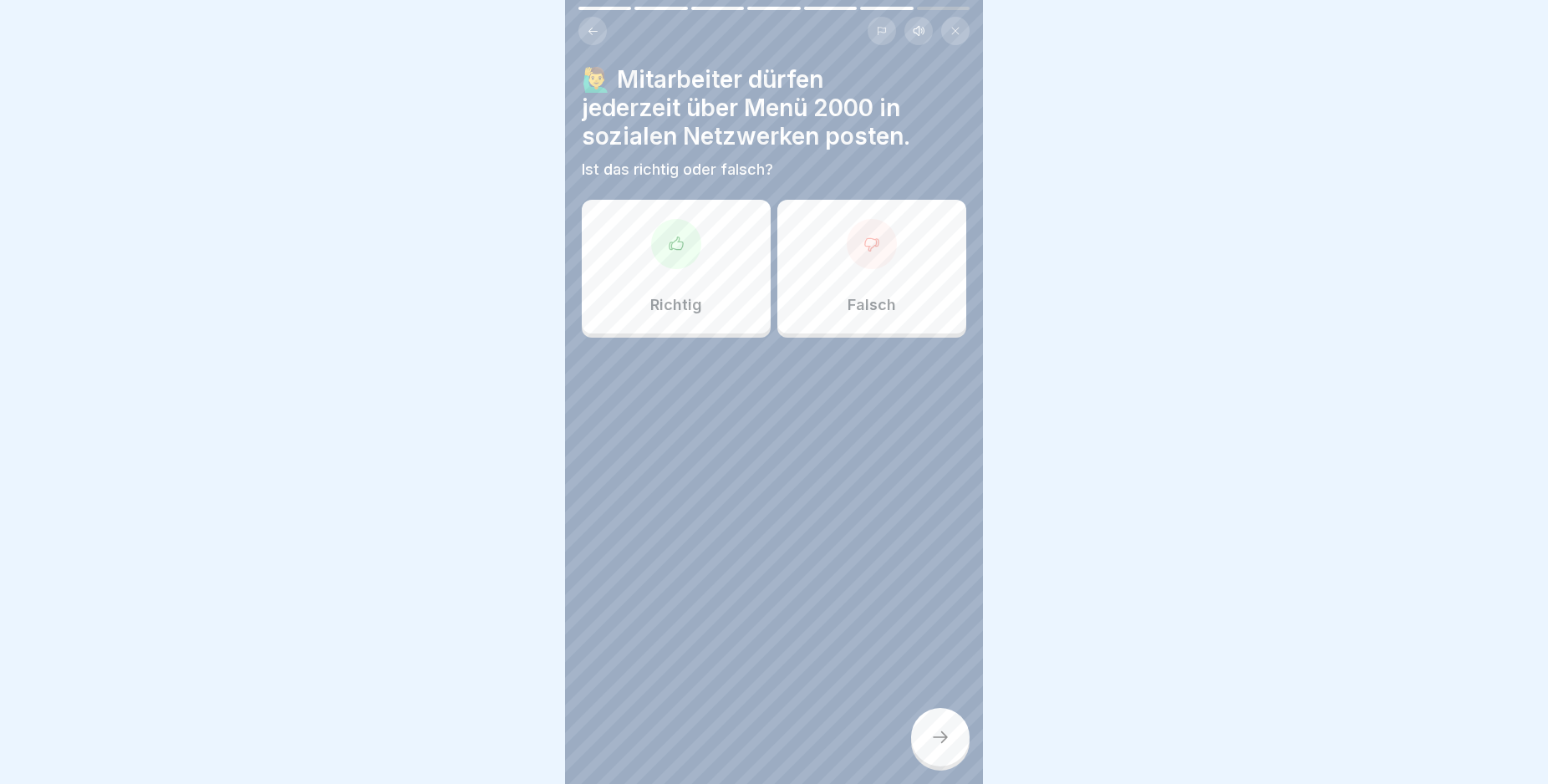
click at [859, 253] on div at bounding box center [871, 244] width 50 height 50
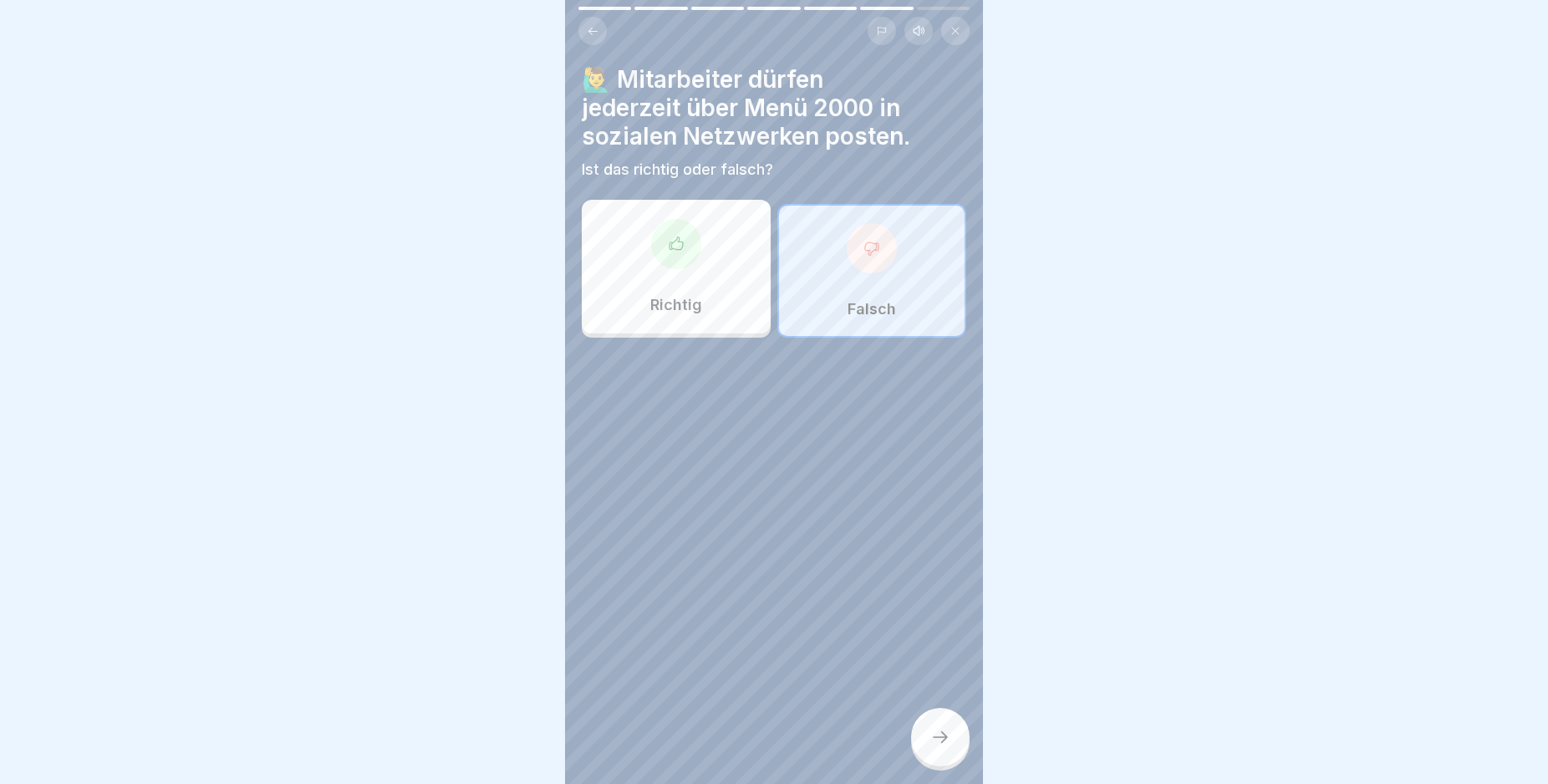
click at [945, 747] on icon at bounding box center [940, 736] width 20 height 20
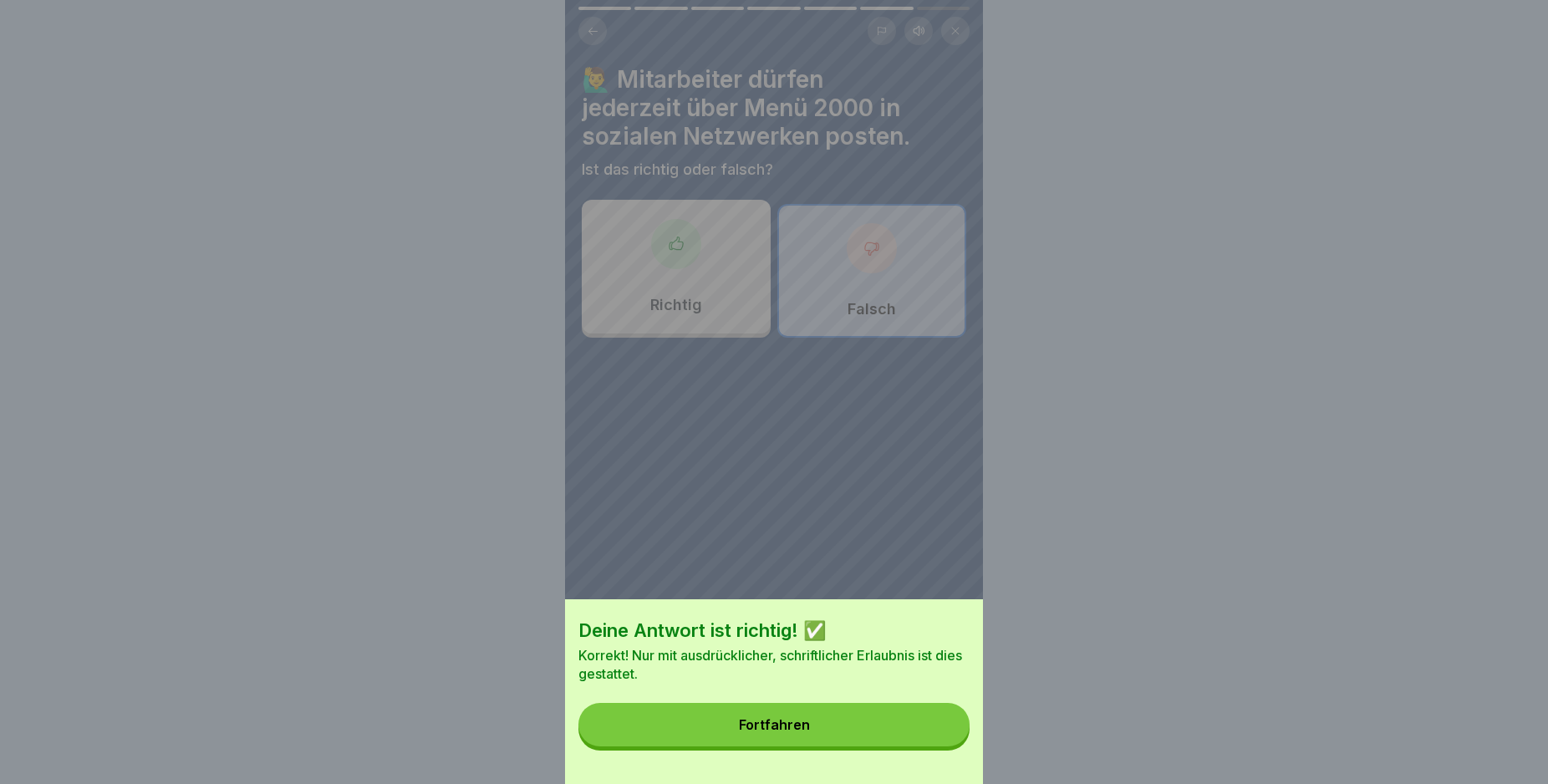
click at [942, 744] on button "Fortfahren" at bounding box center [773, 725] width 391 height 43
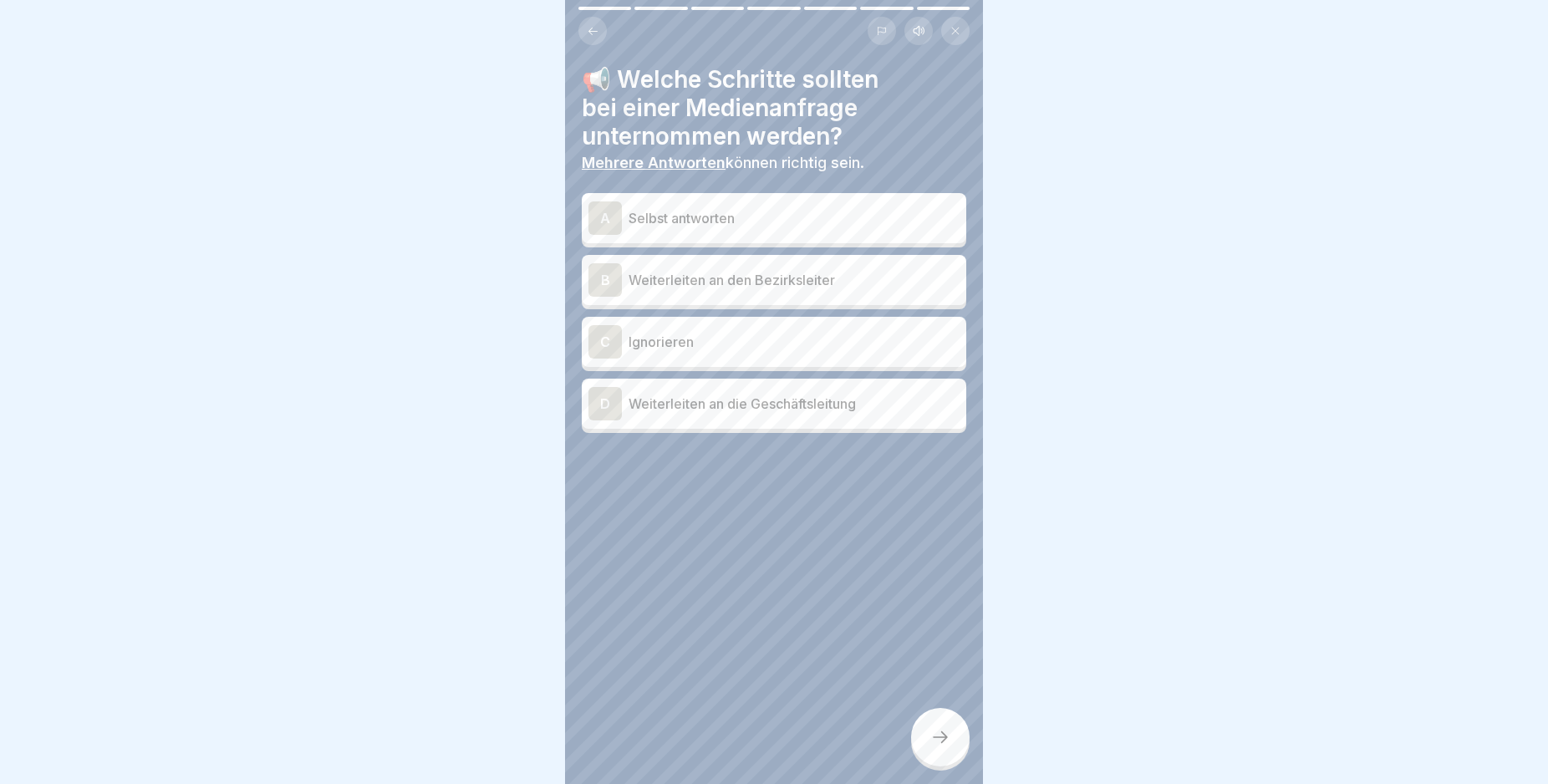
click at [600, 281] on div "B" at bounding box center [605, 280] width 34 height 34
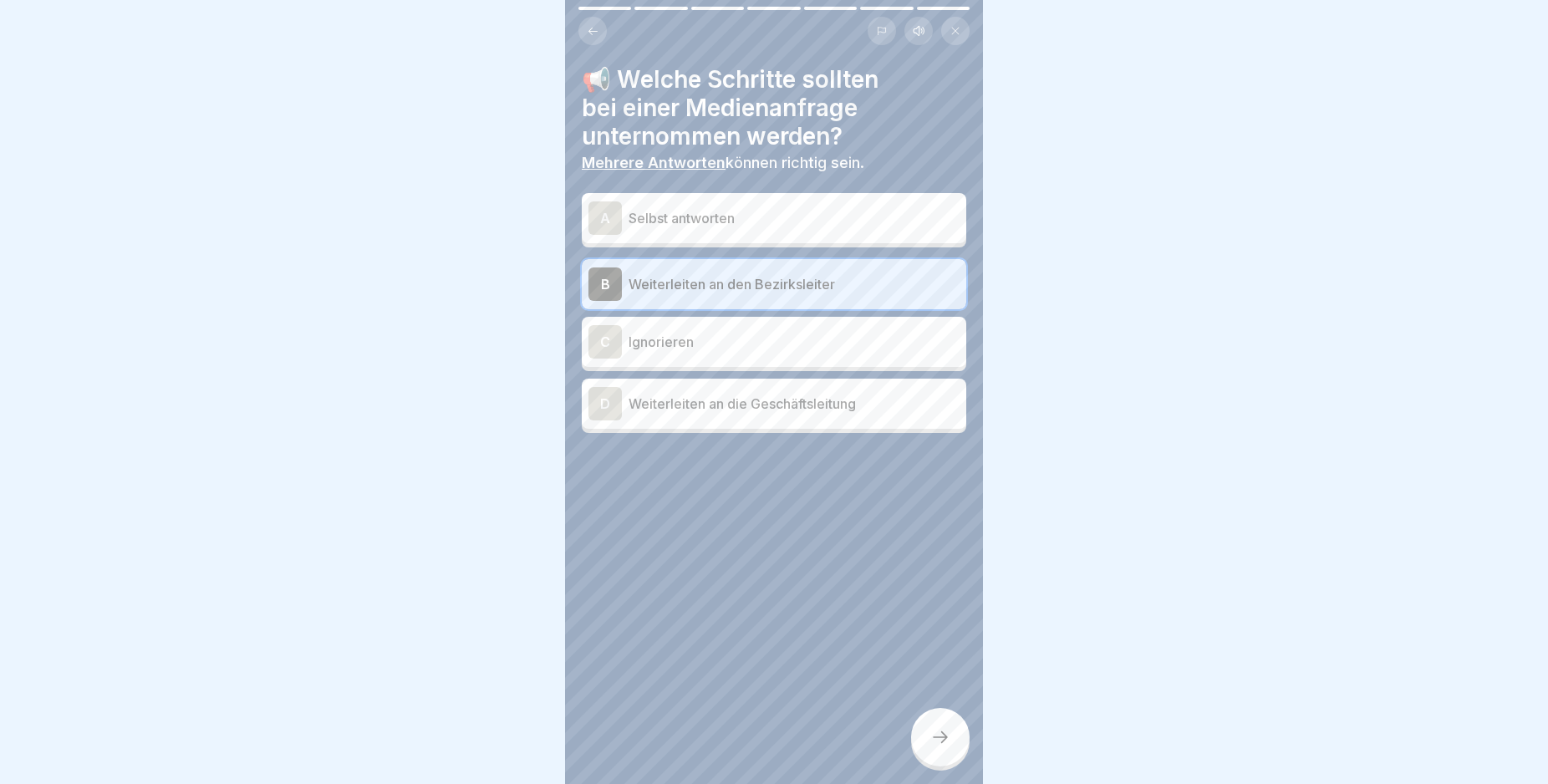
click at [600, 399] on div "D" at bounding box center [605, 404] width 34 height 34
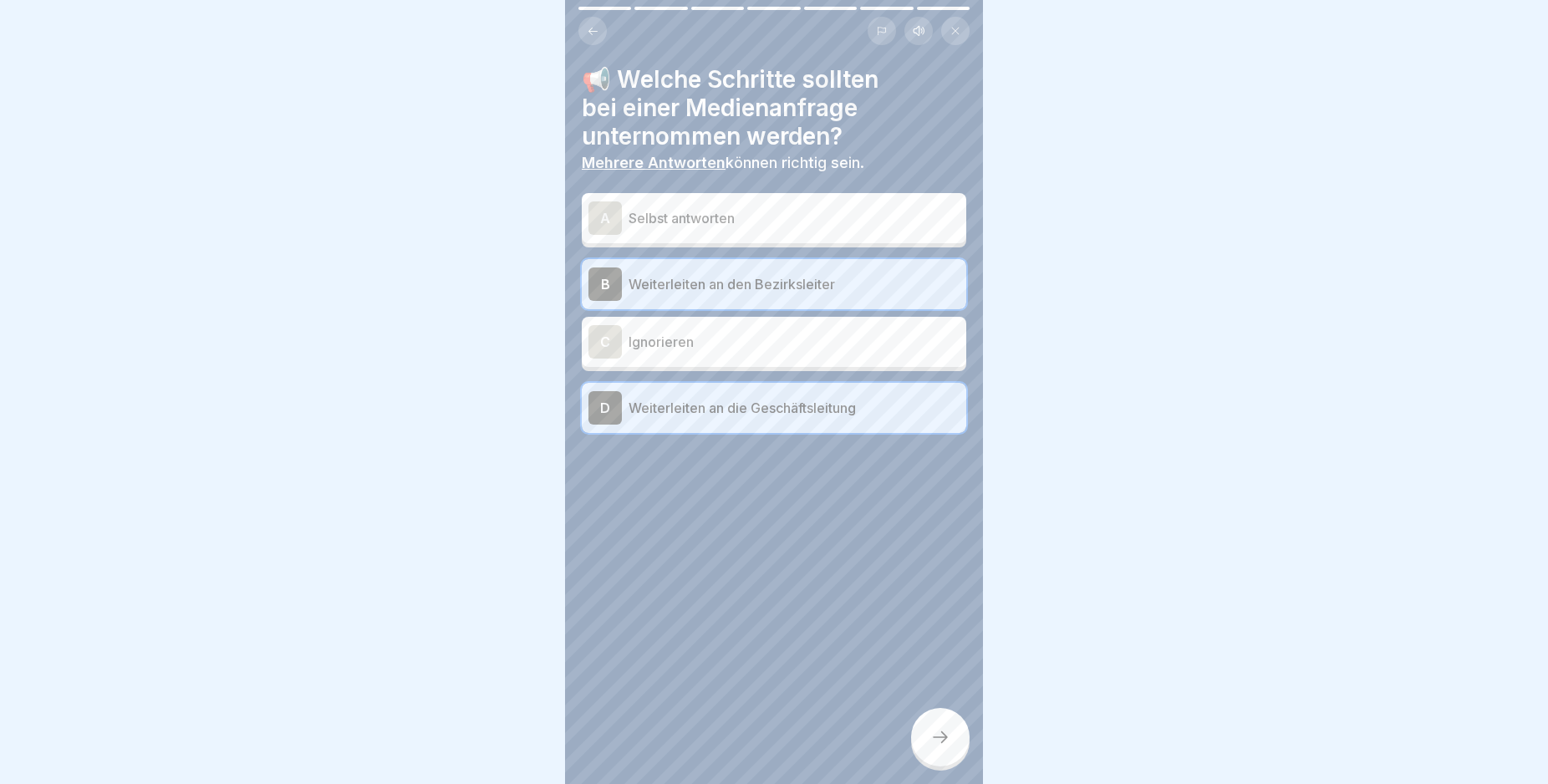
click at [931, 747] on icon at bounding box center [940, 736] width 20 height 20
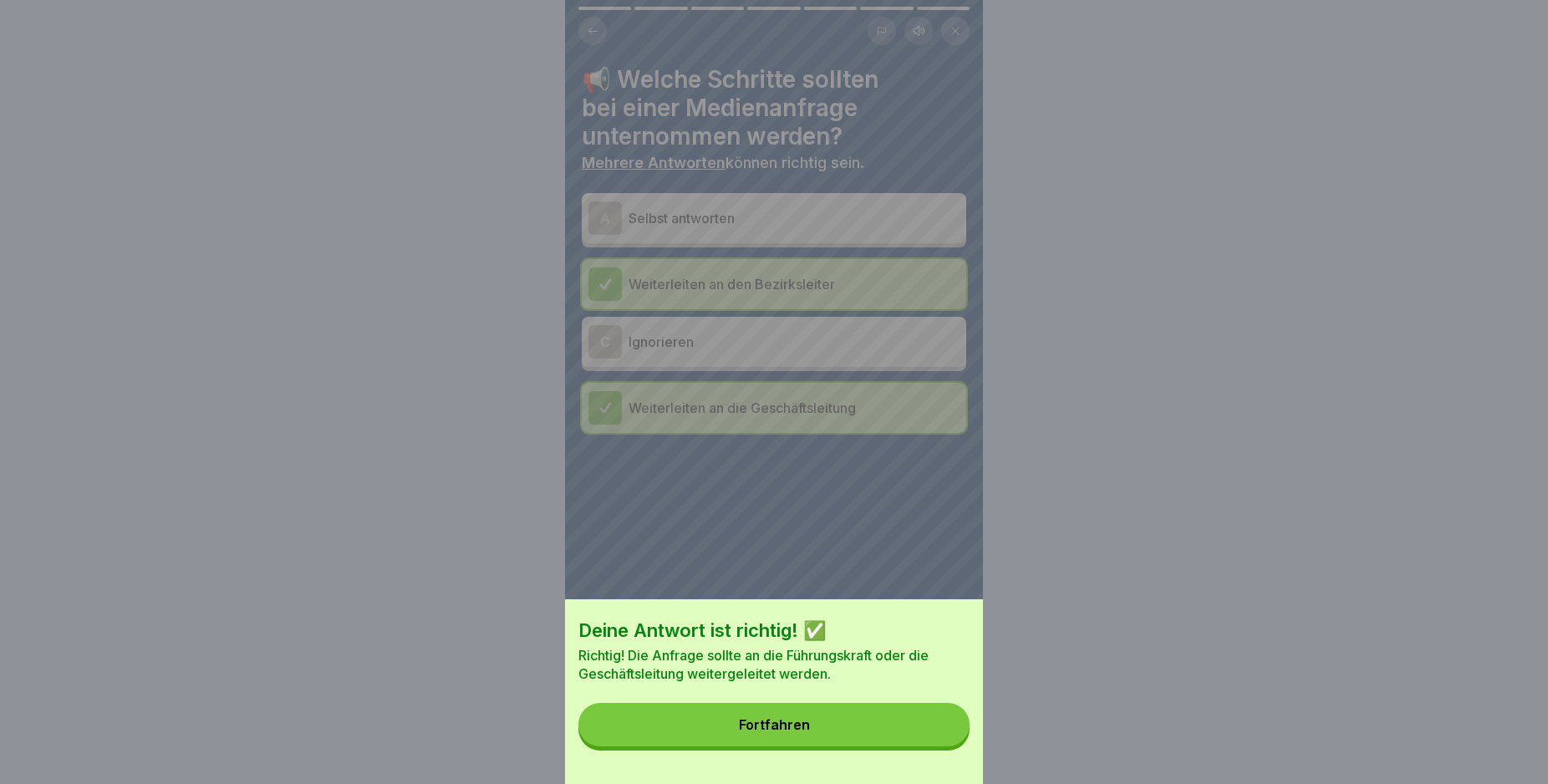
click at [929, 746] on button "Fortfahren" at bounding box center [773, 725] width 391 height 43
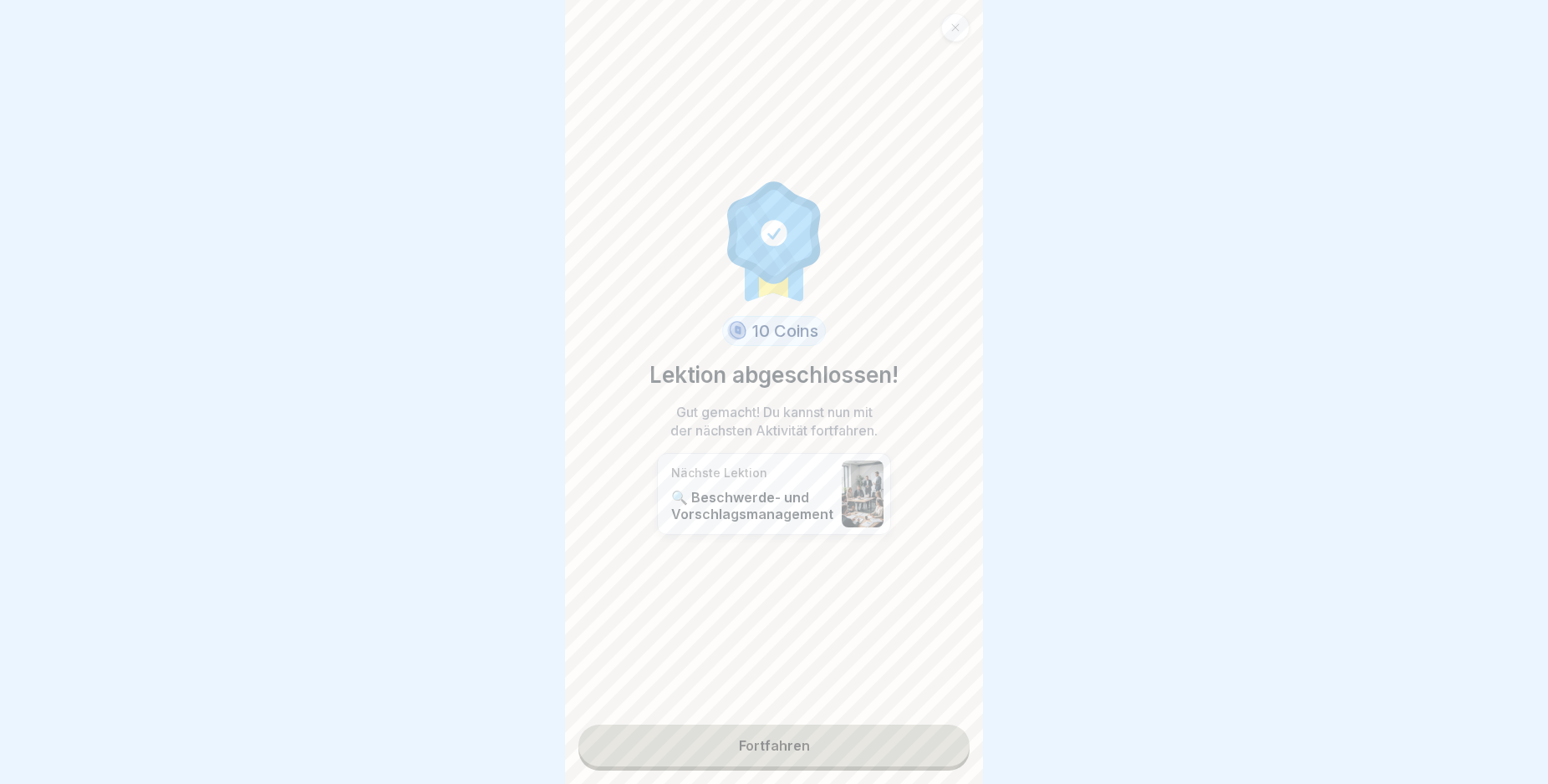
click at [930, 745] on link "Fortfahren" at bounding box center [773, 745] width 391 height 41
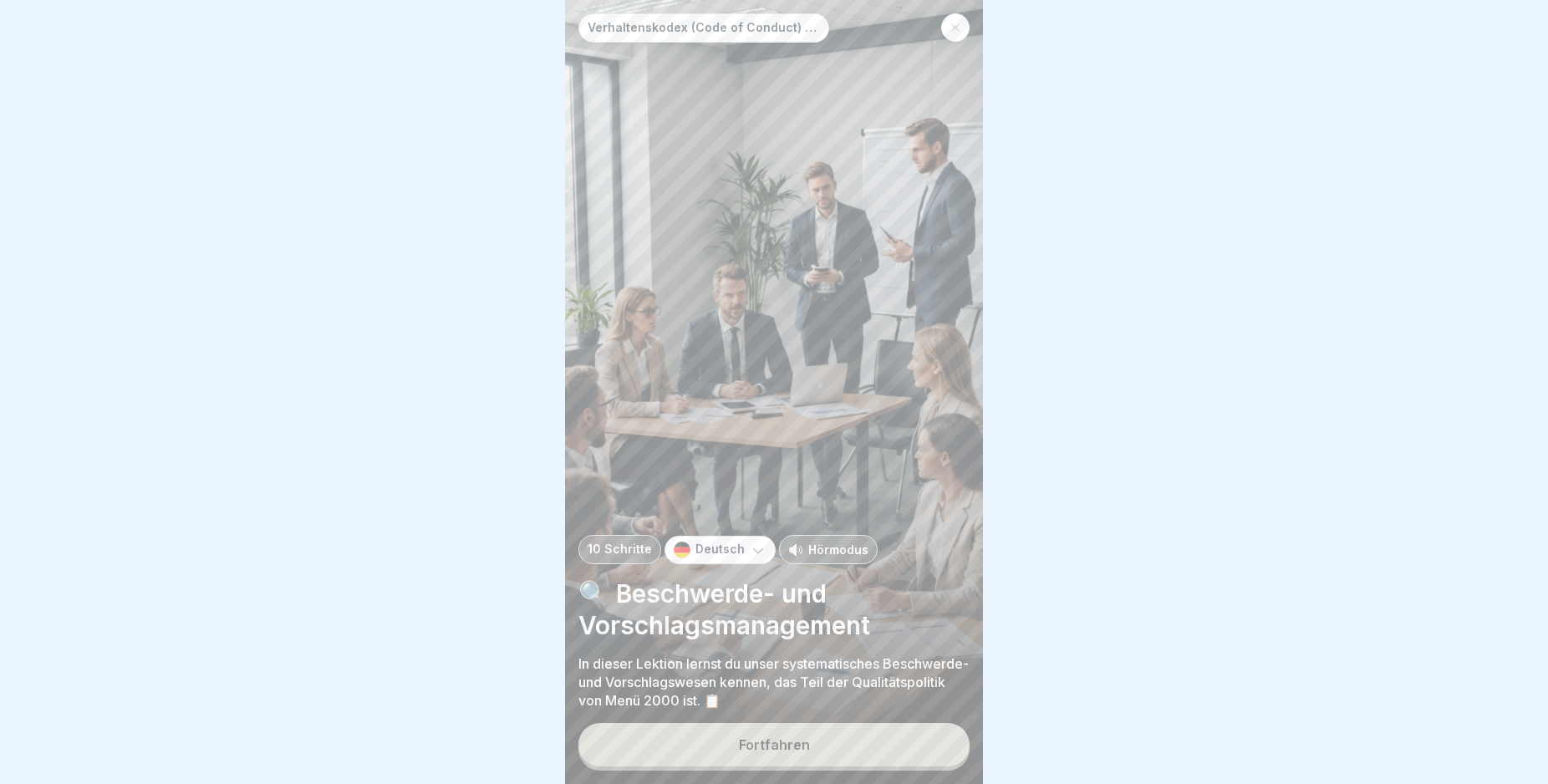
click at [898, 756] on button "Fortfahren" at bounding box center [773, 744] width 391 height 43
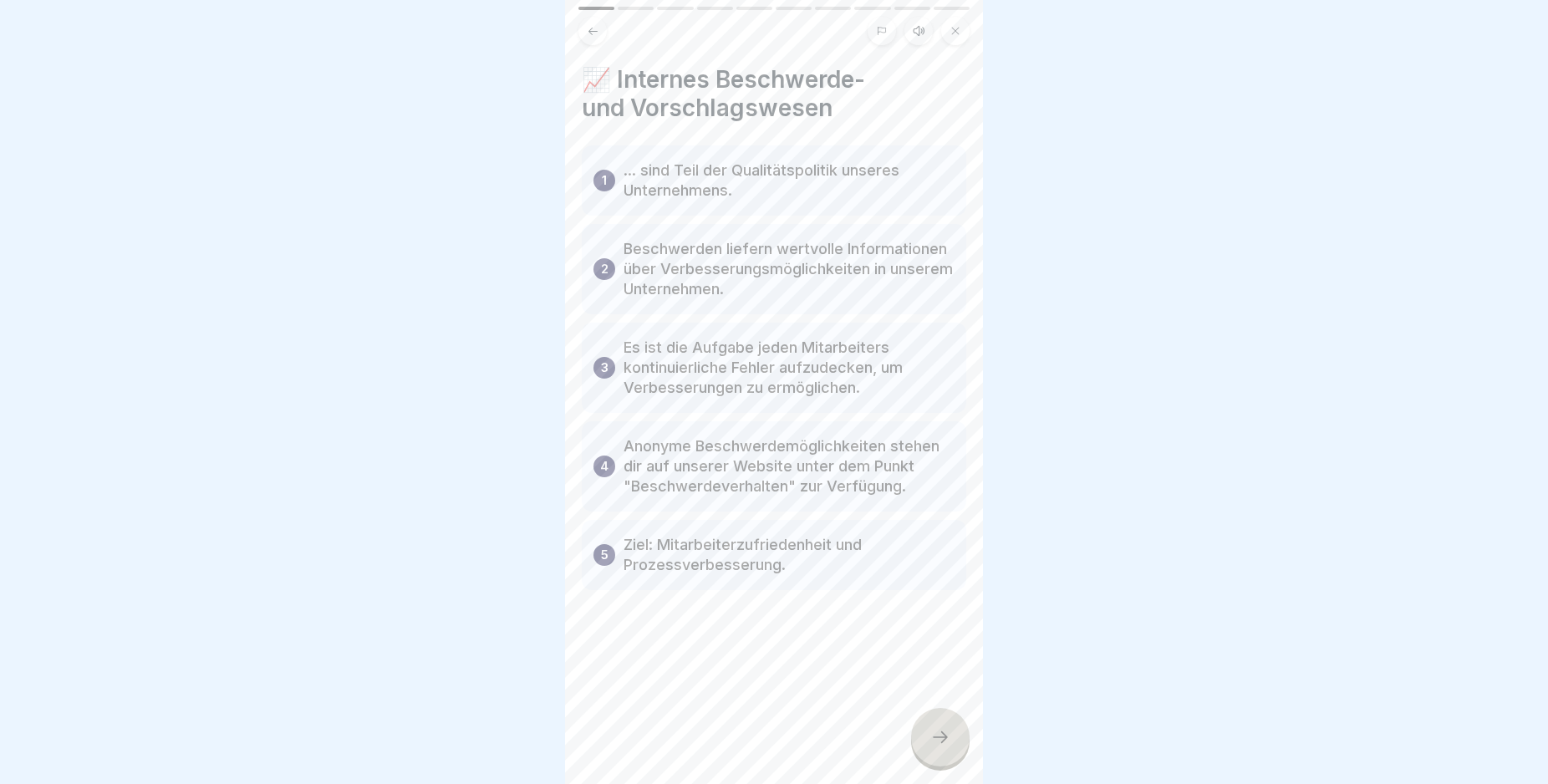
click at [931, 747] on icon at bounding box center [940, 736] width 20 height 20
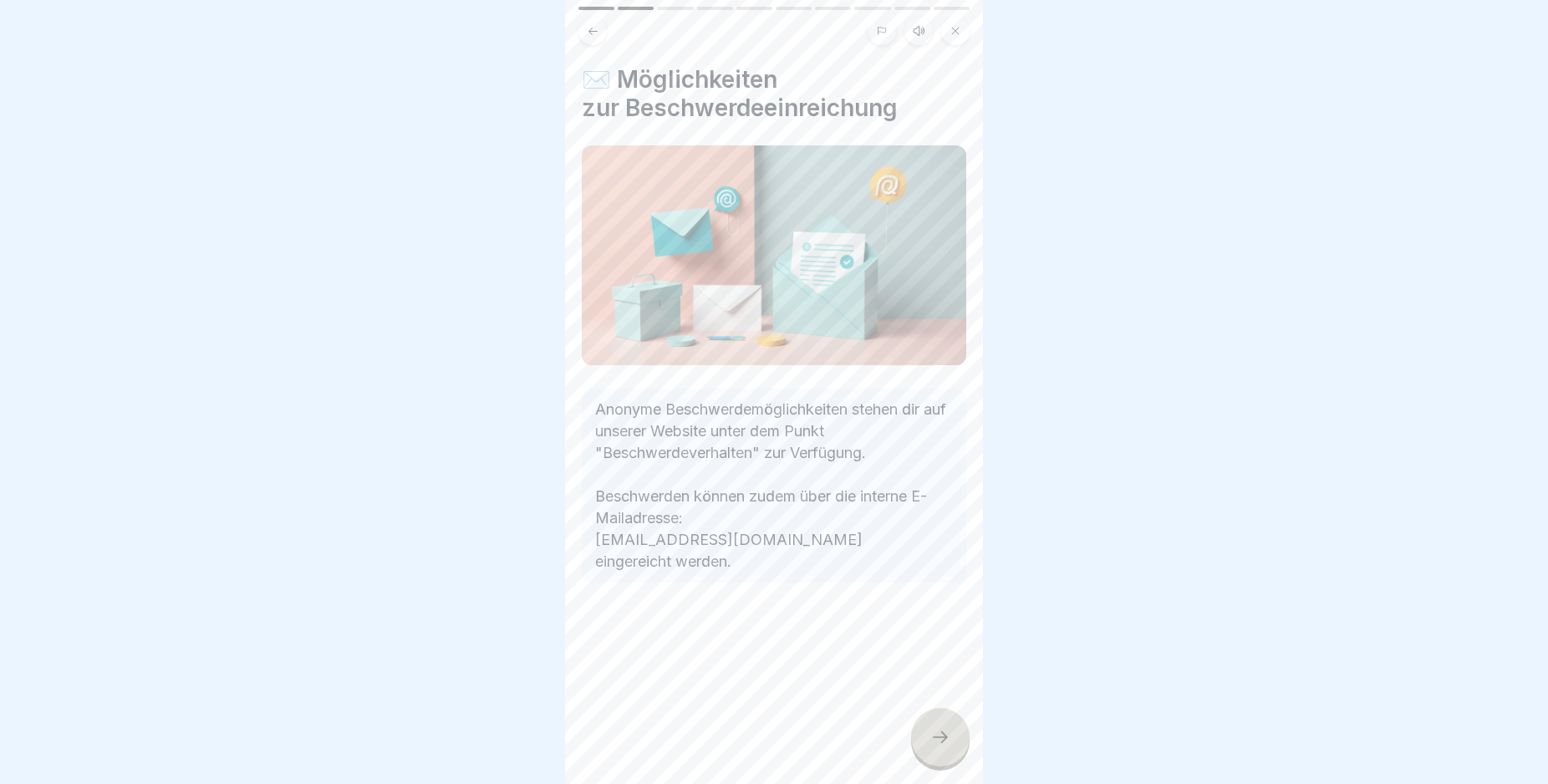
click at [931, 747] on icon at bounding box center [940, 736] width 20 height 20
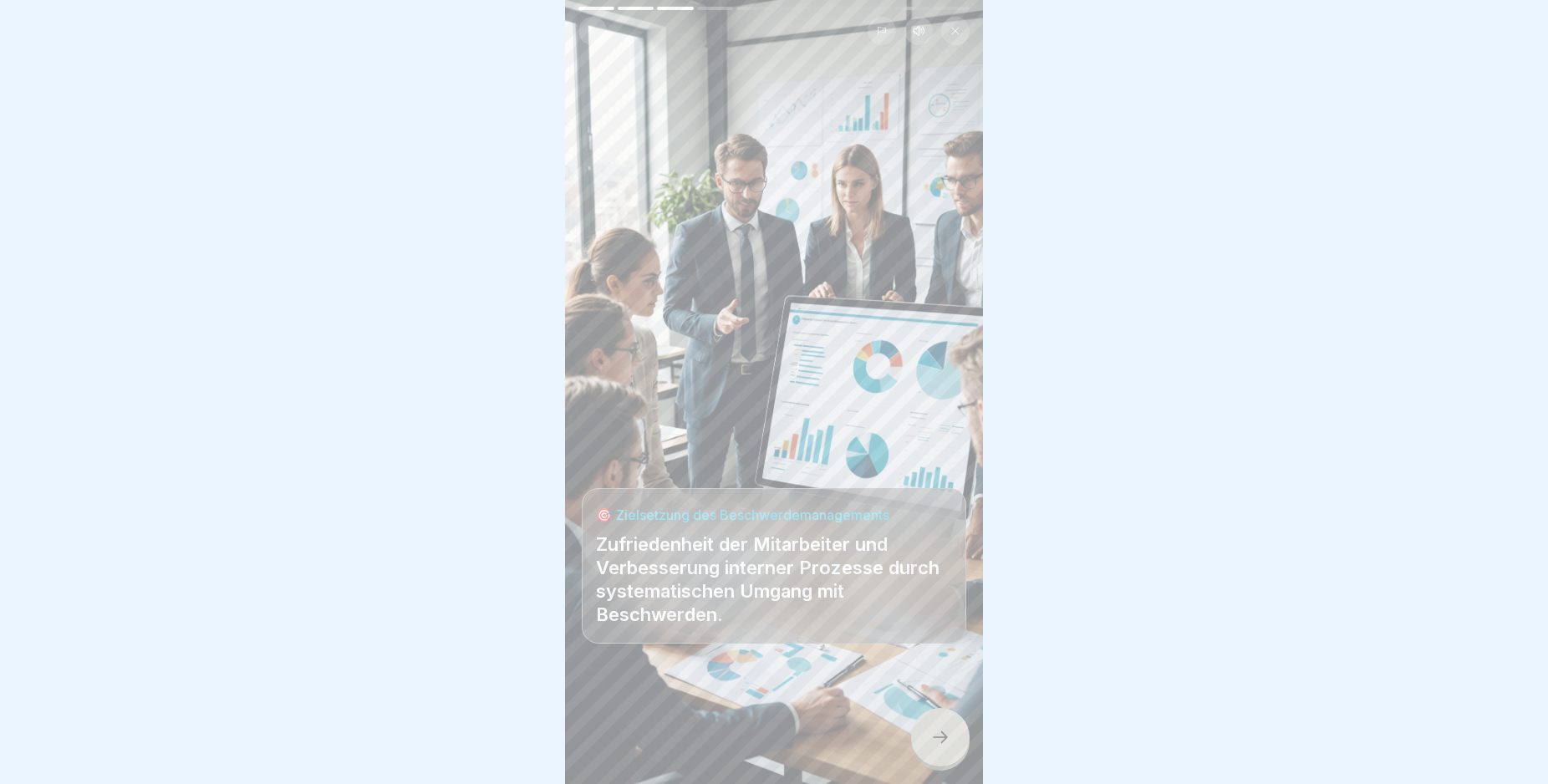
click at [931, 747] on icon at bounding box center [940, 736] width 20 height 20
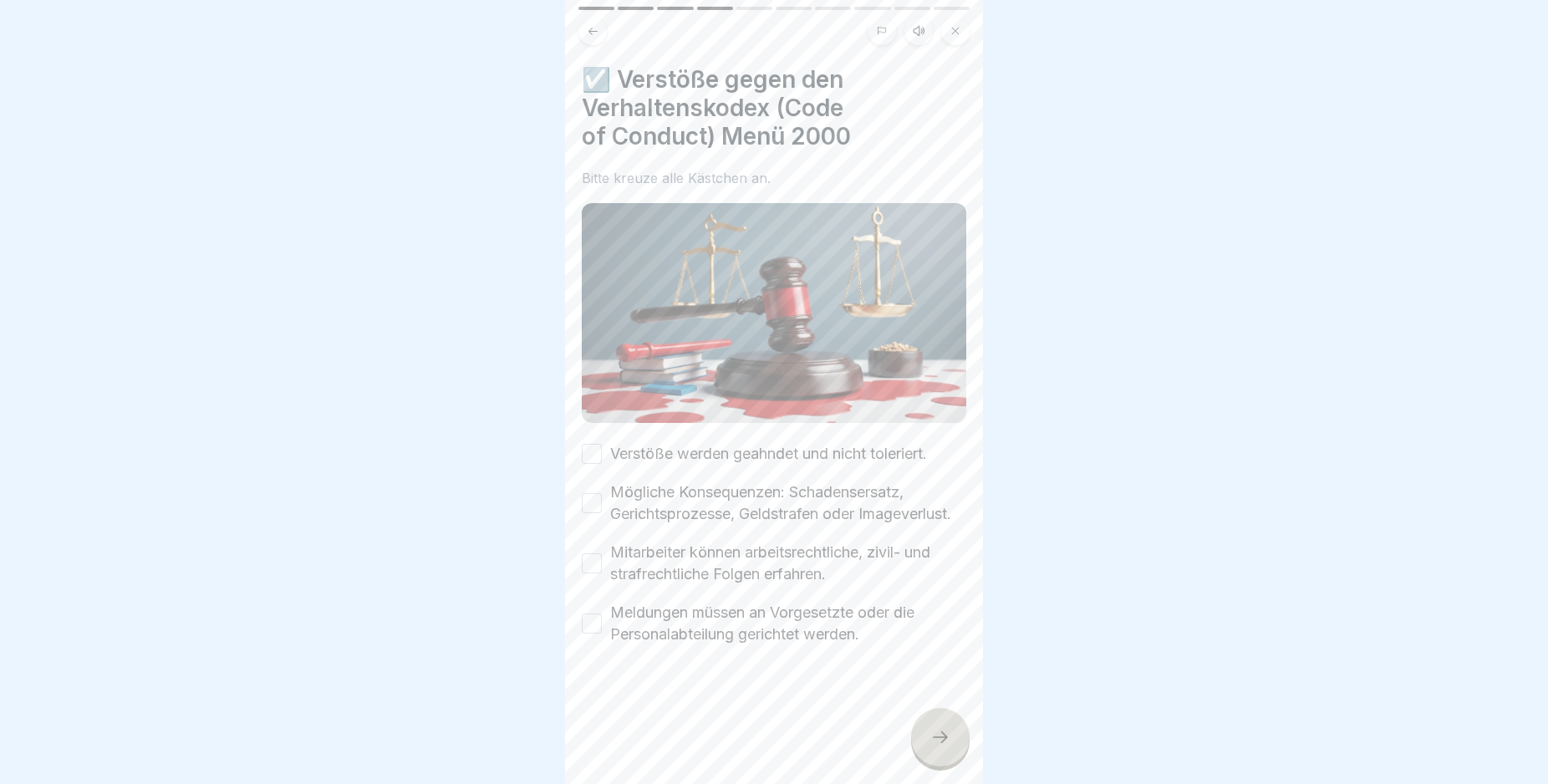
click at [591, 443] on button "Verstöße werden geahndet und nicht toleriert." at bounding box center [591, 453] width 20 height 20
click at [590, 508] on button "Mögliche Konsequenzen: Schadensersatz, Gerichtsprozesse, Geldstrafen oder Image…" at bounding box center [591, 503] width 20 height 20
click at [589, 573] on button "Mitarbeiter können arbeitsrechtliche, zivil- und strafrechtliche Folgen erfahre…" at bounding box center [591, 563] width 20 height 20
click at [590, 633] on button "Meldungen müssen an Vorgesetzte oder die Personalabteilung gerichtet werden." at bounding box center [591, 623] width 20 height 20
click at [945, 743] on icon at bounding box center [941, 737] width 15 height 11
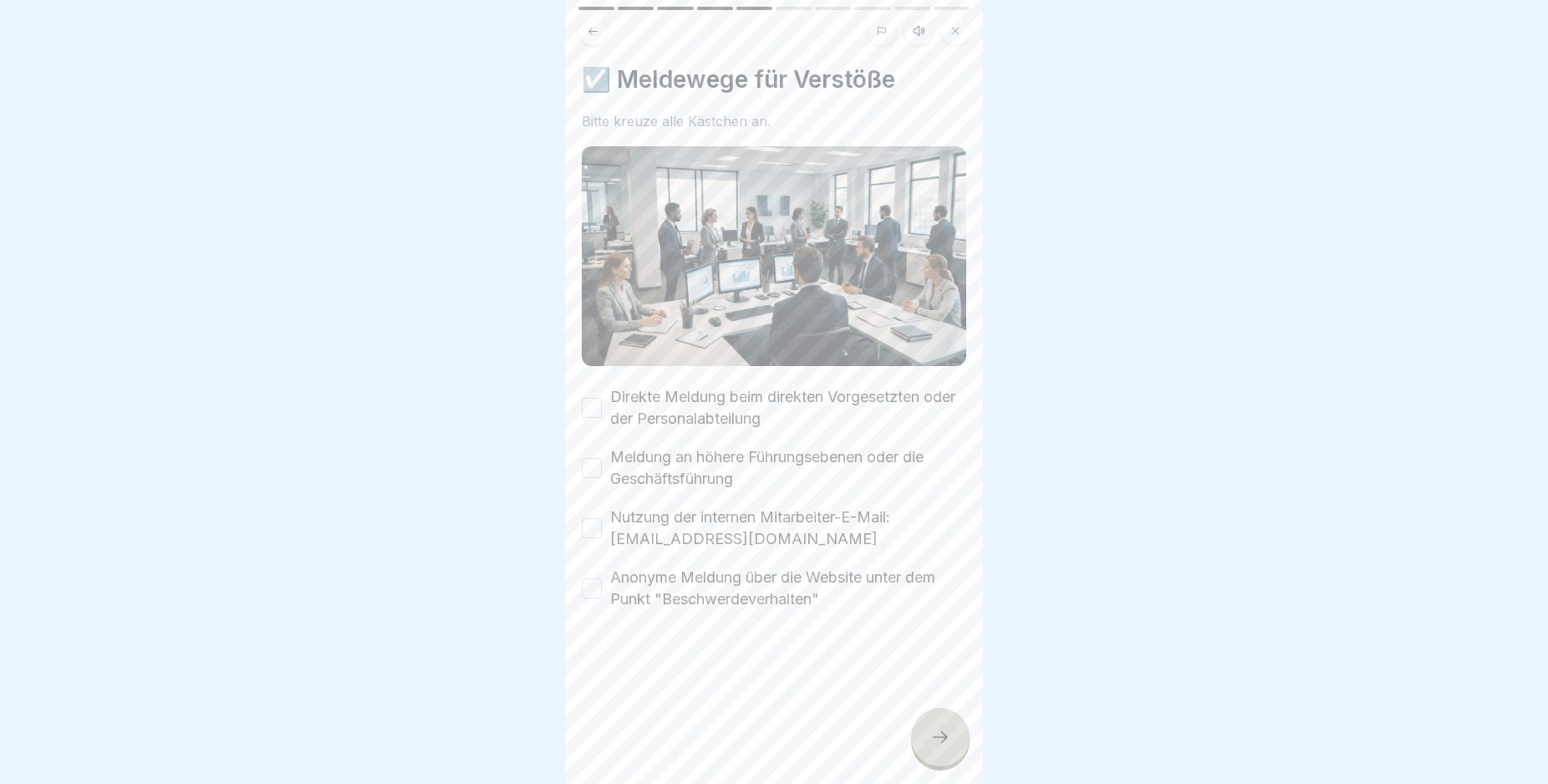
click at [592, 406] on button "Direkte Meldung beim direkten Vorgesetzten oder der Personalabteilung" at bounding box center [591, 408] width 20 height 20
click at [589, 458] on button "Meldung an höhere Führungsebenen oder die Geschäftsführung" at bounding box center [591, 468] width 20 height 20
click at [588, 518] on button "Nutzung der internen Mitarbeiter-E-Mail: [EMAIL_ADDRESS][DOMAIN_NAME]" at bounding box center [591, 527] width 20 height 20
click at [589, 582] on button "Anonyme Meldung über die Website unter dem Punkt "Beschwerdeverhalten"" at bounding box center [591, 587] width 20 height 20
click at [944, 747] on icon at bounding box center [940, 736] width 20 height 20
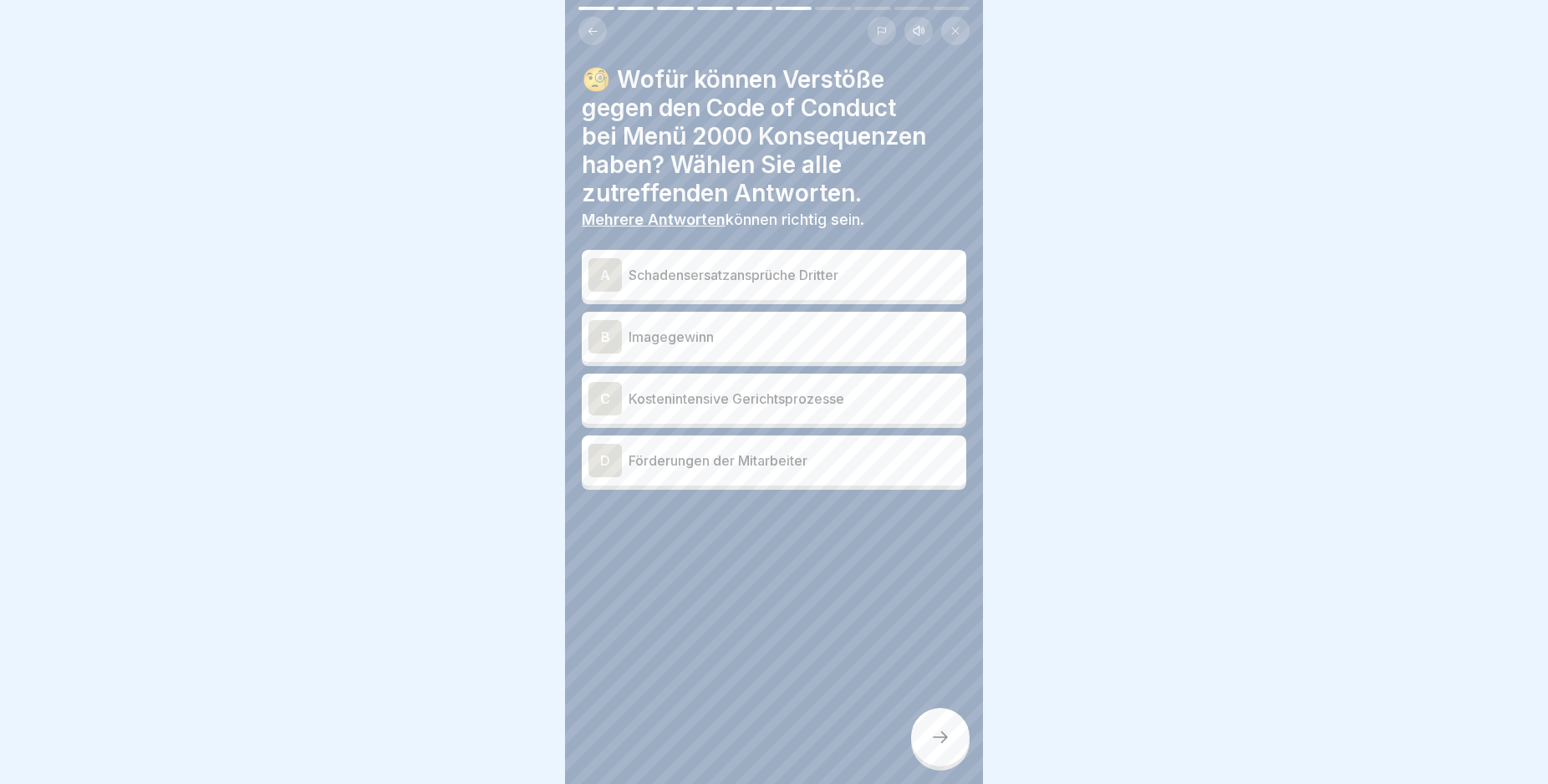
click at [607, 396] on div "C" at bounding box center [605, 399] width 34 height 34
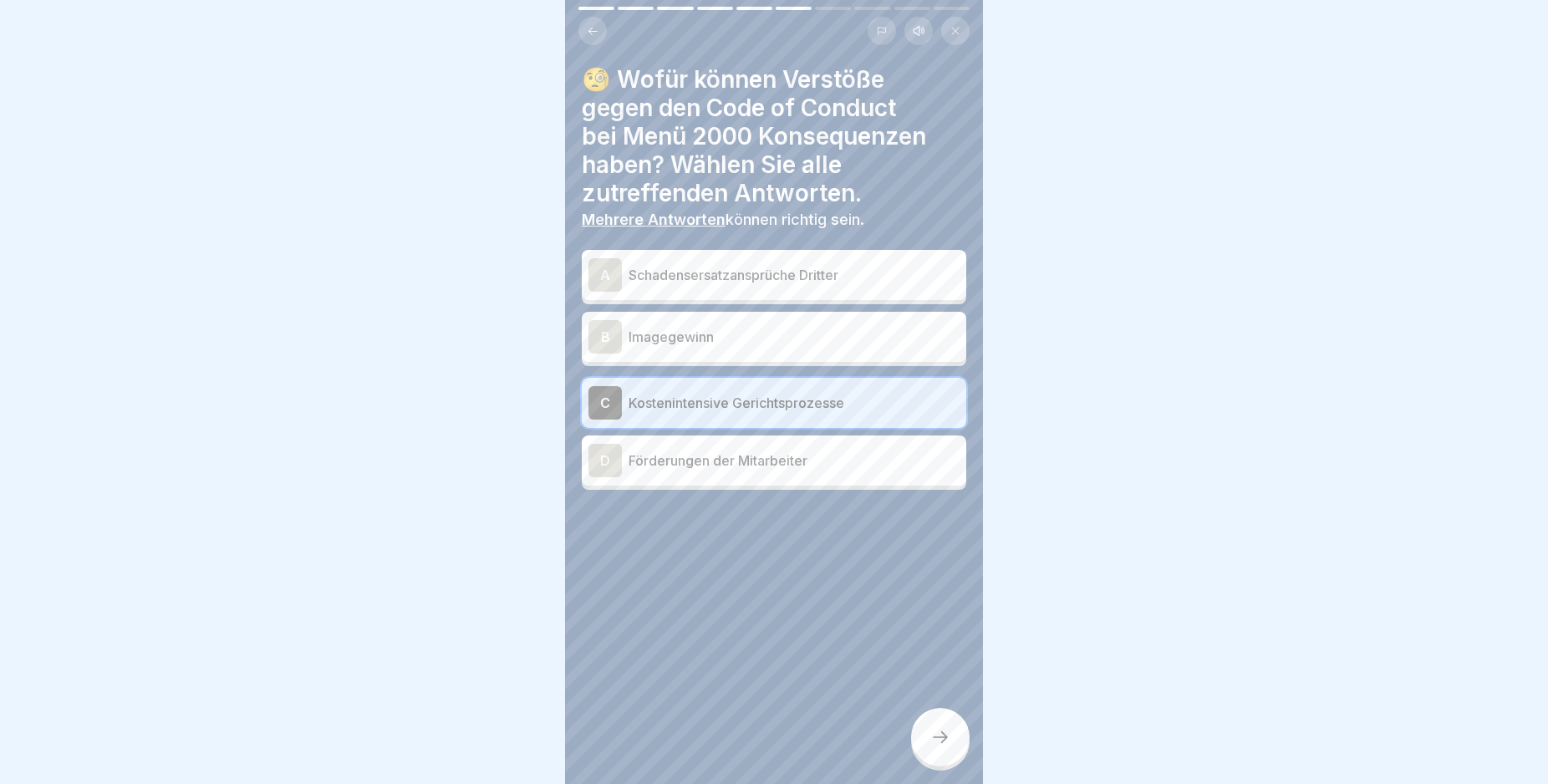
click at [602, 276] on div "A" at bounding box center [605, 275] width 34 height 34
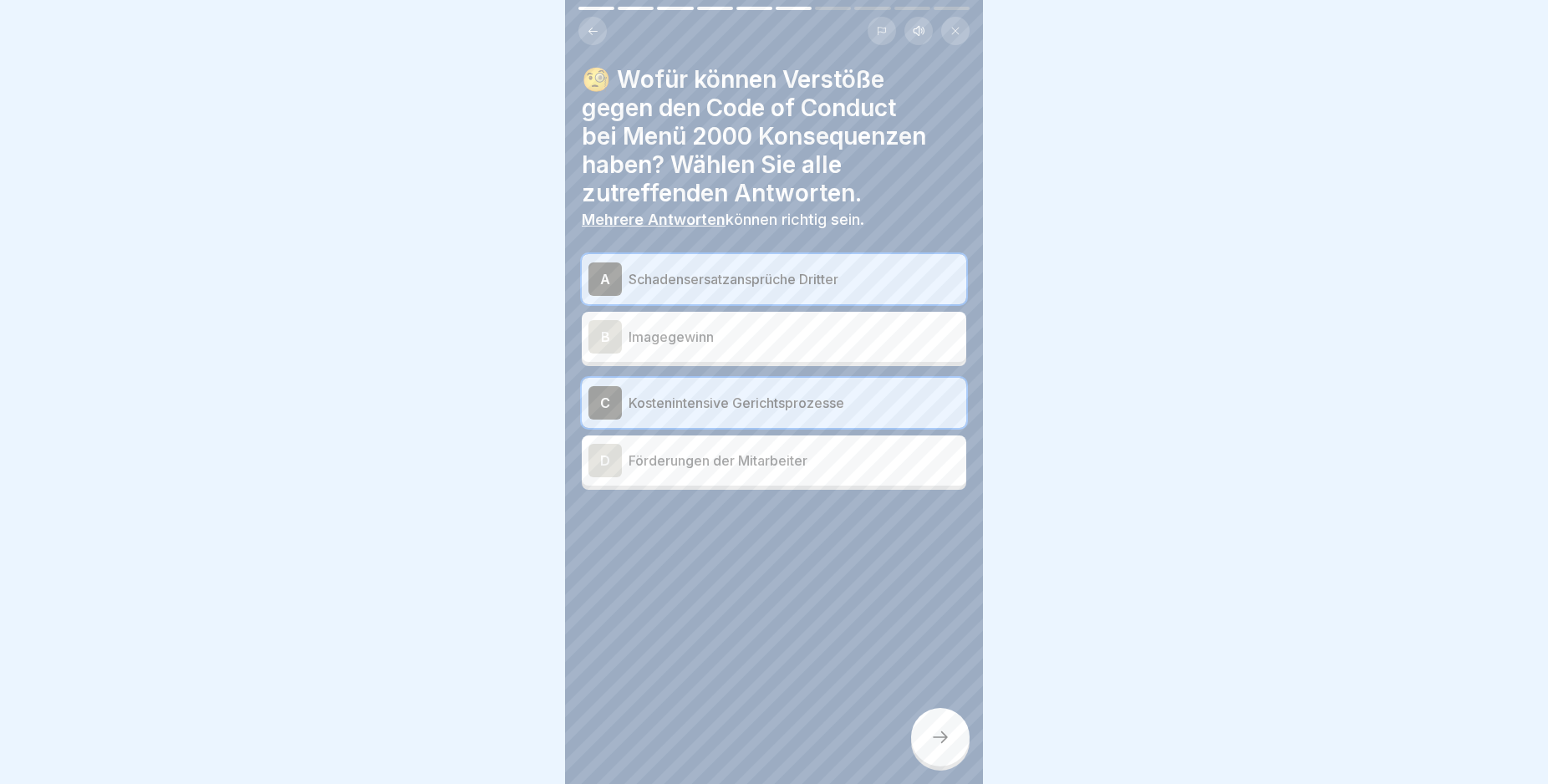
click at [950, 761] on div at bounding box center [941, 737] width 58 height 58
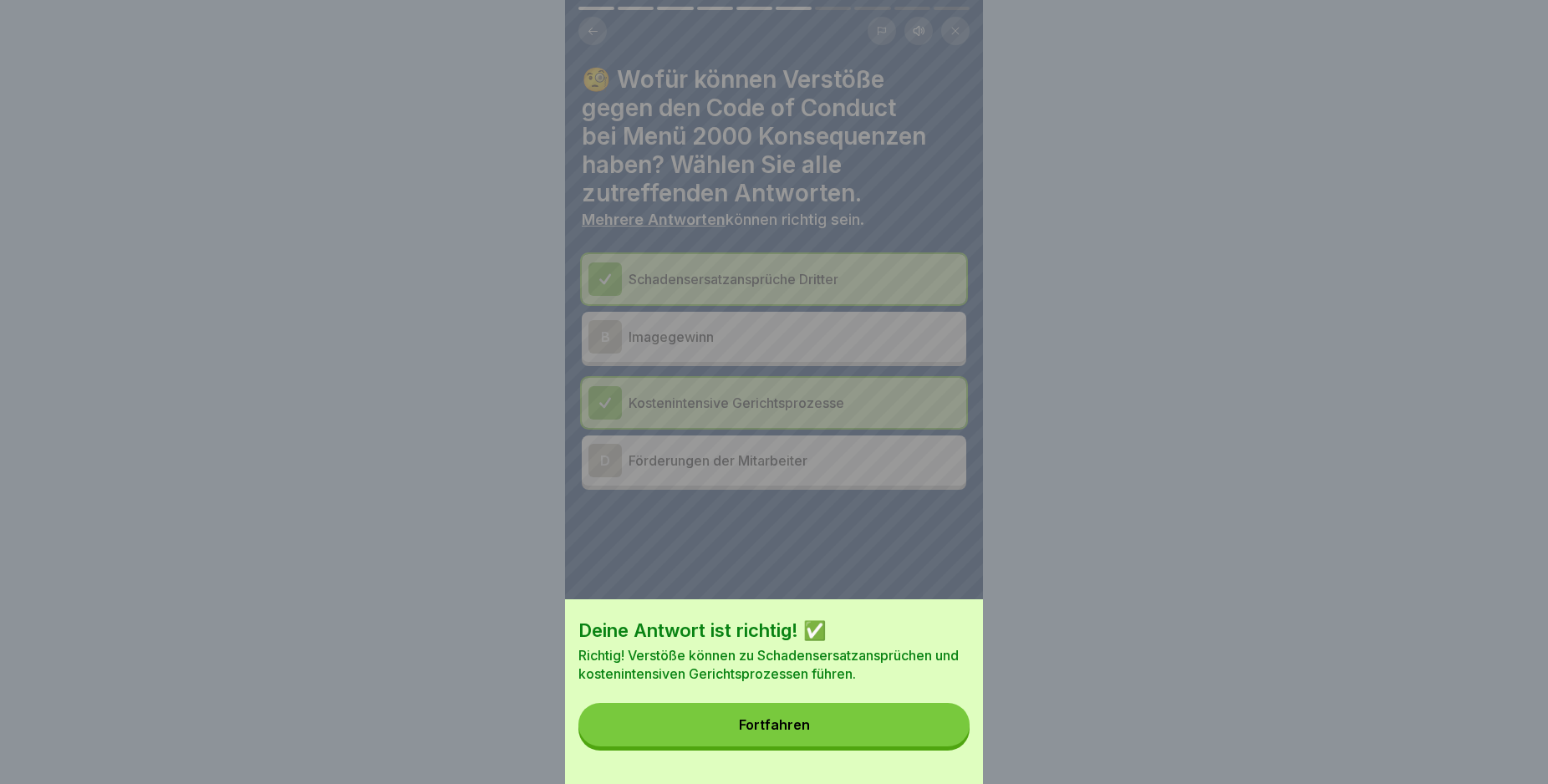
click at [889, 742] on button "Fortfahren" at bounding box center [773, 725] width 391 height 43
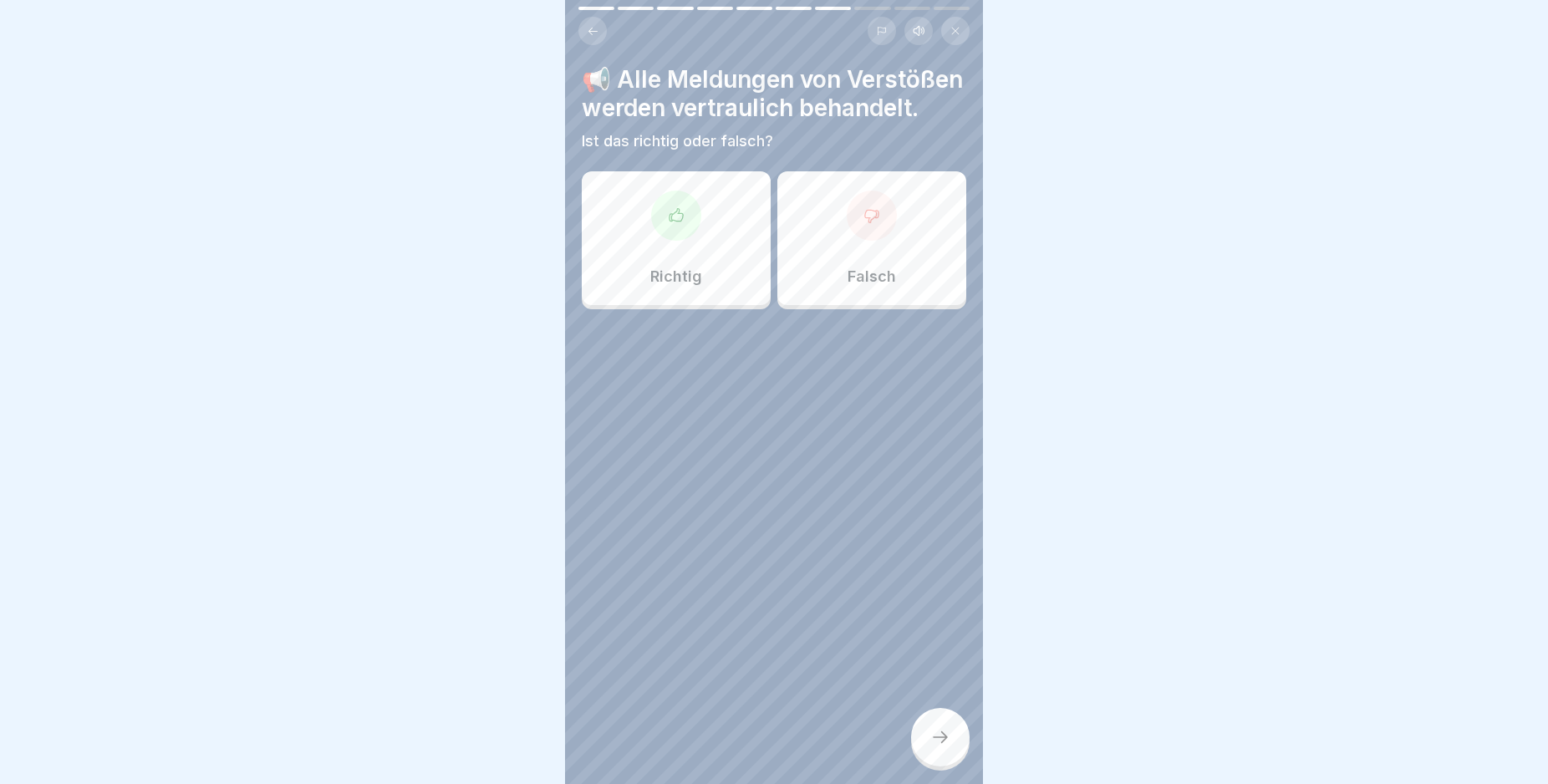
click at [669, 220] on icon at bounding box center [676, 214] width 13 height 12
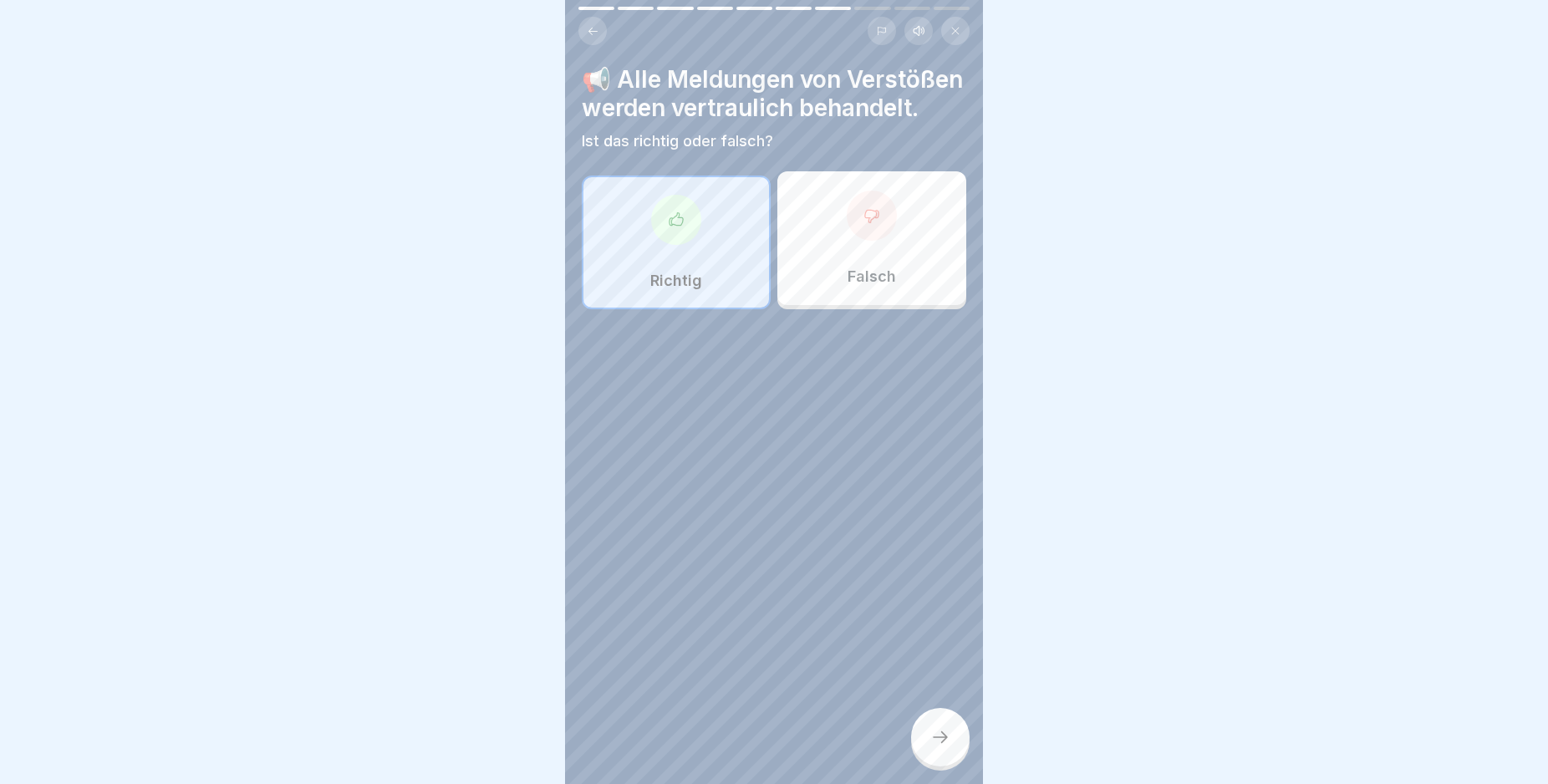
click at [940, 747] on icon at bounding box center [940, 736] width 20 height 20
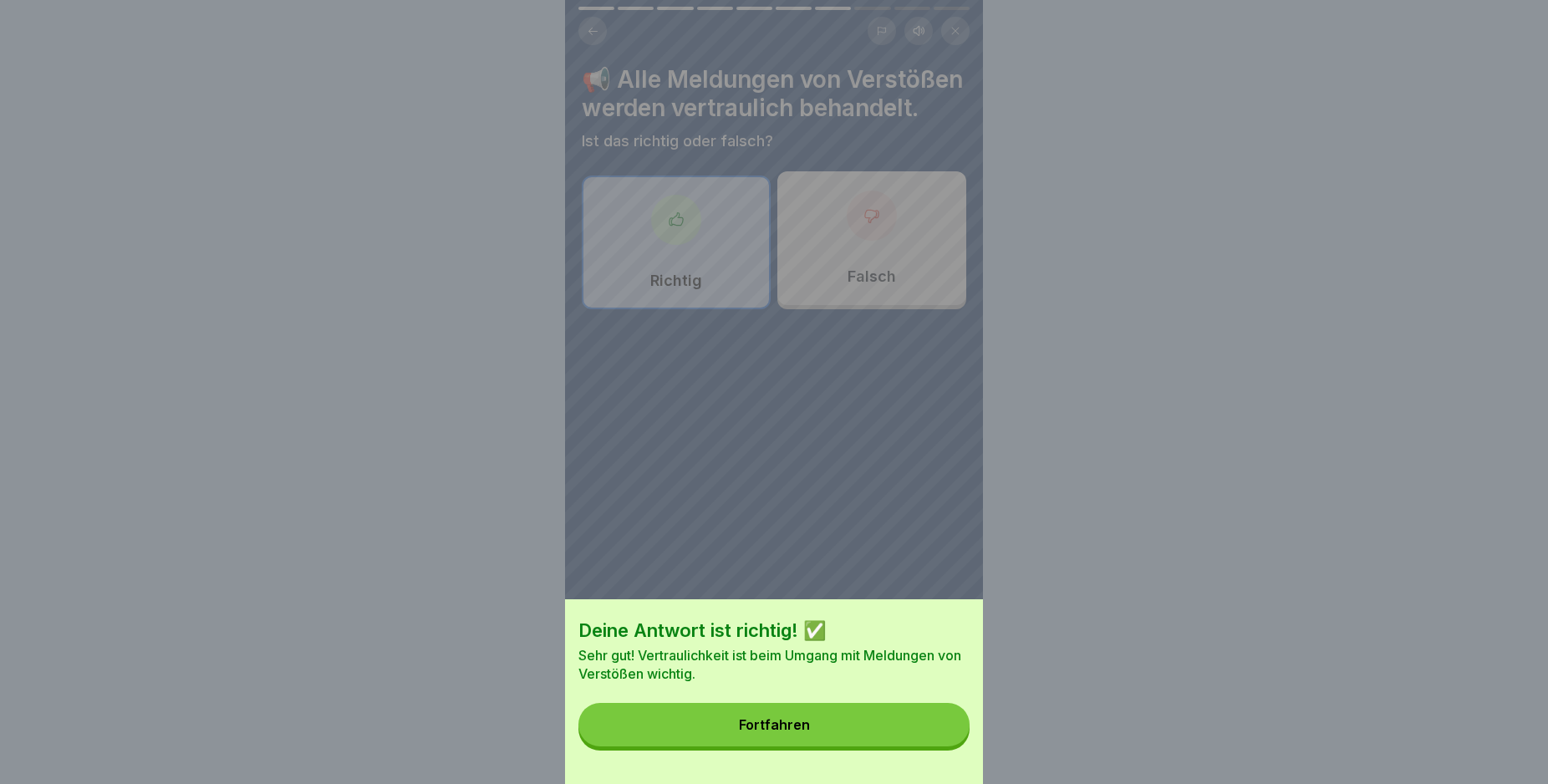
click at [940, 746] on button "Fortfahren" at bounding box center [773, 725] width 391 height 43
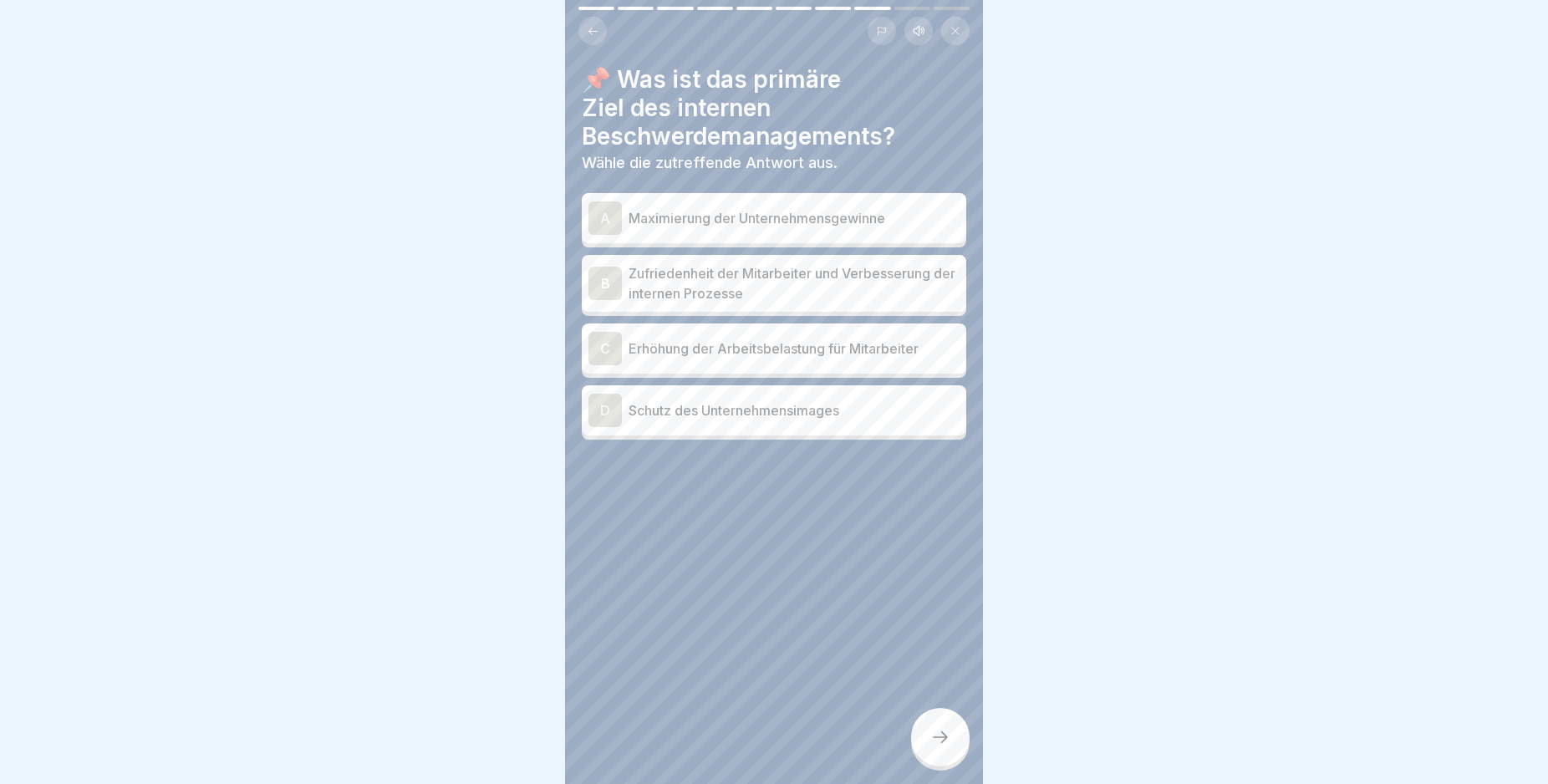
click at [605, 282] on div "B" at bounding box center [605, 283] width 34 height 34
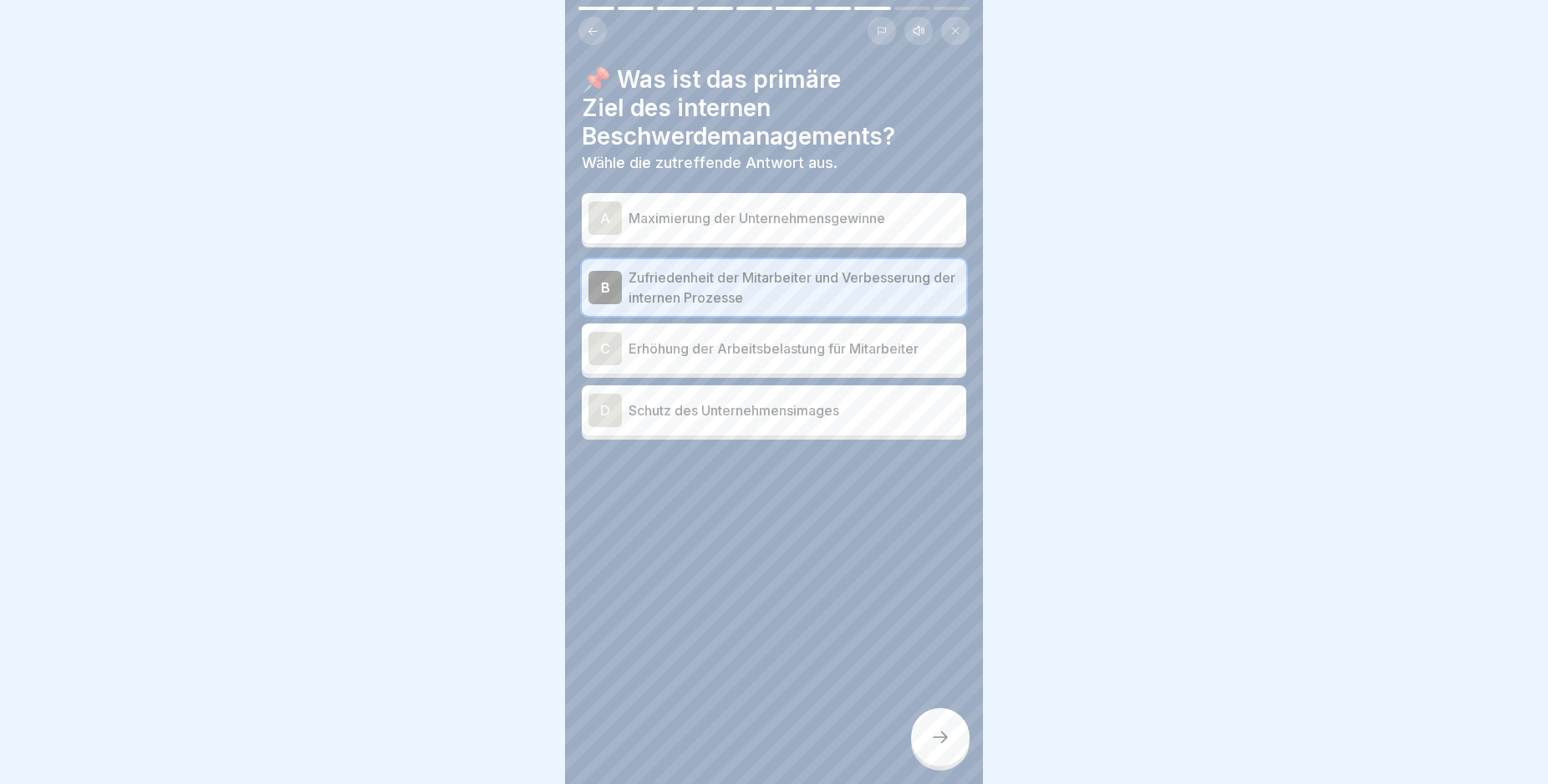
click at [597, 415] on div "D" at bounding box center [605, 410] width 34 height 34
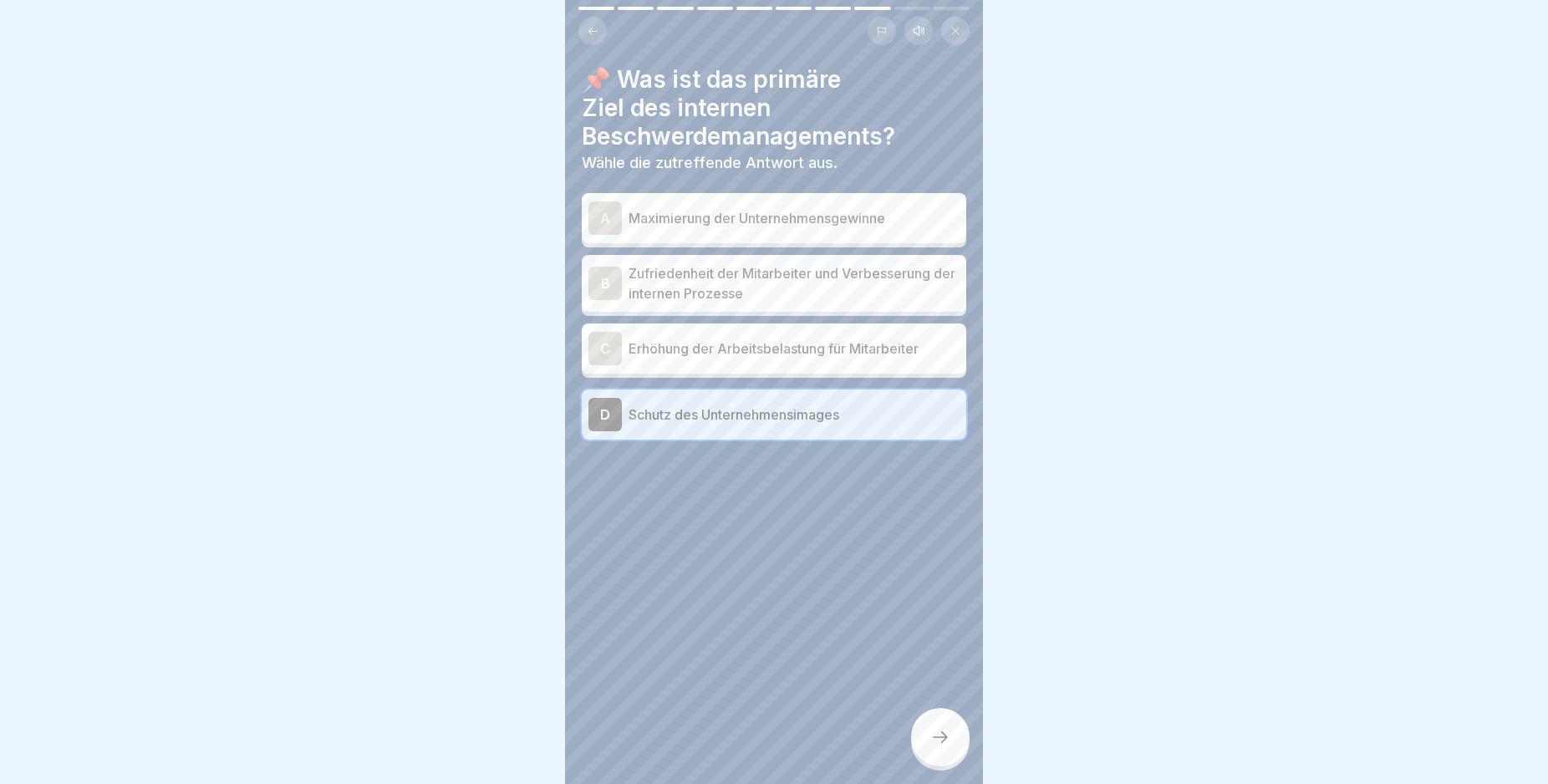
click at [943, 747] on icon at bounding box center [940, 736] width 20 height 20
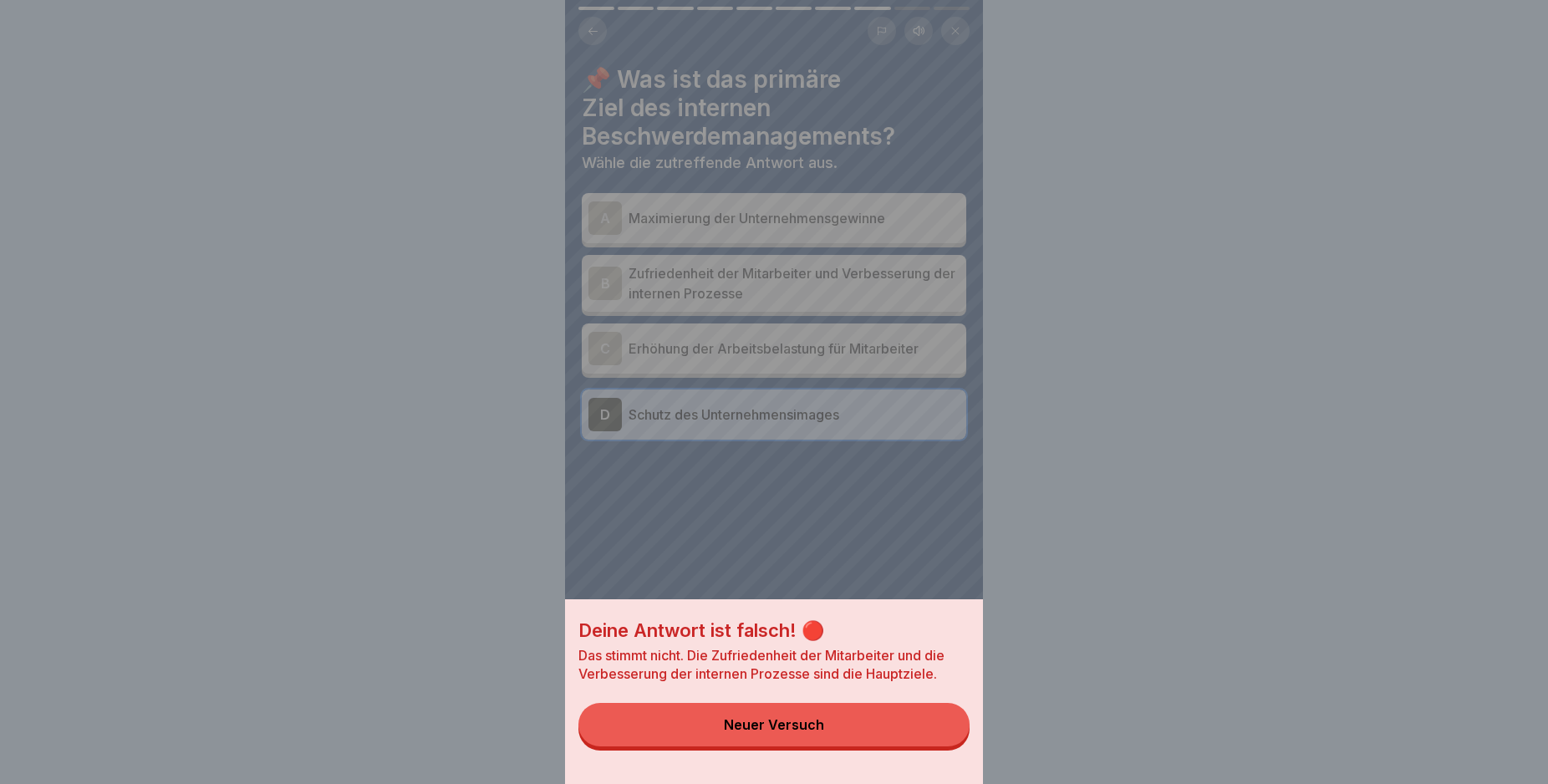
click at [935, 741] on button "Neuer Versuch" at bounding box center [773, 725] width 391 height 43
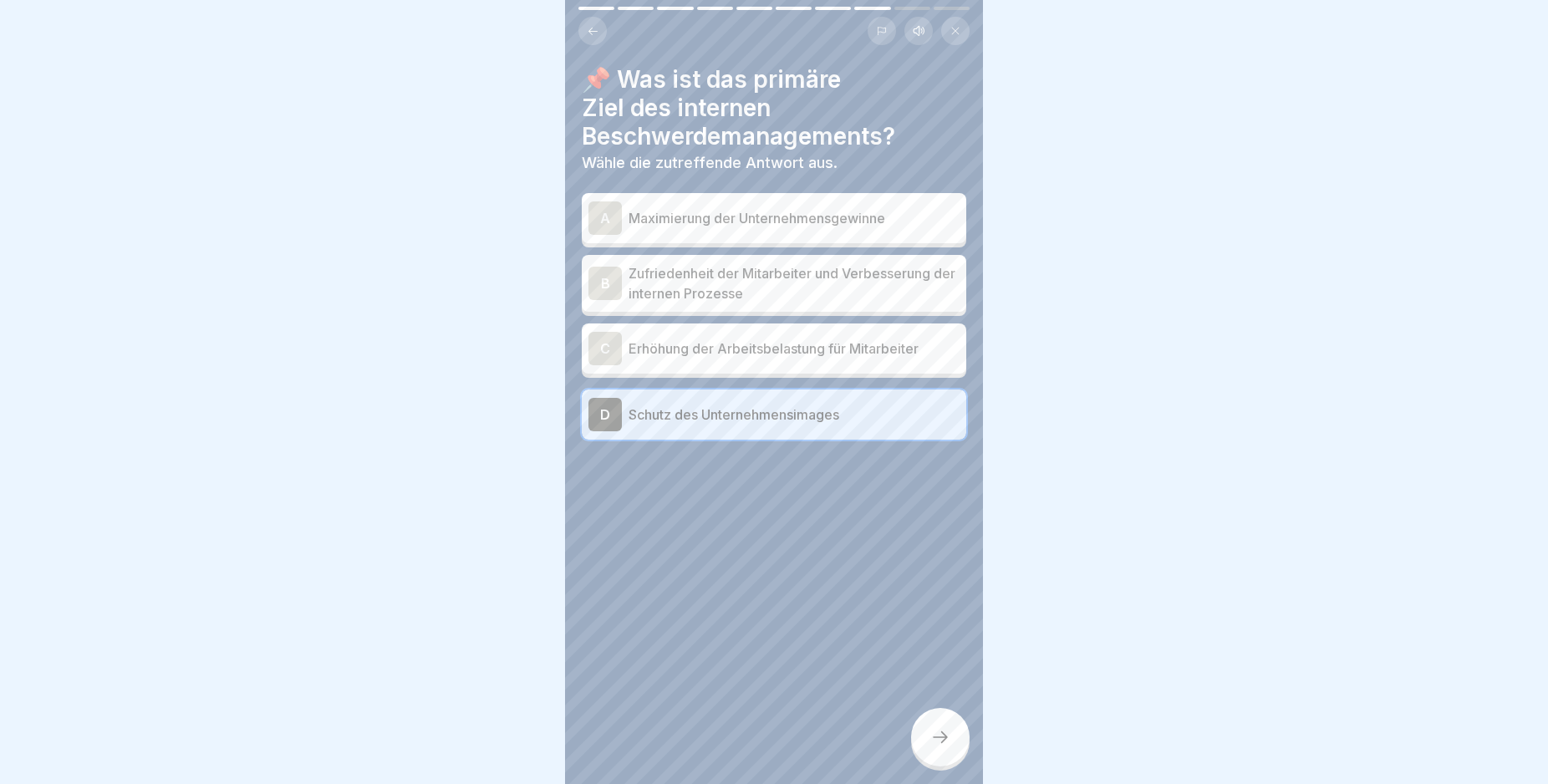
click at [604, 287] on div "B" at bounding box center [605, 283] width 34 height 34
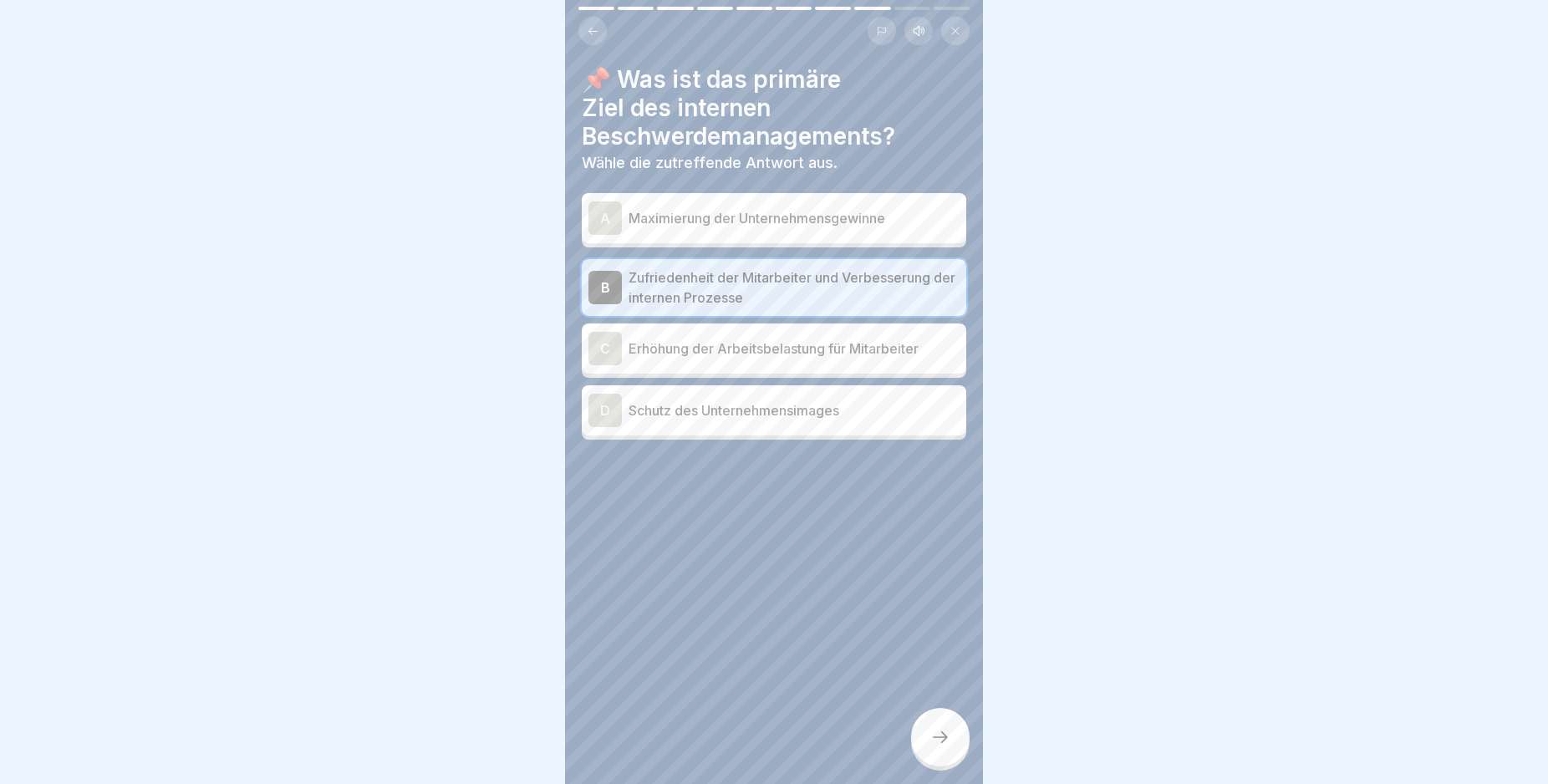
click at [937, 747] on icon at bounding box center [940, 736] width 20 height 20
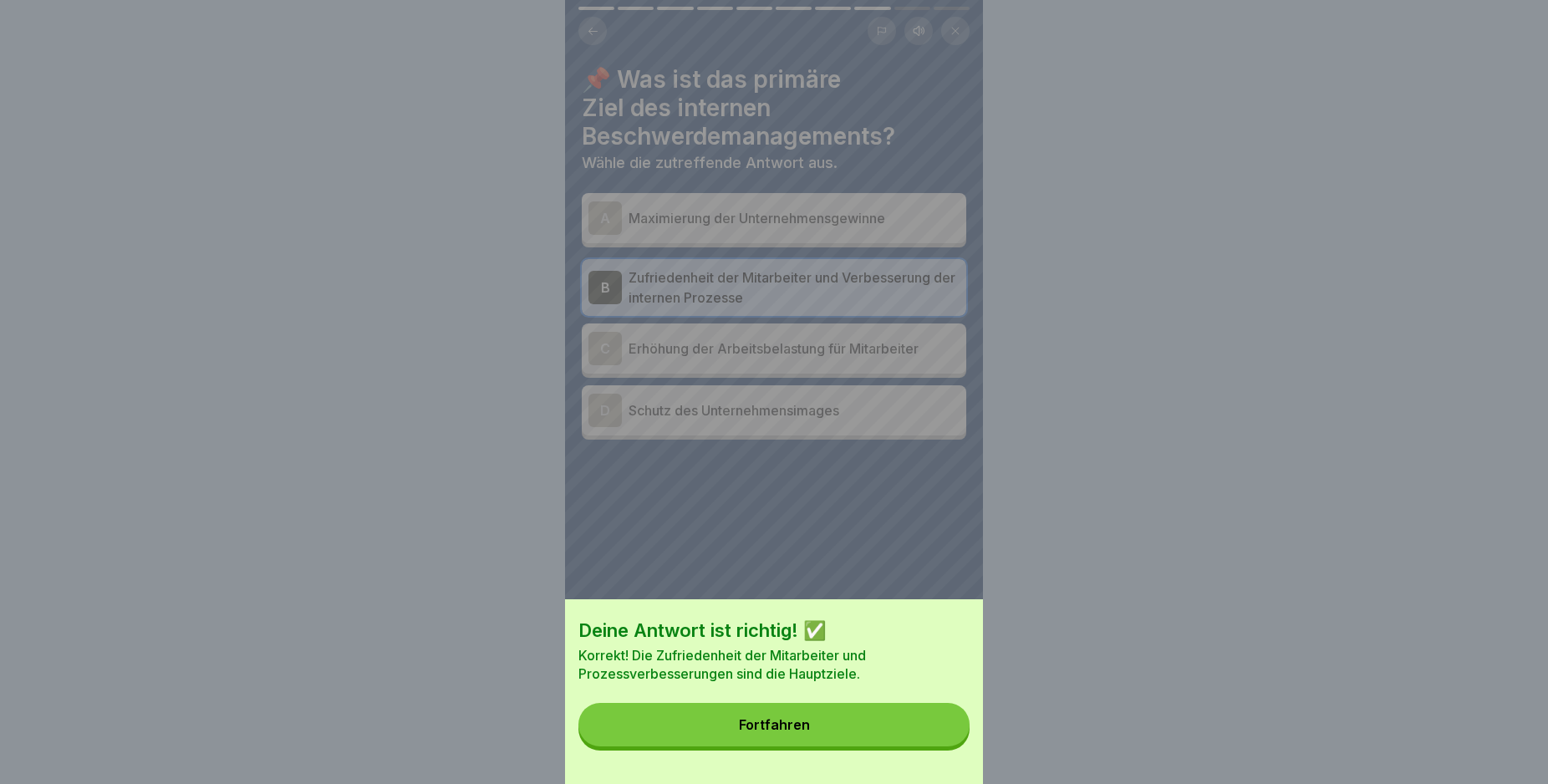
click at [935, 746] on button "Fortfahren" at bounding box center [773, 725] width 391 height 43
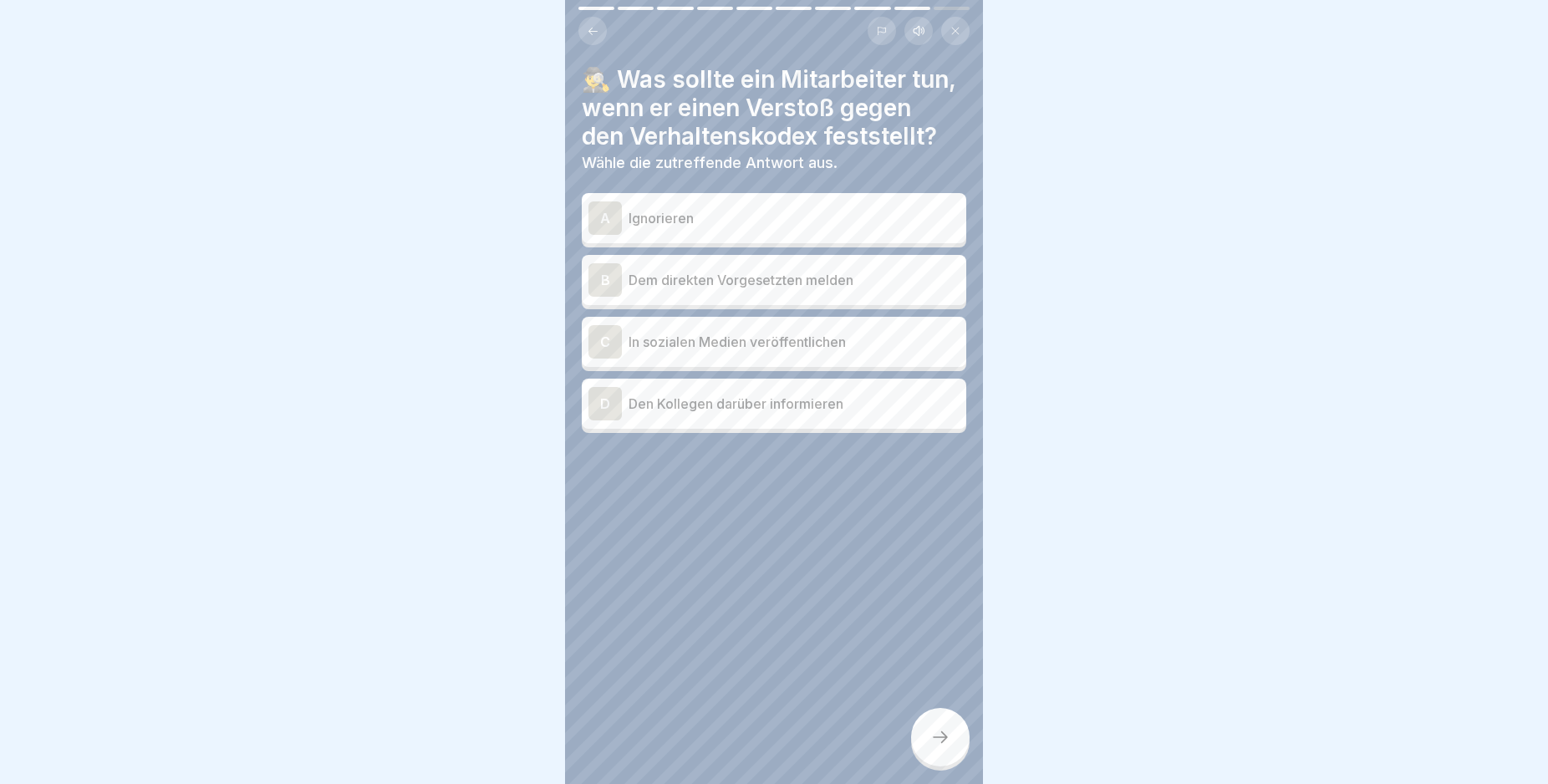
click at [607, 296] on div "B" at bounding box center [605, 280] width 34 height 34
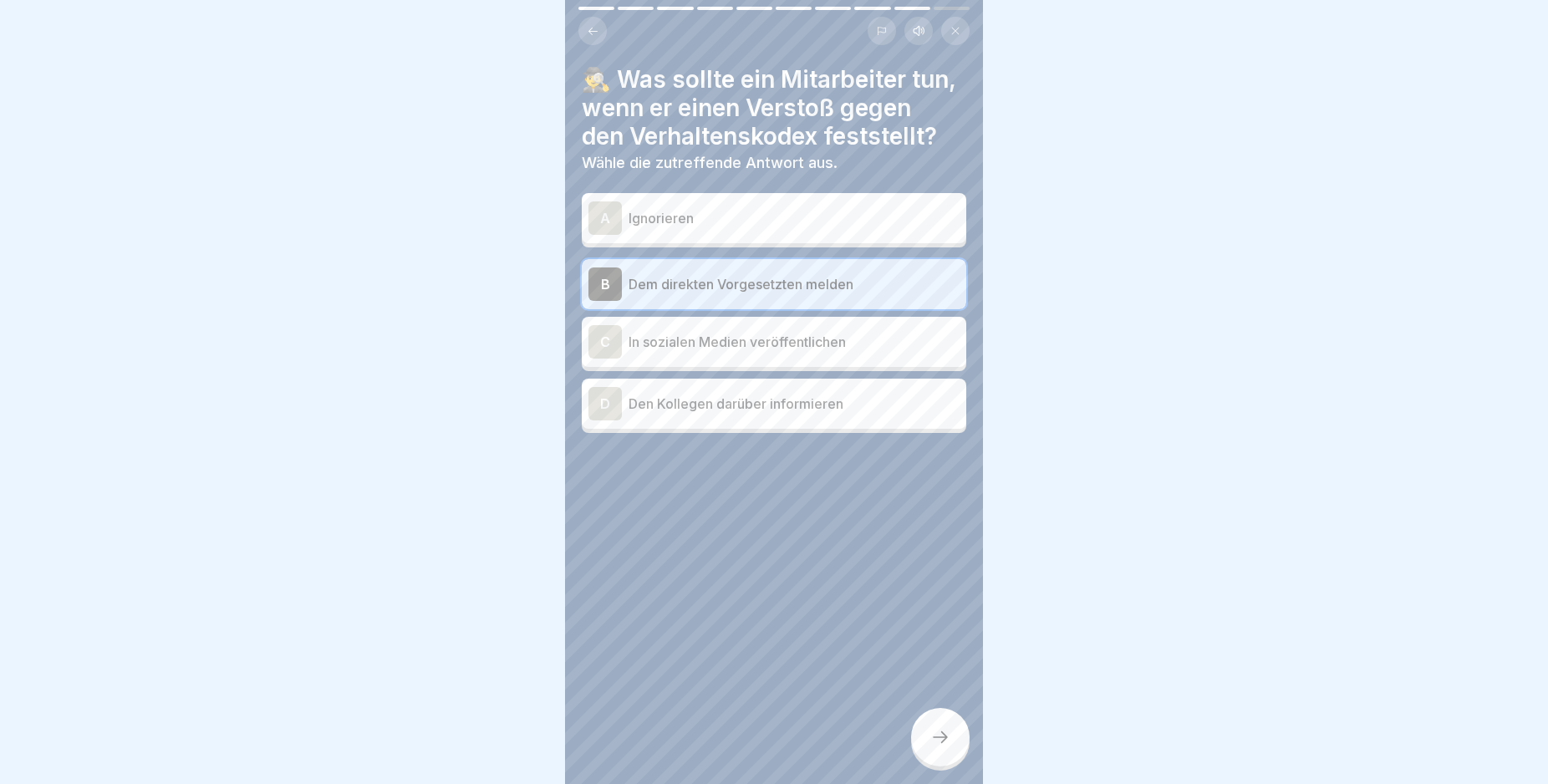
click at [936, 747] on icon at bounding box center [940, 736] width 20 height 20
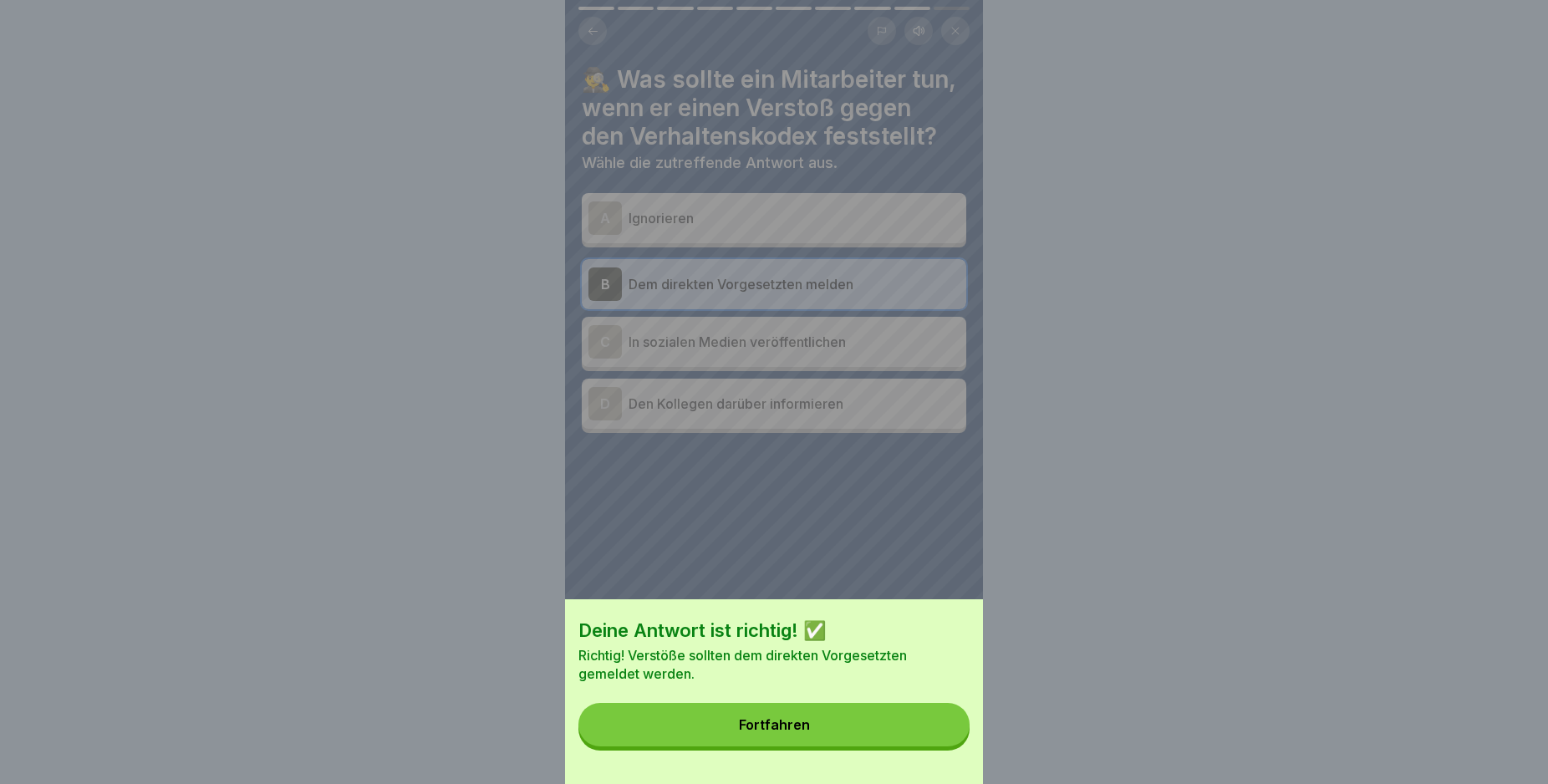
click at [936, 746] on button "Fortfahren" at bounding box center [773, 725] width 391 height 43
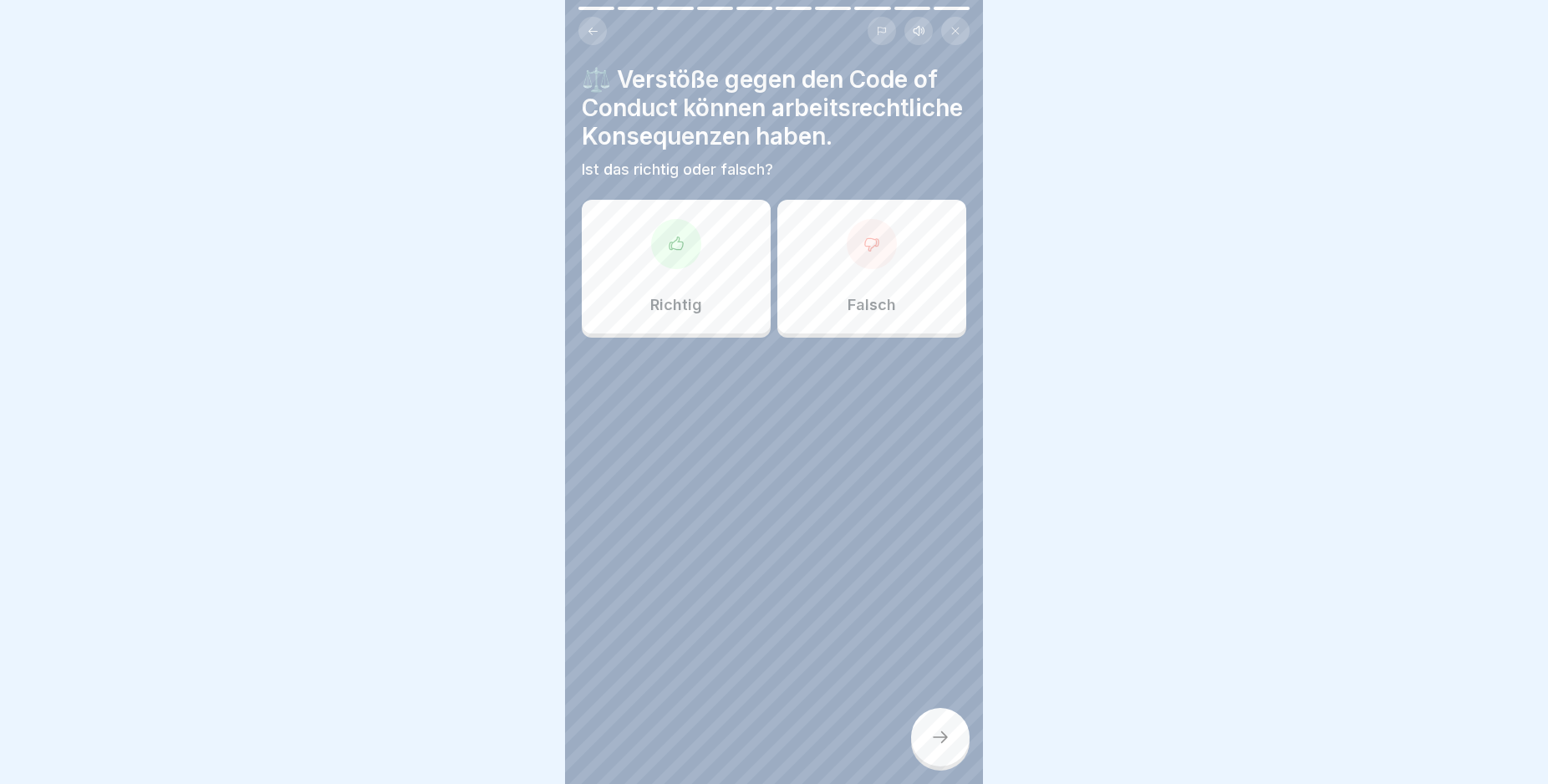
click at [669, 249] on icon at bounding box center [676, 242] width 13 height 12
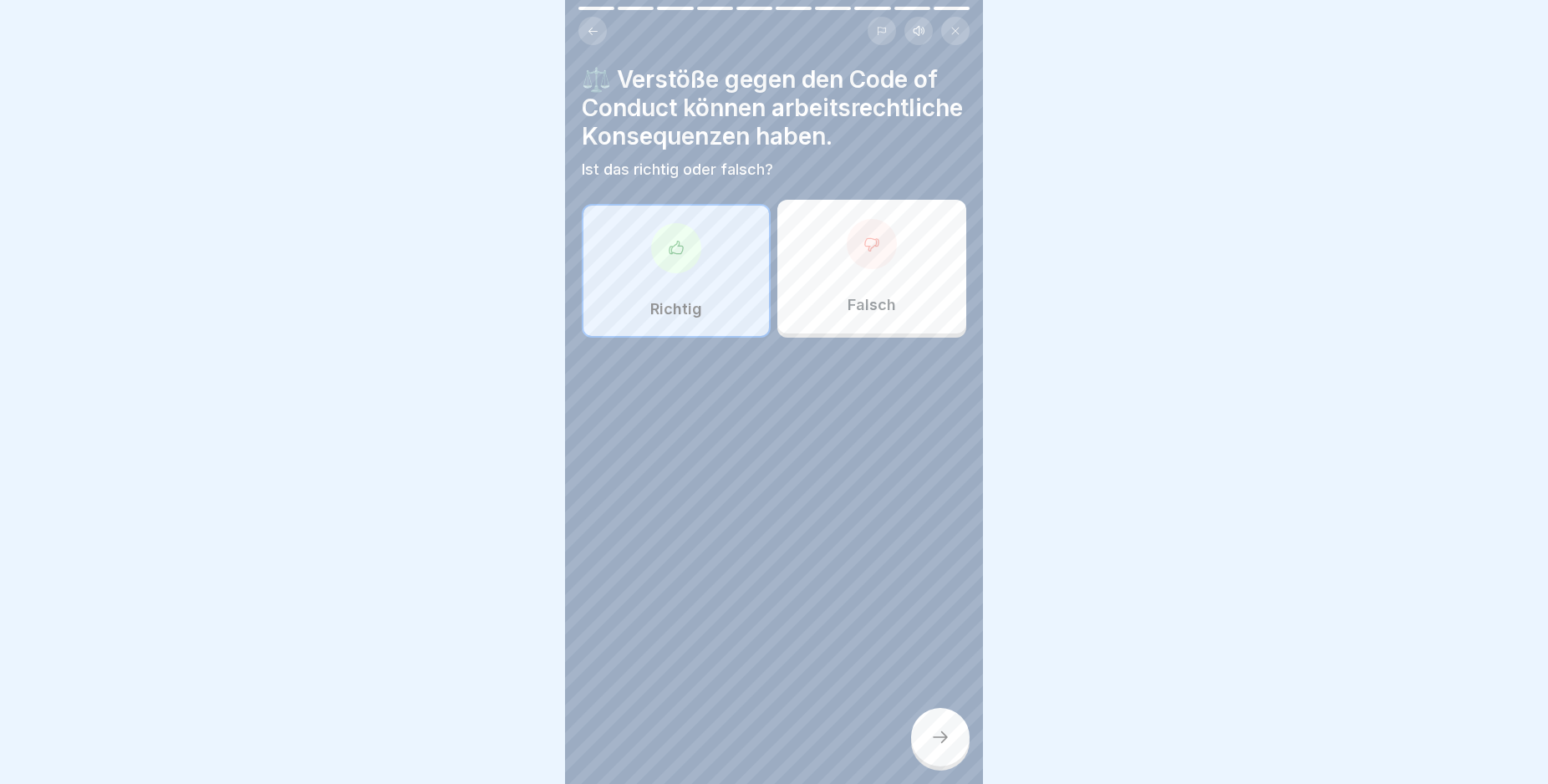
click at [938, 747] on icon at bounding box center [940, 736] width 20 height 20
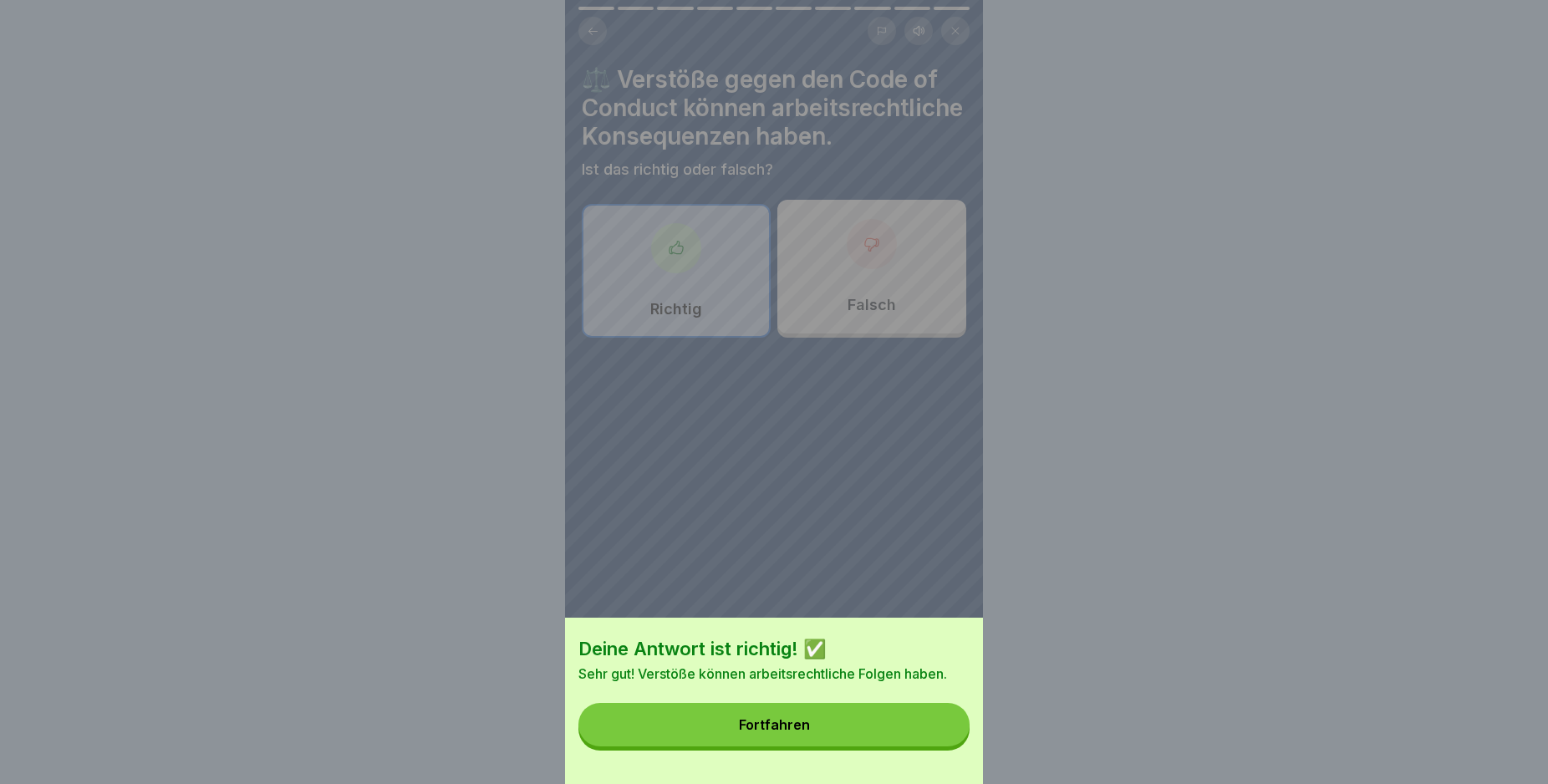
click at [937, 746] on button "Fortfahren" at bounding box center [773, 725] width 391 height 43
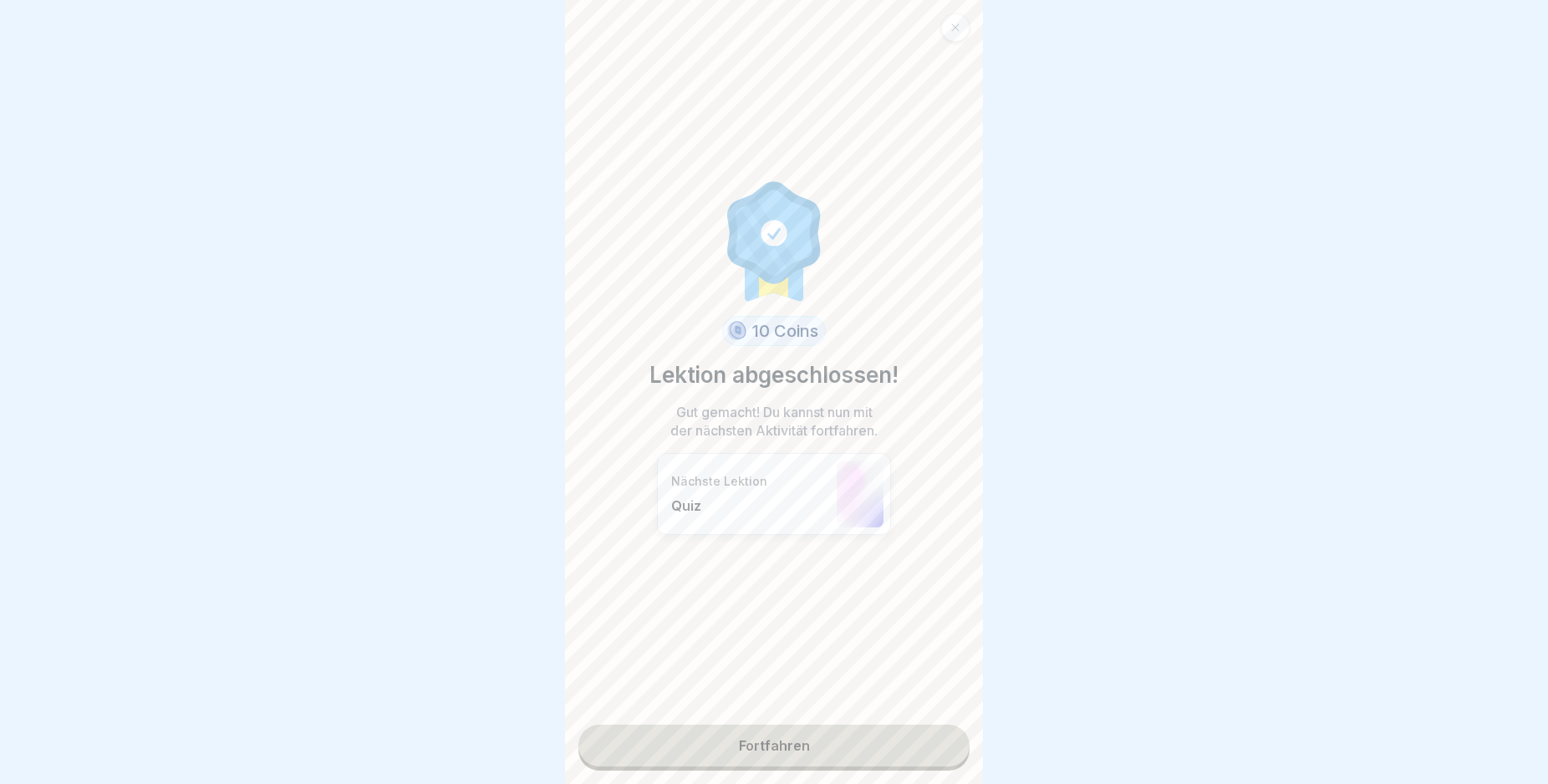
click at [937, 749] on link "Fortfahren" at bounding box center [773, 745] width 391 height 41
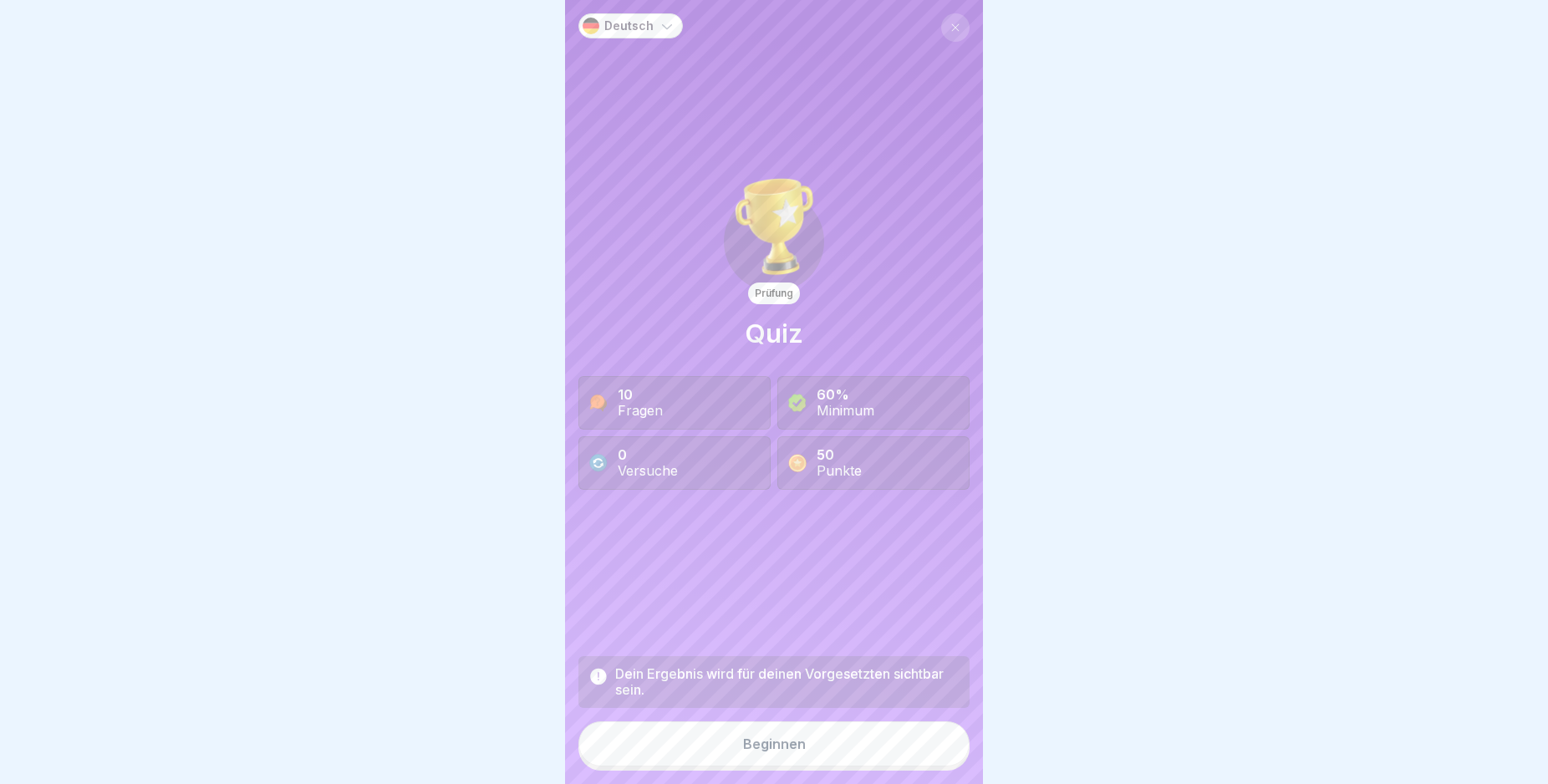
click at [832, 757] on button "Beginnen" at bounding box center [773, 744] width 391 height 45
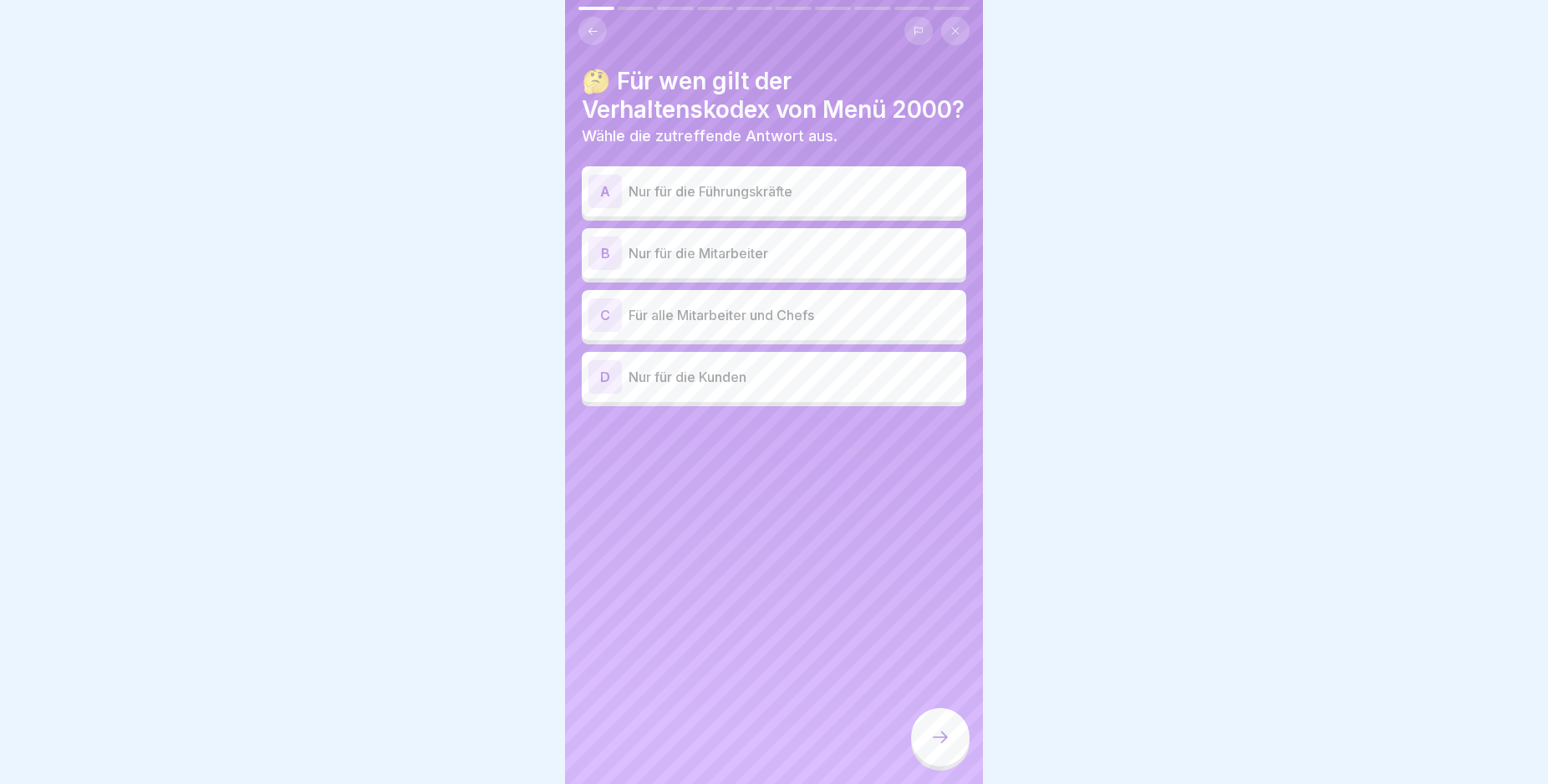
click at [599, 331] on div "C" at bounding box center [605, 315] width 34 height 34
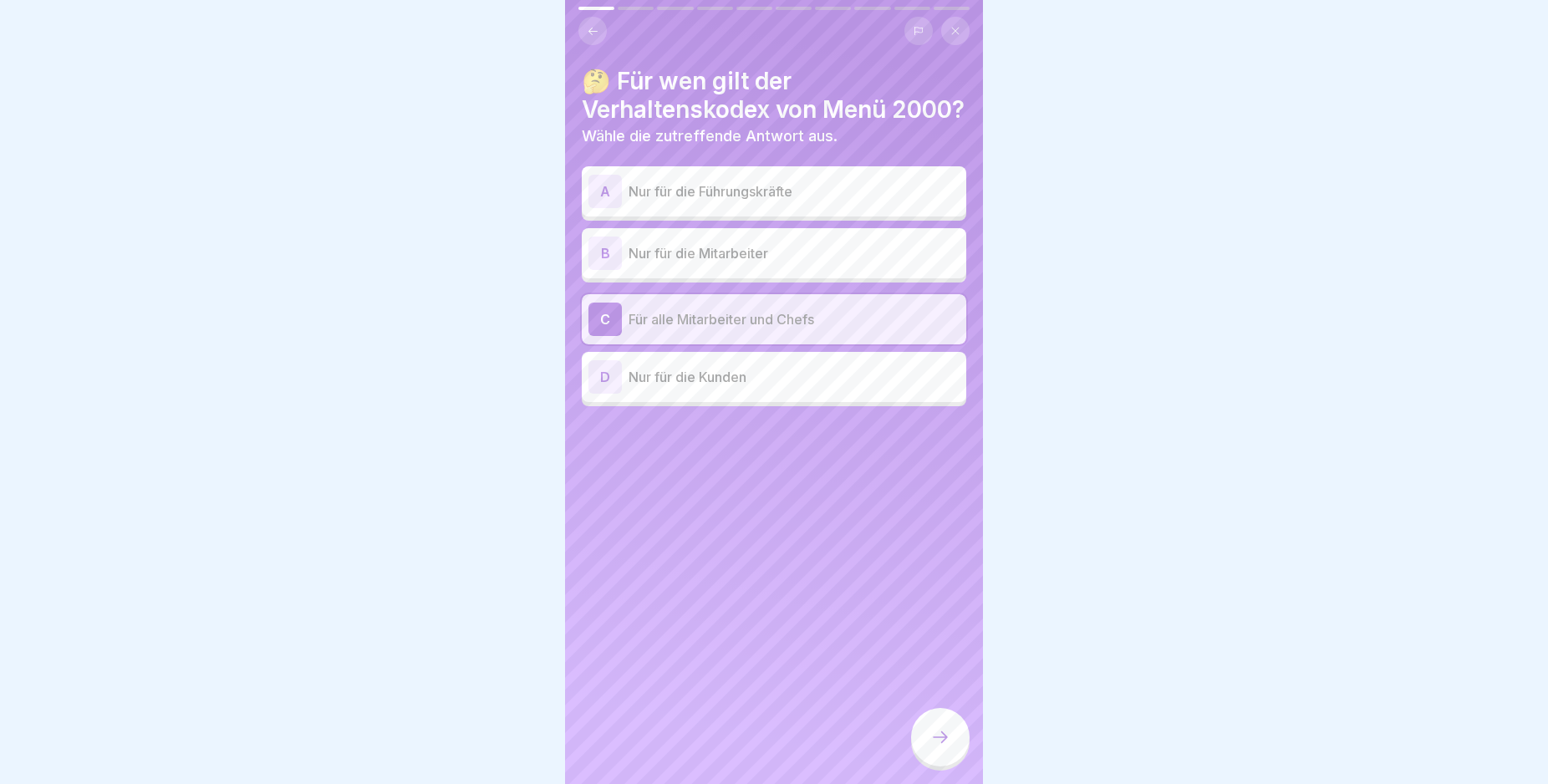
click at [938, 747] on icon at bounding box center [940, 736] width 20 height 20
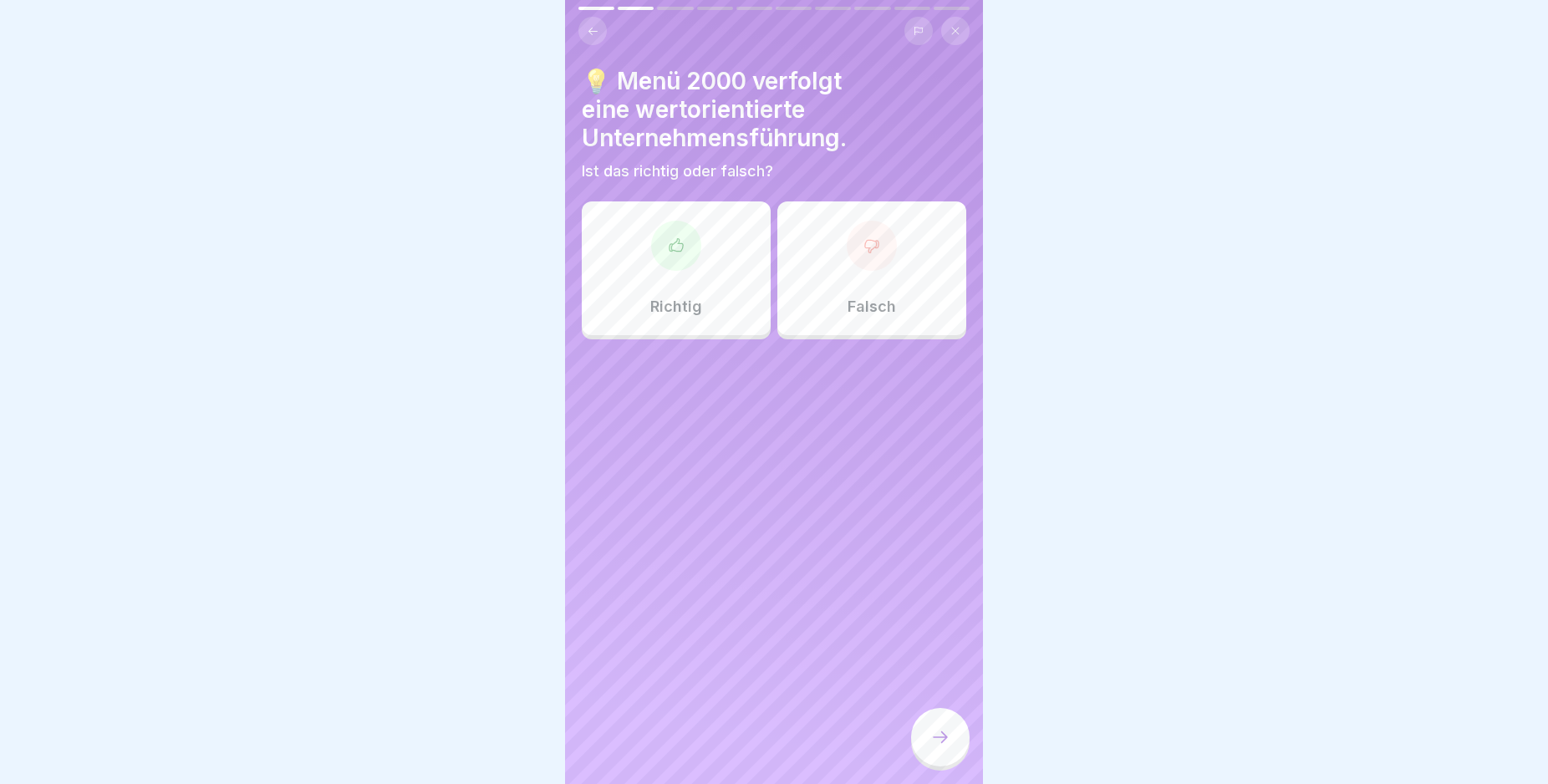
click at [589, 29] on icon at bounding box center [592, 31] width 12 height 12
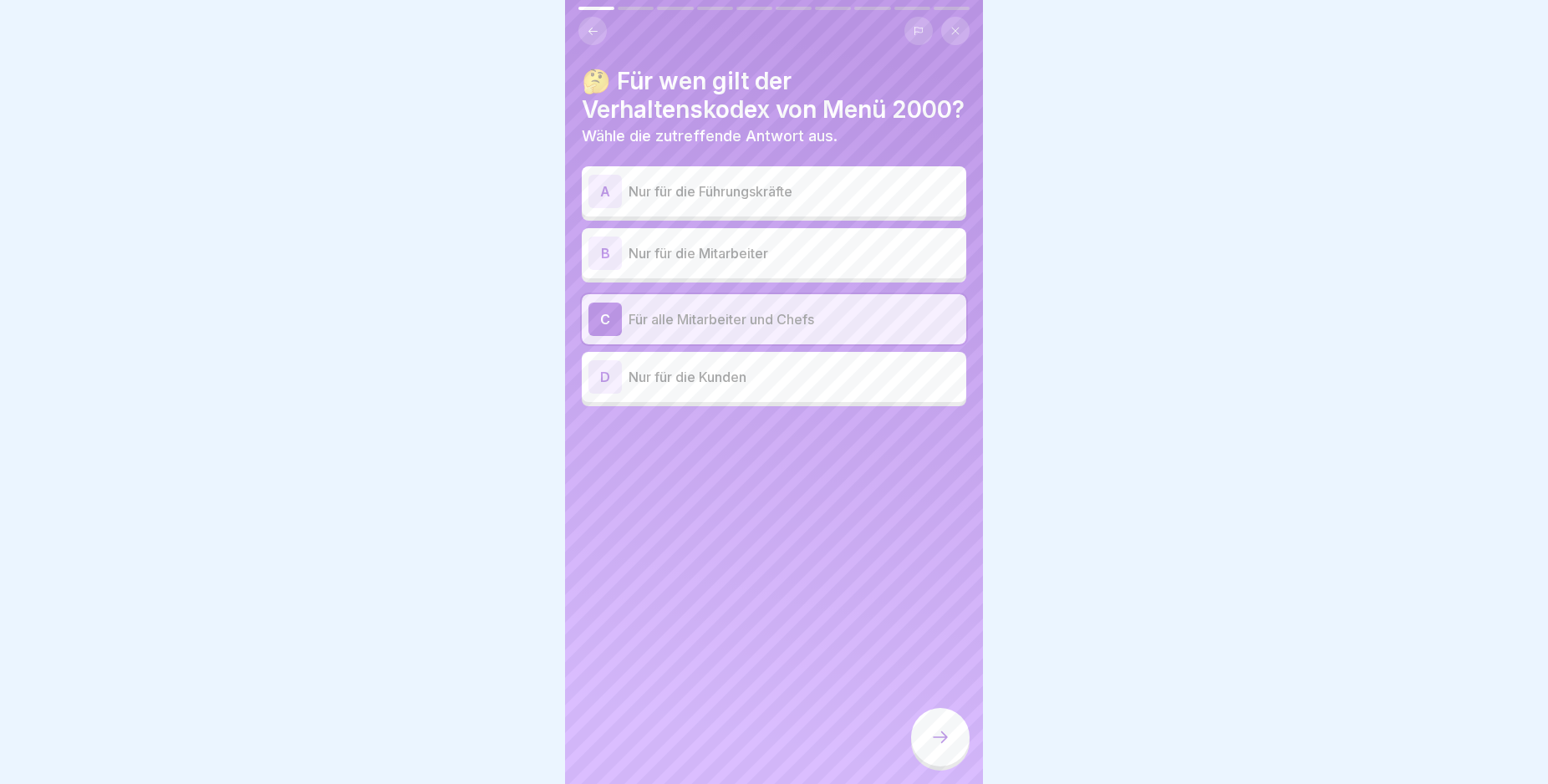
click at [589, 29] on icon at bounding box center [592, 31] width 12 height 12
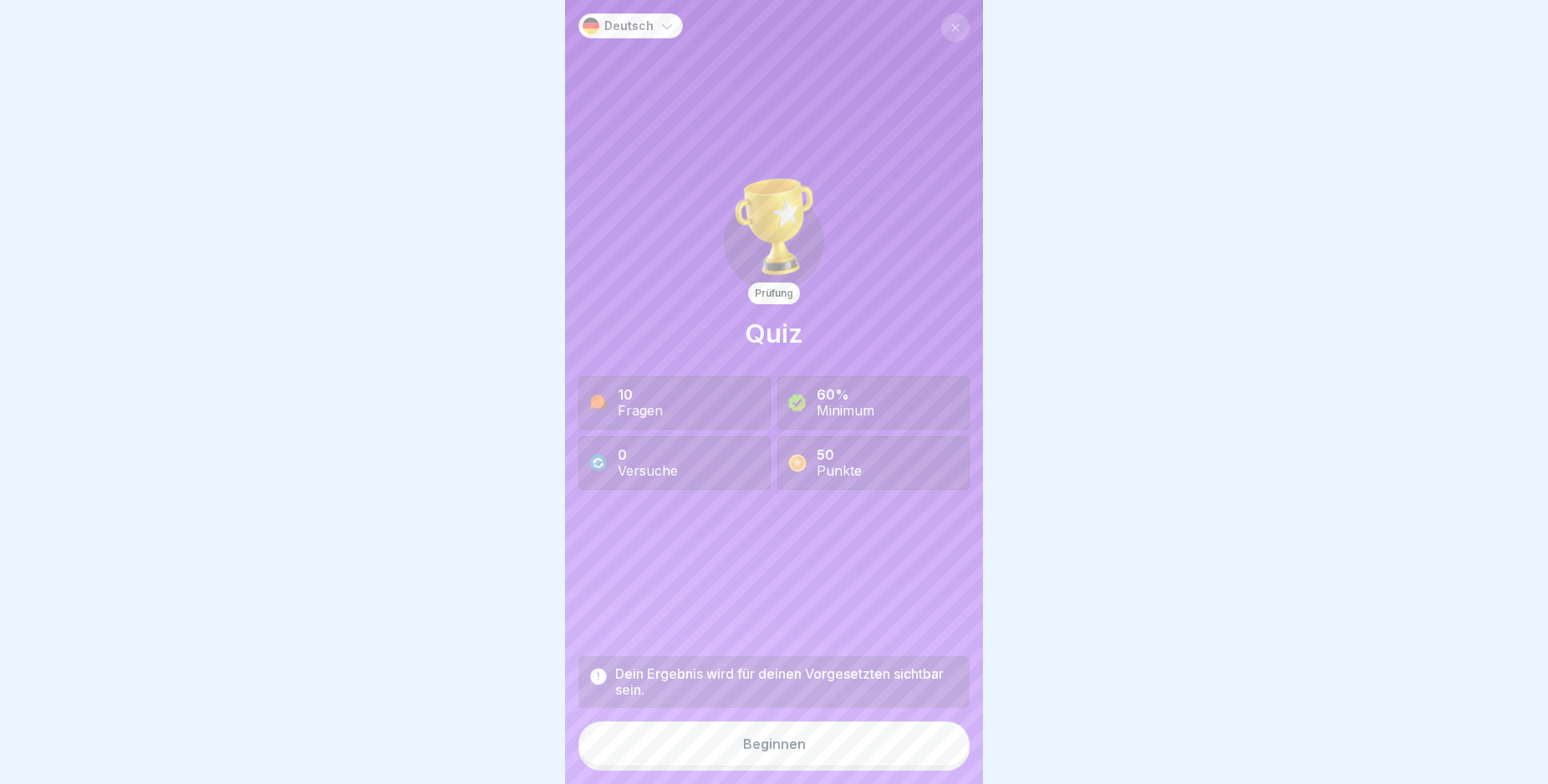
click at [873, 756] on button "Beginnen" at bounding box center [773, 744] width 391 height 45
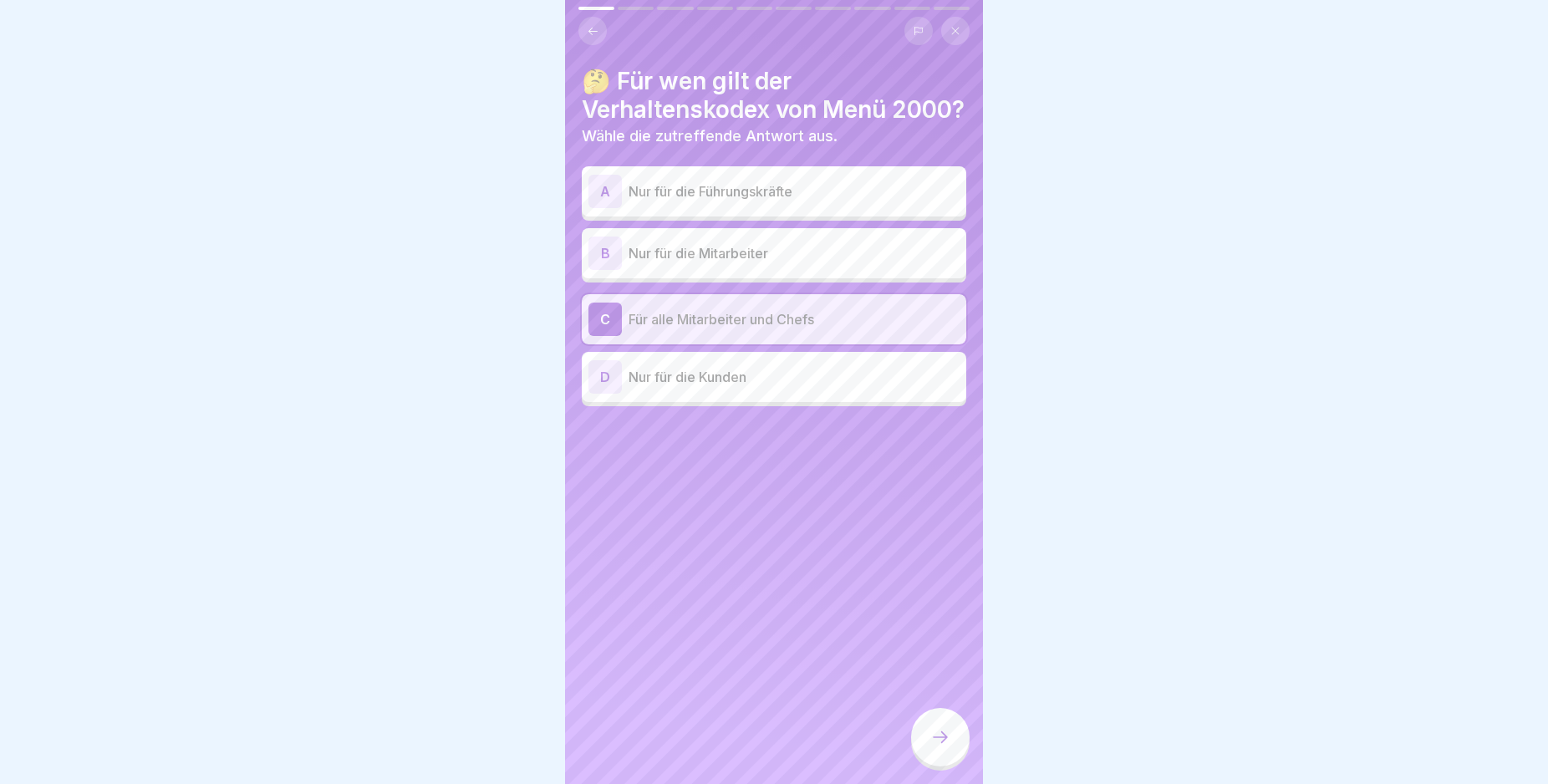
click at [935, 747] on icon at bounding box center [940, 736] width 20 height 20
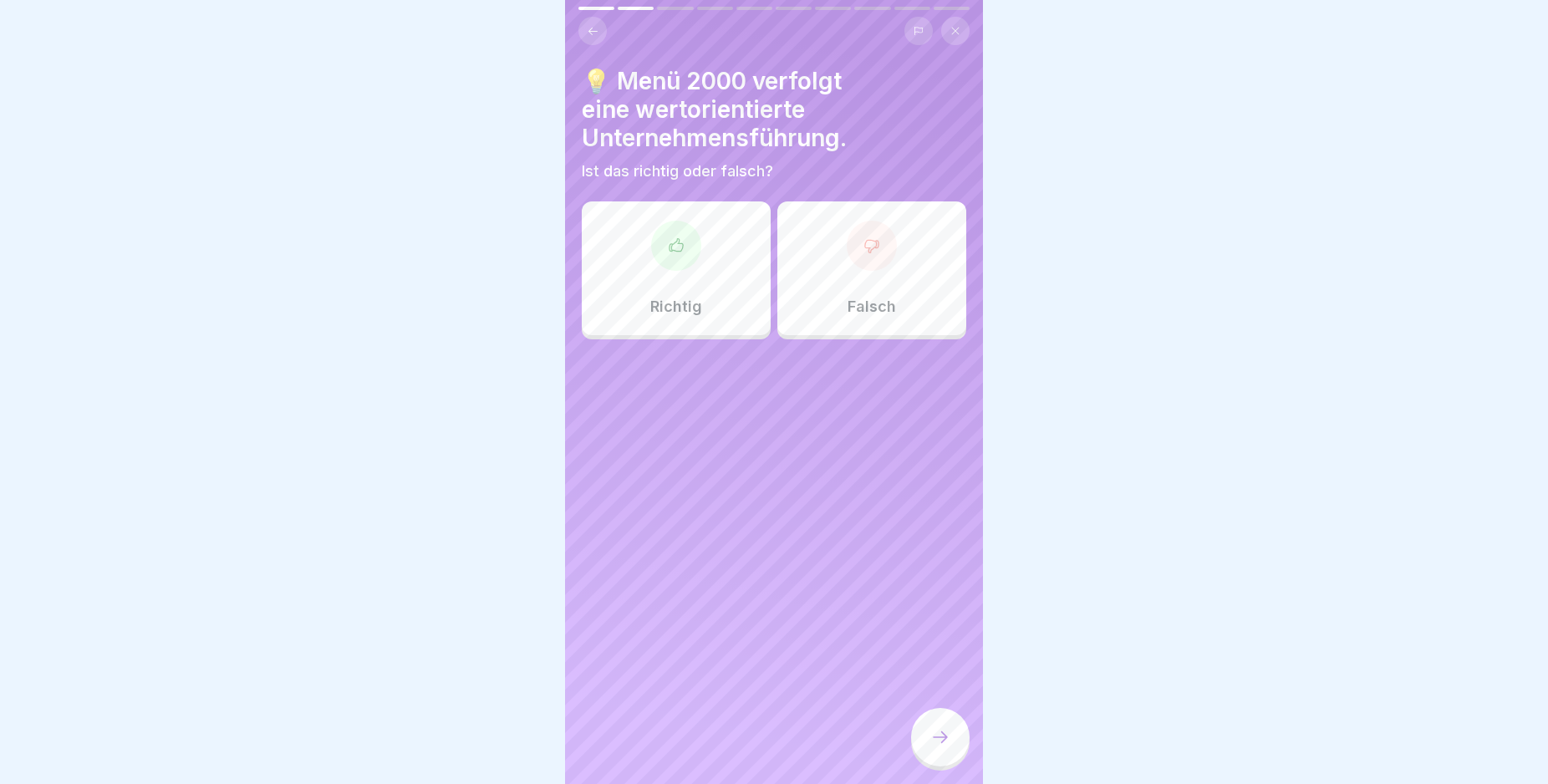
click at [668, 243] on icon at bounding box center [676, 246] width 17 height 17
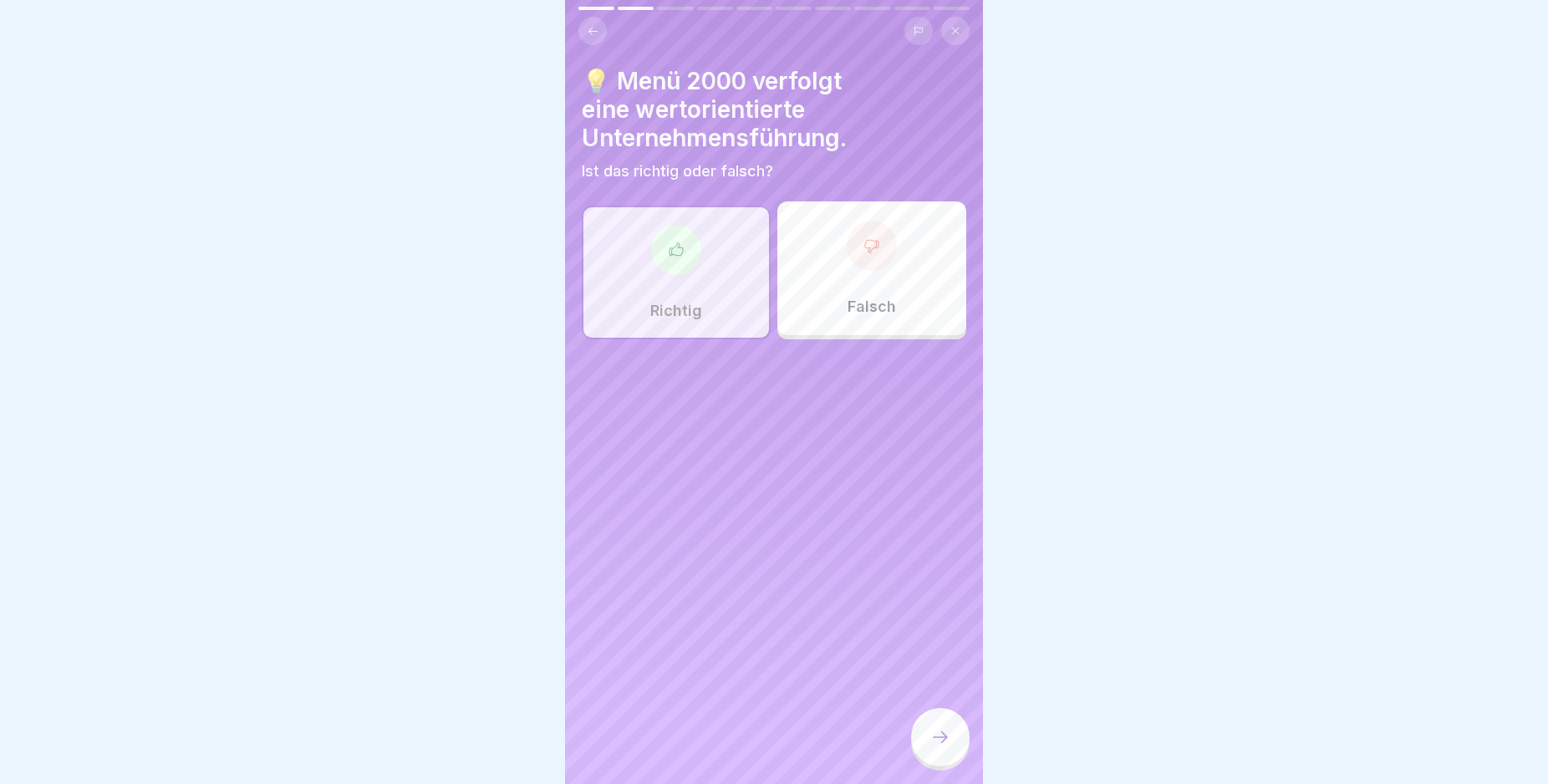
click at [935, 747] on icon at bounding box center [940, 736] width 20 height 20
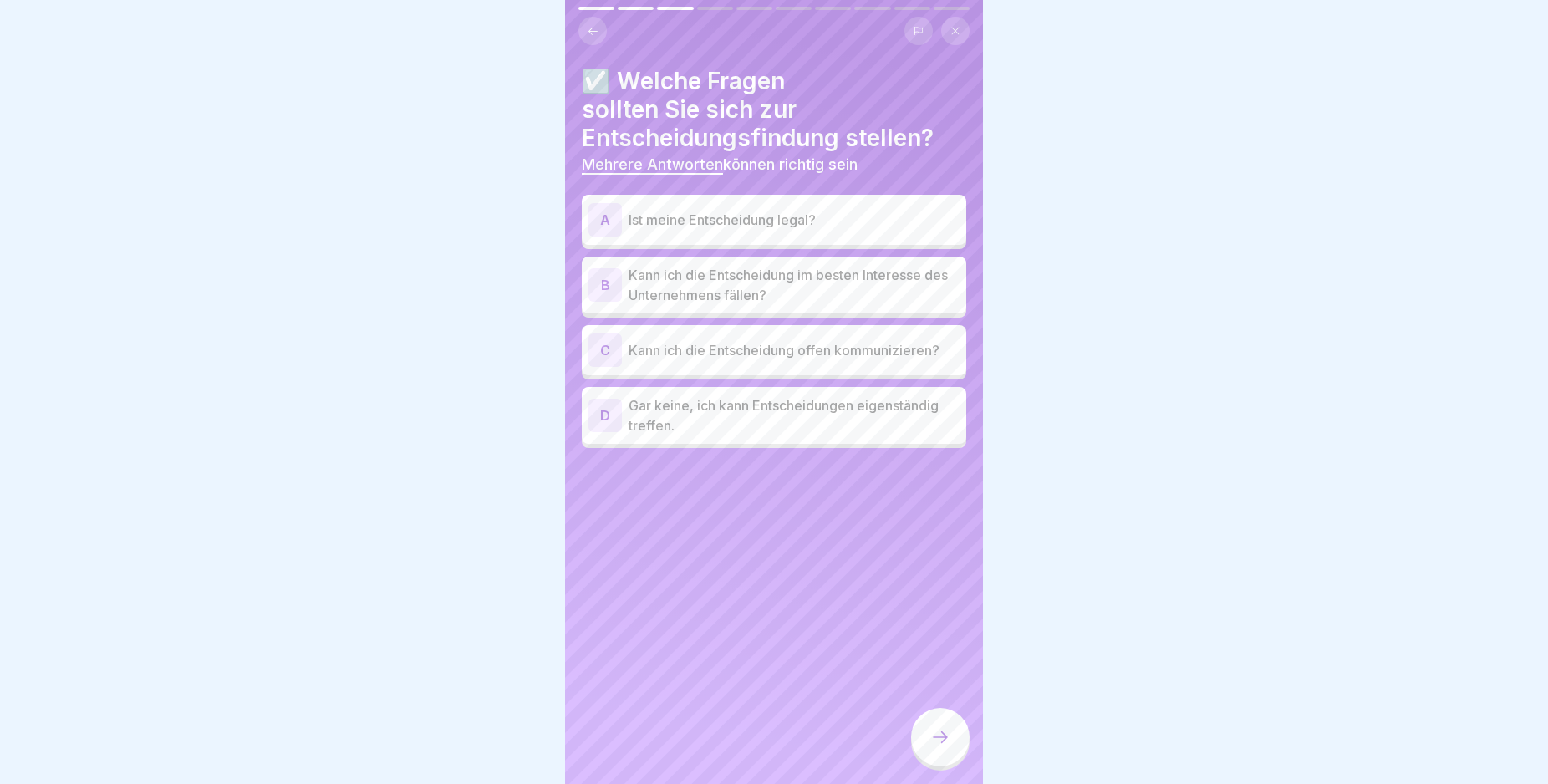
click at [606, 283] on div "B" at bounding box center [605, 285] width 34 height 34
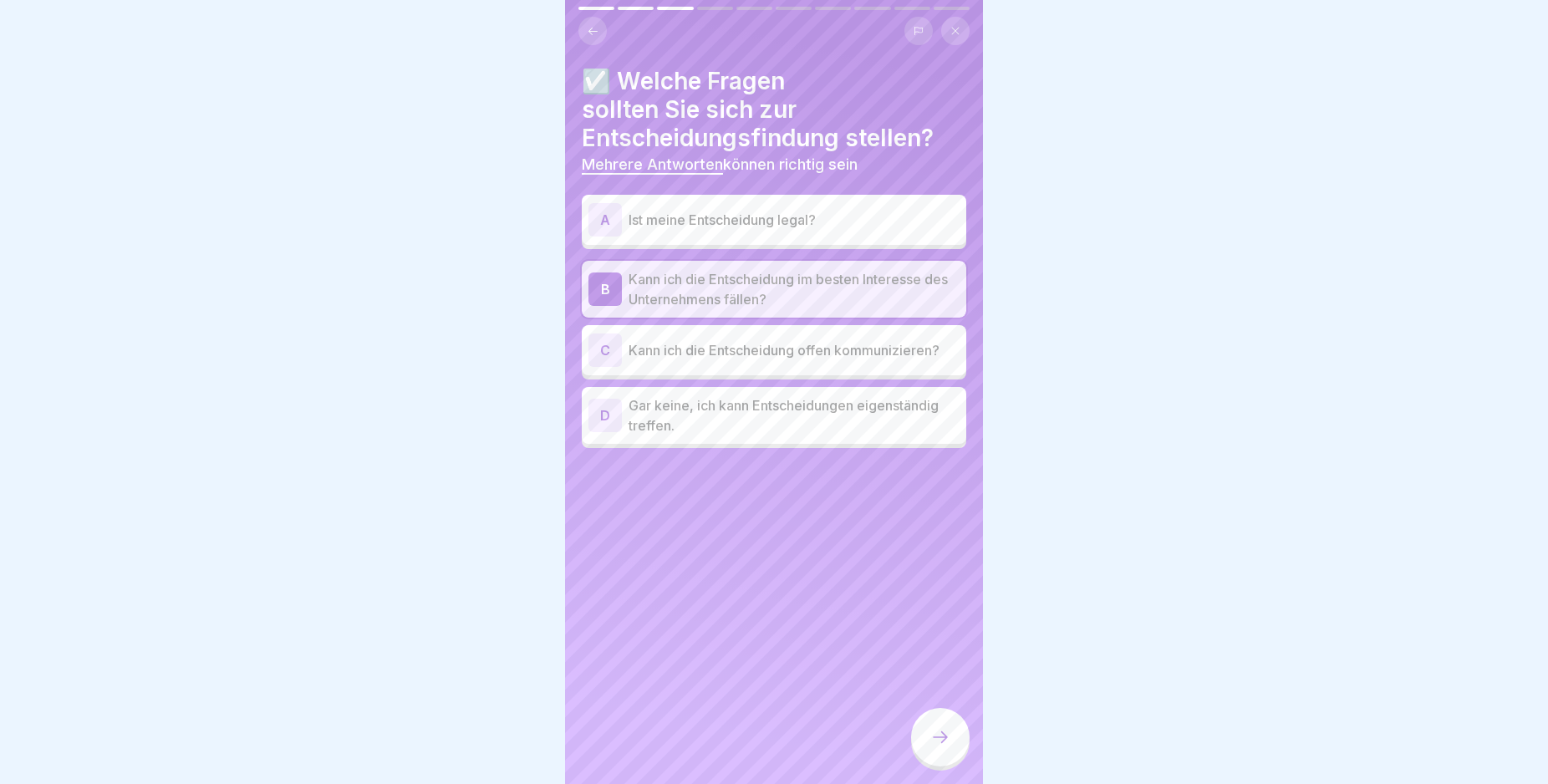
click at [605, 225] on div "A" at bounding box center [605, 220] width 34 height 34
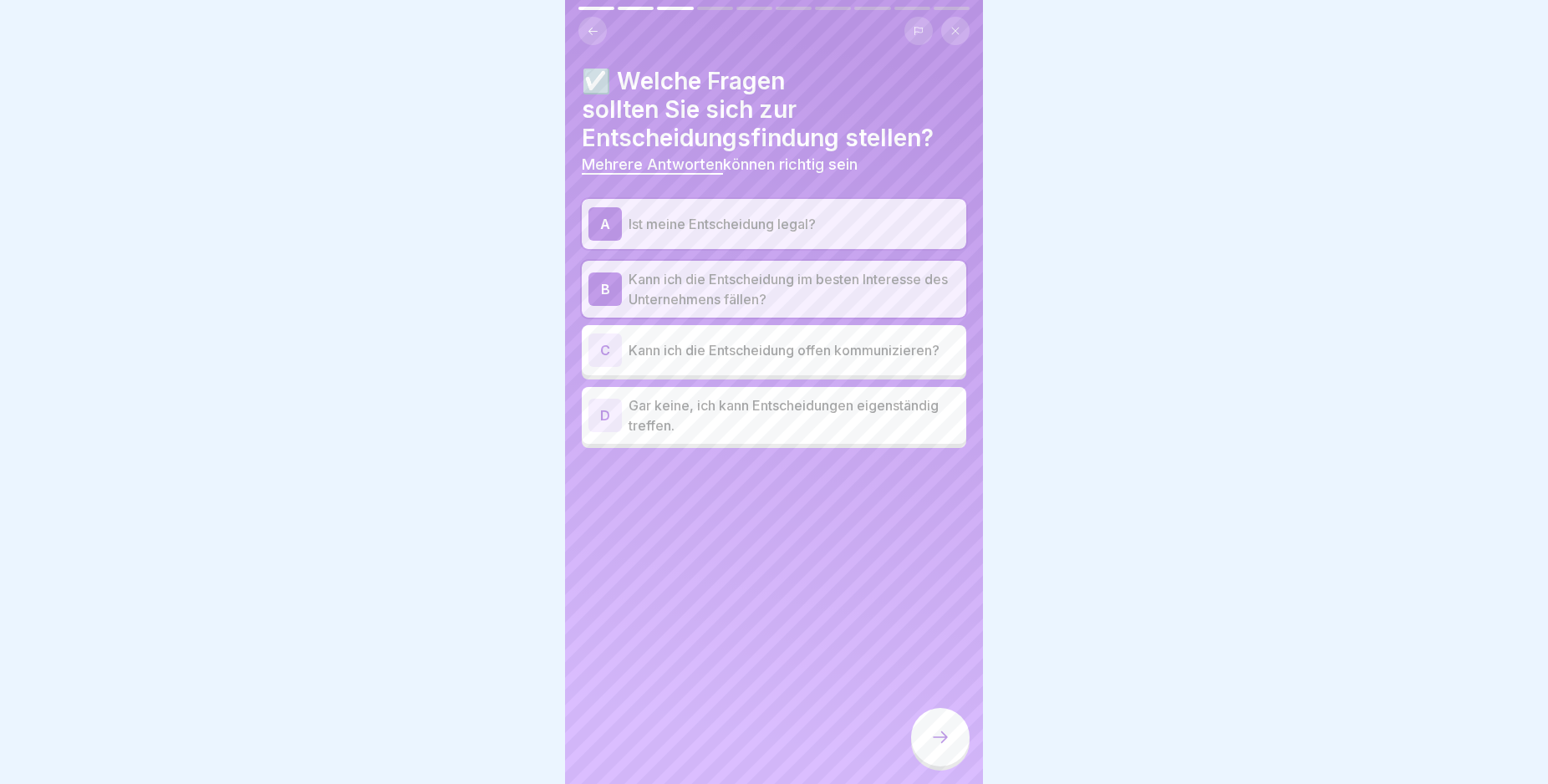
click at [937, 747] on icon at bounding box center [940, 736] width 20 height 20
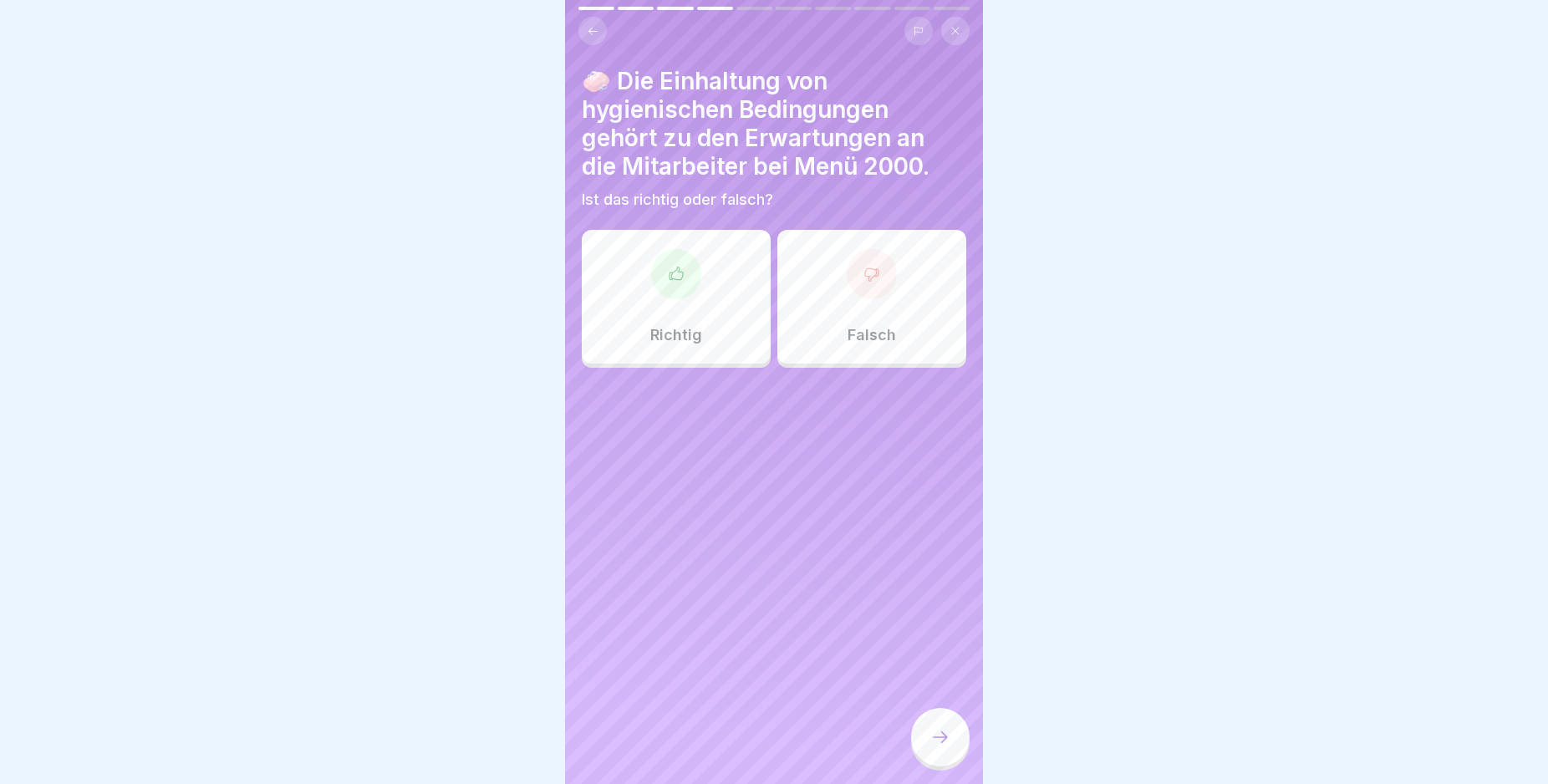
click at [674, 270] on icon at bounding box center [676, 274] width 17 height 17
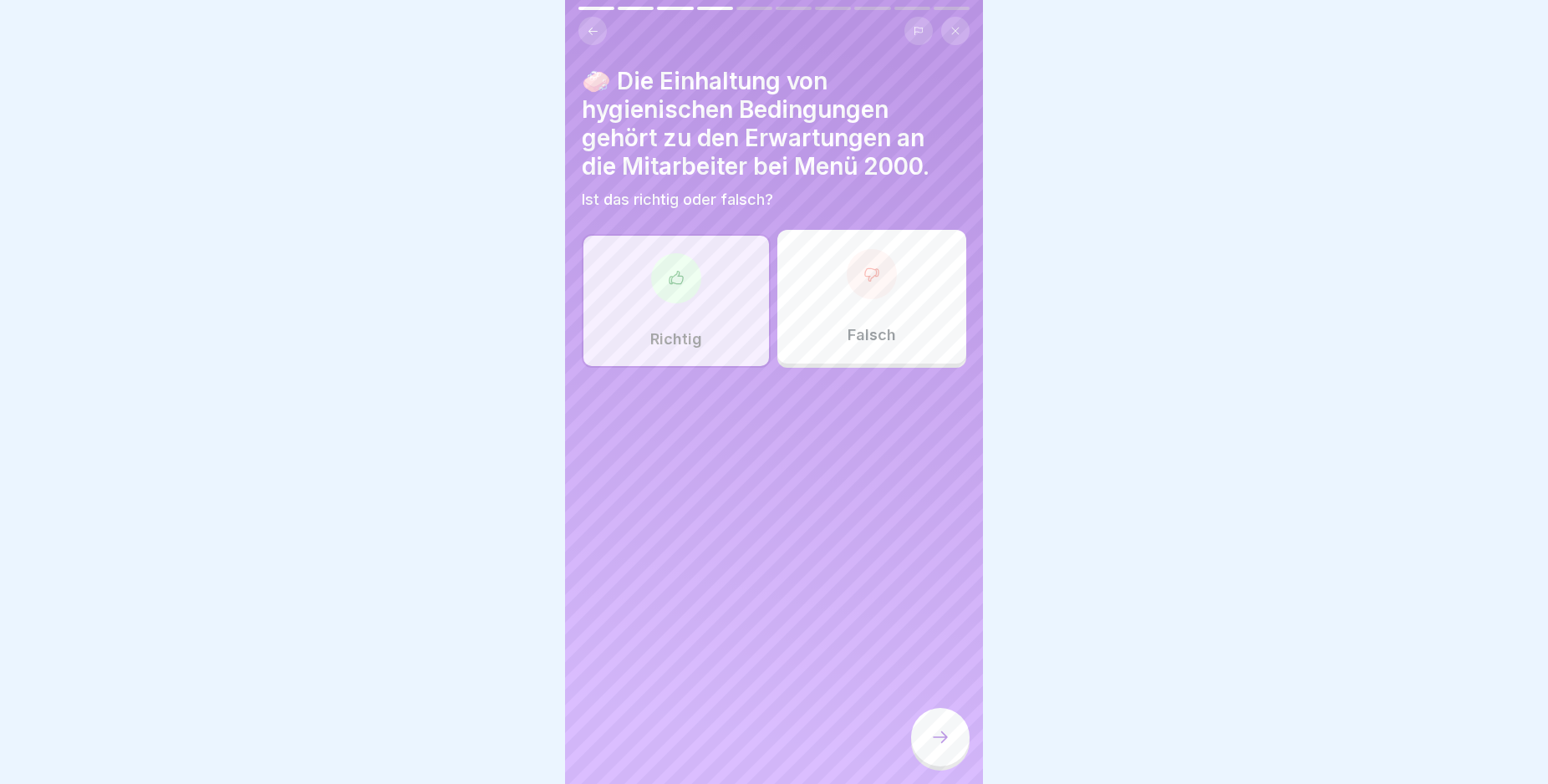
click at [933, 747] on icon at bounding box center [940, 736] width 20 height 20
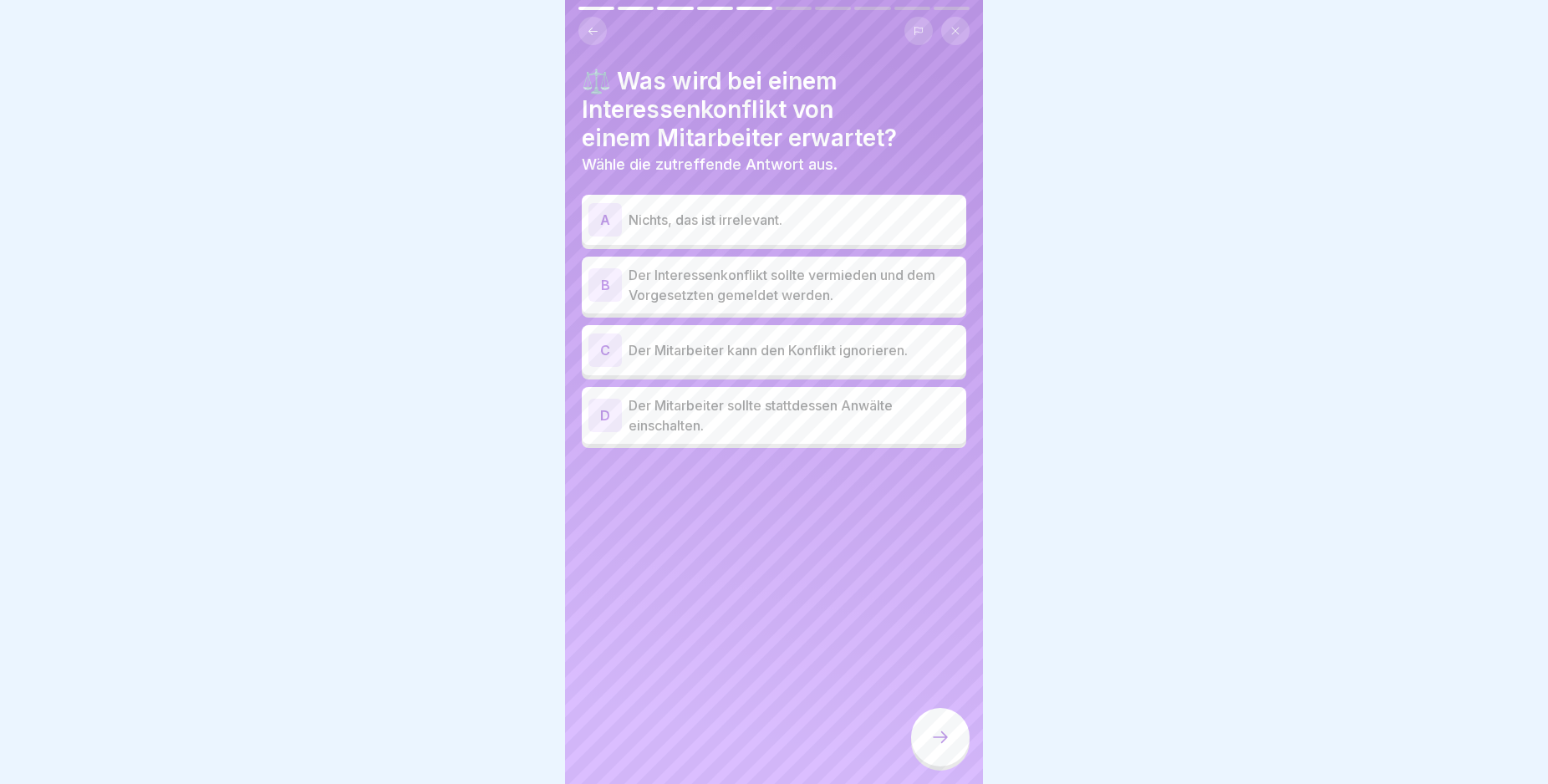
click at [607, 287] on div "B" at bounding box center [605, 285] width 34 height 34
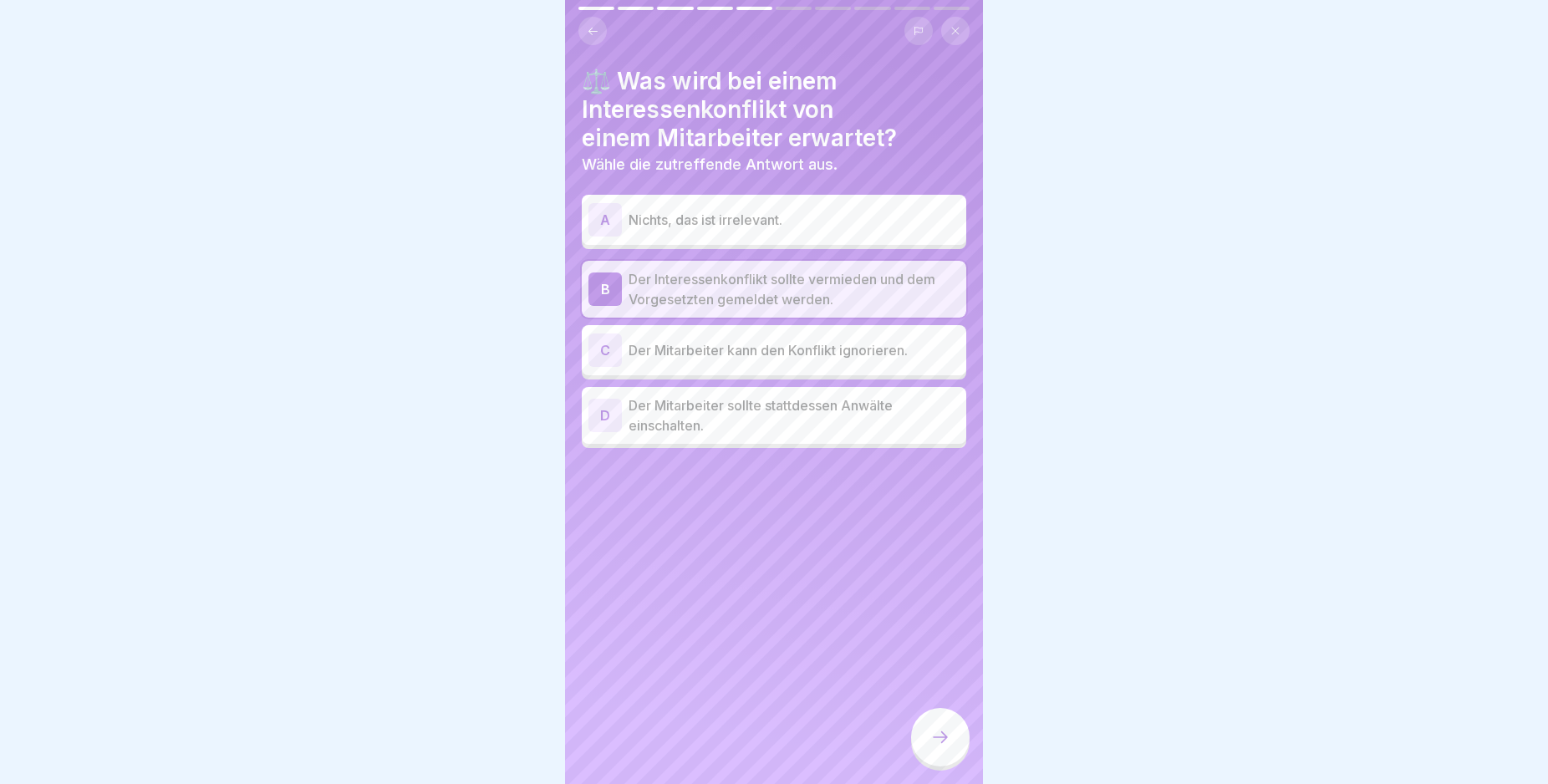
click at [949, 747] on icon at bounding box center [940, 736] width 20 height 20
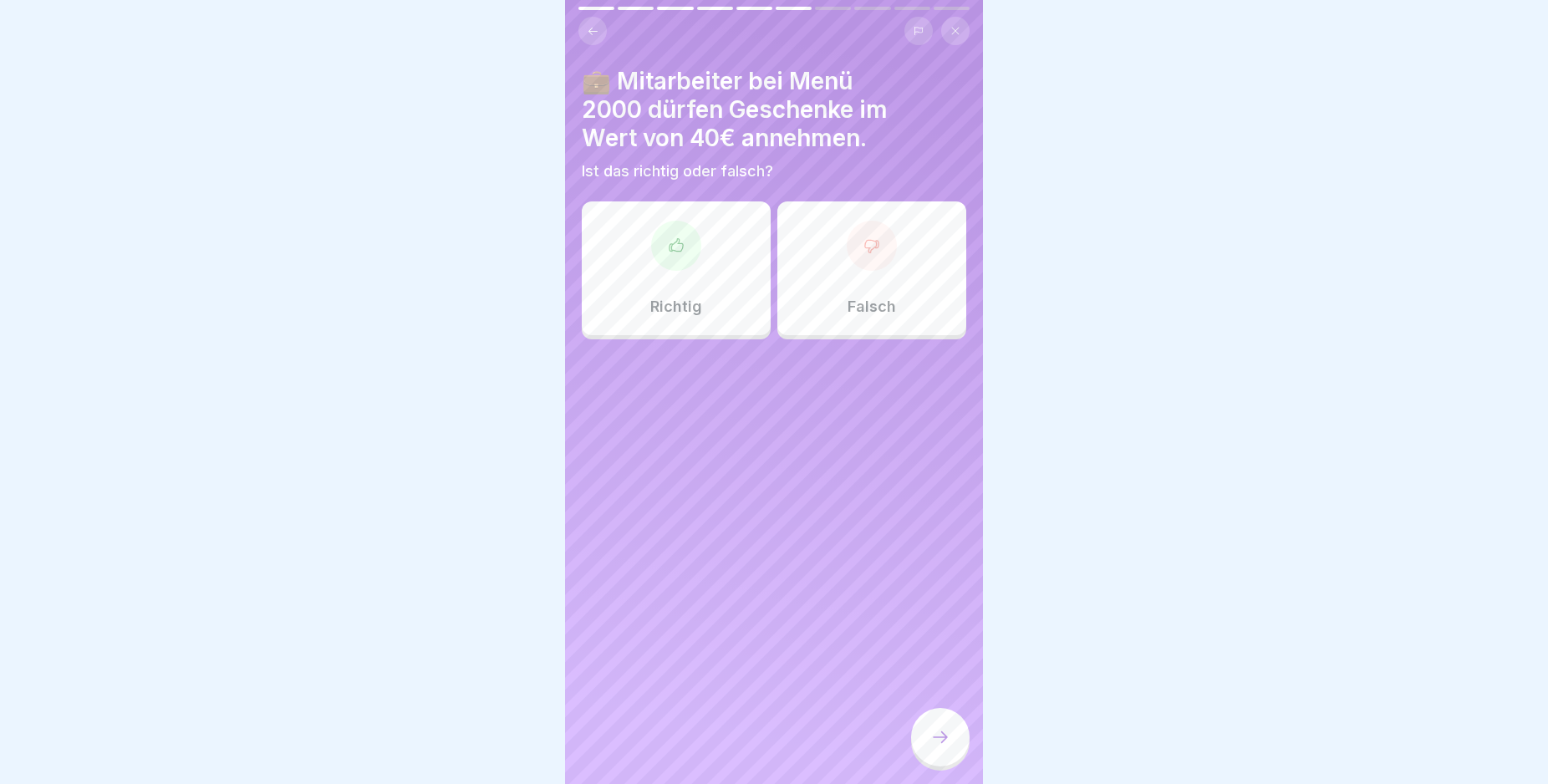
click at [863, 248] on icon at bounding box center [872, 246] width 17 height 17
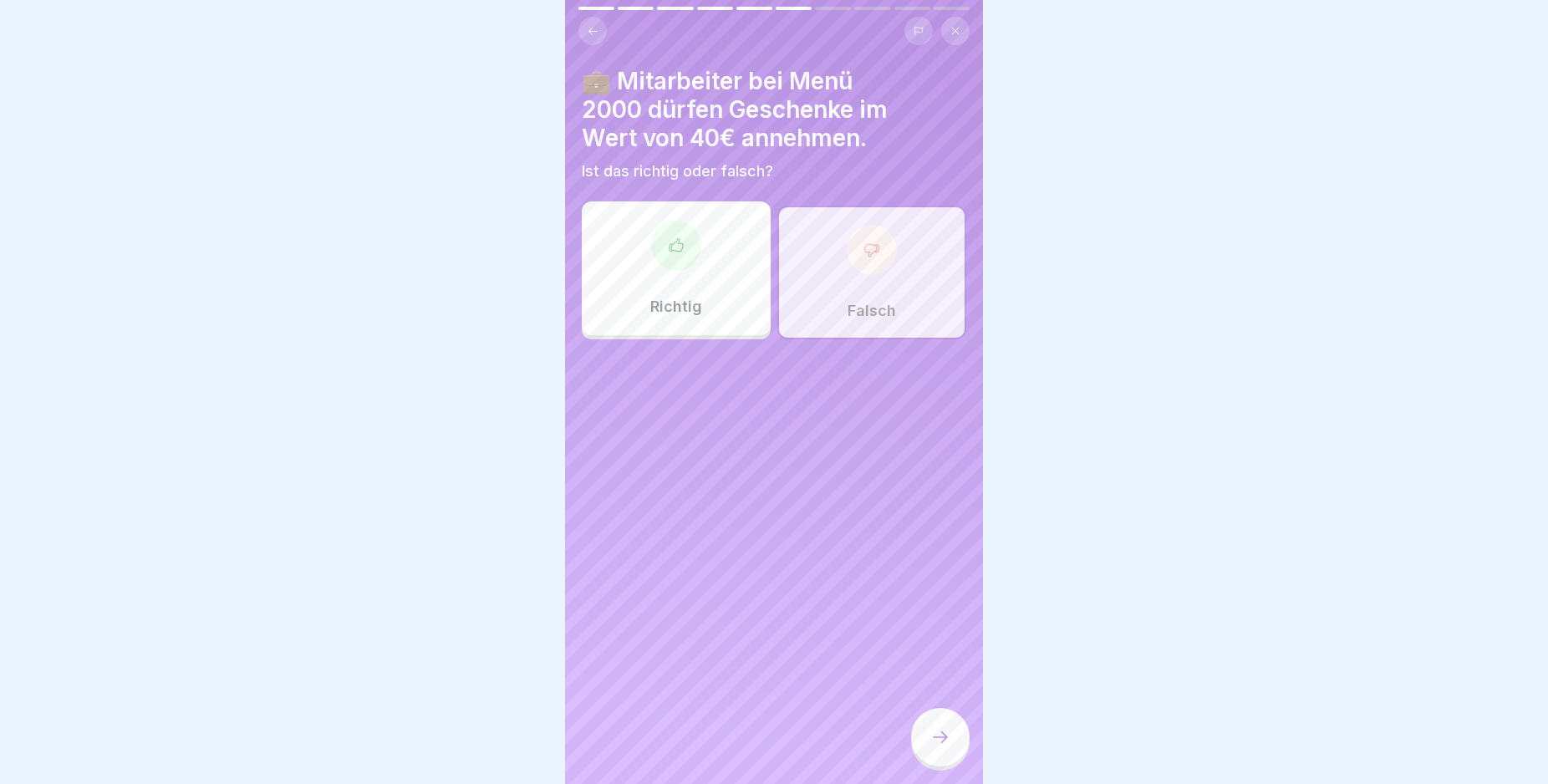
click at [937, 747] on icon at bounding box center [940, 736] width 20 height 20
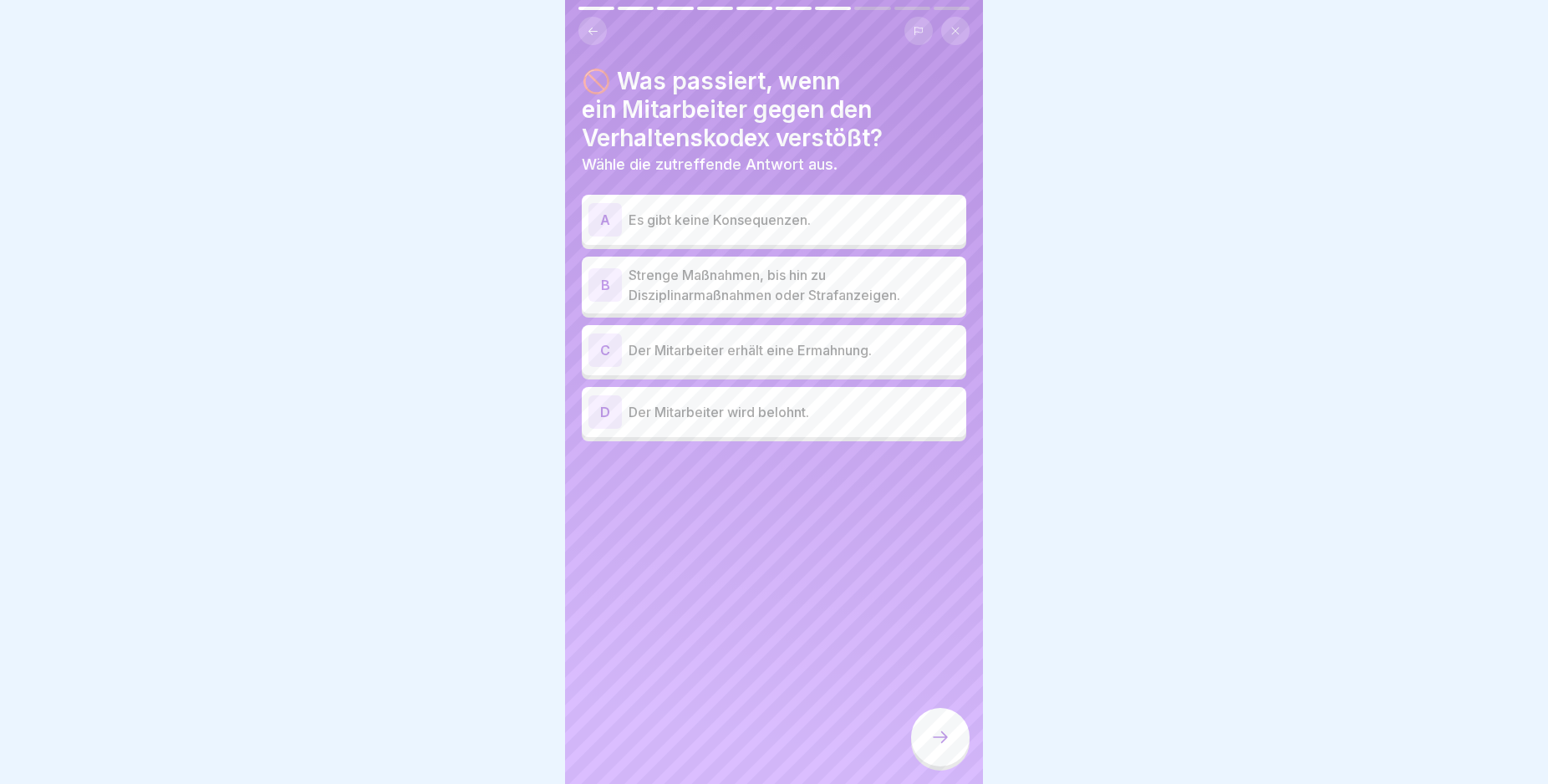
click at [602, 285] on div "B" at bounding box center [605, 285] width 34 height 34
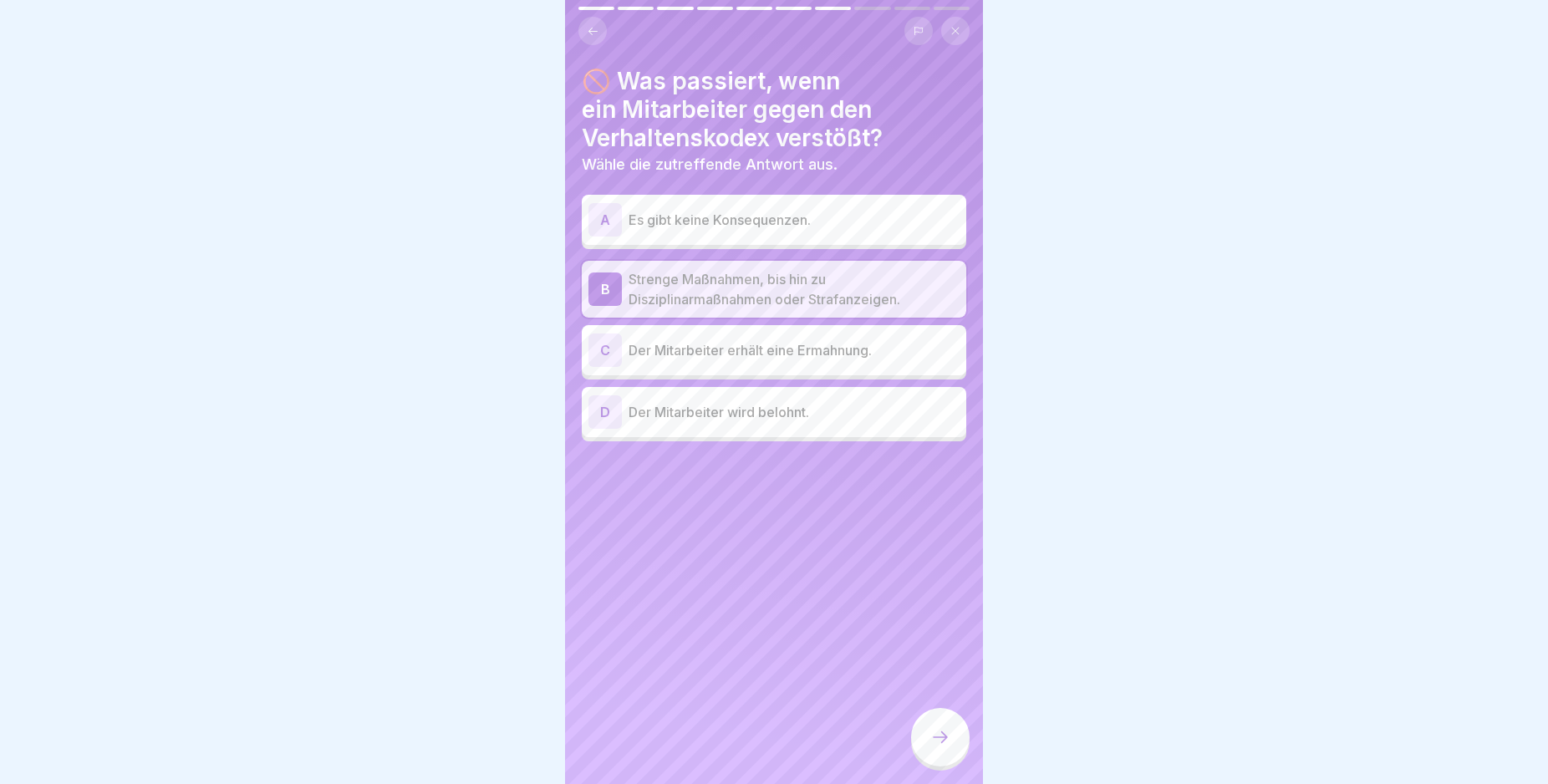
click at [934, 747] on icon at bounding box center [940, 736] width 20 height 20
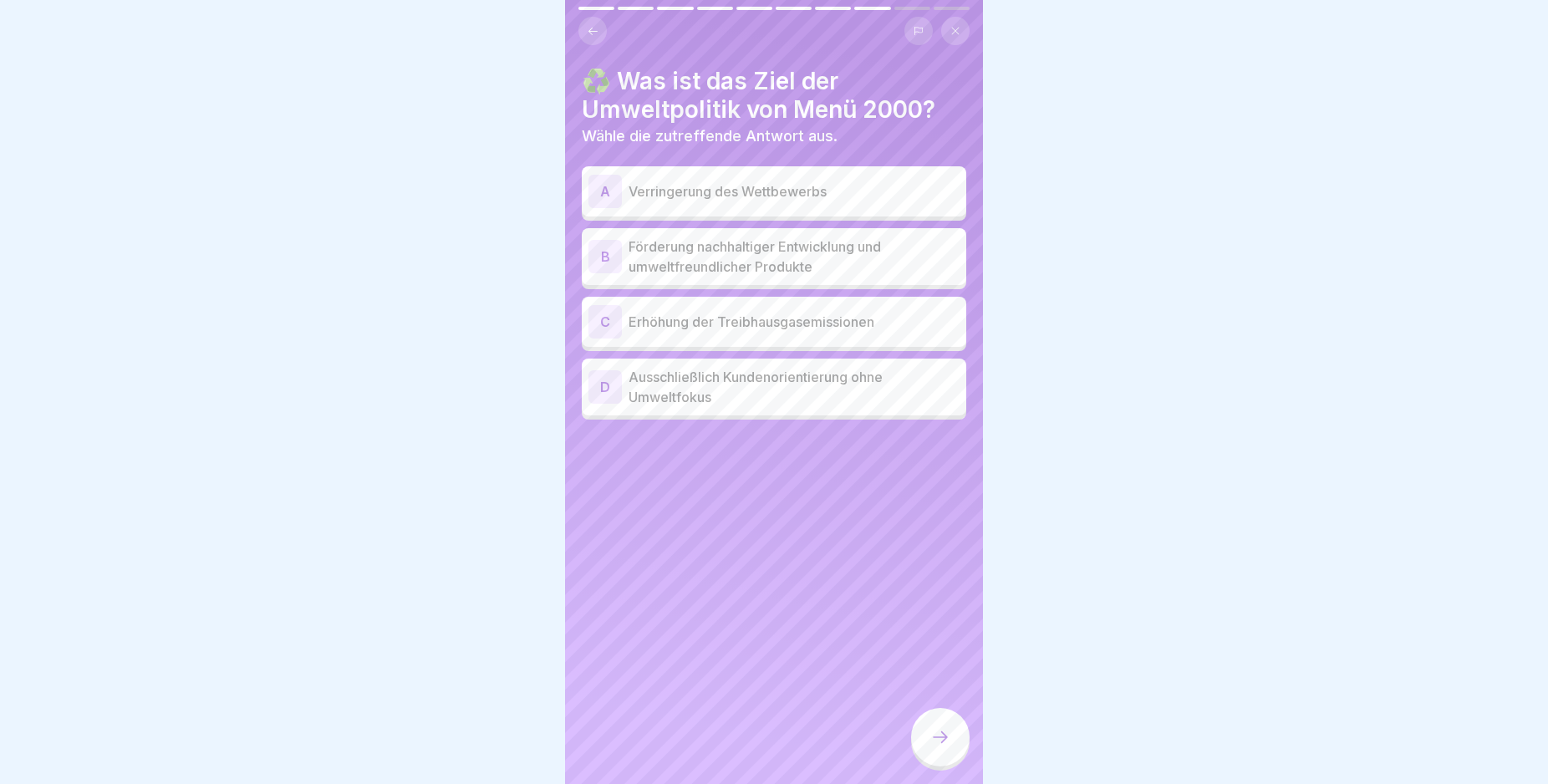
click at [603, 258] on div "B" at bounding box center [605, 257] width 34 height 34
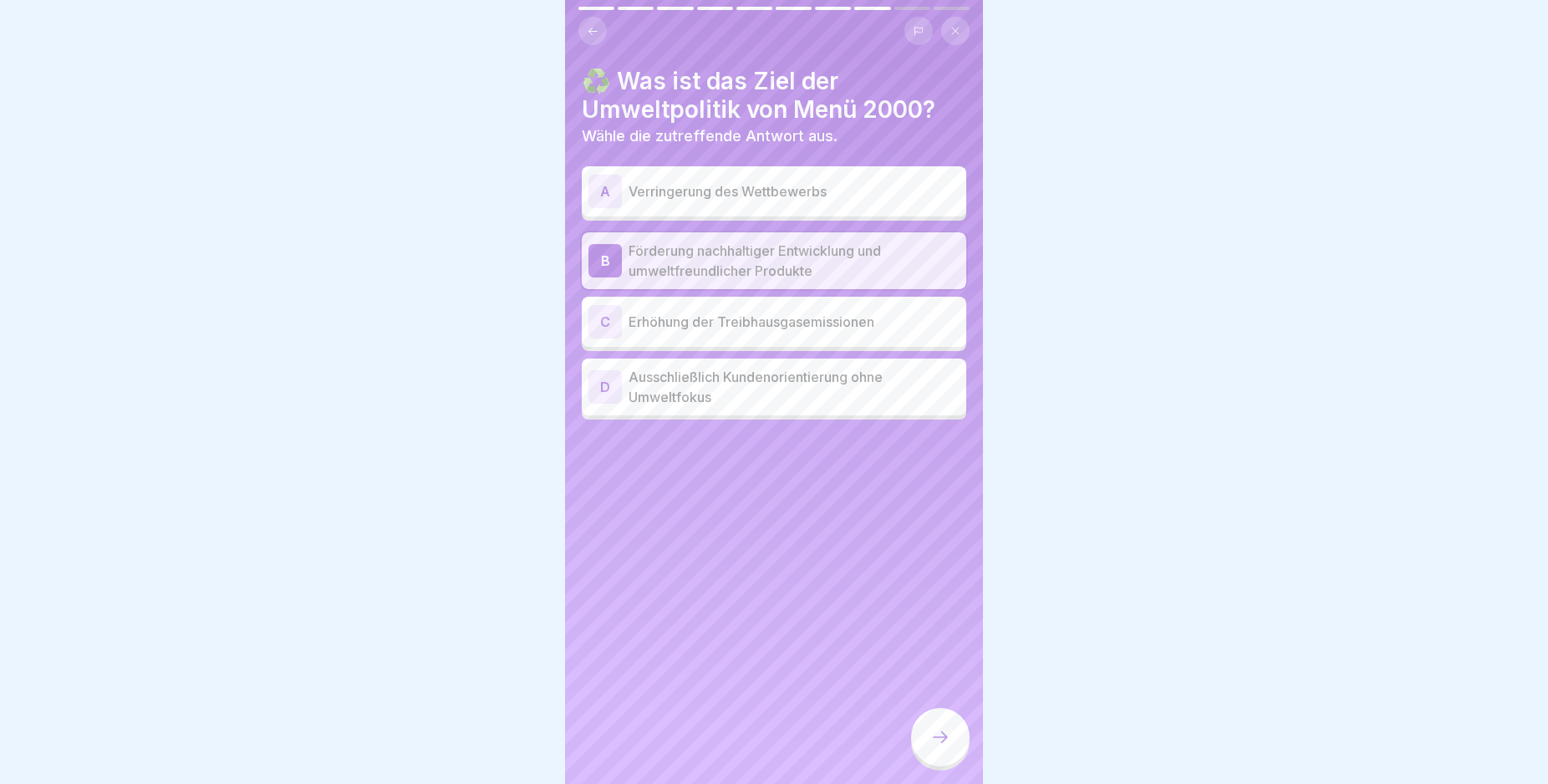
click at [933, 747] on icon at bounding box center [940, 736] width 20 height 20
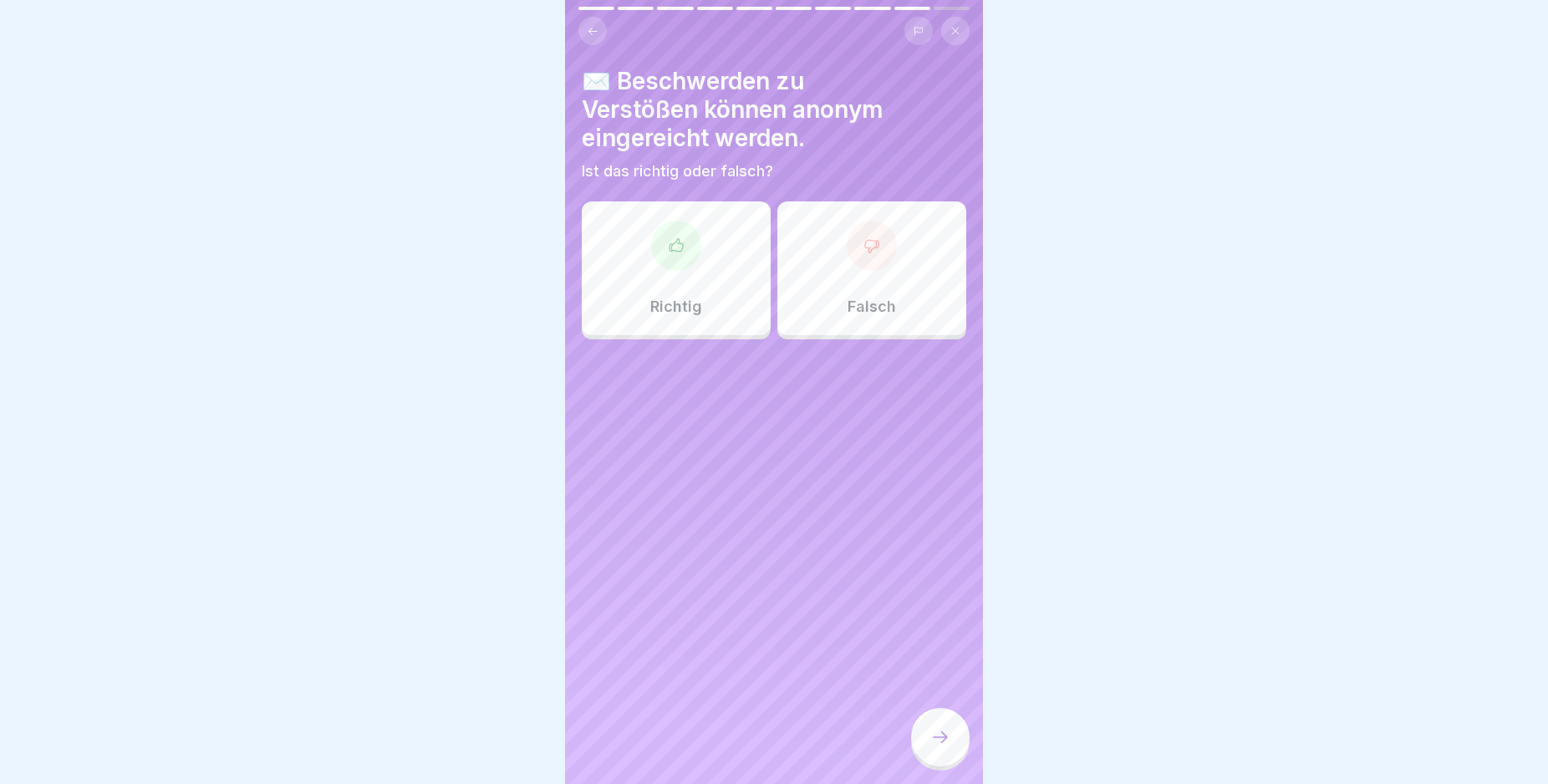
click at [675, 250] on icon at bounding box center [676, 246] width 17 height 17
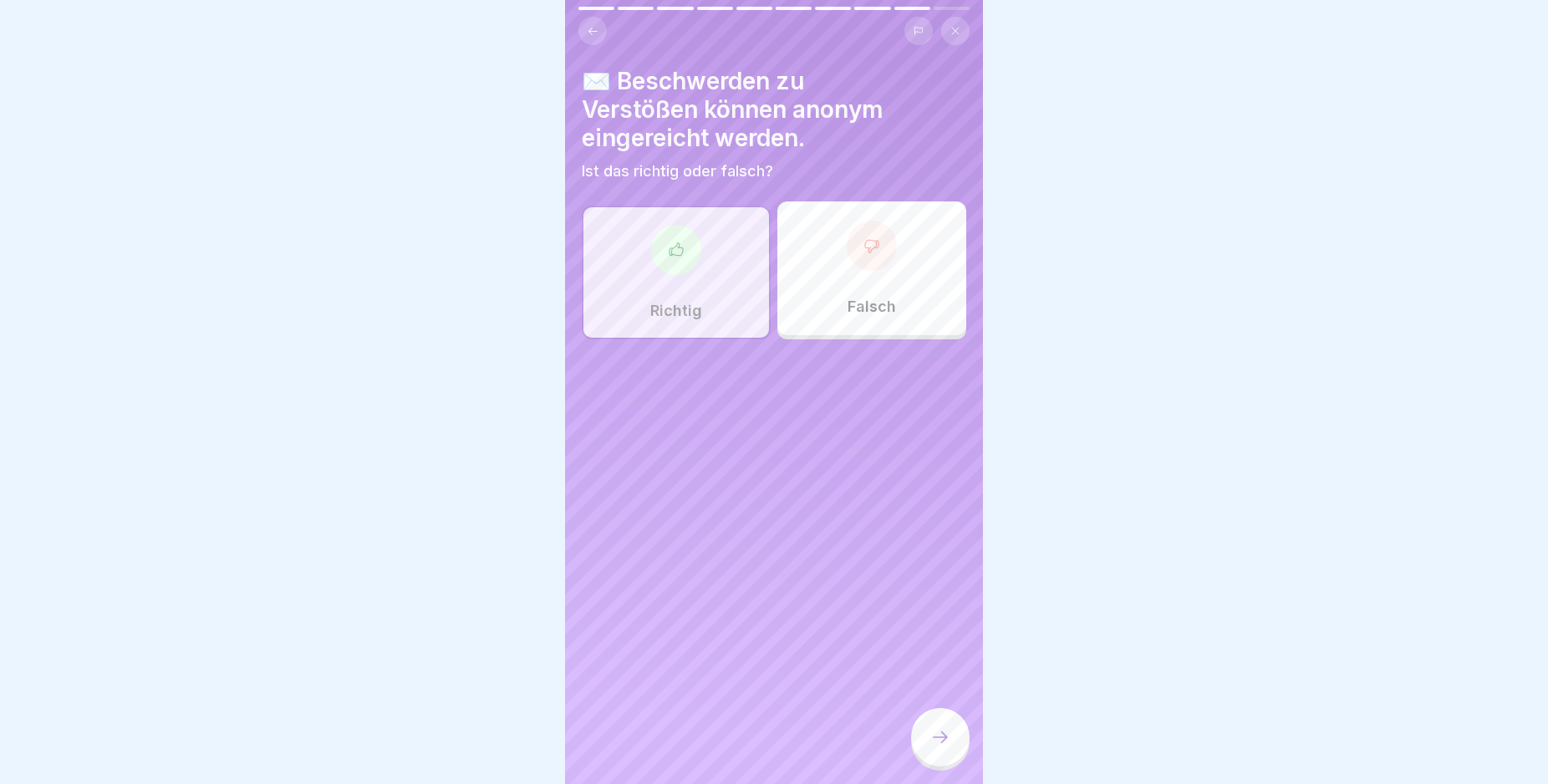
click at [937, 747] on icon at bounding box center [940, 736] width 20 height 20
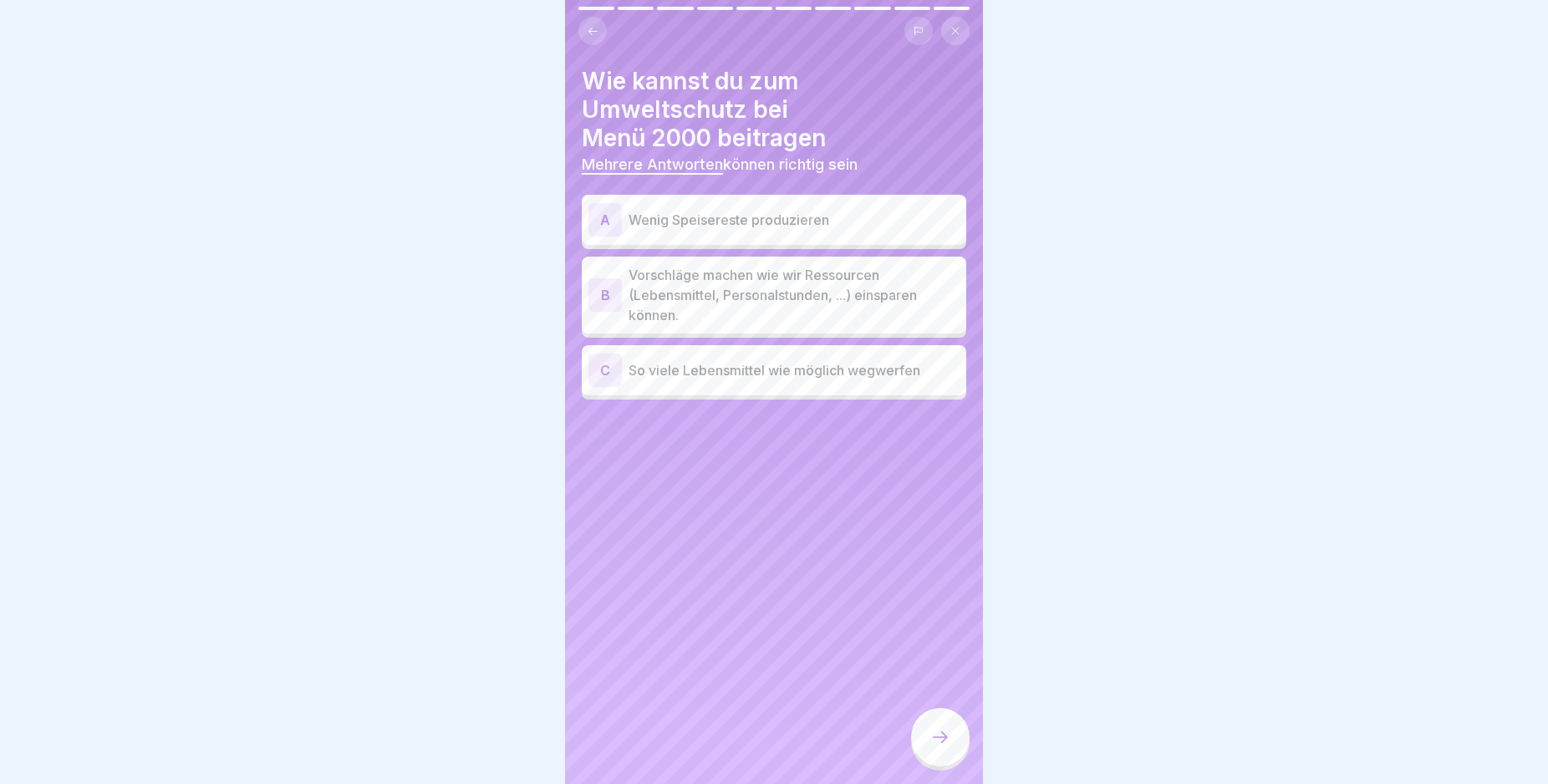
click at [600, 216] on div "A" at bounding box center [605, 220] width 34 height 34
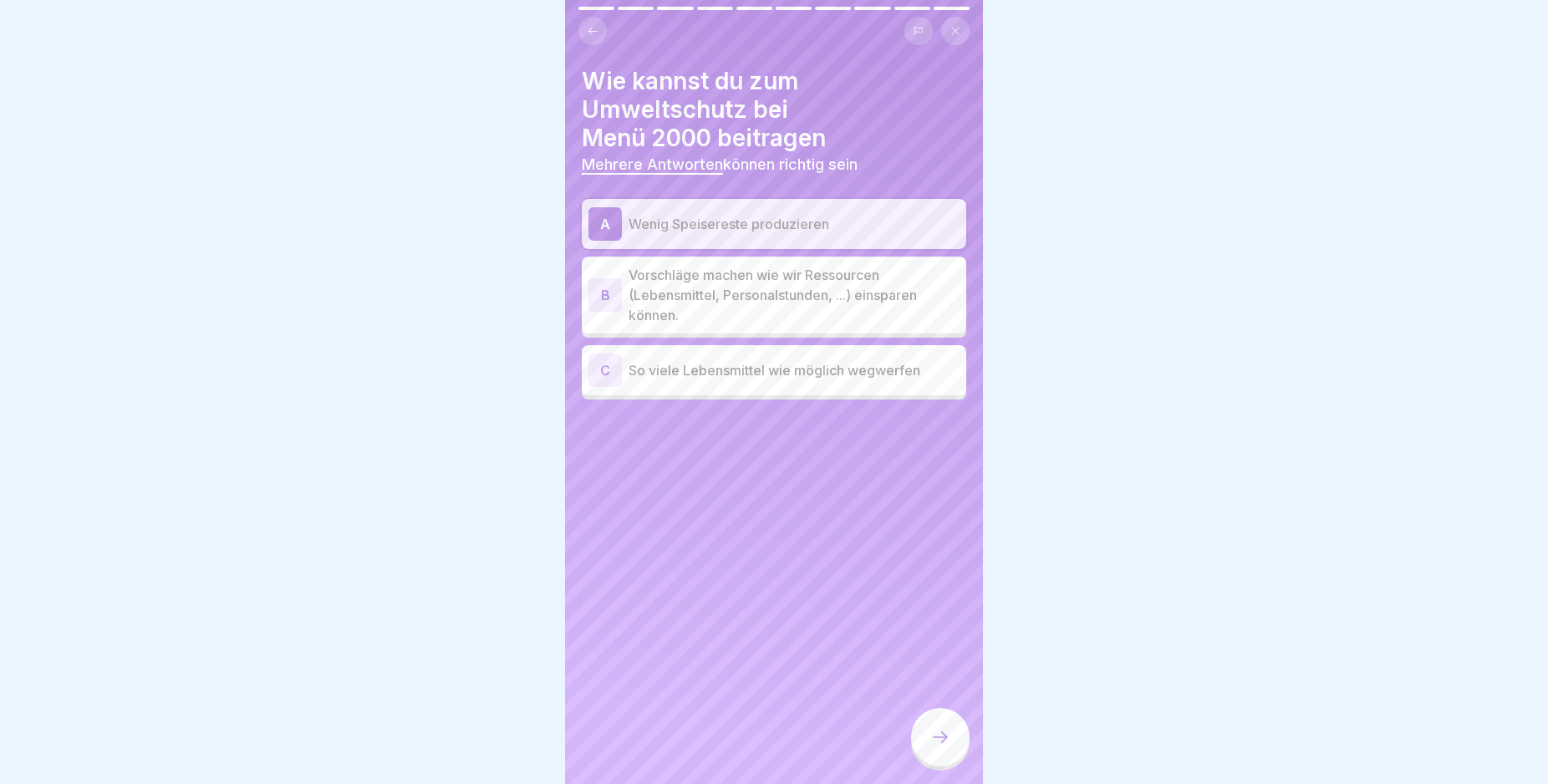
click at [600, 295] on div "B" at bounding box center [605, 296] width 34 height 34
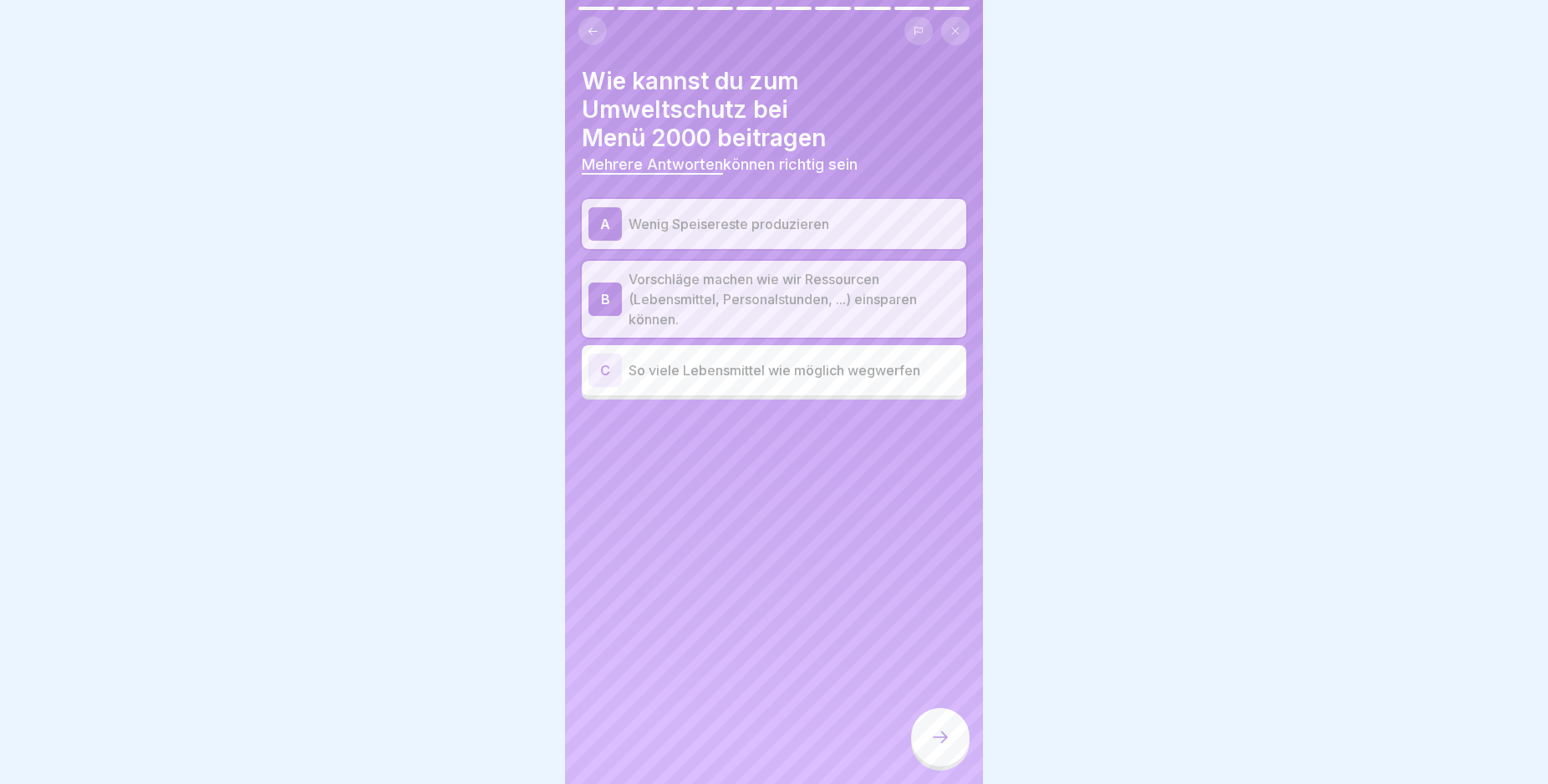
click at [933, 747] on icon at bounding box center [940, 736] width 20 height 20
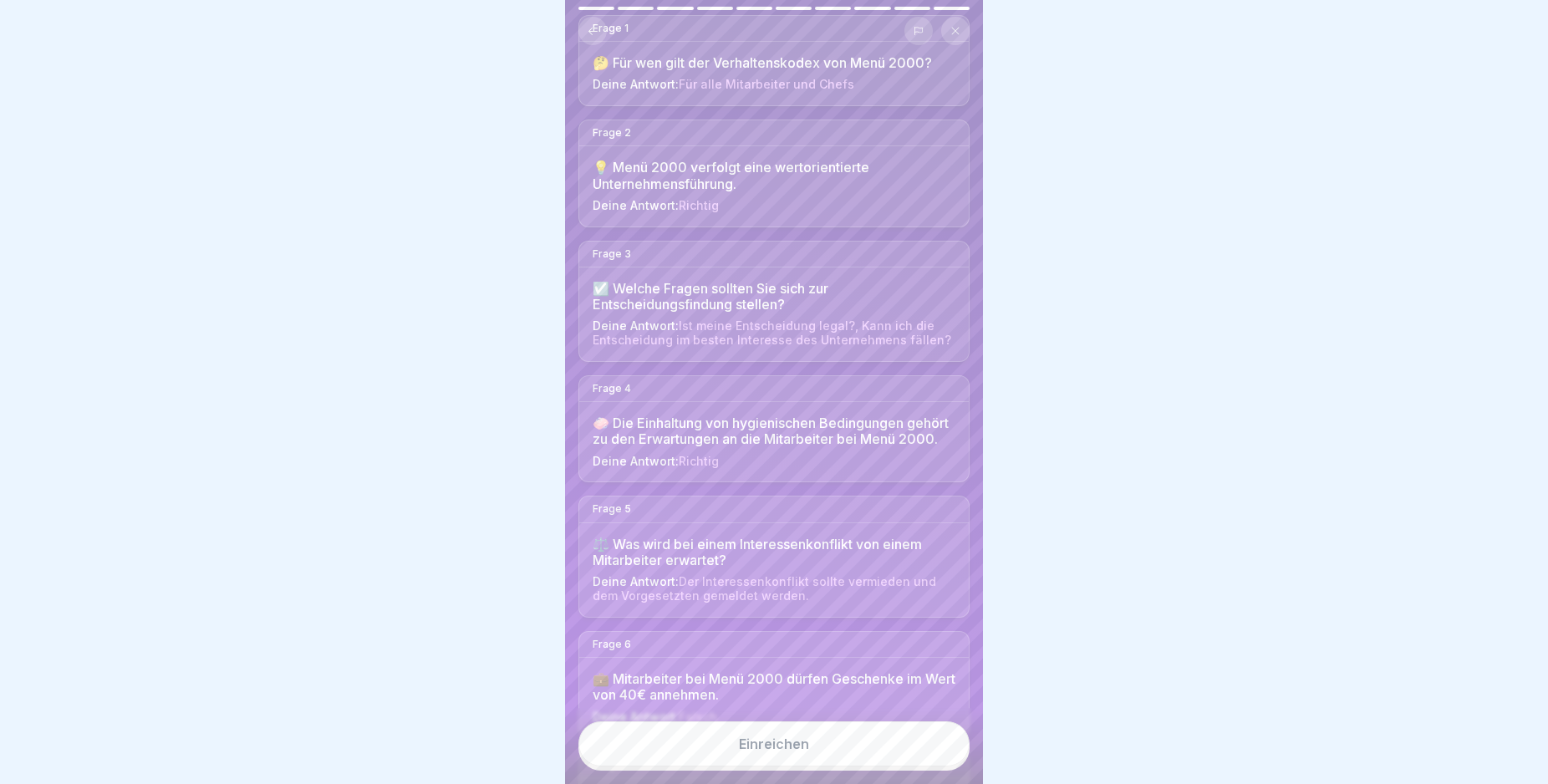
scroll to position [200, 0]
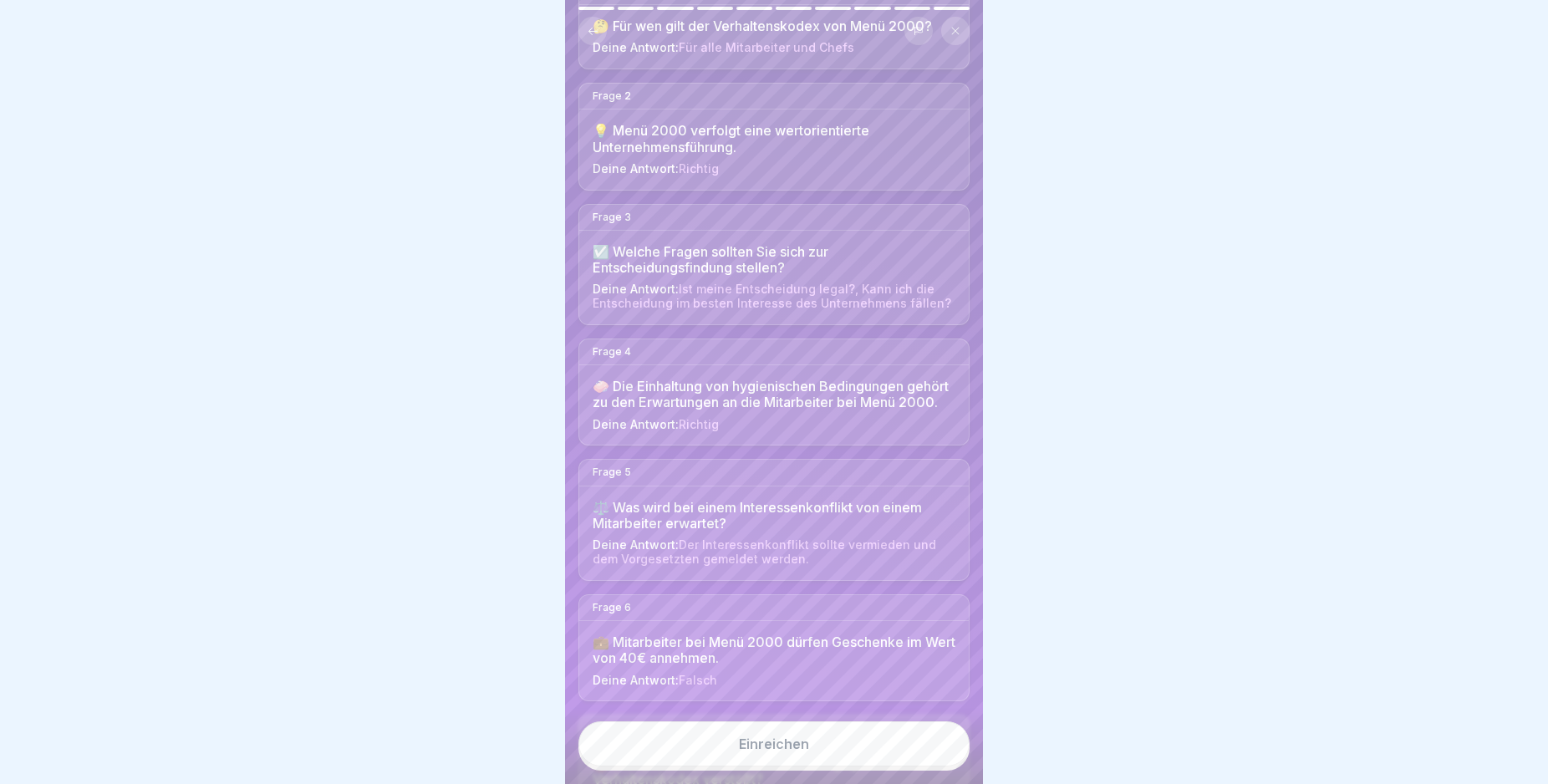
click at [782, 751] on div "Einreichen" at bounding box center [774, 744] width 71 height 15
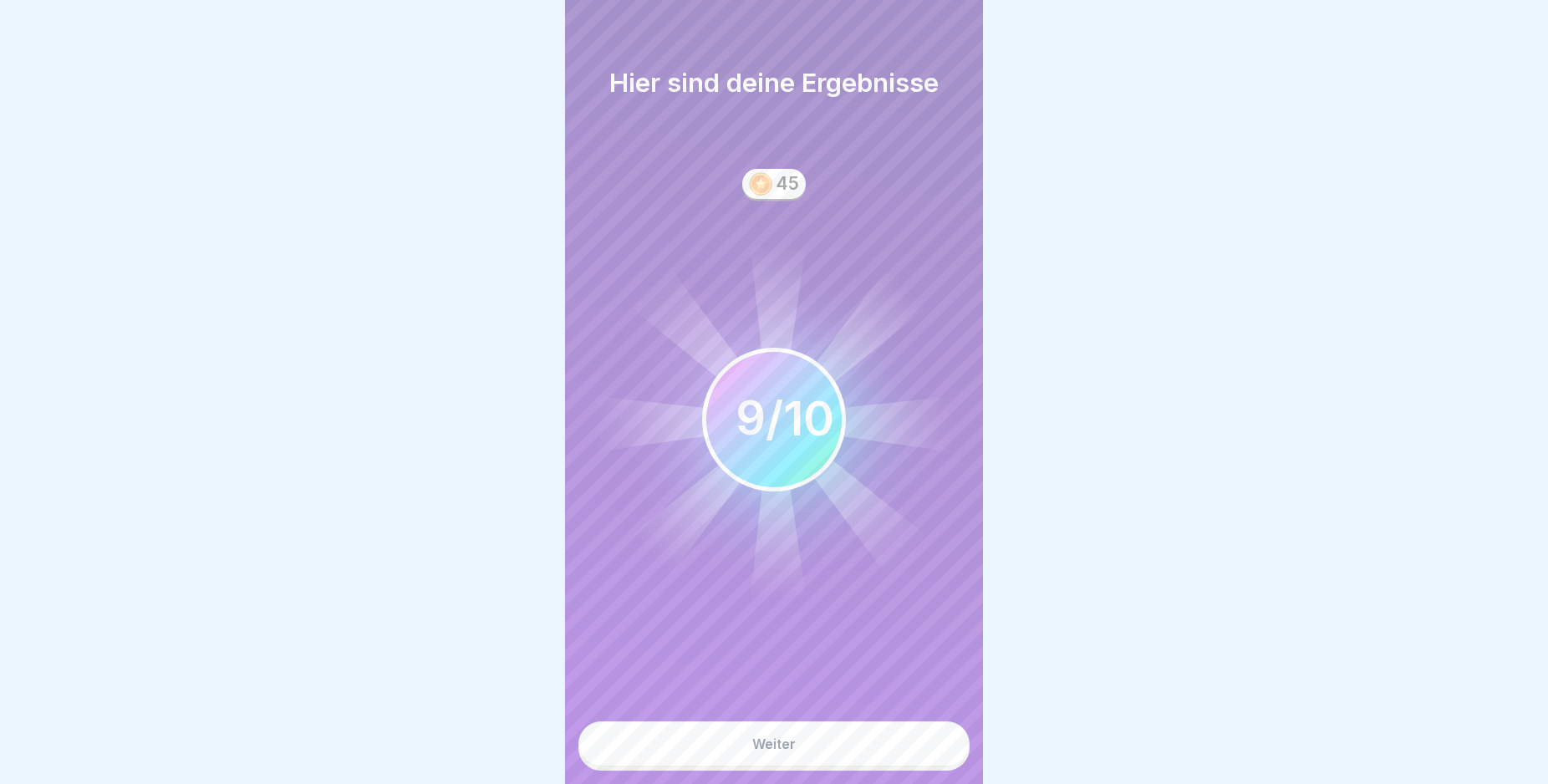
click at [782, 751] on div "Weiter" at bounding box center [774, 744] width 43 height 15
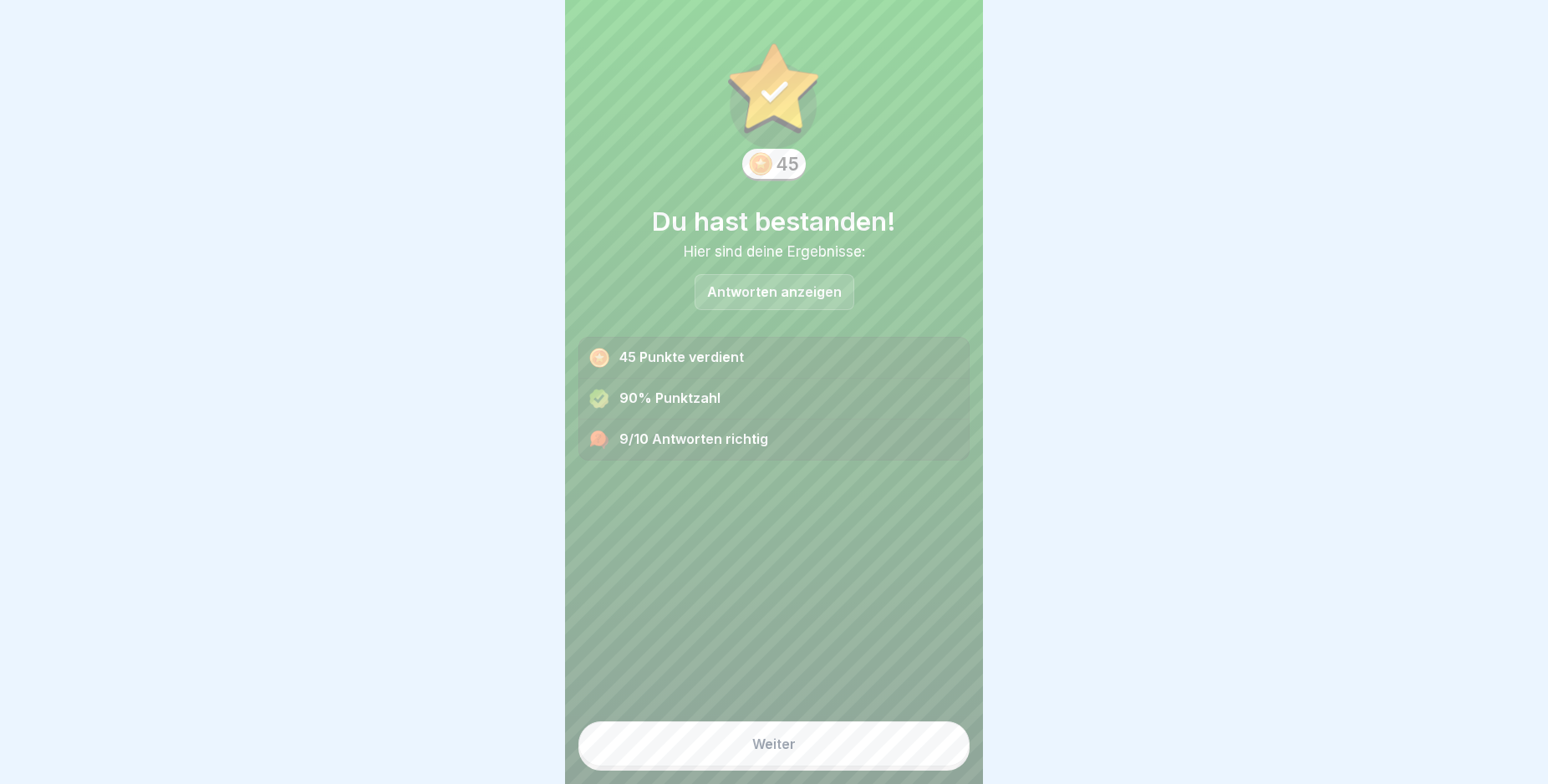
click at [782, 751] on div "Weiter" at bounding box center [774, 744] width 43 height 15
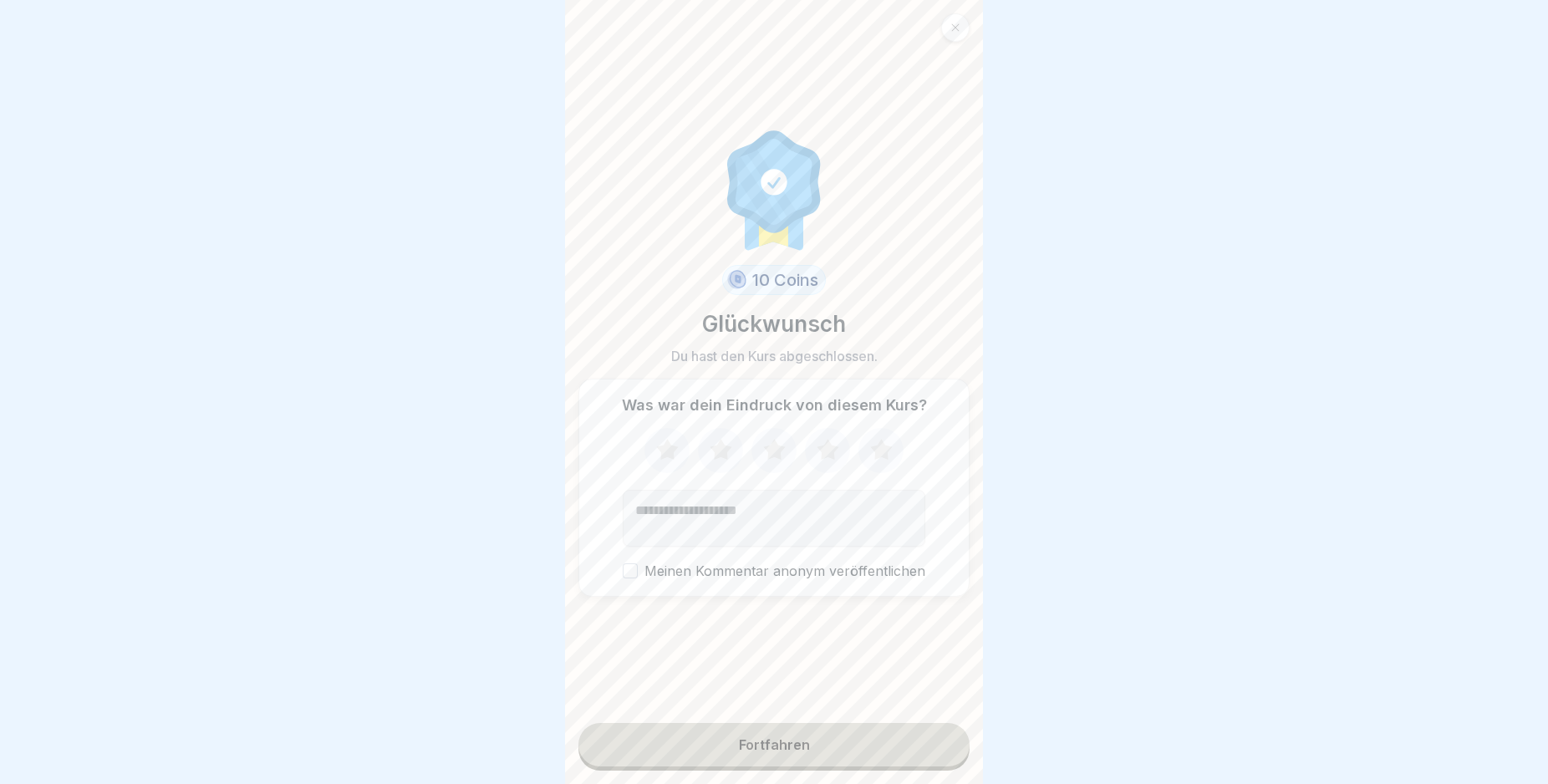
click at [782, 752] on div "Fortfahren" at bounding box center [774, 744] width 71 height 15
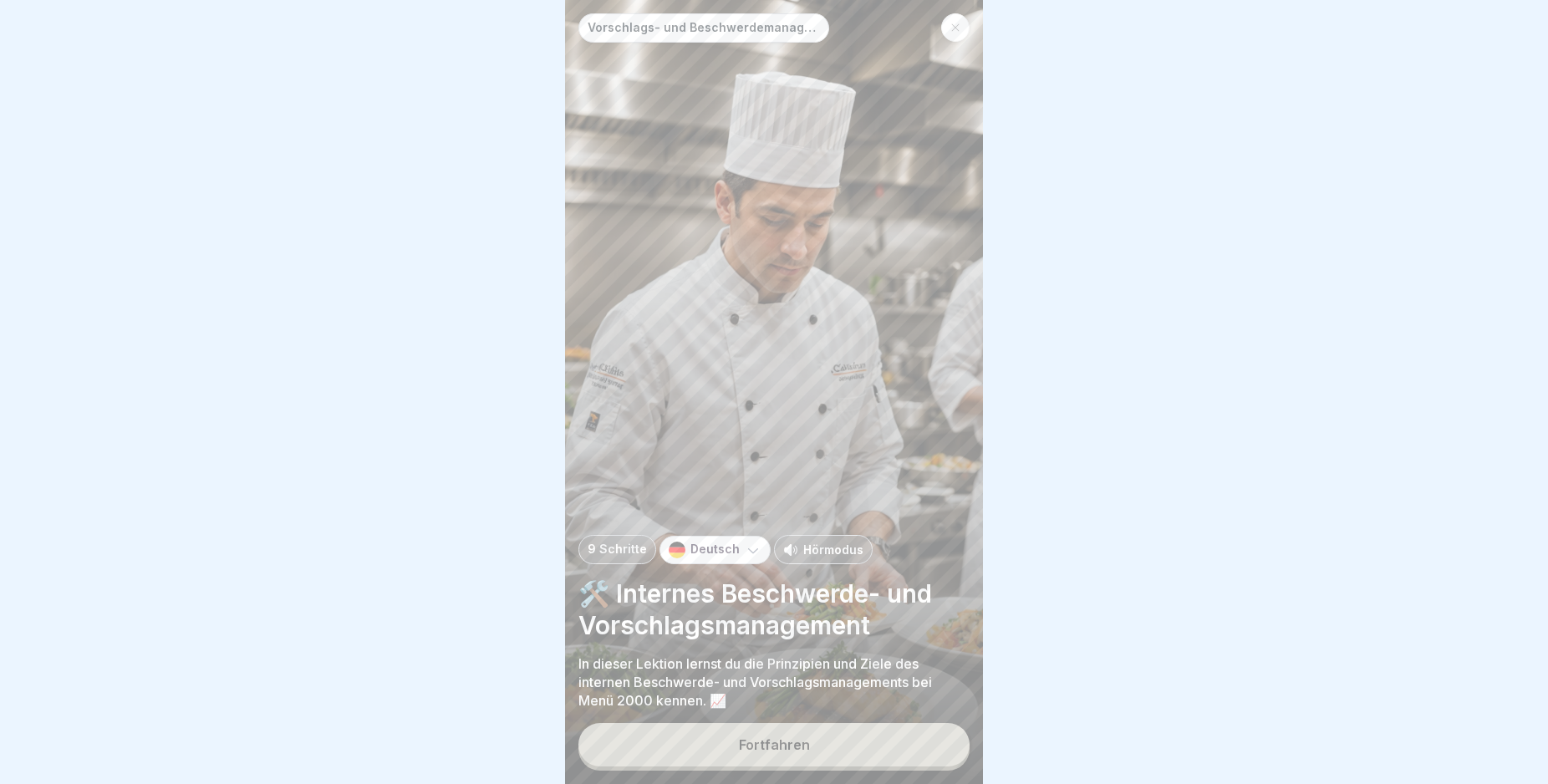
click at [780, 752] on div "Fortfahren" at bounding box center [774, 744] width 71 height 15
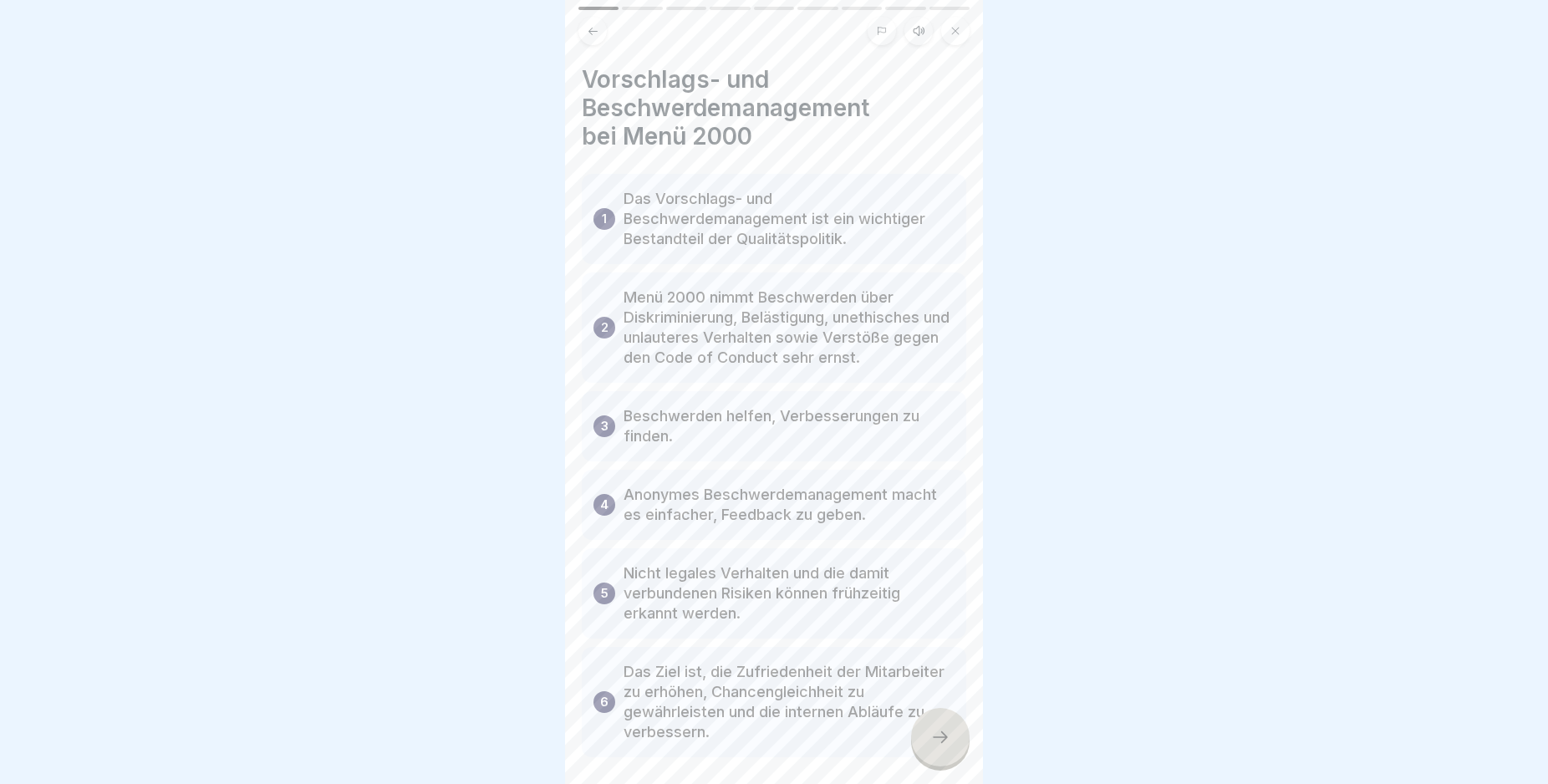
click at [938, 747] on icon at bounding box center [940, 736] width 20 height 20
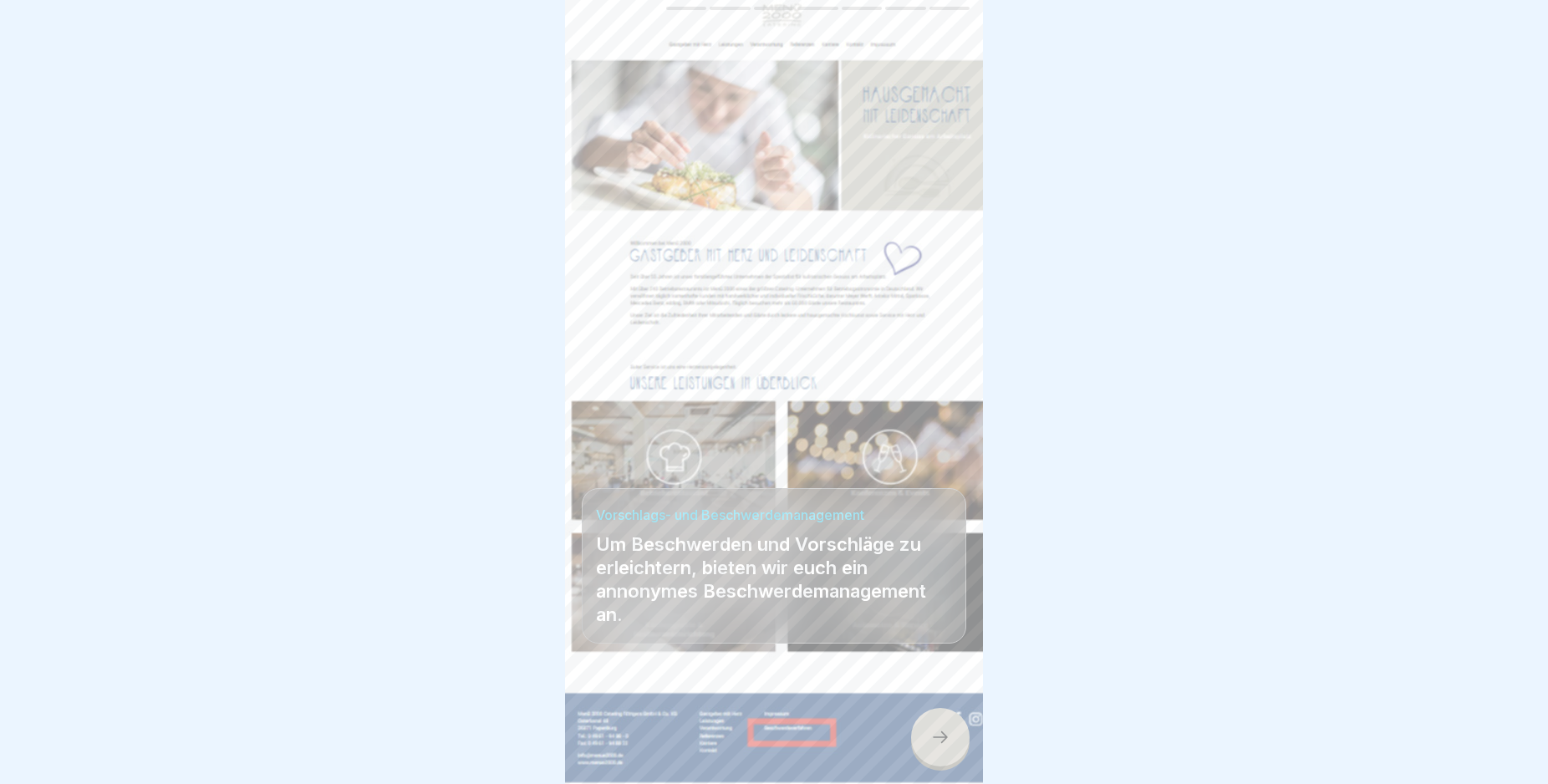
click at [938, 747] on icon at bounding box center [940, 736] width 20 height 20
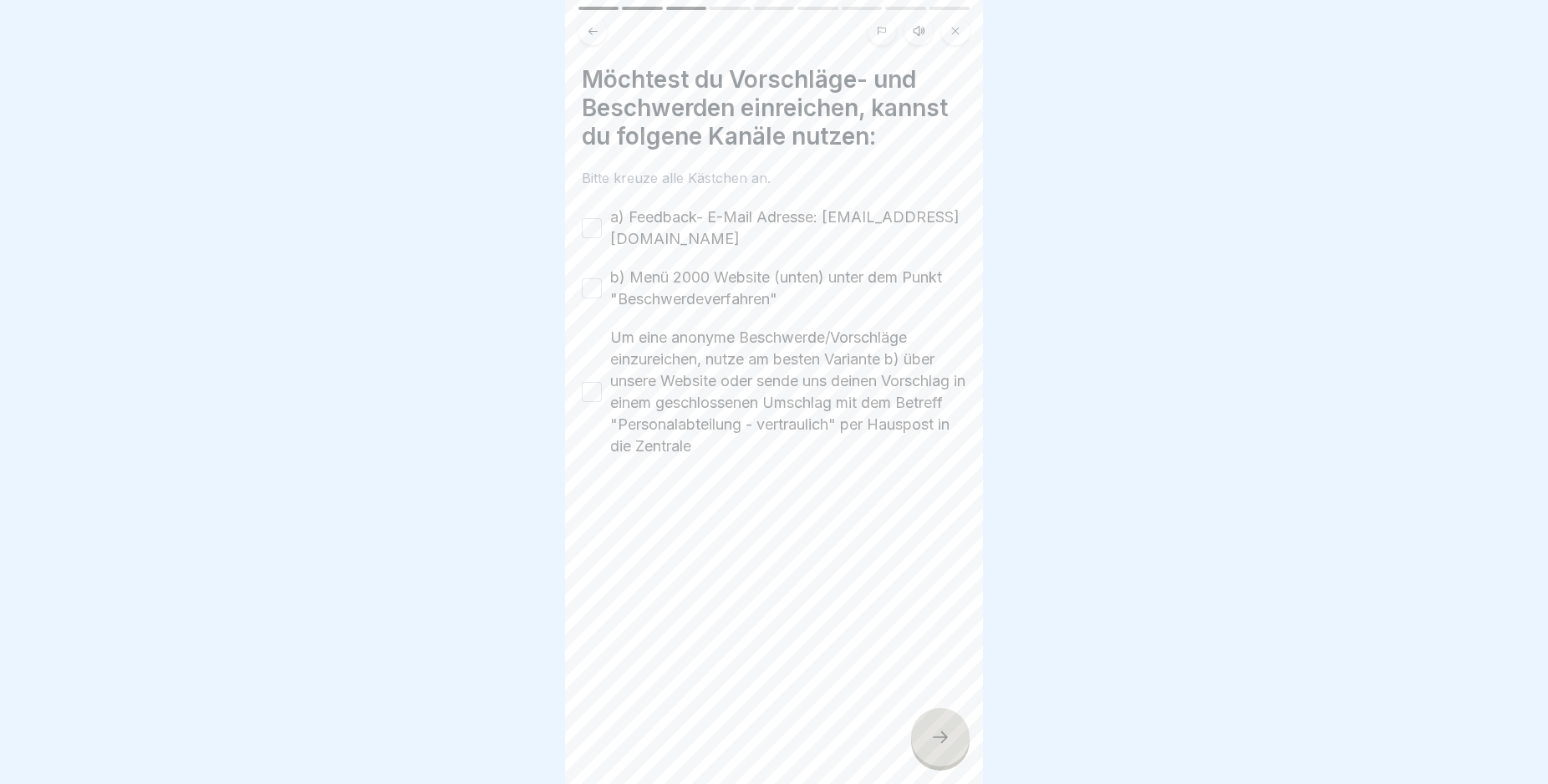
click at [595, 227] on button "a) Feedback- E-Mail Adresse: [EMAIL_ADDRESS][DOMAIN_NAME]" at bounding box center [591, 228] width 20 height 20
click at [590, 287] on button "b) Menü 2000 Website (unten) unter dem Punkt "Beschwerdeverfahren"" at bounding box center [591, 288] width 20 height 20
click at [588, 391] on button "Um eine anonyme Beschwerde/Vorschläge einzureichen, nutze am besten Variante b)…" at bounding box center [591, 392] width 20 height 20
click at [932, 762] on div at bounding box center [941, 737] width 58 height 58
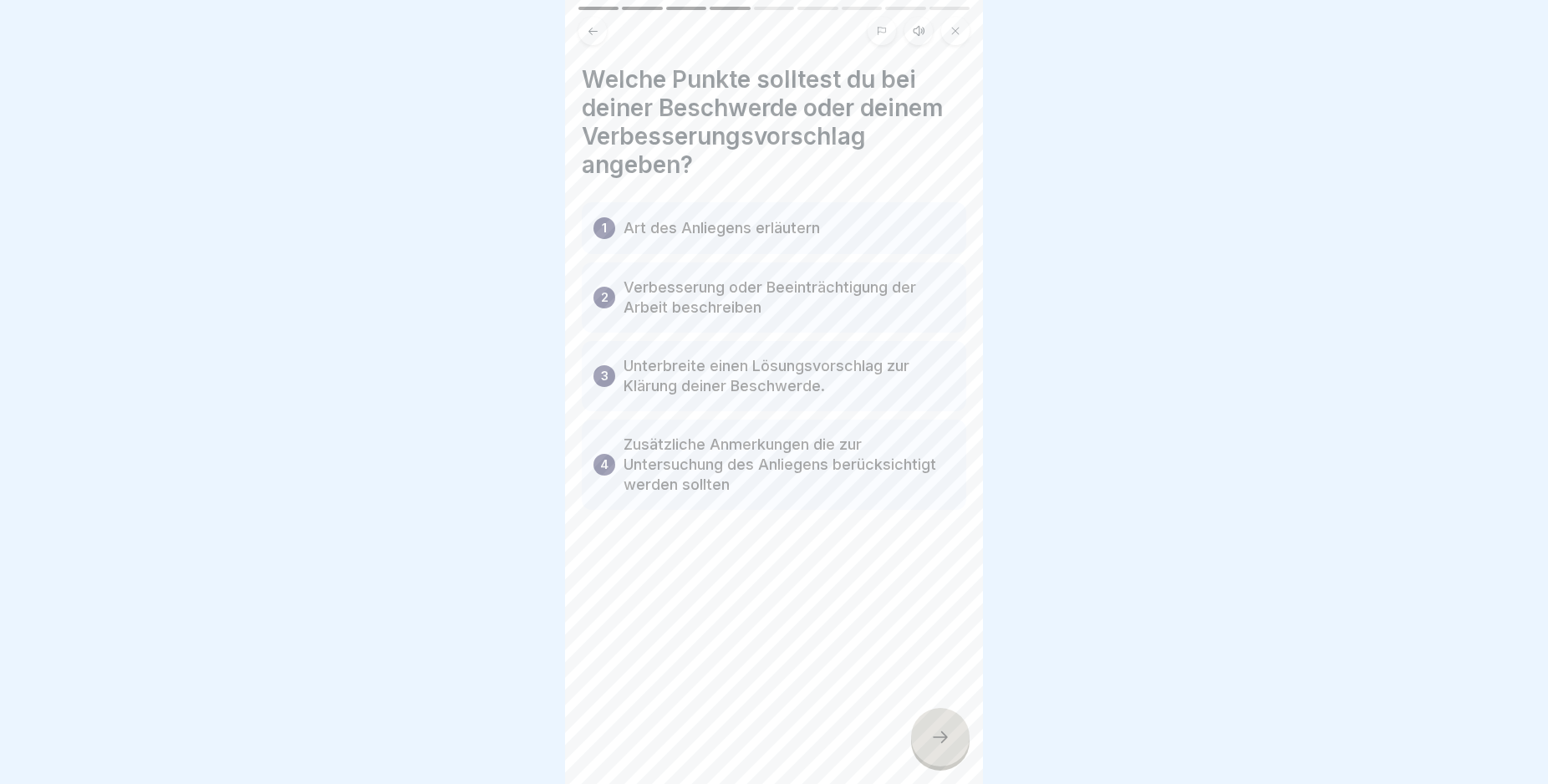
click at [932, 761] on div at bounding box center [941, 737] width 58 height 58
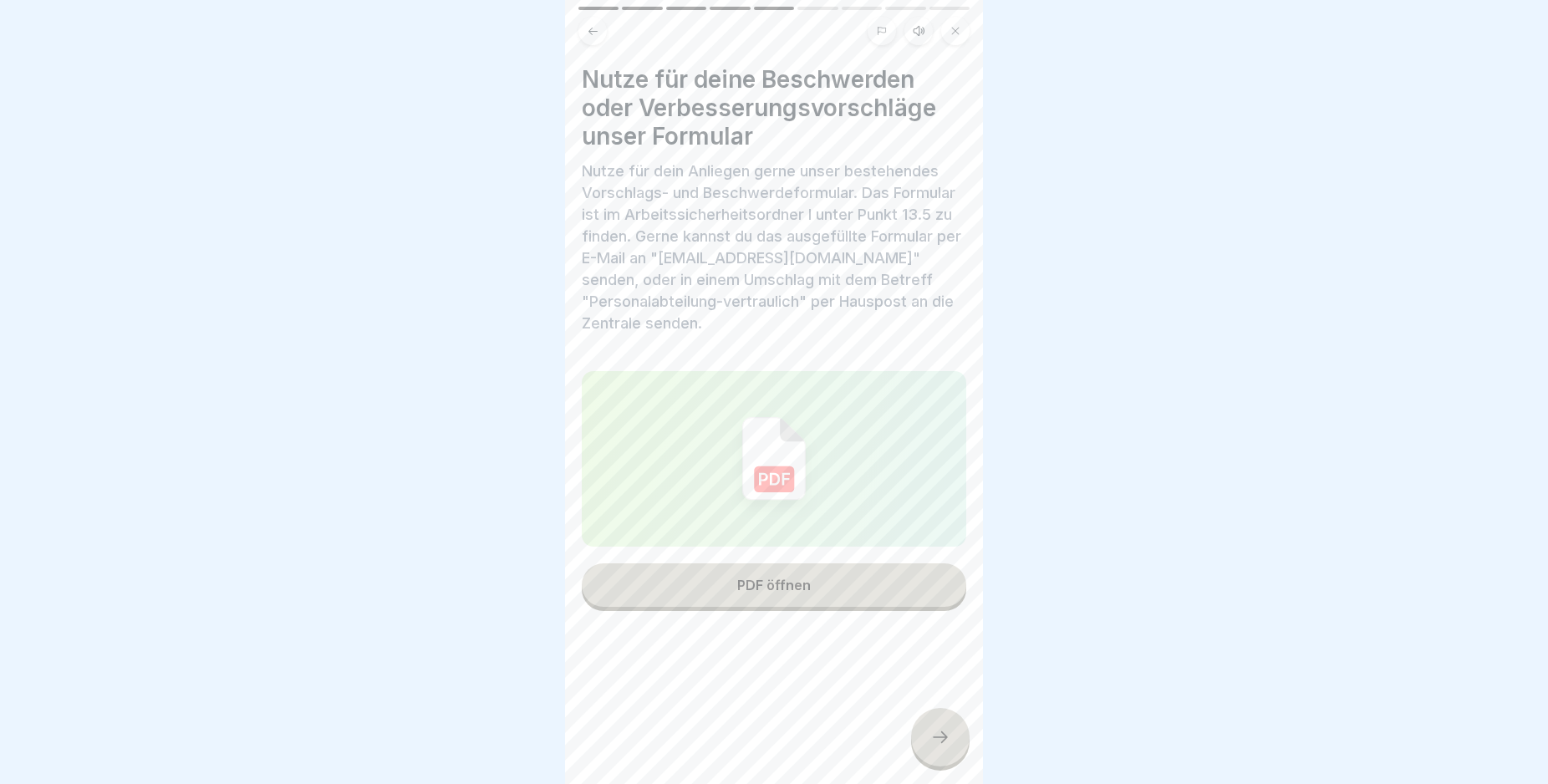
click at [932, 761] on div at bounding box center [941, 737] width 58 height 58
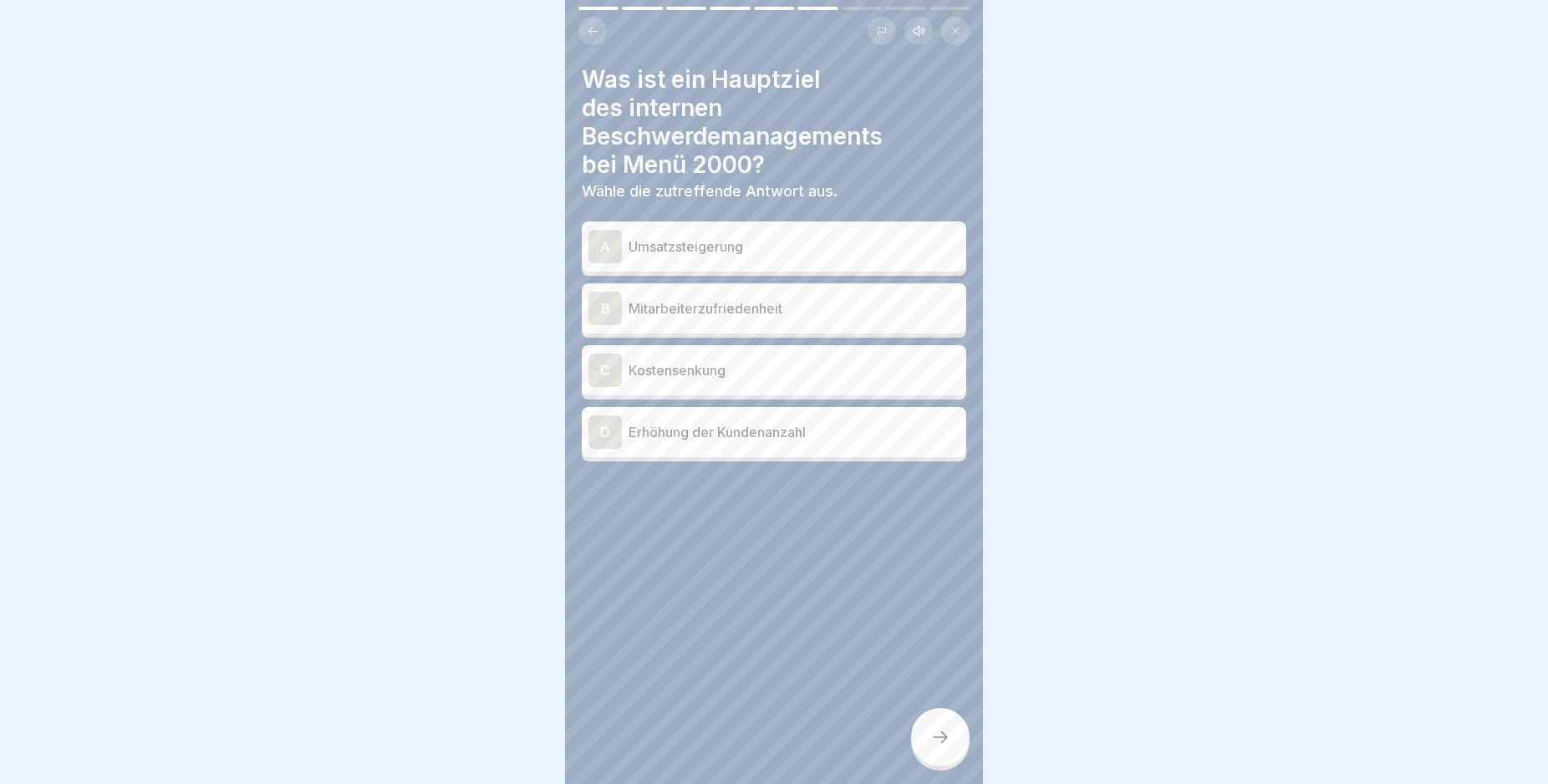
click at [600, 305] on div "B" at bounding box center [605, 309] width 34 height 34
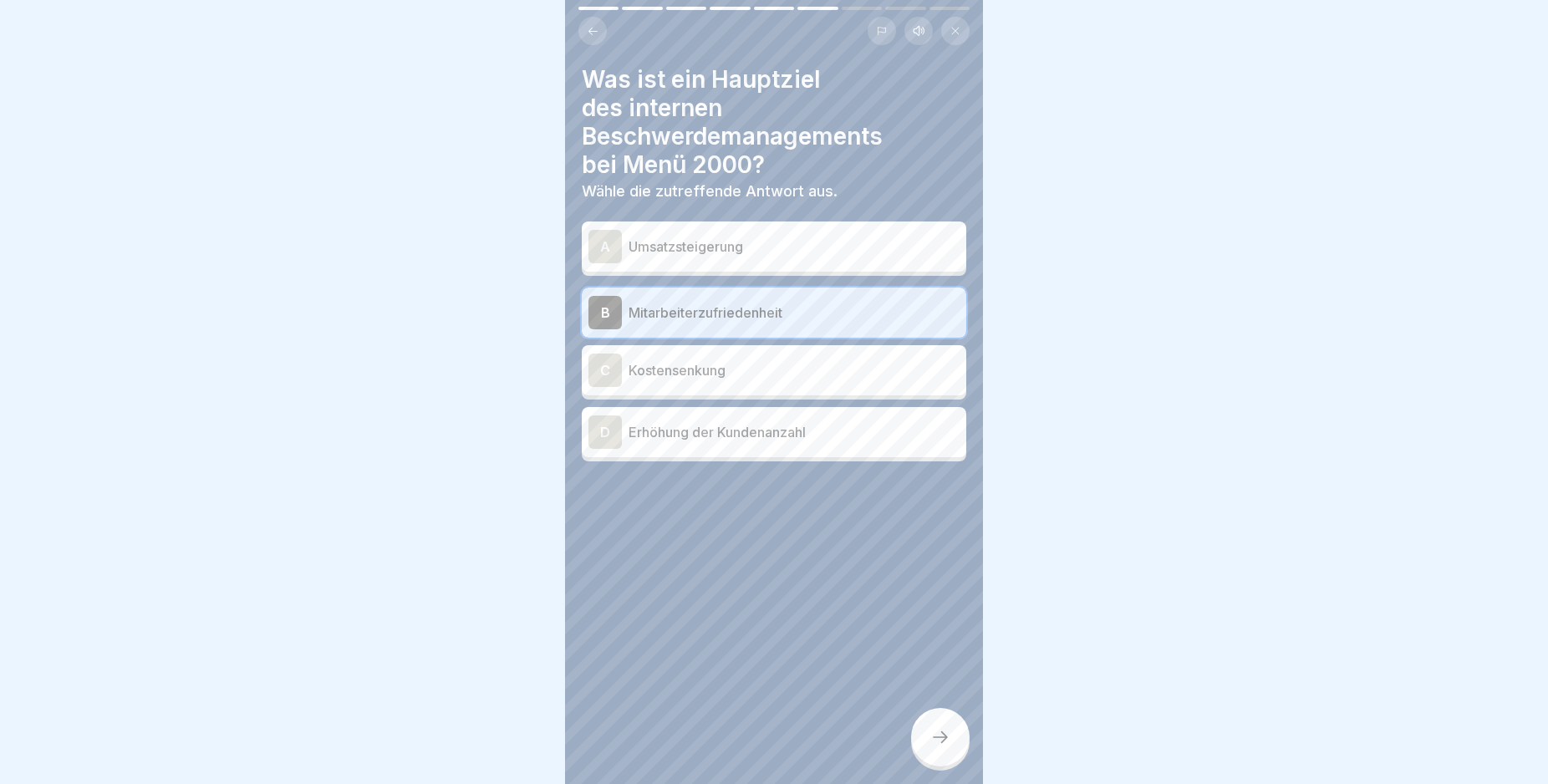
click at [937, 747] on icon at bounding box center [940, 736] width 20 height 20
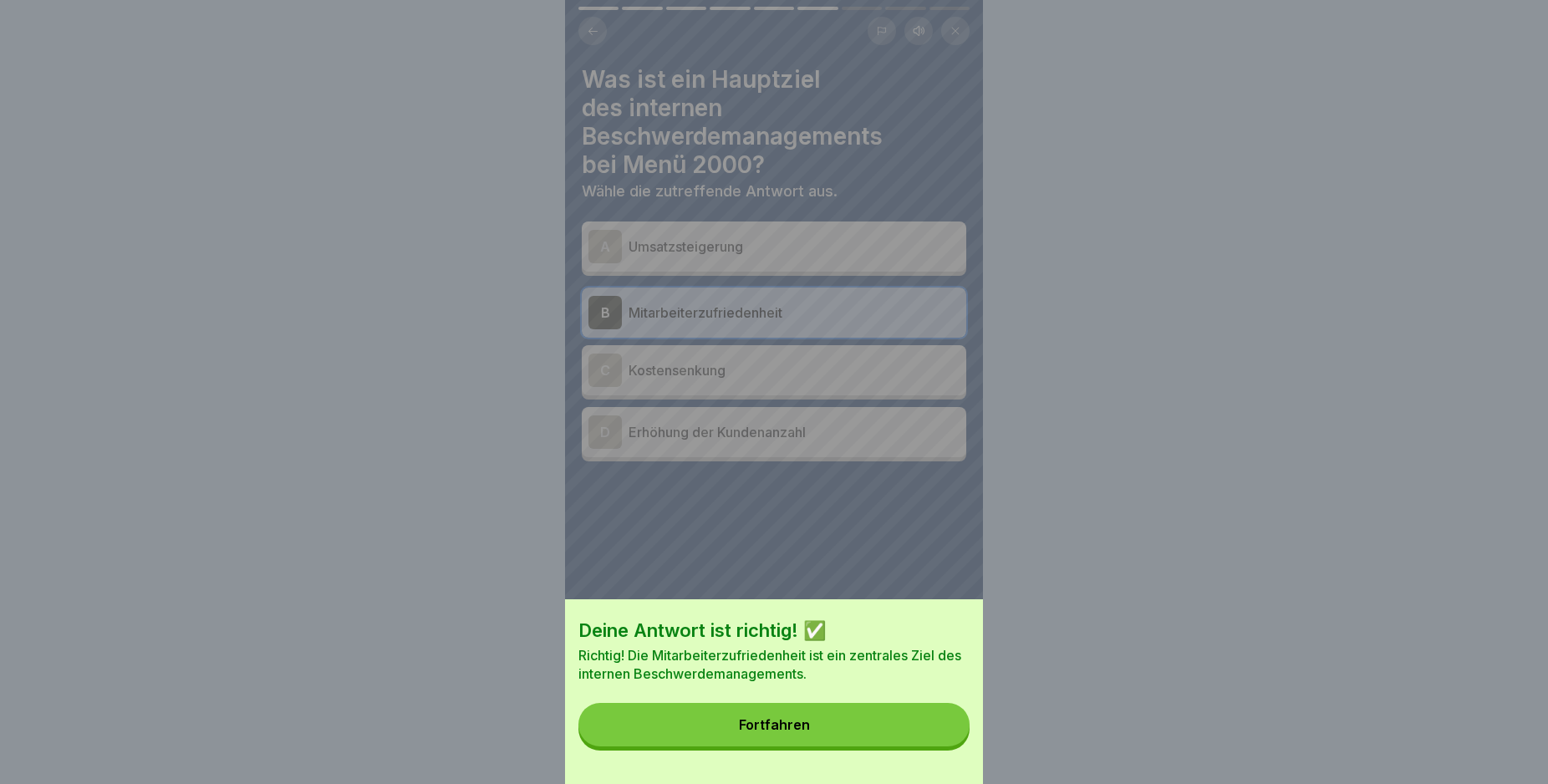
click at [937, 760] on div "Deine Antwort ist richtig! ✅ Richtig! Die Mitarbeiterzufriedenheit ist ein zent…" at bounding box center [774, 692] width 418 height 184
click at [930, 744] on button "Fortfahren" at bounding box center [773, 725] width 391 height 43
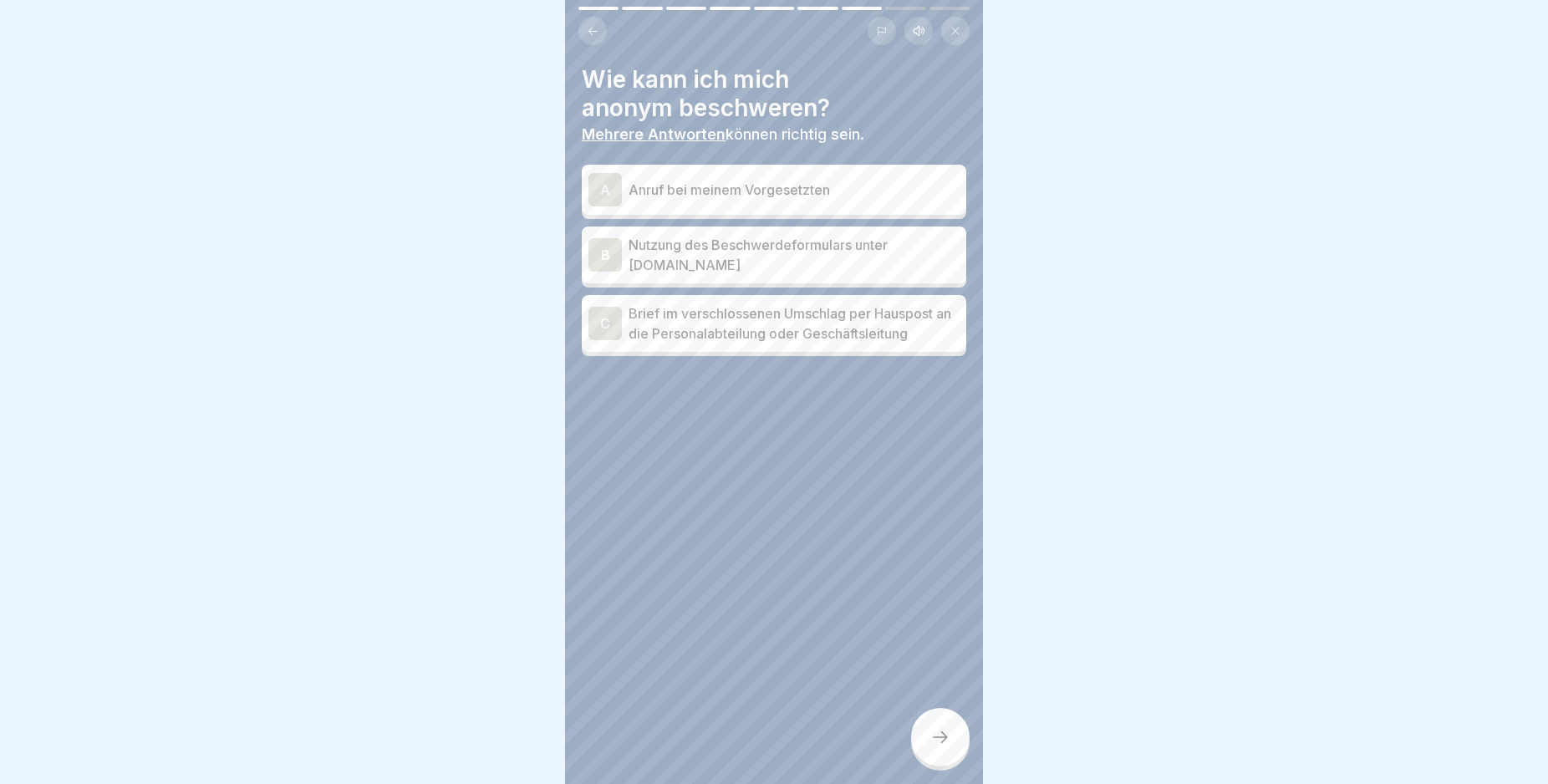
click at [605, 253] on div "B" at bounding box center [605, 255] width 34 height 34
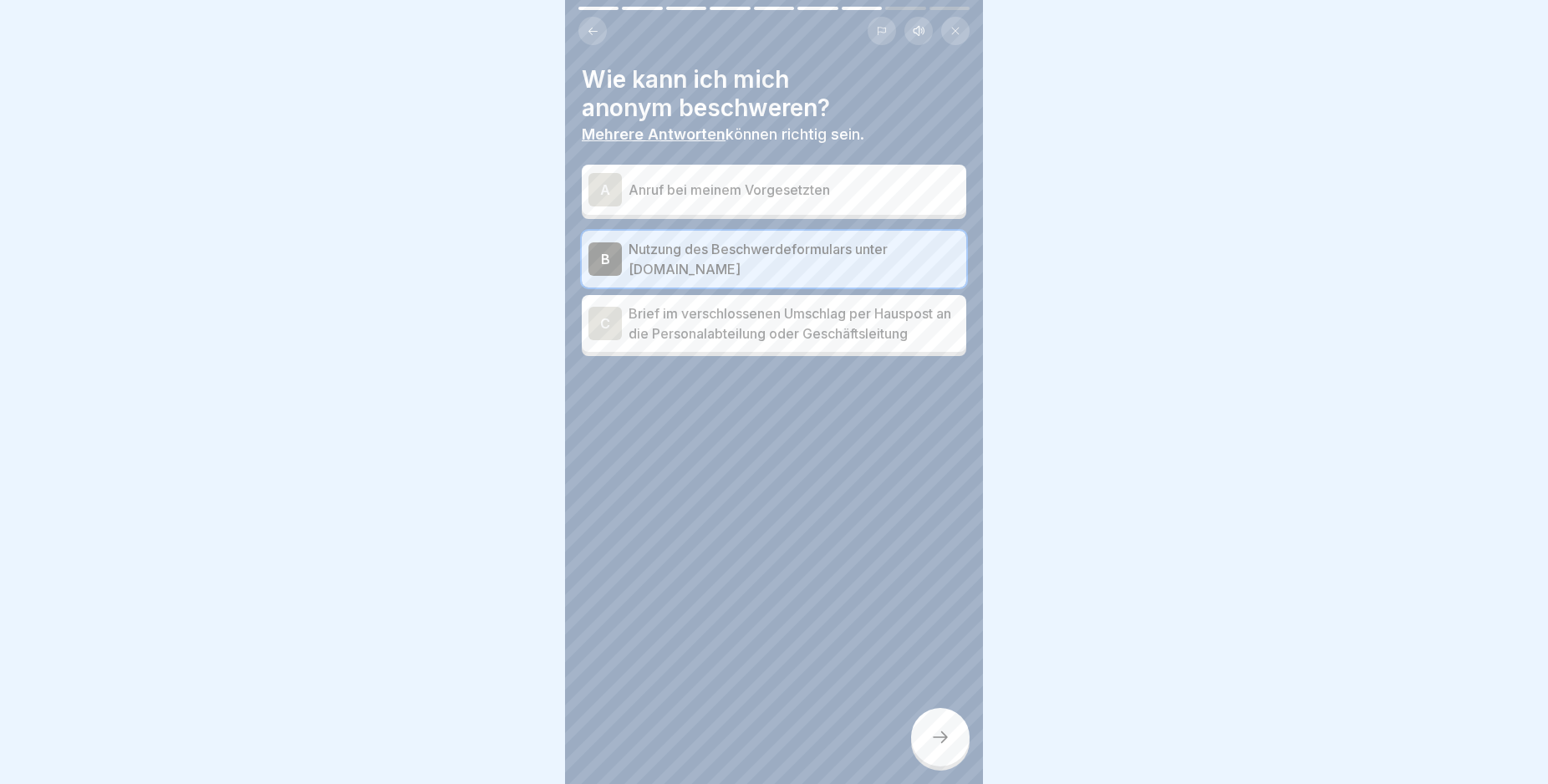
click at [943, 747] on icon at bounding box center [940, 736] width 20 height 20
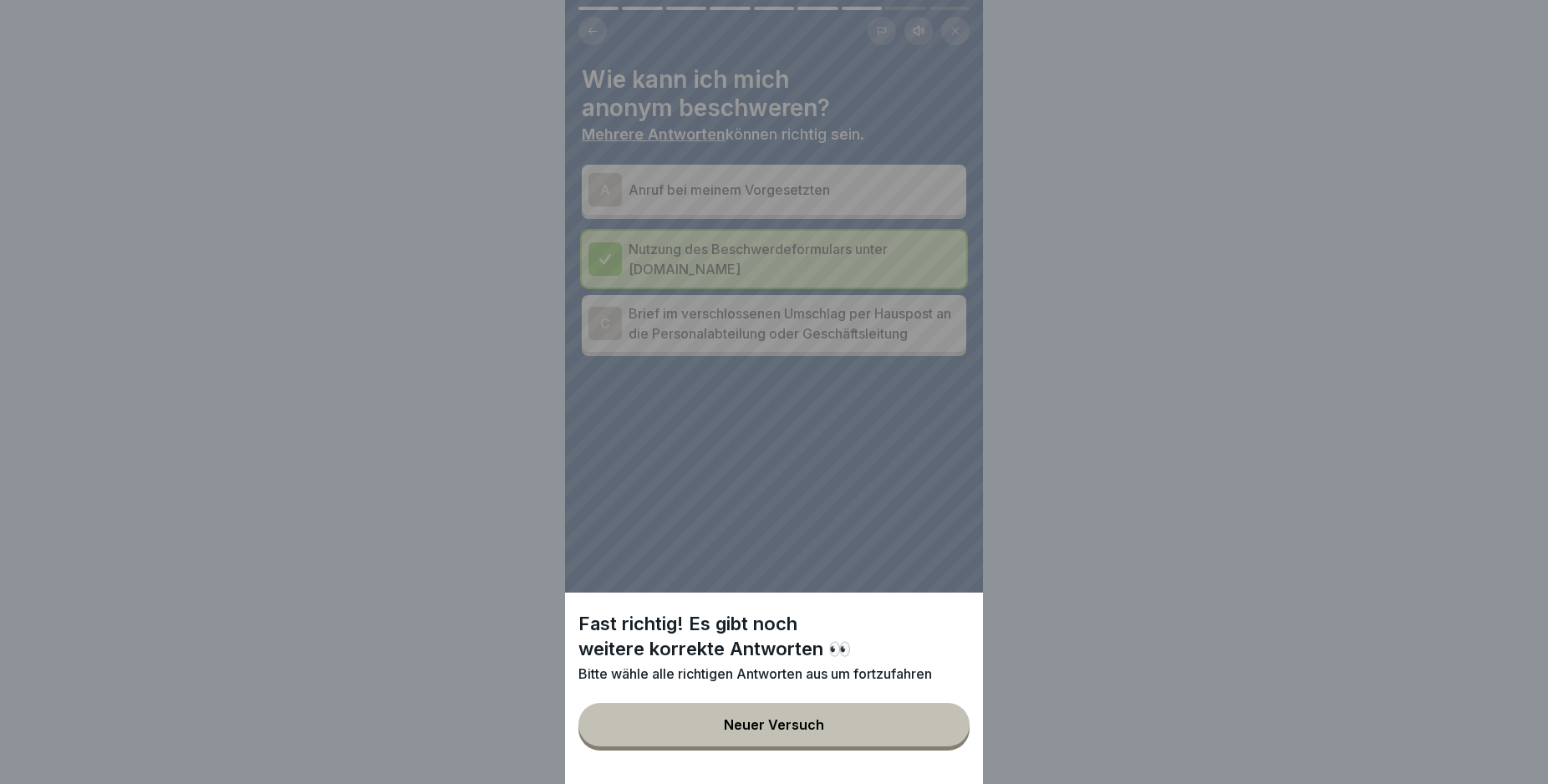
click at [728, 506] on div "Fast richtig! Es gibt noch weitere korrekte Antworten 👀 Bitte wähle alle richti…" at bounding box center [774, 392] width 418 height 784
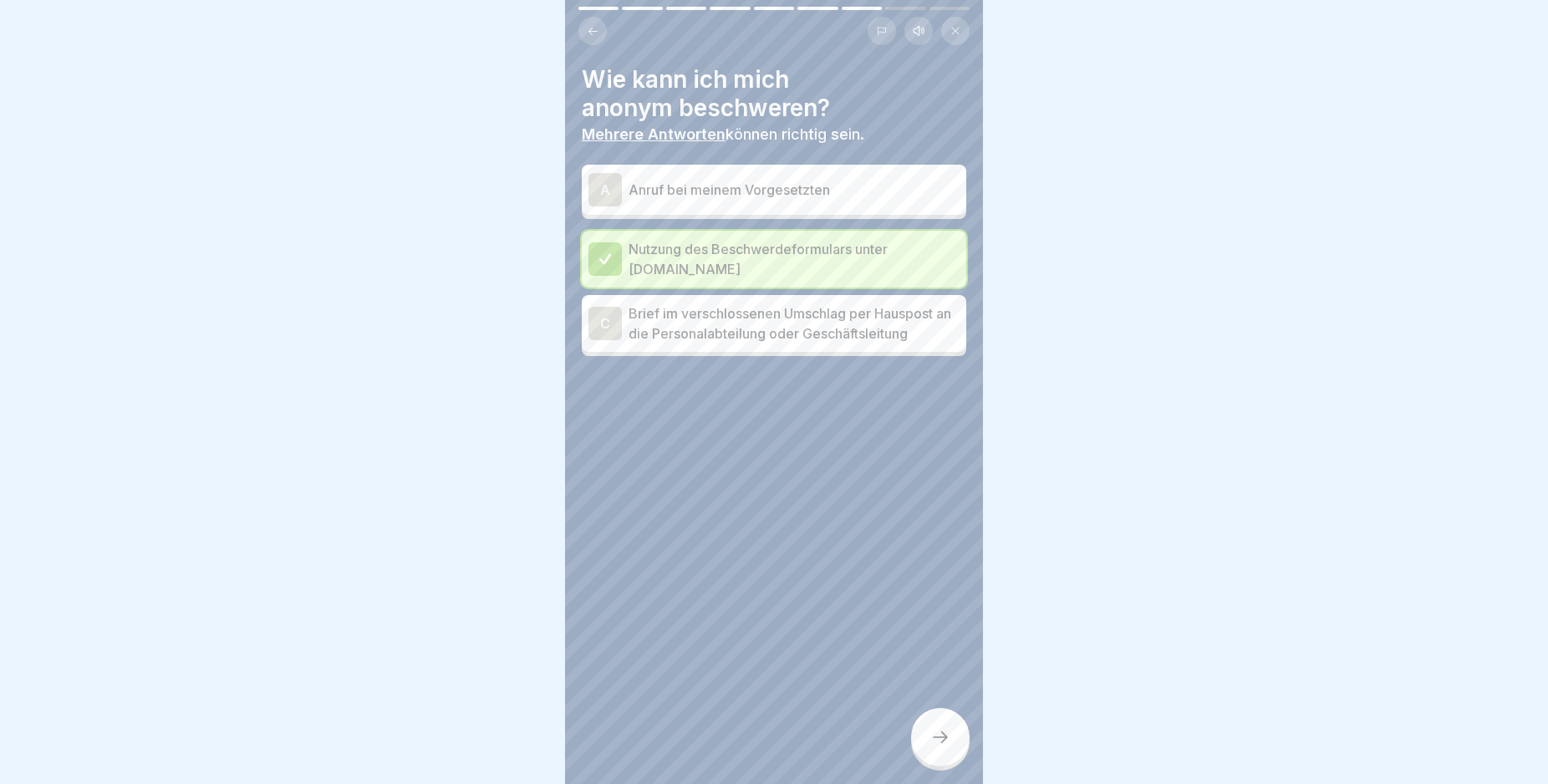
click at [605, 319] on div "C" at bounding box center [605, 324] width 34 height 34
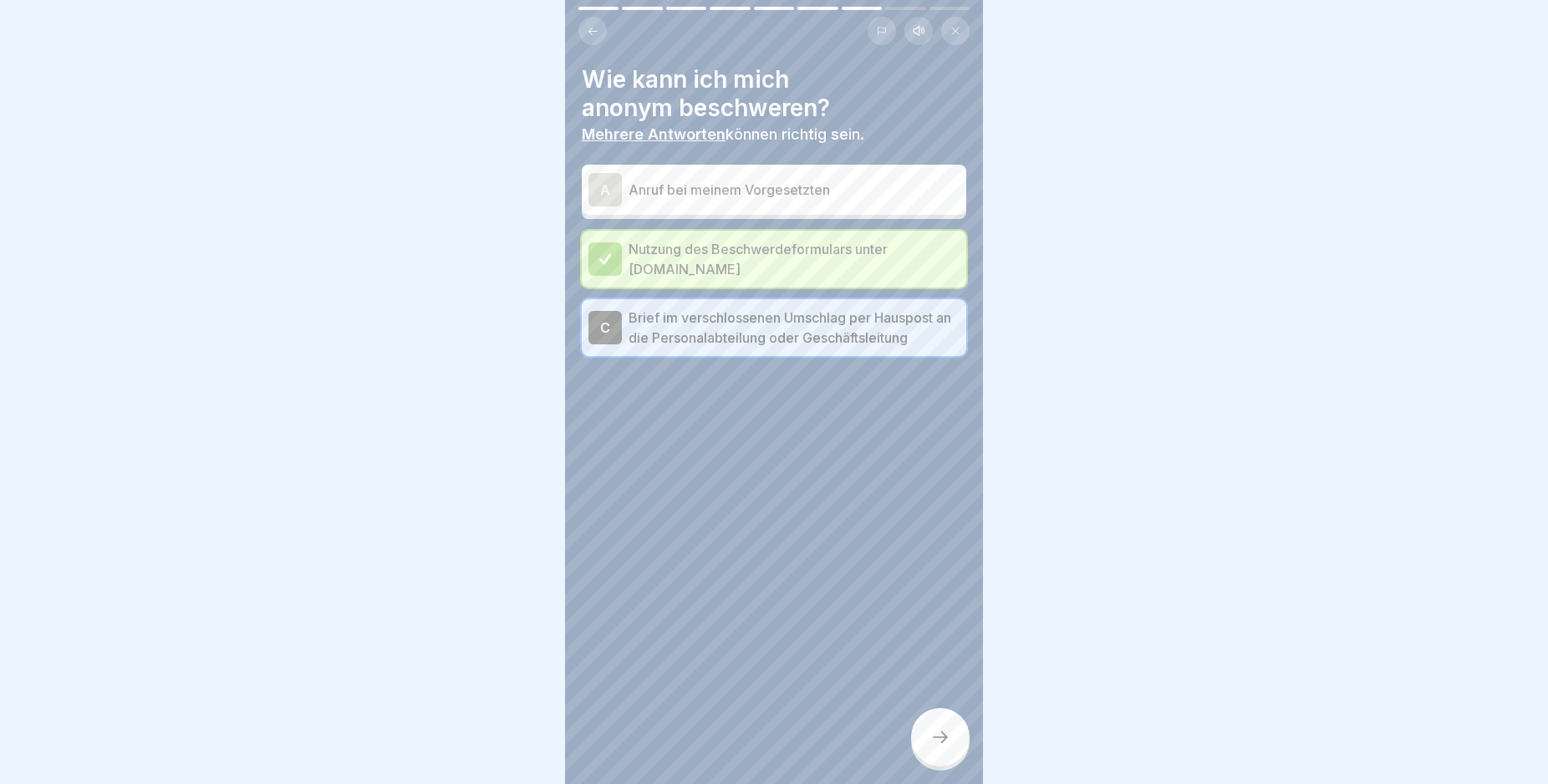
click at [943, 741] on div at bounding box center [941, 737] width 58 height 58
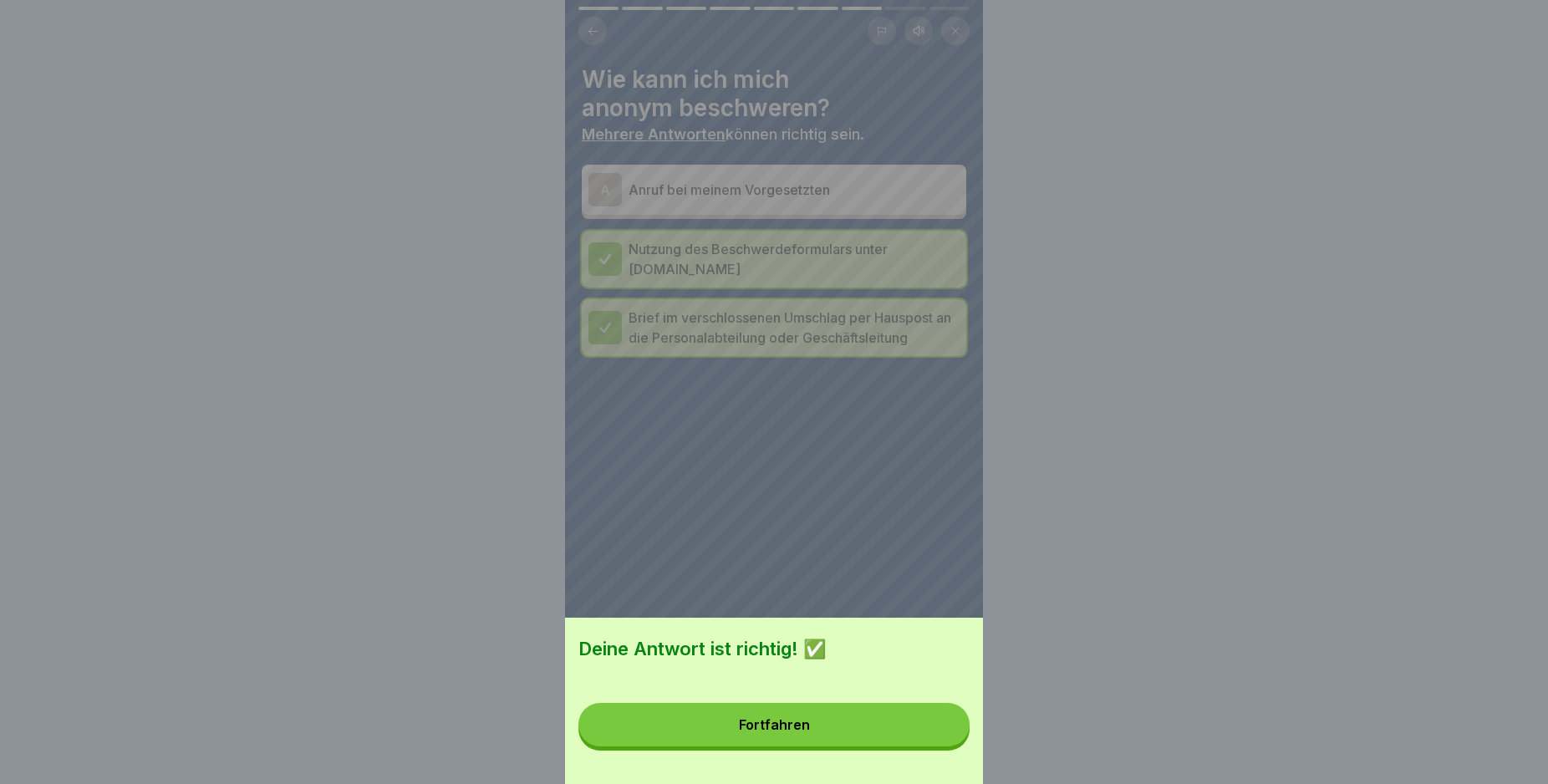
click at [943, 741] on button "Fortfahren" at bounding box center [773, 725] width 391 height 43
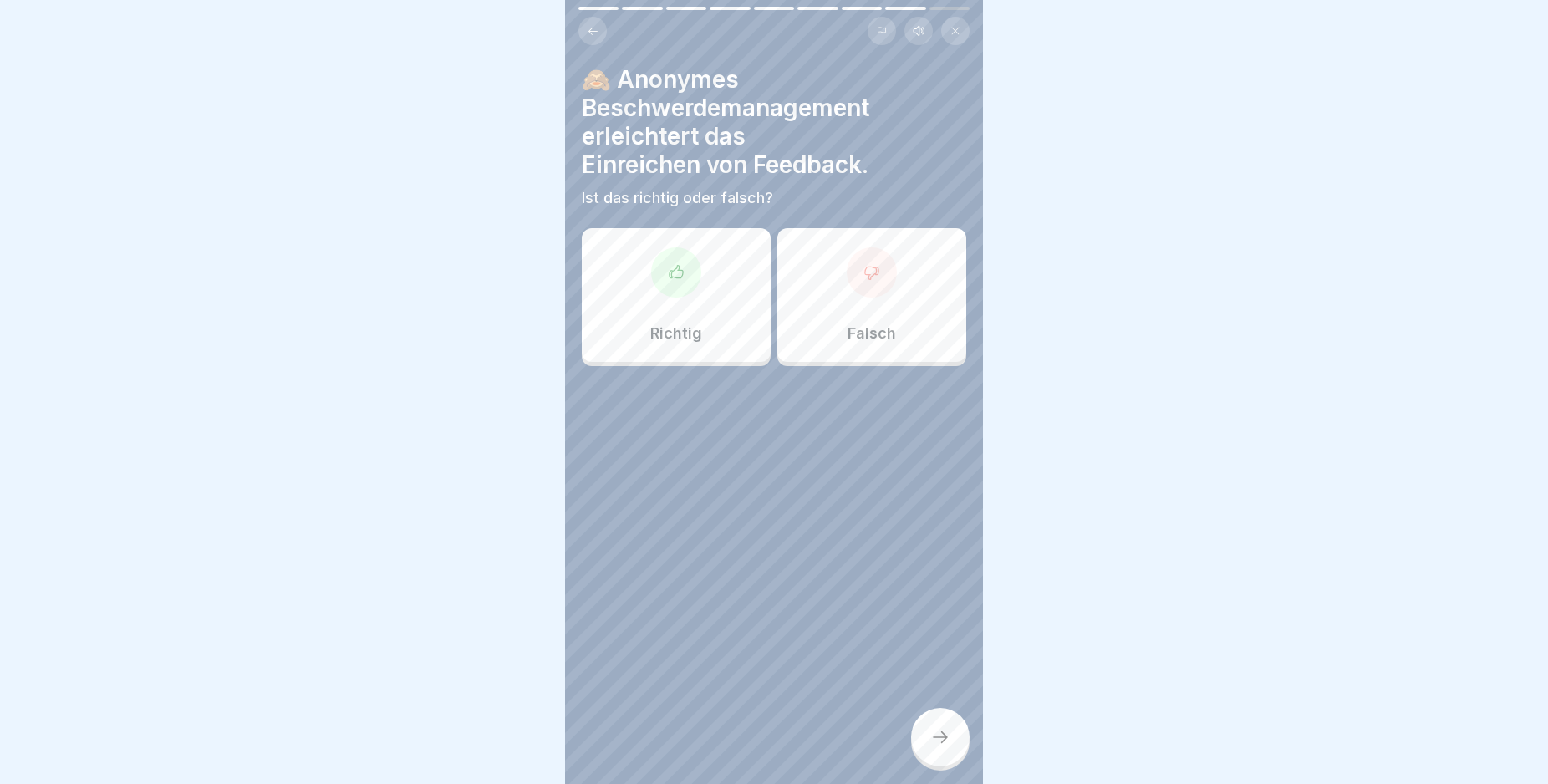
click at [679, 280] on div at bounding box center [676, 272] width 50 height 50
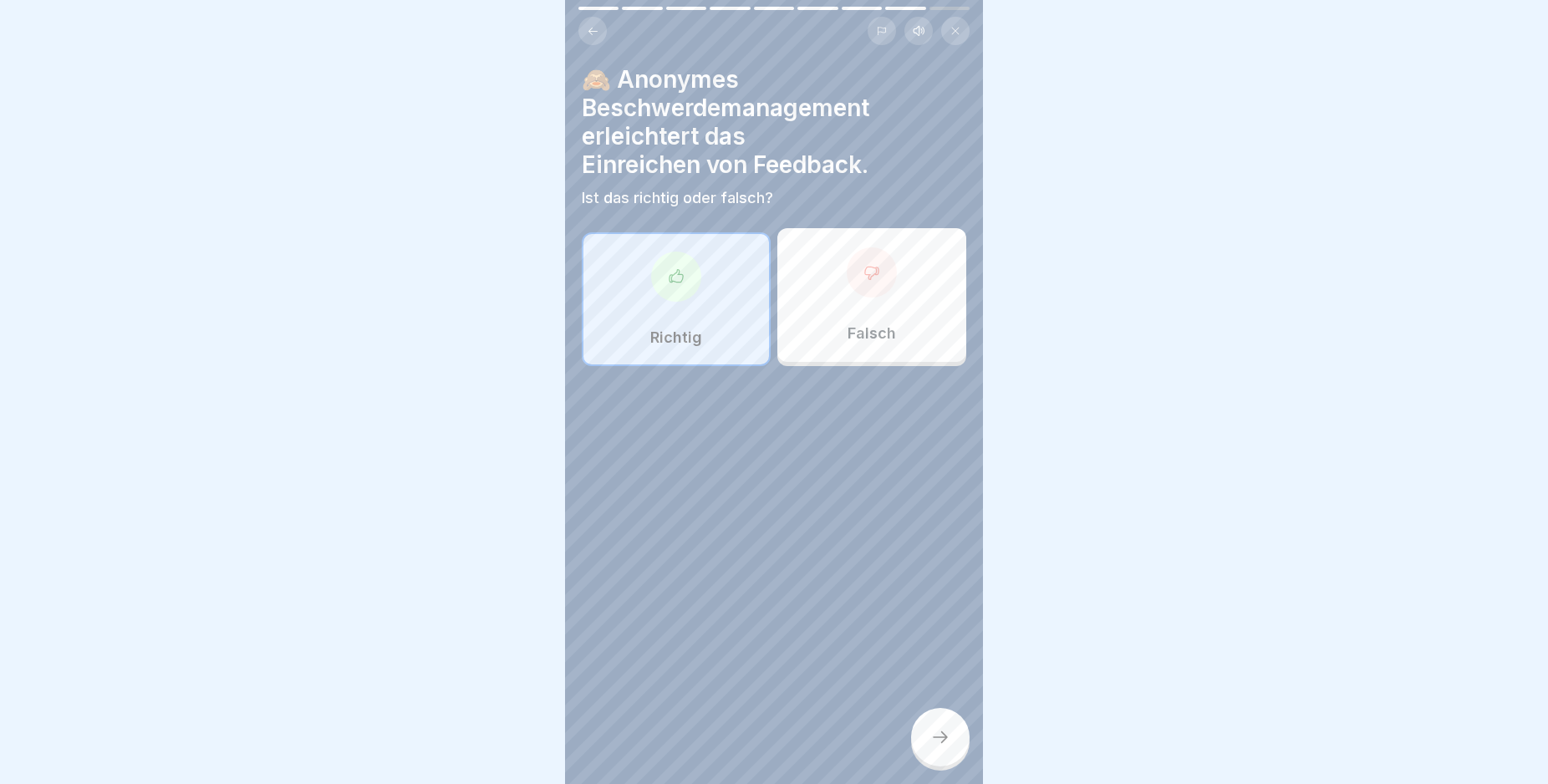
click at [931, 747] on icon at bounding box center [940, 736] width 20 height 20
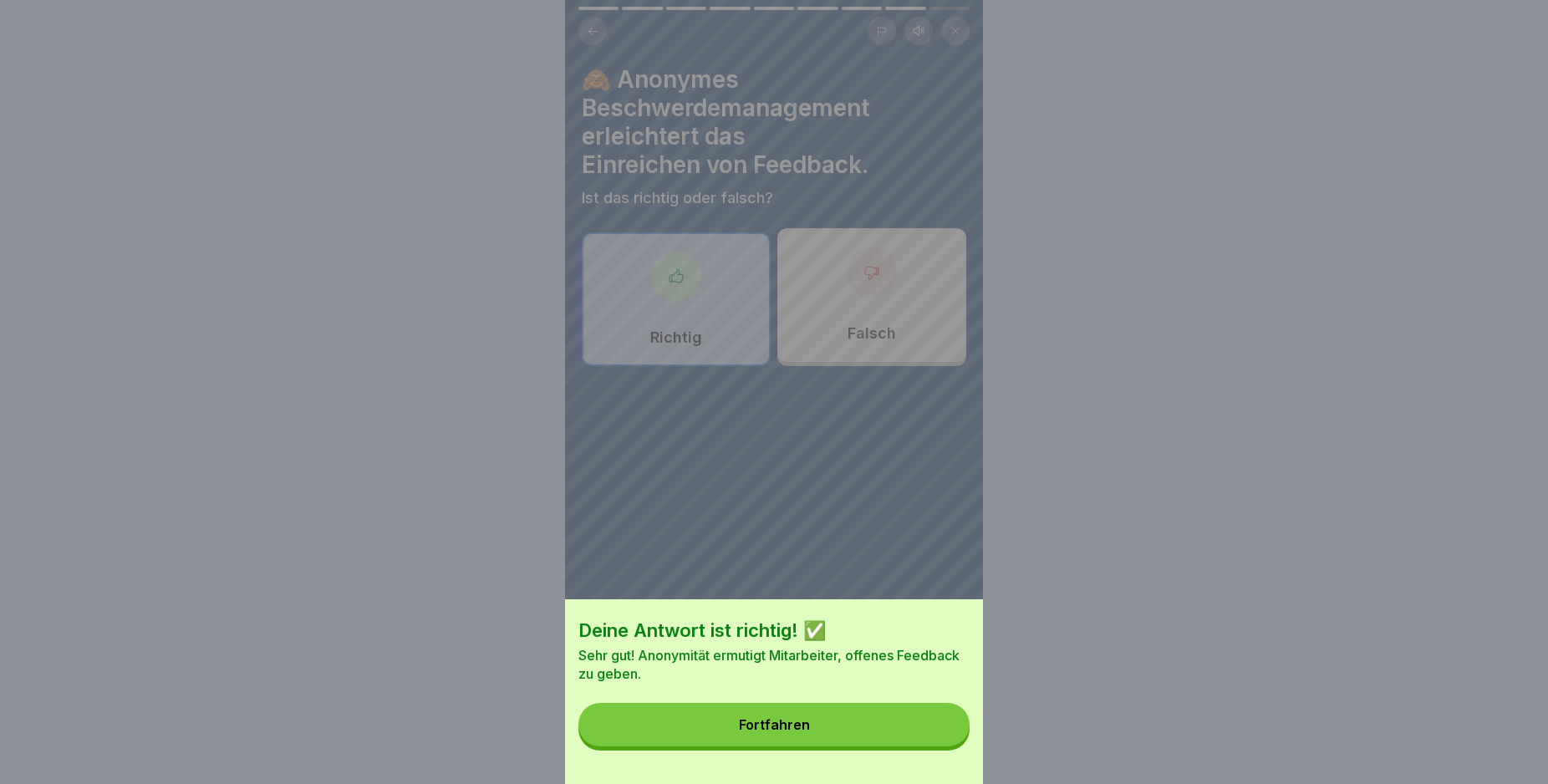
click at [931, 746] on button "Fortfahren" at bounding box center [773, 725] width 391 height 43
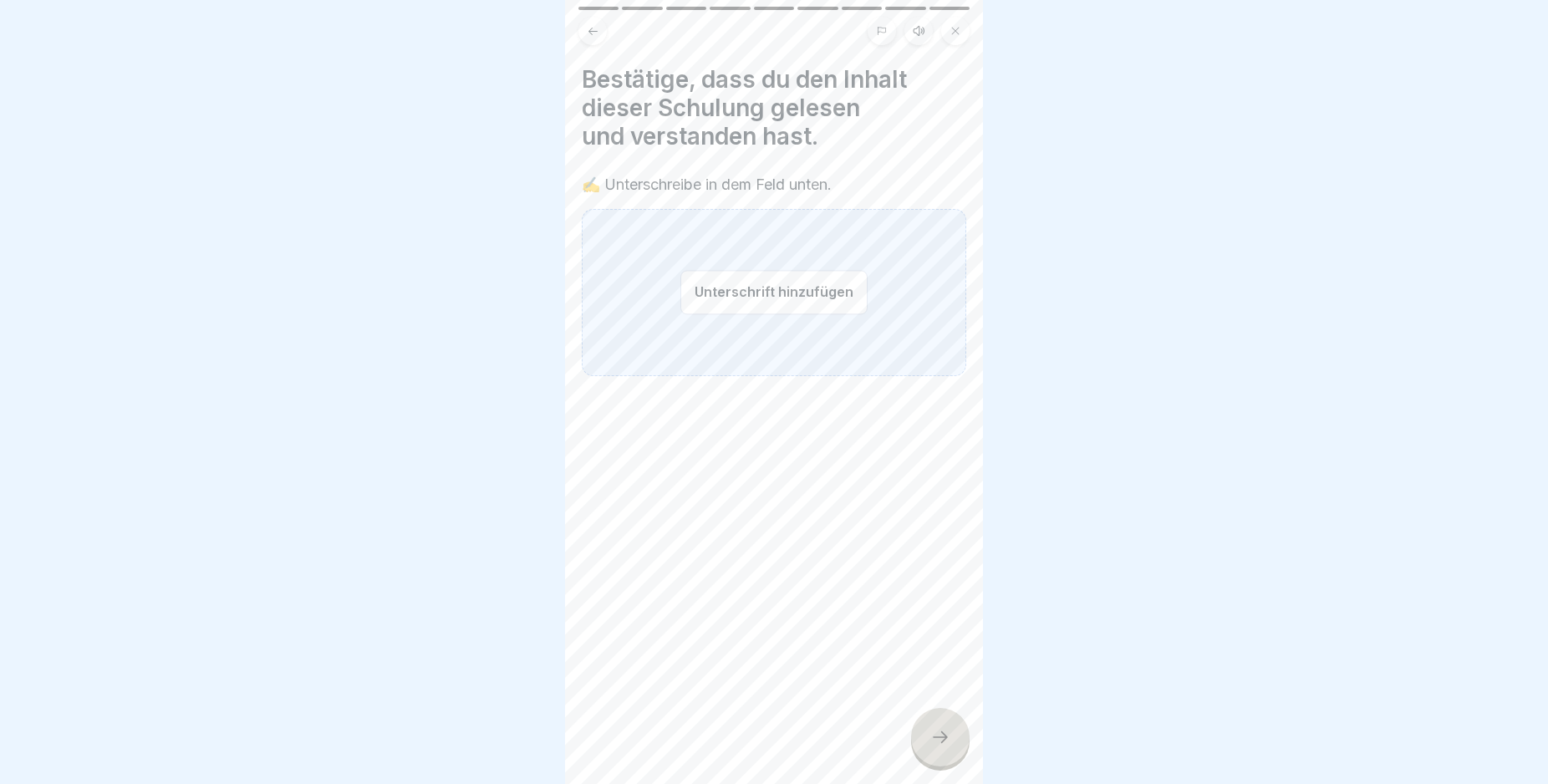
click at [784, 301] on button "Unterschrift hinzufügen" at bounding box center [774, 292] width 187 height 44
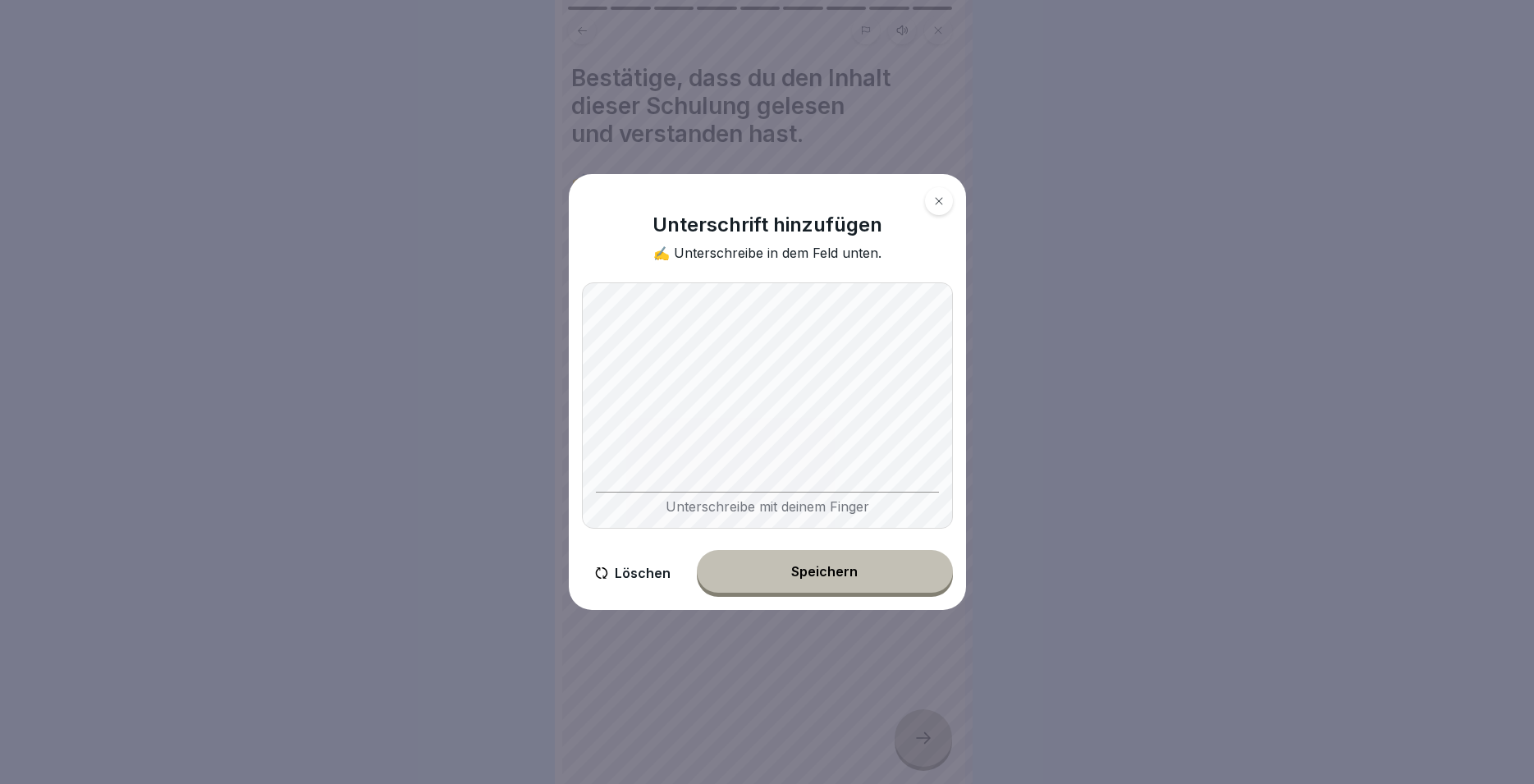
click at [887, 584] on button "Speichern" at bounding box center [825, 571] width 256 height 43
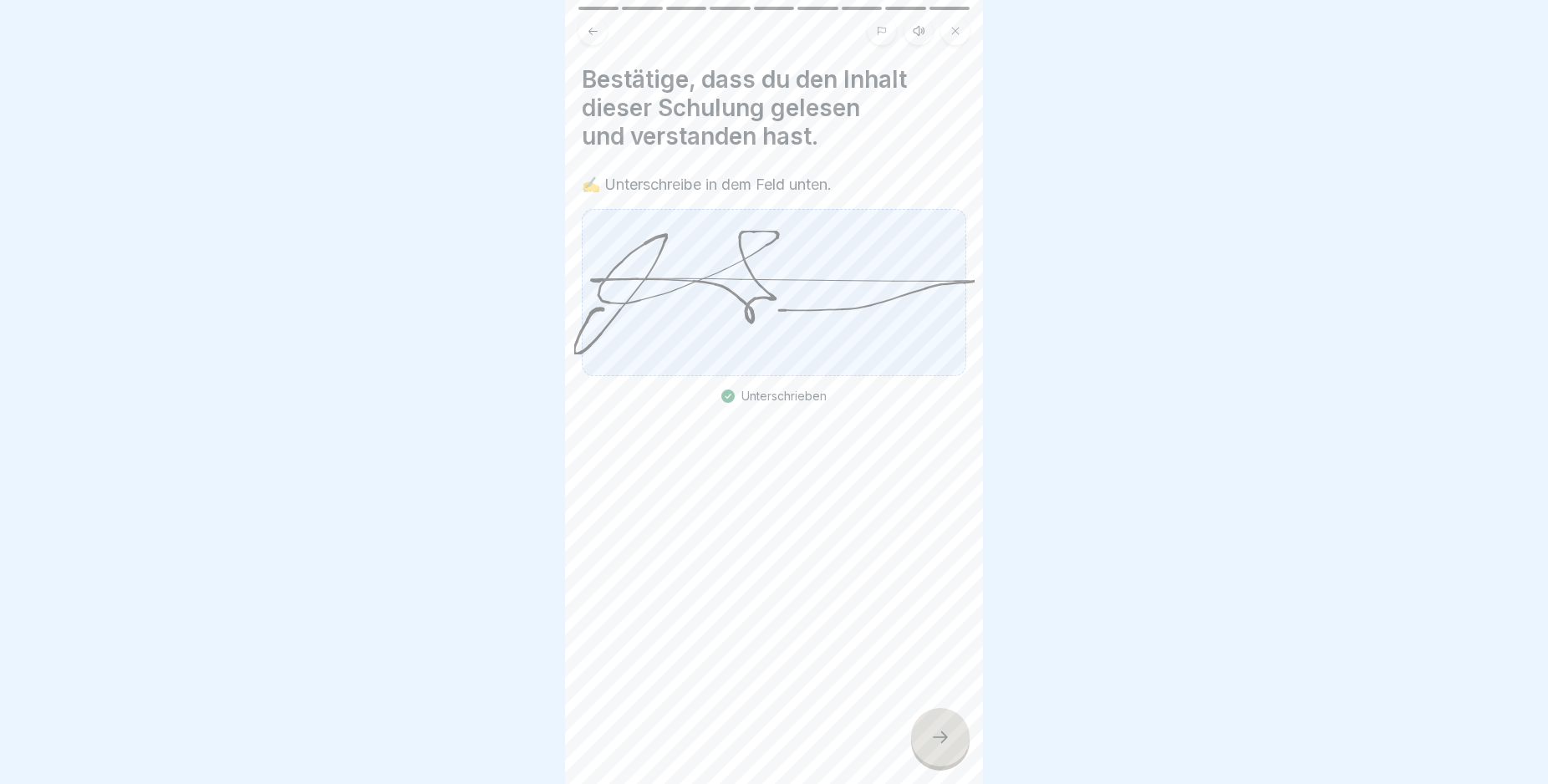
click at [947, 736] on div at bounding box center [941, 737] width 58 height 58
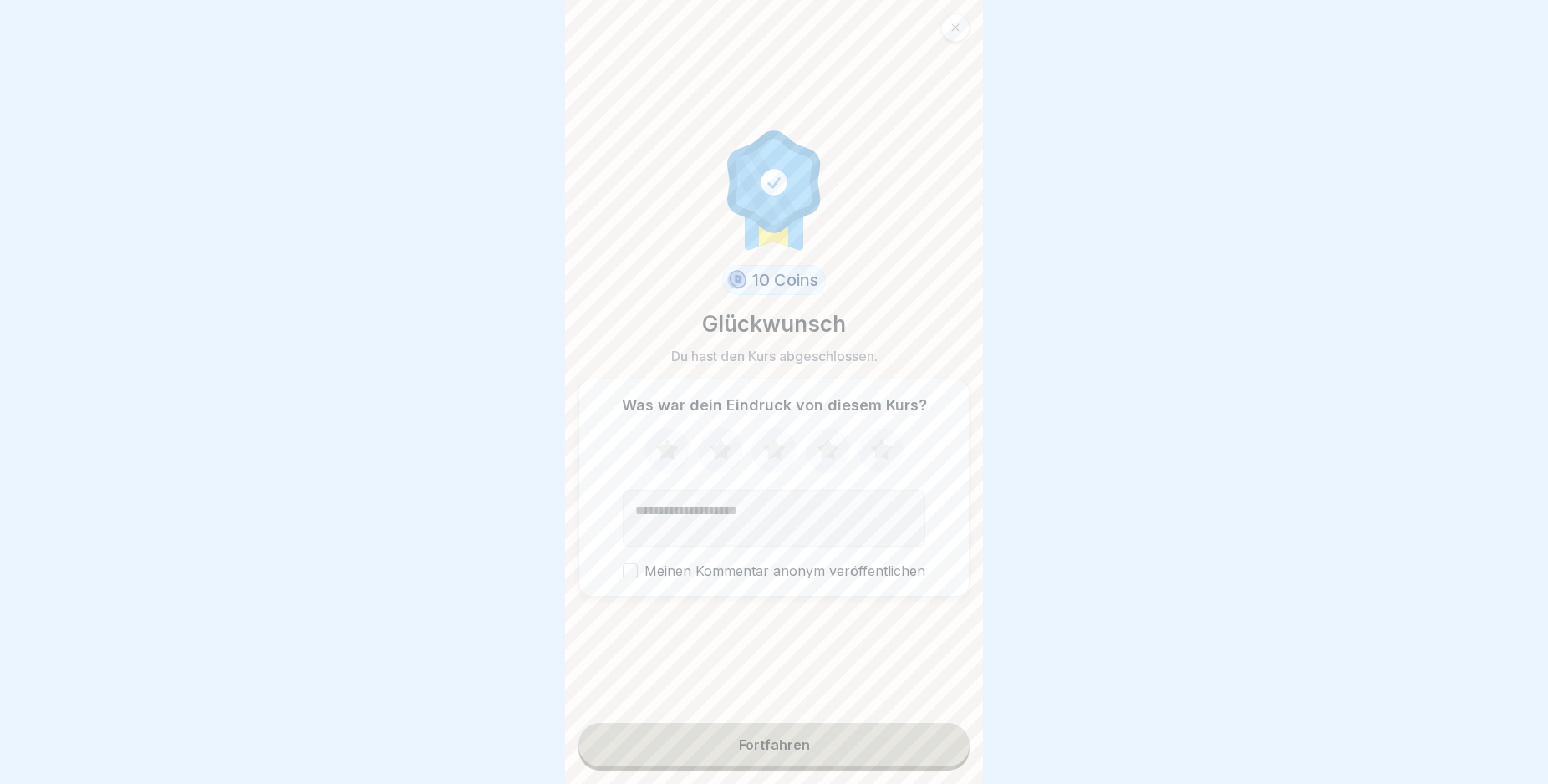
click at [884, 766] on button "Fortfahren" at bounding box center [773, 744] width 391 height 43
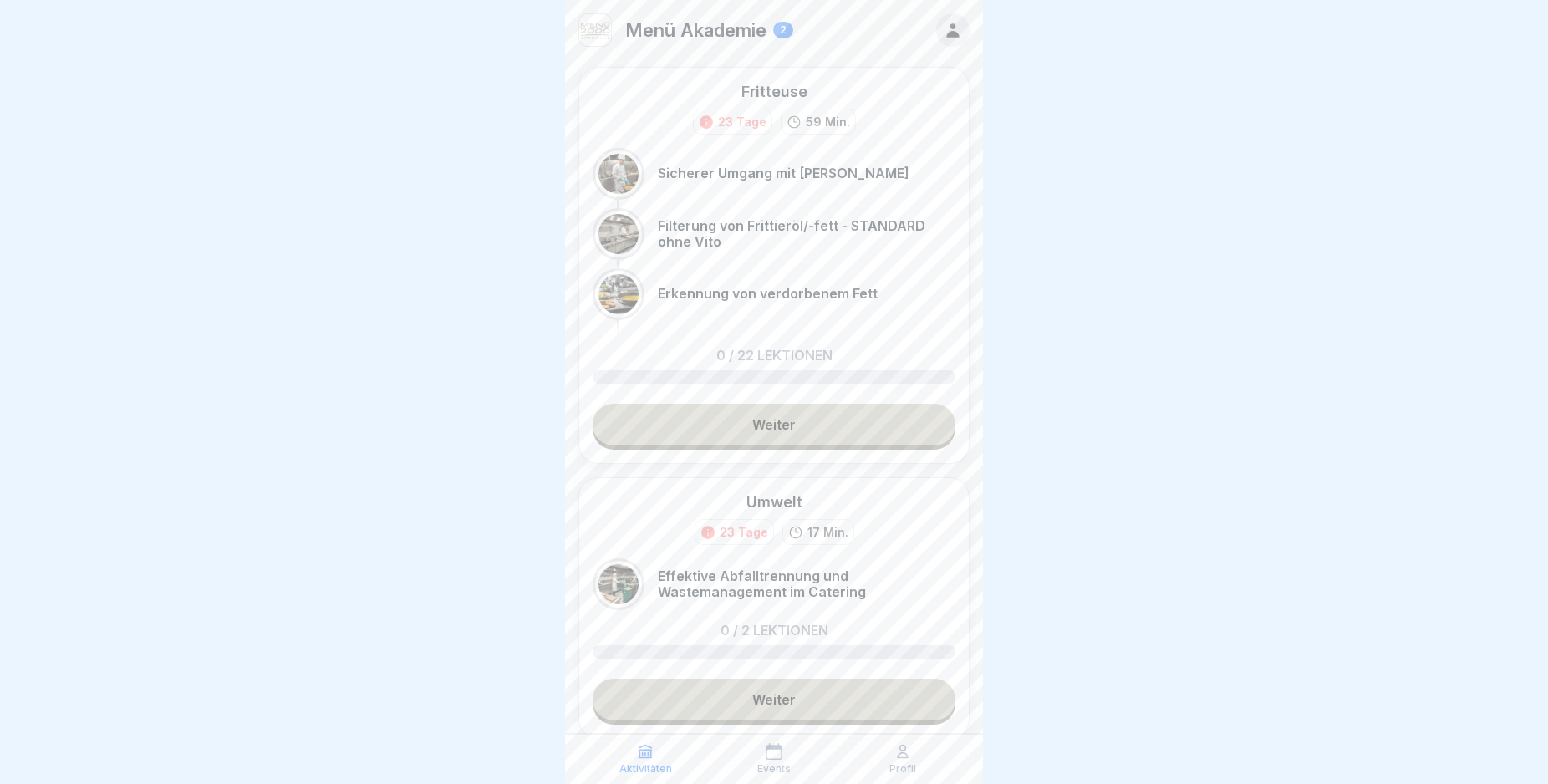
click at [829, 428] on link "Weiter" at bounding box center [773, 424] width 363 height 41
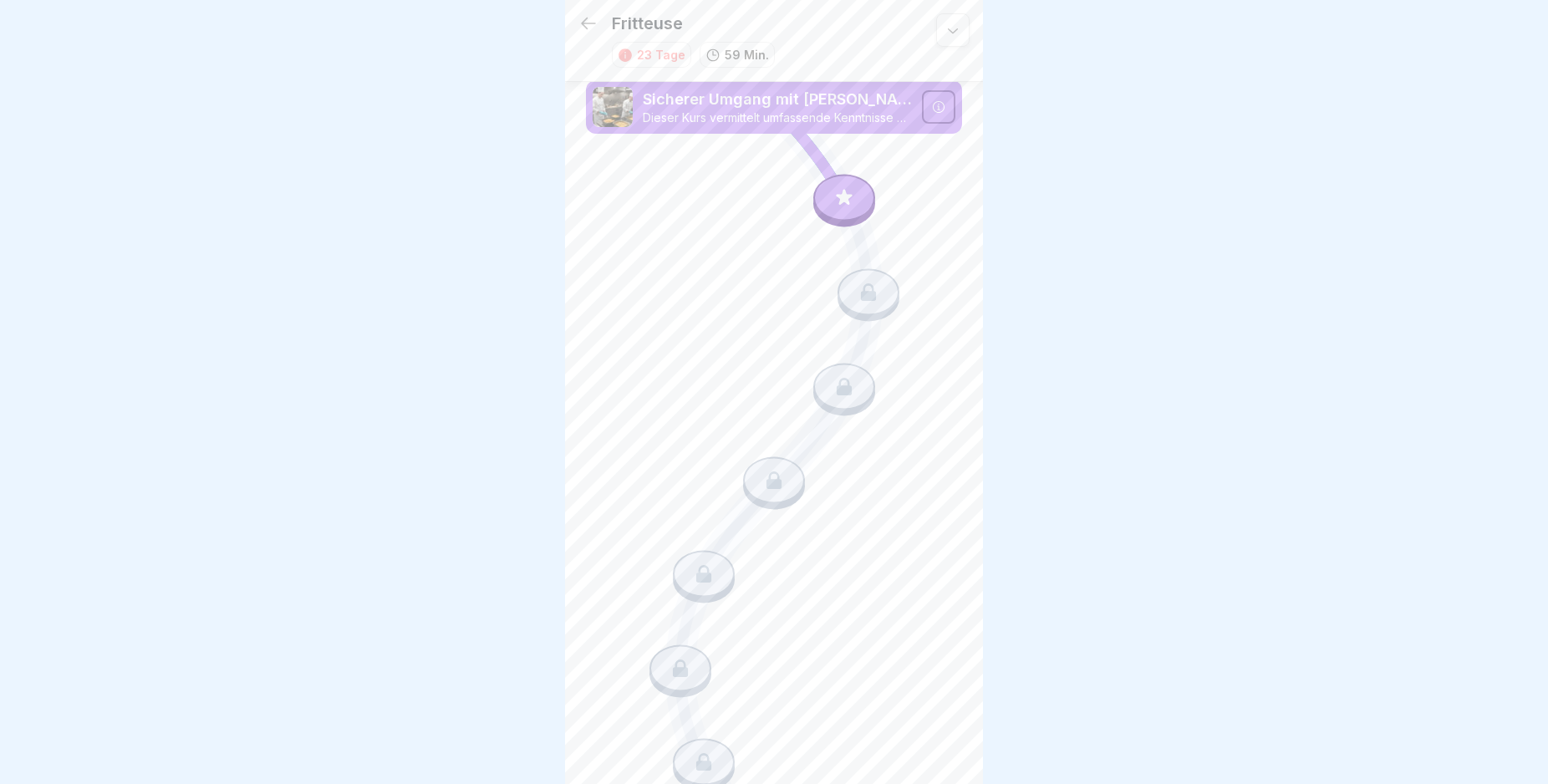
click at [845, 194] on icon at bounding box center [844, 198] width 22 height 22
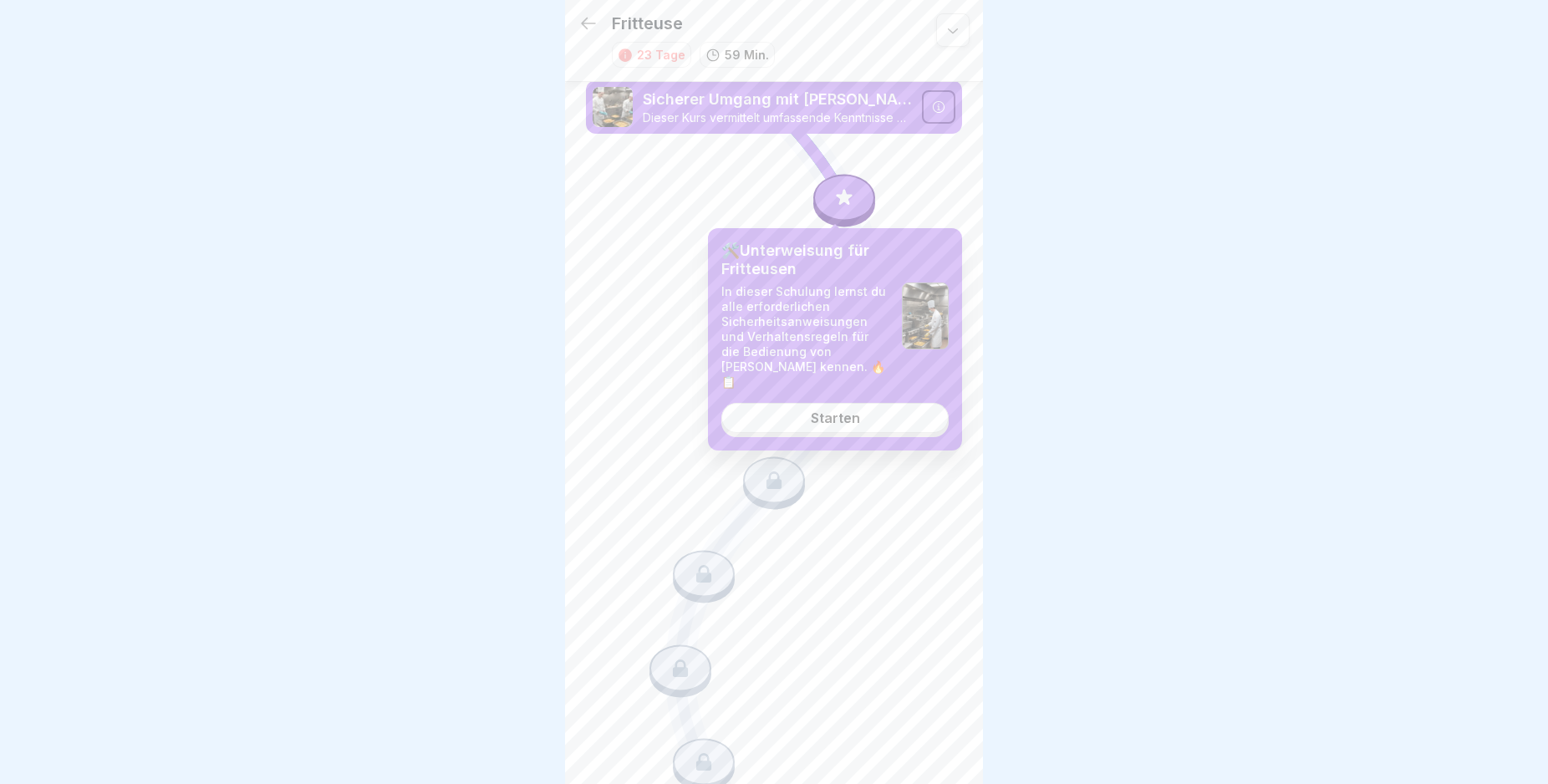
click at [880, 403] on link "Starten" at bounding box center [834, 418] width 227 height 30
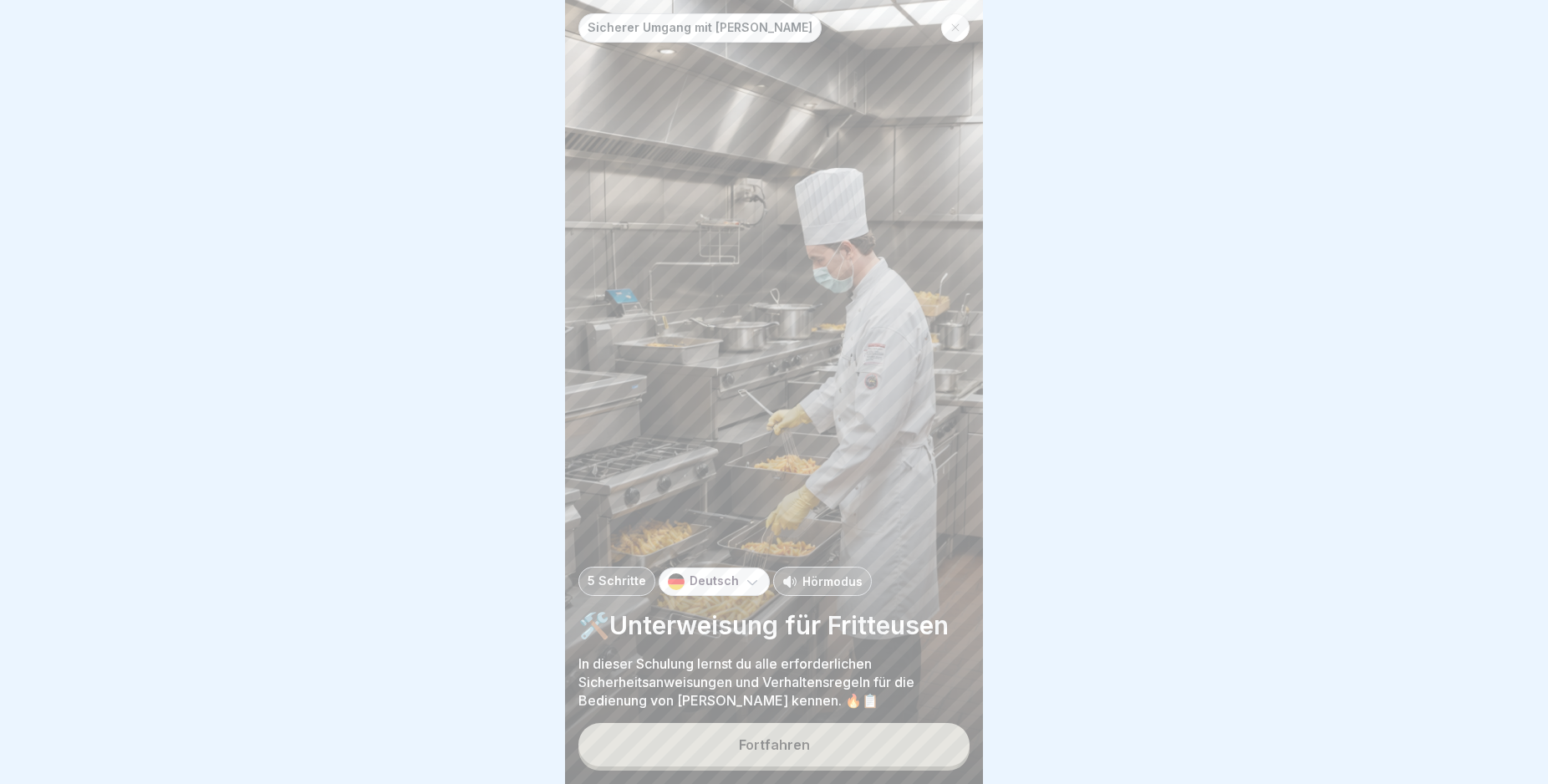
click at [827, 756] on button "Fortfahren" at bounding box center [773, 744] width 391 height 43
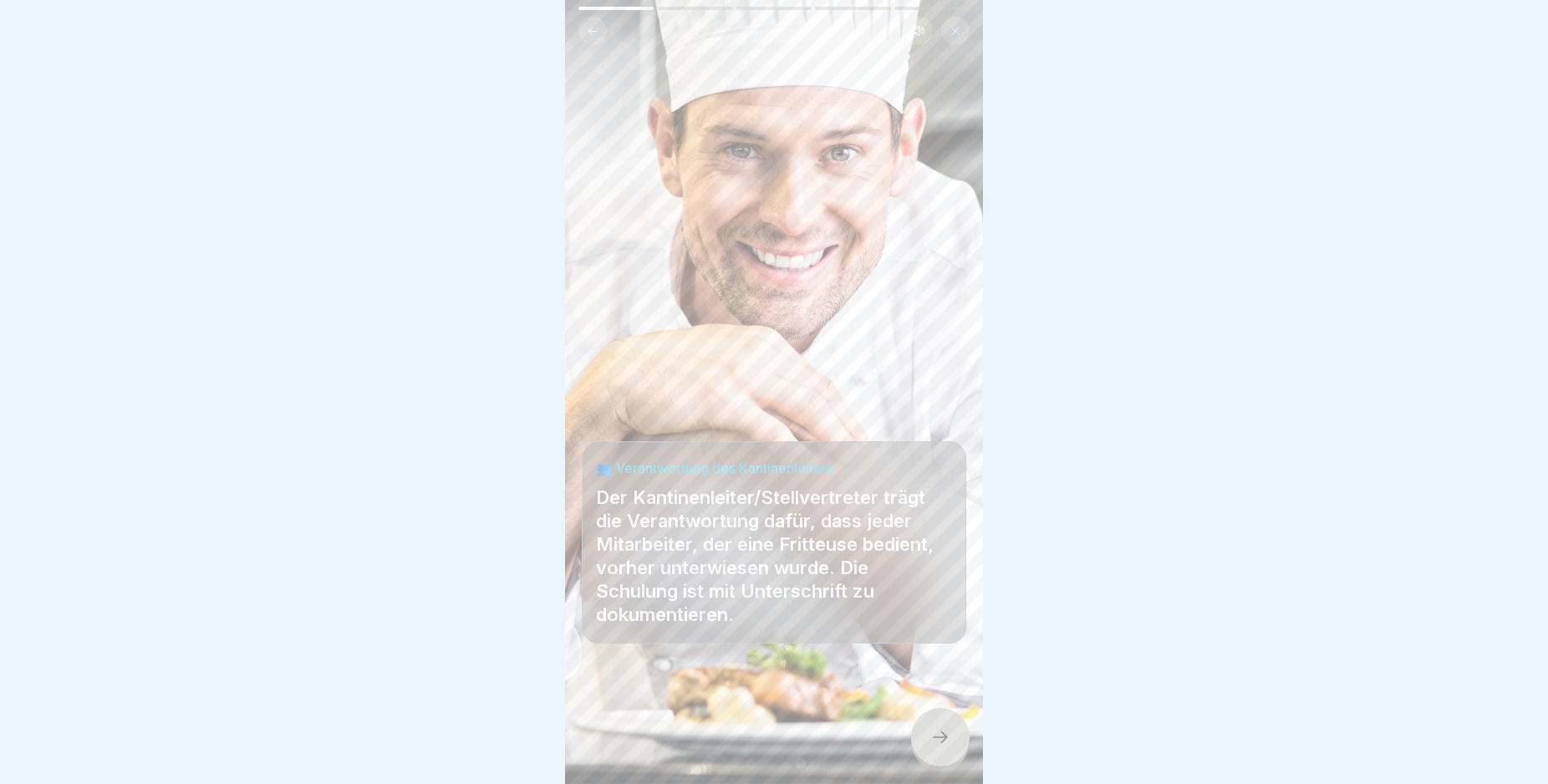
click at [930, 747] on icon at bounding box center [940, 736] width 20 height 20
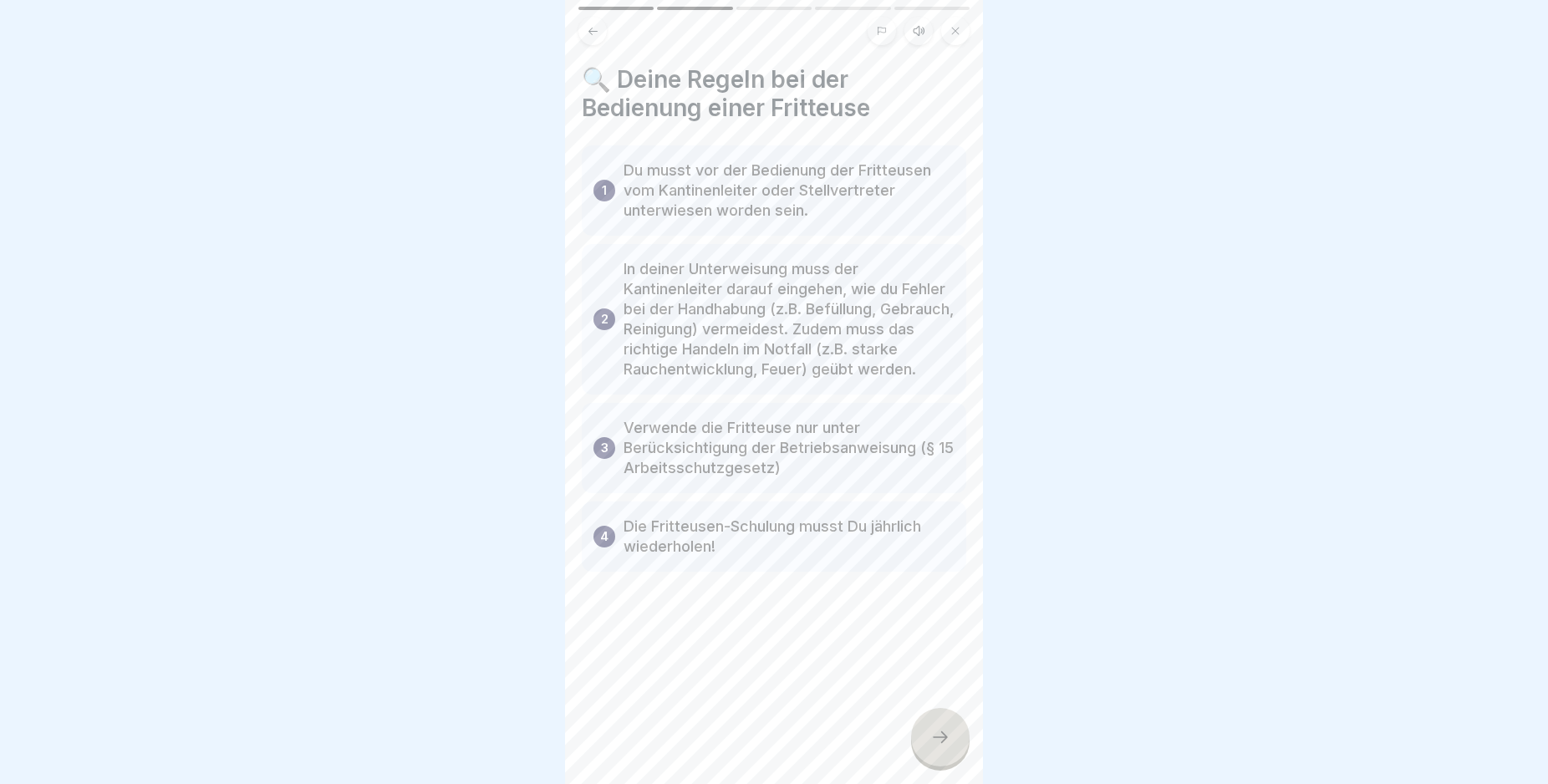
click at [939, 747] on icon at bounding box center [940, 736] width 20 height 20
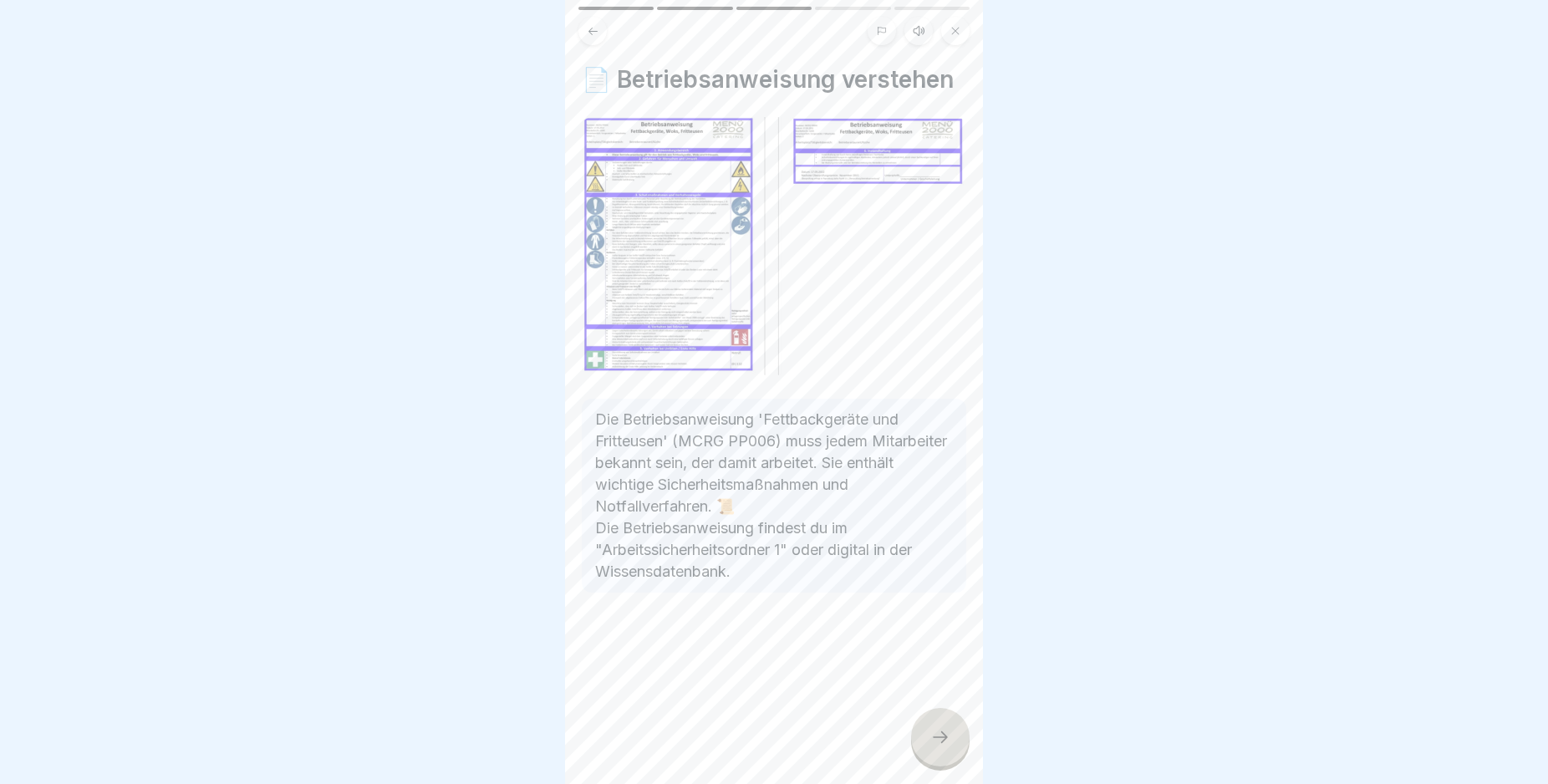
click at [939, 747] on icon at bounding box center [940, 736] width 20 height 20
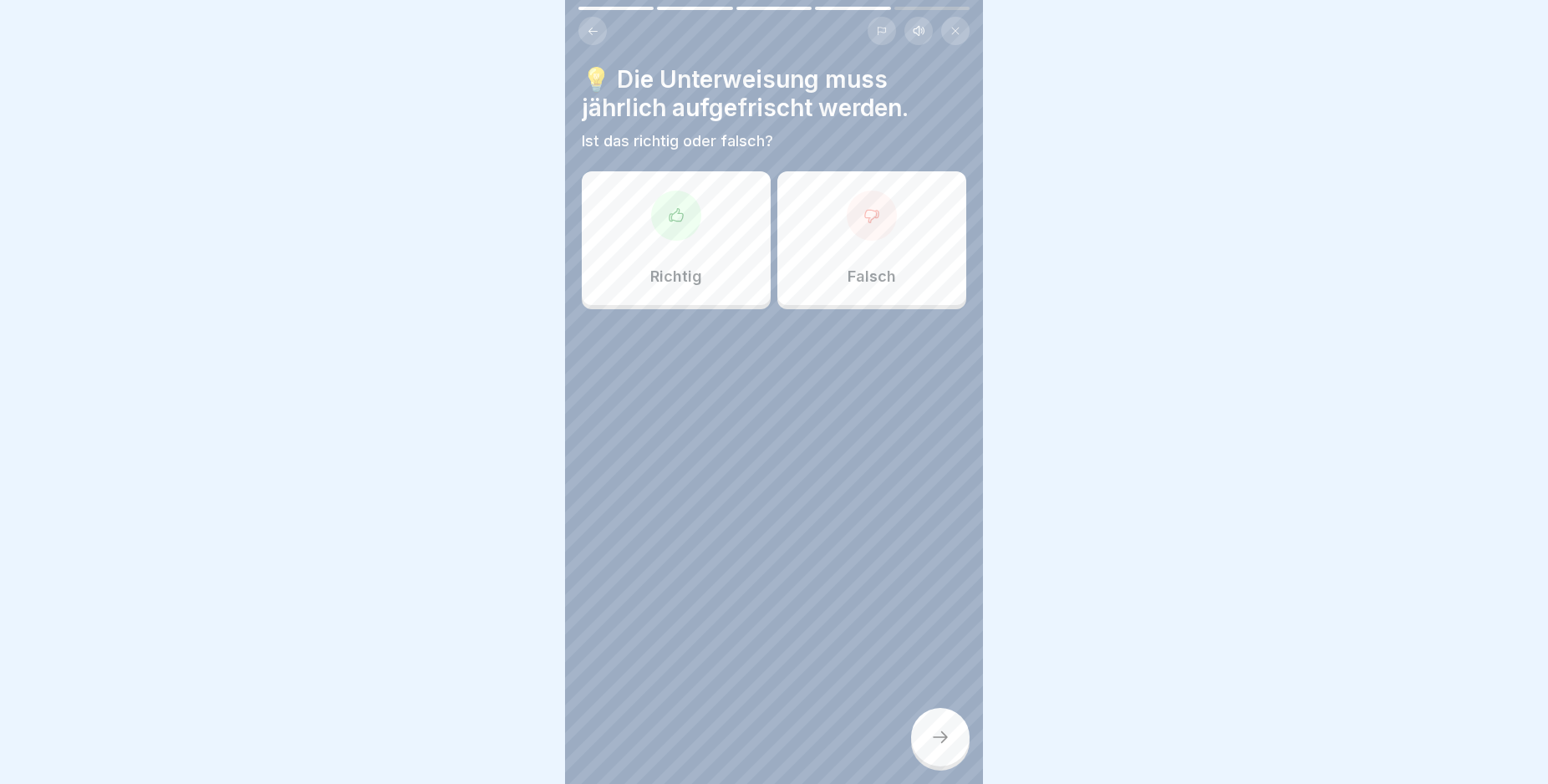
click at [672, 212] on icon at bounding box center [676, 214] width 13 height 12
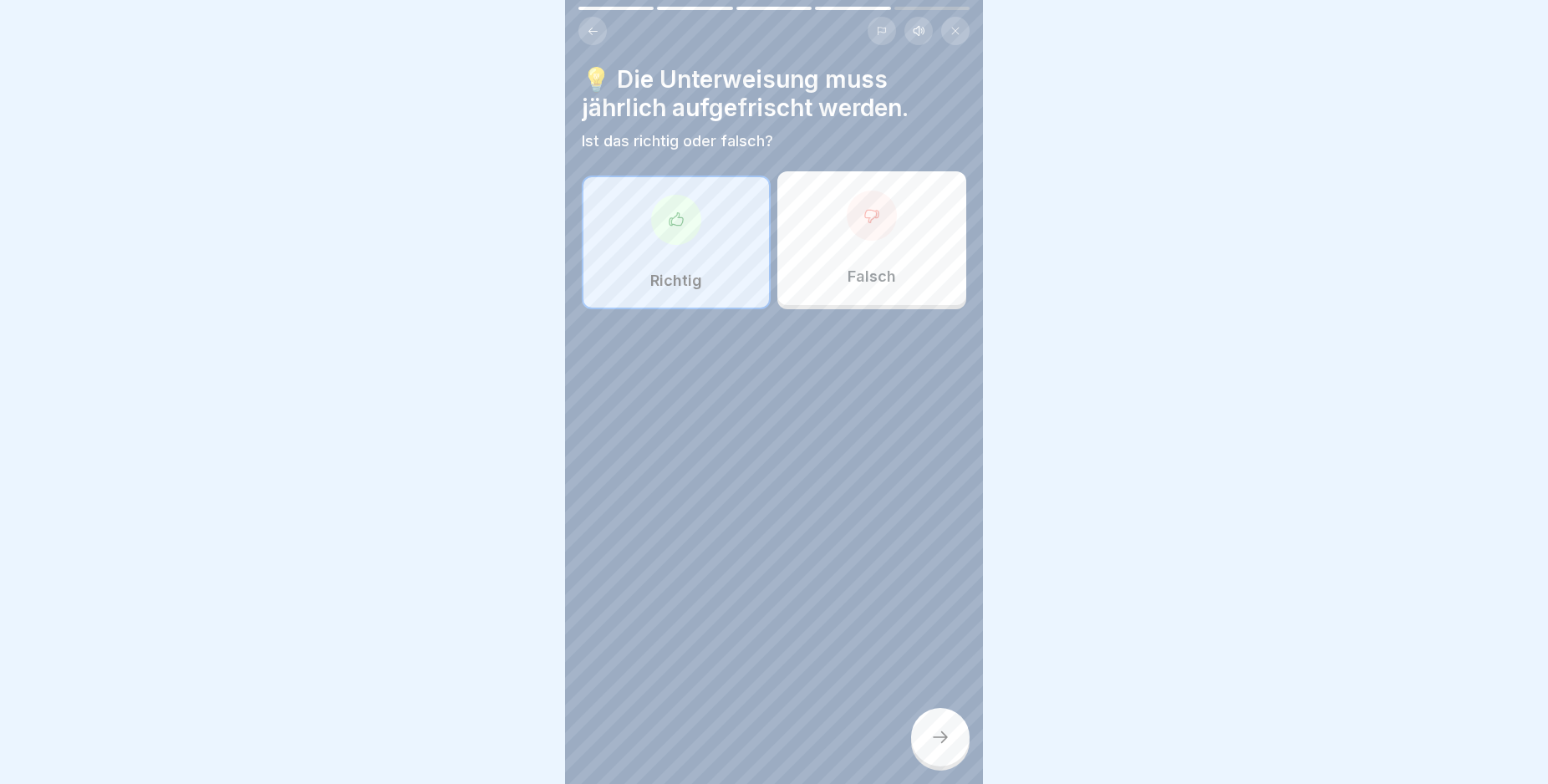
click at [935, 740] on div at bounding box center [941, 737] width 58 height 58
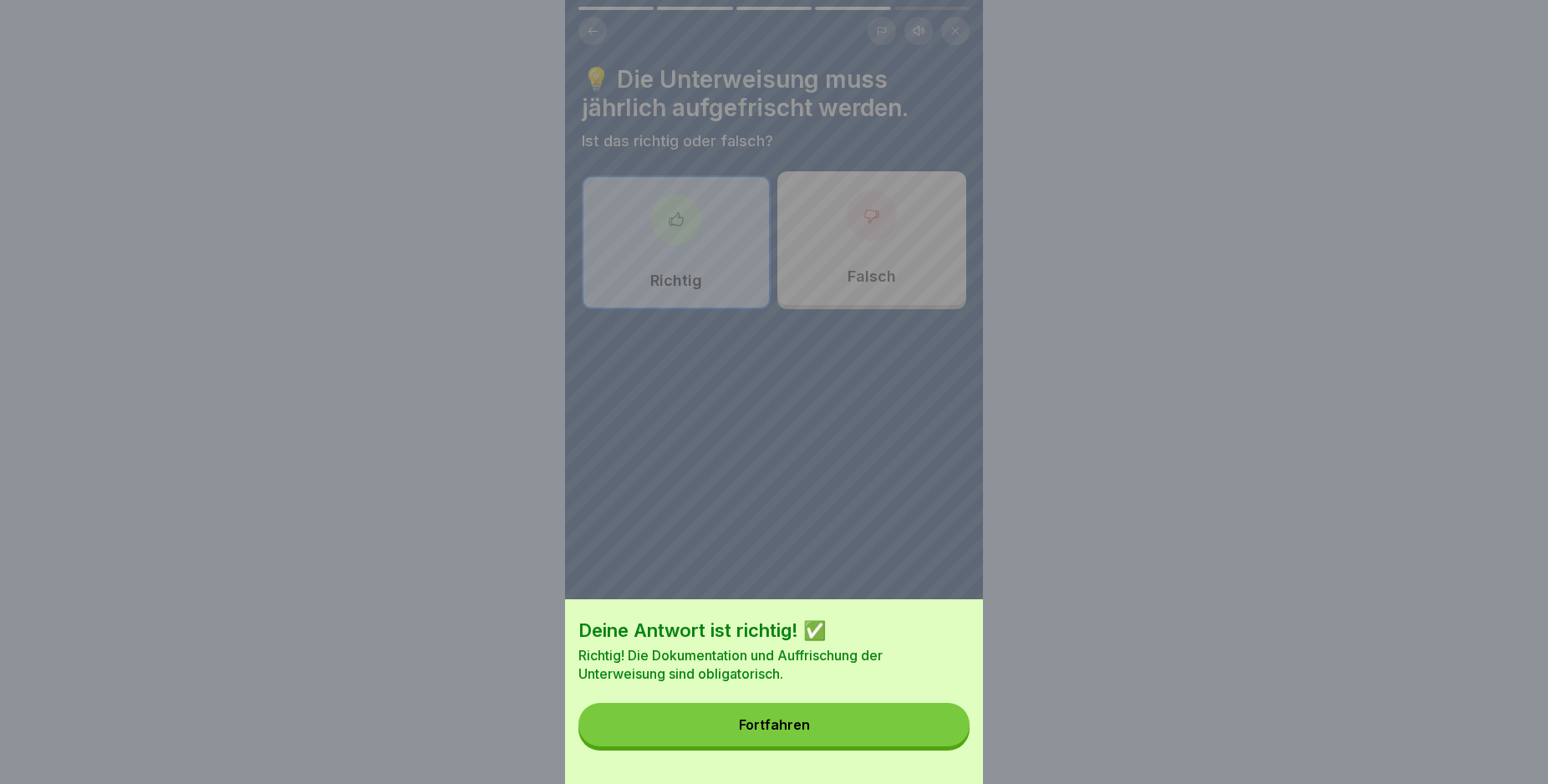
click at [935, 740] on button "Fortfahren" at bounding box center [773, 725] width 391 height 43
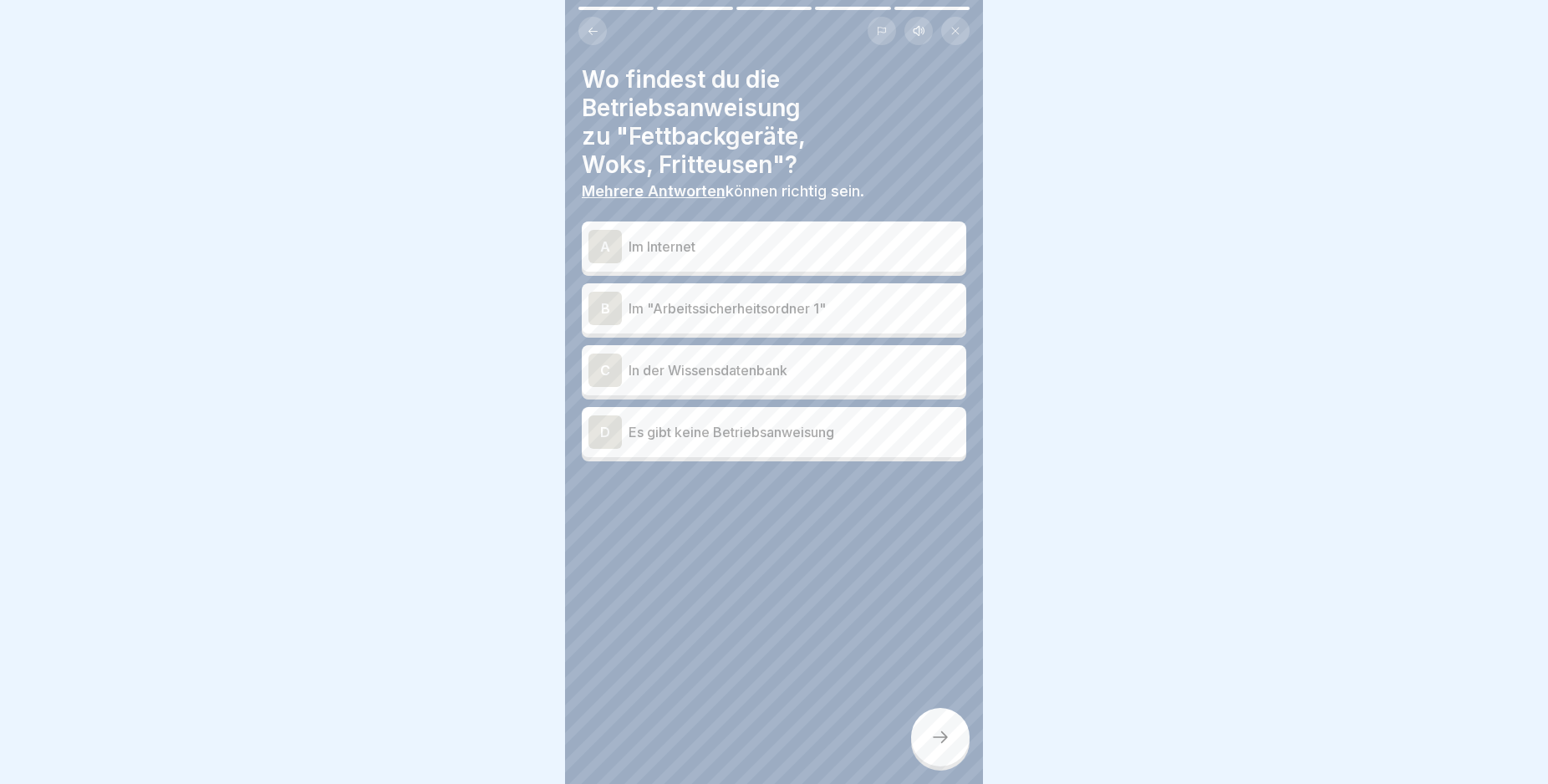
click at [605, 369] on div "C" at bounding box center [605, 371] width 34 height 34
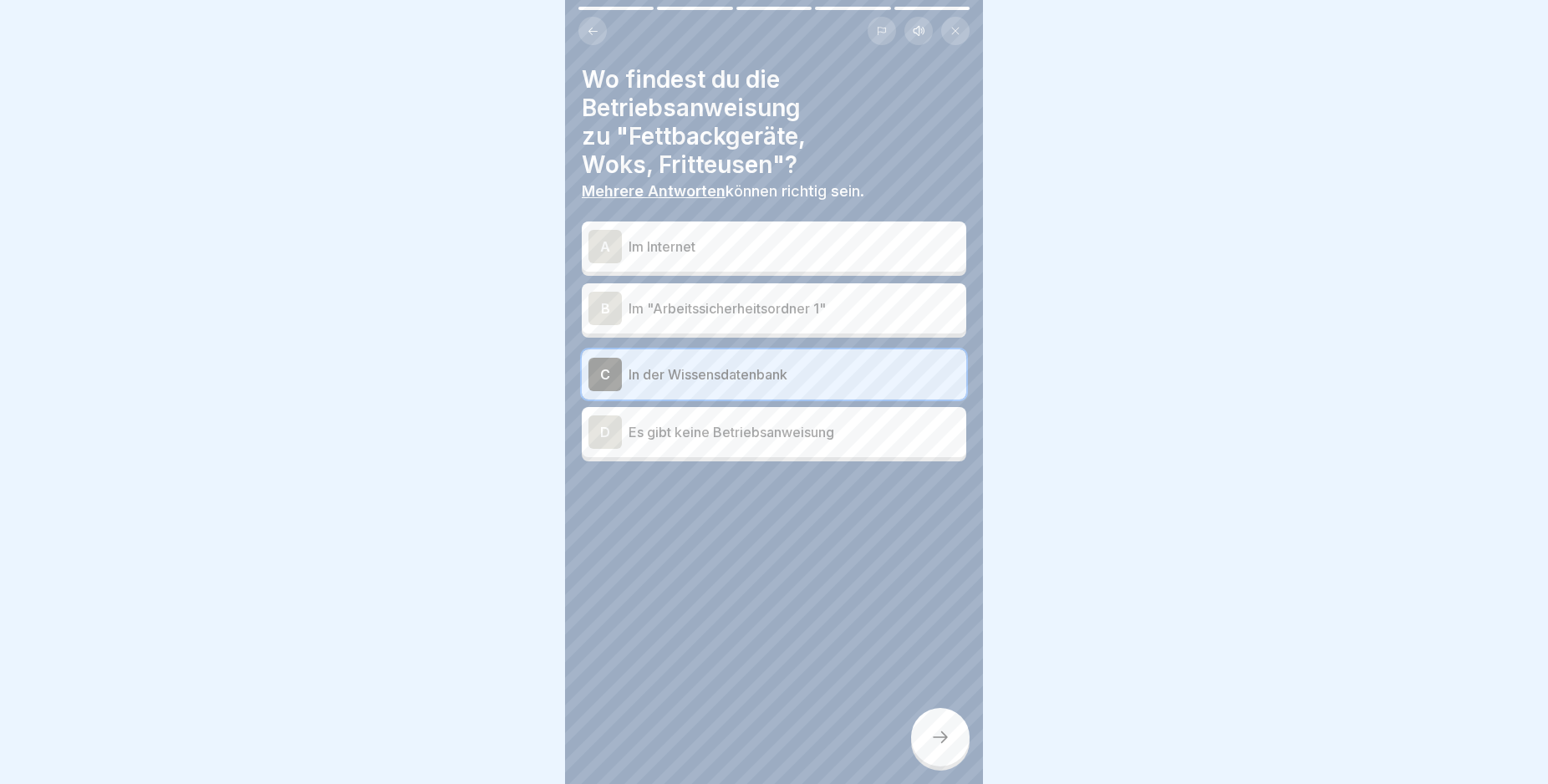
click at [603, 308] on div "B" at bounding box center [605, 309] width 34 height 34
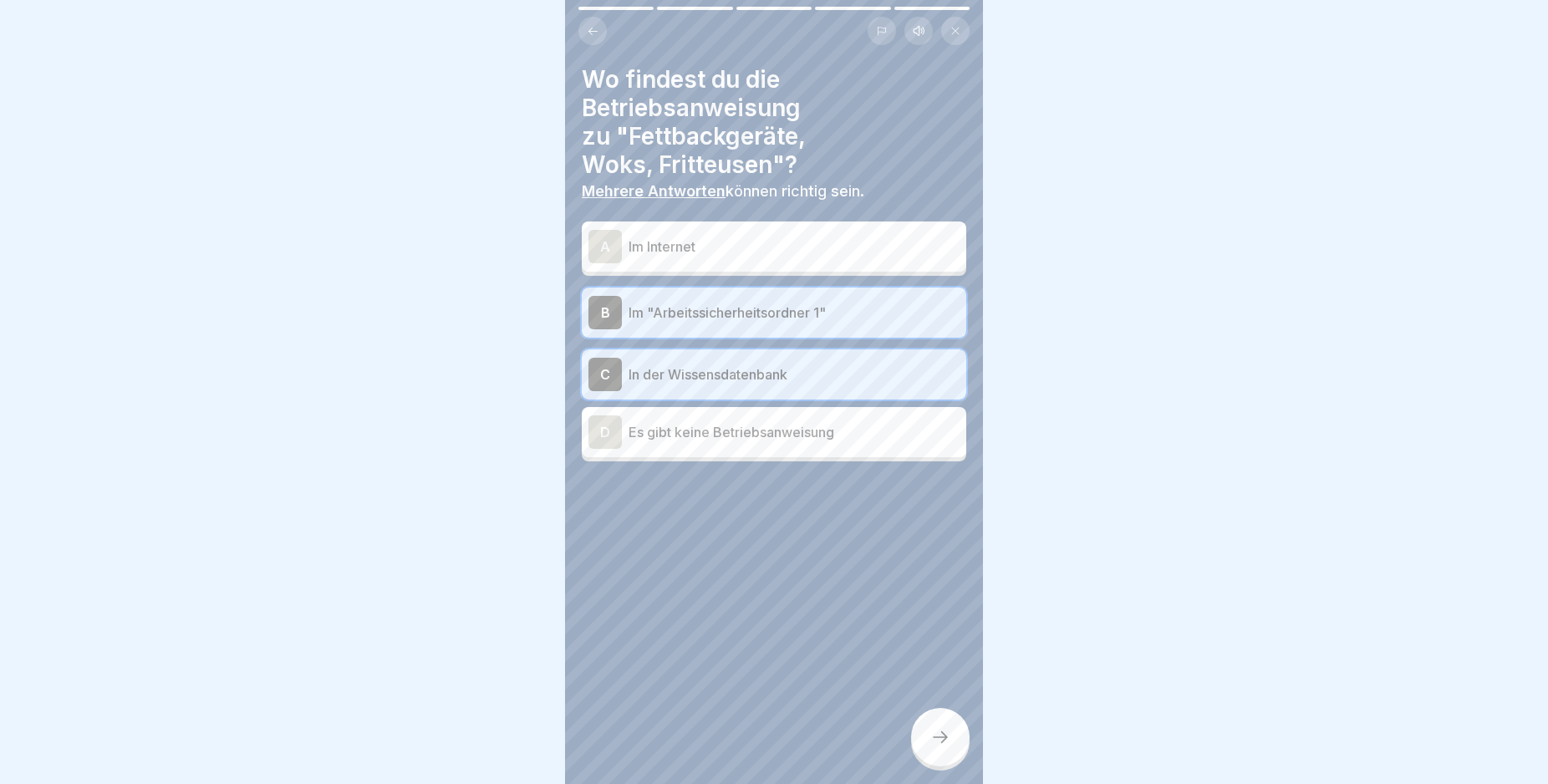
click at [943, 747] on icon at bounding box center [940, 736] width 20 height 20
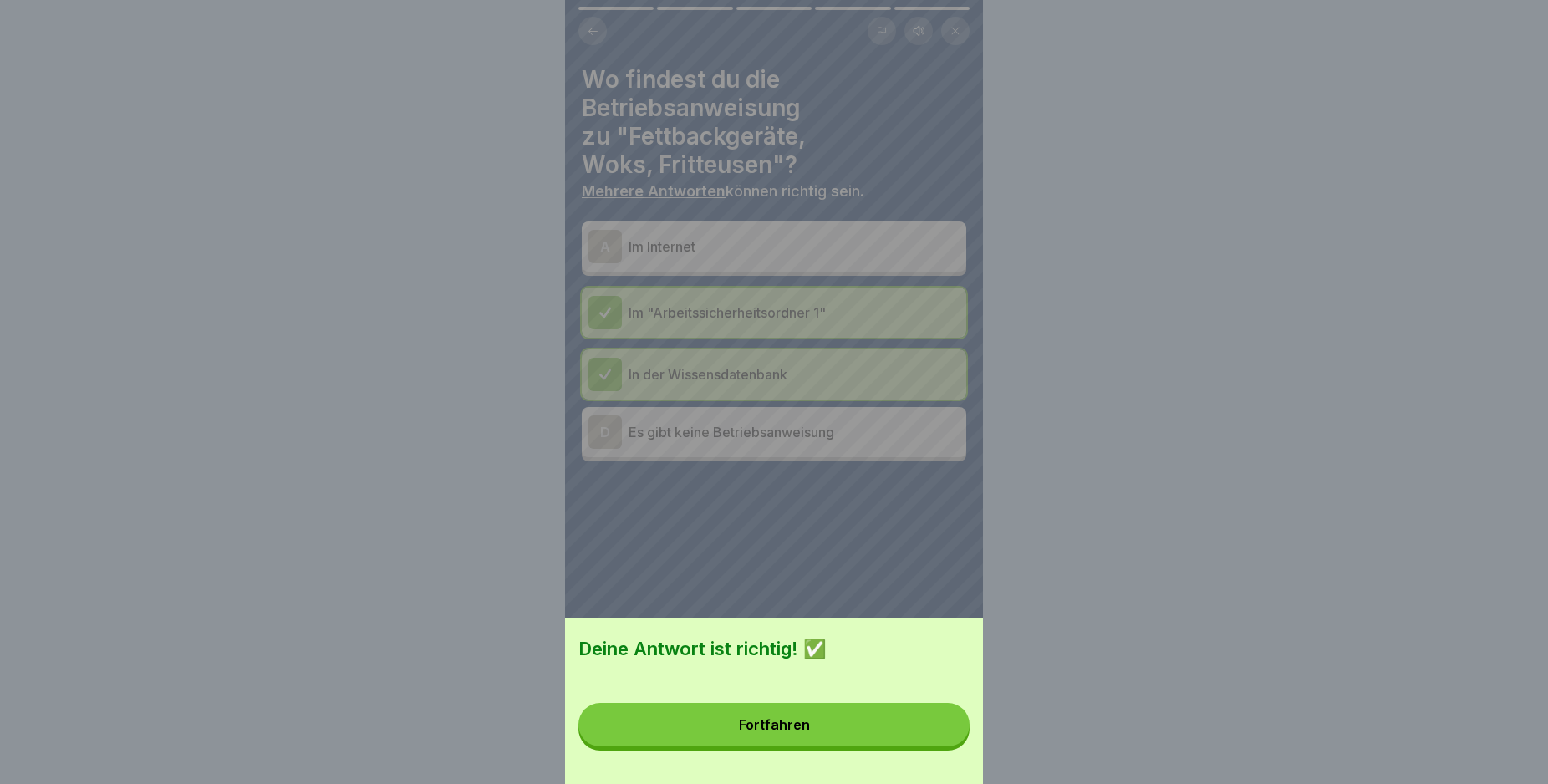
click at [935, 743] on button "Fortfahren" at bounding box center [773, 725] width 391 height 43
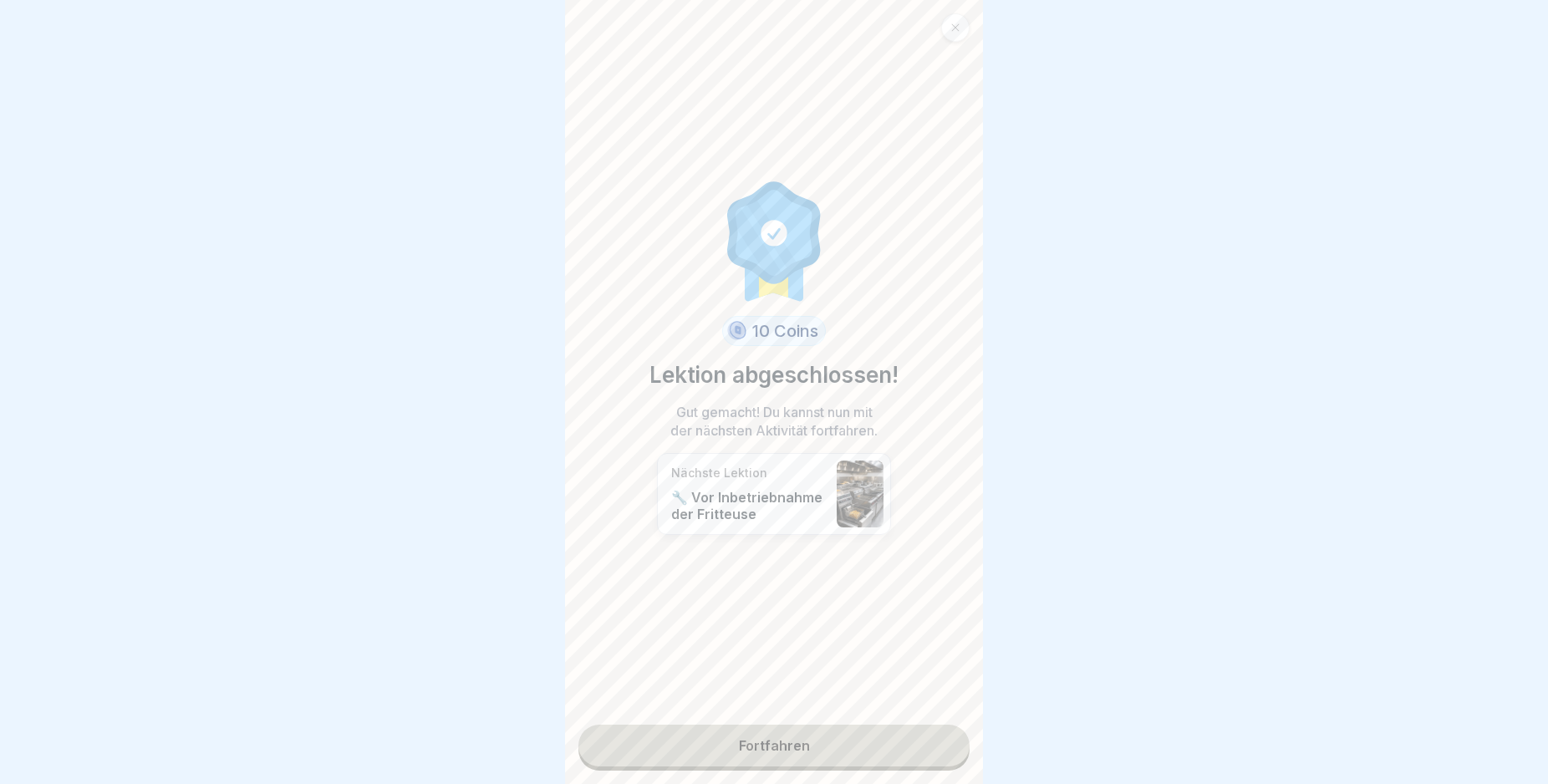
click at [894, 749] on link "Fortfahren" at bounding box center [773, 745] width 391 height 41
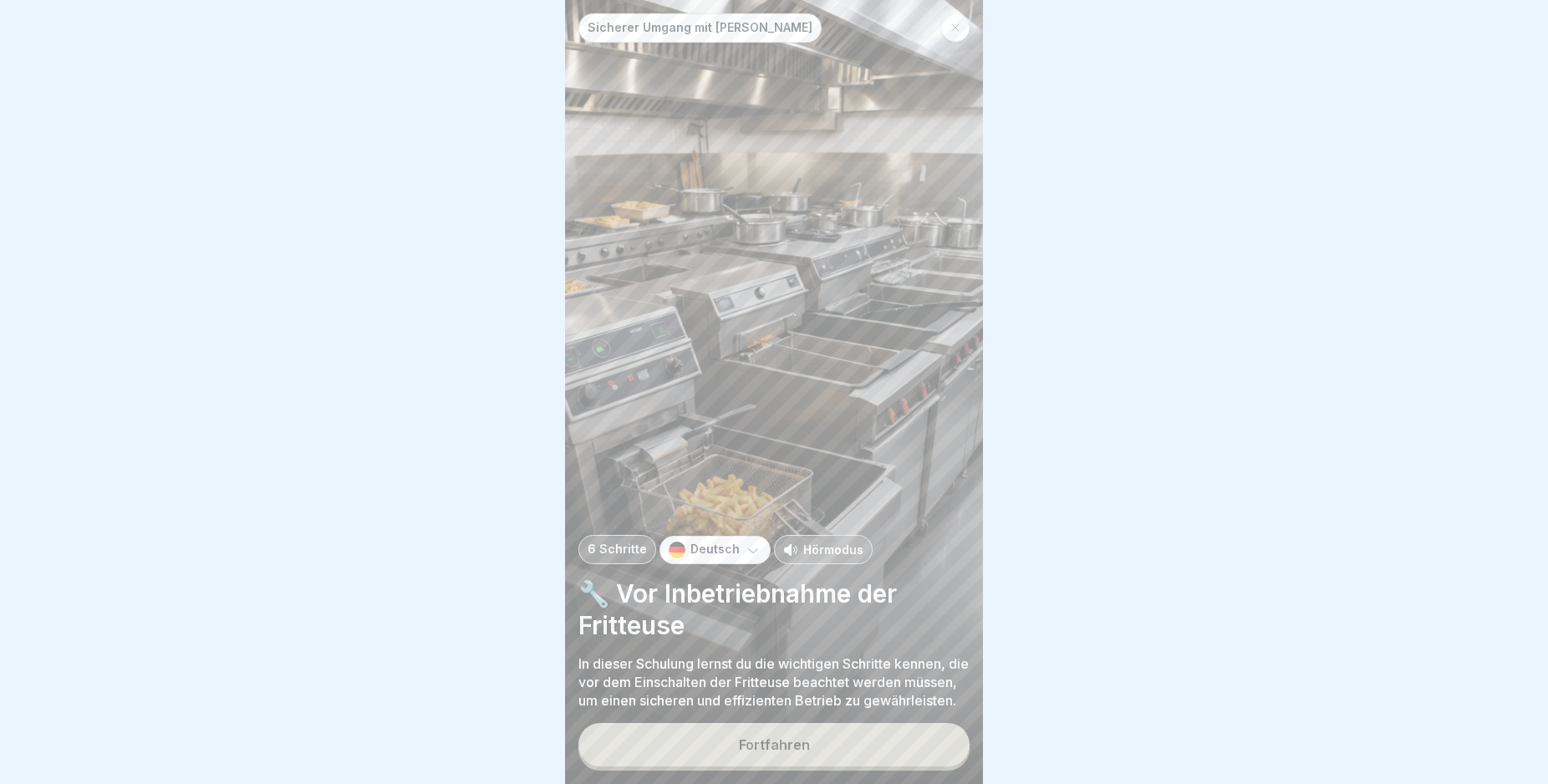
click at [896, 763] on button "Fortfahren" at bounding box center [773, 744] width 391 height 43
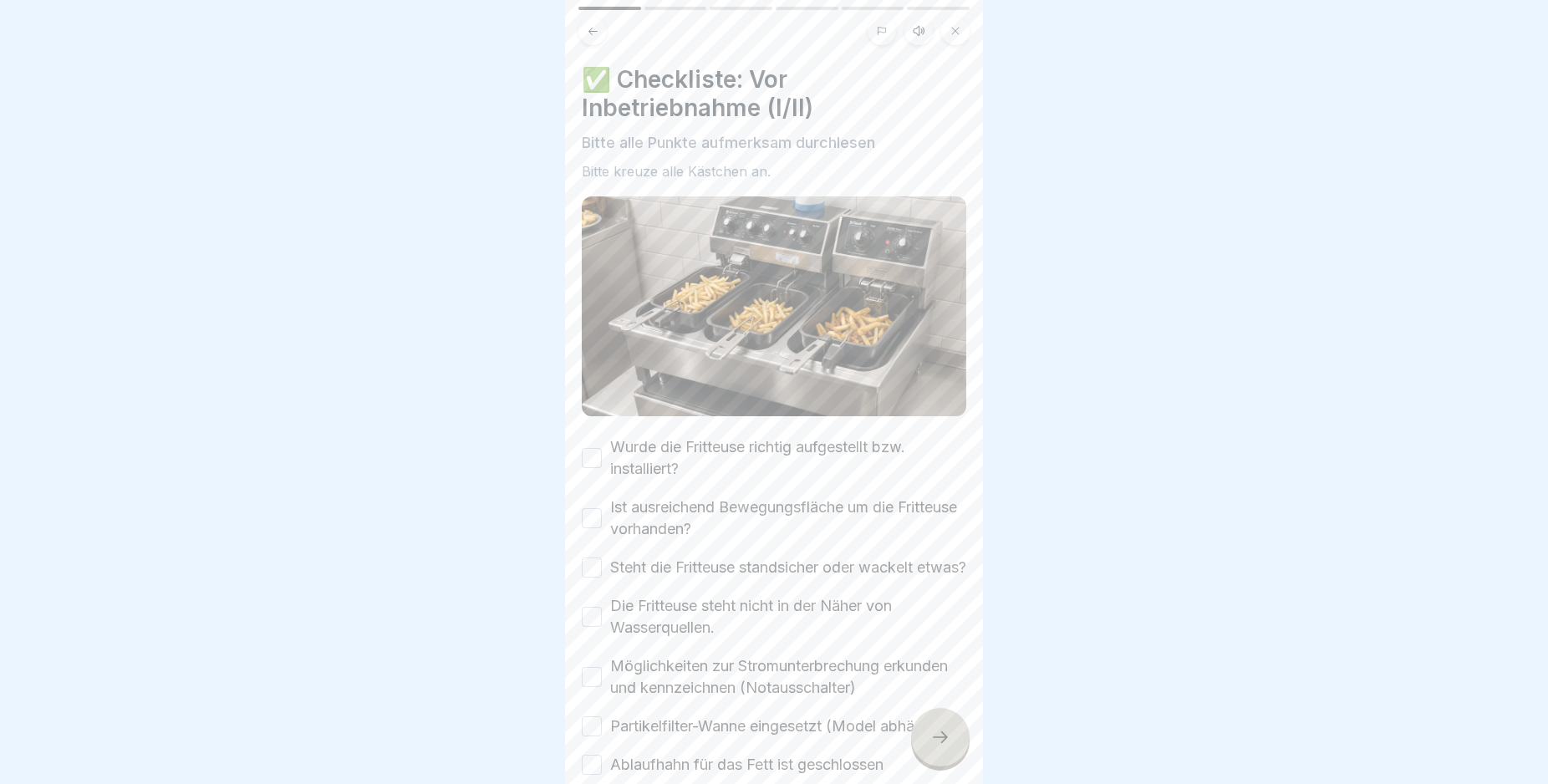
click at [589, 450] on button "Wurde die Fritteuse richtig aufgestellt bzw. installiert?" at bounding box center [591, 457] width 20 height 20
click at [591, 510] on button "Ist ausreichend Bewegungsfläche um die Fritteuse vorhanden?" at bounding box center [591, 518] width 20 height 20
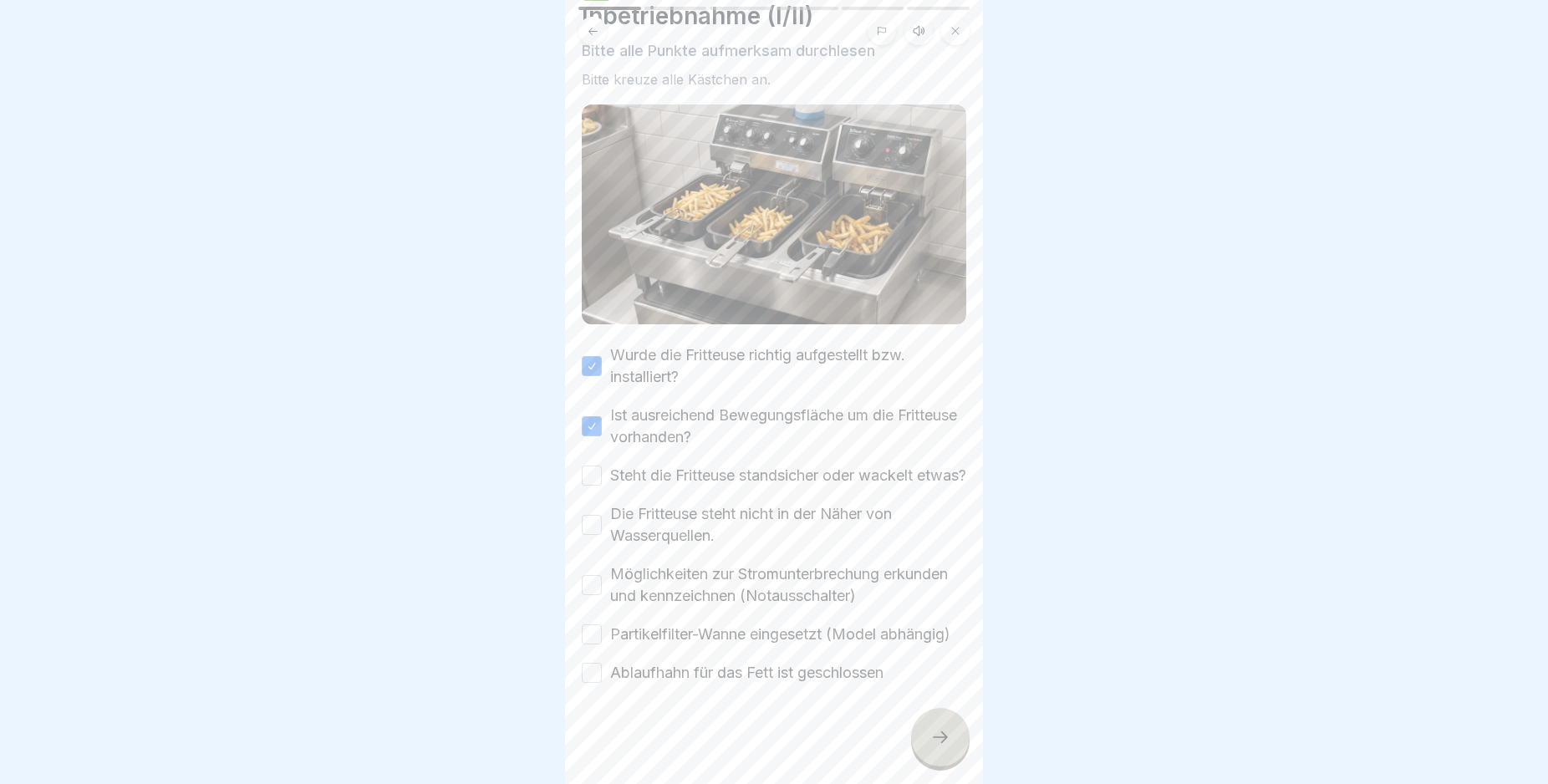
scroll to position [127, 0]
click at [593, 466] on button "Steht die Fritteuse standsicher oder wackelt etwas?" at bounding box center [591, 475] width 20 height 20
click at [595, 515] on button "Die Fritteuse steht nicht in der Näher von Wasserquellen." at bounding box center [591, 524] width 20 height 20
click at [593, 575] on button "Möglichkeiten zur Stromunterbrechung erkunden und kennzeichnen (Notausschalter)" at bounding box center [591, 584] width 20 height 20
click at [592, 624] on button "Partikelfilter-Wanne eingesetzt (Model abhängig)" at bounding box center [591, 633] width 20 height 20
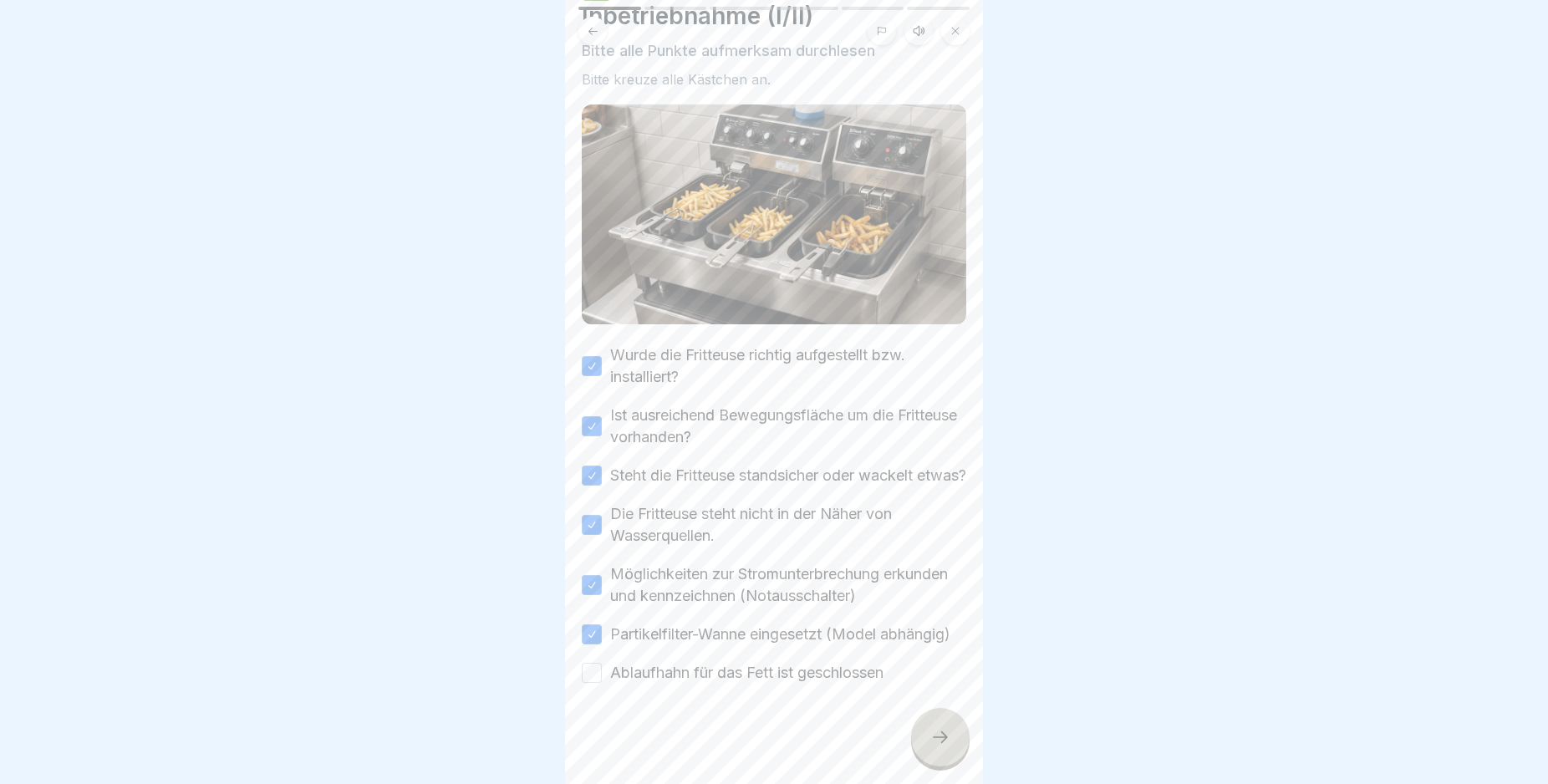
click at [591, 676] on button "Ablaufhahn für das Fett ist geschlossen" at bounding box center [591, 672] width 20 height 20
click at [936, 747] on icon at bounding box center [940, 736] width 20 height 20
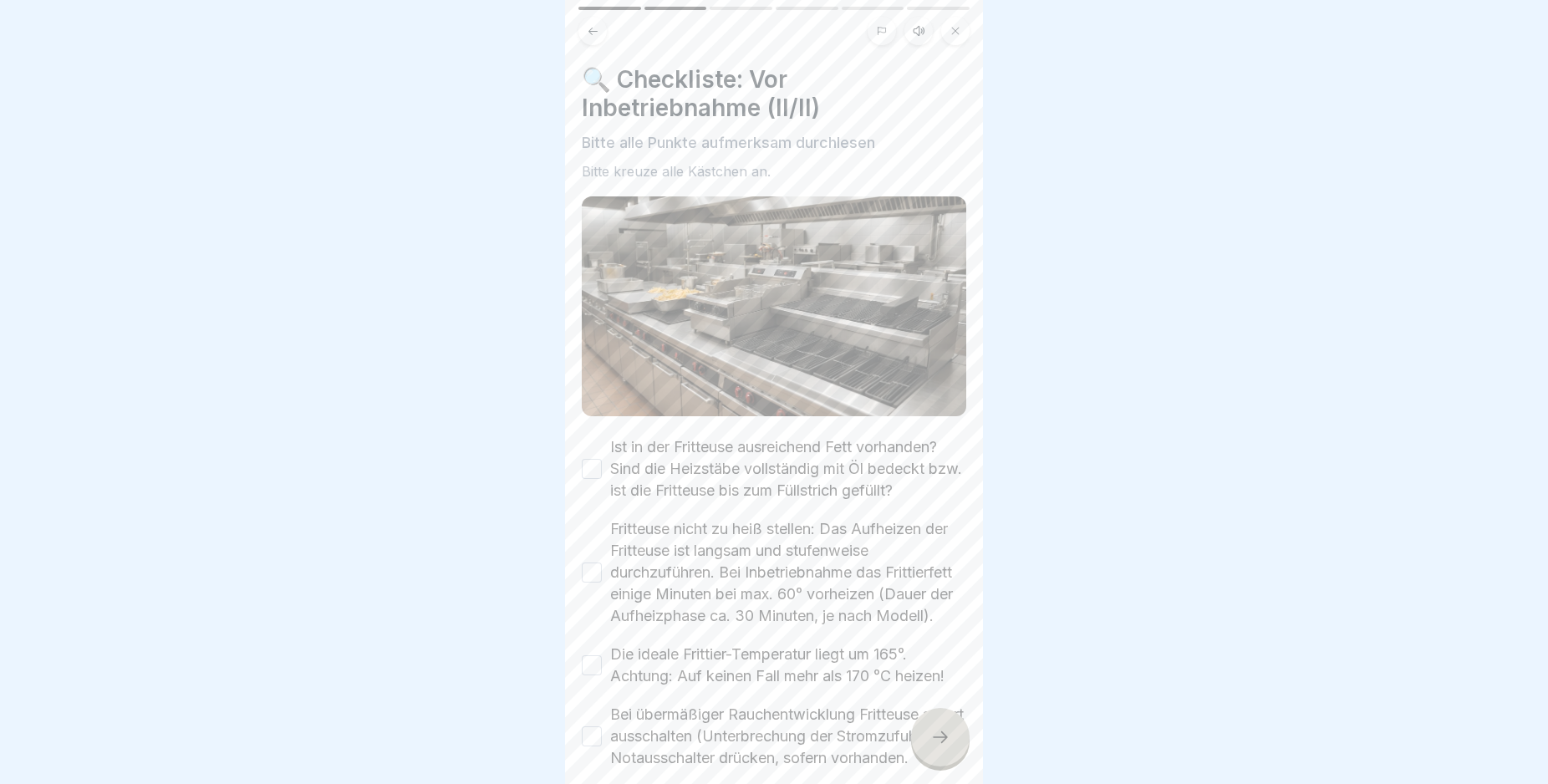
click at [592, 461] on button "Ist in der Fritteuse ausreichend Fett vorhanden? Sind die Heizstäbe vollständig…" at bounding box center [591, 468] width 20 height 20
click at [589, 575] on button "Fritteuse nicht zu heiß stellen: Das Aufheizen der Fritteuse ist langsam und st…" at bounding box center [591, 571] width 20 height 20
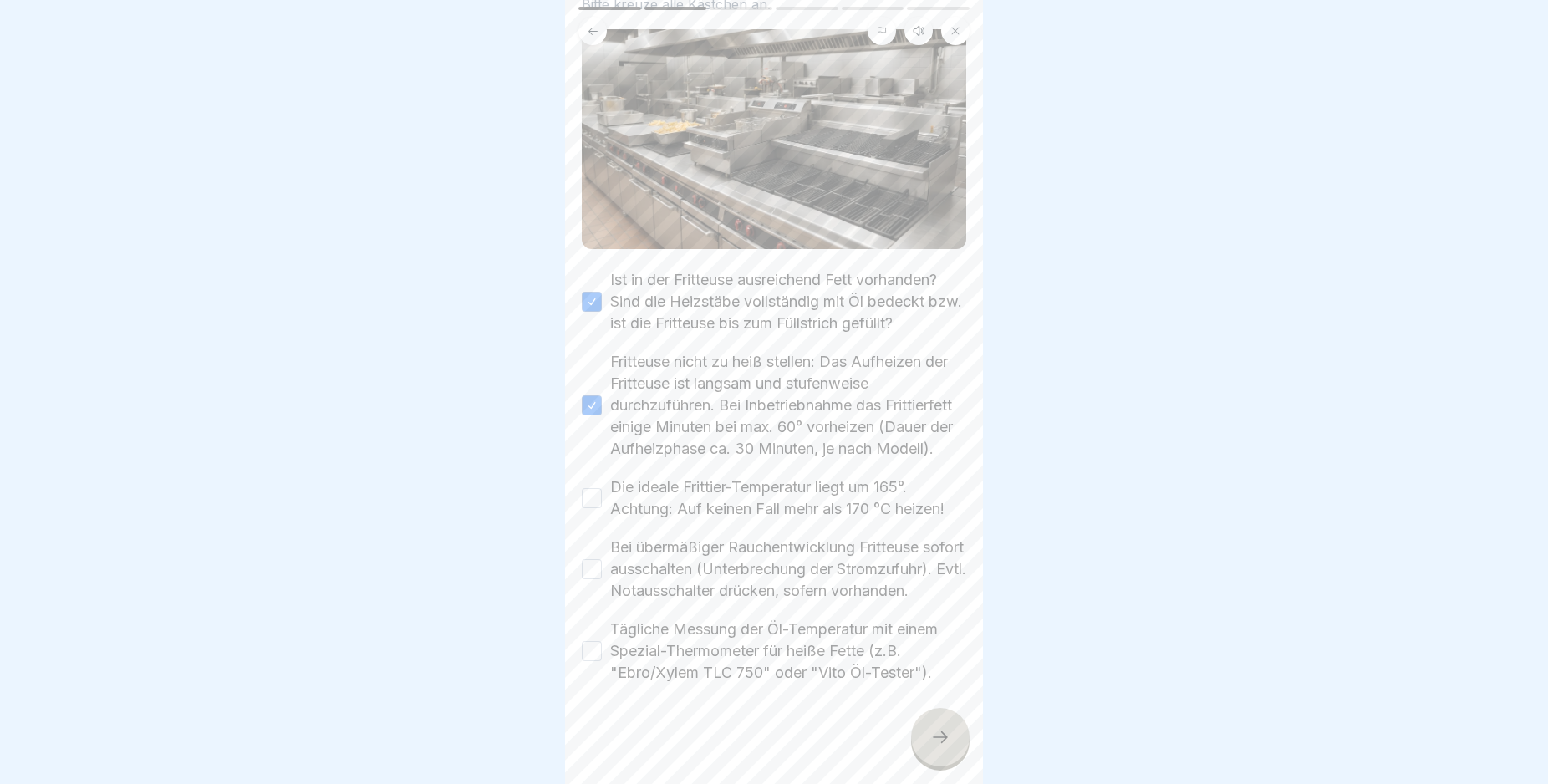
scroll to position [224, 0]
click at [592, 488] on button "Die ideale Frittier-Temperatur liegt um 165°. Achtung: Auf keinen Fall mehr als…" at bounding box center [591, 497] width 20 height 20
click at [589, 559] on button "Bei übermäßiger Rauchentwicklung Fritteuse sofort ausschalten (Unterbrechung de…" at bounding box center [591, 568] width 20 height 20
click at [589, 652] on button "Tägliche Messung der Öl-Temperatur mit einem Spezial-Thermometer für heiße Fett…" at bounding box center [591, 650] width 20 height 20
click at [939, 747] on icon at bounding box center [940, 736] width 20 height 20
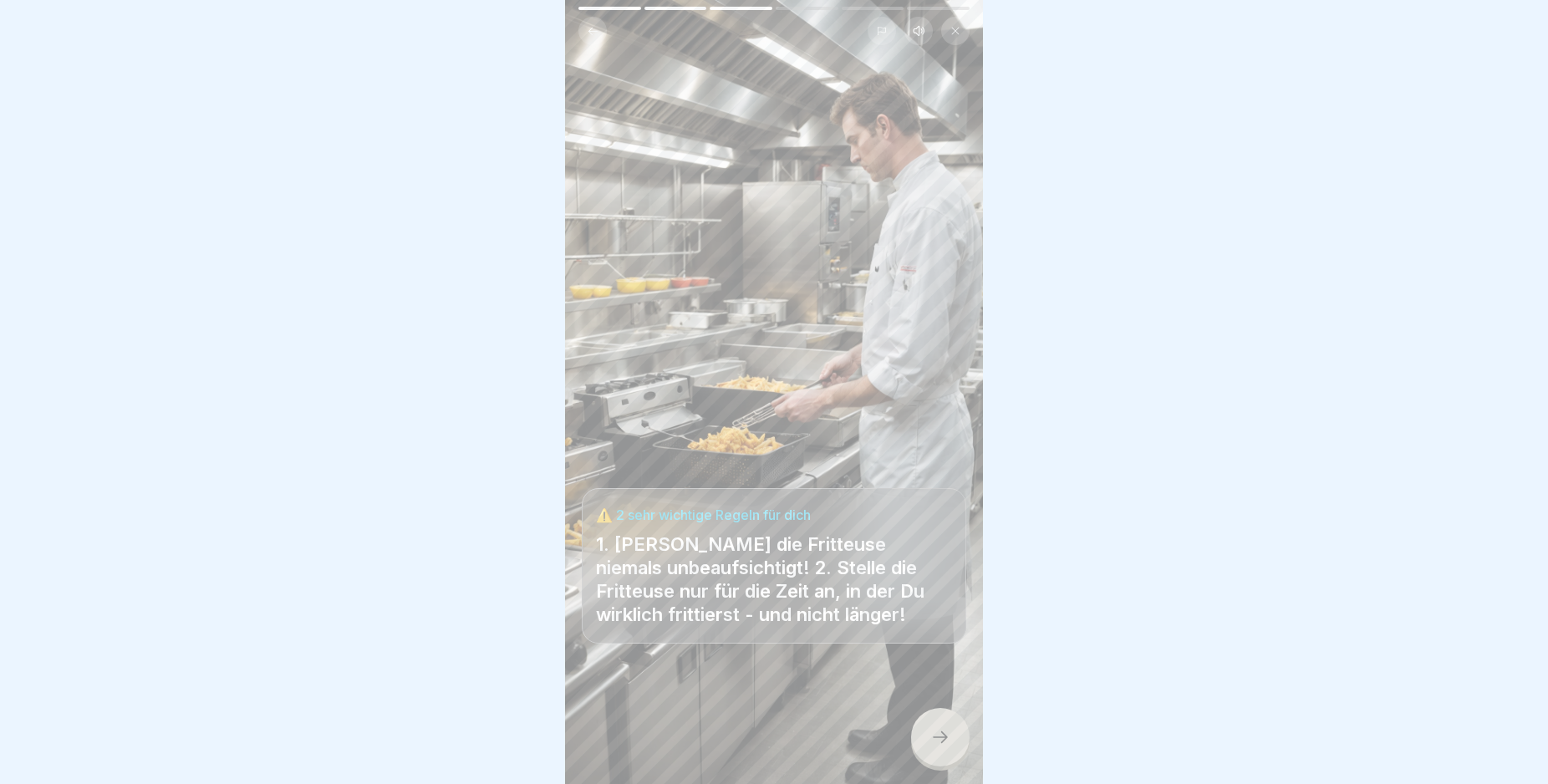
click at [947, 747] on icon at bounding box center [940, 736] width 20 height 20
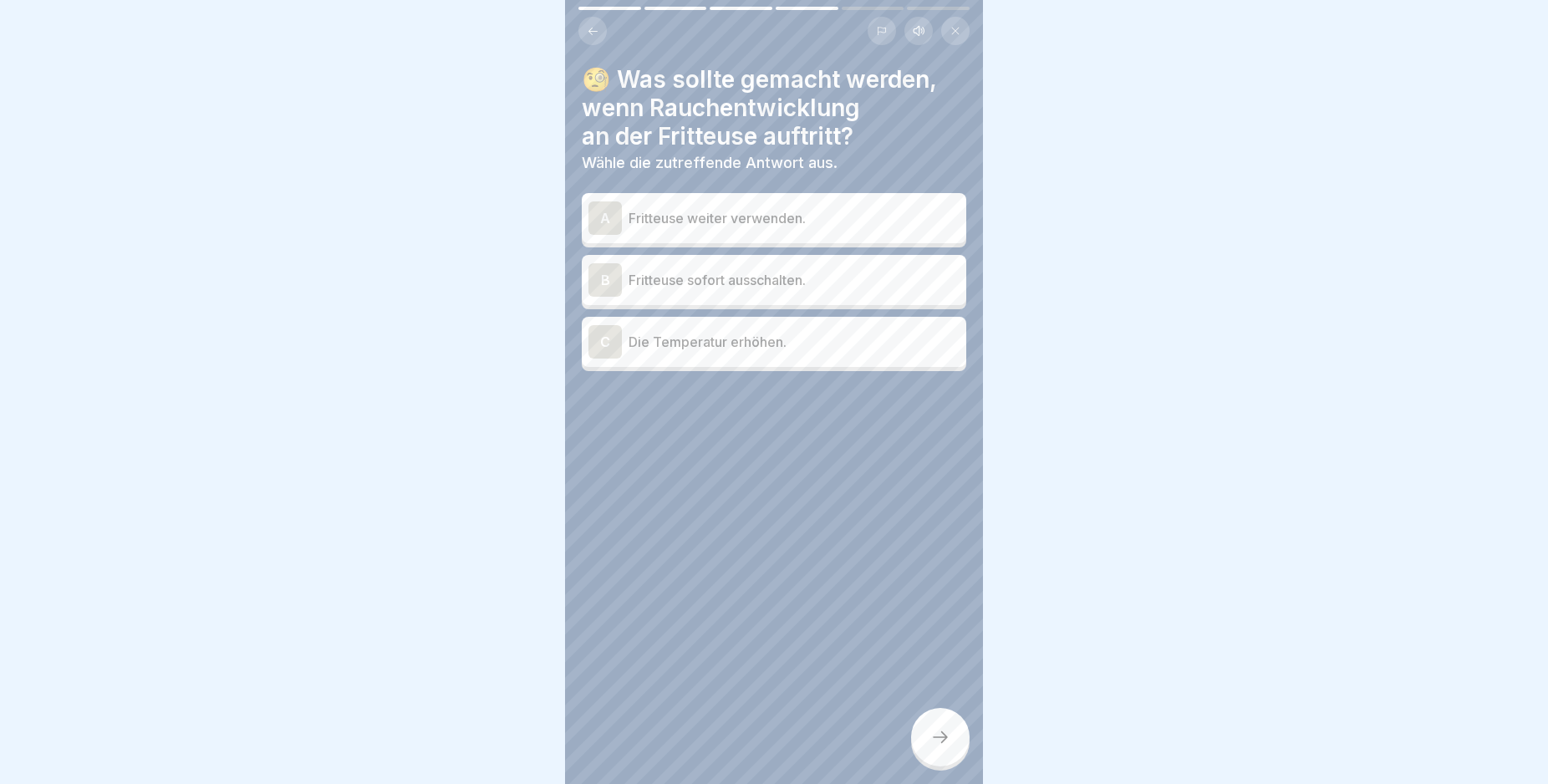
click at [601, 280] on div "B" at bounding box center [605, 280] width 34 height 34
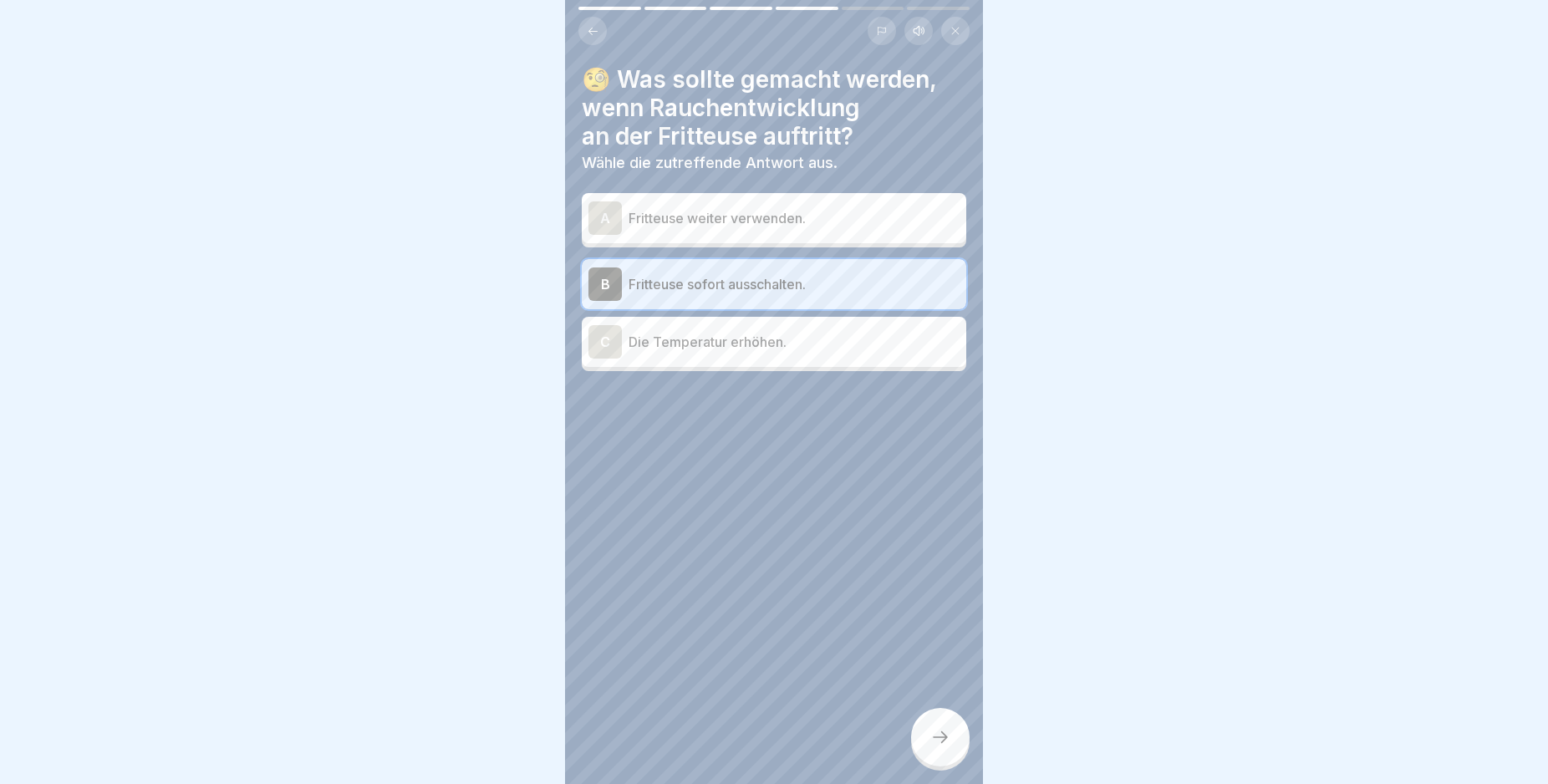
click at [934, 747] on icon at bounding box center [940, 736] width 20 height 20
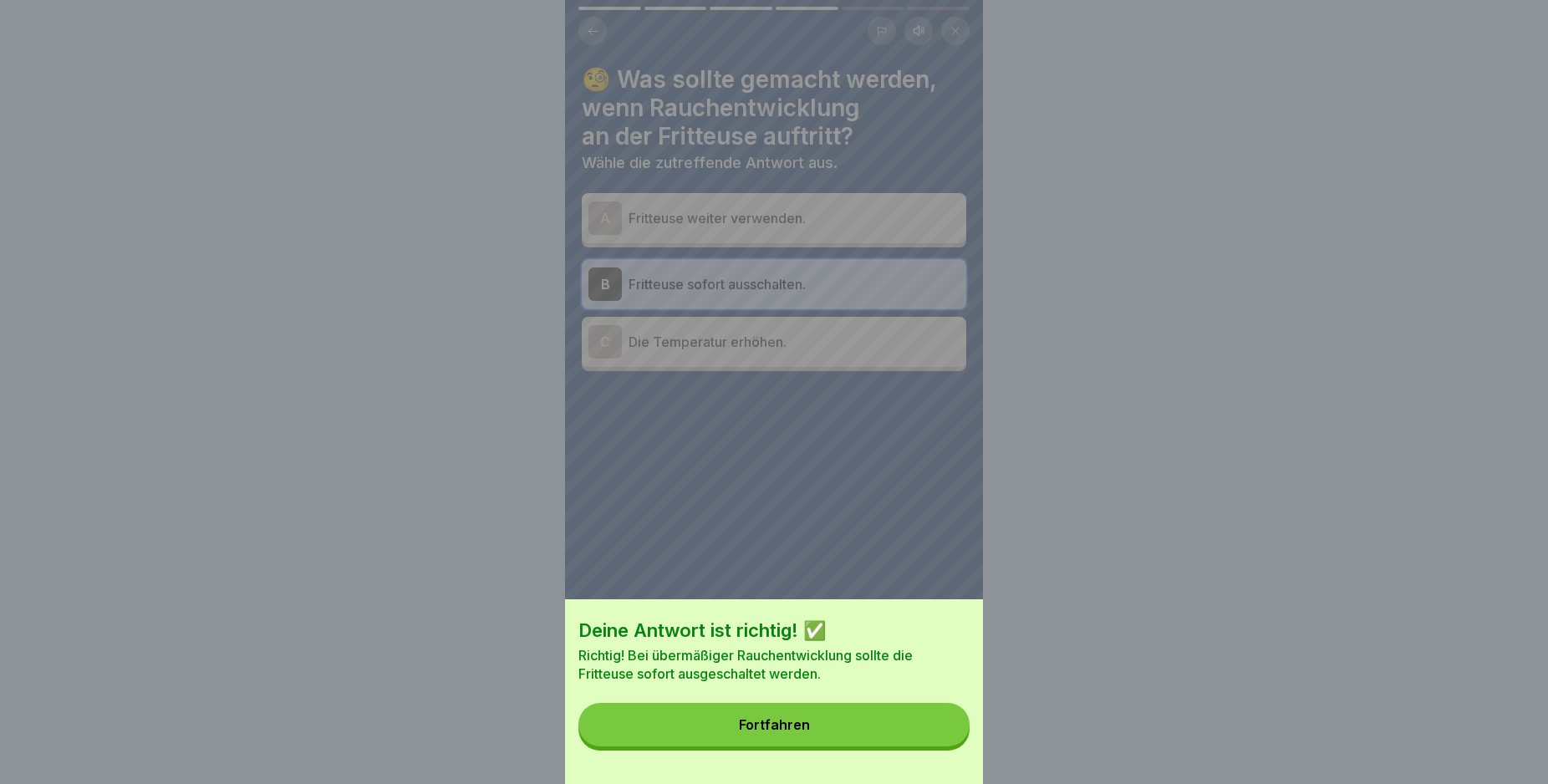
click at [934, 746] on button "Fortfahren" at bounding box center [773, 725] width 391 height 43
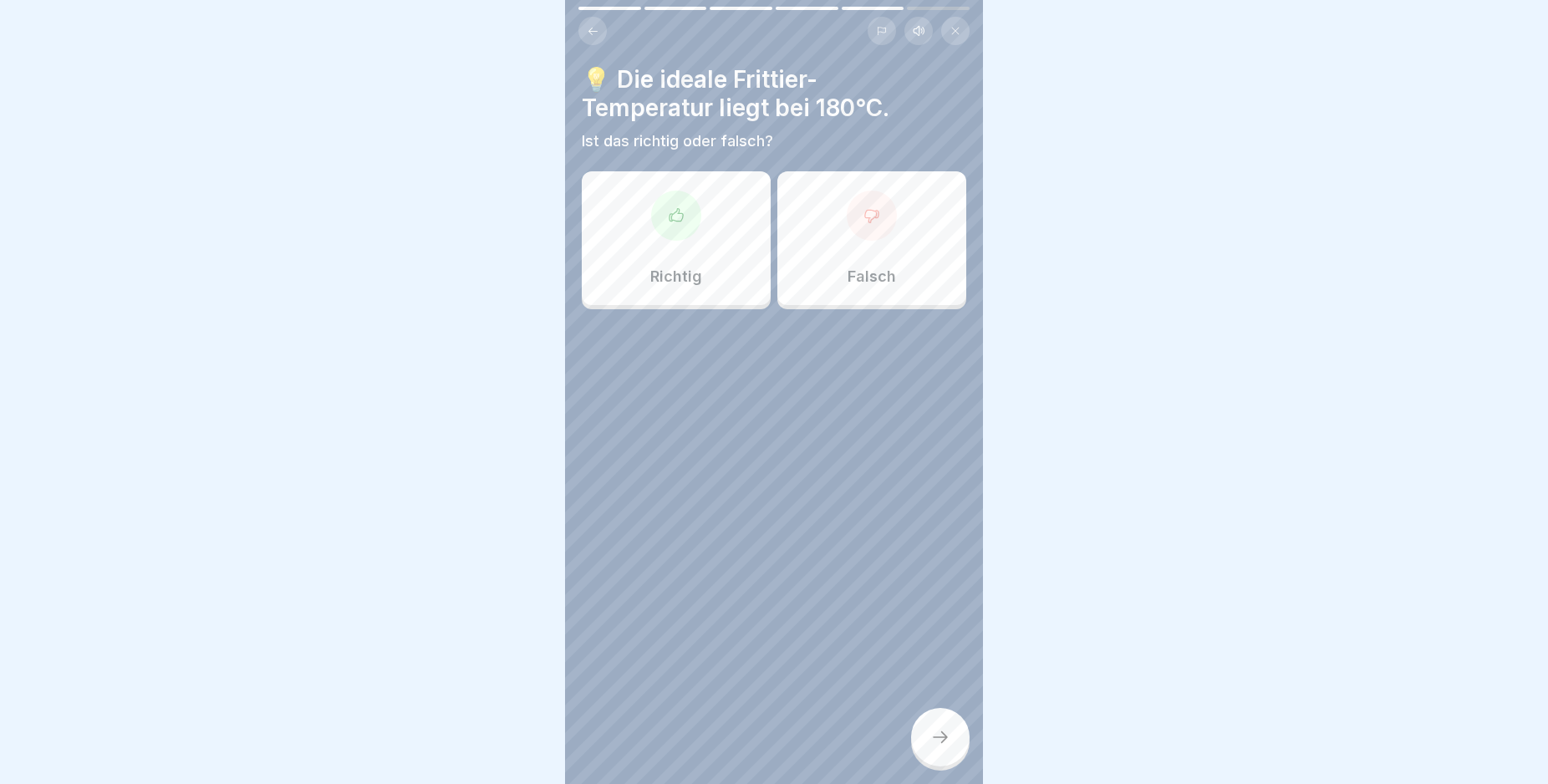
click at [871, 219] on div at bounding box center [871, 215] width 50 height 50
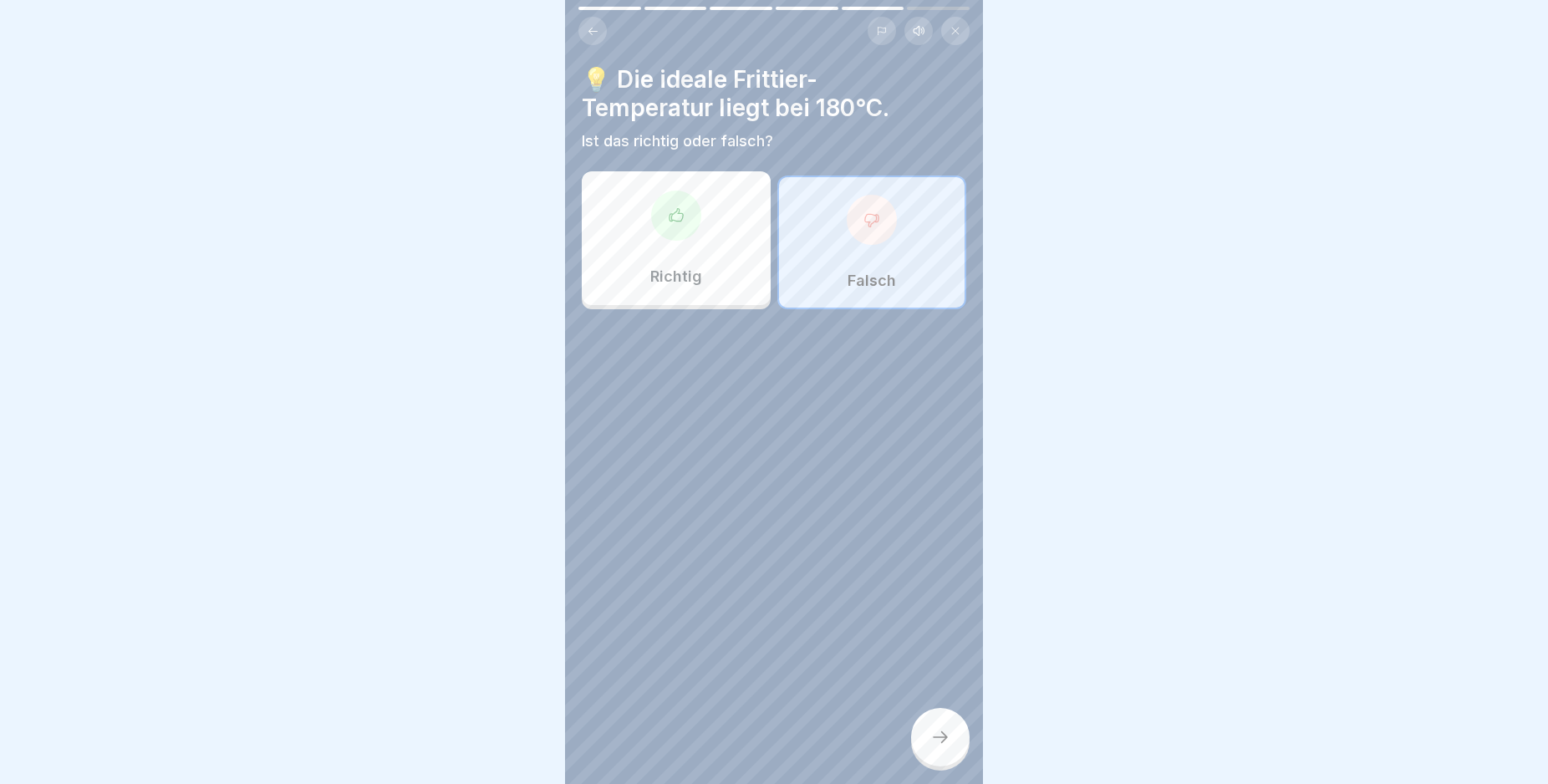
click at [940, 744] on icon at bounding box center [940, 736] width 20 height 20
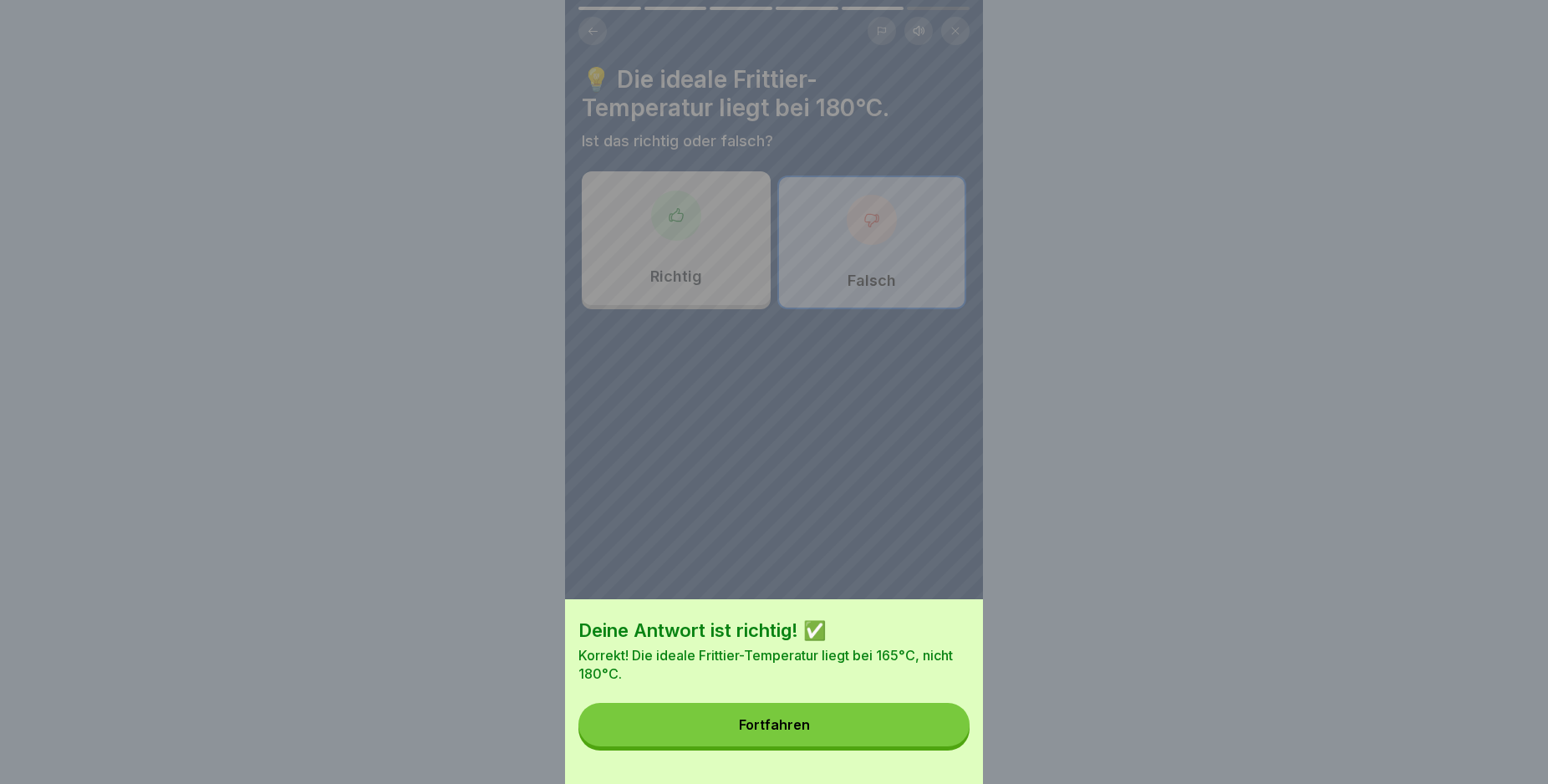
click at [894, 744] on button "Fortfahren" at bounding box center [773, 725] width 391 height 43
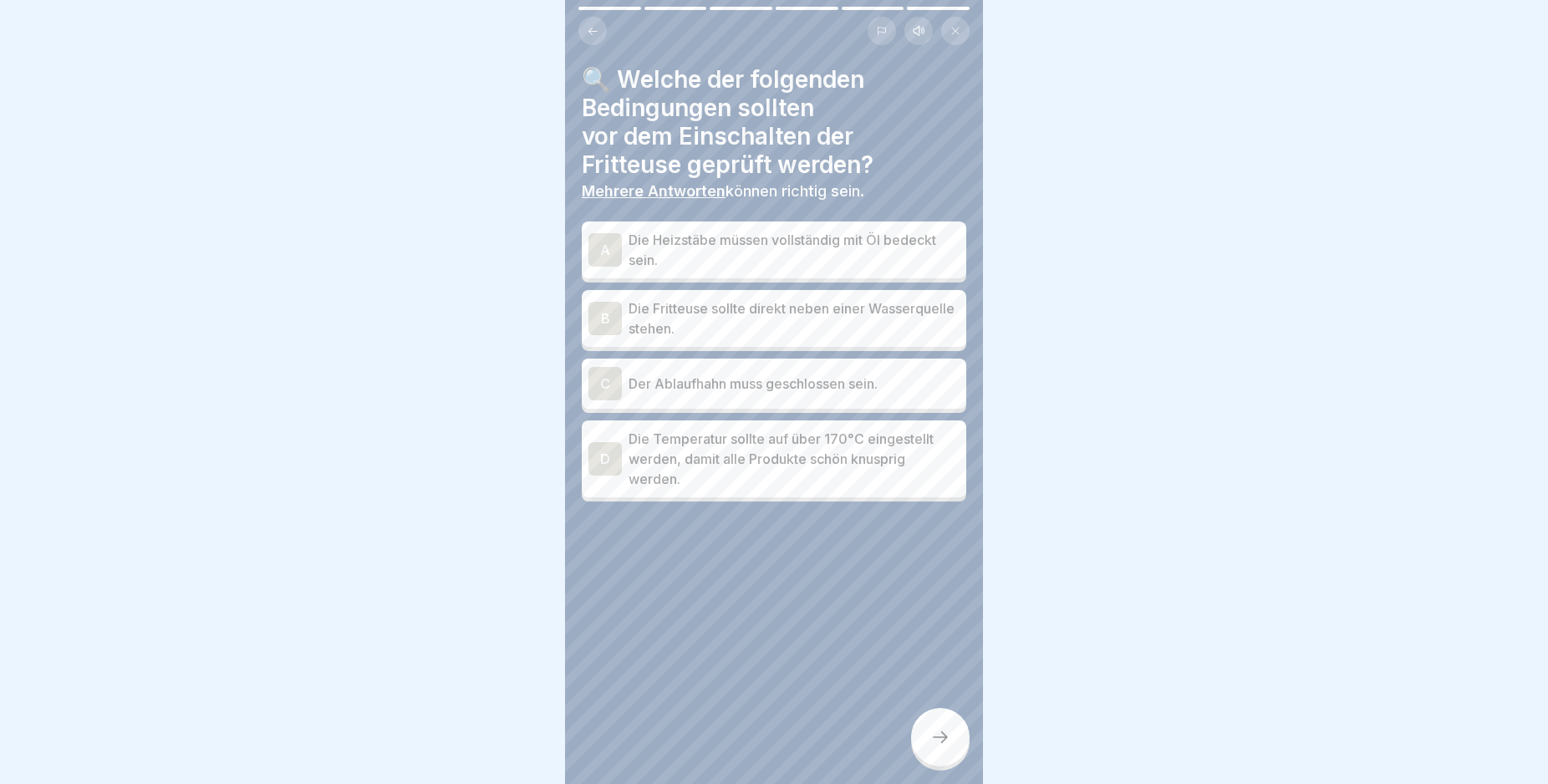
click at [603, 249] on div "A" at bounding box center [605, 250] width 34 height 34
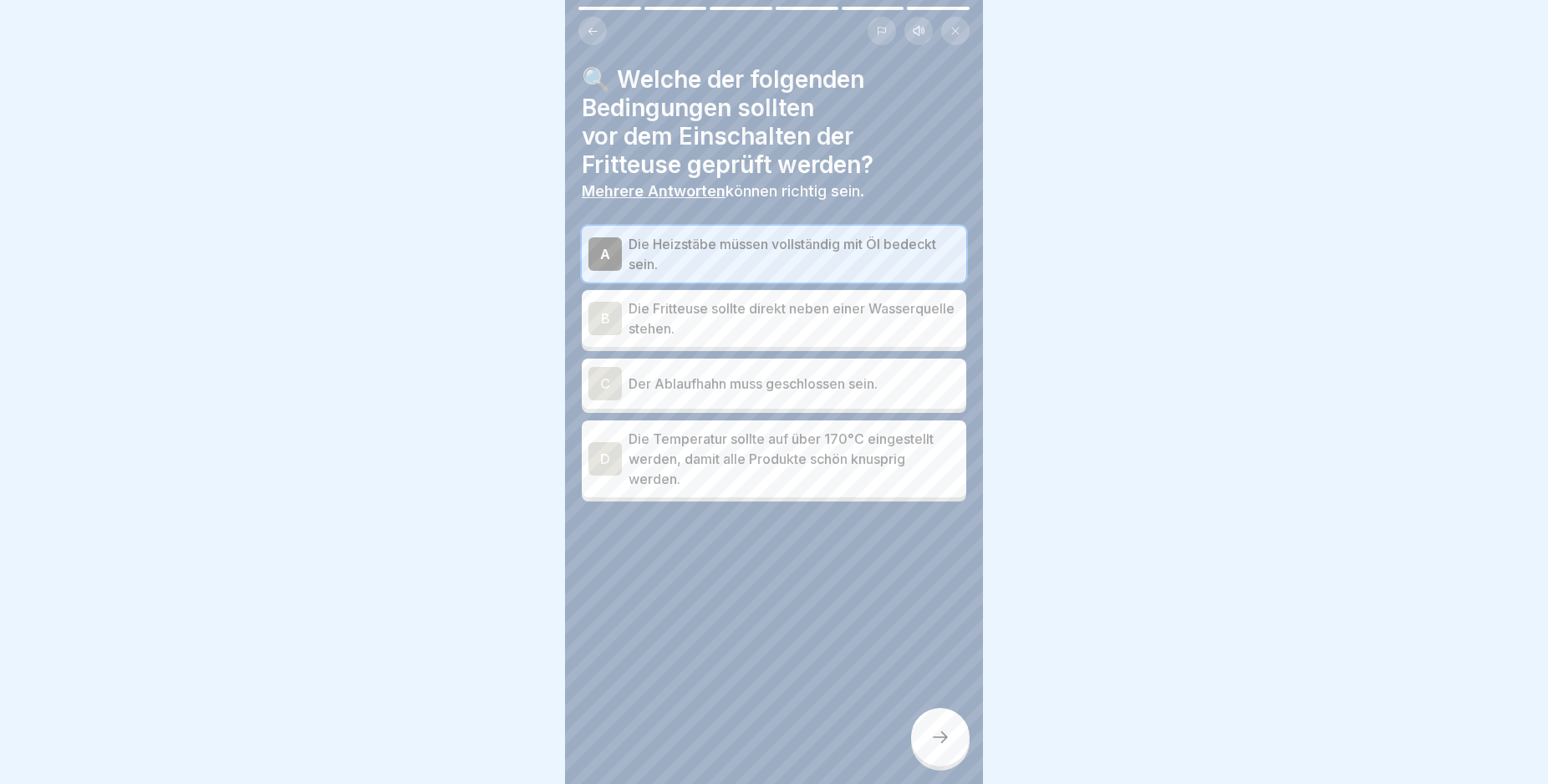
click at [602, 387] on div "C" at bounding box center [605, 384] width 34 height 34
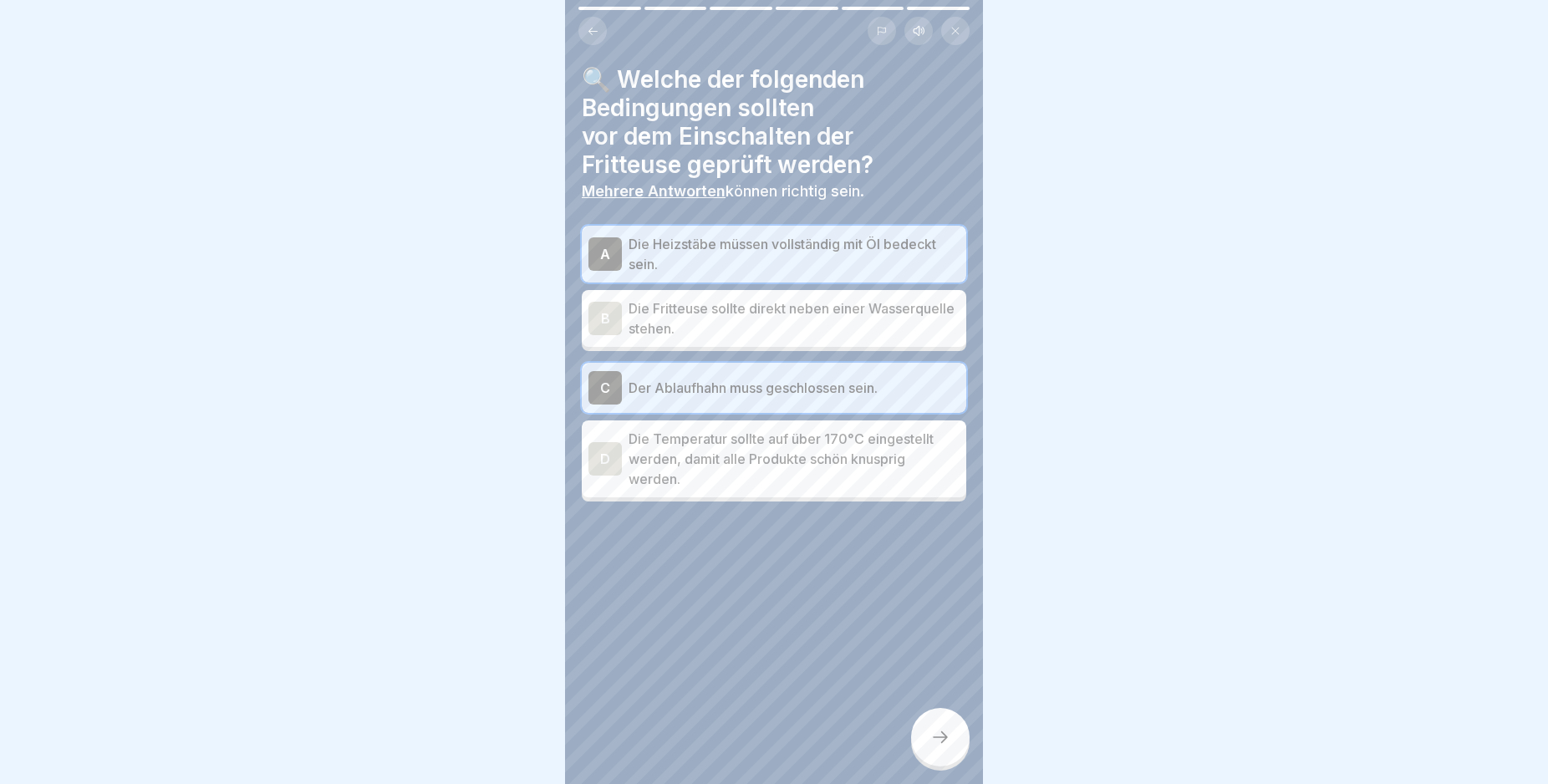
click at [943, 747] on icon at bounding box center [940, 736] width 20 height 20
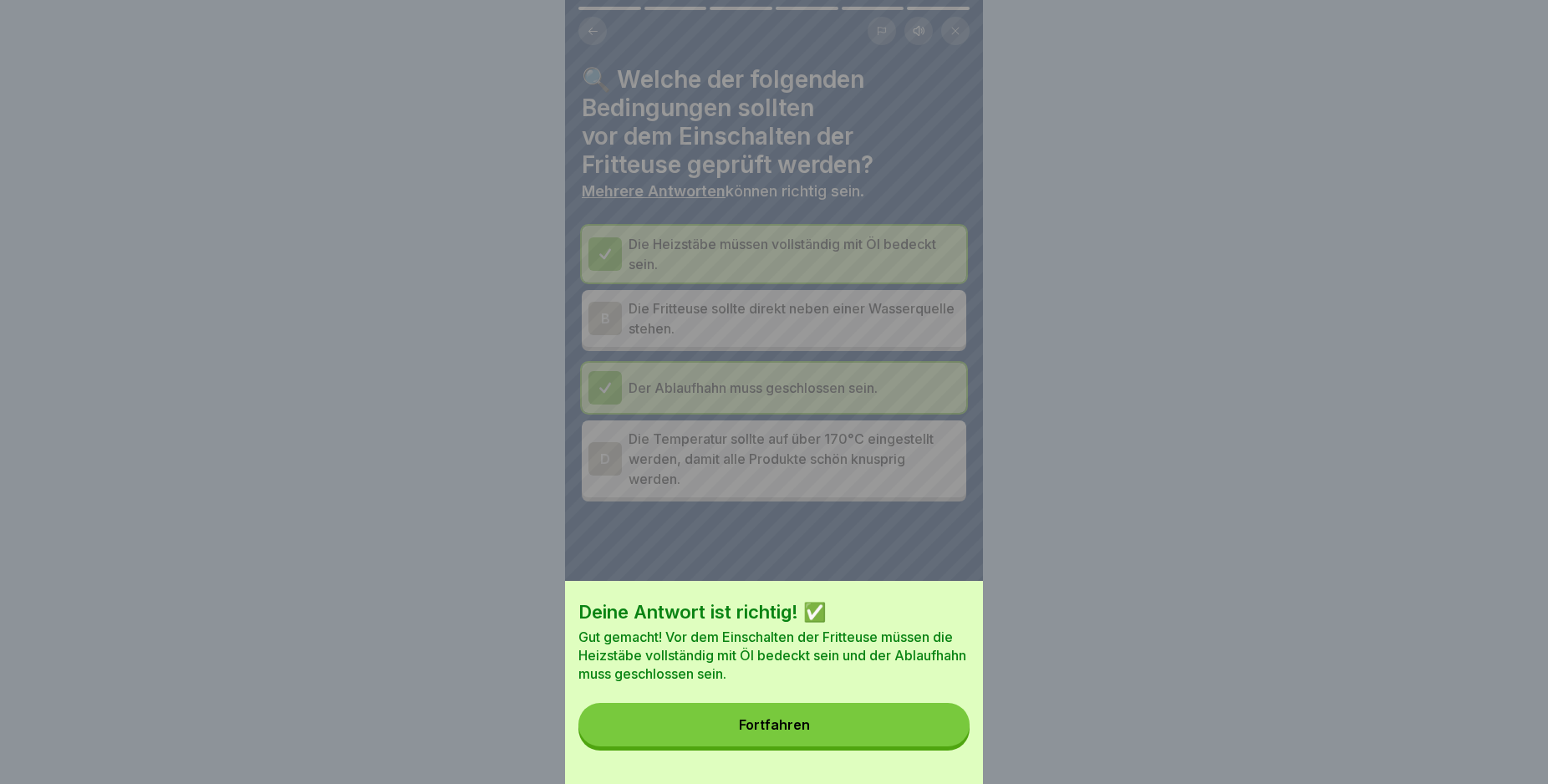
click at [911, 746] on button "Fortfahren" at bounding box center [773, 725] width 391 height 43
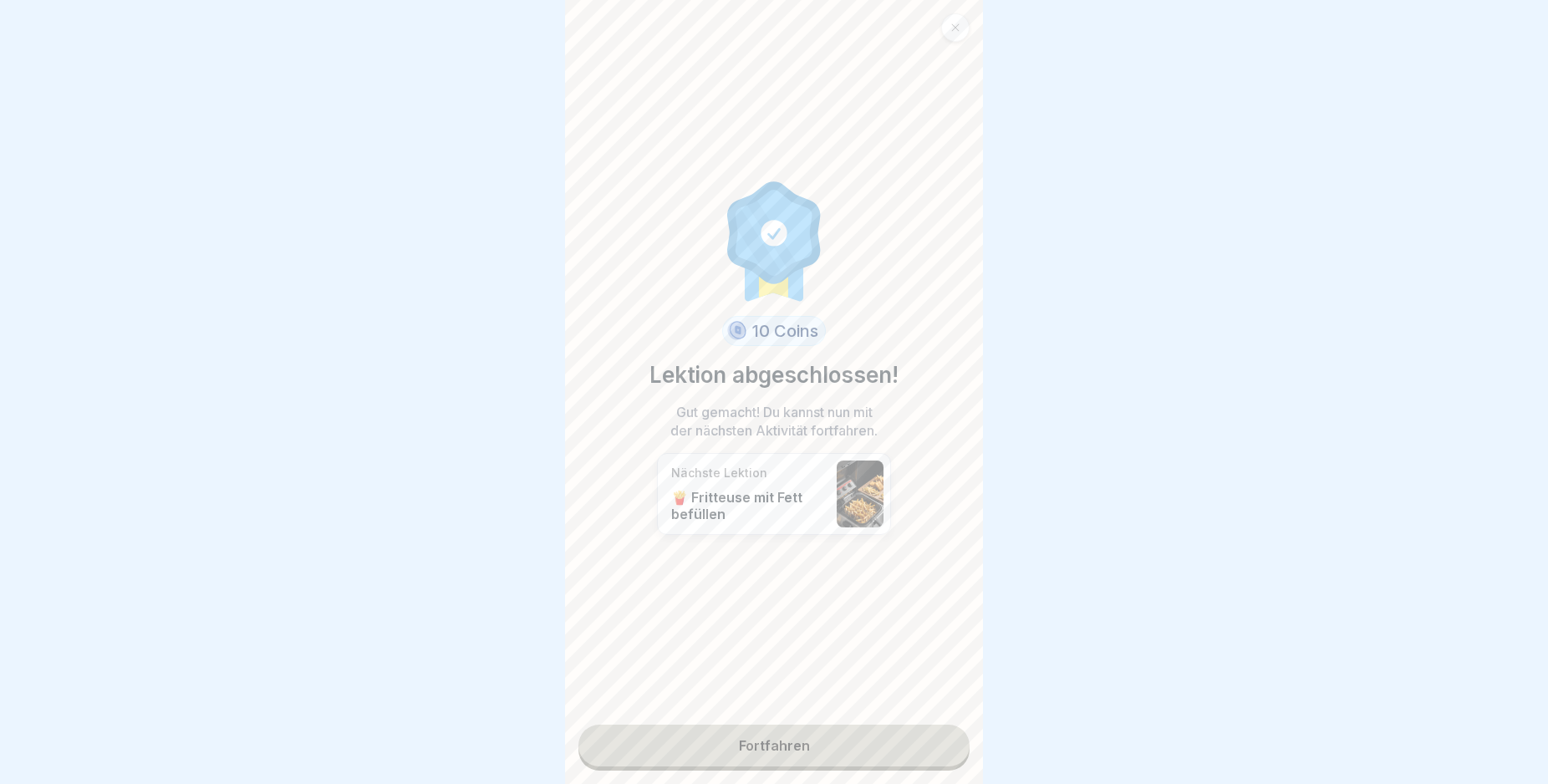
click at [911, 754] on link "Fortfahren" at bounding box center [773, 745] width 391 height 41
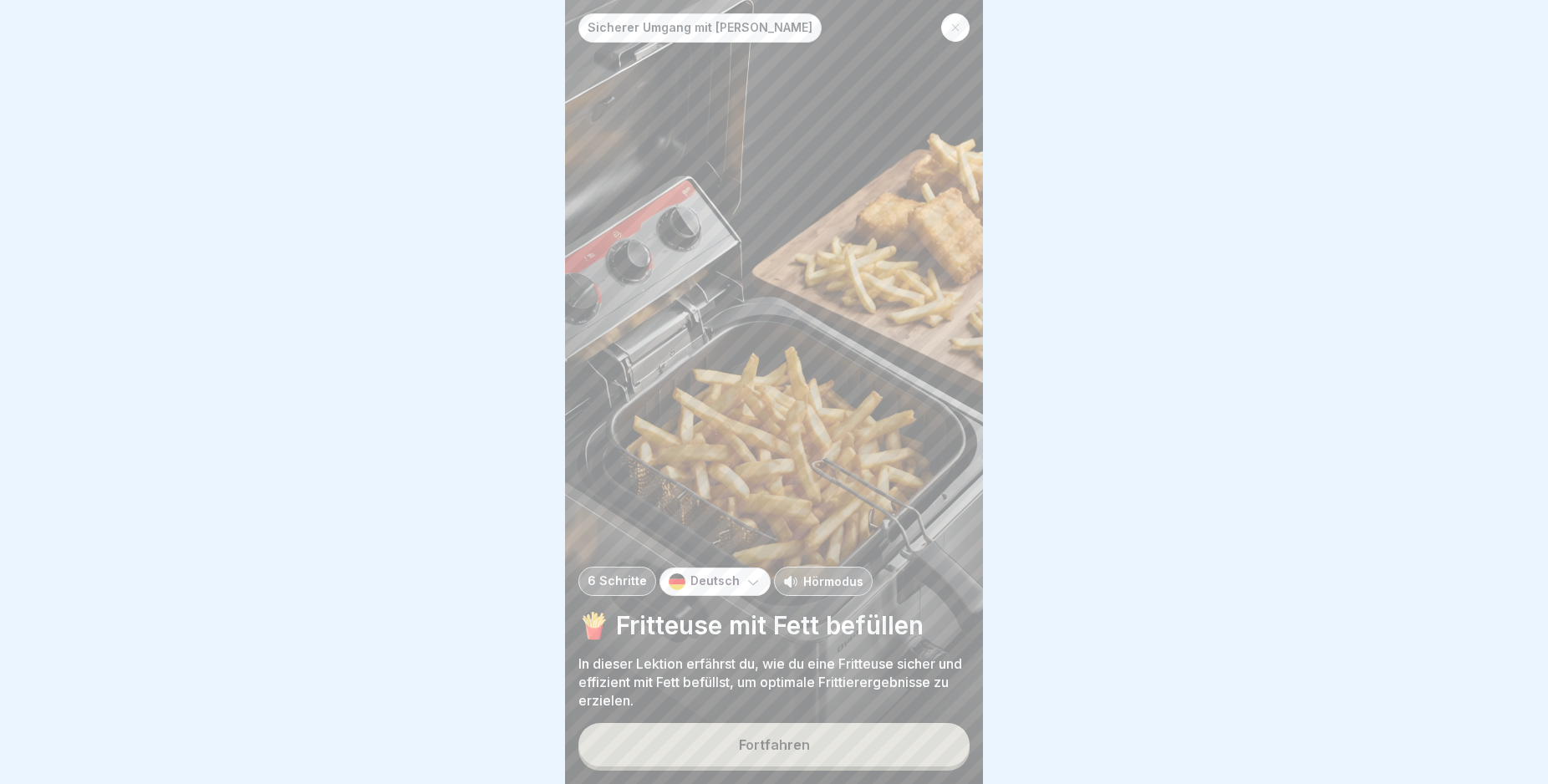
click at [878, 766] on button "Fortfahren" at bounding box center [773, 744] width 391 height 43
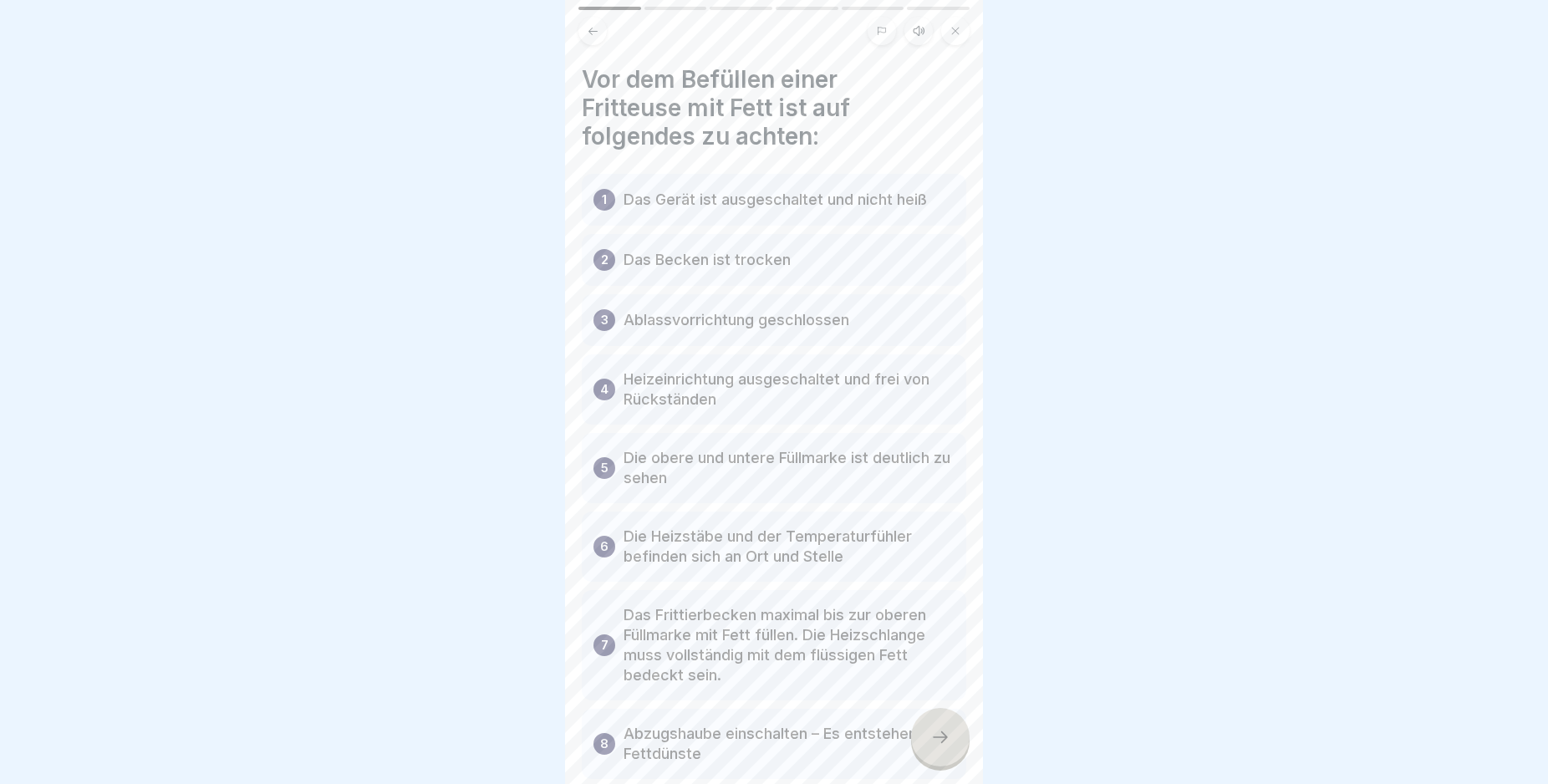
click at [938, 747] on icon at bounding box center [940, 736] width 20 height 20
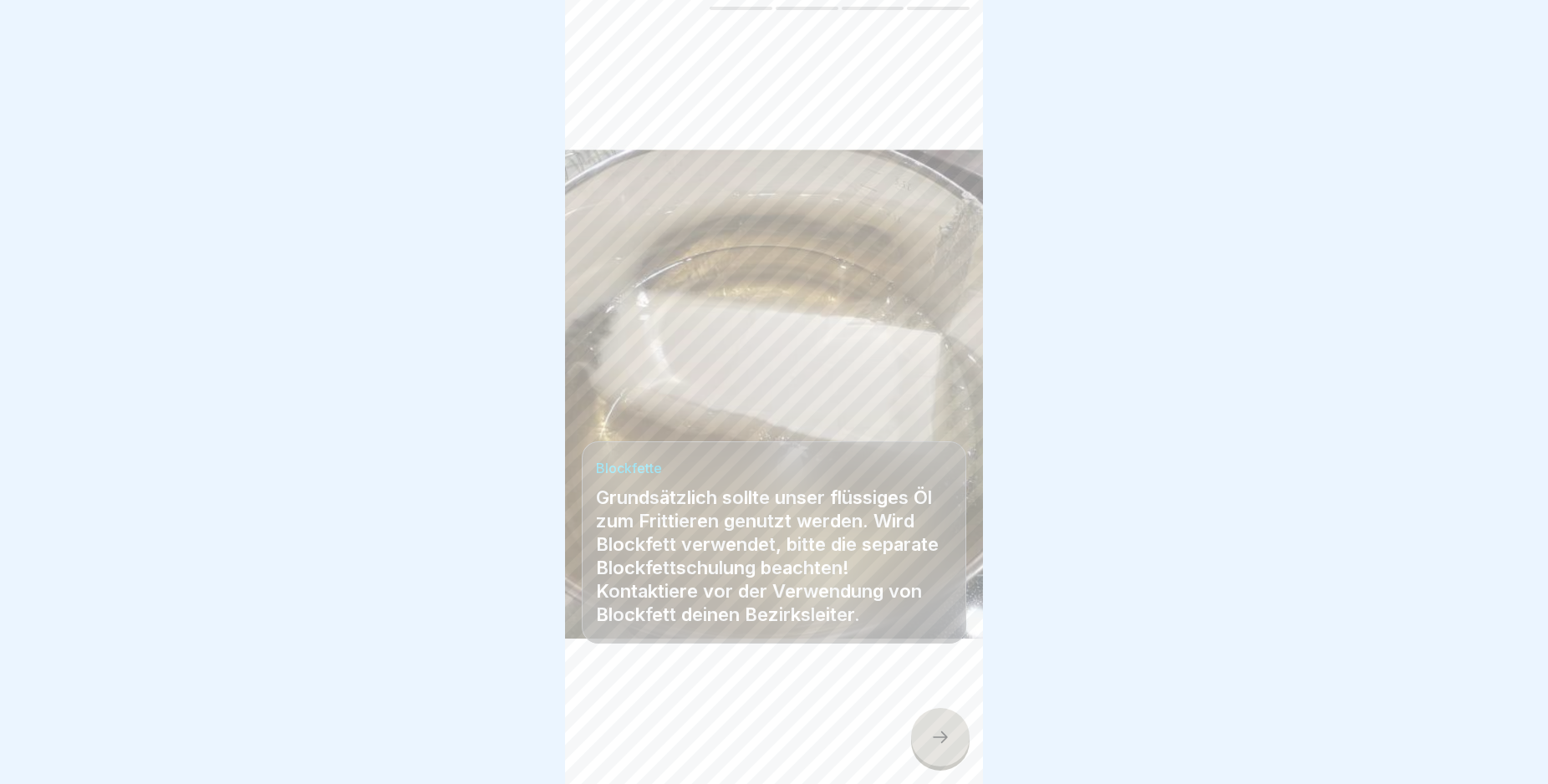
click at [938, 747] on icon at bounding box center [940, 736] width 20 height 20
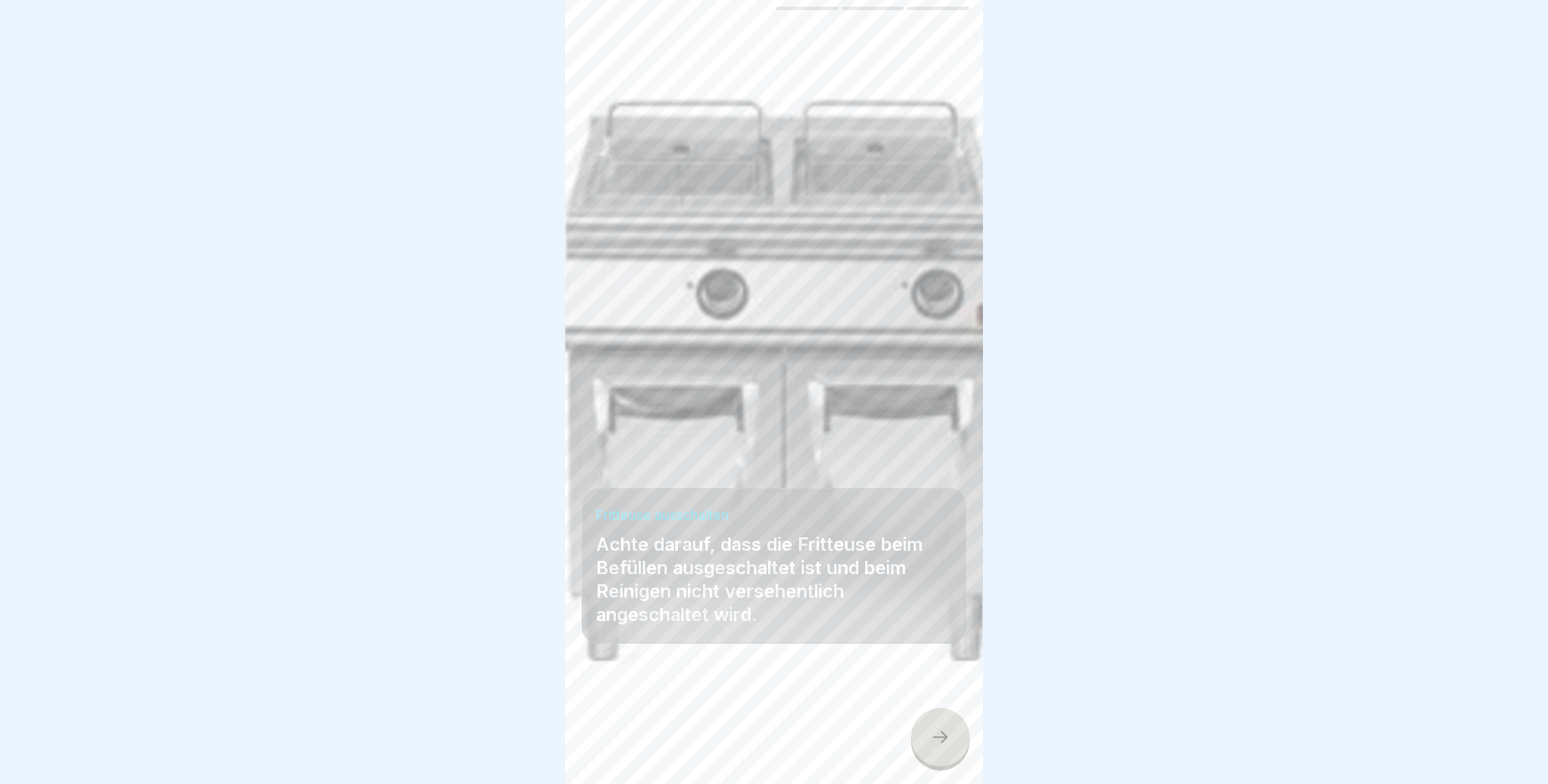
click at [938, 747] on icon at bounding box center [940, 736] width 20 height 20
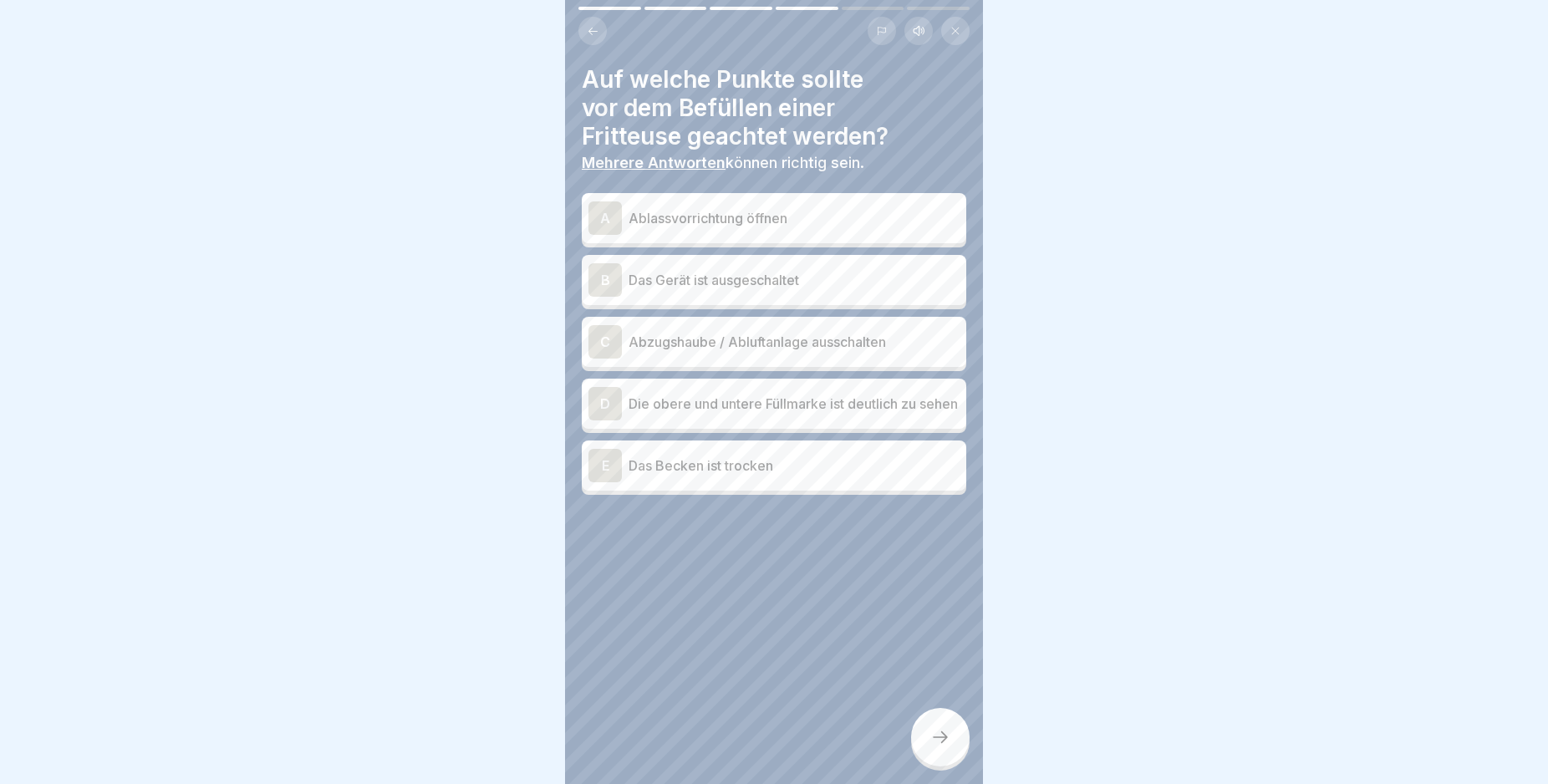
click at [603, 284] on div "B" at bounding box center [605, 280] width 34 height 34
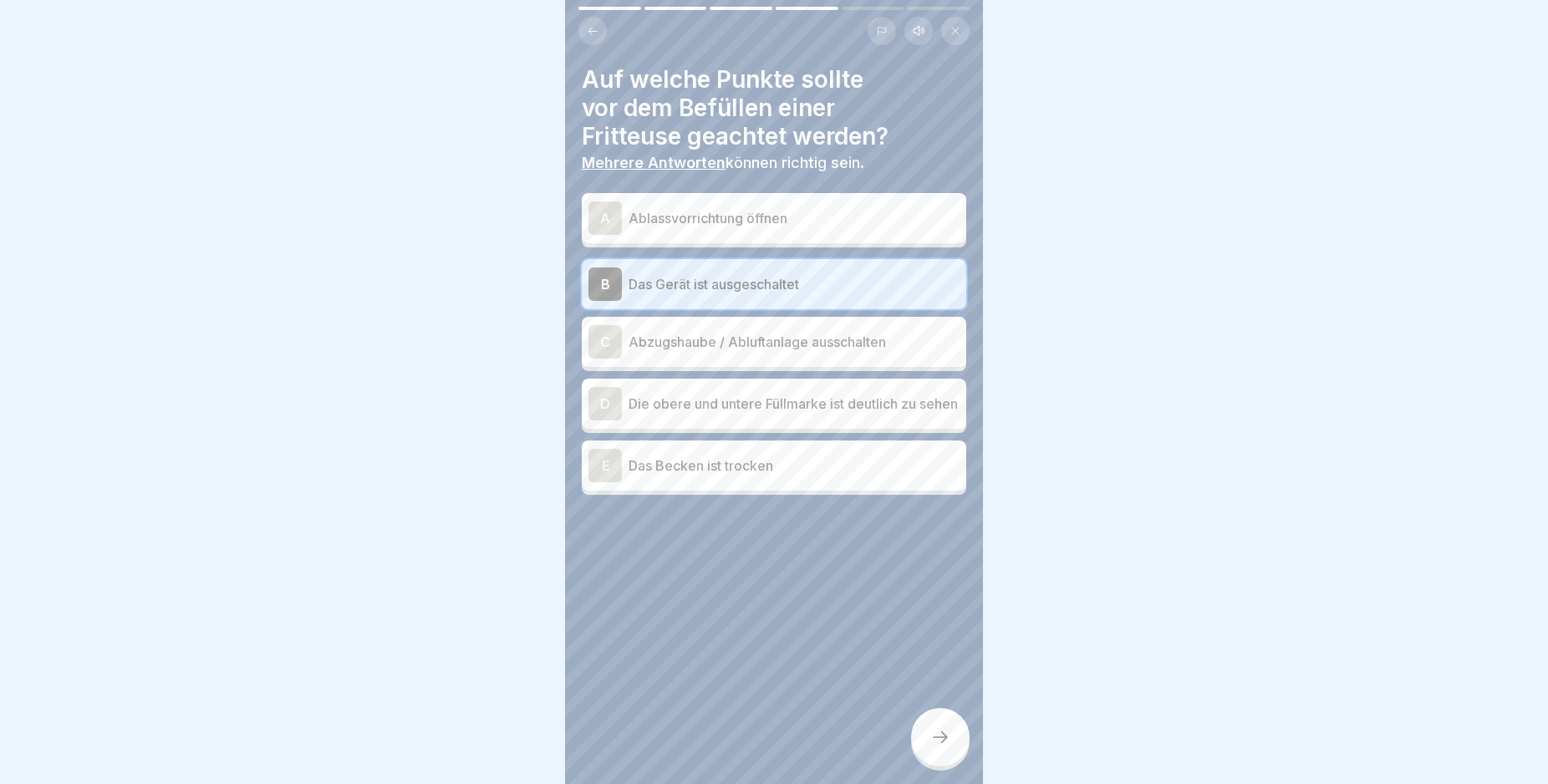
click at [605, 407] on div "D" at bounding box center [605, 404] width 34 height 34
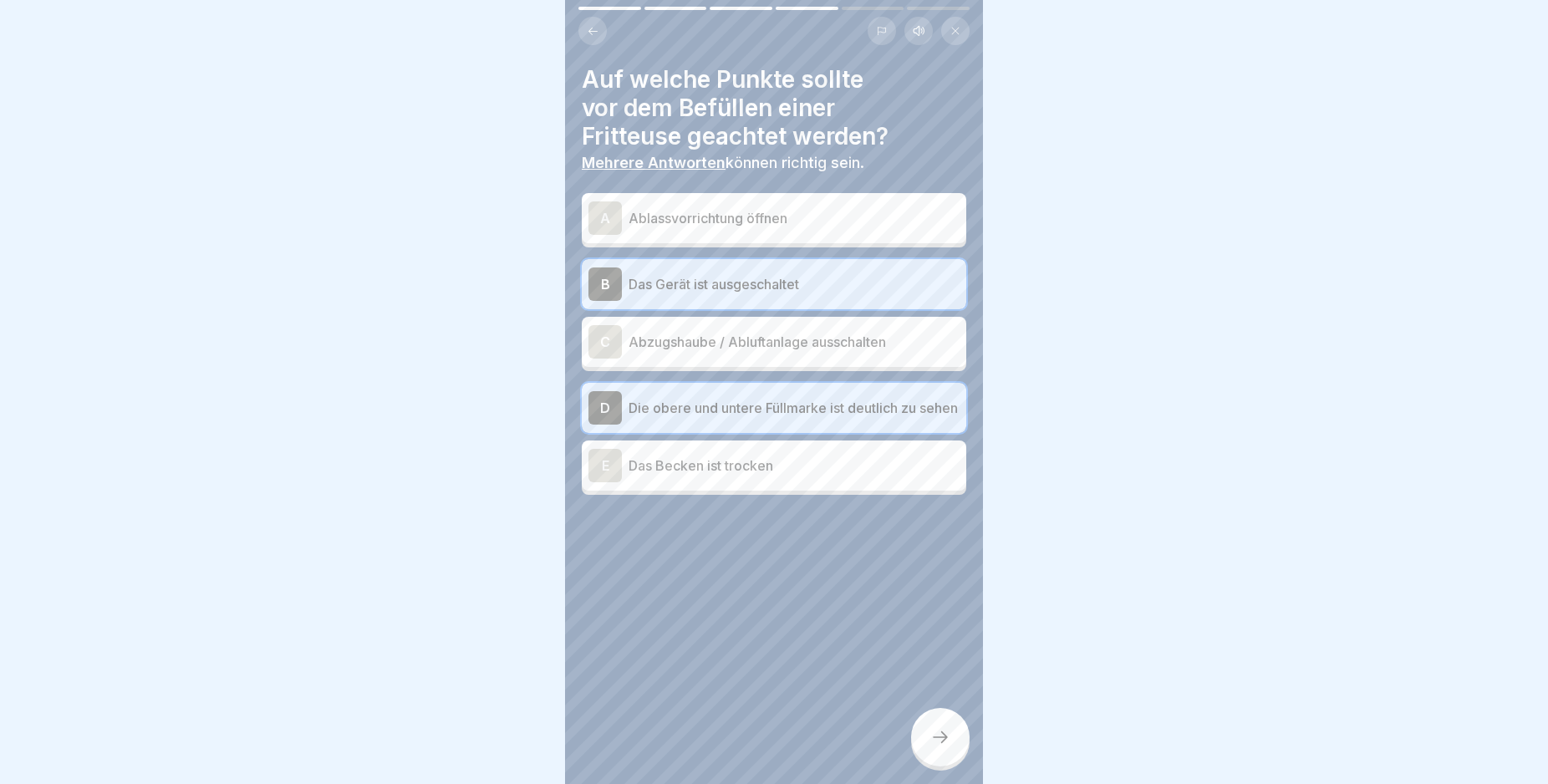
click at [938, 747] on icon at bounding box center [940, 736] width 20 height 20
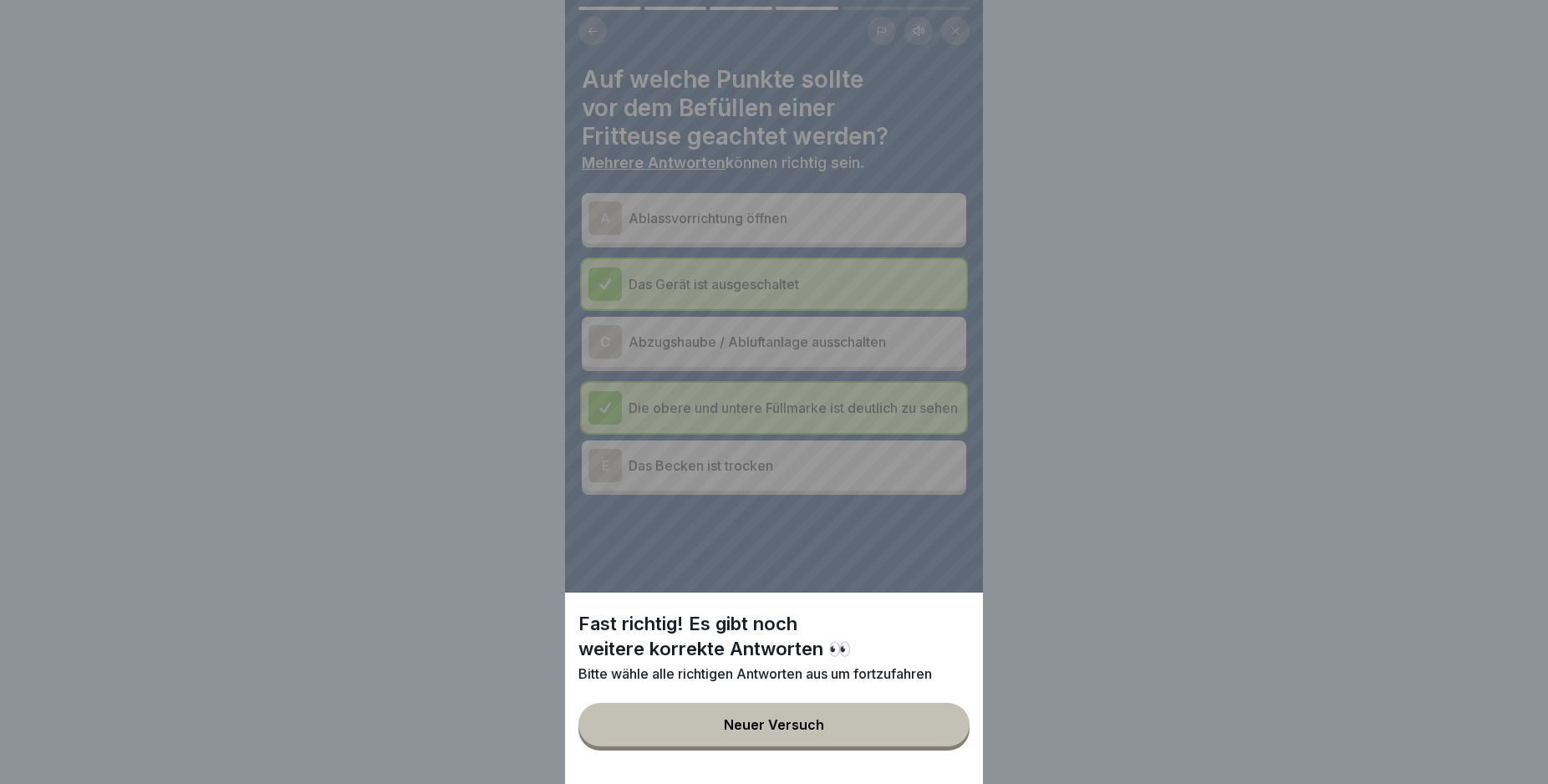
click at [600, 473] on div "Fast richtig! Es gibt noch weitere korrekte Antworten 👀 Bitte wähle alle richti…" at bounding box center [774, 392] width 418 height 784
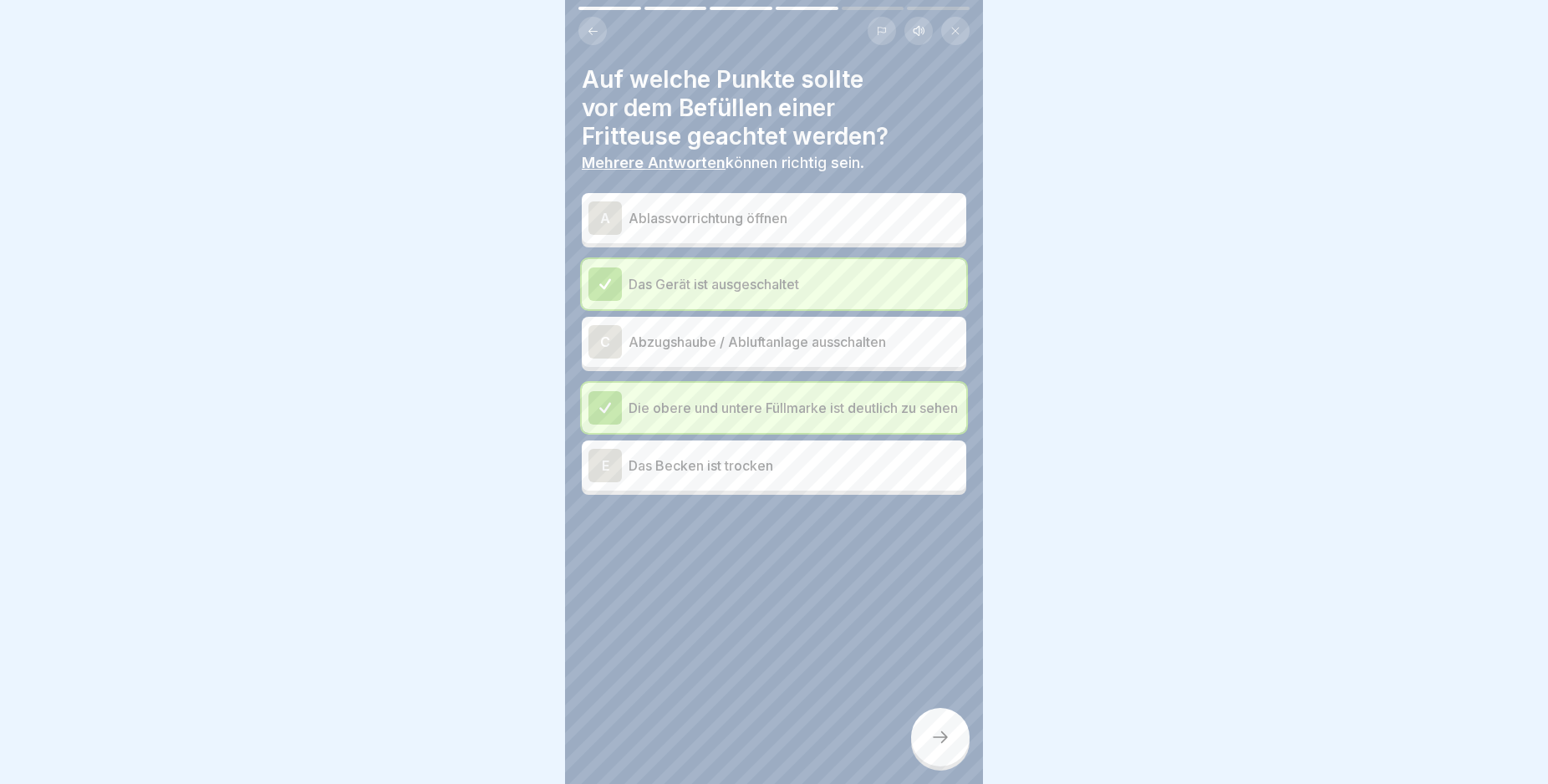
click at [604, 456] on div "E" at bounding box center [605, 466] width 34 height 34
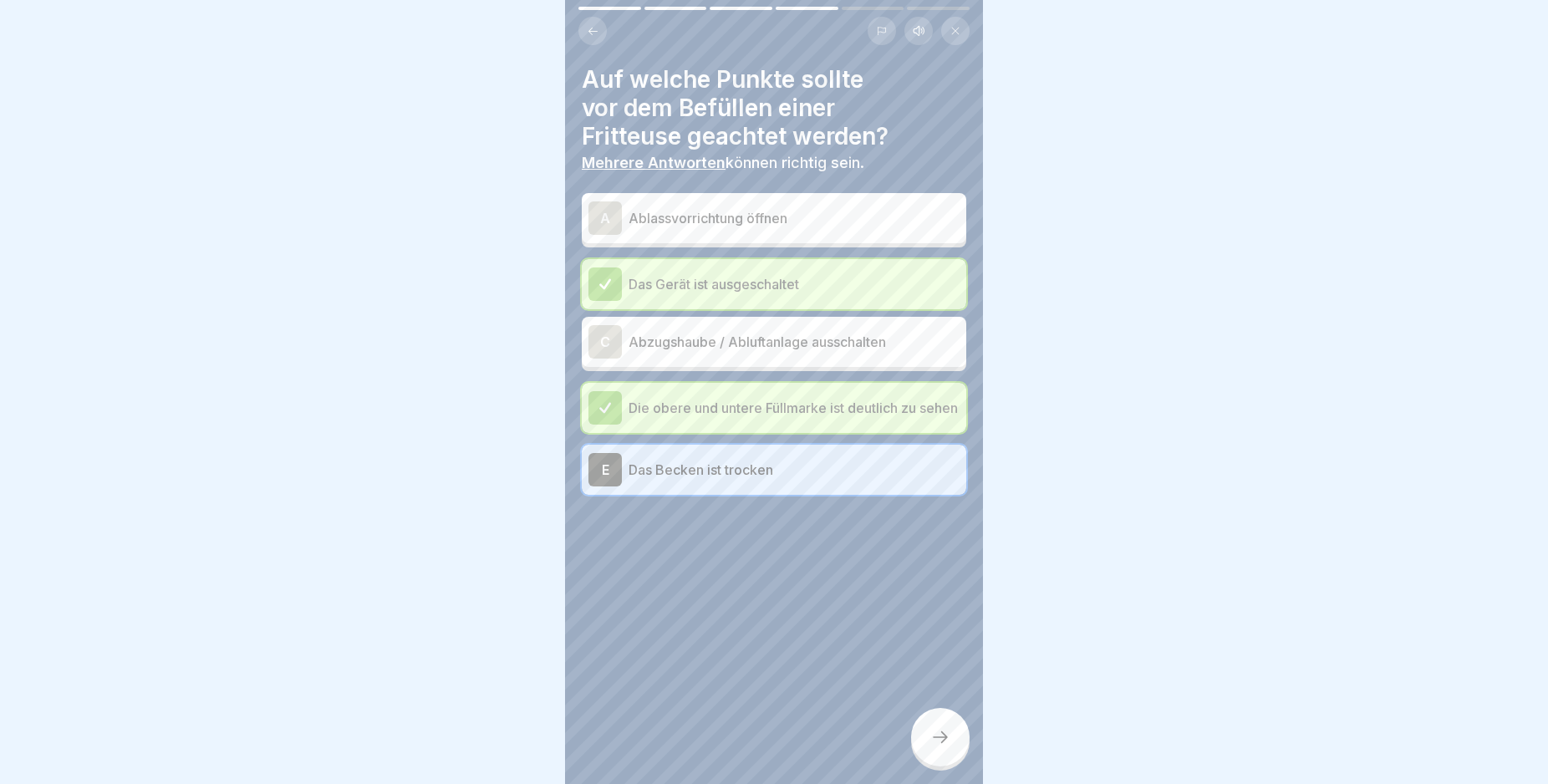
click at [605, 482] on div "E" at bounding box center [605, 470] width 34 height 34
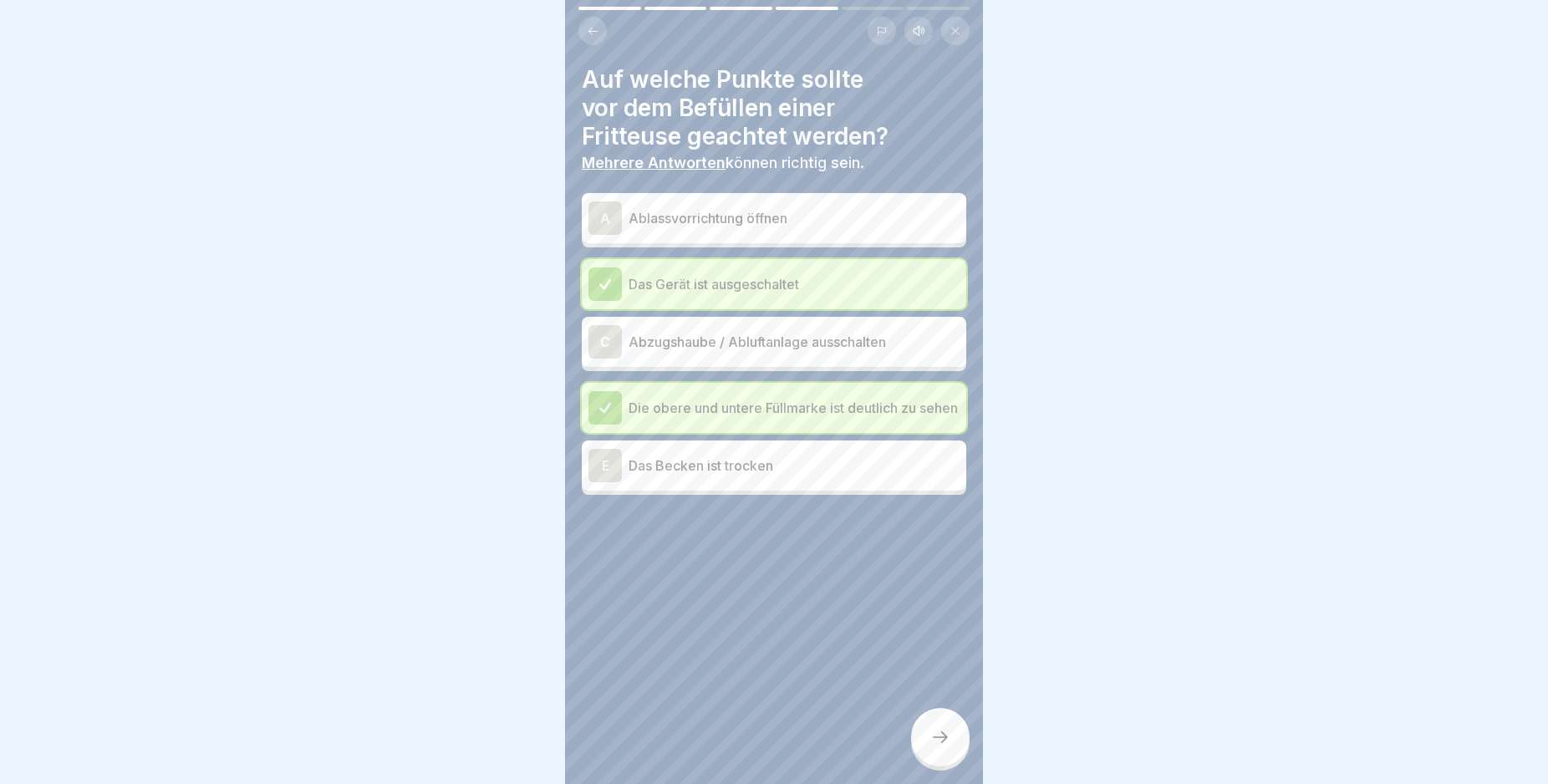
click at [605, 470] on div "E" at bounding box center [605, 466] width 34 height 34
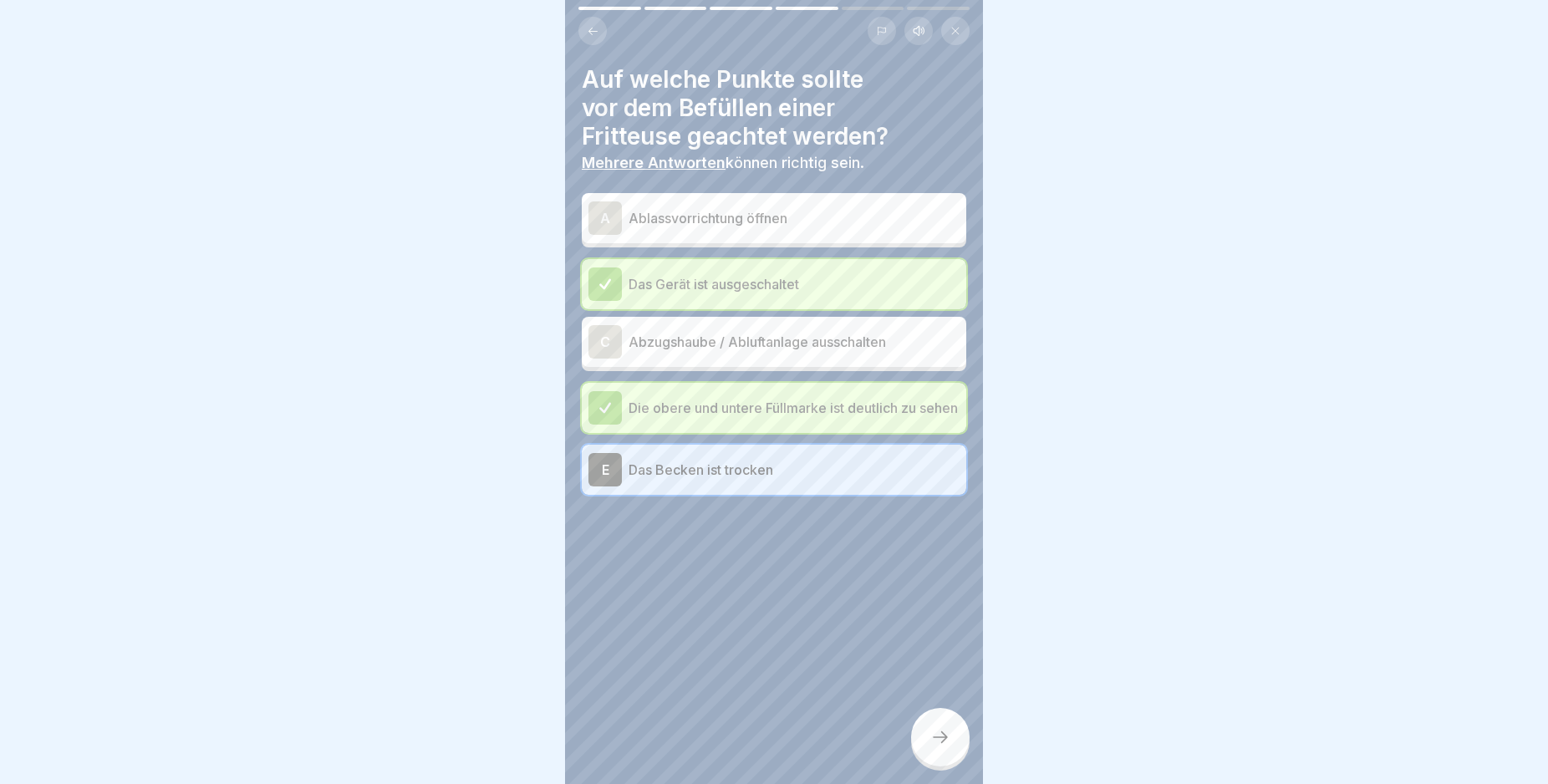
click at [938, 747] on icon at bounding box center [940, 736] width 20 height 20
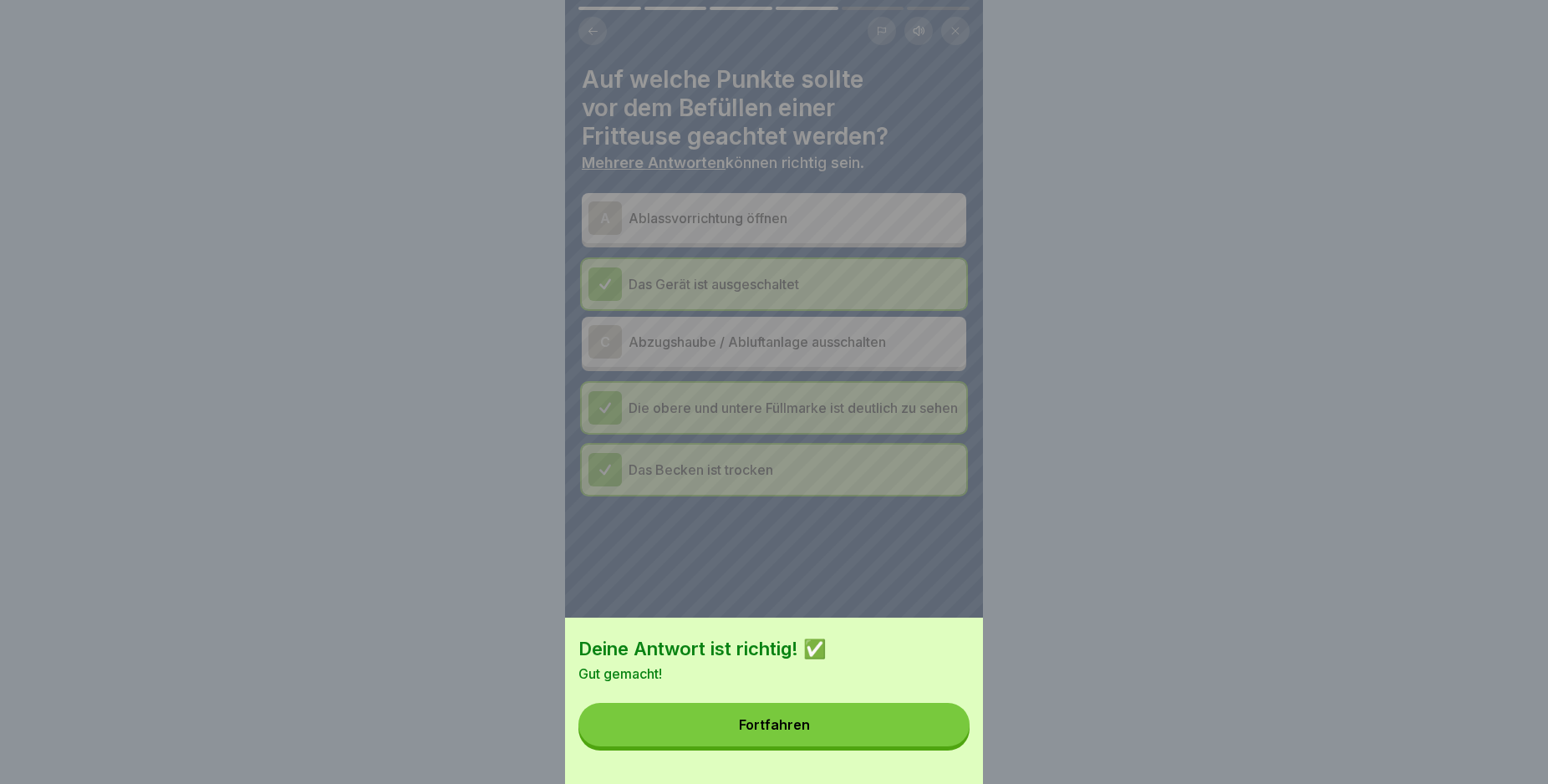
click at [936, 746] on button "Fortfahren" at bounding box center [773, 725] width 391 height 43
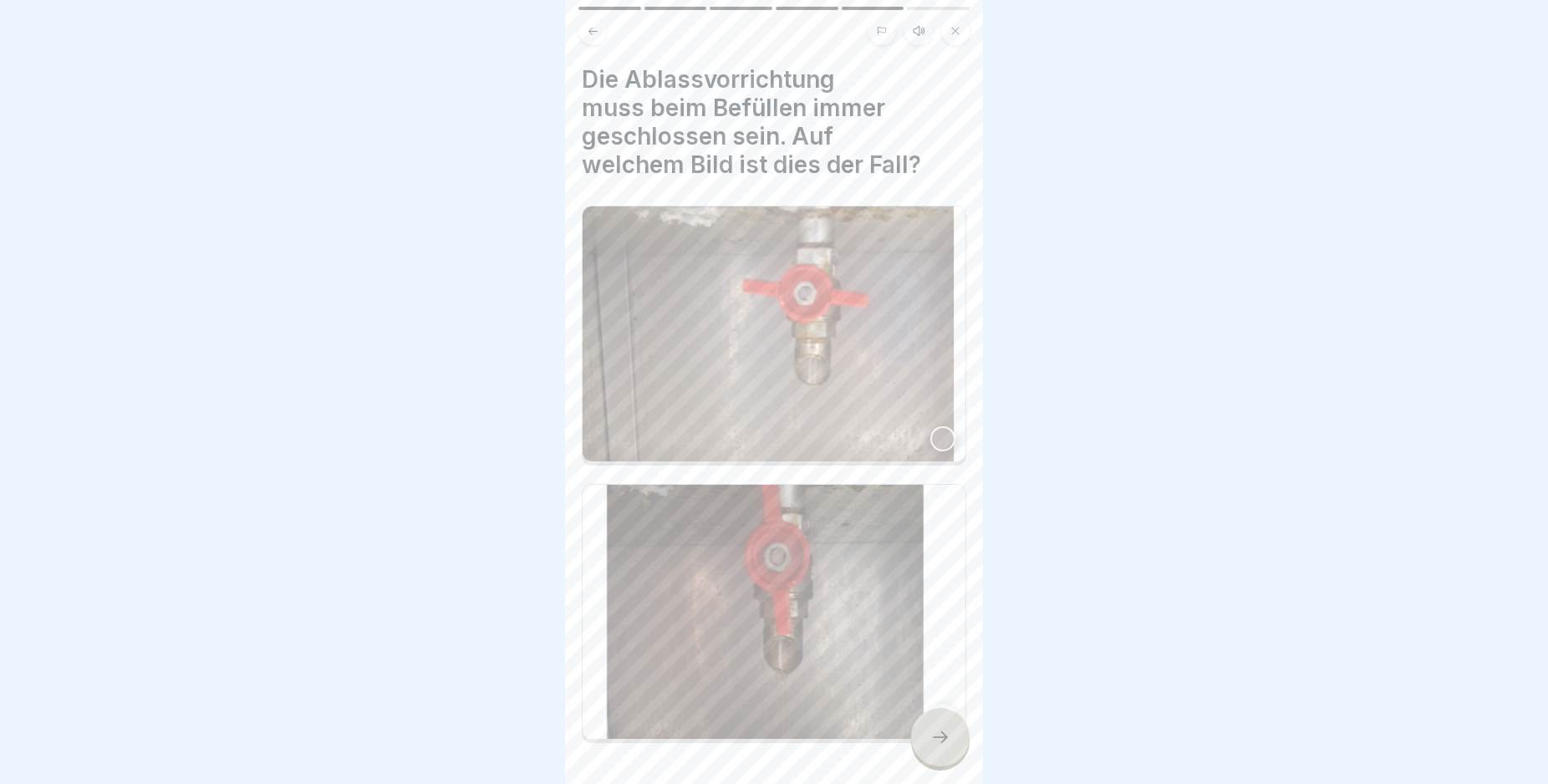
click at [930, 426] on div at bounding box center [943, 439] width 25 height 25
click at [939, 747] on icon at bounding box center [940, 736] width 20 height 20
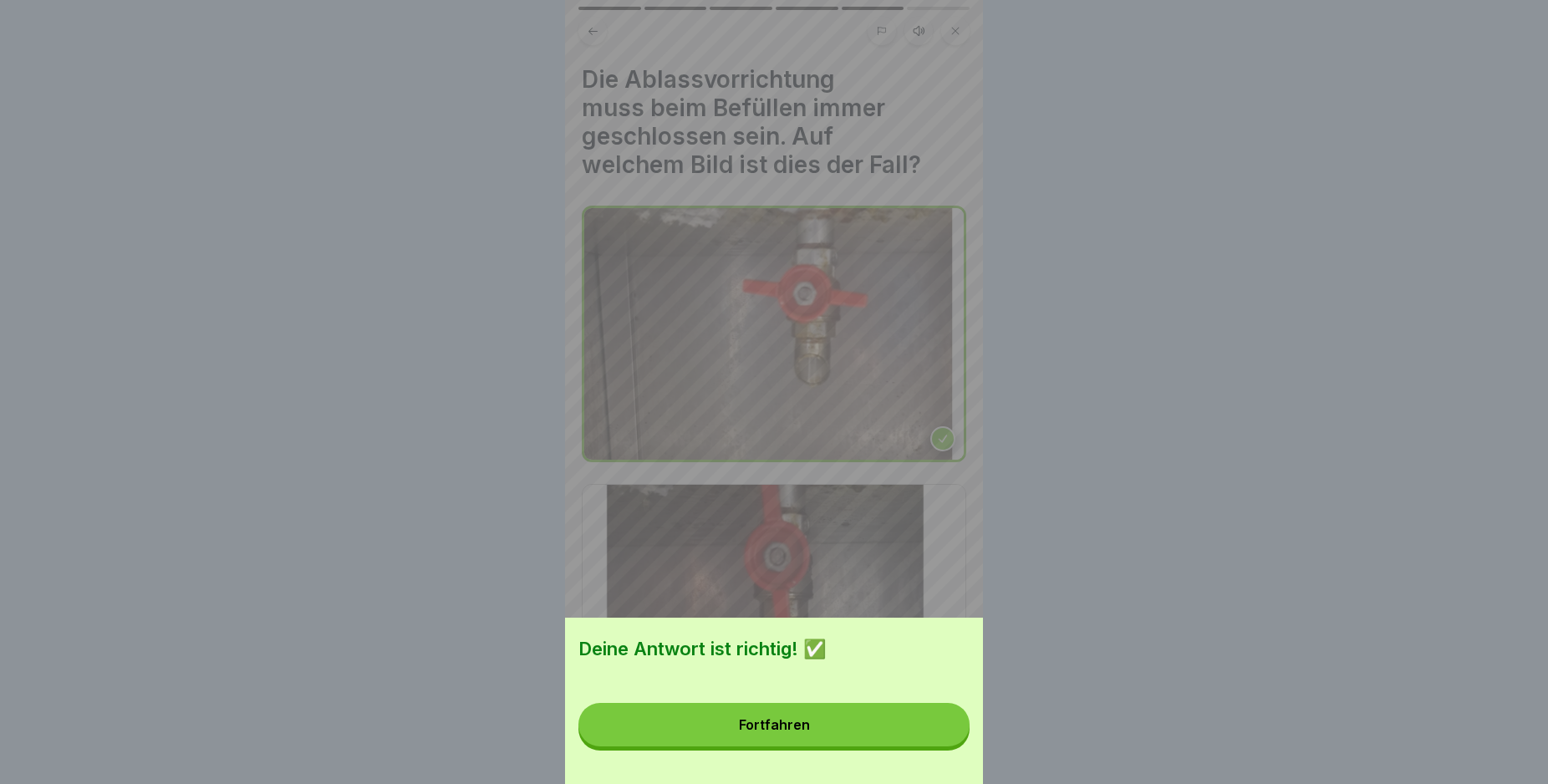
click at [939, 746] on button "Fortfahren" at bounding box center [773, 725] width 391 height 43
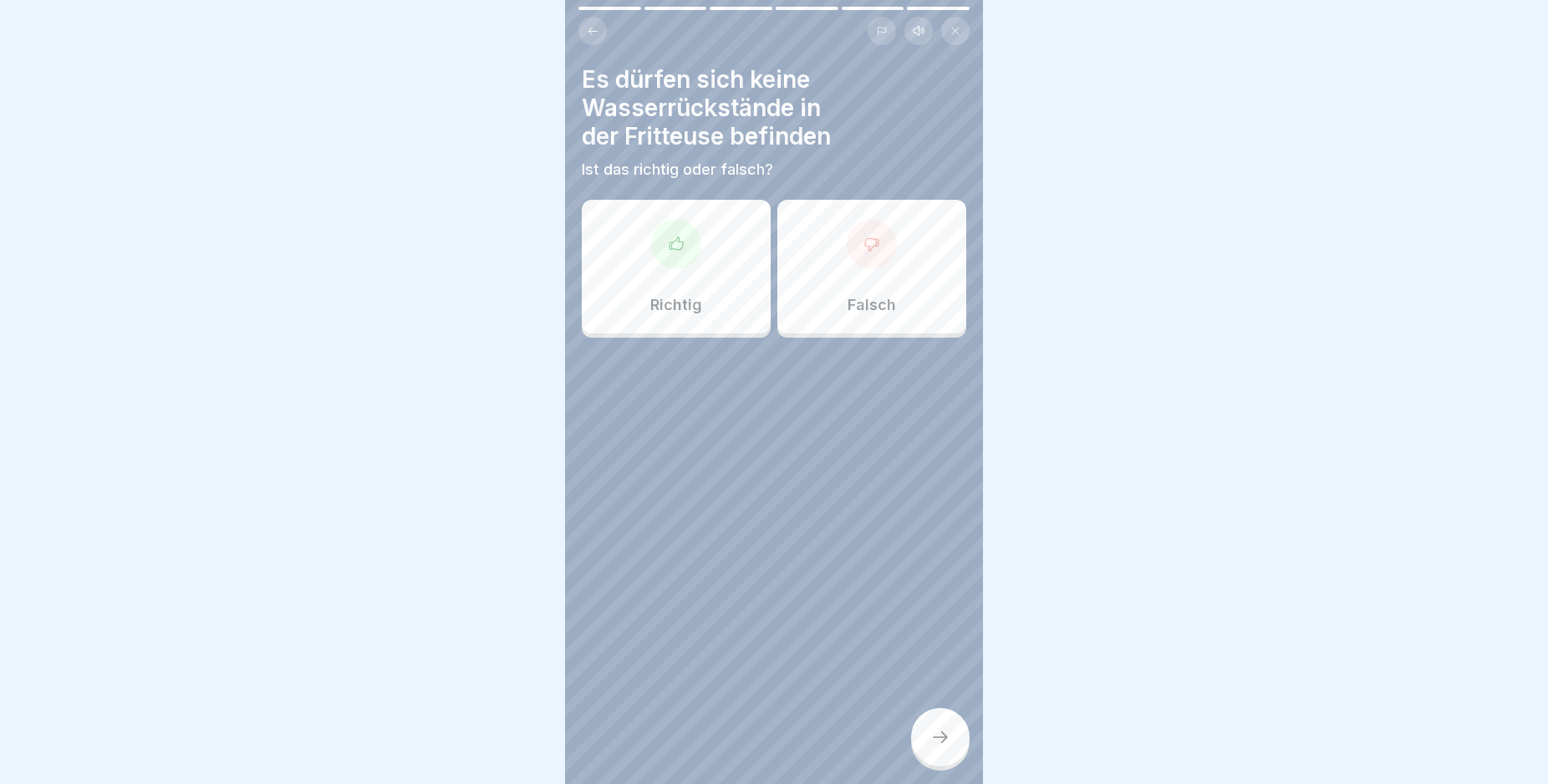
click at [671, 247] on icon at bounding box center [676, 244] width 17 height 17
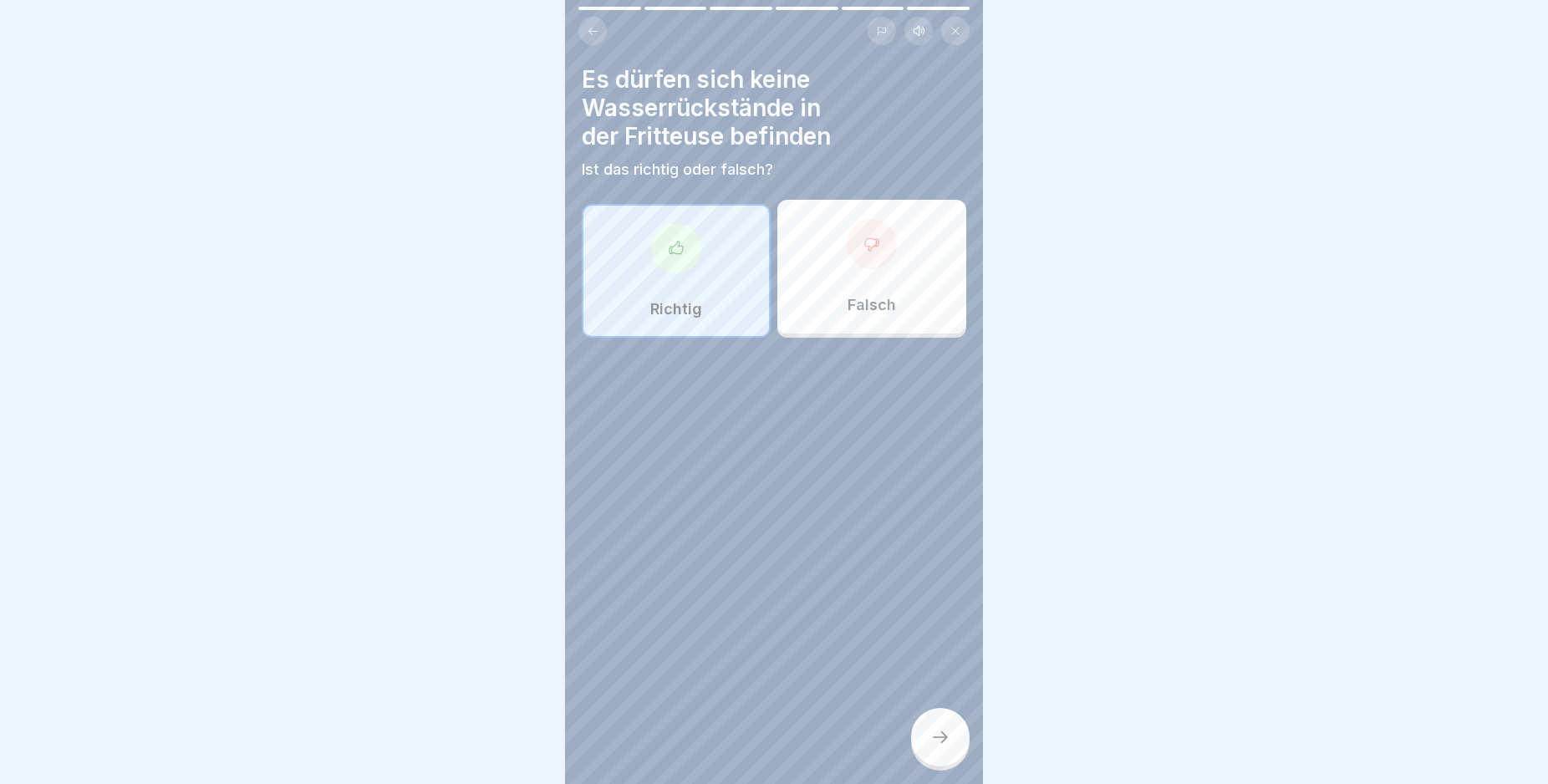
click at [943, 747] on icon at bounding box center [940, 736] width 20 height 20
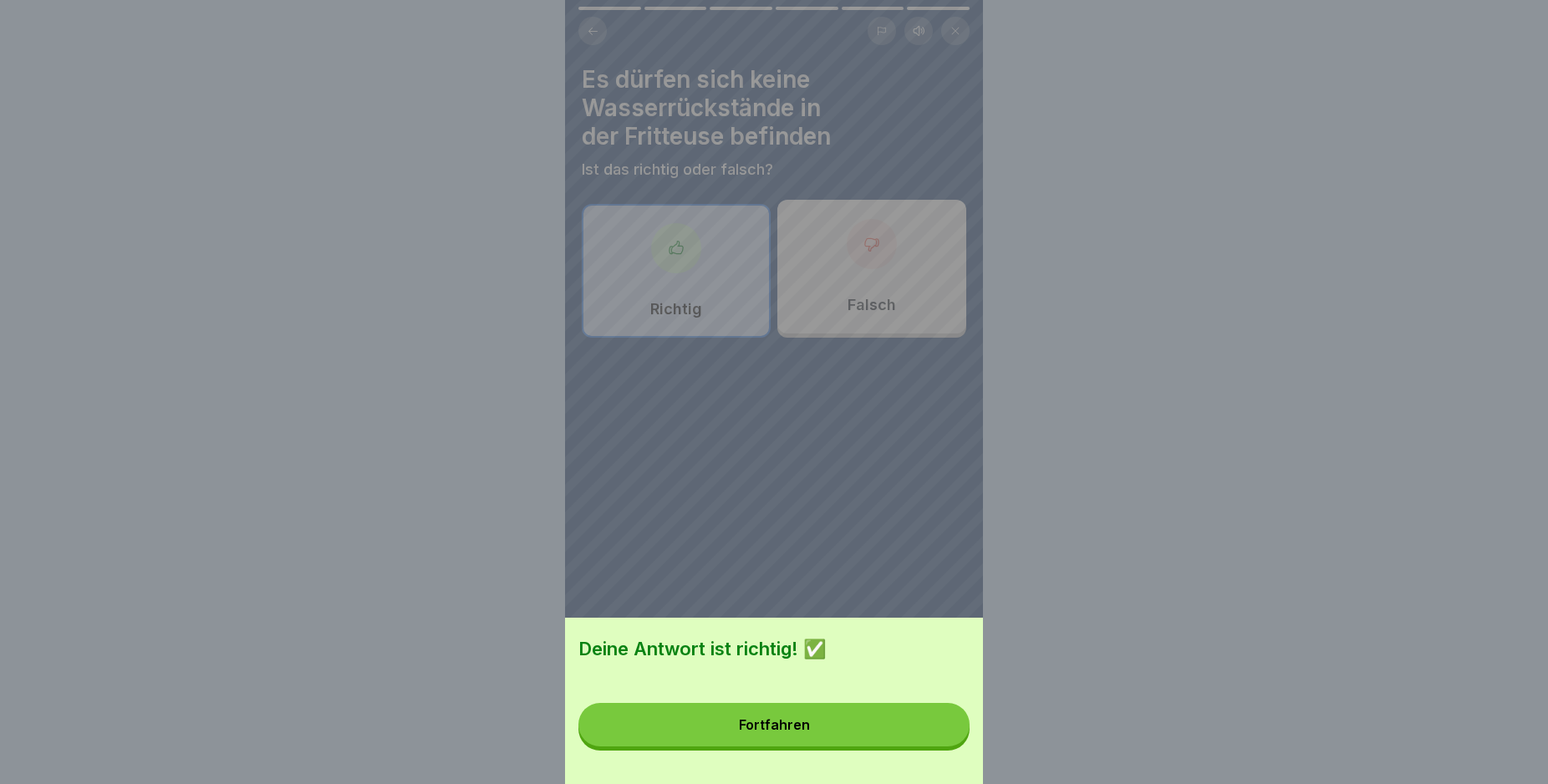
click at [933, 746] on button "Fortfahren" at bounding box center [773, 725] width 391 height 43
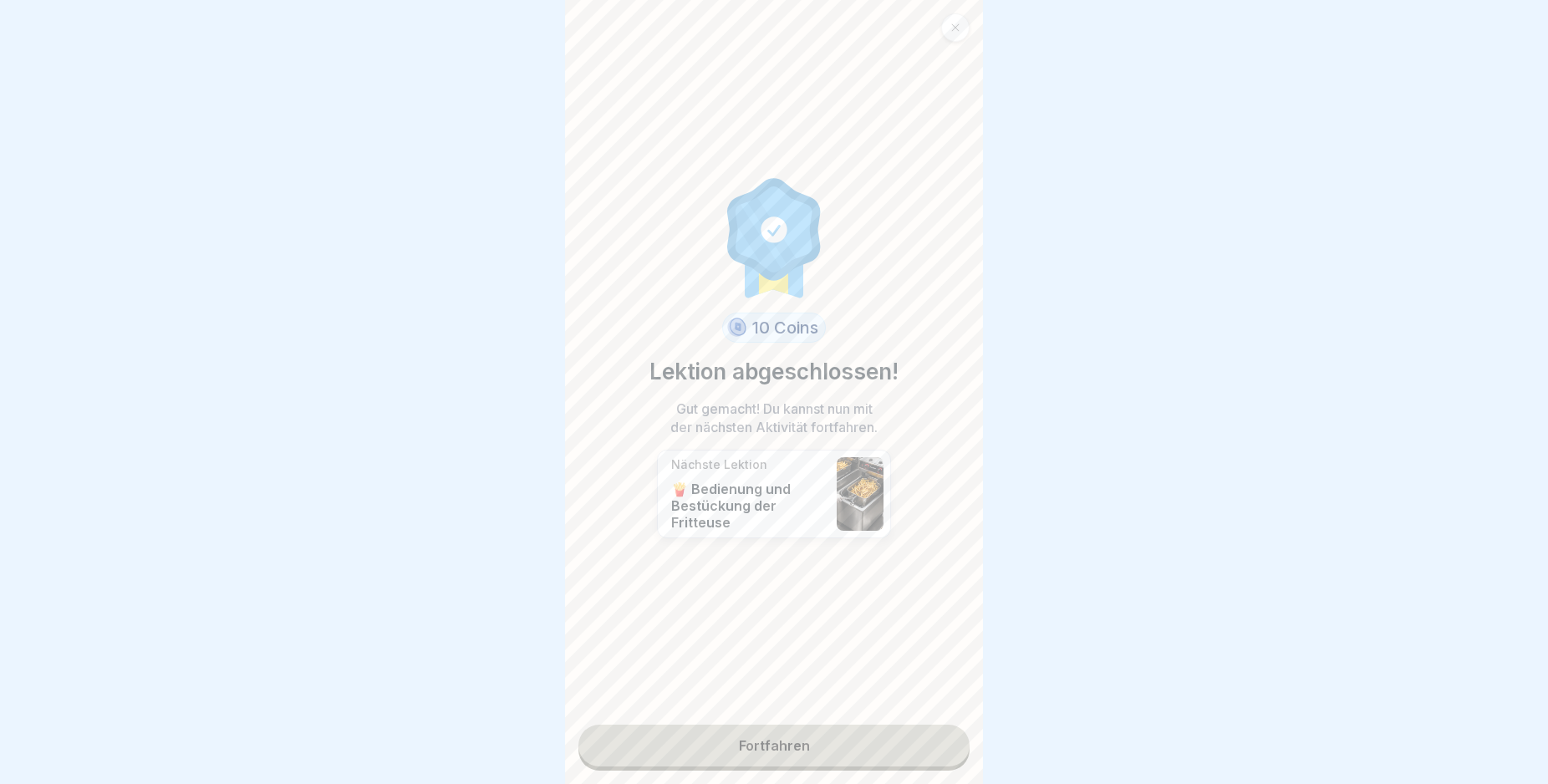
click at [920, 755] on link "Fortfahren" at bounding box center [773, 745] width 391 height 41
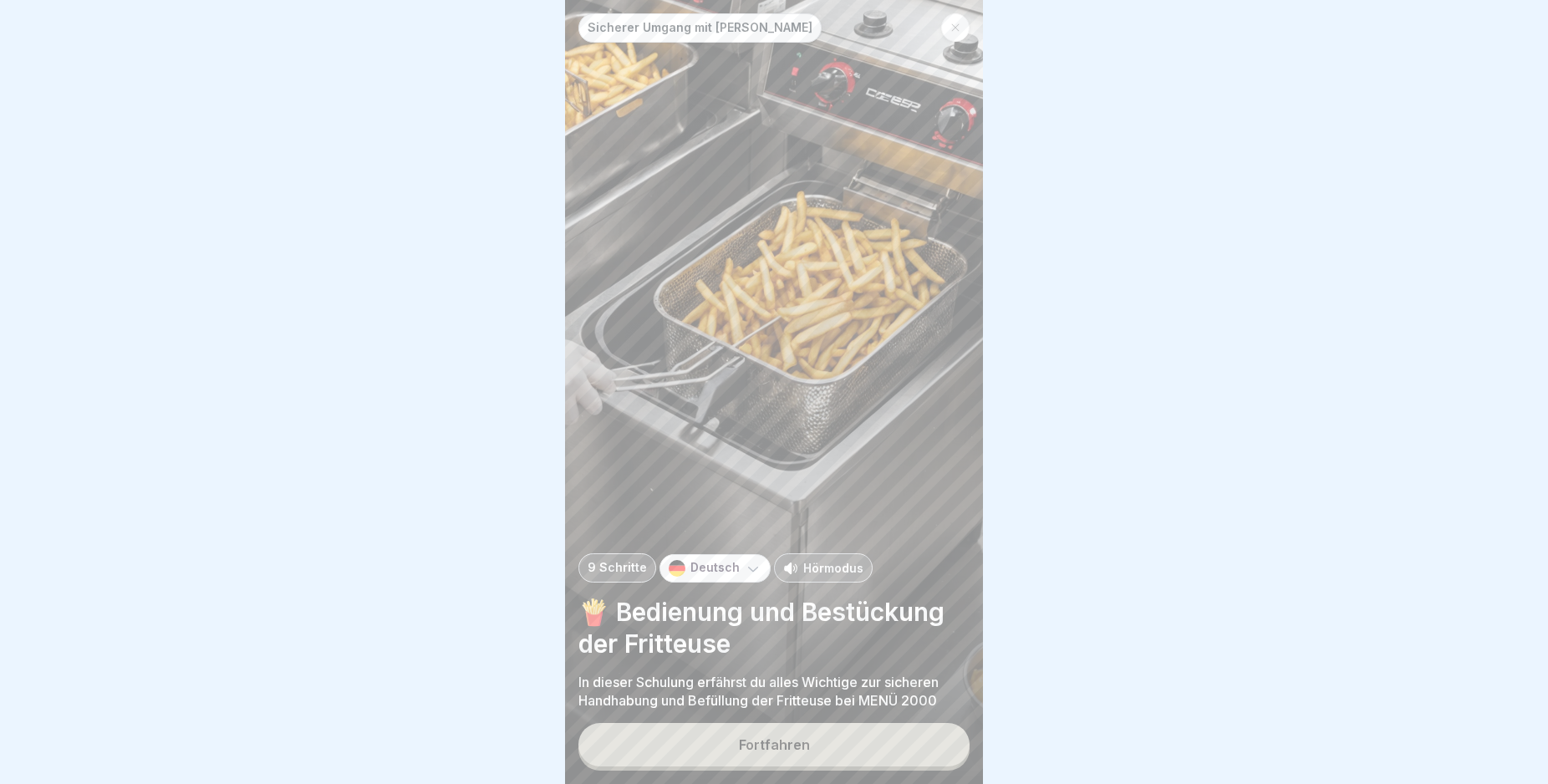
click at [814, 757] on button "Fortfahren" at bounding box center [773, 744] width 391 height 43
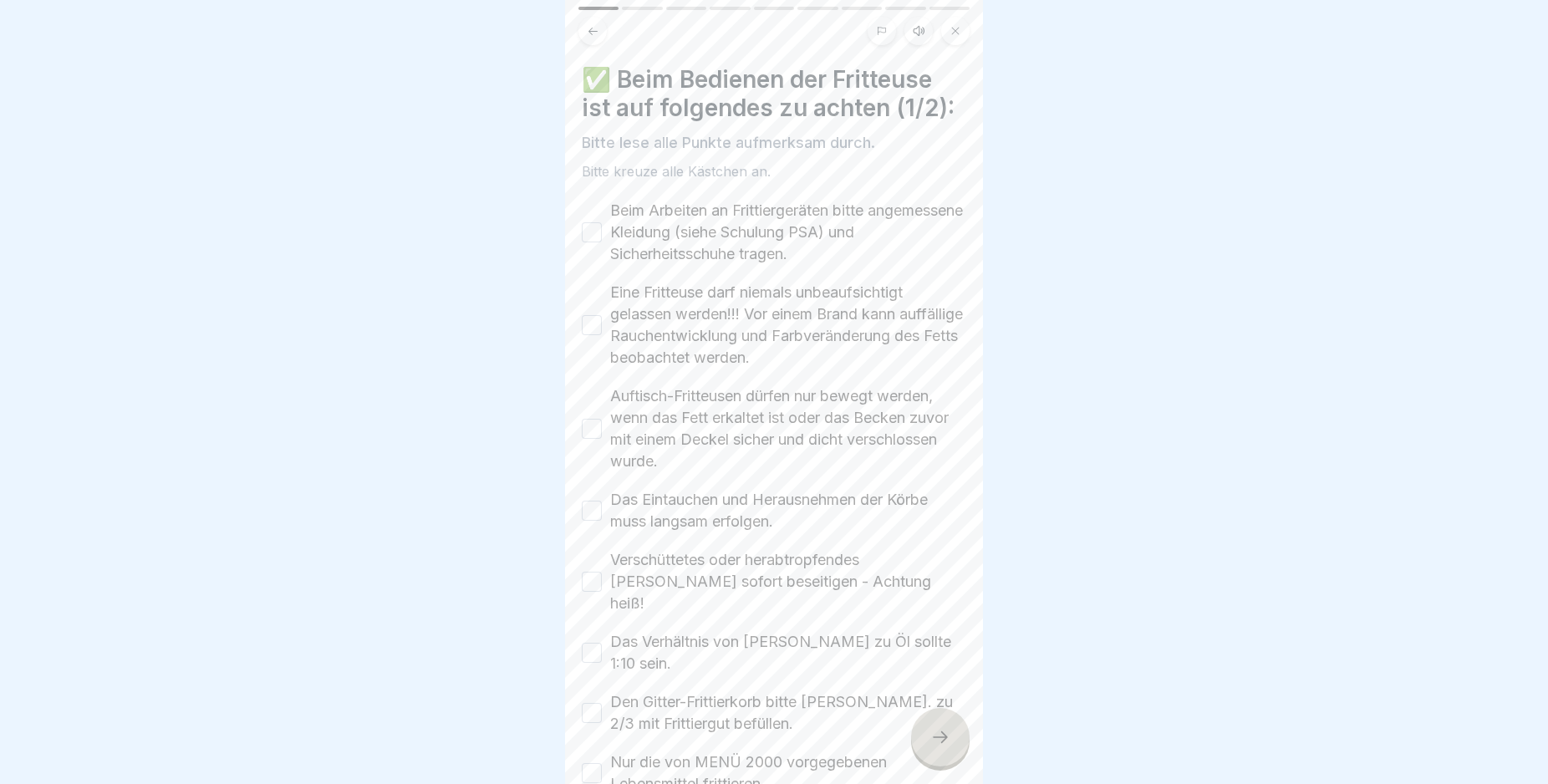
click at [596, 228] on button "Beim Arbeiten an Frittiergeräten bitte angemessene Kleidung (siehe Schulung PSA…" at bounding box center [591, 232] width 20 height 20
click at [590, 323] on button "Eine Fritteuse darf niemals unbeaufsichtigt gelassen werden!!! Vor einem Brand …" at bounding box center [591, 325] width 20 height 20
click at [592, 426] on button "Auftisch-Fritteusen dürfen nur bewegt werden, wenn das Fett erkaltet ist oder d…" at bounding box center [591, 428] width 20 height 20
click at [591, 513] on button "Das Eintauchen und Herausnehmen der Körbe muss langsam erfolgen." at bounding box center [591, 510] width 20 height 20
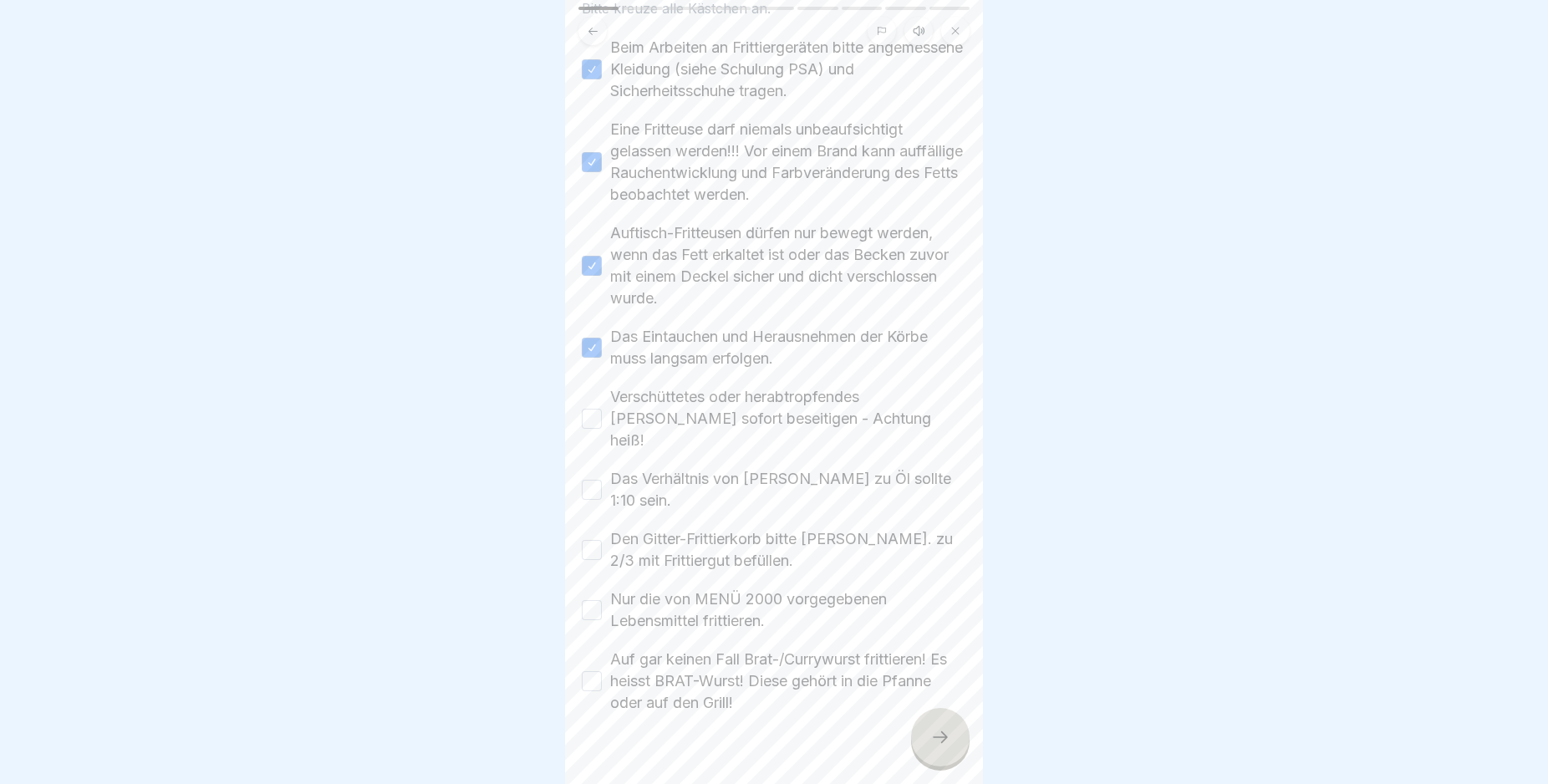
scroll to position [171, 0]
click at [588, 403] on button "Verschüttetes oder herabtropfendes [PERSON_NAME] sofort beseitigen - Achtung he…" at bounding box center [591, 409] width 20 height 20
click at [592, 472] on button "Das Verhältnis von [PERSON_NAME] zu Öl sollte 1:10 sein." at bounding box center [591, 481] width 20 height 20
click at [590, 532] on button "Den Gitter-Frittierkorb bitte [PERSON_NAME]. zu 2/3 mit Frittiergut befüllen." at bounding box center [591, 541] width 20 height 20
click at [592, 592] on button "Nur die von MENÜ 2000 vorgegebenen Lebensmittel frittieren." at bounding box center [591, 601] width 20 height 20
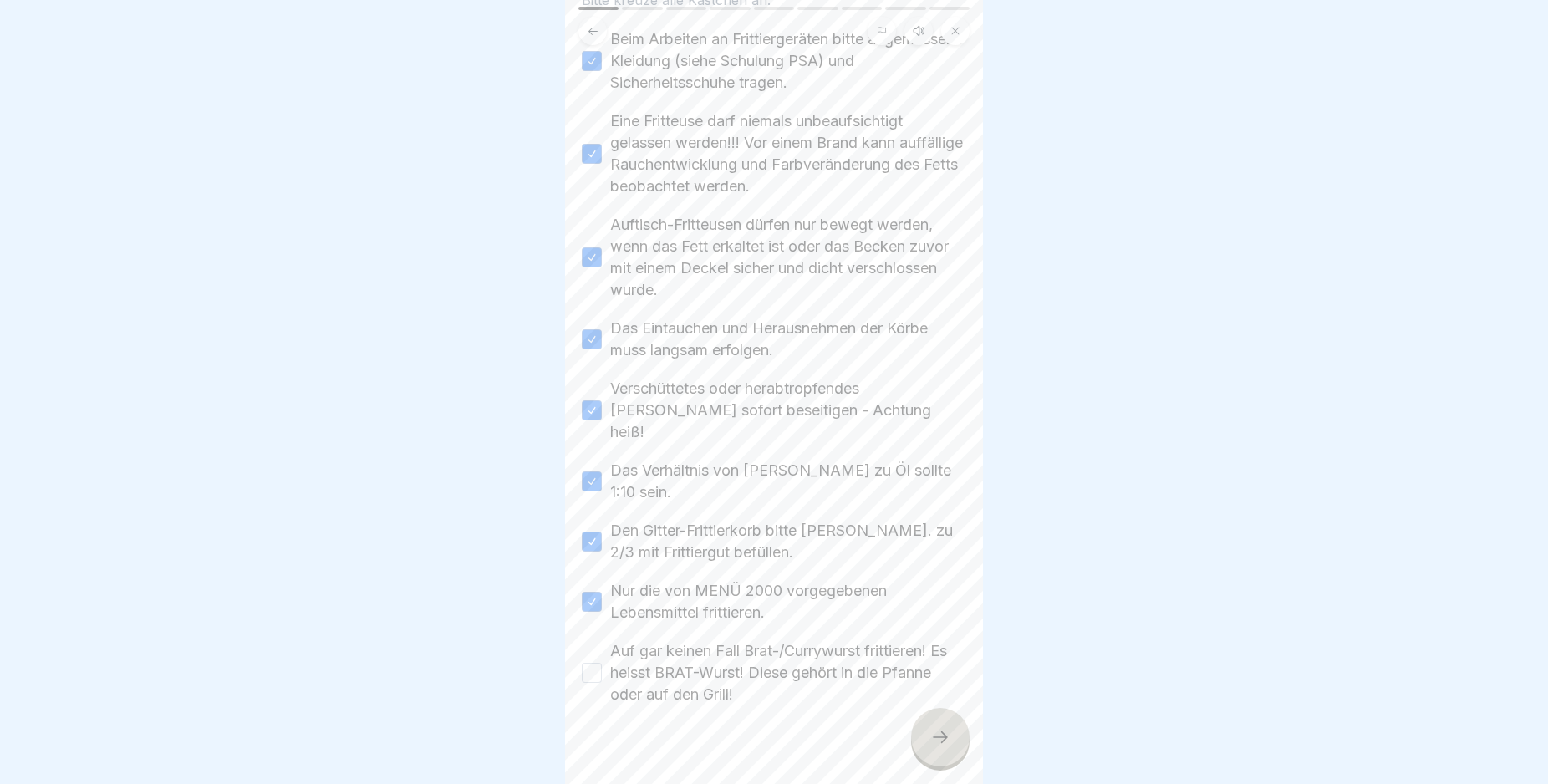
click at [592, 663] on button "Auf gar keinen Fall Brat-/Currywurst frittieren! Es heisst BRAT-Wurst! Diese ge…" at bounding box center [591, 672] width 20 height 20
click at [943, 747] on icon at bounding box center [940, 736] width 20 height 20
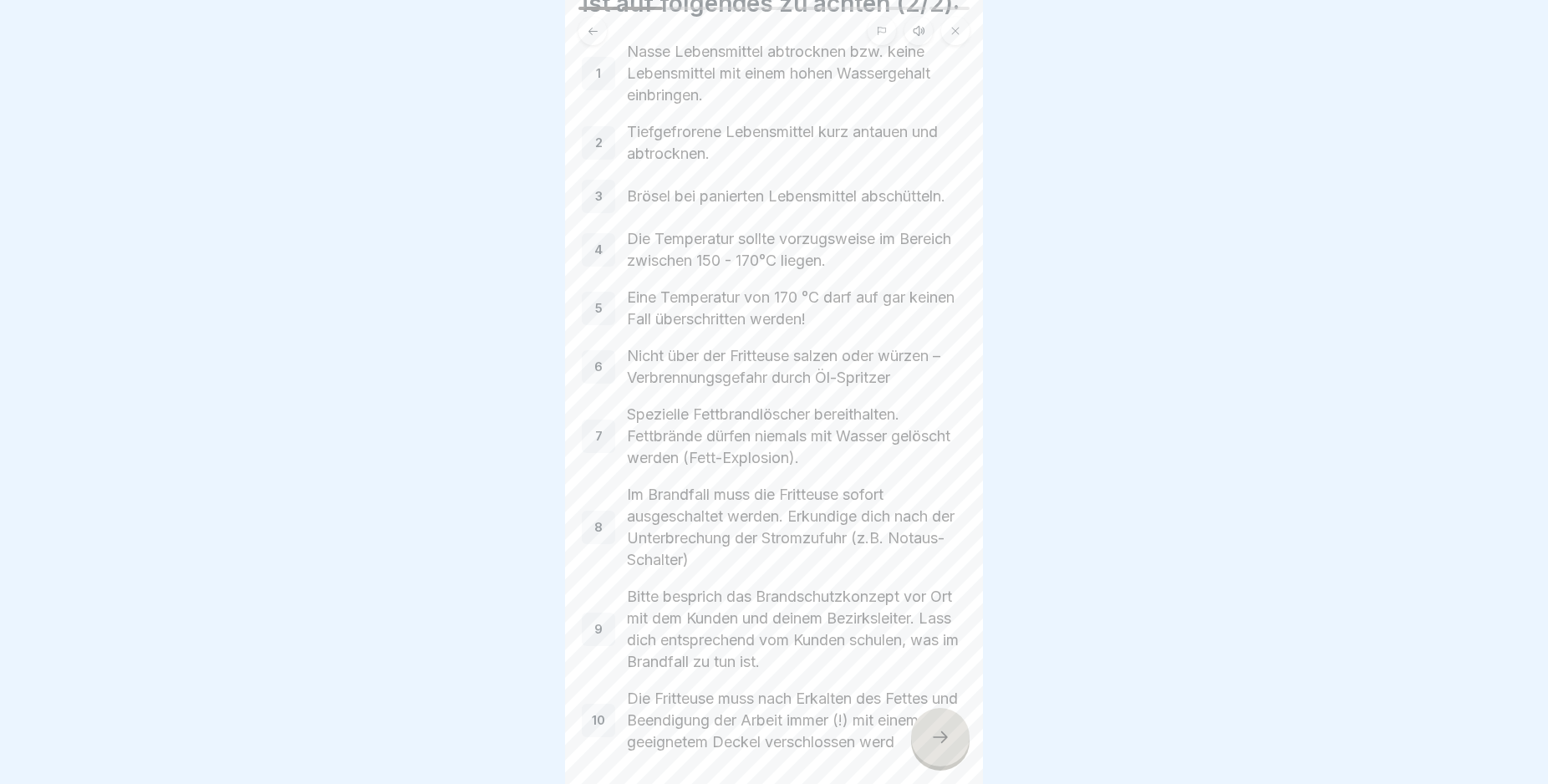
scroll to position [200, 0]
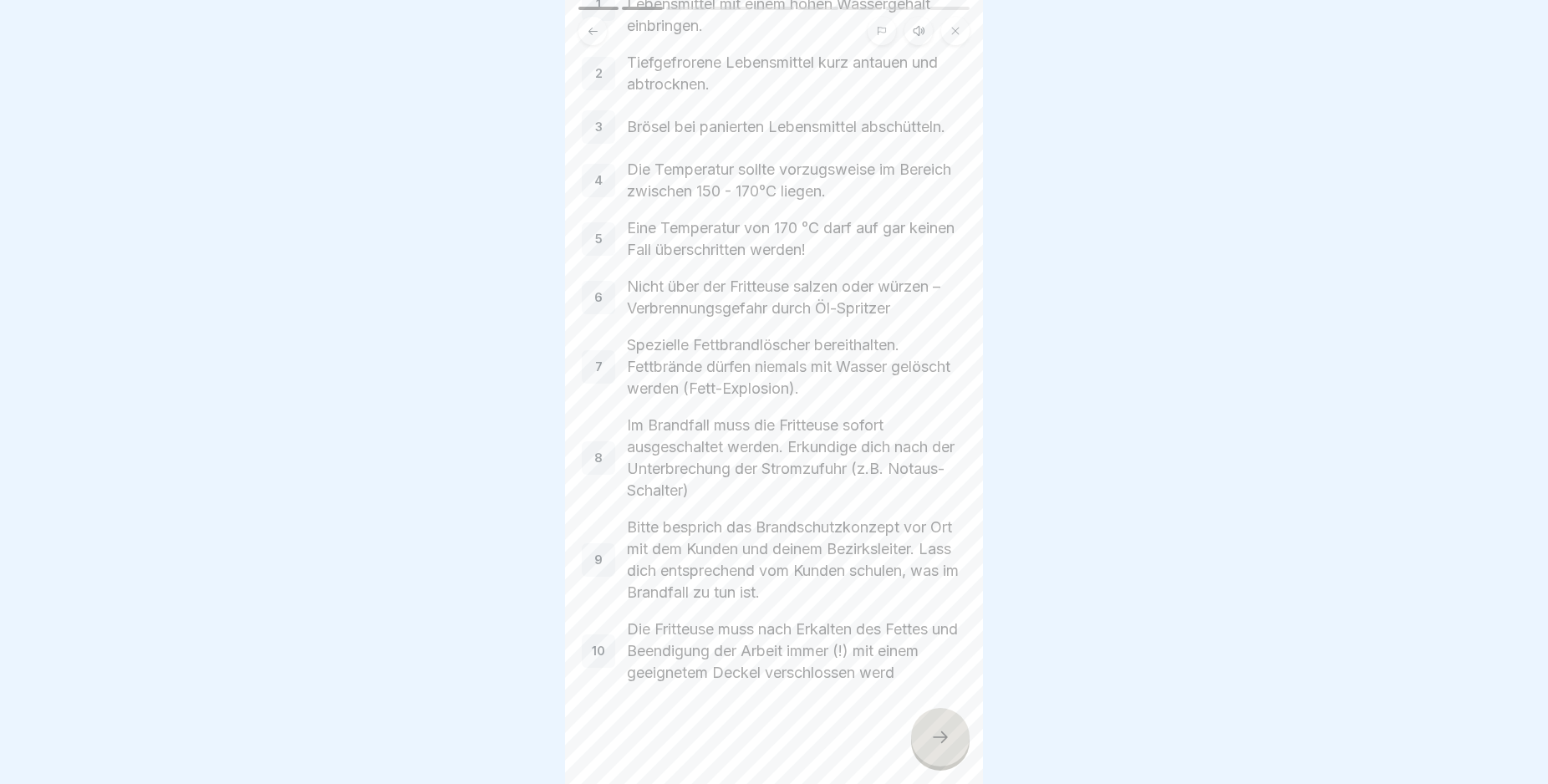
click at [935, 747] on icon at bounding box center [940, 736] width 20 height 20
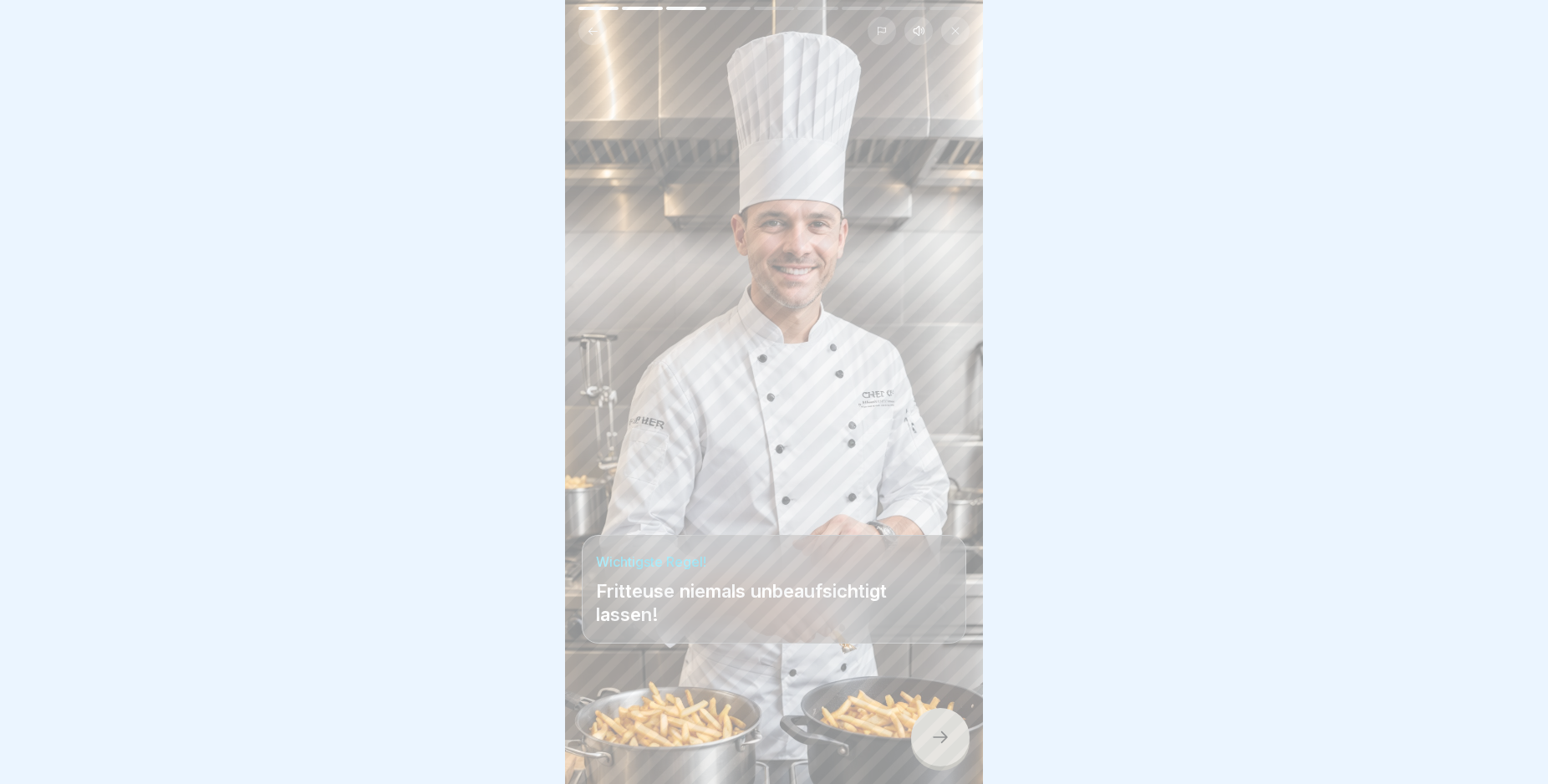
click at [938, 745] on icon at bounding box center [940, 736] width 20 height 20
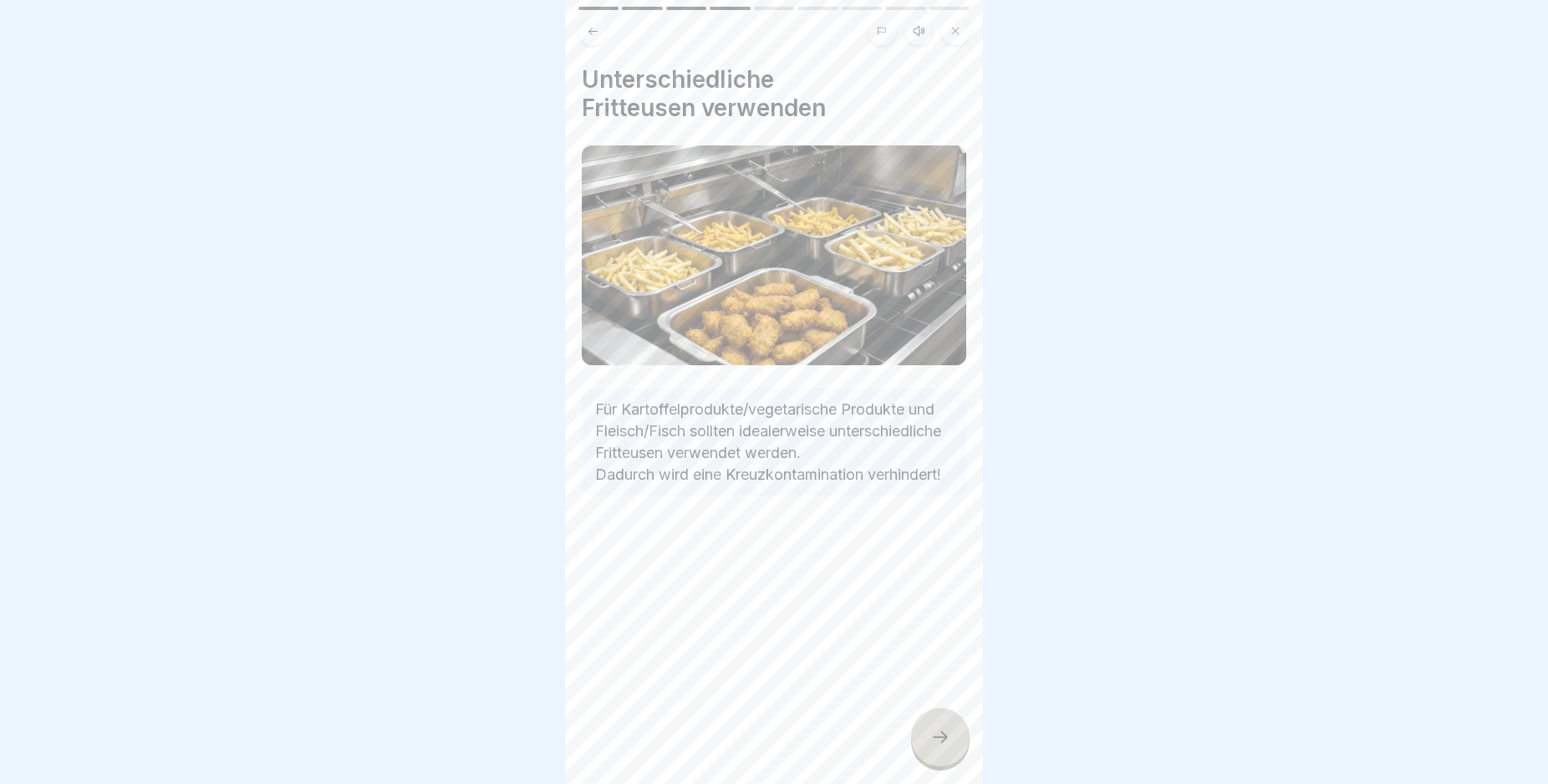
click at [938, 745] on icon at bounding box center [940, 736] width 20 height 20
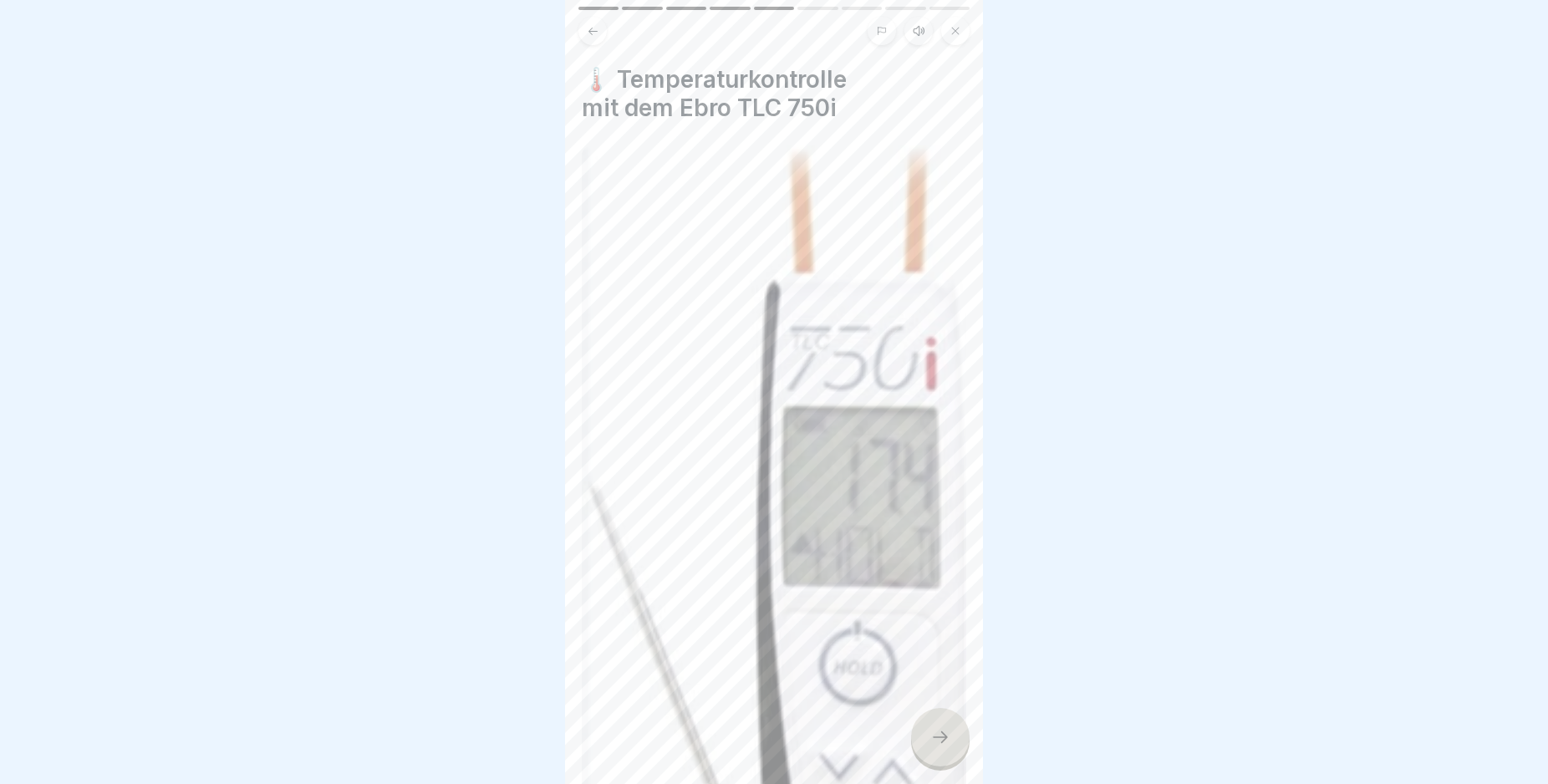
click at [938, 745] on icon at bounding box center [940, 736] width 20 height 20
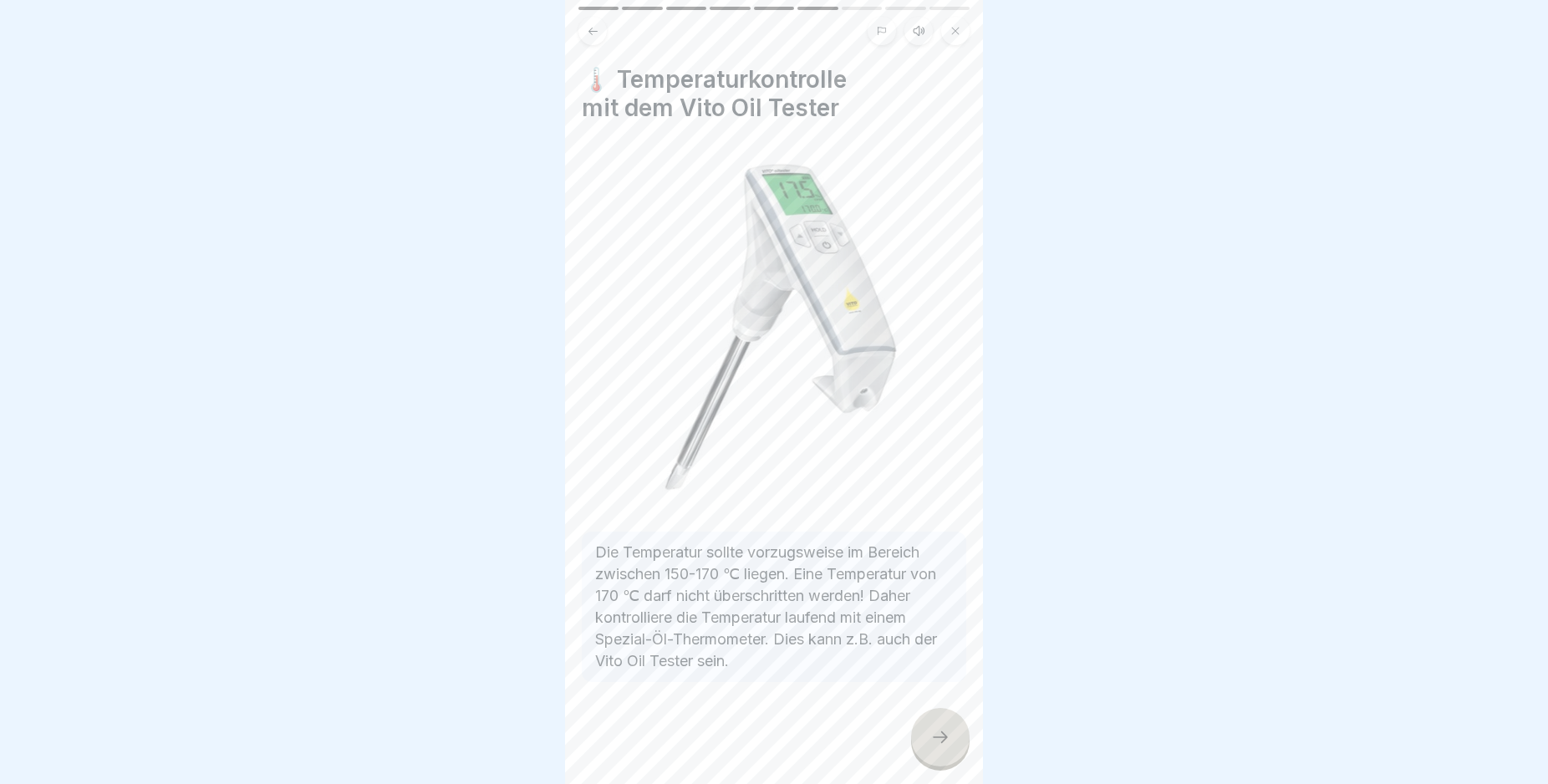
click at [592, 31] on icon at bounding box center [593, 30] width 9 height 8
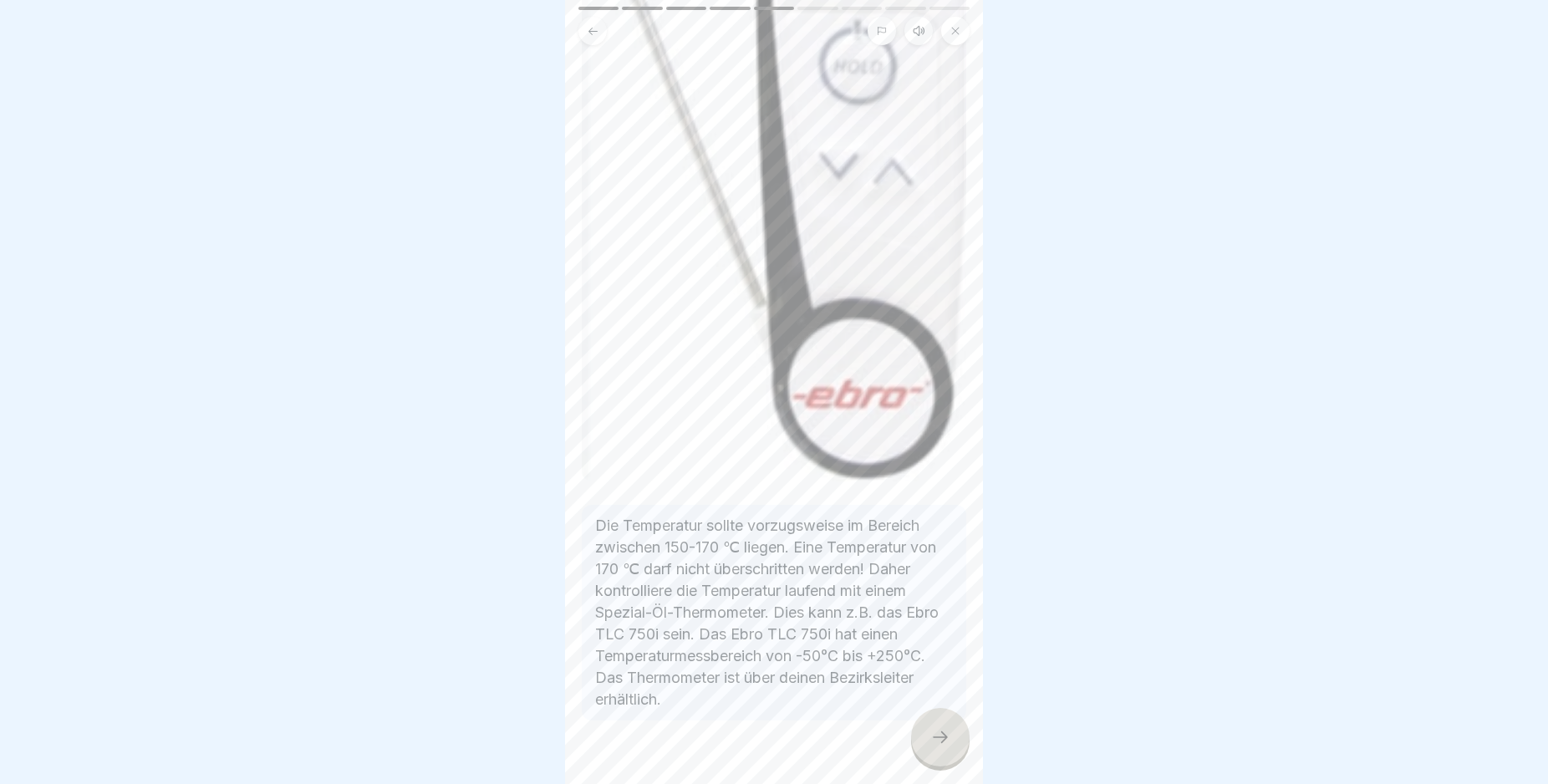
scroll to position [603, 0]
click at [955, 751] on div at bounding box center [941, 737] width 58 height 58
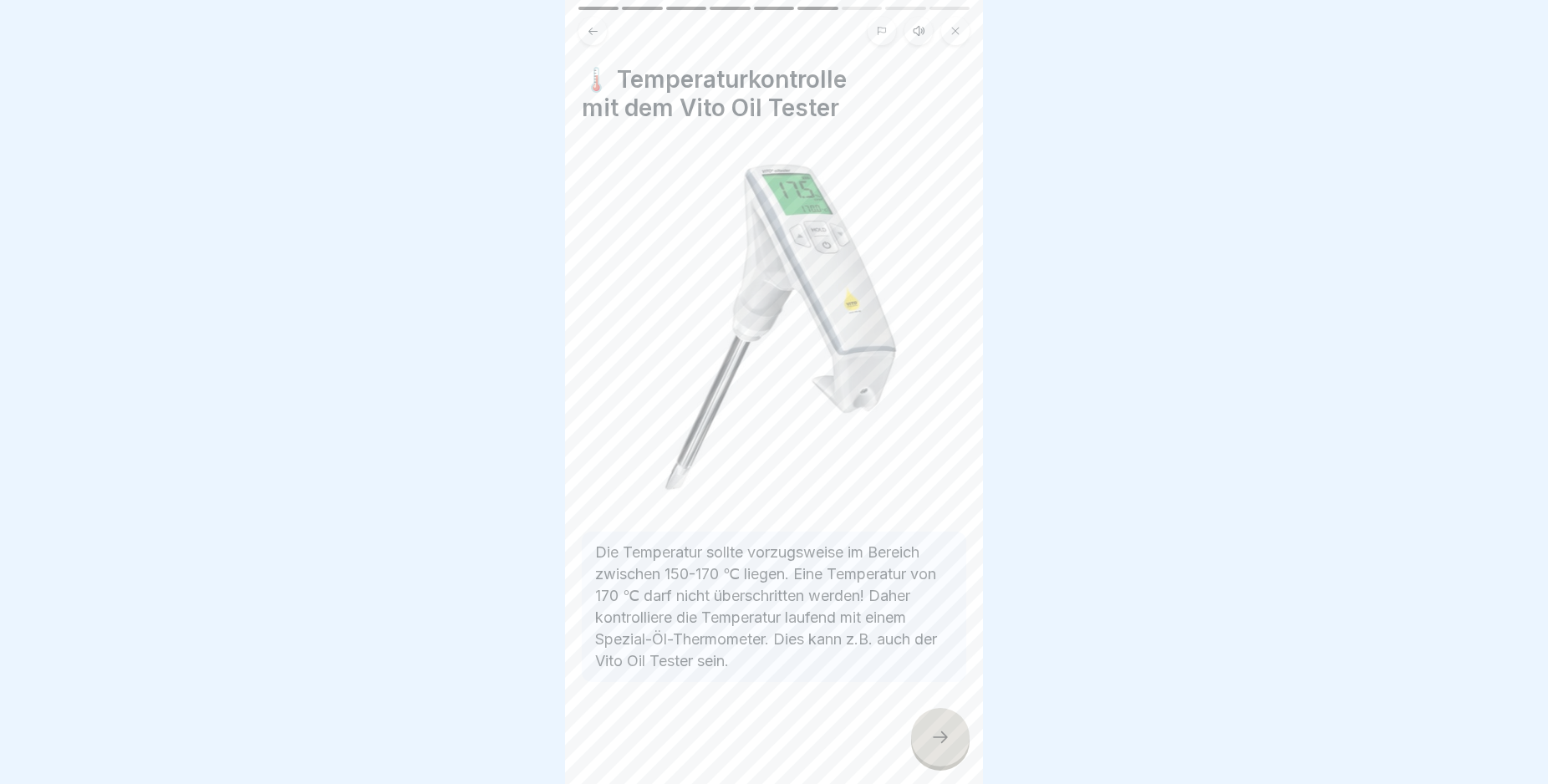
click at [932, 747] on icon at bounding box center [940, 736] width 20 height 20
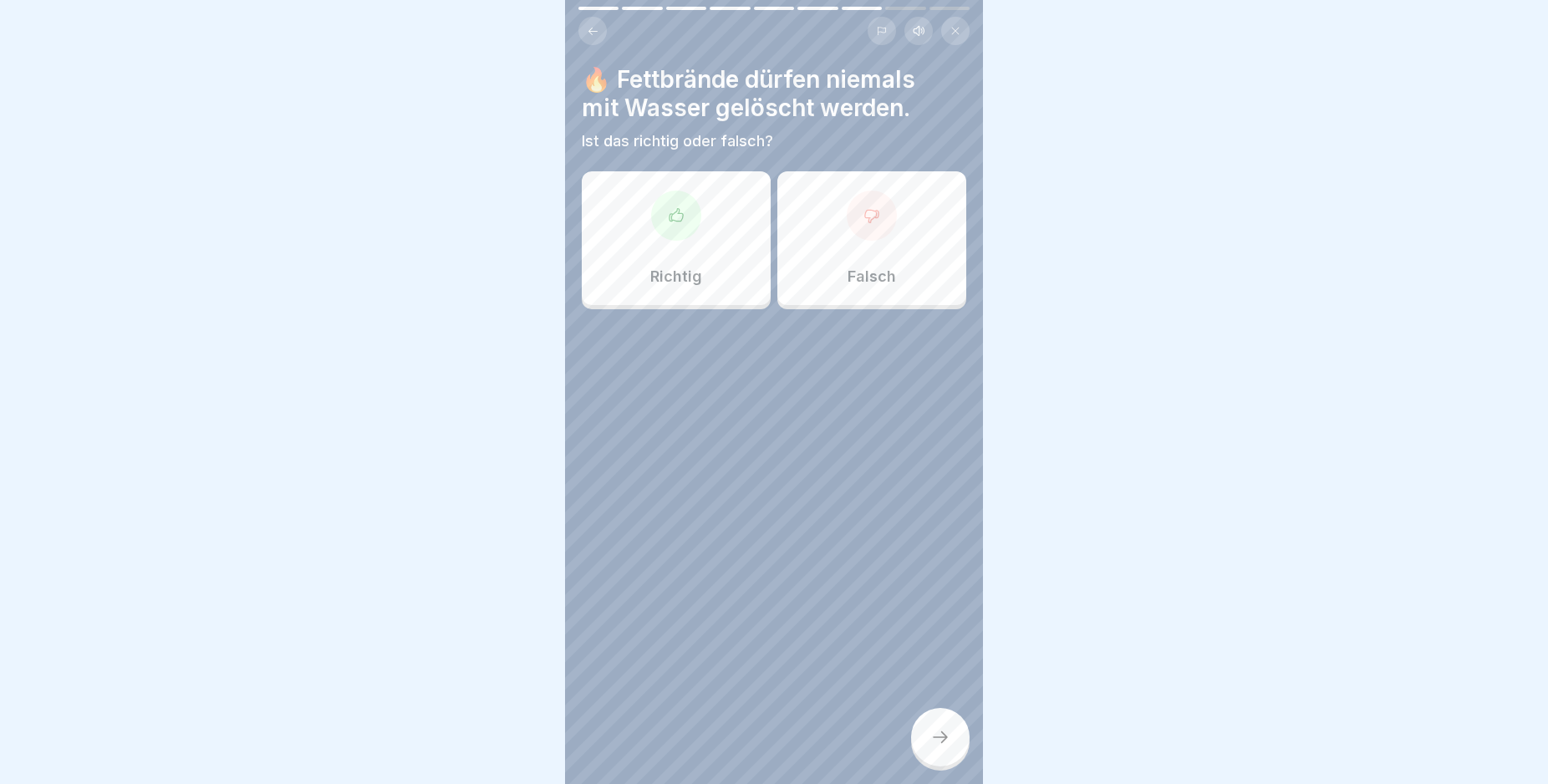
click at [677, 218] on icon at bounding box center [676, 216] width 17 height 17
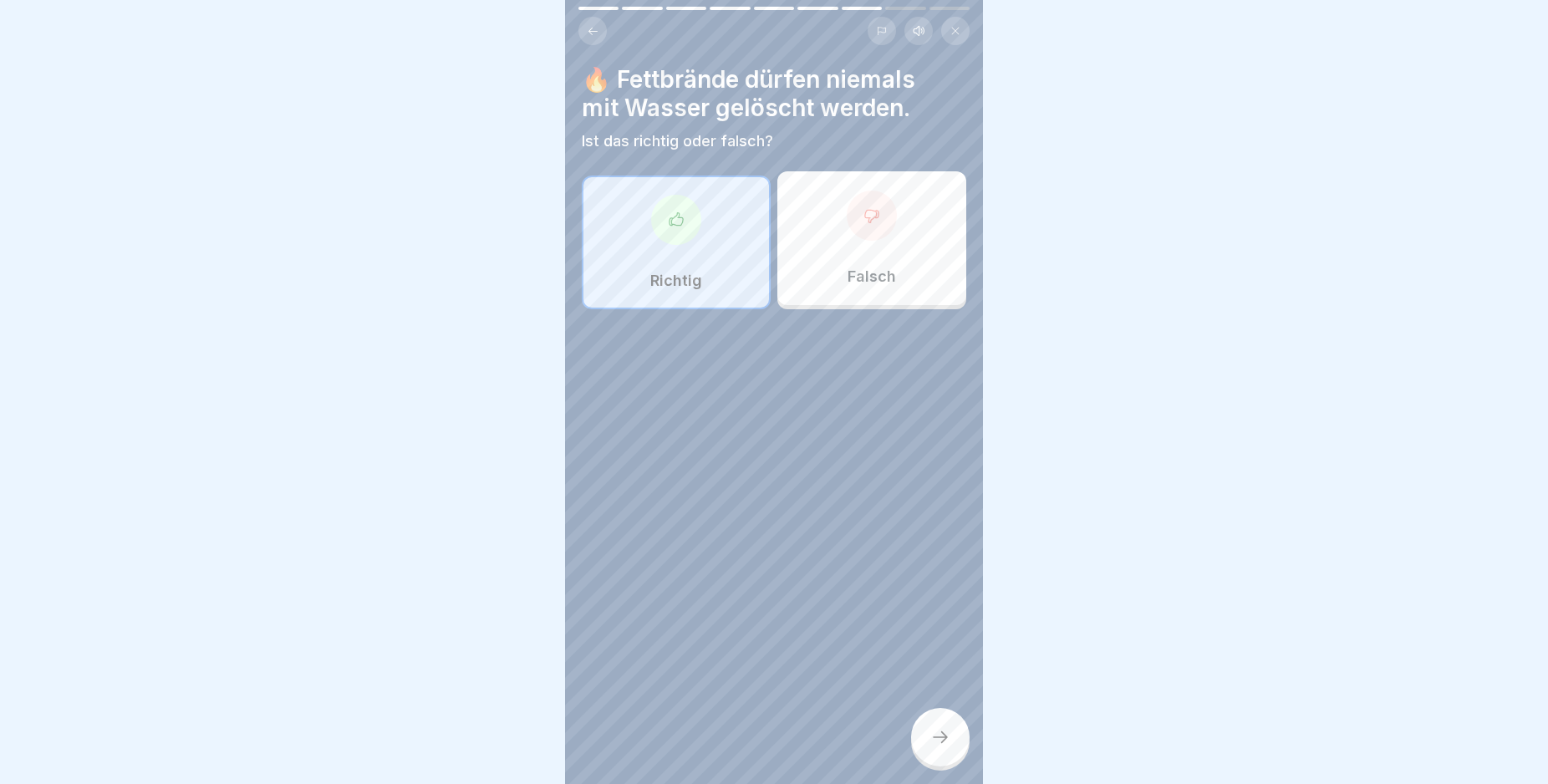
click at [939, 742] on div at bounding box center [941, 737] width 58 height 58
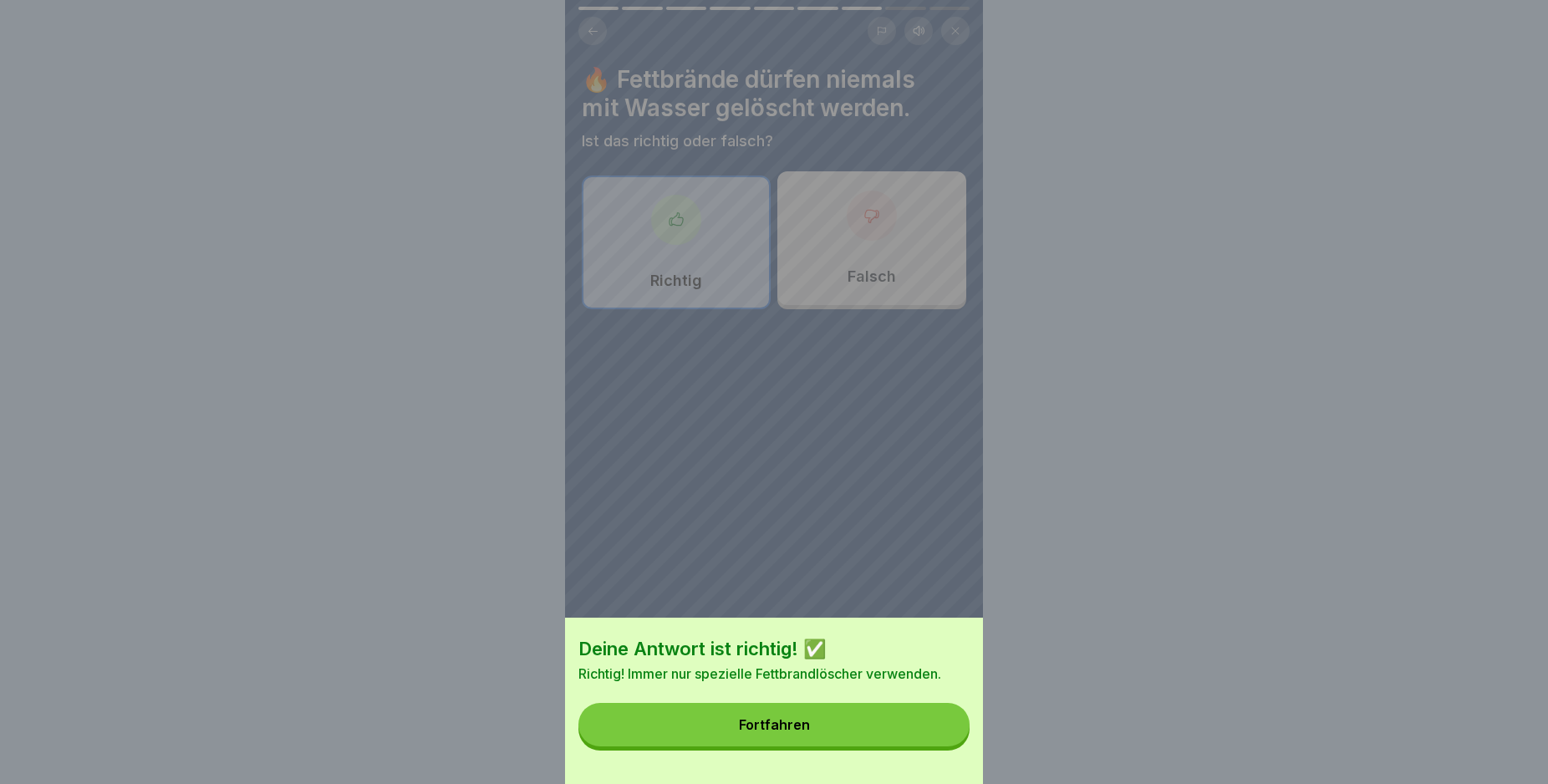
click at [934, 734] on button "Fortfahren" at bounding box center [773, 725] width 391 height 43
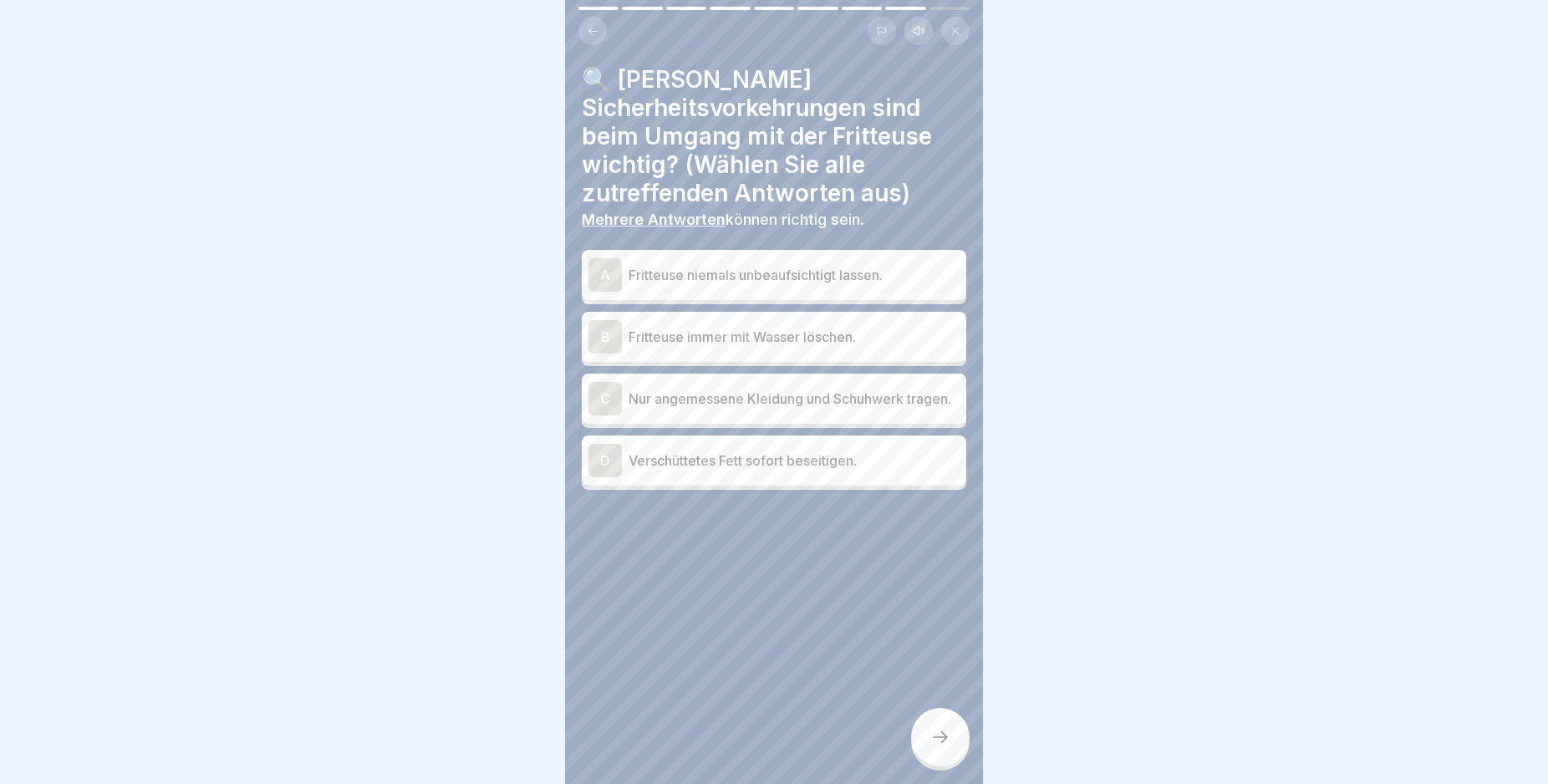
click at [605, 278] on div "A" at bounding box center [605, 275] width 34 height 34
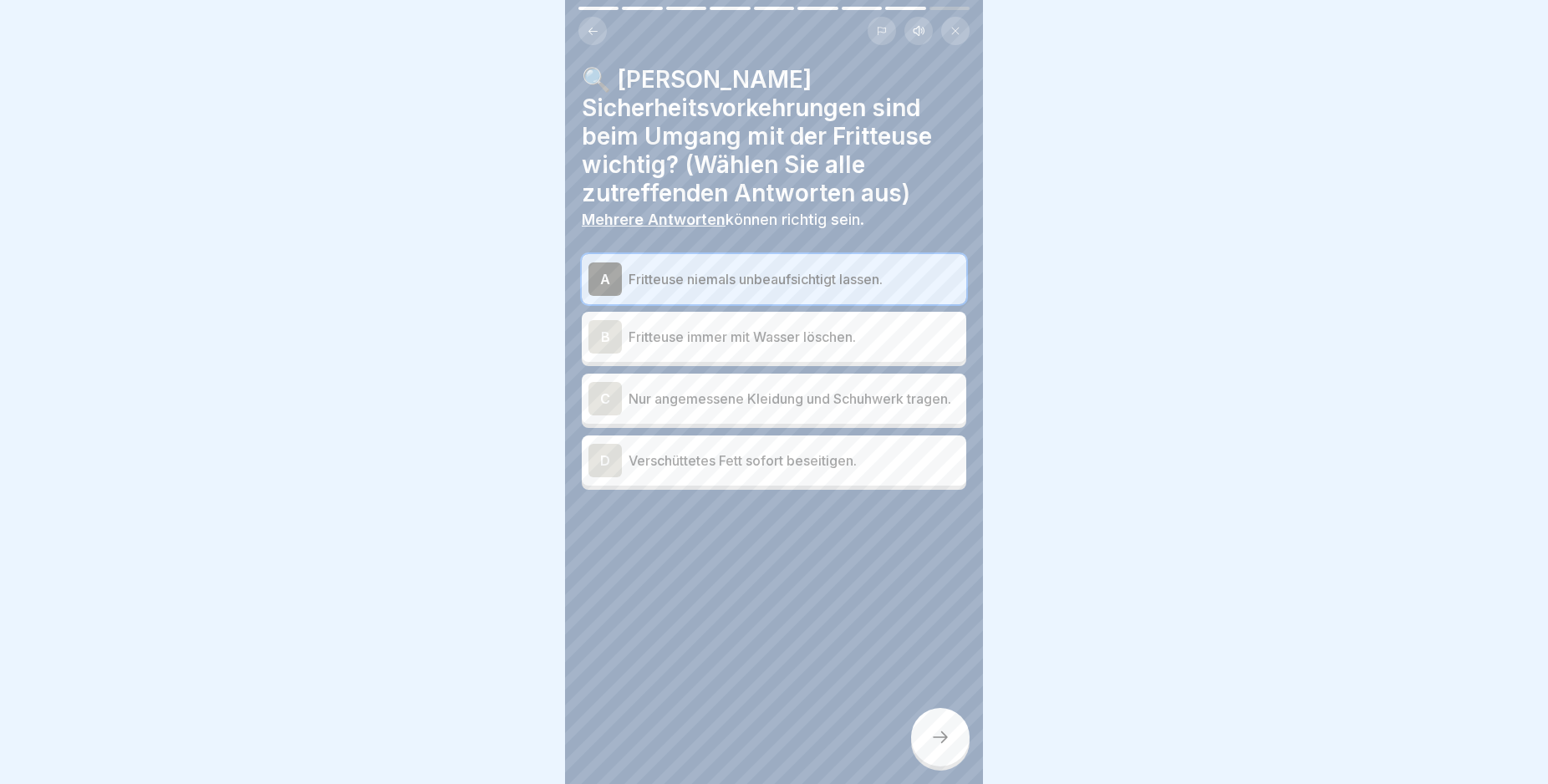
click at [604, 406] on div "C" at bounding box center [605, 399] width 34 height 34
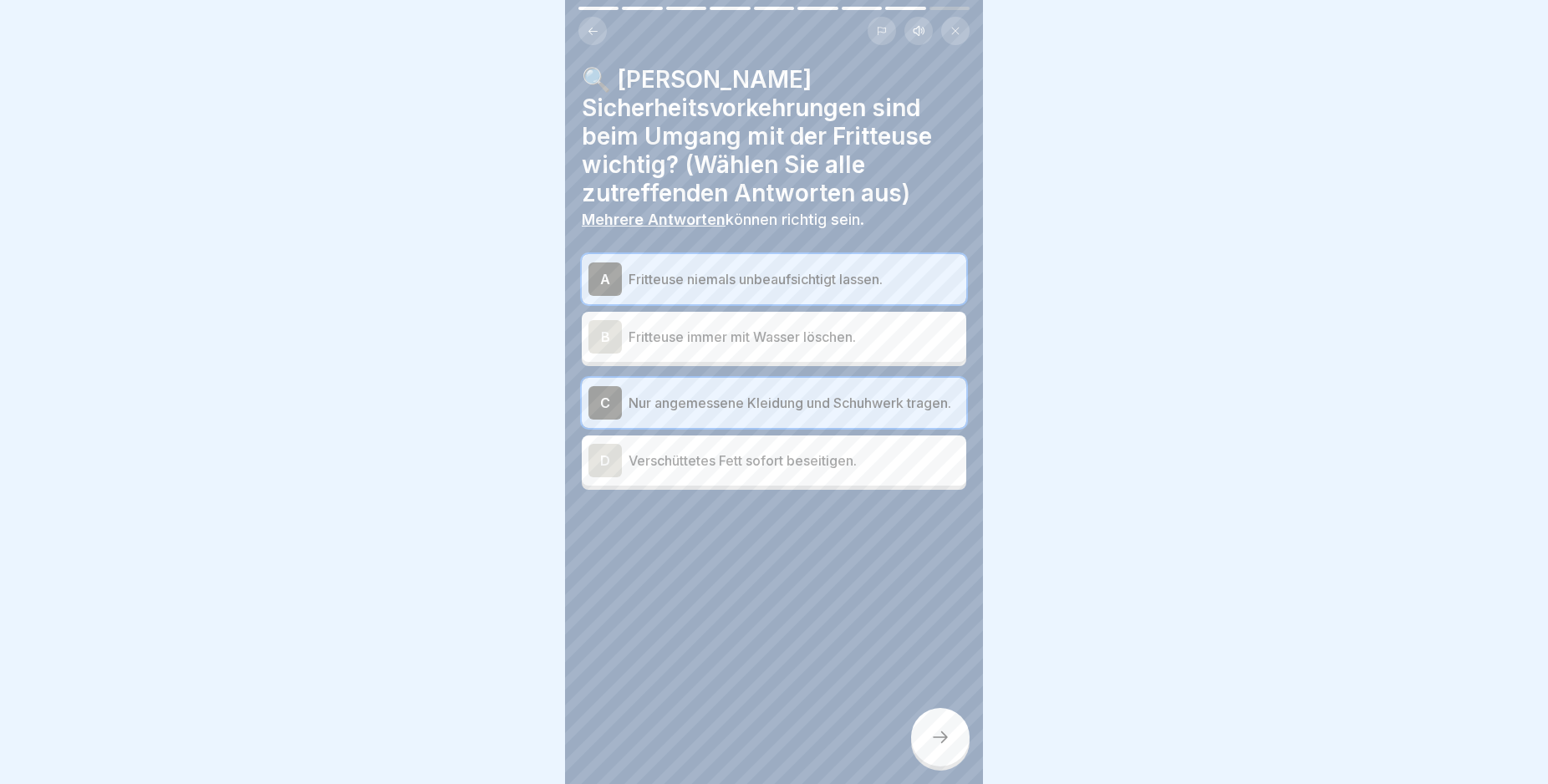
click at [600, 465] on div "D" at bounding box center [605, 460] width 34 height 34
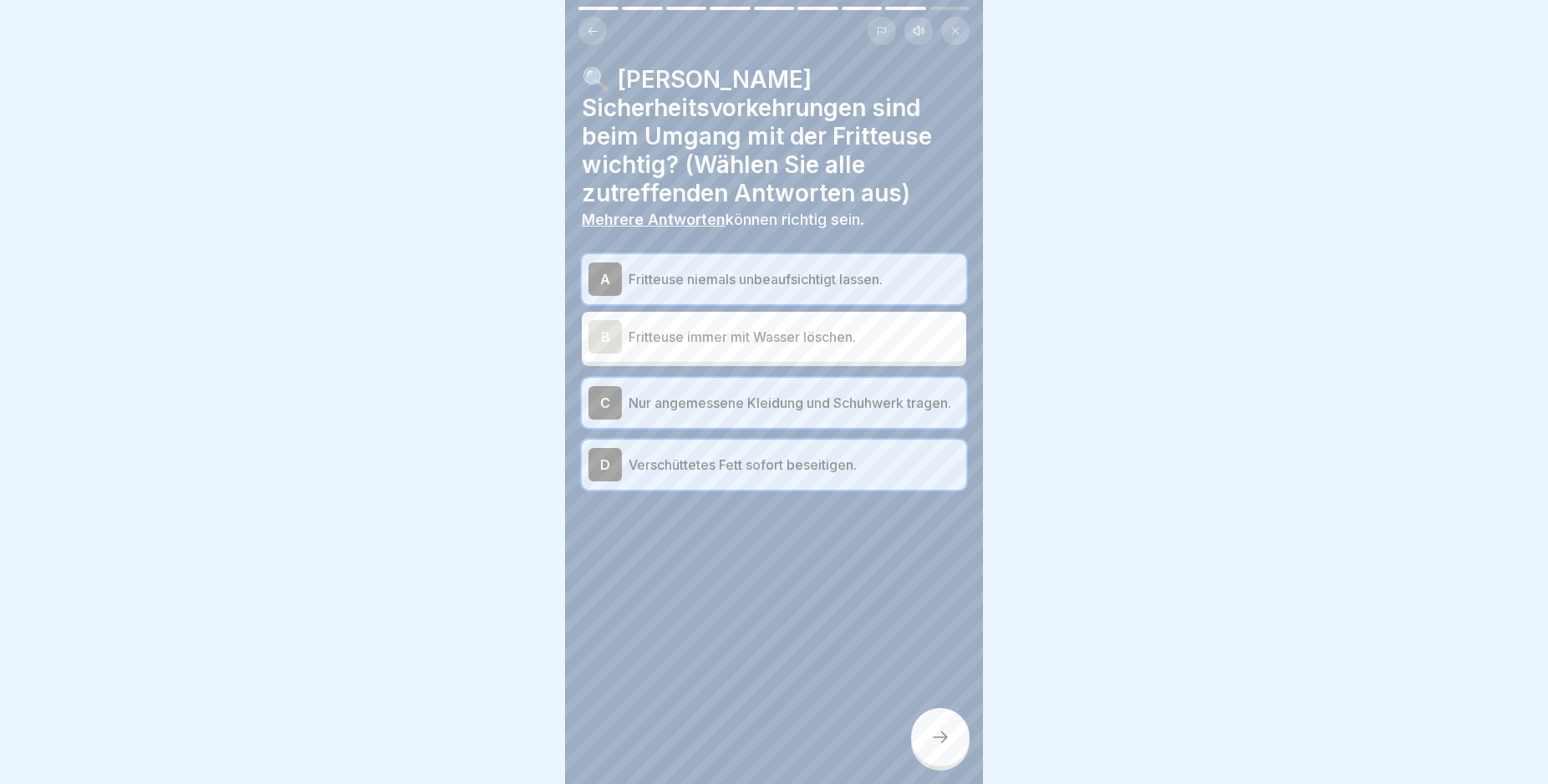
click at [939, 747] on icon at bounding box center [940, 736] width 20 height 20
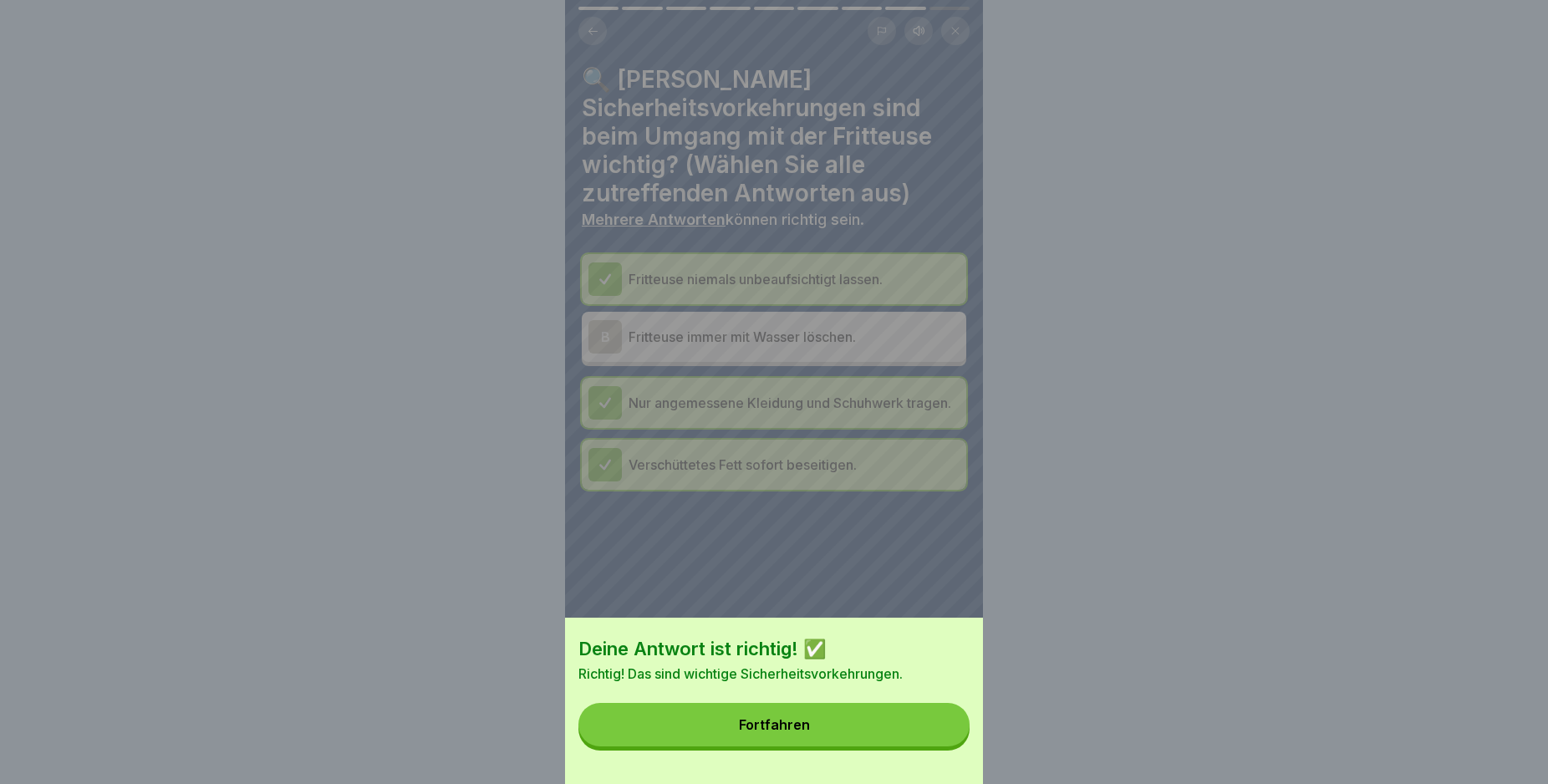
click at [939, 746] on button "Fortfahren" at bounding box center [773, 725] width 391 height 43
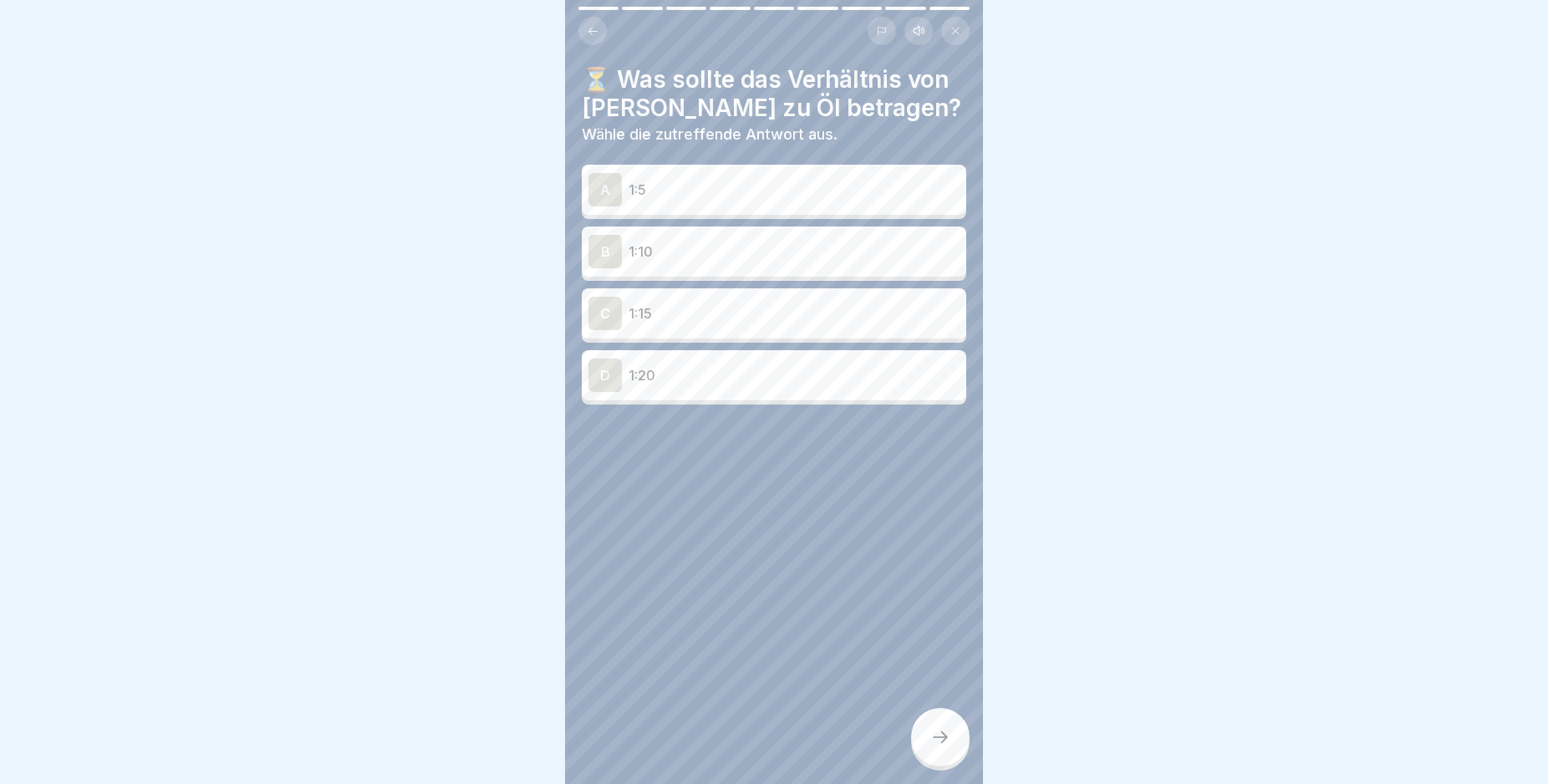
click at [599, 186] on div "A" at bounding box center [605, 190] width 34 height 34
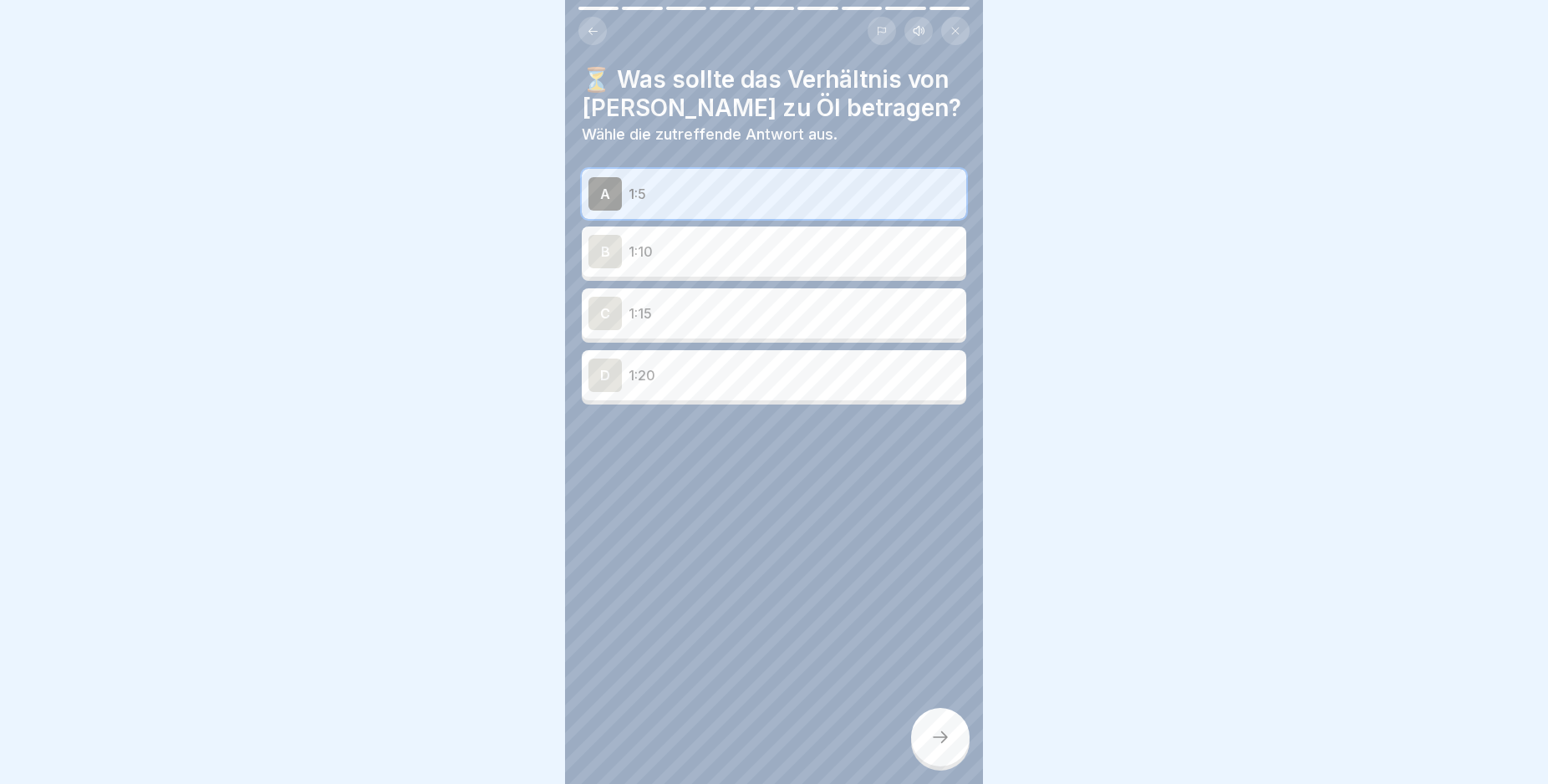
click at [948, 764] on div at bounding box center [941, 737] width 58 height 58
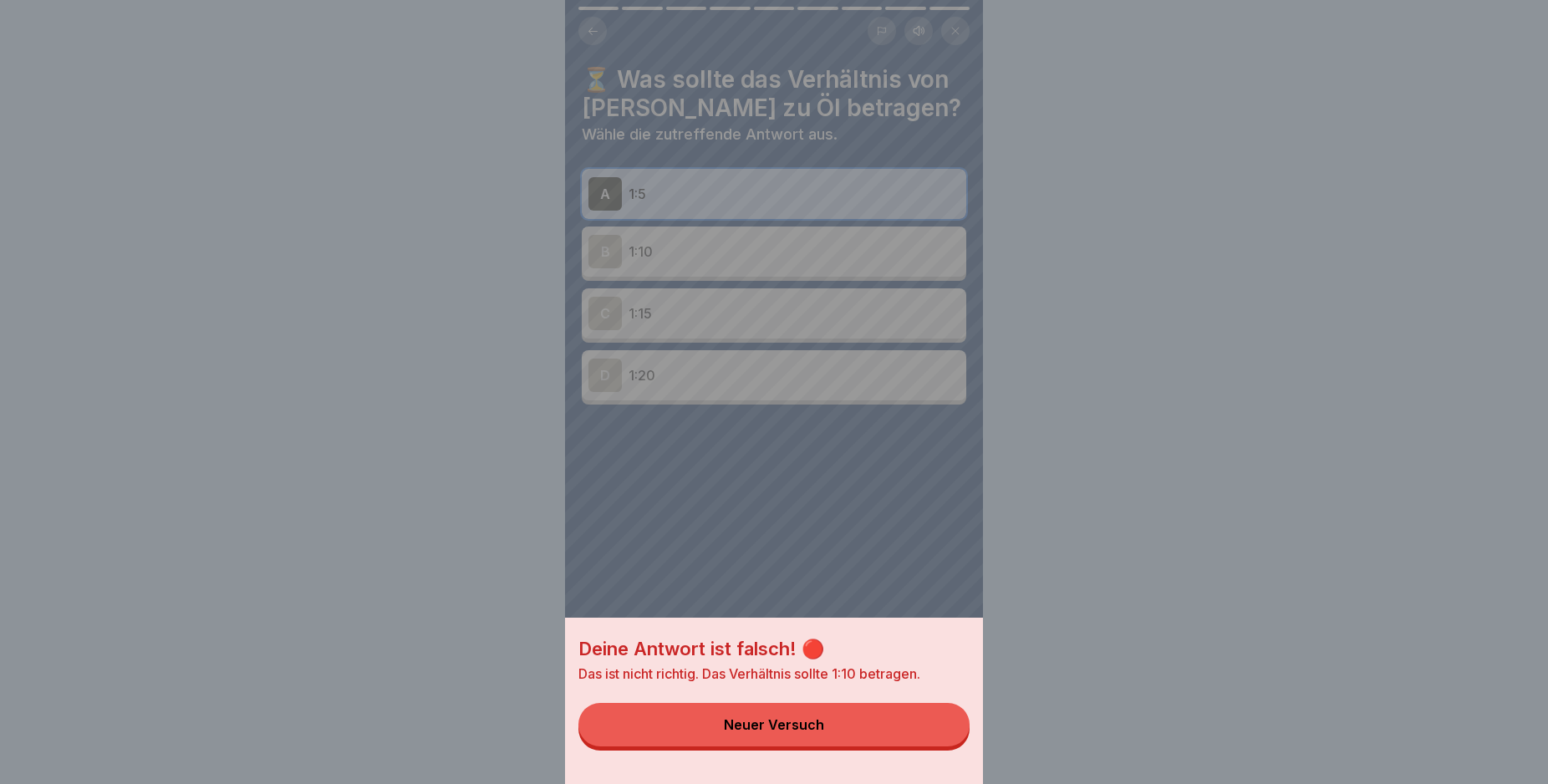
click at [948, 764] on div "Deine Antwort ist falsch! 🔴 Das ist nicht richtig. Das Verhältnis sollte 1:10 b…" at bounding box center [774, 700] width 418 height 167
click at [934, 736] on button "Neuer Versuch" at bounding box center [773, 725] width 391 height 43
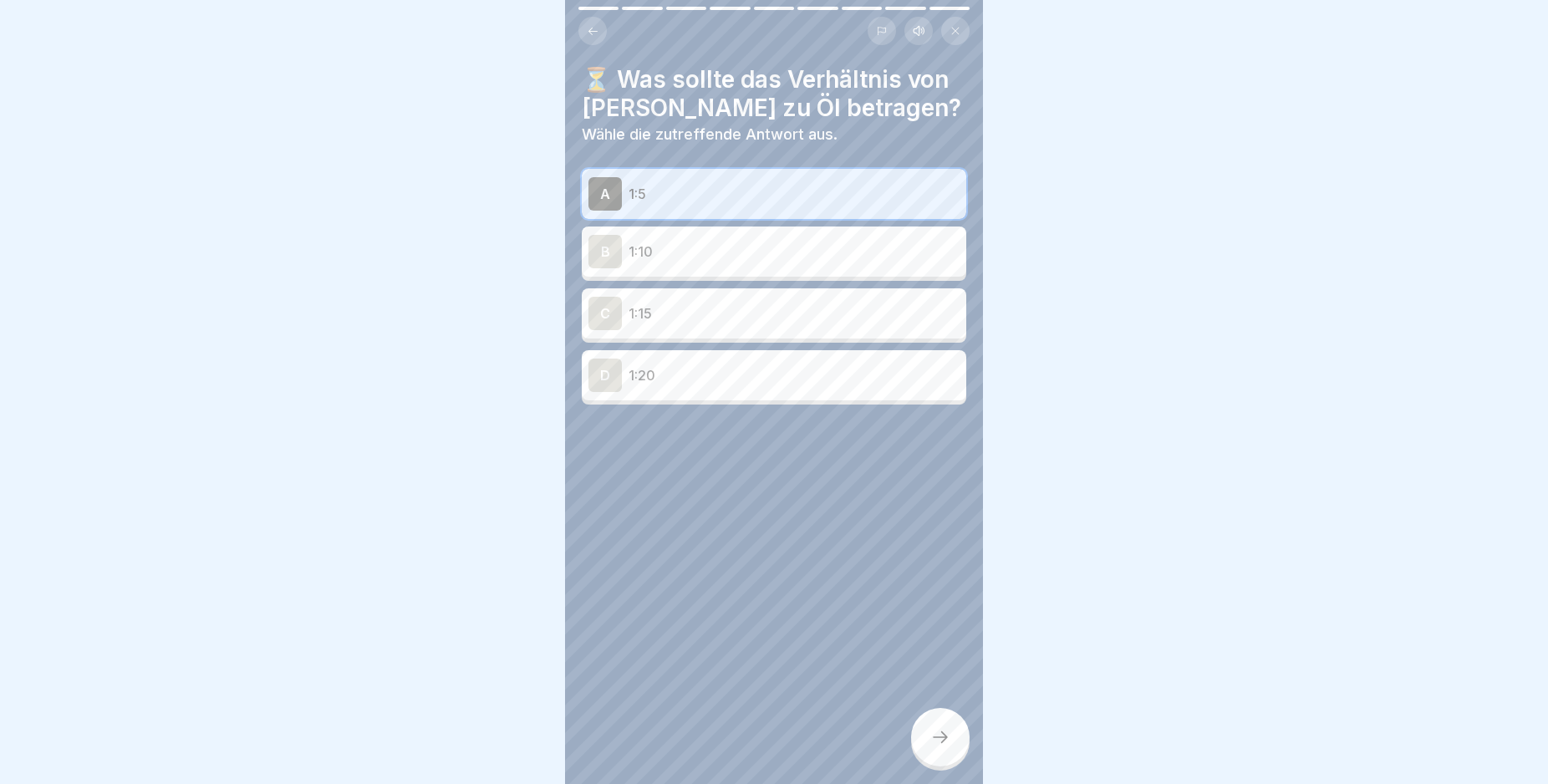
click at [601, 379] on div "D" at bounding box center [605, 376] width 34 height 34
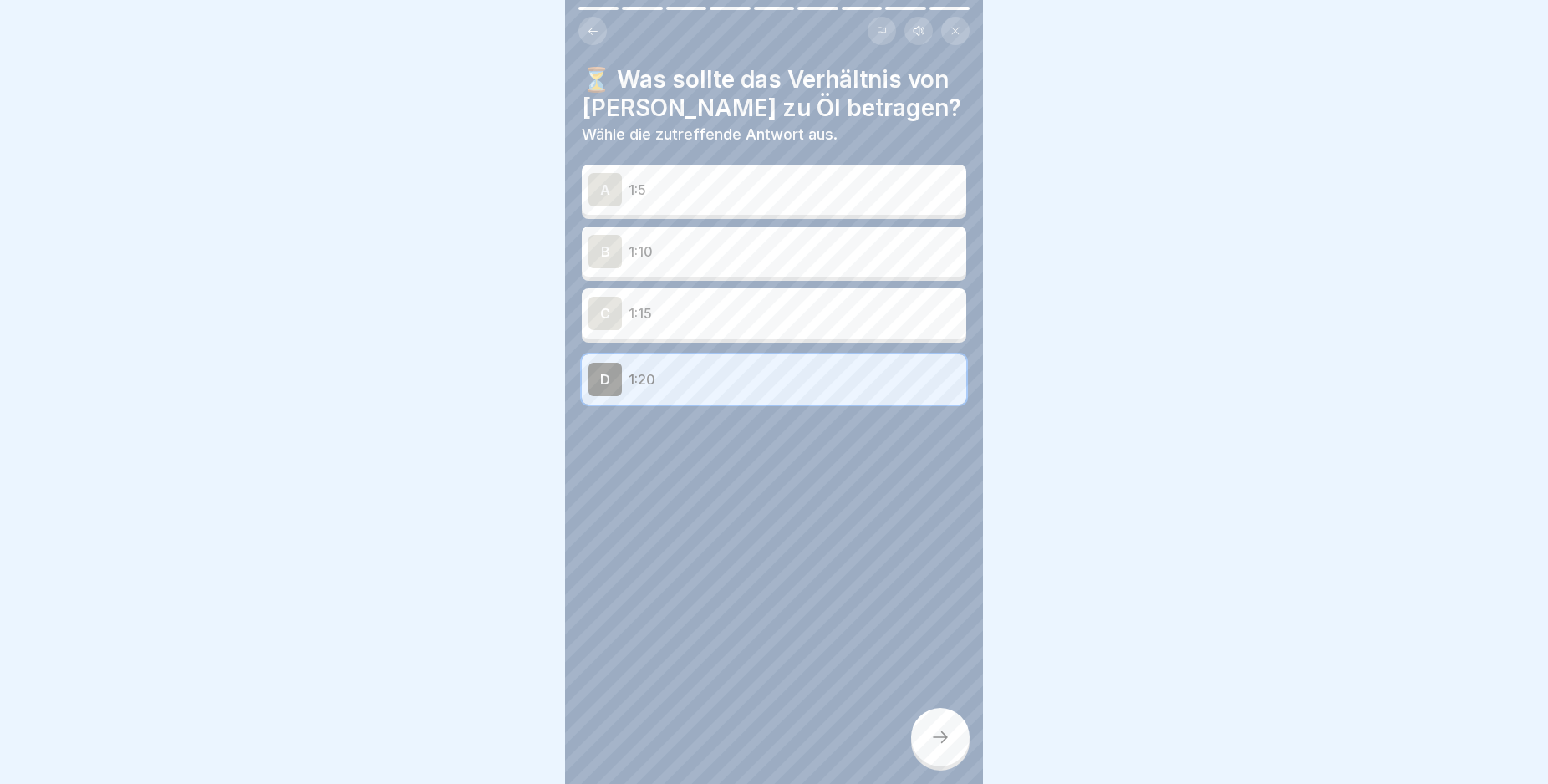
click at [939, 747] on icon at bounding box center [940, 736] width 20 height 20
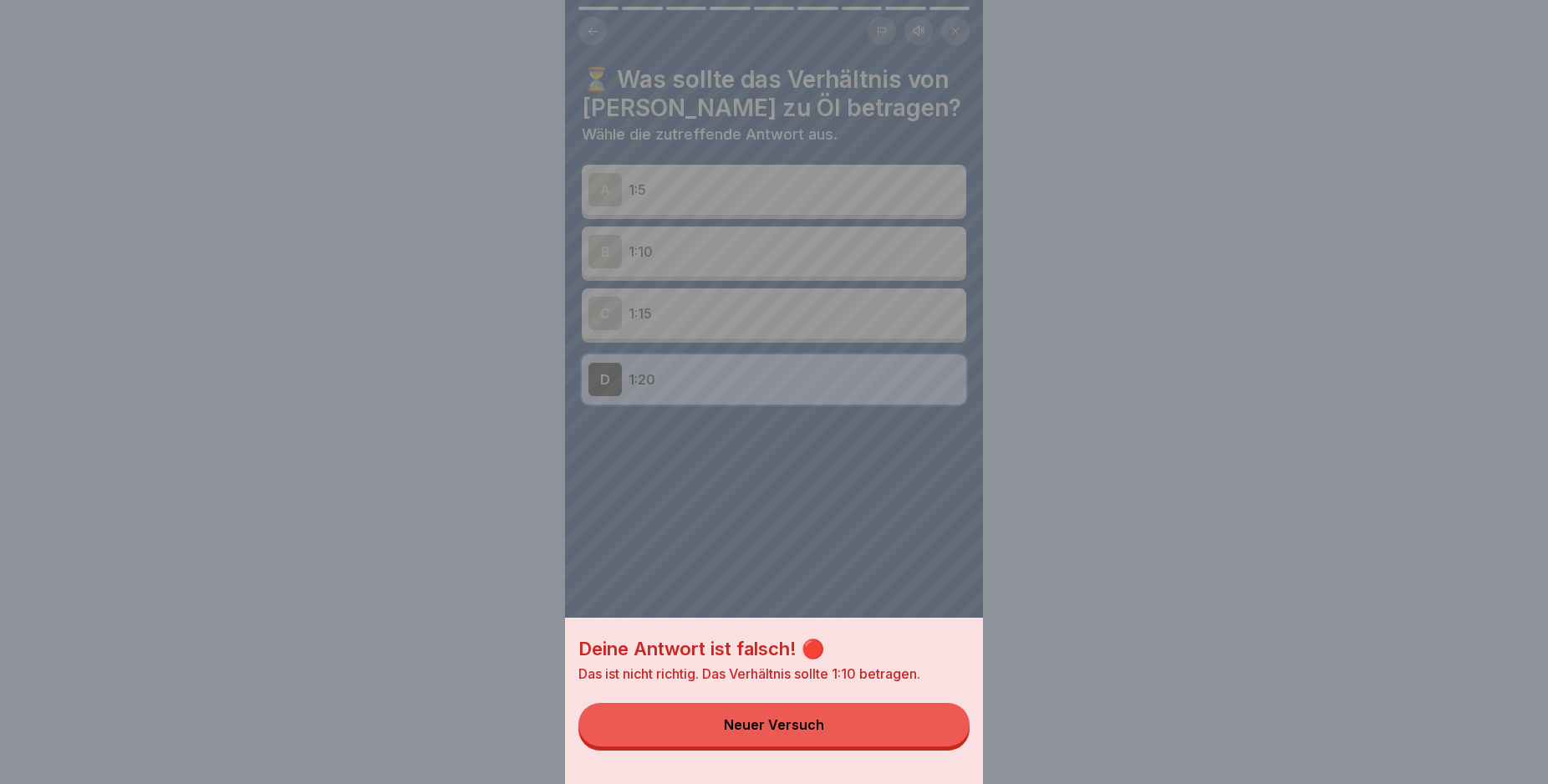
click at [938, 746] on button "Neuer Versuch" at bounding box center [773, 725] width 391 height 43
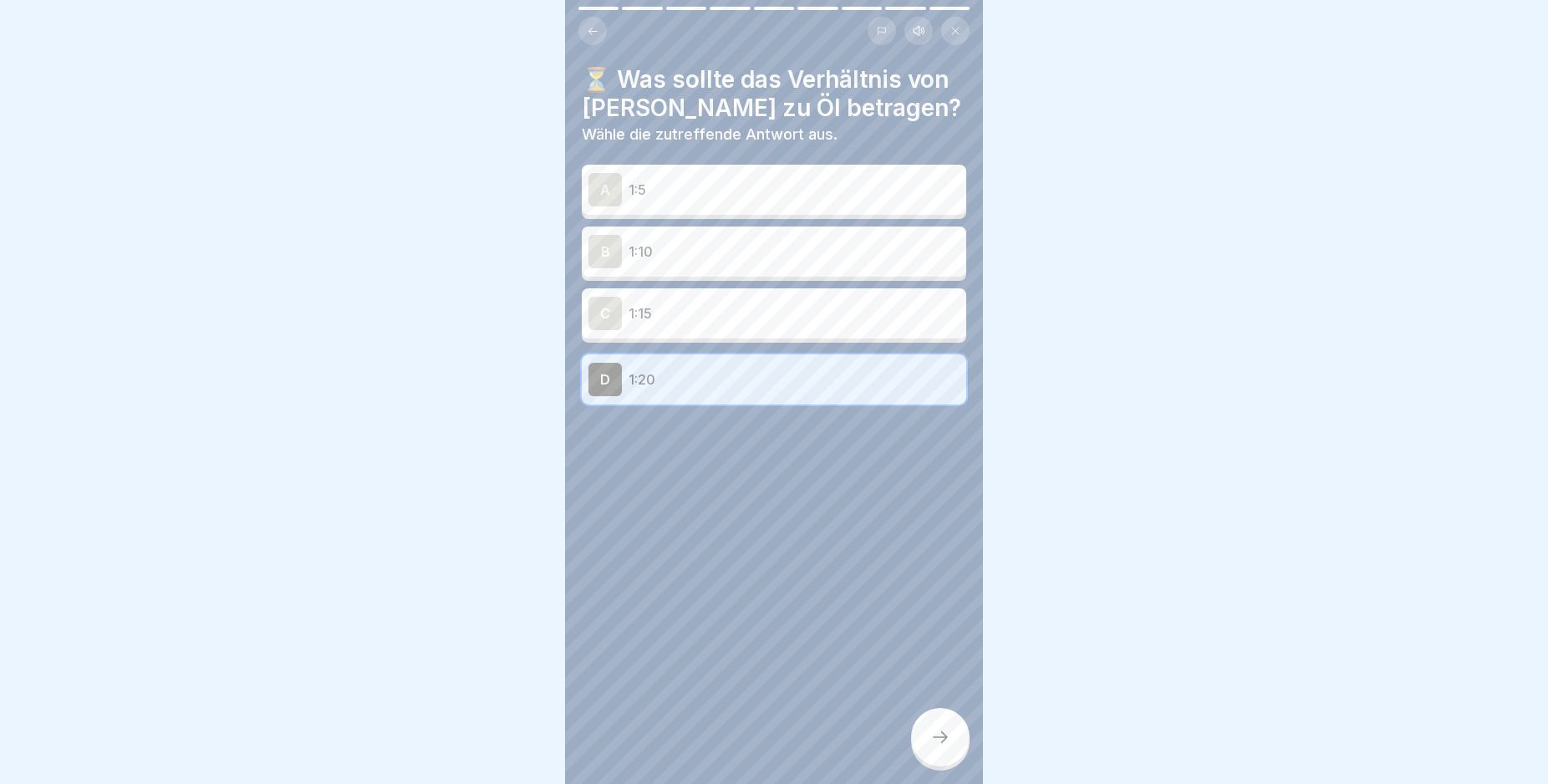
click at [607, 250] on div "B" at bounding box center [605, 251] width 34 height 34
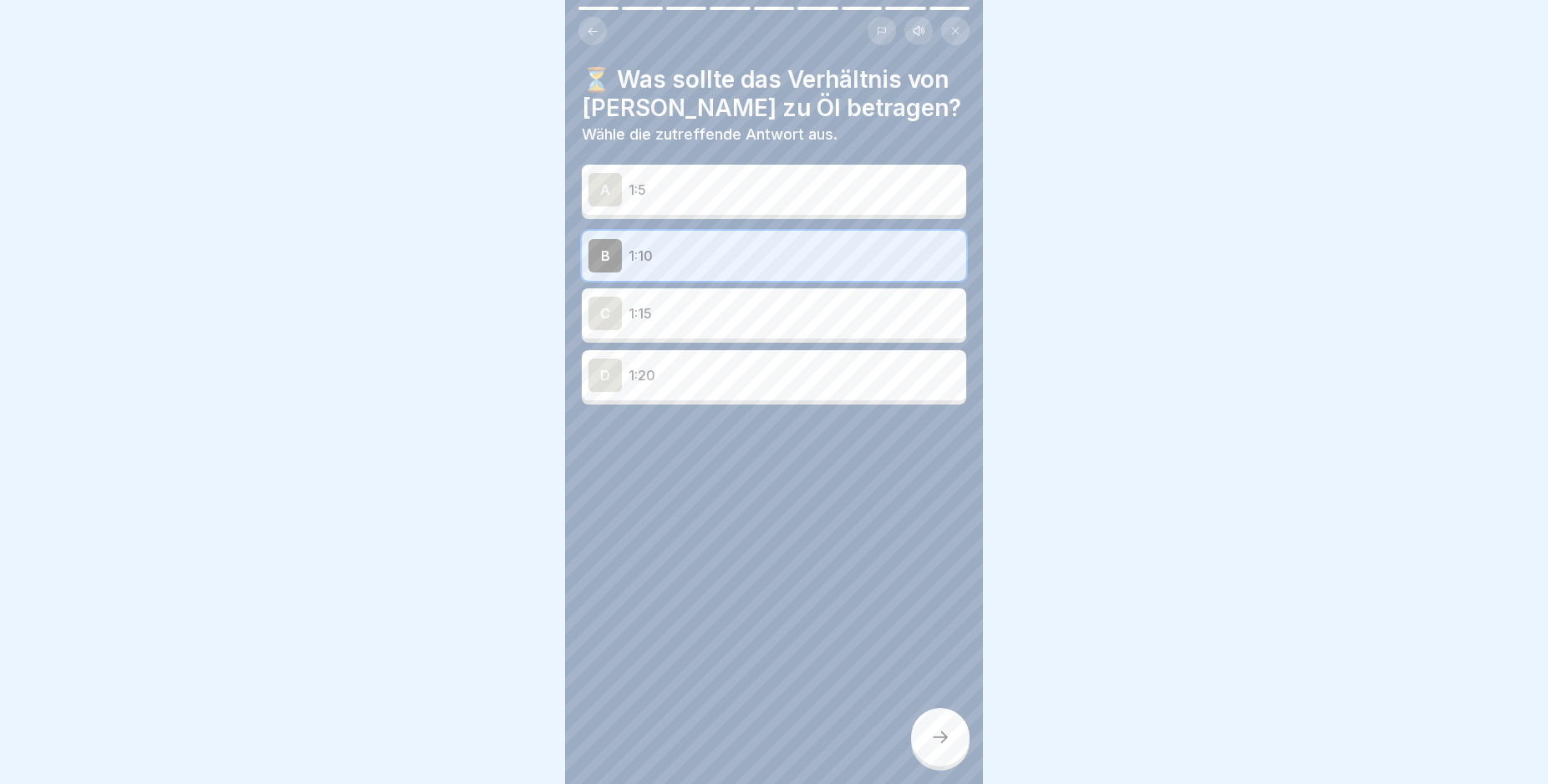
click at [947, 747] on icon at bounding box center [940, 736] width 20 height 20
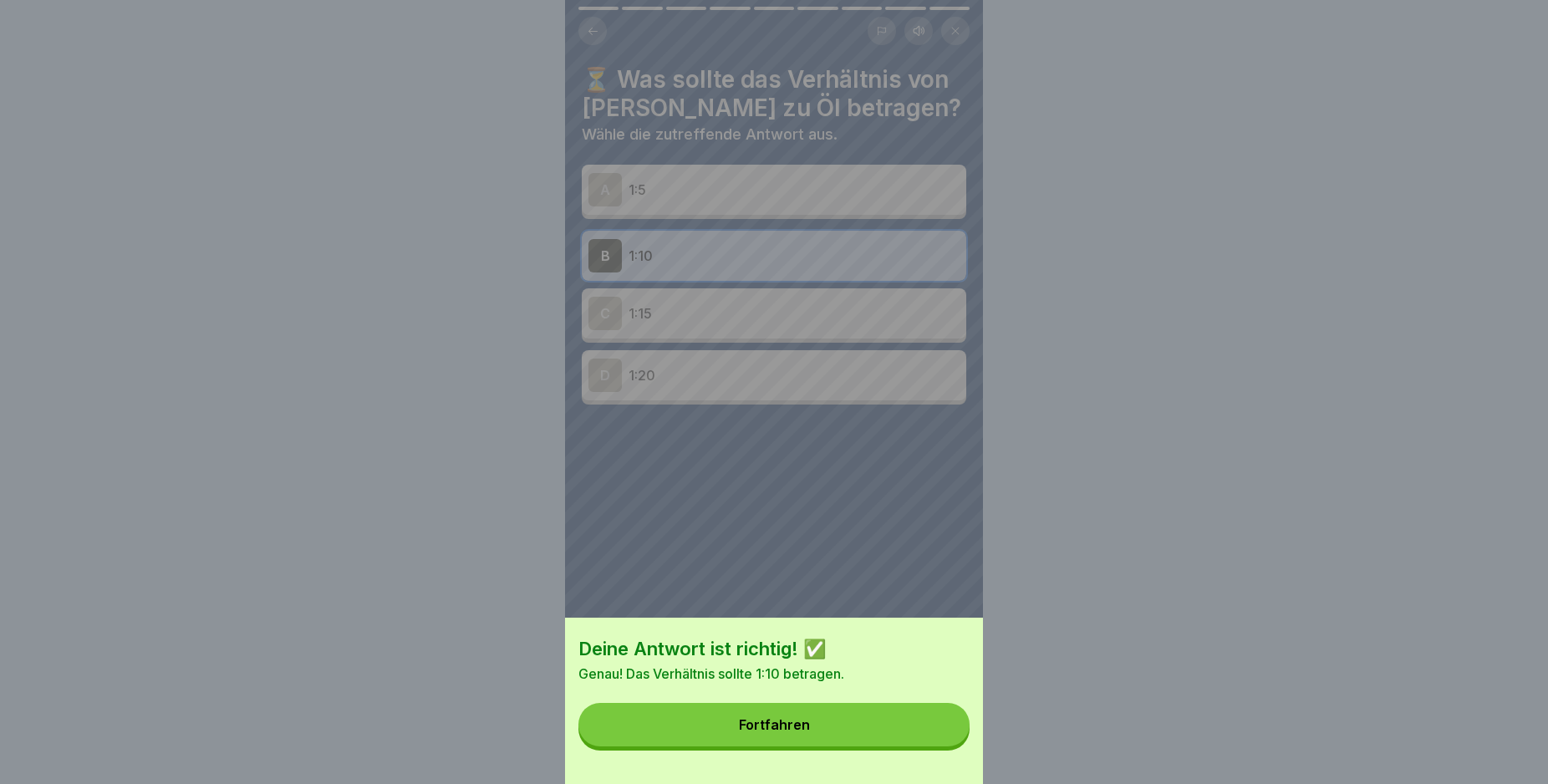
click at [870, 735] on button "Fortfahren" at bounding box center [773, 725] width 391 height 43
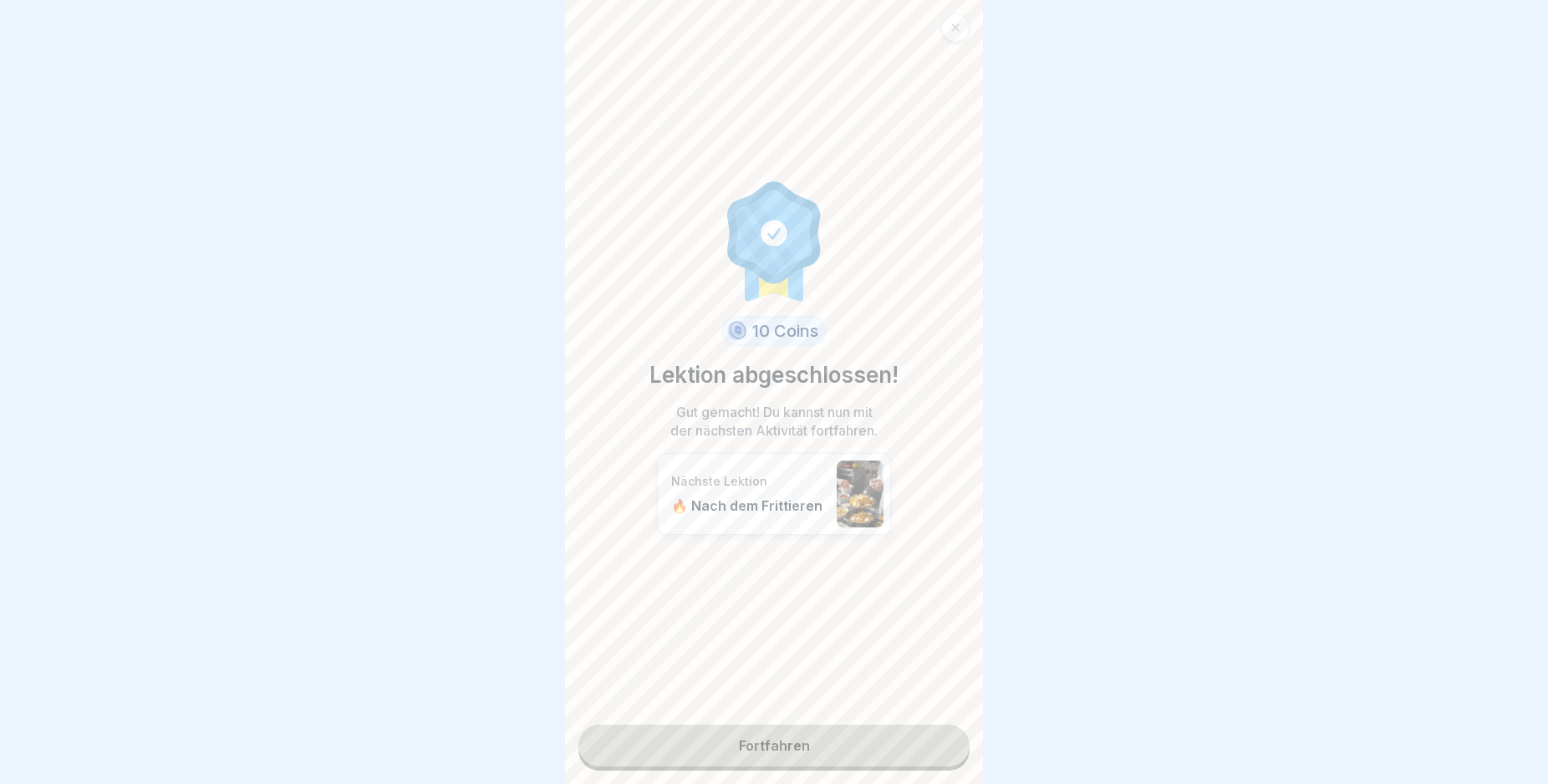
click at [861, 759] on link "Fortfahren" at bounding box center [773, 745] width 391 height 41
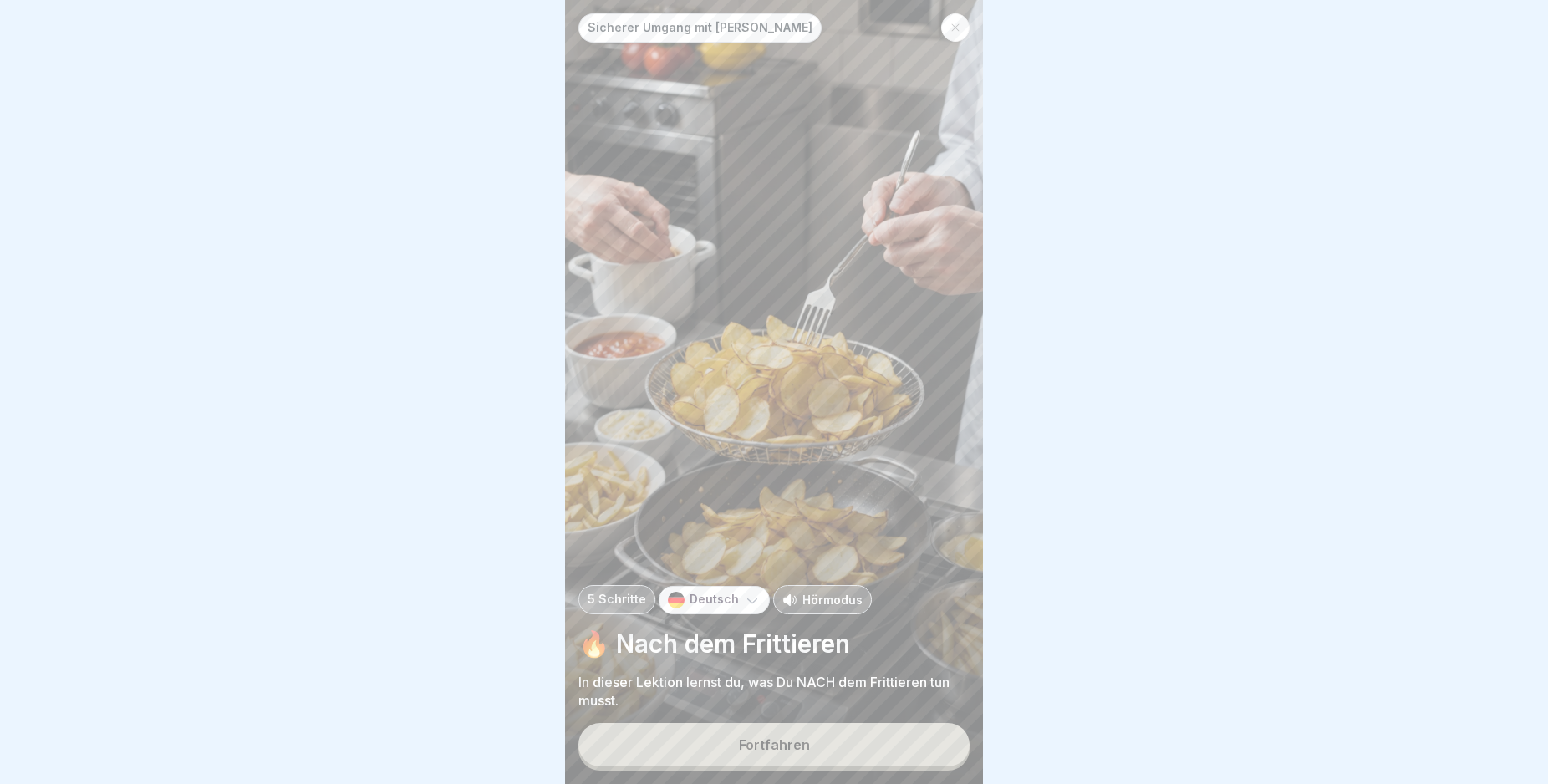
click at [861, 759] on button "Fortfahren" at bounding box center [773, 744] width 391 height 43
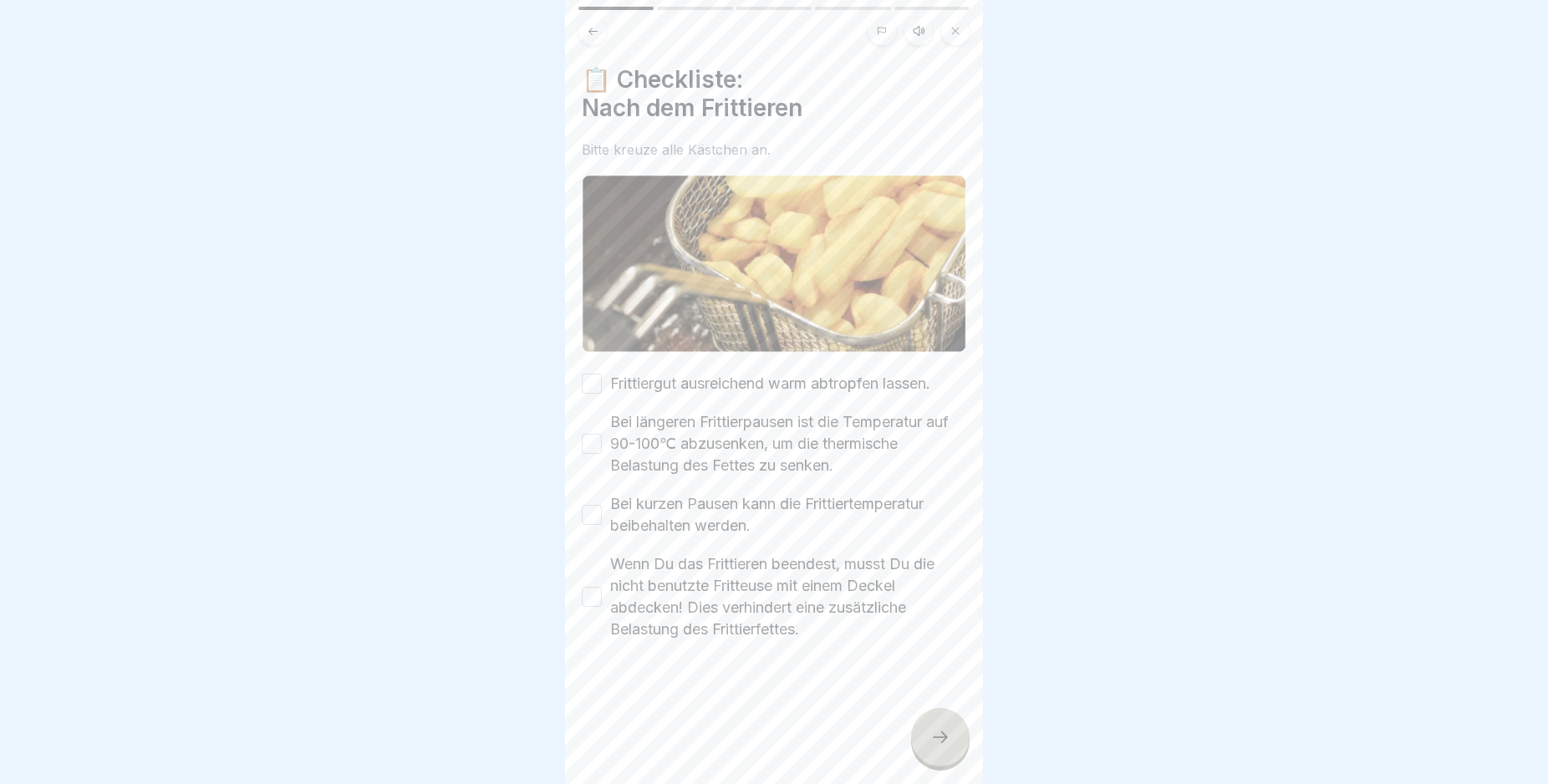
click at [592, 374] on button "Frittiergut ausreichend warm abtropfen lassen." at bounding box center [591, 383] width 20 height 20
click at [589, 436] on button "Bei längeren Frittierpausen ist die Temperatur auf 90-100℃ abzusenken, um die t…" at bounding box center [591, 443] width 20 height 20
click at [595, 504] on button "Bei kurzen Pausen kann die Frittiertemperatur beibehalten werden." at bounding box center [591, 514] width 20 height 20
click at [594, 586] on button "Wenn Du das Frittieren beendest, musst Du die nicht benutzte Fritteuse mit eine…" at bounding box center [591, 596] width 20 height 20
click at [934, 747] on icon at bounding box center [940, 736] width 20 height 20
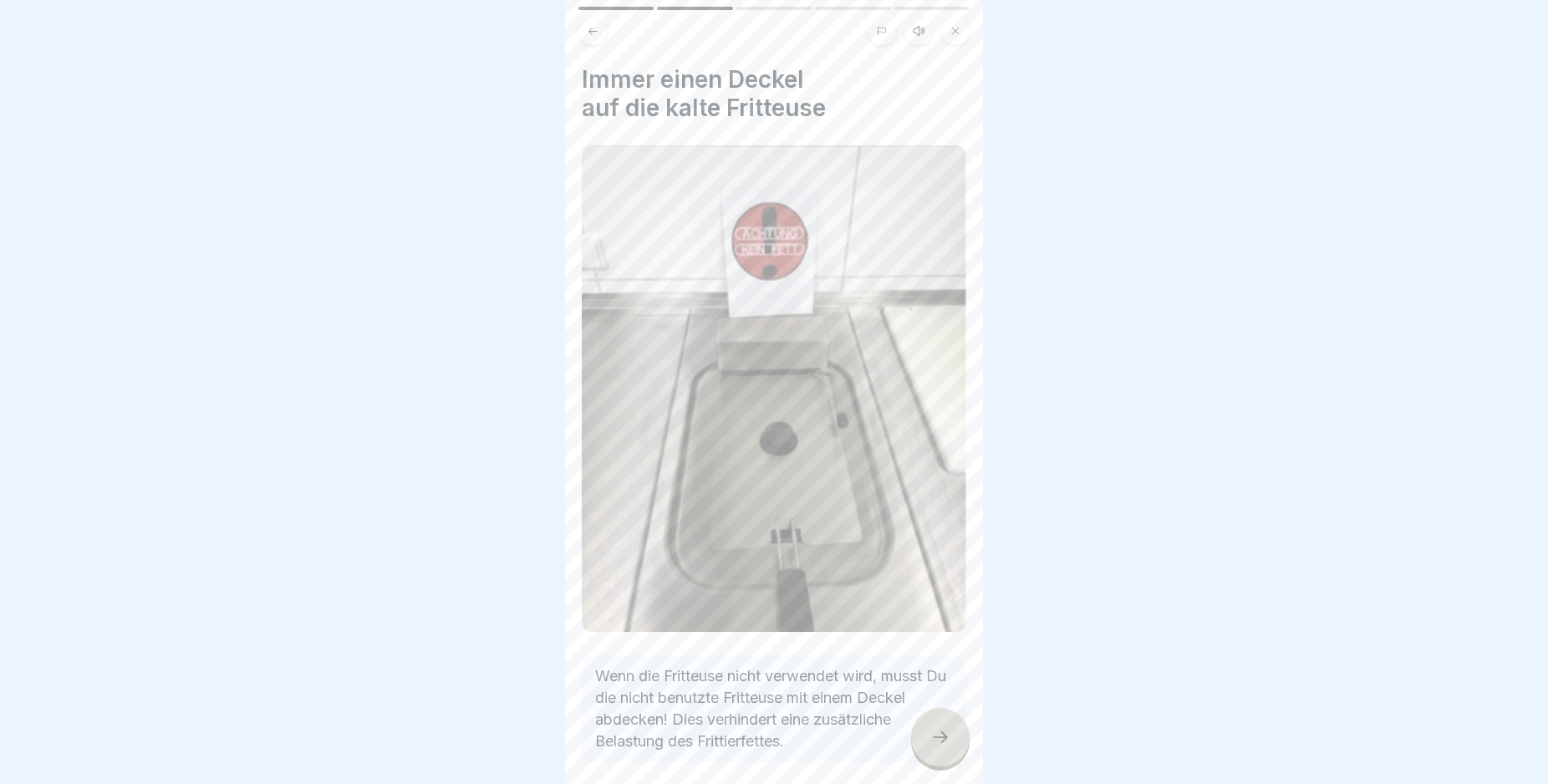
click at [934, 747] on icon at bounding box center [940, 736] width 20 height 20
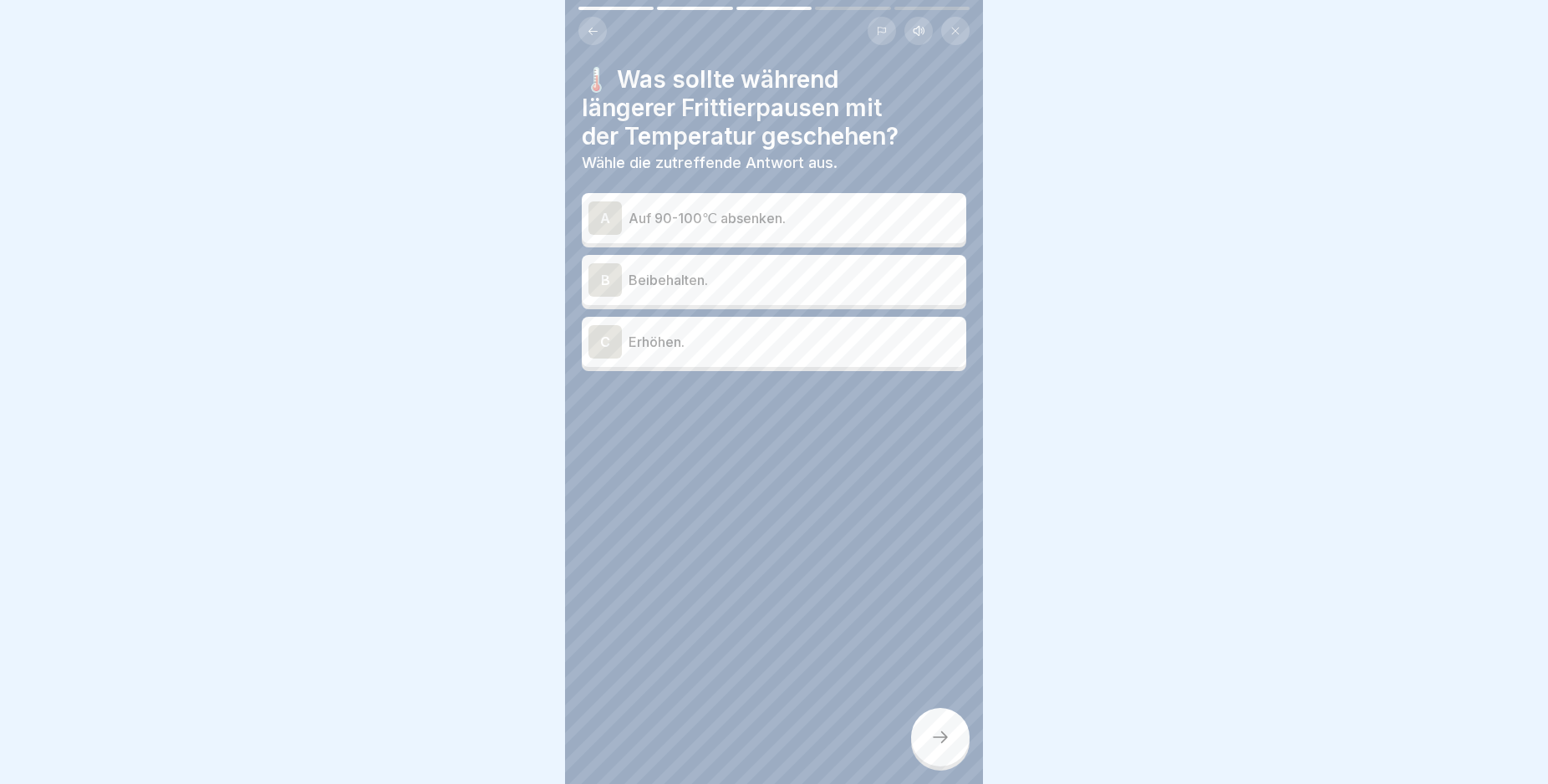
click at [605, 222] on div "A" at bounding box center [605, 218] width 34 height 34
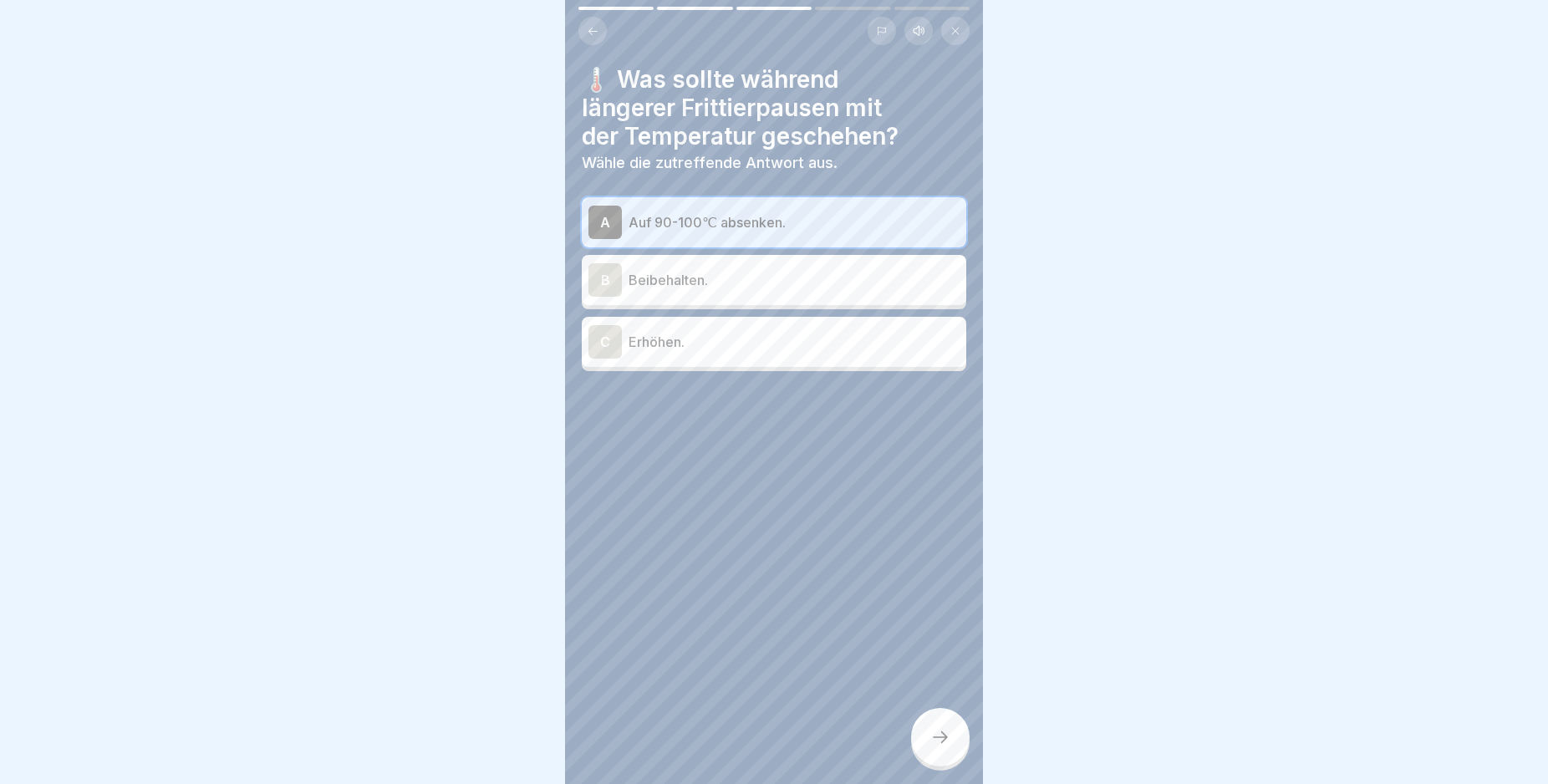
click at [927, 746] on div at bounding box center [941, 737] width 58 height 58
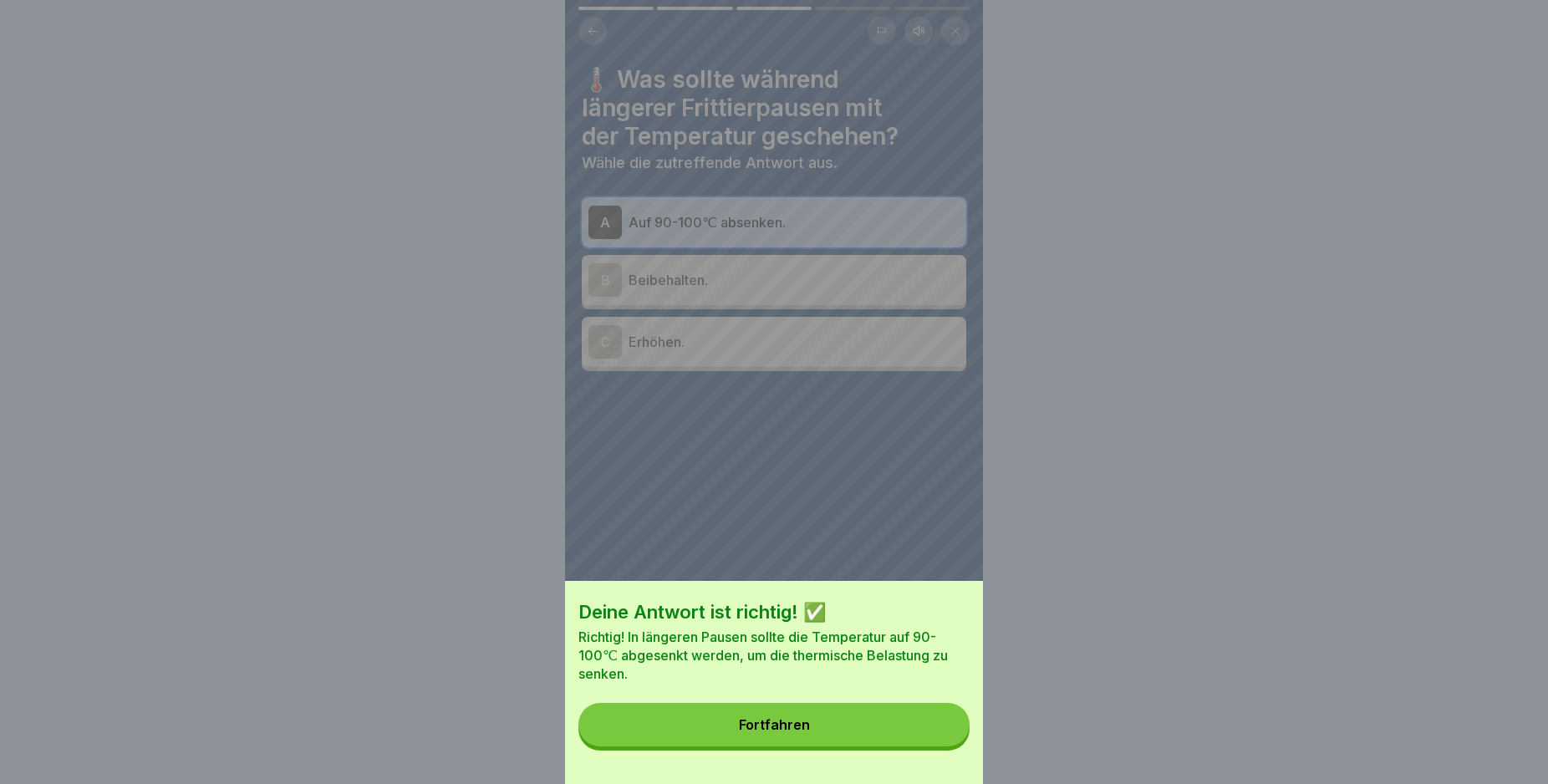
click at [927, 746] on button "Fortfahren" at bounding box center [773, 725] width 391 height 43
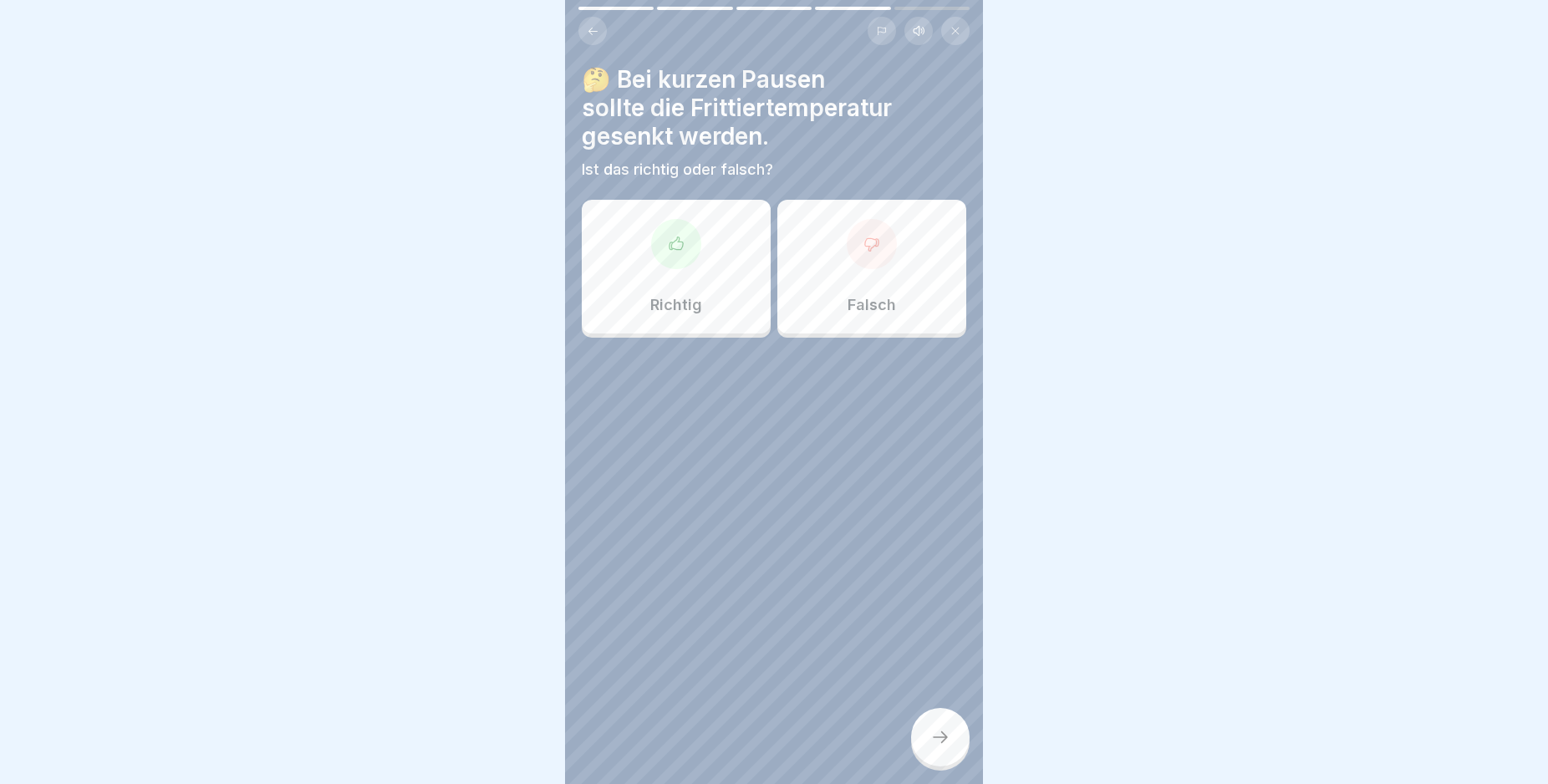
click at [673, 245] on icon at bounding box center [676, 244] width 17 height 17
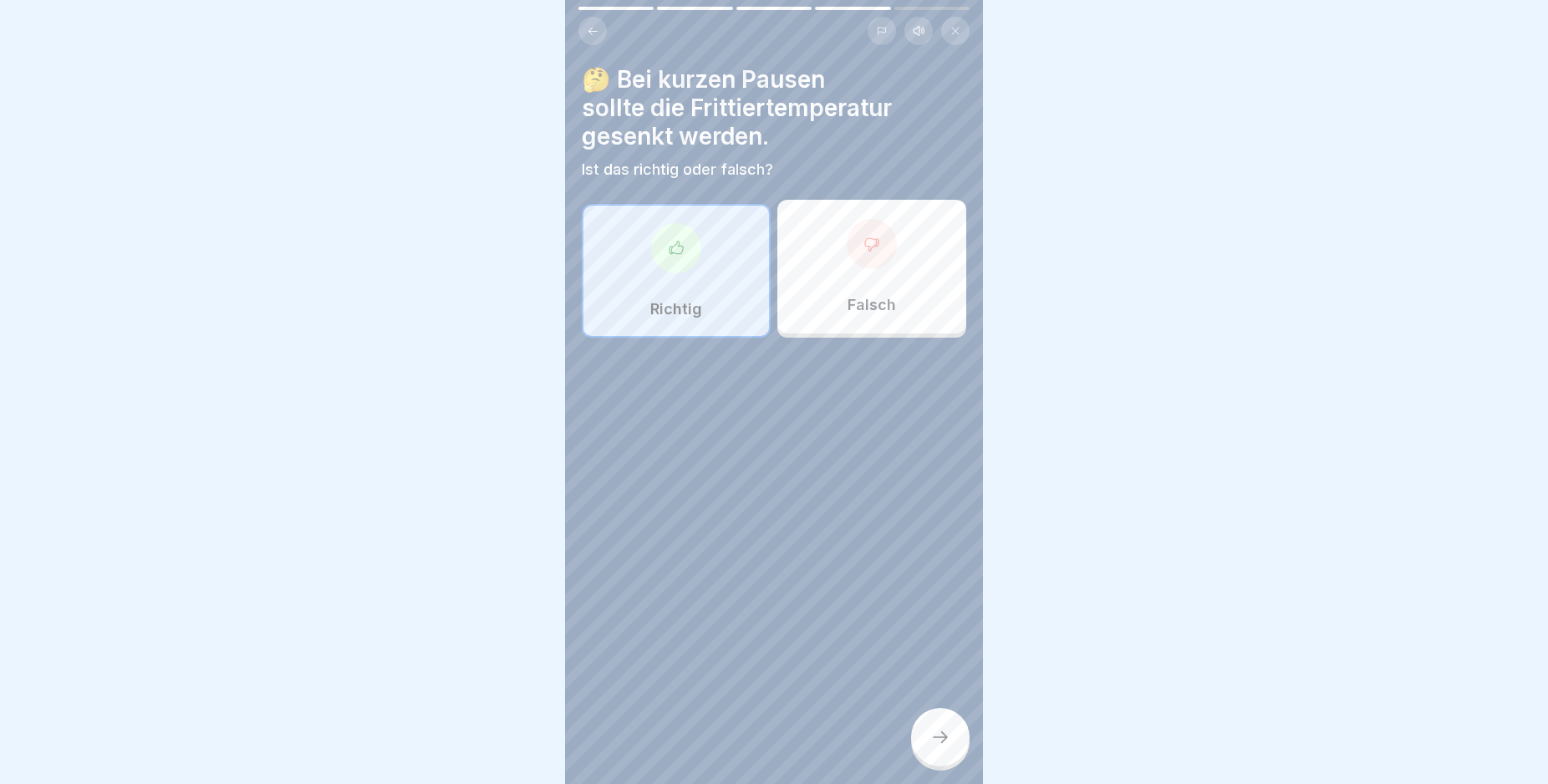
click at [943, 747] on icon at bounding box center [940, 736] width 20 height 20
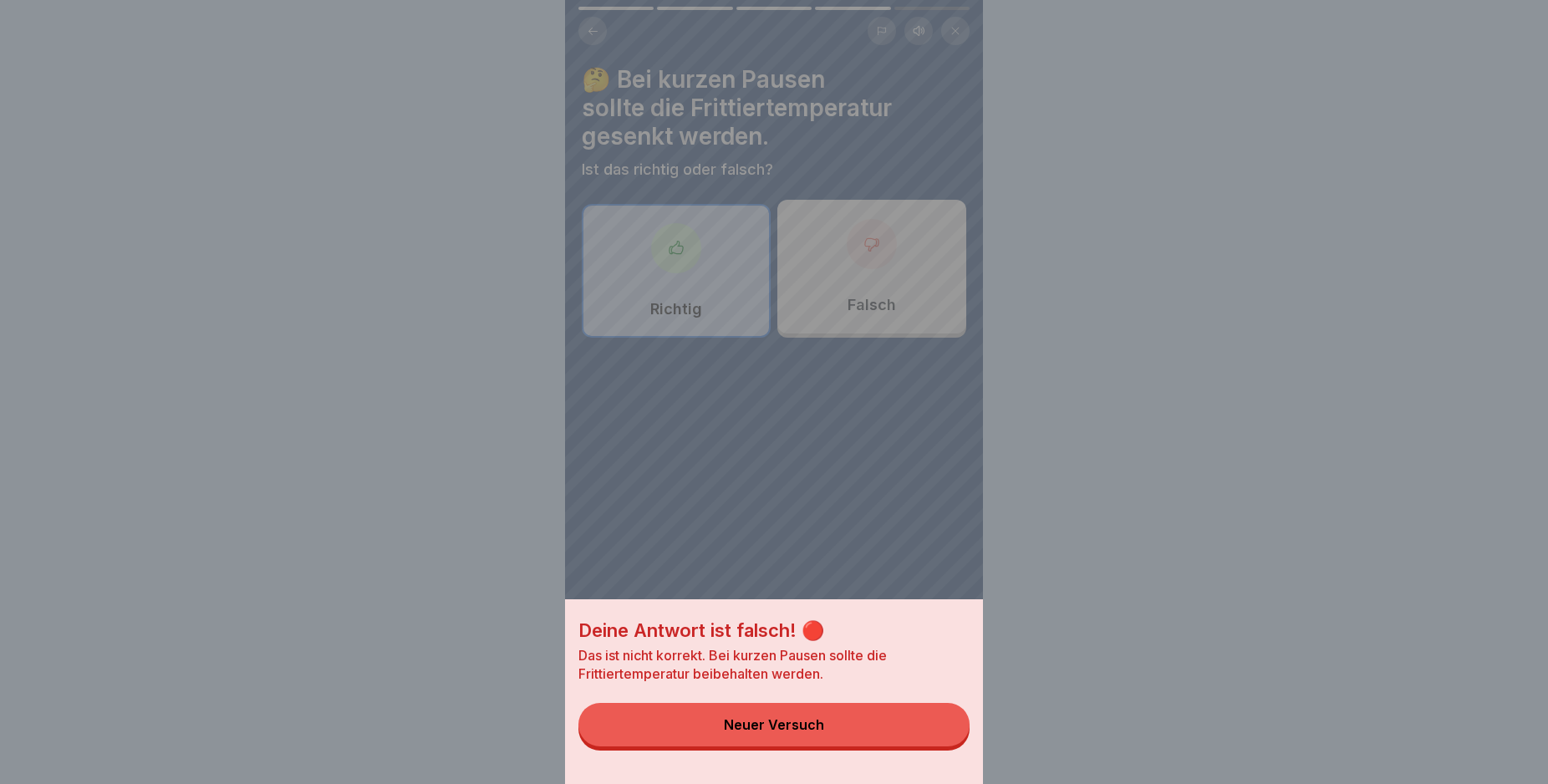
click at [937, 741] on button "Neuer Versuch" at bounding box center [773, 725] width 391 height 43
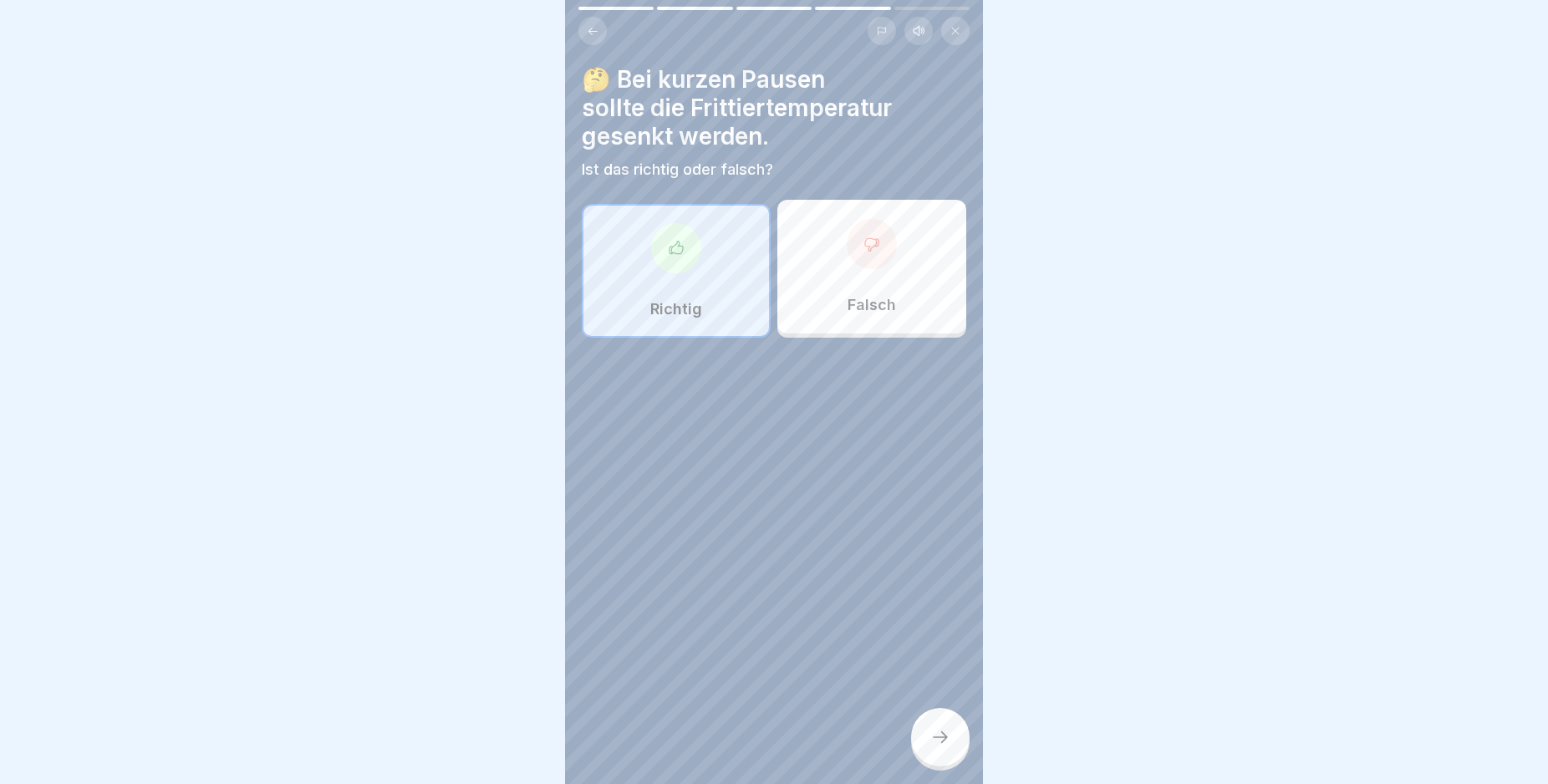
click at [863, 249] on icon at bounding box center [872, 244] width 17 height 17
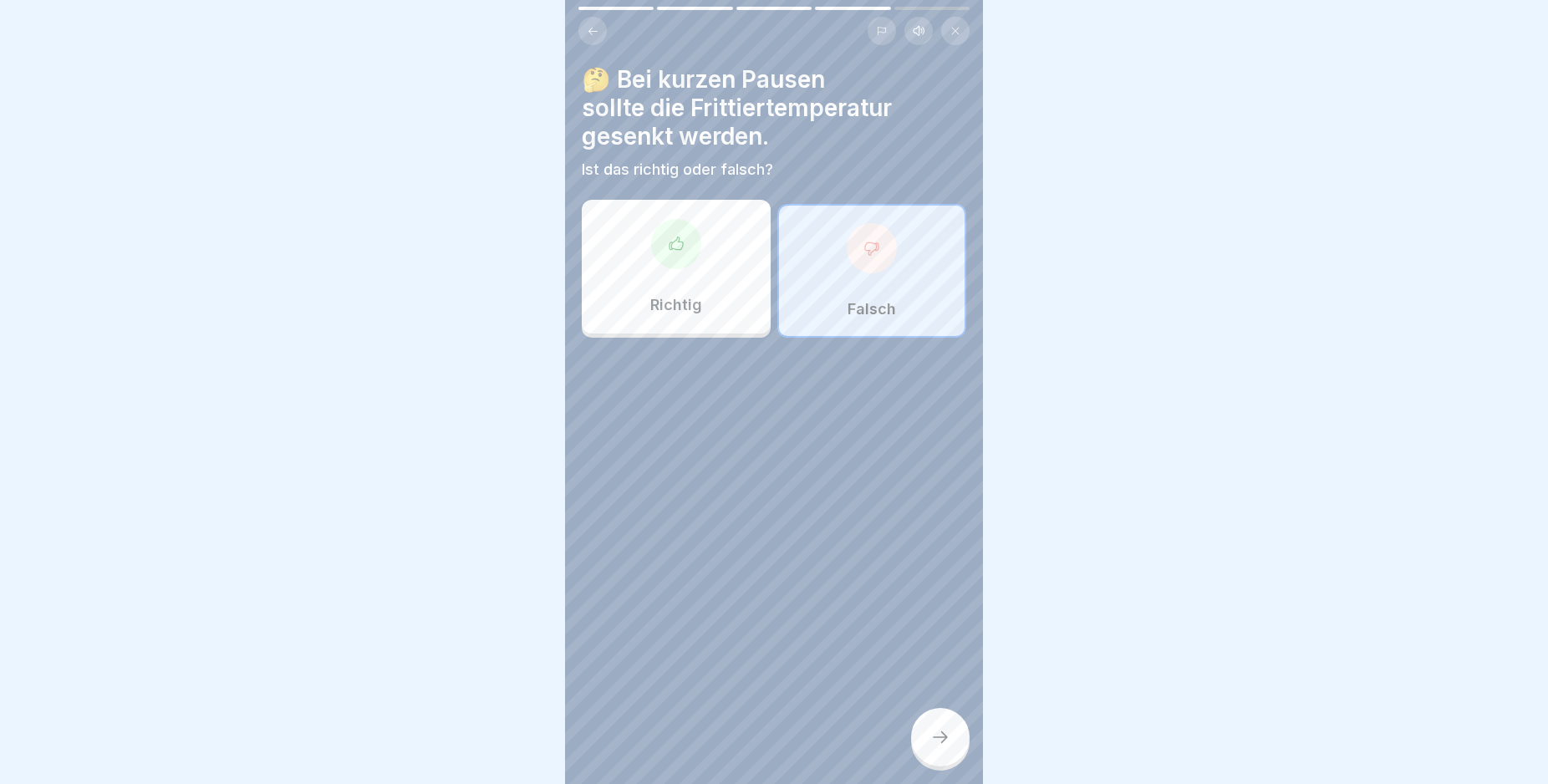
click at [950, 747] on icon at bounding box center [940, 736] width 20 height 20
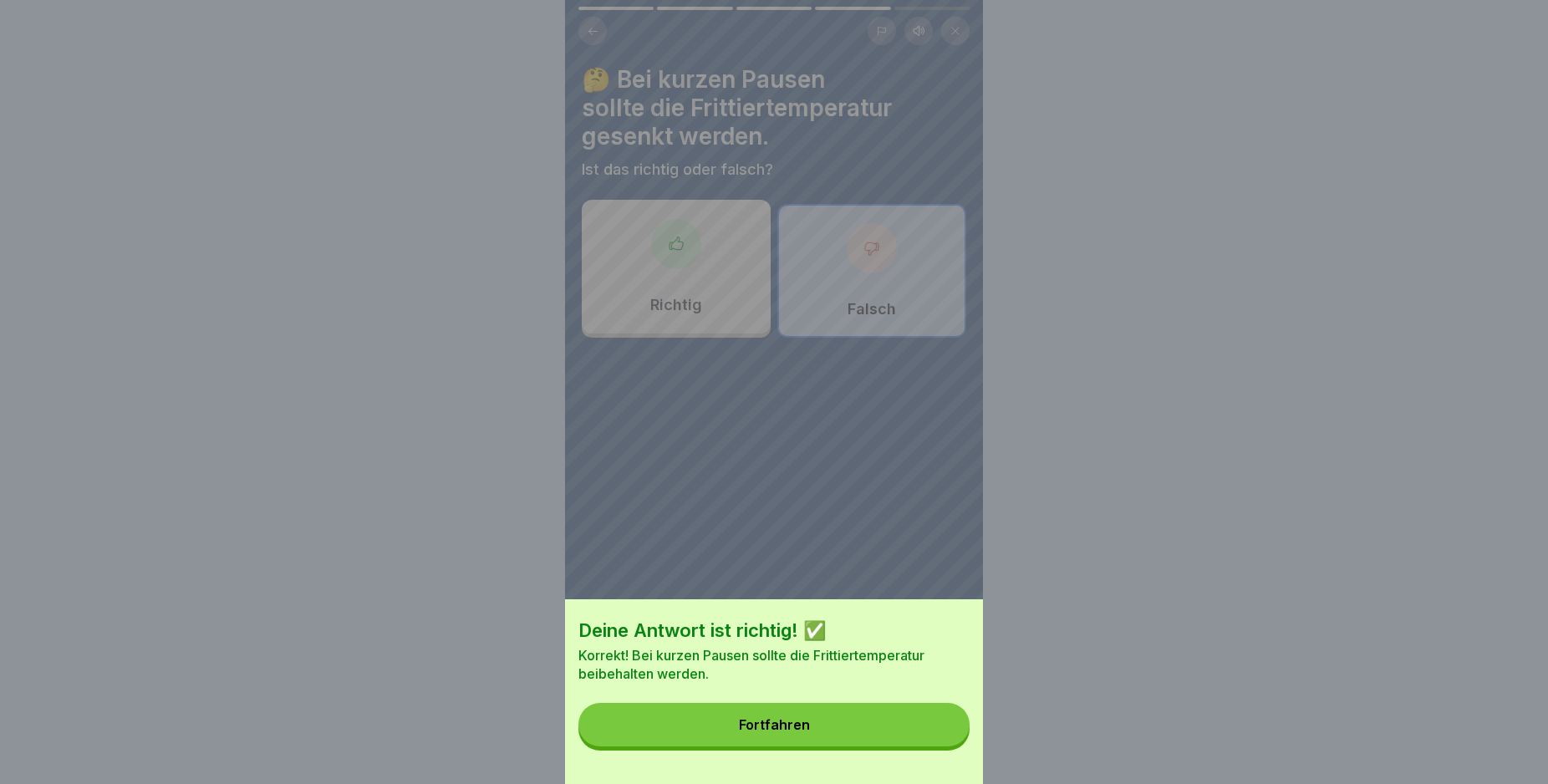
click at [850, 741] on button "Fortfahren" at bounding box center [773, 725] width 391 height 43
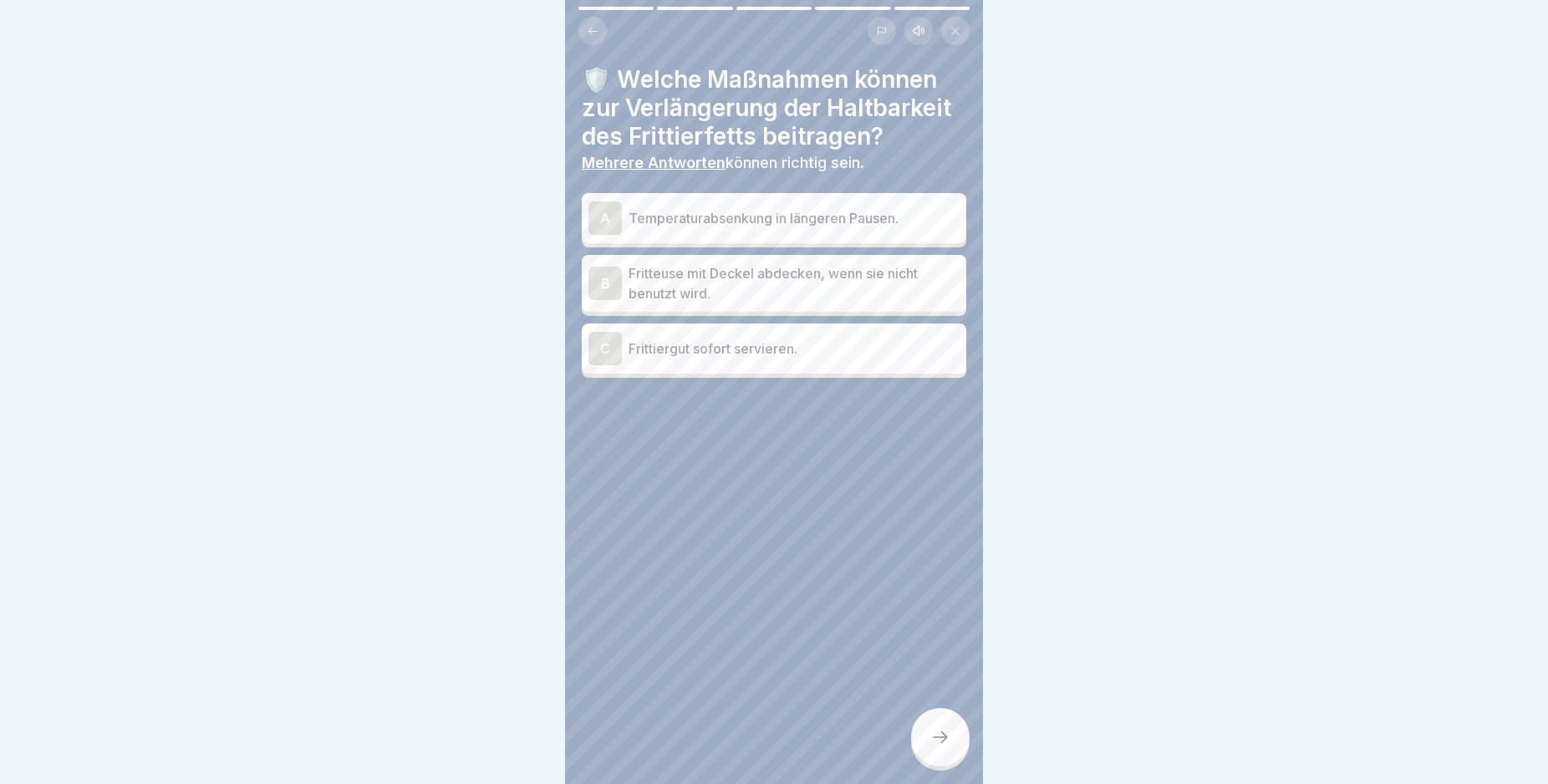
click at [604, 234] on div "A" at bounding box center [605, 218] width 34 height 34
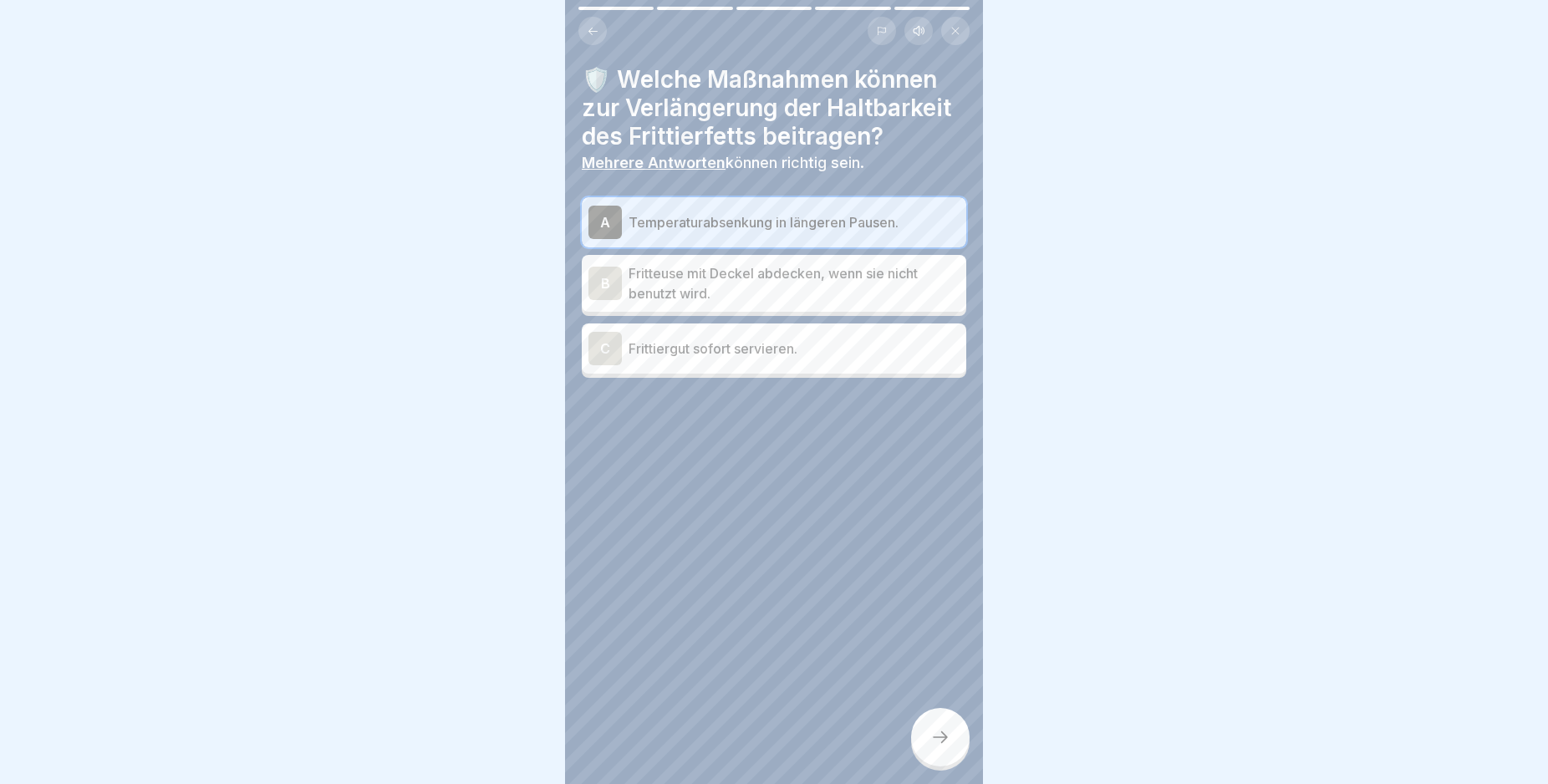
click at [611, 299] on div "B" at bounding box center [605, 283] width 34 height 34
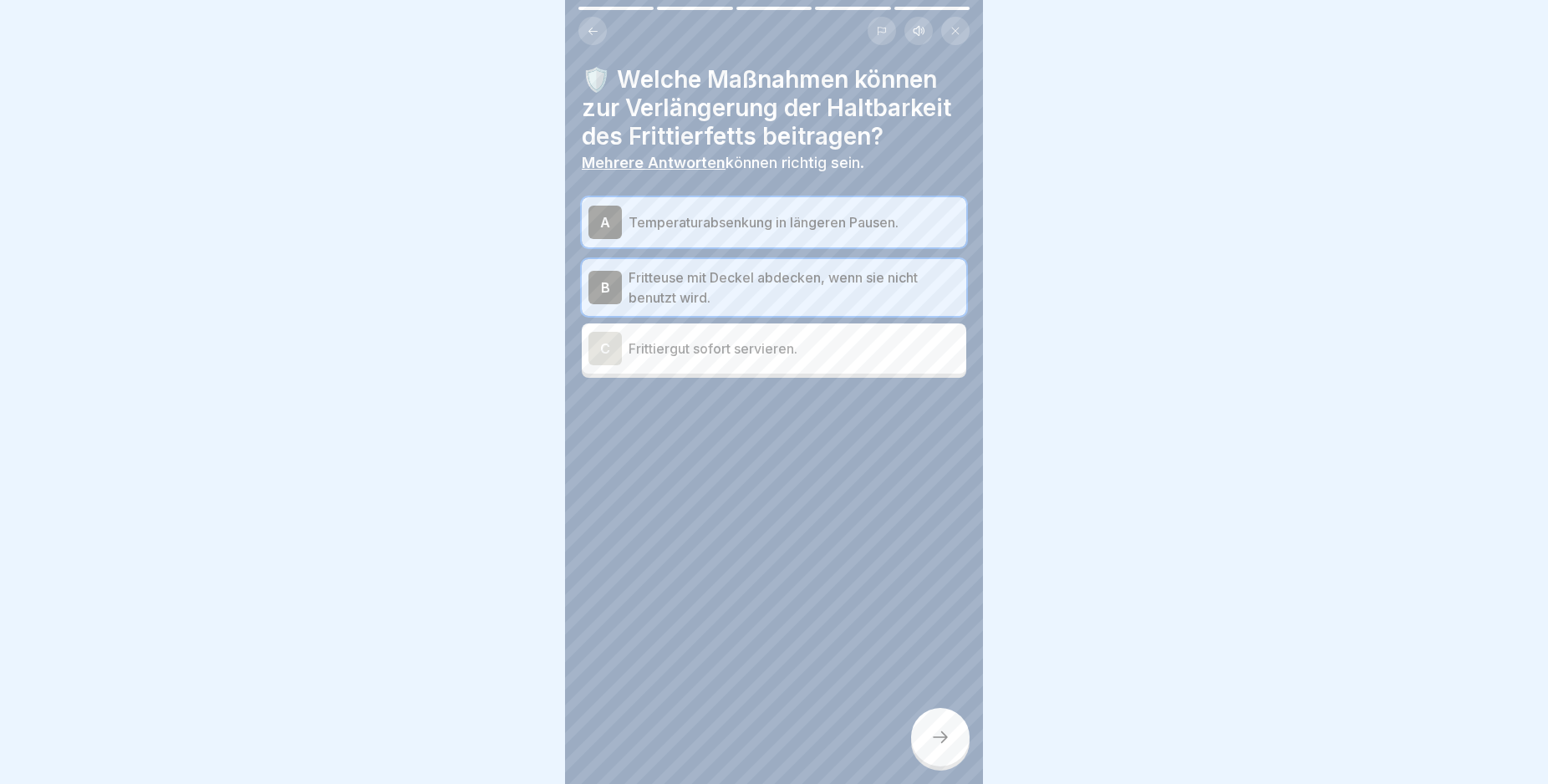
click at [948, 747] on icon at bounding box center [940, 736] width 20 height 20
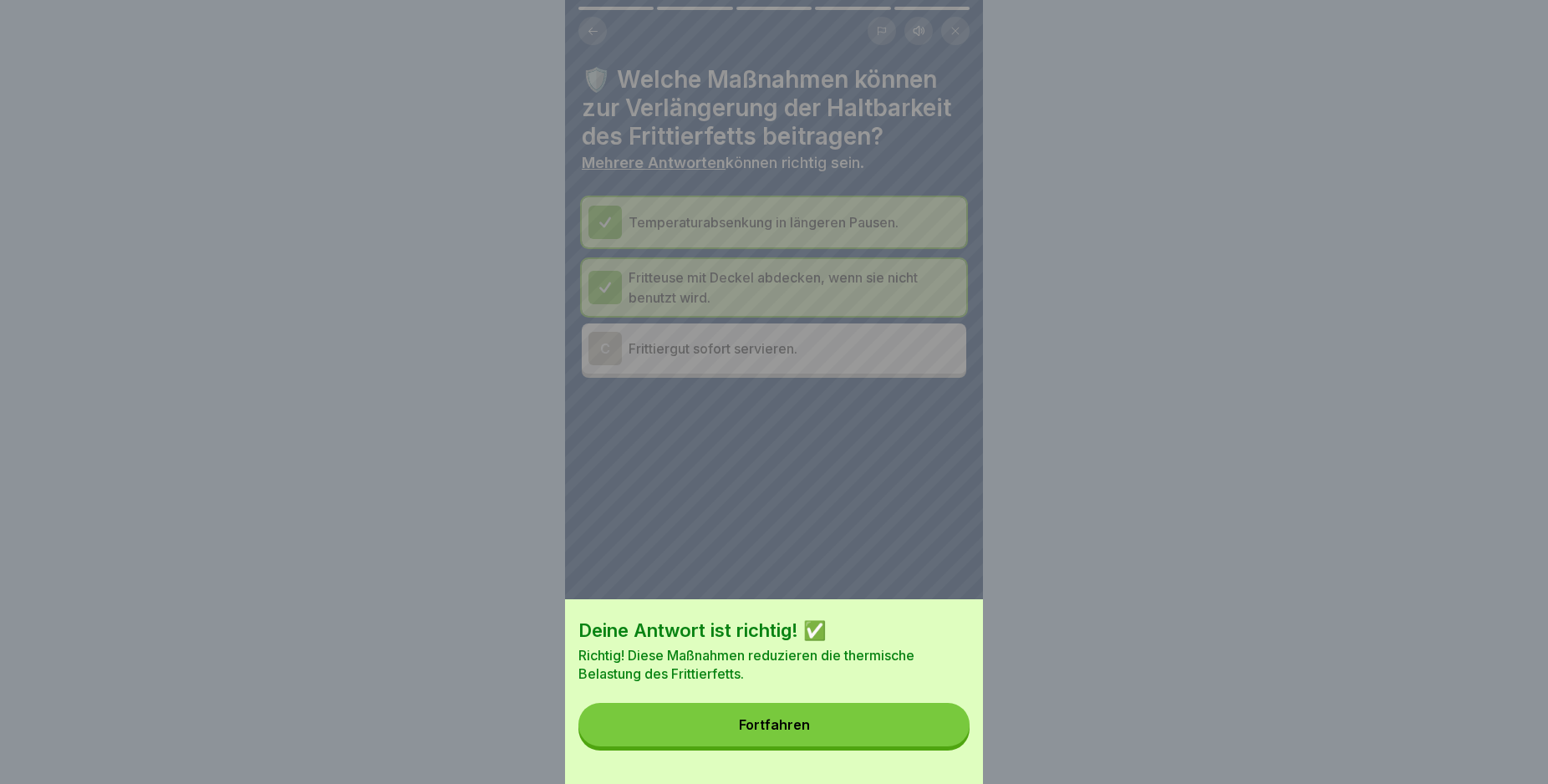
click at [897, 741] on button "Fortfahren" at bounding box center [773, 725] width 391 height 43
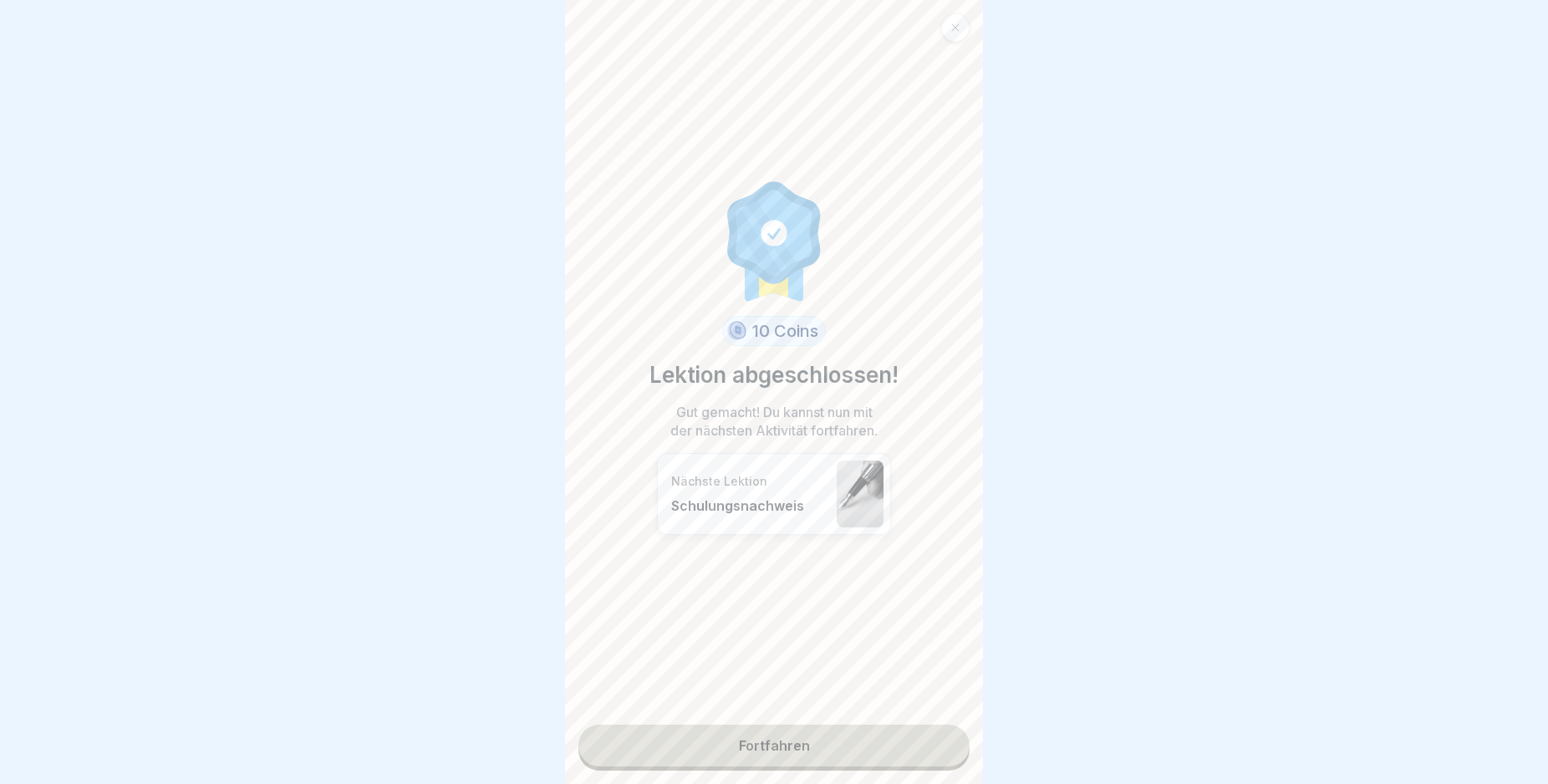
click at [868, 735] on link "Fortfahren" at bounding box center [773, 745] width 391 height 41
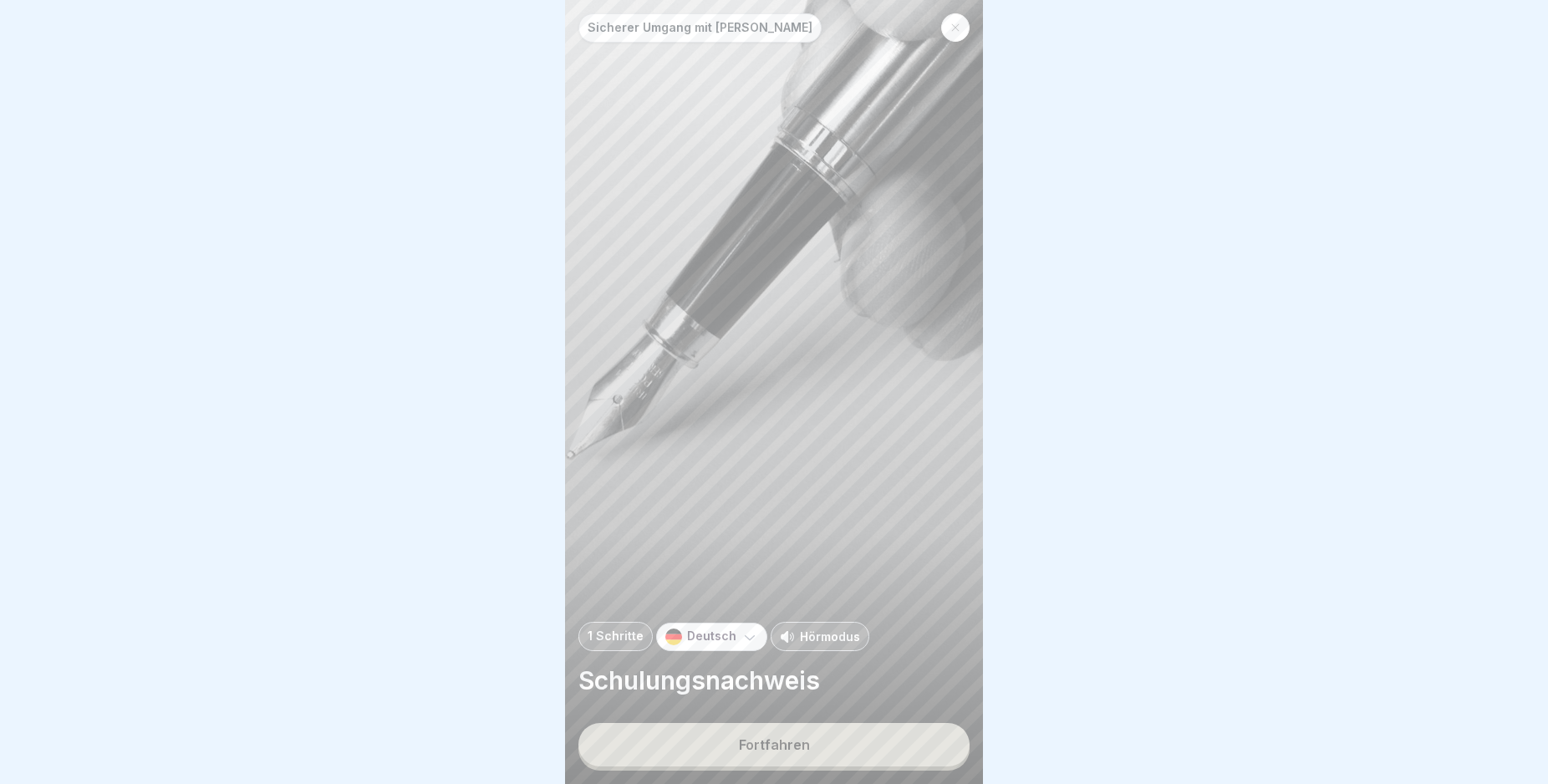
click at [856, 754] on button "Fortfahren" at bounding box center [773, 744] width 391 height 43
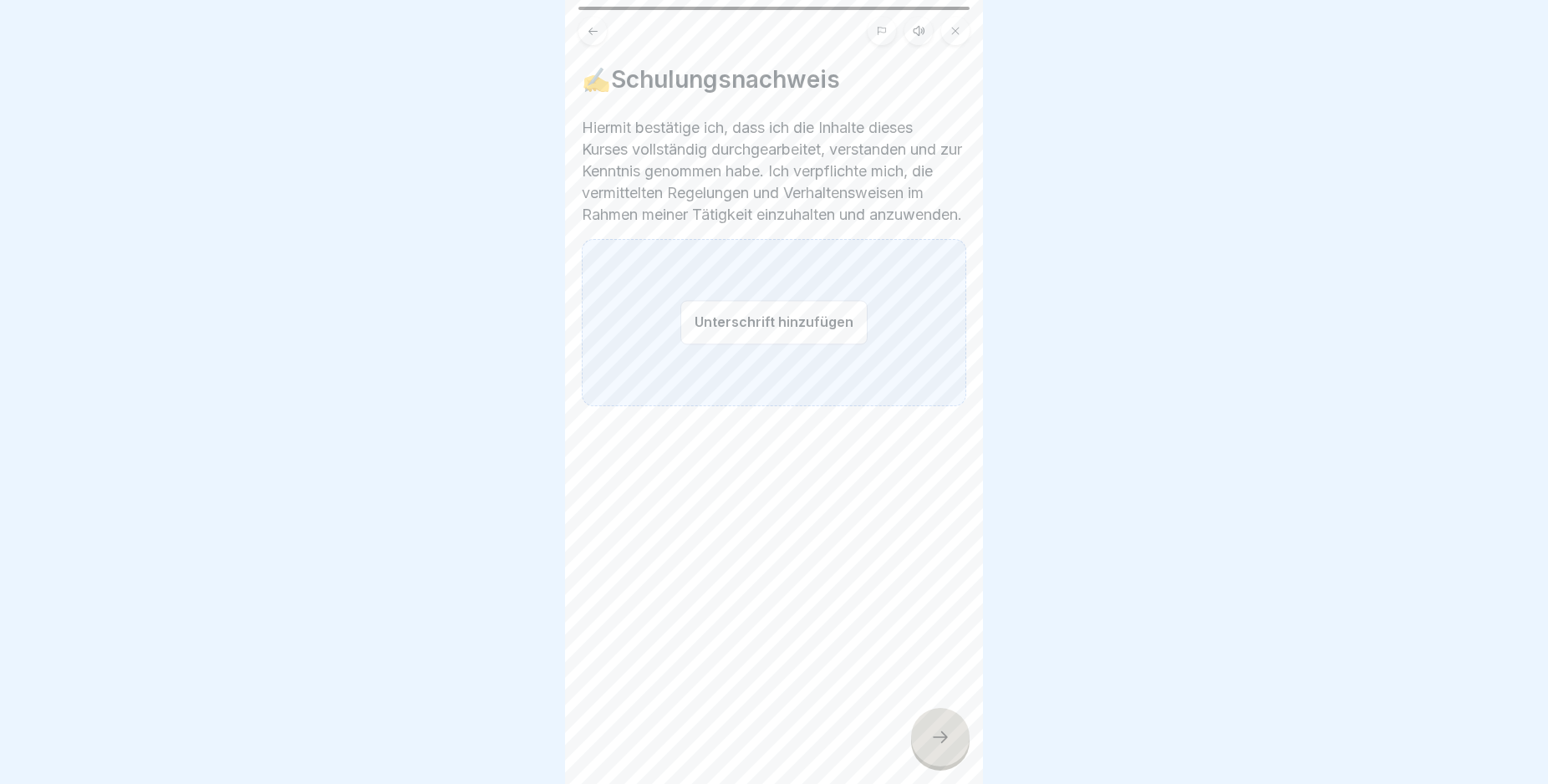
click at [761, 343] on button "Unterschrift hinzufügen" at bounding box center [774, 322] width 187 height 44
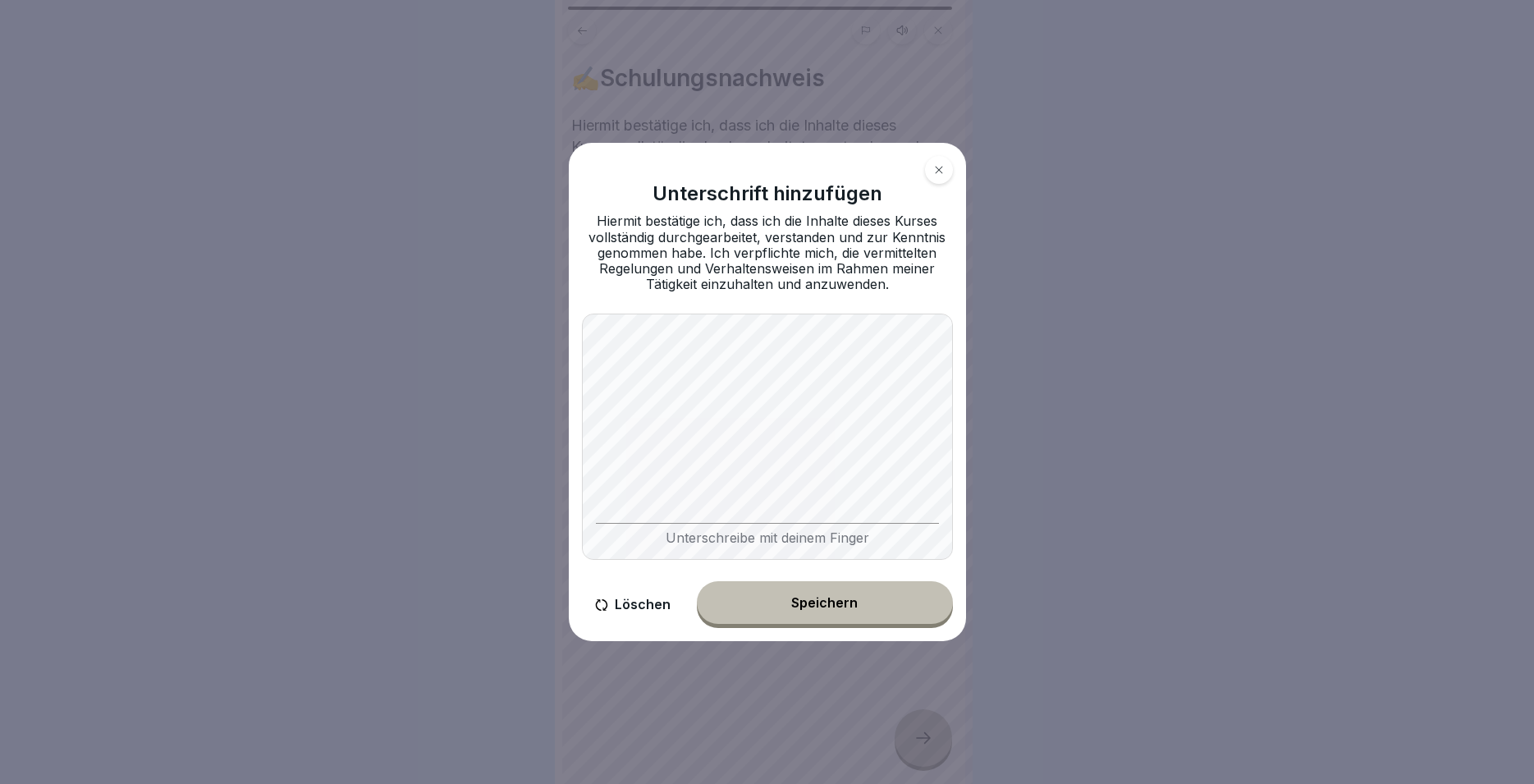
click at [895, 591] on button "Speichern" at bounding box center [825, 603] width 256 height 43
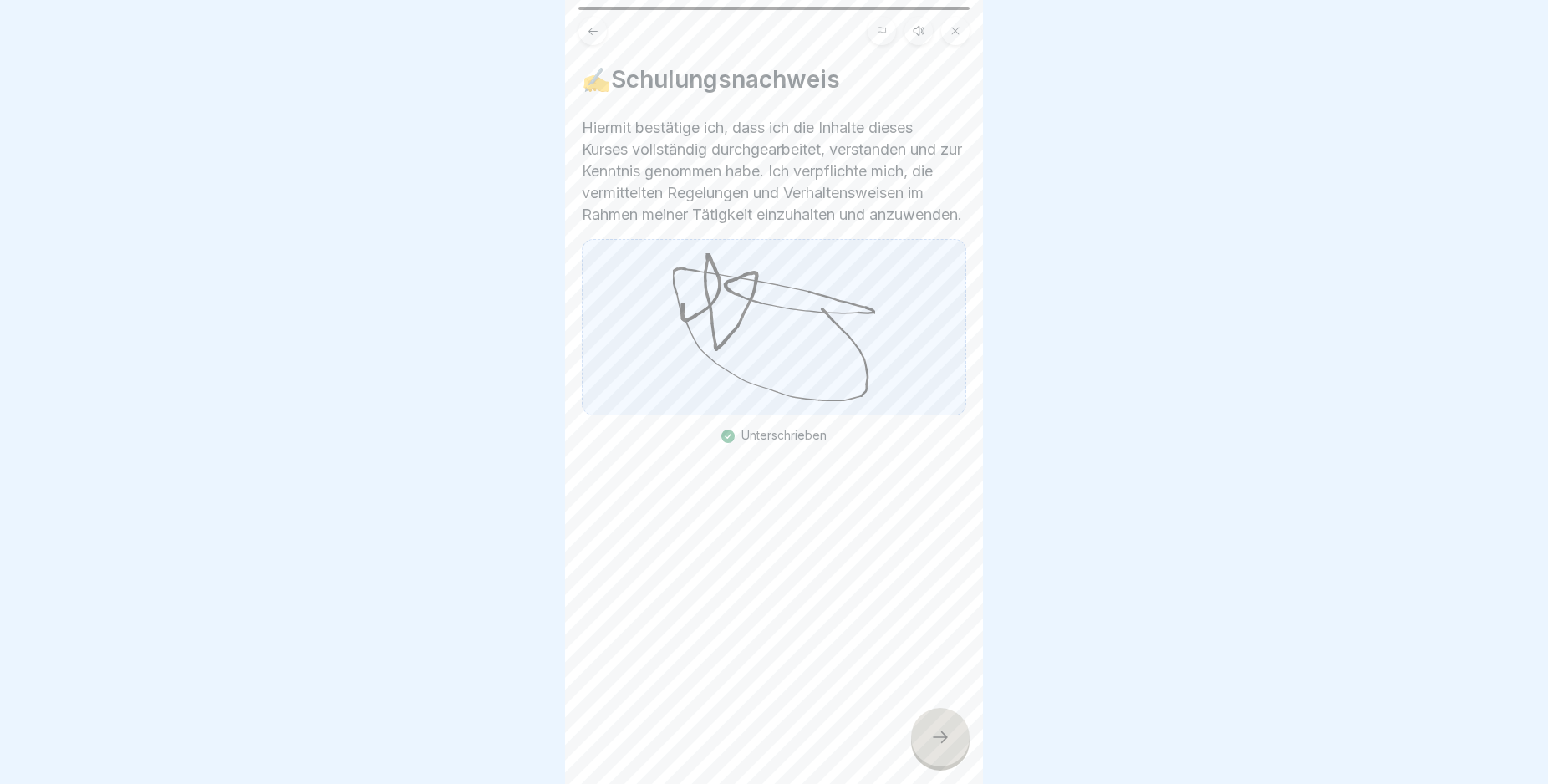
click at [950, 762] on div at bounding box center [941, 737] width 58 height 58
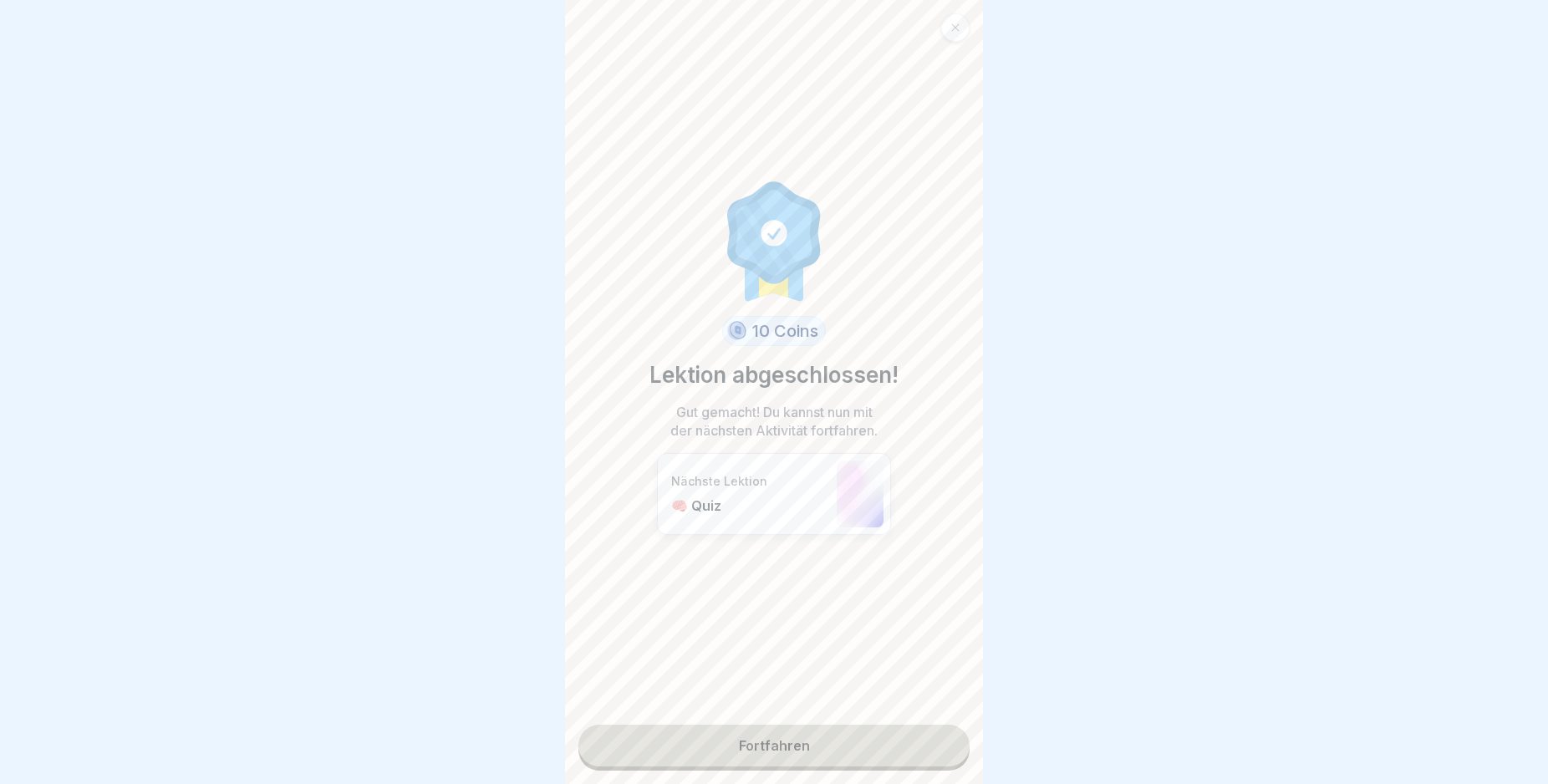
click at [868, 743] on link "Fortfahren" at bounding box center [773, 745] width 391 height 41
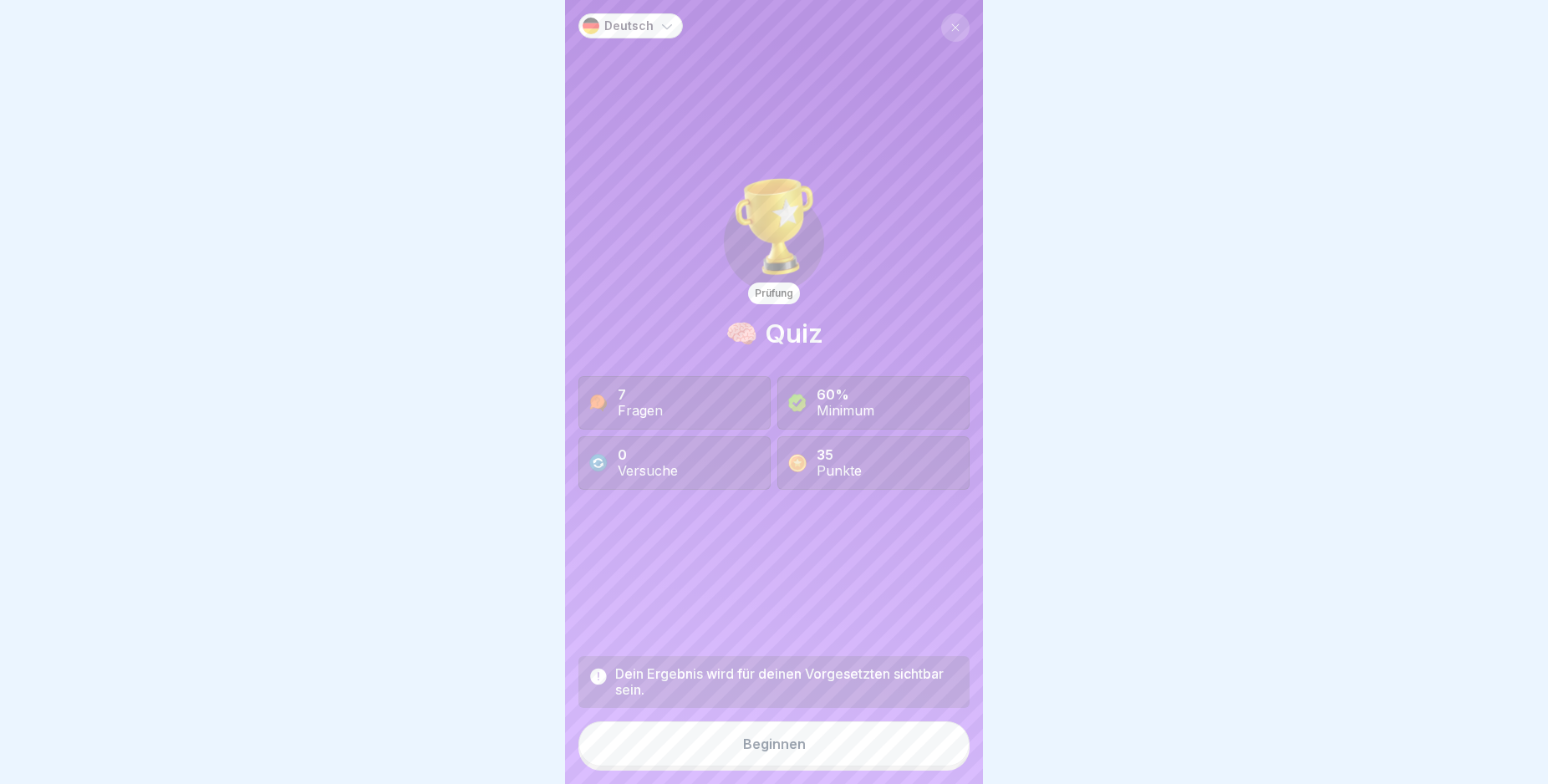
click at [870, 760] on button "Beginnen" at bounding box center [773, 744] width 391 height 45
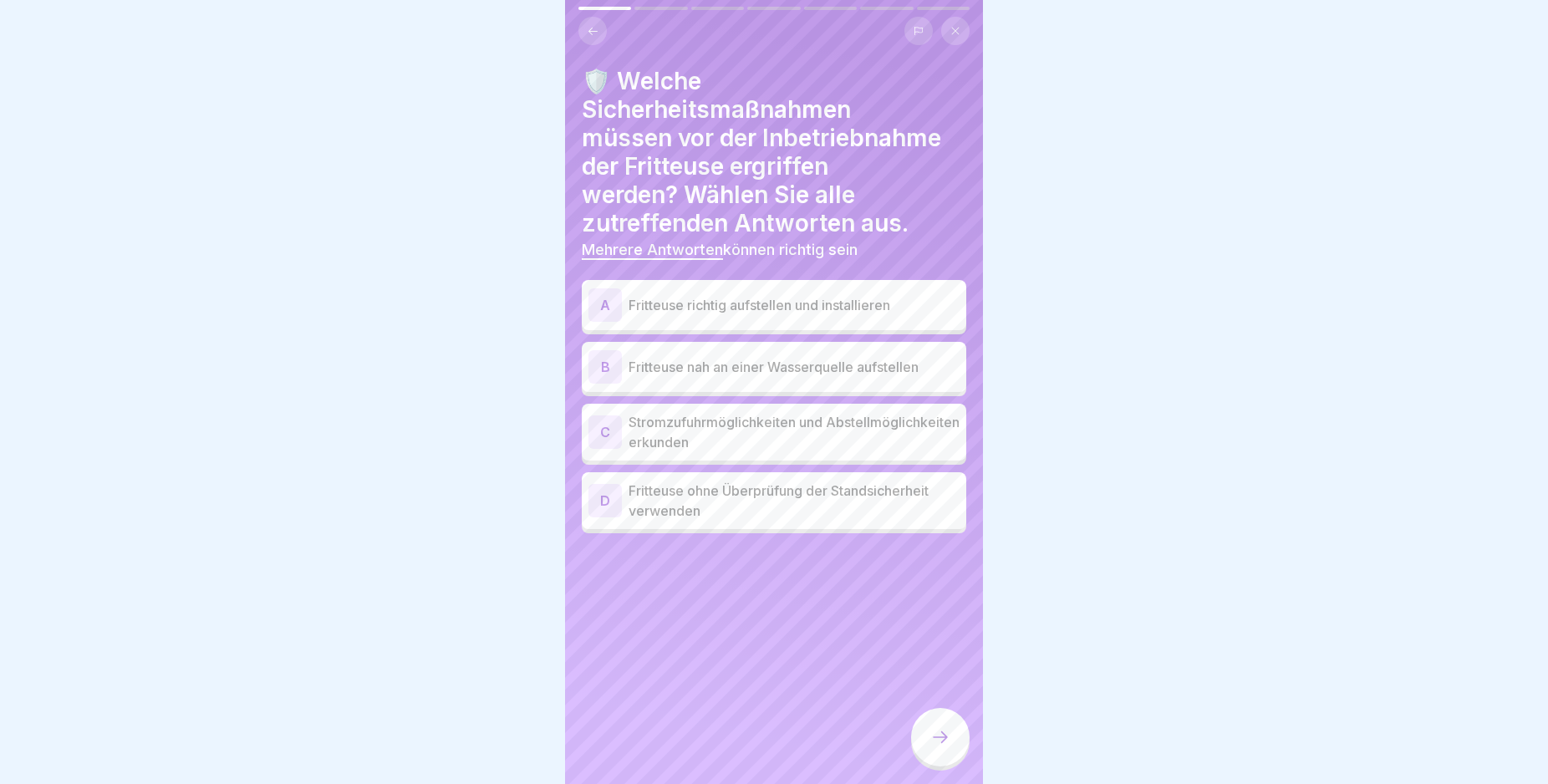
click at [606, 304] on div "A" at bounding box center [605, 305] width 34 height 34
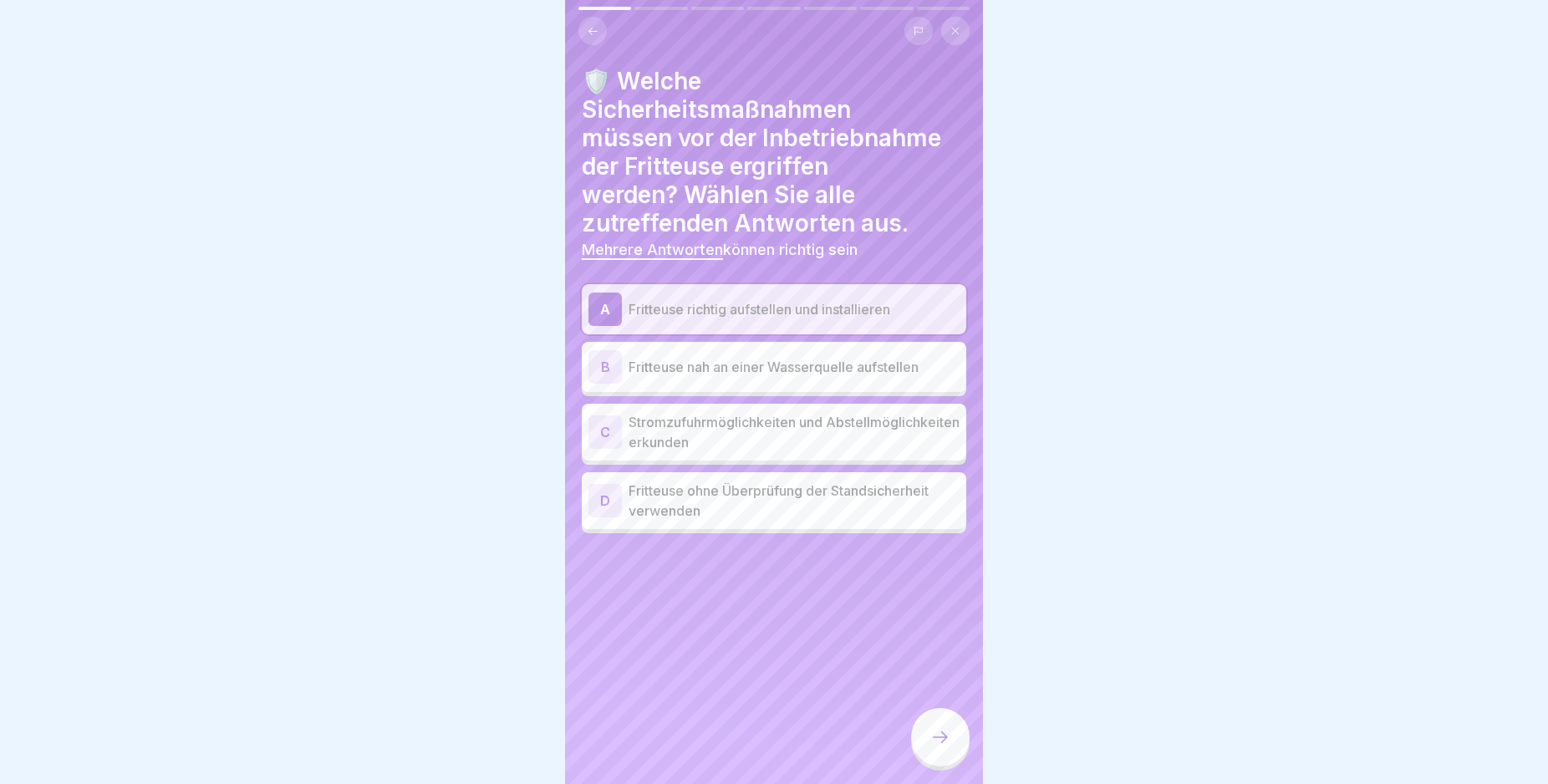
click at [605, 436] on div "C" at bounding box center [605, 432] width 34 height 34
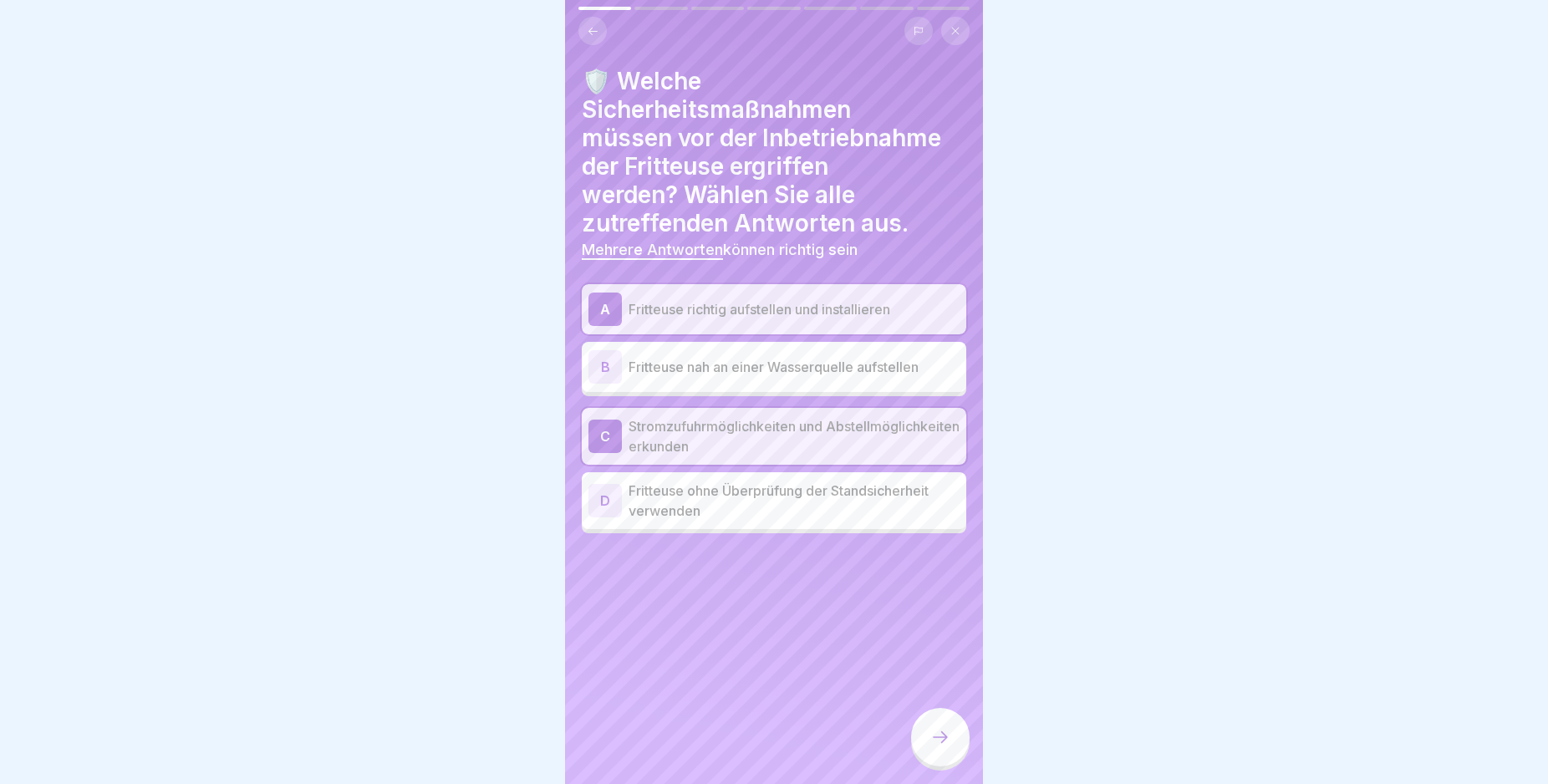
click at [943, 747] on icon at bounding box center [940, 736] width 20 height 20
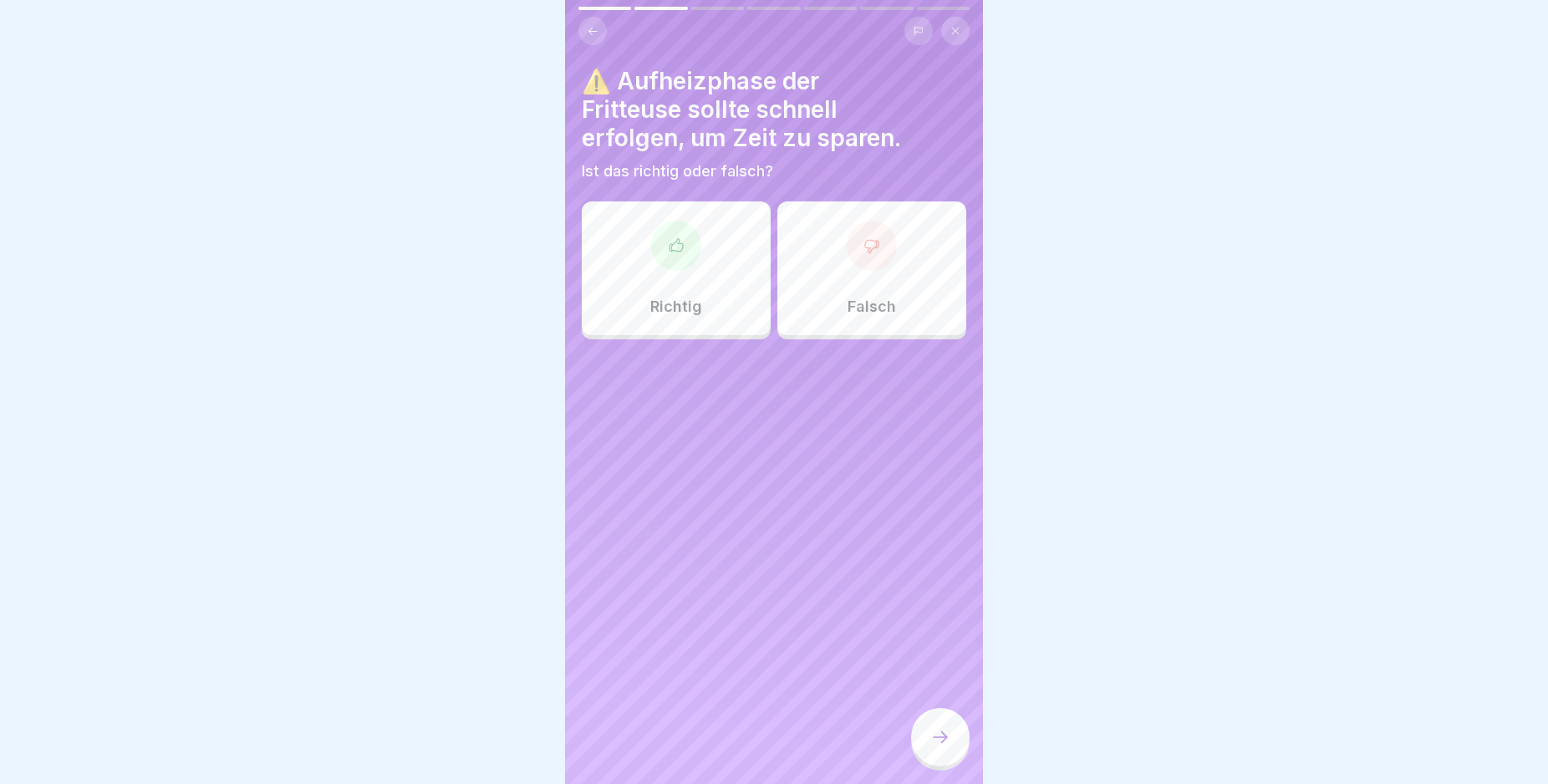
click at [677, 246] on icon at bounding box center [676, 246] width 17 height 17
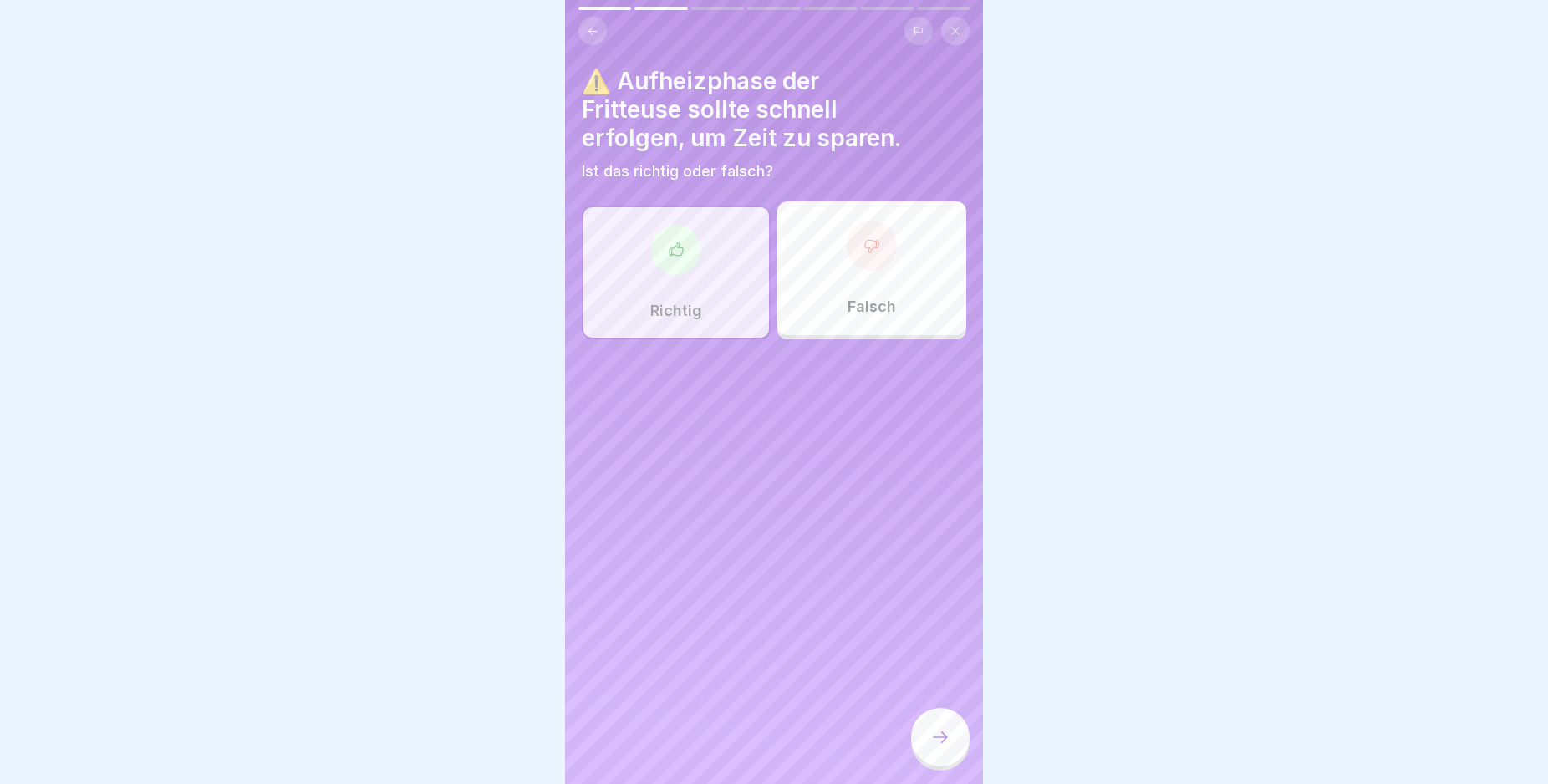
click at [946, 747] on icon at bounding box center [940, 736] width 20 height 20
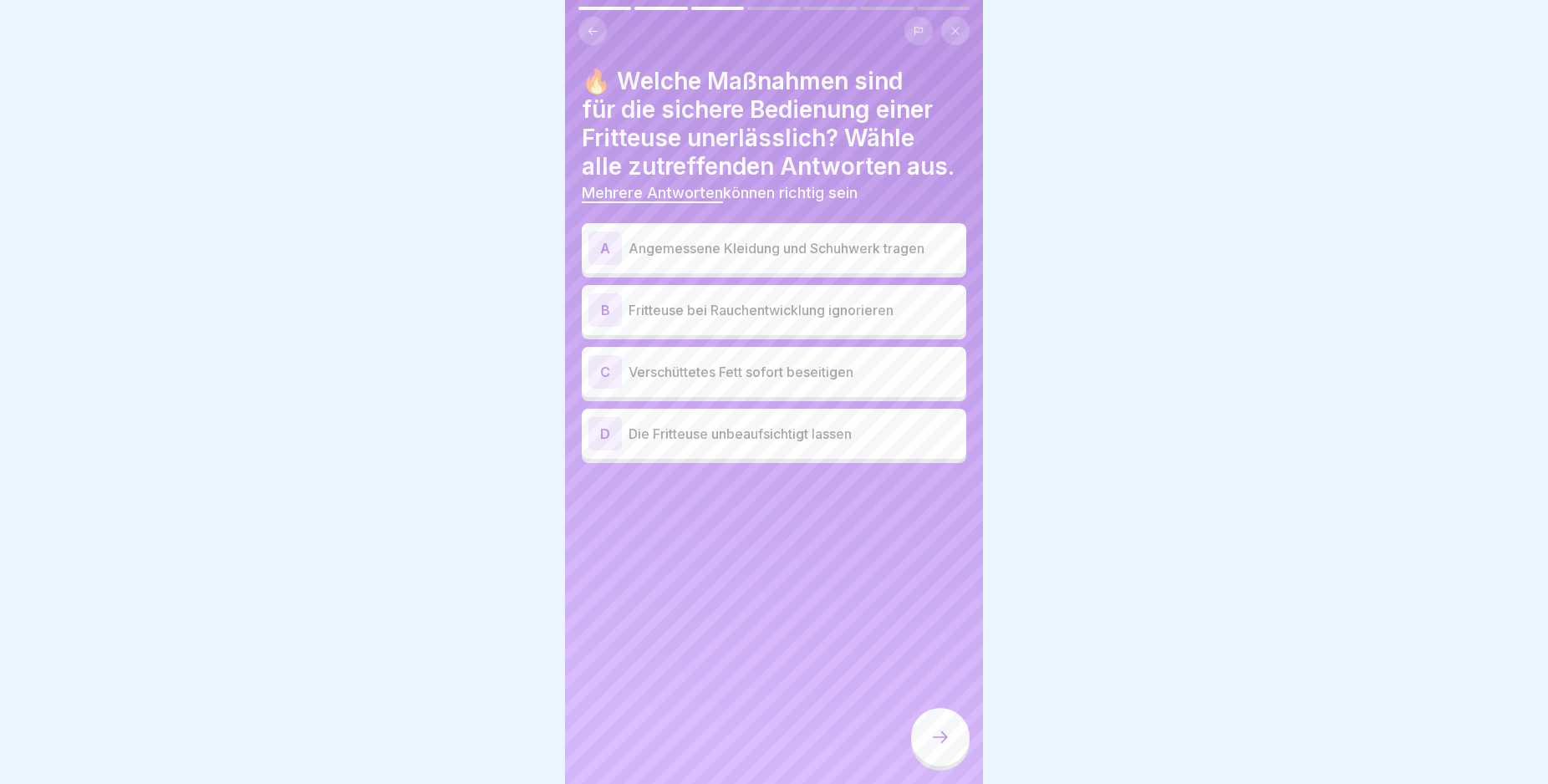
click at [607, 264] on div "A" at bounding box center [605, 248] width 34 height 34
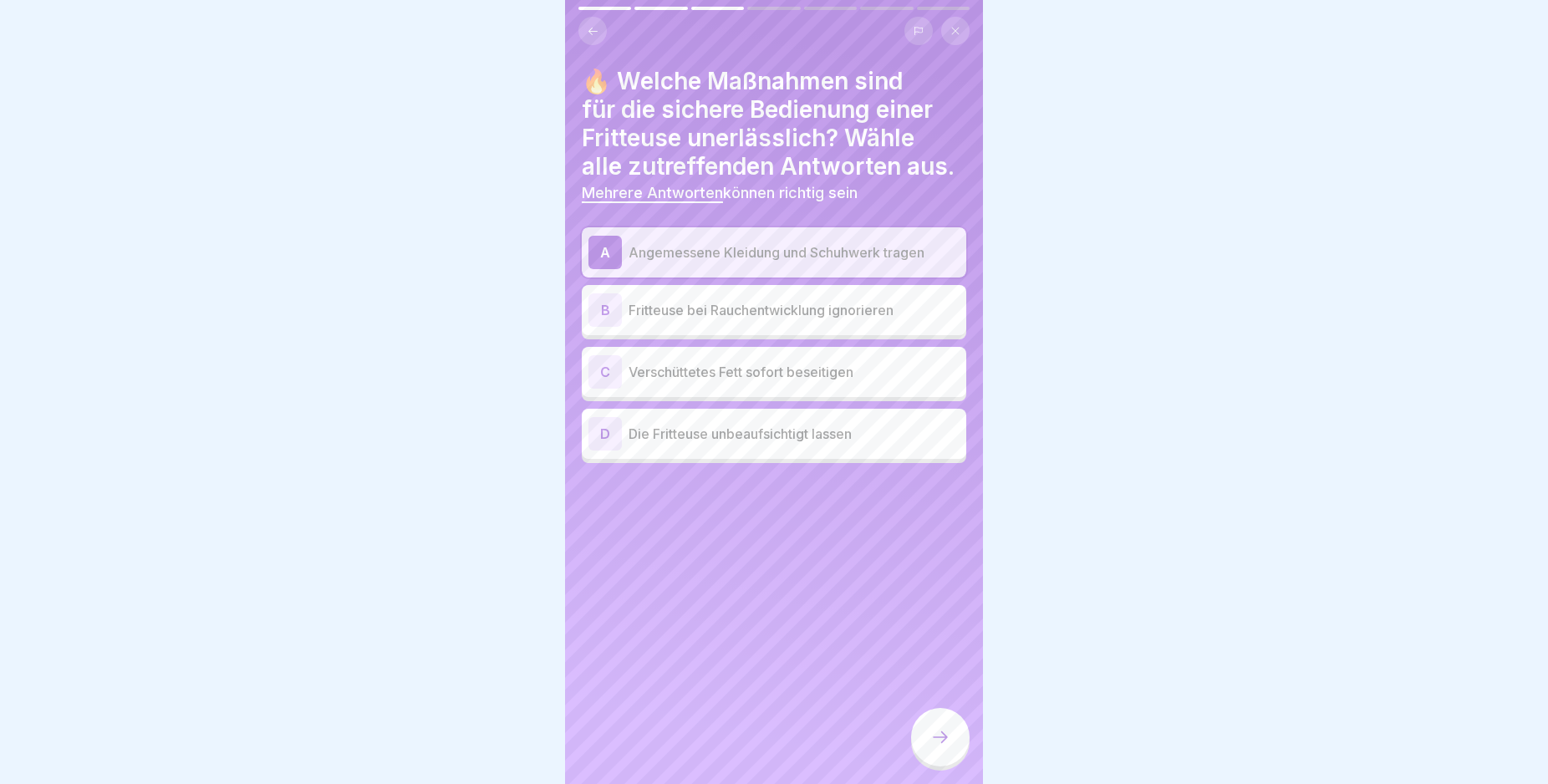
click at [603, 389] on div "C" at bounding box center [605, 372] width 34 height 34
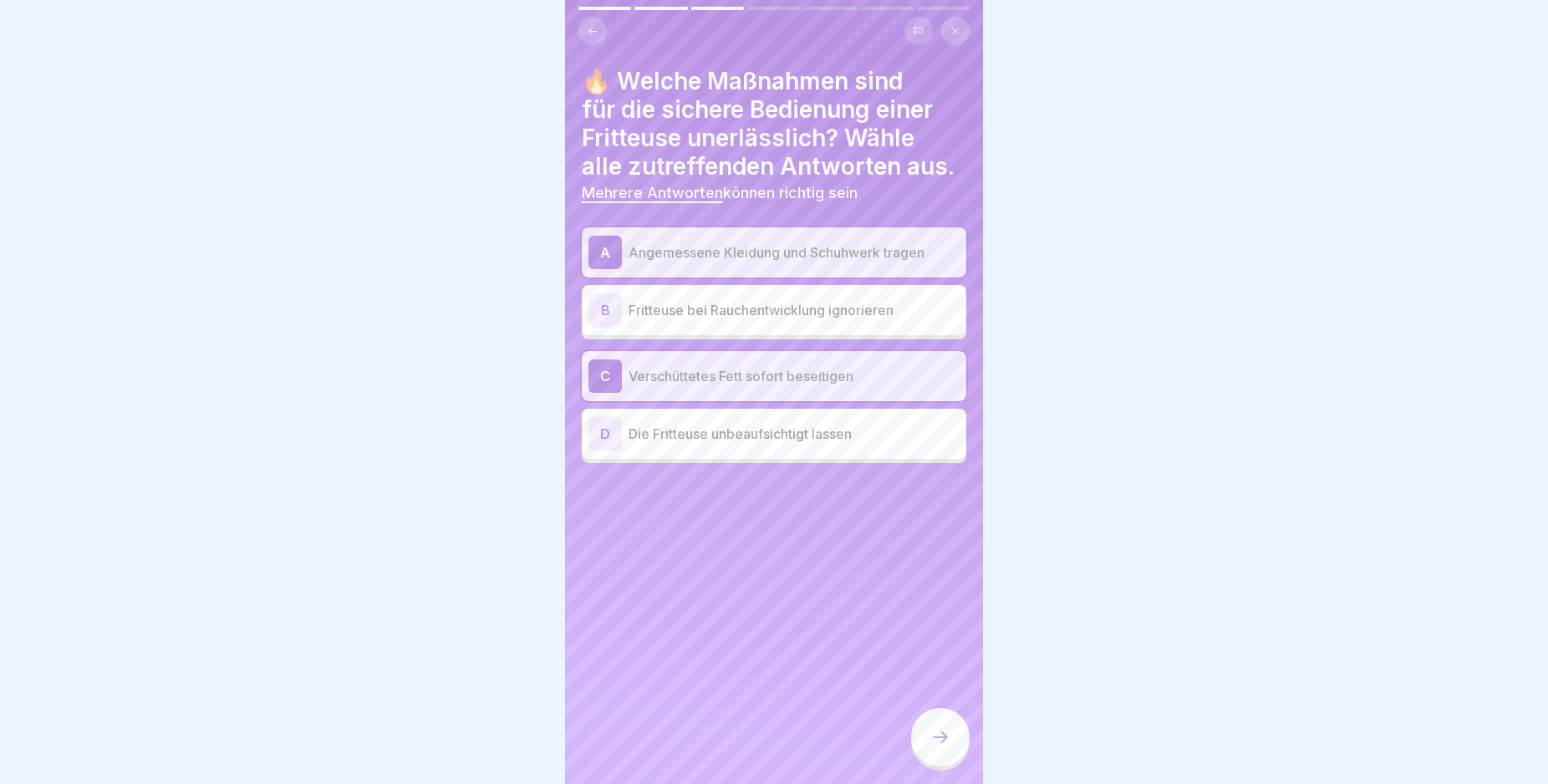
click at [939, 764] on div at bounding box center [941, 737] width 58 height 58
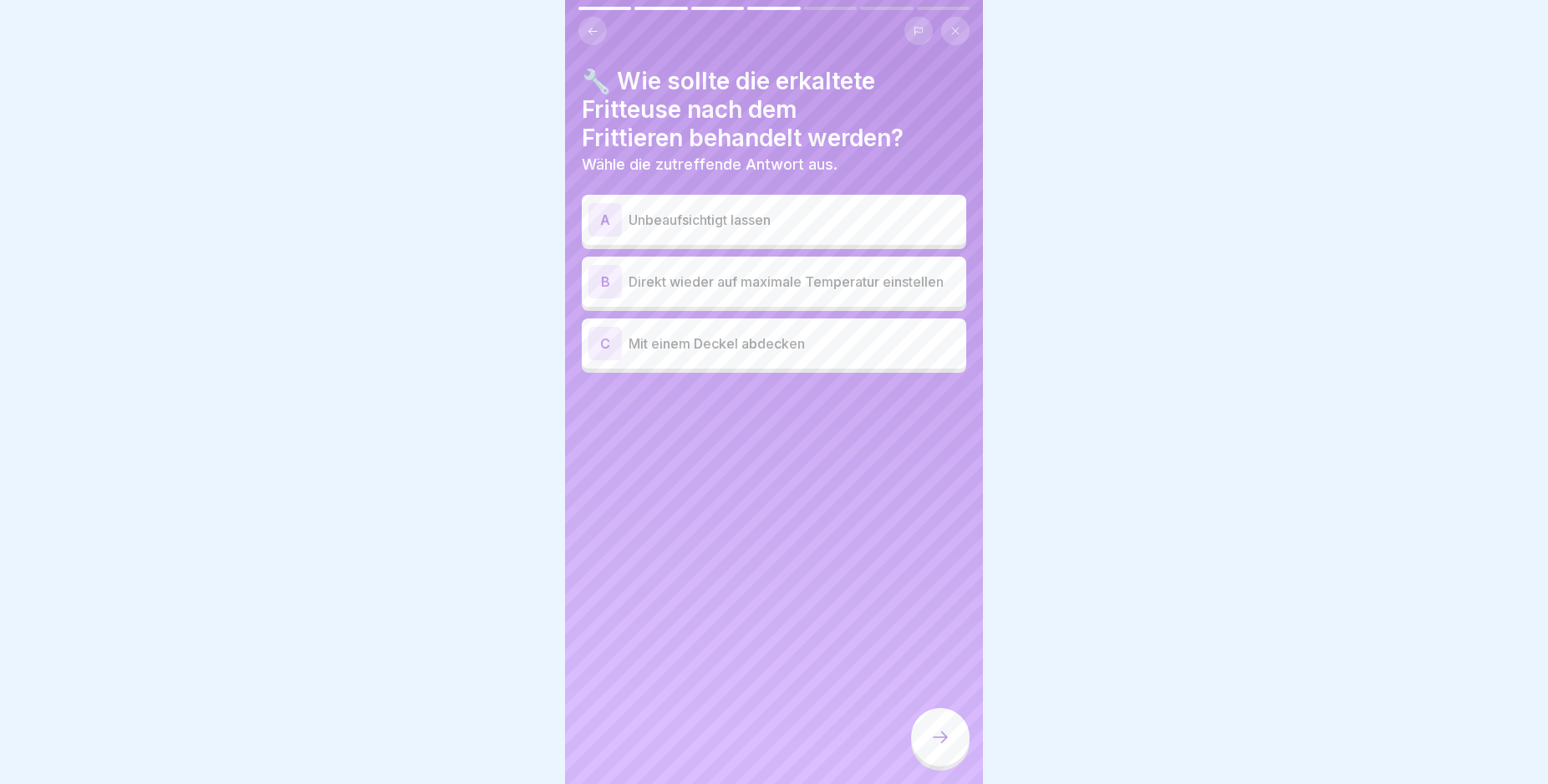
click at [604, 341] on div "C" at bounding box center [605, 344] width 34 height 34
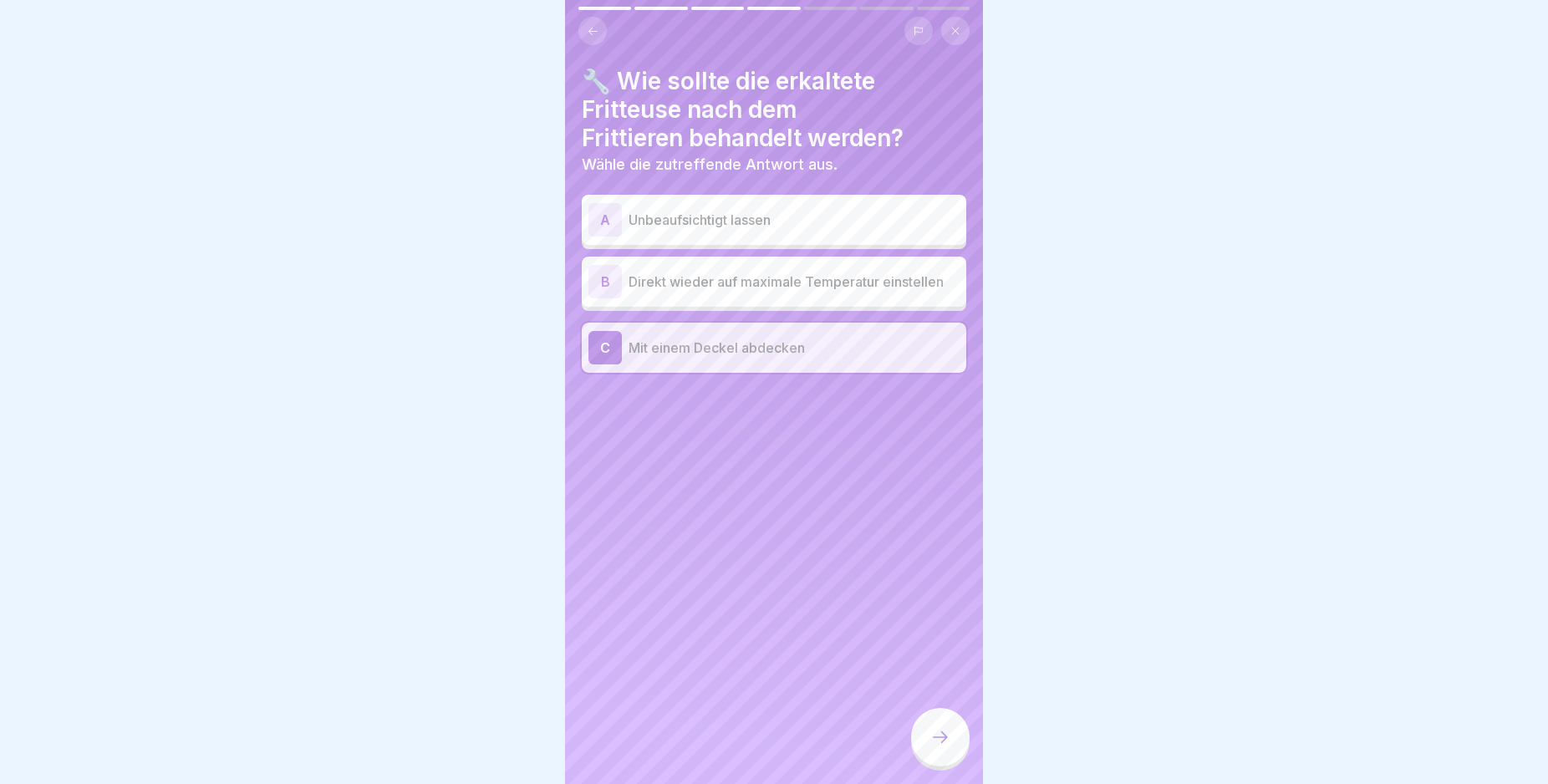
click at [944, 743] on icon at bounding box center [941, 737] width 15 height 11
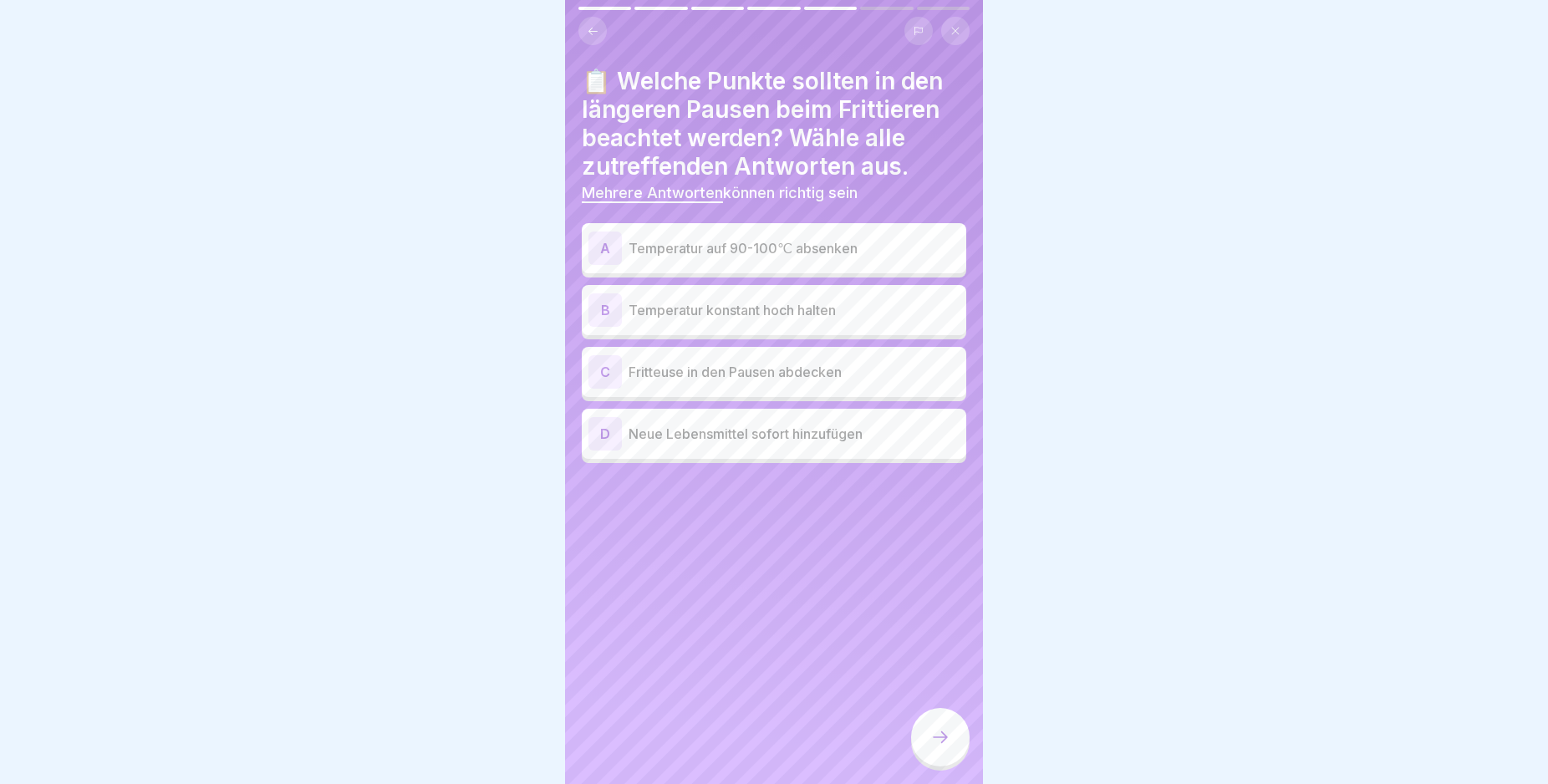
click at [600, 242] on div "A" at bounding box center [605, 248] width 34 height 34
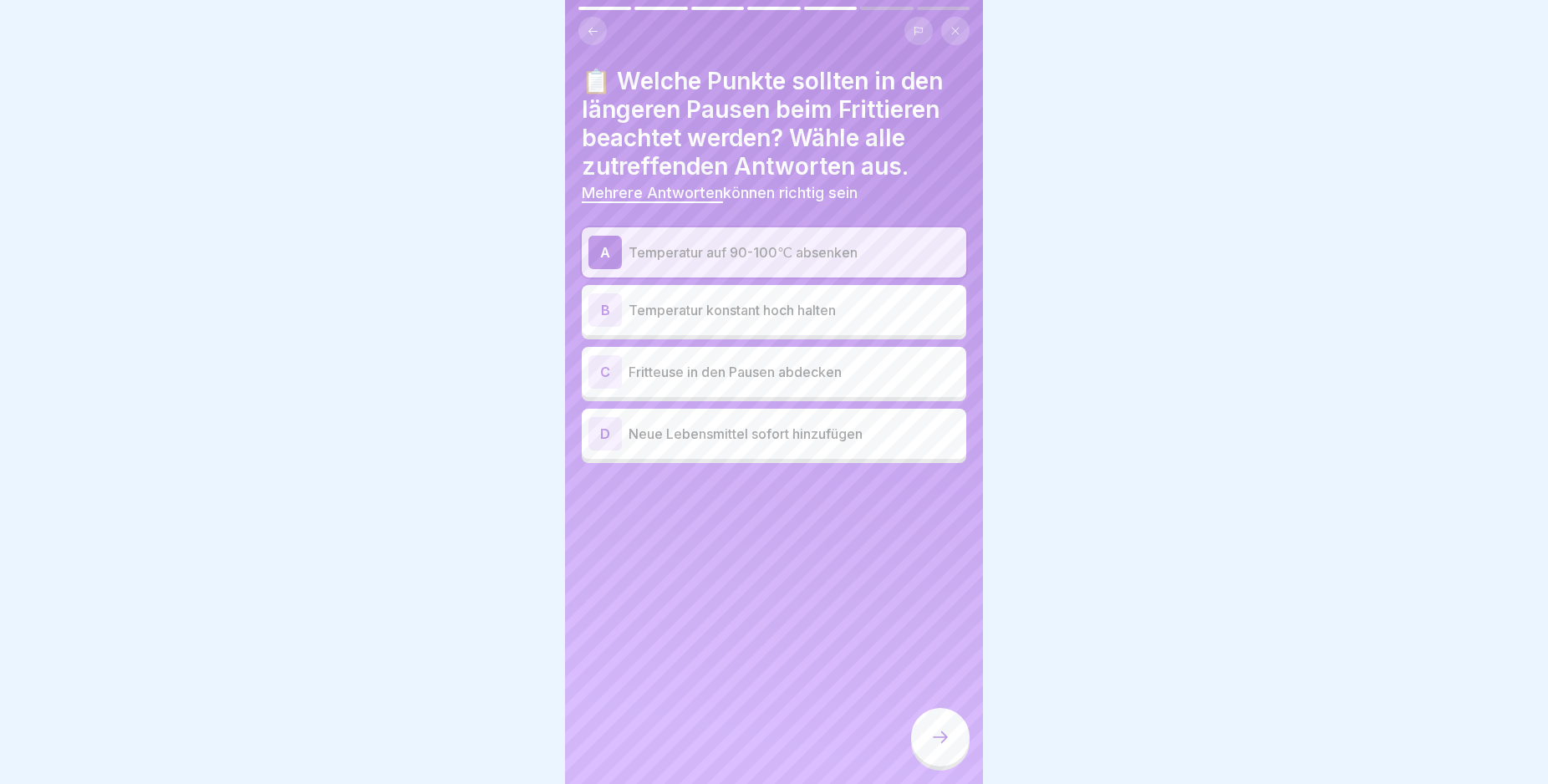
click at [603, 377] on div "C" at bounding box center [605, 372] width 34 height 34
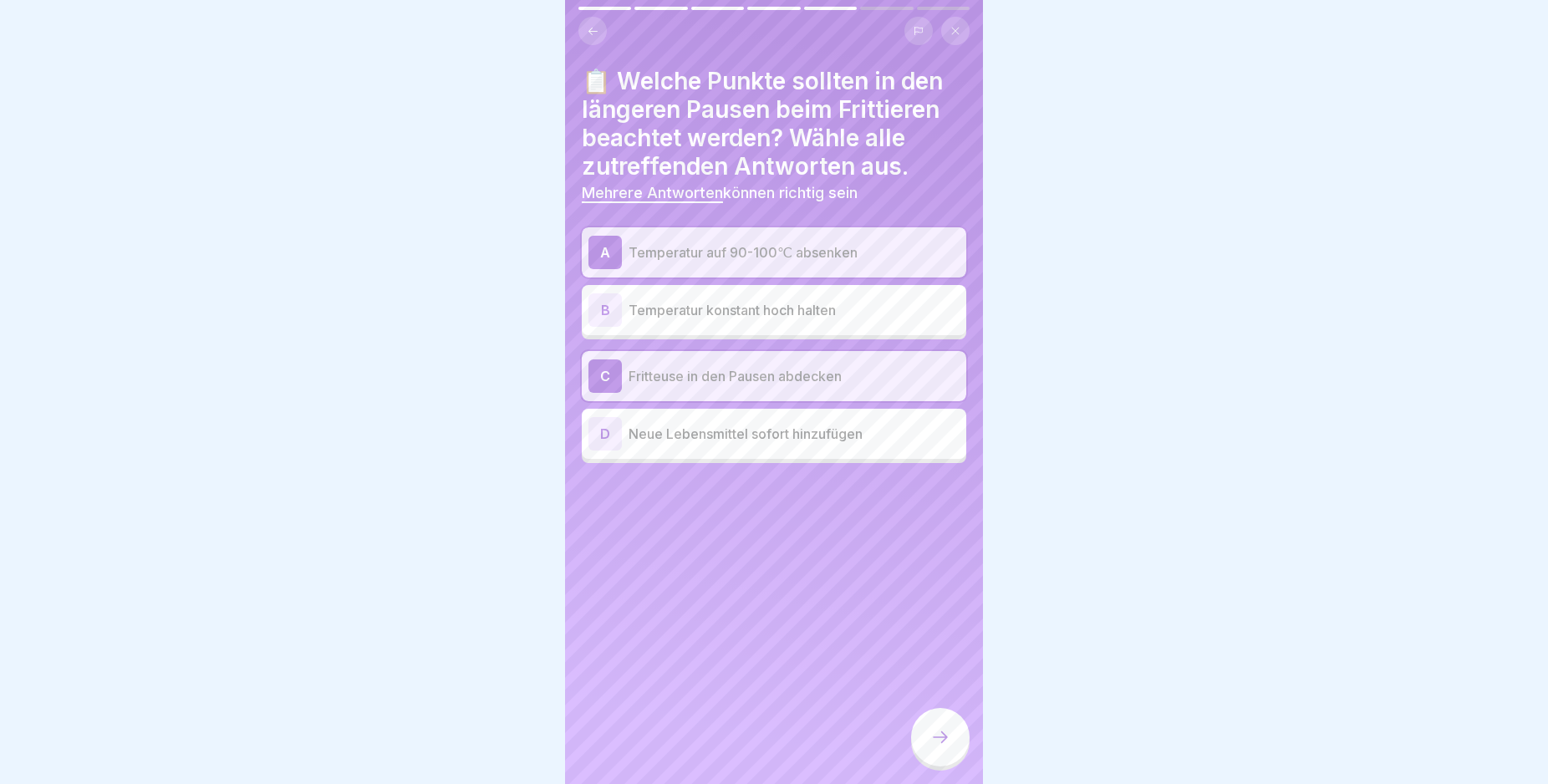
click at [953, 748] on div at bounding box center [941, 737] width 58 height 58
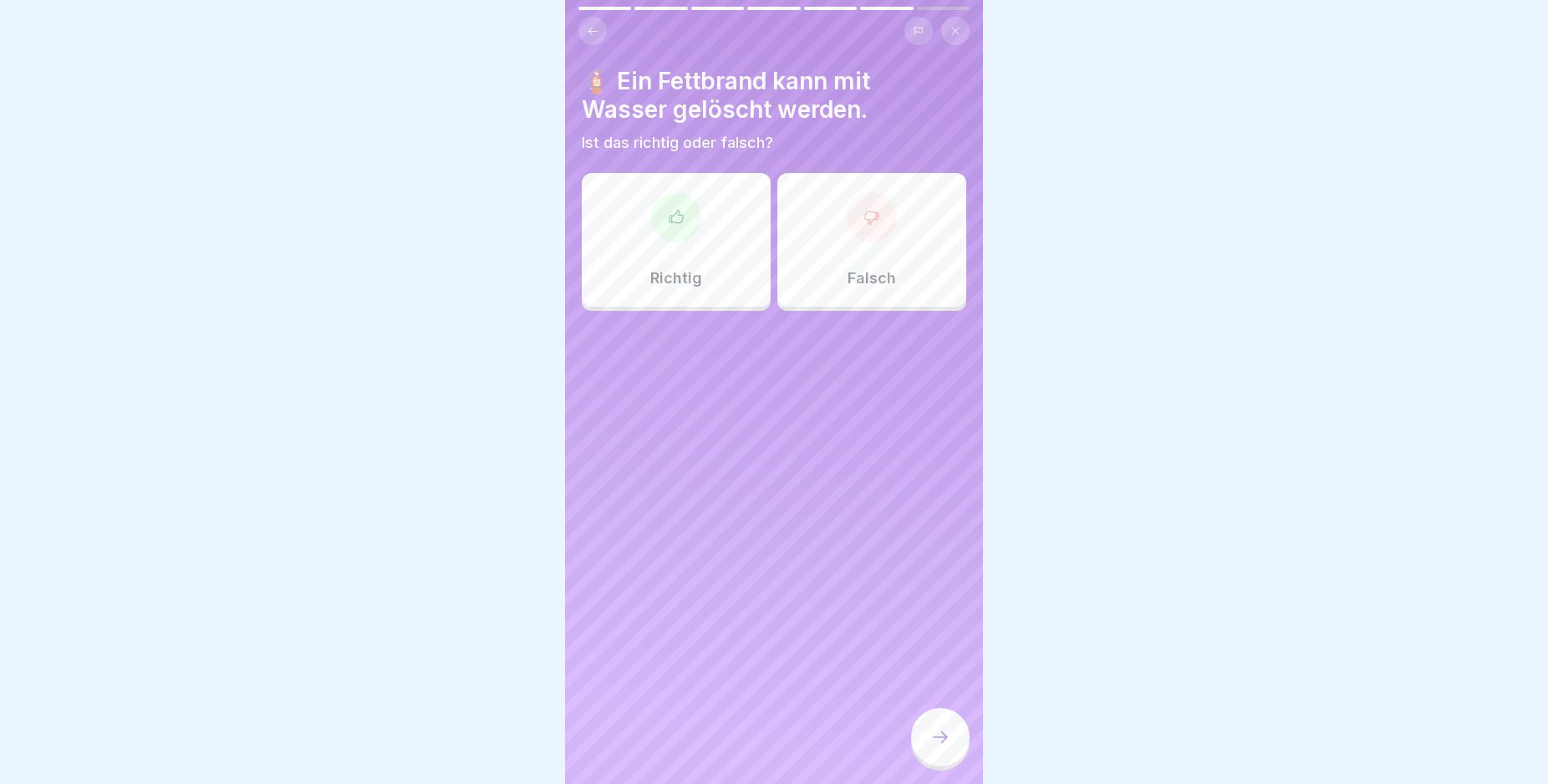
click at [872, 232] on div at bounding box center [871, 216] width 50 height 50
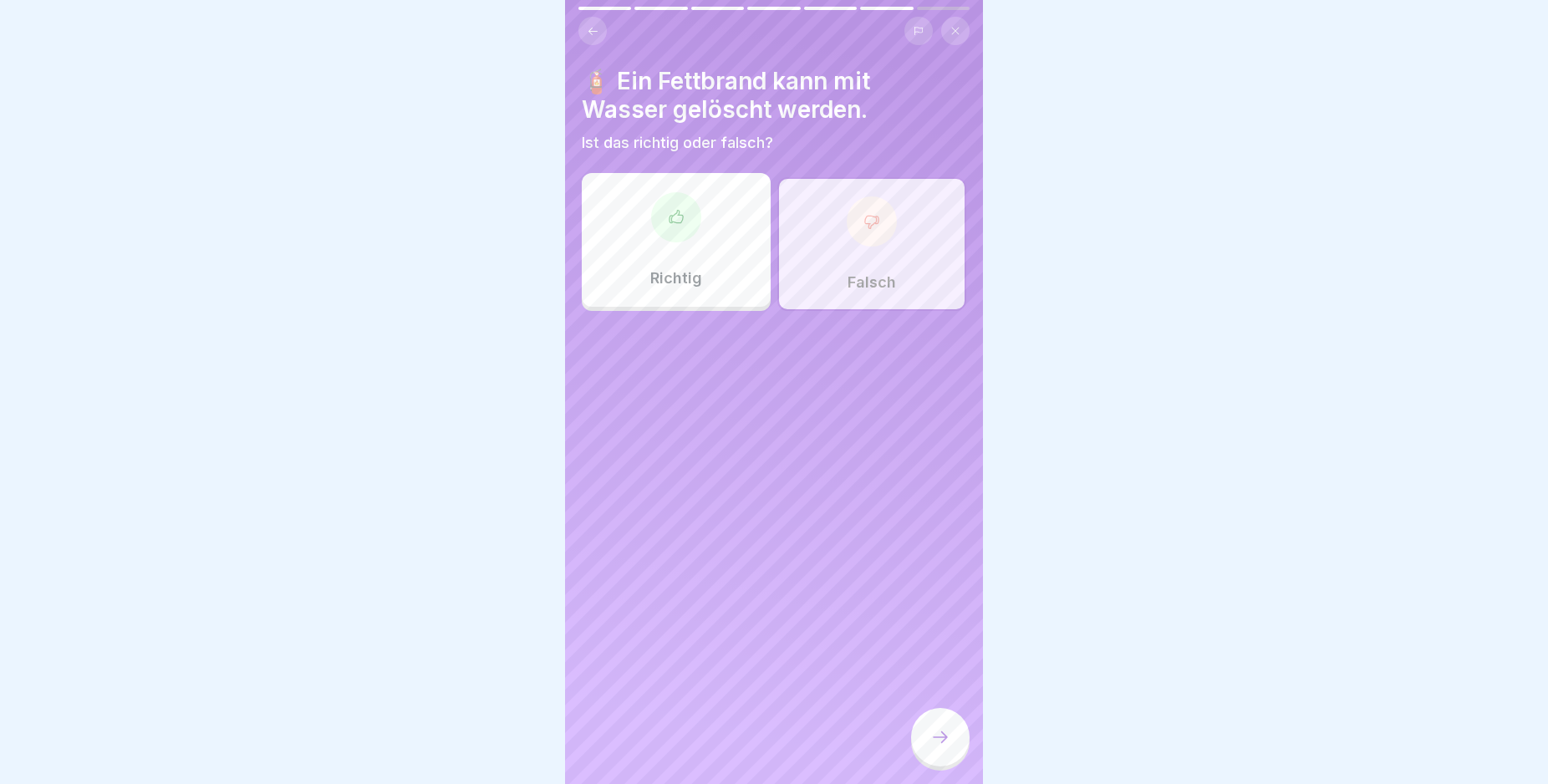
click at [937, 743] on div at bounding box center [941, 737] width 58 height 58
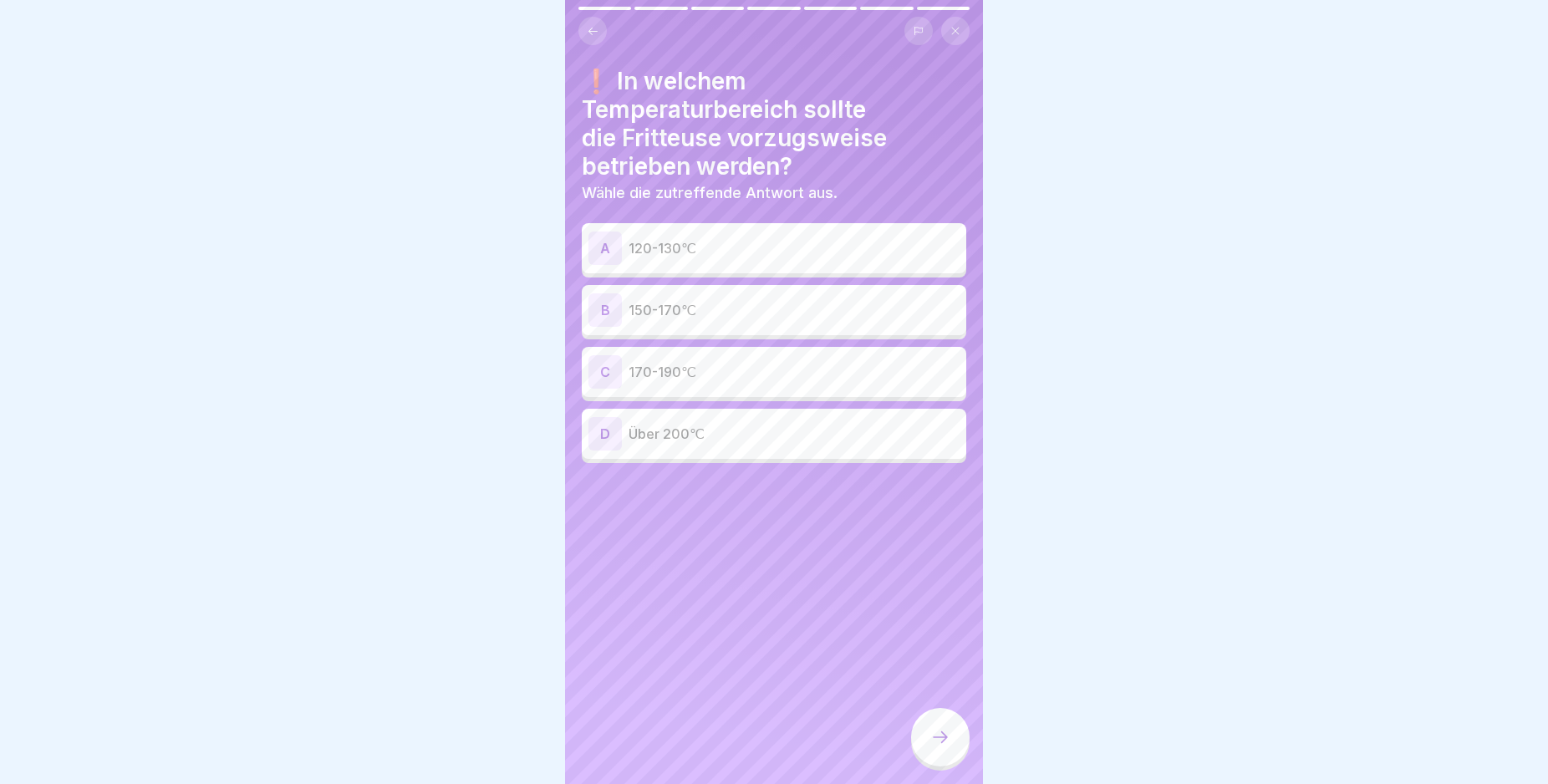
click at [605, 312] on div "B" at bounding box center [605, 311] width 34 height 34
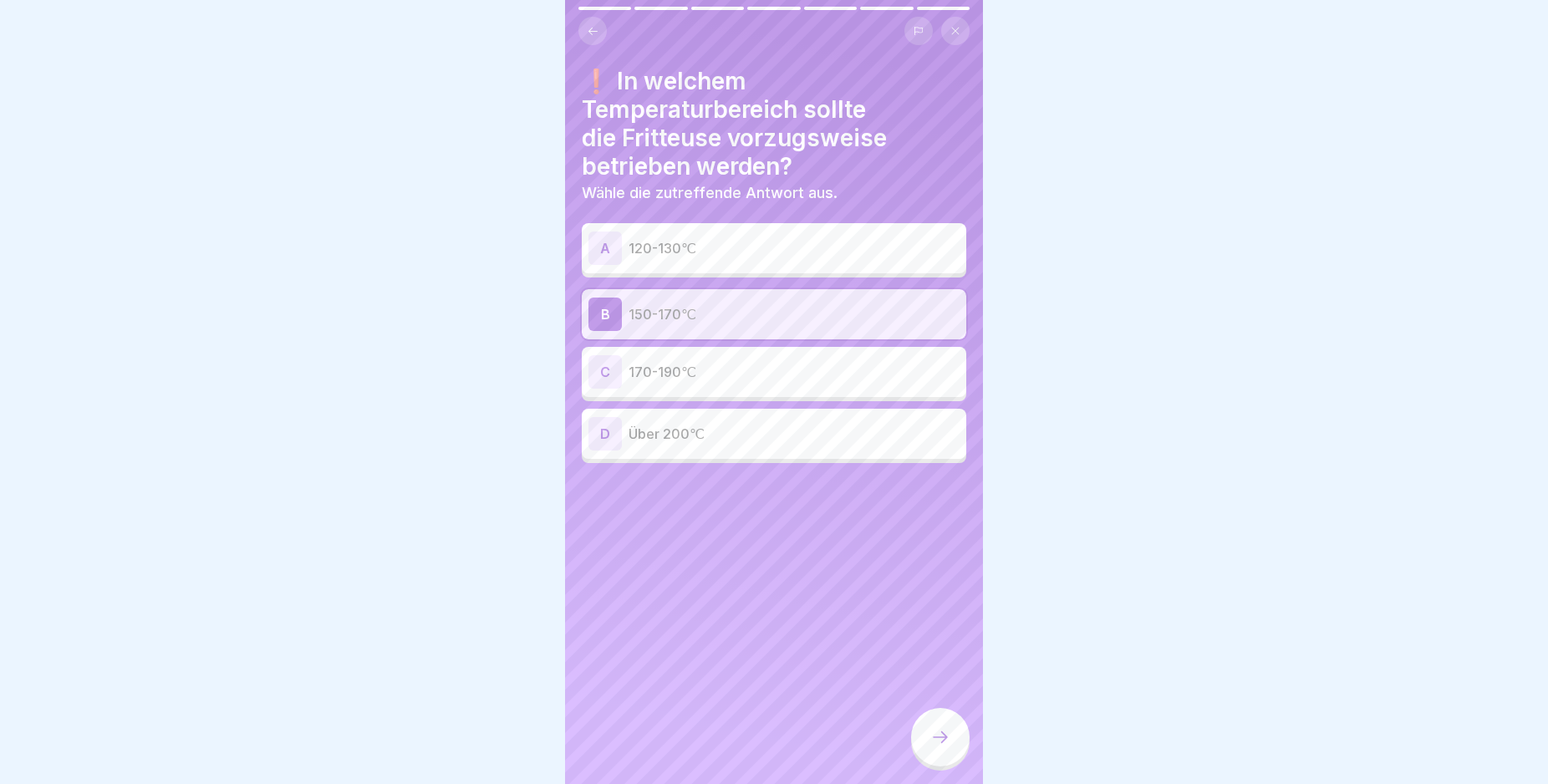
click at [937, 766] on div at bounding box center [941, 737] width 58 height 58
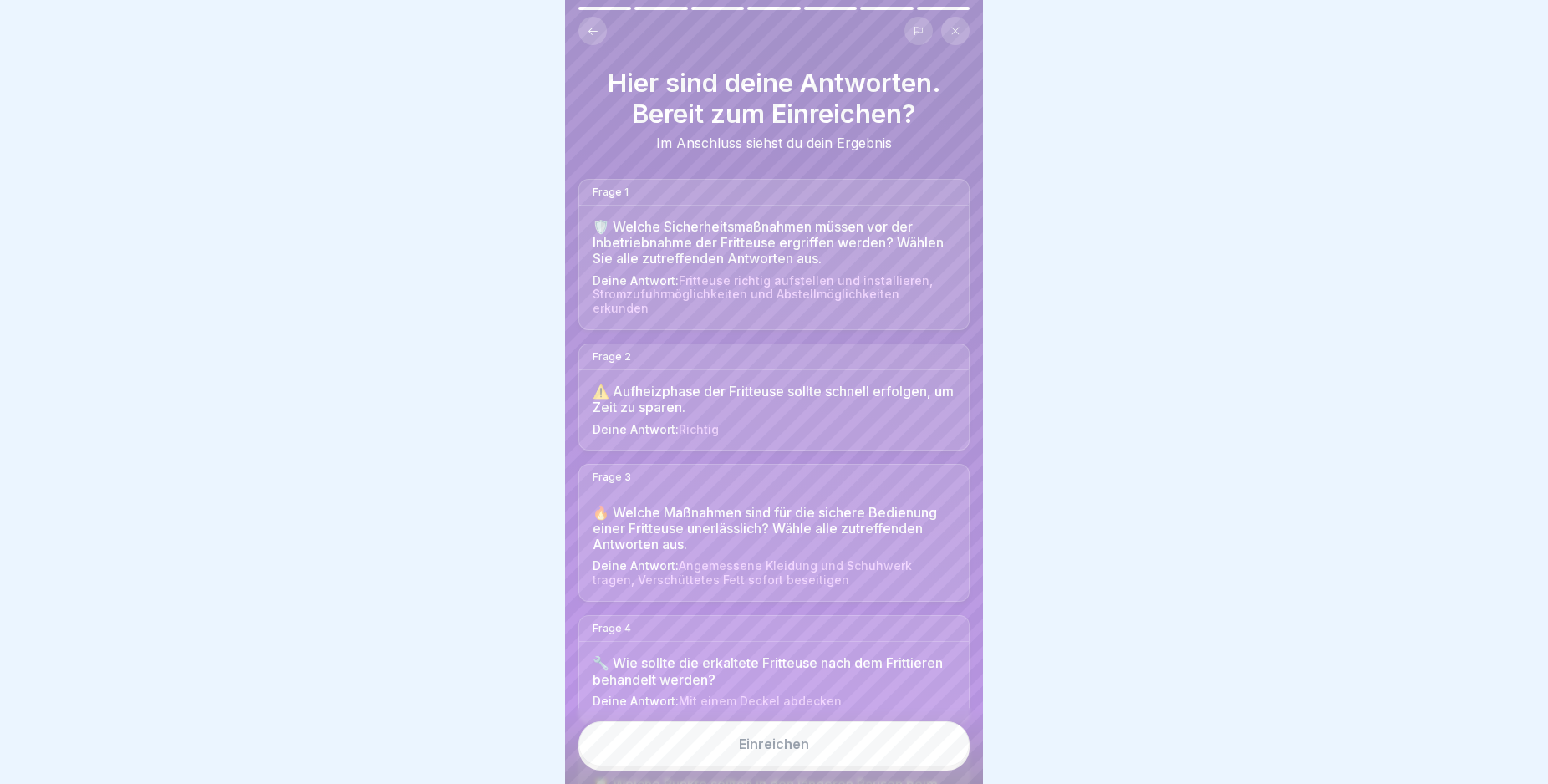
click at [891, 760] on button "Einreichen" at bounding box center [773, 744] width 391 height 45
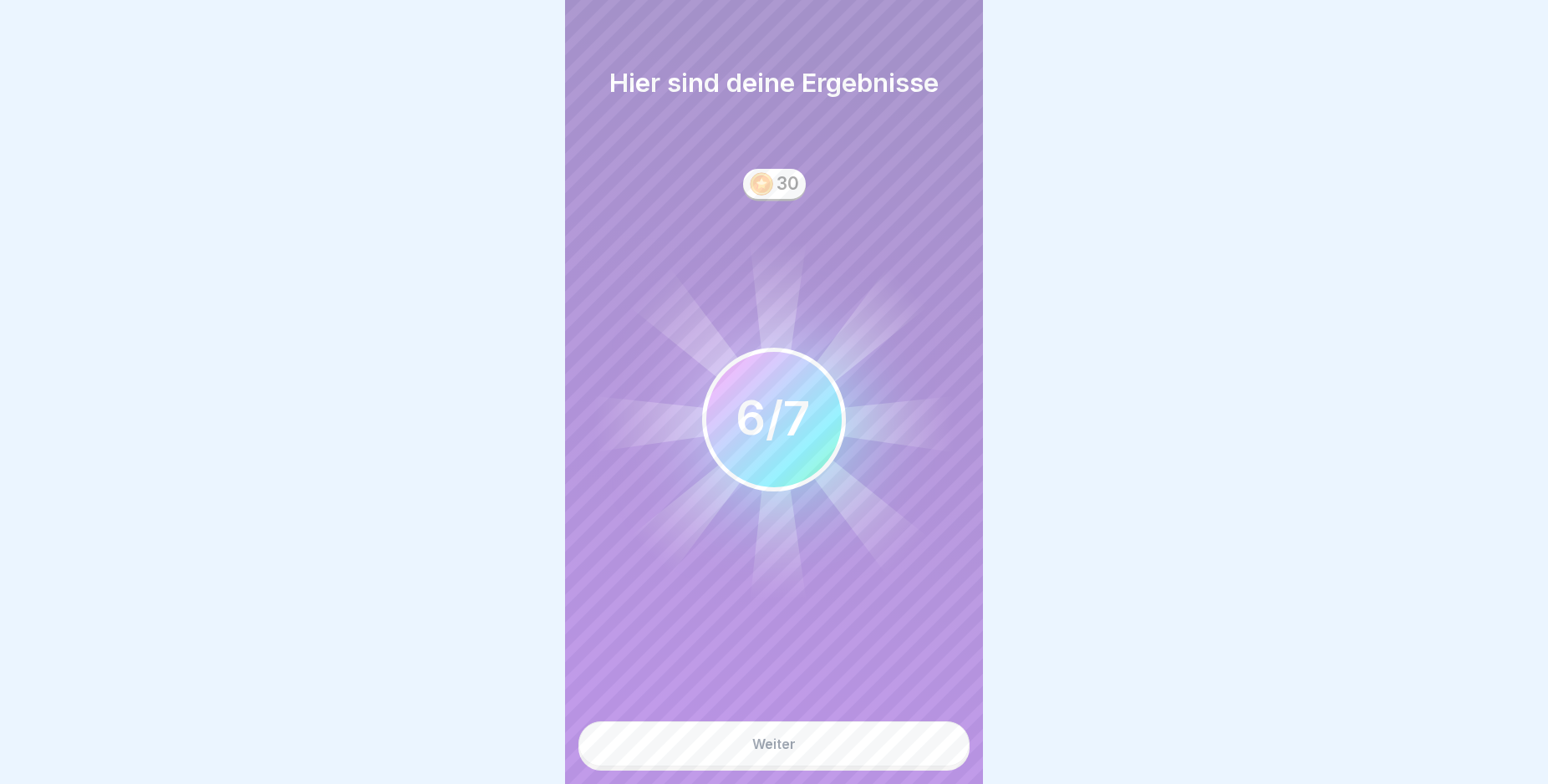
click at [891, 760] on button "Weiter" at bounding box center [773, 744] width 391 height 45
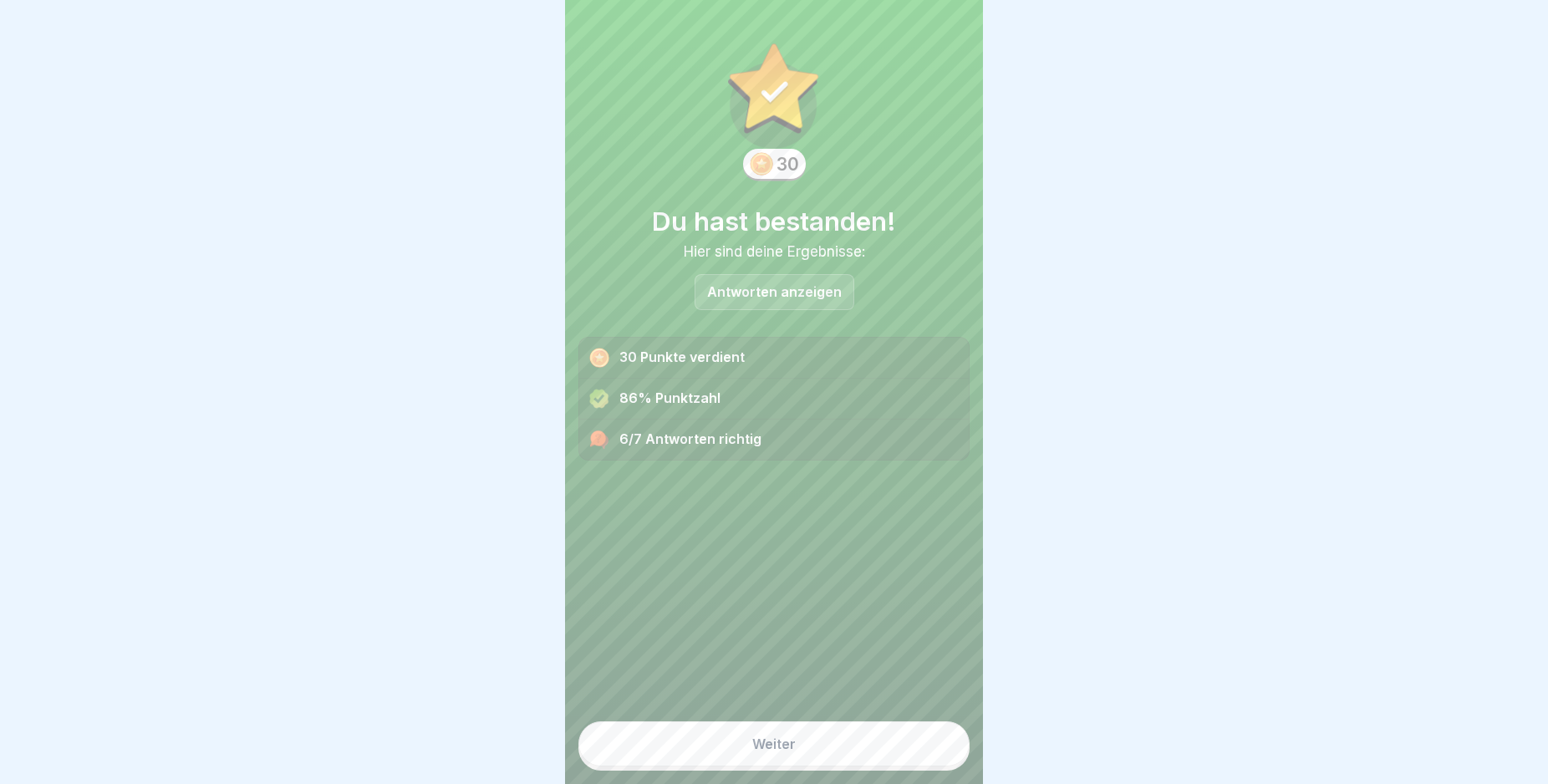
click at [891, 760] on button "Weiter" at bounding box center [773, 744] width 391 height 45
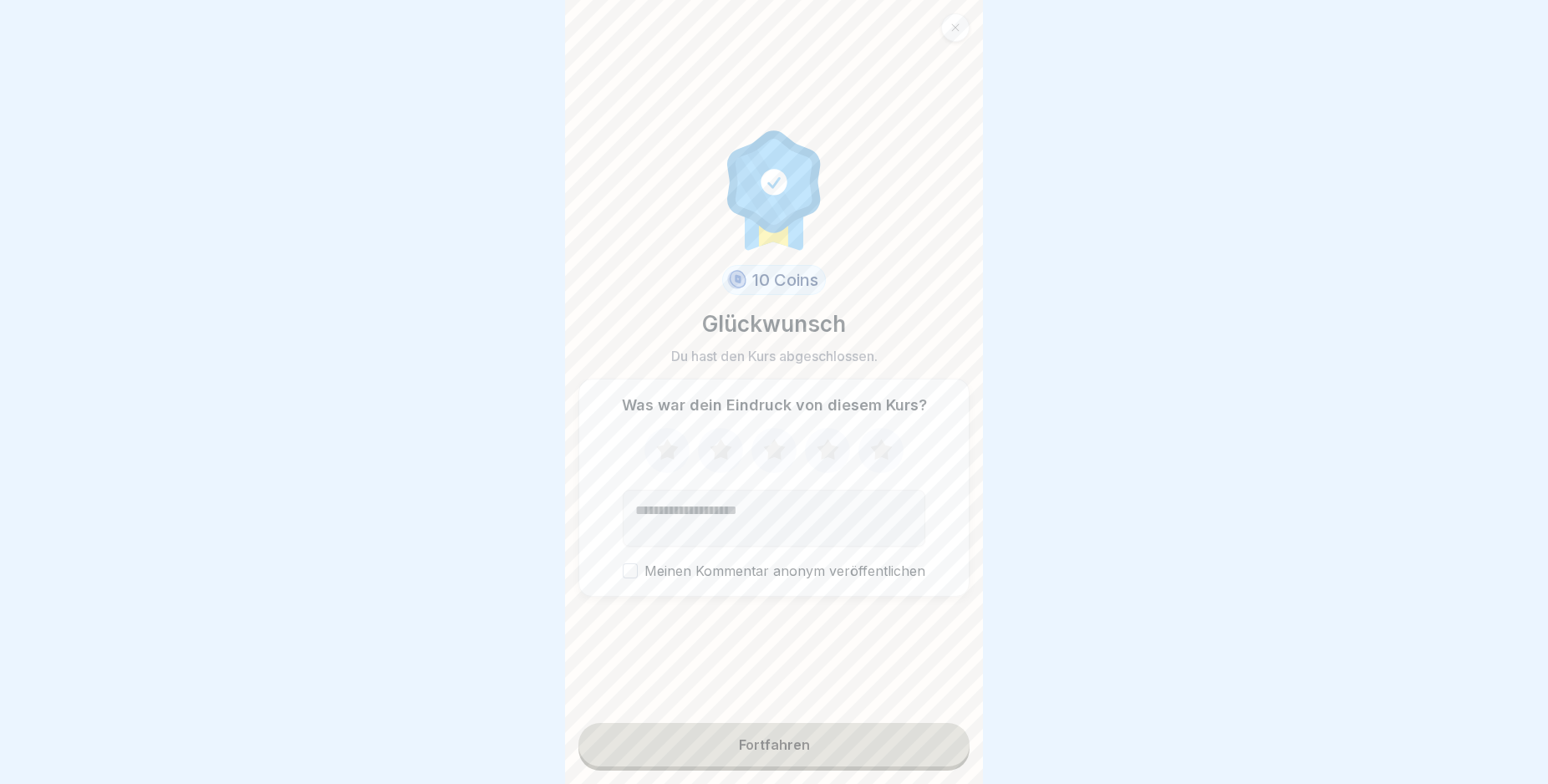
click at [891, 760] on button "Fortfahren" at bounding box center [773, 744] width 391 height 43
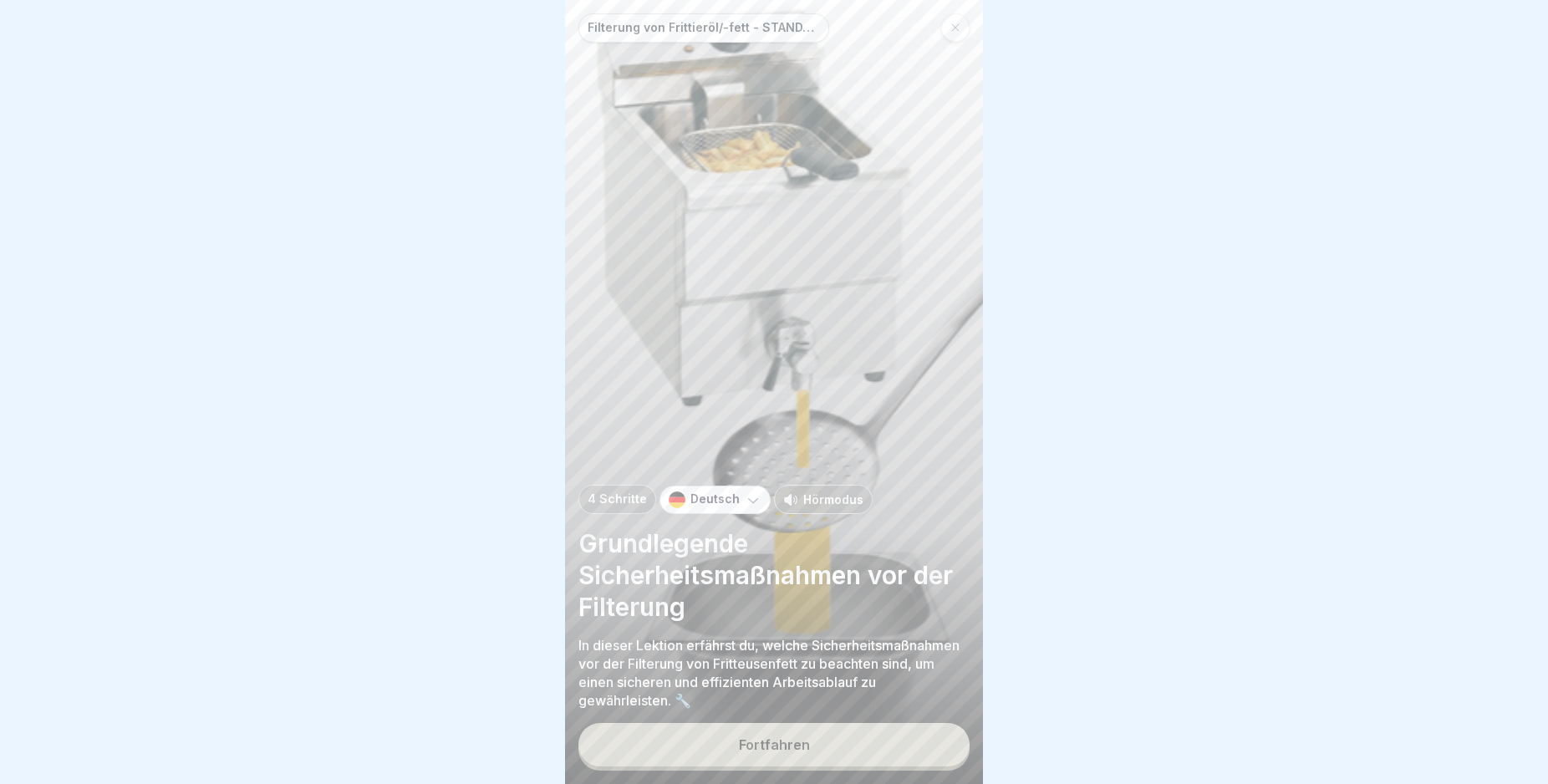
click at [891, 760] on button "Fortfahren" at bounding box center [773, 744] width 391 height 43
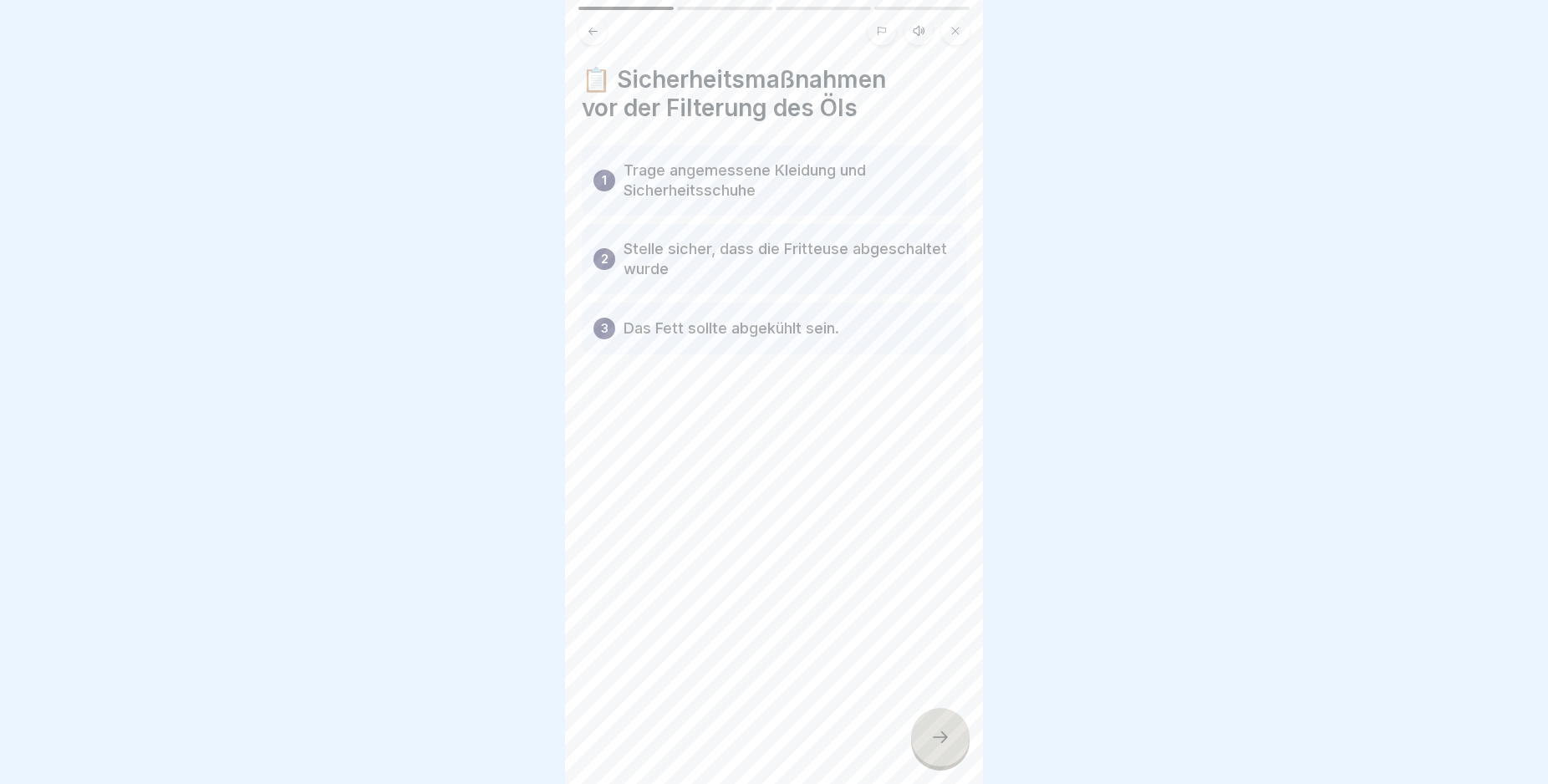
click at [935, 747] on icon at bounding box center [940, 736] width 20 height 20
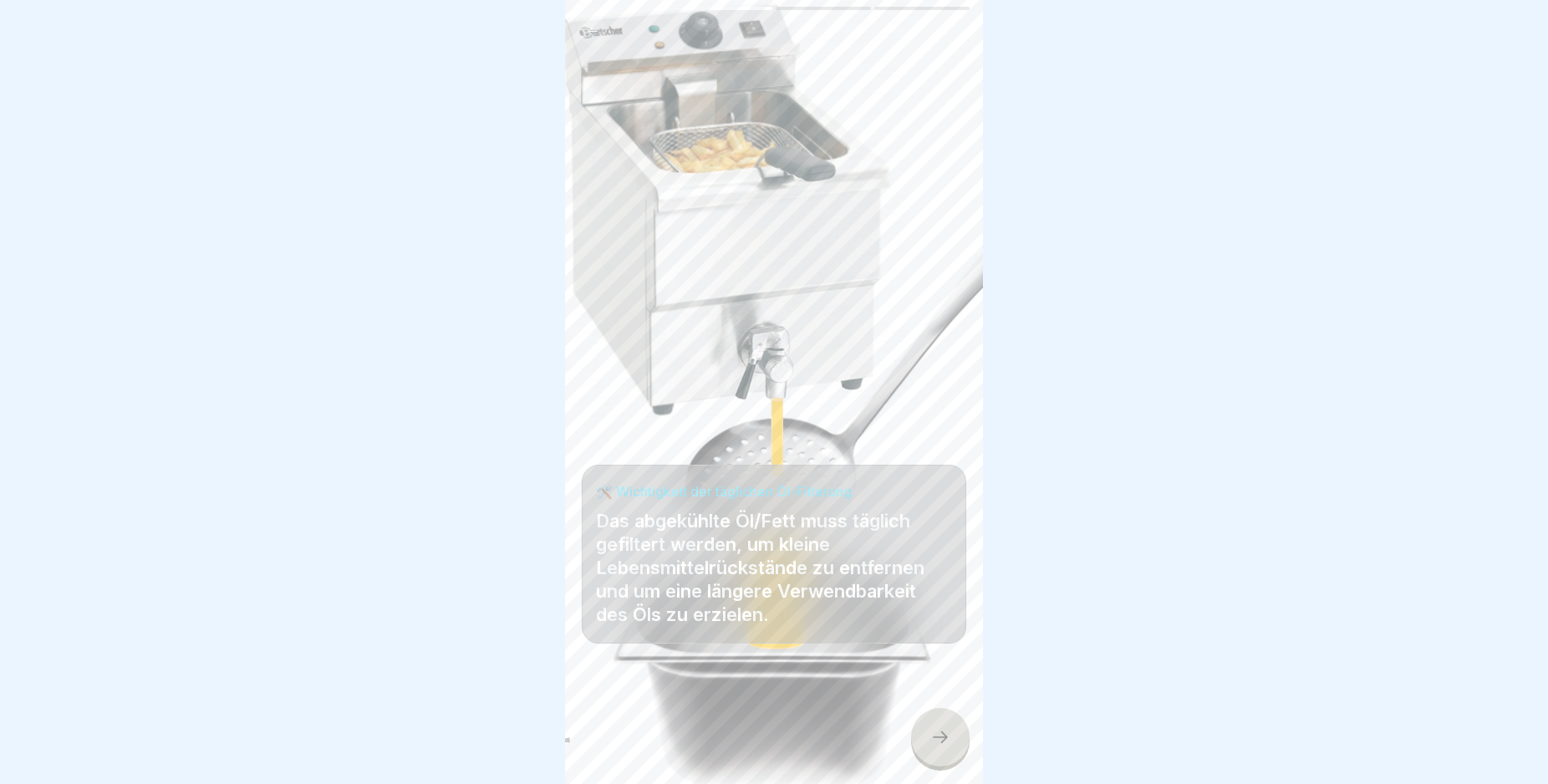
click at [935, 747] on icon at bounding box center [940, 736] width 20 height 20
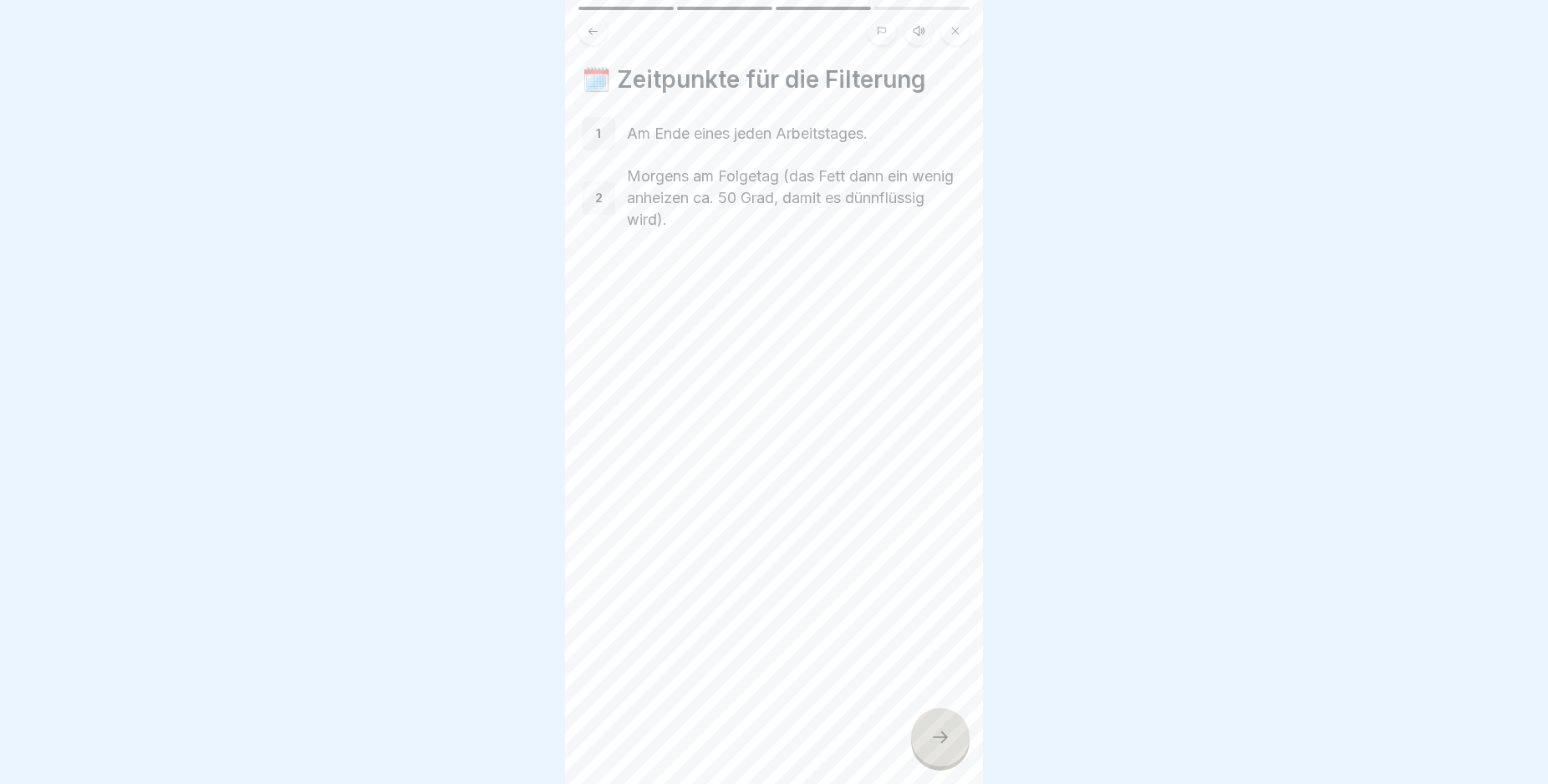
click at [935, 747] on icon at bounding box center [940, 736] width 20 height 20
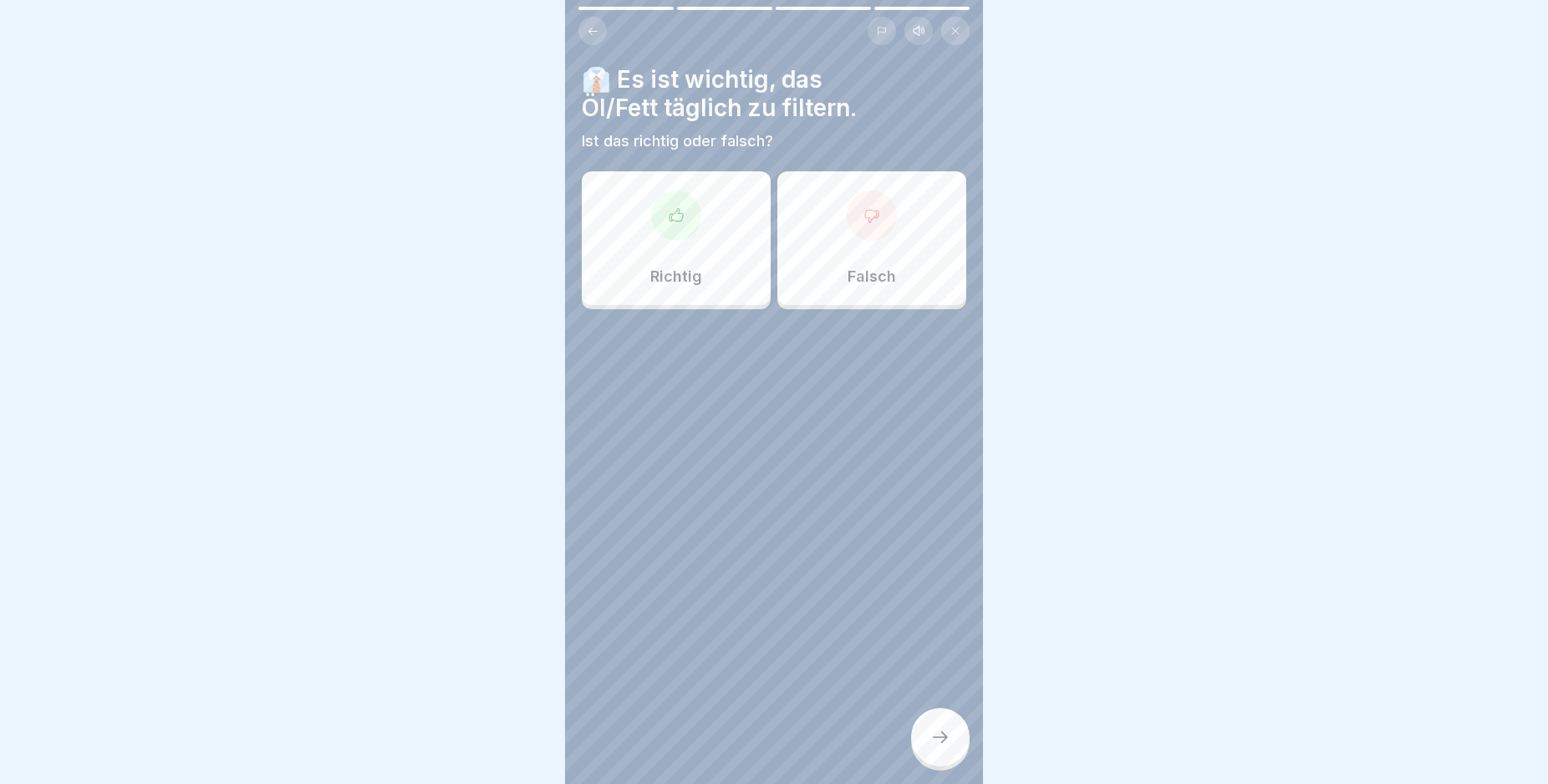
click at [660, 208] on div at bounding box center [676, 215] width 50 height 50
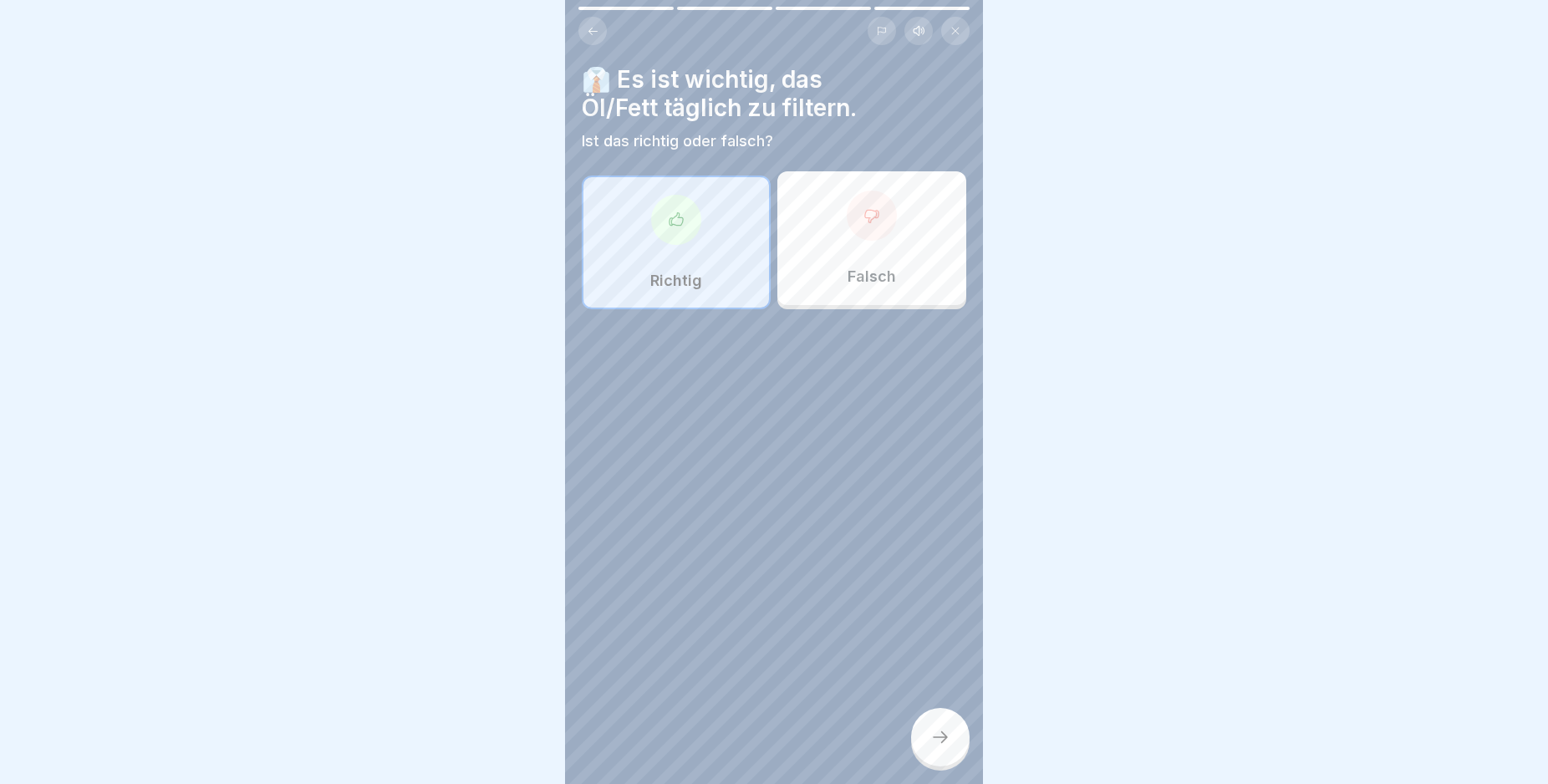
click at [937, 743] on div at bounding box center [941, 737] width 58 height 58
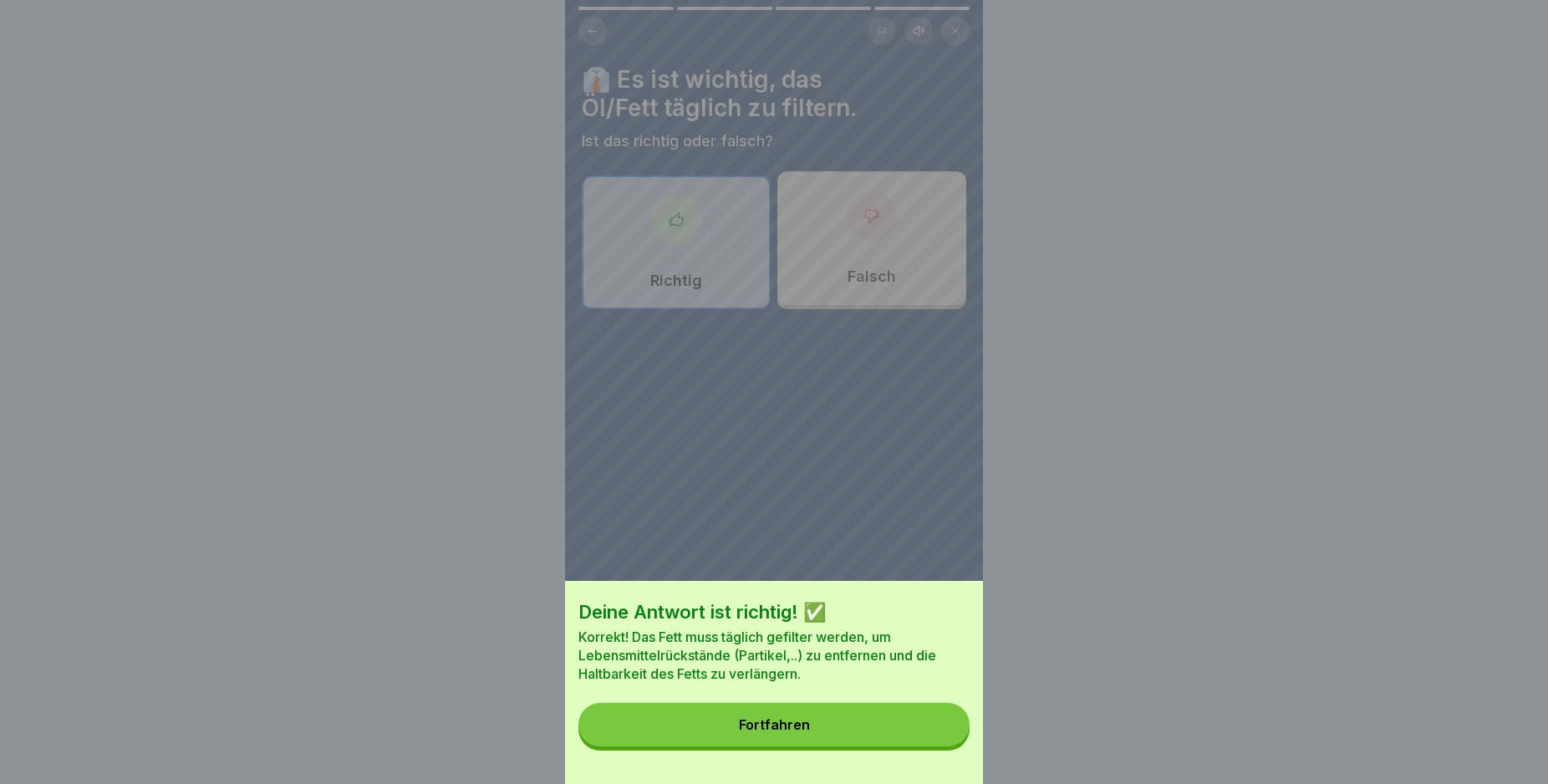
click at [904, 738] on button "Fortfahren" at bounding box center [773, 725] width 391 height 43
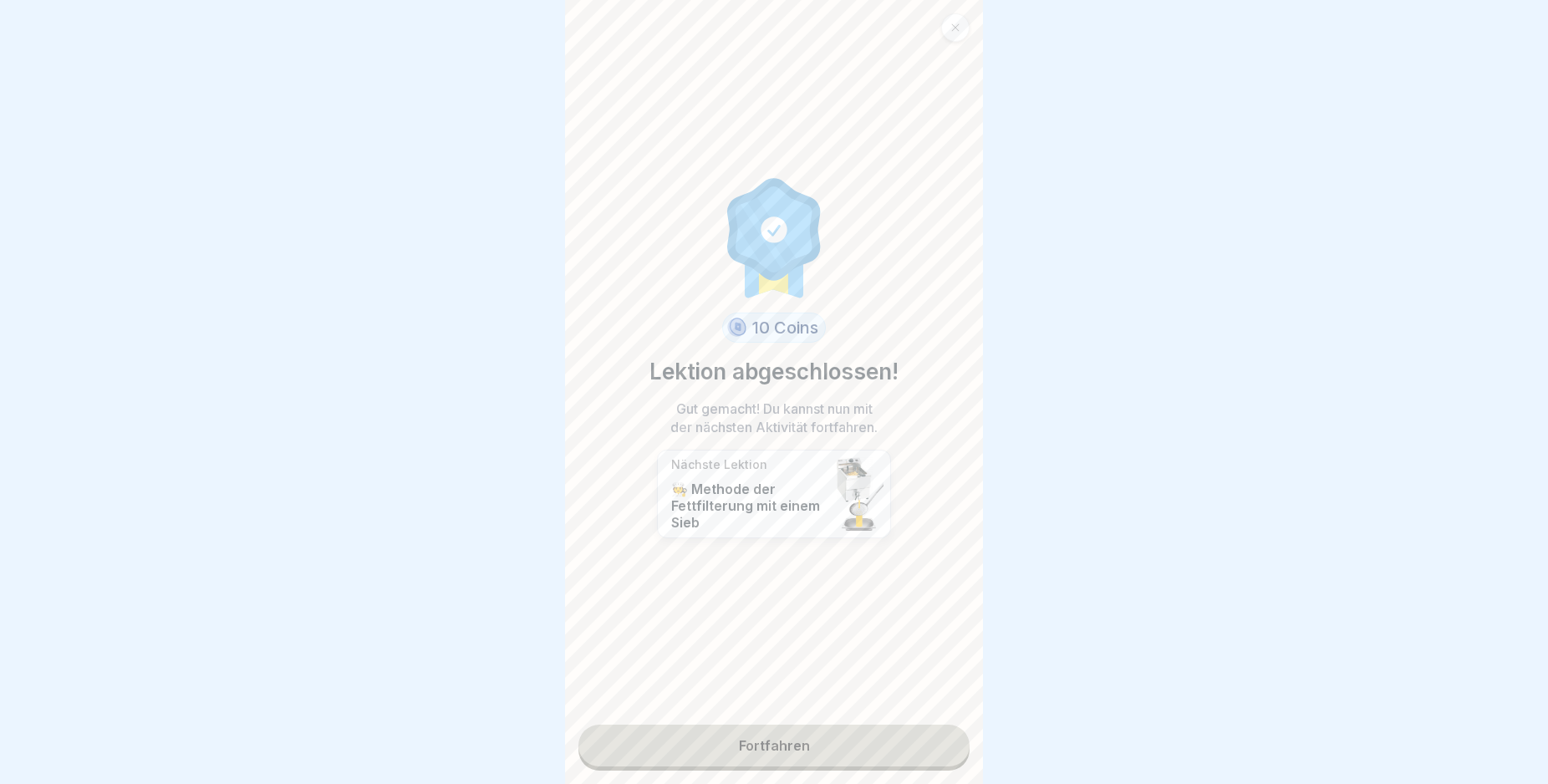
click at [905, 738] on link "Fortfahren" at bounding box center [773, 745] width 391 height 41
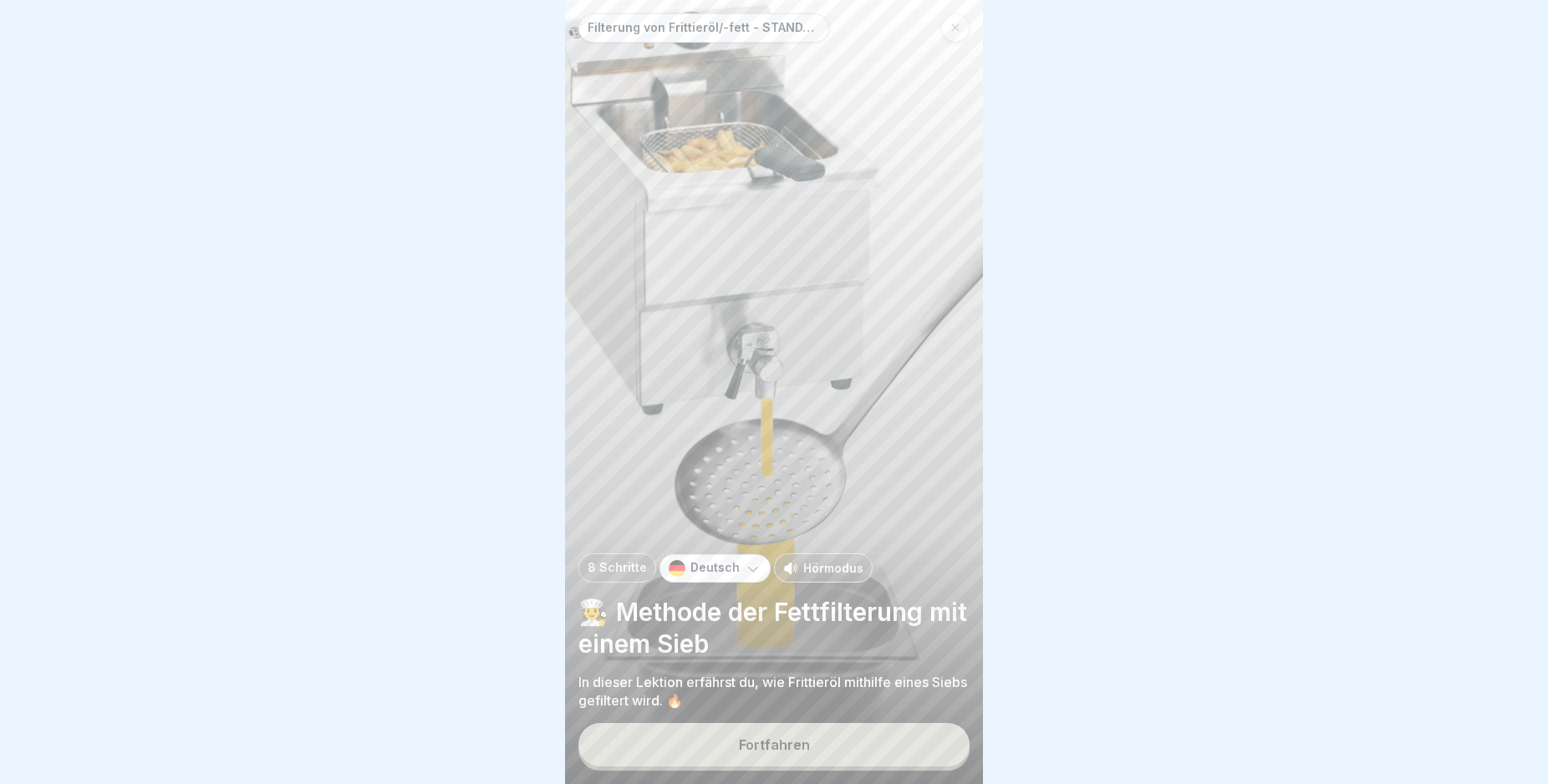
click at [922, 766] on button "Fortfahren" at bounding box center [773, 744] width 391 height 43
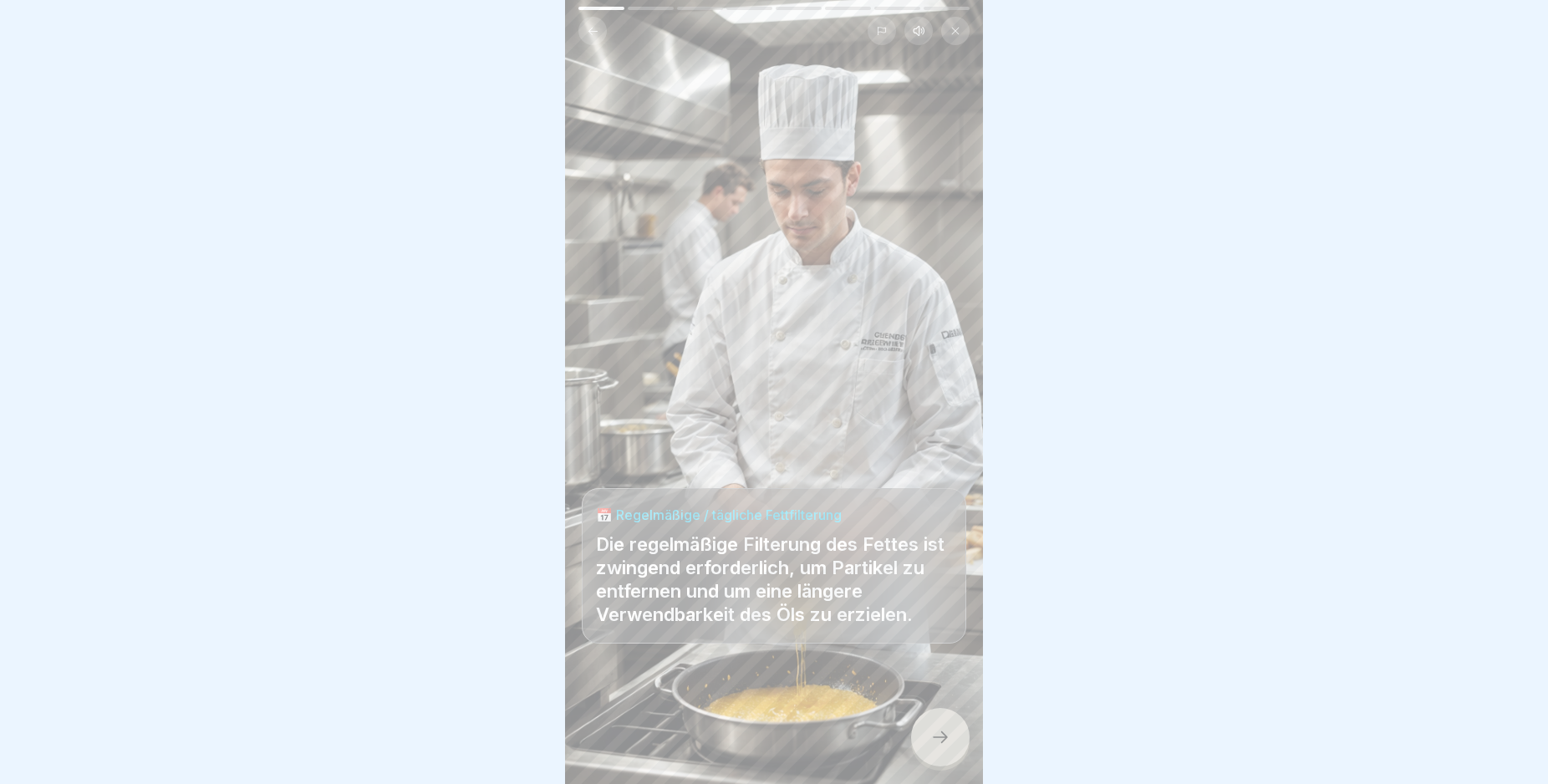
click at [944, 743] on icon at bounding box center [941, 737] width 15 height 11
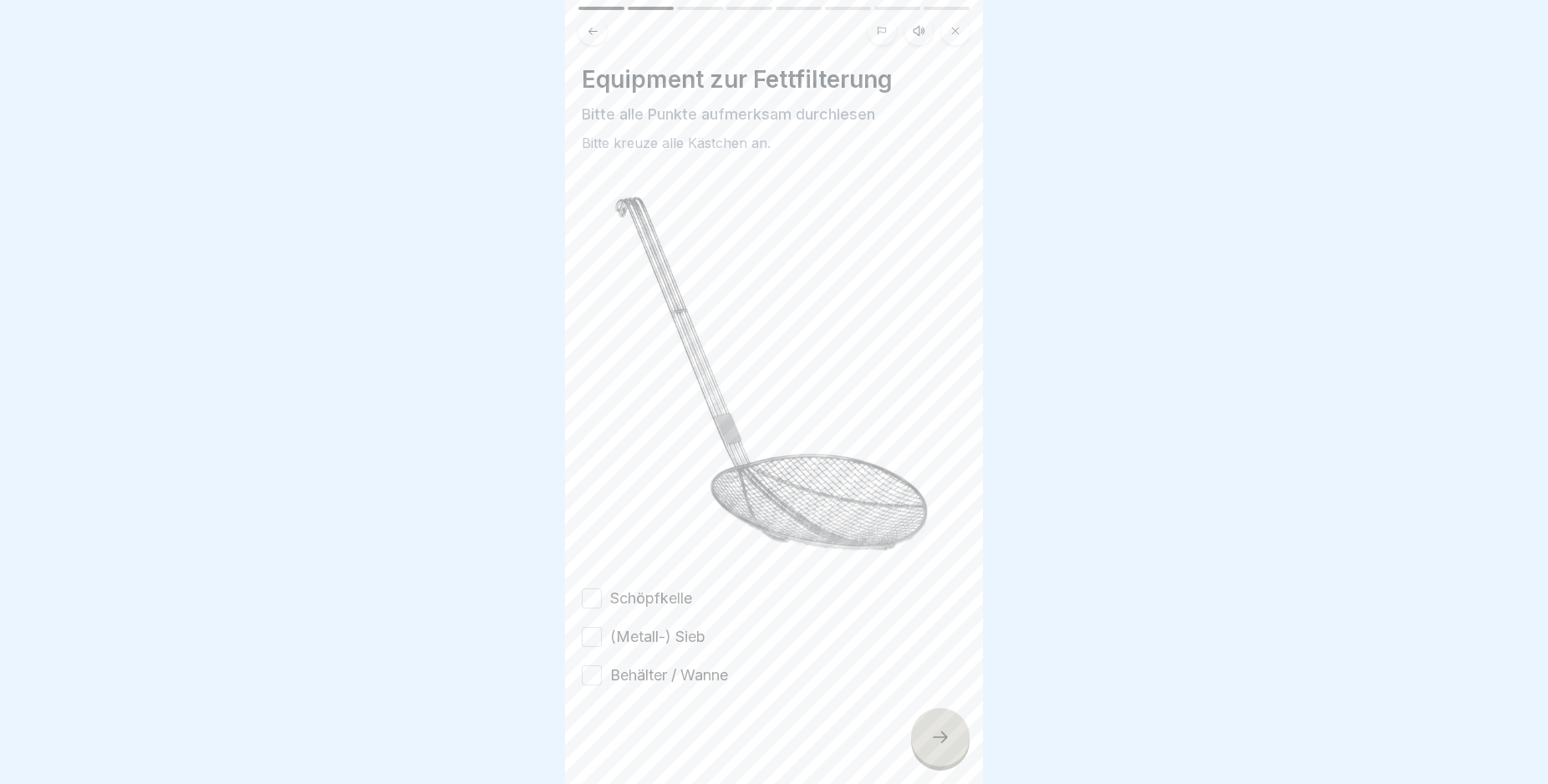
click at [591, 588] on button "Schöpfkelle" at bounding box center [591, 598] width 20 height 20
click at [595, 627] on button "(Metall-) Sieb" at bounding box center [591, 636] width 20 height 20
click at [591, 665] on button "Behälter / Wanne" at bounding box center [591, 675] width 20 height 20
click at [943, 747] on icon at bounding box center [940, 736] width 20 height 20
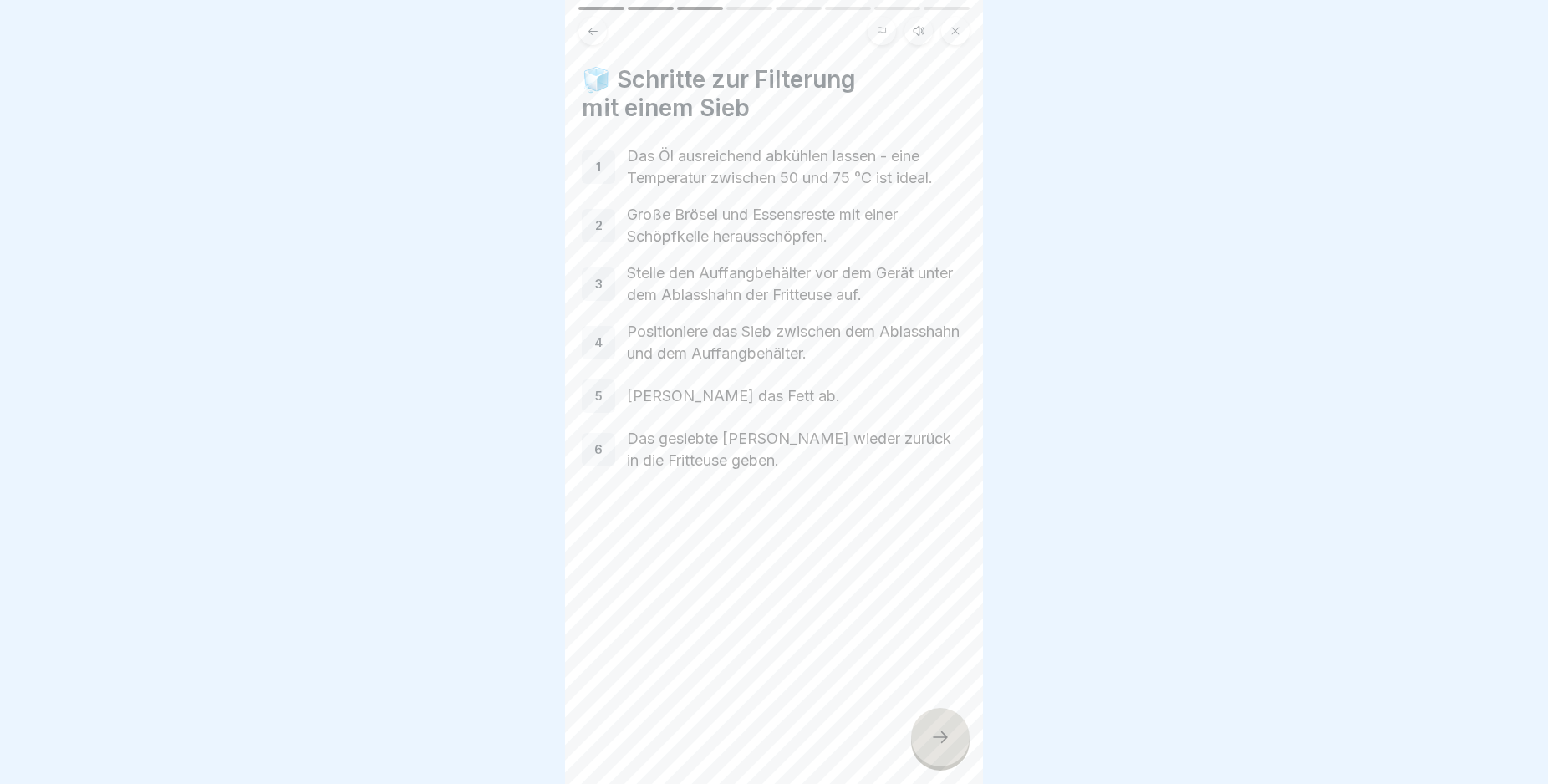
click at [943, 747] on icon at bounding box center [940, 736] width 20 height 20
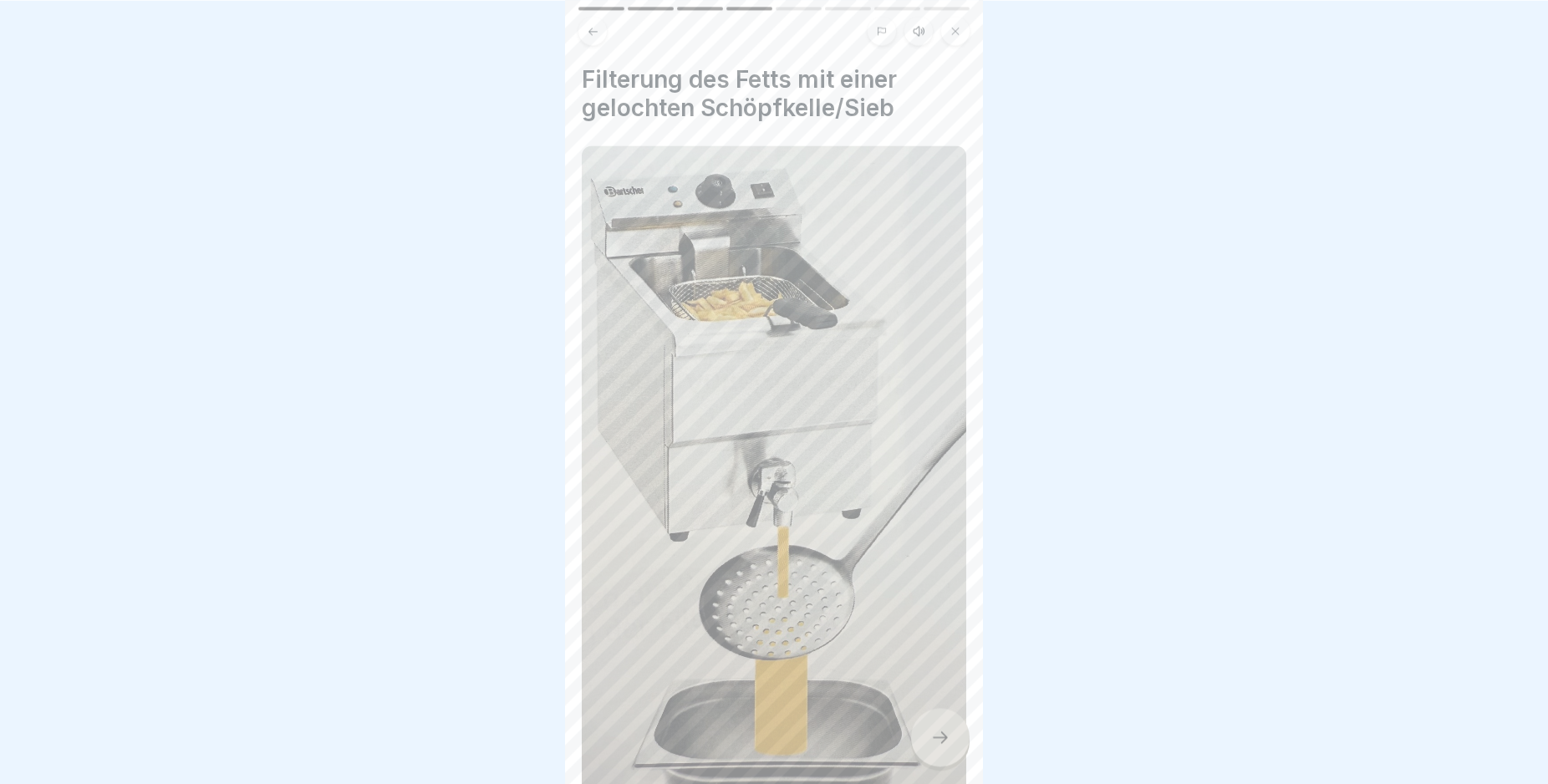
scroll to position [14, 0]
click at [943, 744] on icon at bounding box center [940, 736] width 20 height 20
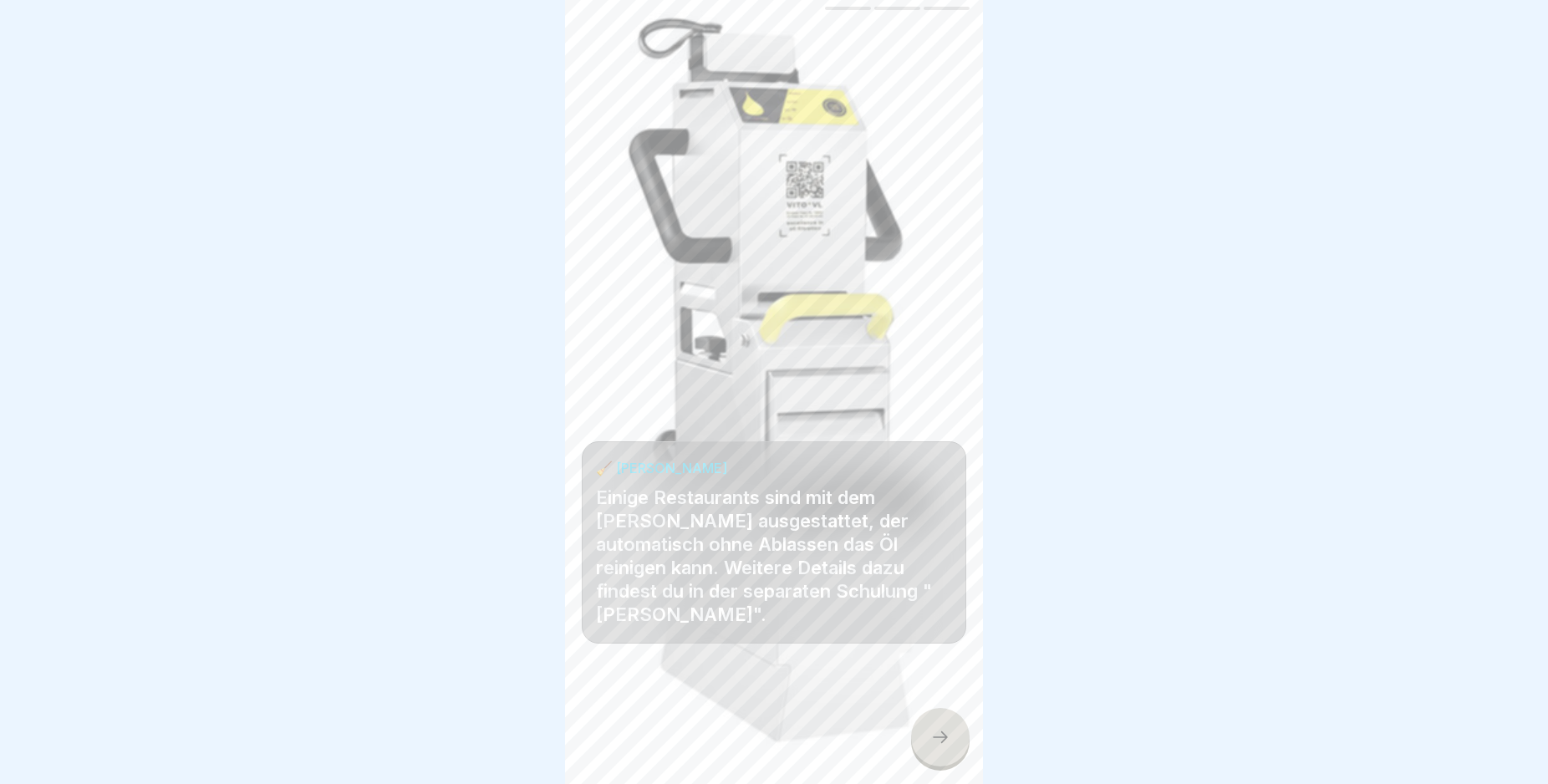
click at [943, 744] on icon at bounding box center [940, 736] width 20 height 20
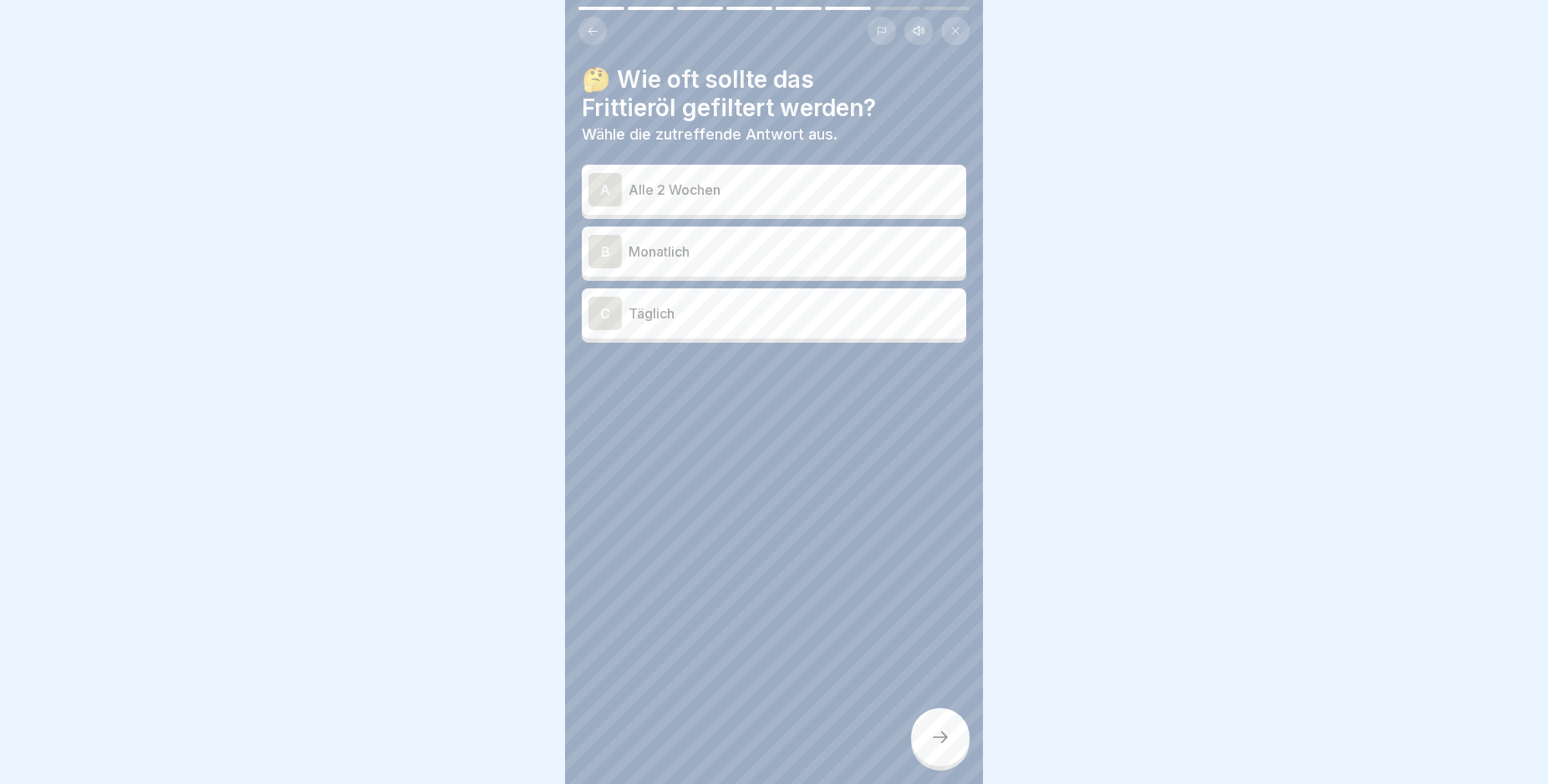
click at [607, 301] on div "C" at bounding box center [605, 313] width 34 height 34
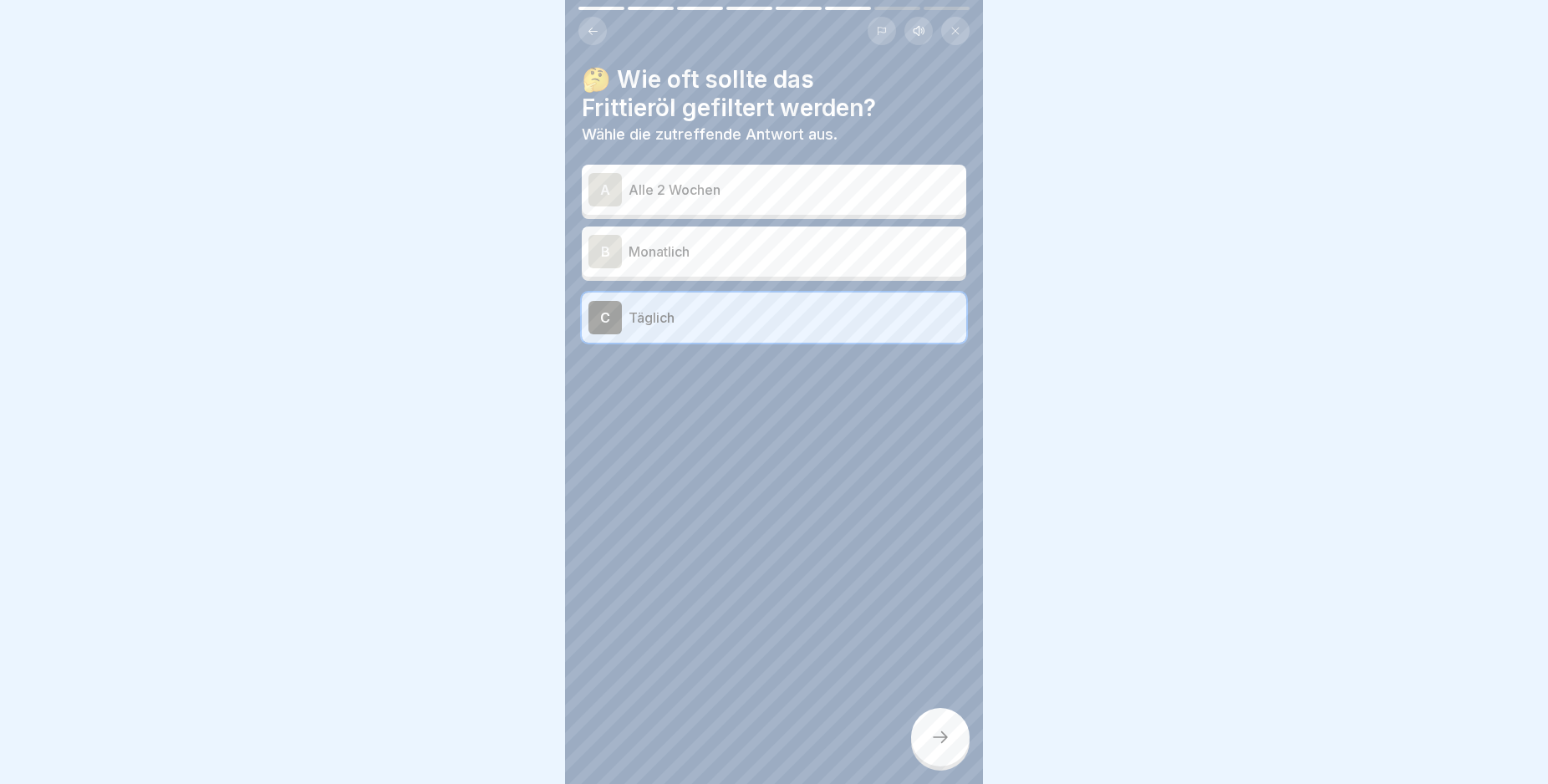
click at [934, 738] on icon at bounding box center [940, 736] width 20 height 20
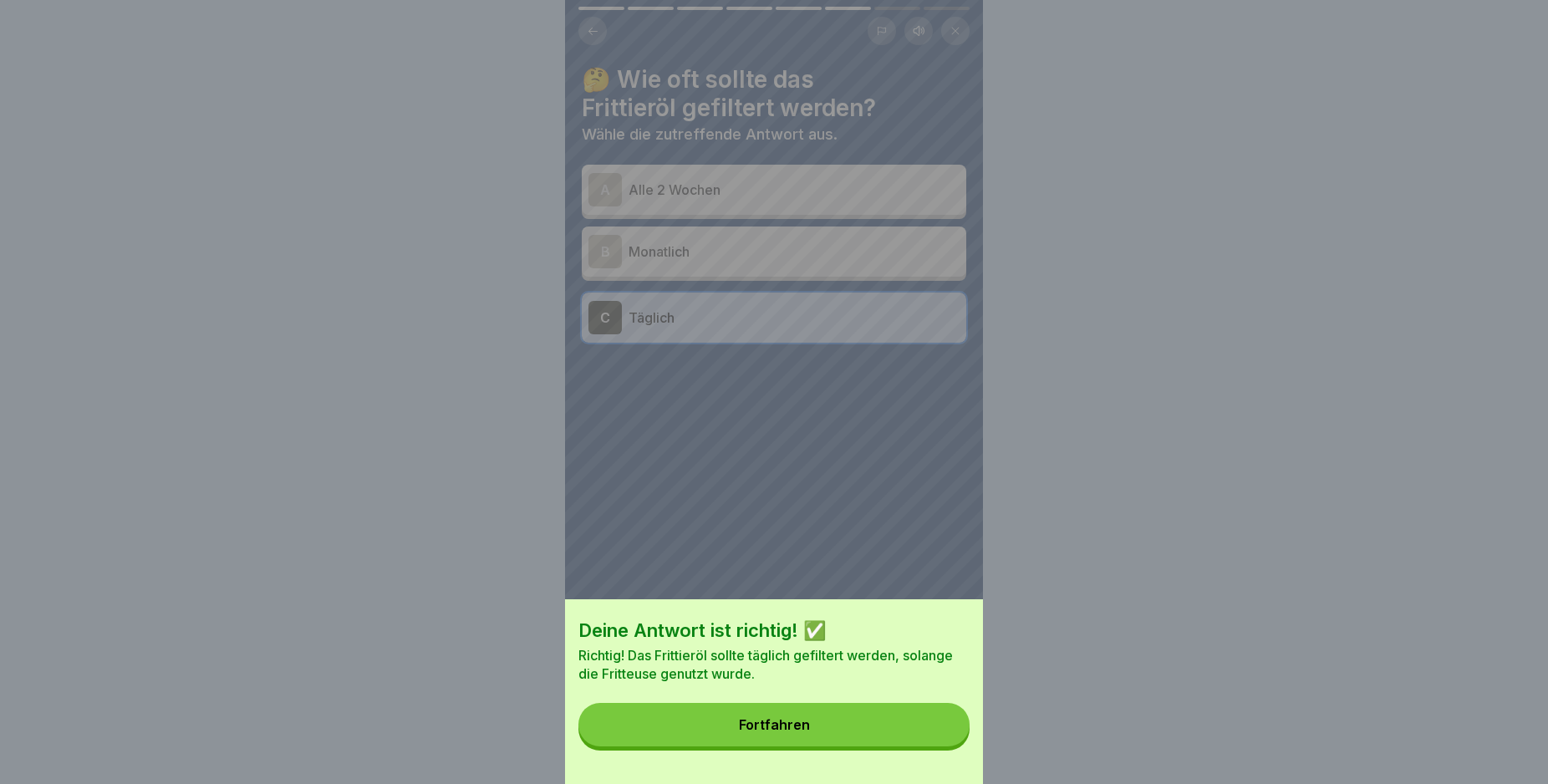
click at [934, 738] on button "Fortfahren" at bounding box center [773, 725] width 391 height 43
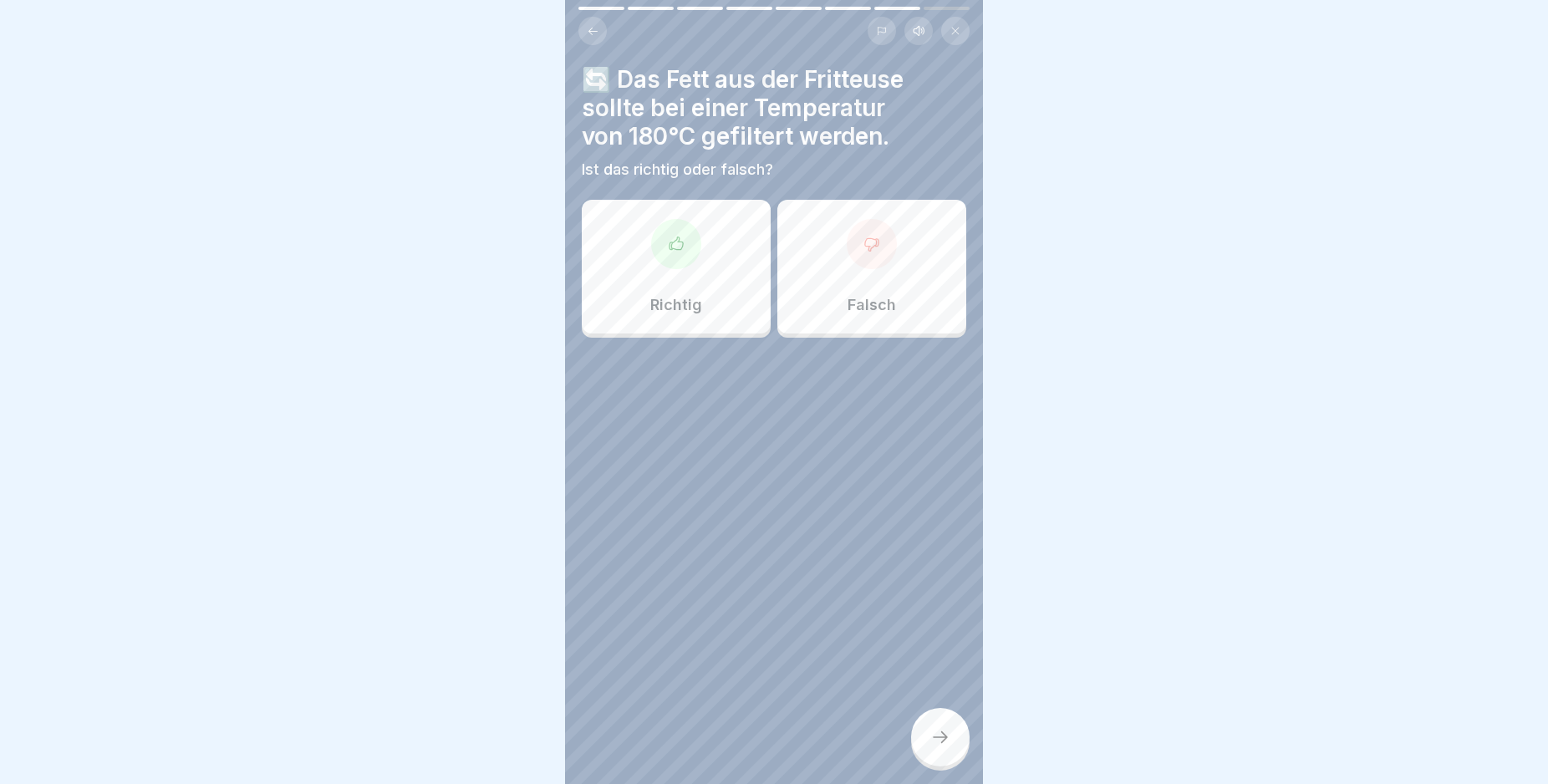
click at [865, 238] on icon at bounding box center [872, 244] width 13 height 12
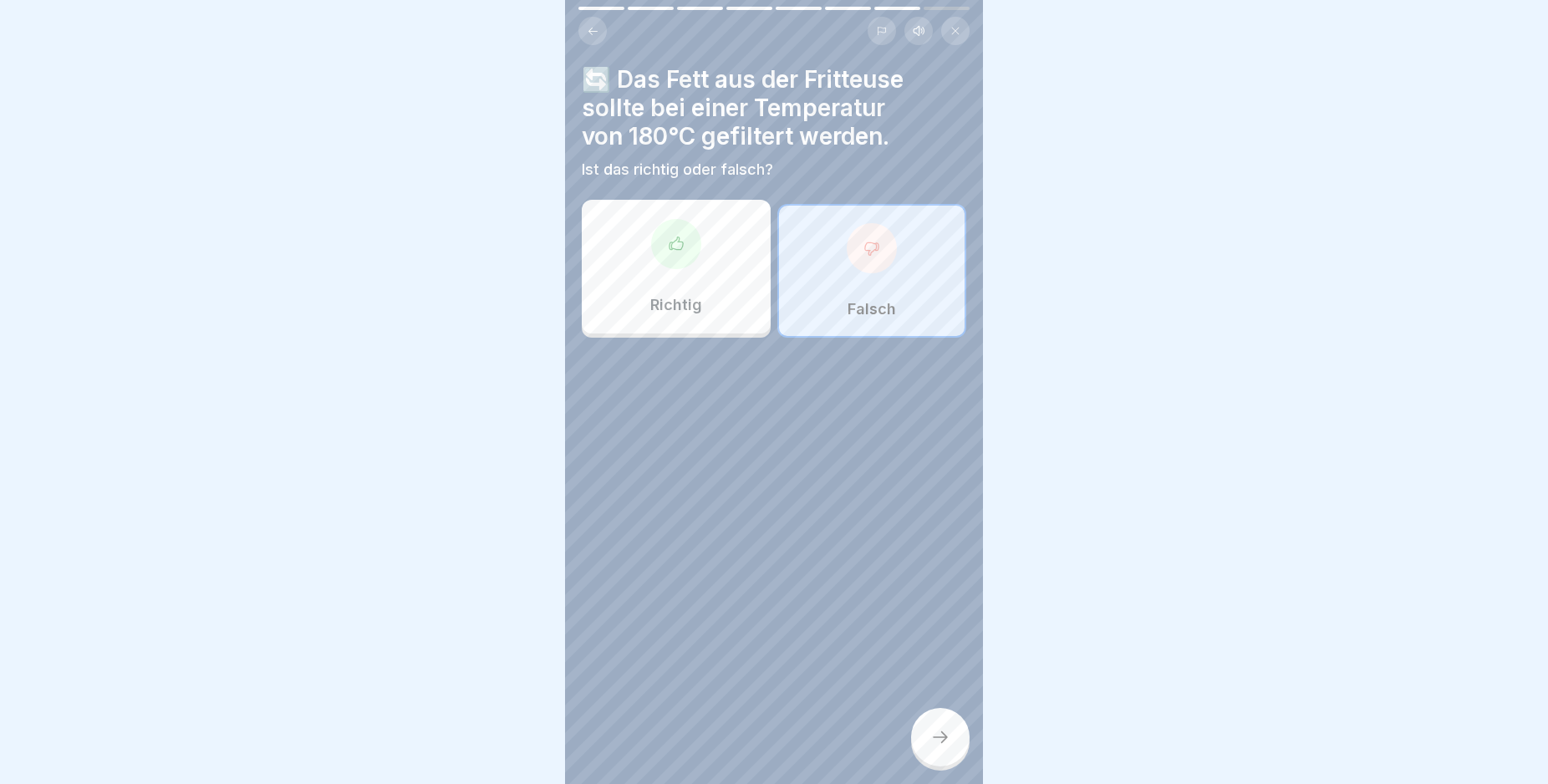
click at [943, 739] on icon at bounding box center [940, 736] width 20 height 20
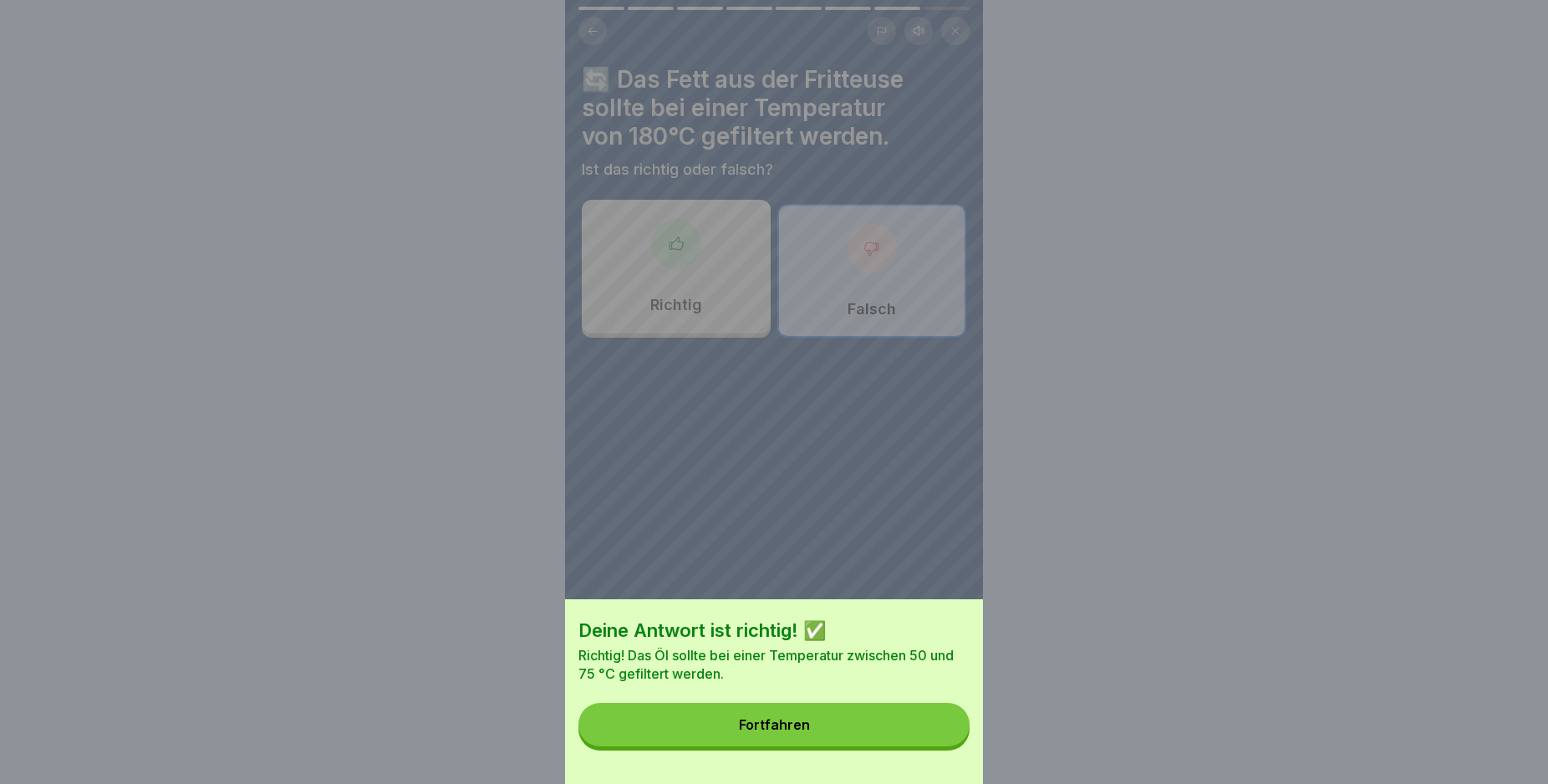
click at [943, 739] on button "Fortfahren" at bounding box center [773, 725] width 391 height 43
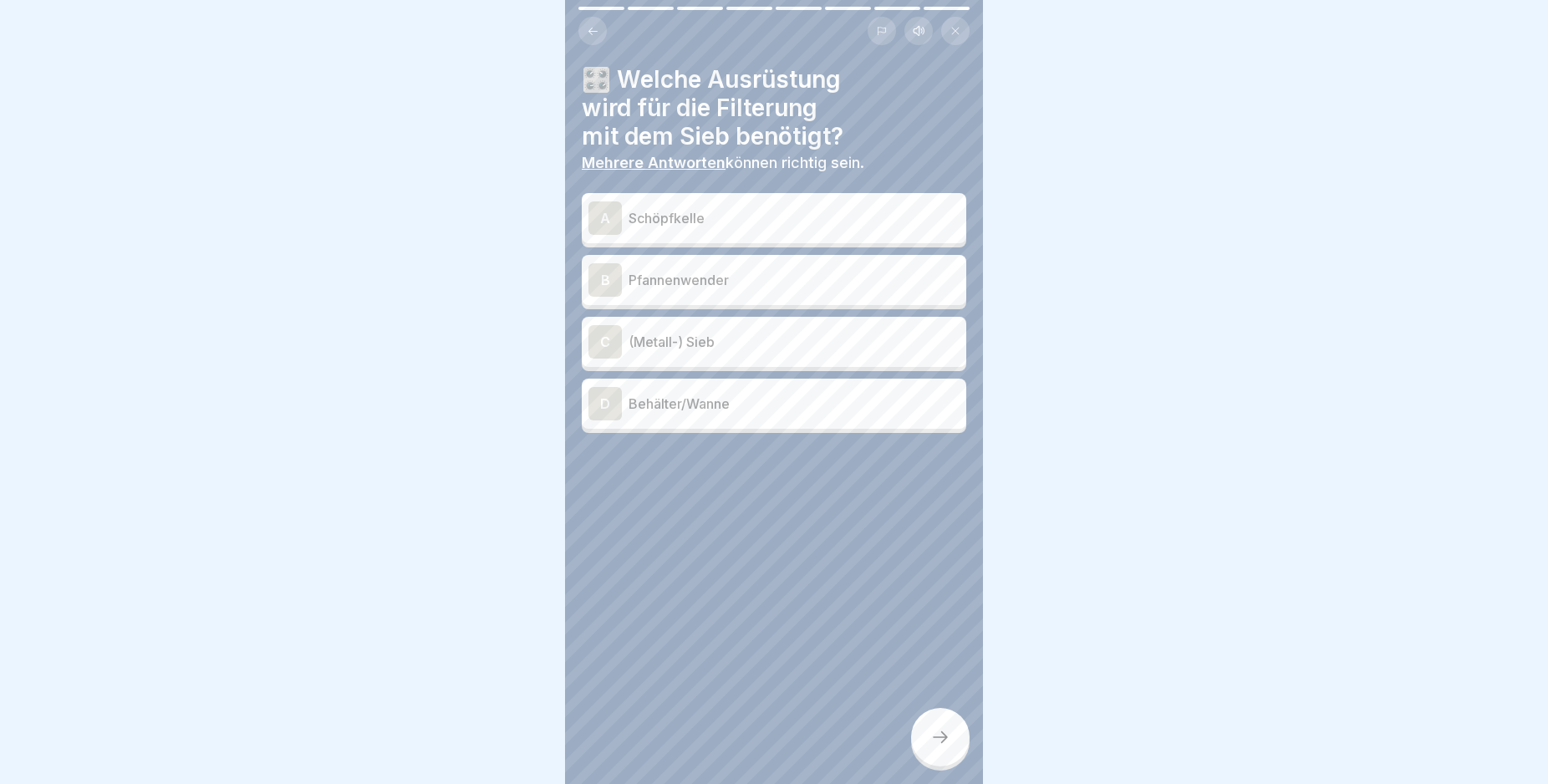
click at [607, 202] on div "A" at bounding box center [605, 218] width 34 height 34
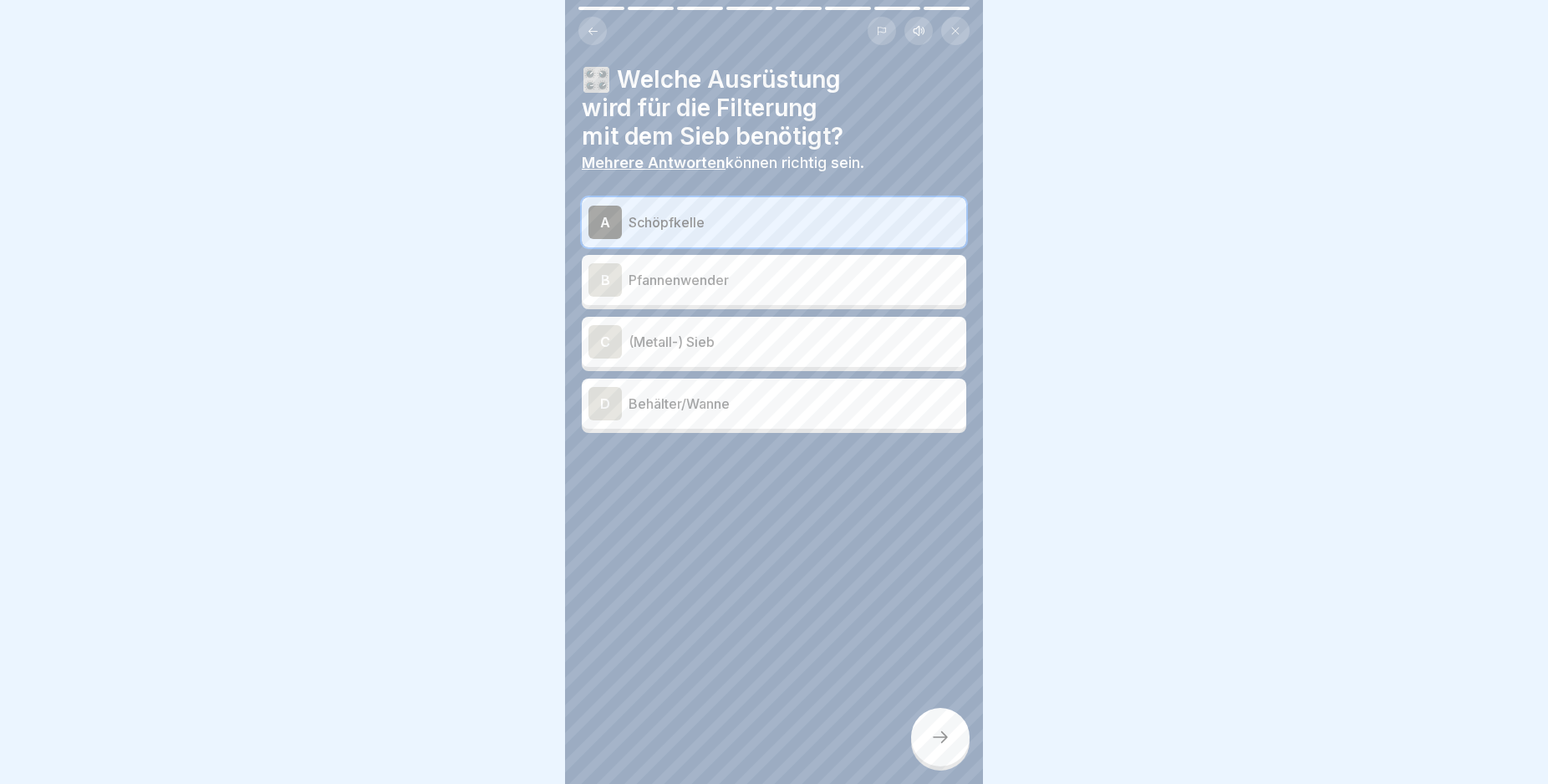
click at [600, 327] on div "C" at bounding box center [605, 342] width 34 height 34
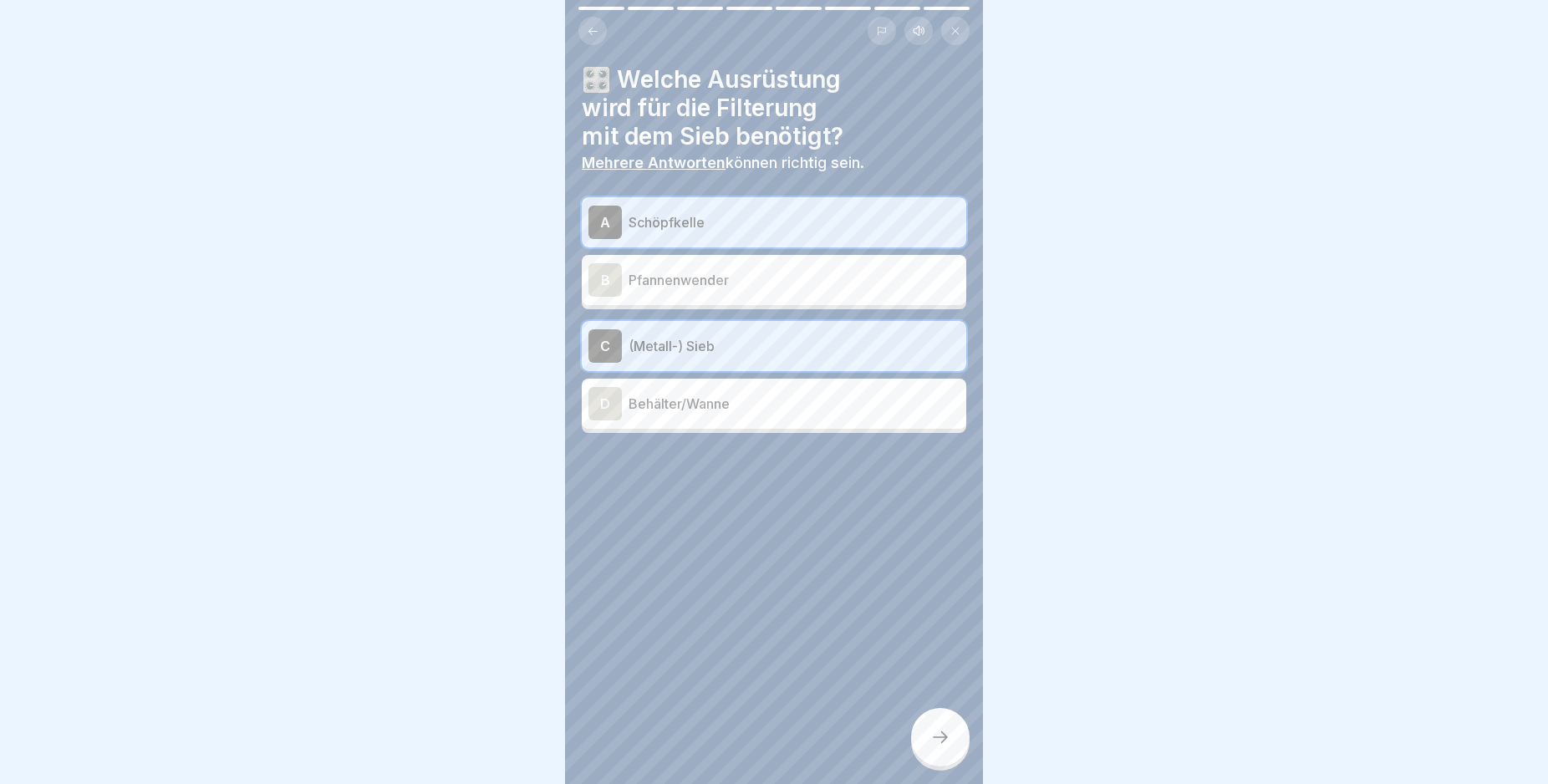
click at [605, 395] on div "D" at bounding box center [605, 404] width 34 height 34
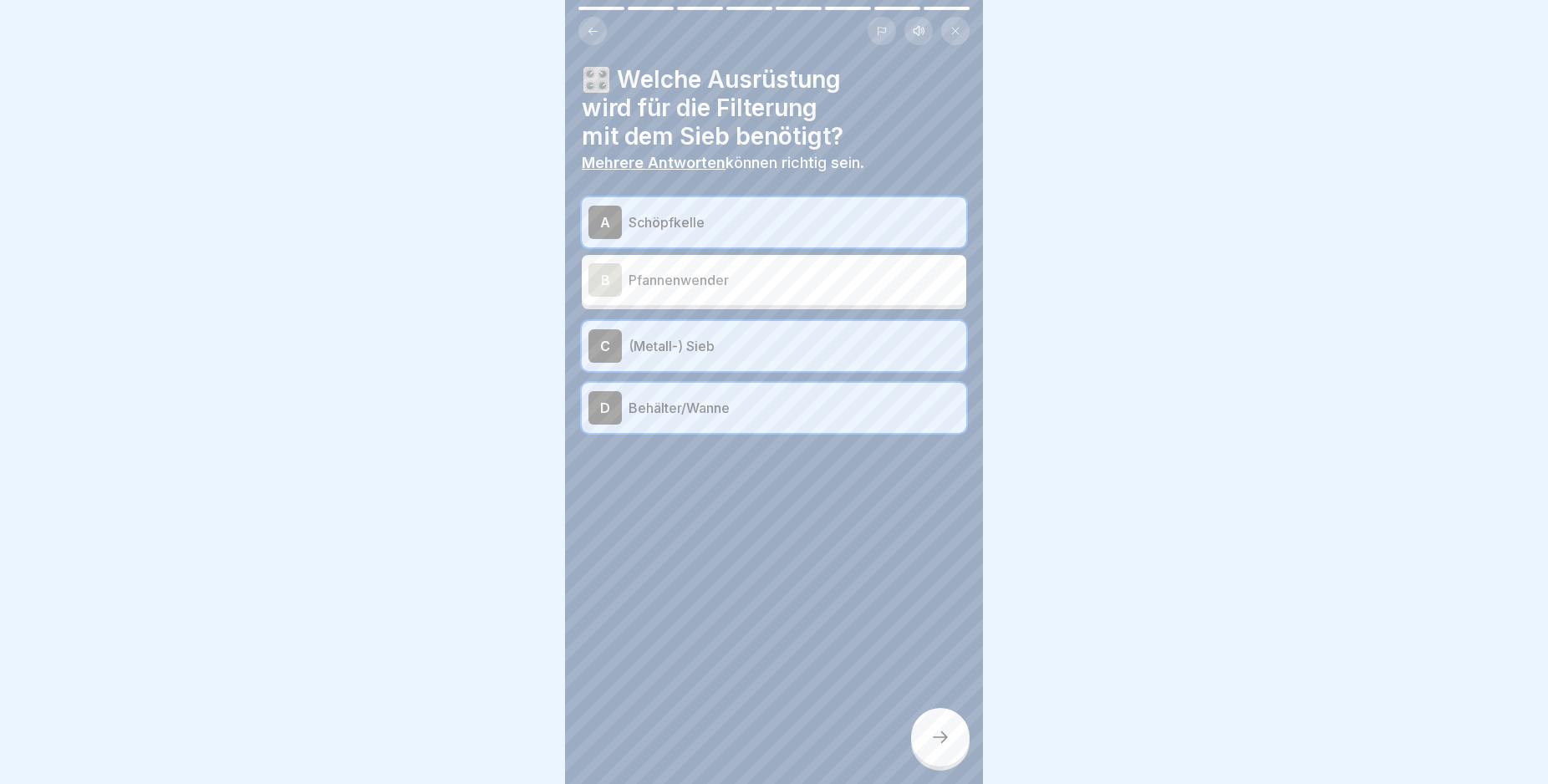
click at [956, 730] on div at bounding box center [941, 737] width 58 height 58
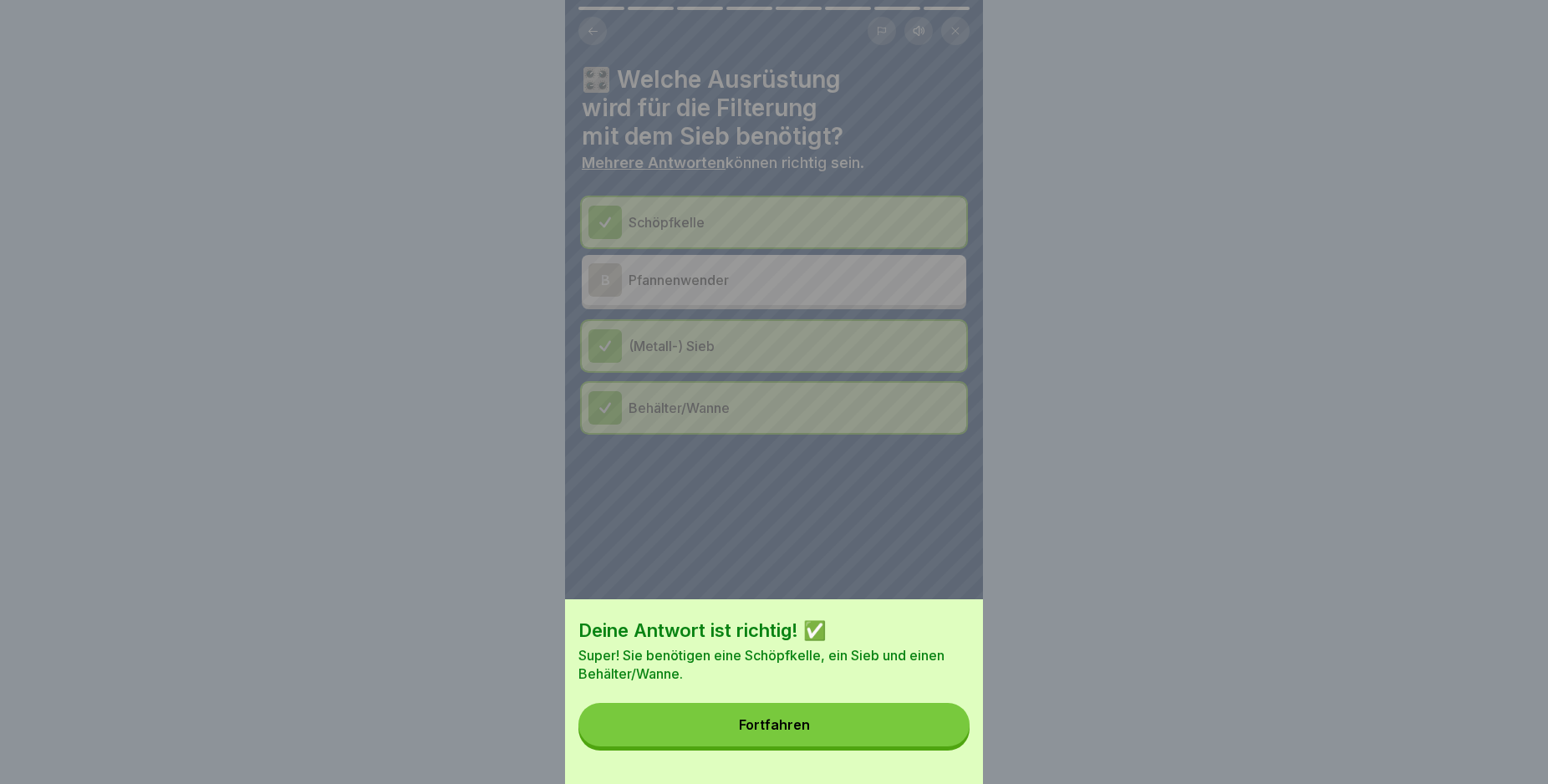
click at [935, 730] on button "Fortfahren" at bounding box center [773, 725] width 391 height 43
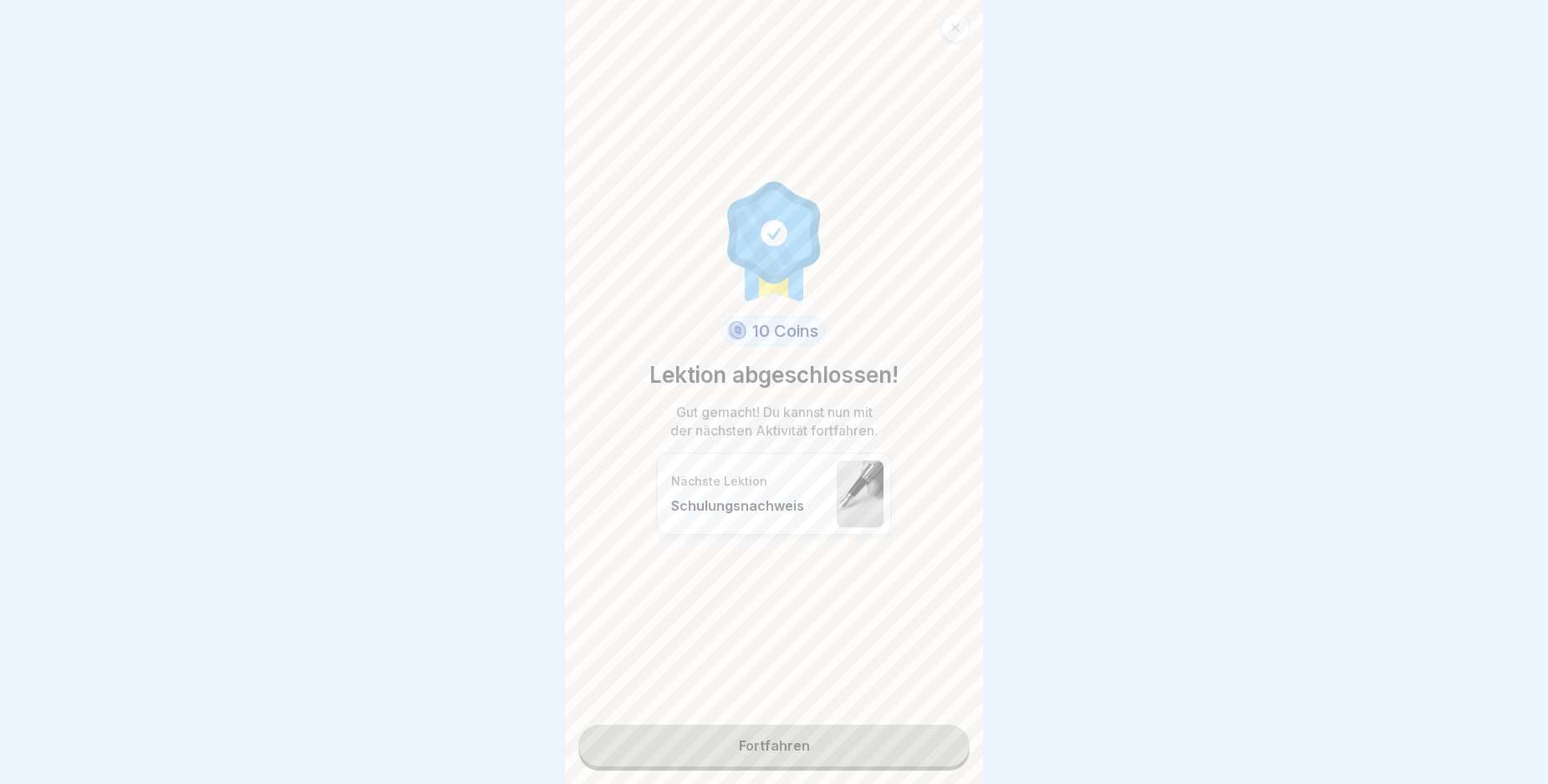
click at [851, 739] on link "Fortfahren" at bounding box center [773, 745] width 391 height 41
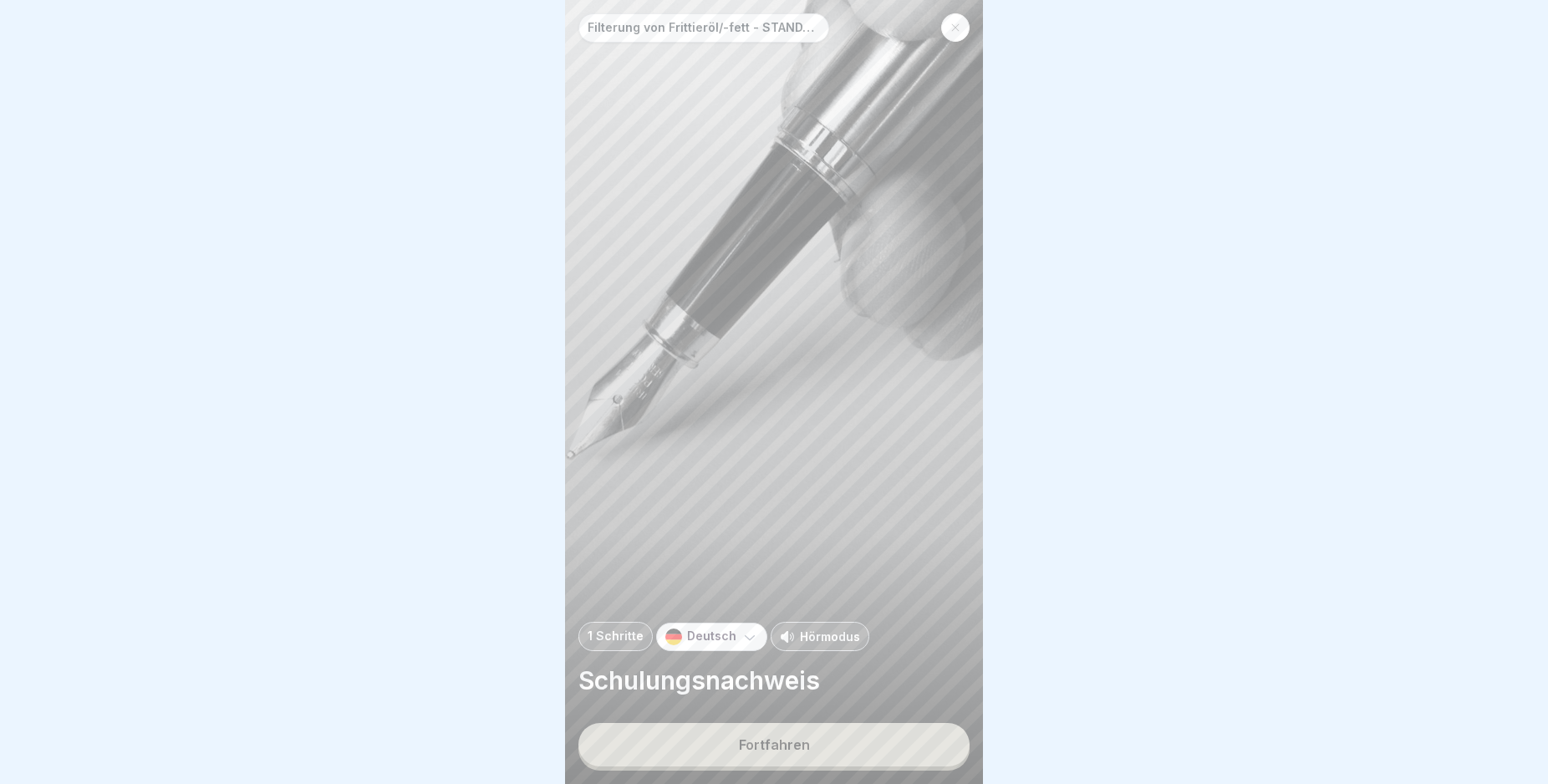
click at [851, 739] on button "Fortfahren" at bounding box center [773, 744] width 391 height 43
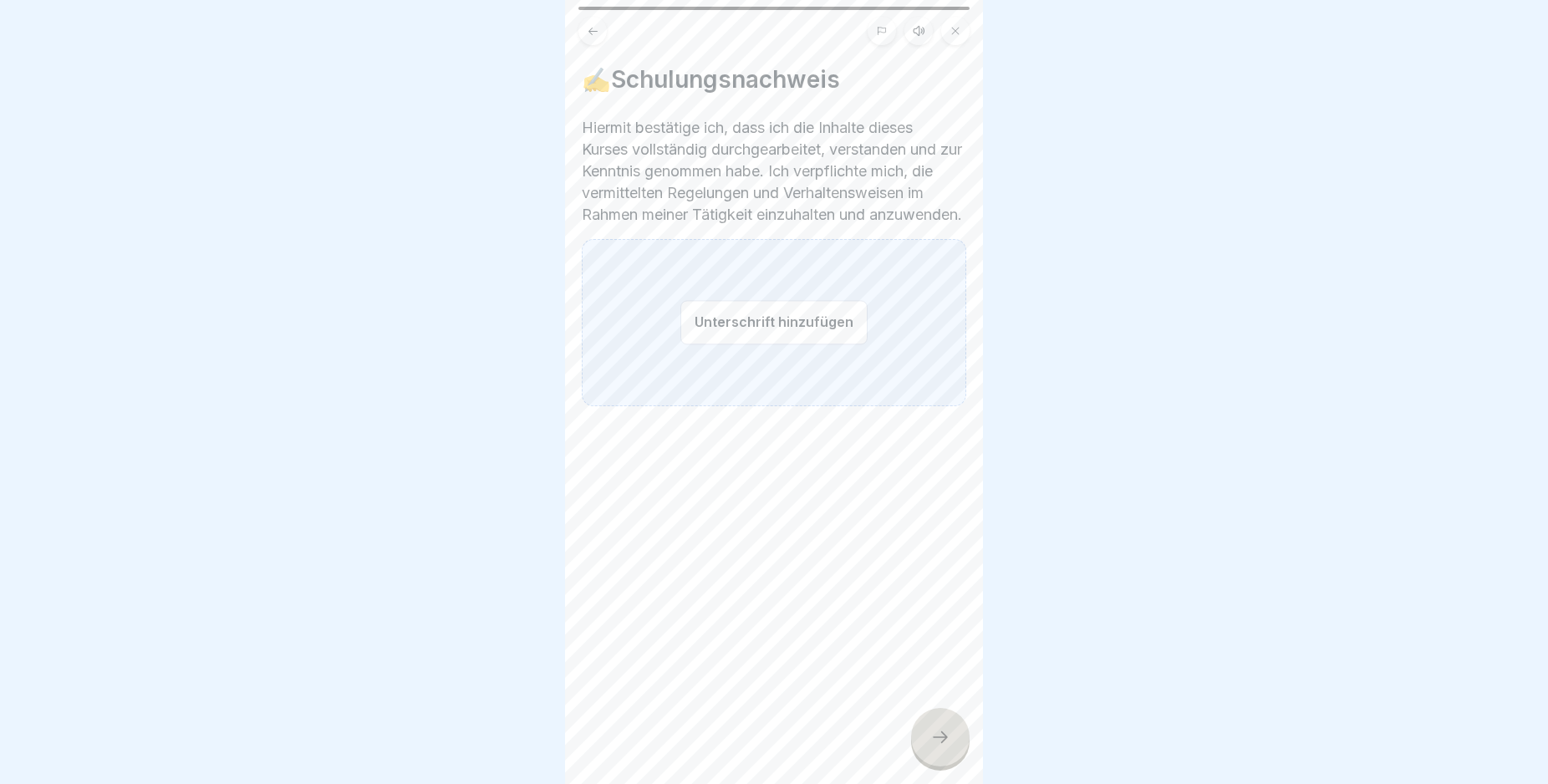
click at [728, 337] on button "Unterschrift hinzufügen" at bounding box center [774, 322] width 187 height 44
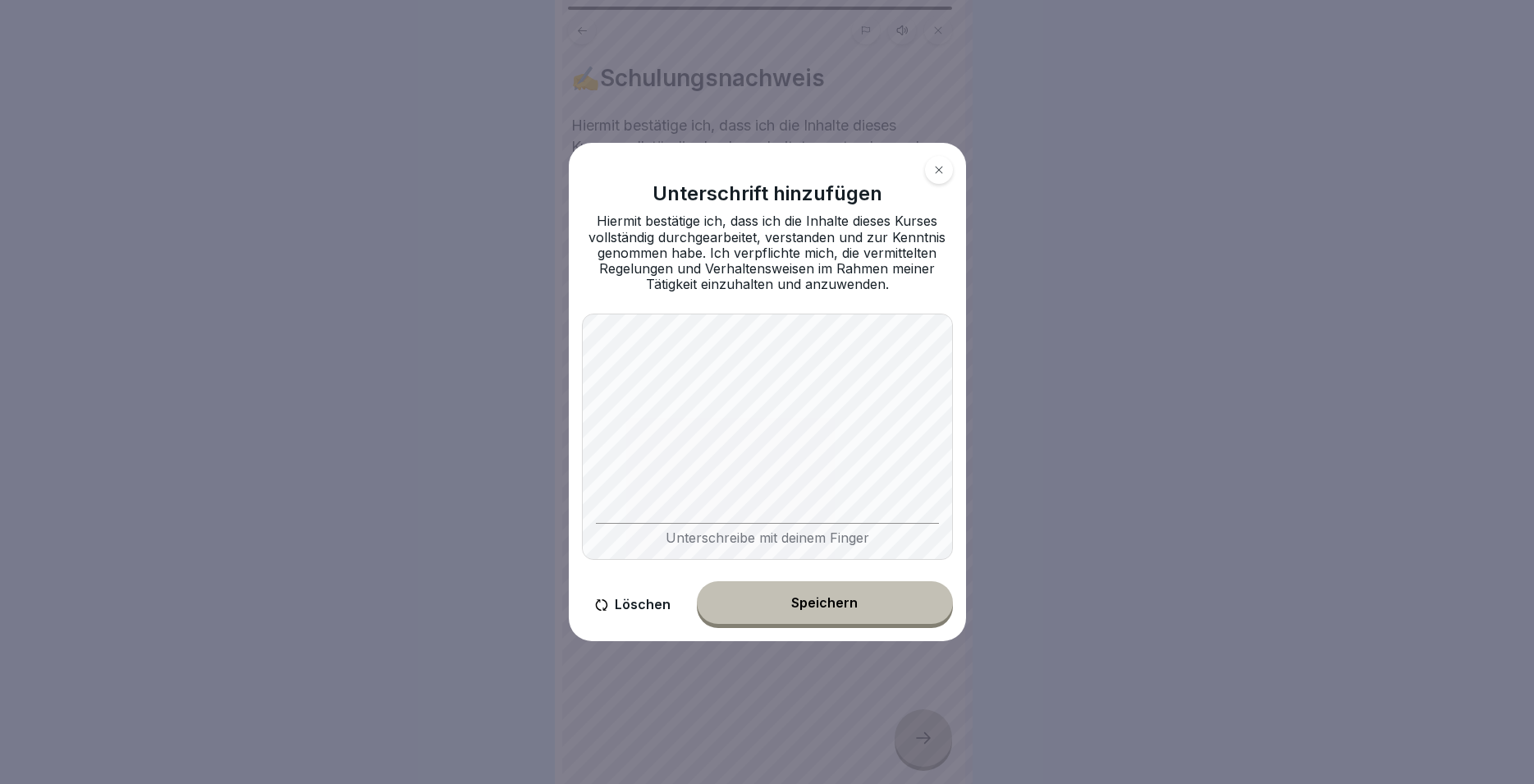
click at [854, 610] on div "Speichern" at bounding box center [825, 603] width 67 height 15
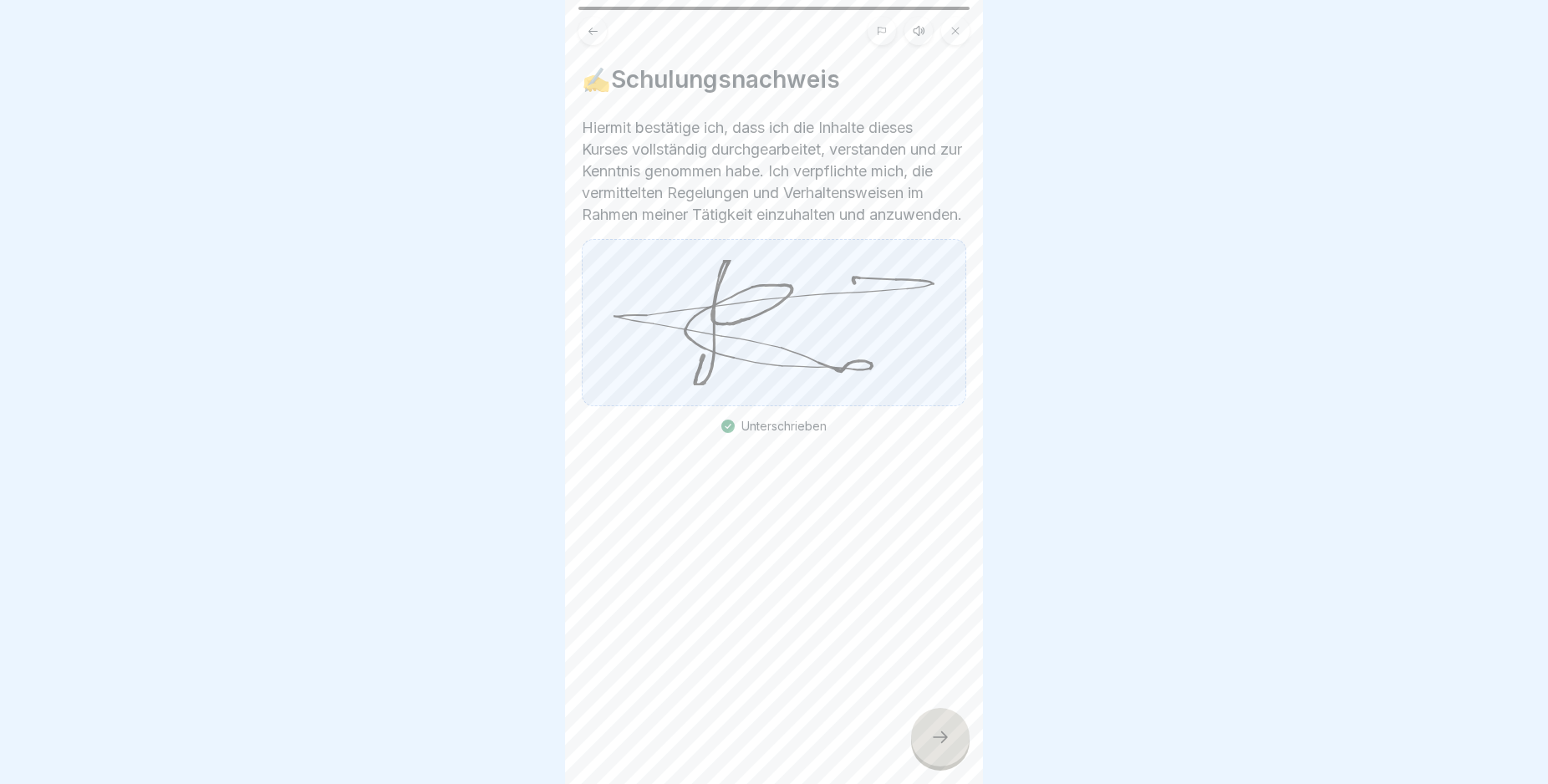
click at [951, 745] on div at bounding box center [941, 737] width 58 height 58
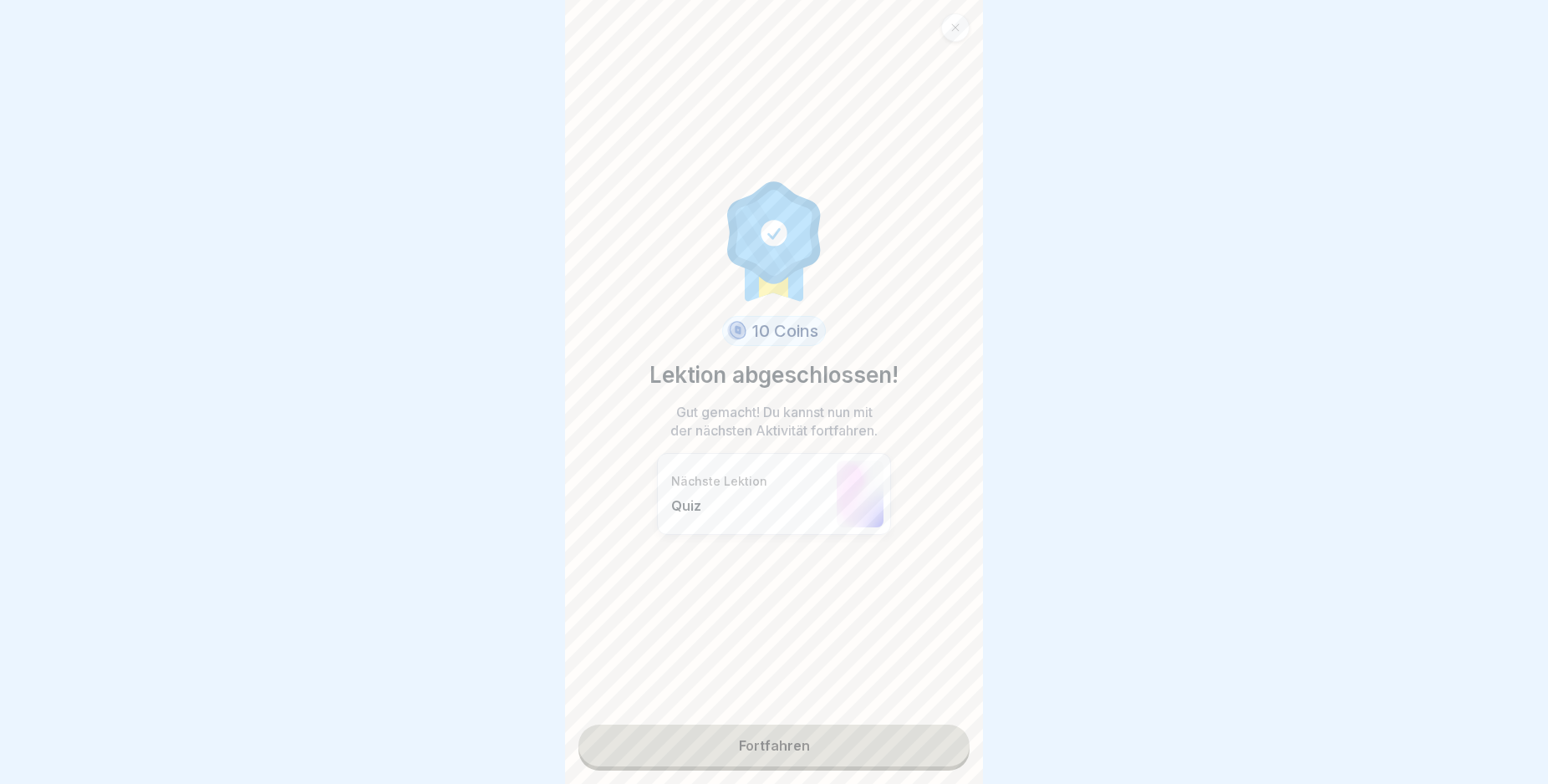
click at [898, 751] on link "Fortfahren" at bounding box center [773, 745] width 391 height 41
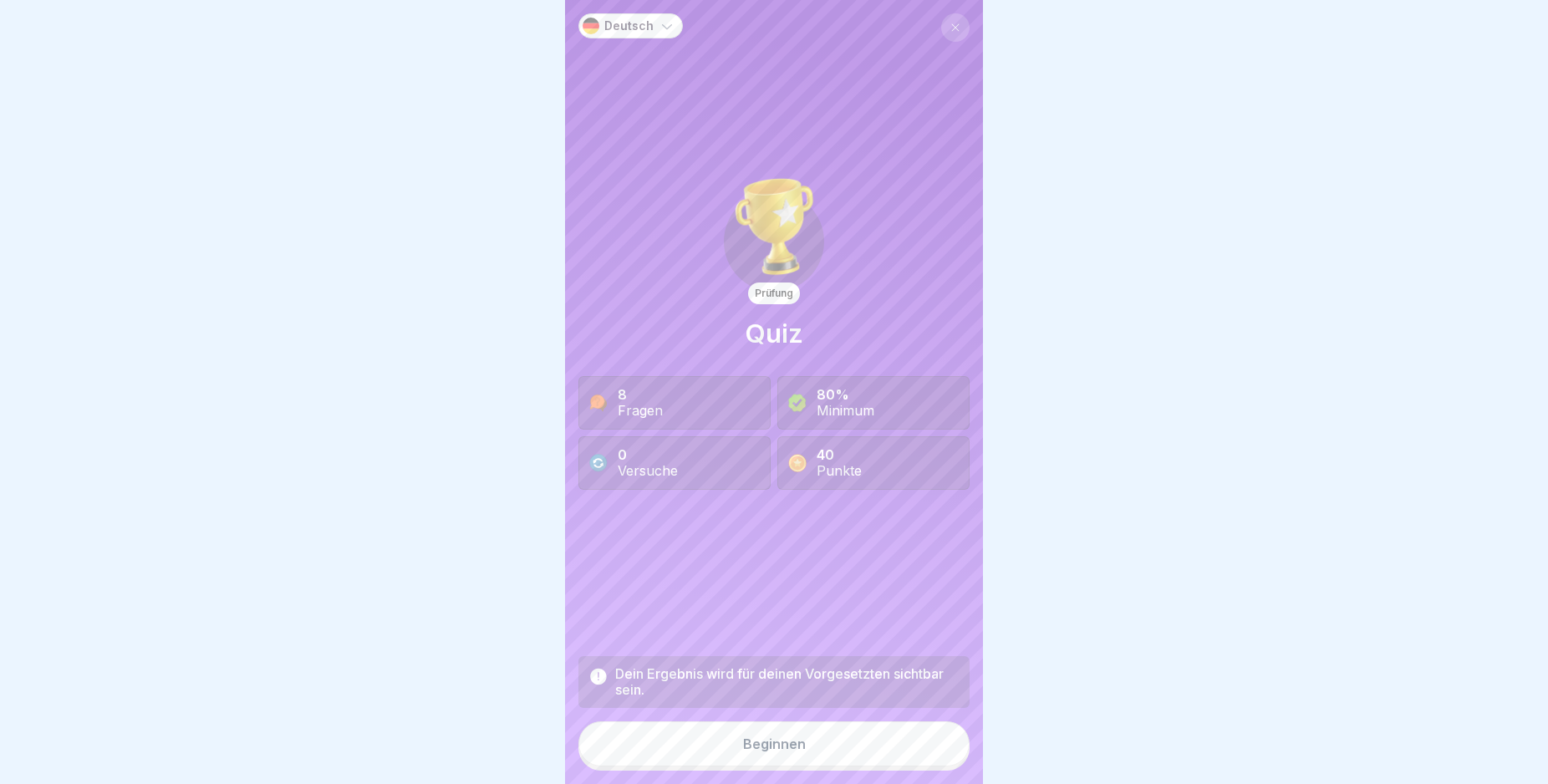
click at [863, 758] on button "Beginnen" at bounding box center [773, 744] width 391 height 45
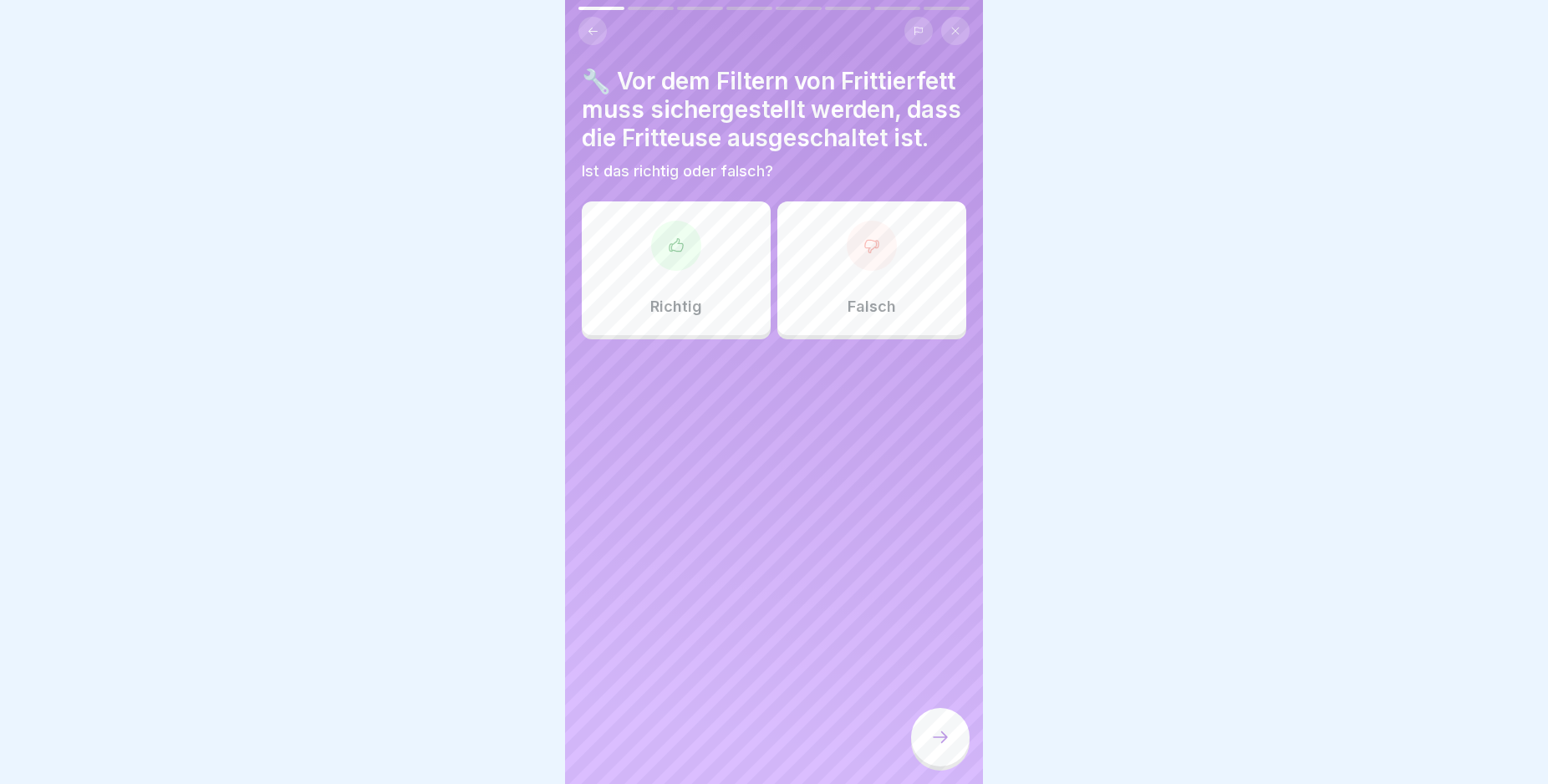
click at [673, 254] on icon at bounding box center [676, 246] width 17 height 17
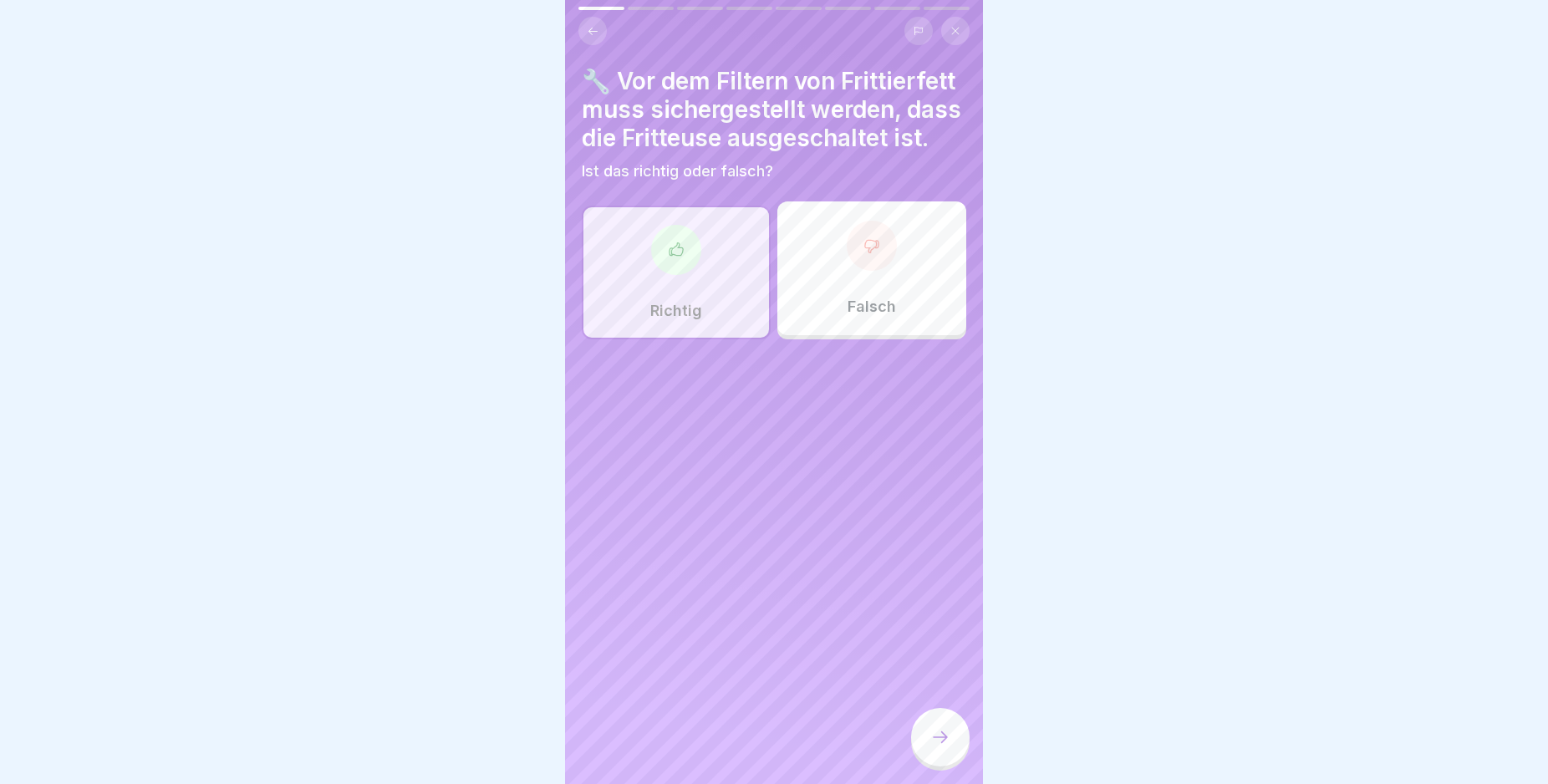
click at [928, 744] on div at bounding box center [941, 737] width 58 height 58
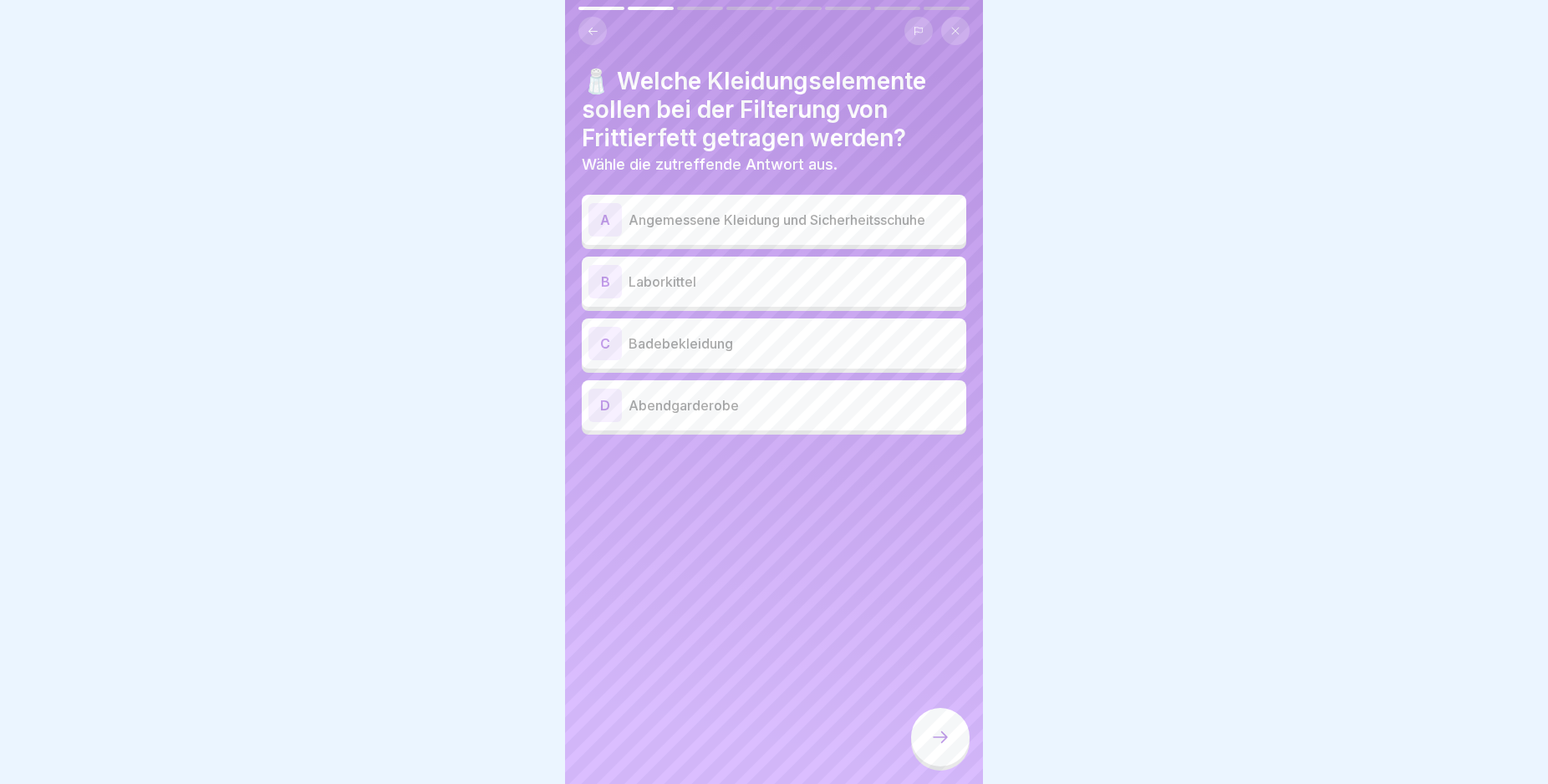
click at [598, 220] on div "A" at bounding box center [605, 220] width 34 height 34
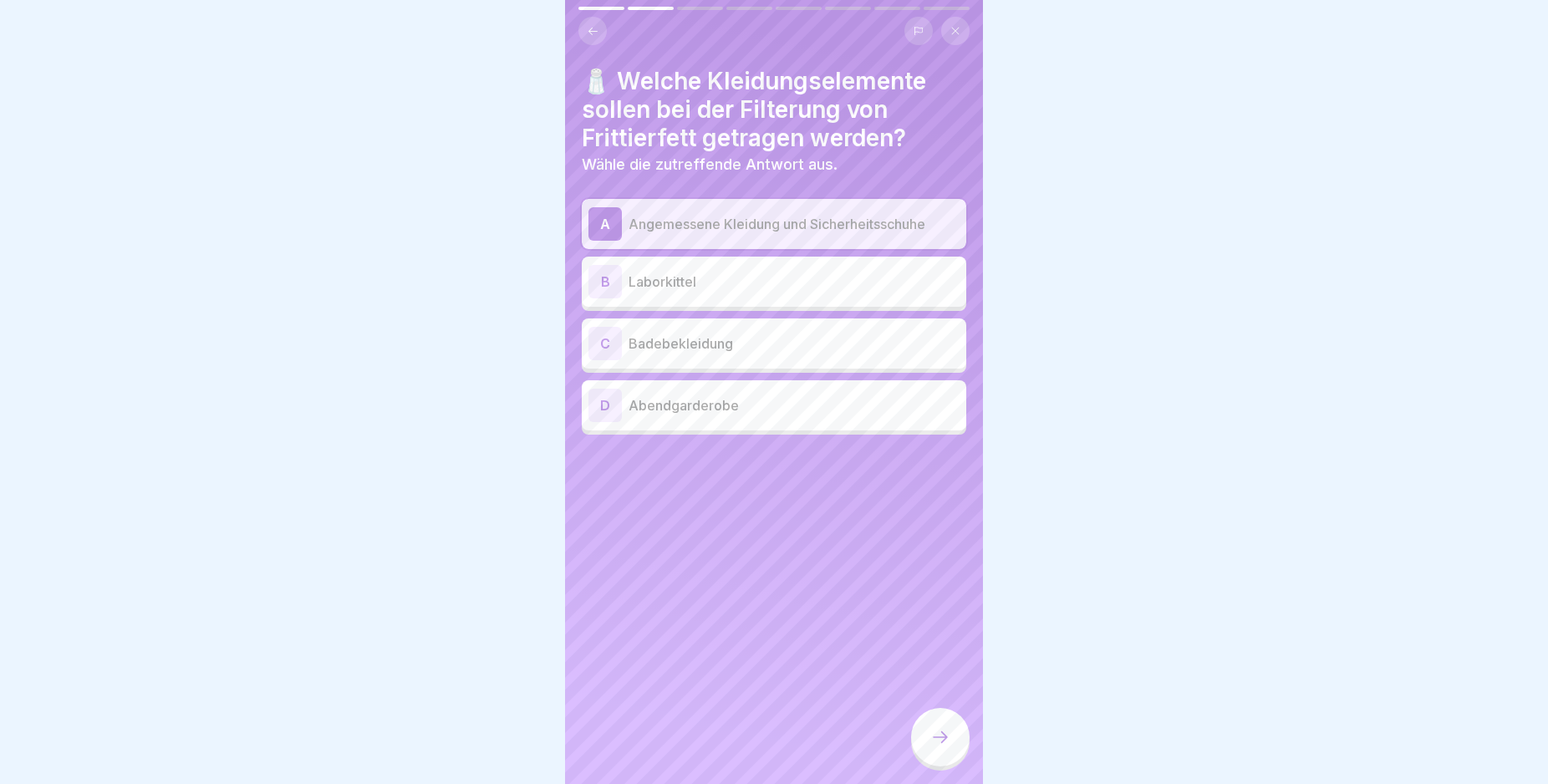
click at [947, 747] on icon at bounding box center [940, 736] width 20 height 20
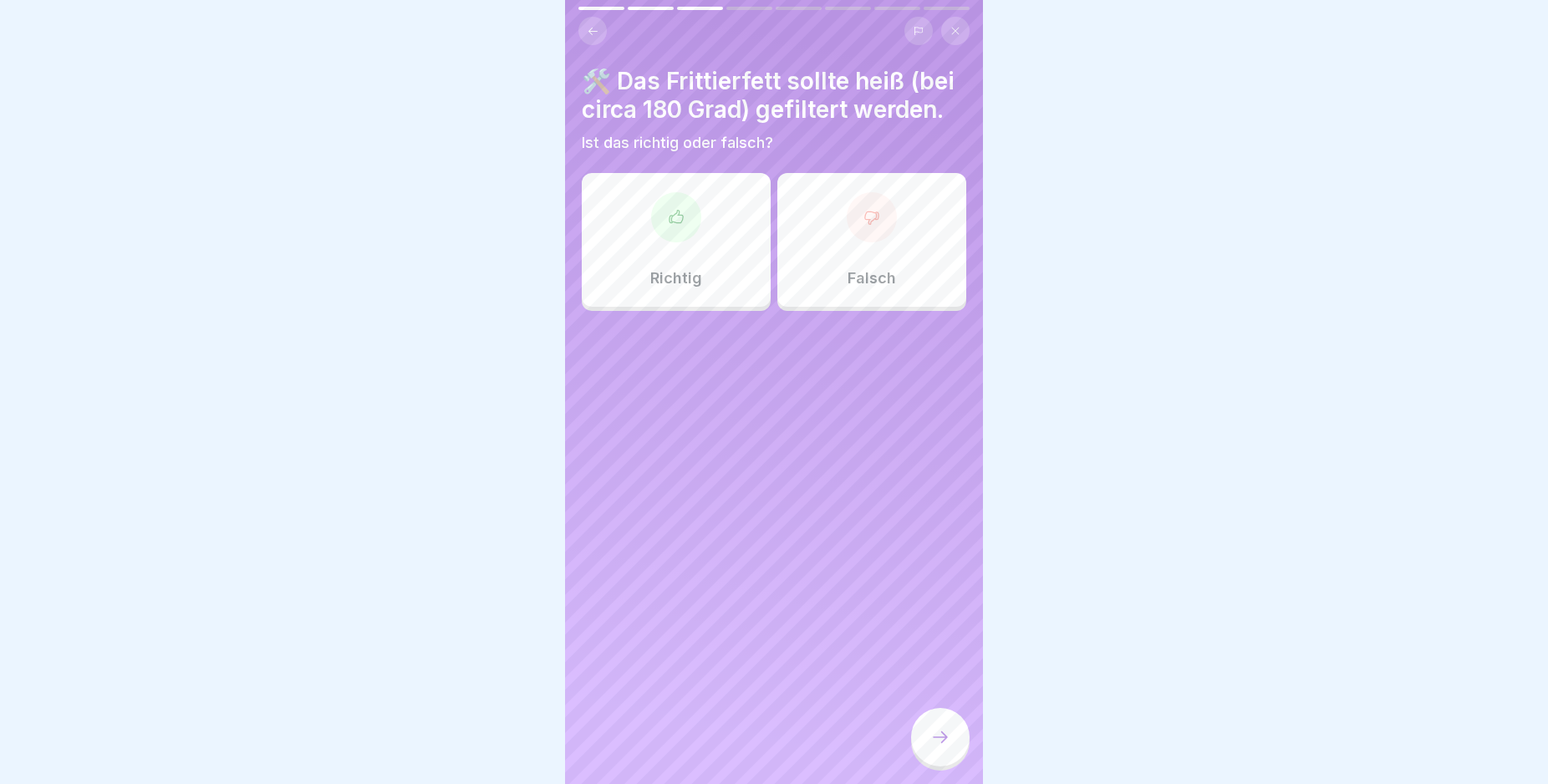
click at [863, 226] on icon at bounding box center [872, 217] width 17 height 17
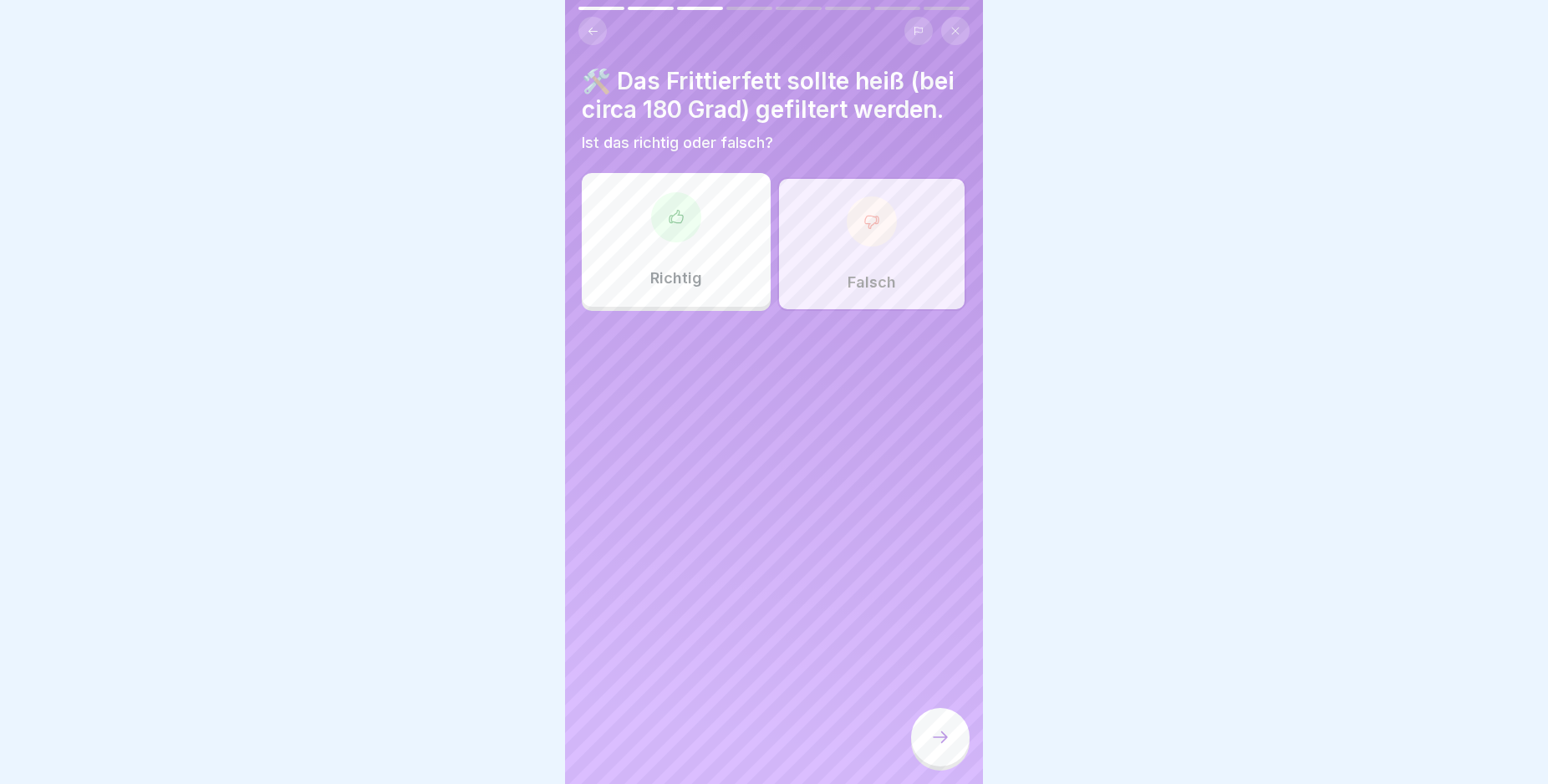
click at [947, 742] on div at bounding box center [941, 737] width 58 height 58
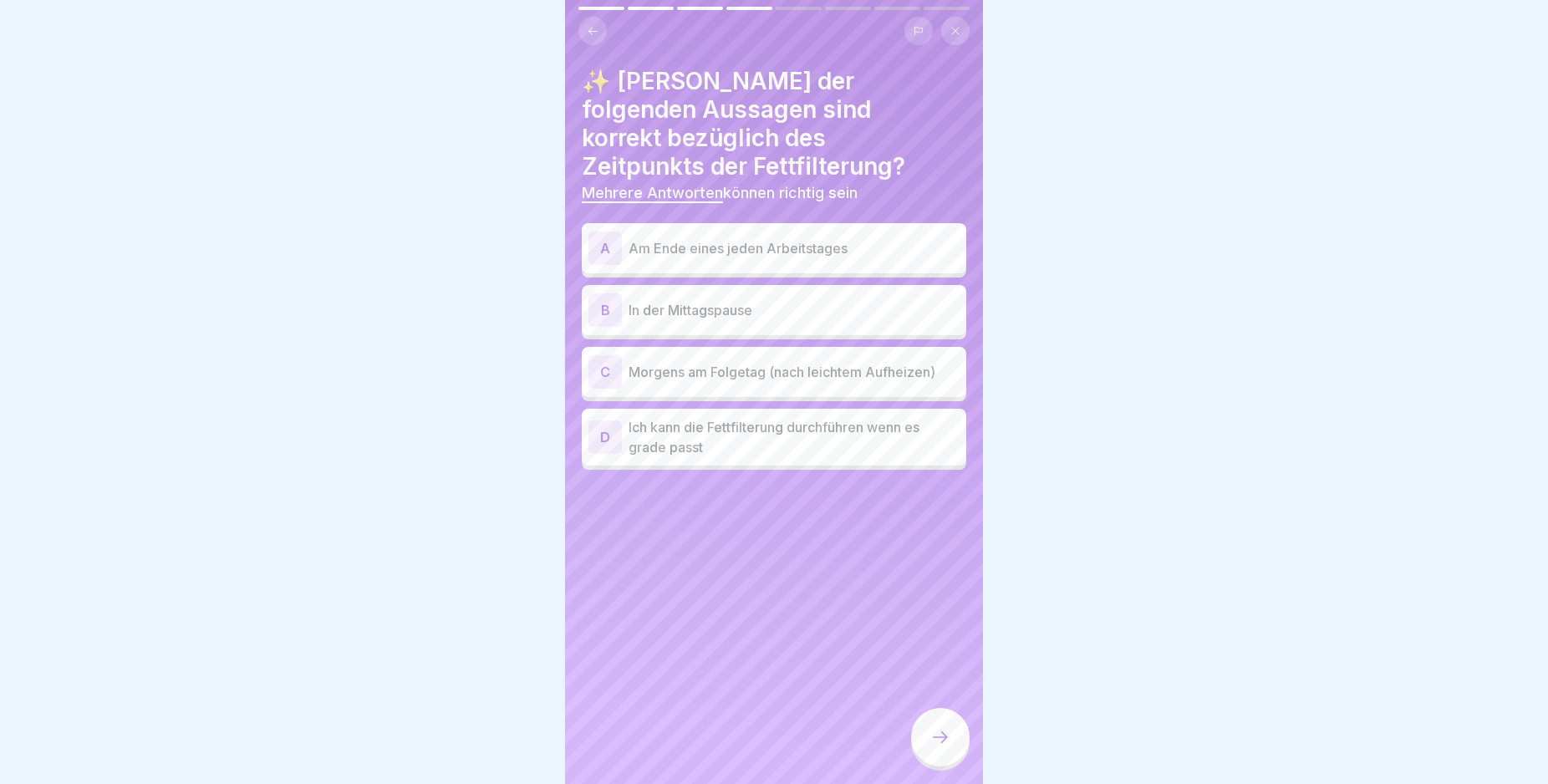
click at [605, 232] on div "A" at bounding box center [605, 248] width 34 height 34
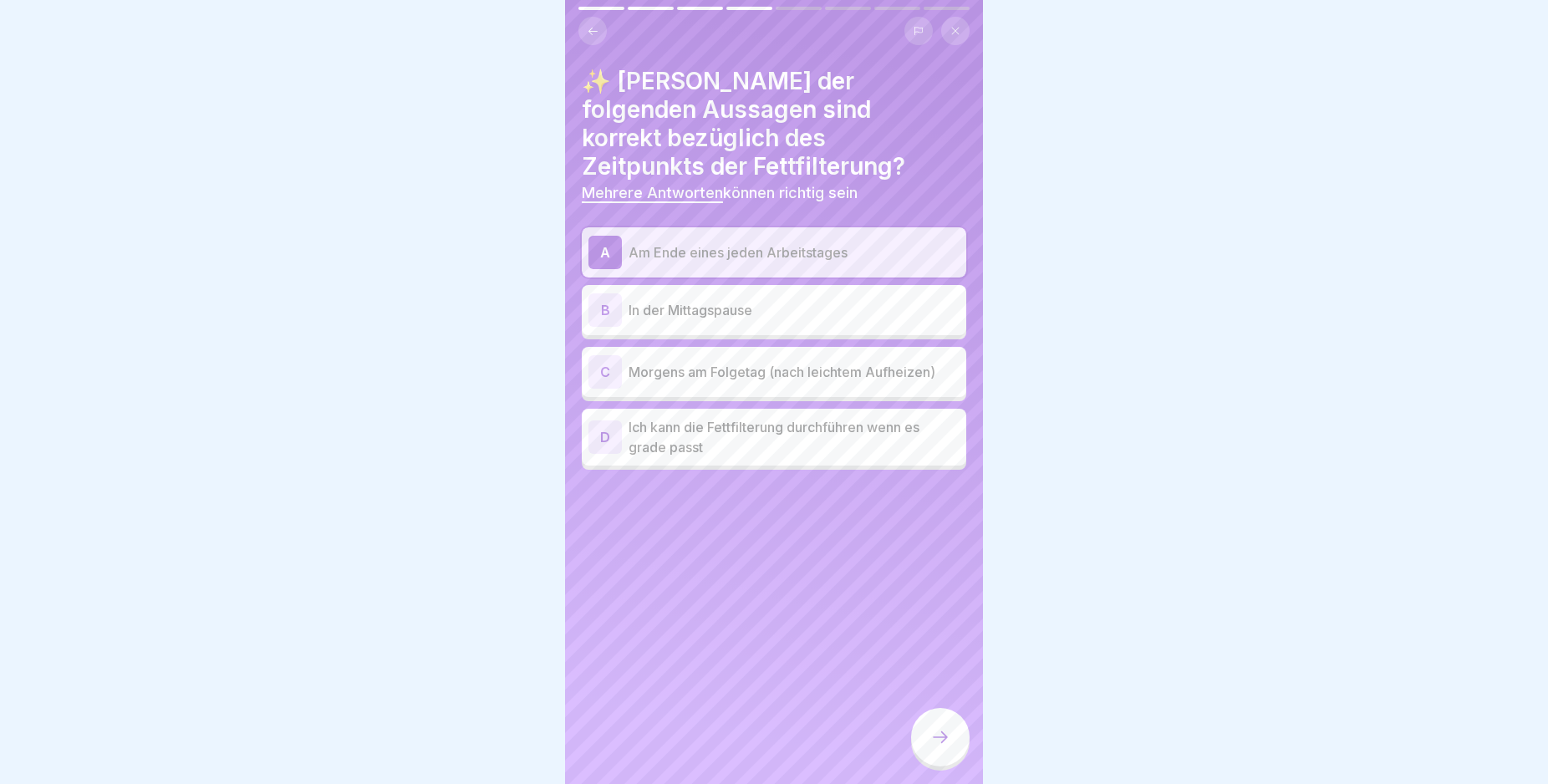
click at [604, 355] on div "C" at bounding box center [605, 372] width 34 height 34
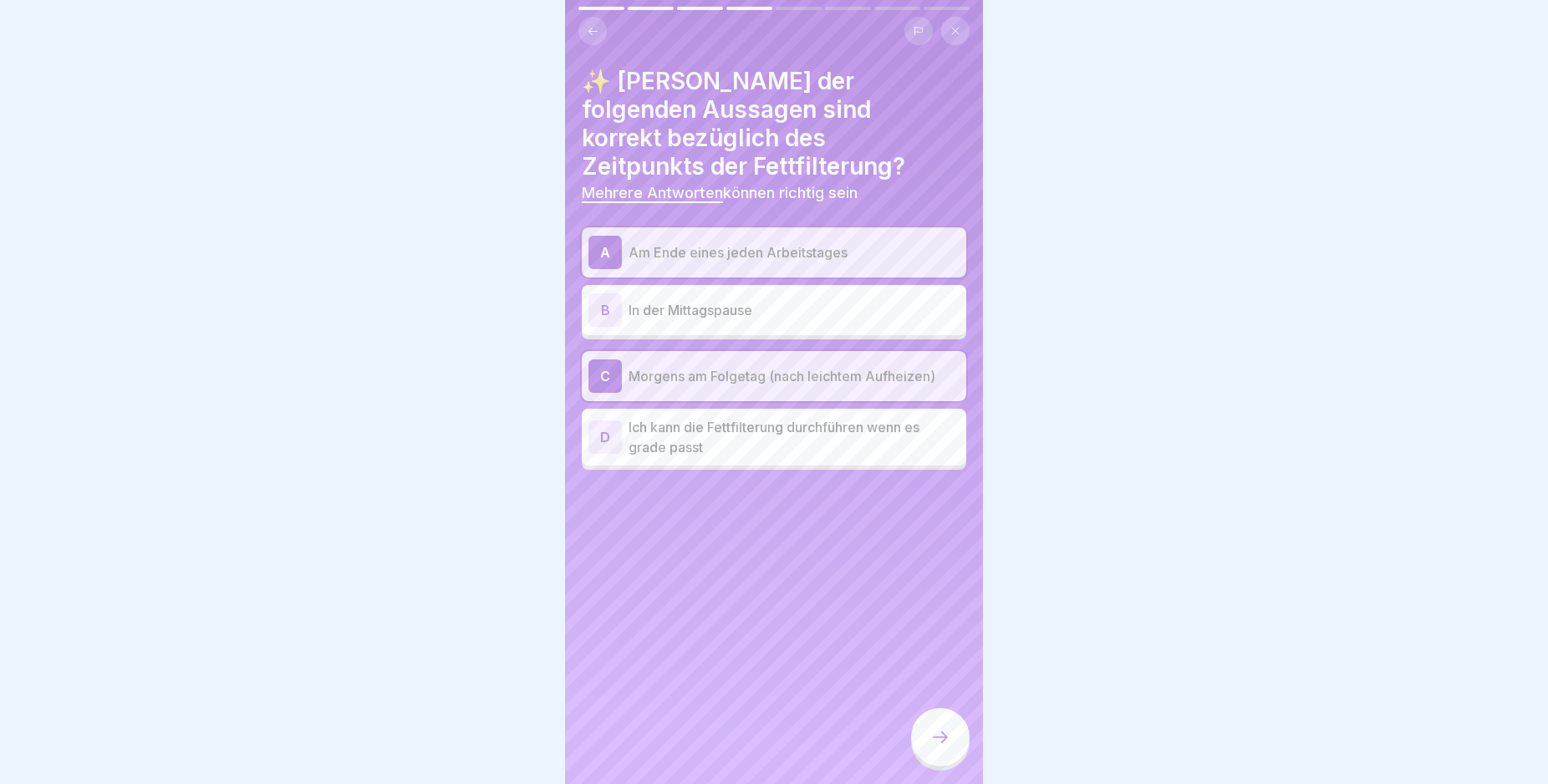
click at [929, 762] on div at bounding box center [941, 737] width 58 height 58
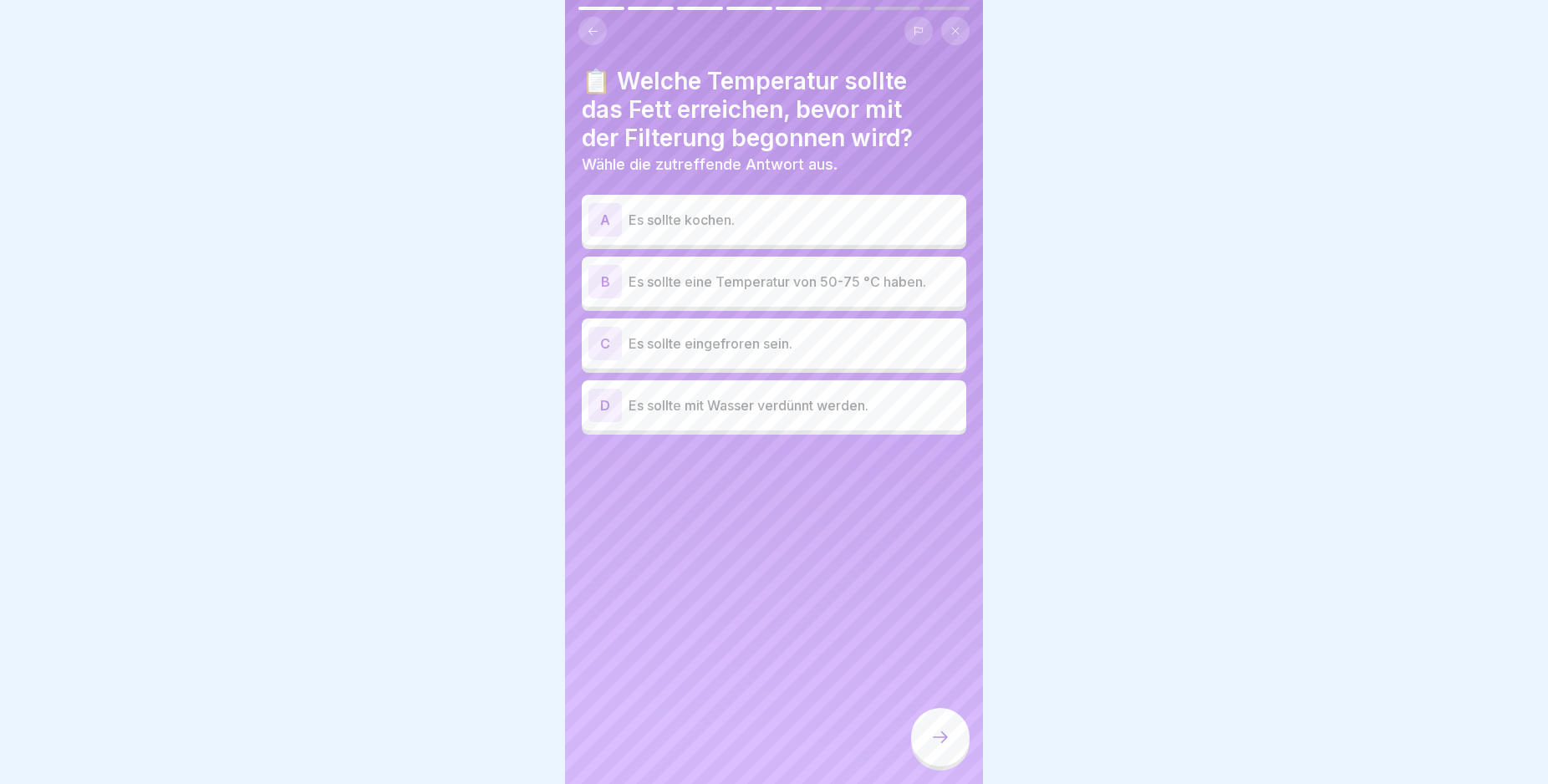
click at [605, 279] on div "B" at bounding box center [605, 281] width 34 height 34
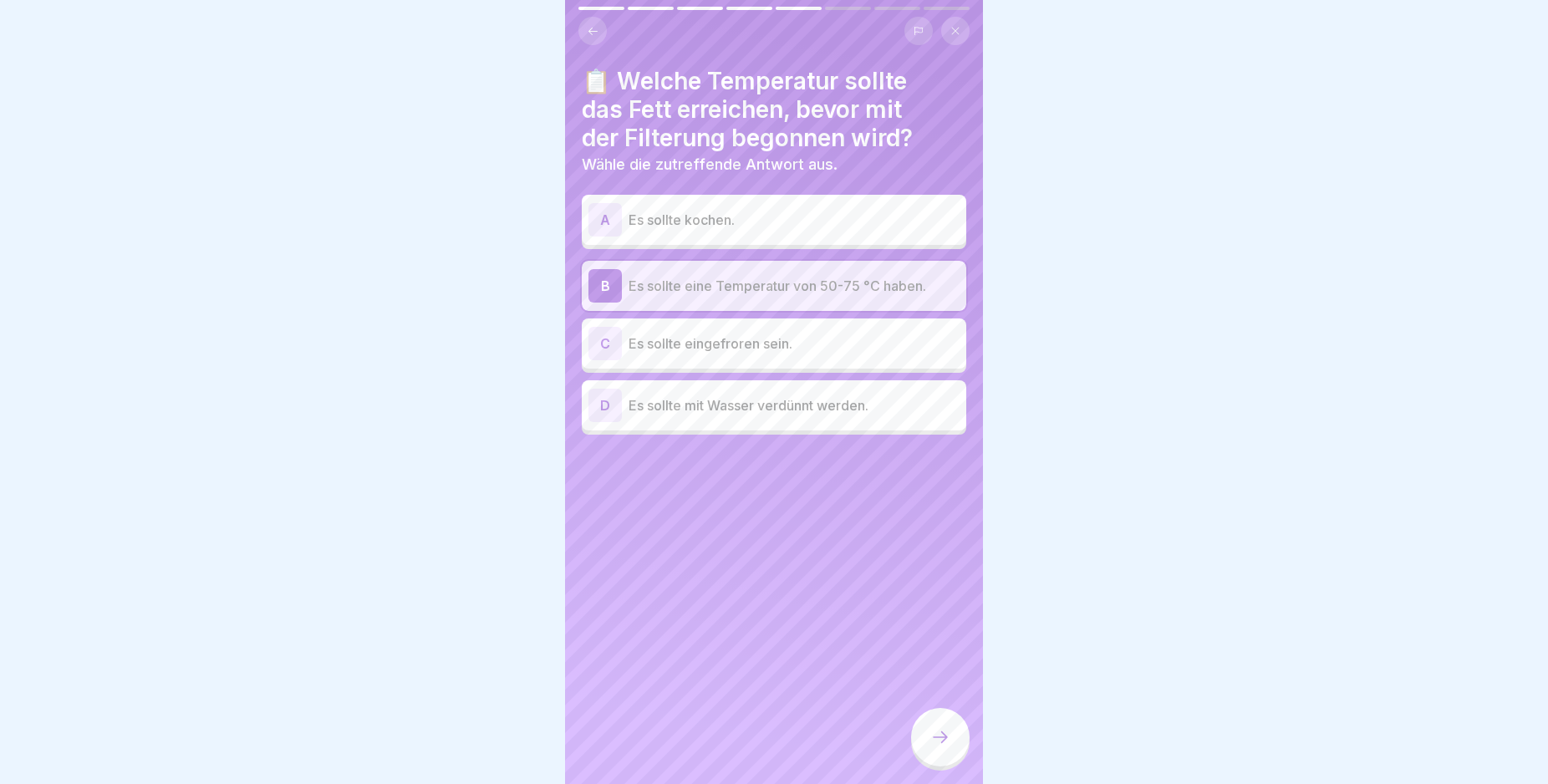
click at [955, 742] on div at bounding box center [941, 737] width 58 height 58
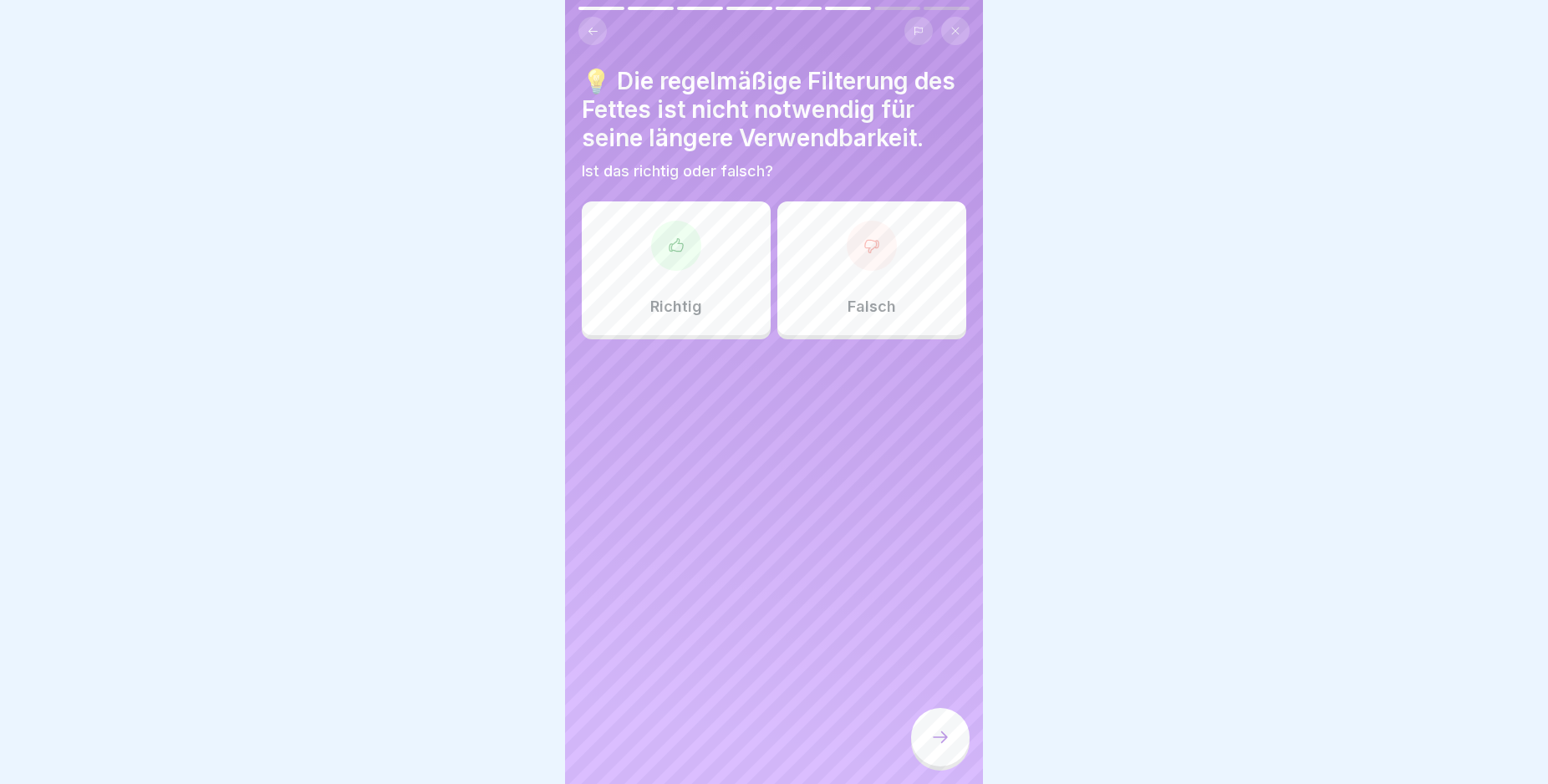
click at [875, 260] on div at bounding box center [871, 245] width 50 height 50
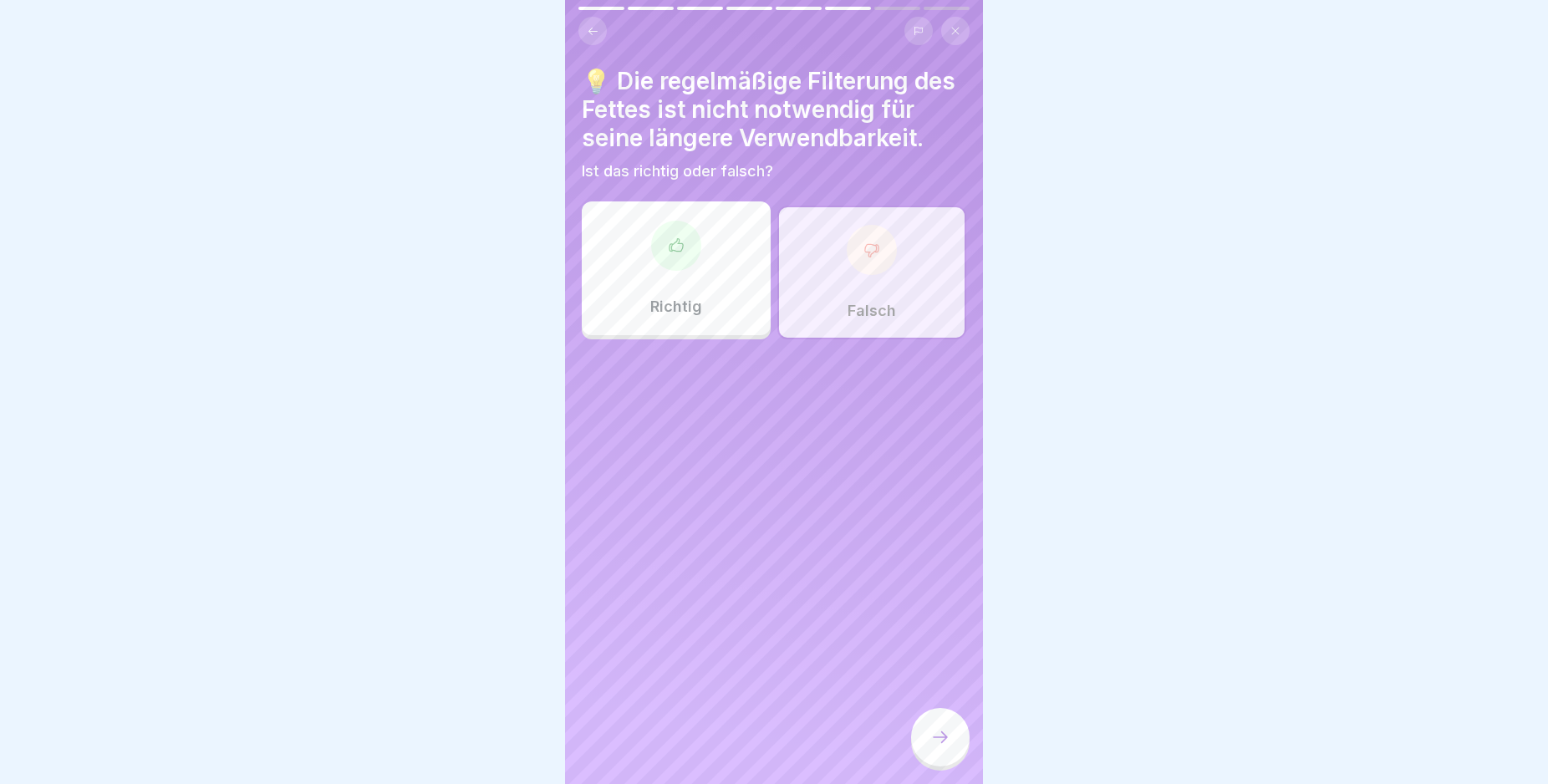
click at [940, 747] on icon at bounding box center [940, 736] width 20 height 20
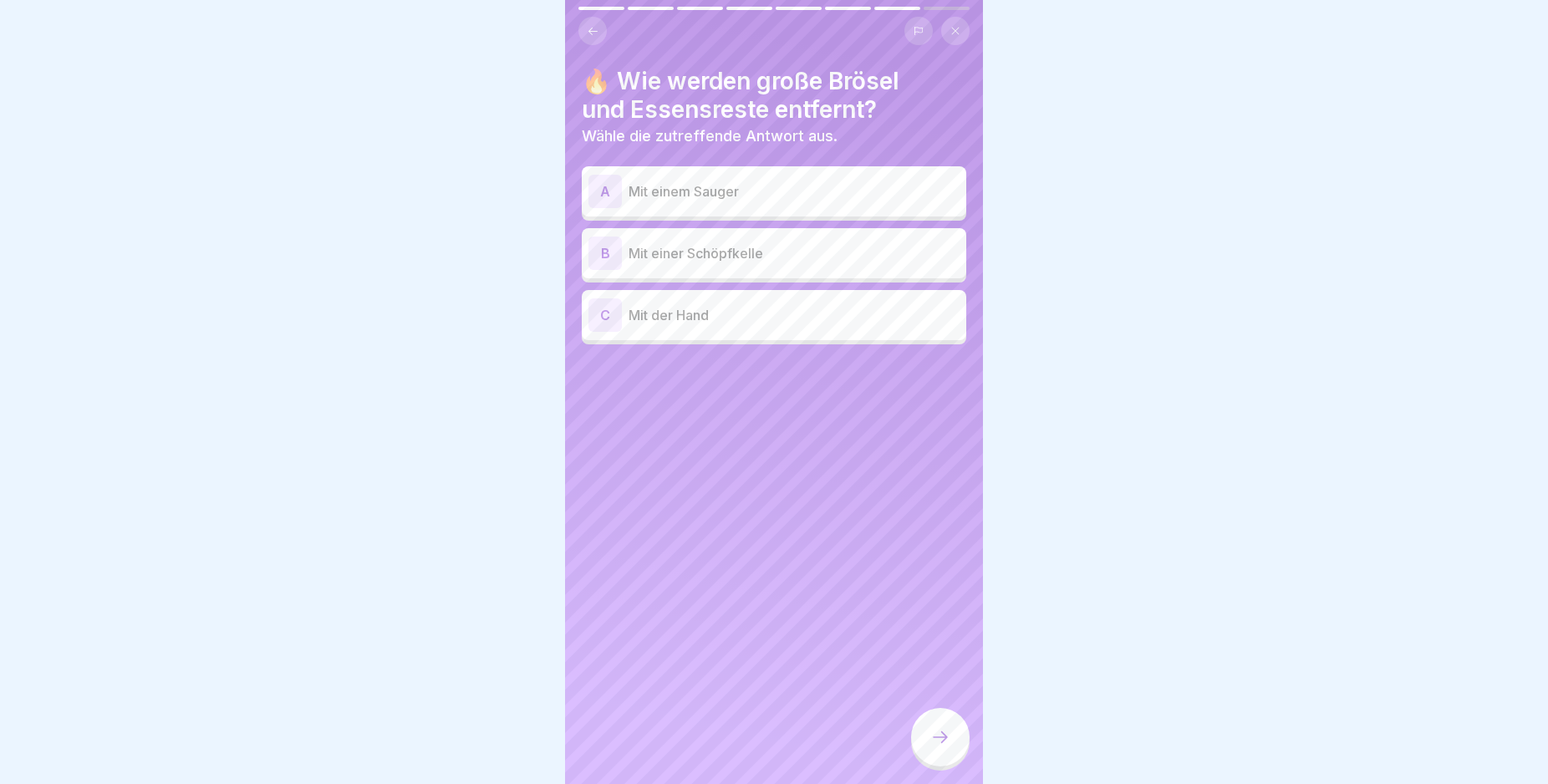
click at [605, 250] on div "B" at bounding box center [605, 253] width 34 height 34
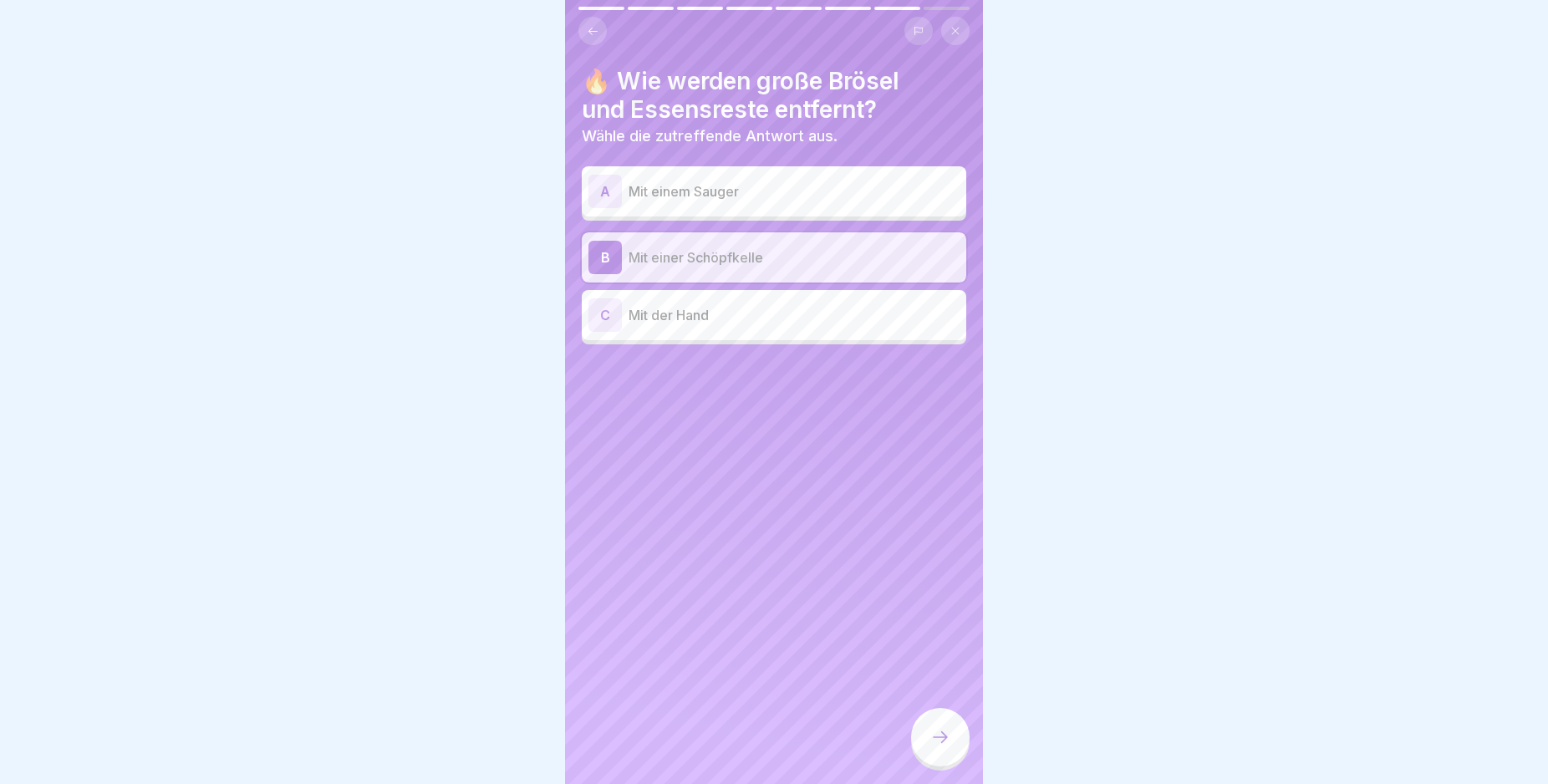
click at [932, 747] on icon at bounding box center [940, 736] width 20 height 20
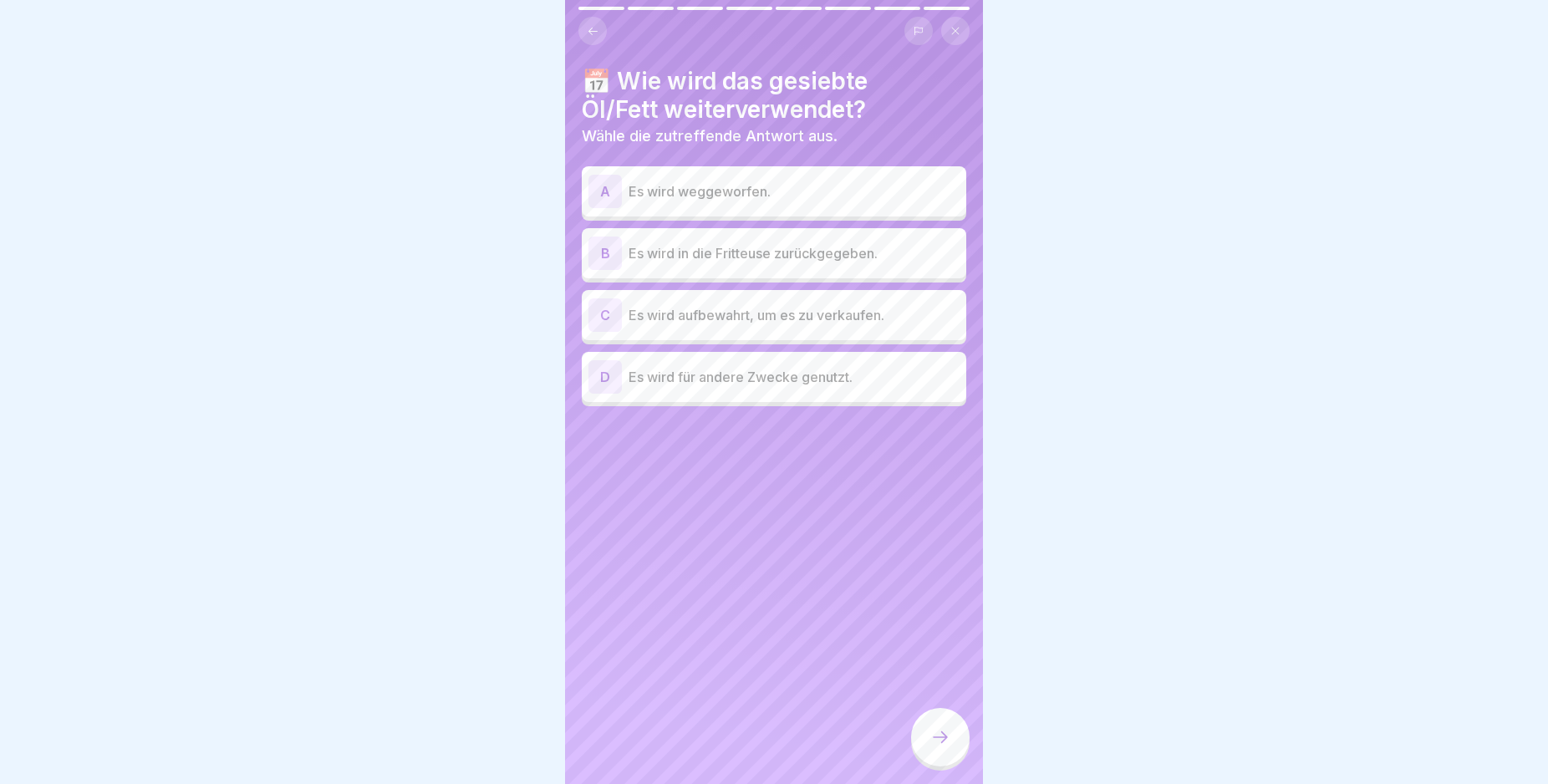
click at [601, 255] on div "B" at bounding box center [605, 253] width 34 height 34
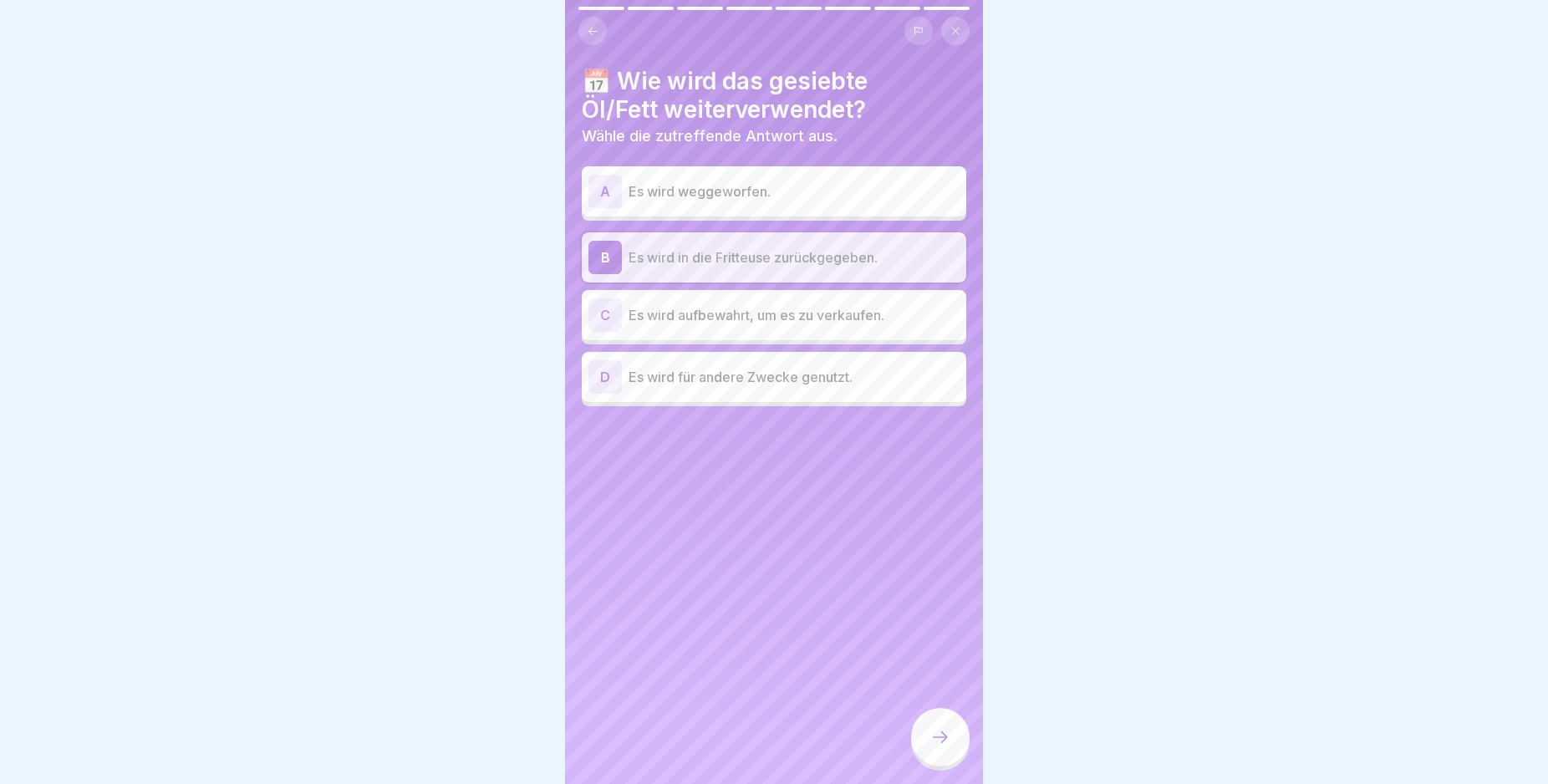
click at [943, 766] on div at bounding box center [941, 737] width 58 height 58
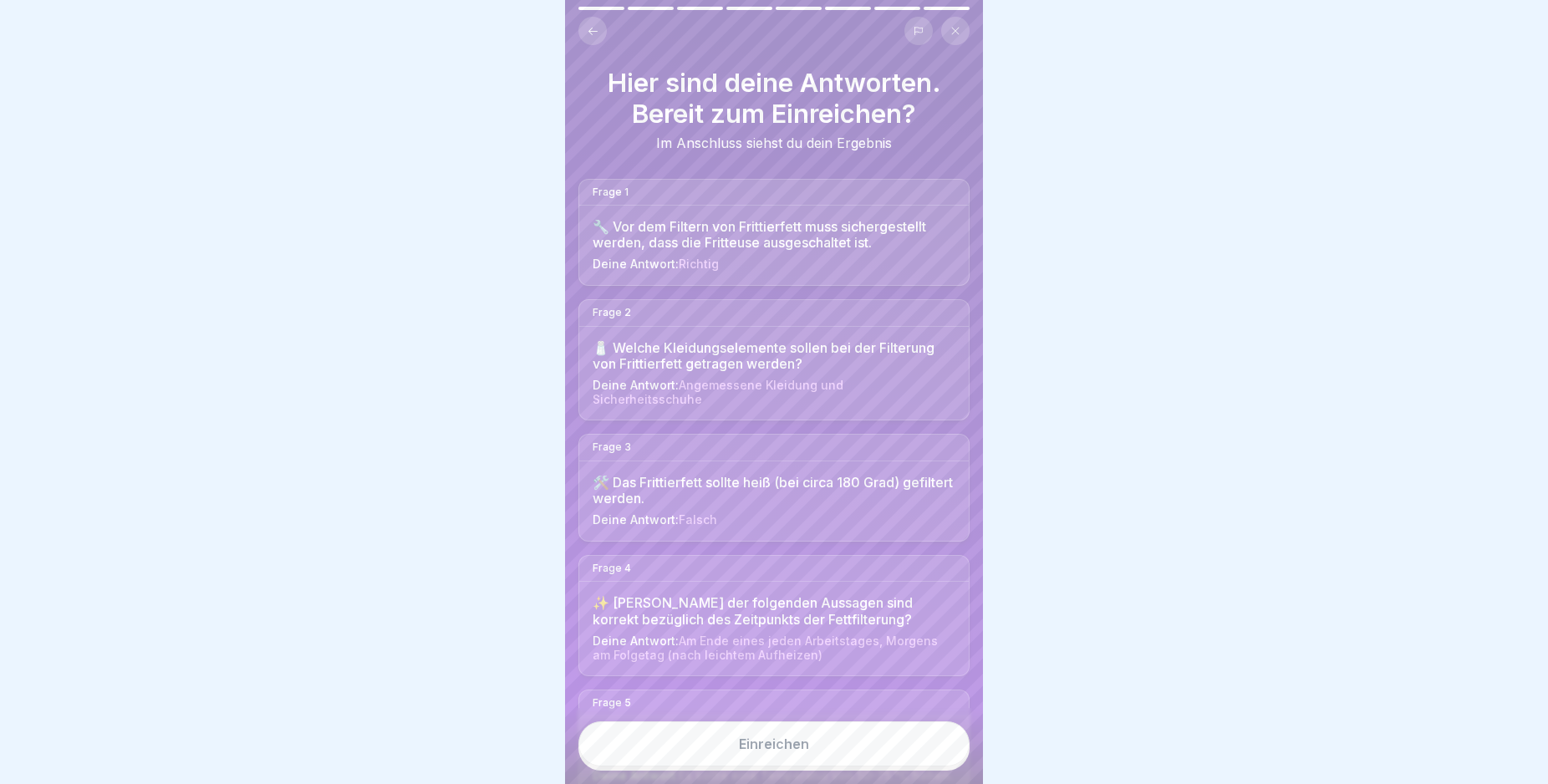
click at [944, 764] on button "Einreichen" at bounding box center [773, 744] width 391 height 45
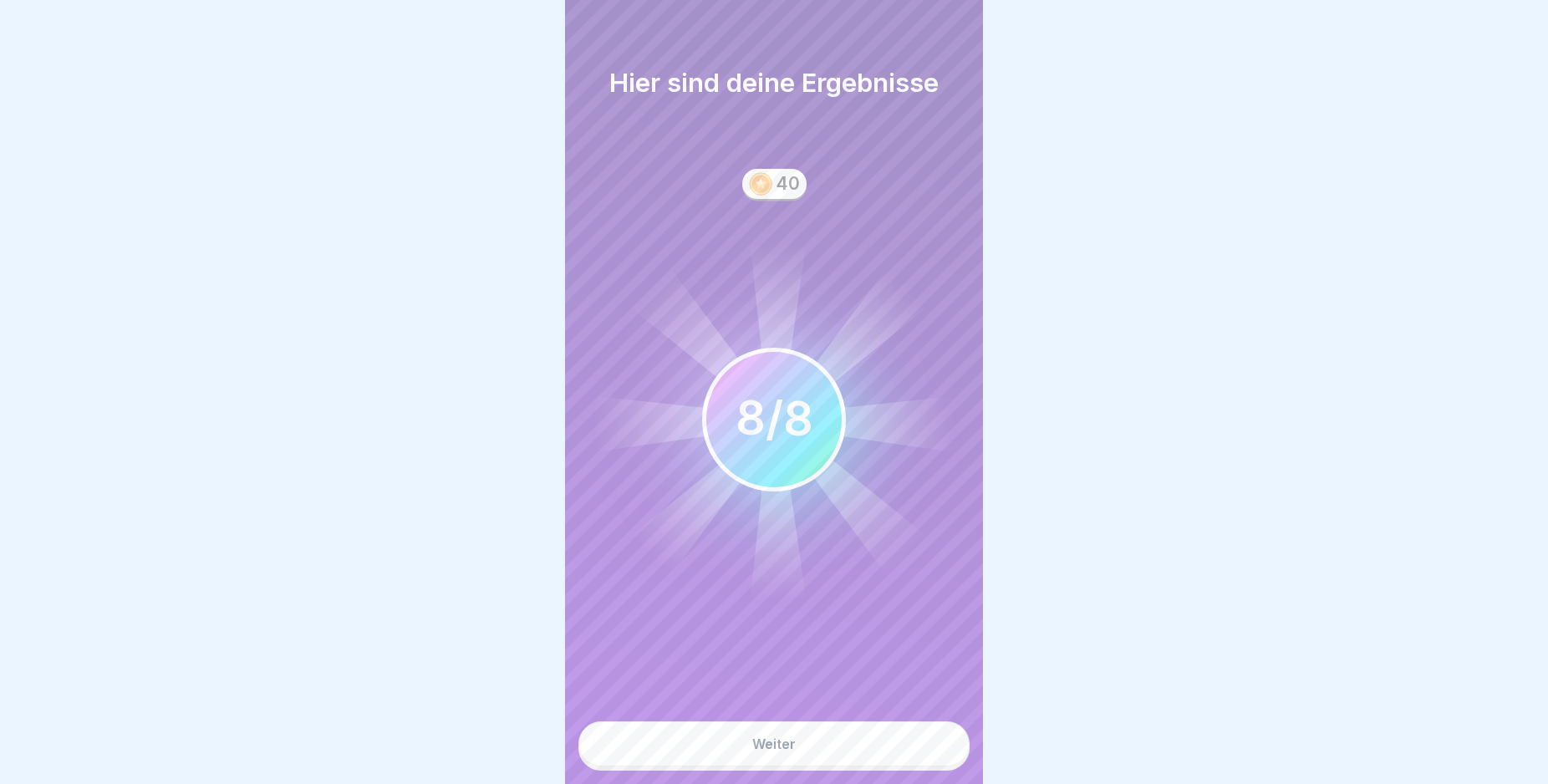
click at [897, 764] on button "Weiter" at bounding box center [773, 744] width 391 height 45
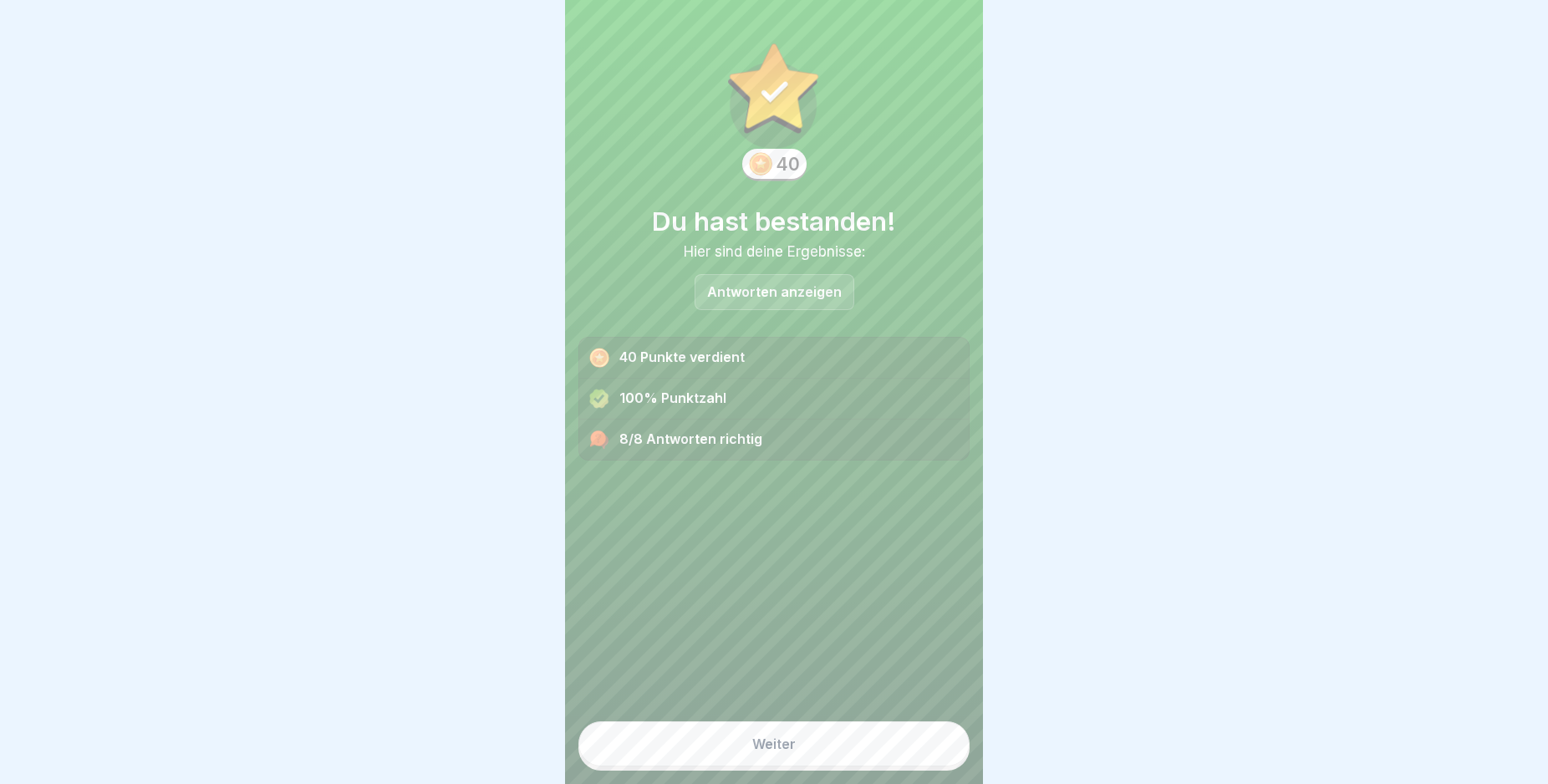
click at [897, 764] on button "Weiter" at bounding box center [773, 744] width 391 height 45
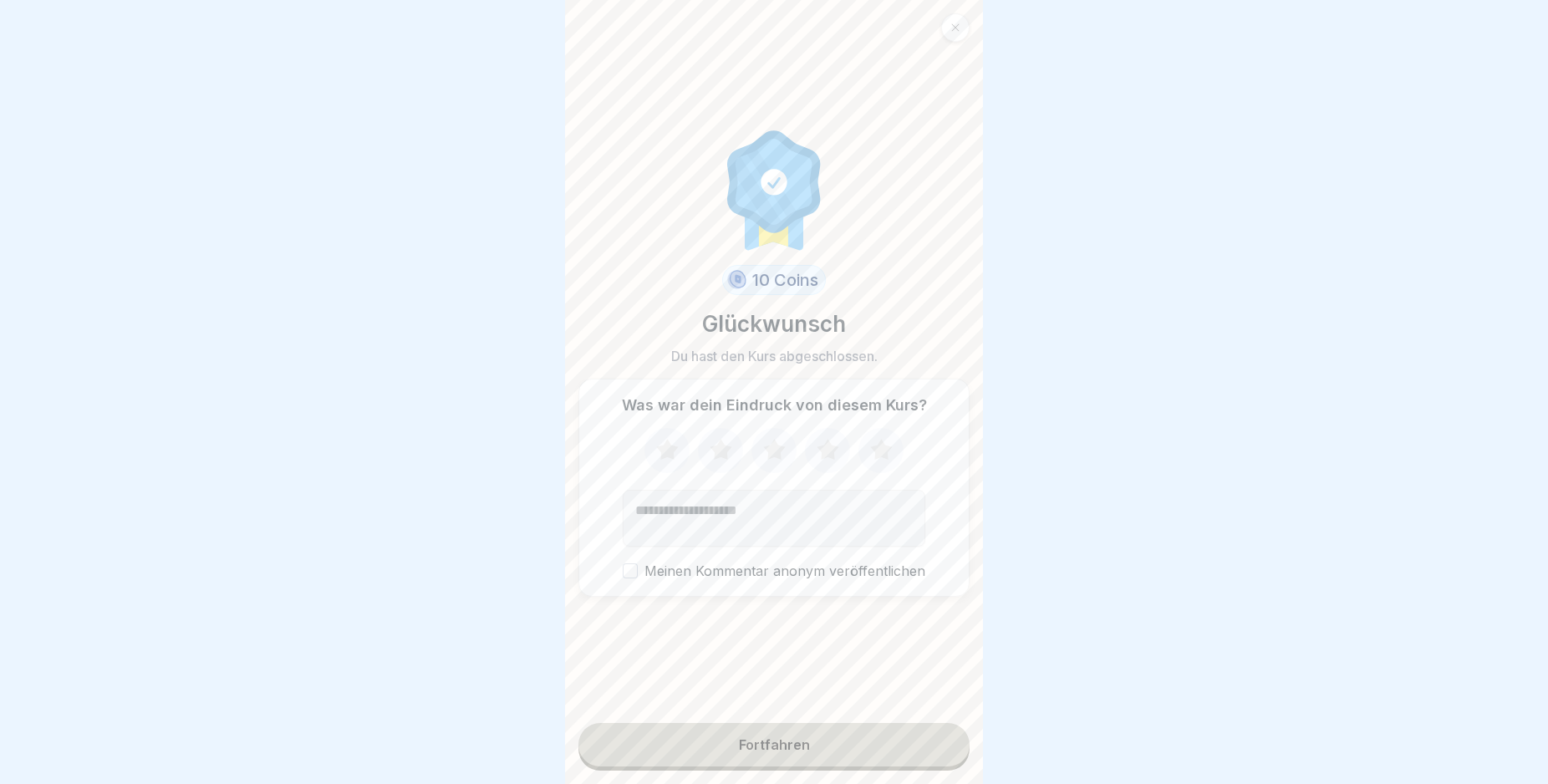
click at [897, 764] on button "Fortfahren" at bounding box center [773, 744] width 391 height 43
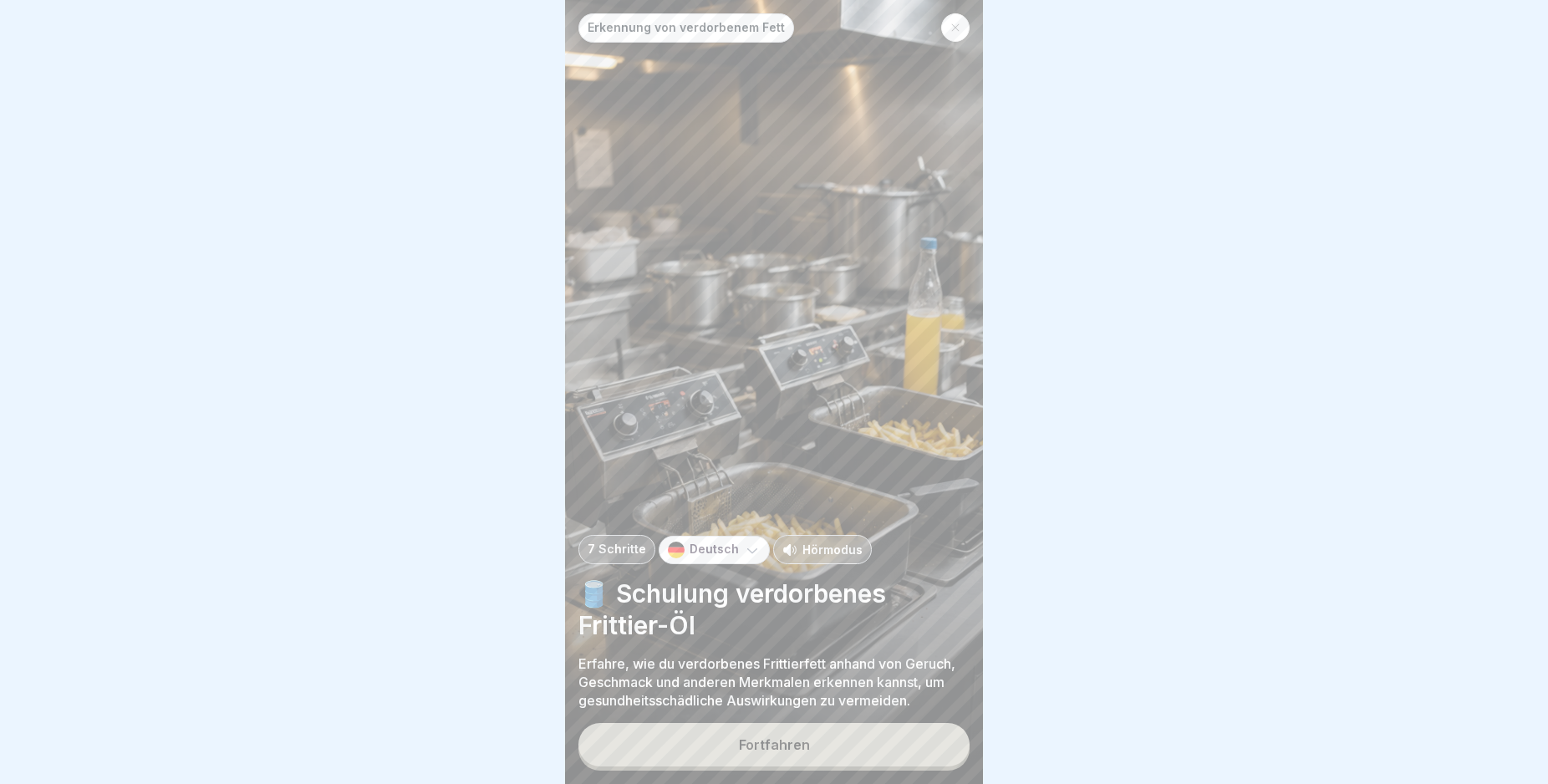
click at [897, 764] on button "Fortfahren" at bounding box center [773, 744] width 391 height 43
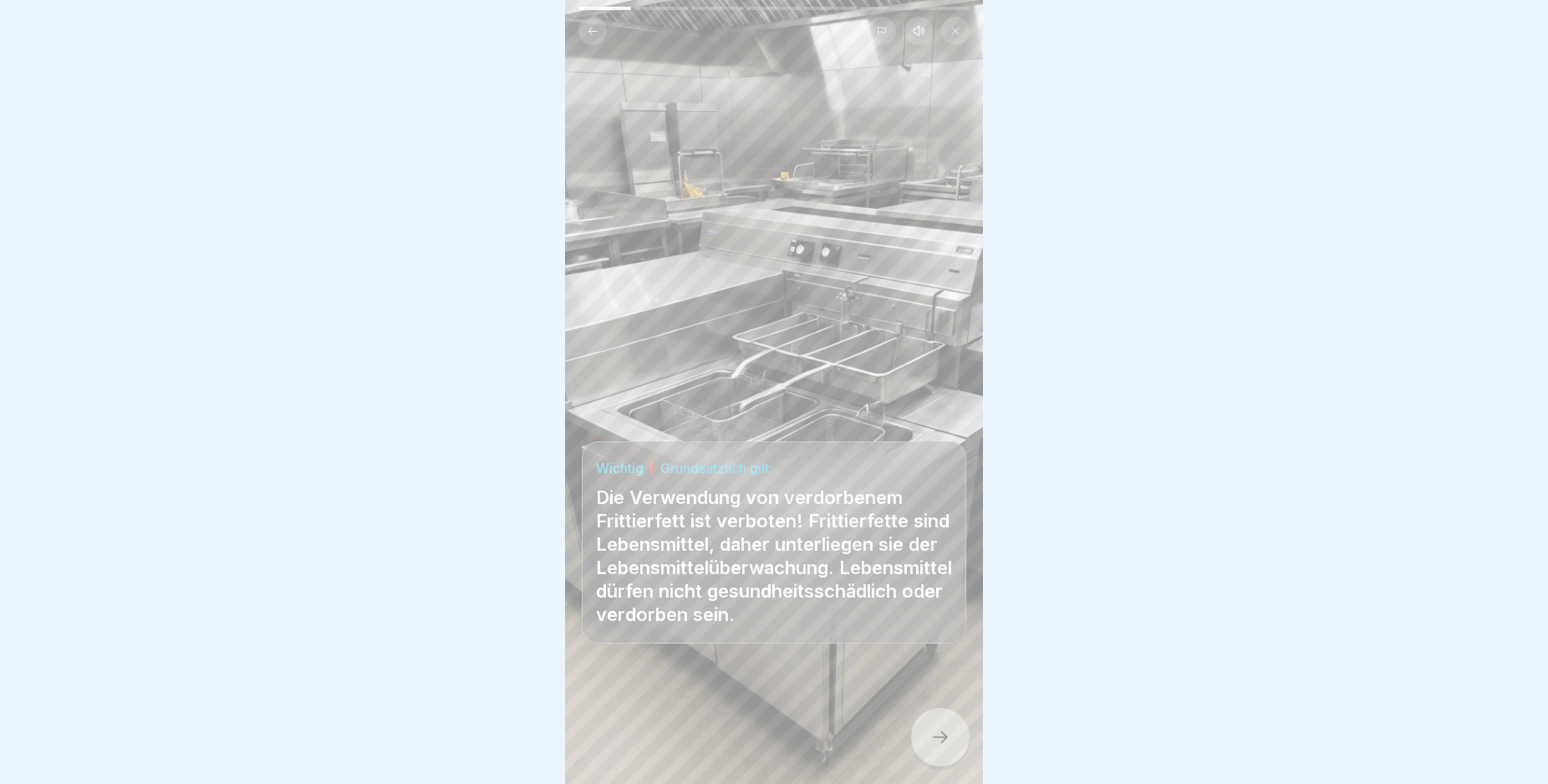
click at [938, 747] on icon at bounding box center [940, 736] width 20 height 20
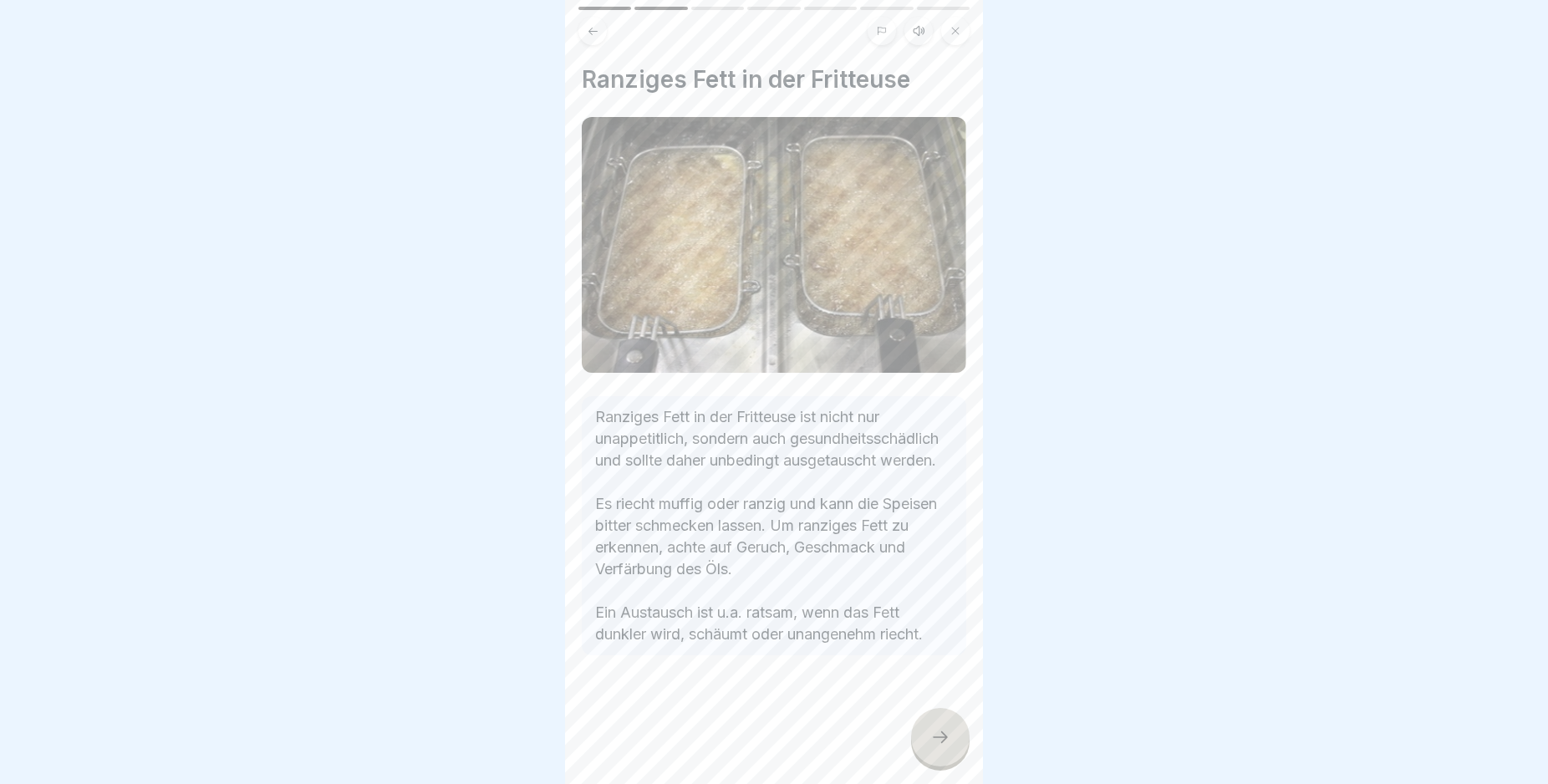
click at [938, 747] on icon at bounding box center [940, 736] width 20 height 20
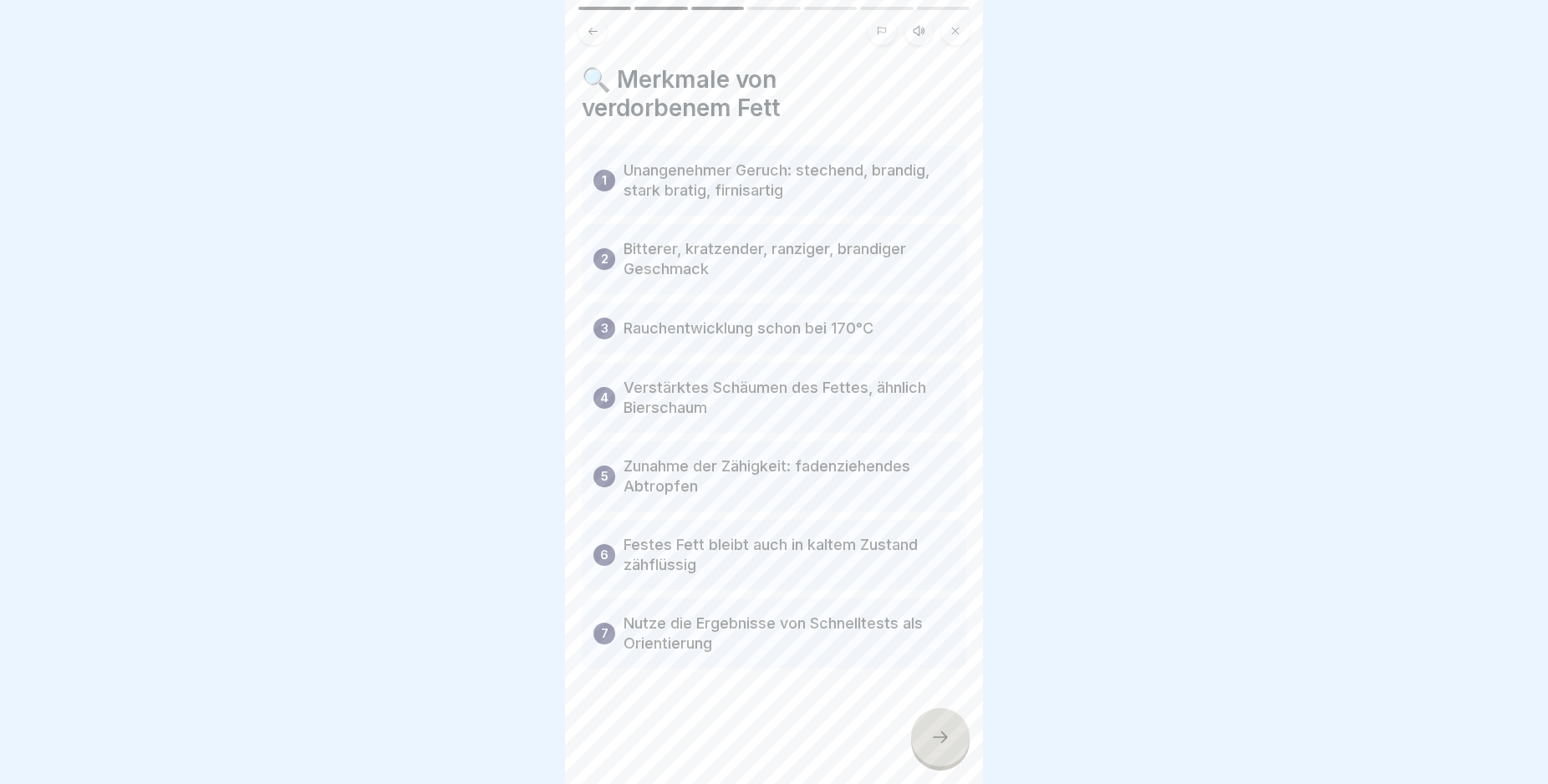
click at [938, 747] on icon at bounding box center [940, 736] width 20 height 20
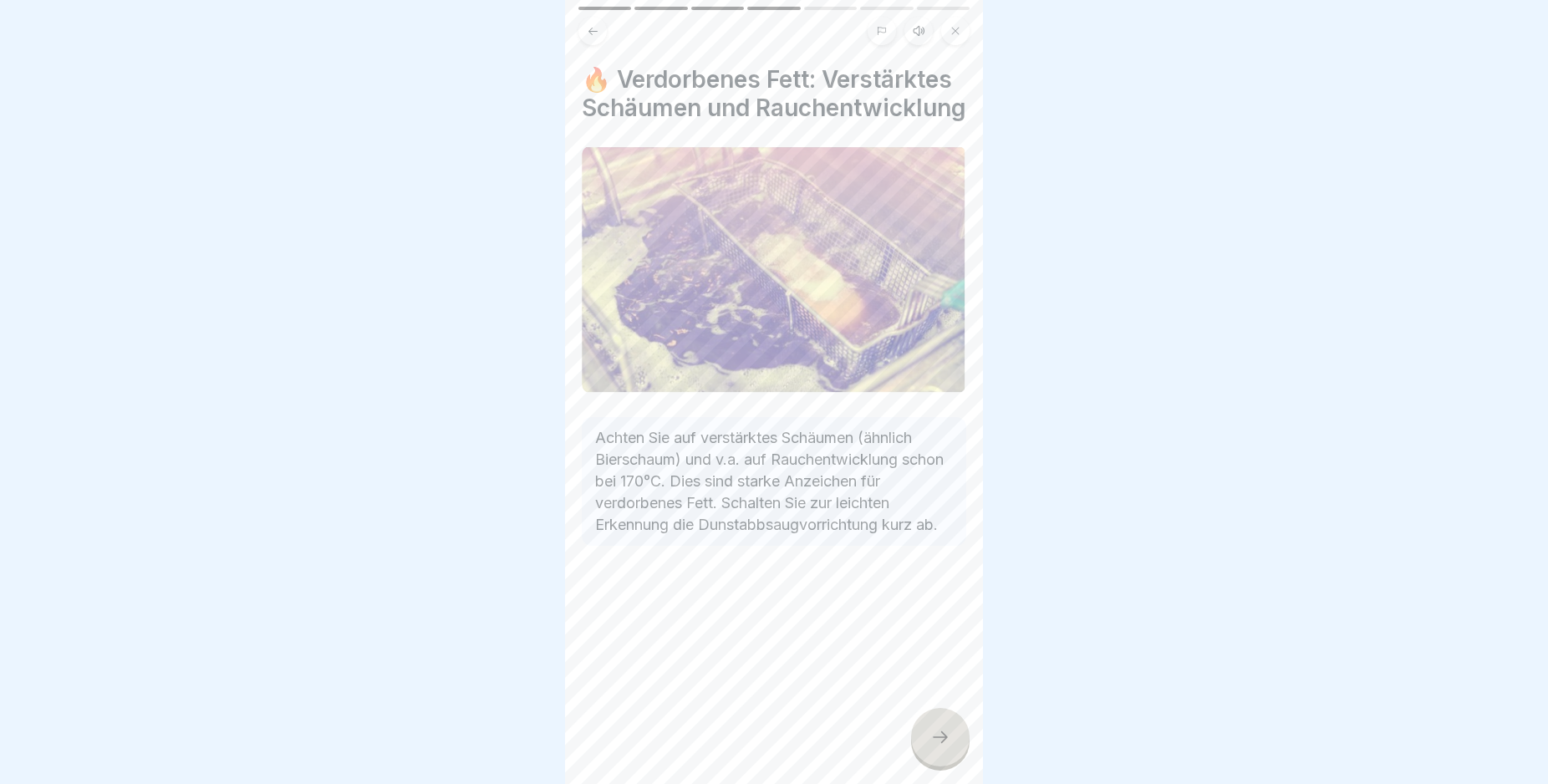
click at [938, 747] on icon at bounding box center [940, 736] width 20 height 20
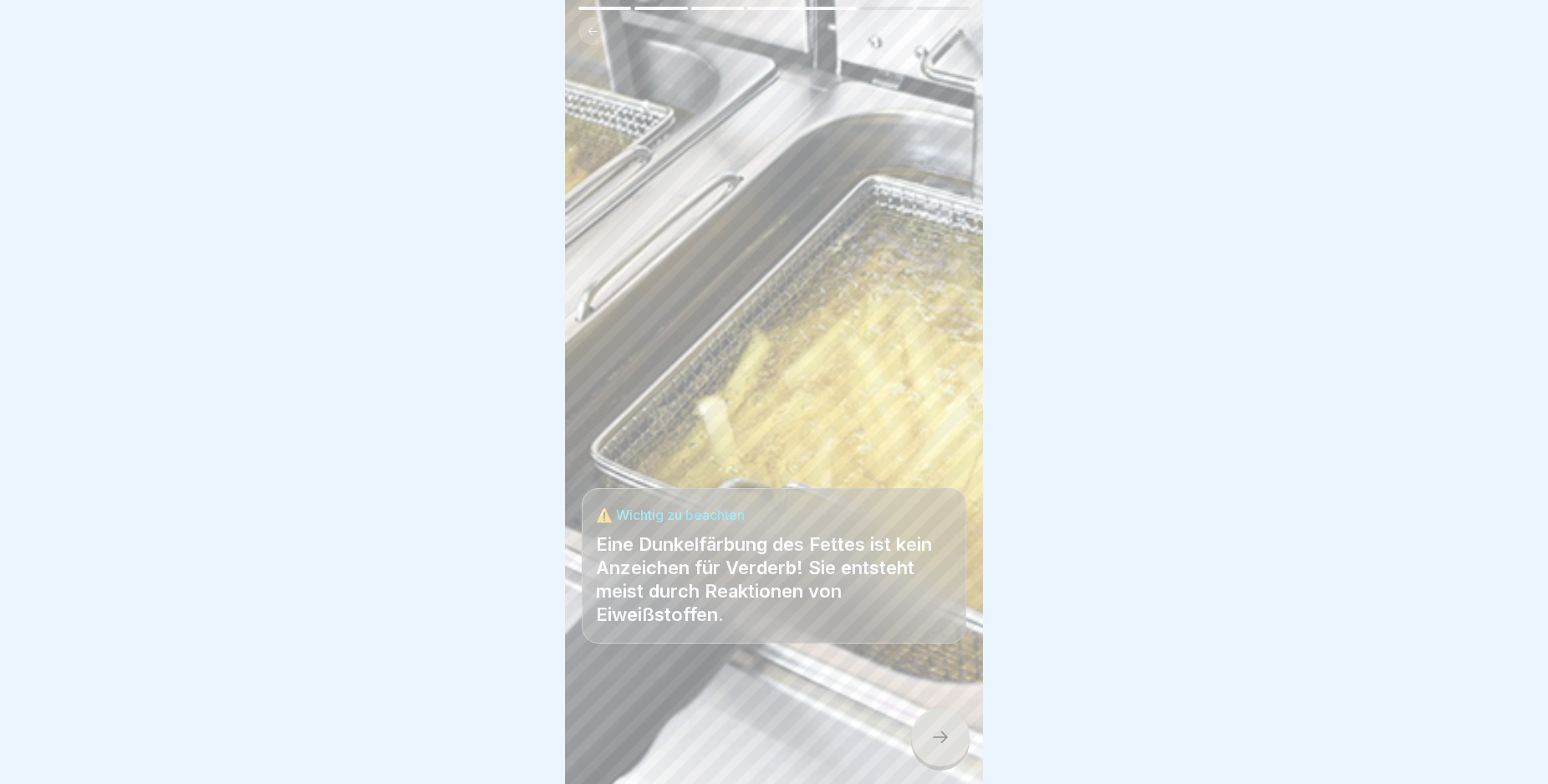
click at [938, 747] on icon at bounding box center [940, 736] width 20 height 20
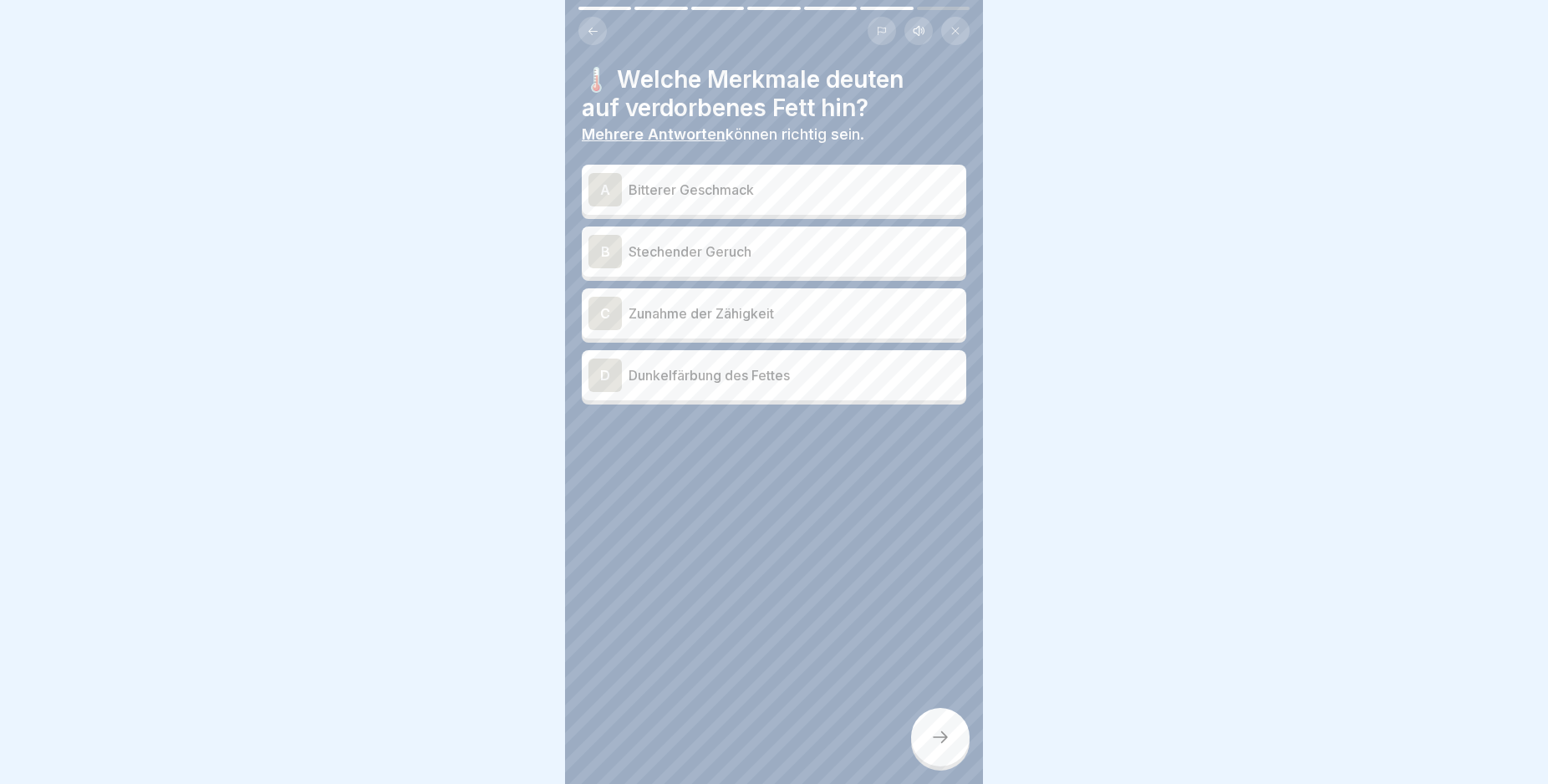
click at [603, 248] on div "B" at bounding box center [605, 251] width 34 height 34
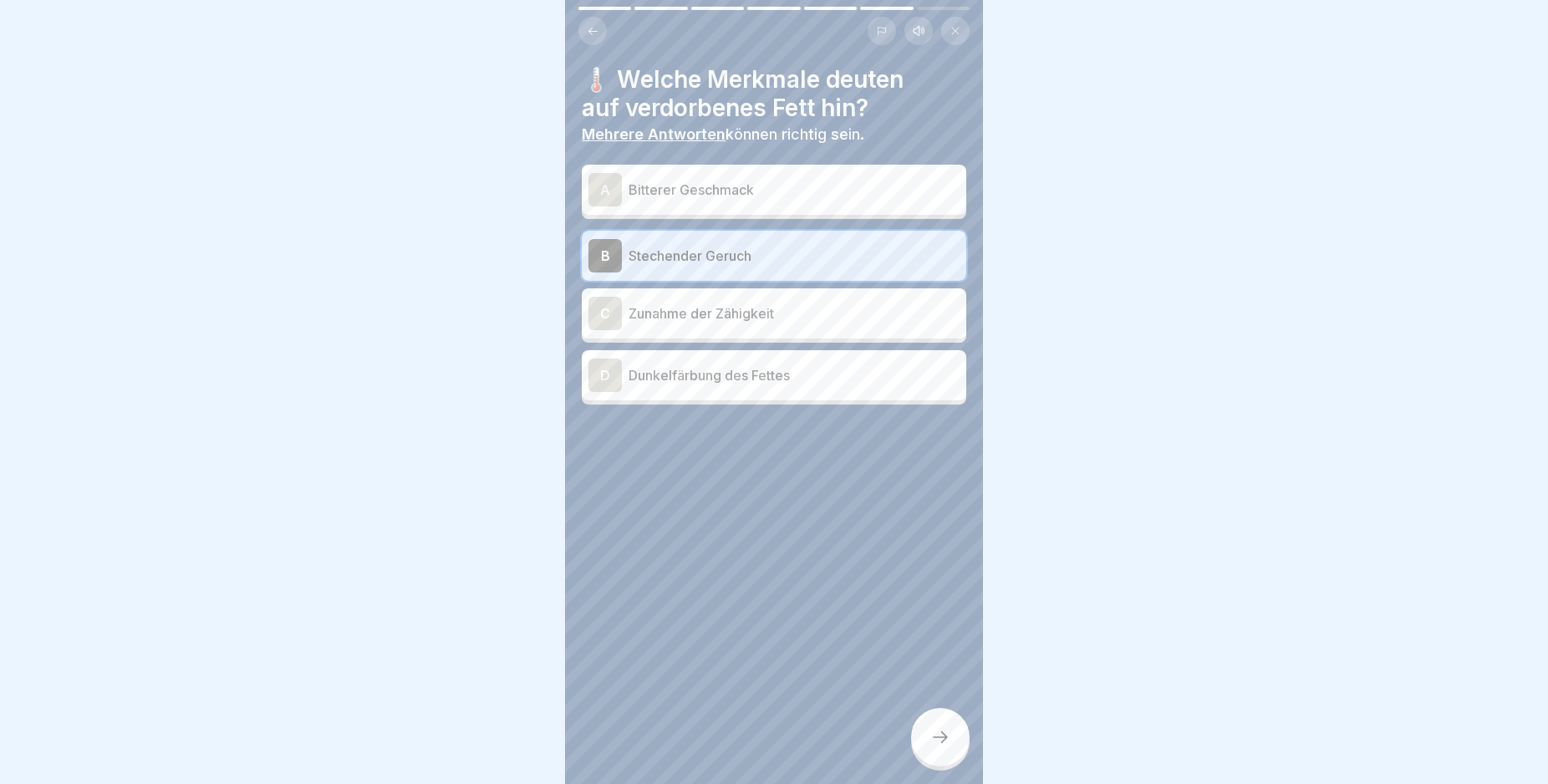
click at [608, 379] on div "D" at bounding box center [605, 376] width 34 height 34
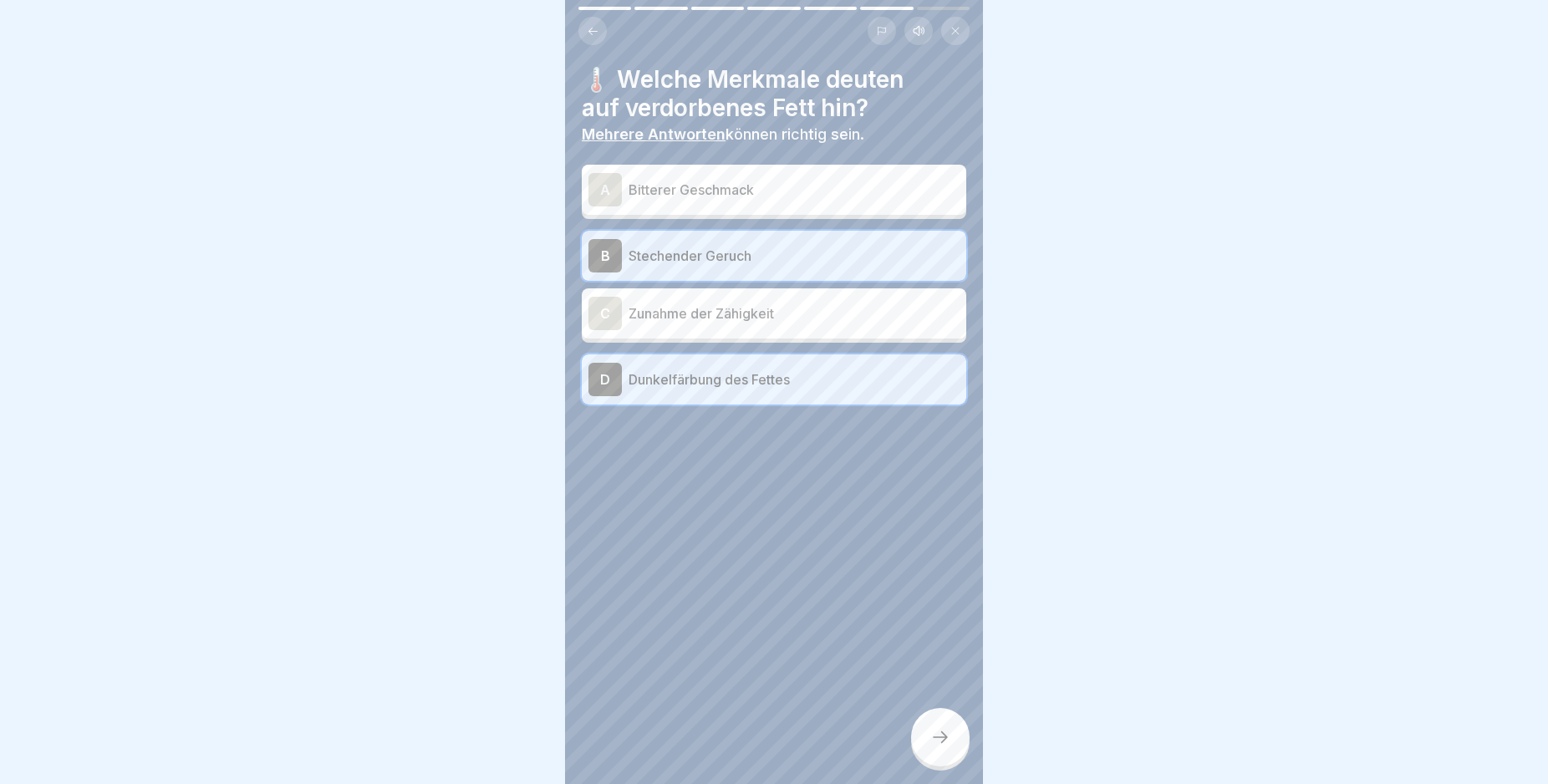
click at [606, 190] on div "A" at bounding box center [605, 190] width 34 height 34
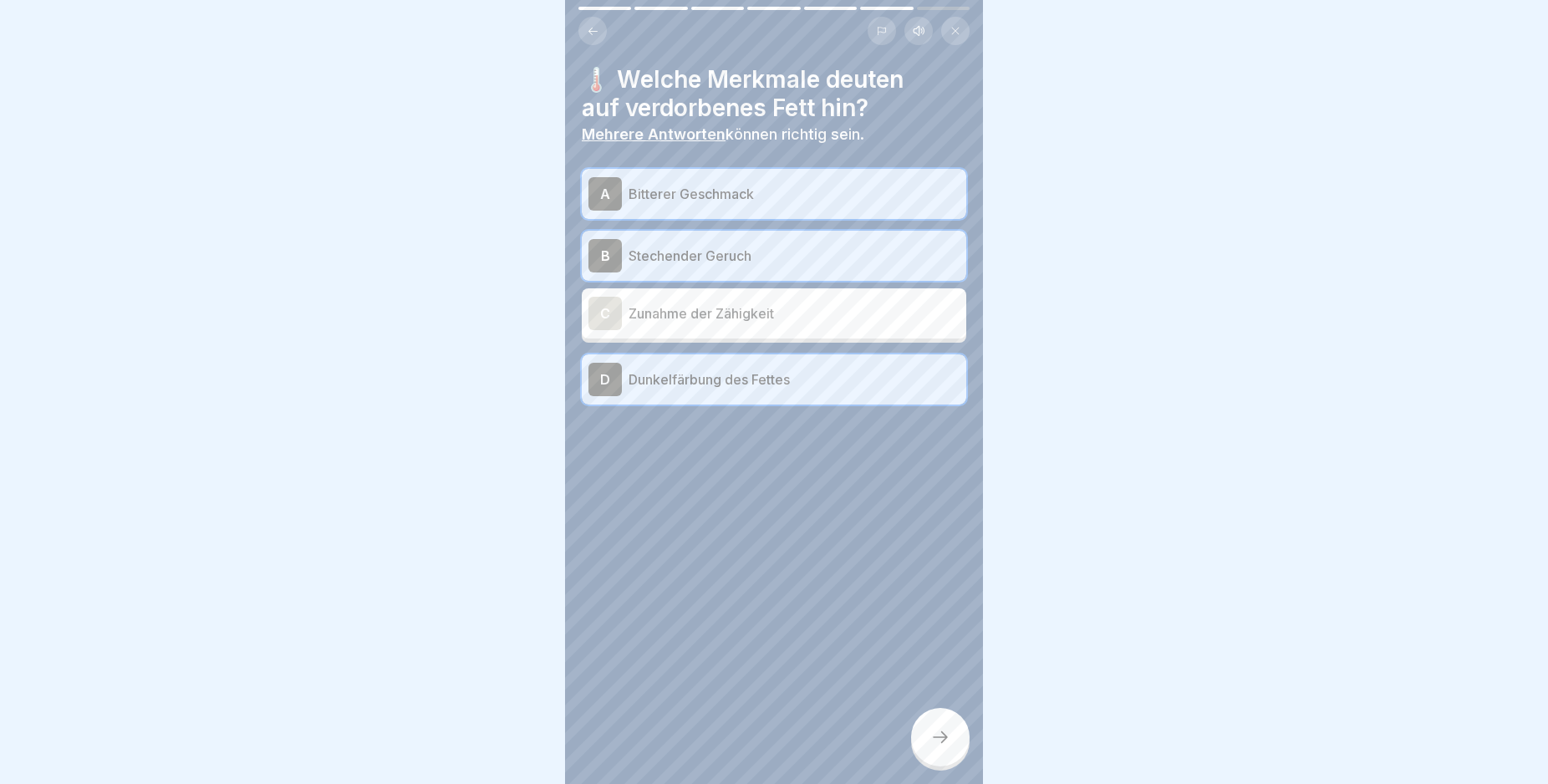
click at [943, 763] on div at bounding box center [941, 737] width 58 height 58
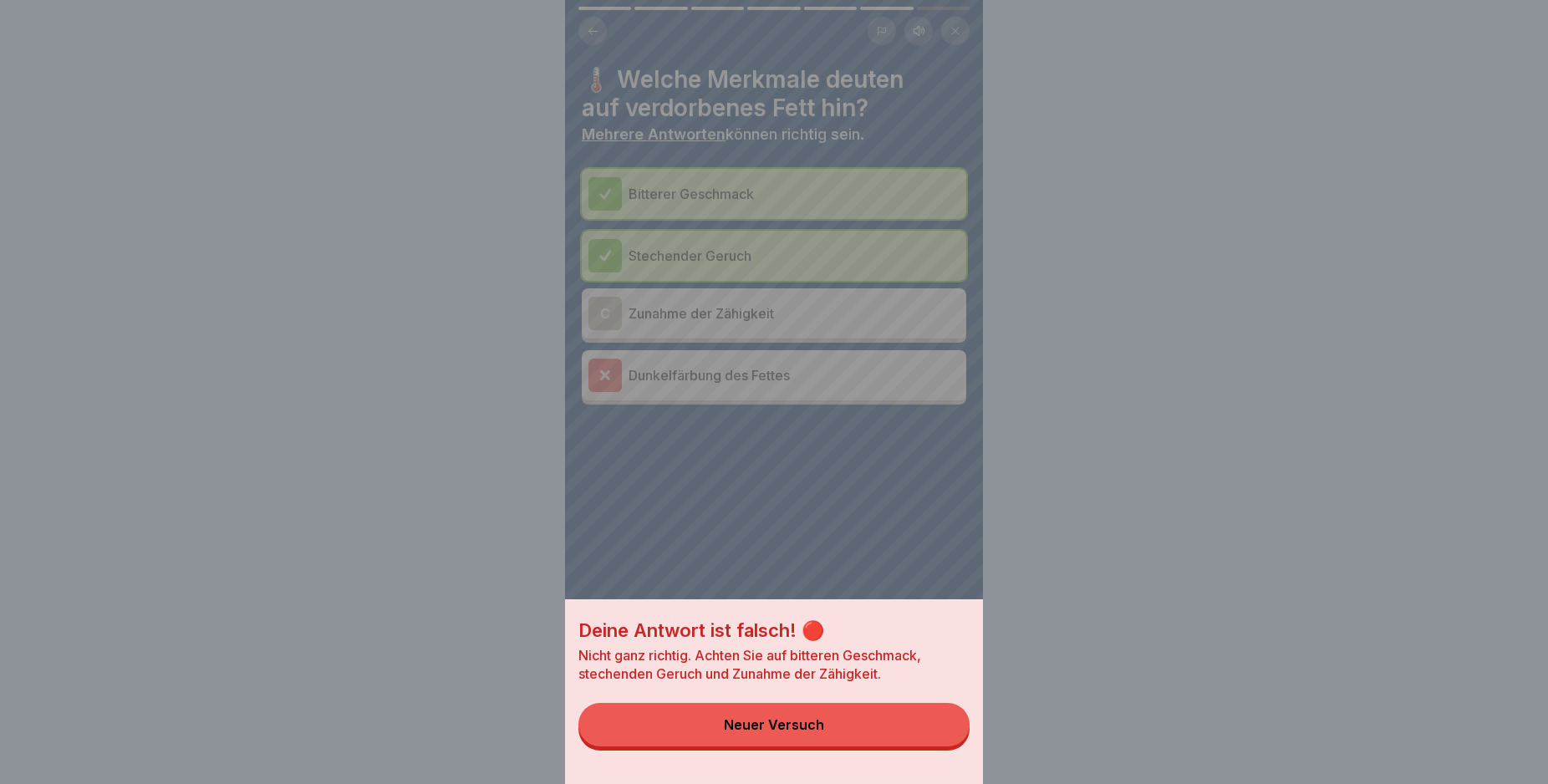
click at [911, 734] on button "Neuer Versuch" at bounding box center [773, 725] width 391 height 43
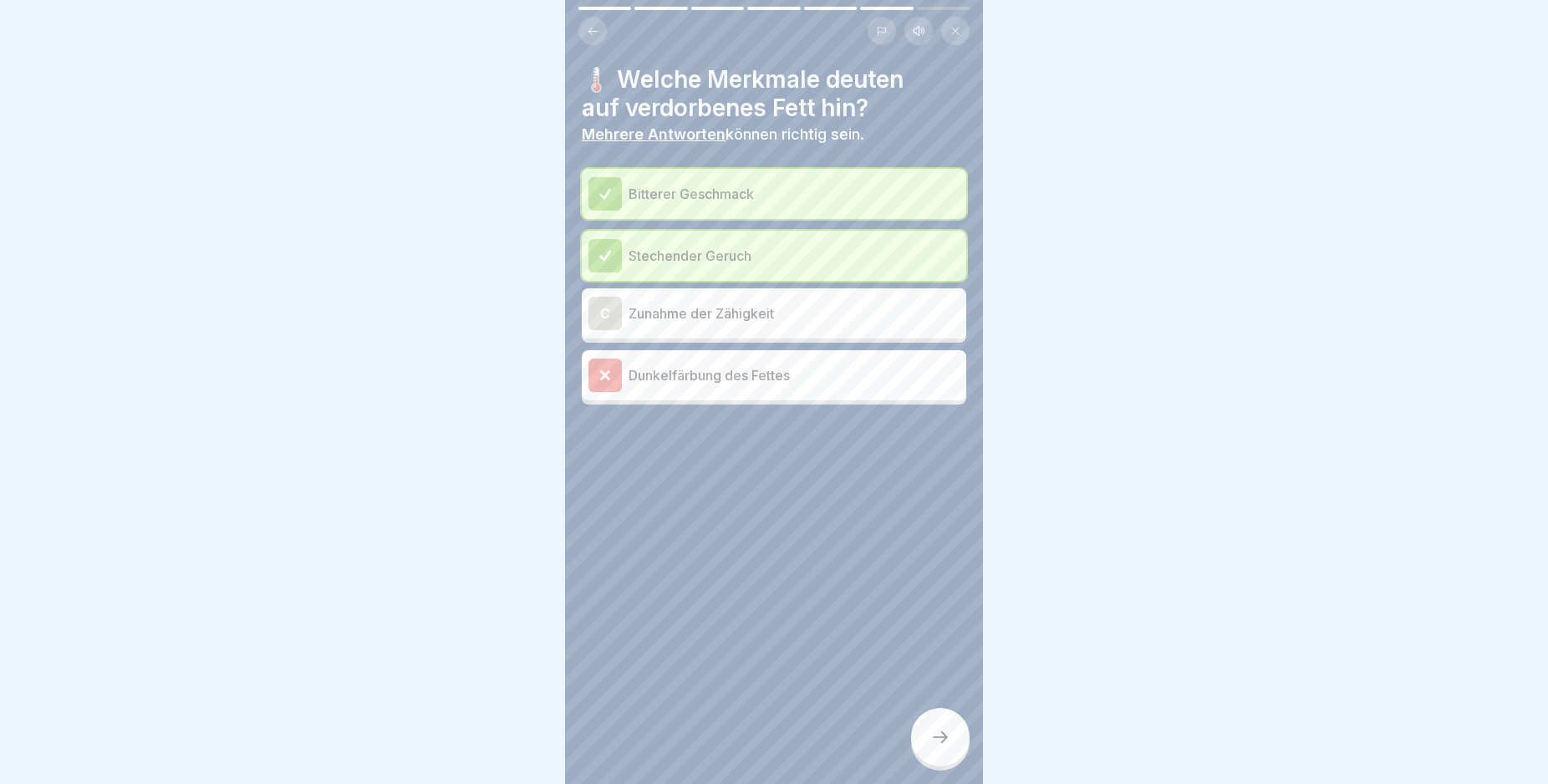
click at [605, 316] on div "C" at bounding box center [605, 313] width 34 height 34
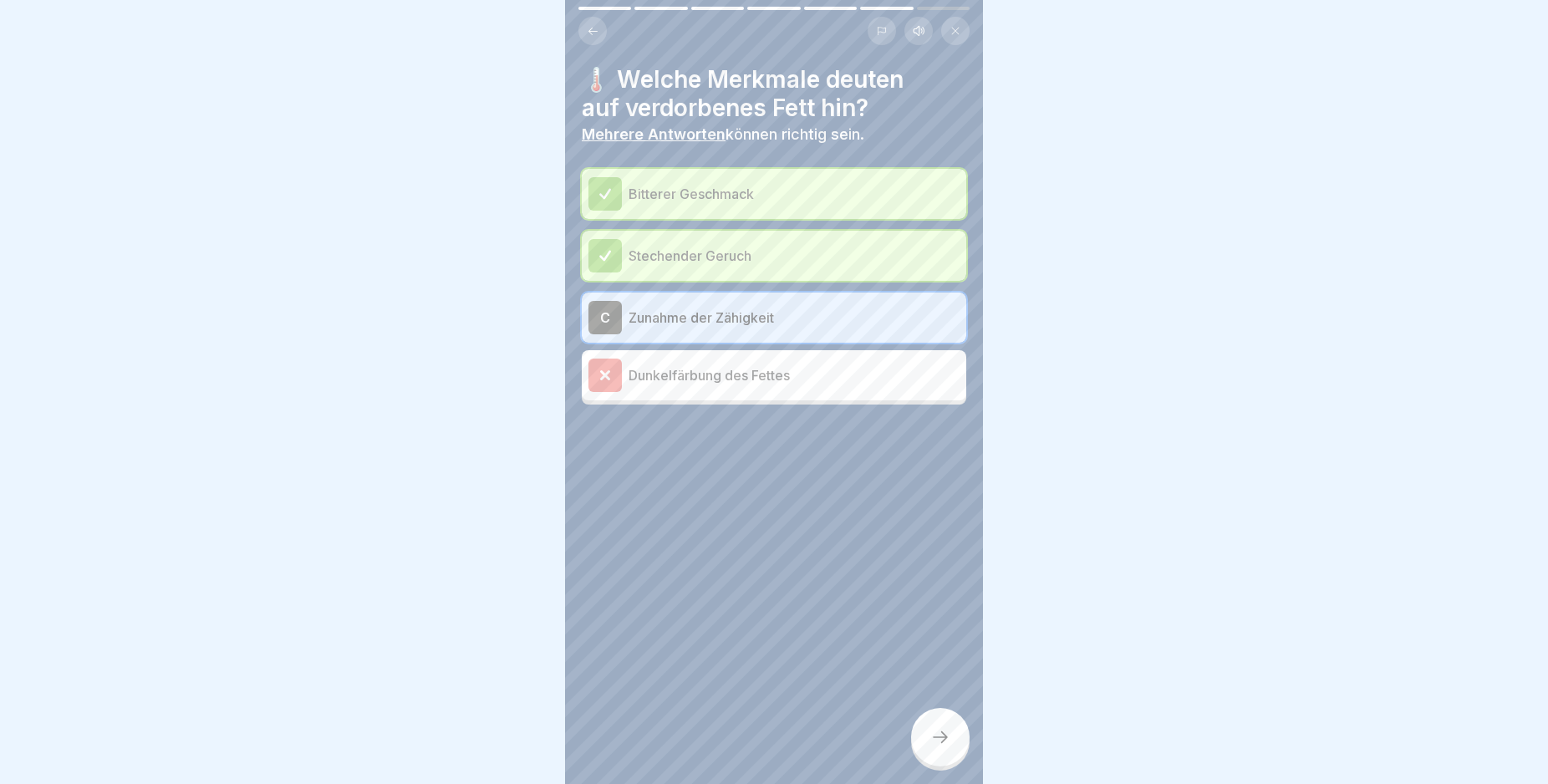
click at [605, 380] on icon at bounding box center [605, 376] width 15 height 15
click at [943, 763] on div at bounding box center [941, 737] width 58 height 58
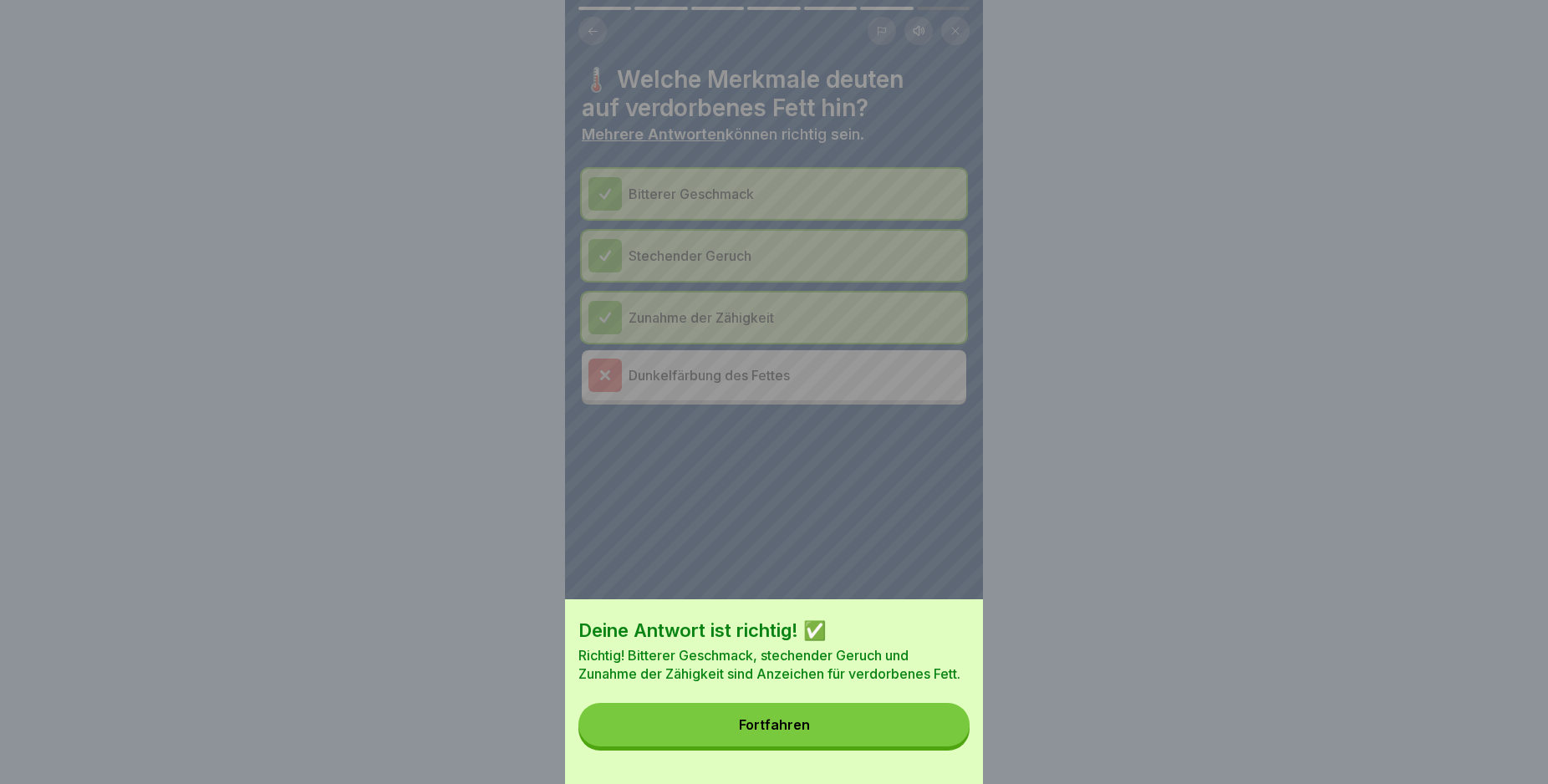
click at [852, 743] on button "Fortfahren" at bounding box center [773, 725] width 391 height 43
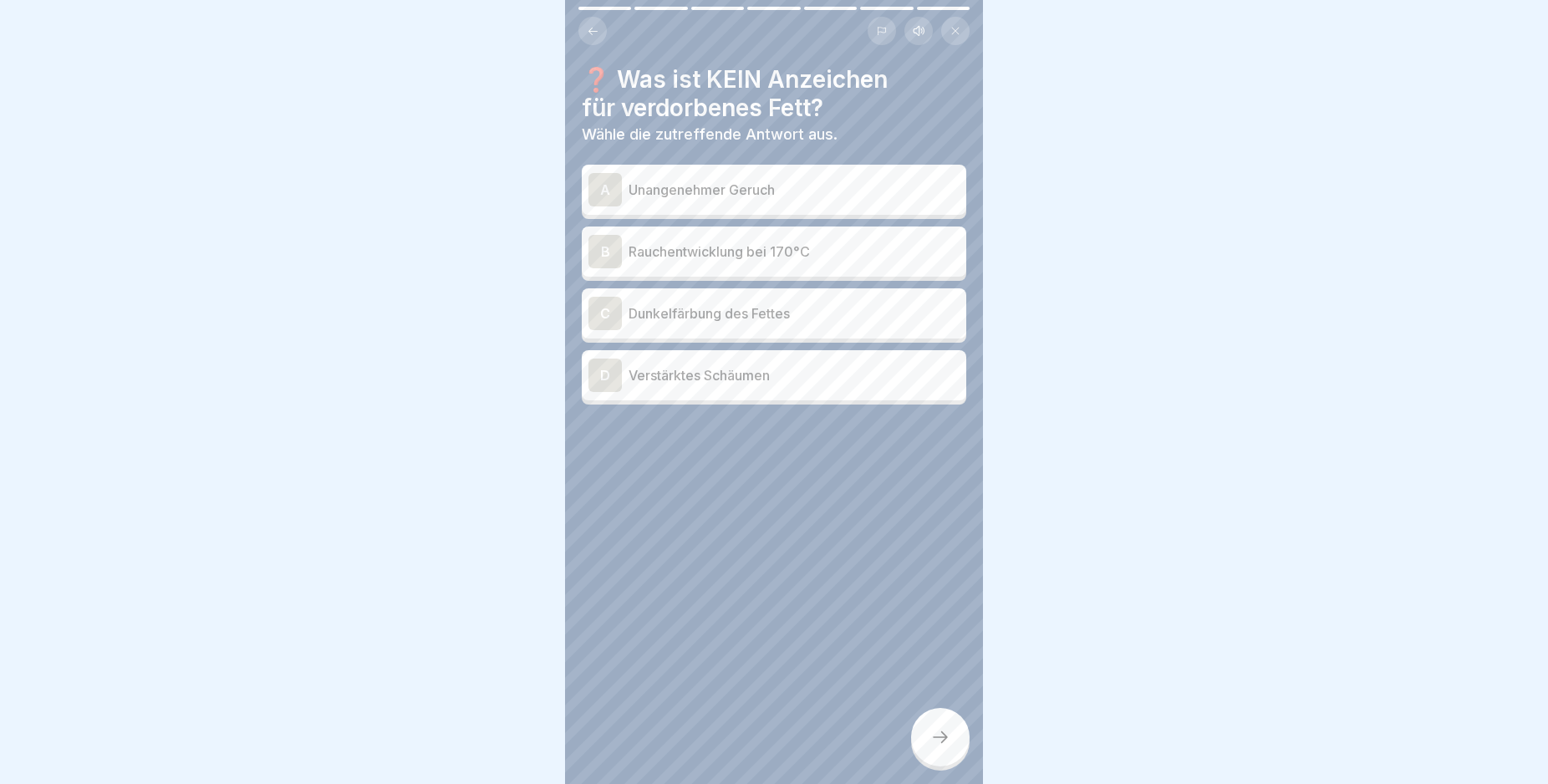
click at [609, 248] on div "B" at bounding box center [605, 251] width 34 height 34
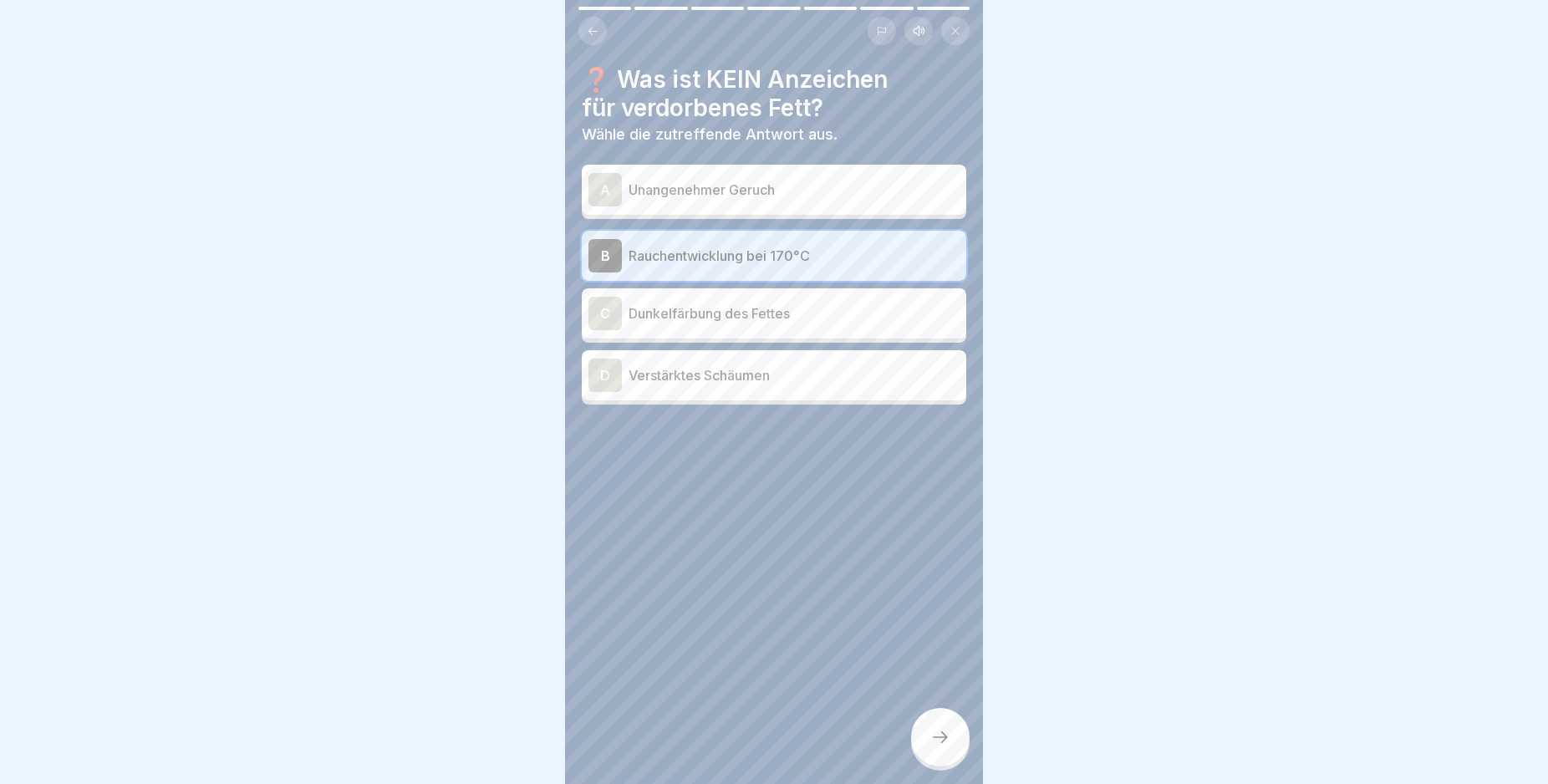
click at [942, 766] on div at bounding box center [941, 737] width 58 height 58
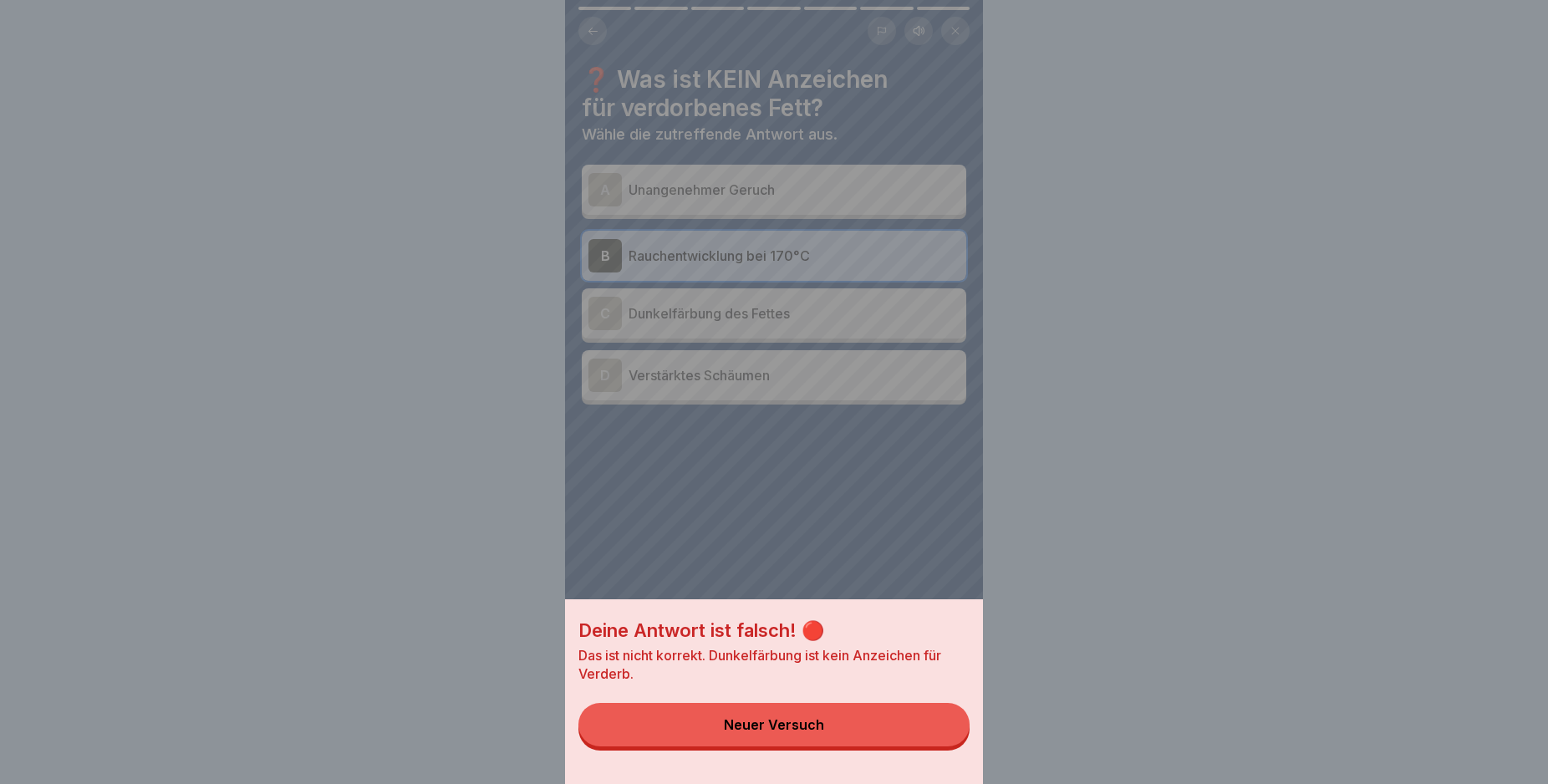
click at [896, 746] on button "Neuer Versuch" at bounding box center [773, 725] width 391 height 43
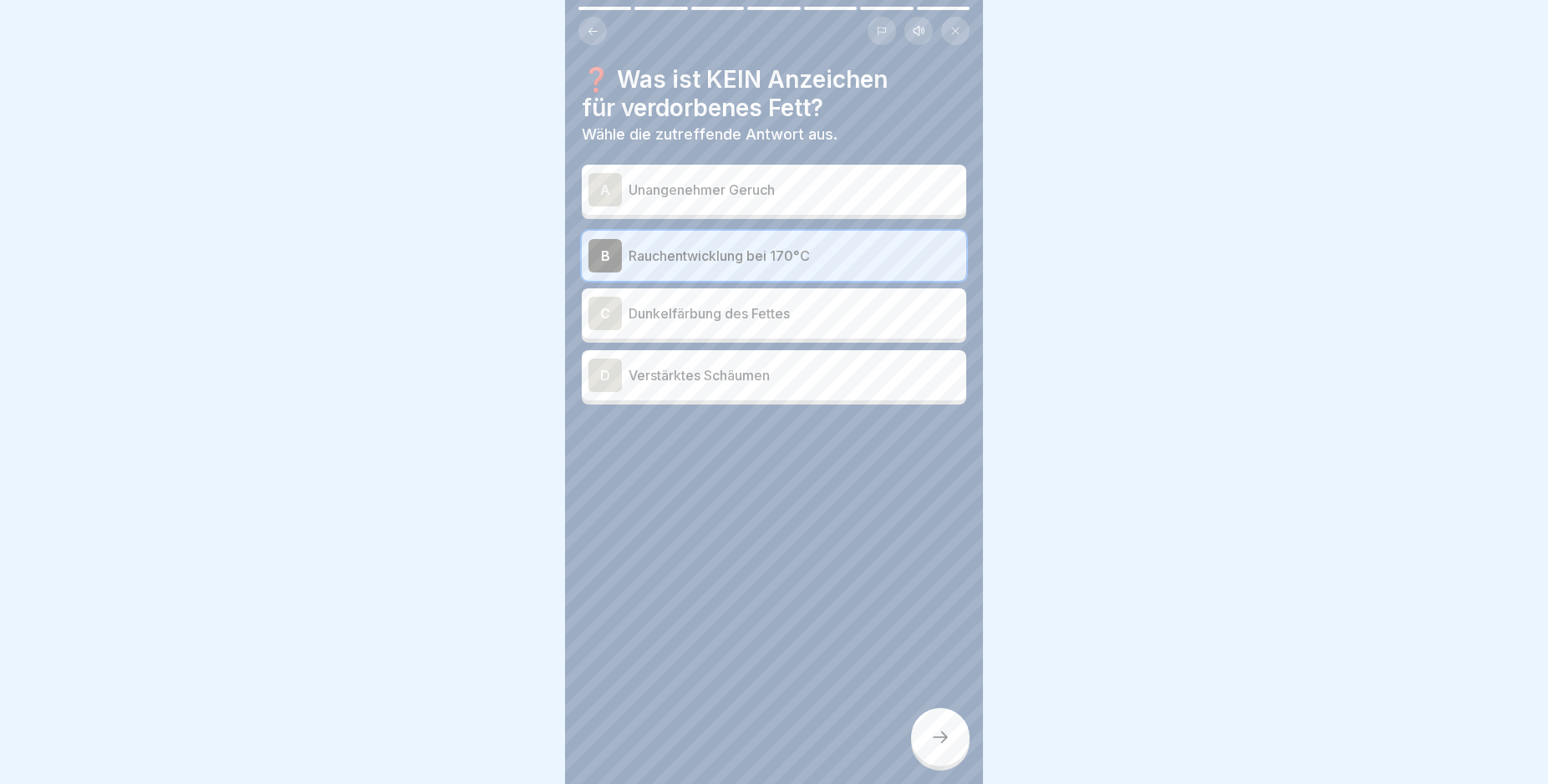
click at [609, 371] on div "D" at bounding box center [605, 376] width 34 height 34
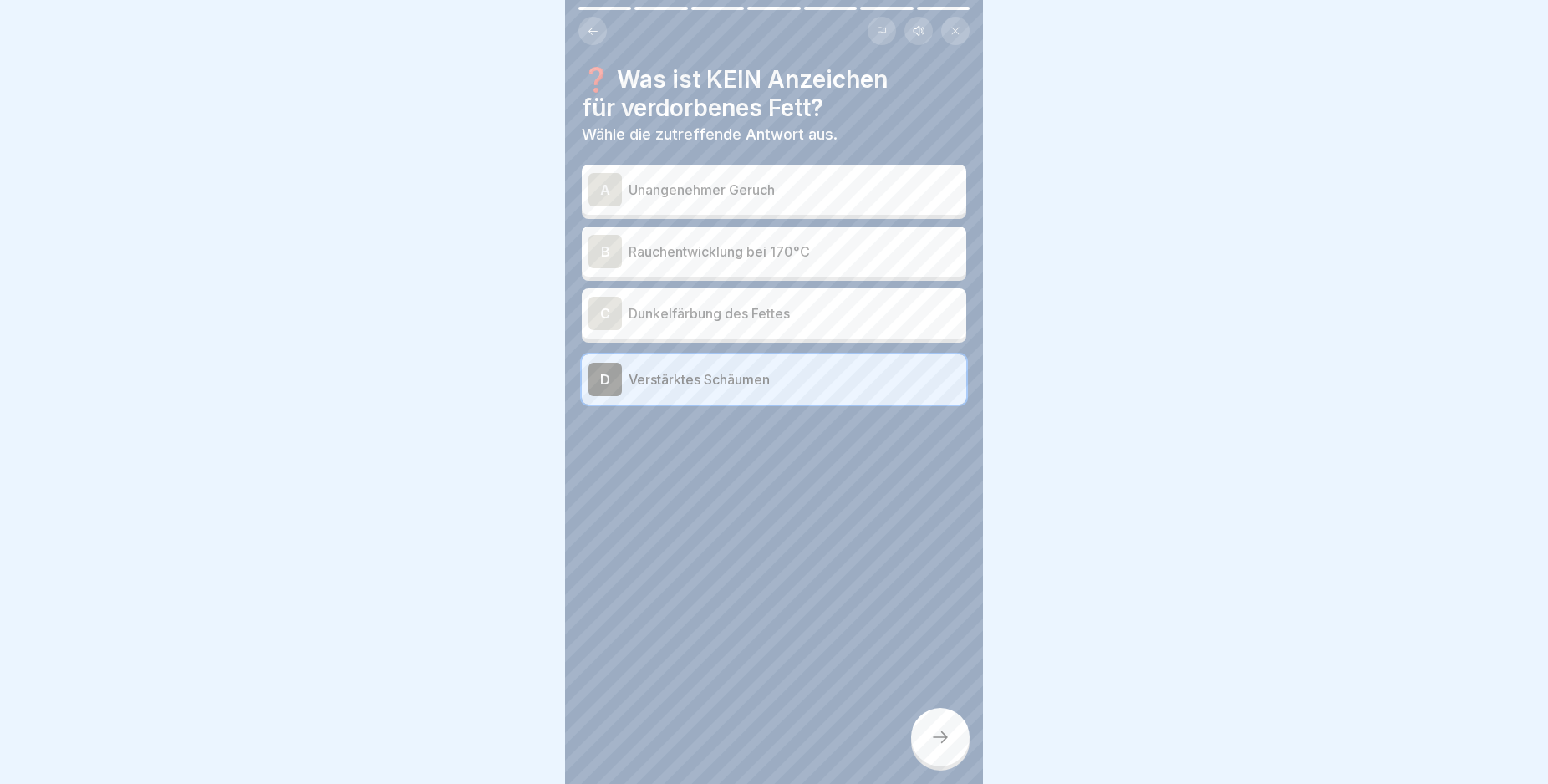
click at [935, 747] on icon at bounding box center [940, 736] width 20 height 20
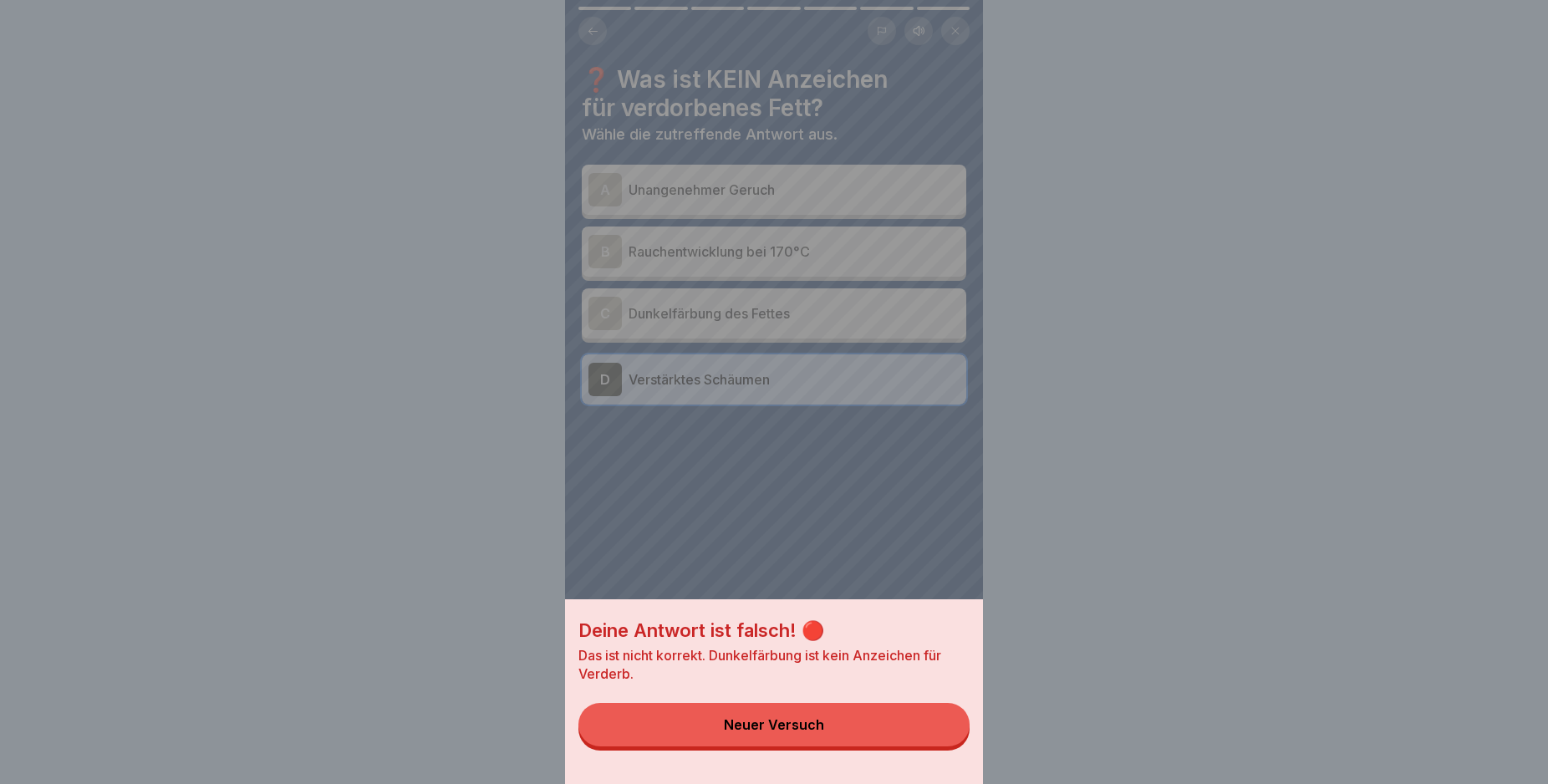
click at [921, 746] on button "Neuer Versuch" at bounding box center [773, 725] width 391 height 43
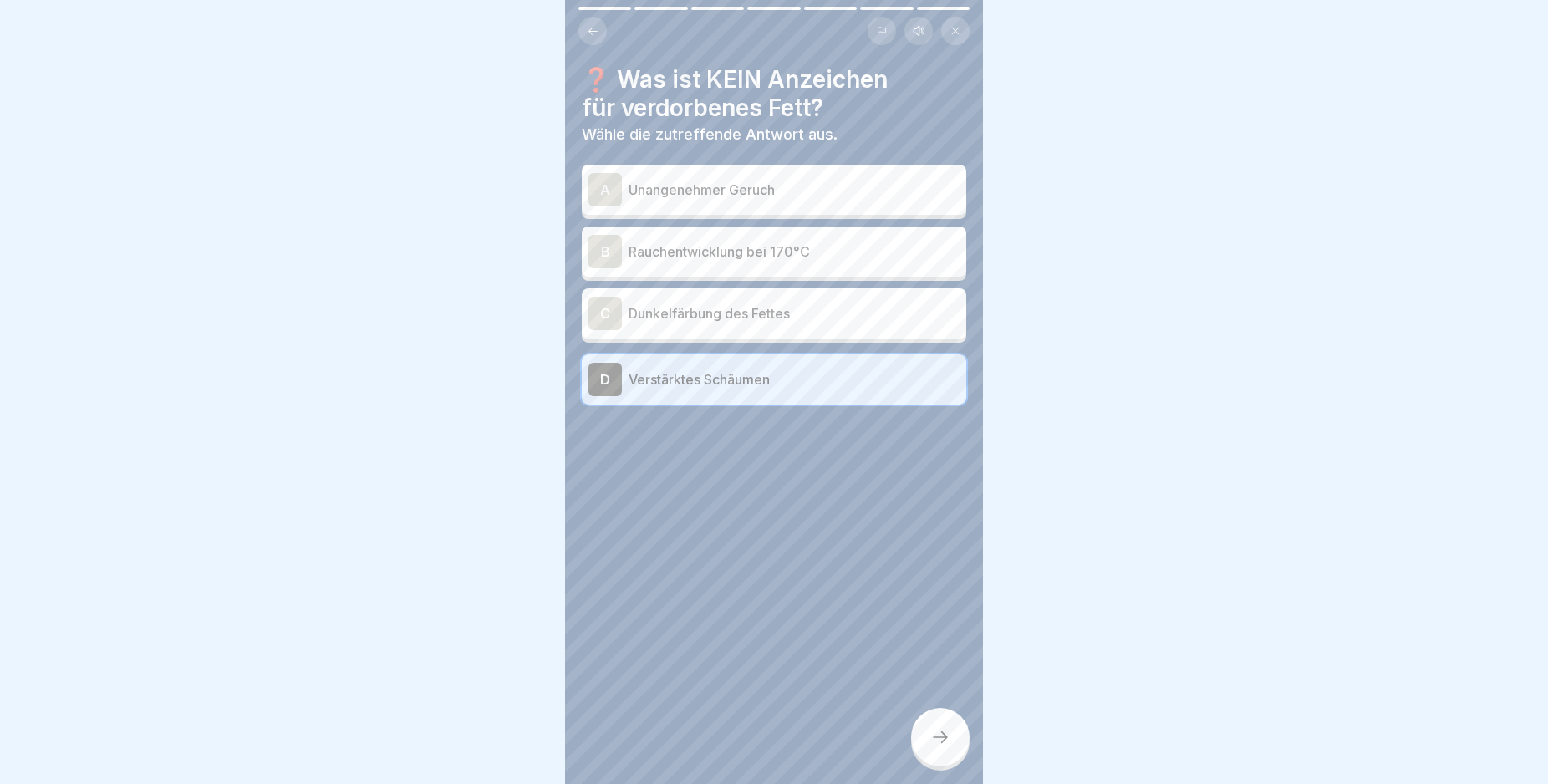
click at [605, 301] on div "C" at bounding box center [605, 313] width 34 height 34
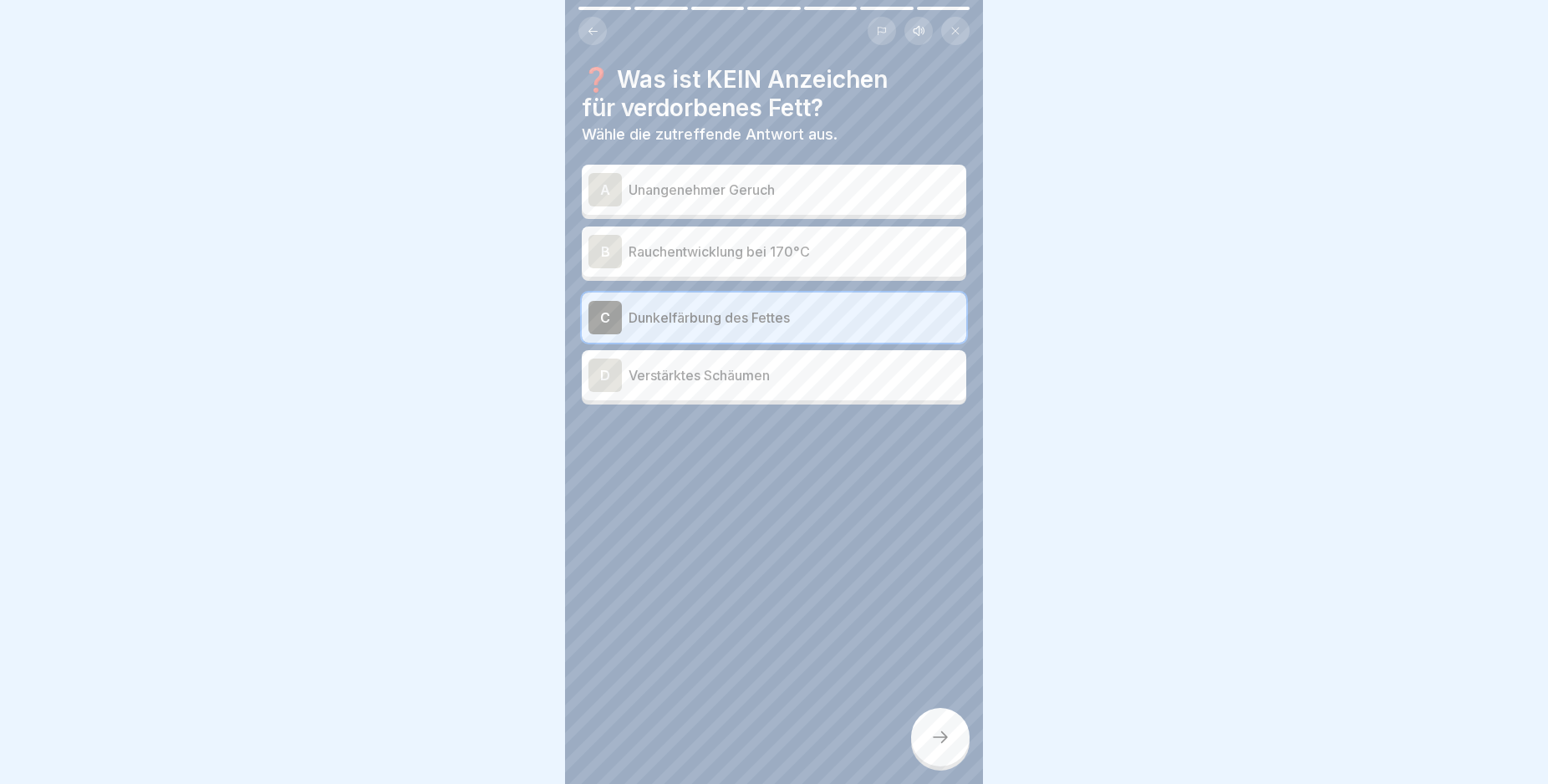
click at [946, 741] on div at bounding box center [941, 737] width 58 height 58
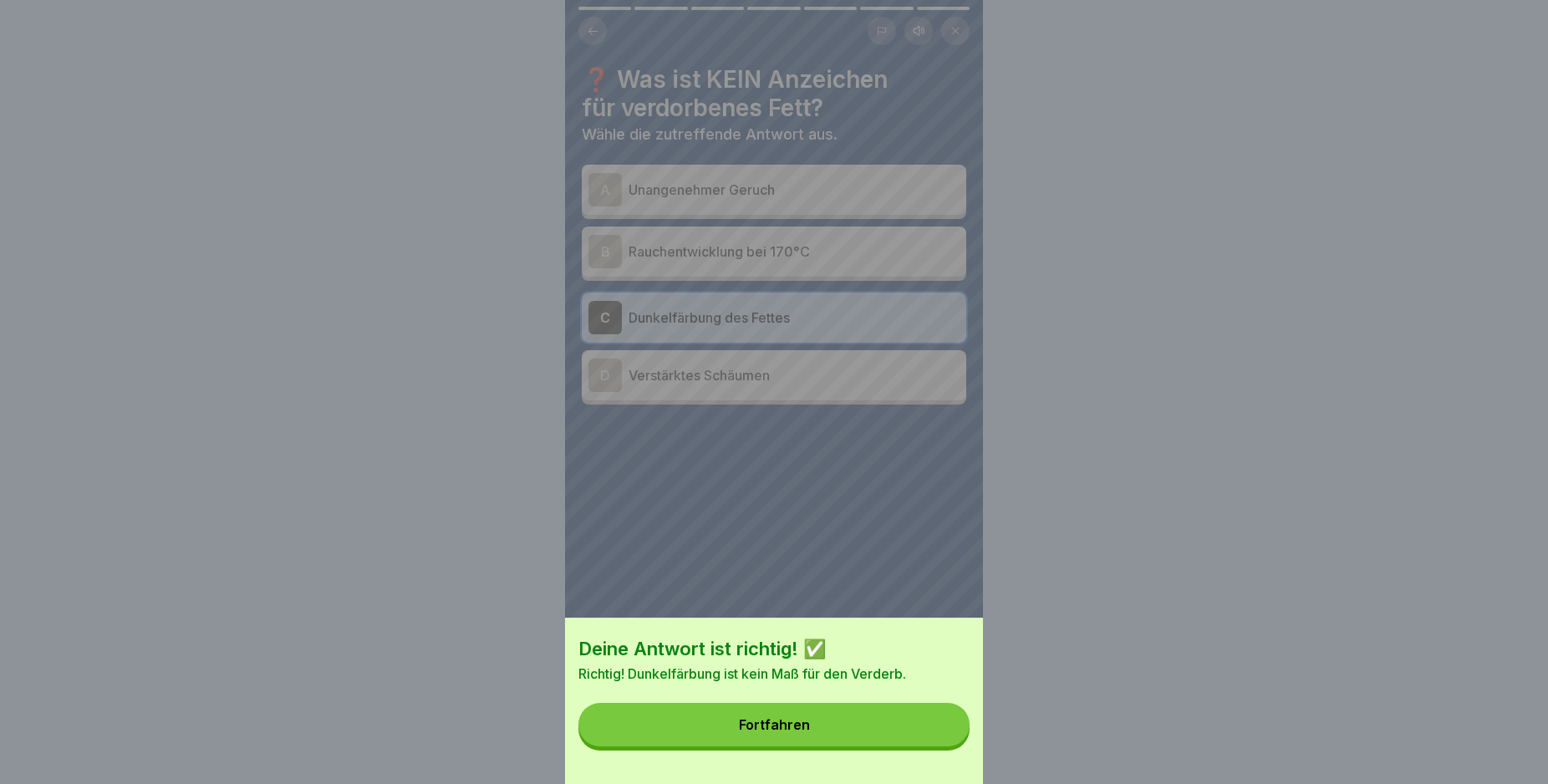
click at [943, 741] on button "Fortfahren" at bounding box center [773, 725] width 391 height 43
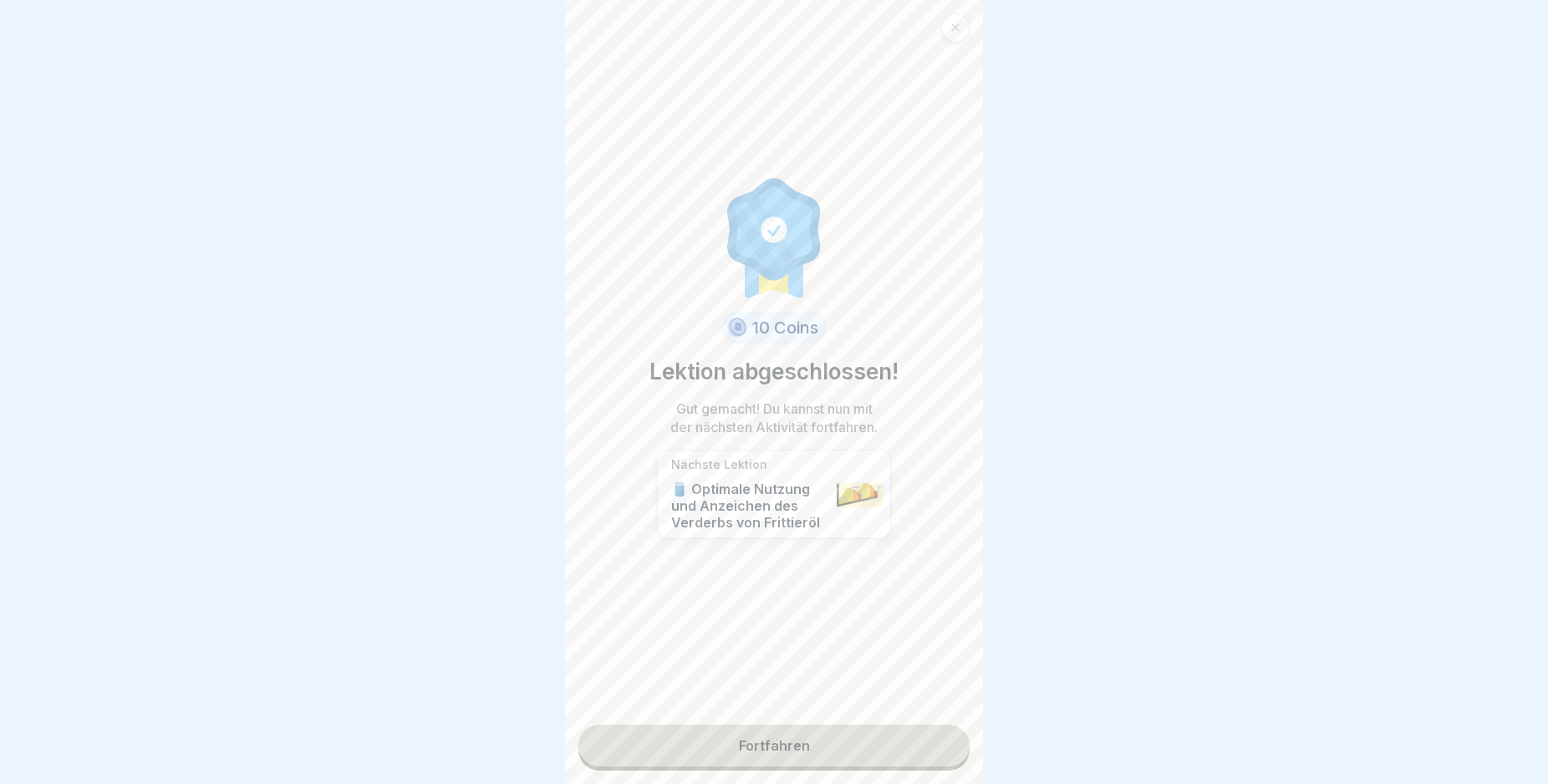
click at [879, 751] on link "Fortfahren" at bounding box center [773, 745] width 391 height 41
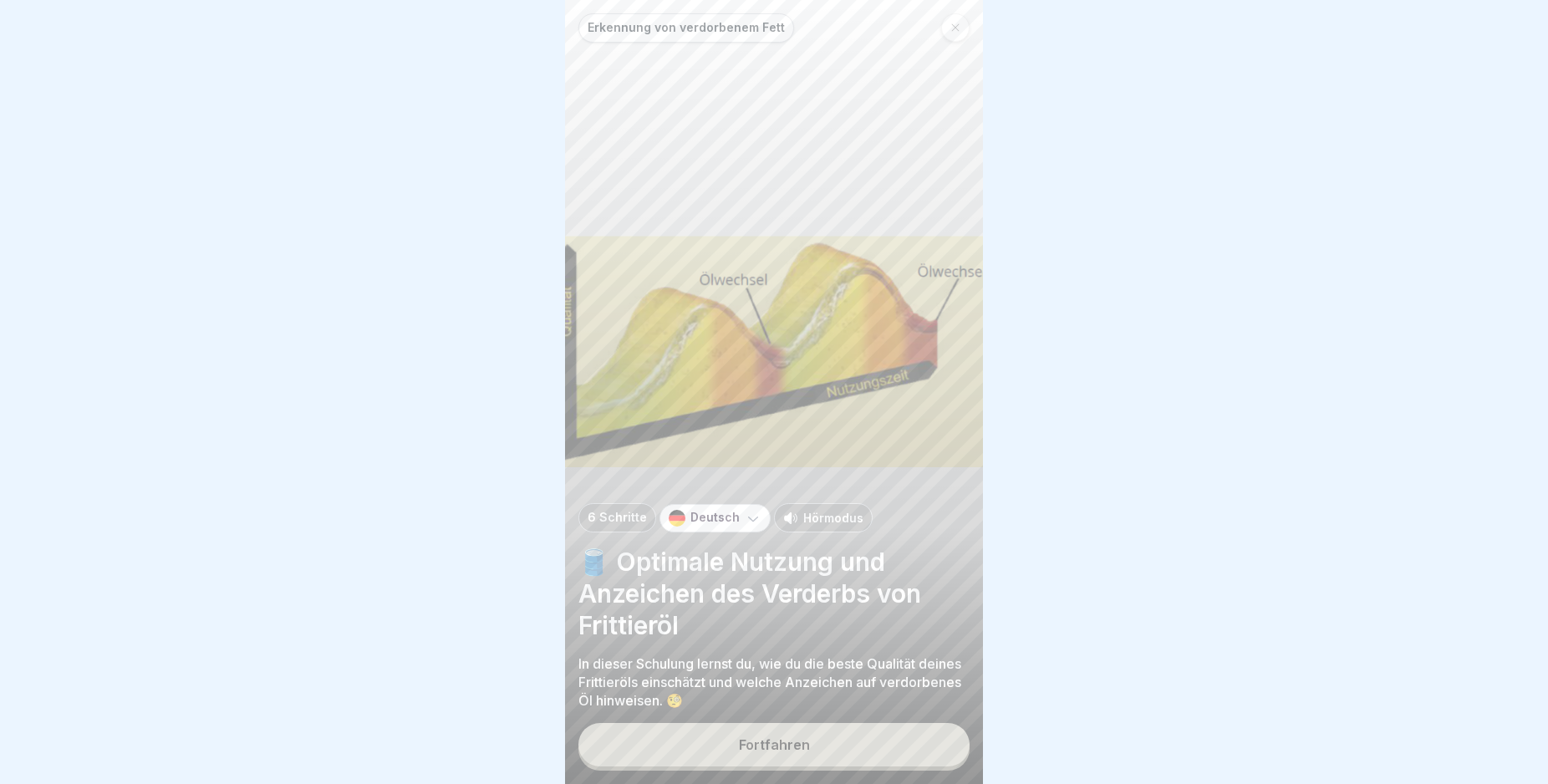
click at [879, 751] on button "Fortfahren" at bounding box center [773, 744] width 391 height 43
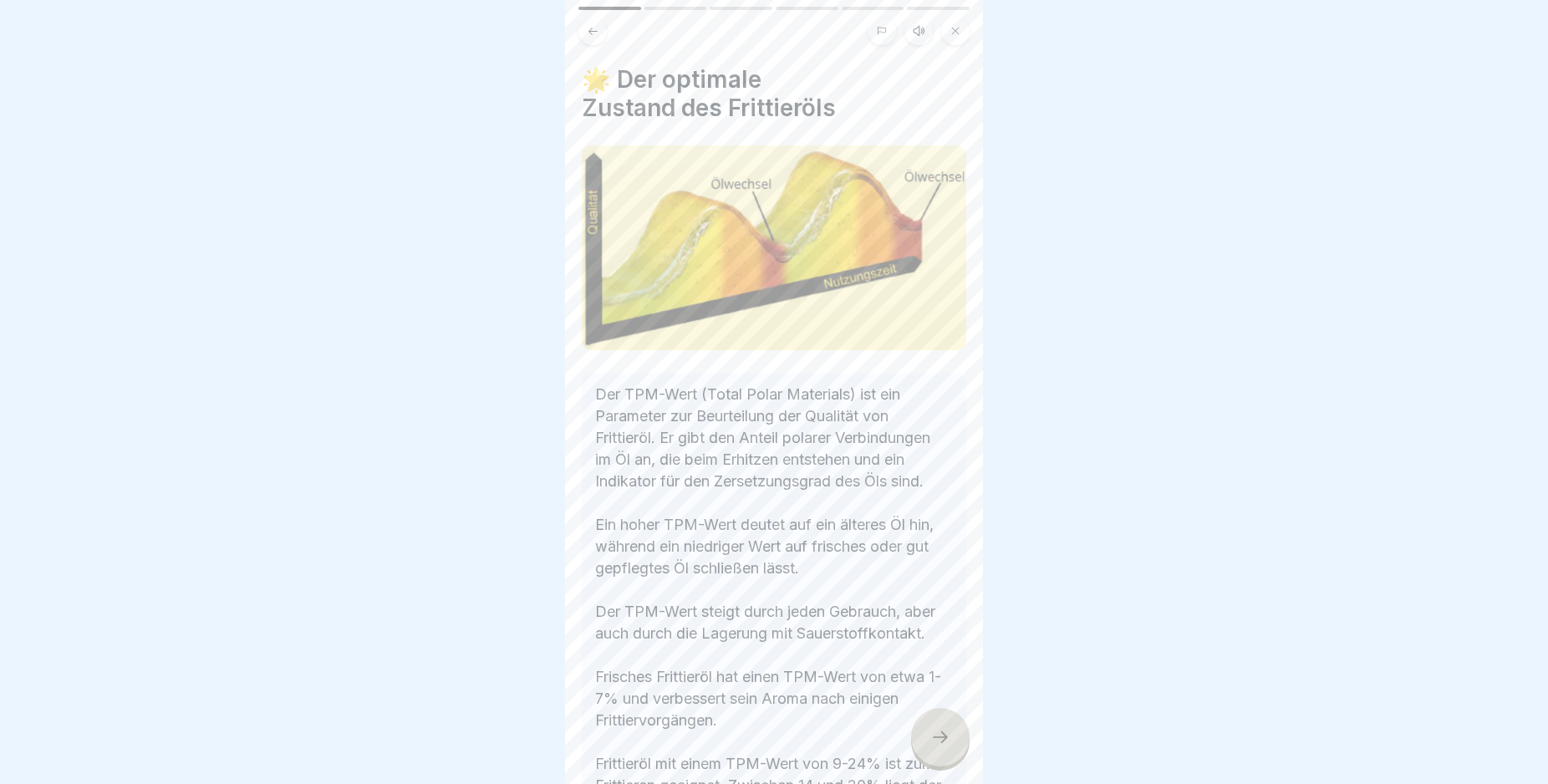
click at [943, 747] on icon at bounding box center [940, 736] width 20 height 20
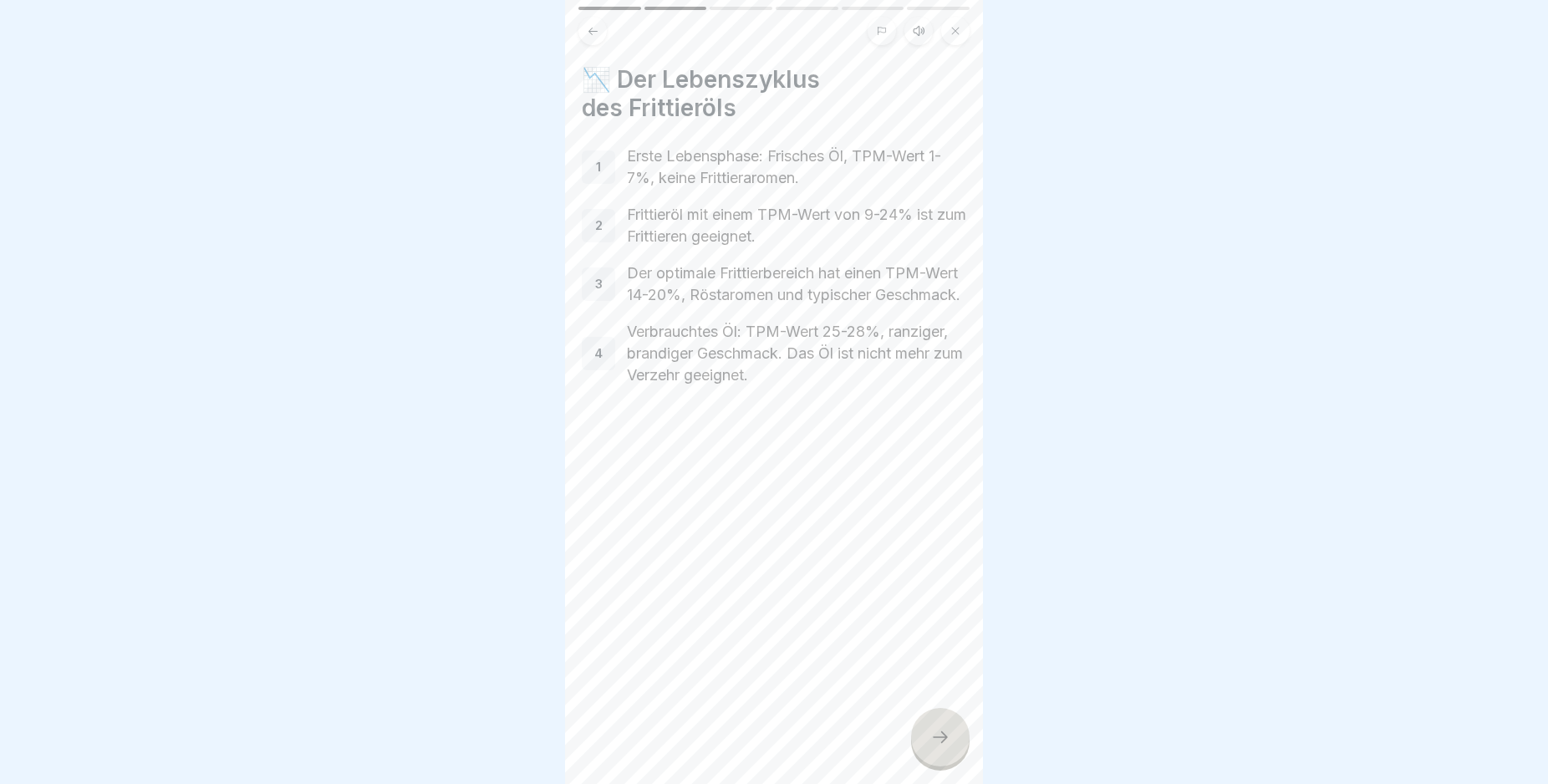
click at [943, 747] on icon at bounding box center [940, 736] width 20 height 20
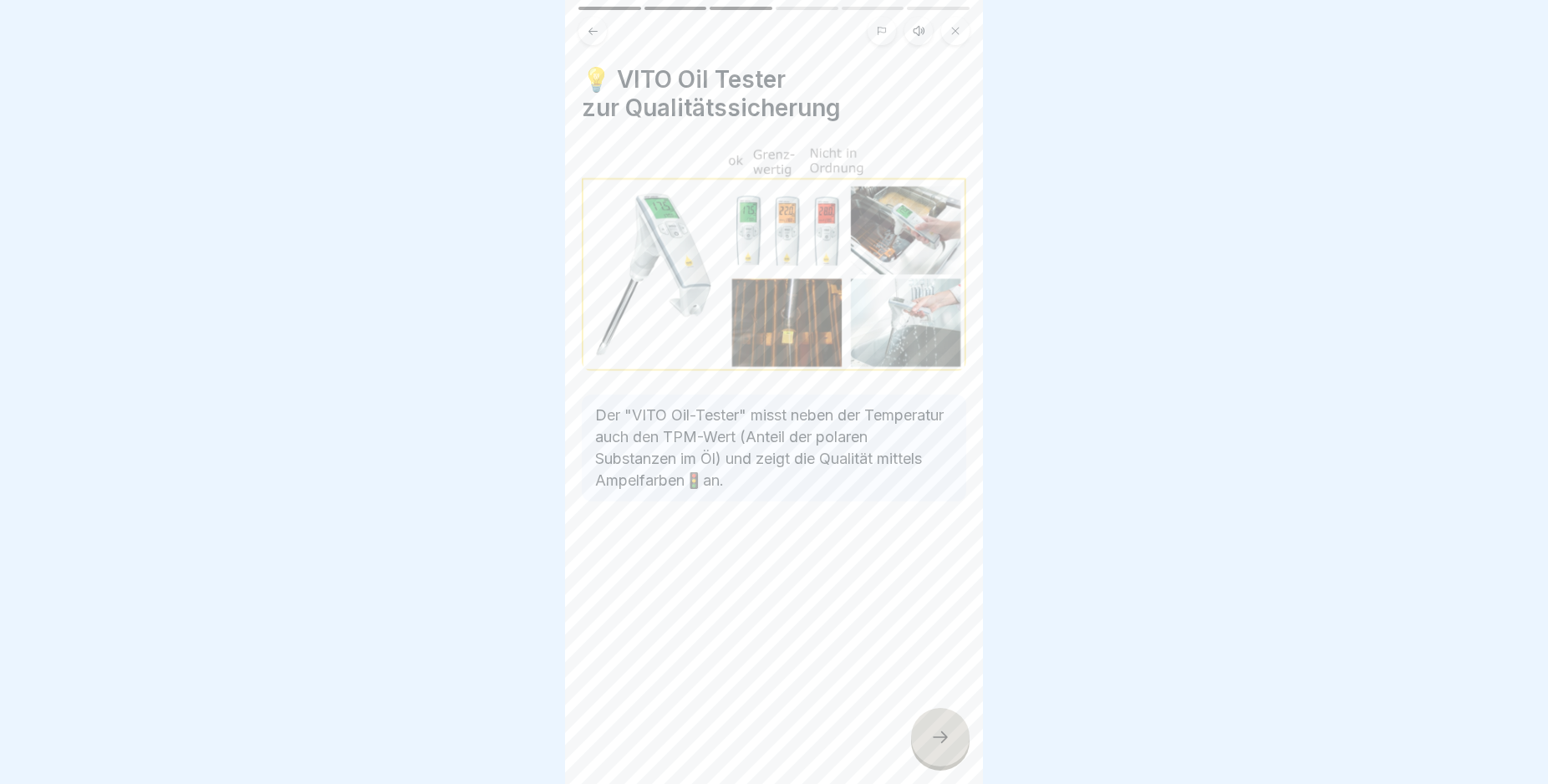
click at [601, 34] on button at bounding box center [592, 31] width 28 height 28
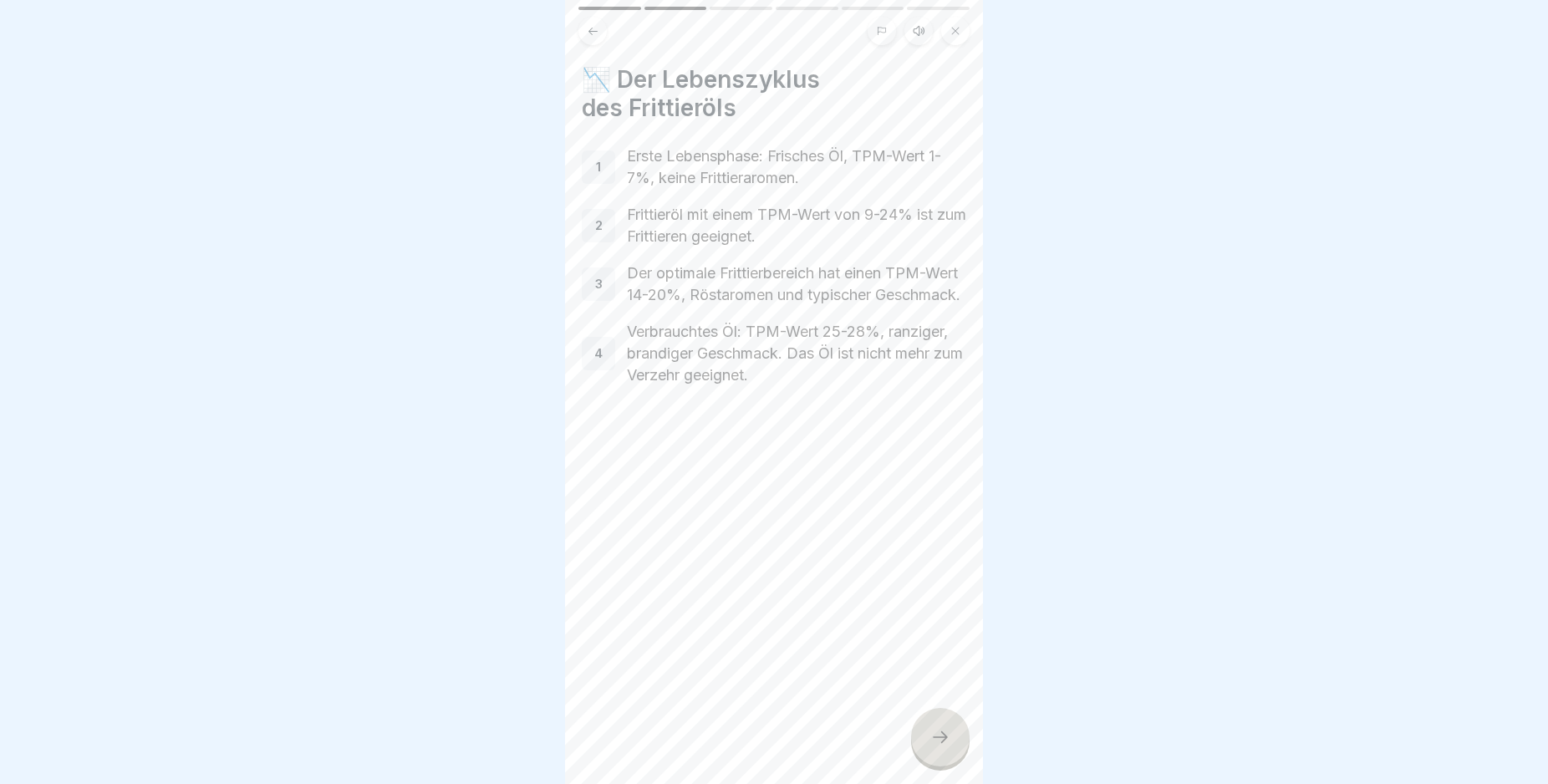
click at [939, 747] on icon at bounding box center [940, 736] width 20 height 20
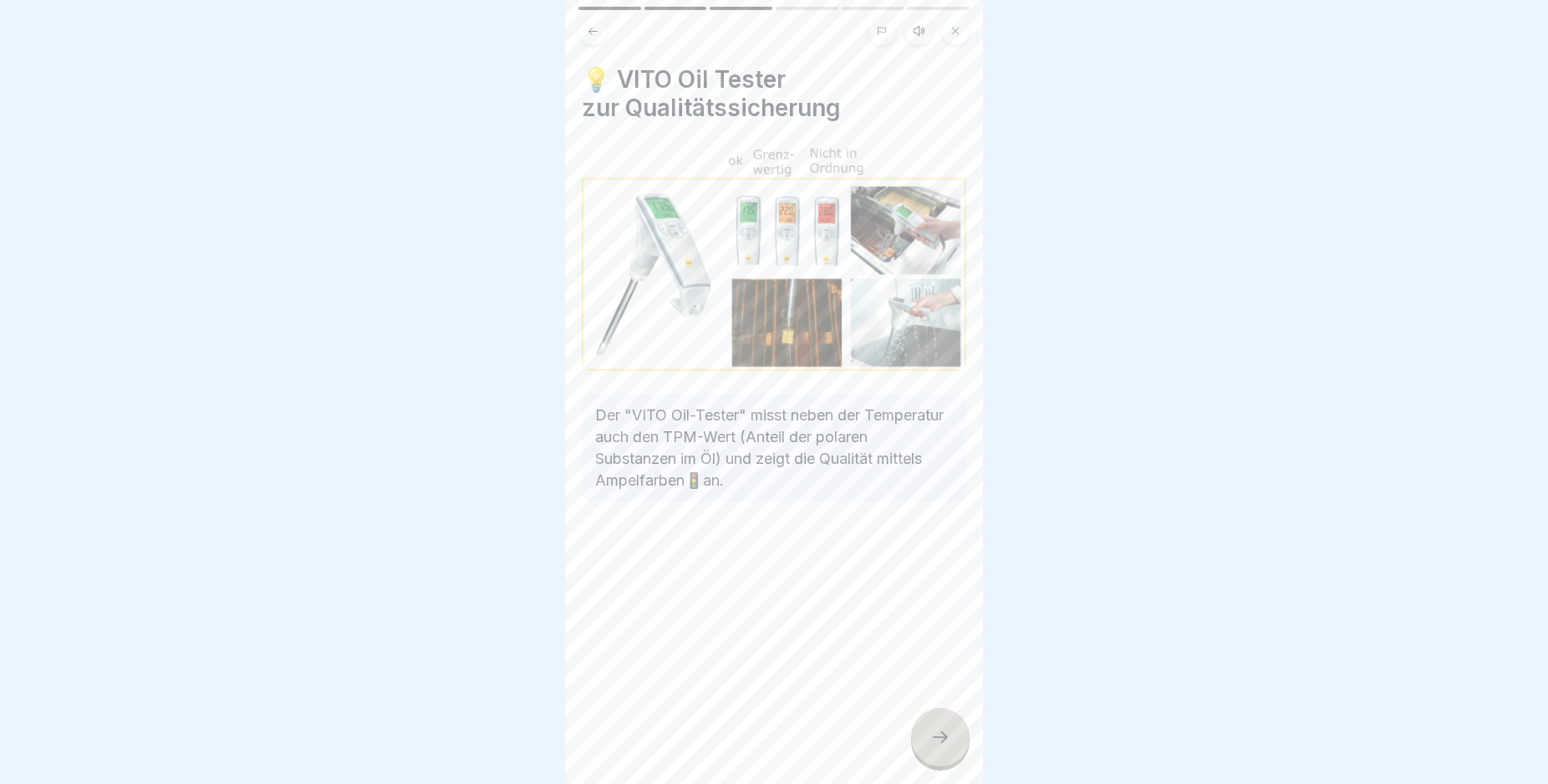
click at [939, 747] on icon at bounding box center [940, 736] width 20 height 20
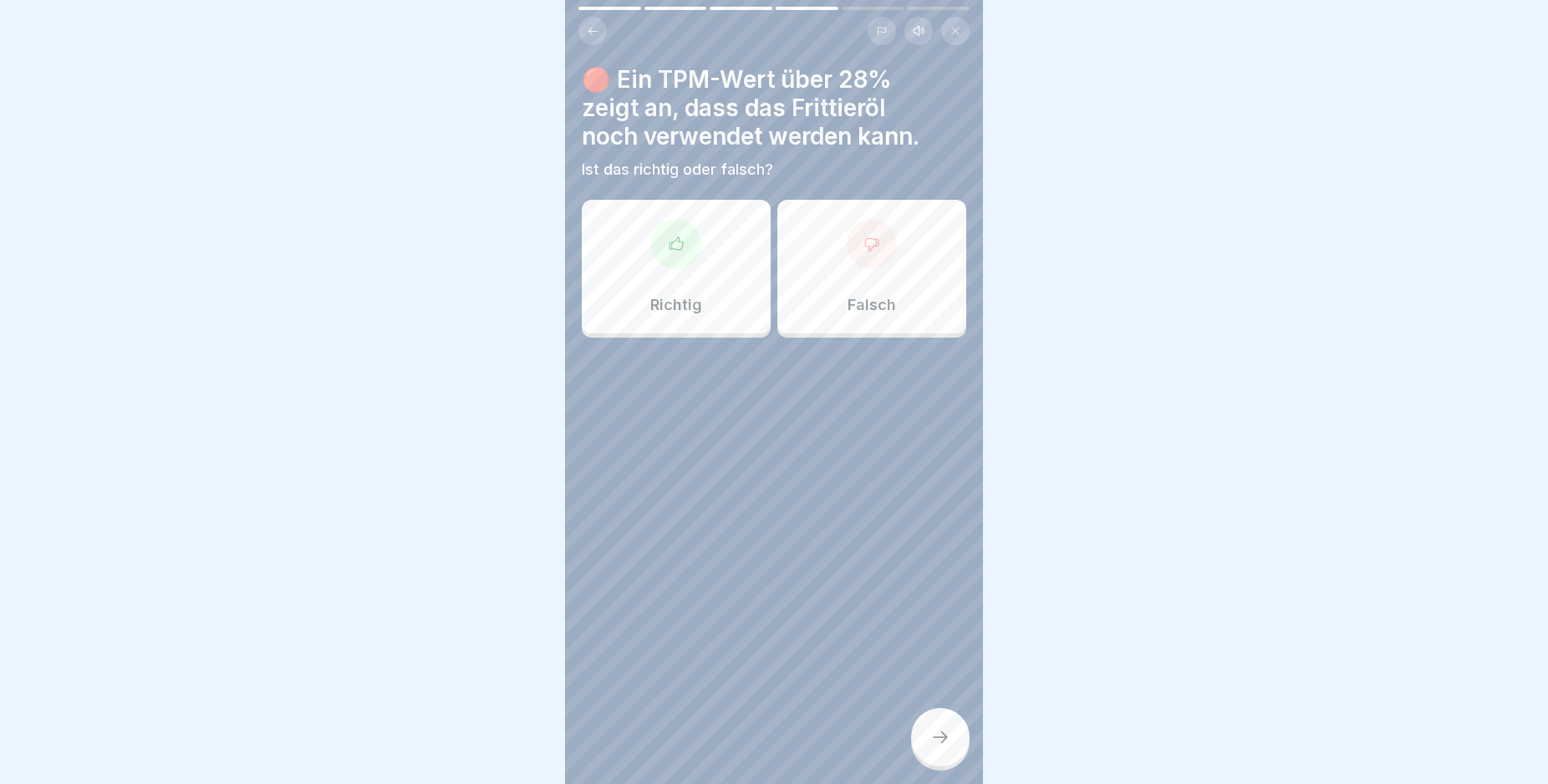
click at [863, 249] on icon at bounding box center [872, 244] width 17 height 17
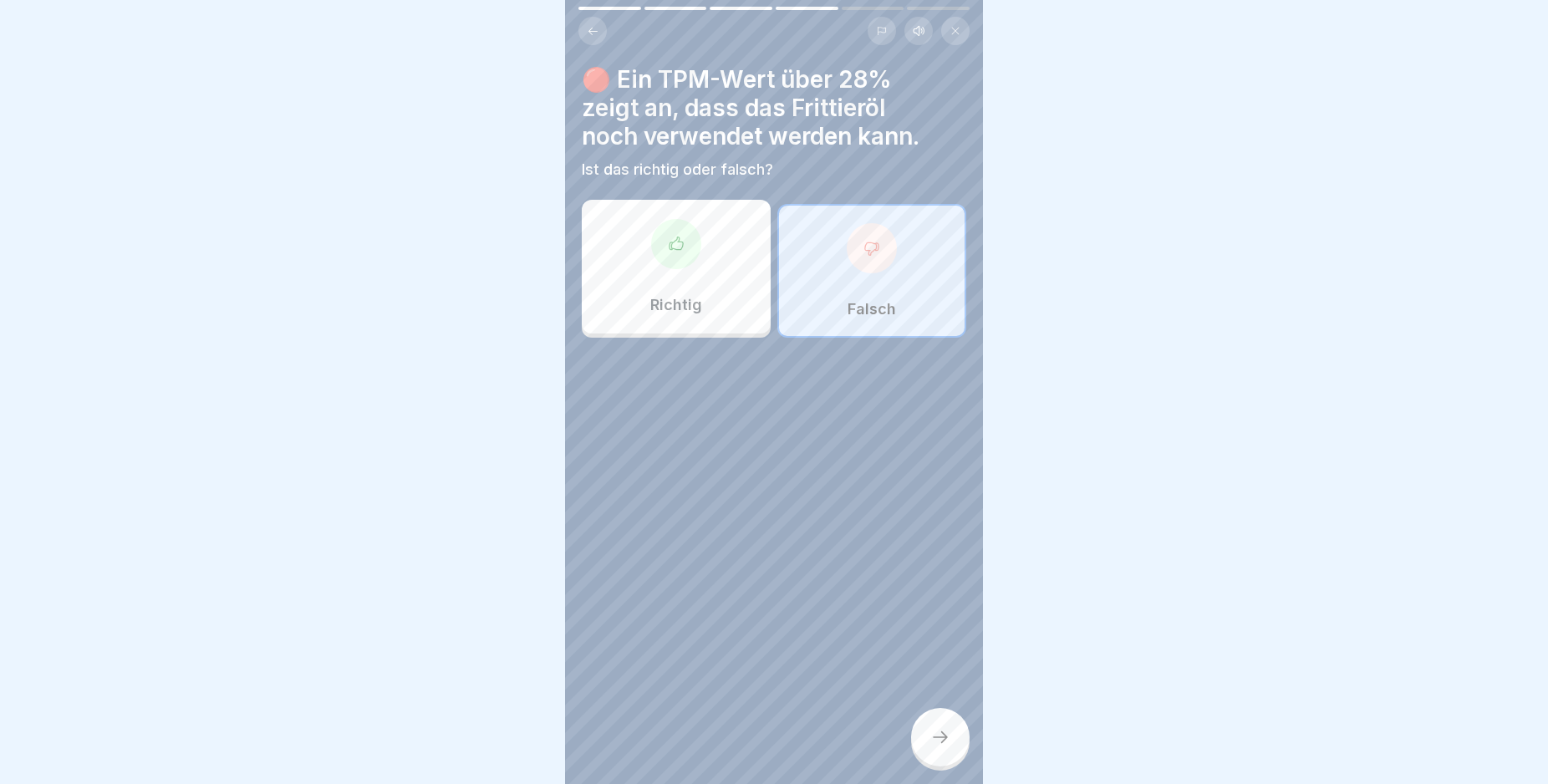
click at [931, 747] on icon at bounding box center [940, 736] width 20 height 20
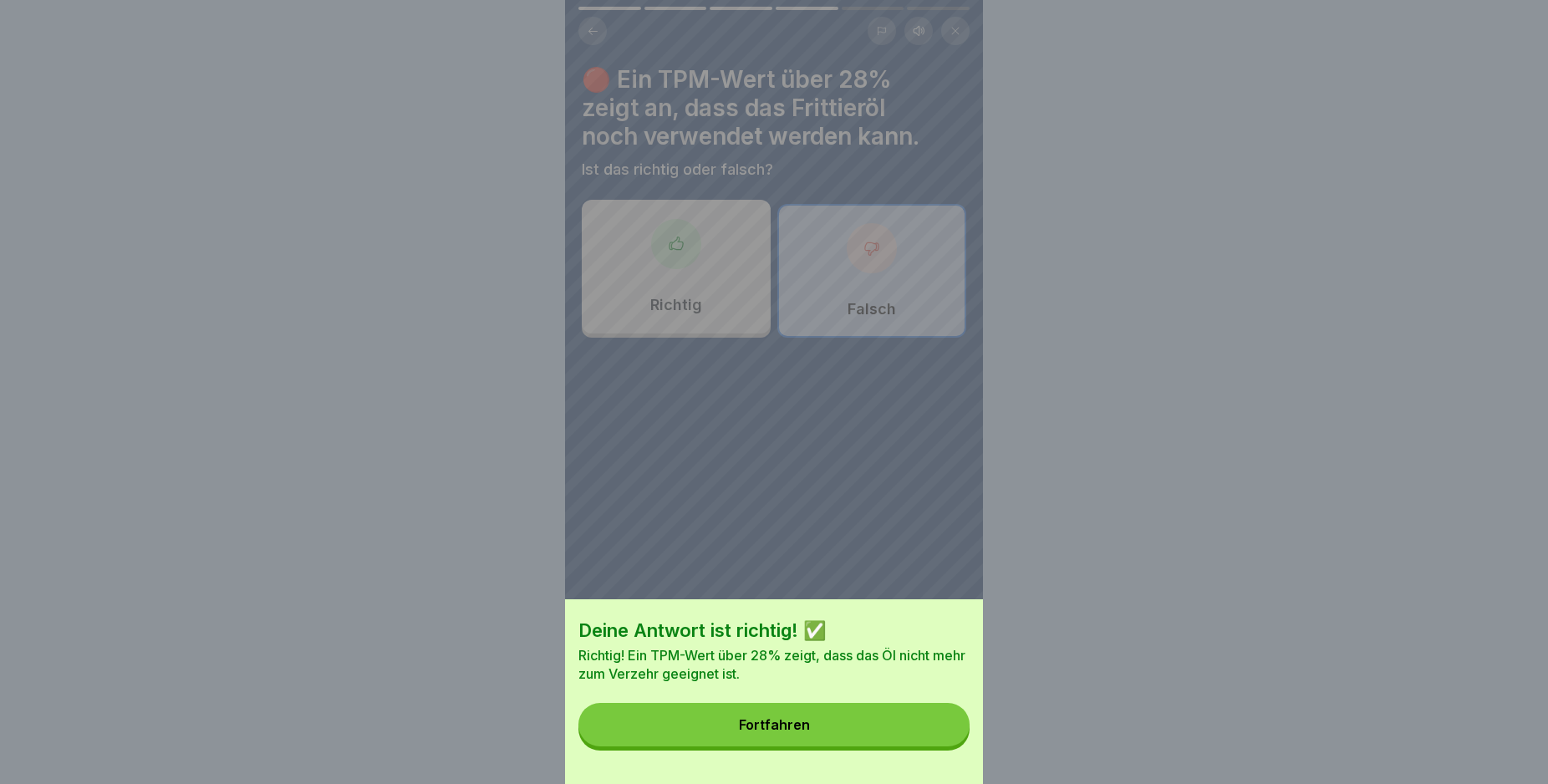
click at [931, 746] on button "Fortfahren" at bounding box center [773, 725] width 391 height 43
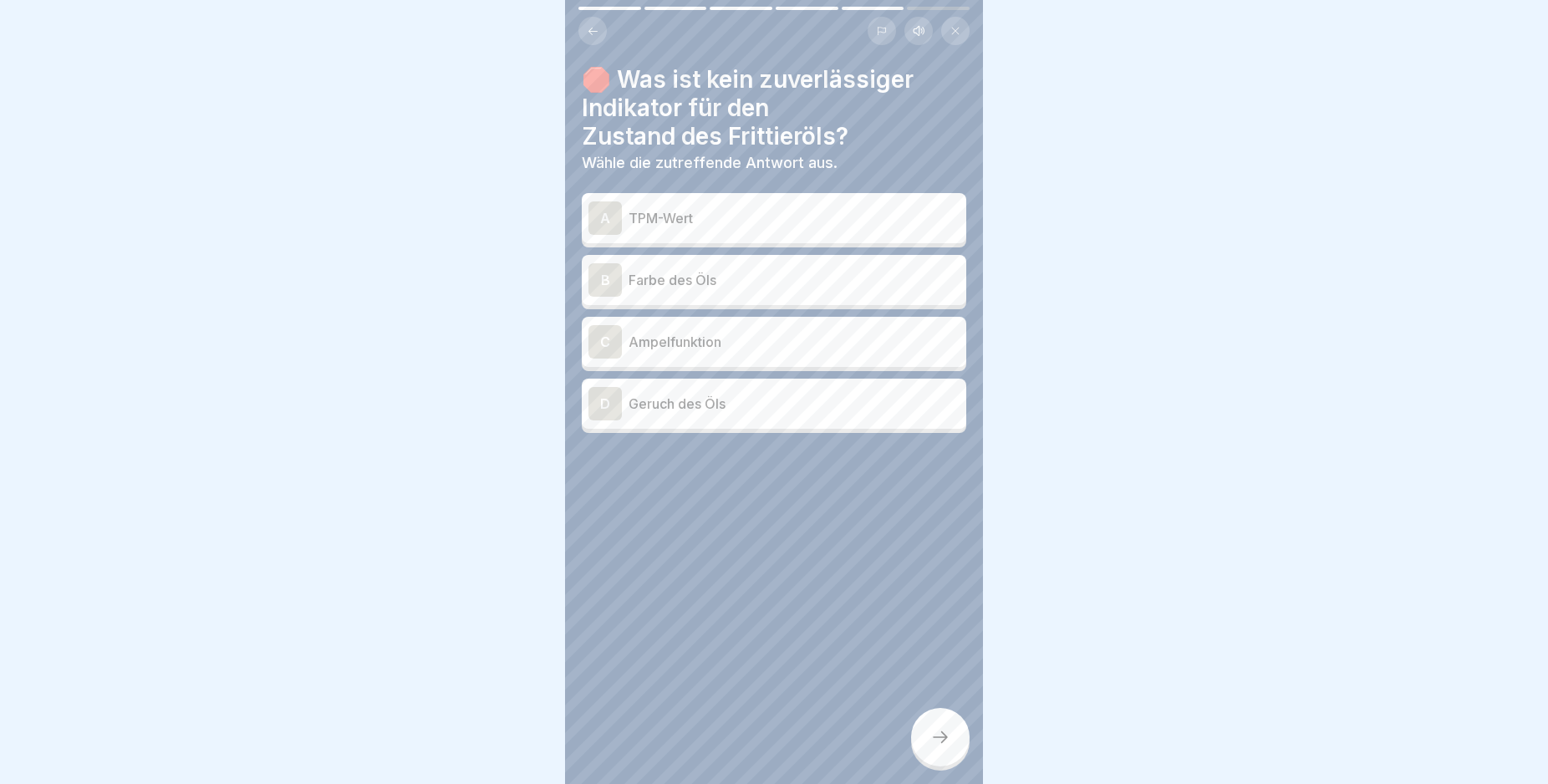
click at [605, 276] on div "B" at bounding box center [605, 280] width 34 height 34
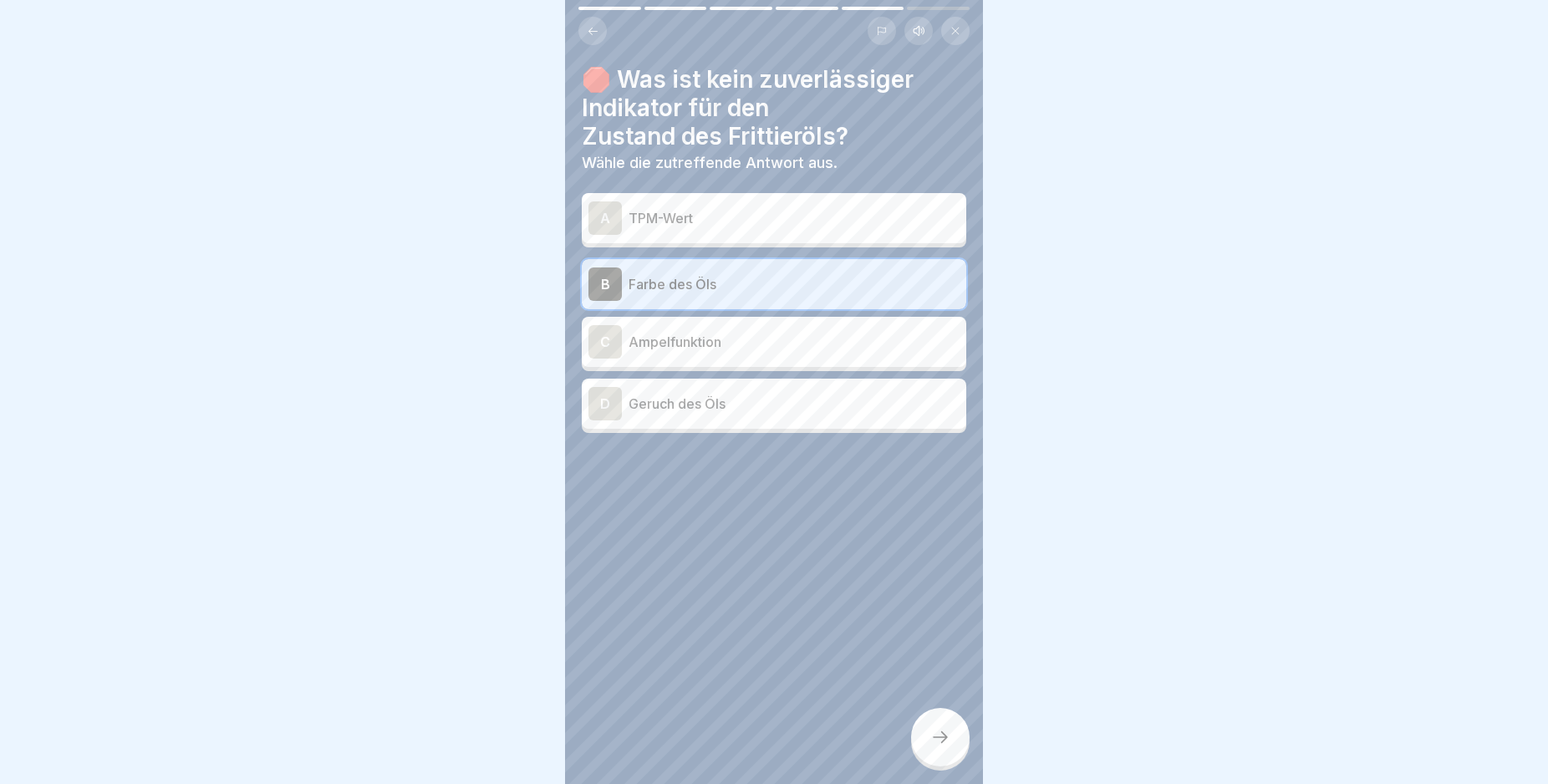
click at [943, 747] on icon at bounding box center [940, 736] width 20 height 20
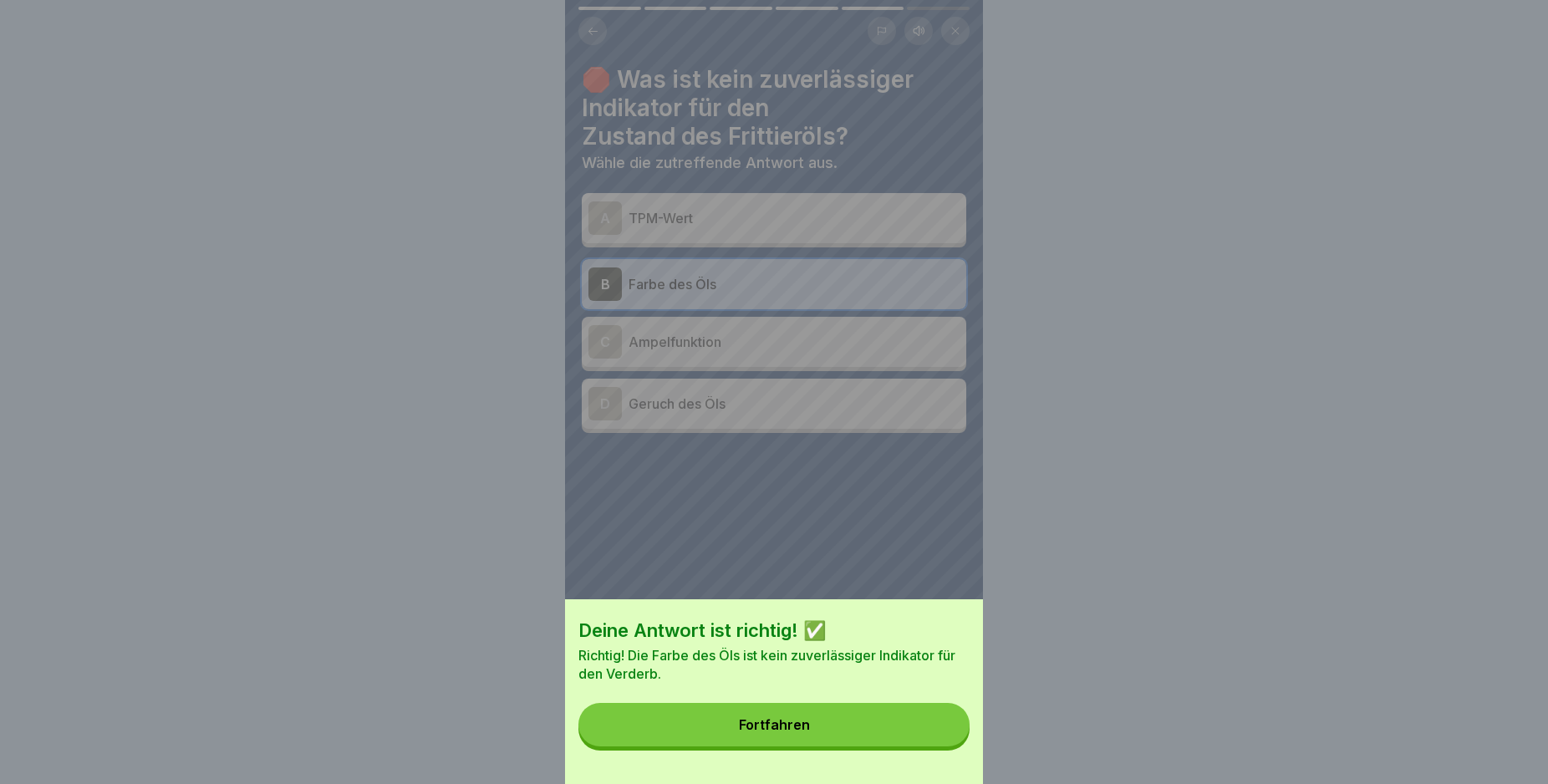
click at [932, 745] on button "Fortfahren" at bounding box center [773, 725] width 391 height 43
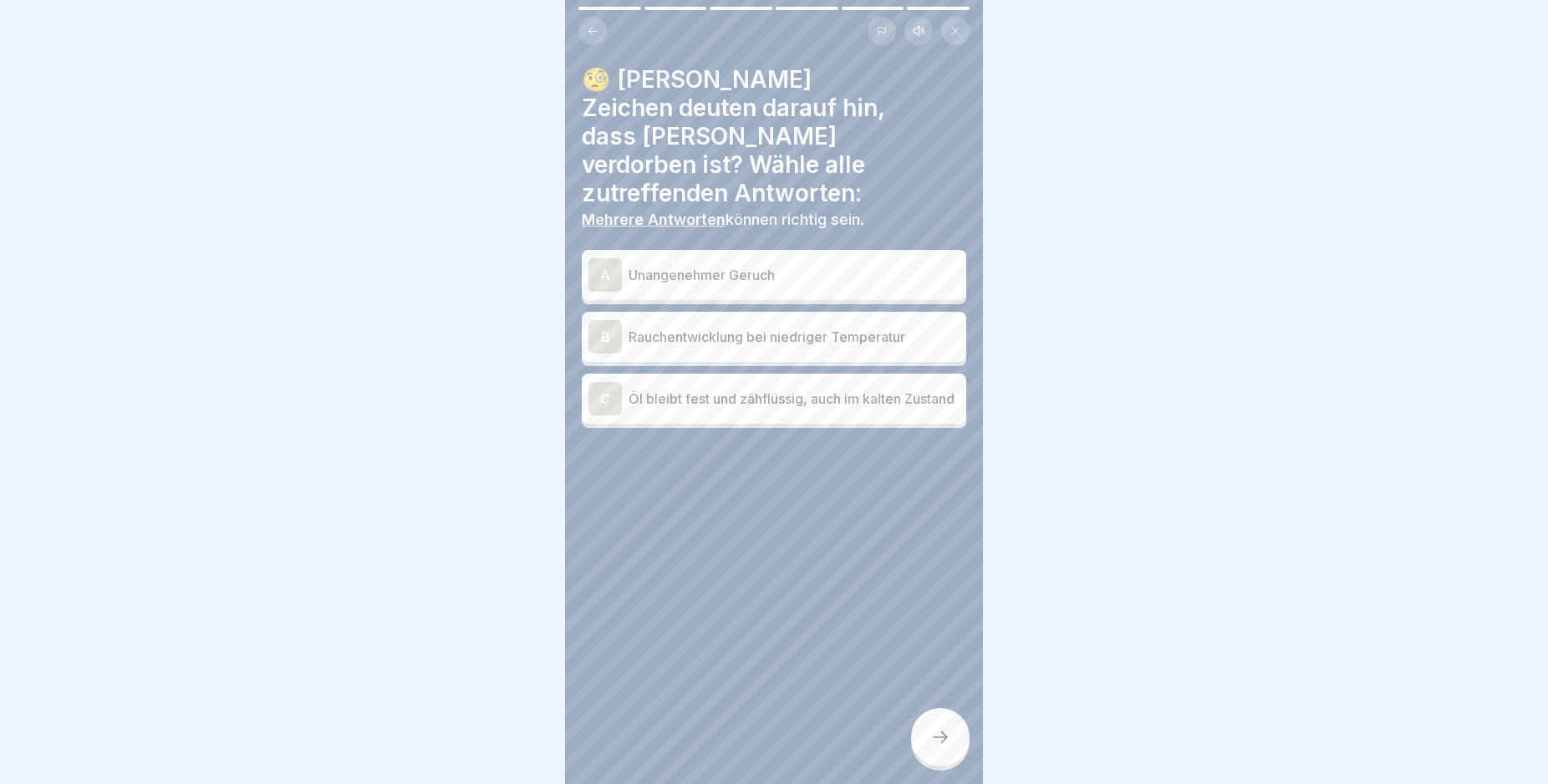
click at [605, 258] on div "A" at bounding box center [605, 275] width 34 height 34
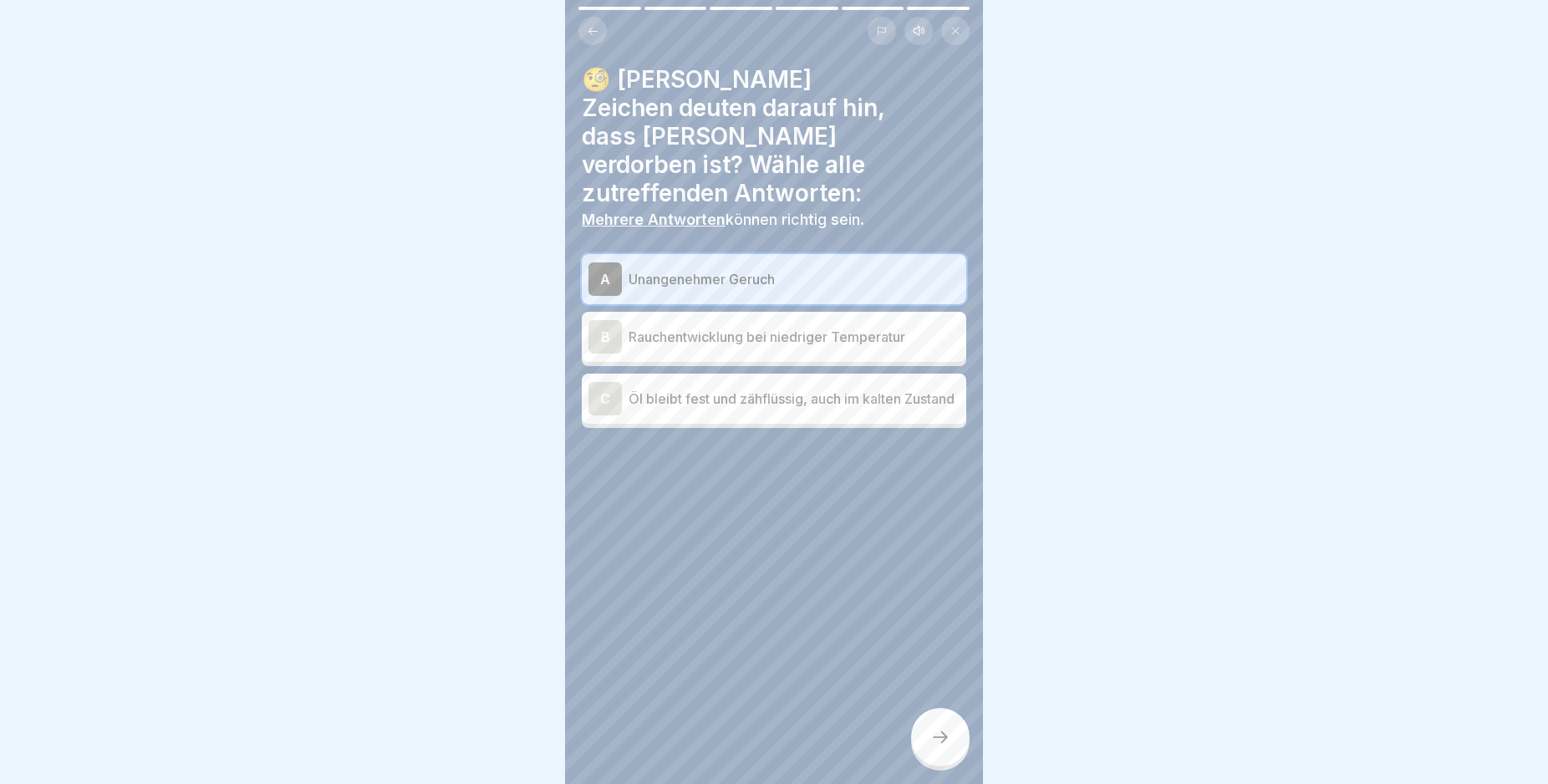
click at [600, 320] on div "B" at bounding box center [605, 337] width 34 height 34
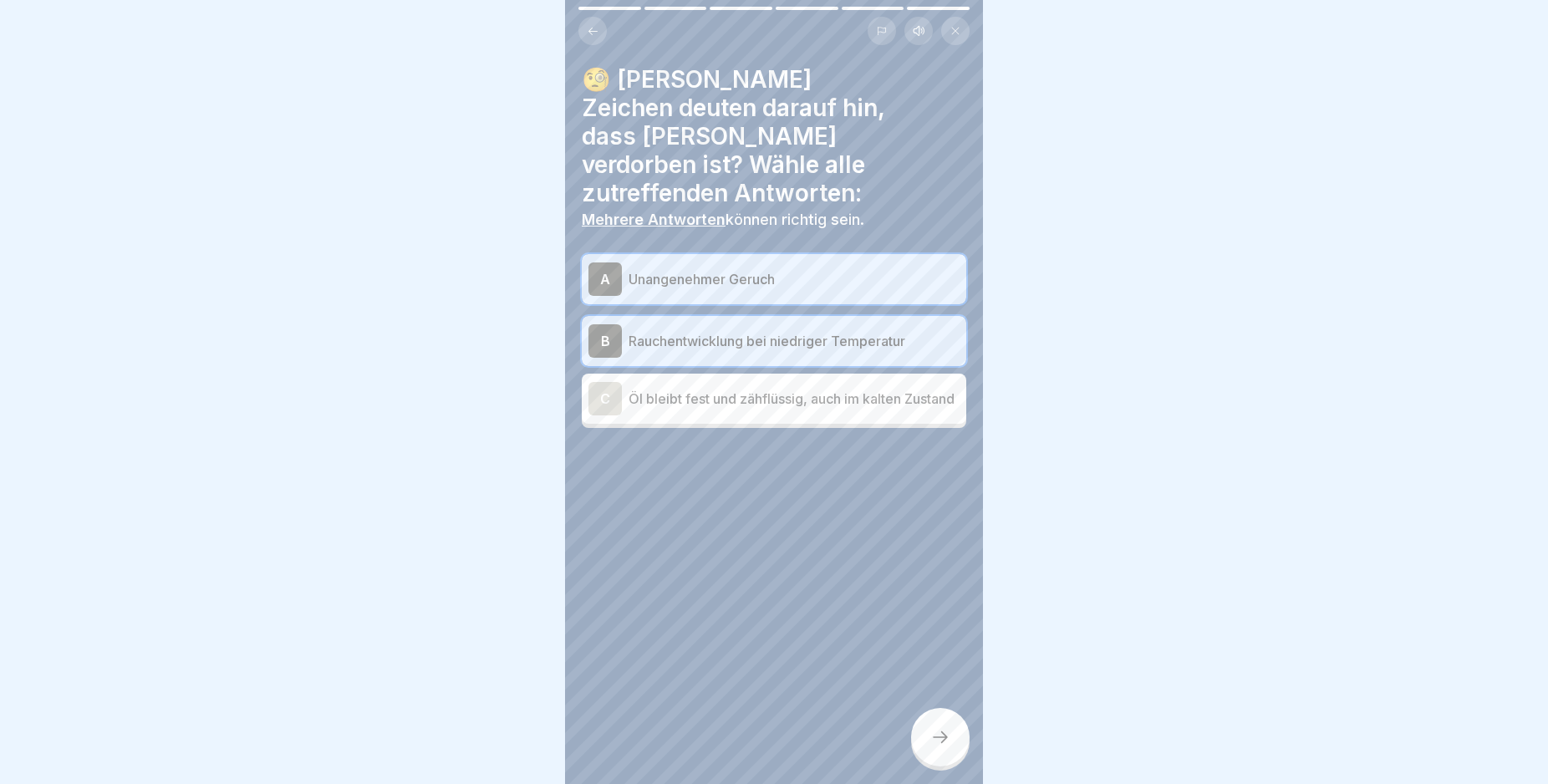
click at [945, 762] on div at bounding box center [941, 737] width 58 height 58
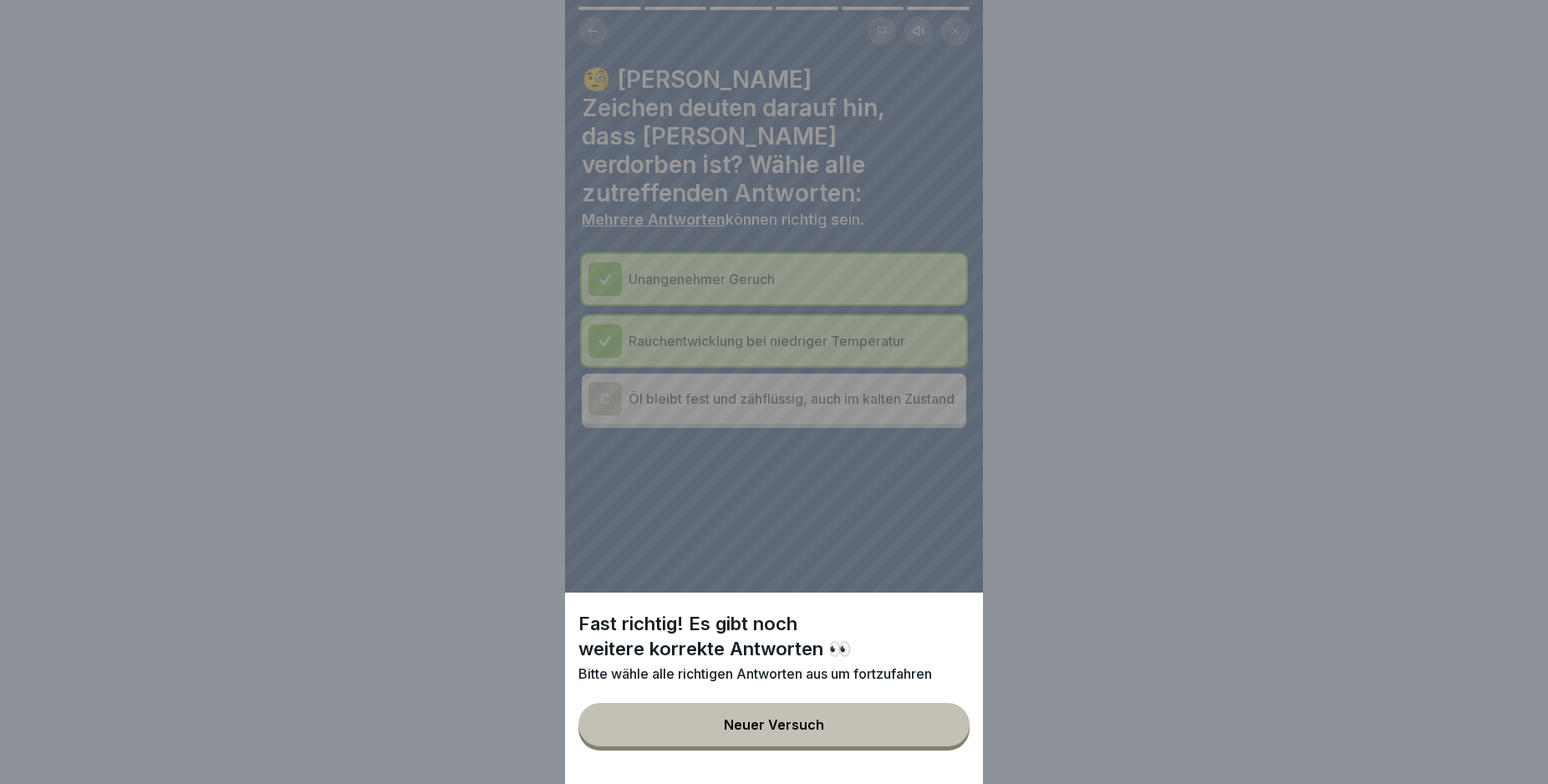
click at [722, 570] on div "Fast richtig! Es gibt noch weitere korrekte Antworten 👀 Bitte wähle alle richti…" at bounding box center [774, 392] width 418 height 784
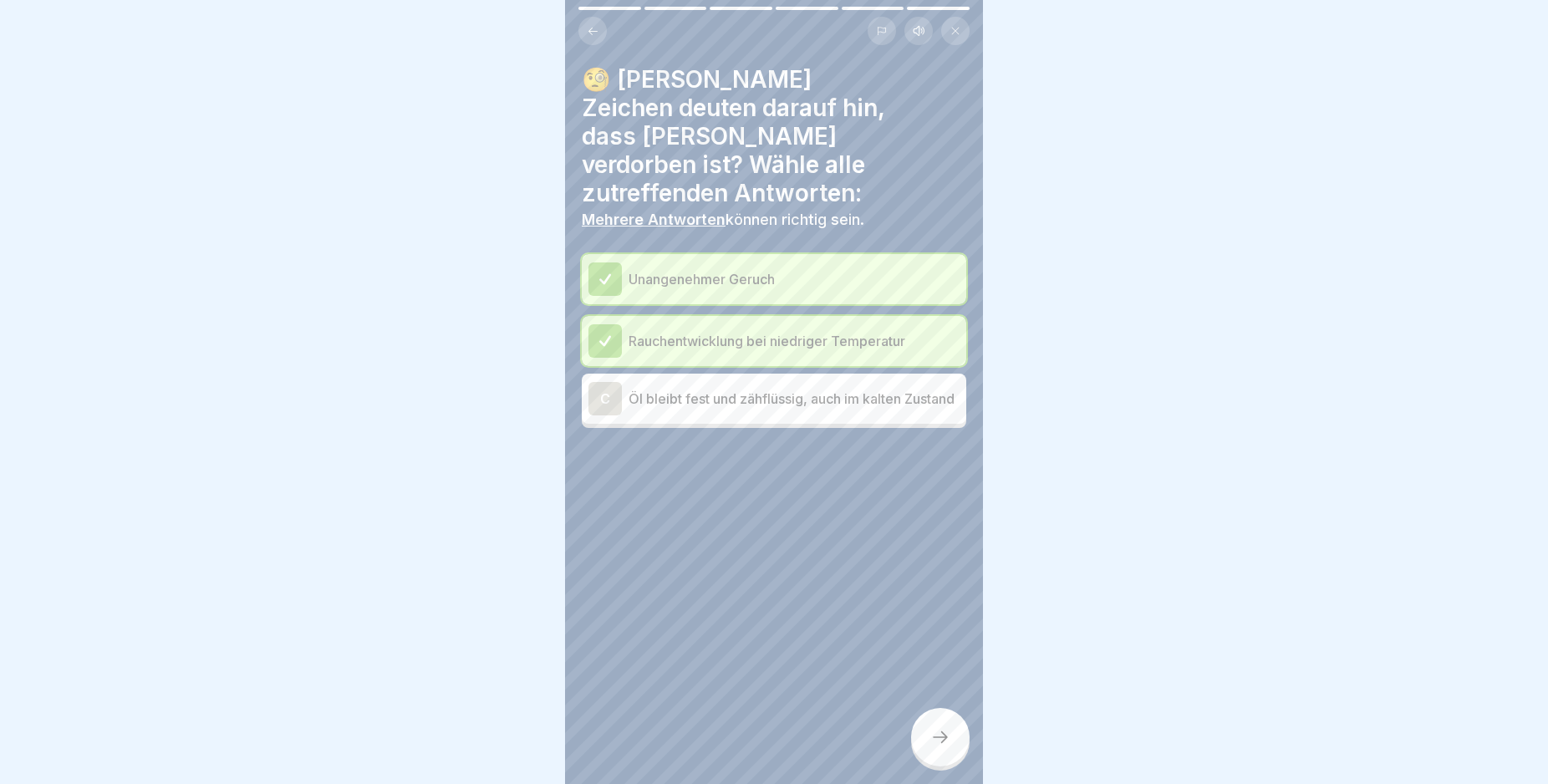
click at [607, 382] on div "C" at bounding box center [605, 399] width 34 height 34
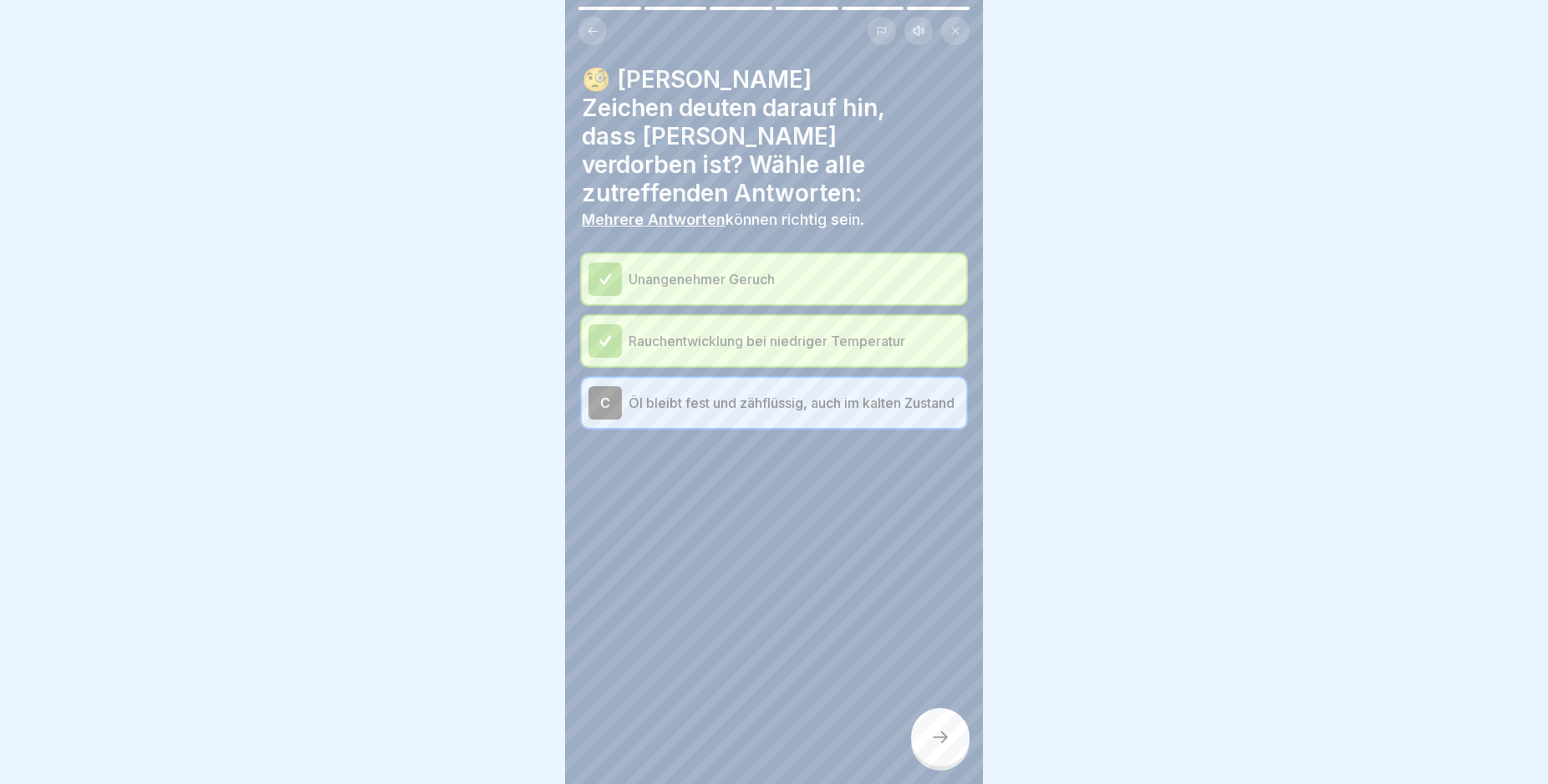
click at [612, 386] on div "C" at bounding box center [605, 403] width 34 height 34
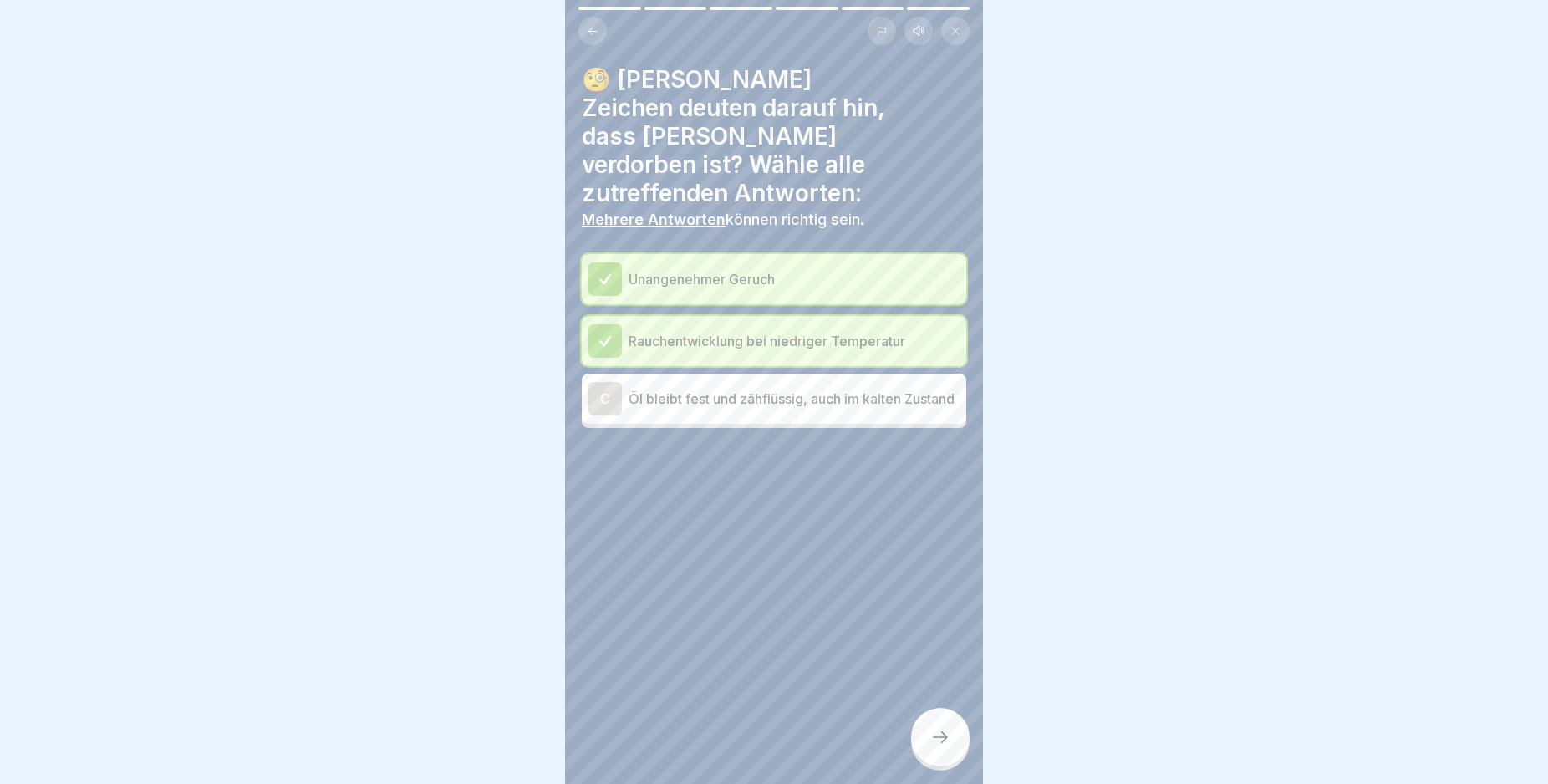
click at [611, 382] on div "C" at bounding box center [605, 399] width 34 height 34
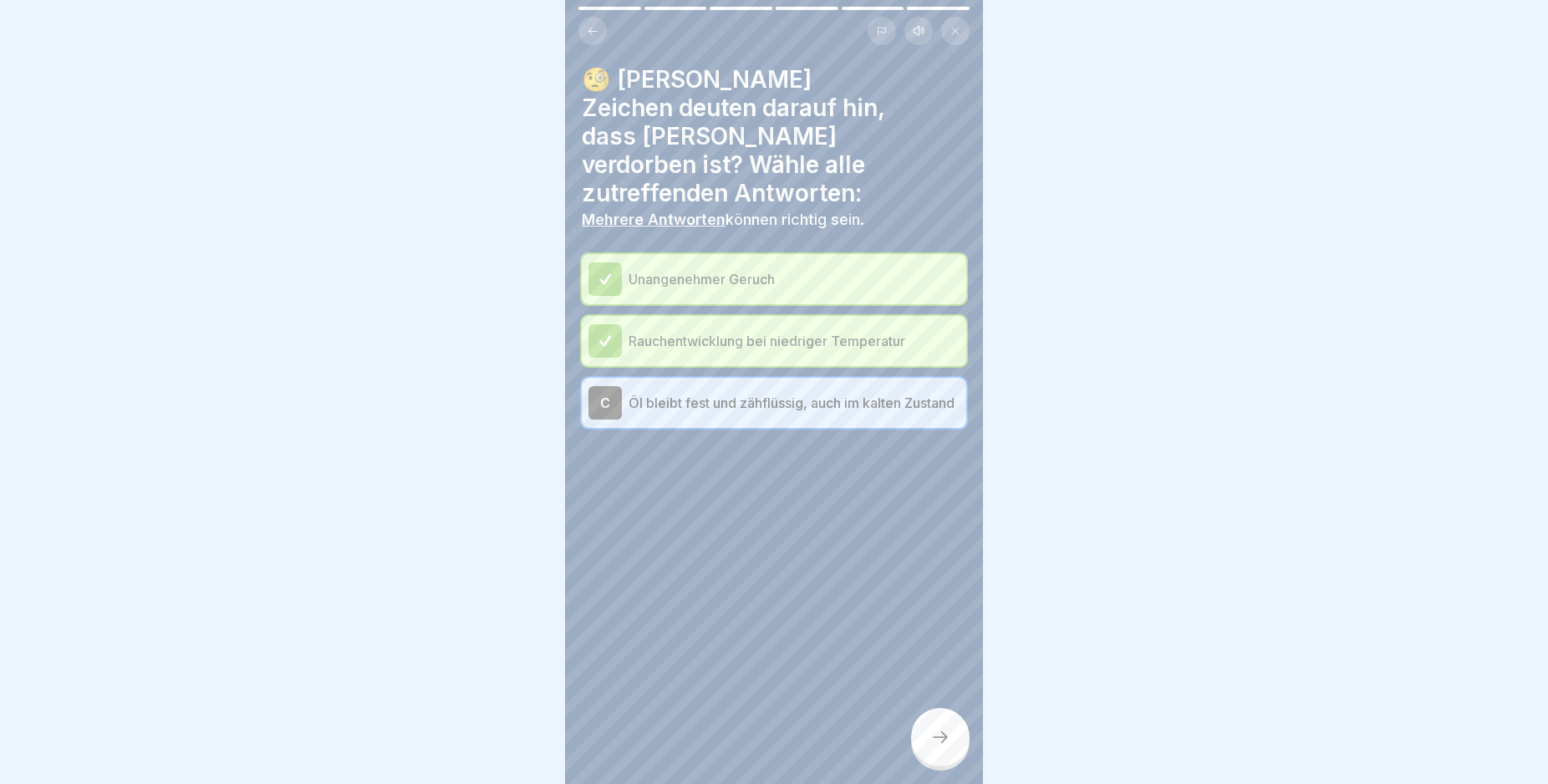
click at [925, 739] on div at bounding box center [941, 737] width 58 height 58
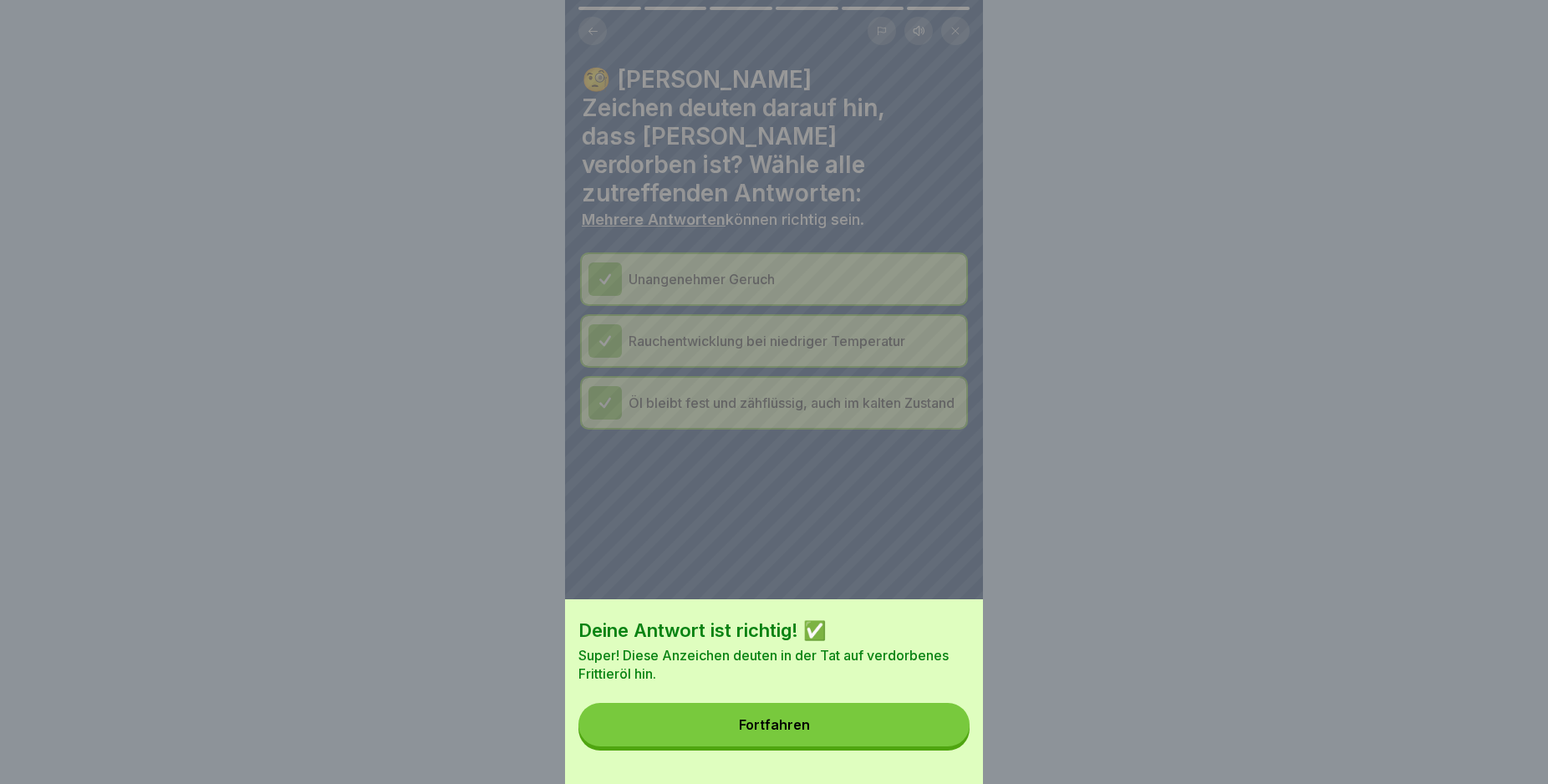
click at [901, 745] on button "Fortfahren" at bounding box center [773, 725] width 391 height 43
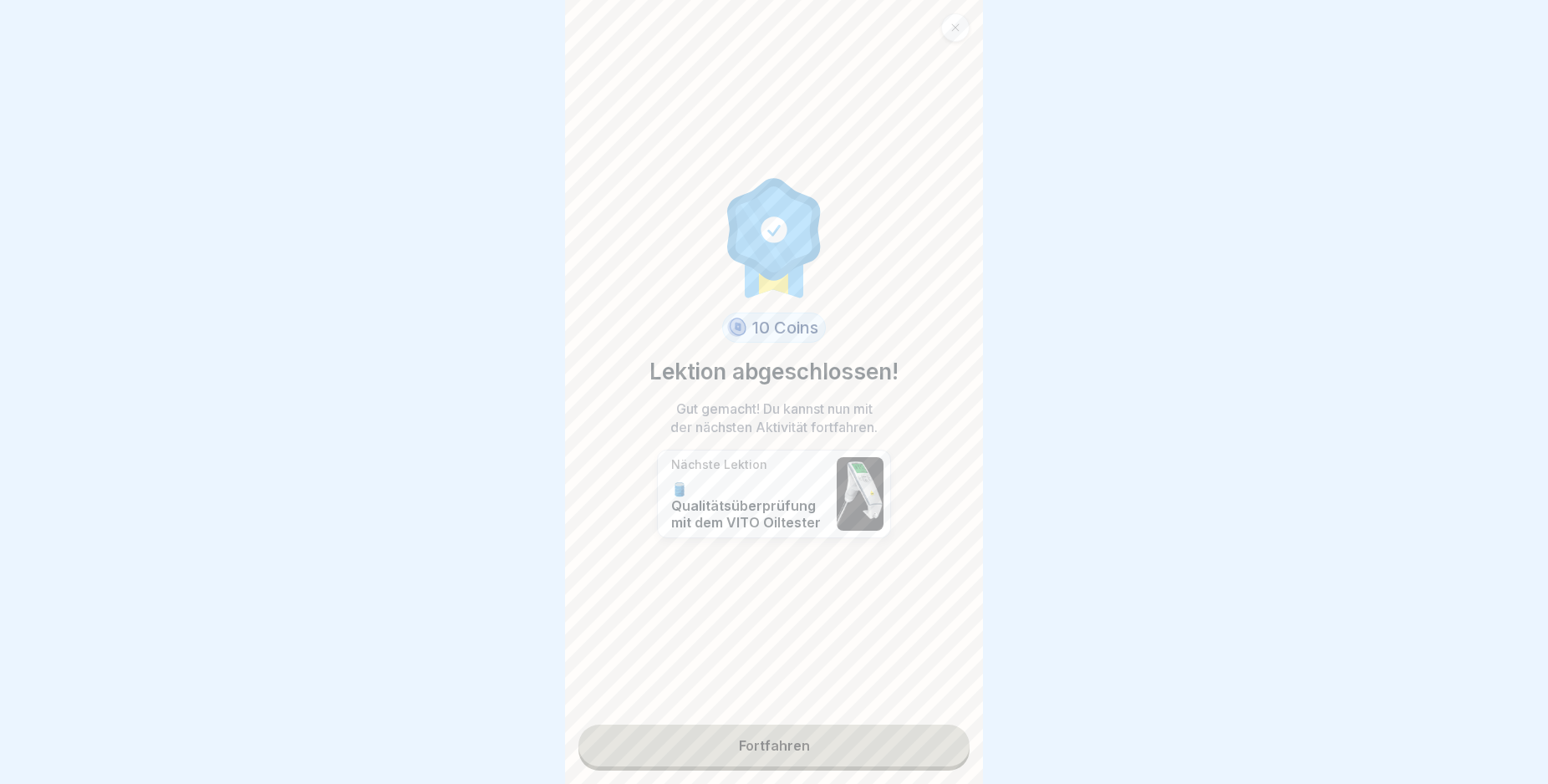
click at [894, 746] on link "Fortfahren" at bounding box center [773, 745] width 391 height 41
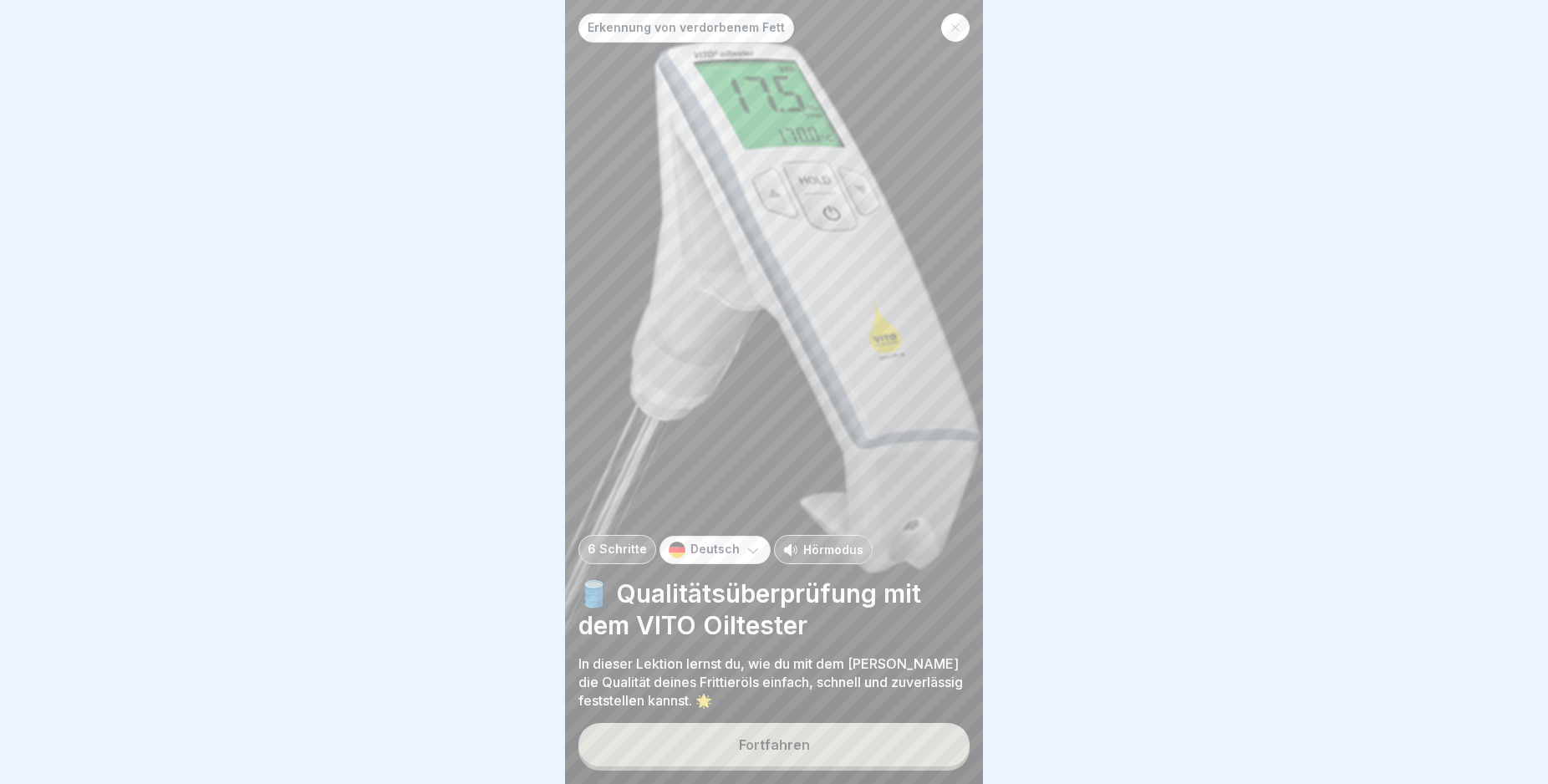
click at [890, 762] on button "Fortfahren" at bounding box center [773, 744] width 391 height 43
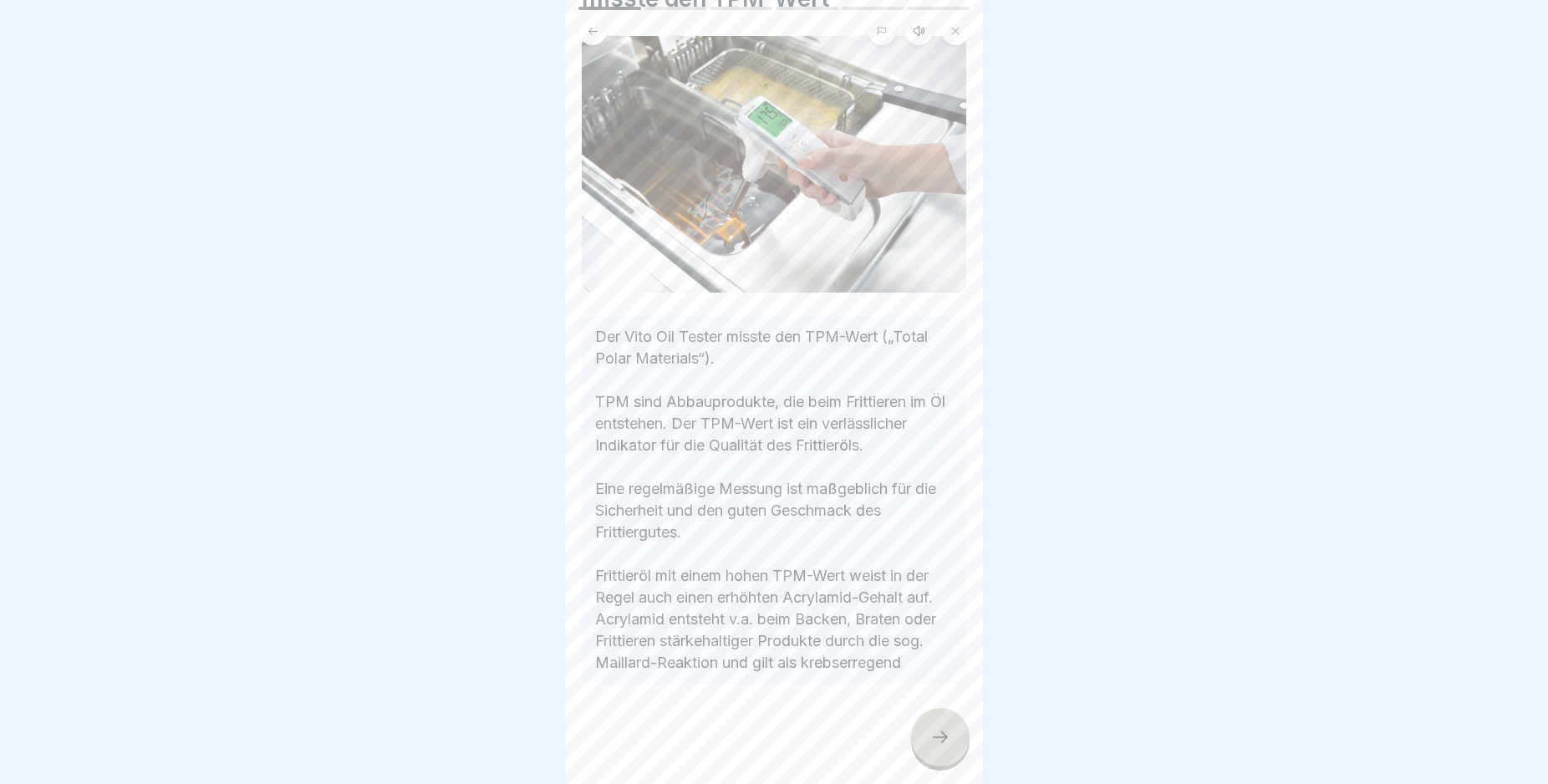
scroll to position [143, 0]
click at [935, 747] on icon at bounding box center [940, 736] width 20 height 20
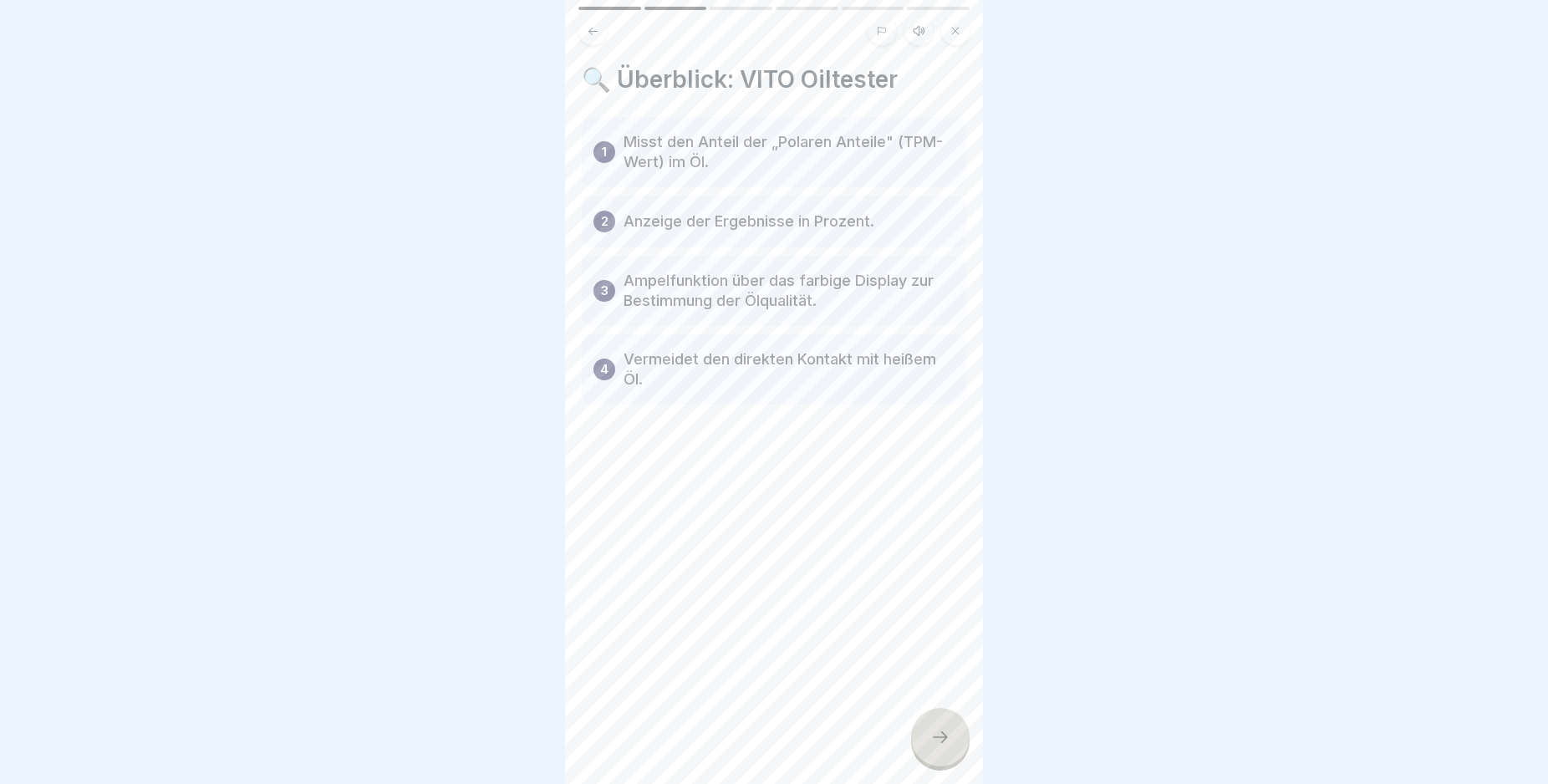
click at [935, 747] on icon at bounding box center [940, 736] width 20 height 20
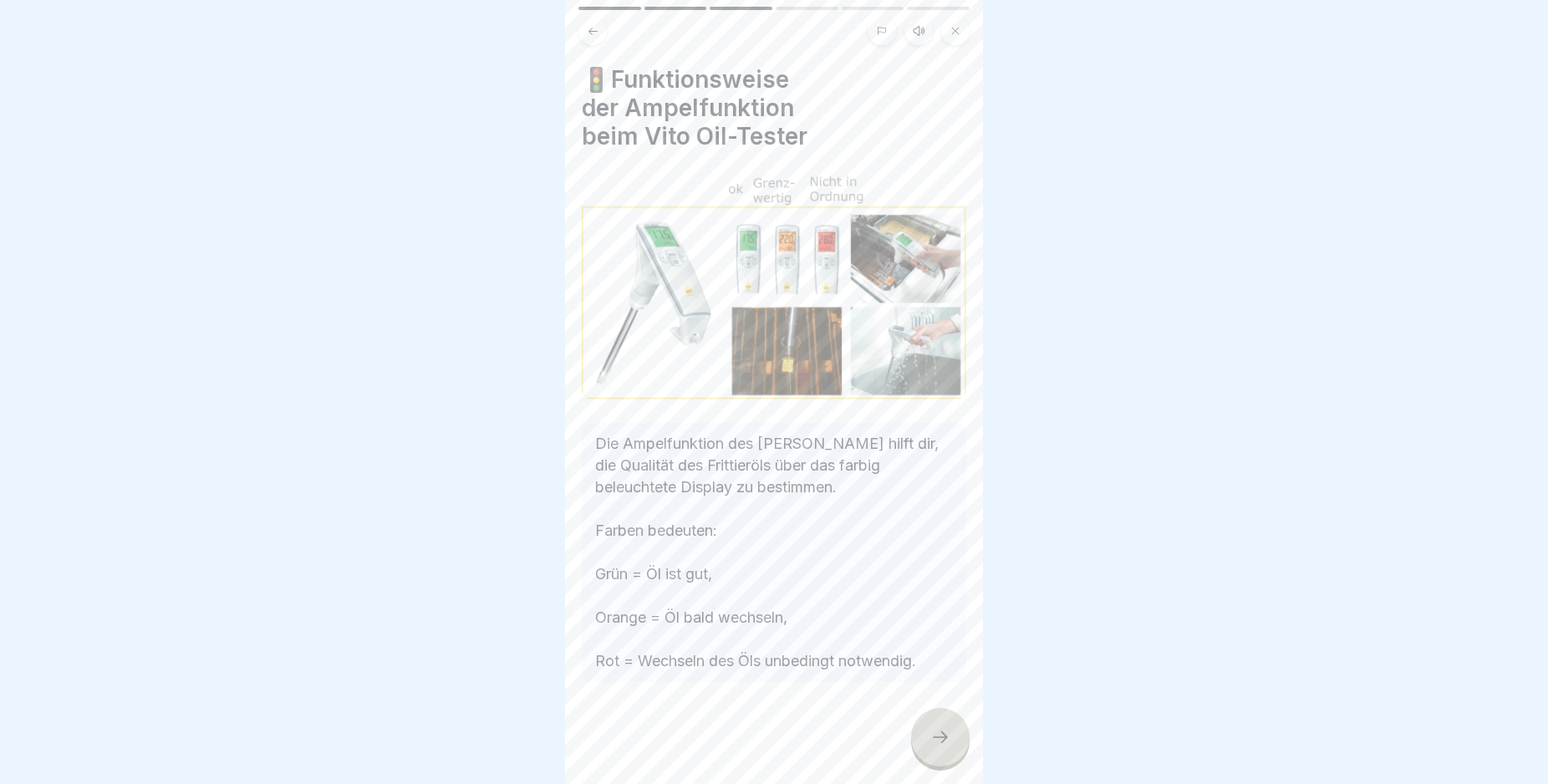
click at [935, 747] on icon at bounding box center [940, 736] width 20 height 20
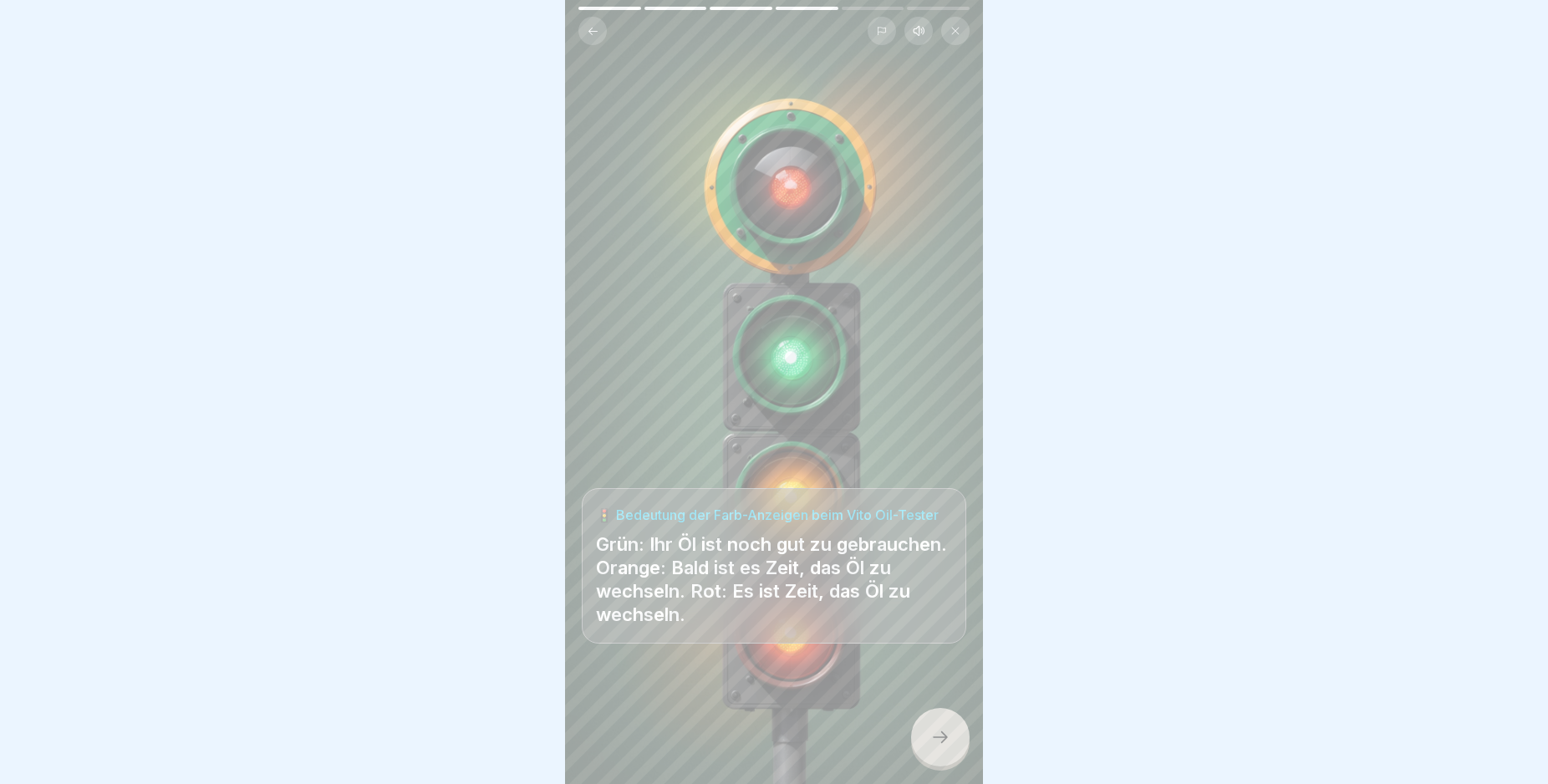
click at [935, 747] on icon at bounding box center [940, 736] width 20 height 20
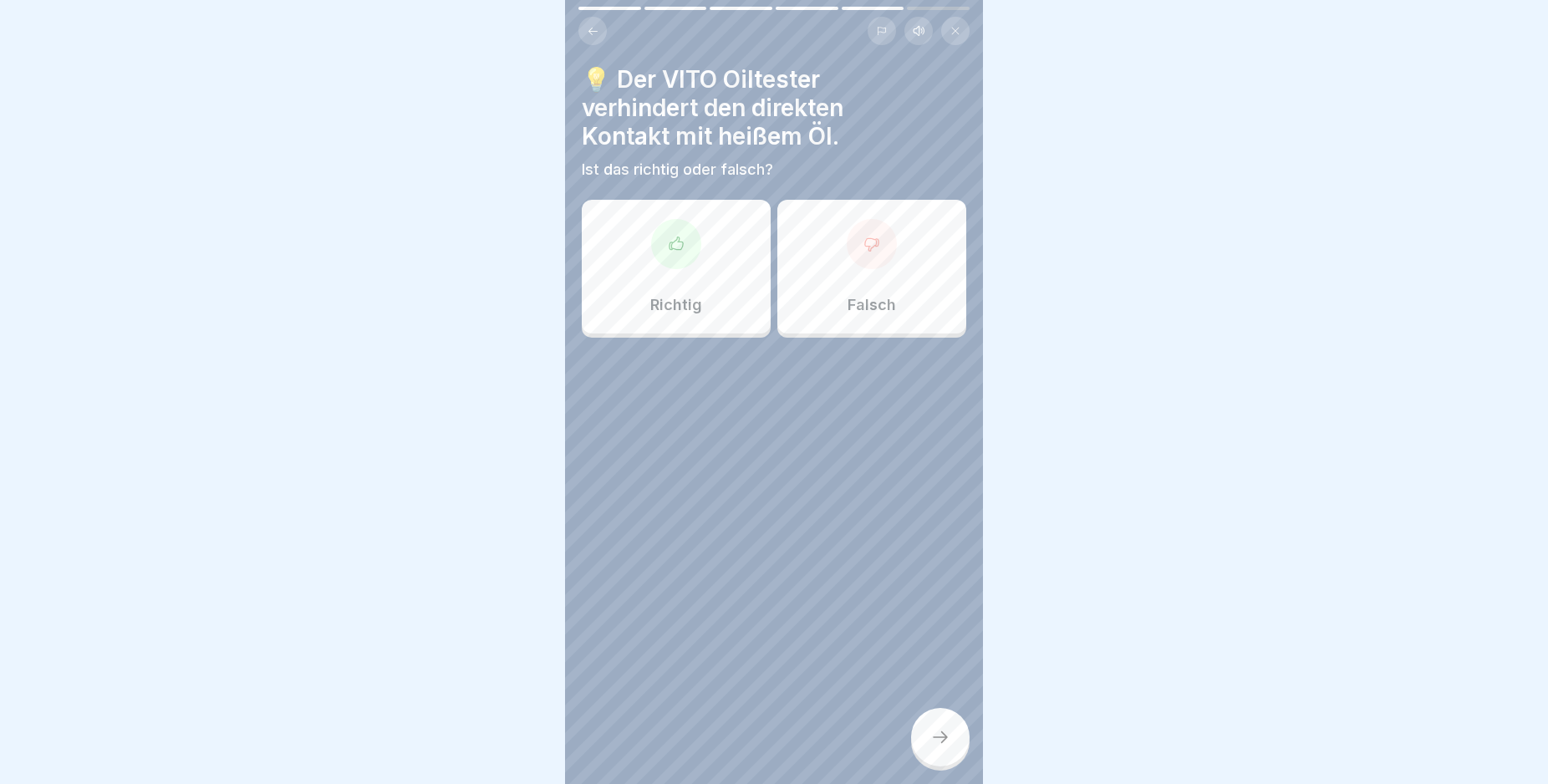
click at [680, 255] on div at bounding box center [676, 244] width 50 height 50
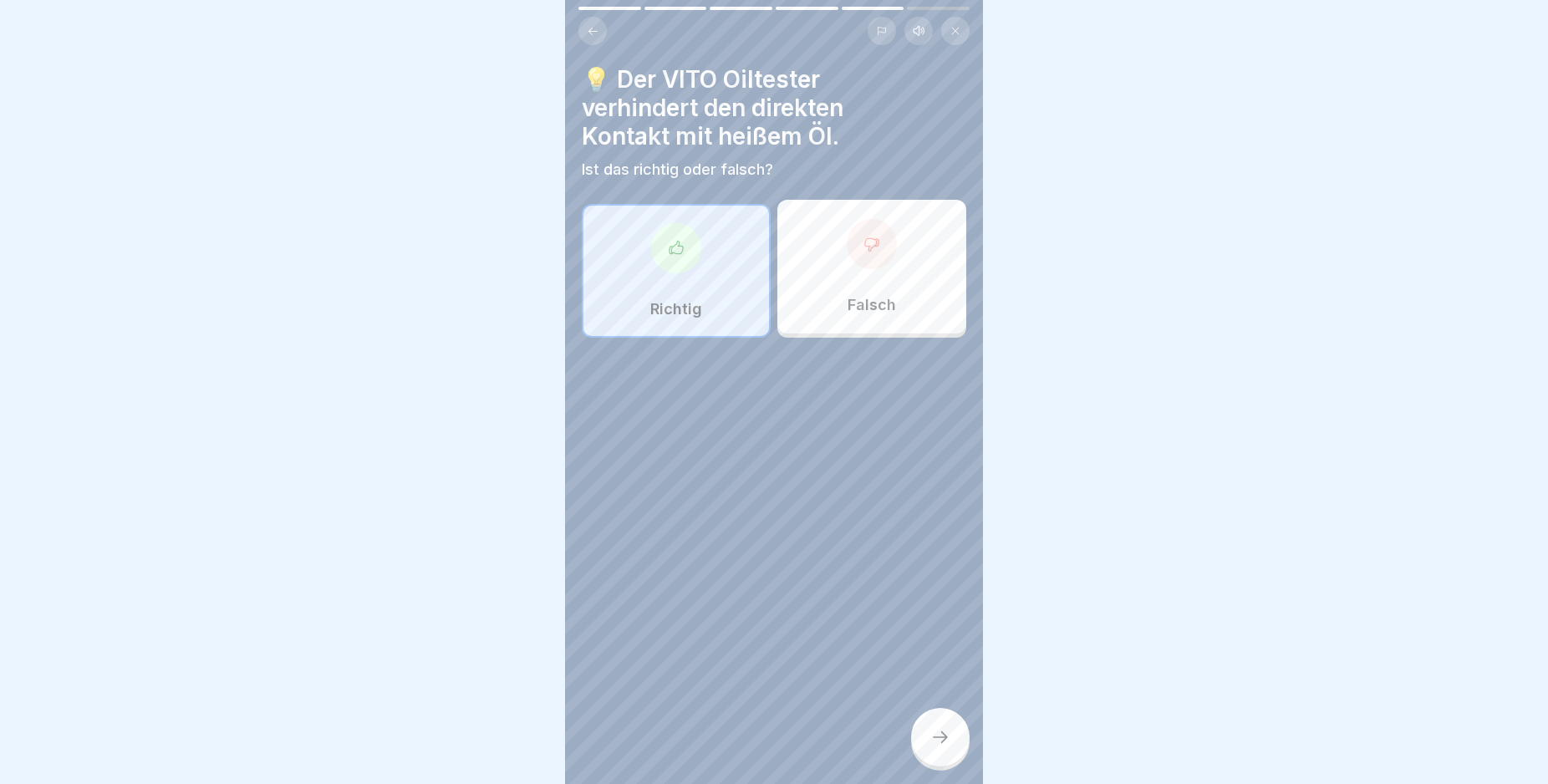
click at [943, 747] on icon at bounding box center [940, 736] width 20 height 20
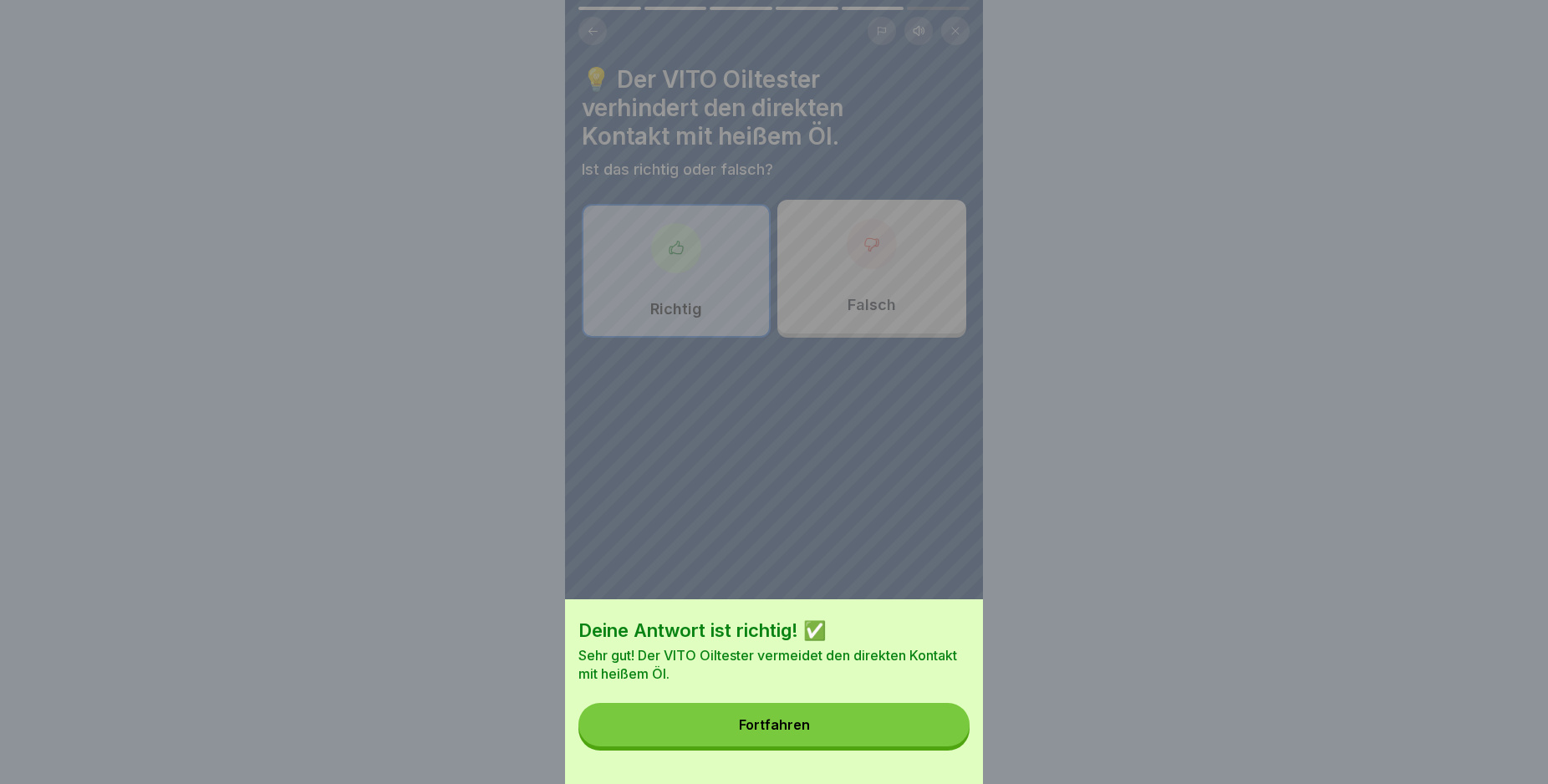
click at [933, 746] on button "Fortfahren" at bounding box center [773, 725] width 391 height 43
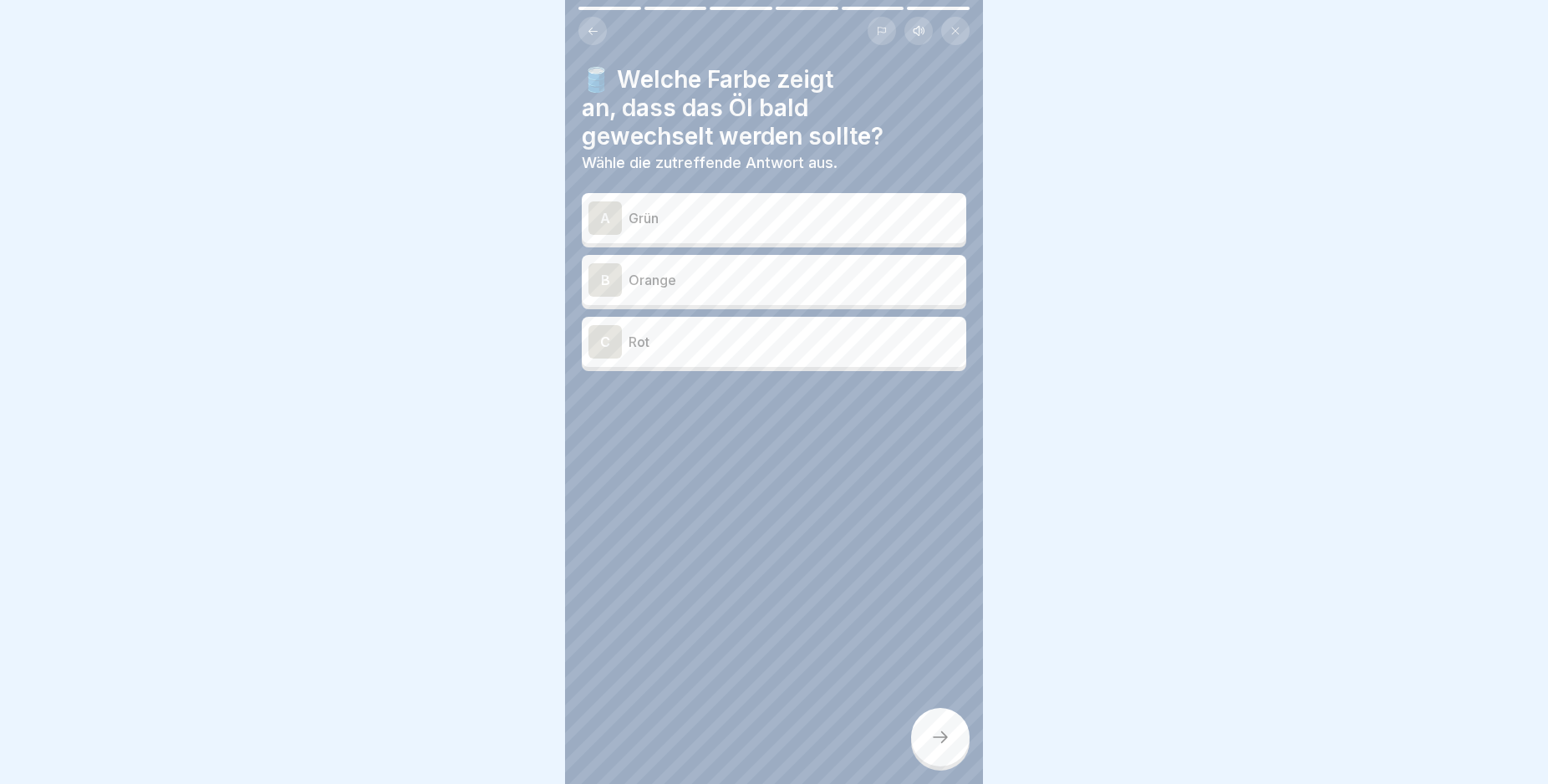
click at [774, 282] on p "Orange" at bounding box center [795, 280] width 331 height 20
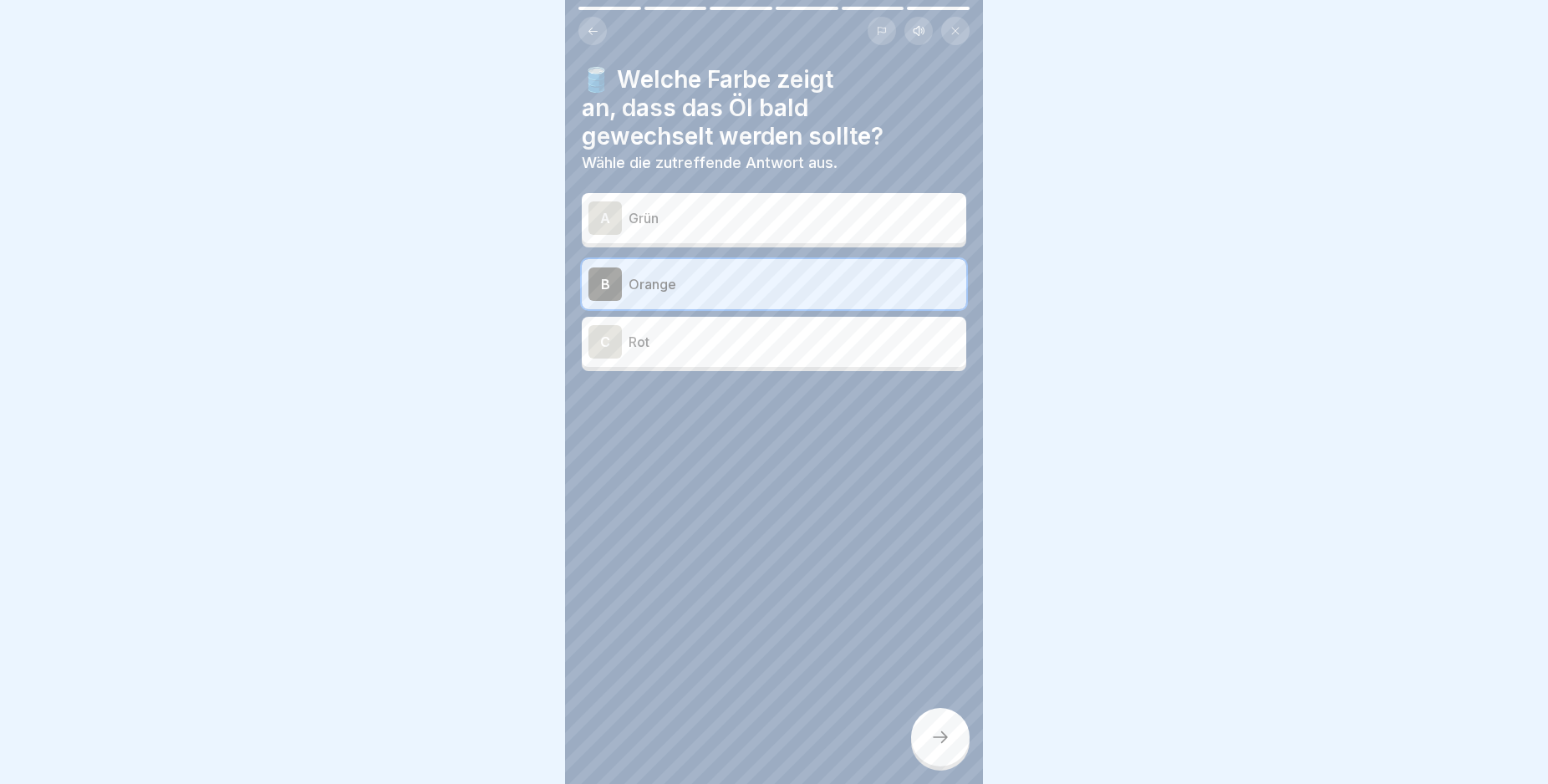
click at [941, 745] on icon at bounding box center [940, 736] width 20 height 20
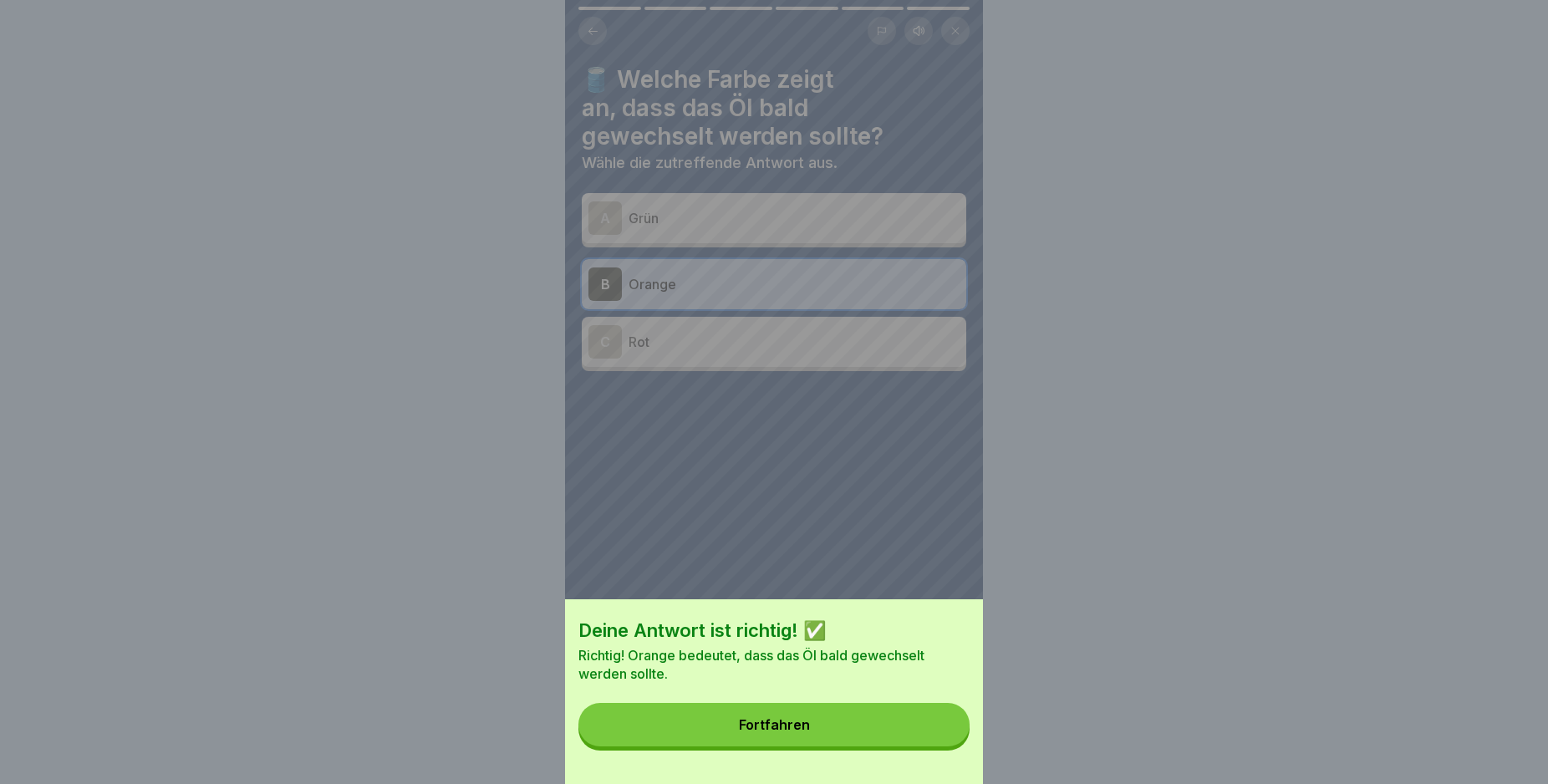
click at [926, 744] on button "Fortfahren" at bounding box center [773, 725] width 391 height 43
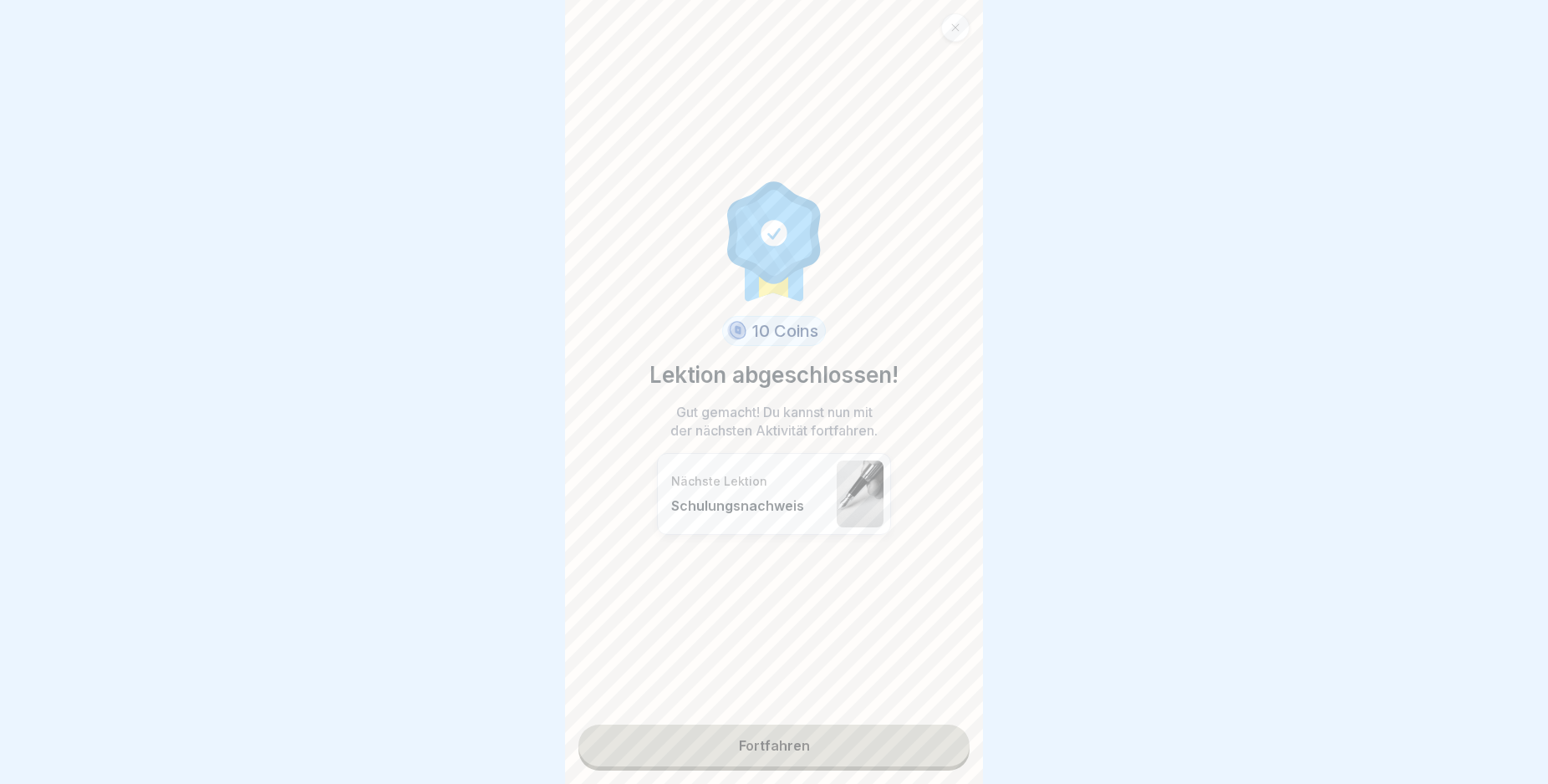
click at [926, 743] on link "Fortfahren" at bounding box center [773, 745] width 391 height 41
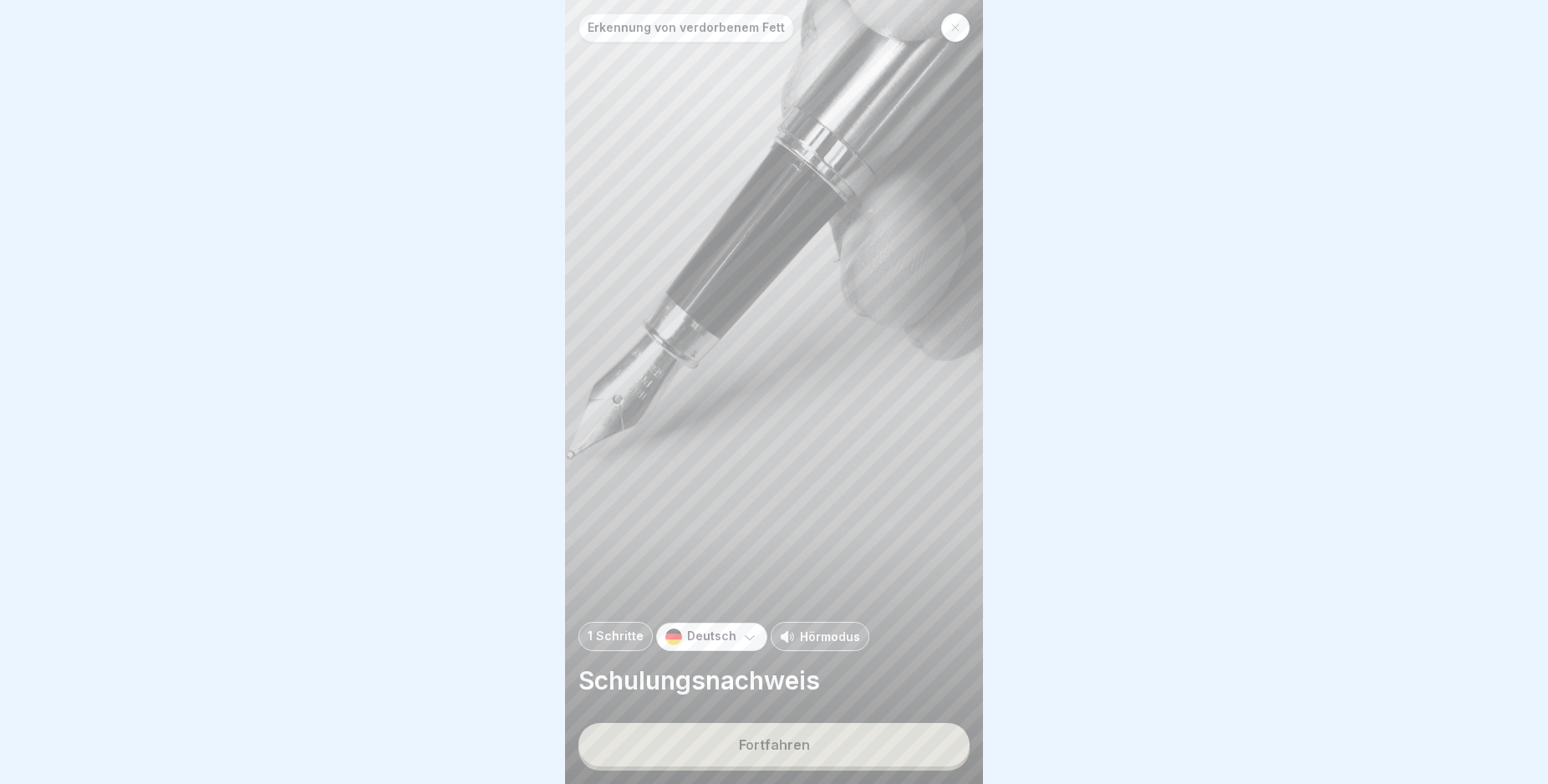
click at [922, 752] on button "Fortfahren" at bounding box center [773, 744] width 391 height 43
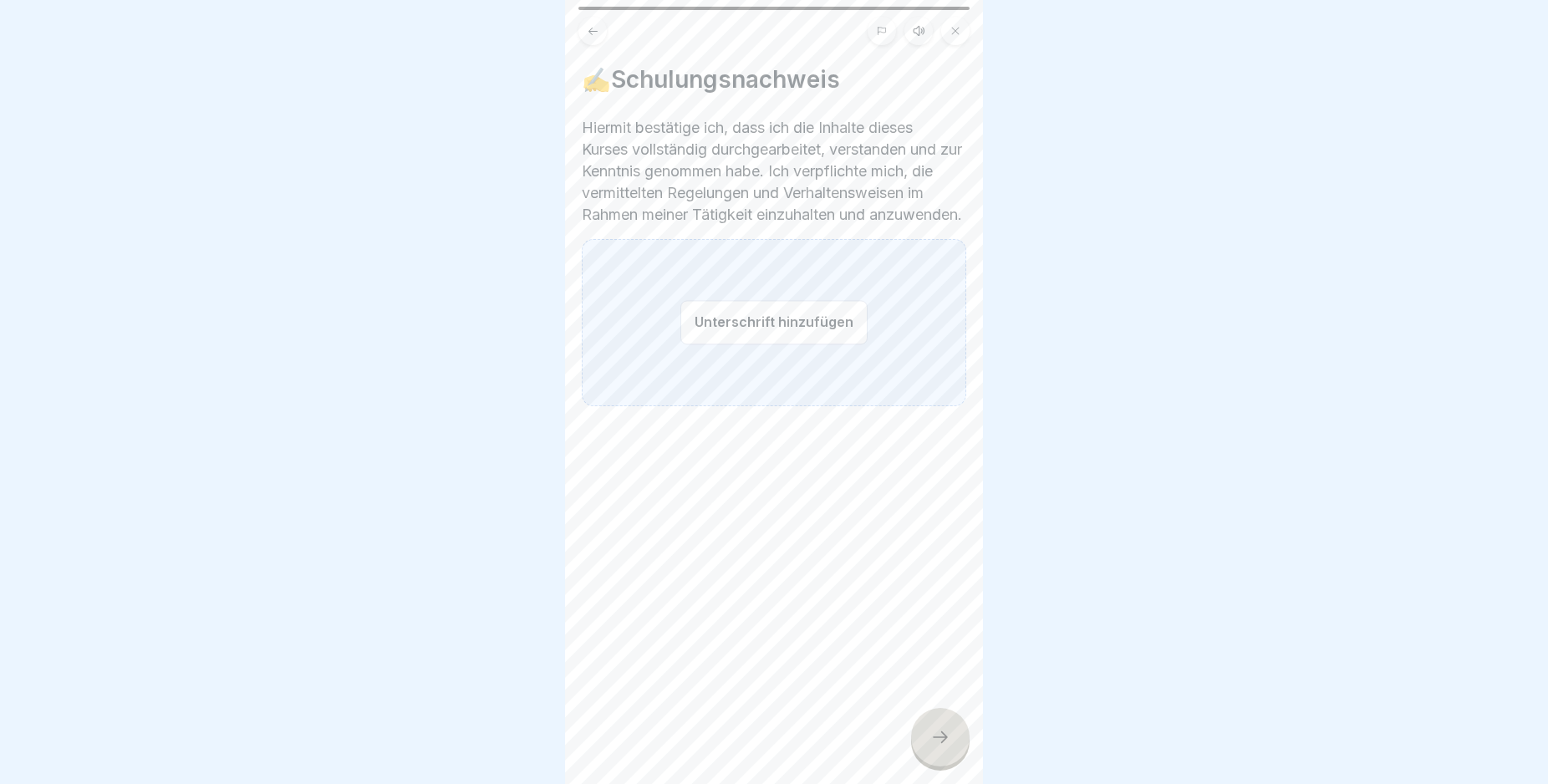
click at [765, 344] on button "Unterschrift hinzufügen" at bounding box center [774, 322] width 187 height 44
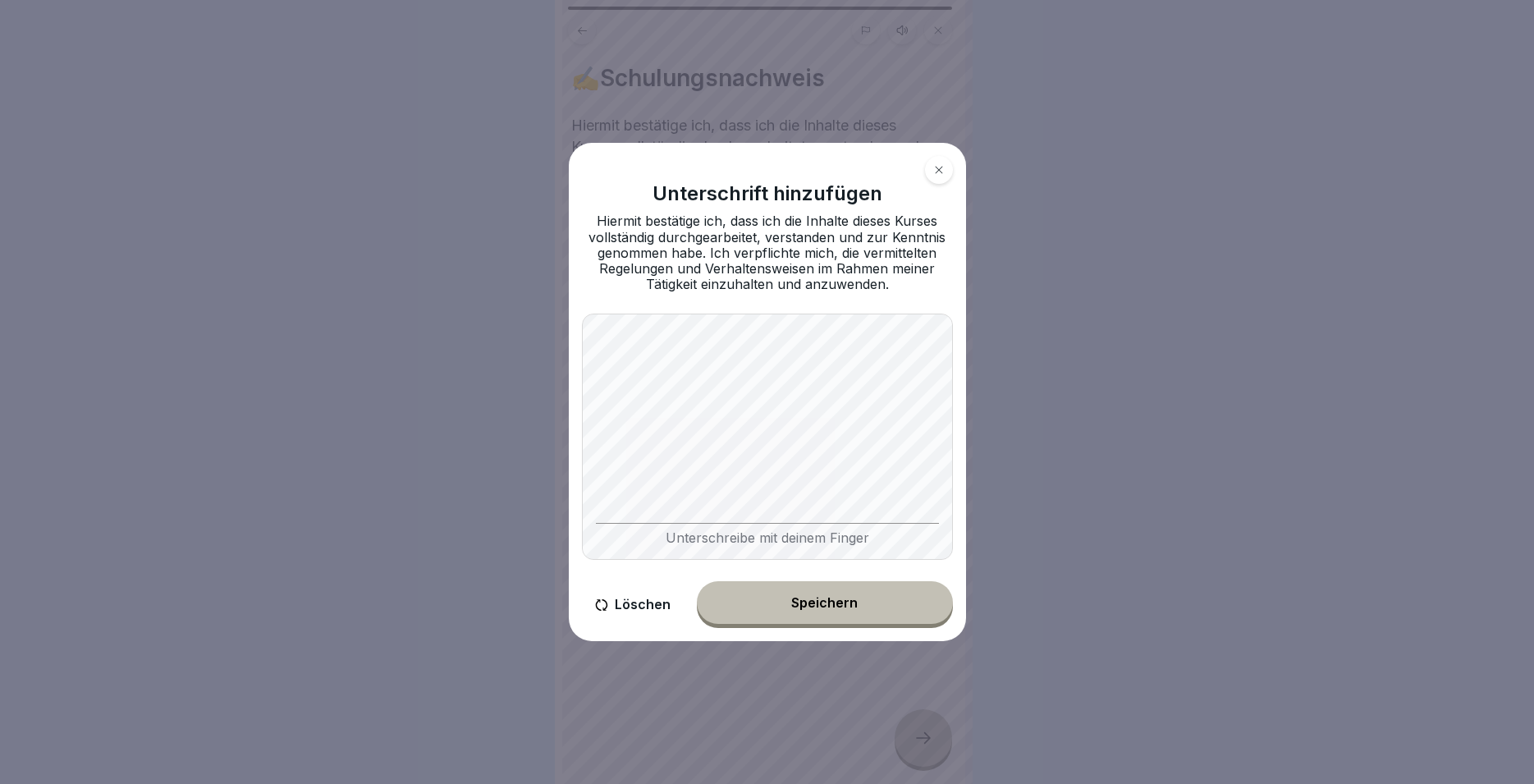
click at [867, 607] on button "Speichern" at bounding box center [825, 603] width 256 height 43
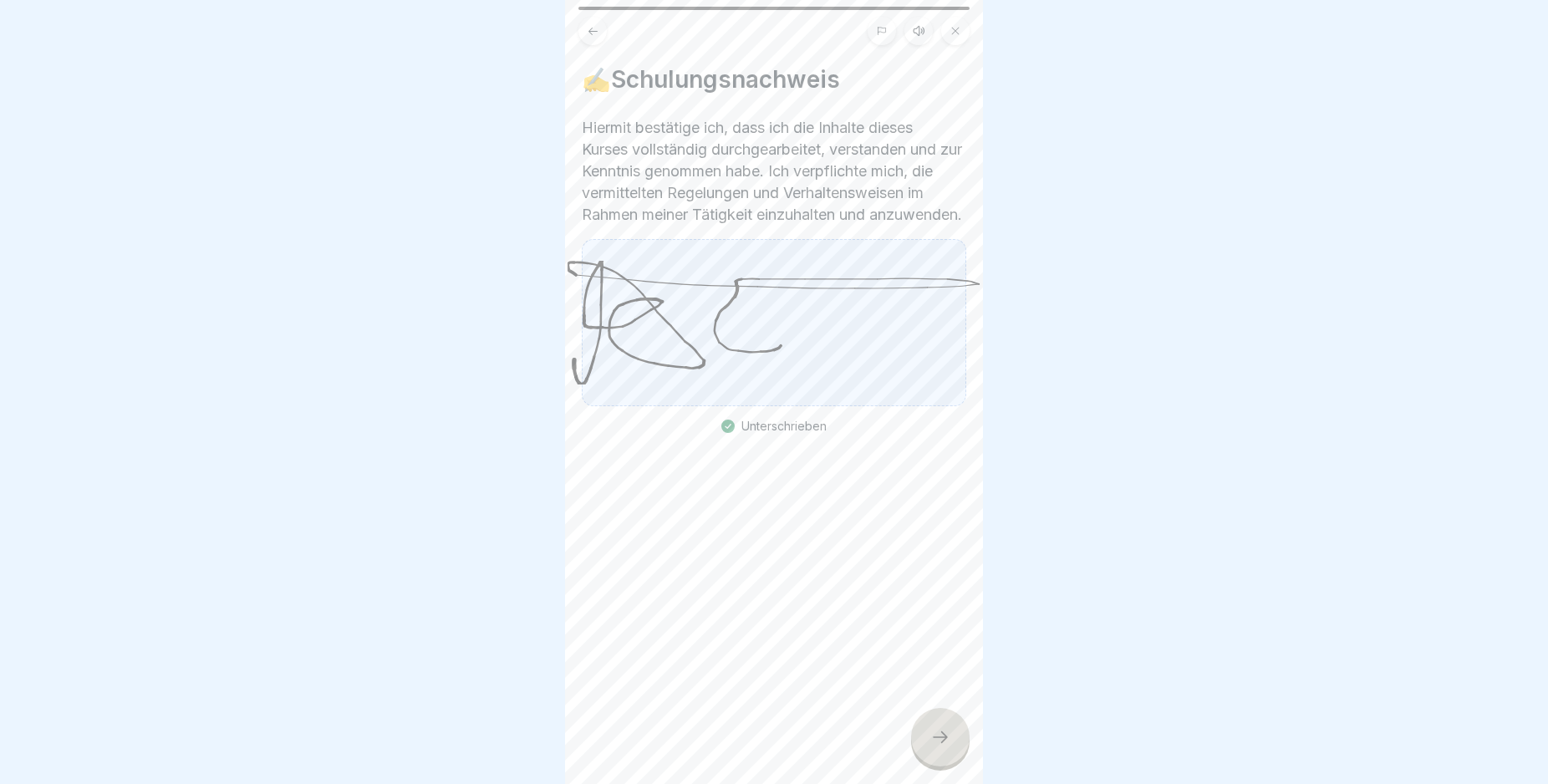
click at [945, 747] on icon at bounding box center [940, 736] width 20 height 20
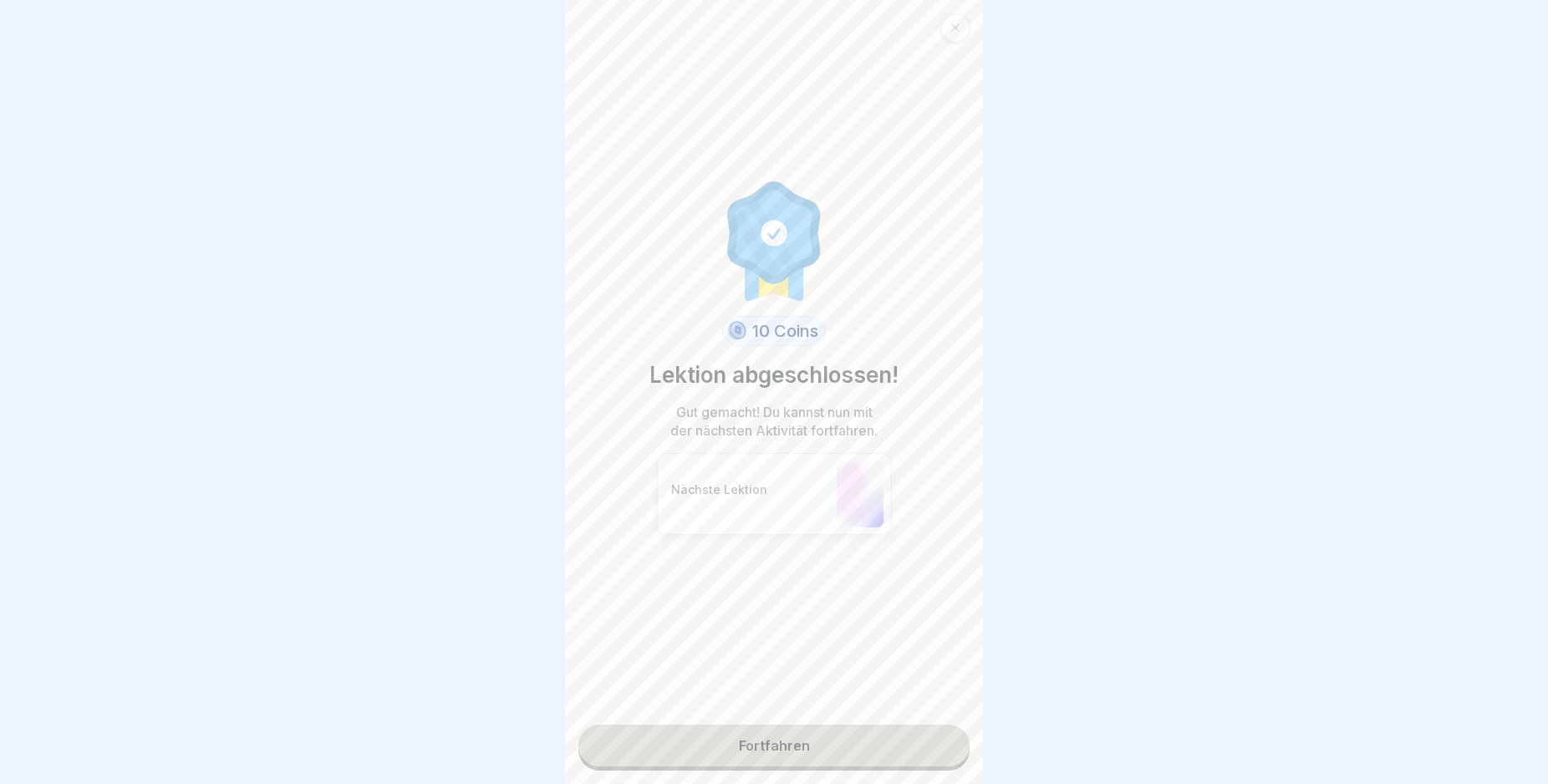
click at [891, 755] on link "Fortfahren" at bounding box center [773, 745] width 391 height 41
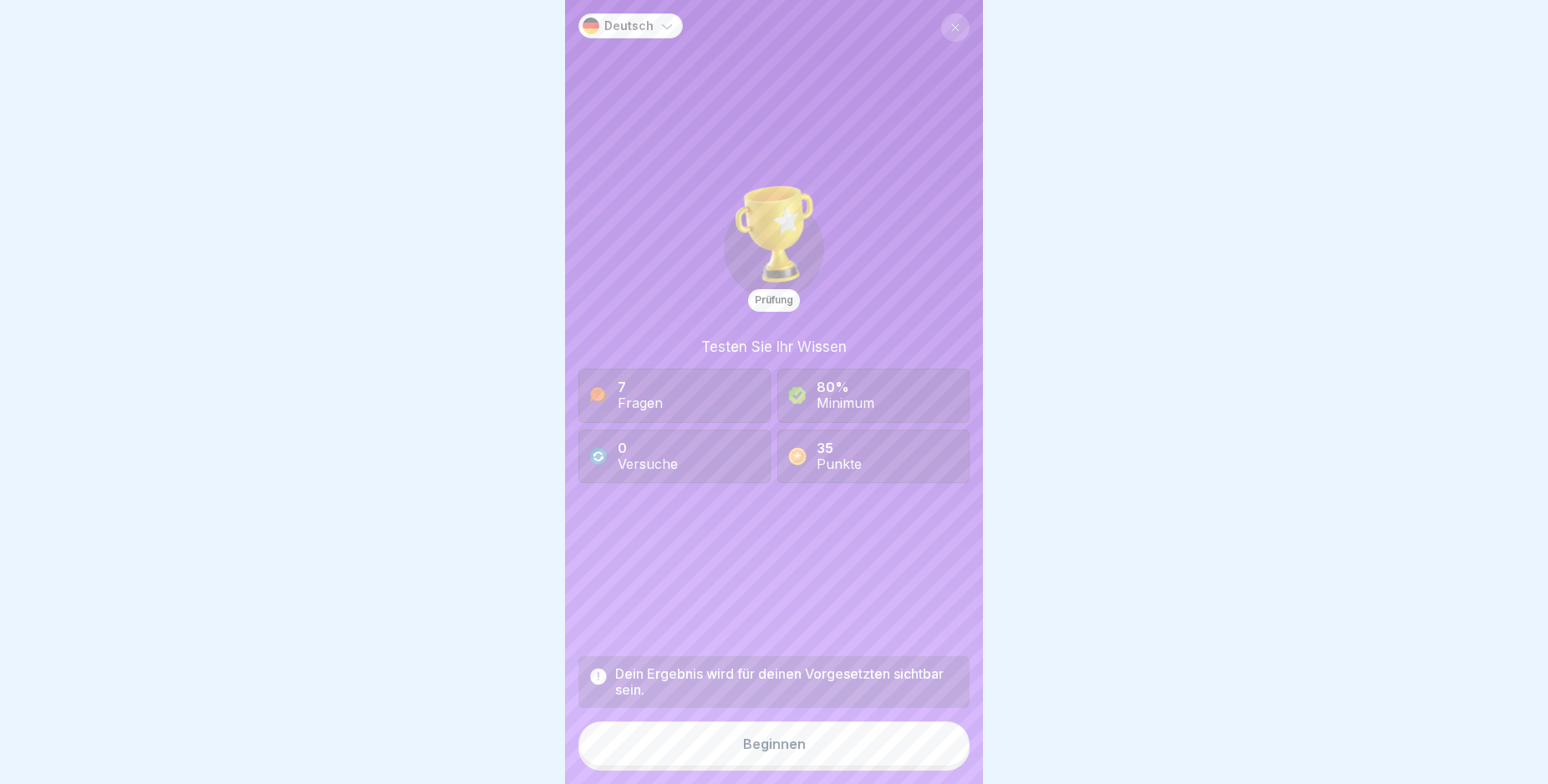
click at [879, 750] on button "Beginnen" at bounding box center [773, 744] width 391 height 45
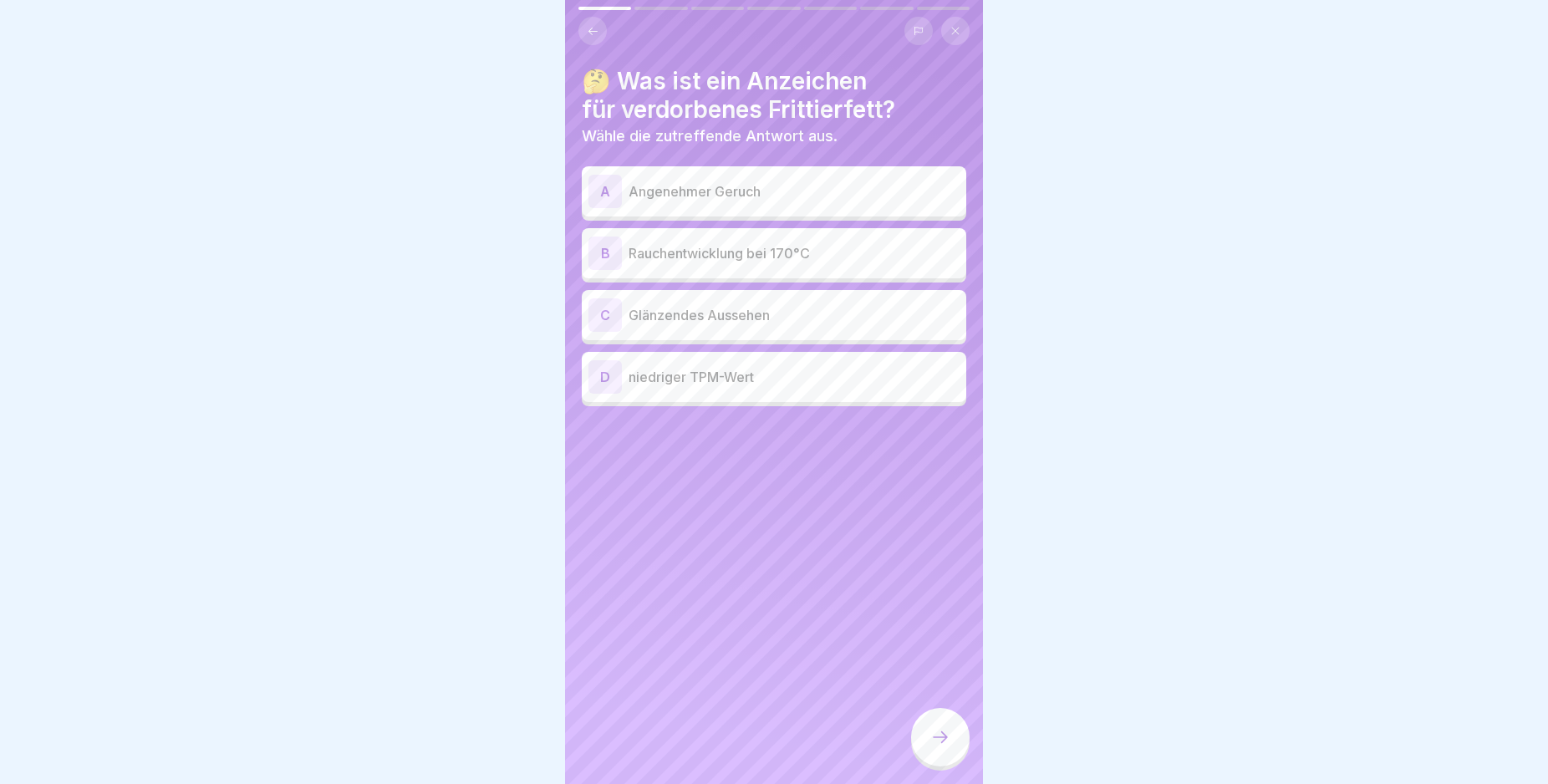
click at [605, 193] on div "A" at bounding box center [605, 192] width 34 height 34
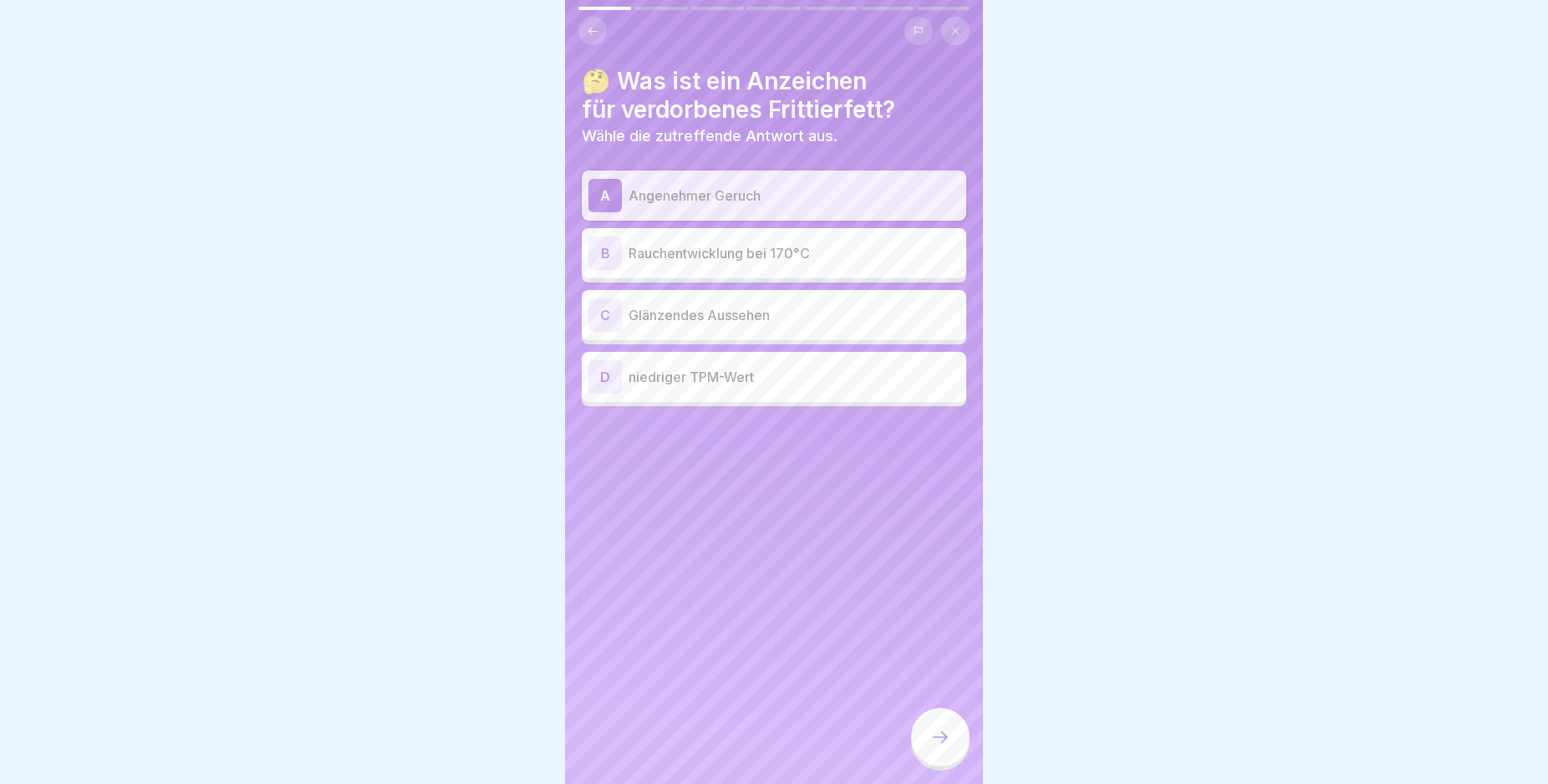
click at [950, 766] on div at bounding box center [941, 737] width 58 height 58
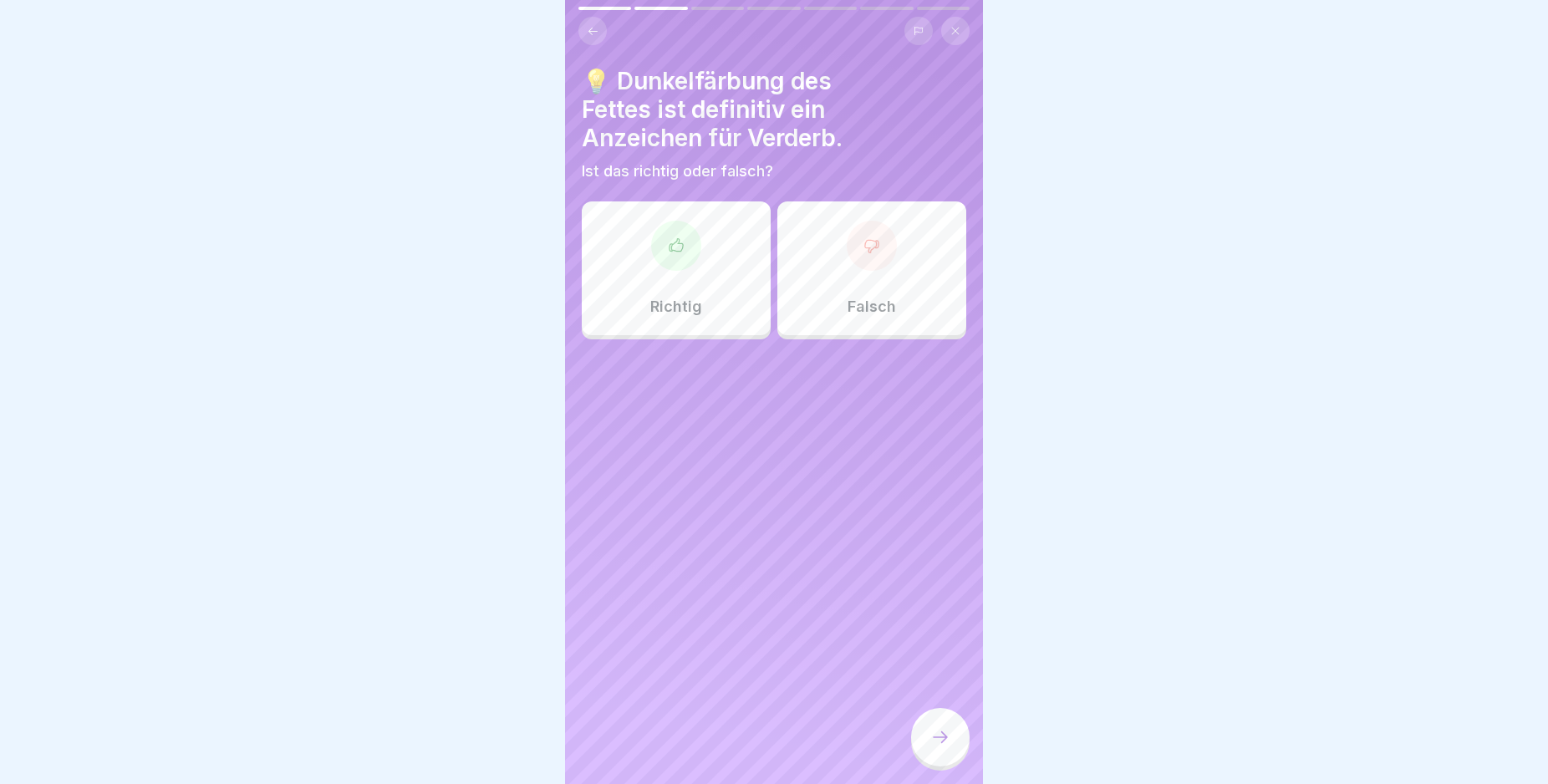
click at [863, 253] on icon at bounding box center [872, 246] width 17 height 17
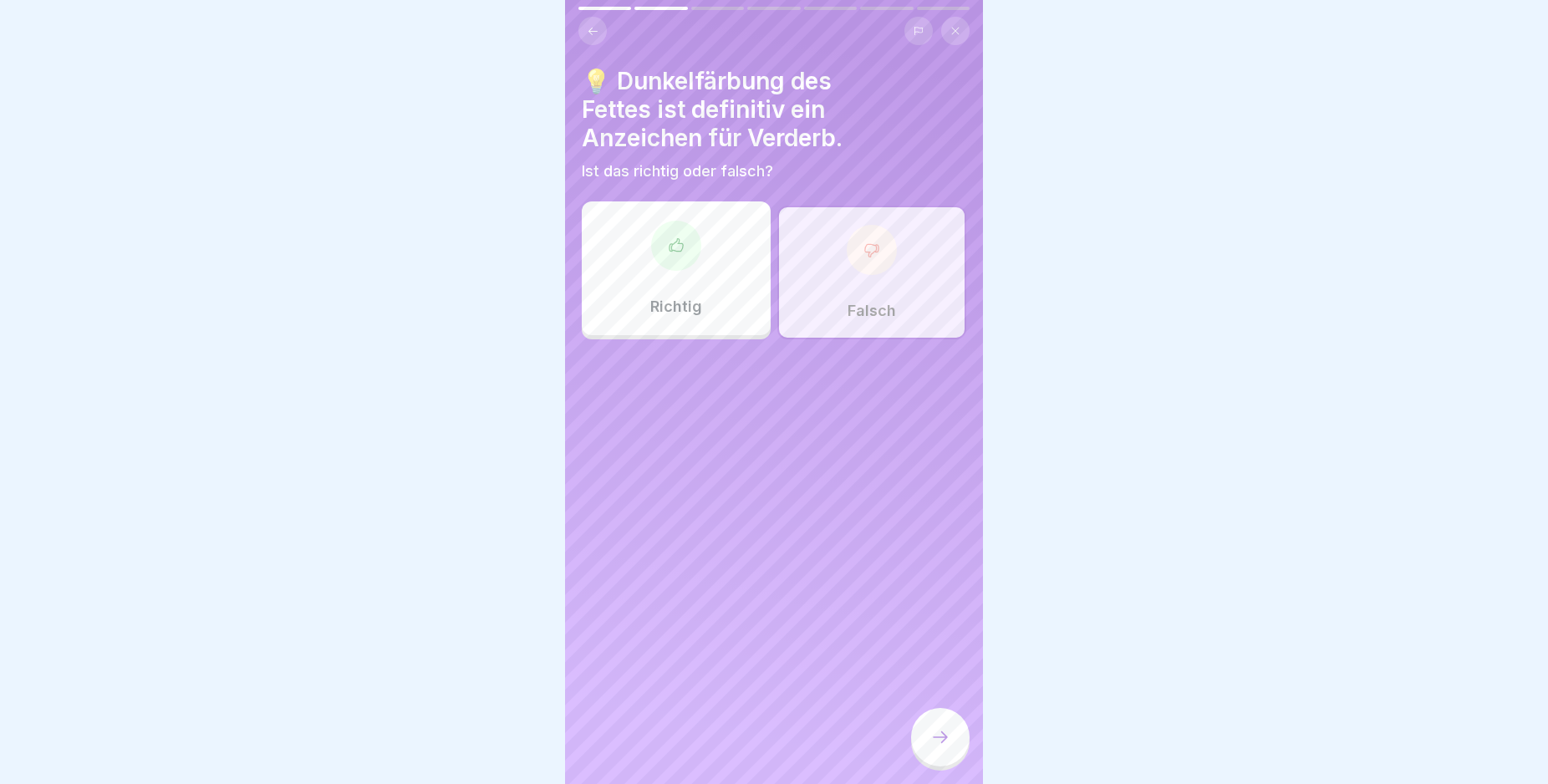
click at [950, 747] on icon at bounding box center [940, 736] width 20 height 20
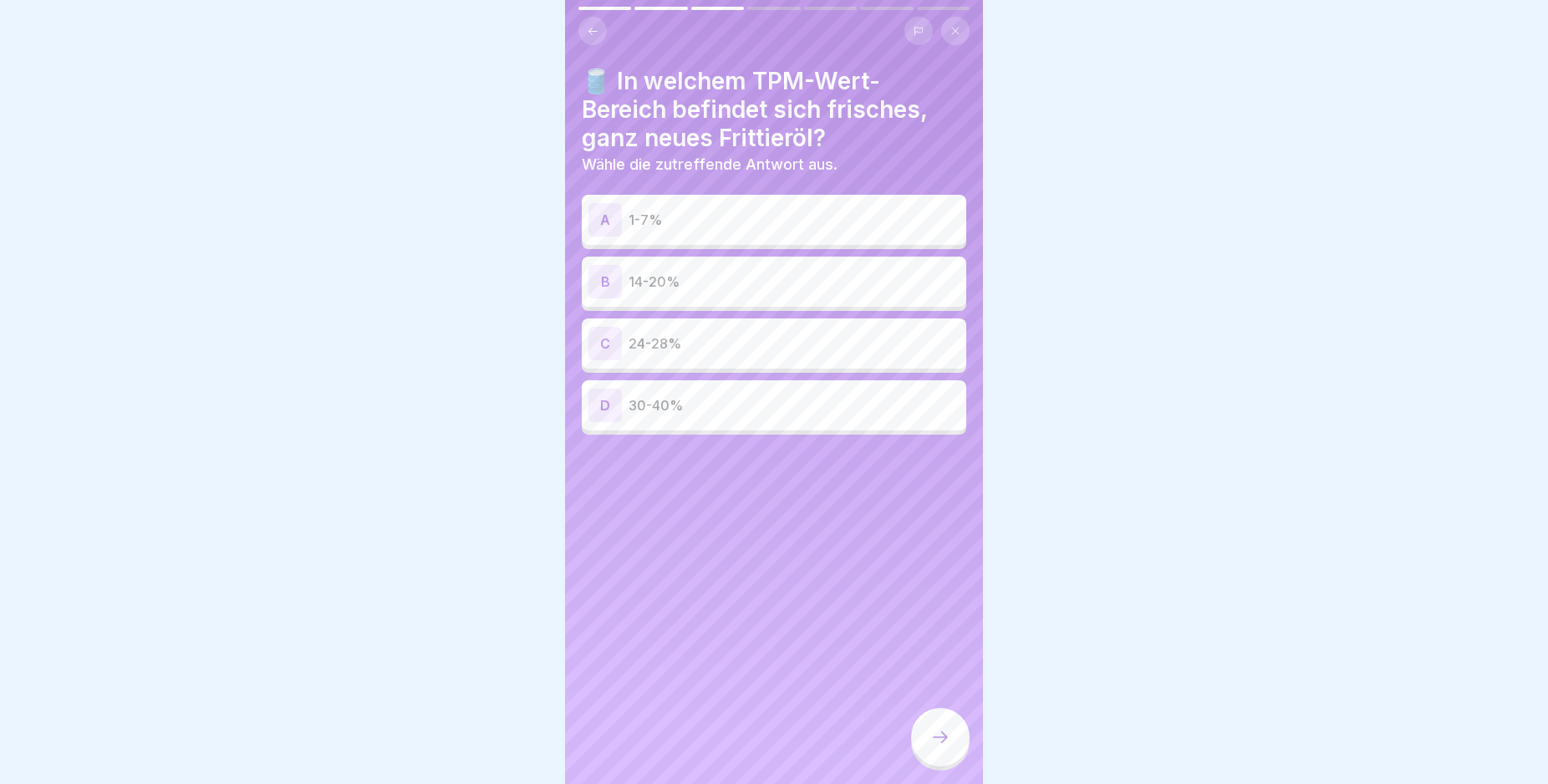
click at [605, 221] on div "A" at bounding box center [605, 220] width 34 height 34
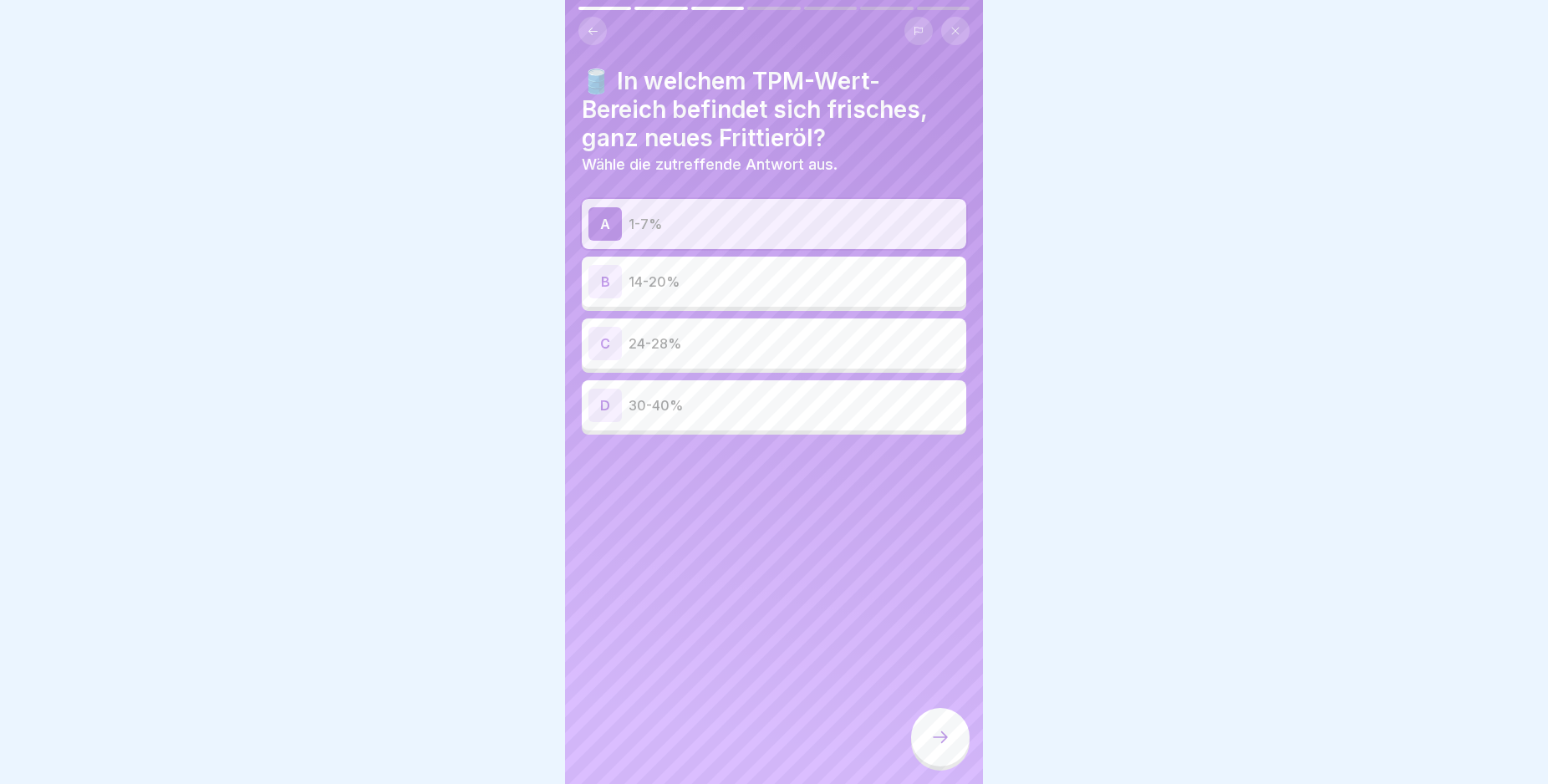
click at [942, 747] on icon at bounding box center [940, 736] width 20 height 20
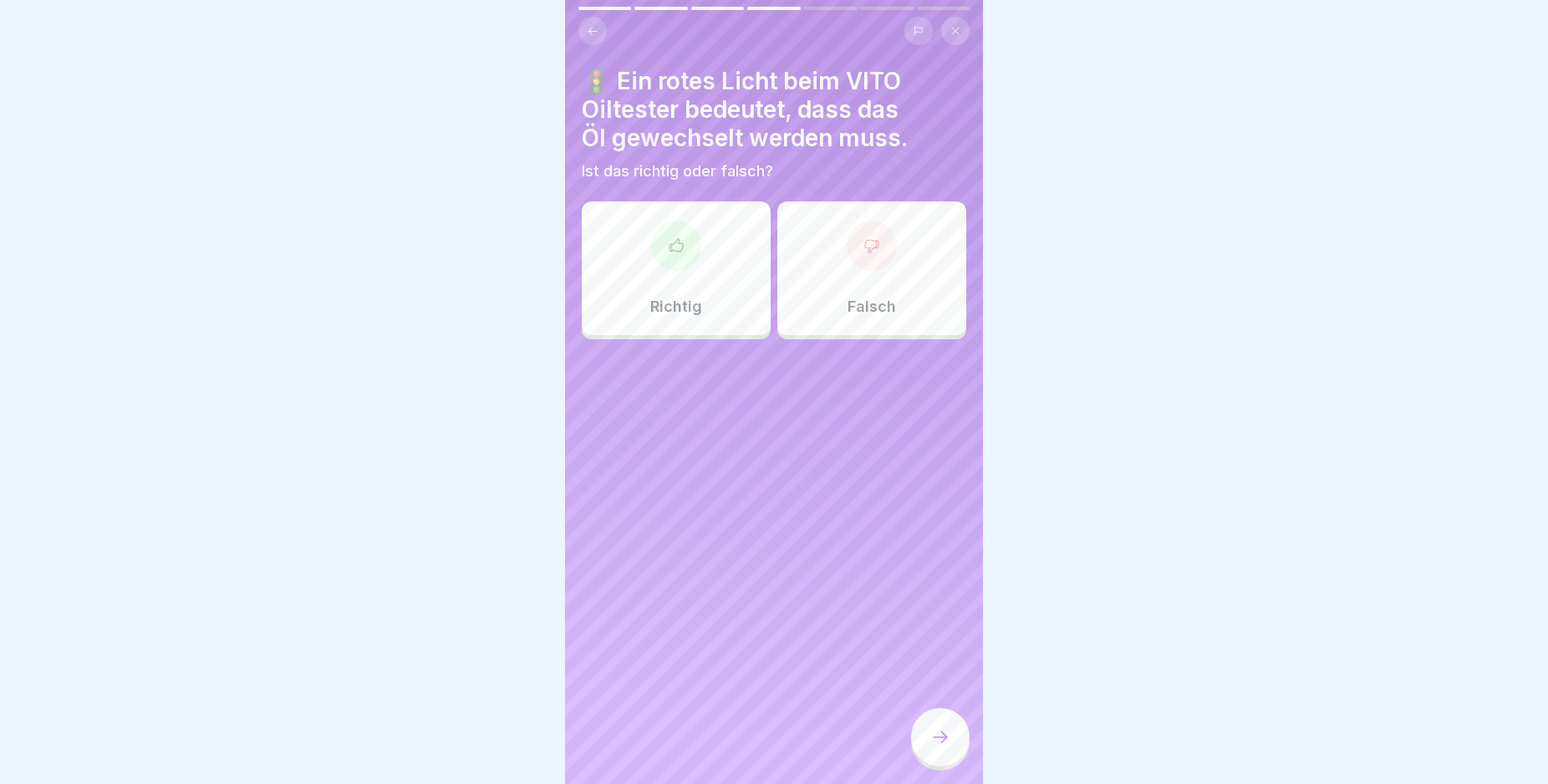
click at [669, 238] on icon at bounding box center [676, 246] width 17 height 17
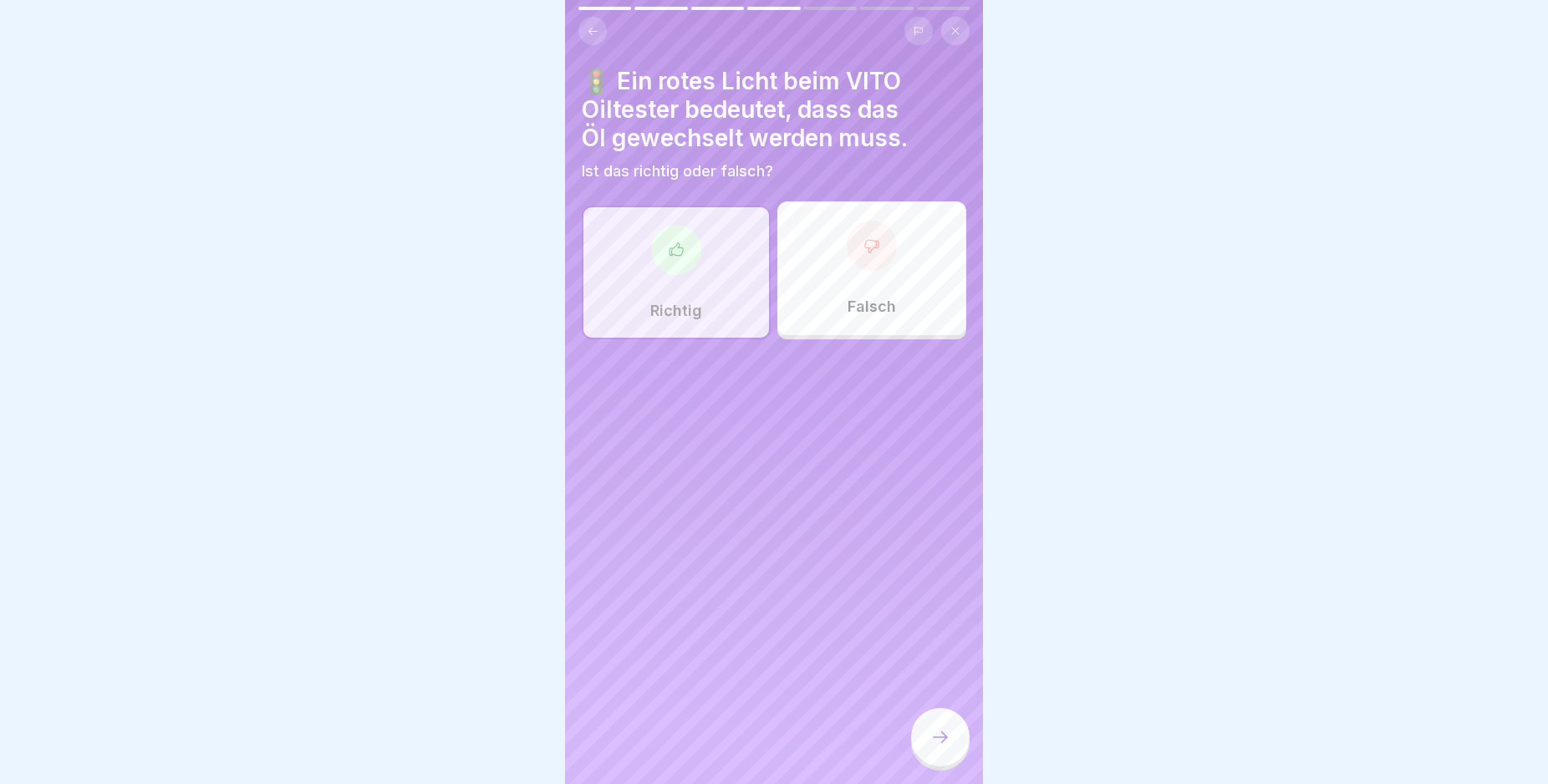
click at [943, 747] on icon at bounding box center [940, 736] width 20 height 20
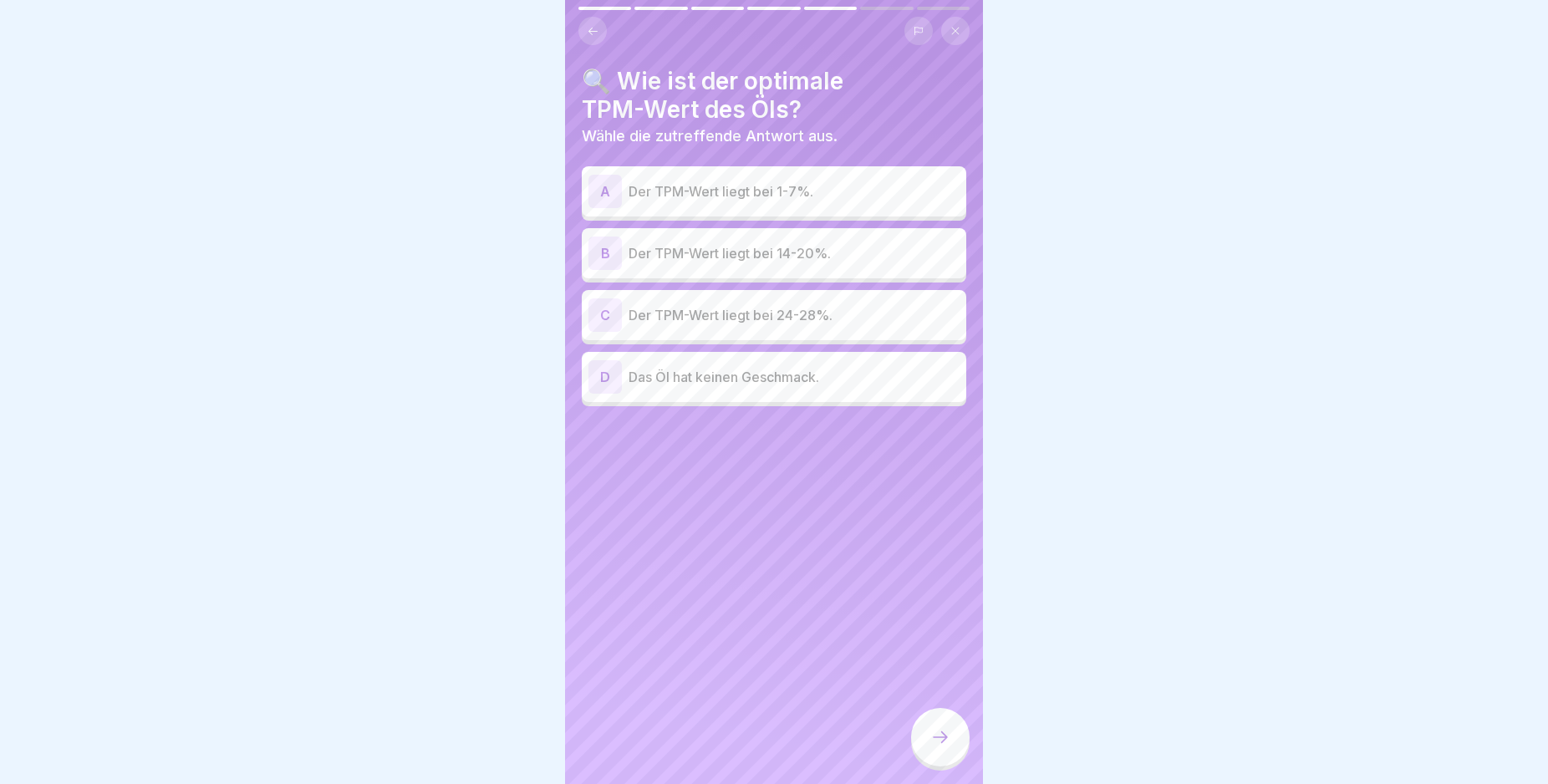
click at [605, 248] on div "B" at bounding box center [605, 253] width 34 height 34
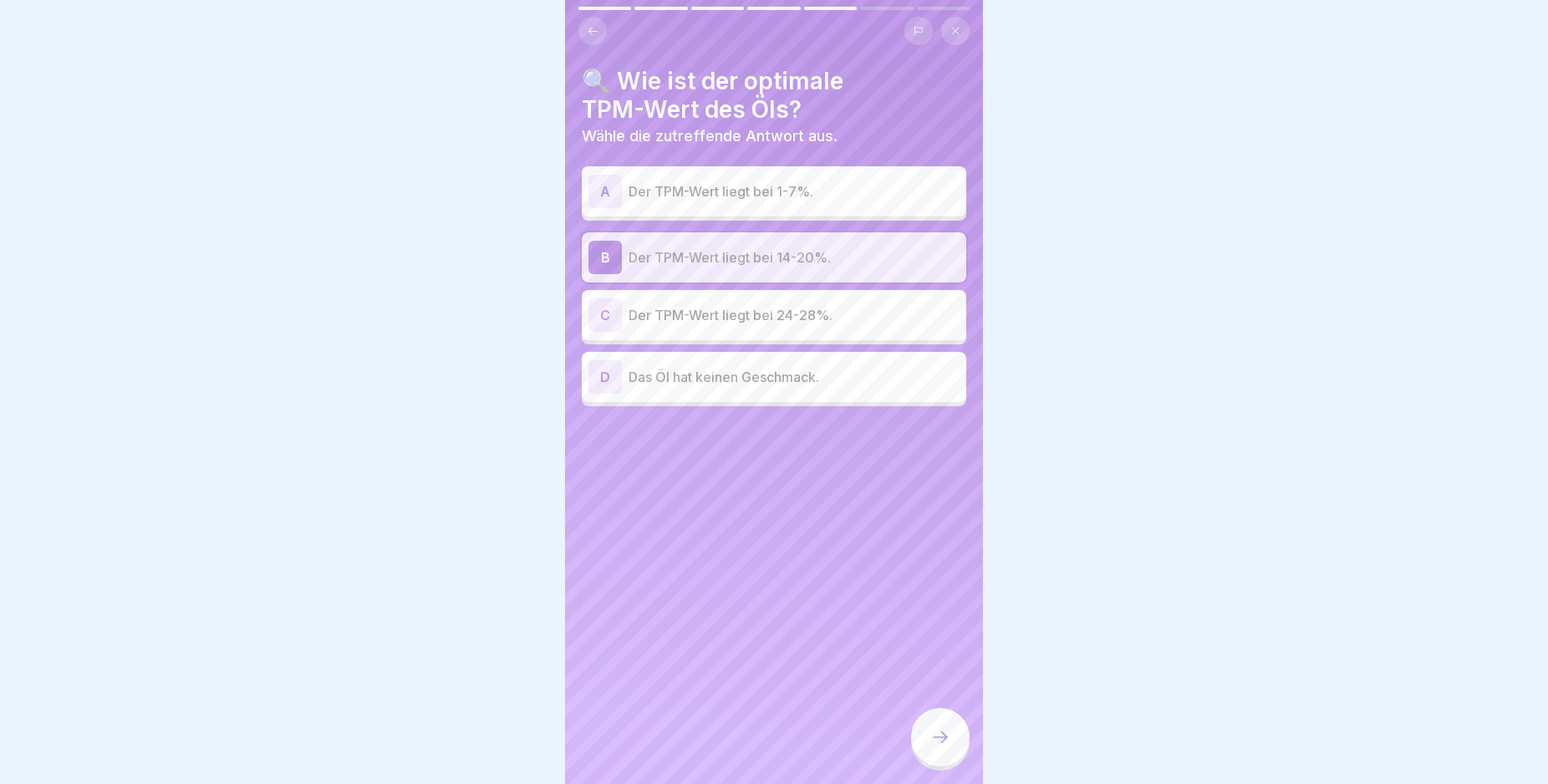
click at [941, 746] on icon at bounding box center [940, 736] width 20 height 20
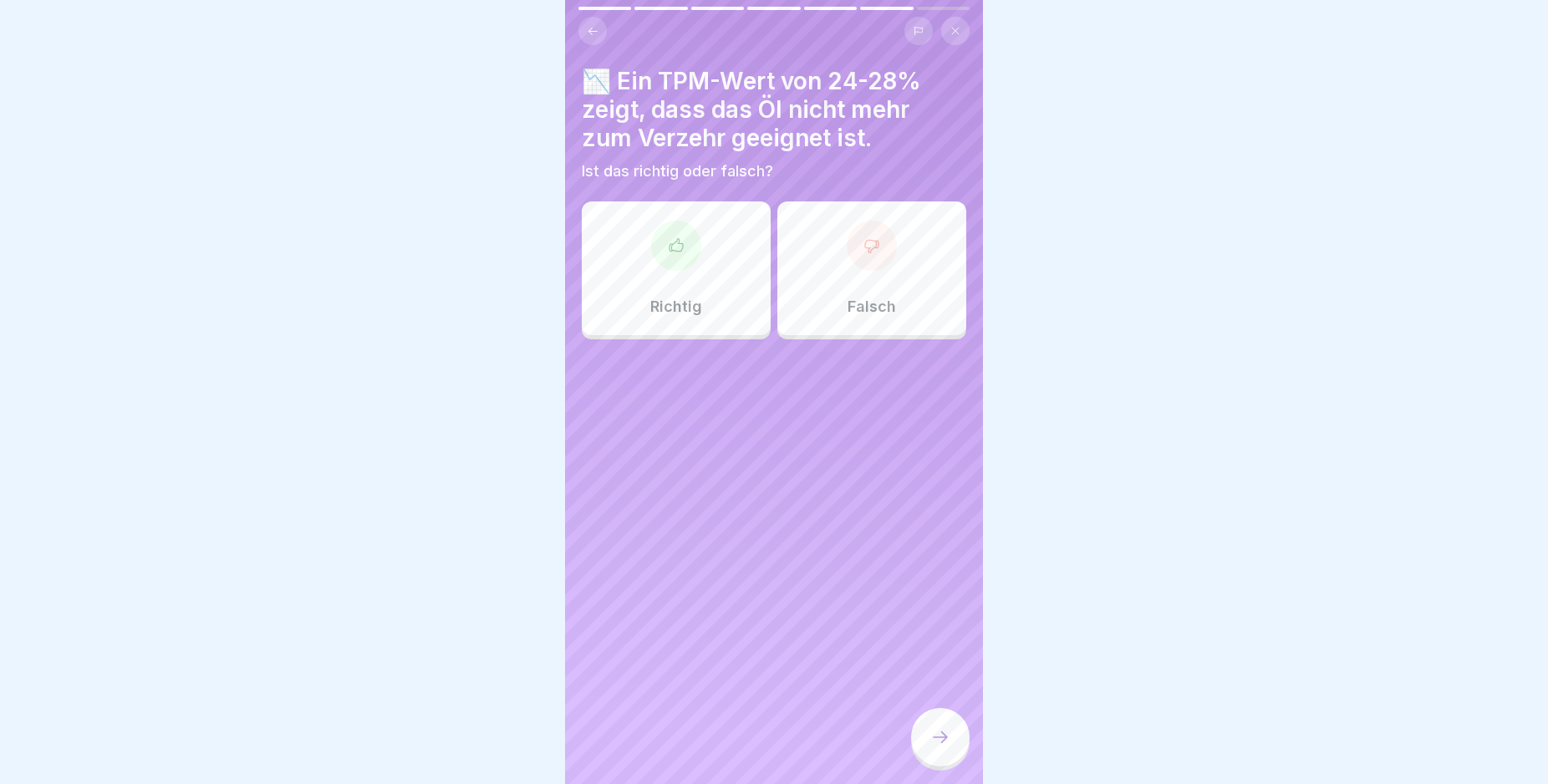
click at [591, 31] on icon at bounding box center [593, 30] width 9 height 8
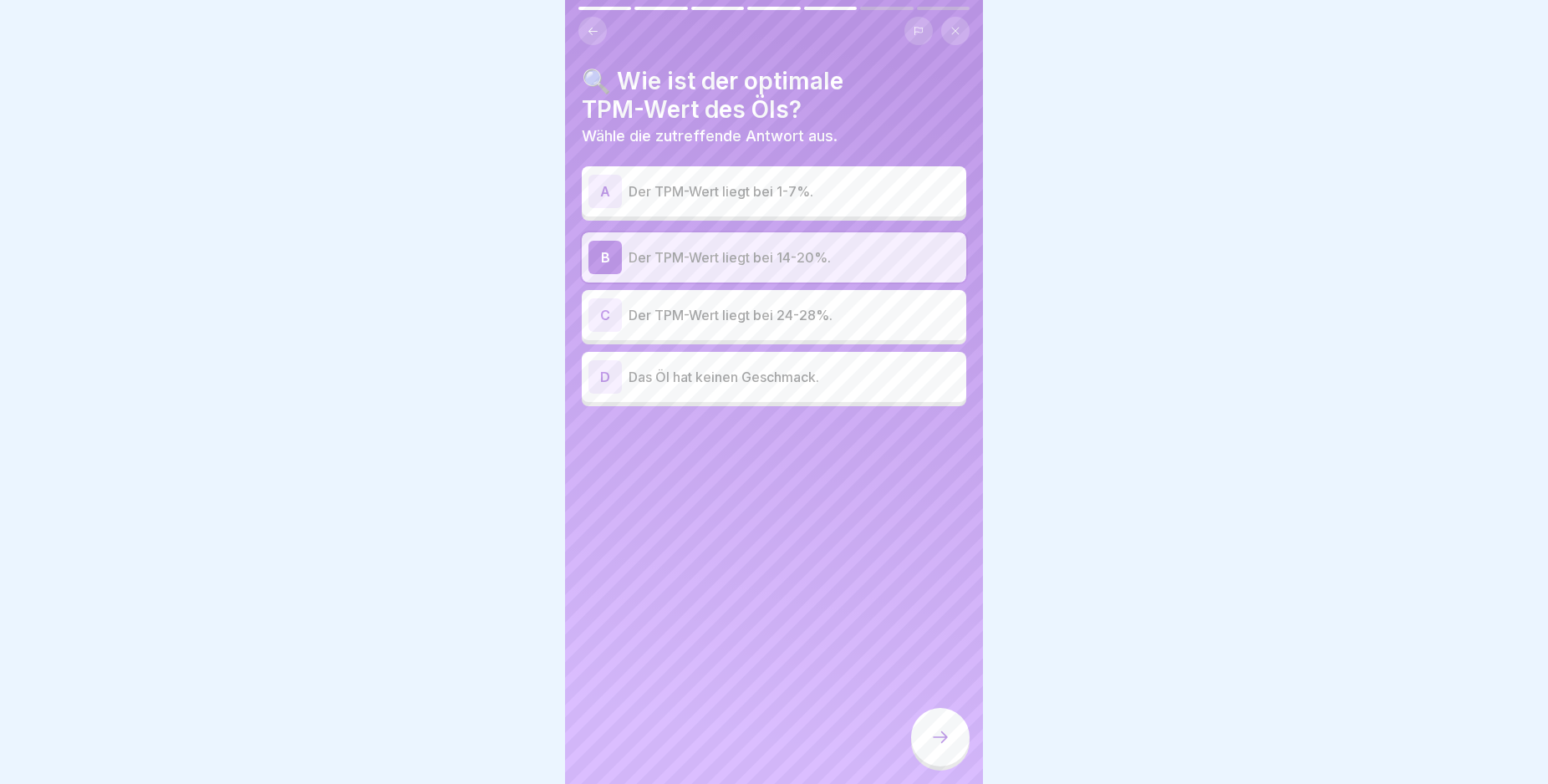
click at [937, 747] on icon at bounding box center [940, 736] width 20 height 20
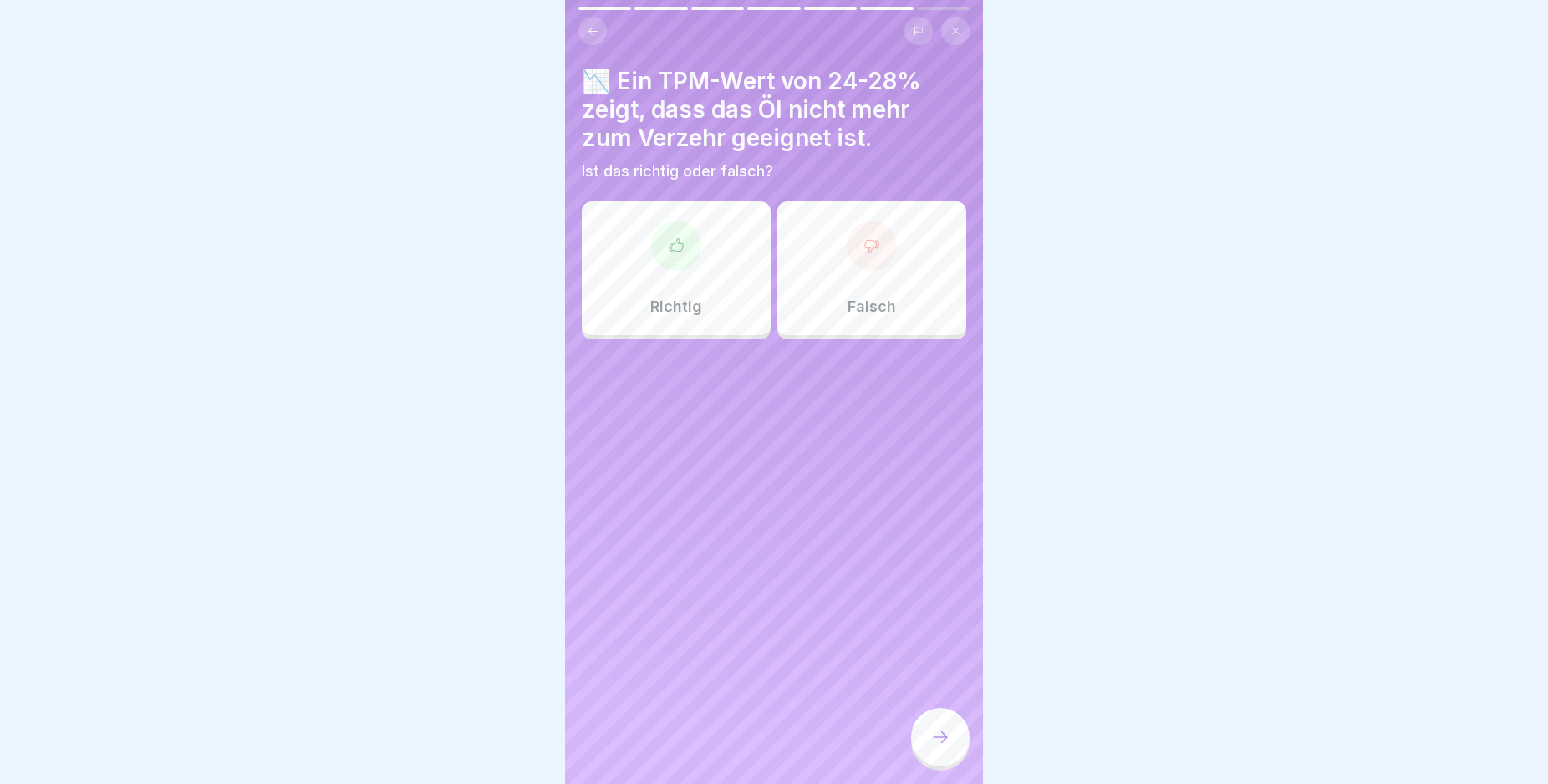
click at [674, 252] on icon at bounding box center [676, 246] width 17 height 17
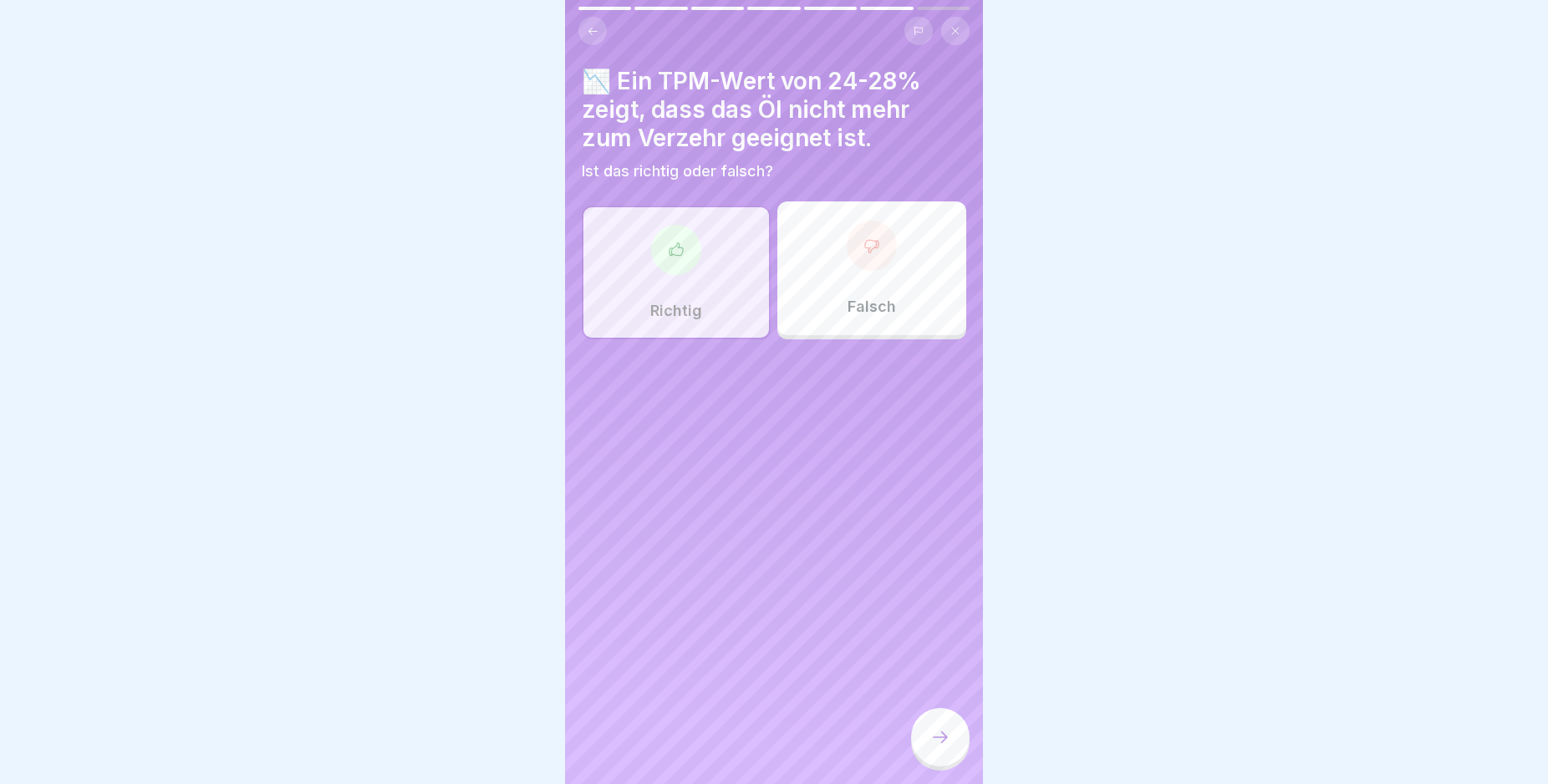
click at [948, 747] on icon at bounding box center [940, 736] width 20 height 20
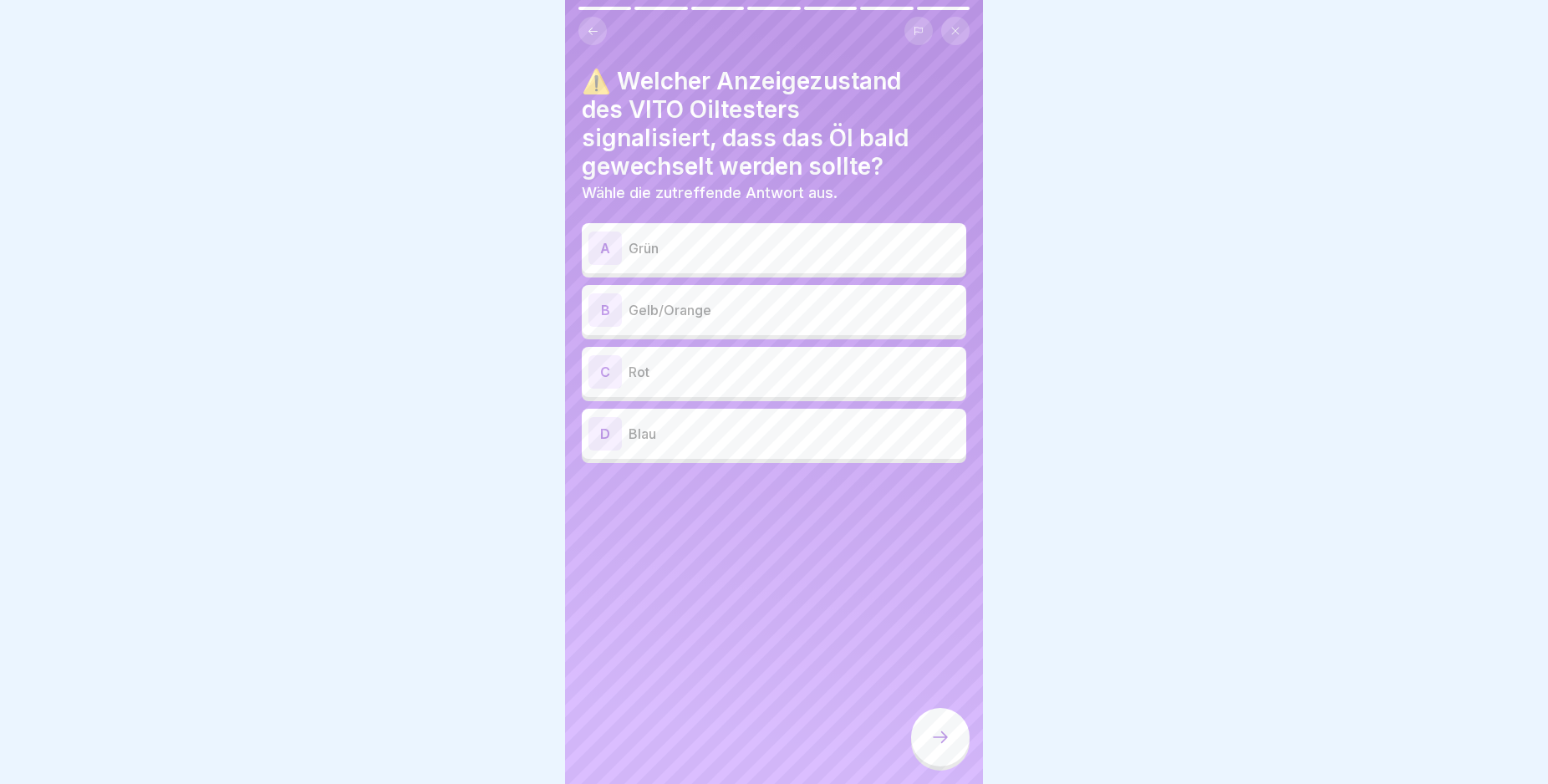
click at [749, 319] on p "Gelb/Orange" at bounding box center [795, 310] width 331 height 20
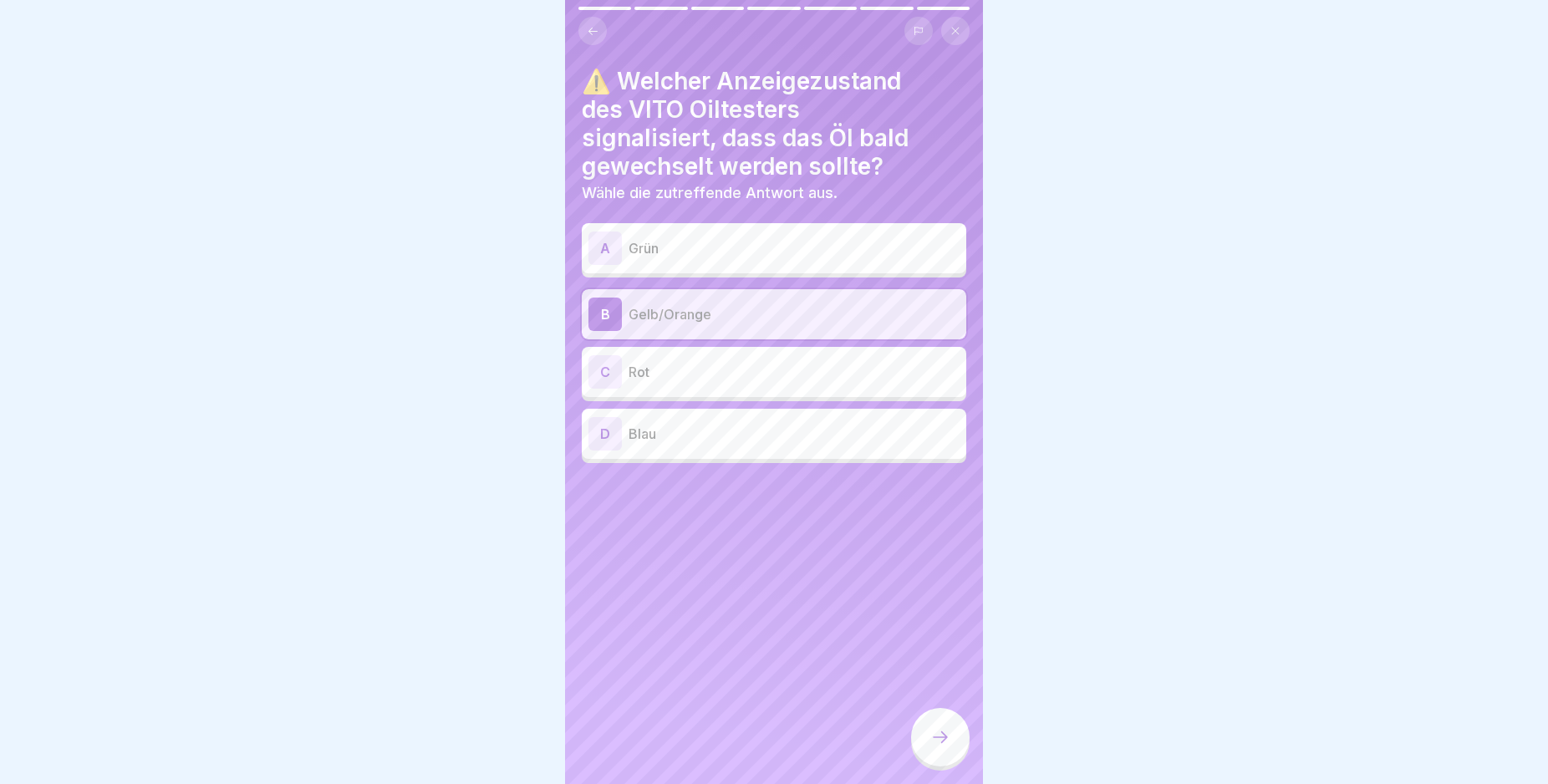
click at [920, 751] on div at bounding box center [941, 737] width 58 height 58
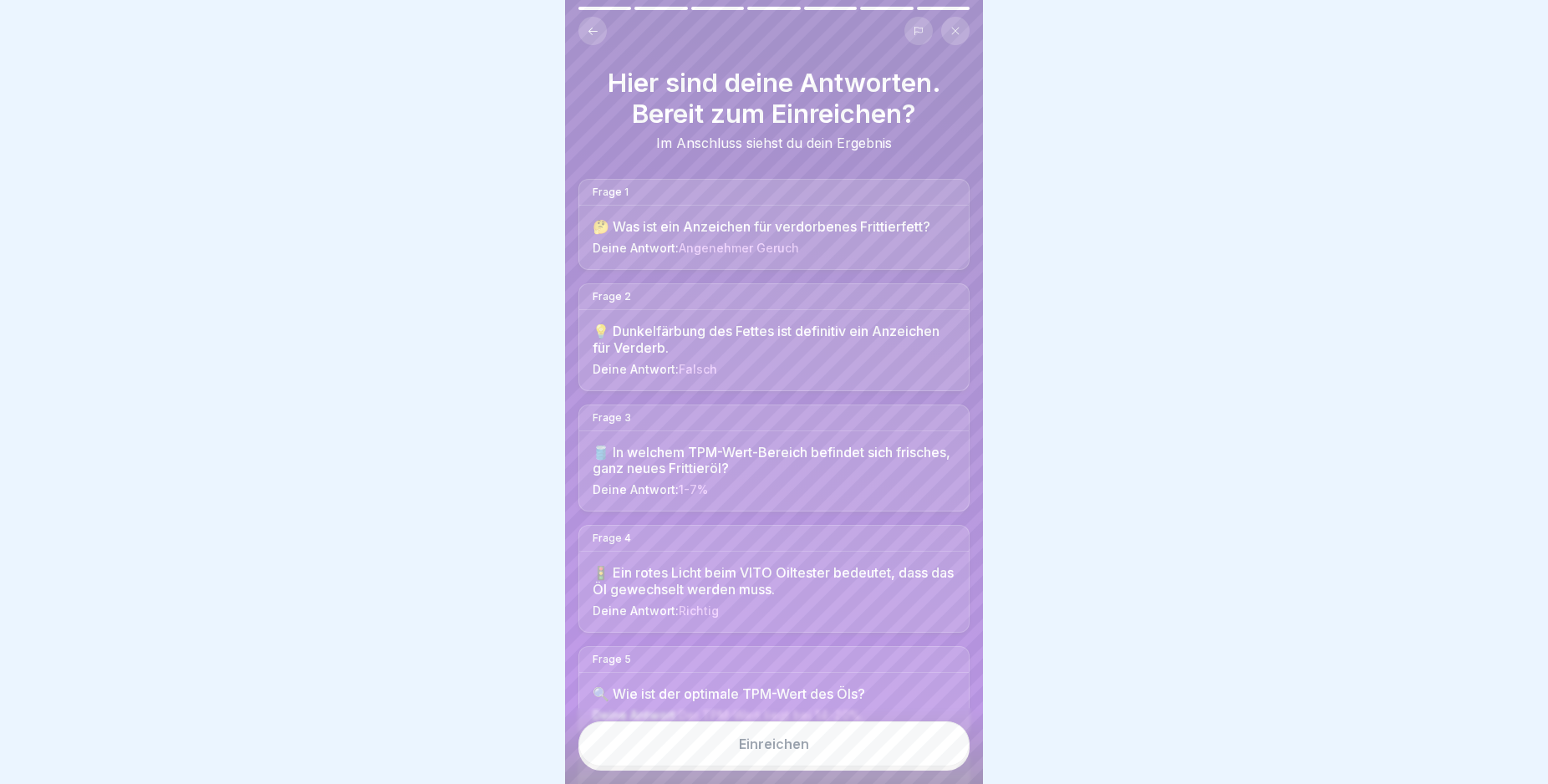
click at [920, 765] on button "Einreichen" at bounding box center [773, 744] width 391 height 45
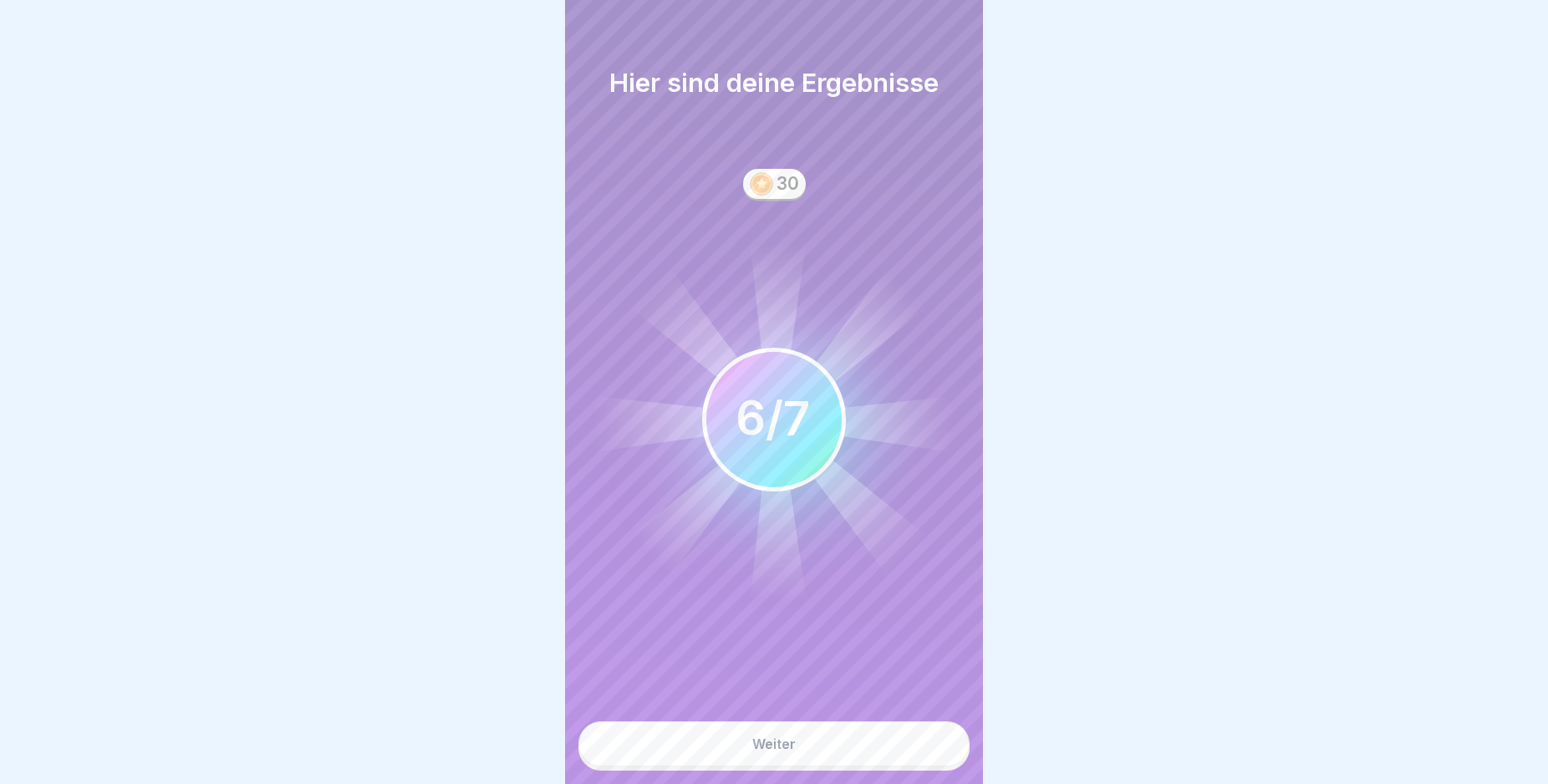
click at [920, 765] on button "Weiter" at bounding box center [773, 744] width 391 height 45
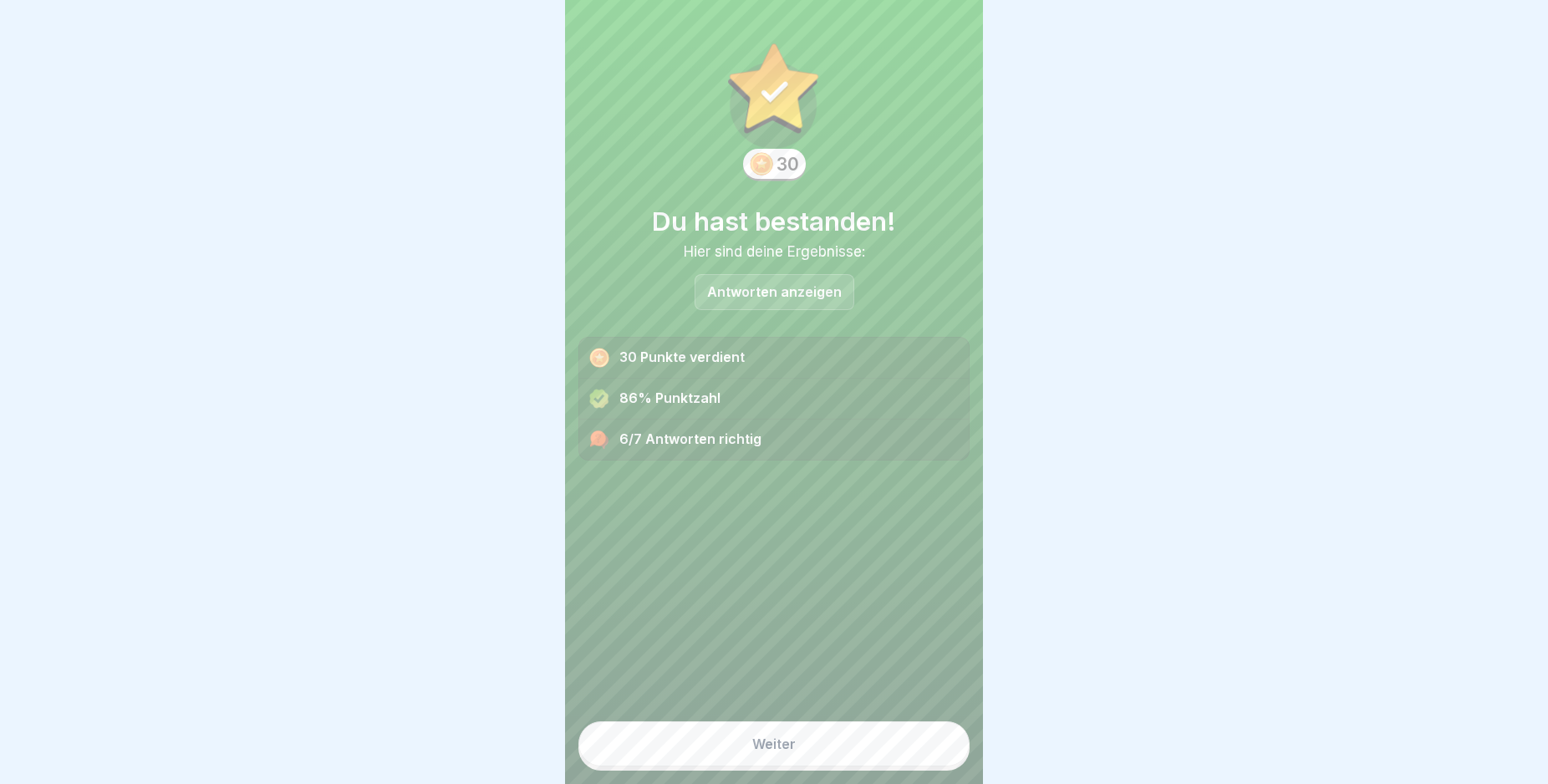
click at [920, 765] on button "Weiter" at bounding box center [773, 744] width 391 height 45
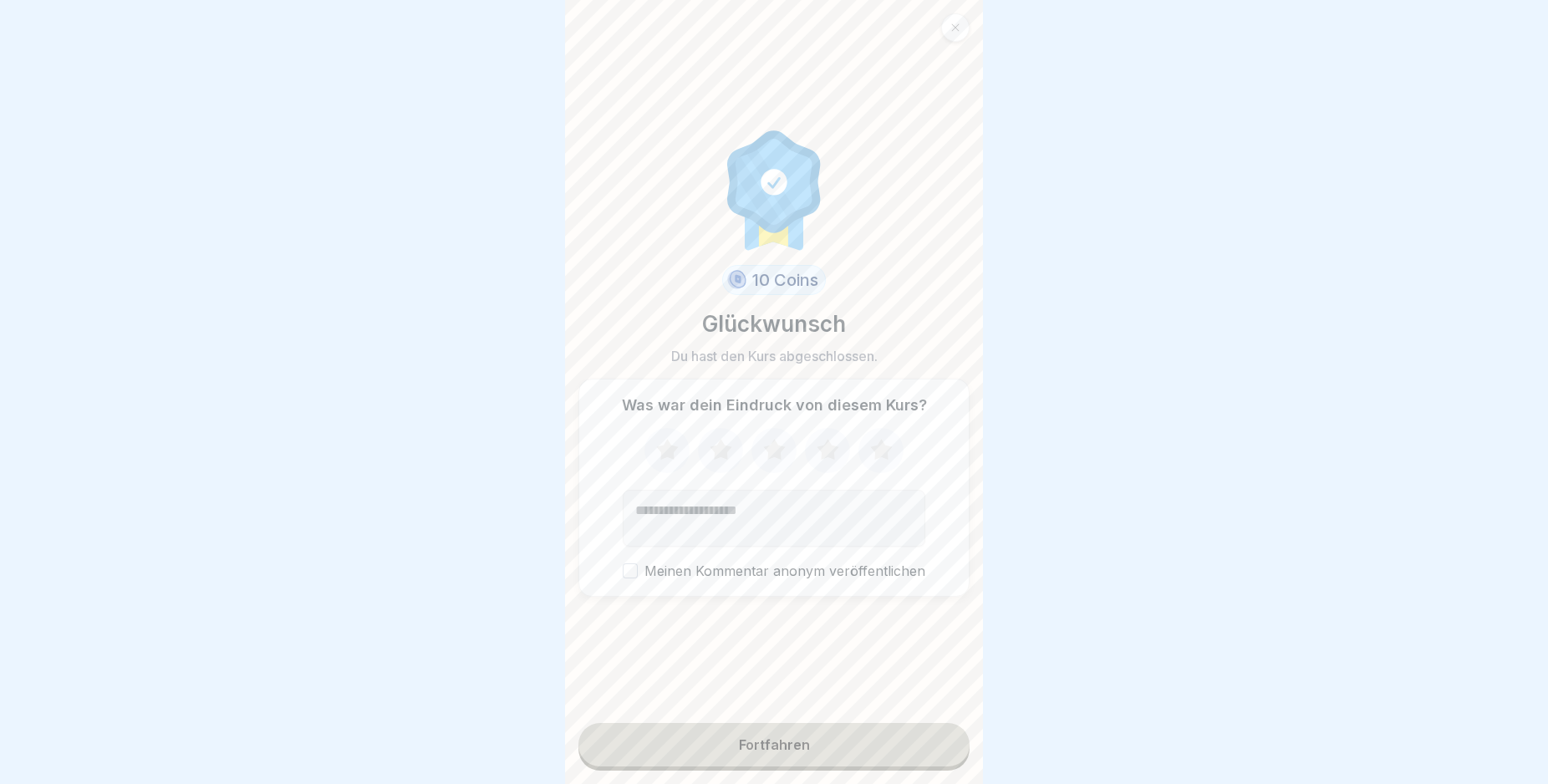
click at [920, 765] on button "Fortfahren" at bounding box center [773, 744] width 391 height 43
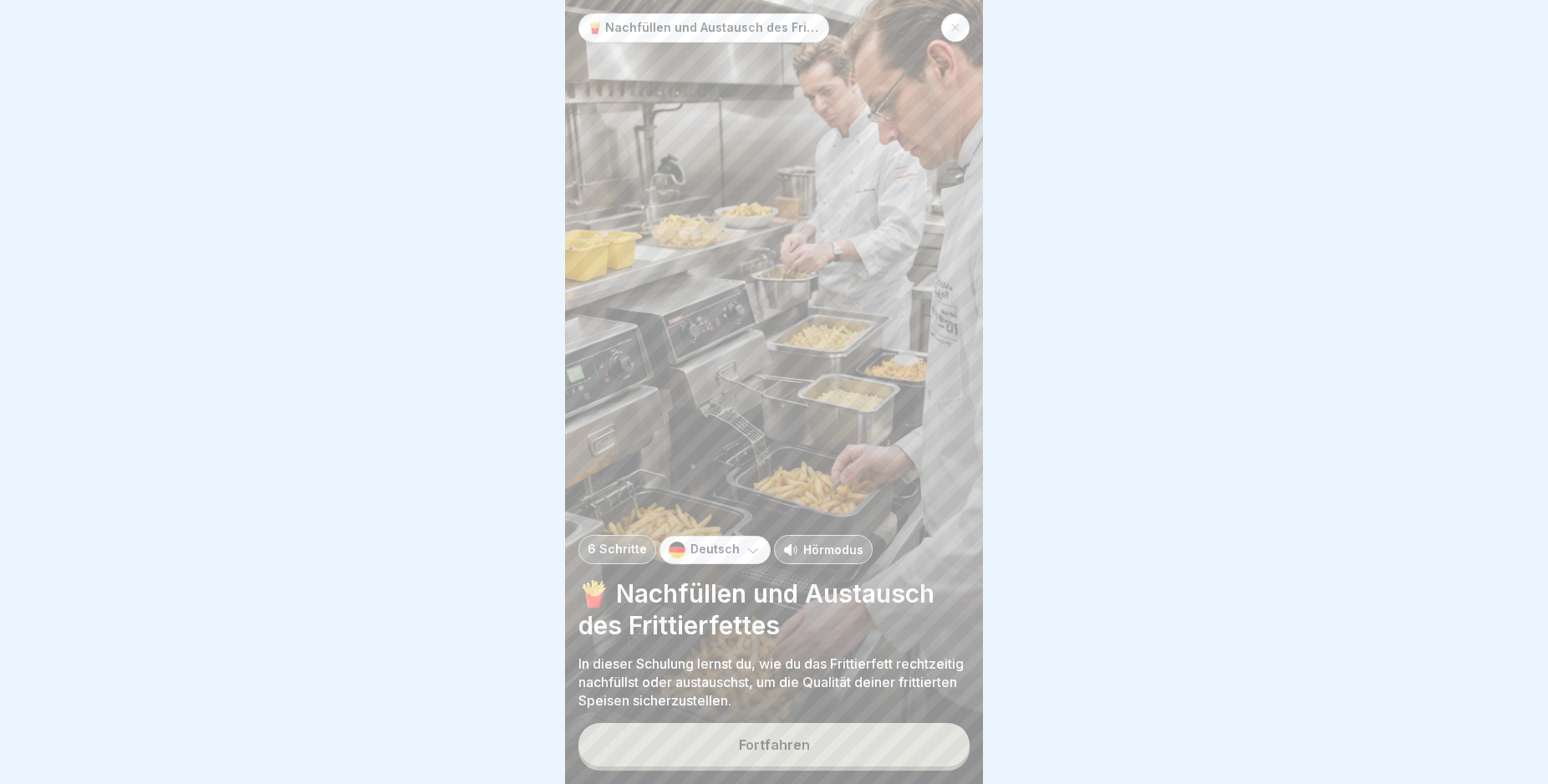
click at [920, 765] on button "Fortfahren" at bounding box center [773, 744] width 391 height 43
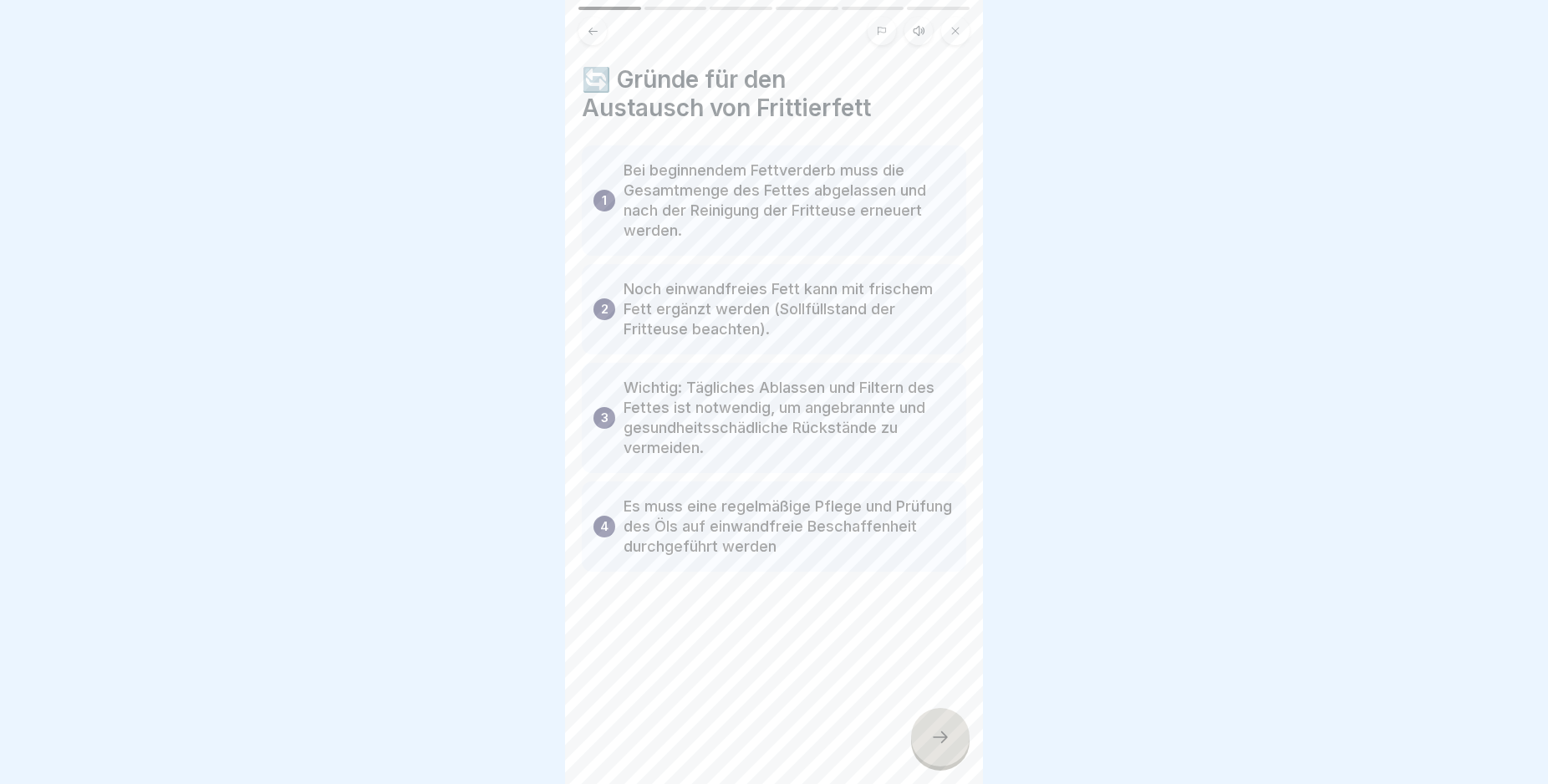
click at [934, 747] on icon at bounding box center [940, 736] width 20 height 20
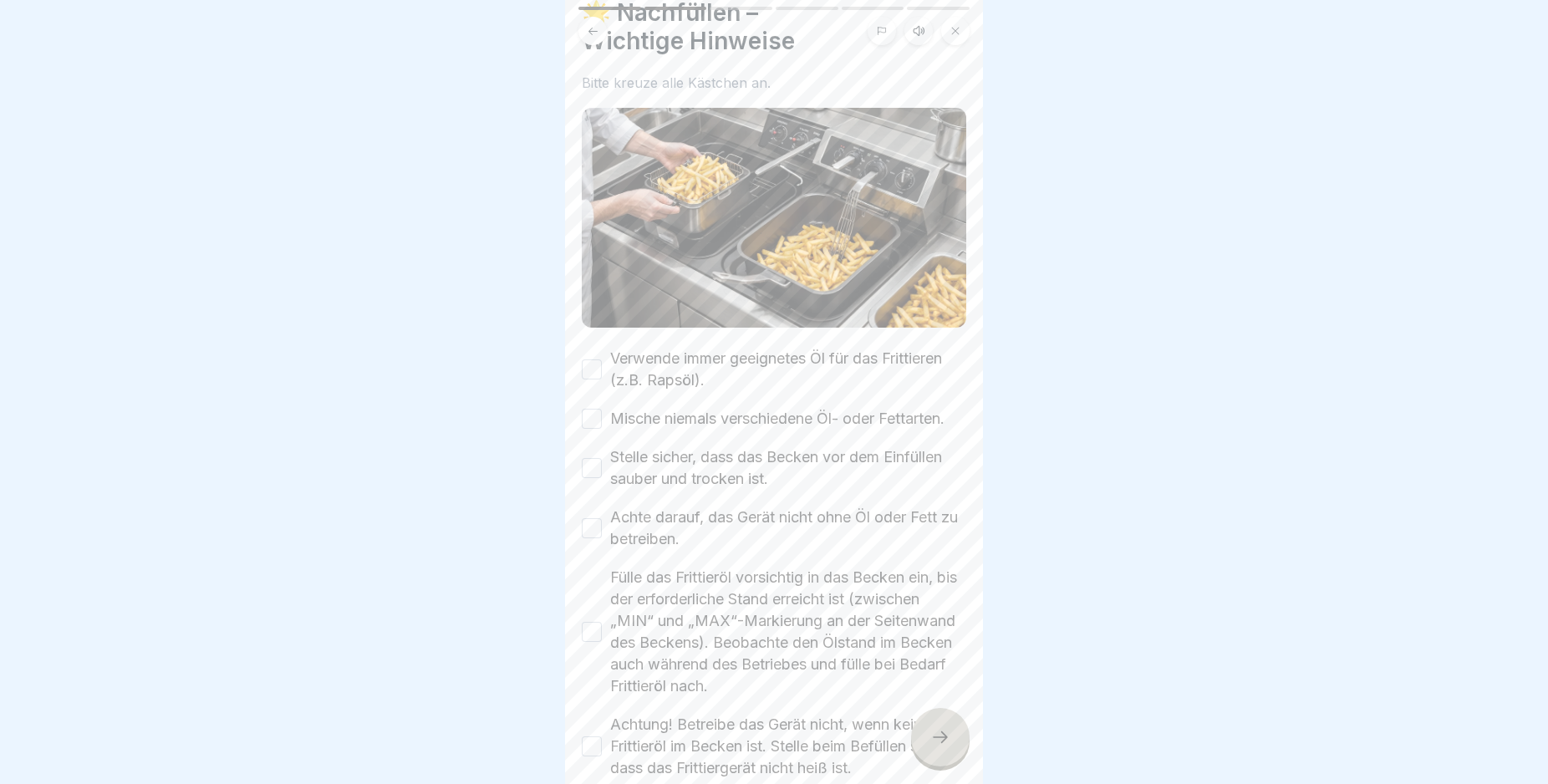
scroll to position [101, 0]
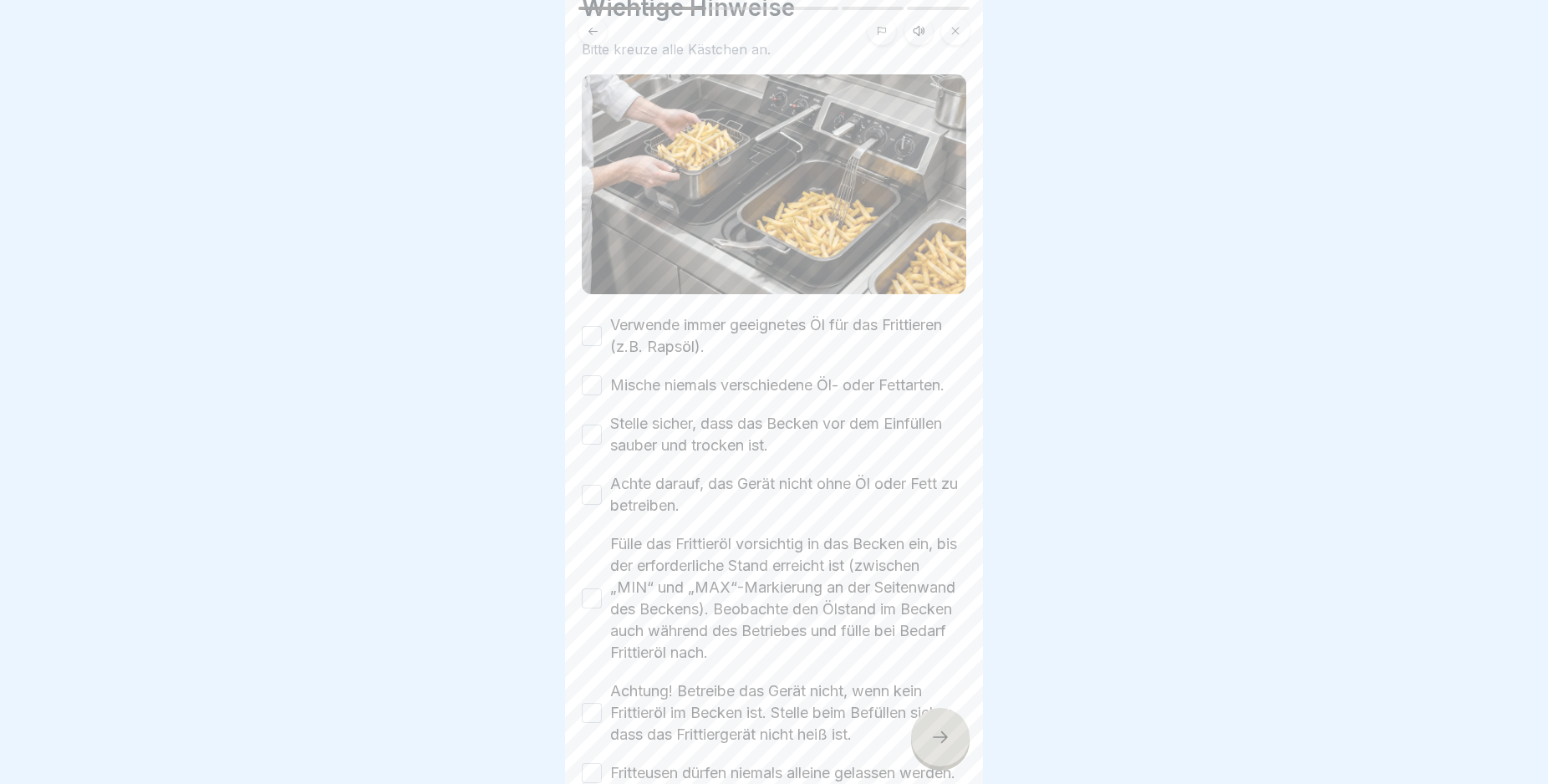
click at [592, 331] on button "Verwende immer geeignetes Öl für das Frittieren (z.B. Rapsöl)." at bounding box center [591, 335] width 20 height 20
click at [592, 389] on button "Mische niemals verschiedene Öl- oder Fettarten." at bounding box center [591, 385] width 20 height 20
click at [593, 444] on button "Stelle sicher, dass das Becken vor dem Einfüllen sauber und trocken ist." at bounding box center [591, 434] width 20 height 20
click at [589, 504] on button "Achte darauf, das Gerät nicht ohne Öl oder Fett zu betreiben." at bounding box center [591, 494] width 20 height 20
click at [590, 604] on button "Fülle das Frittieröl vorsichtig in das Becken ein, bis der erforderliche Stand …" at bounding box center [591, 598] width 20 height 20
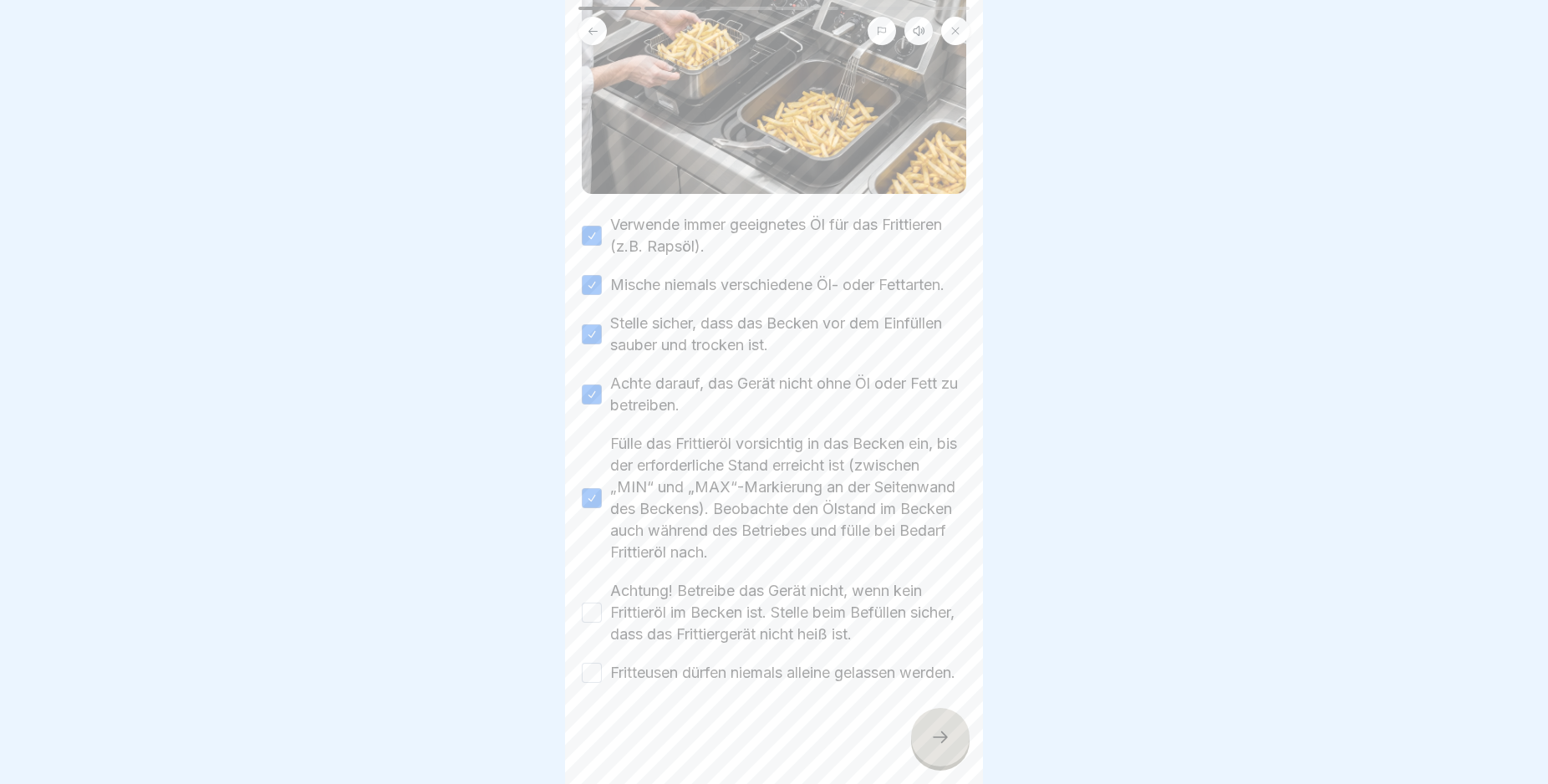
scroll to position [235, 0]
click at [595, 602] on button "Achtung! Betreibe das Gerät nicht, wenn kein Frittieröl im Becken ist. Stelle b…" at bounding box center [591, 612] width 20 height 20
click at [594, 663] on button "Fritteusen dürfen niemals alleine gelassen werden." at bounding box center [591, 672] width 20 height 20
click at [950, 762] on div at bounding box center [941, 737] width 58 height 58
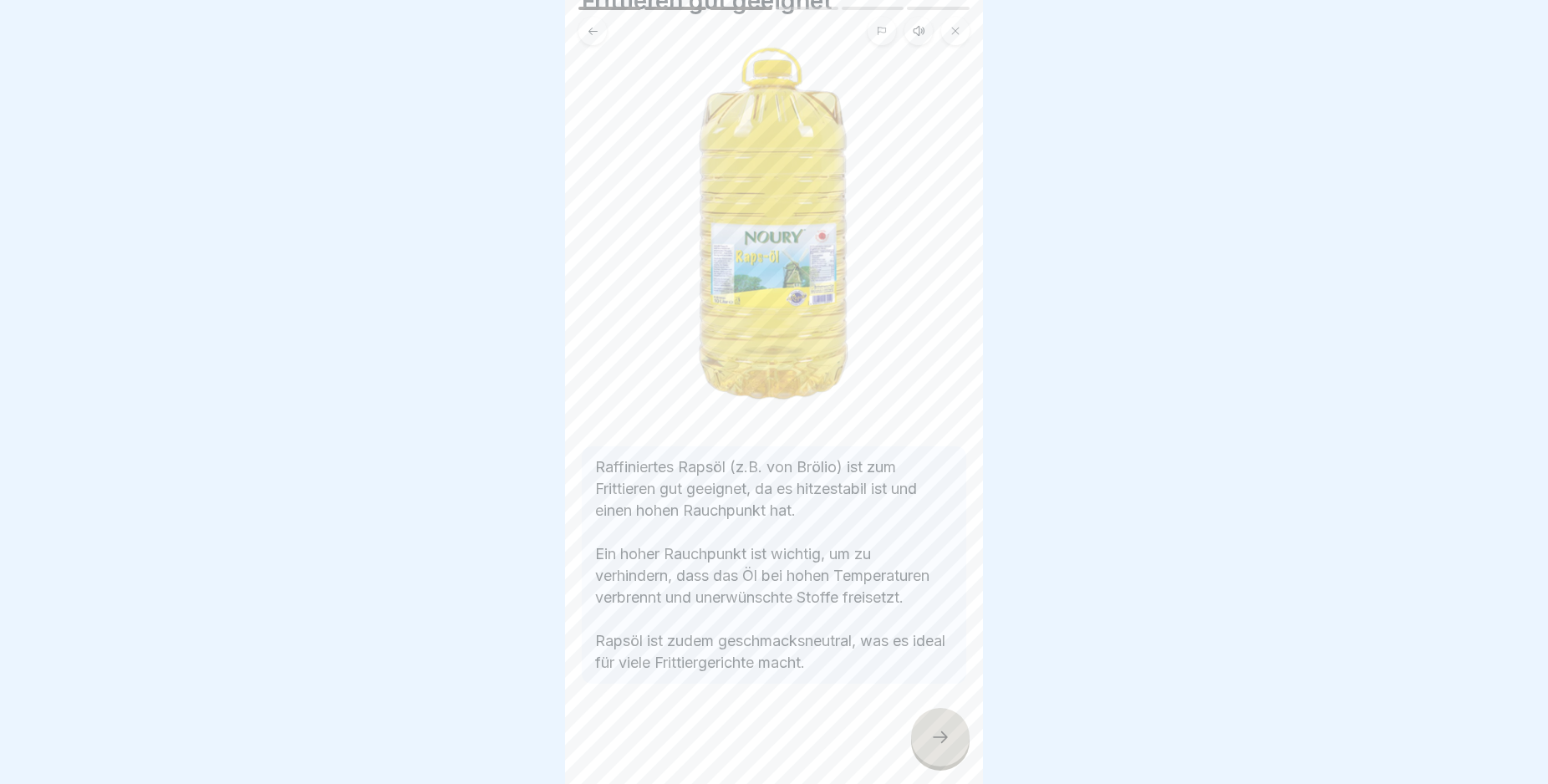
scroll to position [115, 0]
click at [937, 747] on icon at bounding box center [940, 736] width 20 height 20
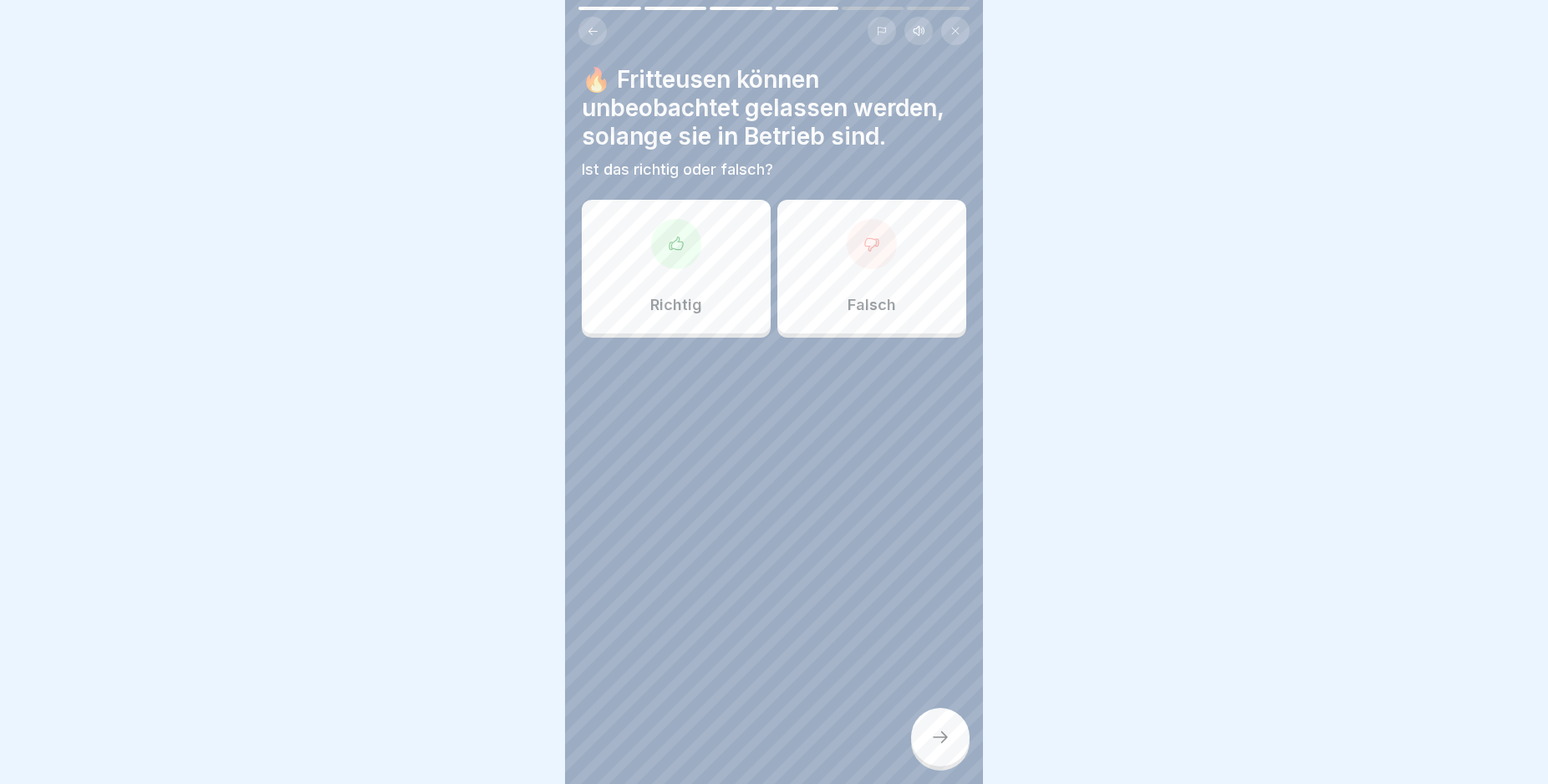
click at [866, 246] on icon at bounding box center [872, 244] width 13 height 12
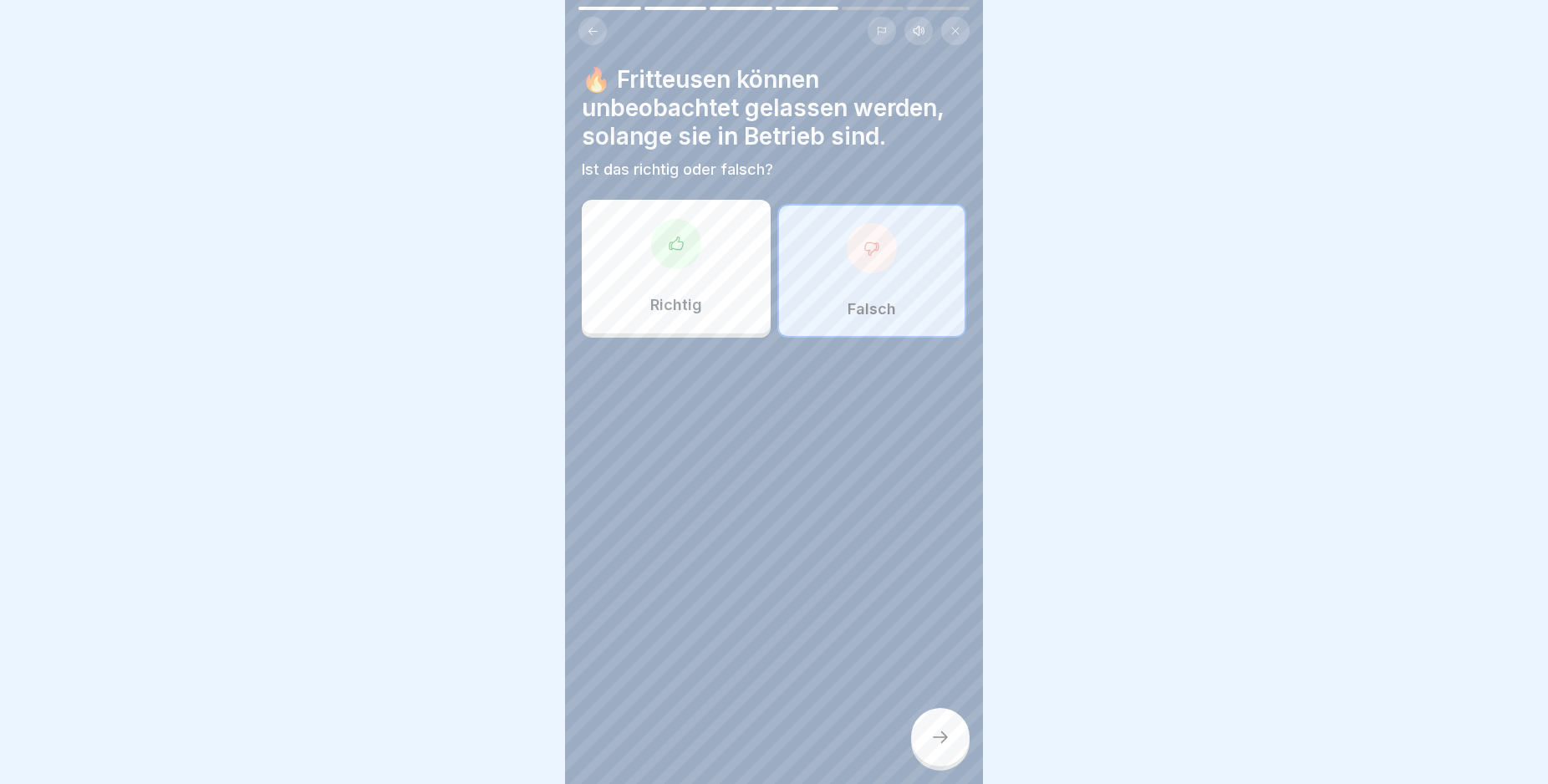
click at [928, 740] on div at bounding box center [941, 737] width 58 height 58
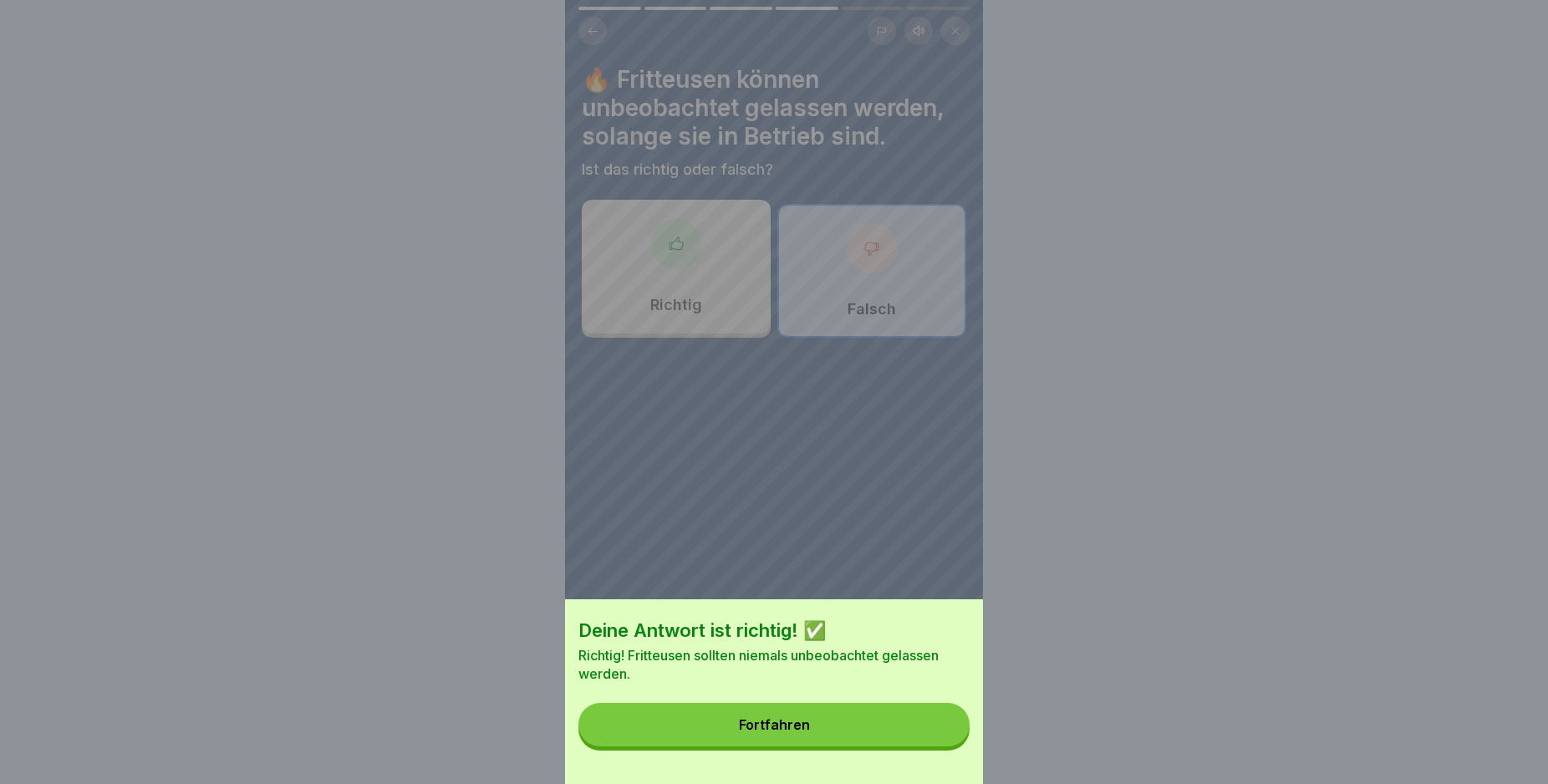
click at [927, 734] on button "Fortfahren" at bounding box center [773, 725] width 391 height 43
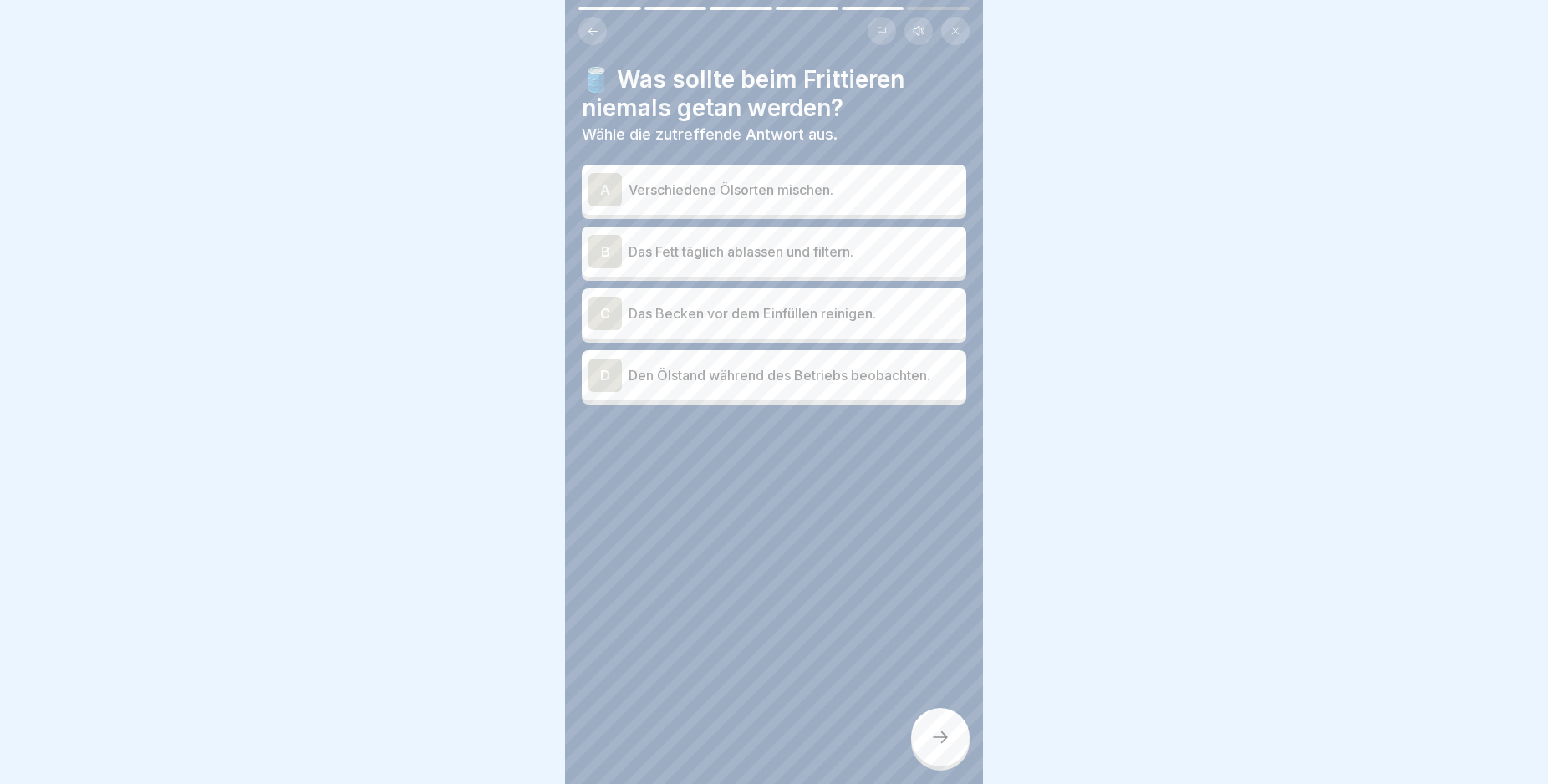
click at [609, 188] on div "A" at bounding box center [605, 190] width 34 height 34
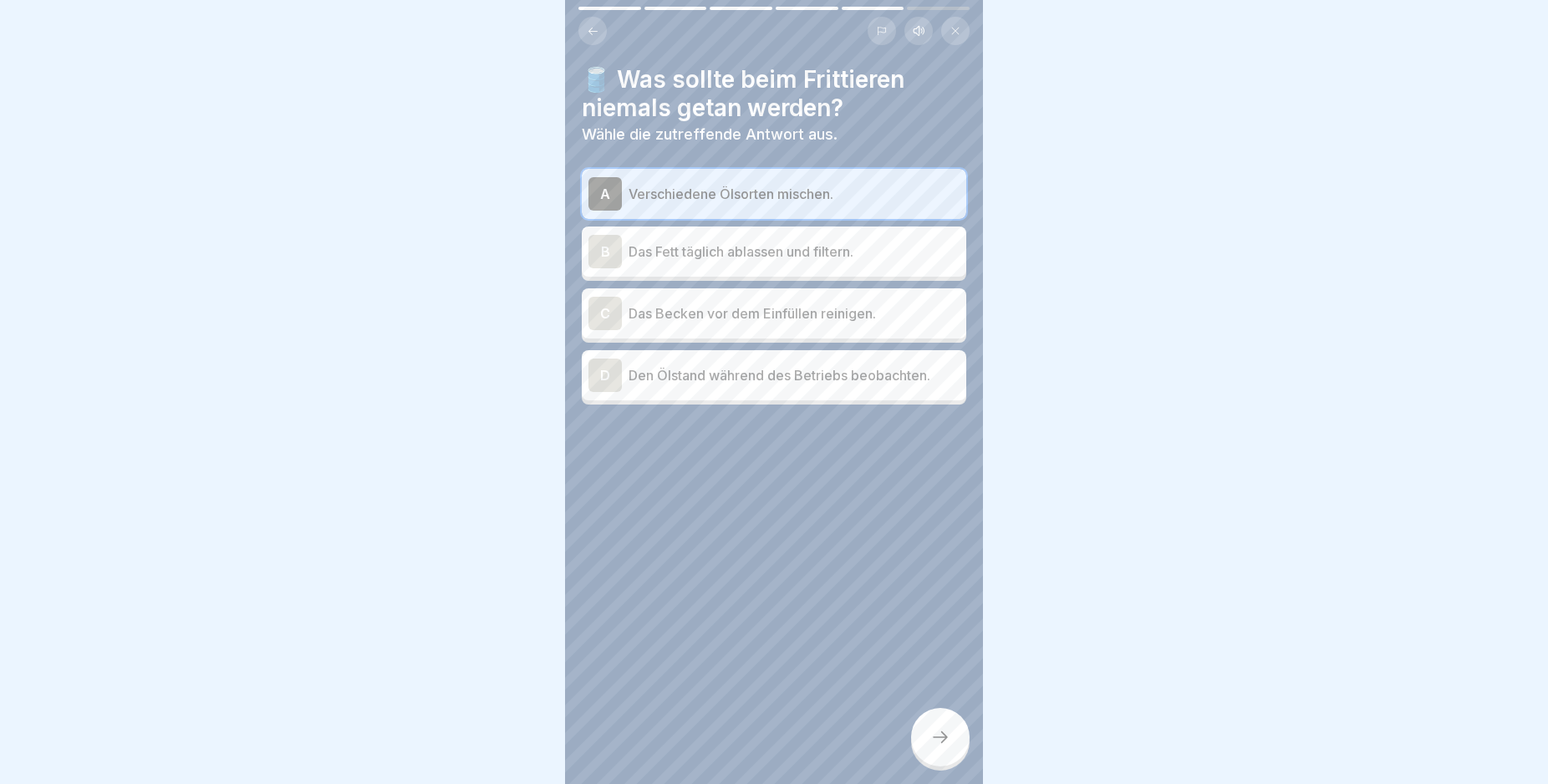
click at [940, 762] on div at bounding box center [941, 737] width 58 height 58
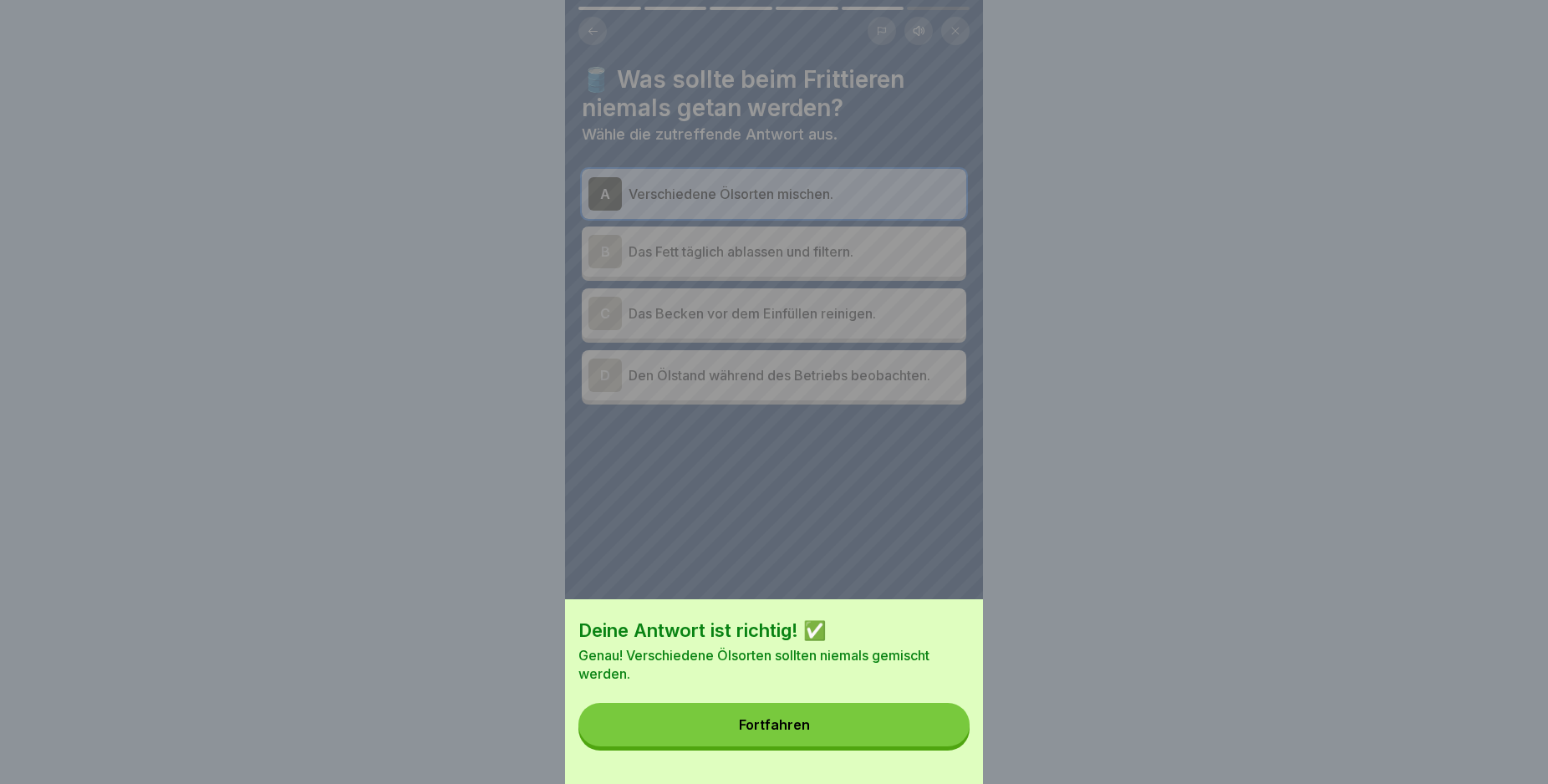
click at [922, 746] on button "Fortfahren" at bounding box center [773, 725] width 391 height 43
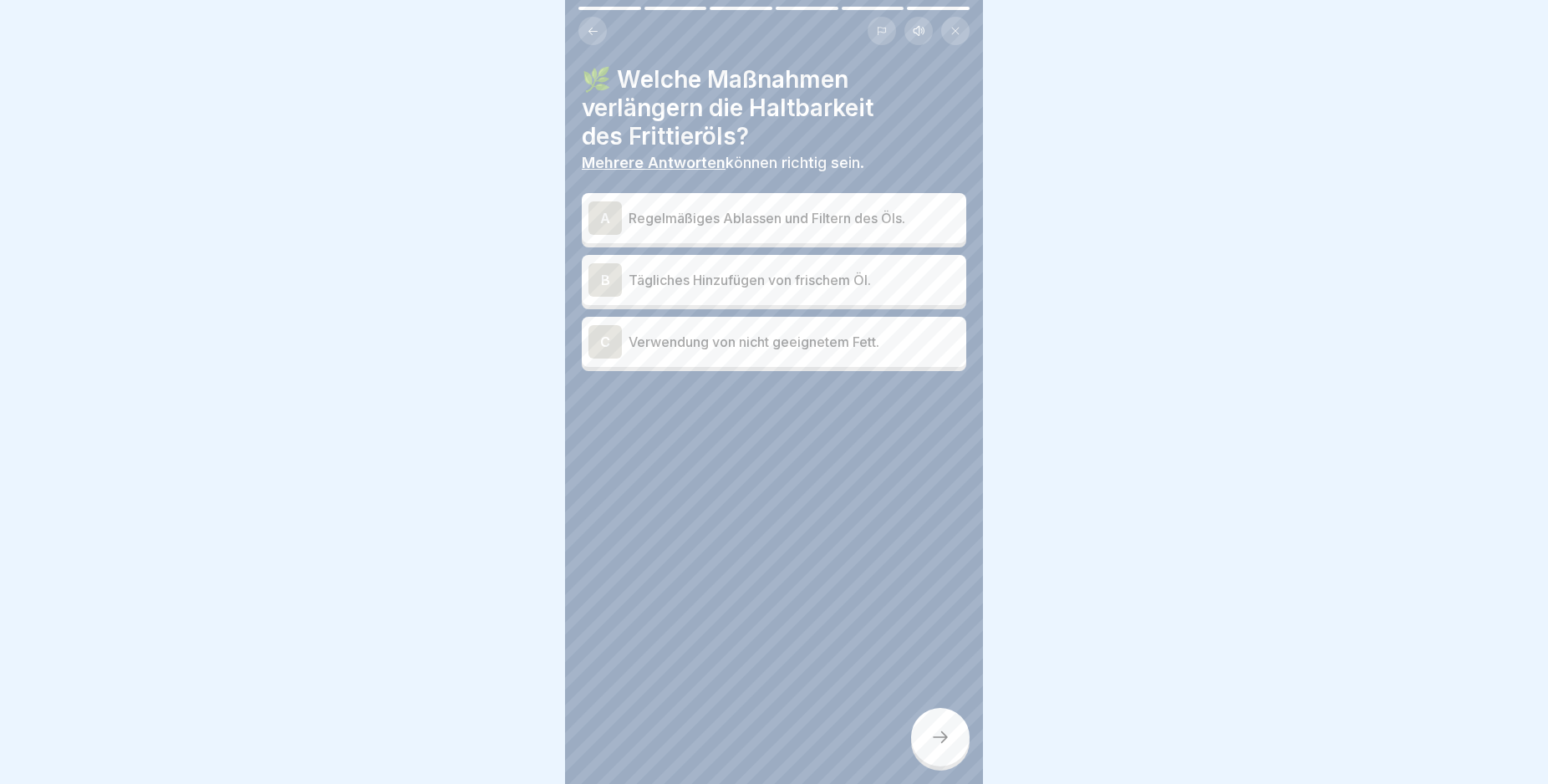
click at [606, 218] on div "A" at bounding box center [605, 218] width 34 height 34
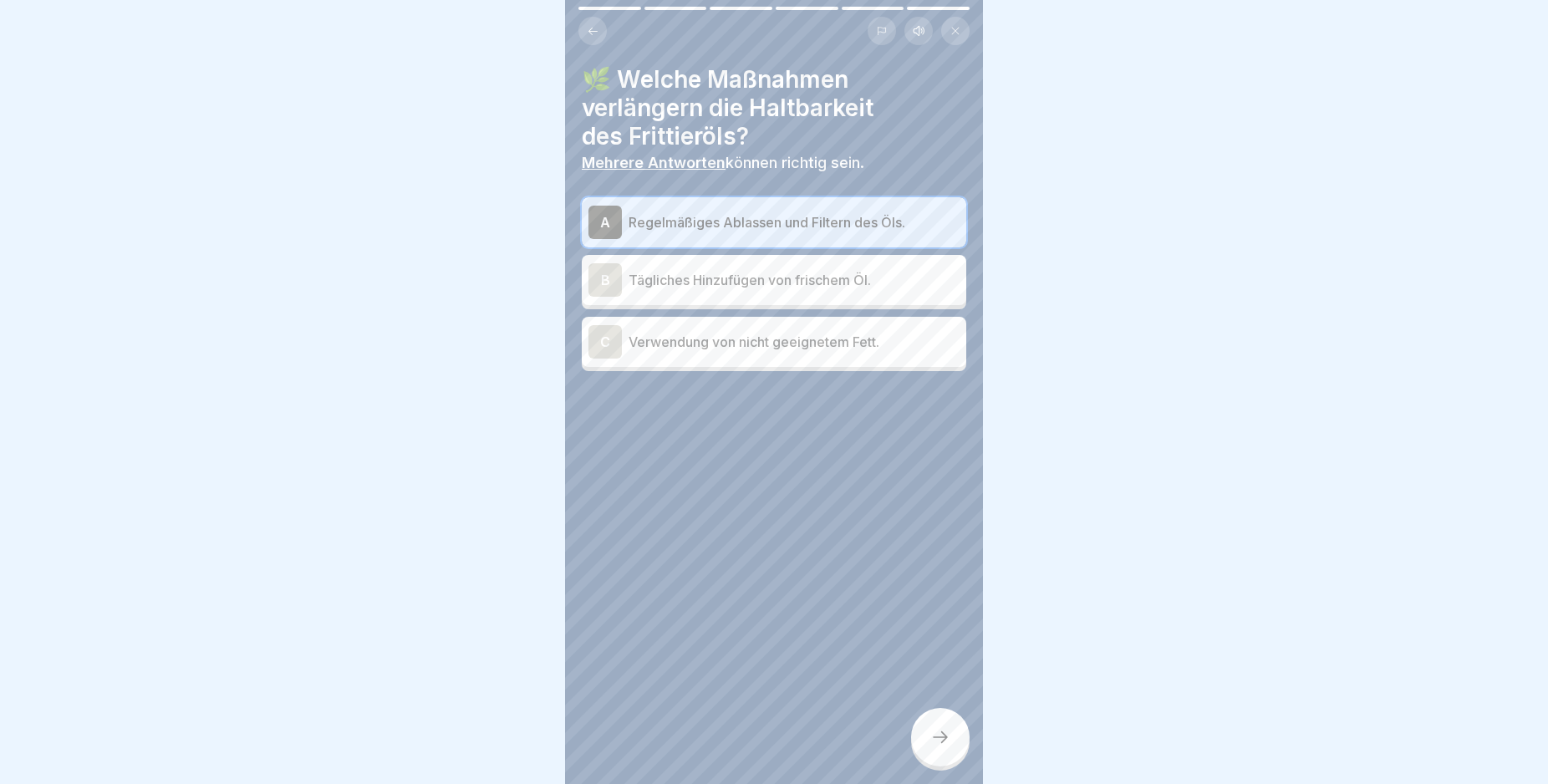
click at [933, 744] on icon at bounding box center [940, 736] width 20 height 20
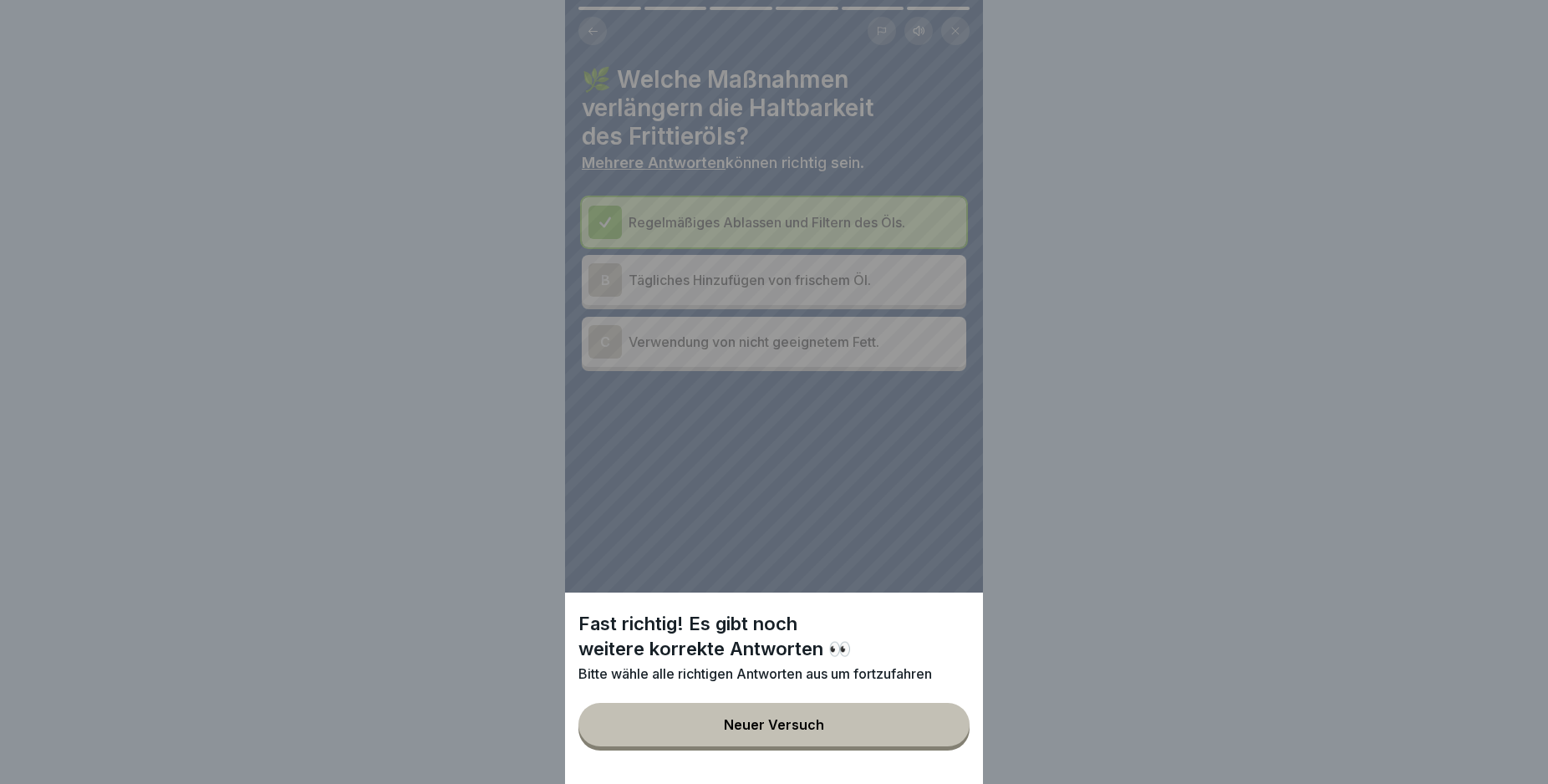
click at [856, 521] on div "Fast richtig! Es gibt noch weitere korrekte Antworten 👀 Bitte wähle alle richti…" at bounding box center [774, 392] width 418 height 784
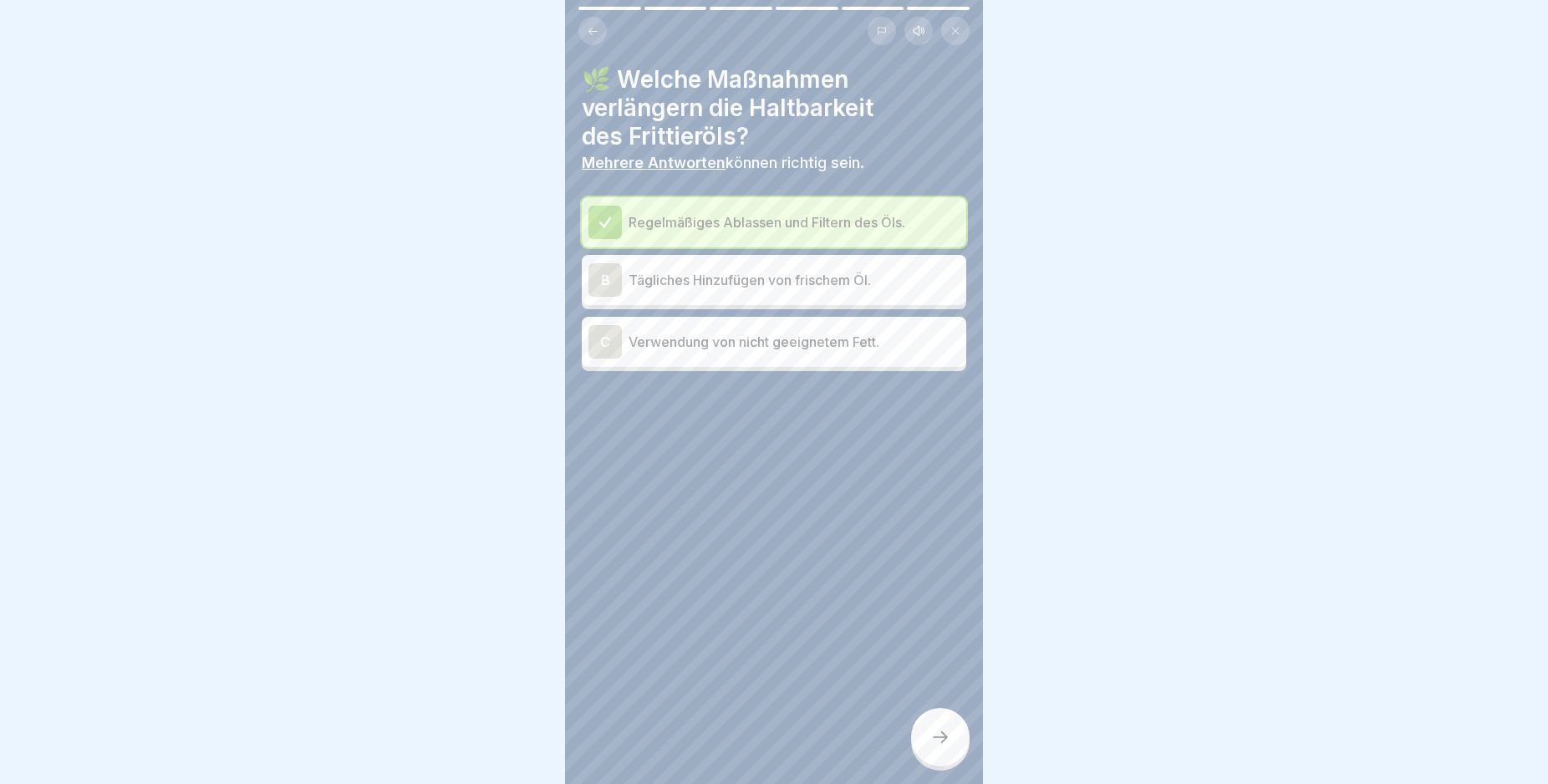
click at [609, 274] on div "B" at bounding box center [605, 280] width 34 height 34
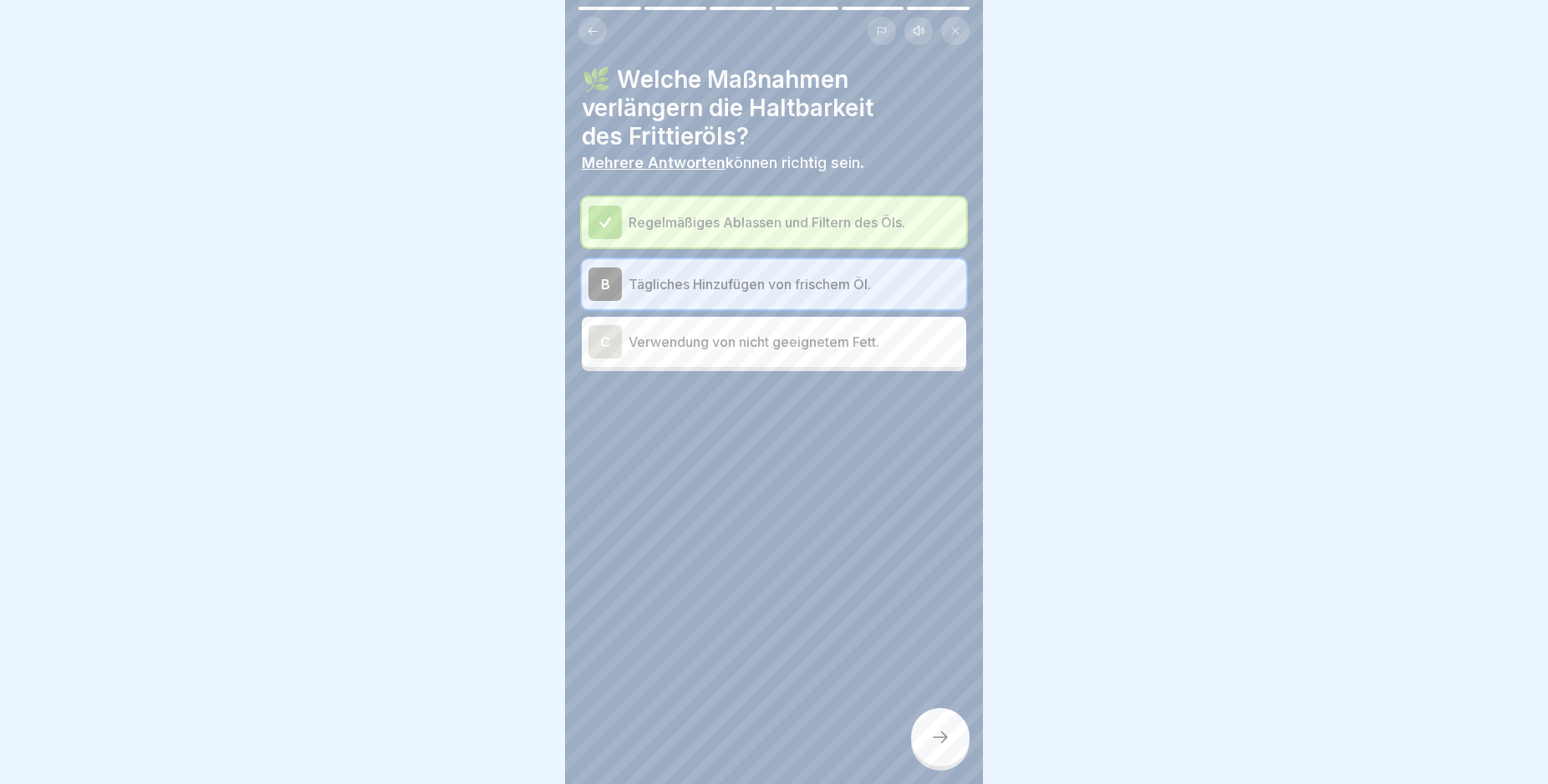
click at [947, 744] on icon at bounding box center [940, 736] width 20 height 20
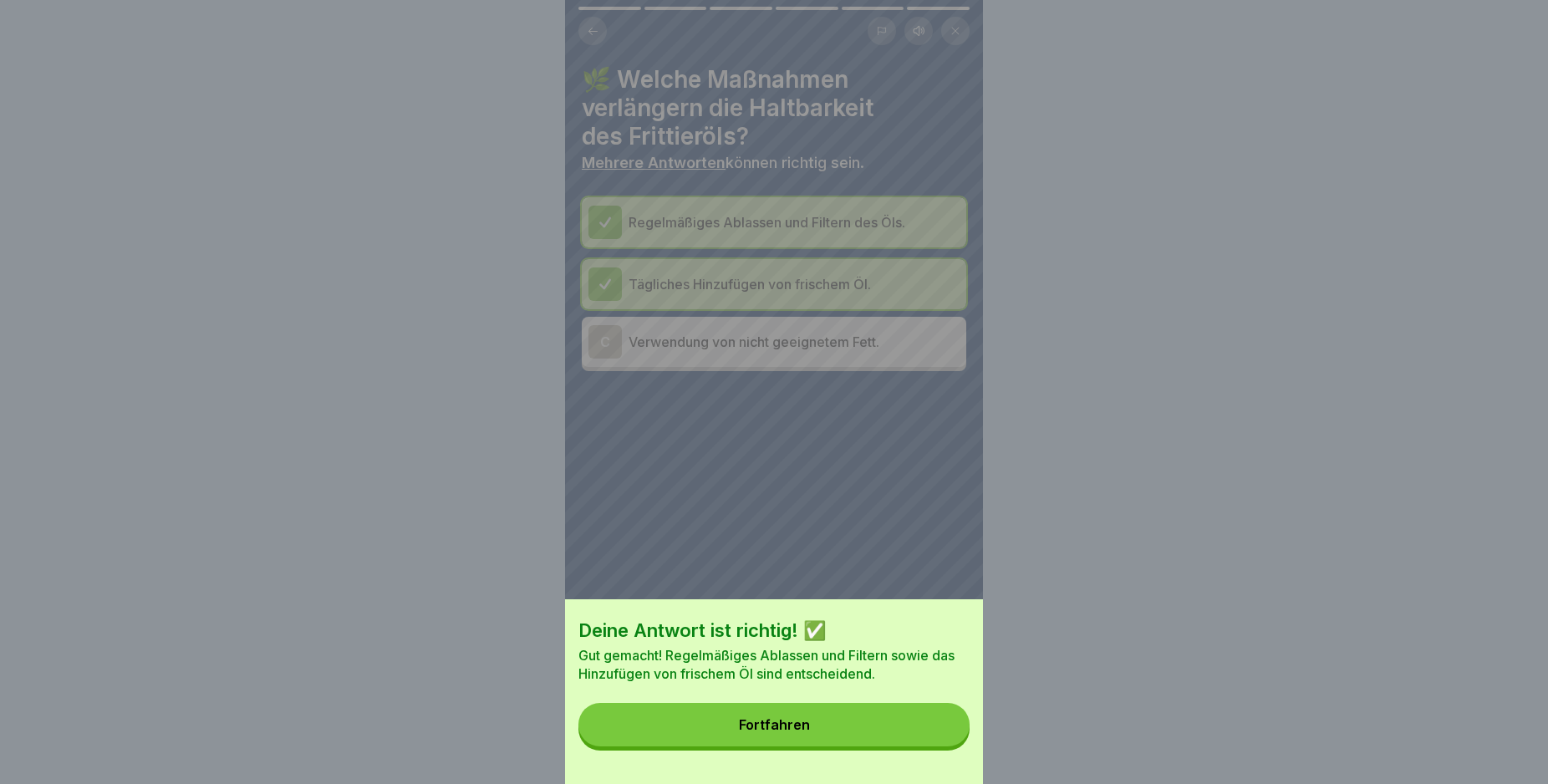
click at [932, 744] on button "Fortfahren" at bounding box center [773, 725] width 391 height 43
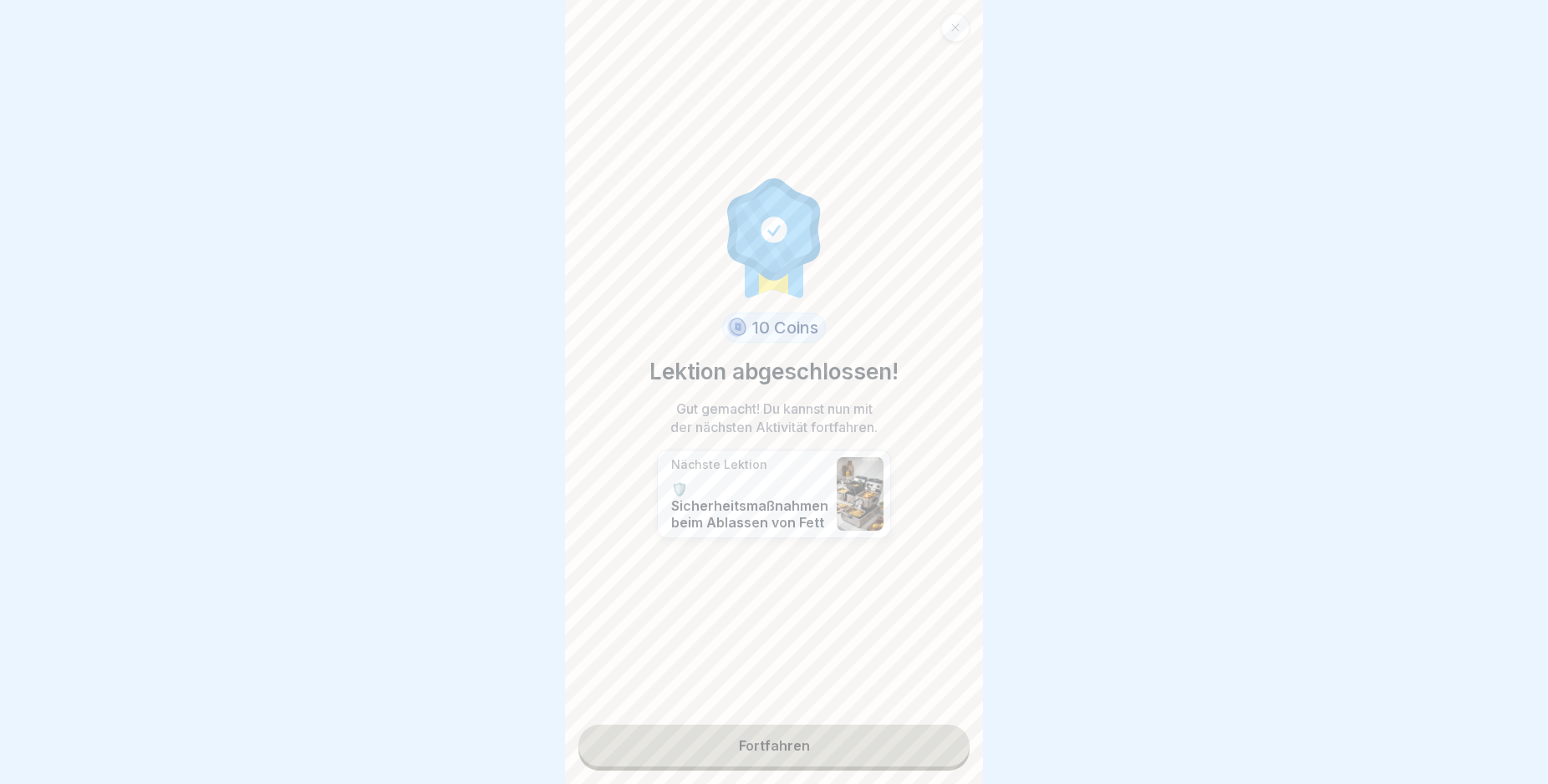
click at [922, 753] on link "Fortfahren" at bounding box center [773, 745] width 391 height 41
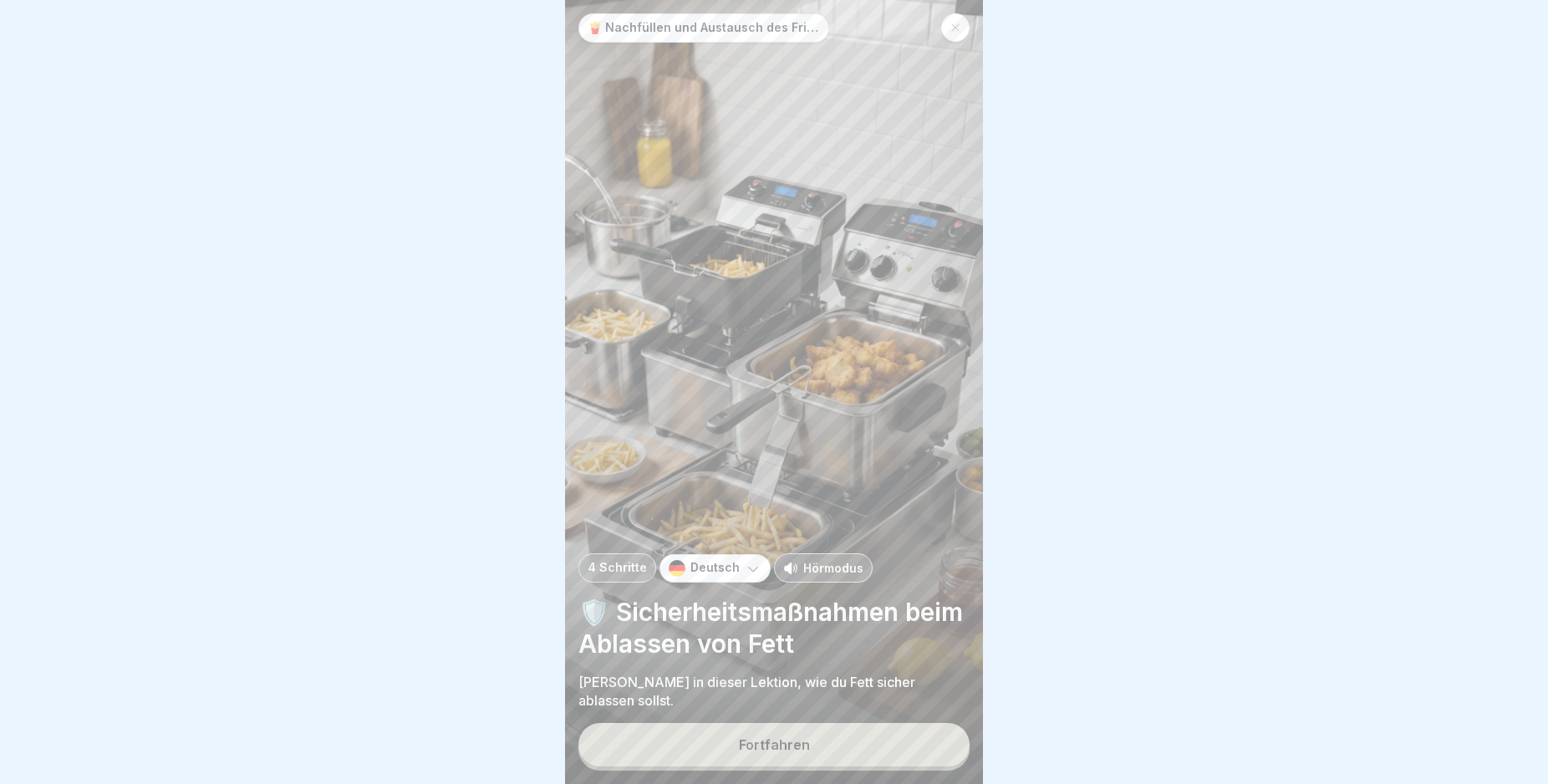
click at [876, 752] on button "Fortfahren" at bounding box center [773, 744] width 391 height 43
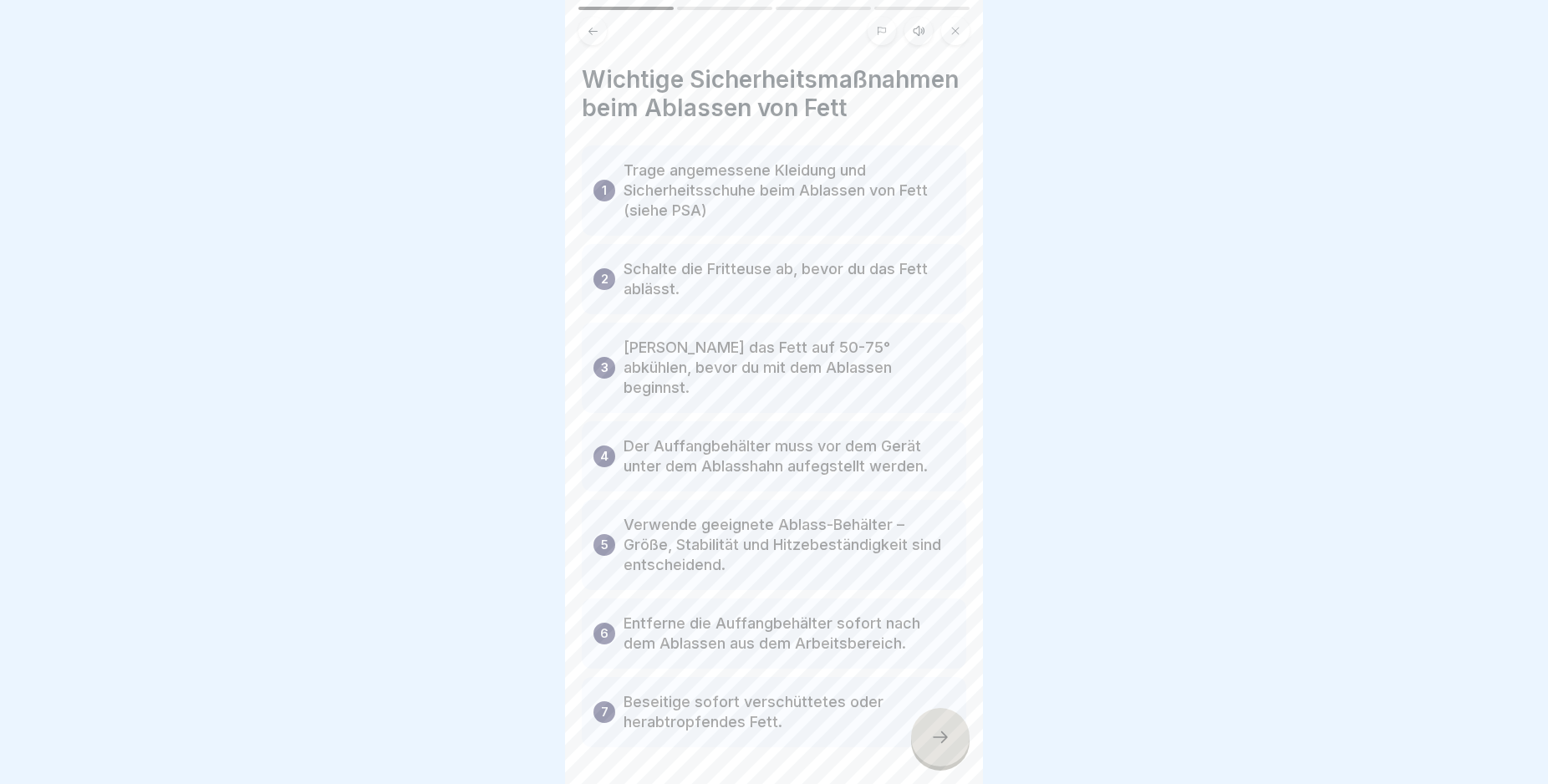
click at [941, 747] on icon at bounding box center [940, 736] width 20 height 20
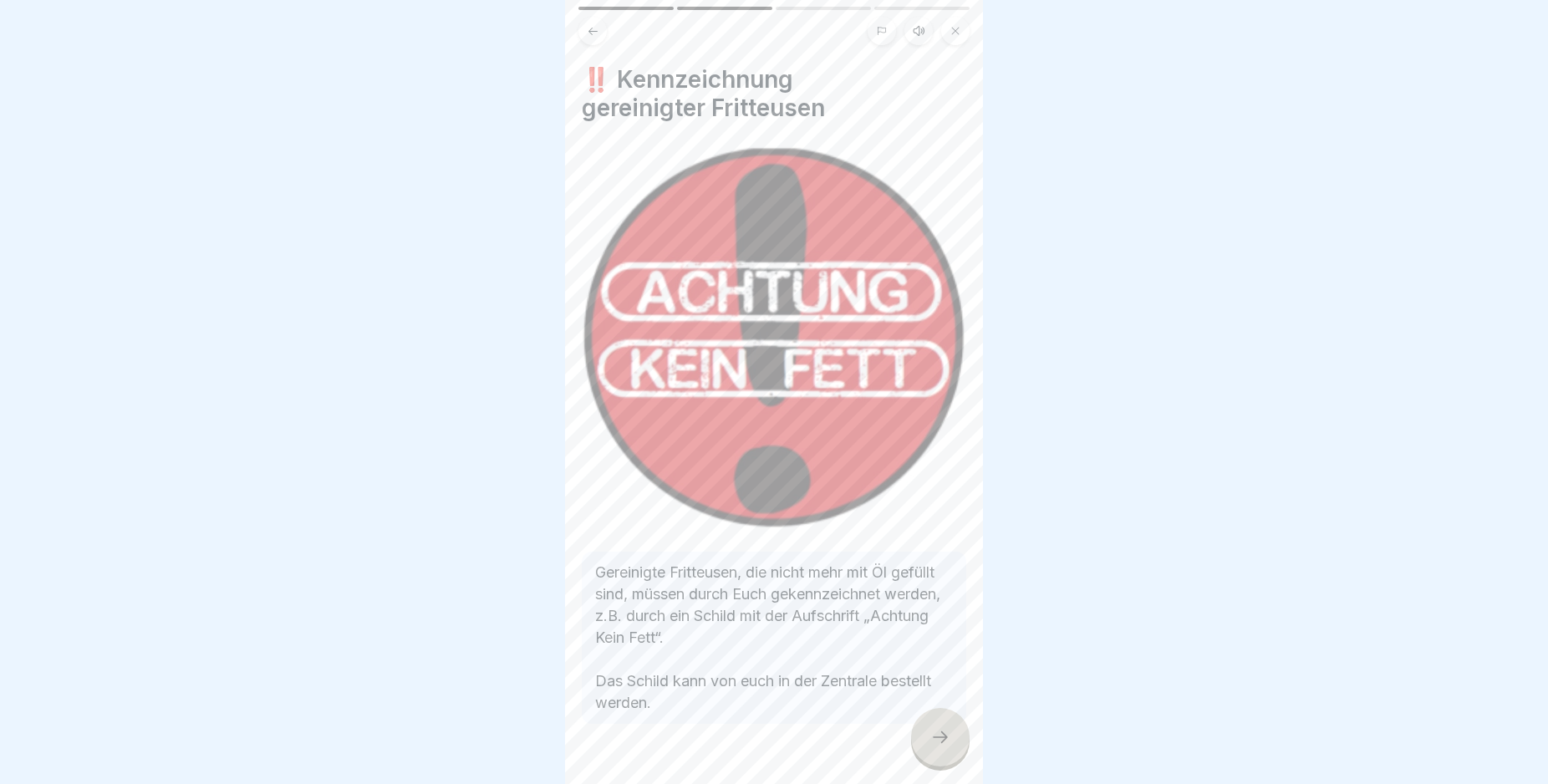
click at [941, 747] on icon at bounding box center [940, 736] width 20 height 20
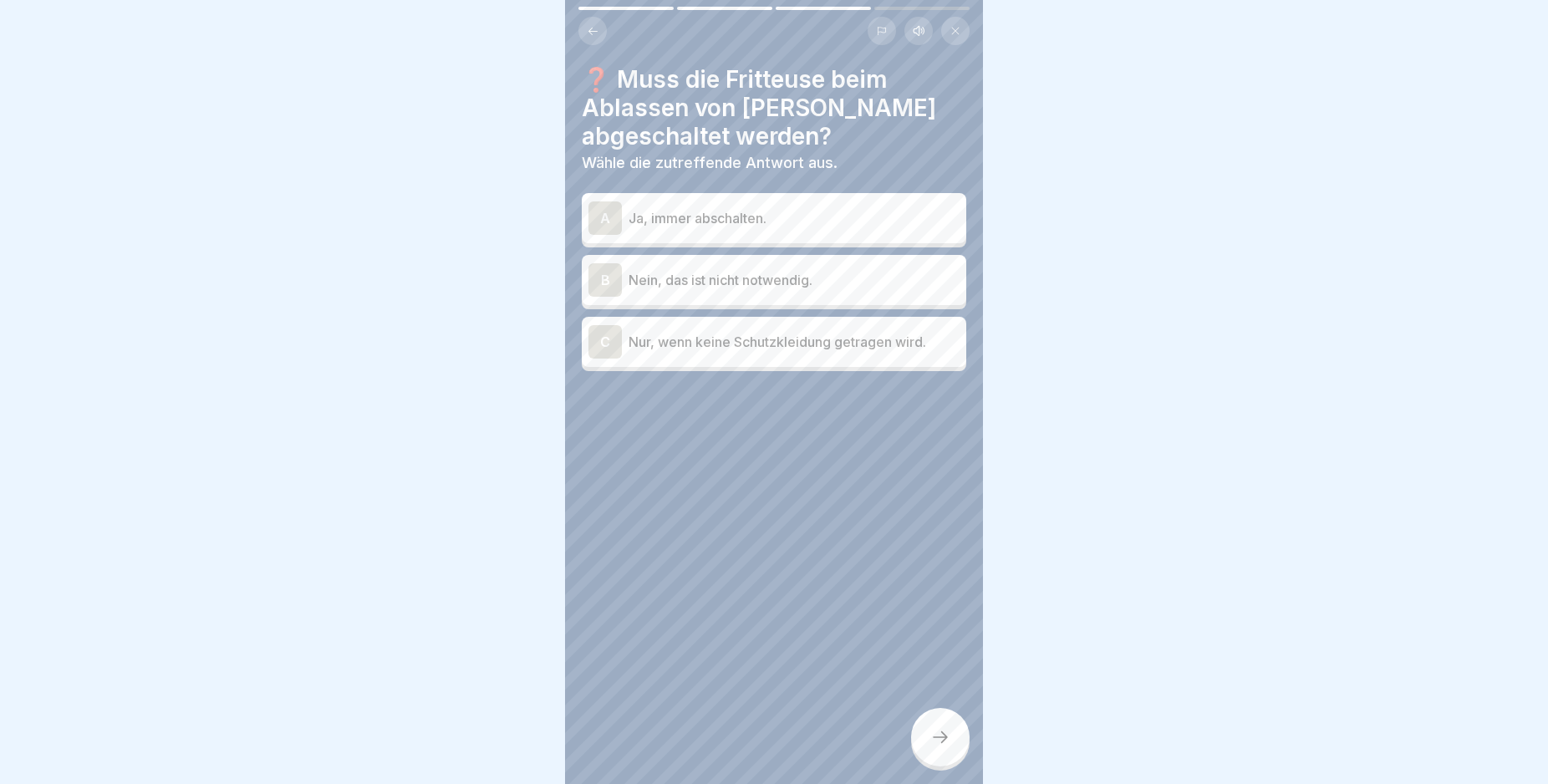
click at [601, 216] on div "A" at bounding box center [605, 218] width 34 height 34
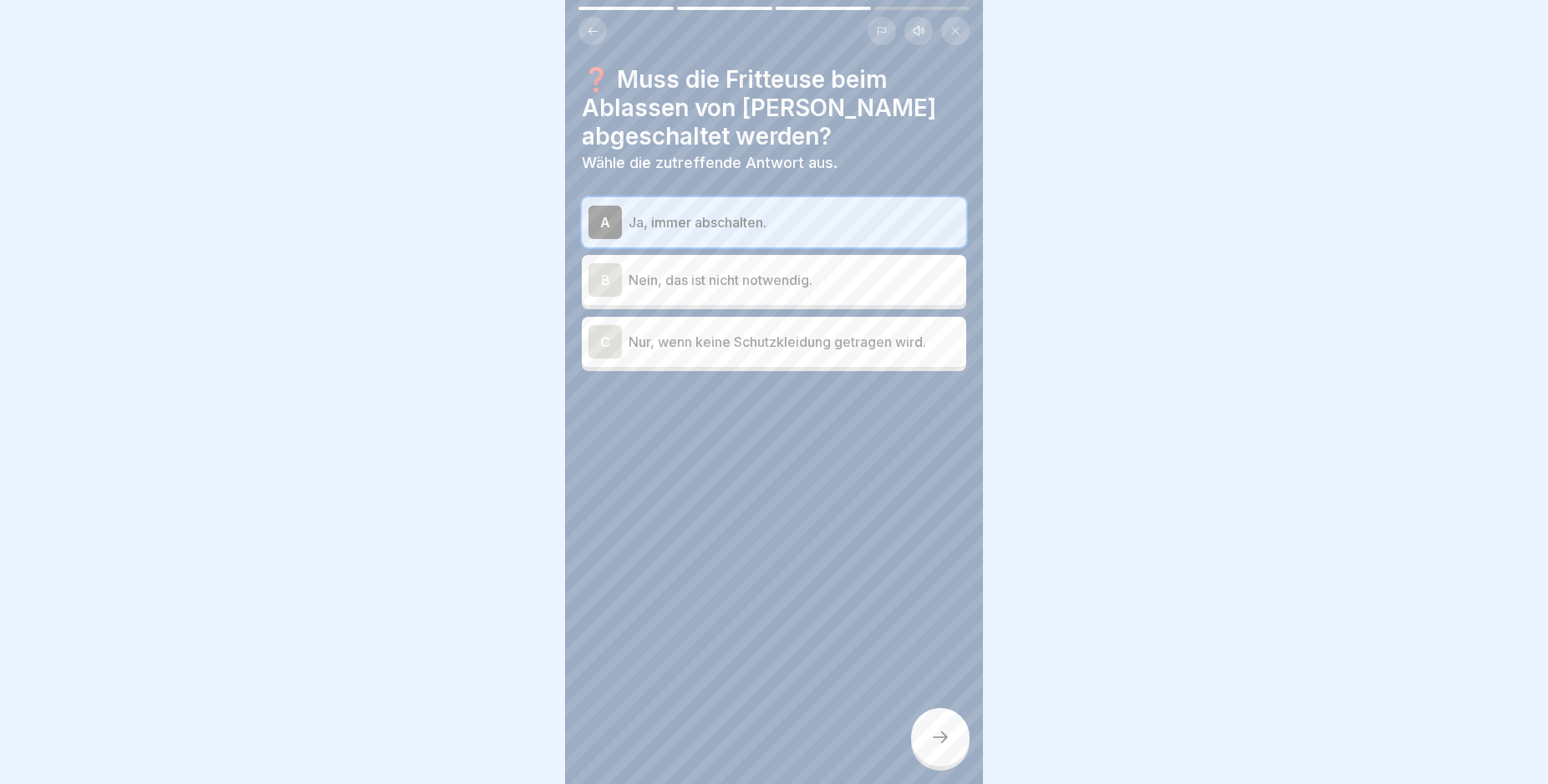
click at [941, 747] on icon at bounding box center [940, 736] width 20 height 20
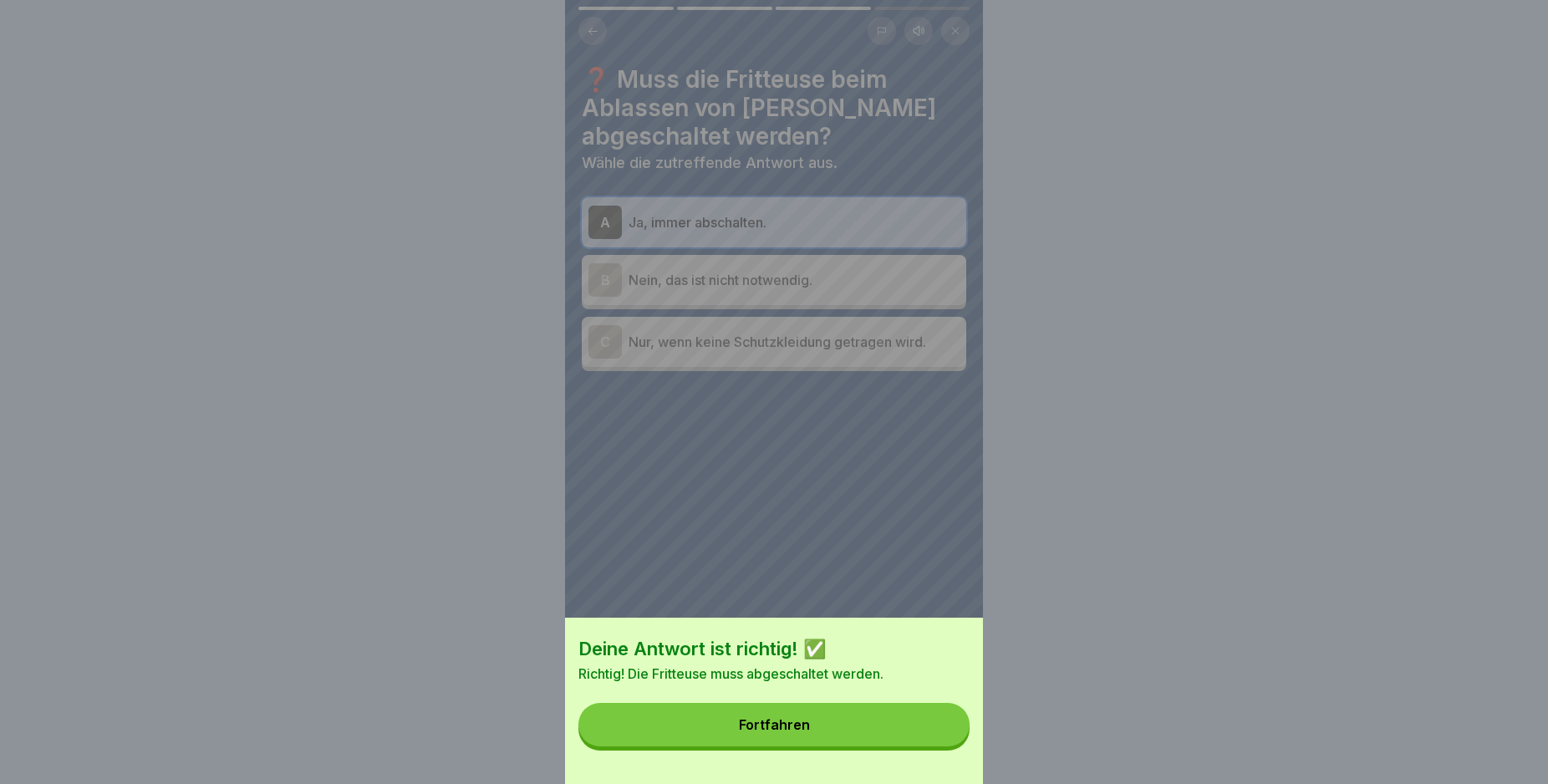
click at [935, 746] on button "Fortfahren" at bounding box center [773, 725] width 391 height 43
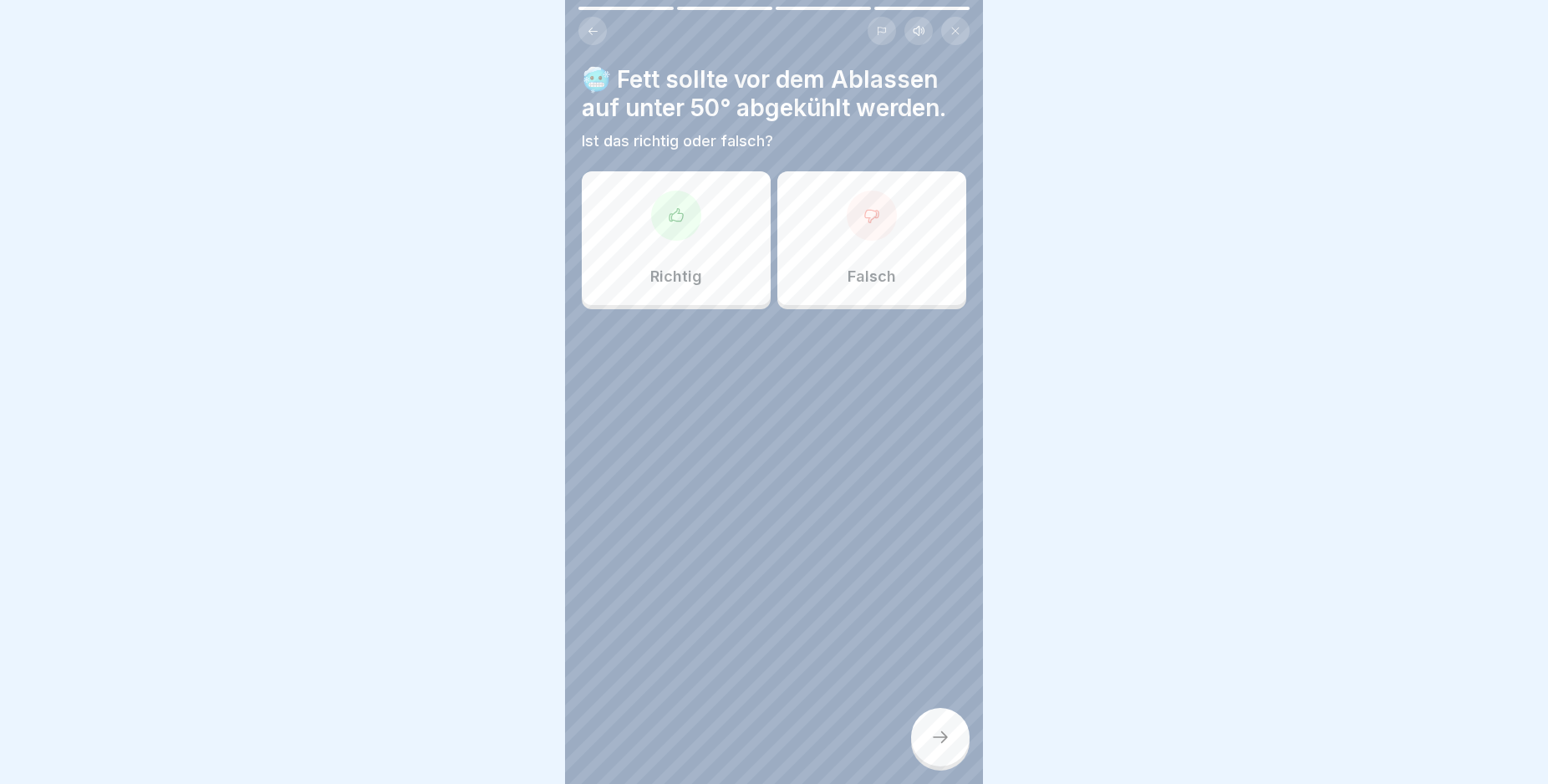
click at [677, 216] on icon at bounding box center [676, 216] width 17 height 17
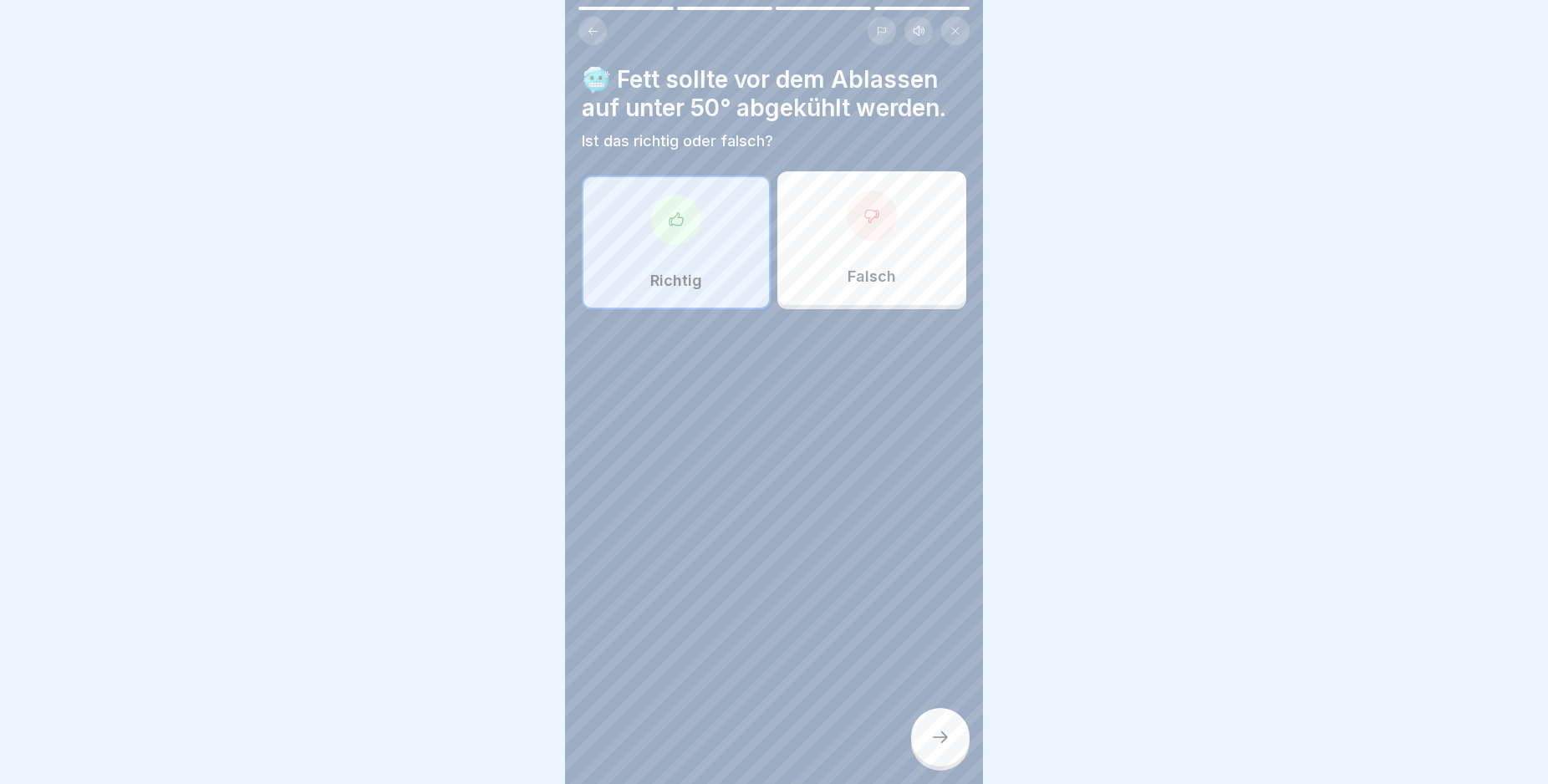
click at [936, 731] on div at bounding box center [941, 737] width 58 height 58
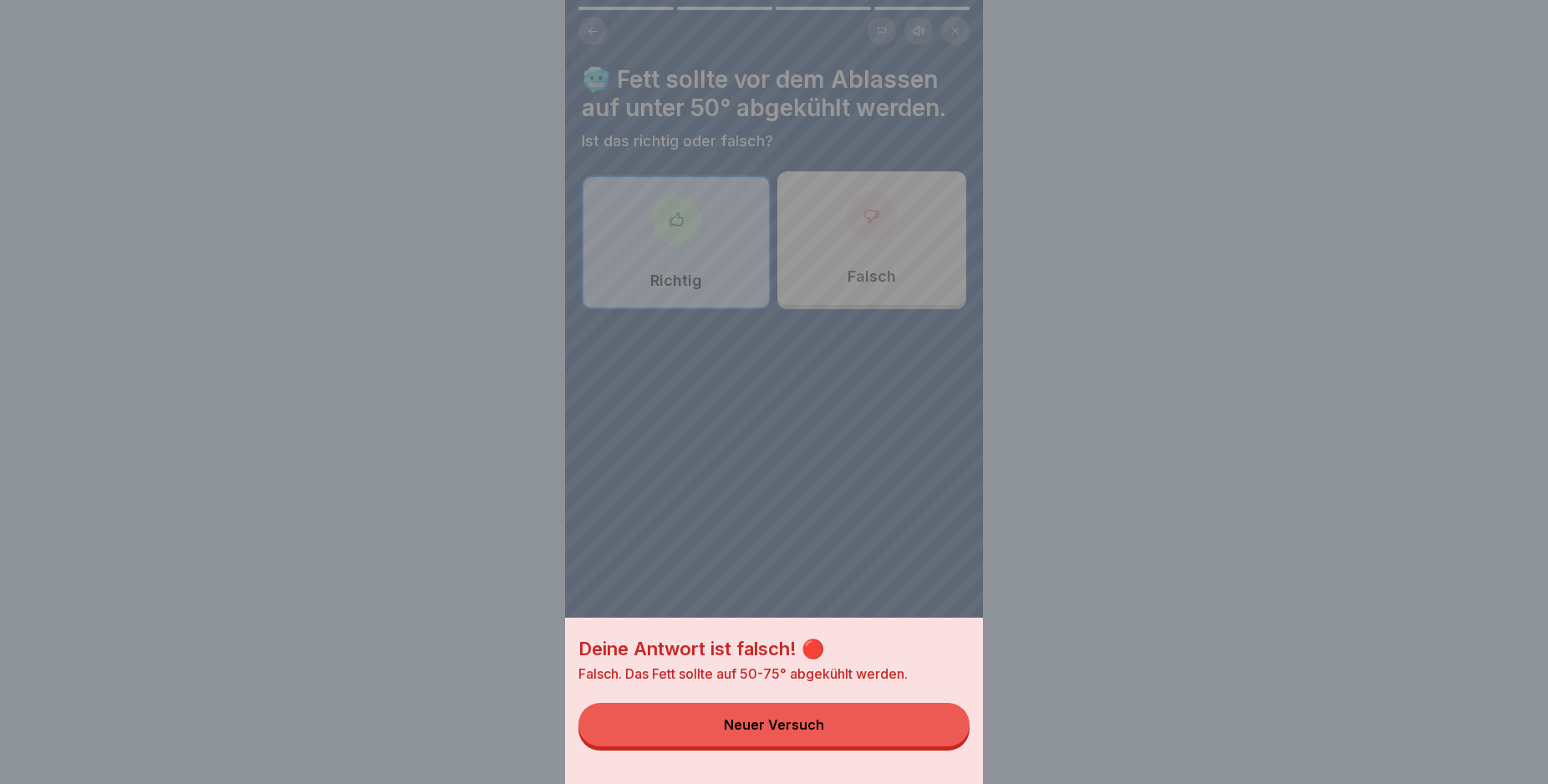
click at [912, 733] on button "Neuer Versuch" at bounding box center [773, 725] width 391 height 43
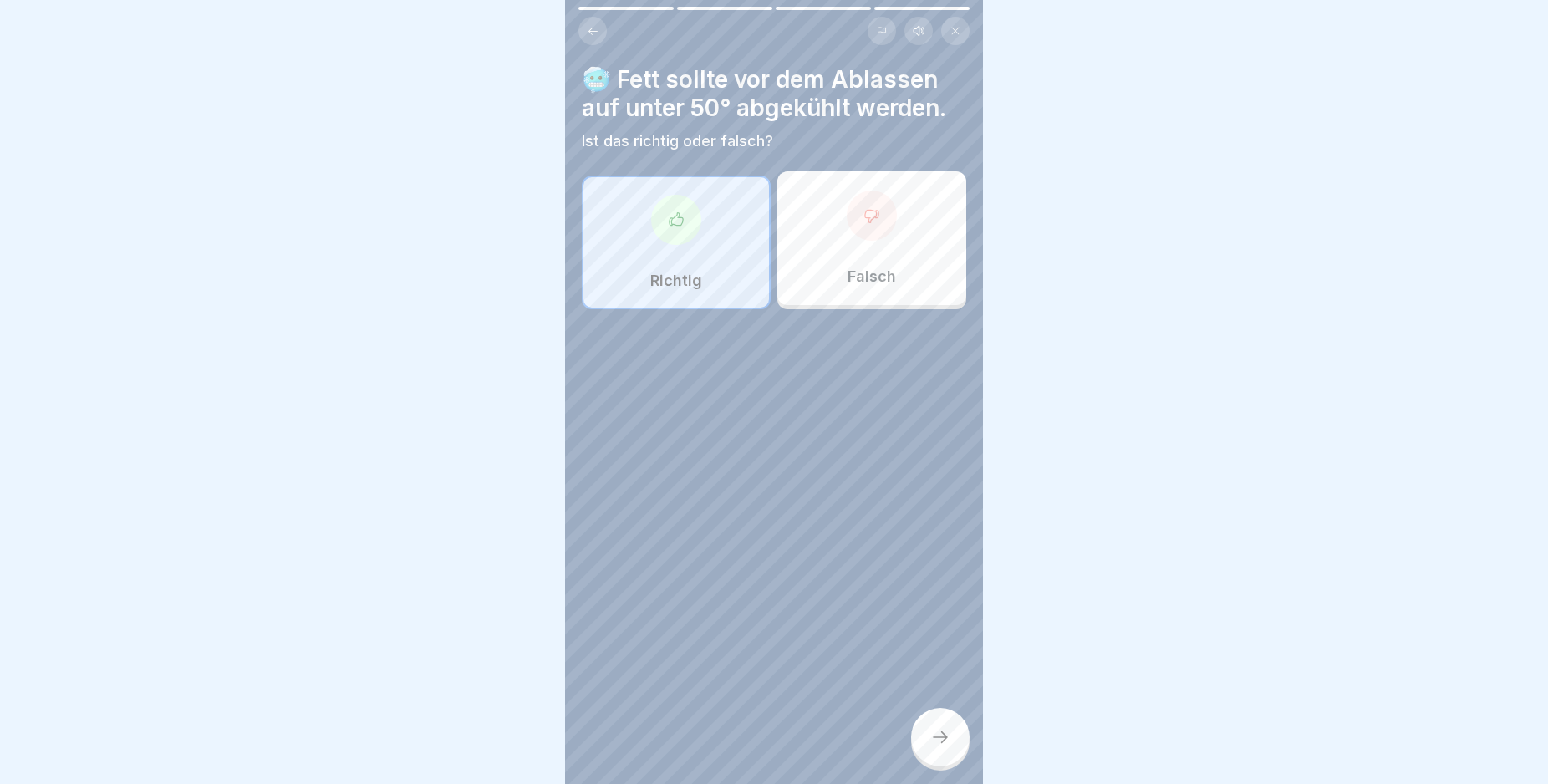
click at [879, 243] on div "Falsch" at bounding box center [872, 238] width 189 height 134
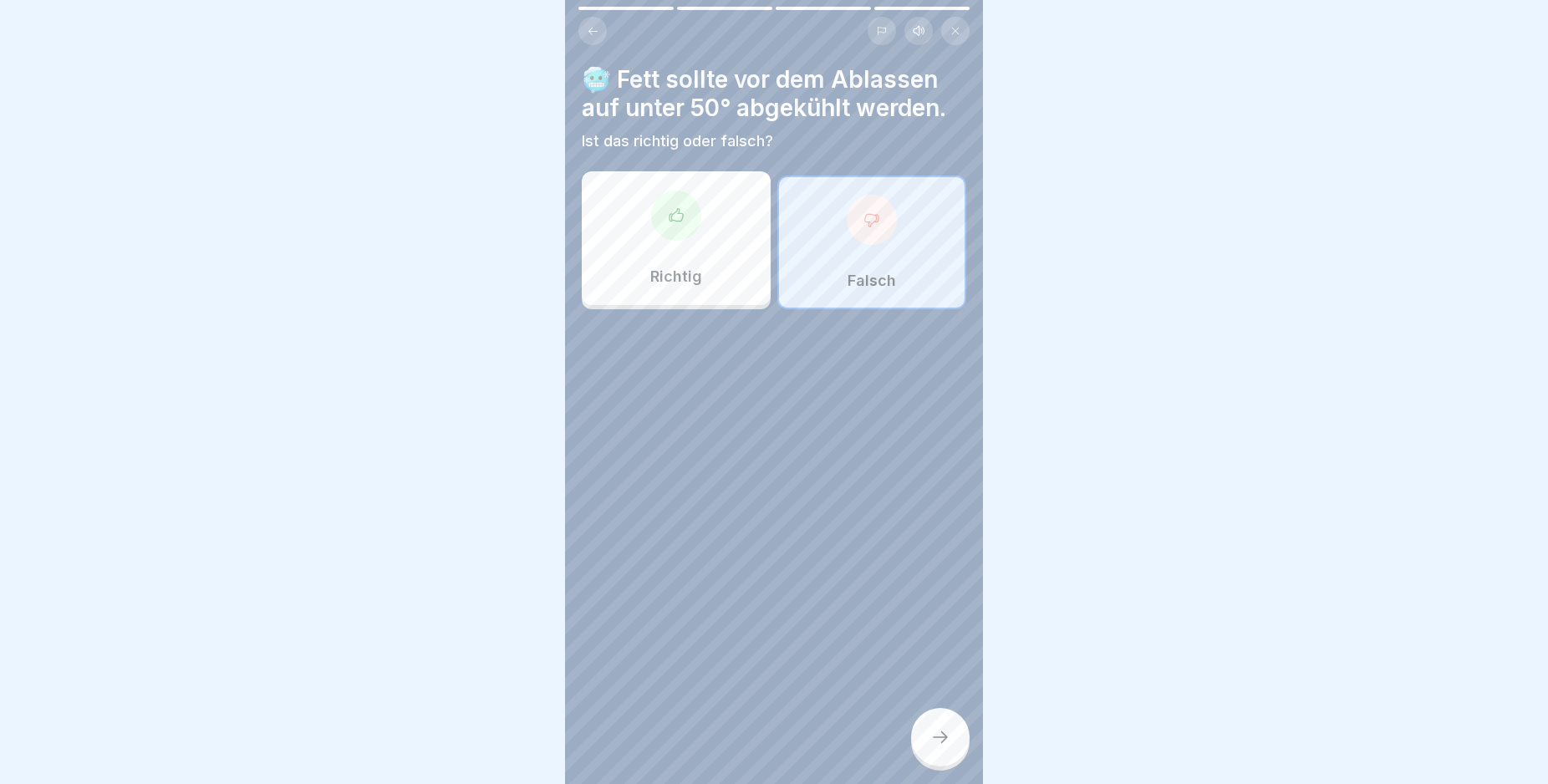
click at [928, 743] on div at bounding box center [941, 737] width 58 height 58
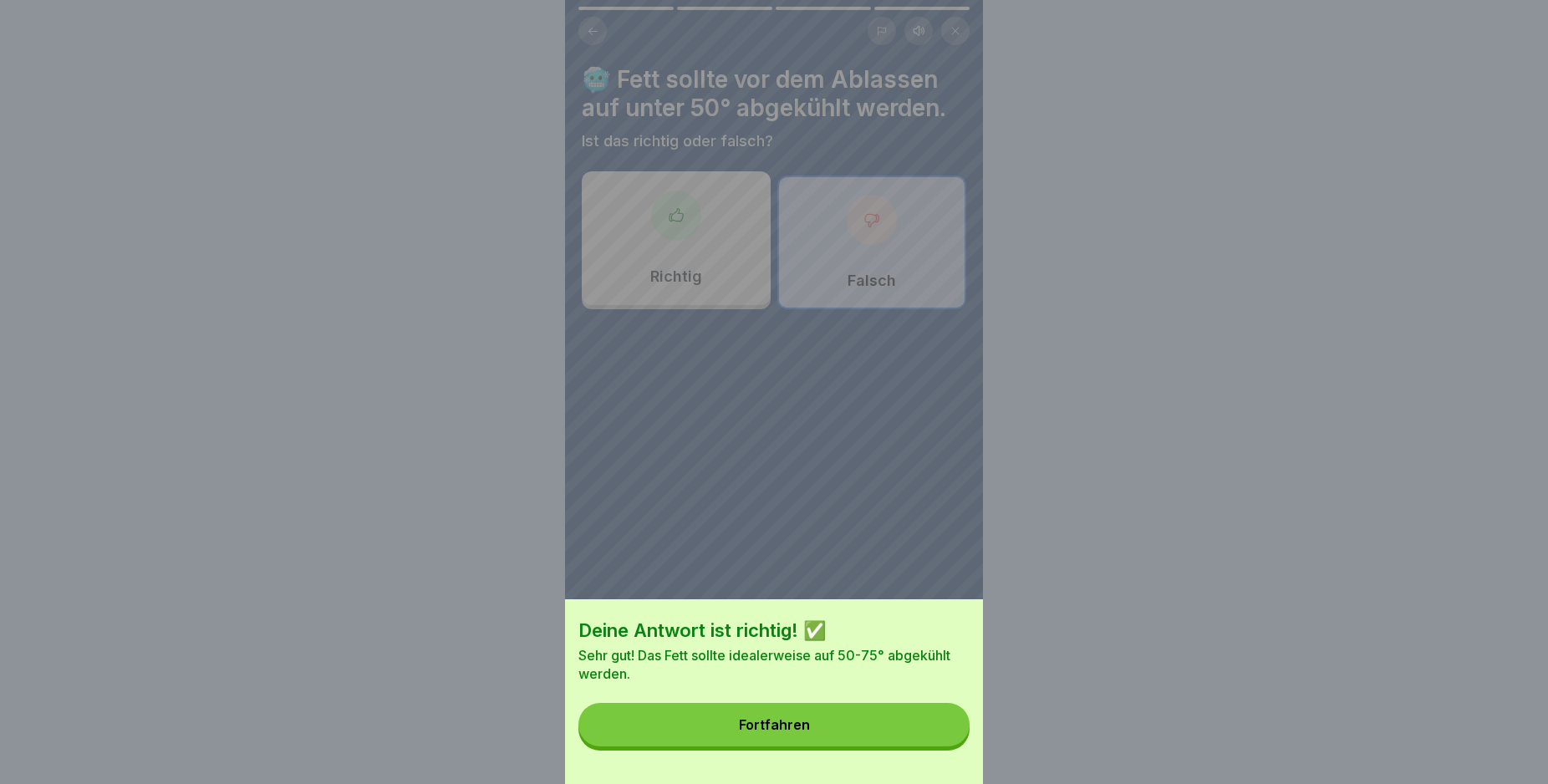
click at [929, 741] on button "Fortfahren" at bounding box center [773, 725] width 391 height 43
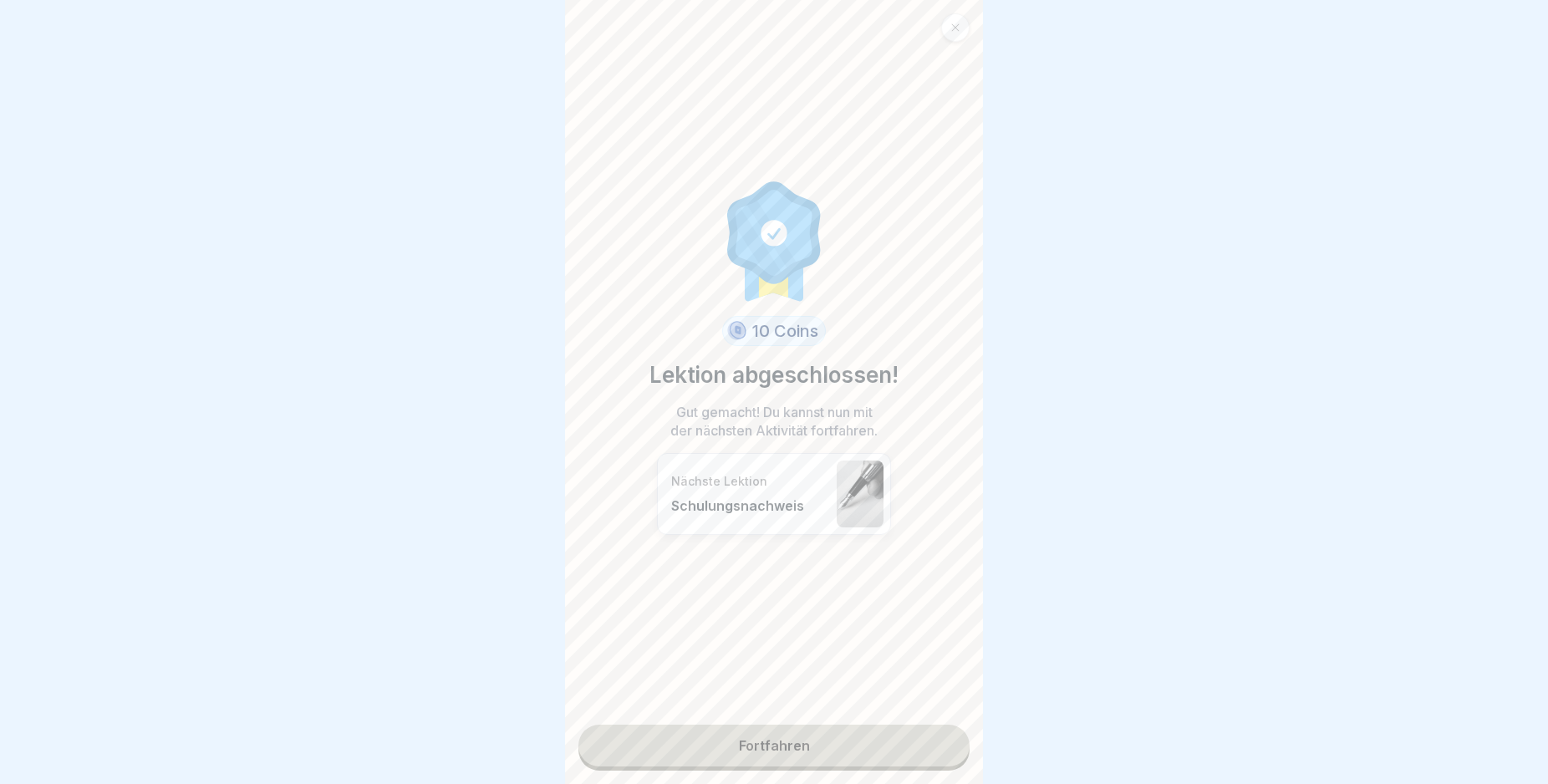
click at [914, 756] on link "Fortfahren" at bounding box center [773, 745] width 391 height 41
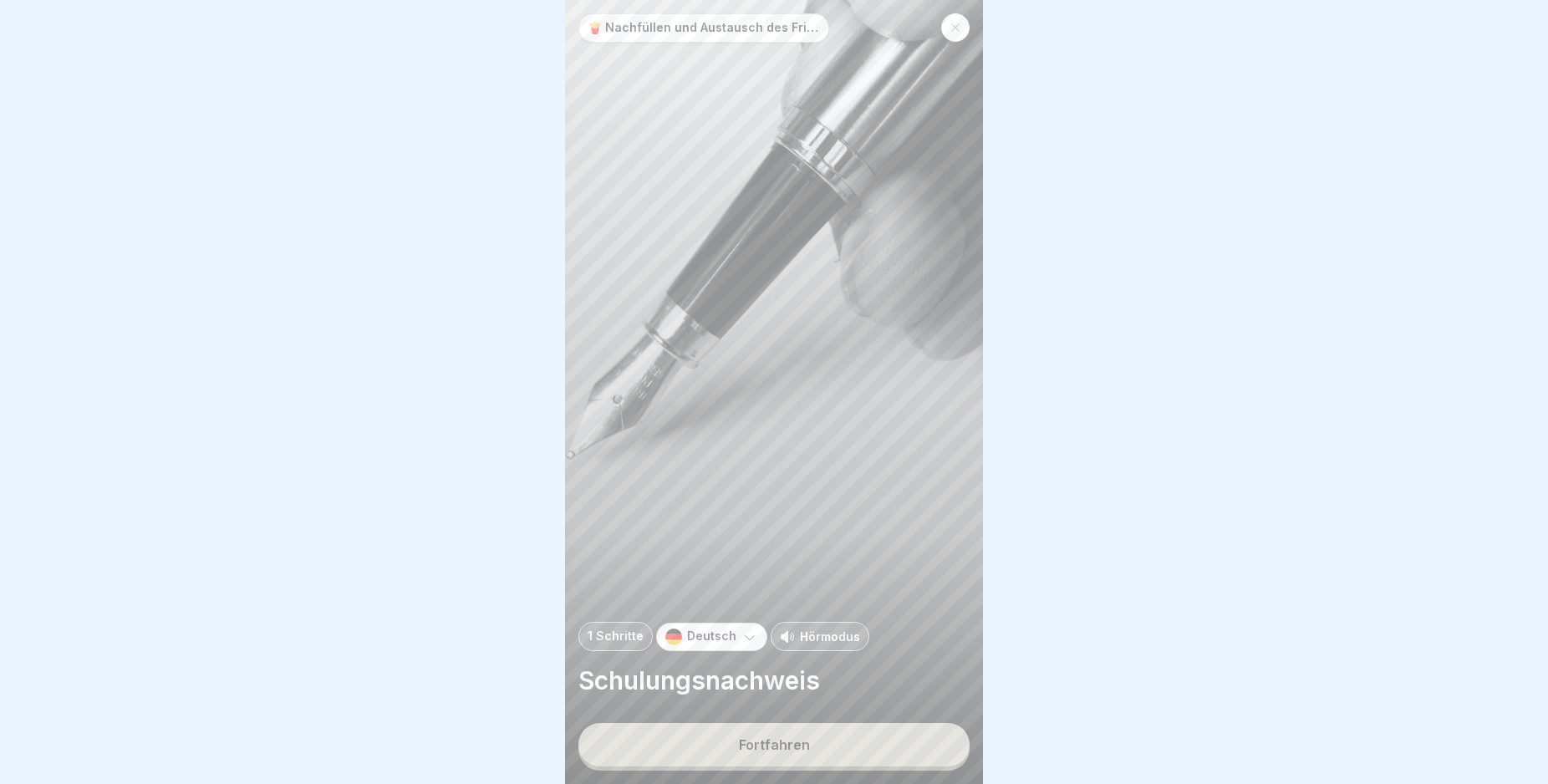
click at [859, 756] on button "Fortfahren" at bounding box center [773, 744] width 391 height 43
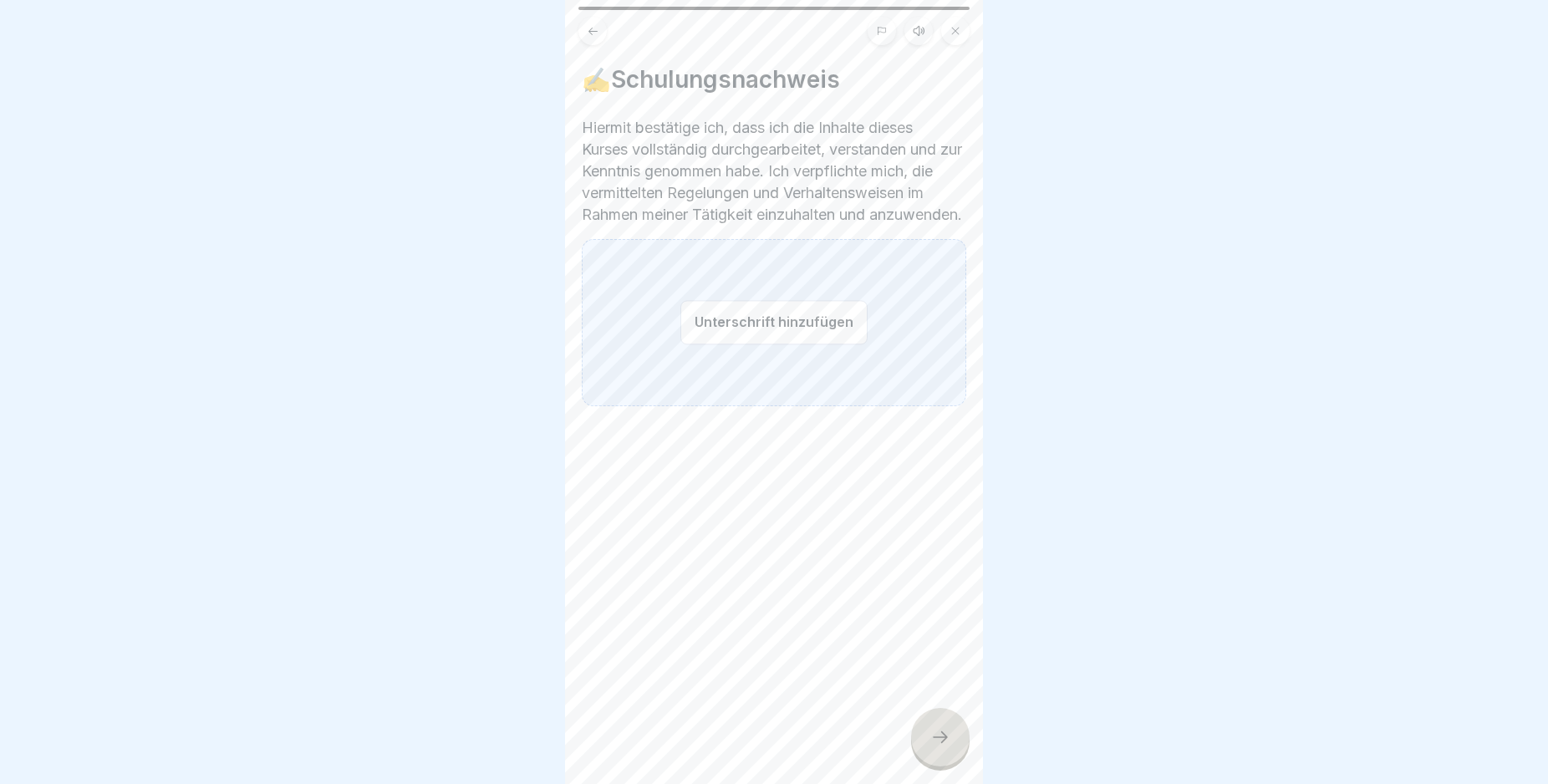
click at [729, 337] on button "Unterschrift hinzufügen" at bounding box center [774, 322] width 187 height 44
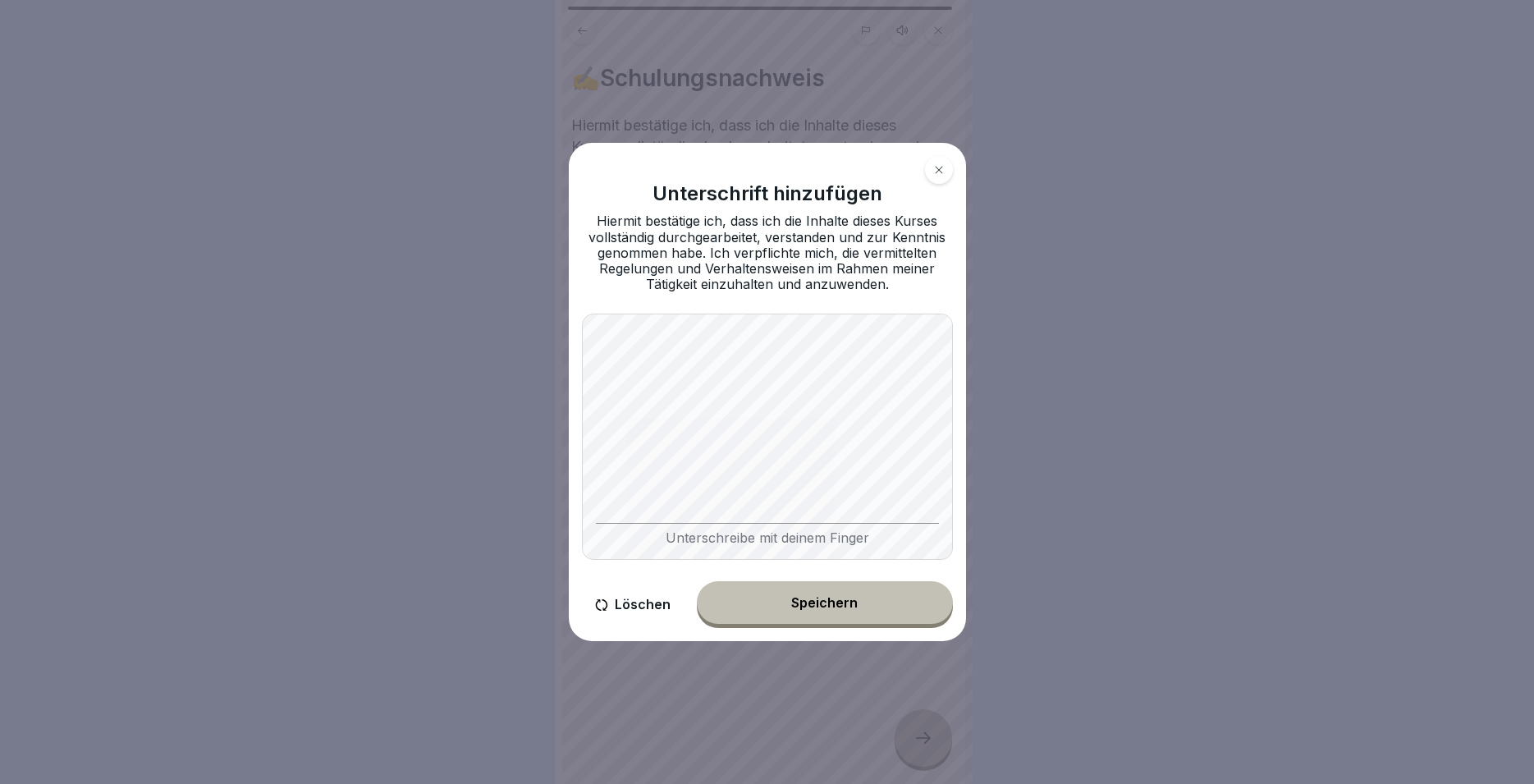
click at [834, 601] on div "Speichern" at bounding box center [825, 603] width 67 height 15
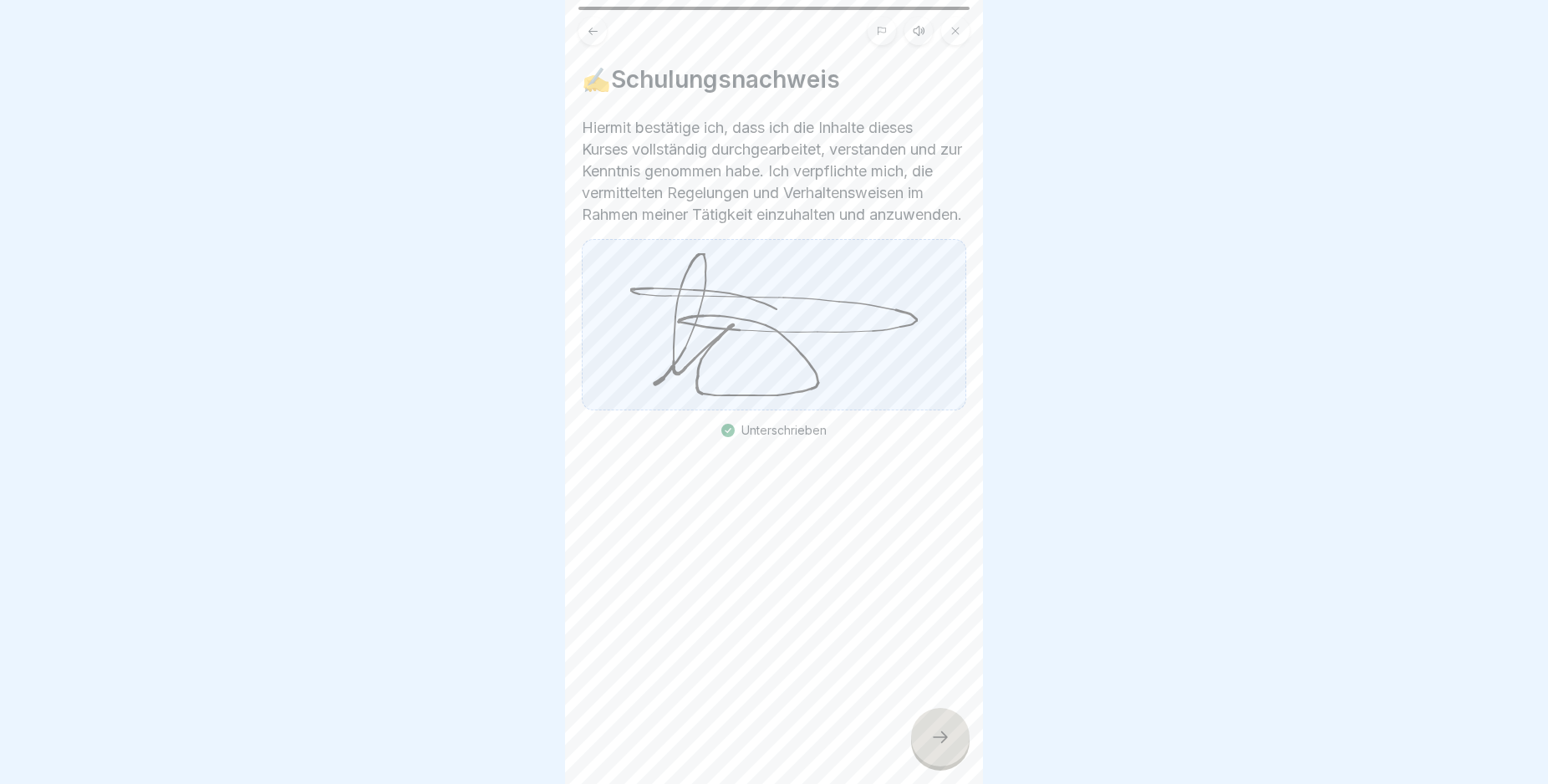
click at [945, 743] on icon at bounding box center [941, 737] width 15 height 11
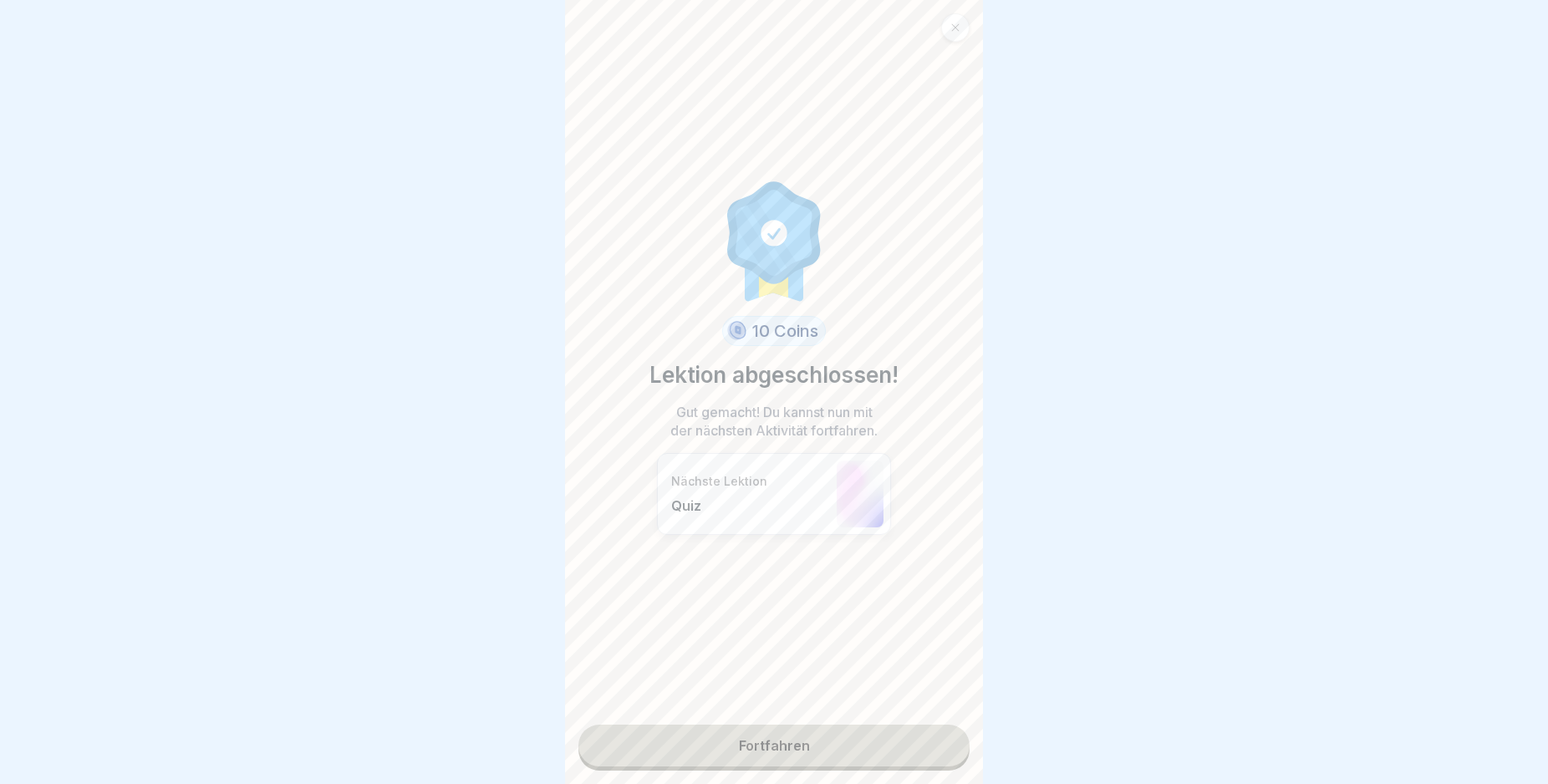
click at [906, 756] on link "Fortfahren" at bounding box center [773, 745] width 391 height 41
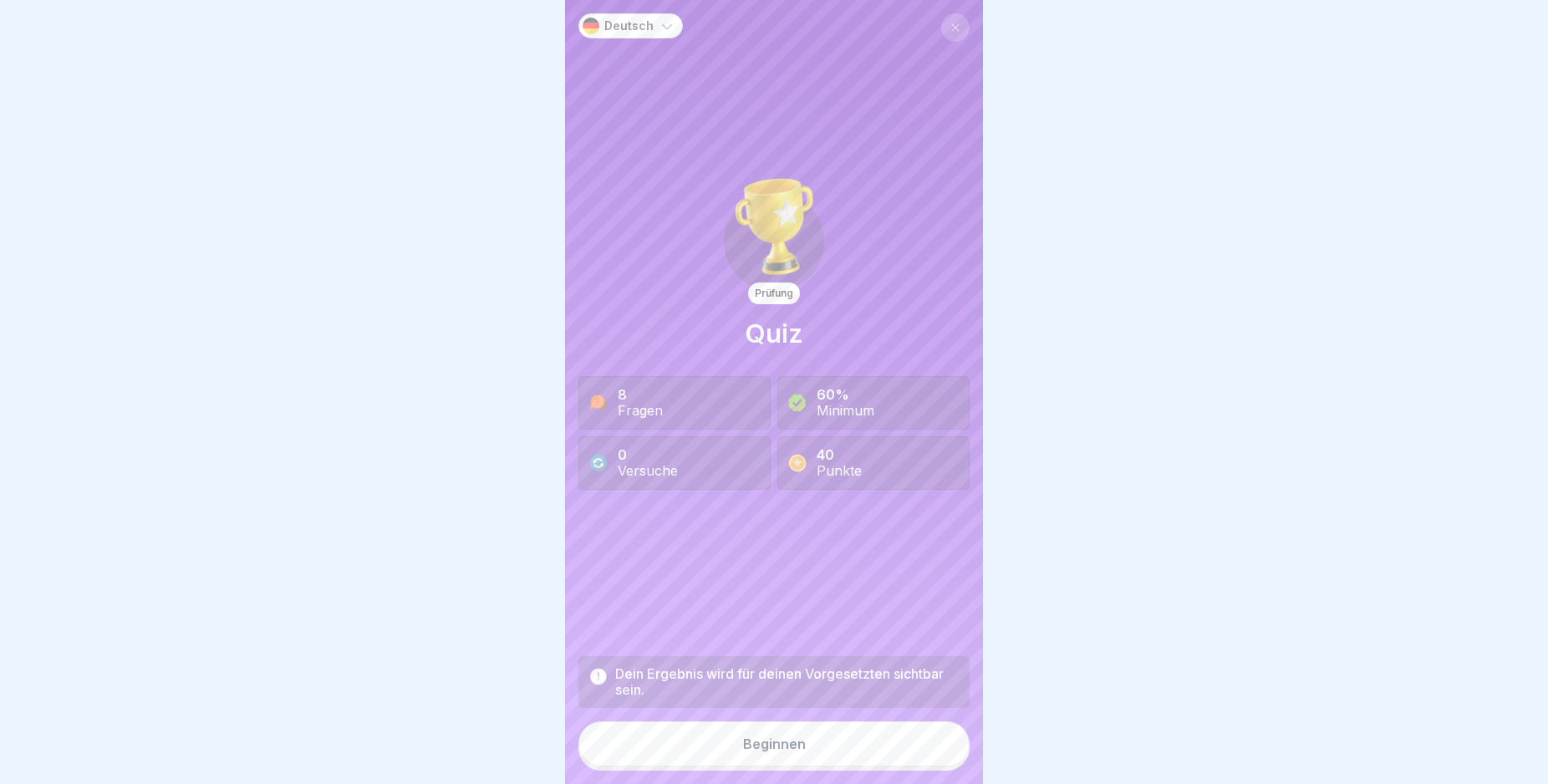
click at [904, 752] on button "Beginnen" at bounding box center [773, 744] width 391 height 45
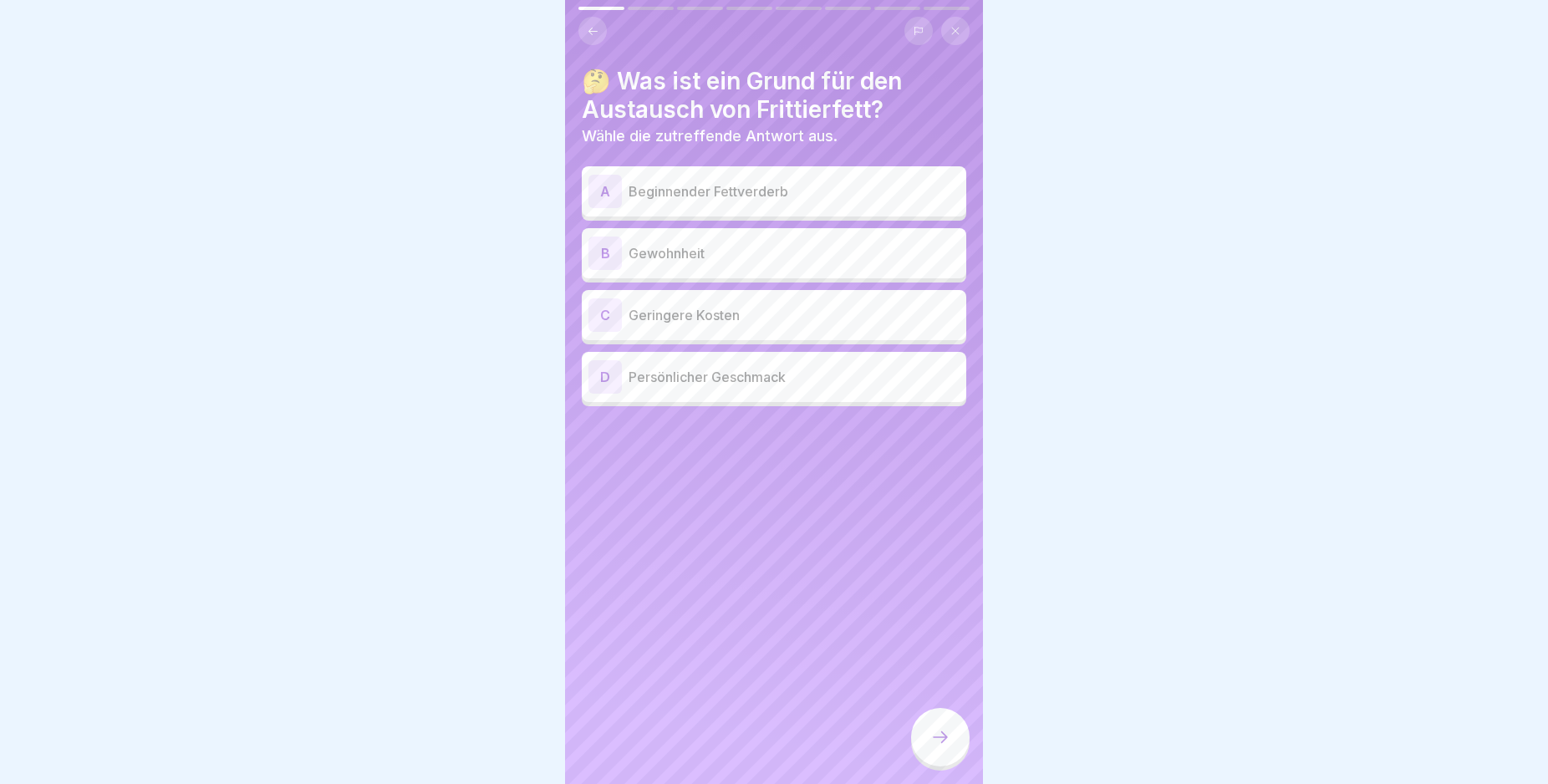
click at [600, 195] on div "A" at bounding box center [605, 192] width 34 height 34
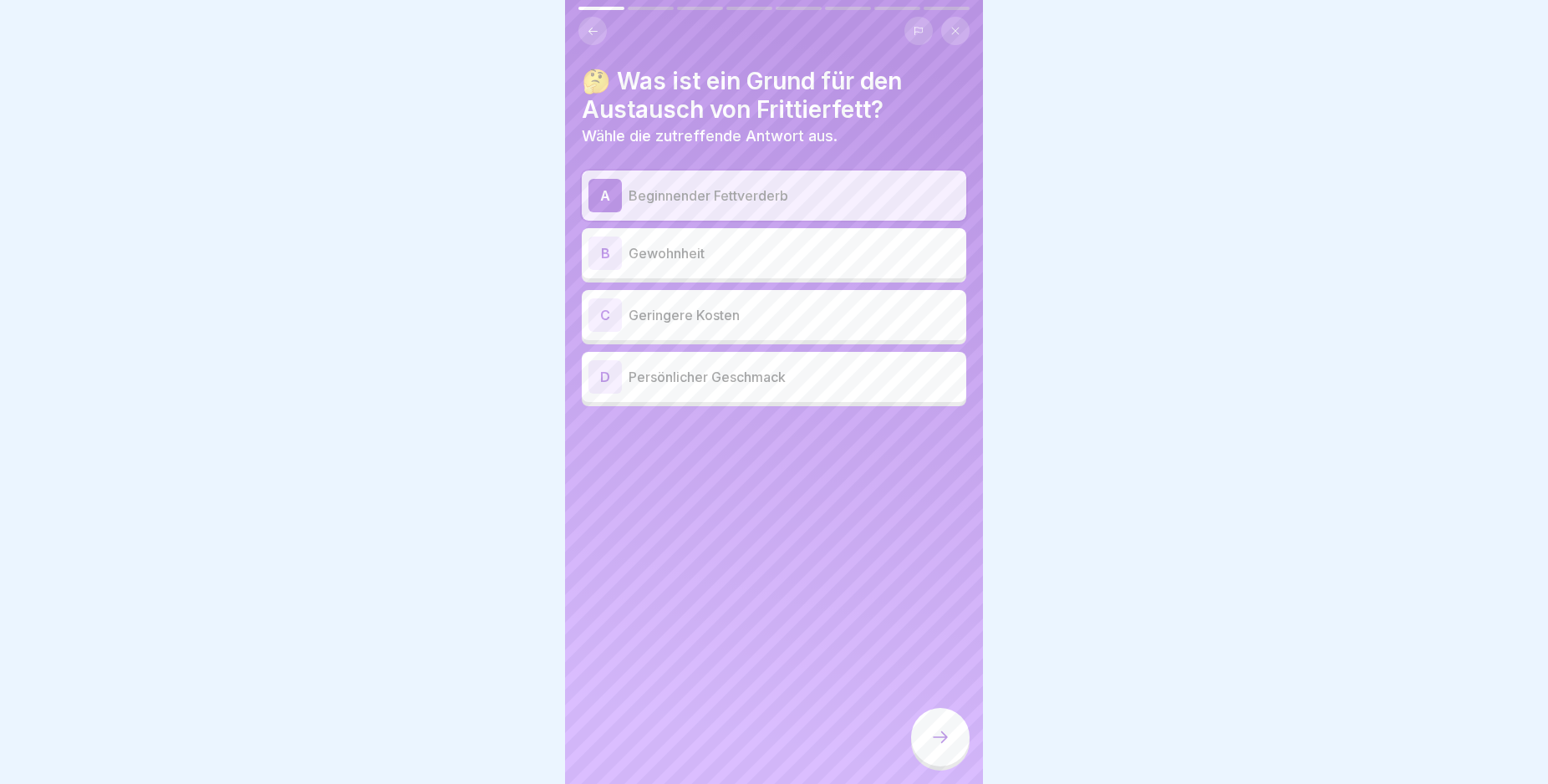
click at [936, 747] on icon at bounding box center [940, 736] width 20 height 20
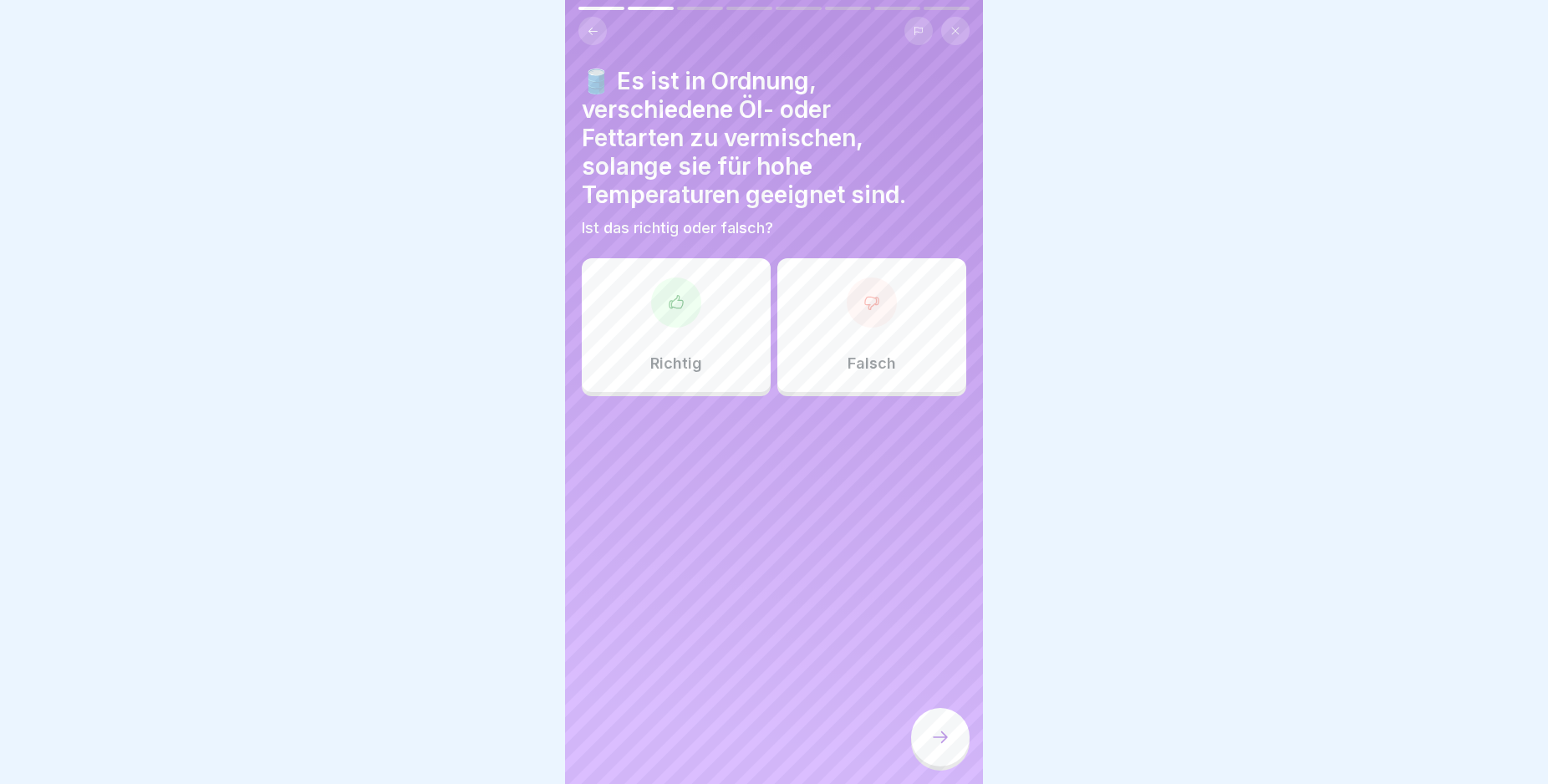
click at [863, 302] on icon at bounding box center [872, 303] width 17 height 17
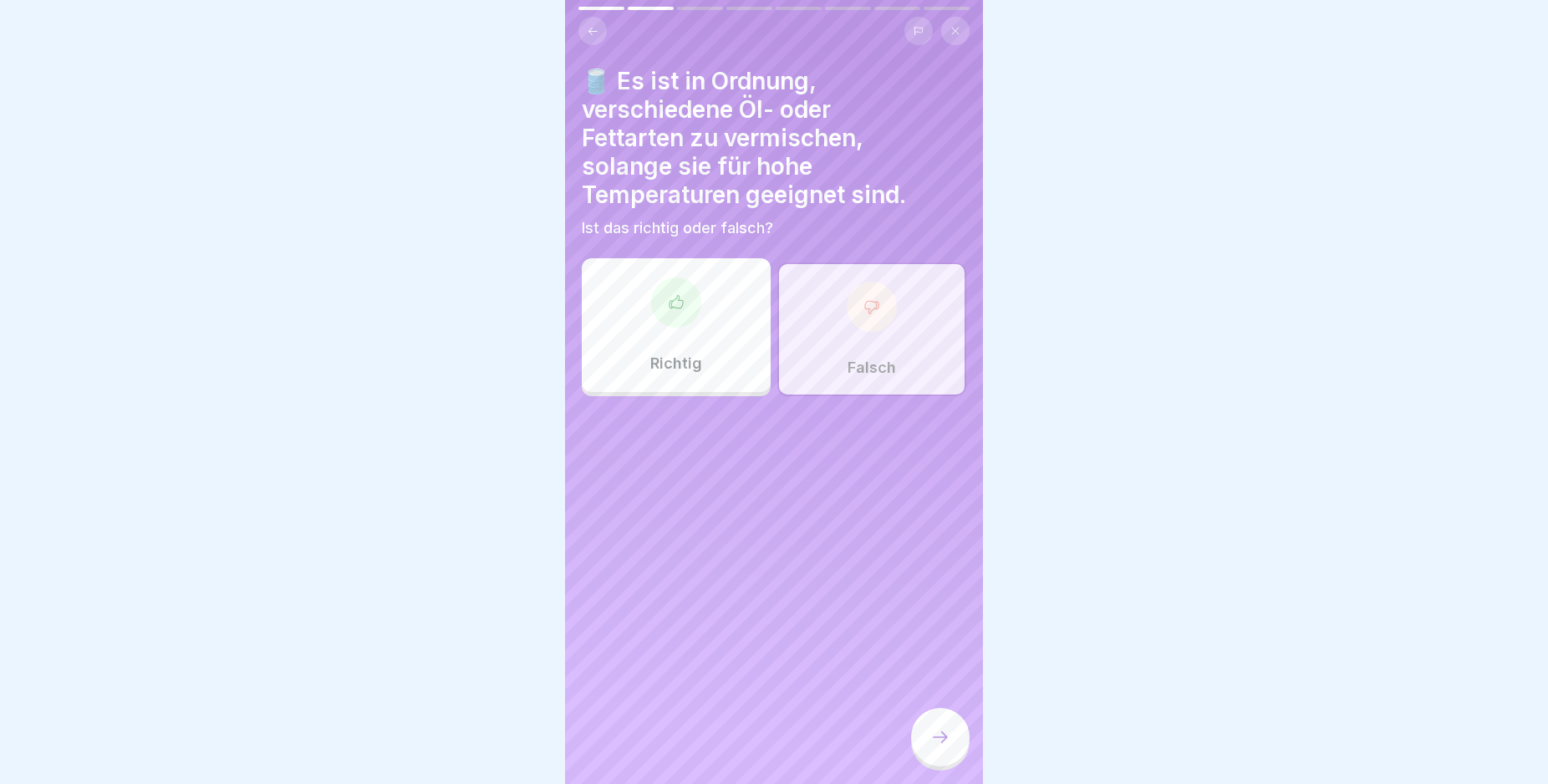
click at [935, 747] on icon at bounding box center [940, 736] width 20 height 20
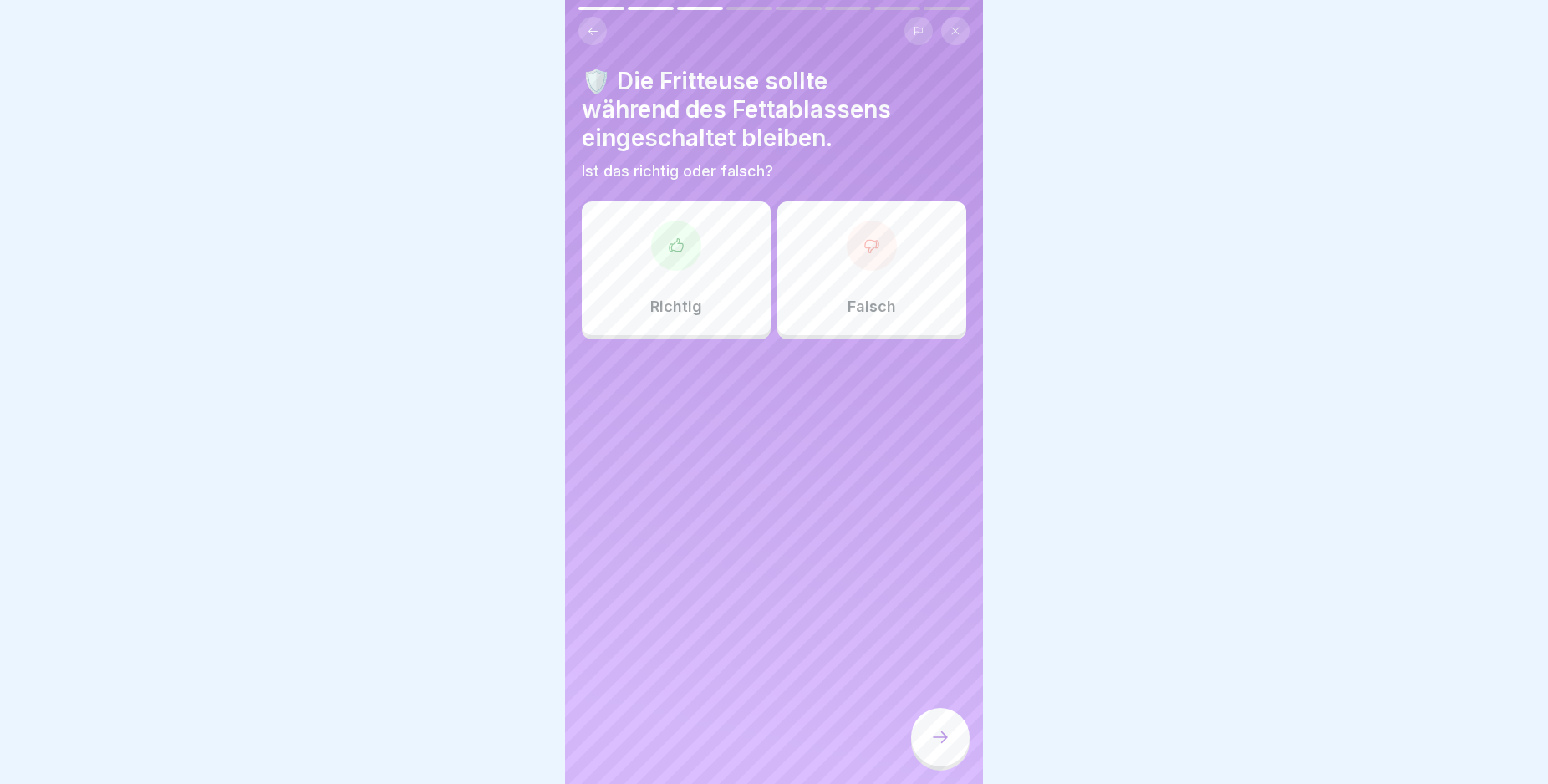
click at [866, 247] on icon at bounding box center [872, 246] width 13 height 12
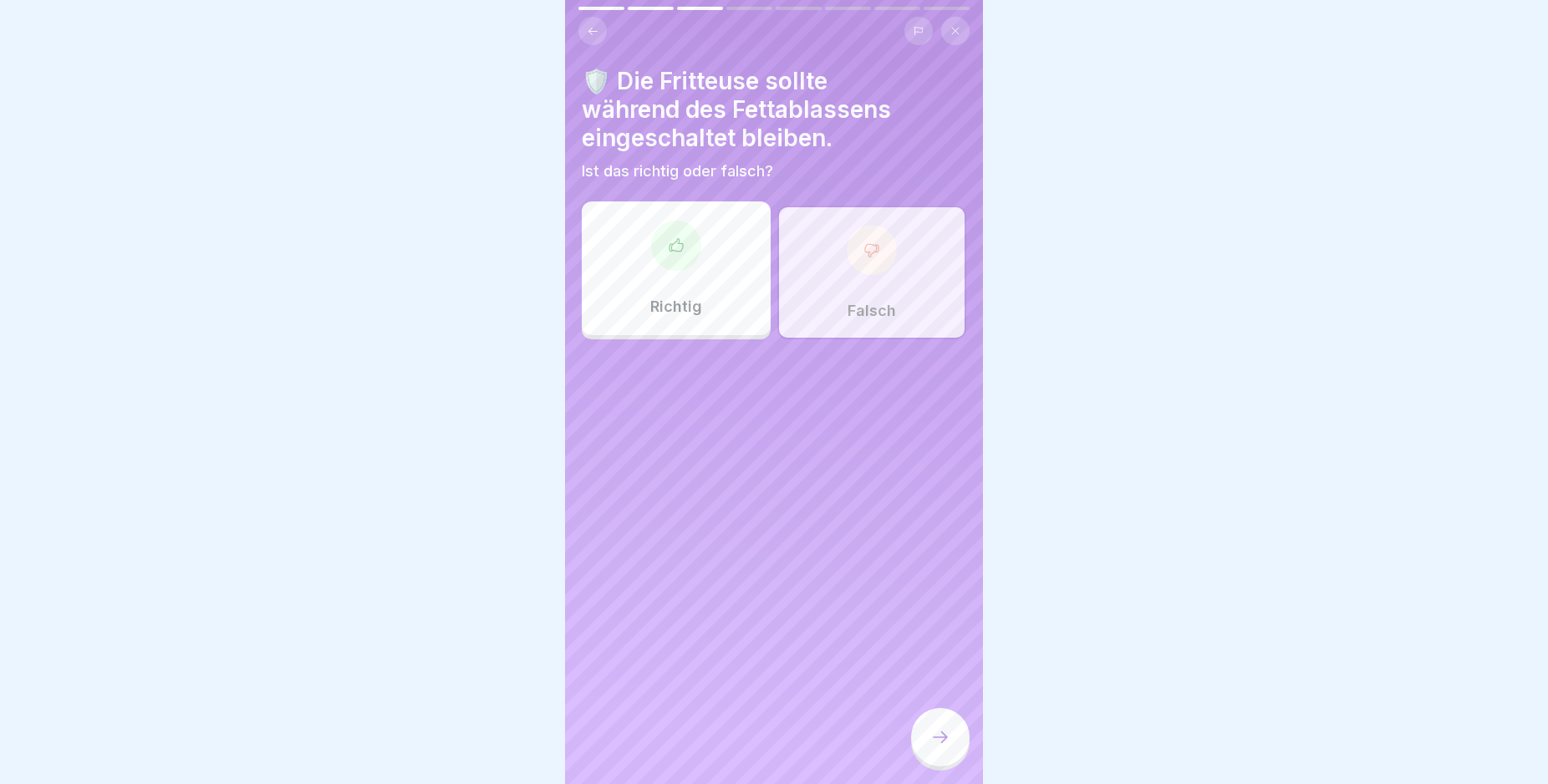
click at [943, 747] on icon at bounding box center [940, 736] width 20 height 20
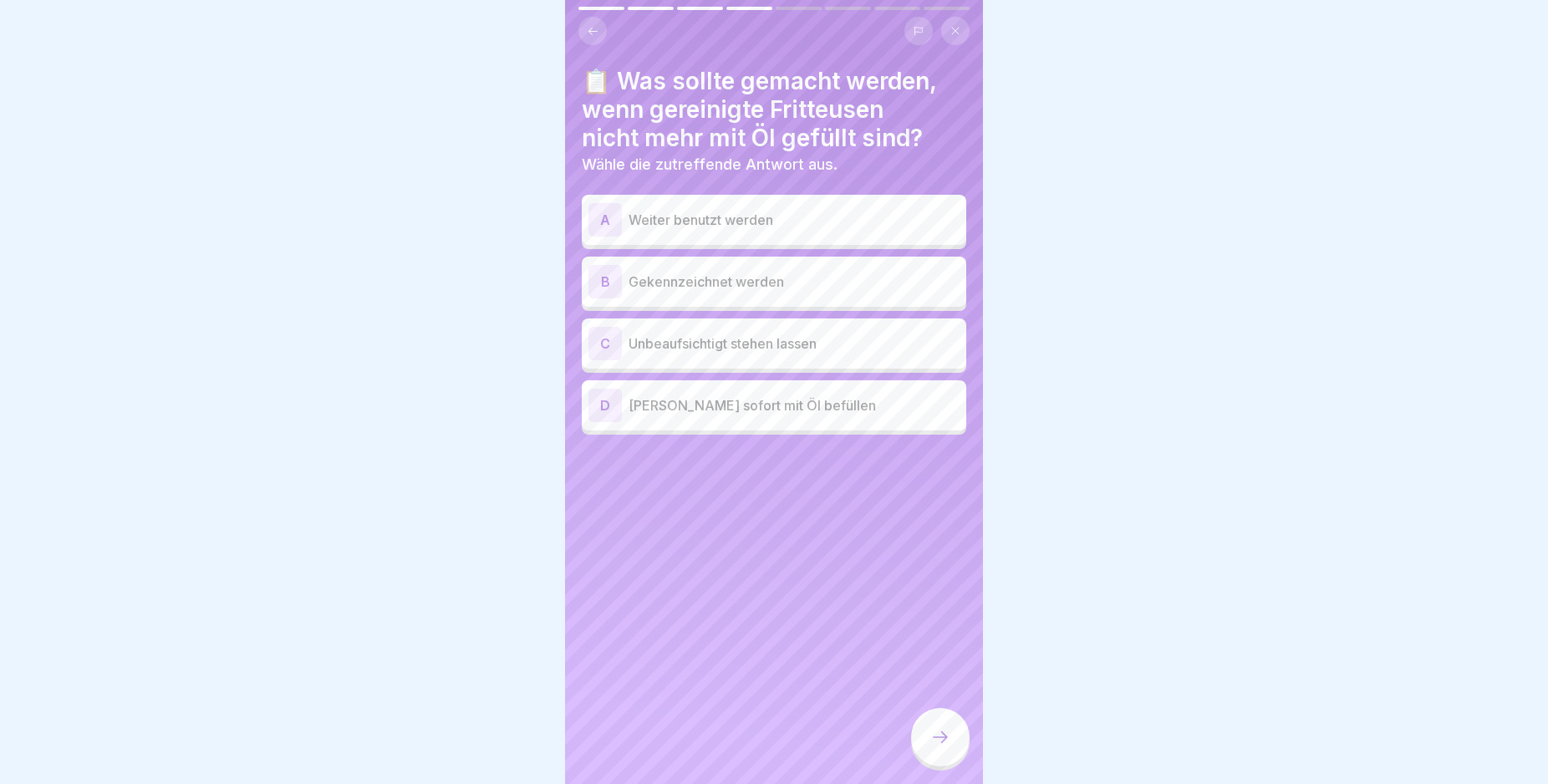
click at [610, 404] on div "D" at bounding box center [605, 406] width 34 height 34
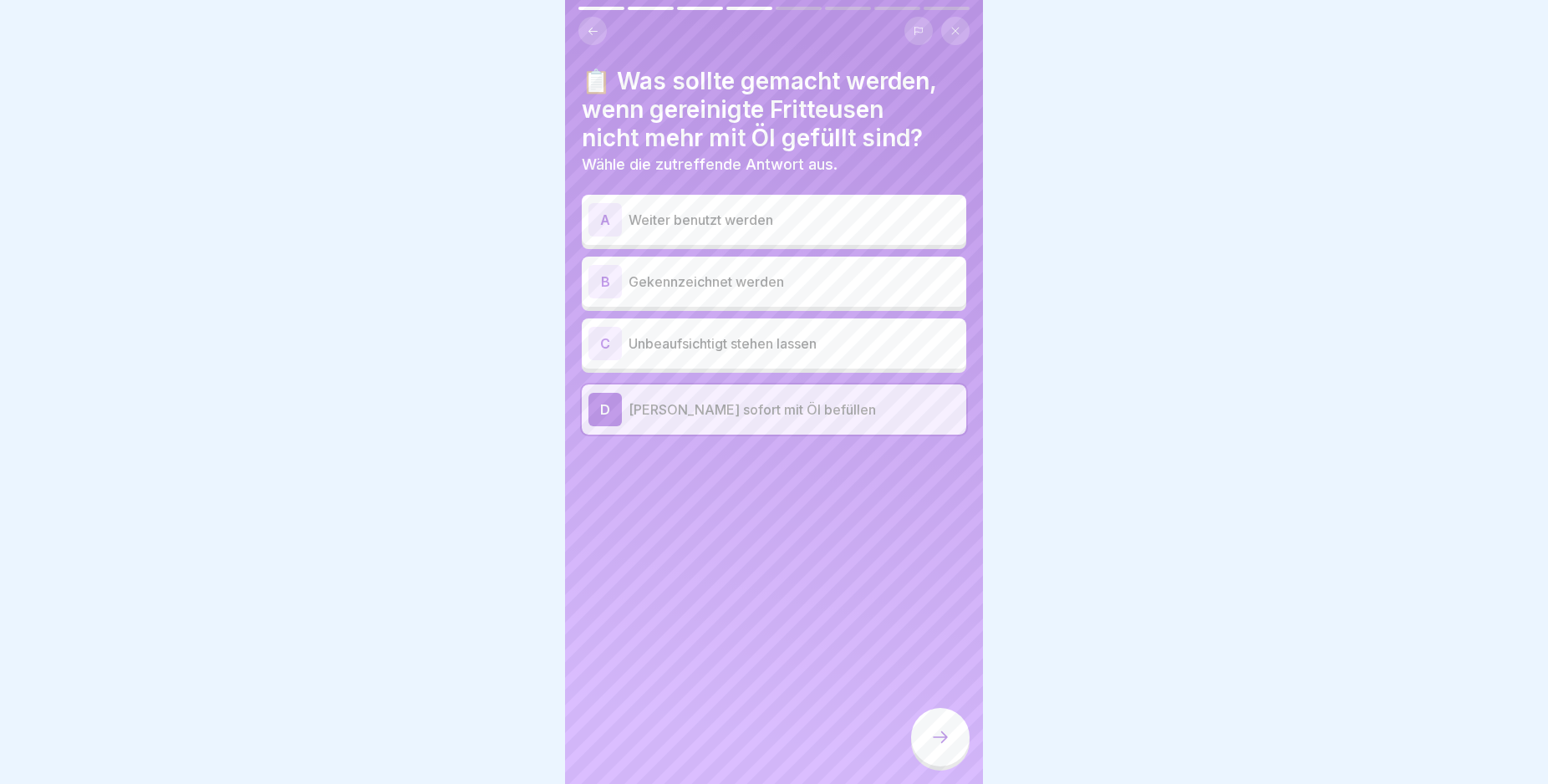
click at [940, 747] on icon at bounding box center [940, 736] width 20 height 20
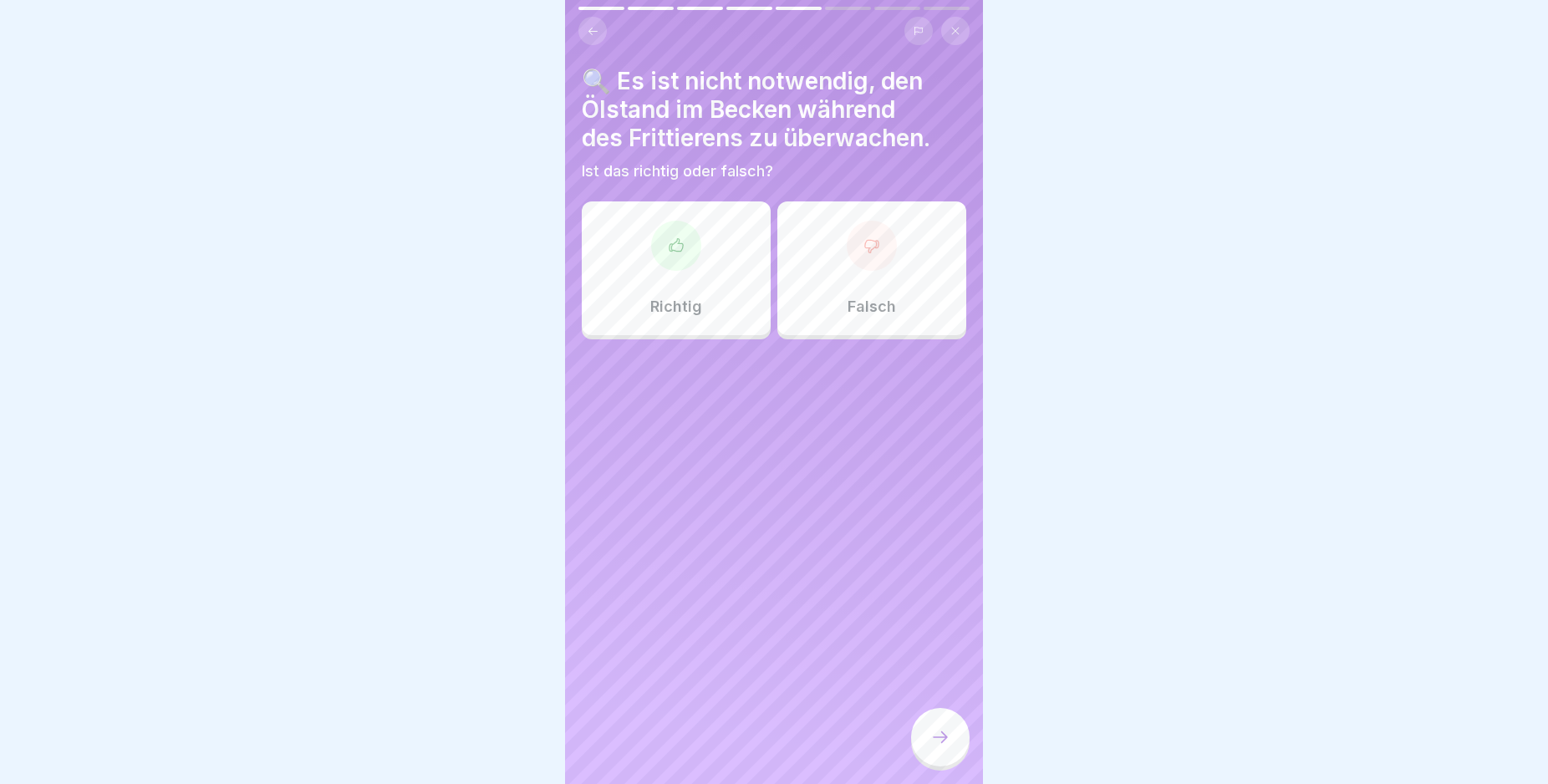
click at [863, 246] on icon at bounding box center [872, 246] width 17 height 17
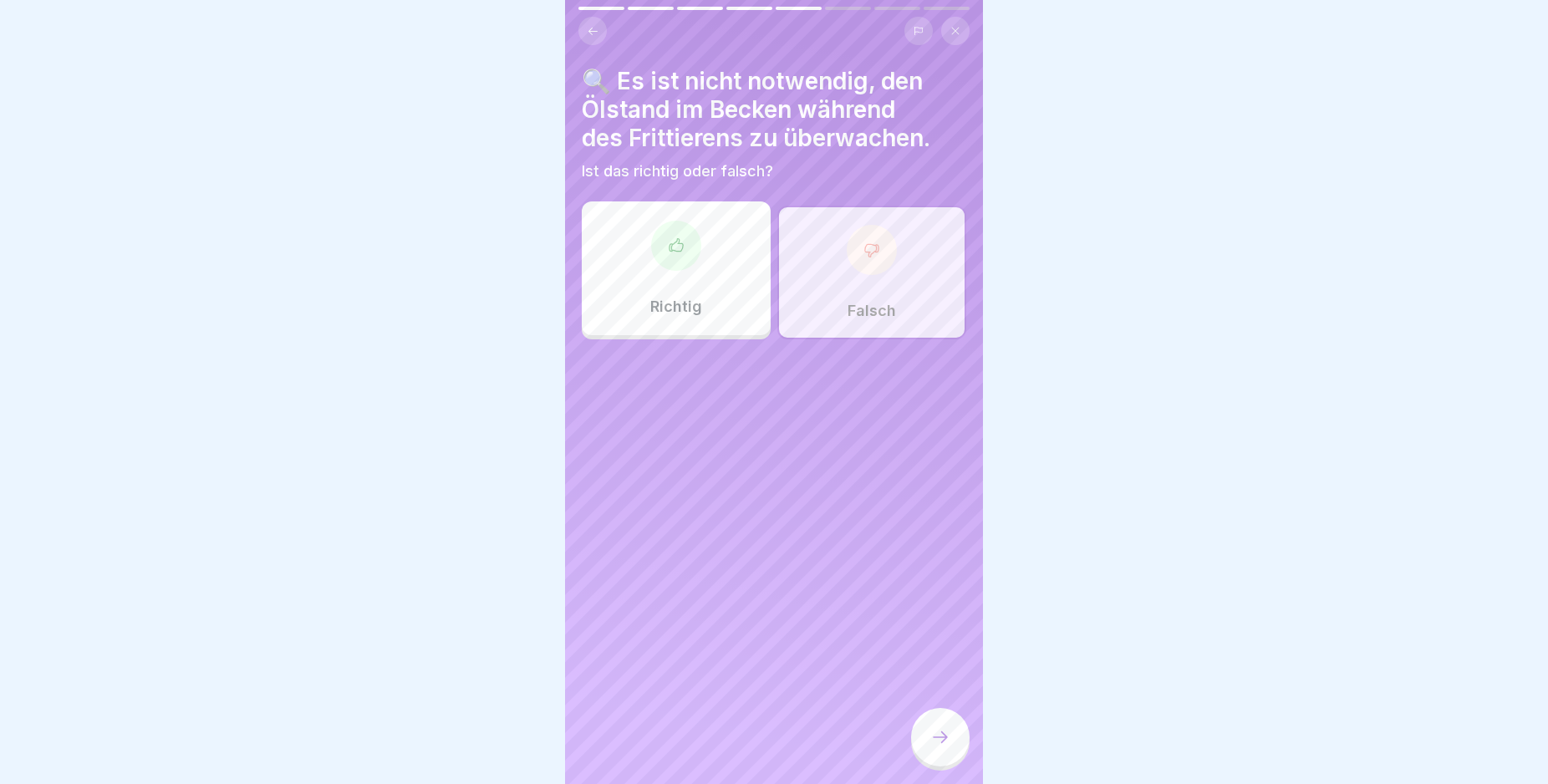
click at [935, 747] on icon at bounding box center [940, 736] width 20 height 20
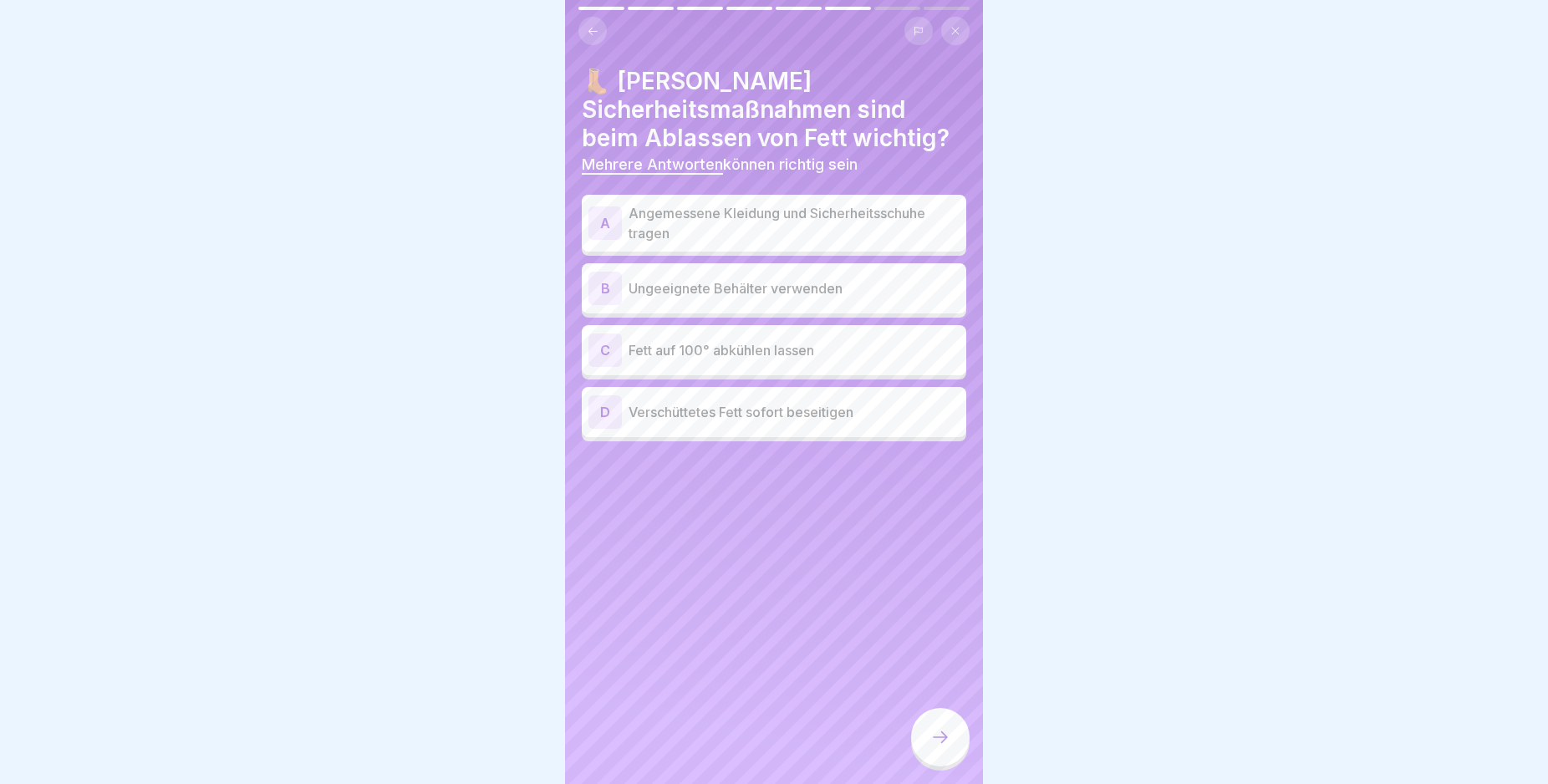
click at [603, 220] on div "A" at bounding box center [605, 223] width 34 height 34
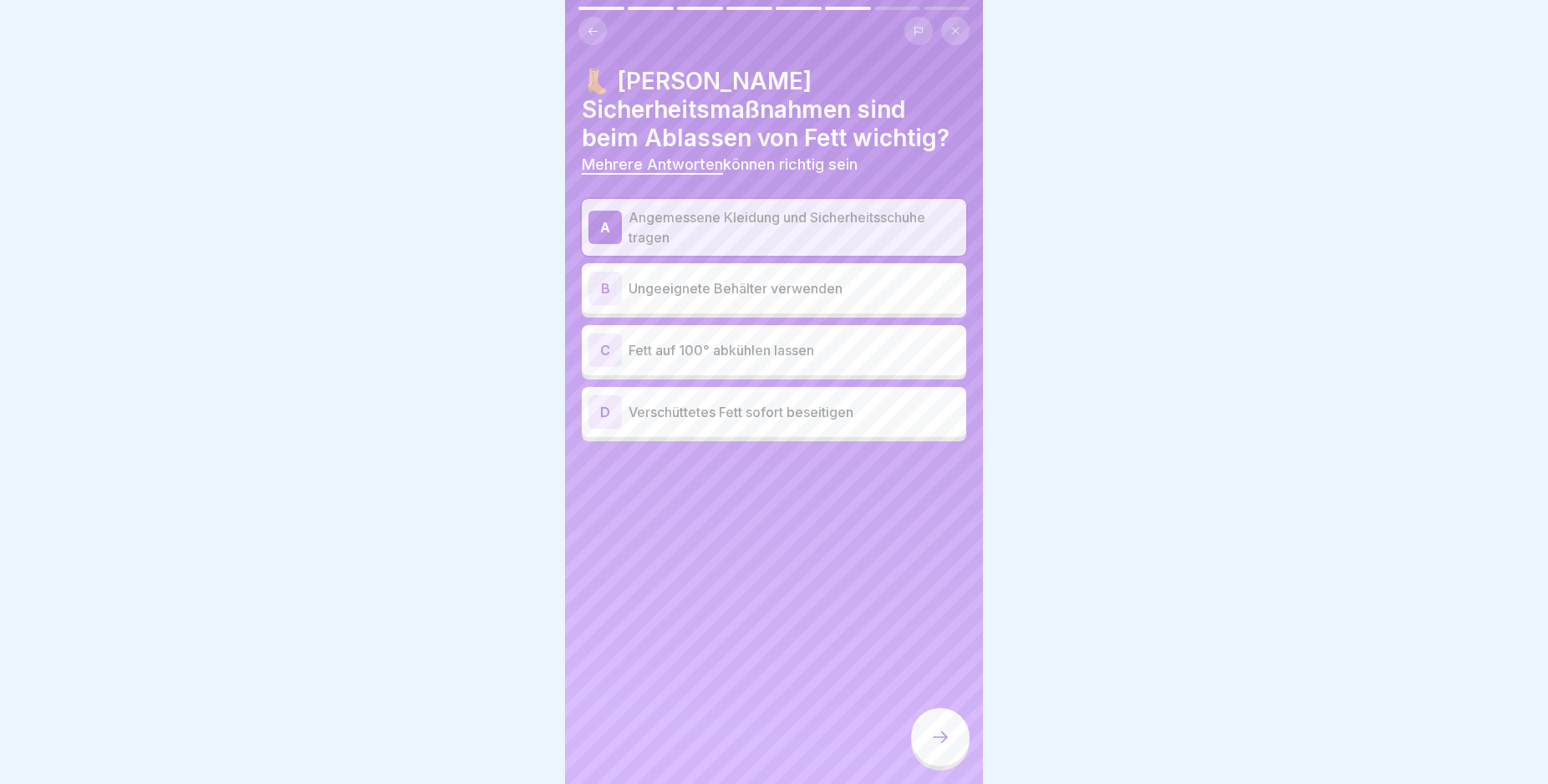
click at [601, 415] on div "D" at bounding box center [605, 412] width 34 height 34
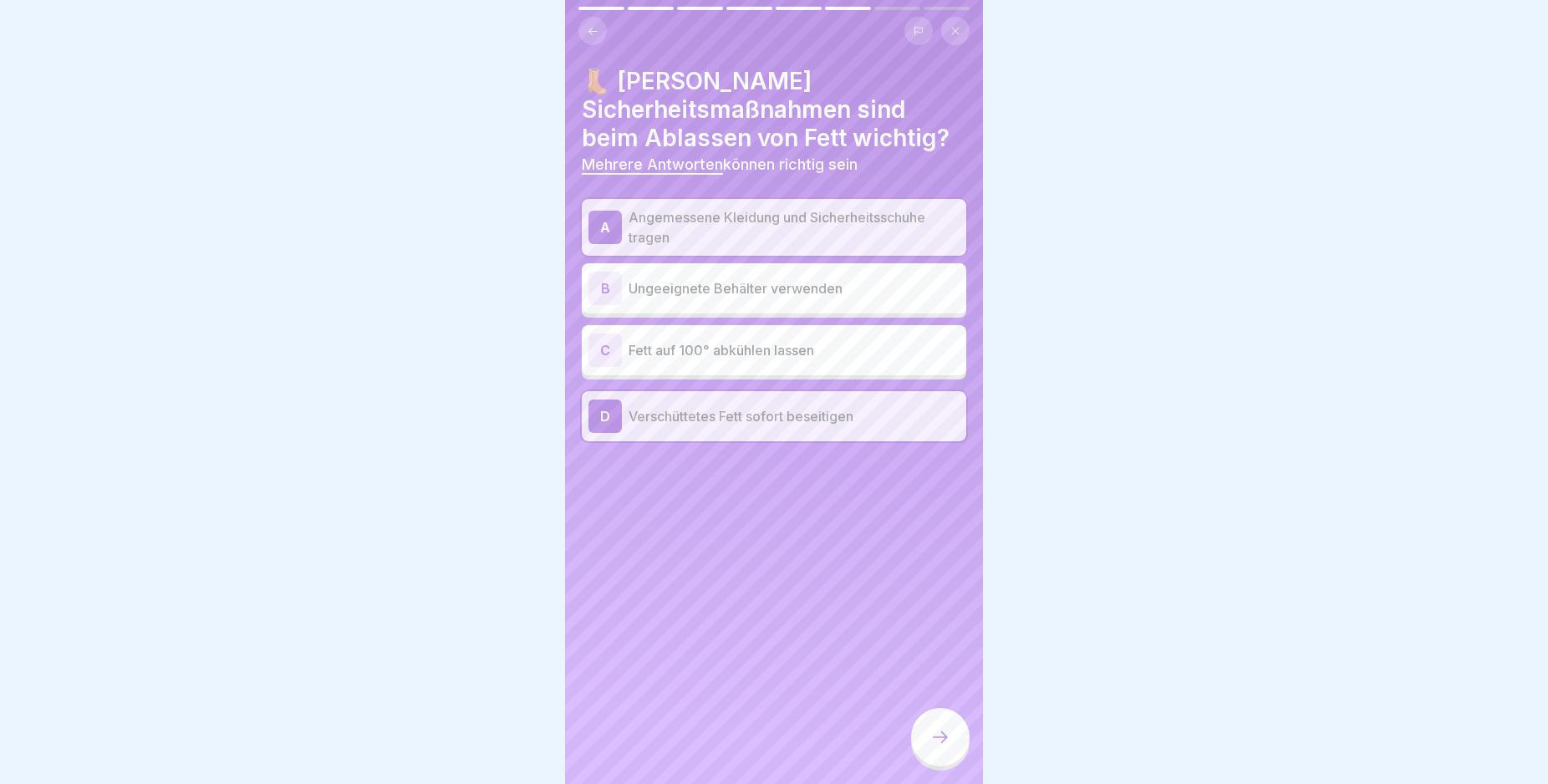
click at [944, 747] on icon at bounding box center [940, 736] width 20 height 20
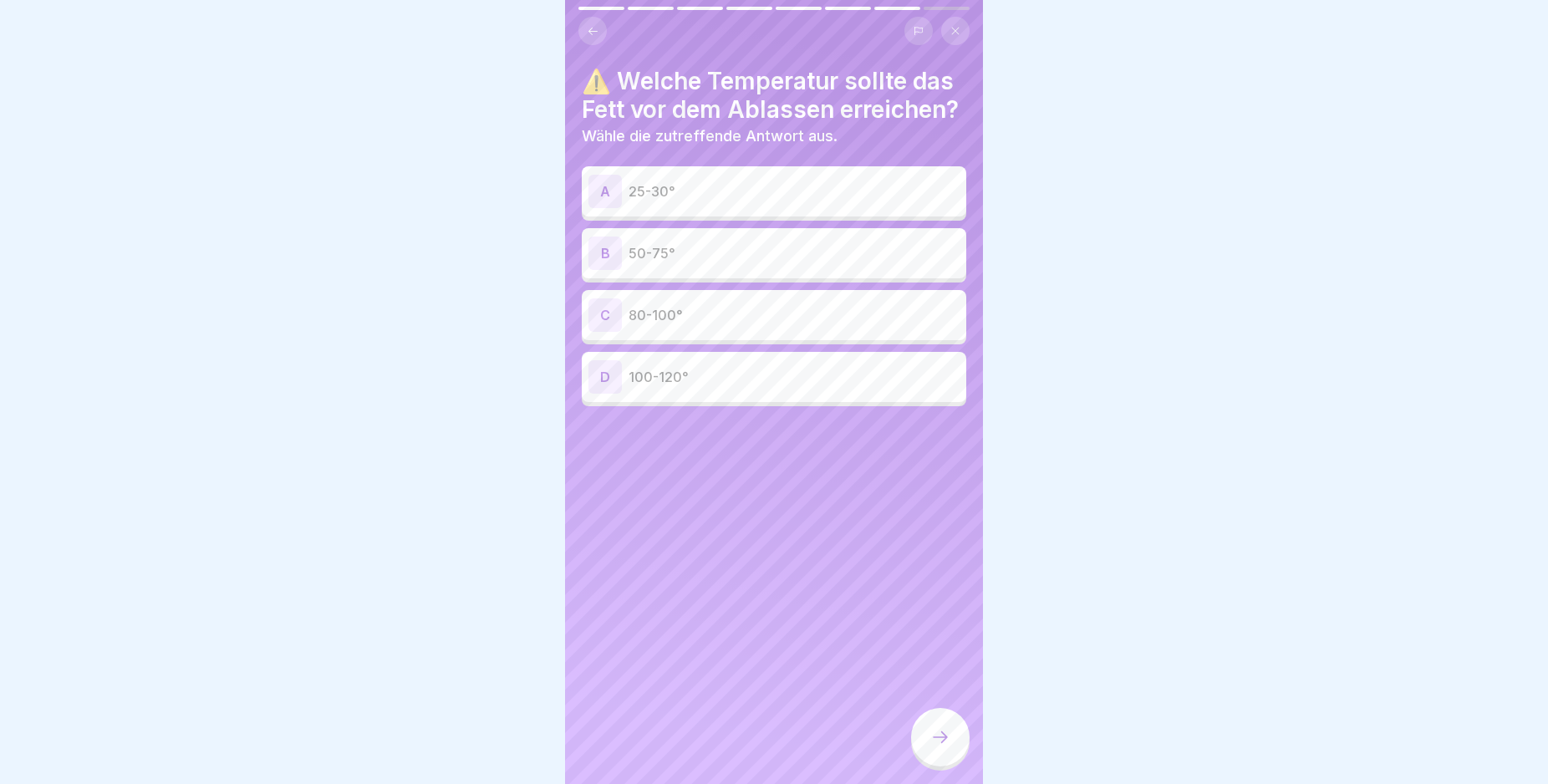
click at [602, 270] on div "B" at bounding box center [605, 253] width 34 height 34
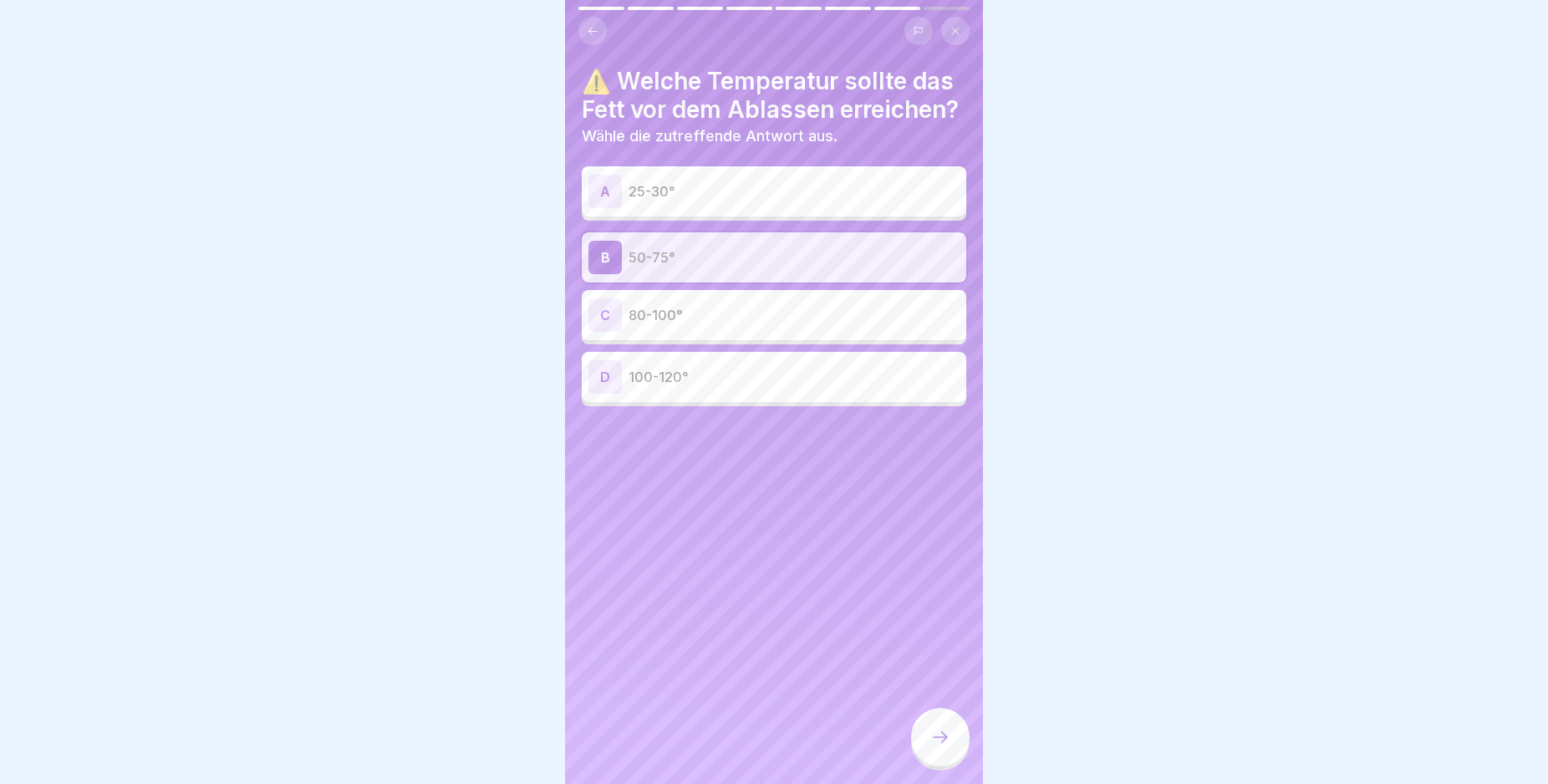
click at [943, 747] on icon at bounding box center [940, 736] width 20 height 20
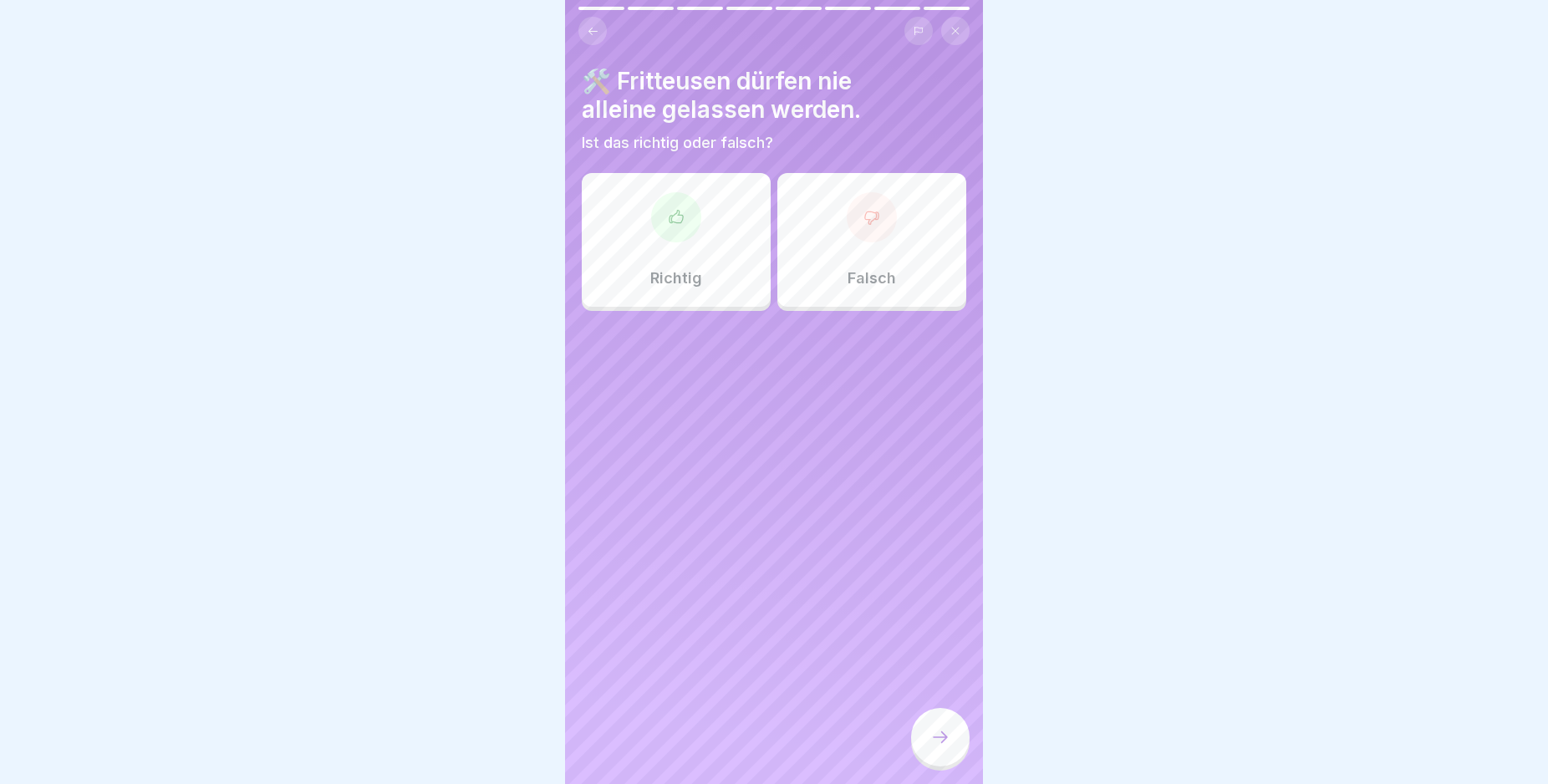
click at [660, 218] on div at bounding box center [676, 216] width 50 height 50
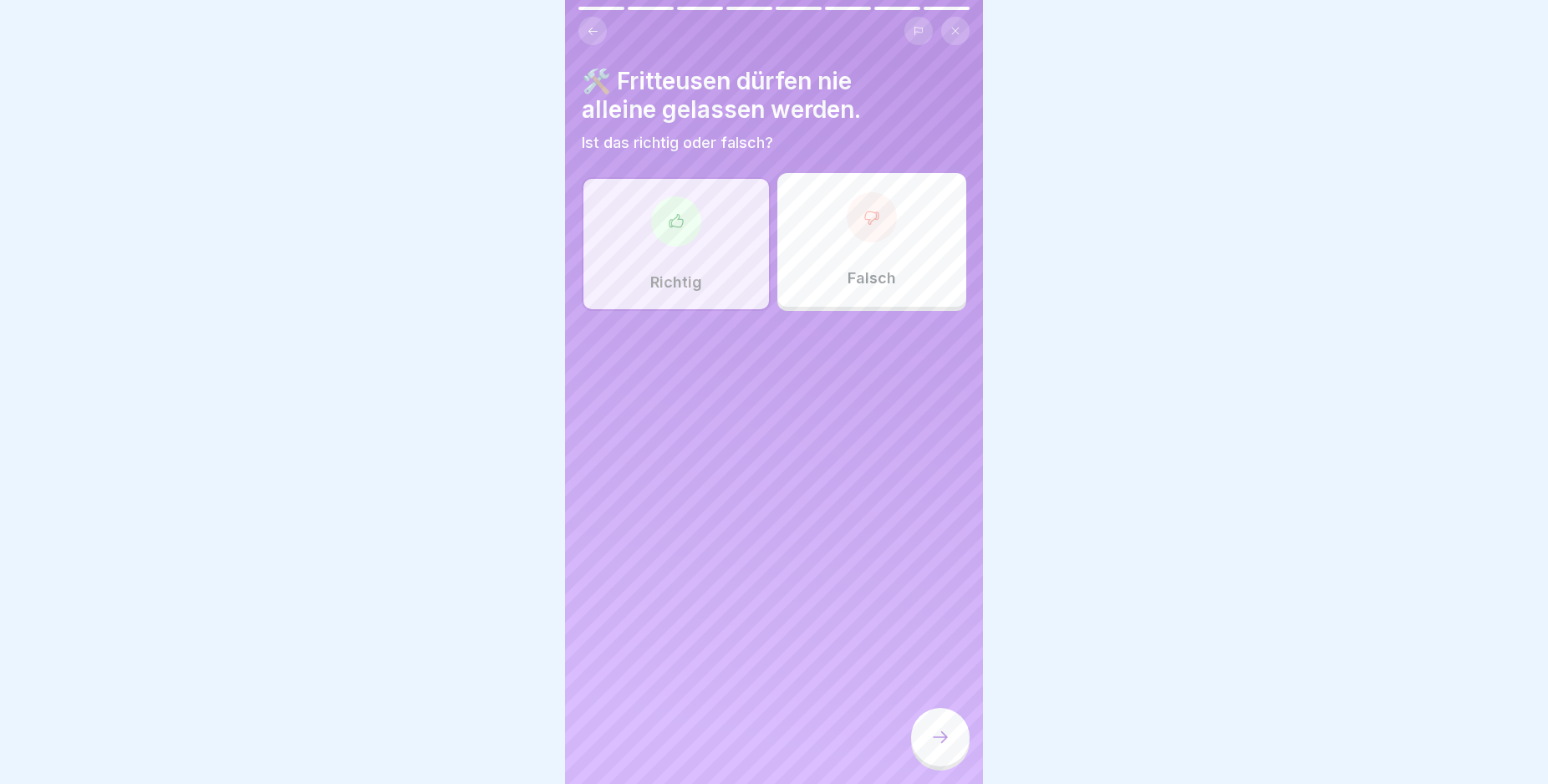
click at [927, 749] on div at bounding box center [941, 737] width 58 height 58
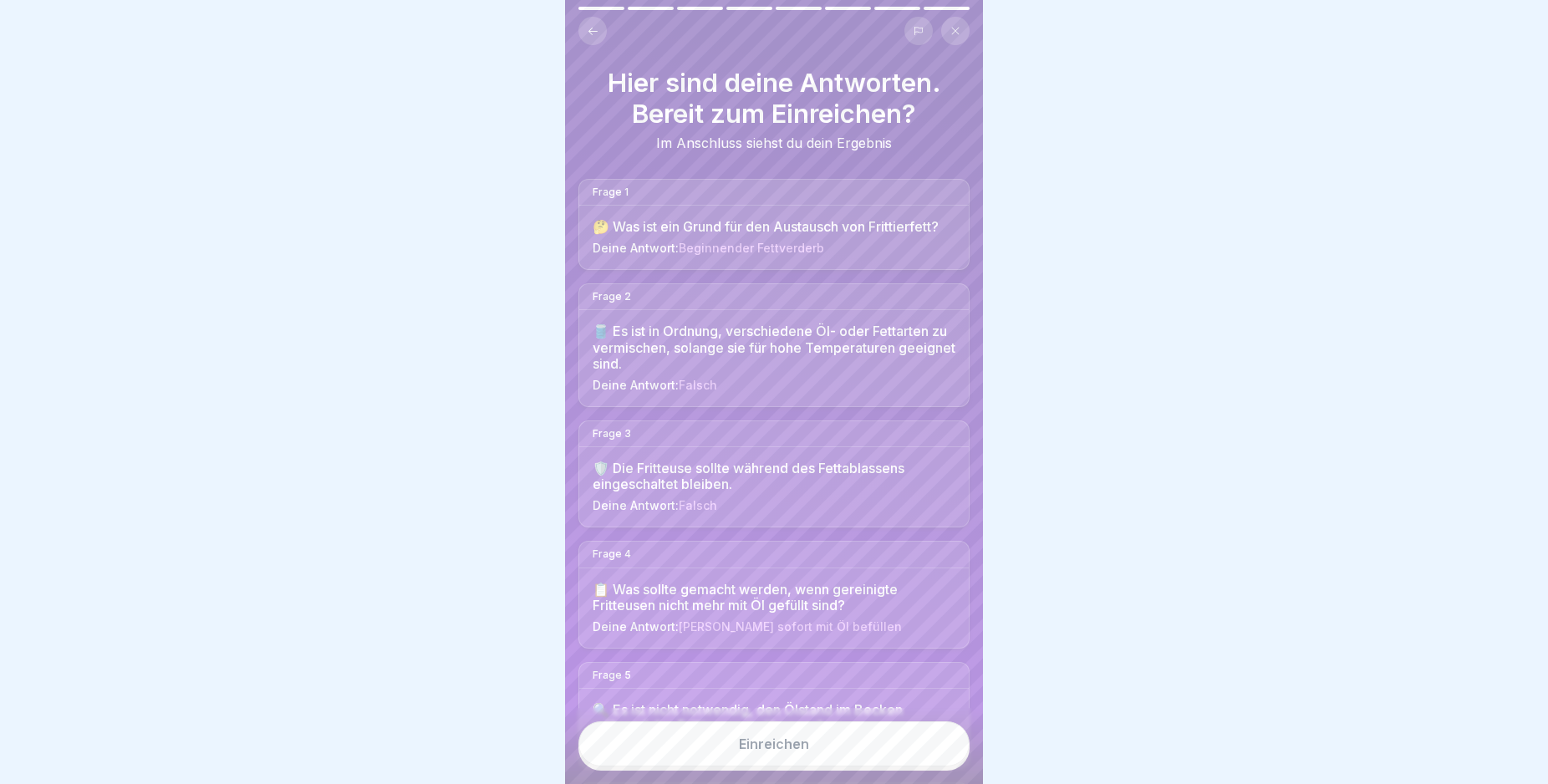
click at [919, 764] on button "Einreichen" at bounding box center [773, 744] width 391 height 45
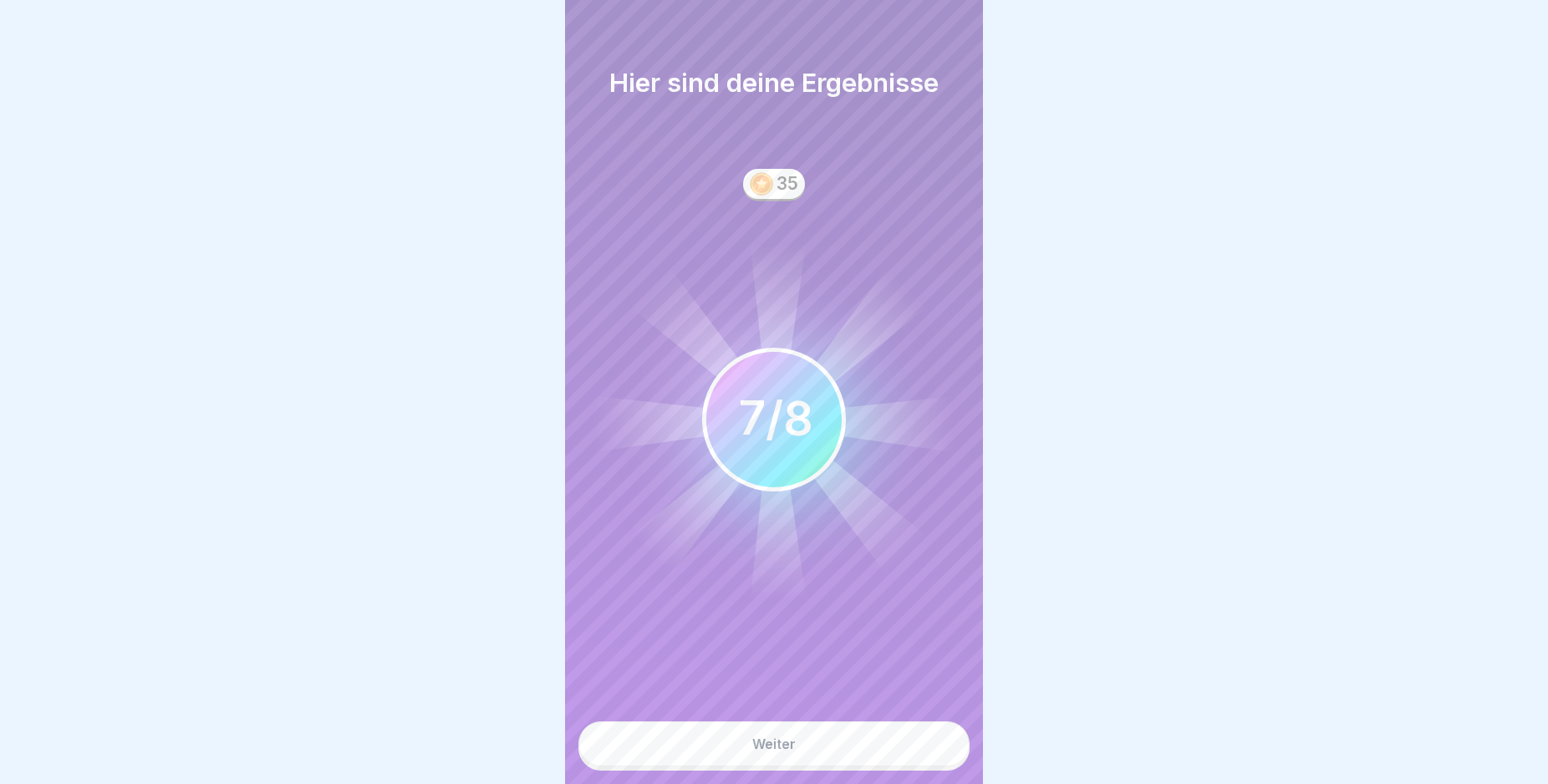
click at [913, 764] on button "Weiter" at bounding box center [773, 744] width 391 height 45
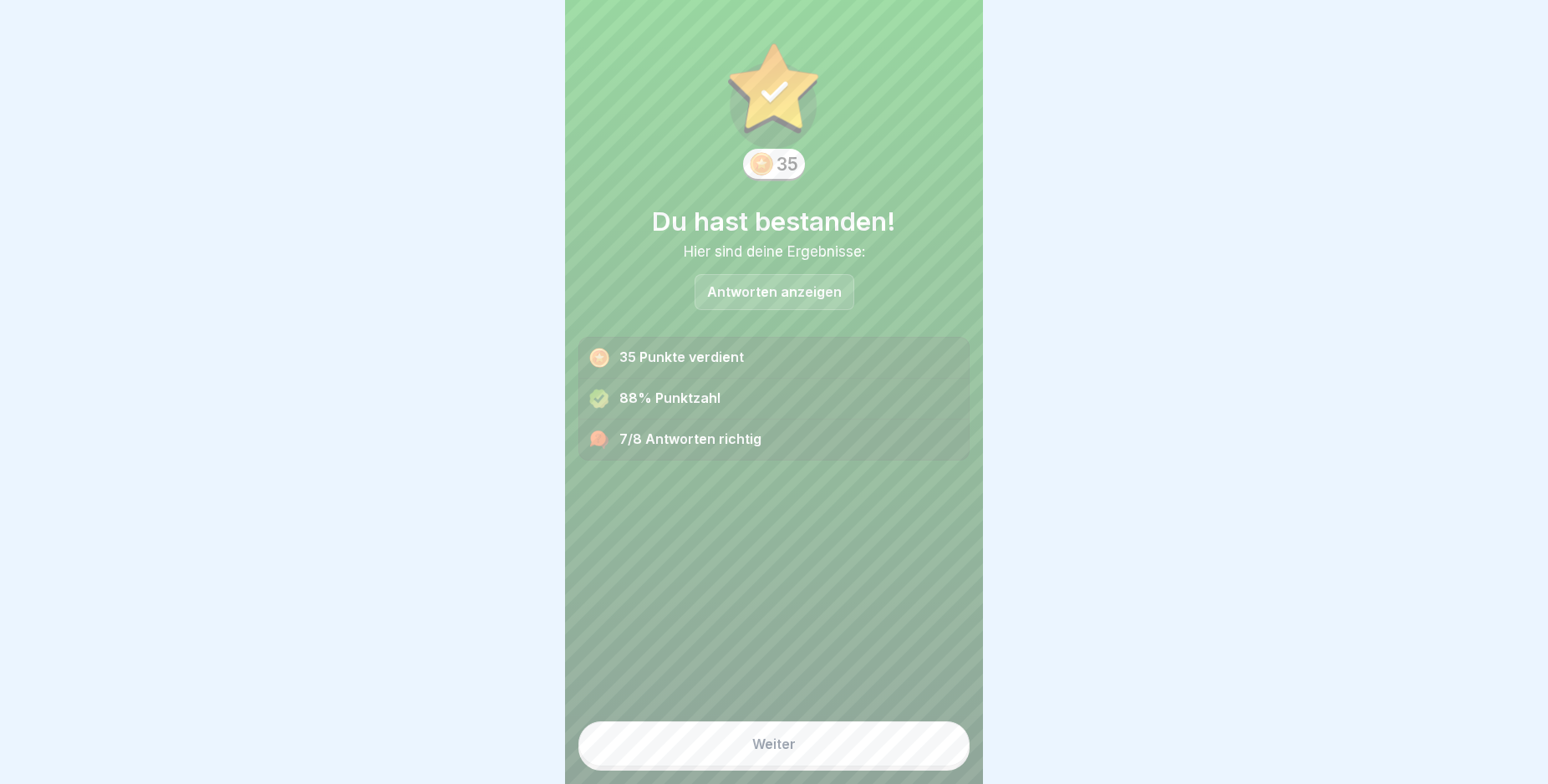
click at [840, 763] on button "Weiter" at bounding box center [773, 744] width 391 height 45
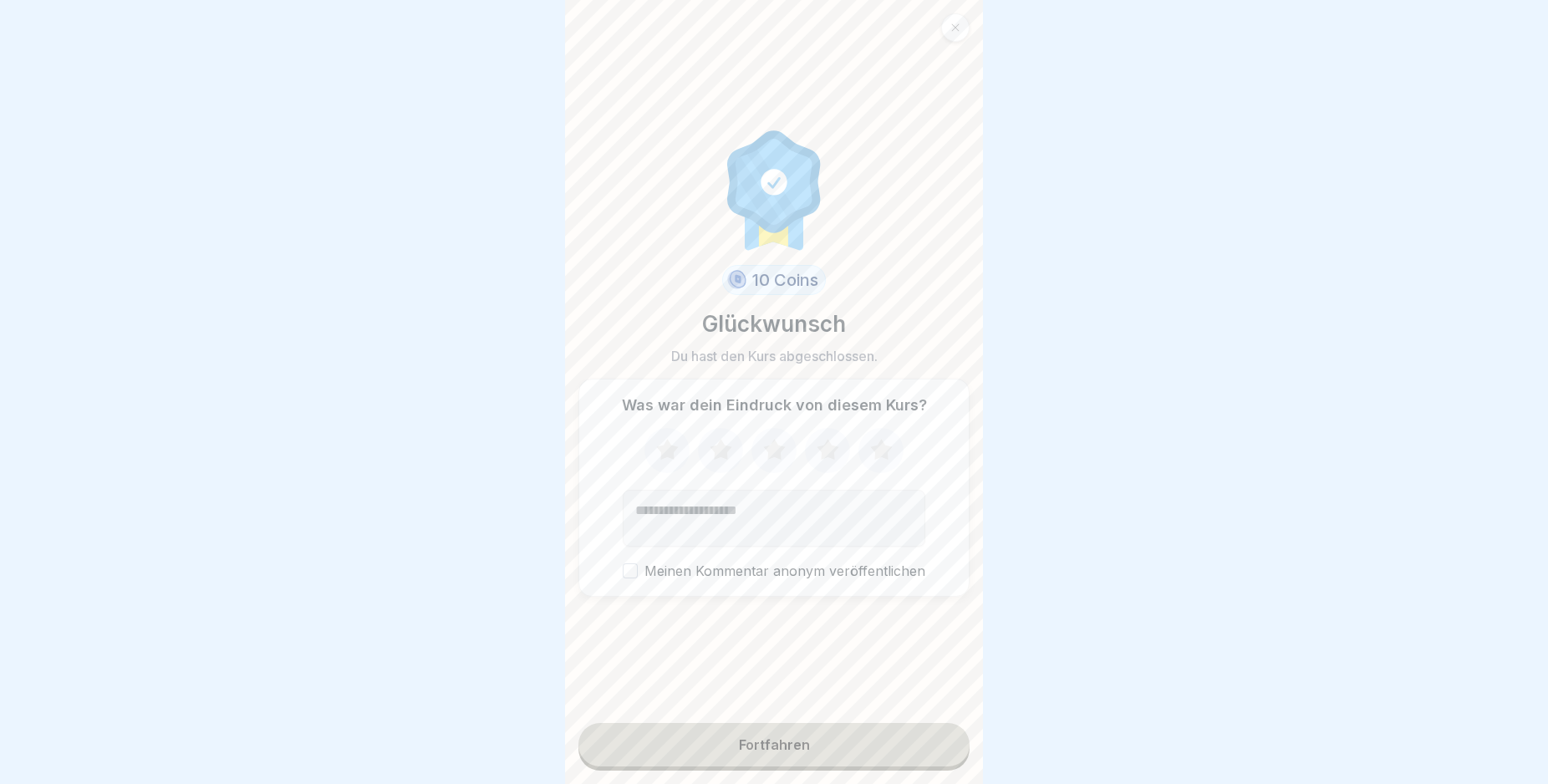
click at [840, 763] on button "Fortfahren" at bounding box center [773, 744] width 391 height 43
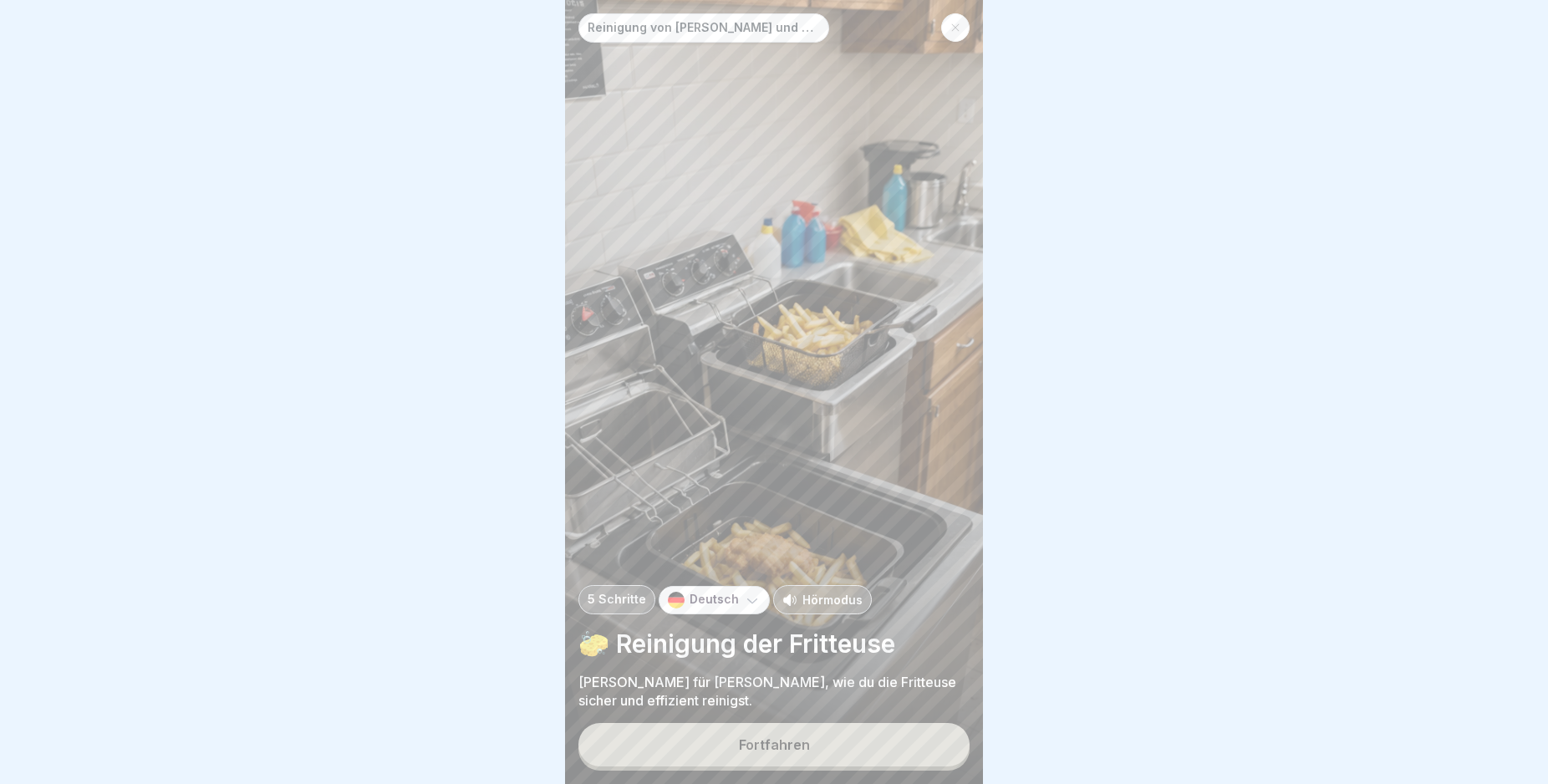
click at [840, 763] on button "Fortfahren" at bounding box center [773, 744] width 391 height 43
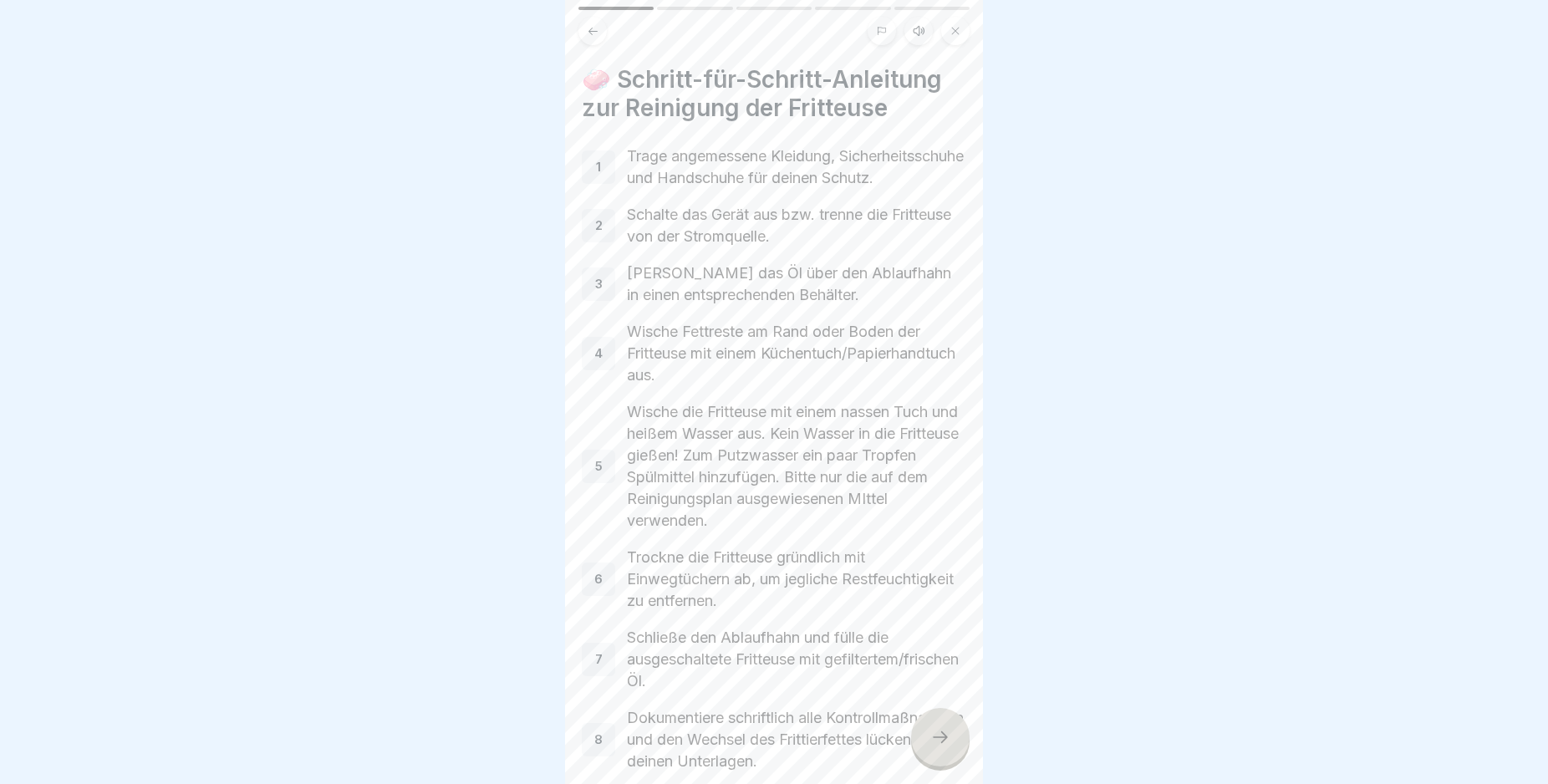
click at [936, 747] on icon at bounding box center [940, 736] width 20 height 20
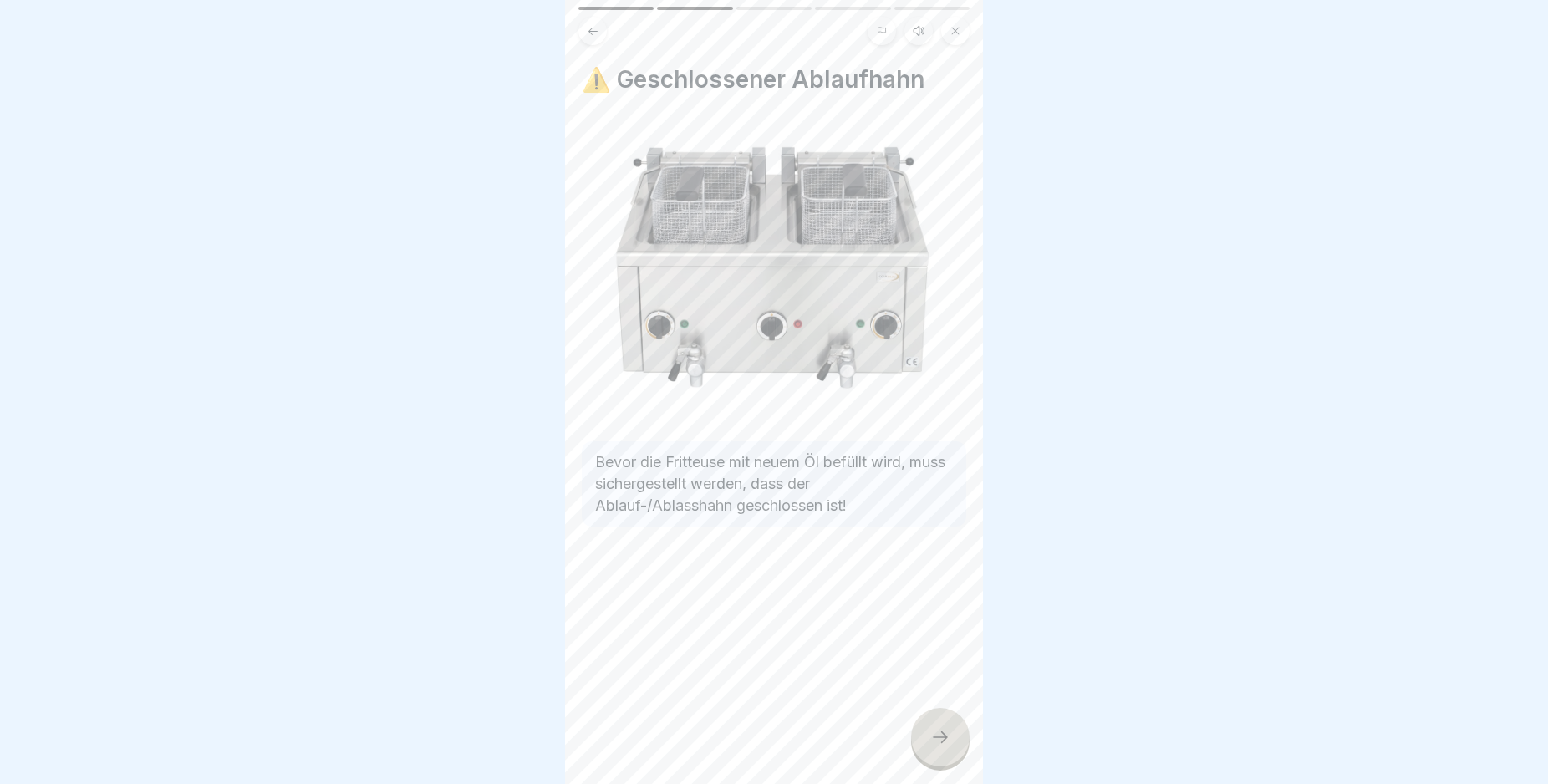
click at [936, 747] on icon at bounding box center [940, 736] width 20 height 20
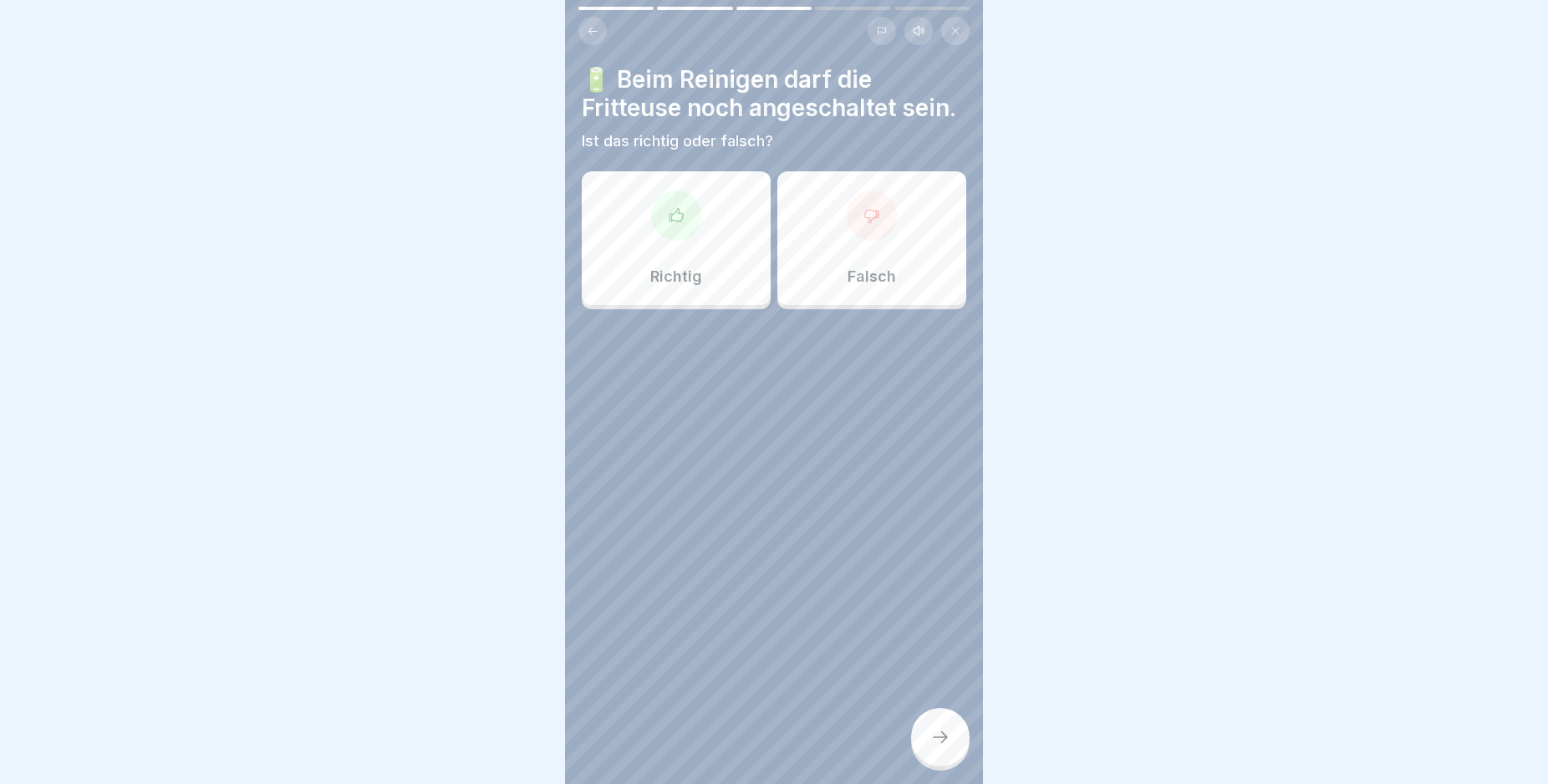
click at [867, 224] on icon at bounding box center [872, 216] width 17 height 17
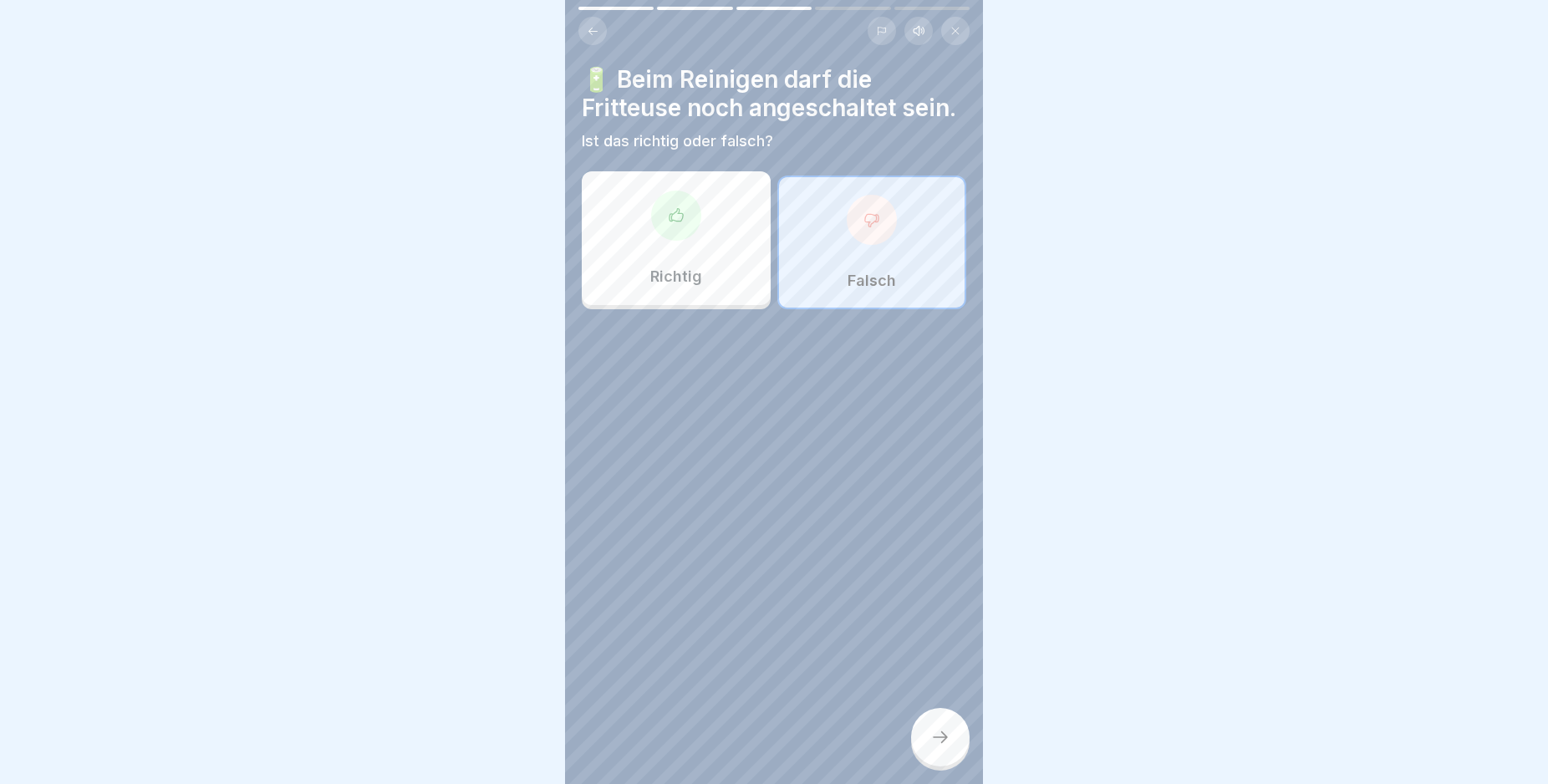
click at [936, 747] on icon at bounding box center [940, 736] width 20 height 20
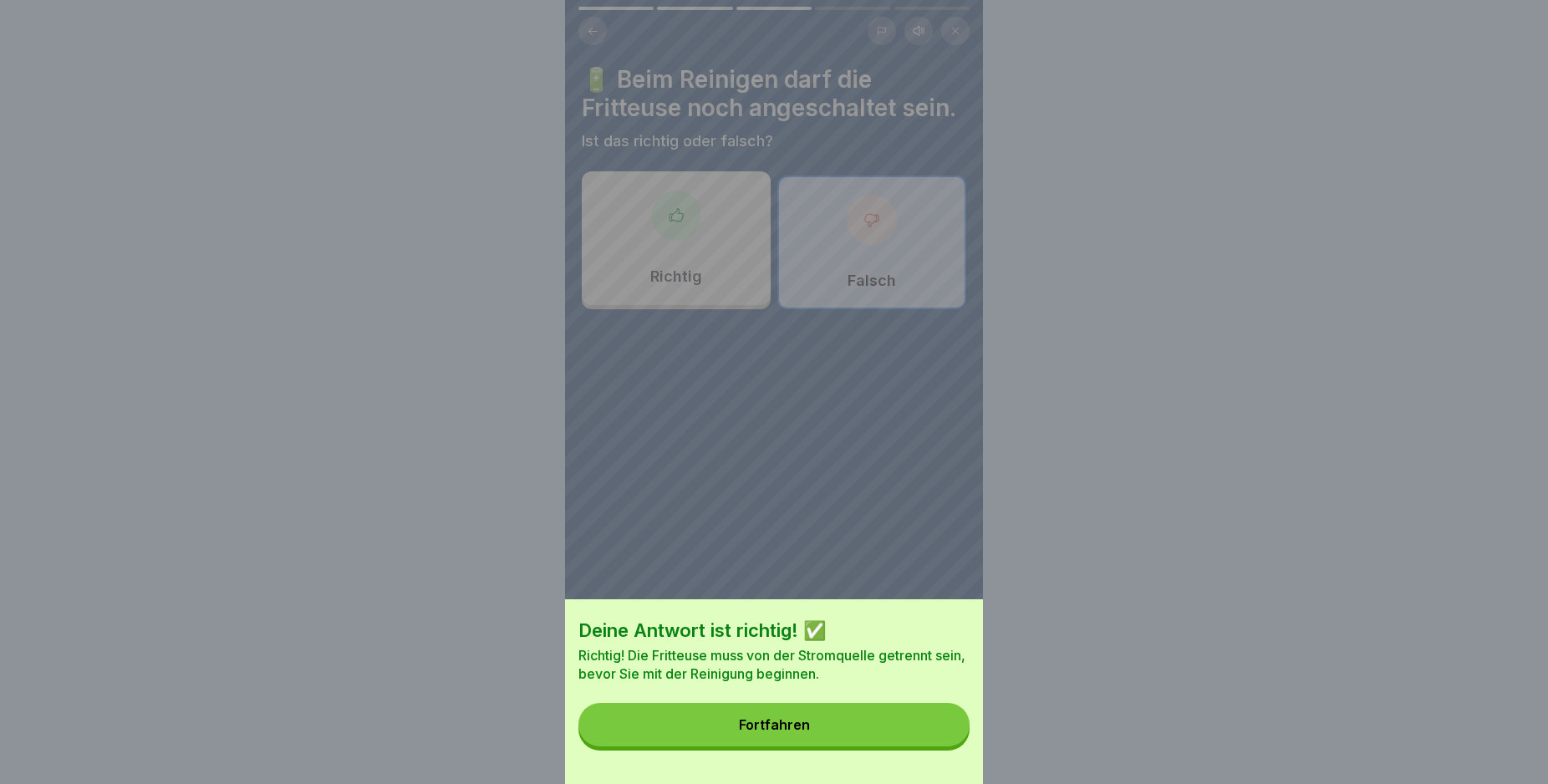
click at [899, 732] on button "Fortfahren" at bounding box center [773, 725] width 391 height 43
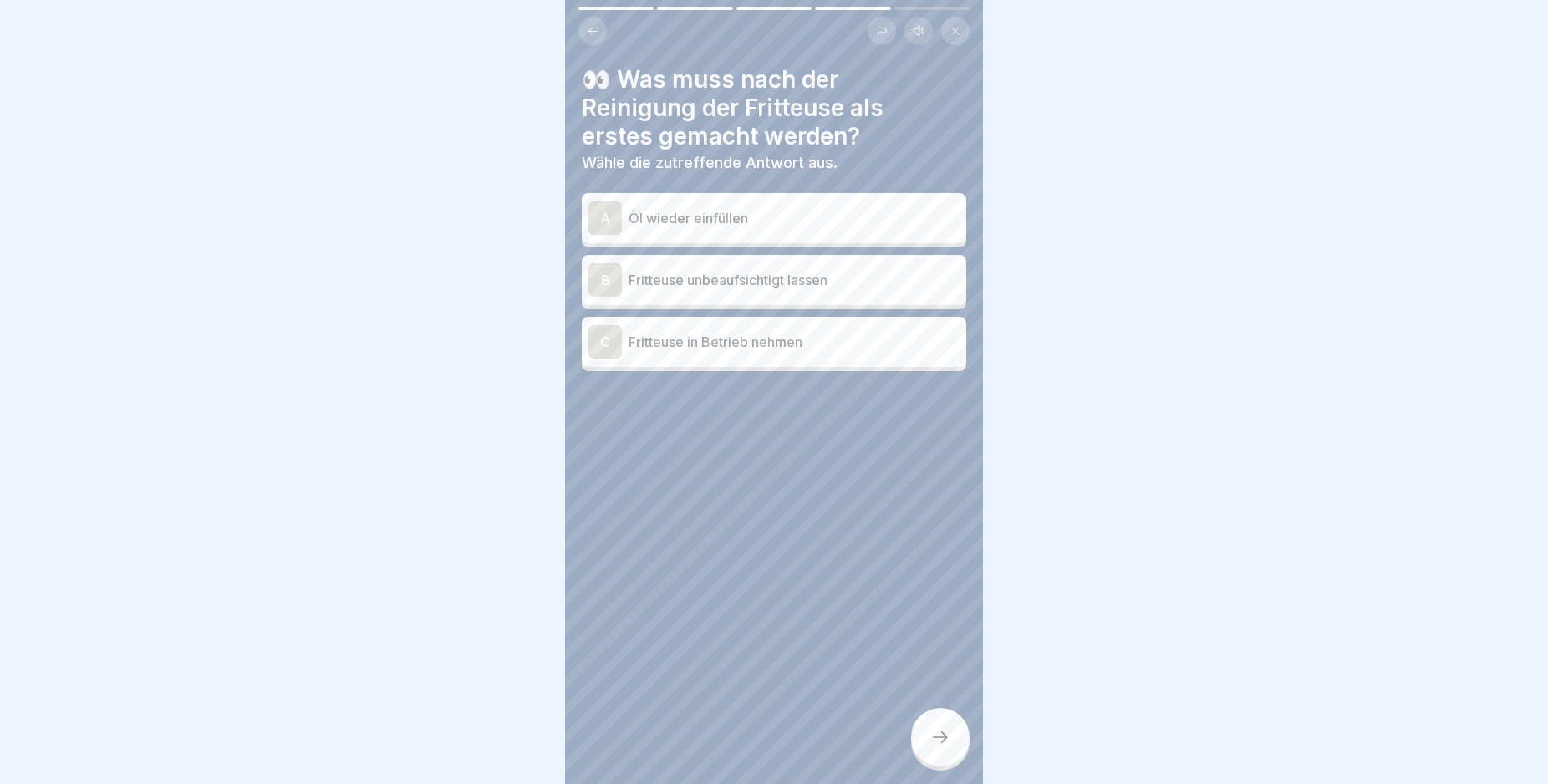
click at [605, 212] on div "A" at bounding box center [605, 218] width 34 height 34
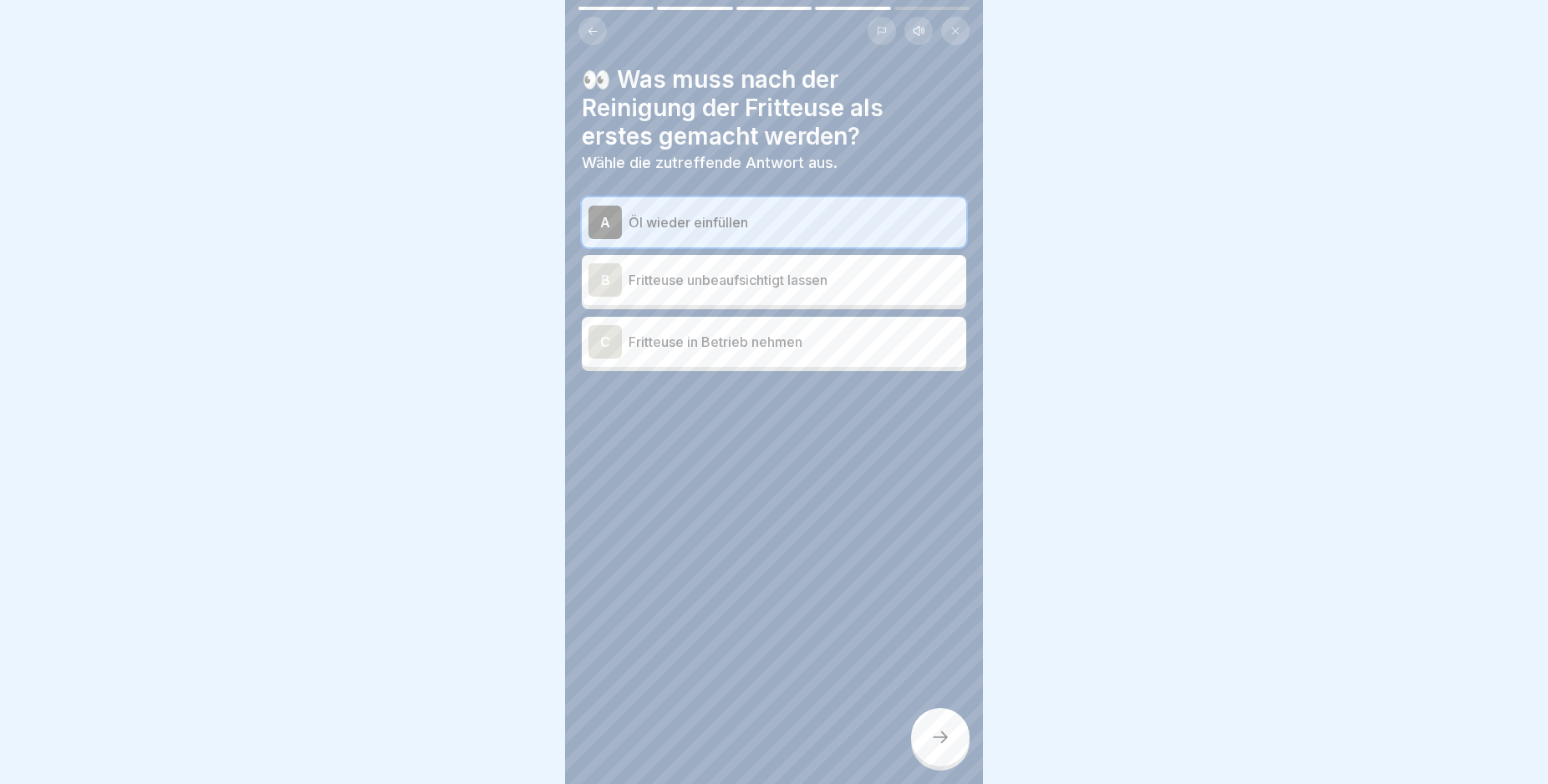
click at [938, 747] on icon at bounding box center [940, 736] width 20 height 20
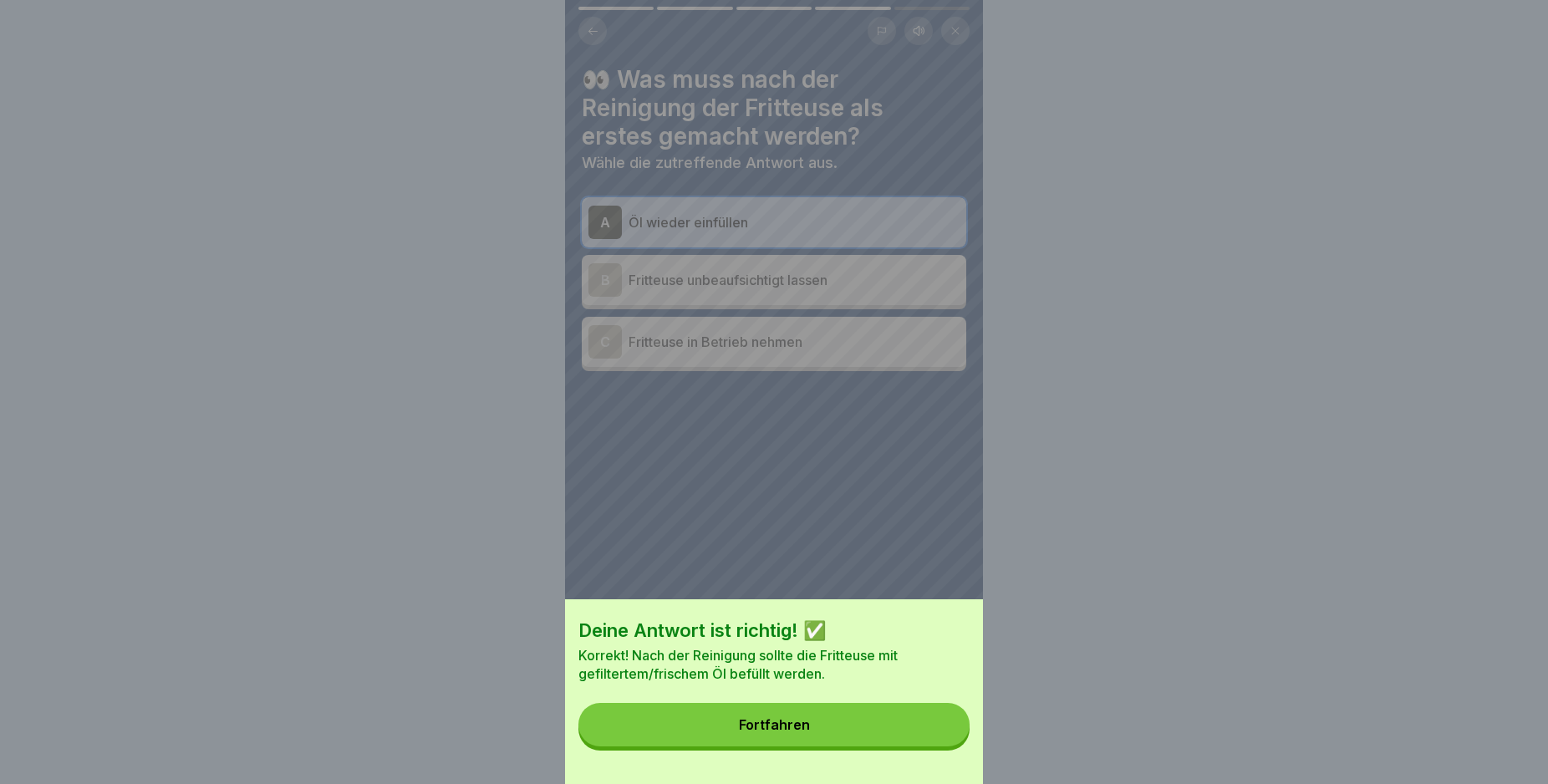
click at [911, 746] on button "Fortfahren" at bounding box center [773, 725] width 391 height 43
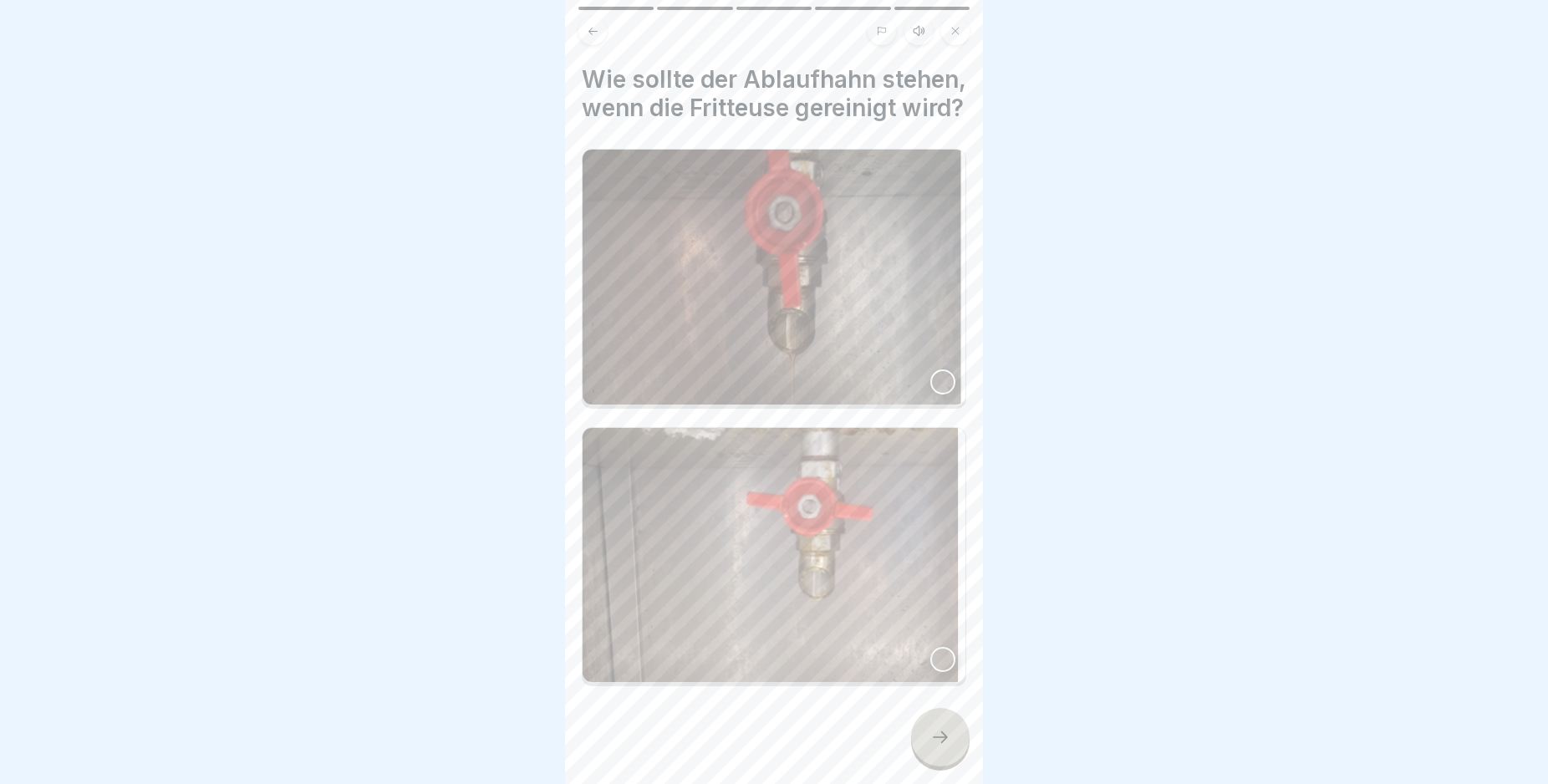
click at [930, 394] on div at bounding box center [943, 381] width 25 height 25
click at [948, 747] on icon at bounding box center [940, 736] width 20 height 20
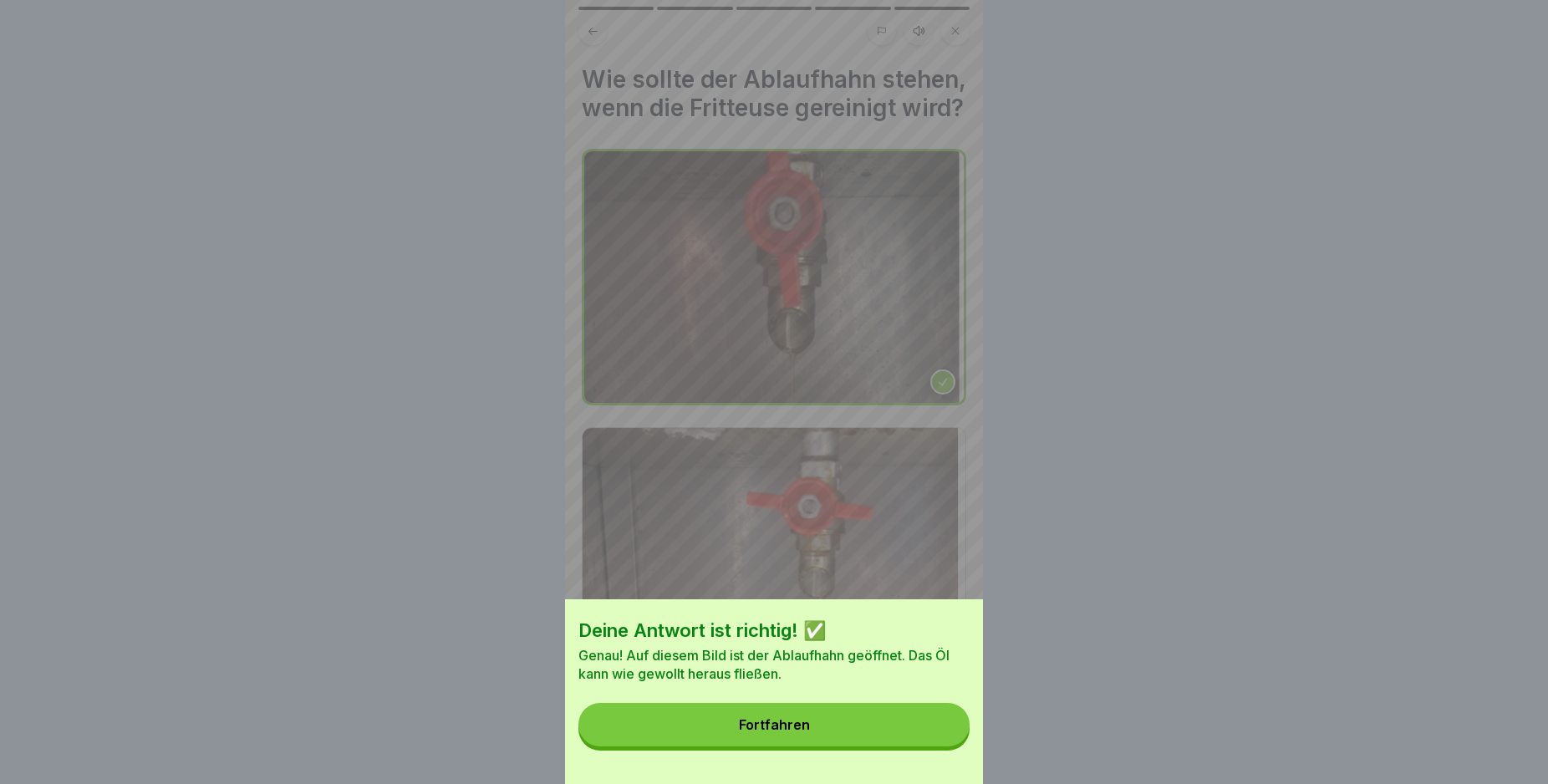
click at [905, 731] on button "Fortfahren" at bounding box center [773, 725] width 391 height 43
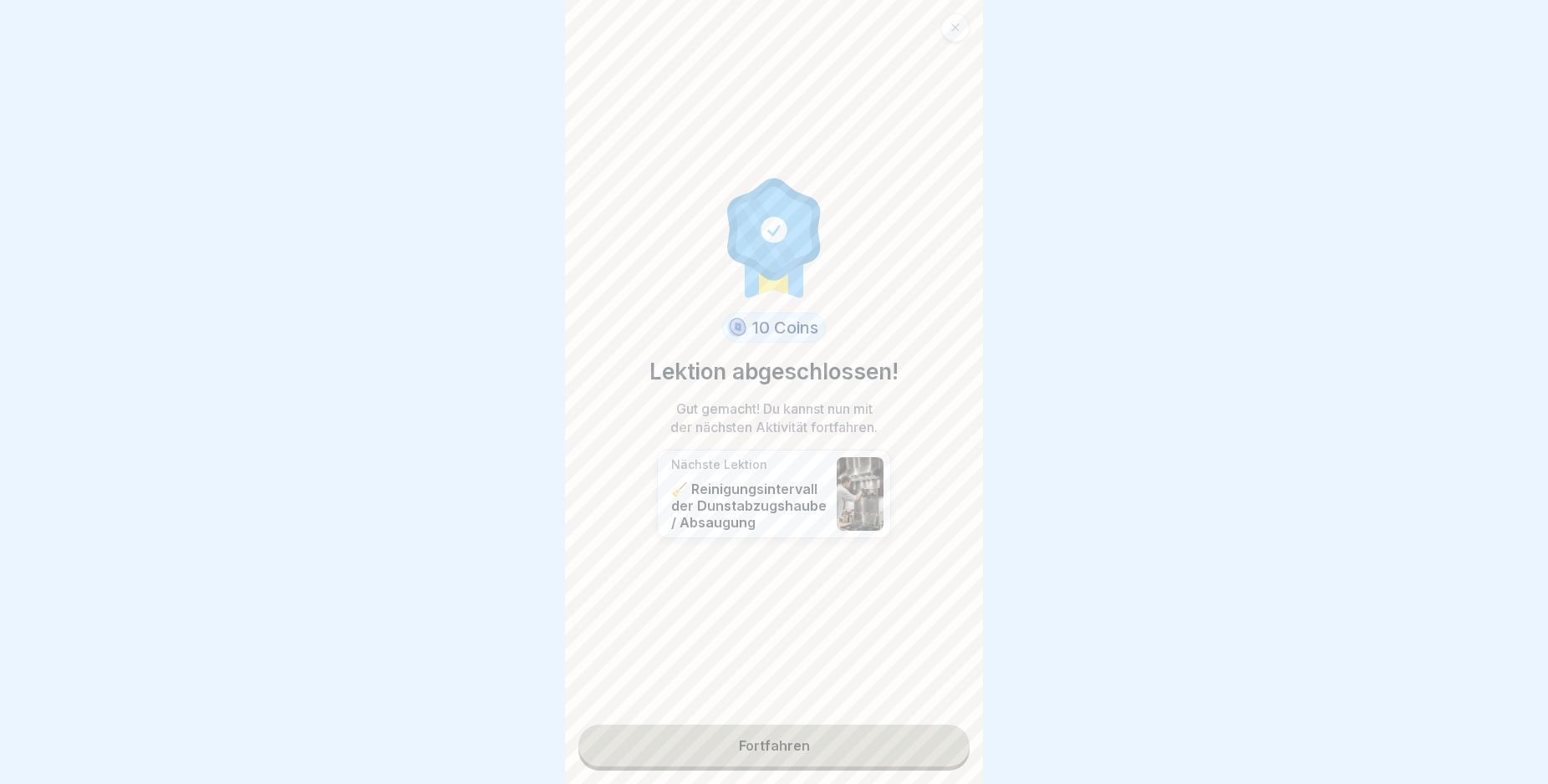
click at [904, 748] on link "Fortfahren" at bounding box center [773, 745] width 391 height 41
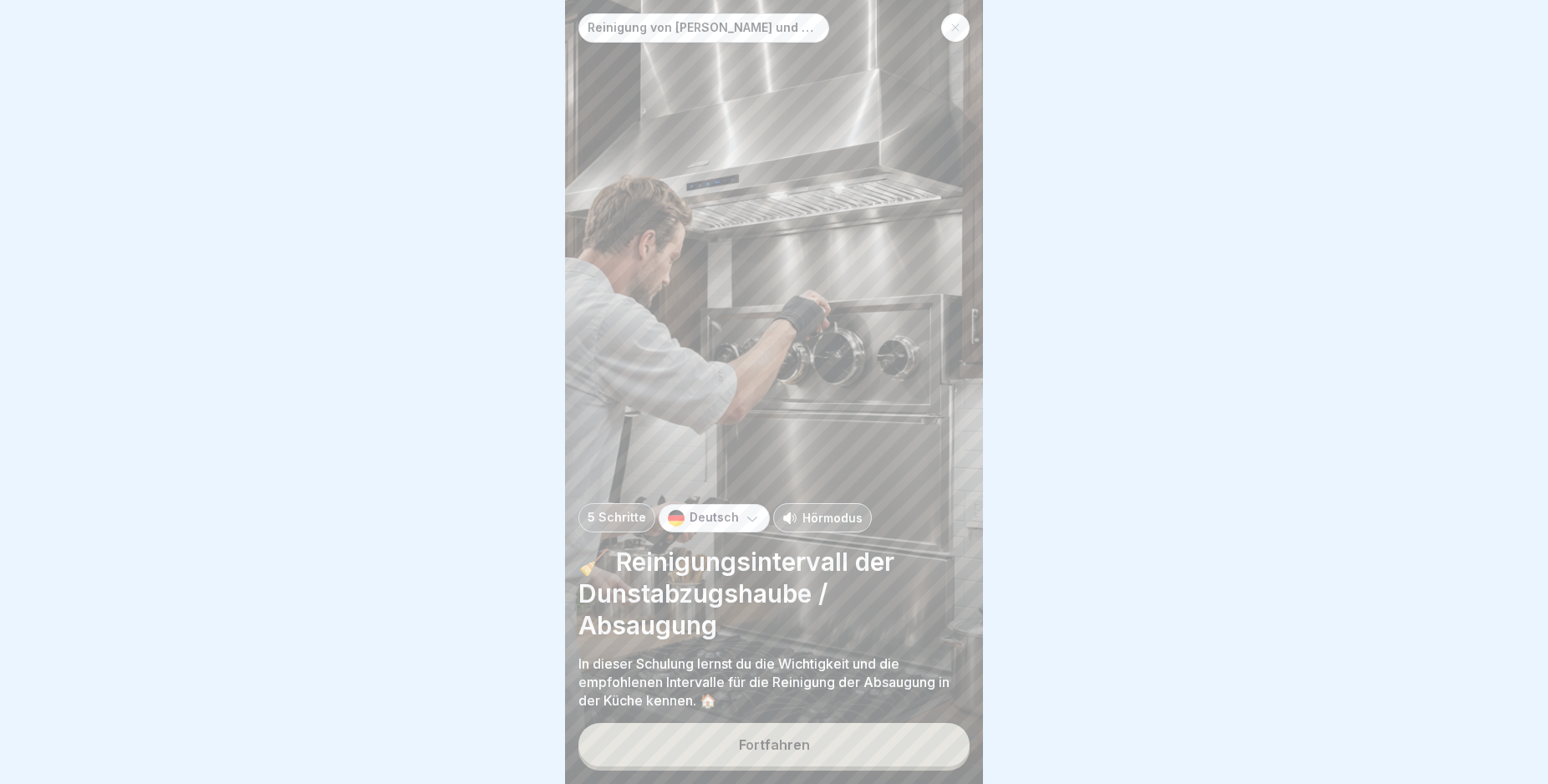
click at [904, 748] on button "Fortfahren" at bounding box center [773, 744] width 391 height 43
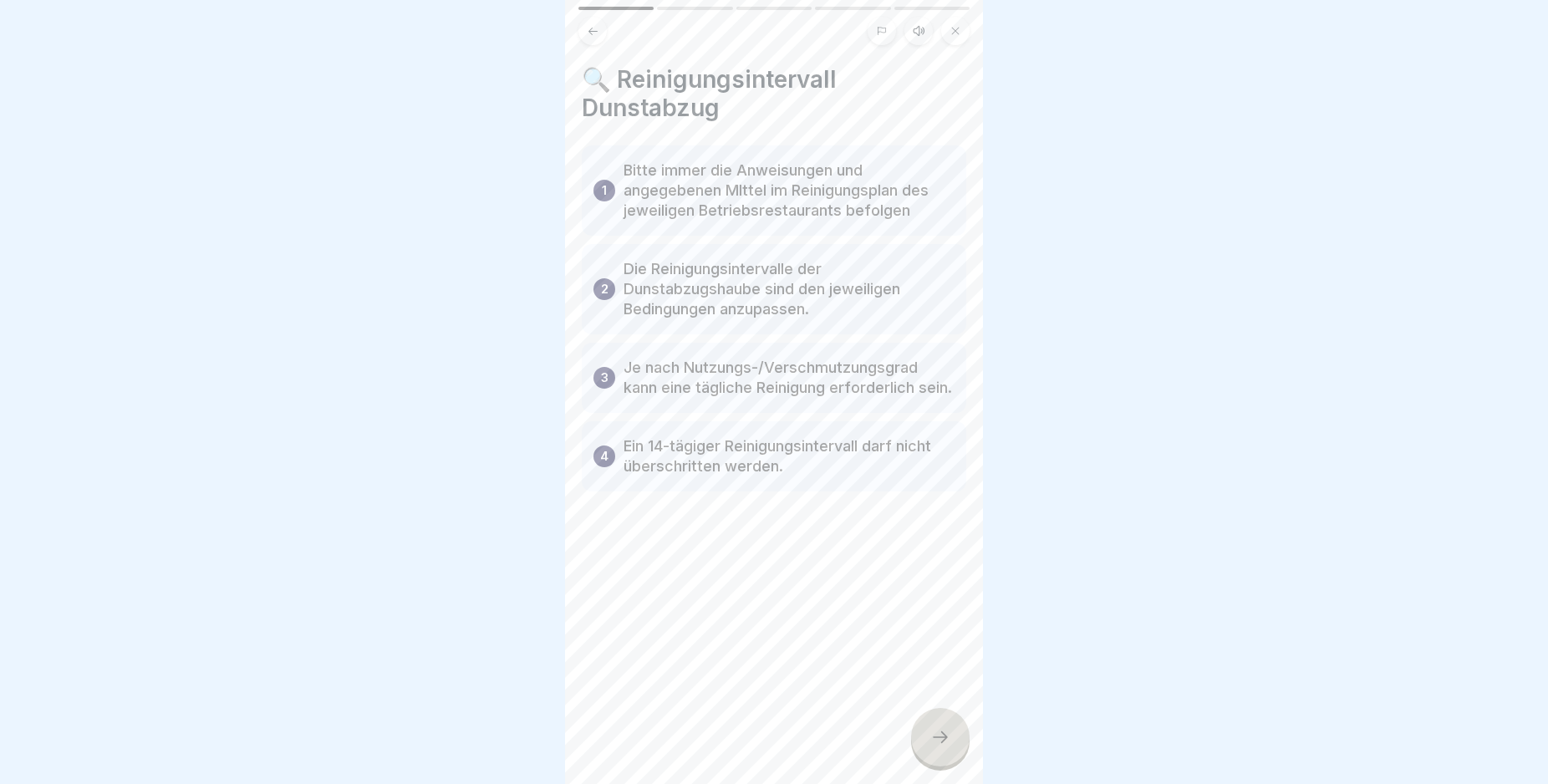
click at [939, 747] on icon at bounding box center [940, 736] width 20 height 20
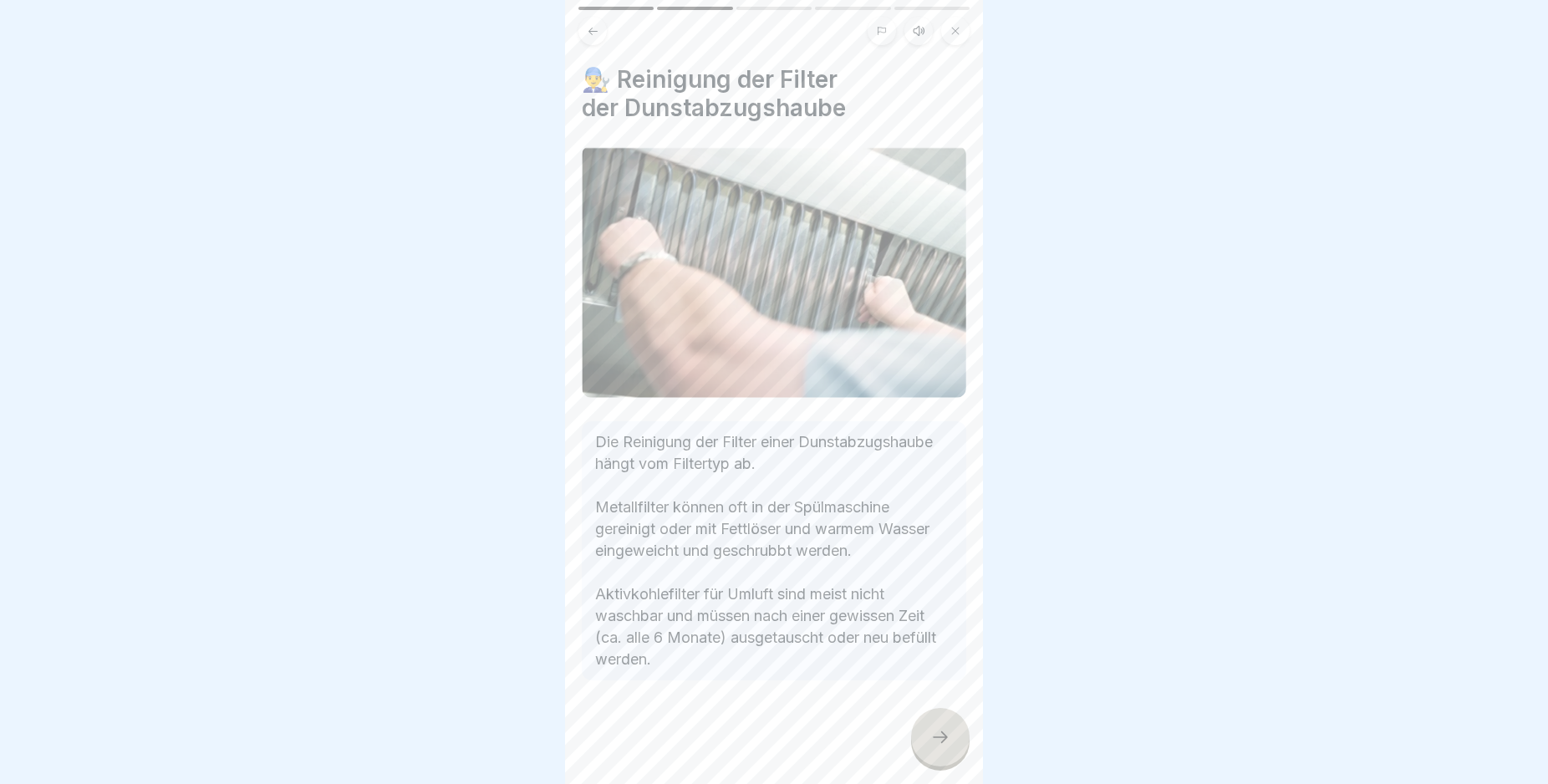
click at [939, 747] on icon at bounding box center [940, 736] width 20 height 20
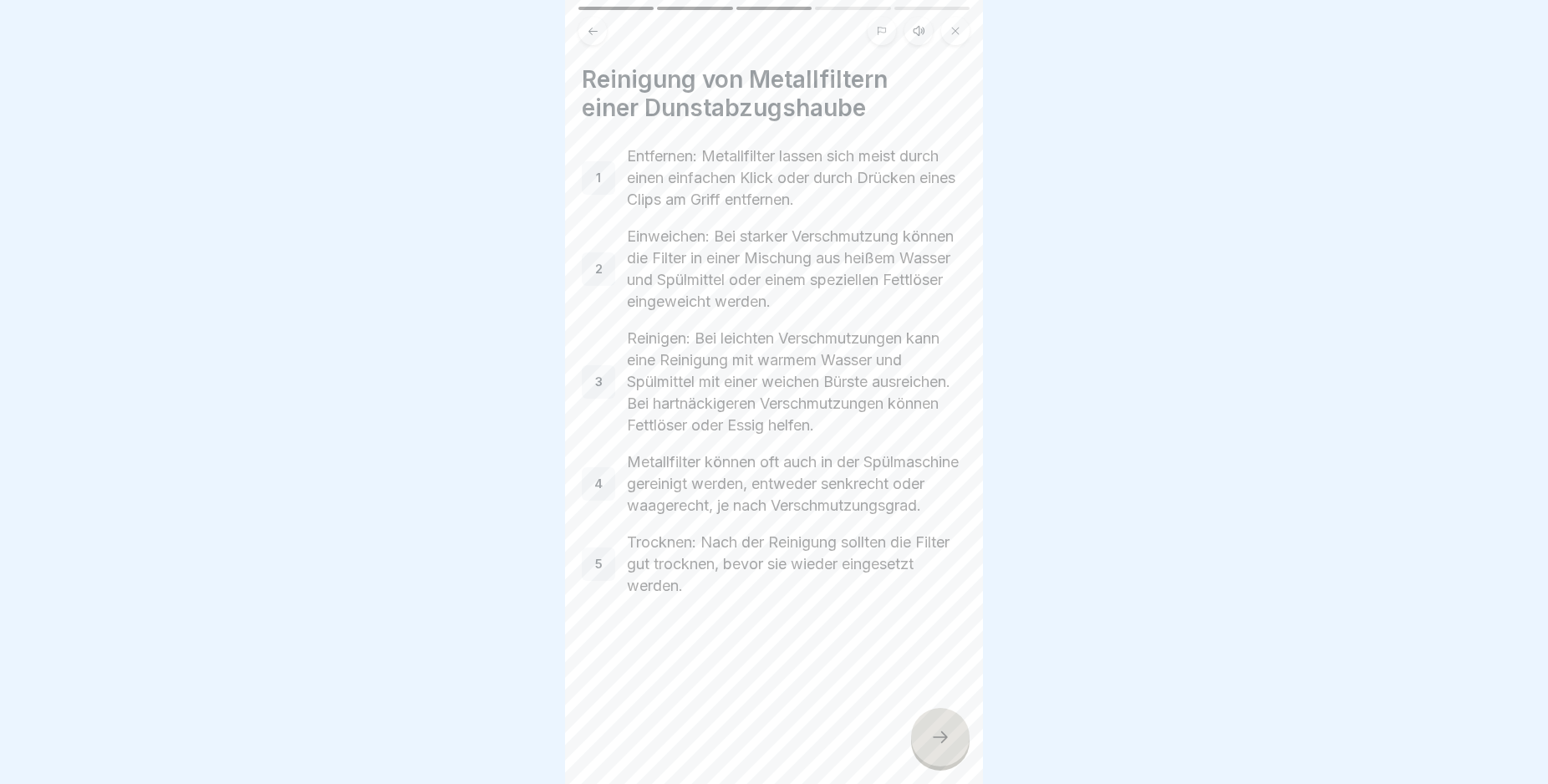
click at [939, 747] on icon at bounding box center [940, 736] width 20 height 20
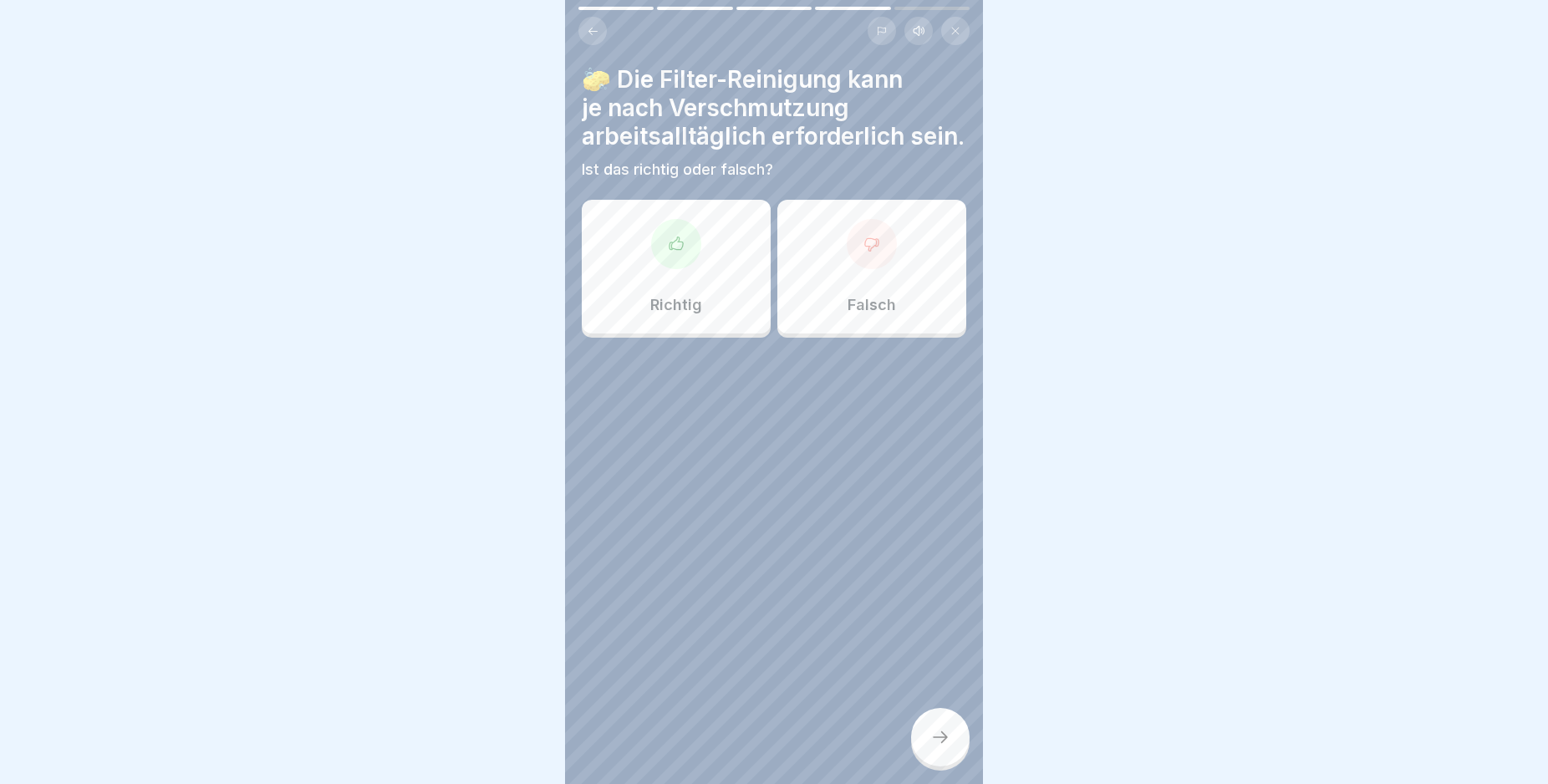
click at [669, 249] on icon at bounding box center [676, 242] width 13 height 12
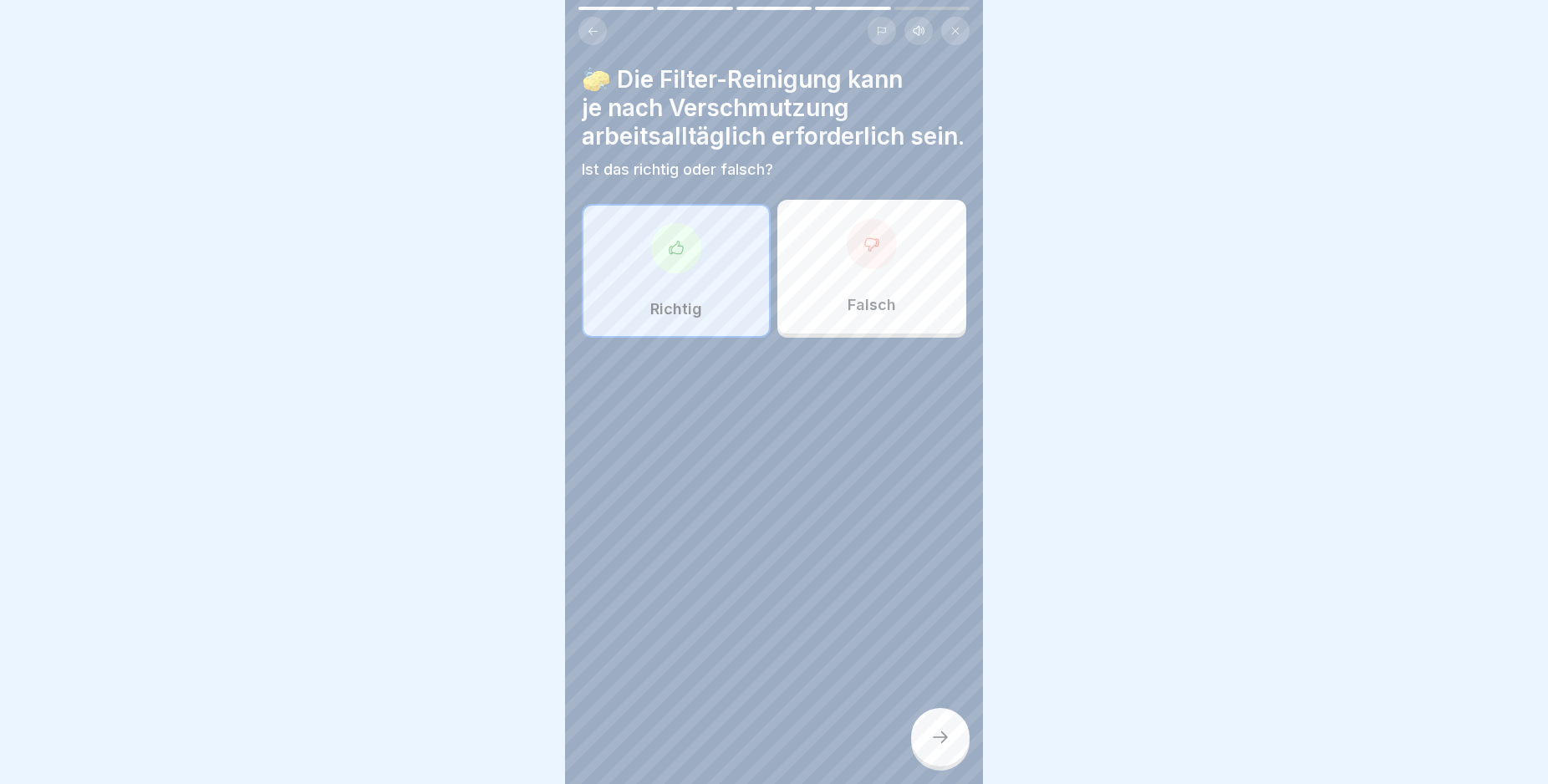
click at [943, 741] on div at bounding box center [941, 737] width 58 height 58
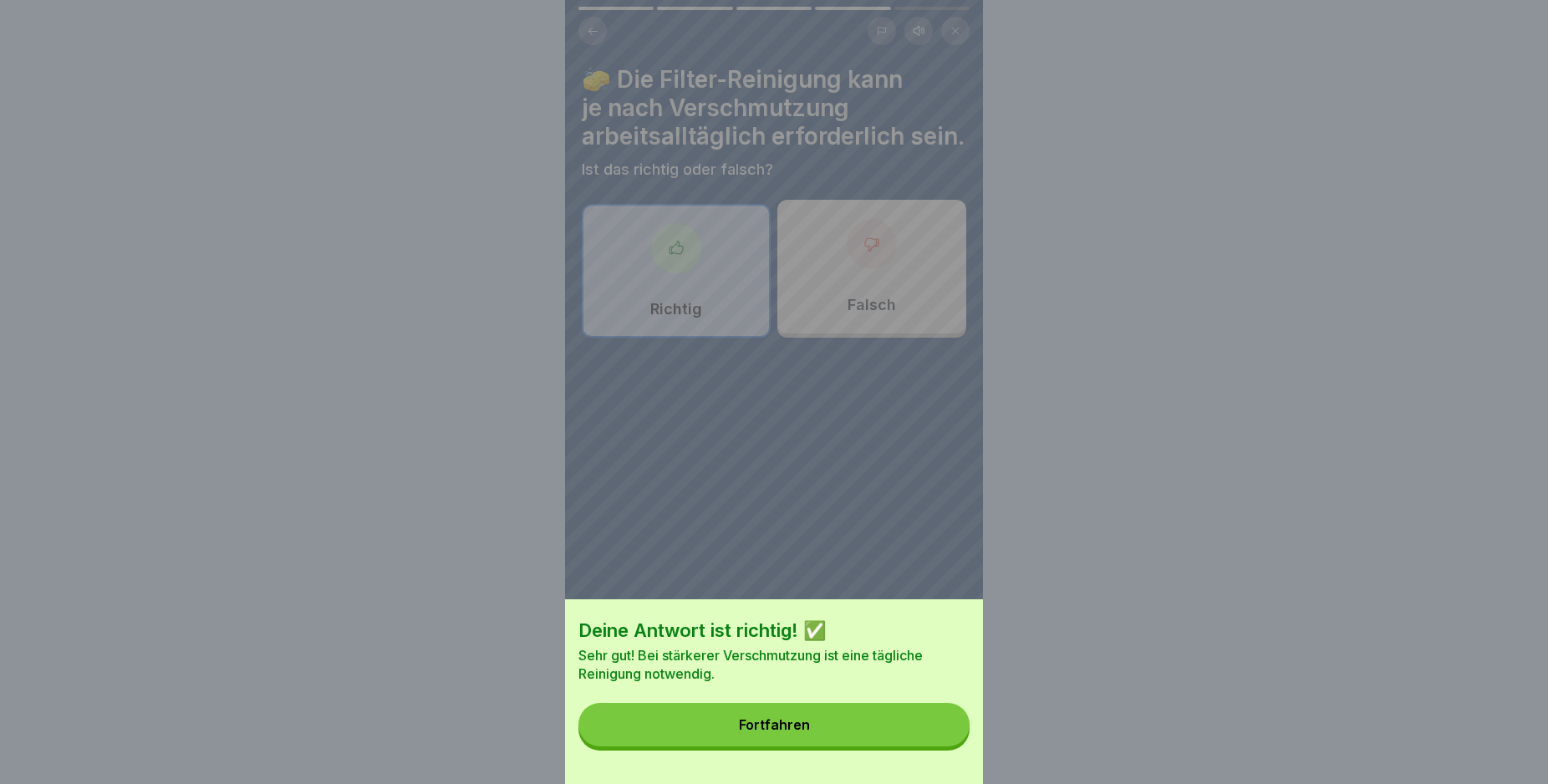
click at [943, 741] on button "Fortfahren" at bounding box center [773, 725] width 391 height 43
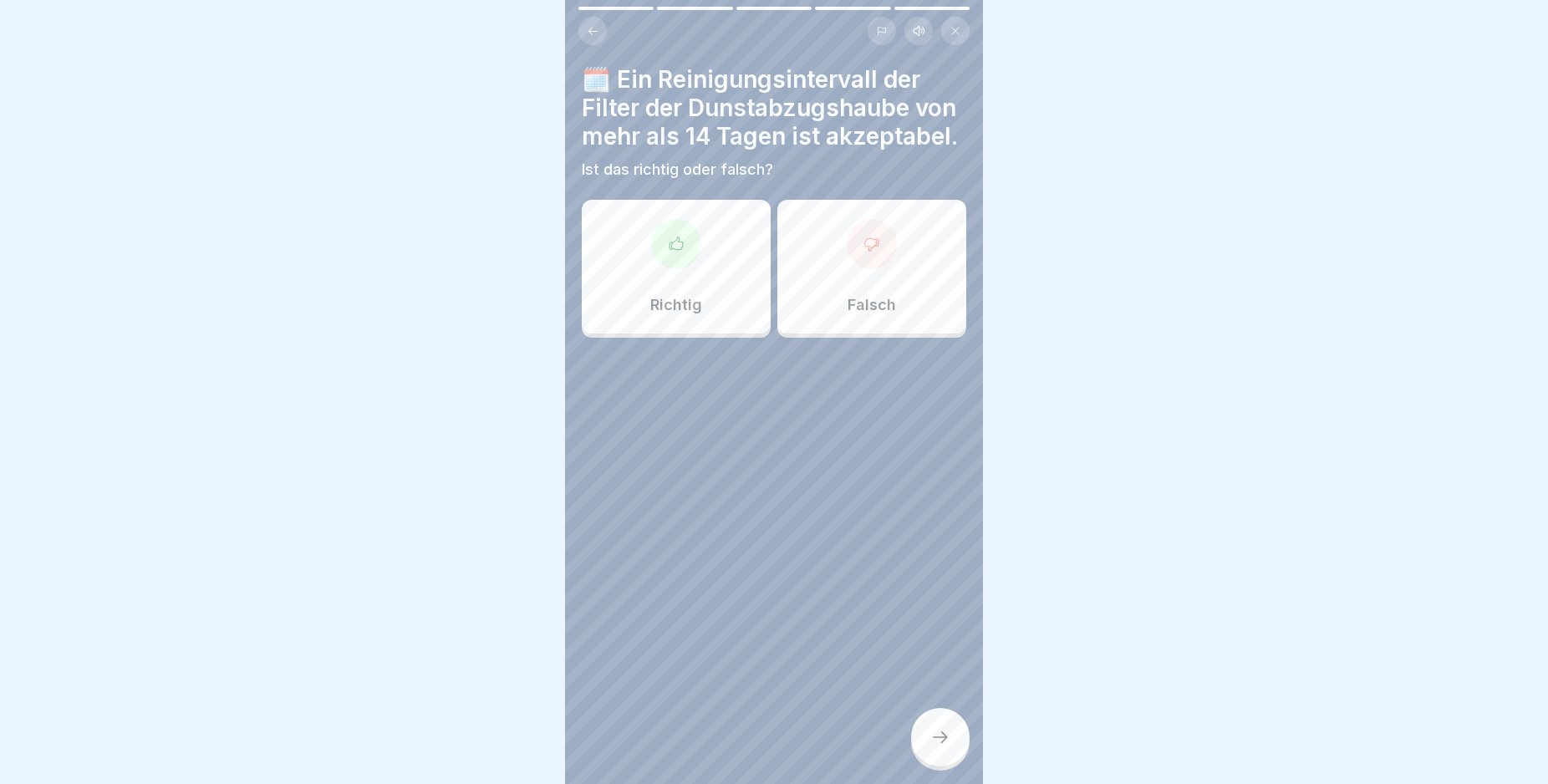
click at [681, 252] on icon at bounding box center [676, 244] width 17 height 17
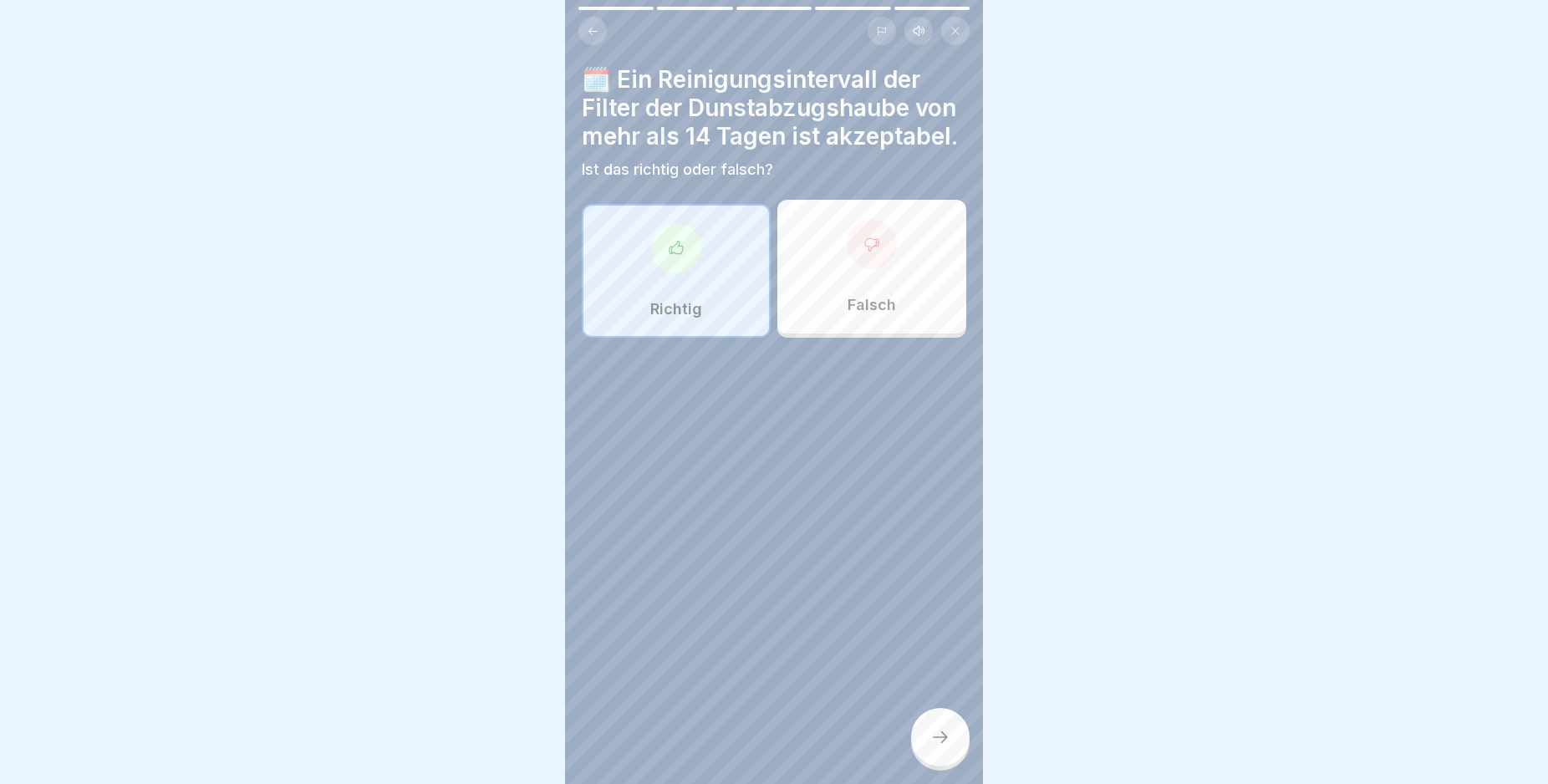
click at [956, 746] on div at bounding box center [941, 737] width 58 height 58
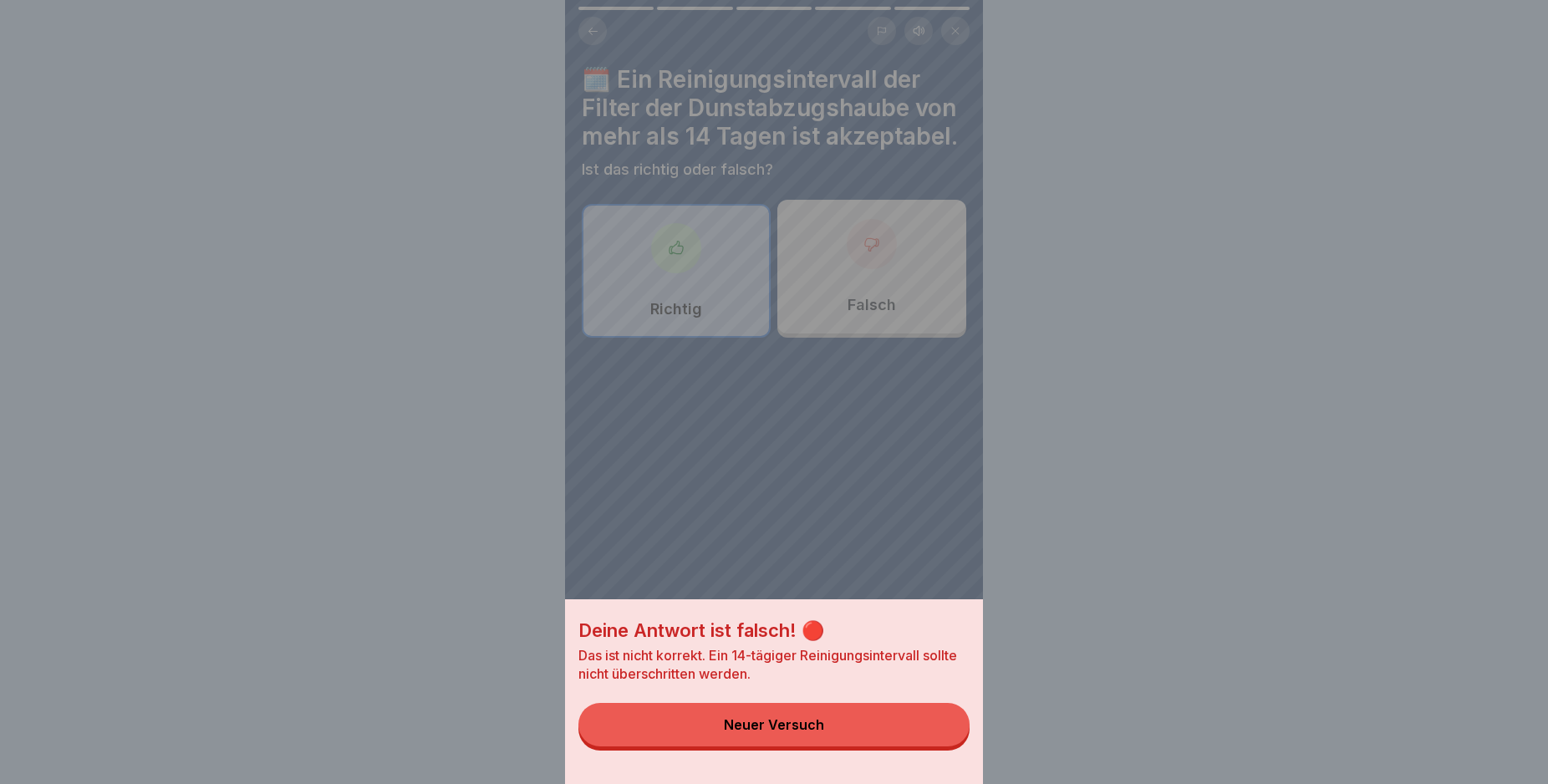
click at [892, 733] on button "Neuer Versuch" at bounding box center [773, 725] width 391 height 43
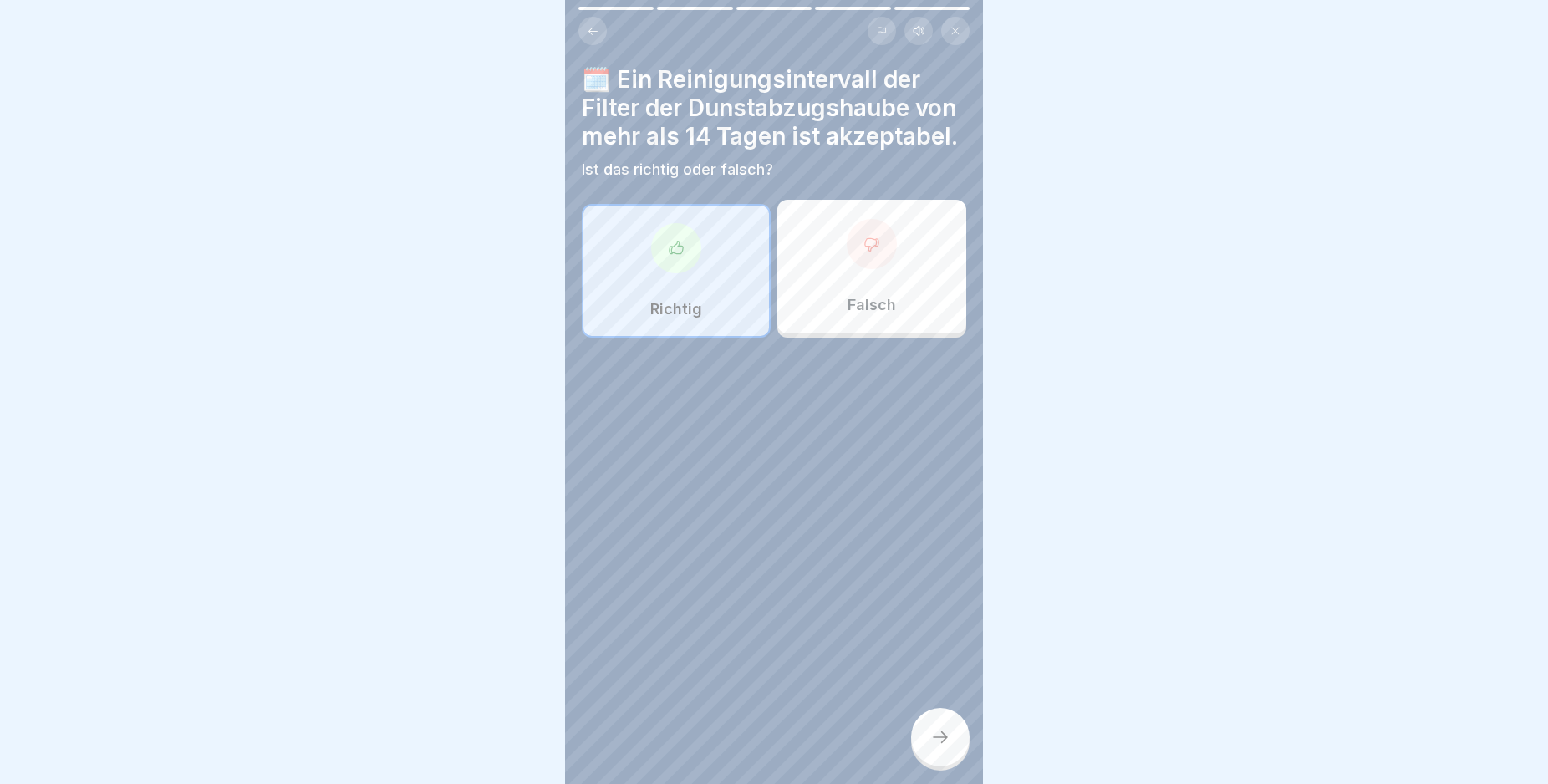
click at [871, 269] on div at bounding box center [871, 244] width 50 height 50
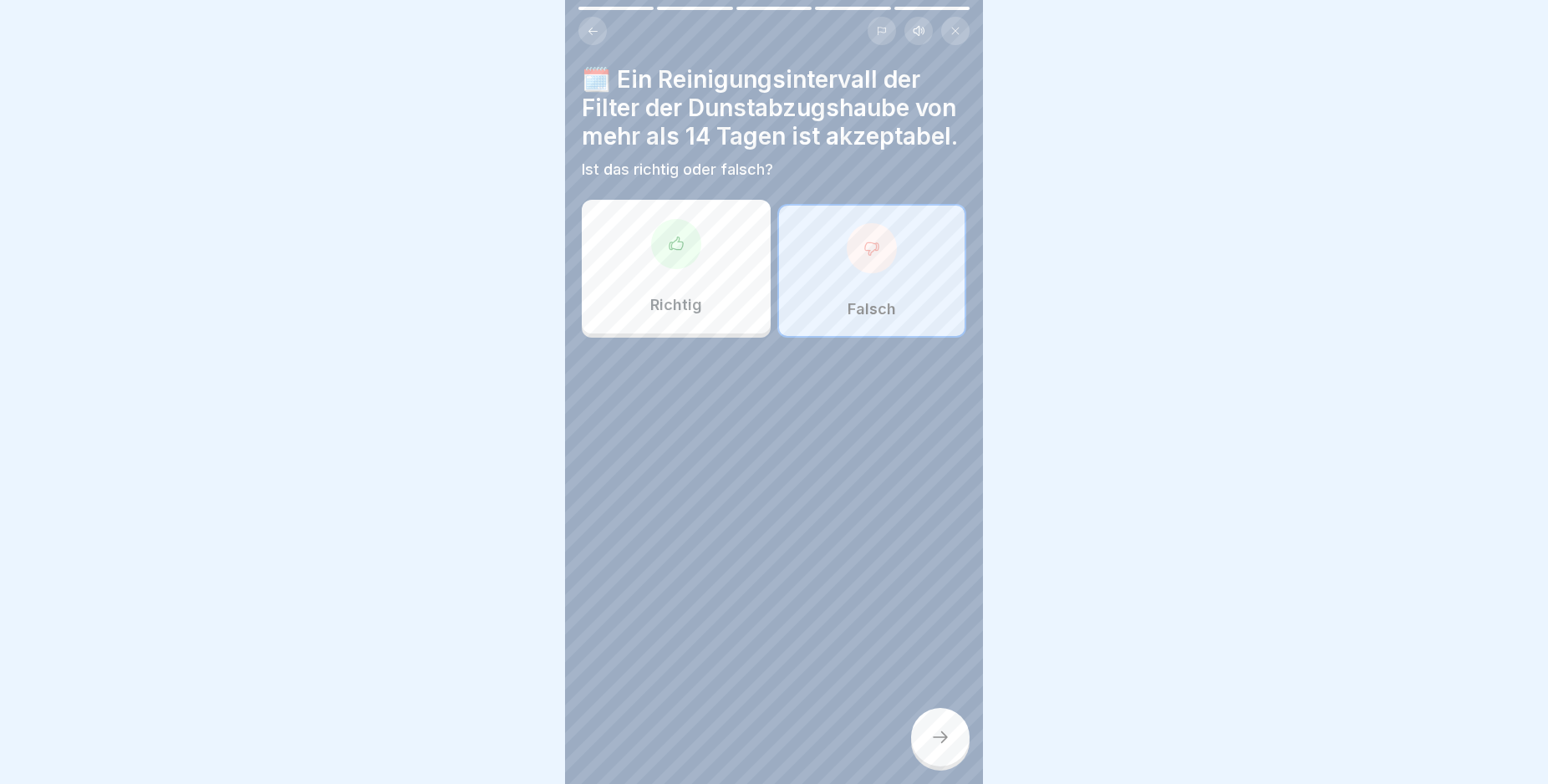
click at [948, 747] on icon at bounding box center [940, 736] width 20 height 20
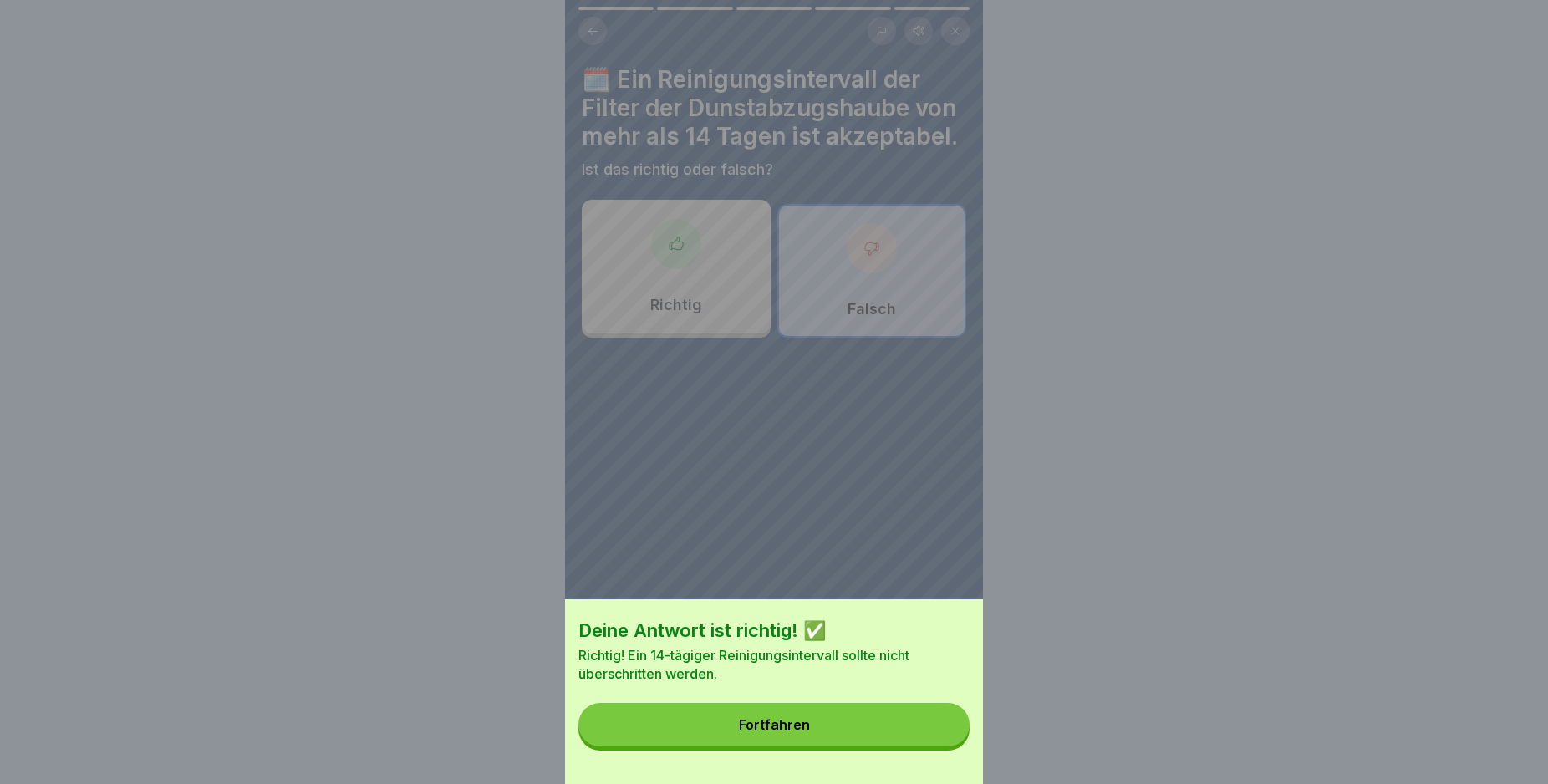
click at [913, 746] on button "Fortfahren" at bounding box center [773, 725] width 391 height 43
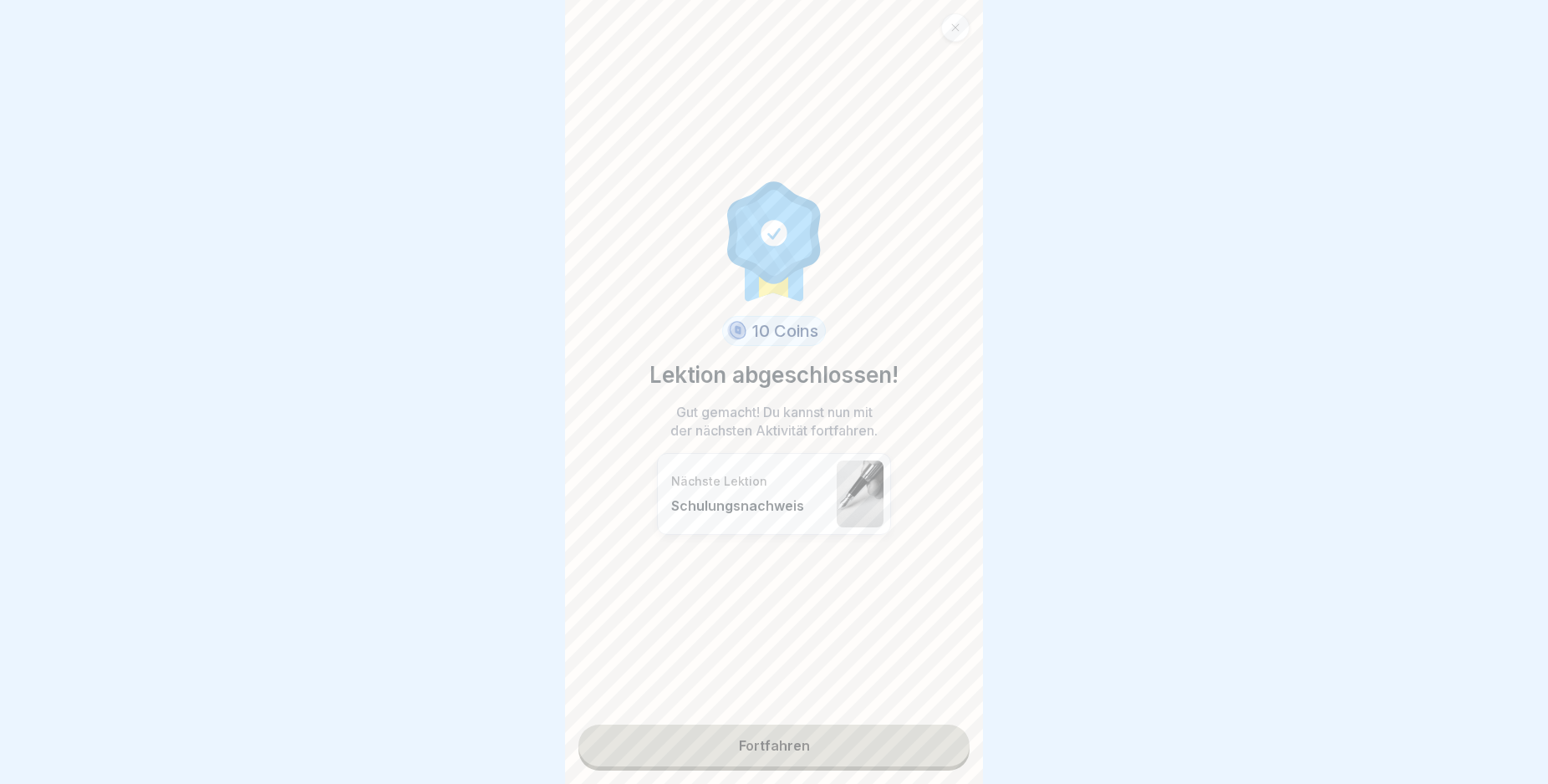
click at [913, 750] on link "Fortfahren" at bounding box center [773, 745] width 391 height 41
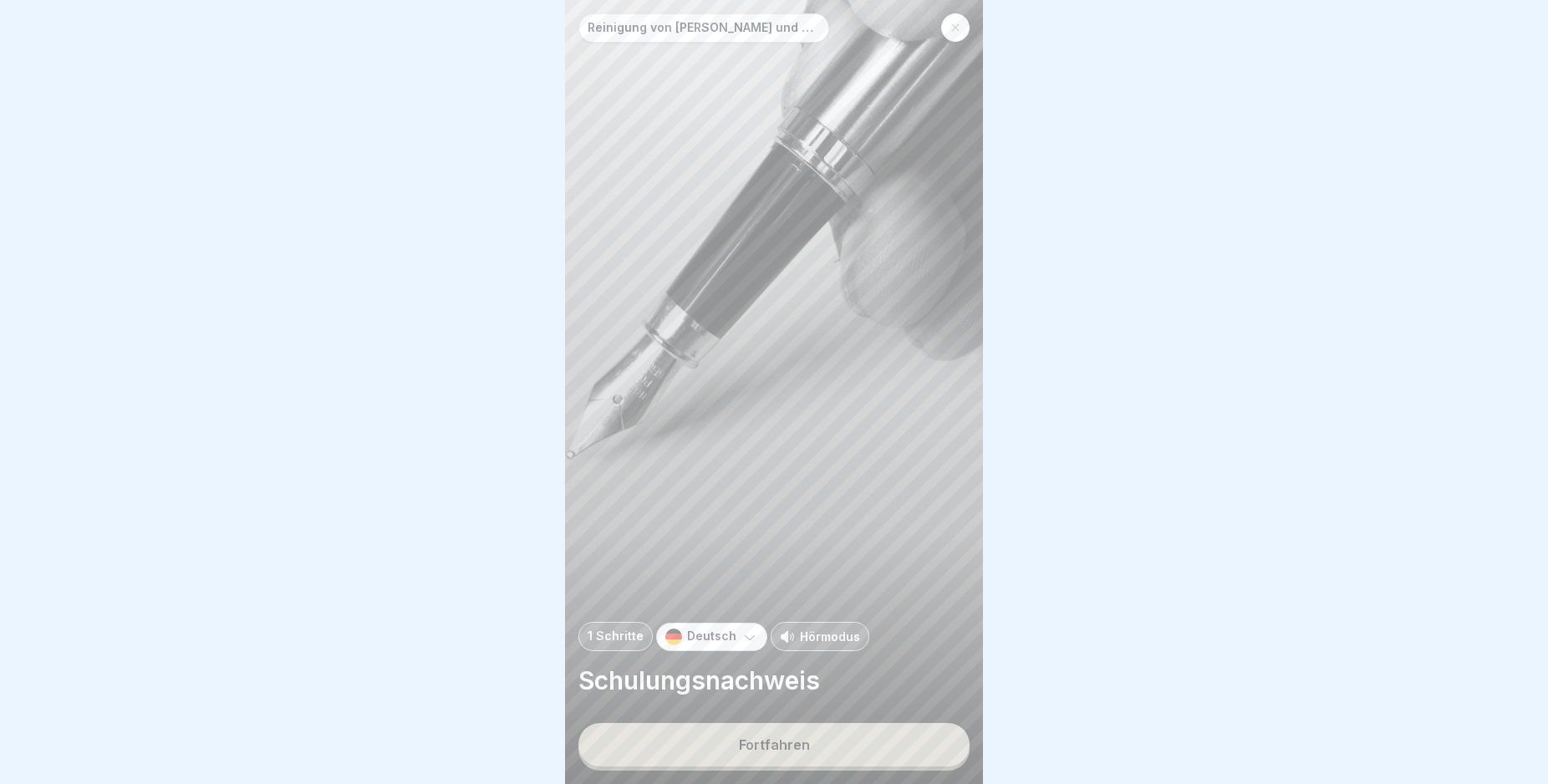
click at [913, 750] on button "Fortfahren" at bounding box center [773, 744] width 391 height 43
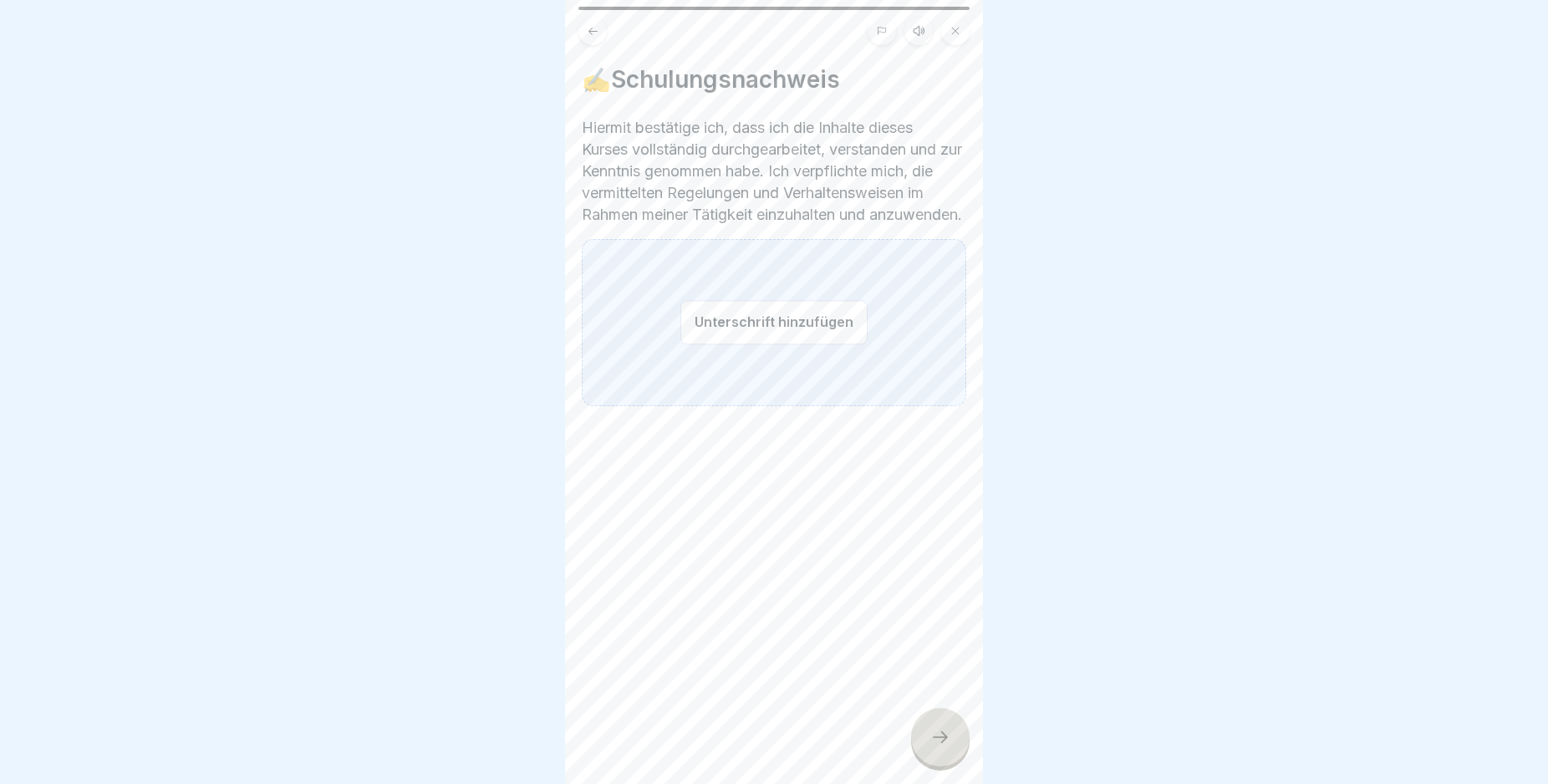
click at [781, 344] on button "Unterschrift hinzufügen" at bounding box center [774, 322] width 187 height 44
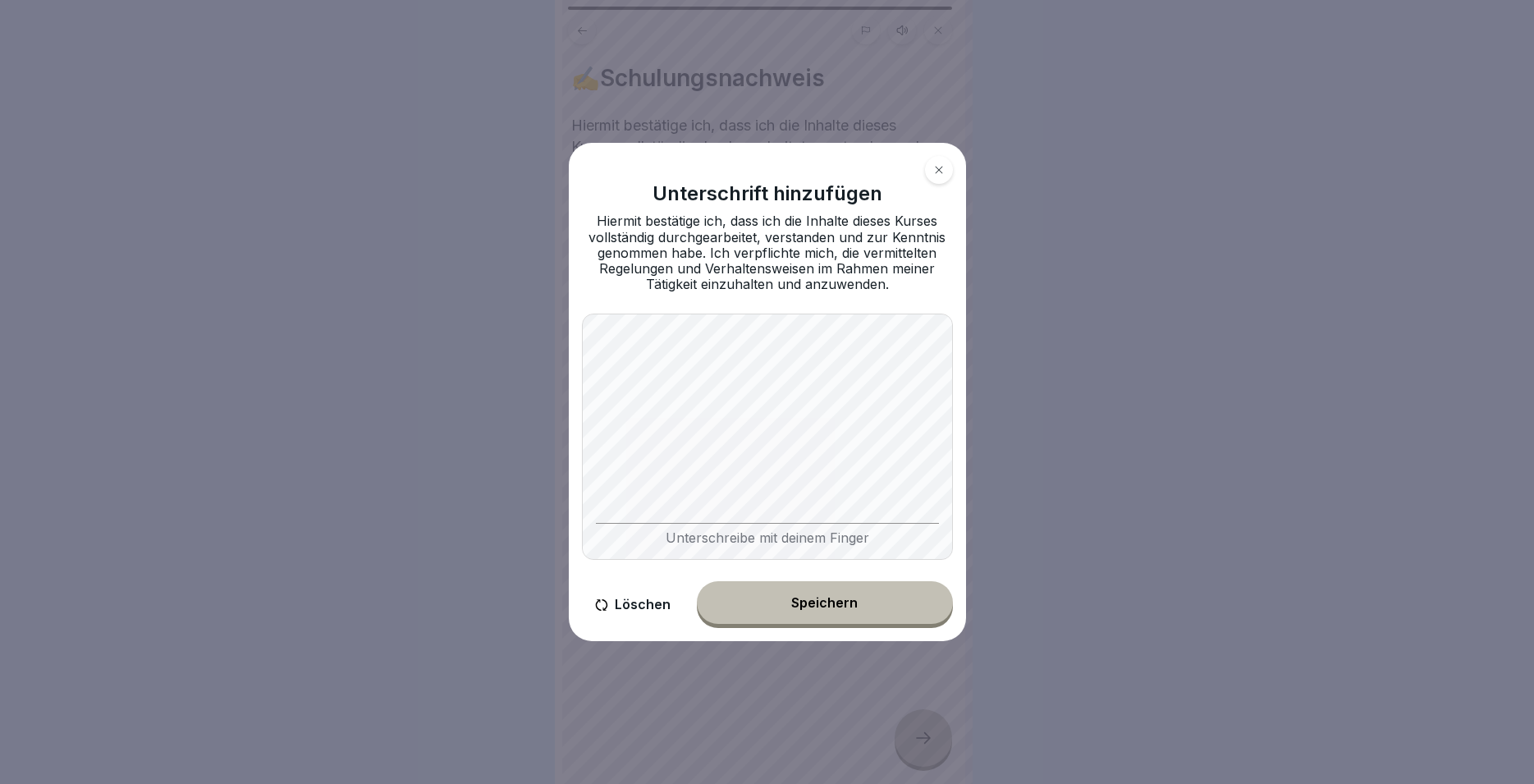
click at [889, 608] on button "Speichern" at bounding box center [825, 603] width 256 height 43
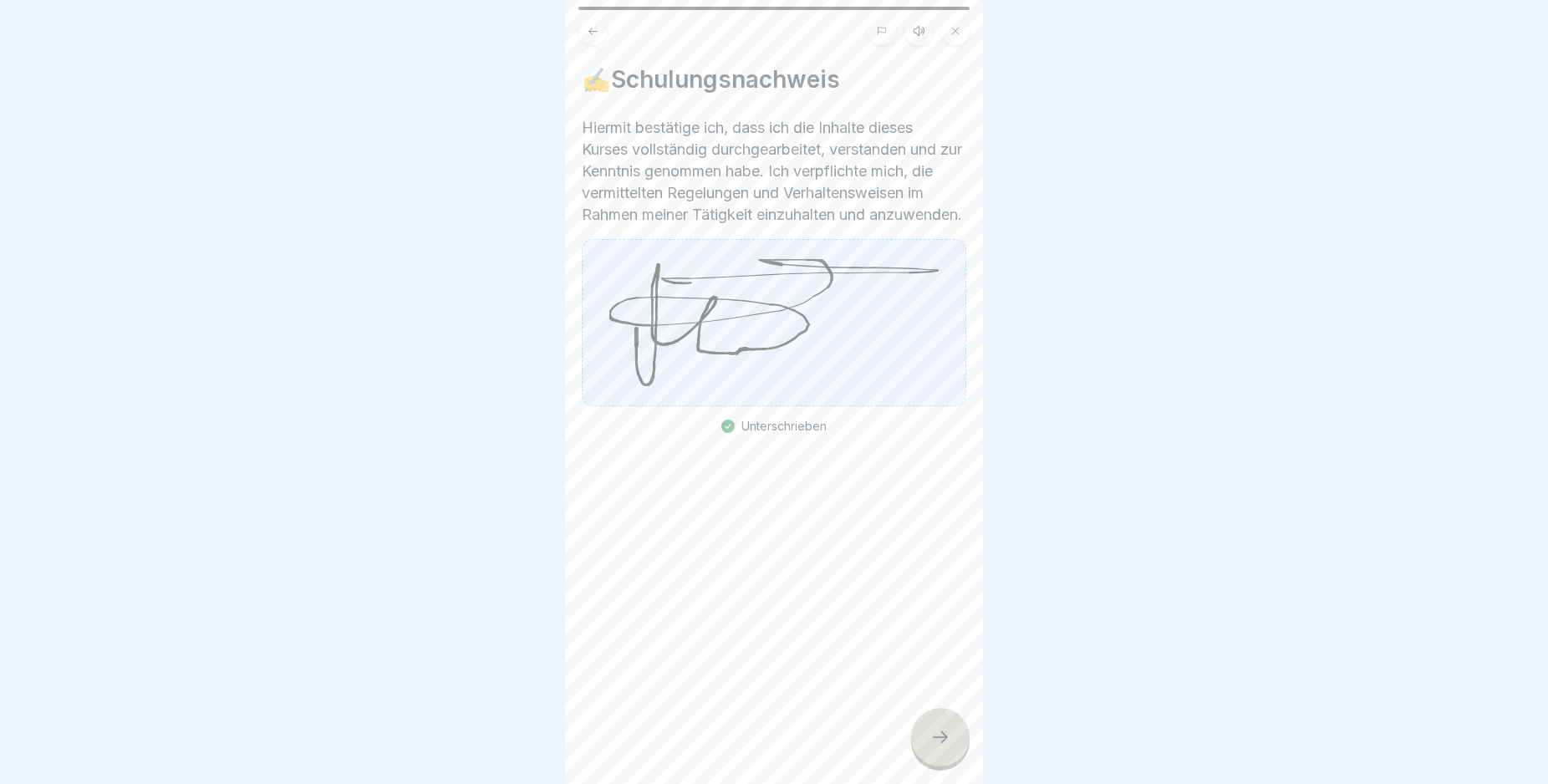
click at [927, 752] on div at bounding box center [941, 737] width 58 height 58
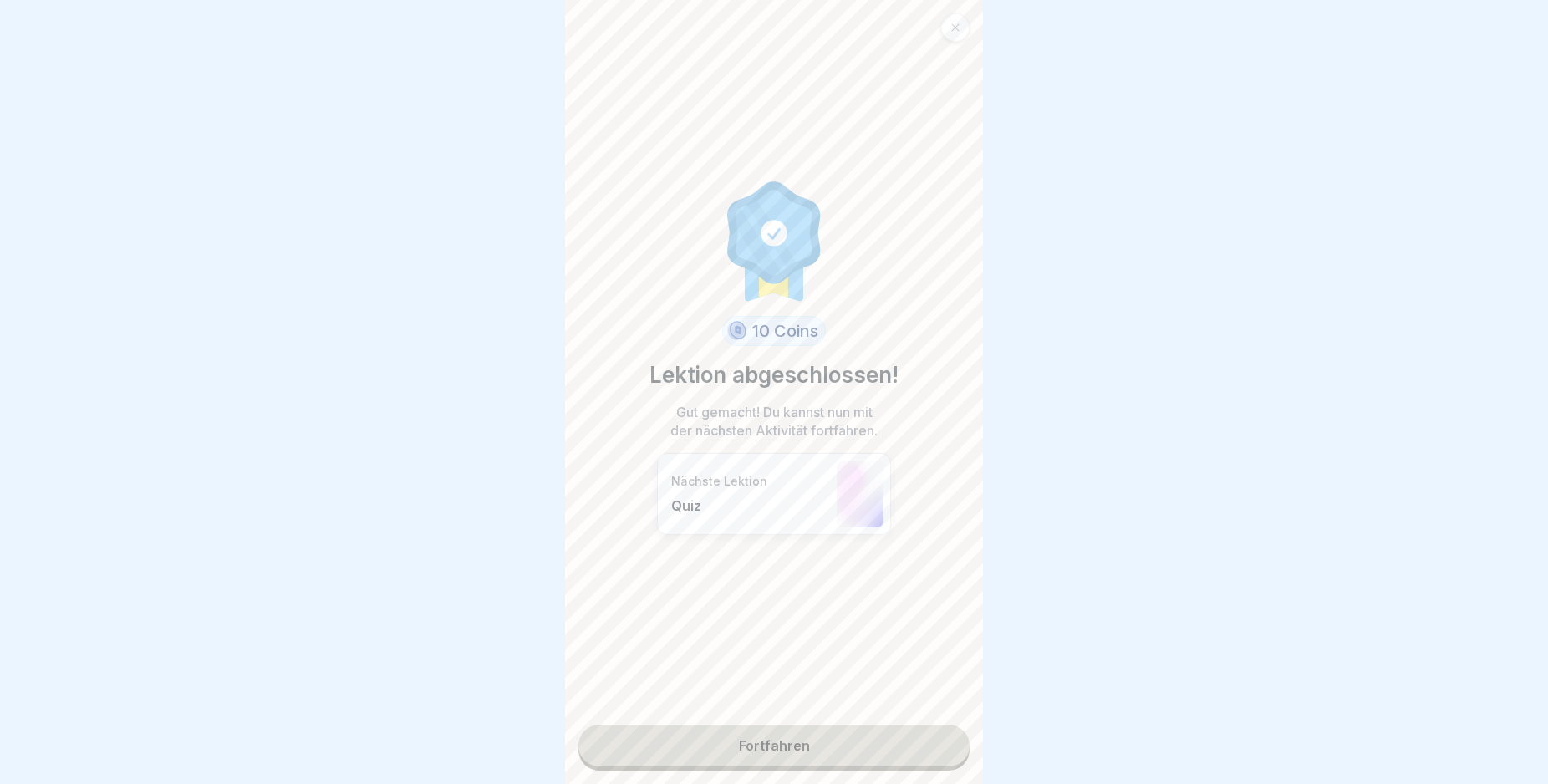
click at [885, 758] on link "Fortfahren" at bounding box center [773, 745] width 391 height 41
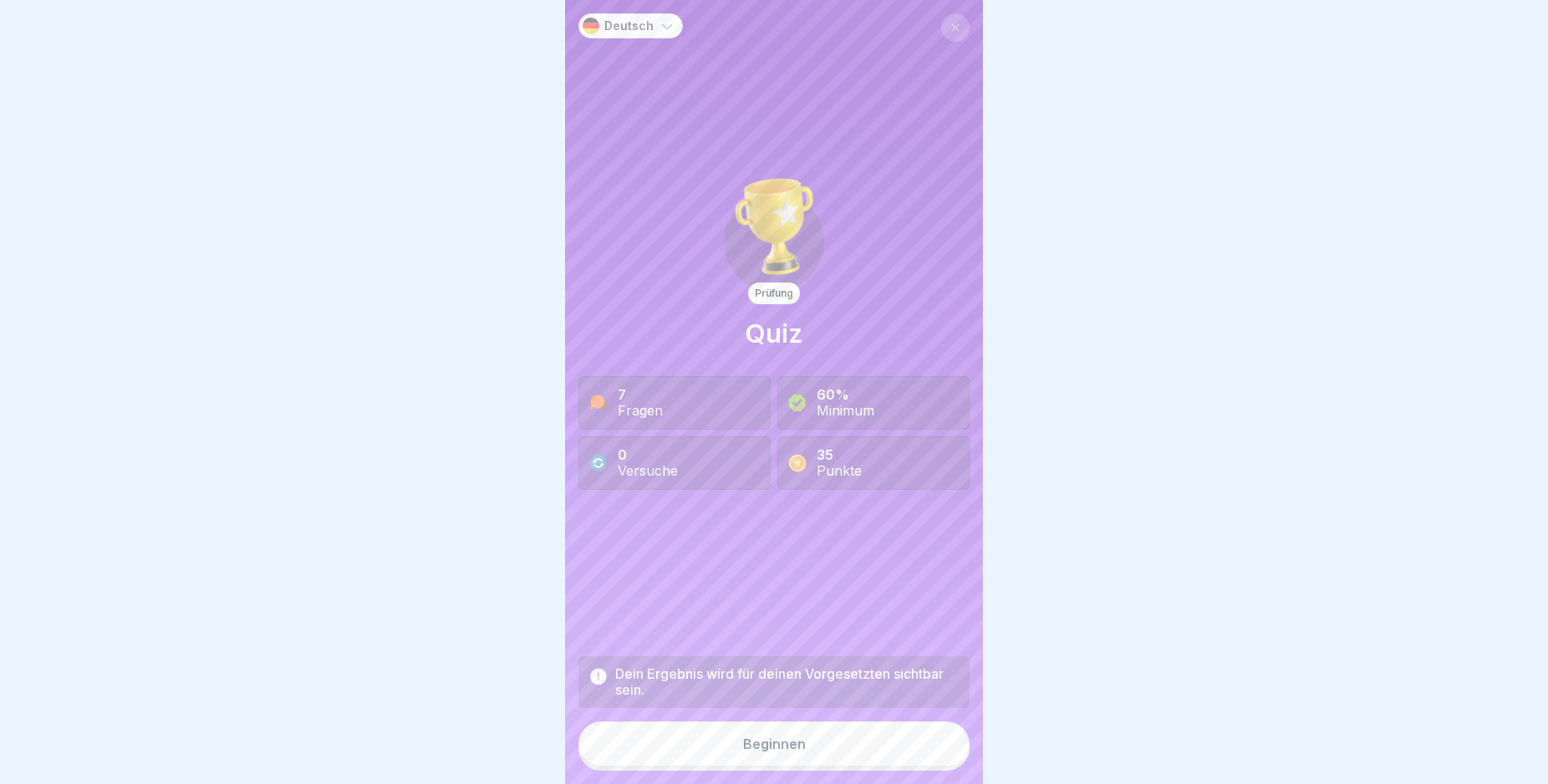
click at [885, 758] on button "Beginnen" at bounding box center [773, 744] width 391 height 45
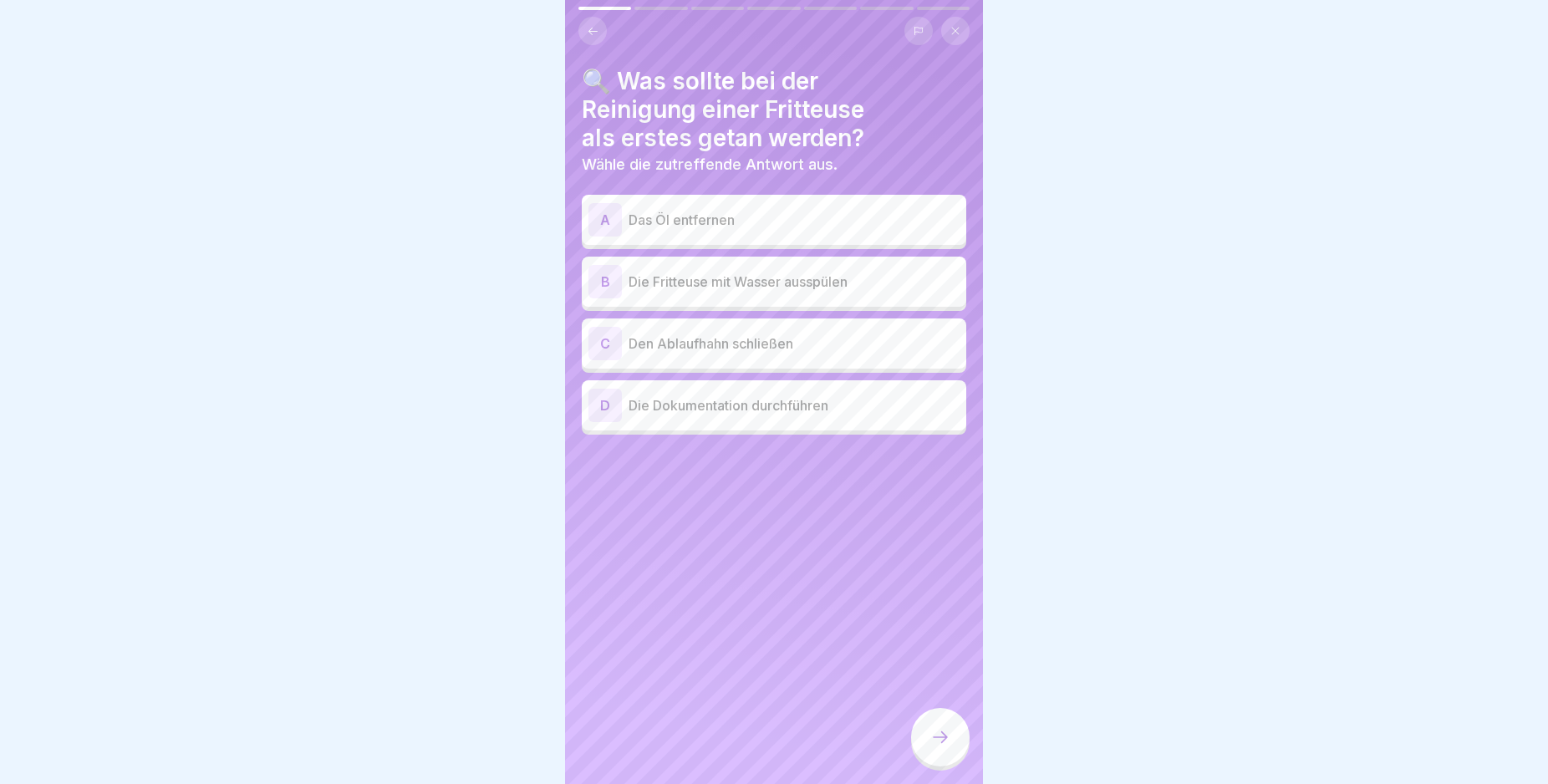
click at [603, 217] on div "A" at bounding box center [605, 220] width 34 height 34
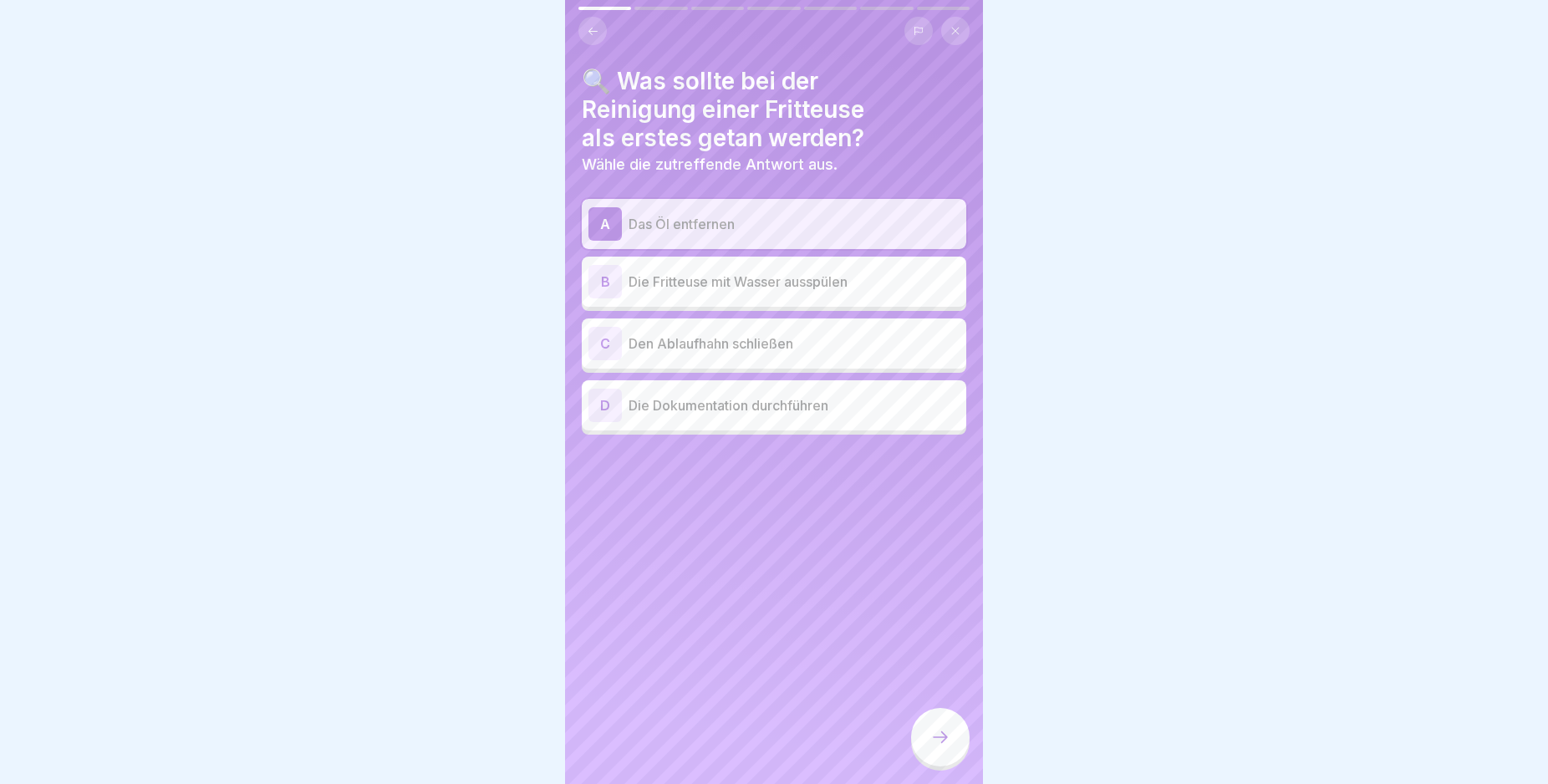
click at [933, 747] on icon at bounding box center [940, 736] width 20 height 20
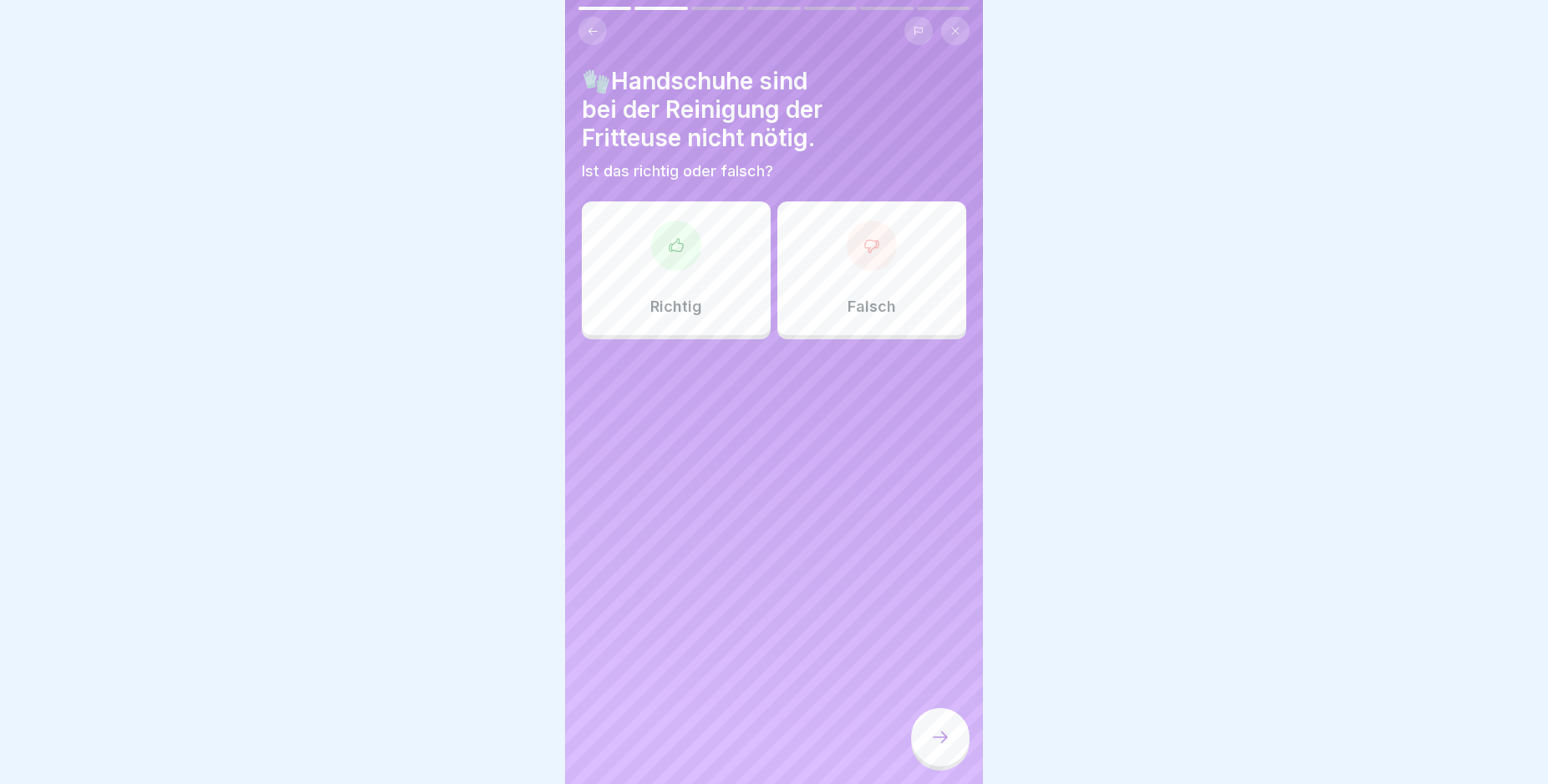
click at [863, 248] on icon at bounding box center [872, 246] width 17 height 17
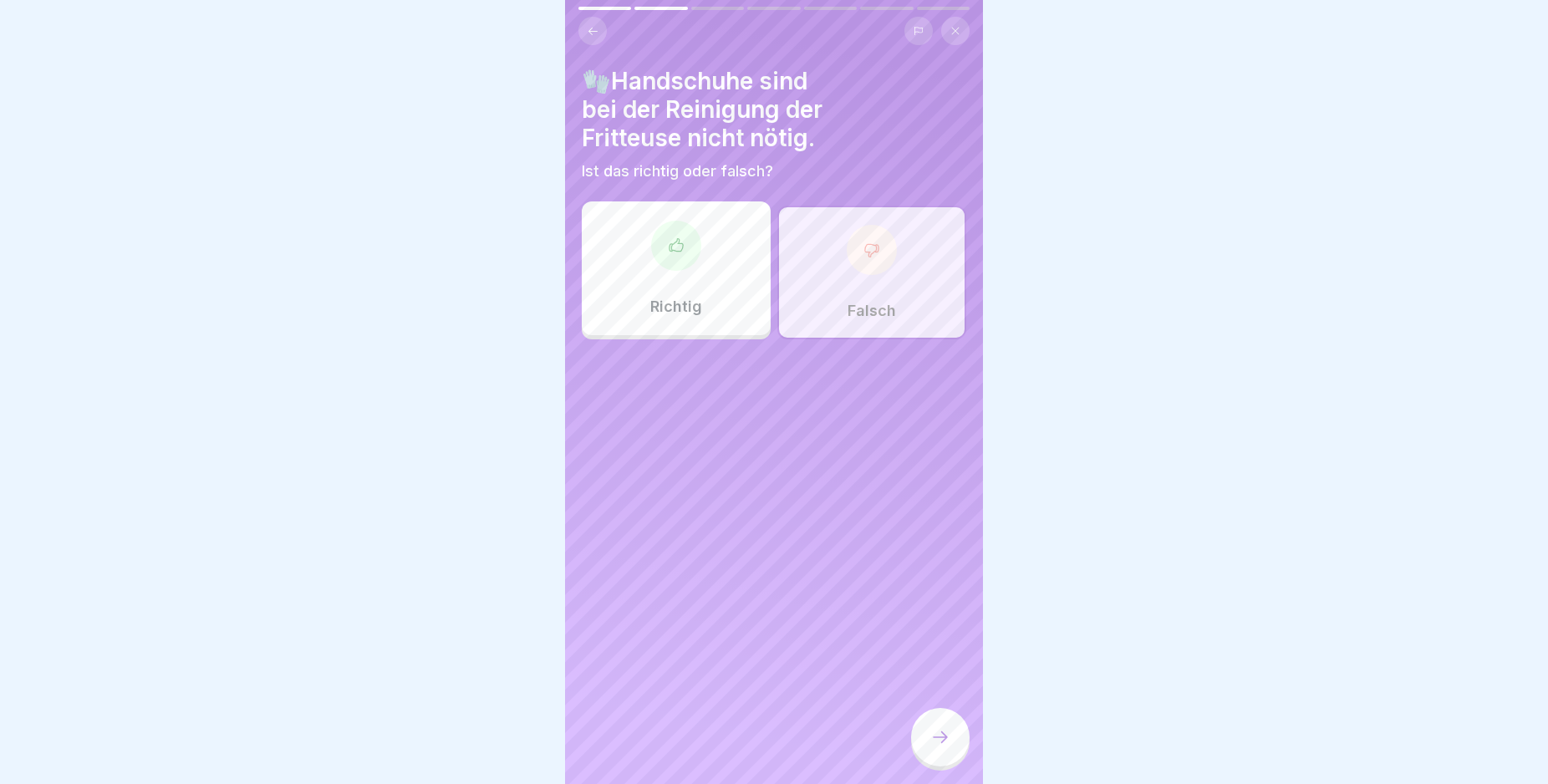
click at [940, 747] on icon at bounding box center [940, 736] width 20 height 20
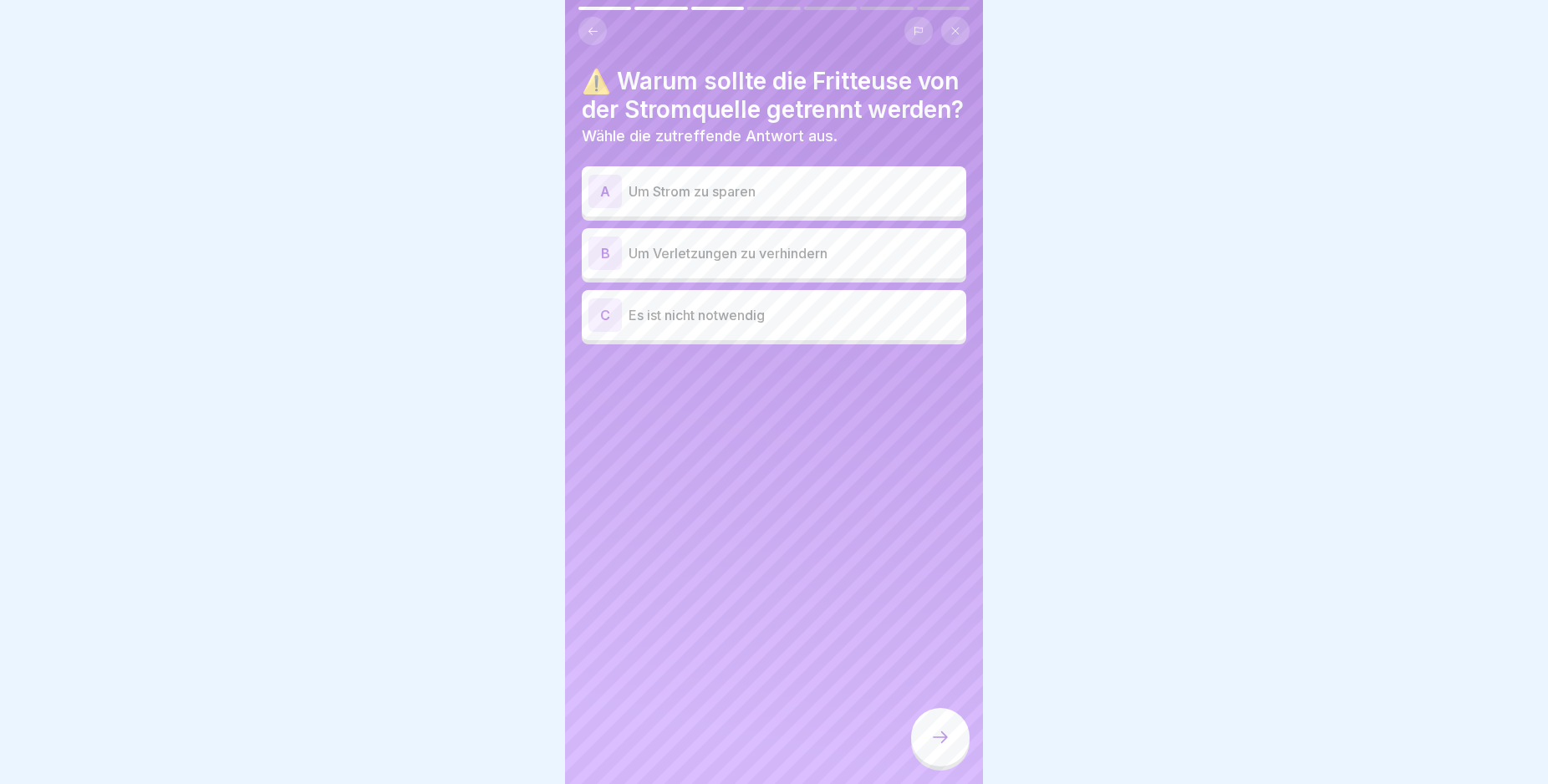
click at [604, 270] on div "B" at bounding box center [605, 253] width 34 height 34
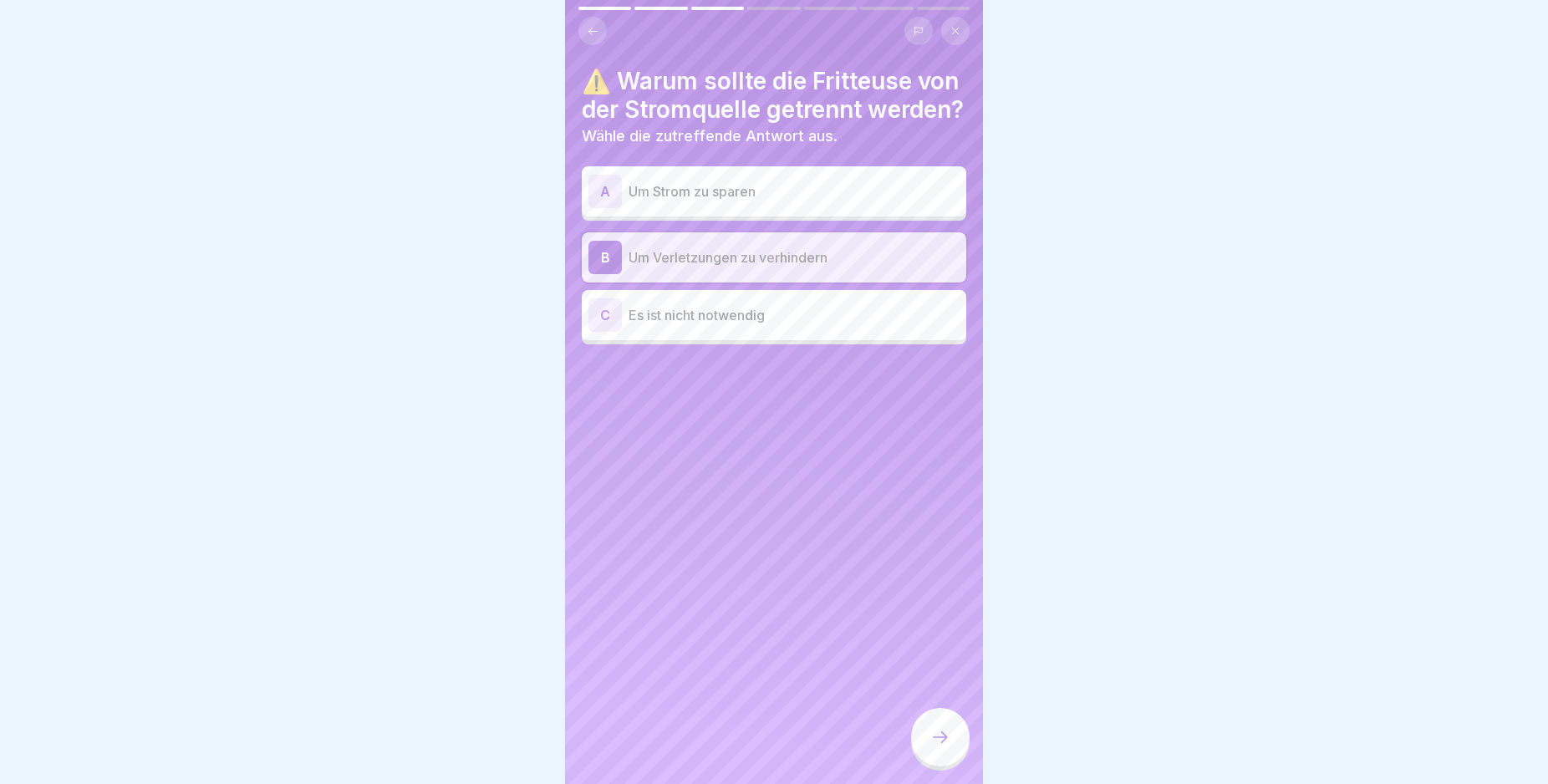
click at [940, 747] on icon at bounding box center [940, 736] width 20 height 20
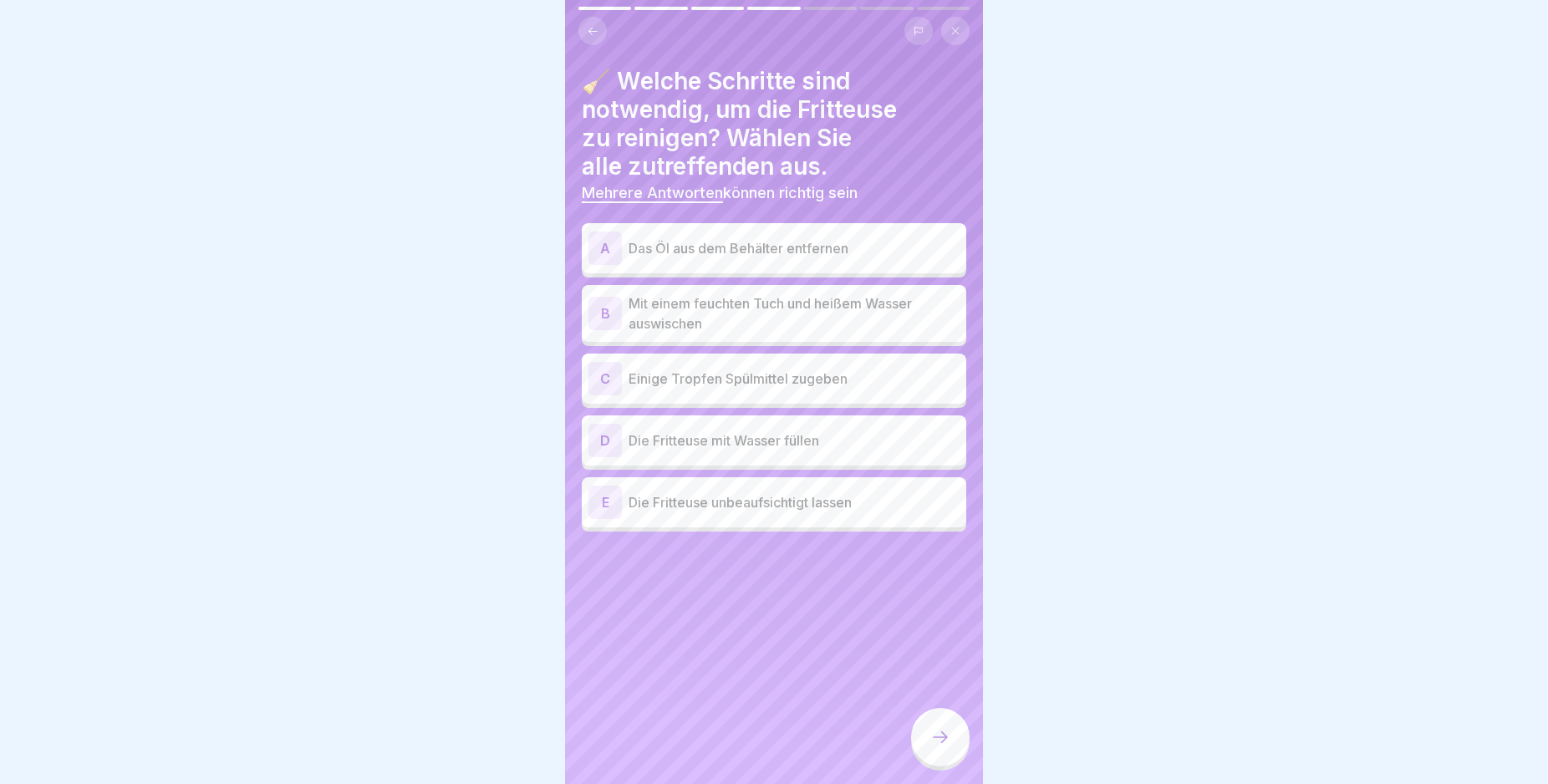
click at [601, 235] on div "A" at bounding box center [605, 248] width 34 height 34
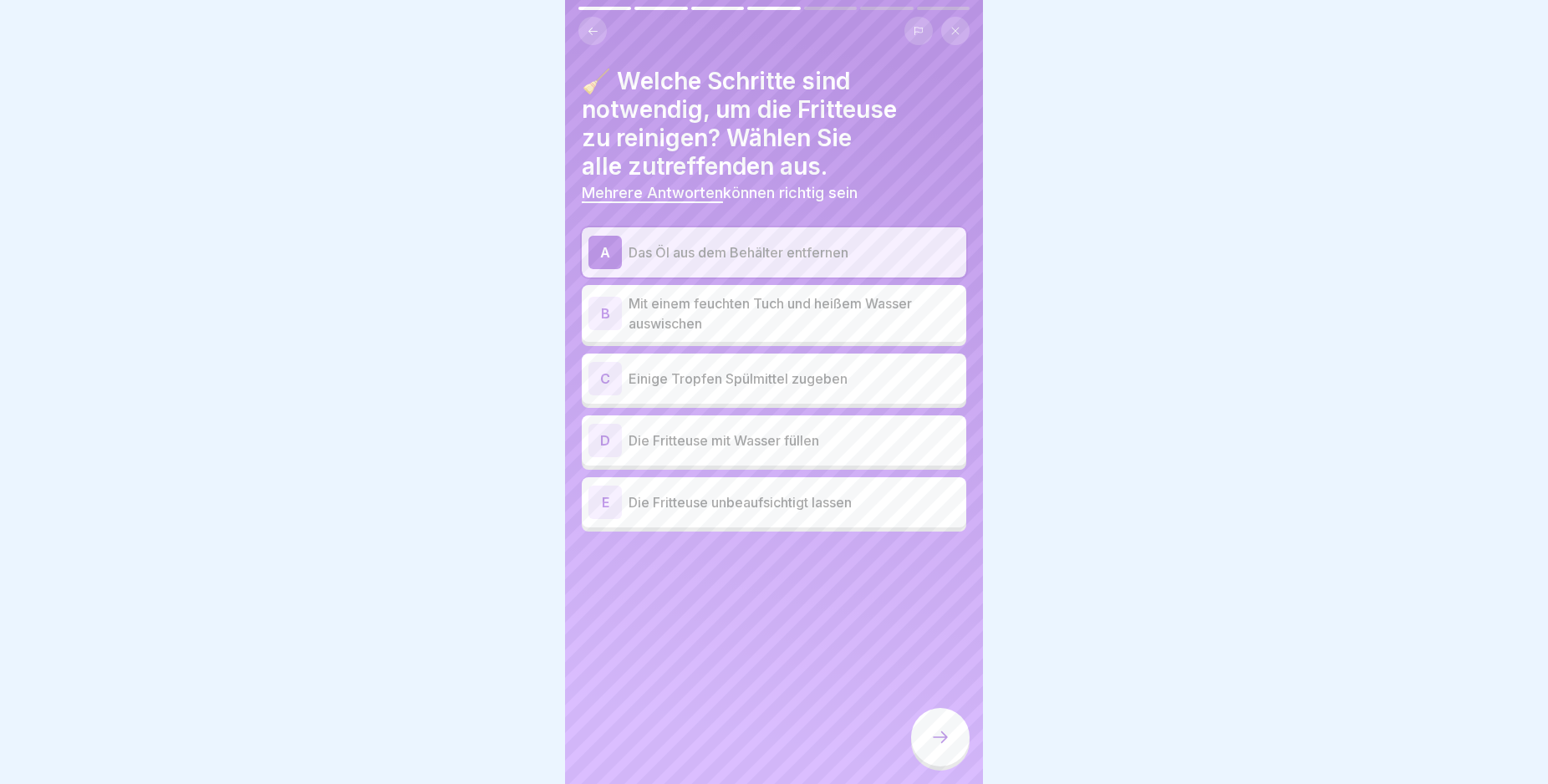
click at [606, 315] on div "B" at bounding box center [605, 313] width 34 height 34
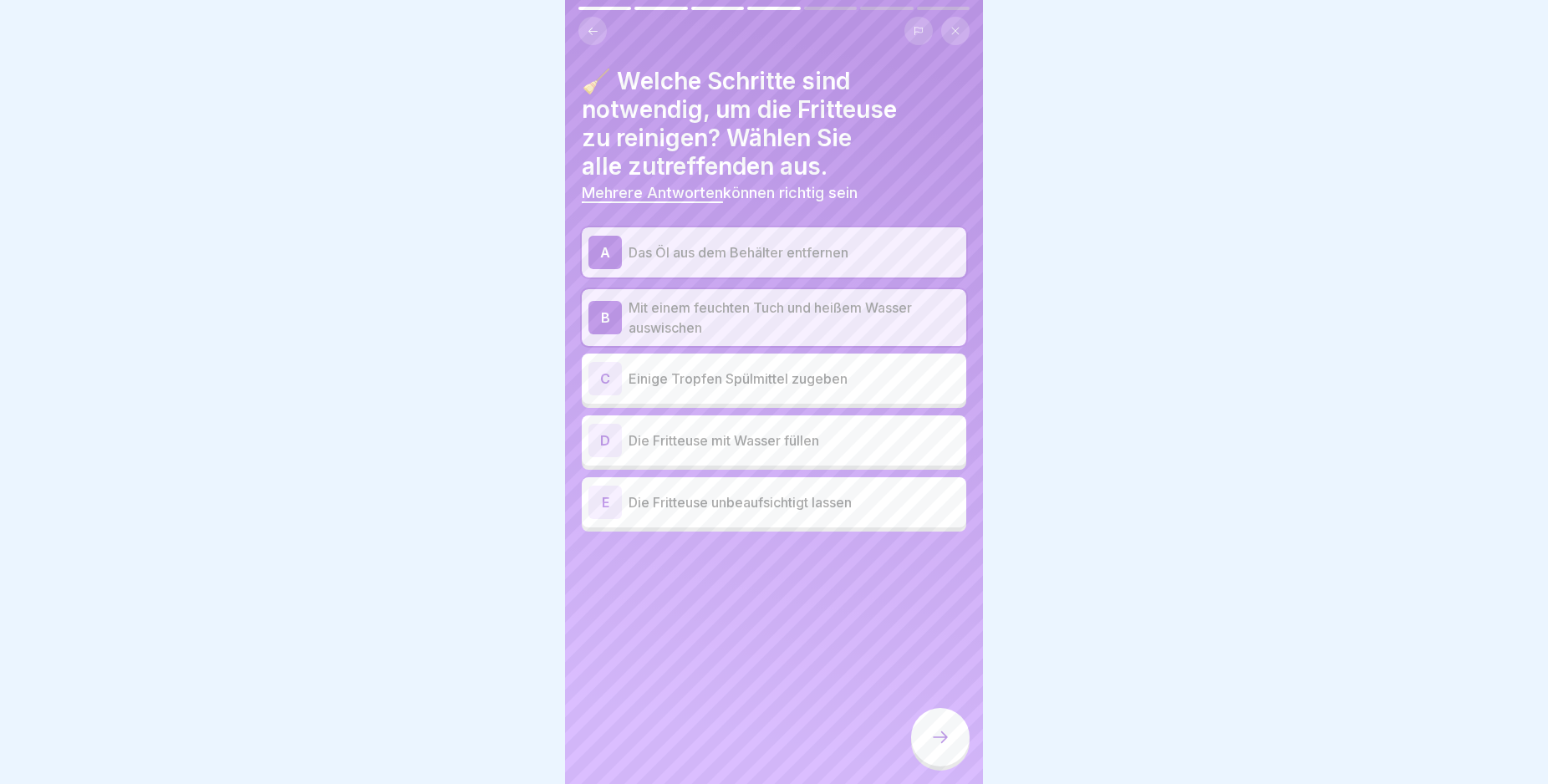
click at [946, 746] on icon at bounding box center [940, 736] width 20 height 20
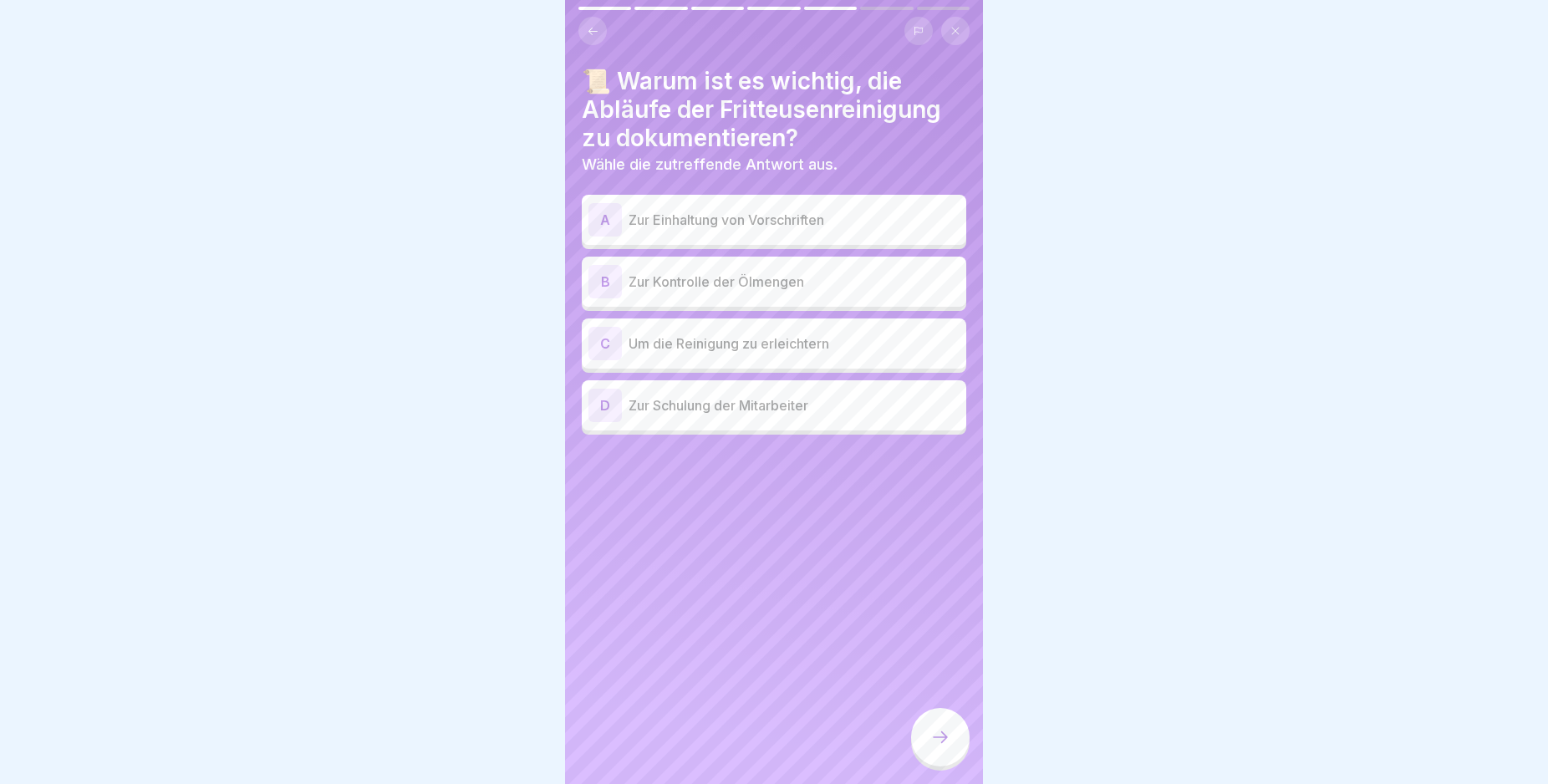
click at [600, 219] on div "A" at bounding box center [605, 220] width 34 height 34
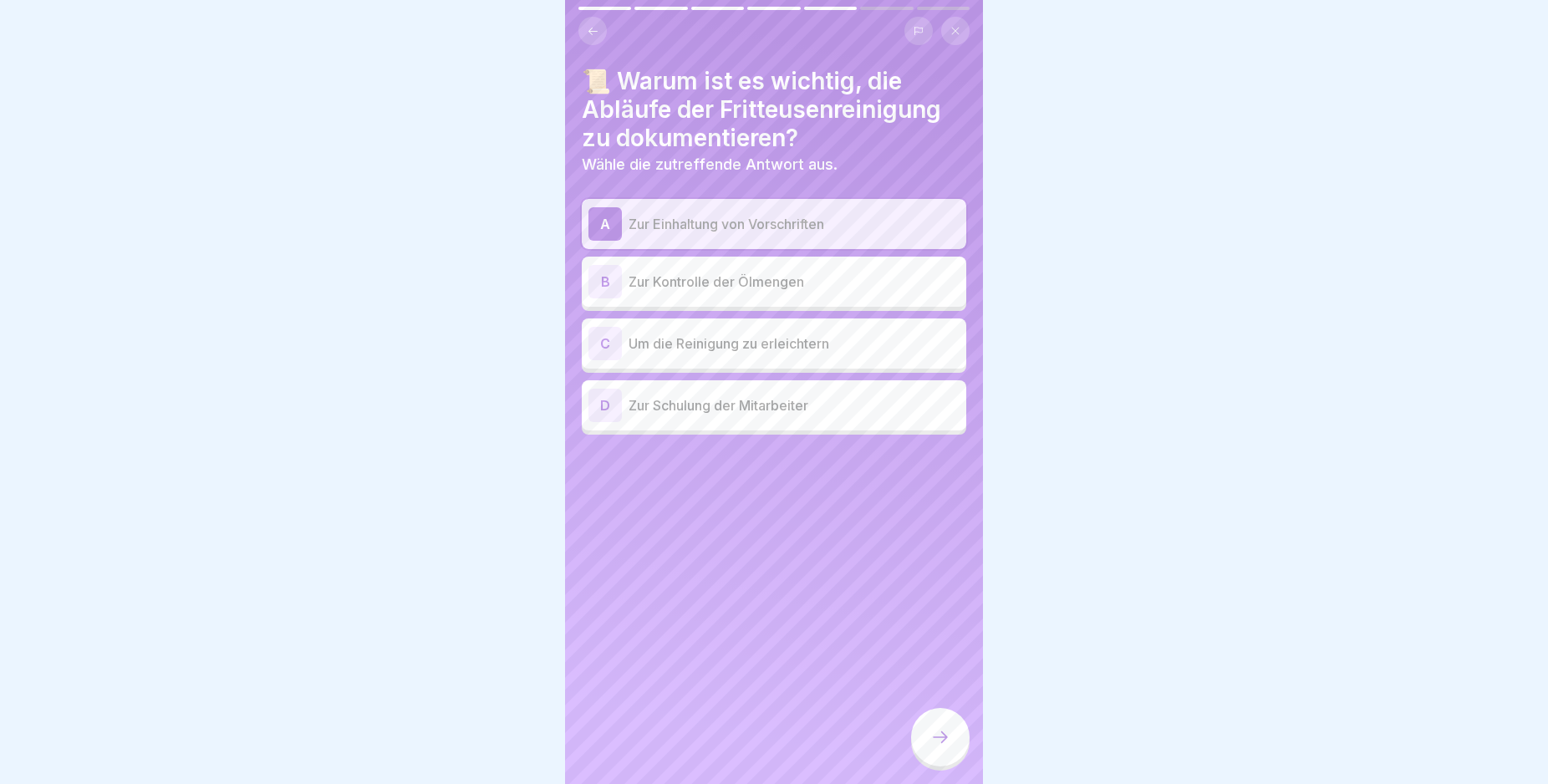
click at [949, 747] on icon at bounding box center [940, 736] width 20 height 20
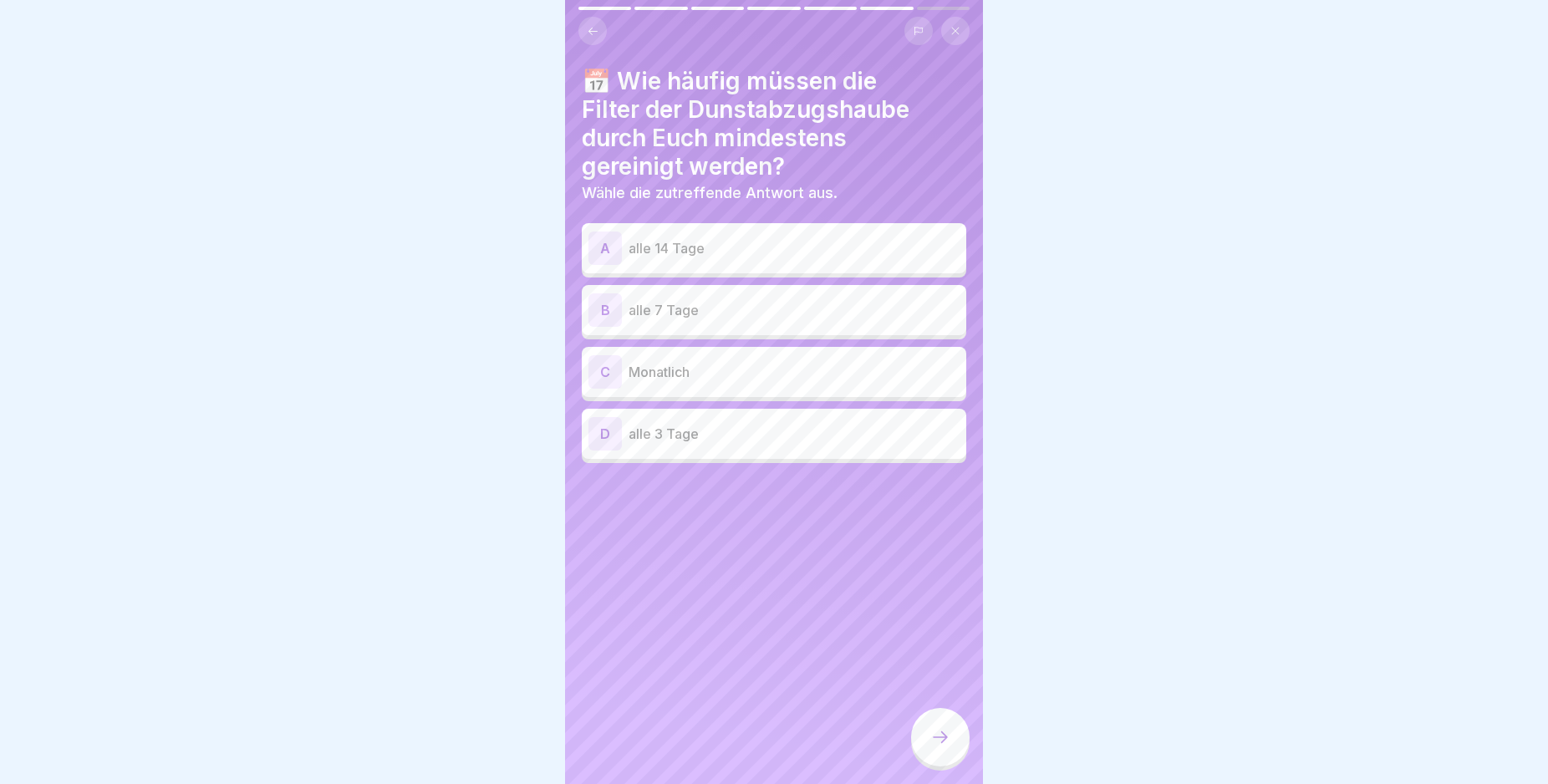
click at [601, 248] on div "A" at bounding box center [605, 248] width 34 height 34
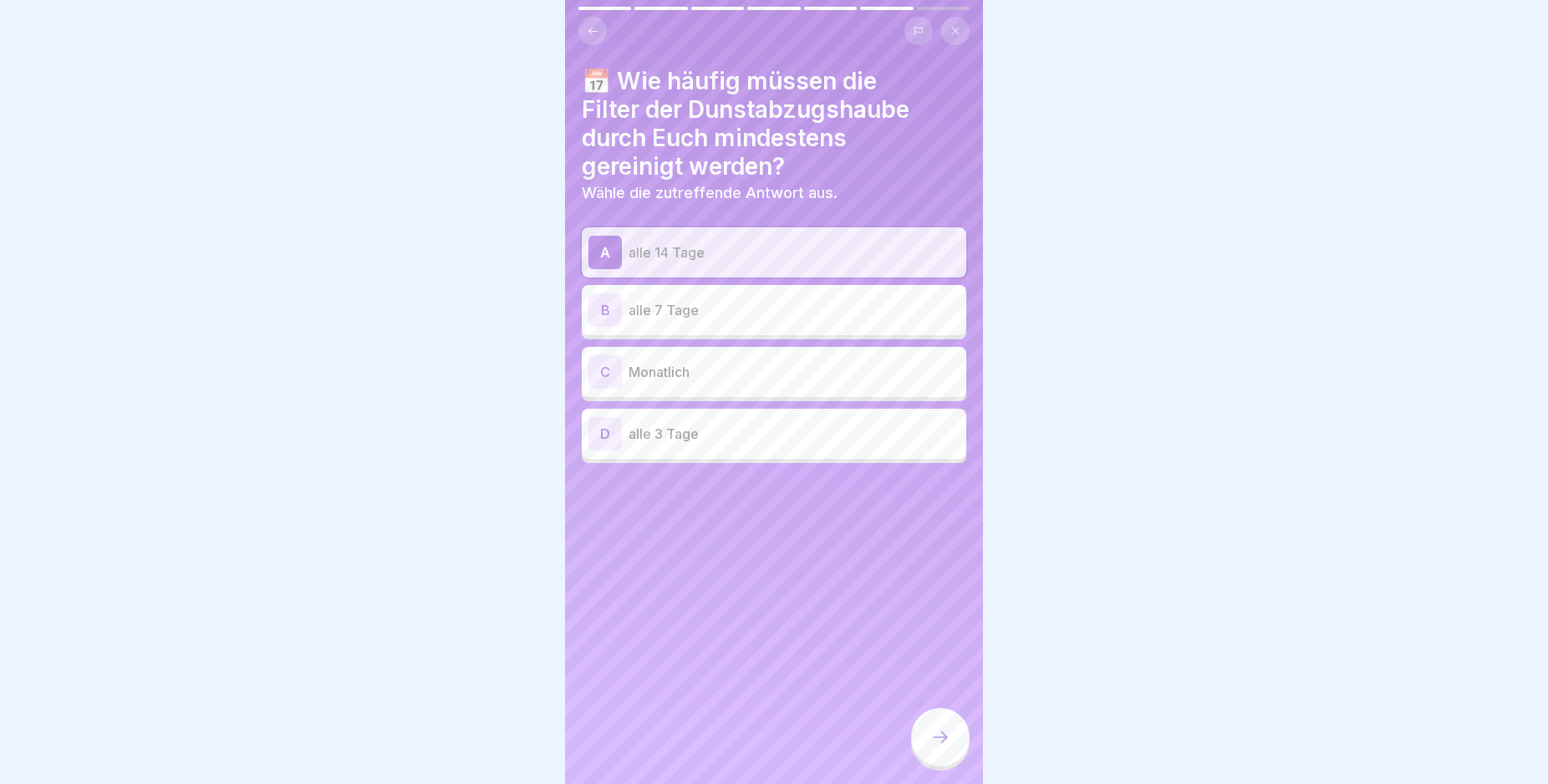
click at [936, 763] on div at bounding box center [941, 737] width 58 height 58
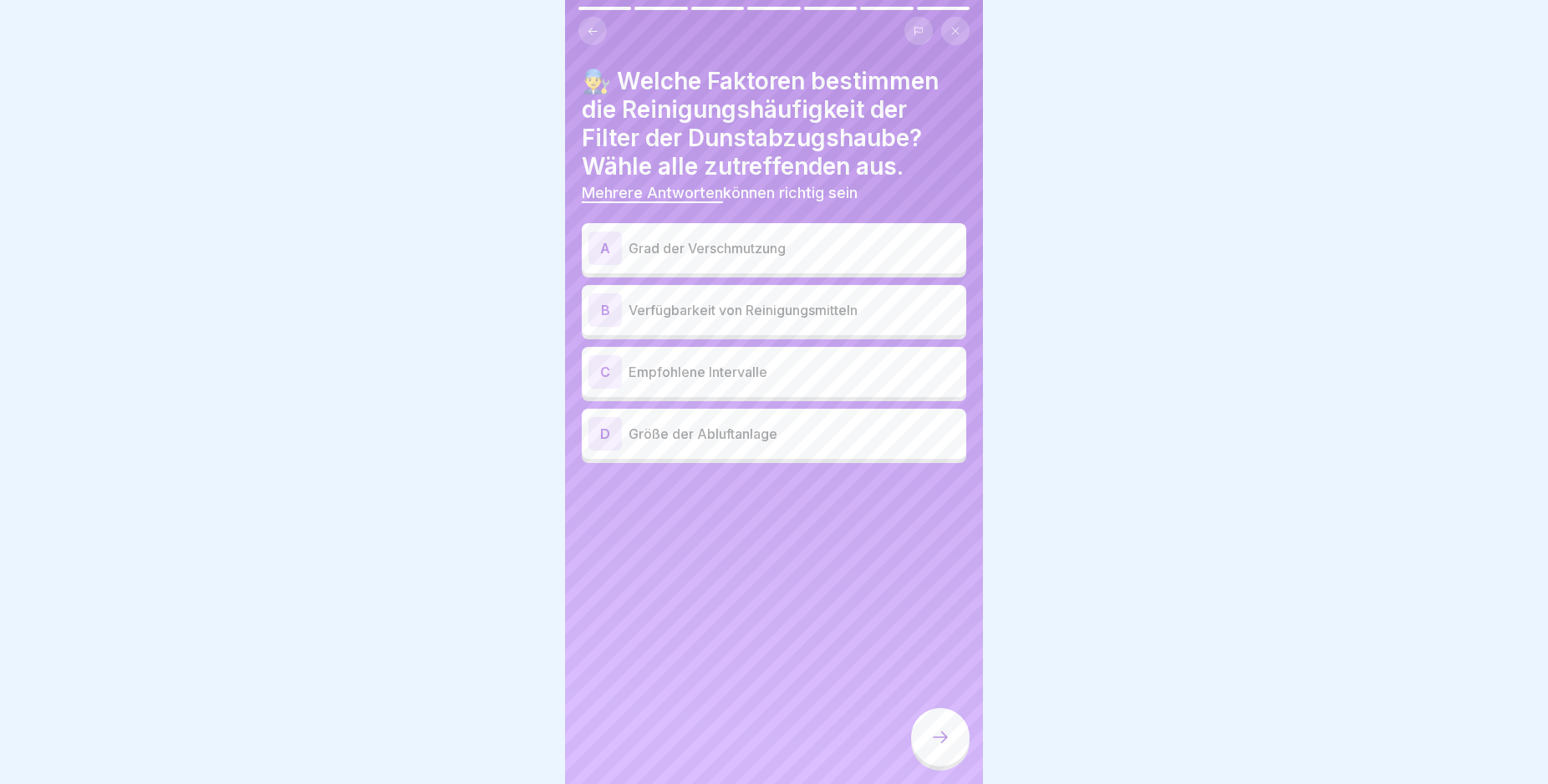
click at [600, 249] on div "A" at bounding box center [605, 248] width 34 height 34
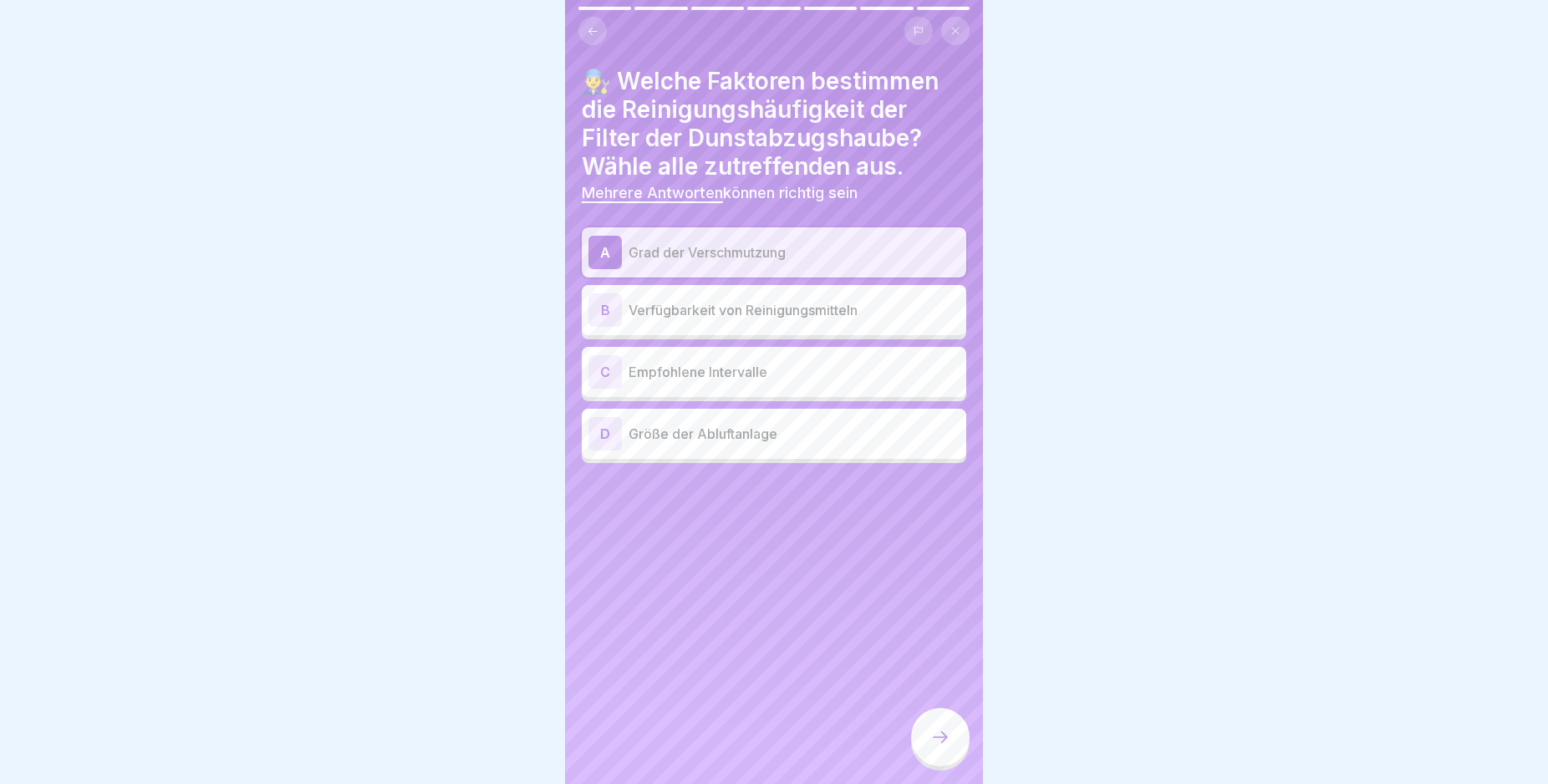
click at [597, 369] on div "C" at bounding box center [605, 372] width 34 height 34
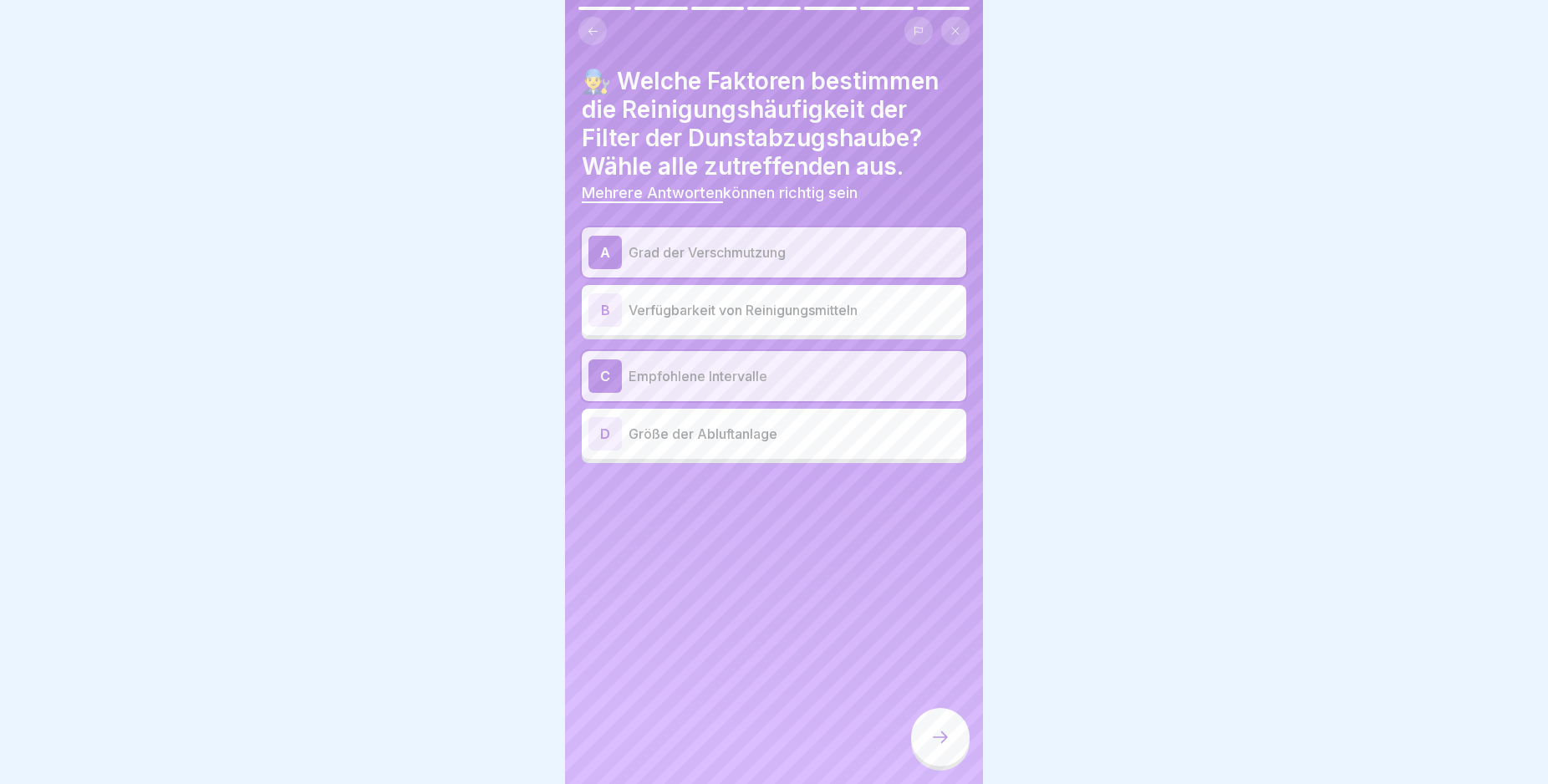
click at [944, 747] on icon at bounding box center [940, 736] width 20 height 20
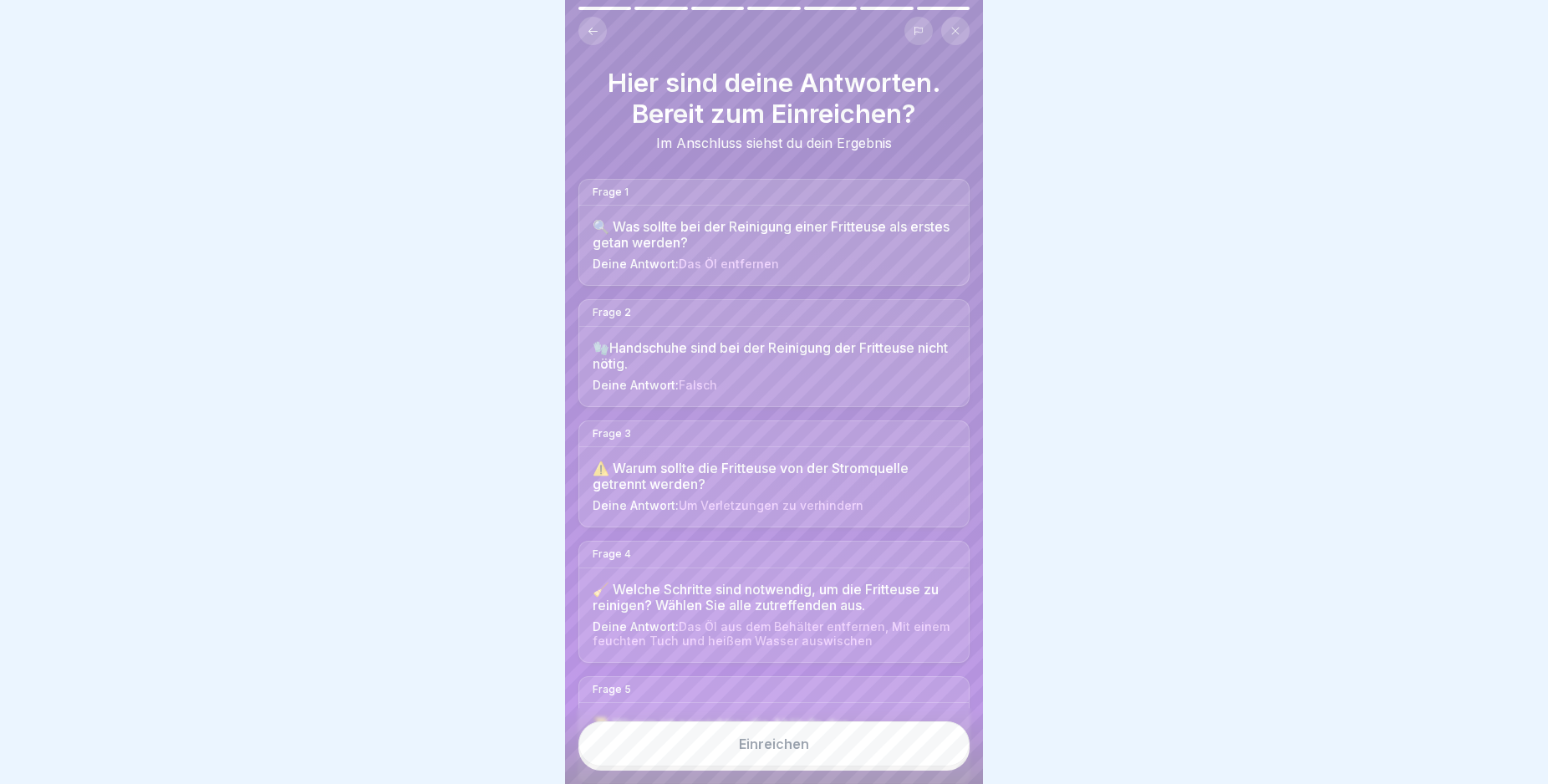
click at [944, 756] on button "Einreichen" at bounding box center [773, 744] width 391 height 45
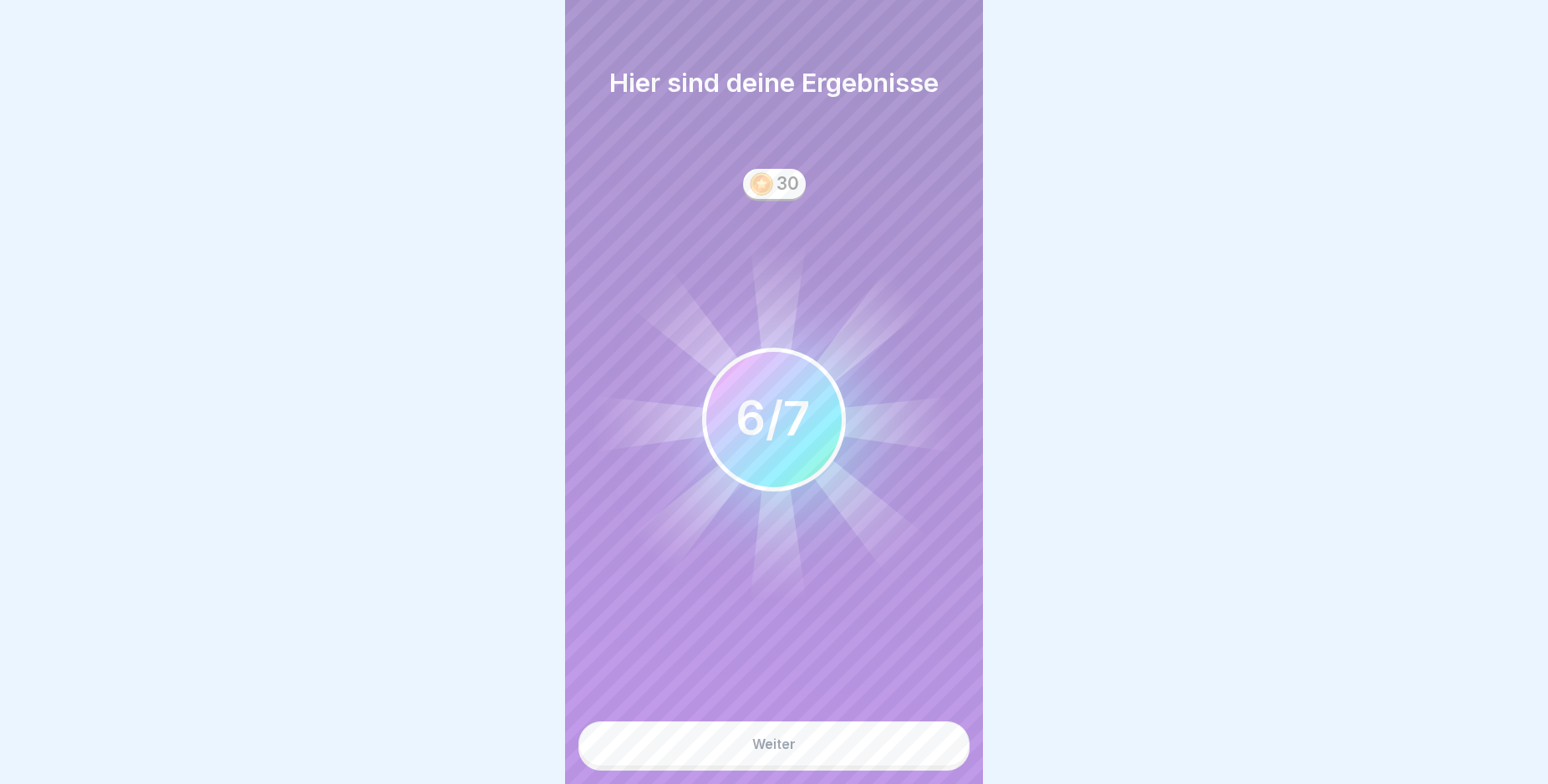
click at [944, 756] on button "Weiter" at bounding box center [773, 744] width 391 height 45
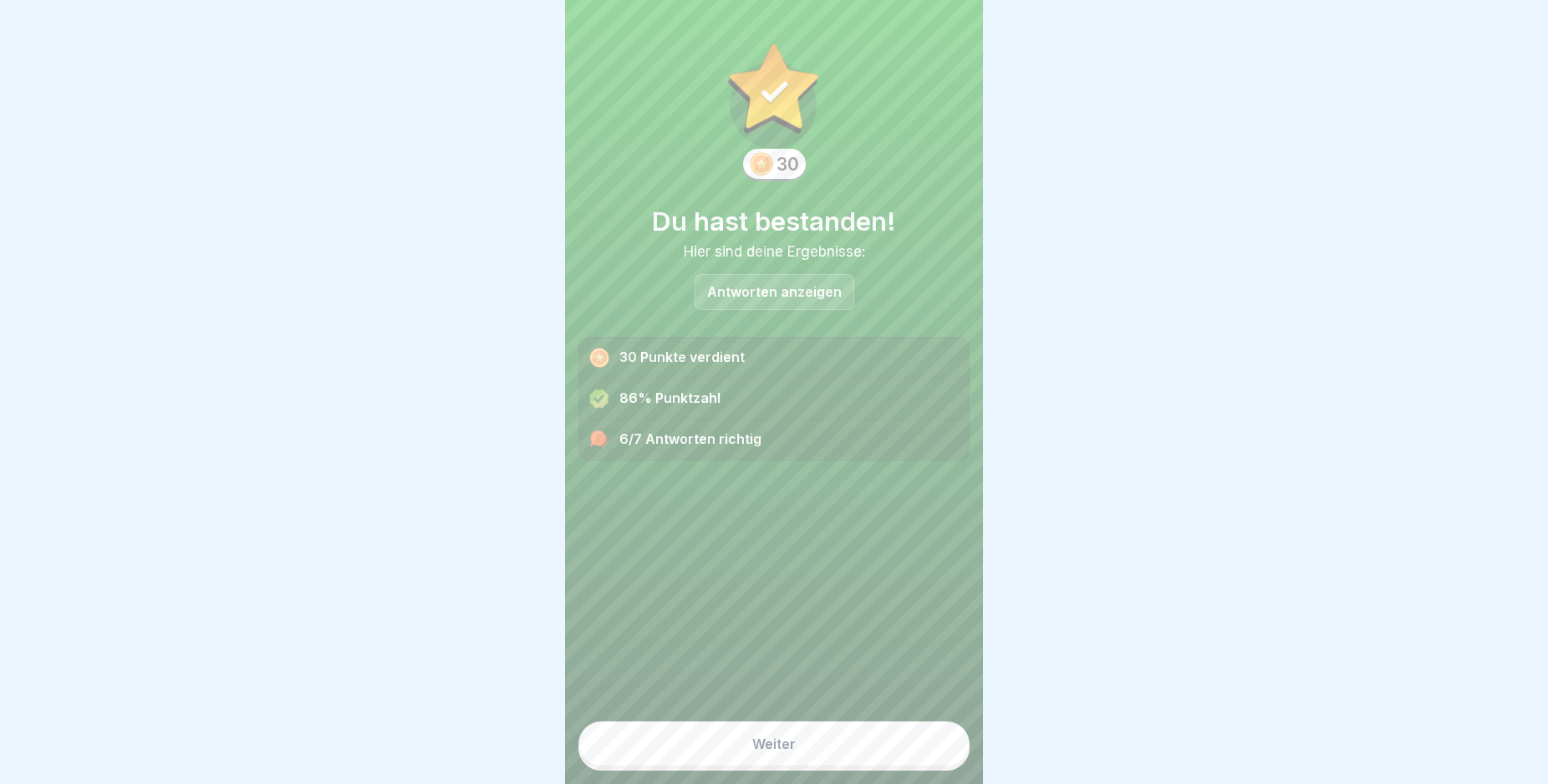
click at [834, 761] on button "Weiter" at bounding box center [773, 744] width 391 height 45
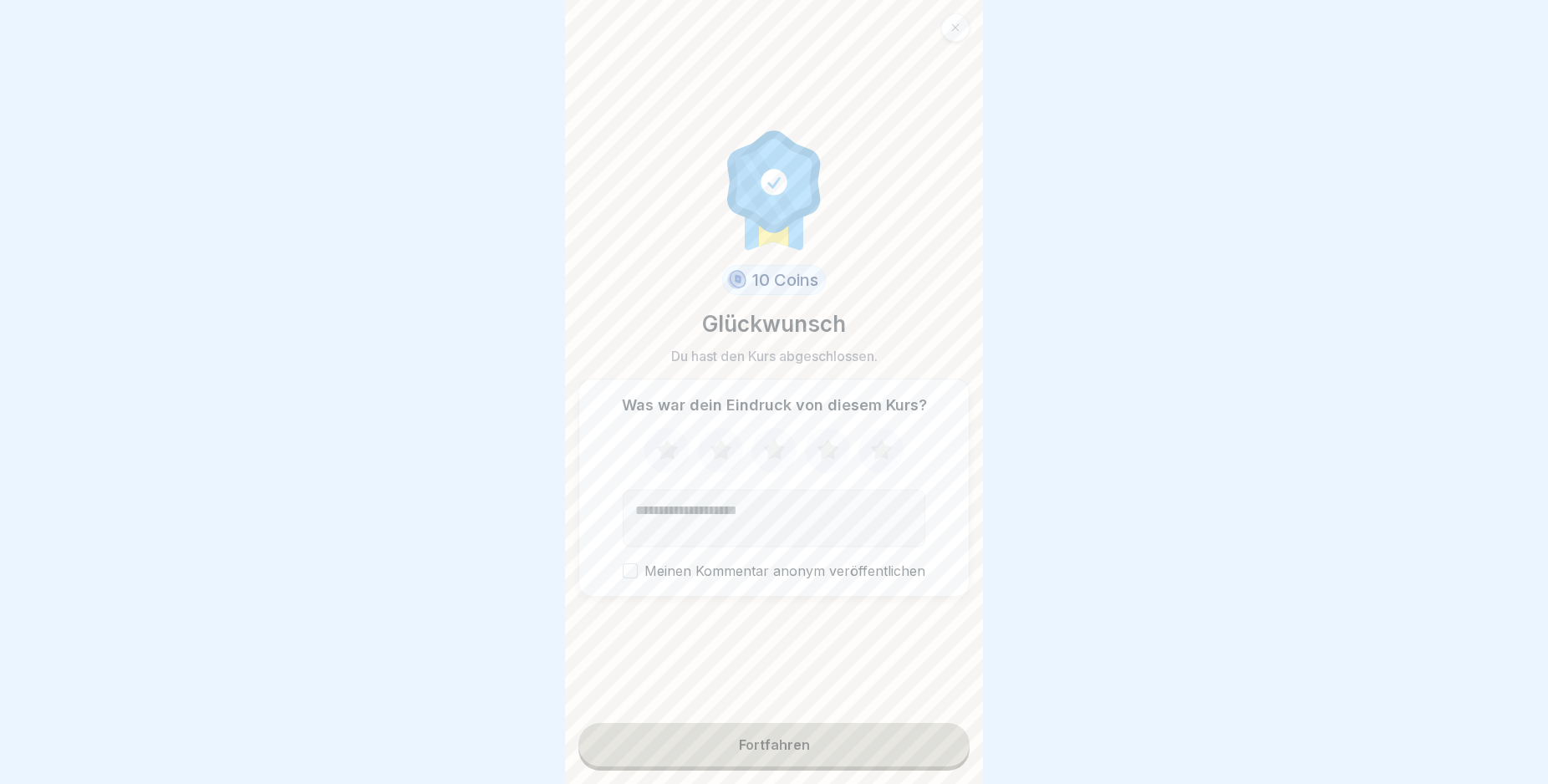
click at [834, 761] on button "Fortfahren" at bounding box center [773, 744] width 391 height 43
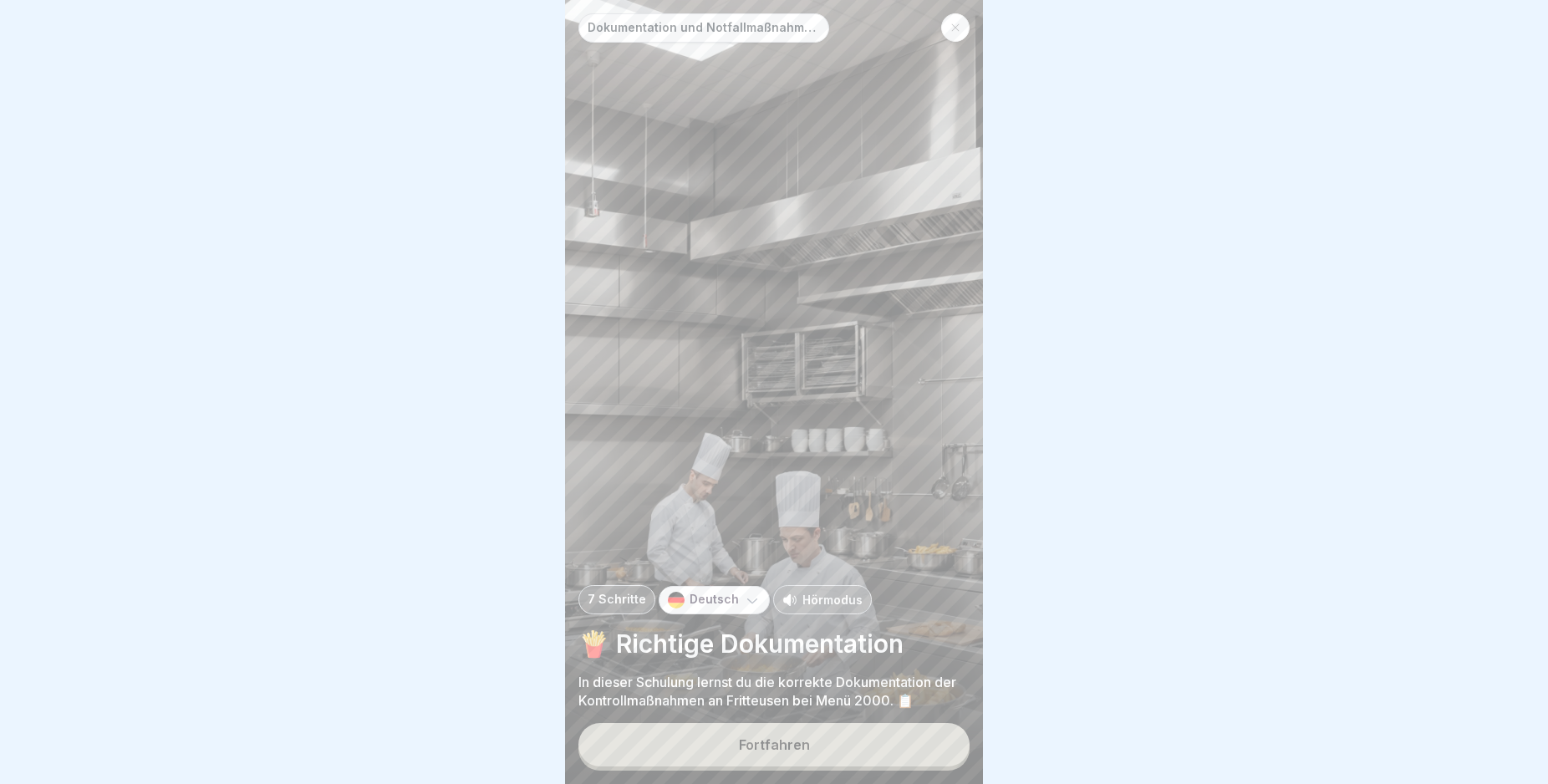
click at [834, 761] on button "Fortfahren" at bounding box center [773, 744] width 391 height 43
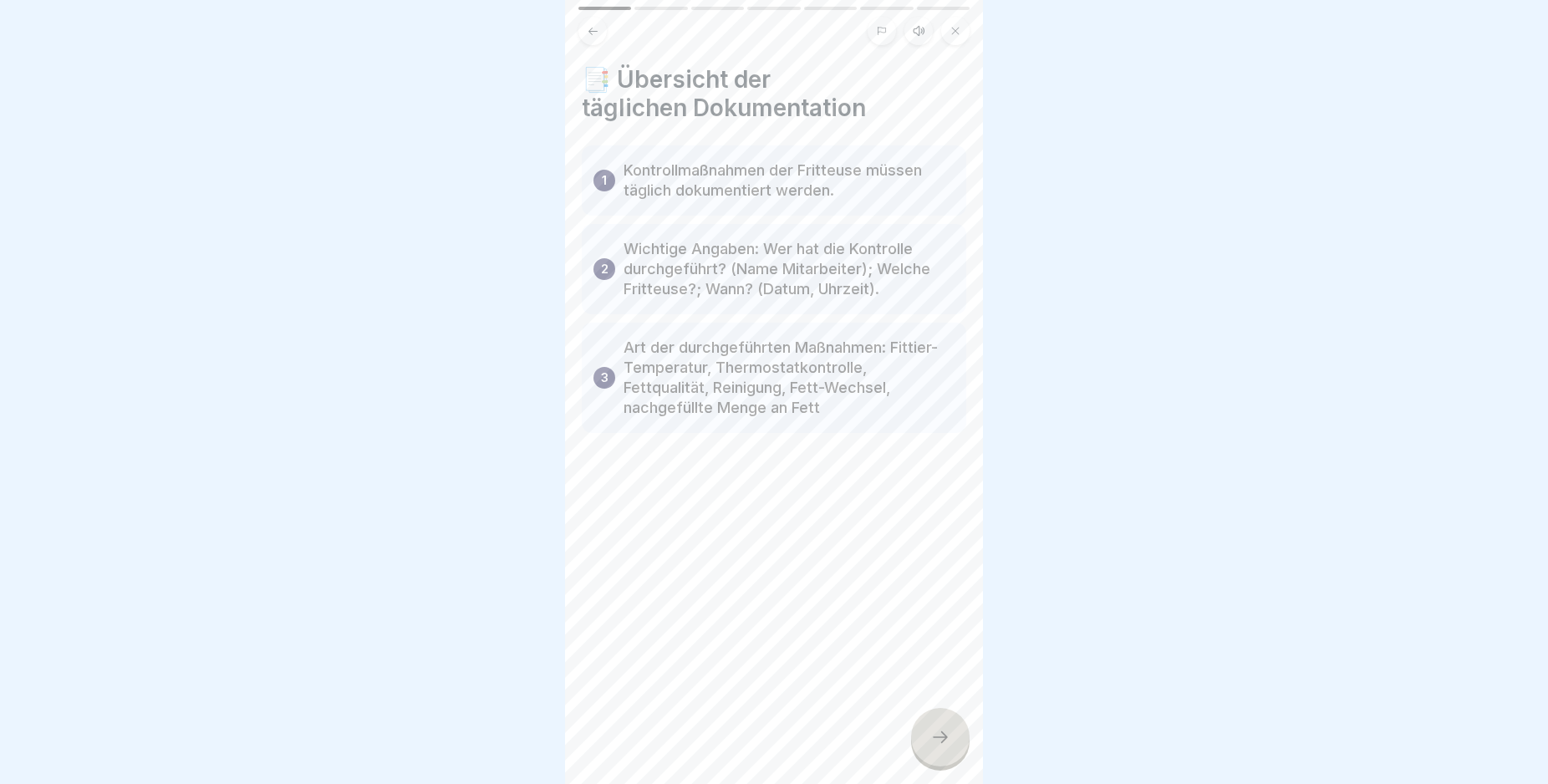
click at [942, 744] on icon at bounding box center [940, 736] width 20 height 20
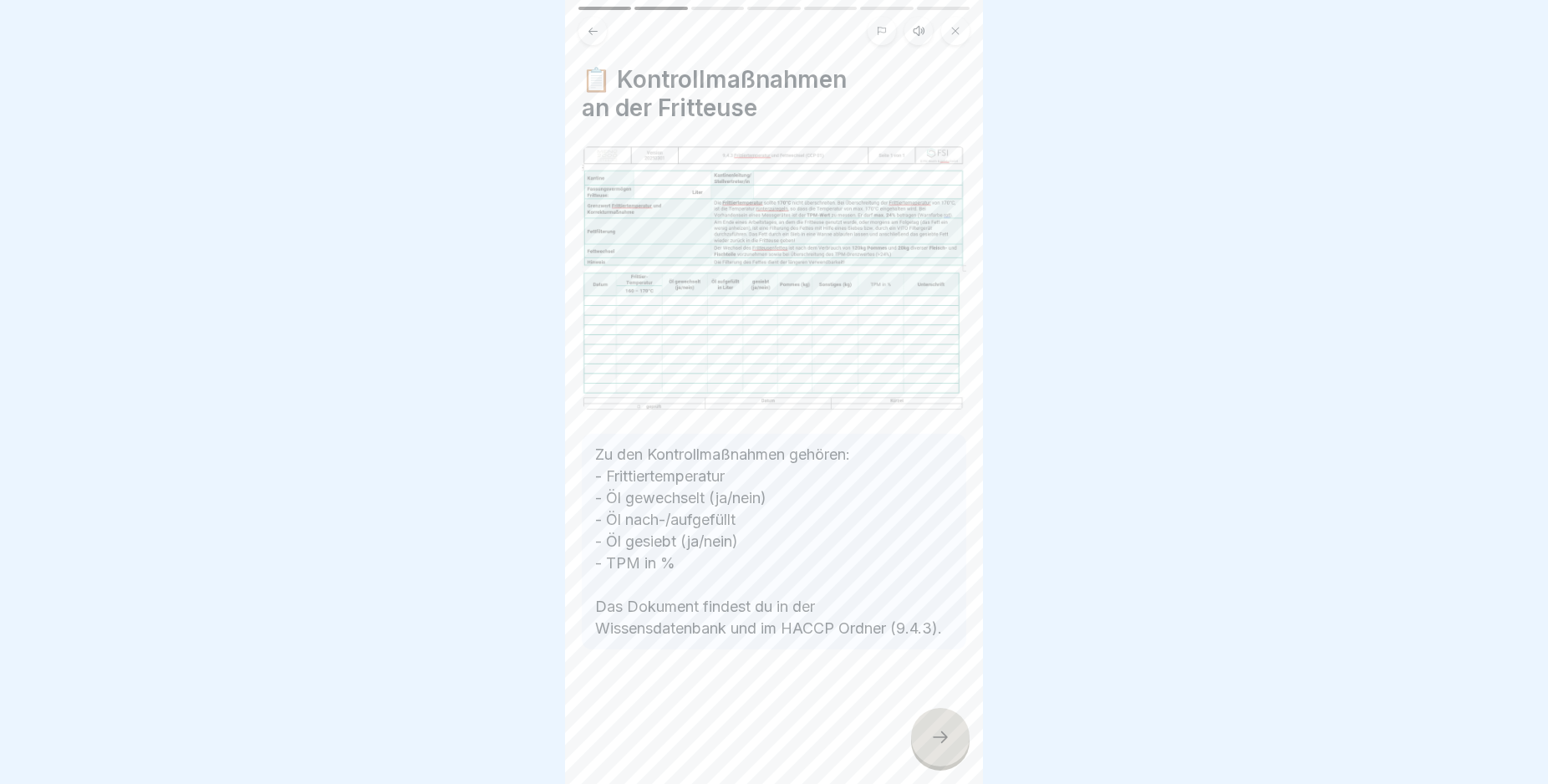
click at [942, 744] on icon at bounding box center [940, 736] width 20 height 20
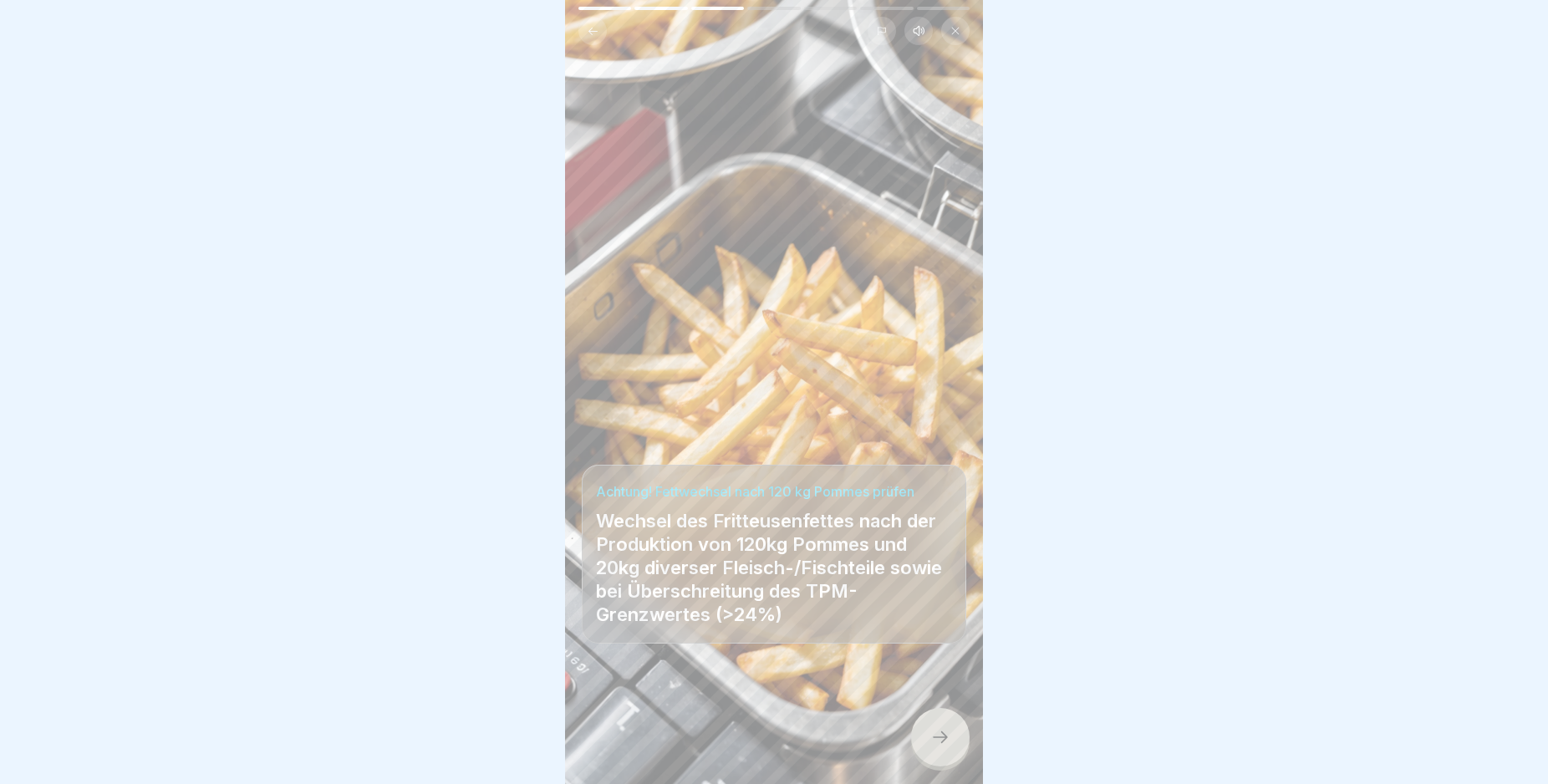
click at [942, 744] on icon at bounding box center [940, 736] width 20 height 20
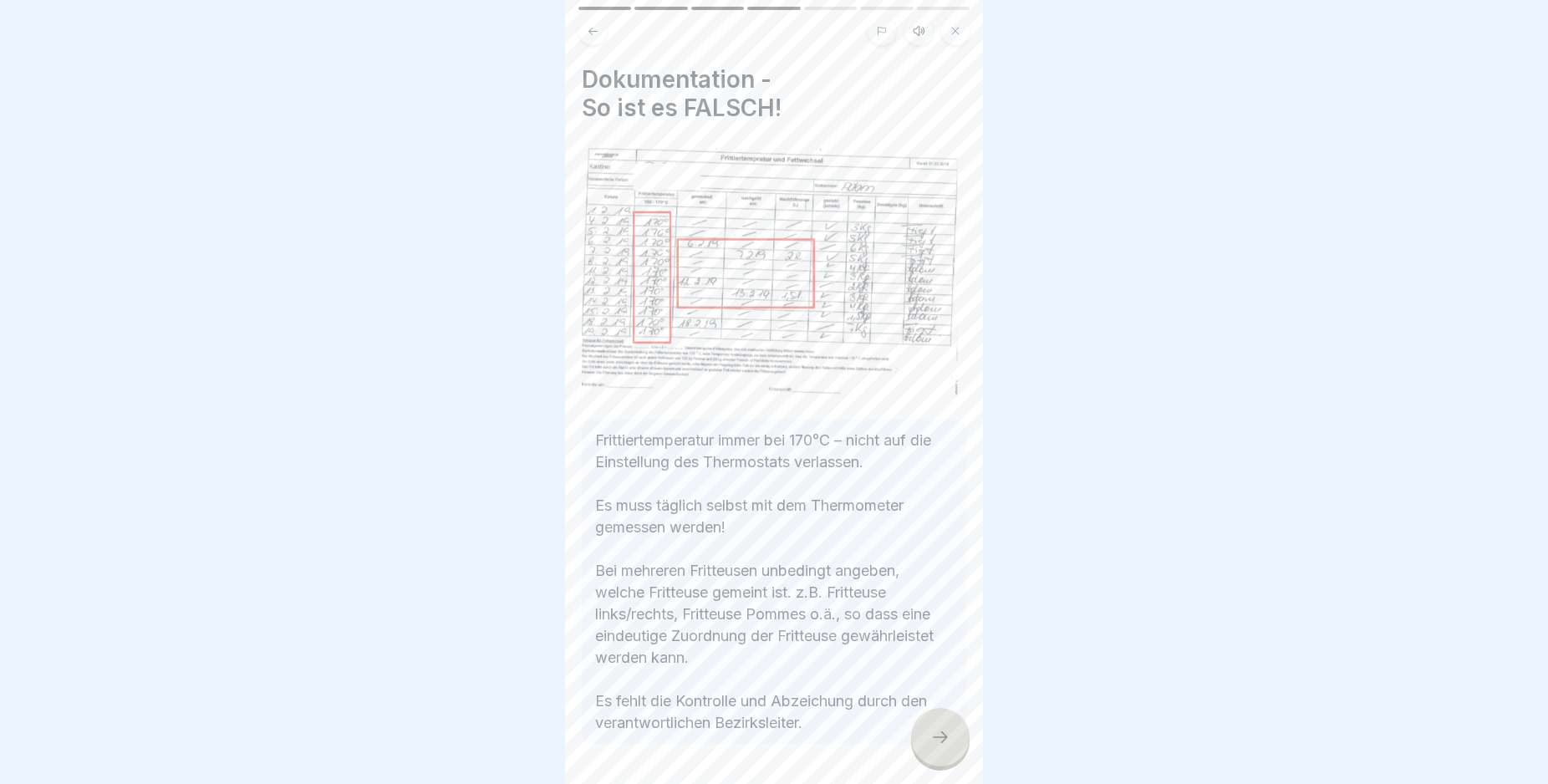
click at [942, 744] on icon at bounding box center [940, 736] width 20 height 20
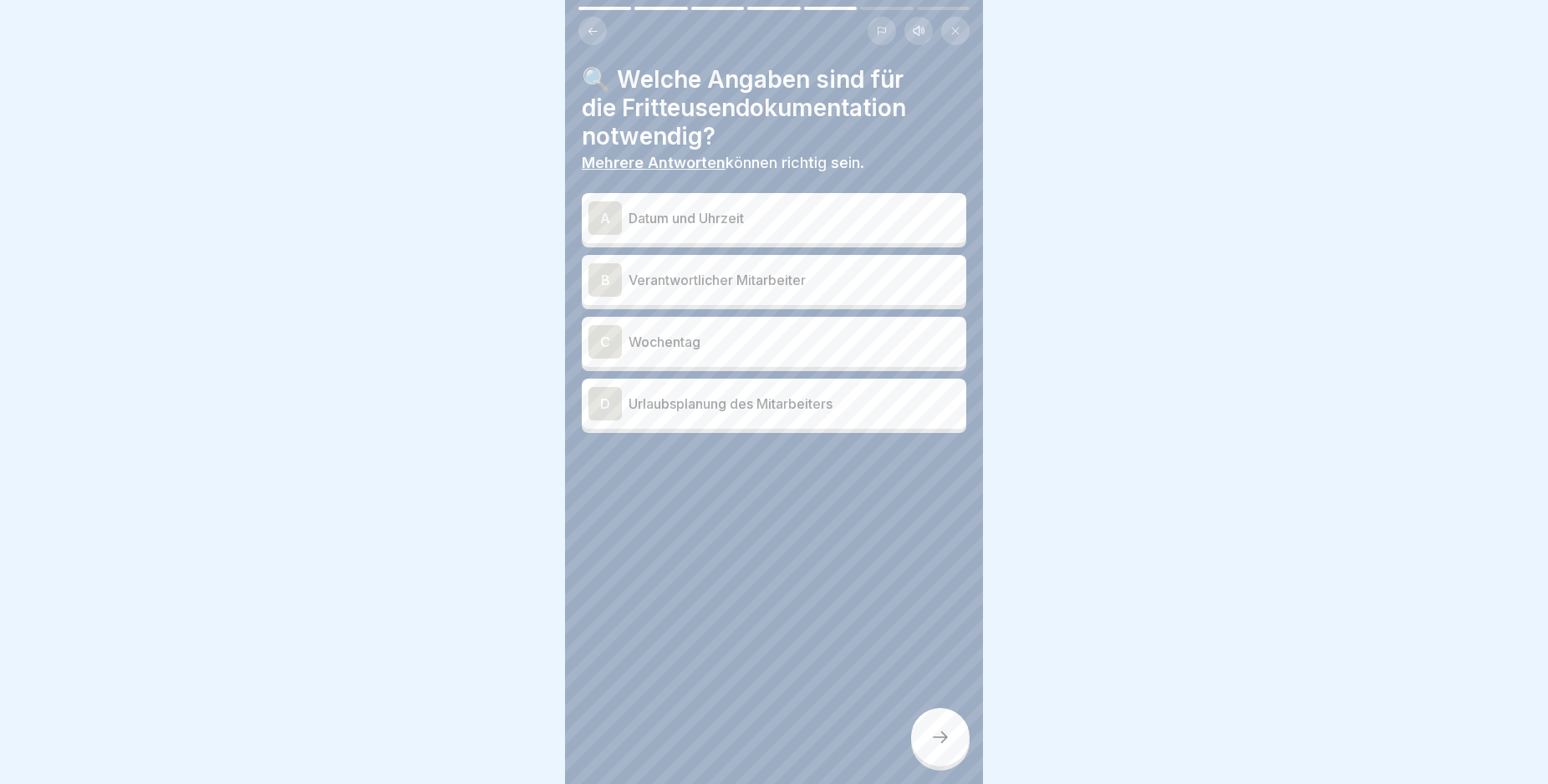
click at [609, 222] on div "A" at bounding box center [605, 218] width 34 height 34
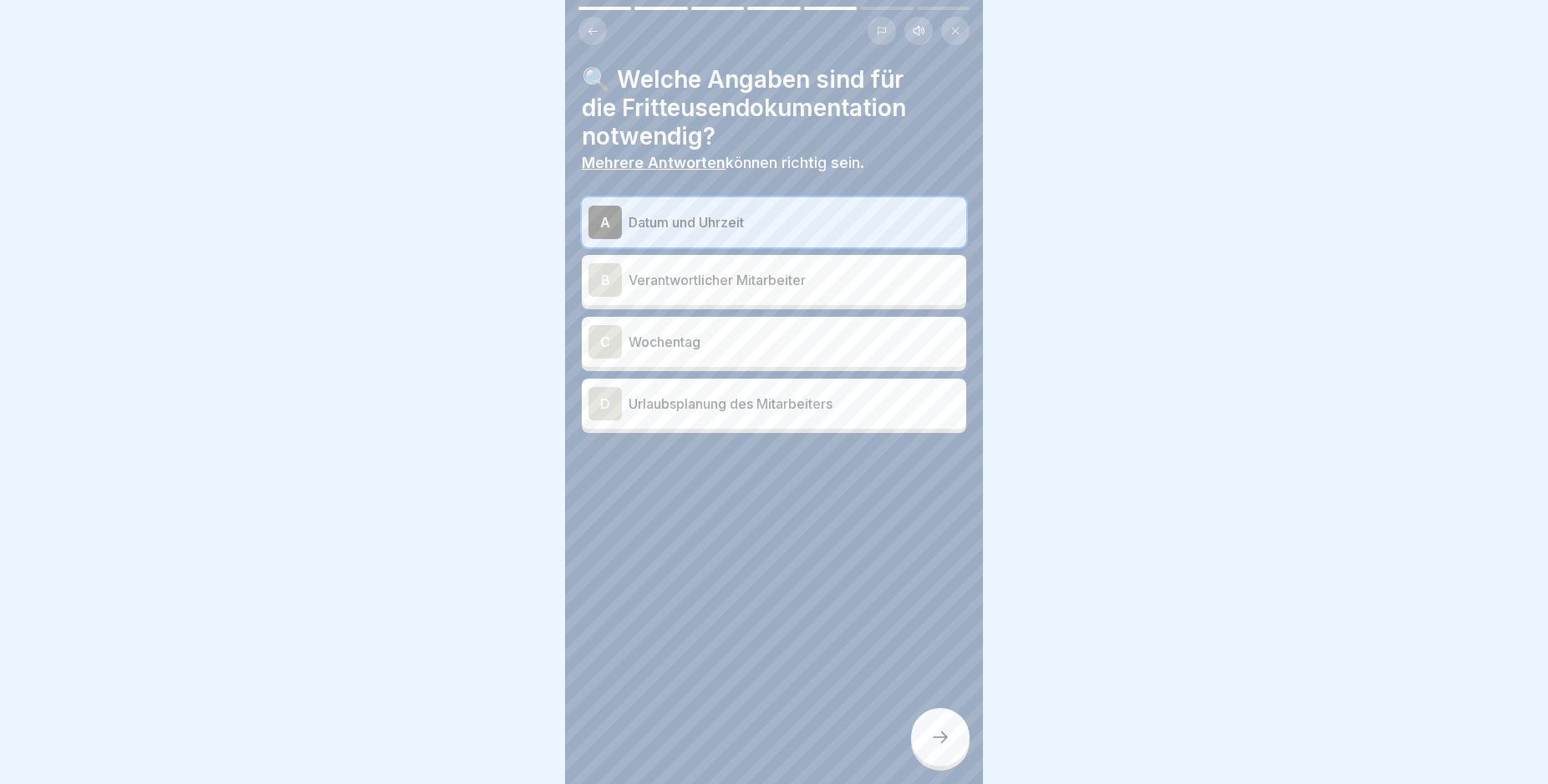
click at [602, 277] on div "B" at bounding box center [605, 280] width 34 height 34
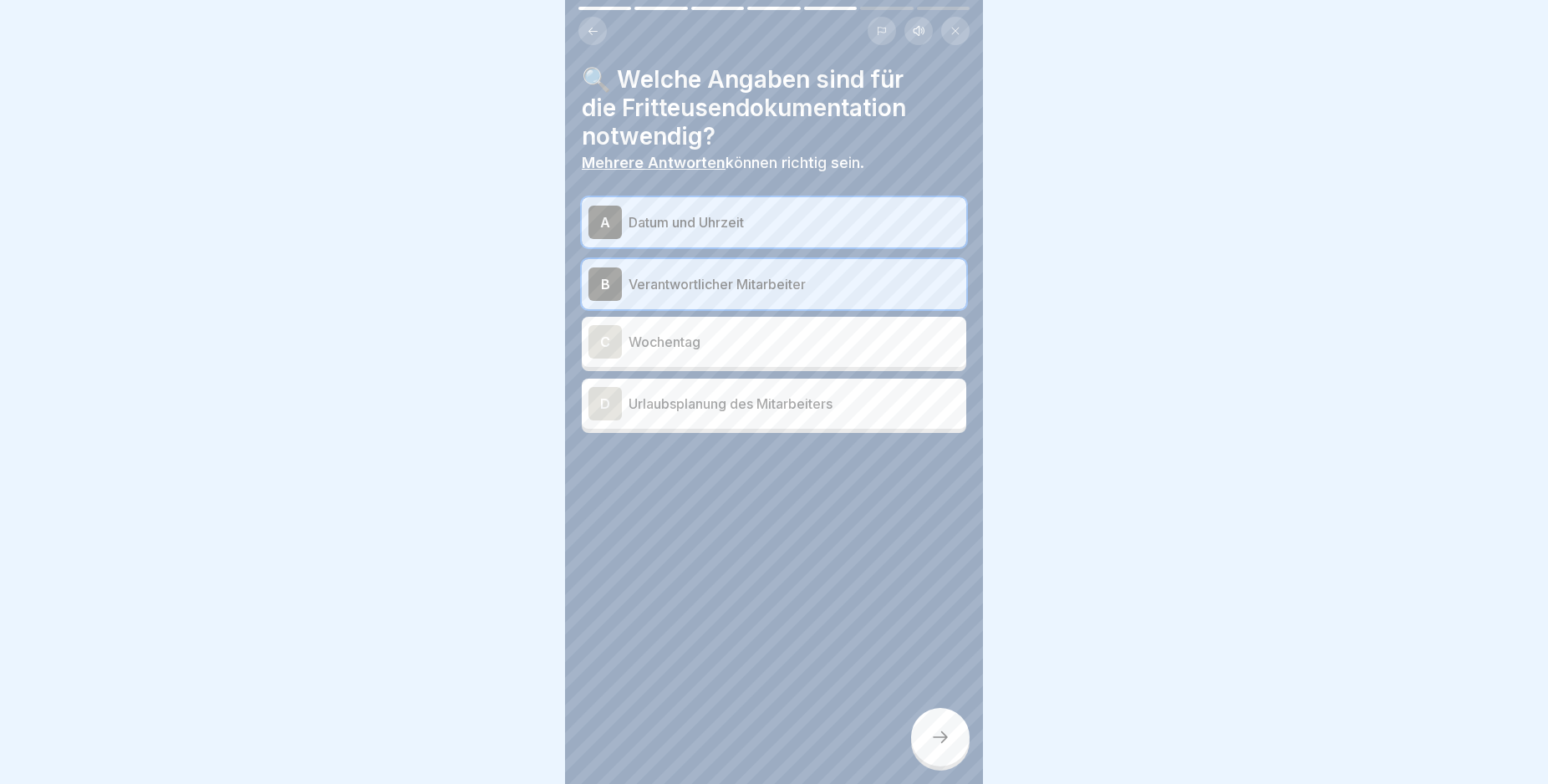
click at [599, 332] on div "C" at bounding box center [605, 342] width 34 height 34
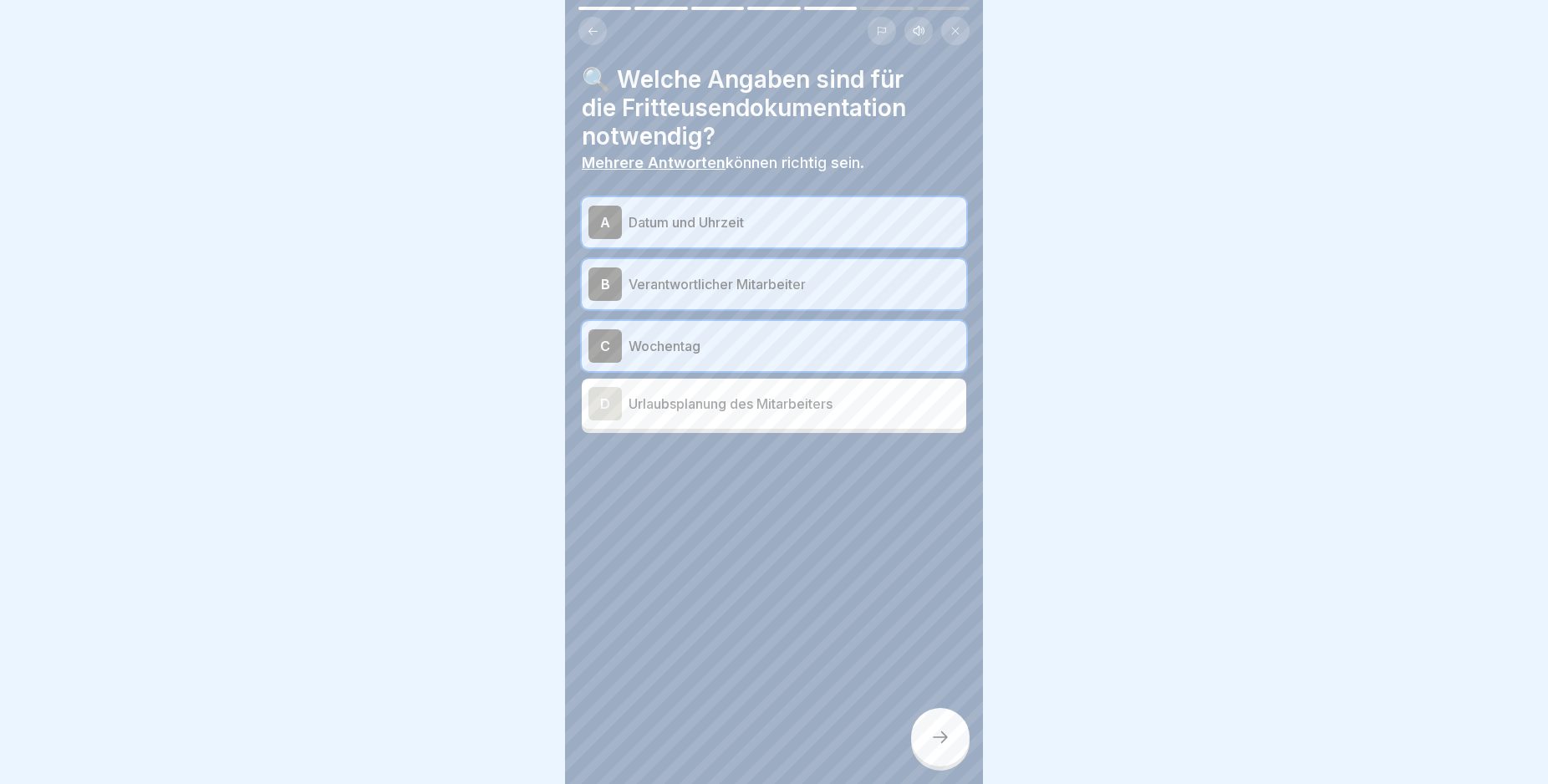
click at [945, 766] on div at bounding box center [941, 737] width 58 height 58
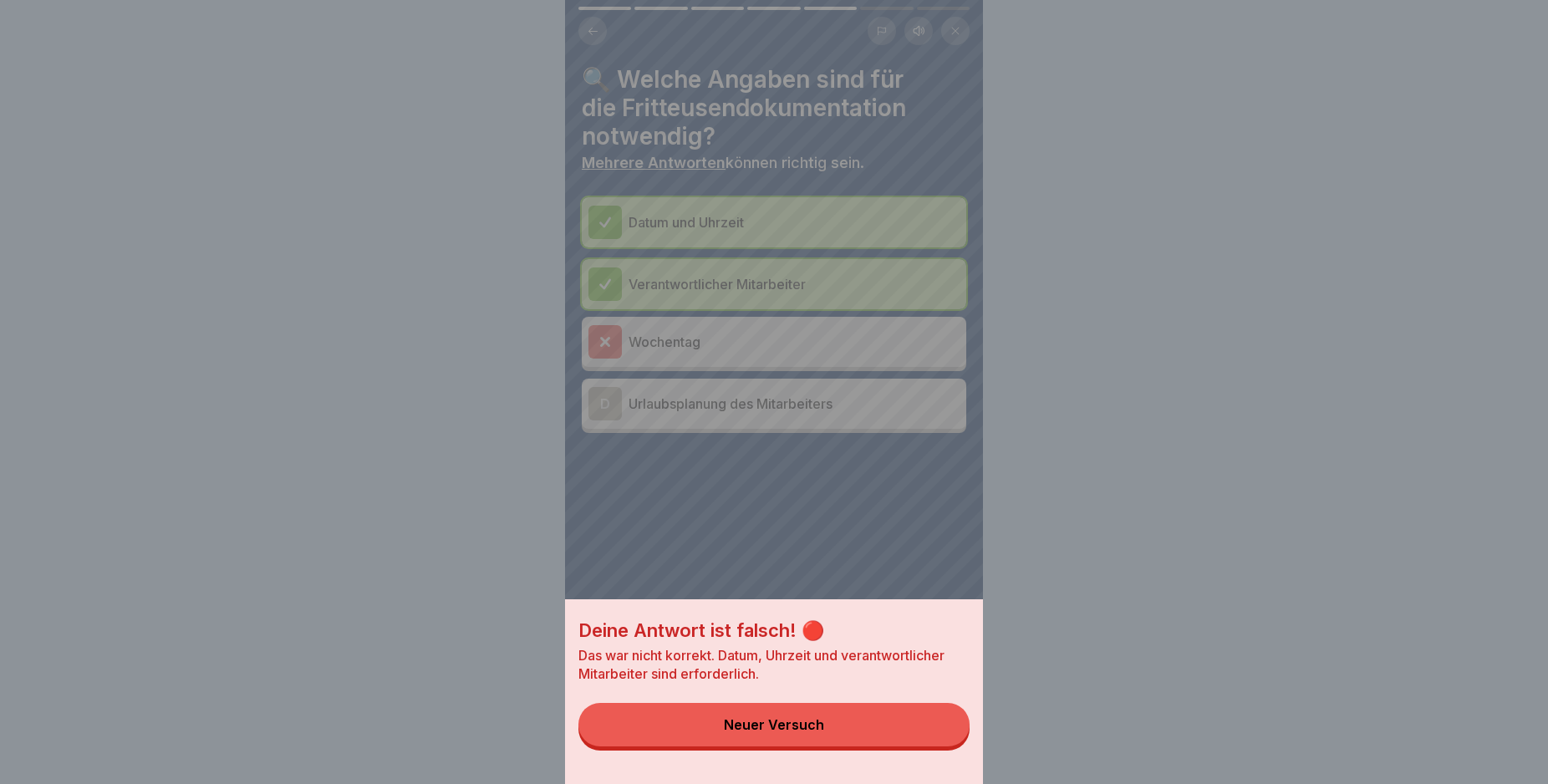
click at [918, 735] on button "Neuer Versuch" at bounding box center [773, 725] width 391 height 43
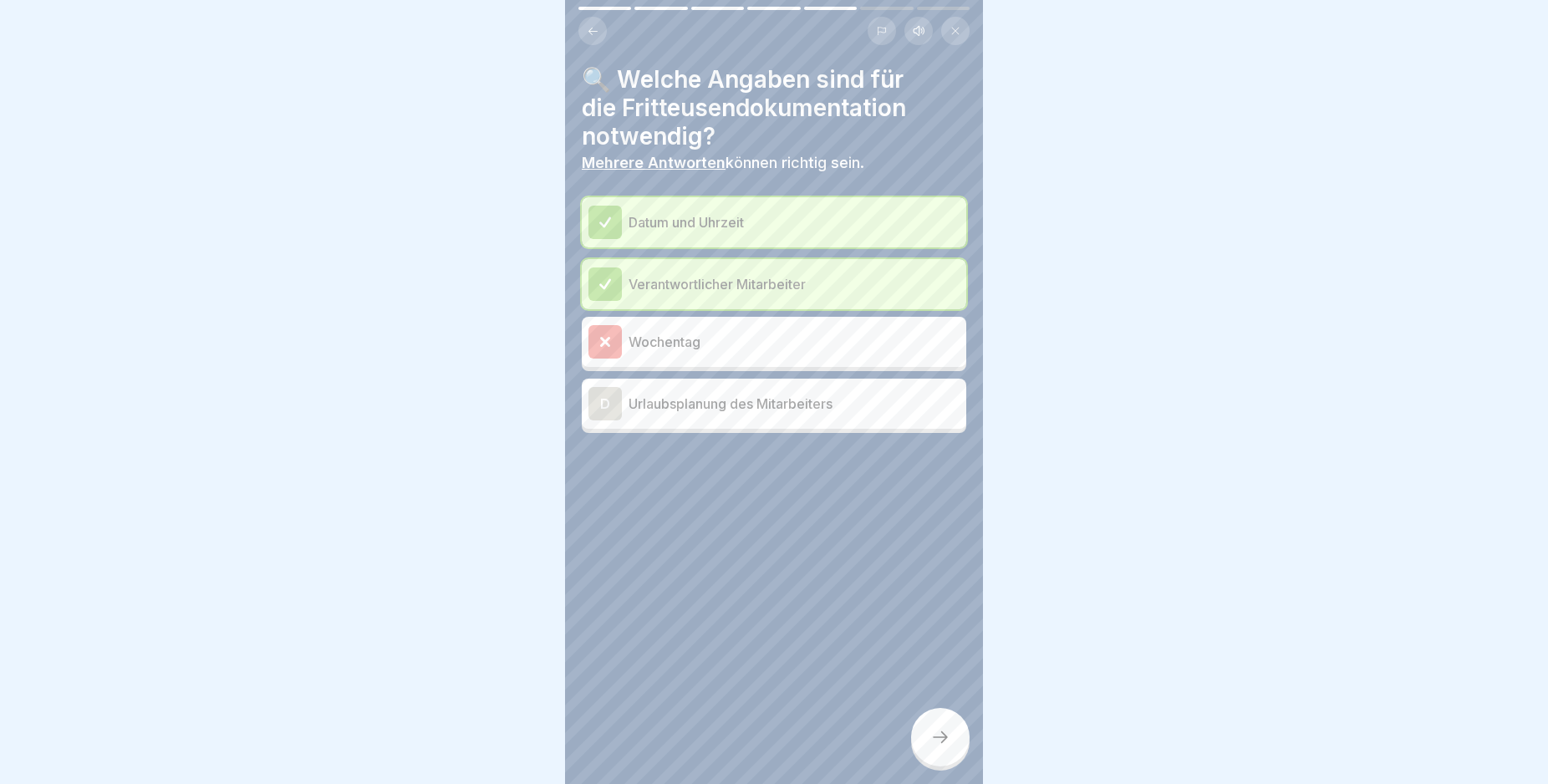
click at [605, 336] on icon at bounding box center [605, 342] width 15 height 15
click at [943, 747] on icon at bounding box center [940, 736] width 20 height 20
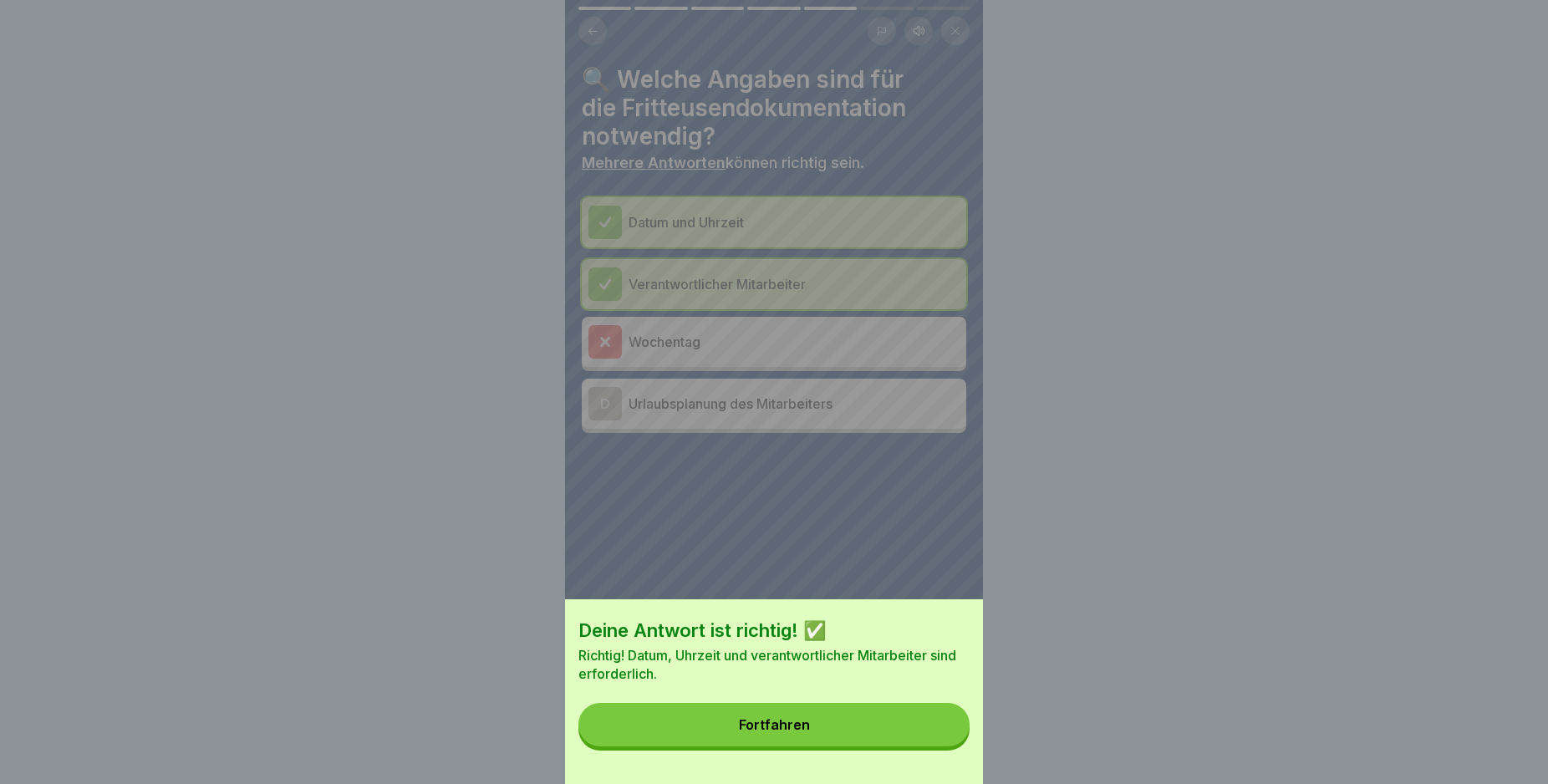
click at [934, 744] on button "Fortfahren" at bounding box center [773, 725] width 391 height 43
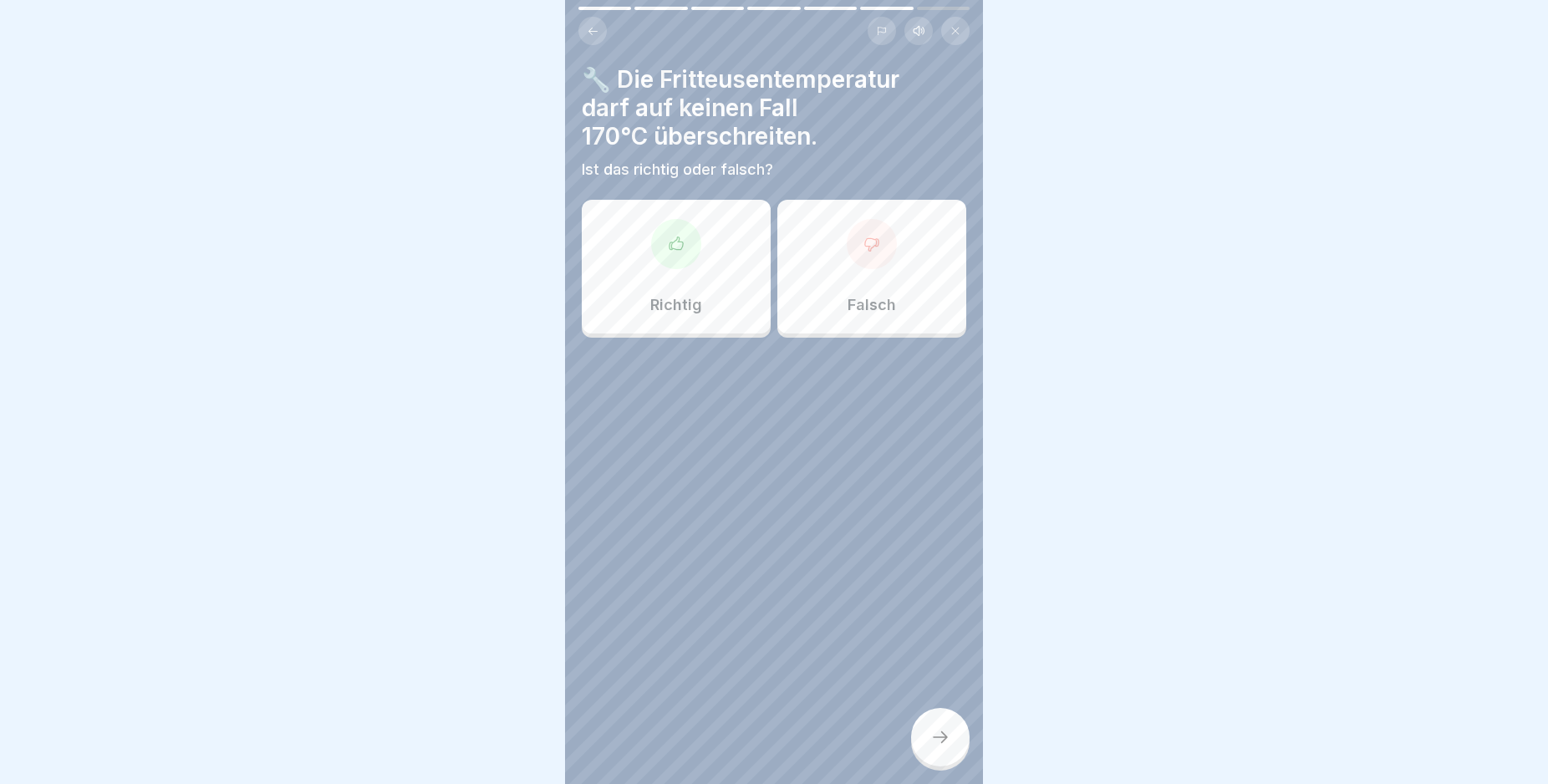
click at [669, 247] on icon at bounding box center [676, 242] width 13 height 12
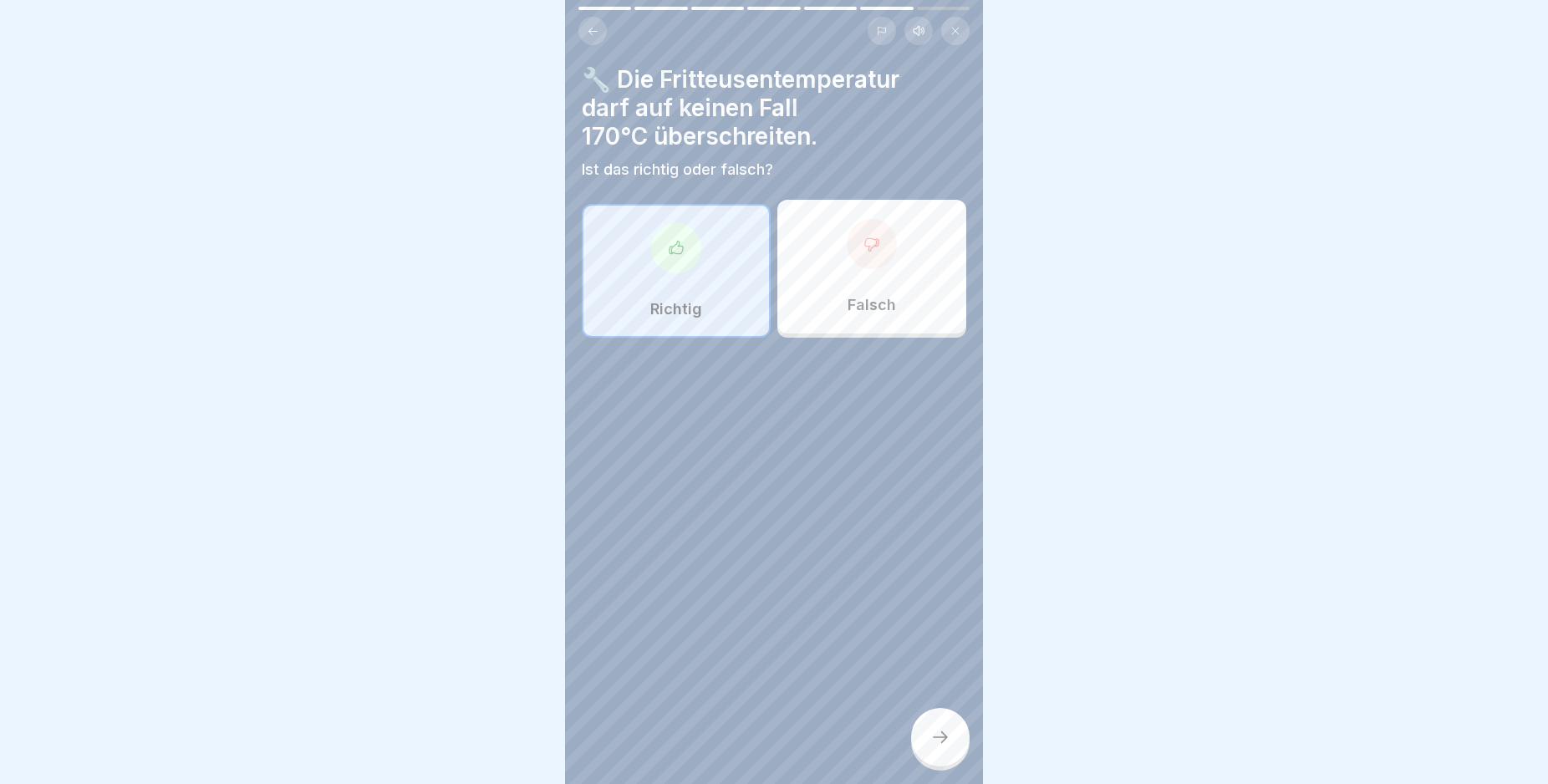
click at [958, 749] on div at bounding box center [941, 737] width 58 height 58
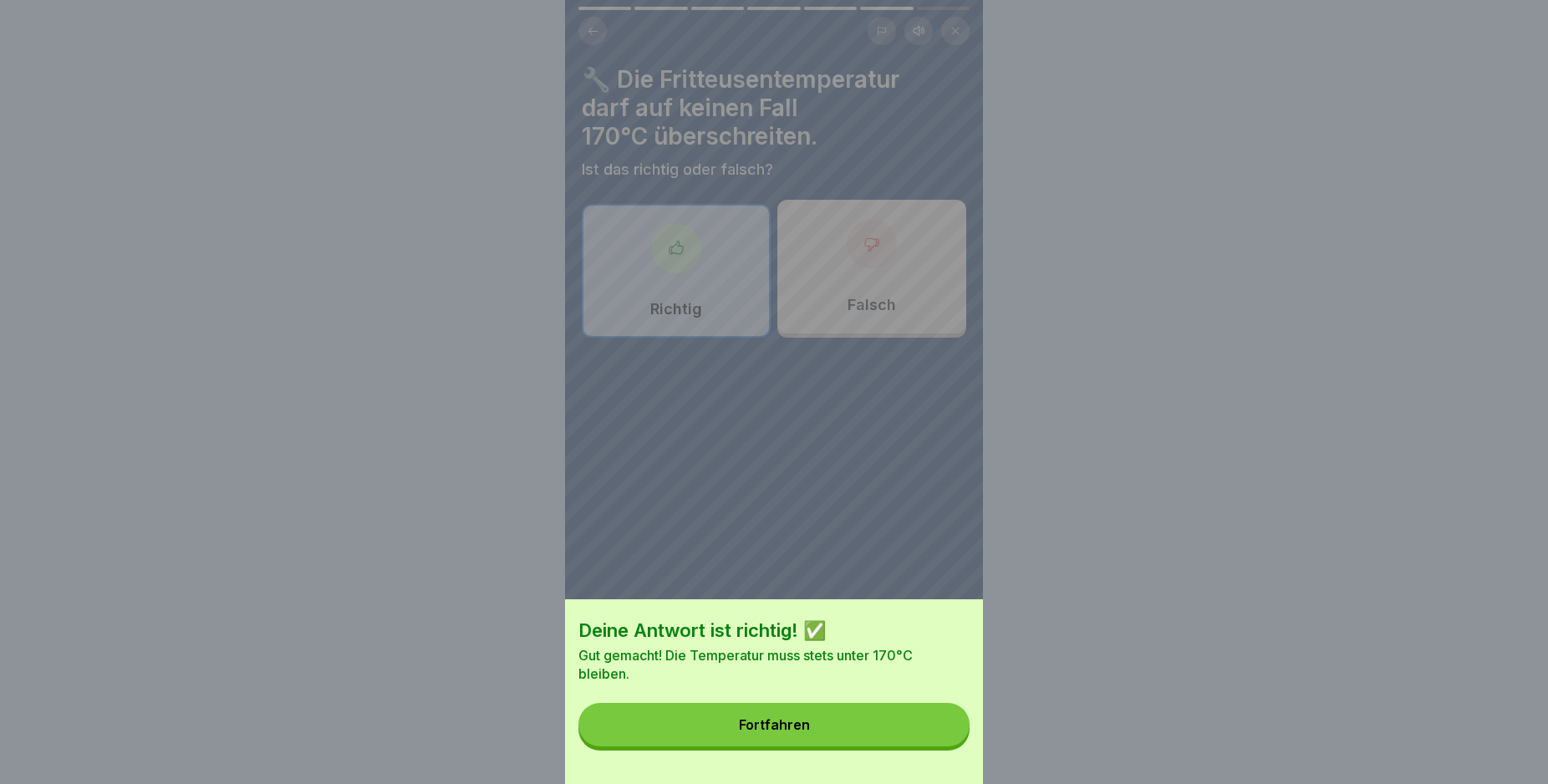
click at [783, 732] on div "Fortfahren" at bounding box center [774, 725] width 71 height 15
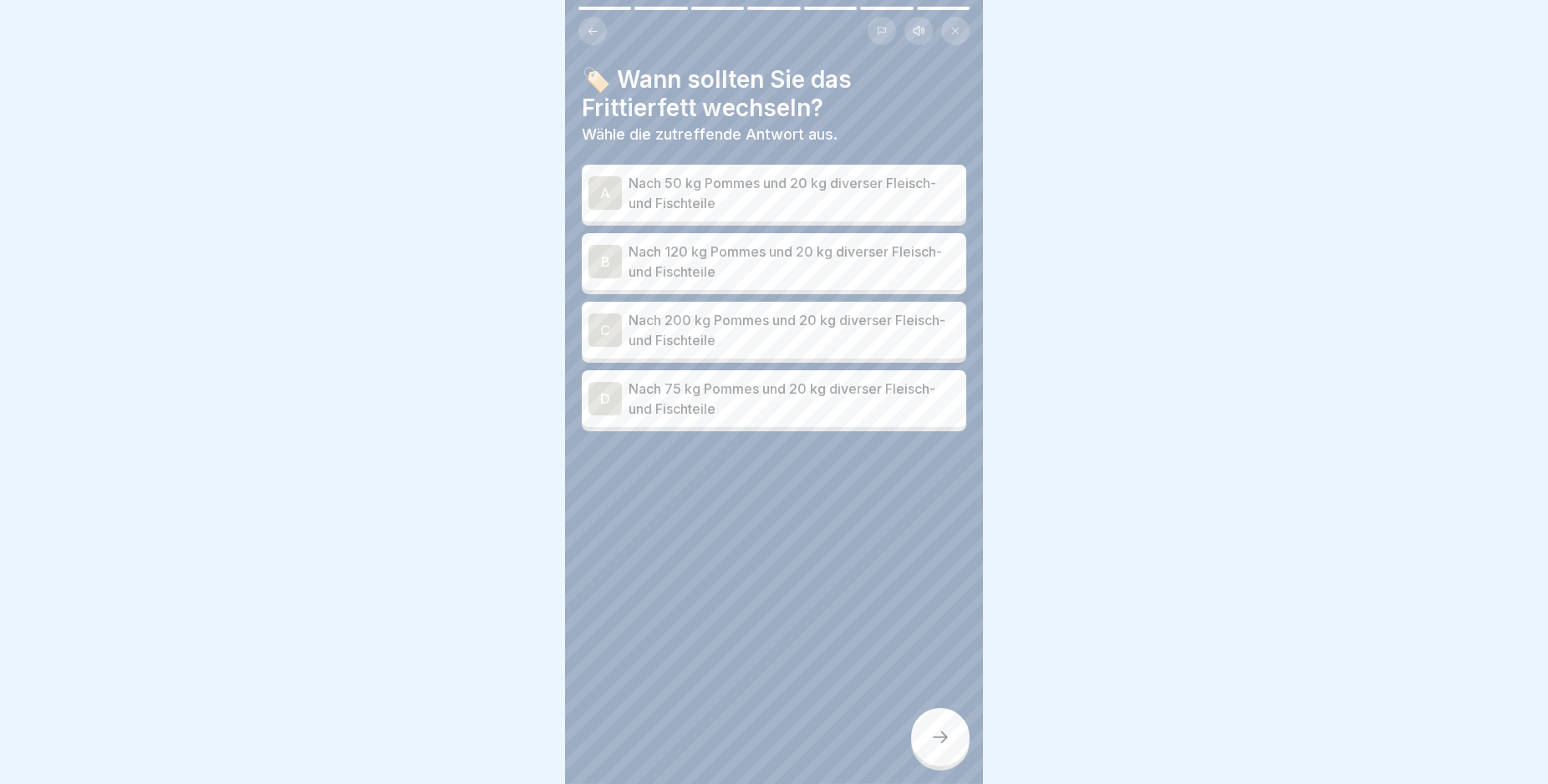
scroll to position [14, 0]
click at [608, 181] on div "A" at bounding box center [605, 193] width 34 height 34
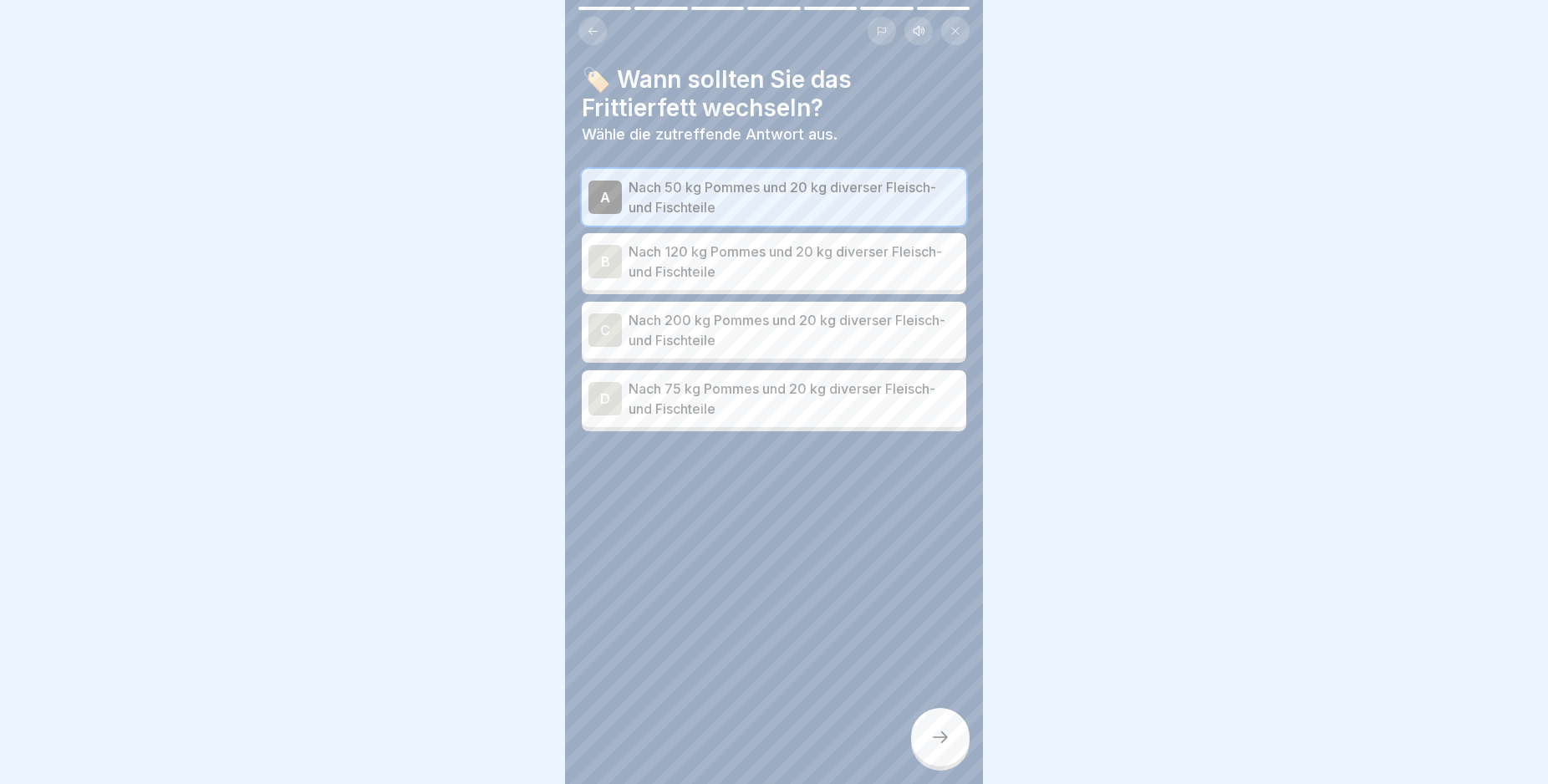
click at [951, 729] on div at bounding box center [941, 737] width 58 height 58
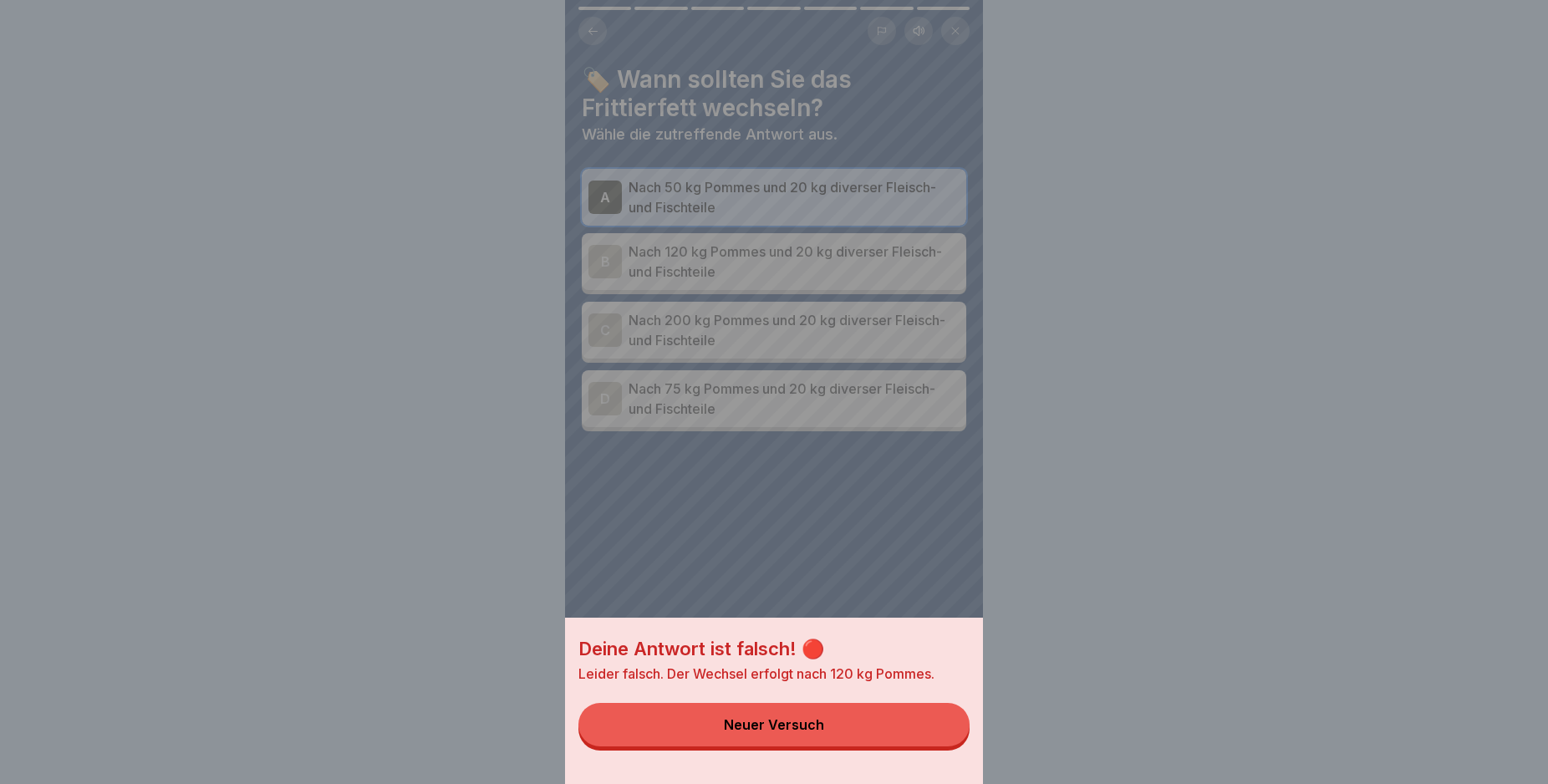
click at [932, 743] on button "Neuer Versuch" at bounding box center [773, 725] width 391 height 43
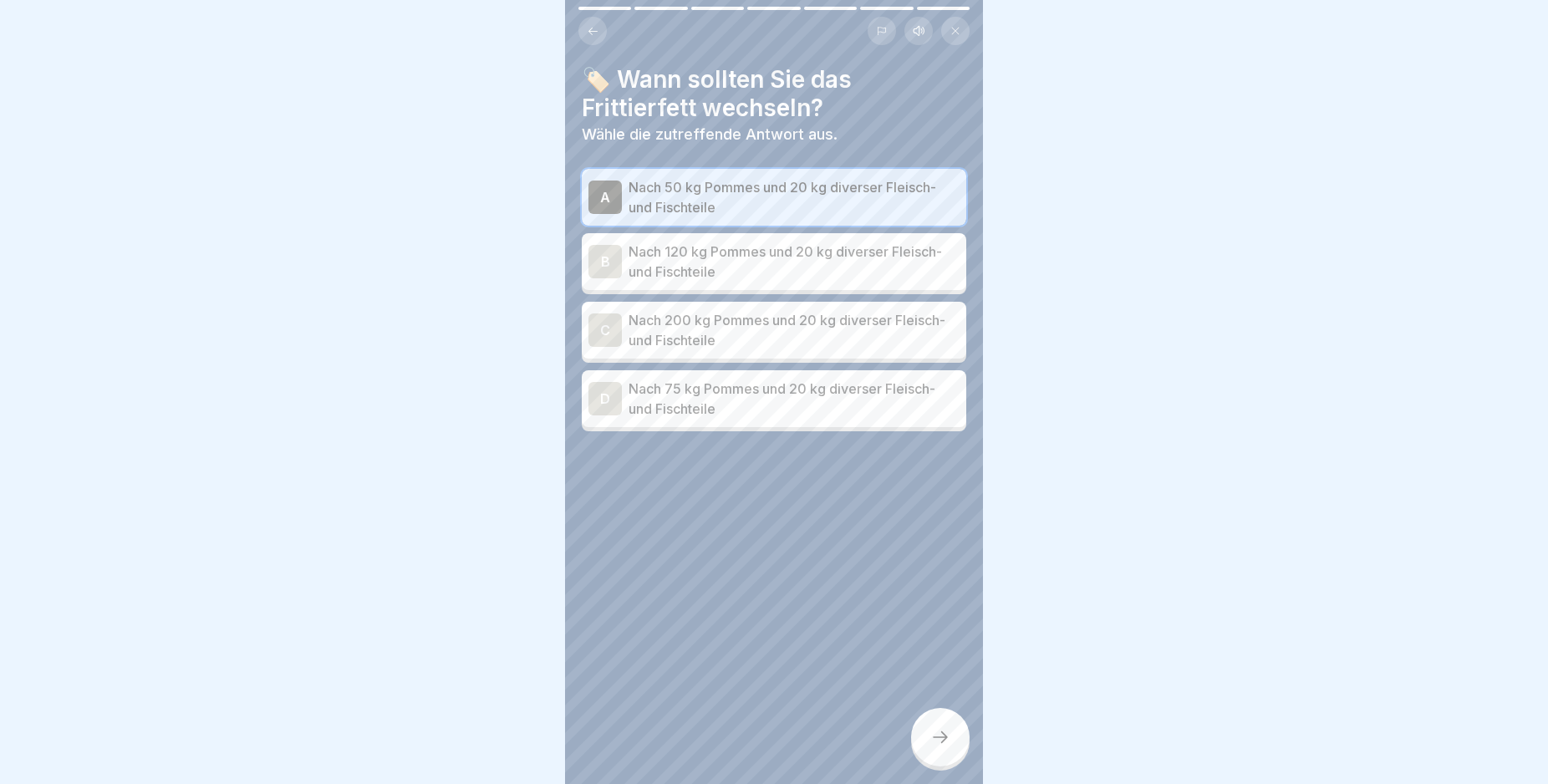
click at [603, 245] on div "B" at bounding box center [605, 262] width 34 height 34
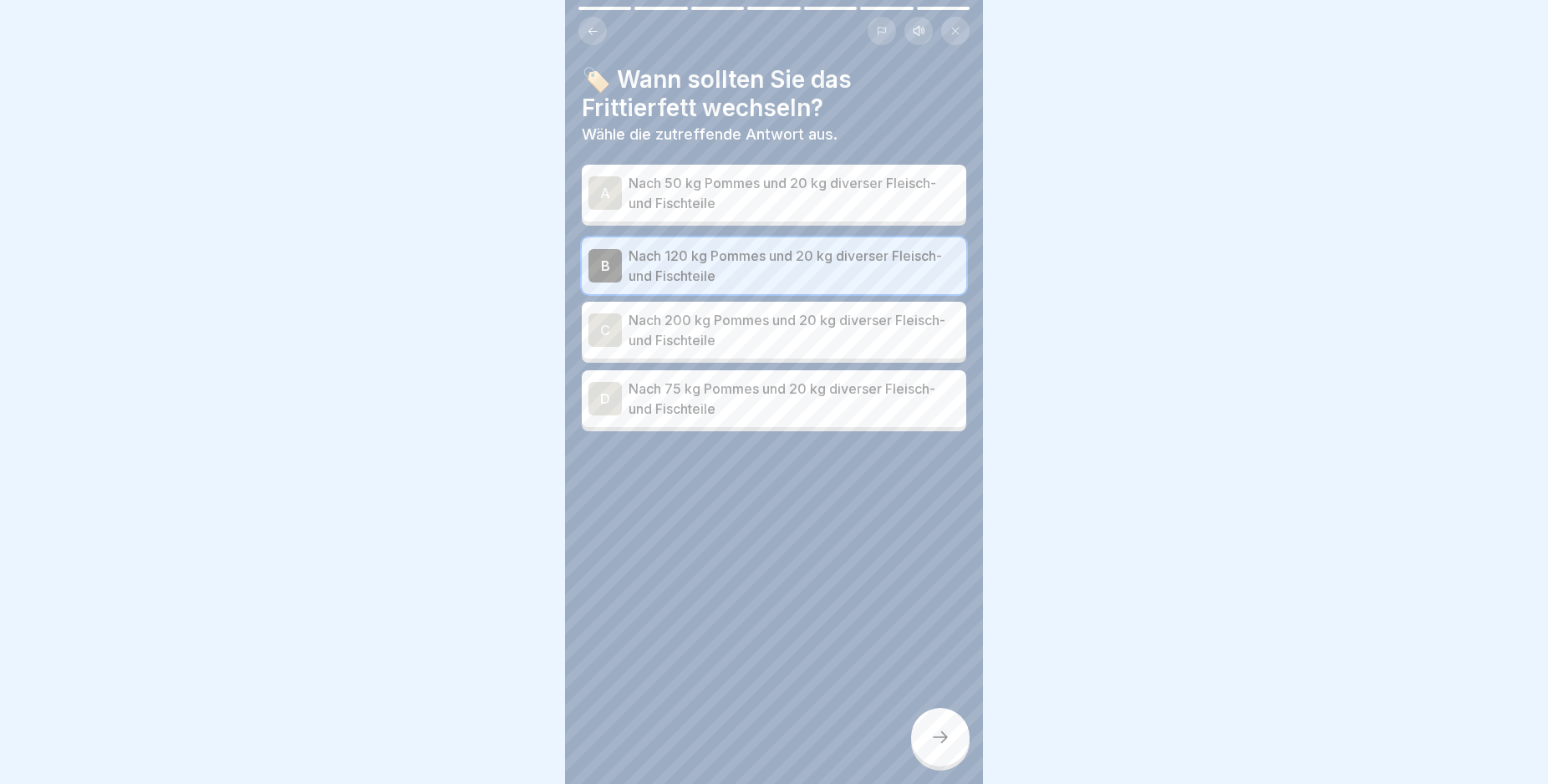
click at [933, 742] on icon at bounding box center [940, 736] width 20 height 20
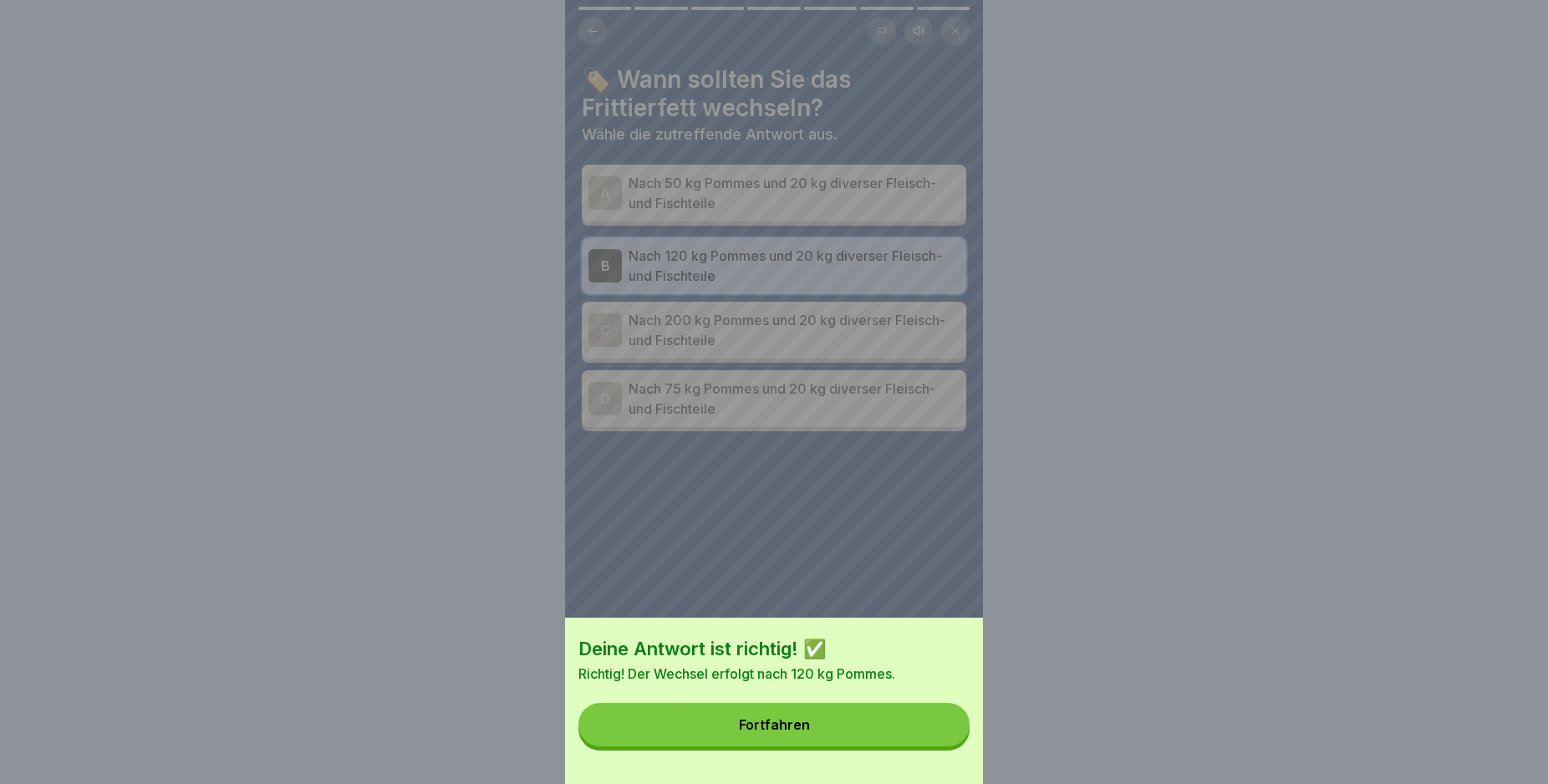
click at [933, 742] on button "Fortfahren" at bounding box center [773, 725] width 391 height 43
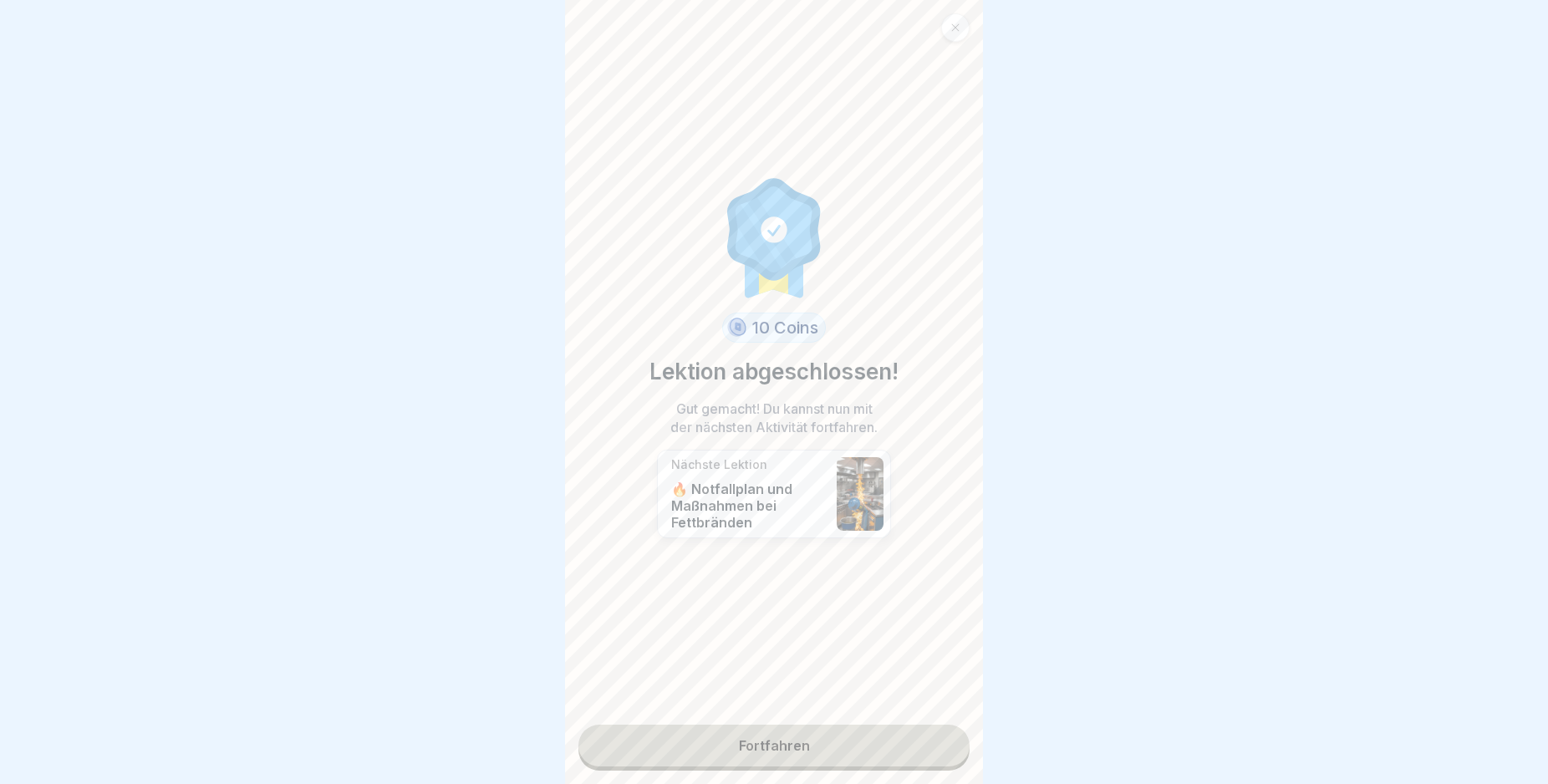
click at [909, 741] on link "Fortfahren" at bounding box center [773, 745] width 391 height 41
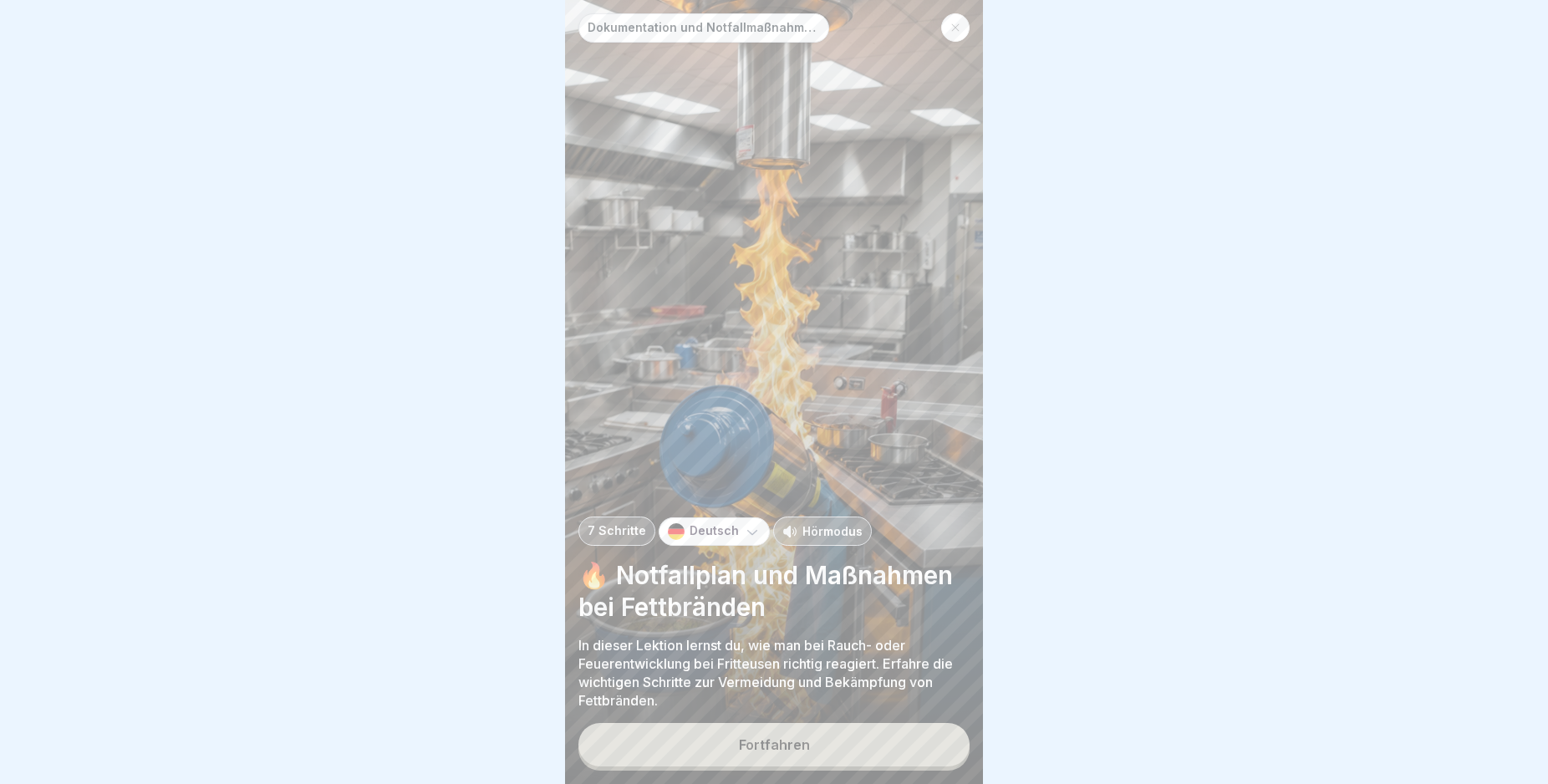
click at [904, 741] on button "Fortfahren" at bounding box center [773, 744] width 391 height 43
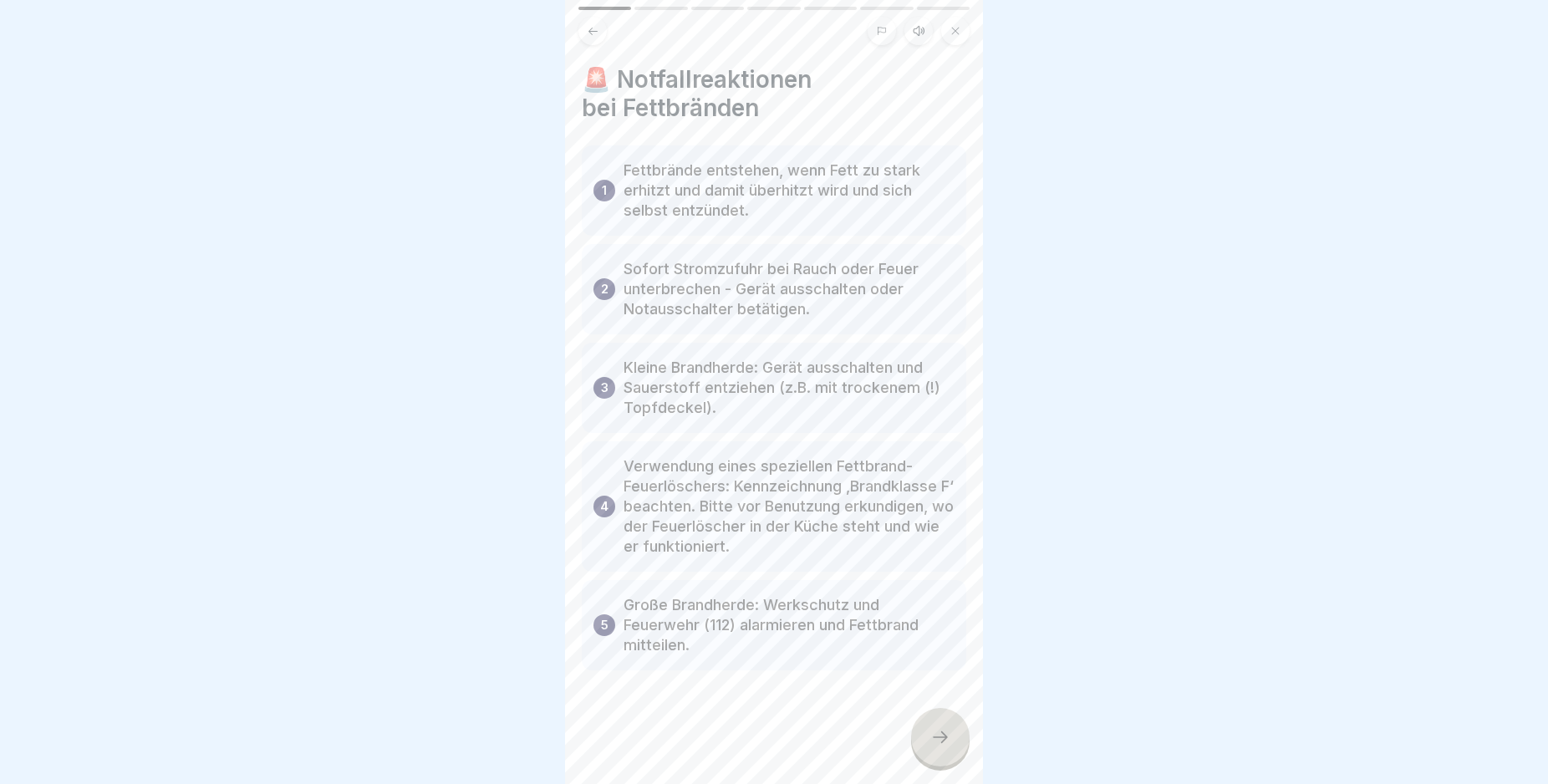
click at [939, 739] on icon at bounding box center [940, 736] width 20 height 20
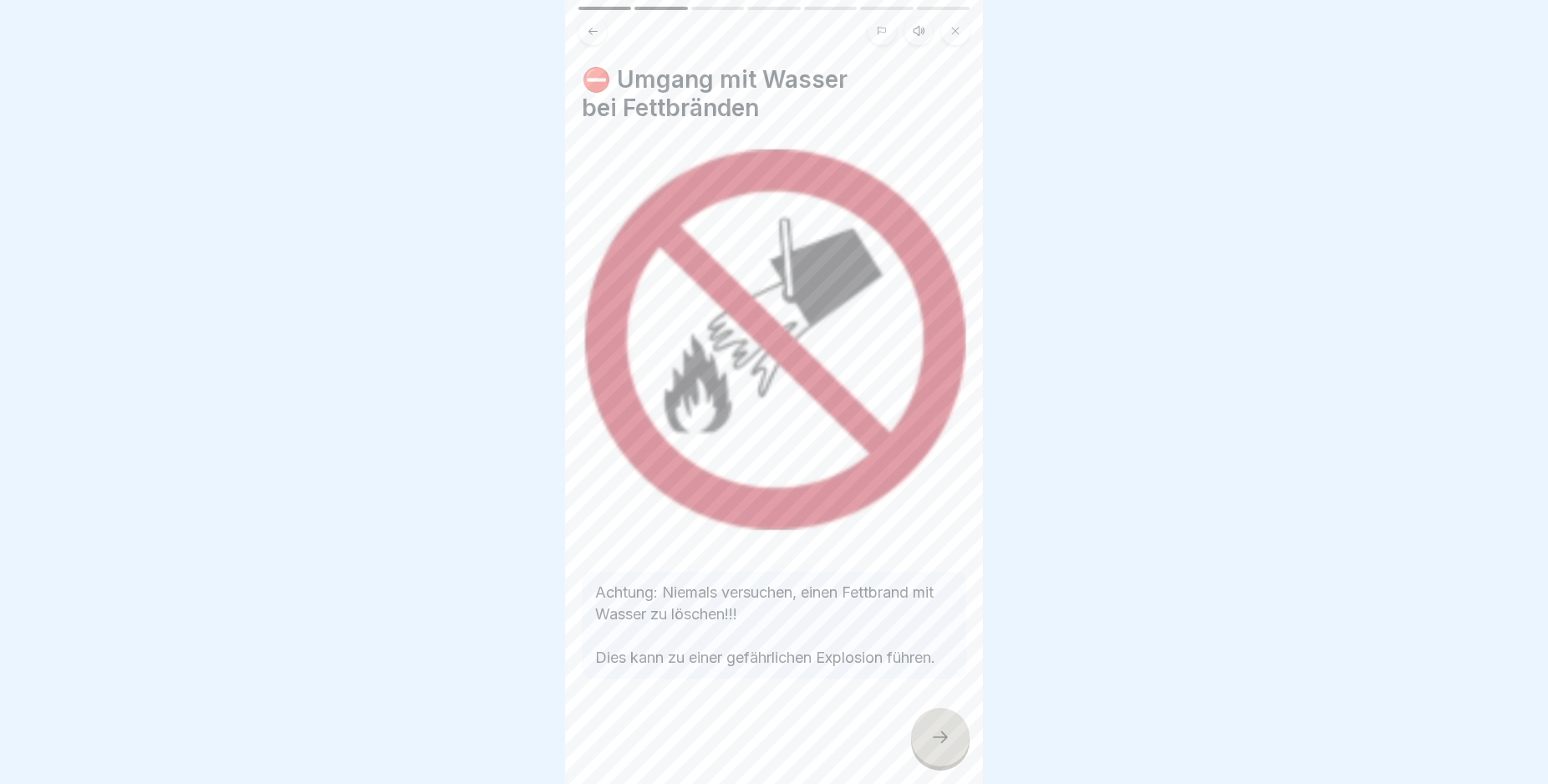
click at [943, 737] on icon at bounding box center [941, 737] width 15 height 11
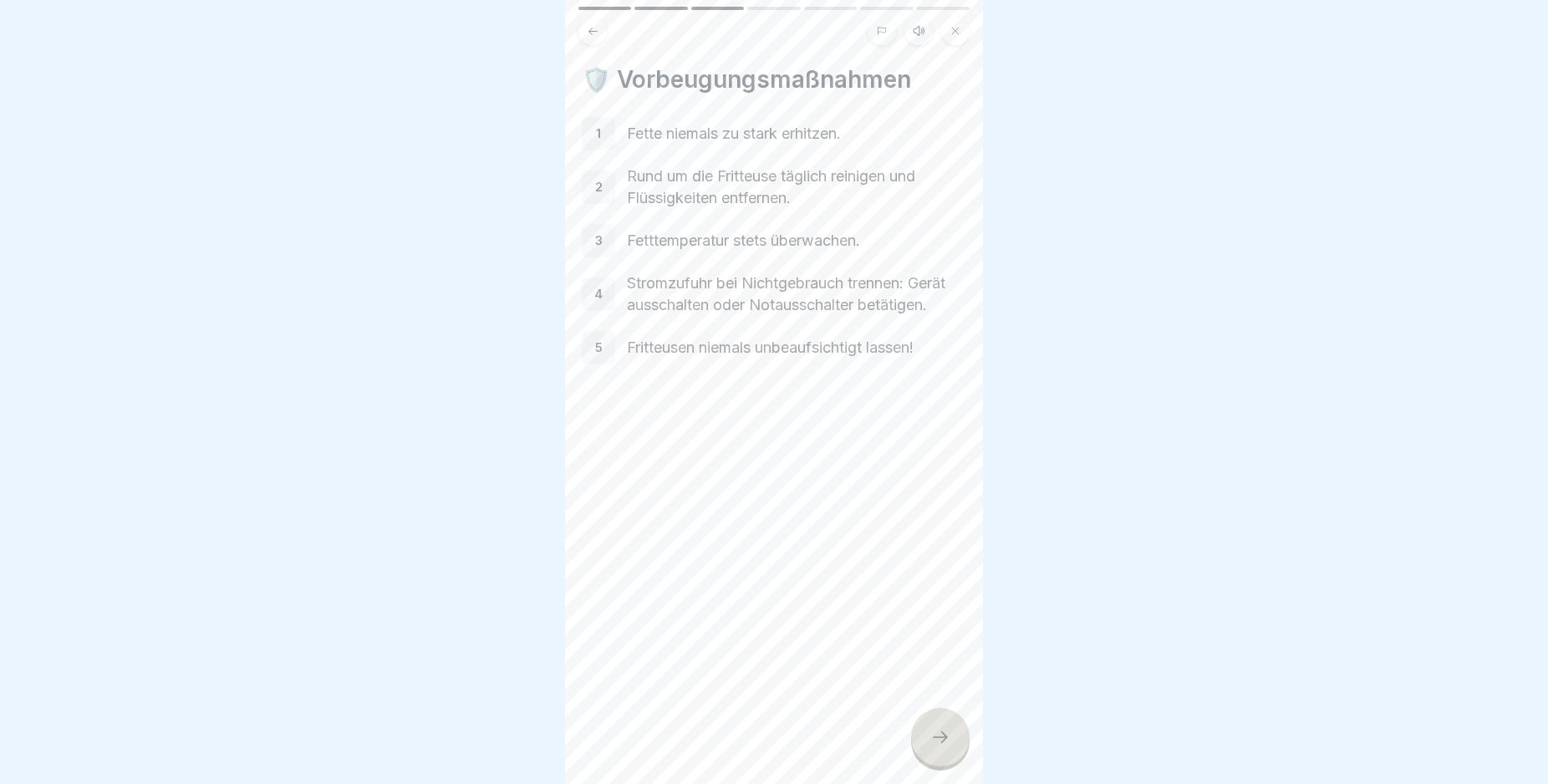
click at [943, 737] on icon at bounding box center [941, 737] width 15 height 11
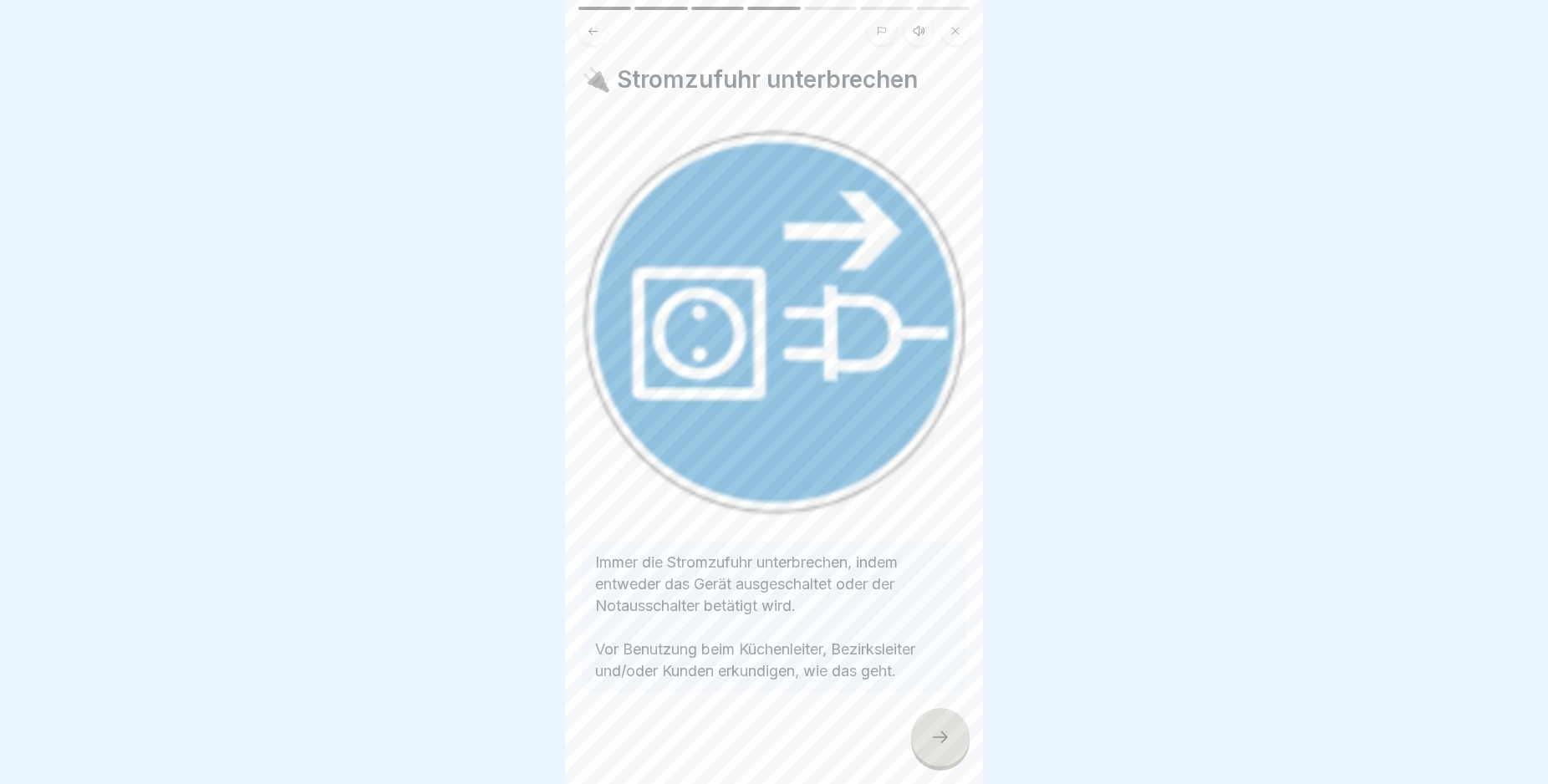
click at [943, 737] on icon at bounding box center [941, 737] width 15 height 11
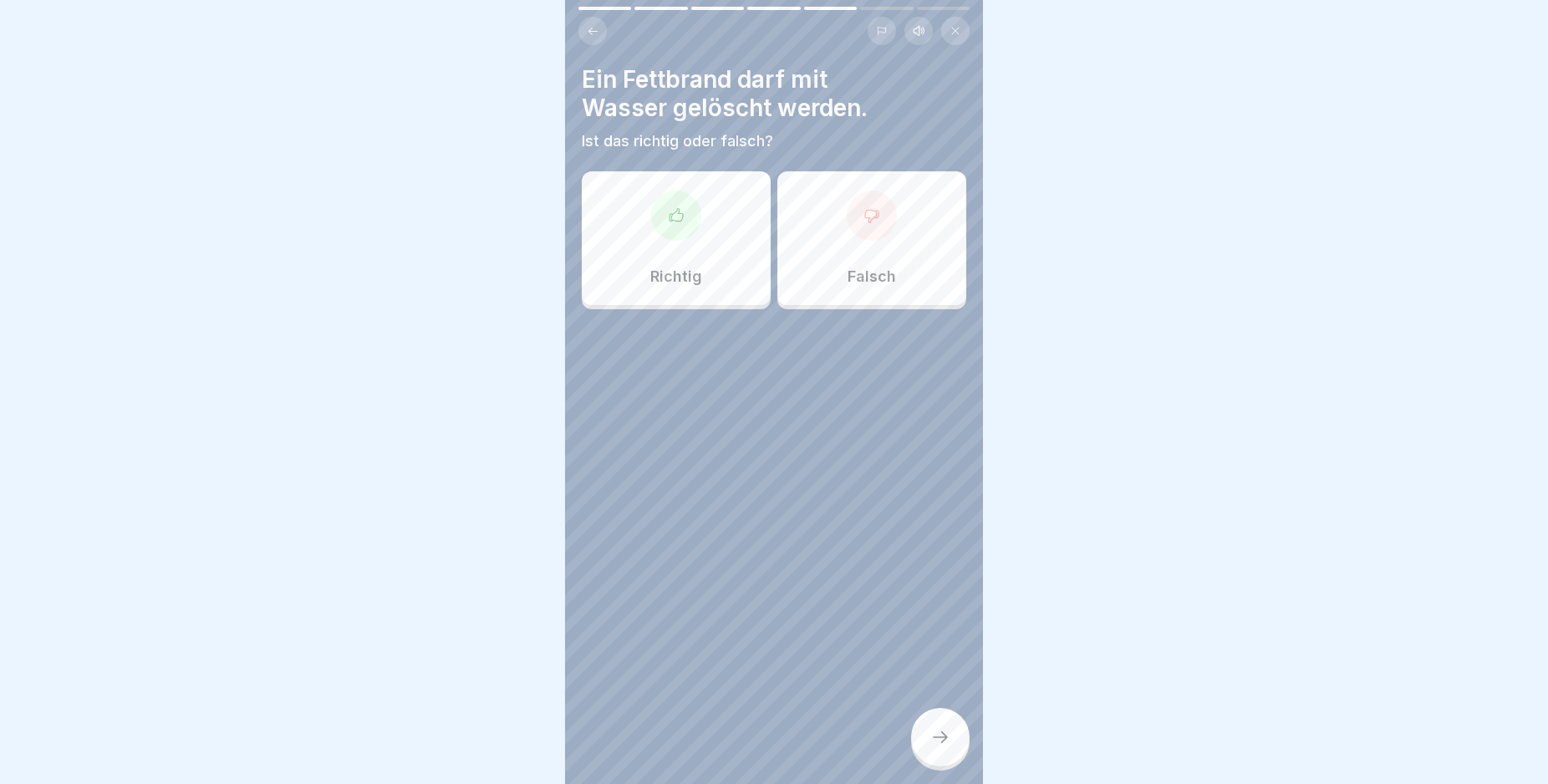
click at [878, 209] on div at bounding box center [871, 215] width 50 height 50
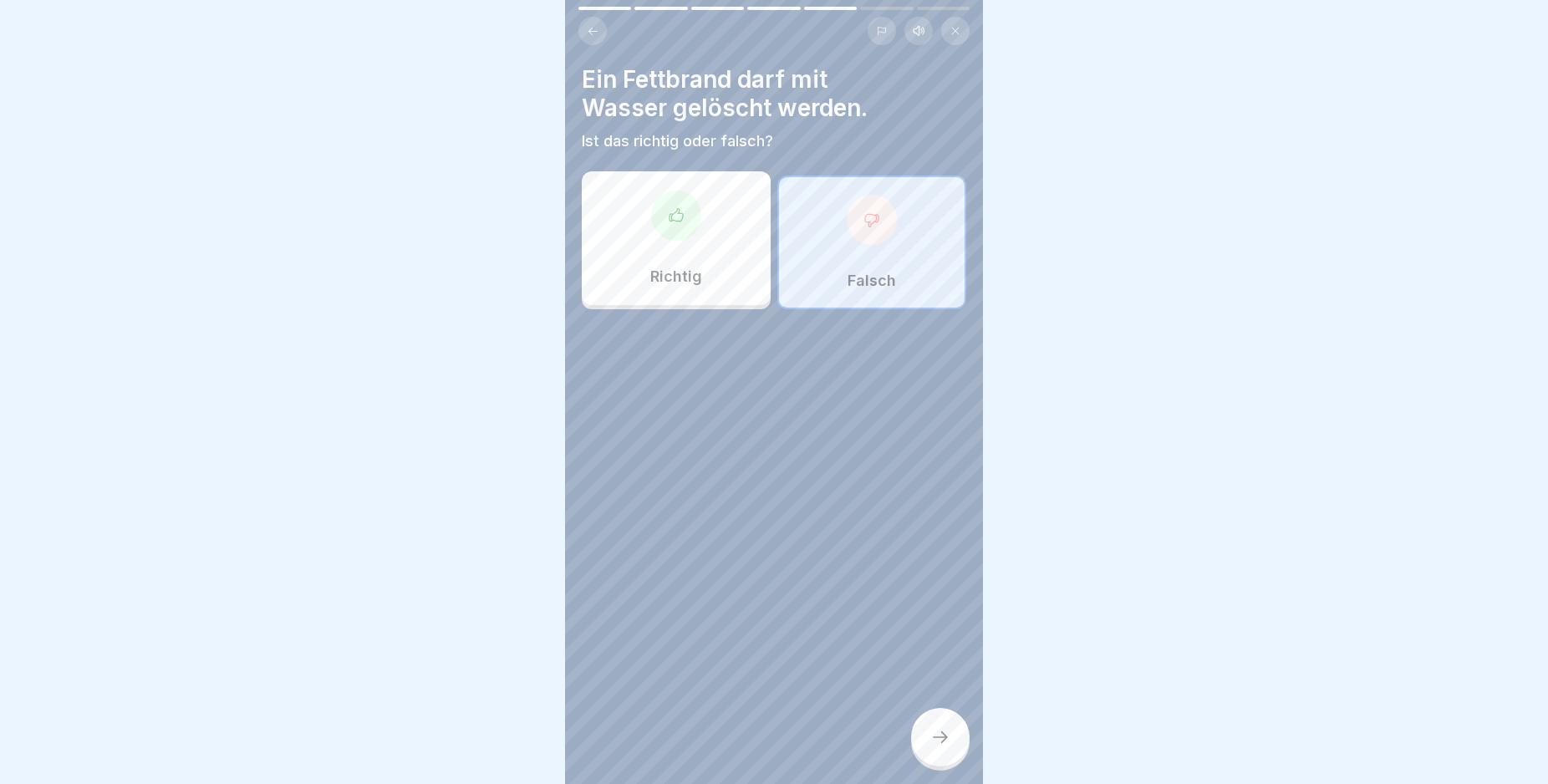
click at [940, 733] on icon at bounding box center [940, 736] width 20 height 20
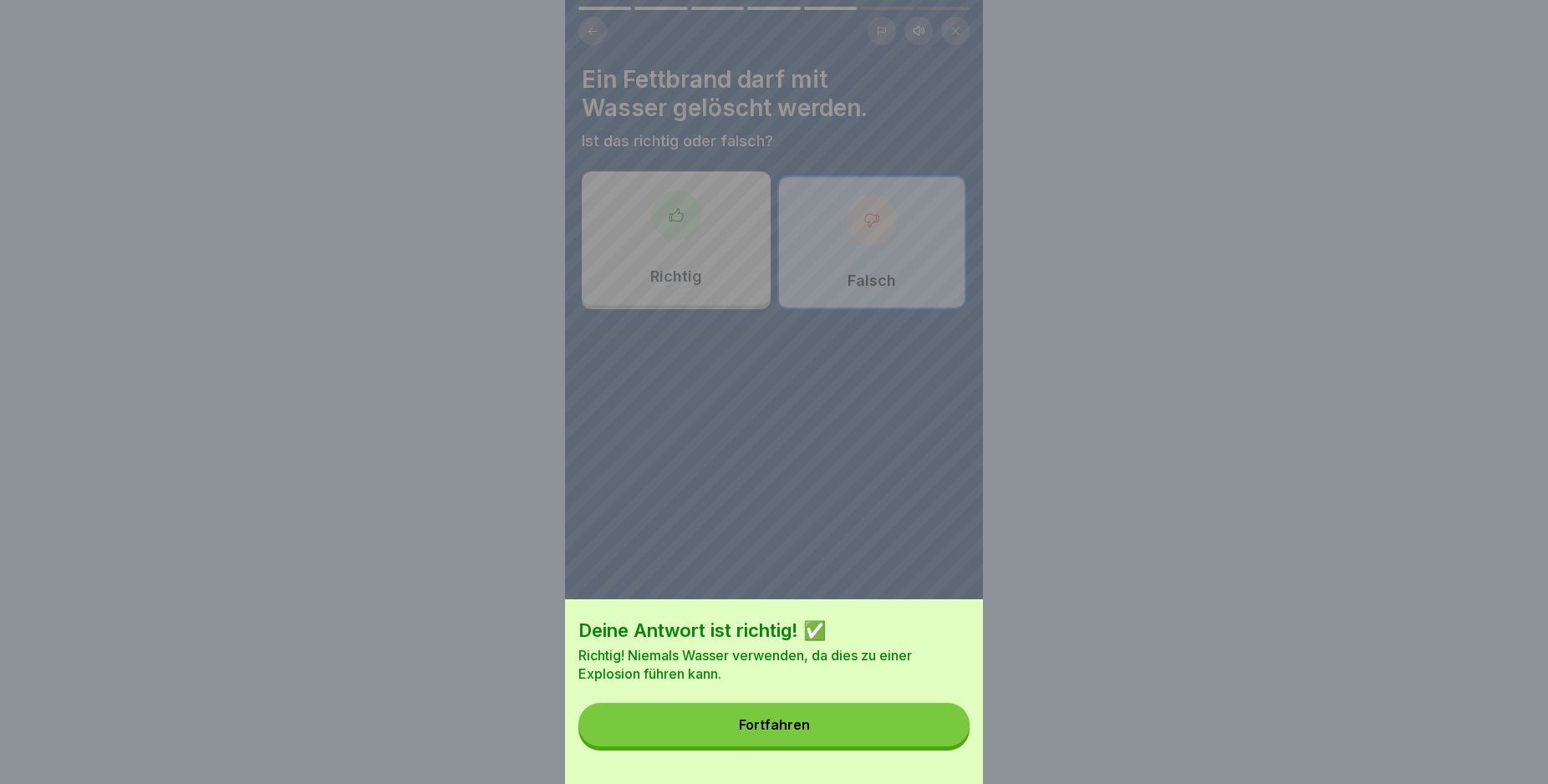
click at [937, 733] on button "Fortfahren" at bounding box center [773, 725] width 391 height 43
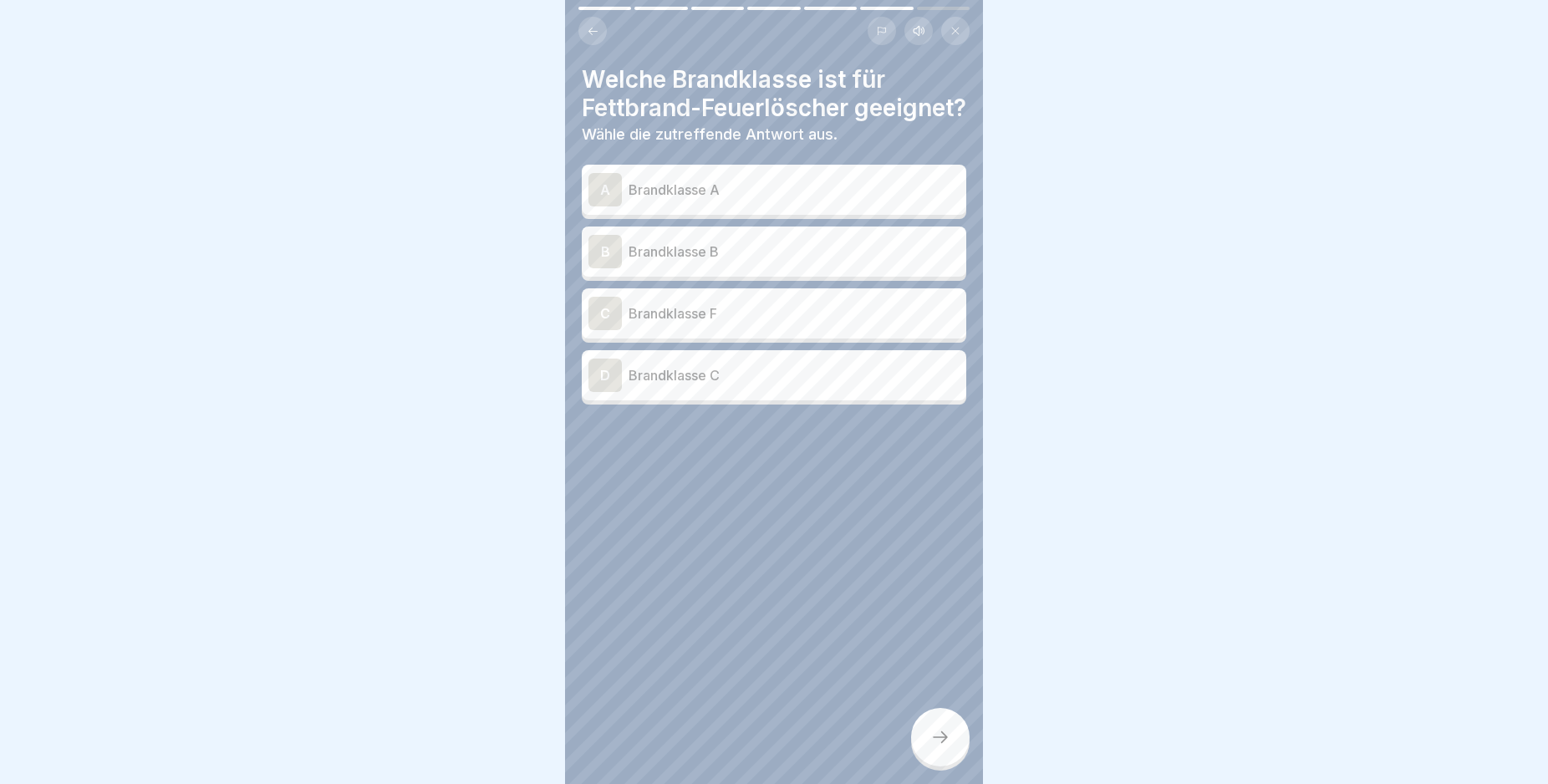
click at [592, 25] on icon at bounding box center [592, 31] width 12 height 12
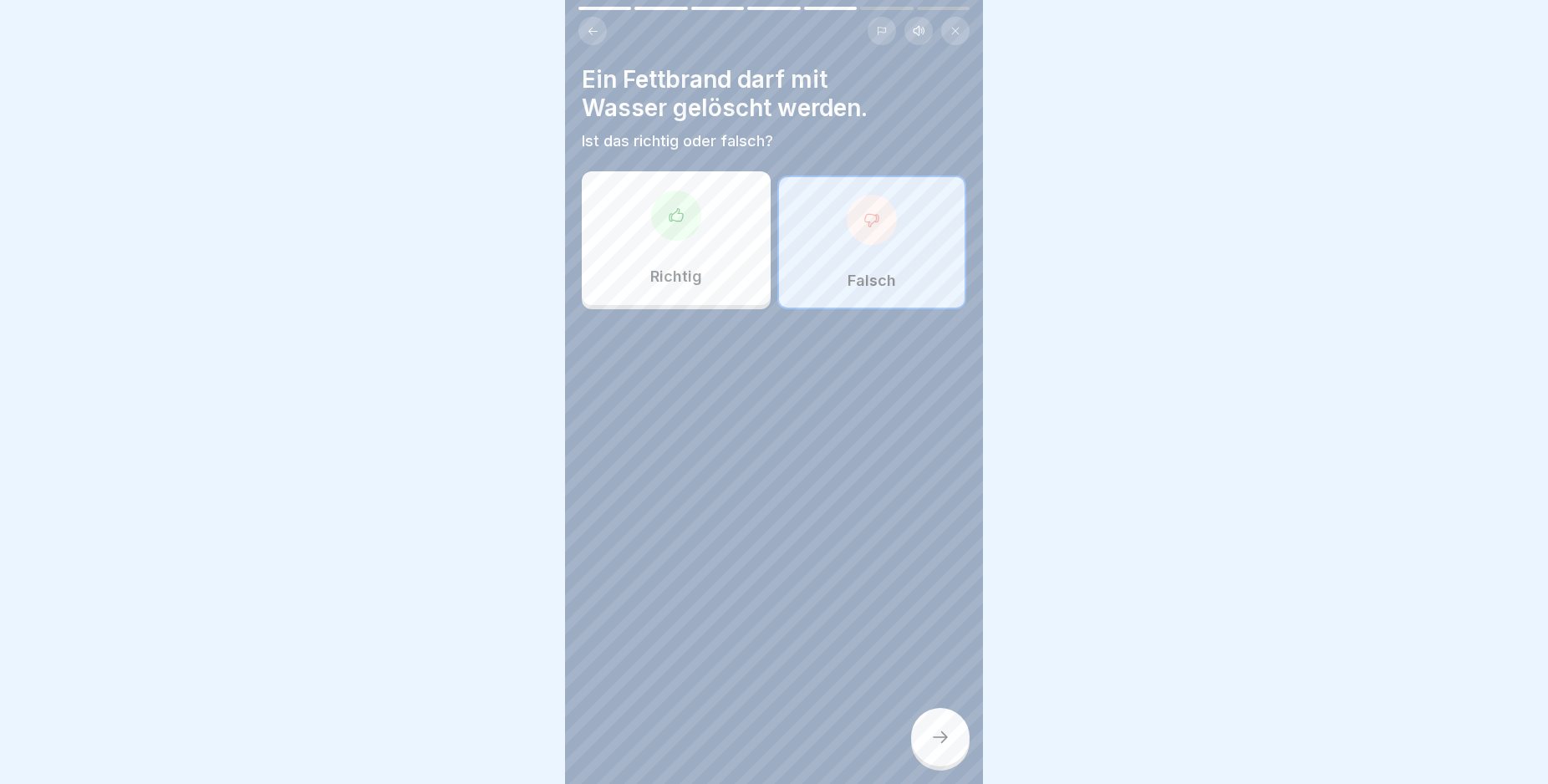
click at [592, 25] on icon at bounding box center [592, 31] width 12 height 12
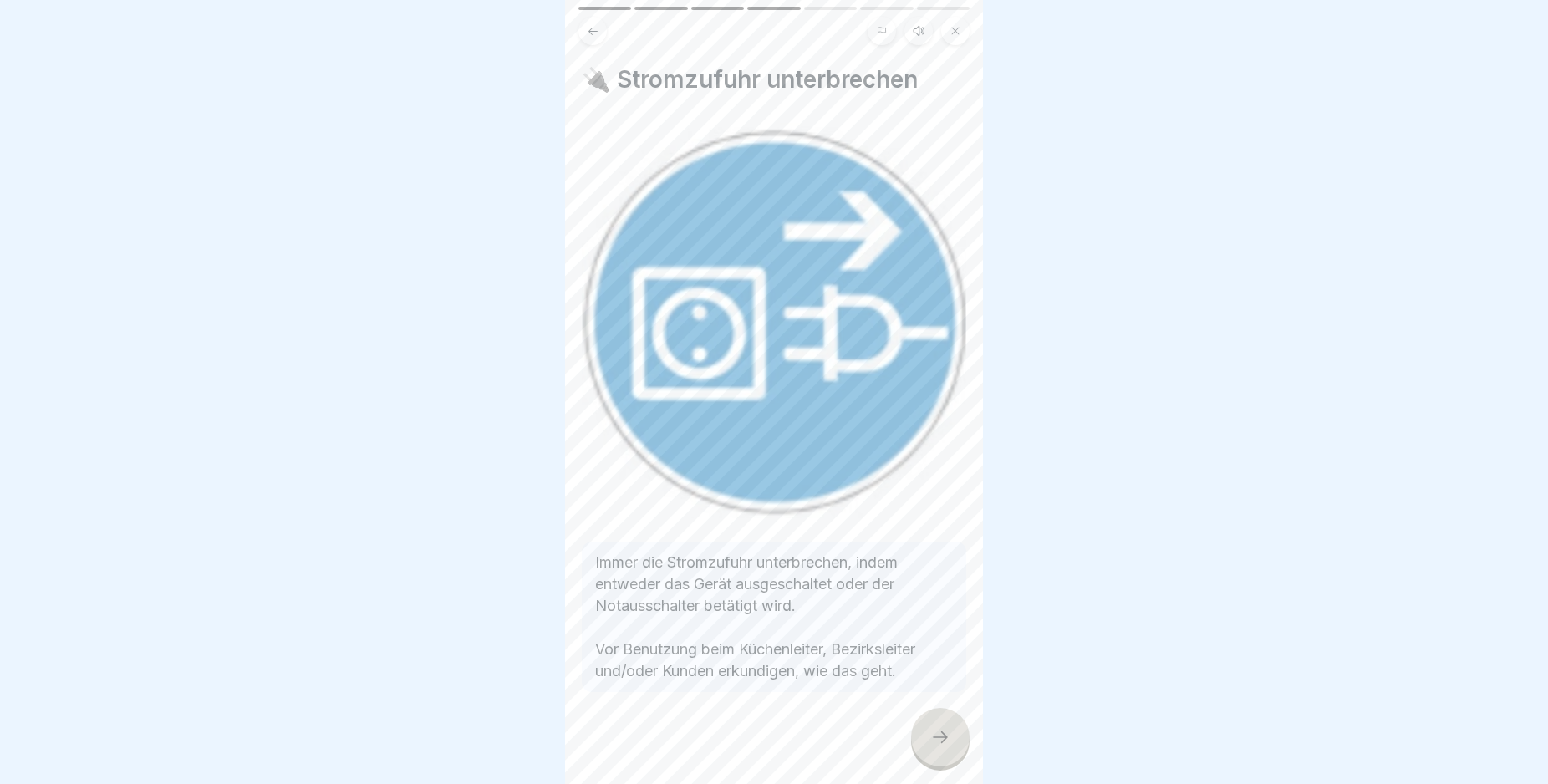
click at [592, 25] on icon at bounding box center [592, 31] width 12 height 12
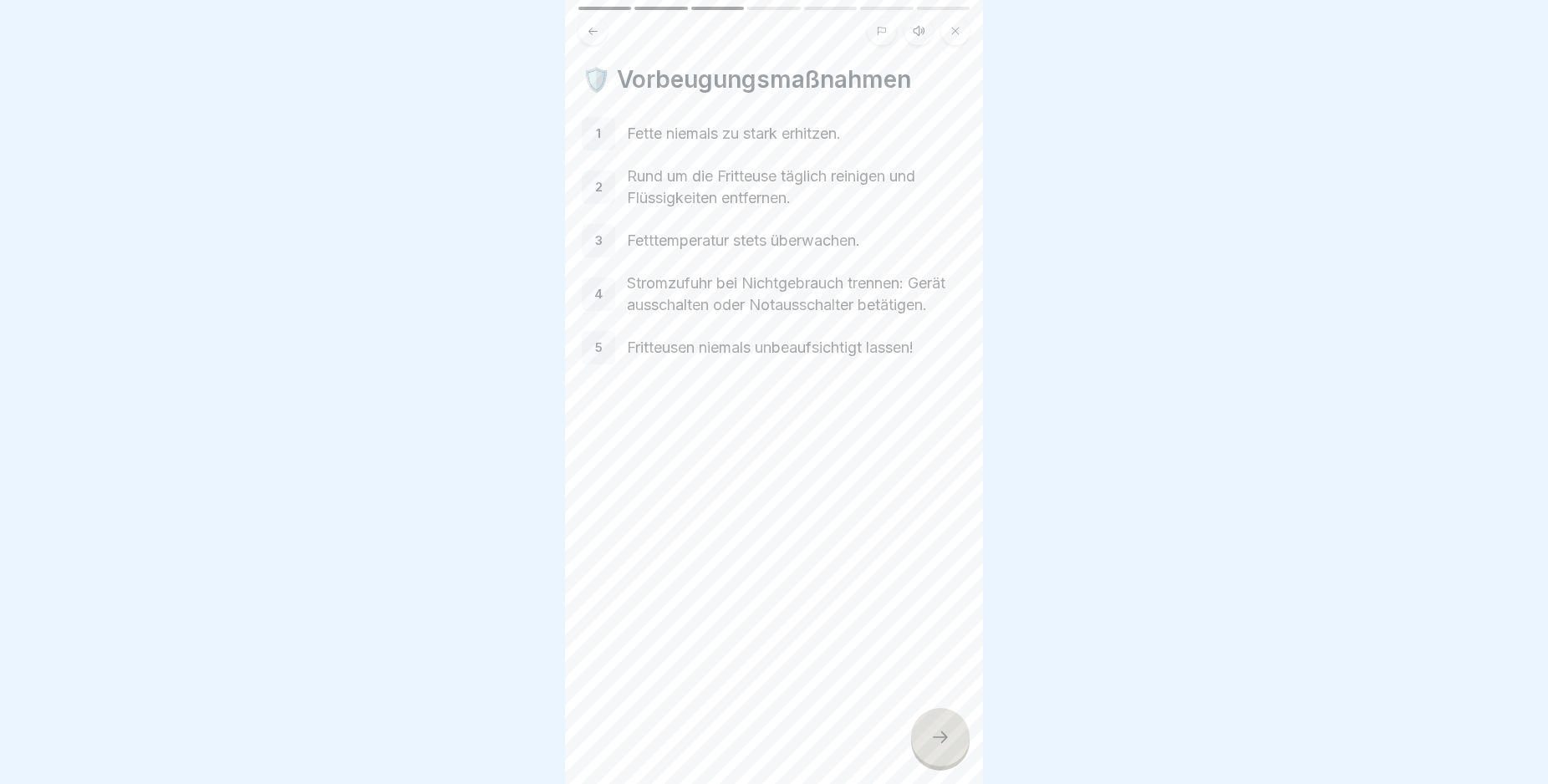
click at [592, 25] on icon at bounding box center [592, 31] width 12 height 12
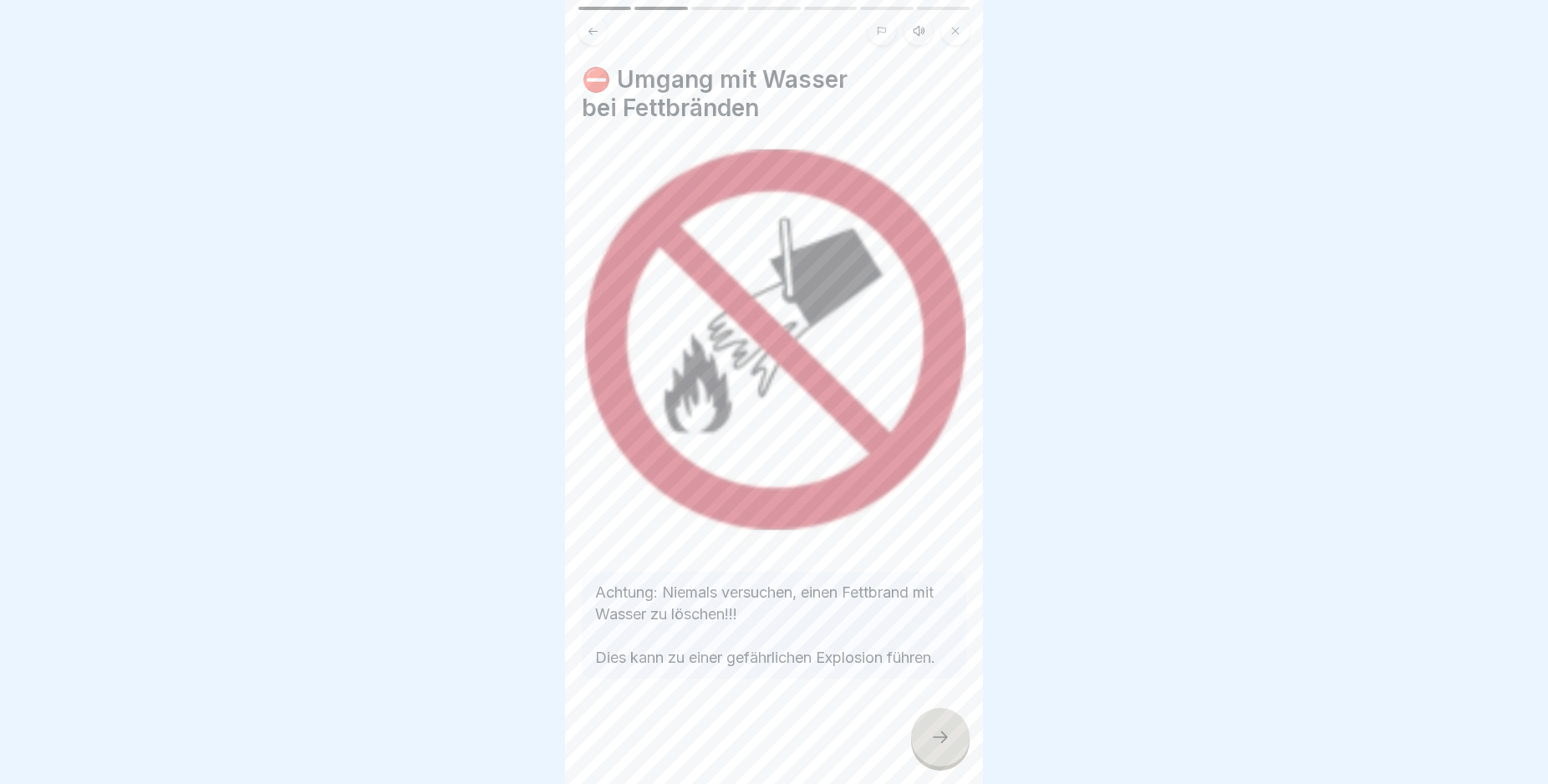
click at [592, 25] on icon at bounding box center [592, 31] width 12 height 12
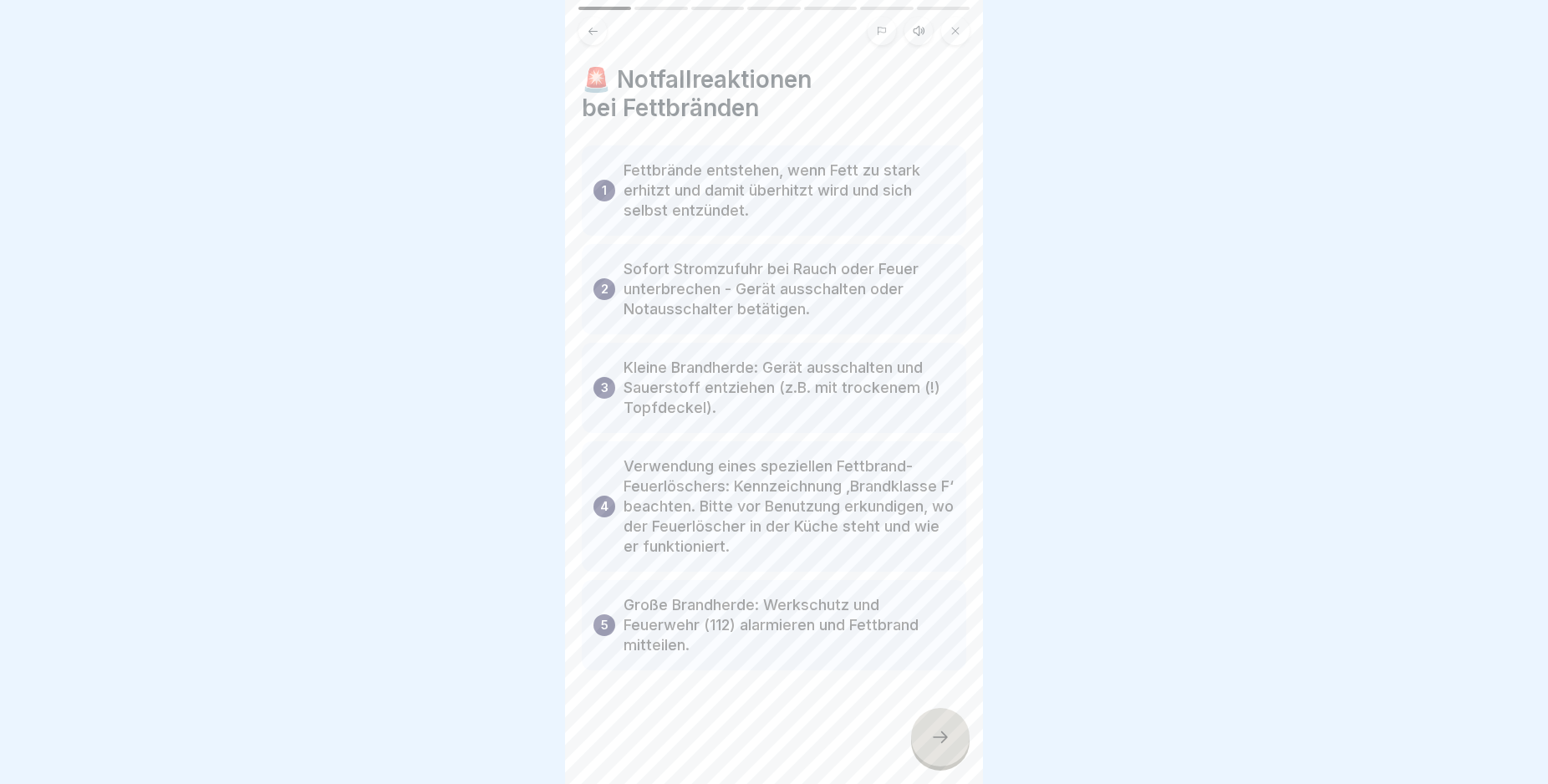
click at [944, 748] on div at bounding box center [941, 737] width 58 height 58
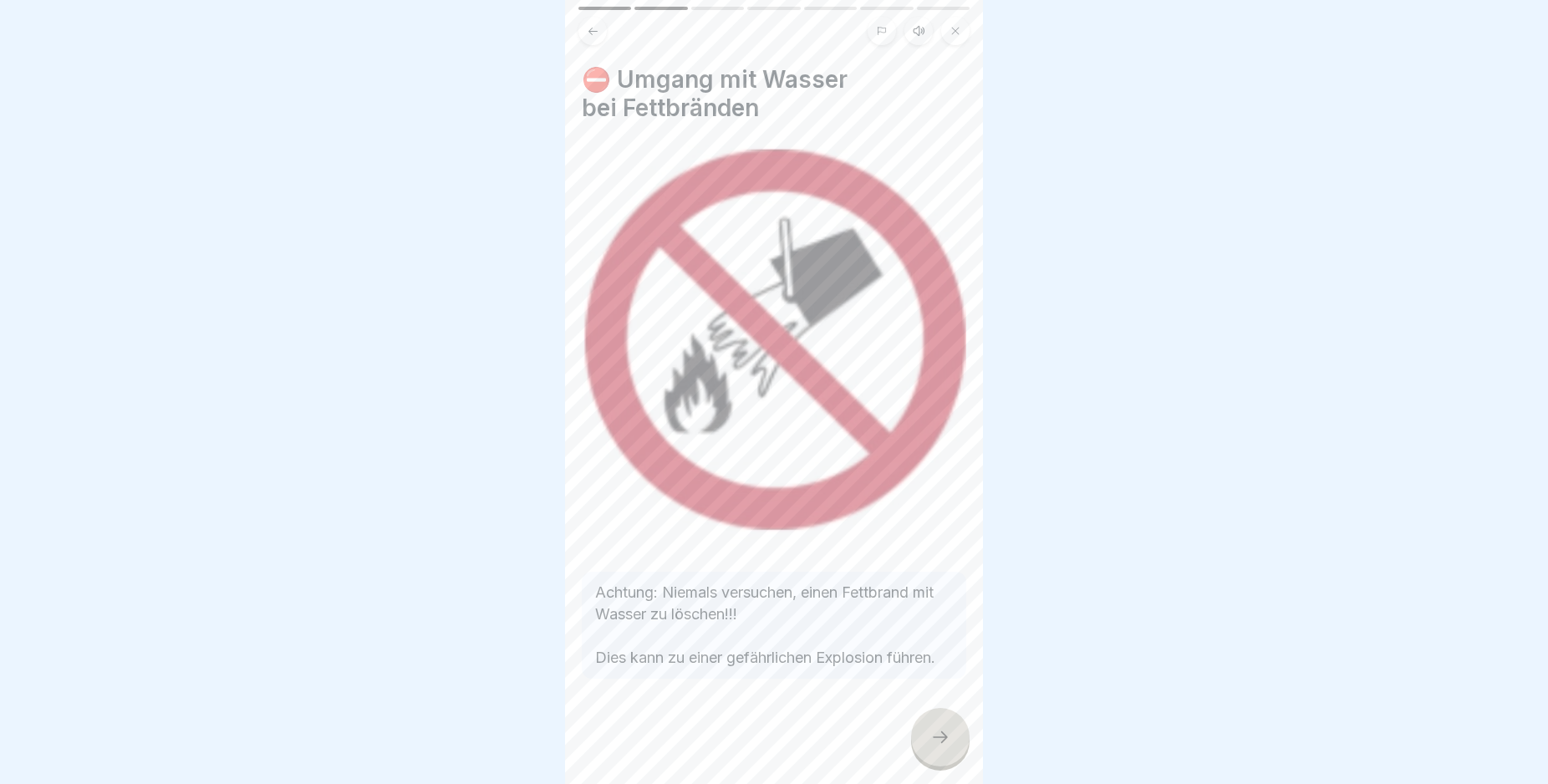
click at [944, 748] on div at bounding box center [941, 737] width 58 height 58
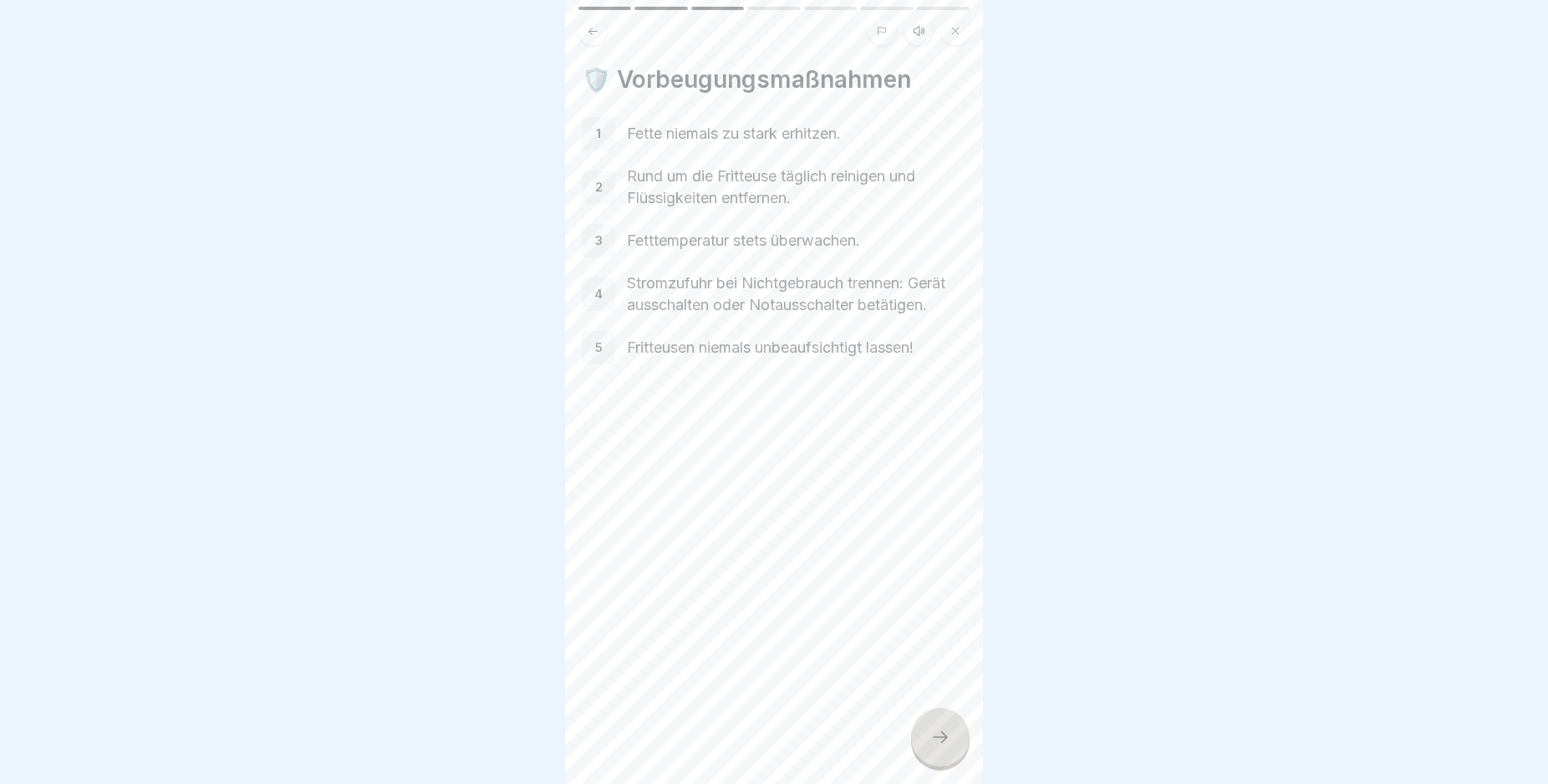
click at [944, 748] on div at bounding box center [941, 737] width 58 height 58
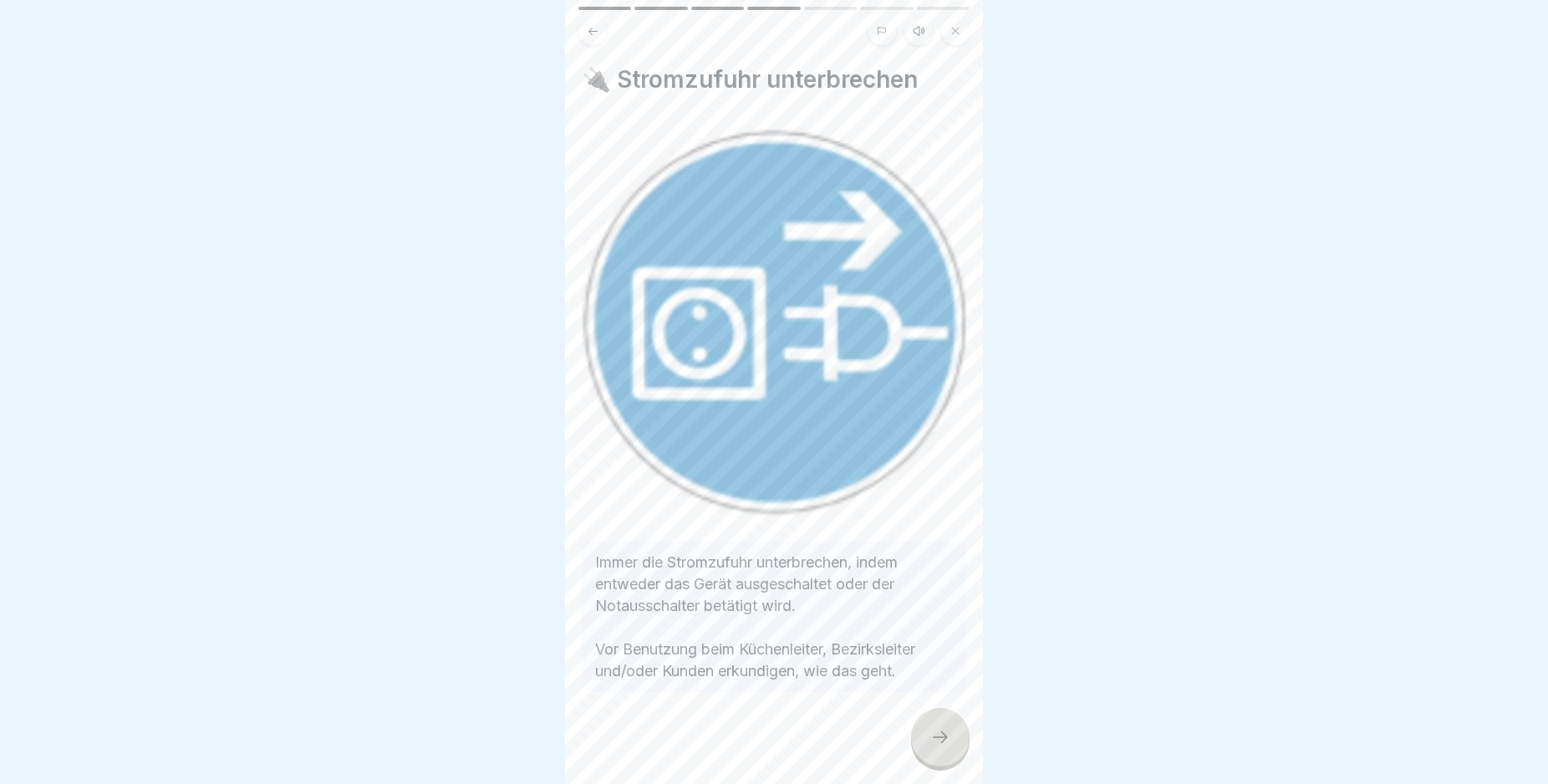
click at [944, 748] on div at bounding box center [941, 737] width 58 height 58
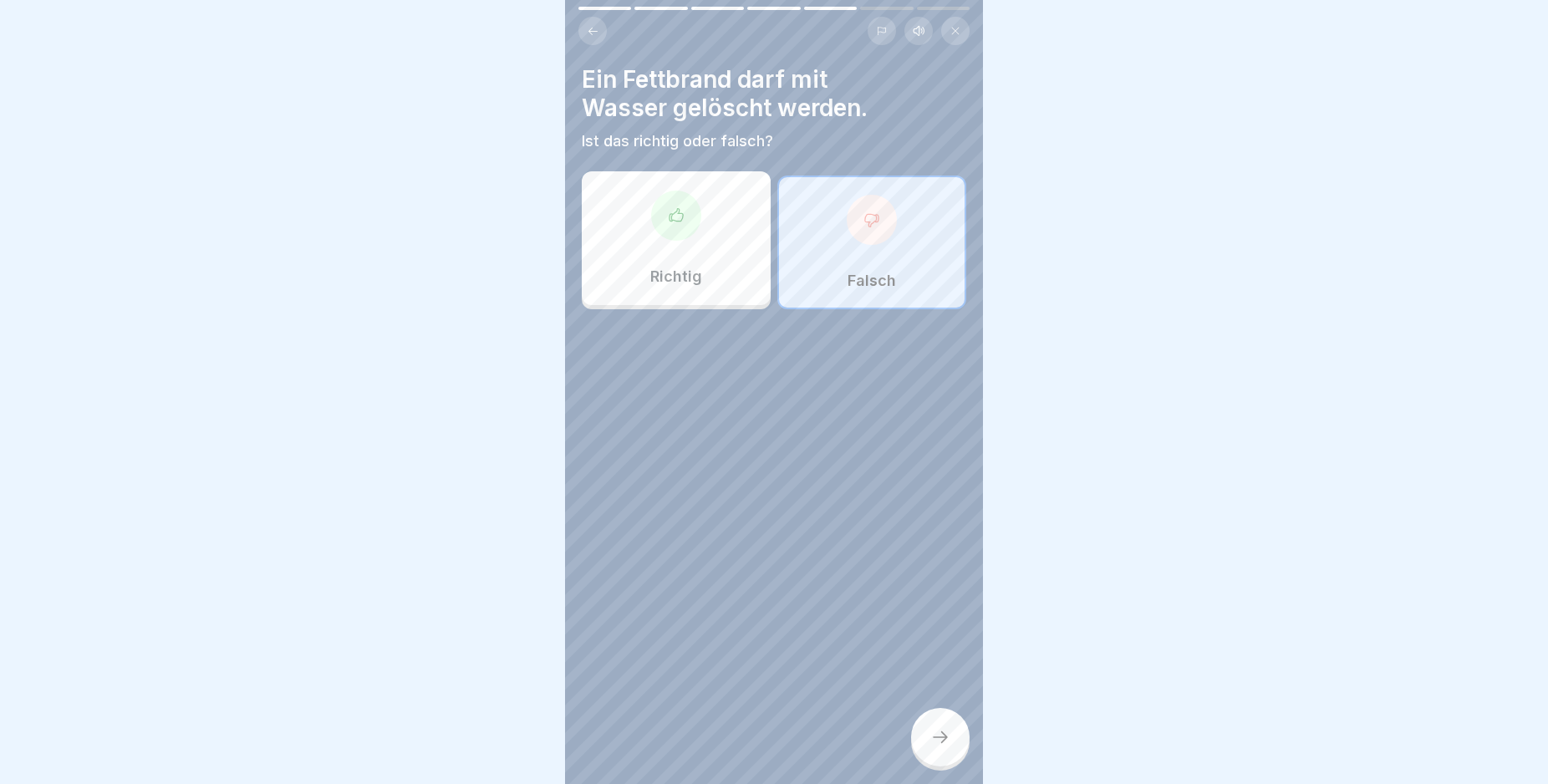
click at [944, 748] on div at bounding box center [941, 737] width 58 height 58
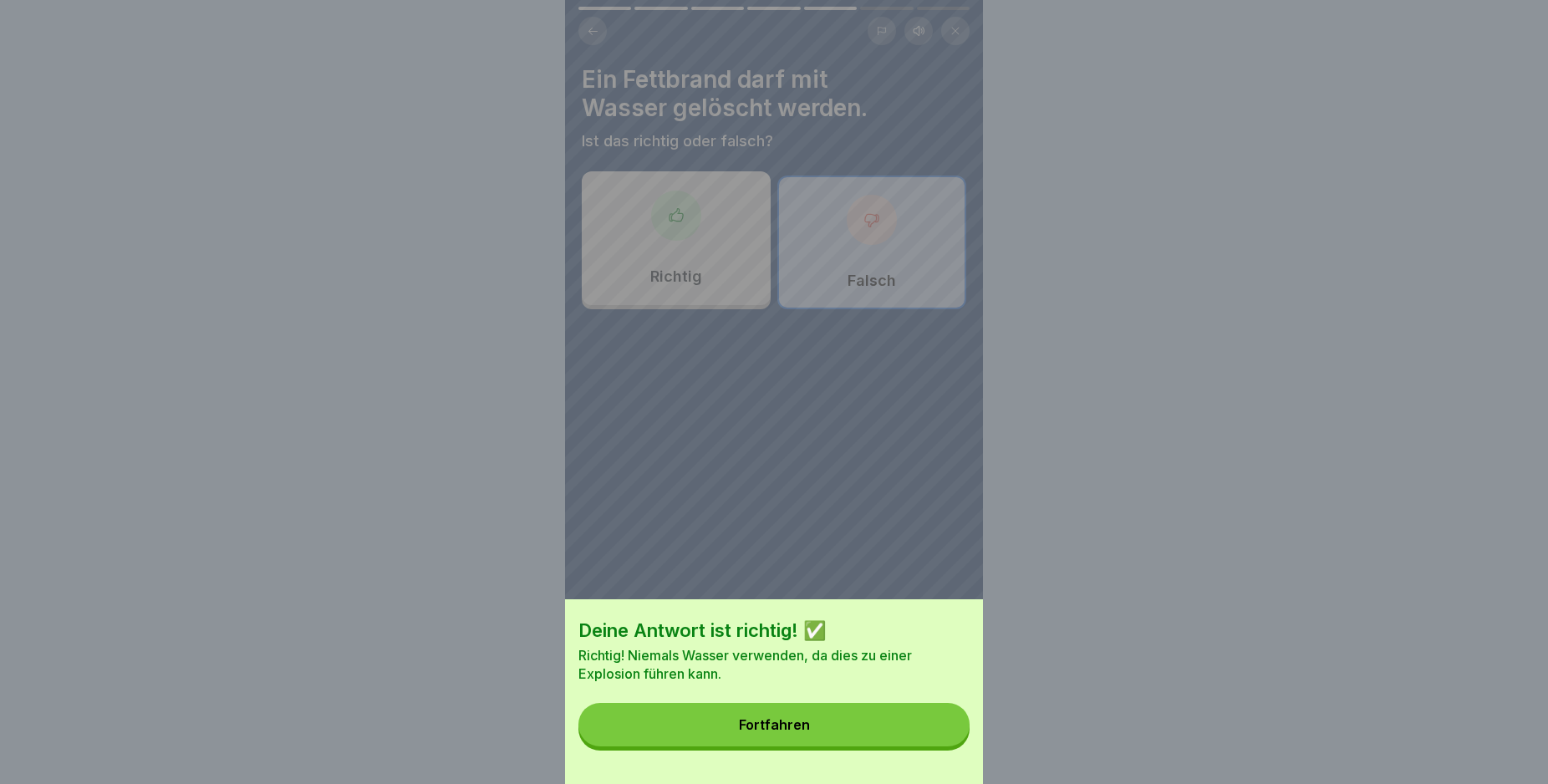
click at [905, 746] on button "Fortfahren" at bounding box center [773, 725] width 391 height 43
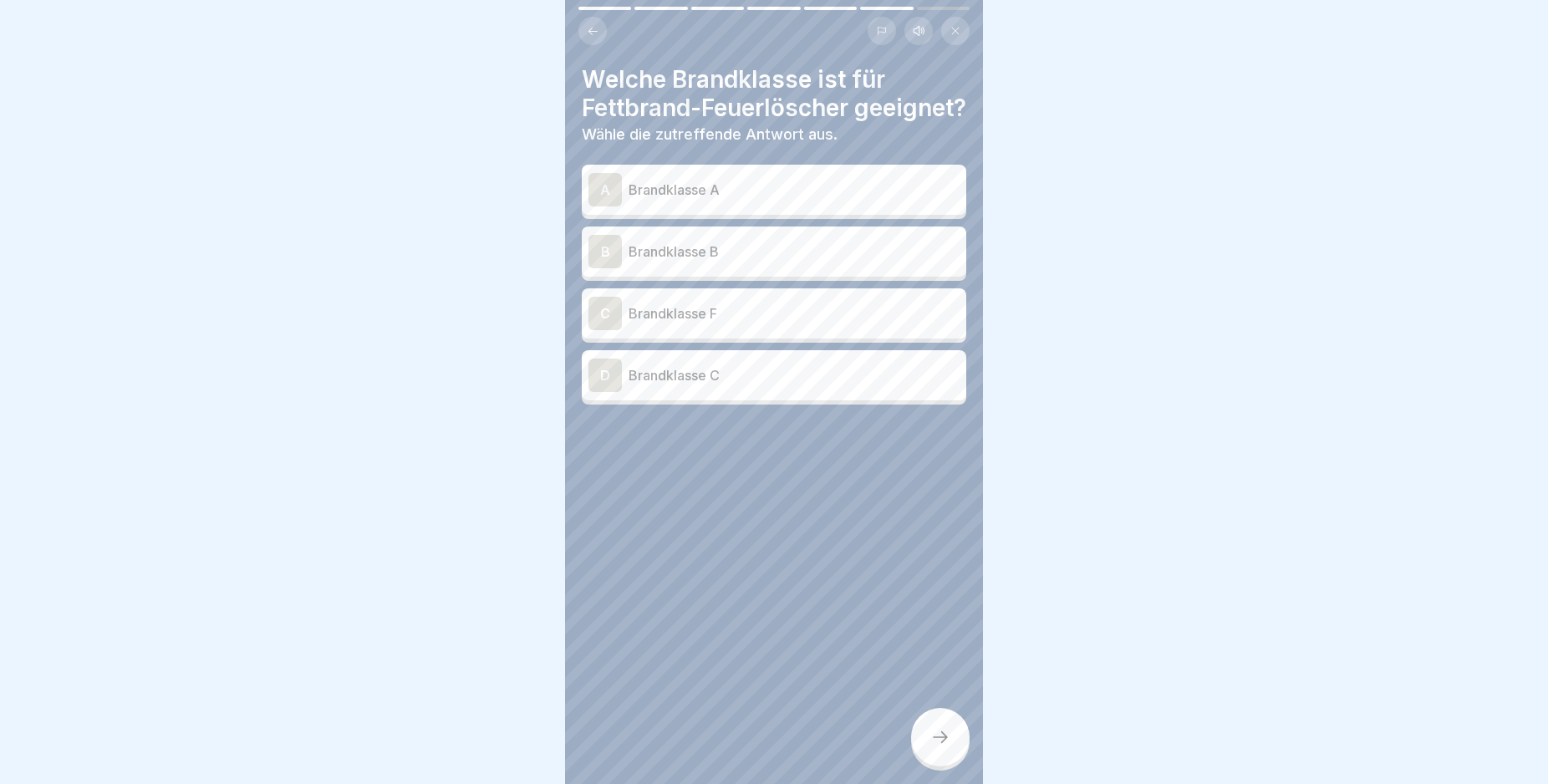
click at [634, 323] on p "Brandklasse F" at bounding box center [795, 312] width 331 height 20
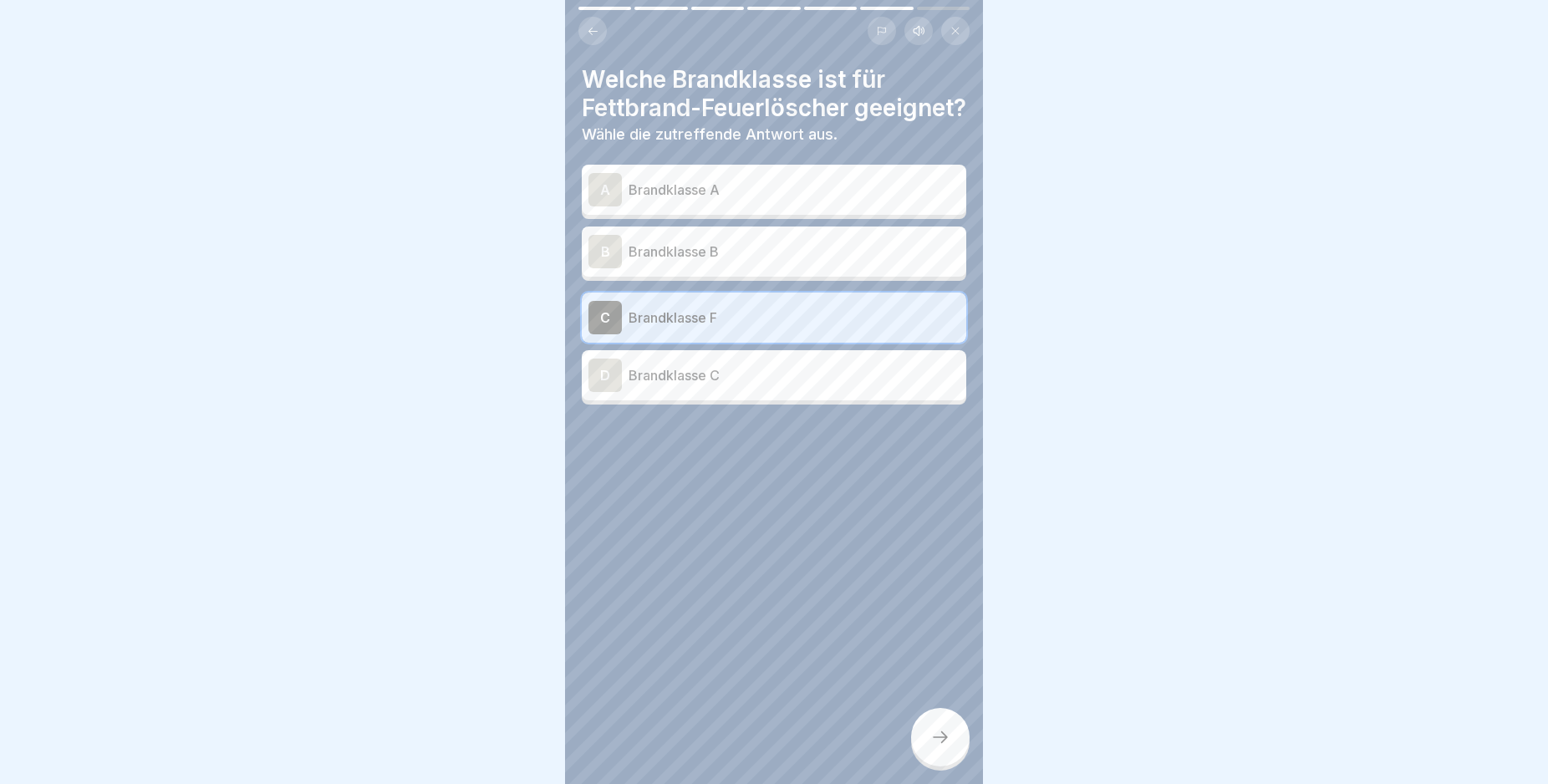
click at [948, 748] on div at bounding box center [941, 737] width 58 height 58
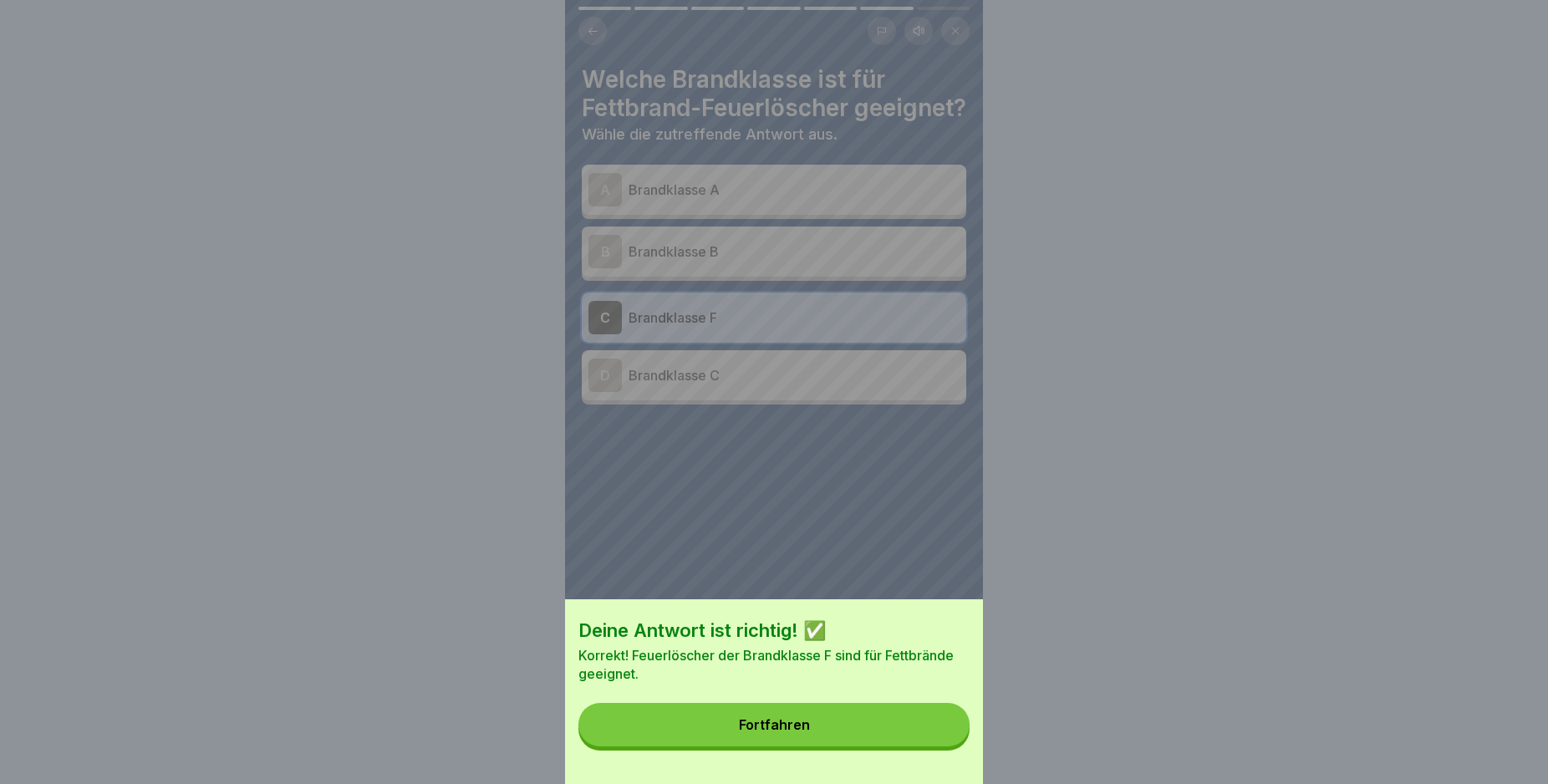
click at [927, 746] on button "Fortfahren" at bounding box center [773, 725] width 391 height 43
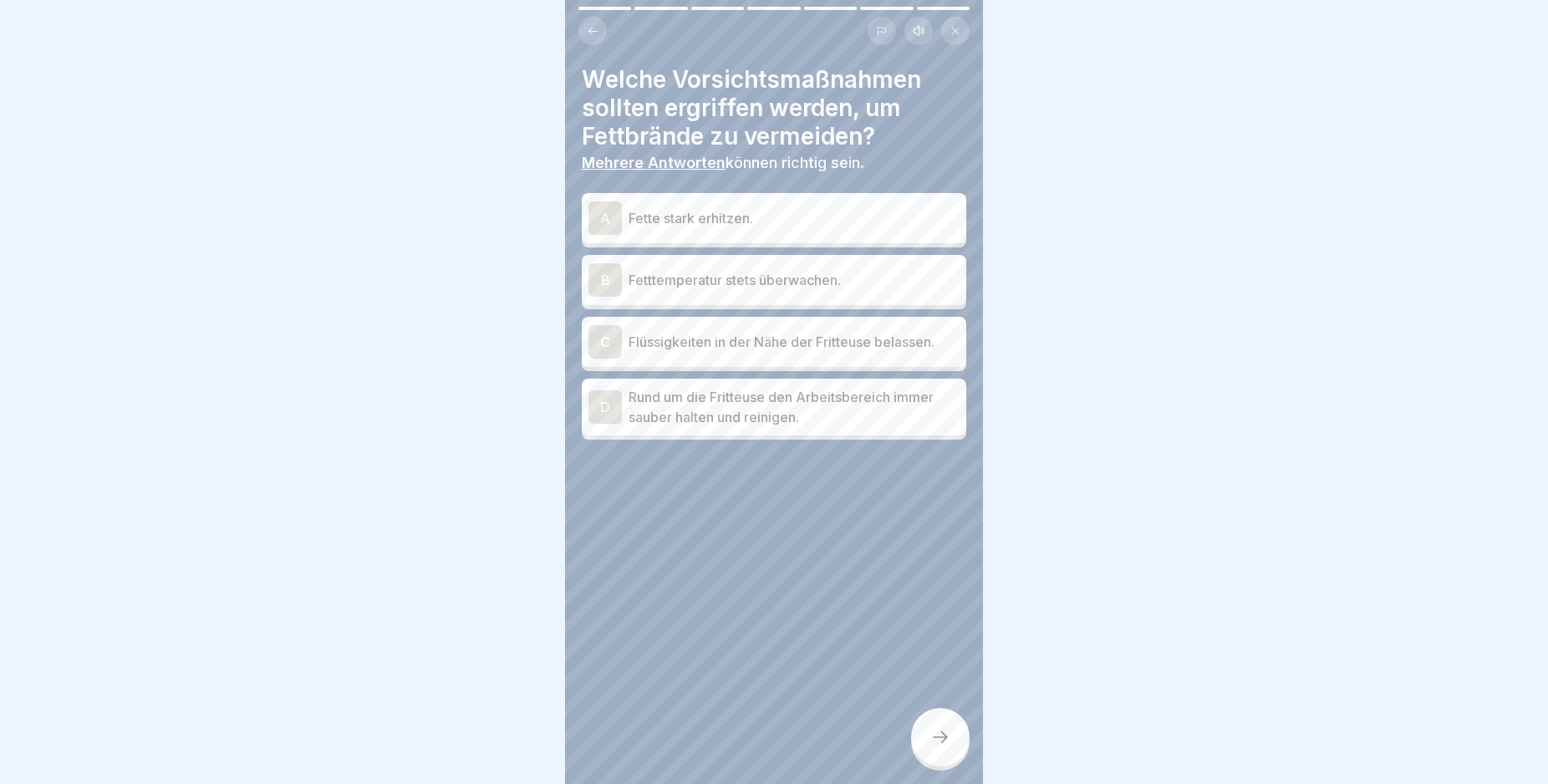
click at [611, 269] on div "B" at bounding box center [605, 280] width 34 height 34
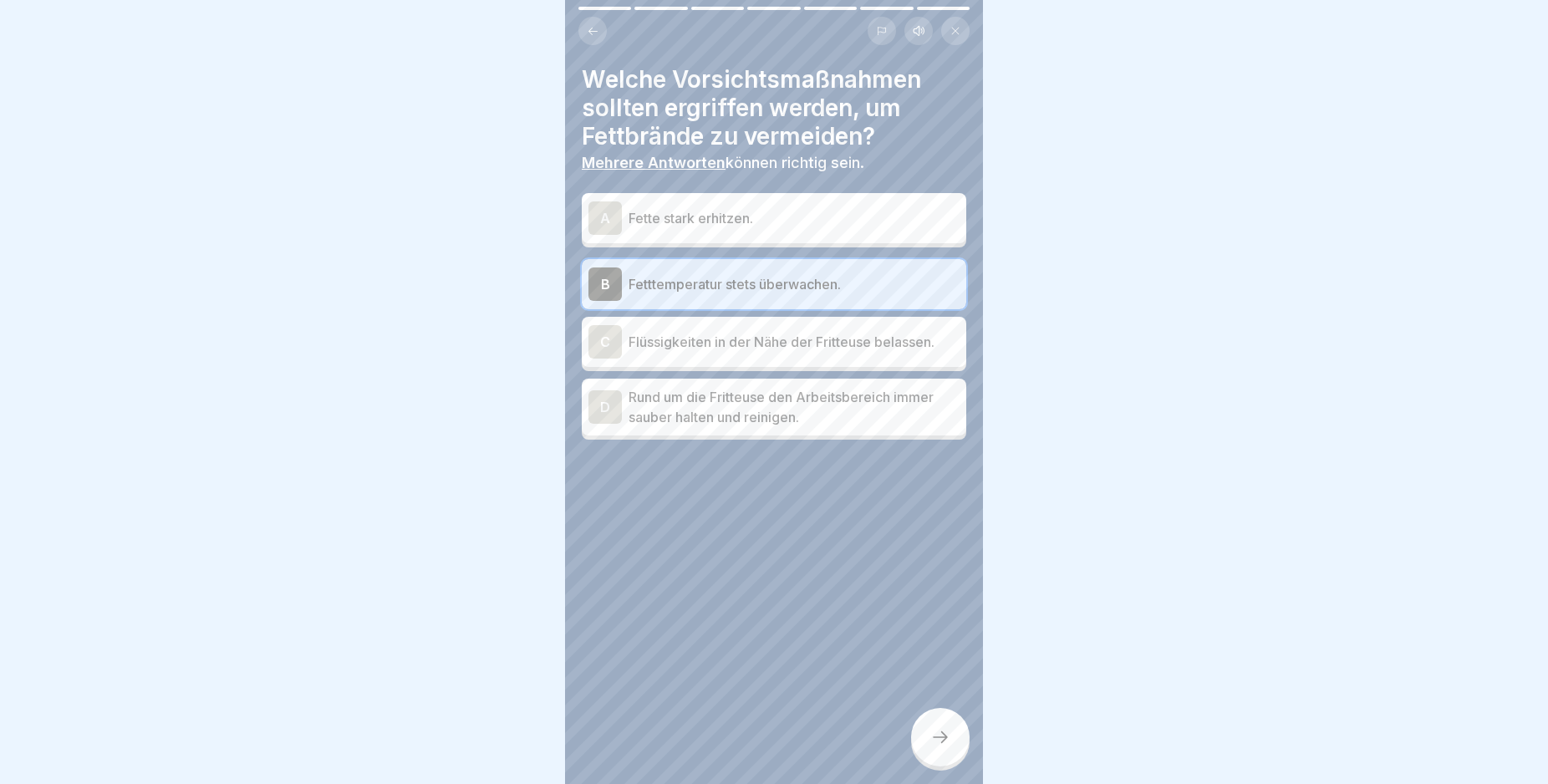
click at [601, 394] on div "D" at bounding box center [605, 408] width 34 height 34
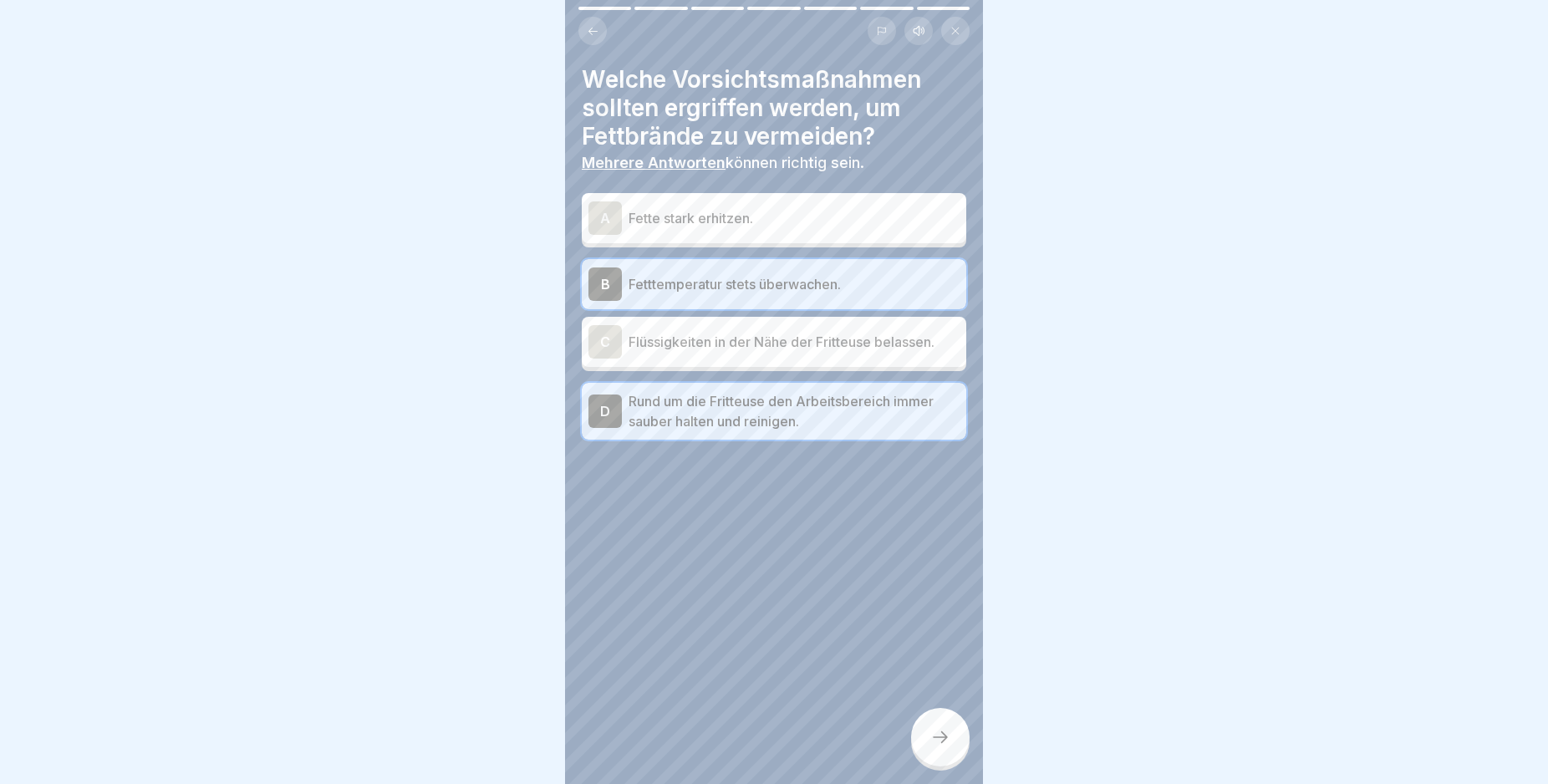
click at [943, 746] on icon at bounding box center [940, 736] width 20 height 20
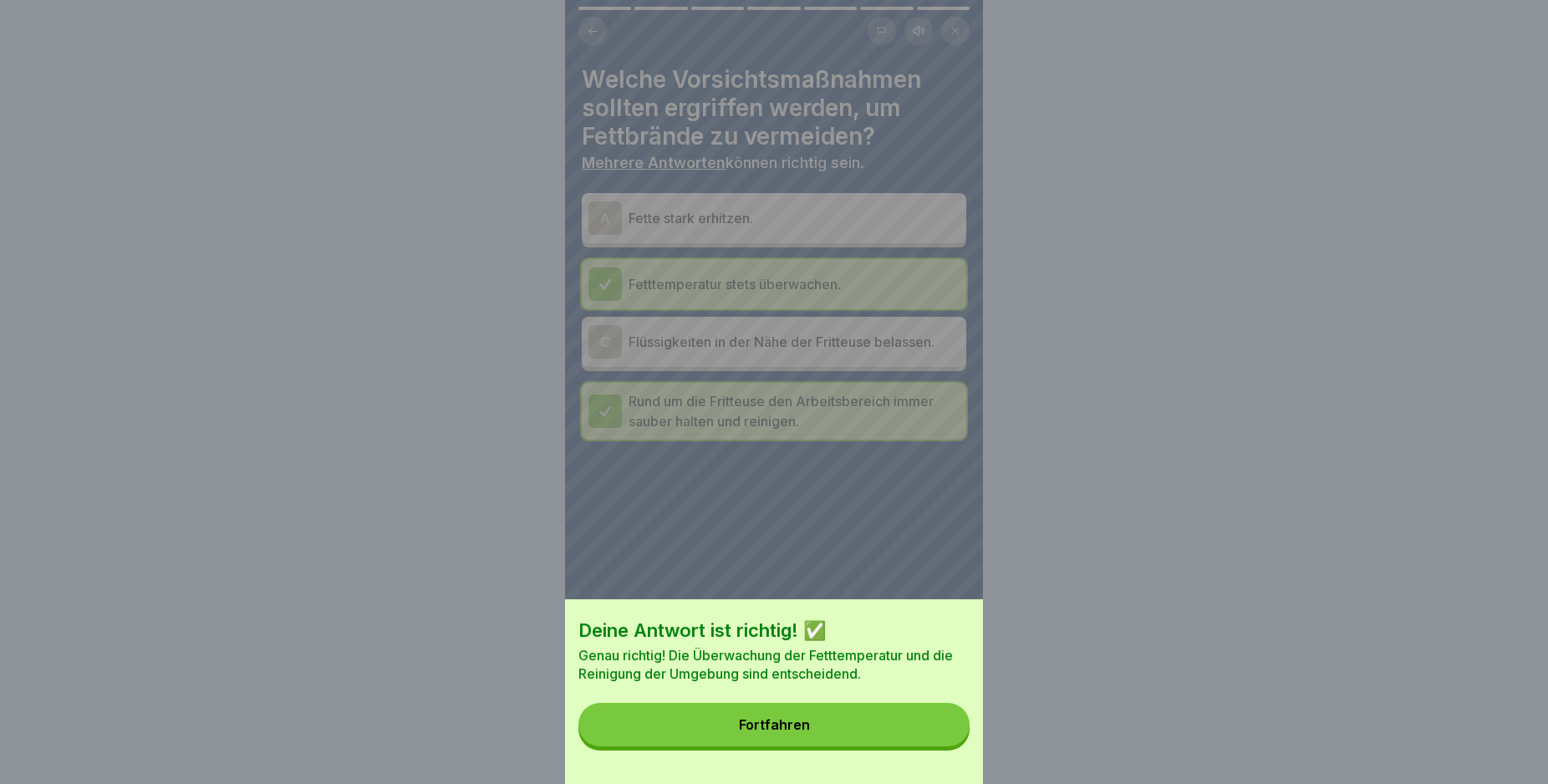
click at [934, 744] on button "Fortfahren" at bounding box center [773, 725] width 391 height 43
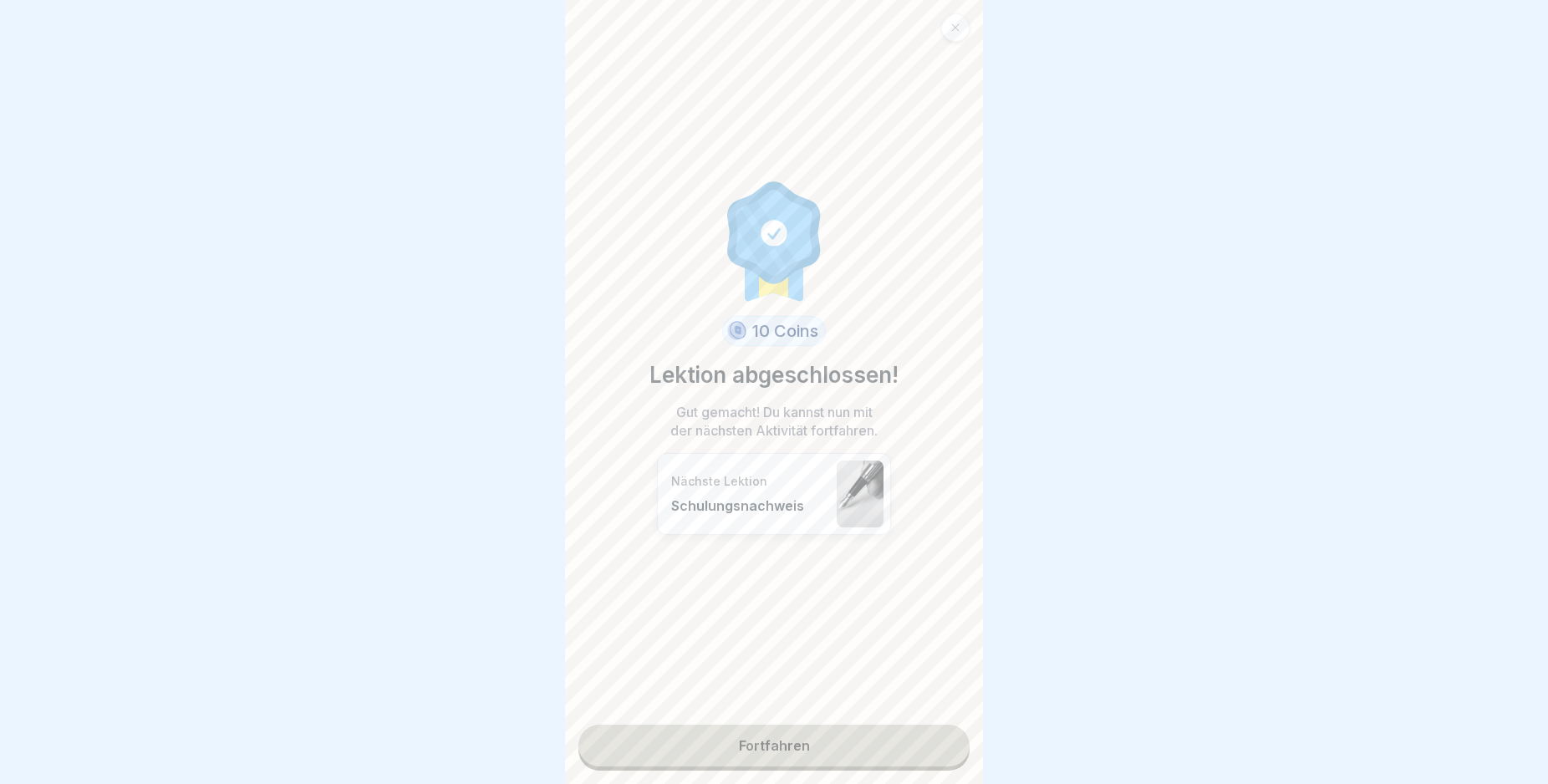
click at [934, 744] on link "Fortfahren" at bounding box center [773, 745] width 391 height 41
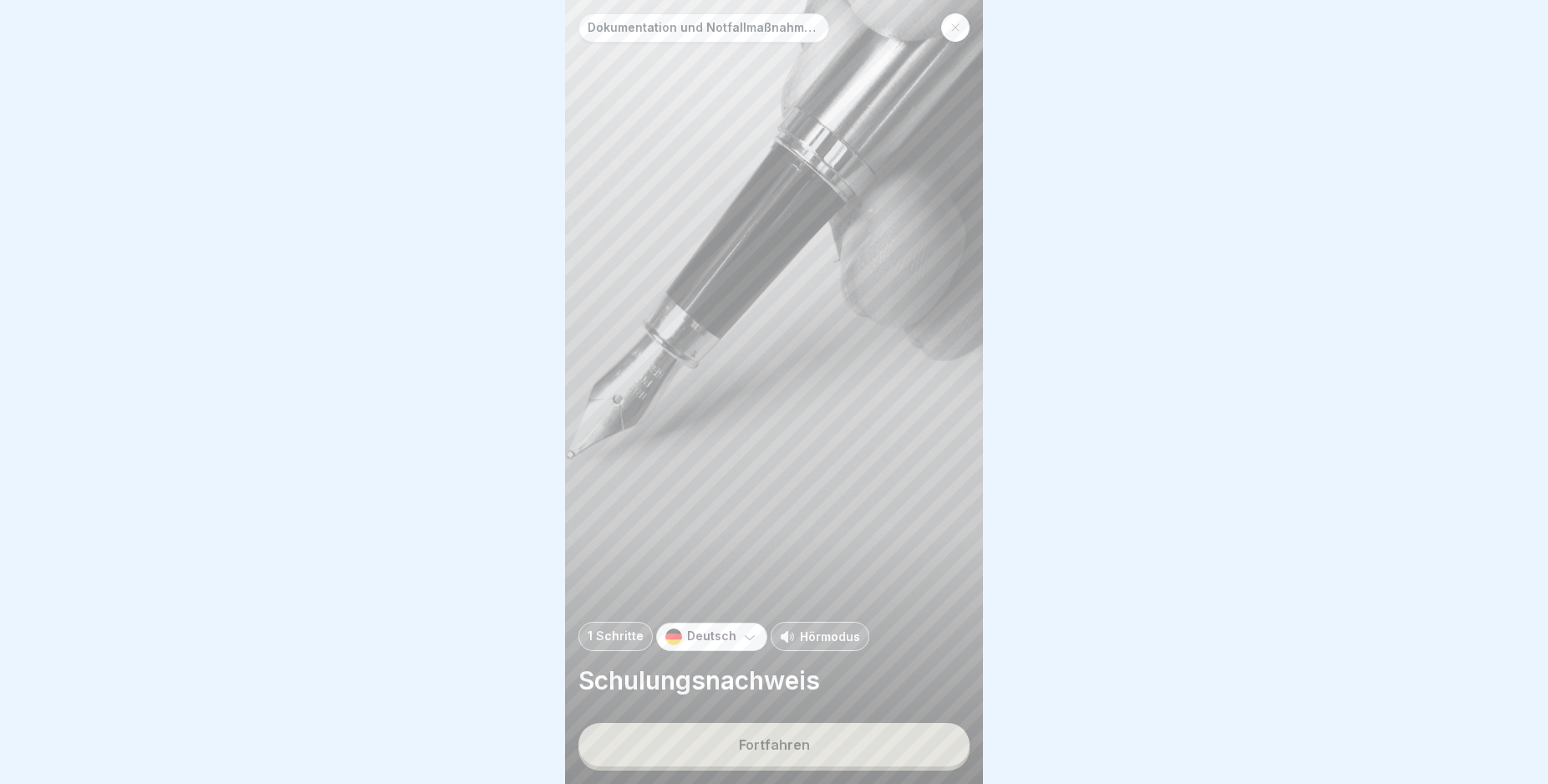
click at [897, 750] on button "Fortfahren" at bounding box center [773, 744] width 391 height 43
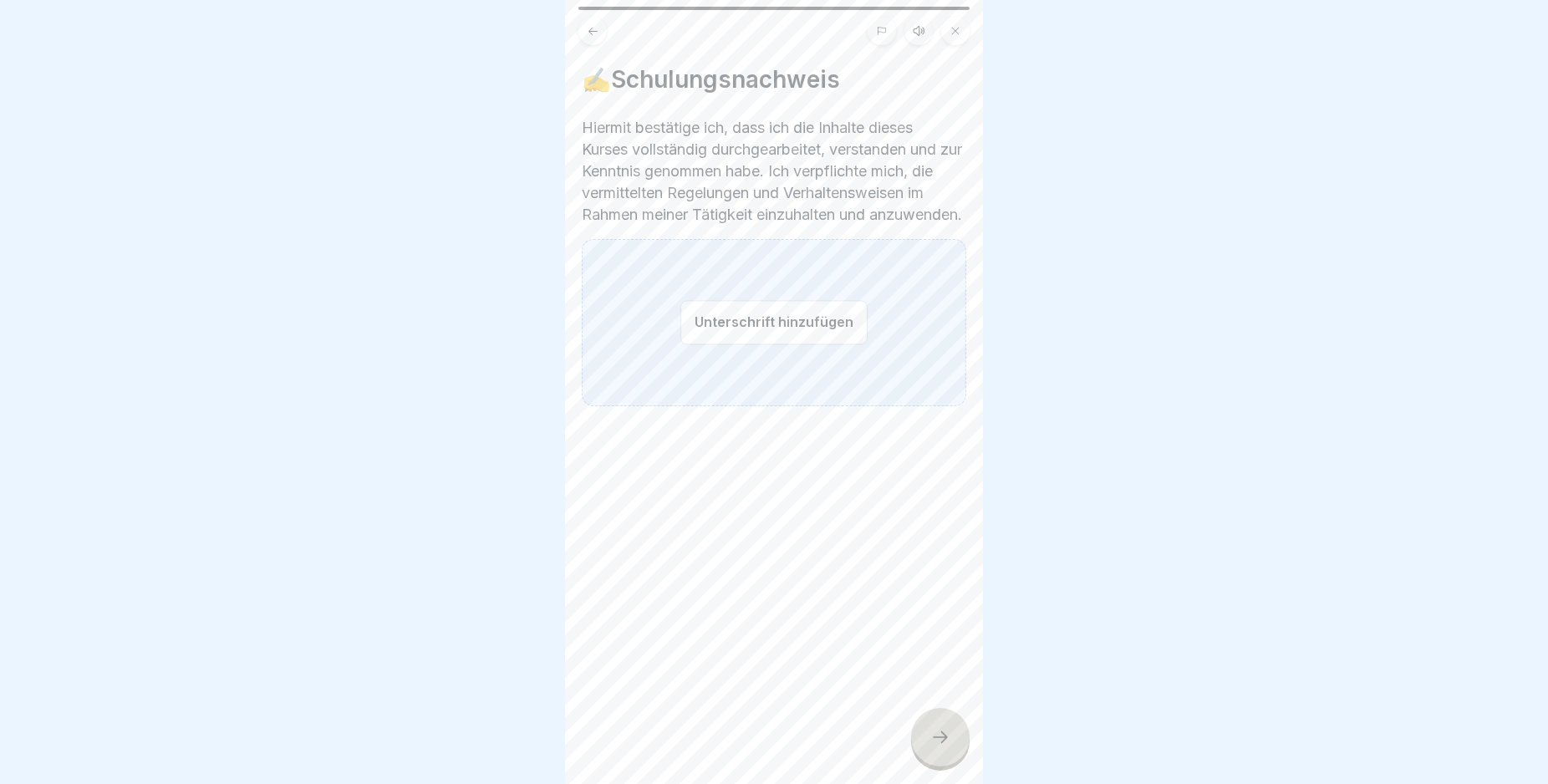
click at [757, 328] on button "Unterschrift hinzufügen" at bounding box center [774, 322] width 187 height 44
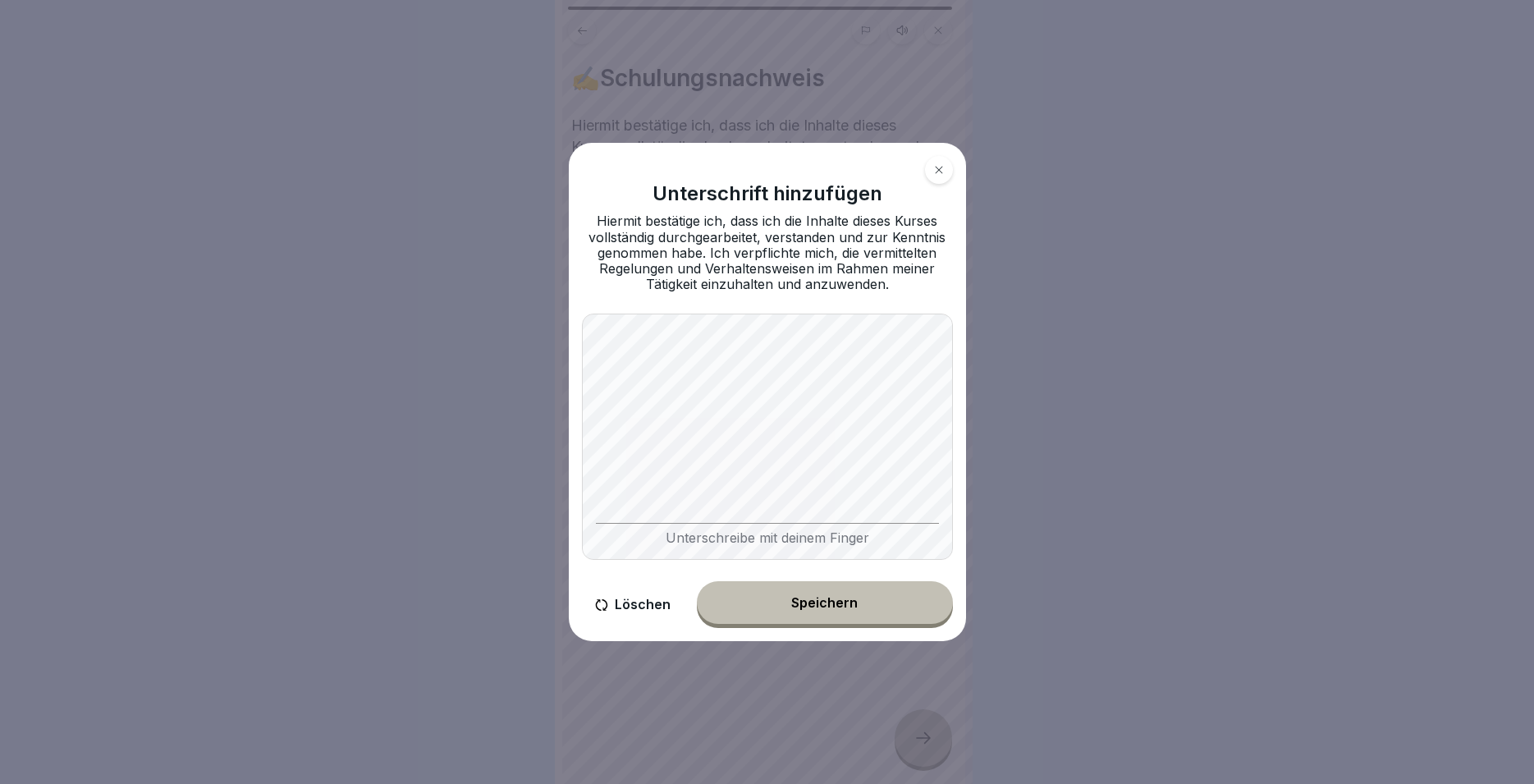
click at [936, 604] on button "Speichern" at bounding box center [825, 603] width 256 height 43
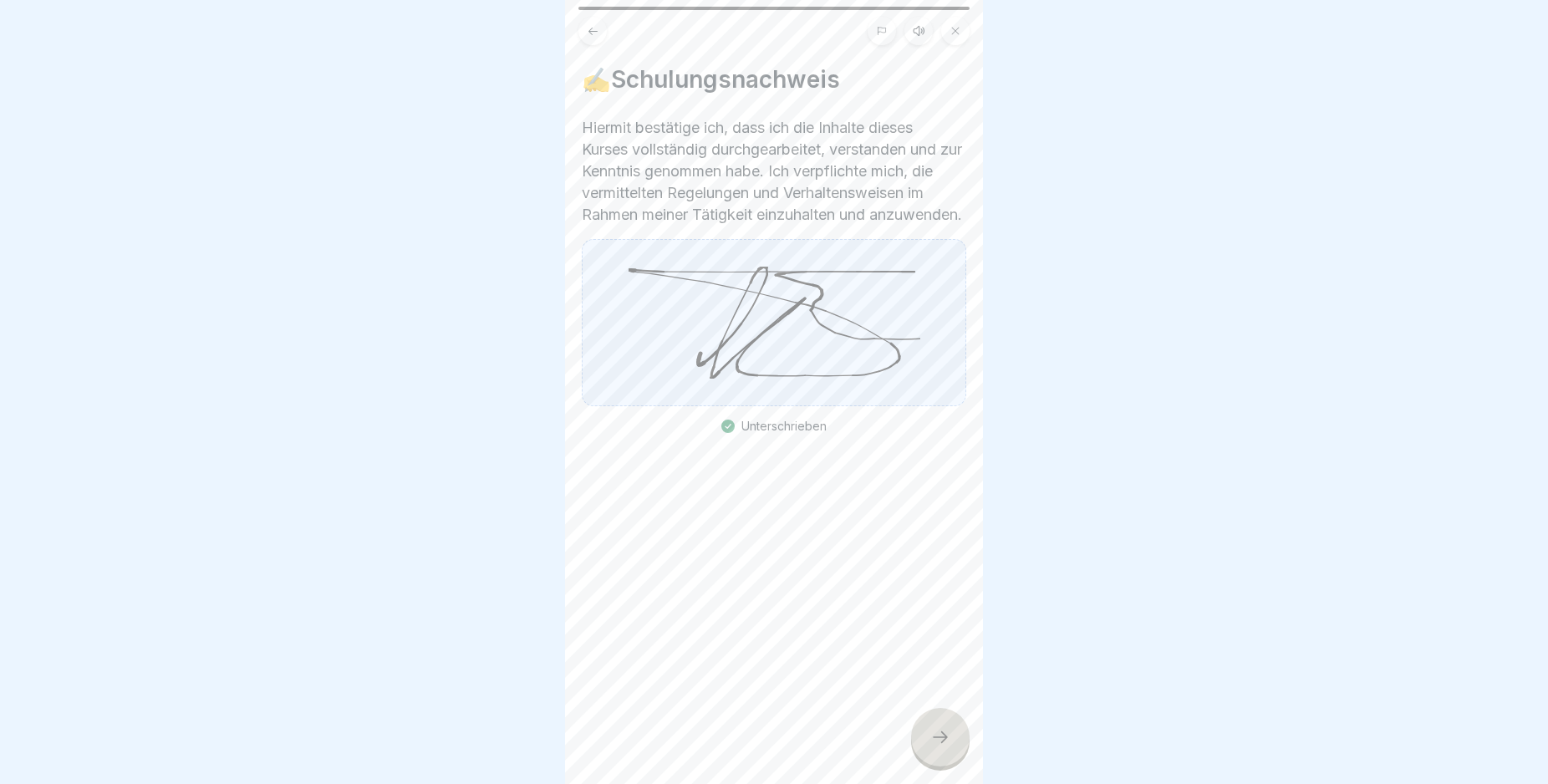
click at [944, 747] on icon at bounding box center [940, 736] width 20 height 20
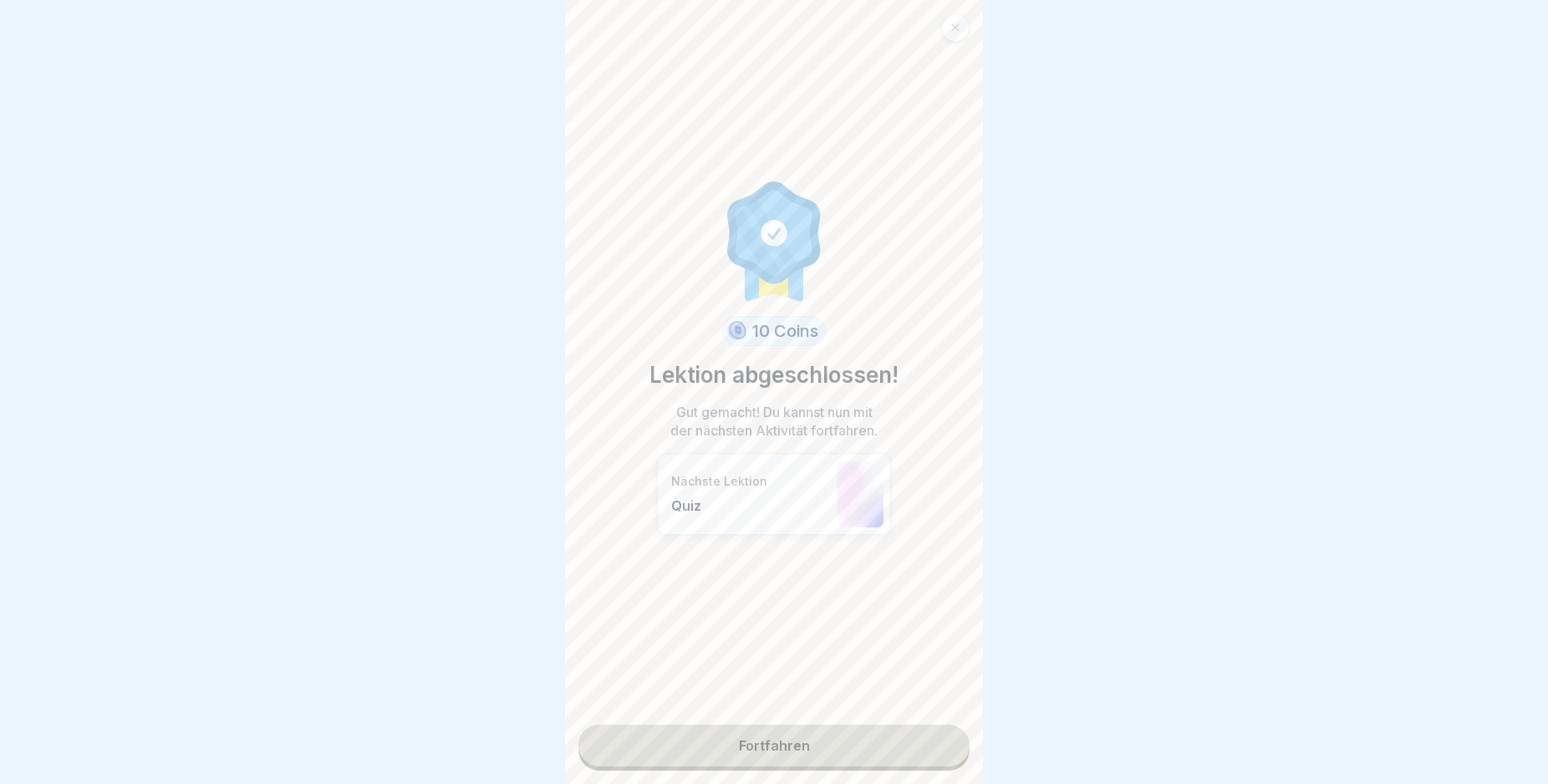
click at [911, 746] on link "Fortfahren" at bounding box center [773, 745] width 391 height 41
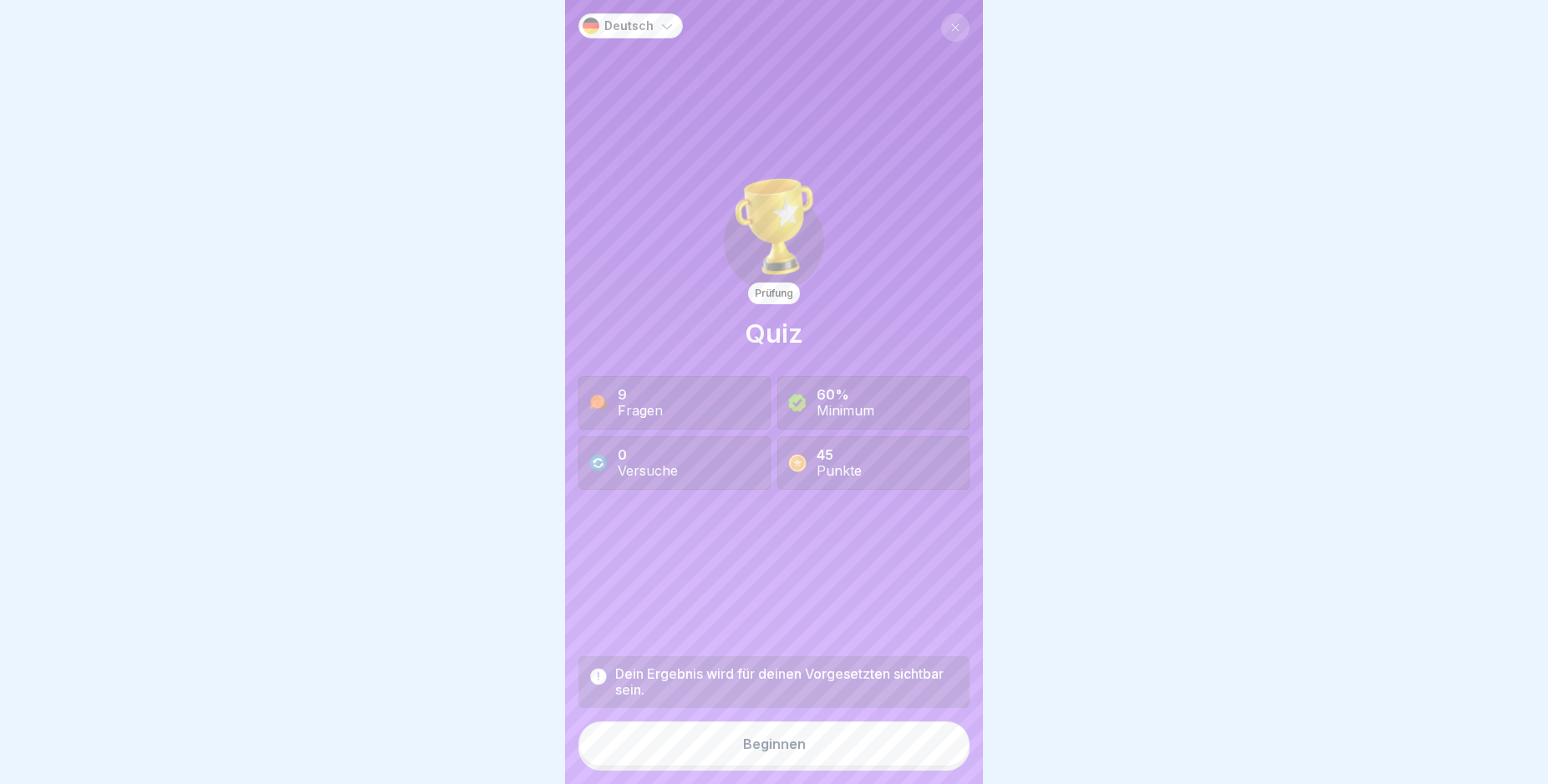
click at [911, 746] on button "Beginnen" at bounding box center [773, 744] width 391 height 45
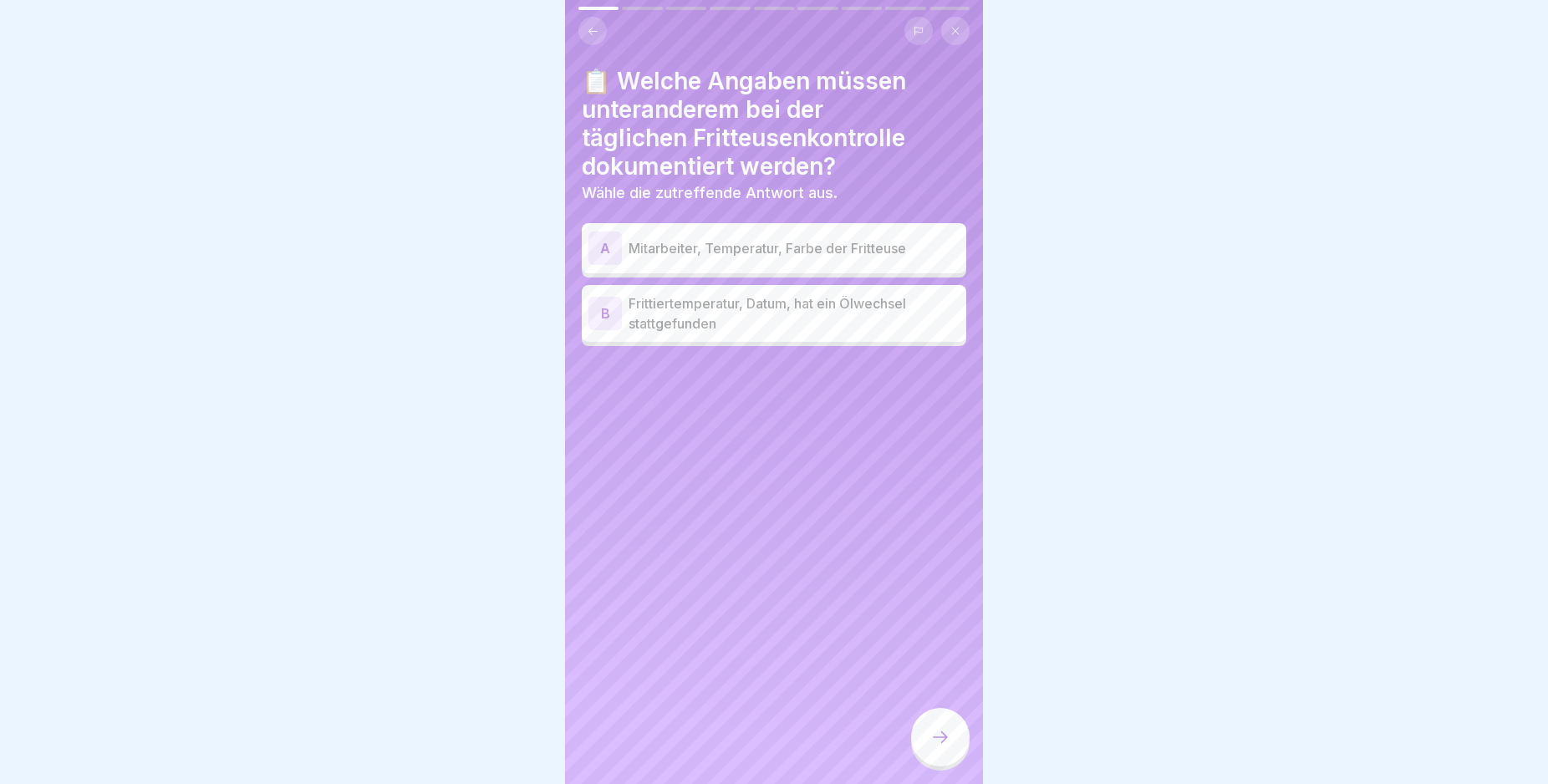
click at [603, 313] on div "B" at bounding box center [605, 313] width 34 height 34
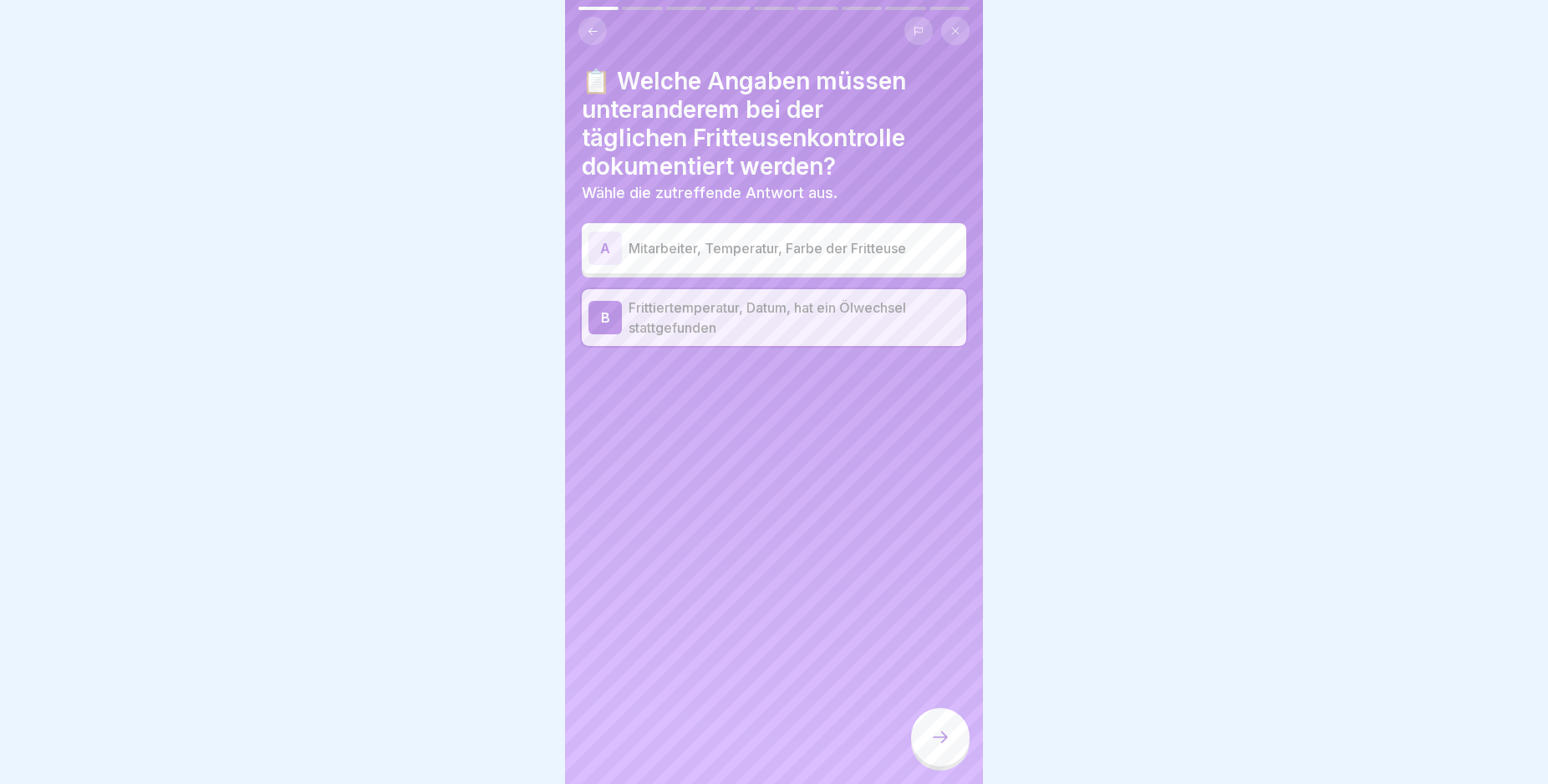
click at [933, 747] on icon at bounding box center [940, 736] width 20 height 20
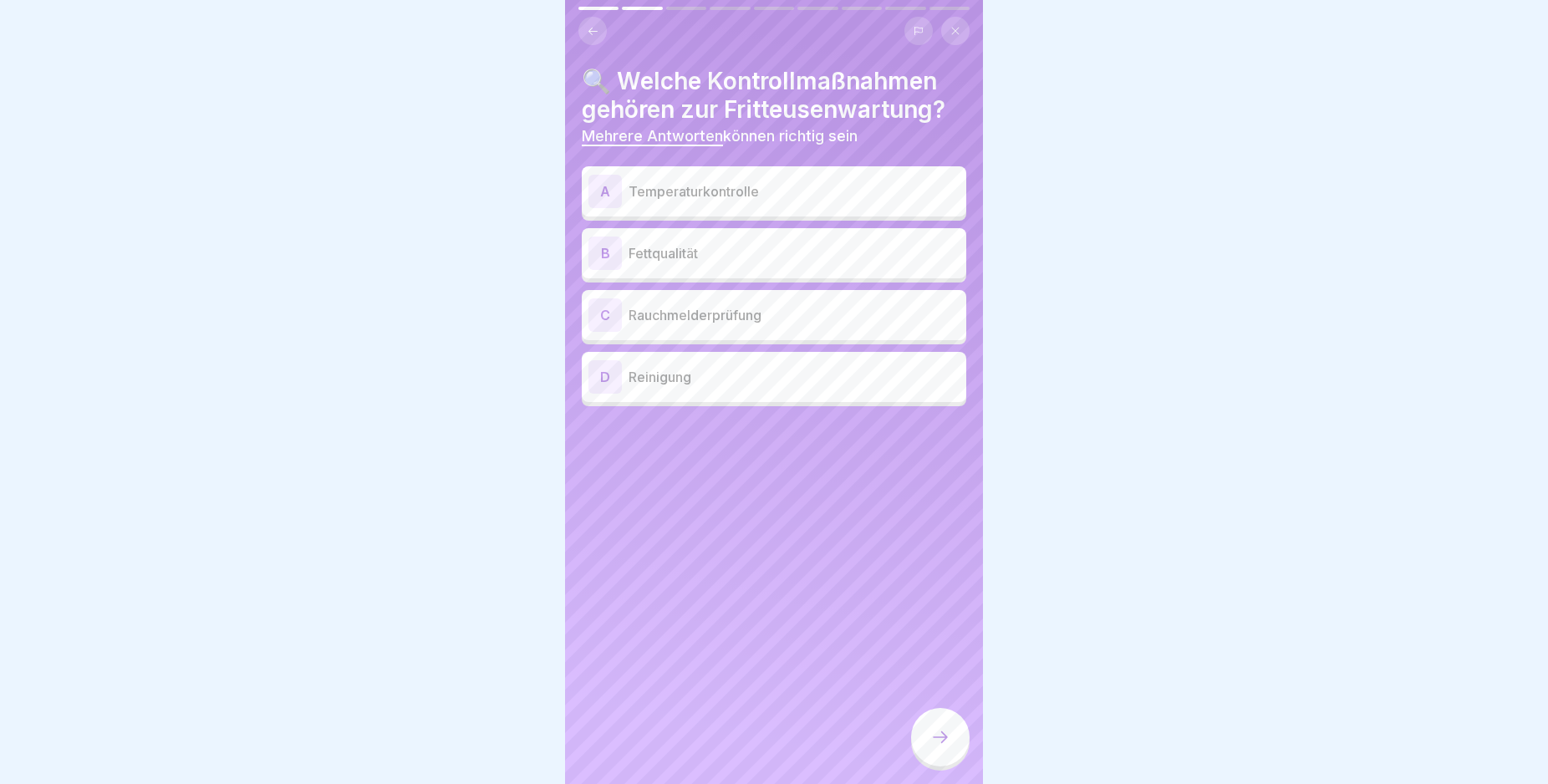
click at [603, 199] on div "A" at bounding box center [605, 192] width 34 height 34
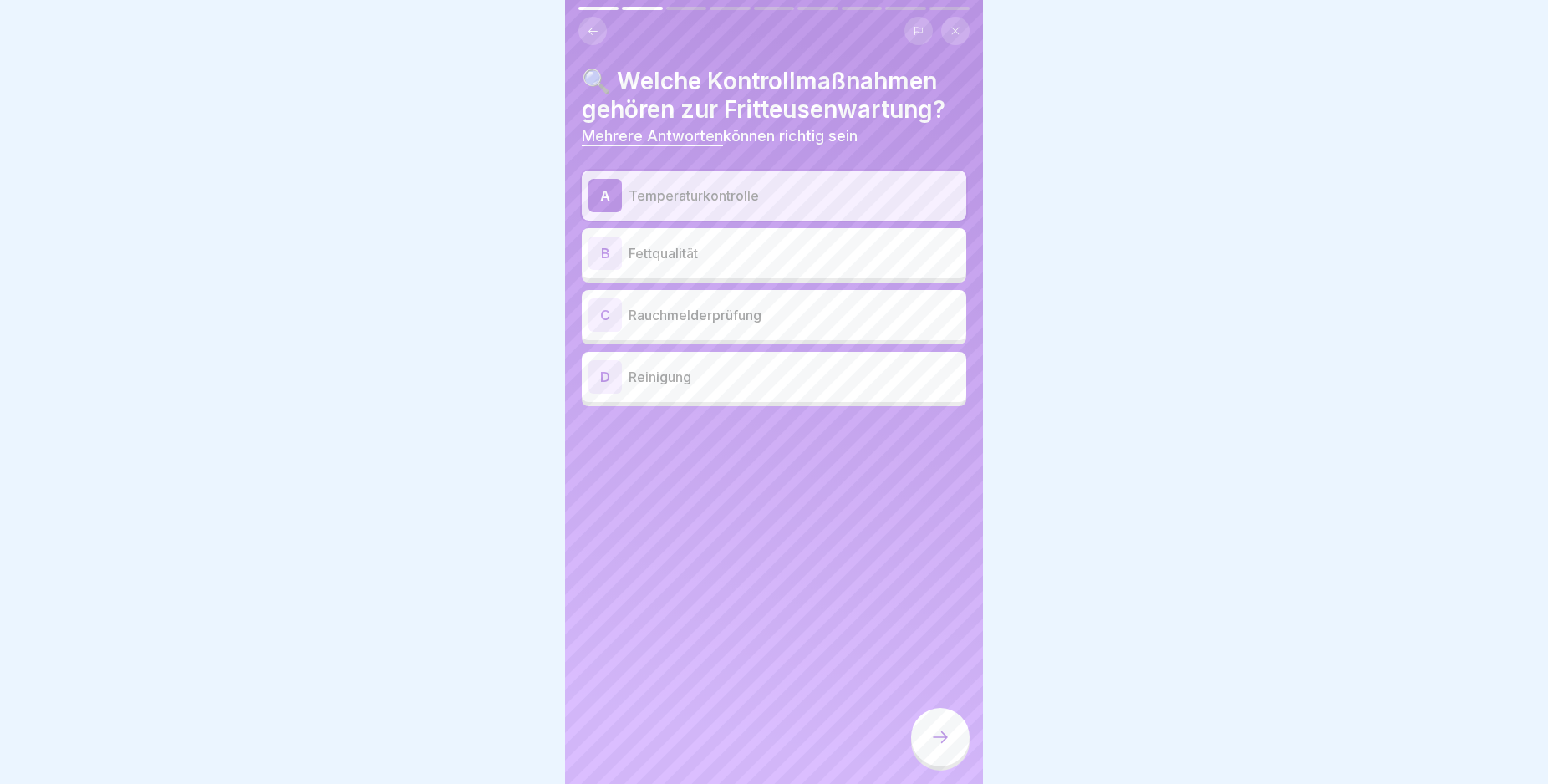
click at [604, 256] on div "B" at bounding box center [605, 253] width 34 height 34
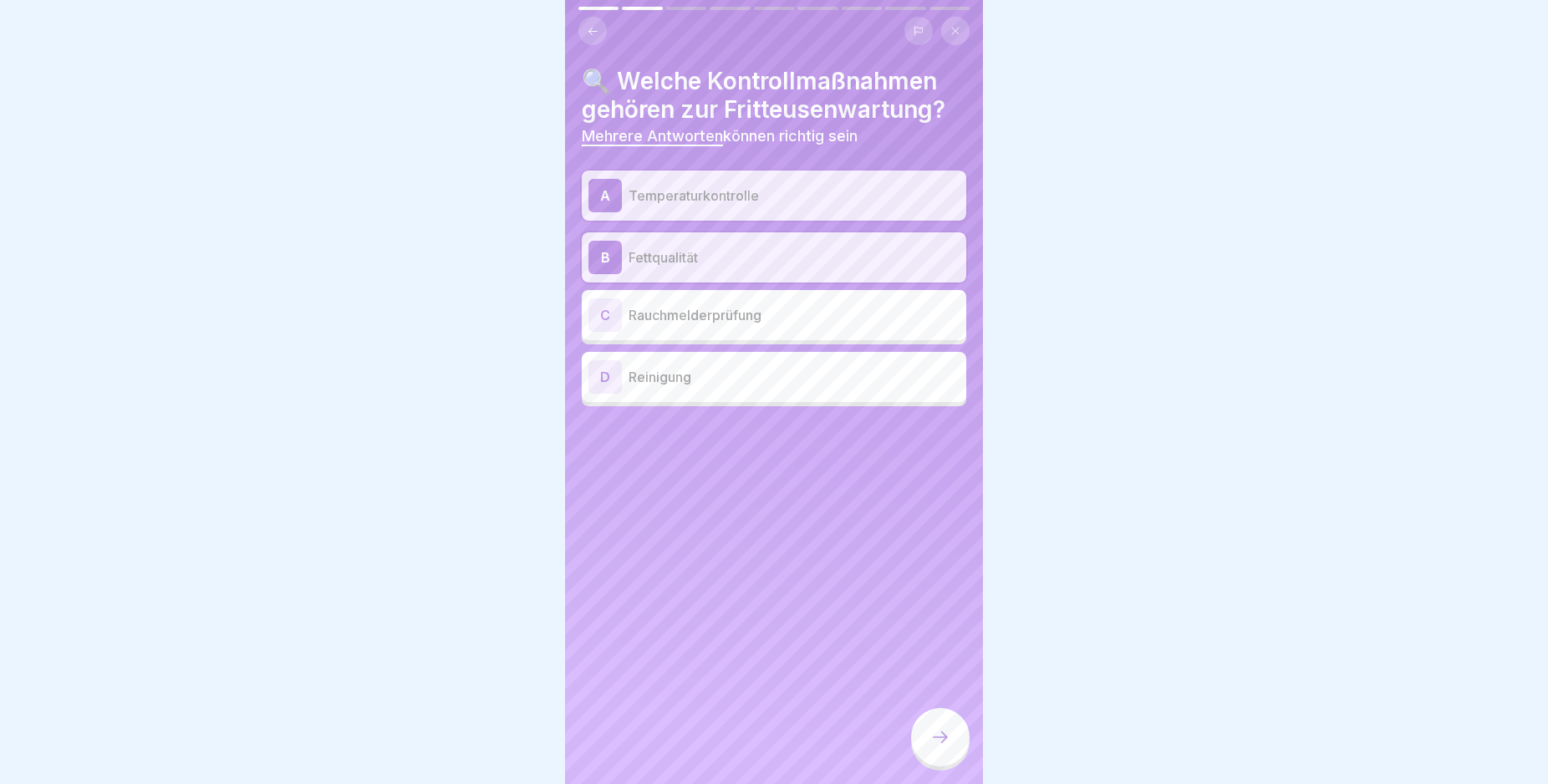
click at [603, 378] on div "D" at bounding box center [605, 377] width 34 height 34
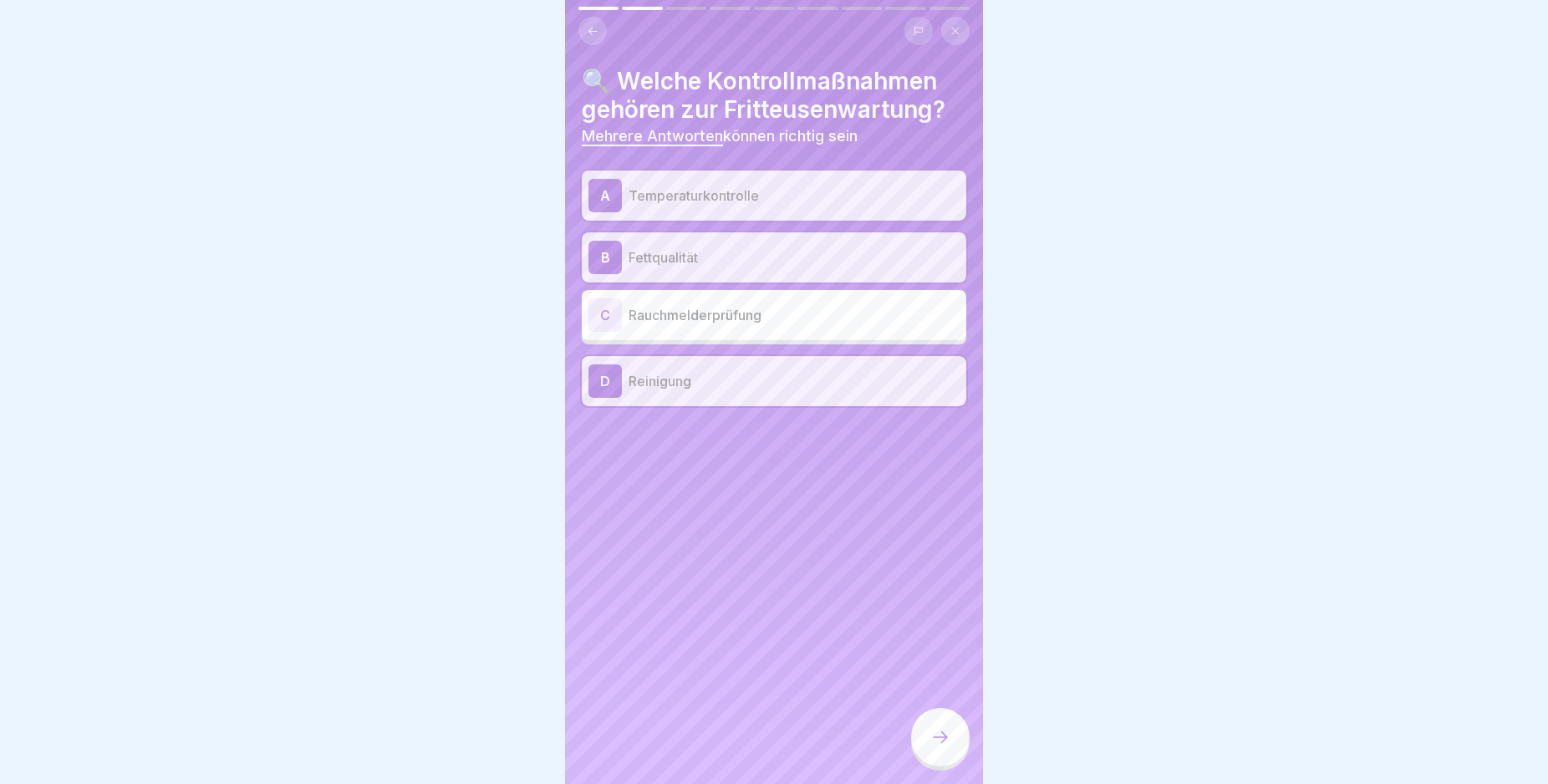
click at [939, 746] on icon at bounding box center [940, 736] width 20 height 20
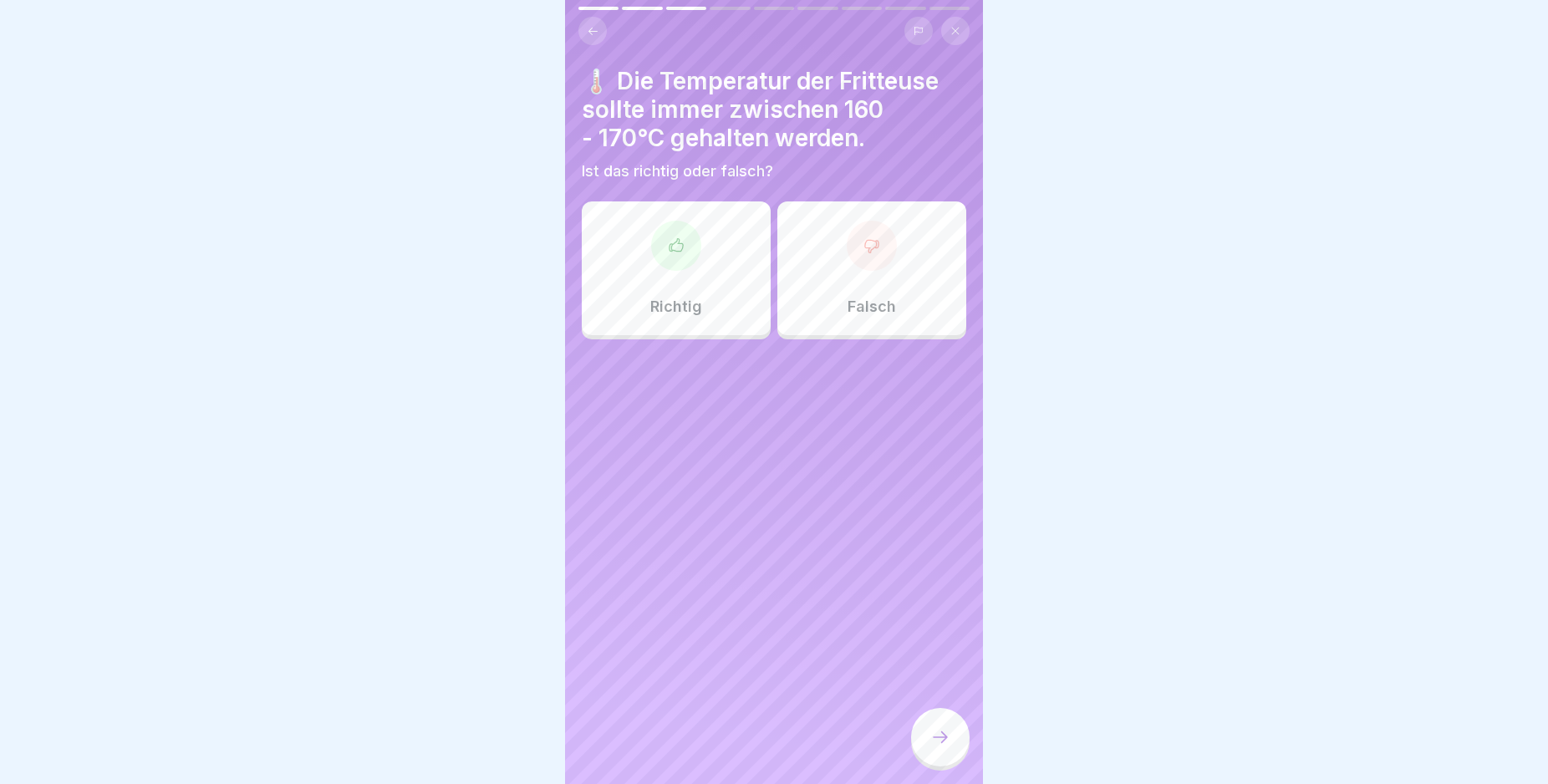
click at [669, 249] on icon at bounding box center [676, 244] width 13 height 12
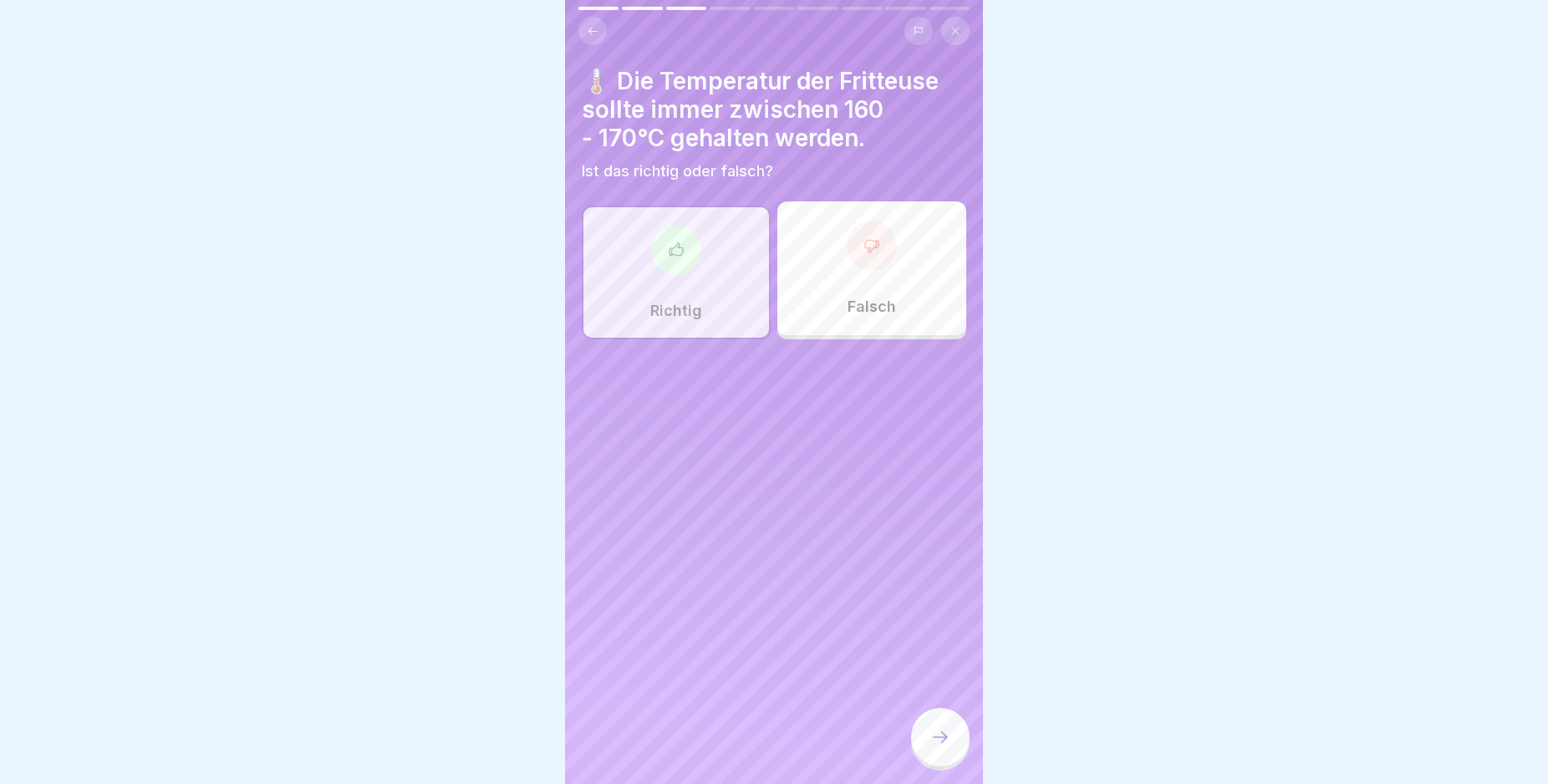
click at [863, 252] on icon at bounding box center [872, 246] width 17 height 17
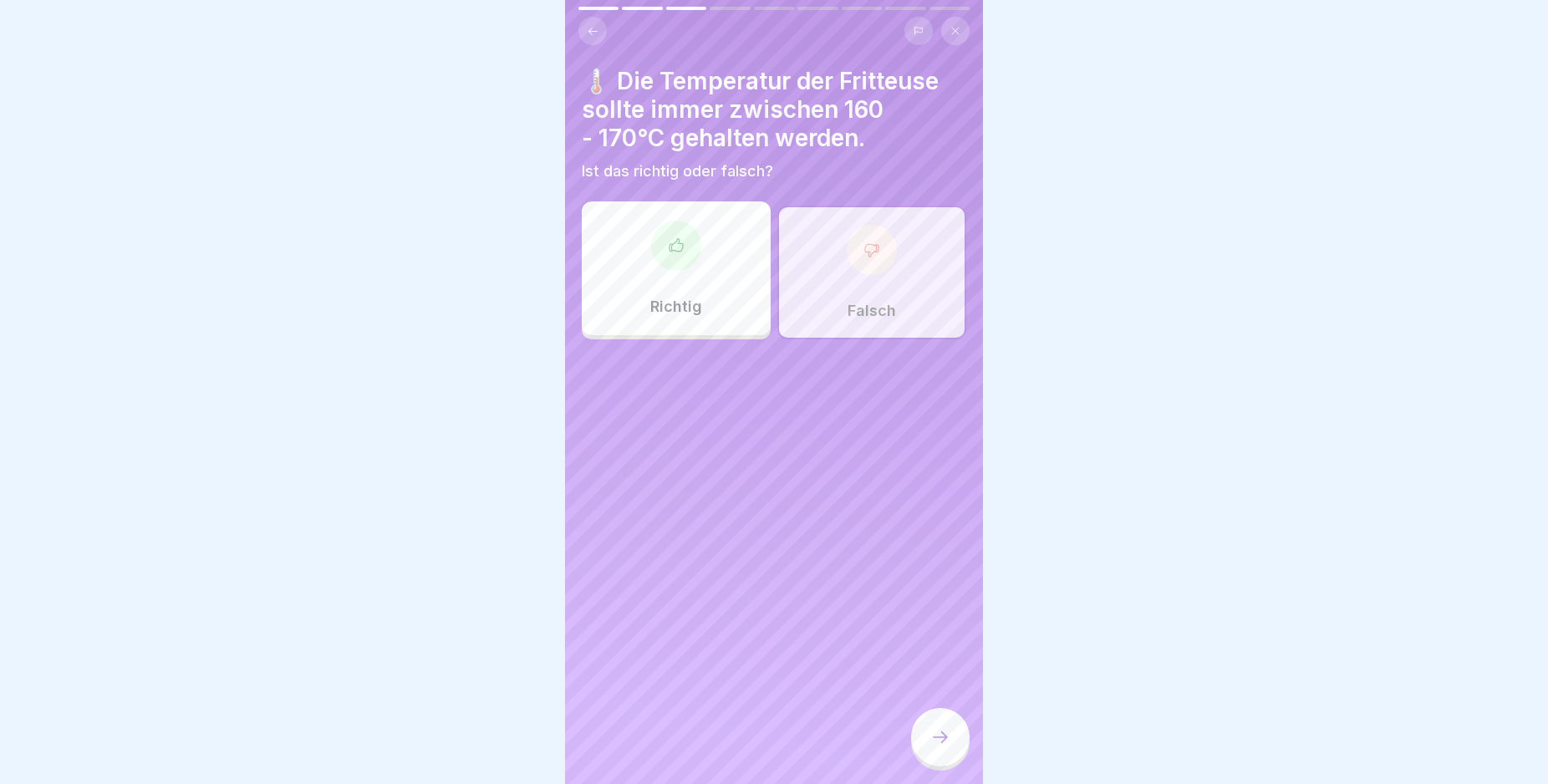
click at [935, 747] on icon at bounding box center [940, 736] width 20 height 20
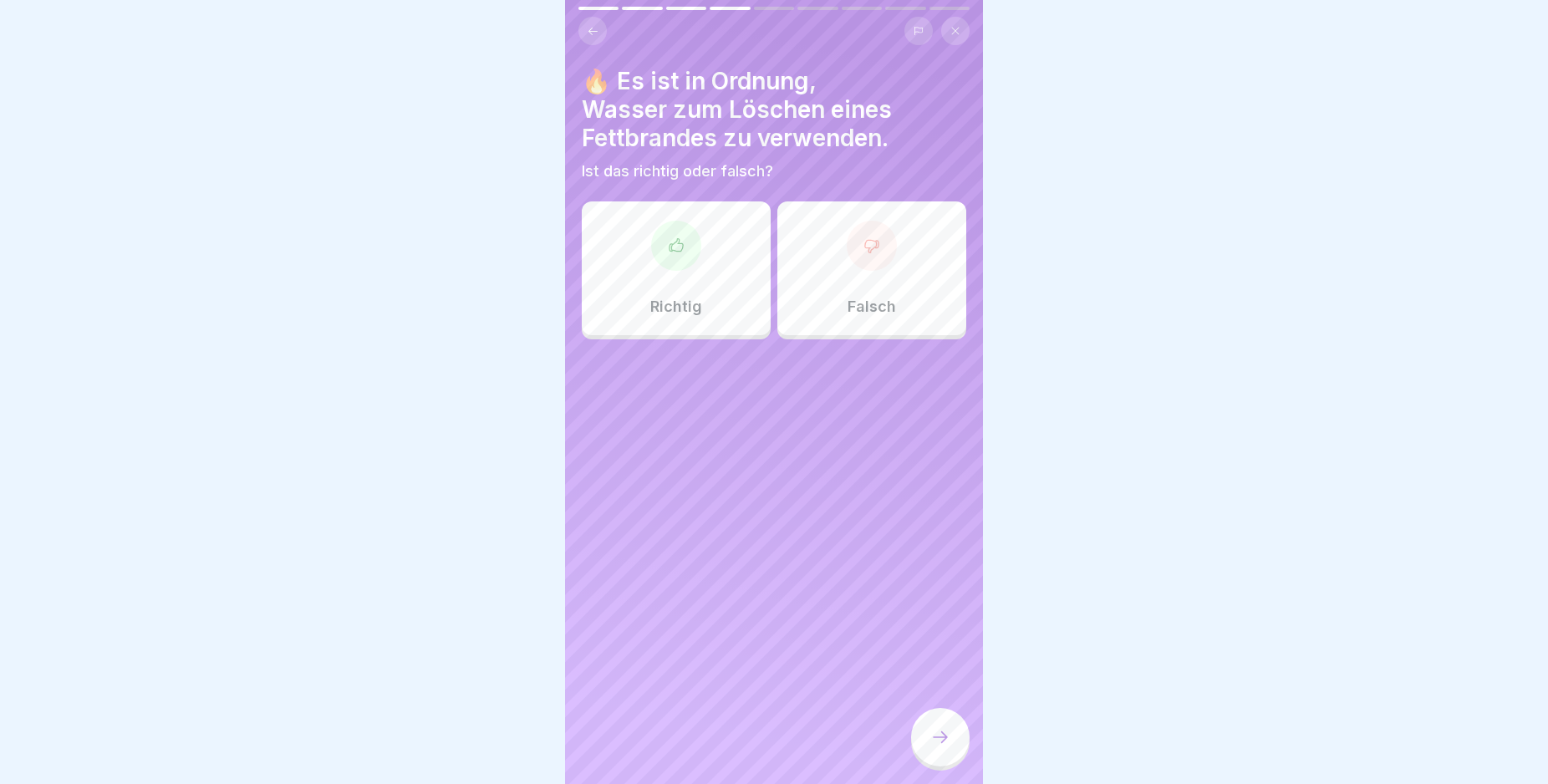
click at [864, 250] on icon at bounding box center [872, 246] width 17 height 17
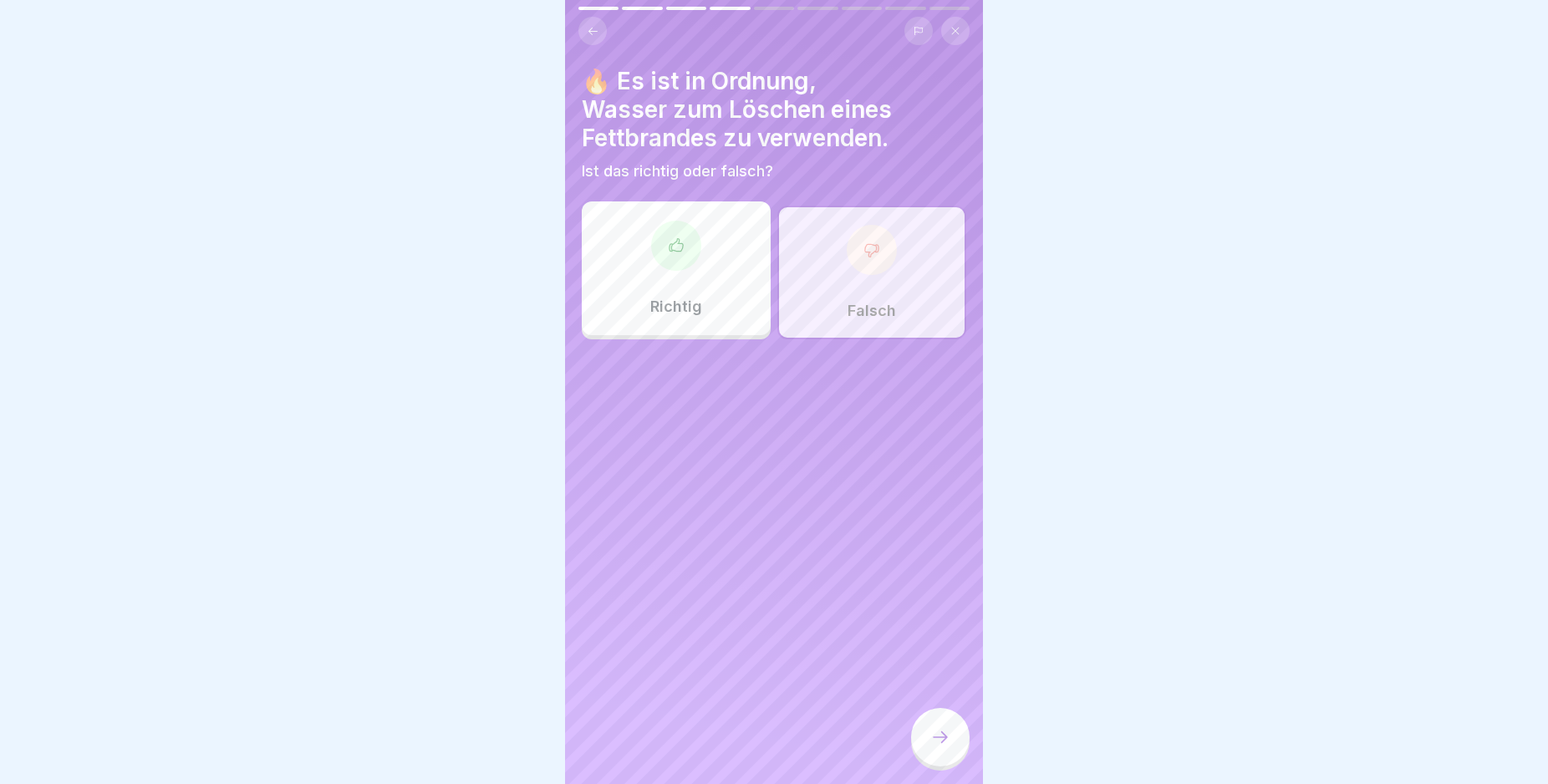
click at [943, 747] on icon at bounding box center [940, 736] width 20 height 20
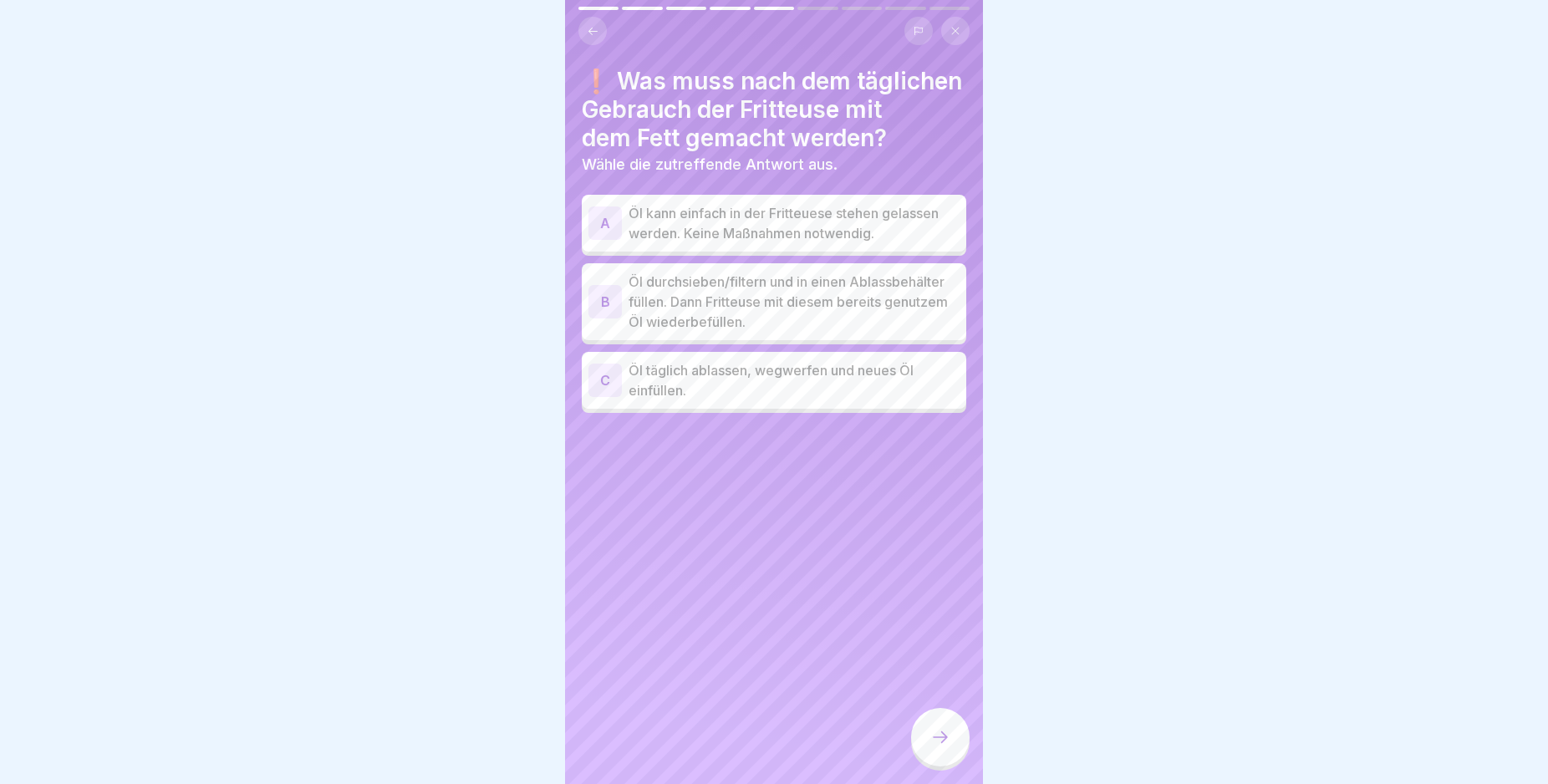
click at [611, 302] on div "B" at bounding box center [605, 302] width 34 height 34
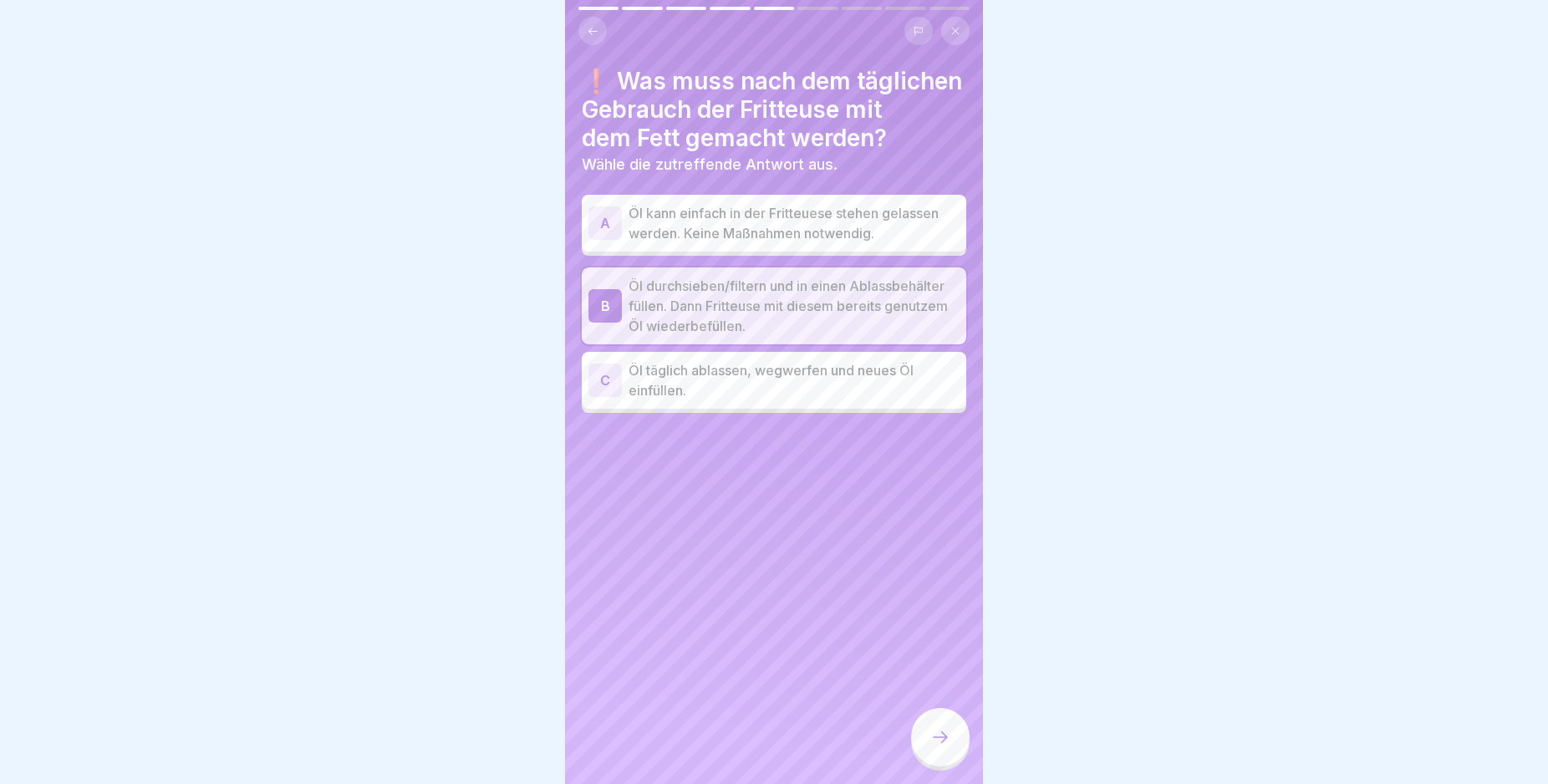
click at [949, 744] on icon at bounding box center [940, 736] width 20 height 20
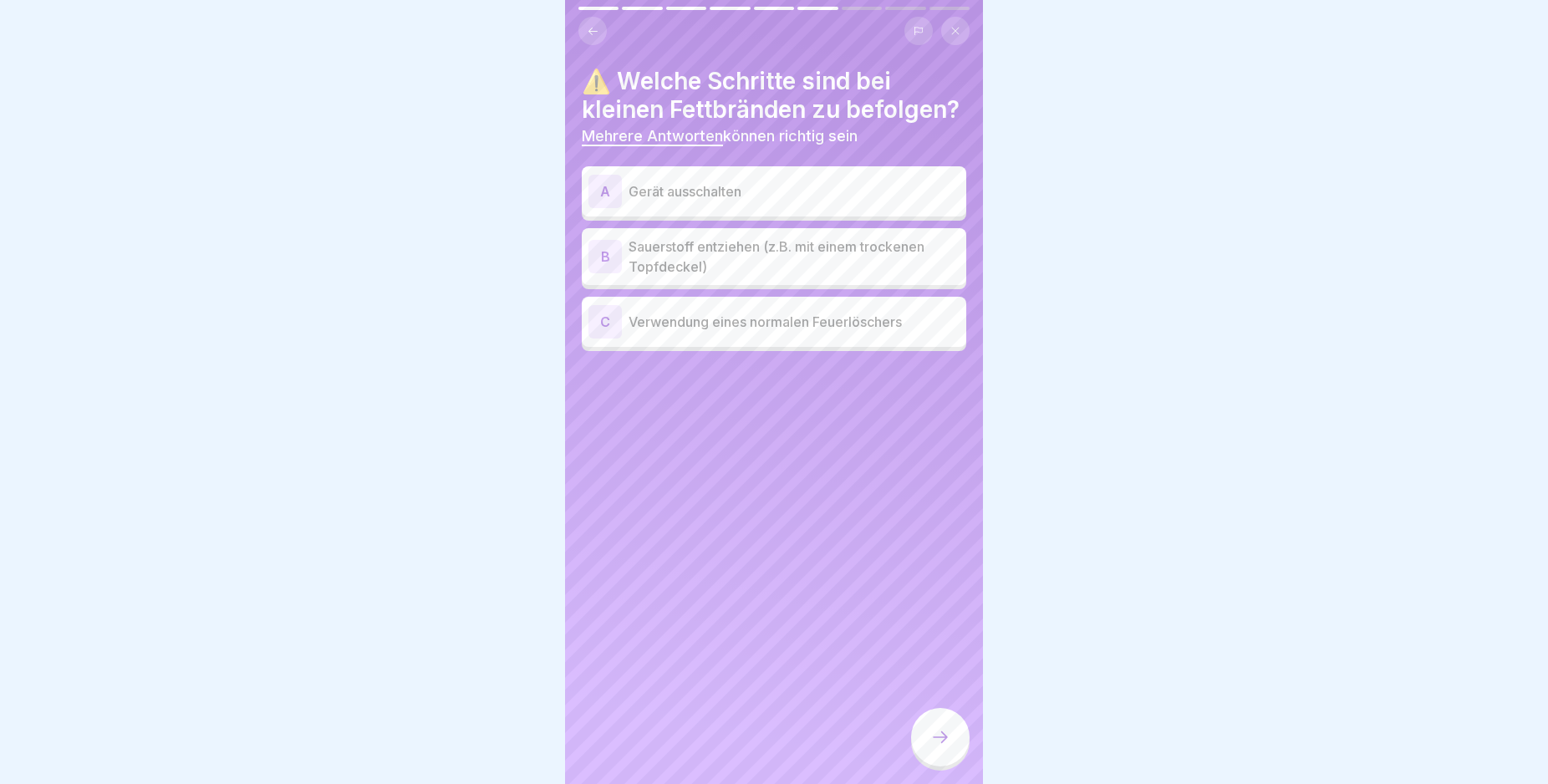
click at [602, 208] on div "A" at bounding box center [605, 192] width 34 height 34
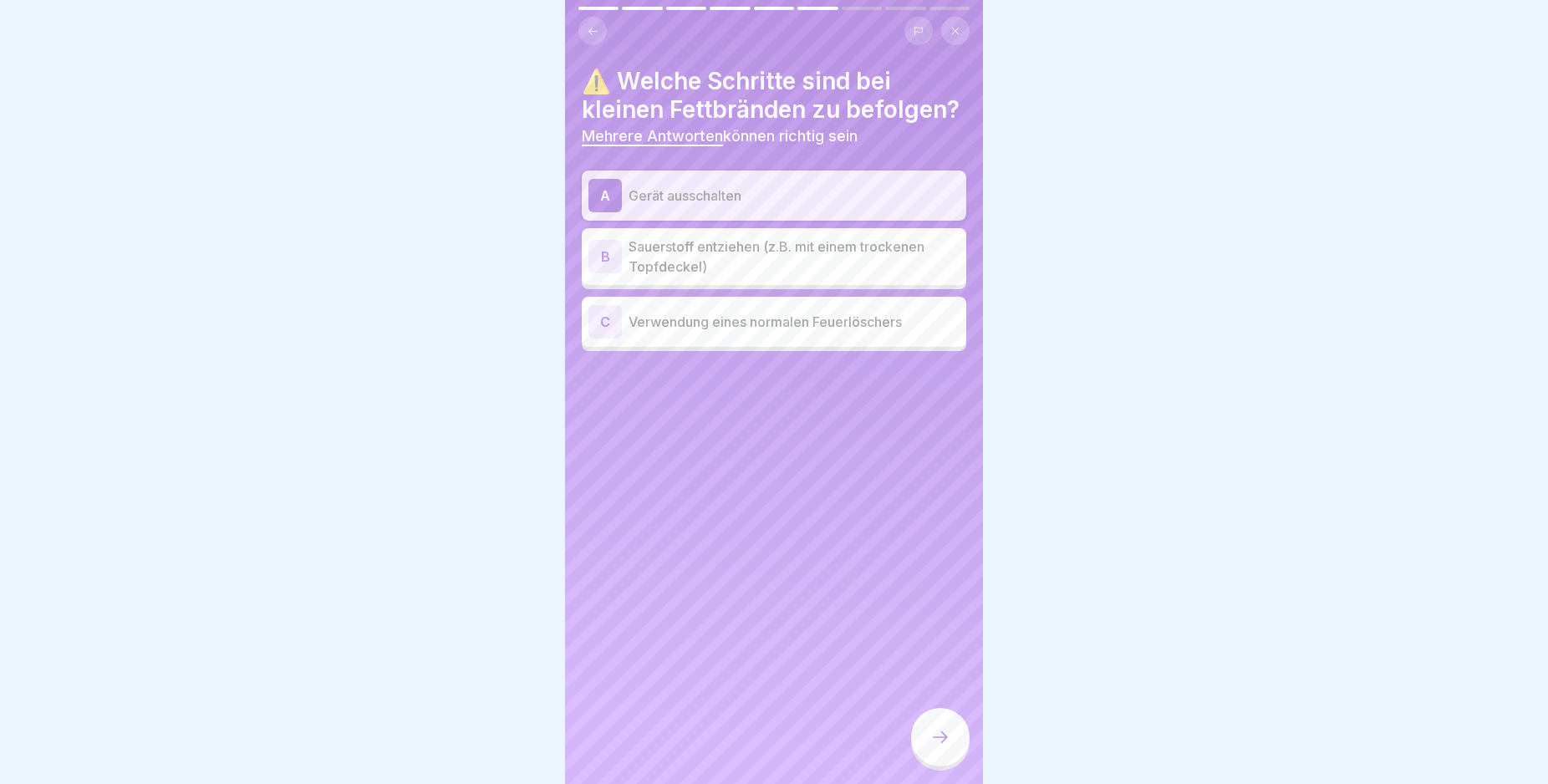
click at [606, 273] on div "B" at bounding box center [605, 257] width 34 height 34
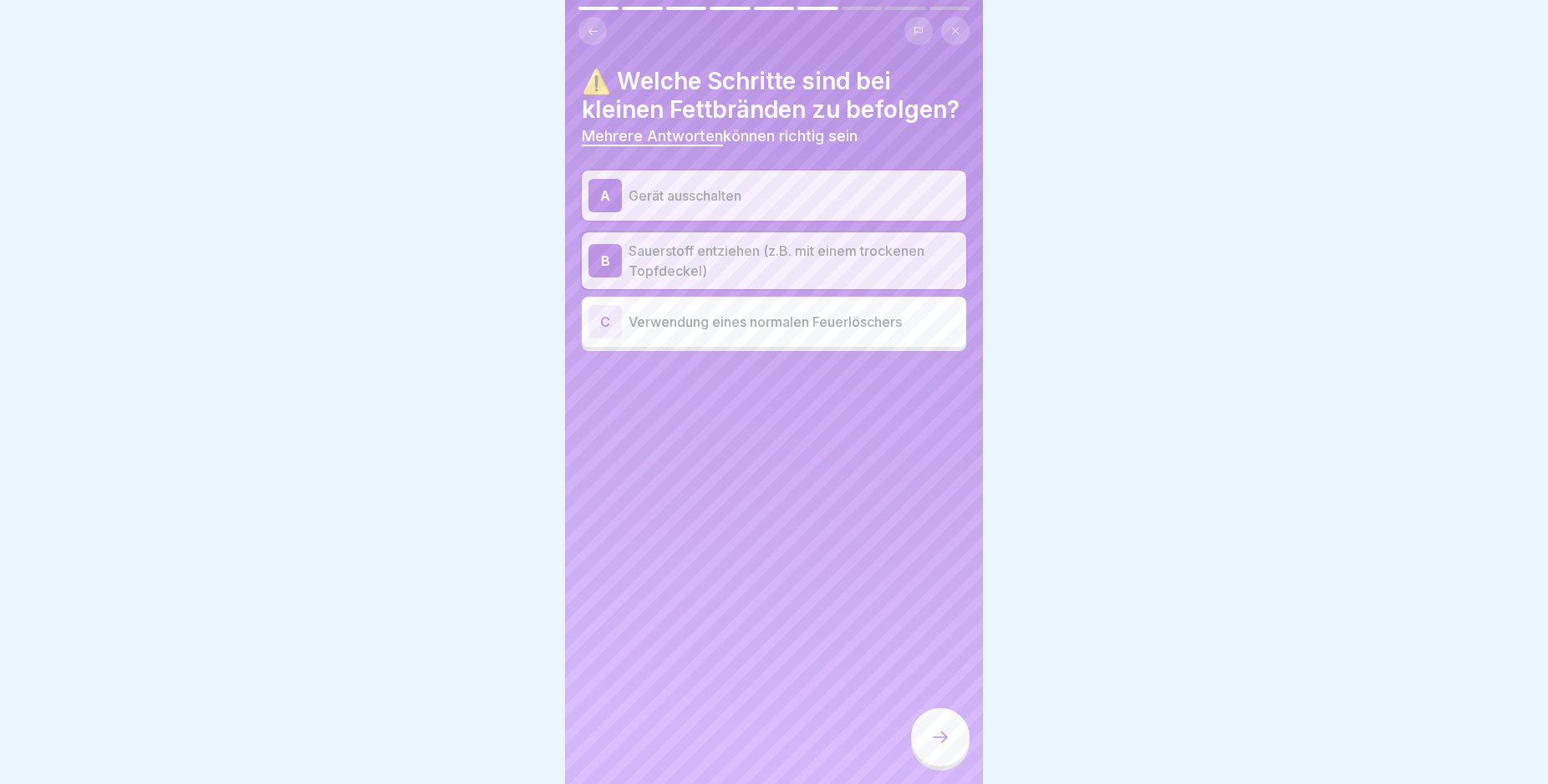
click at [937, 747] on icon at bounding box center [940, 736] width 20 height 20
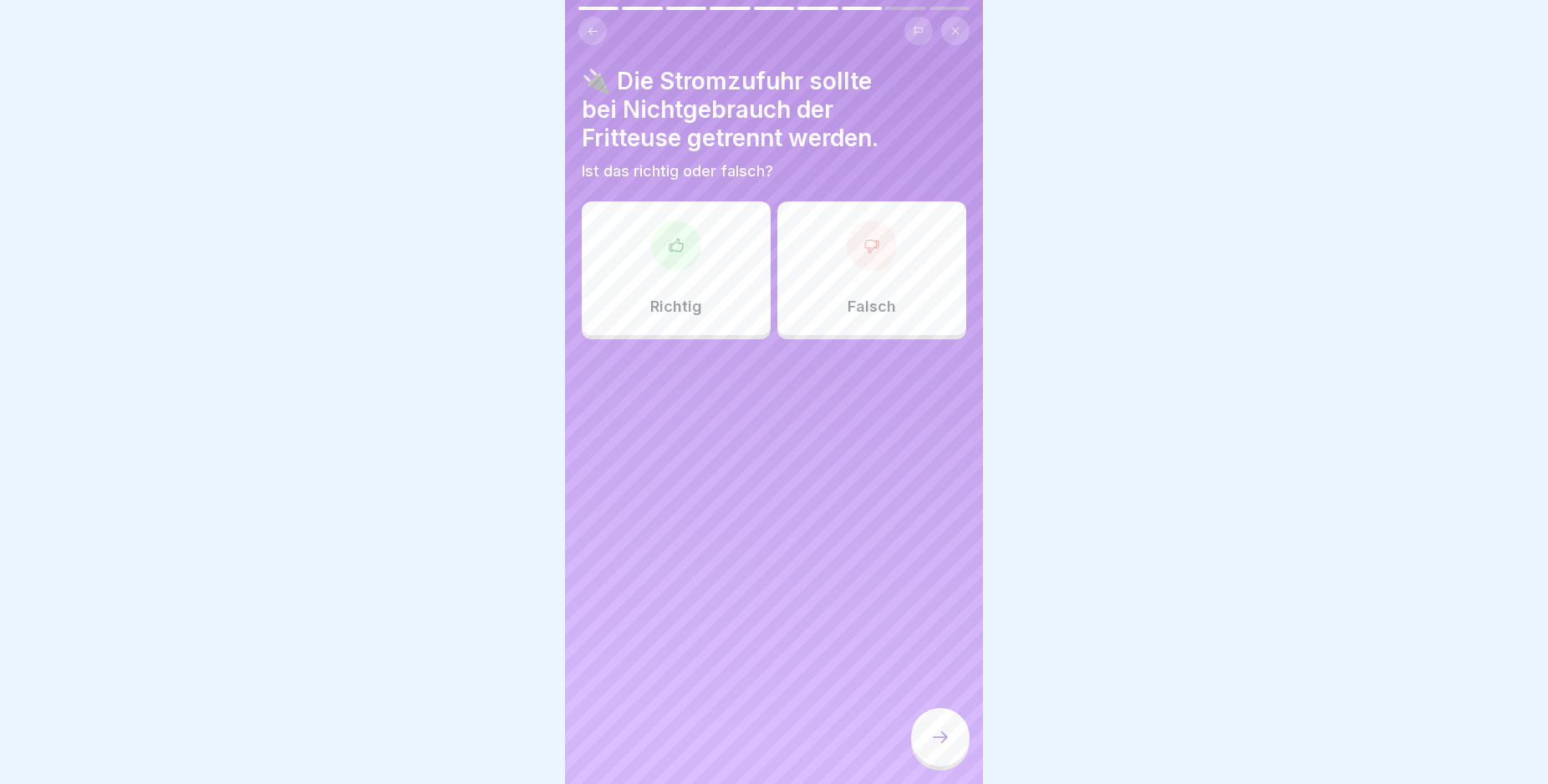
click at [865, 254] on div at bounding box center [871, 245] width 50 height 50
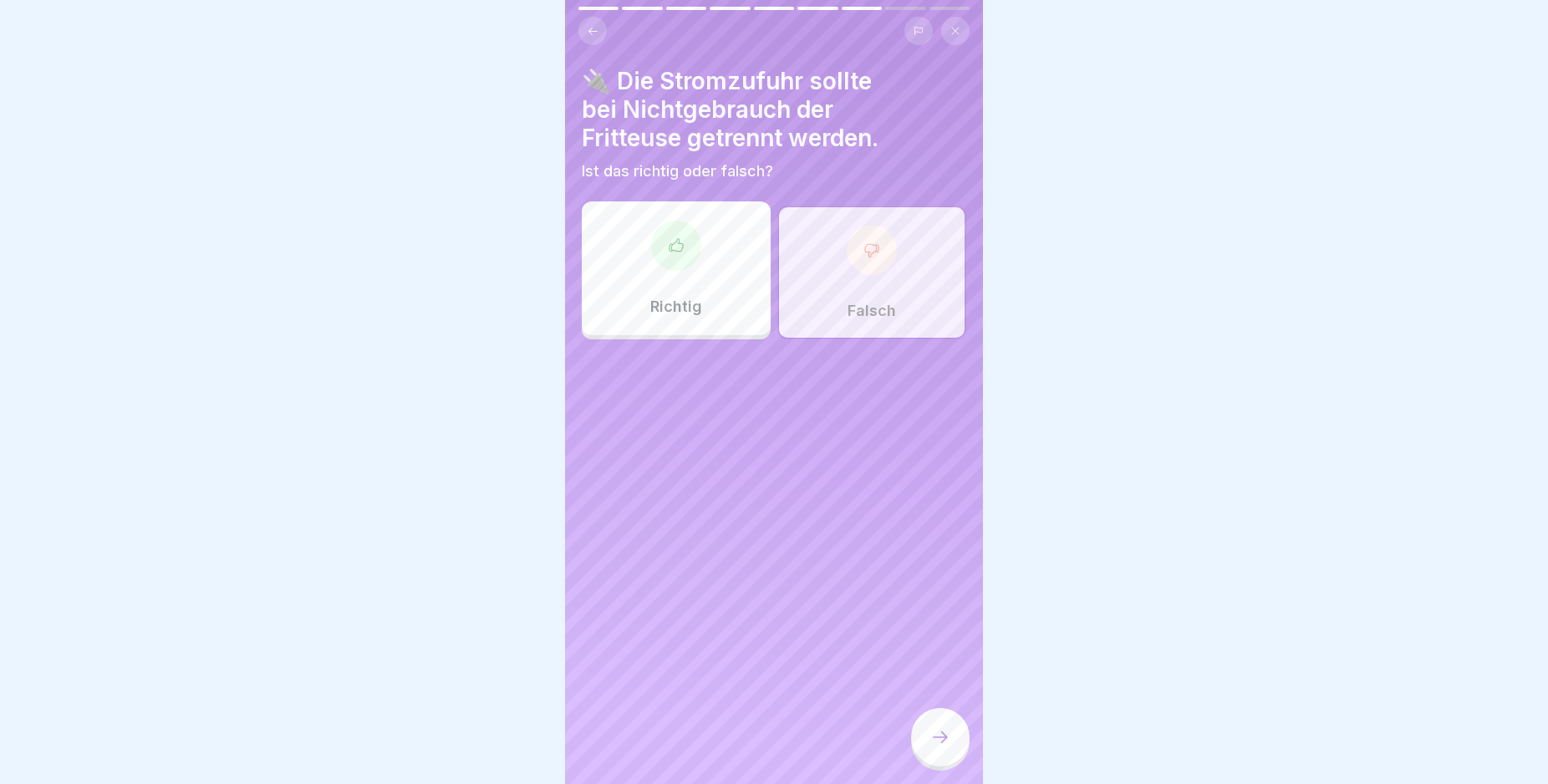
click at [858, 260] on div at bounding box center [871, 249] width 50 height 50
click at [859, 239] on div at bounding box center [871, 249] width 50 height 50
click at [677, 235] on div at bounding box center [676, 245] width 50 height 50
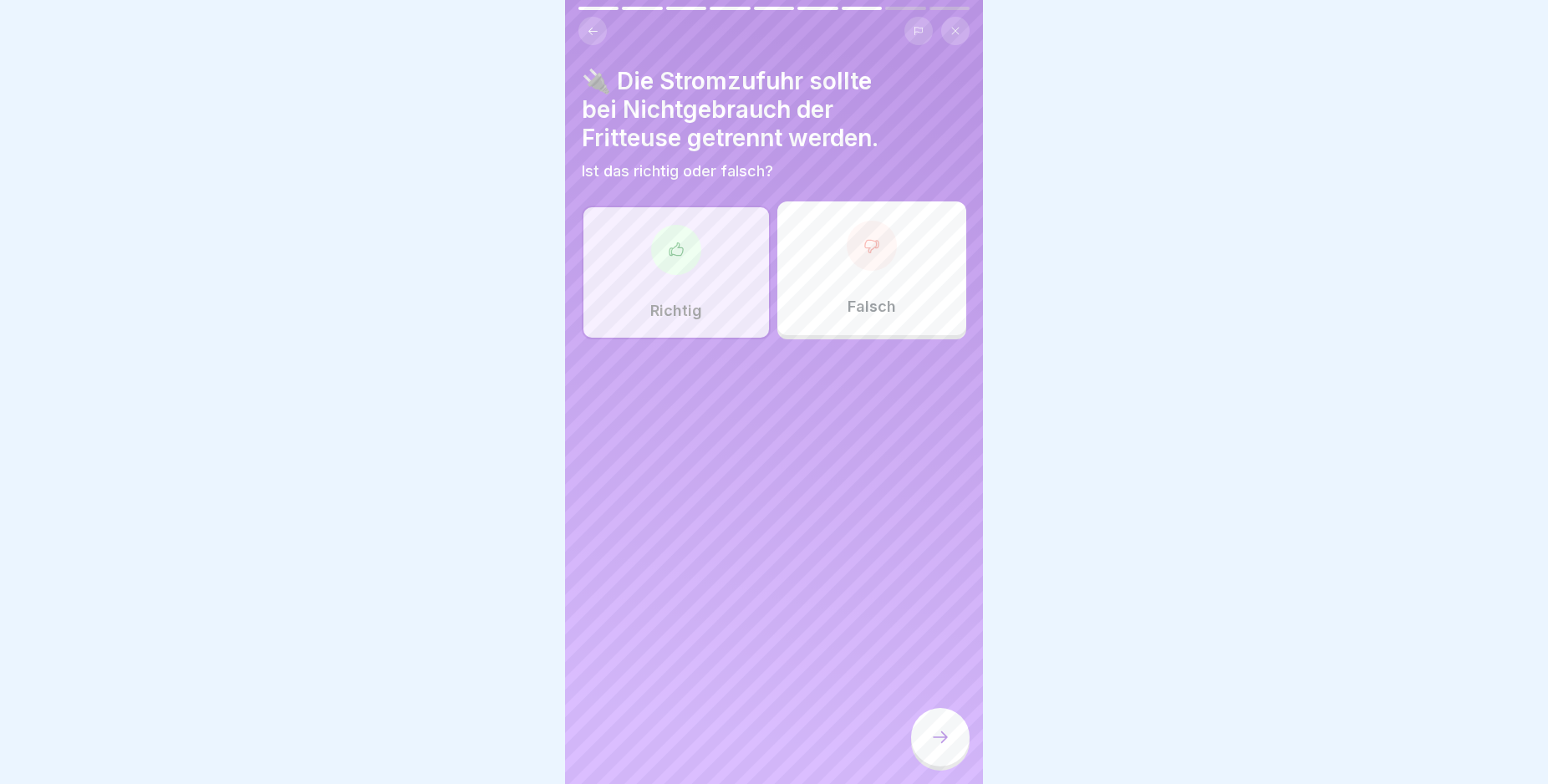
click at [940, 747] on icon at bounding box center [940, 736] width 20 height 20
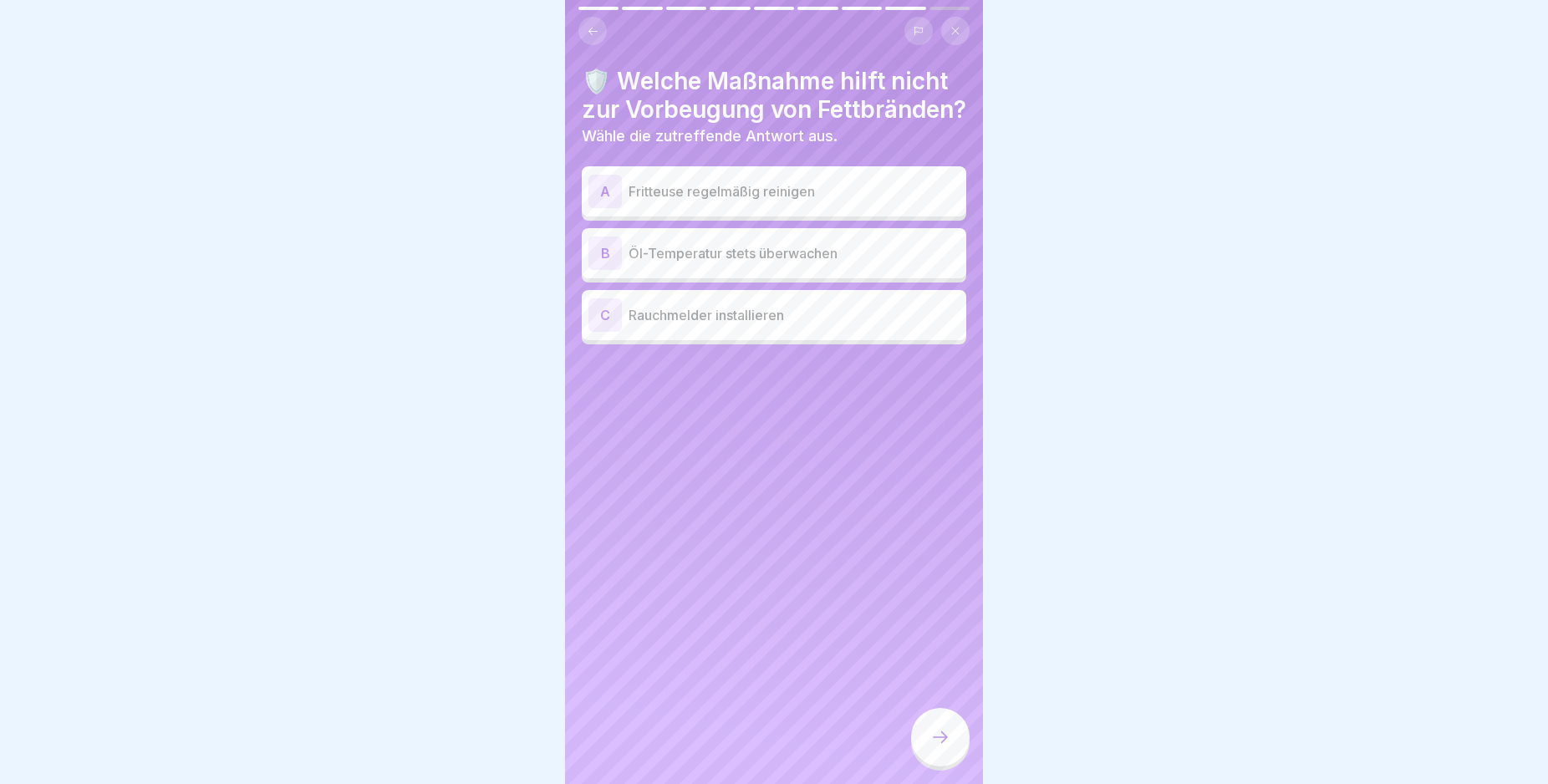
click at [607, 331] on div "C" at bounding box center [605, 315] width 34 height 34
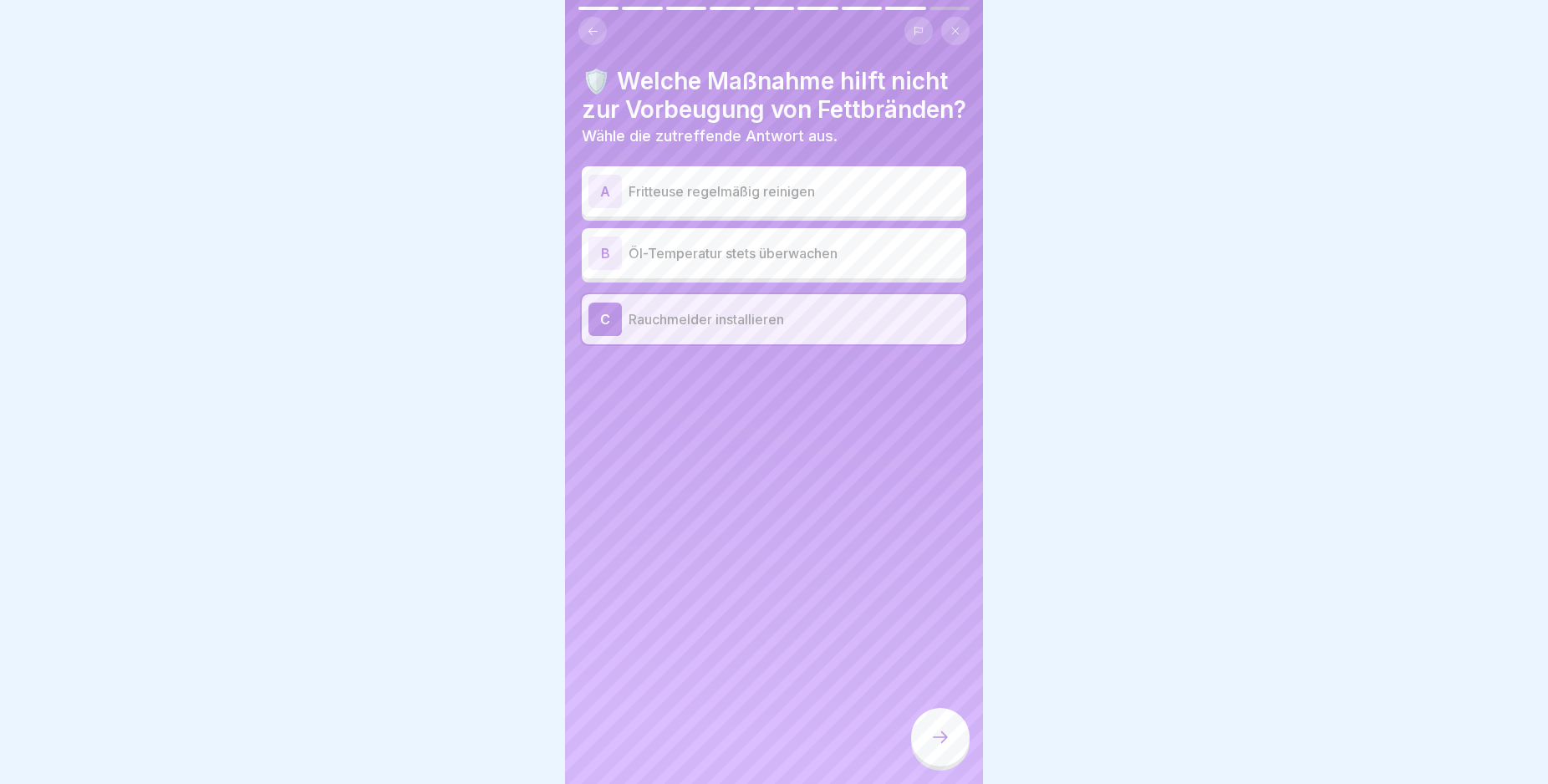
click at [942, 747] on icon at bounding box center [940, 736] width 20 height 20
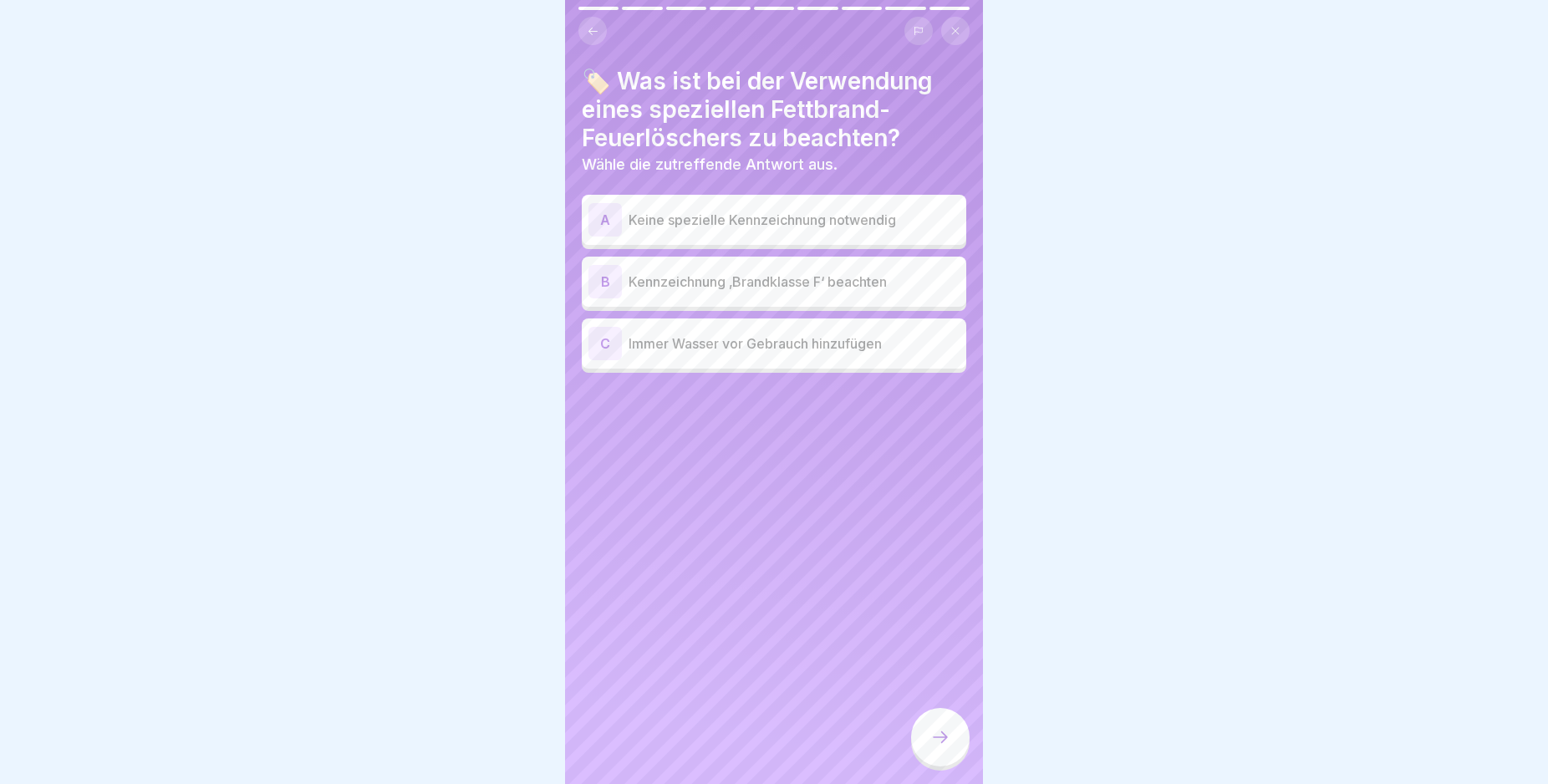
click at [604, 283] on div "B" at bounding box center [605, 281] width 34 height 34
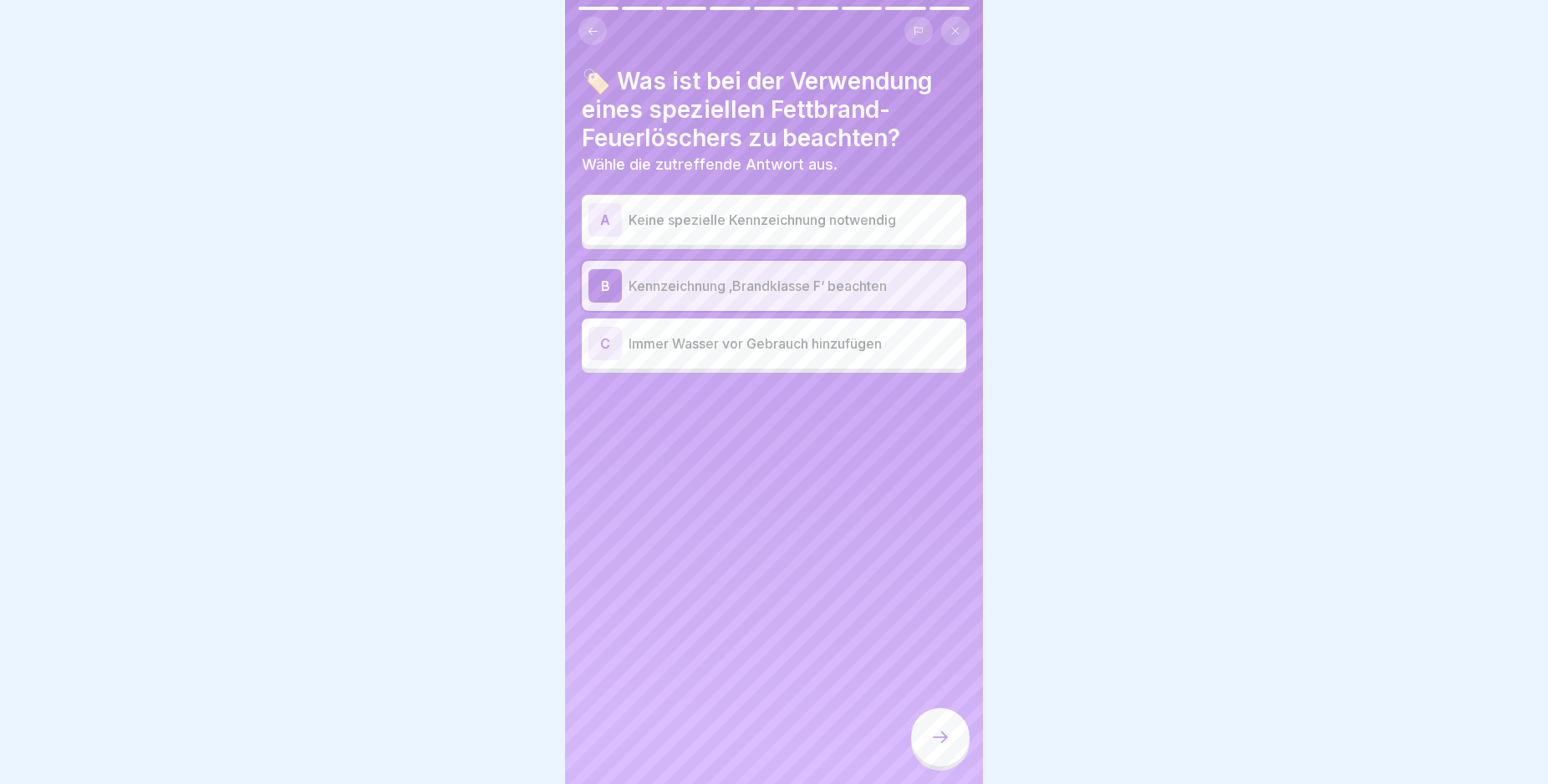
click at [936, 747] on icon at bounding box center [940, 736] width 20 height 20
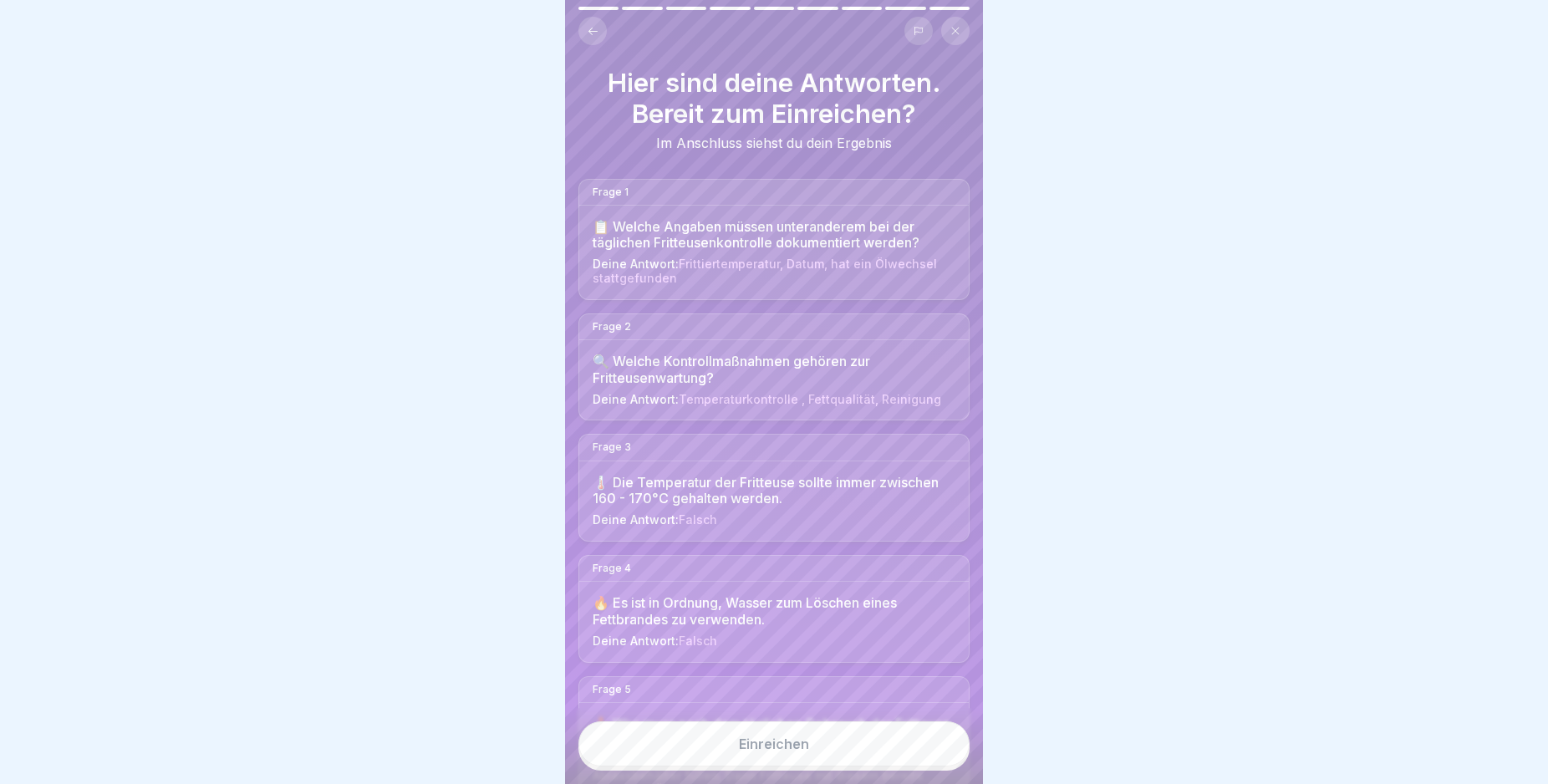
click at [936, 755] on button "Einreichen" at bounding box center [773, 744] width 391 height 45
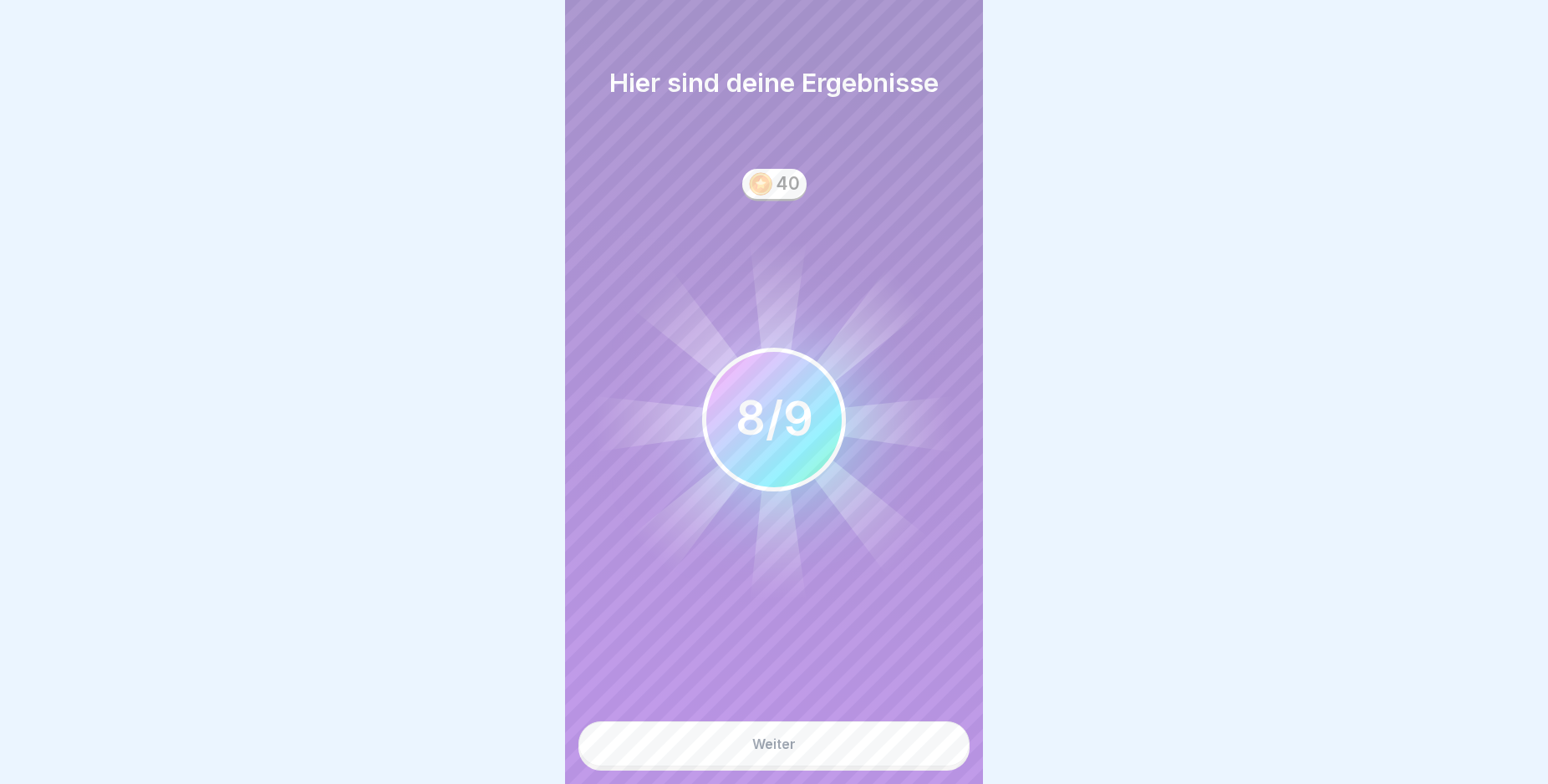
click at [936, 755] on button "Weiter" at bounding box center [773, 744] width 391 height 45
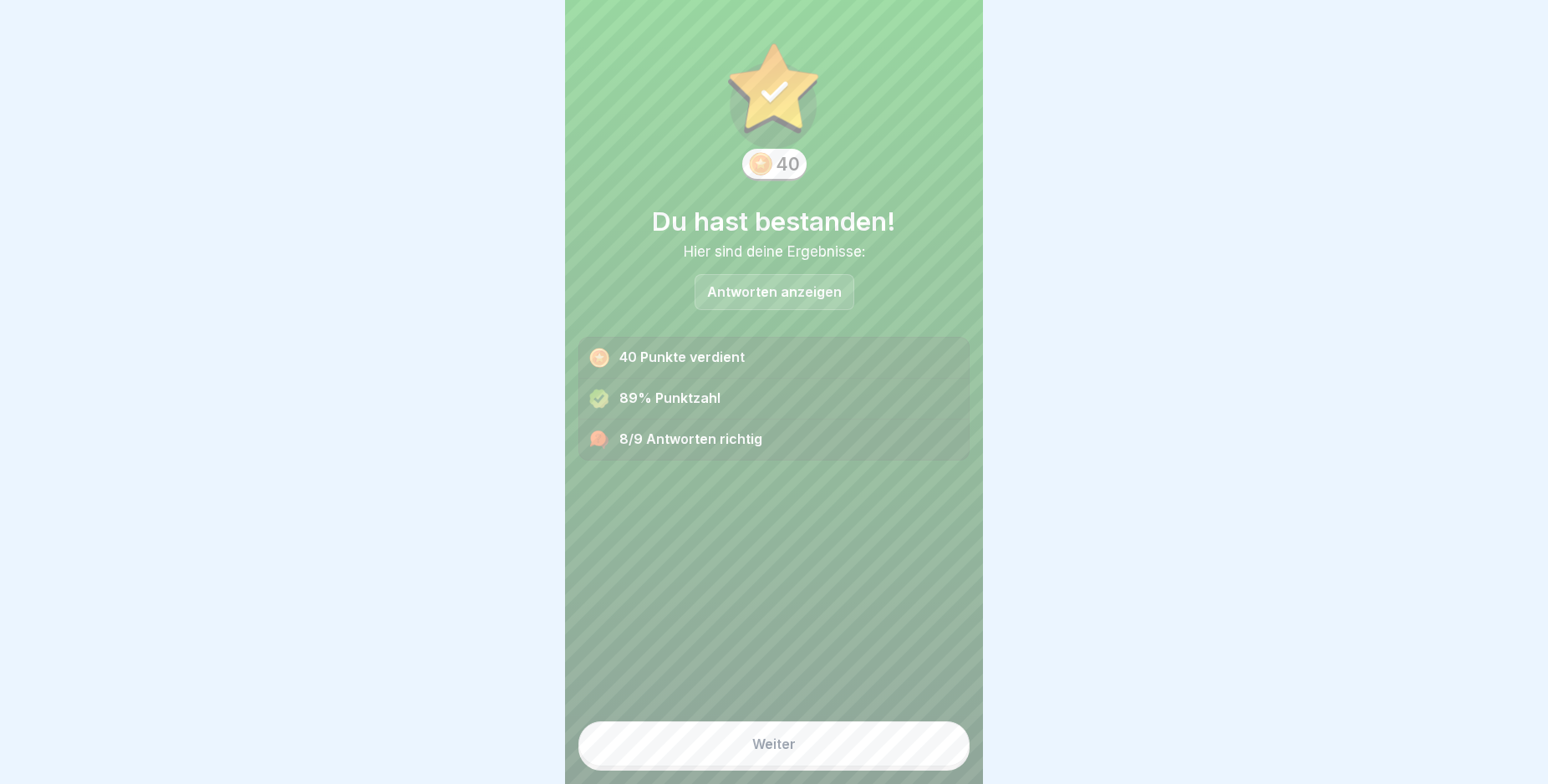
click at [936, 755] on button "Weiter" at bounding box center [773, 744] width 391 height 45
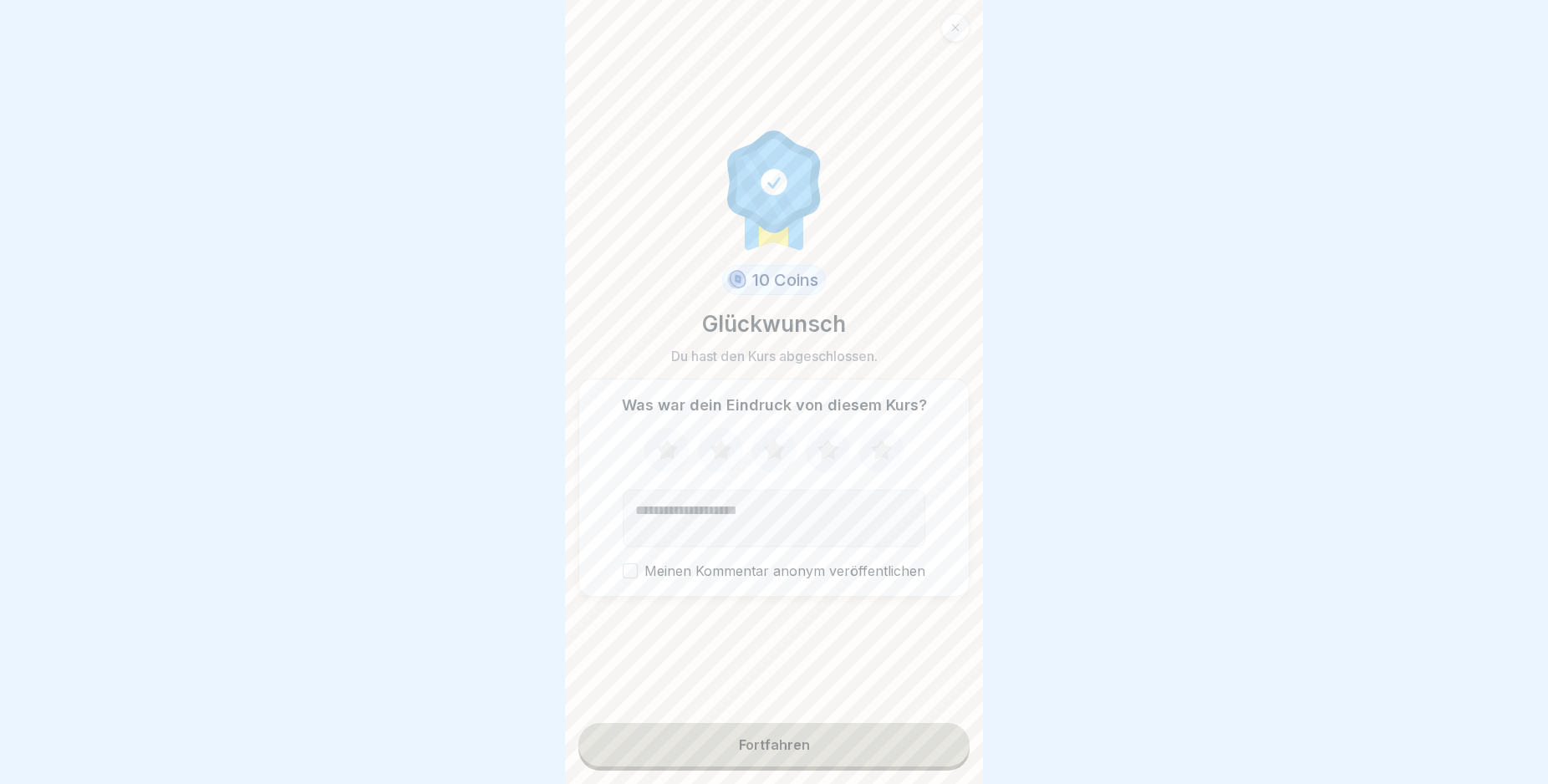
click at [890, 759] on button "Fortfahren" at bounding box center [773, 744] width 391 height 43
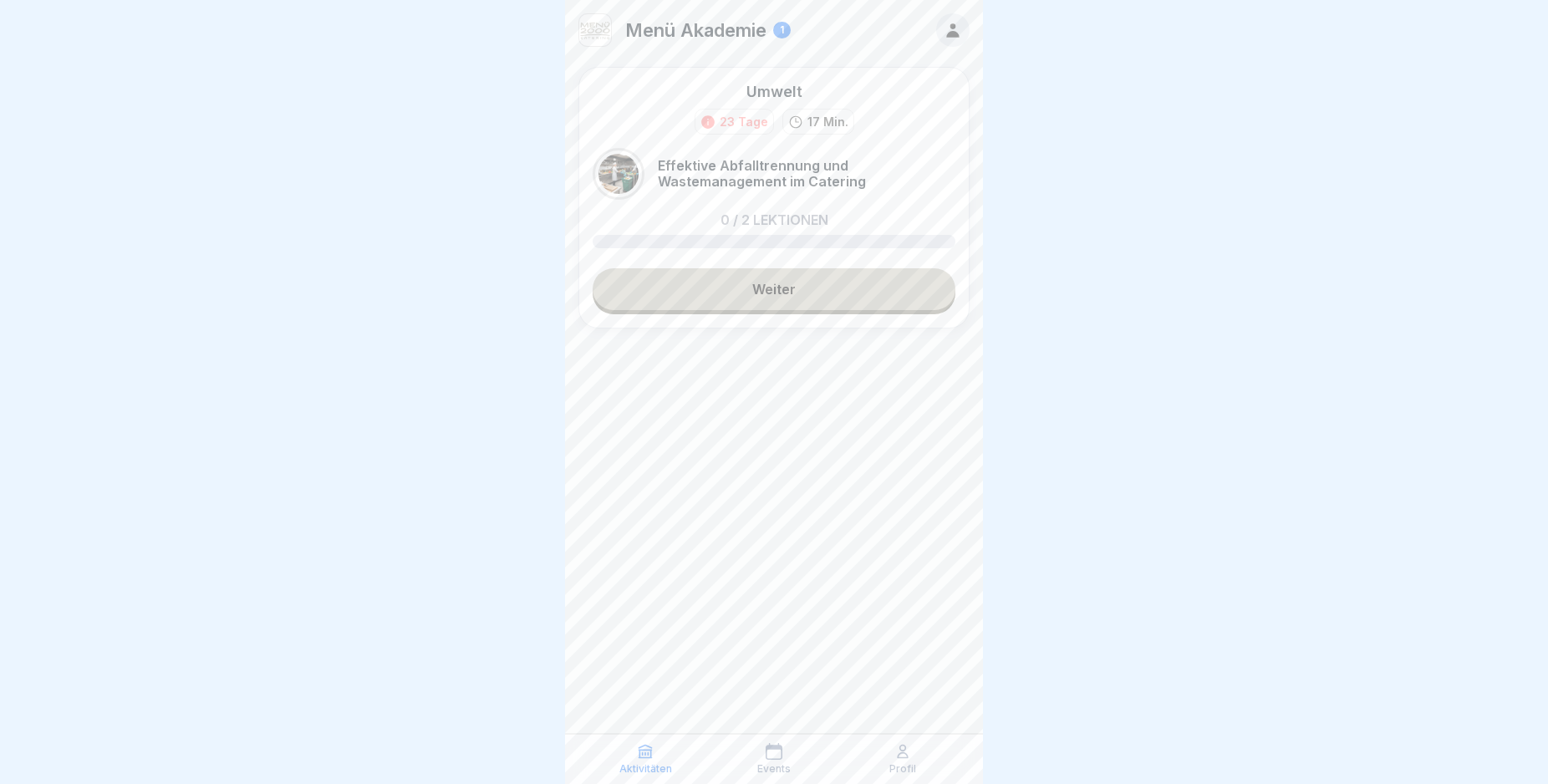
click at [807, 296] on link "Weiter" at bounding box center [773, 289] width 363 height 41
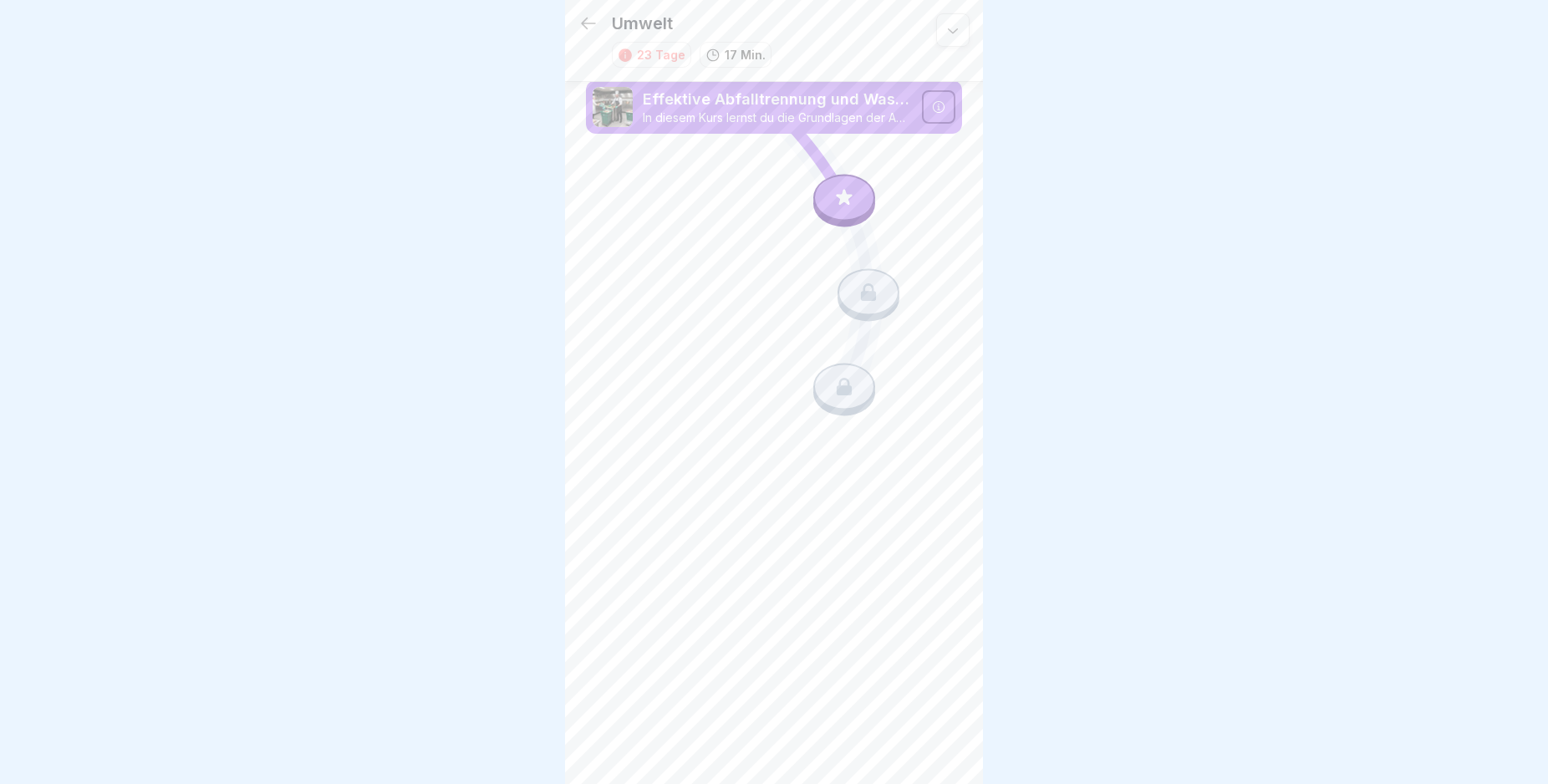
click at [843, 196] on icon at bounding box center [844, 198] width 22 height 22
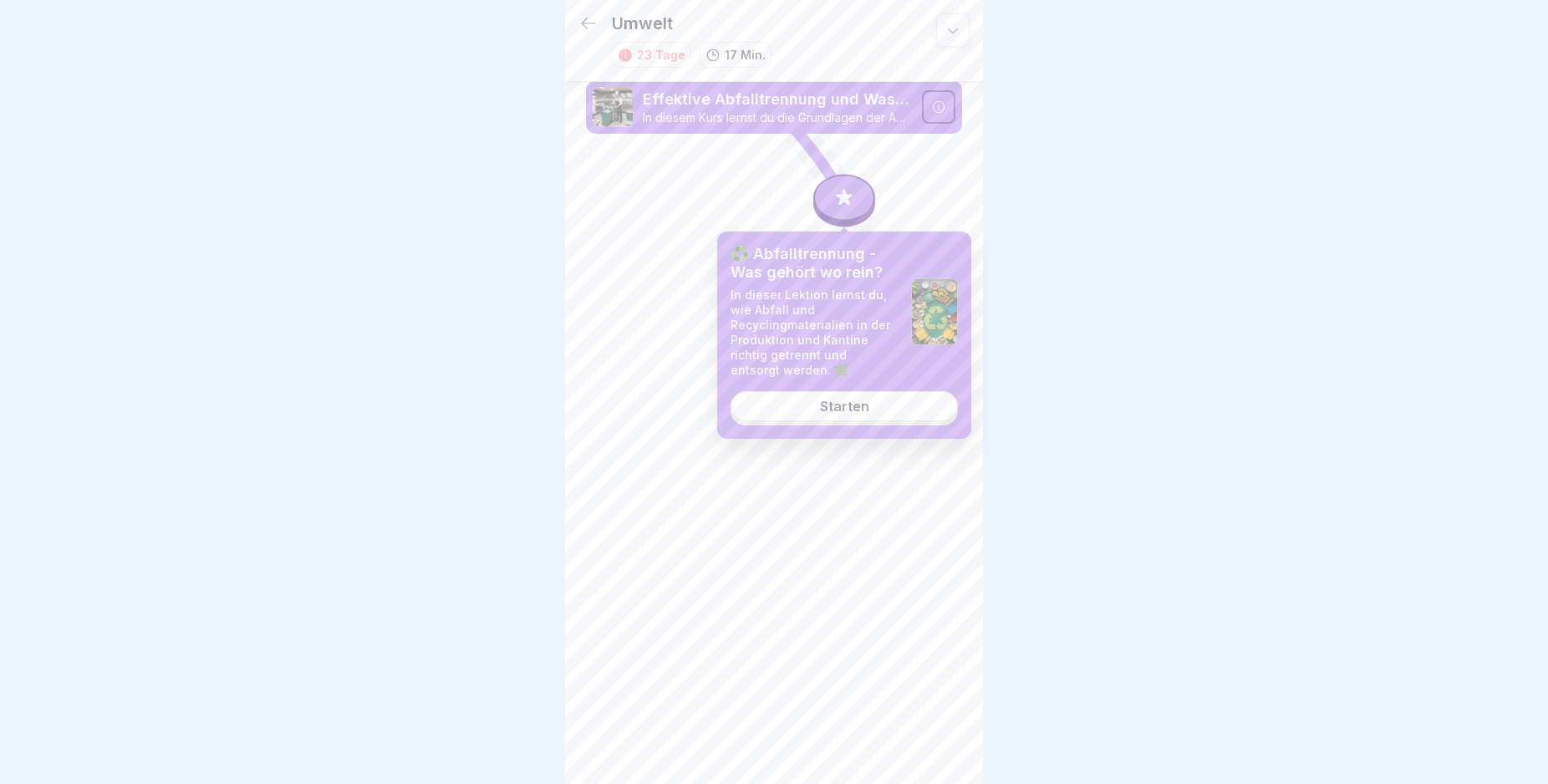
click at [871, 407] on link "Starten" at bounding box center [844, 406] width 227 height 30
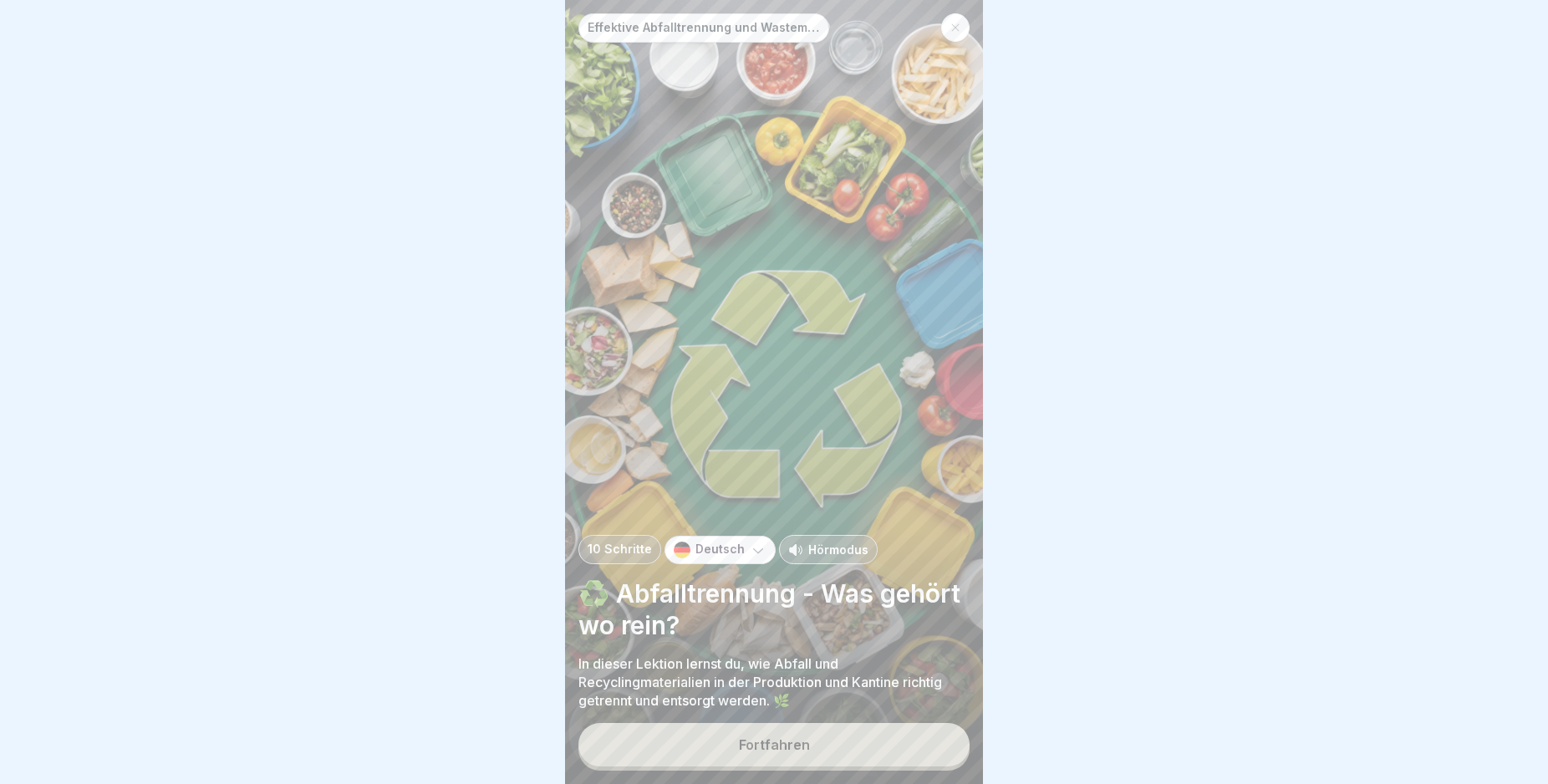
click at [847, 749] on button "Fortfahren" at bounding box center [773, 744] width 391 height 43
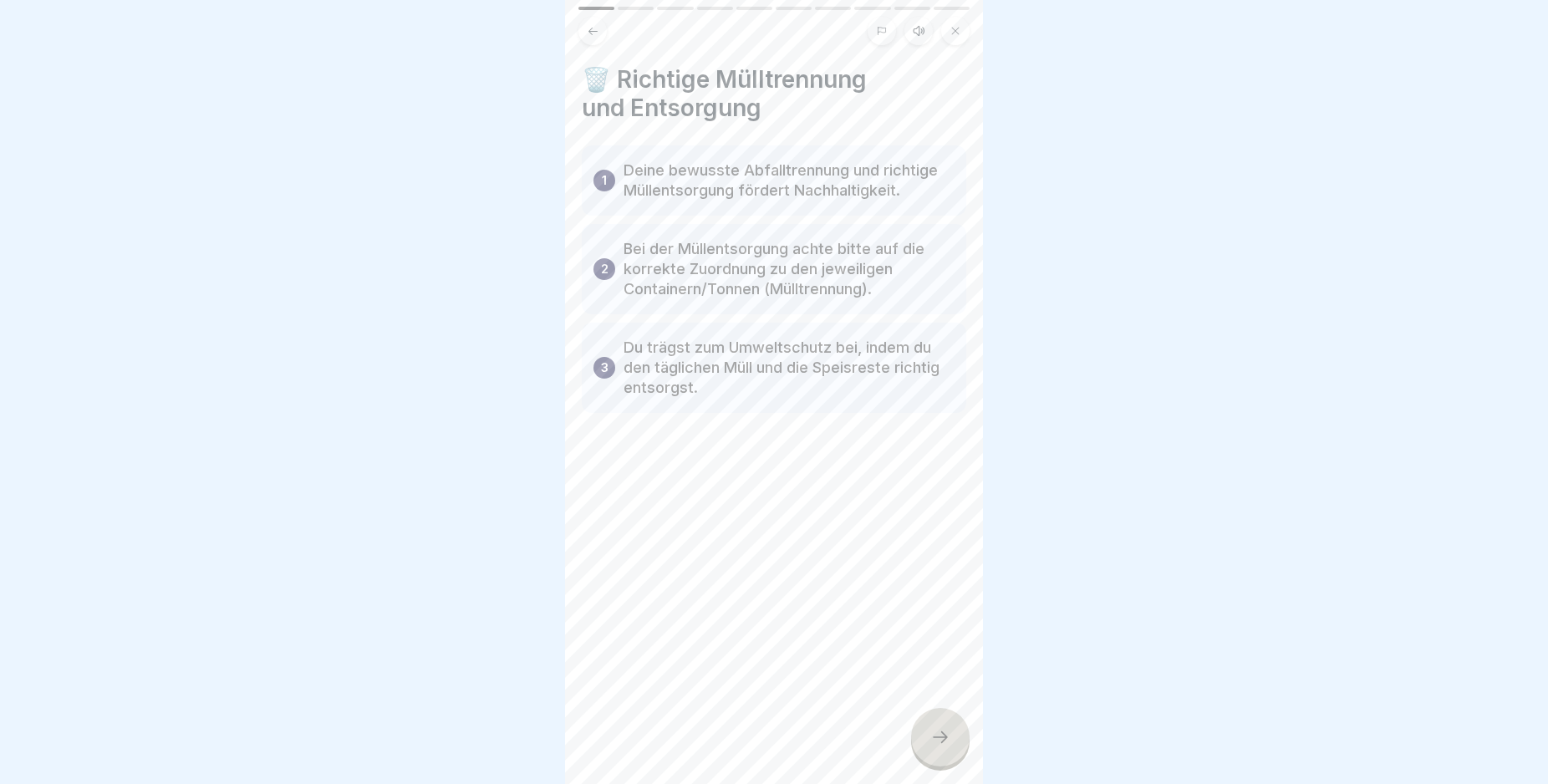
click at [951, 761] on div at bounding box center [941, 737] width 58 height 58
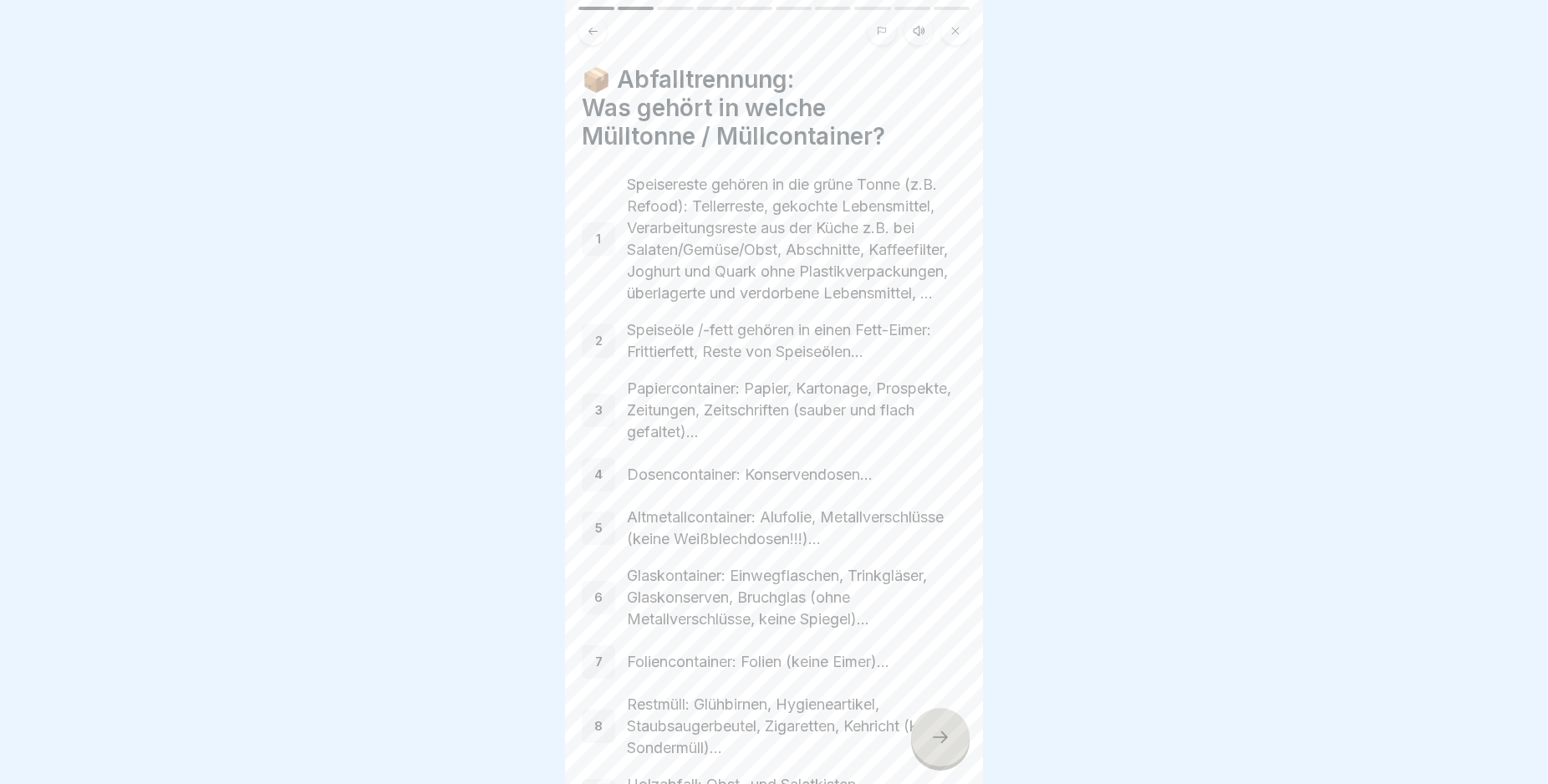
click at [951, 759] on div at bounding box center [941, 737] width 58 height 58
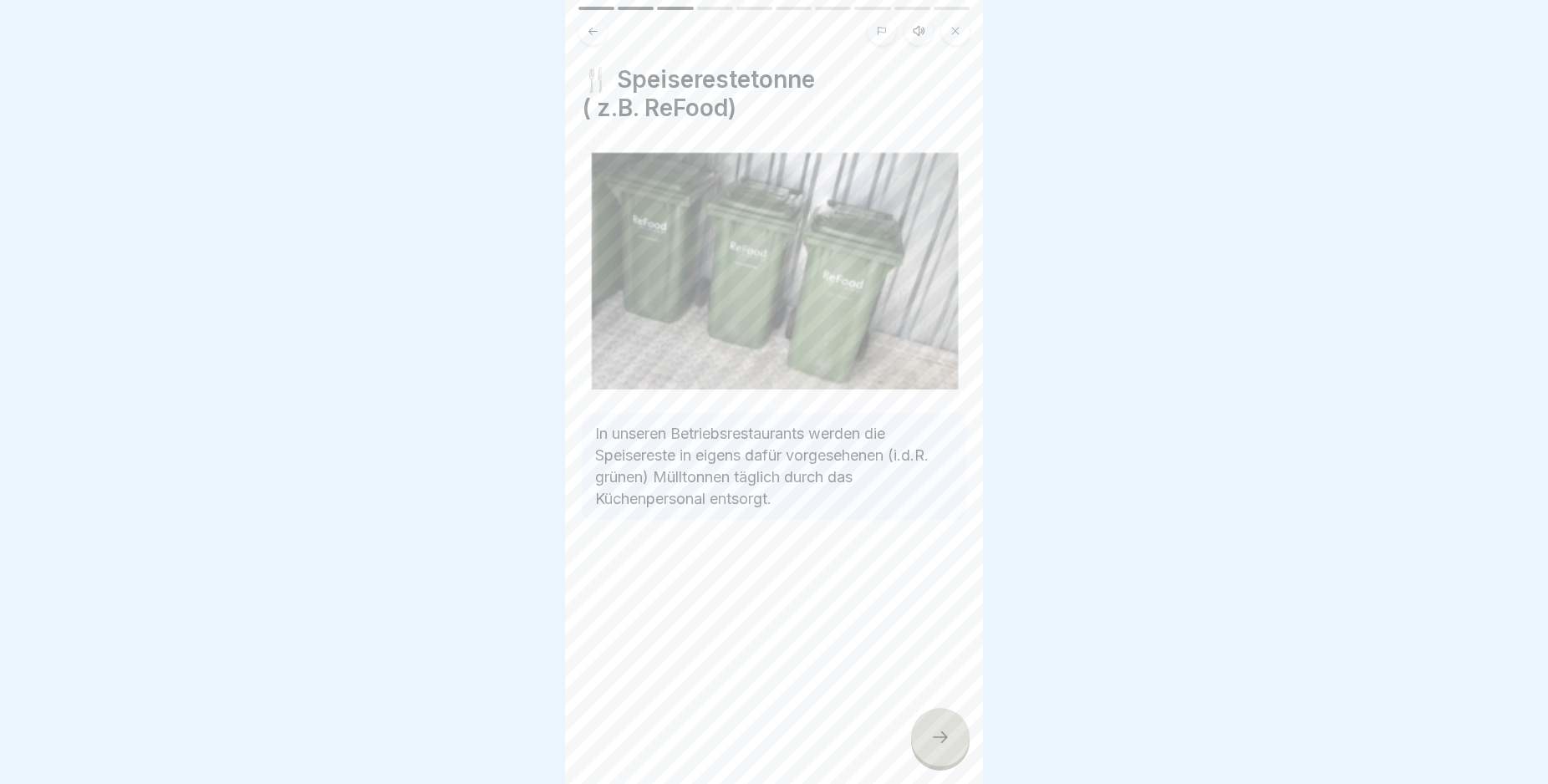
click at [951, 759] on div at bounding box center [941, 737] width 58 height 58
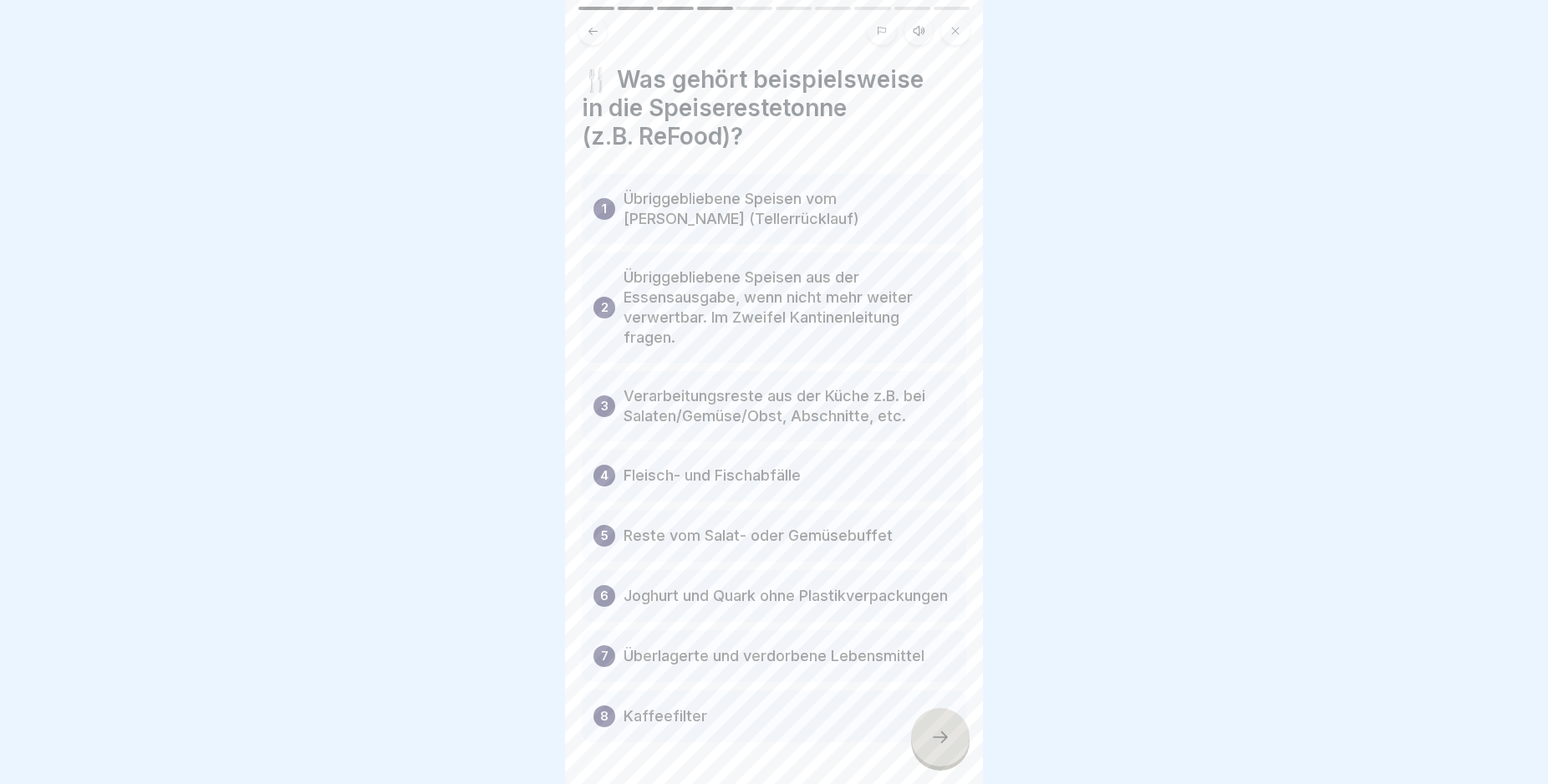
click at [951, 759] on div at bounding box center [941, 737] width 58 height 58
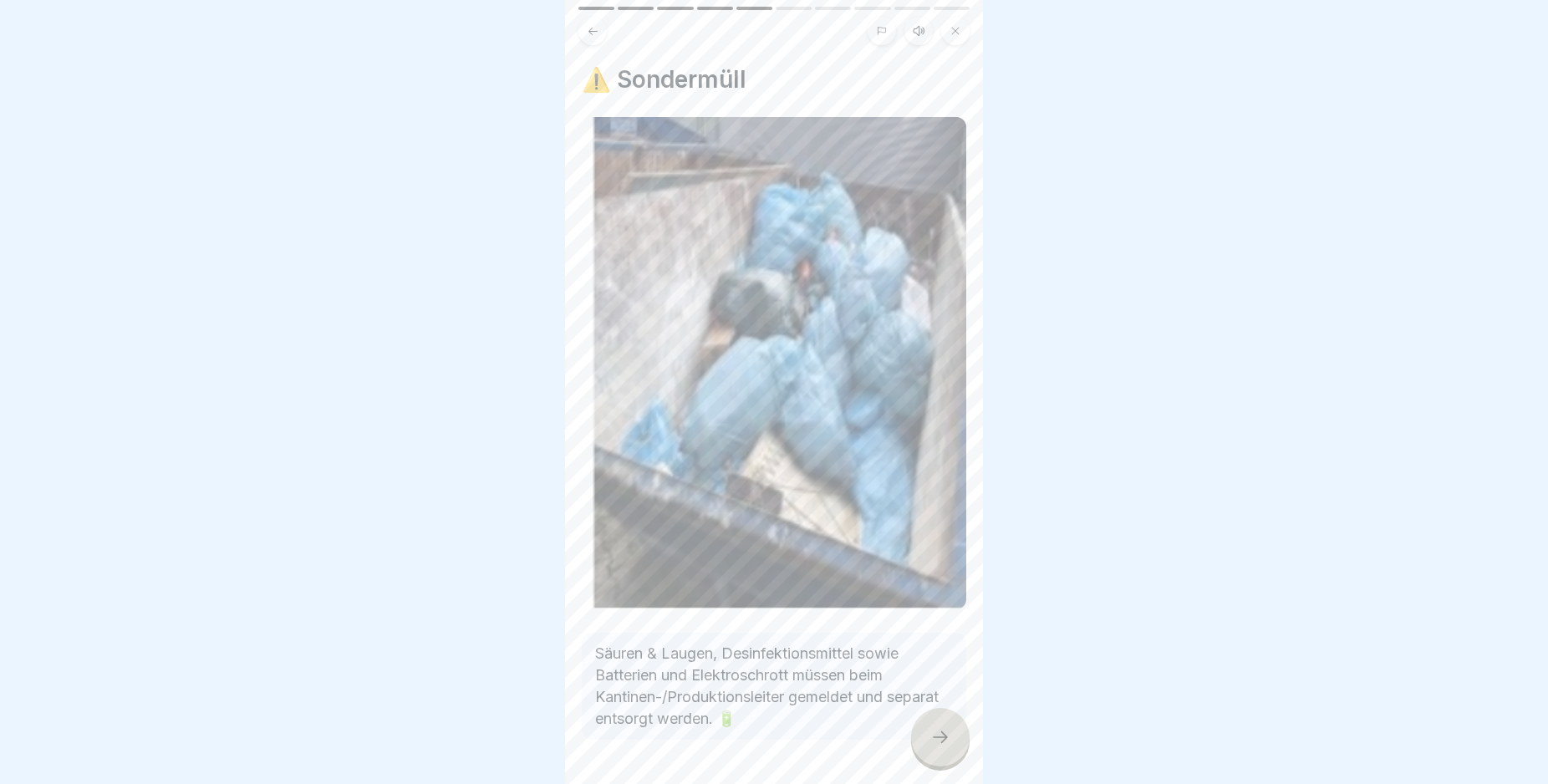
click at [951, 759] on div at bounding box center [941, 737] width 58 height 58
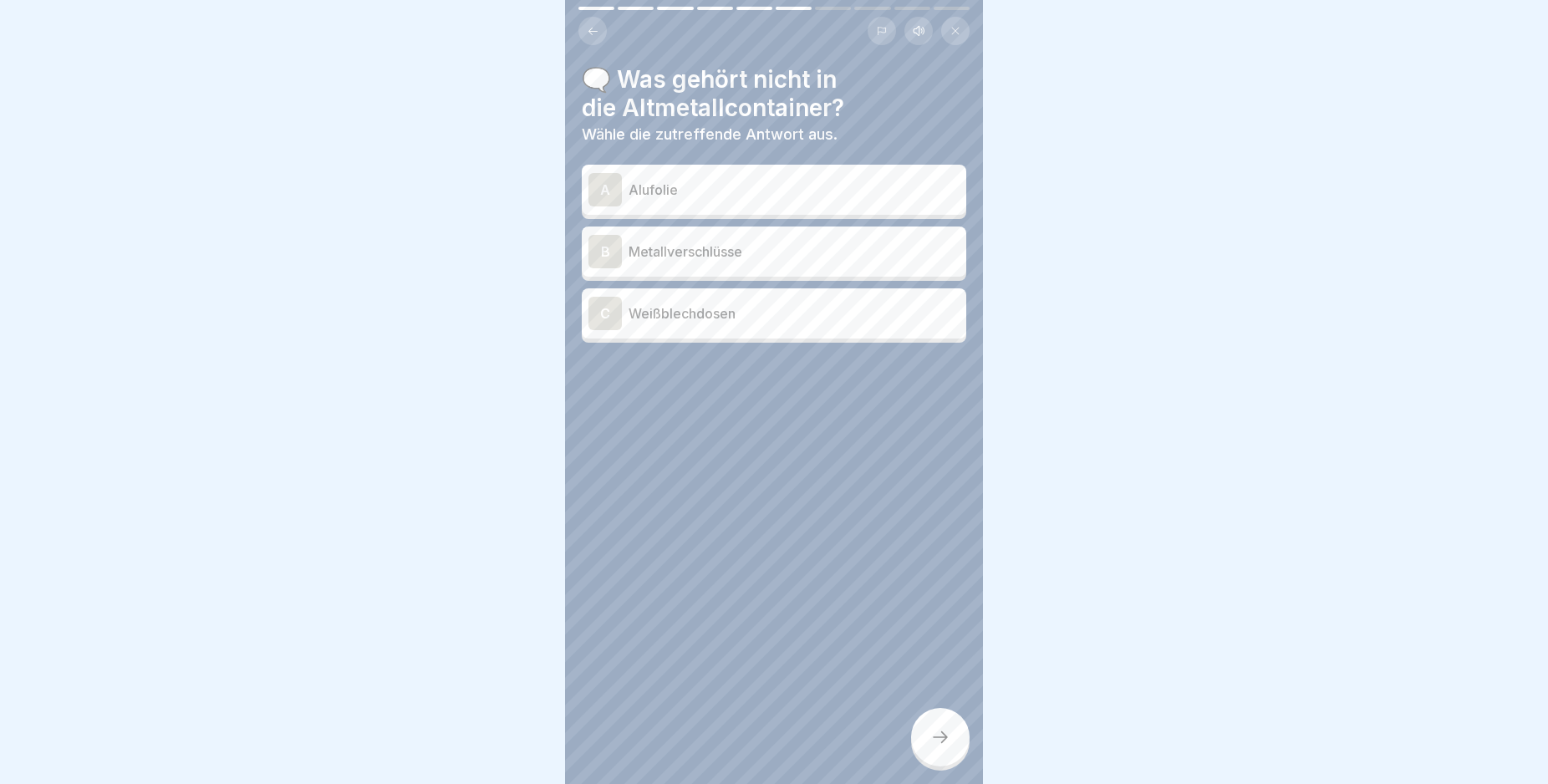
click at [608, 186] on div "A" at bounding box center [605, 190] width 34 height 34
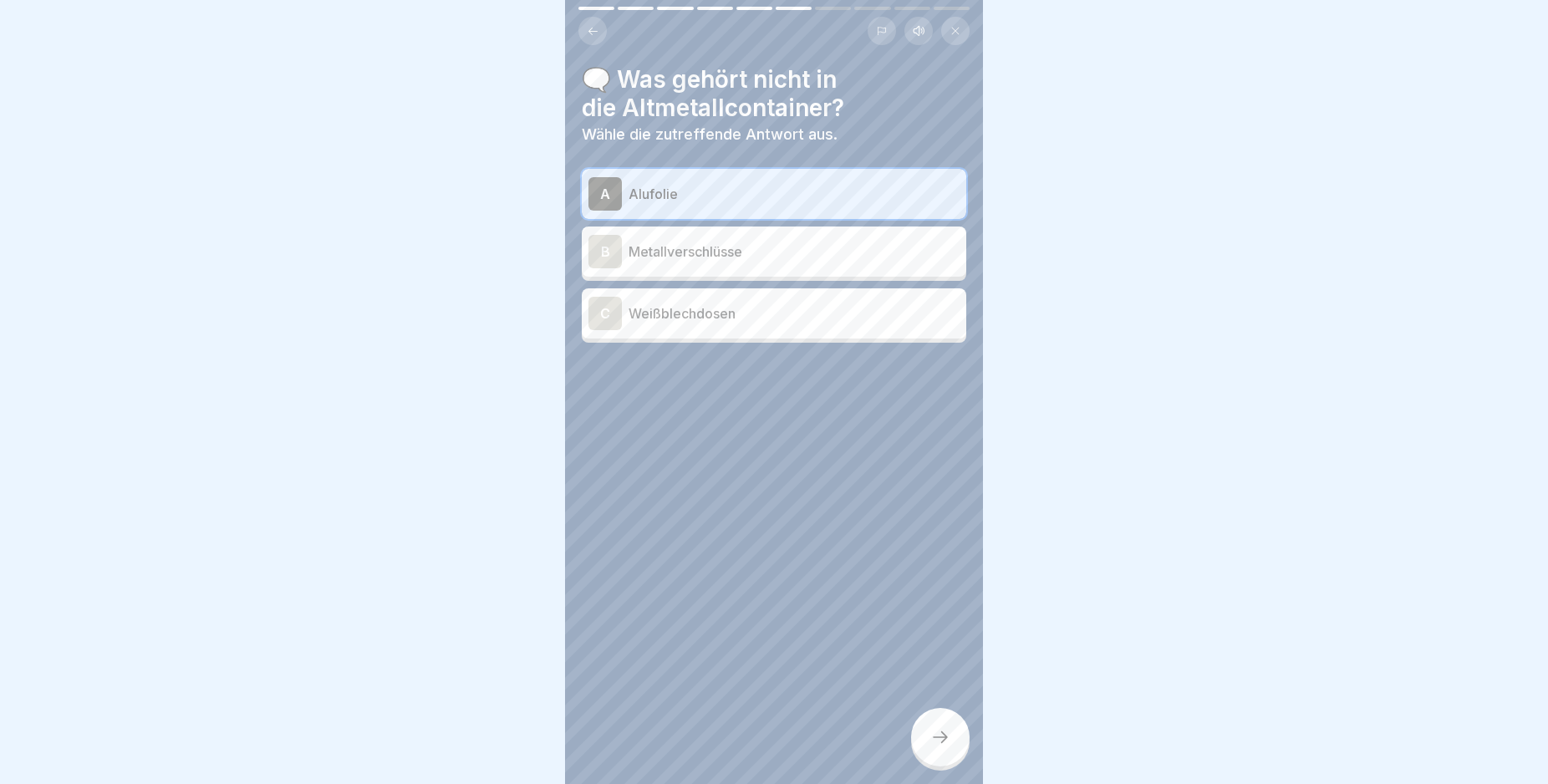
click at [933, 762] on div at bounding box center [941, 737] width 58 height 58
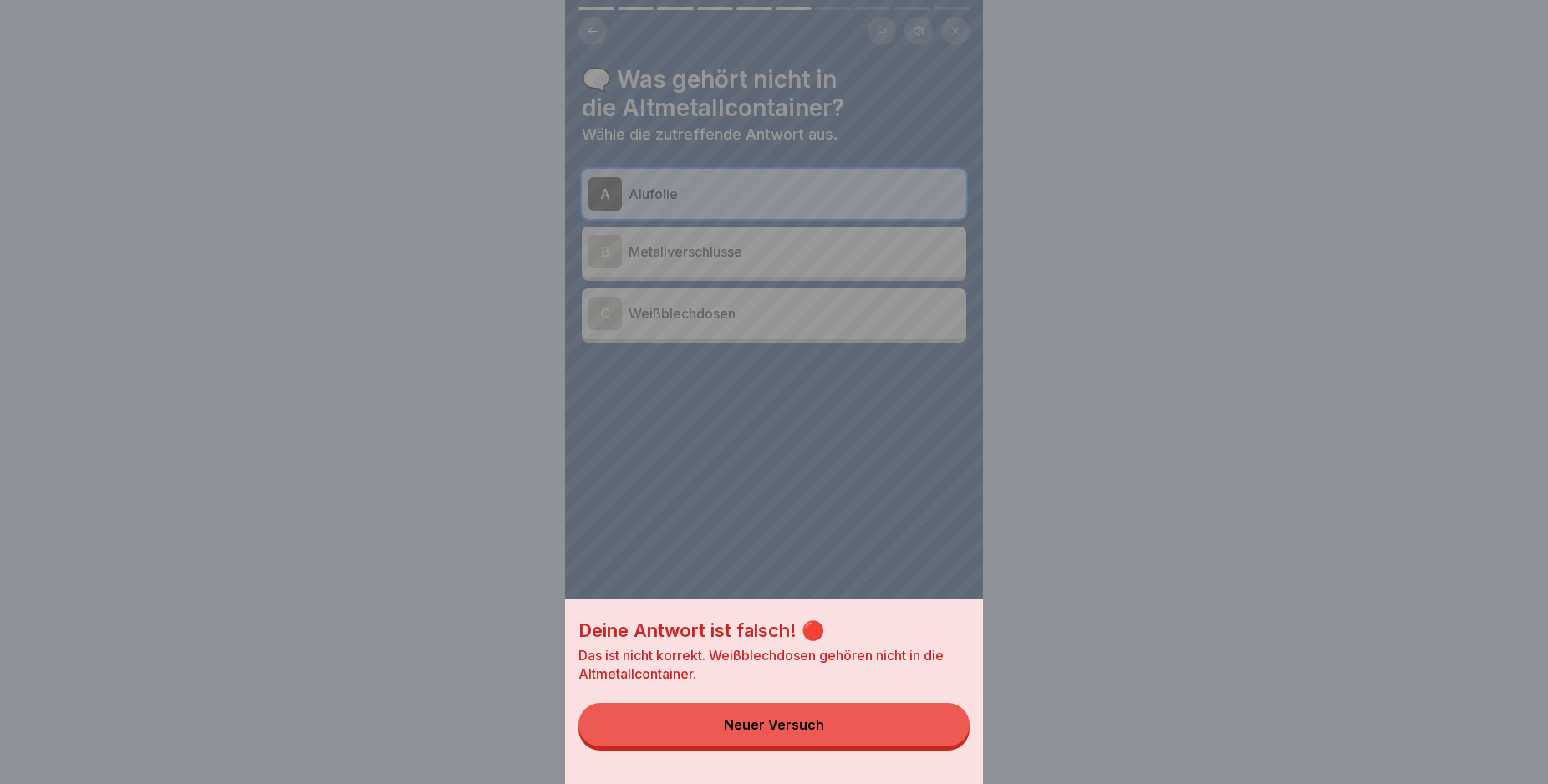
click at [933, 762] on div "Deine Antwort ist falsch! 🔴 Das ist nicht korrekt. Weißblechdosen gehören nicht…" at bounding box center [774, 692] width 418 height 184
click at [922, 740] on button "Neuer Versuch" at bounding box center [773, 725] width 391 height 43
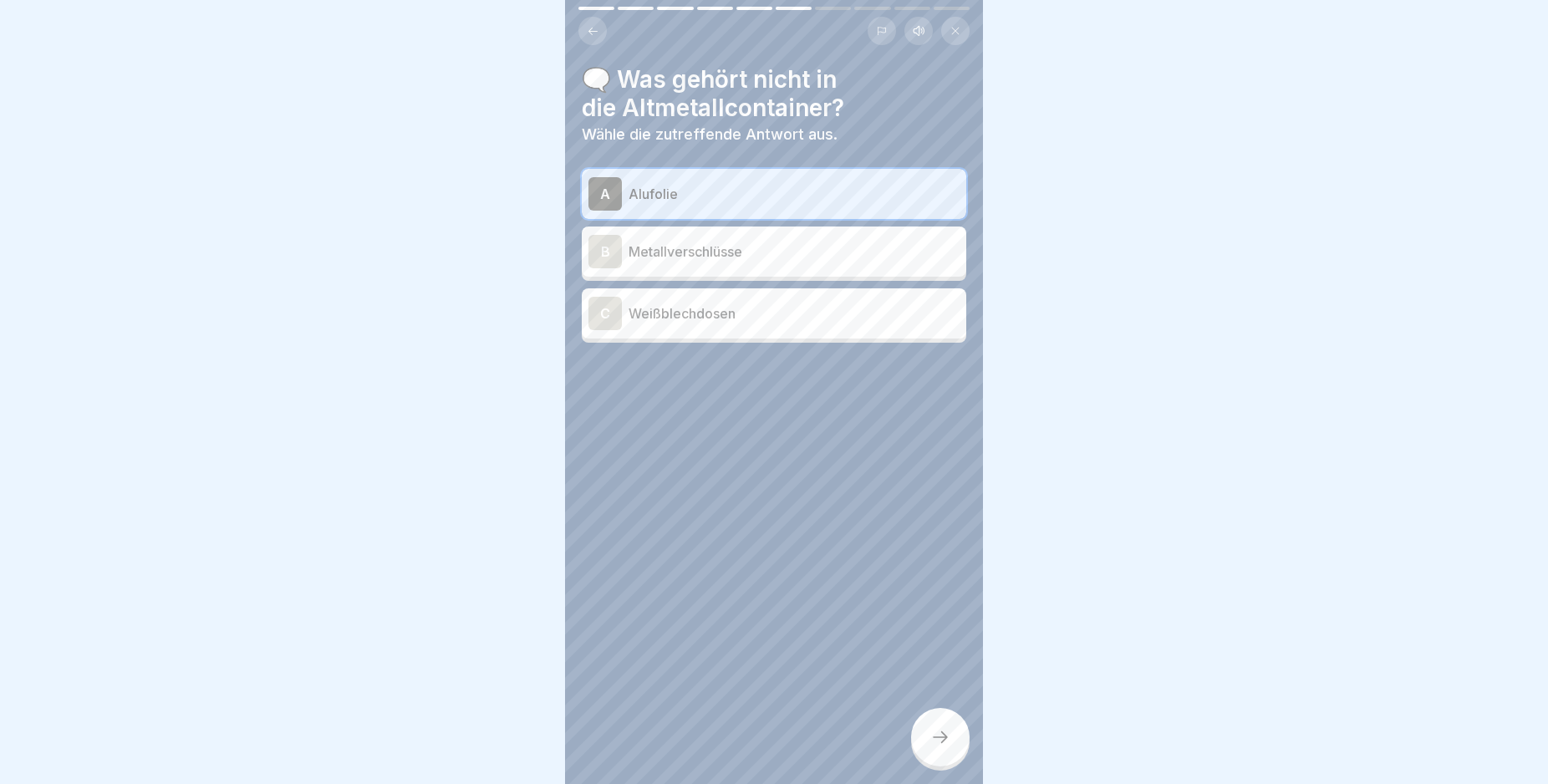
click at [603, 307] on div "C" at bounding box center [605, 313] width 34 height 34
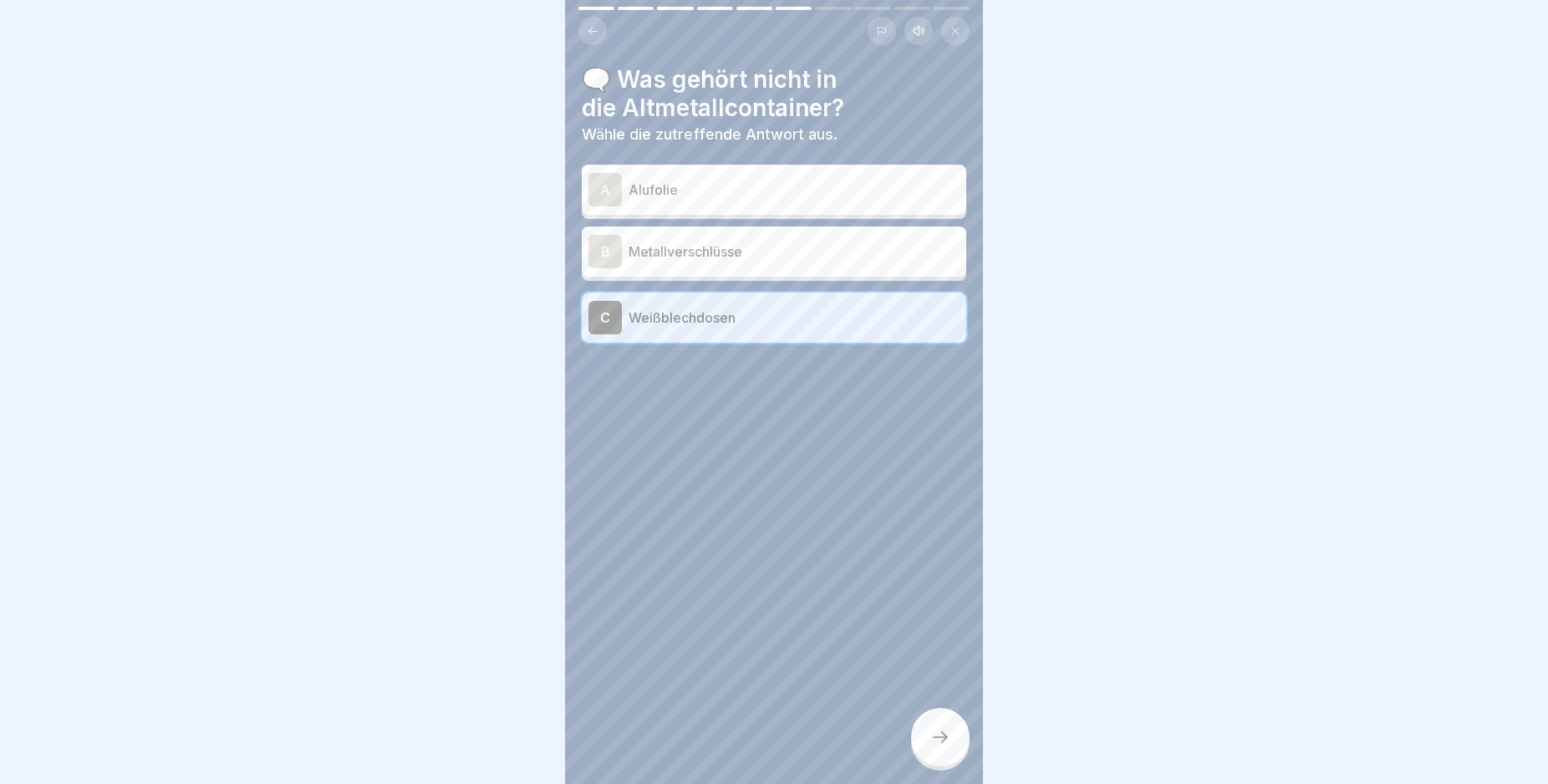
click at [934, 762] on div at bounding box center [941, 737] width 58 height 58
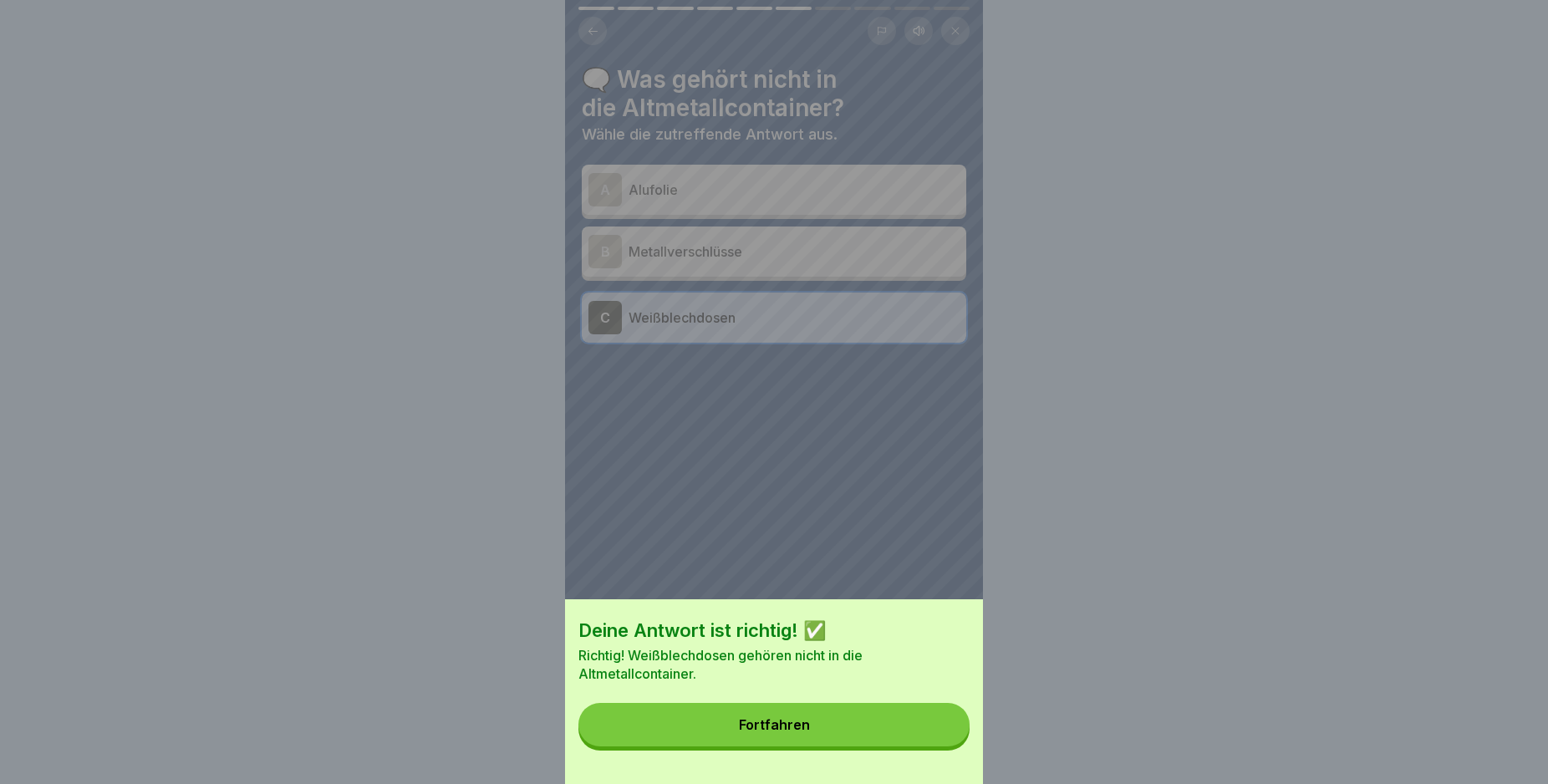
click at [927, 745] on button "Fortfahren" at bounding box center [773, 725] width 391 height 43
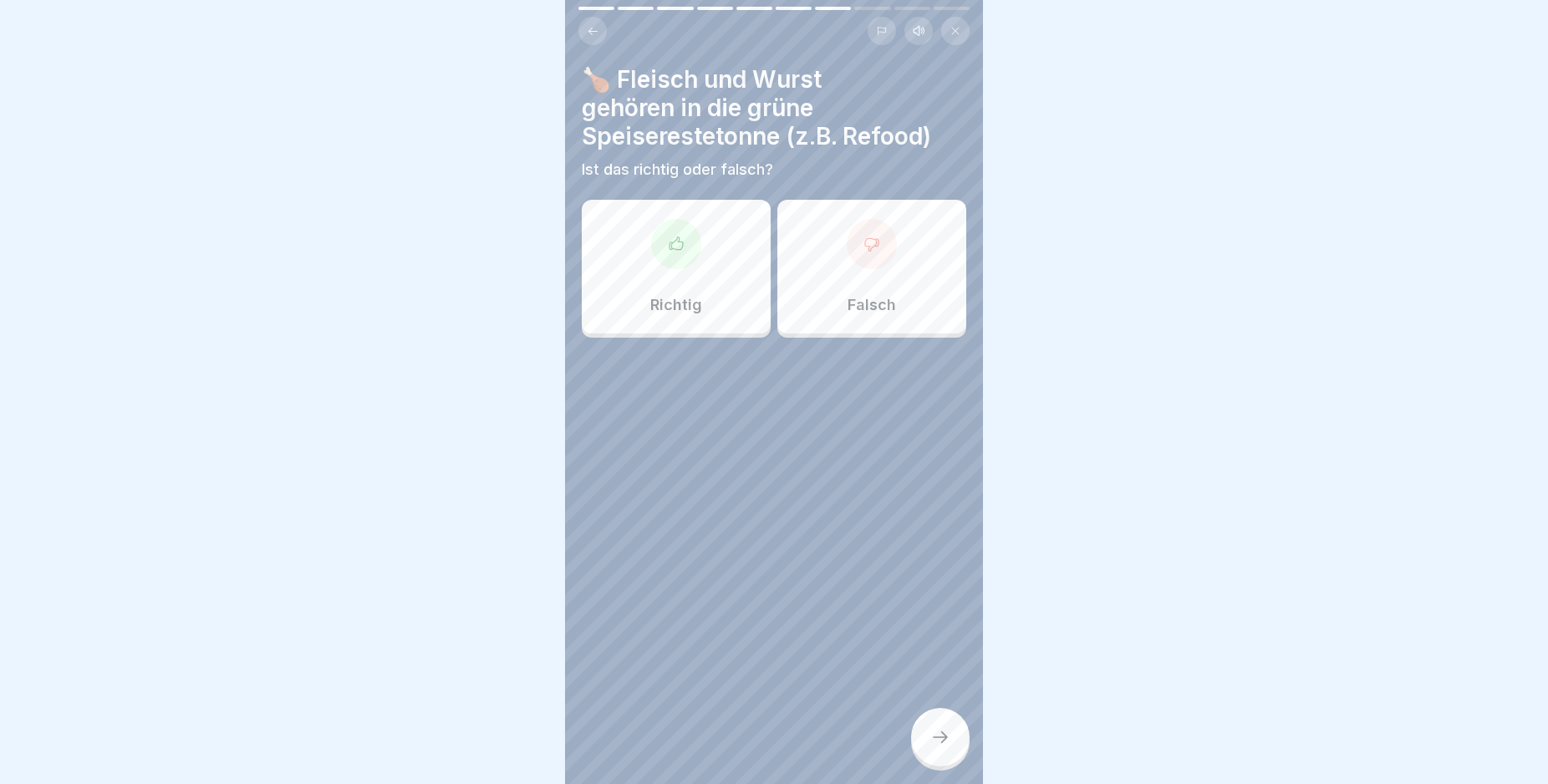
click at [676, 237] on icon at bounding box center [676, 244] width 17 height 17
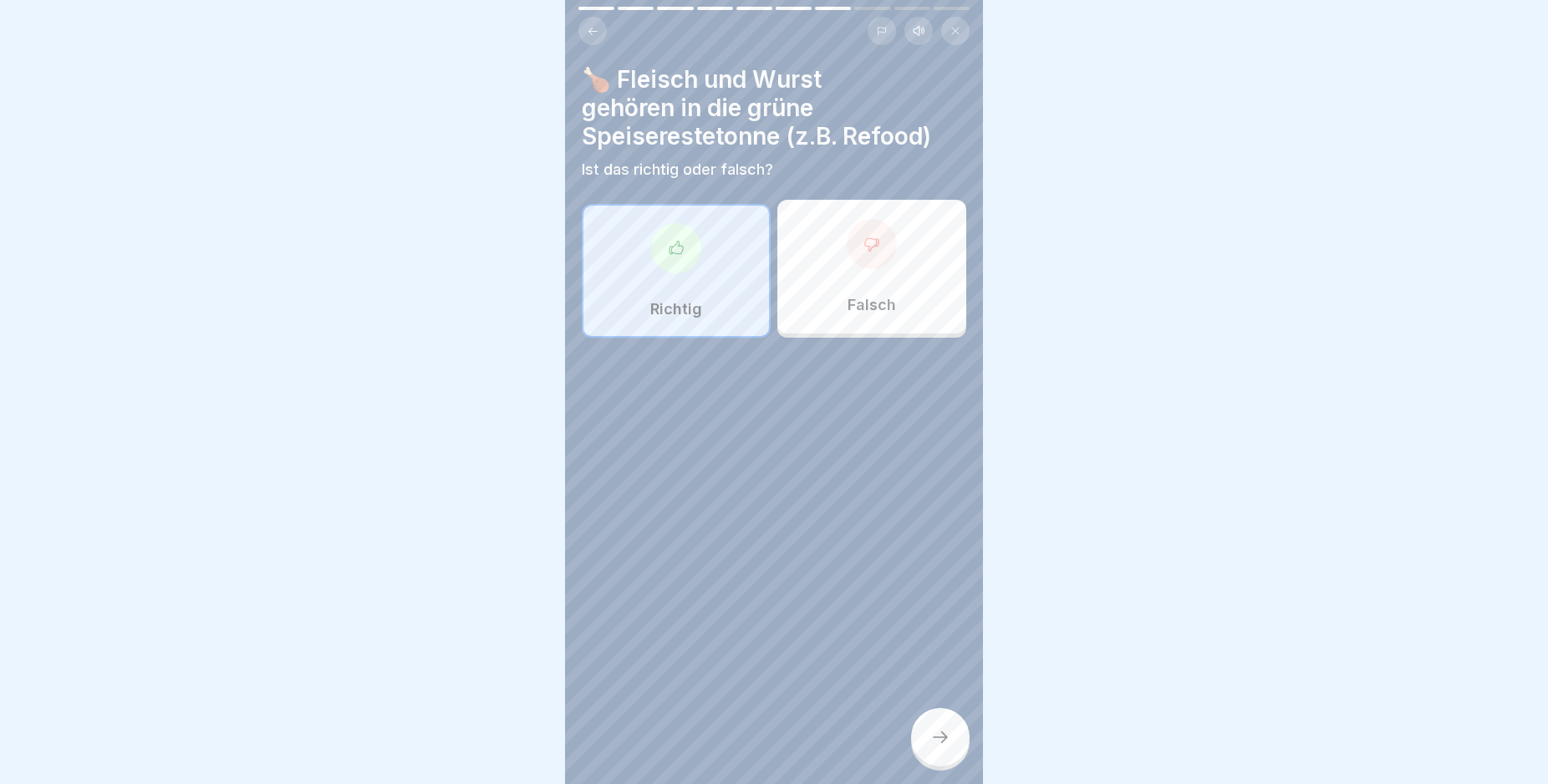
click at [930, 744] on icon at bounding box center [940, 736] width 20 height 20
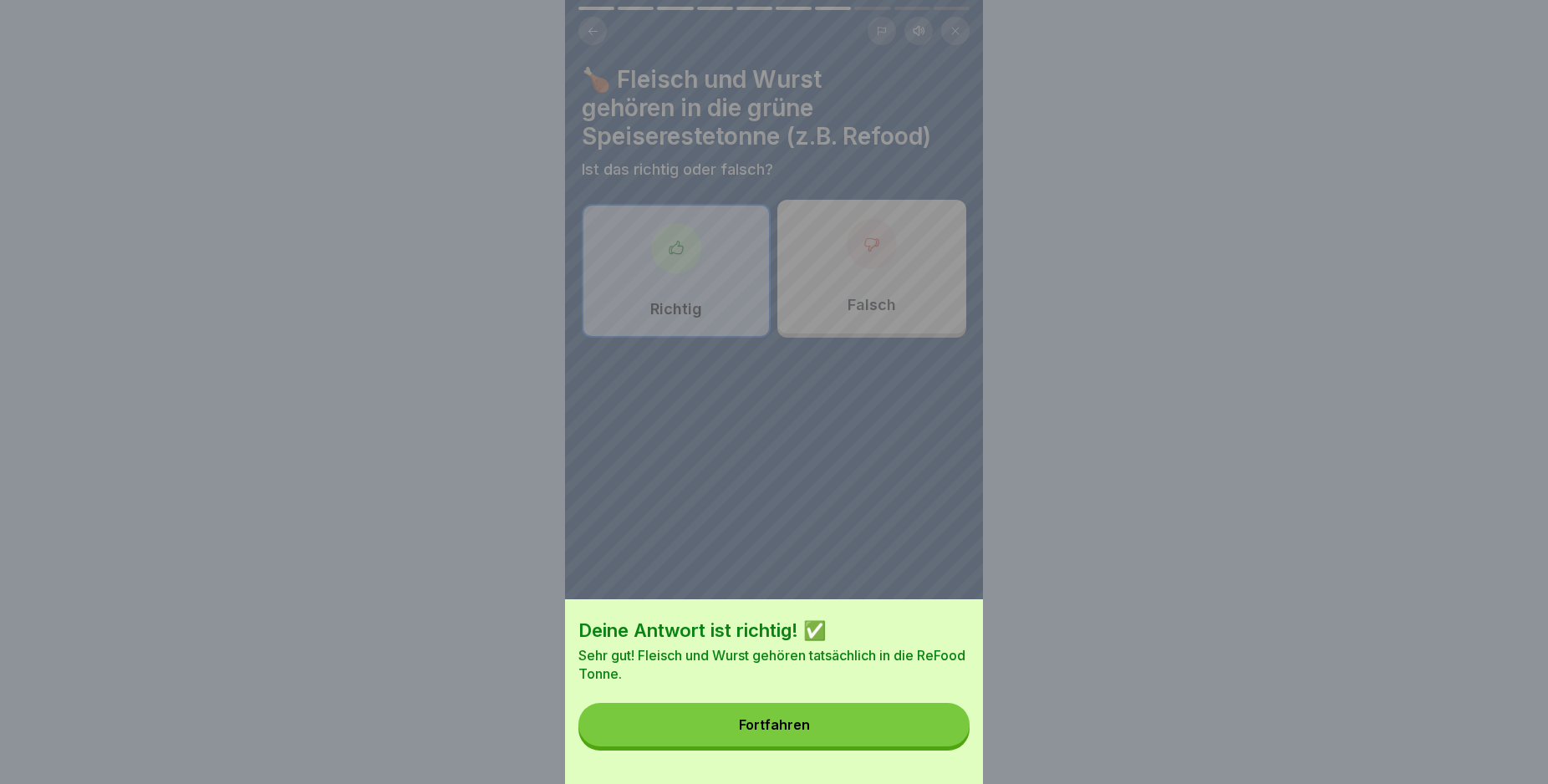
click at [928, 743] on button "Fortfahren" at bounding box center [773, 725] width 391 height 43
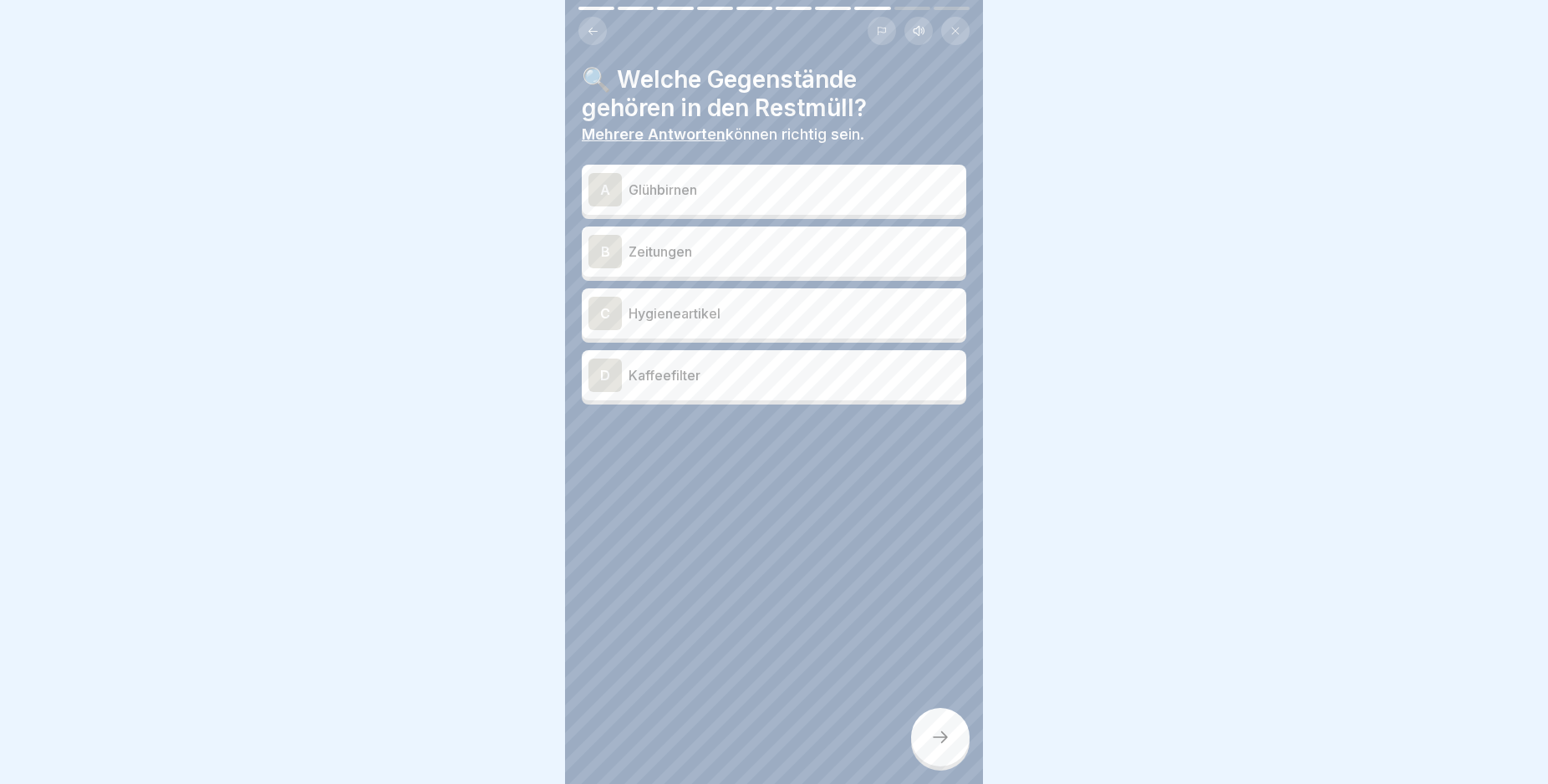
click at [605, 188] on div "A" at bounding box center [605, 190] width 34 height 34
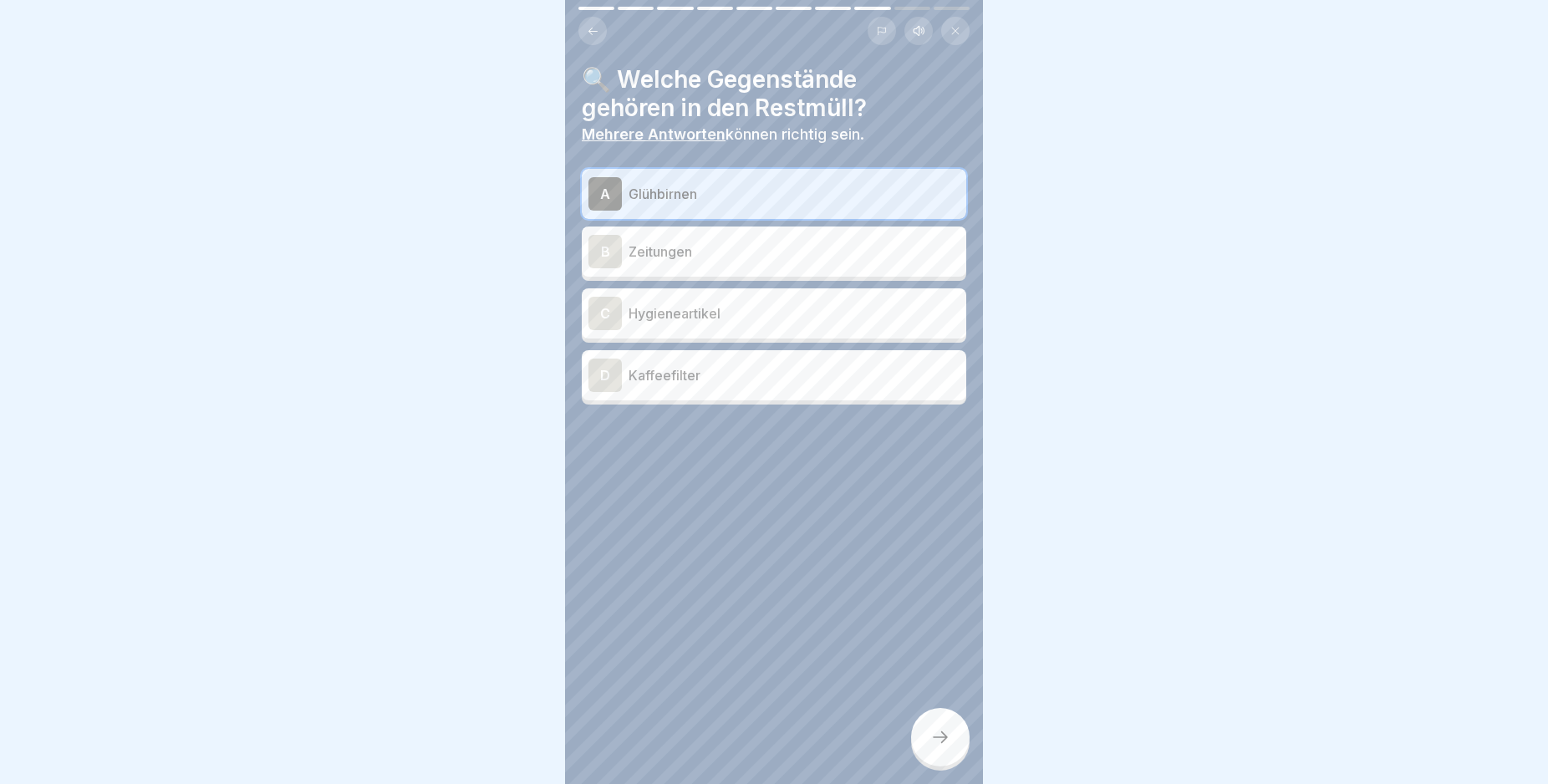
click at [610, 309] on div "C" at bounding box center [605, 313] width 34 height 34
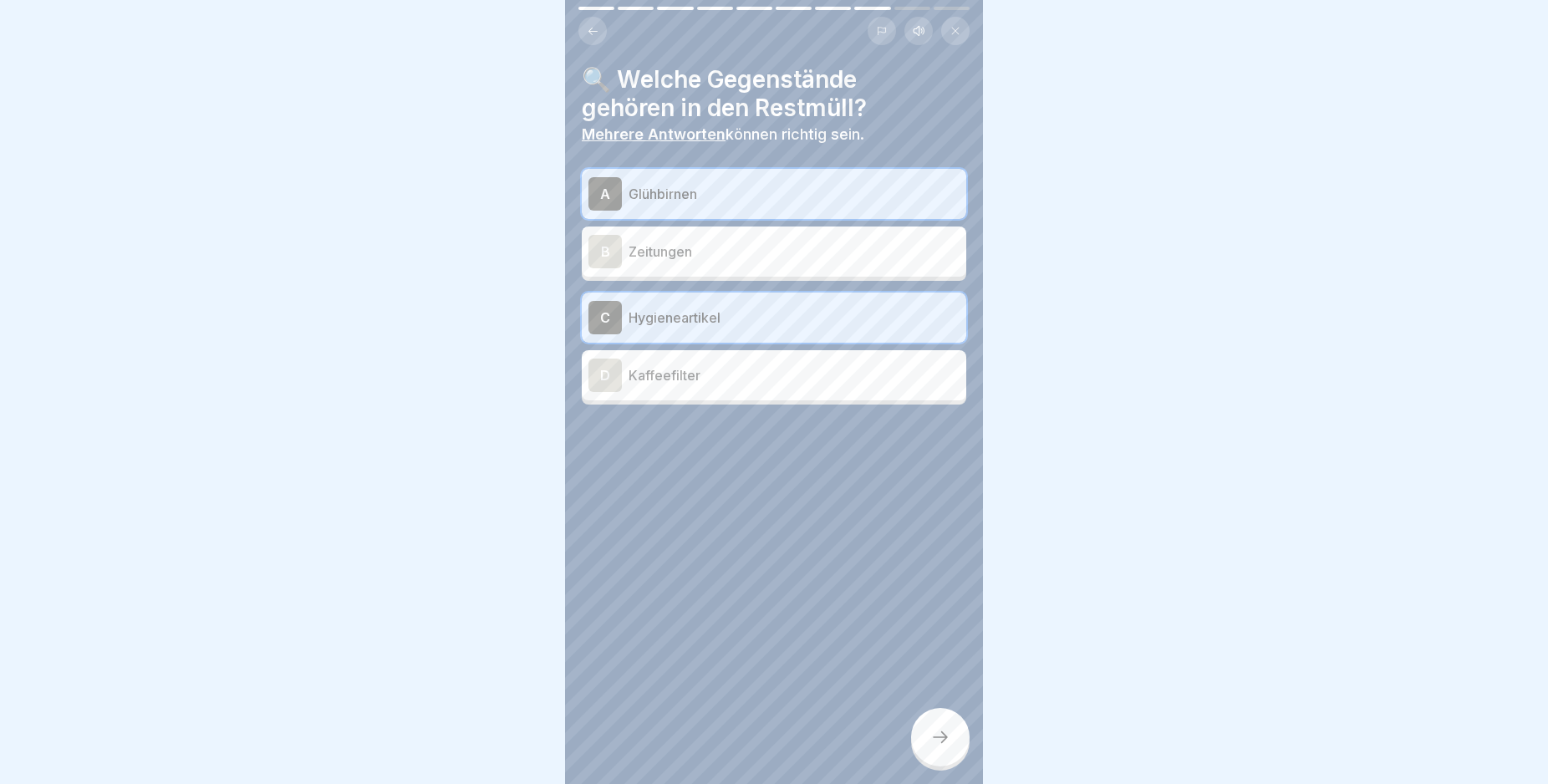
click at [948, 747] on icon at bounding box center [940, 736] width 20 height 20
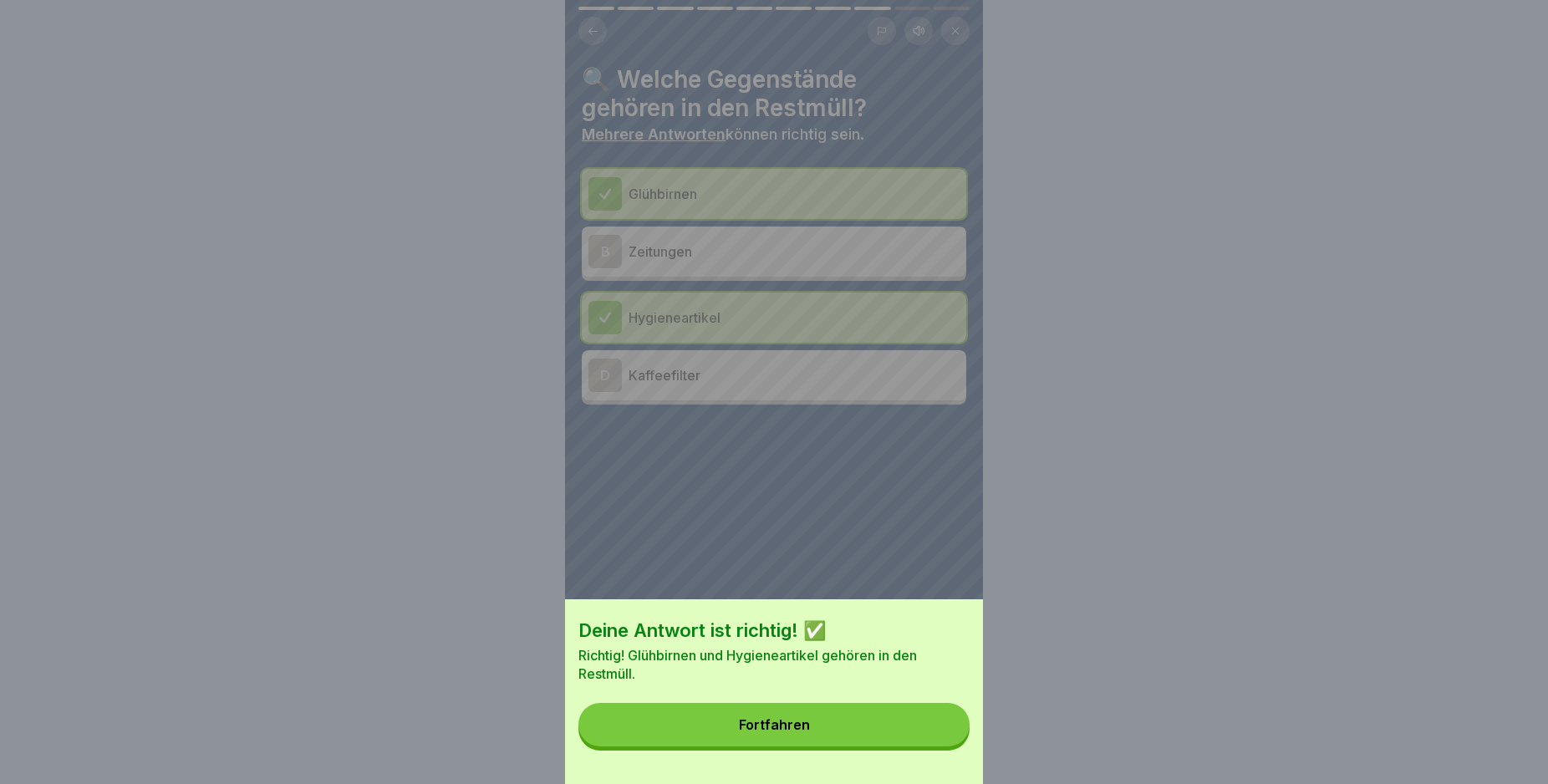
click at [919, 739] on button "Fortfahren" at bounding box center [773, 725] width 391 height 43
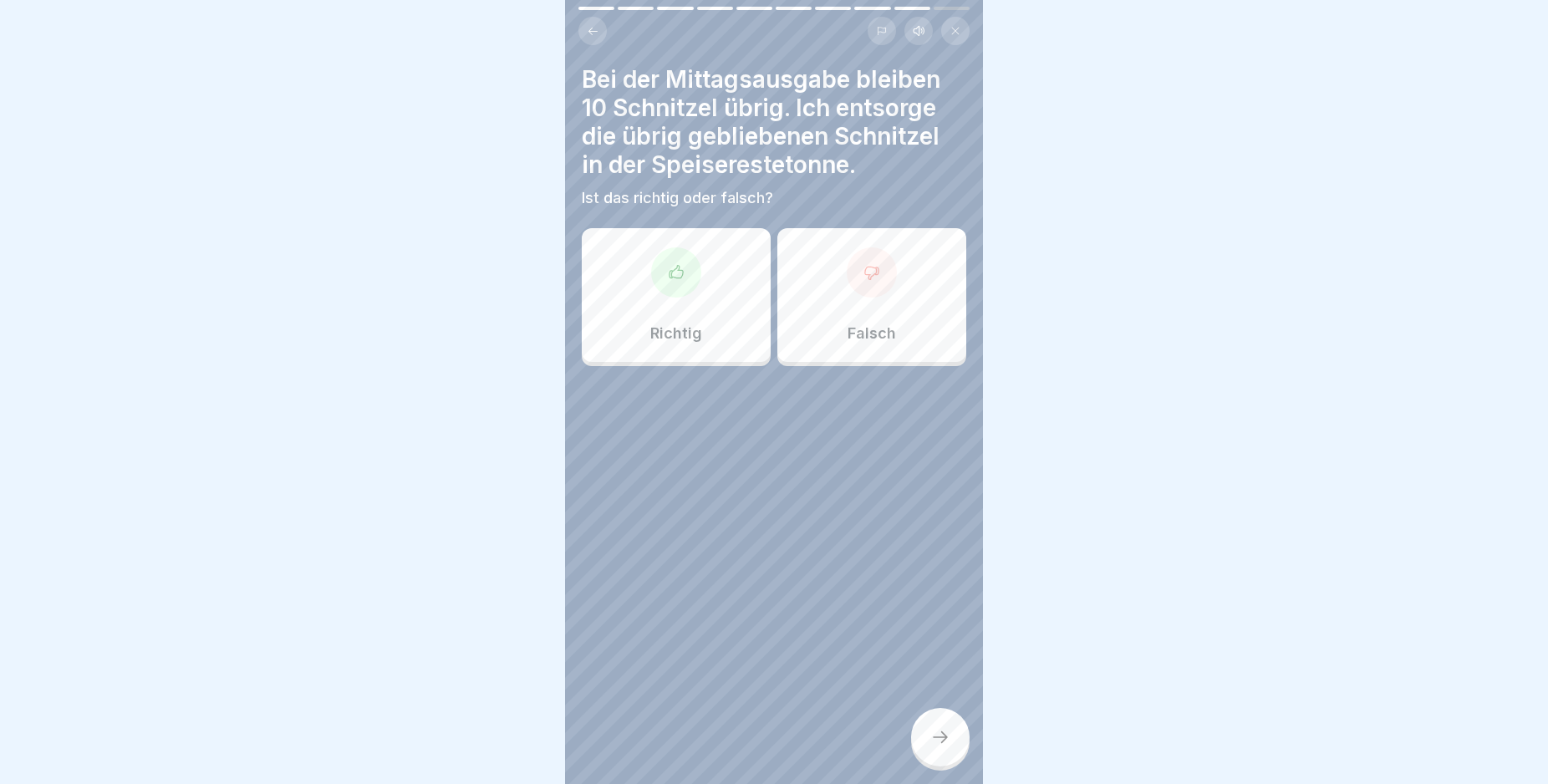
click at [668, 272] on icon at bounding box center [676, 273] width 17 height 17
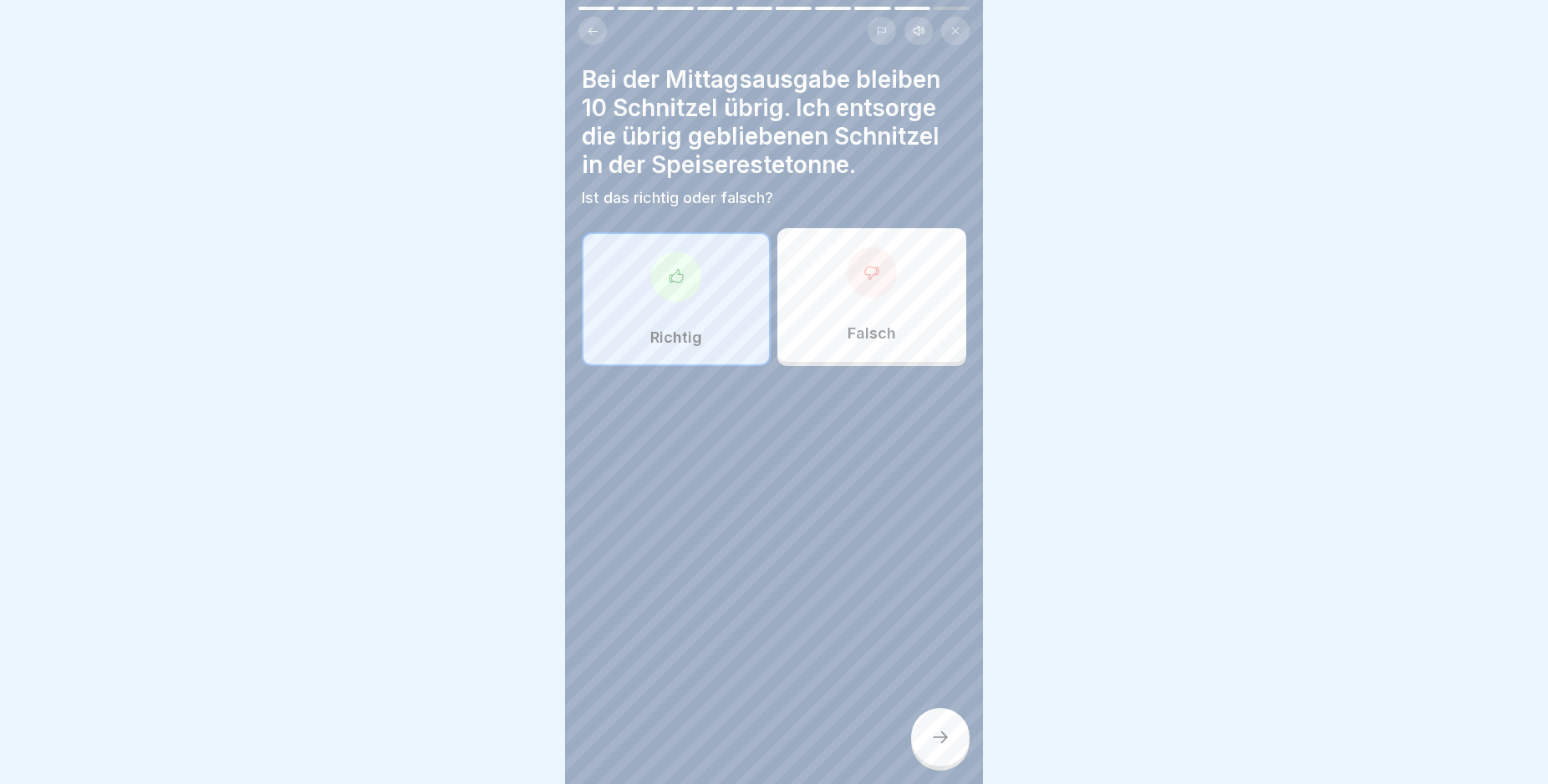
click at [948, 747] on icon at bounding box center [940, 736] width 20 height 20
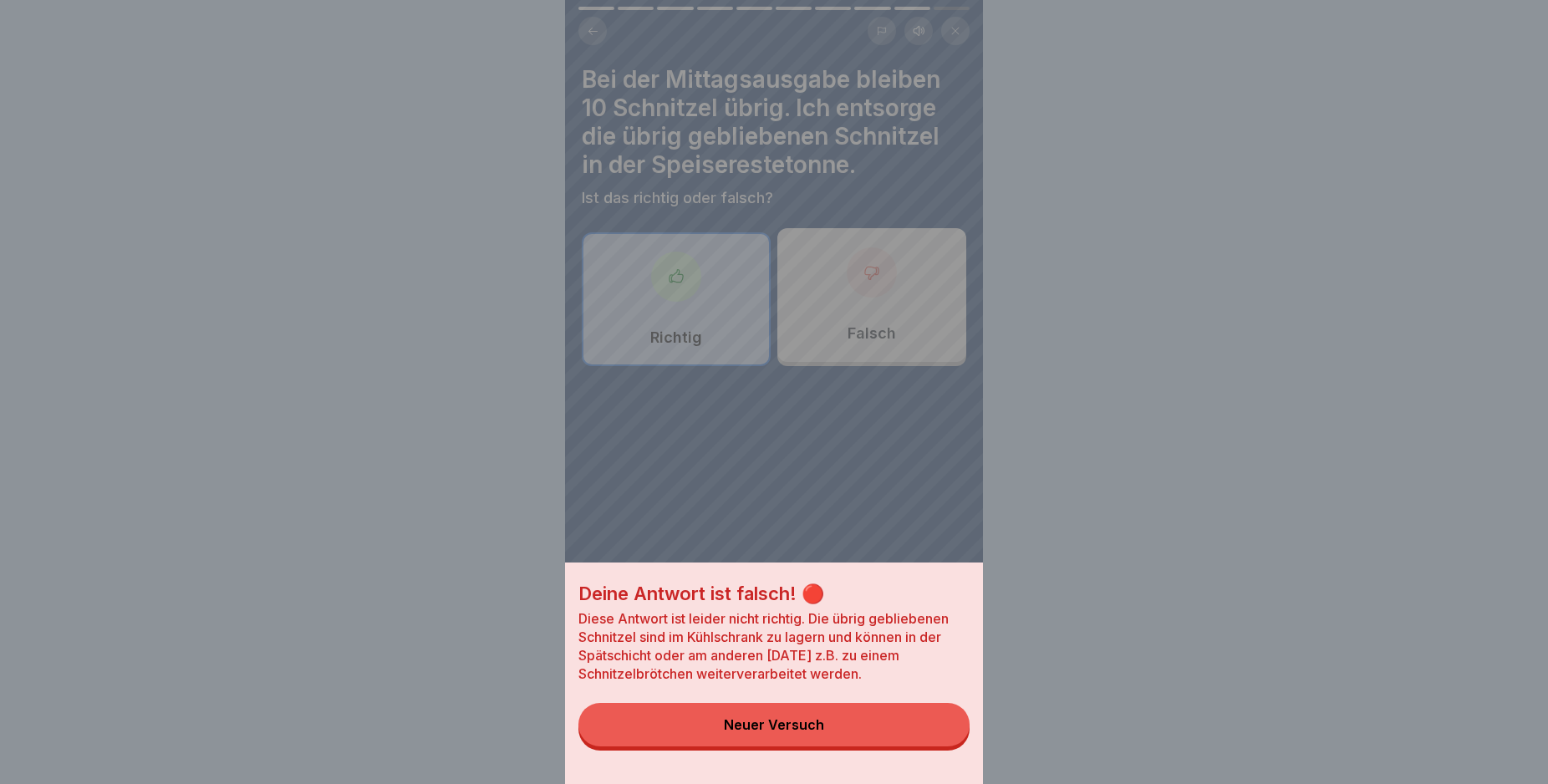
click at [860, 733] on button "Neuer Versuch" at bounding box center [773, 725] width 391 height 43
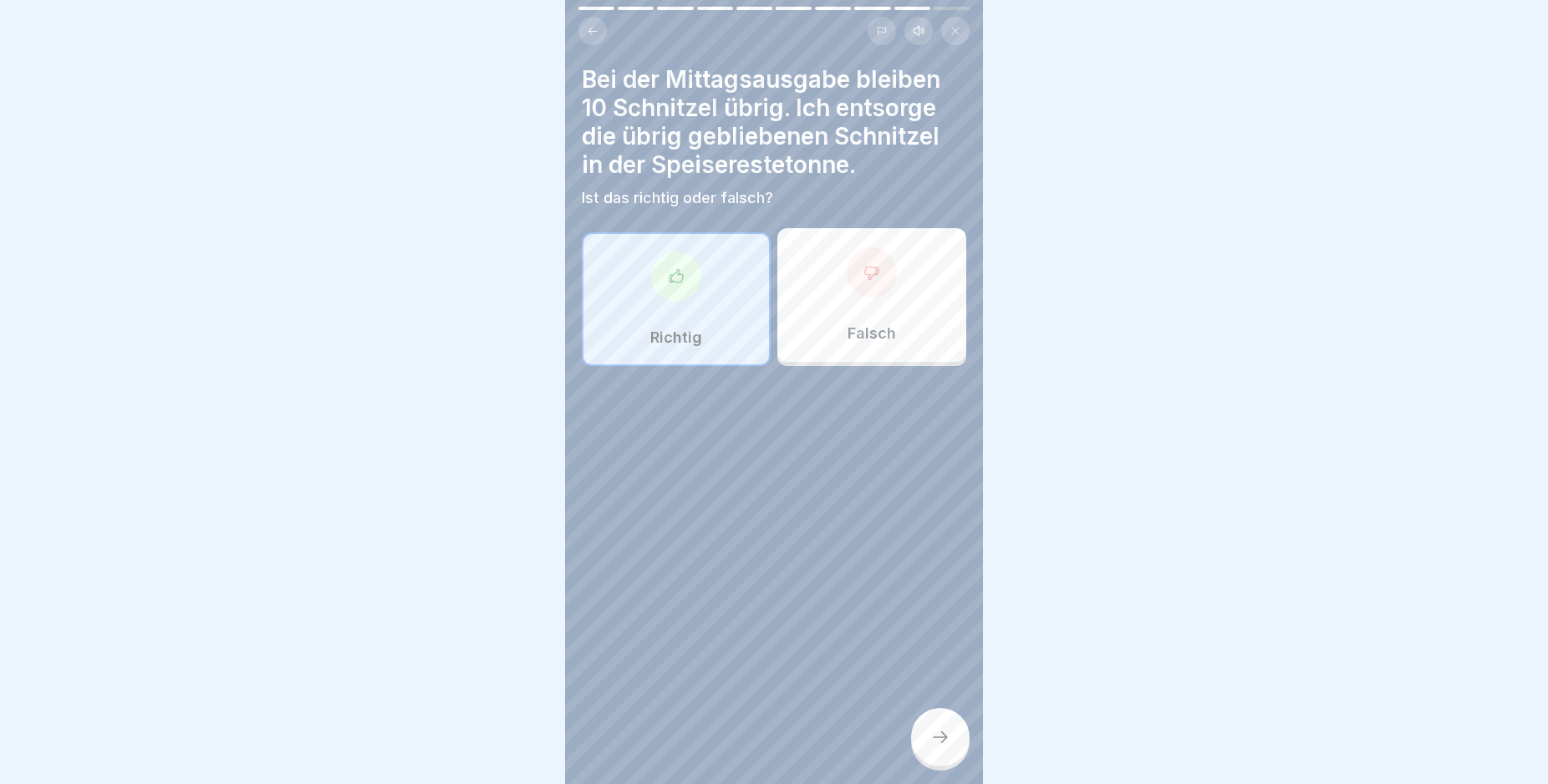
click at [849, 276] on div at bounding box center [871, 272] width 50 height 50
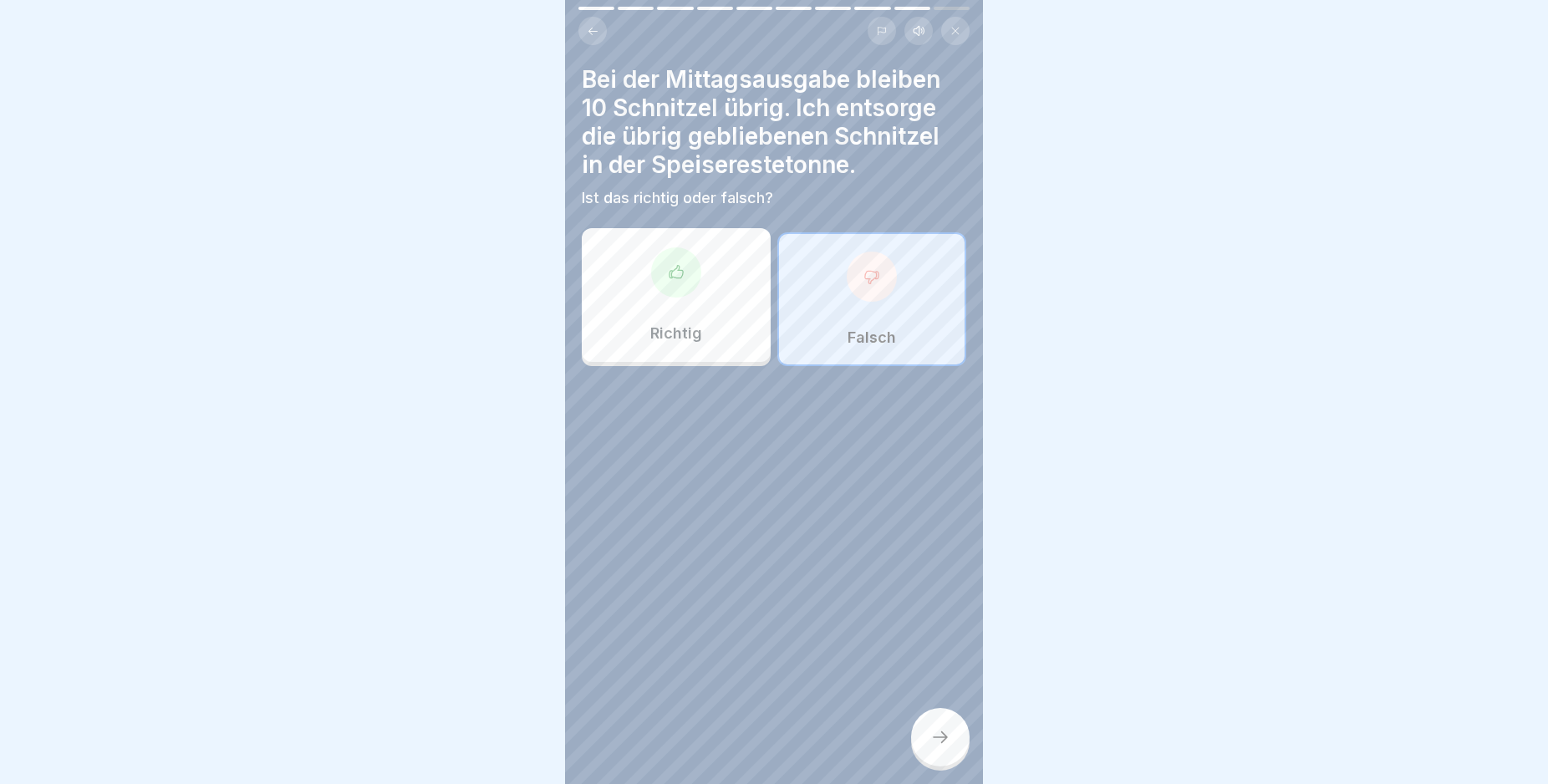
click at [941, 763] on div at bounding box center [941, 737] width 58 height 58
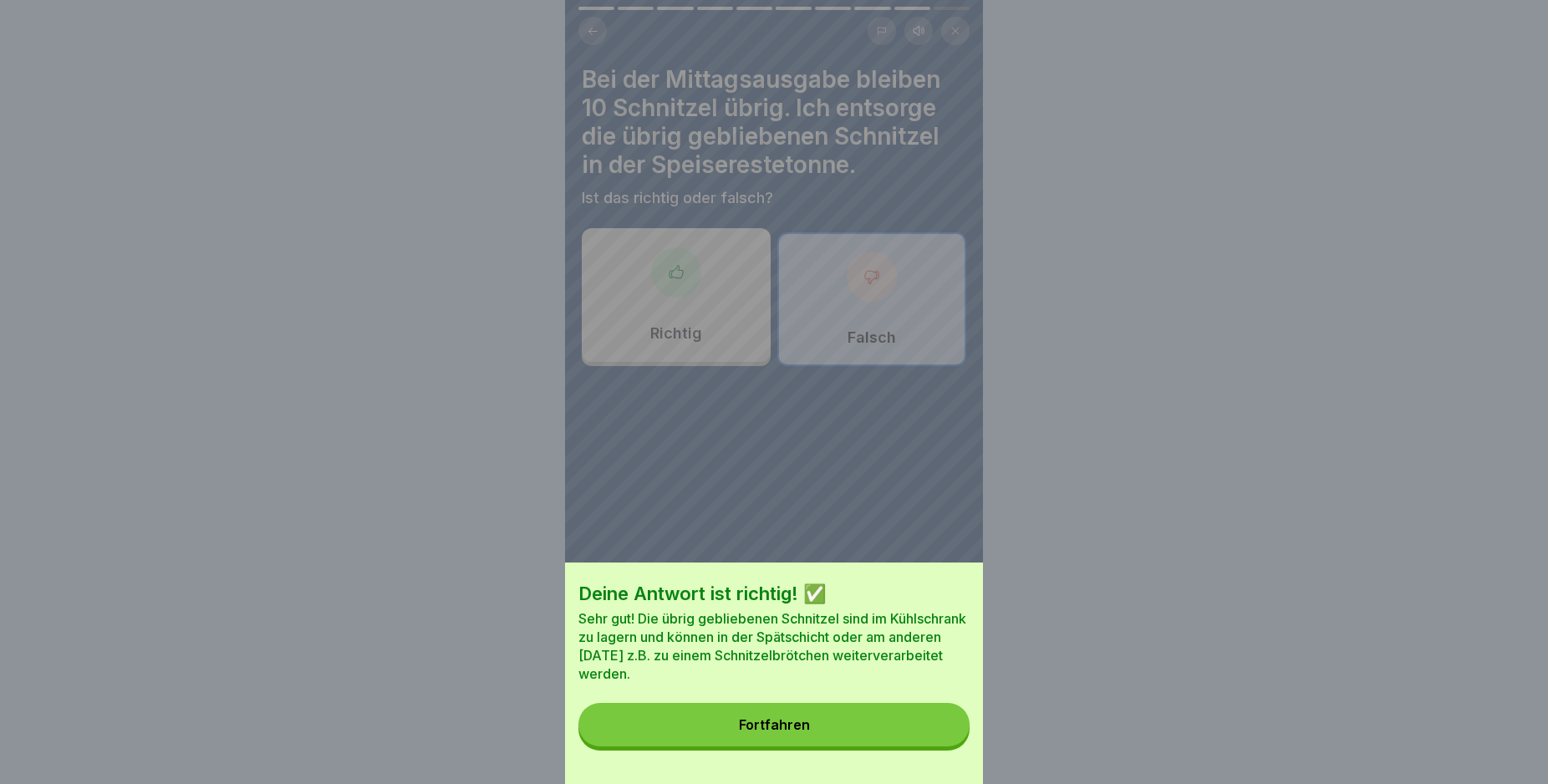
click at [910, 744] on button "Fortfahren" at bounding box center [773, 725] width 391 height 43
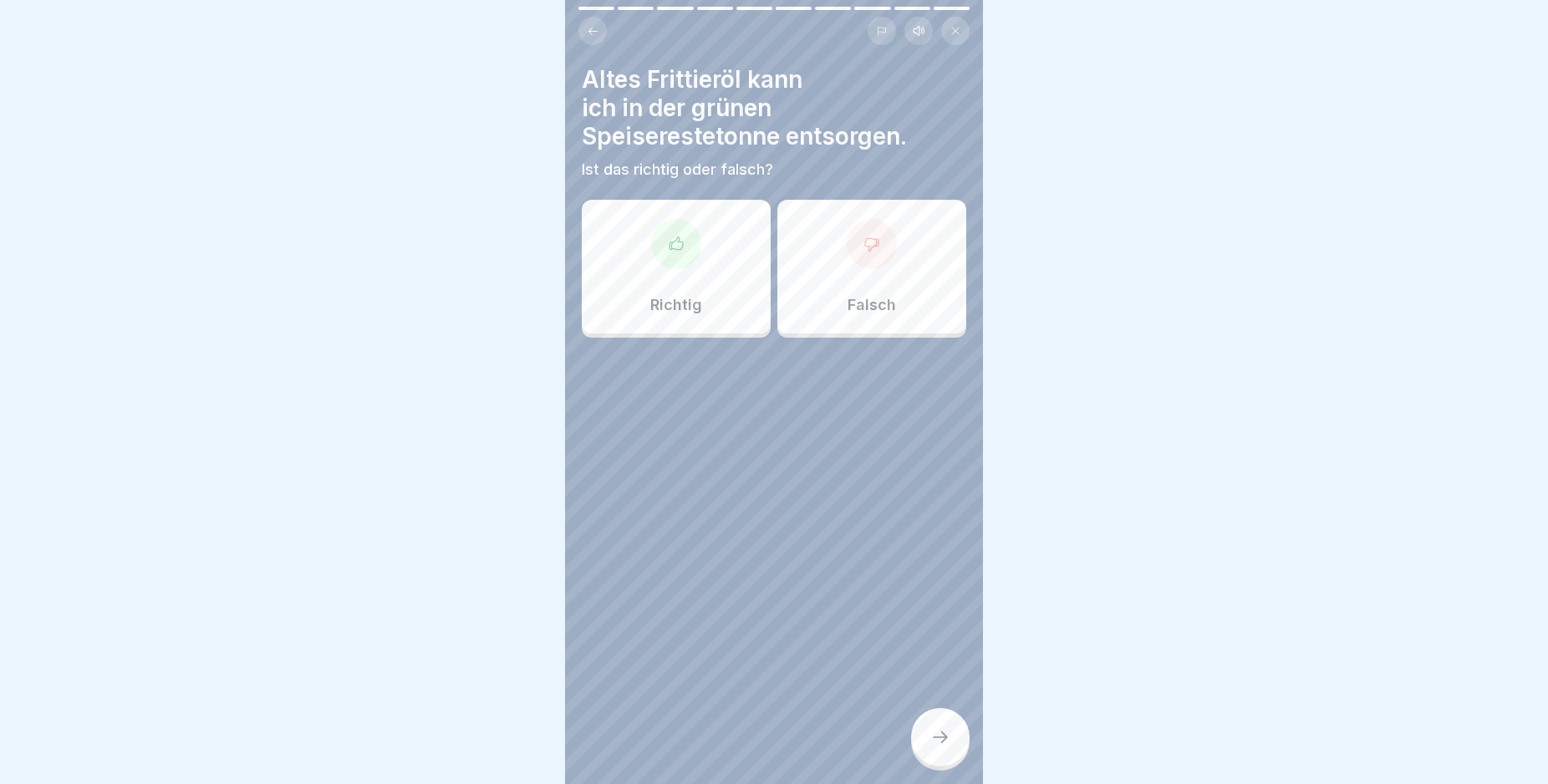
click at [873, 242] on div at bounding box center [871, 244] width 50 height 50
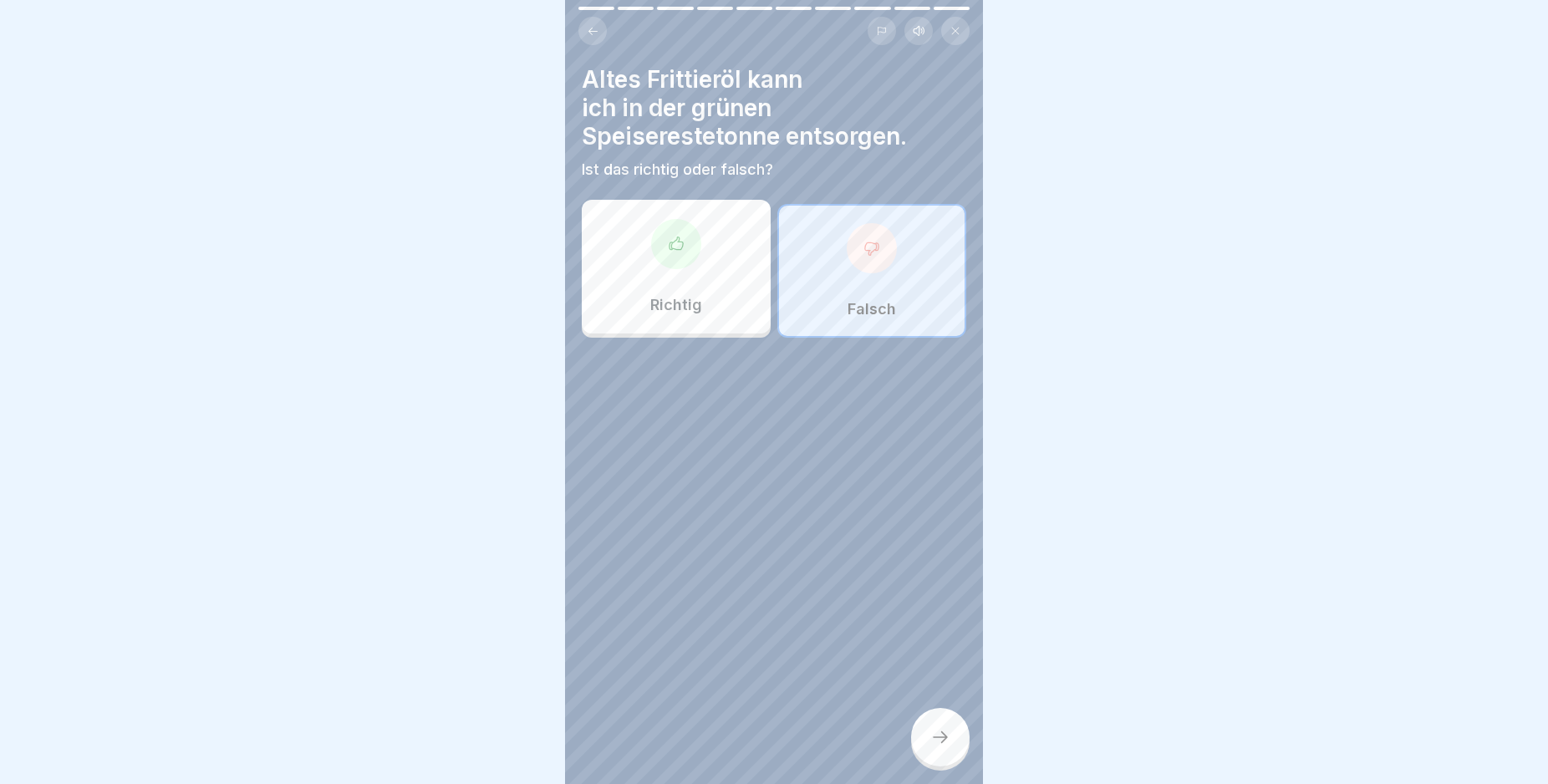
click at [937, 745] on icon at bounding box center [940, 736] width 20 height 20
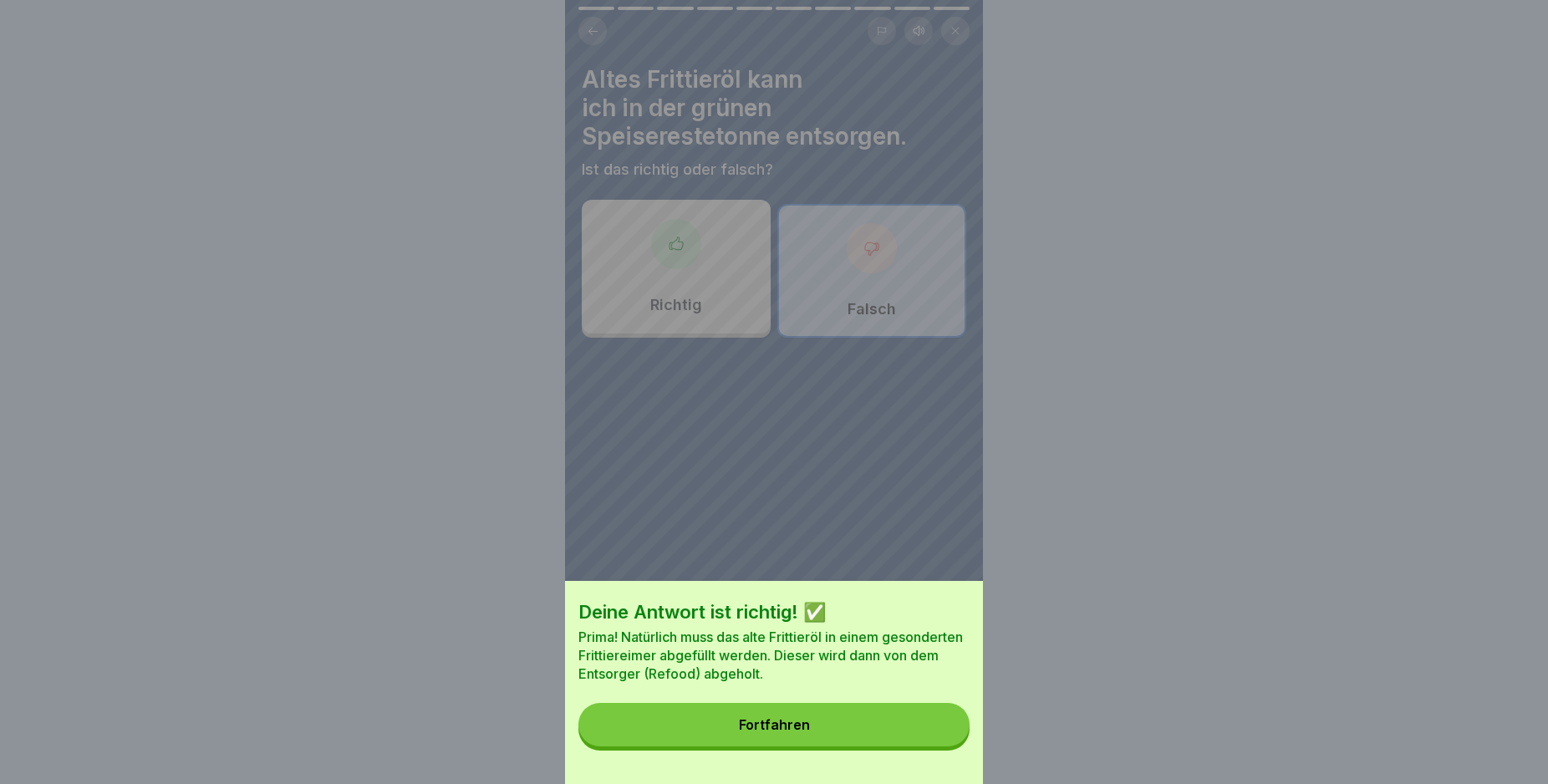
click at [924, 741] on button "Fortfahren" at bounding box center [773, 725] width 391 height 43
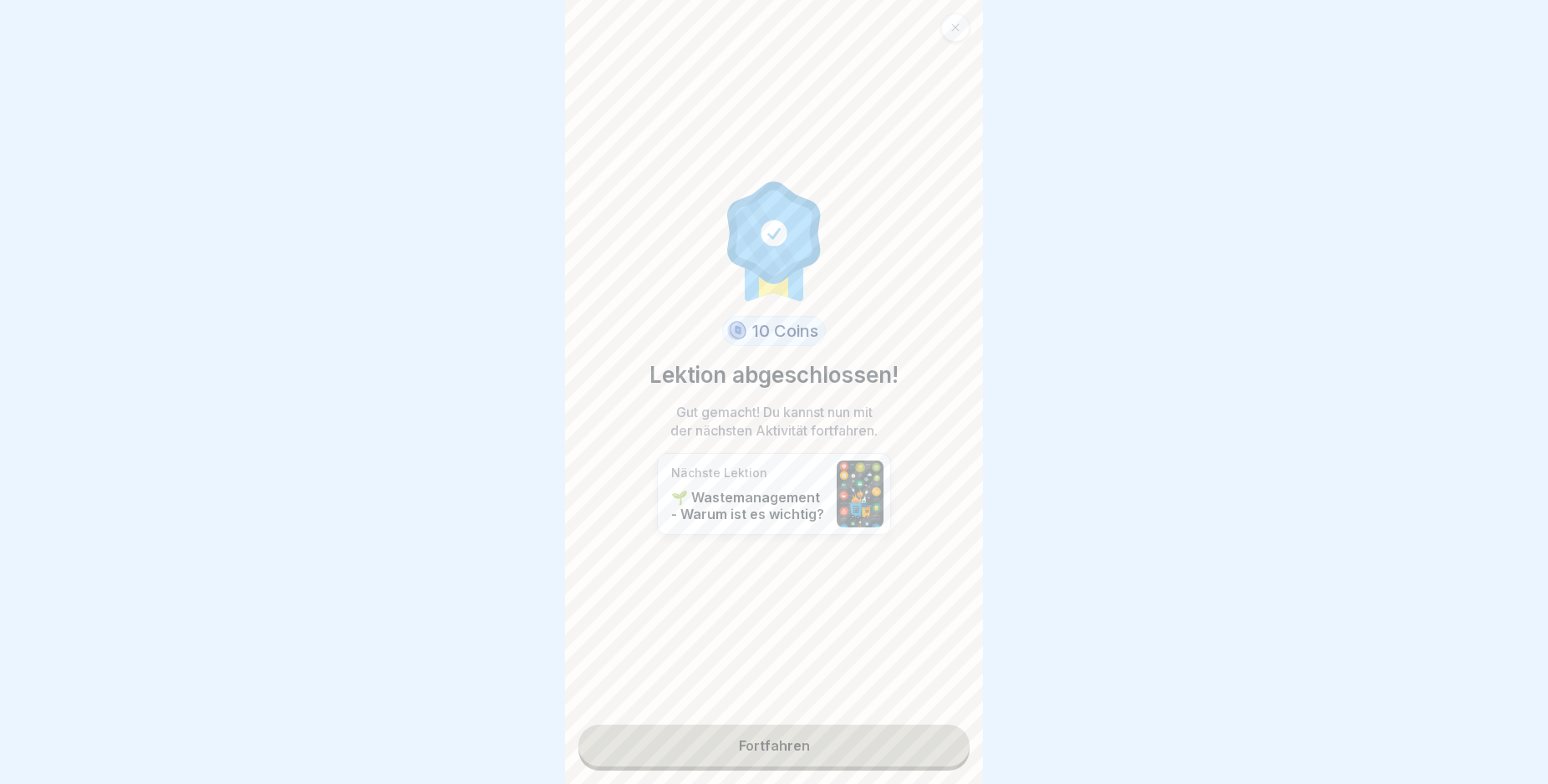
click at [924, 741] on link "Fortfahren" at bounding box center [773, 745] width 391 height 41
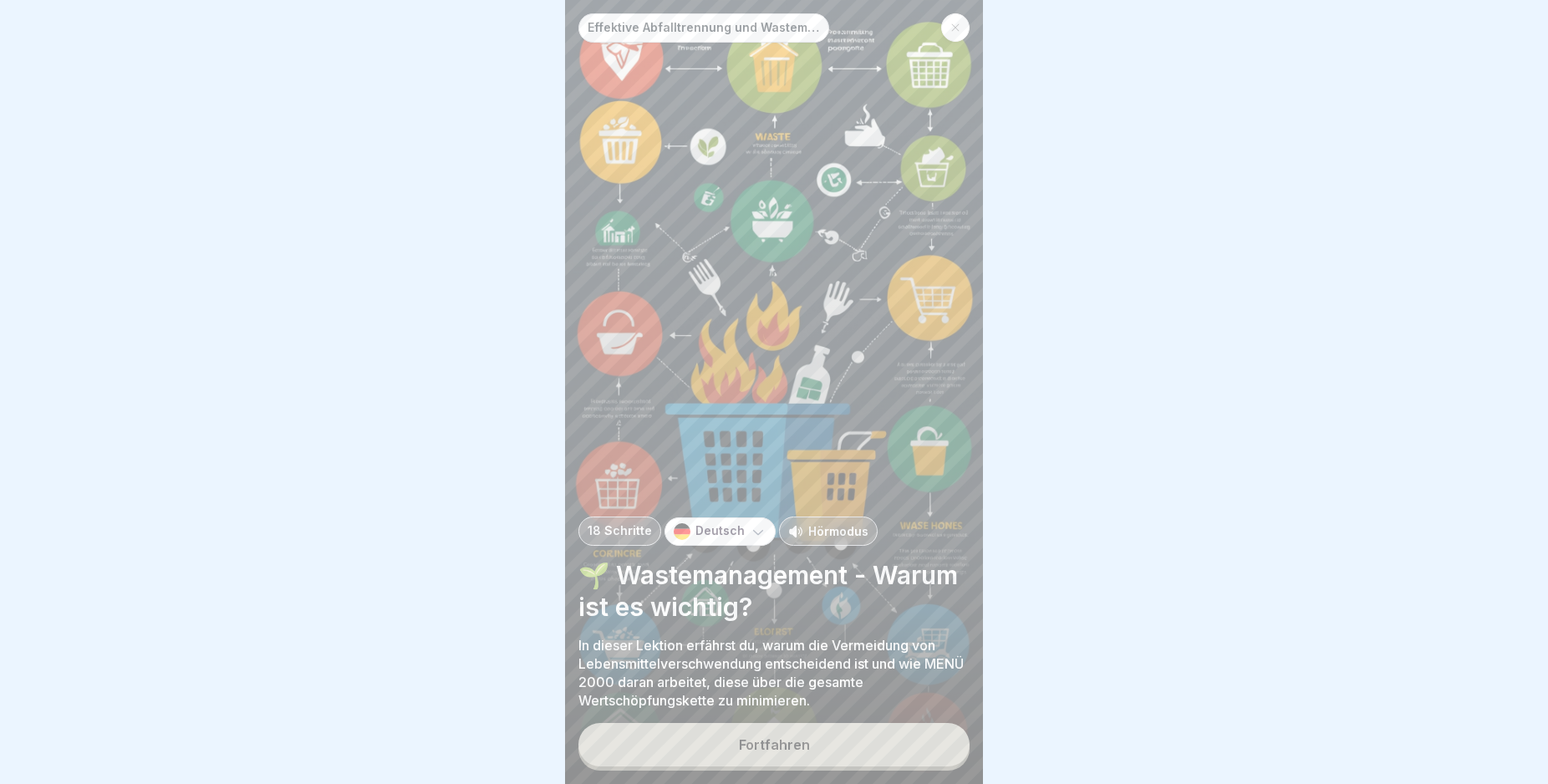
click at [841, 756] on button "Fortfahren" at bounding box center [773, 744] width 391 height 43
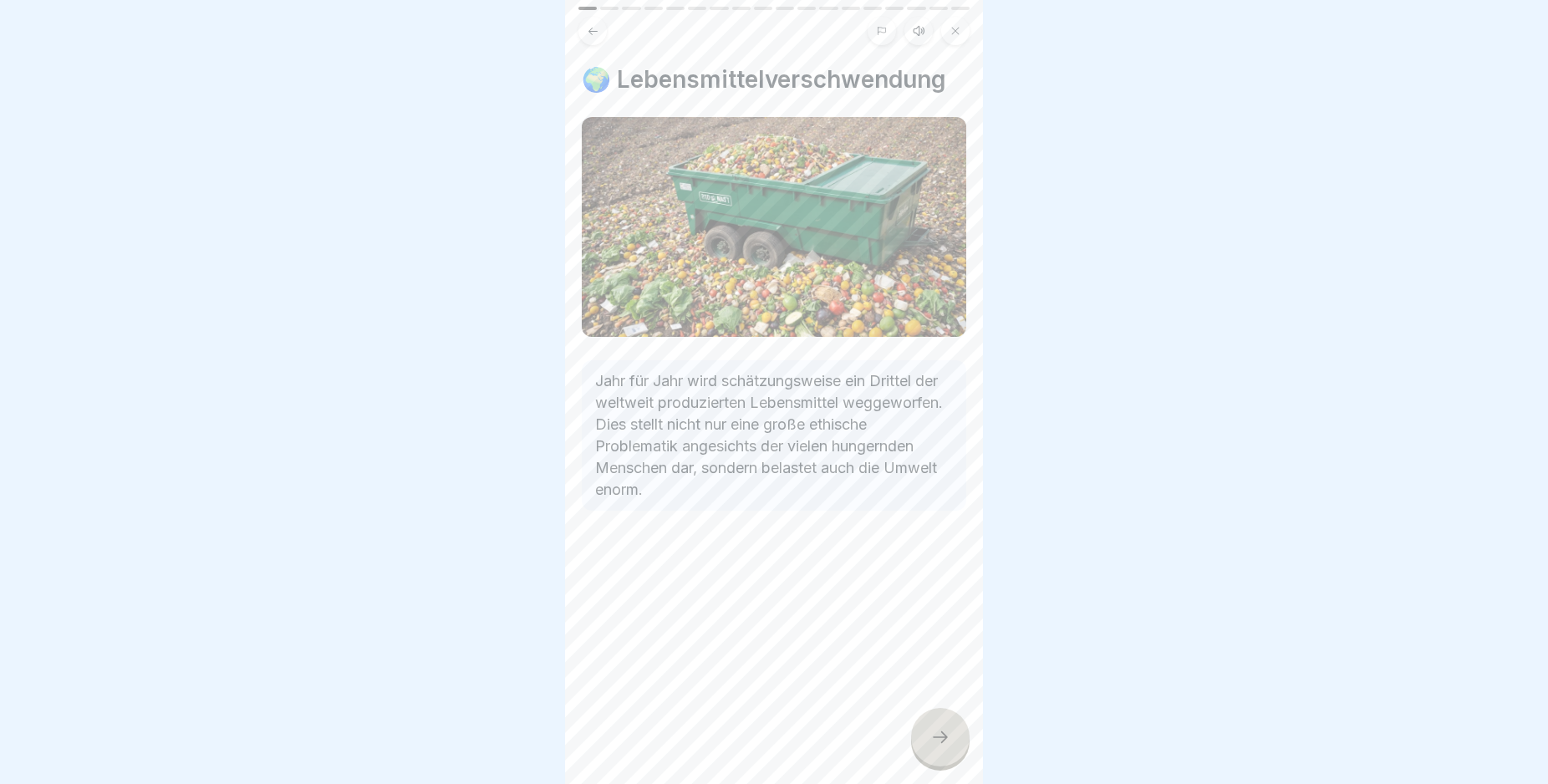
click at [930, 747] on icon at bounding box center [940, 736] width 20 height 20
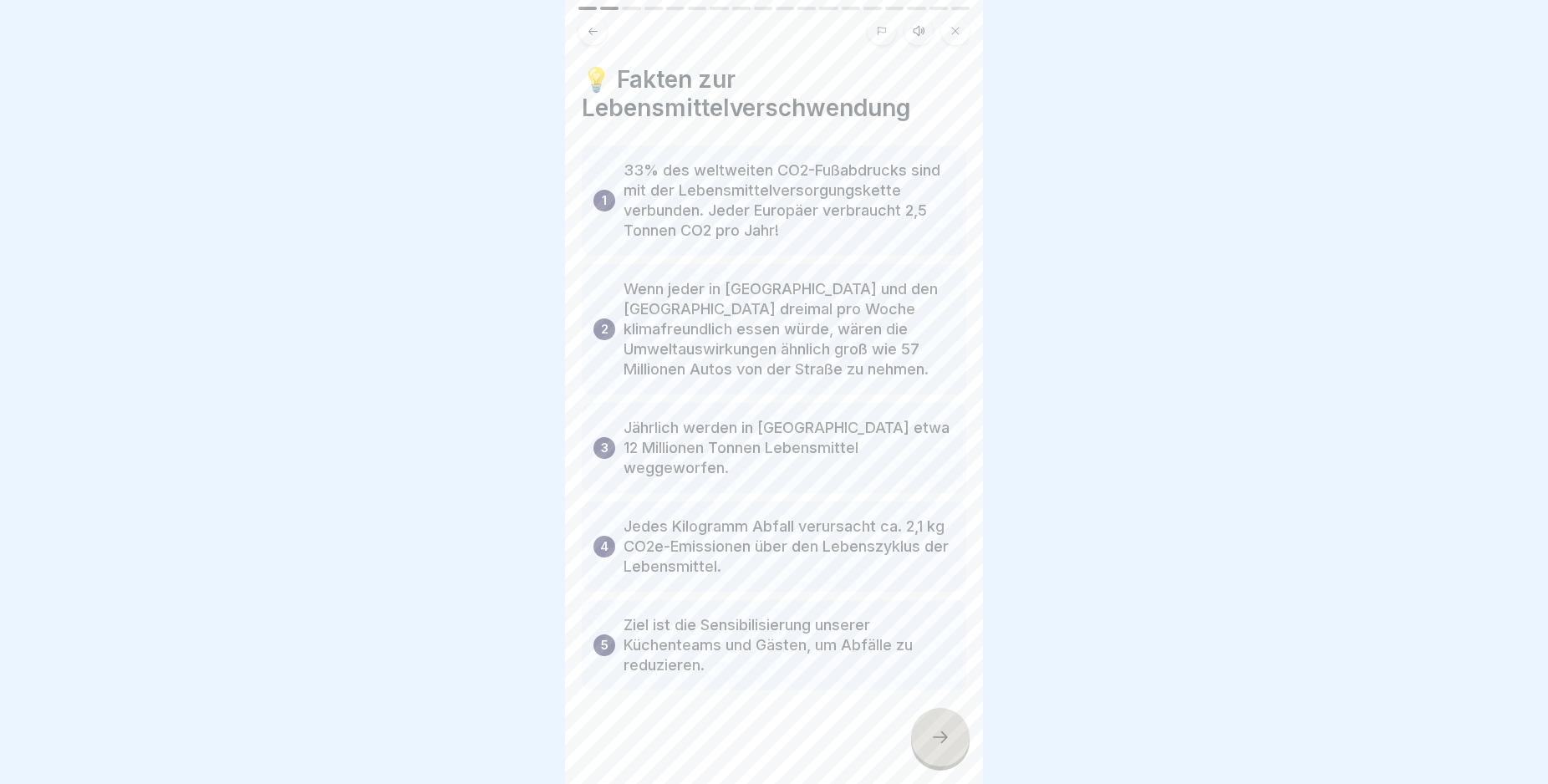
click at [935, 747] on icon at bounding box center [940, 736] width 20 height 20
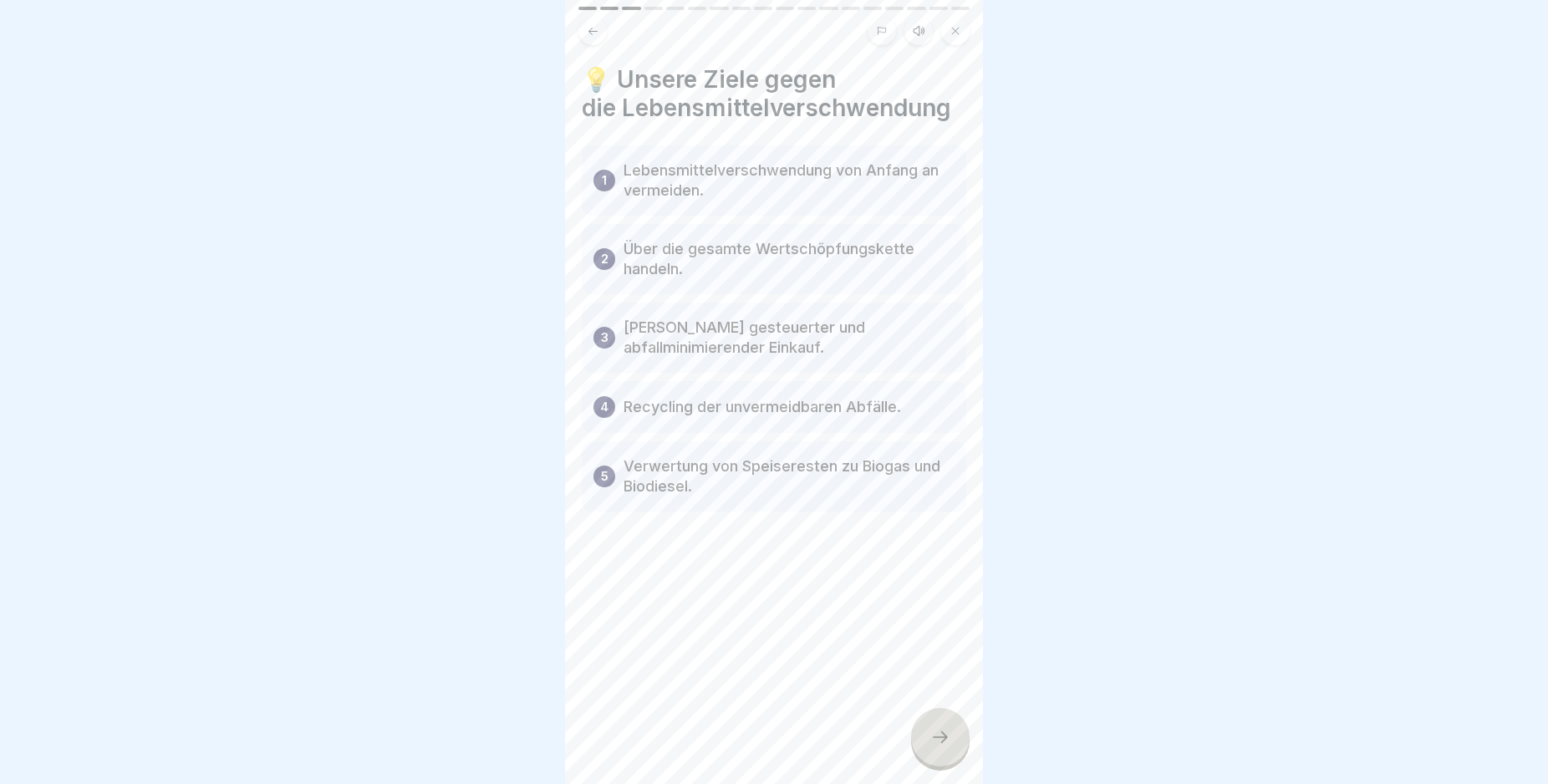
click at [935, 747] on icon at bounding box center [940, 736] width 20 height 20
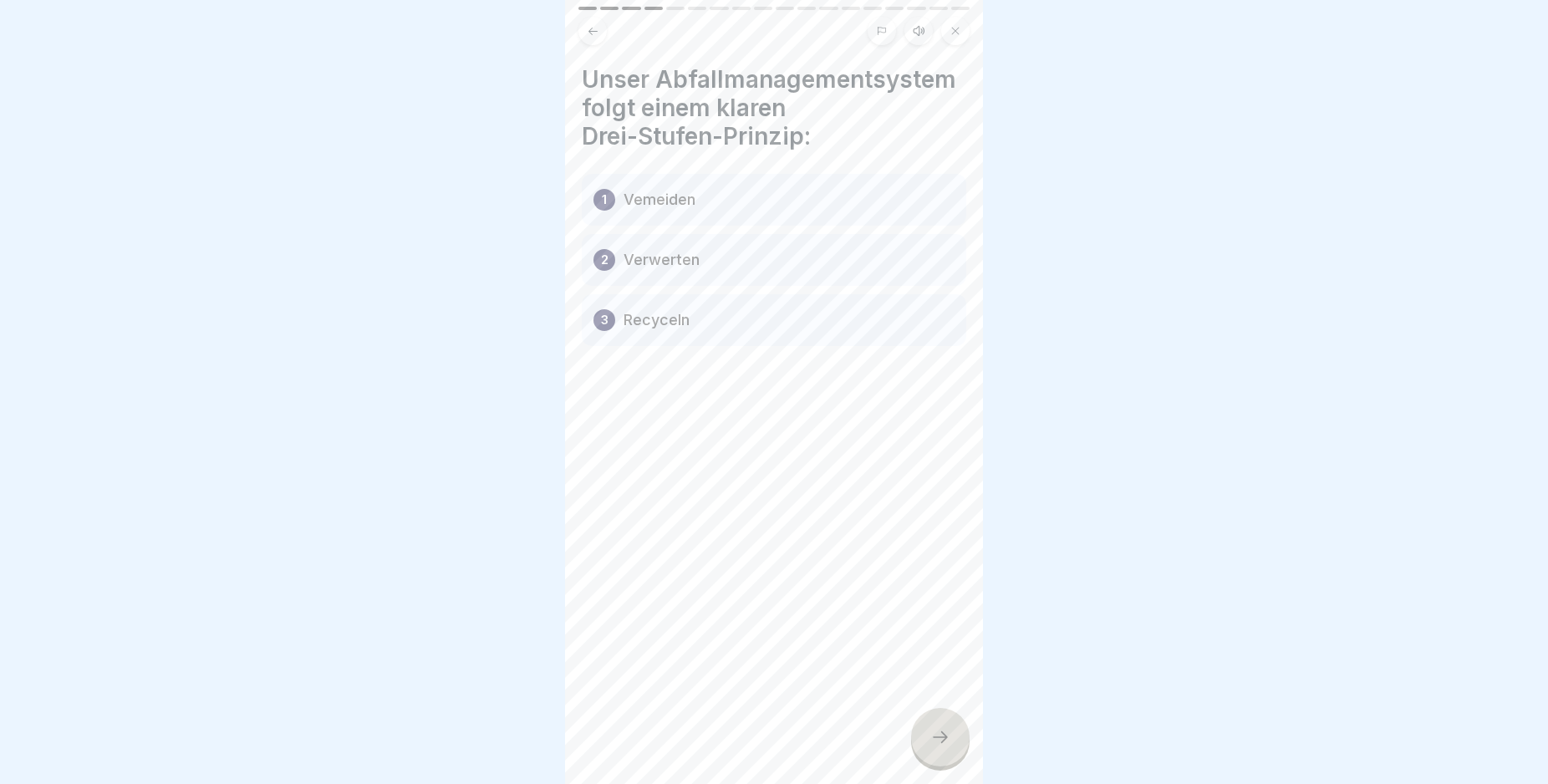
click at [935, 747] on icon at bounding box center [940, 736] width 20 height 20
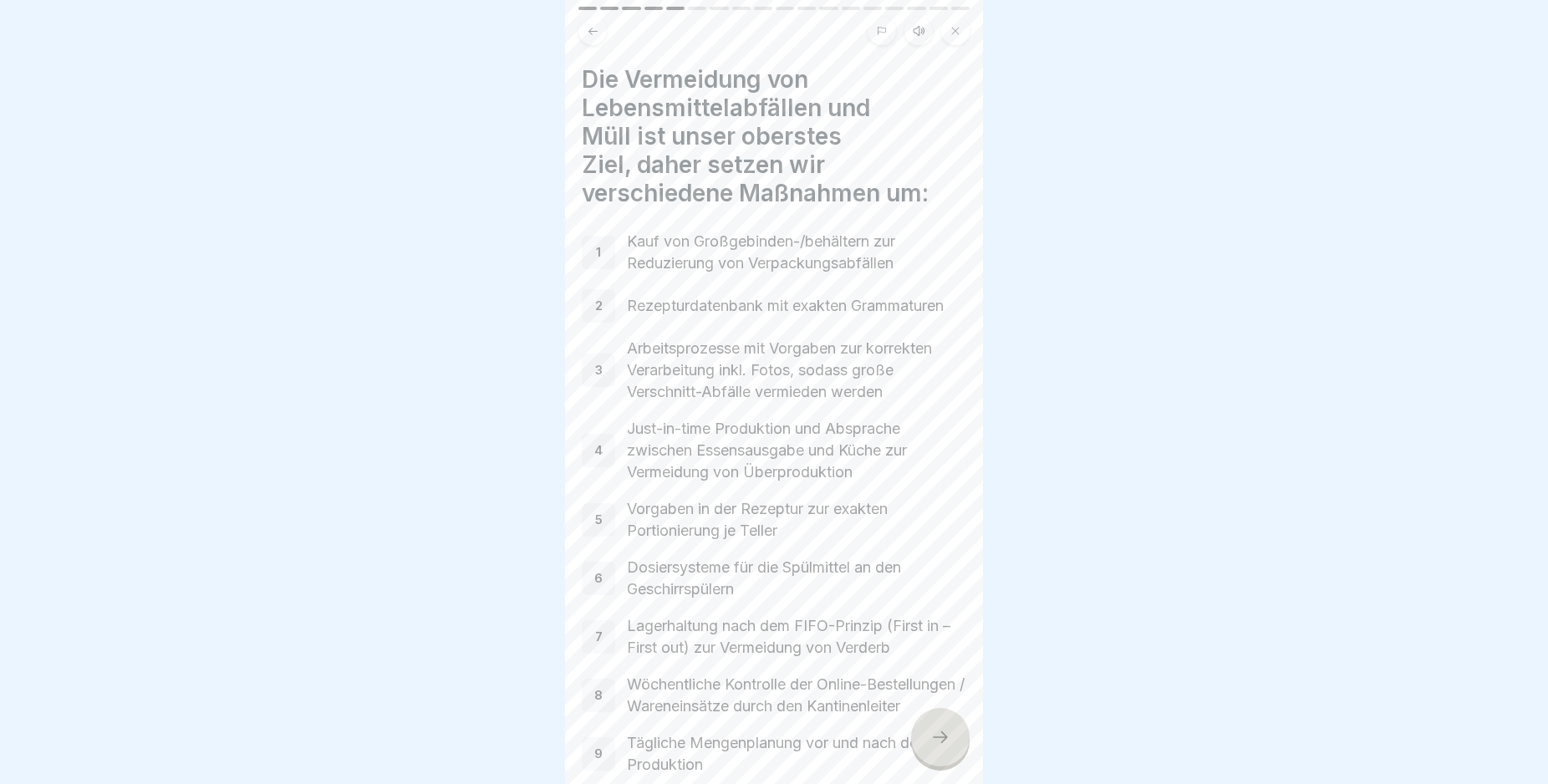
click at [935, 747] on icon at bounding box center [940, 736] width 20 height 20
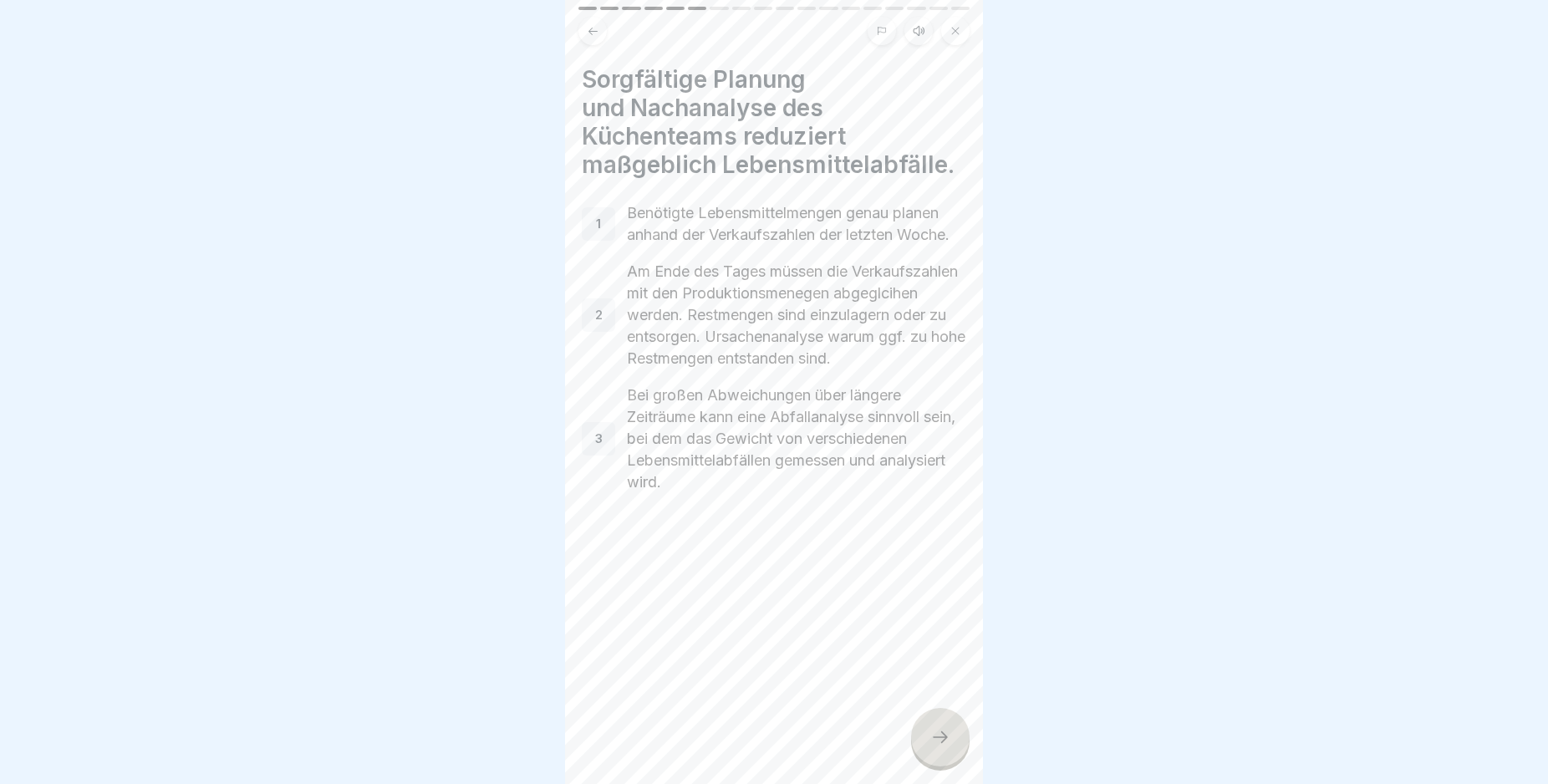
click at [935, 747] on icon at bounding box center [940, 736] width 20 height 20
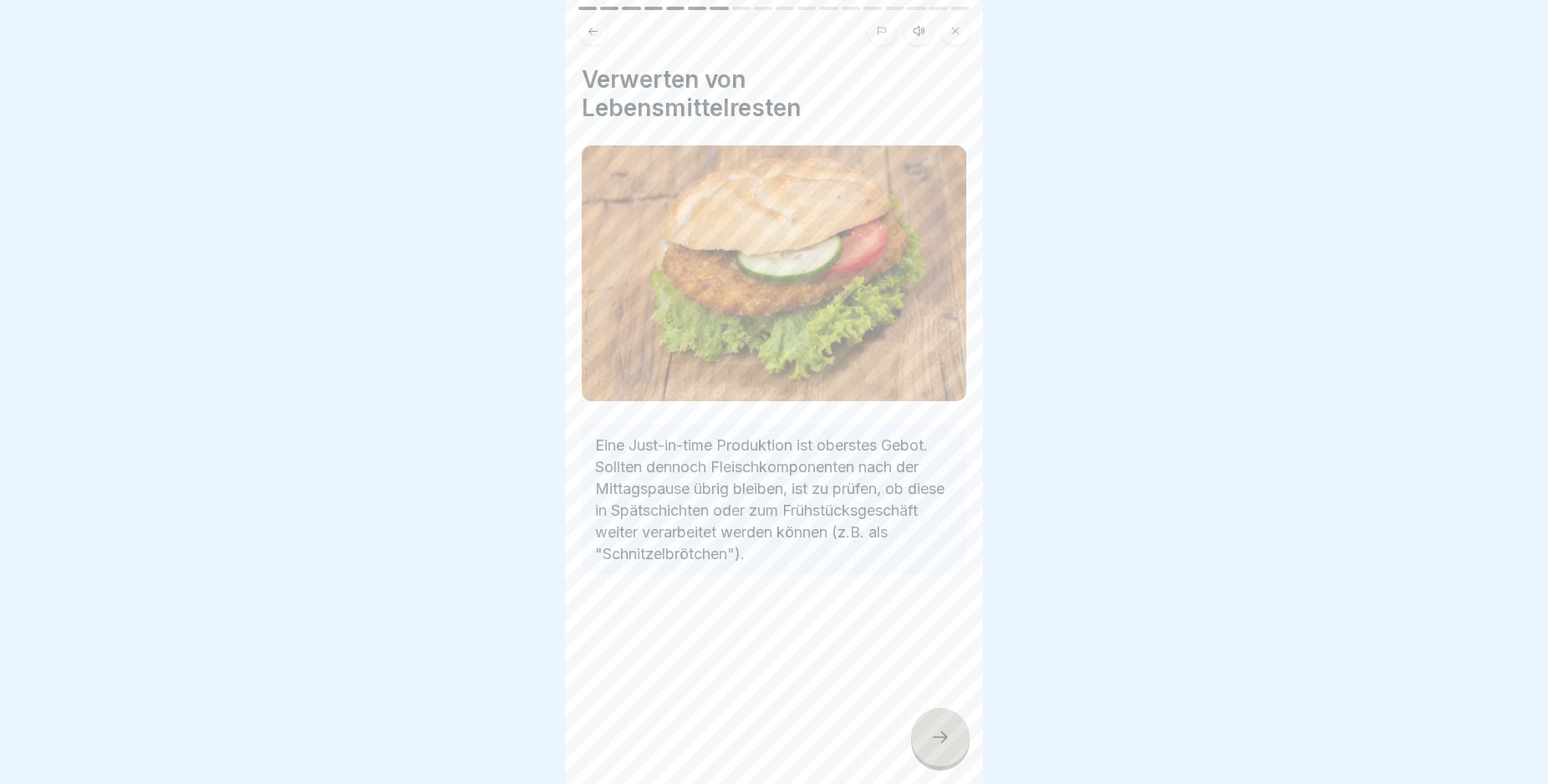
click at [935, 747] on icon at bounding box center [940, 736] width 20 height 20
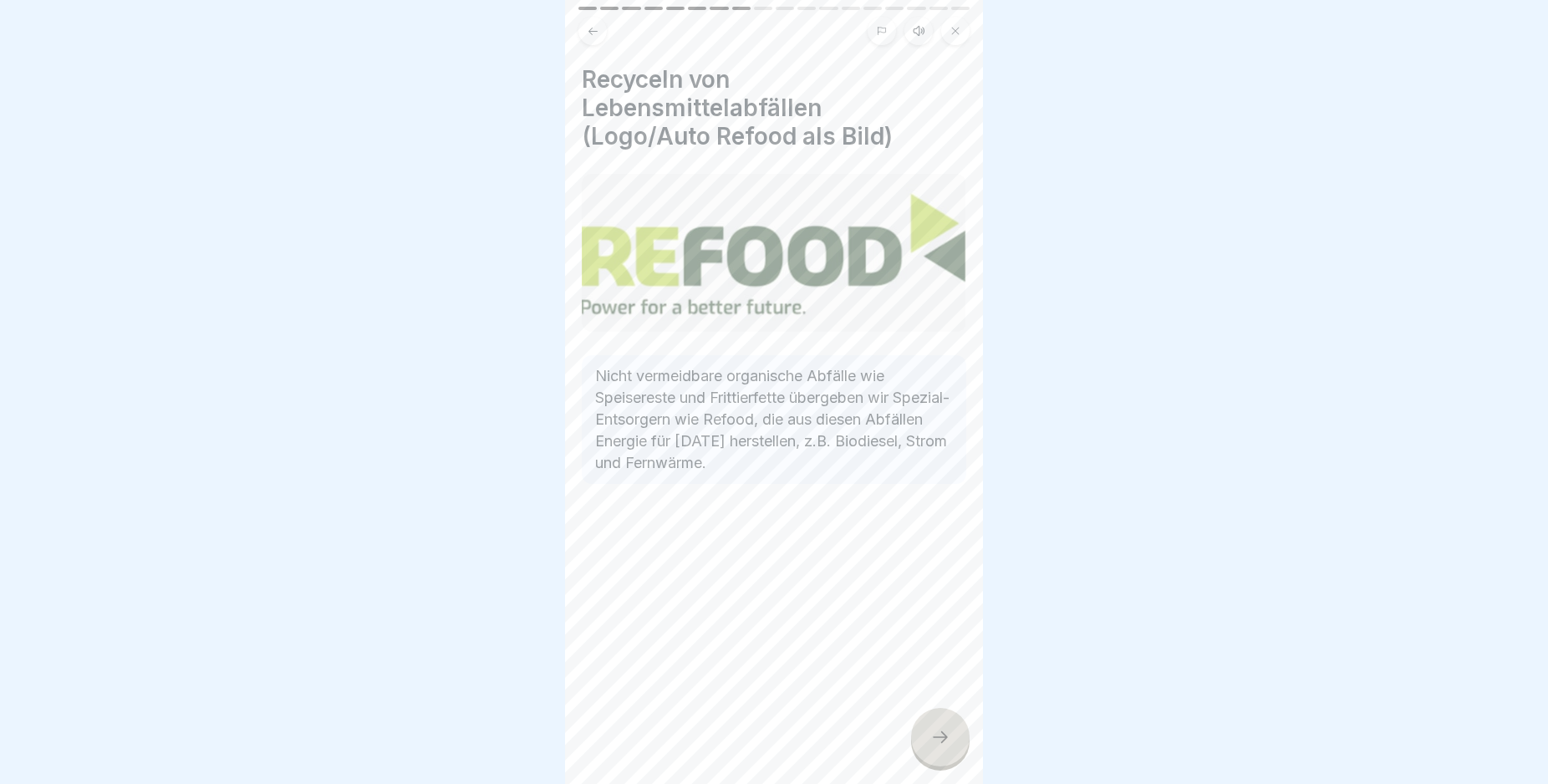
click at [935, 747] on icon at bounding box center [940, 736] width 20 height 20
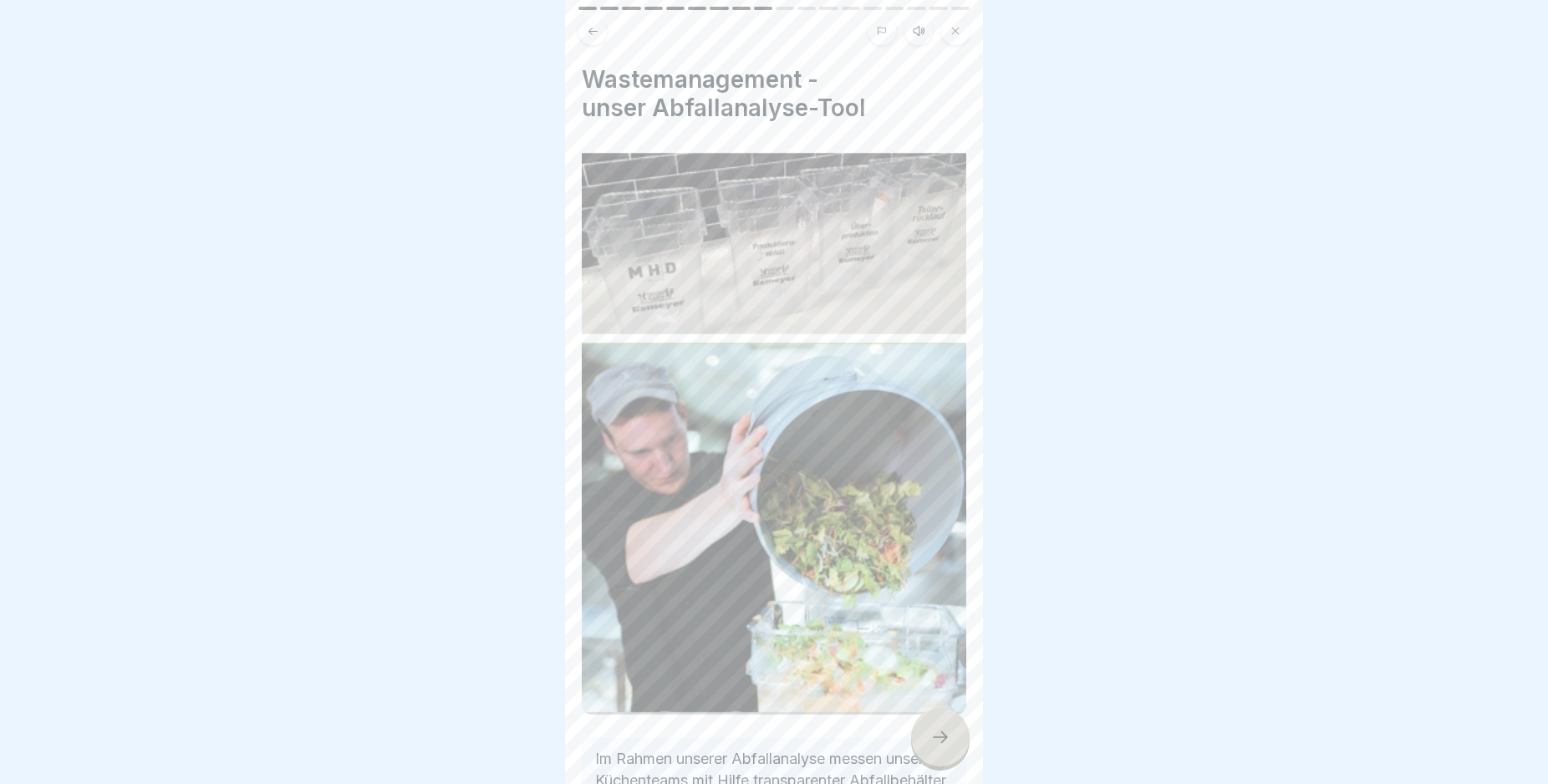
click at [935, 747] on icon at bounding box center [940, 736] width 20 height 20
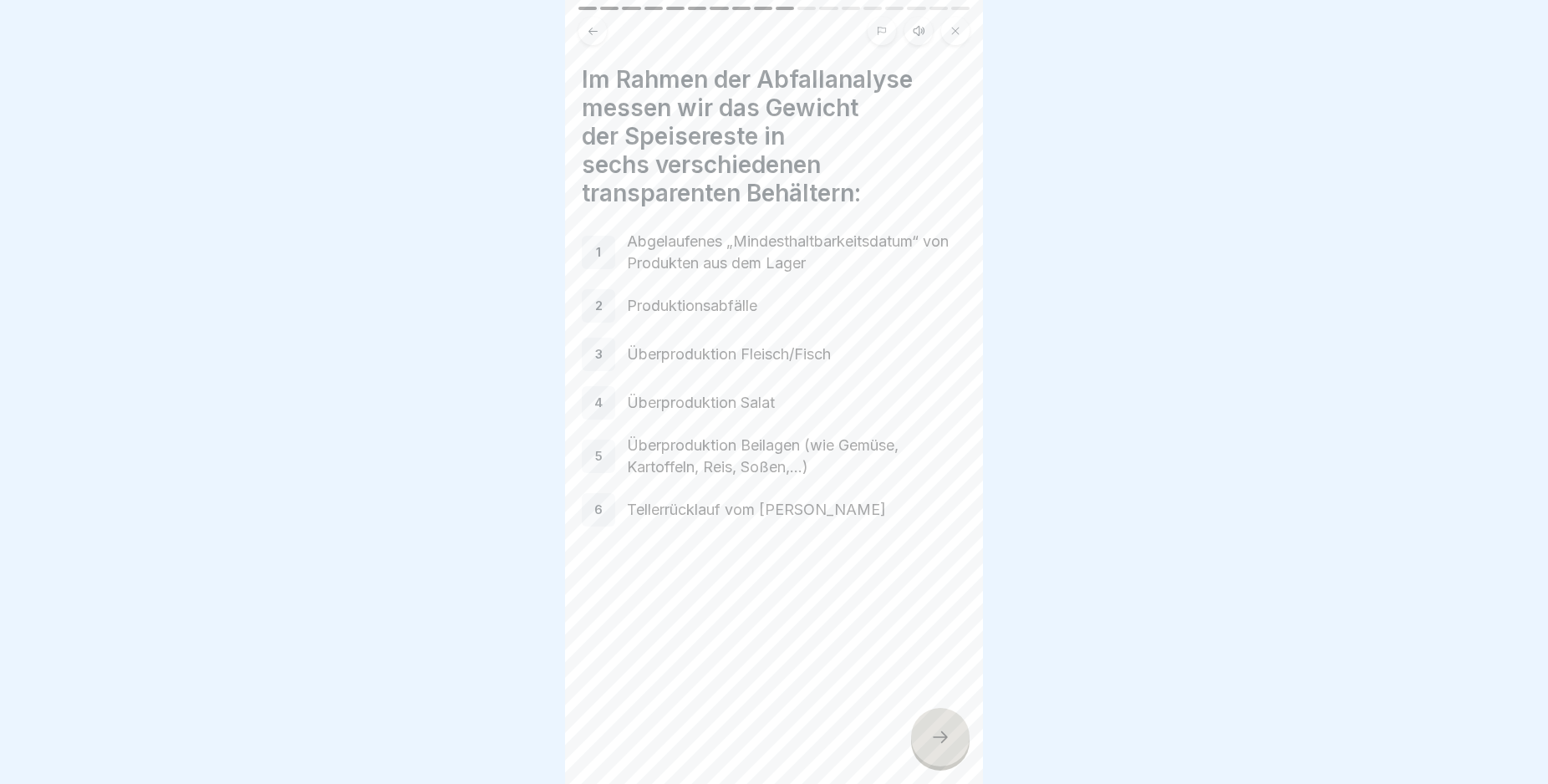
click at [935, 747] on icon at bounding box center [940, 736] width 20 height 20
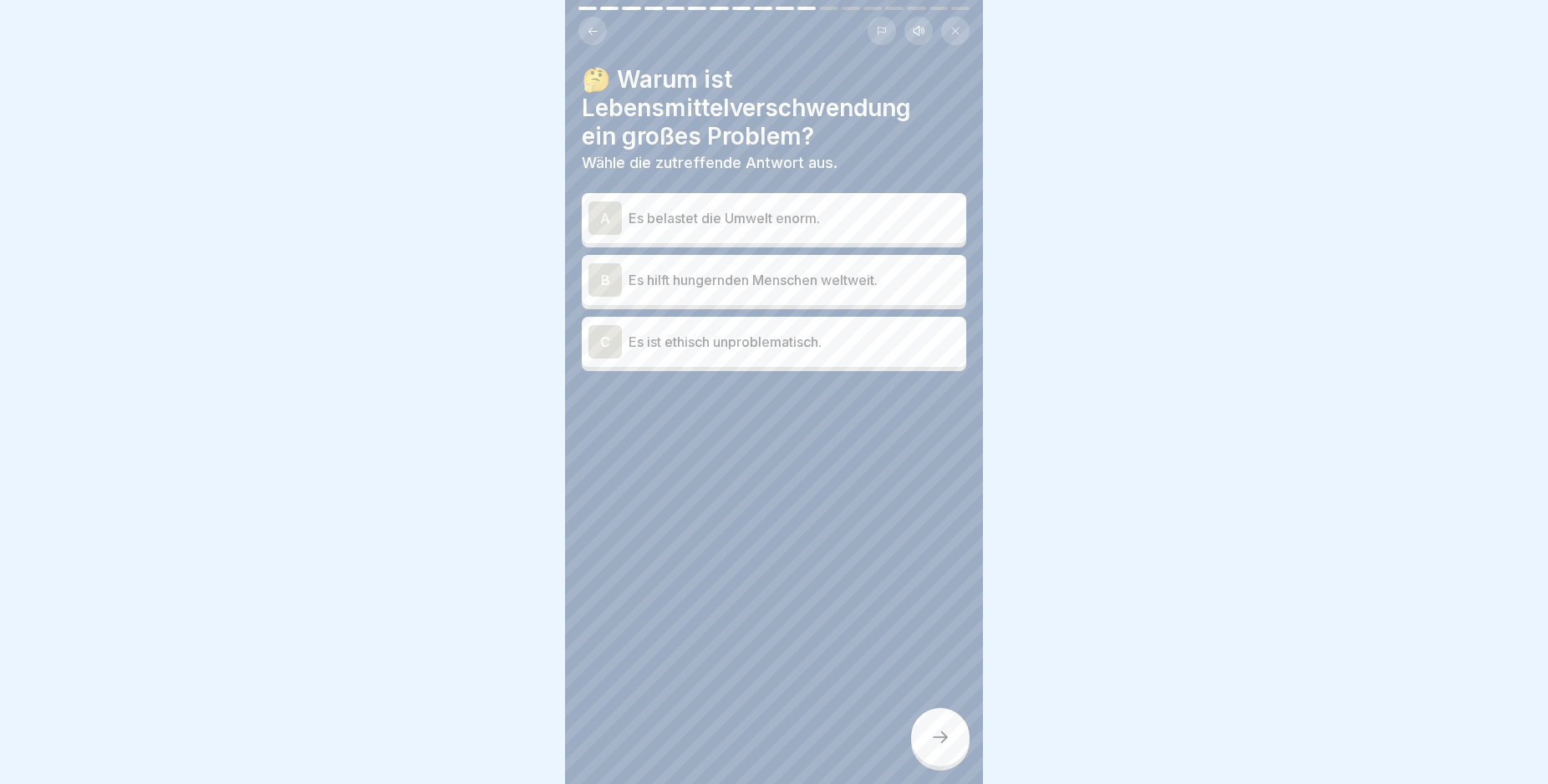
click at [610, 219] on div "A" at bounding box center [605, 218] width 34 height 34
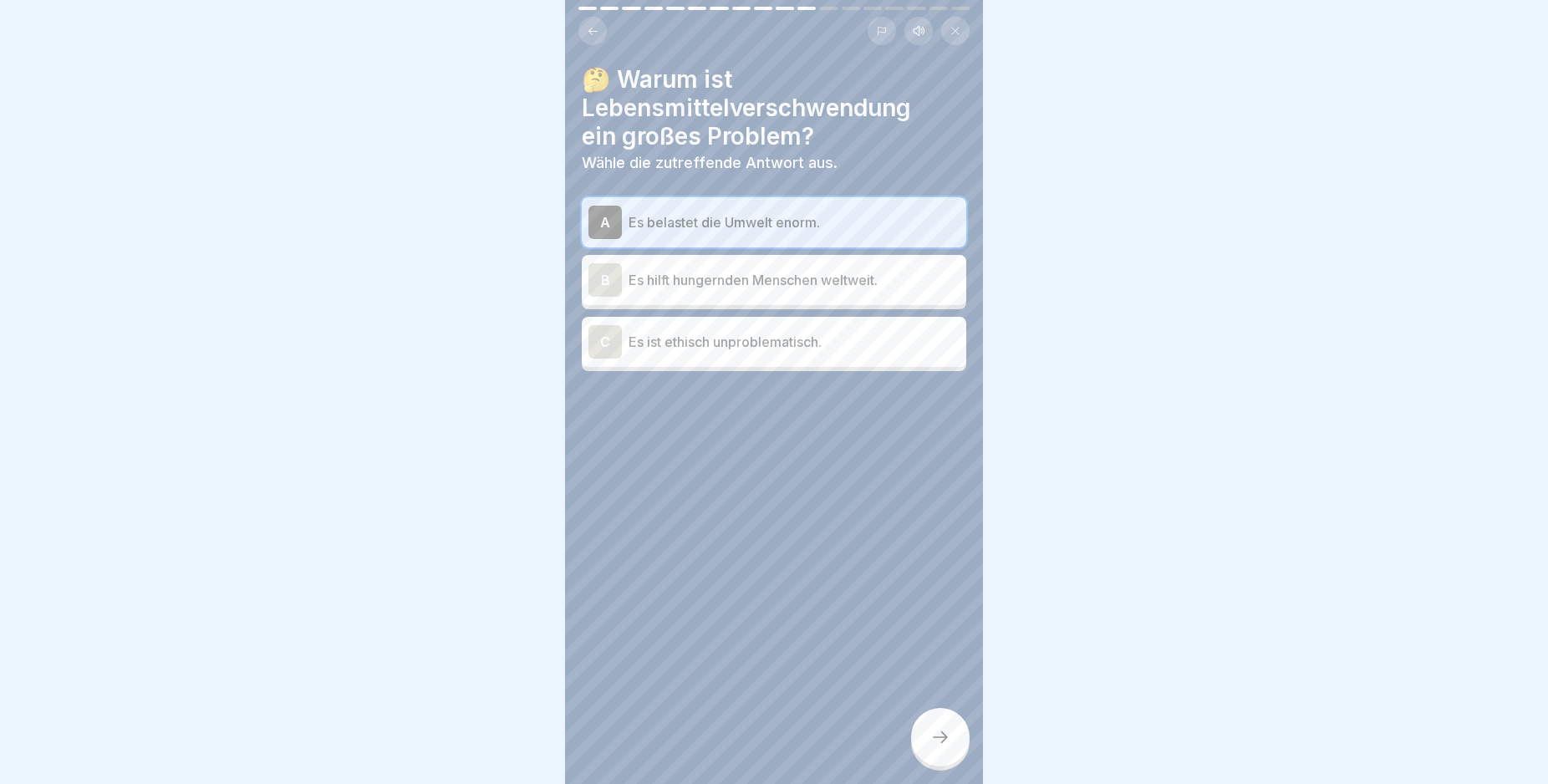
click at [952, 757] on div at bounding box center [941, 737] width 58 height 58
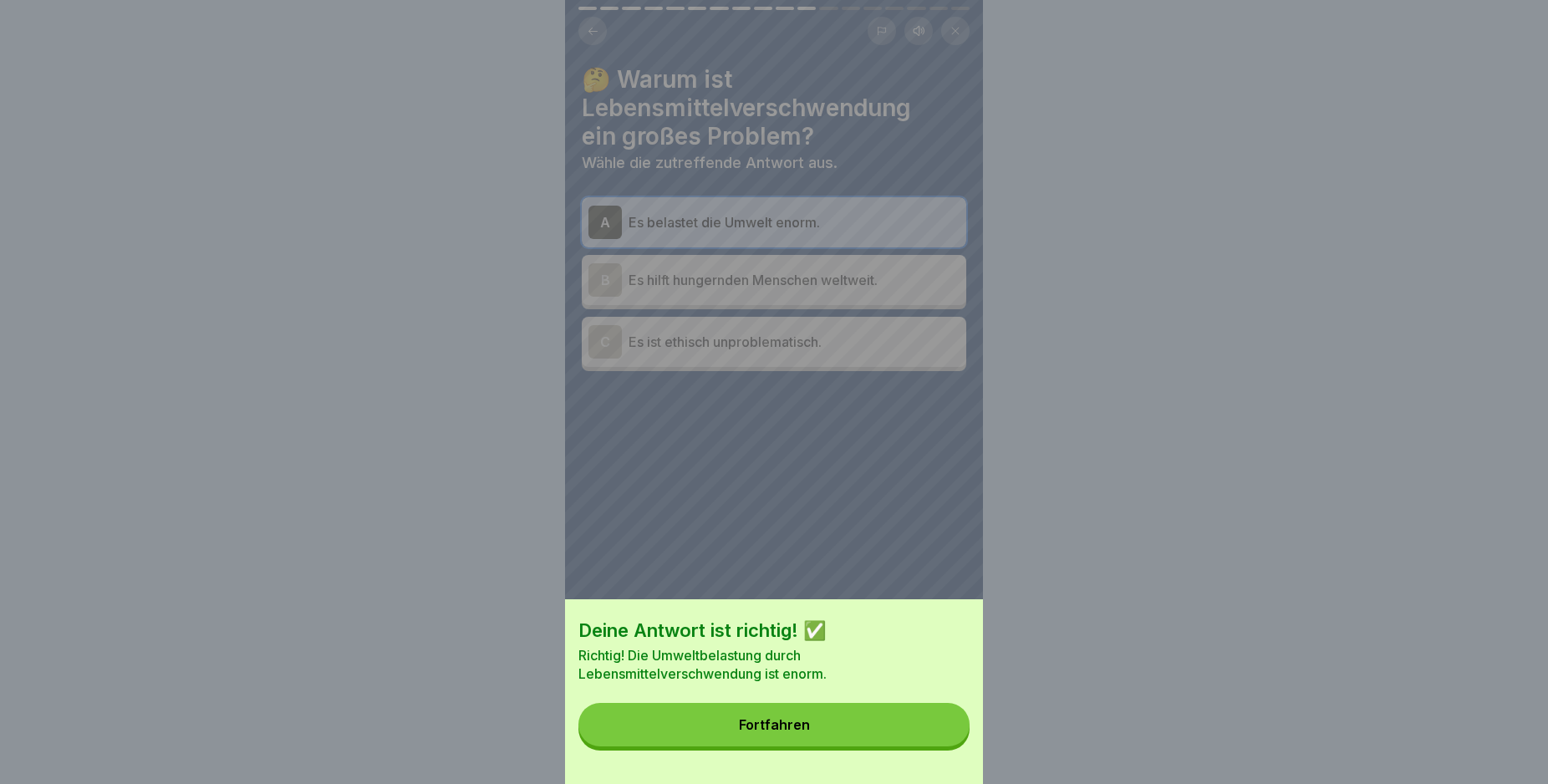
click at [865, 726] on button "Fortfahren" at bounding box center [773, 725] width 391 height 43
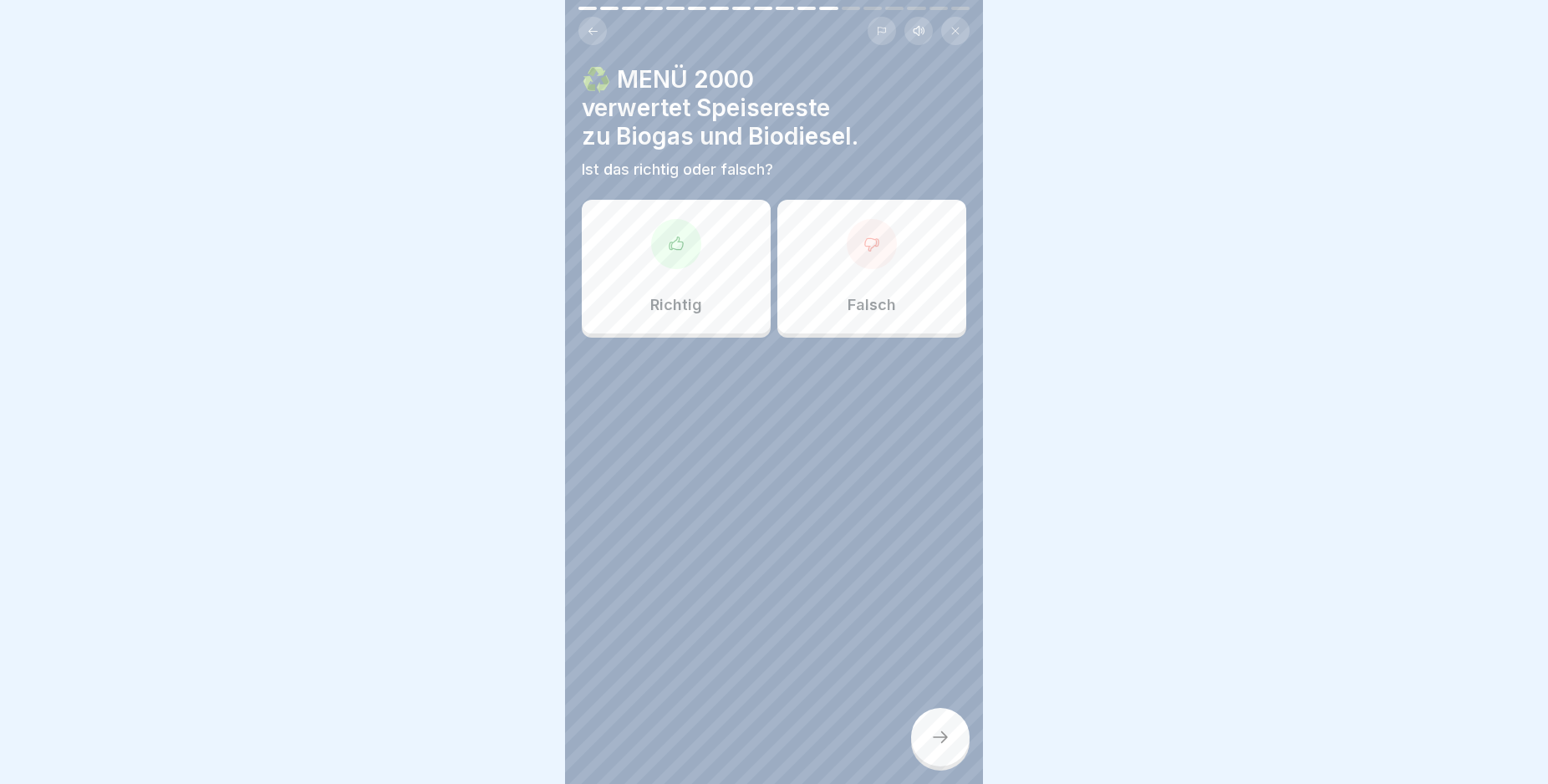
click at [864, 249] on icon at bounding box center [872, 244] width 17 height 17
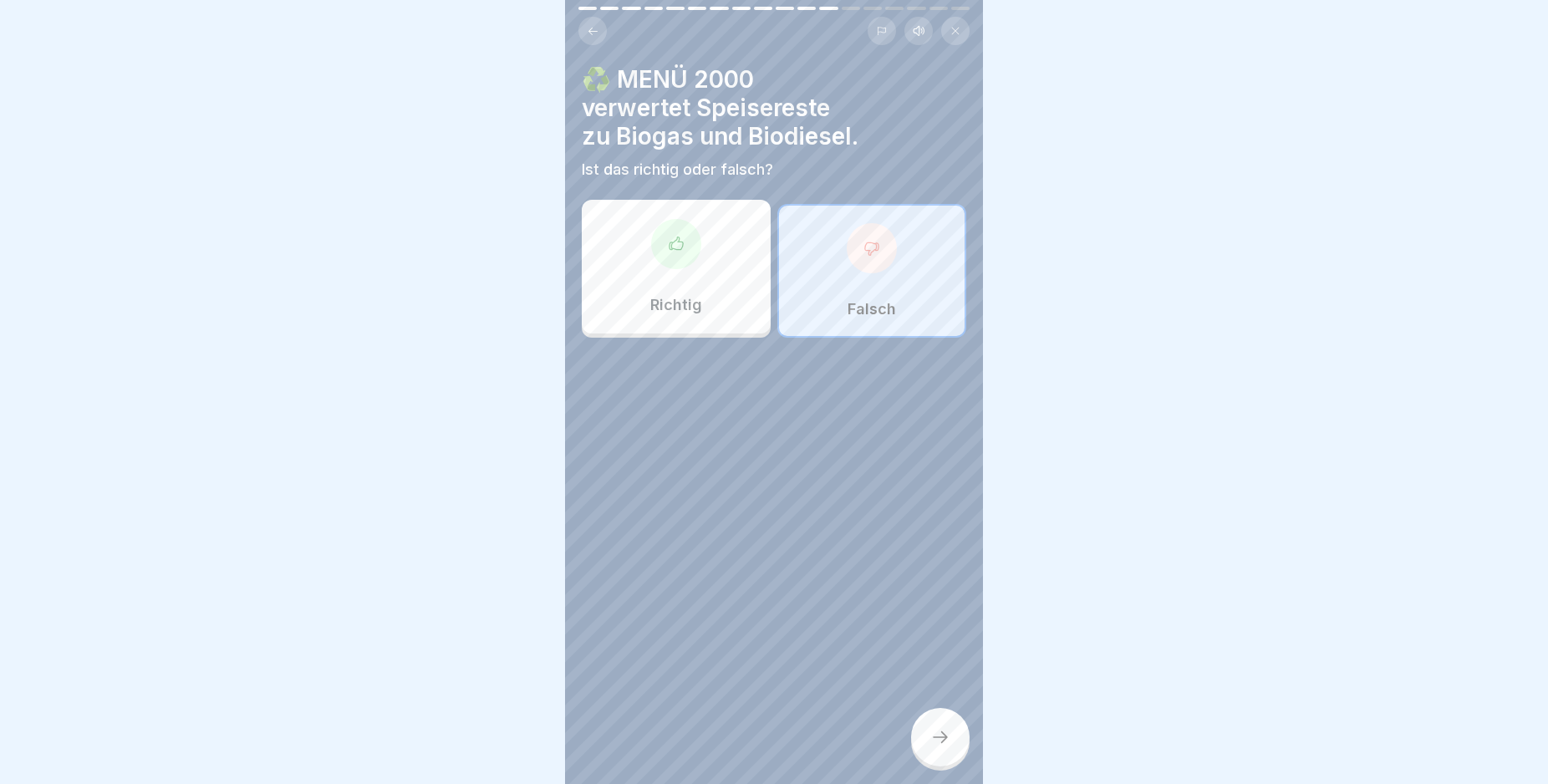
click at [926, 750] on div at bounding box center [941, 737] width 58 height 58
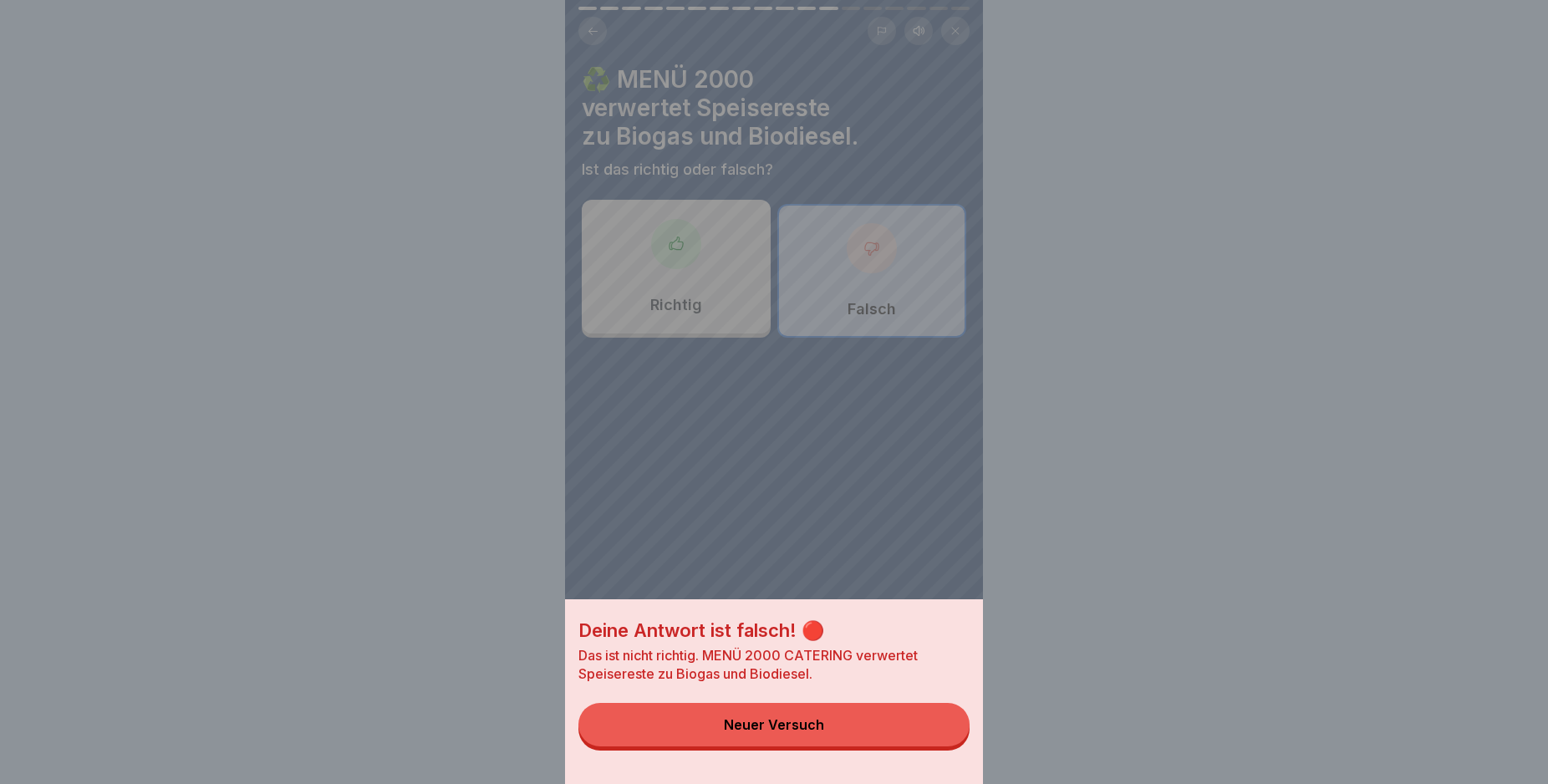
click at [913, 739] on button "Neuer Versuch" at bounding box center [773, 725] width 391 height 43
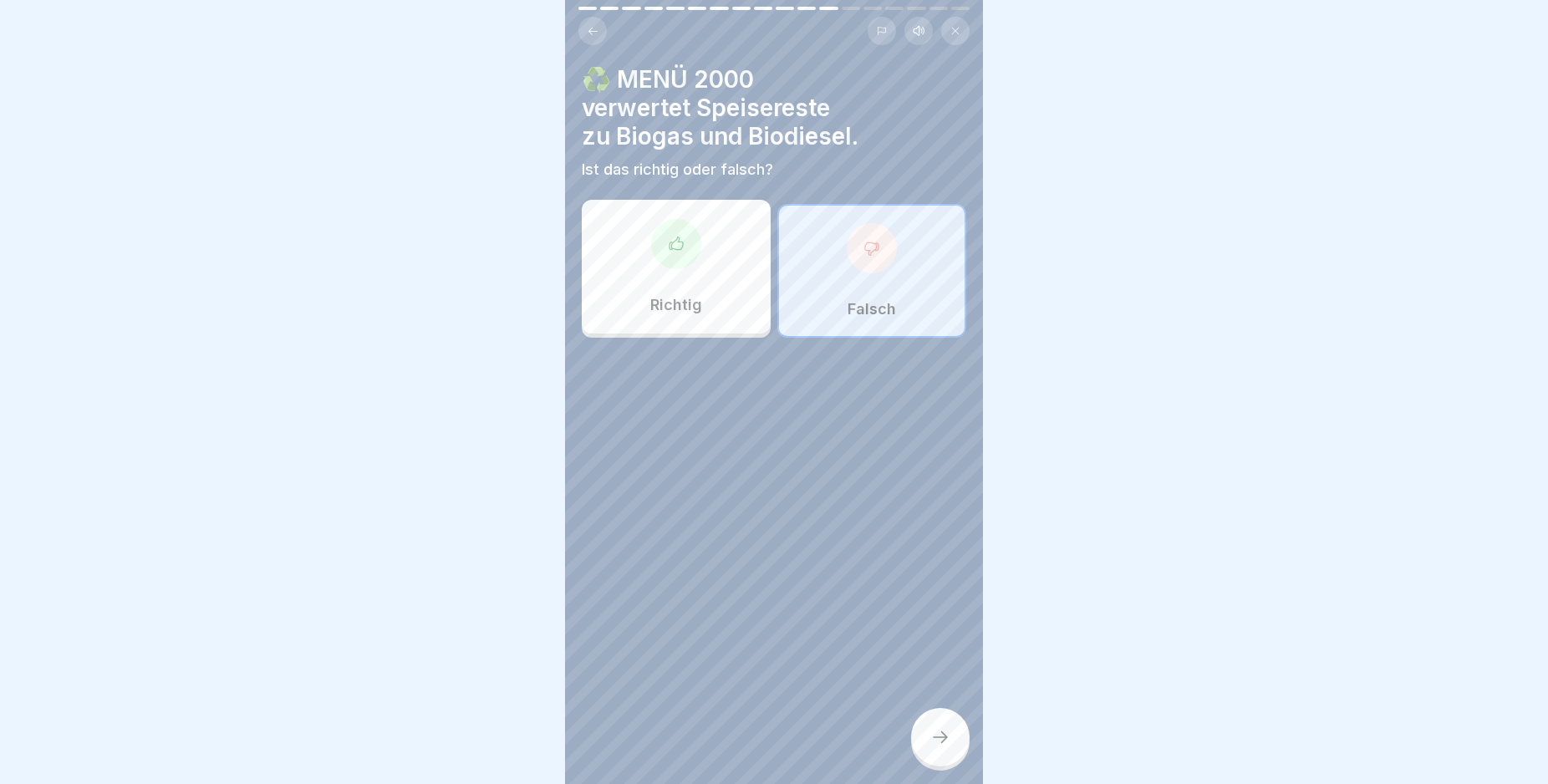
click at [664, 251] on div at bounding box center [676, 244] width 50 height 50
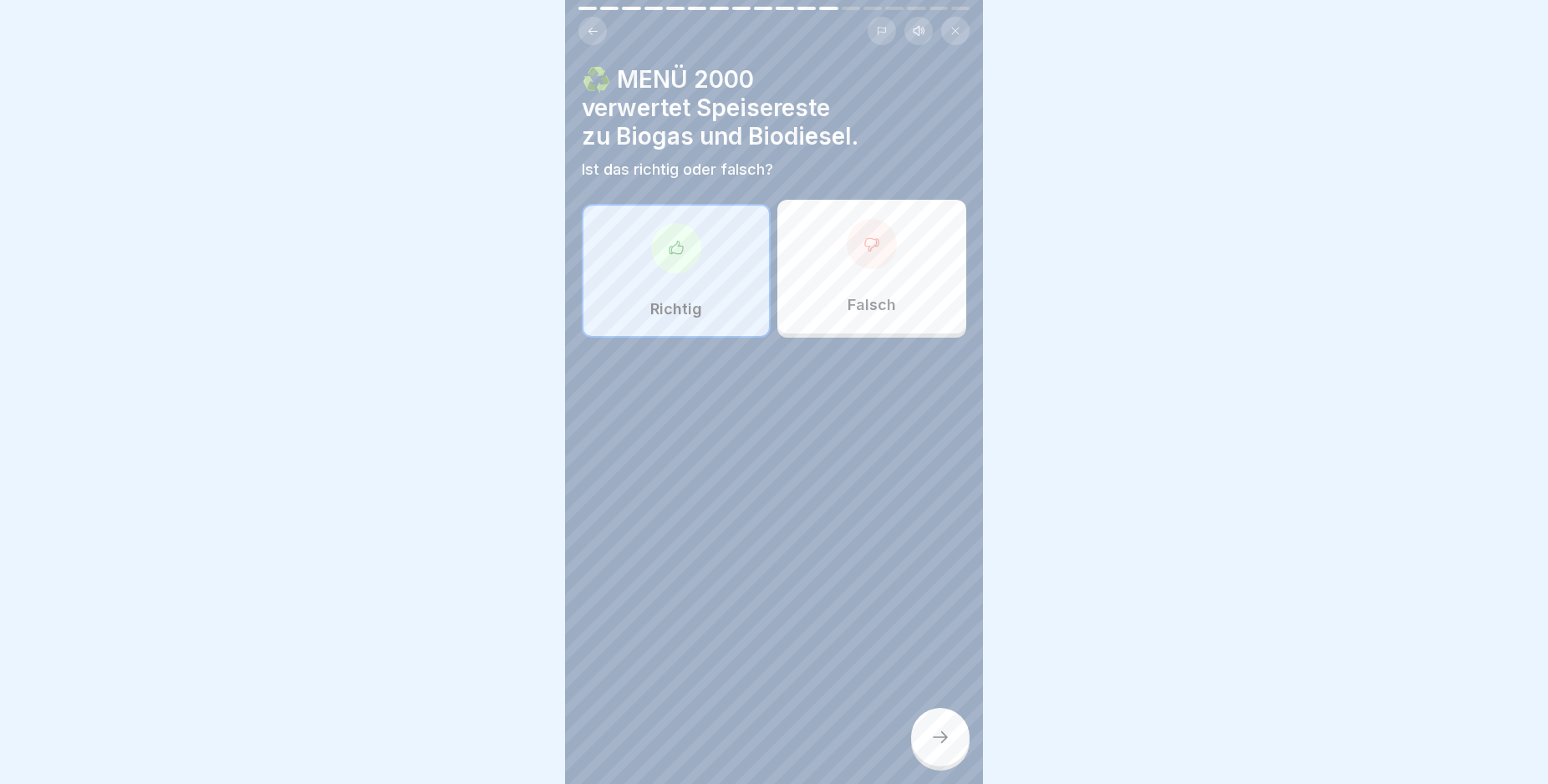
click at [944, 747] on icon at bounding box center [940, 736] width 20 height 20
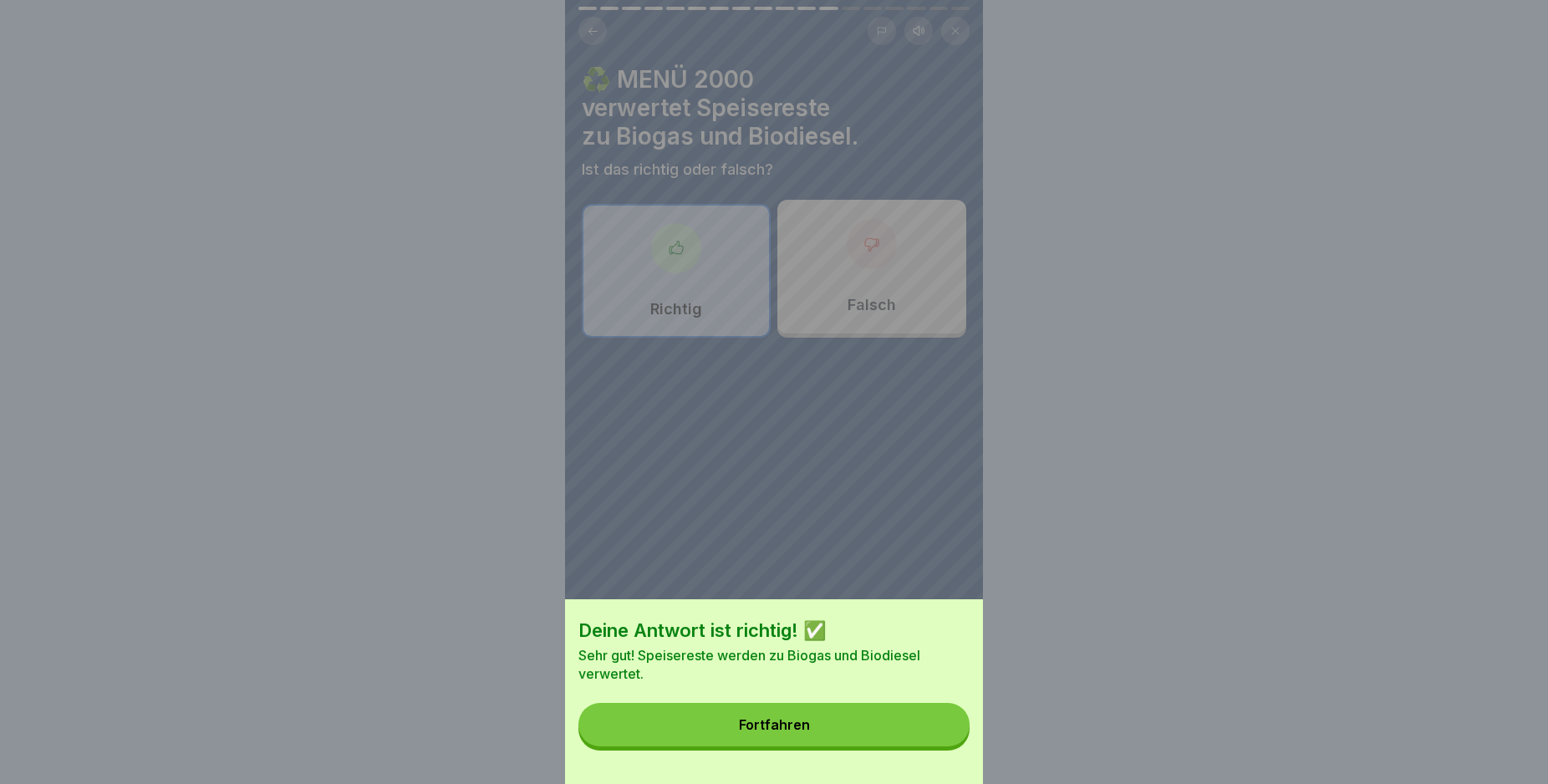
click at [883, 737] on button "Fortfahren" at bounding box center [773, 725] width 391 height 43
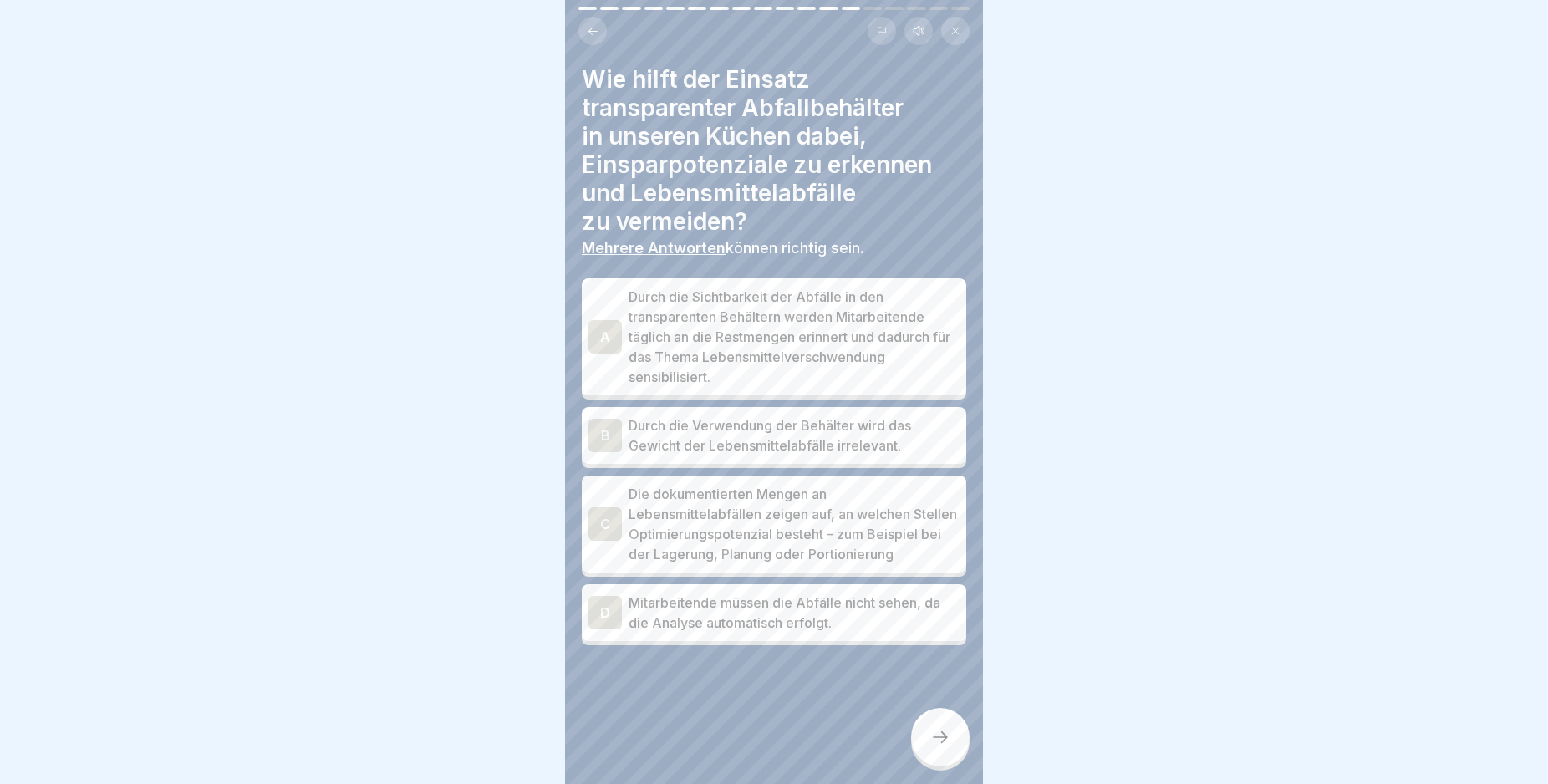
click at [607, 537] on div "C" at bounding box center [605, 524] width 34 height 34
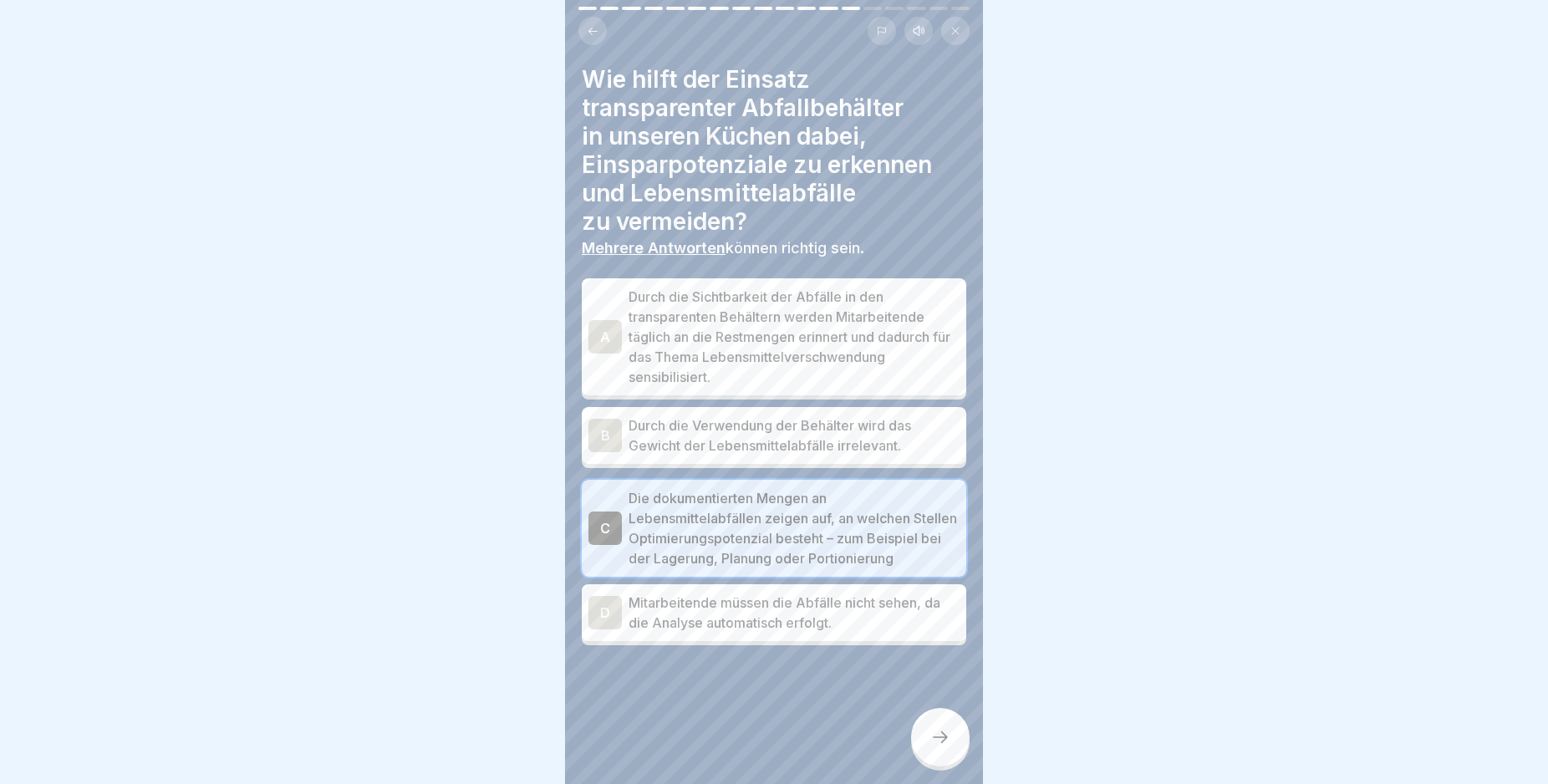
click at [943, 747] on icon at bounding box center [940, 736] width 20 height 20
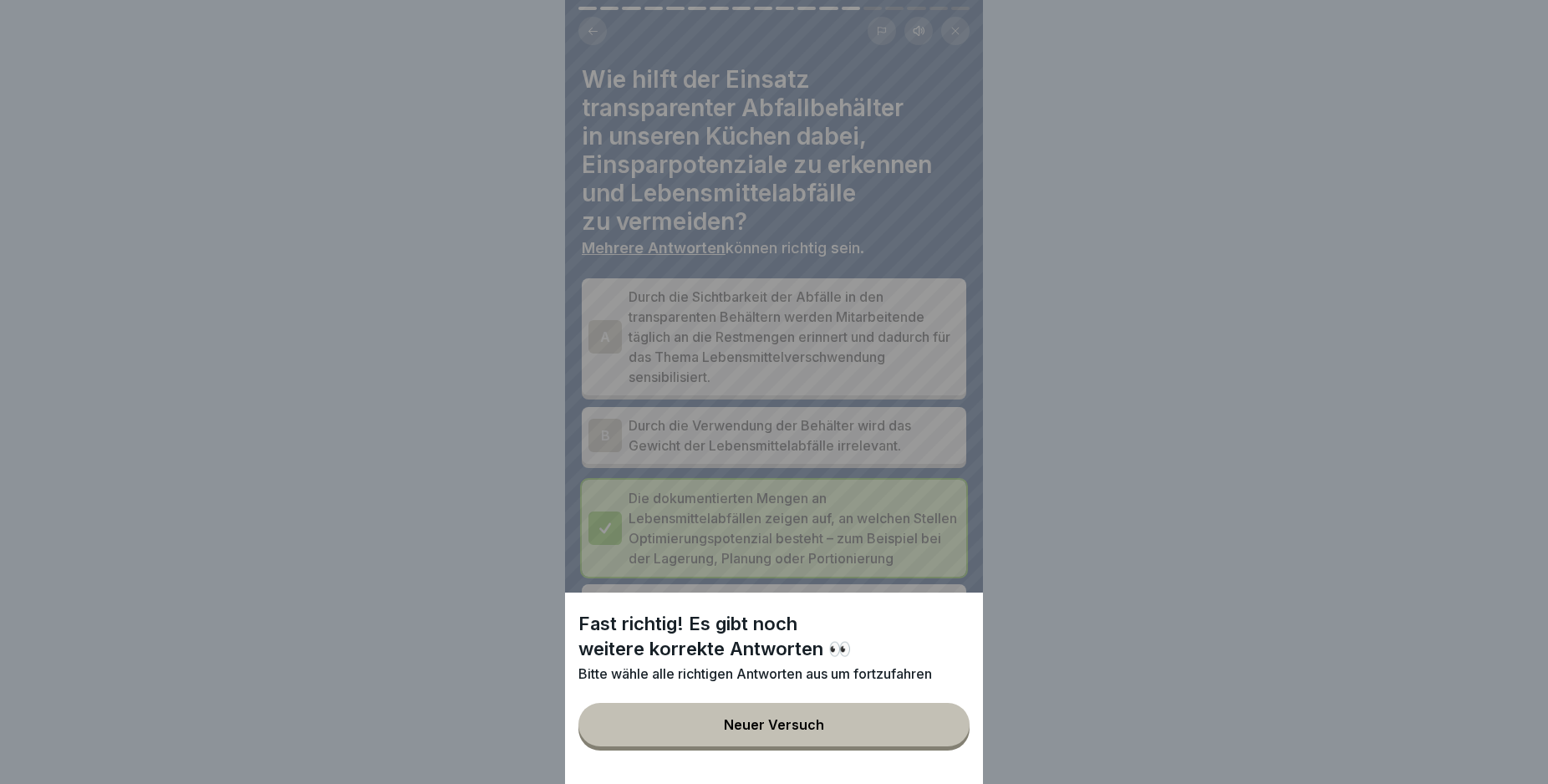
click at [608, 326] on div "Fast richtig! Es gibt noch weitere korrekte Antworten 👀 Bitte wähle alle richti…" at bounding box center [774, 392] width 418 height 784
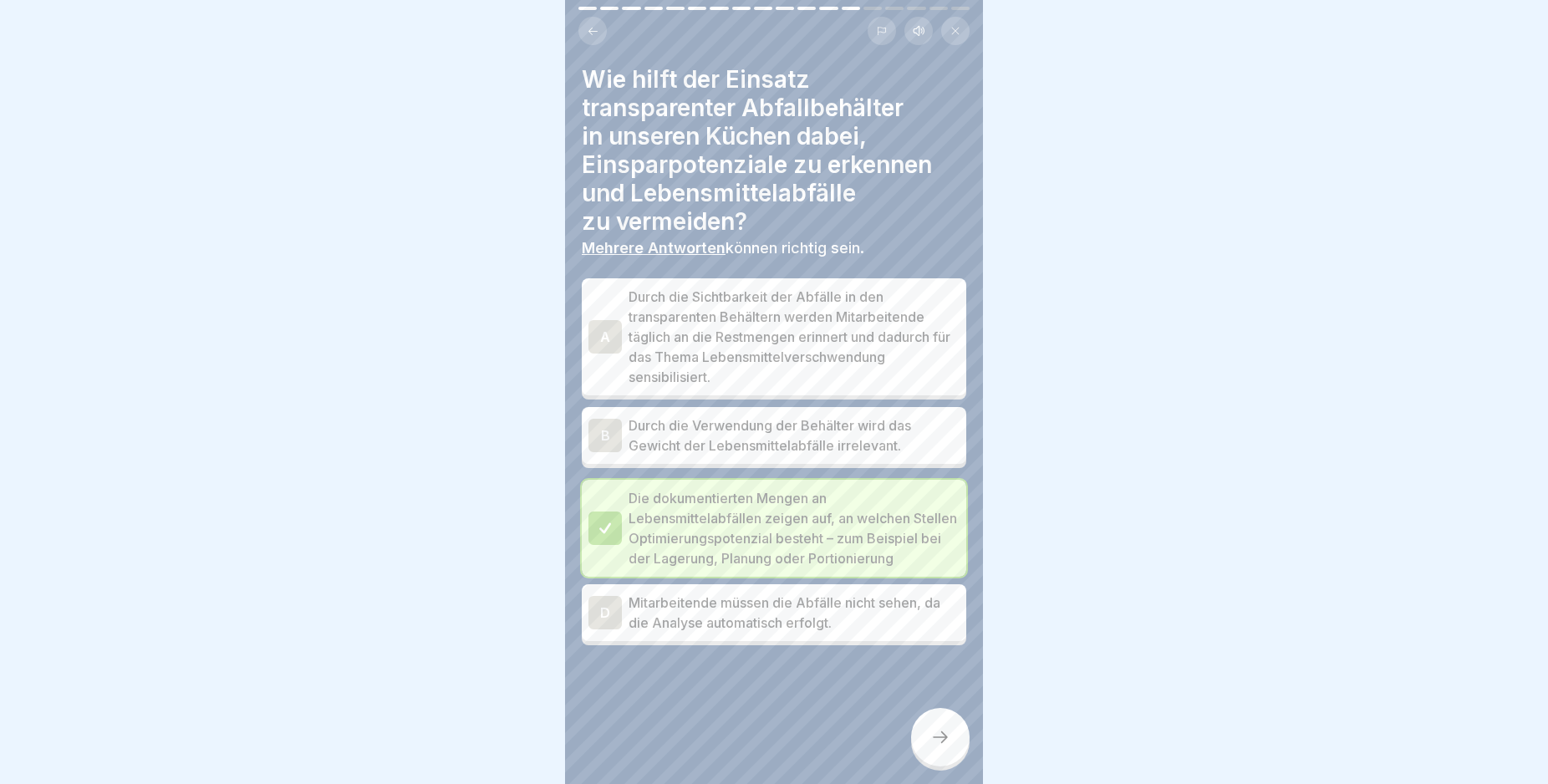
click at [608, 334] on div "A" at bounding box center [605, 337] width 34 height 34
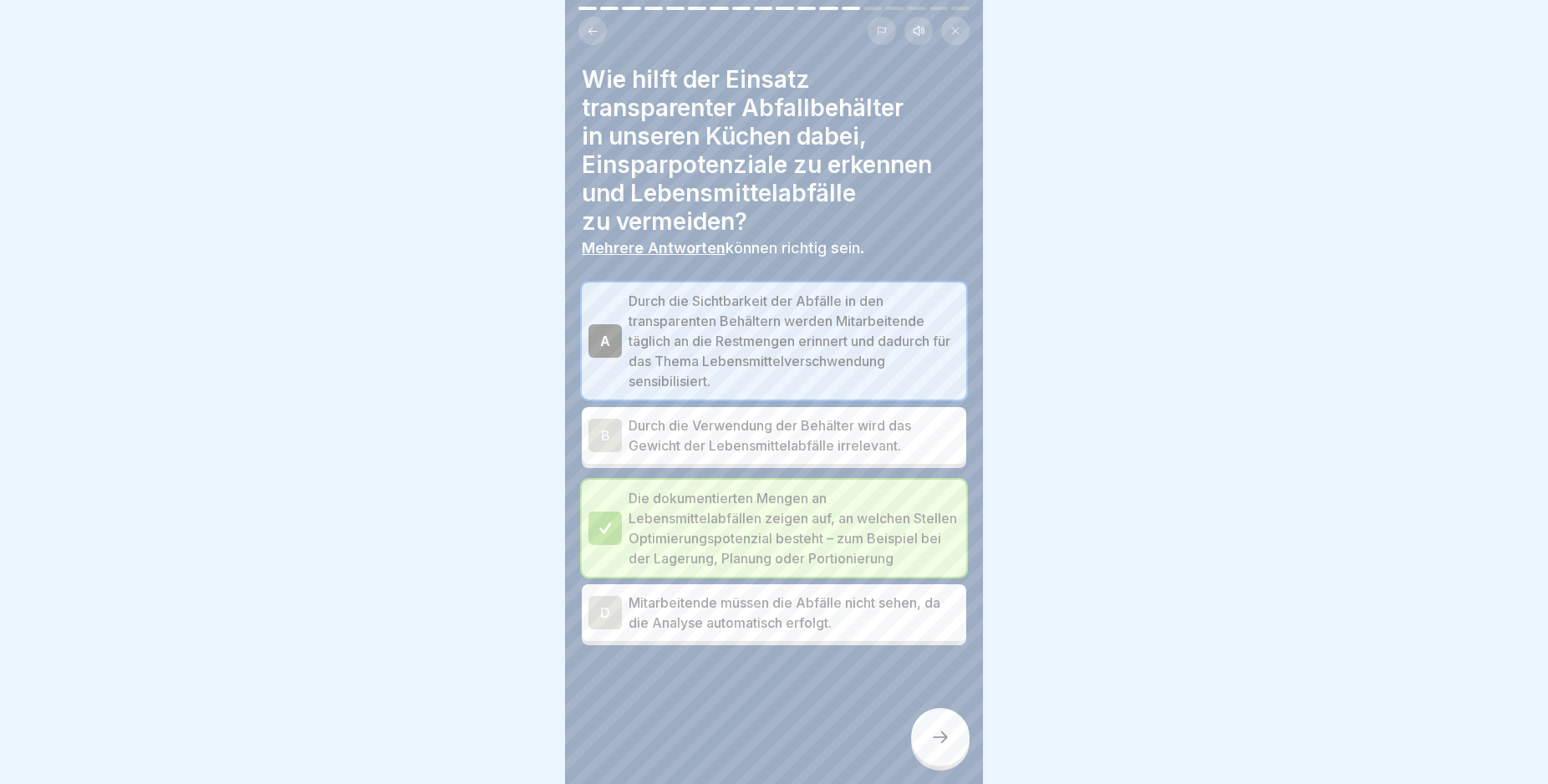
click at [938, 747] on icon at bounding box center [940, 736] width 20 height 20
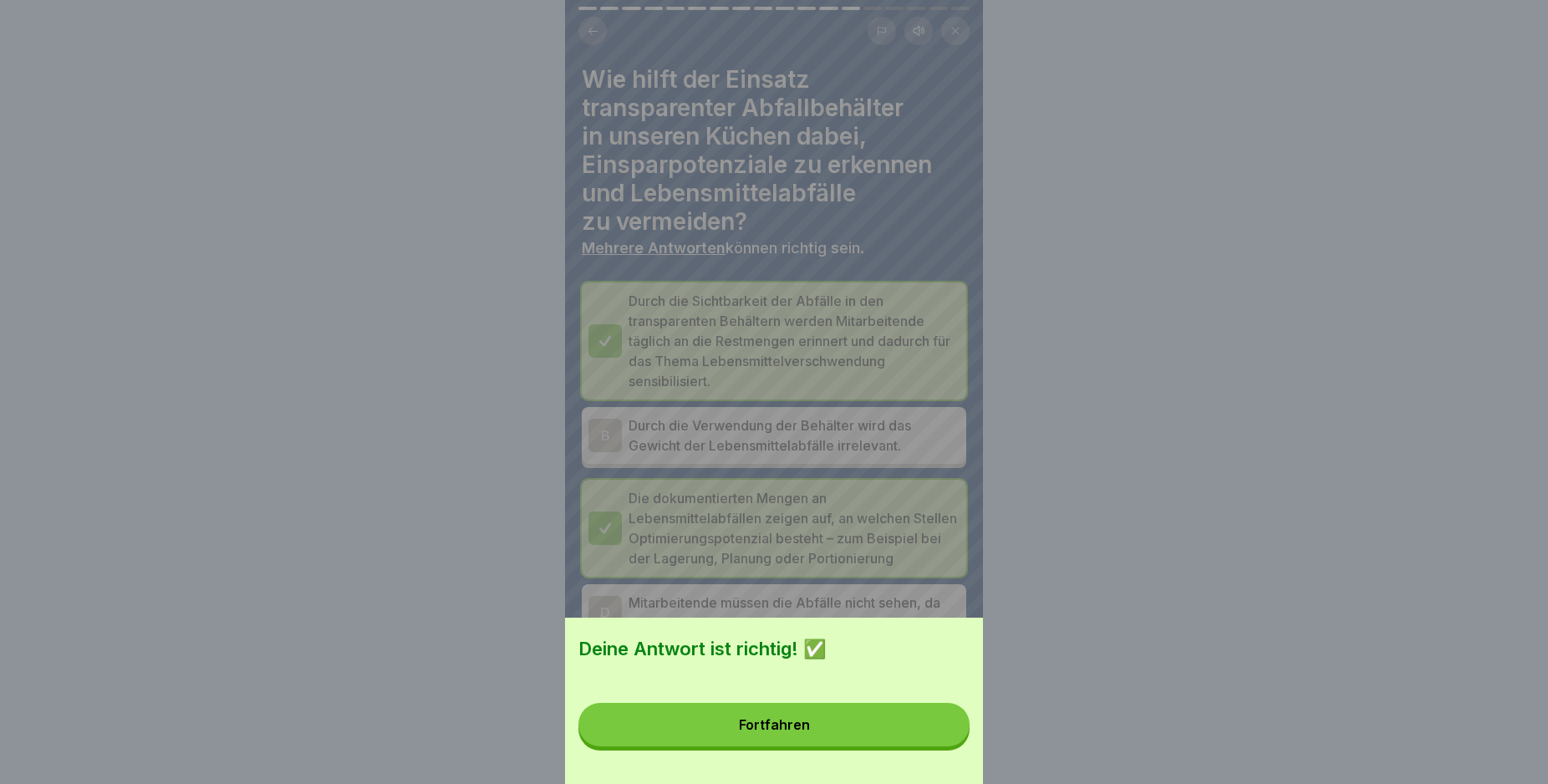
click at [914, 744] on button "Fortfahren" at bounding box center [773, 725] width 391 height 43
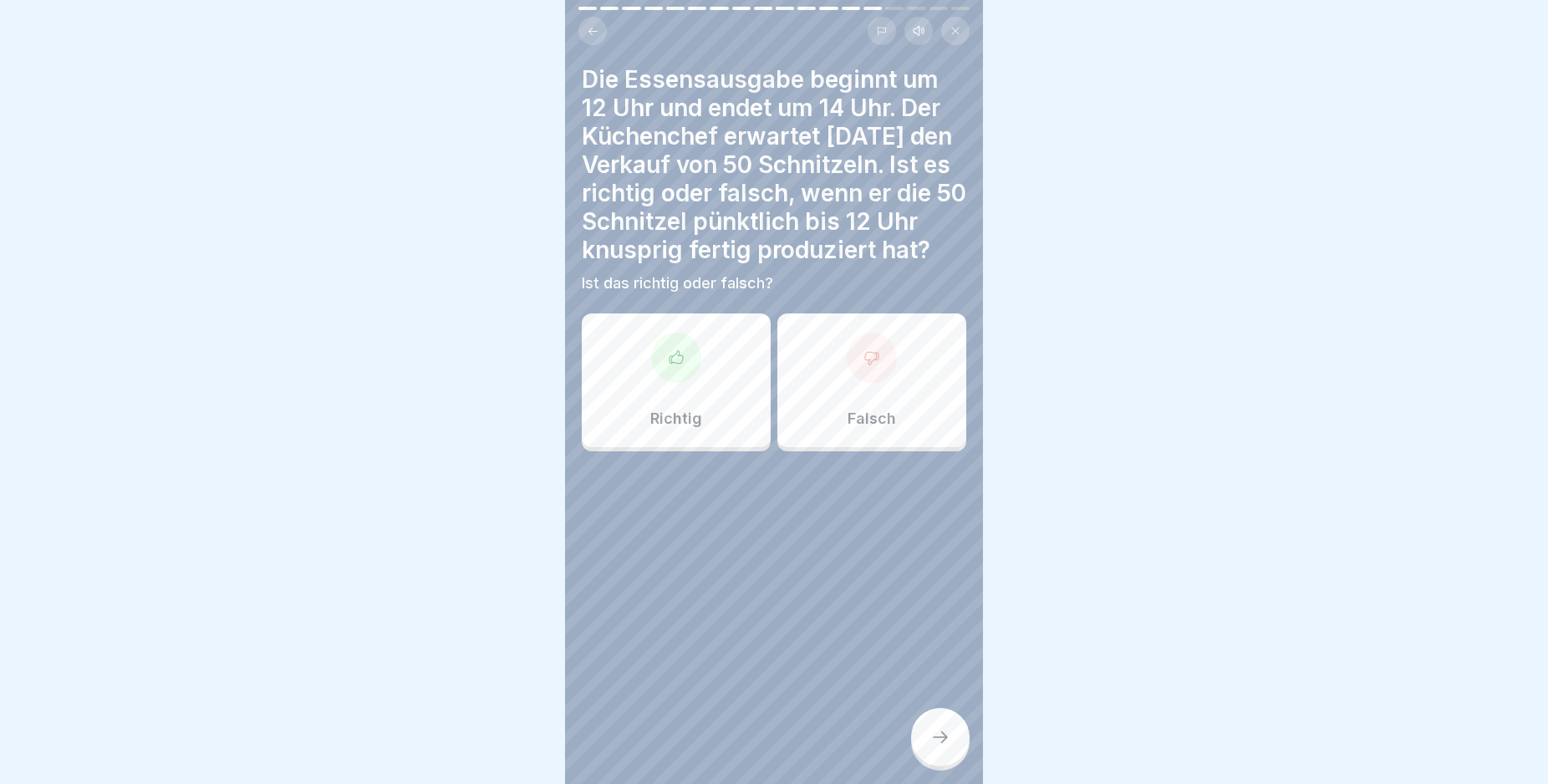
click at [865, 364] on icon at bounding box center [872, 358] width 13 height 12
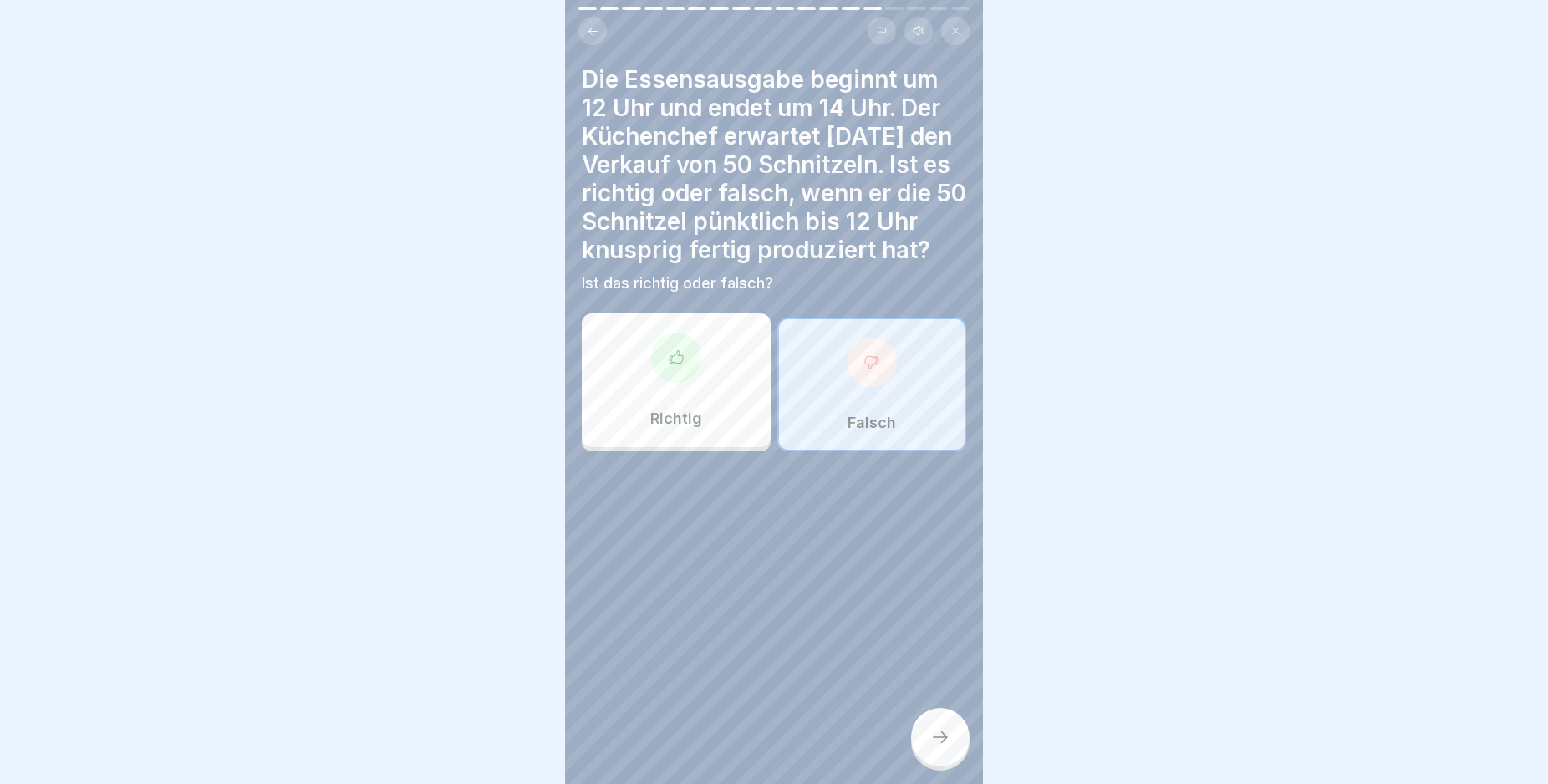
click at [940, 747] on icon at bounding box center [940, 736] width 20 height 20
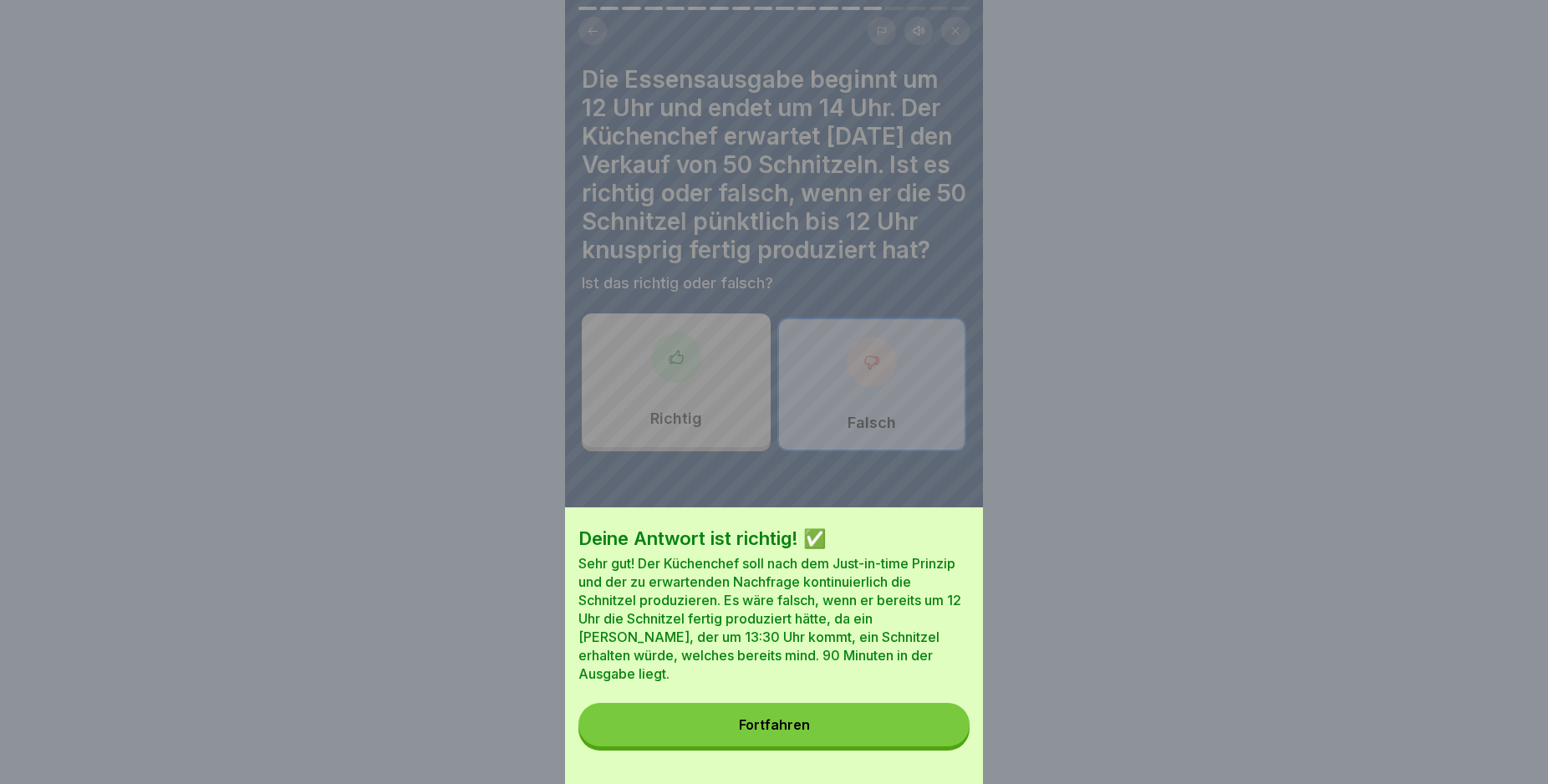
click at [933, 742] on button "Fortfahren" at bounding box center [773, 725] width 391 height 43
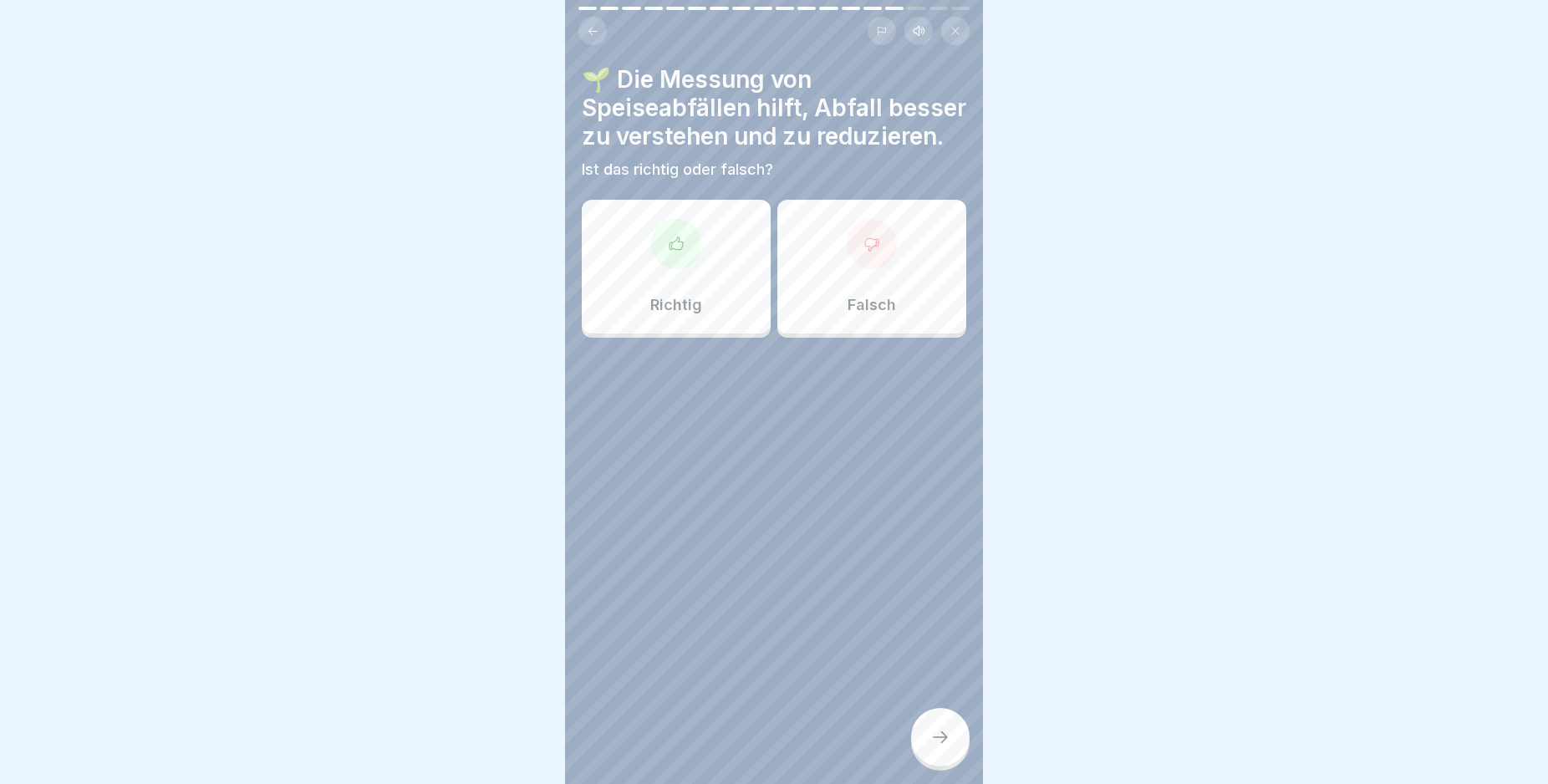
click at [675, 252] on icon at bounding box center [676, 244] width 17 height 17
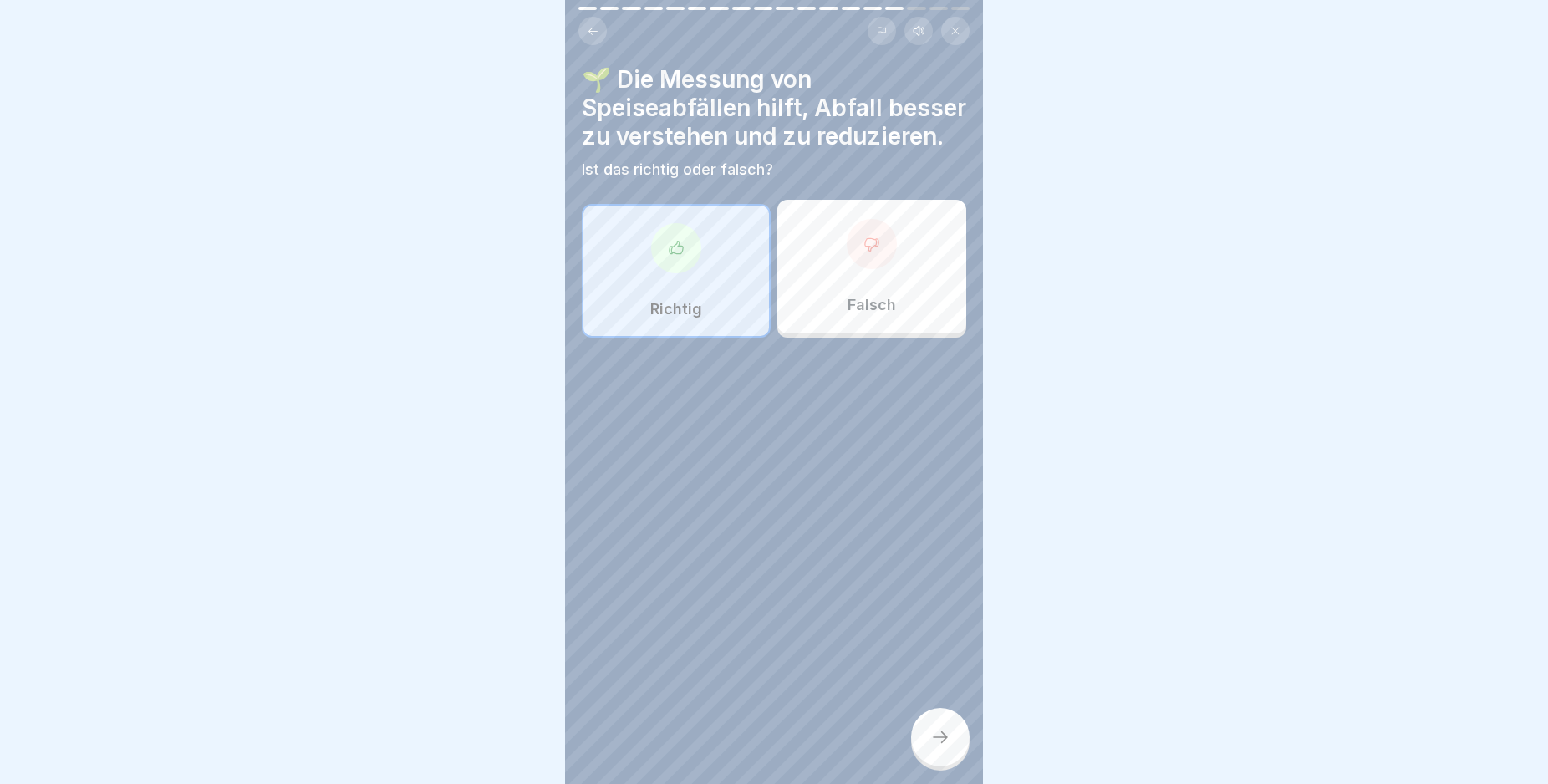
click at [941, 747] on icon at bounding box center [940, 736] width 20 height 20
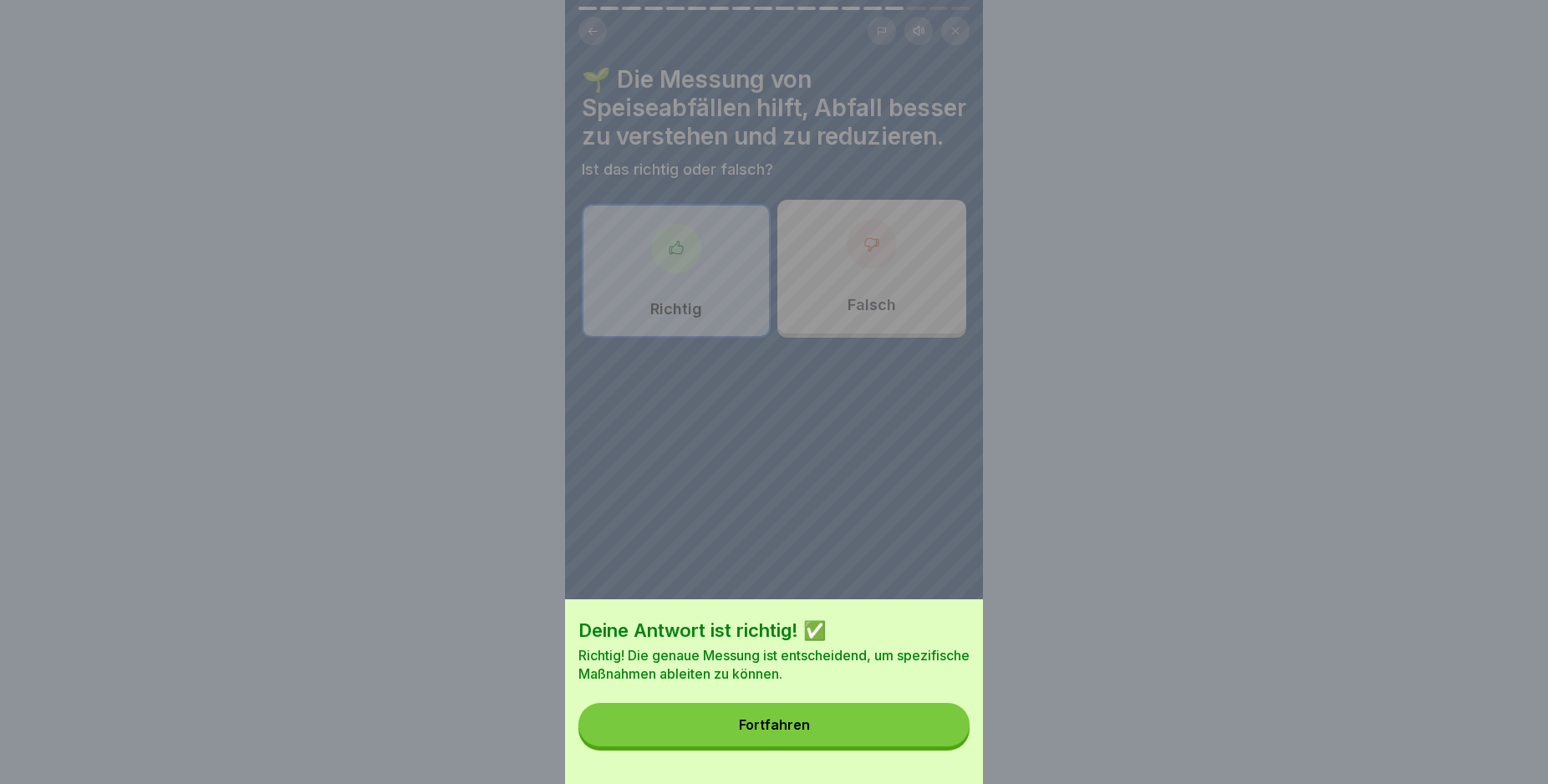
click at [911, 745] on button "Fortfahren" at bounding box center [773, 725] width 391 height 43
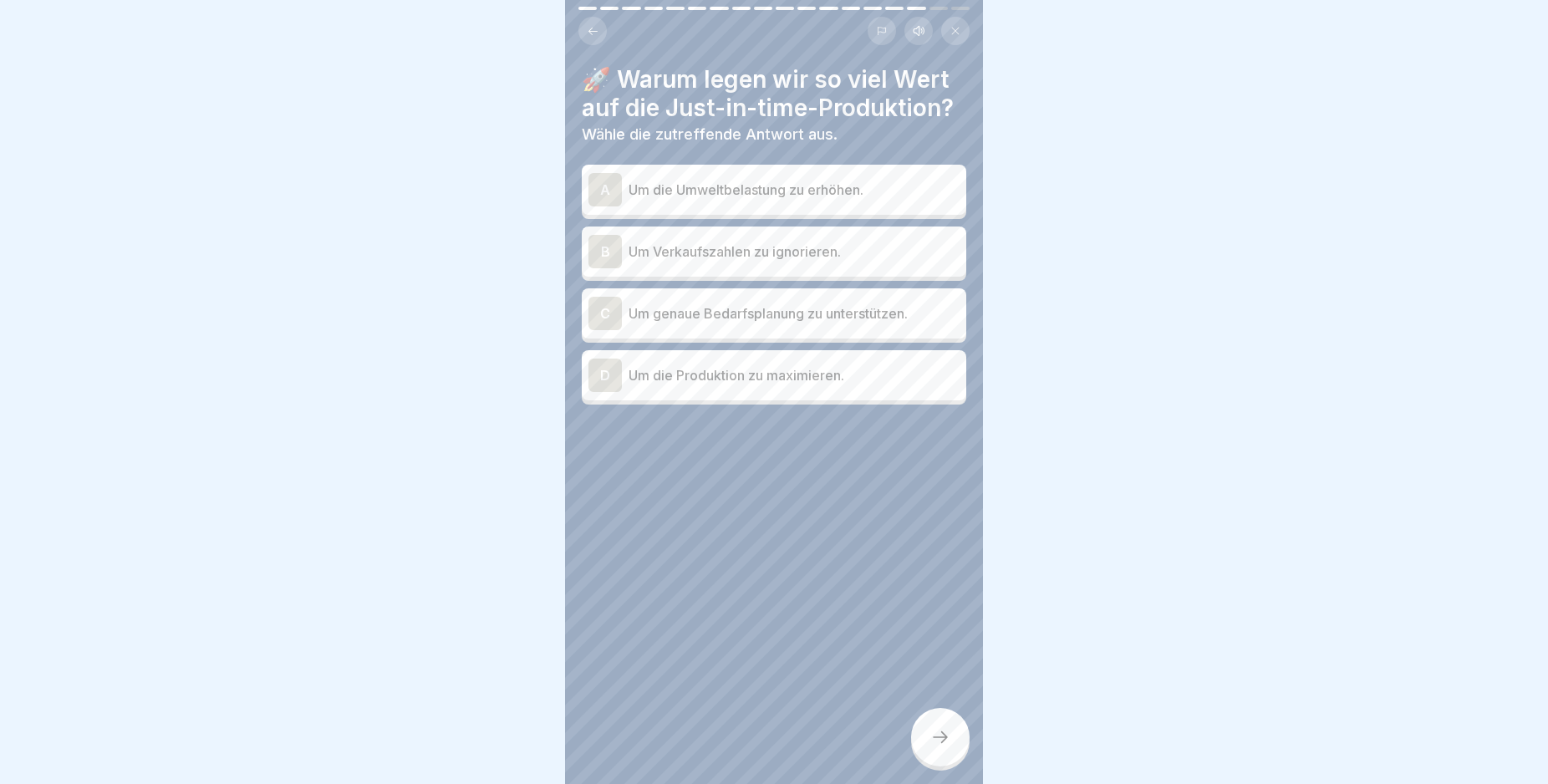
click at [611, 330] on div "C" at bounding box center [605, 313] width 34 height 34
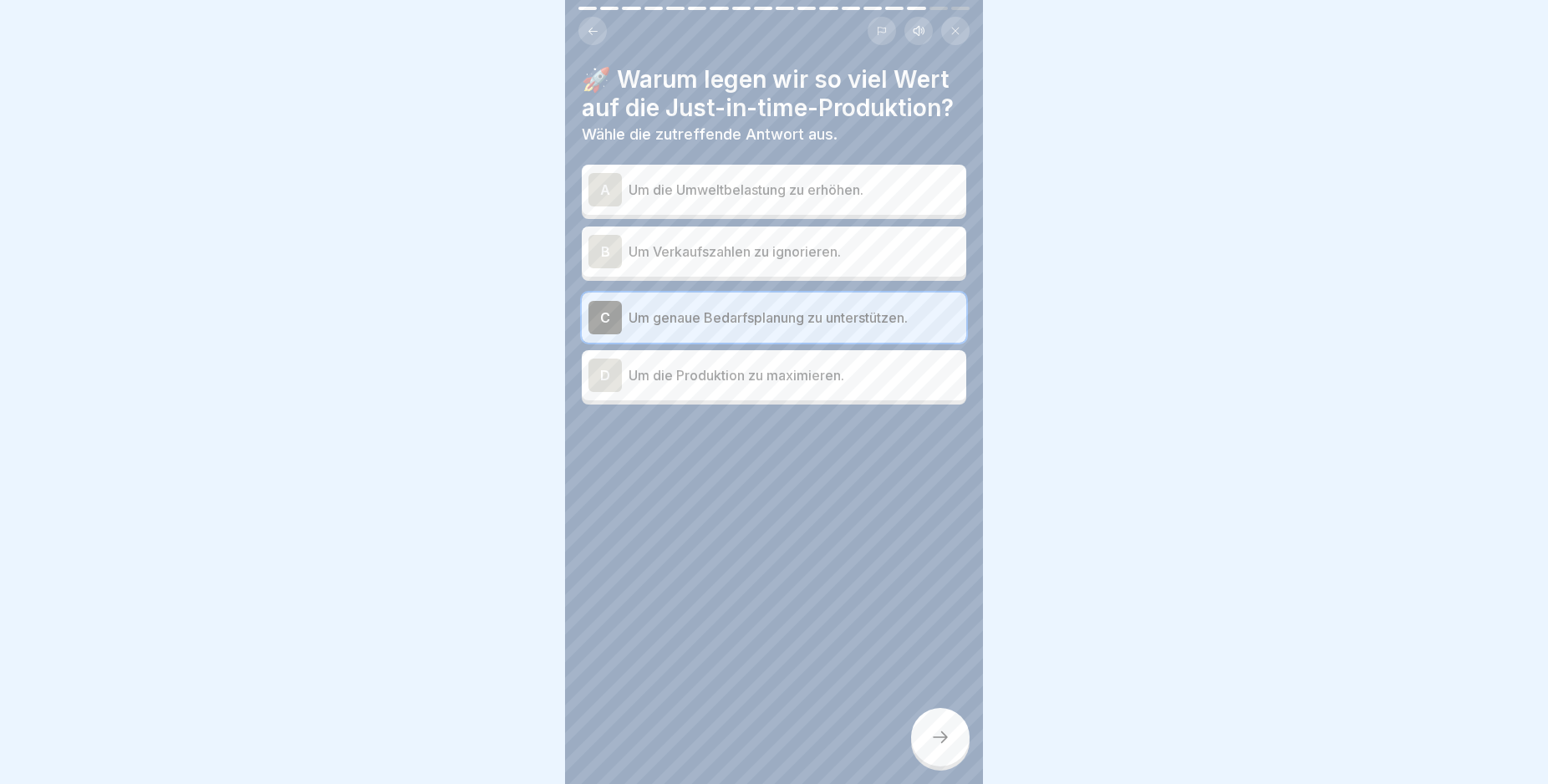
click at [930, 747] on icon at bounding box center [940, 736] width 20 height 20
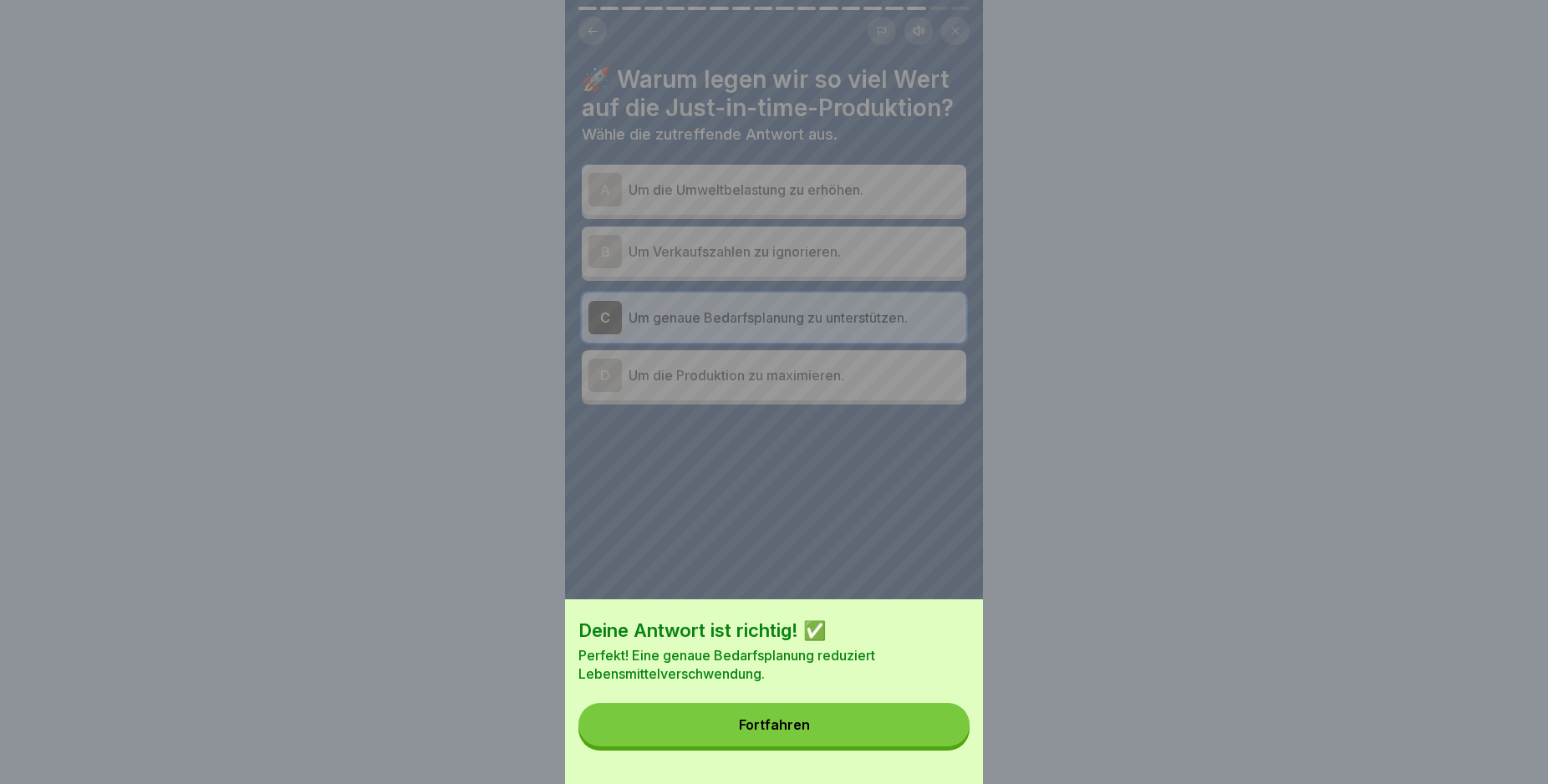
click at [930, 746] on button "Fortfahren" at bounding box center [773, 725] width 391 height 43
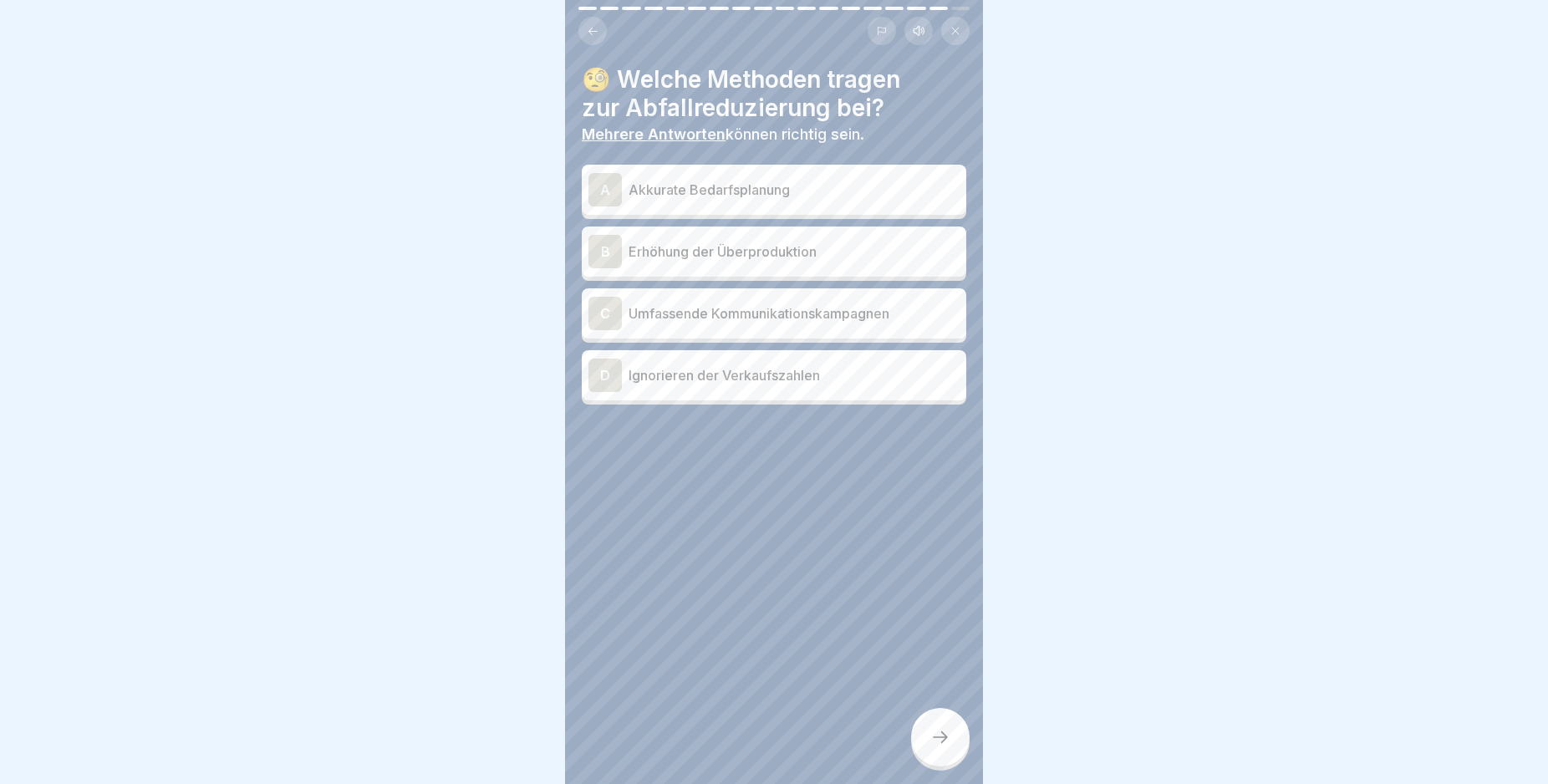
click at [606, 183] on div "A" at bounding box center [605, 190] width 34 height 34
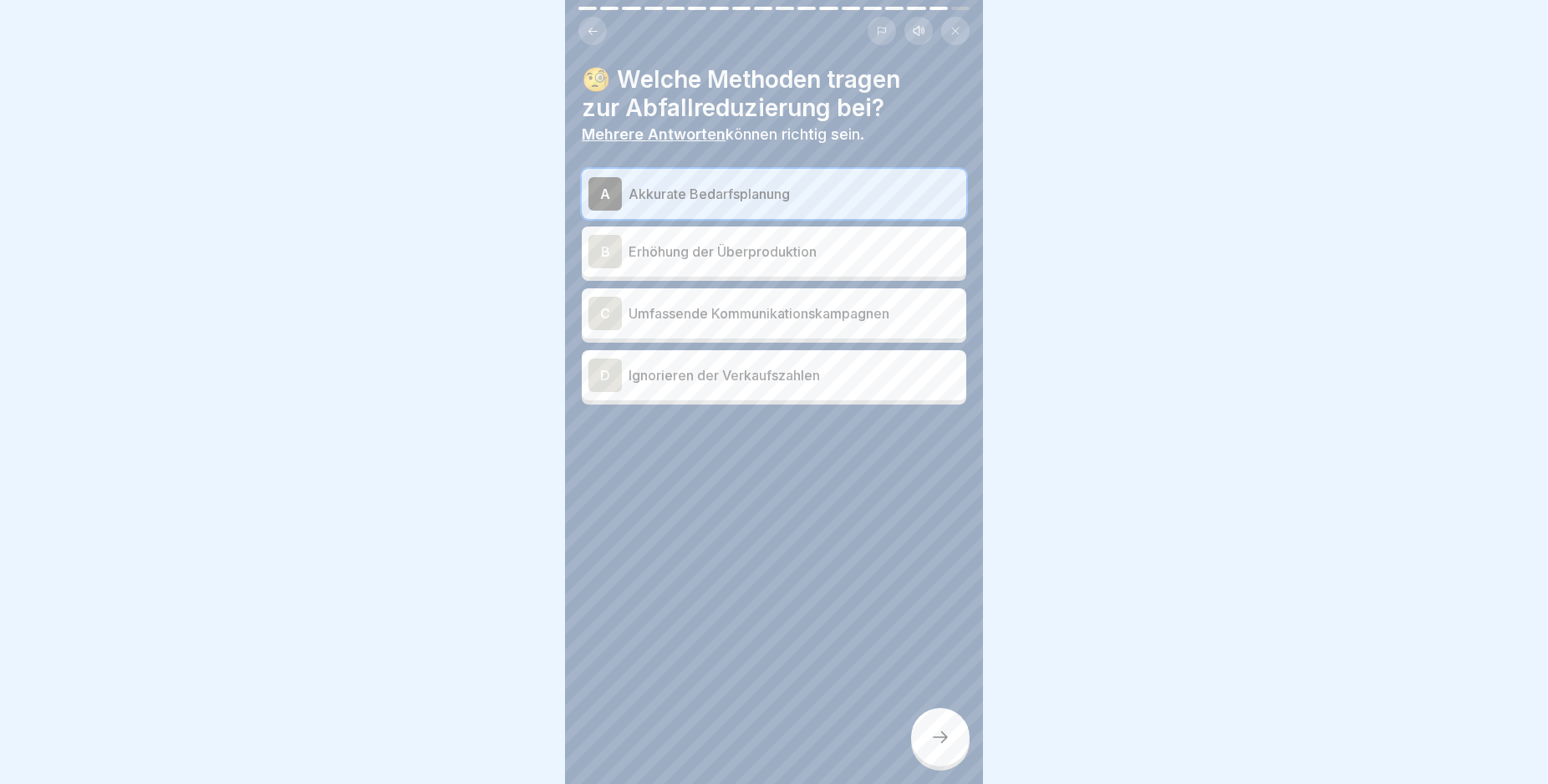
click at [605, 316] on div "C" at bounding box center [605, 313] width 34 height 34
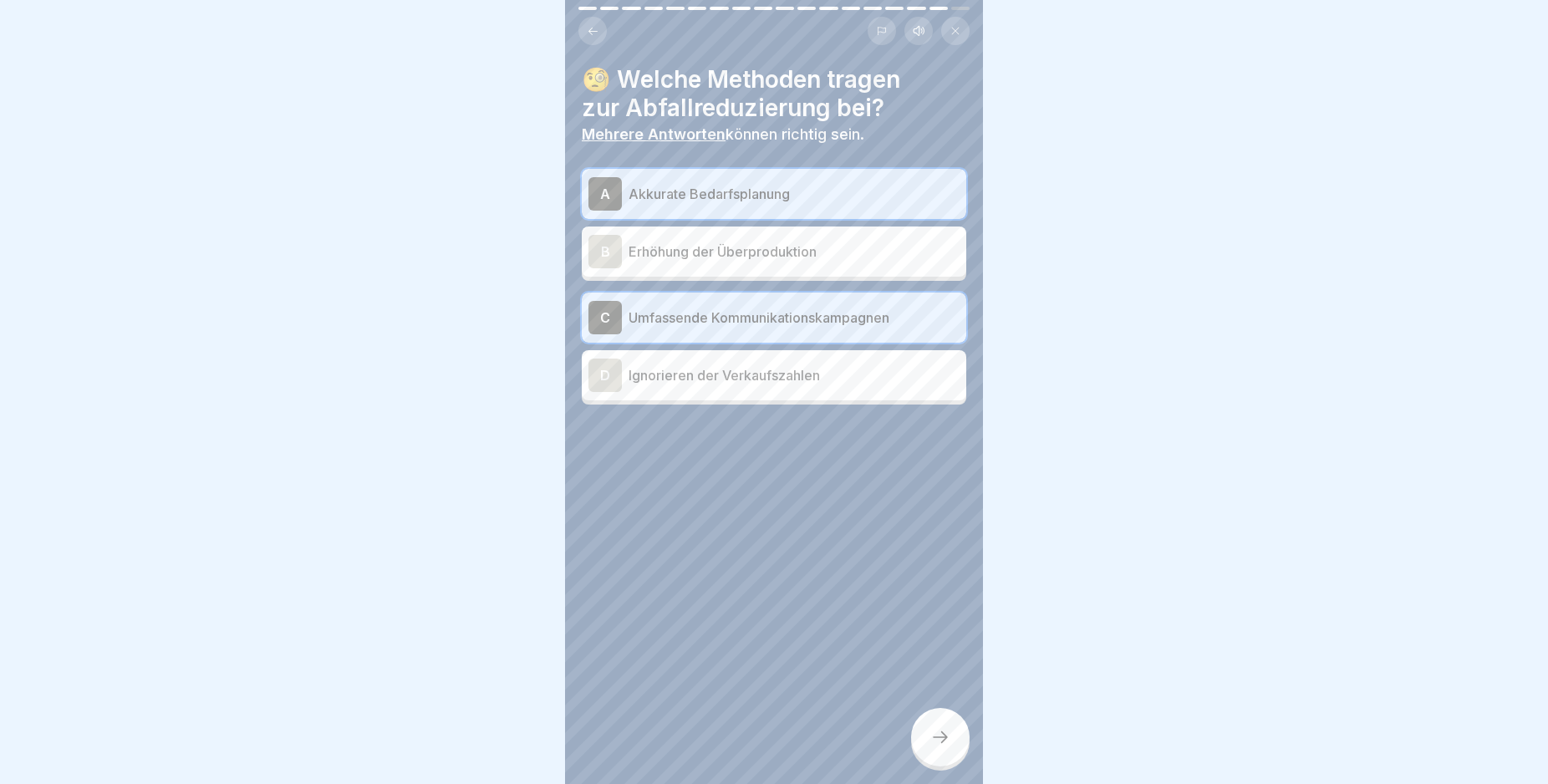
click at [935, 747] on icon at bounding box center [940, 736] width 20 height 20
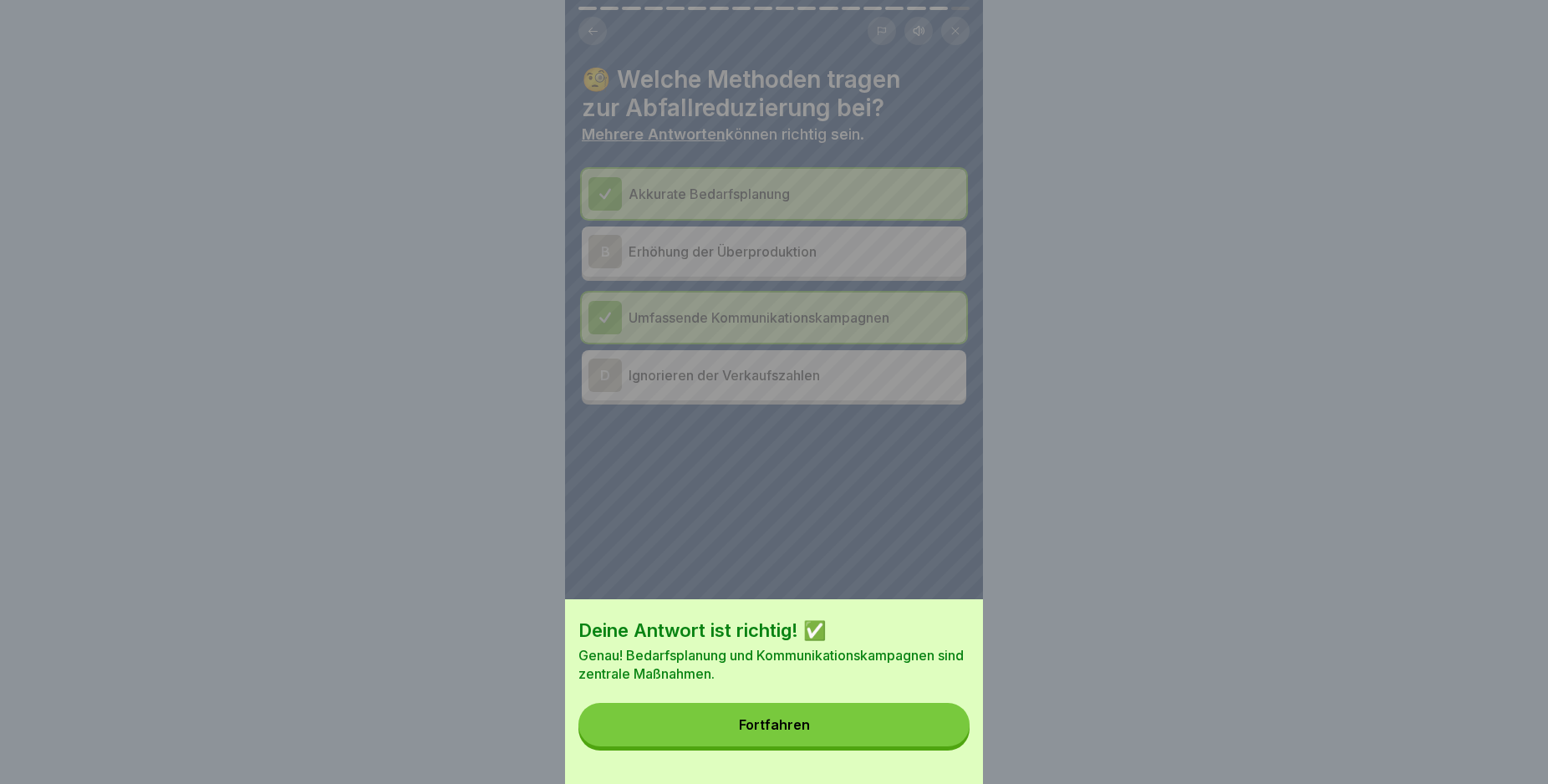
click at [930, 740] on button "Fortfahren" at bounding box center [773, 725] width 391 height 43
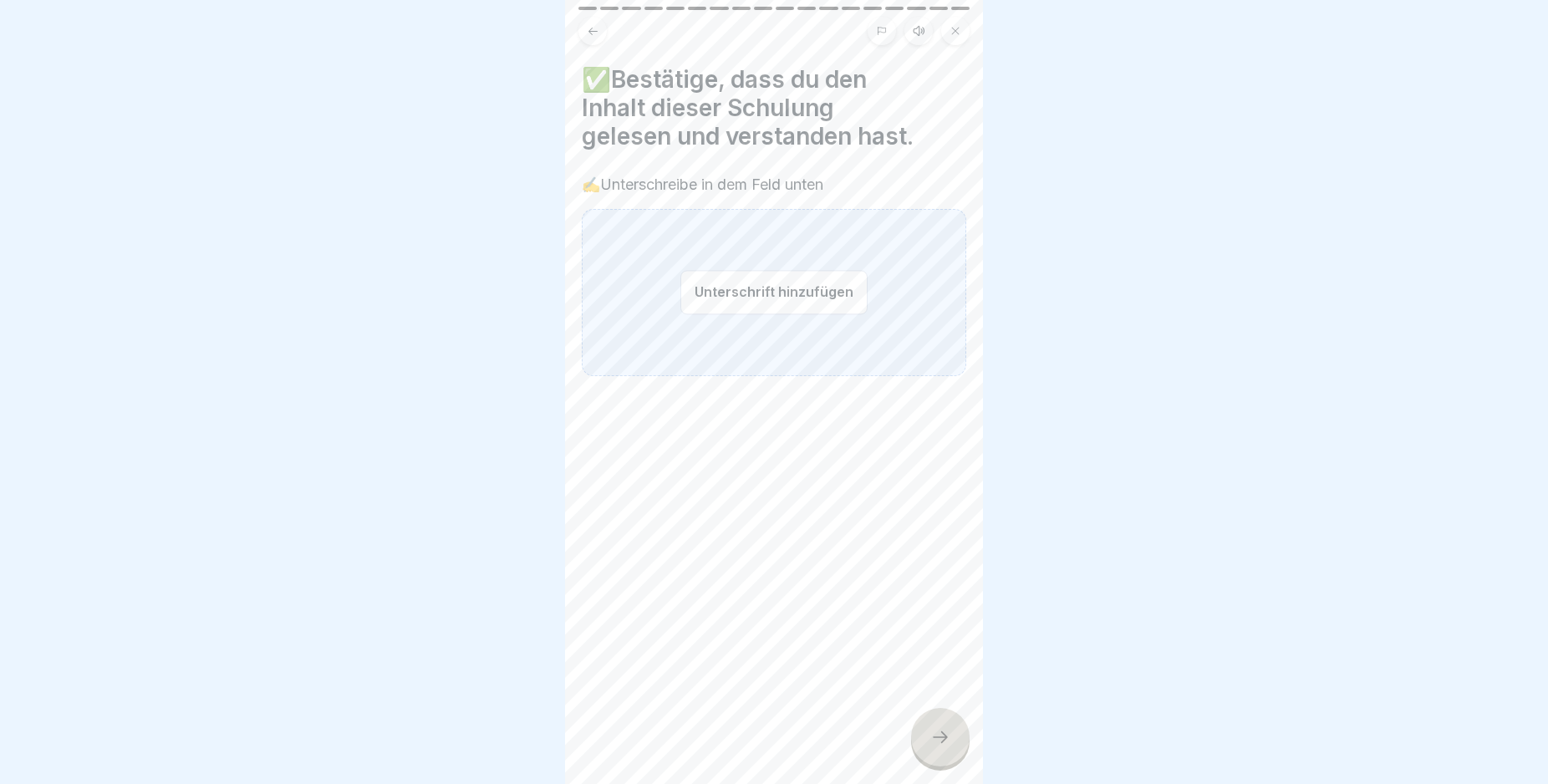
click at [763, 292] on button "Unterschrift hinzufügen" at bounding box center [774, 292] width 187 height 44
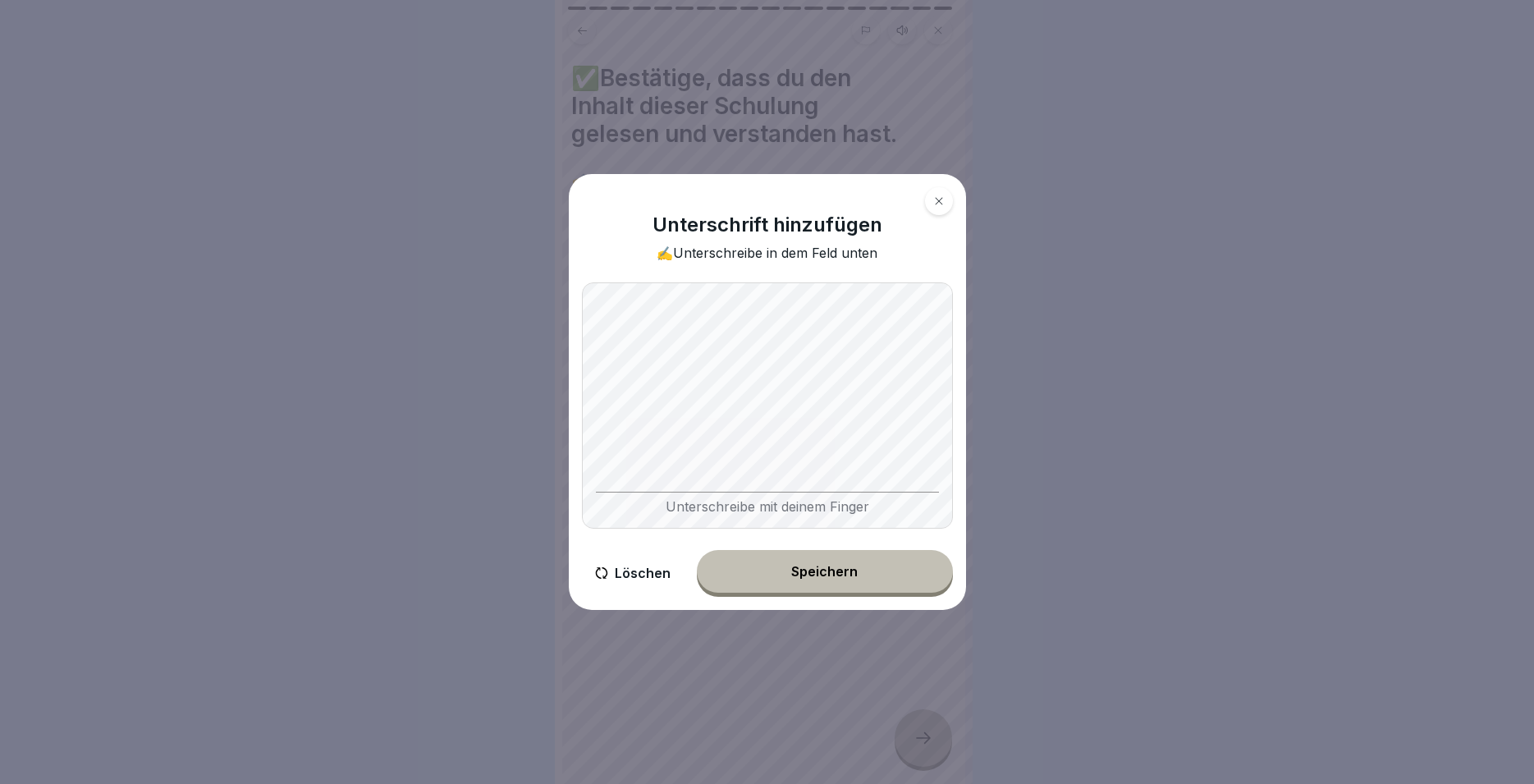
click at [860, 581] on button "Speichern" at bounding box center [825, 571] width 256 height 43
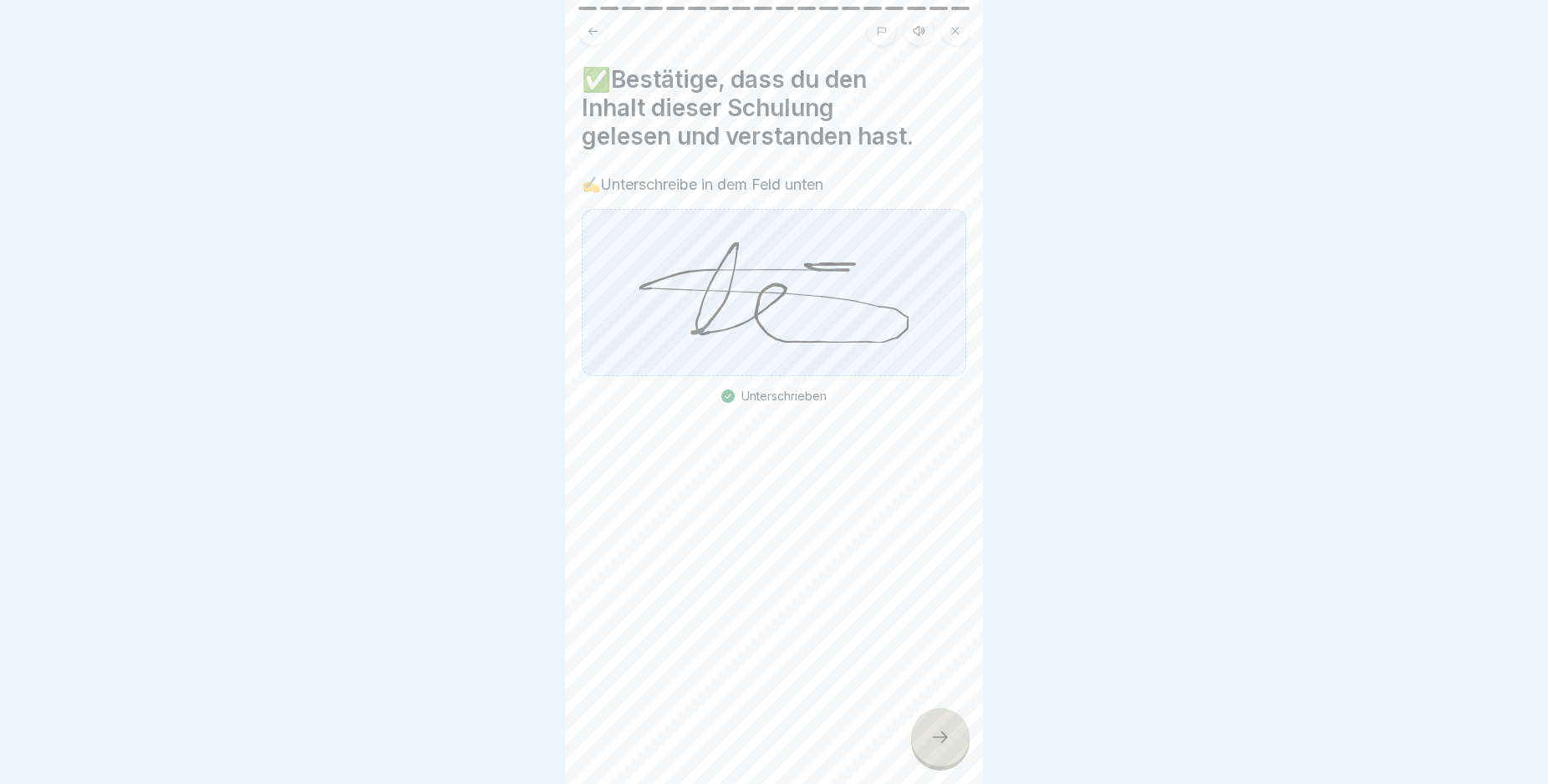
click at [952, 753] on div at bounding box center [941, 737] width 58 height 58
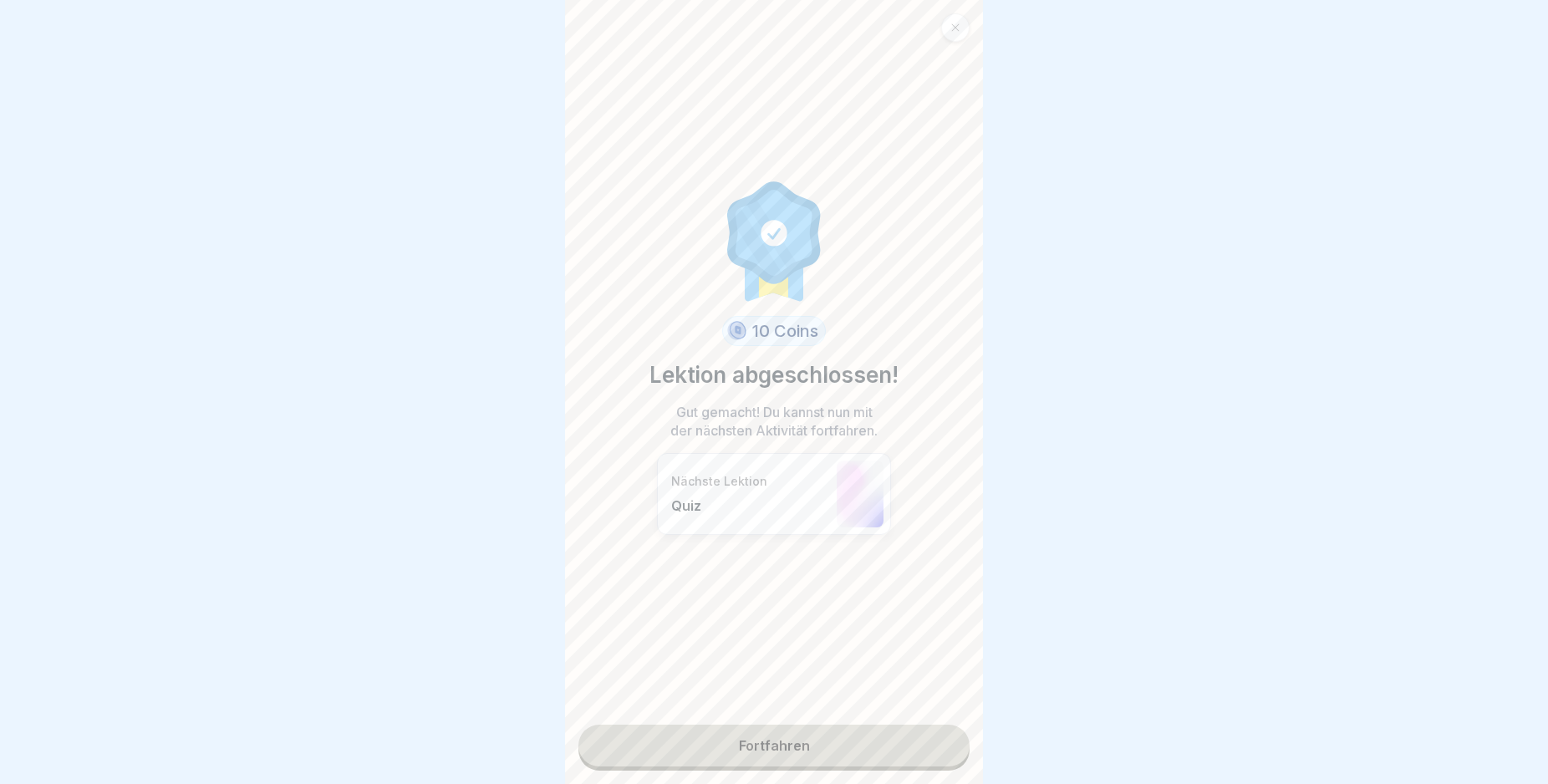
click at [882, 741] on link "Fortfahren" at bounding box center [773, 745] width 391 height 41
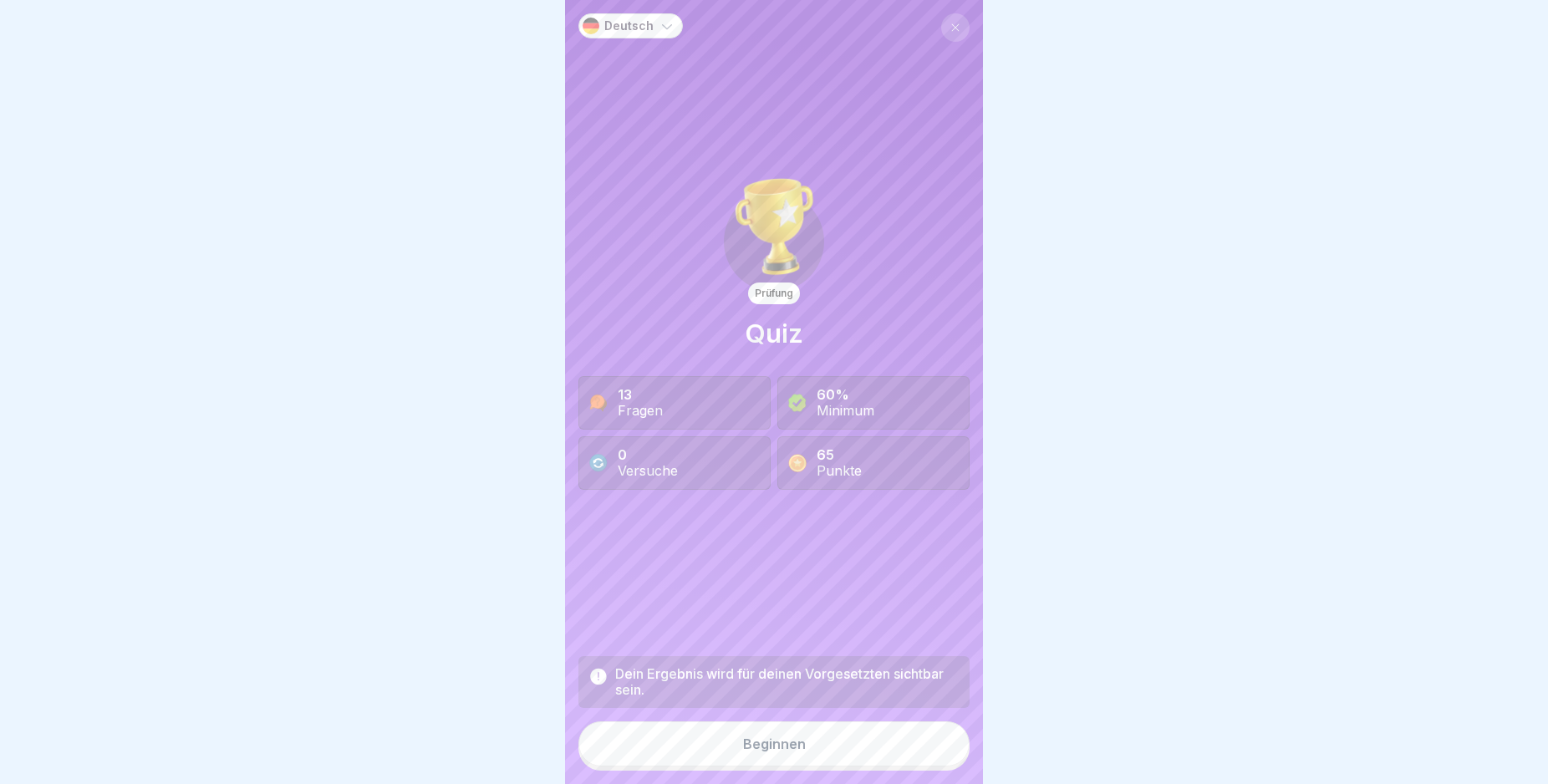
click at [881, 751] on button "Beginnen" at bounding box center [773, 744] width 391 height 45
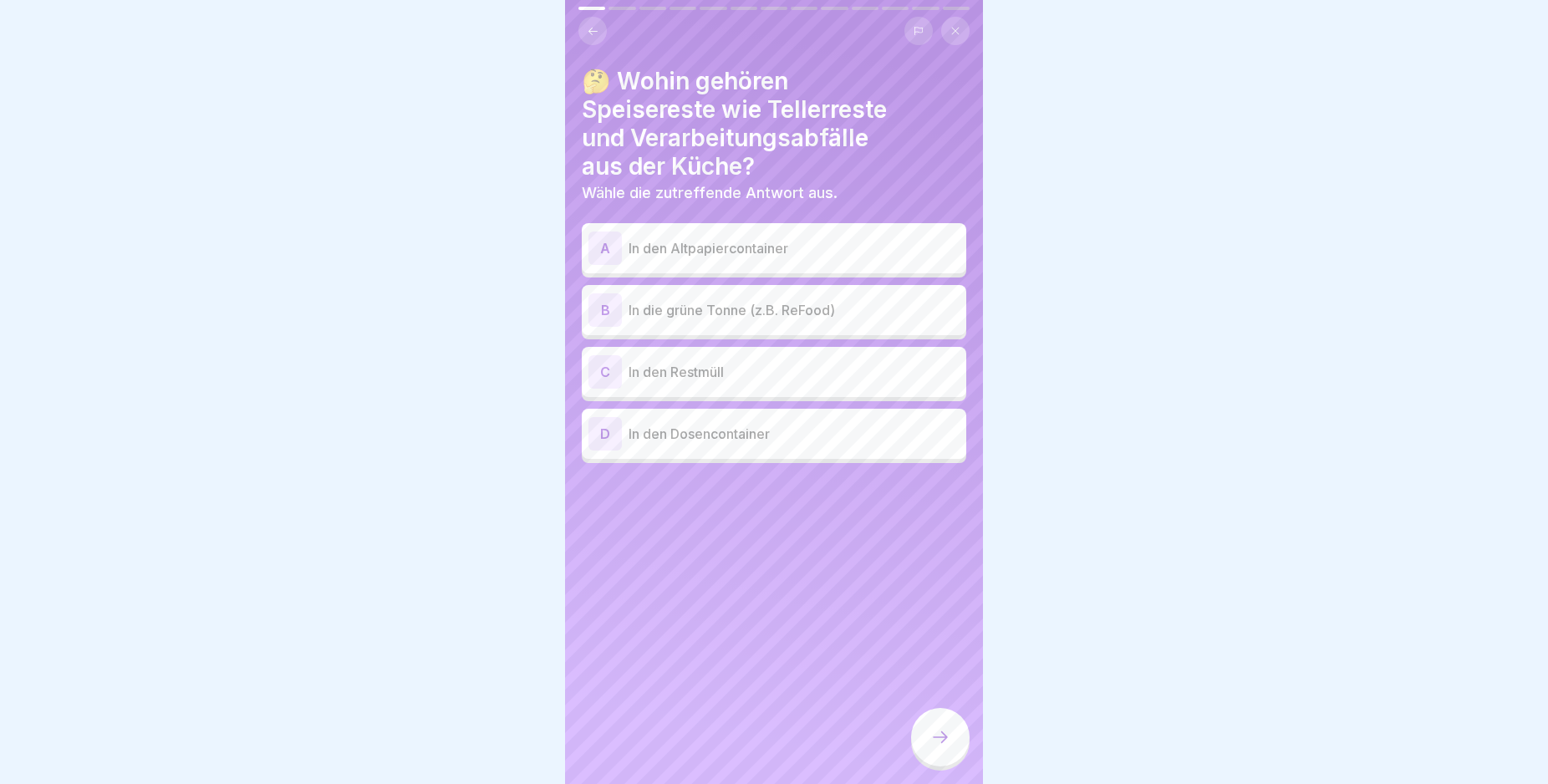
click at [602, 309] on div "B" at bounding box center [605, 311] width 34 height 34
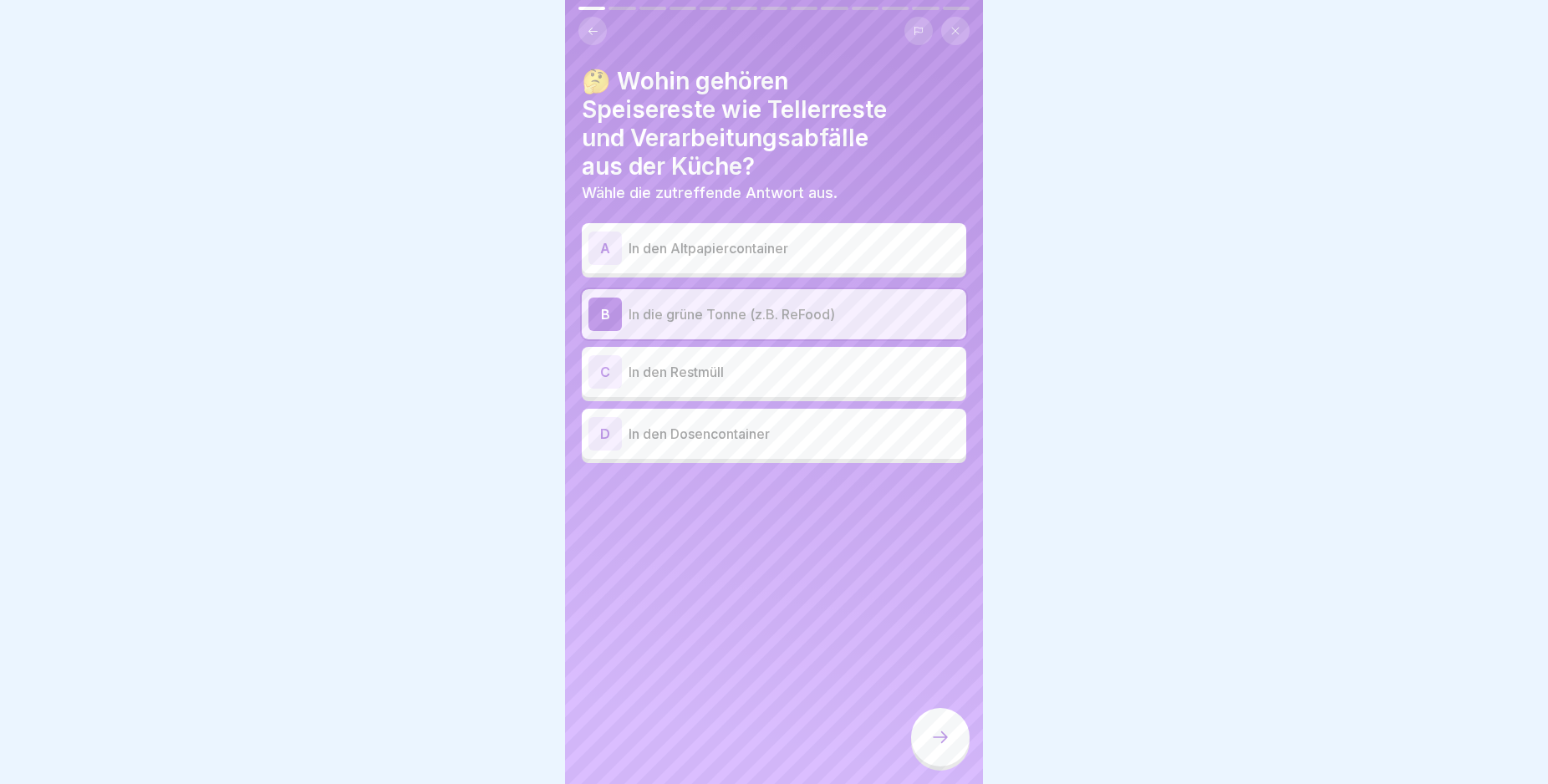
click at [943, 747] on icon at bounding box center [940, 736] width 20 height 20
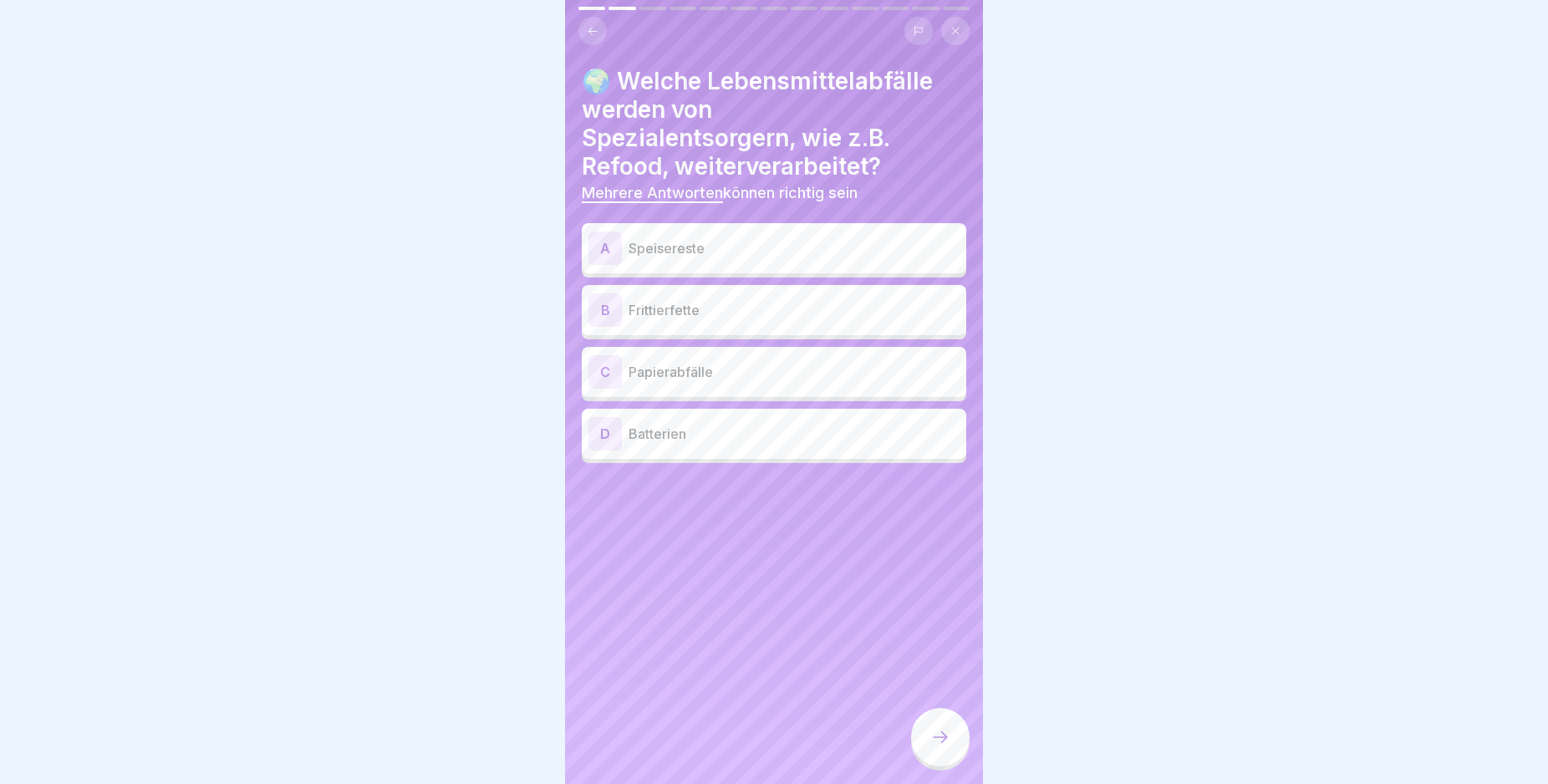
click at [609, 307] on div "B" at bounding box center [605, 311] width 34 height 34
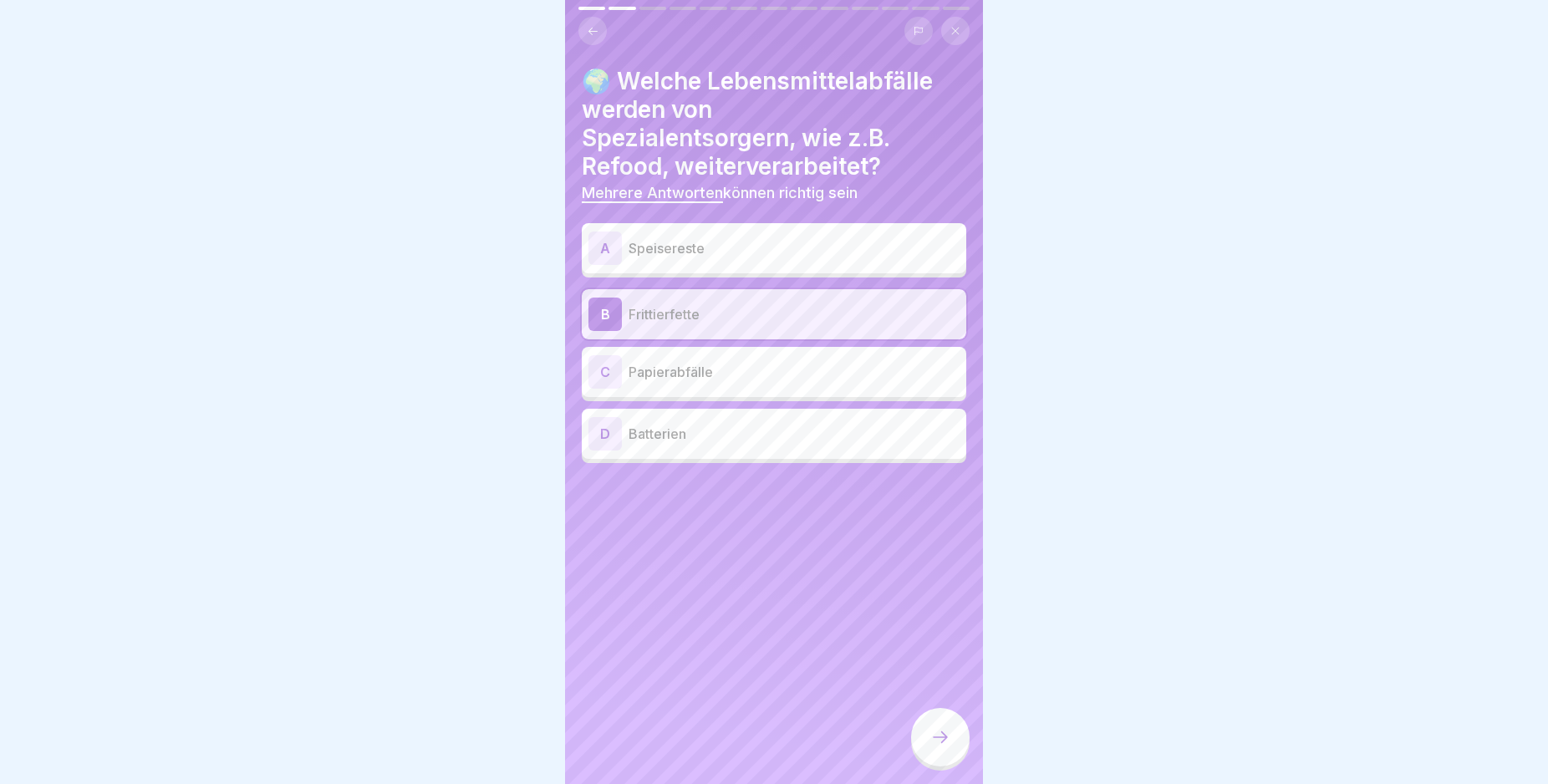
click at [609, 245] on div "A" at bounding box center [605, 248] width 34 height 34
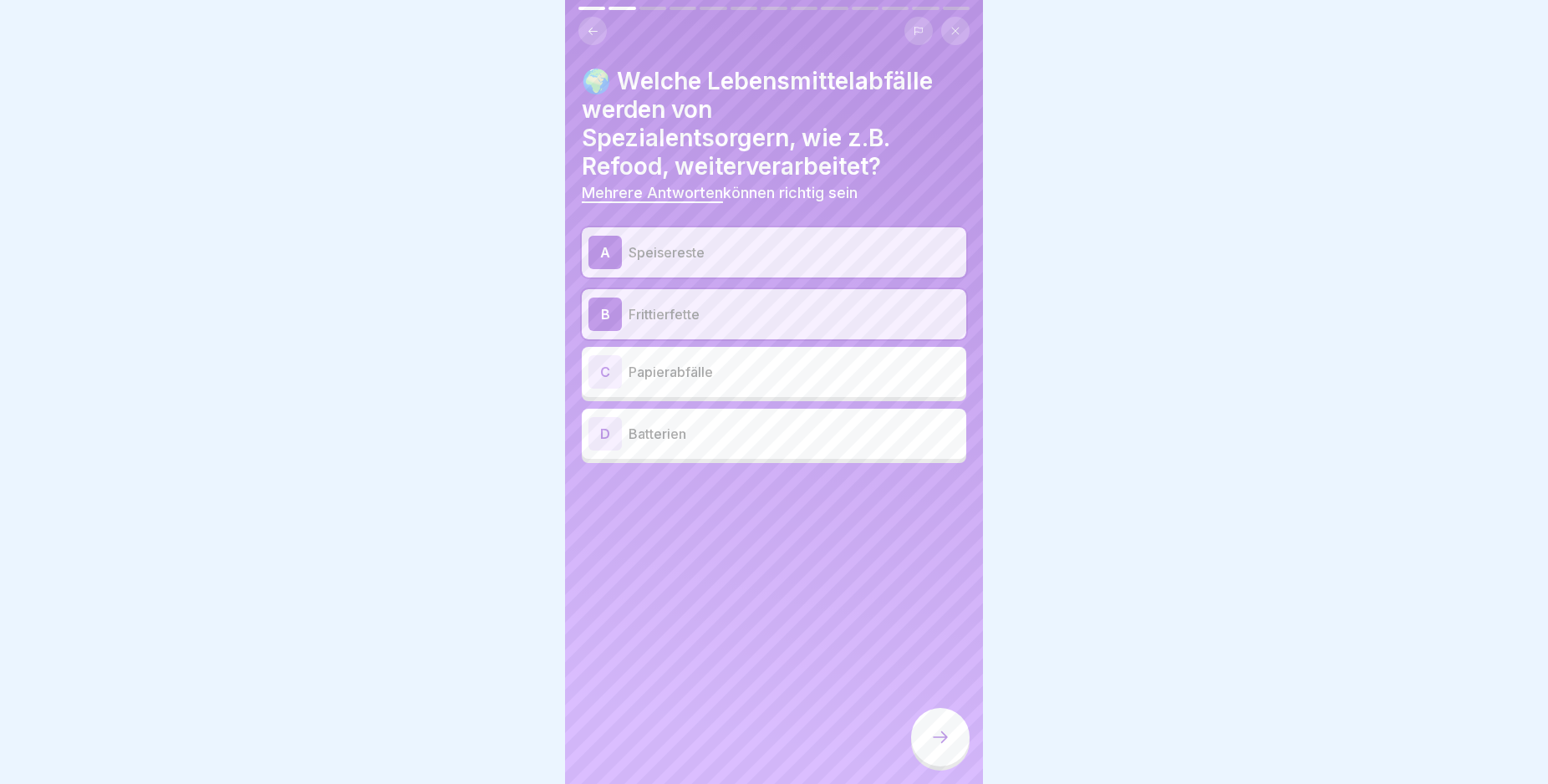
click at [941, 747] on icon at bounding box center [940, 736] width 20 height 20
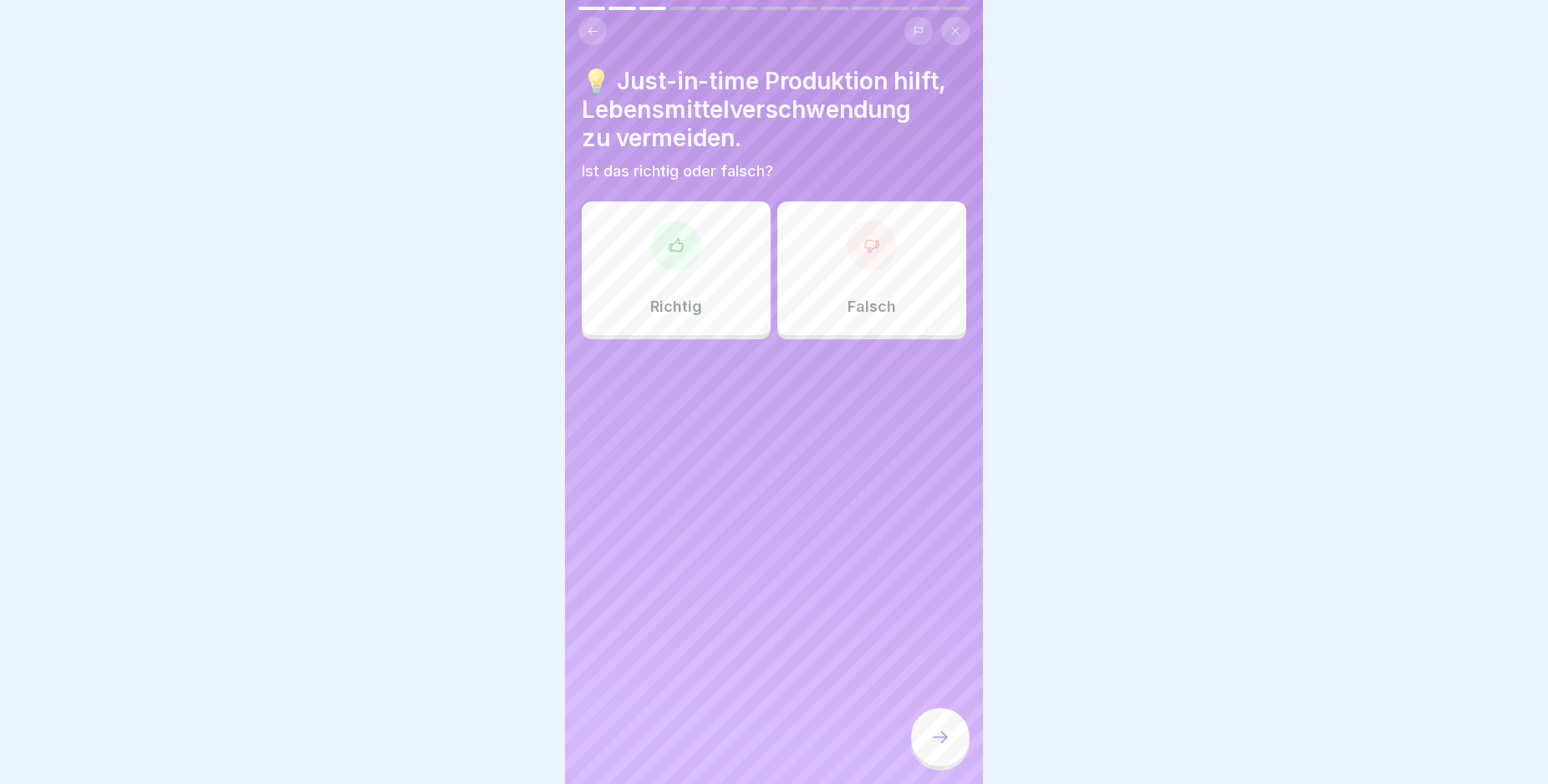
click at [681, 251] on icon at bounding box center [676, 246] width 17 height 17
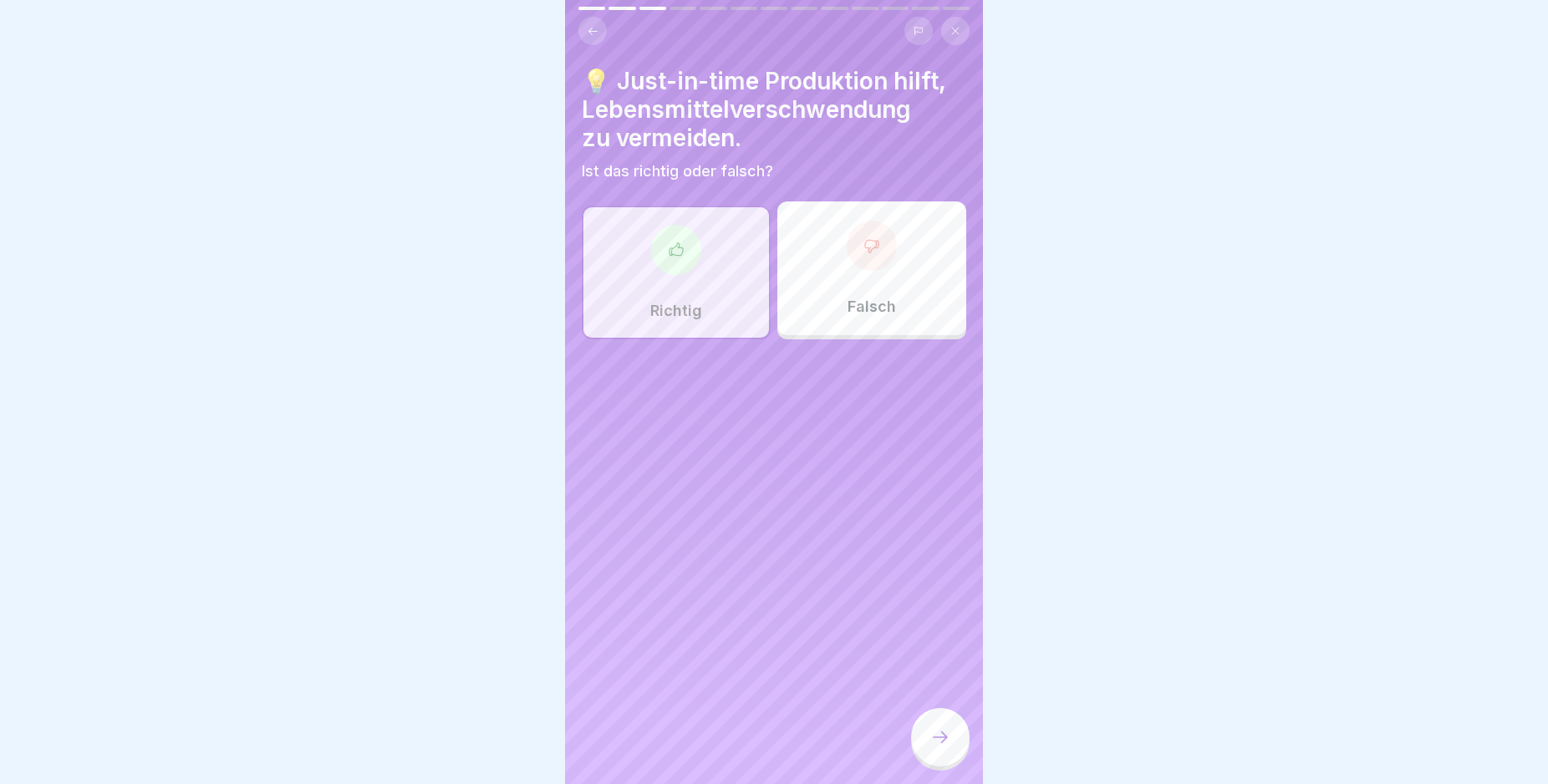
click at [935, 747] on icon at bounding box center [940, 736] width 20 height 20
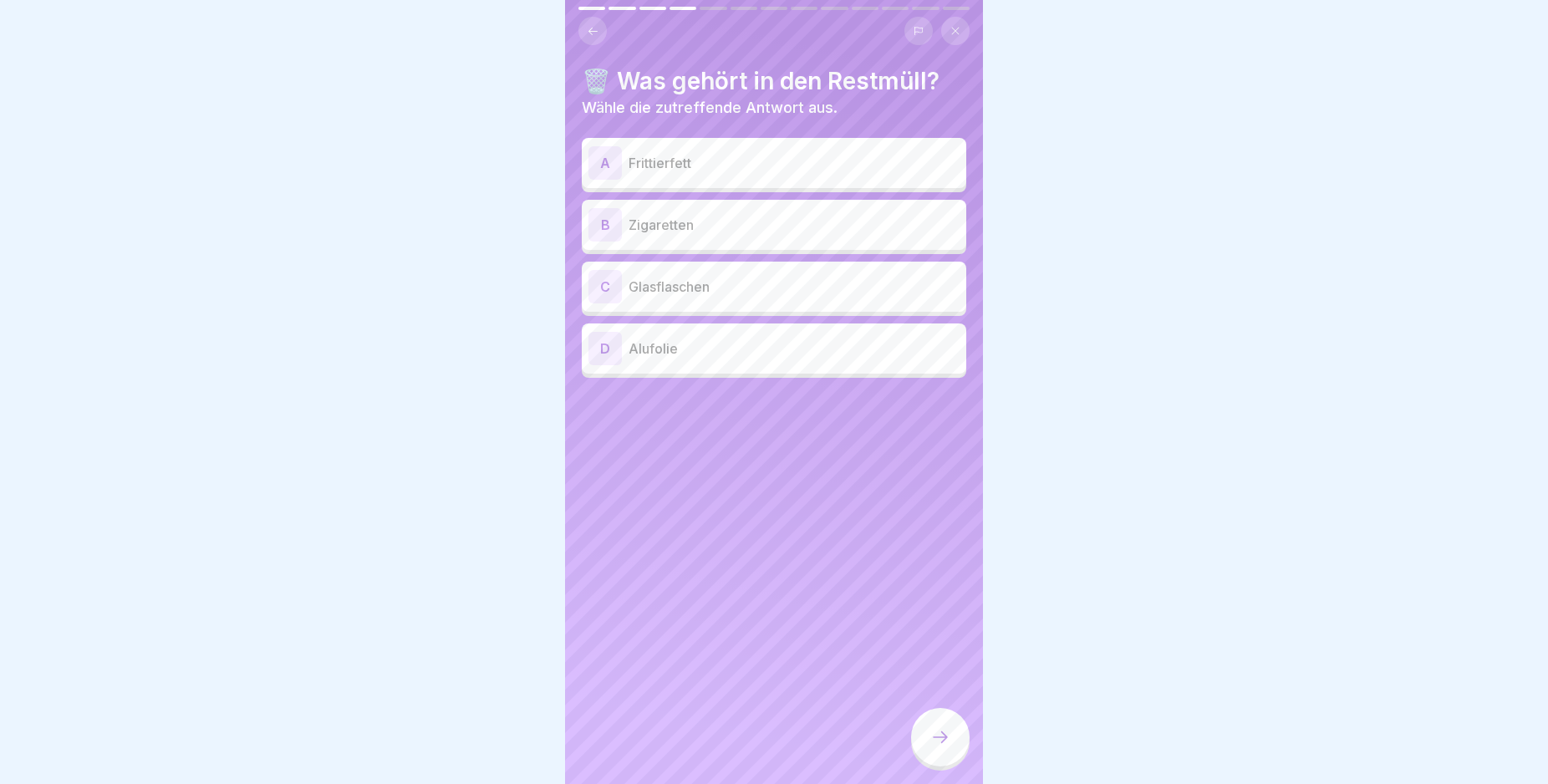
click at [601, 224] on div "B" at bounding box center [605, 225] width 34 height 34
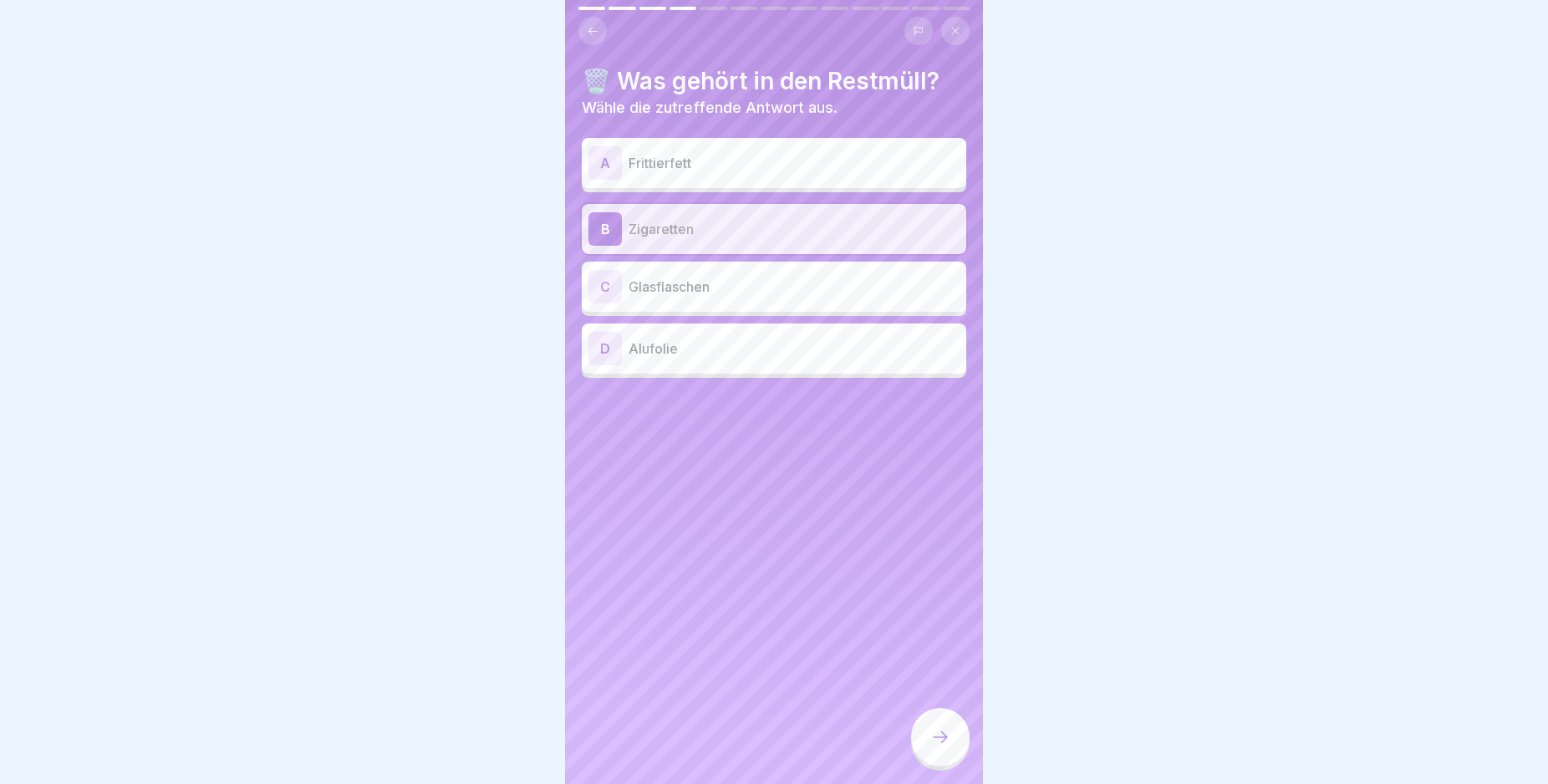
click at [935, 747] on icon at bounding box center [940, 736] width 20 height 20
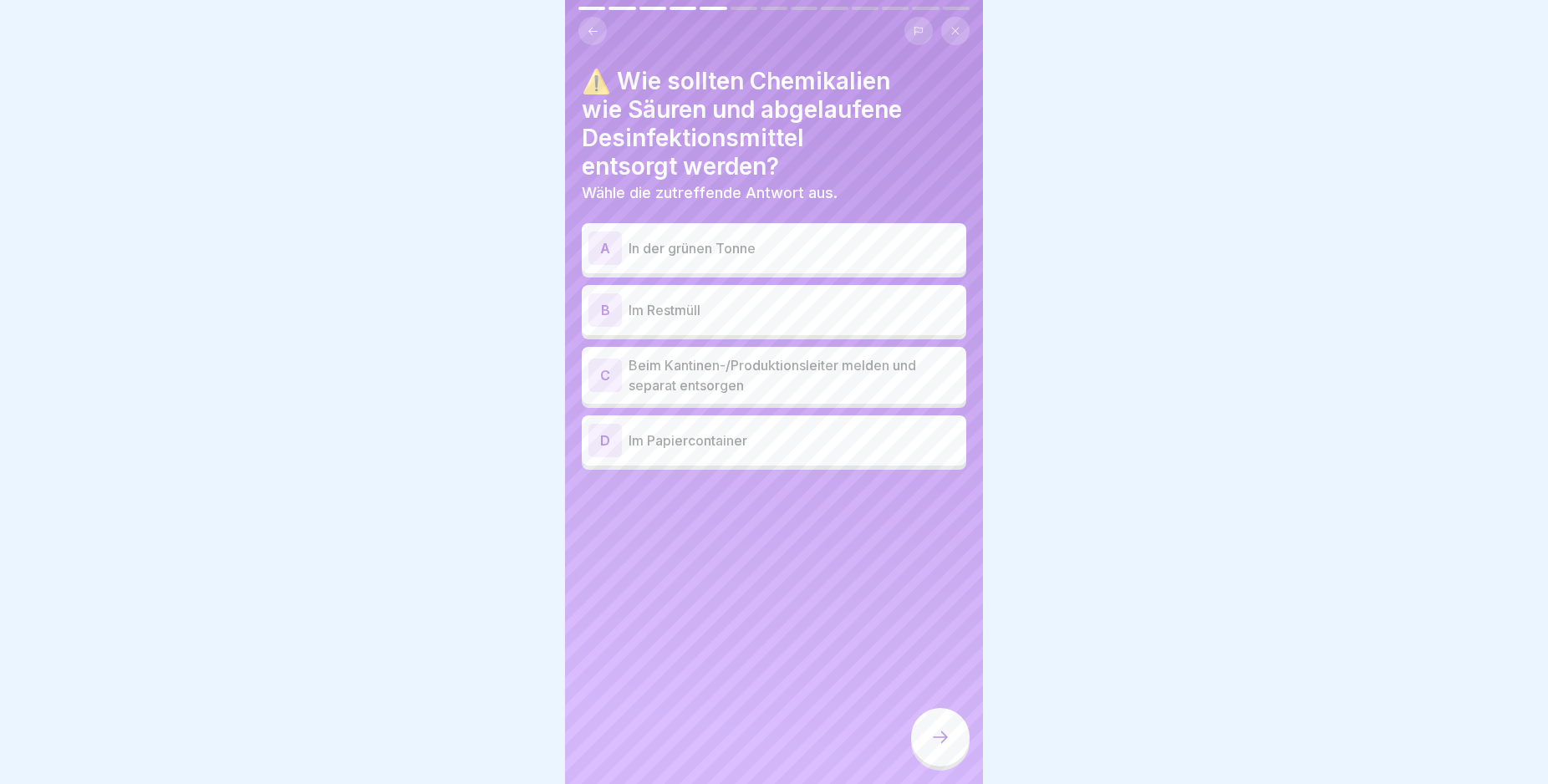
click at [610, 376] on div "C" at bounding box center [605, 376] width 34 height 34
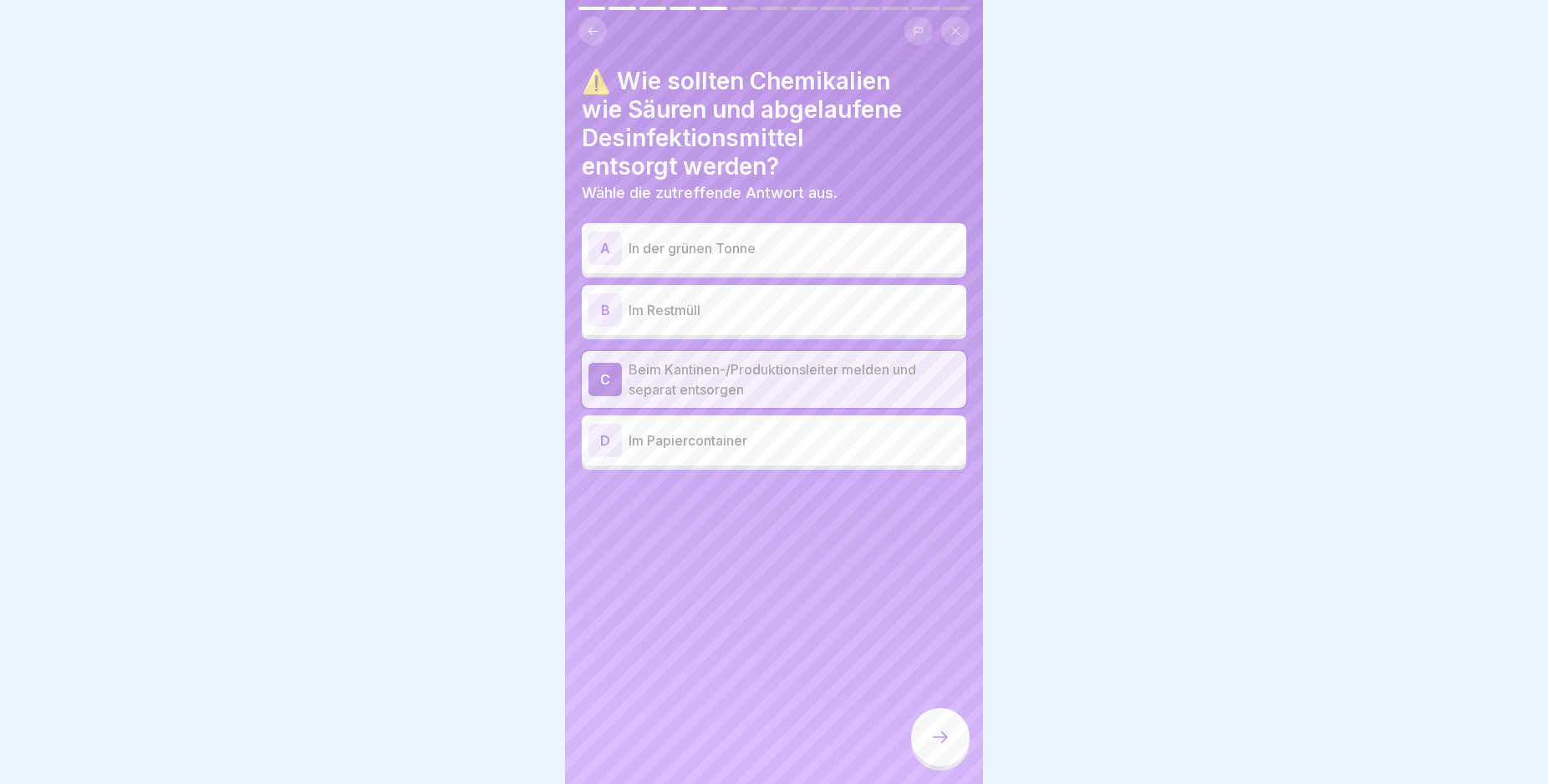
click at [952, 754] on div at bounding box center [941, 737] width 58 height 58
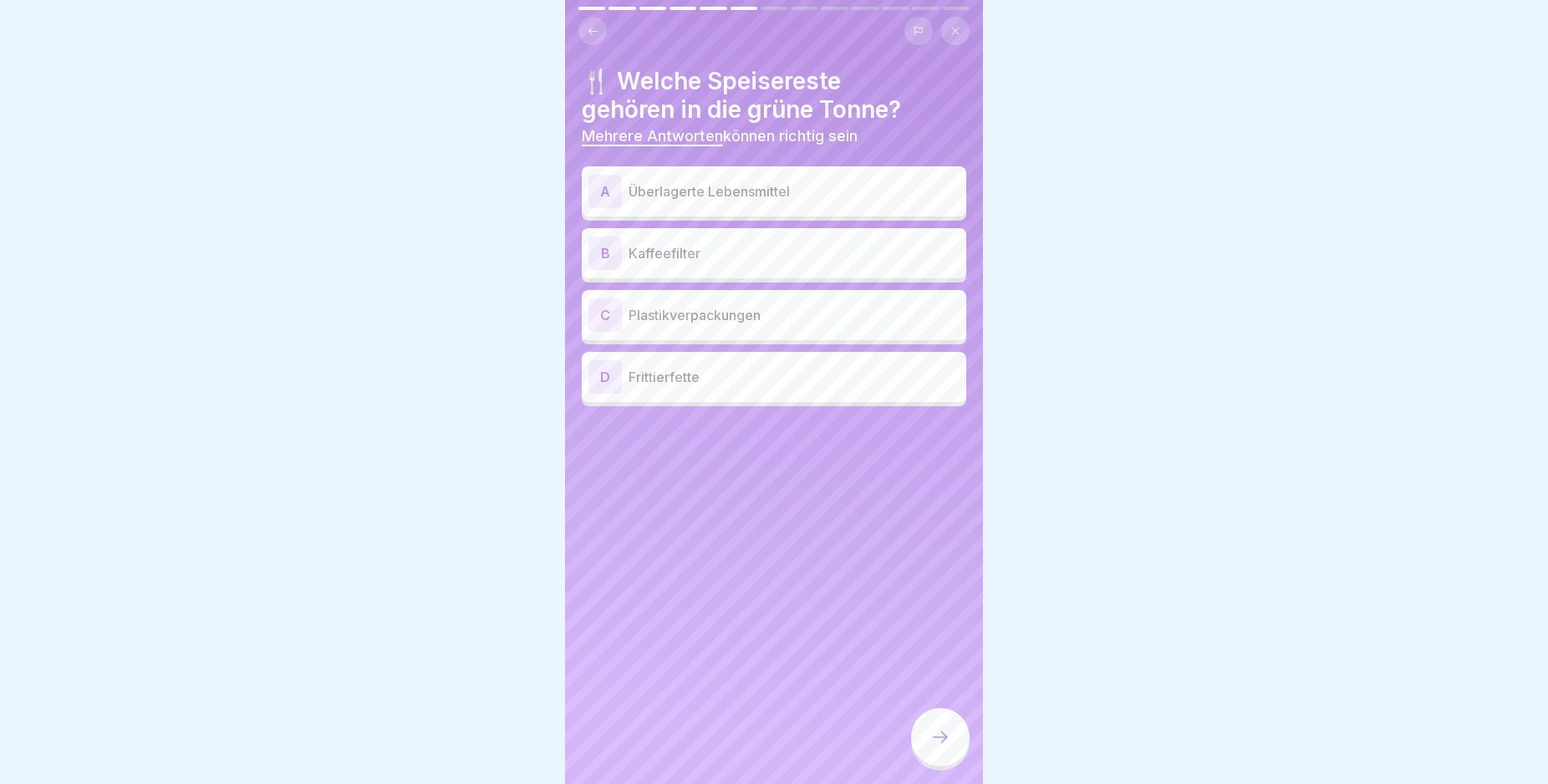
click at [601, 189] on div "A" at bounding box center [605, 192] width 34 height 34
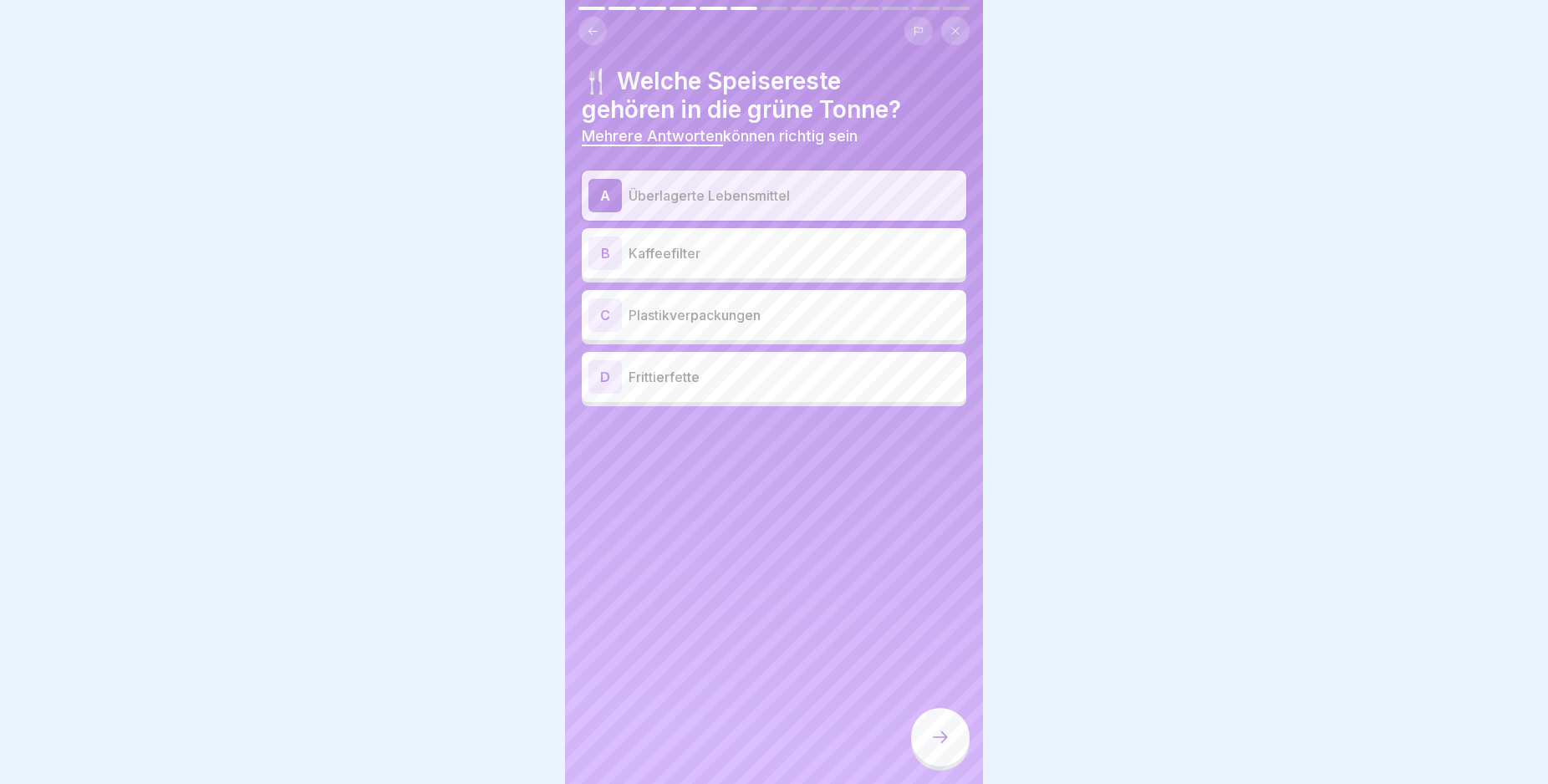
click at [602, 249] on div "B" at bounding box center [605, 253] width 34 height 34
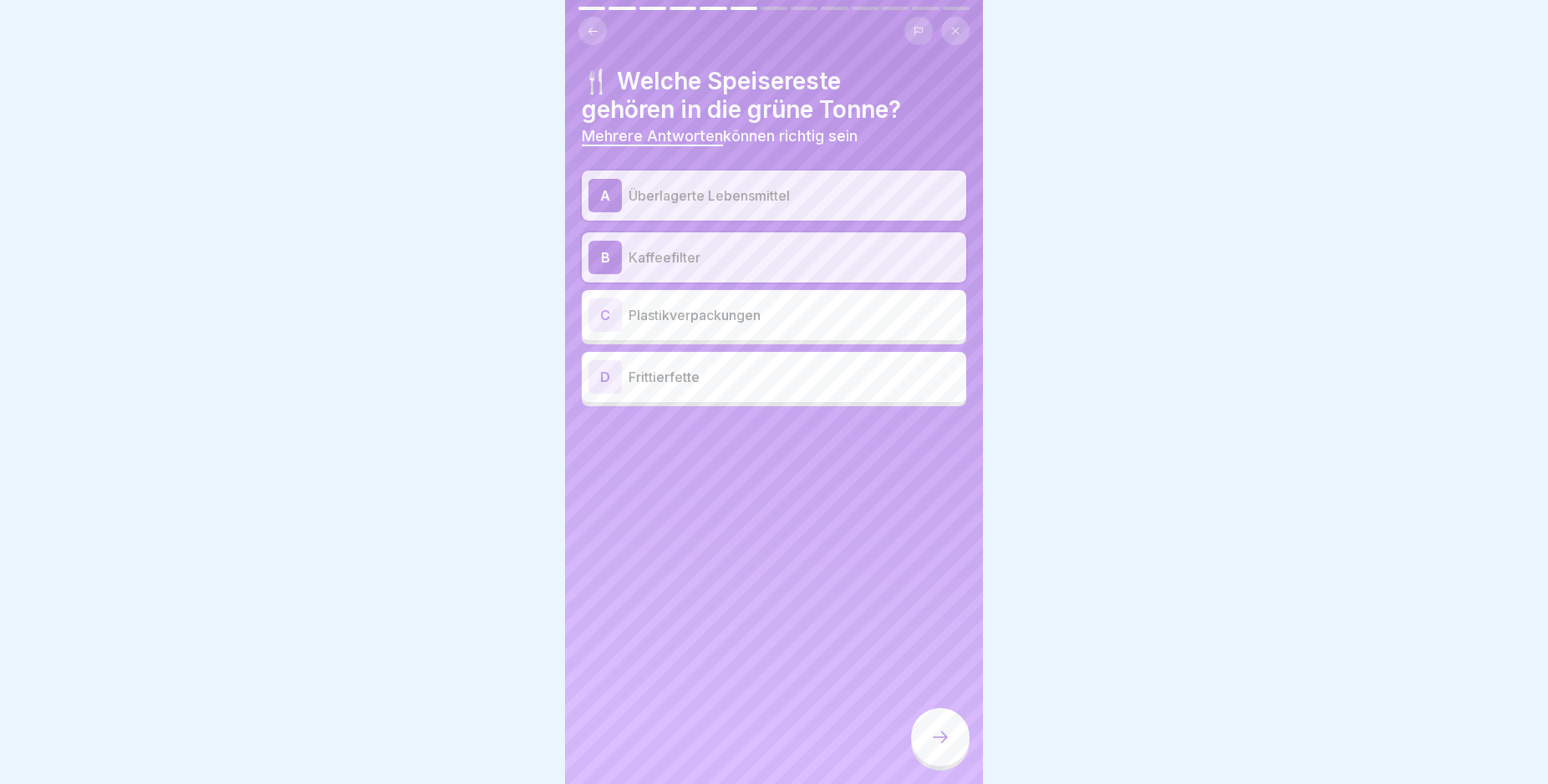
click at [938, 744] on icon at bounding box center [940, 736] width 20 height 20
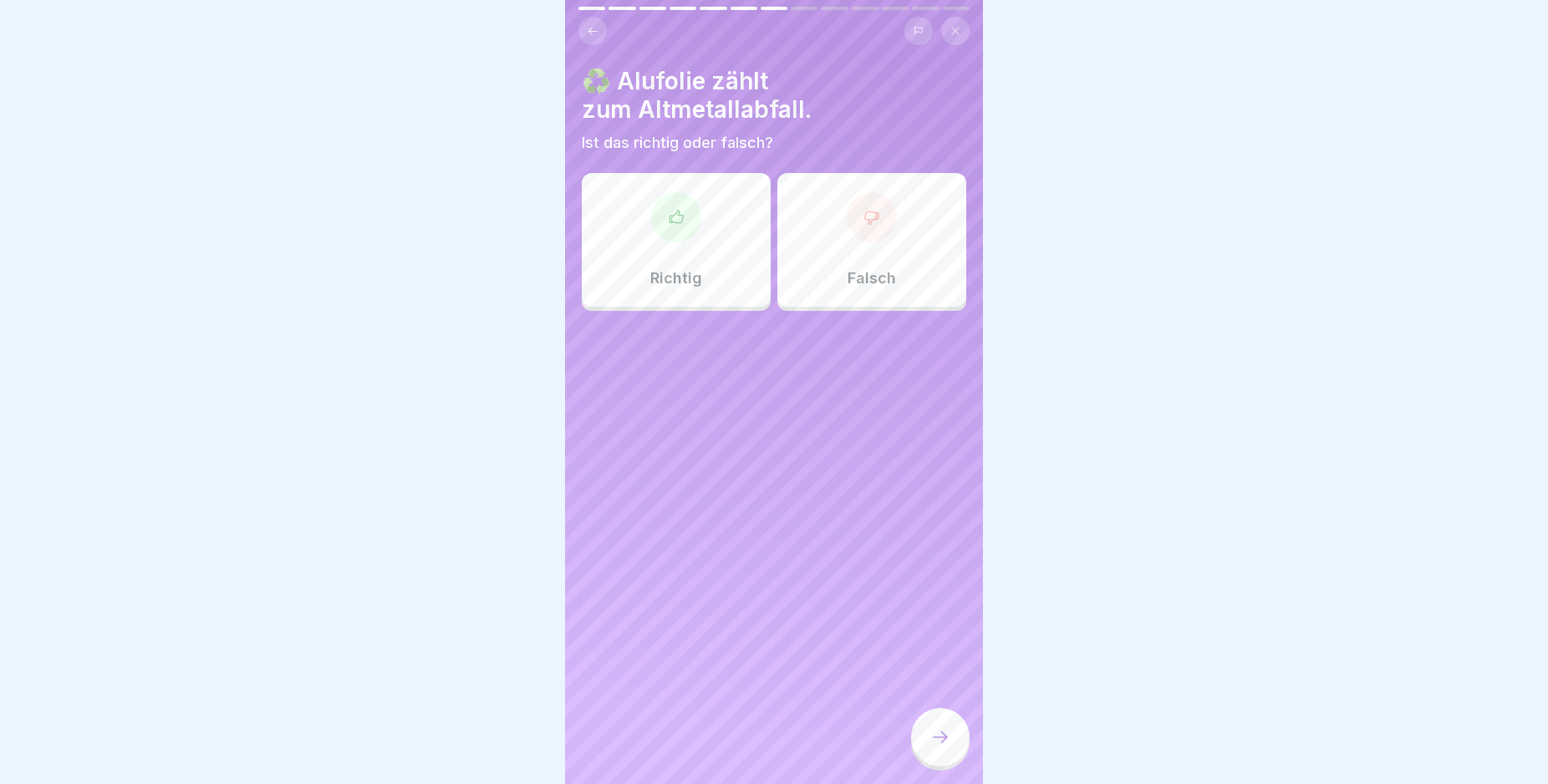
click at [675, 213] on icon at bounding box center [676, 216] width 13 height 12
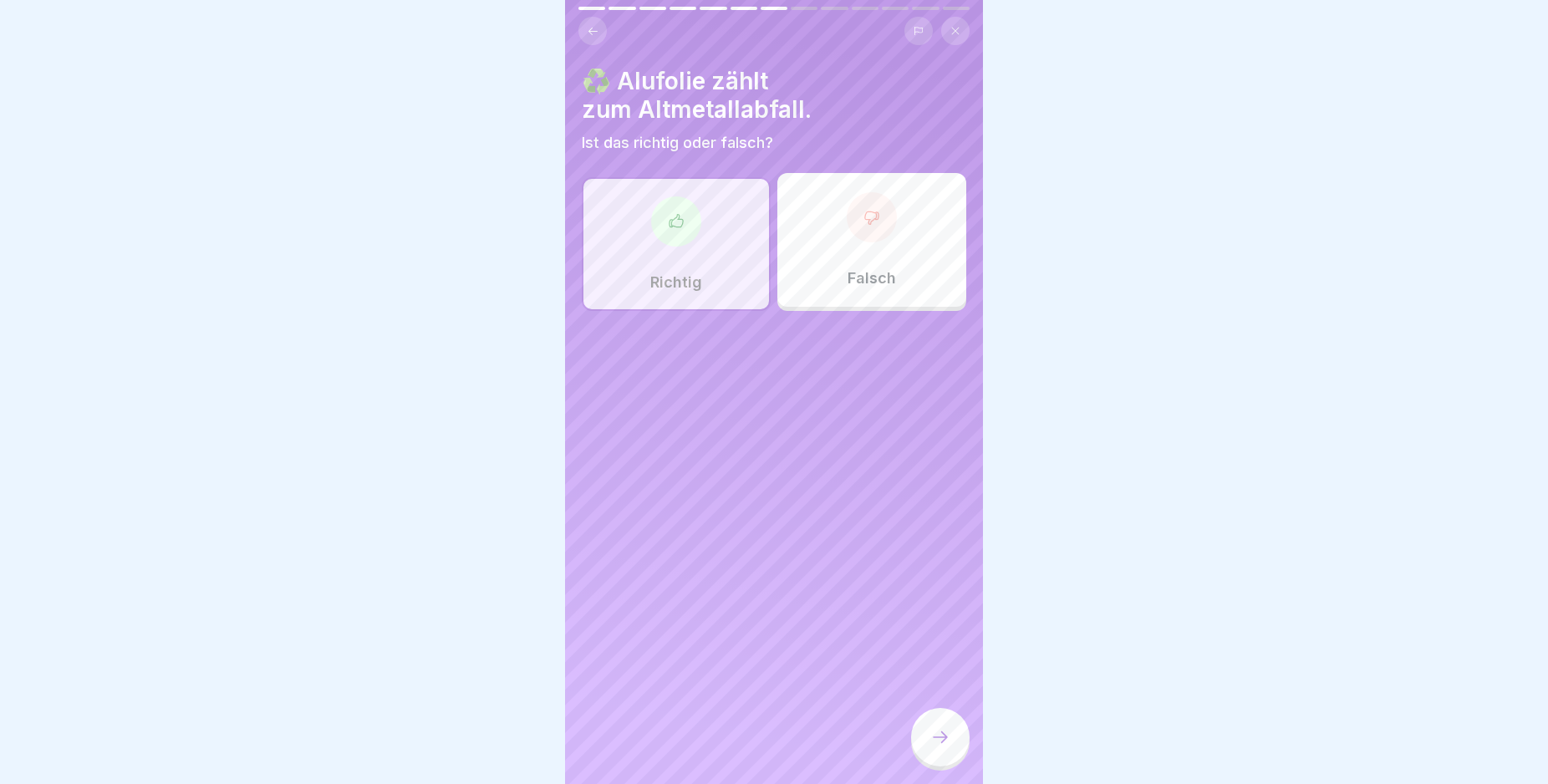
click at [932, 747] on icon at bounding box center [940, 736] width 20 height 20
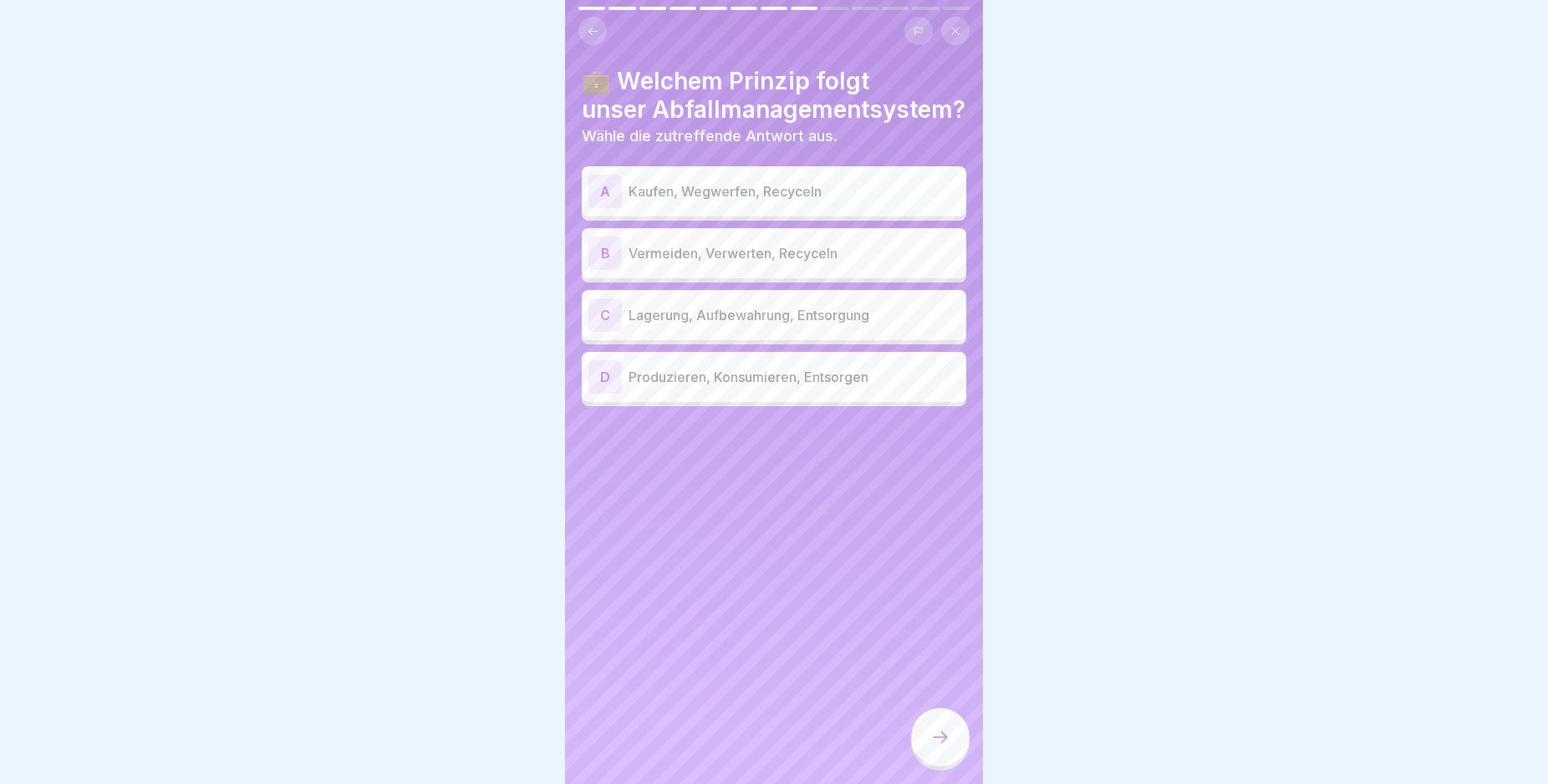
click at [606, 258] on div "B" at bounding box center [605, 253] width 34 height 34
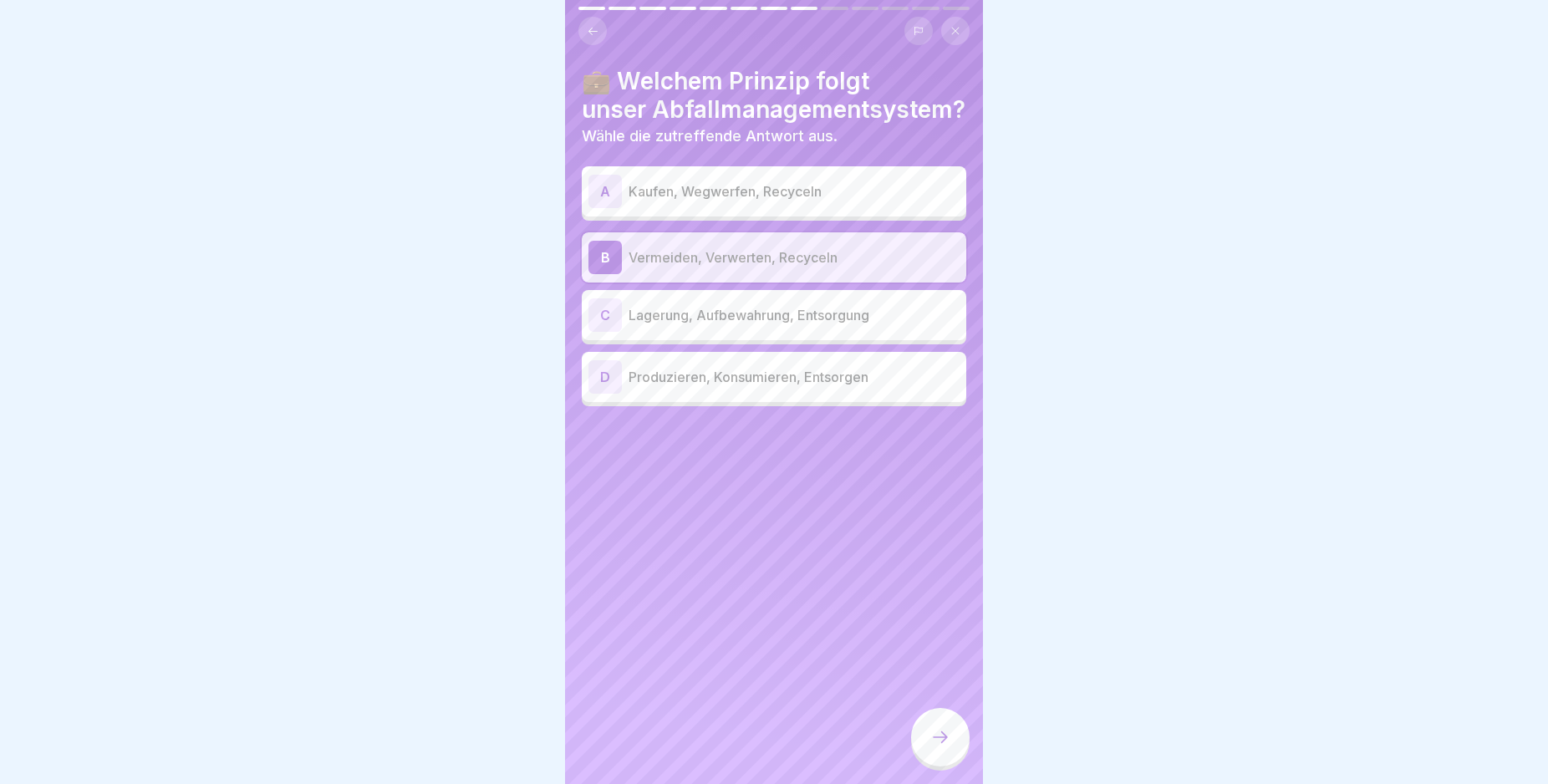
click at [957, 764] on div at bounding box center [941, 737] width 58 height 58
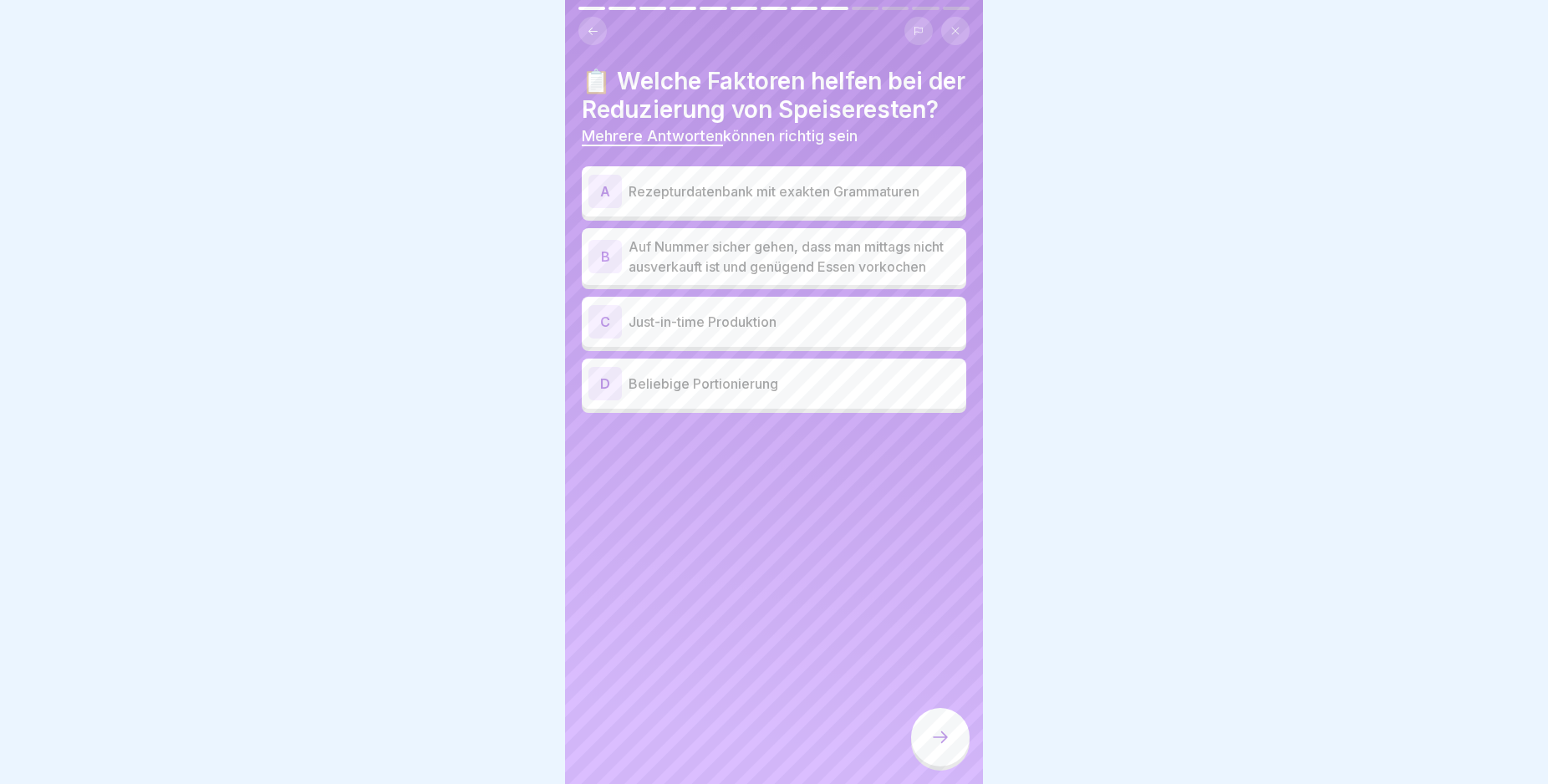
click at [612, 208] on div "A" at bounding box center [605, 192] width 34 height 34
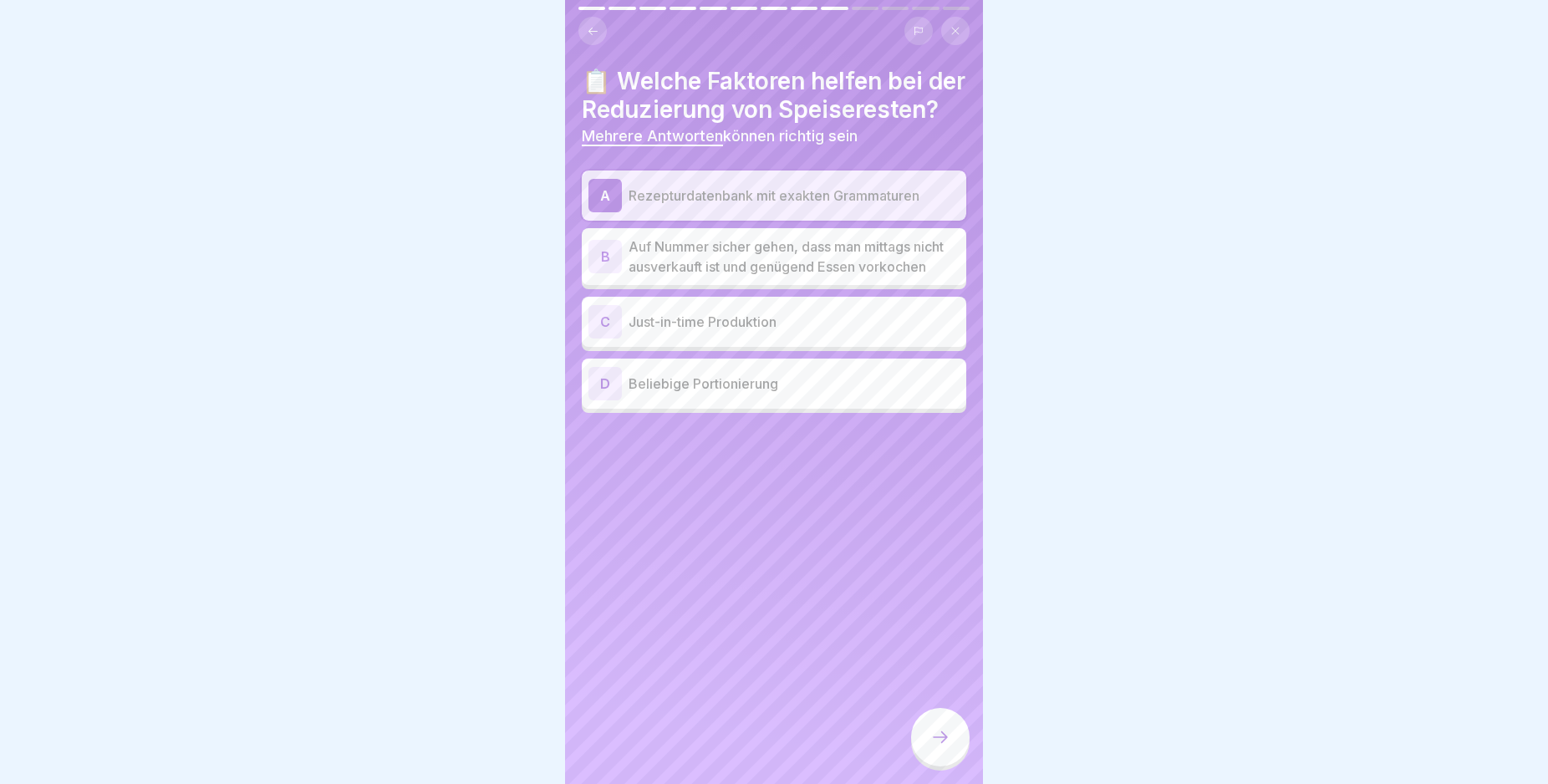
click at [606, 339] on div "C" at bounding box center [605, 322] width 34 height 34
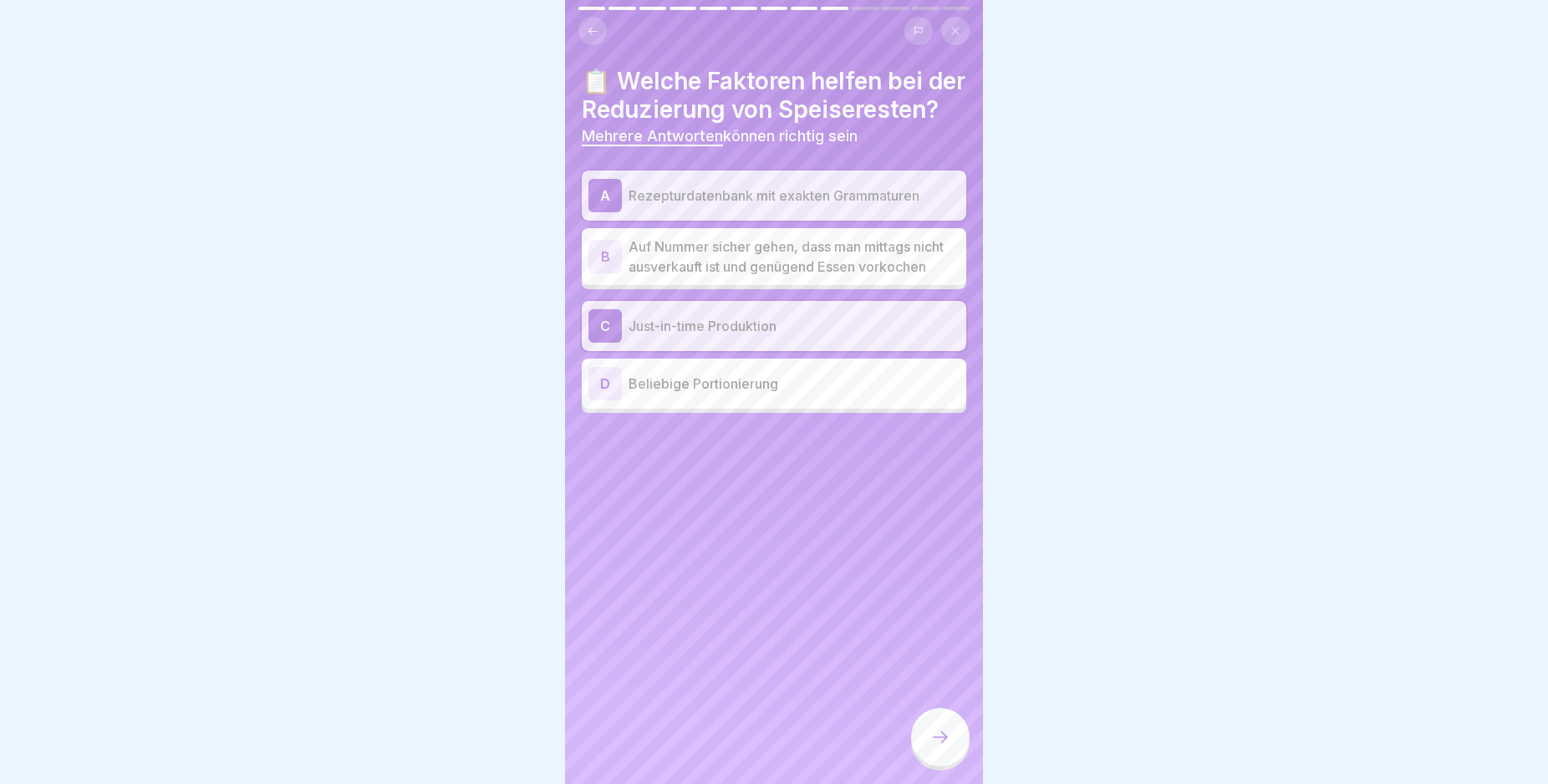
click at [950, 747] on icon at bounding box center [940, 736] width 20 height 20
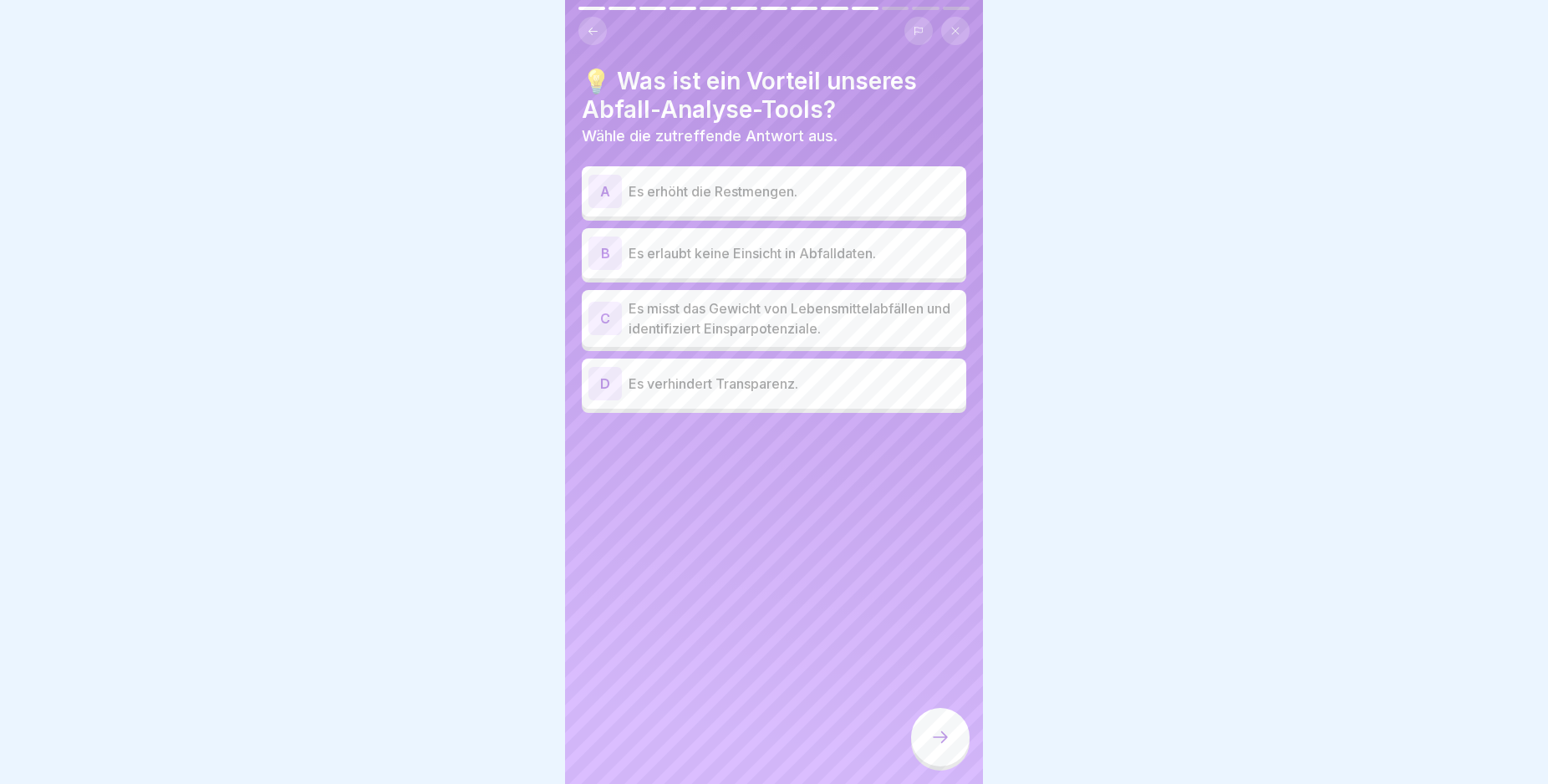
click at [611, 323] on div "C" at bounding box center [605, 318] width 34 height 34
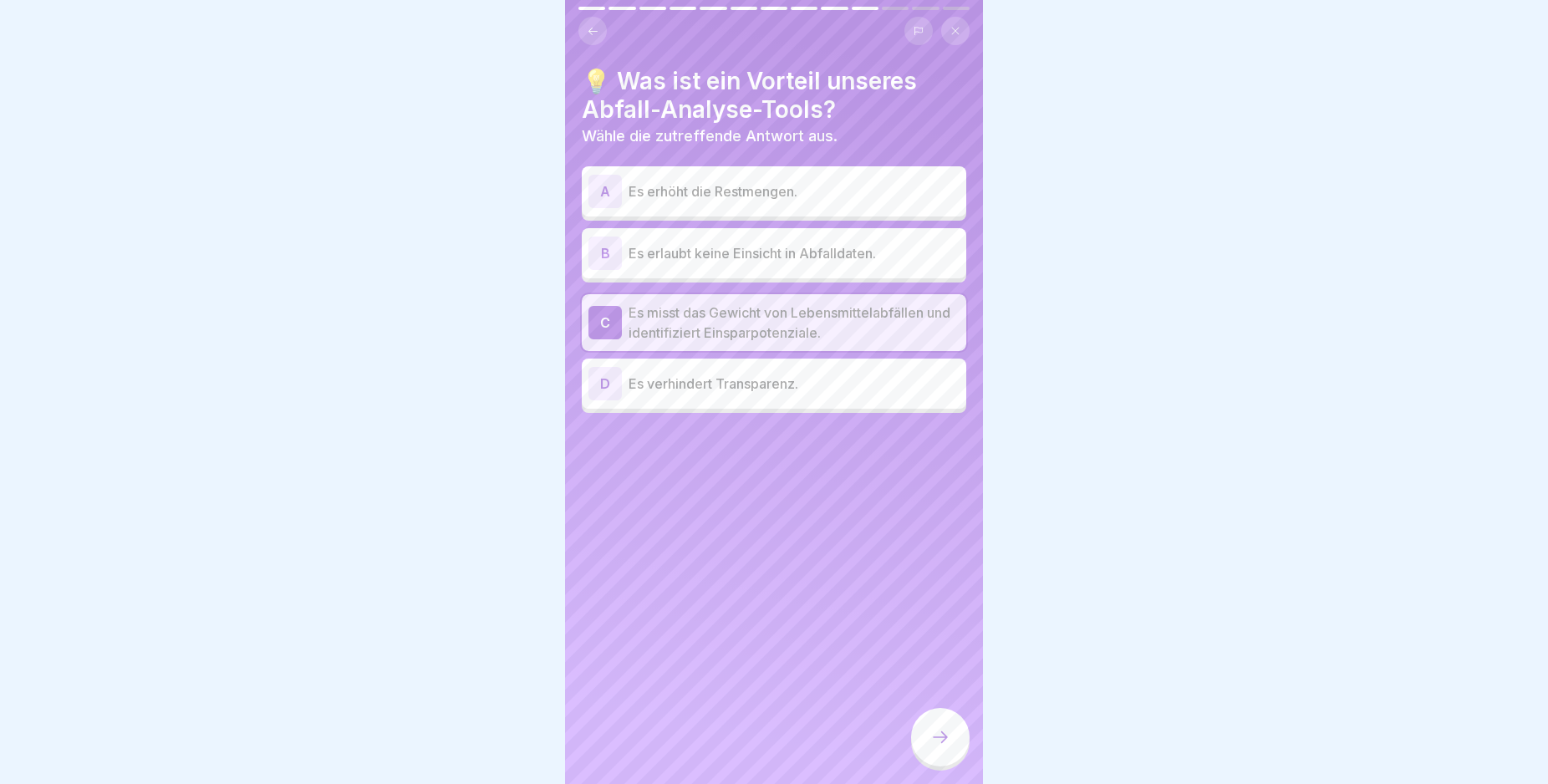
click at [940, 741] on div at bounding box center [941, 737] width 58 height 58
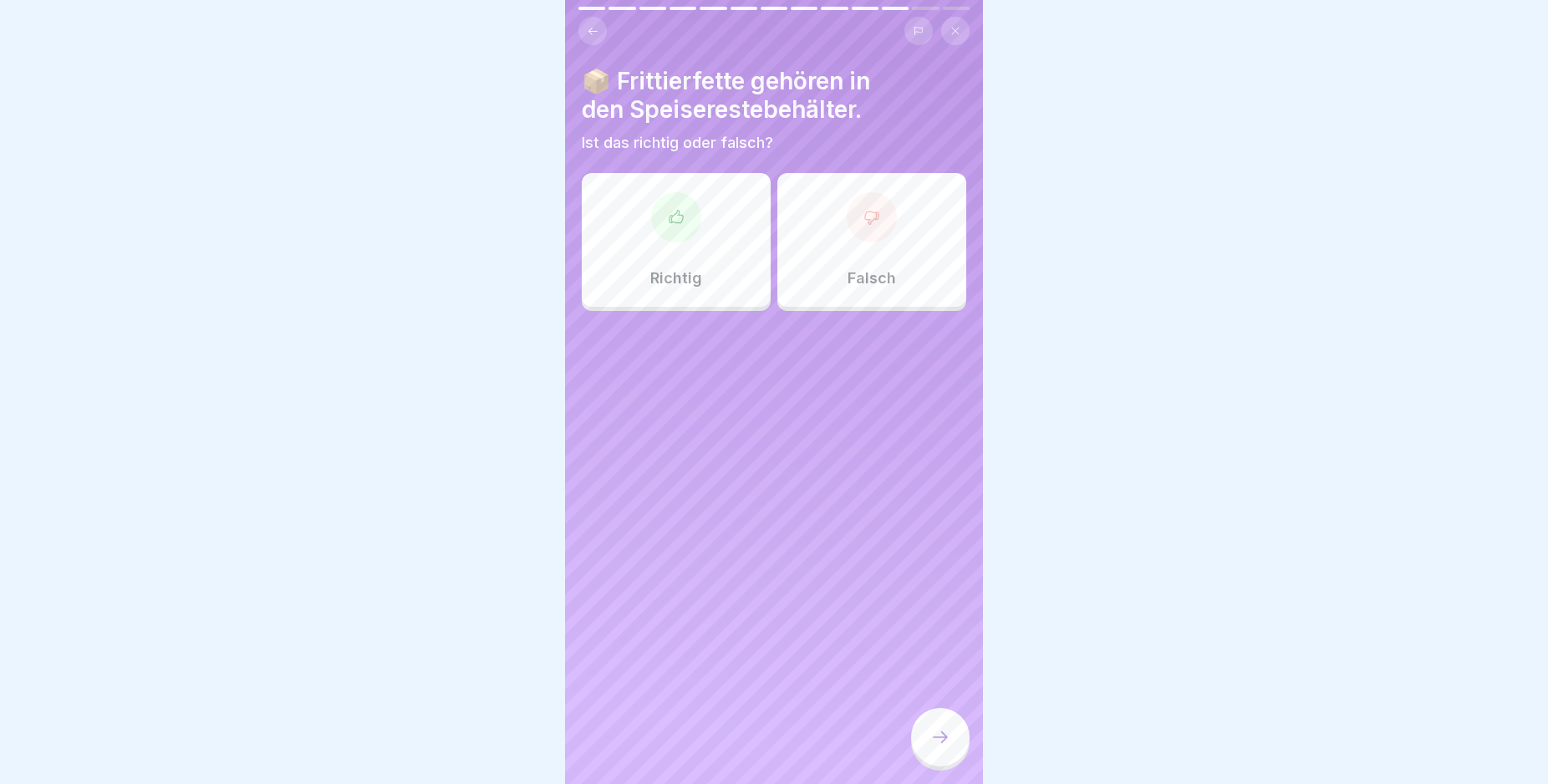
click at [866, 229] on div at bounding box center [871, 216] width 50 height 50
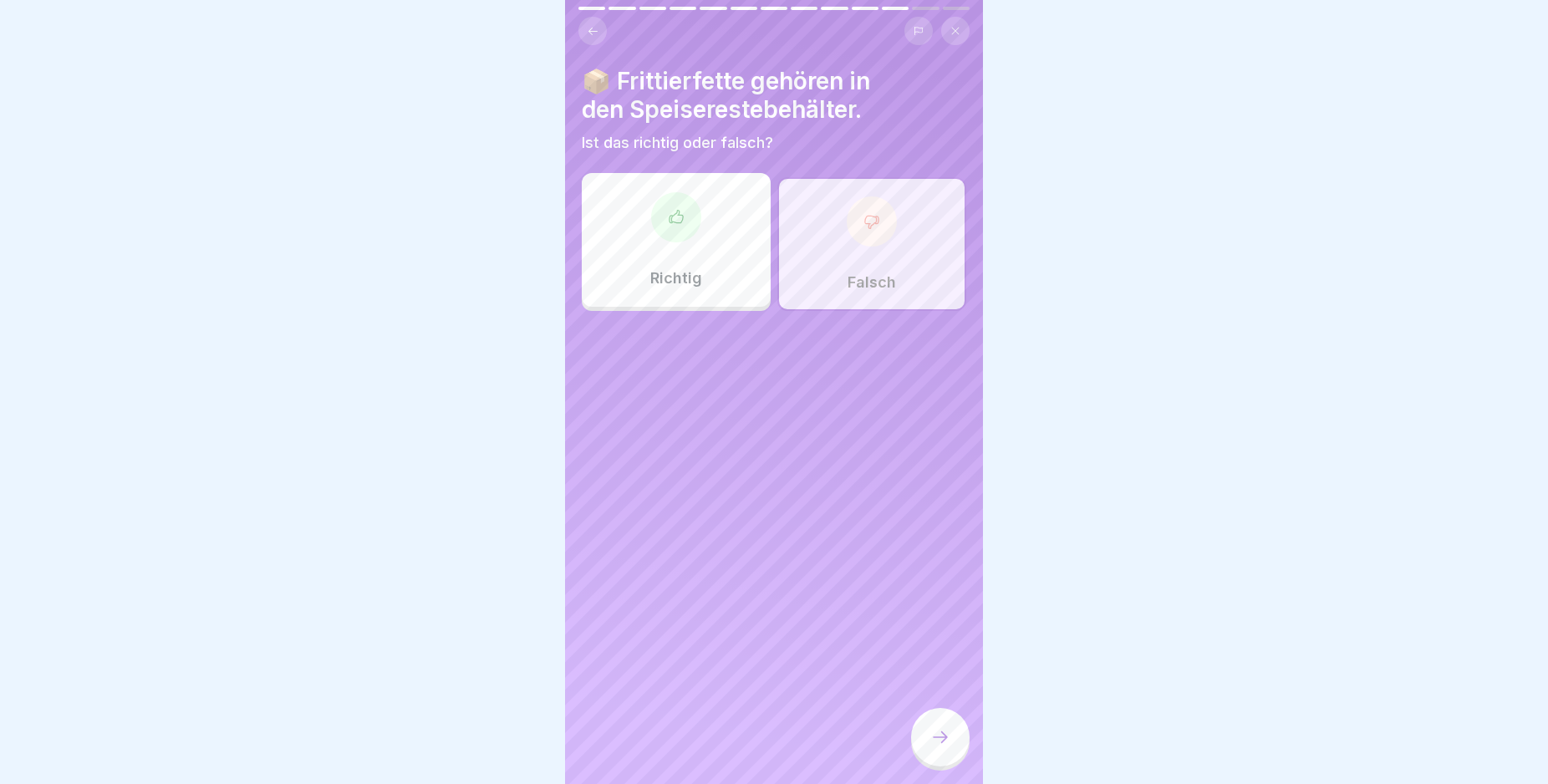
click at [923, 740] on div at bounding box center [941, 737] width 58 height 58
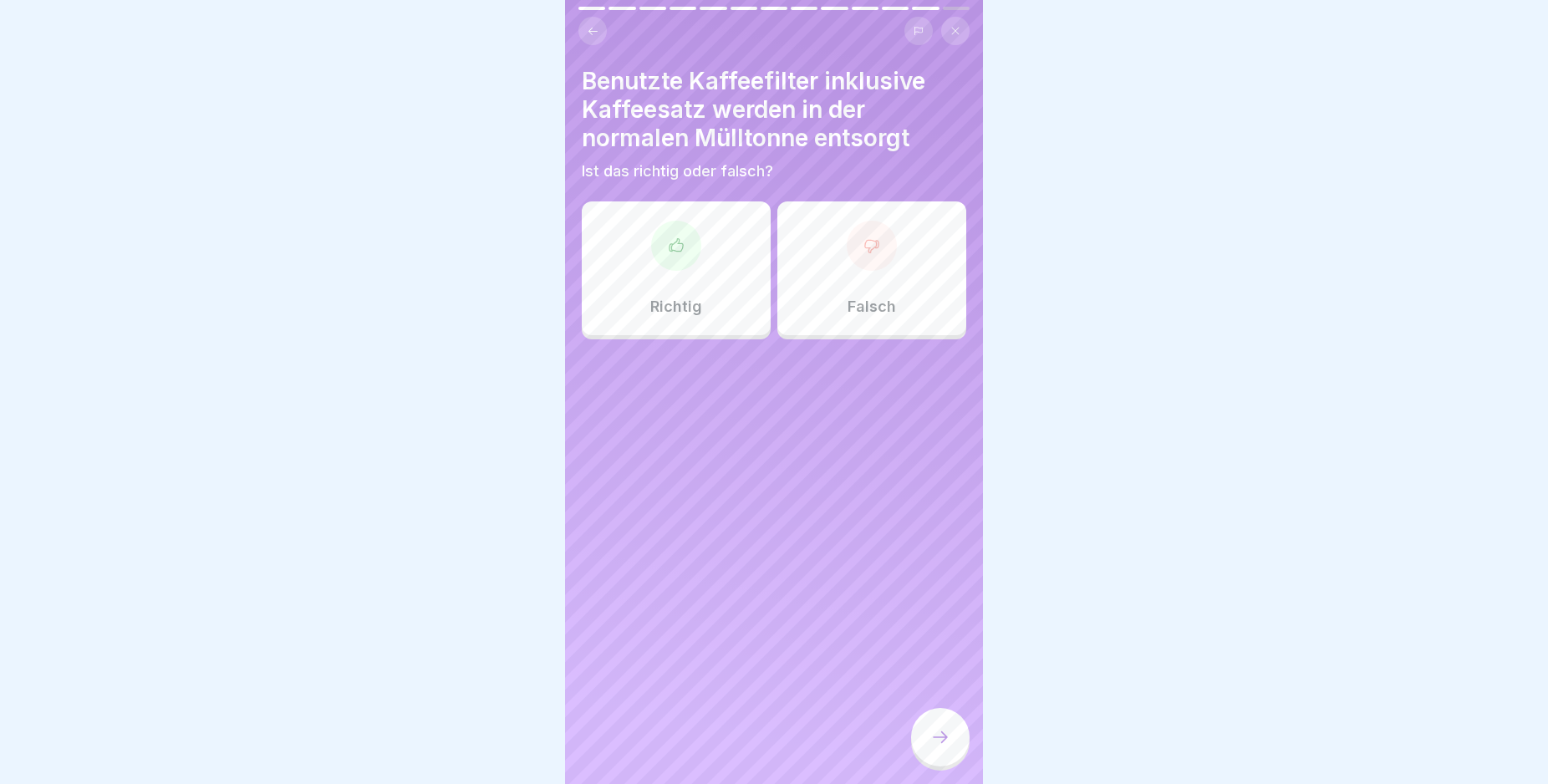
click at [866, 248] on icon at bounding box center [872, 246] width 13 height 12
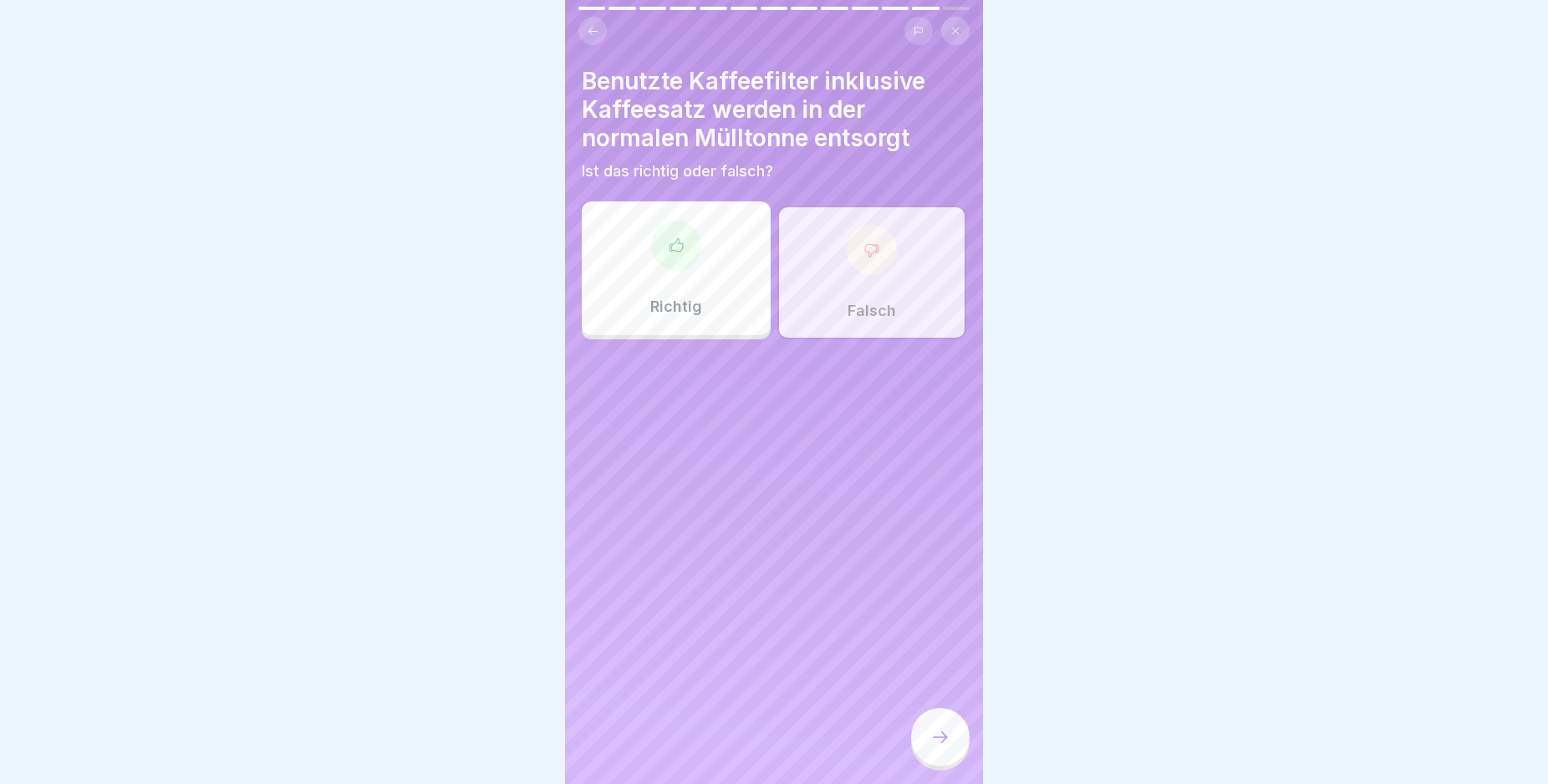
click at [942, 747] on icon at bounding box center [940, 736] width 20 height 20
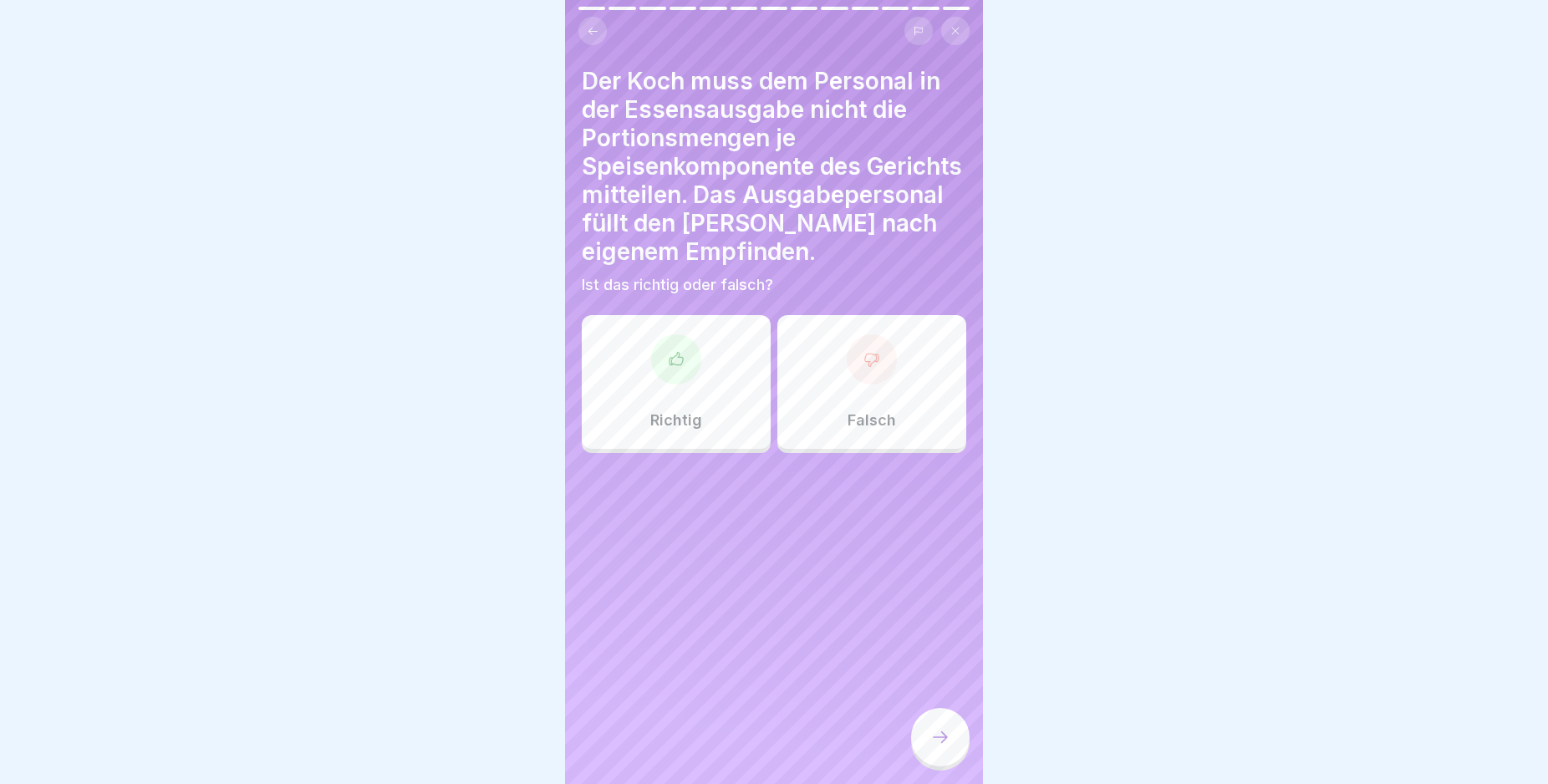
click at [868, 361] on icon at bounding box center [872, 360] width 13 height 12
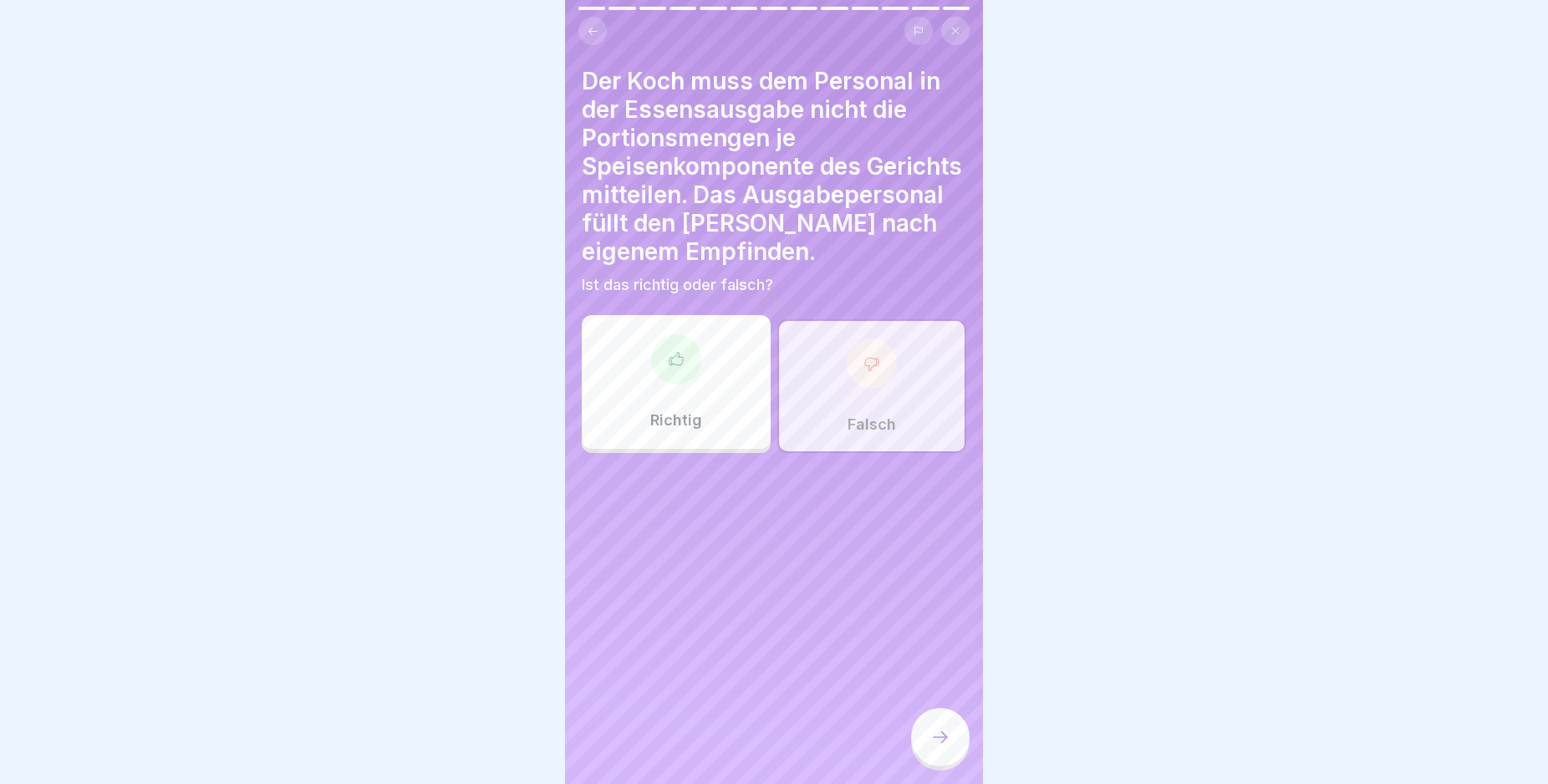
click at [943, 766] on div at bounding box center [941, 737] width 58 height 58
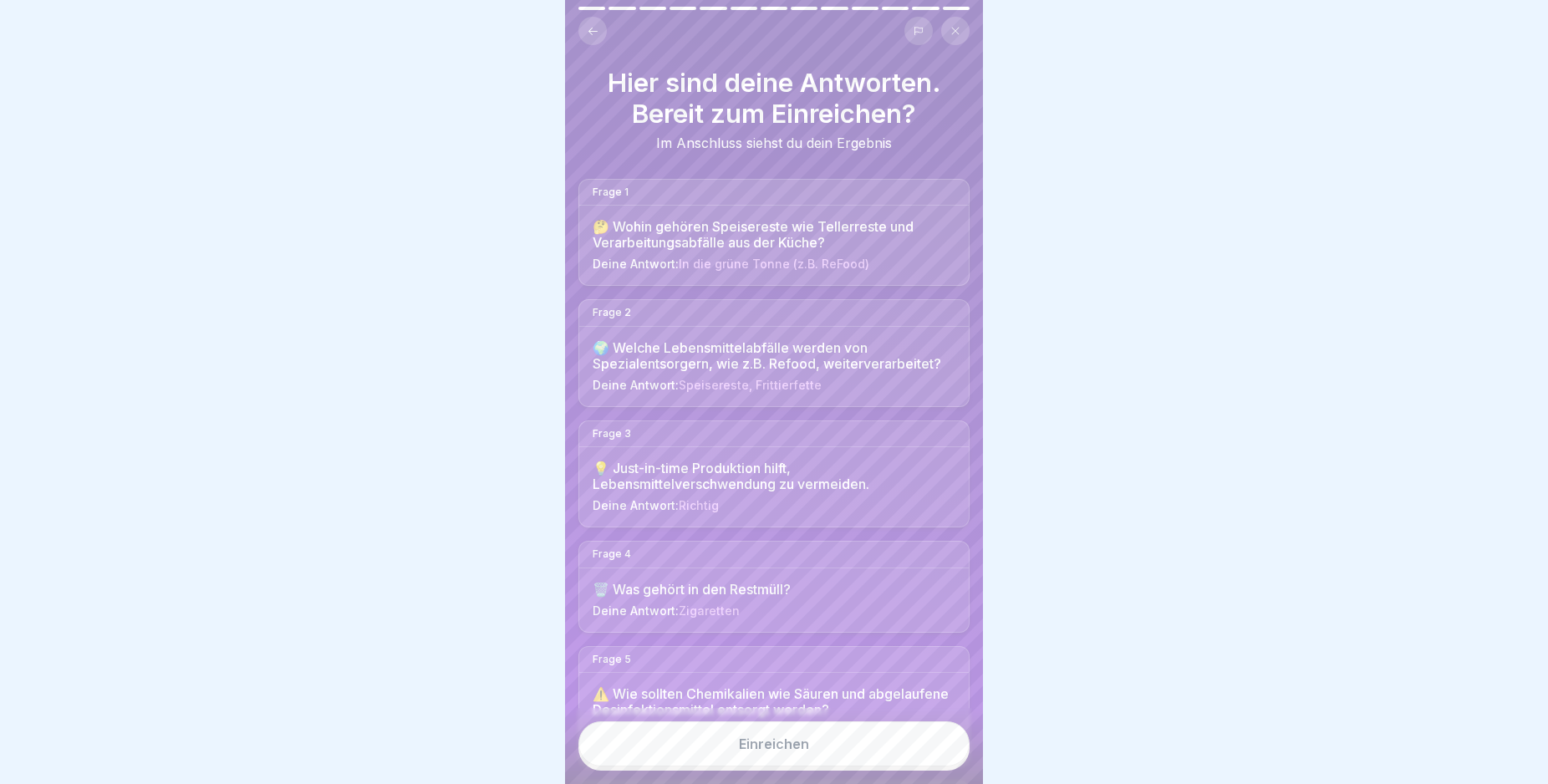
click at [815, 766] on button "Einreichen" at bounding box center [773, 744] width 391 height 45
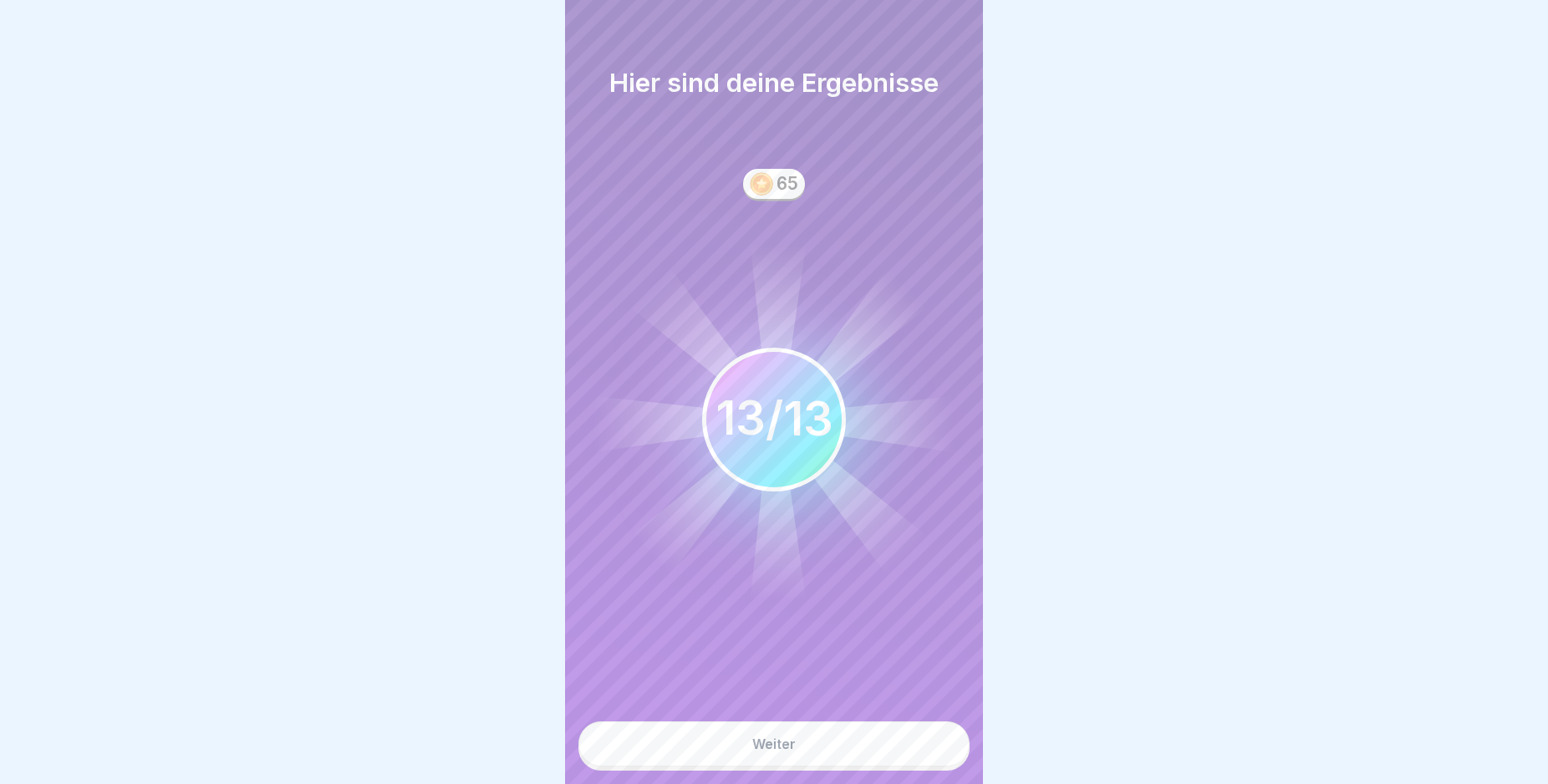
click at [818, 765] on button "Weiter" at bounding box center [773, 744] width 391 height 45
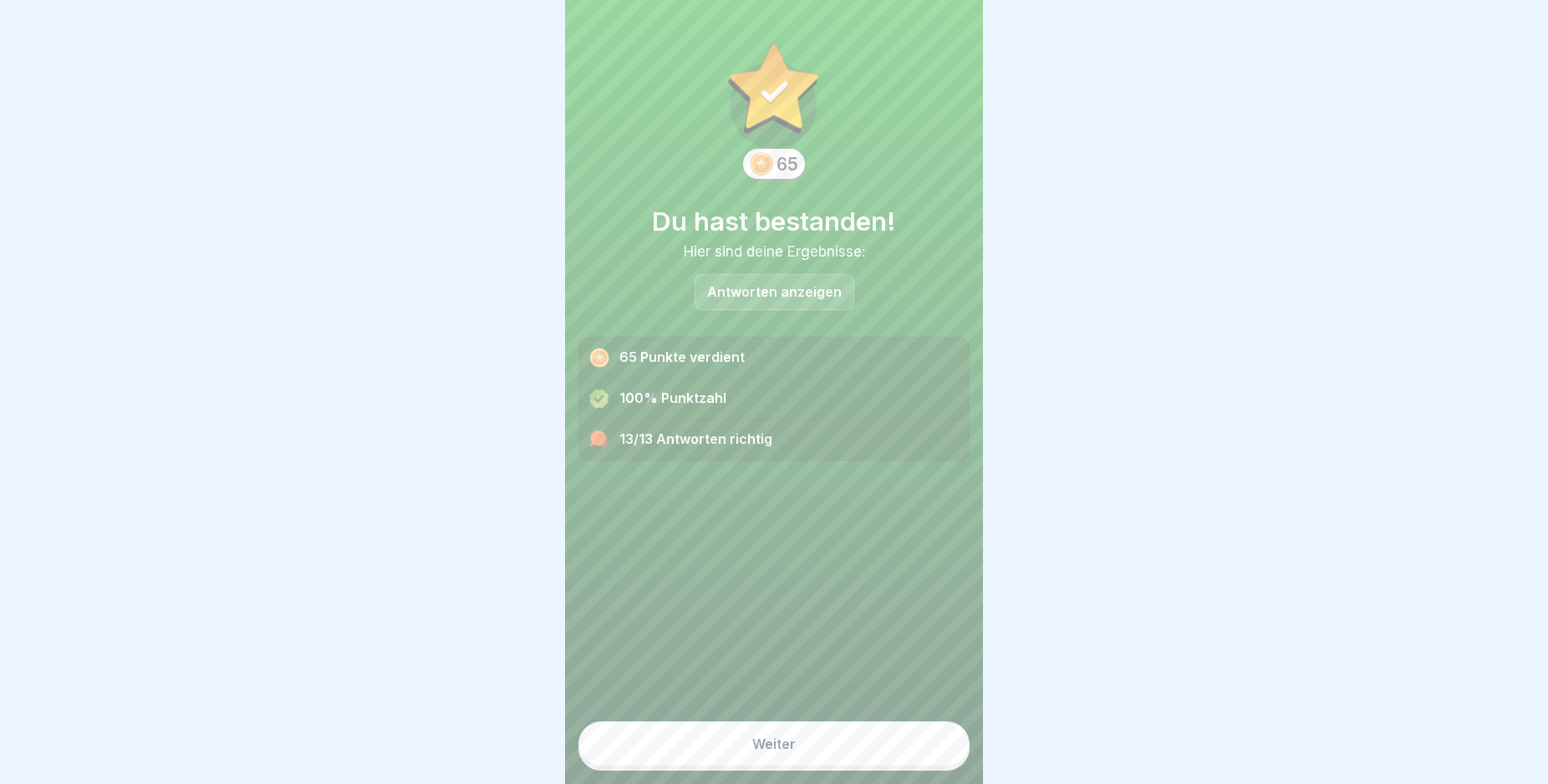
click at [818, 765] on button "Weiter" at bounding box center [773, 744] width 391 height 45
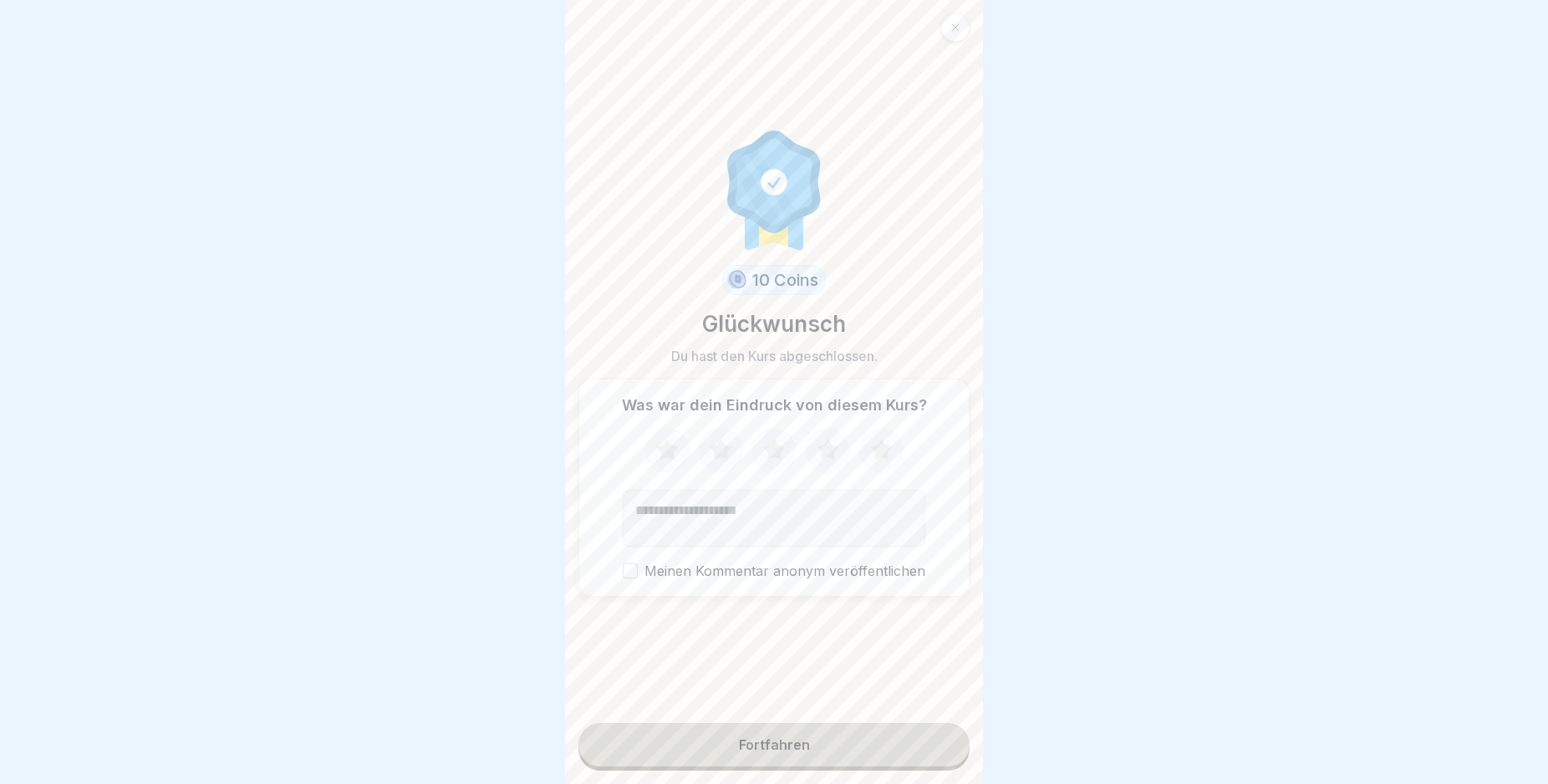
click at [818, 765] on button "Fortfahren" at bounding box center [773, 744] width 391 height 43
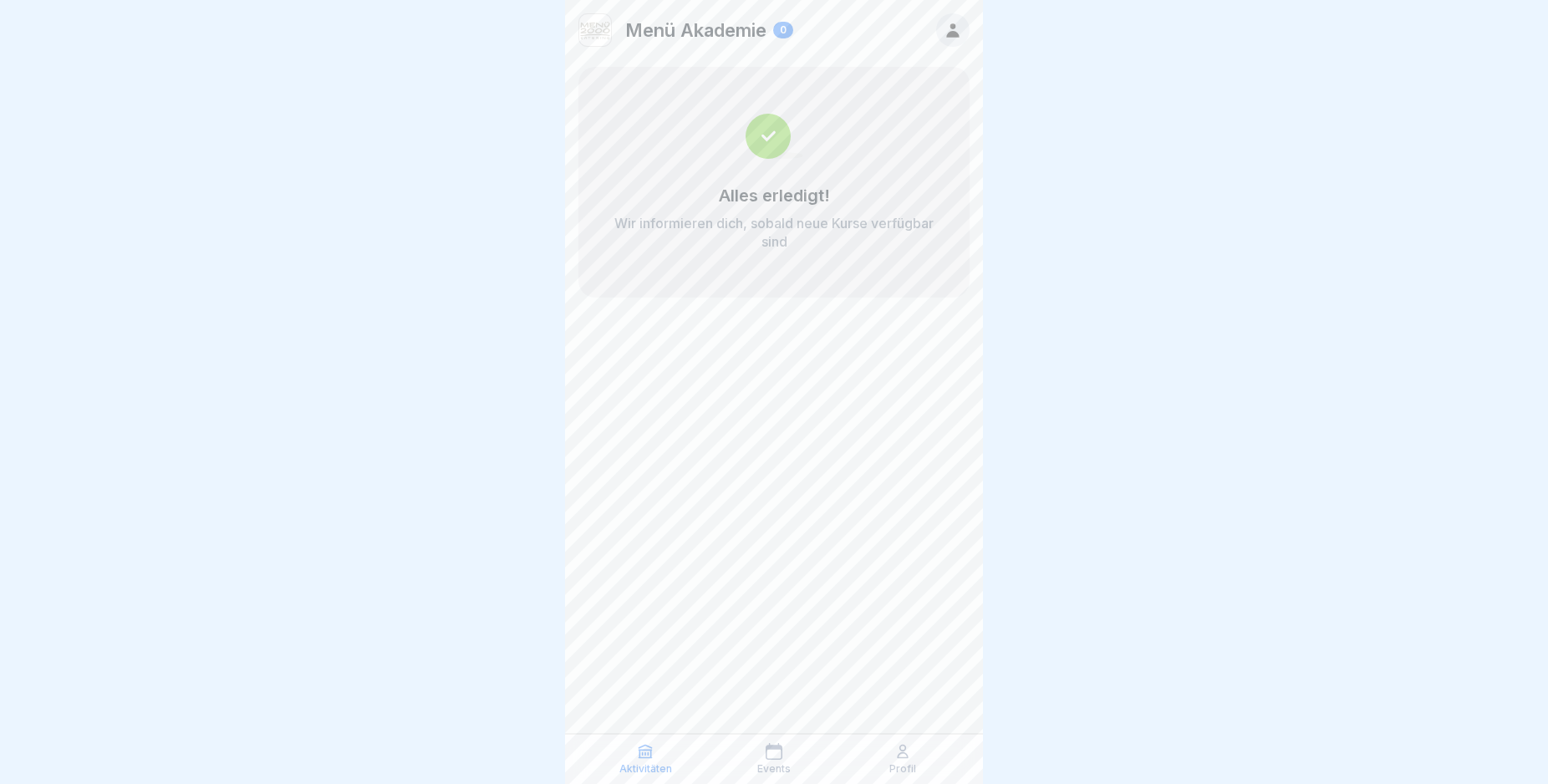
click at [953, 23] on icon at bounding box center [953, 30] width 19 height 19
